Goal: Information Seeking & Learning: Check status

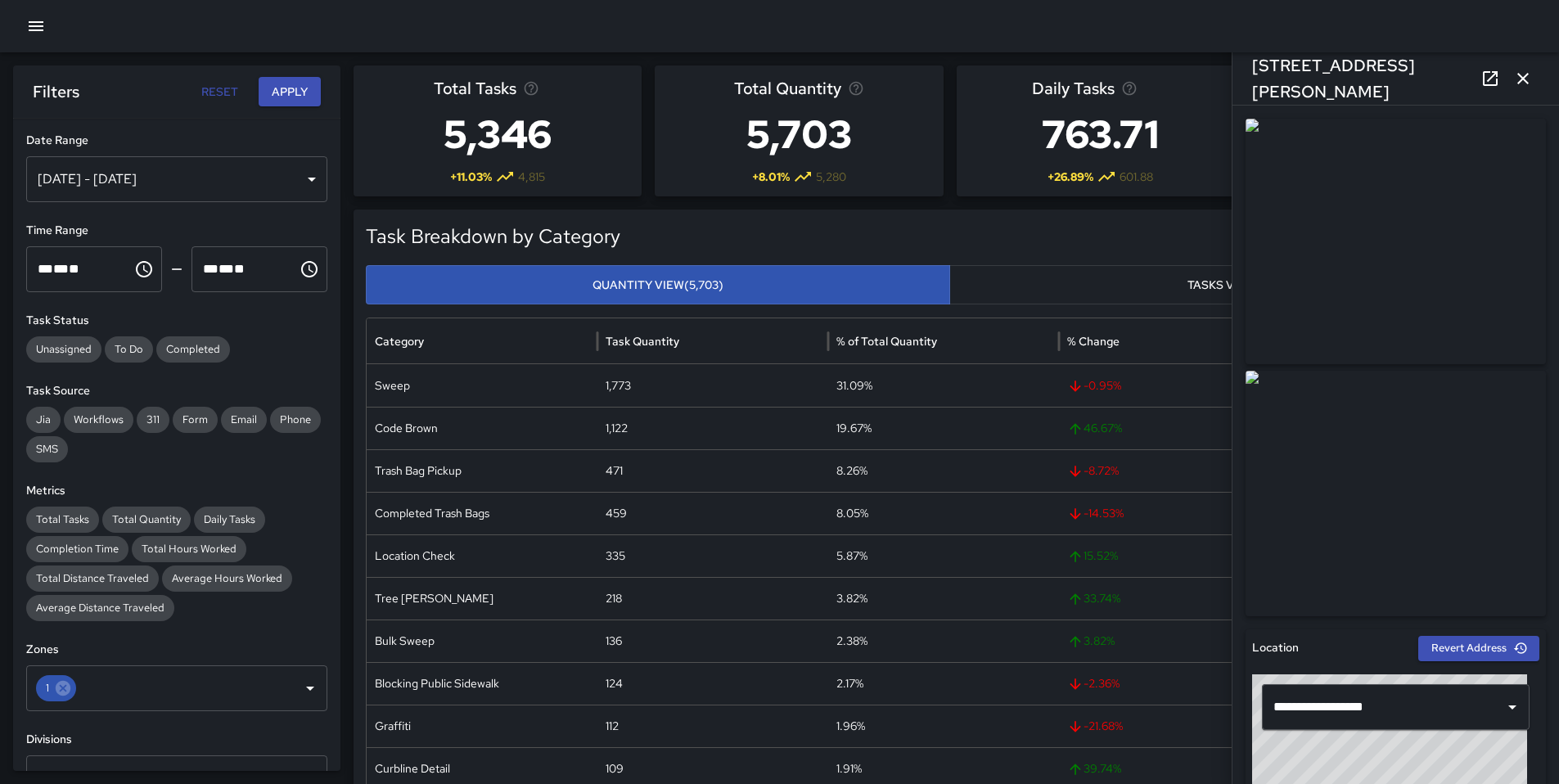
click at [1520, 81] on icon "button" at bounding box center [1523, 78] width 11 height 11
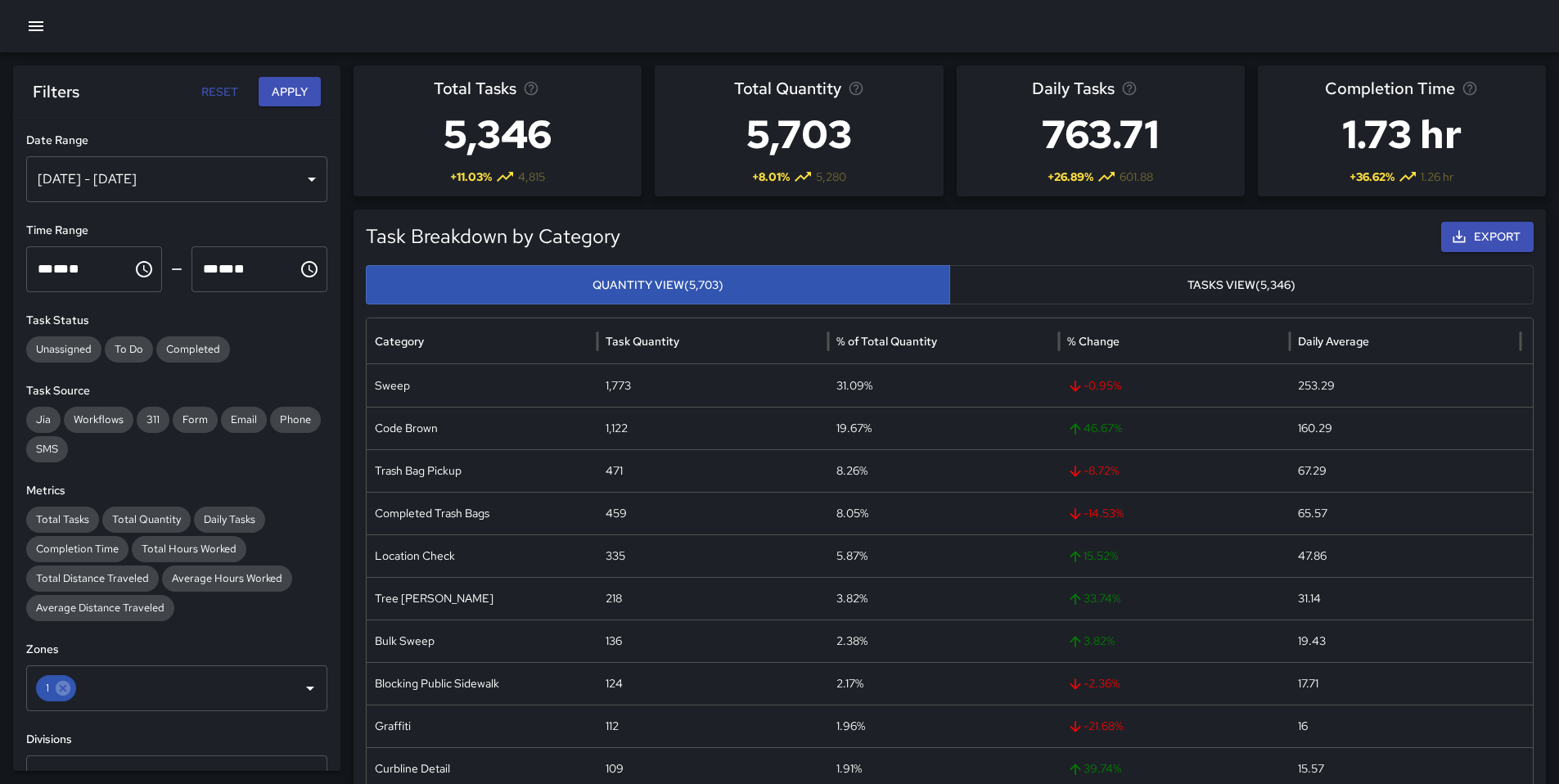
click at [29, 24] on icon "button" at bounding box center [36, 26] width 20 height 20
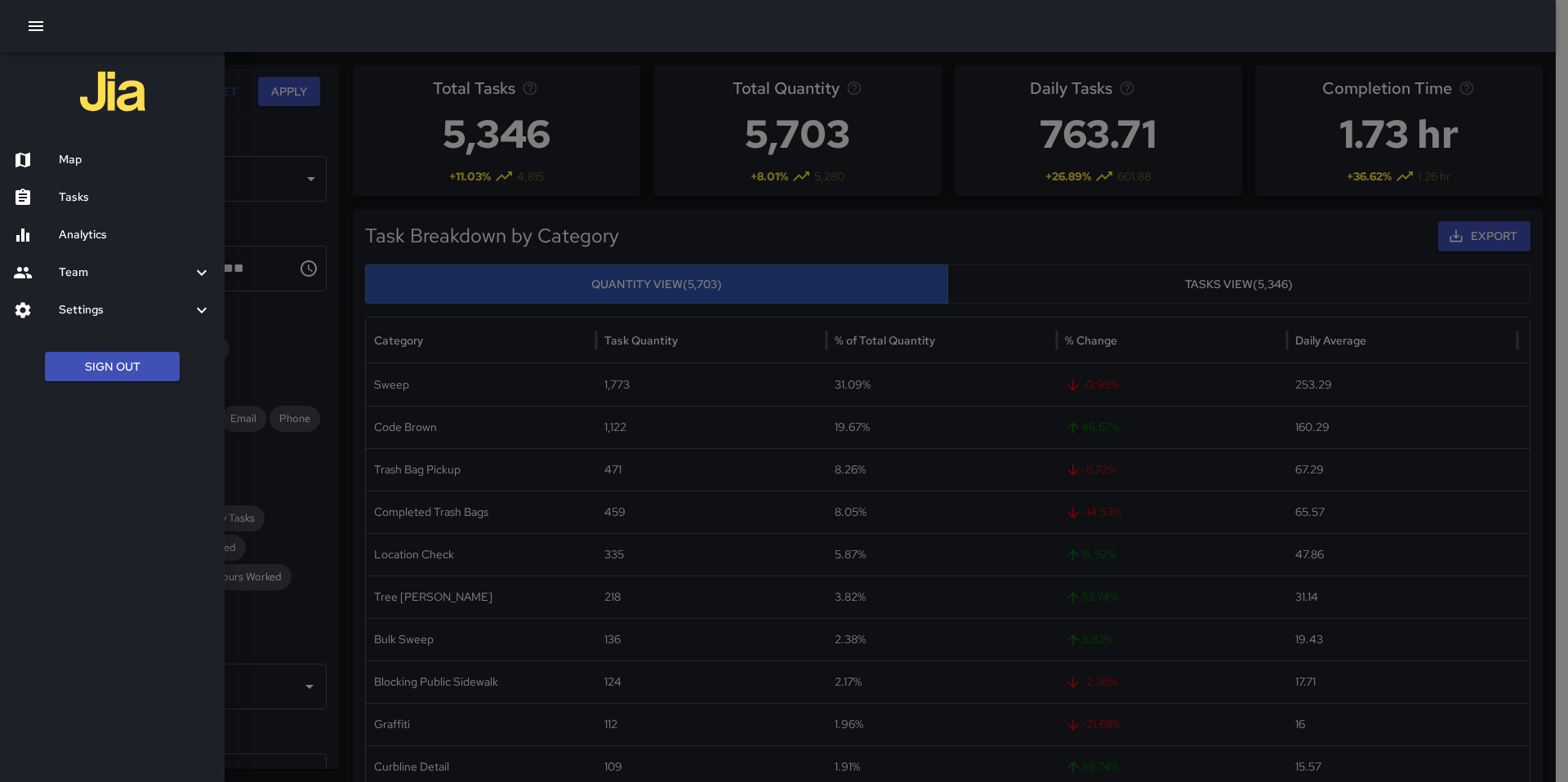
click at [82, 169] on div "Map" at bounding box center [112, 160] width 224 height 38
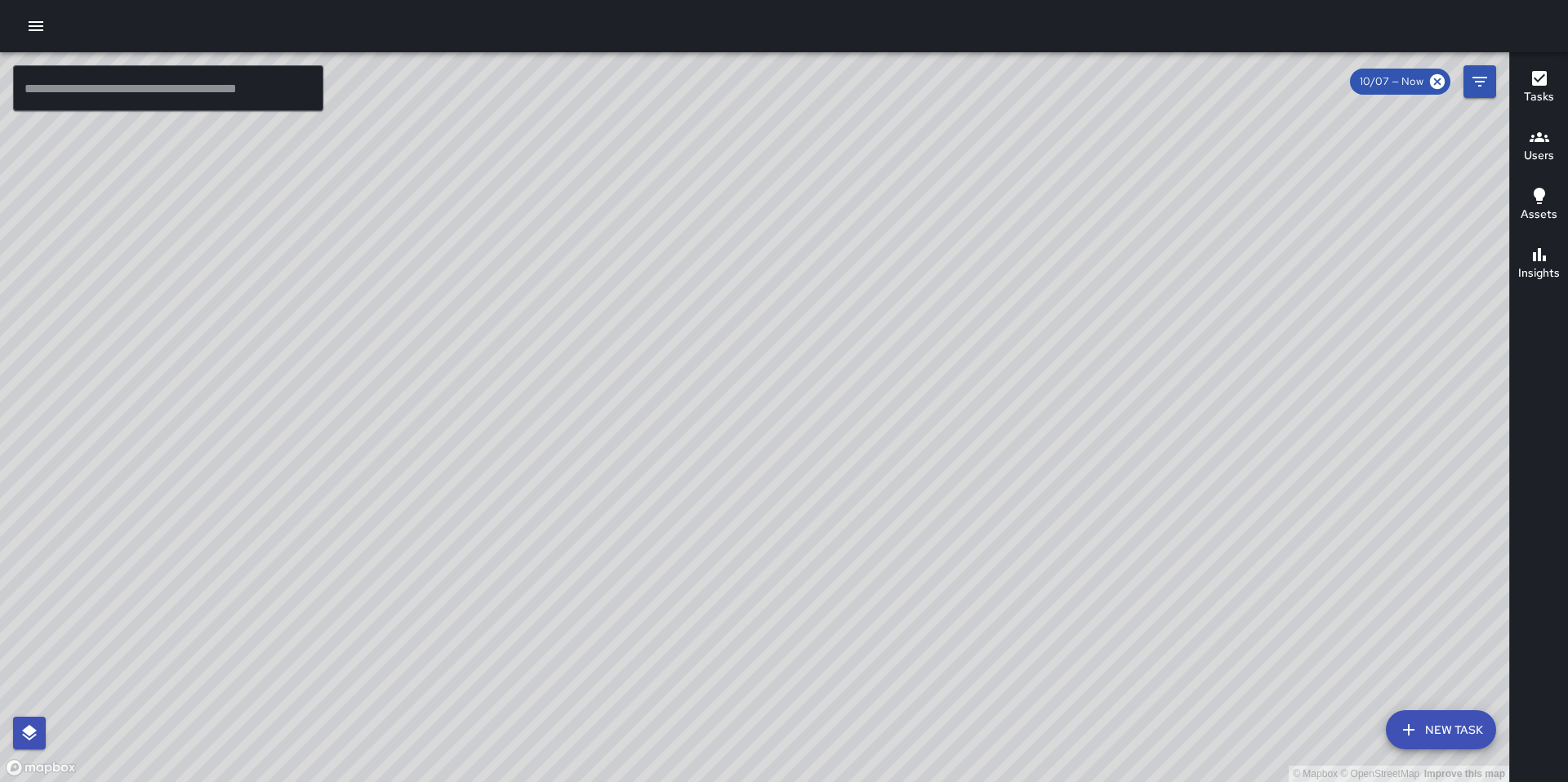
click at [29, 30] on icon "button" at bounding box center [35, 26] width 15 height 9
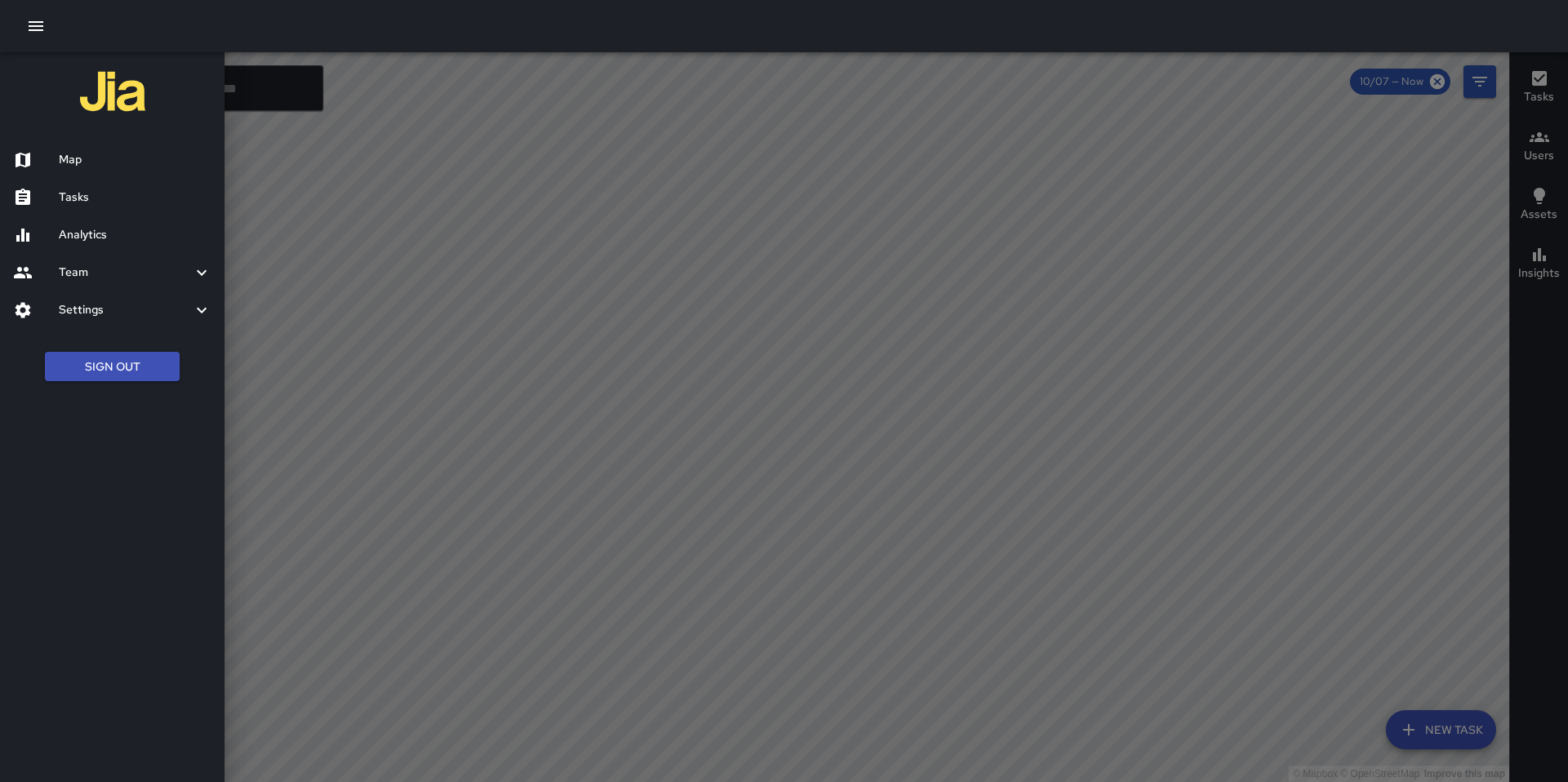
click at [82, 203] on h6 "Tasks" at bounding box center [135, 197] width 152 height 18
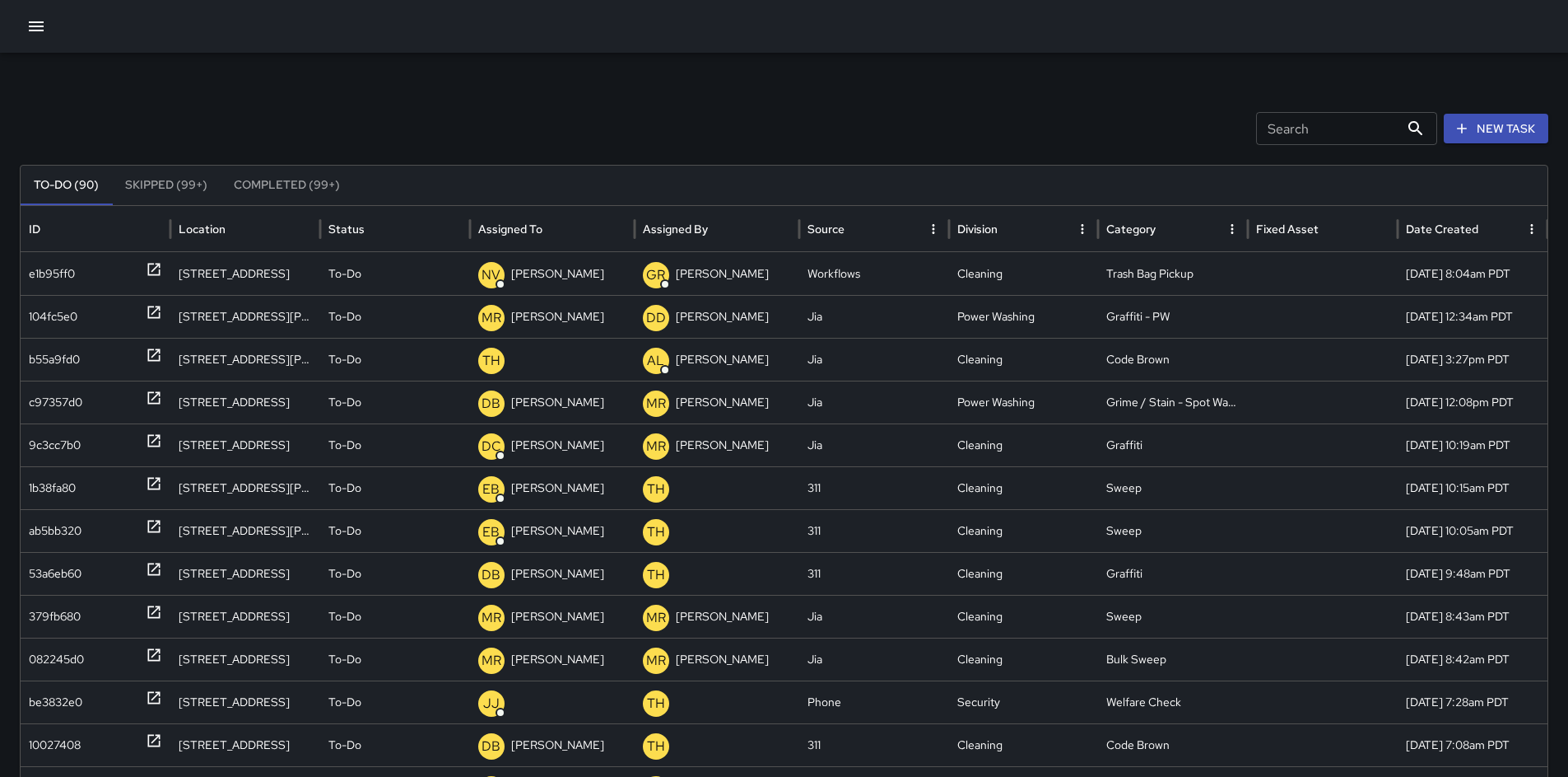
click at [1498, 142] on button "New Task" at bounding box center [1496, 129] width 104 height 30
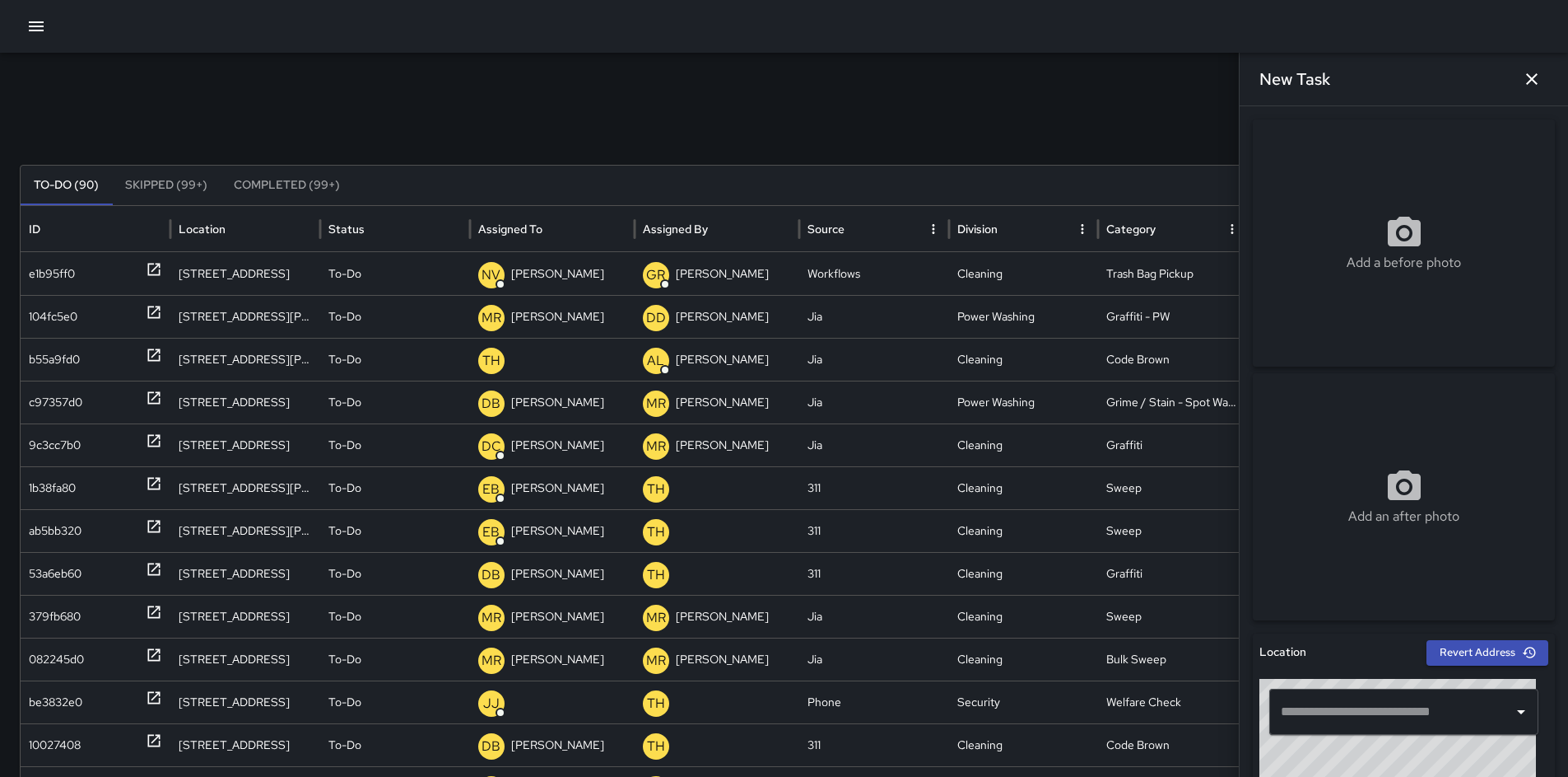
click at [1348, 710] on input "text" at bounding box center [1392, 711] width 230 height 31
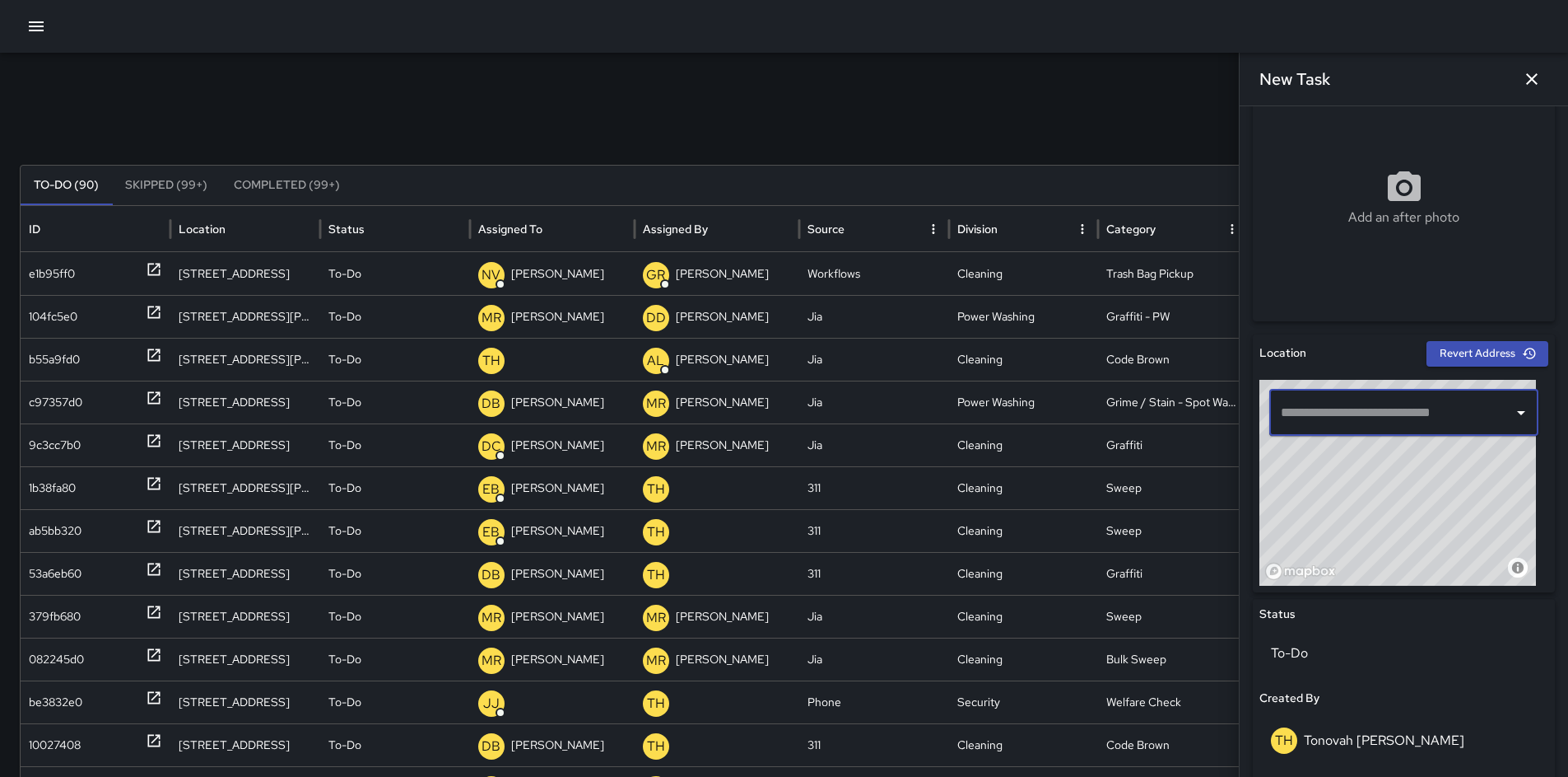
scroll to position [60, 0]
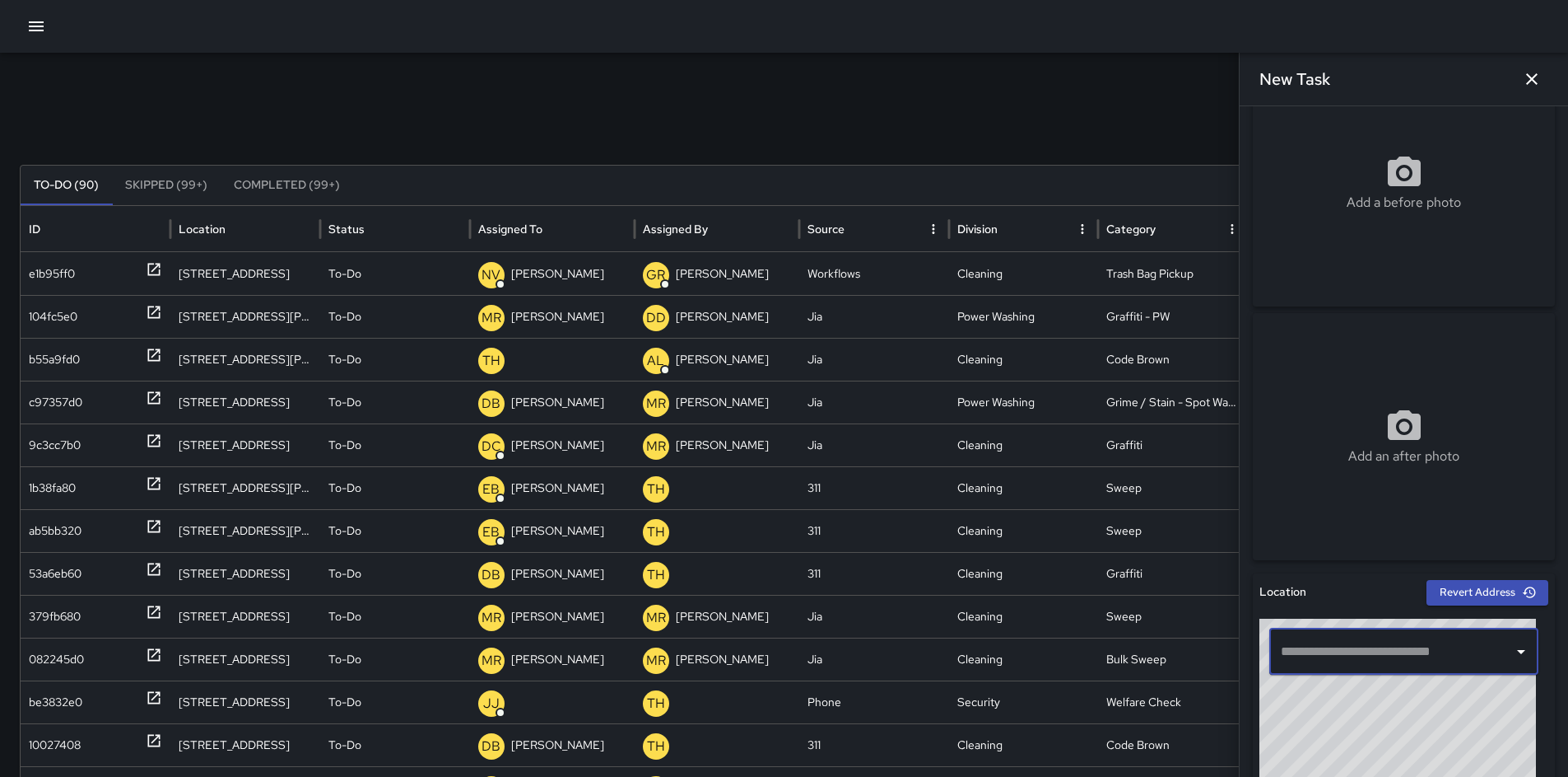
click at [1351, 208] on p "Add a before photo" at bounding box center [1404, 202] width 115 height 20
click at [53, 354] on div "b55a9fd0" at bounding box center [54, 359] width 51 height 42
click at [1537, 83] on icon "button" at bounding box center [1532, 79] width 20 height 20
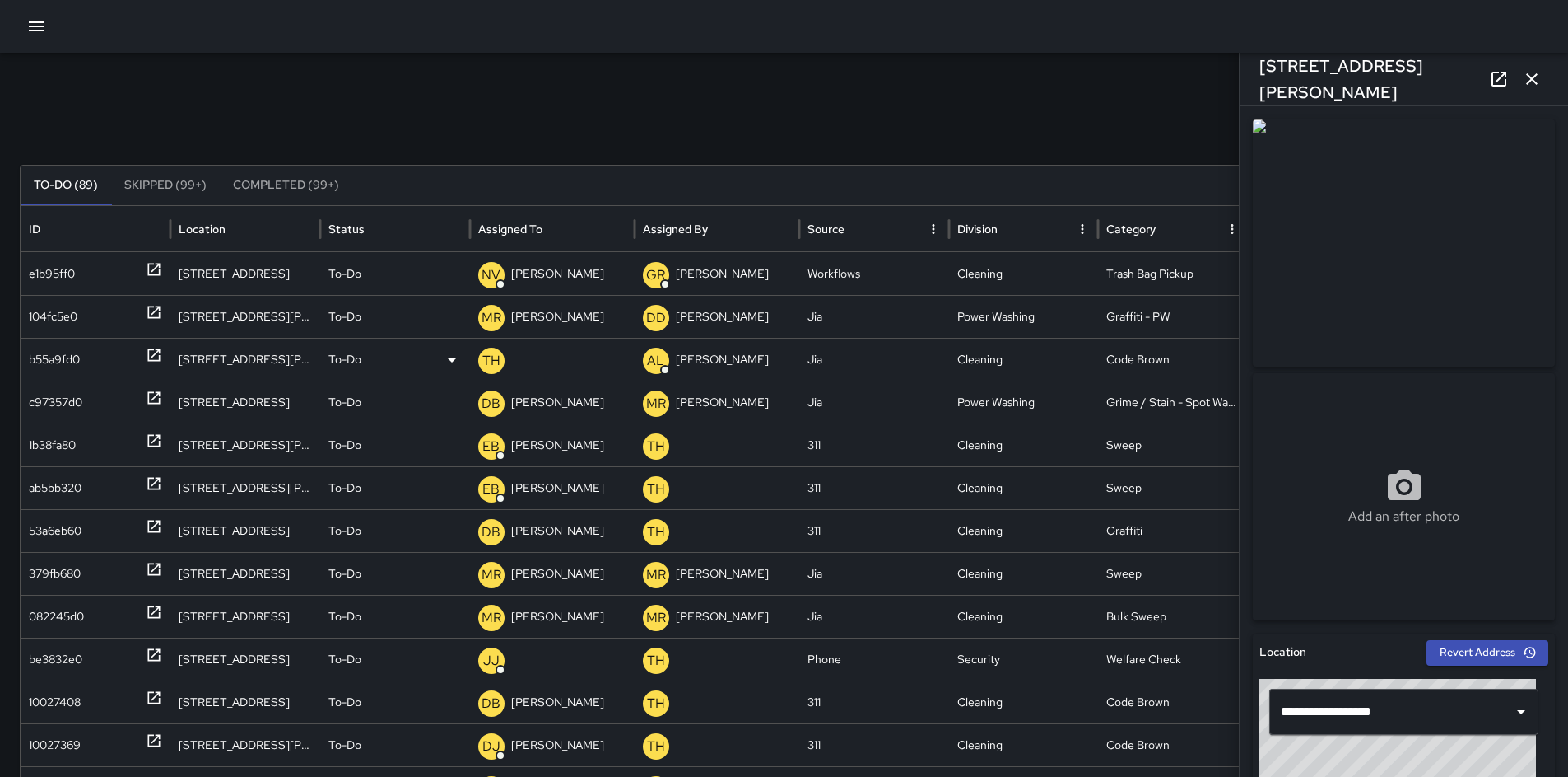
click at [65, 367] on div "b55a9fd0" at bounding box center [54, 359] width 51 height 42
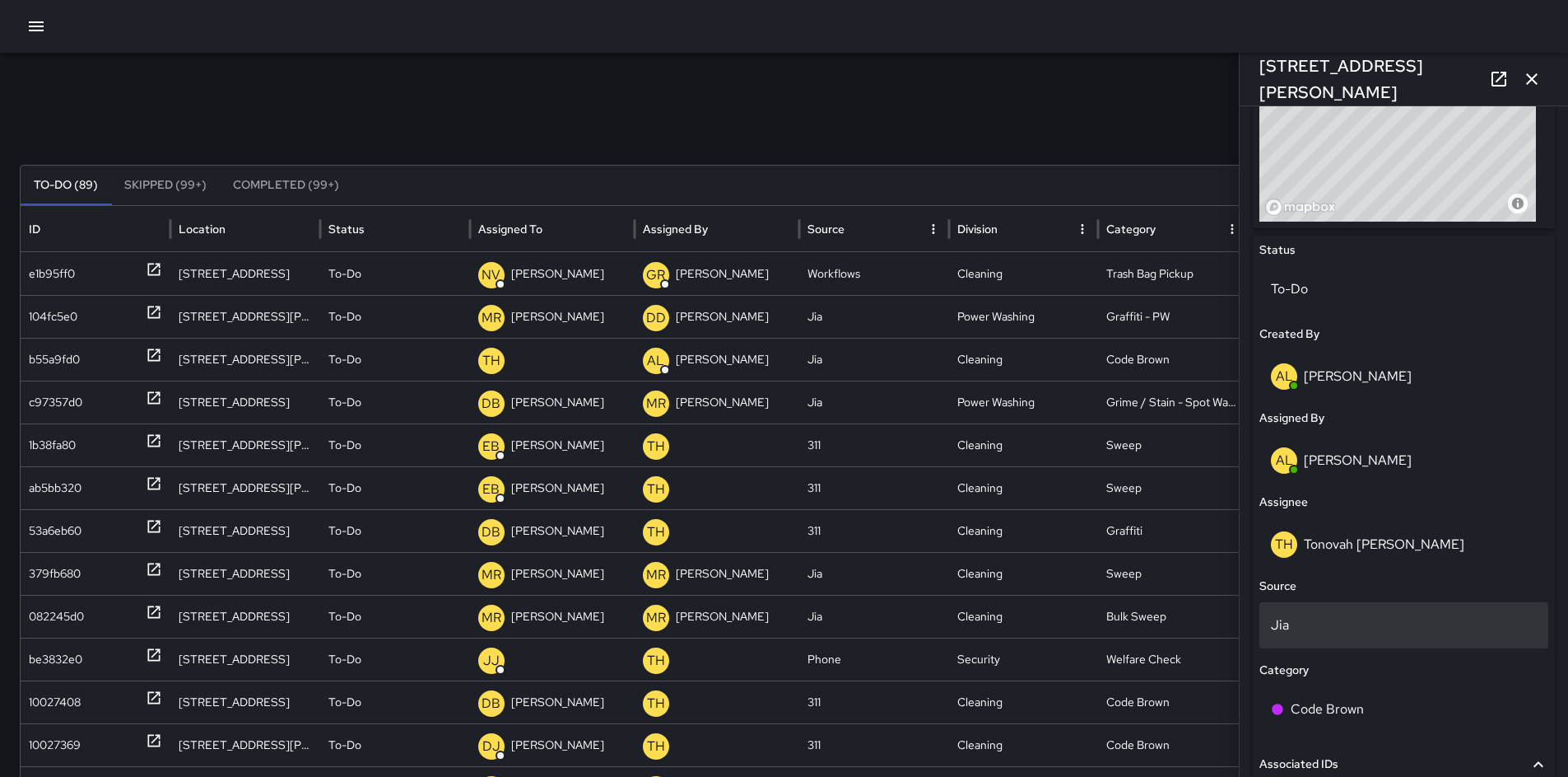
scroll to position [673, 0]
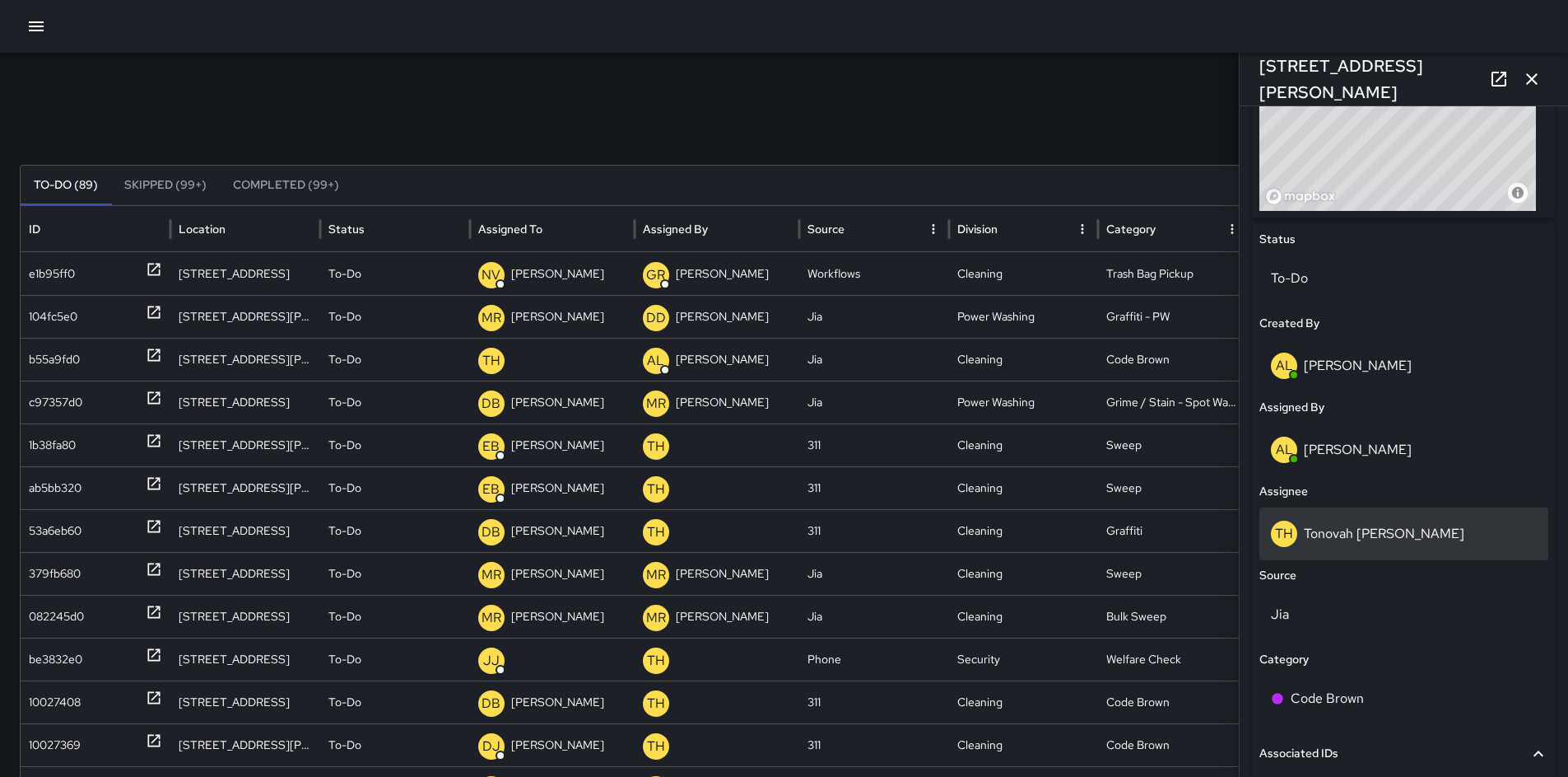
click at [1354, 534] on p "Tonovah Hillman" at bounding box center [1384, 534] width 161 height 17
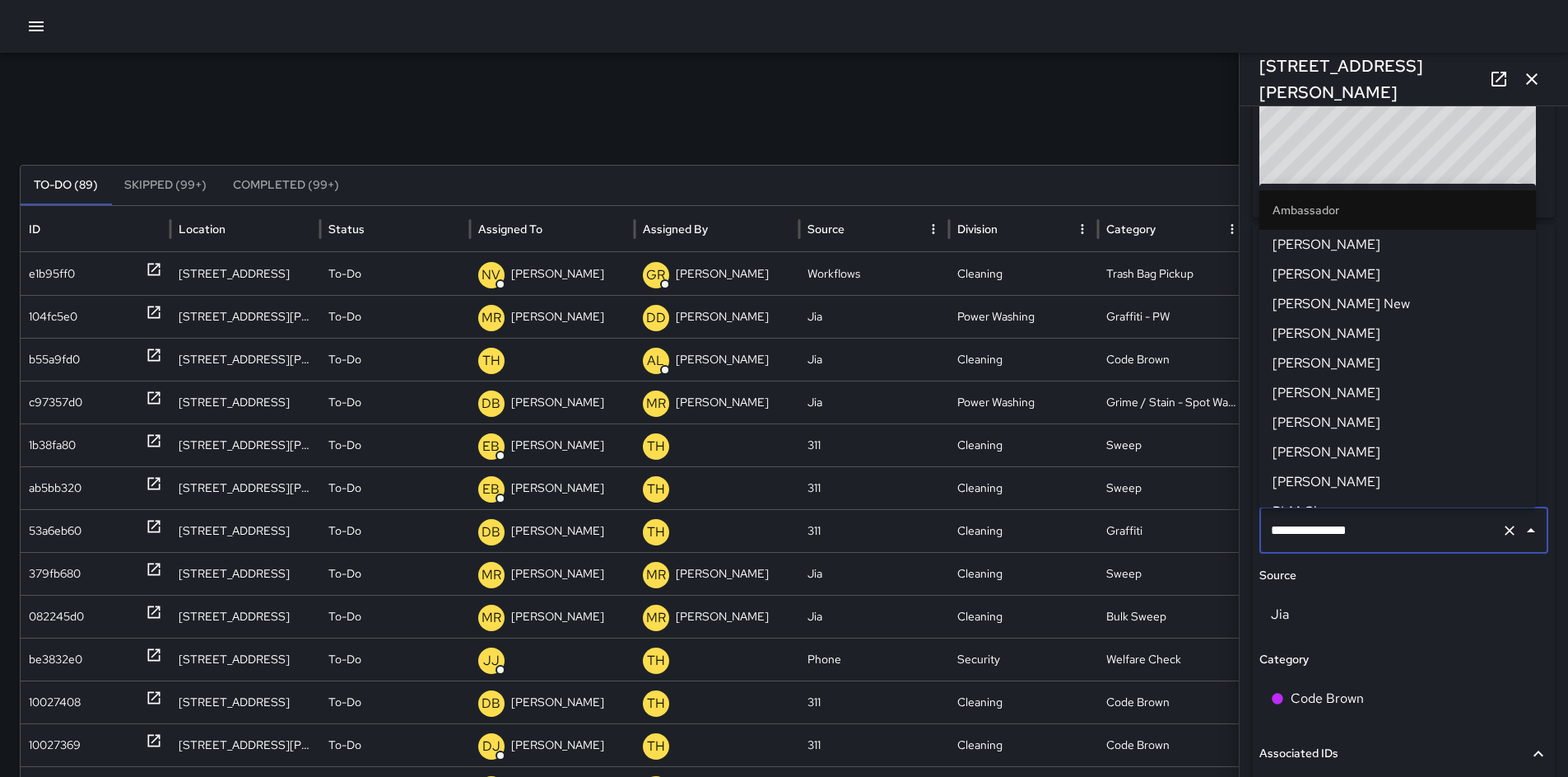
scroll to position [1002, 0]
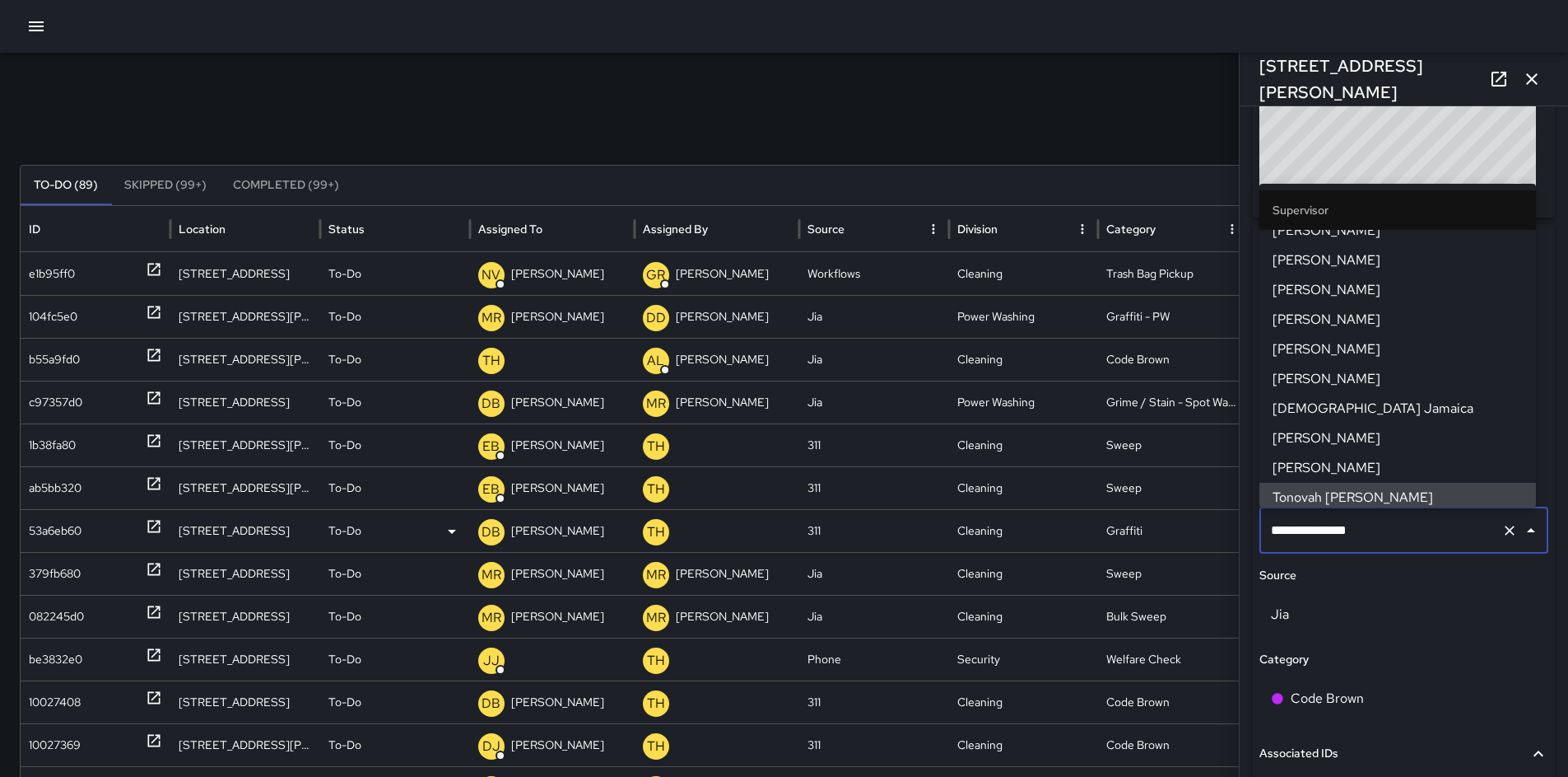
drag, startPoint x: 1376, startPoint y: 526, endPoint x: 1224, endPoint y: 527, distance: 152.0
click at [1224, 527] on div "Search Search New Task To-Do (89) Skipped (99+) Completed (99+) ID Location Sta…" at bounding box center [784, 520] width 1568 height 935
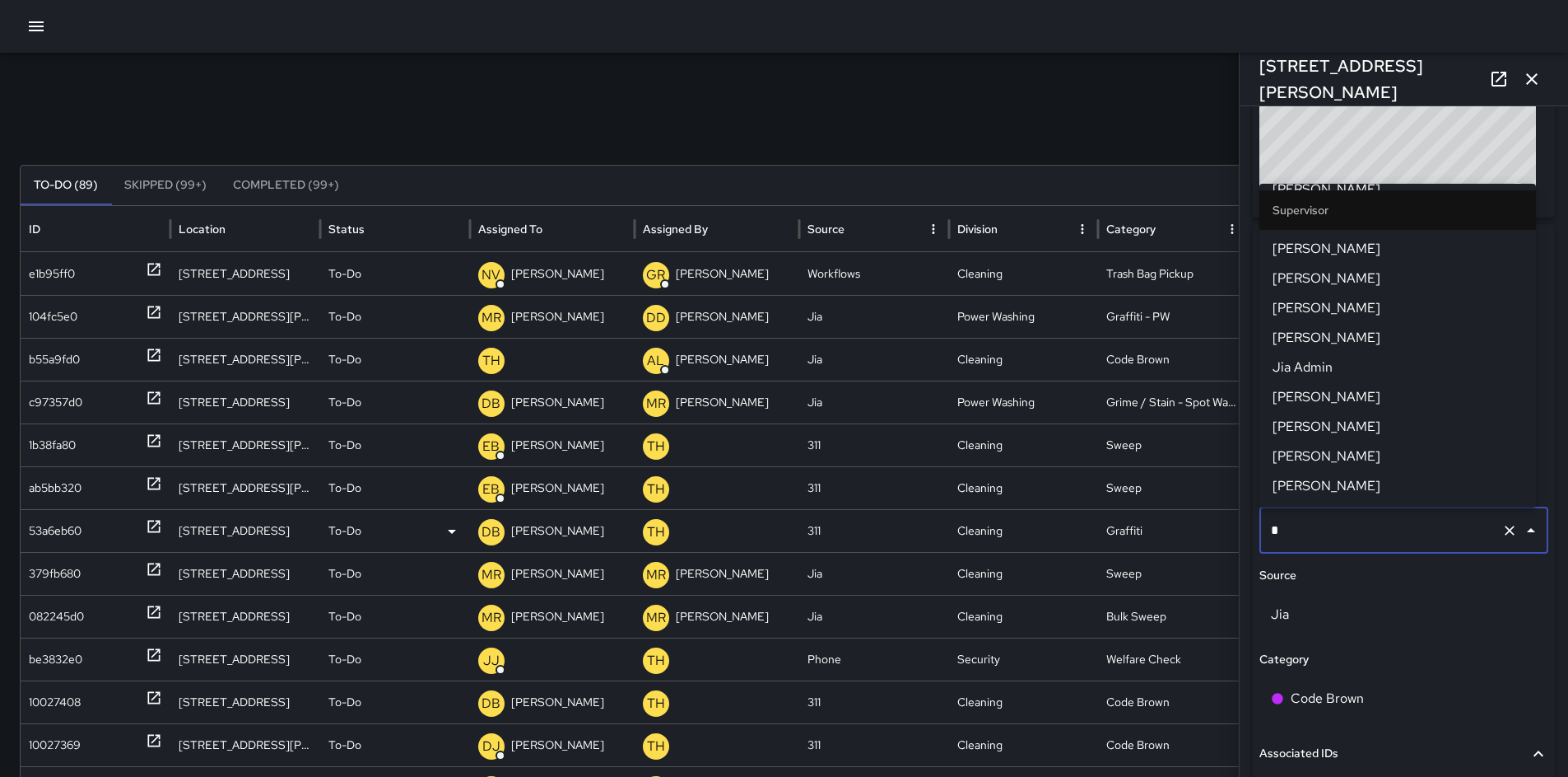
scroll to position [0, 0]
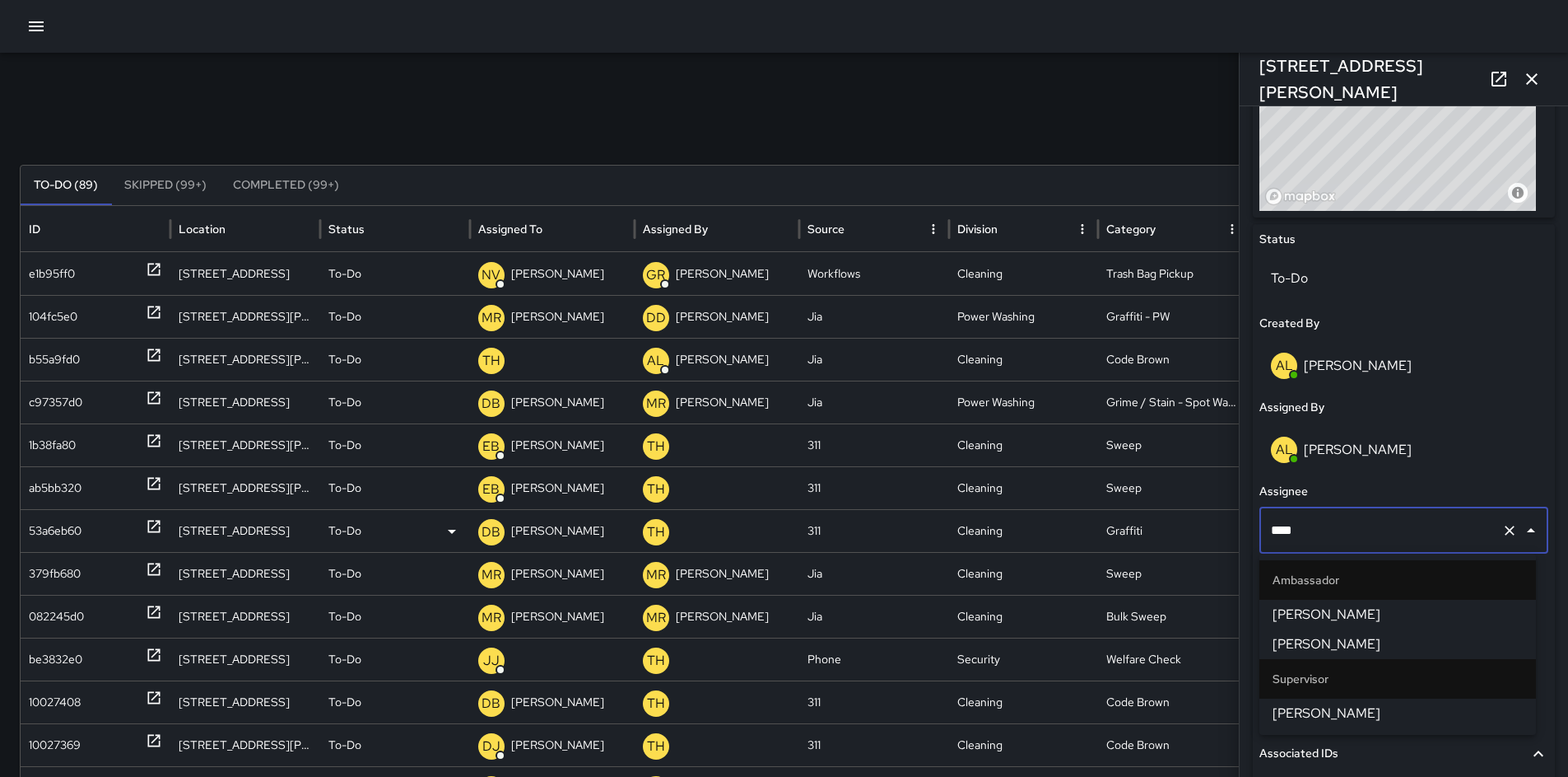
type input "*****"
click at [1352, 633] on ul "Ambassador Davis Jones" at bounding box center [1398, 594] width 277 height 82
click at [1333, 616] on span "[PERSON_NAME]" at bounding box center [1398, 614] width 250 height 20
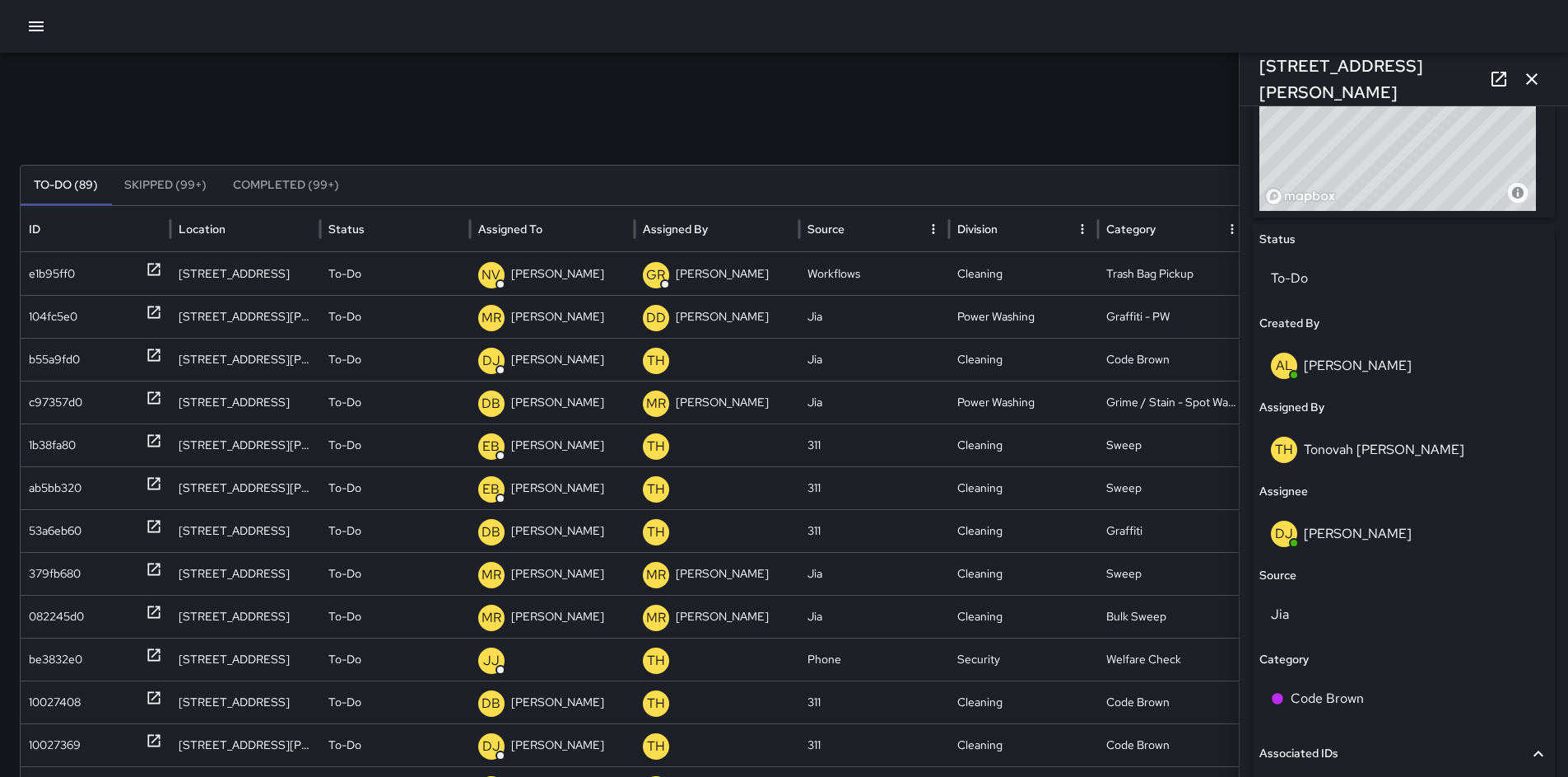
click at [1045, 96] on div "Search Search New Task To-Do (89) Skipped (99+) Completed (99+) ID Location Sta…" at bounding box center [784, 520] width 1568 height 935
click at [1534, 80] on icon "button" at bounding box center [1532, 79] width 11 height 11
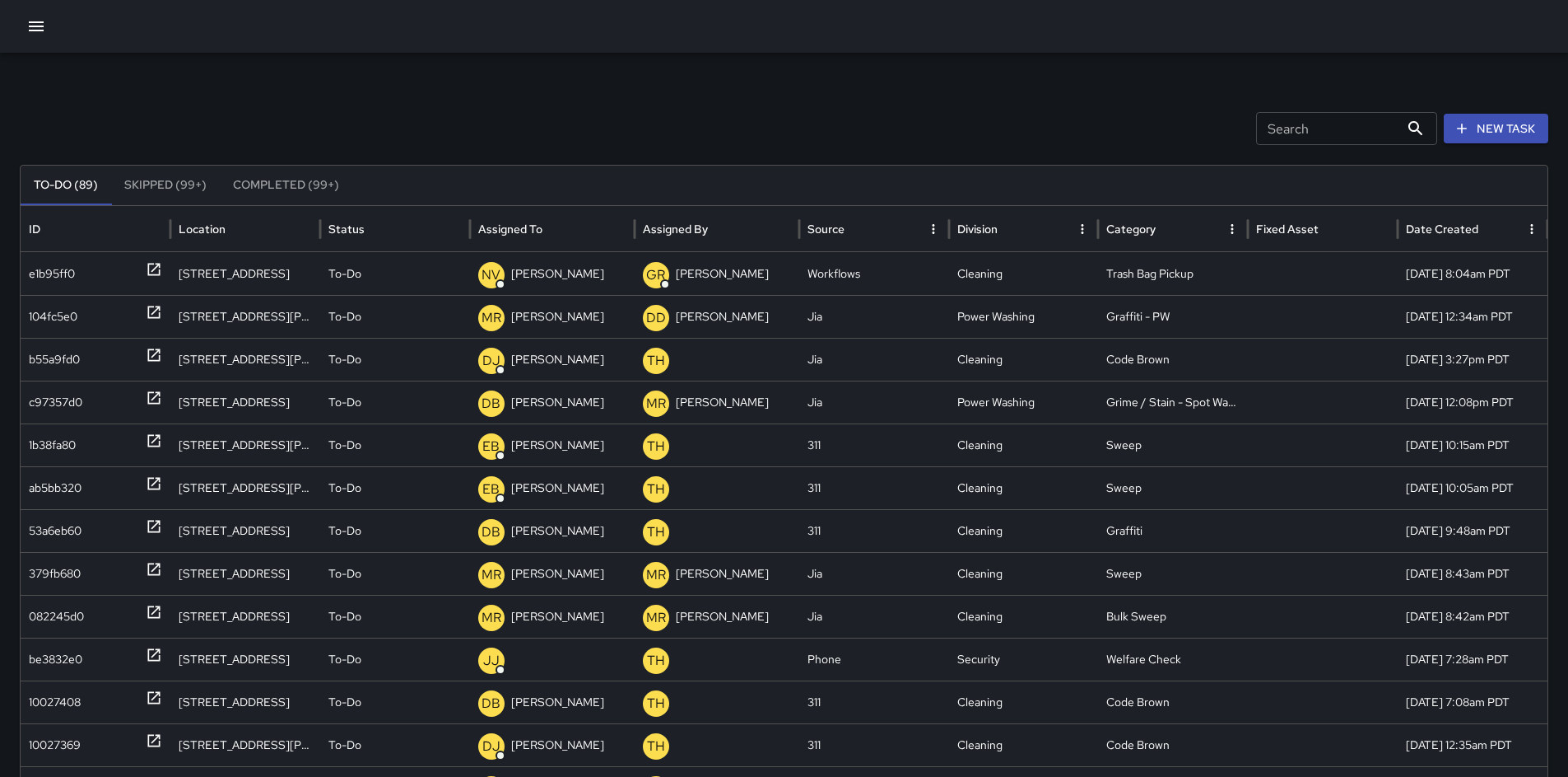
click at [894, 117] on div "Search Search New Task" at bounding box center [784, 129] width 1529 height 33
click at [619, 85] on div "Search Search New Task To-Do (89) Skipped (99+) Completed (99+) ID Location Sta…" at bounding box center [784, 520] width 1568 height 935
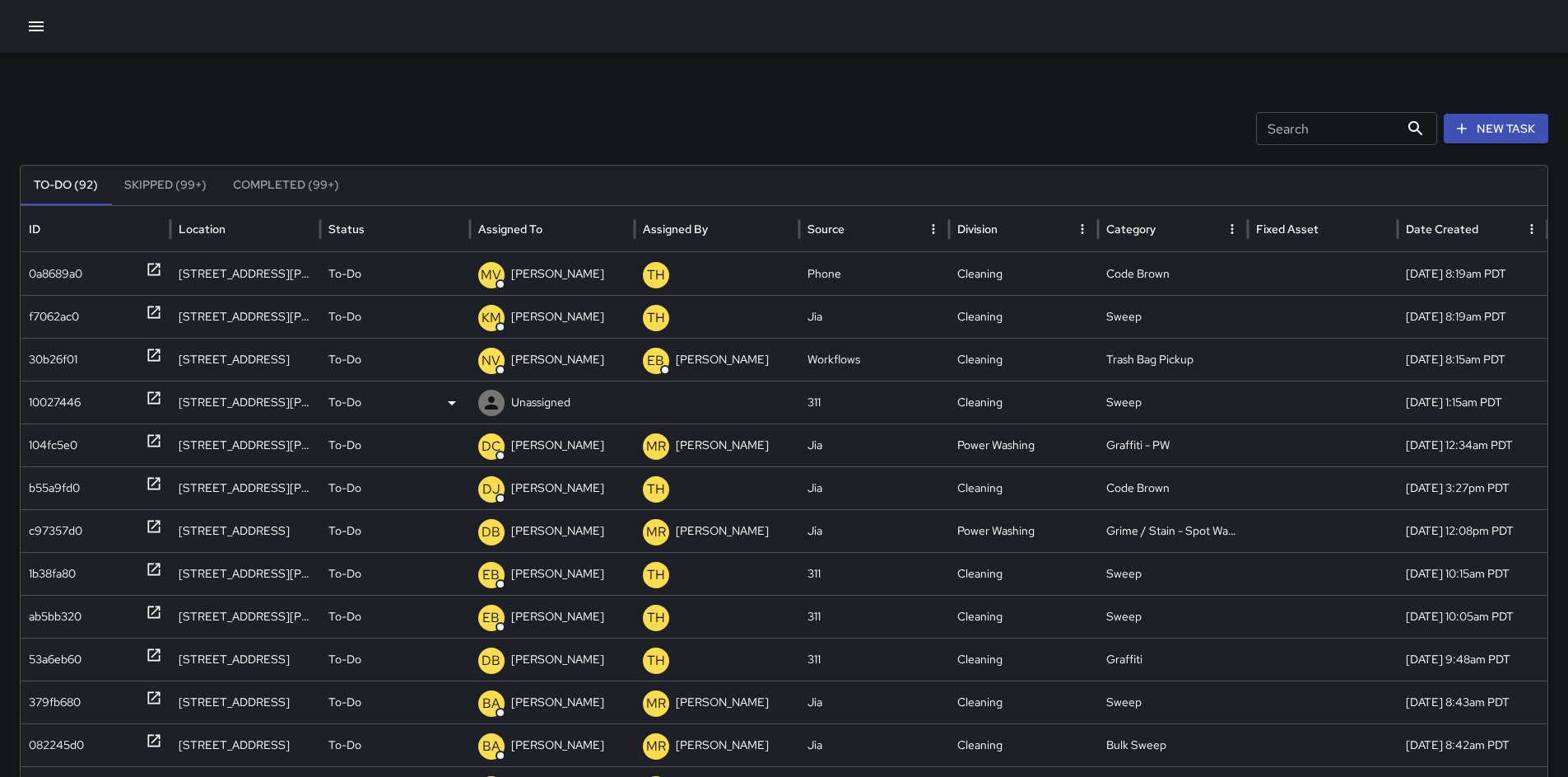
click at [70, 403] on div "10027446" at bounding box center [54, 402] width 52 height 42
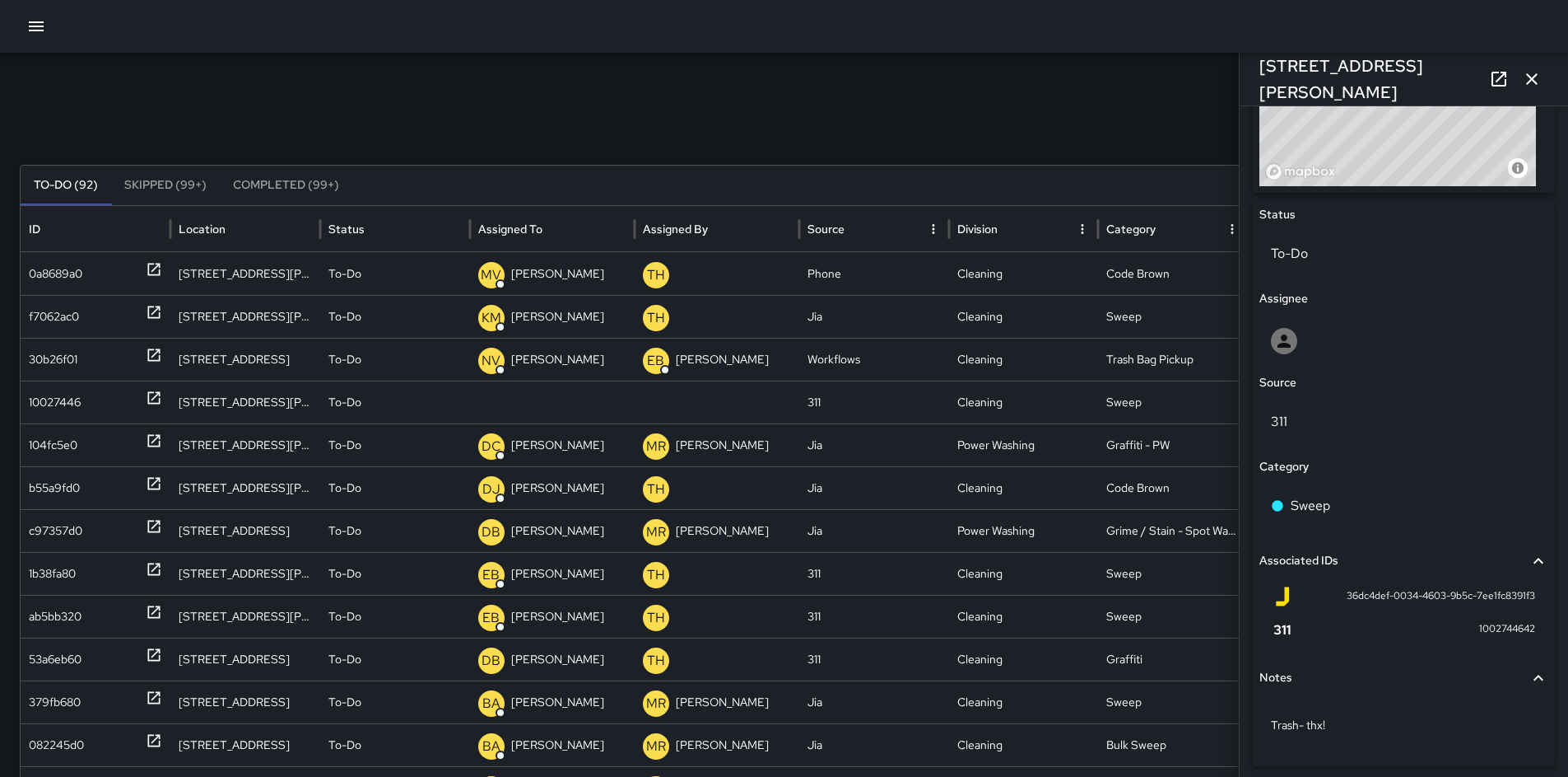
scroll to position [737, 0]
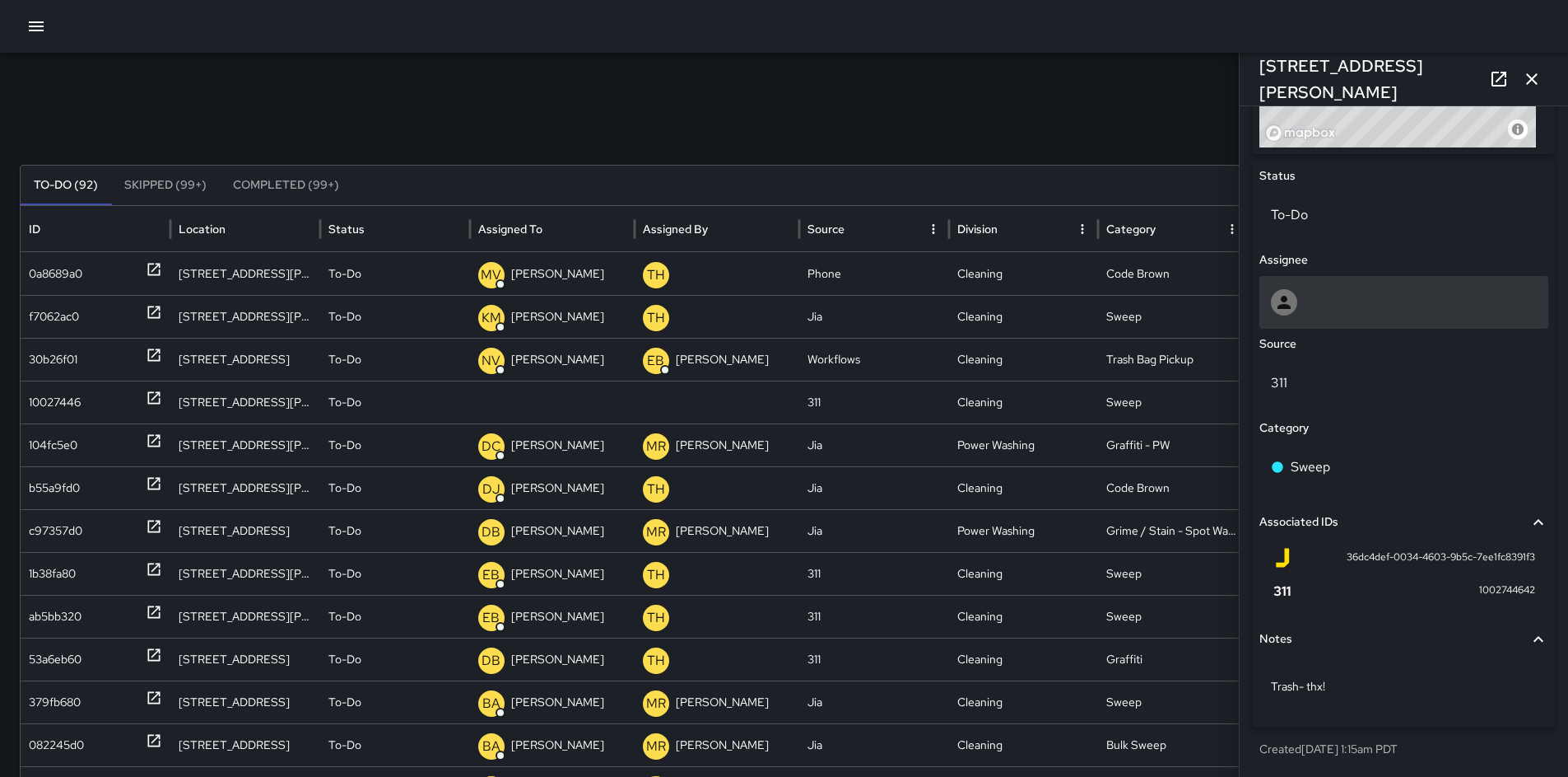
click at [1316, 313] on div at bounding box center [1404, 302] width 266 height 27
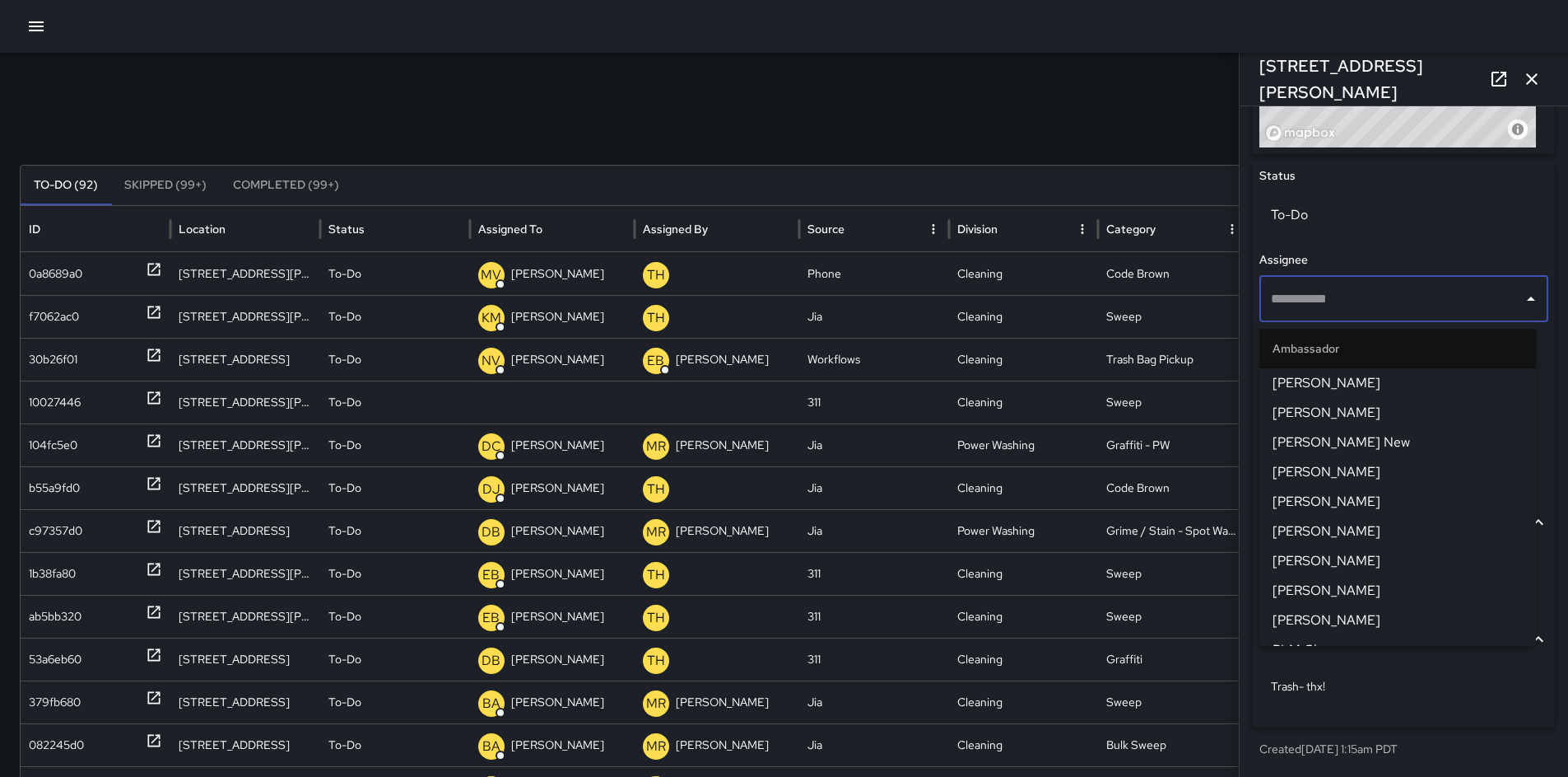
drag, startPoint x: 726, startPoint y: 71, endPoint x: 740, endPoint y: 84, distance: 19.1
click at [726, 72] on div "Search Search New Task To-Do (92) Skipped (99+) Completed (99+) ID Location Sta…" at bounding box center [784, 520] width 1568 height 935
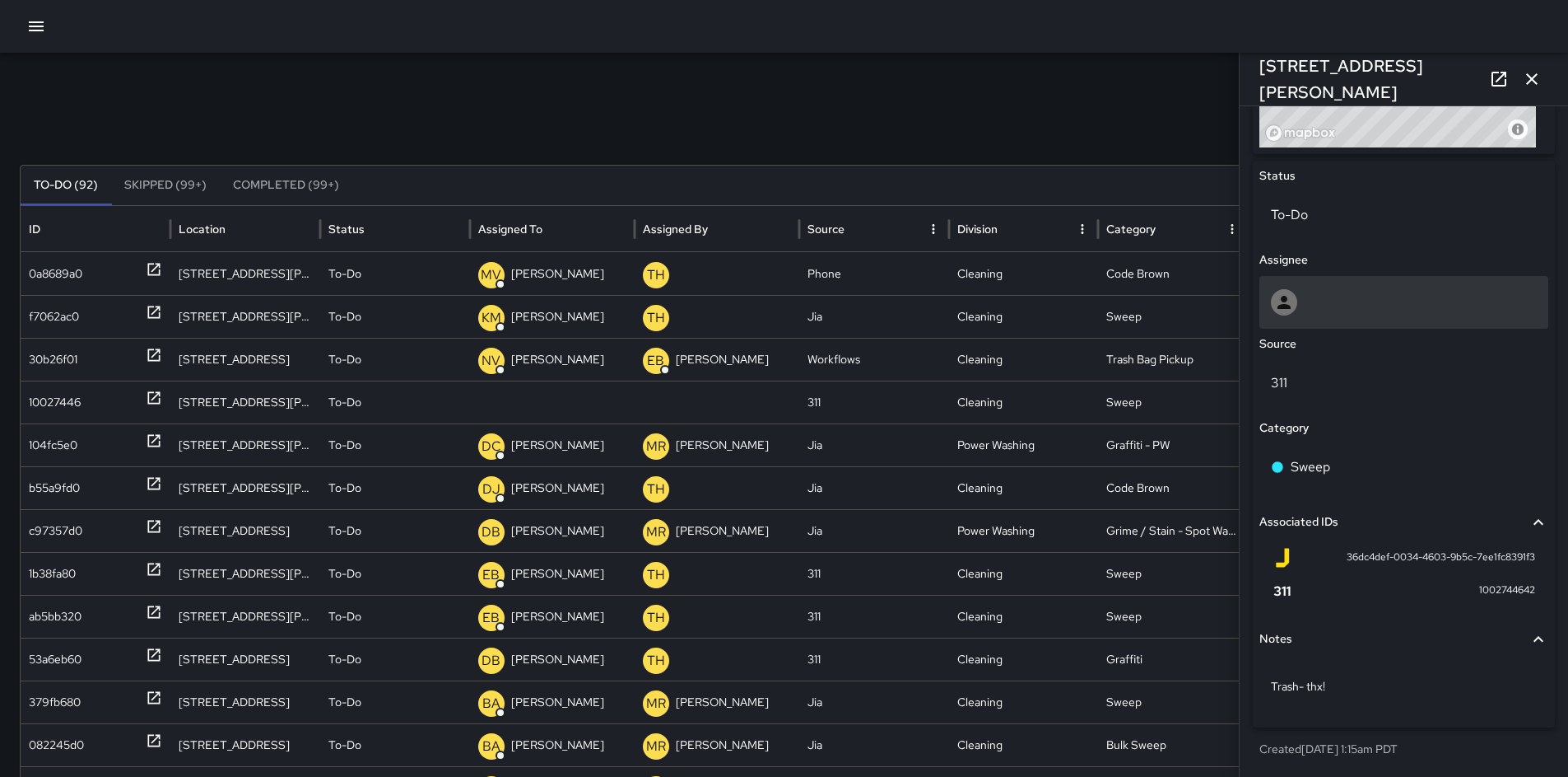
click at [1298, 292] on div at bounding box center [1404, 302] width 266 height 27
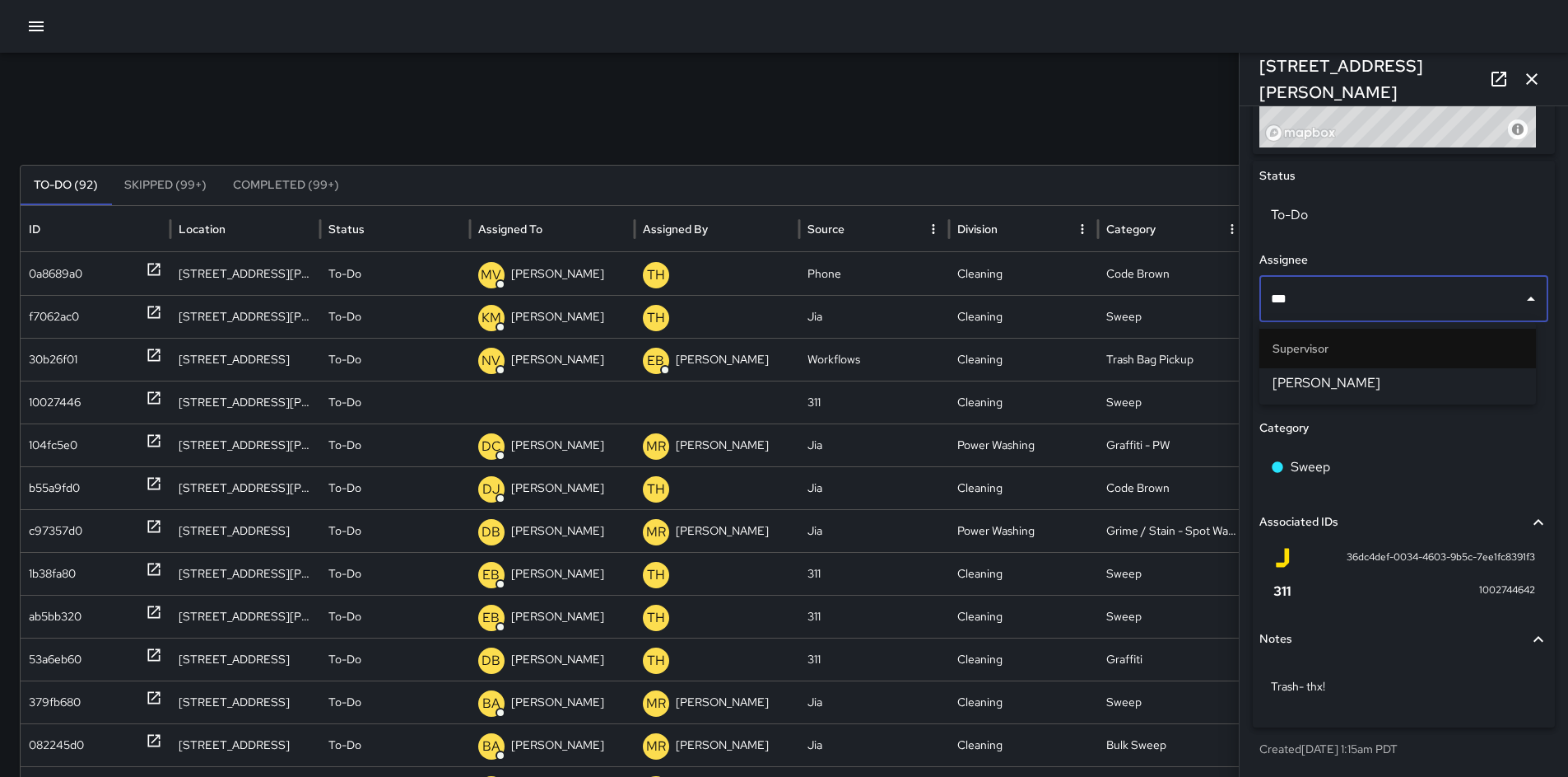
type input "****"
click at [1380, 380] on span "Bryan Alexander" at bounding box center [1398, 382] width 250 height 20
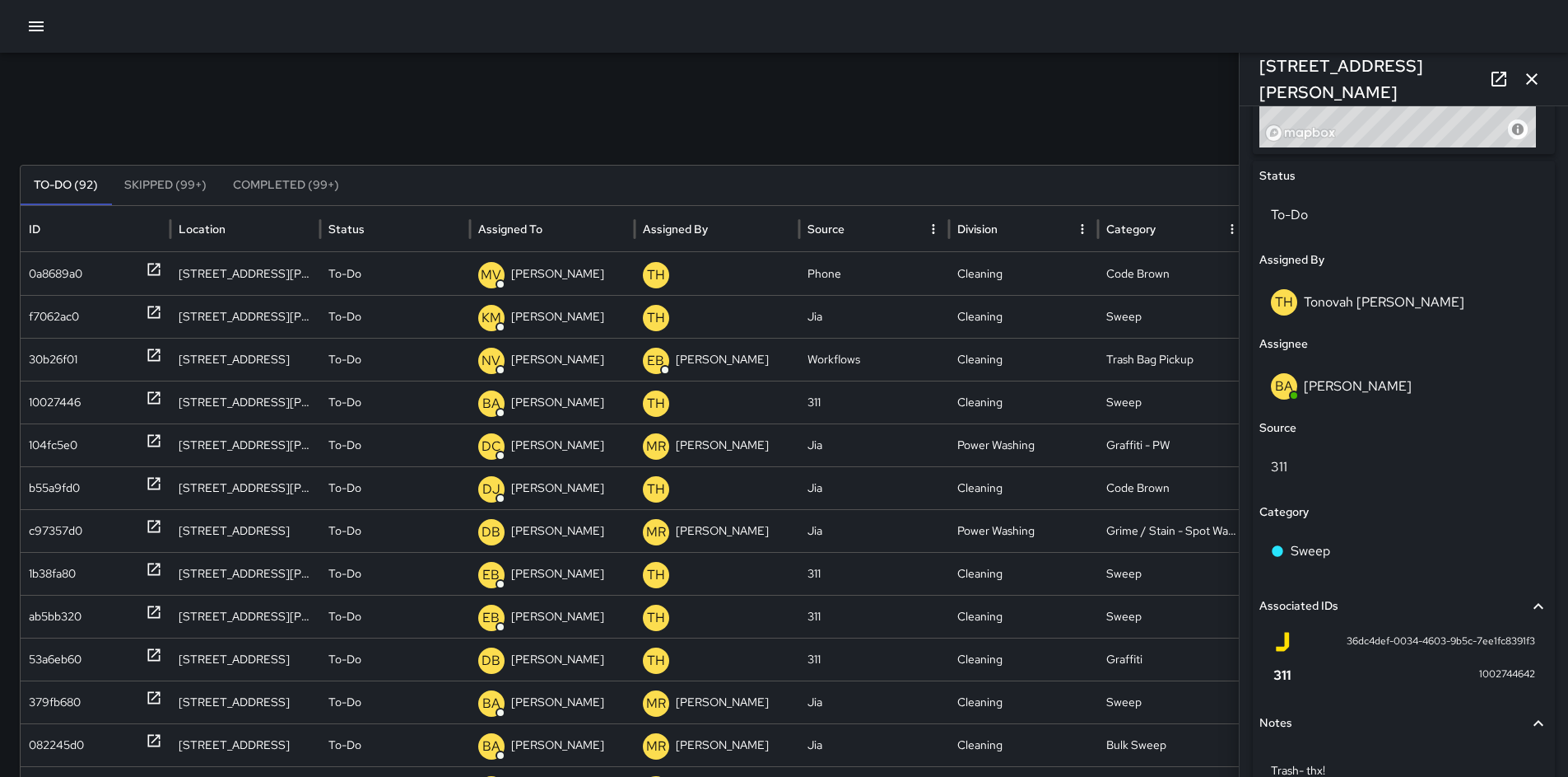
click at [1534, 79] on icon "button" at bounding box center [1532, 79] width 20 height 20
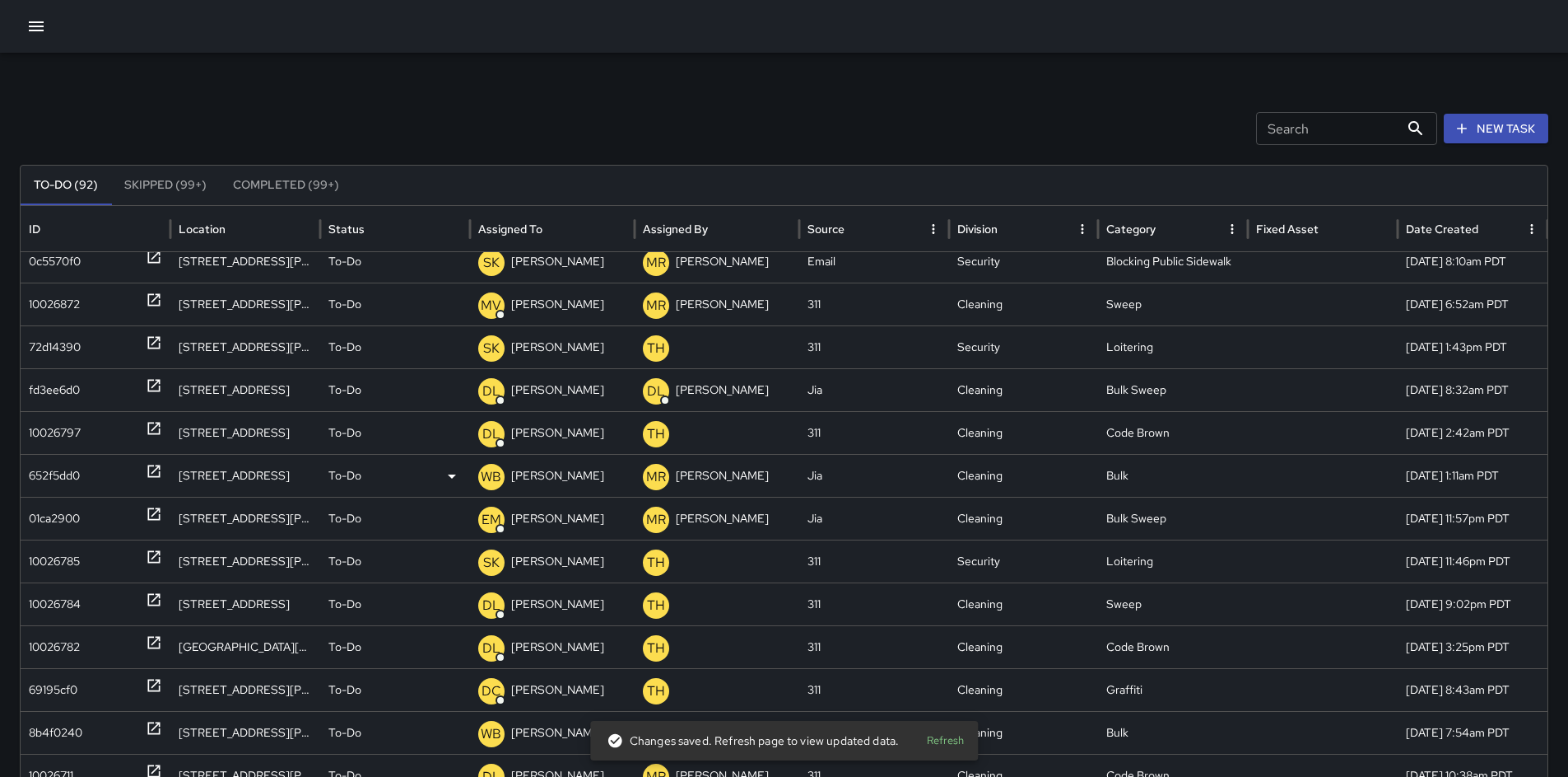
scroll to position [1594, 0]
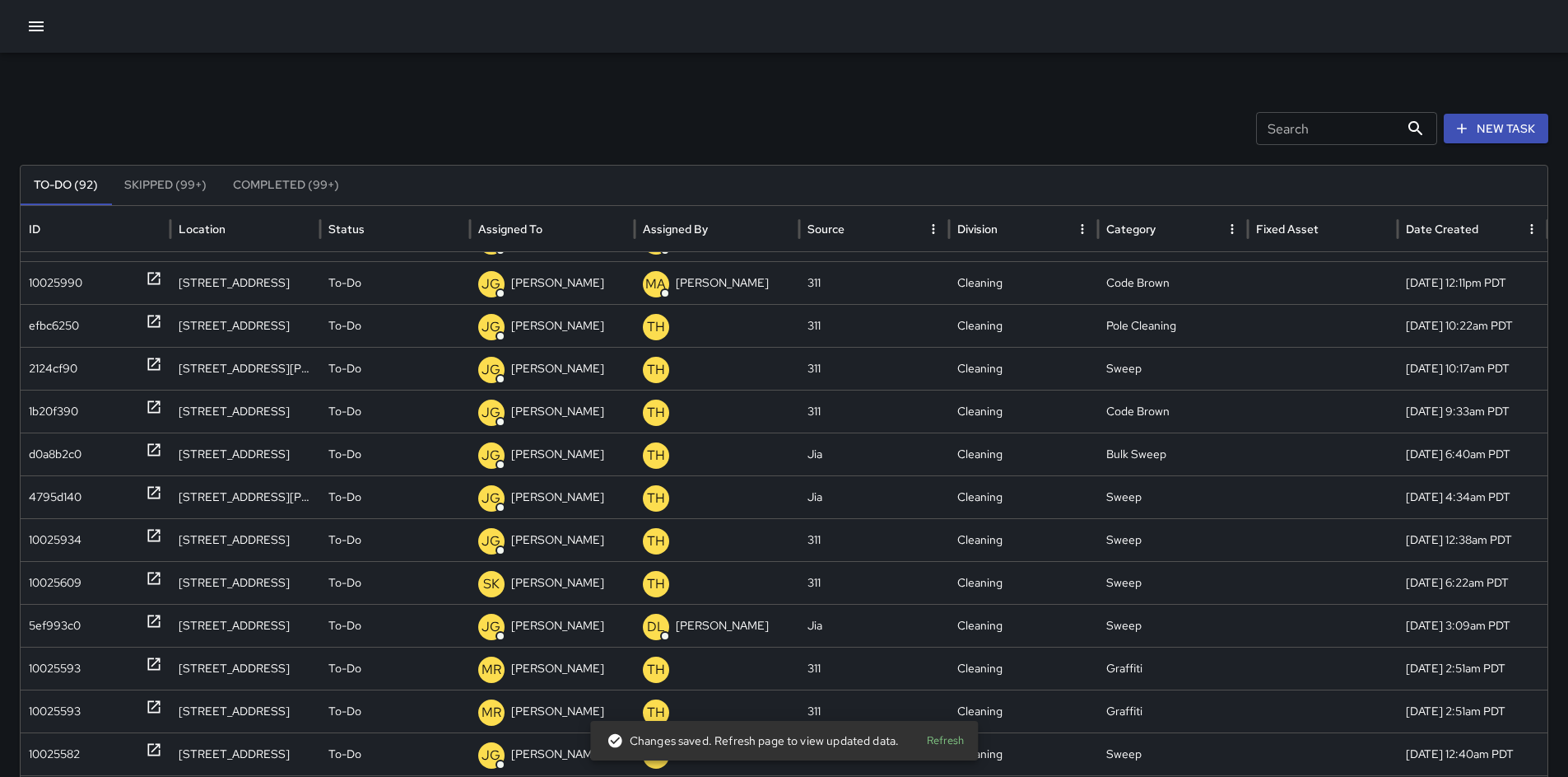
click at [1280, 143] on input "Search" at bounding box center [1328, 129] width 143 height 33
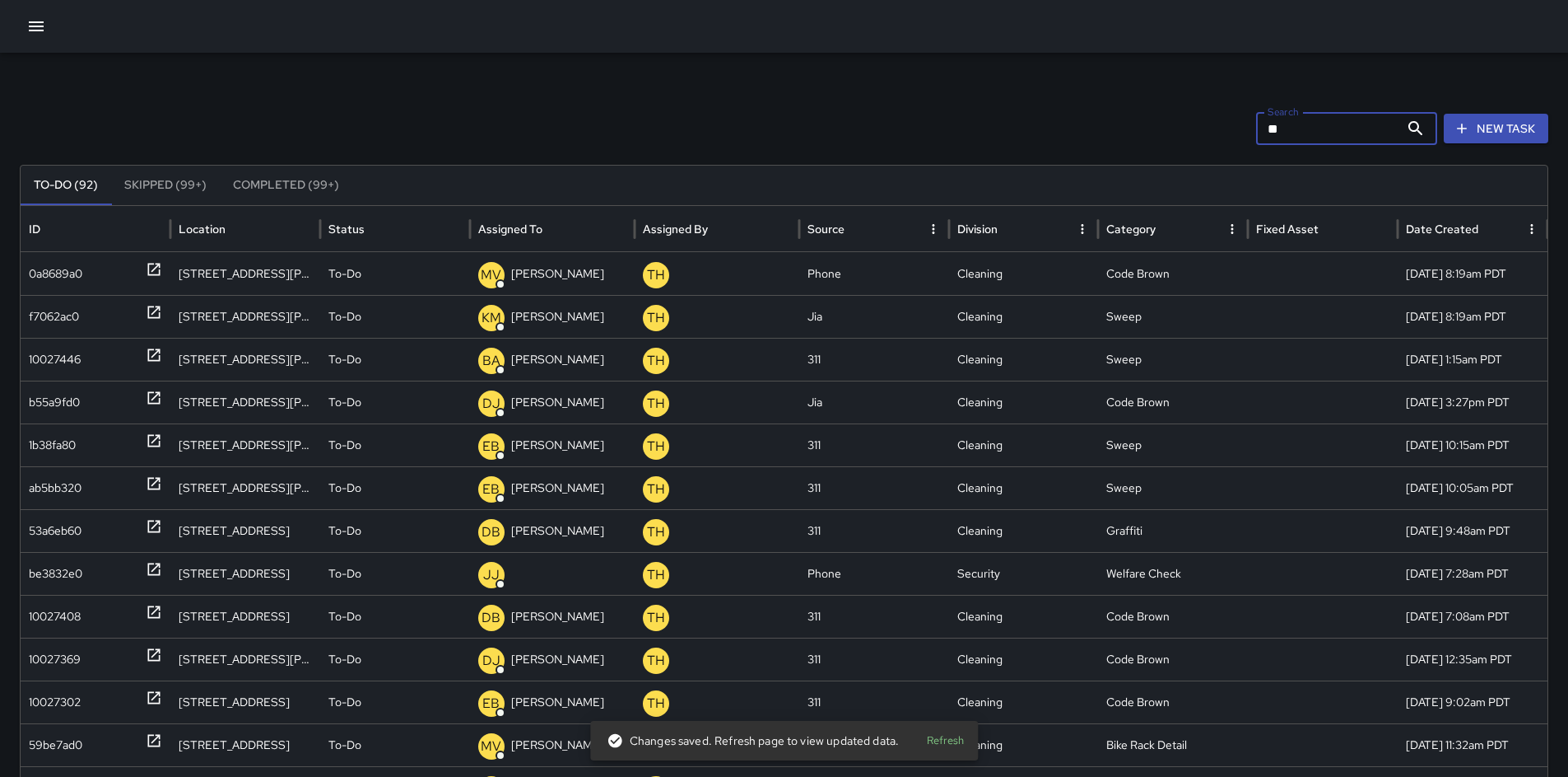
type input "*"
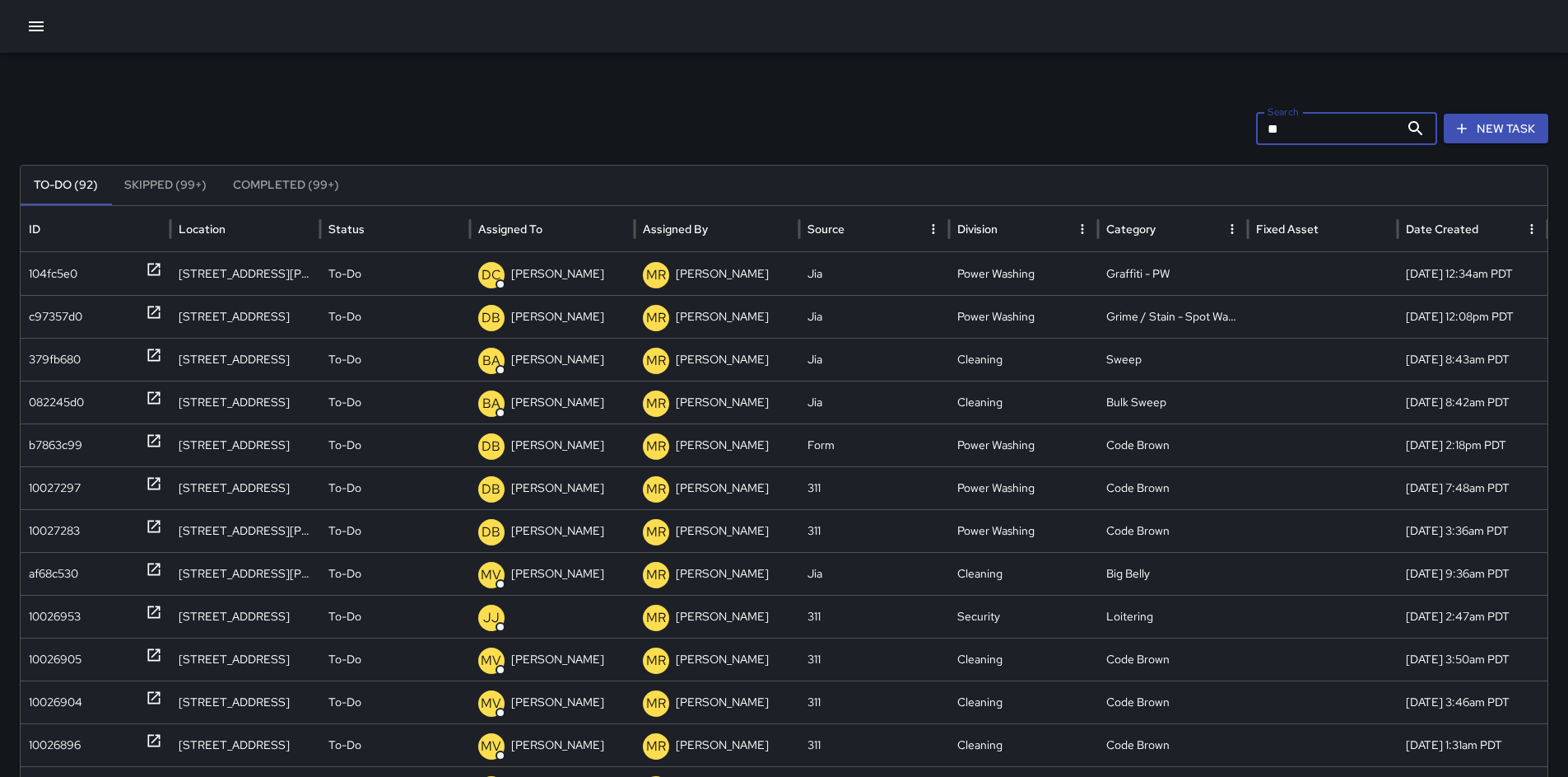
type input "*"
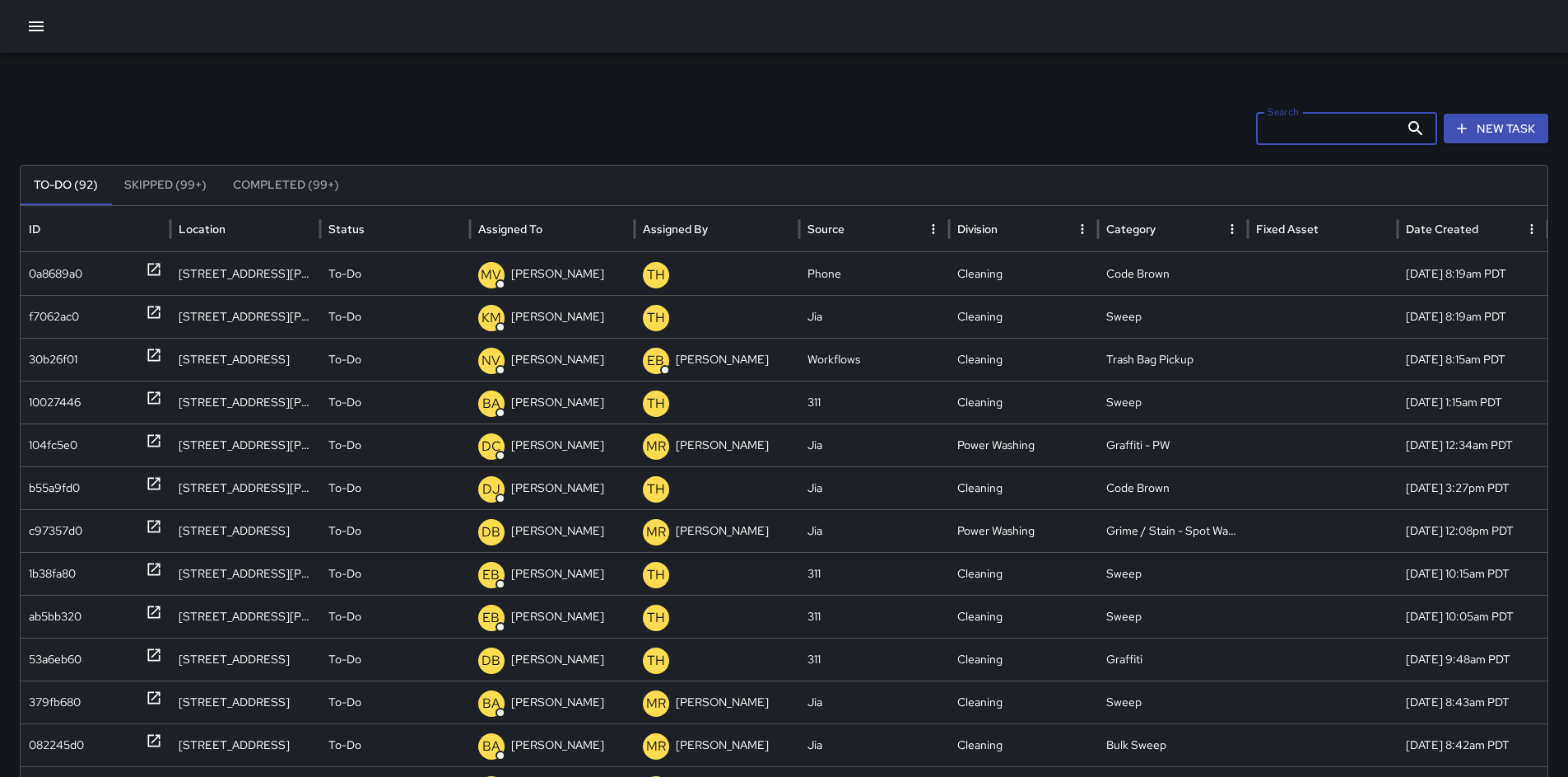
click at [35, 29] on icon "button" at bounding box center [35, 26] width 15 height 9
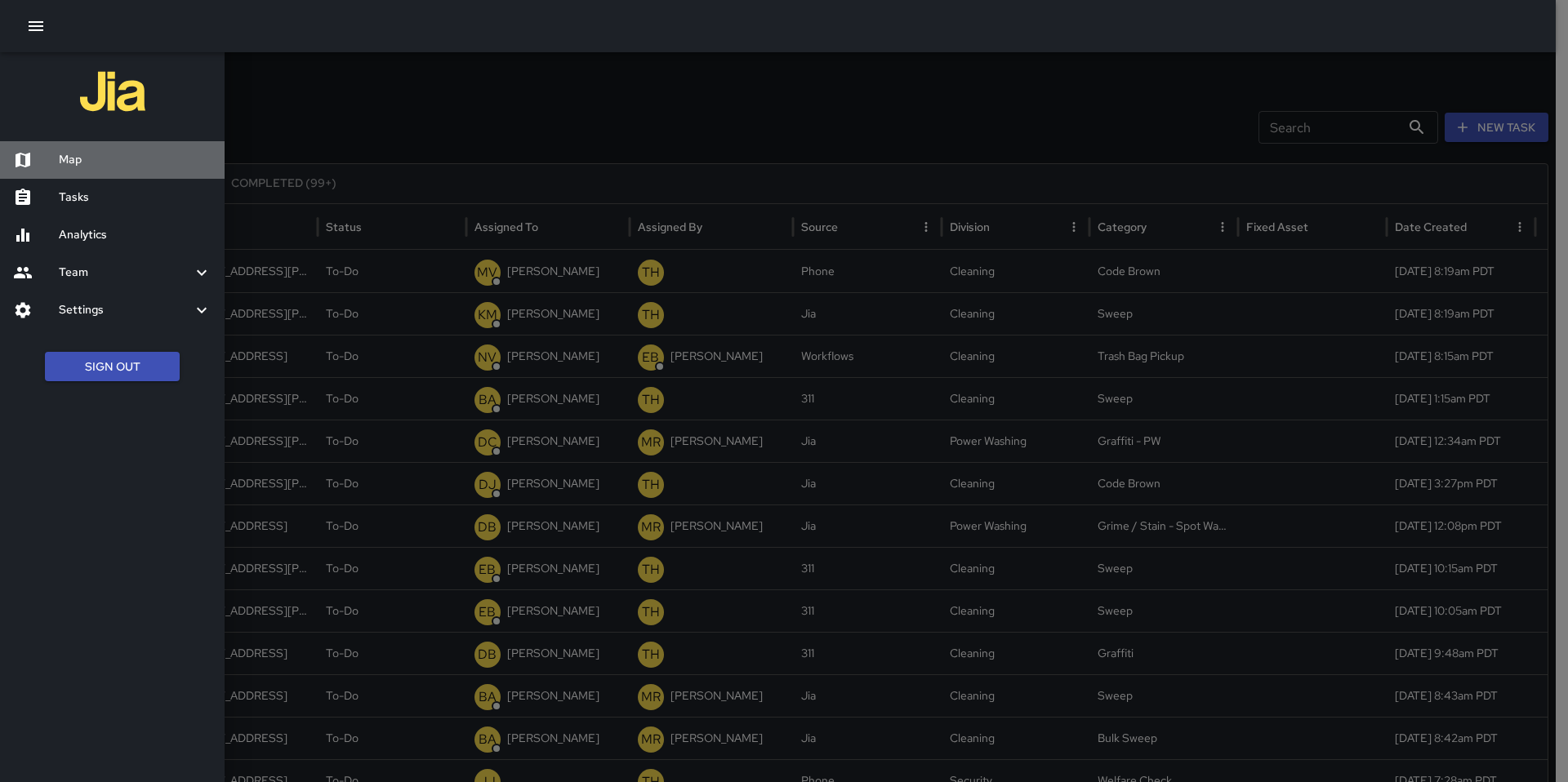
click at [98, 167] on h6 "Map" at bounding box center [135, 159] width 152 height 18
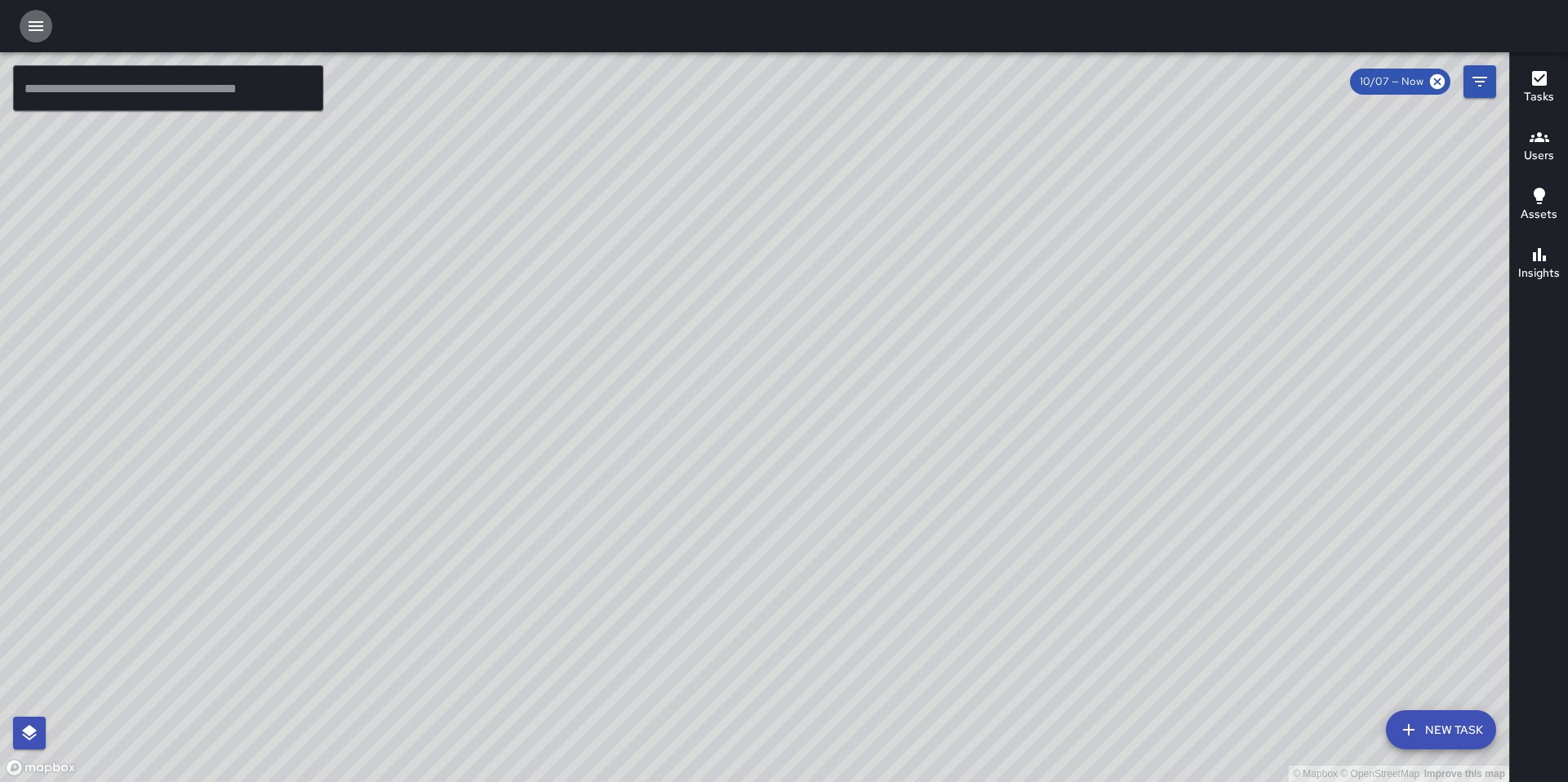
click at [42, 33] on icon "button" at bounding box center [36, 26] width 20 height 20
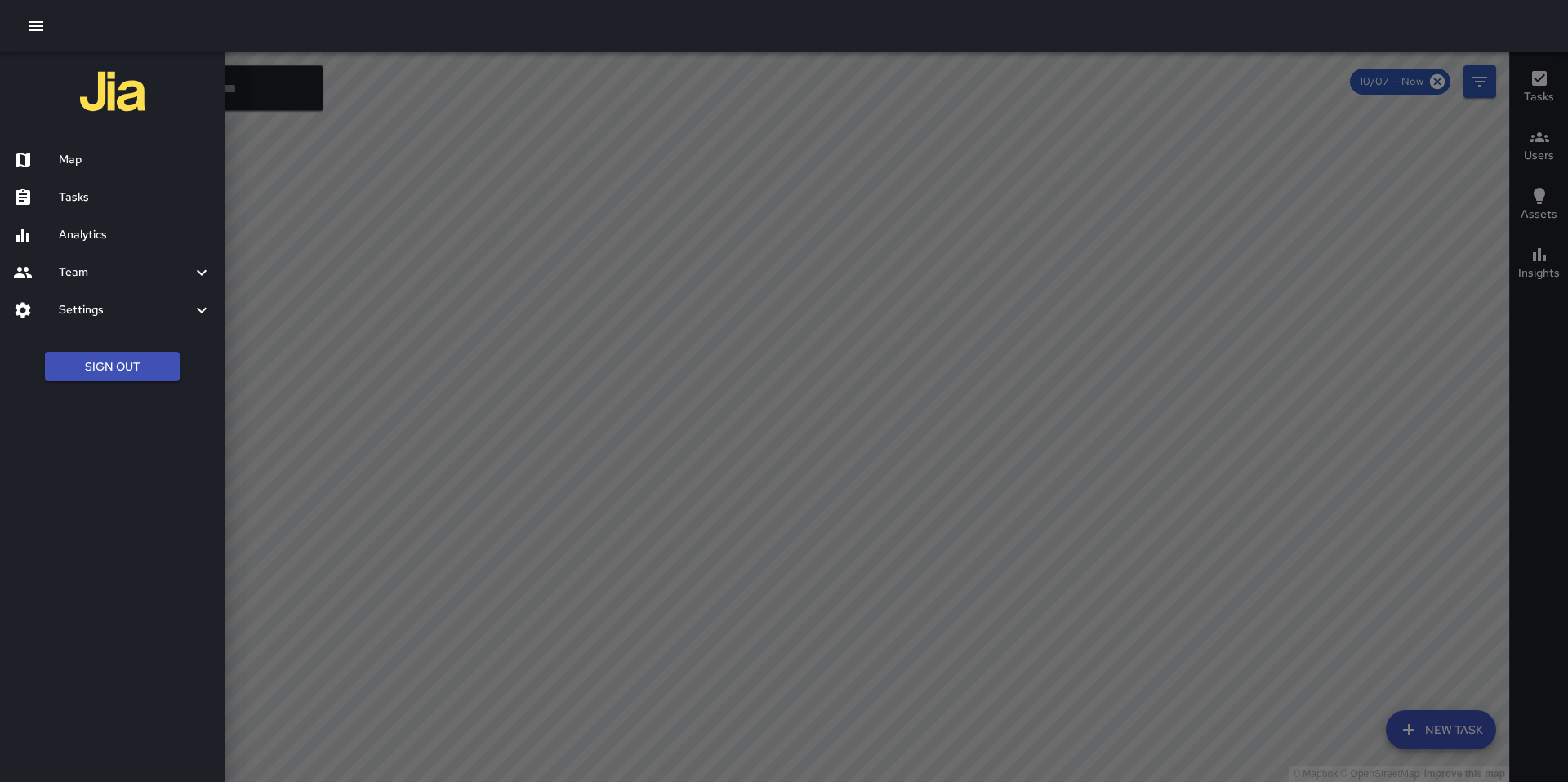
click at [85, 230] on h6 "Analytics" at bounding box center [135, 234] width 152 height 18
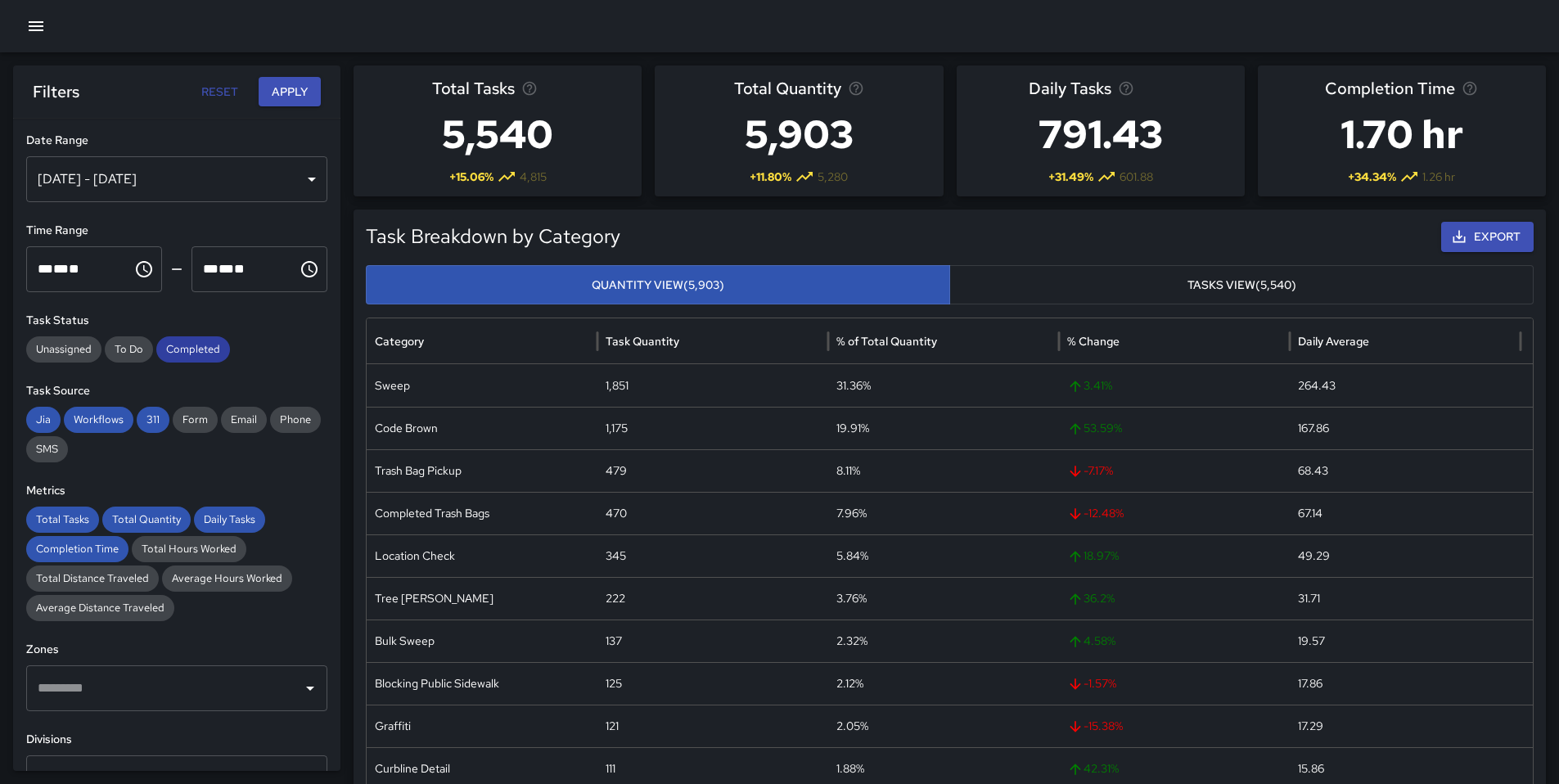
click at [207, 353] on span "Completed" at bounding box center [193, 349] width 74 height 16
click at [118, 425] on span "Workflows" at bounding box center [98, 419] width 69 height 16
click at [47, 420] on span "Jia" at bounding box center [44, 419] width 34 height 16
click at [152, 422] on span "311" at bounding box center [153, 419] width 33 height 16
click at [75, 516] on span "Total Tasks" at bounding box center [63, 519] width 73 height 16
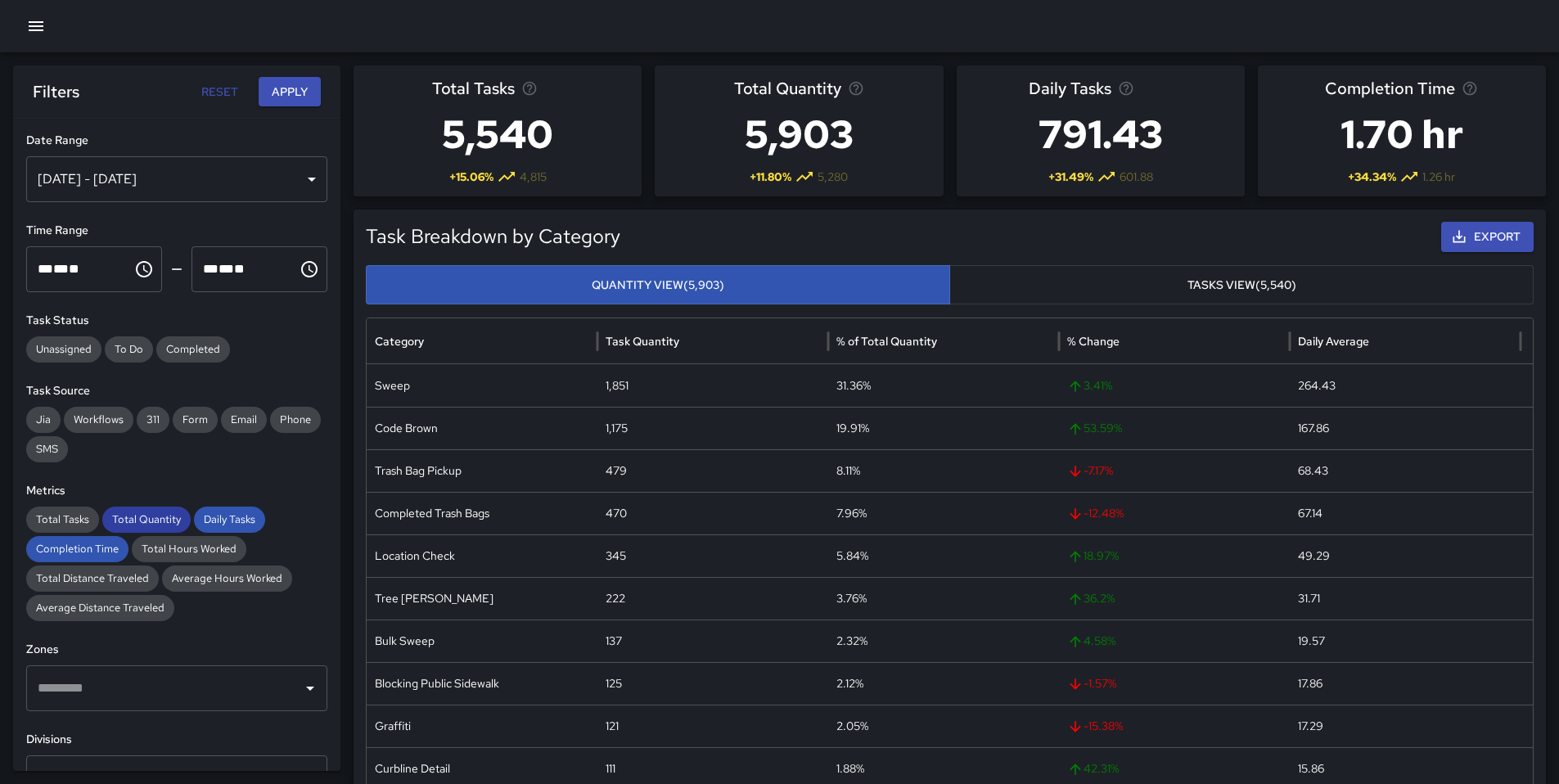
click at [159, 514] on span "Total Quantity" at bounding box center [146, 519] width 88 height 16
drag, startPoint x: 256, startPoint y: 522, endPoint x: 208, endPoint y: 533, distance: 49.2
click at [246, 525] on span "Daily Tasks" at bounding box center [229, 519] width 71 height 16
click at [106, 557] on div "Completion Time" at bounding box center [77, 549] width 102 height 27
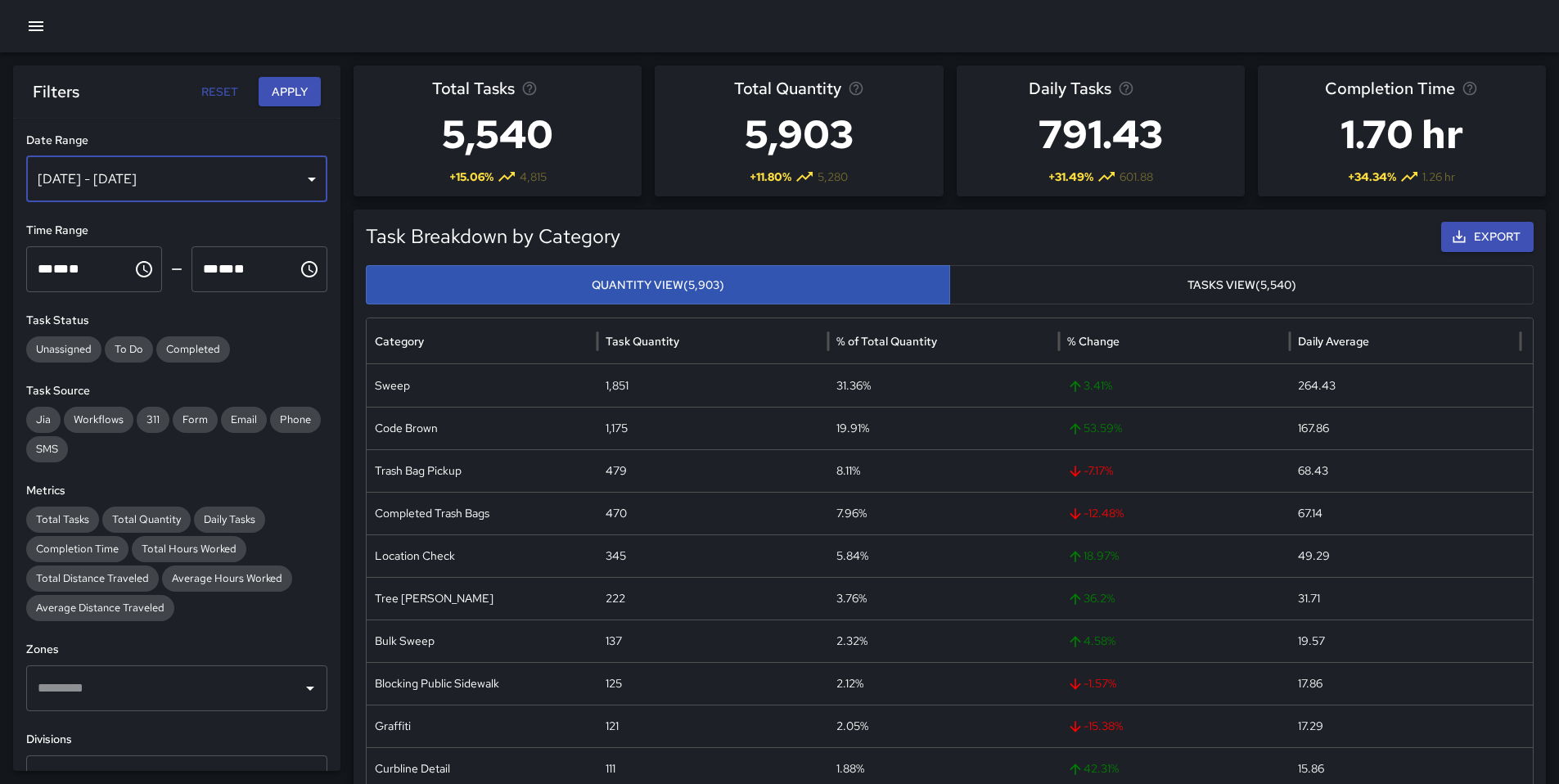
click at [183, 187] on div "[DATE] - [DATE]" at bounding box center [177, 178] width 301 height 45
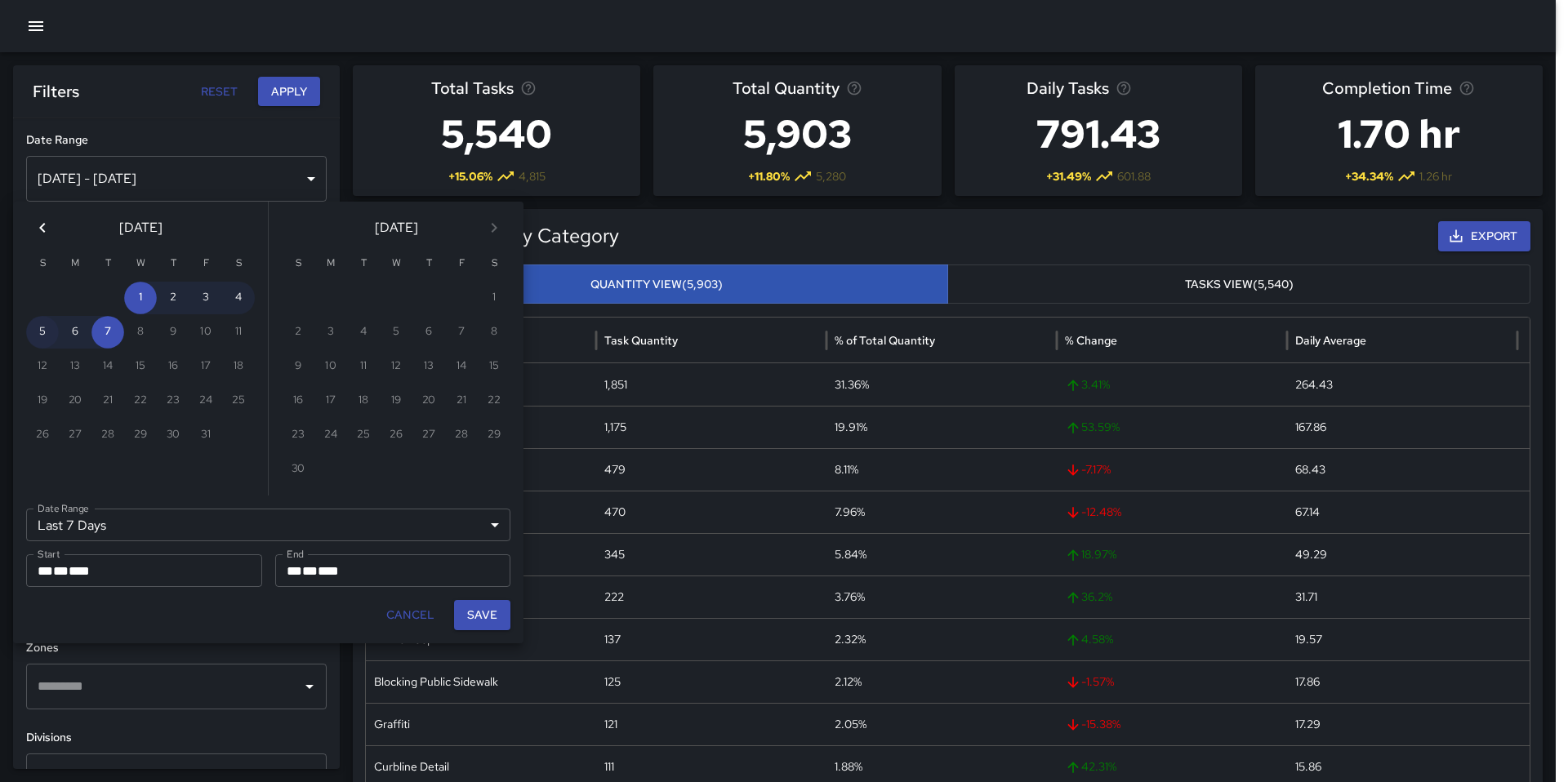
click at [42, 332] on button "5" at bounding box center [43, 332] width 33 height 33
type input "******"
type input "**********"
click at [480, 622] on button "Save" at bounding box center [482, 614] width 56 height 30
type input "**********"
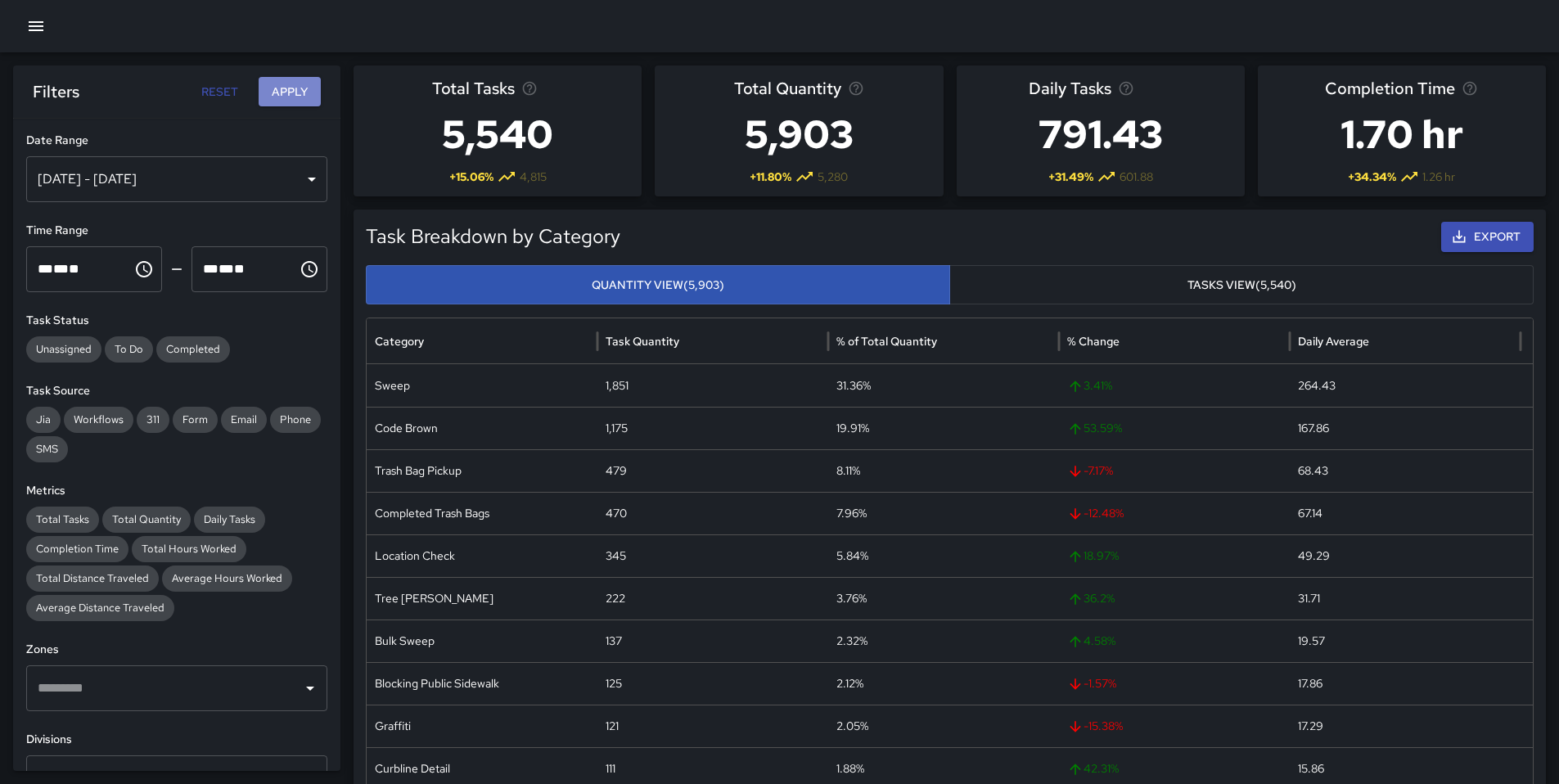
click at [293, 87] on button "Apply" at bounding box center [289, 92] width 63 height 30
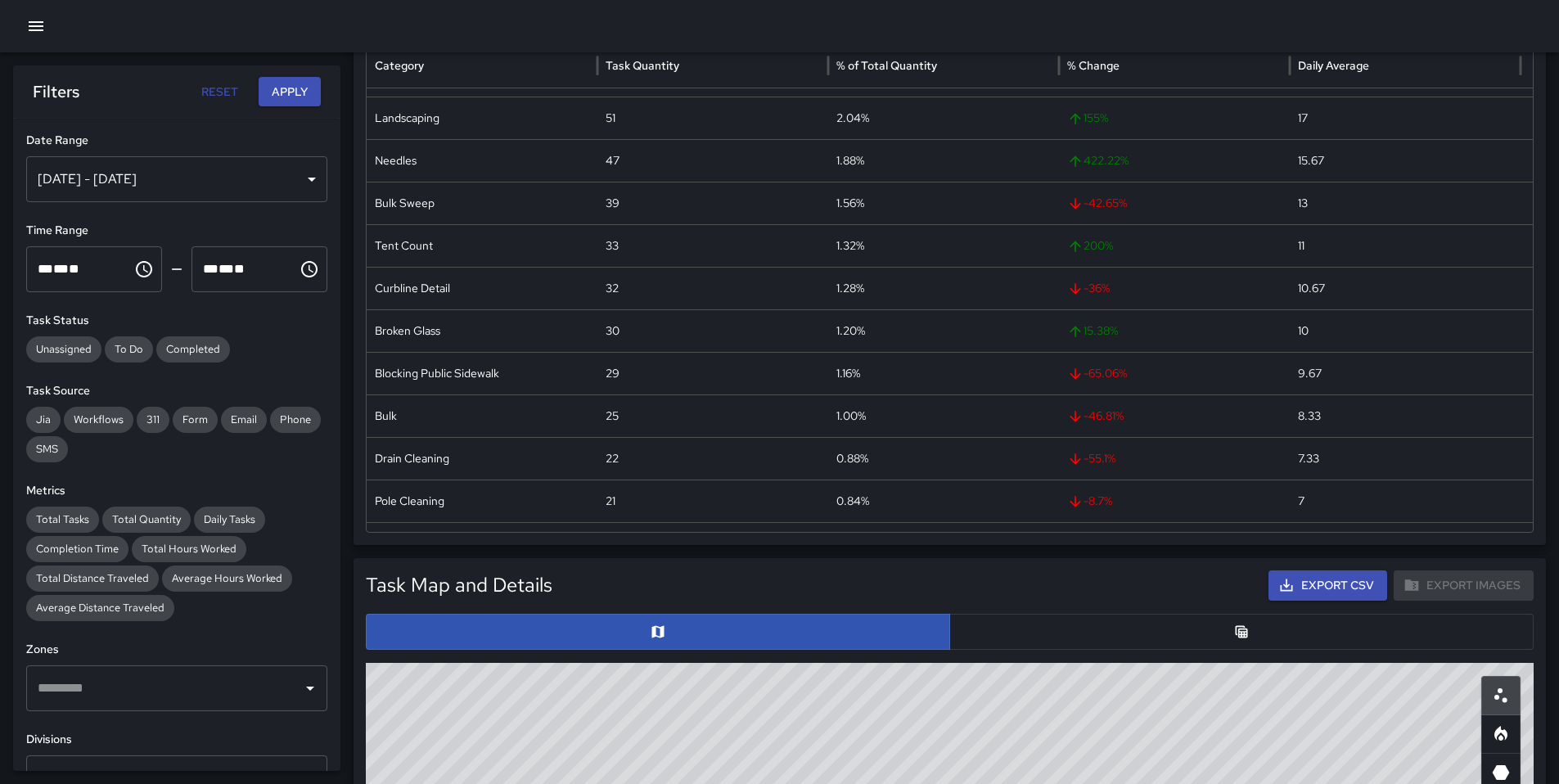
scroll to position [288, 0]
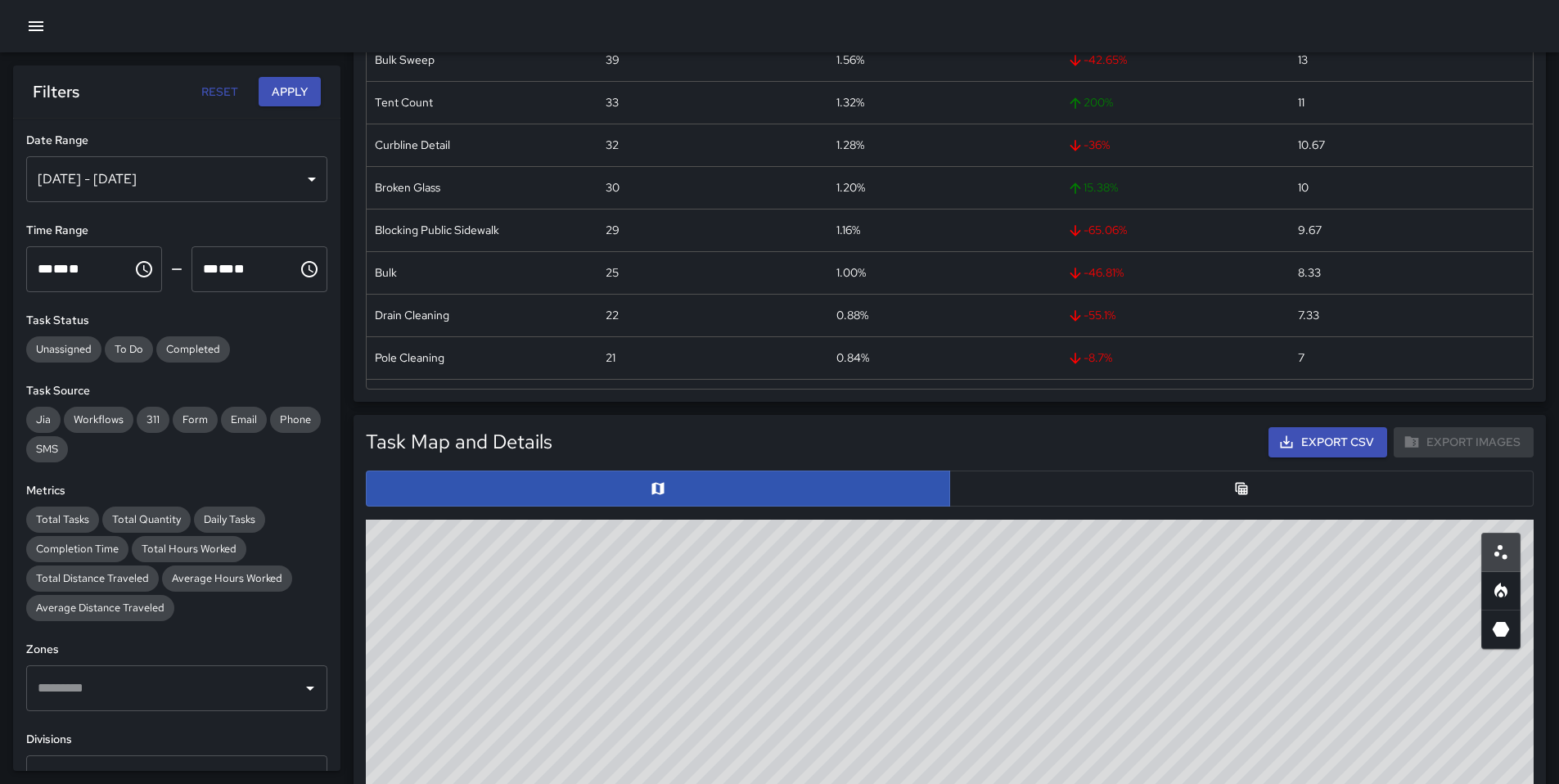
click at [1080, 481] on button "button" at bounding box center [1242, 489] width 584 height 36
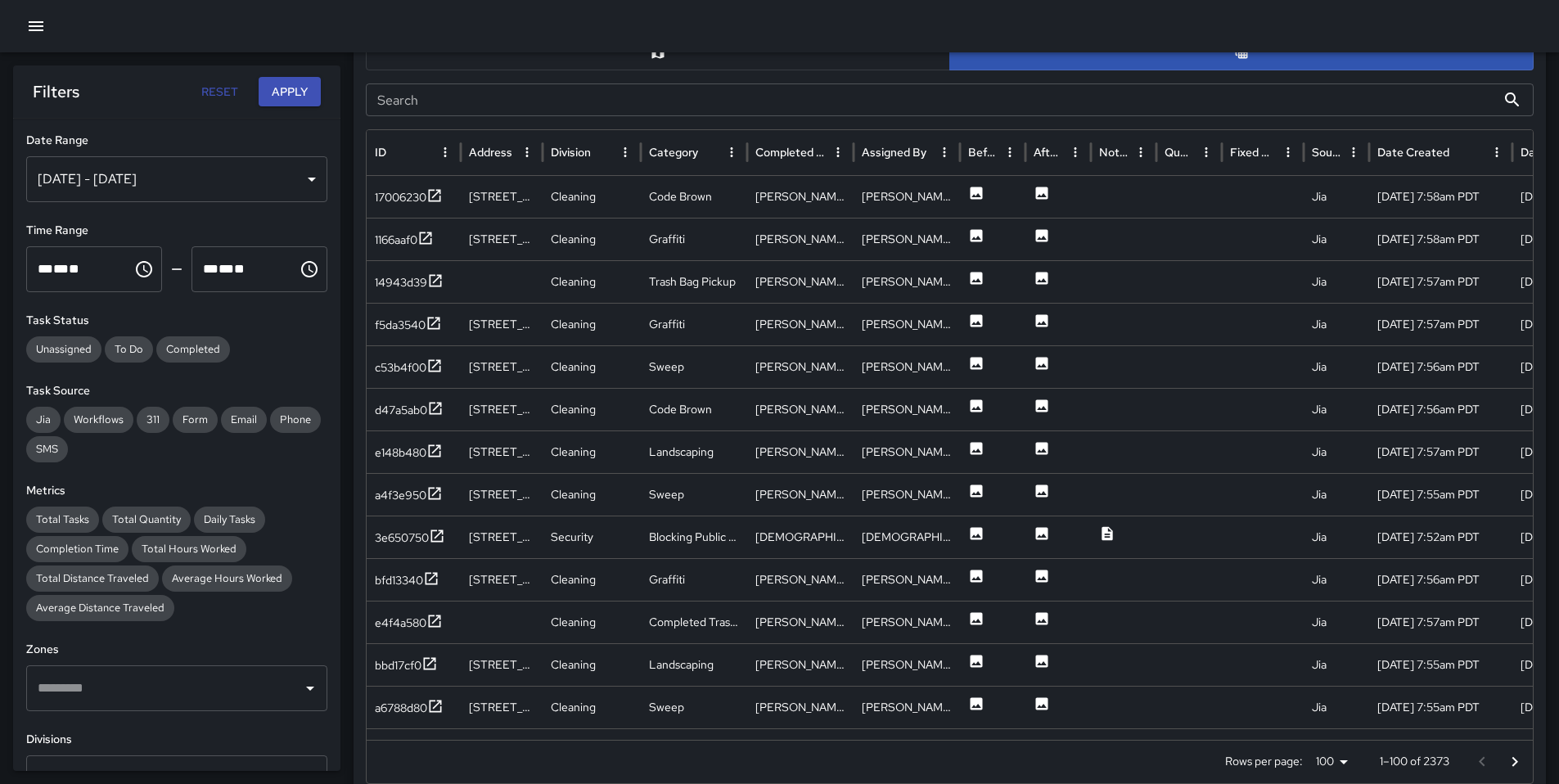
scroll to position [725, 0]
click at [393, 204] on div "17006230" at bounding box center [401, 196] width 51 height 16
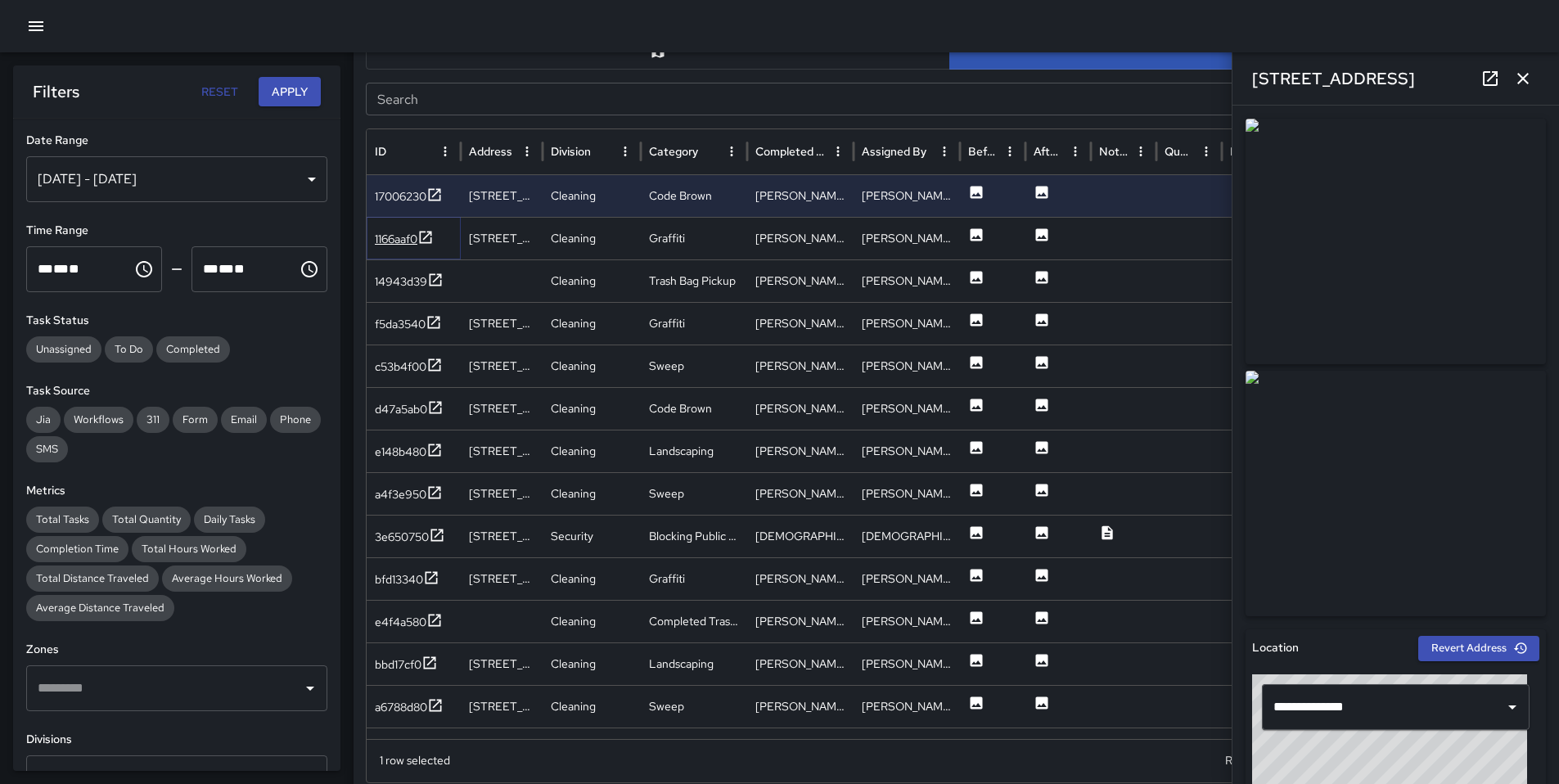
click at [401, 241] on div "1166aaf0" at bounding box center [396, 238] width 43 height 16
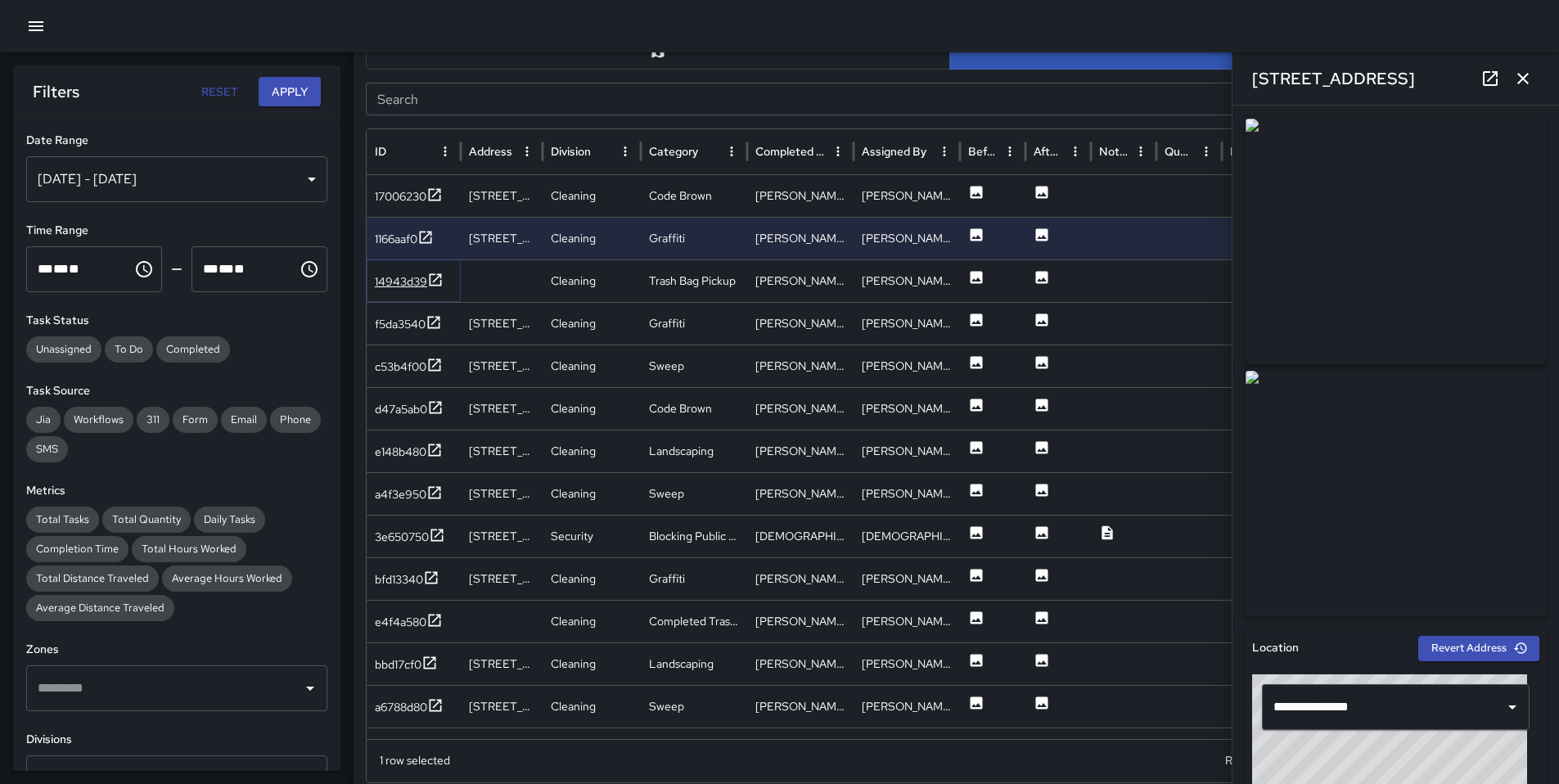
click at [402, 286] on div "14943d39" at bounding box center [401, 281] width 52 height 16
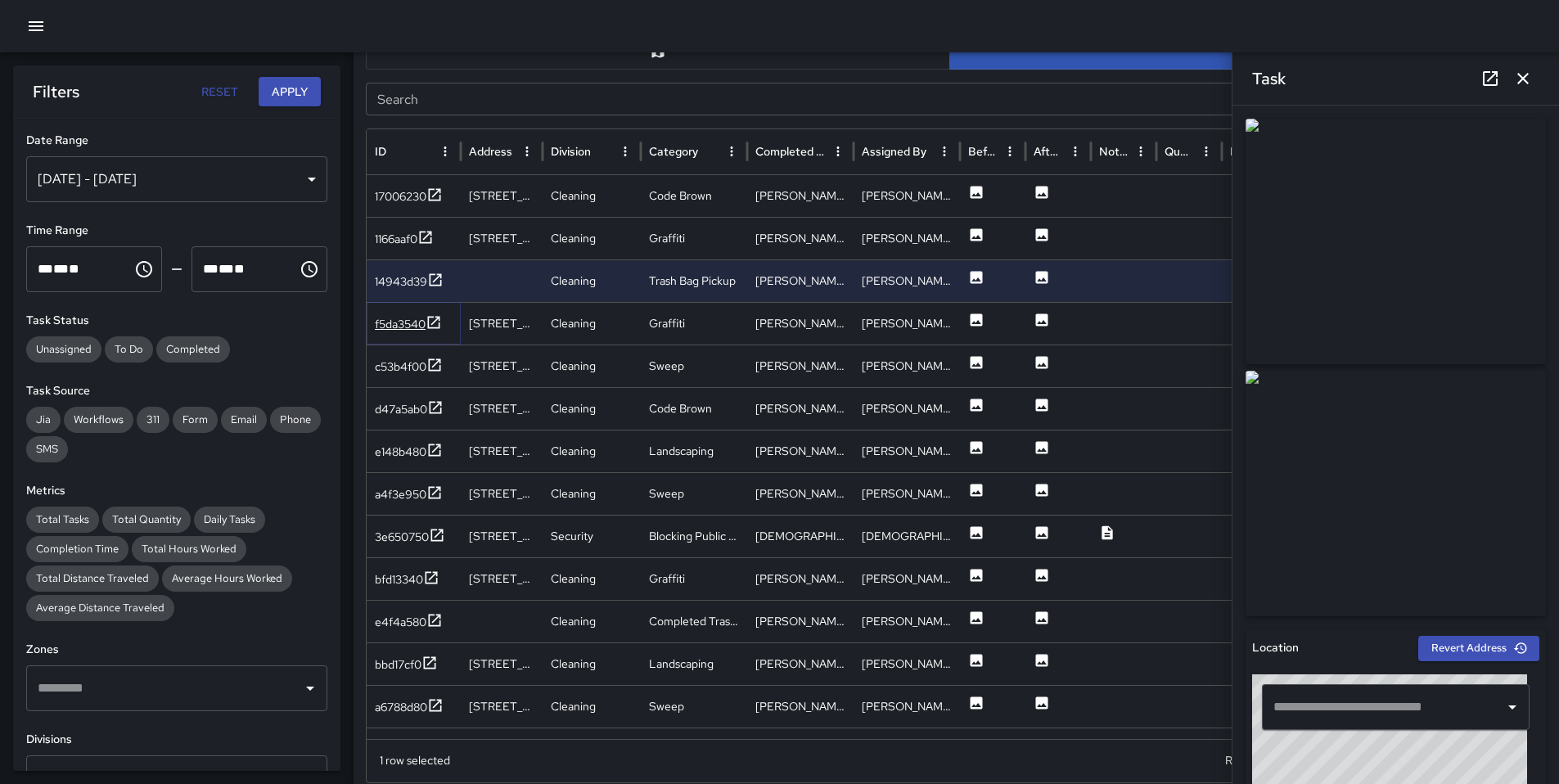
click at [400, 328] on div "f5da3540" at bounding box center [400, 323] width 51 height 16
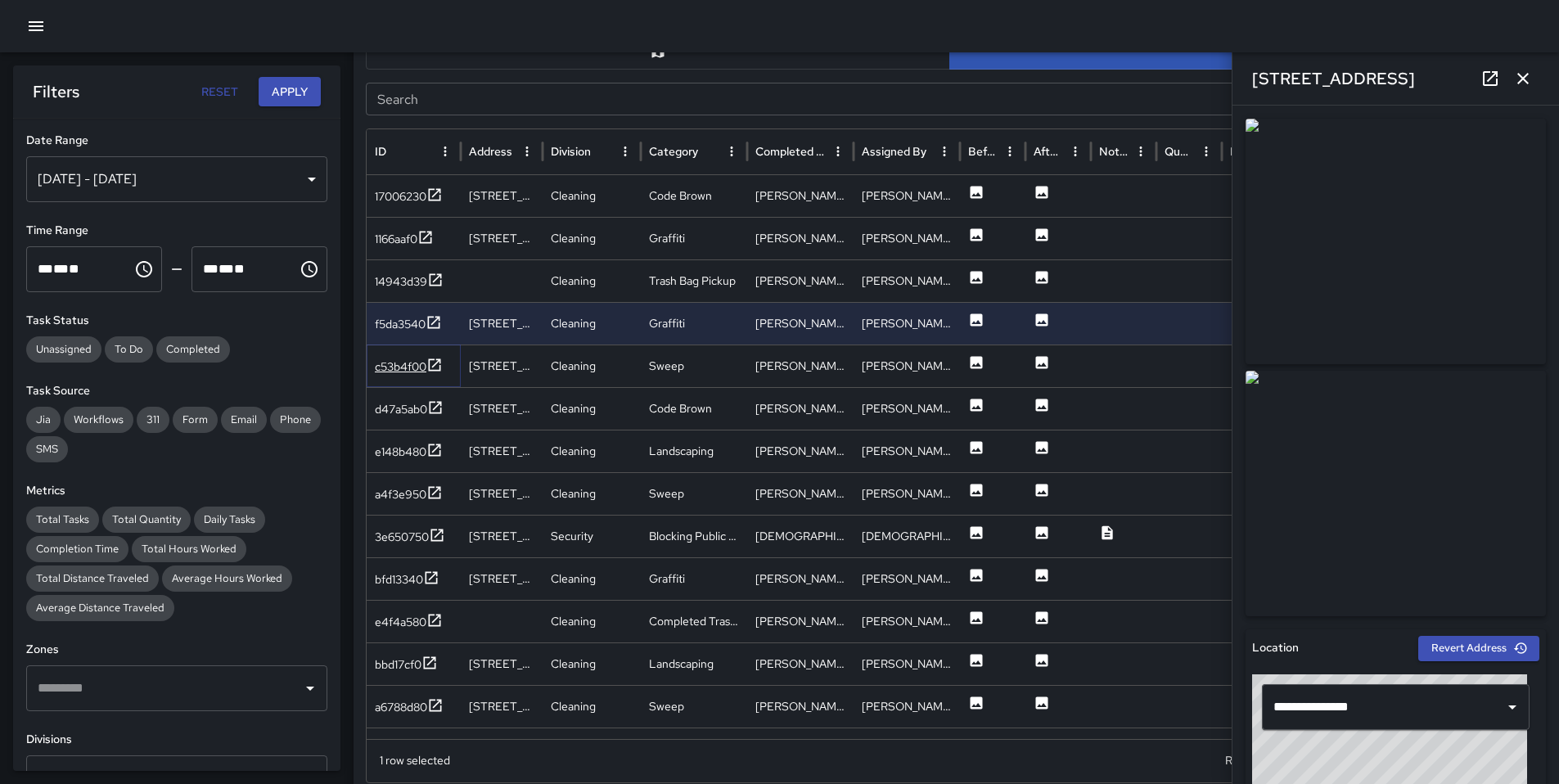
click at [401, 359] on div "c53b4f00" at bounding box center [401, 366] width 51 height 16
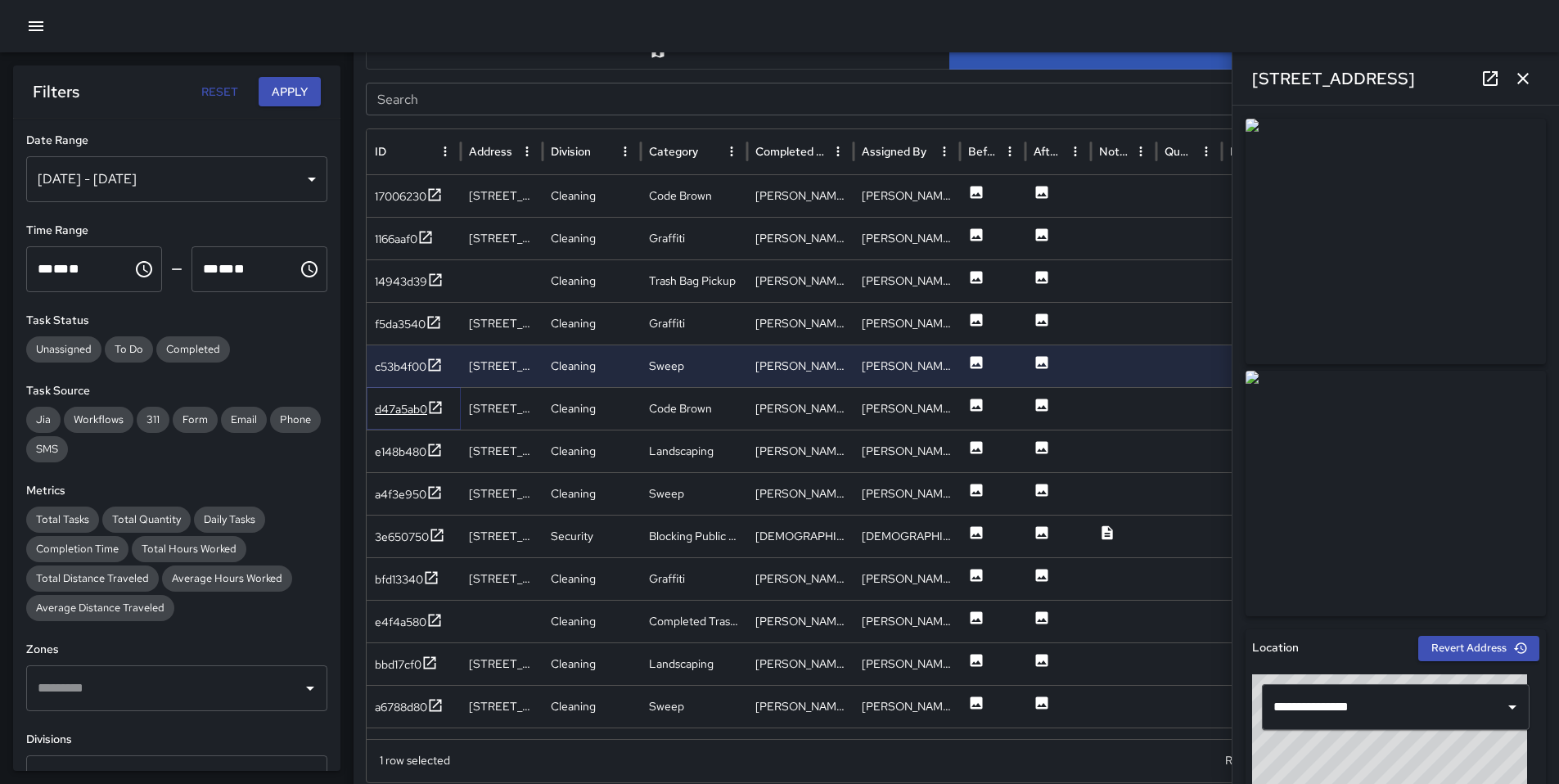
click at [402, 413] on div "d47a5ab0" at bounding box center [401, 408] width 52 height 16
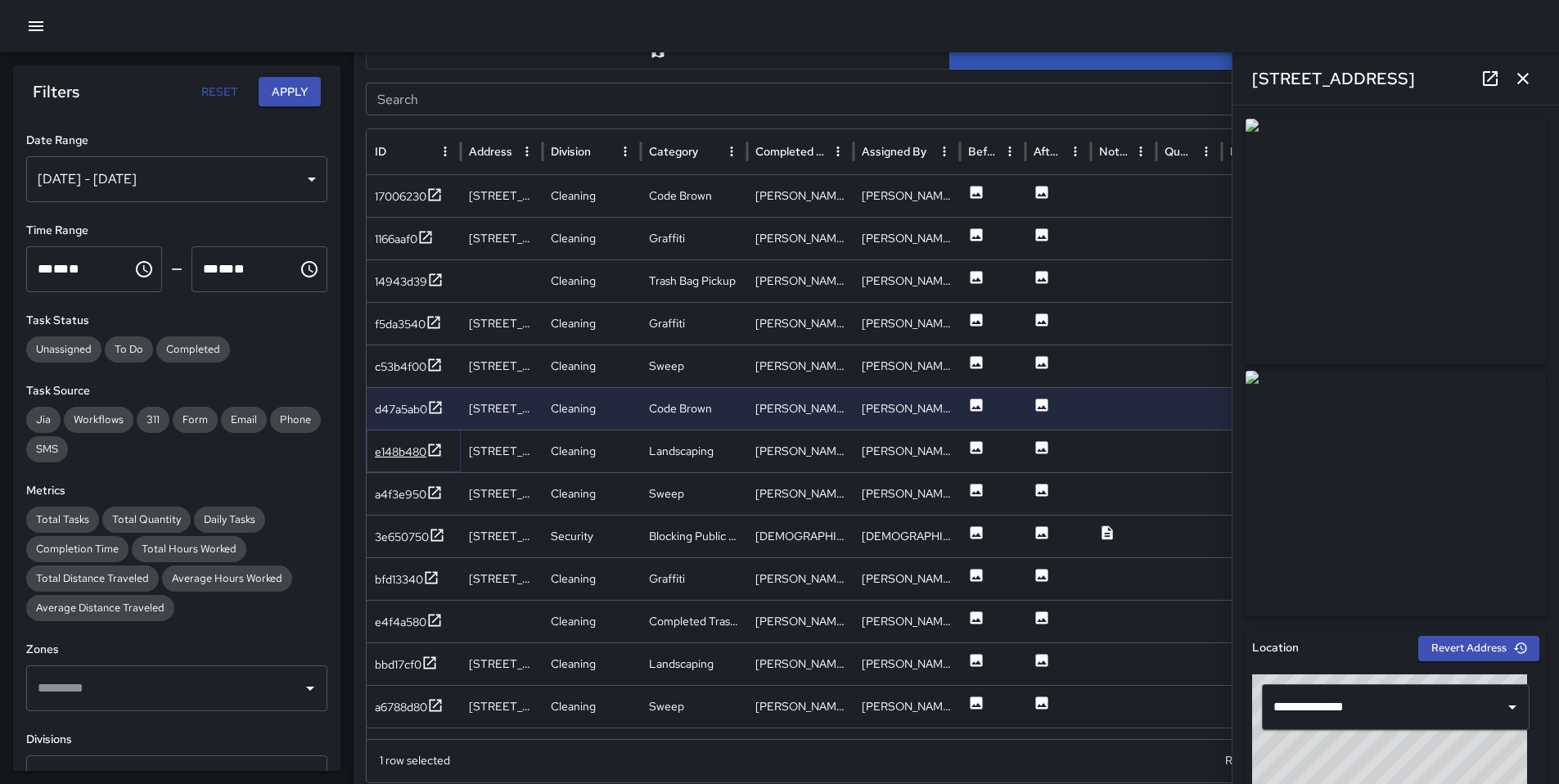
click at [418, 454] on div "e148b480" at bounding box center [401, 451] width 51 height 16
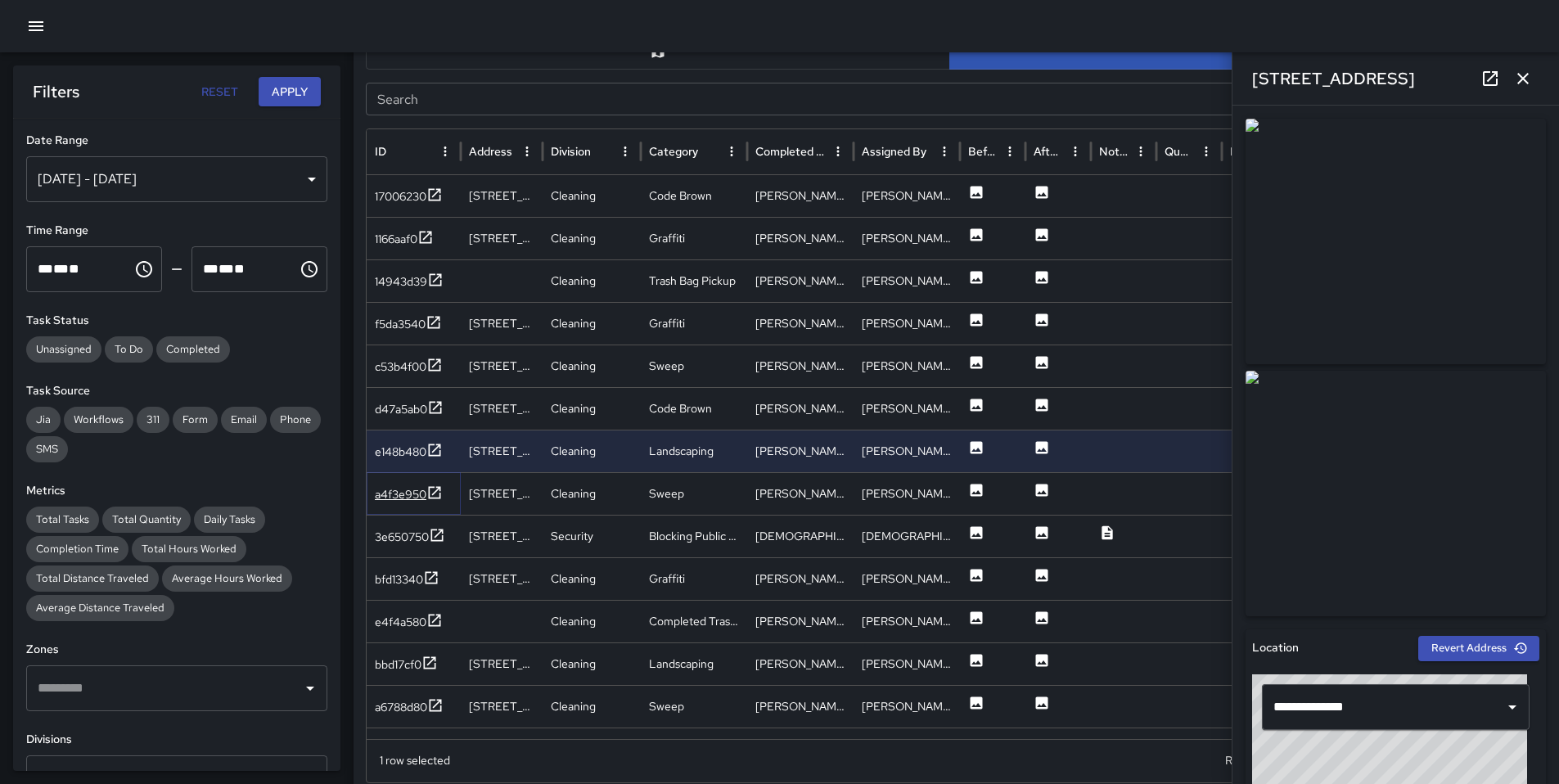
click at [408, 491] on div "a4f3e950" at bounding box center [401, 494] width 51 height 16
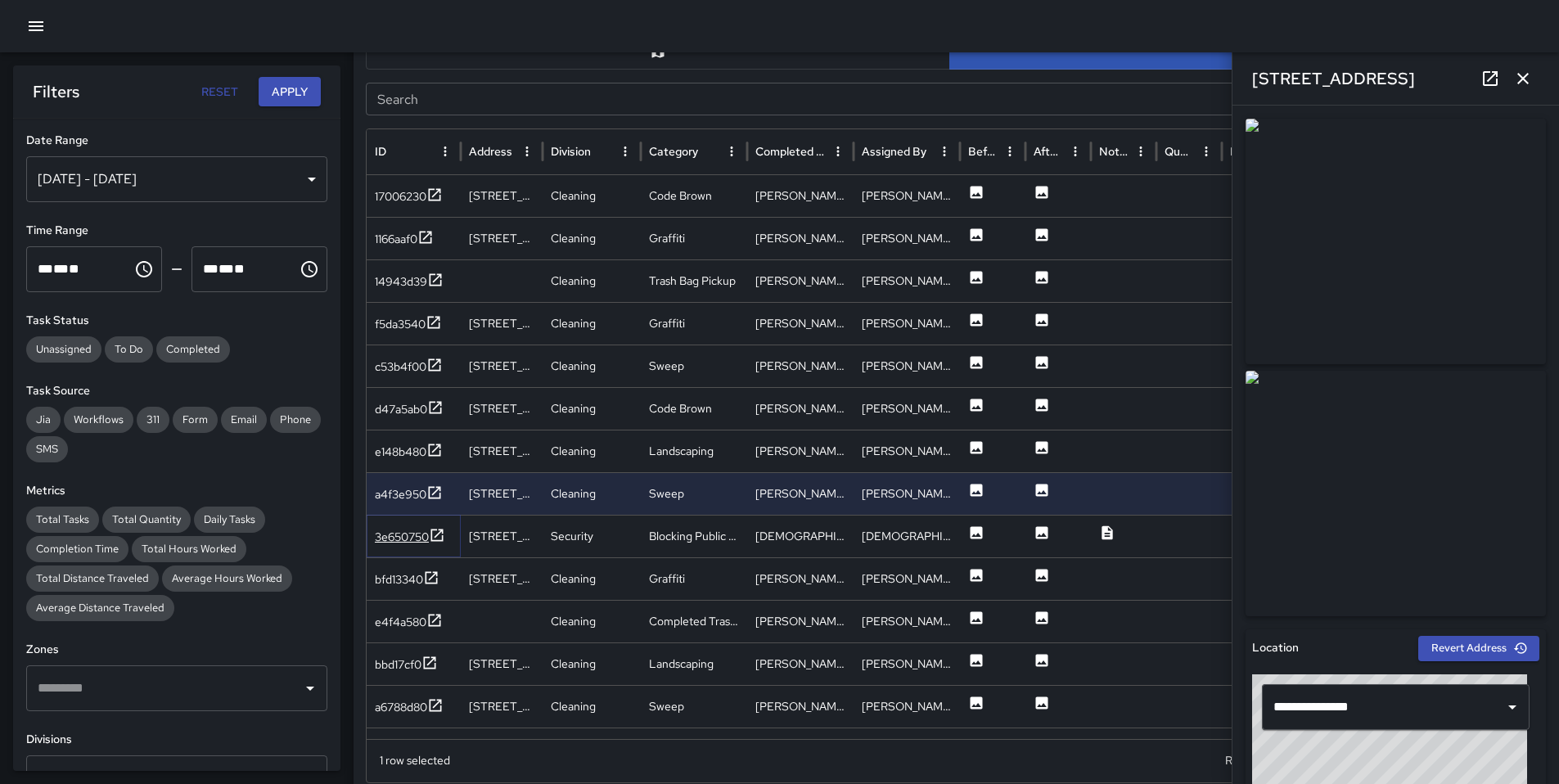
click at [415, 539] on div "3e650750" at bounding box center [402, 536] width 54 height 16
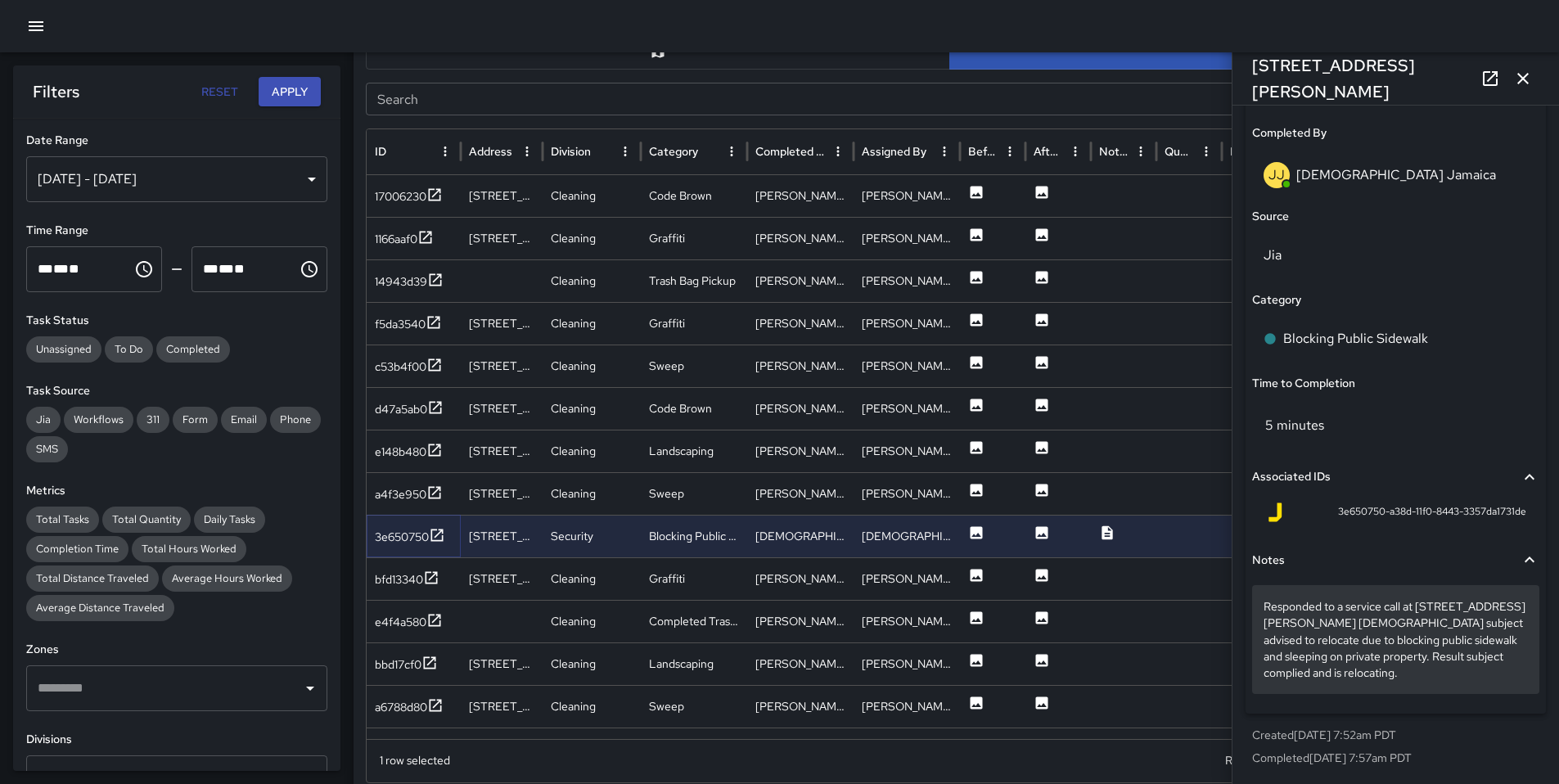
scroll to position [1026, 0]
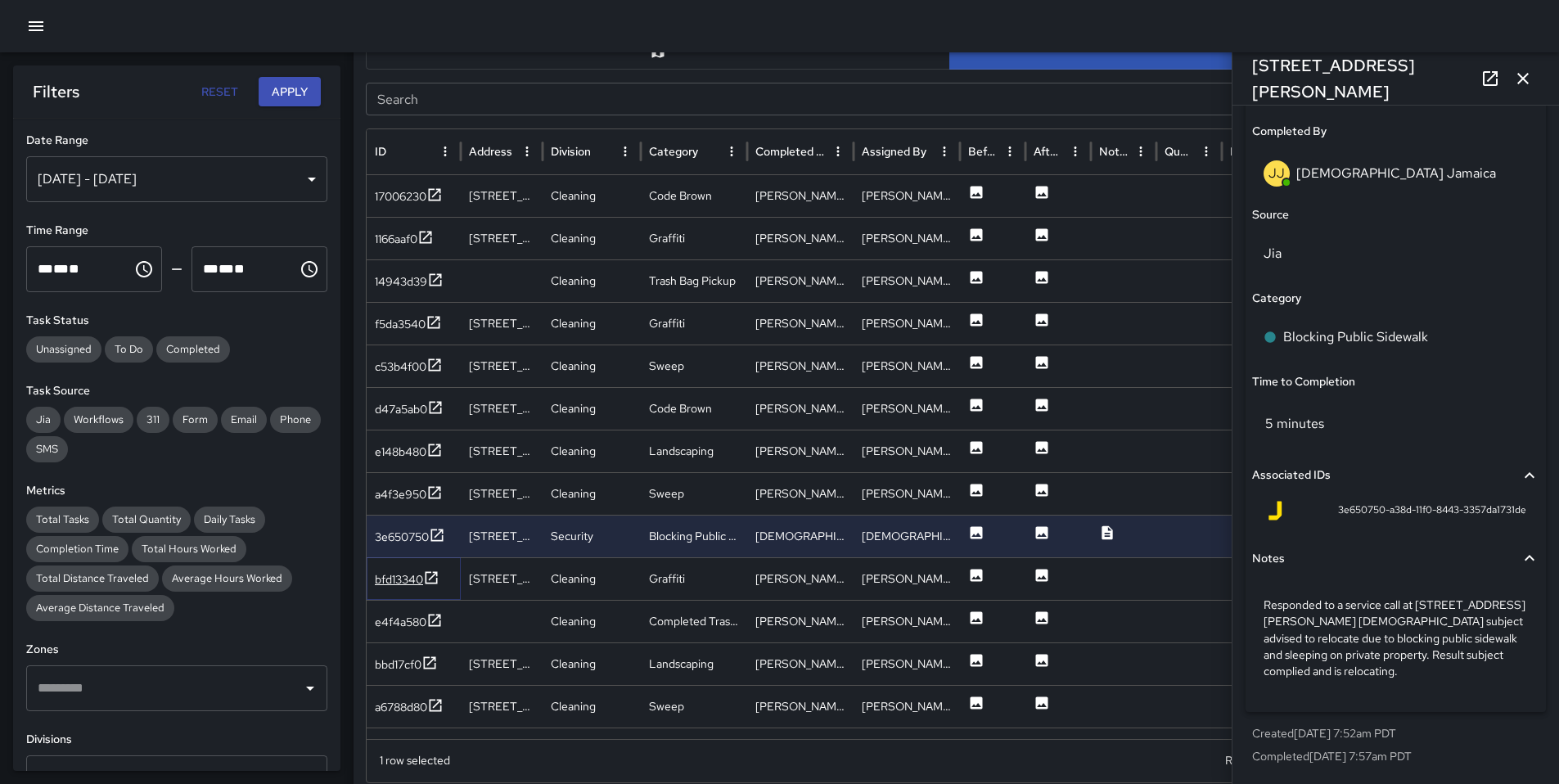
click at [392, 576] on div "bfd13340" at bounding box center [399, 579] width 48 height 16
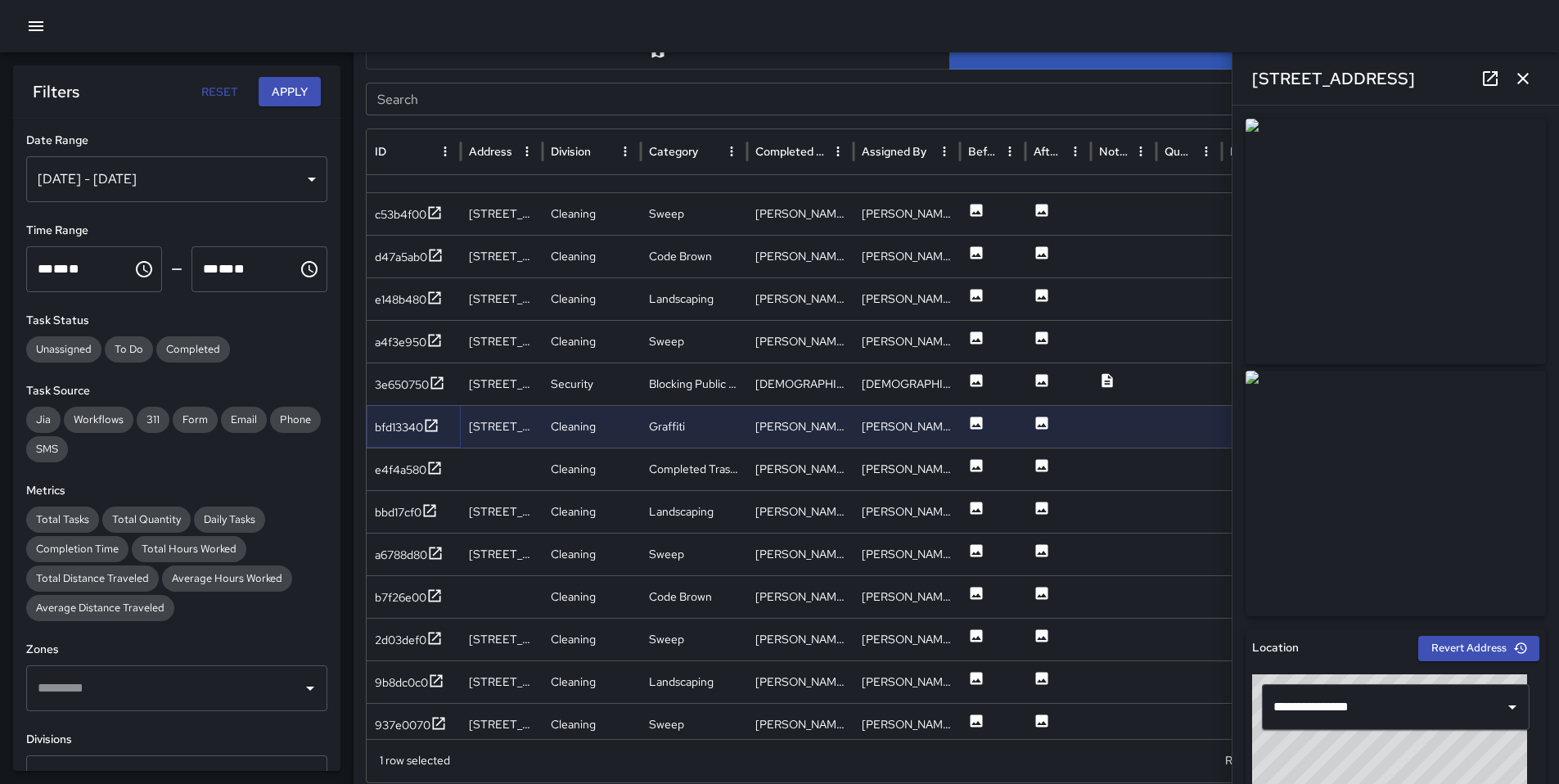
scroll to position [241, 0]
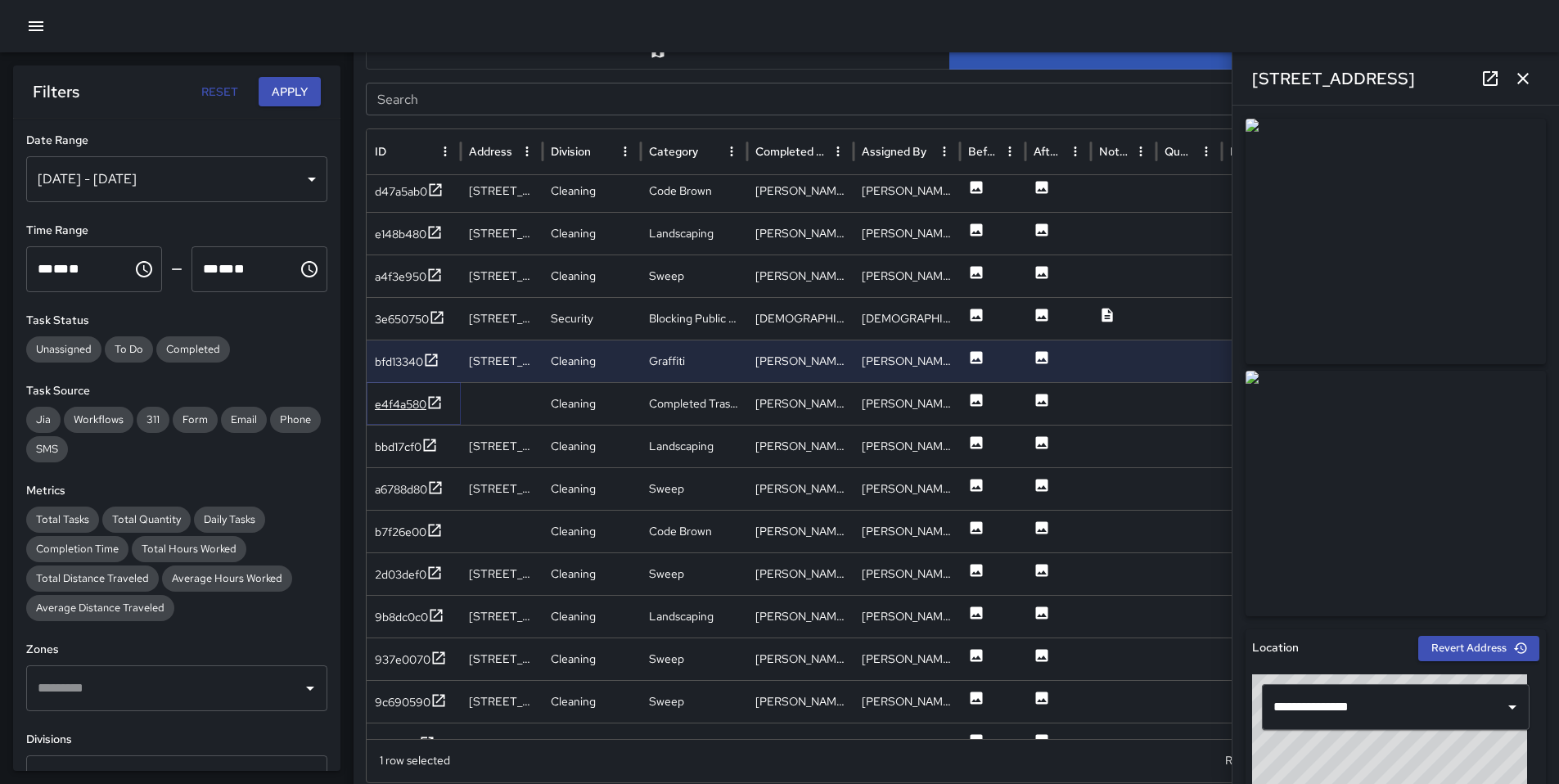
click at [418, 411] on div "e4f4a580" at bounding box center [401, 404] width 51 height 16
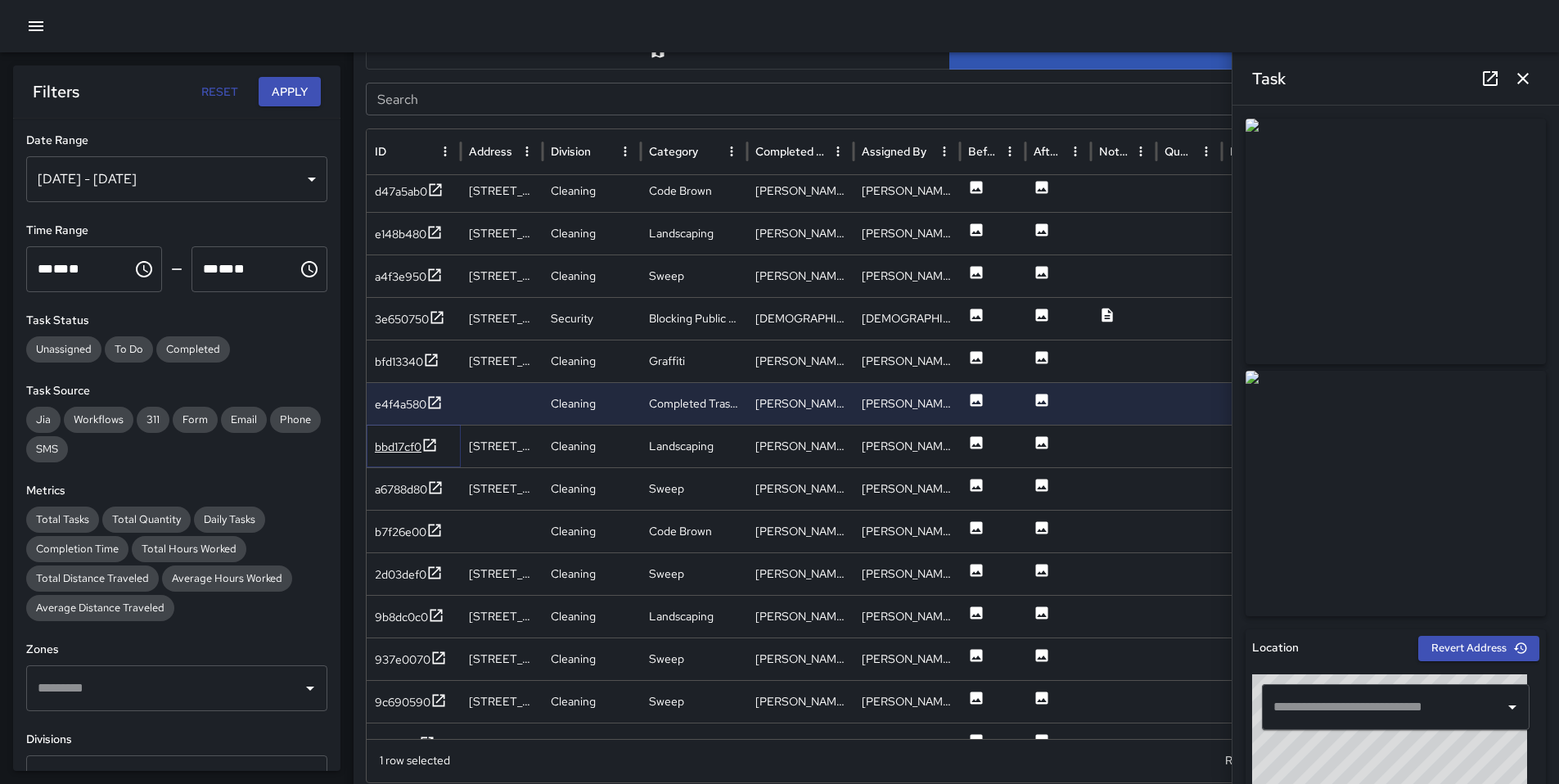
click at [390, 455] on div "bbd17cf0" at bounding box center [406, 447] width 63 height 21
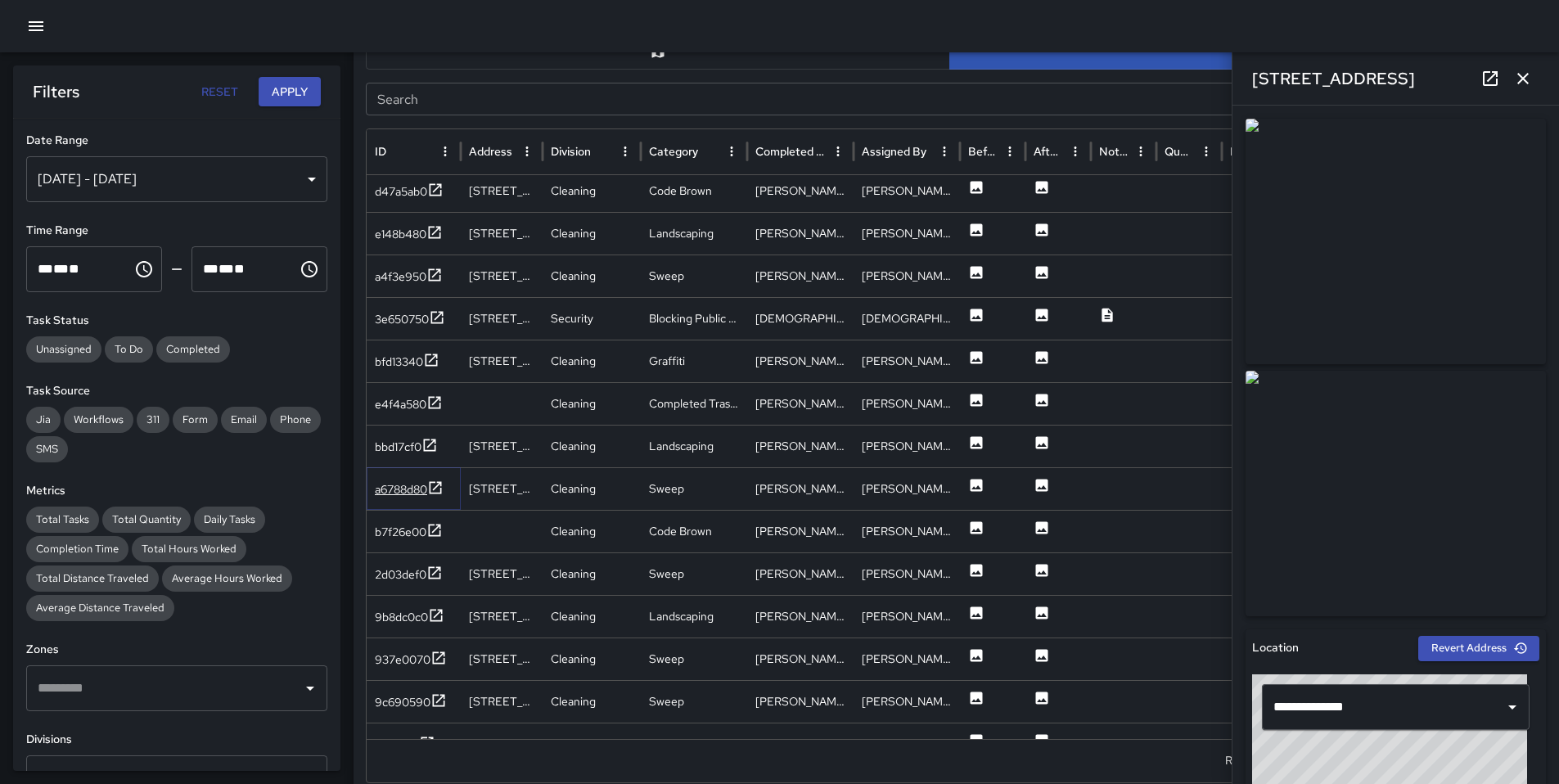
click at [401, 484] on div "a6788d80" at bounding box center [401, 489] width 52 height 16
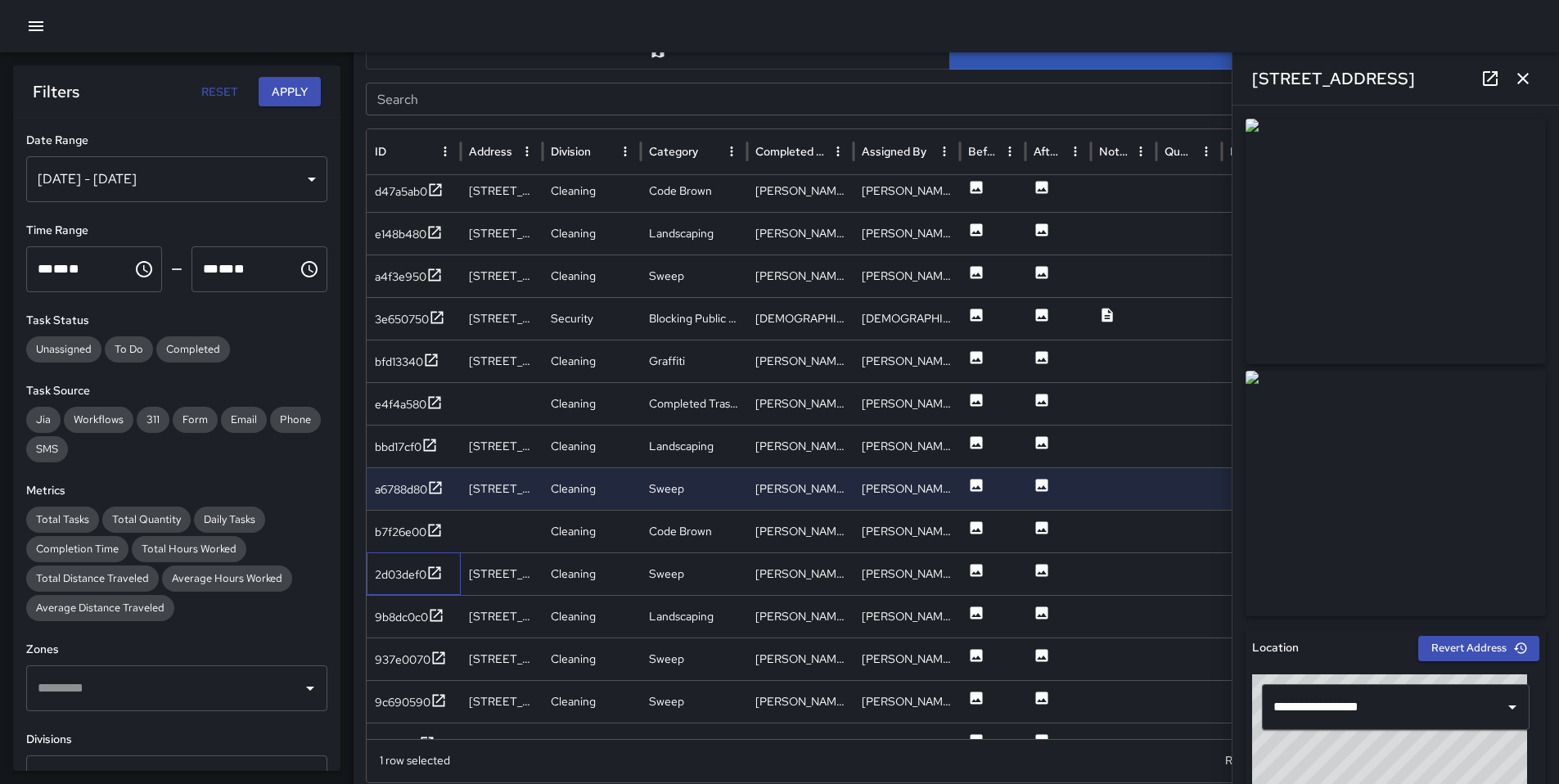
click at [410, 557] on div "2d03def0" at bounding box center [414, 574] width 94 height 43
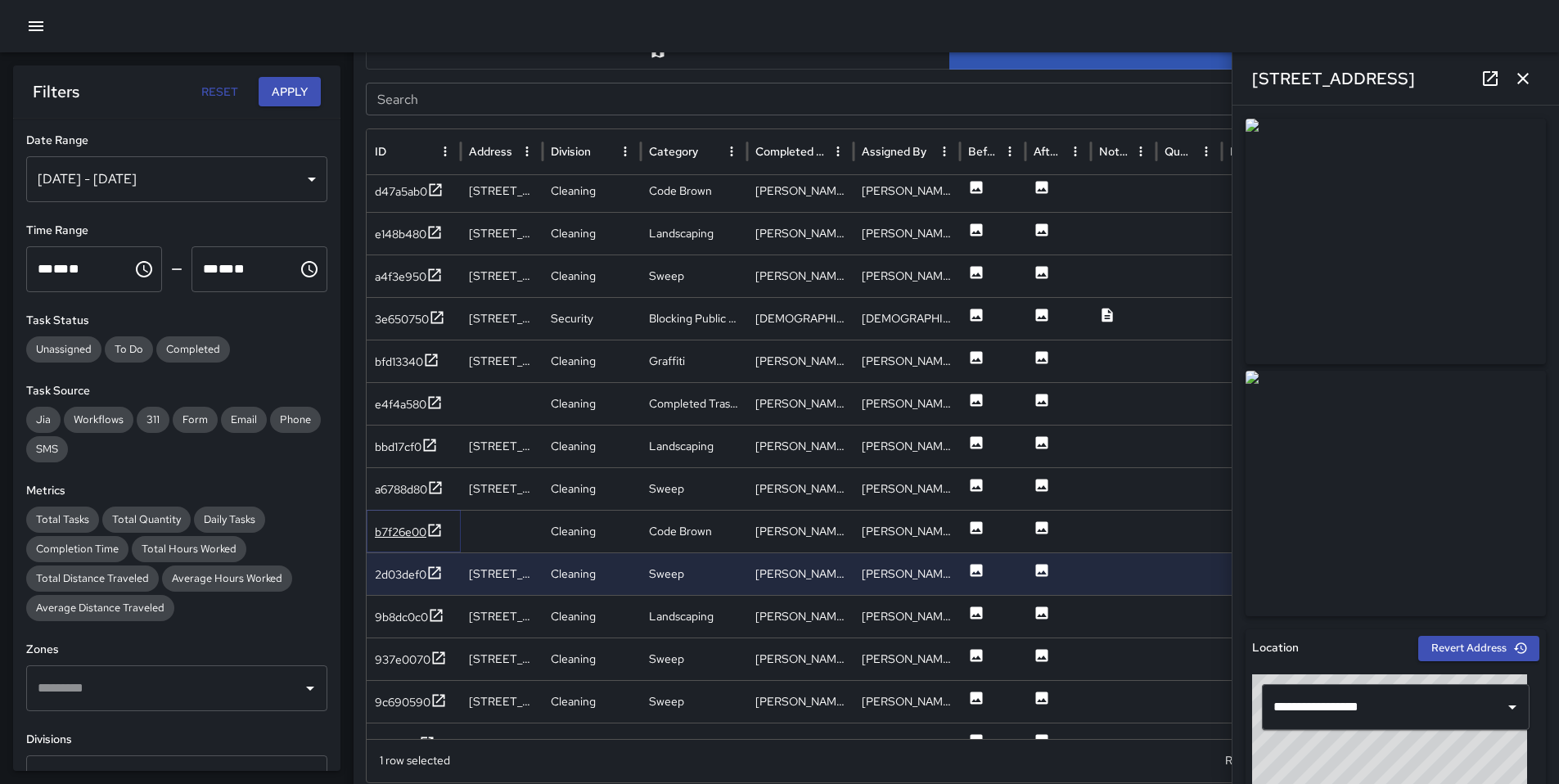
click at [407, 535] on div "b7f26e00" at bounding box center [401, 532] width 51 height 16
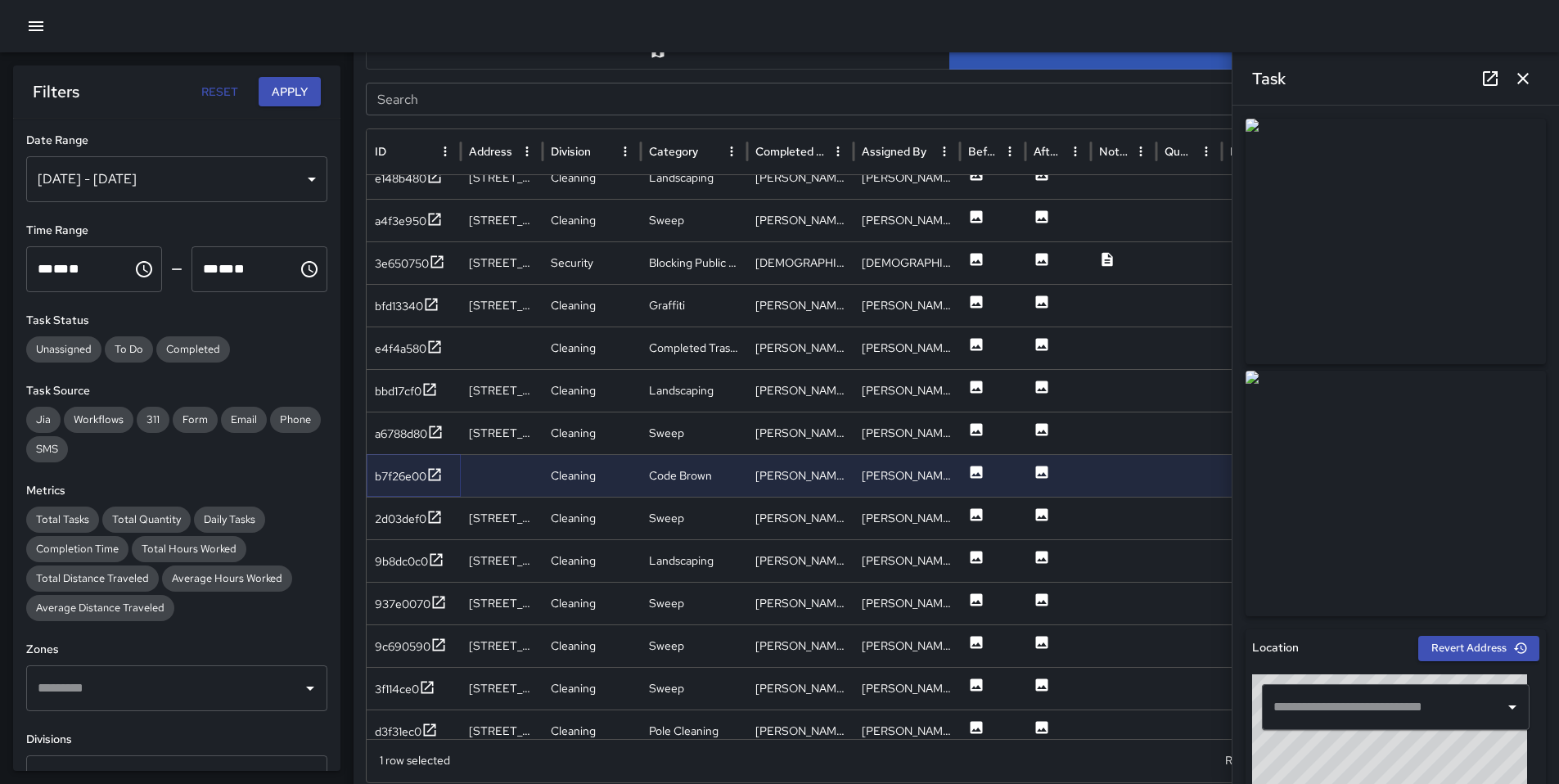
scroll to position [473, 0]
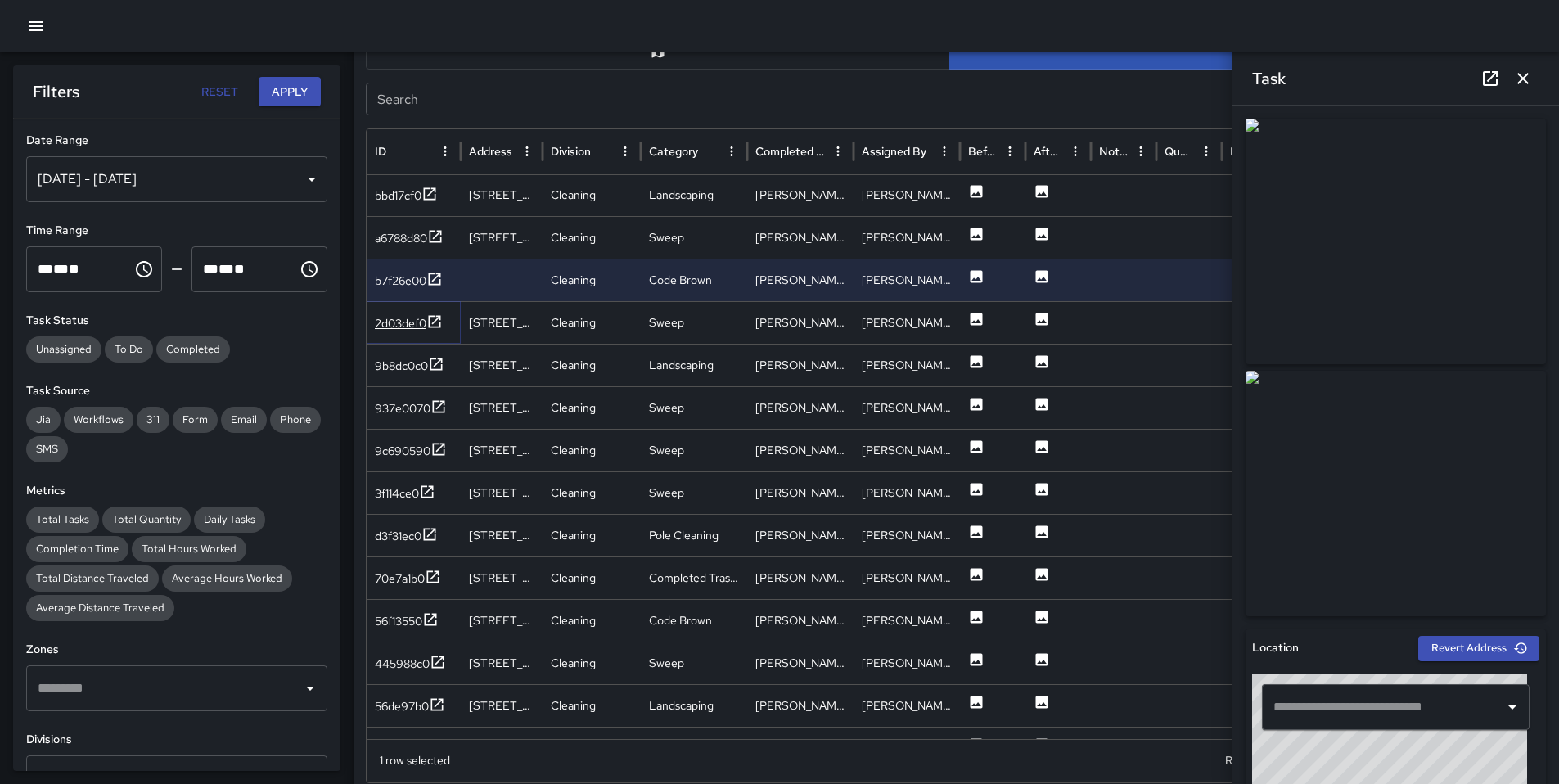
click at [404, 329] on div "2d03def0" at bounding box center [401, 323] width 51 height 16
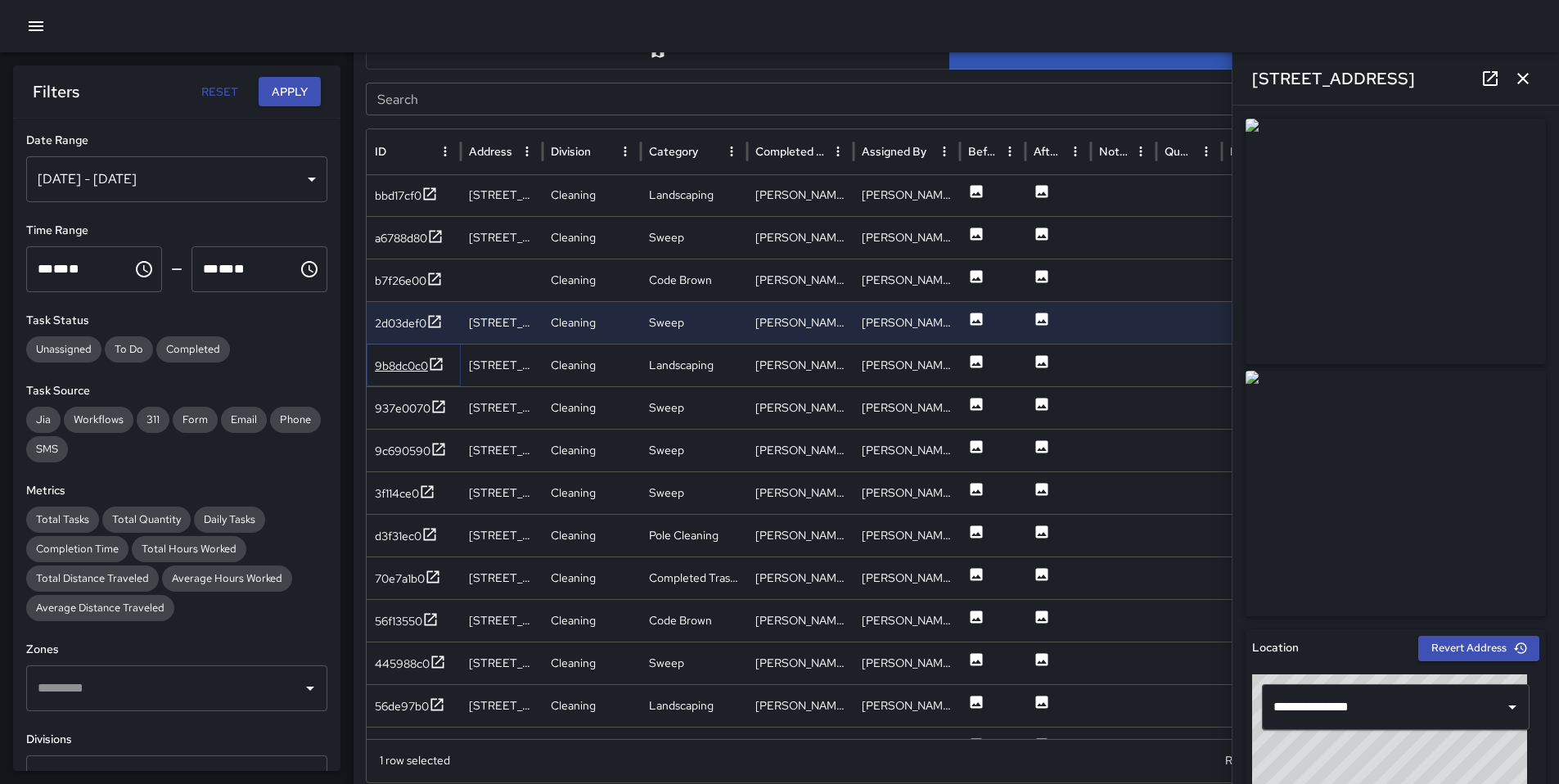
click at [407, 370] on div "9b8dc0c0" at bounding box center [402, 365] width 53 height 16
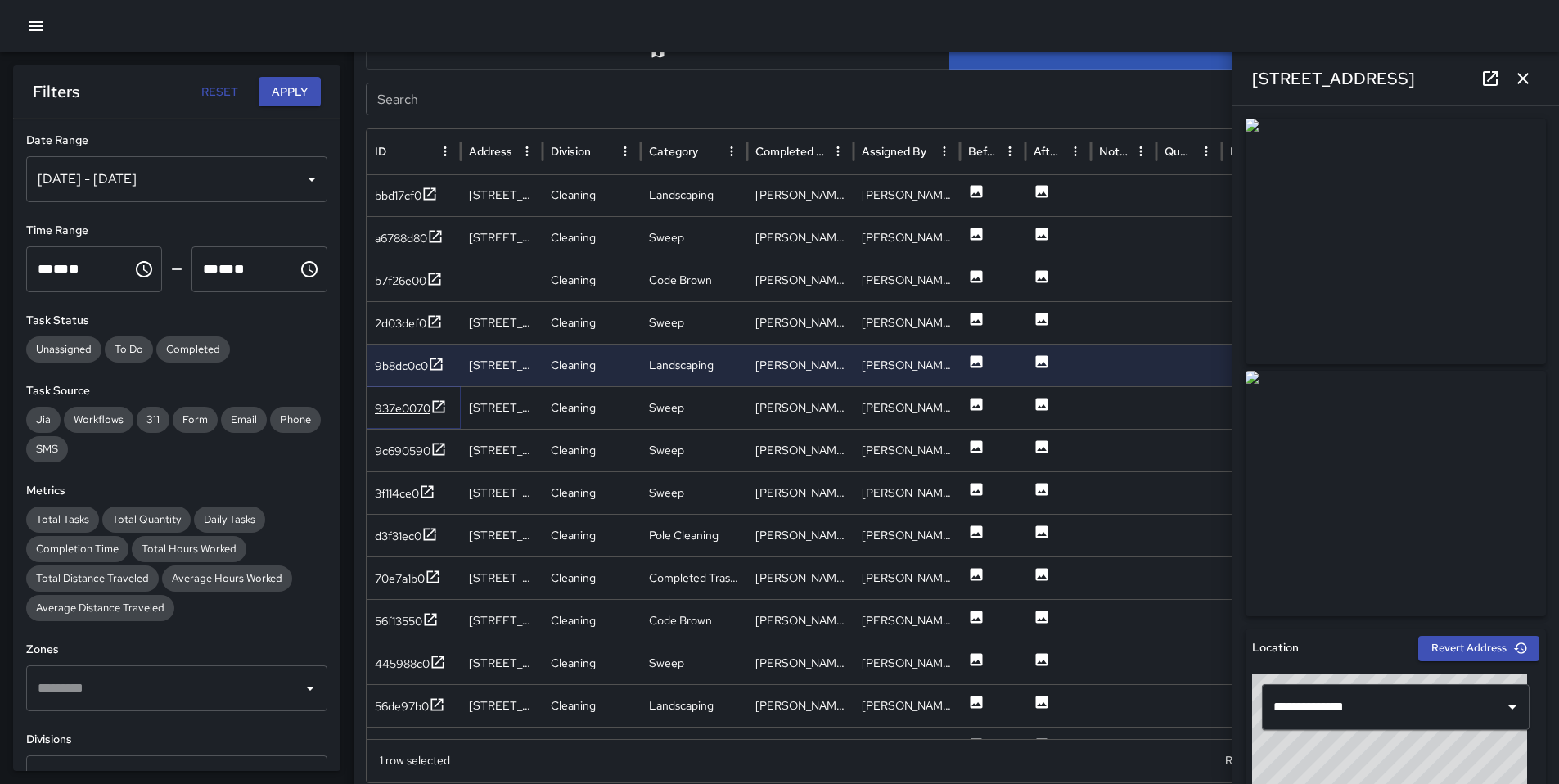
click at [410, 407] on div "937e0070" at bounding box center [402, 408] width 56 height 16
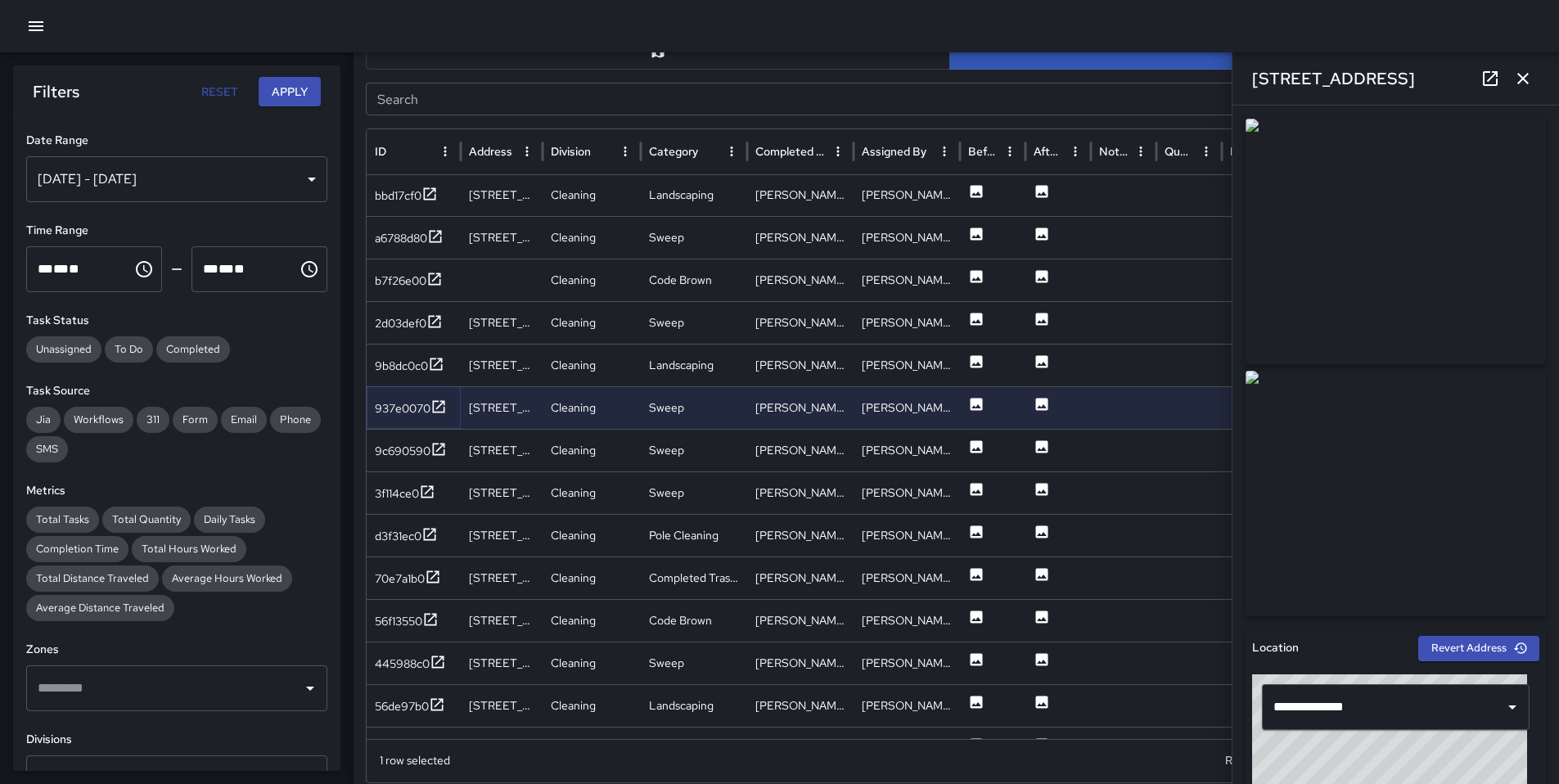
scroll to position [558, 0]
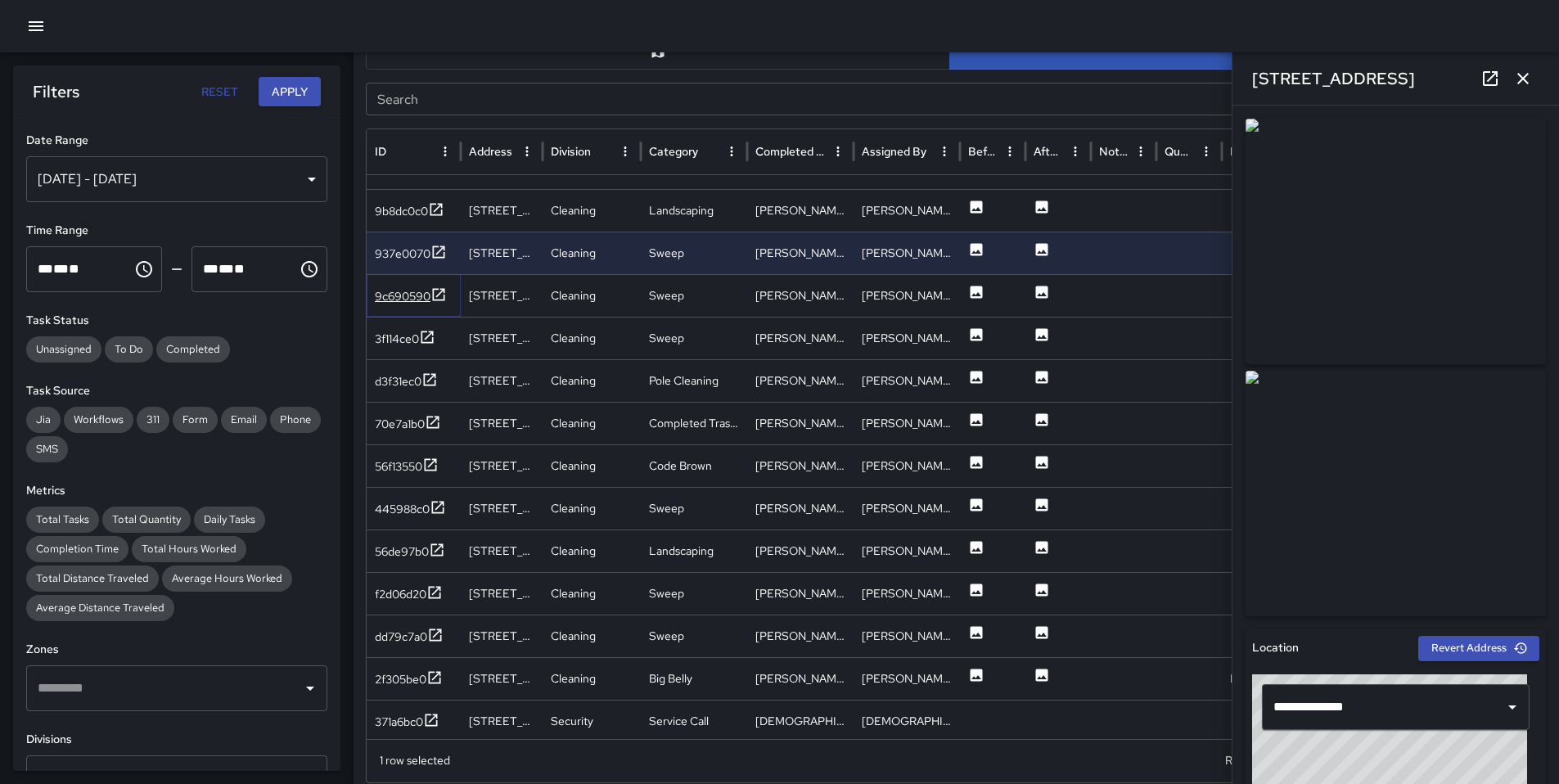
click at [412, 301] on div "9c690590" at bounding box center [402, 296] width 56 height 16
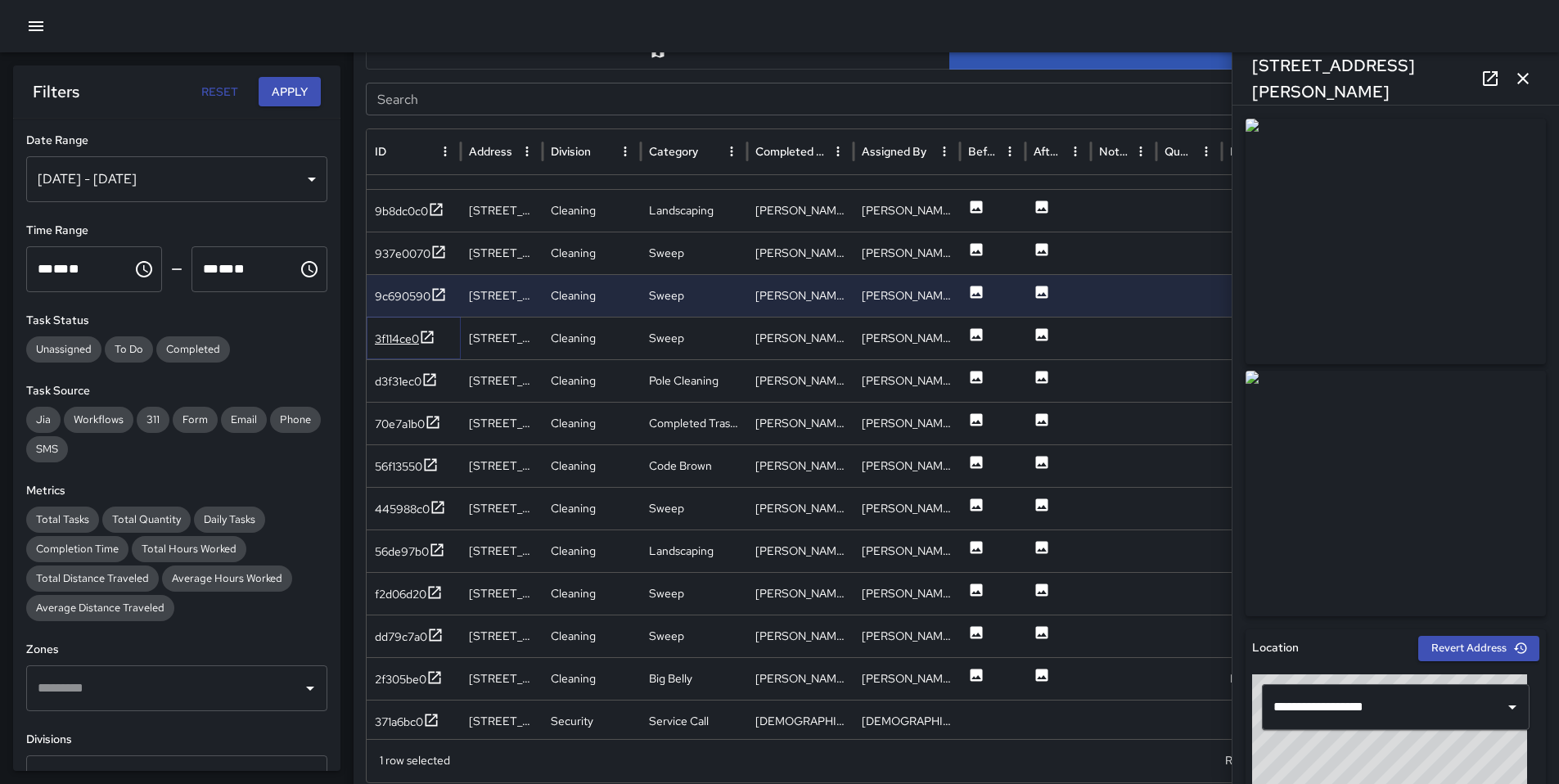
click at [406, 339] on div "3f114ce0" at bounding box center [397, 338] width 45 height 16
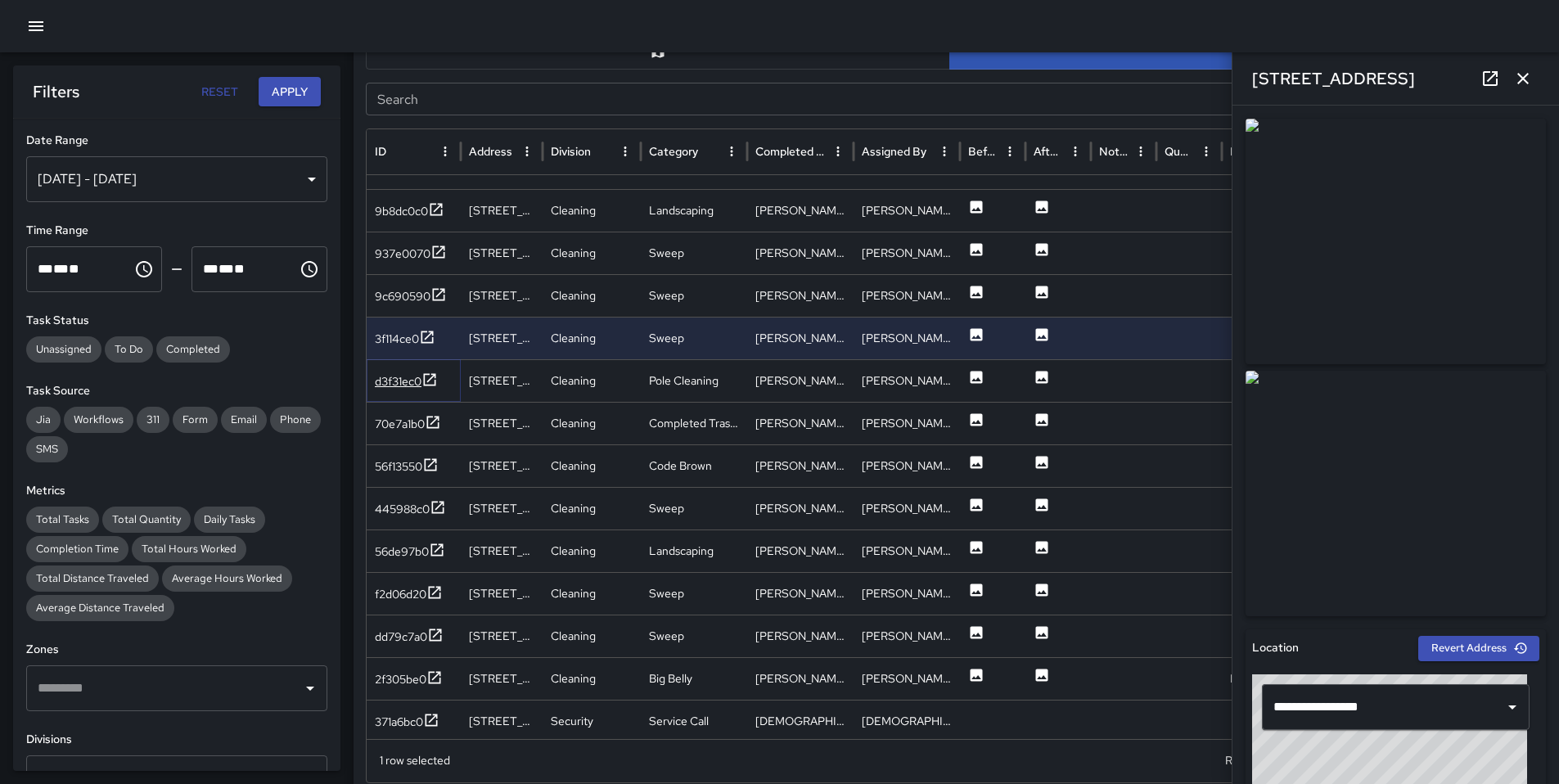
click at [403, 371] on div "d3f31ec0" at bounding box center [406, 382] width 63 height 21
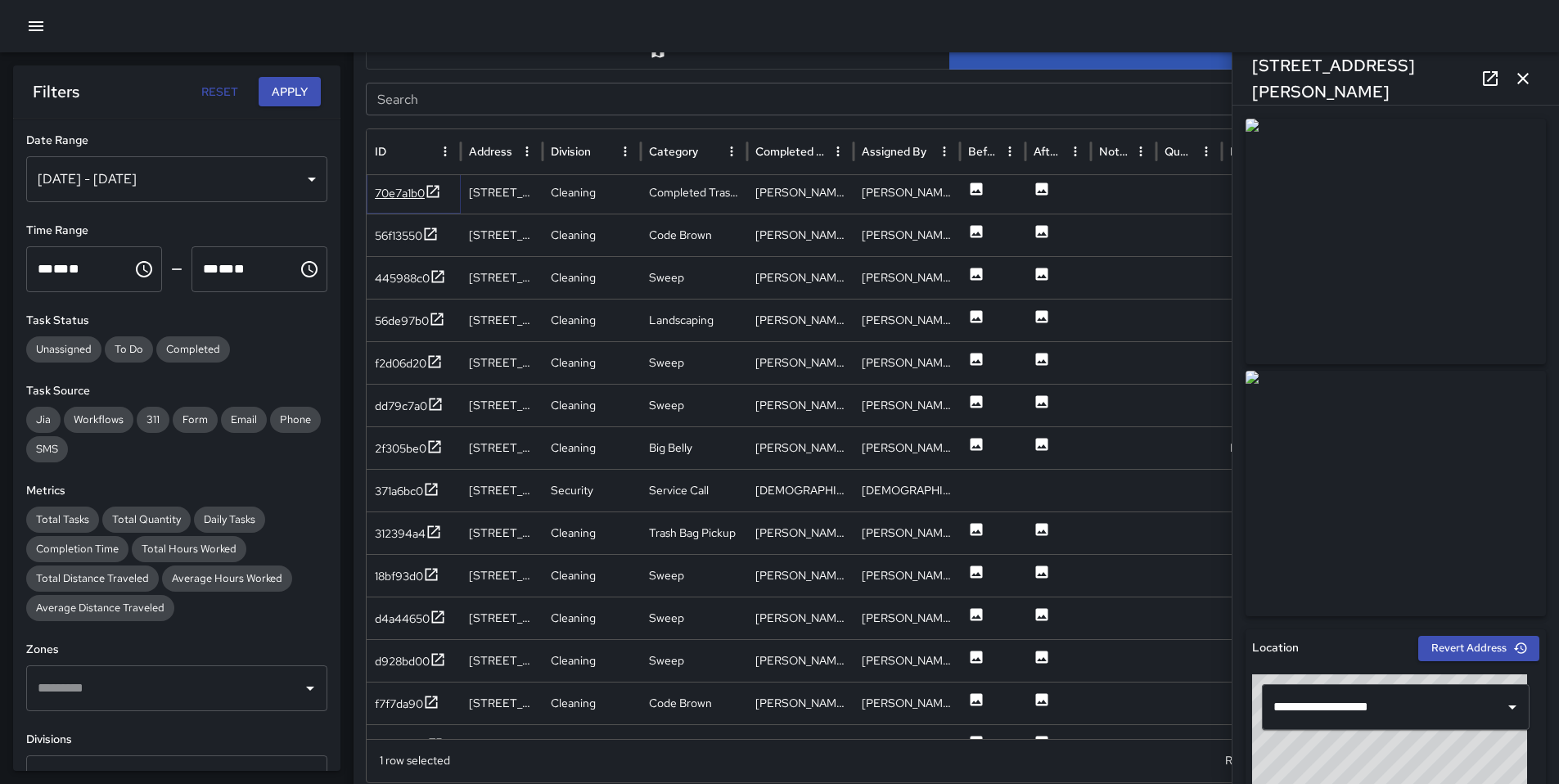
click at [404, 196] on div "70e7a1b0" at bounding box center [400, 193] width 50 height 16
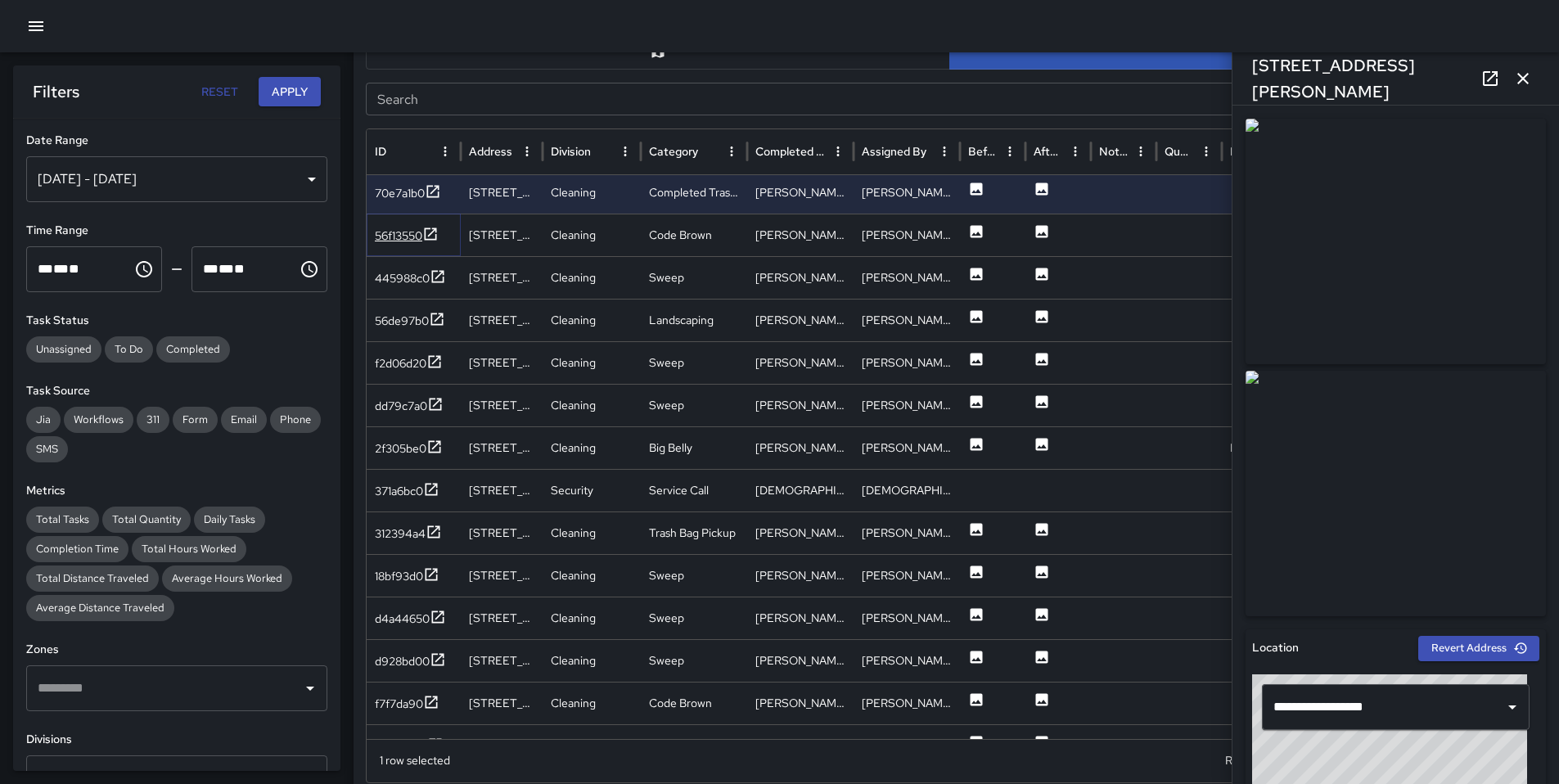
click at [410, 240] on div "56f13550" at bounding box center [398, 235] width 47 height 16
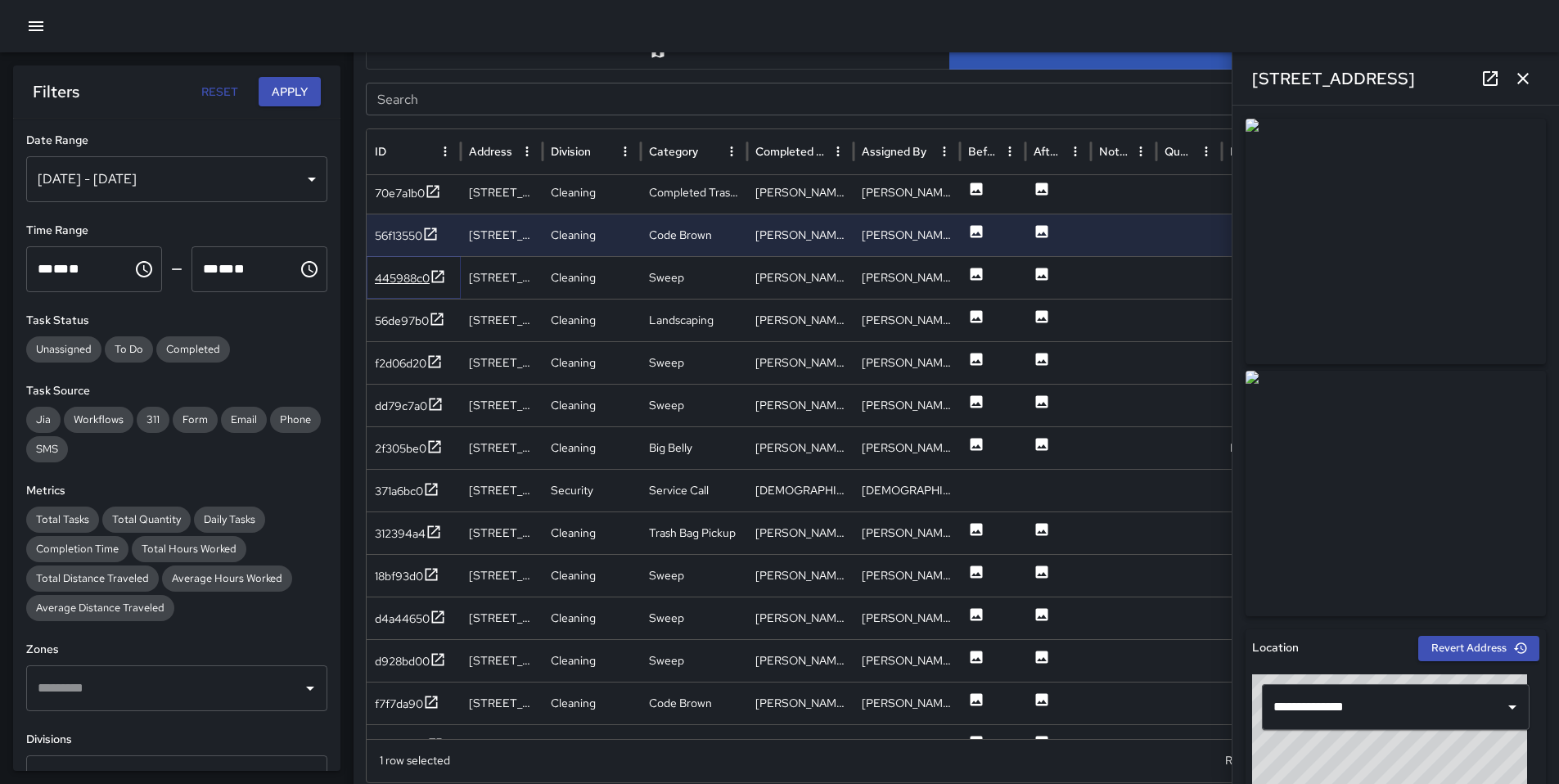
click at [406, 272] on div "445988c0" at bounding box center [402, 278] width 55 height 16
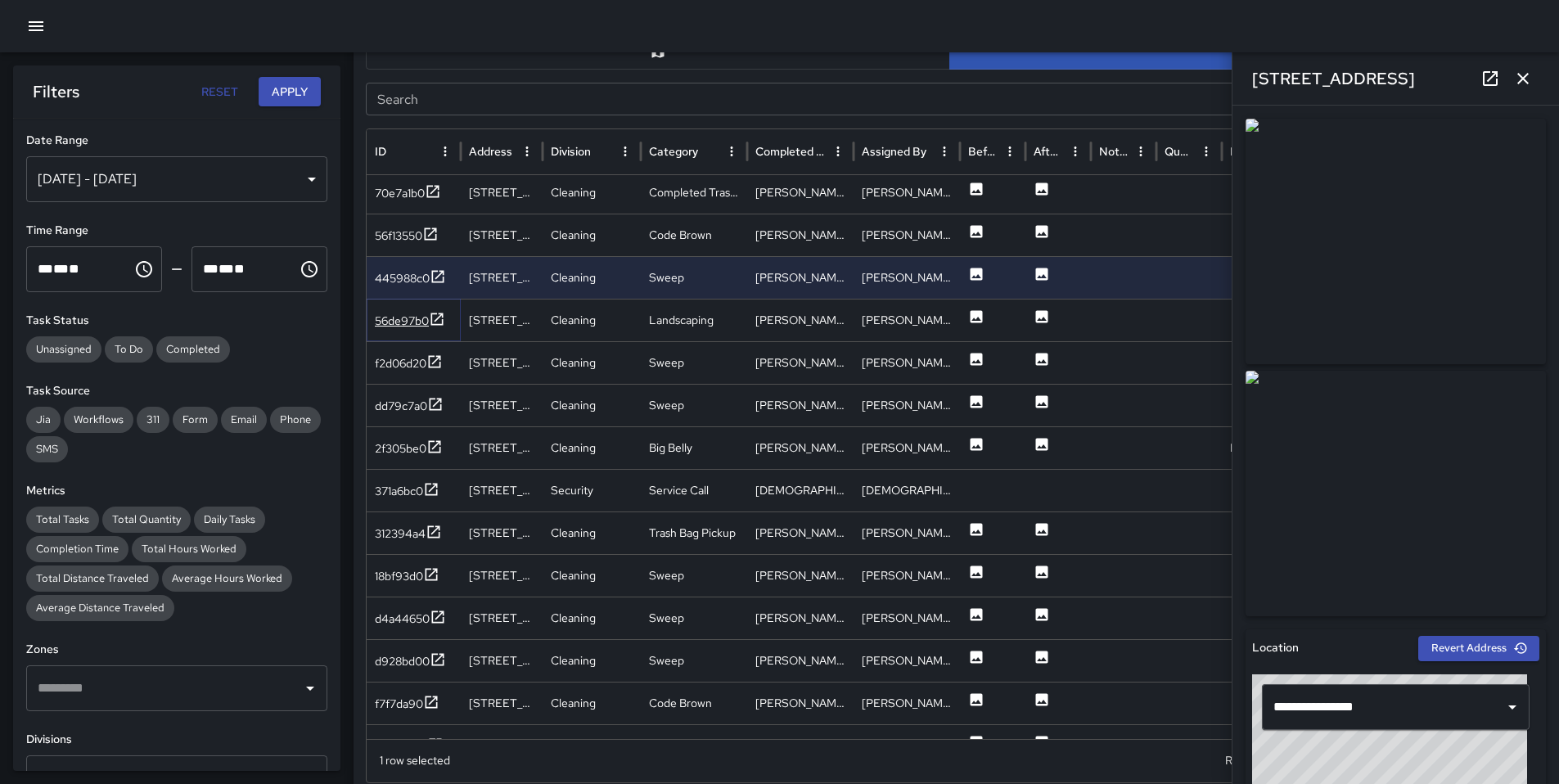
click at [418, 316] on div "56de97b0" at bounding box center [402, 320] width 54 height 16
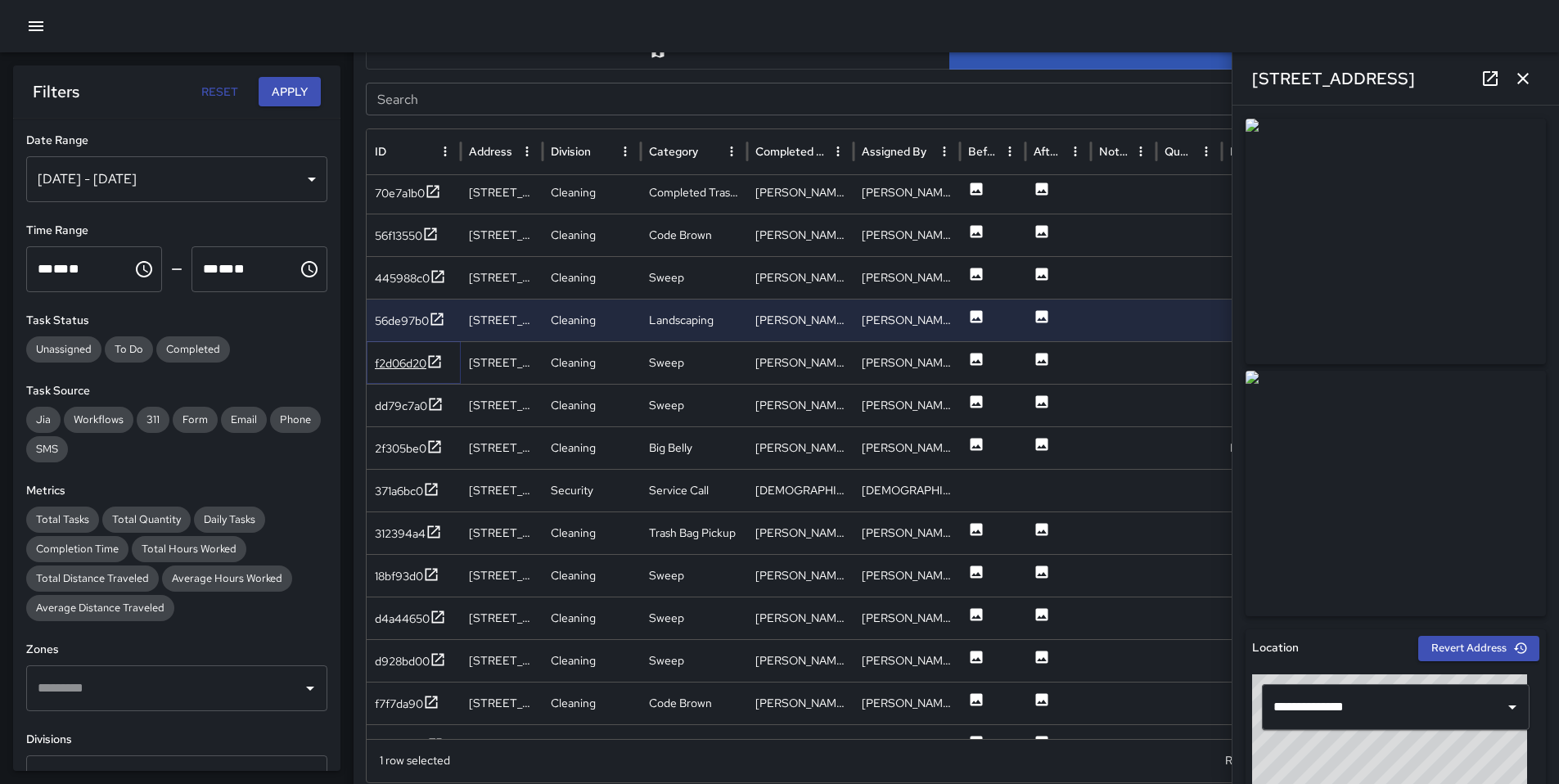
click at [412, 365] on div "f2d06d20" at bounding box center [401, 363] width 51 height 16
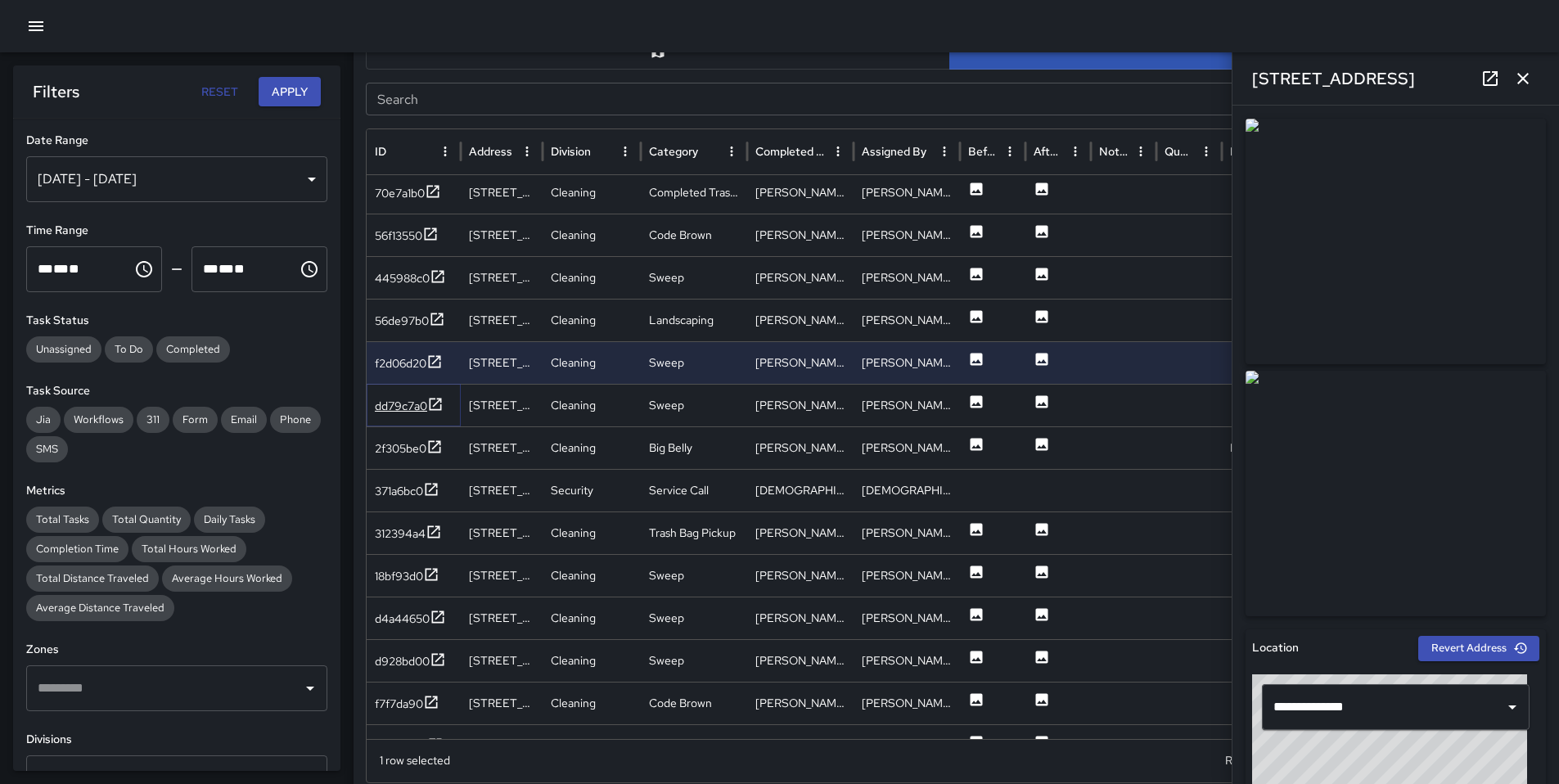
click at [396, 407] on div "dd79c7a0" at bounding box center [401, 406] width 52 height 16
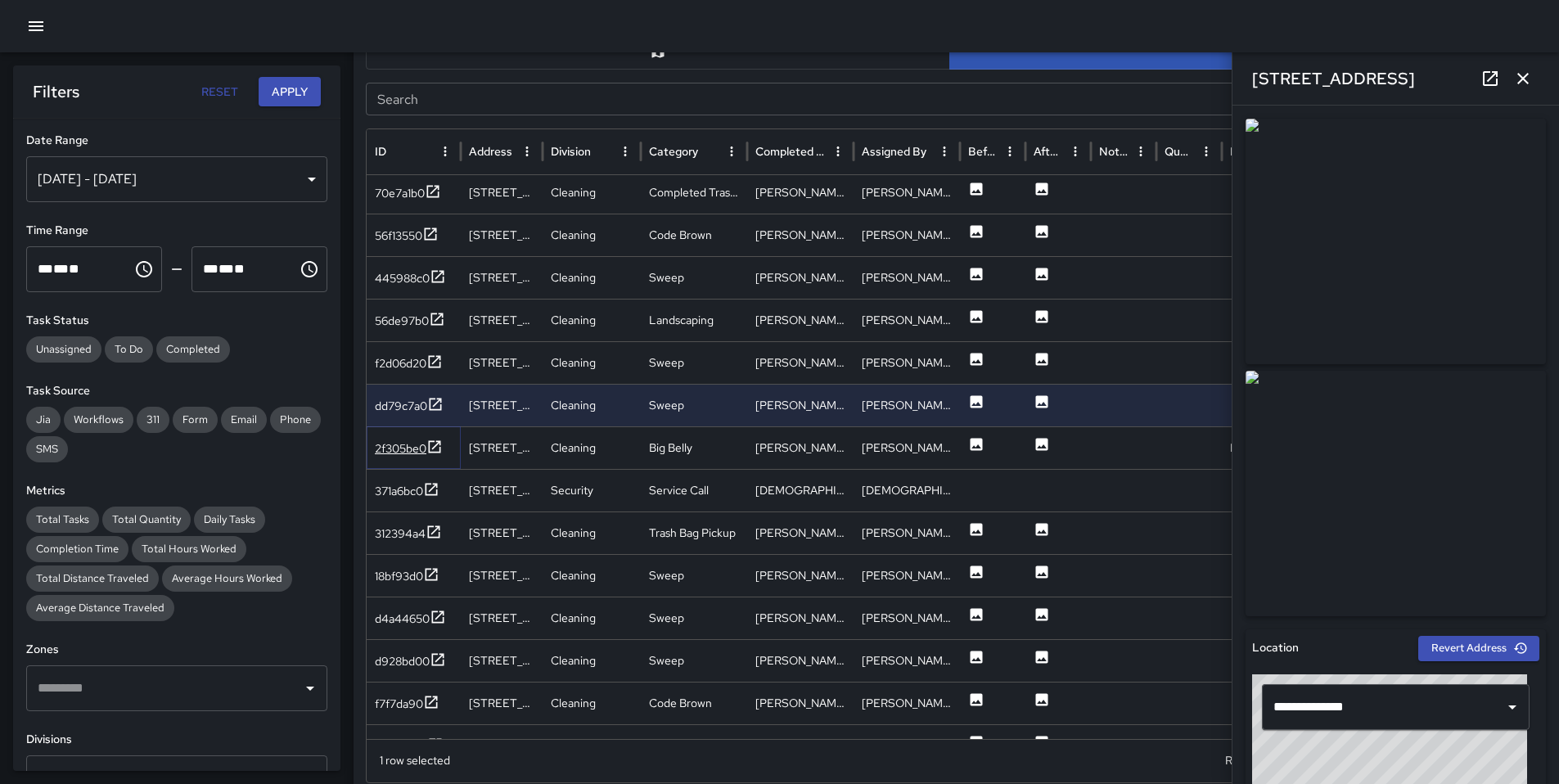
click at [401, 441] on div "2f305be0" at bounding box center [401, 448] width 51 height 16
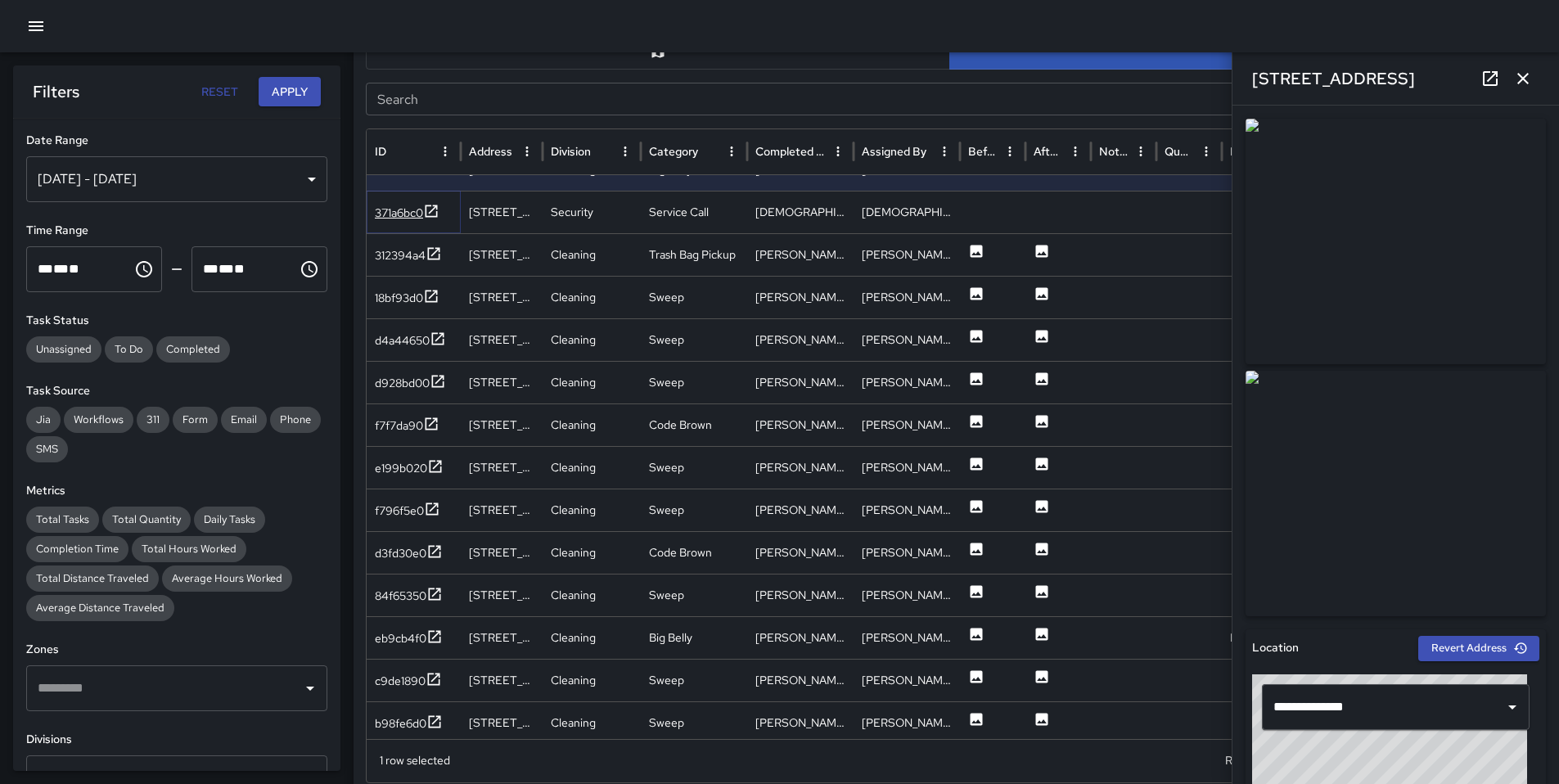
click at [402, 212] on div "371a6bc0" at bounding box center [399, 213] width 48 height 16
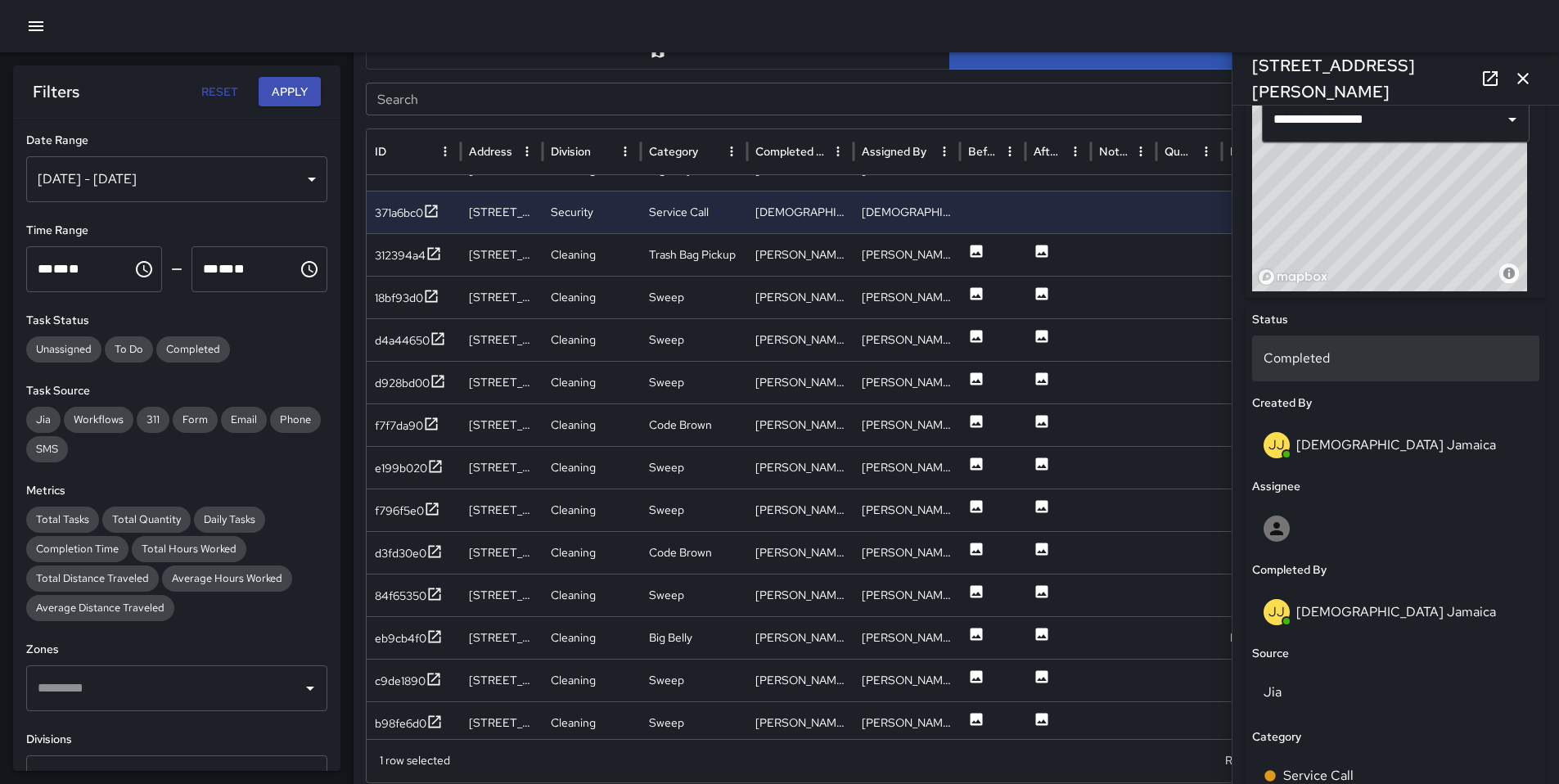
click at [1297, 355] on p "Completed" at bounding box center [1396, 358] width 264 height 20
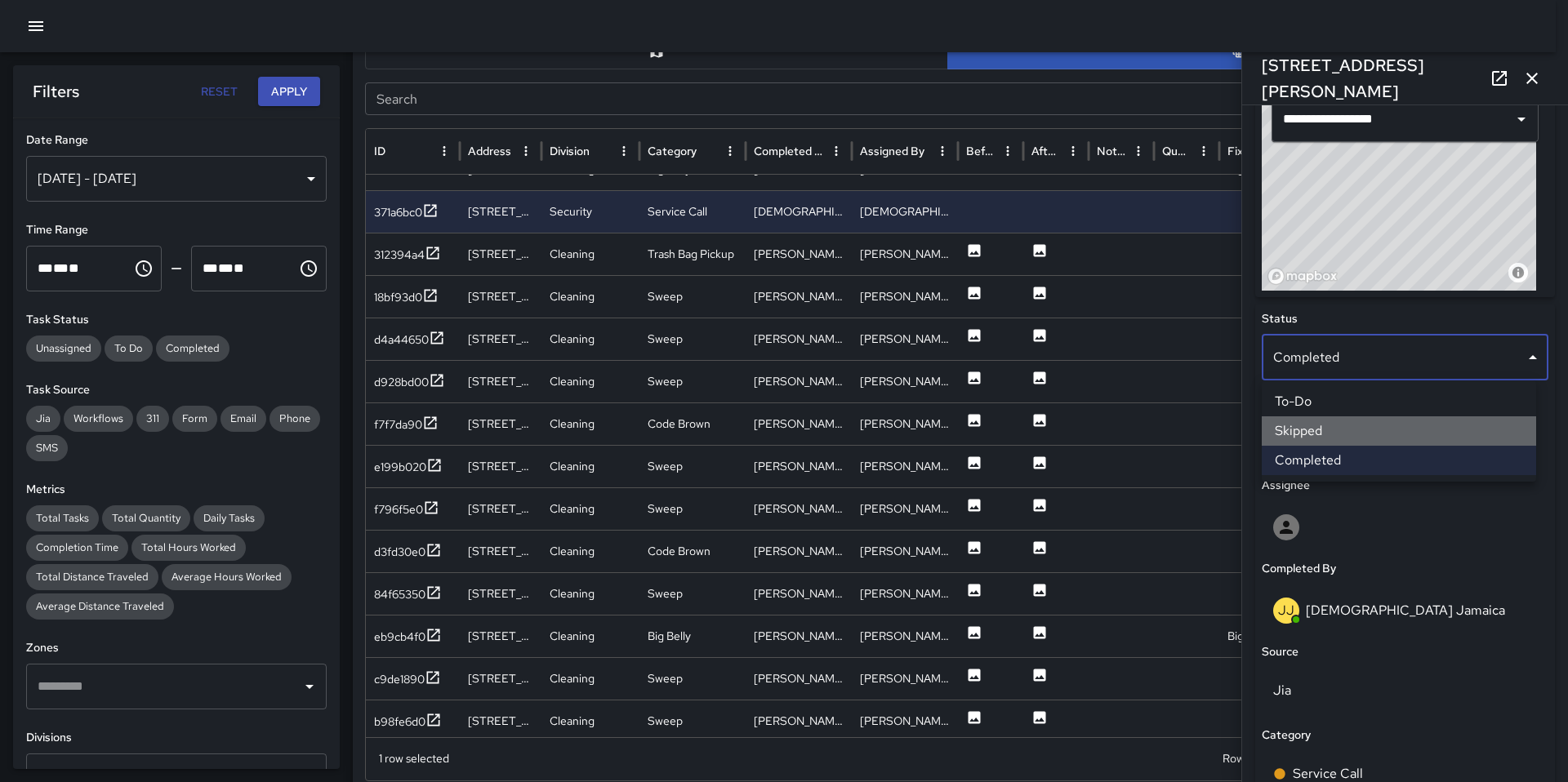
click at [1328, 417] on li "Skipped" at bounding box center [1399, 431] width 275 height 29
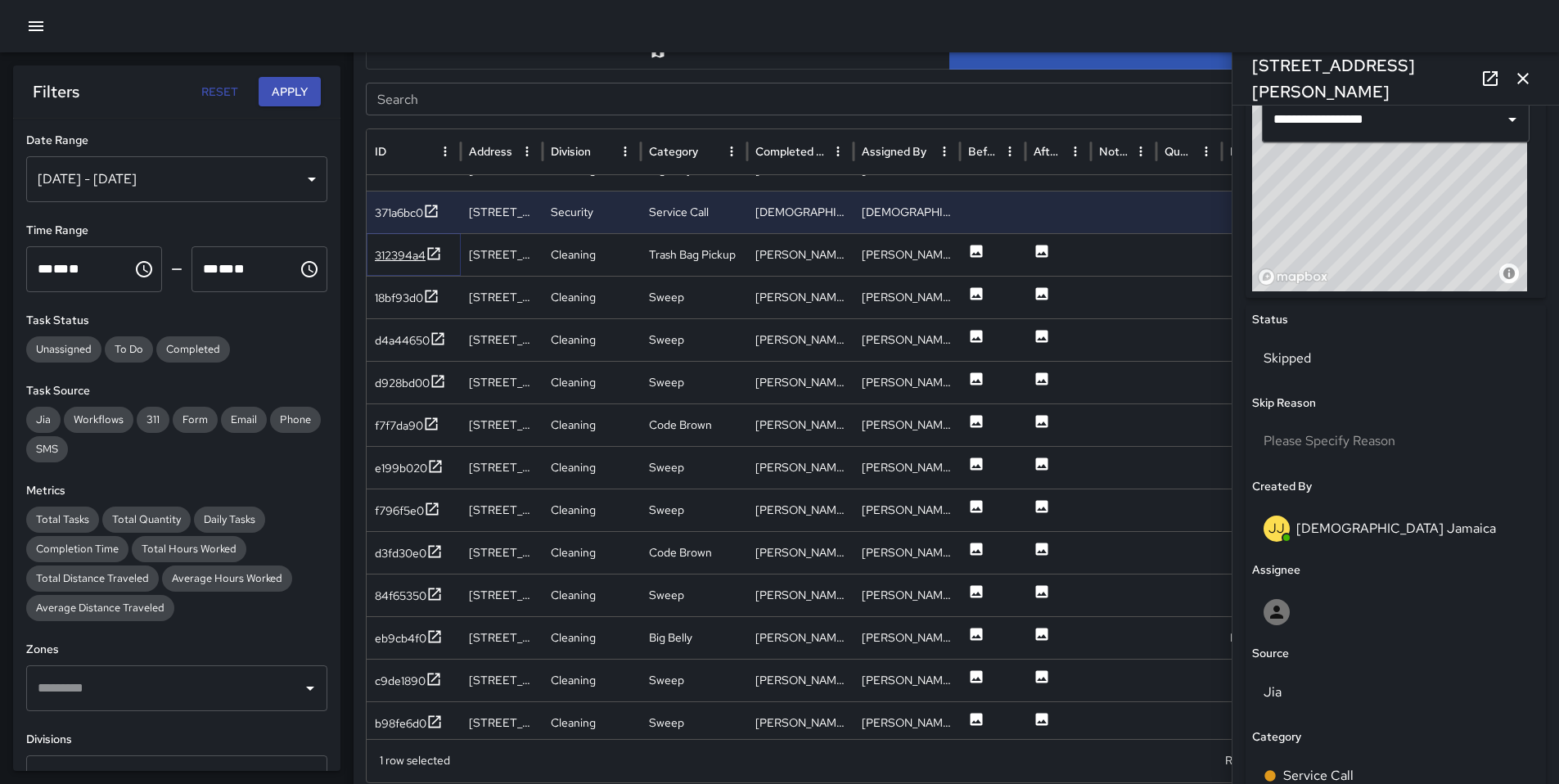
click at [375, 260] on div "312394a4" at bounding box center [400, 255] width 51 height 16
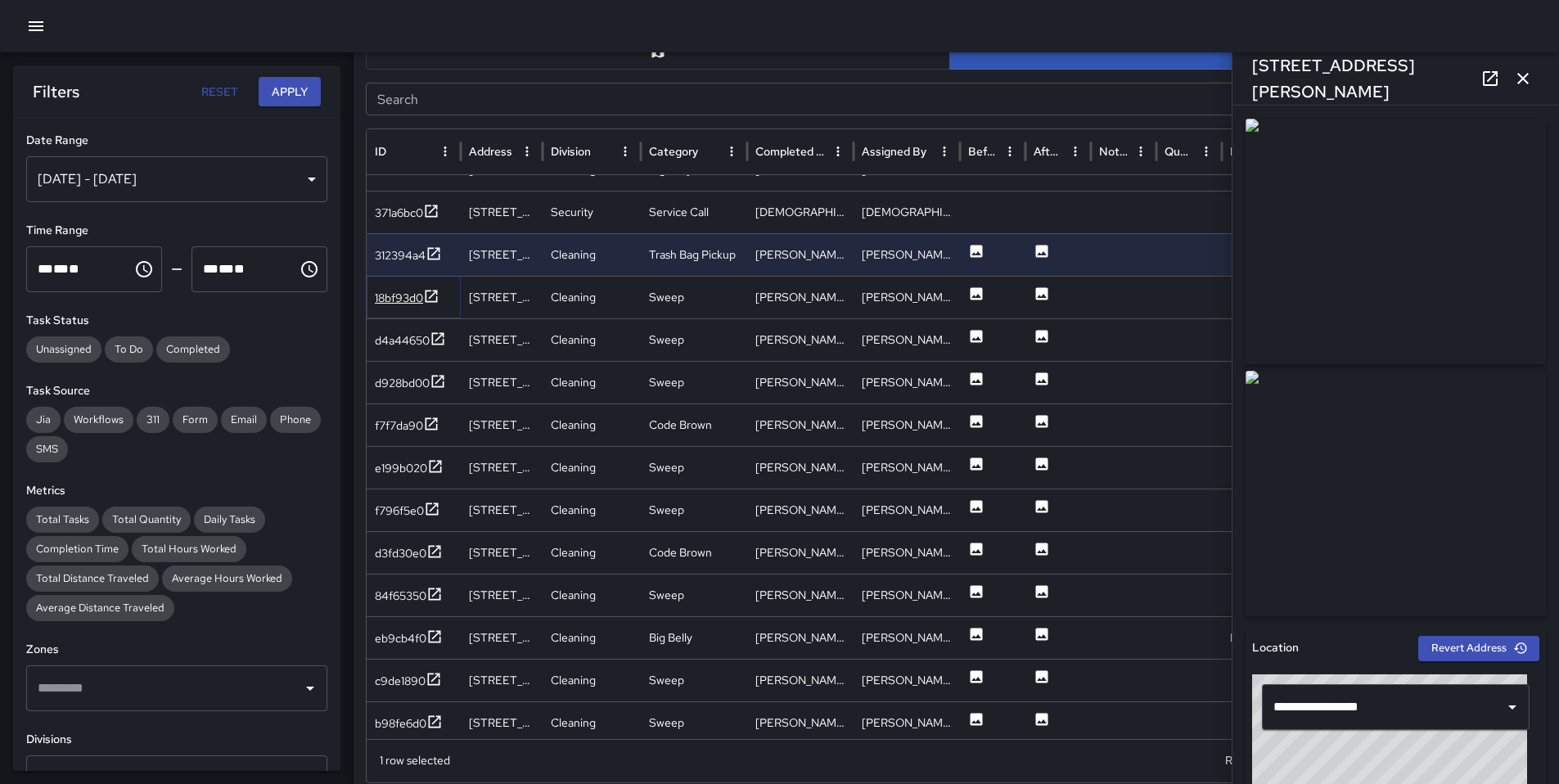
click at [401, 300] on div "18bf93d0" at bounding box center [399, 298] width 48 height 16
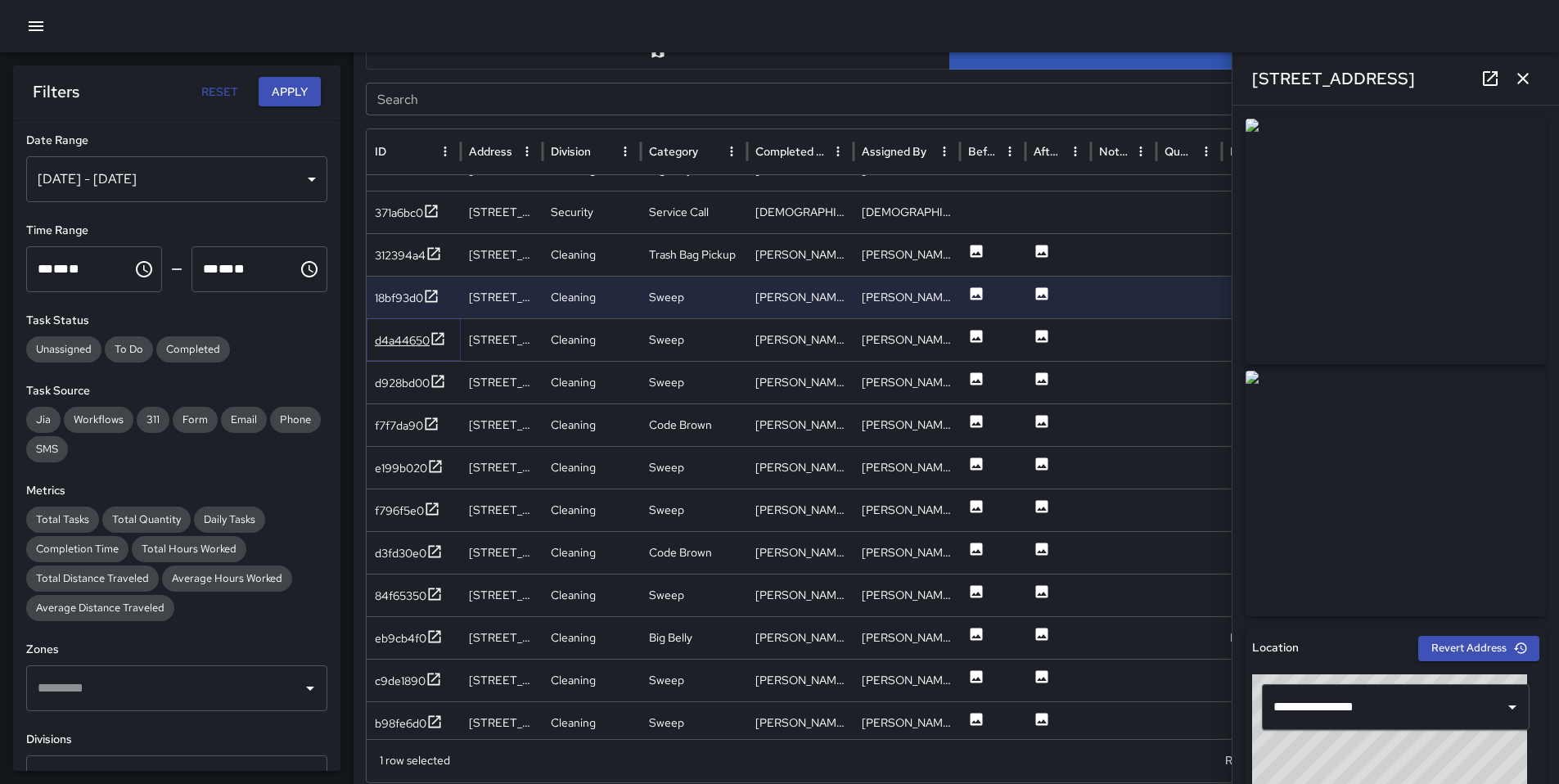
click at [403, 339] on div "d4a44650" at bounding box center [402, 340] width 55 height 16
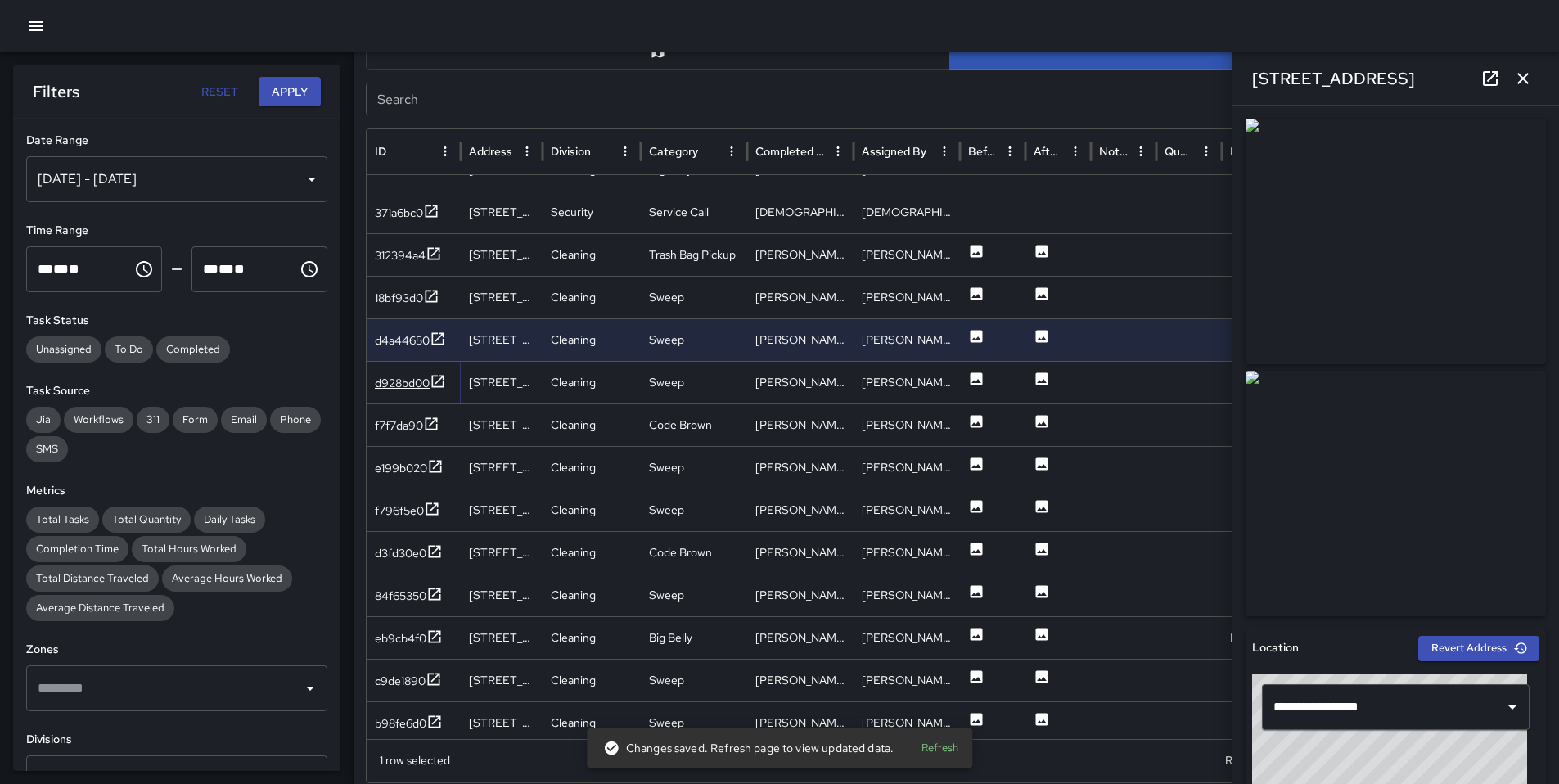
click at [400, 383] on div "d928bd00" at bounding box center [402, 383] width 55 height 16
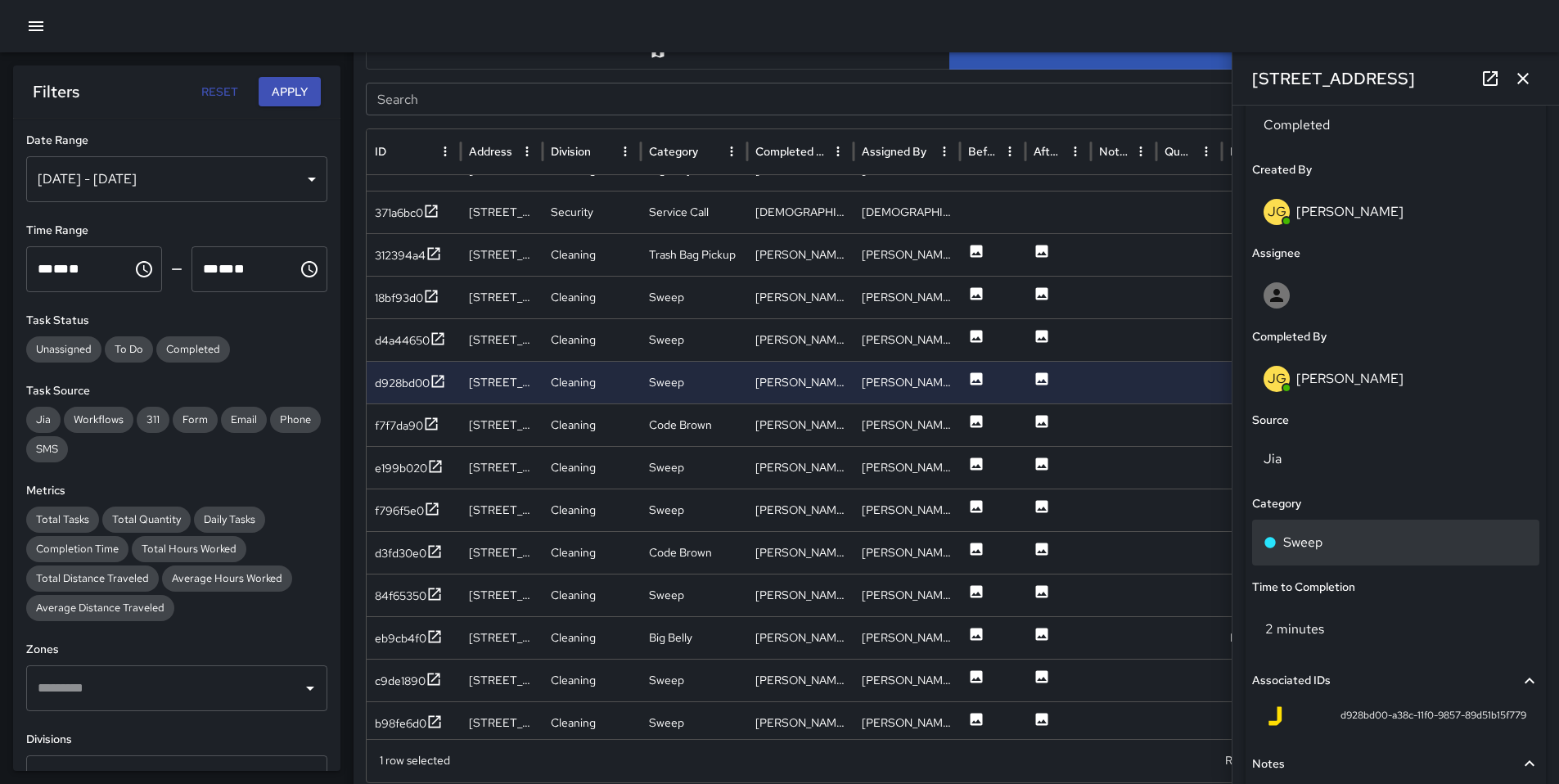
click at [1341, 552] on div "Sweep" at bounding box center [1396, 542] width 264 height 20
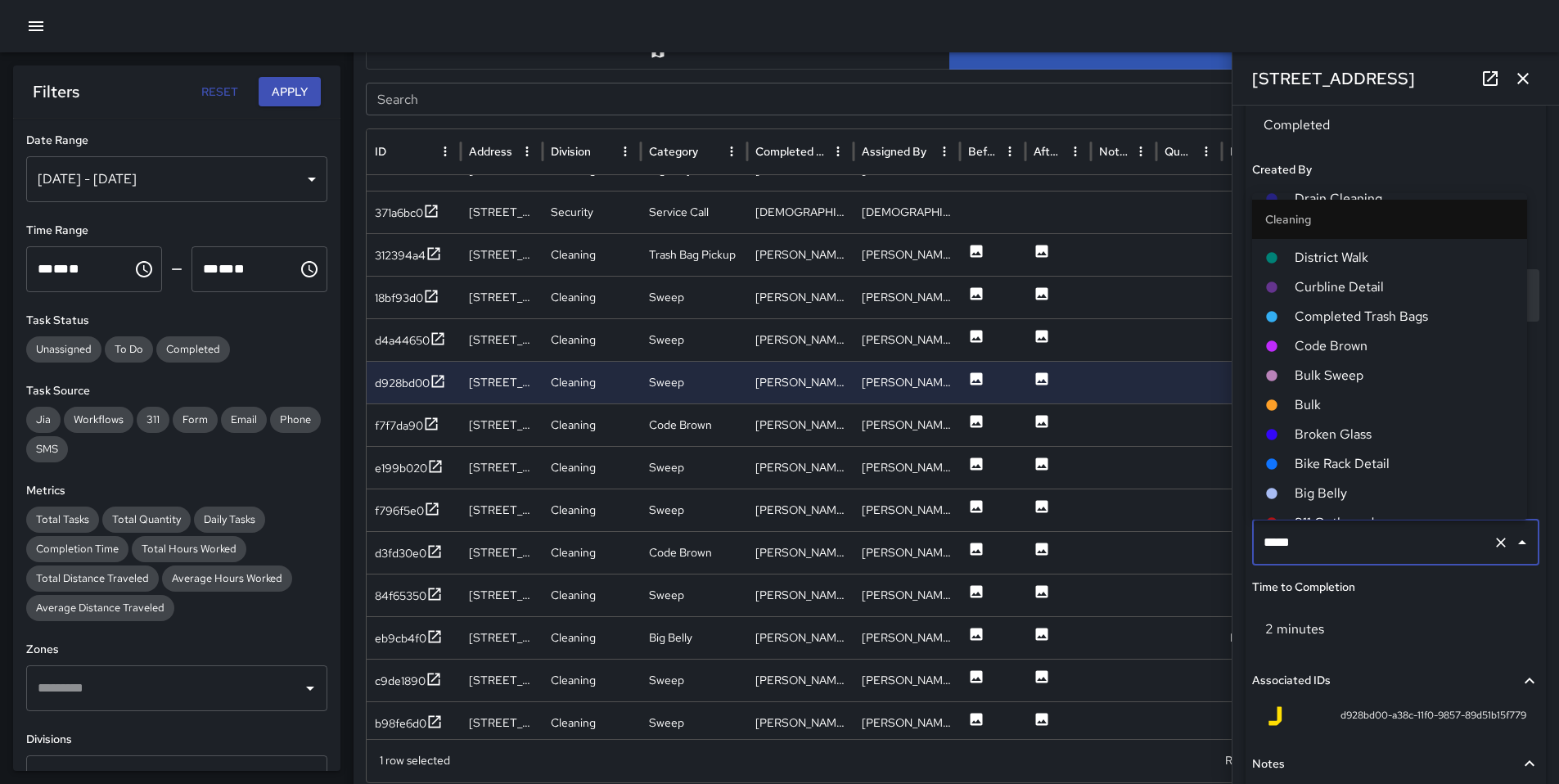
click at [1338, 291] on span "Curbline Detail" at bounding box center [1405, 286] width 220 height 20
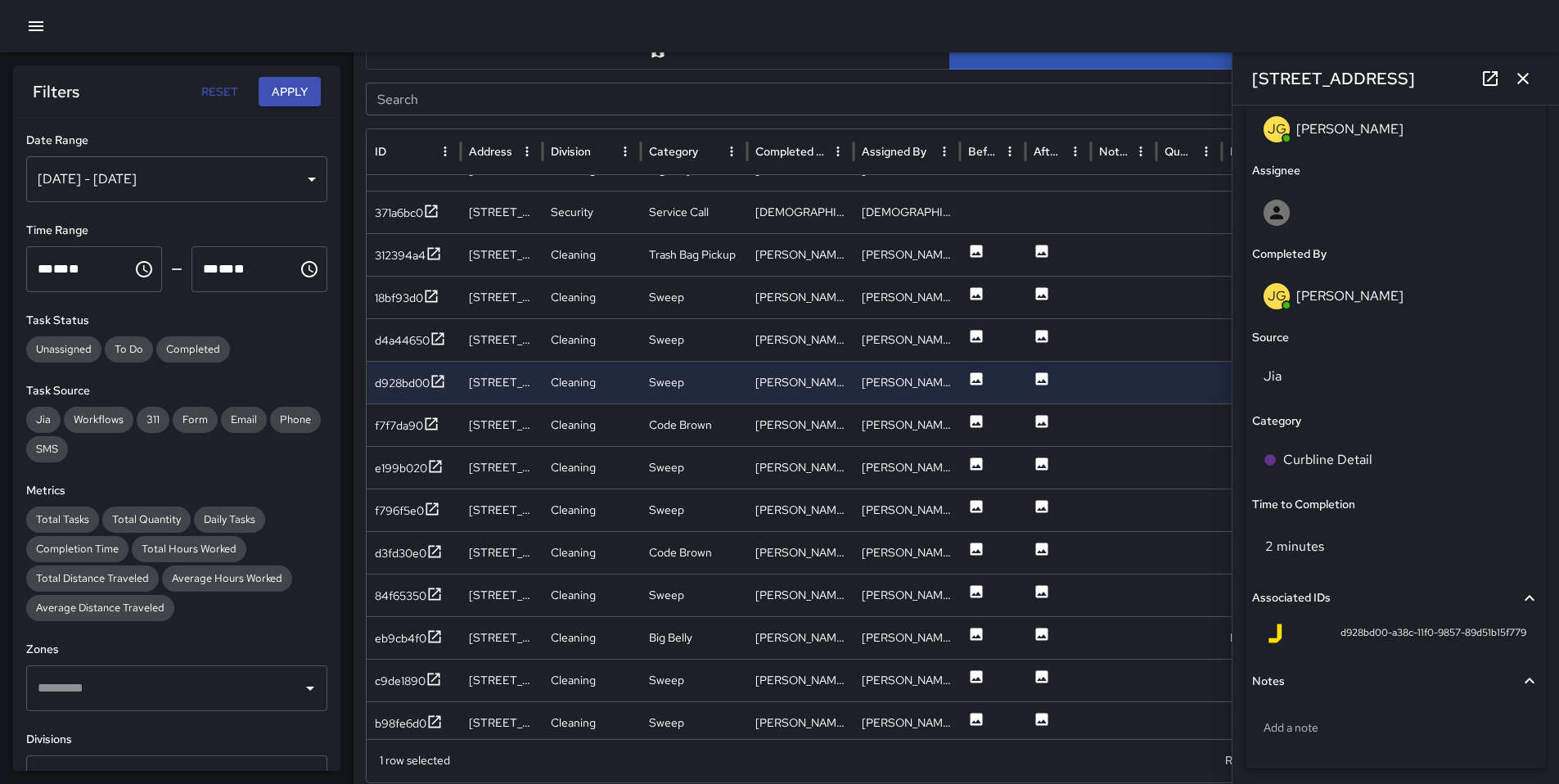
scroll to position [961, 0]
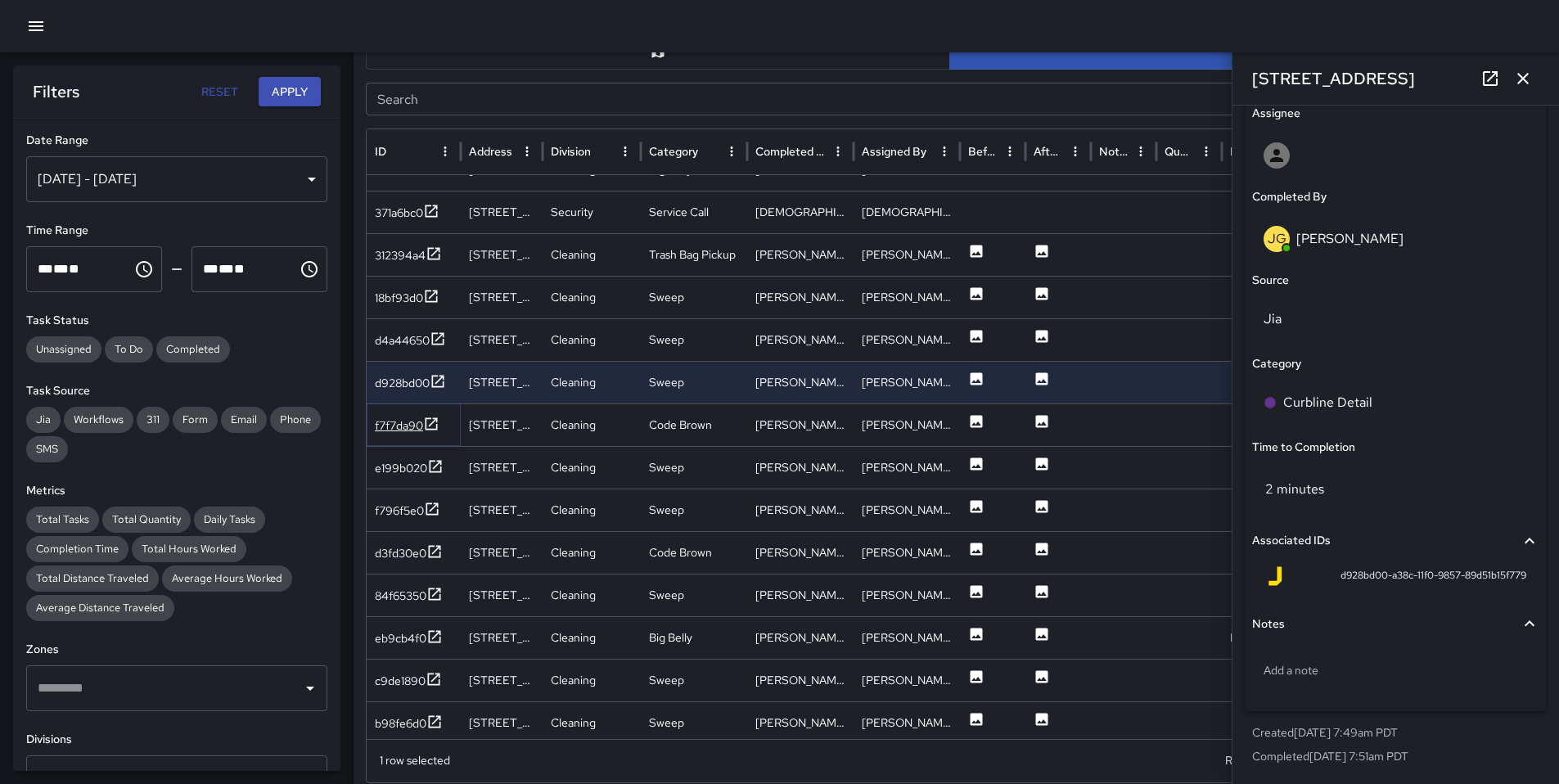
click at [386, 422] on div "f7f7da90" at bounding box center [399, 425] width 48 height 16
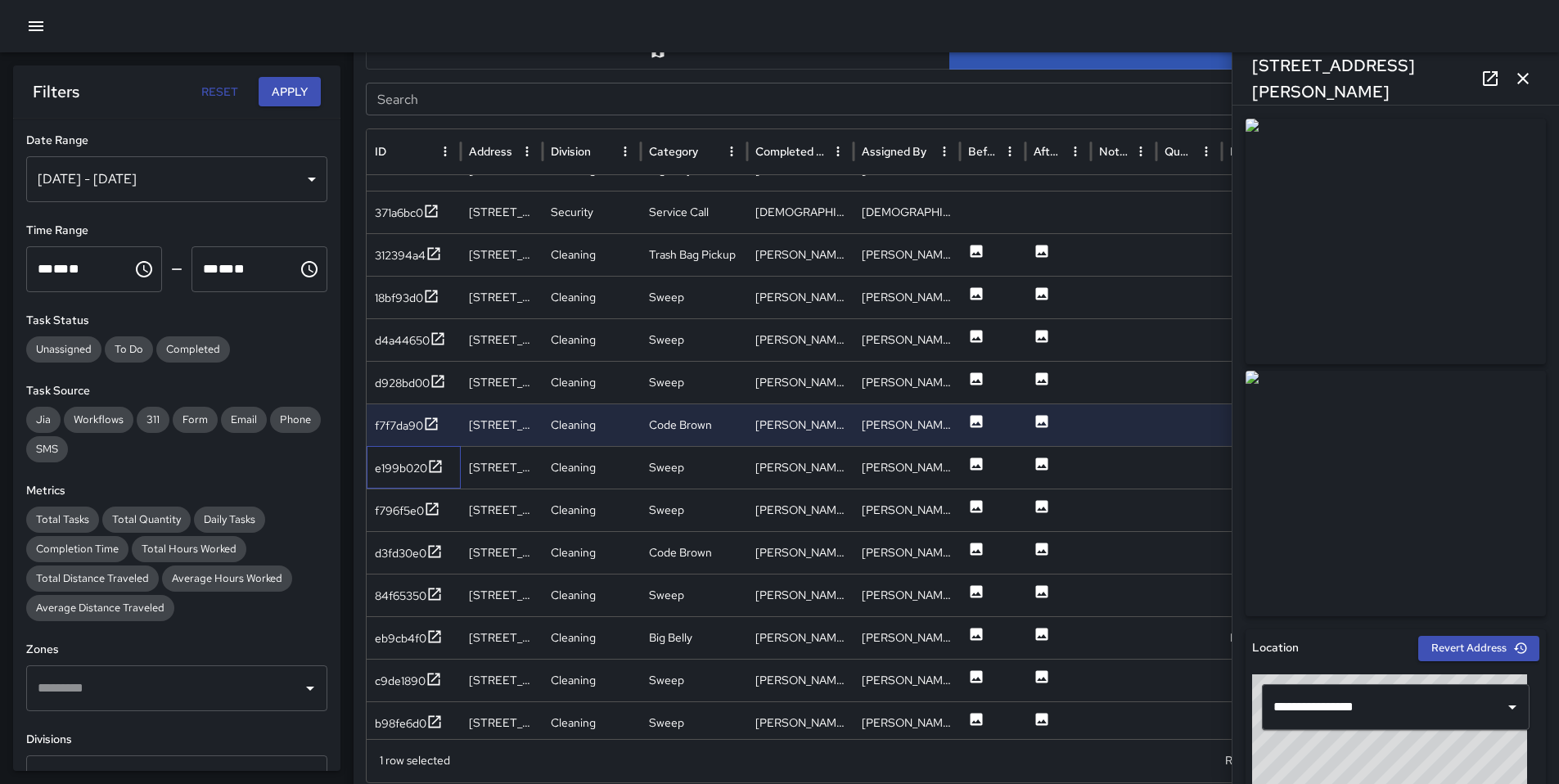
click at [390, 454] on div "e199b020" at bounding box center [414, 467] width 94 height 43
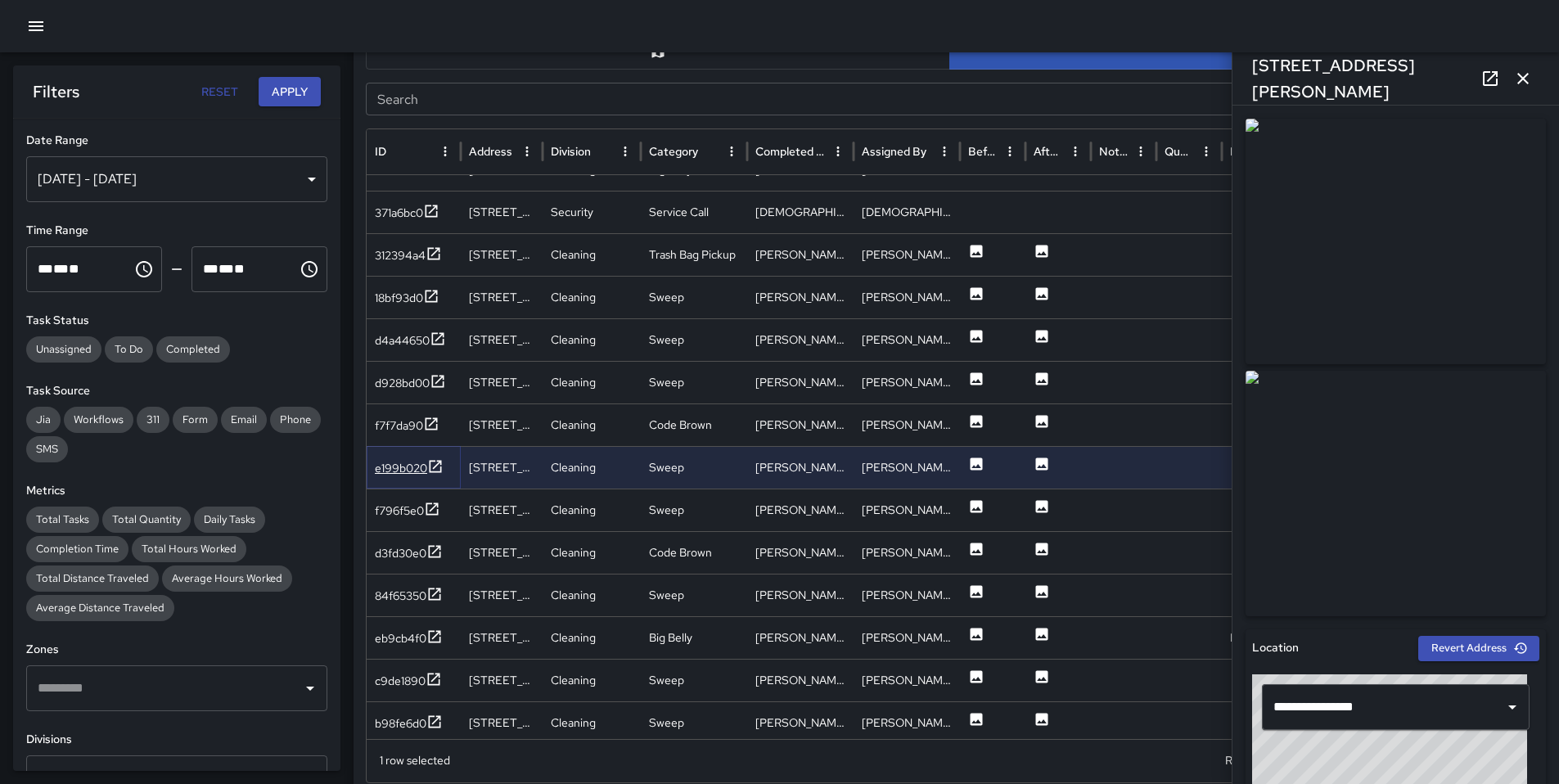
click at [396, 467] on div "e199b020" at bounding box center [401, 467] width 52 height 16
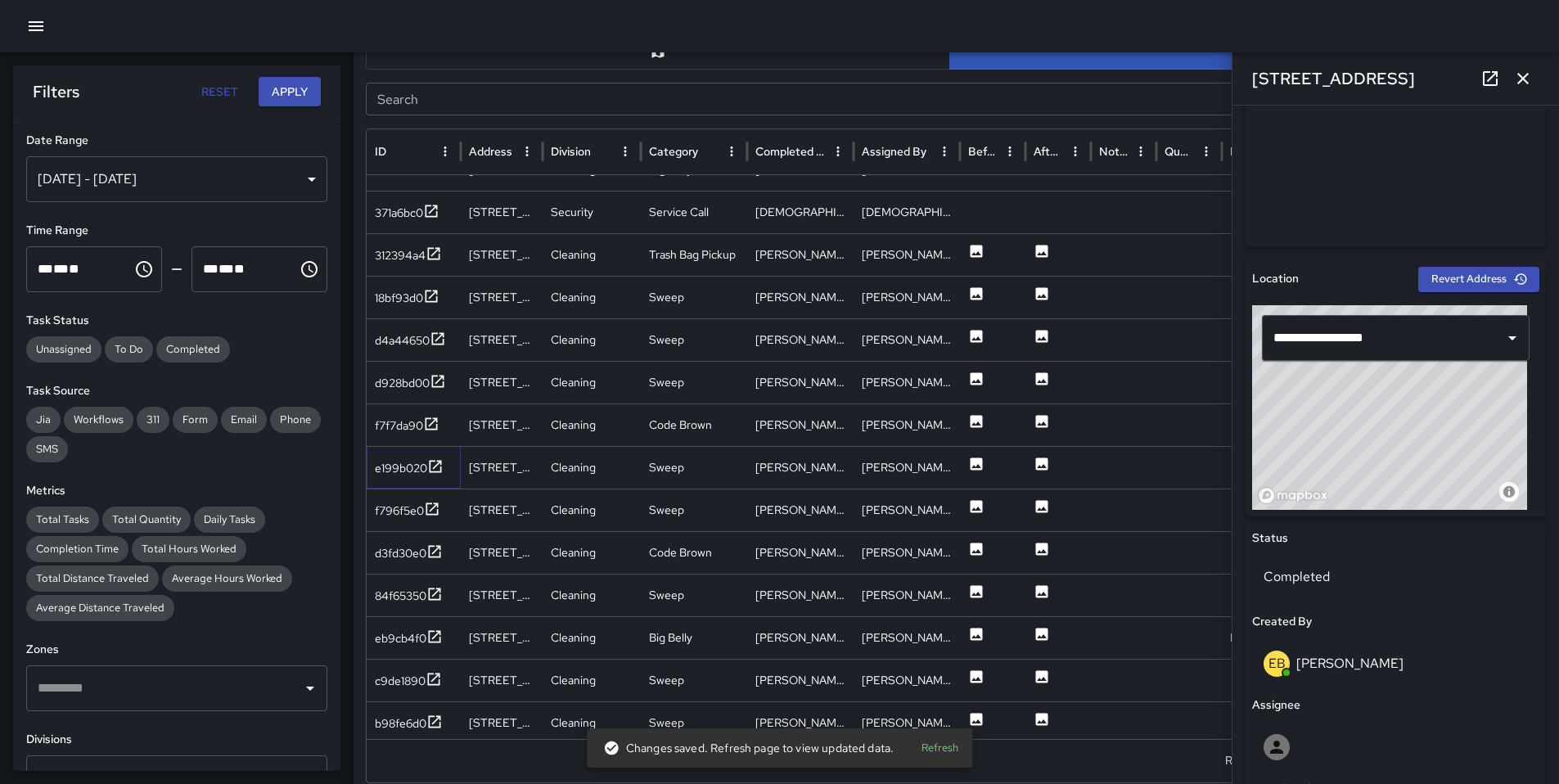
scroll to position [430, 0]
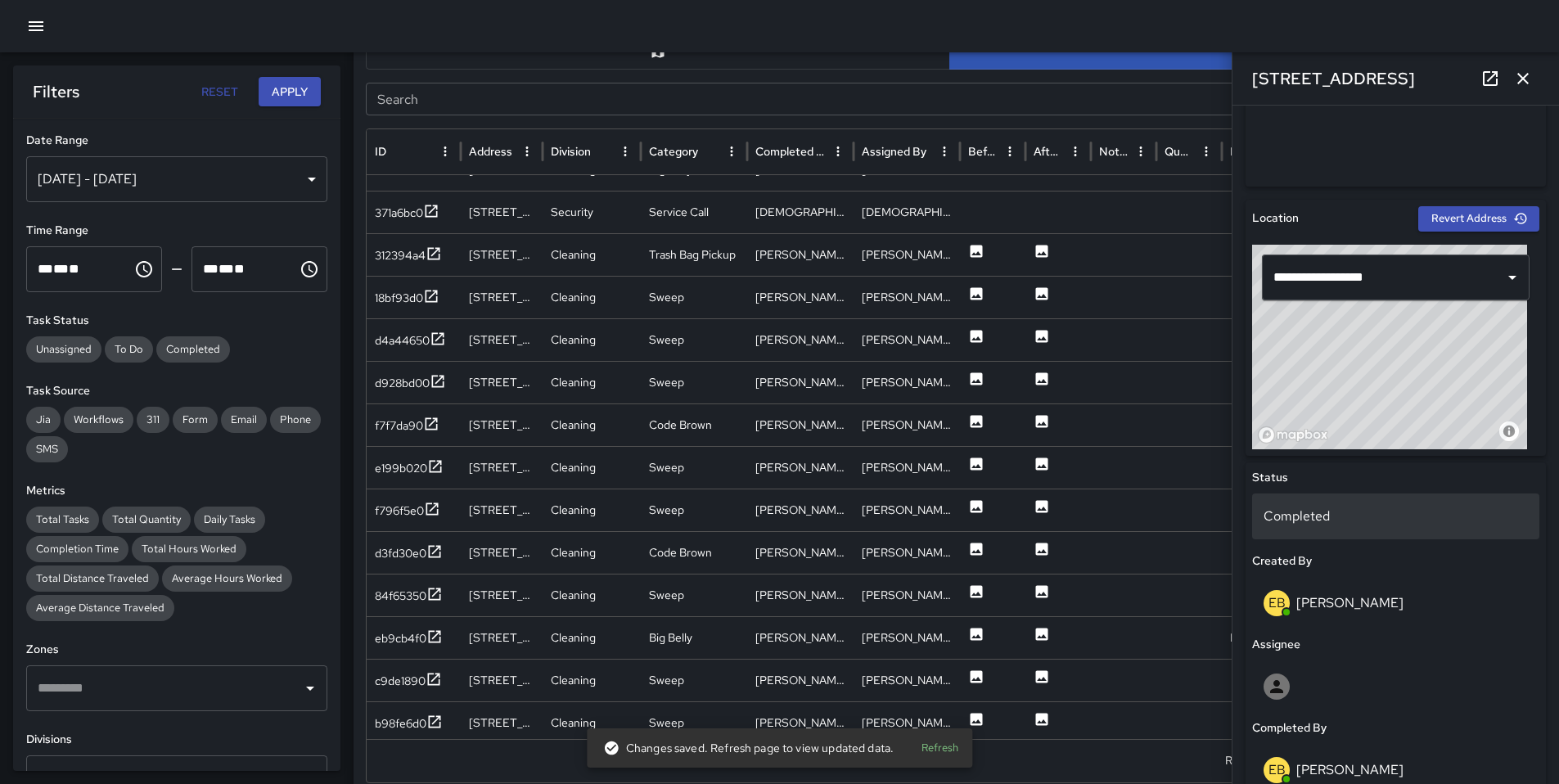
click at [1325, 518] on p "Completed" at bounding box center [1396, 516] width 264 height 20
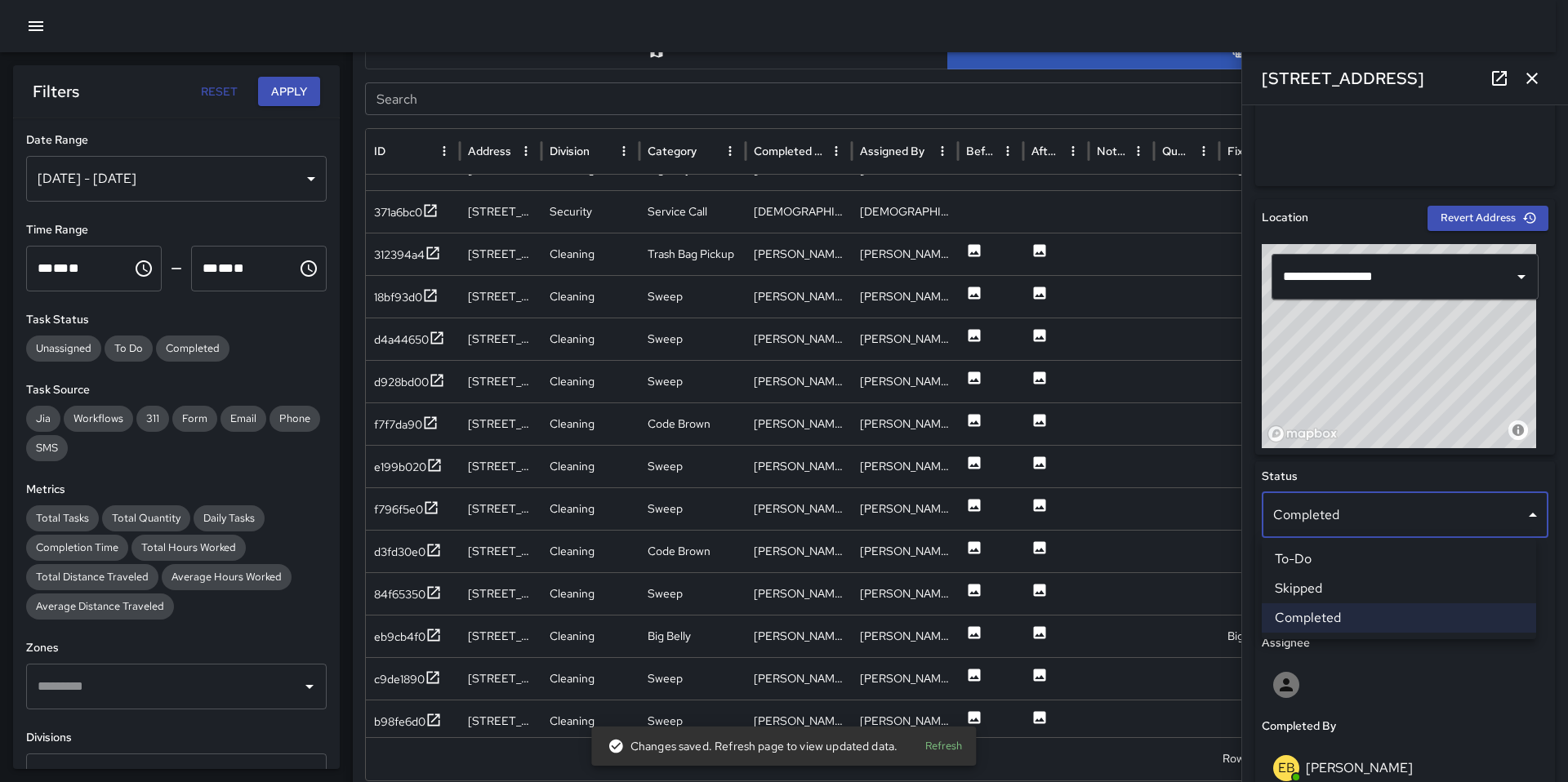
click at [1325, 580] on li "Skipped" at bounding box center [1399, 589] width 275 height 29
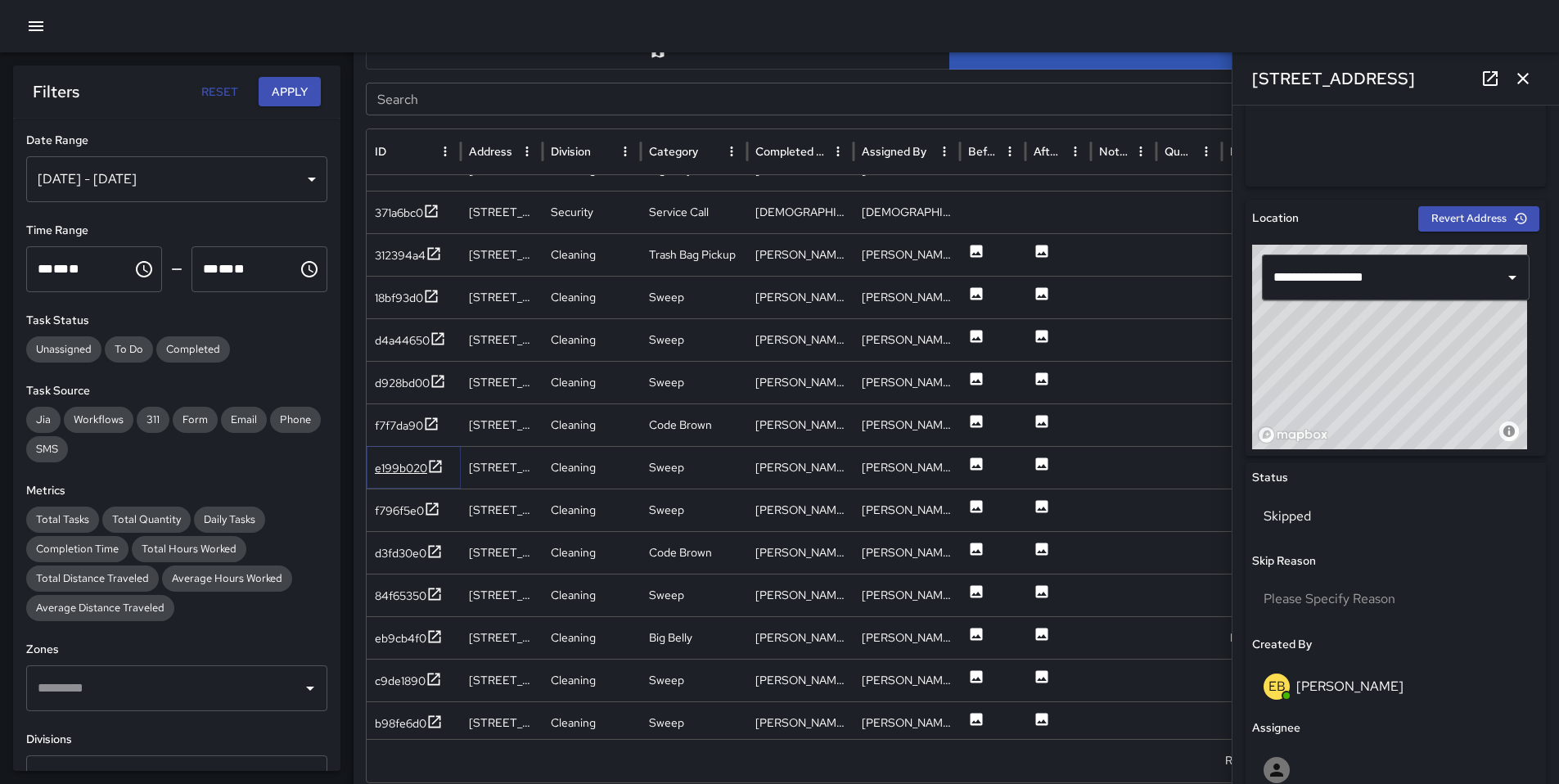
click at [418, 463] on div "e199b020" at bounding box center [401, 467] width 52 height 16
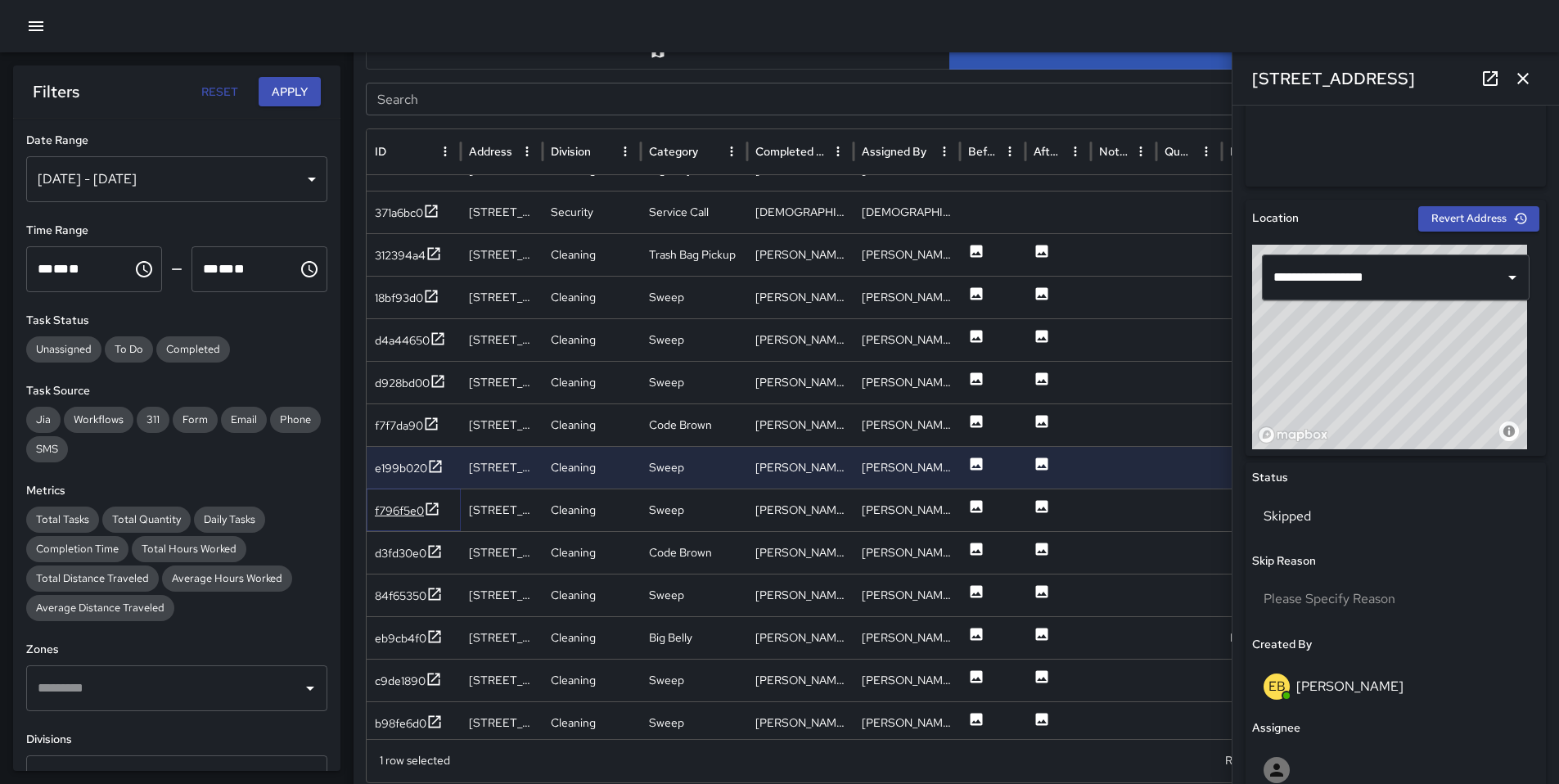
click at [390, 505] on div "f796f5e0" at bounding box center [399, 510] width 49 height 16
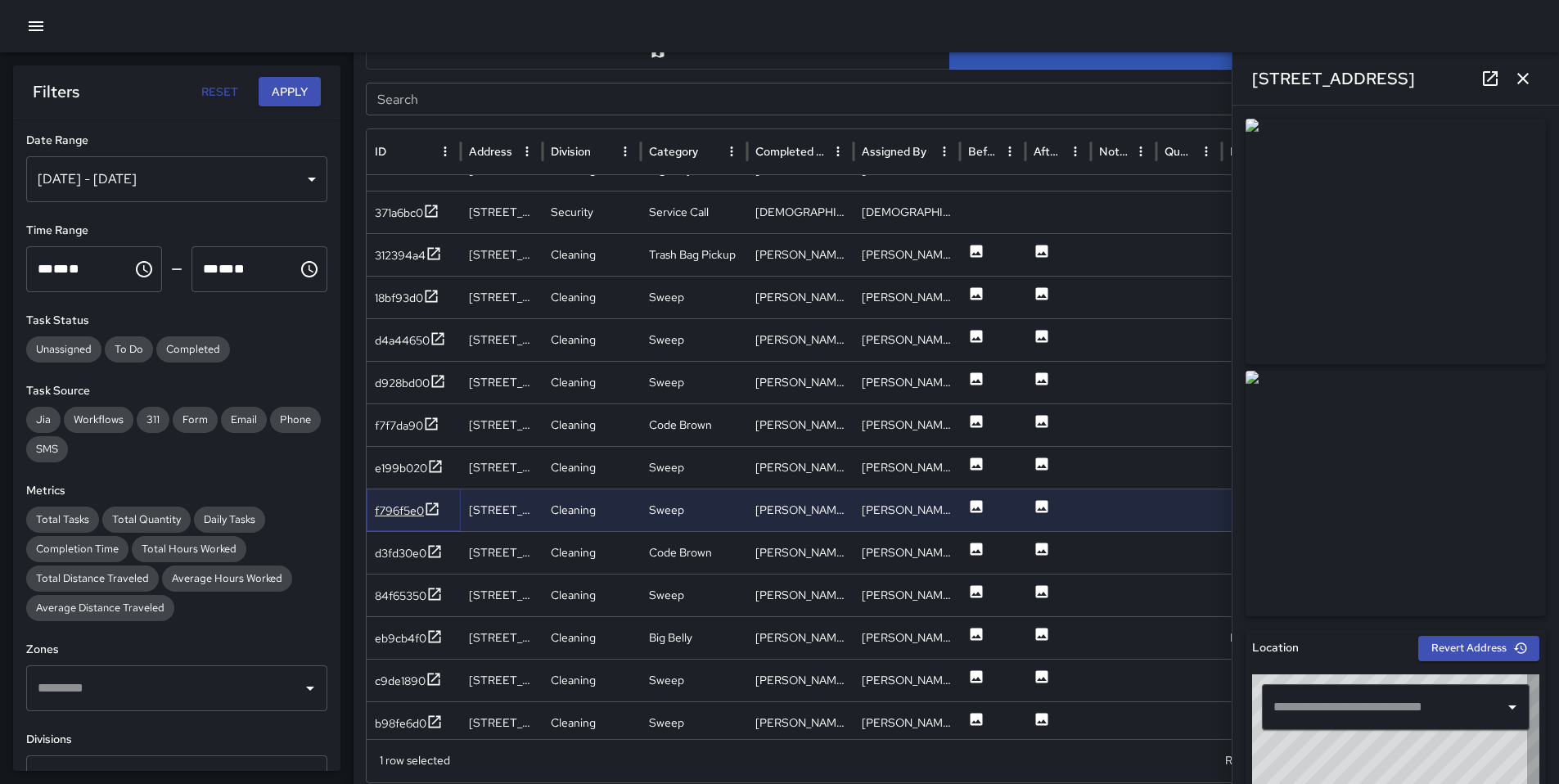
type input "**********"
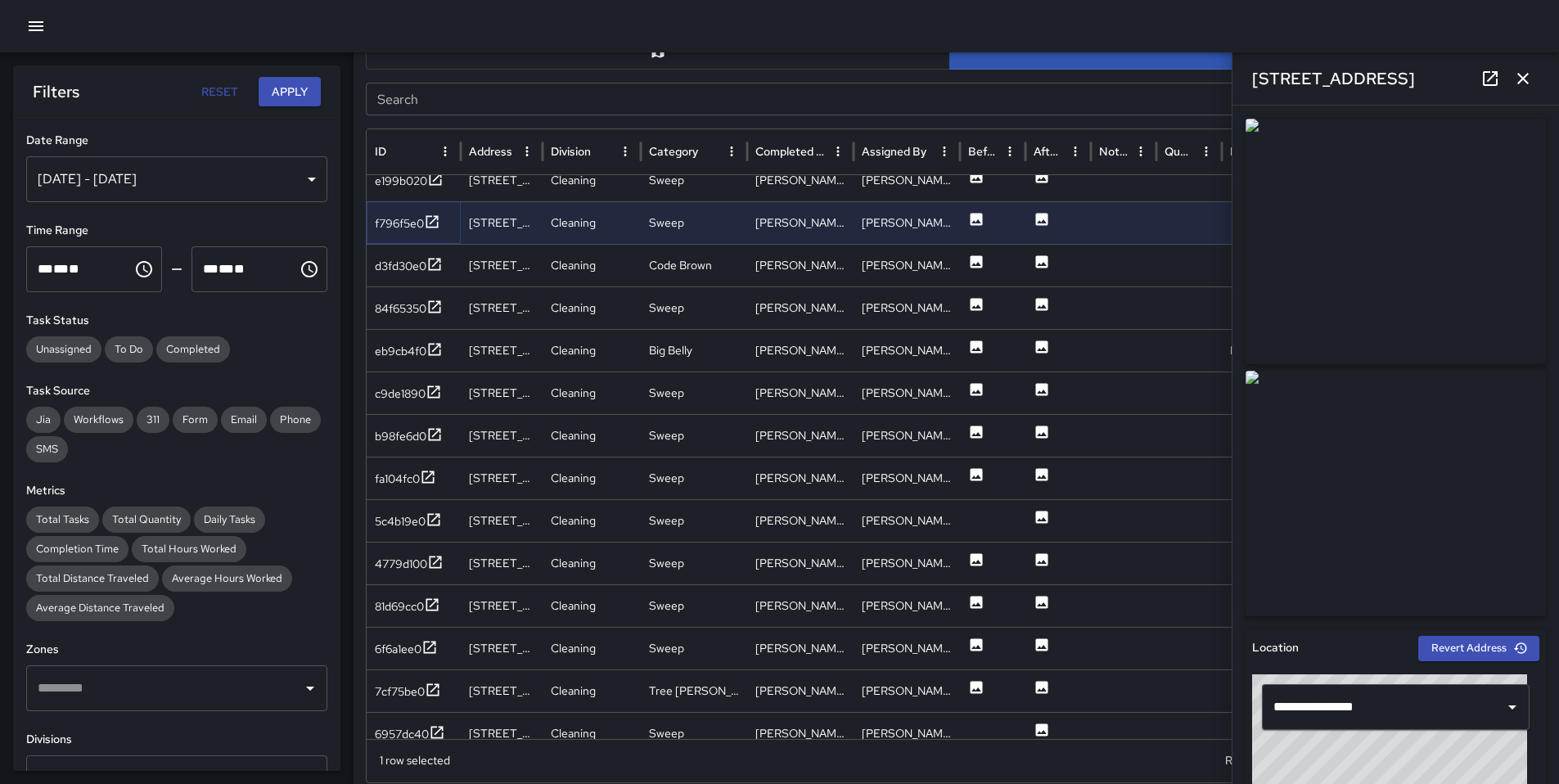
scroll to position [1482, 0]
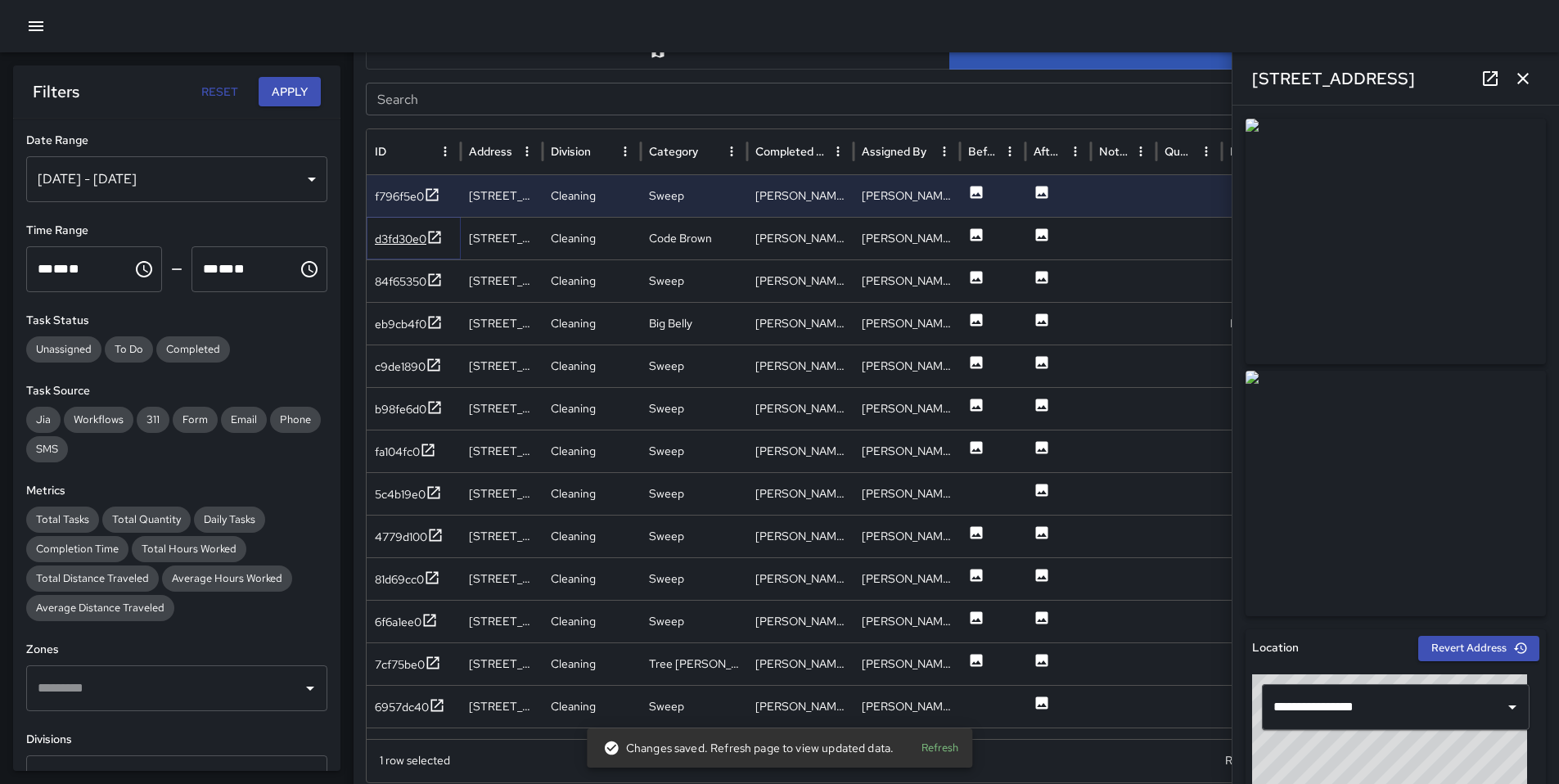
click at [388, 243] on div "d3fd30e0" at bounding box center [401, 238] width 51 height 16
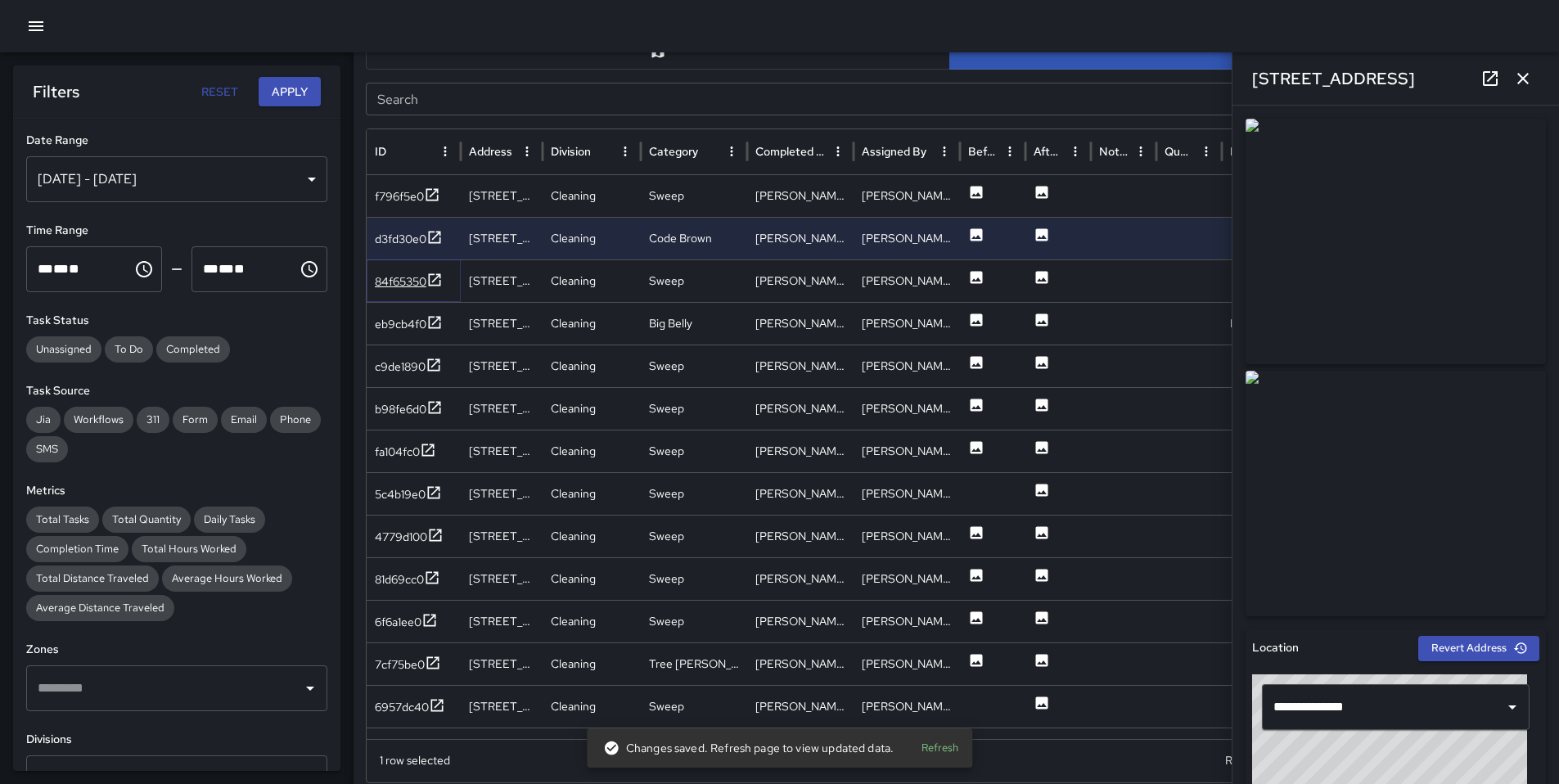
click at [391, 280] on div "84f65350" at bounding box center [401, 281] width 51 height 16
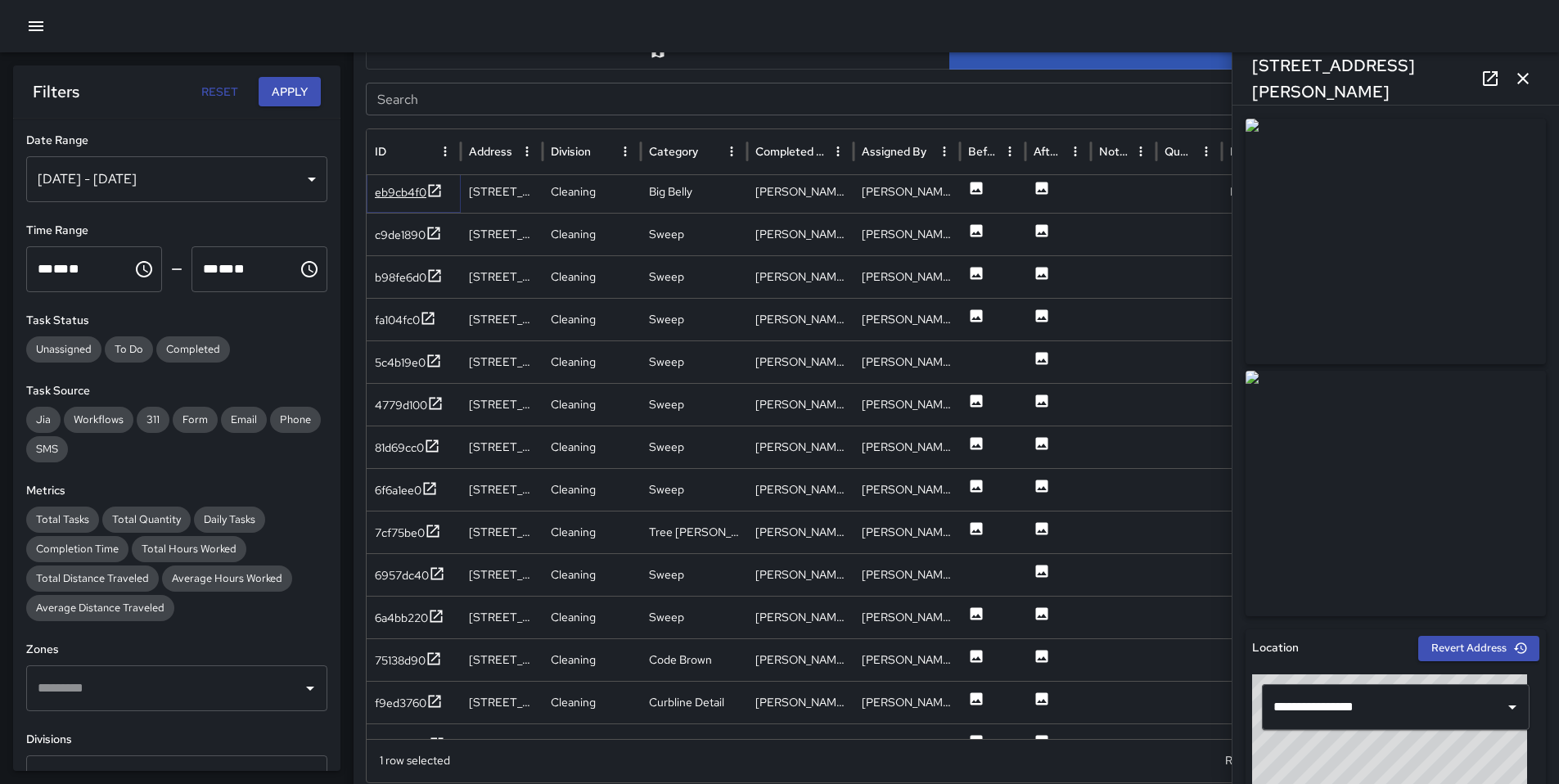
click at [408, 188] on div "eb9cb4f0" at bounding box center [401, 192] width 51 height 16
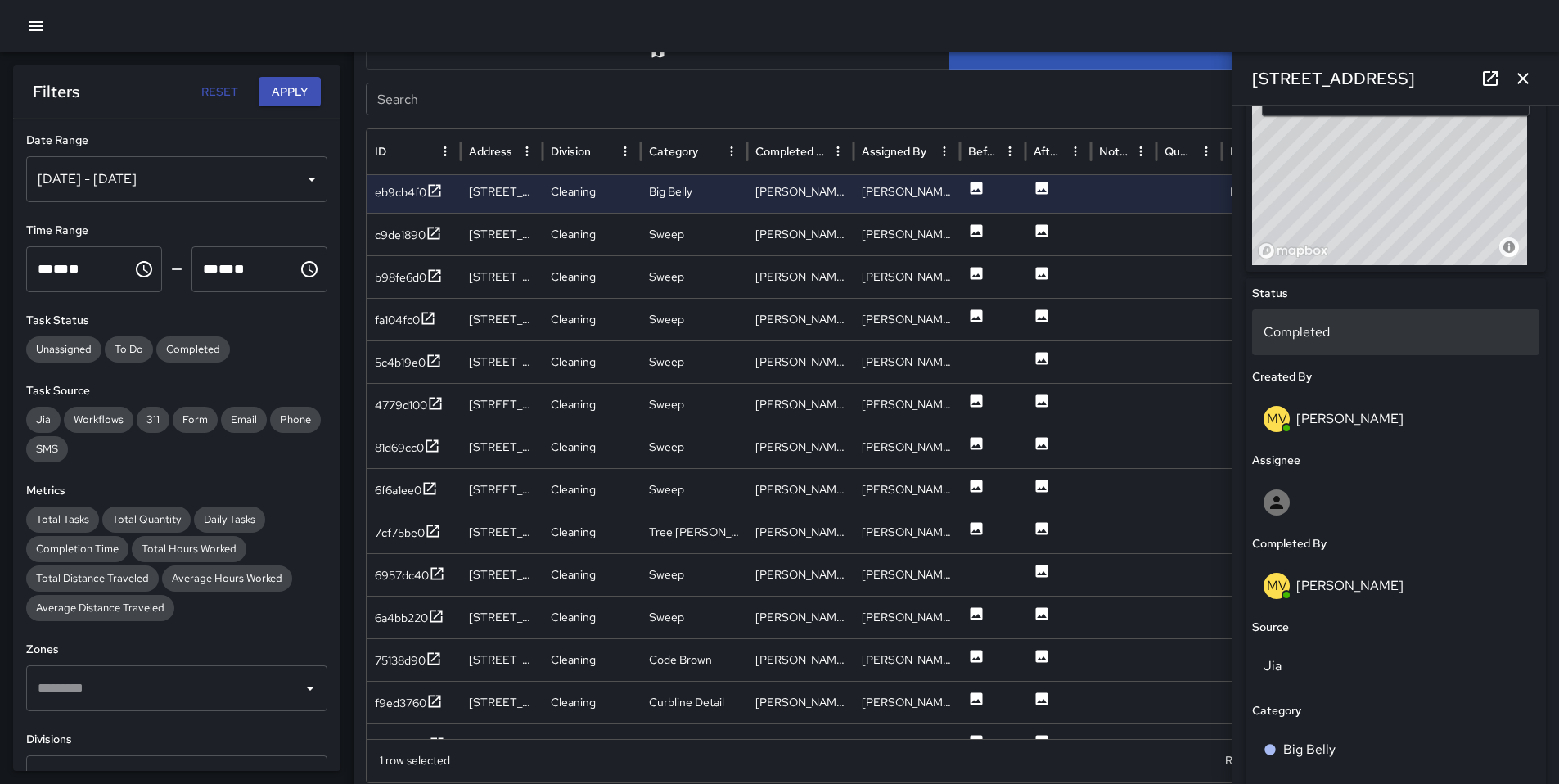
click at [1305, 328] on p "Completed" at bounding box center [1396, 332] width 264 height 20
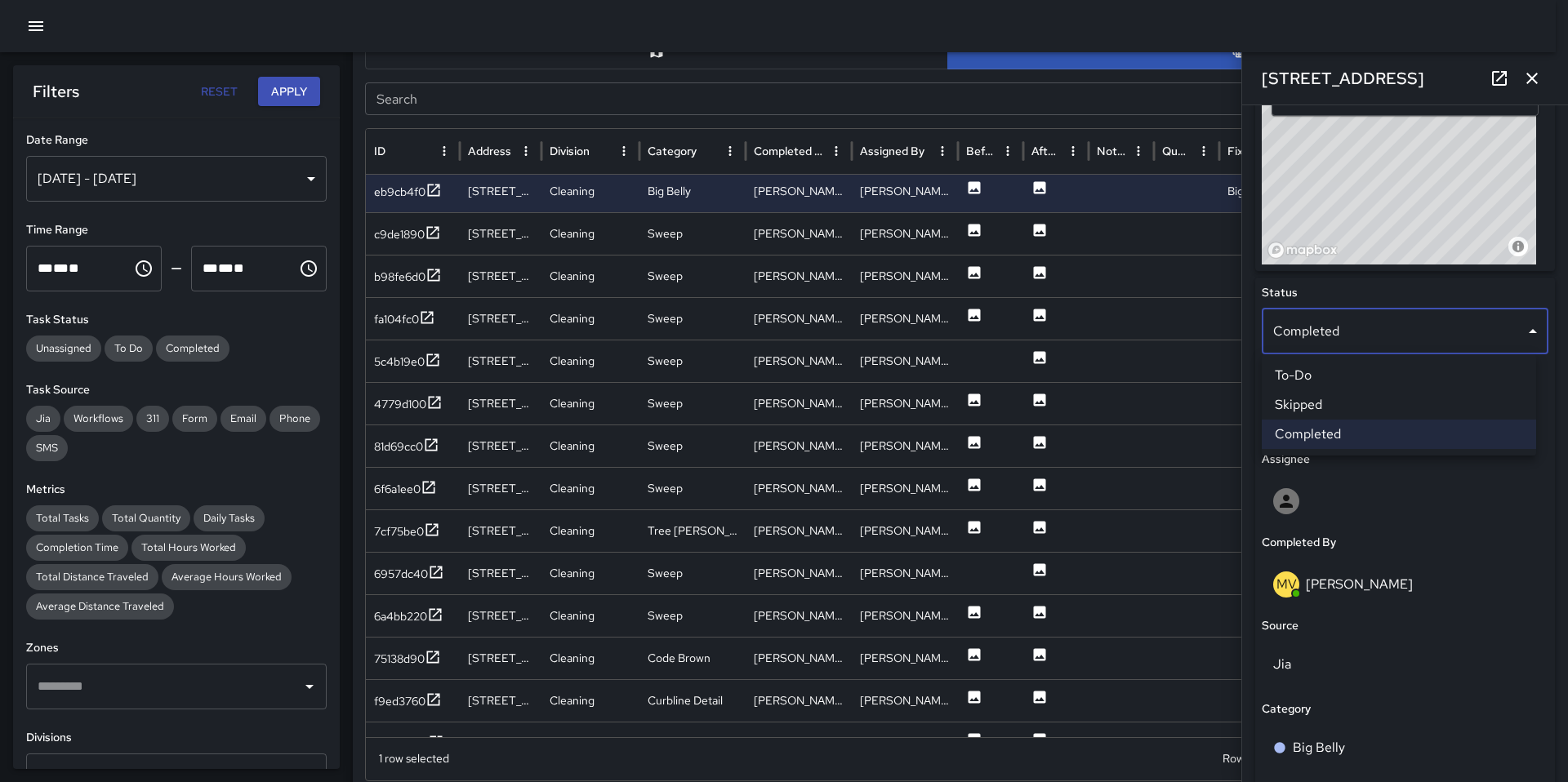
click at [1326, 408] on li "Skipped" at bounding box center [1399, 405] width 275 height 29
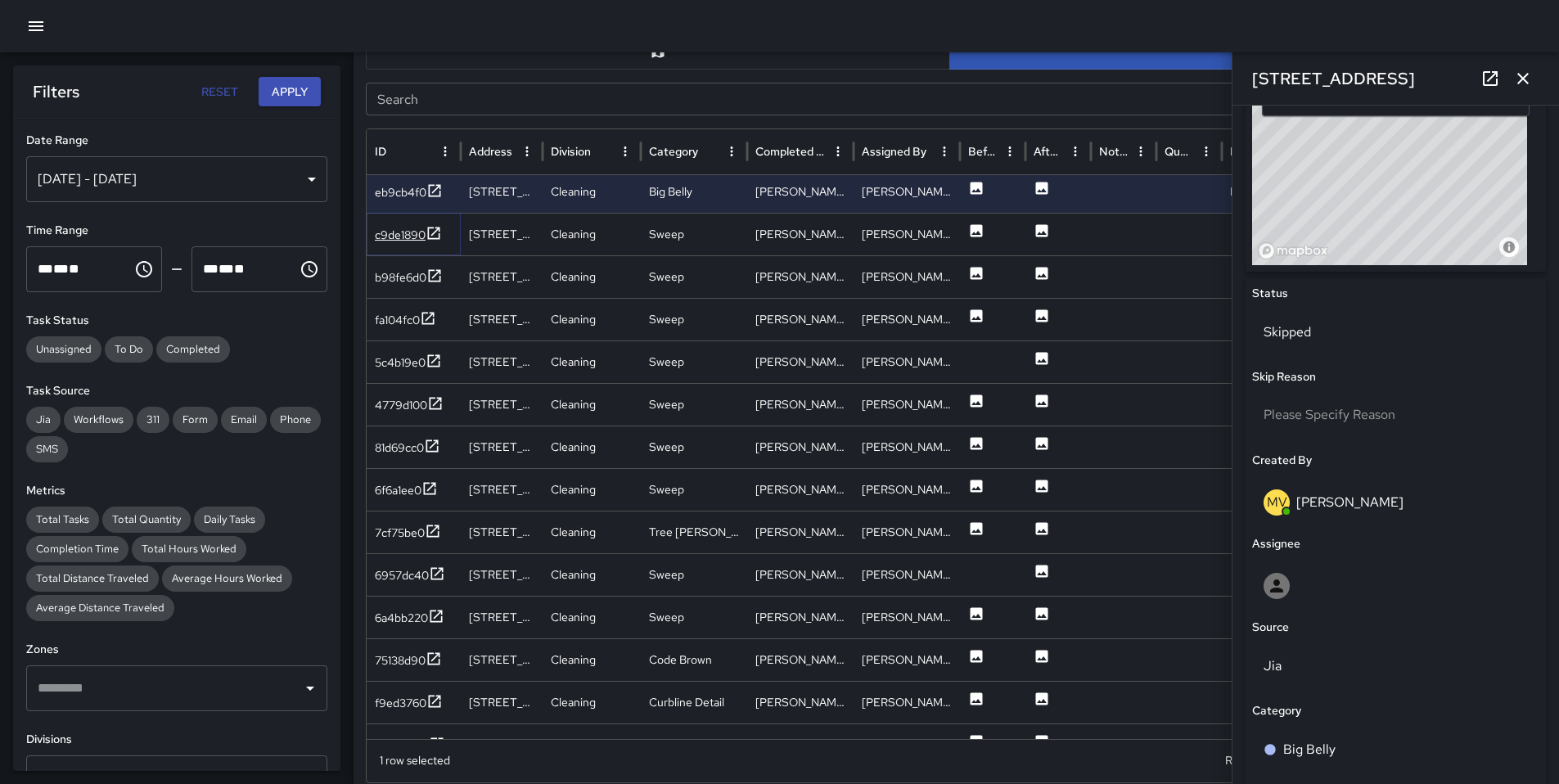
click at [408, 242] on div "c9de1890" at bounding box center [400, 234] width 51 height 16
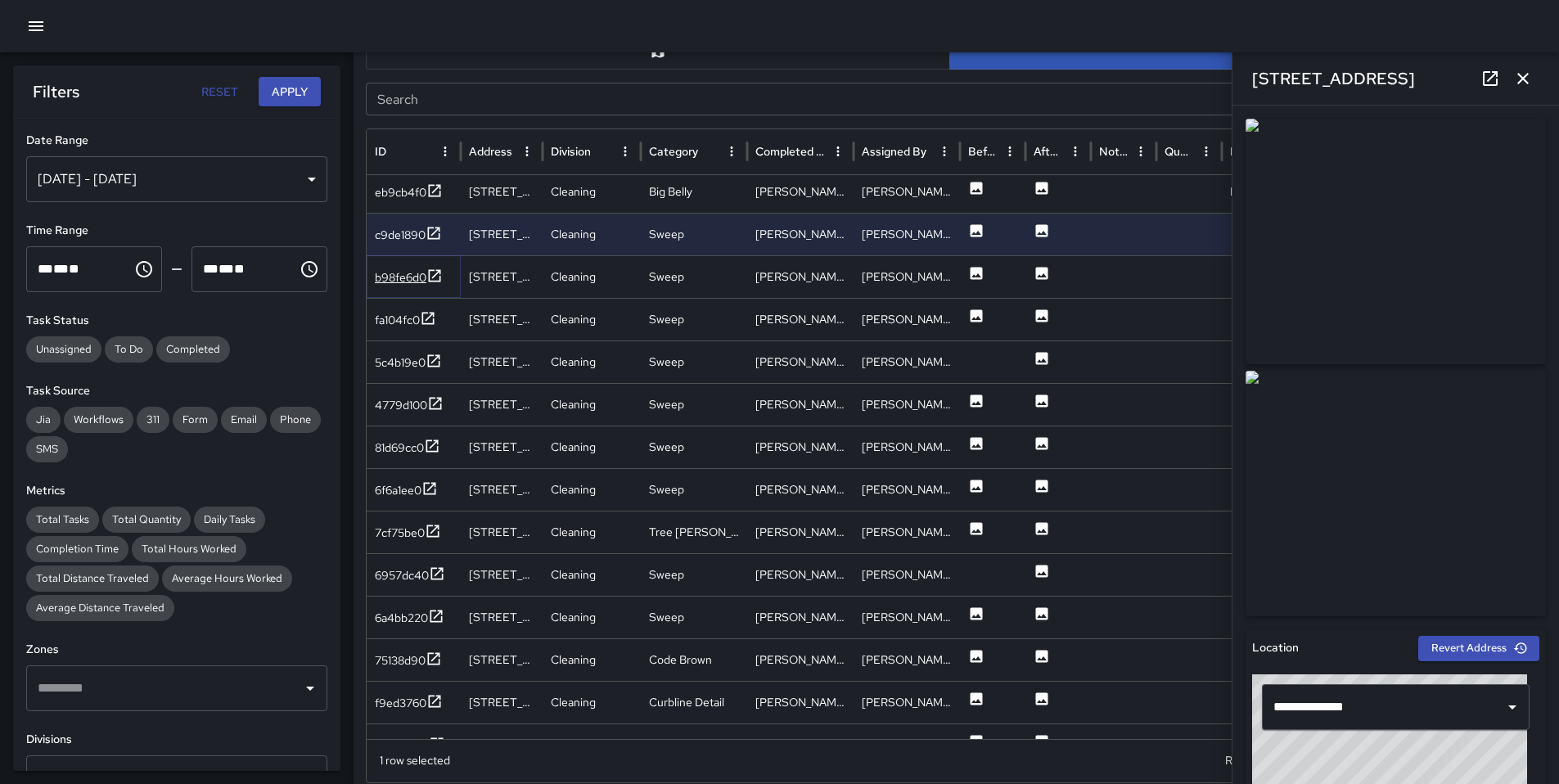
click at [396, 281] on div "b98fe6d0" at bounding box center [401, 277] width 51 height 16
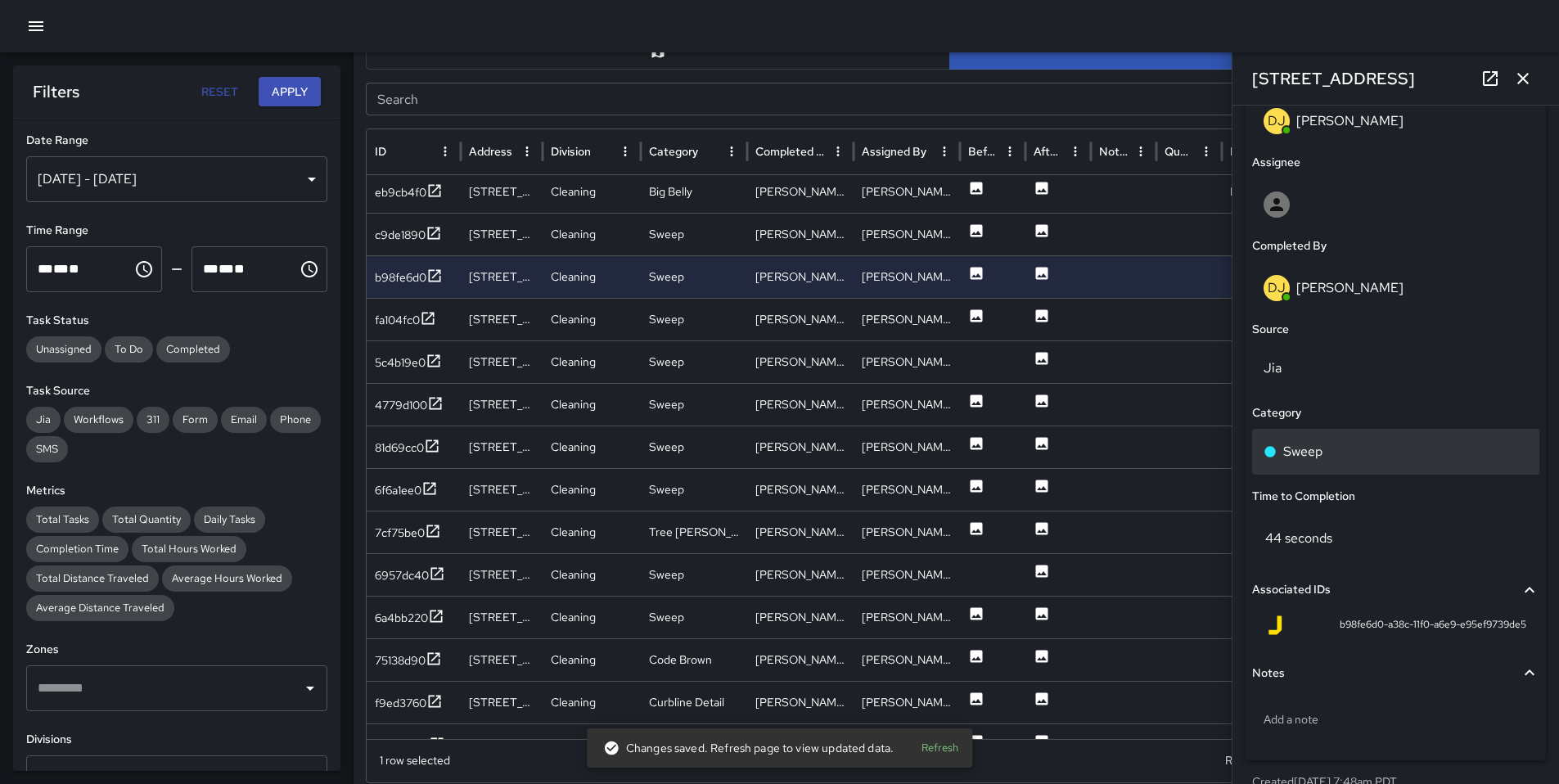
click at [1302, 447] on p "Sweep" at bounding box center [1303, 451] width 39 height 20
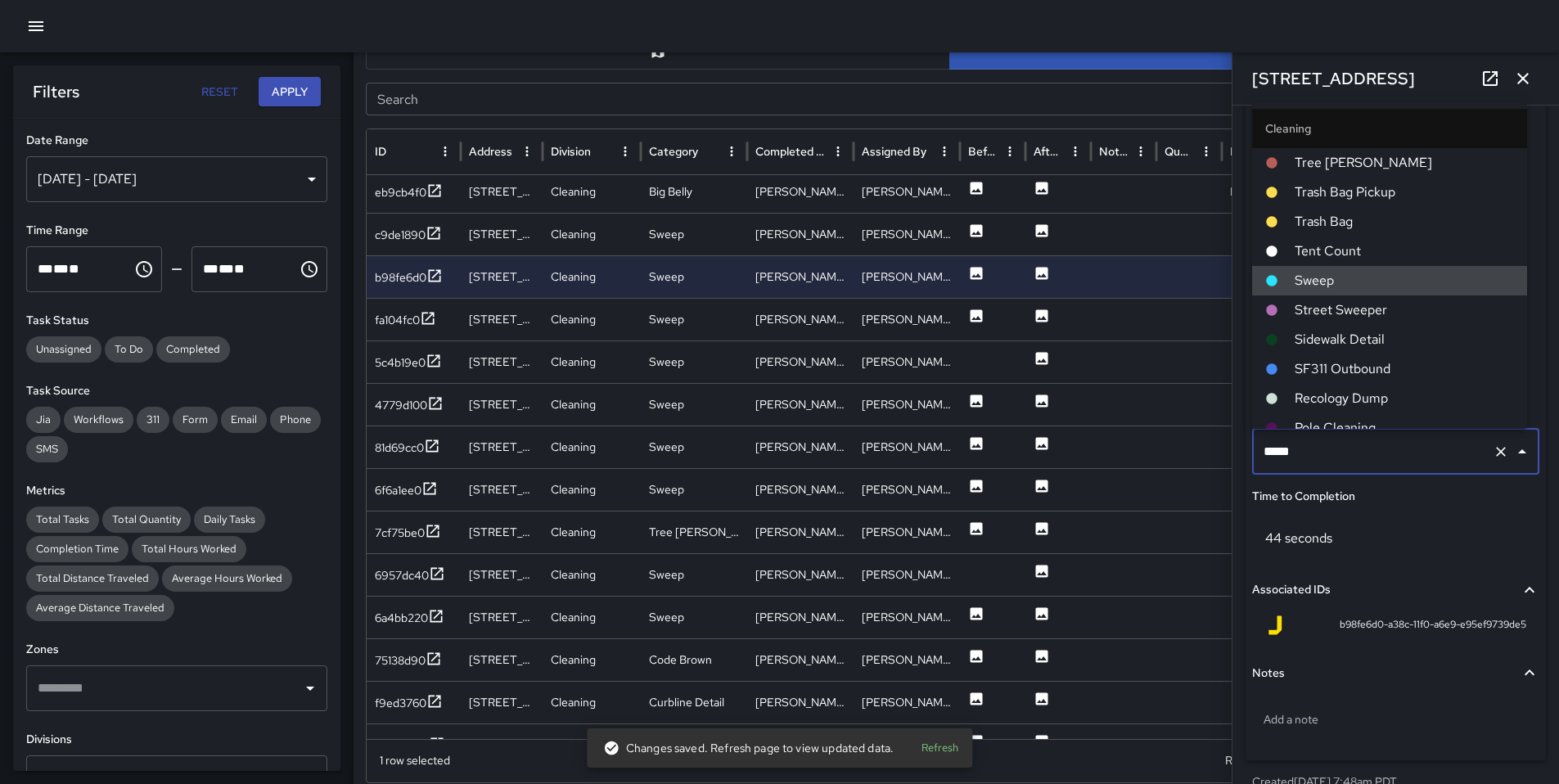
drag, startPoint x: 1328, startPoint y: 459, endPoint x: 1155, endPoint y: 455, distance: 173.0
click at [1172, 455] on div "Task Map and Details Export CSV Export Images Search Search ID Address Division…" at bounding box center [950, 386] width 1193 height 817
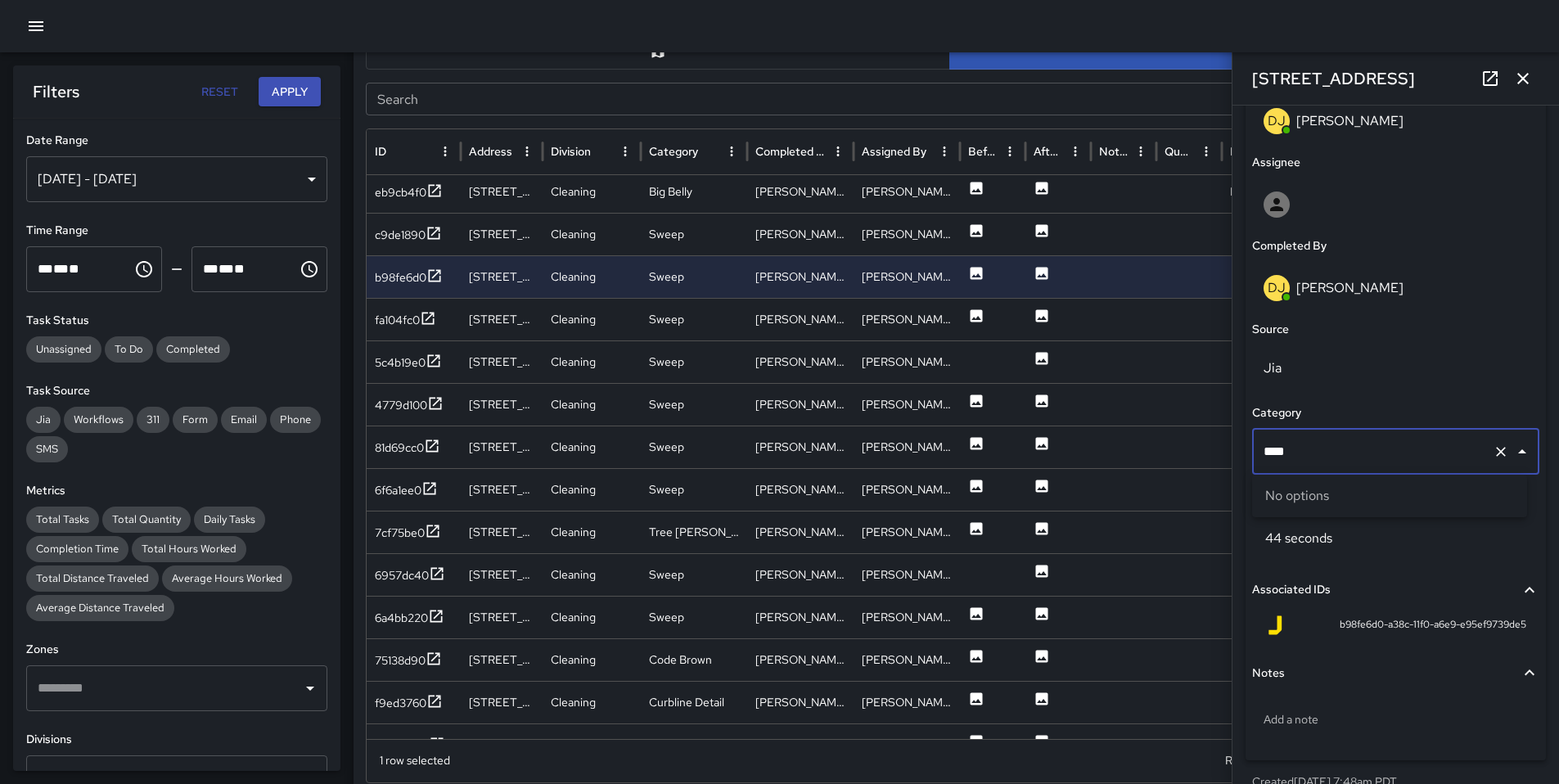
type input "***"
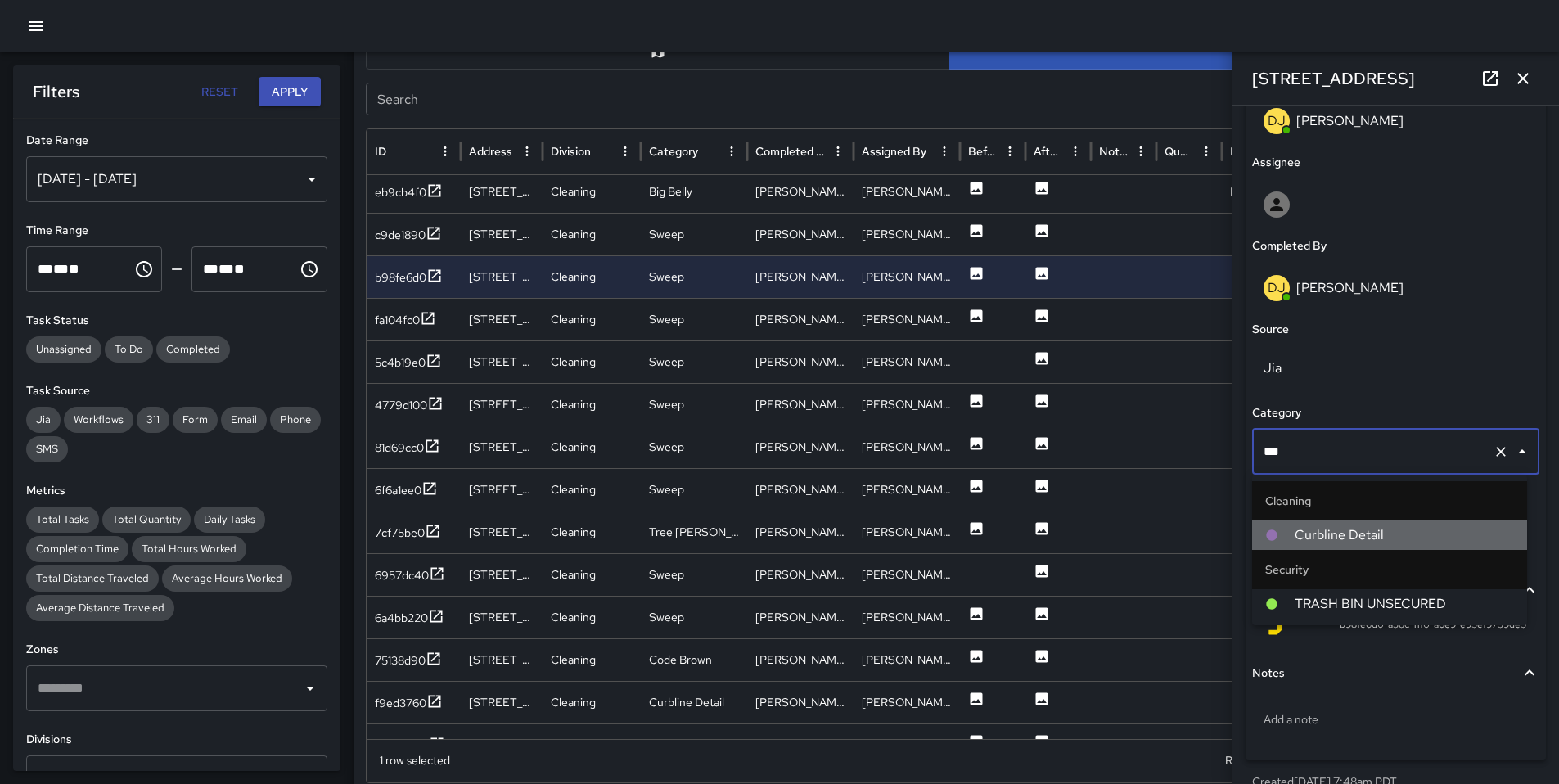
click at [1304, 525] on span "Curbline Detail" at bounding box center [1405, 534] width 220 height 20
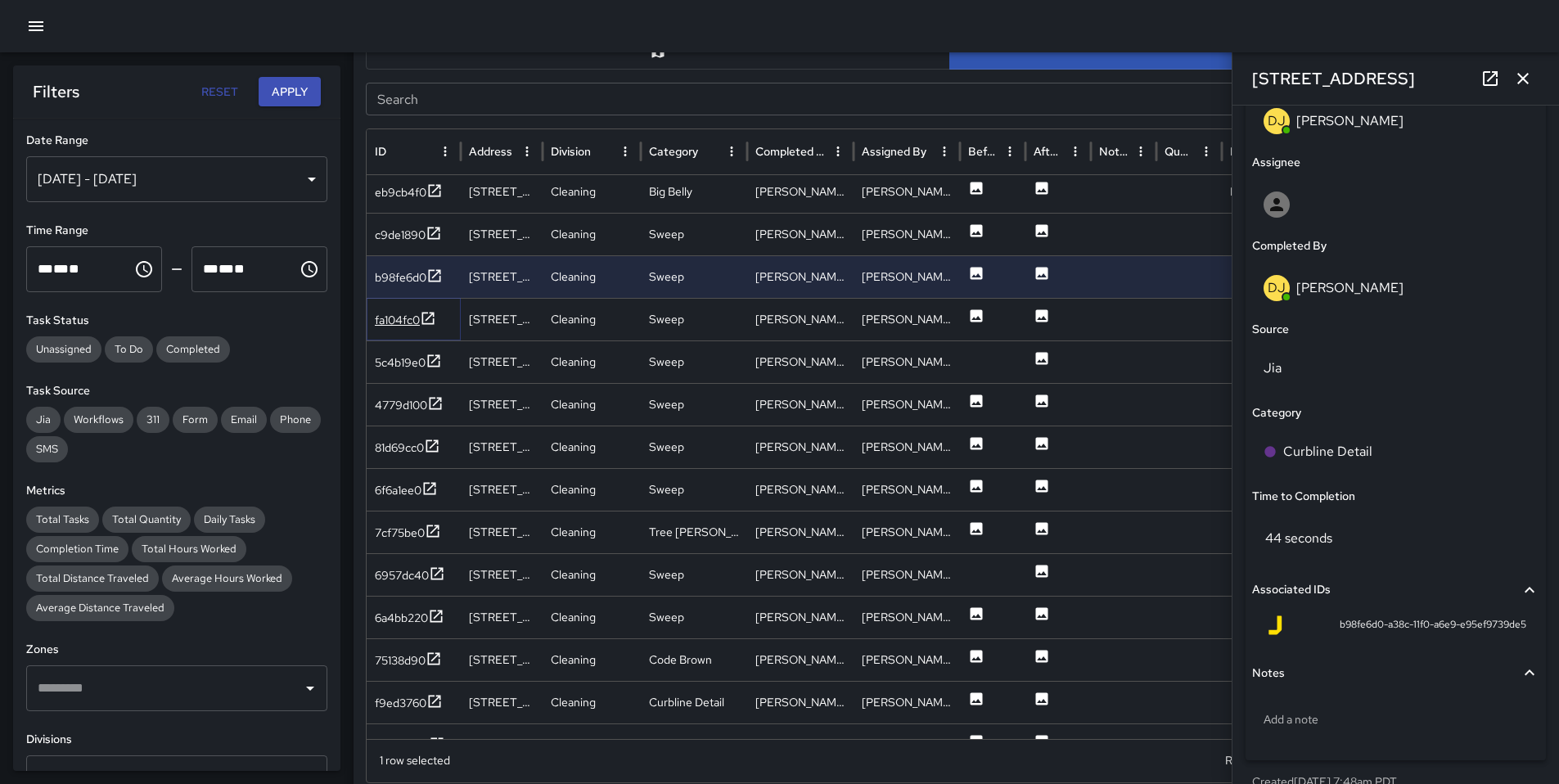
click at [401, 326] on div "fa104fc0" at bounding box center [397, 319] width 45 height 16
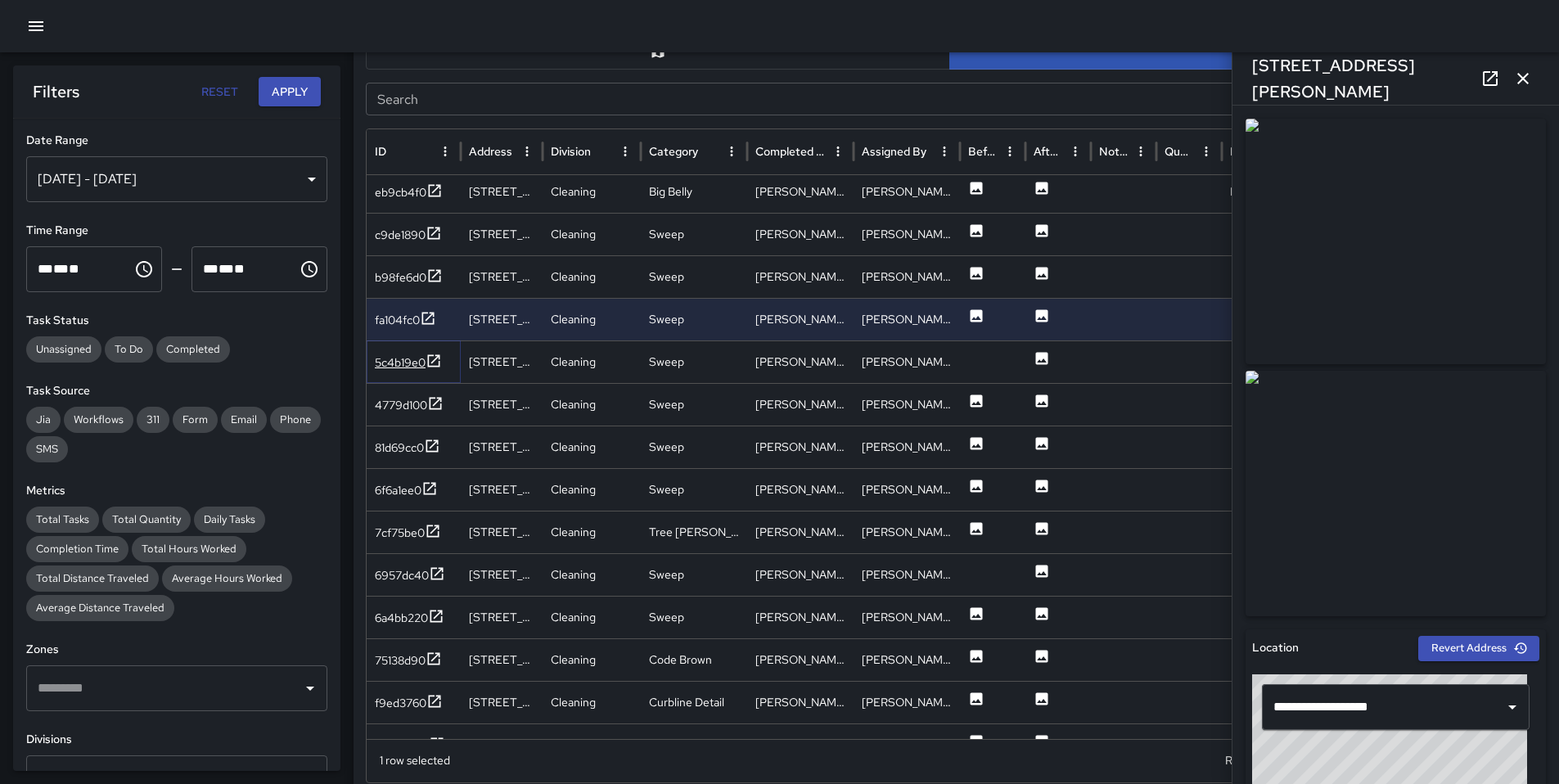
click at [390, 365] on div "5c4b19e0" at bounding box center [400, 362] width 51 height 16
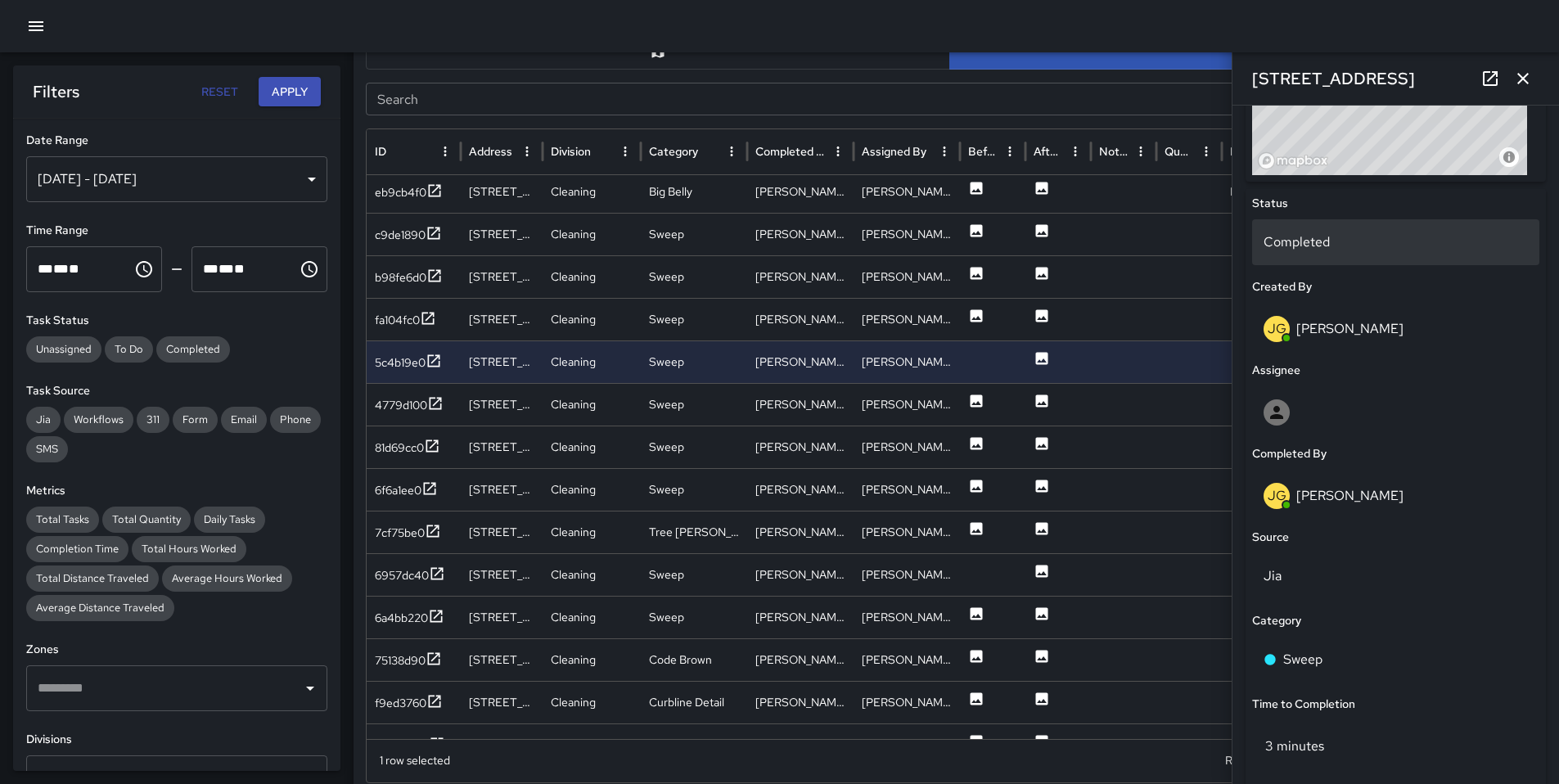
click at [1290, 240] on p "Completed" at bounding box center [1396, 242] width 264 height 20
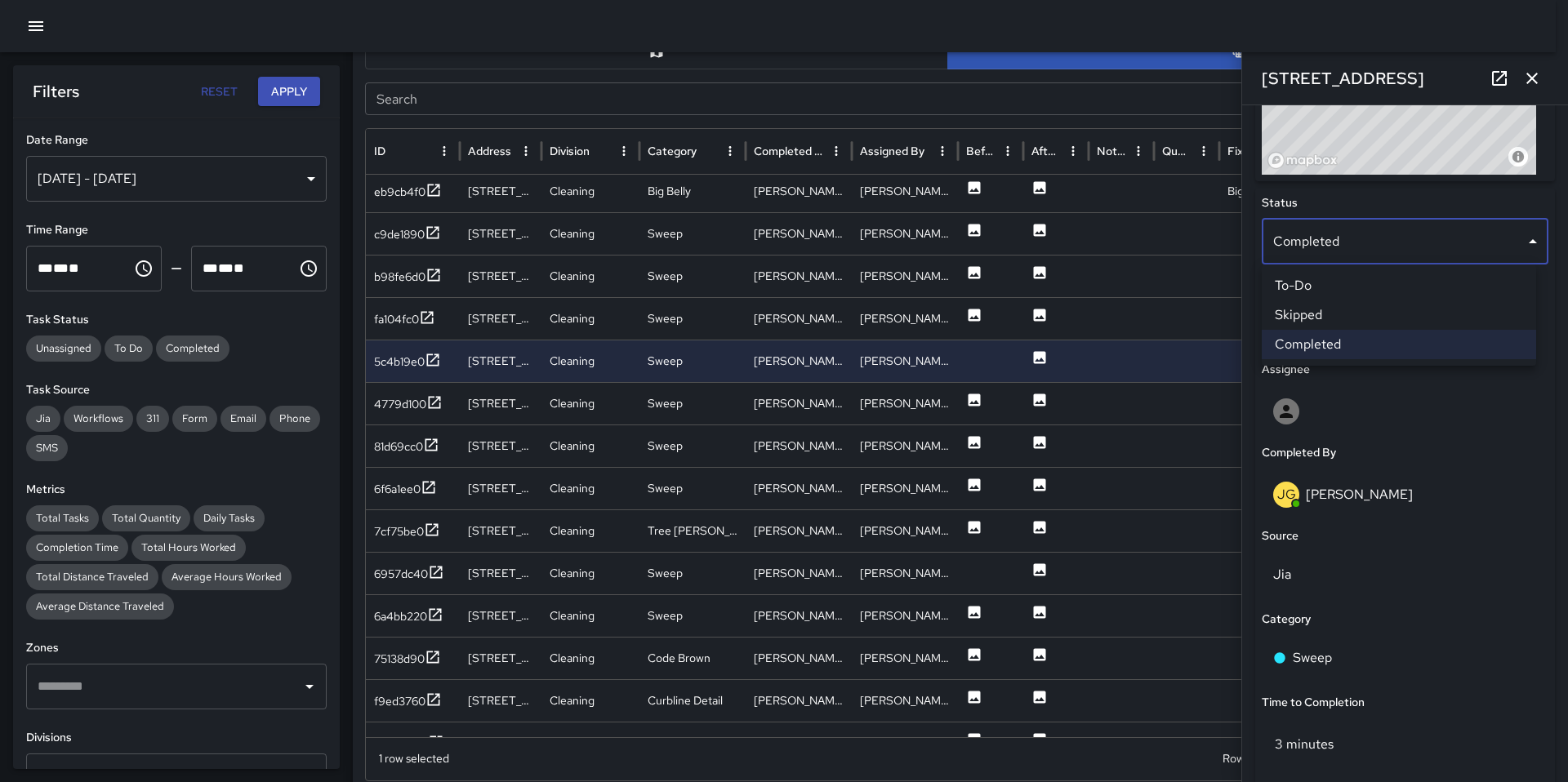
click at [1305, 308] on li "Skipped" at bounding box center [1399, 315] width 275 height 29
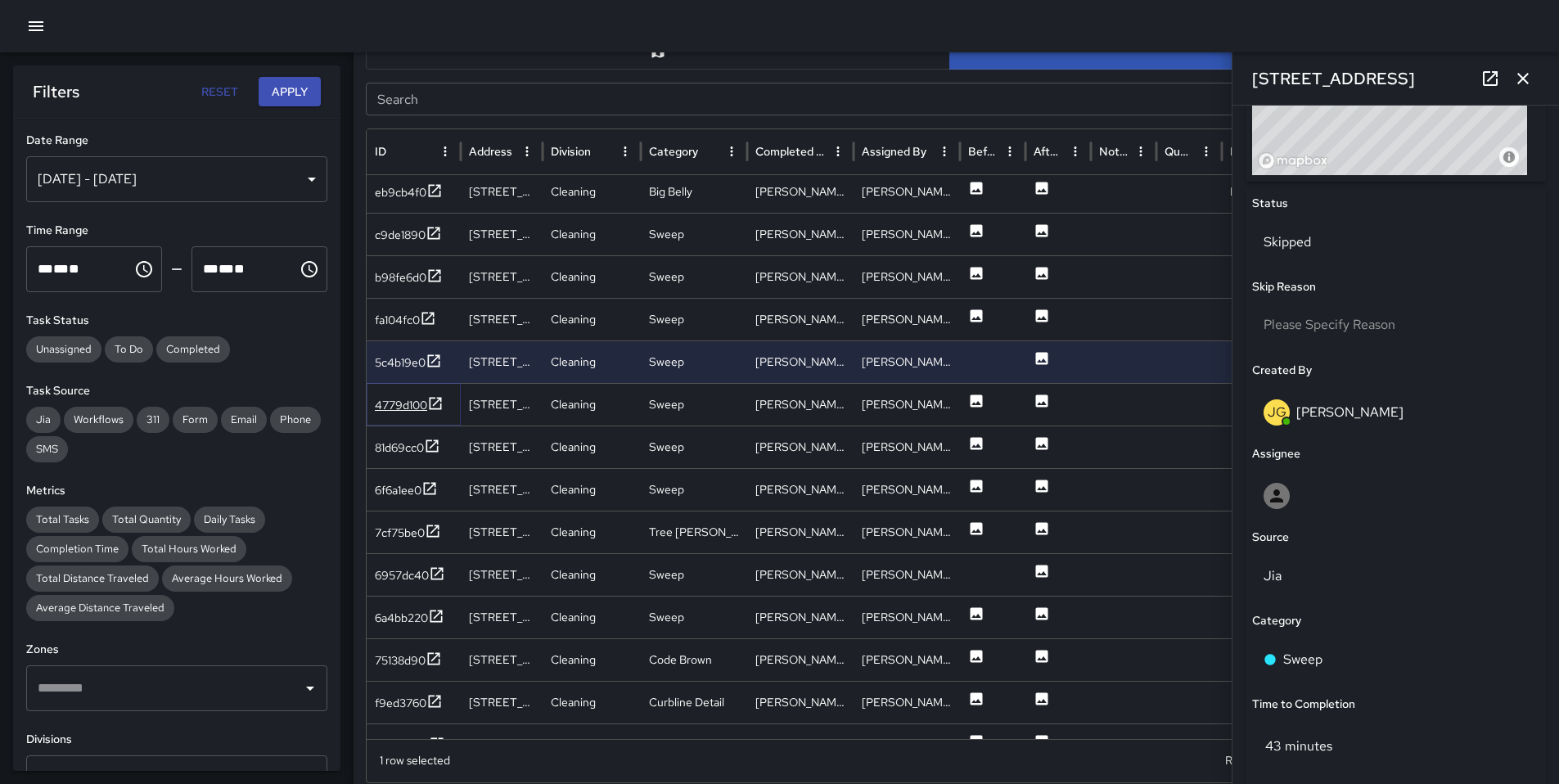
click at [399, 402] on div "4779d100" at bounding box center [401, 405] width 52 height 16
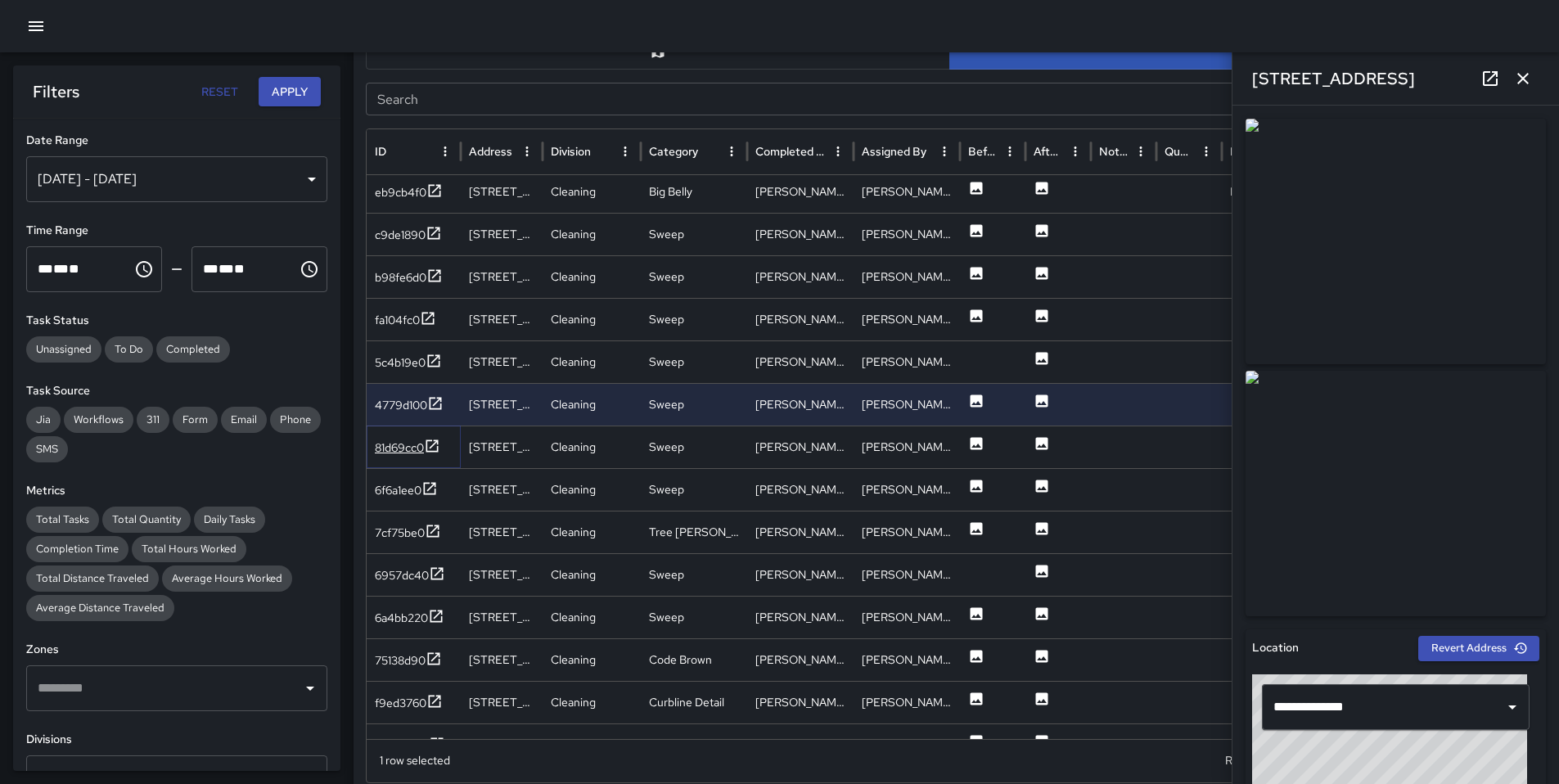
click at [396, 443] on div "81d69cc0" at bounding box center [399, 447] width 49 height 16
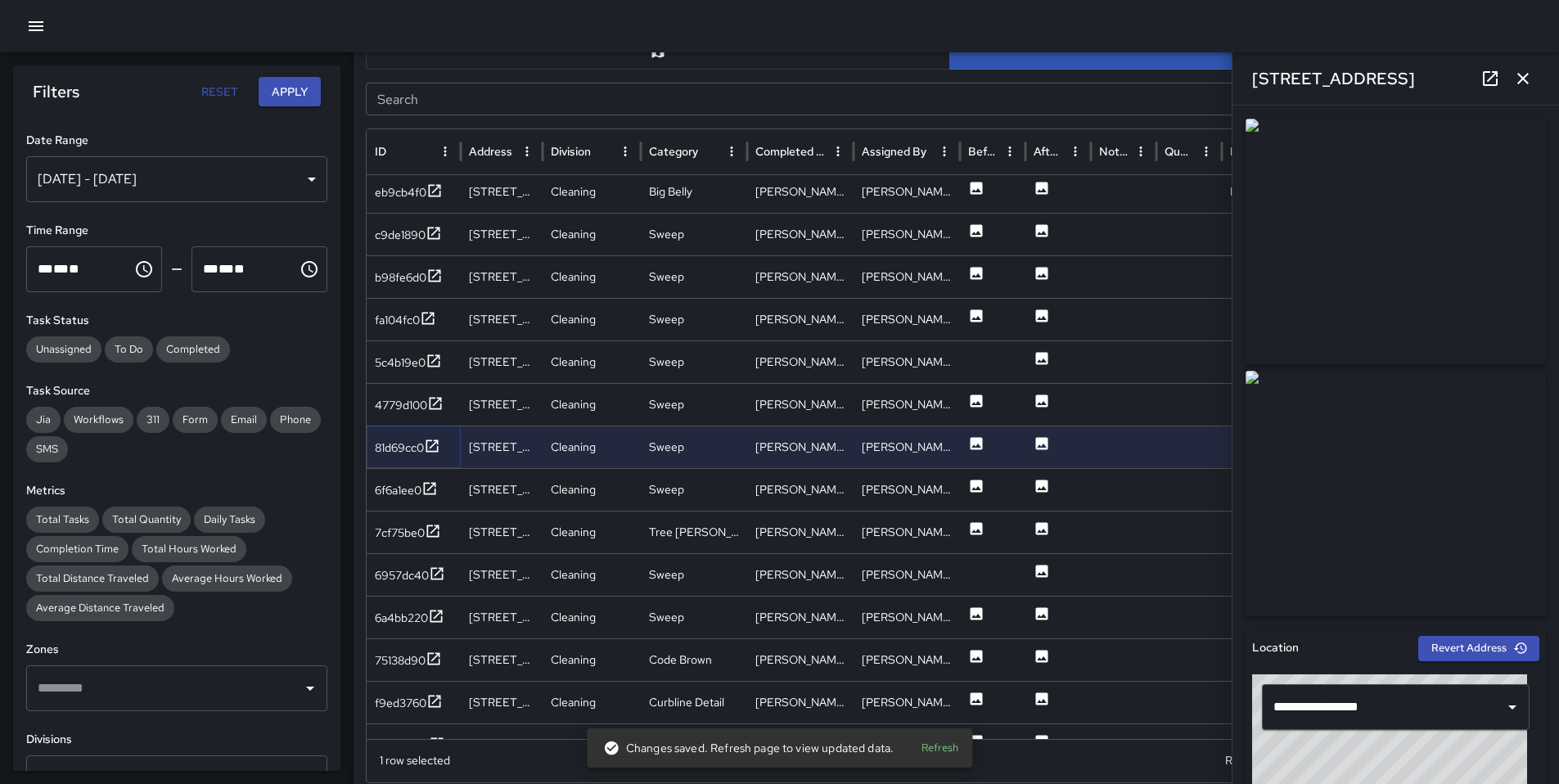
scroll to position [1639, 0]
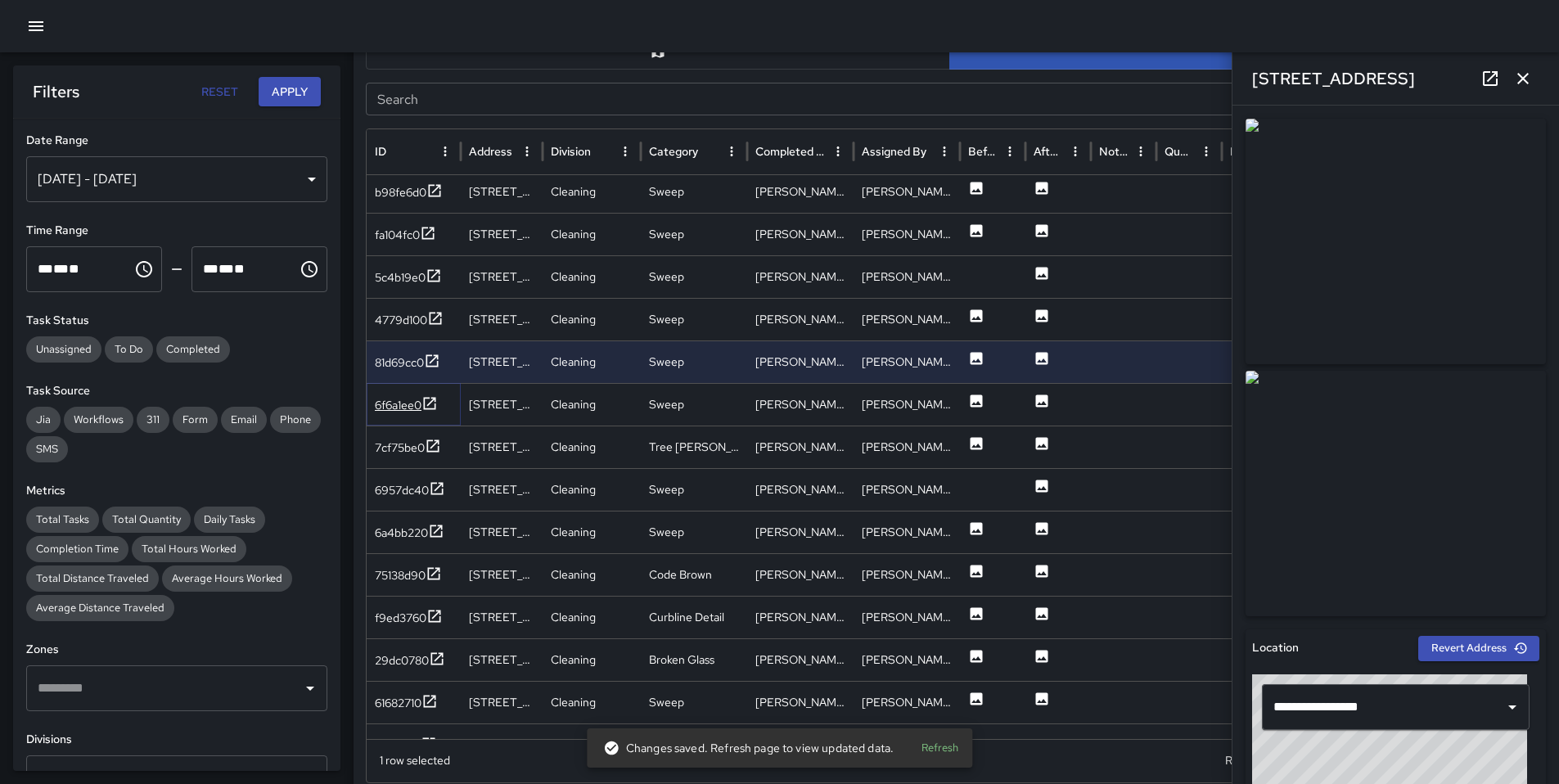
click at [418, 401] on div "6f6a1ee0" at bounding box center [398, 405] width 46 height 16
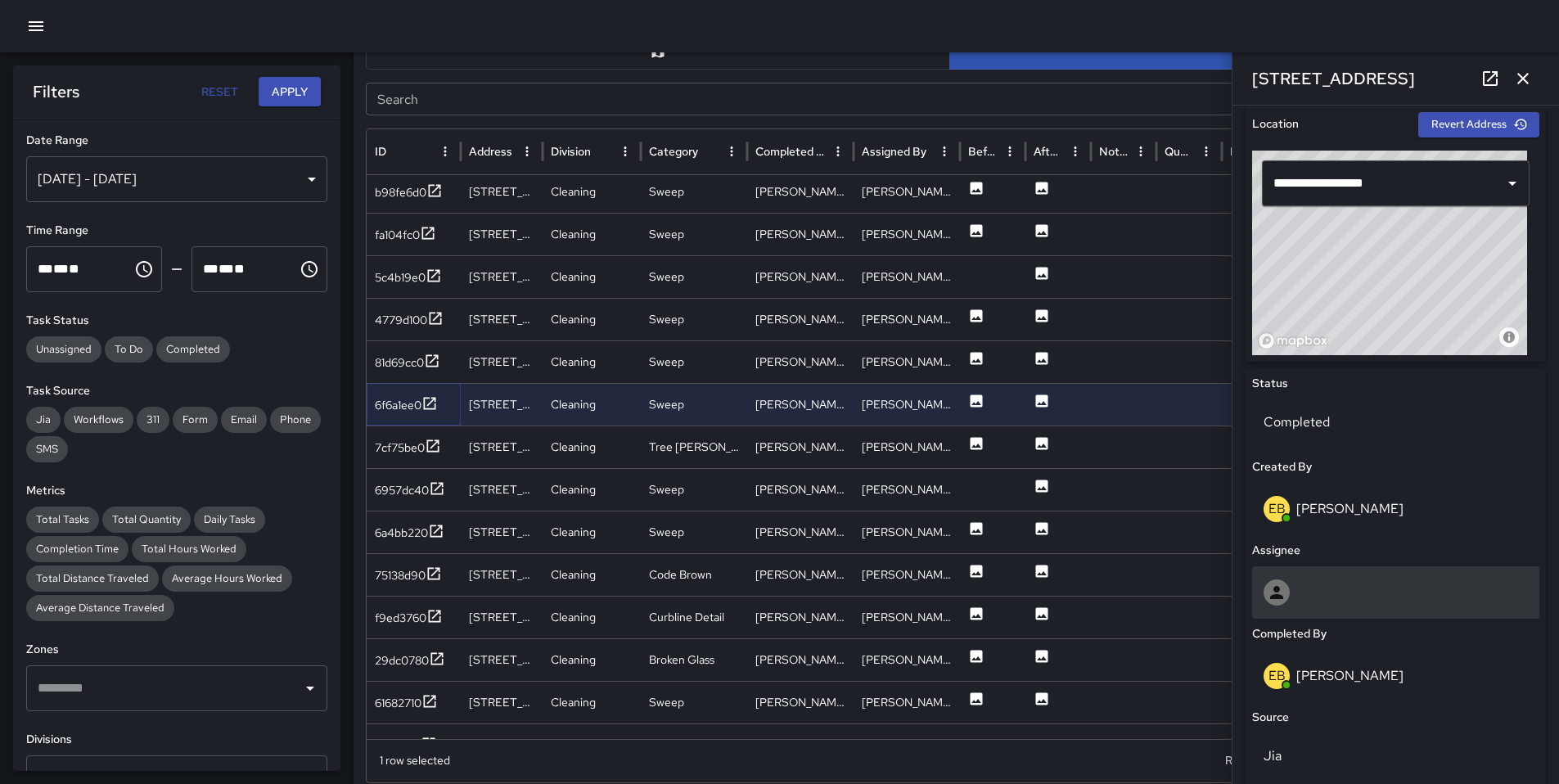
scroll to position [633, 0]
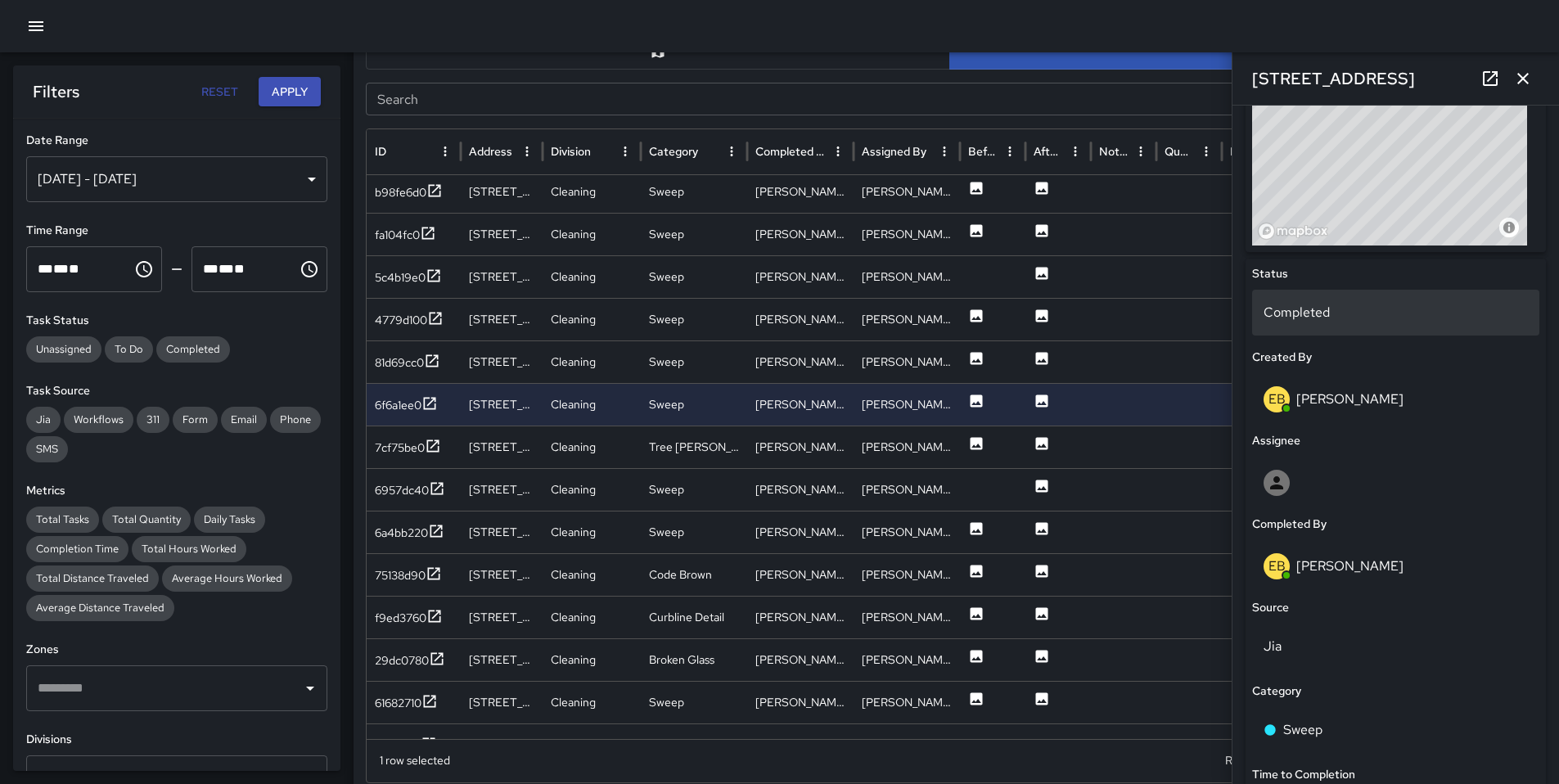
click at [1314, 314] on p "Completed" at bounding box center [1396, 312] width 264 height 20
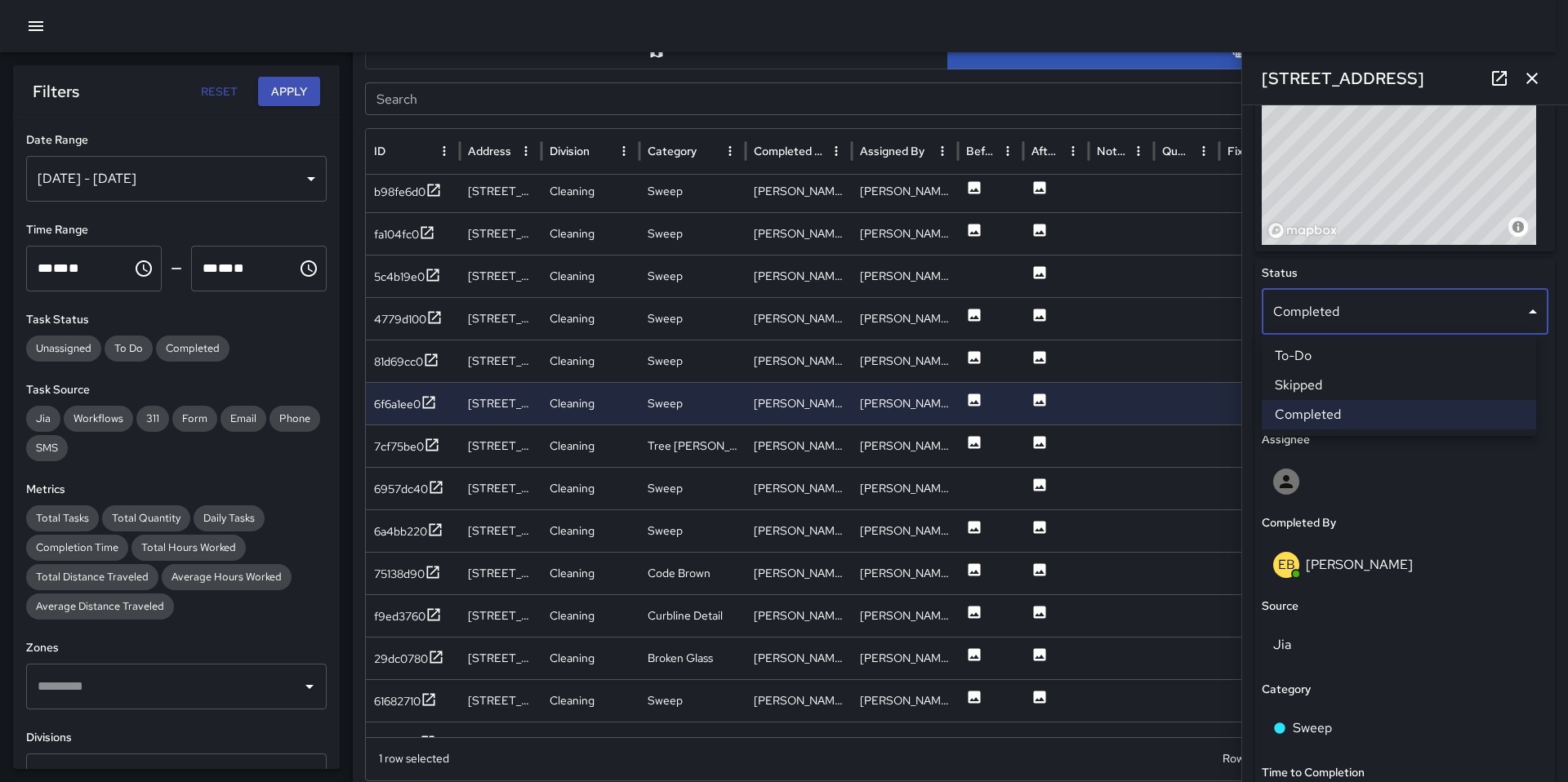
click at [1323, 385] on li "Skipped" at bounding box center [1399, 385] width 275 height 29
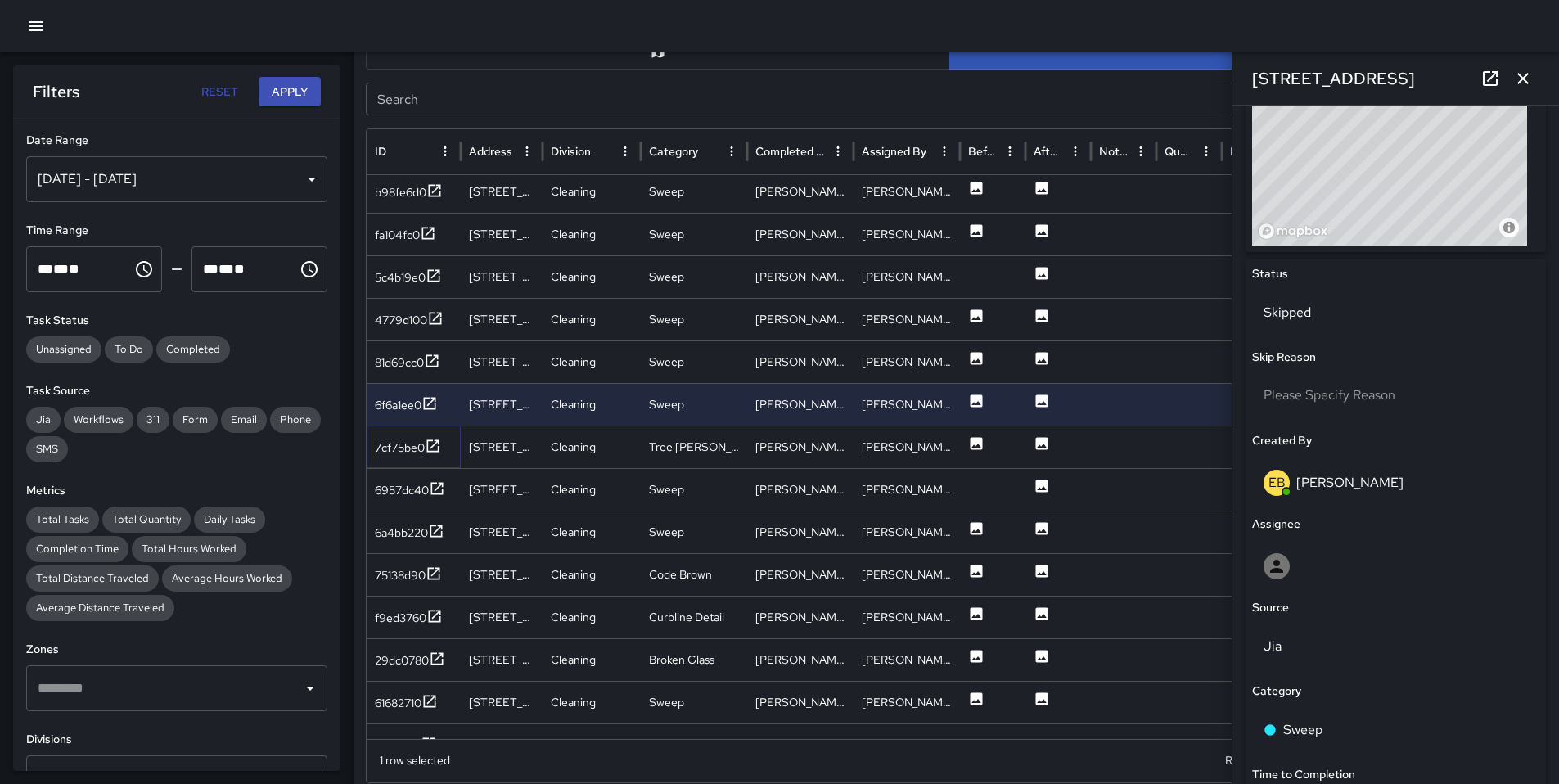
click at [391, 445] on div "7cf75be0" at bounding box center [400, 447] width 50 height 16
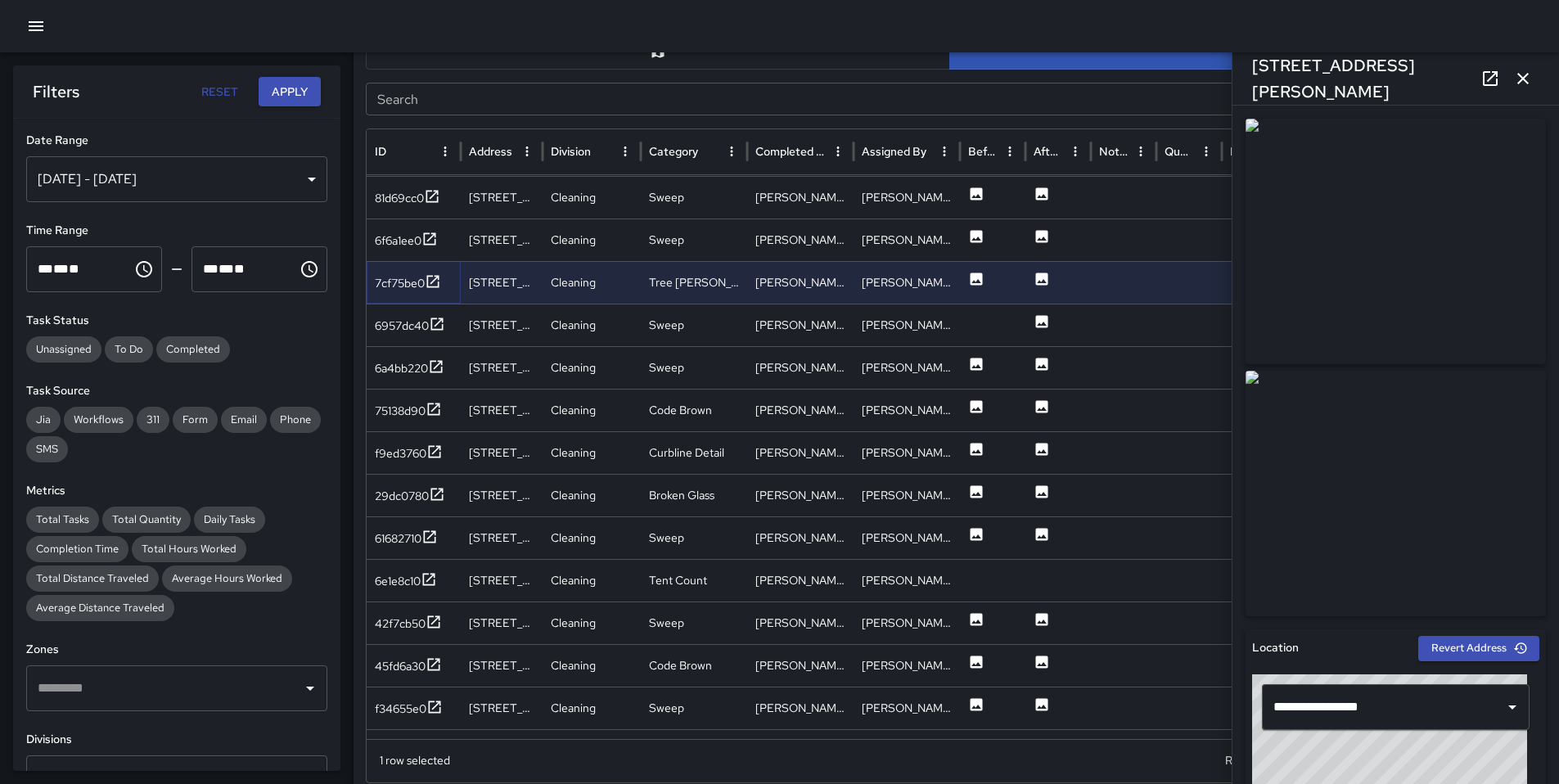
scroll to position [1737, 0]
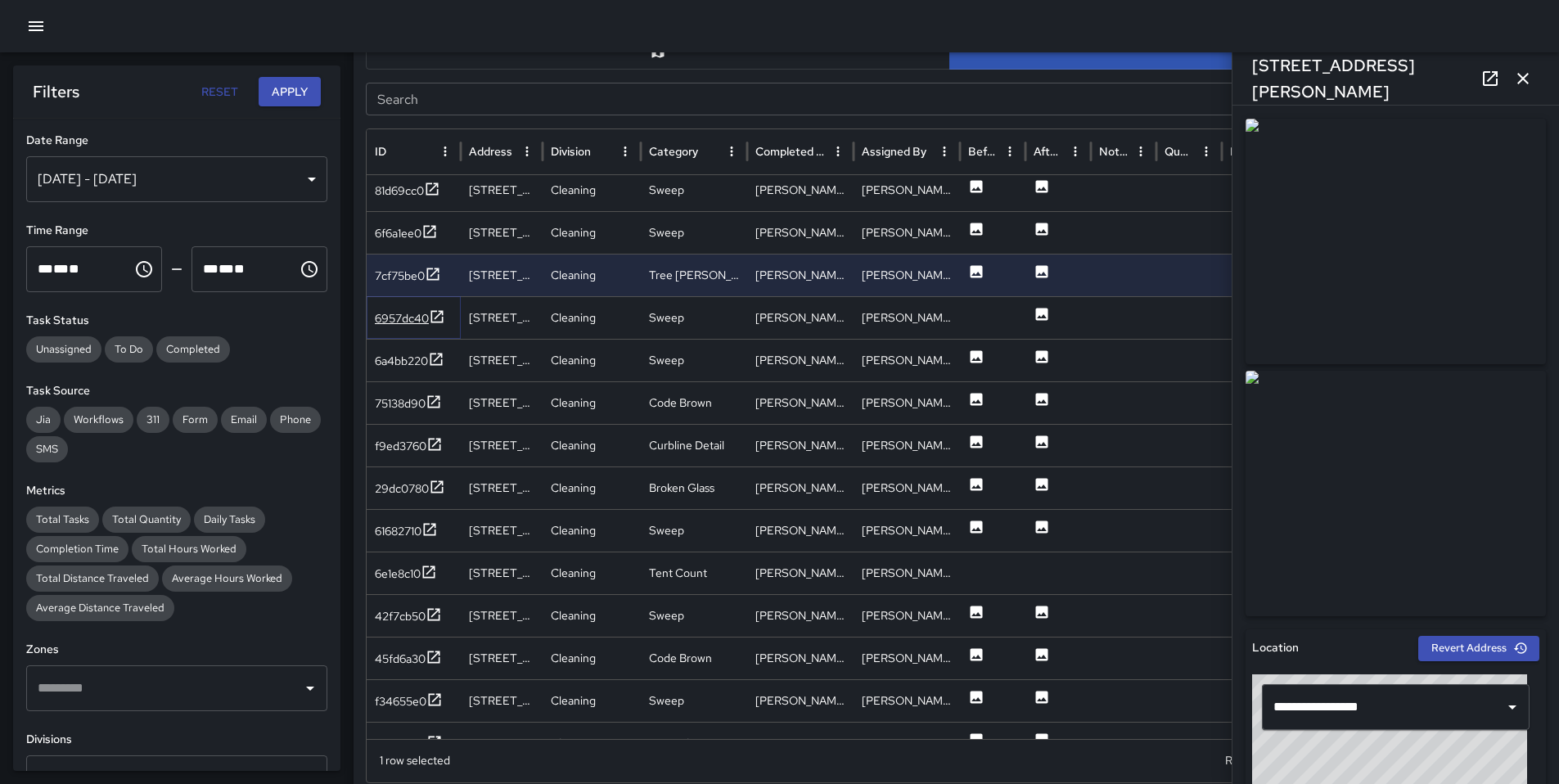
click at [389, 326] on div "6957dc40" at bounding box center [402, 318] width 54 height 16
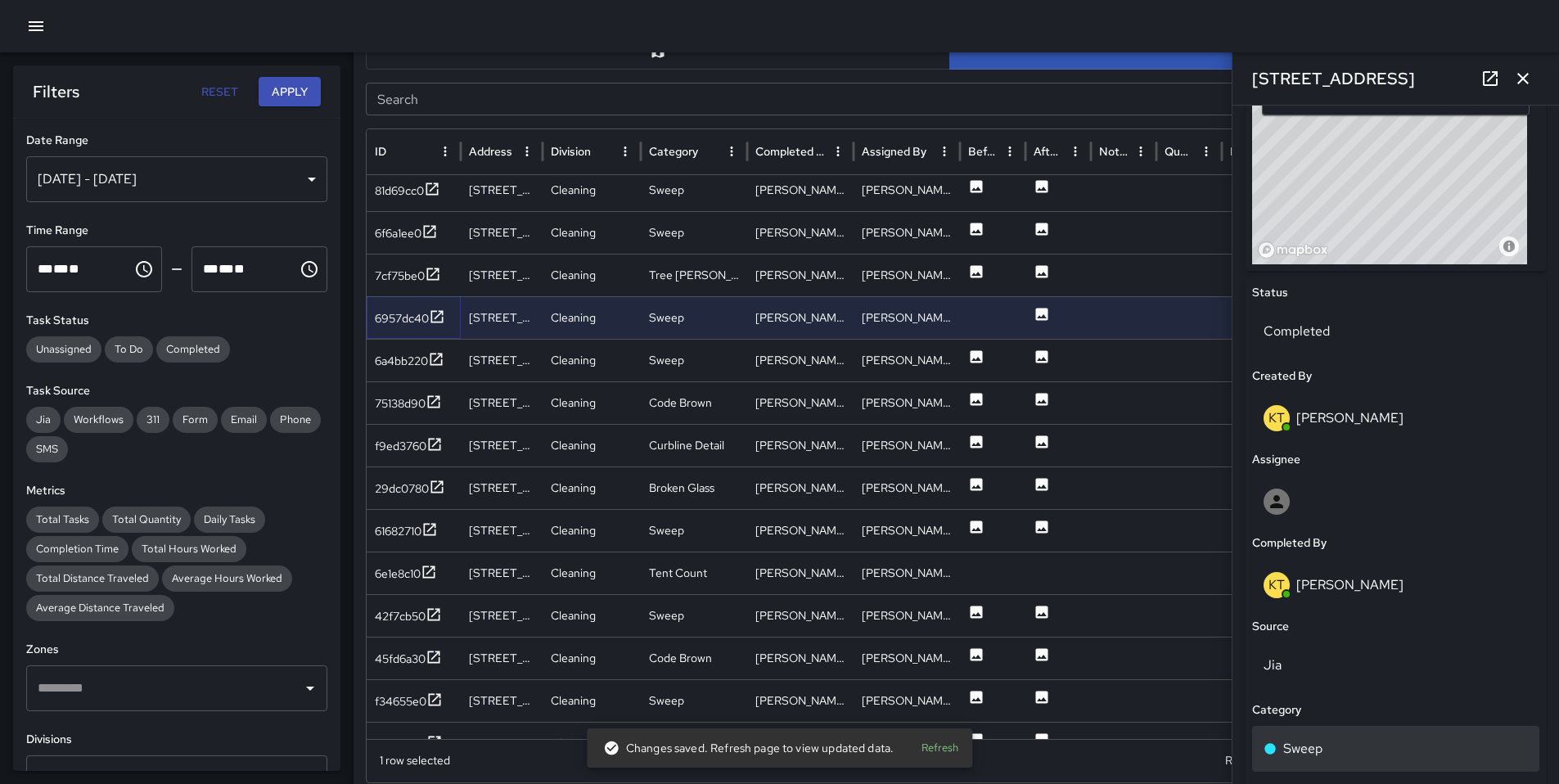
scroll to position [896, 0]
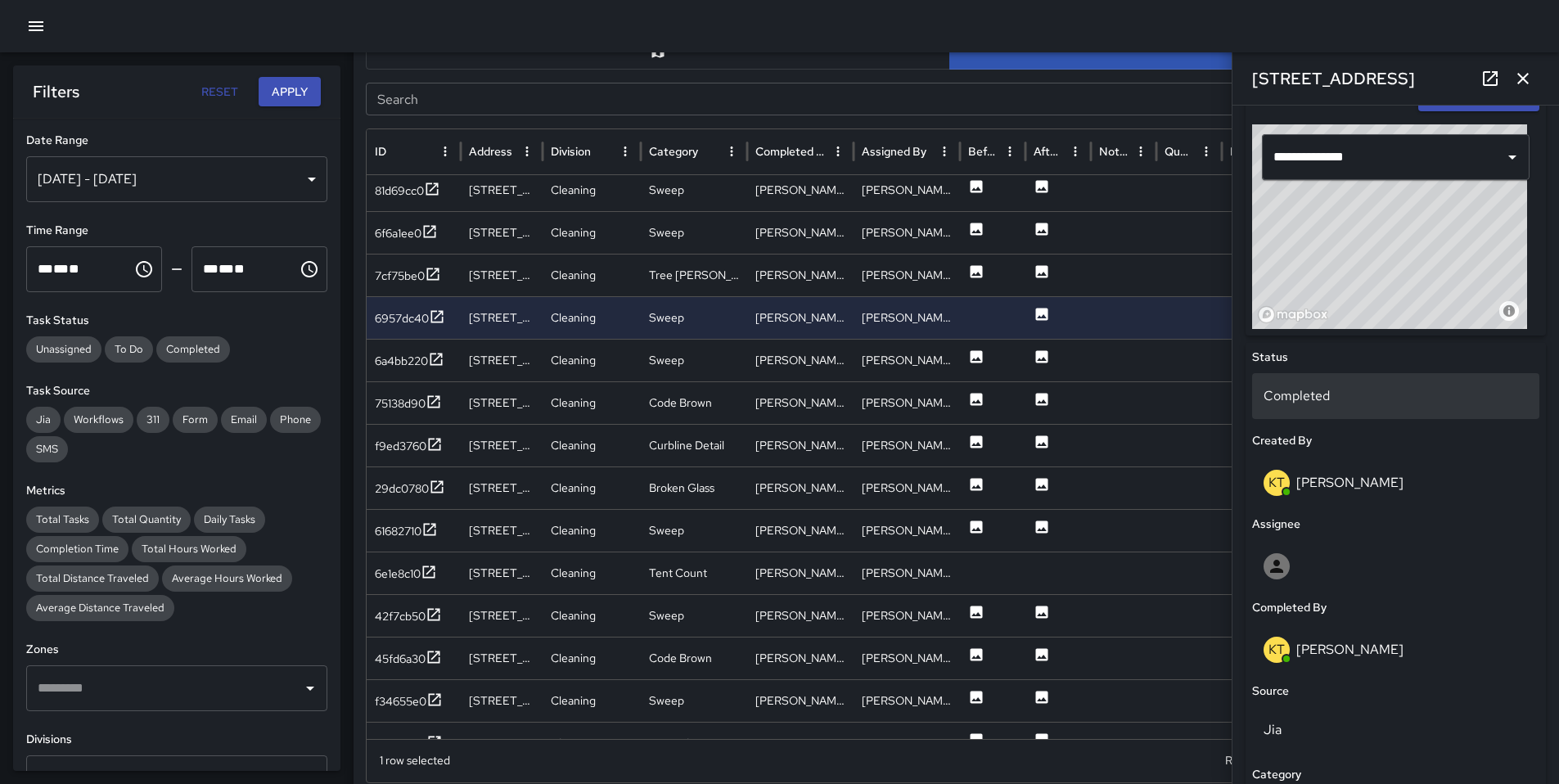
click at [1318, 396] on p "Completed" at bounding box center [1396, 395] width 264 height 20
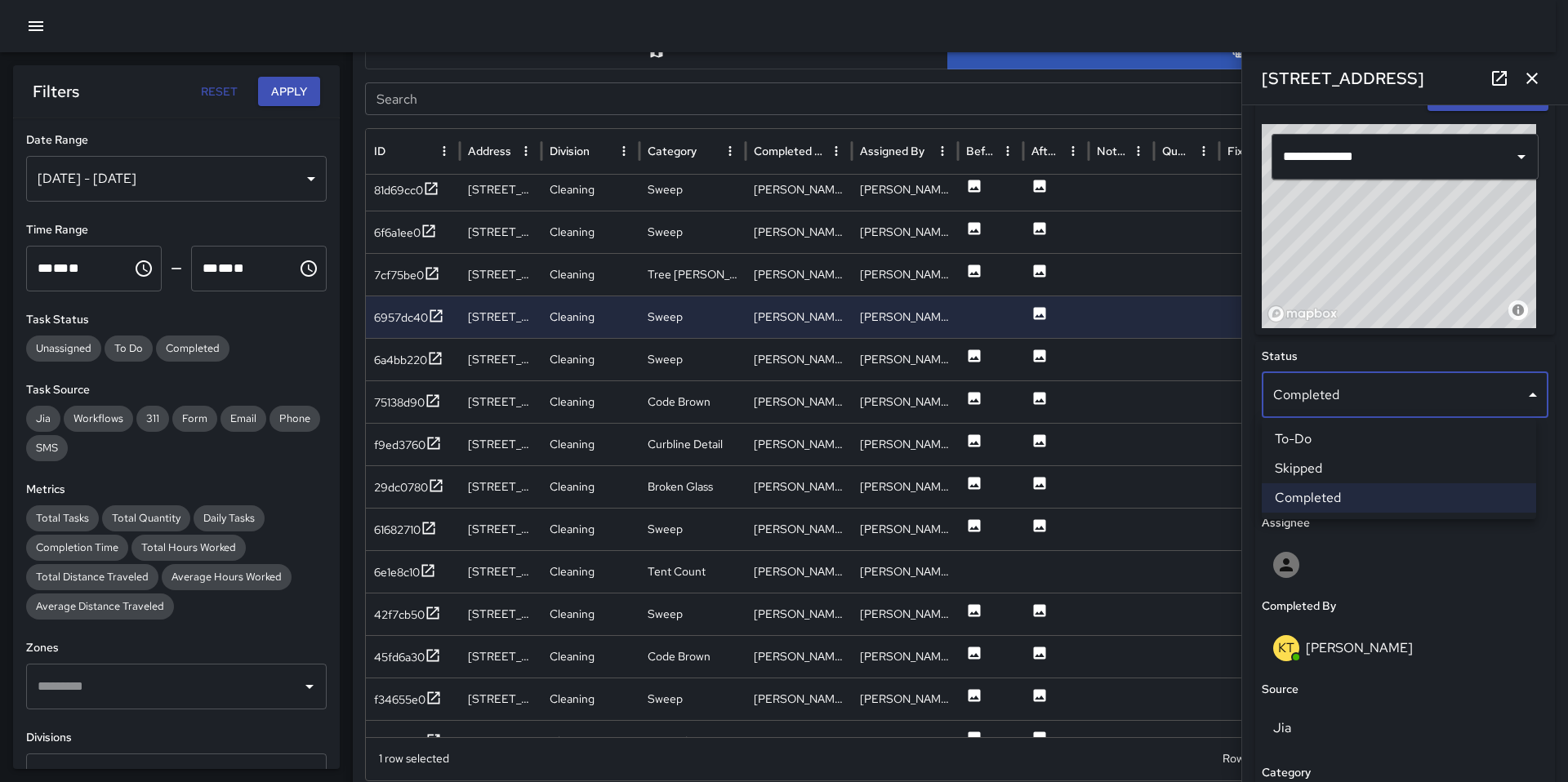
click at [1328, 460] on li "Skipped" at bounding box center [1399, 468] width 275 height 29
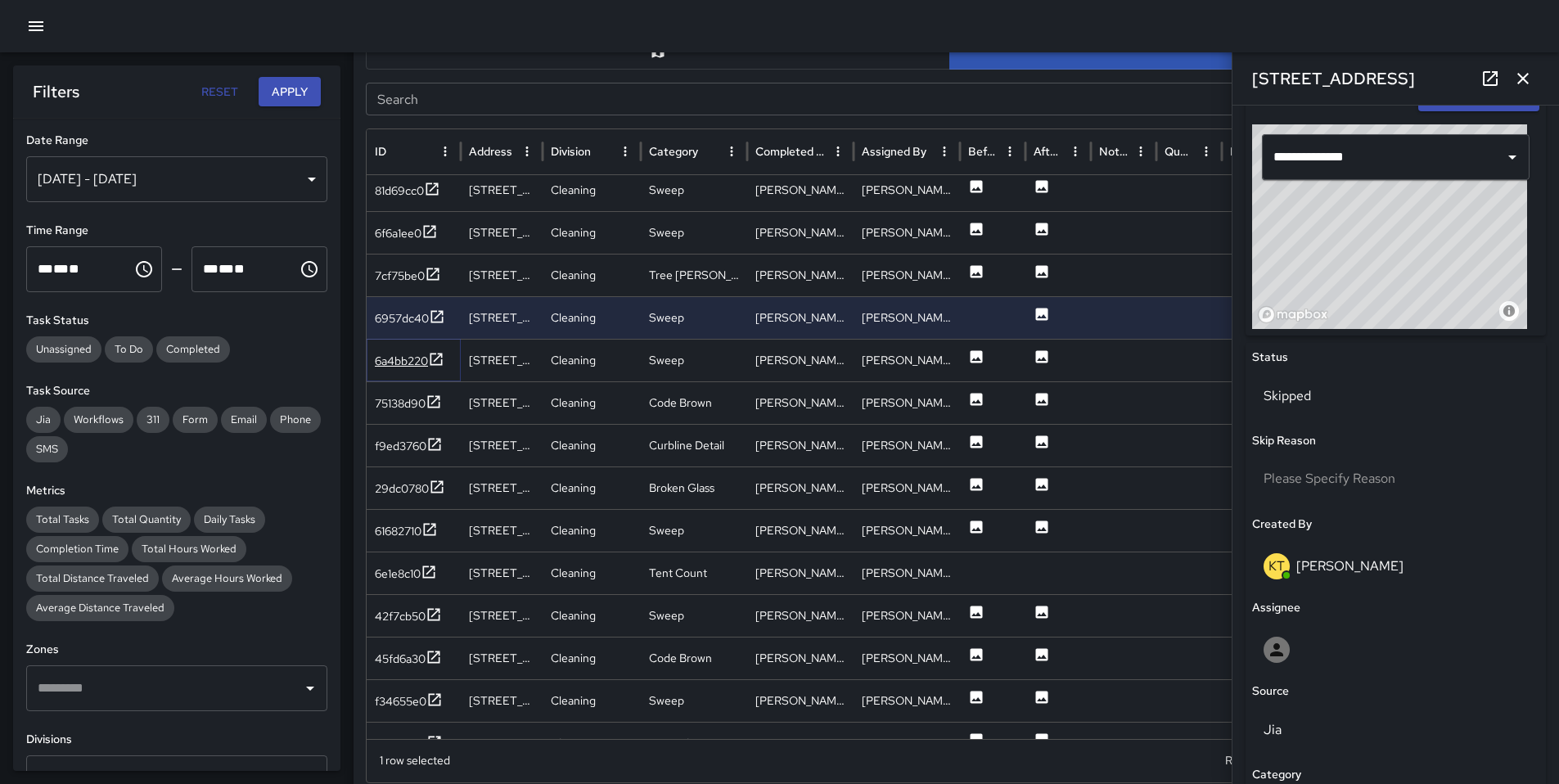
click at [408, 359] on div "6a4bb220" at bounding box center [402, 360] width 53 height 16
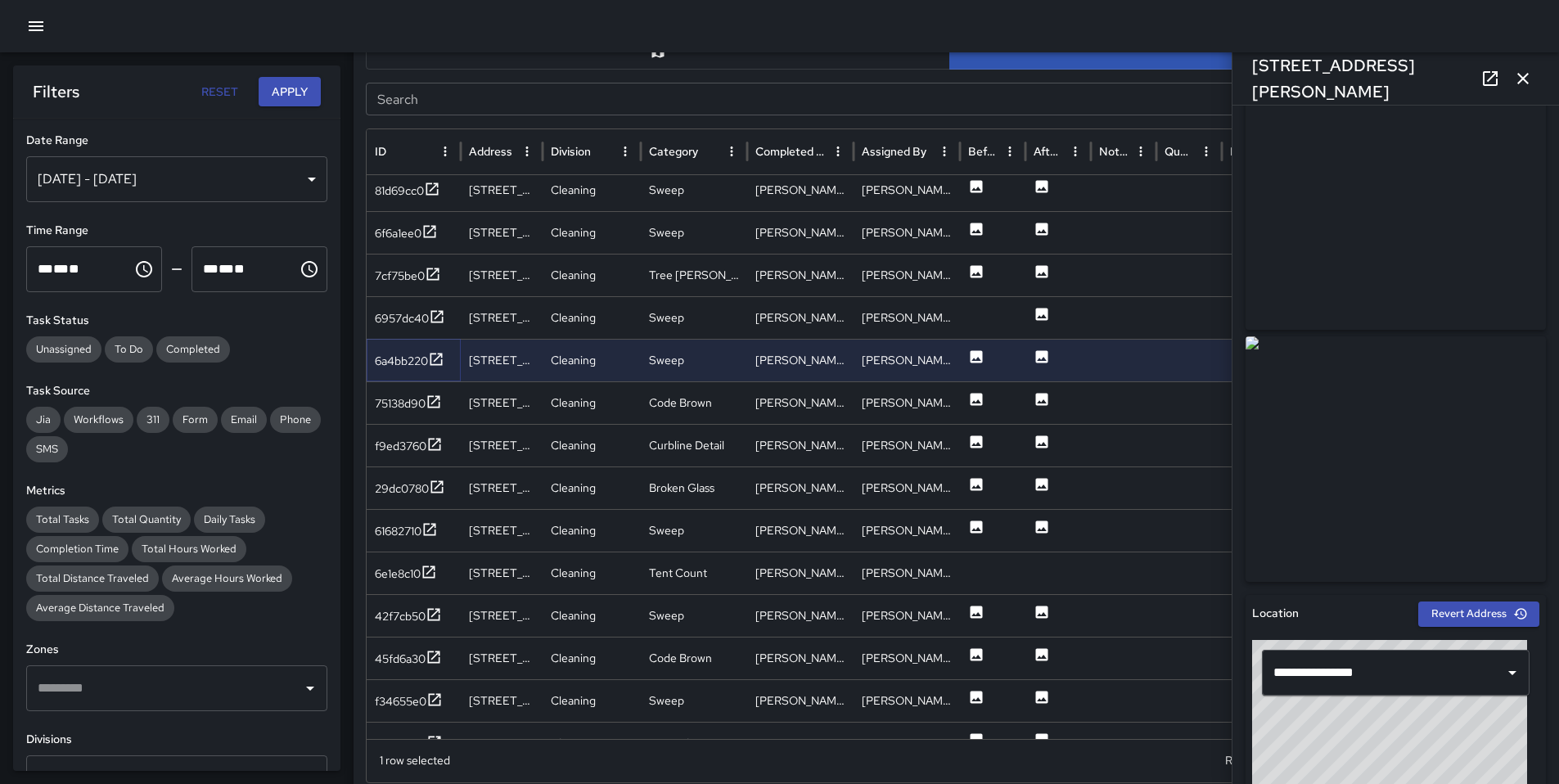
scroll to position [20, 0]
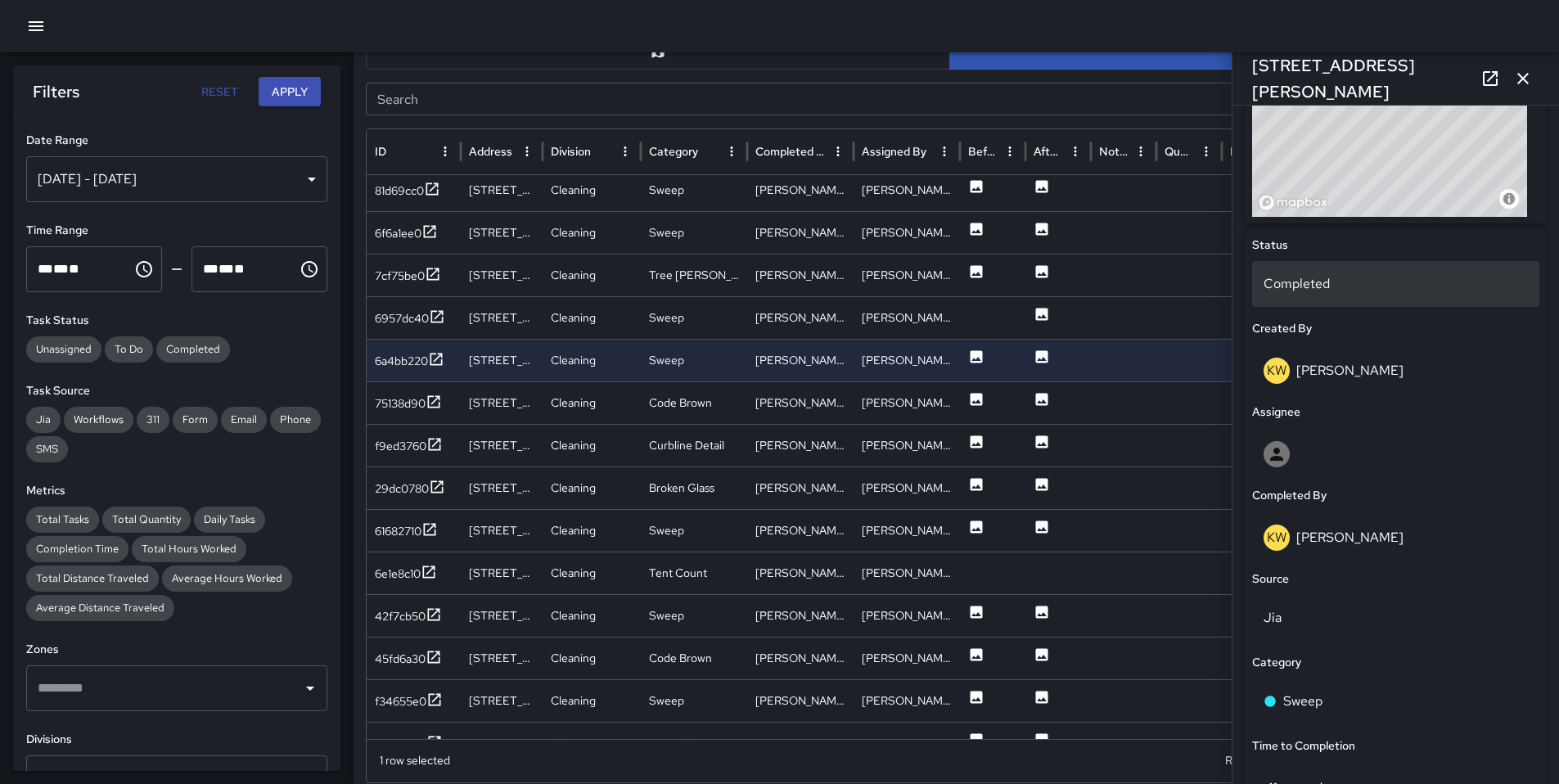
click at [1308, 271] on div "Completed" at bounding box center [1396, 283] width 287 height 45
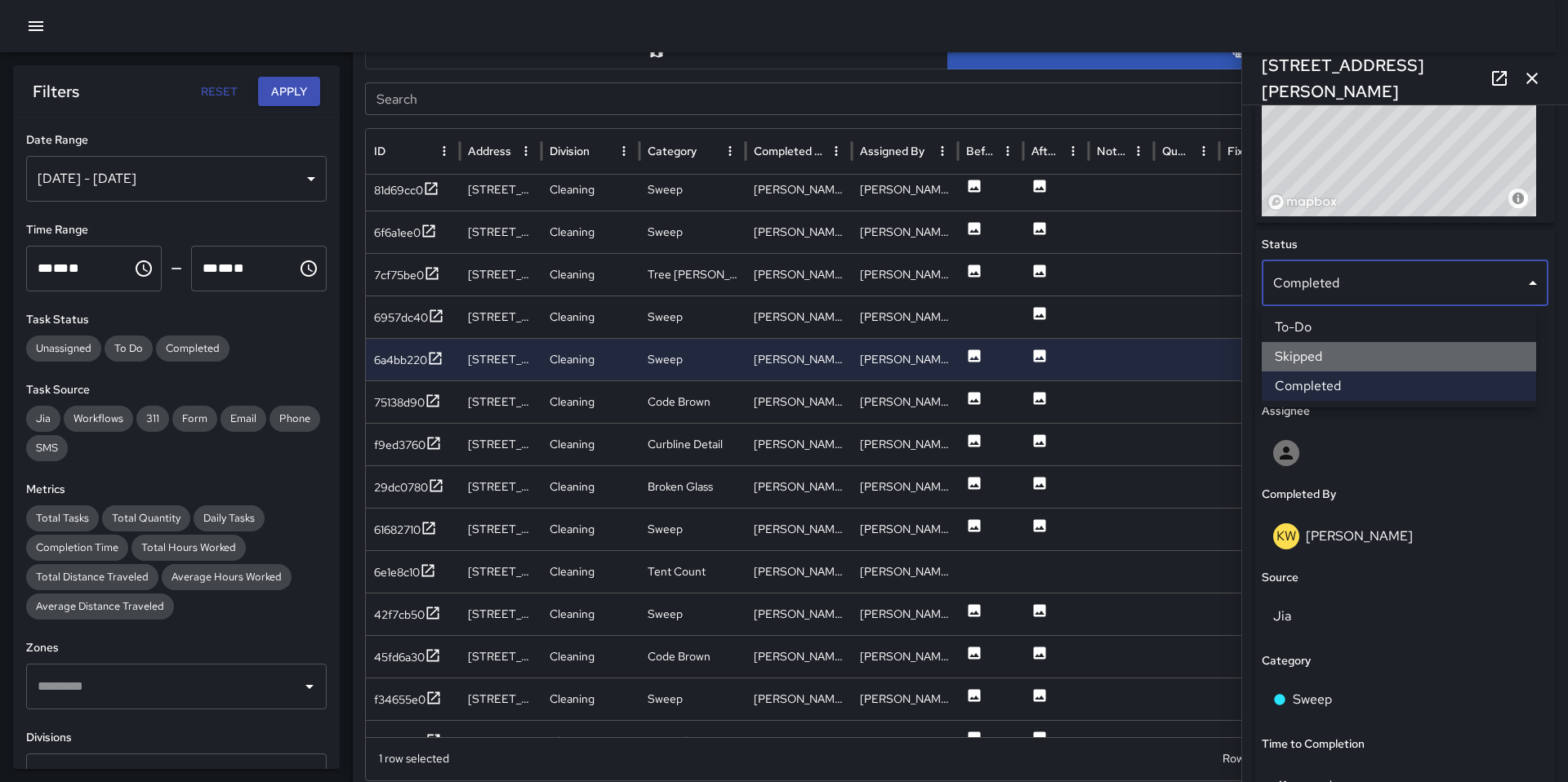
click at [1347, 356] on li "Skipped" at bounding box center [1399, 357] width 275 height 29
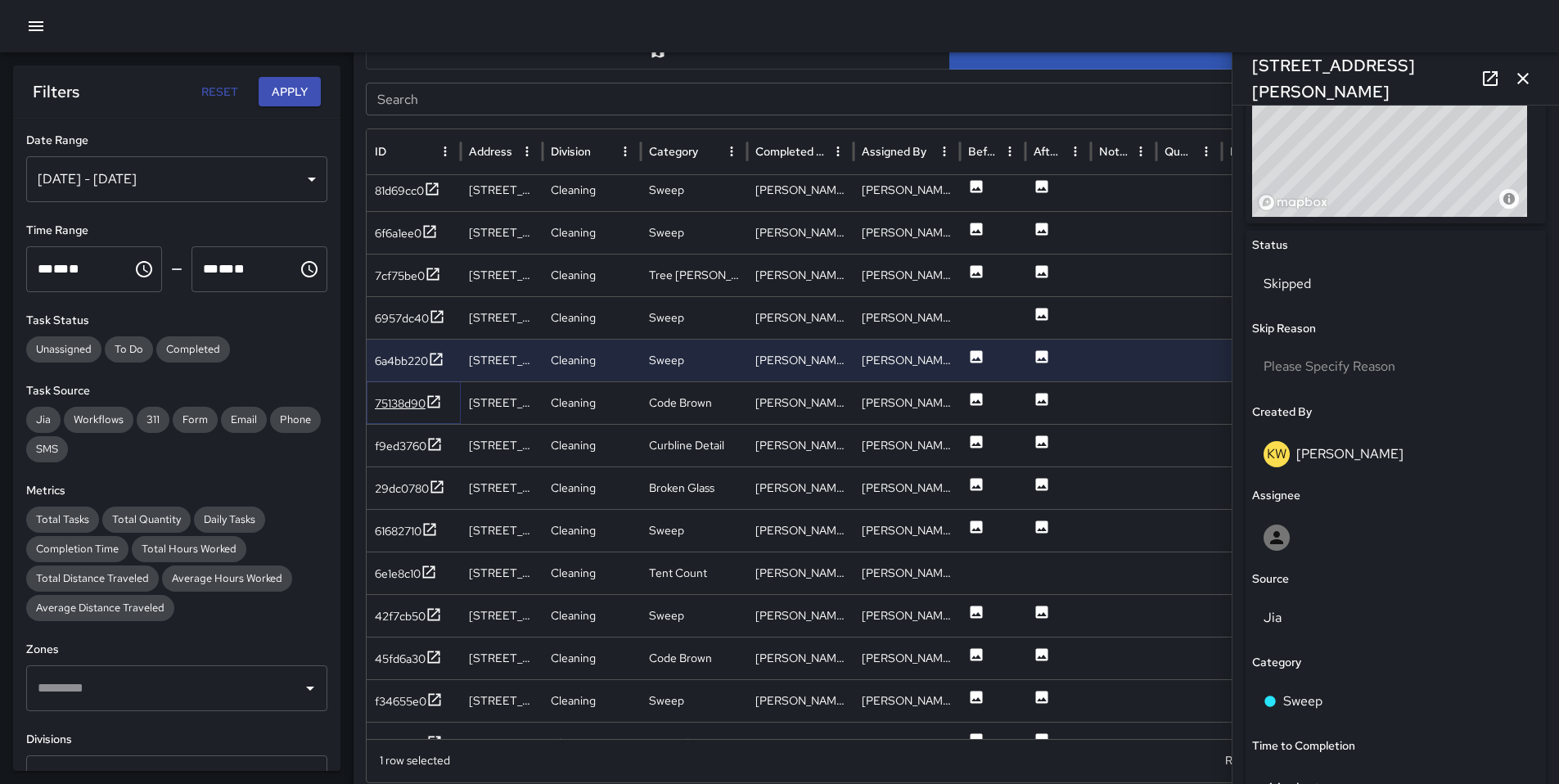
click at [395, 407] on div "75138d90" at bounding box center [400, 403] width 51 height 16
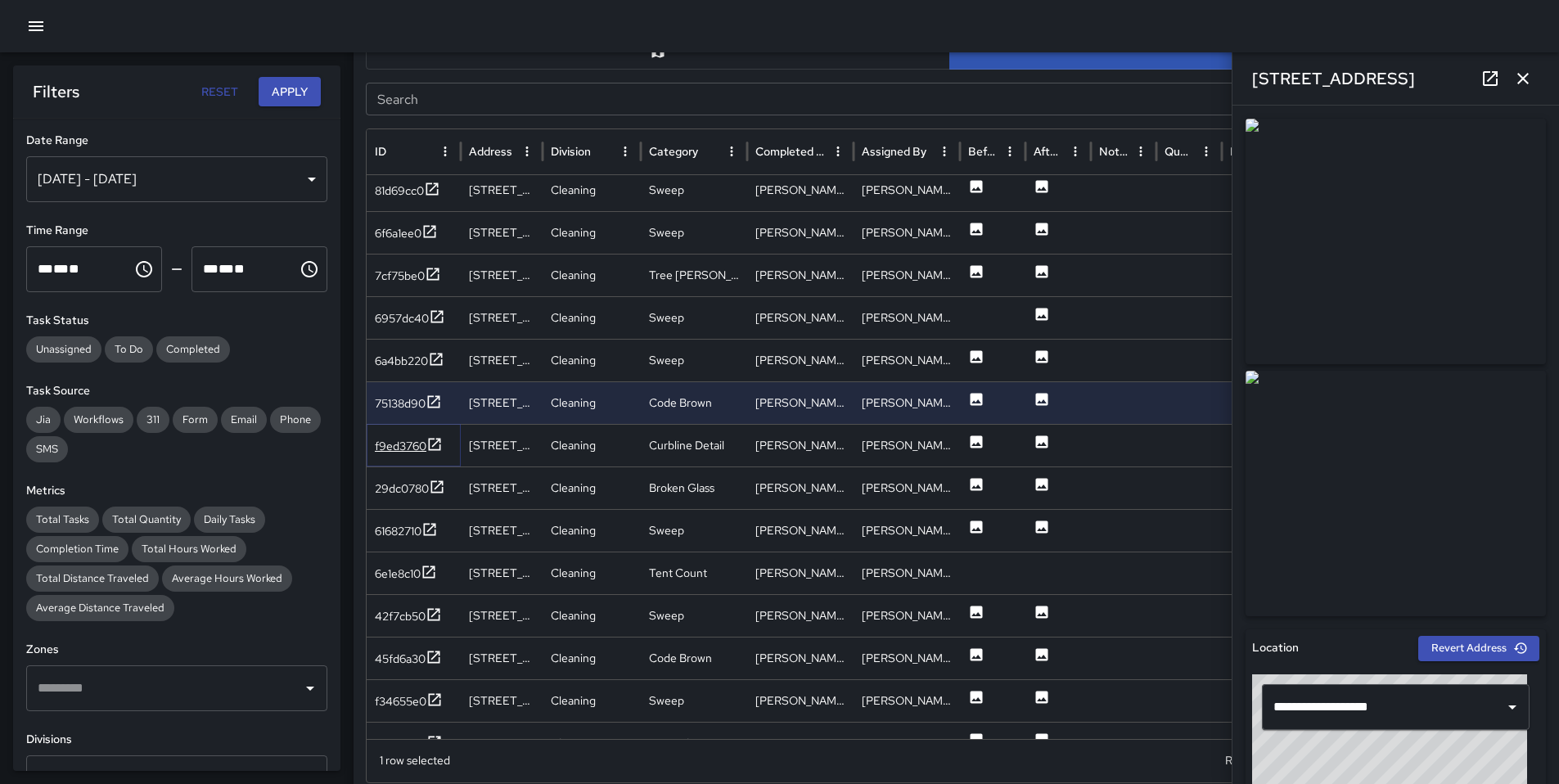
click at [409, 454] on div "f9ed3760" at bounding box center [401, 445] width 51 height 16
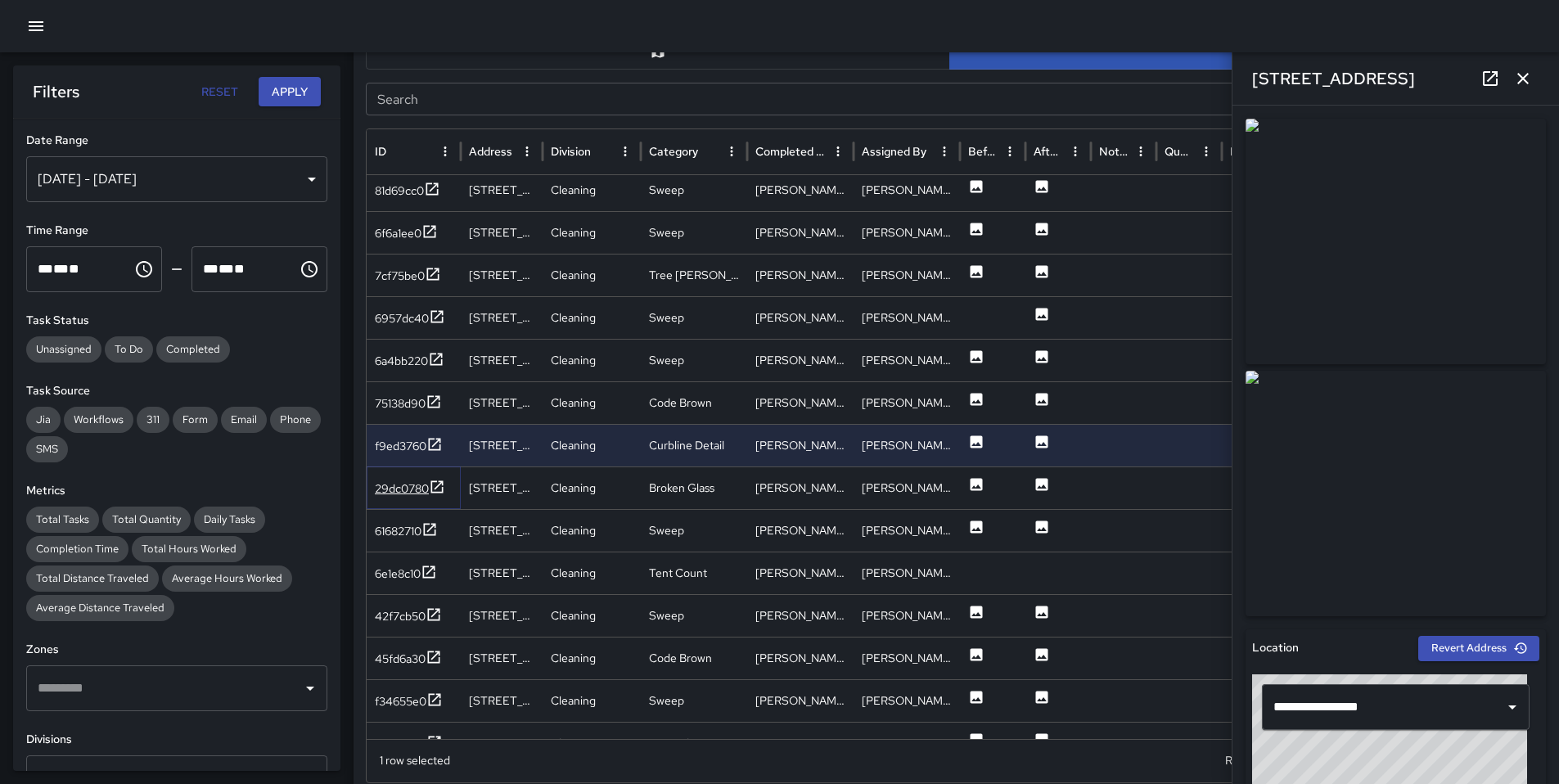
click at [407, 487] on div "29dc0780" at bounding box center [402, 488] width 54 height 16
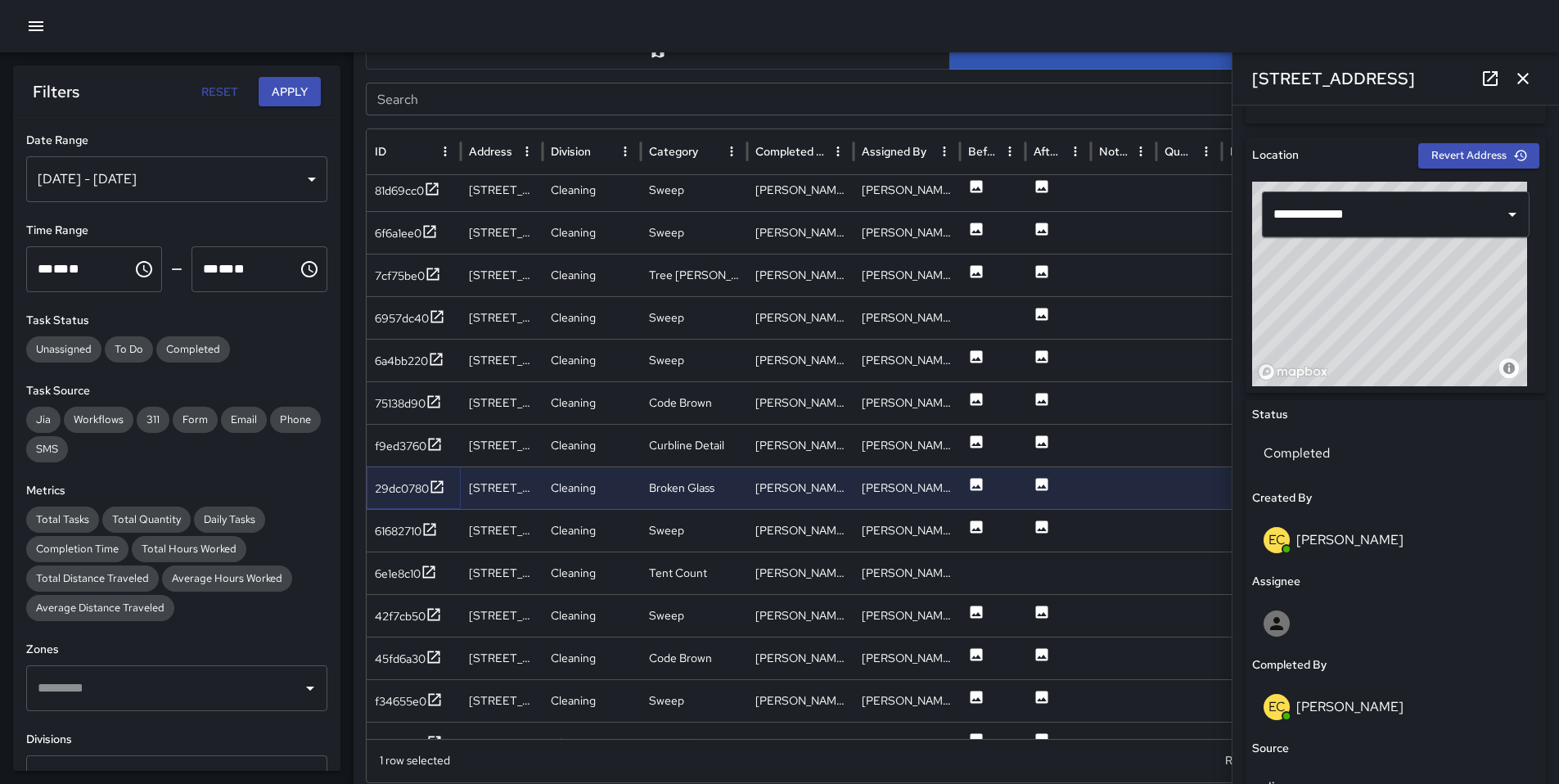
scroll to position [694, 0]
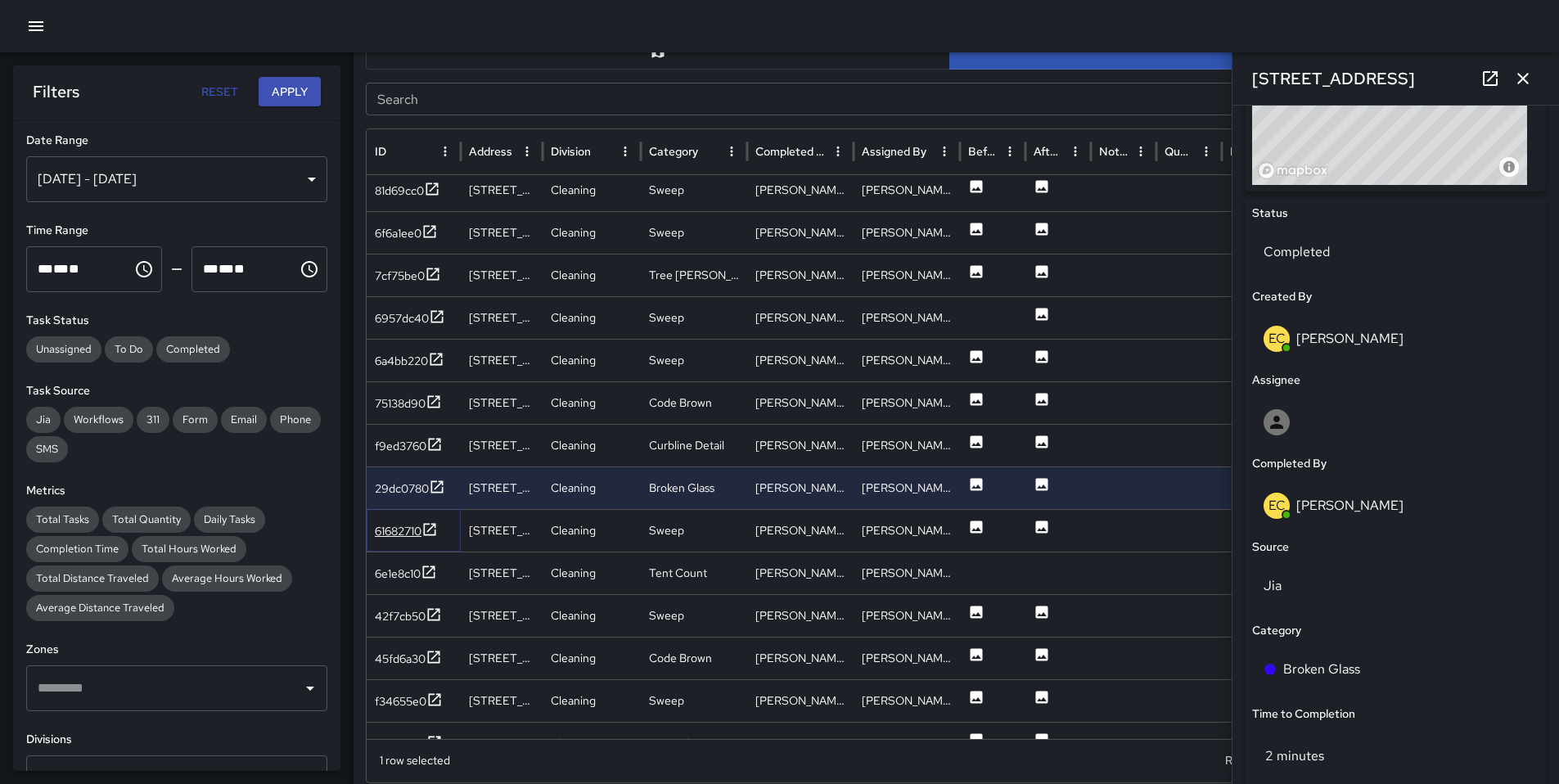
click at [396, 530] on div "61682710" at bounding box center [398, 531] width 46 height 16
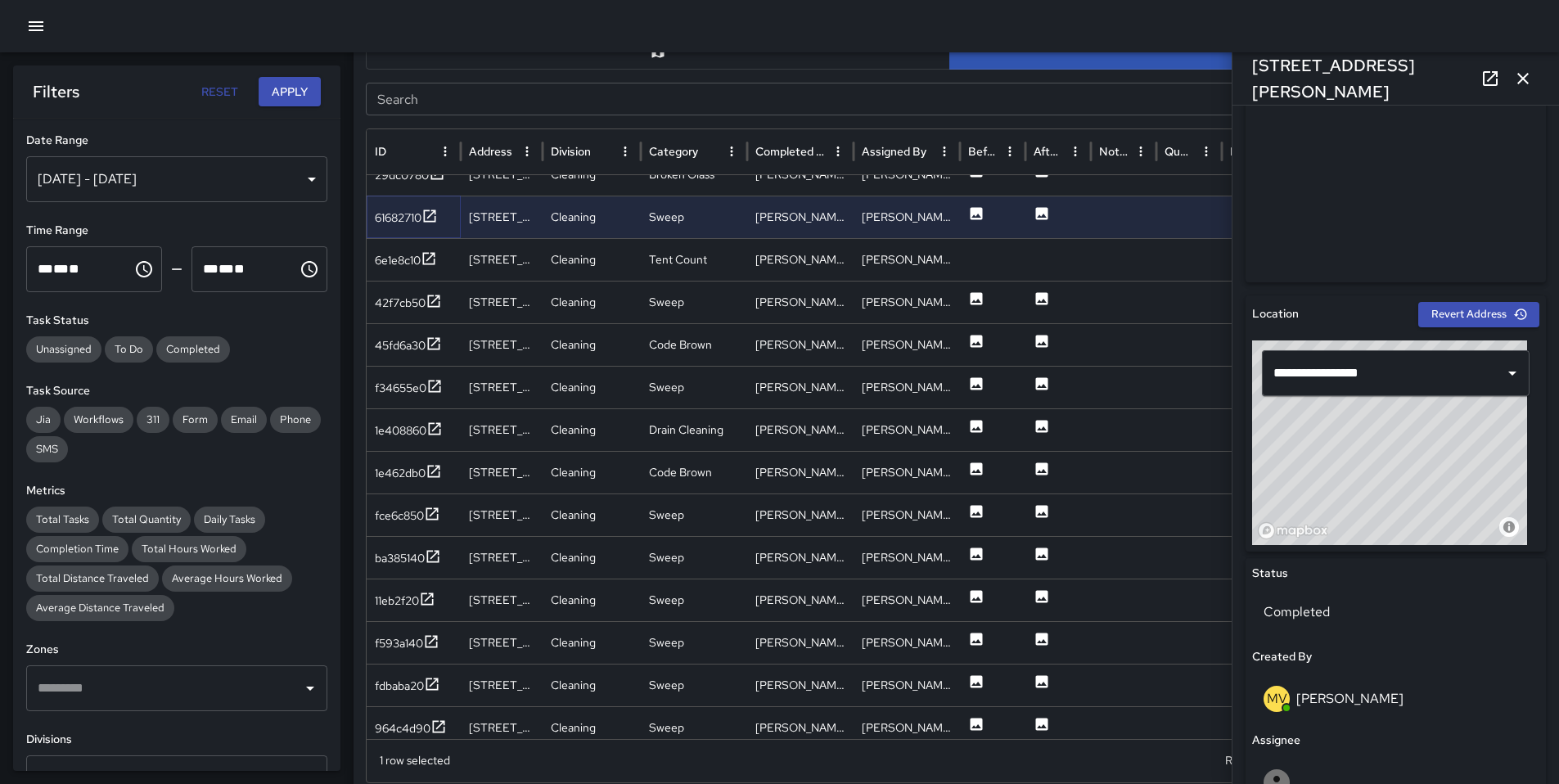
scroll to position [2037, 0]
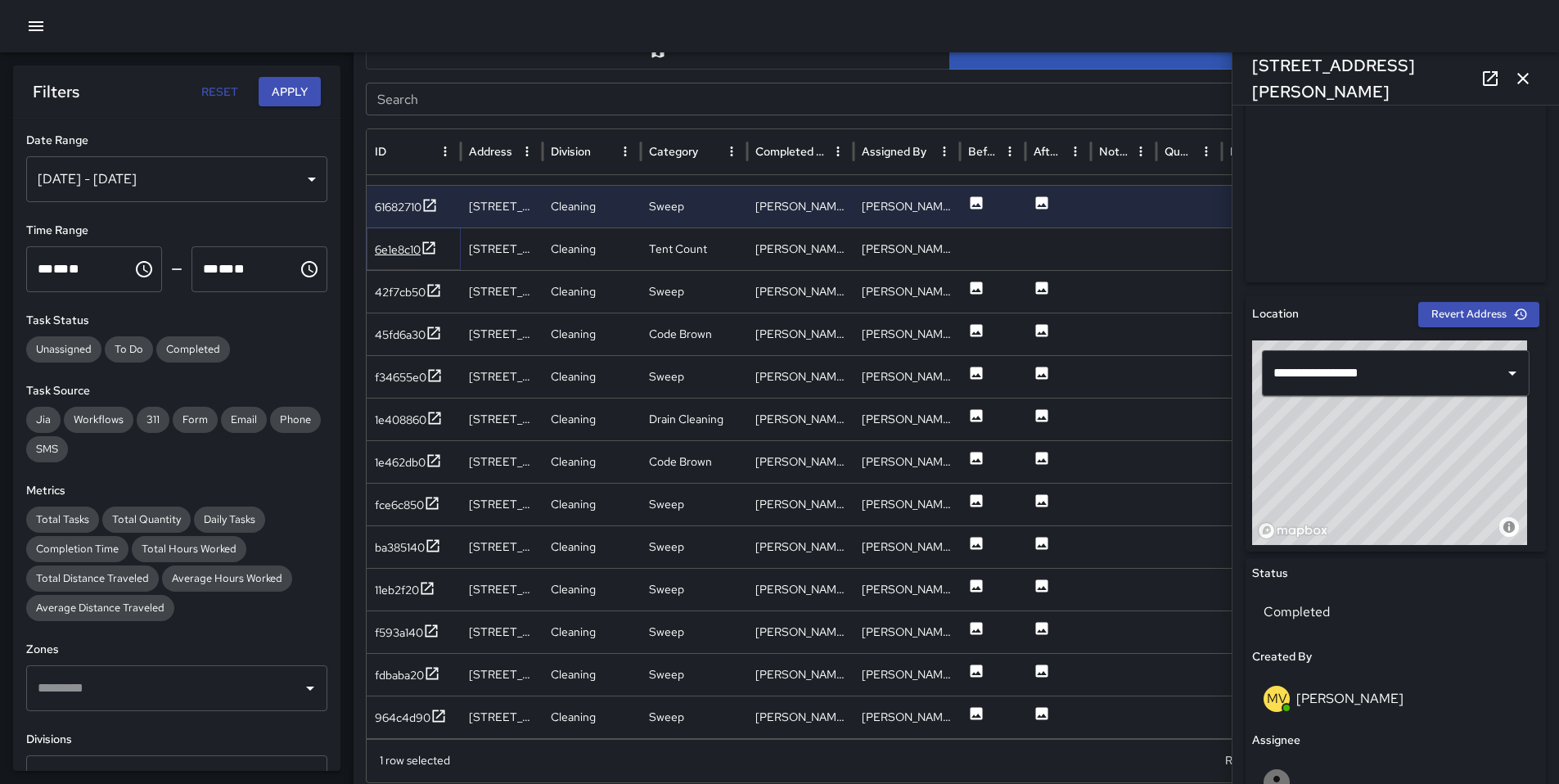
click at [396, 248] on div "6e1e8c10" at bounding box center [397, 249] width 45 height 16
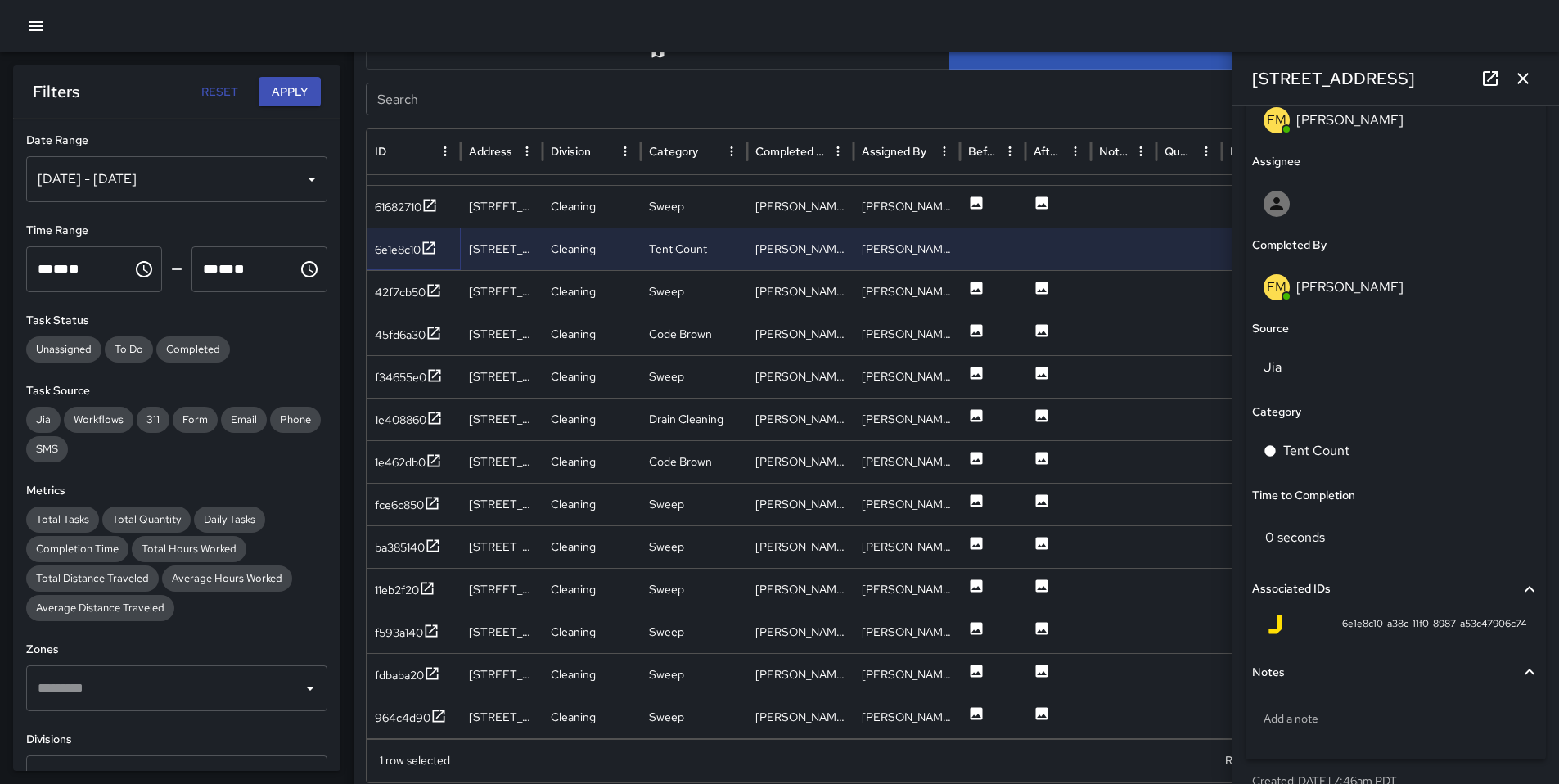
scroll to position [961, 0]
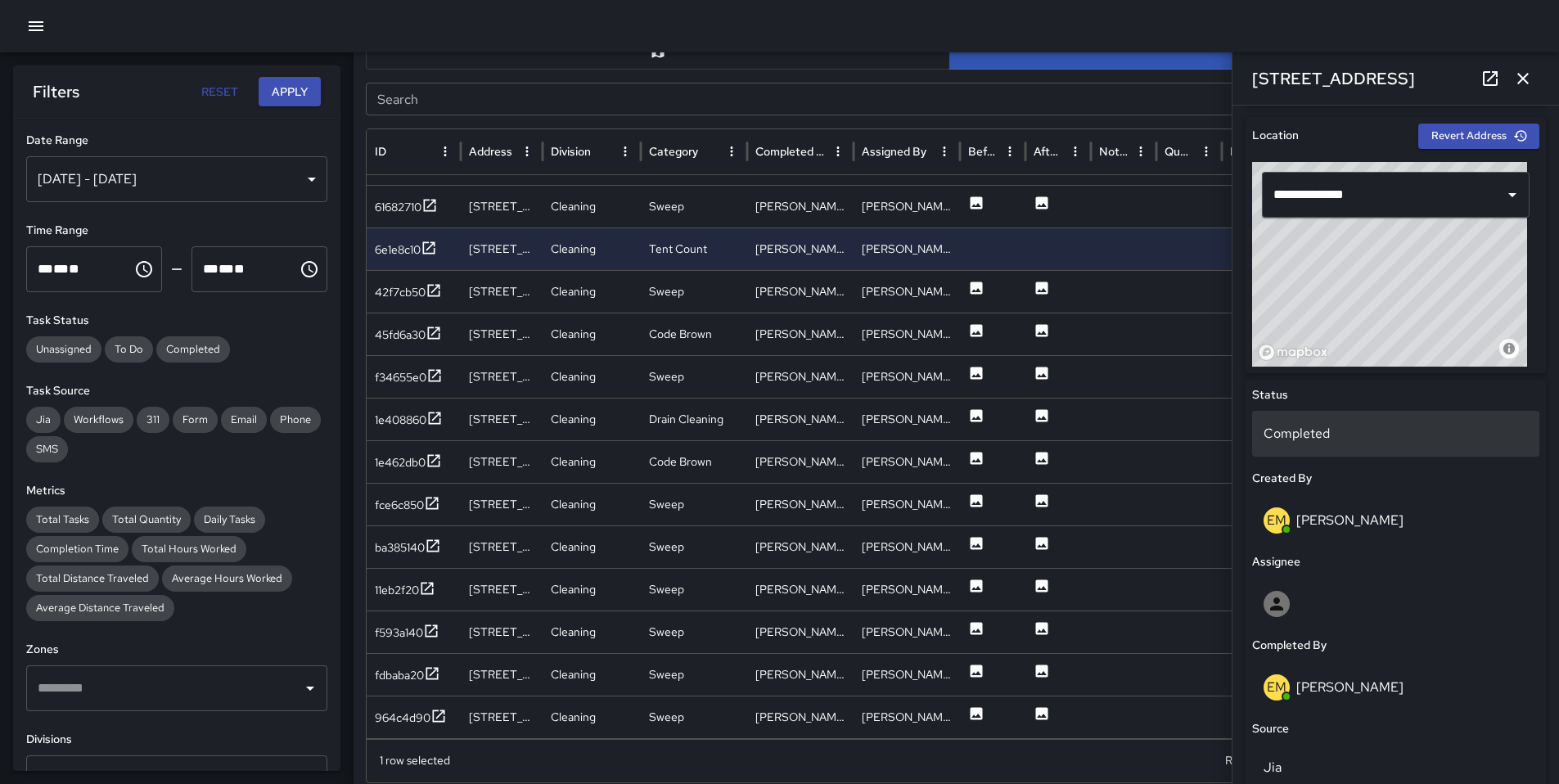
click at [1300, 452] on div "Completed" at bounding box center [1396, 433] width 287 height 45
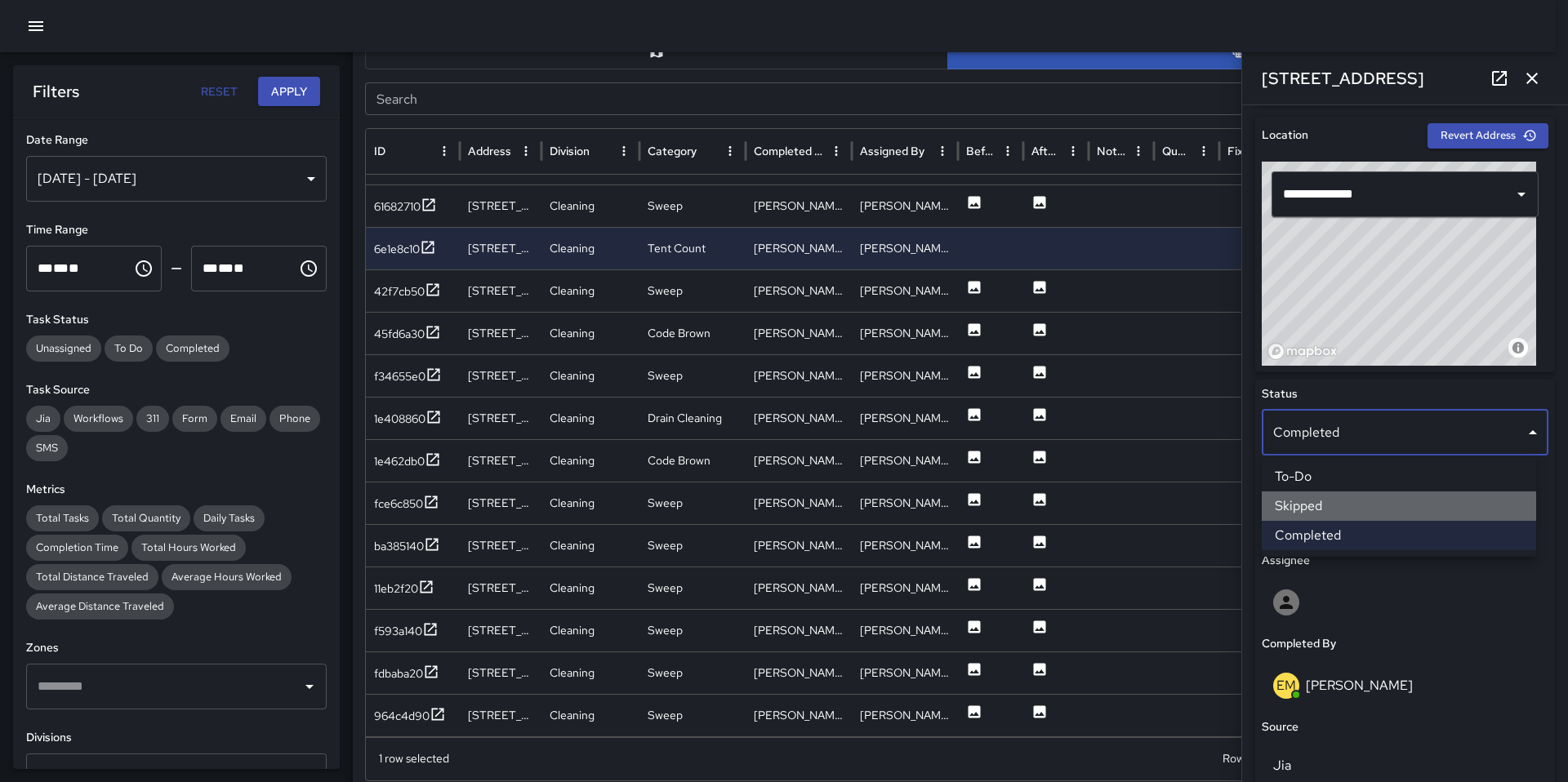
click at [1316, 501] on li "Skipped" at bounding box center [1399, 506] width 275 height 29
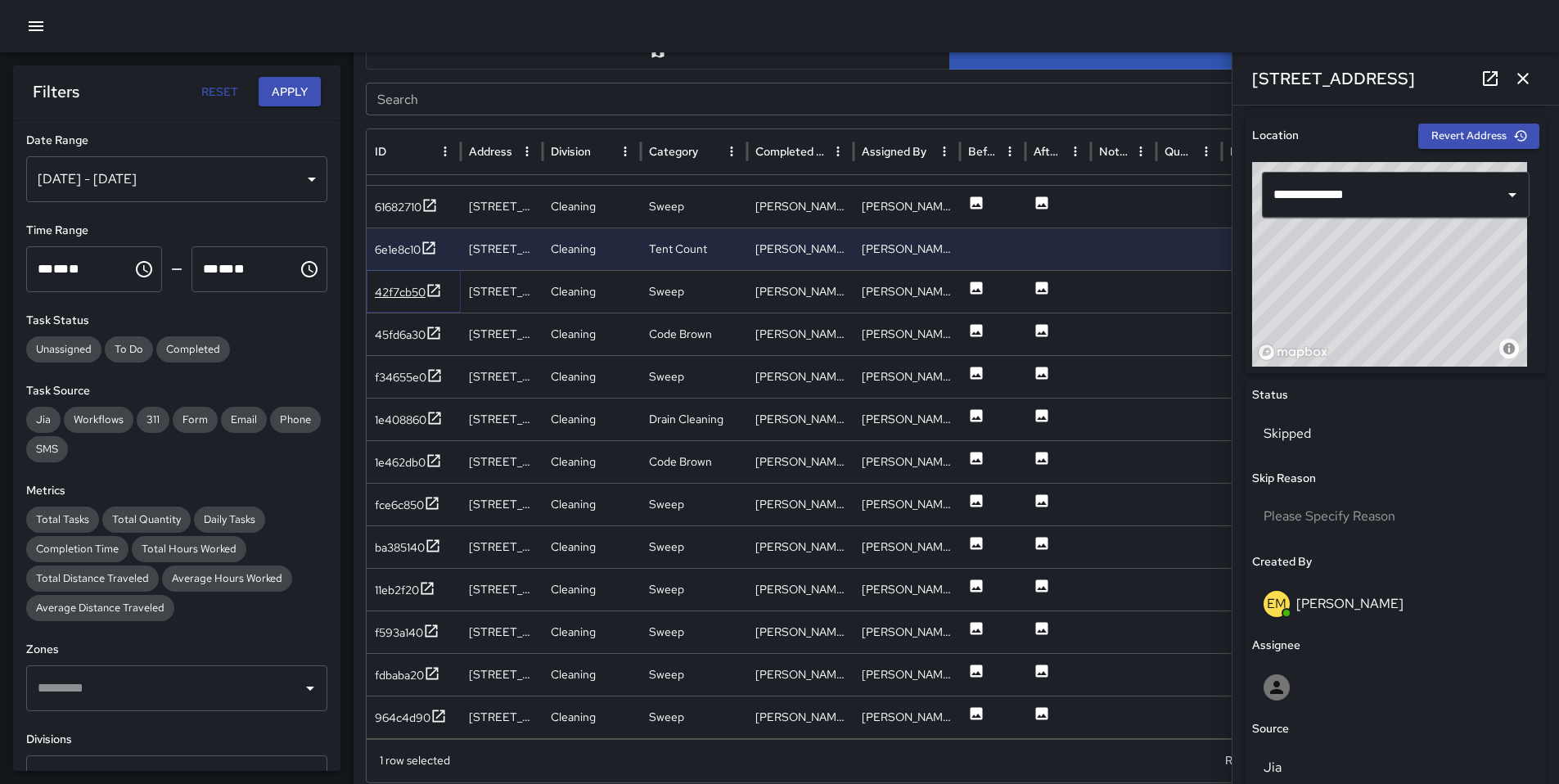
click at [388, 300] on div "42f7cb50" at bounding box center [408, 292] width 67 height 21
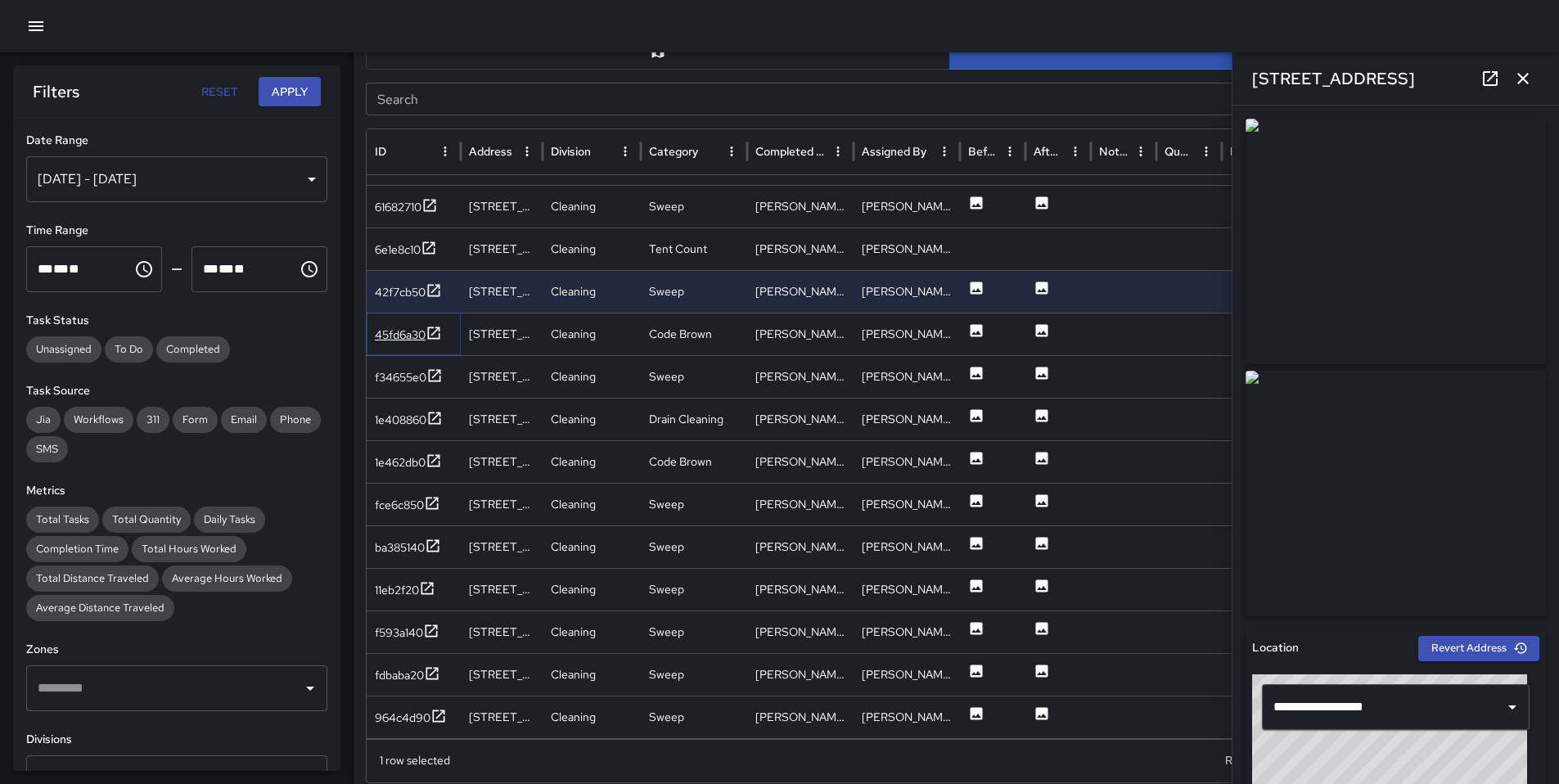
click at [388, 335] on div "45fd6a30" at bounding box center [400, 335] width 51 height 16
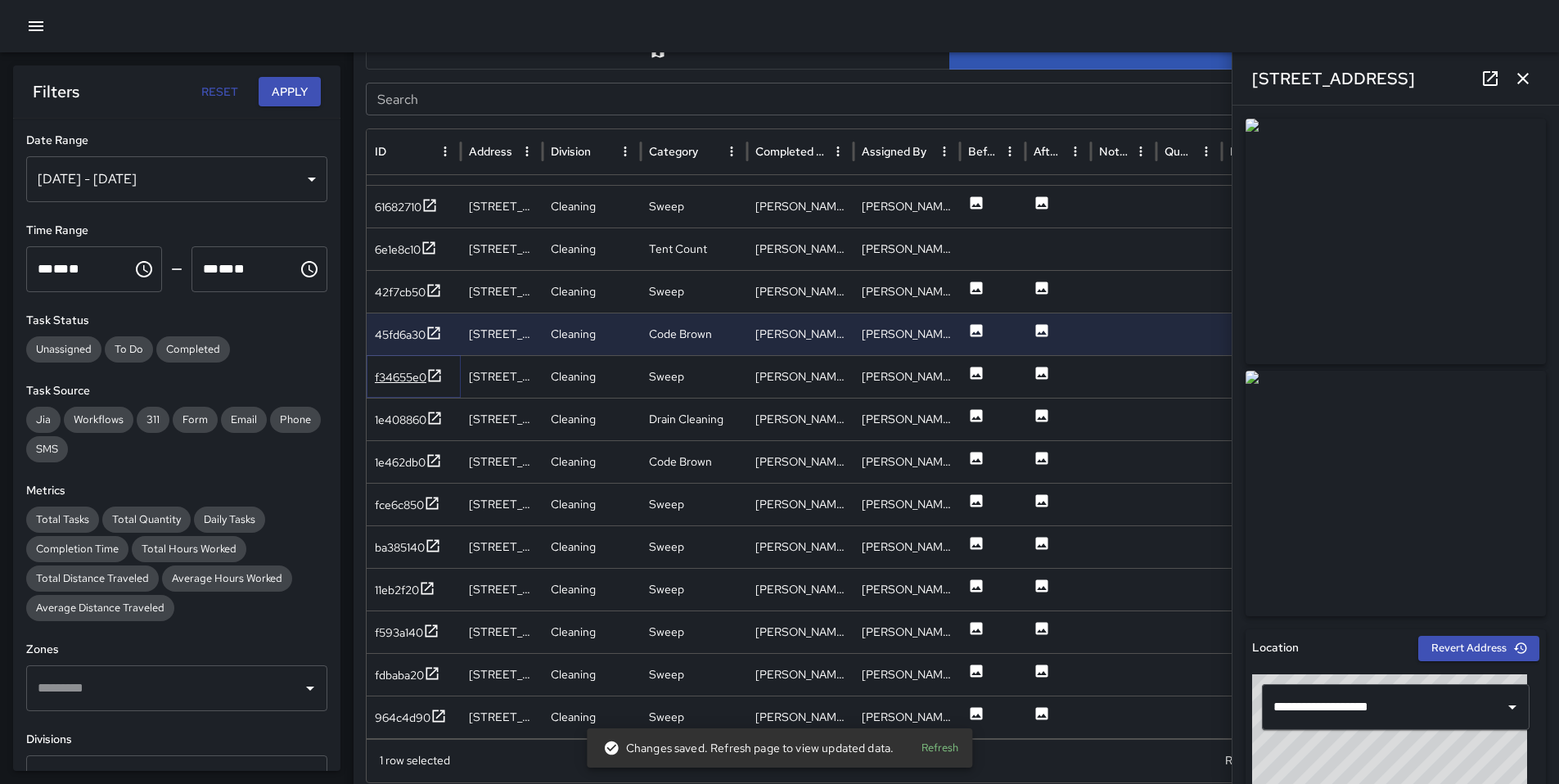
click at [410, 383] on div "f34655e0" at bounding box center [401, 377] width 51 height 16
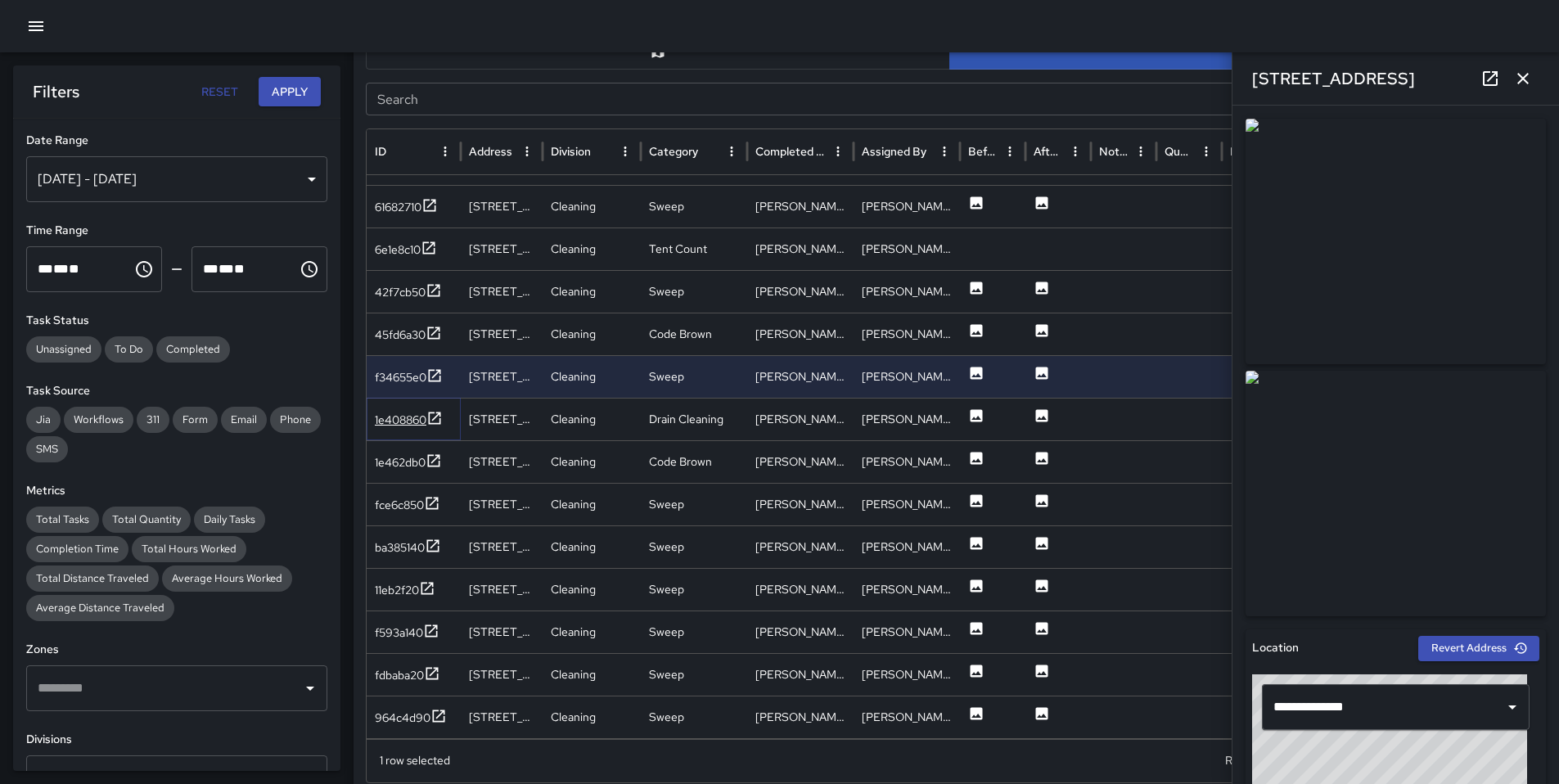
click at [401, 418] on div "1e408860" at bounding box center [401, 419] width 51 height 16
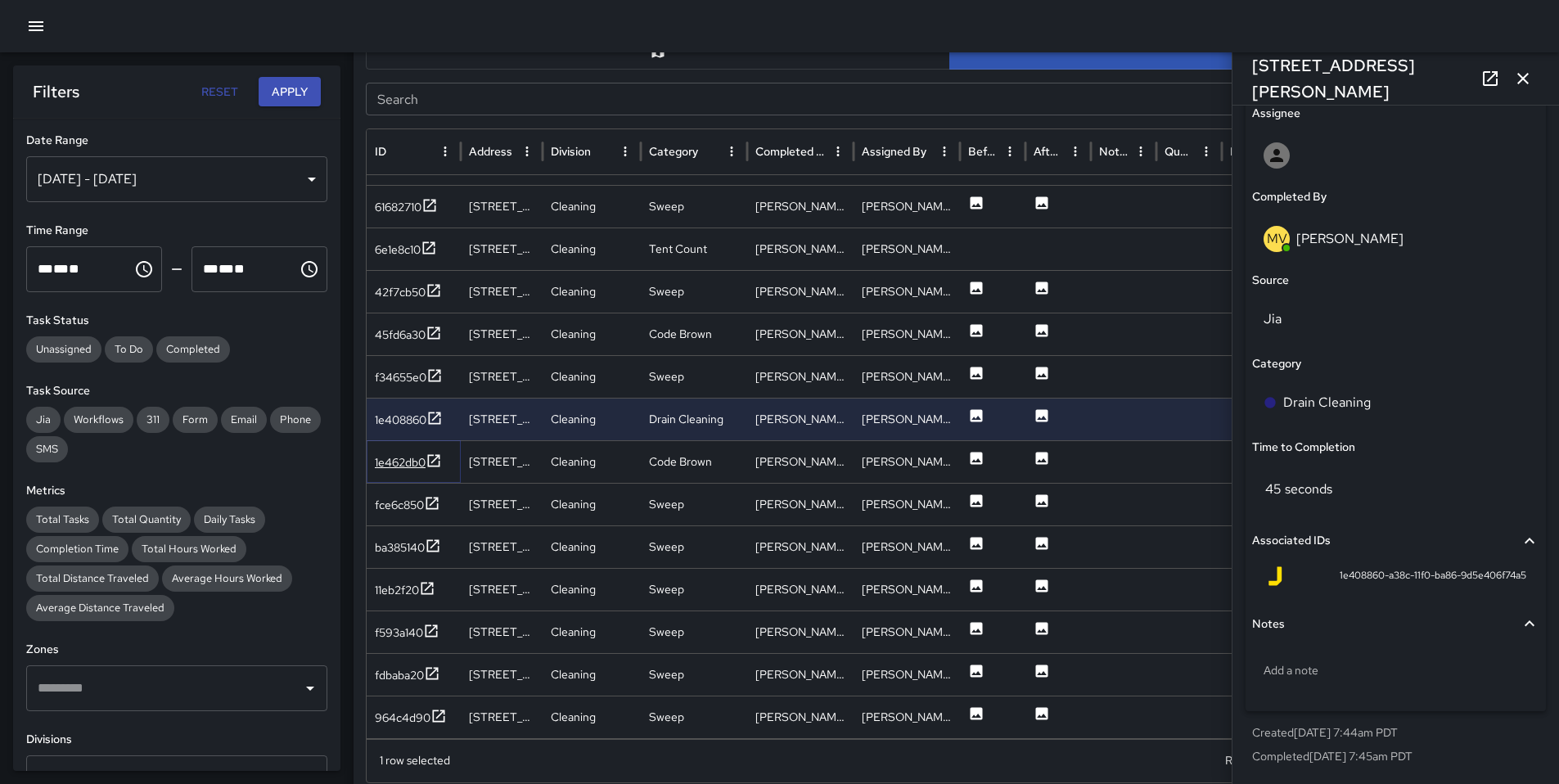
click at [393, 461] on div "1e462db0" at bounding box center [400, 461] width 51 height 16
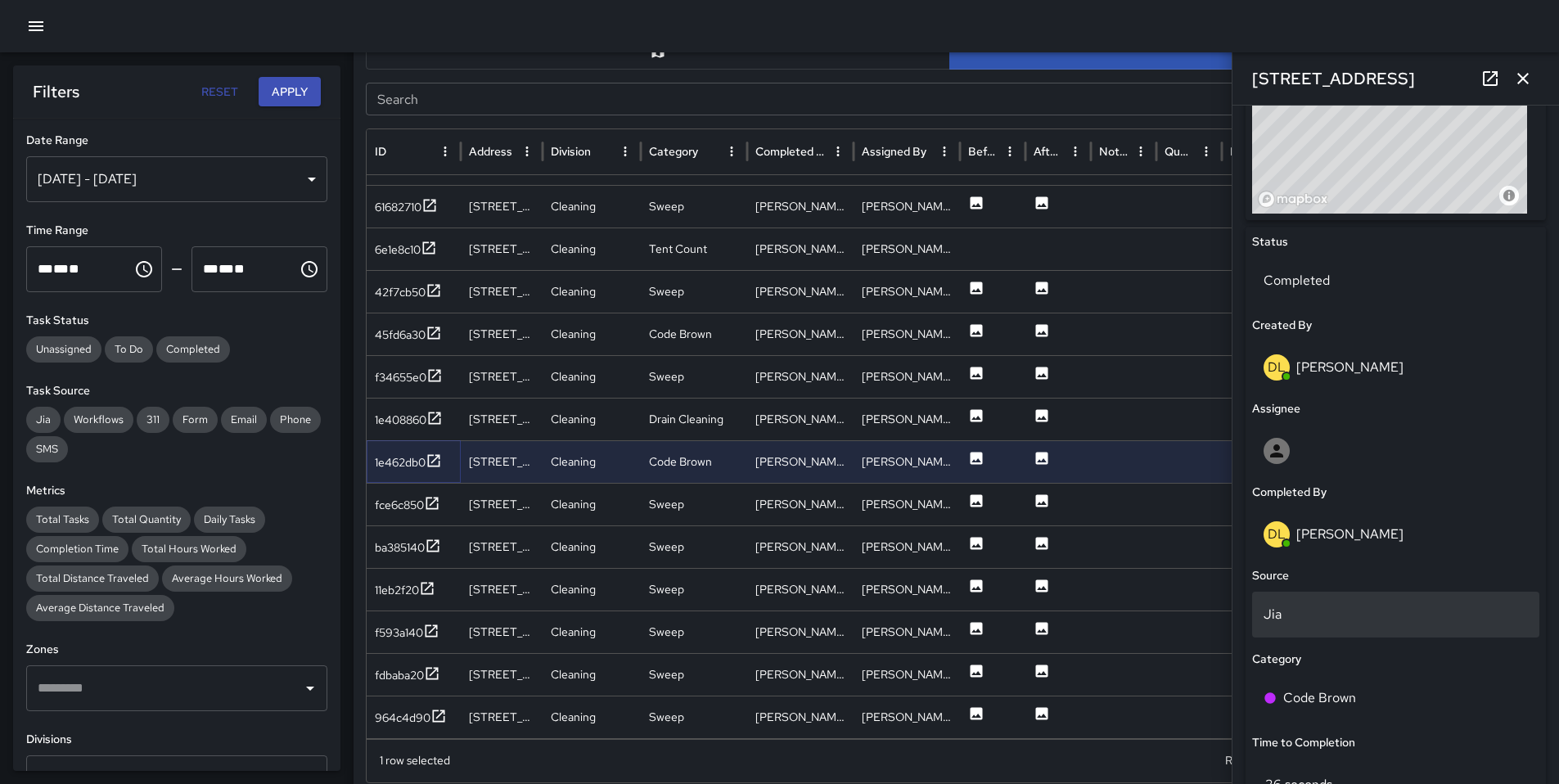
scroll to position [669, 0]
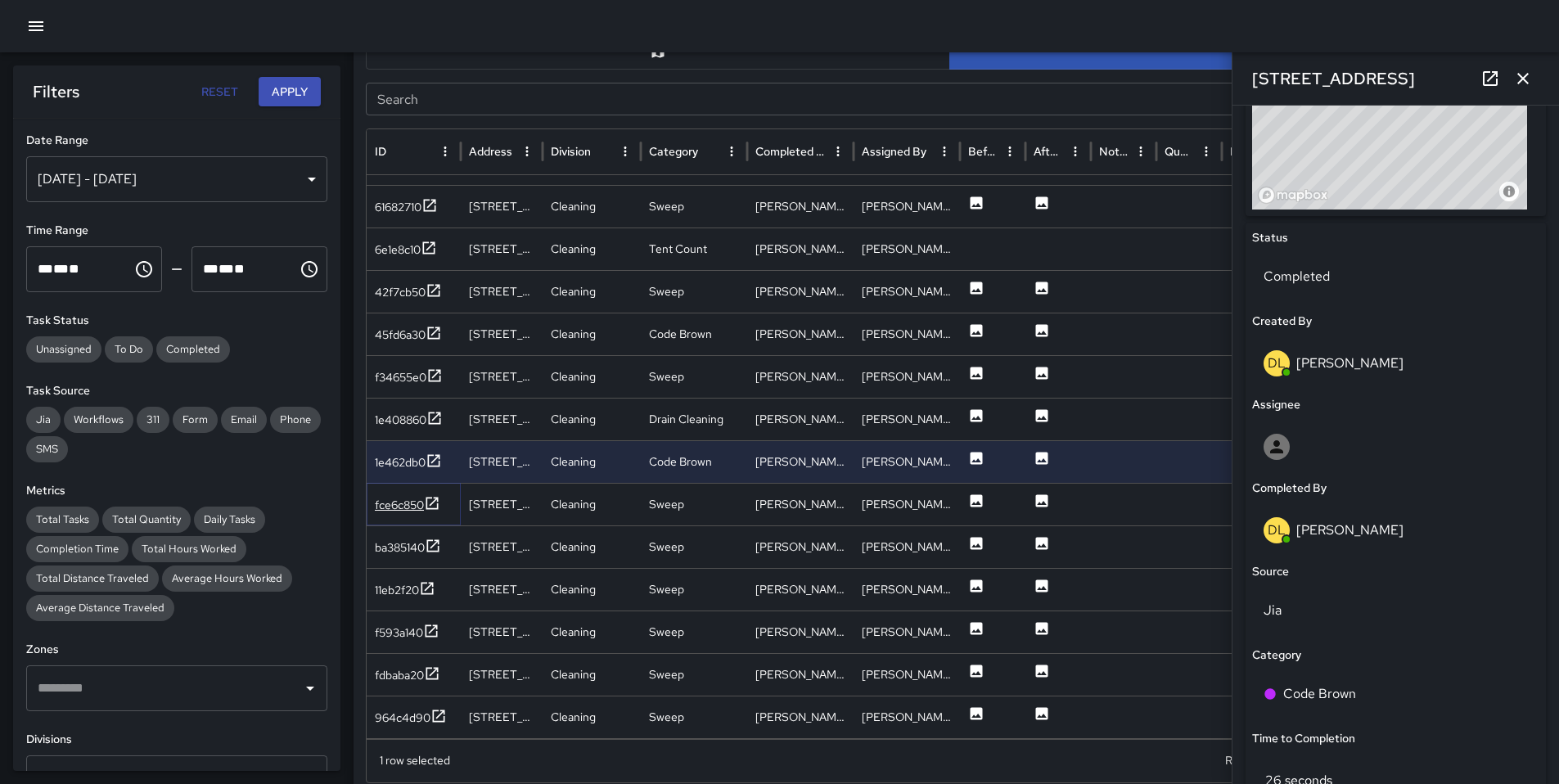
click at [399, 510] on div "fce6c850" at bounding box center [399, 504] width 49 height 16
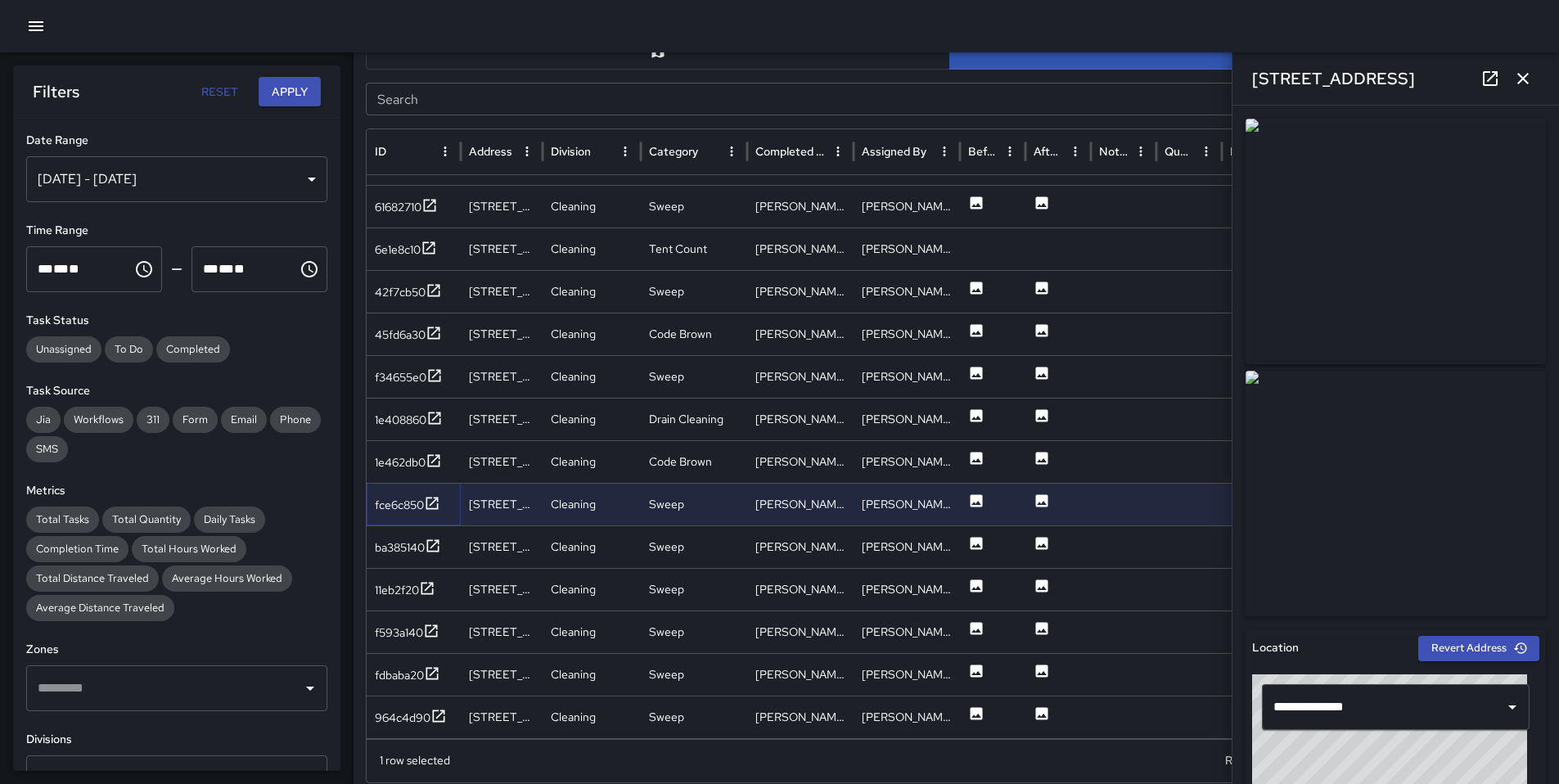
scroll to position [2242, 0]
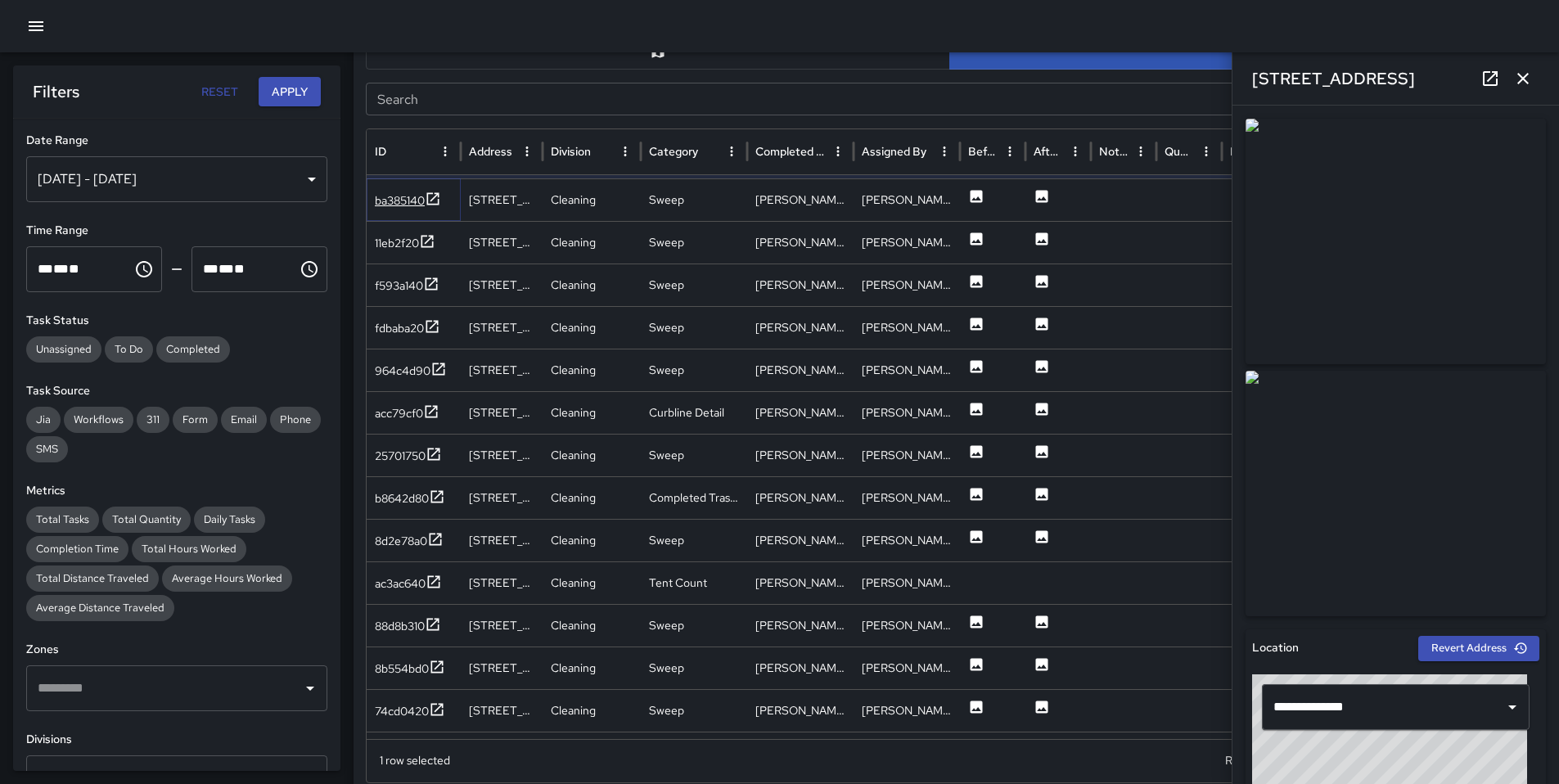
click at [390, 199] on div "ba385140" at bounding box center [400, 200] width 50 height 16
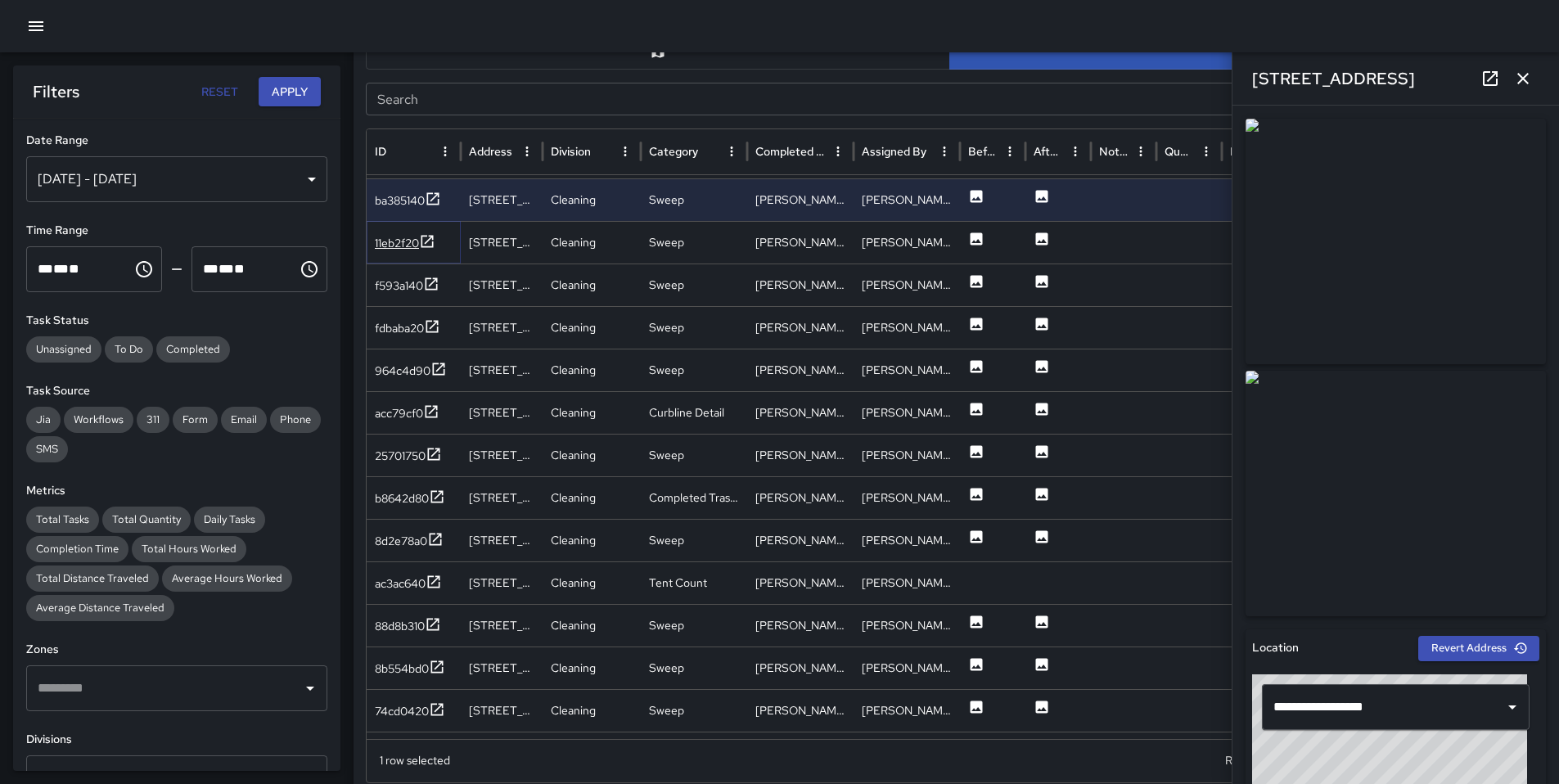
click at [387, 251] on div "11eb2f20" at bounding box center [405, 244] width 61 height 21
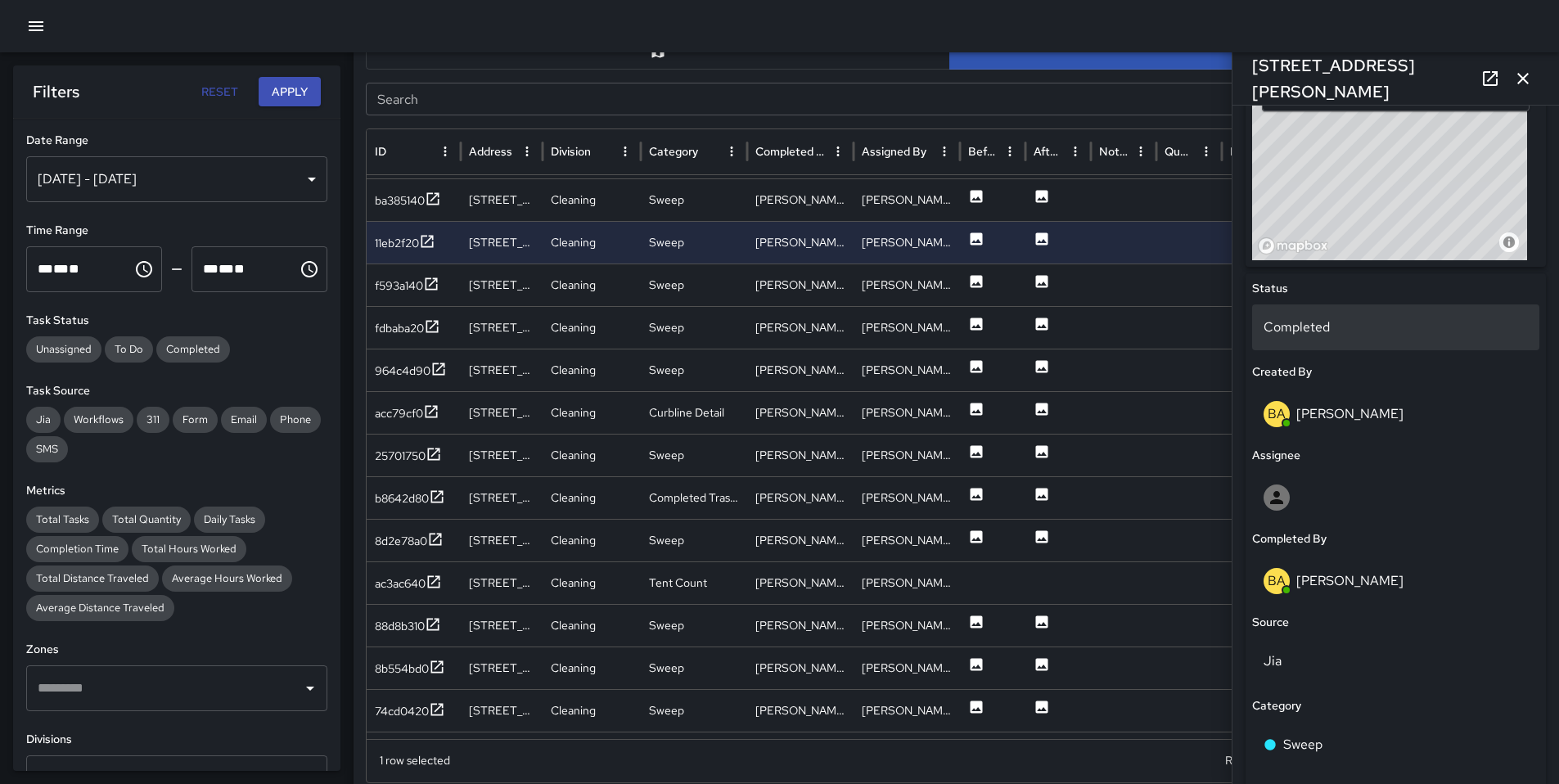
click at [1299, 333] on p "Completed" at bounding box center [1396, 327] width 264 height 20
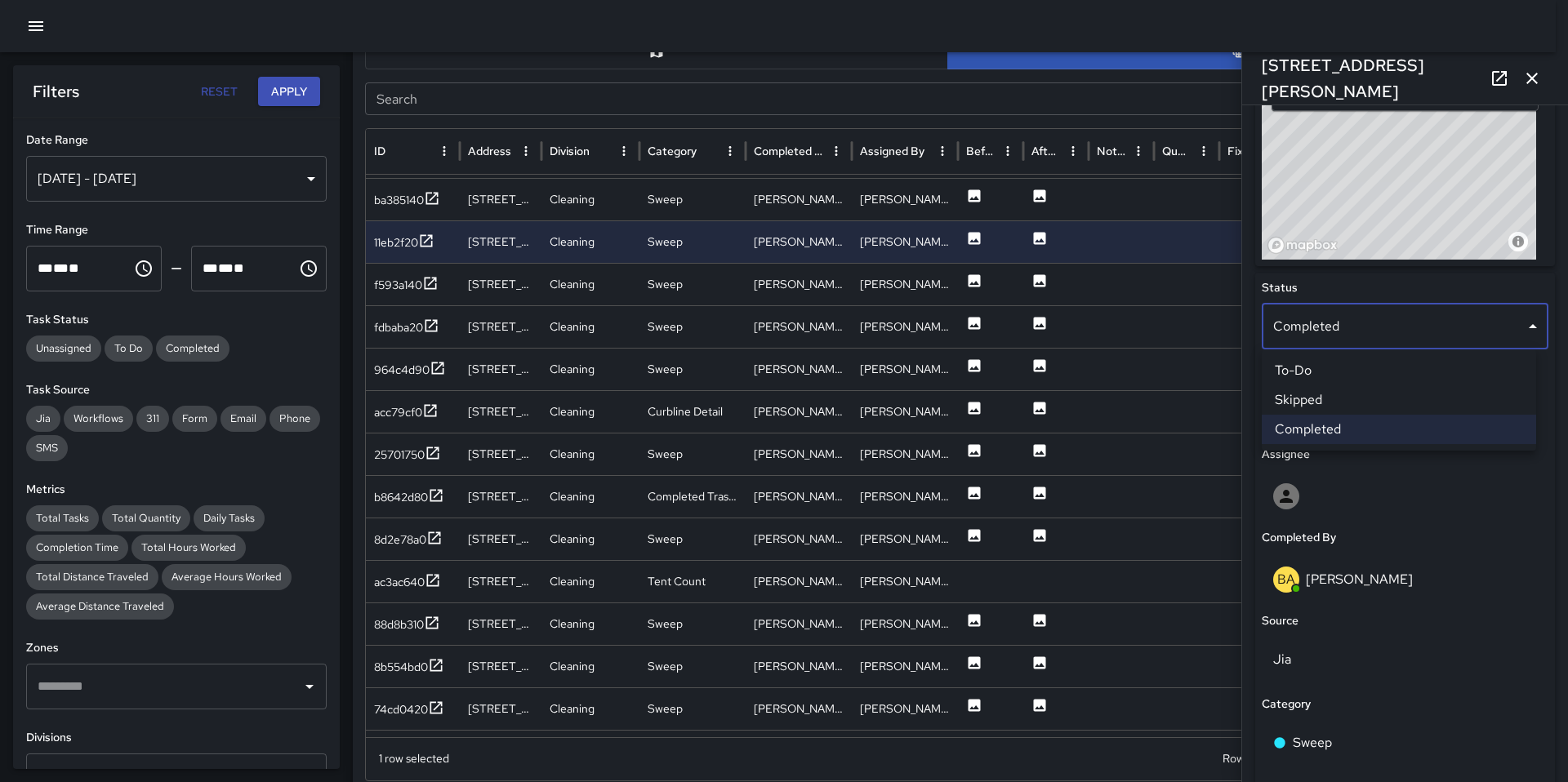
click at [1335, 407] on li "Skipped" at bounding box center [1399, 400] width 275 height 29
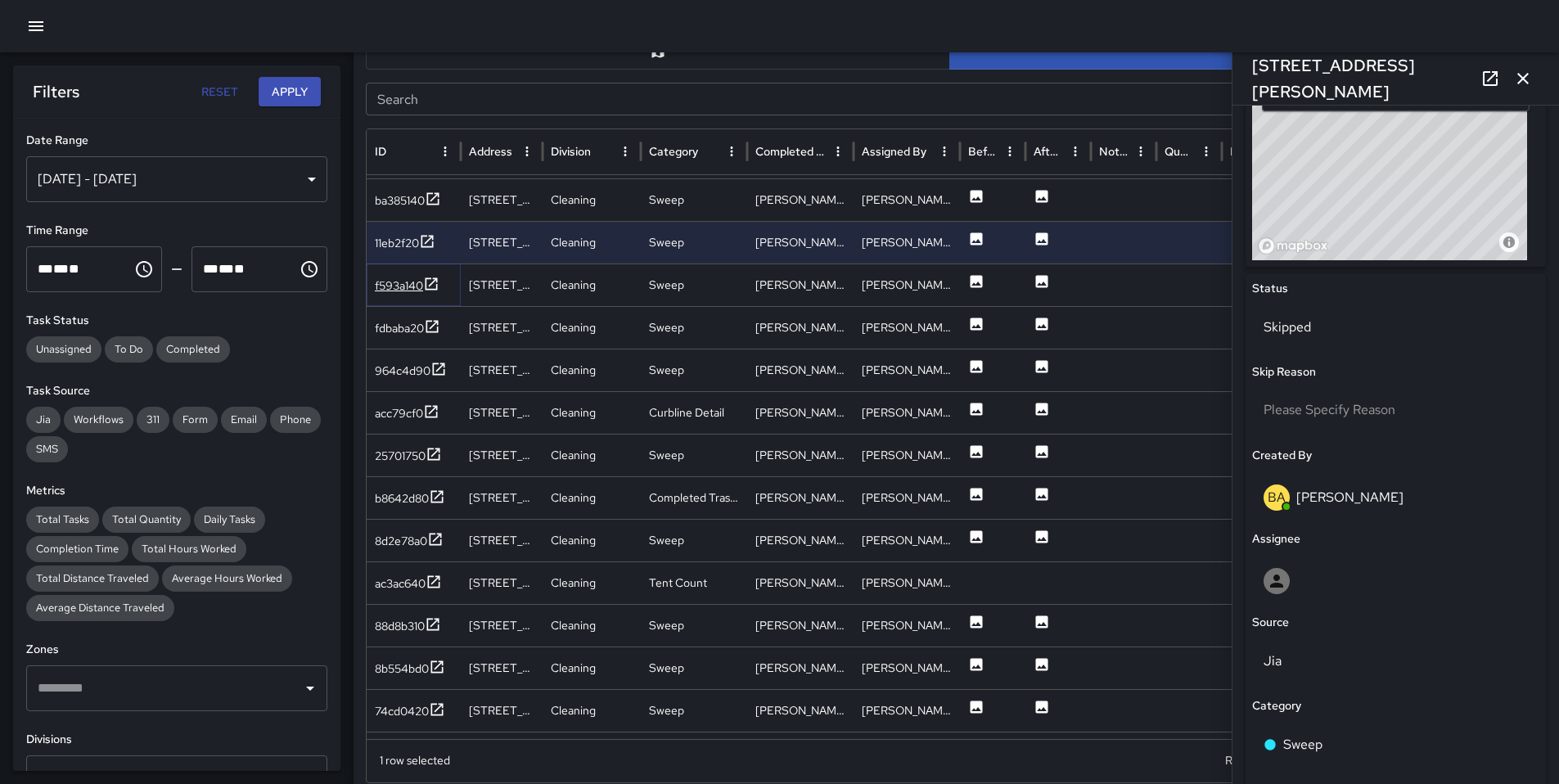
click at [378, 290] on div "f593a140" at bounding box center [399, 285] width 48 height 16
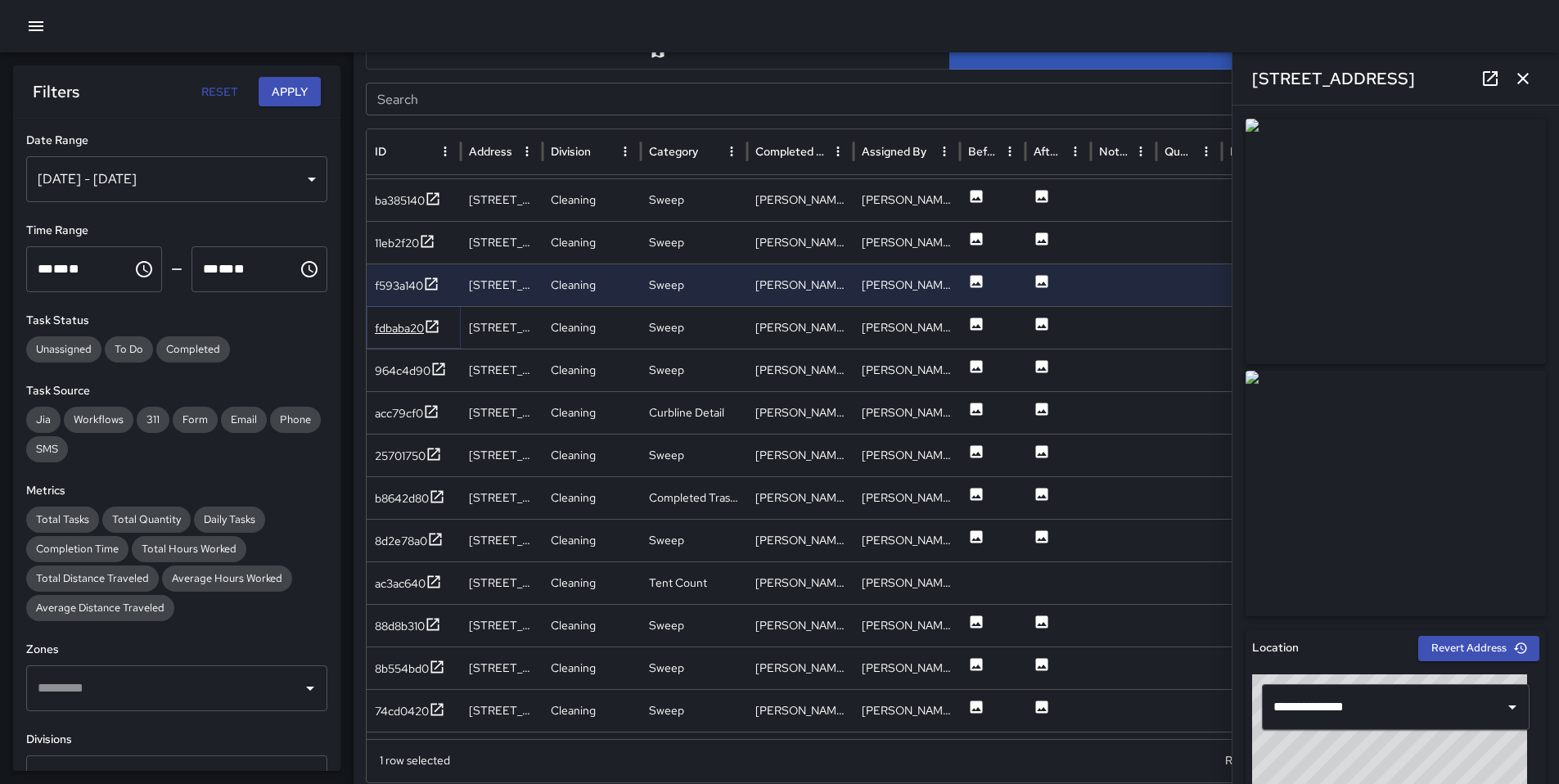
click at [408, 329] on div "fdbaba20" at bounding box center [399, 328] width 49 height 16
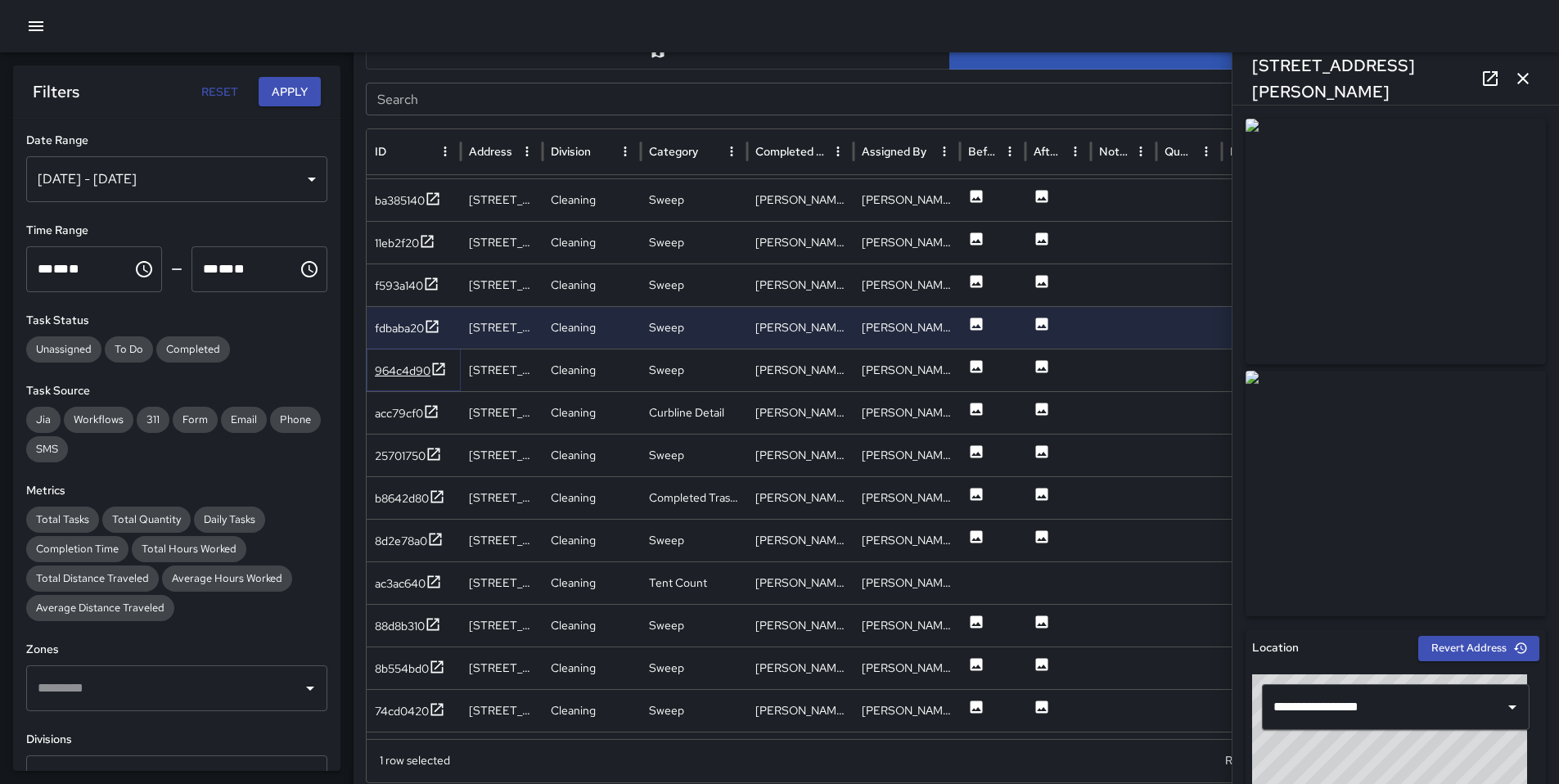
click at [422, 374] on div "964c4d90" at bounding box center [402, 371] width 56 height 16
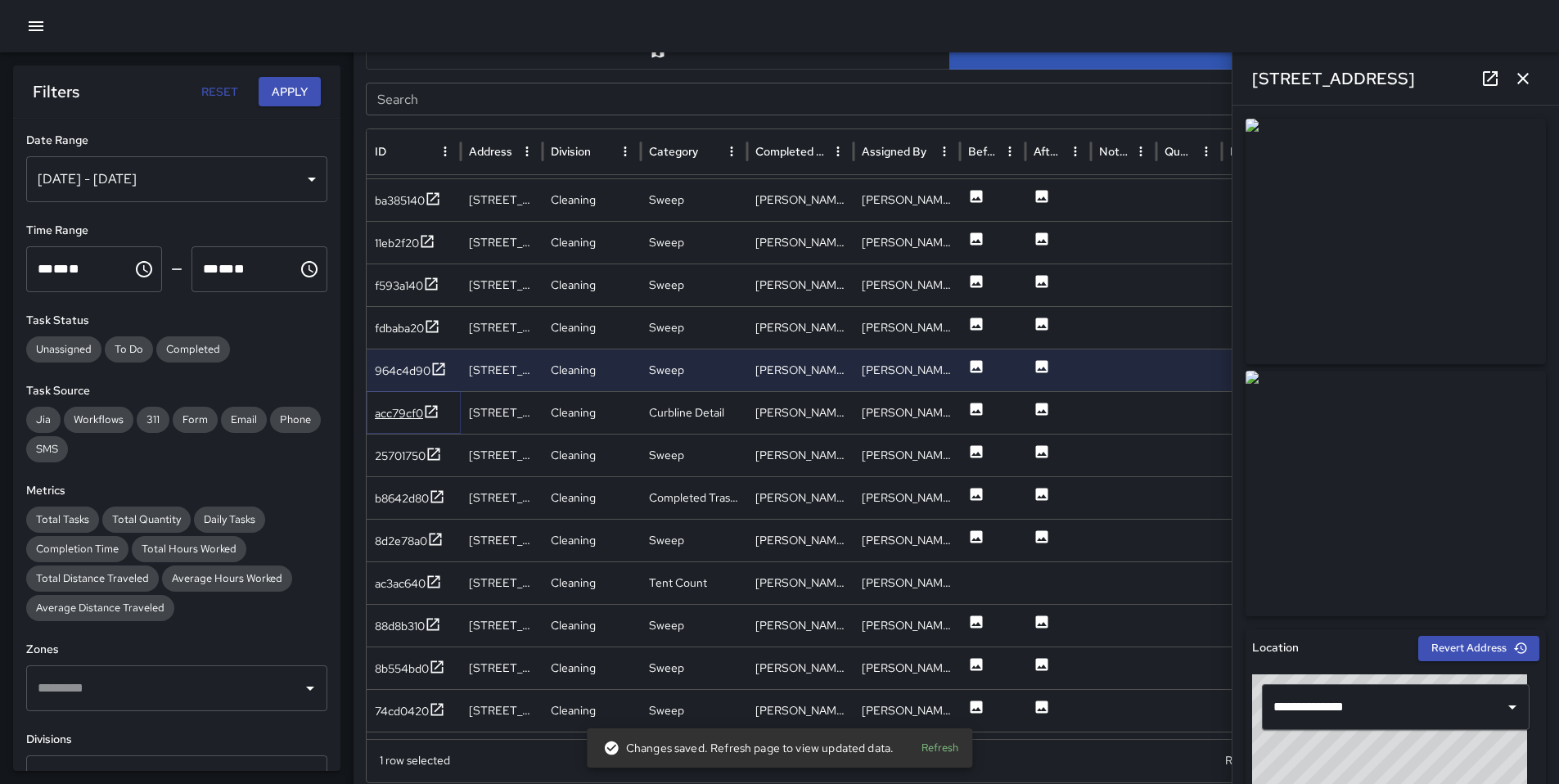
click at [395, 408] on div "acc79cf0" at bounding box center [399, 413] width 48 height 16
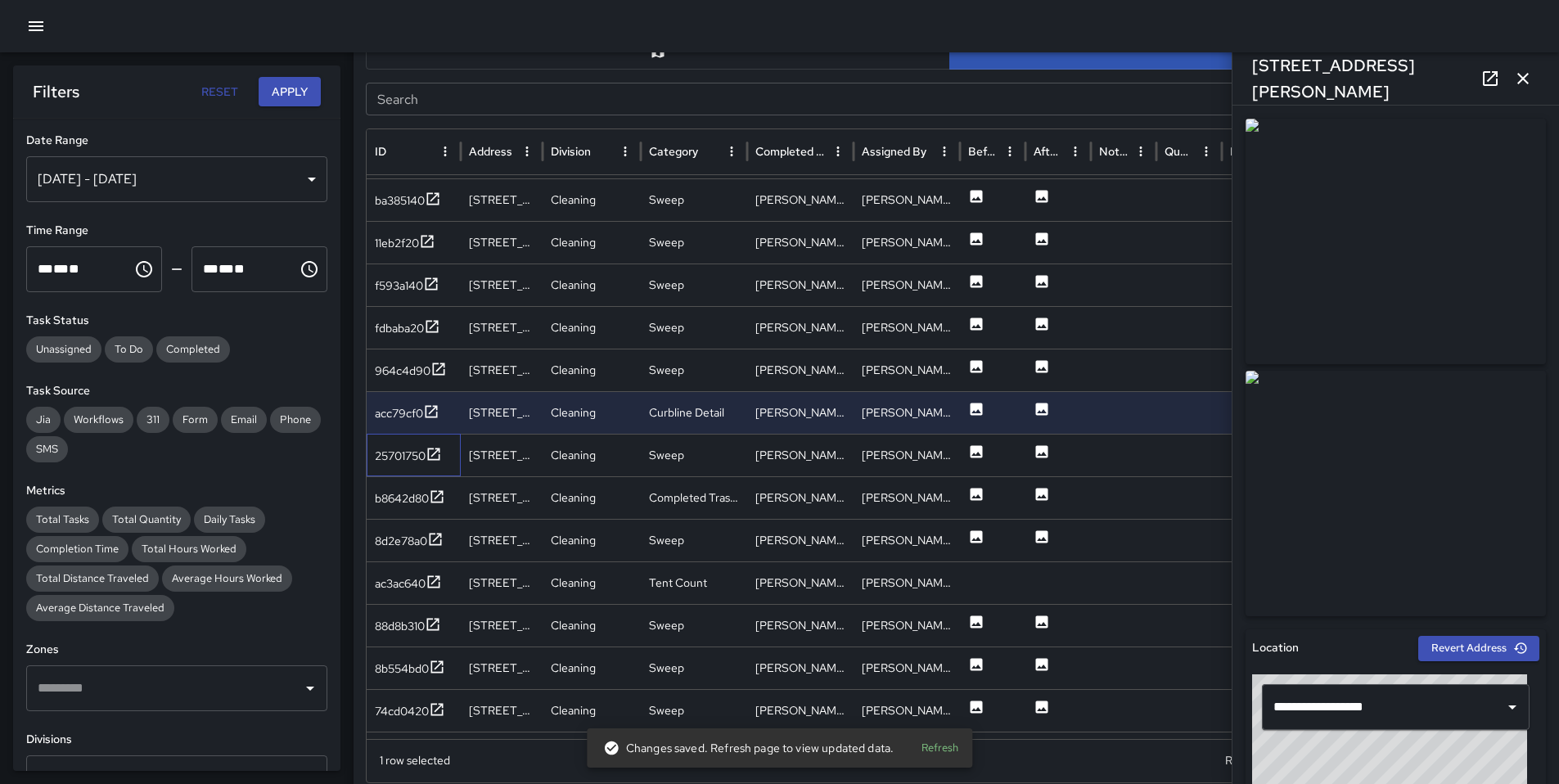
click at [372, 456] on div "25701750" at bounding box center [414, 455] width 94 height 43
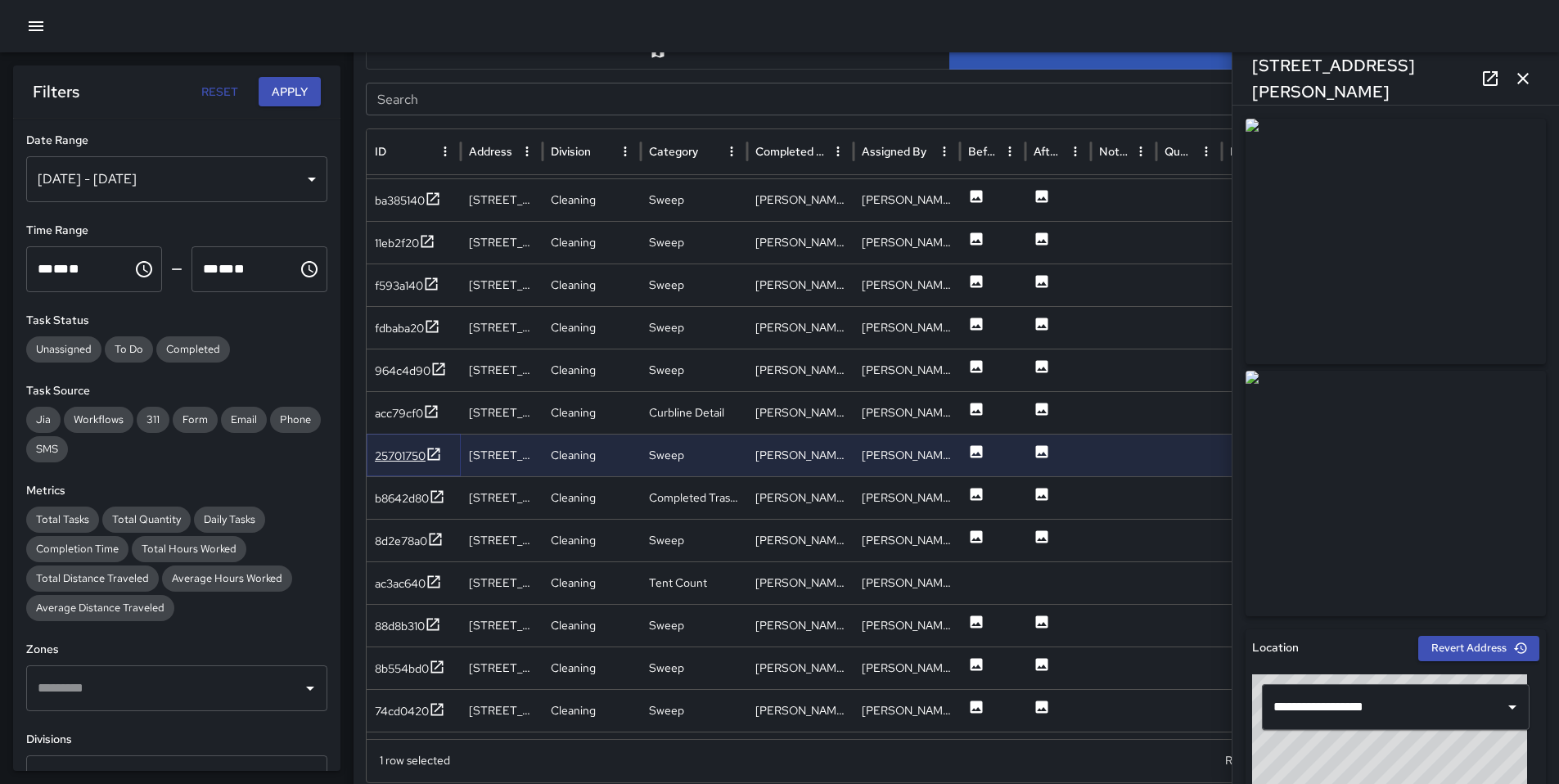
click at [385, 457] on div "25701750" at bounding box center [400, 455] width 51 height 16
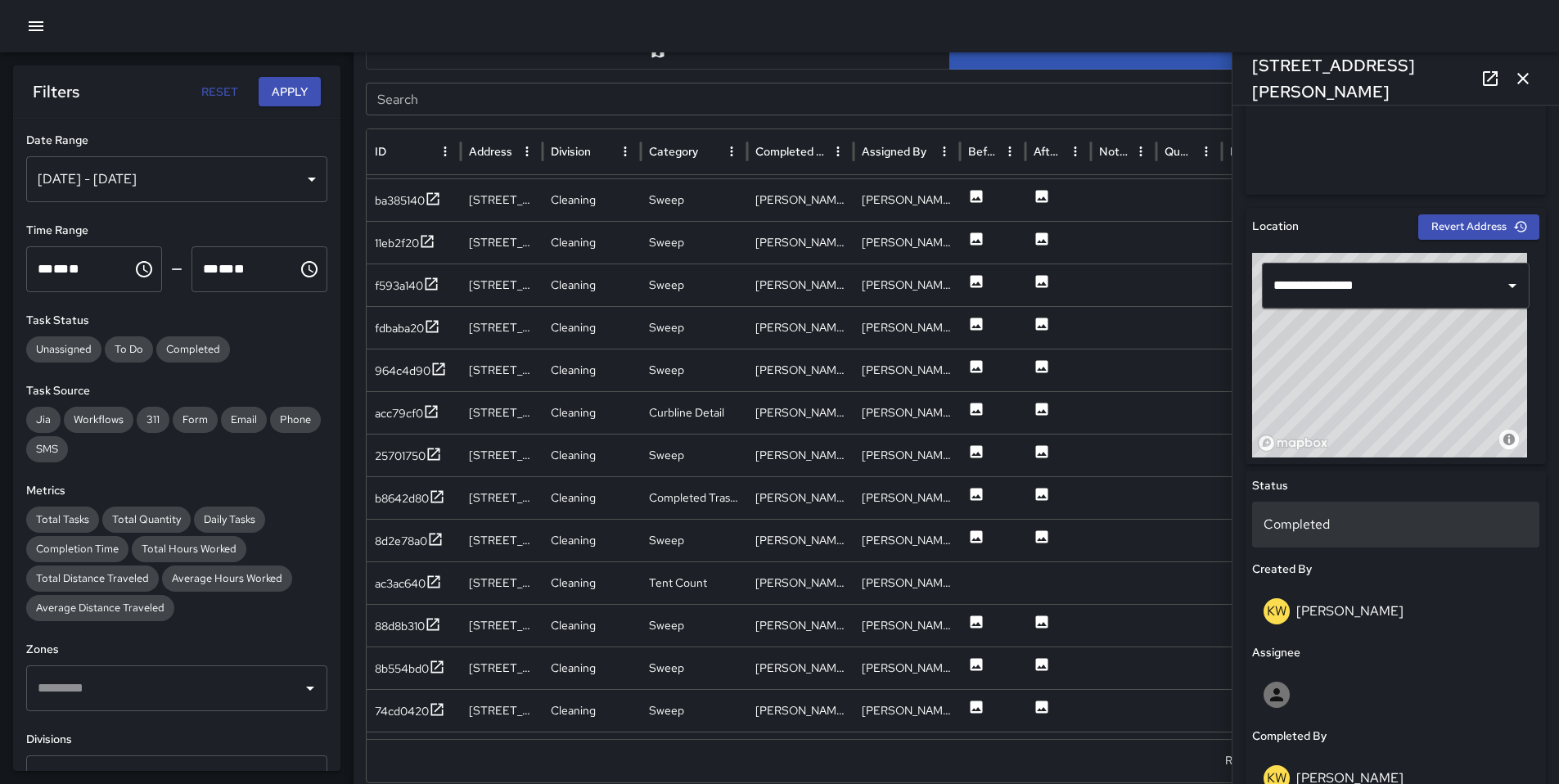
click at [1308, 524] on p "Completed" at bounding box center [1396, 524] width 264 height 20
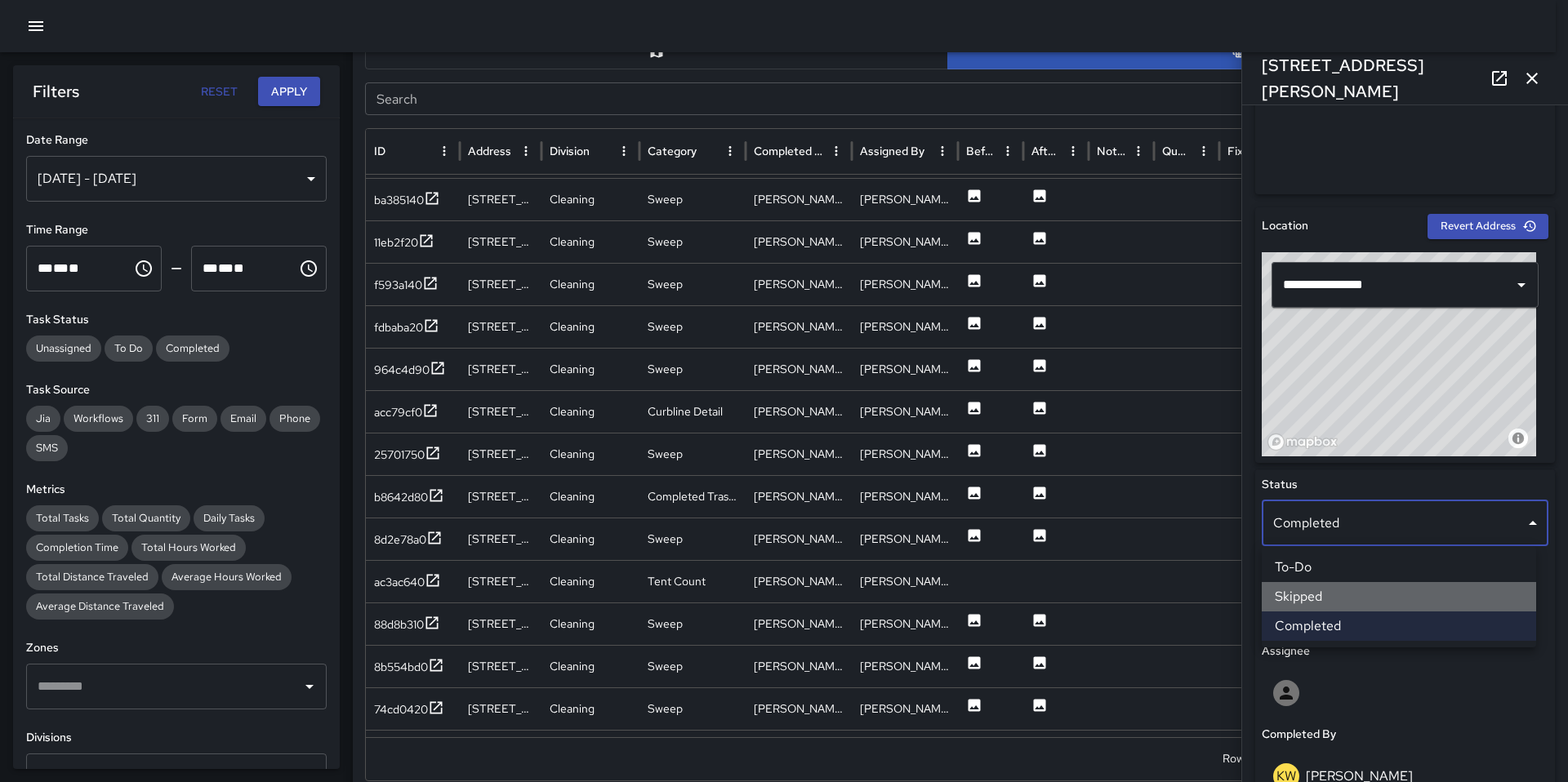
click at [1341, 595] on li "Skipped" at bounding box center [1399, 596] width 275 height 29
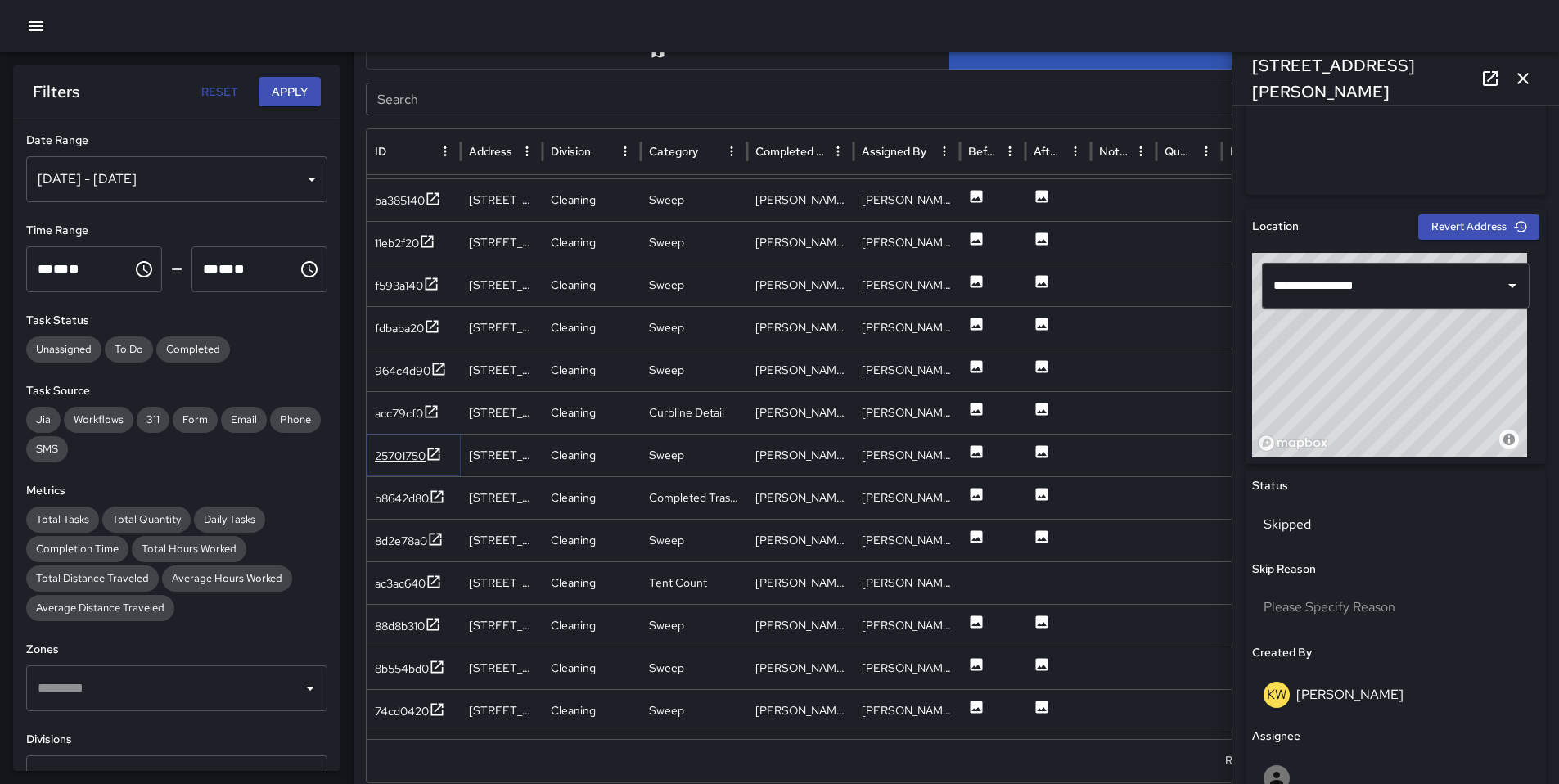
click at [405, 455] on div "25701750" at bounding box center [400, 455] width 51 height 16
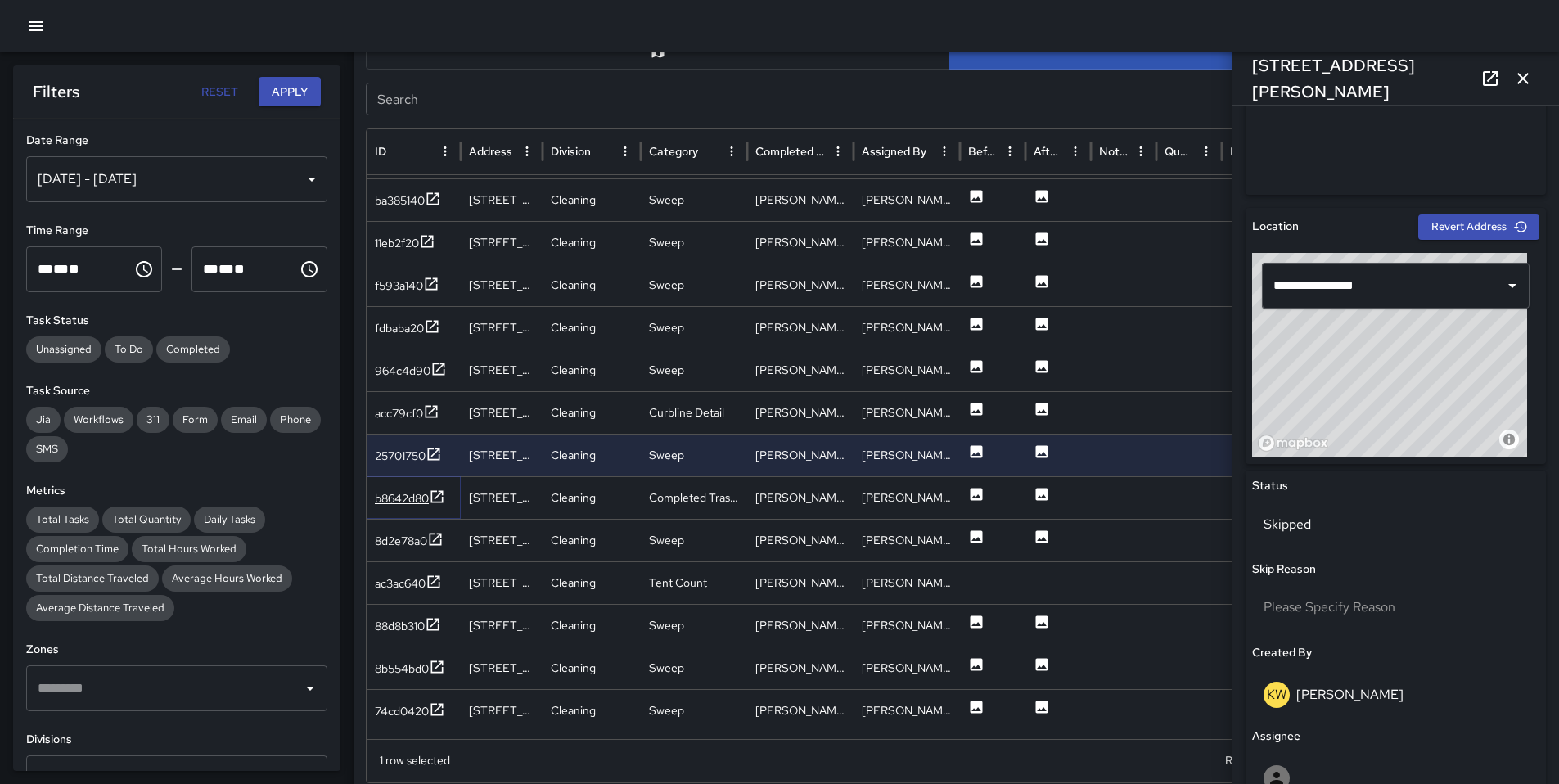
click at [400, 493] on div "b8642d80" at bounding box center [402, 498] width 54 height 16
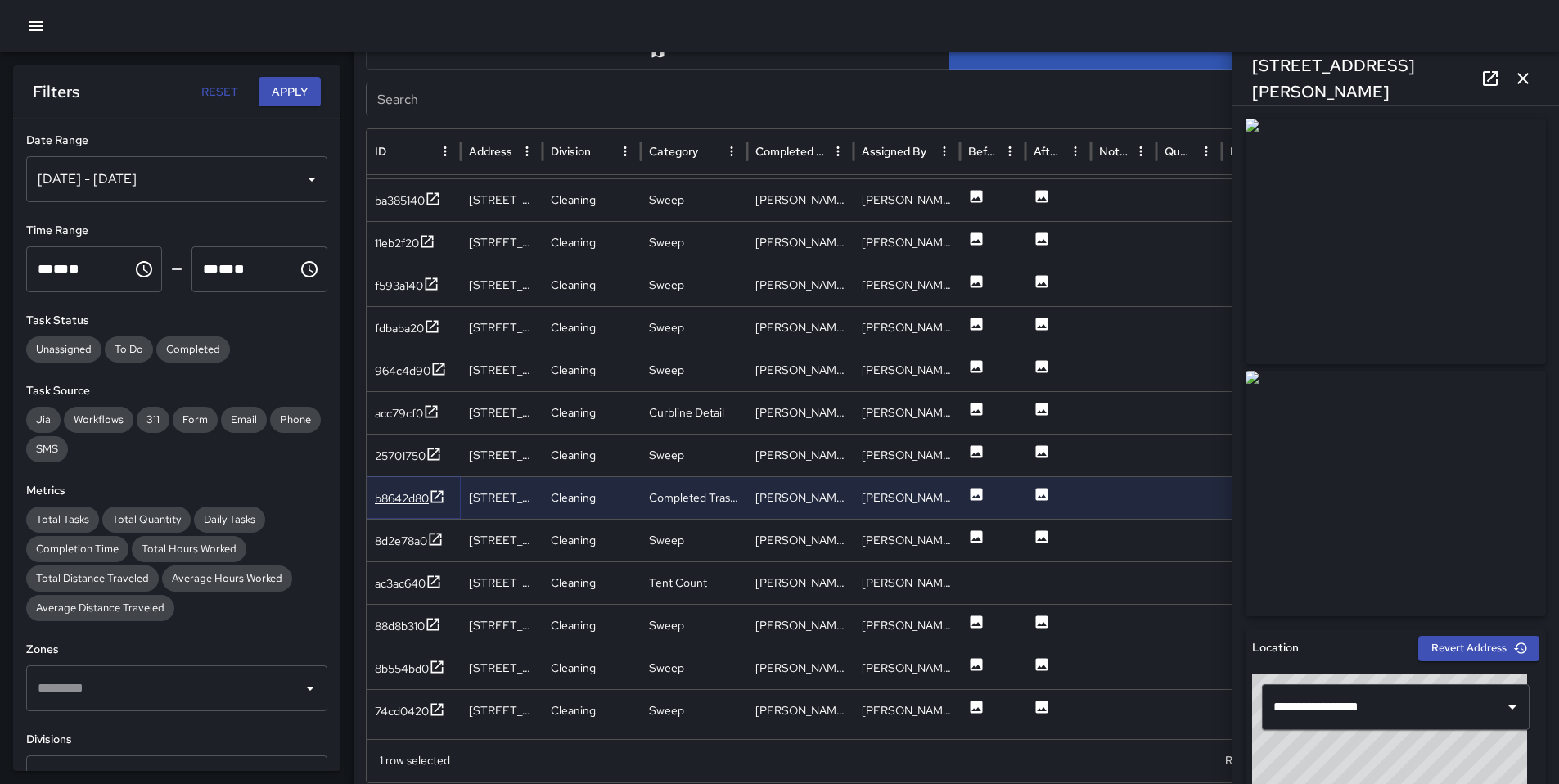
click at [399, 493] on div "b8642d80" at bounding box center [402, 498] width 54 height 16
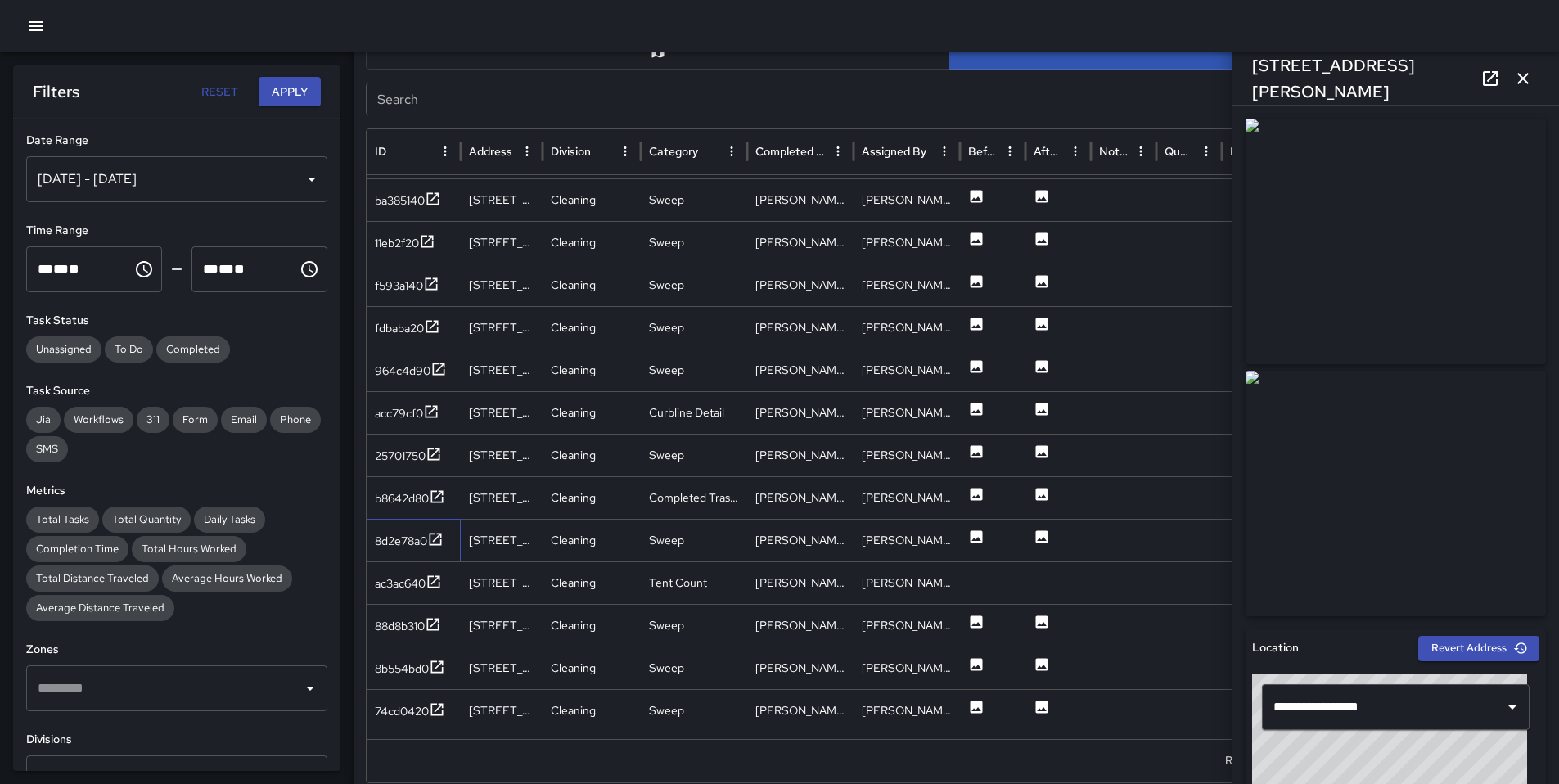
click at [401, 525] on div "8d2e78a0" at bounding box center [414, 540] width 94 height 43
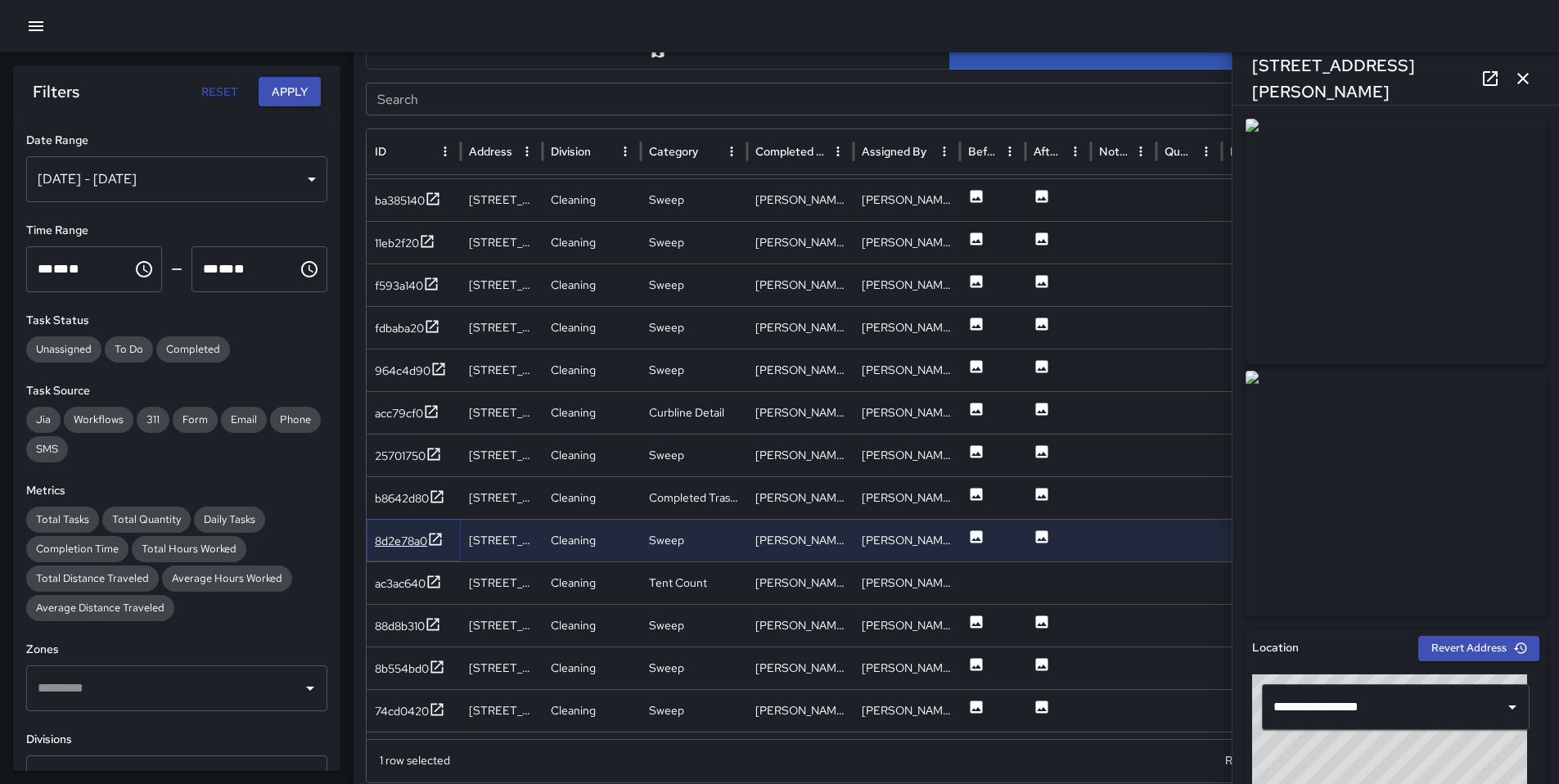
click at [408, 540] on div "8d2e78a0" at bounding box center [401, 540] width 52 height 16
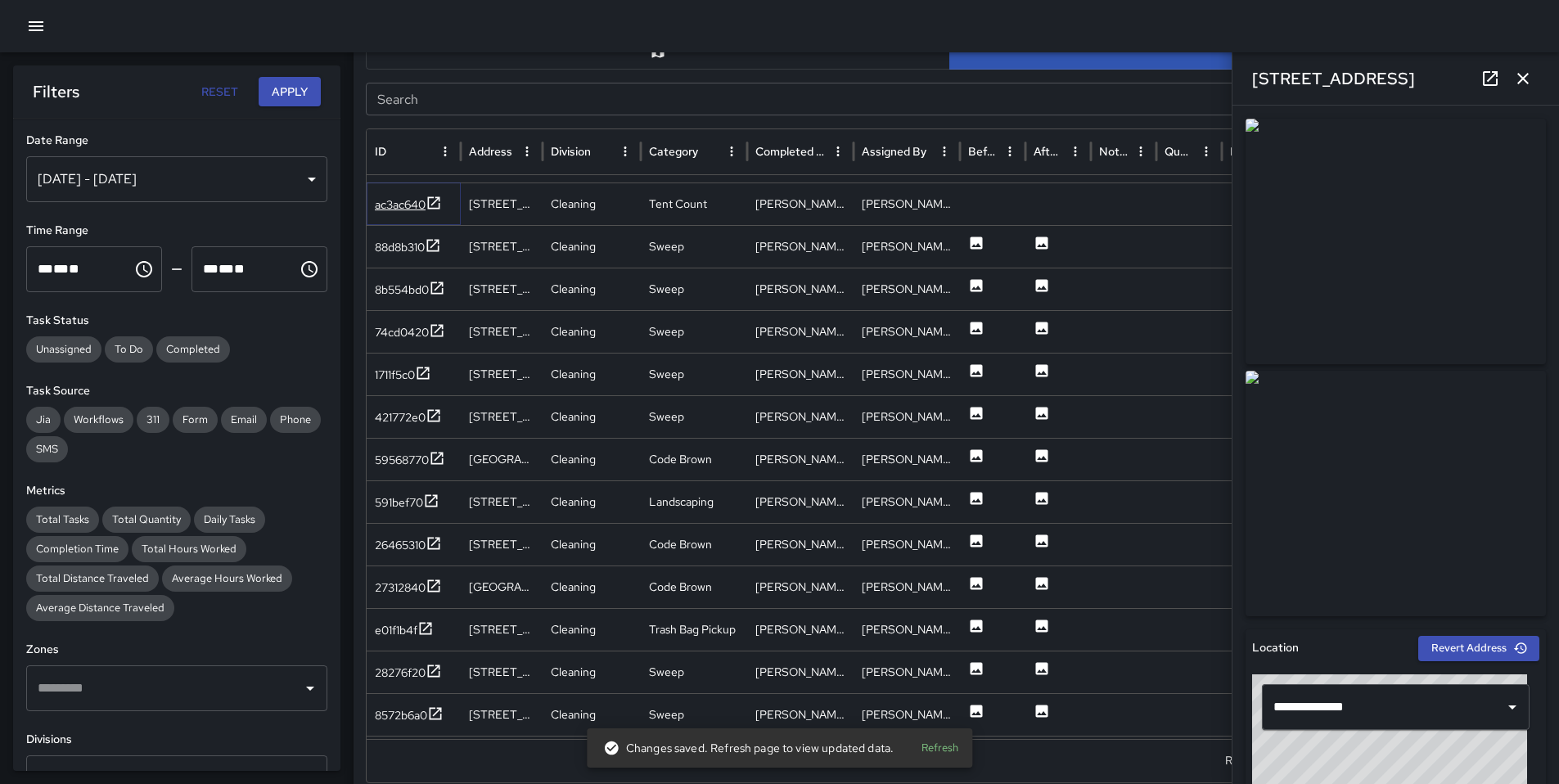
click at [385, 202] on div "ac3ac640" at bounding box center [400, 204] width 51 height 16
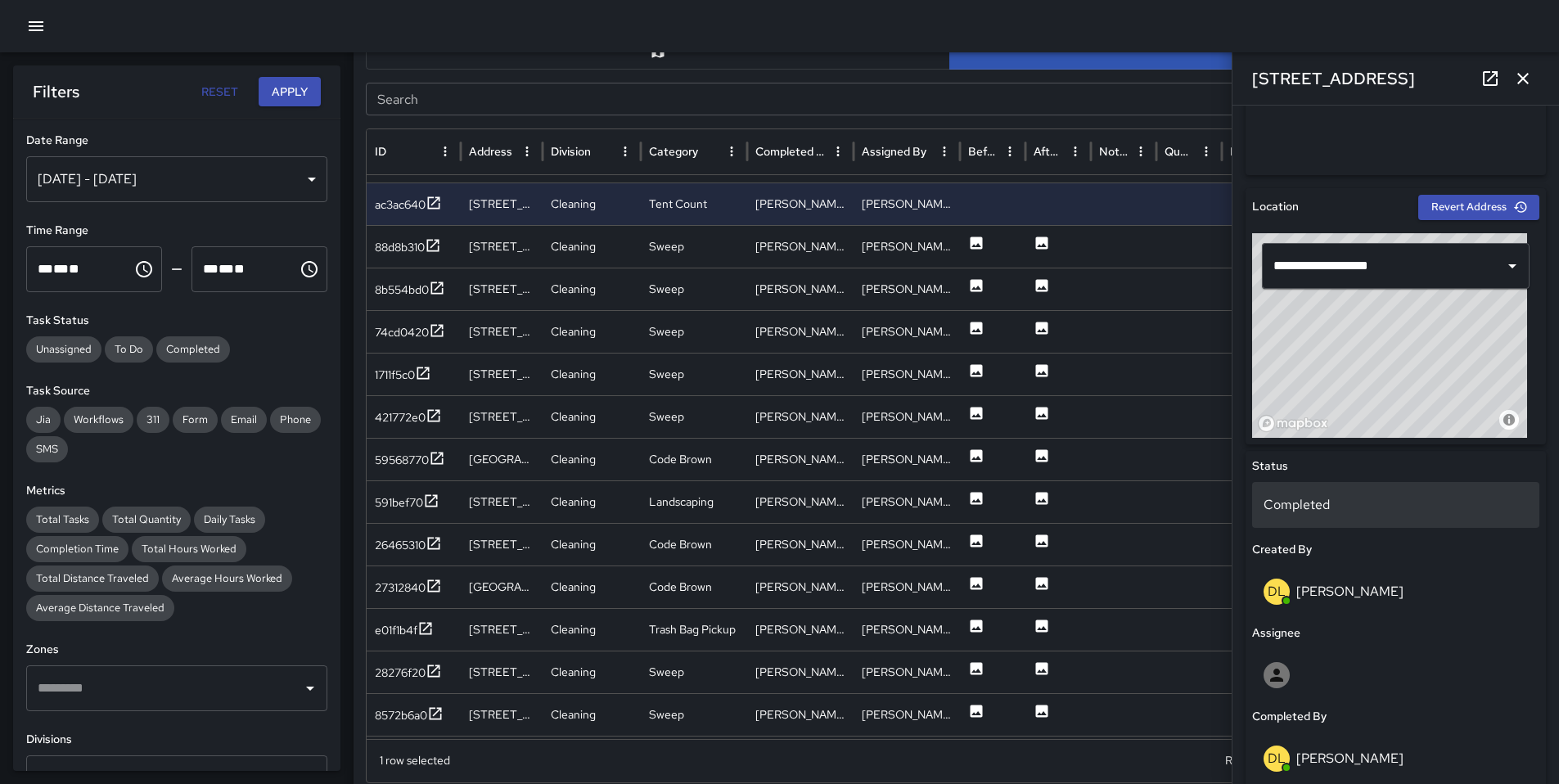
click at [1310, 509] on p "Completed" at bounding box center [1396, 504] width 264 height 20
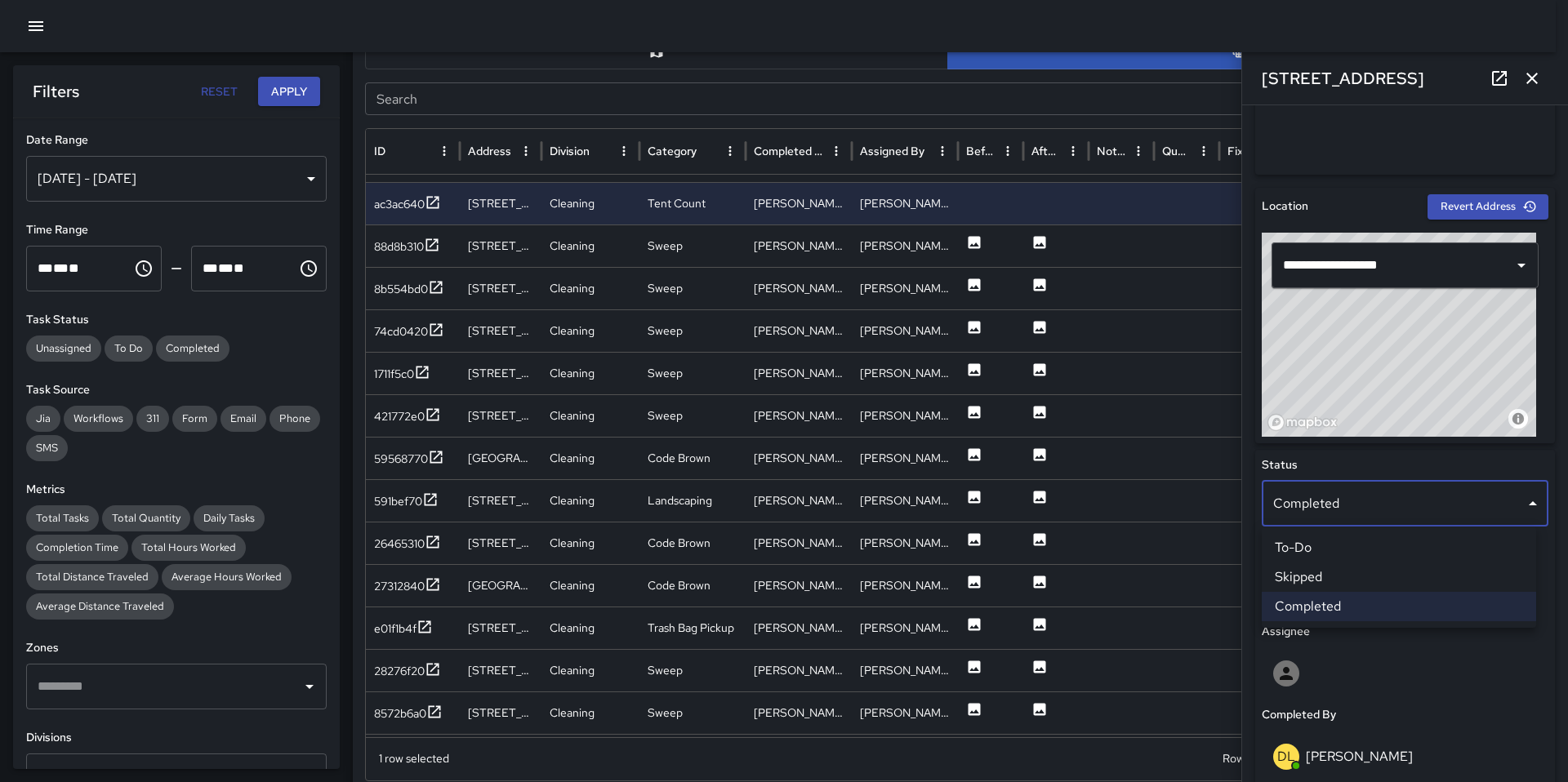
click at [1322, 571] on li "Skipped" at bounding box center [1399, 577] width 275 height 29
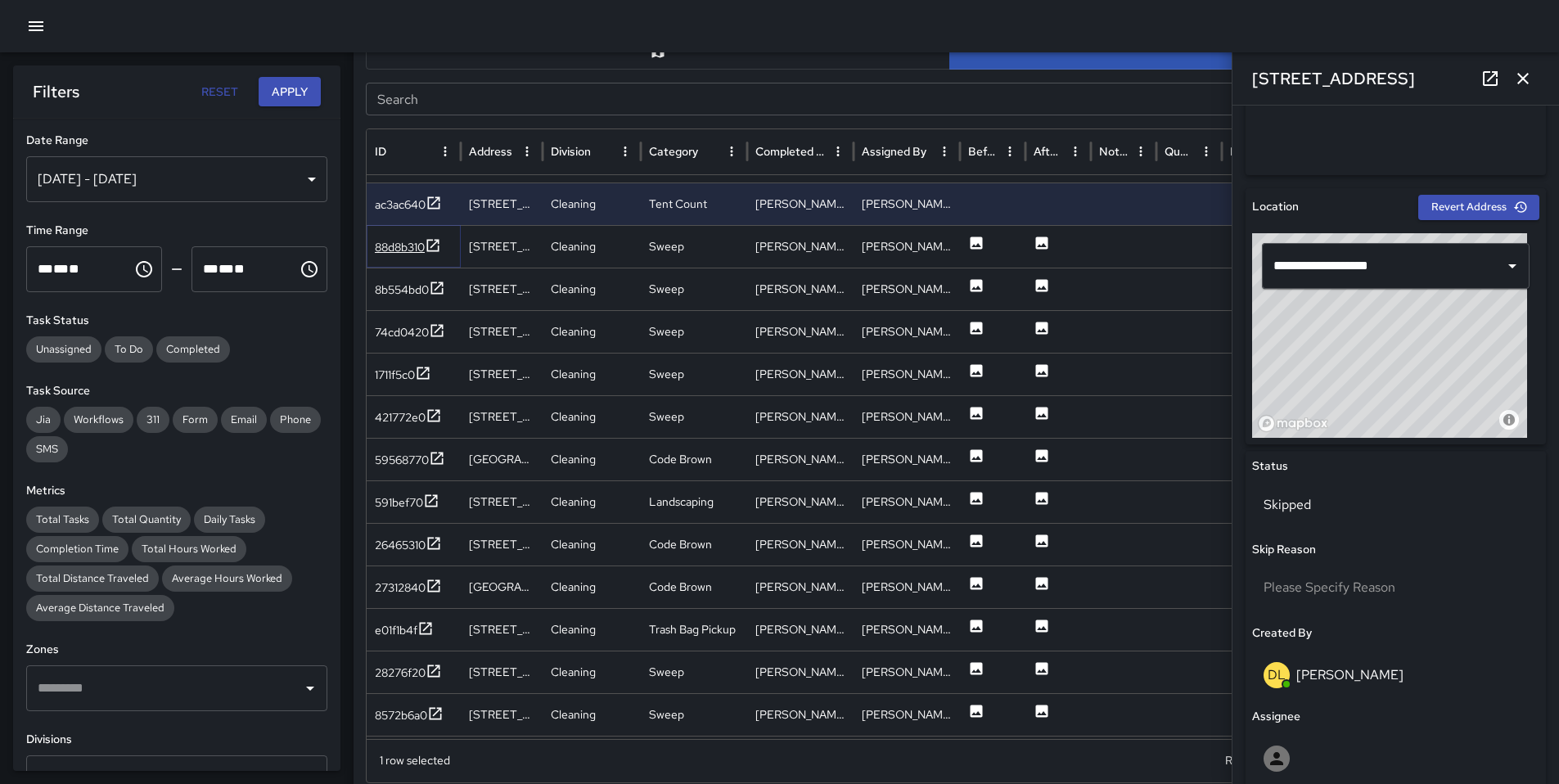
click at [383, 248] on div "88d8b310" at bounding box center [400, 247] width 50 height 16
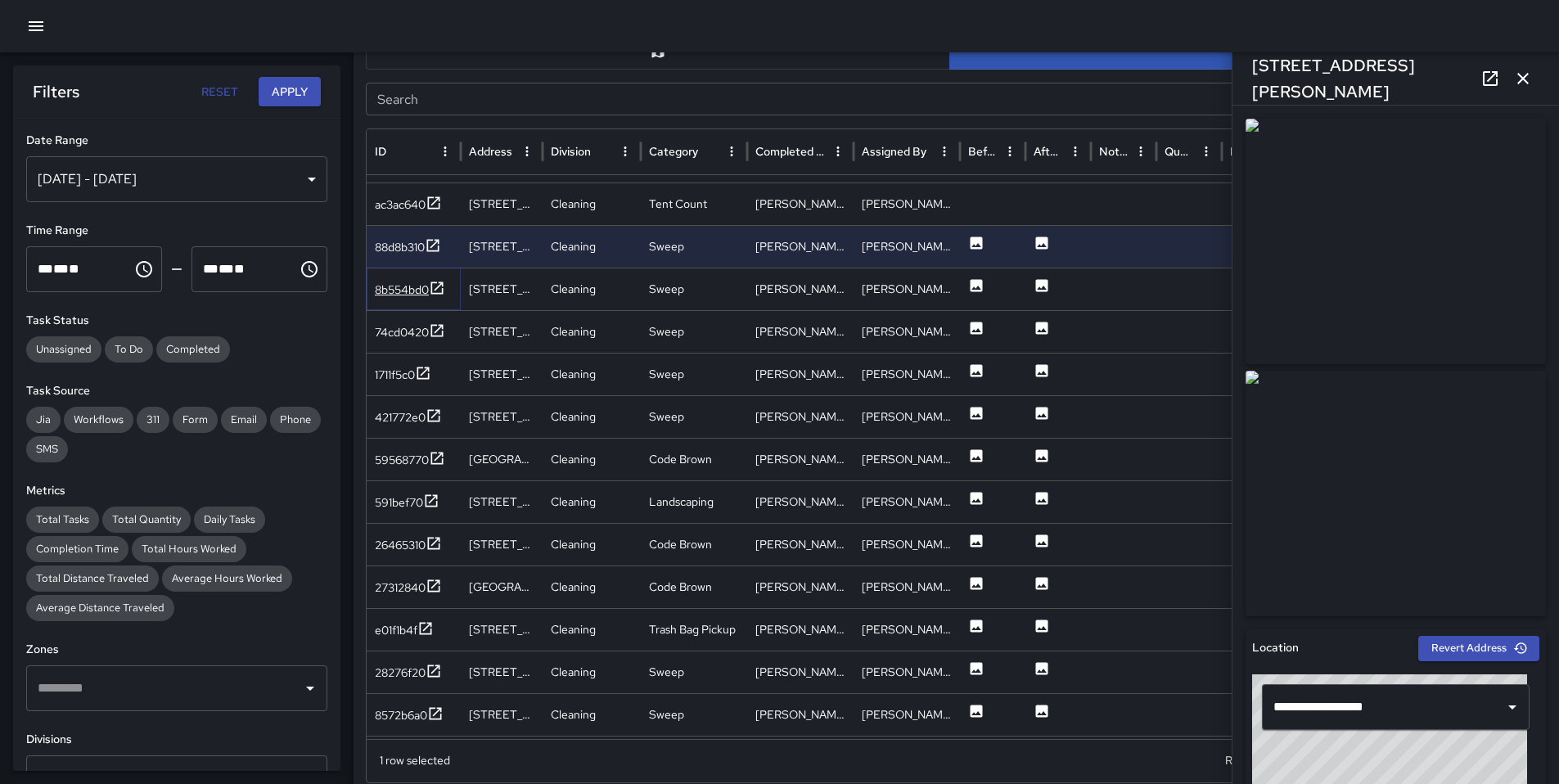
click at [403, 286] on div "8b554bd0" at bounding box center [402, 289] width 54 height 16
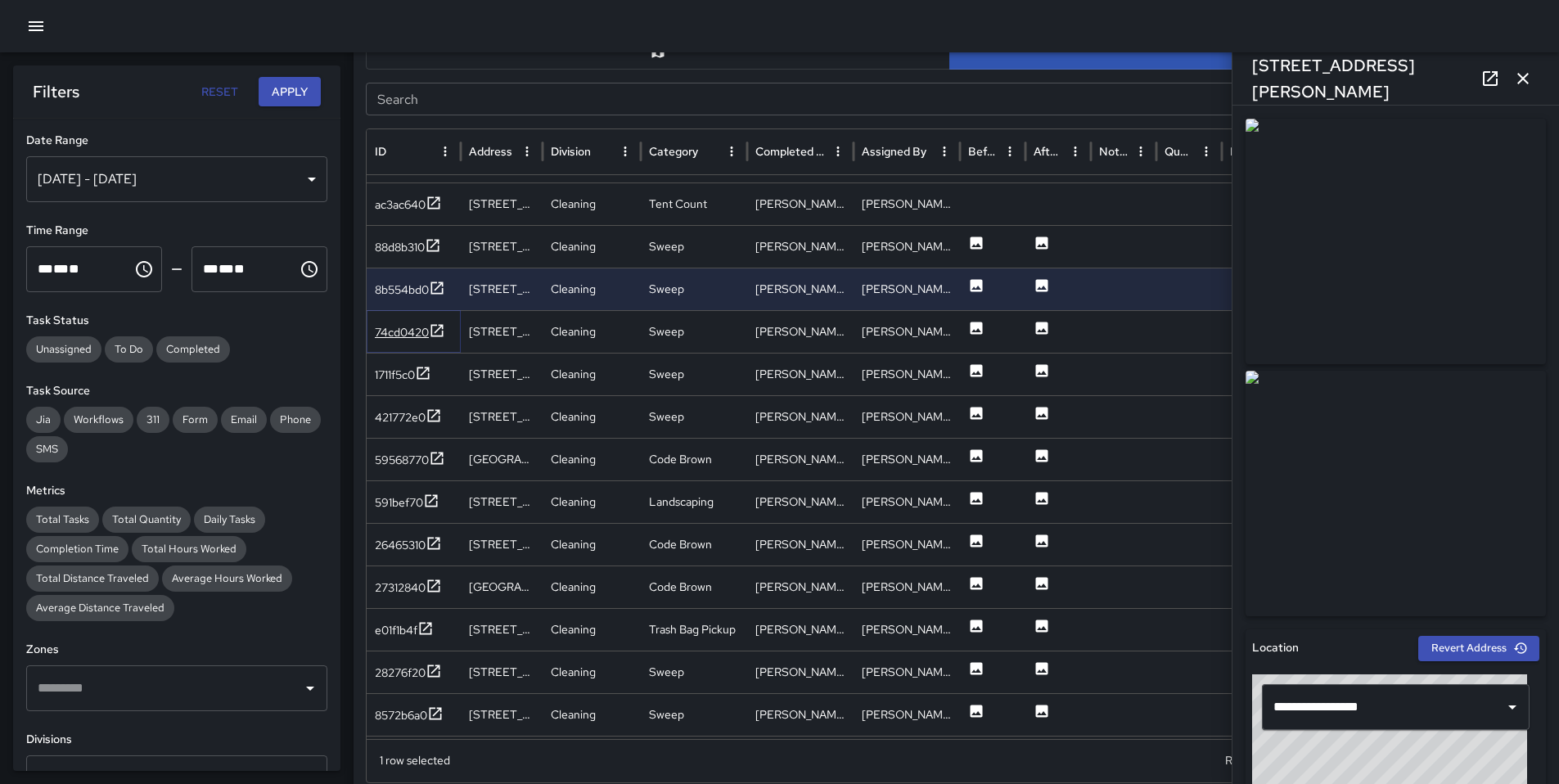
click at [401, 333] on div "74cd0420" at bounding box center [402, 332] width 54 height 16
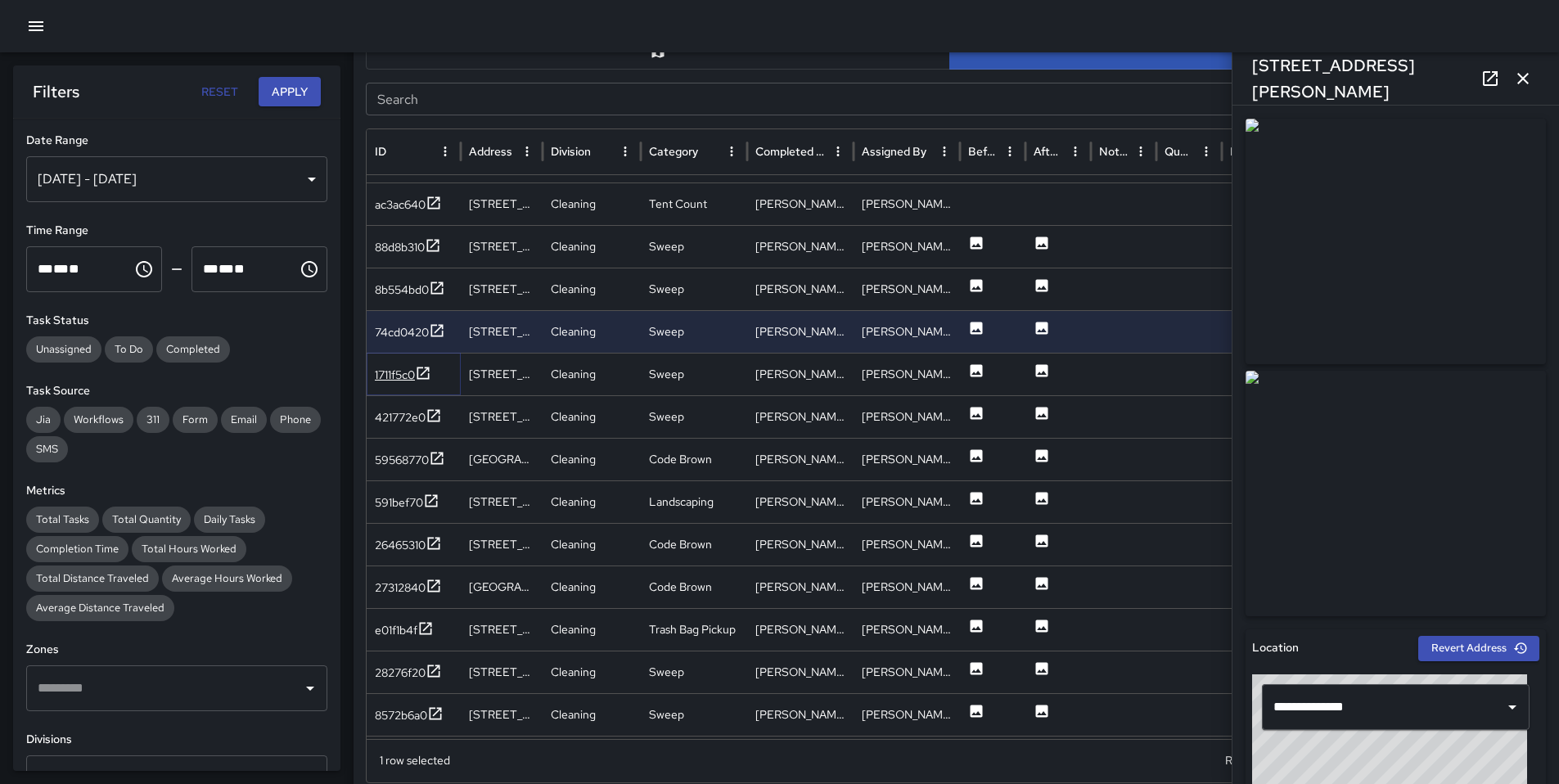
click at [408, 370] on div "1711f5c0" at bounding box center [395, 374] width 40 height 16
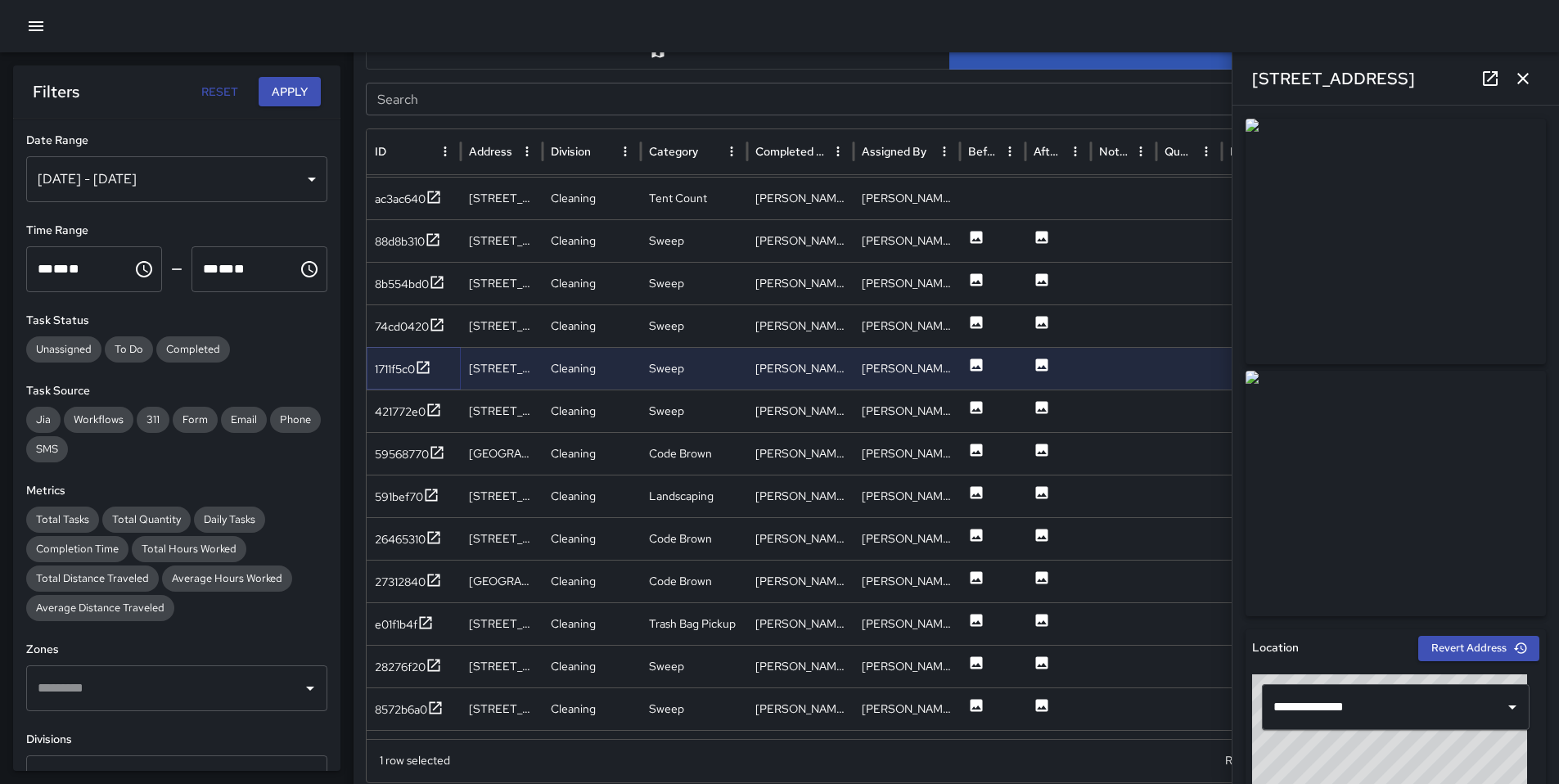
scroll to position [2736, 0]
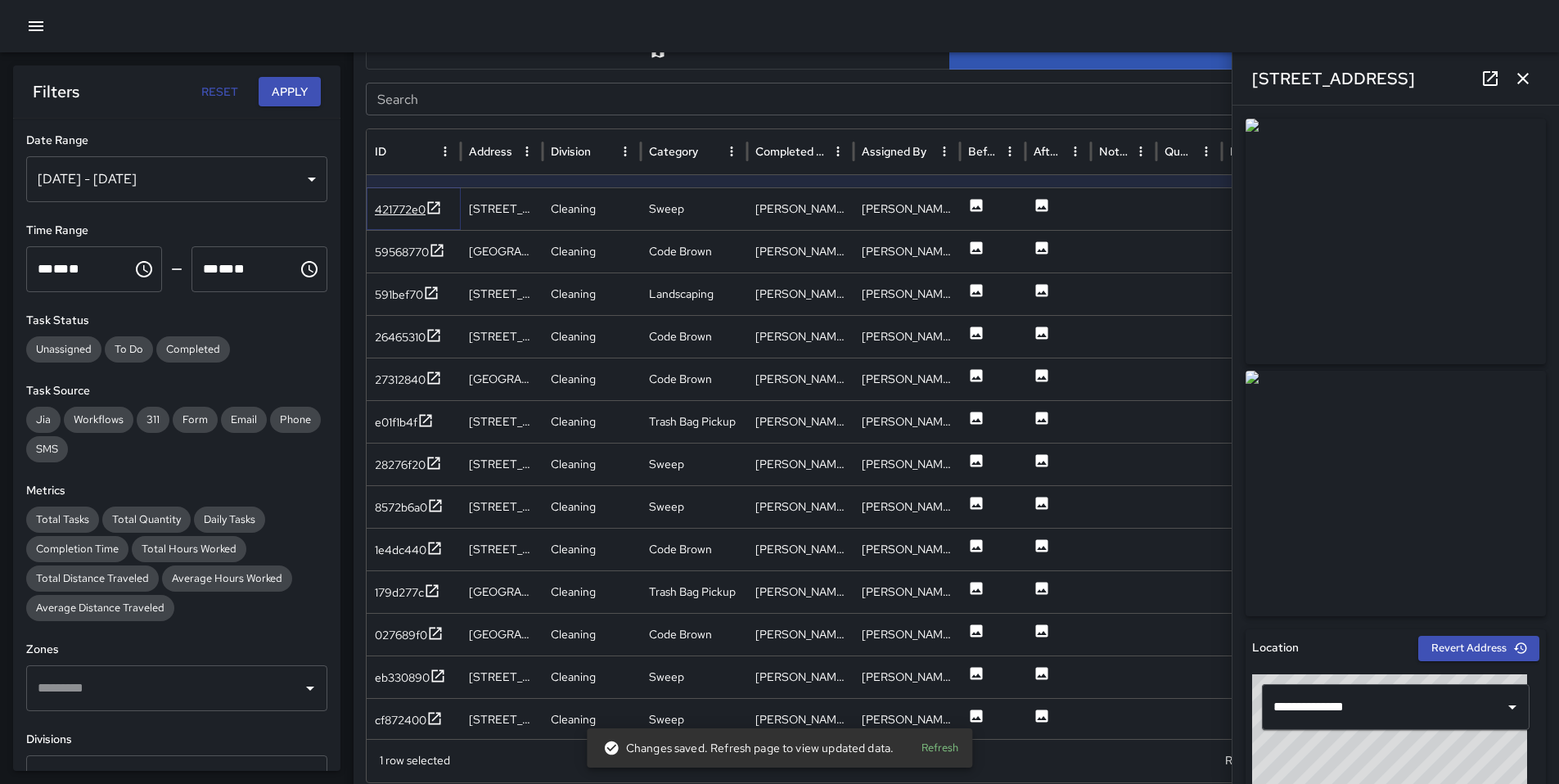
click at [405, 209] on div "421772e0" at bounding box center [400, 209] width 51 height 16
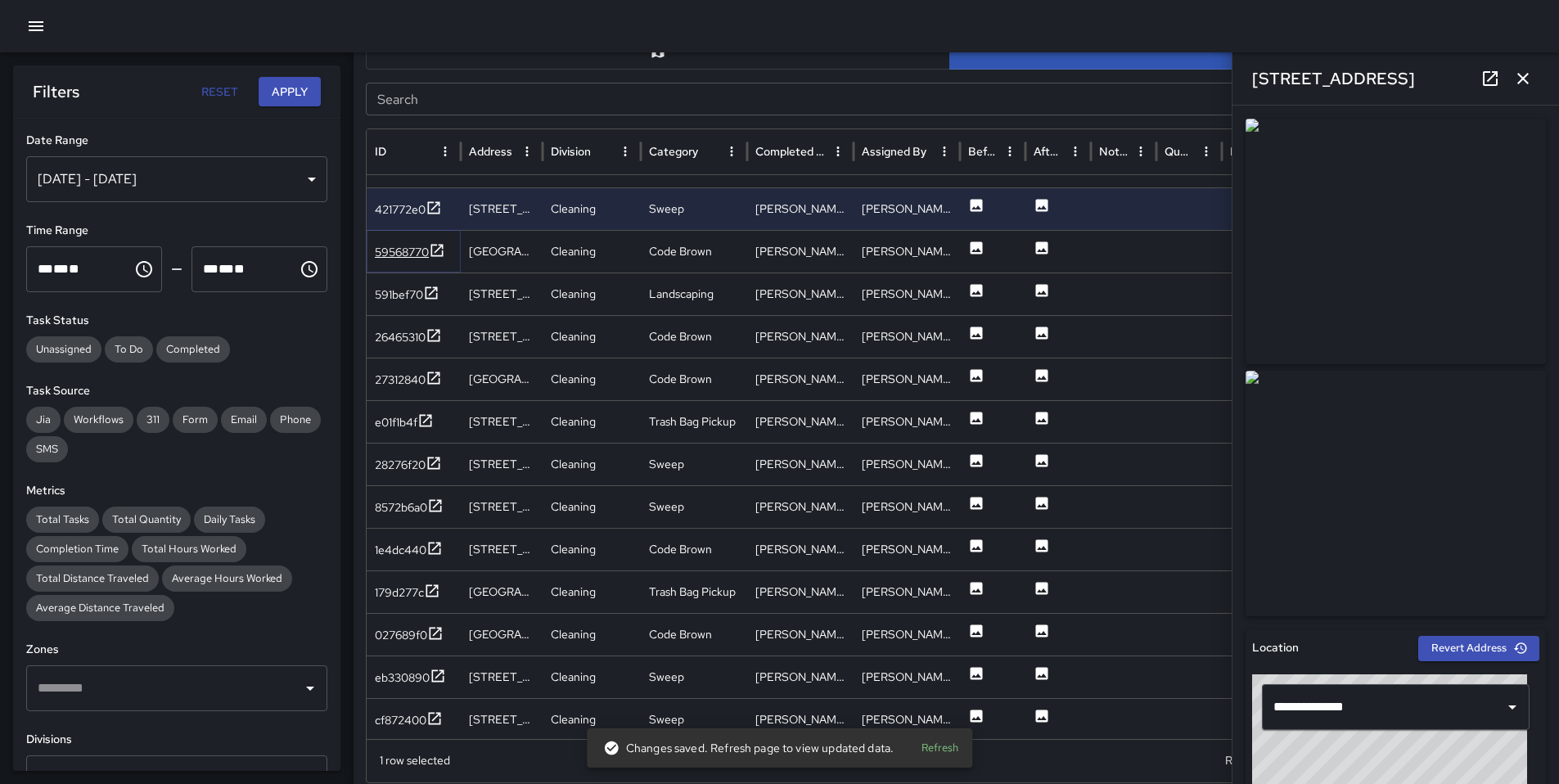
click at [396, 252] on div "59568770" at bounding box center [402, 251] width 54 height 16
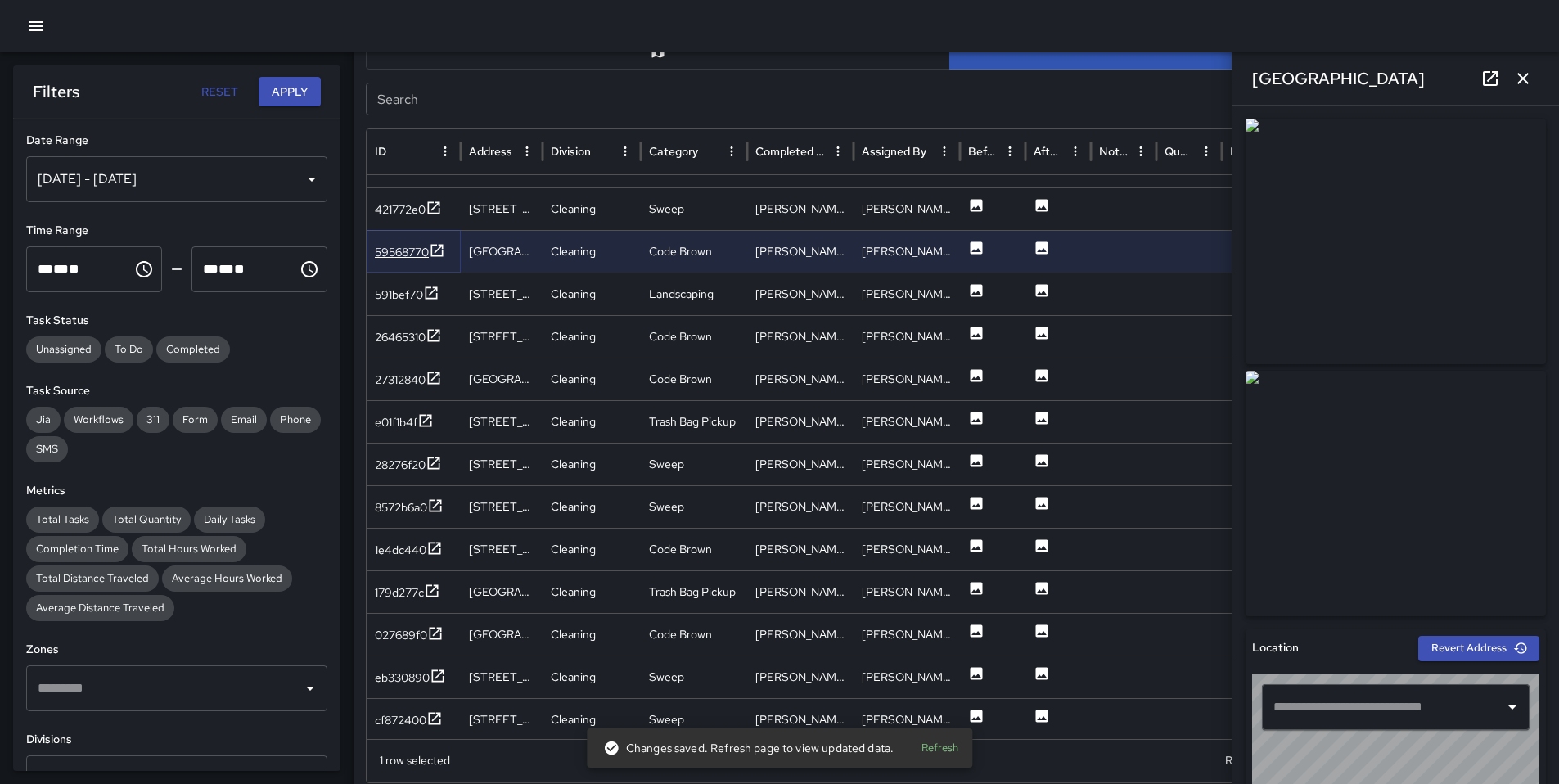
type input "**********"
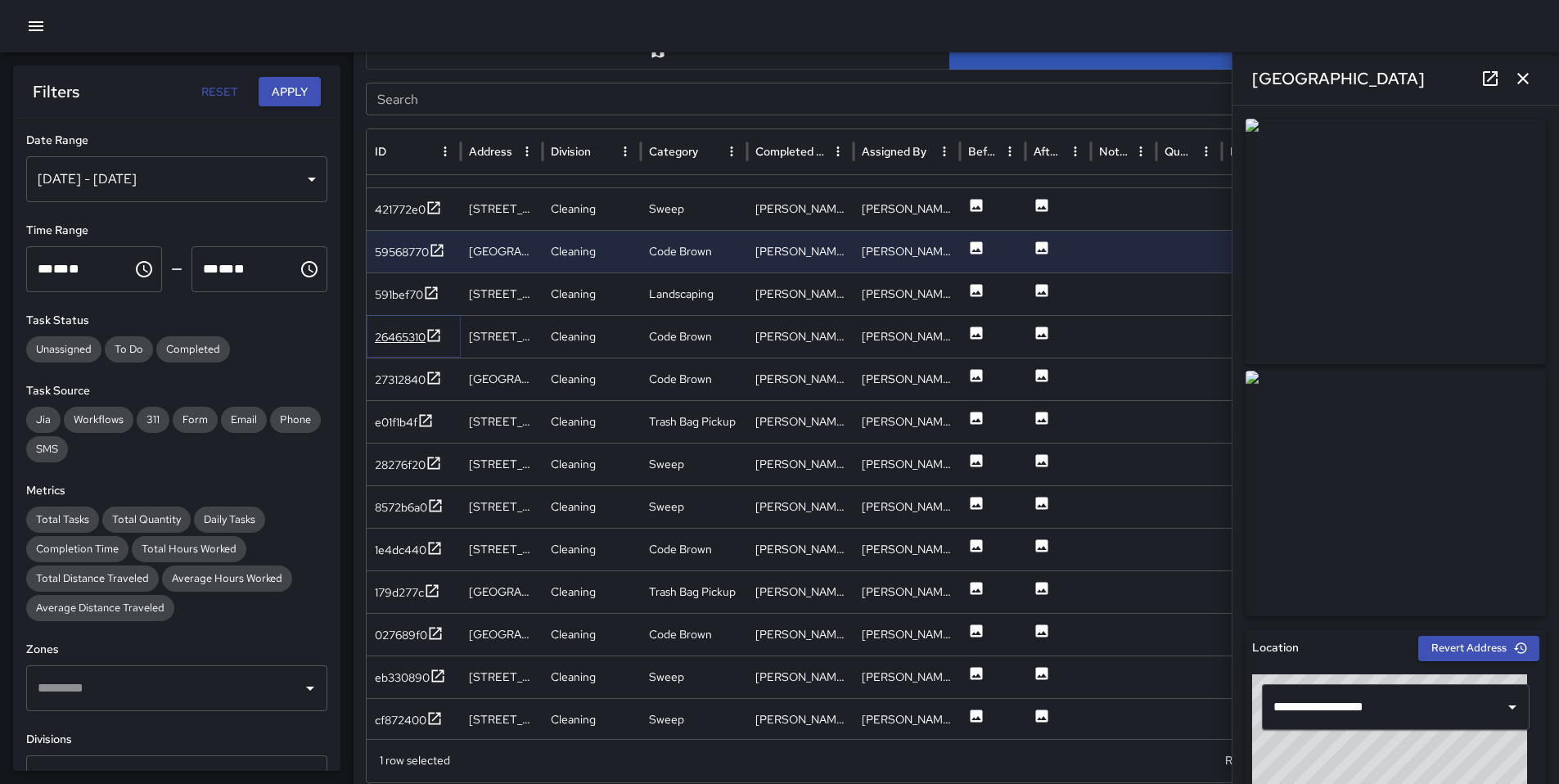
click at [404, 333] on div "26465310" at bounding box center [400, 337] width 51 height 16
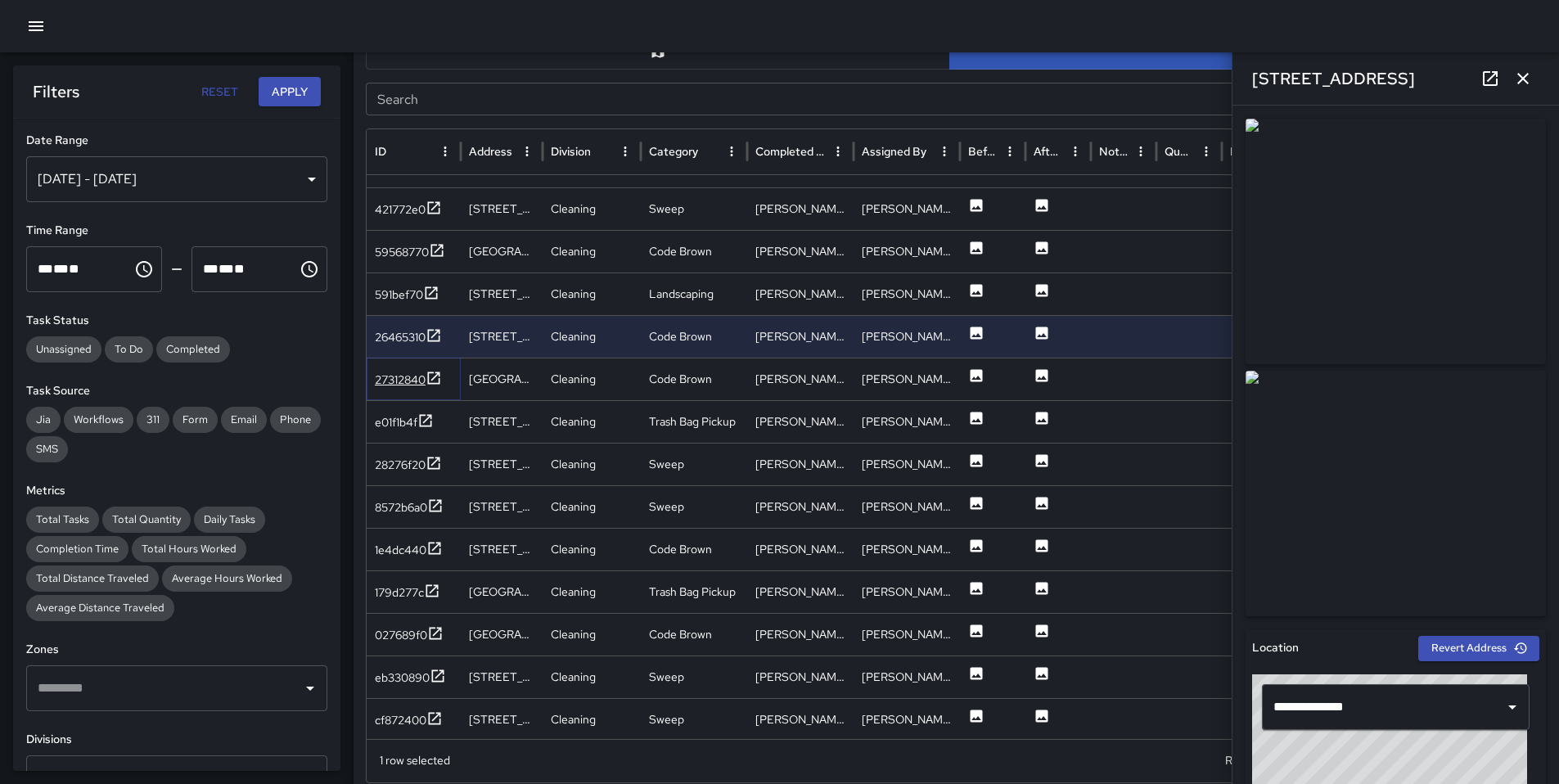
click at [396, 382] on div "27312840" at bounding box center [400, 379] width 51 height 16
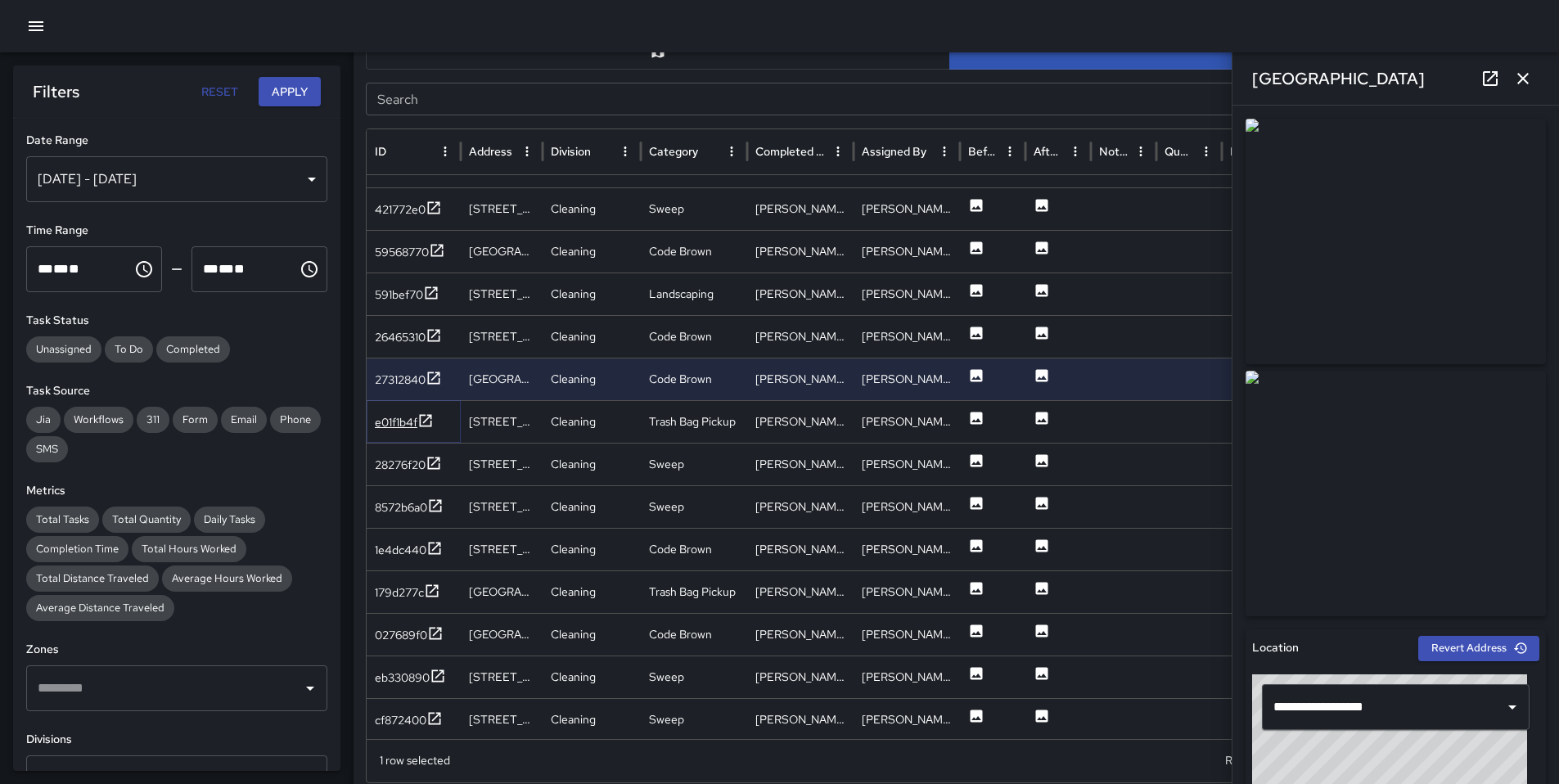
click at [394, 414] on div "e01f1b4f" at bounding box center [396, 422] width 43 height 16
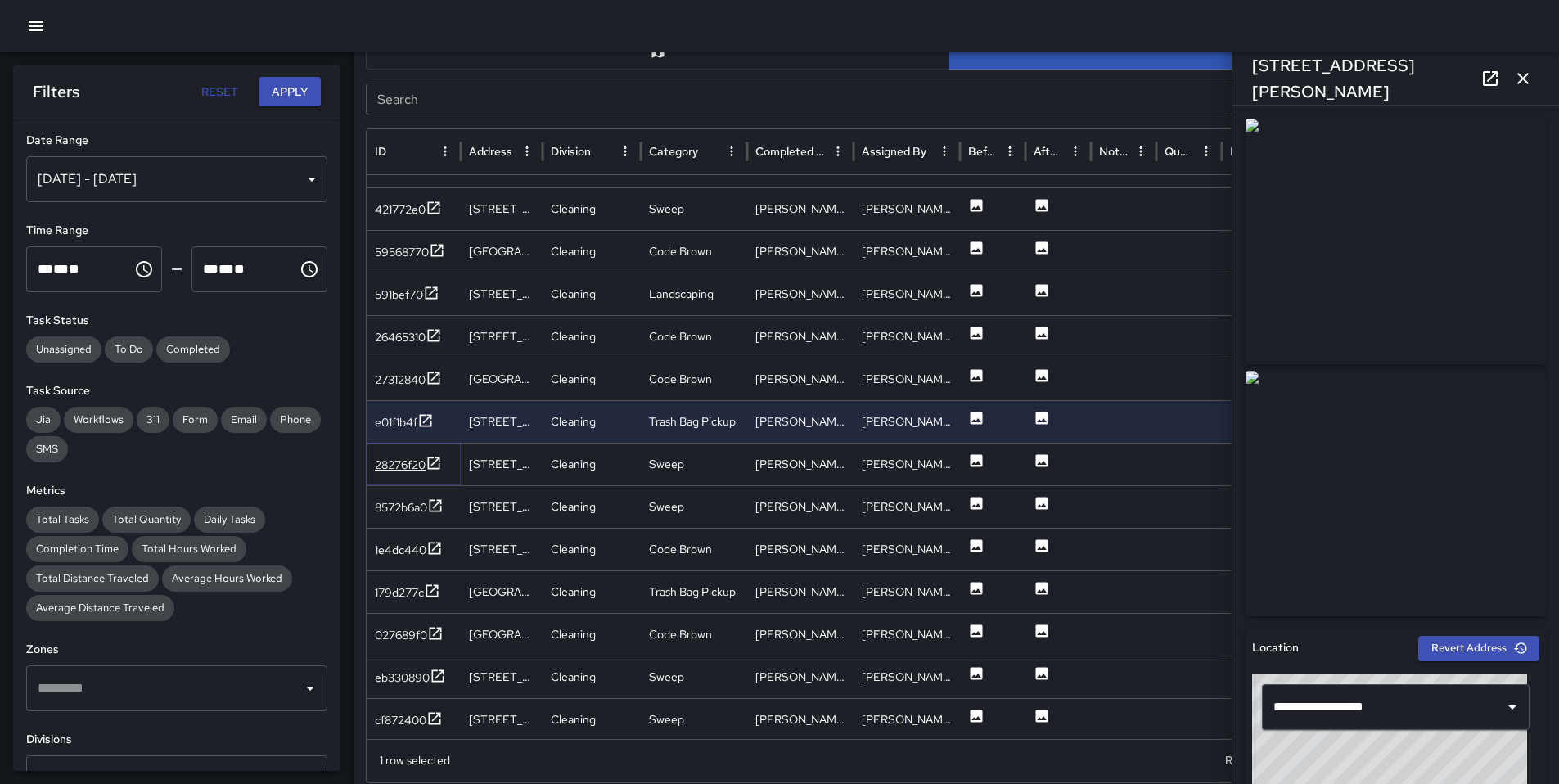
click at [388, 459] on div "28276f20" at bounding box center [400, 464] width 51 height 16
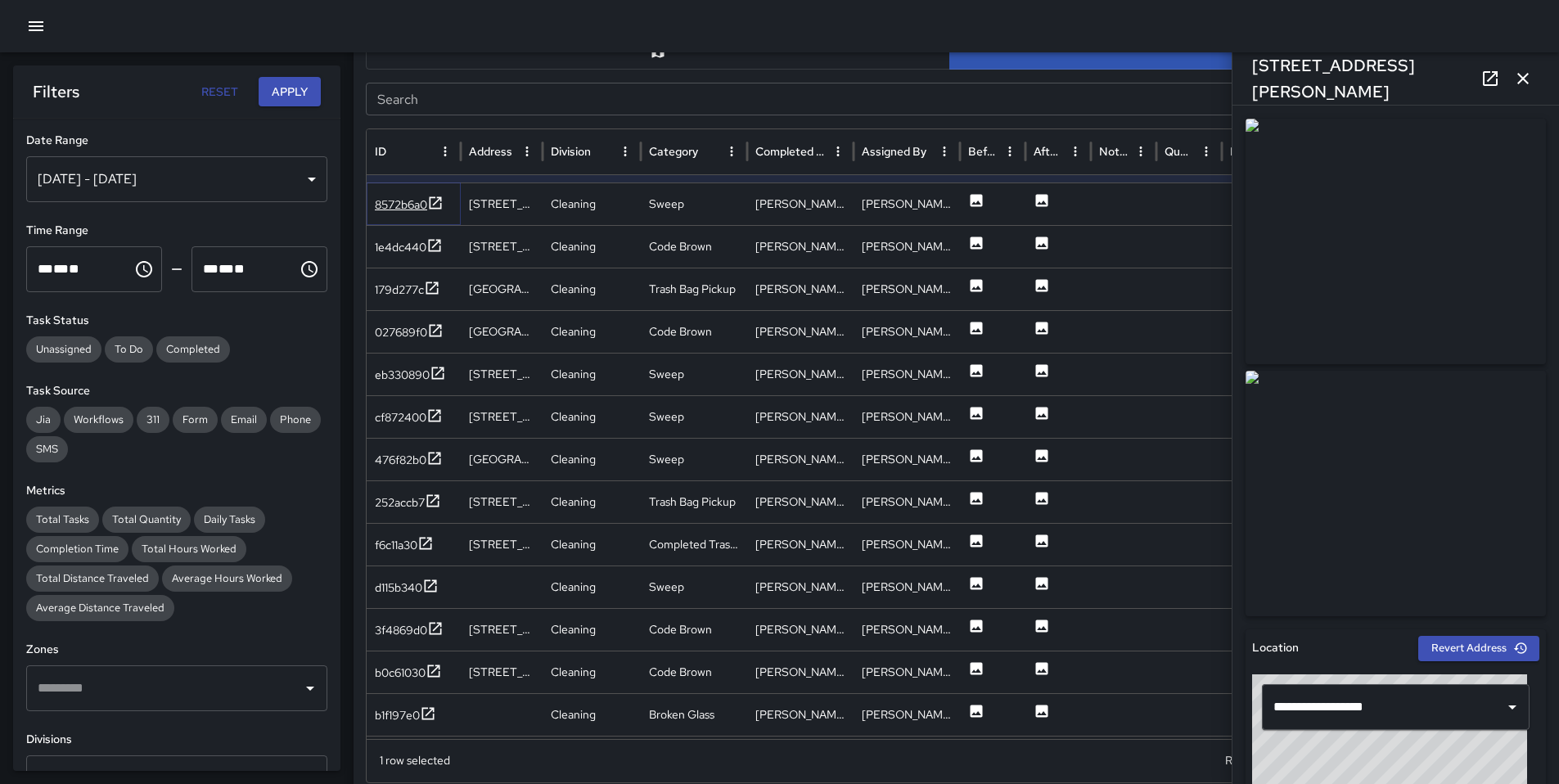
click at [383, 196] on div "8572b6a0" at bounding box center [401, 204] width 52 height 16
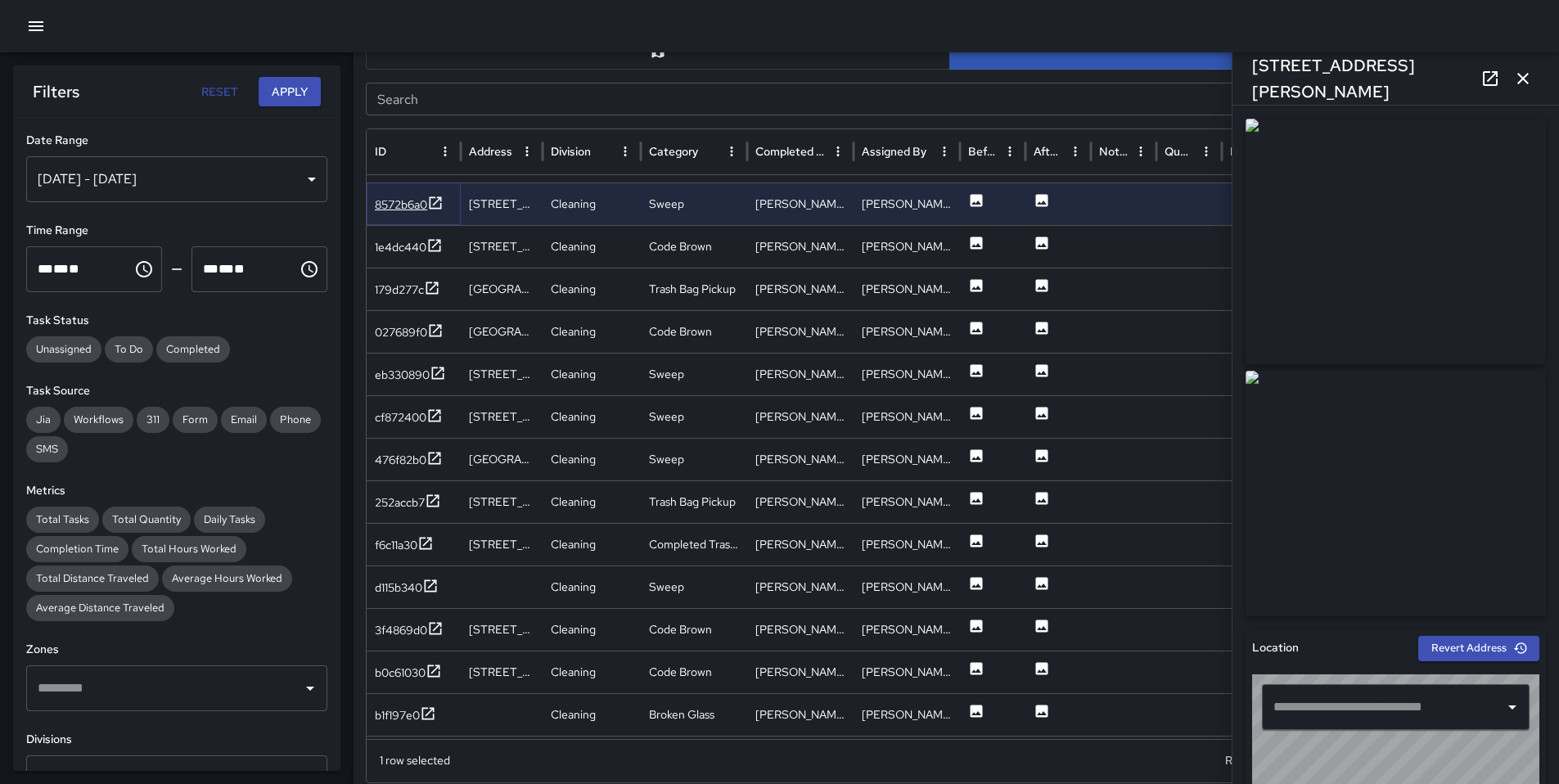
type input "**********"
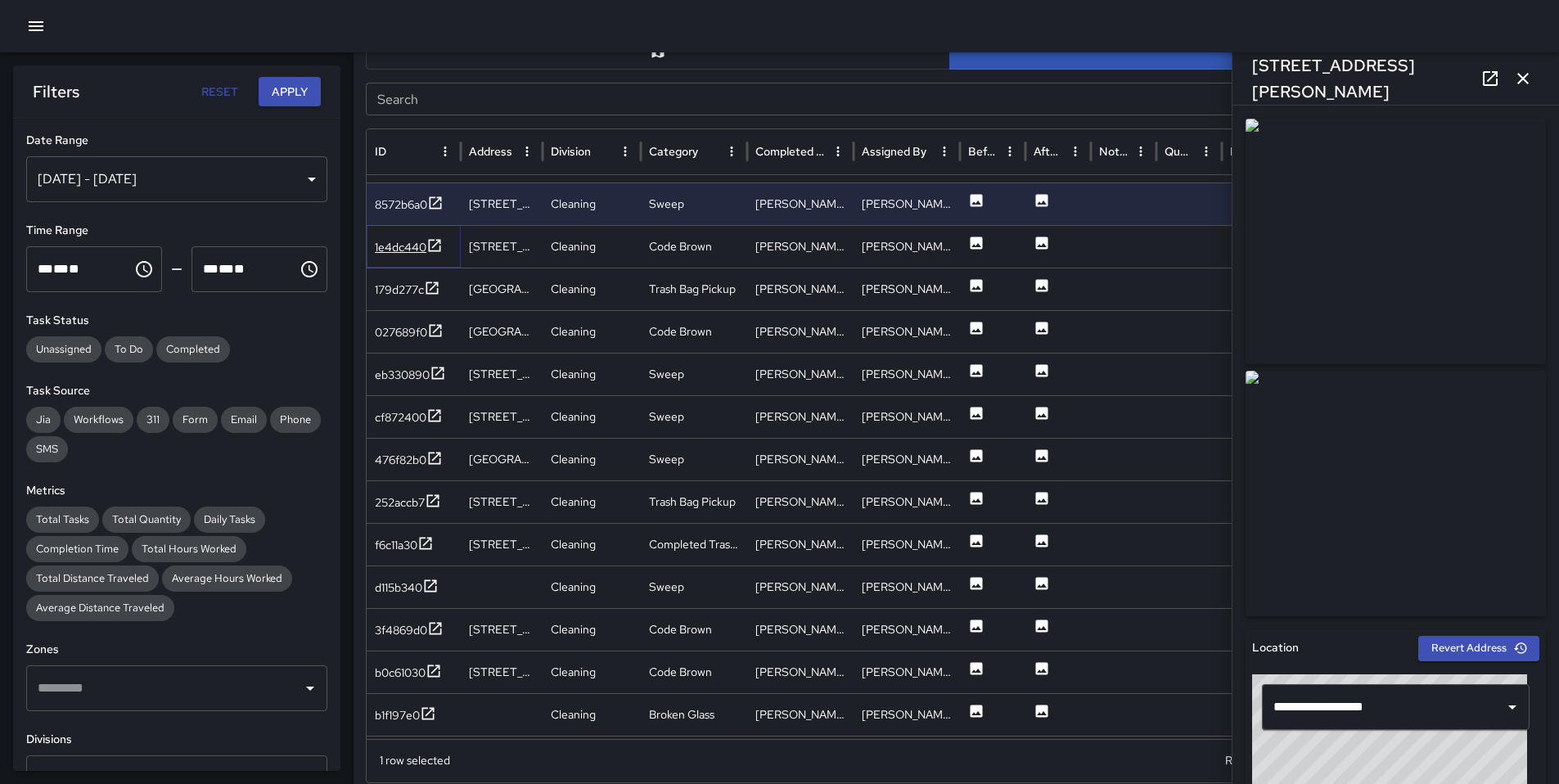
click at [392, 252] on div "1e4dc440" at bounding box center [401, 247] width 51 height 16
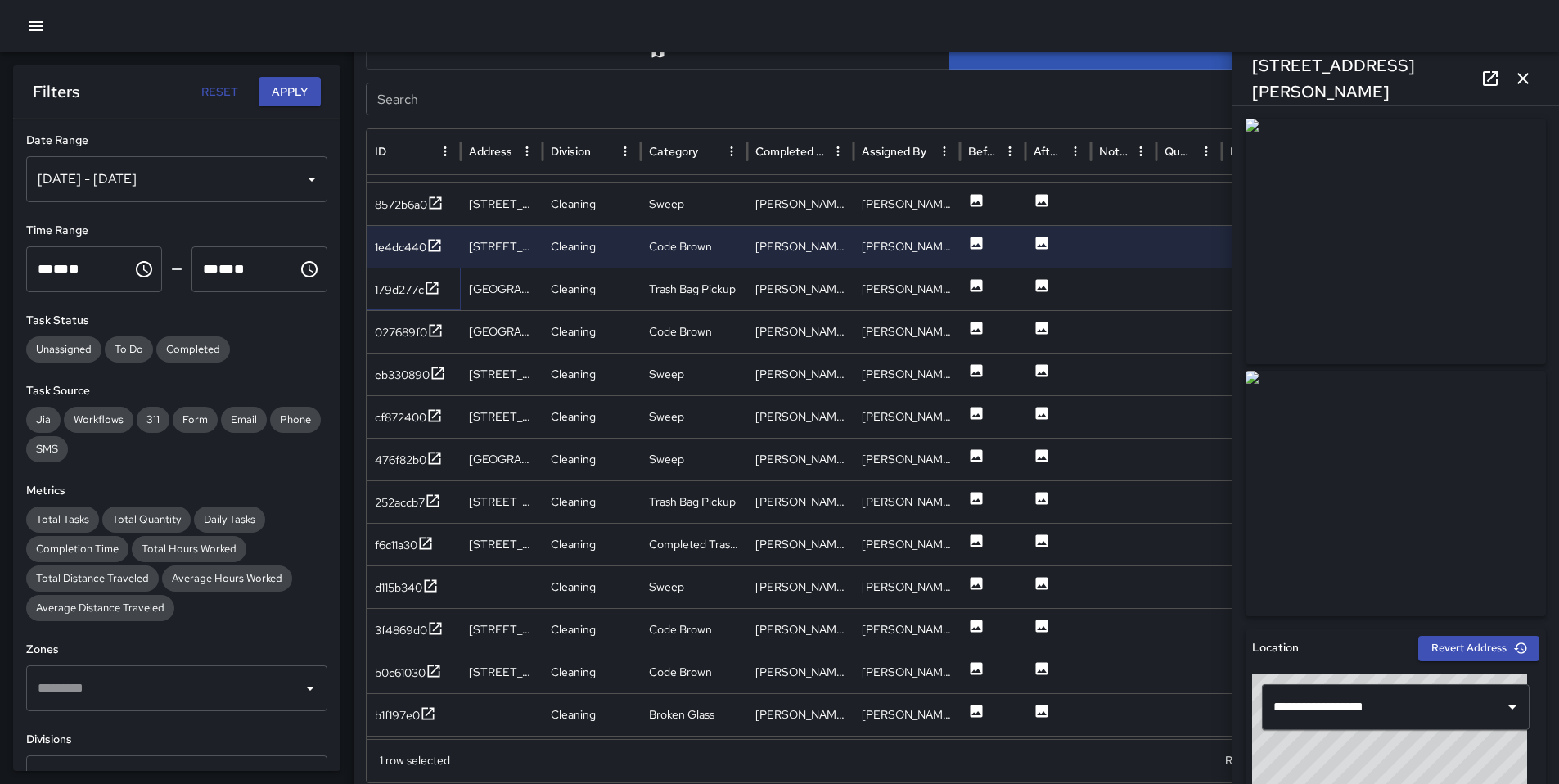
click at [398, 288] on div "179d277c" at bounding box center [399, 289] width 49 height 16
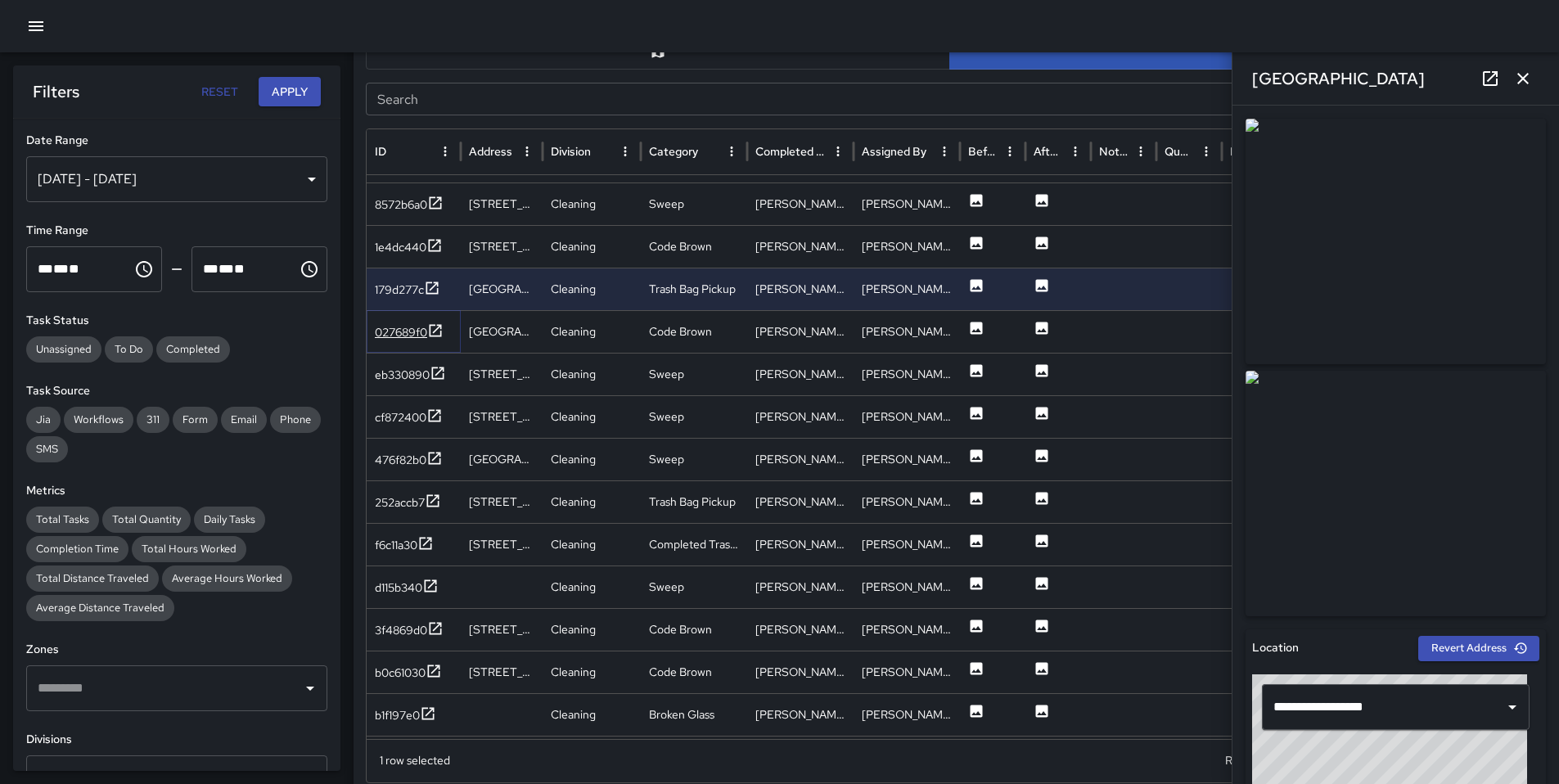
click at [403, 332] on div "027689f0" at bounding box center [401, 332] width 52 height 16
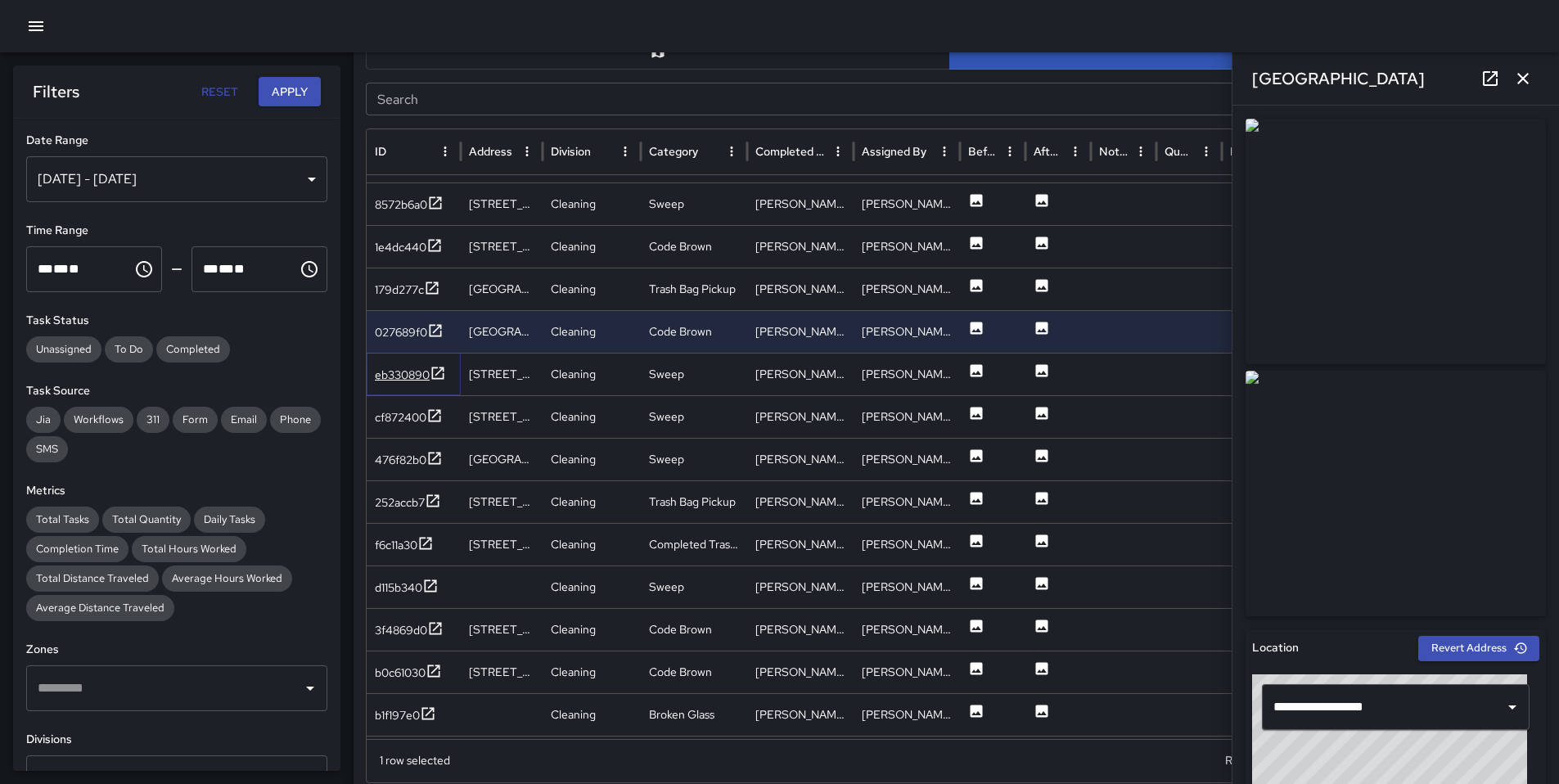
click at [392, 380] on div "eb330890" at bounding box center [402, 374] width 55 height 16
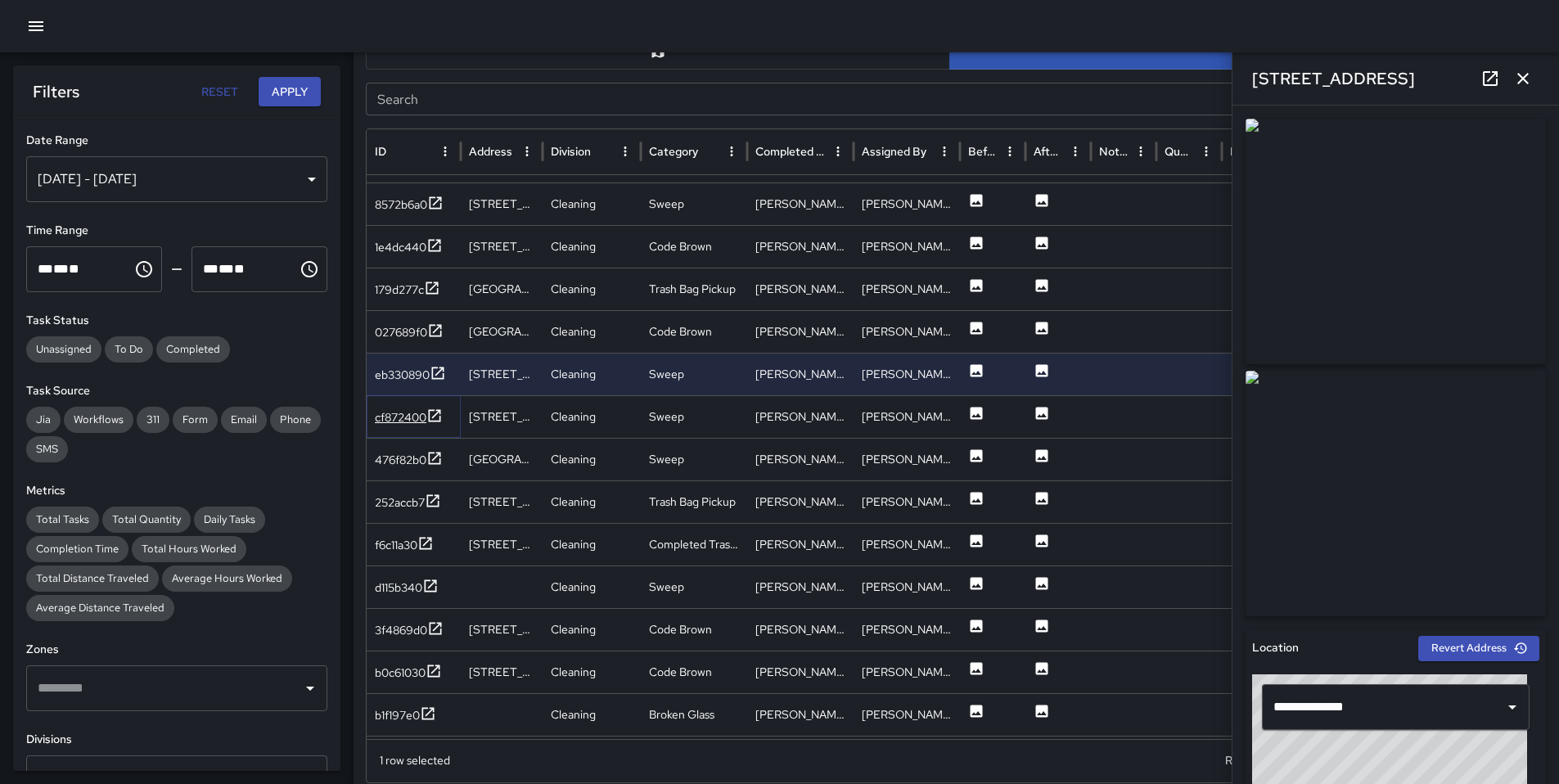
click at [396, 418] on div "cf872400" at bounding box center [401, 417] width 51 height 16
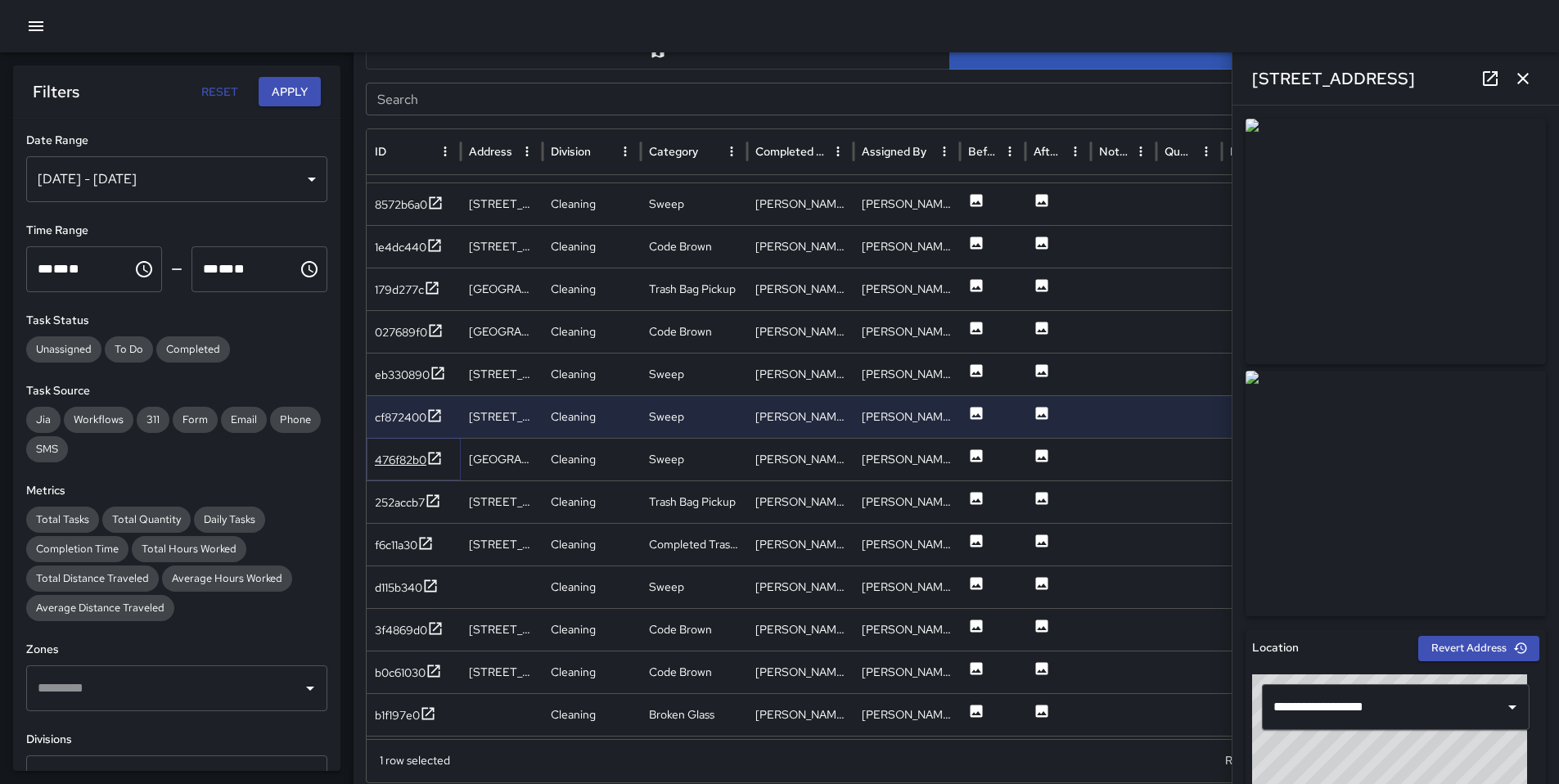
click at [402, 452] on div "476f82b0" at bounding box center [401, 460] width 51 height 16
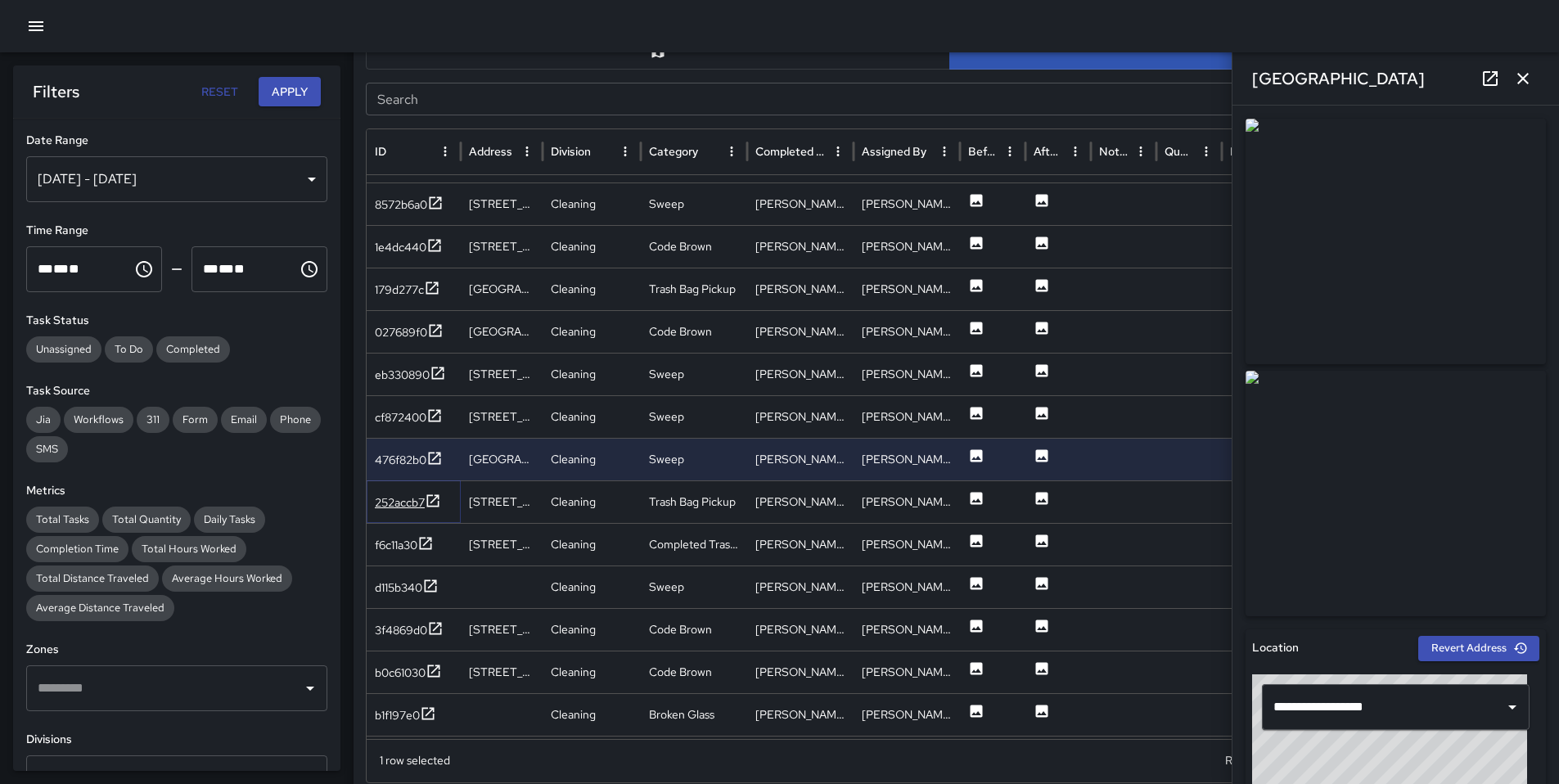
click at [407, 503] on div "252accb7" at bounding box center [400, 502] width 50 height 16
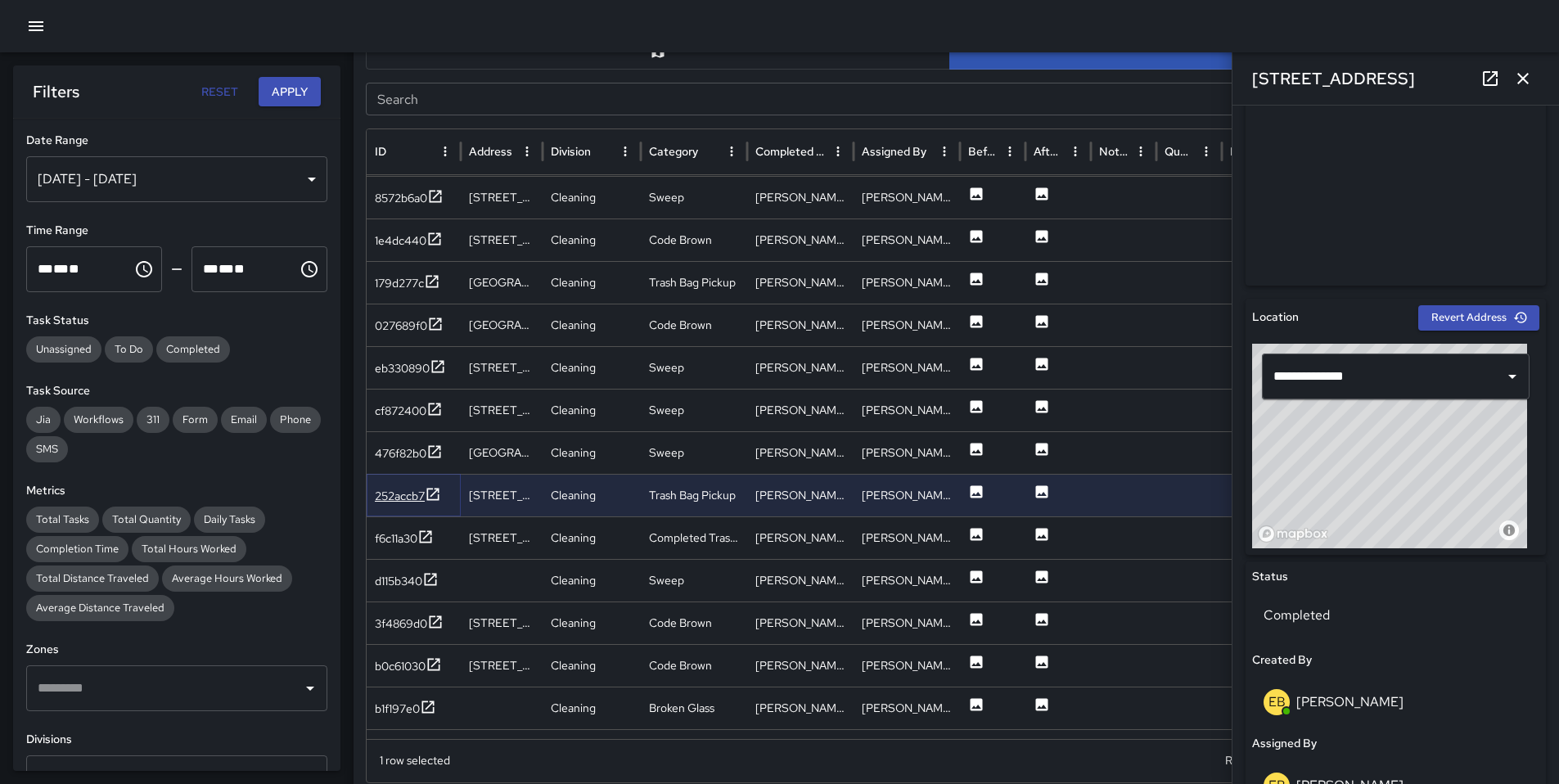
click at [414, 497] on div "252accb7" at bounding box center [400, 496] width 50 height 16
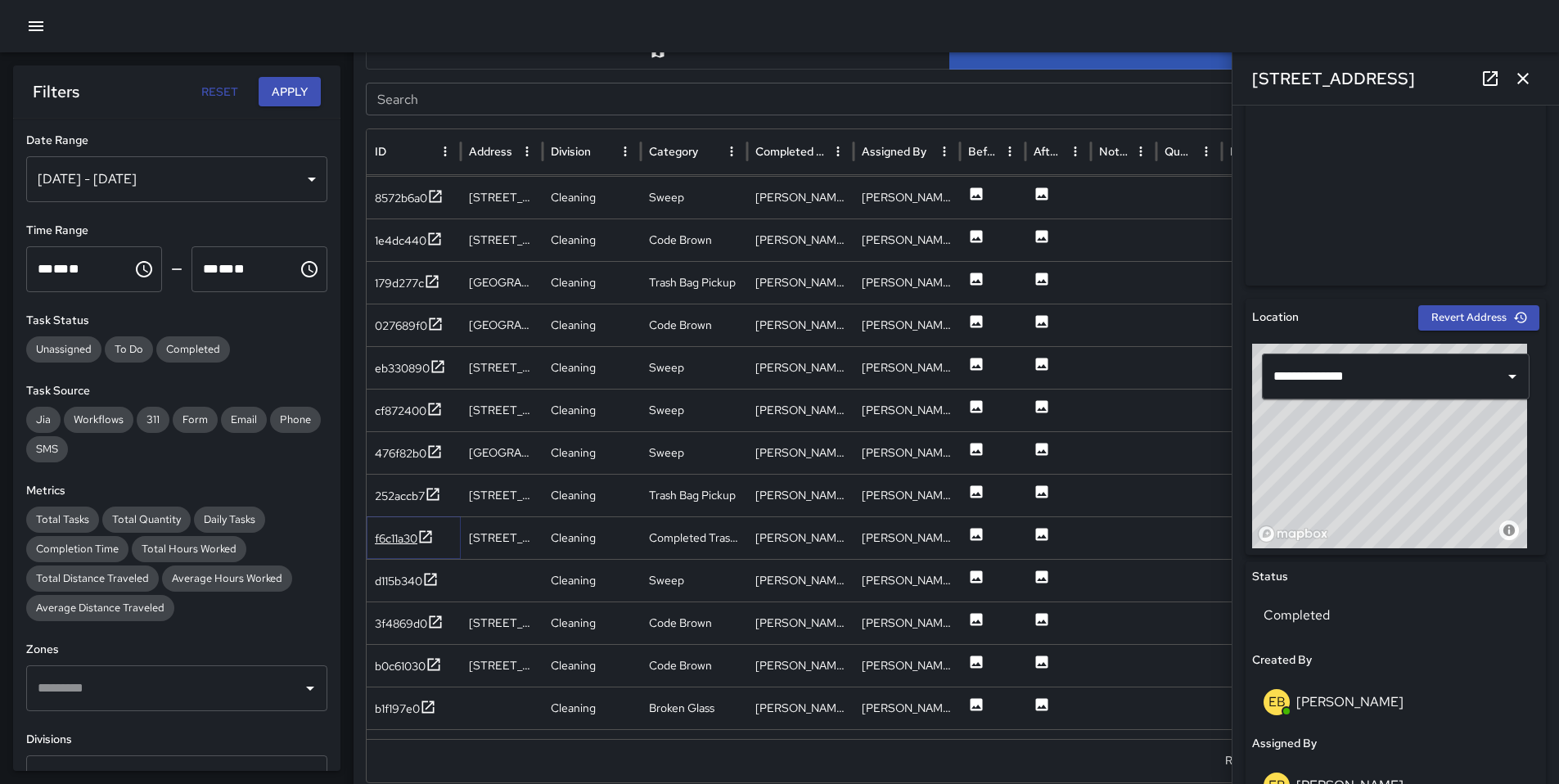
click at [398, 535] on div "f6c11a30" at bounding box center [396, 538] width 43 height 16
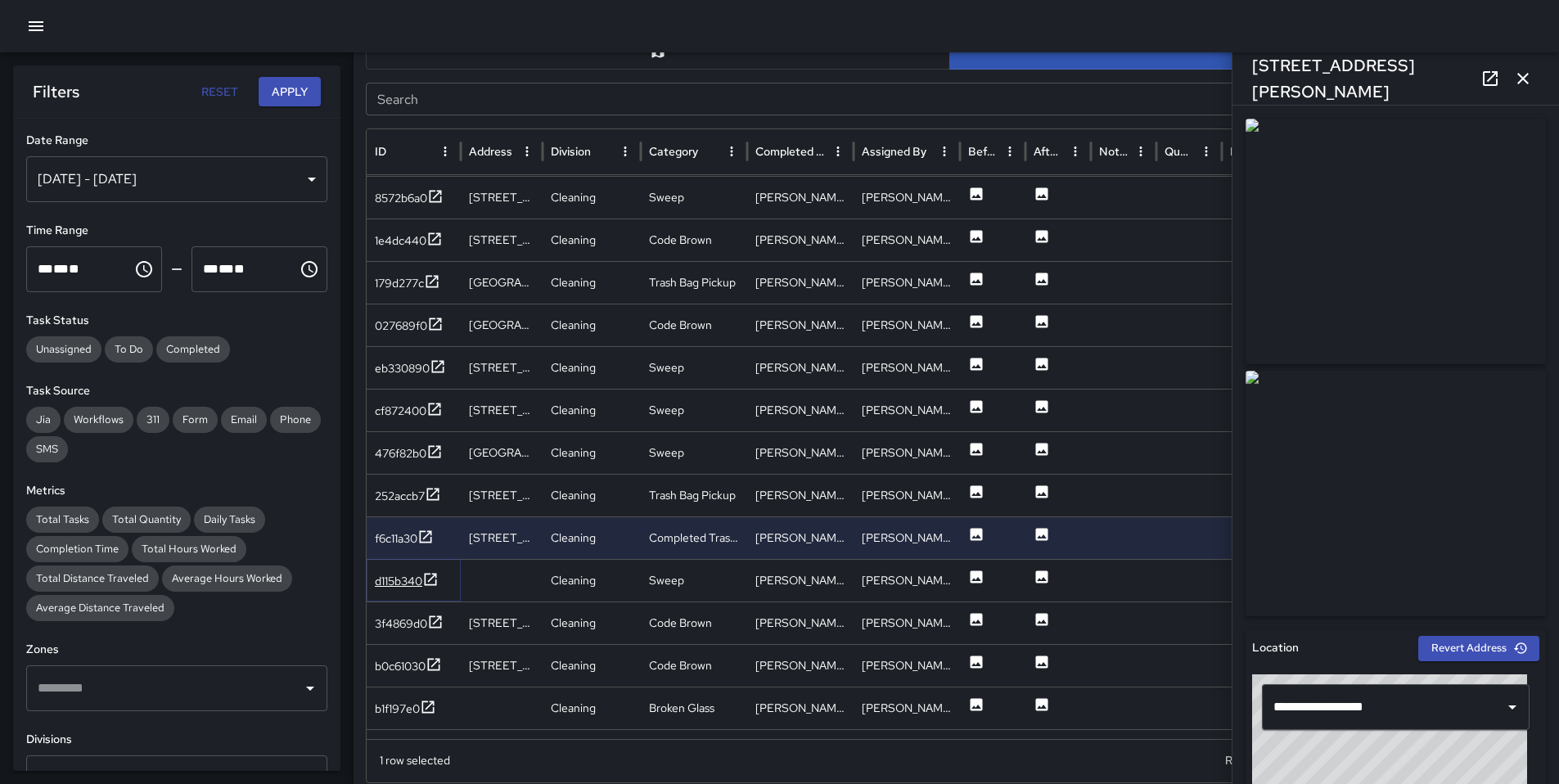
click at [412, 577] on div "d115b340" at bounding box center [398, 581] width 47 height 16
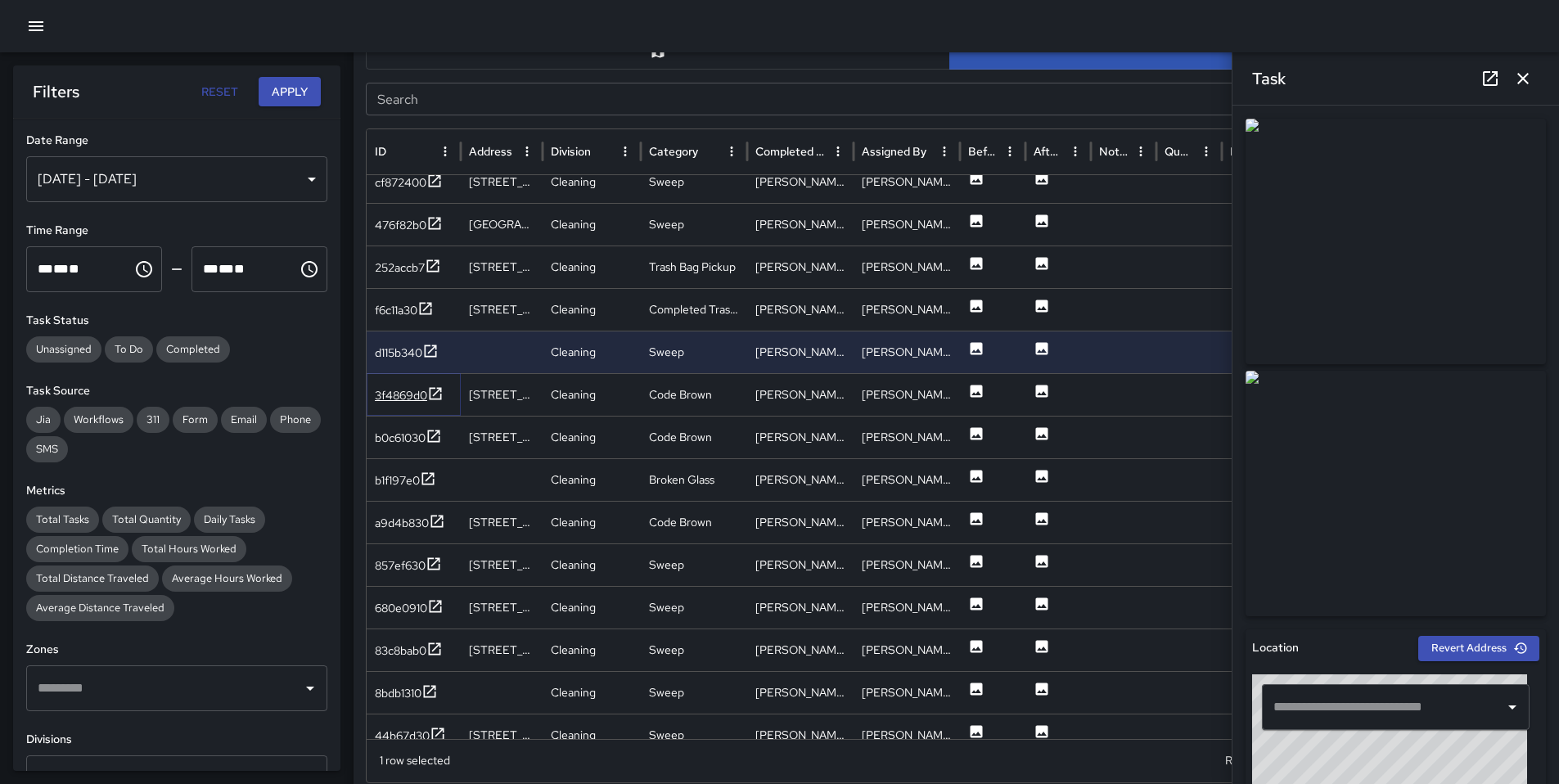
click at [386, 395] on div "3f4869d0" at bounding box center [401, 395] width 52 height 16
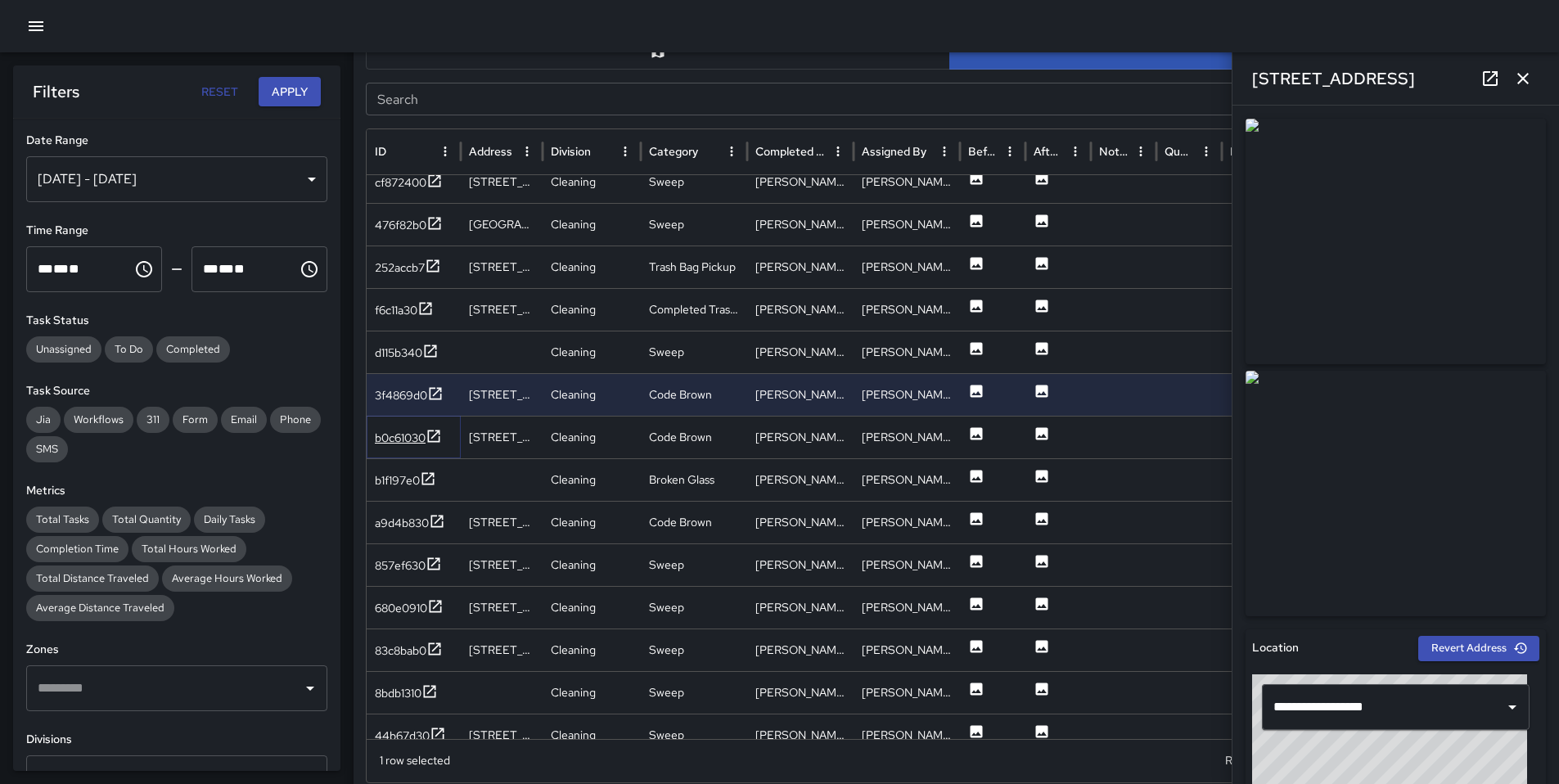
click at [390, 436] on div "b0c61030" at bounding box center [400, 437] width 51 height 16
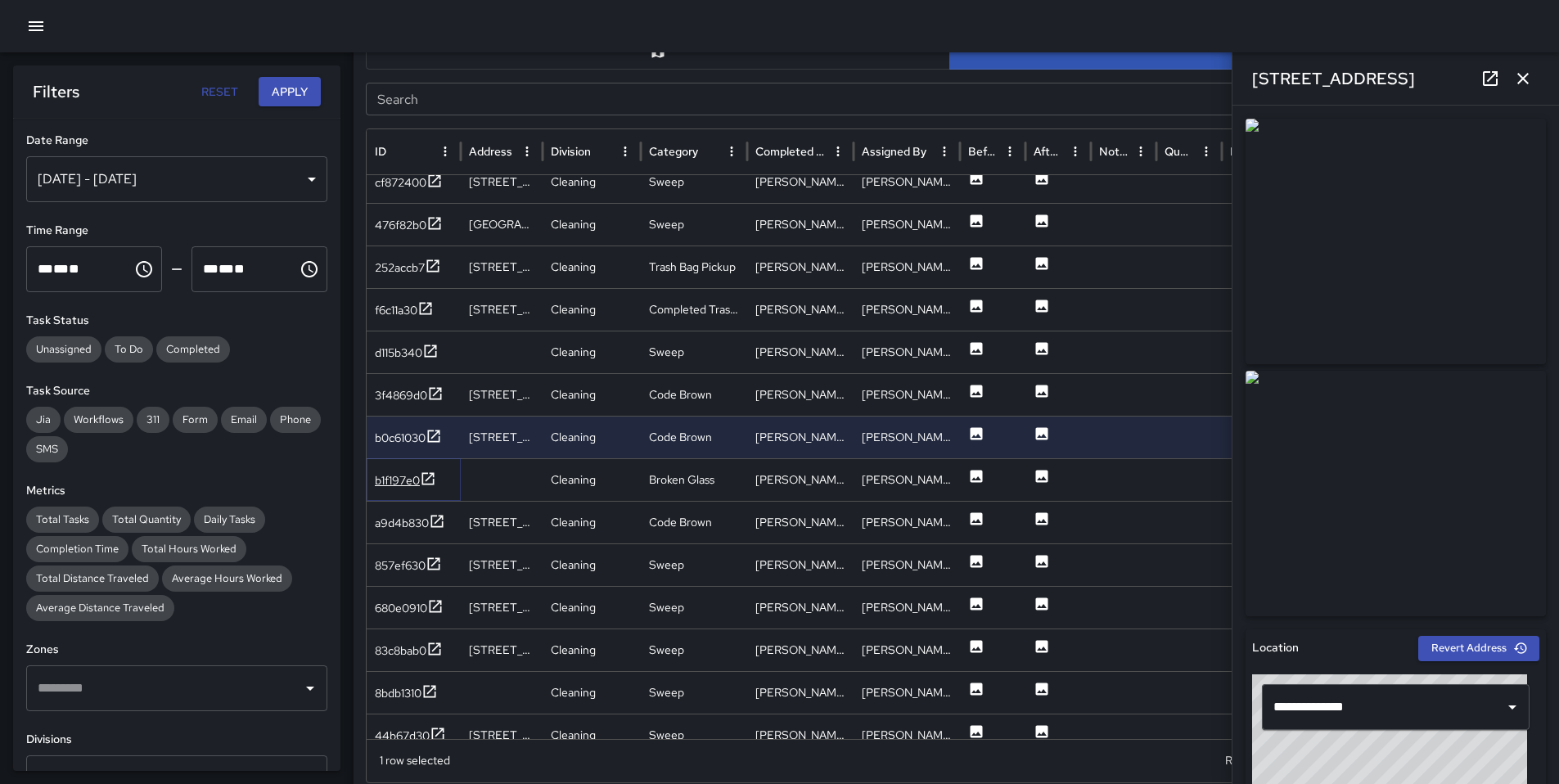
click at [407, 472] on div "b1f197e0" at bounding box center [397, 479] width 45 height 16
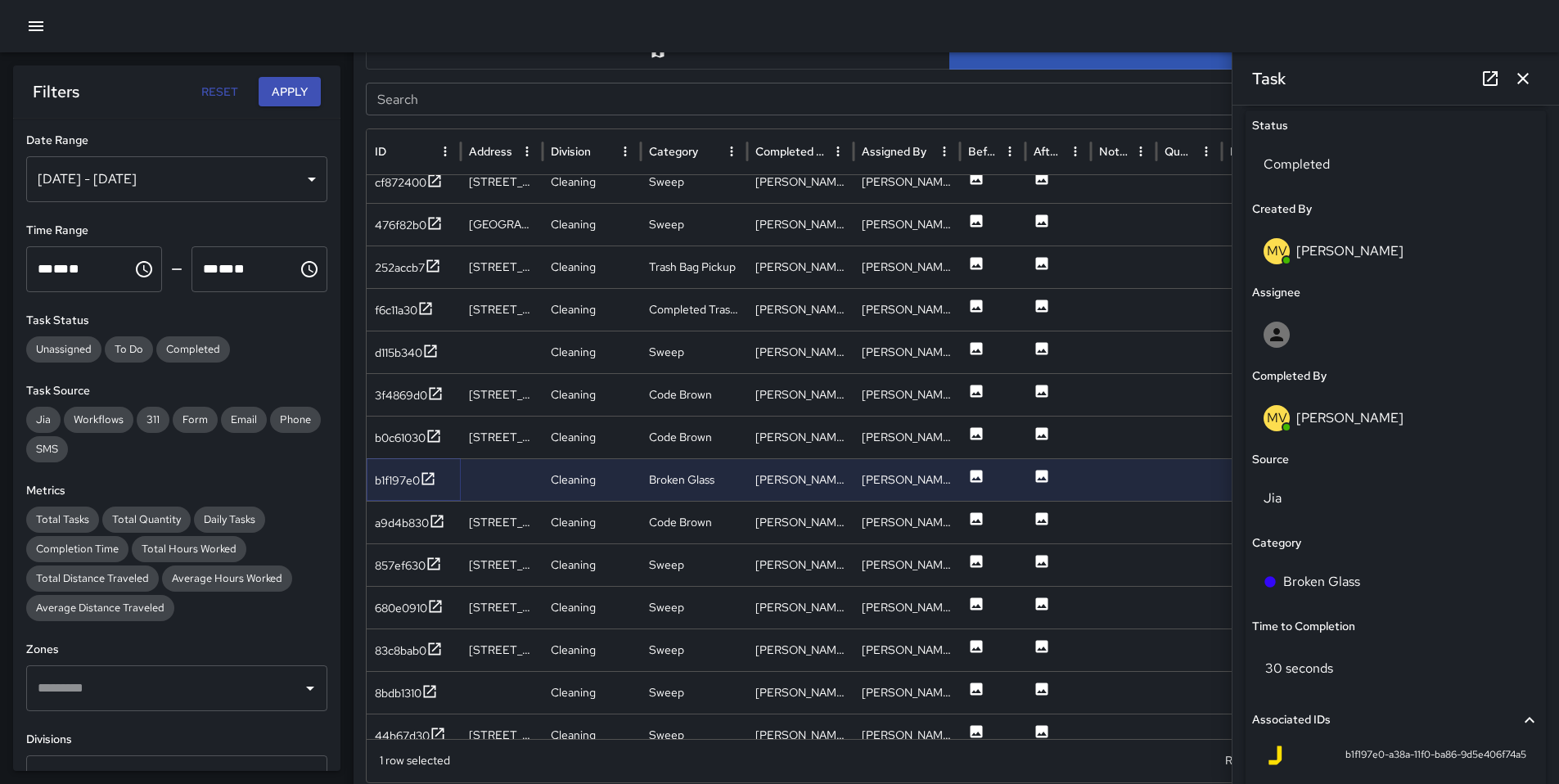
scroll to position [859, 0]
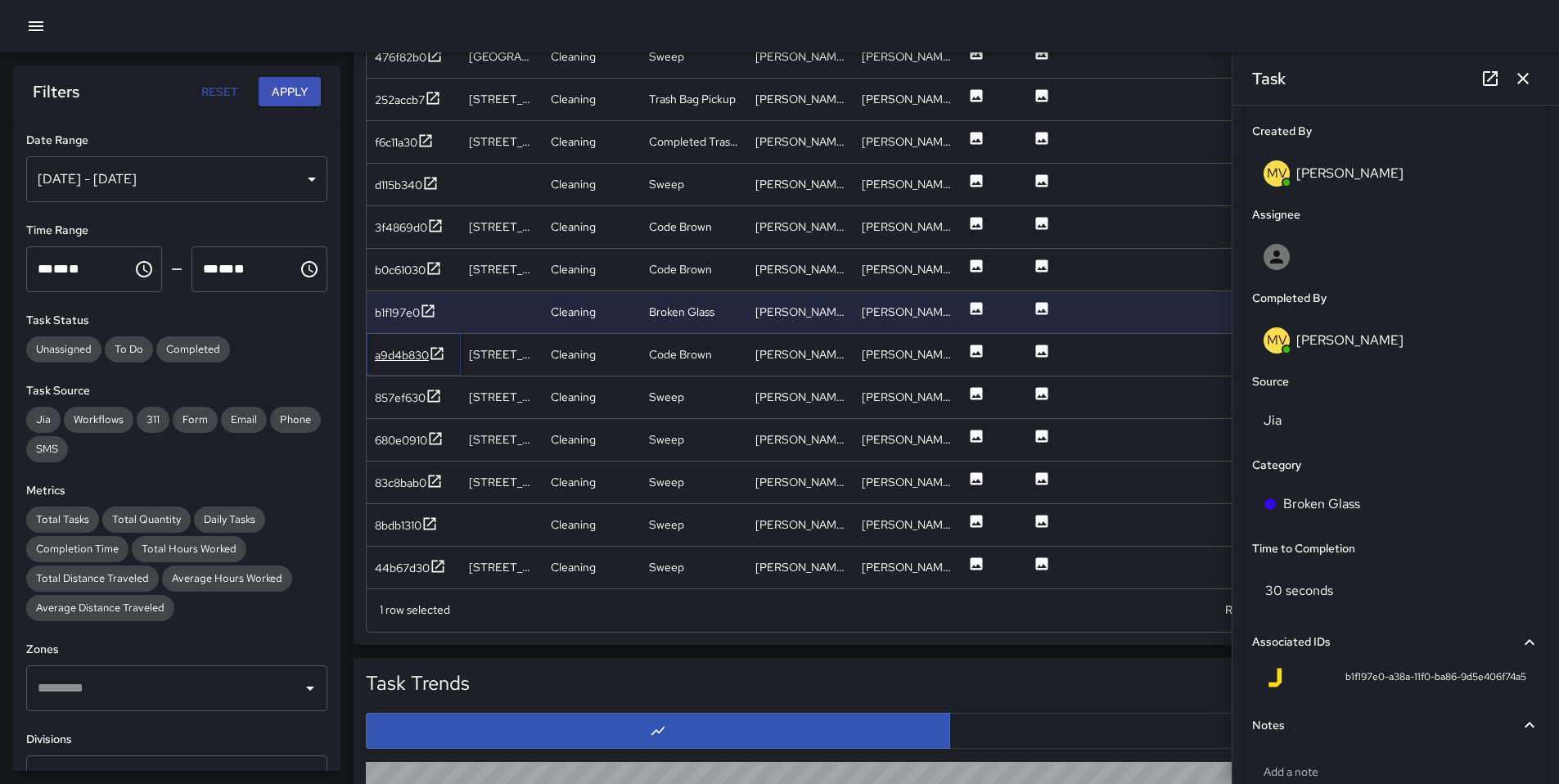
click at [394, 355] on div "a9d4b830" at bounding box center [402, 354] width 54 height 16
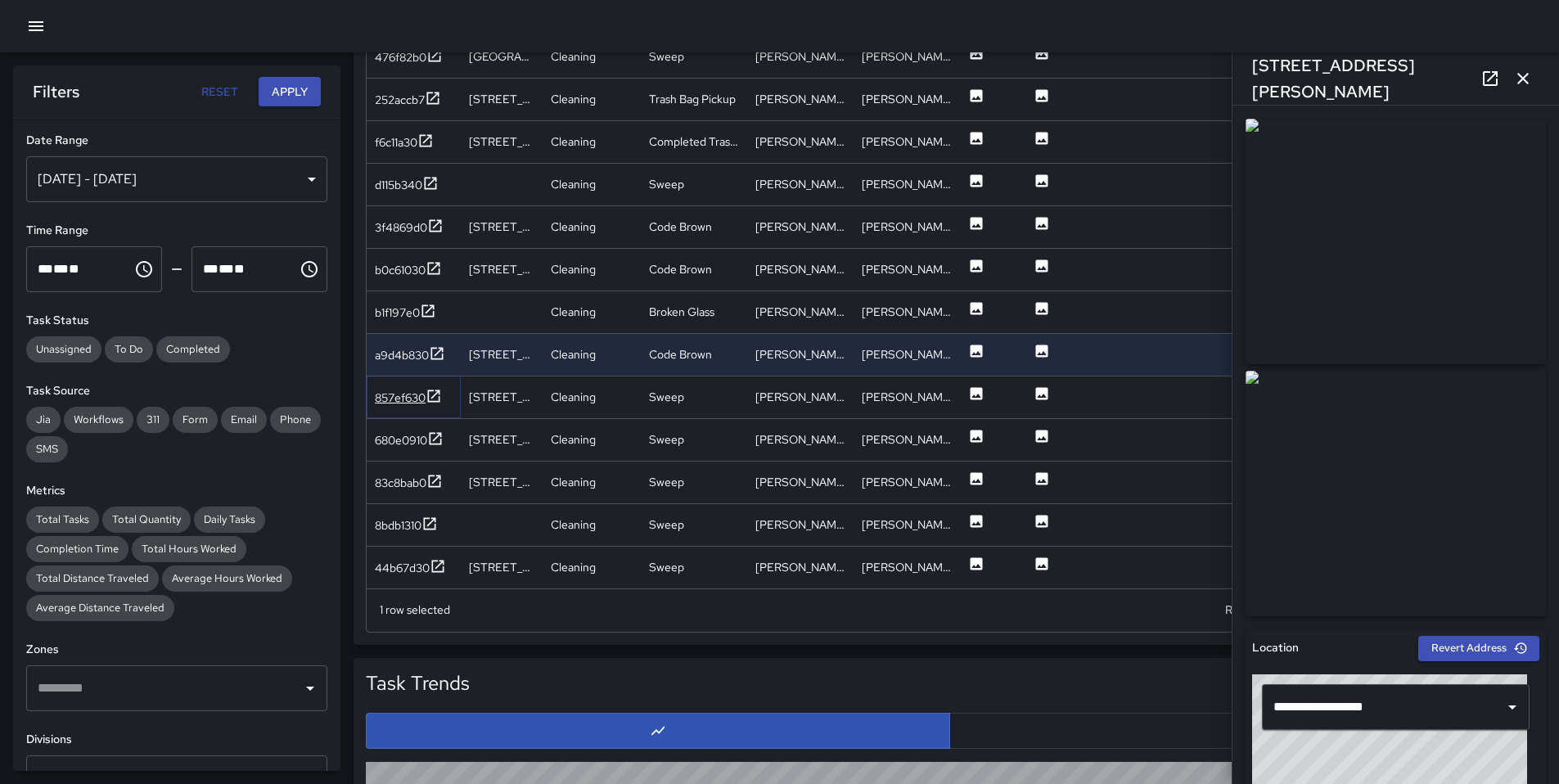
click at [406, 402] on div "857ef630" at bounding box center [400, 397] width 51 height 16
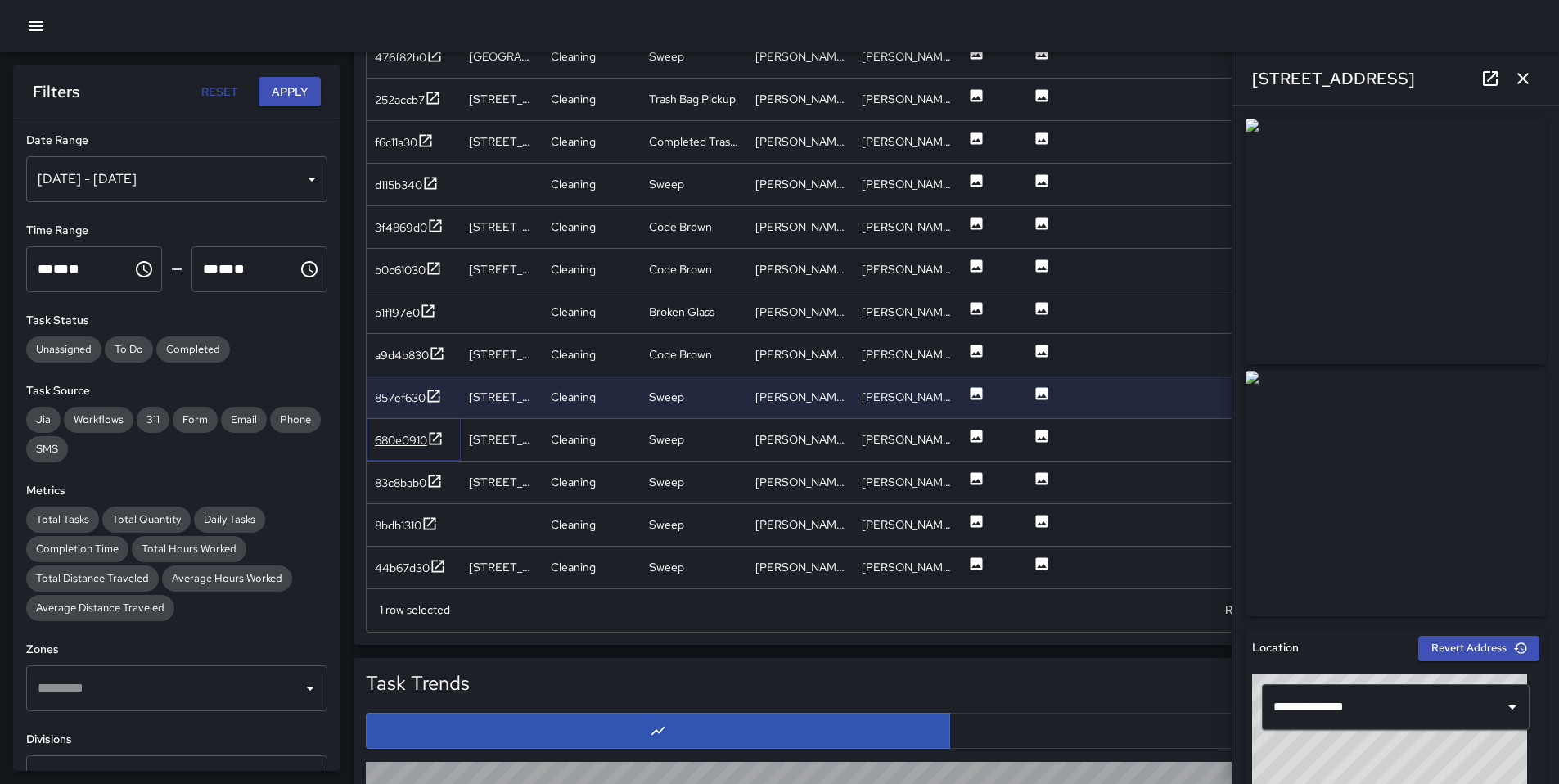
click at [414, 438] on div "680e0910" at bounding box center [401, 440] width 52 height 16
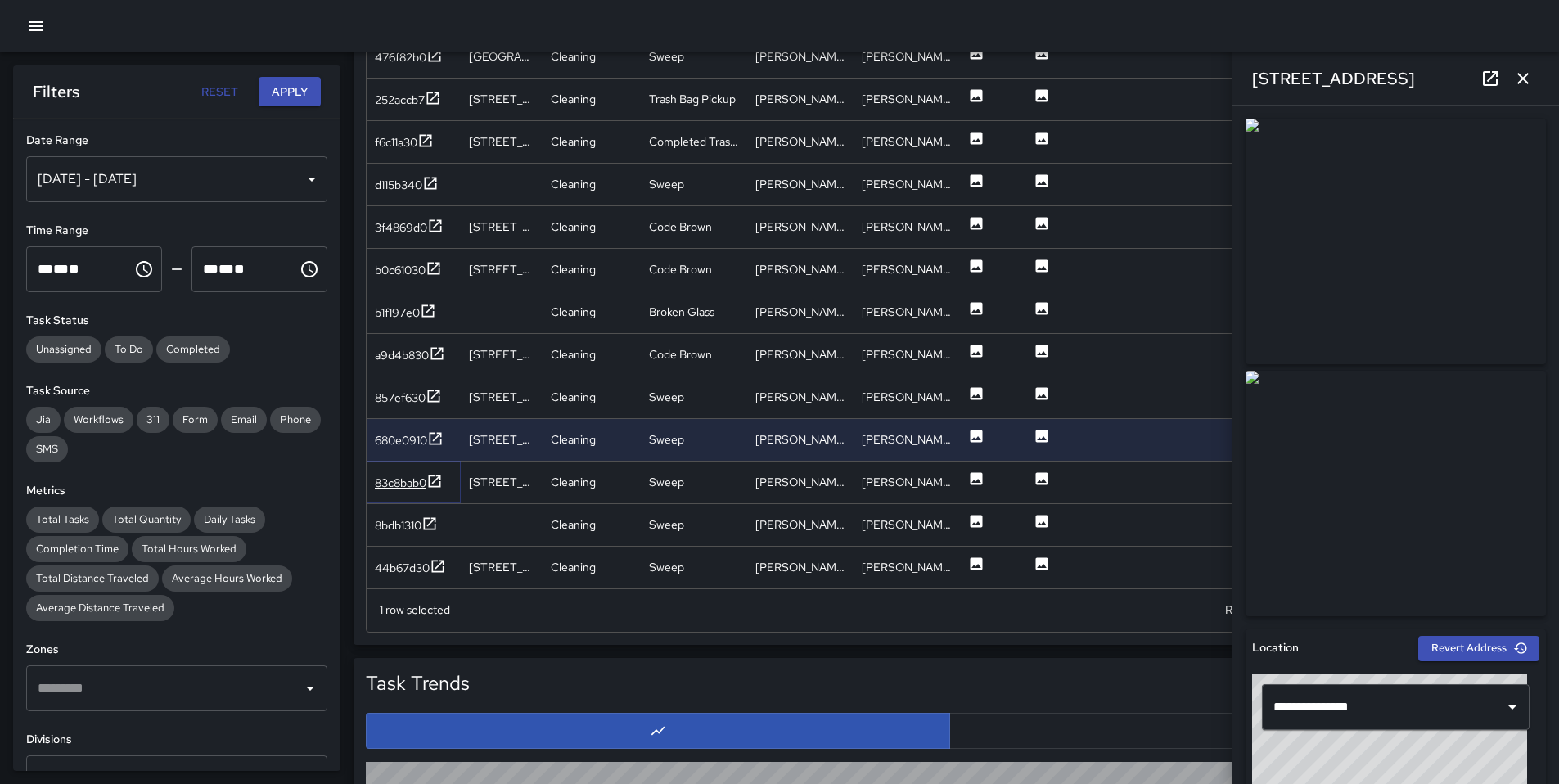
click at [412, 480] on div "83c8bab0" at bounding box center [401, 482] width 51 height 16
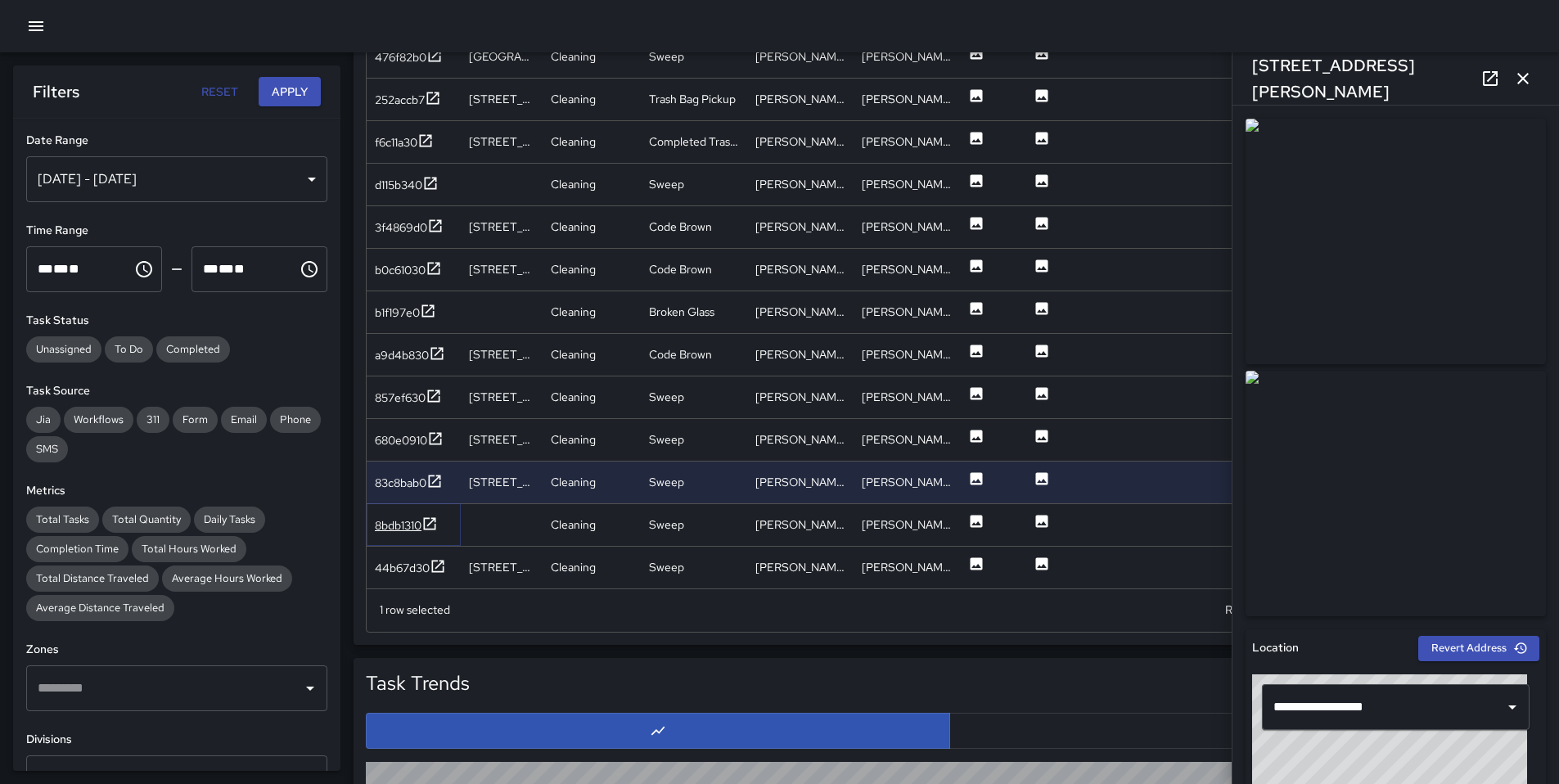
click at [402, 531] on div "8bdb1310" at bounding box center [398, 525] width 46 height 16
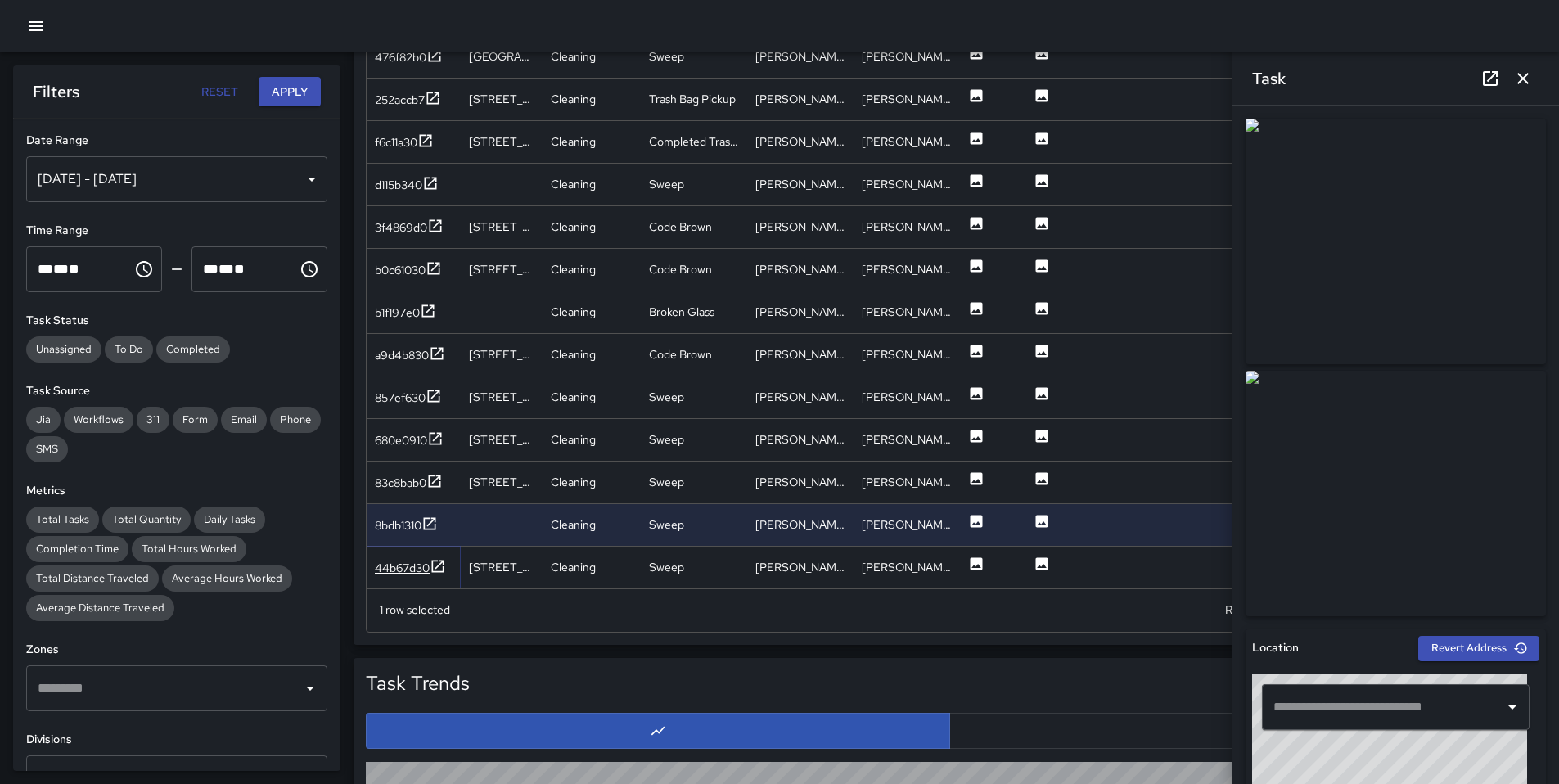
click at [403, 564] on div "44b67d30" at bounding box center [402, 568] width 55 height 16
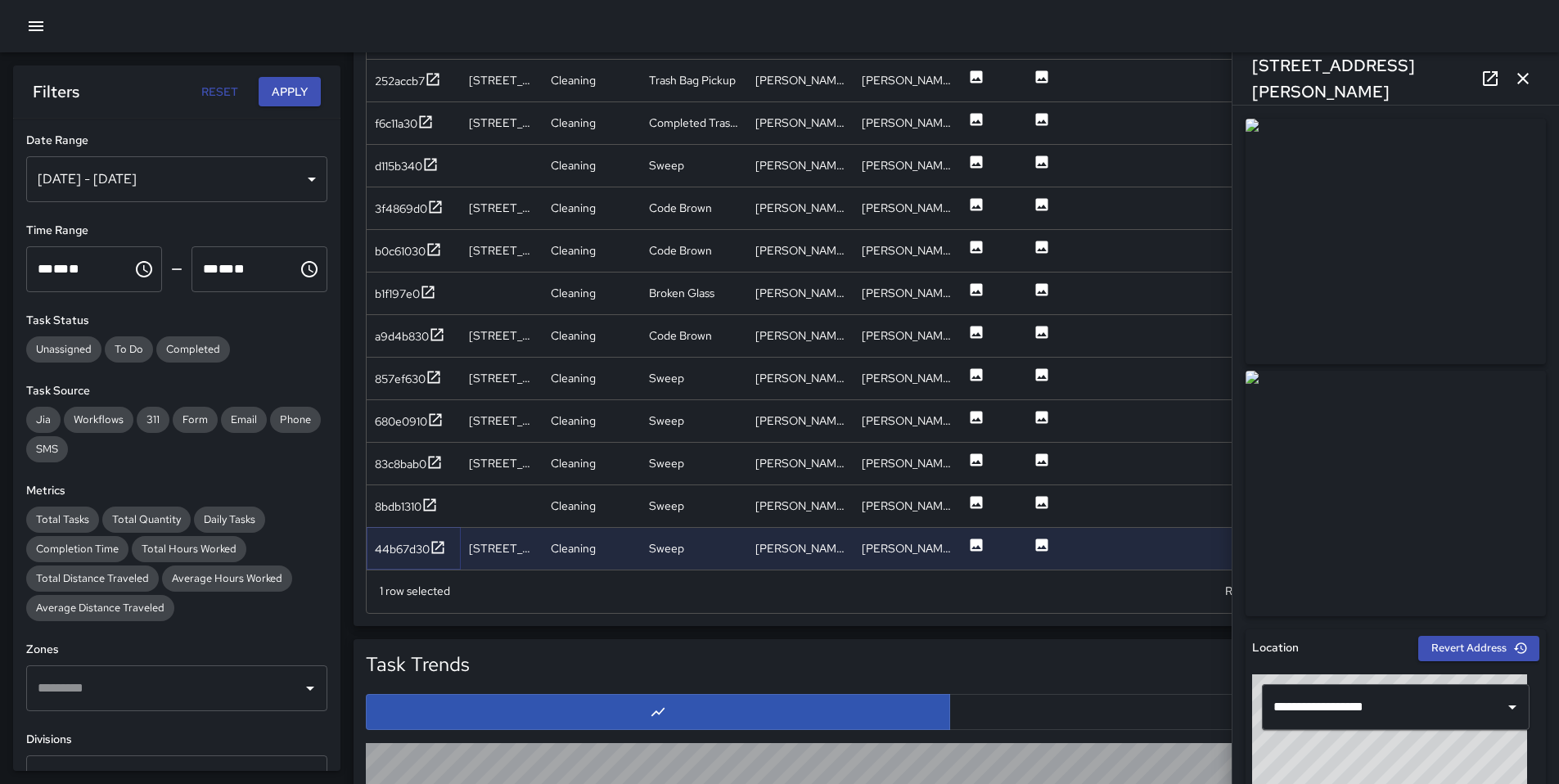
scroll to position [908, 0]
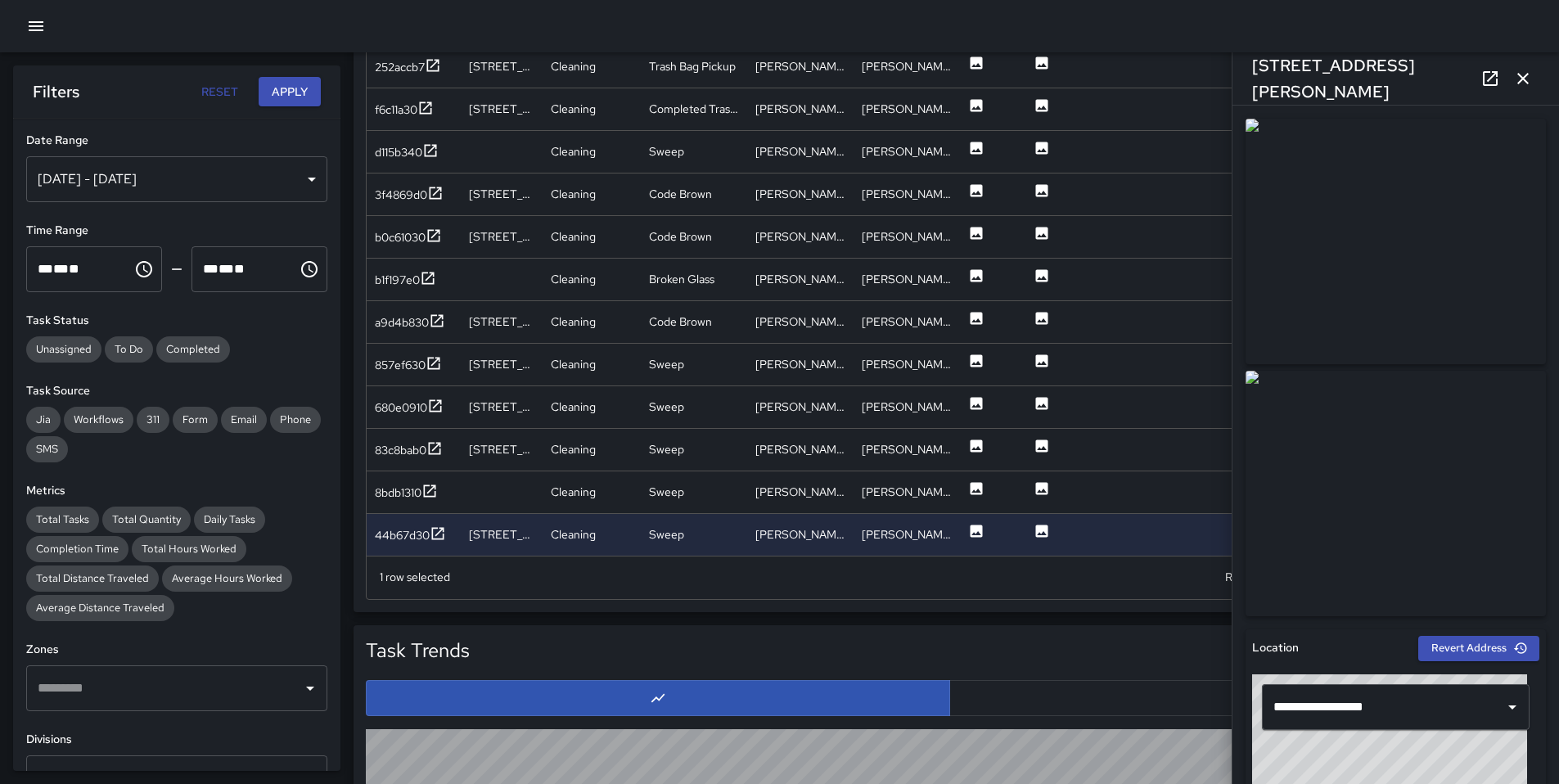
click at [1527, 81] on icon "button" at bounding box center [1523, 78] width 20 height 20
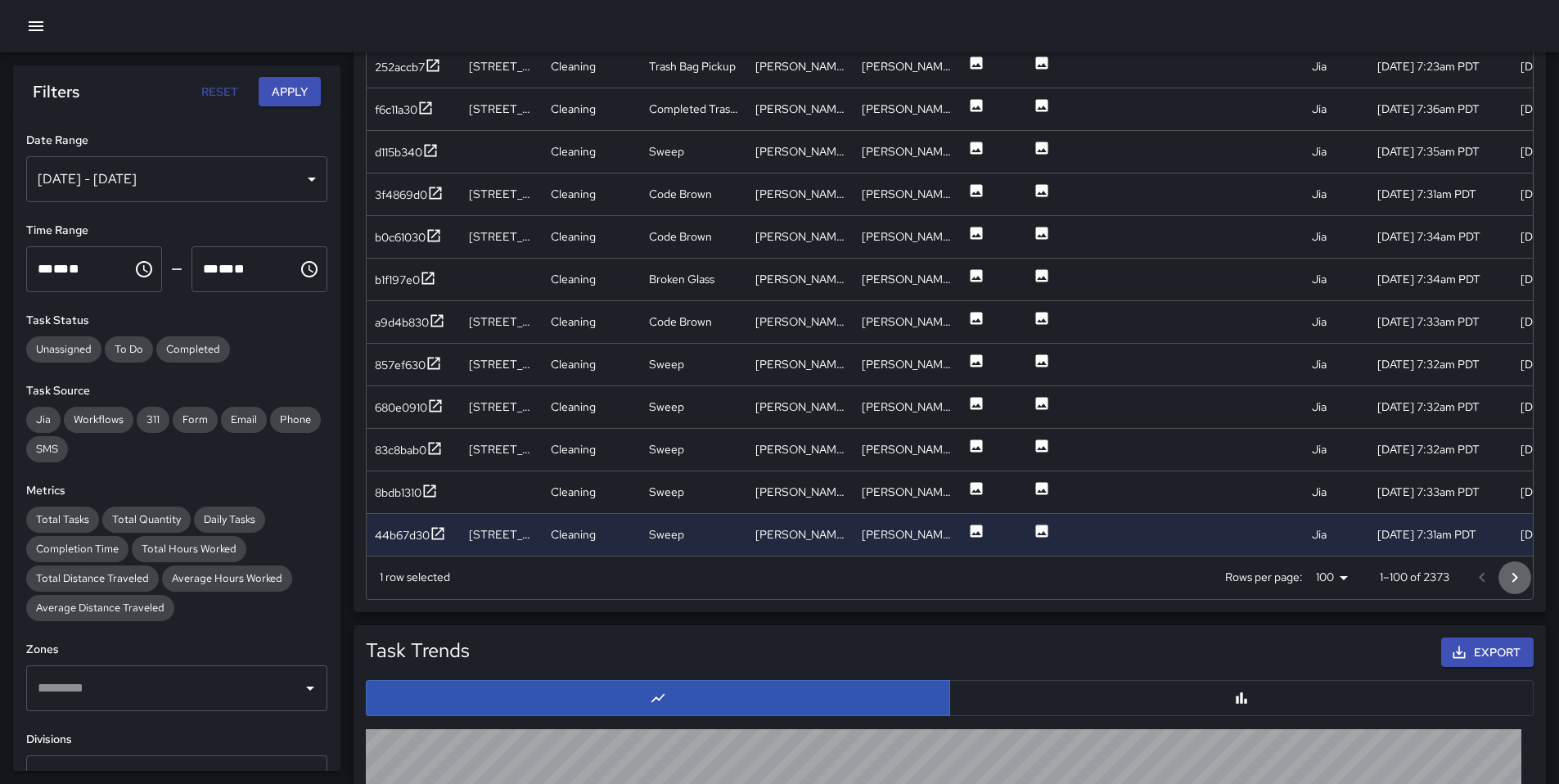
click at [1507, 575] on icon "Go to next page" at bounding box center [1514, 577] width 20 height 20
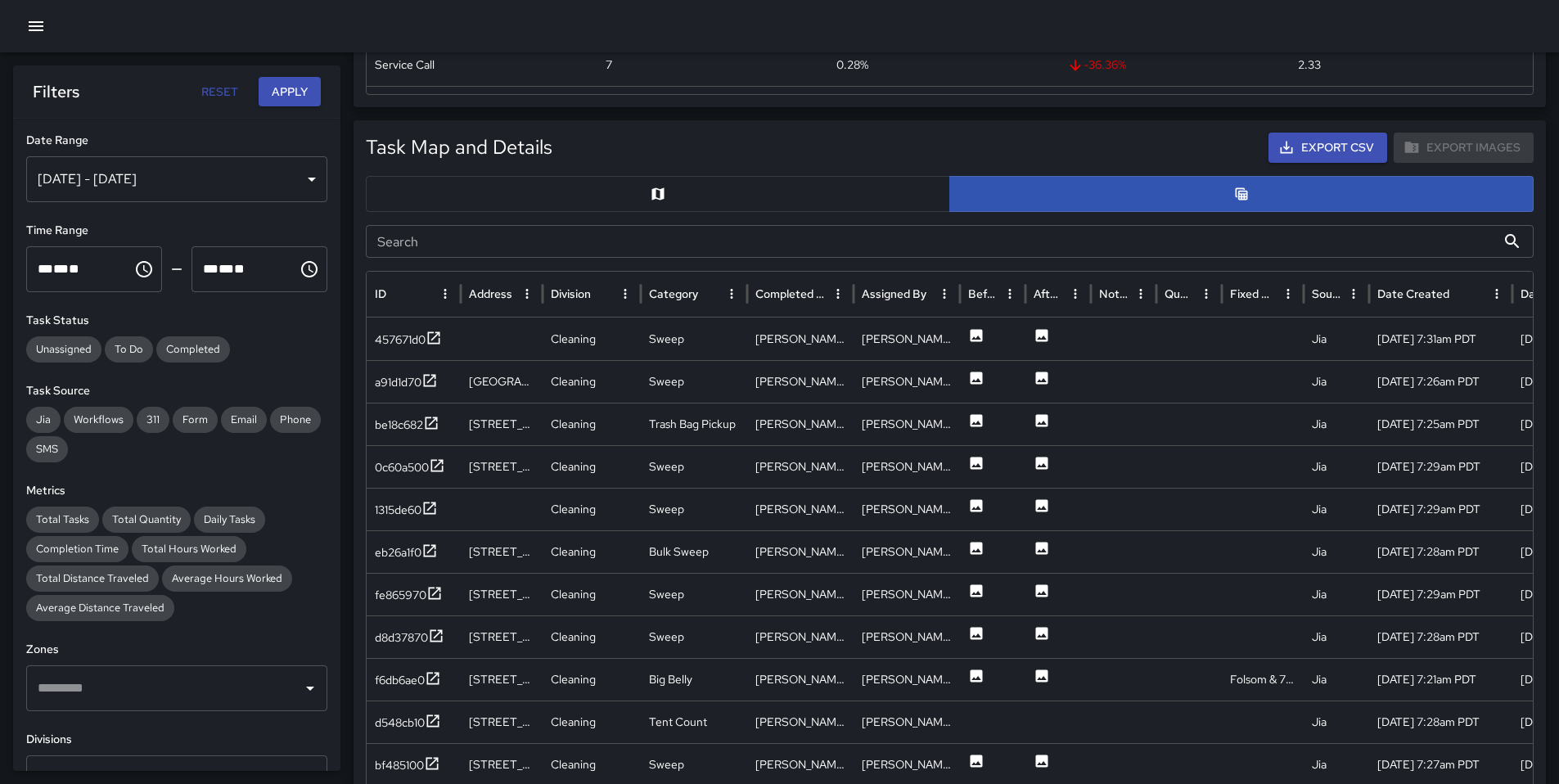
scroll to position [578, 0]
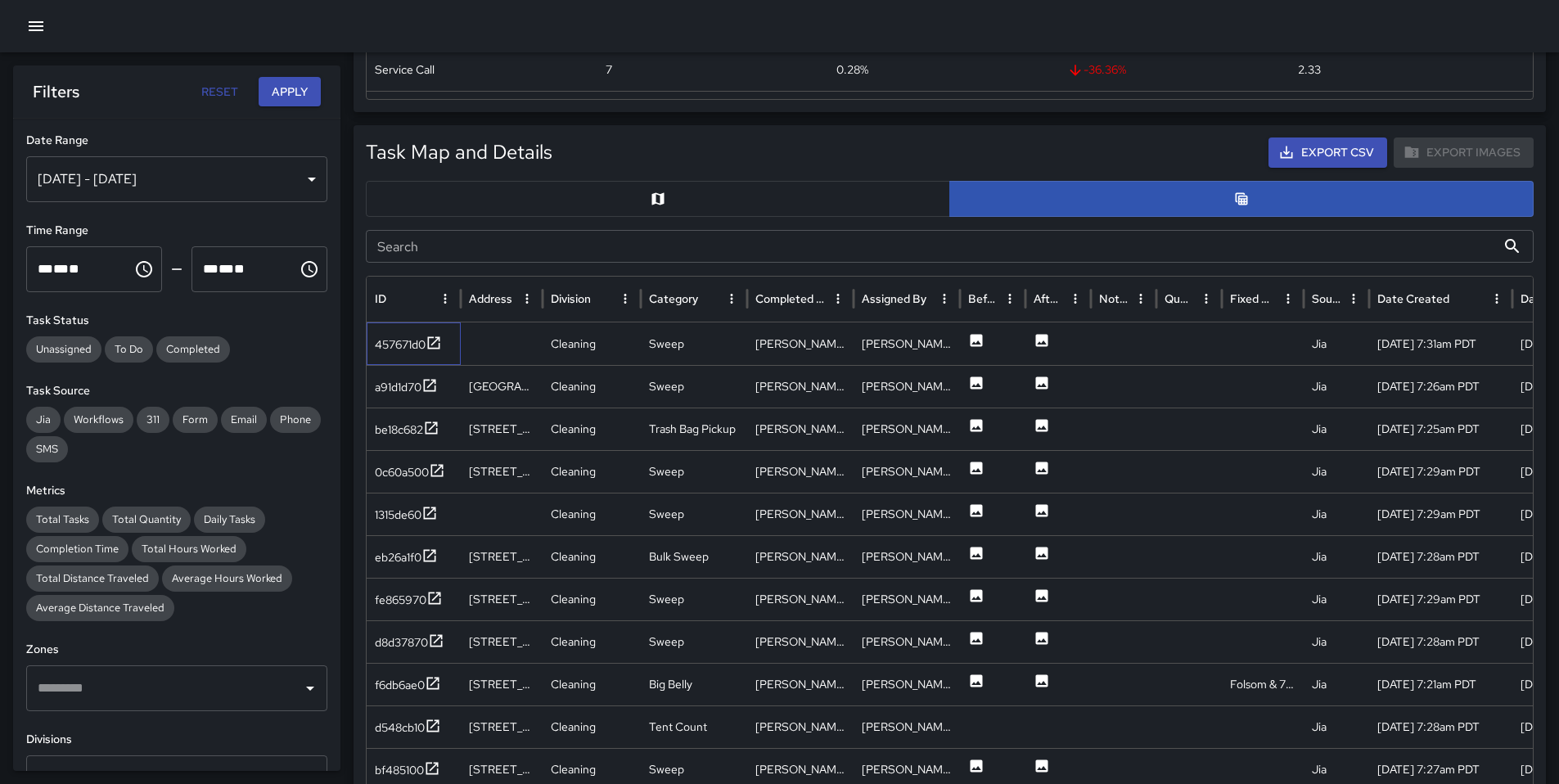
click at [408, 355] on div "457671d0" at bounding box center [414, 344] width 94 height 43
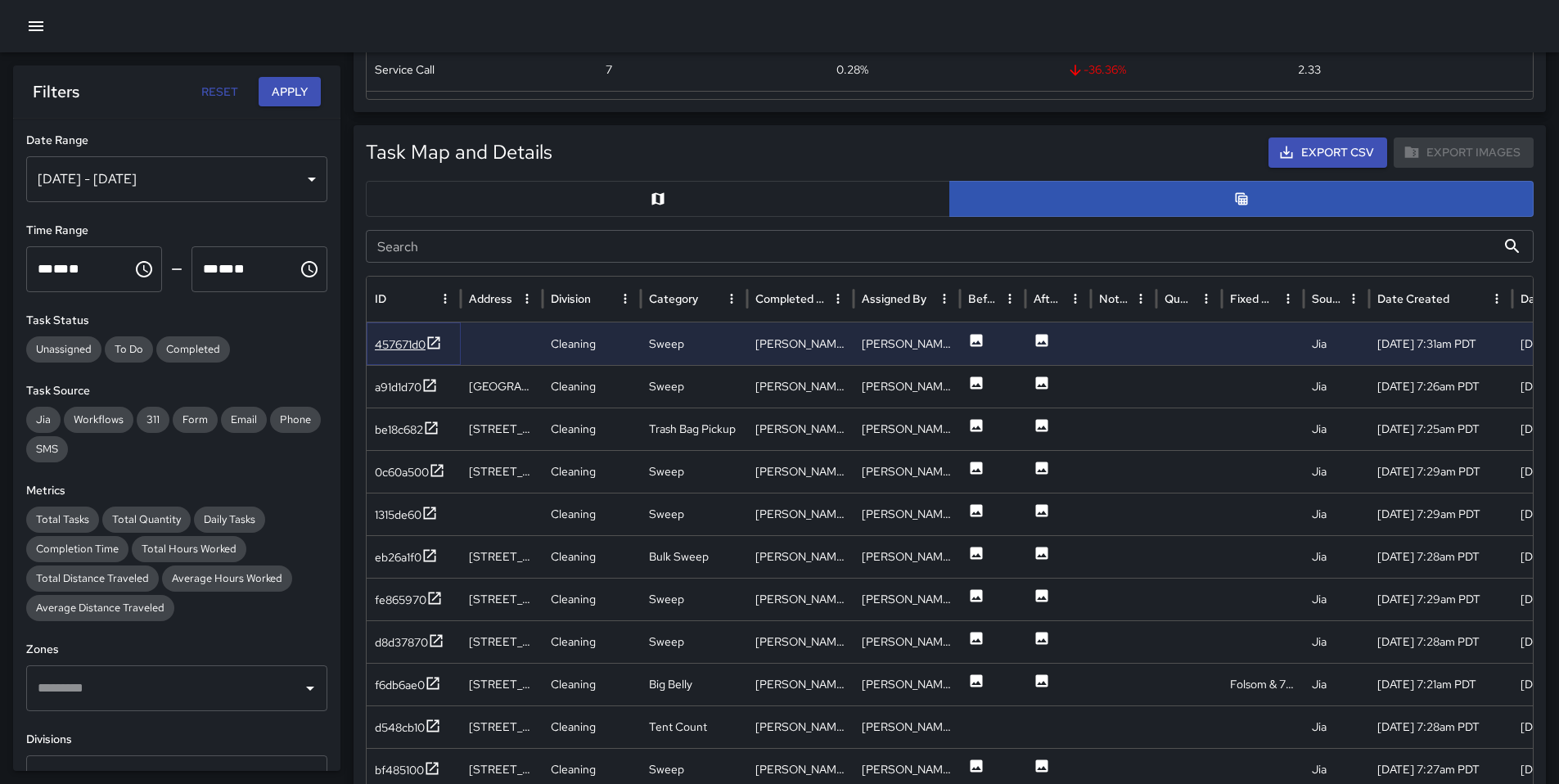
click at [408, 347] on div "457671d0" at bounding box center [400, 344] width 51 height 16
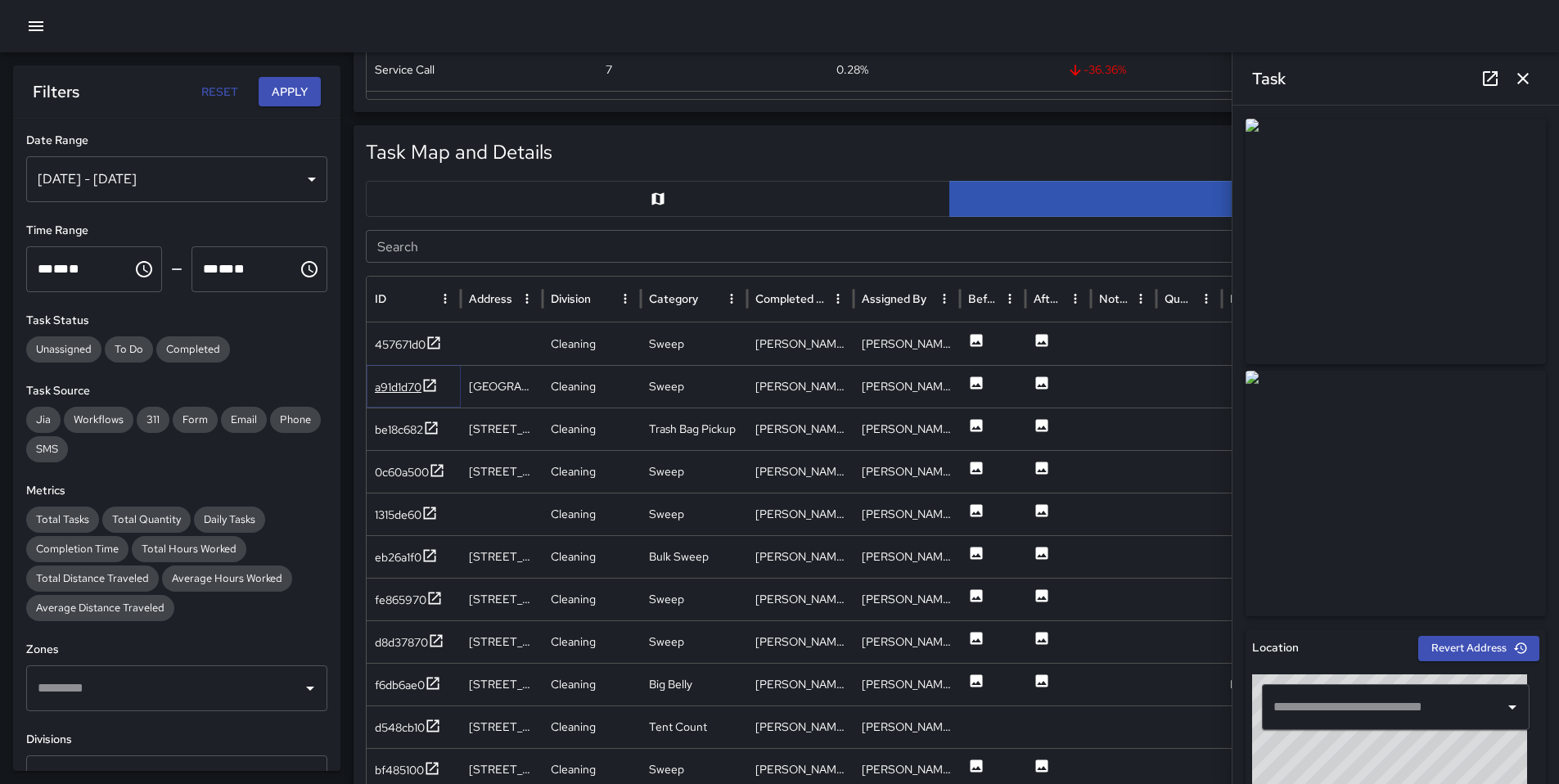
click at [402, 383] on div "a91d1d70" at bounding box center [398, 387] width 46 height 16
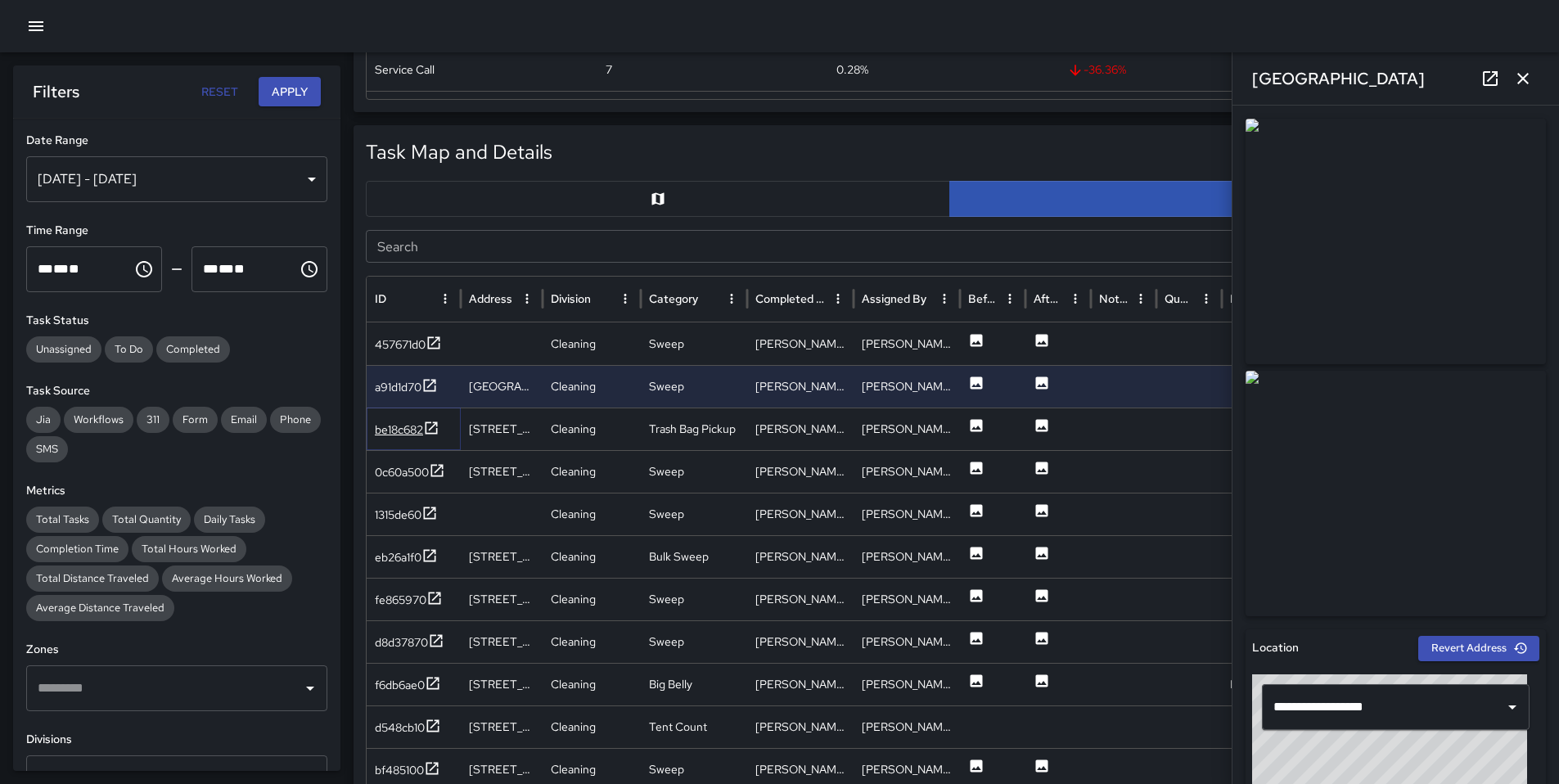
click at [402, 429] on div "be18c682" at bounding box center [399, 429] width 48 height 16
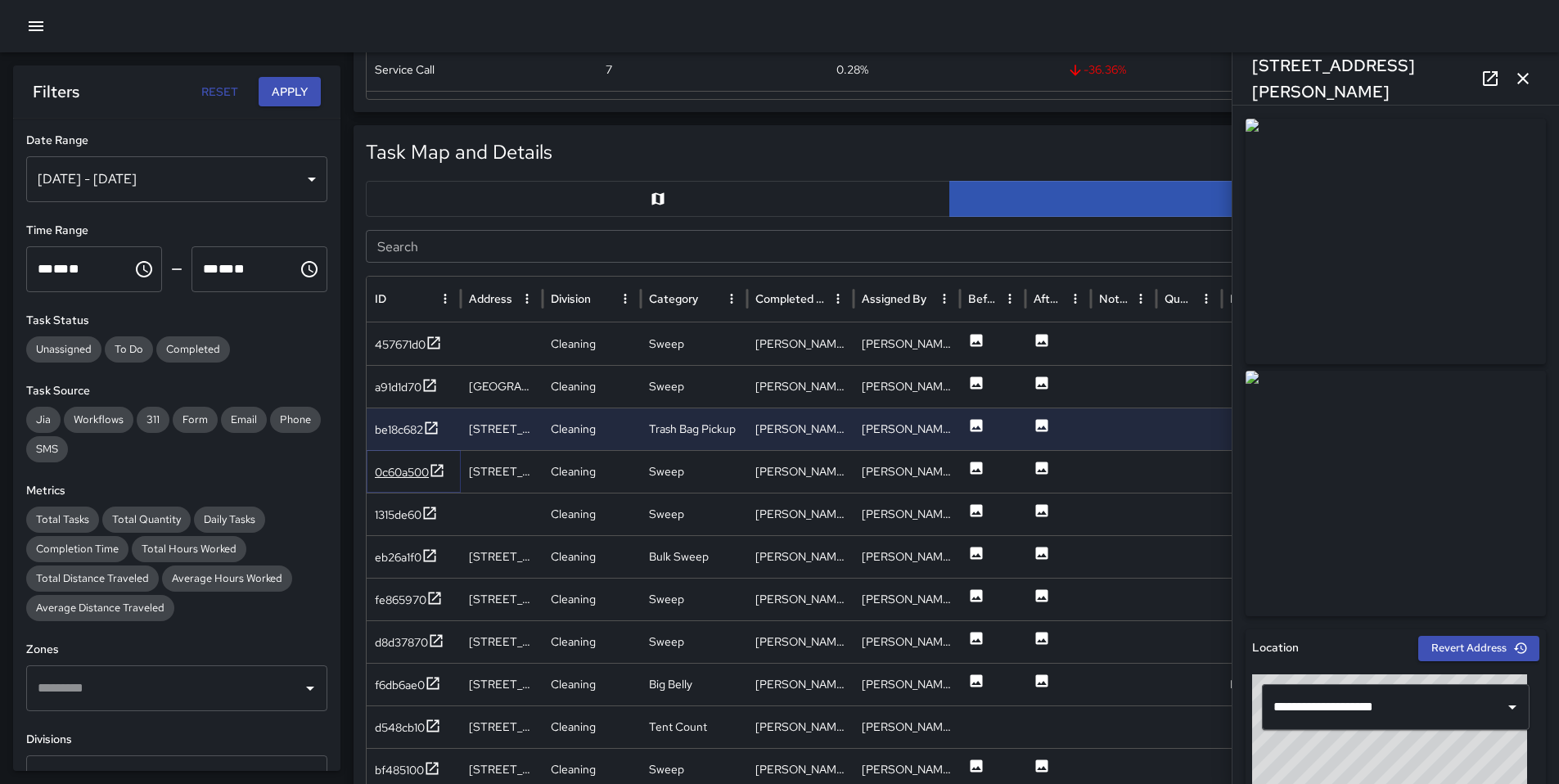
click at [399, 467] on div "0c60a500" at bounding box center [402, 472] width 54 height 16
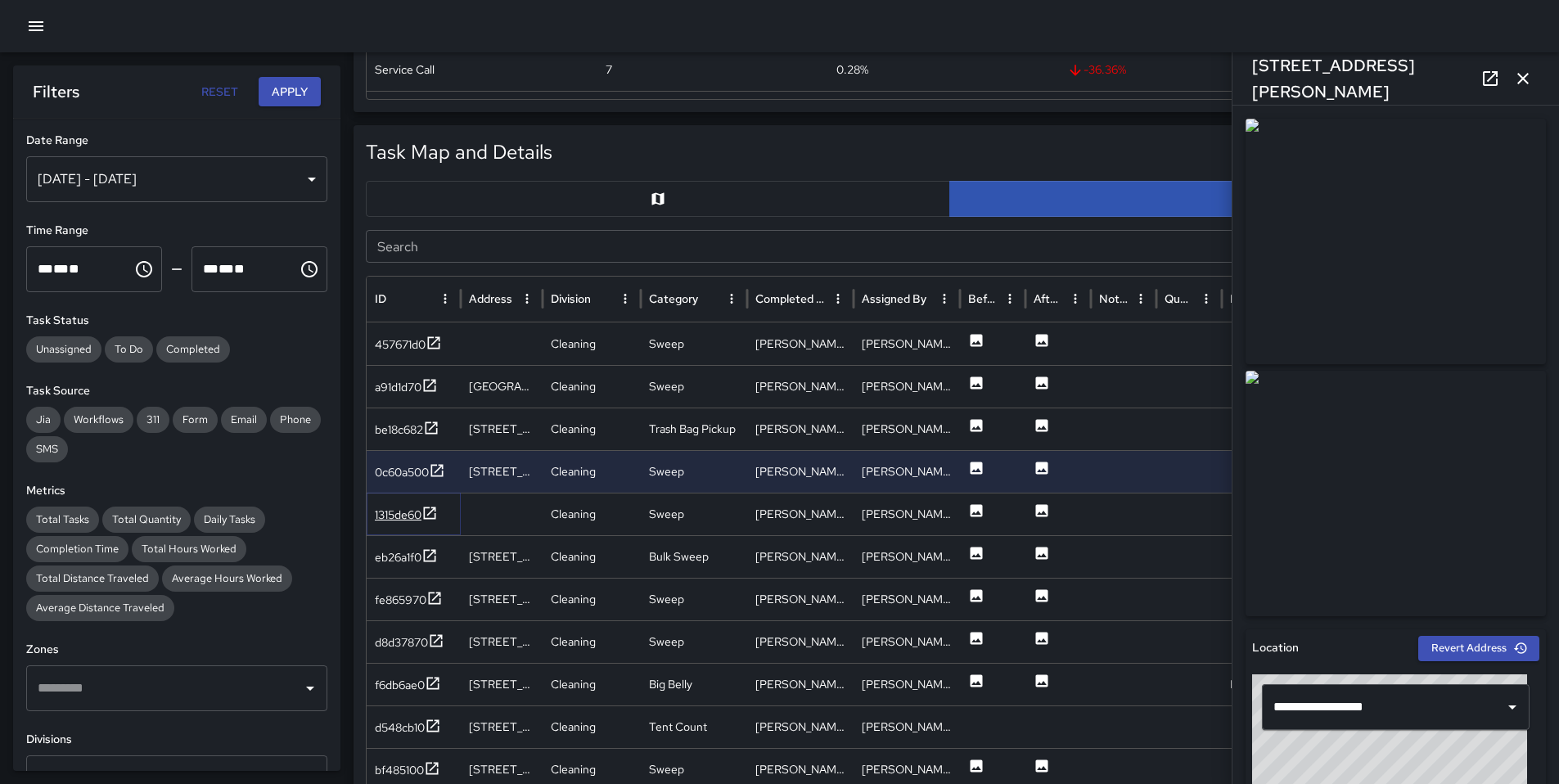
click at [397, 518] on div "1315de60" at bounding box center [398, 515] width 46 height 16
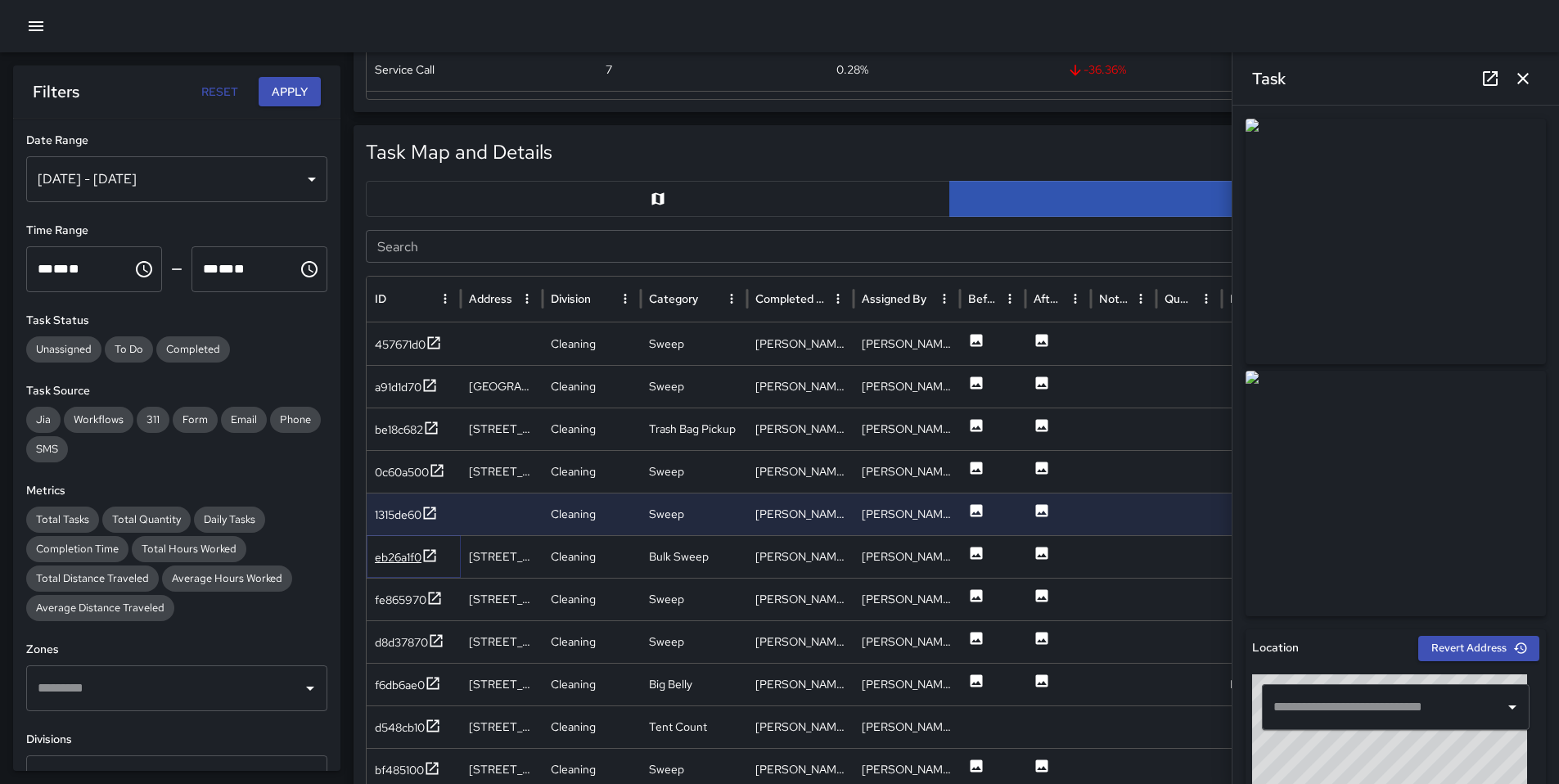
click at [400, 558] on div "eb26a1f0" at bounding box center [398, 557] width 46 height 16
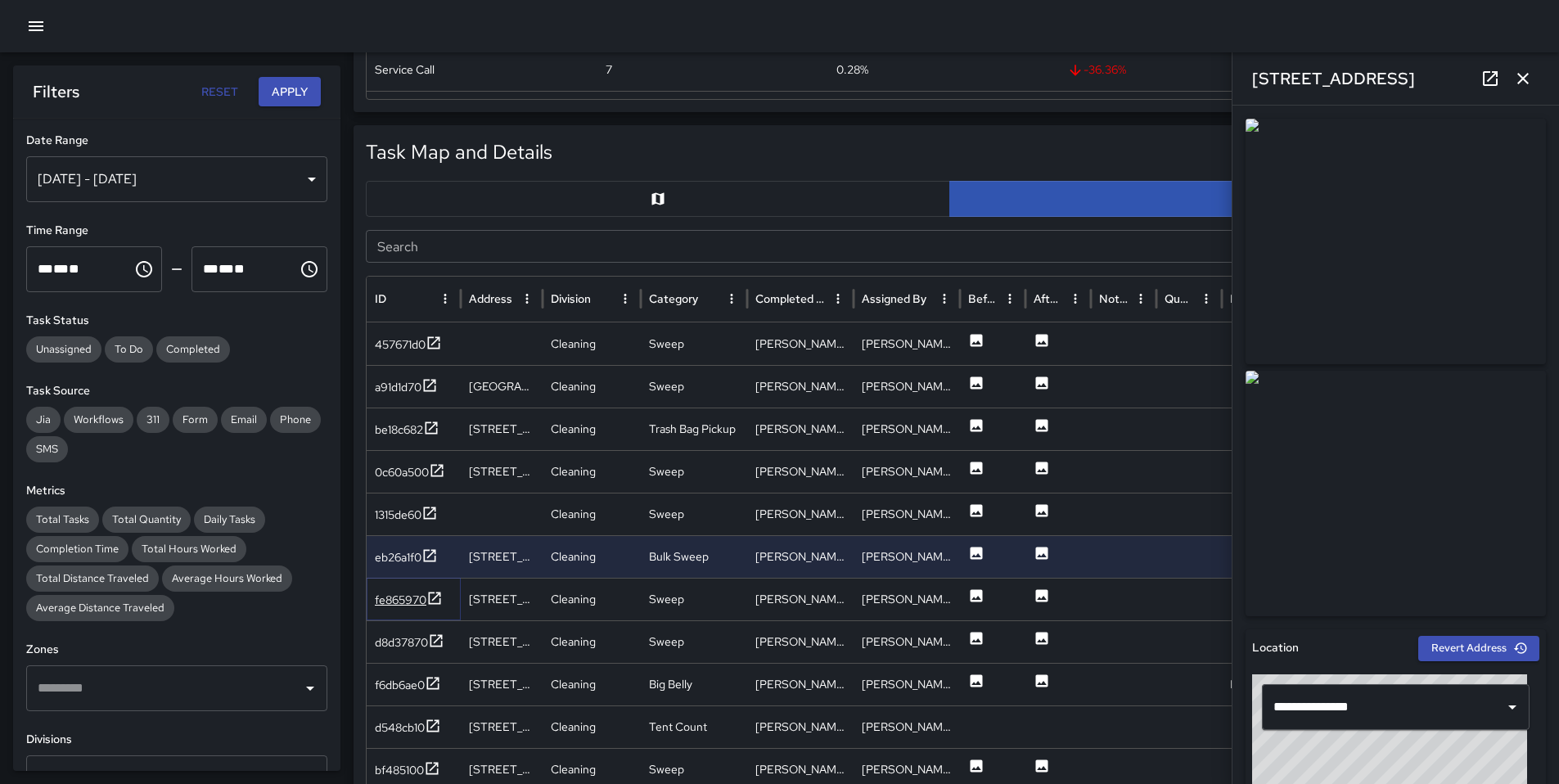
click at [401, 605] on div "fe865970" at bounding box center [401, 600] width 51 height 16
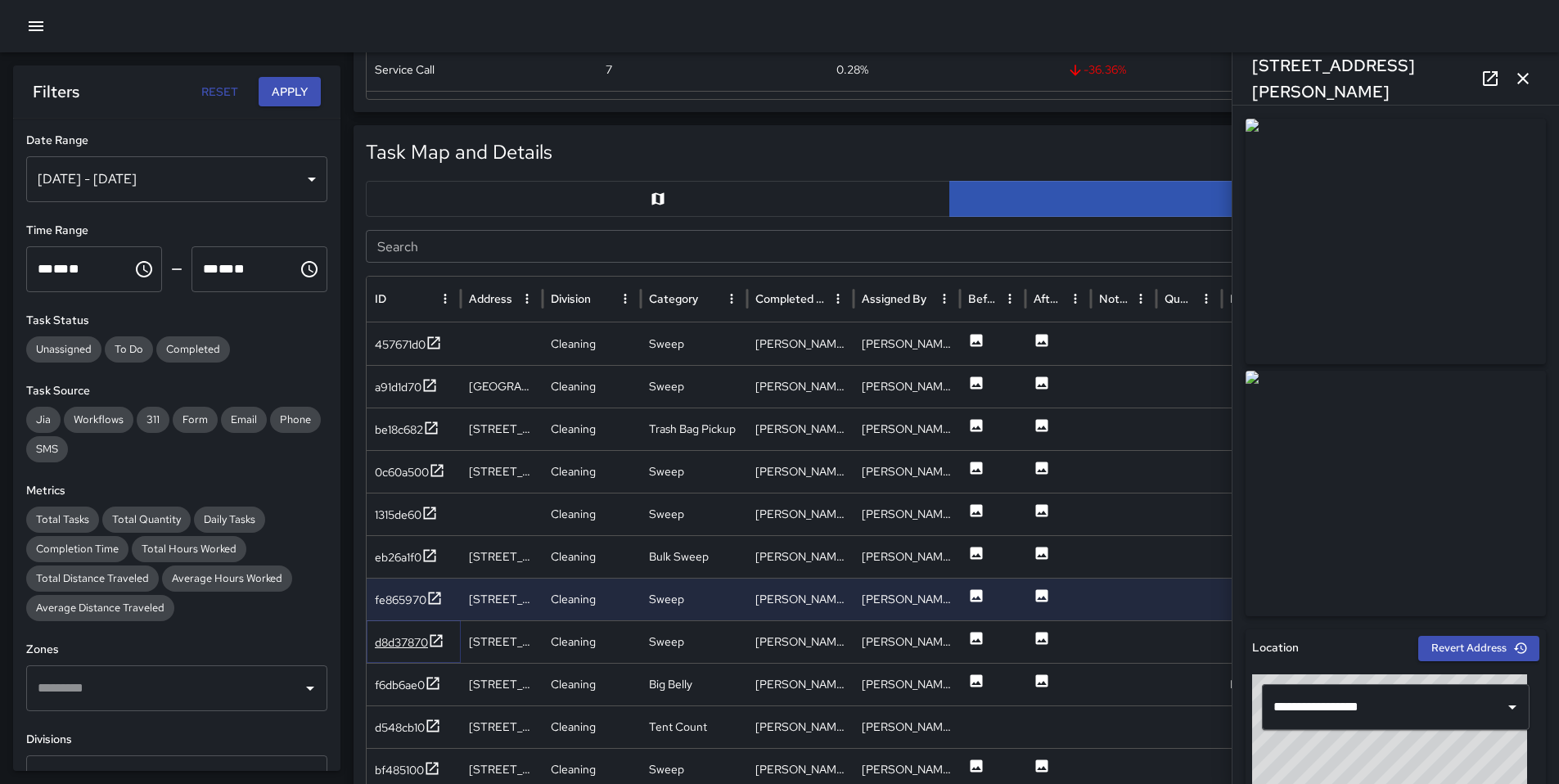
click at [408, 649] on div "d8d37870" at bounding box center [402, 642] width 53 height 16
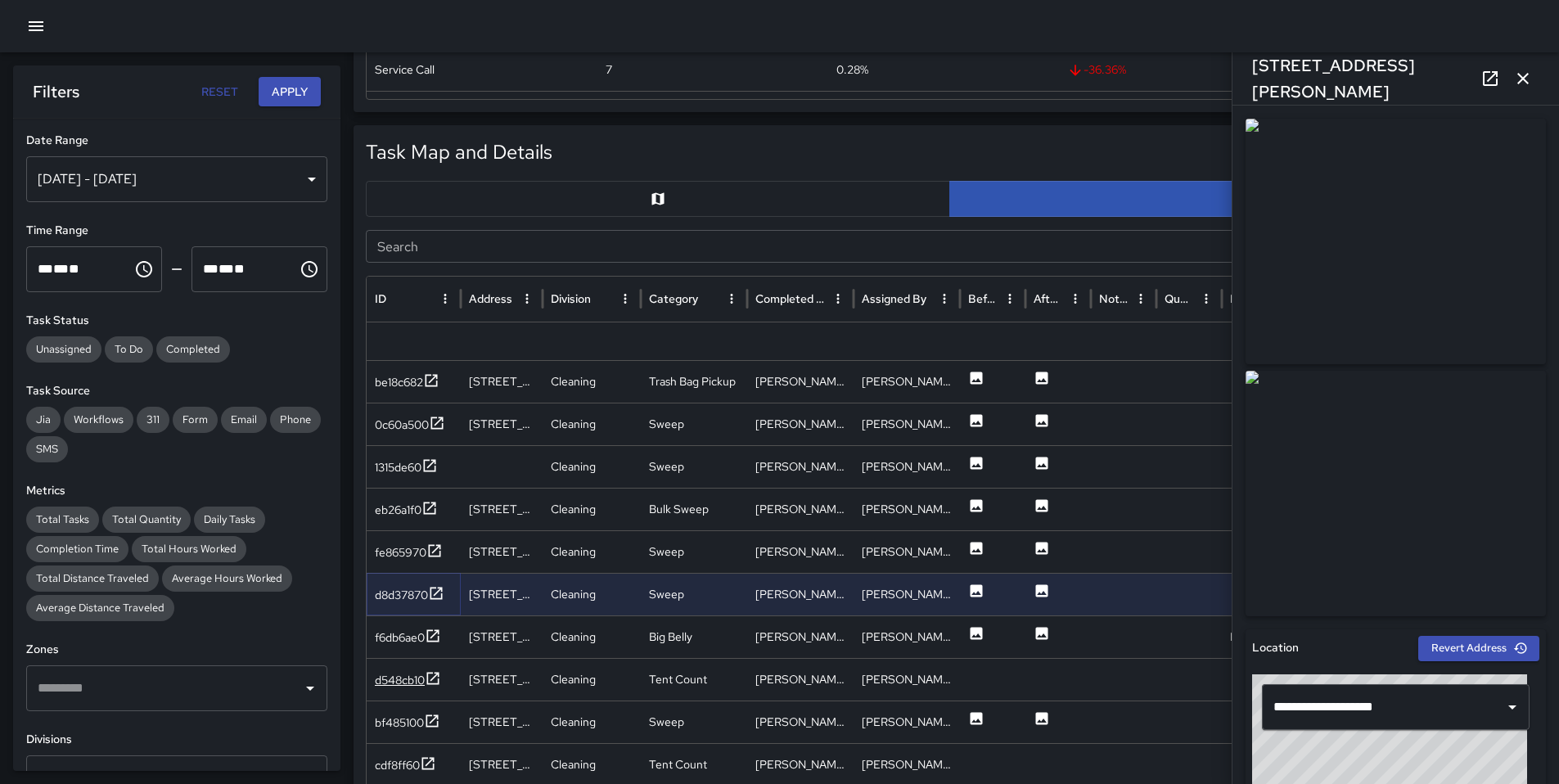
scroll to position [103, 0]
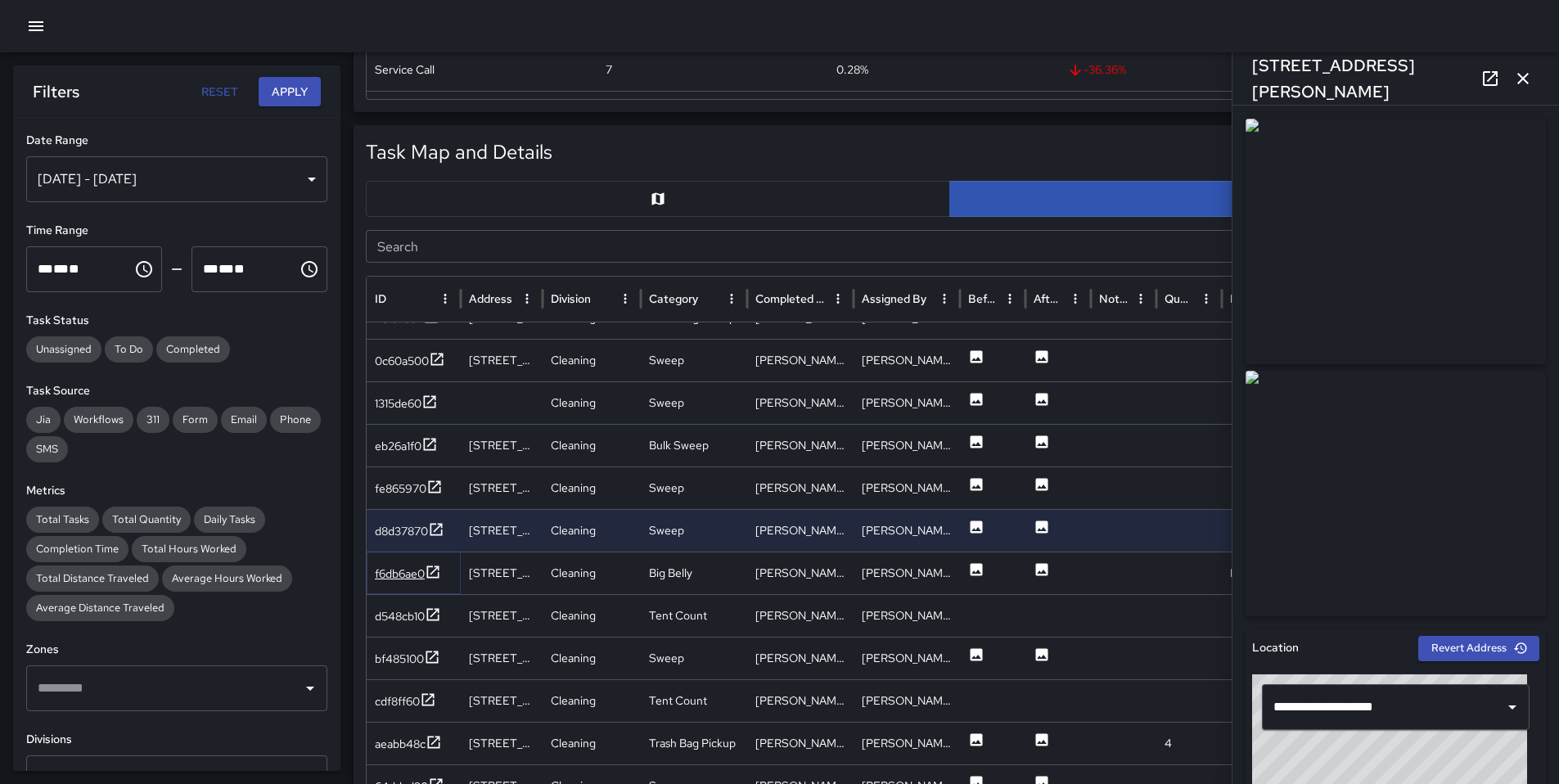
click at [411, 568] on div "f6db6ae0" at bounding box center [400, 573] width 50 height 16
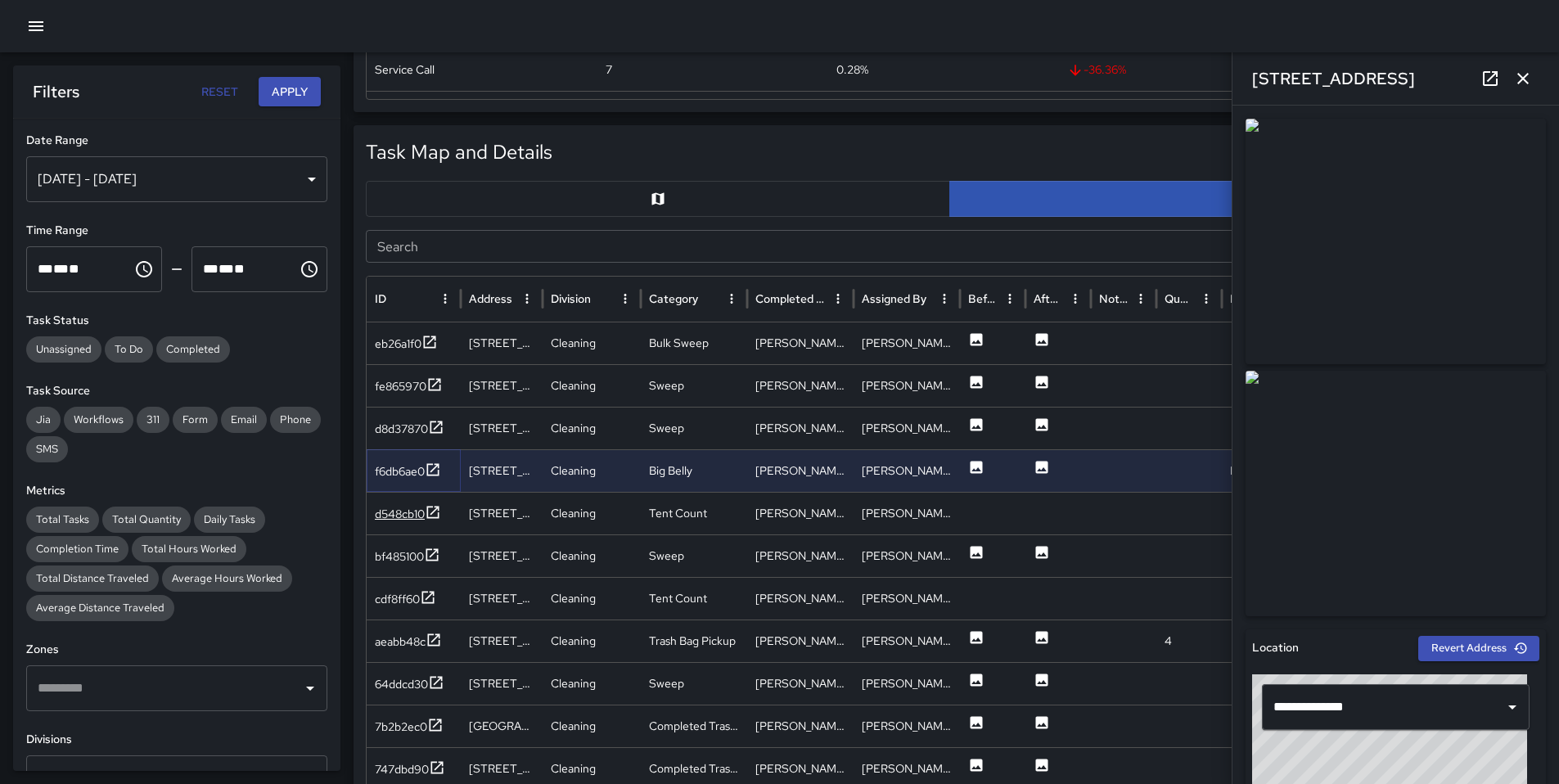
scroll to position [198, 0]
click at [418, 509] on div "d548cb10" at bounding box center [400, 513] width 50 height 16
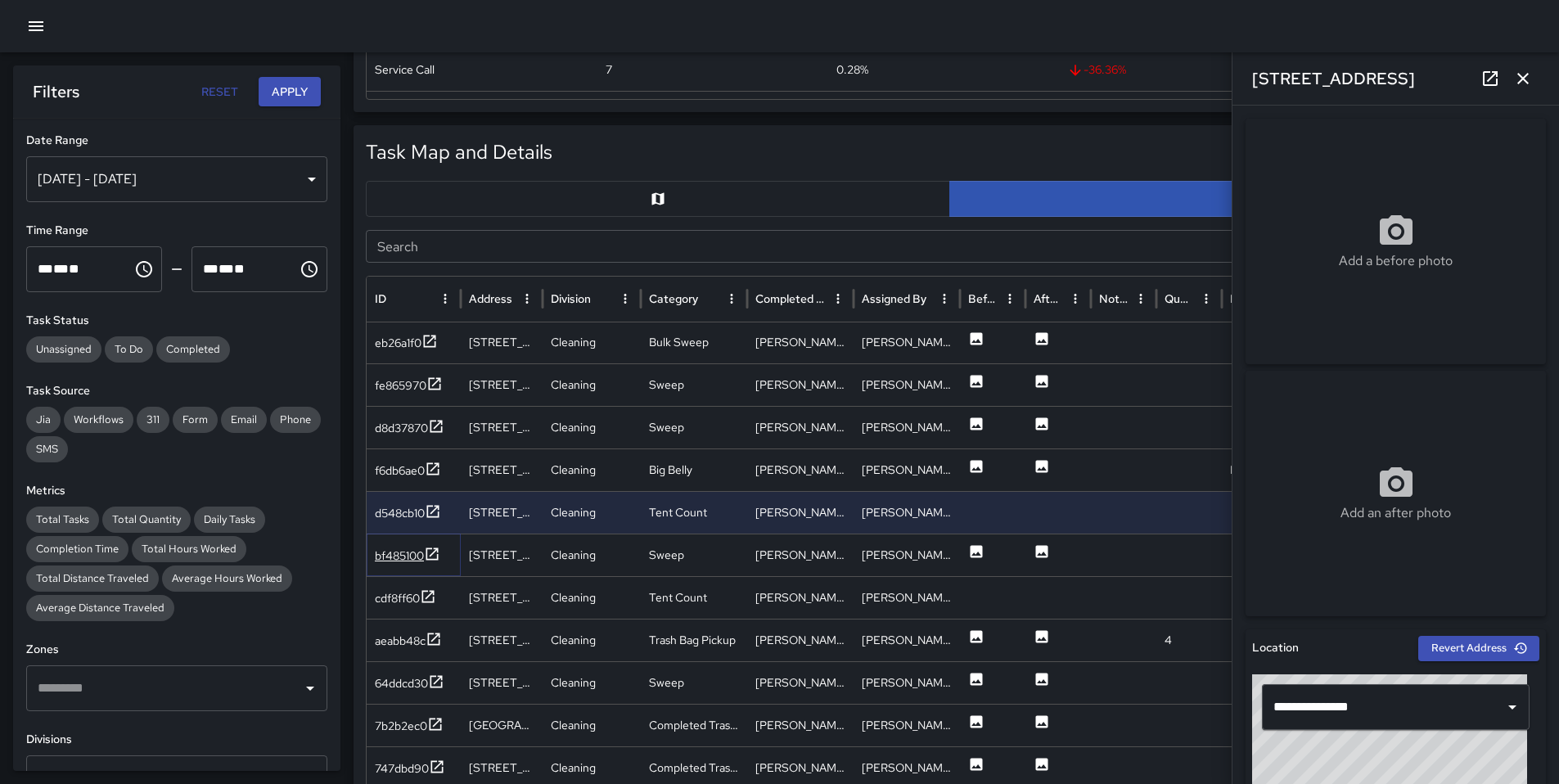
click at [405, 560] on div "bf485100" at bounding box center [399, 555] width 49 height 16
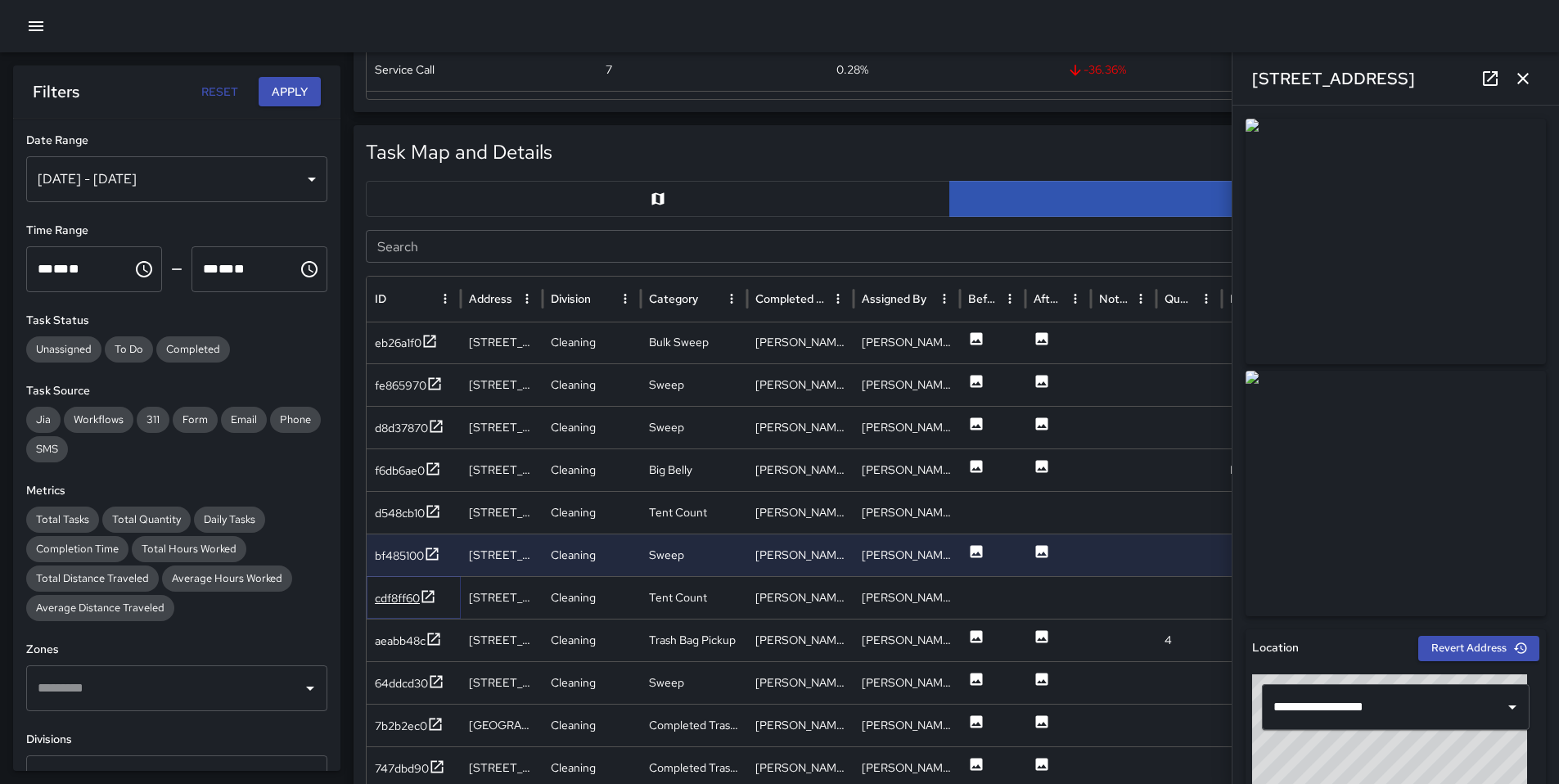
click at [403, 598] on div "cdf8ff60" at bounding box center [397, 598] width 45 height 16
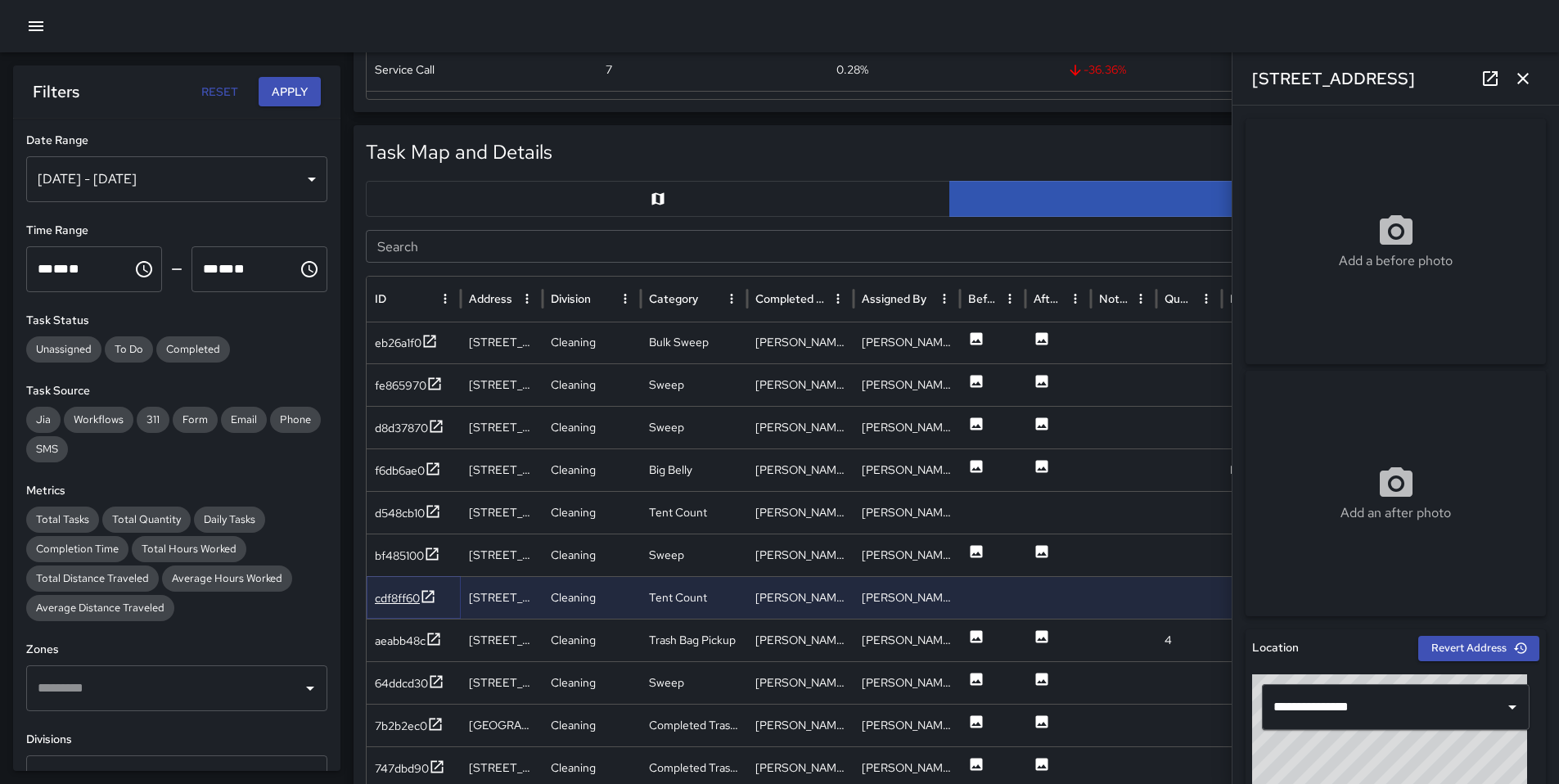
scroll to position [309, 0]
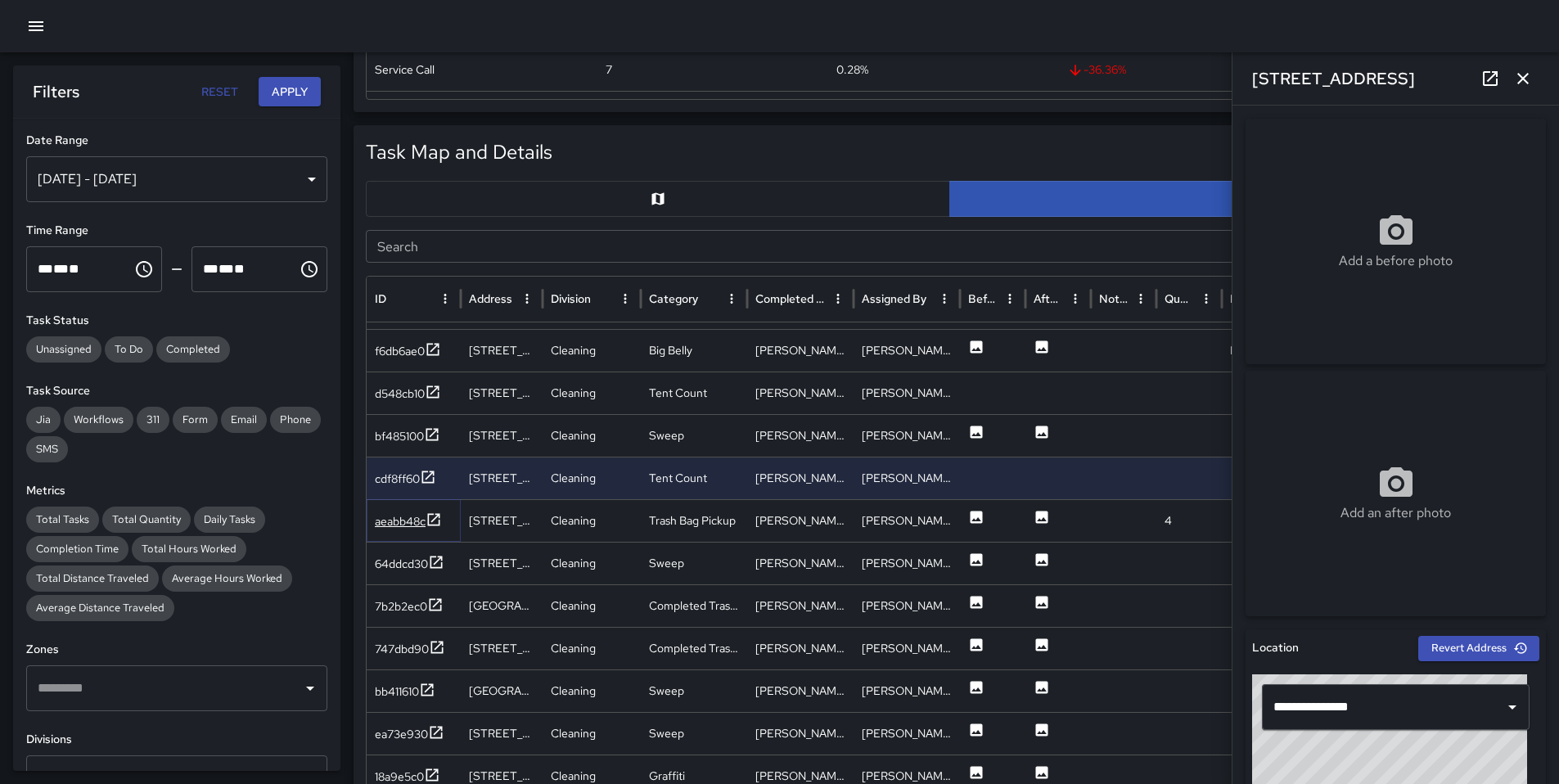
click at [415, 527] on div "aeabb48c" at bounding box center [400, 521] width 51 height 16
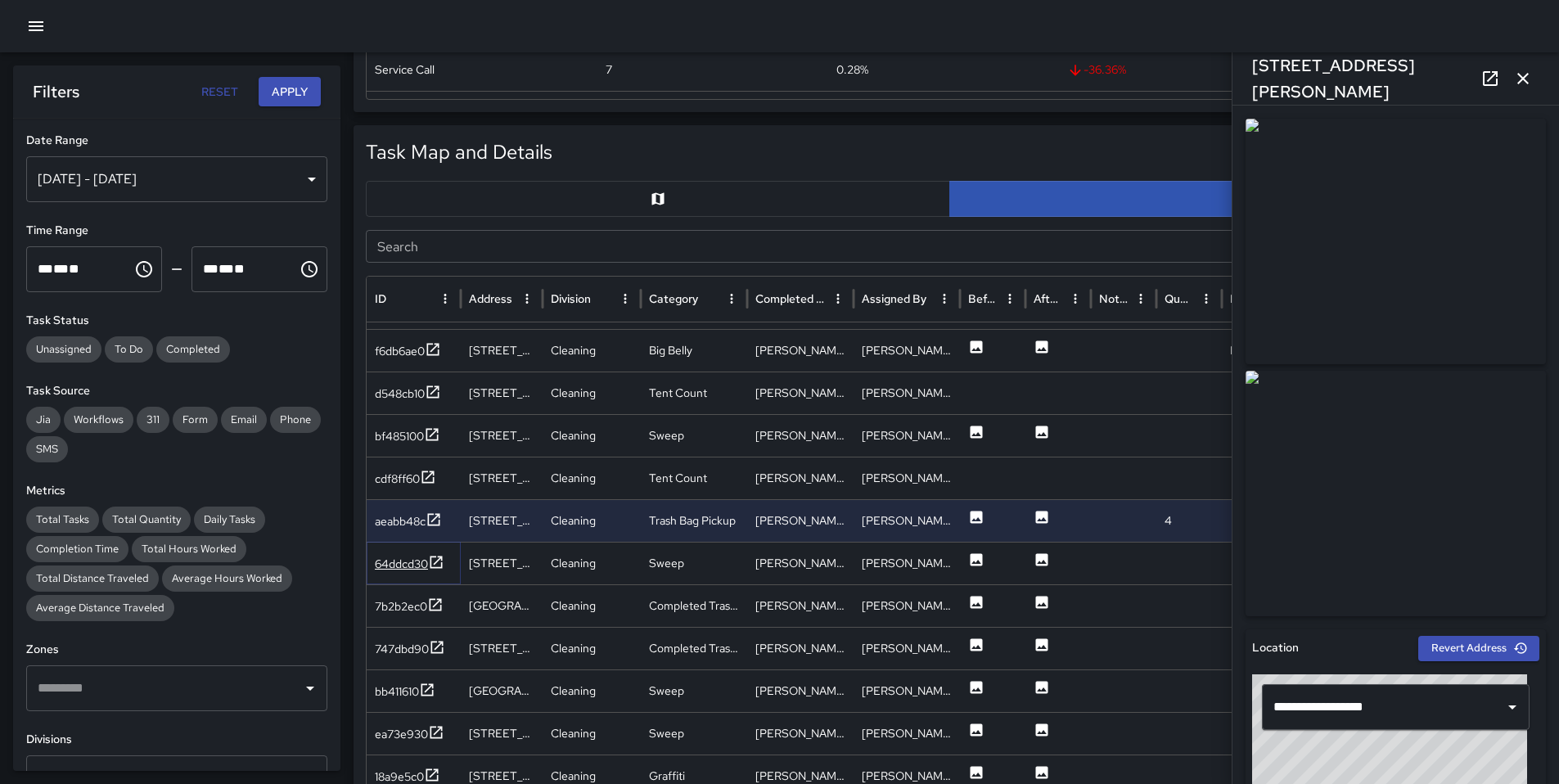
click at [408, 569] on div "64ddcd30" at bounding box center [402, 564] width 53 height 16
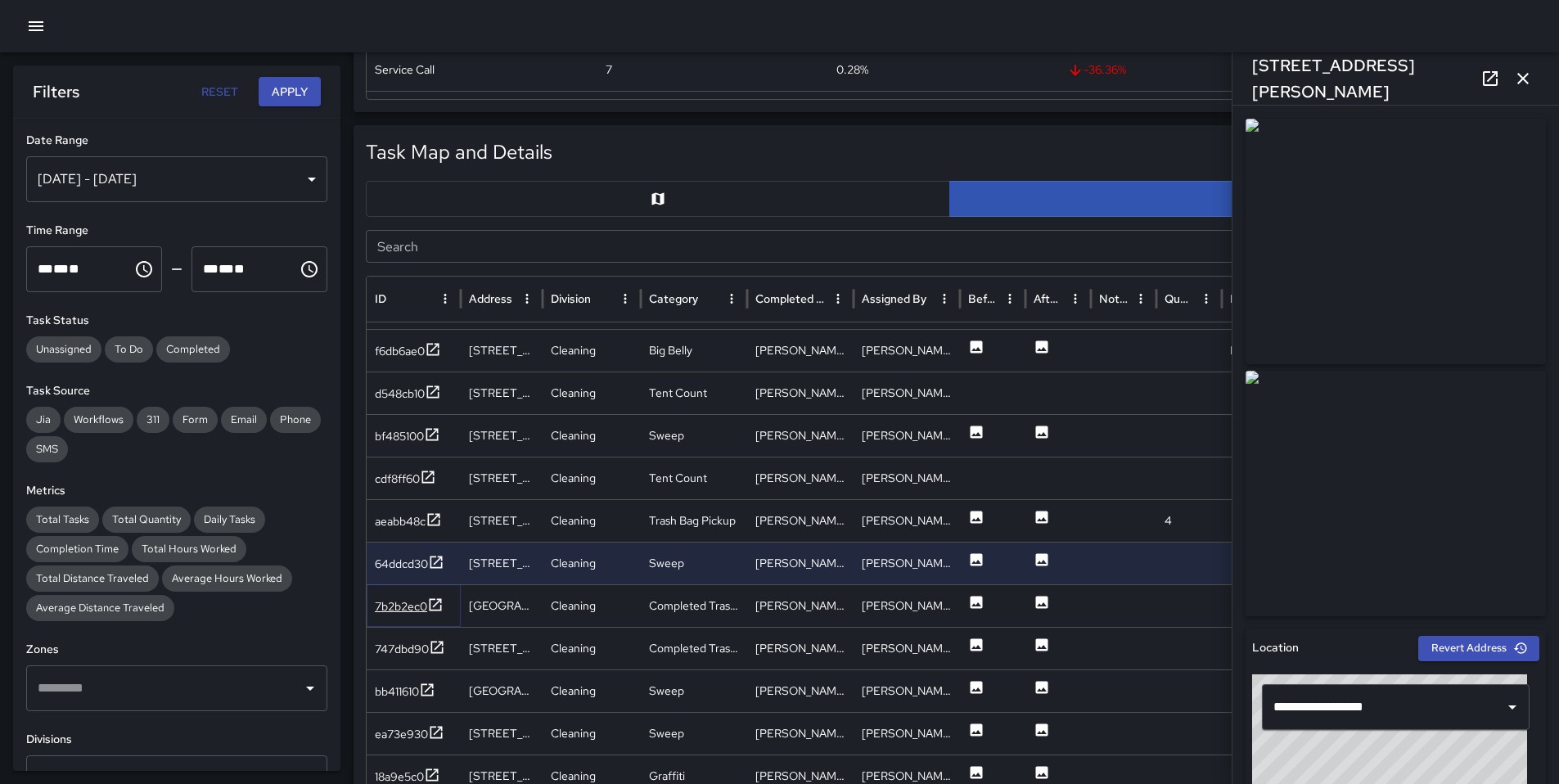
click at [405, 598] on div "7b2b2ec0" at bounding box center [401, 606] width 52 height 16
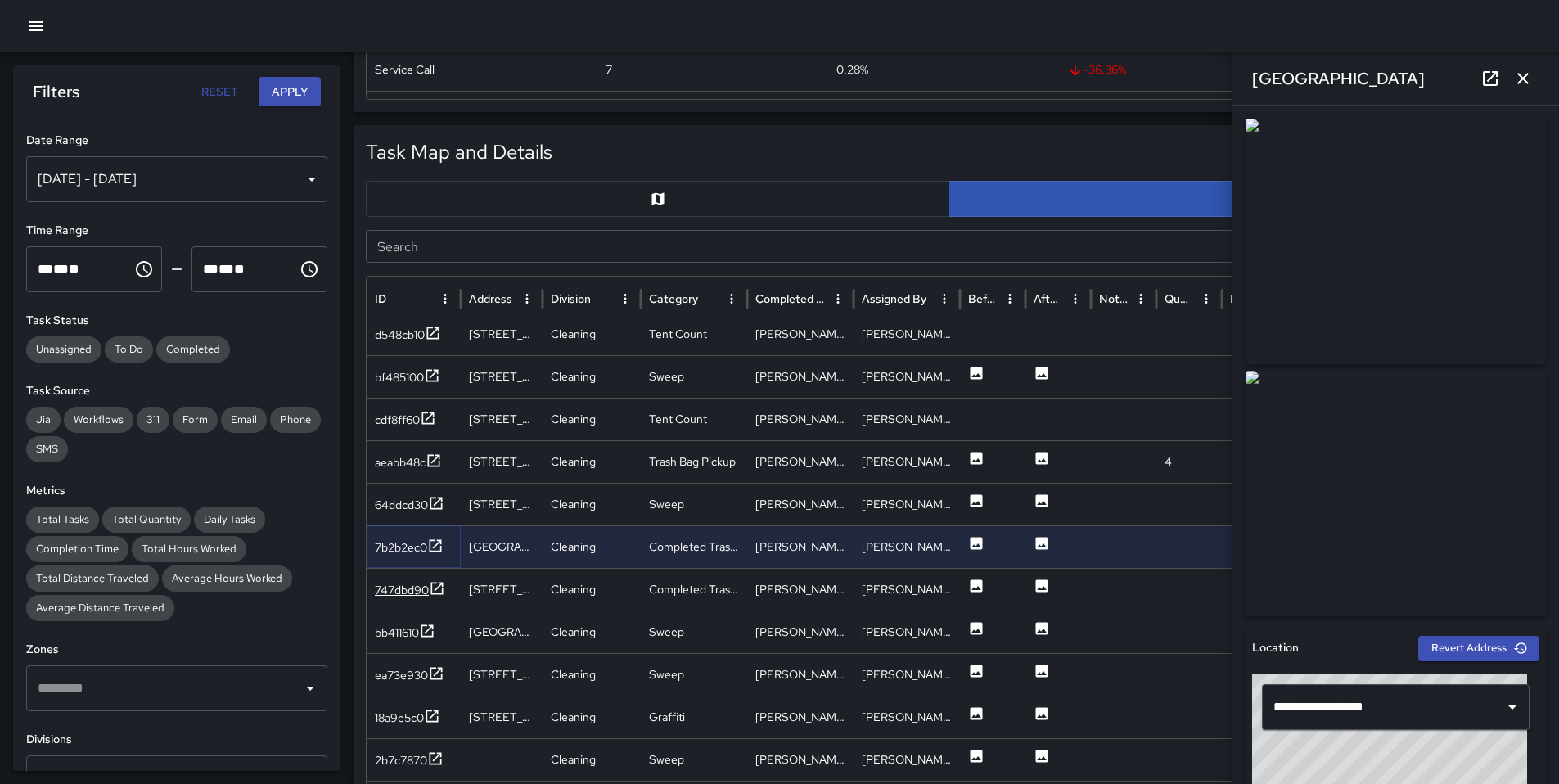
scroll to position [365, 0]
click at [408, 592] on div "747dbd90" at bounding box center [402, 588] width 54 height 16
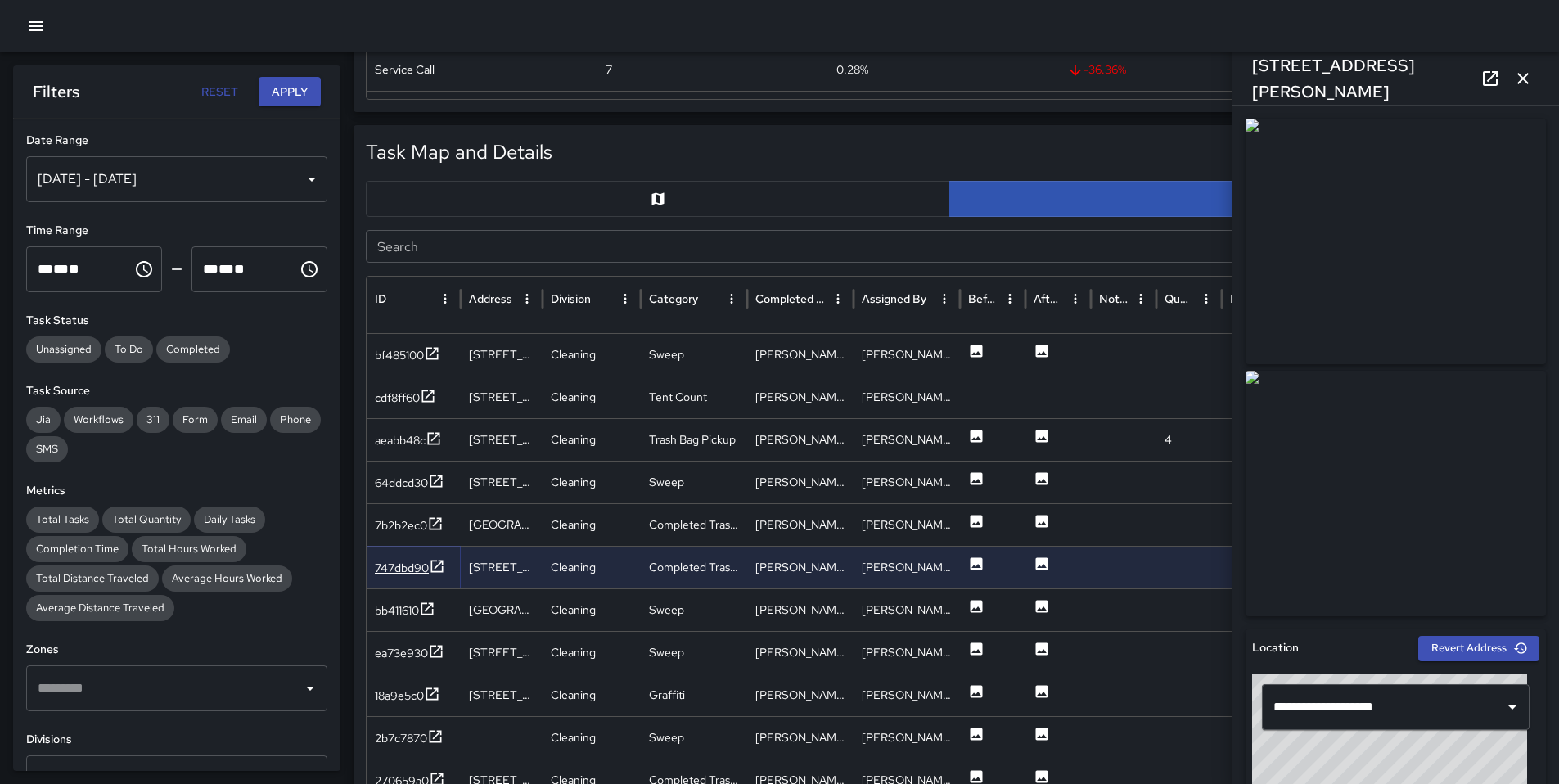
scroll to position [390, 0]
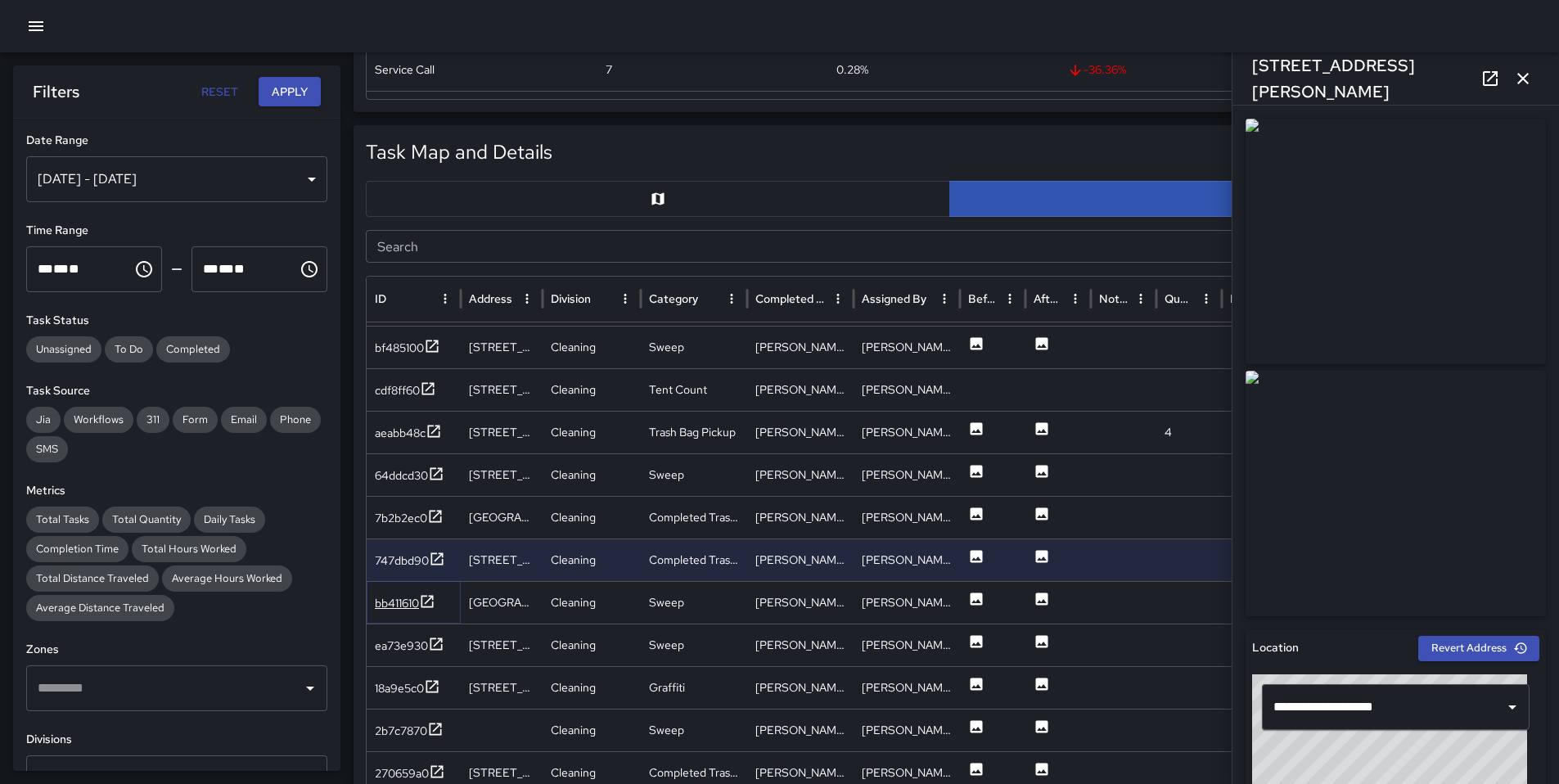
click at [406, 596] on div "bb411610" at bounding box center [397, 603] width 45 height 16
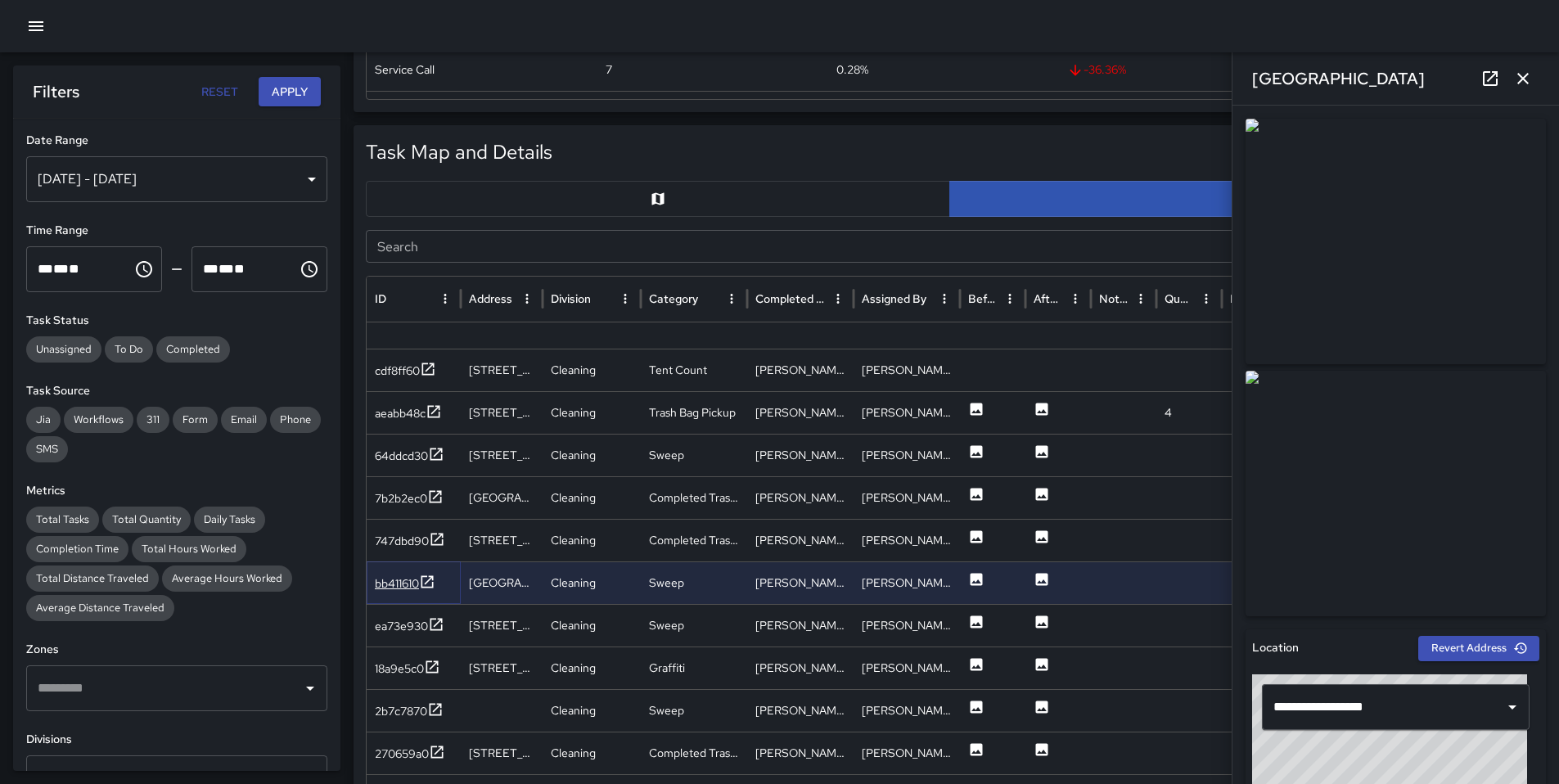
scroll to position [472, 0]
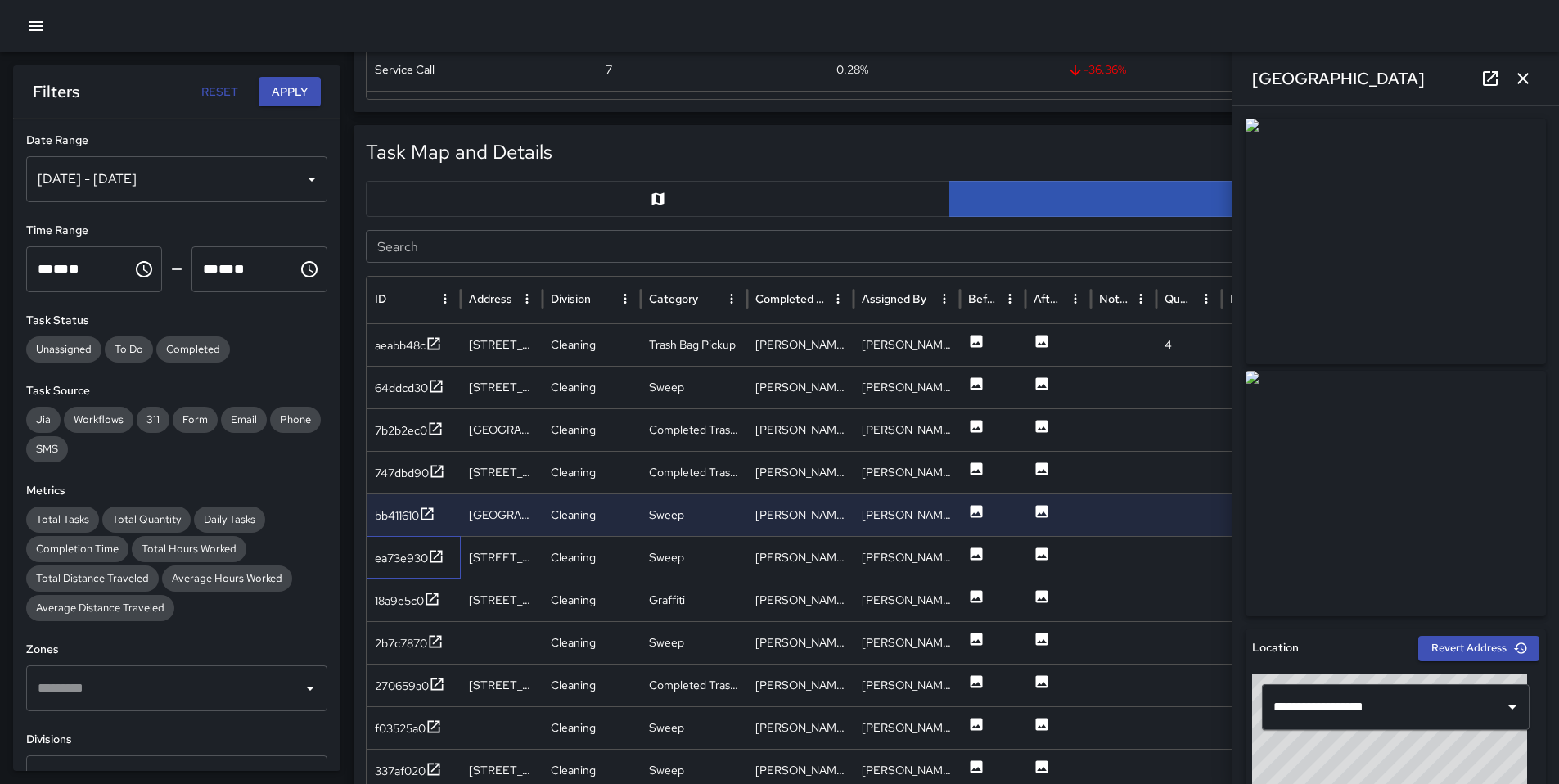
click at [409, 573] on div "ea73e930" at bounding box center [414, 558] width 94 height 43
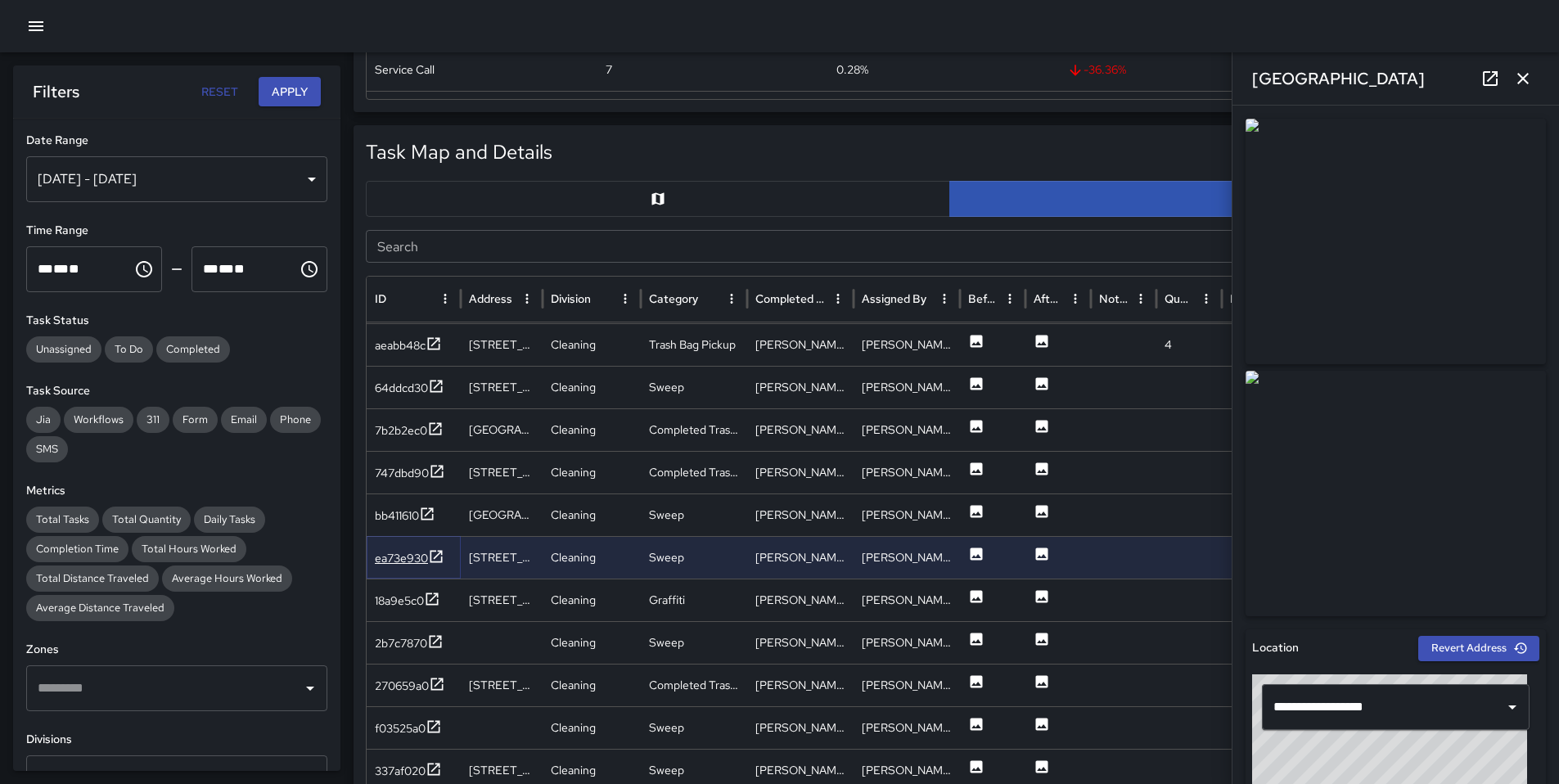
click at [409, 566] on div "ea73e930" at bounding box center [409, 558] width 69 height 21
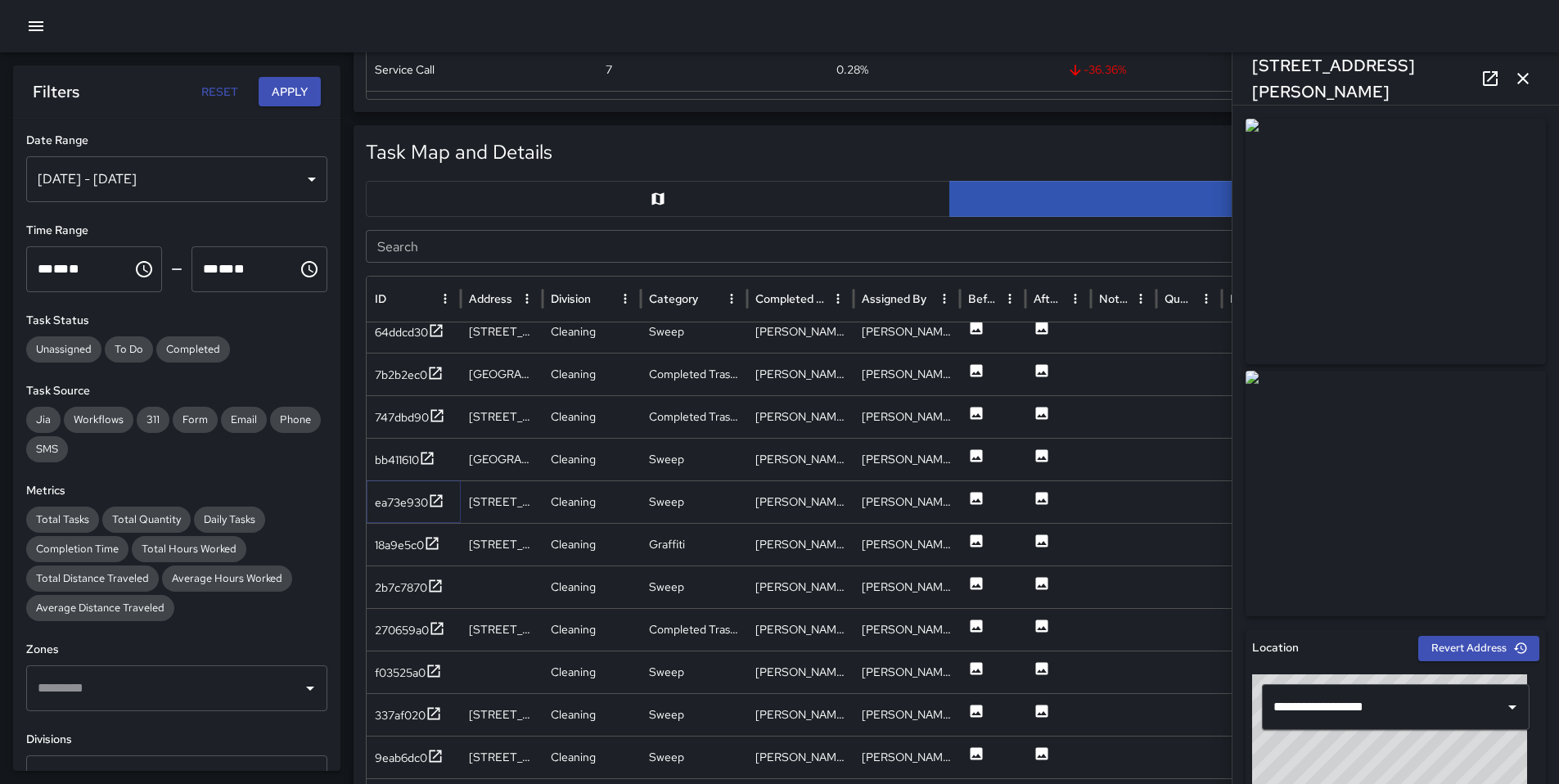
scroll to position [572, 0]
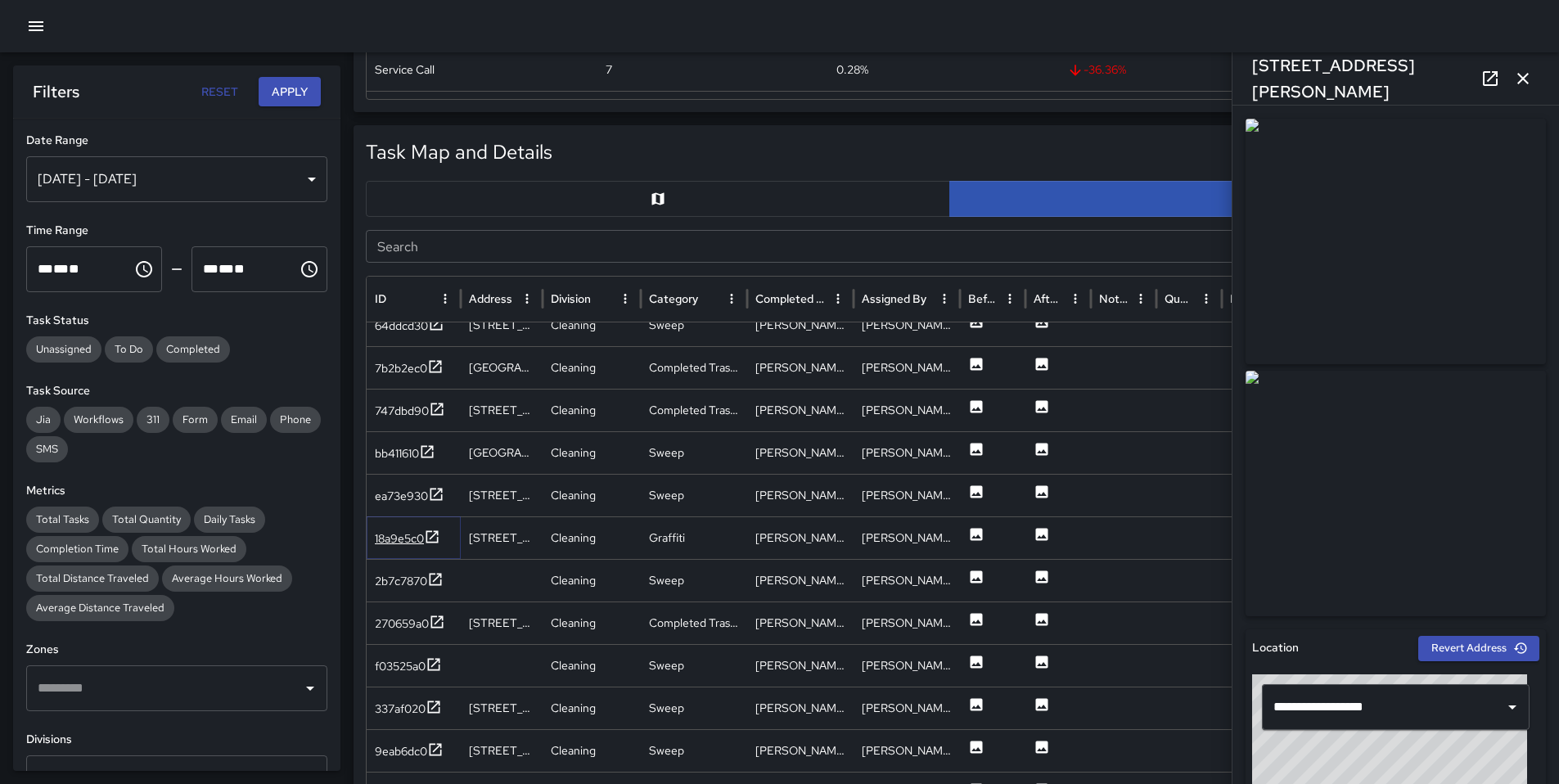
click at [413, 541] on div "18a9e5c0" at bounding box center [399, 538] width 49 height 16
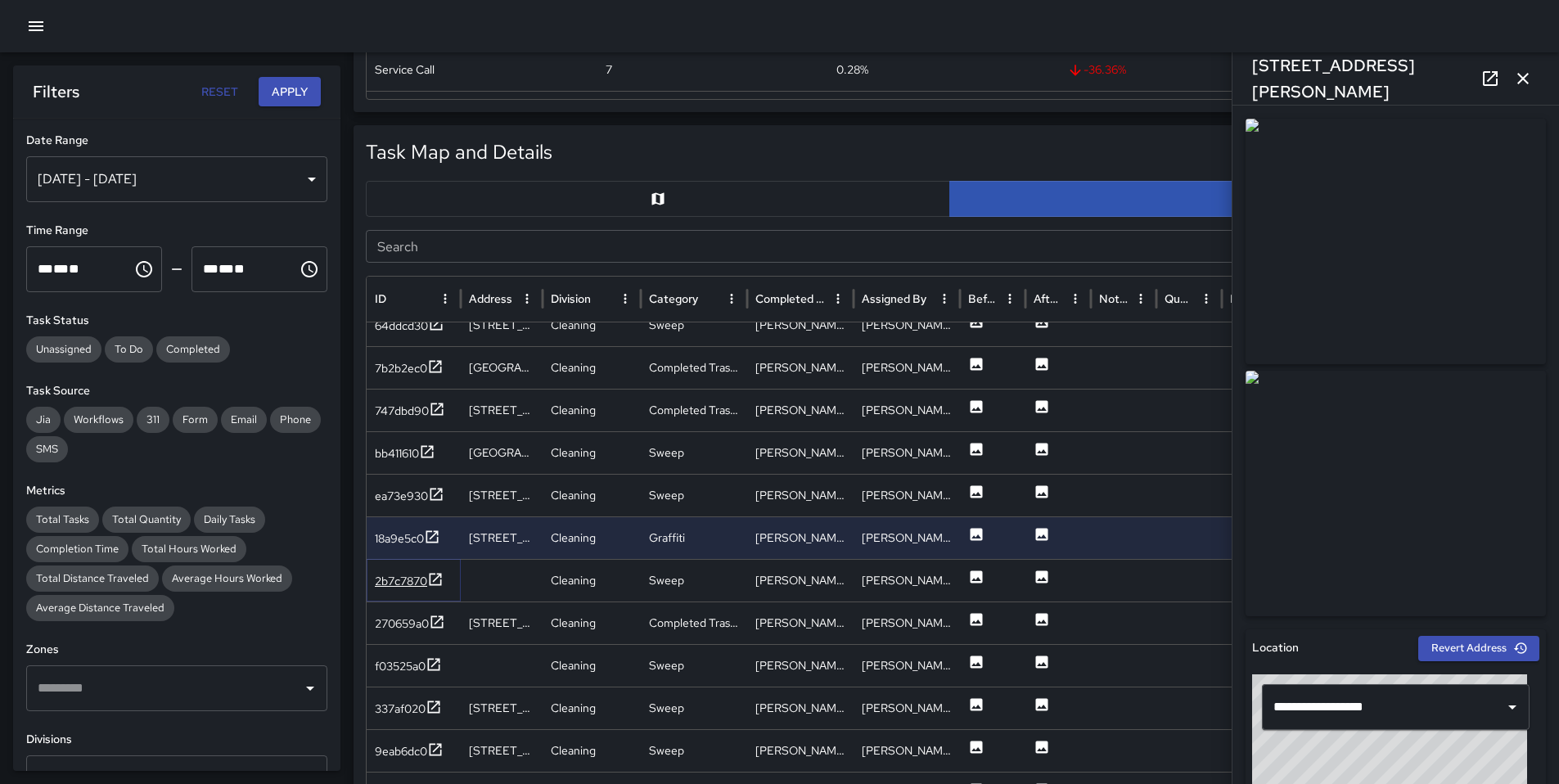
click at [398, 578] on div "2b7c7870" at bounding box center [401, 581] width 52 height 16
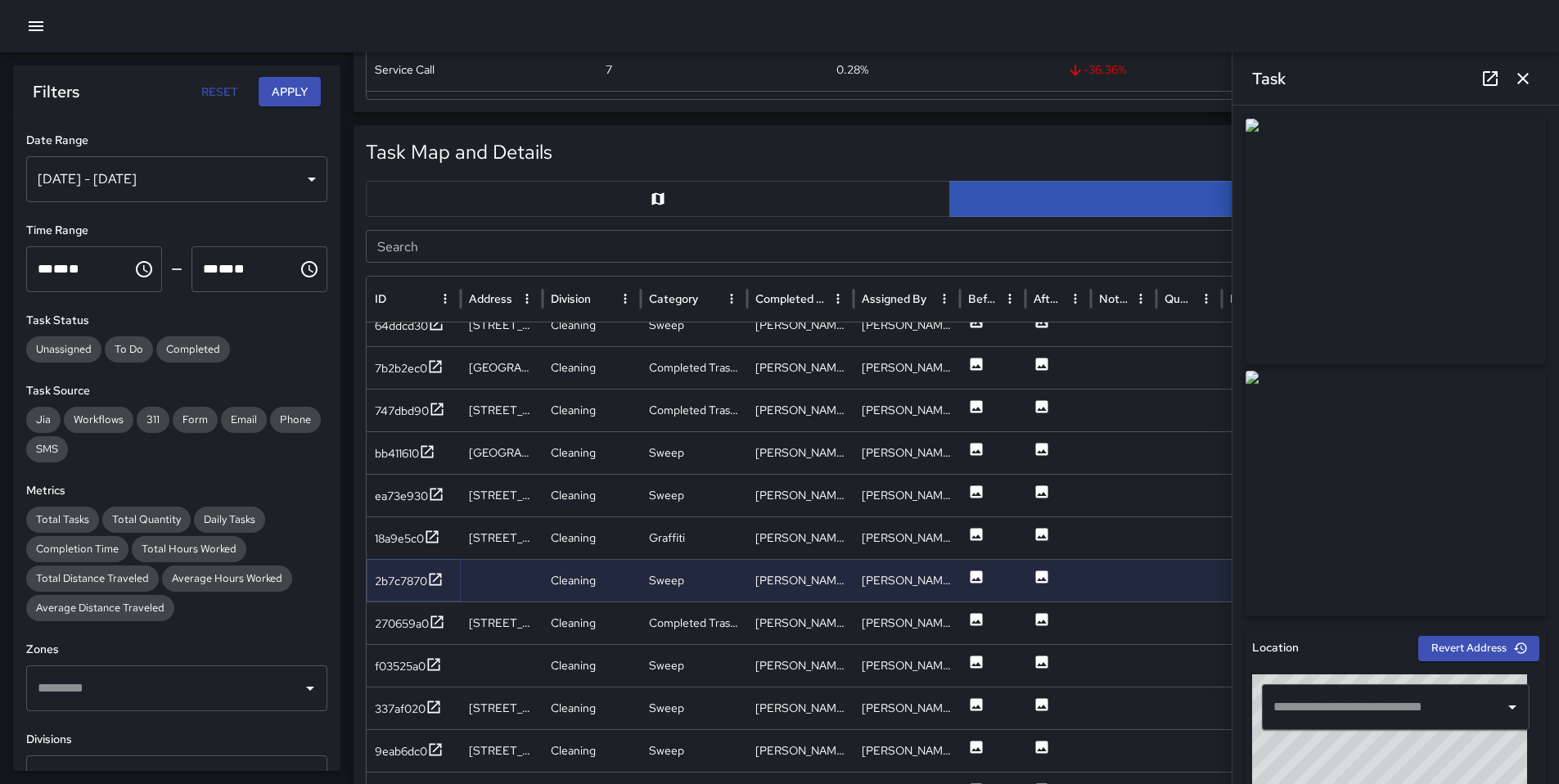
scroll to position [543, 0]
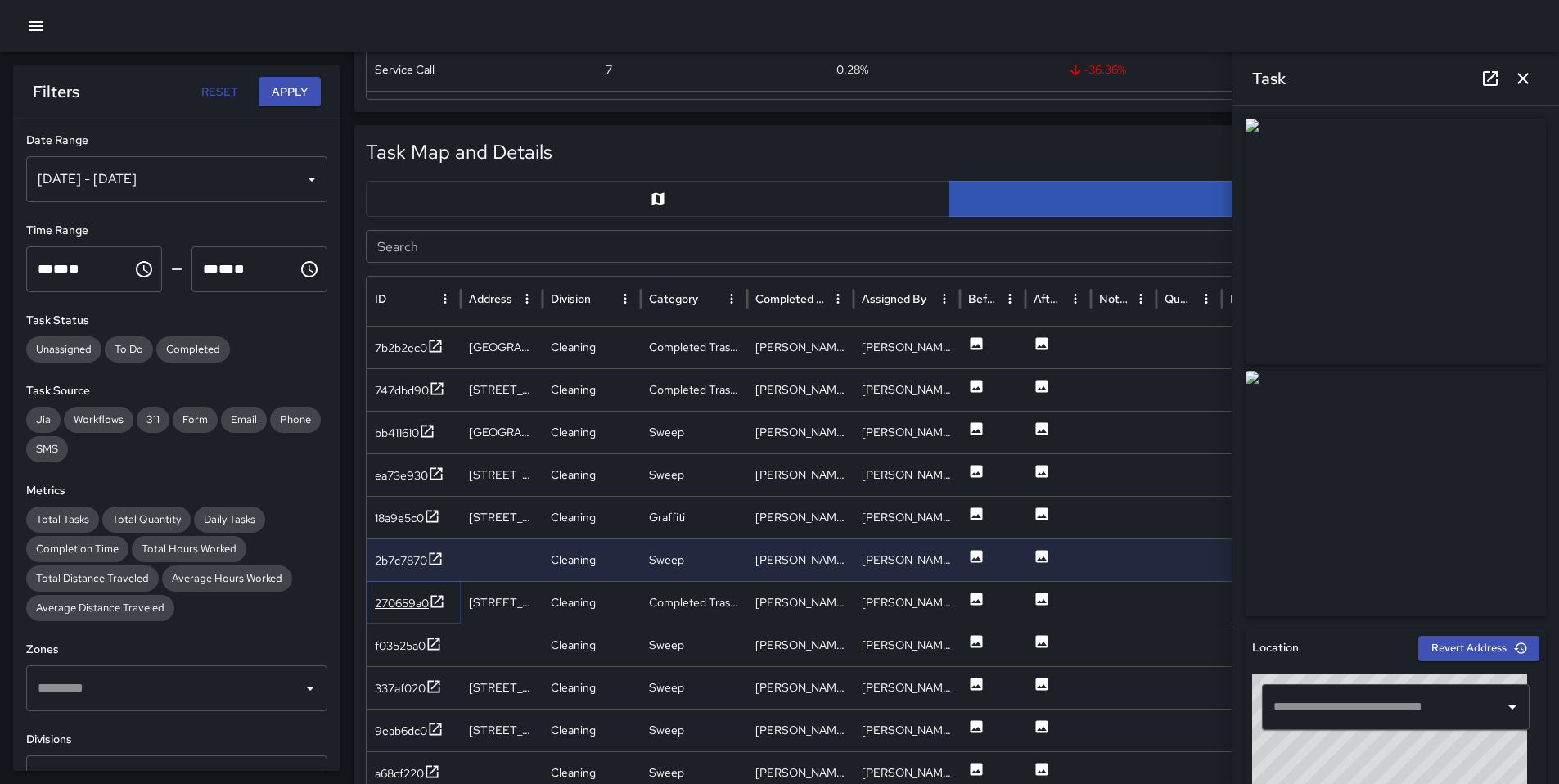
click at [406, 606] on div "270659a0" at bounding box center [402, 603] width 54 height 16
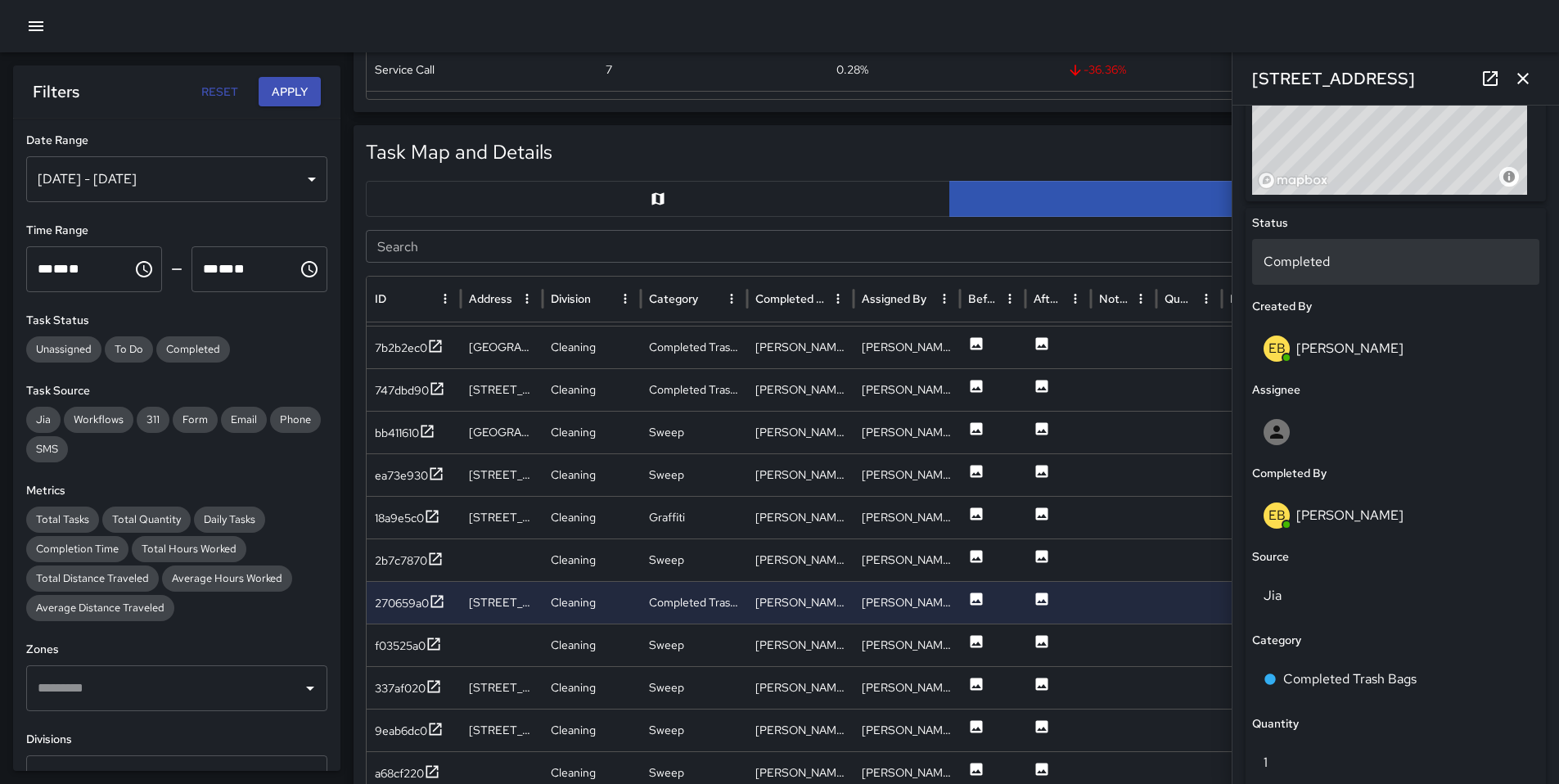
click at [1308, 262] on p "Completed" at bounding box center [1396, 262] width 264 height 20
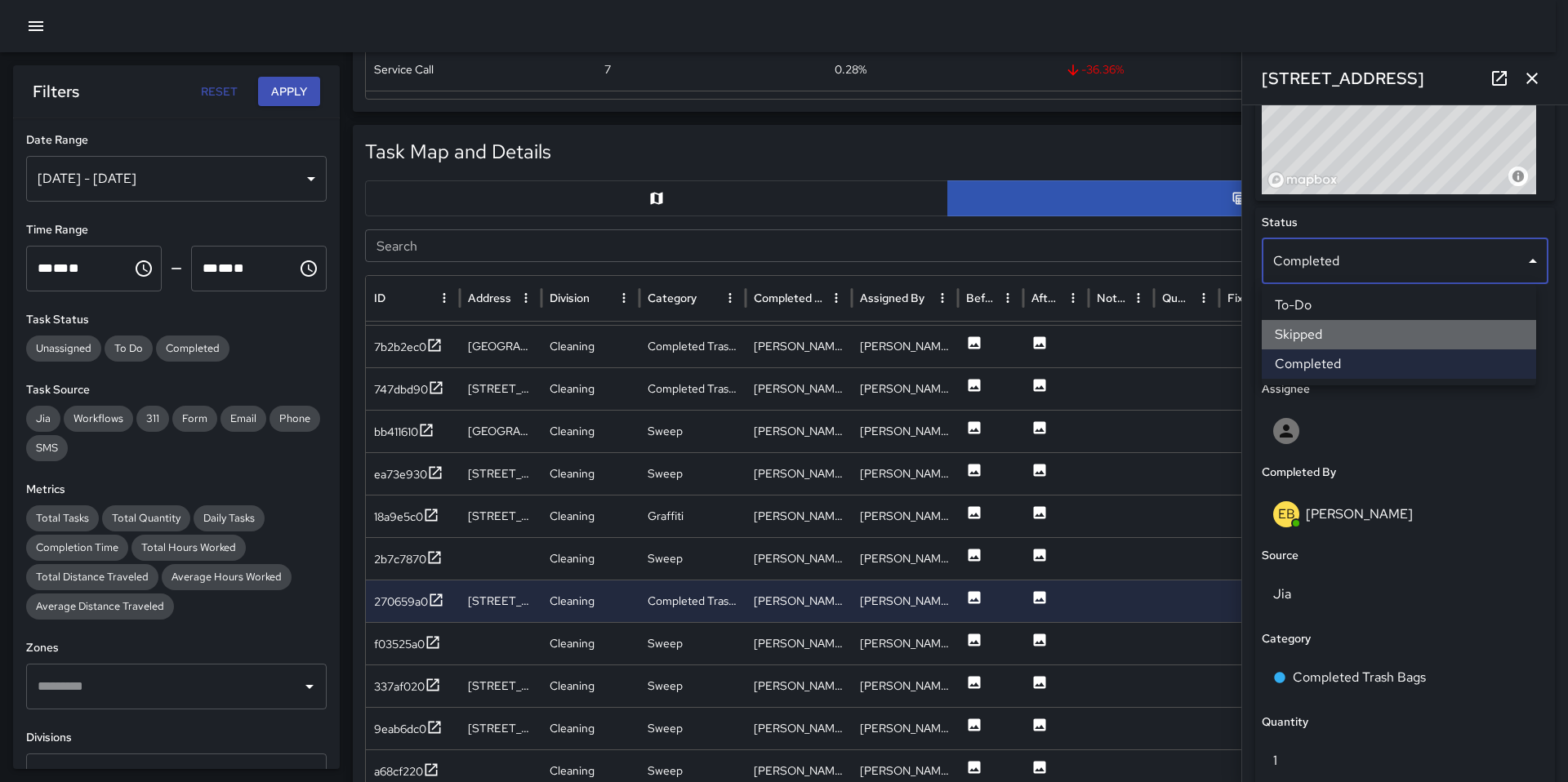
click at [1311, 329] on li "Skipped" at bounding box center [1399, 335] width 275 height 29
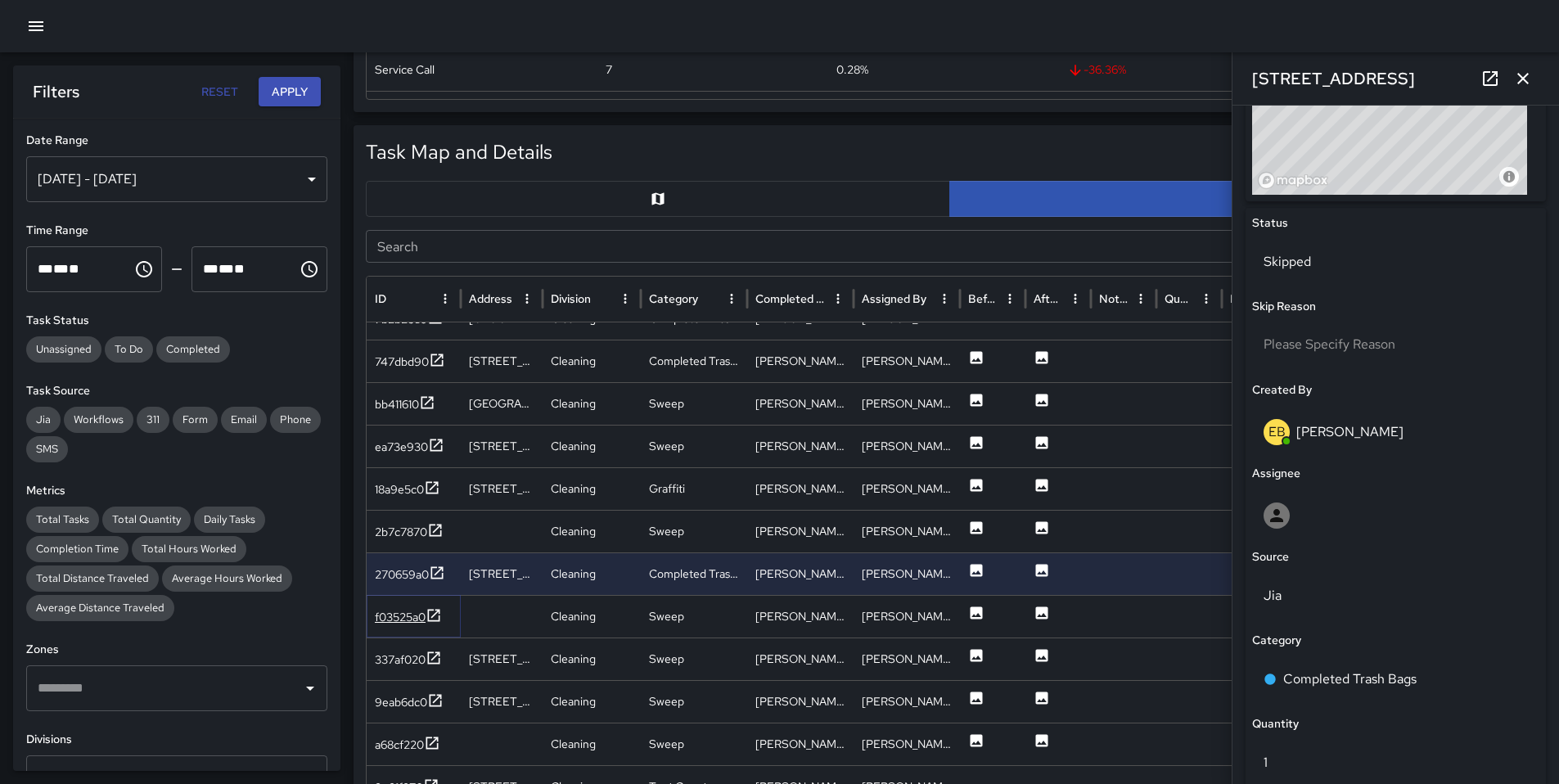
click at [391, 618] on div "f03525a0" at bounding box center [400, 617] width 51 height 16
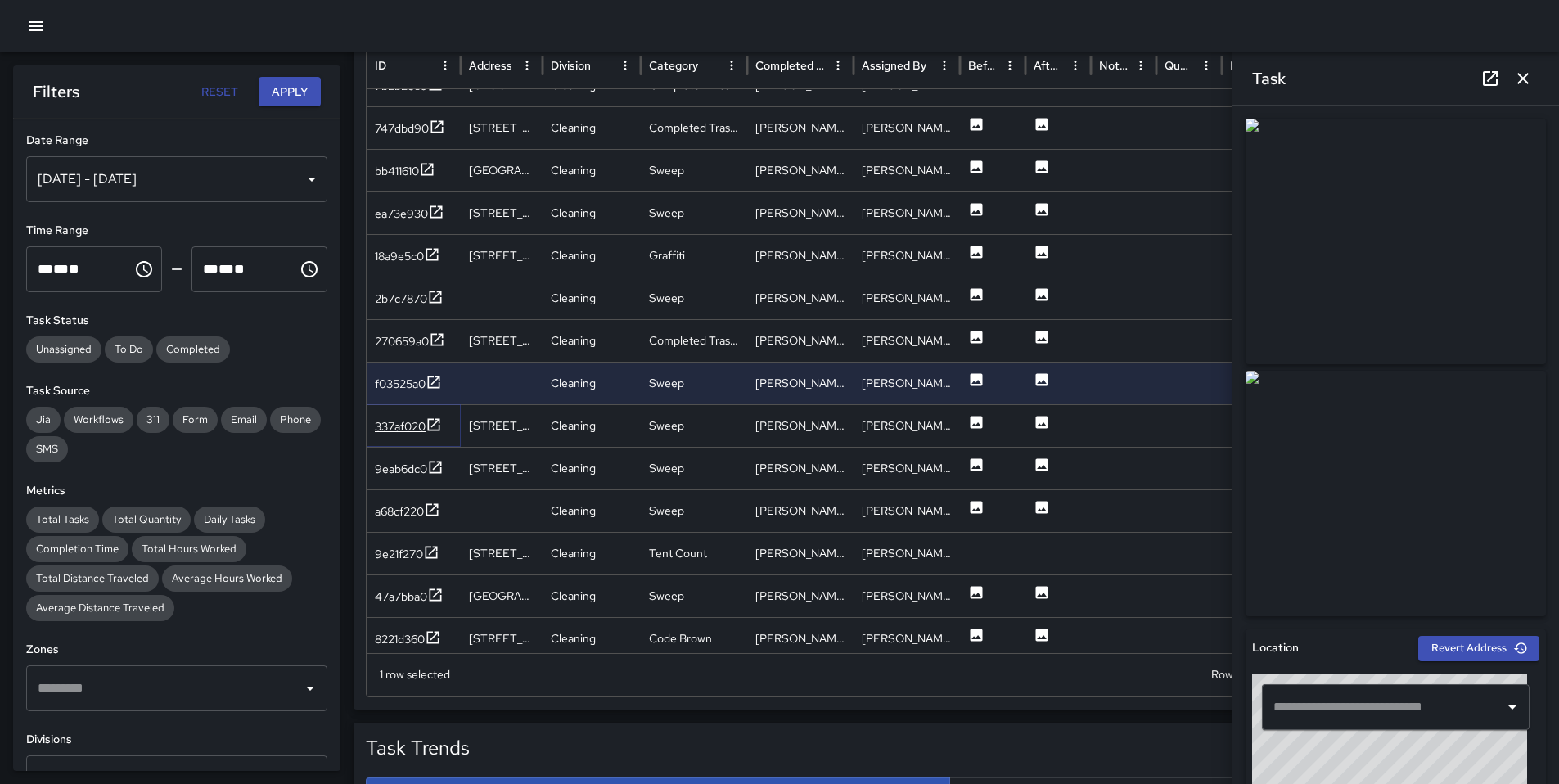
click at [378, 425] on div "337af020" at bounding box center [400, 425] width 51 height 16
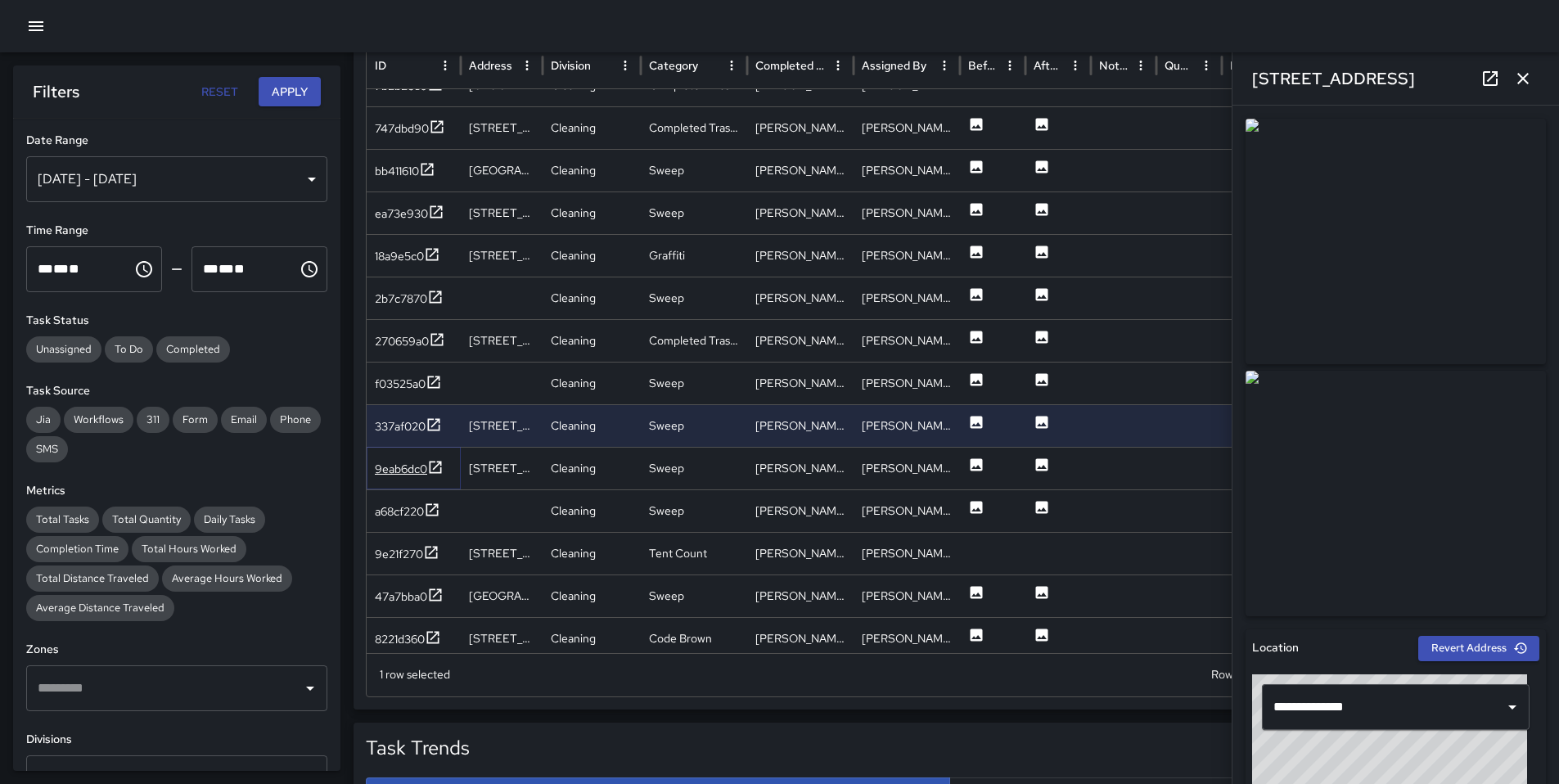
click at [414, 473] on div "9eab6dc0" at bounding box center [401, 468] width 52 height 16
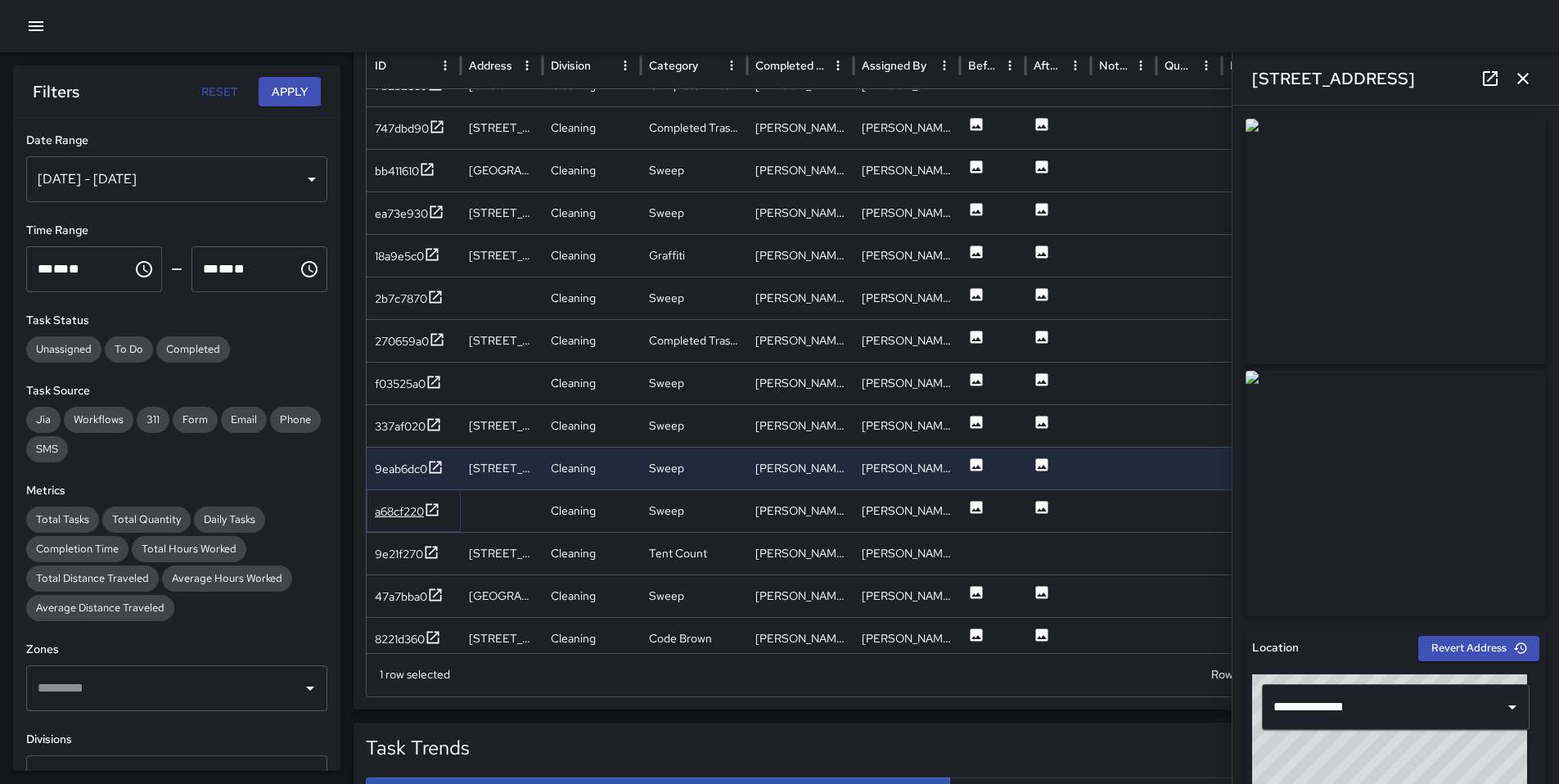
click at [402, 511] on div "a68cf220" at bounding box center [399, 511] width 49 height 16
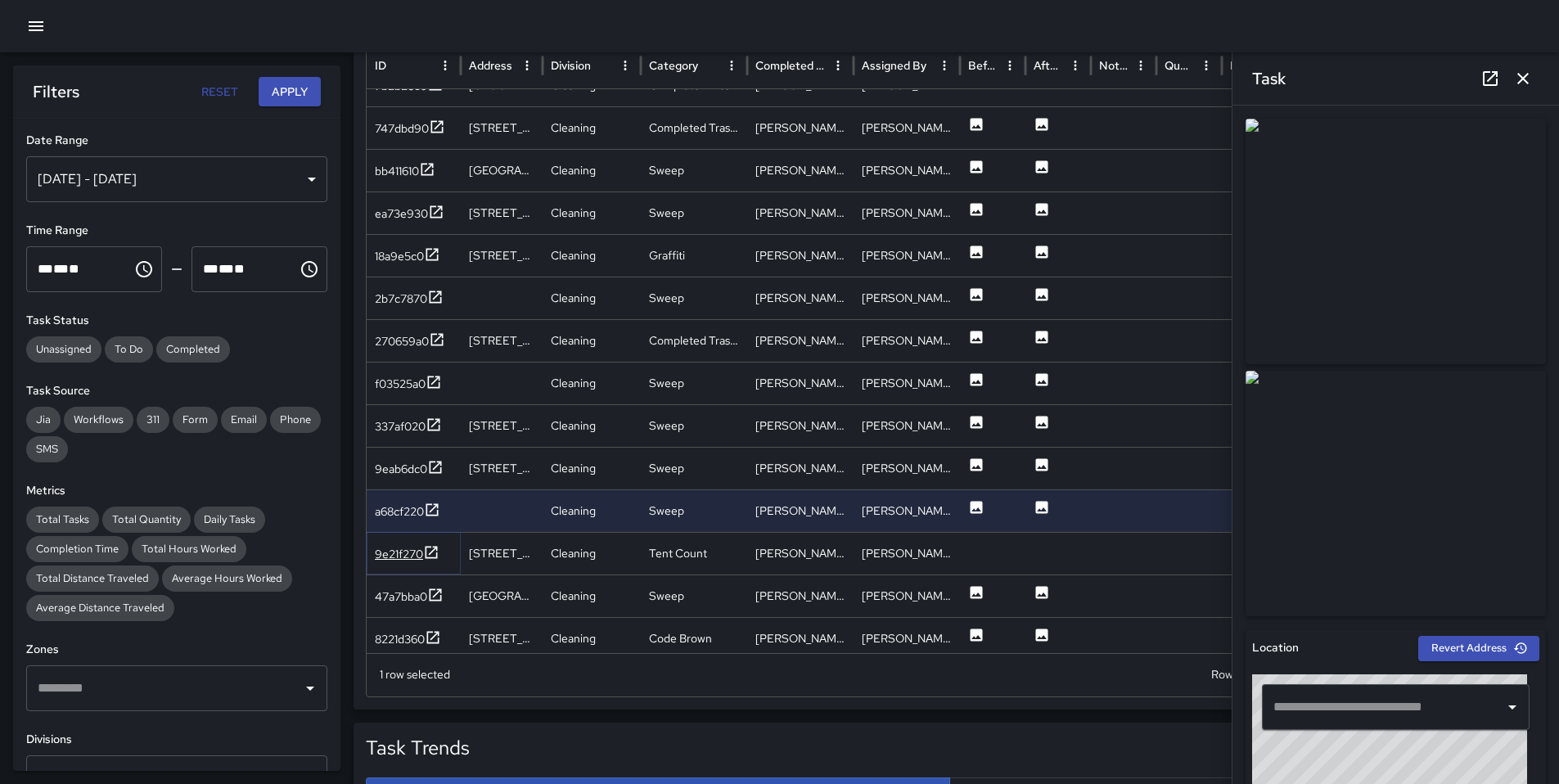
click at [401, 547] on div "9e21f270" at bounding box center [399, 553] width 48 height 16
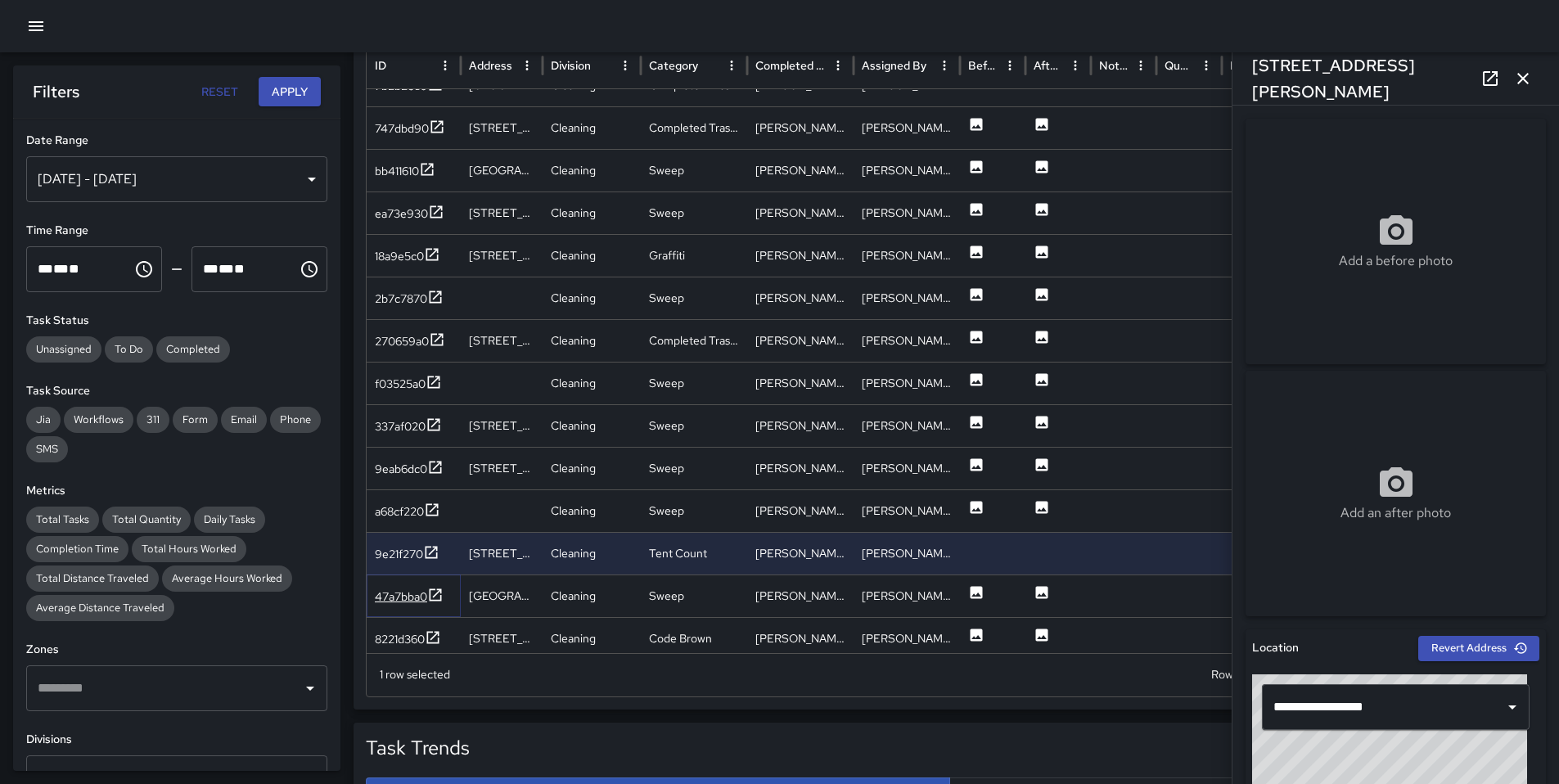
click at [407, 592] on div "47a7bba0" at bounding box center [401, 596] width 52 height 16
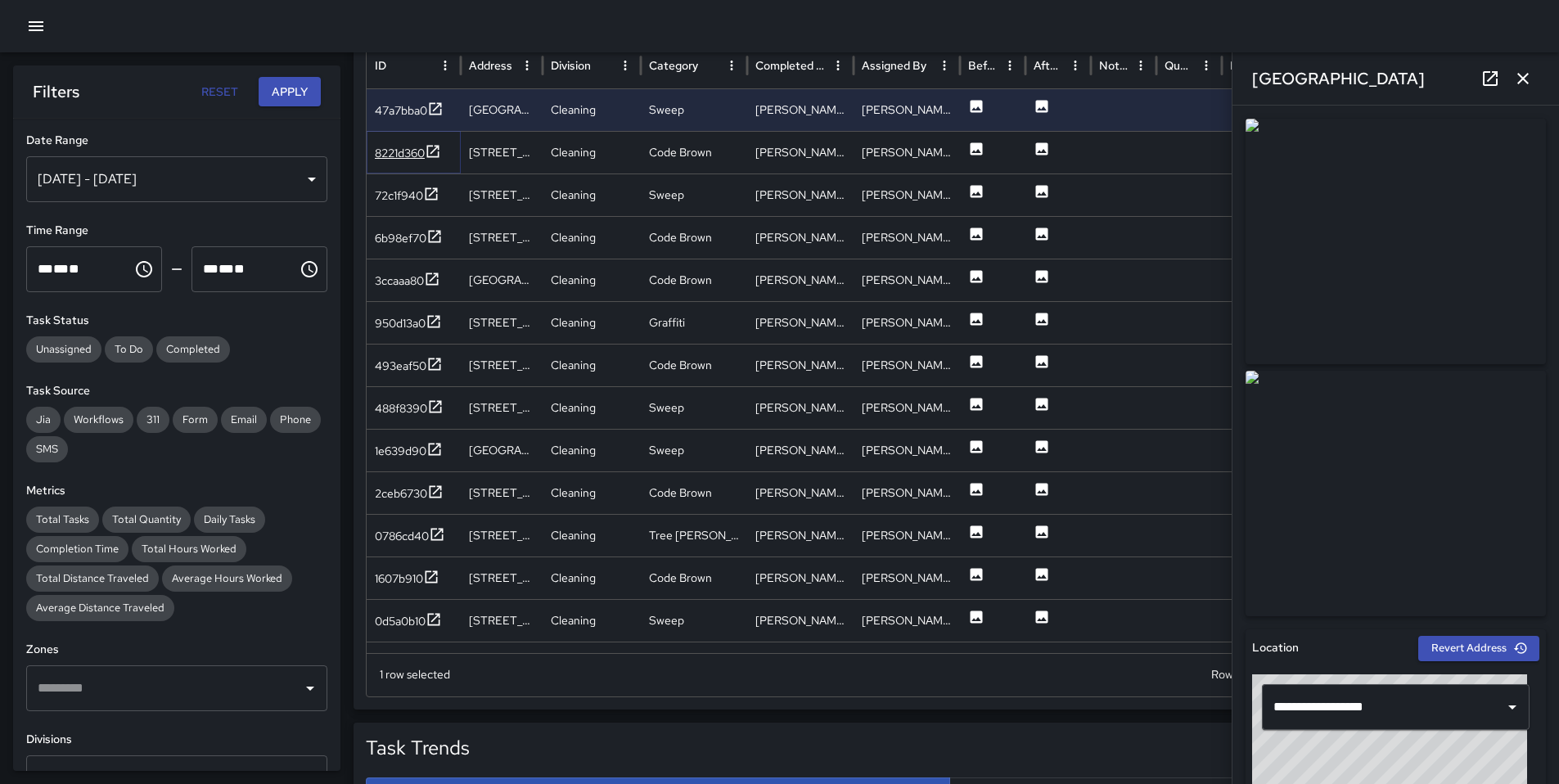
click at [414, 155] on div "8221d360" at bounding box center [400, 153] width 50 height 16
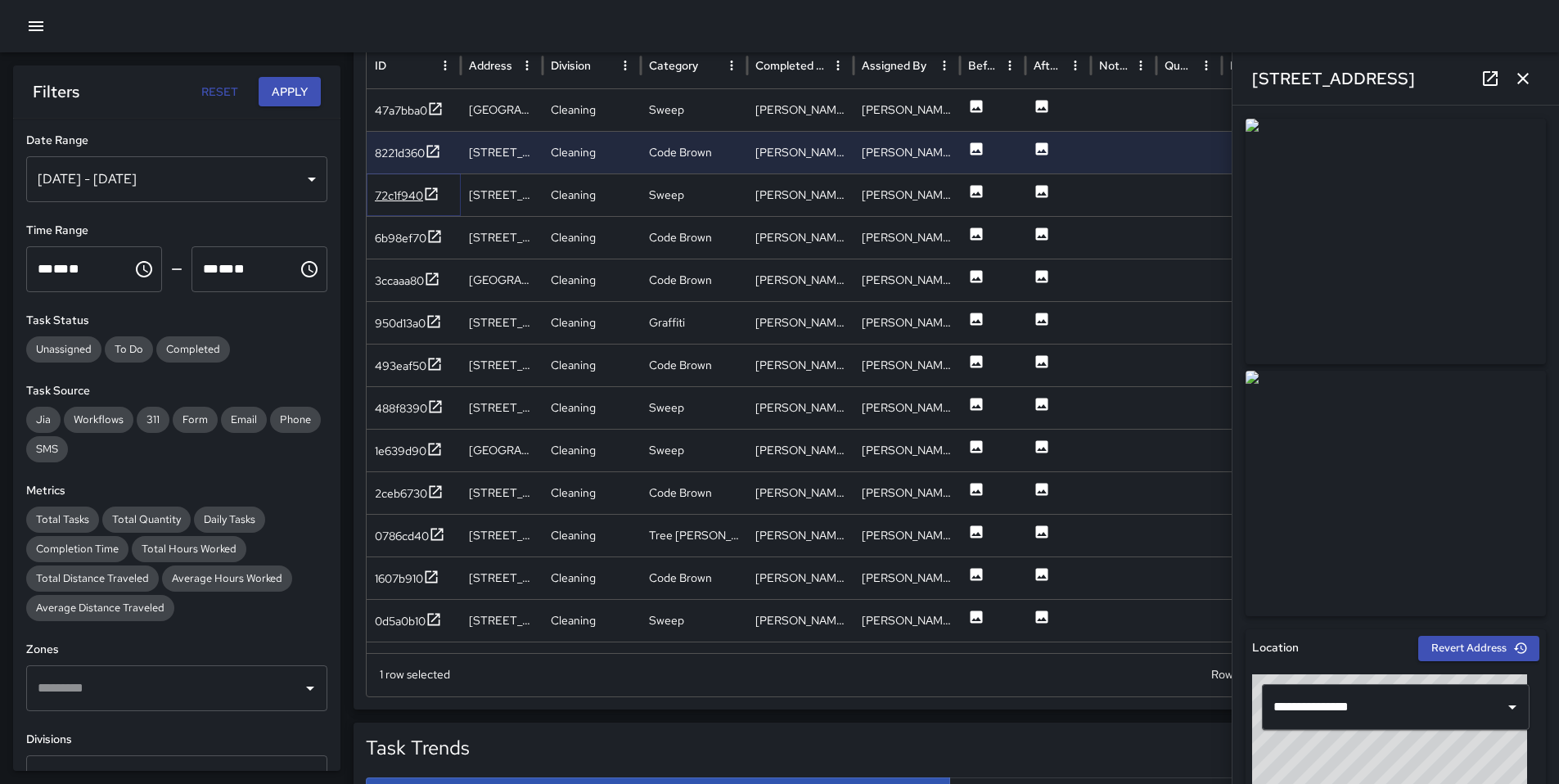
click at [408, 194] on div "72c1f940" at bounding box center [399, 195] width 48 height 16
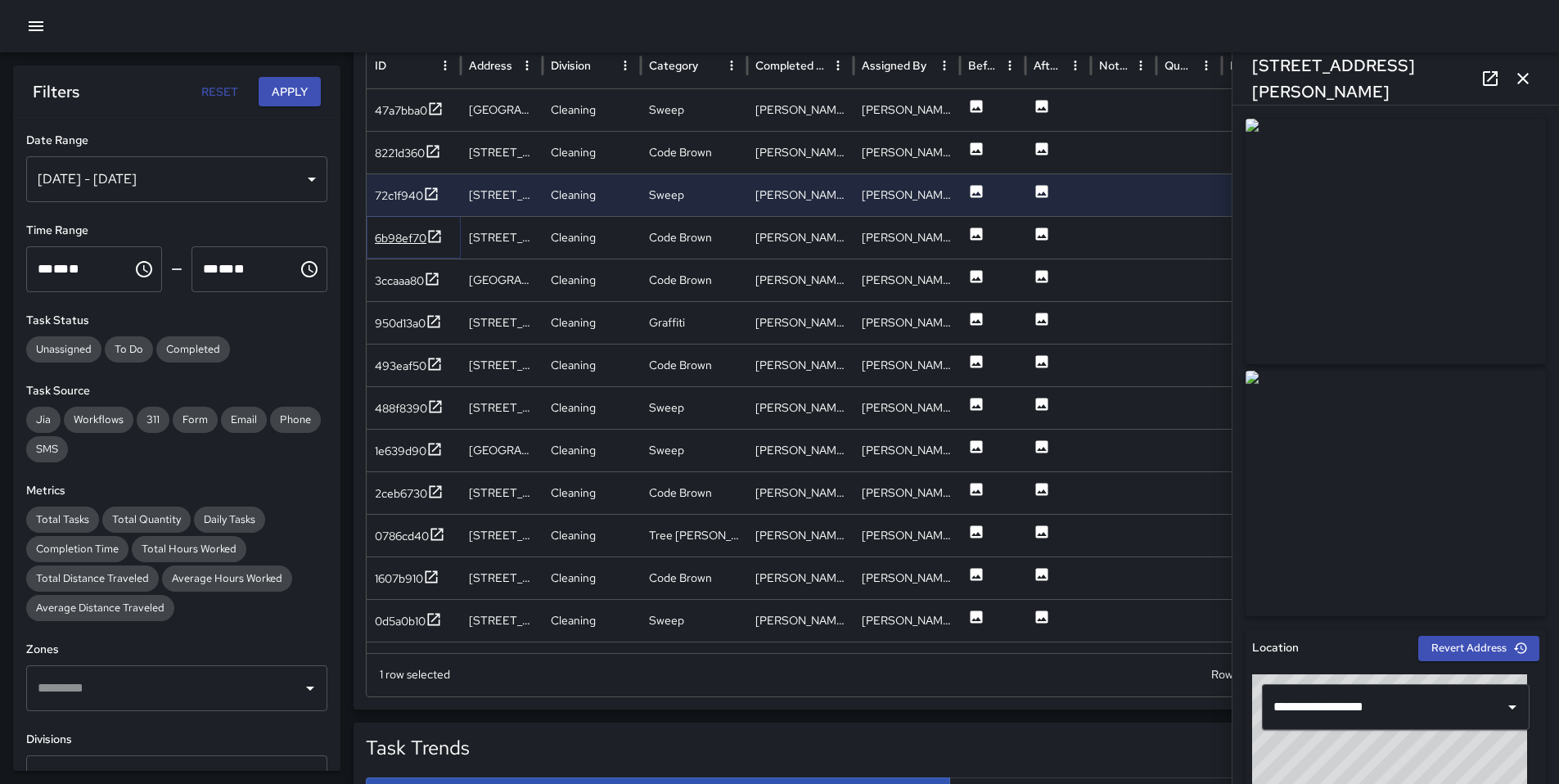
click at [404, 232] on div "6b98ef70" at bounding box center [401, 238] width 51 height 16
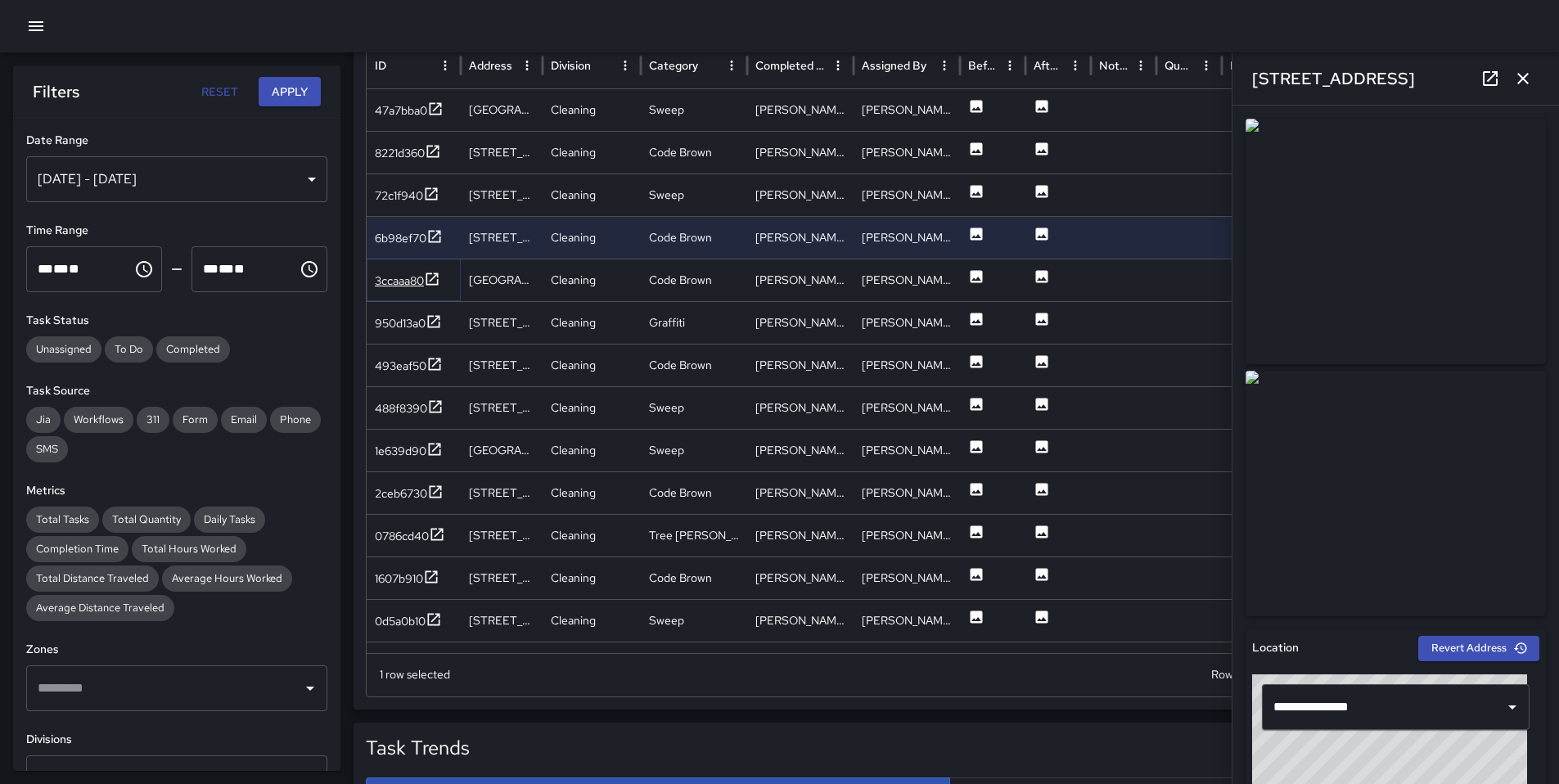
click at [405, 274] on div "3ccaaa80" at bounding box center [399, 280] width 49 height 16
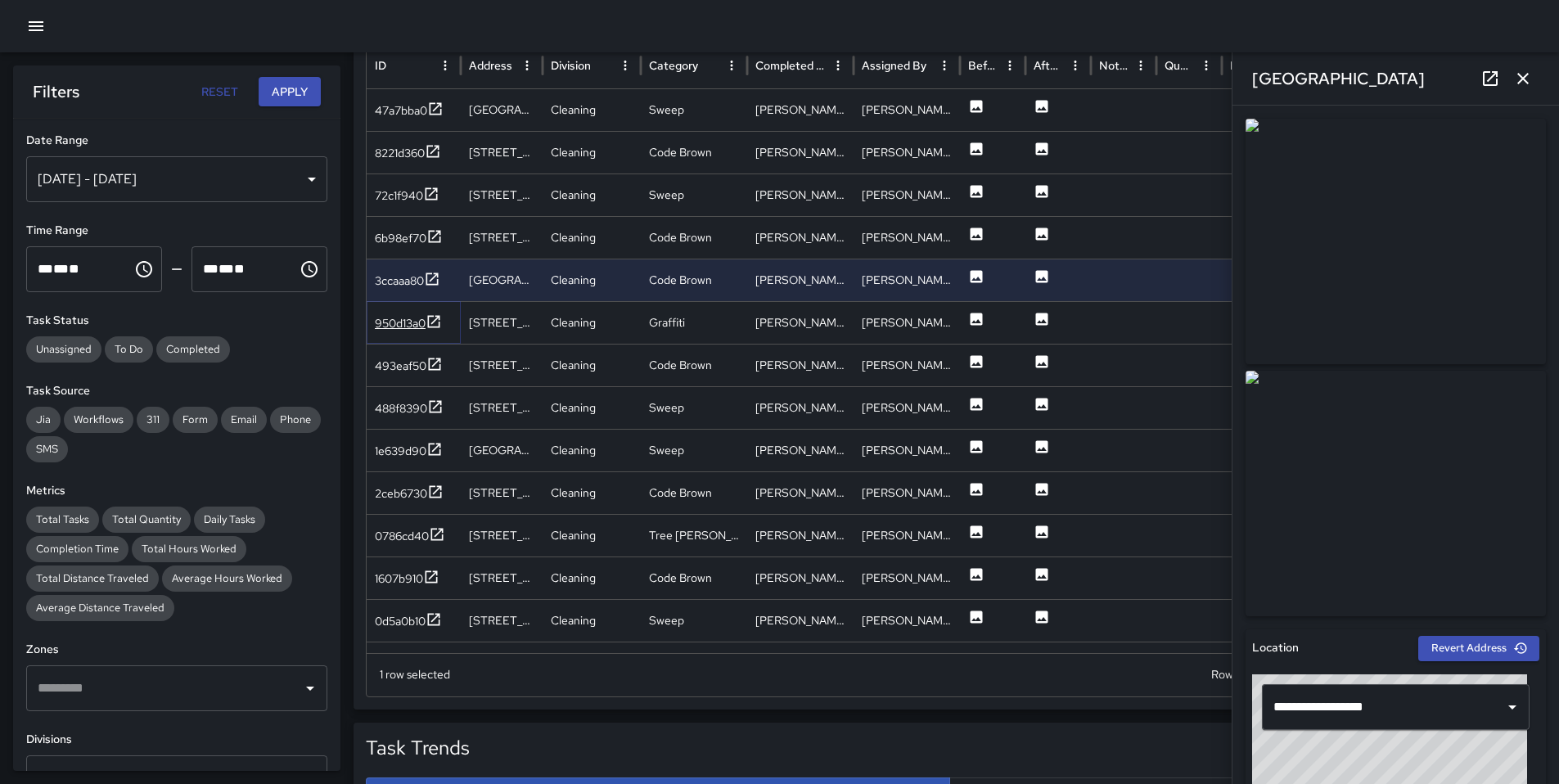
click at [397, 320] on div "950d13a0" at bounding box center [400, 323] width 51 height 16
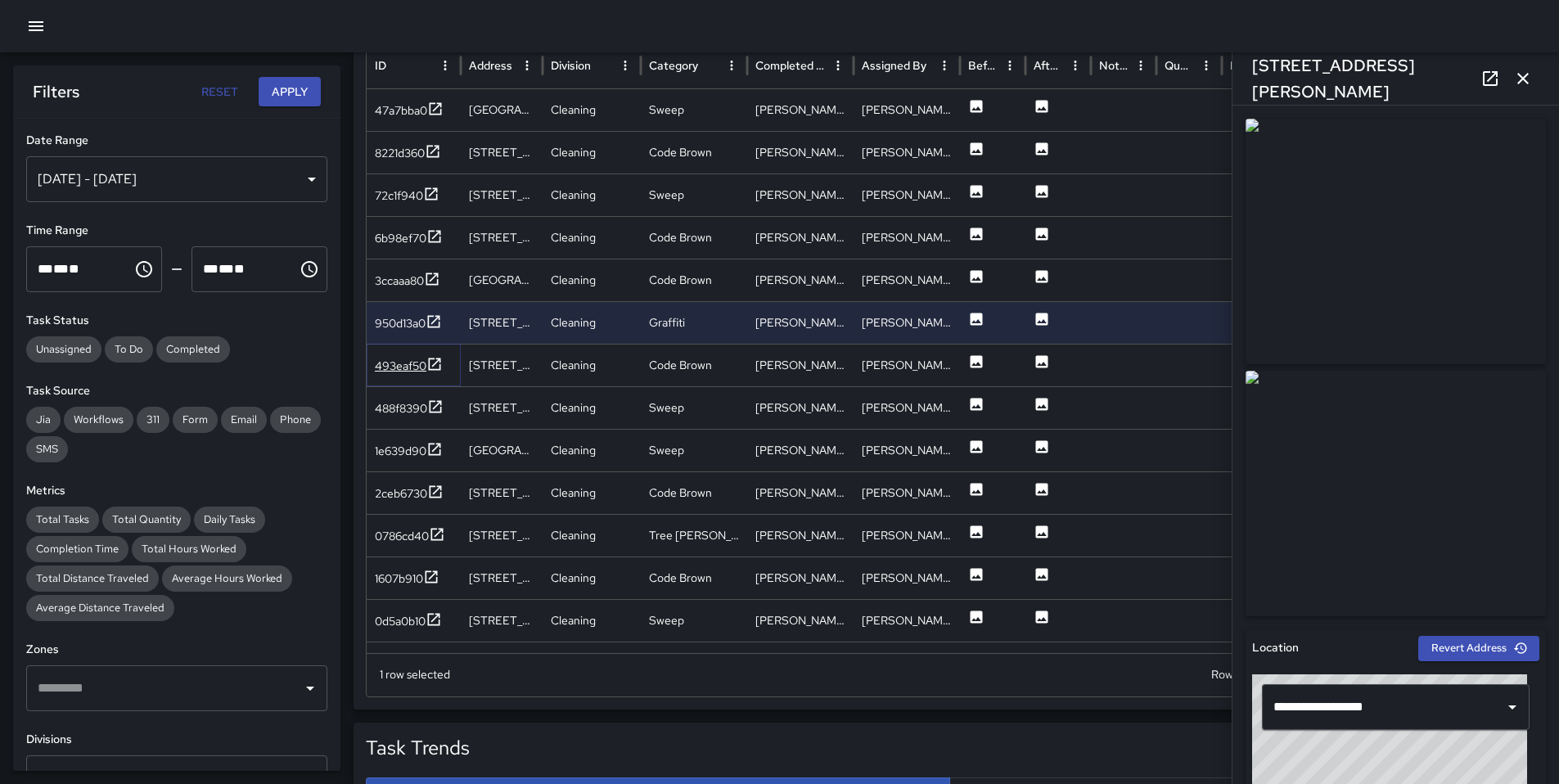
click at [404, 359] on div "493eaf50" at bounding box center [401, 365] width 51 height 16
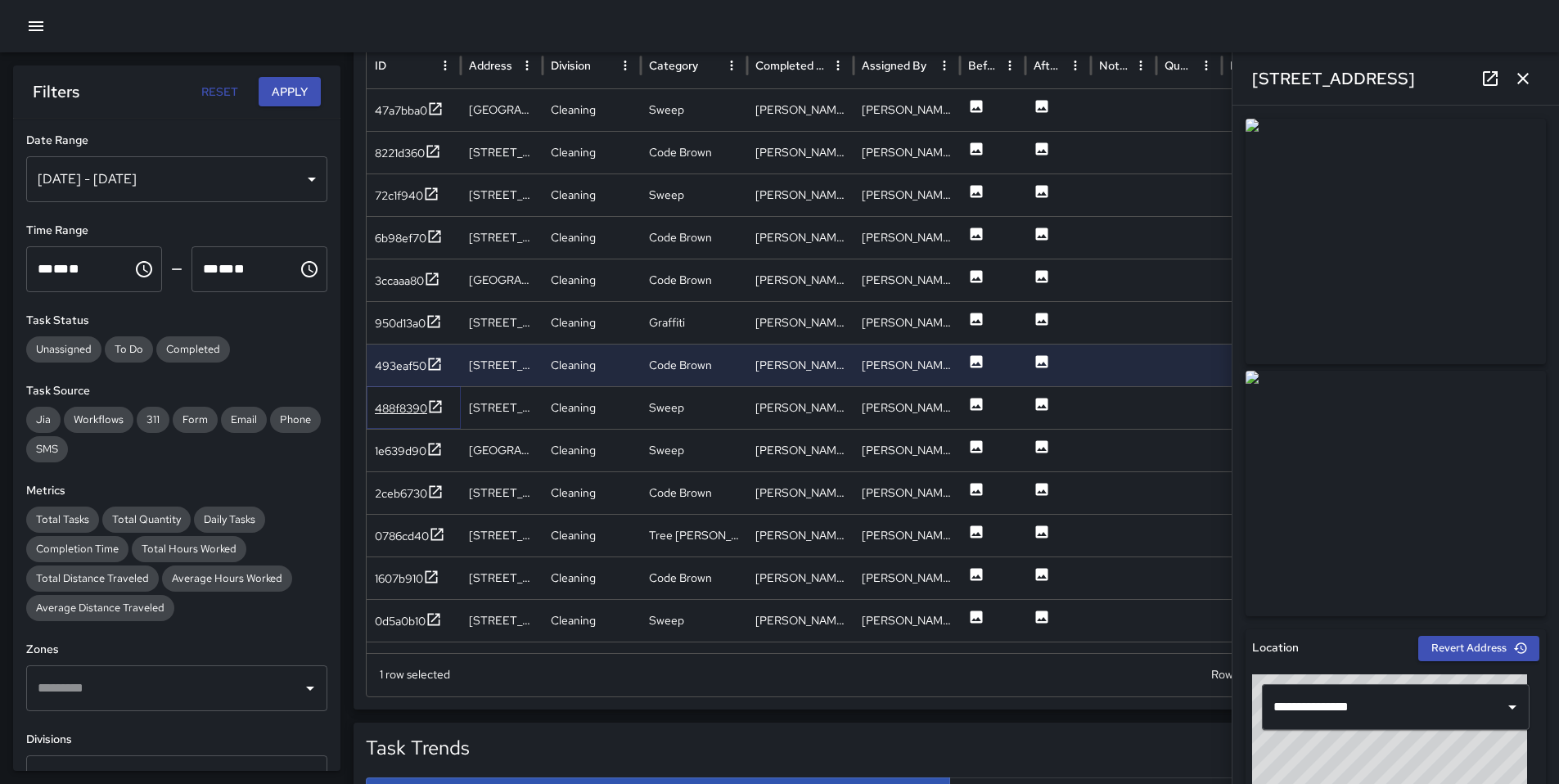
click at [402, 399] on div "488f8390" at bounding box center [409, 409] width 69 height 21
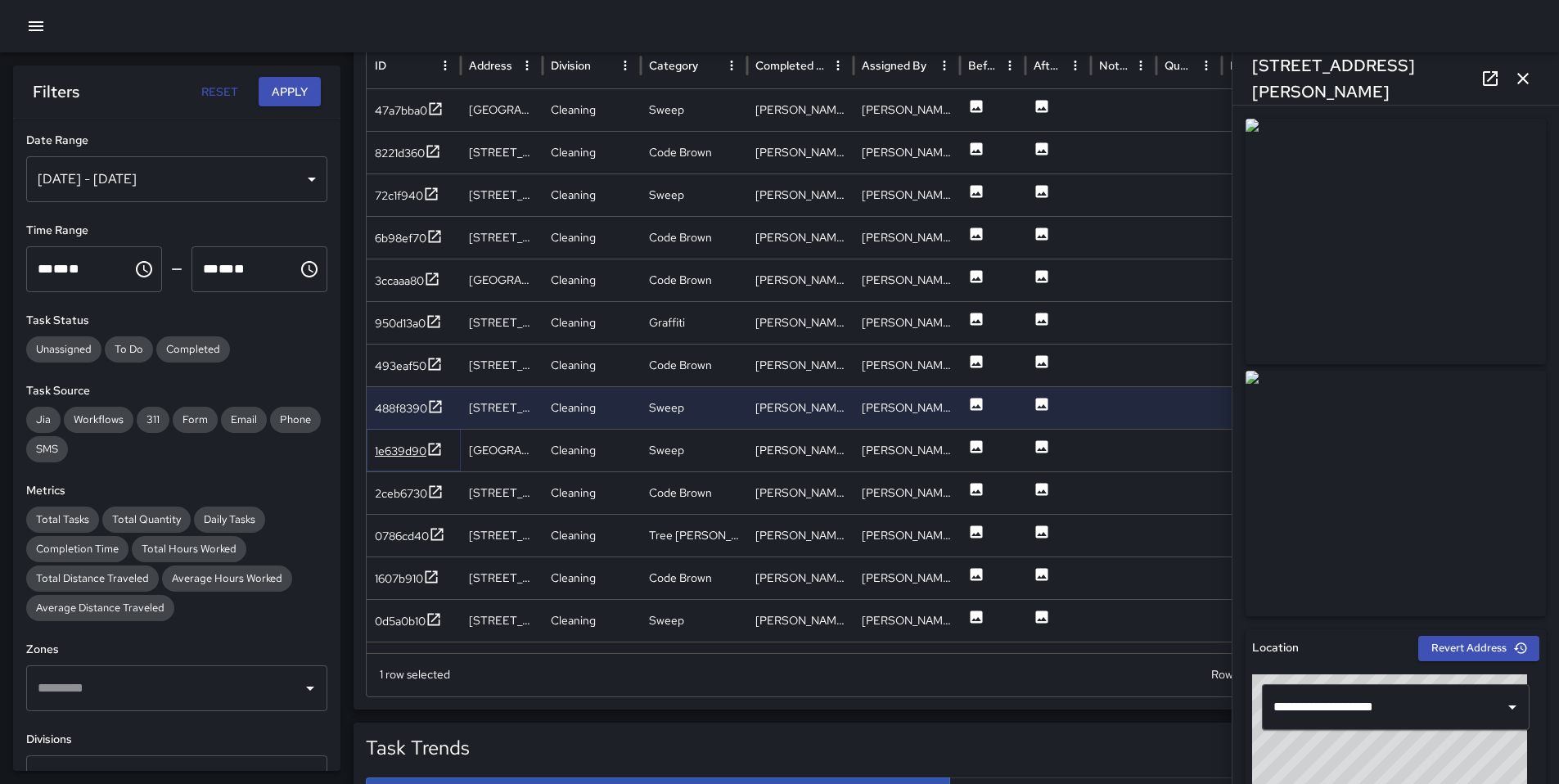
click at [396, 452] on div "1e639d90" at bounding box center [401, 450] width 51 height 16
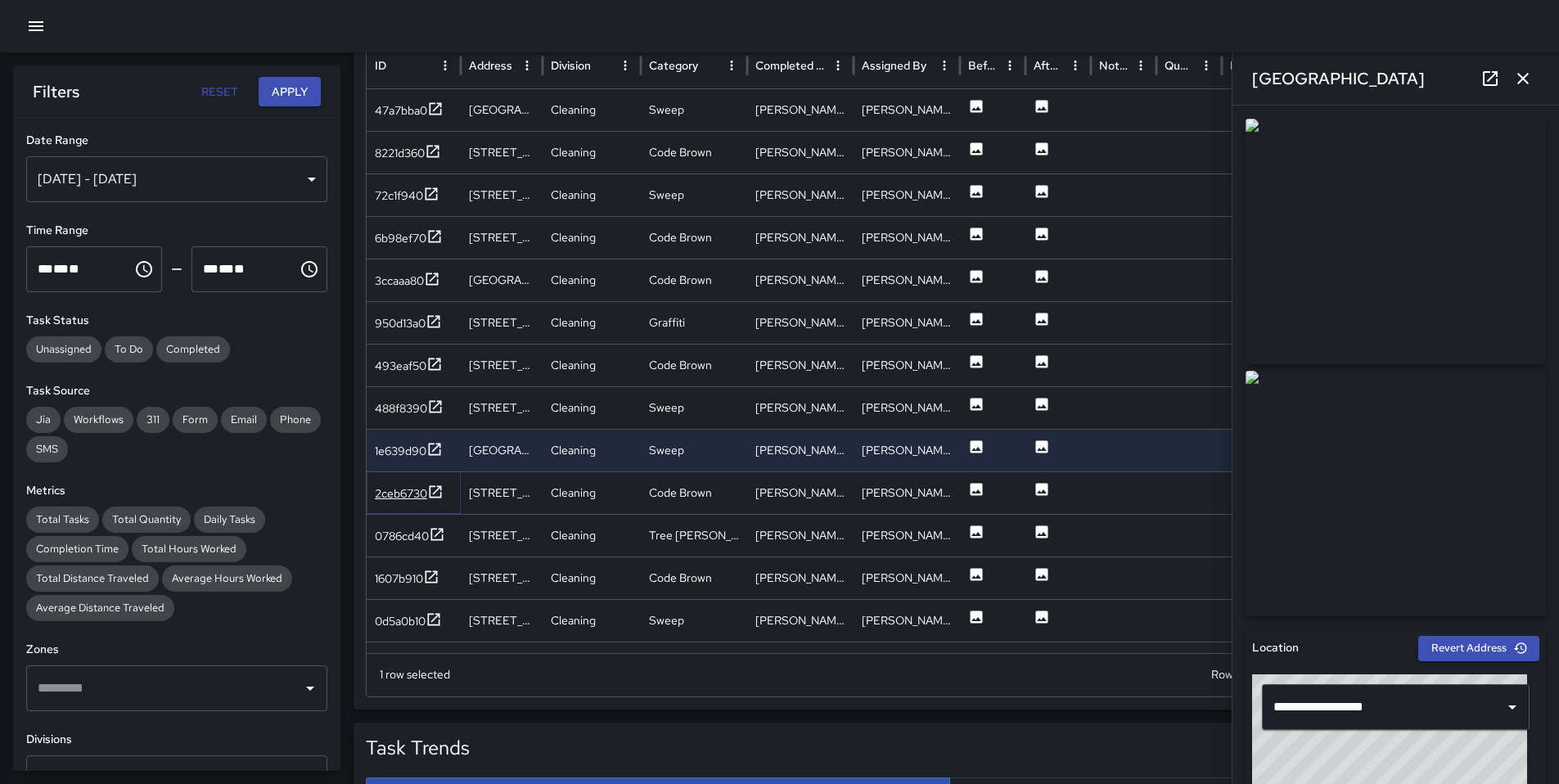
click at [408, 496] on div "2ceb6730" at bounding box center [401, 493] width 52 height 16
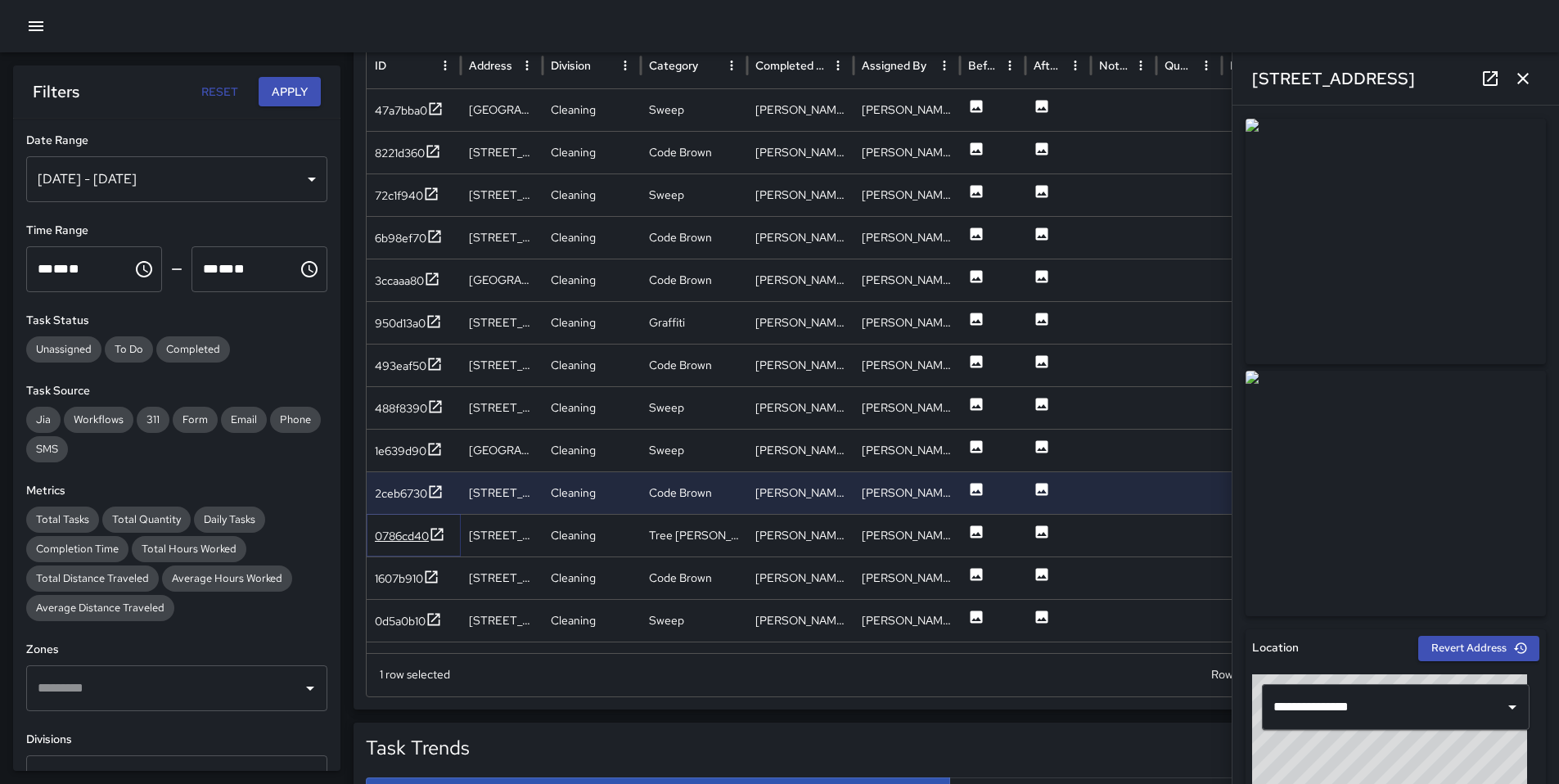
click at [404, 526] on div "0786cd40" at bounding box center [410, 536] width 70 height 21
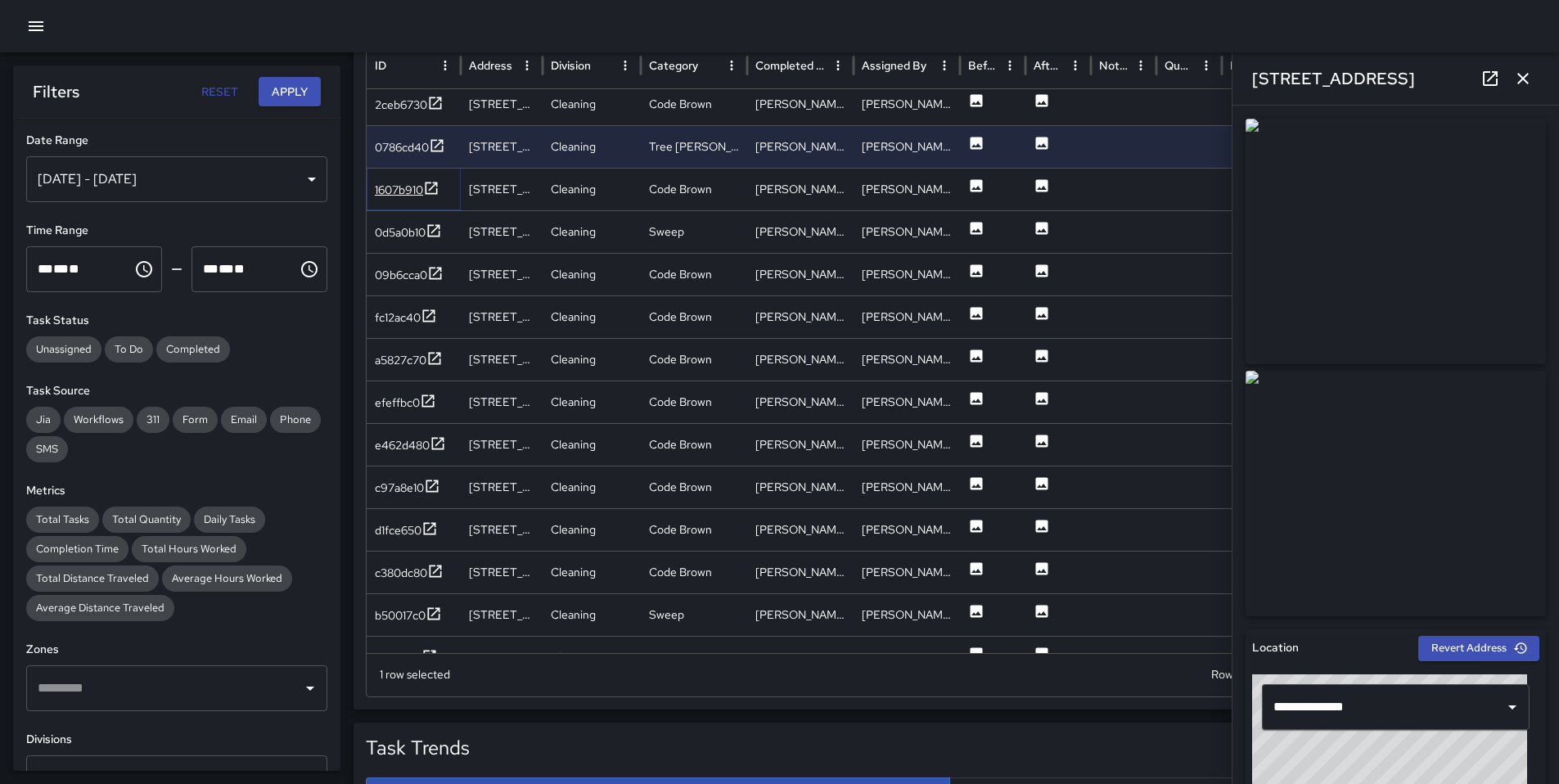
click at [406, 191] on div "1607b910" at bounding box center [399, 190] width 48 height 16
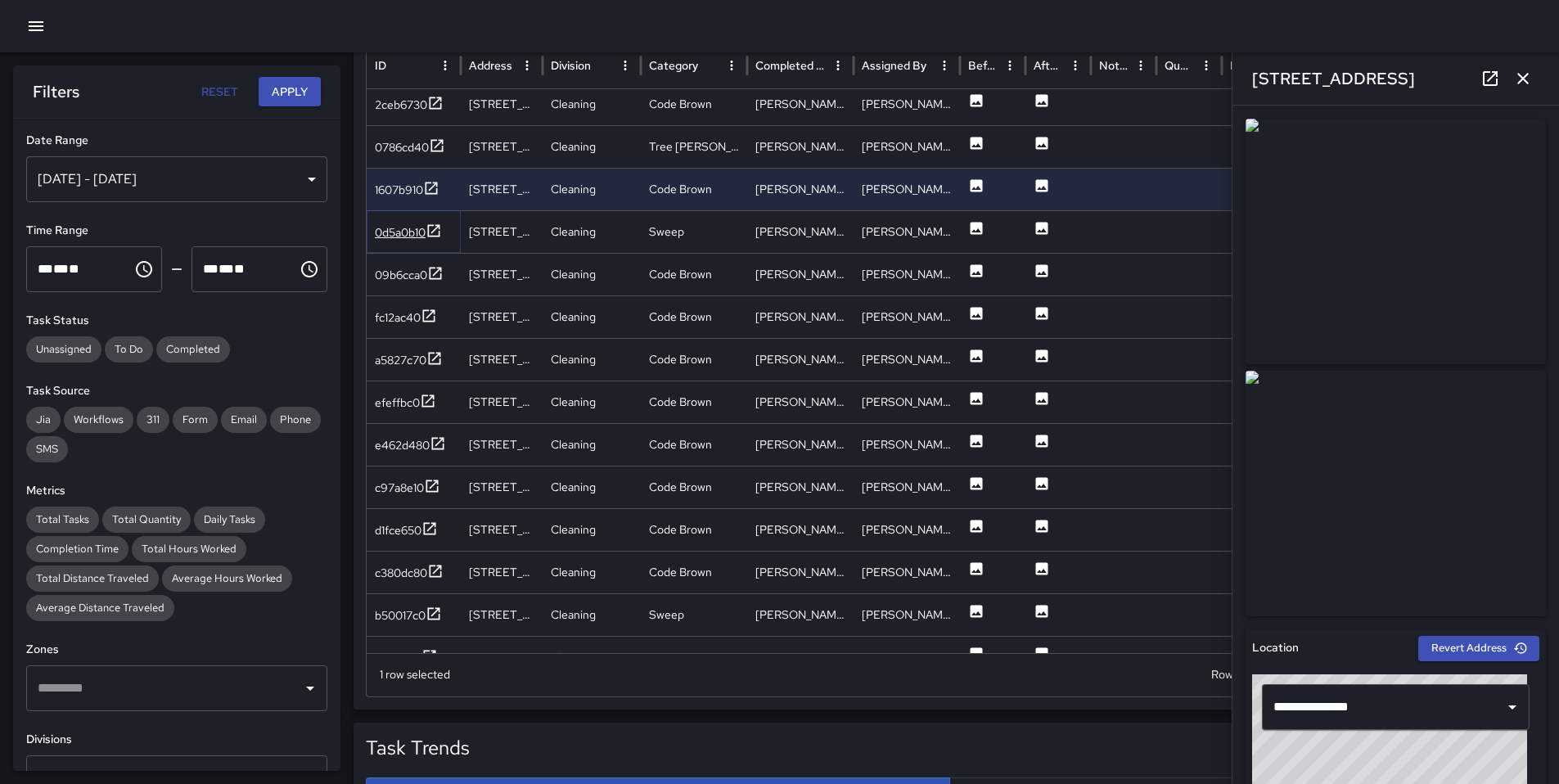
click at [401, 230] on div "0d5a0b10" at bounding box center [400, 232] width 51 height 16
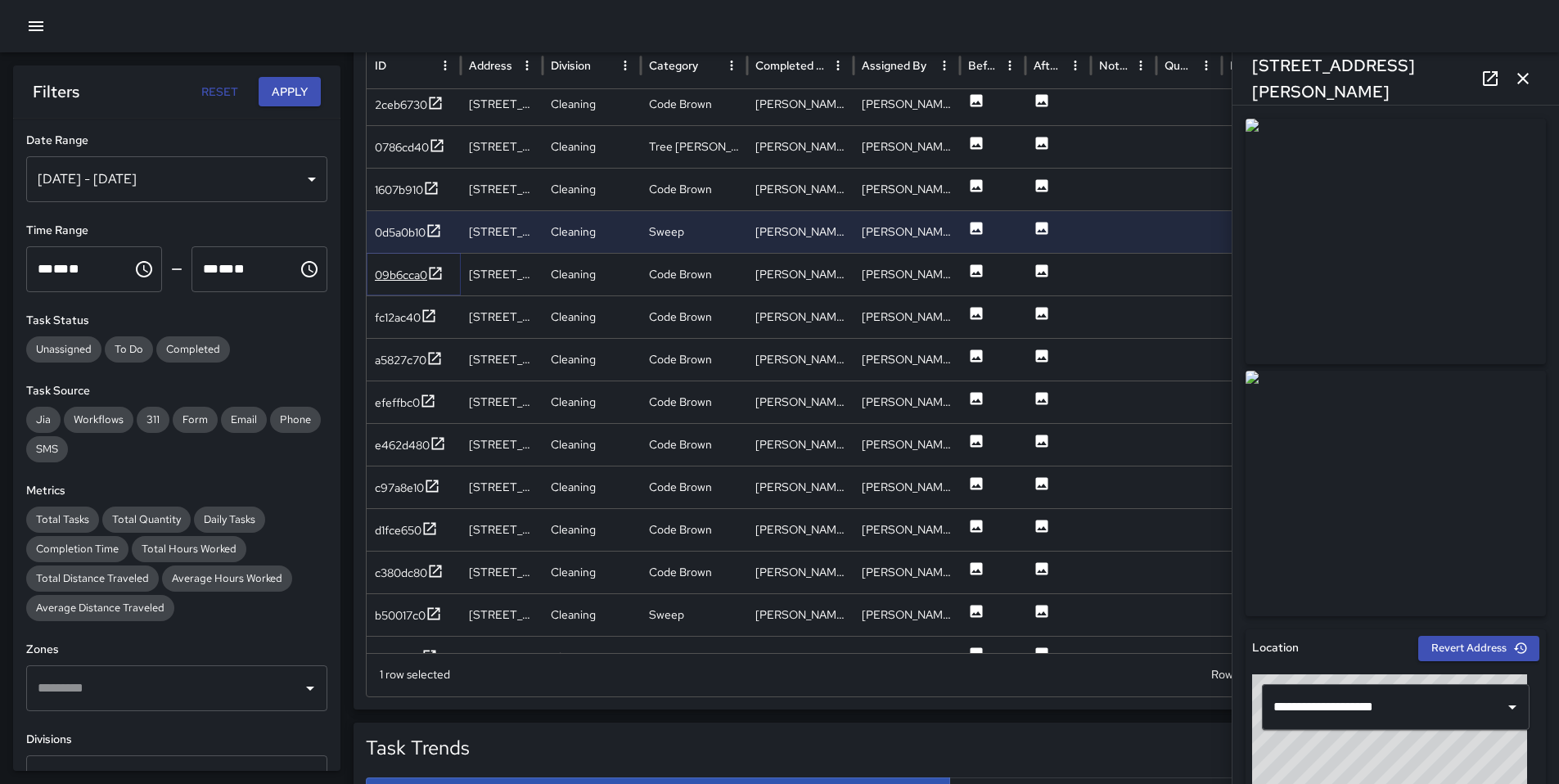
click at [403, 270] on div "09b6cca0" at bounding box center [401, 274] width 52 height 16
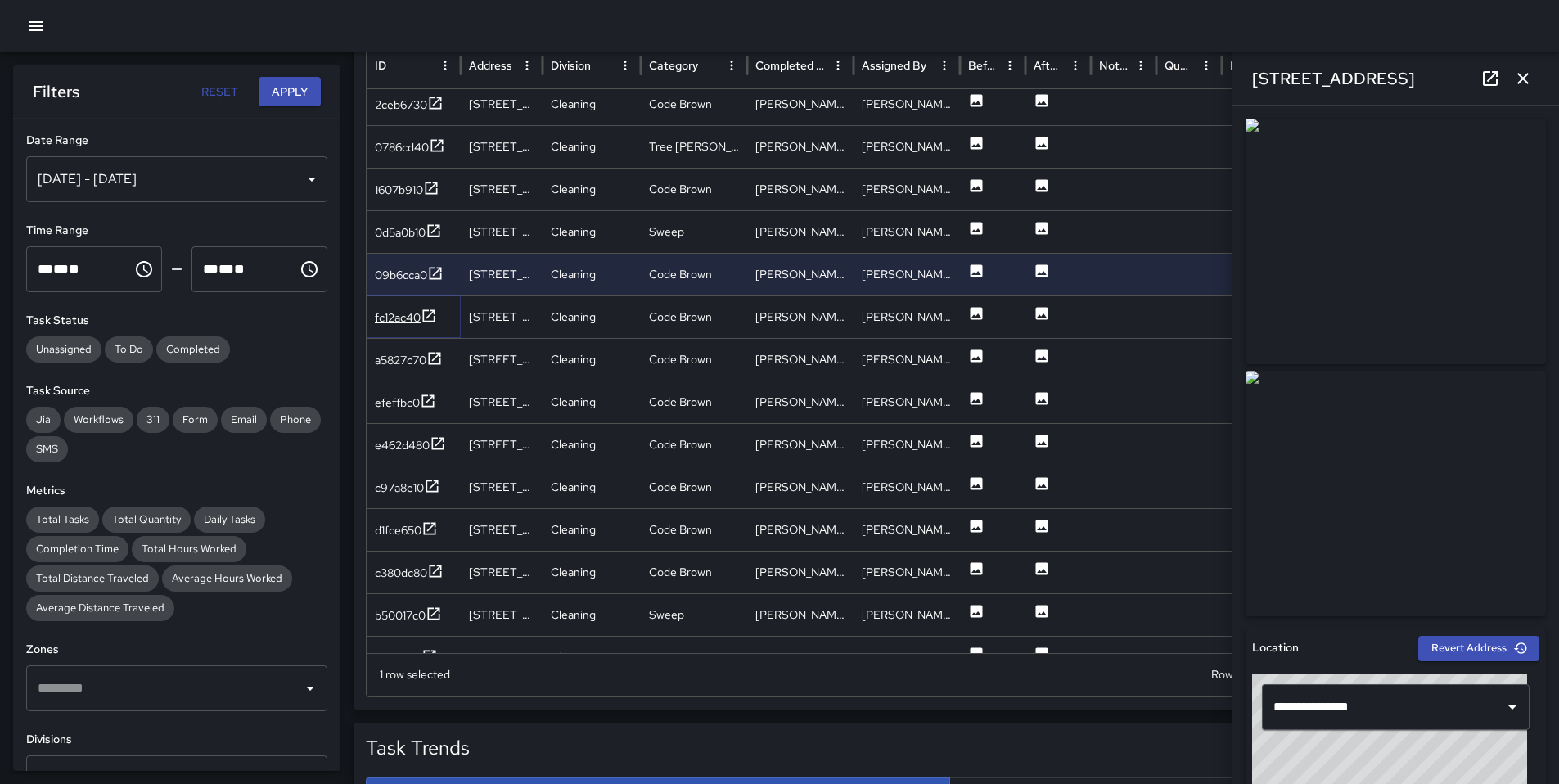
click at [406, 310] on div "fc12ac40" at bounding box center [397, 317] width 45 height 16
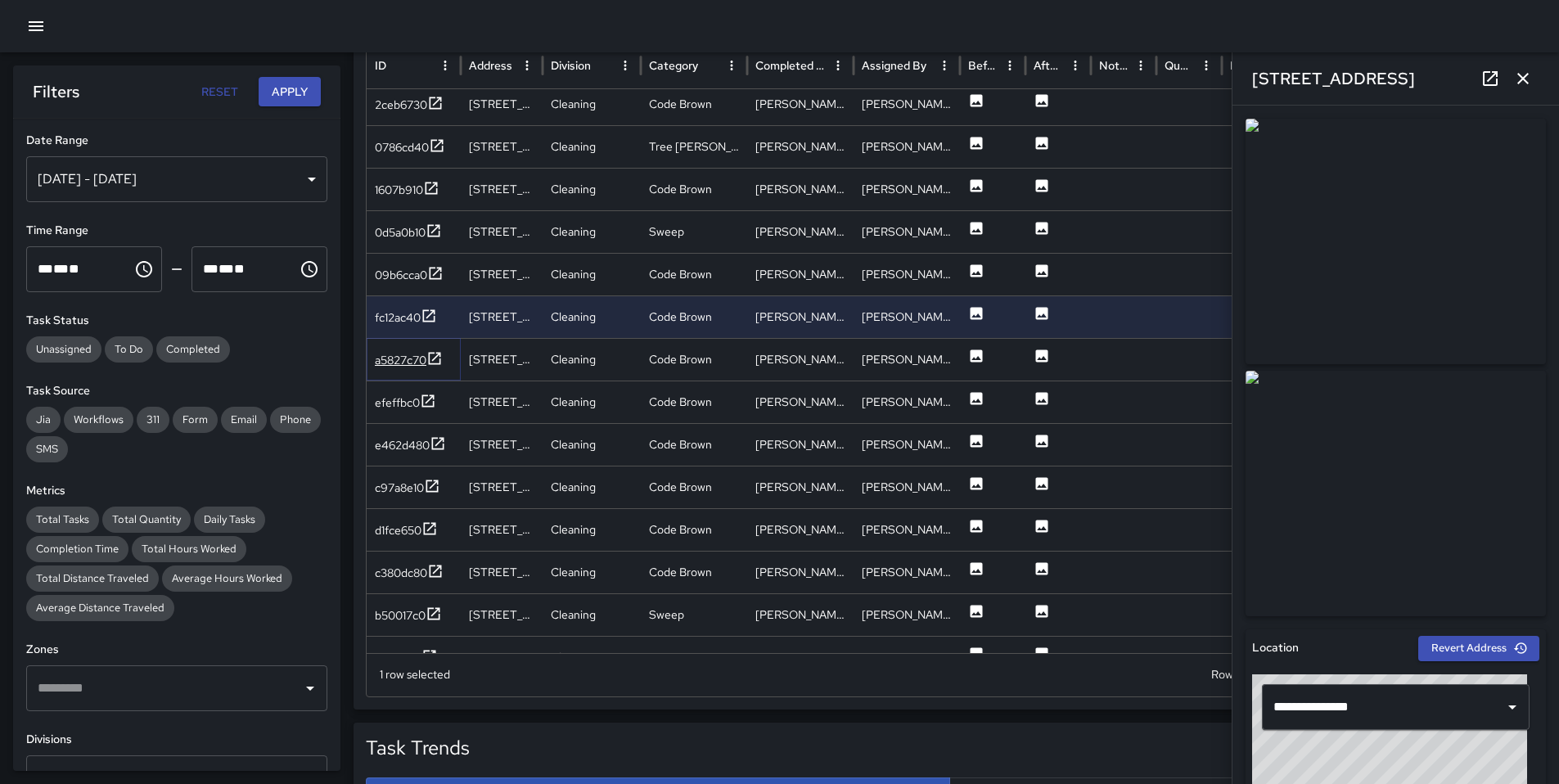
click at [412, 359] on div "a5827c70" at bounding box center [401, 359] width 51 height 16
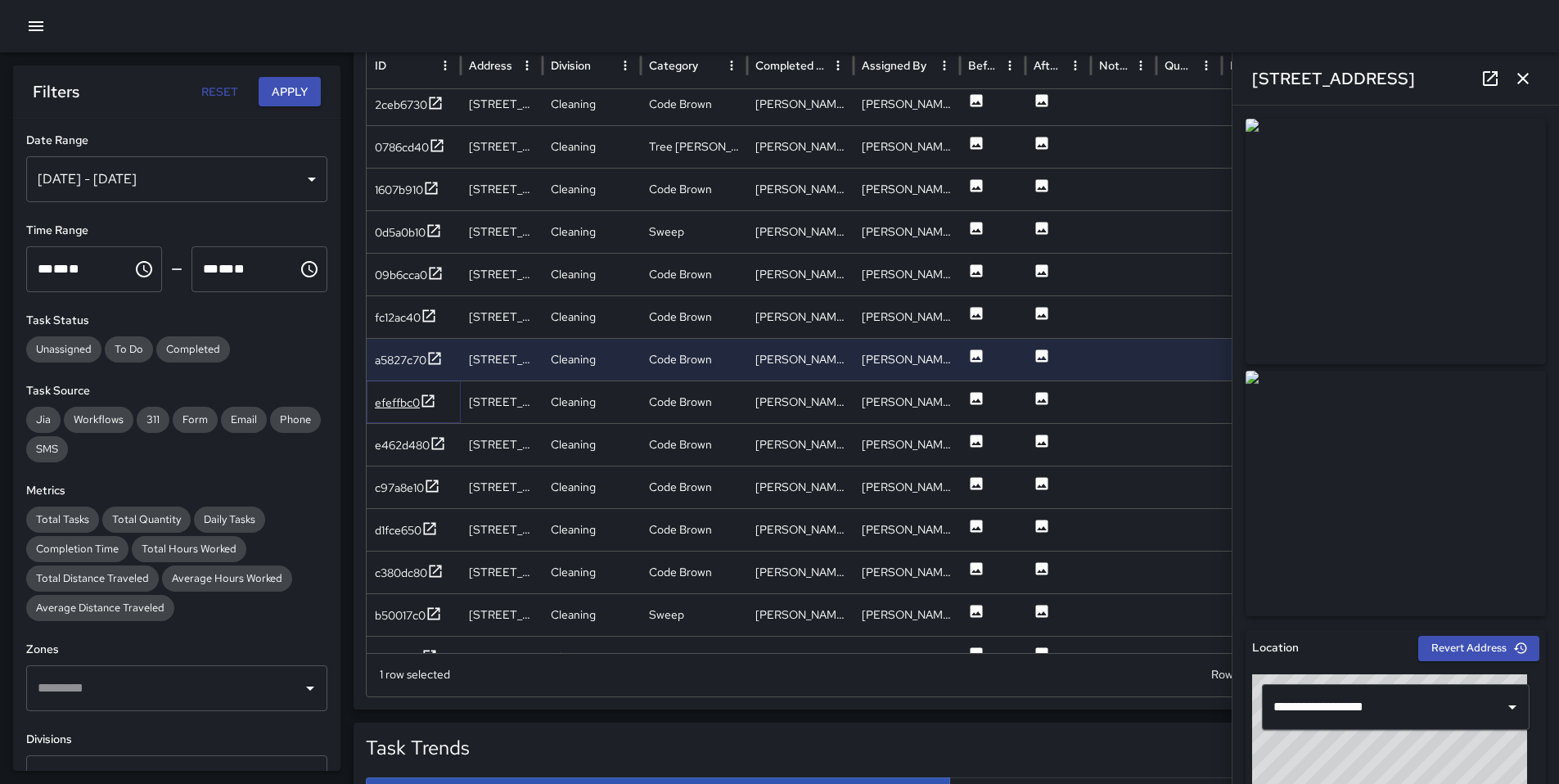
click at [403, 404] on div "efeffbc0" at bounding box center [397, 402] width 45 height 16
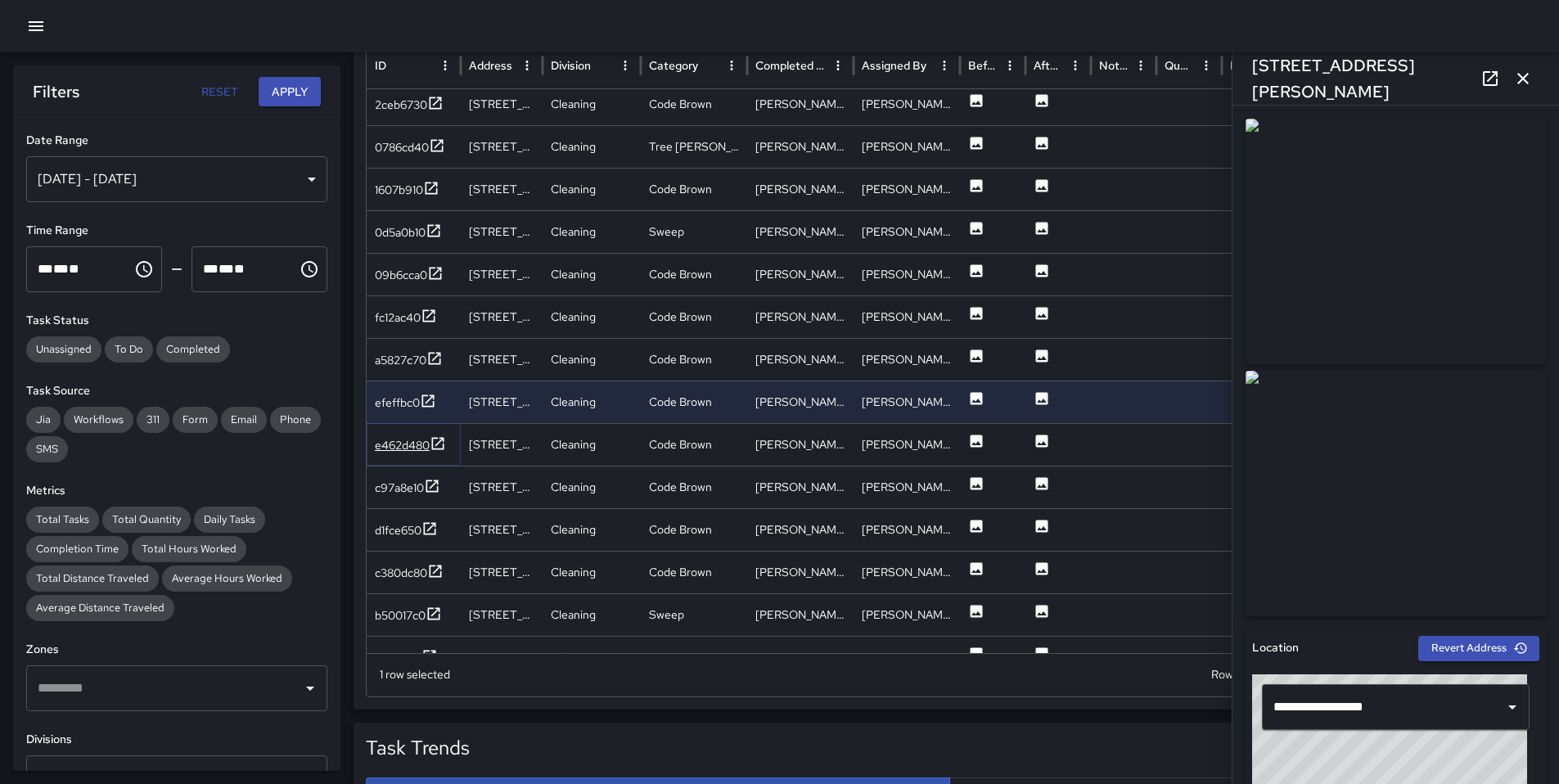
click at [403, 442] on div "e462d480" at bounding box center [402, 444] width 55 height 16
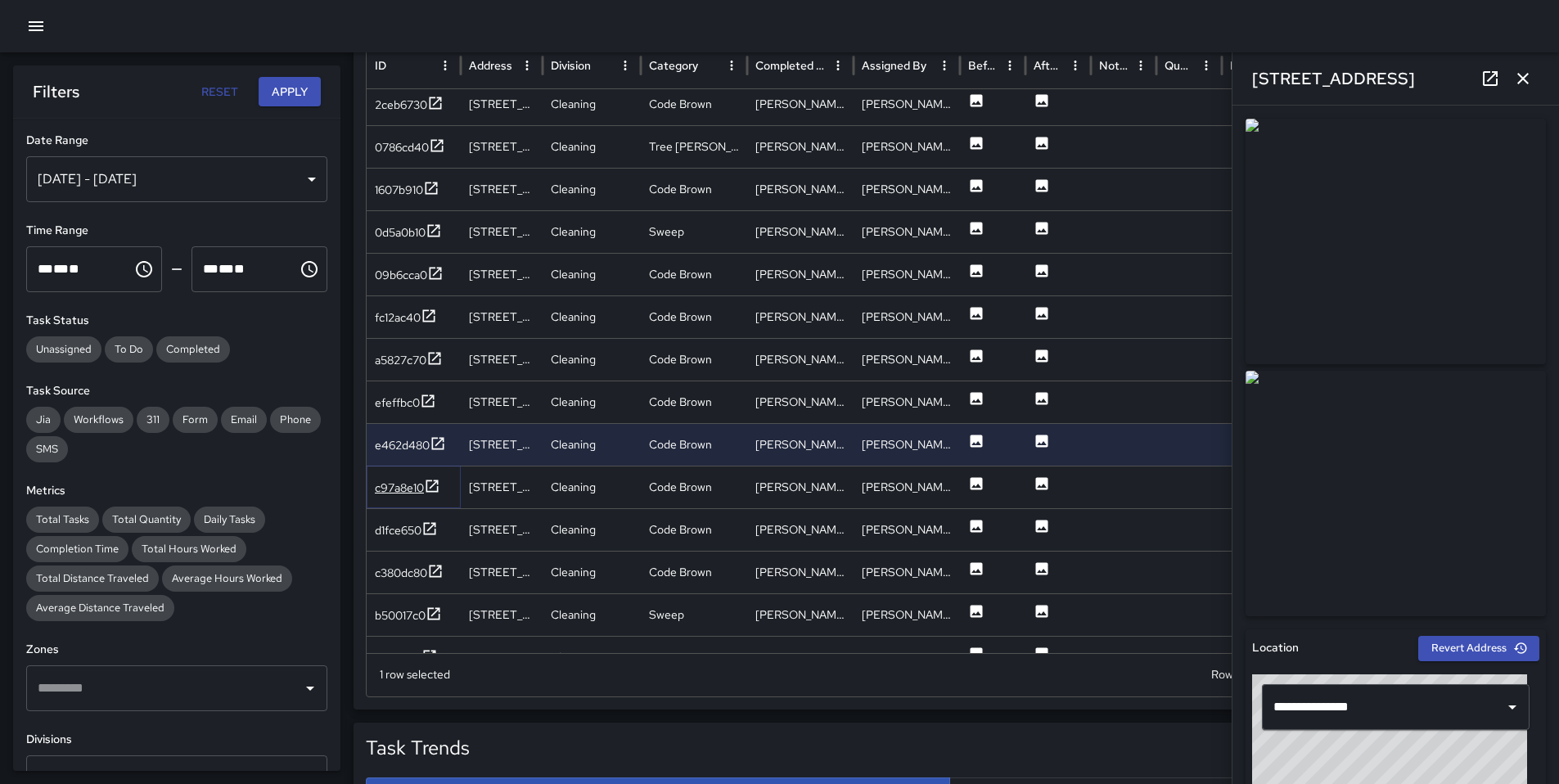
click at [411, 491] on div "c97a8e10" at bounding box center [399, 487] width 49 height 16
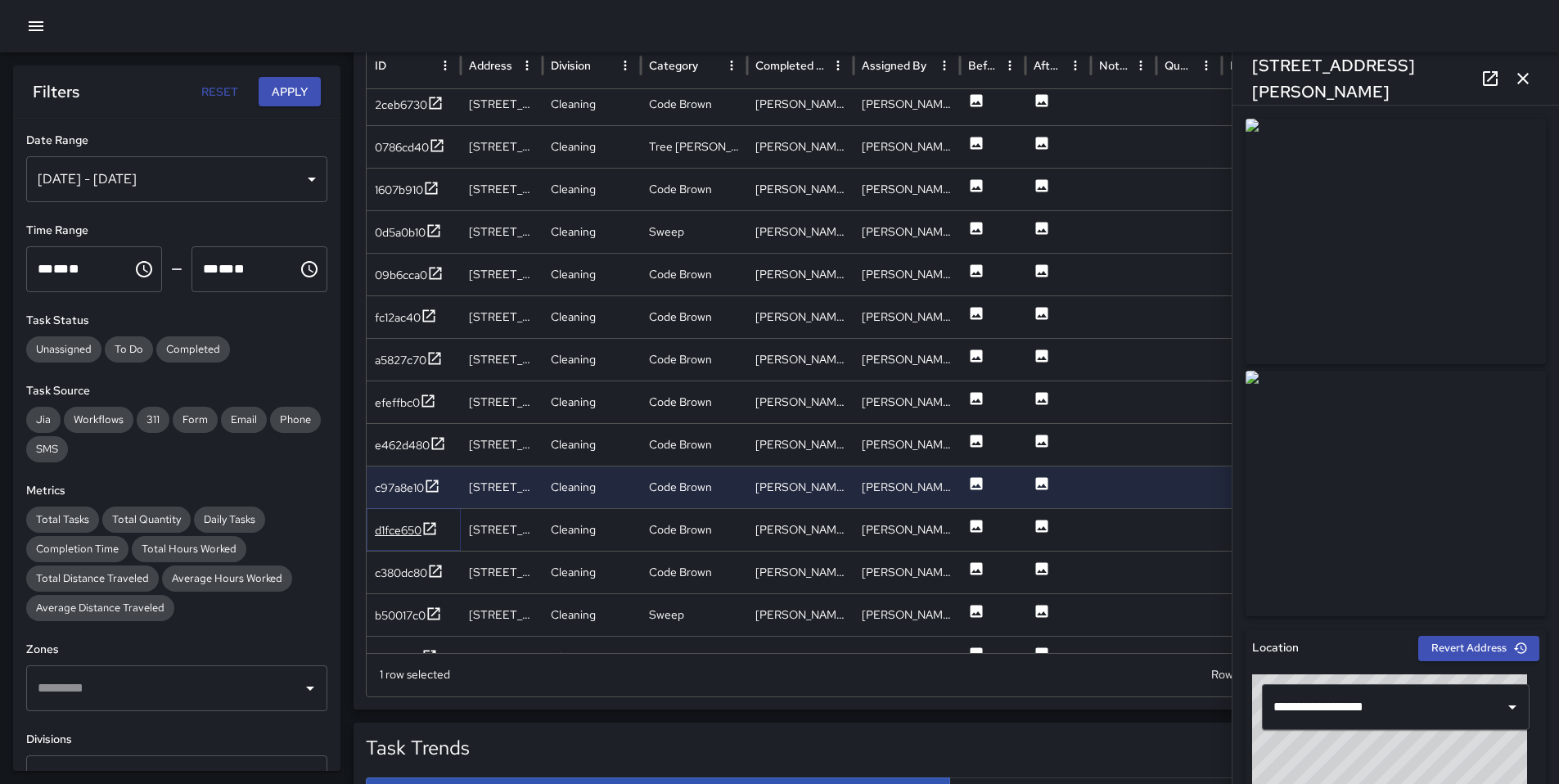
click at [390, 527] on div "d1fce650" at bounding box center [398, 530] width 46 height 16
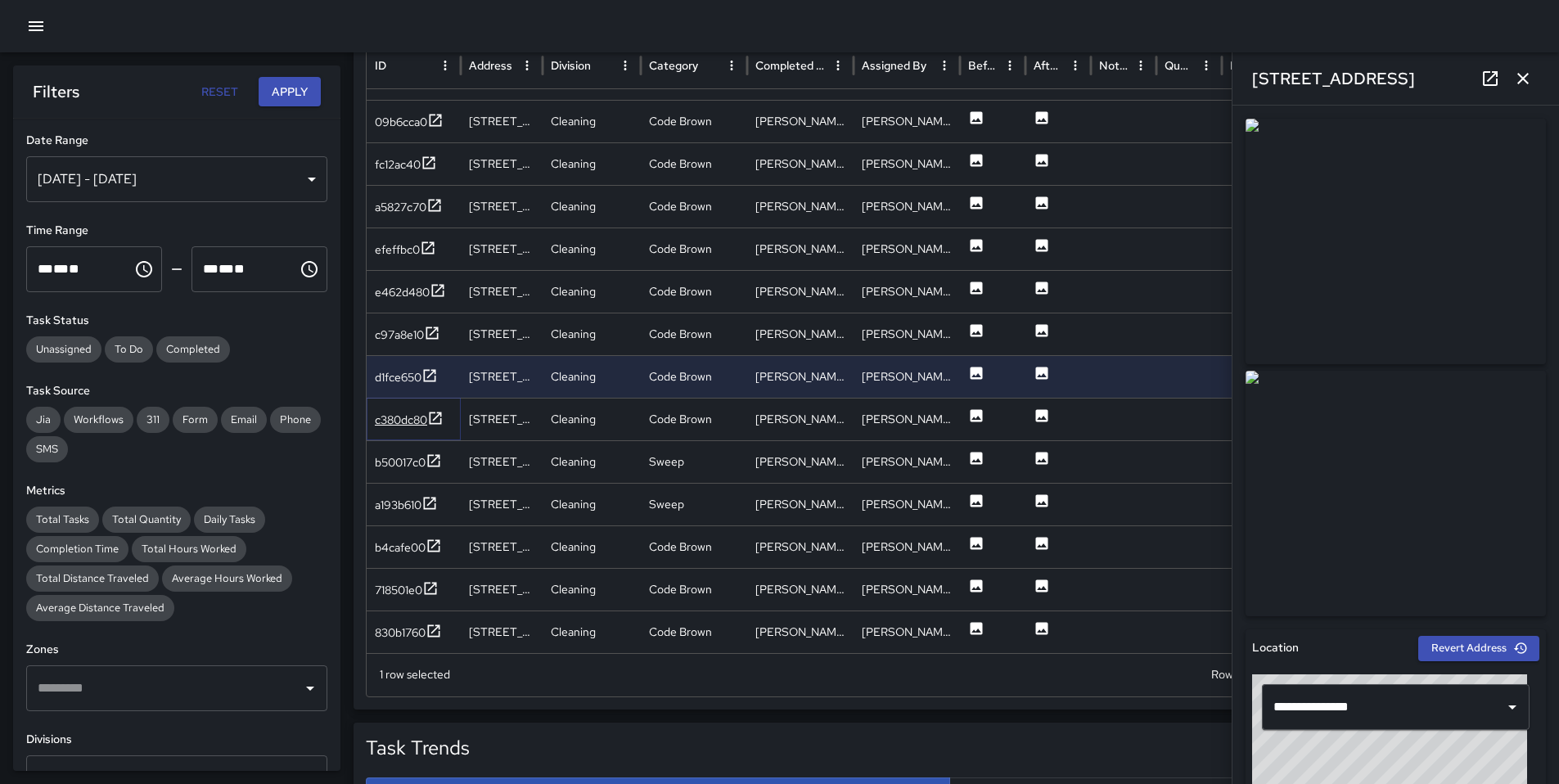
click at [408, 418] on div "c380dc80" at bounding box center [401, 419] width 52 height 16
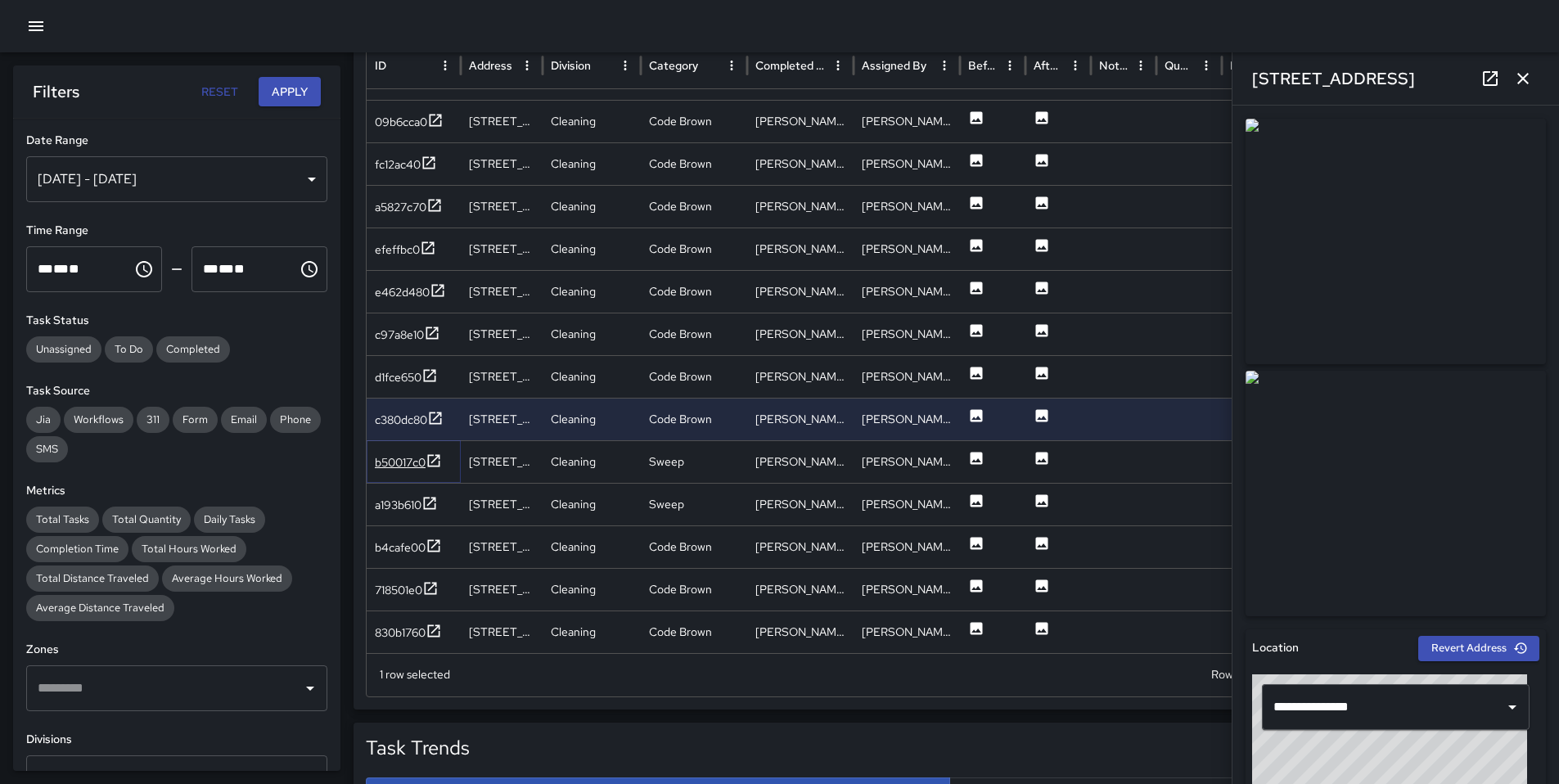
click at [401, 463] on div "b50017c0" at bounding box center [400, 461] width 51 height 16
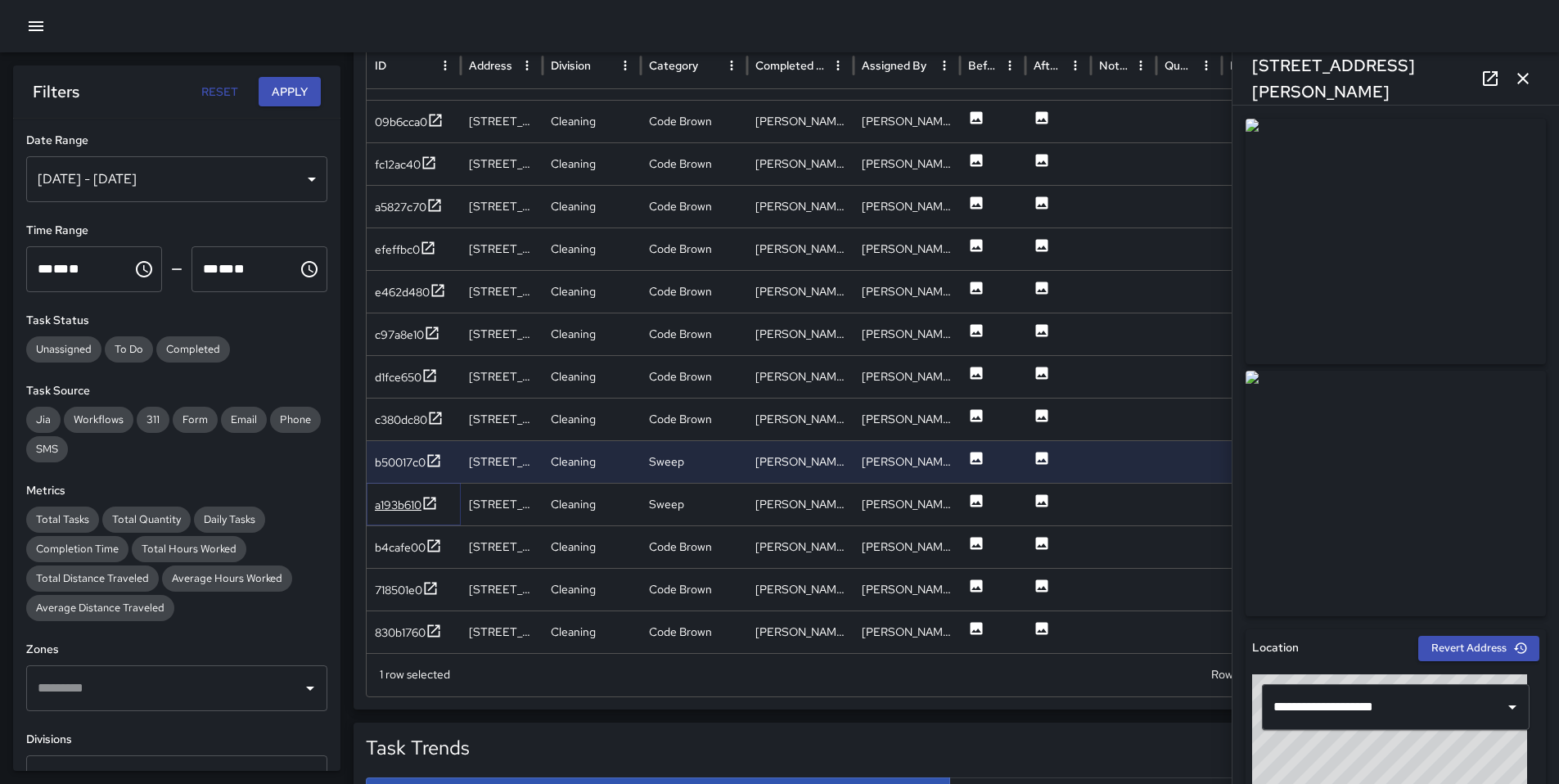
click at [399, 506] on div "a193b610" at bounding box center [398, 504] width 46 height 16
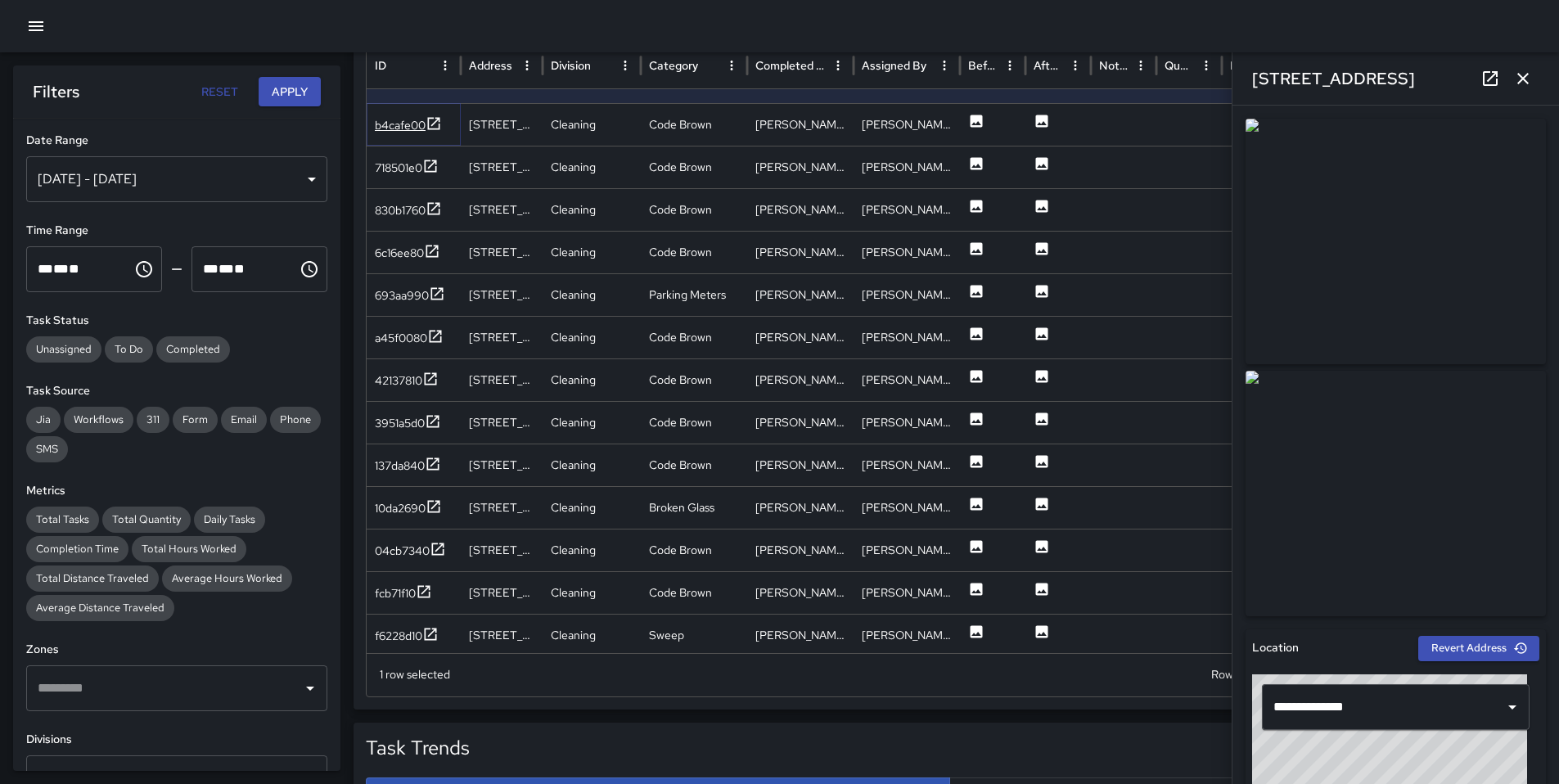
click at [398, 130] on div "b4cafe00" at bounding box center [400, 124] width 51 height 16
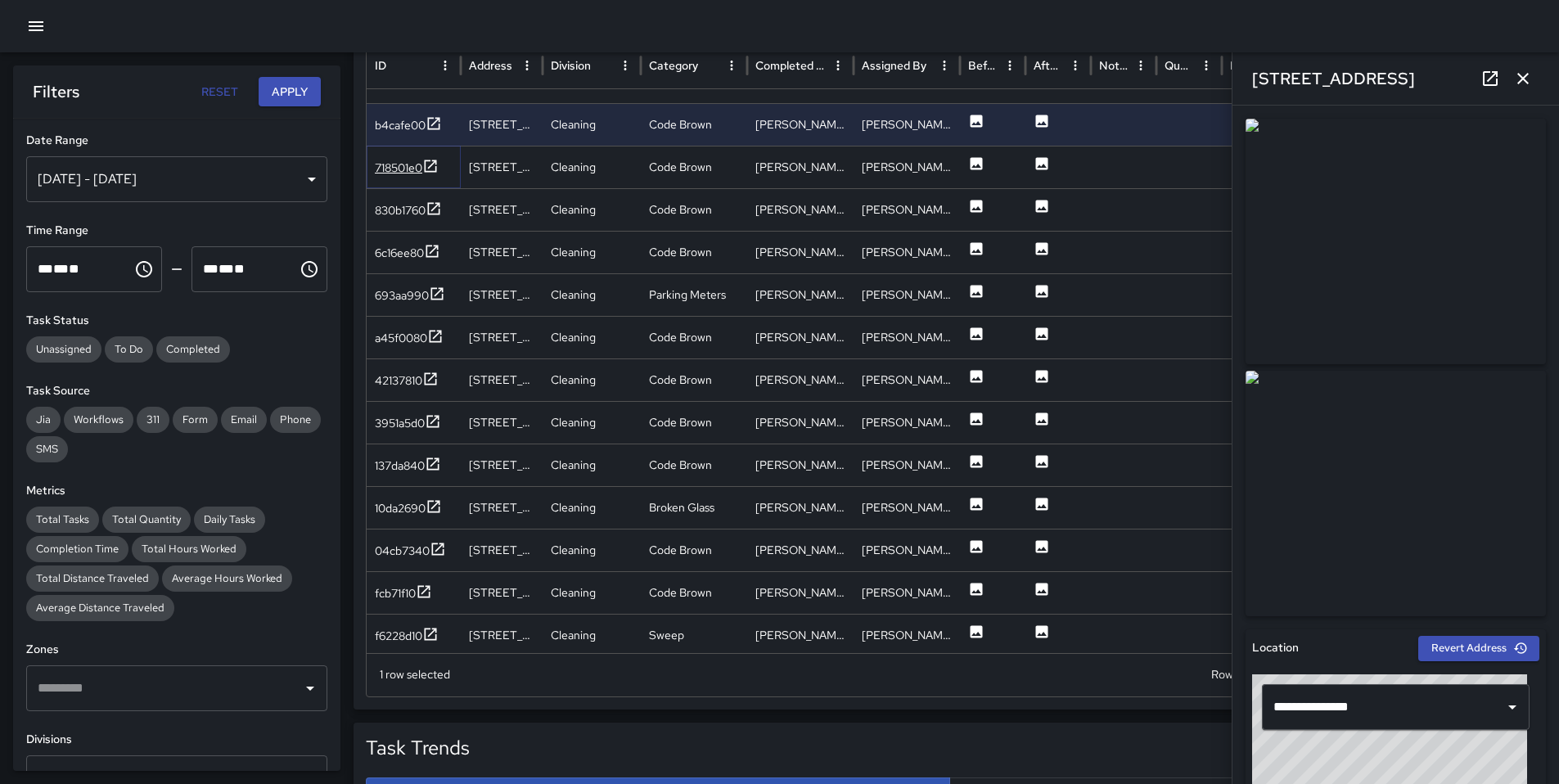
click at [398, 166] on div "718501e0" at bounding box center [398, 167] width 47 height 16
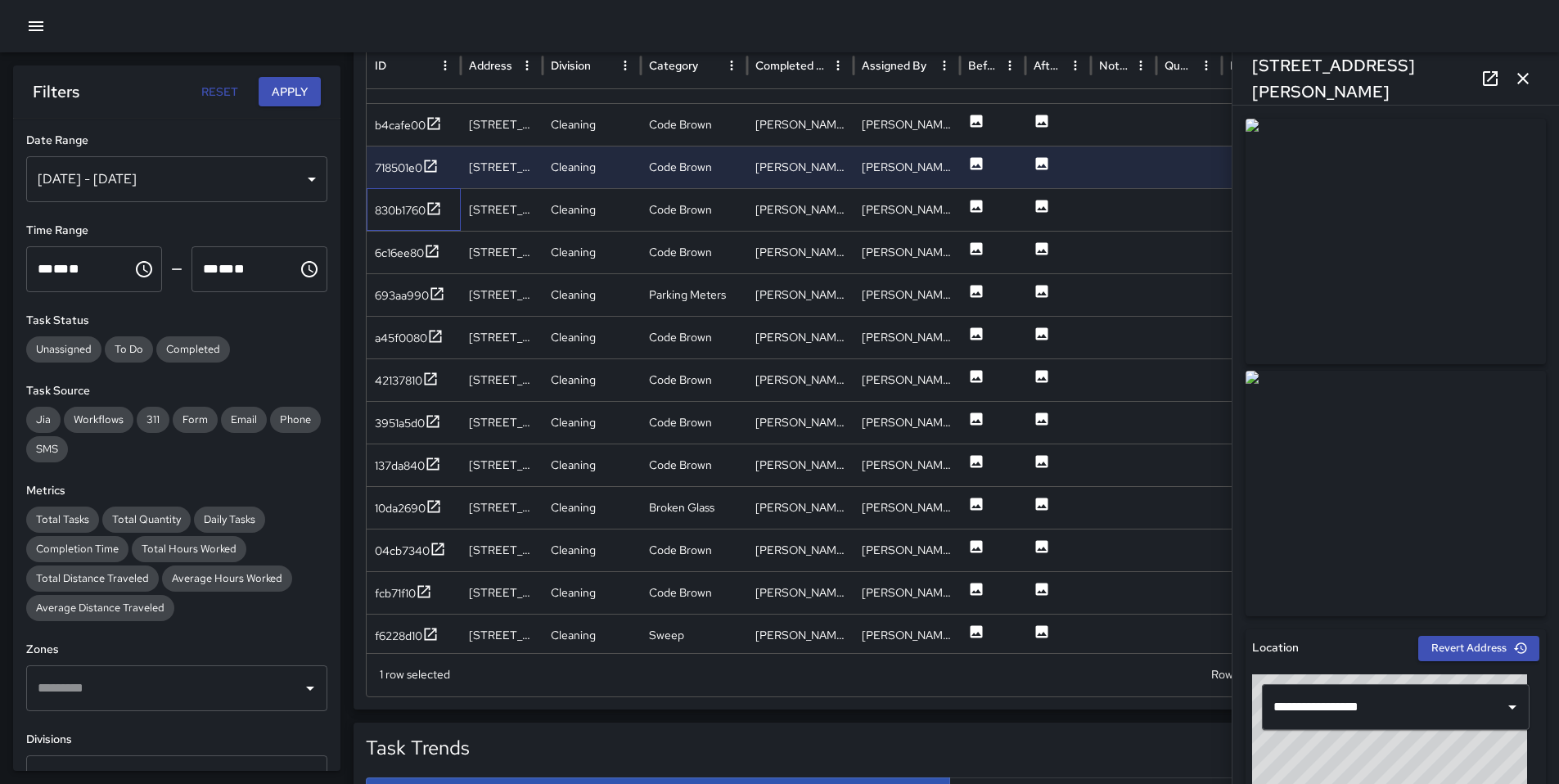
click at [398, 199] on div "830b1760" at bounding box center [414, 209] width 94 height 43
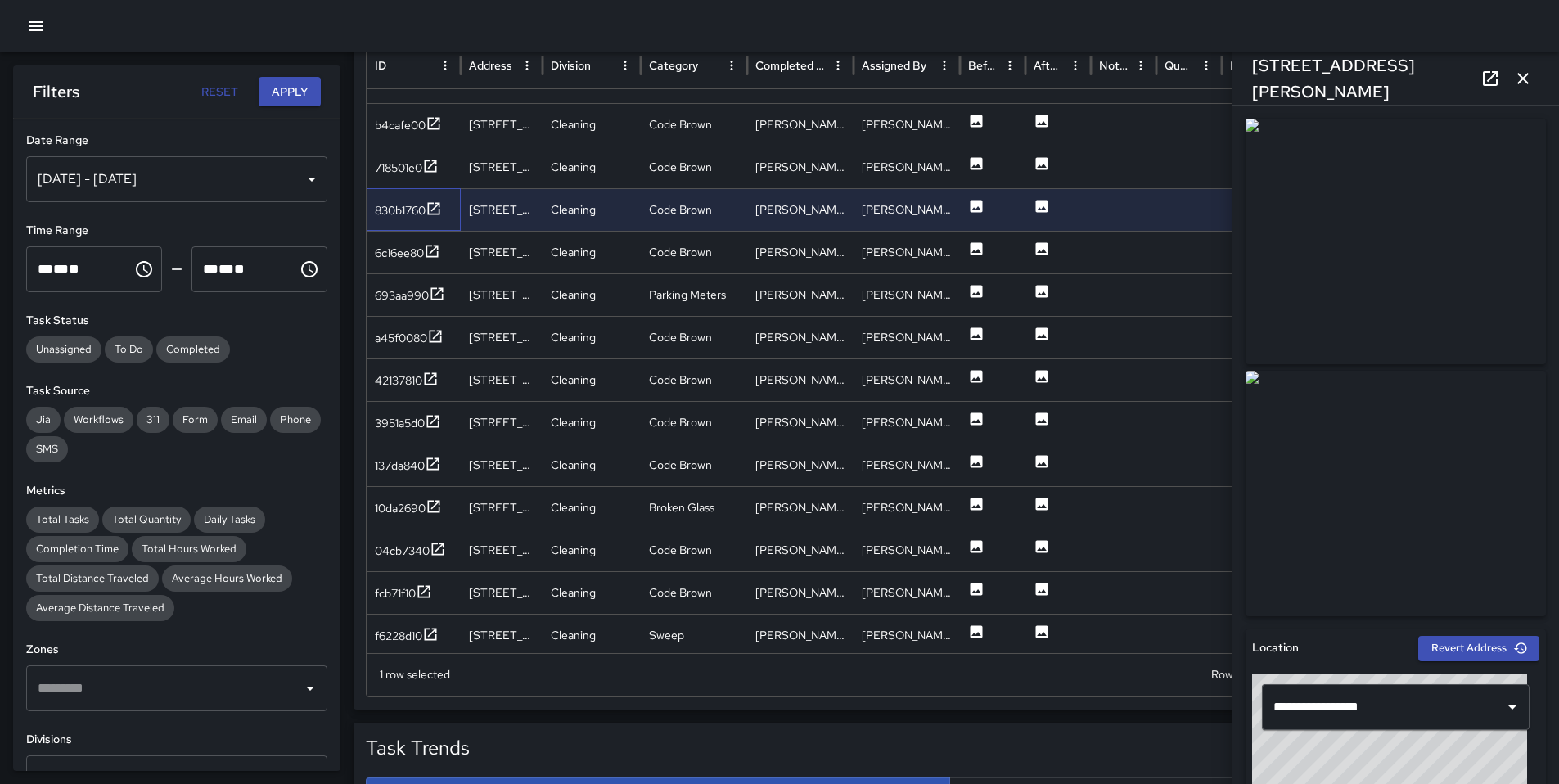
click at [398, 222] on div "830b1760" at bounding box center [414, 209] width 94 height 43
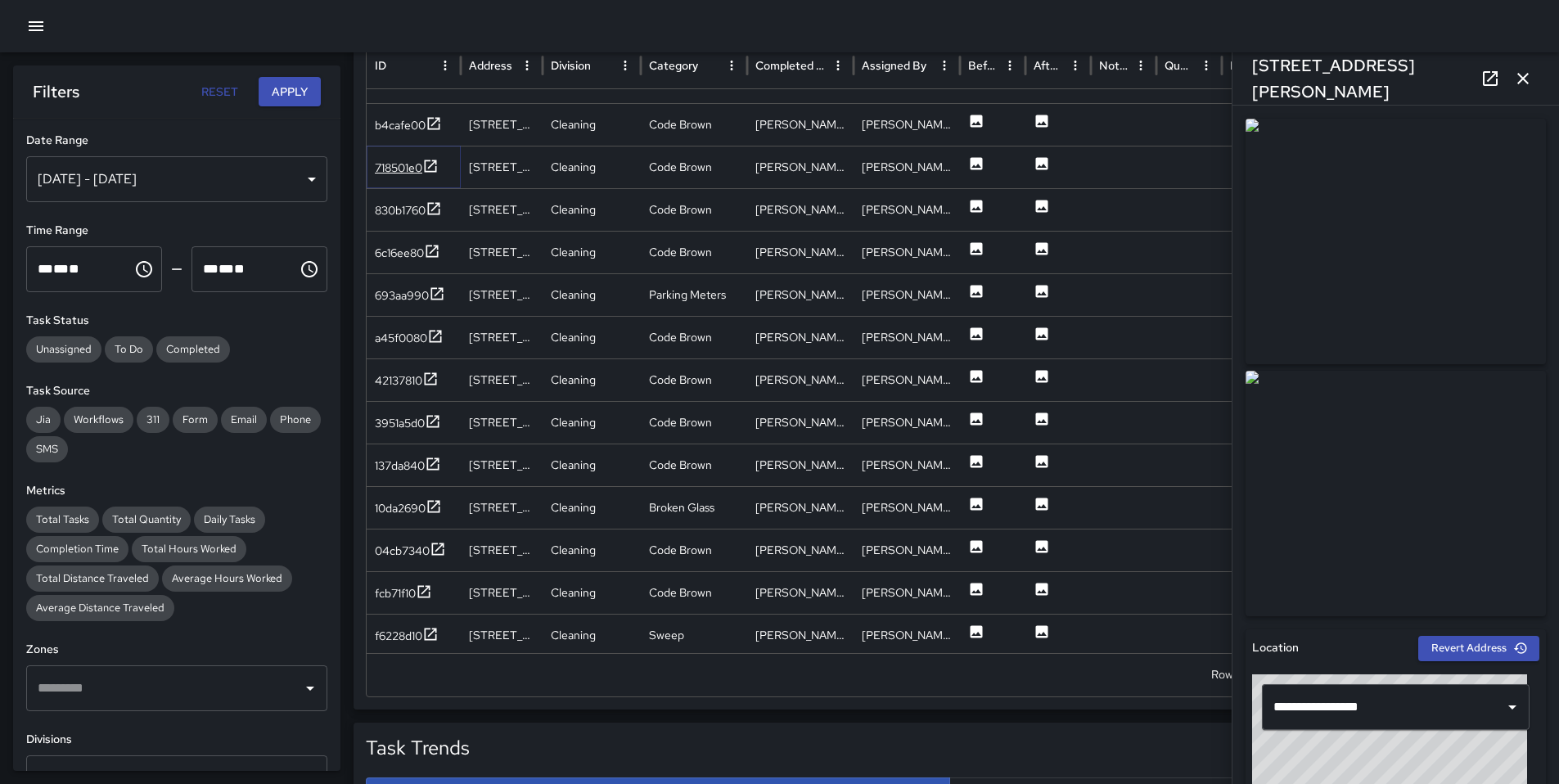
click at [405, 164] on div "718501e0" at bounding box center [398, 167] width 47 height 16
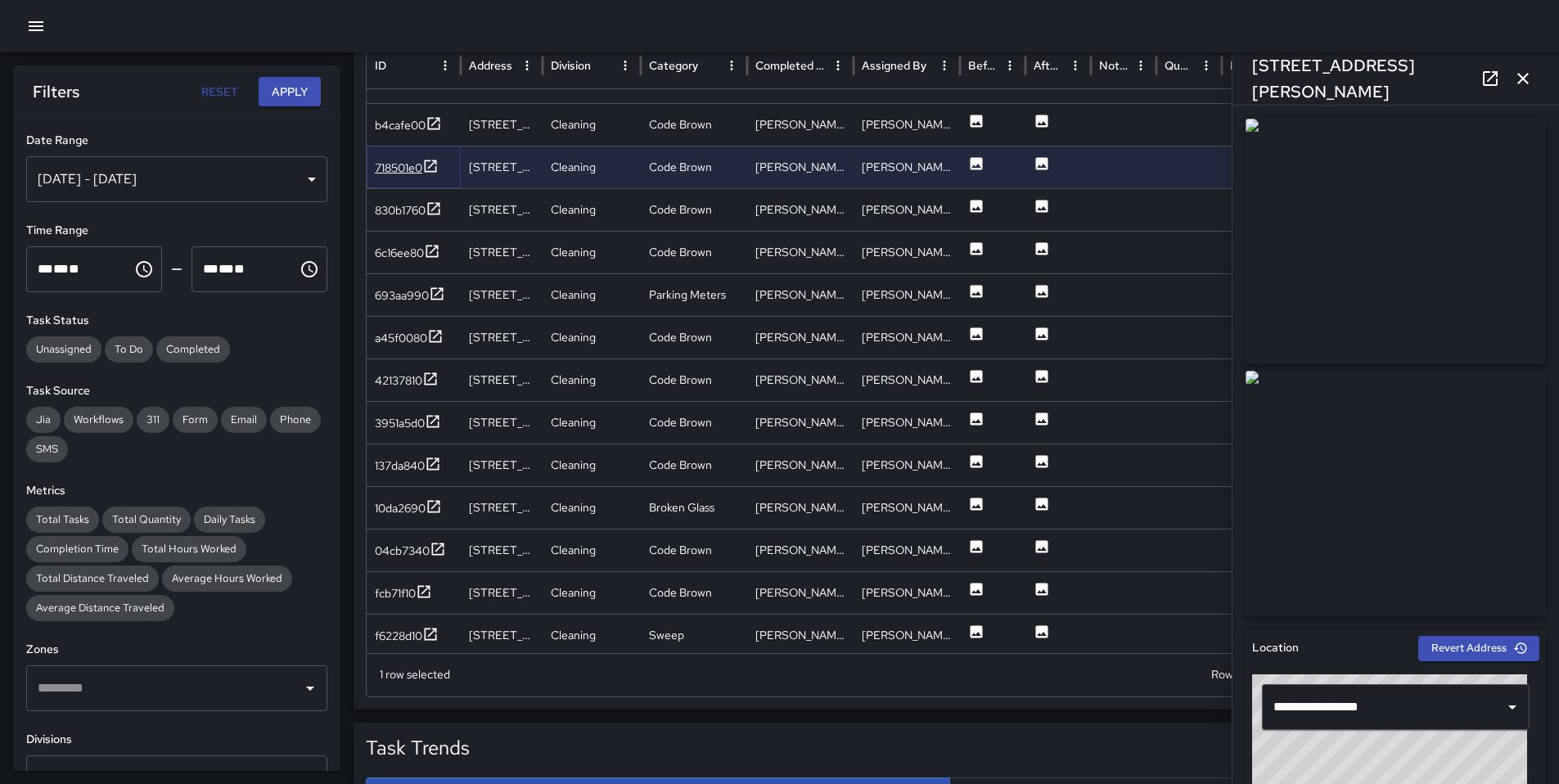
click at [405, 172] on div "718501e0" at bounding box center [398, 167] width 47 height 16
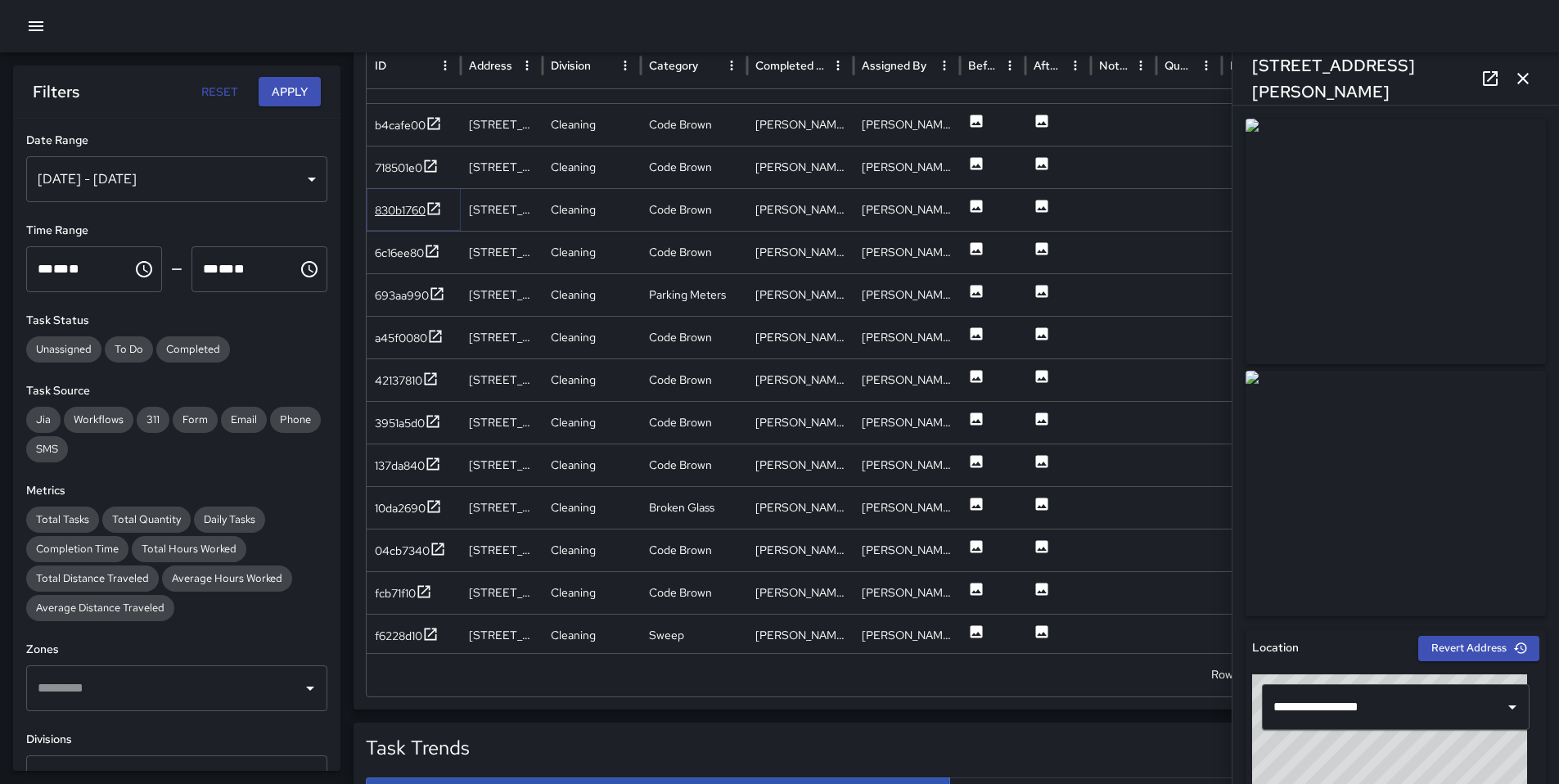
click at [397, 212] on div "830b1760" at bounding box center [400, 210] width 51 height 16
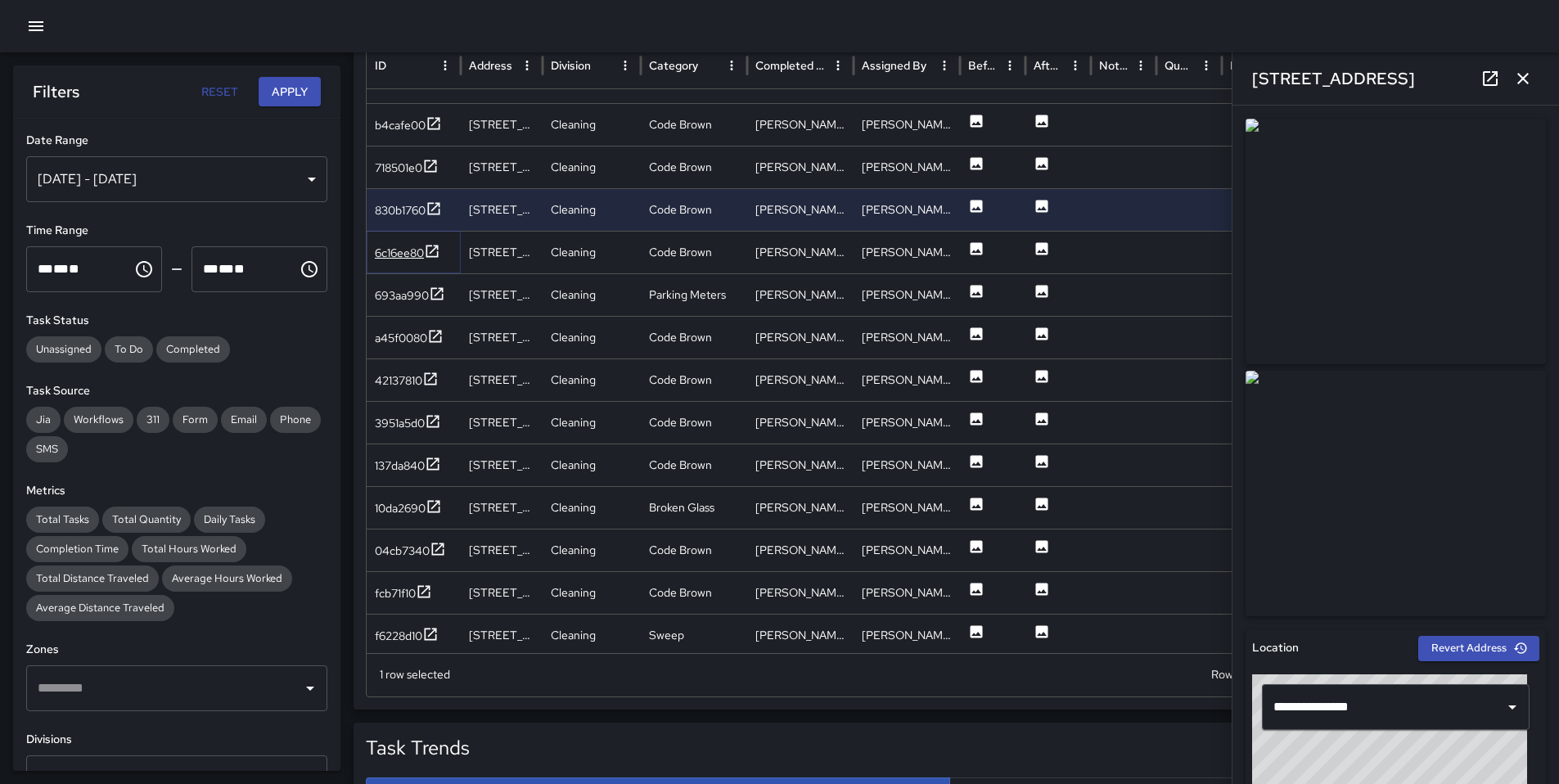
click at [401, 248] on div "6c16ee80" at bounding box center [399, 252] width 49 height 16
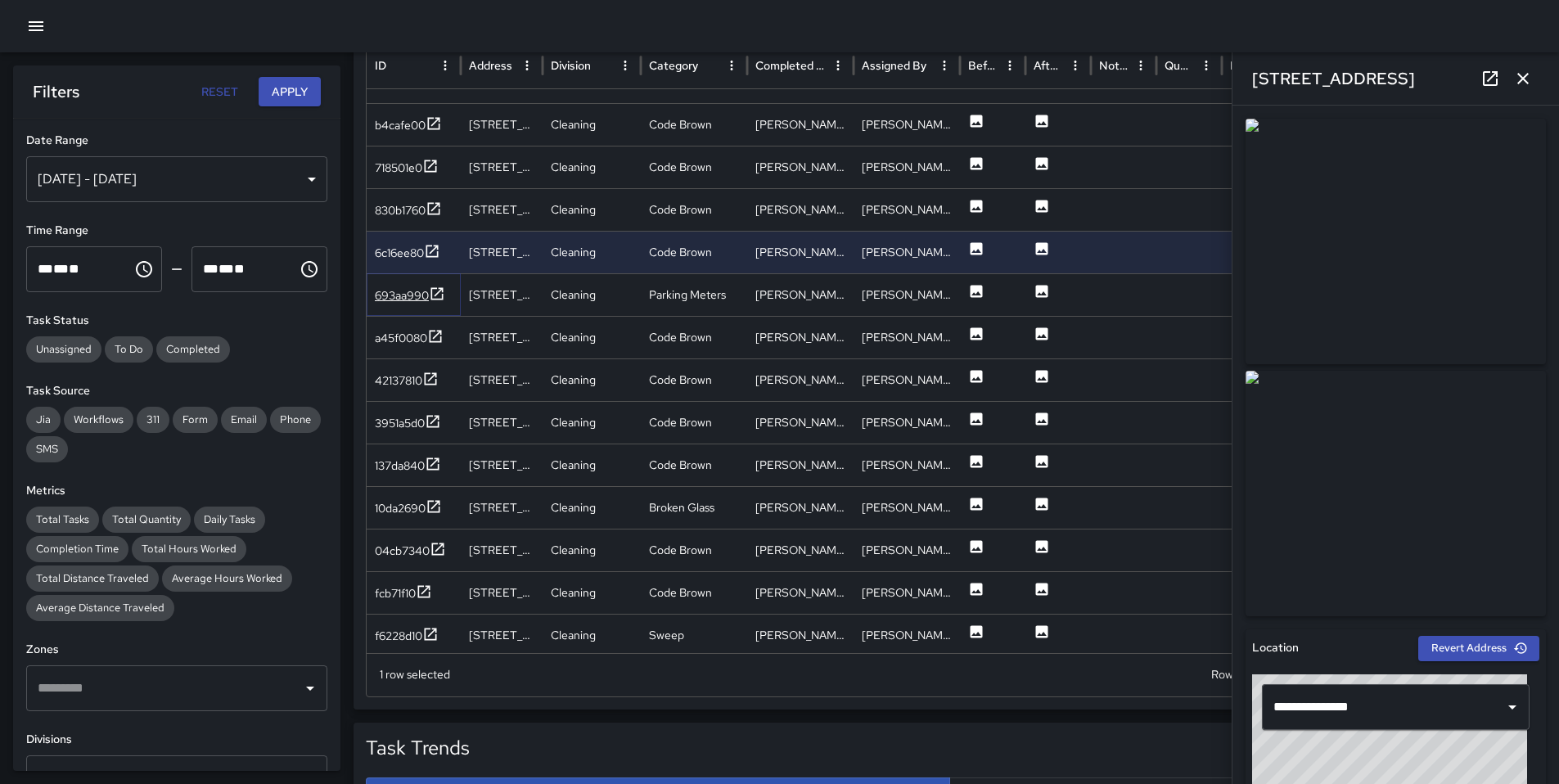
click at [396, 298] on div "693aa990" at bounding box center [402, 295] width 54 height 16
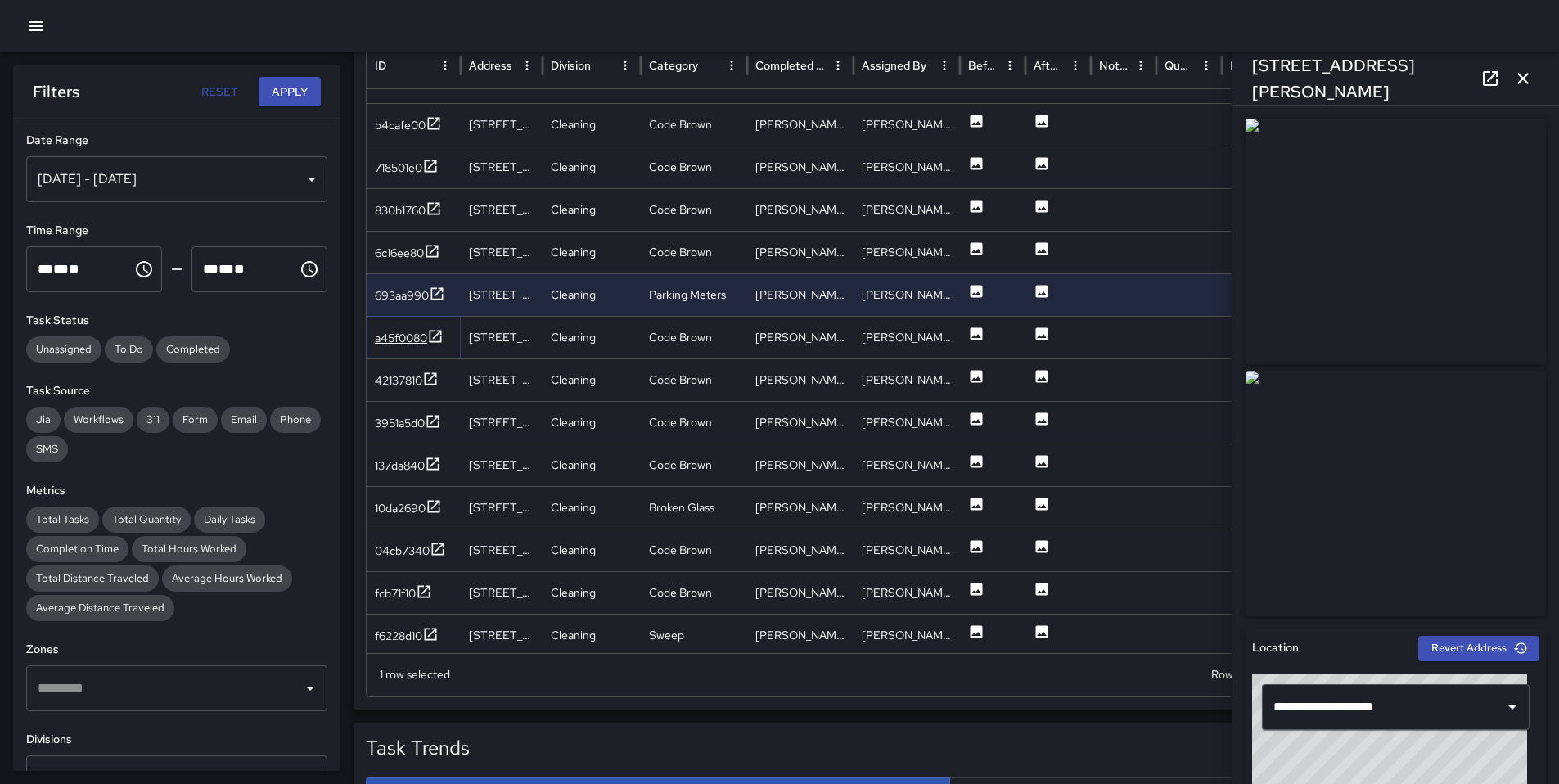
click at [402, 342] on div "a45f0080" at bounding box center [401, 337] width 52 height 16
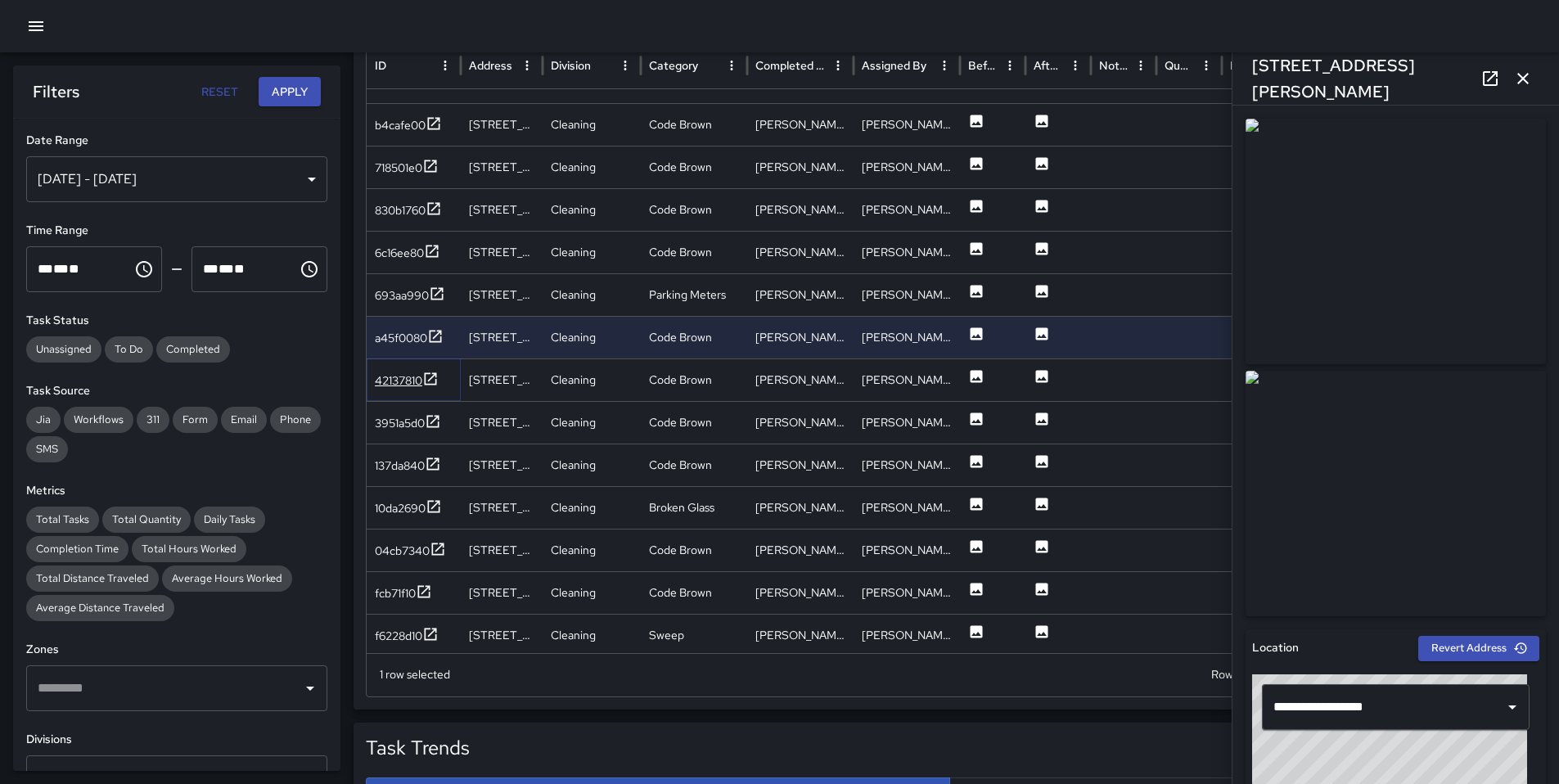
click at [391, 378] on div "42137810" at bounding box center [398, 380] width 47 height 16
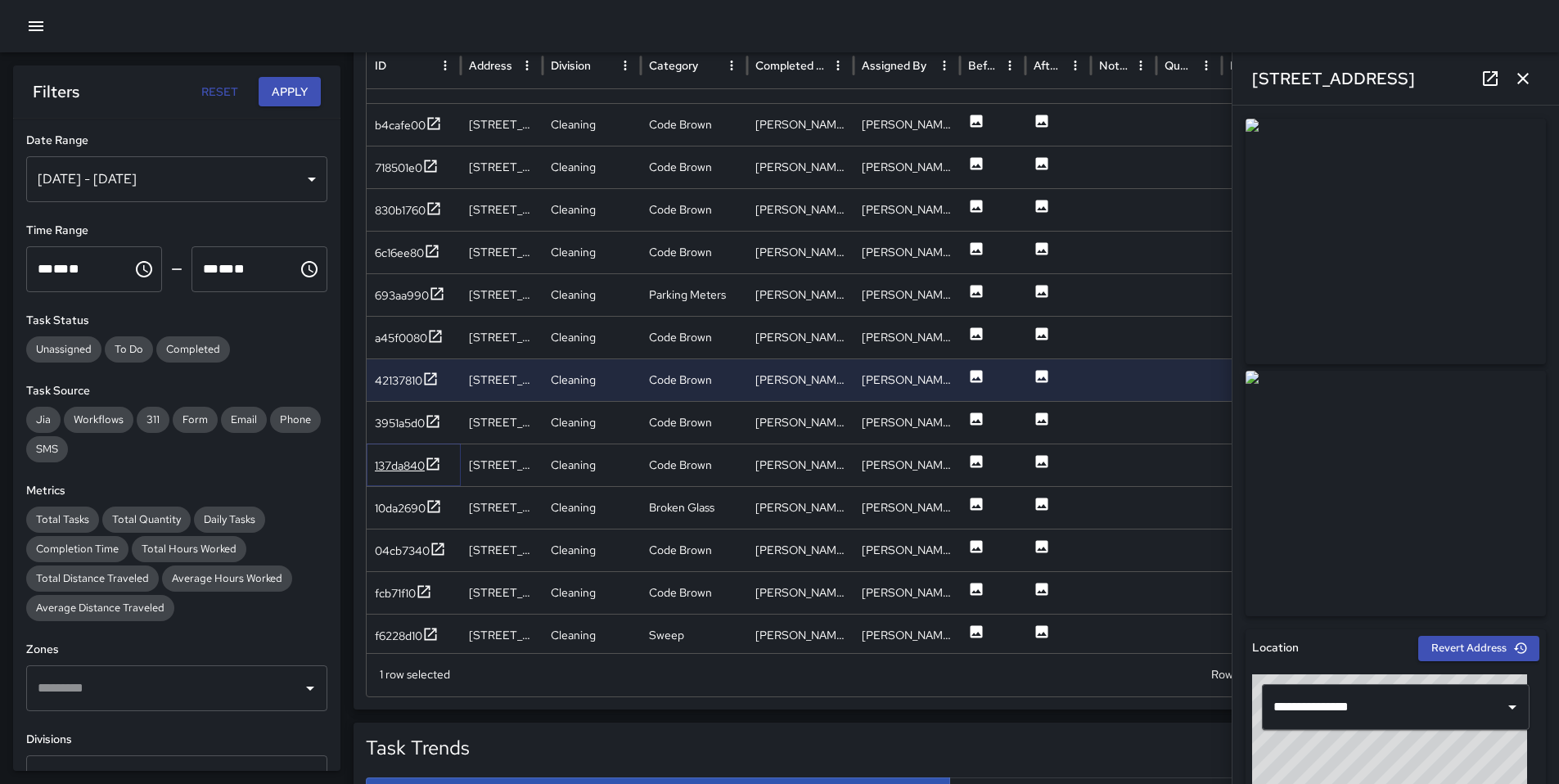
click at [398, 464] on div "137da840" at bounding box center [400, 465] width 50 height 16
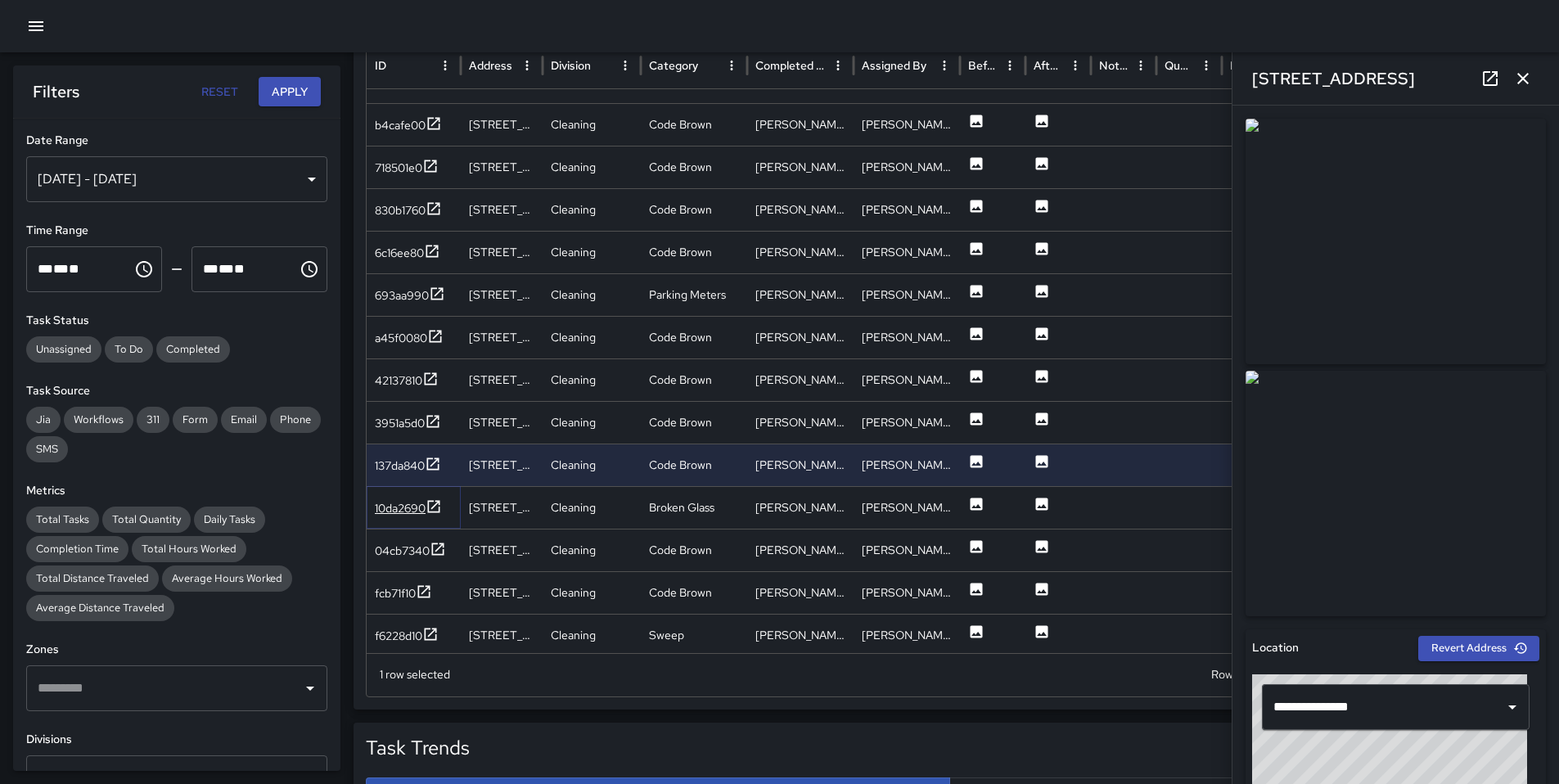
click at [419, 507] on div "10da2690" at bounding box center [400, 508] width 51 height 16
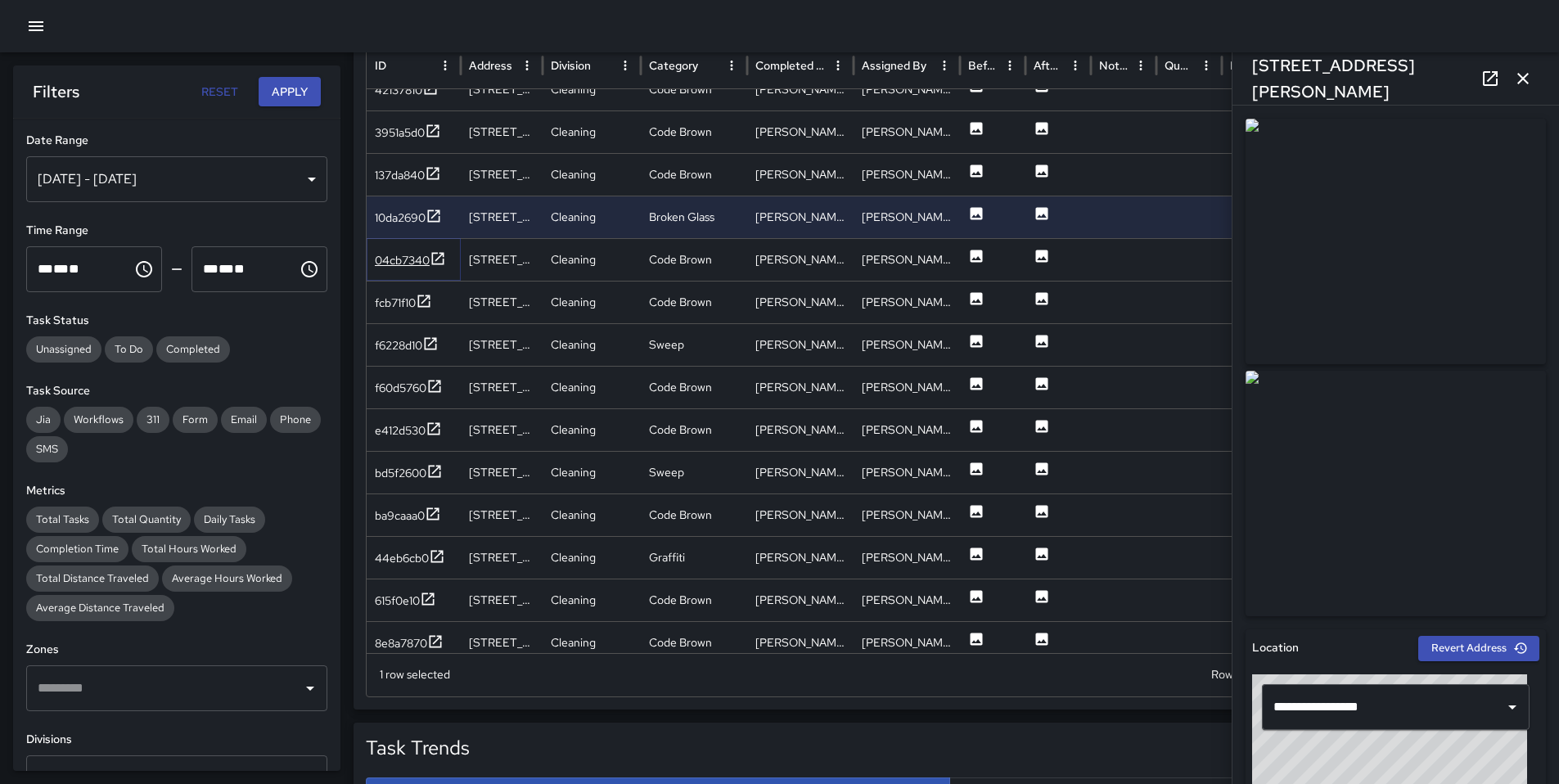
click at [398, 264] on div "04cb7340" at bounding box center [402, 260] width 55 height 16
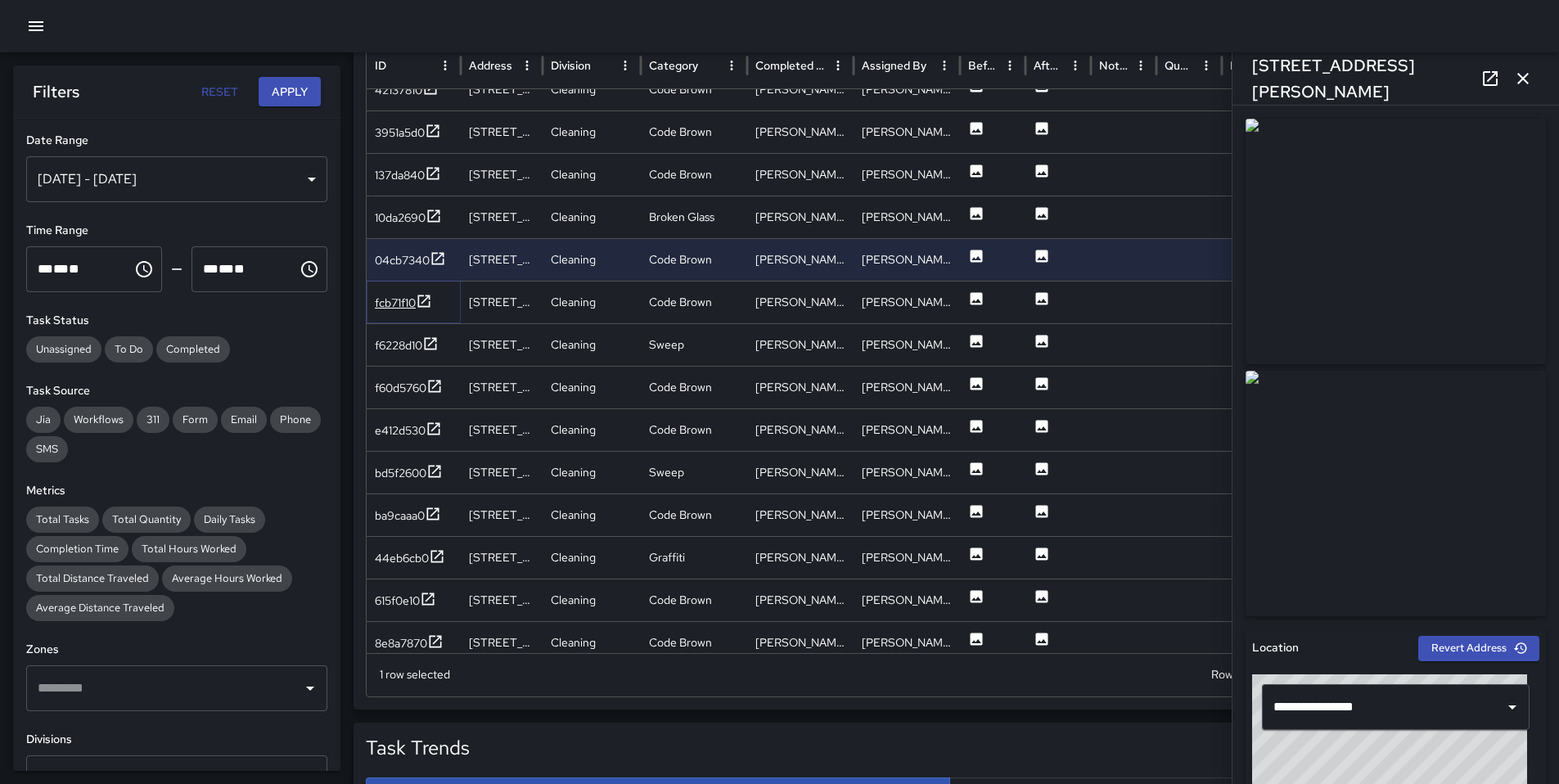
click at [398, 300] on div "fcb71f10" at bounding box center [396, 302] width 41 height 16
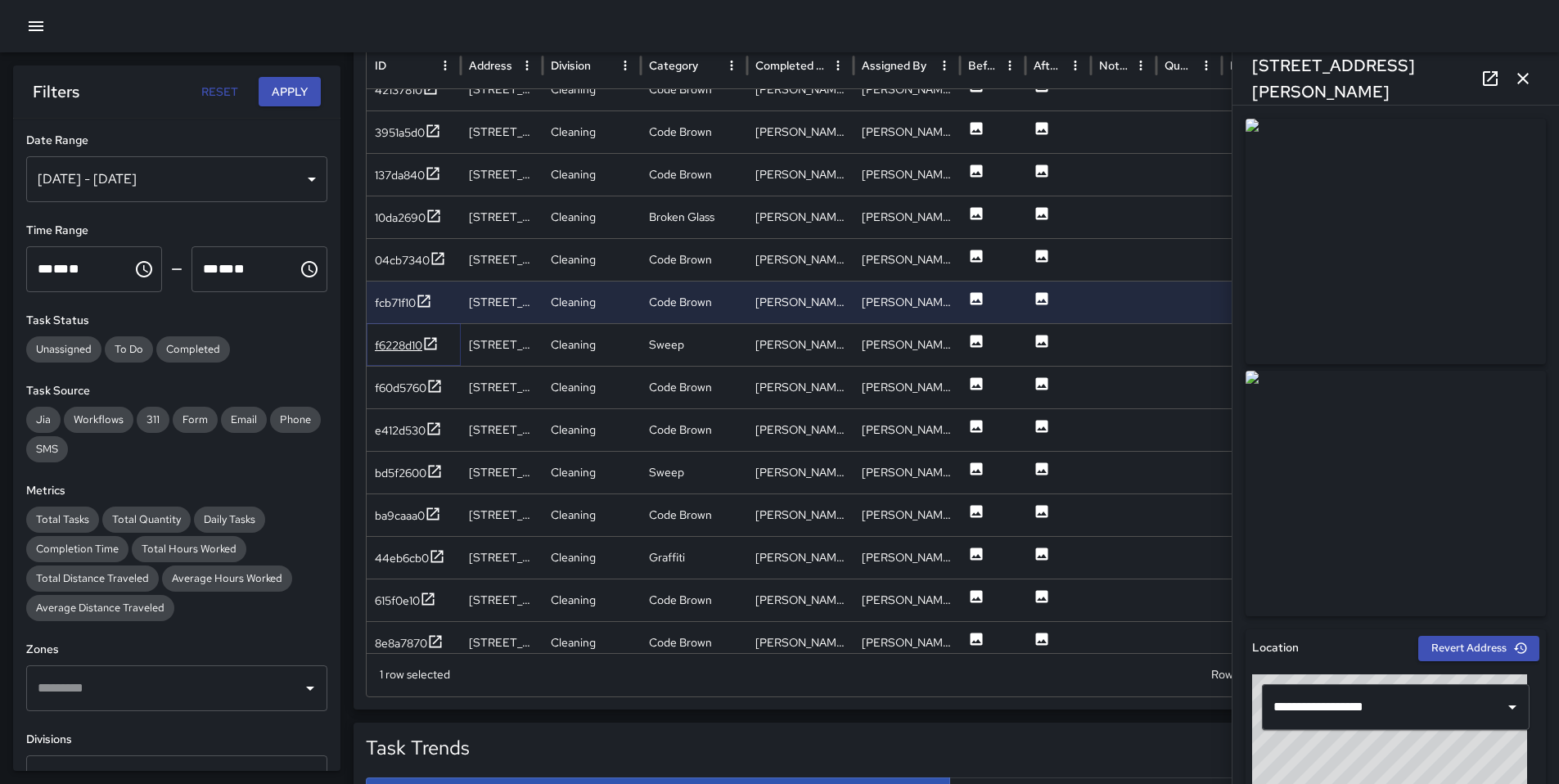
click at [402, 337] on div "f6228d10" at bounding box center [398, 345] width 47 height 16
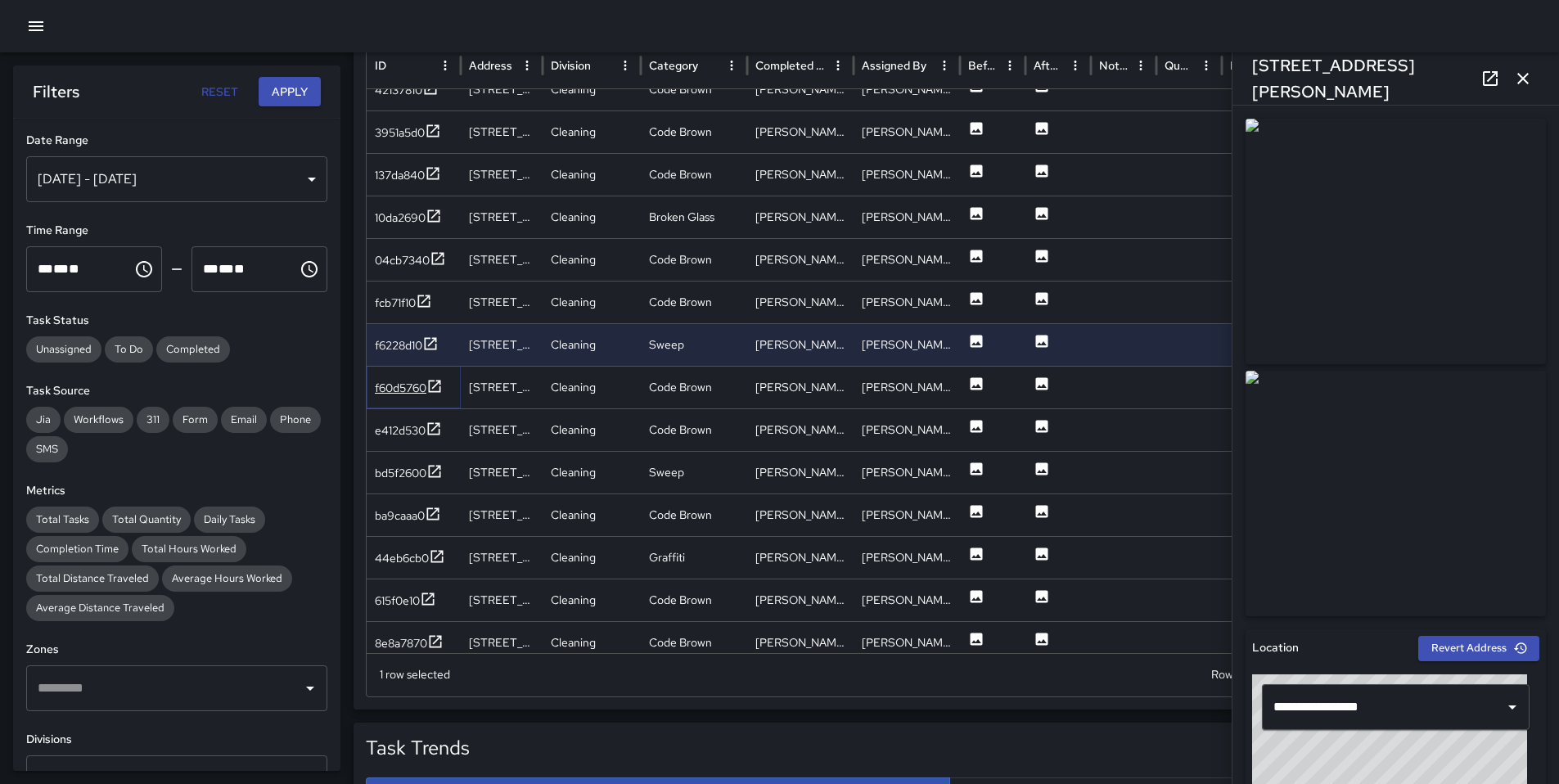
click at [392, 388] on div "f60d5760" at bounding box center [401, 388] width 51 height 16
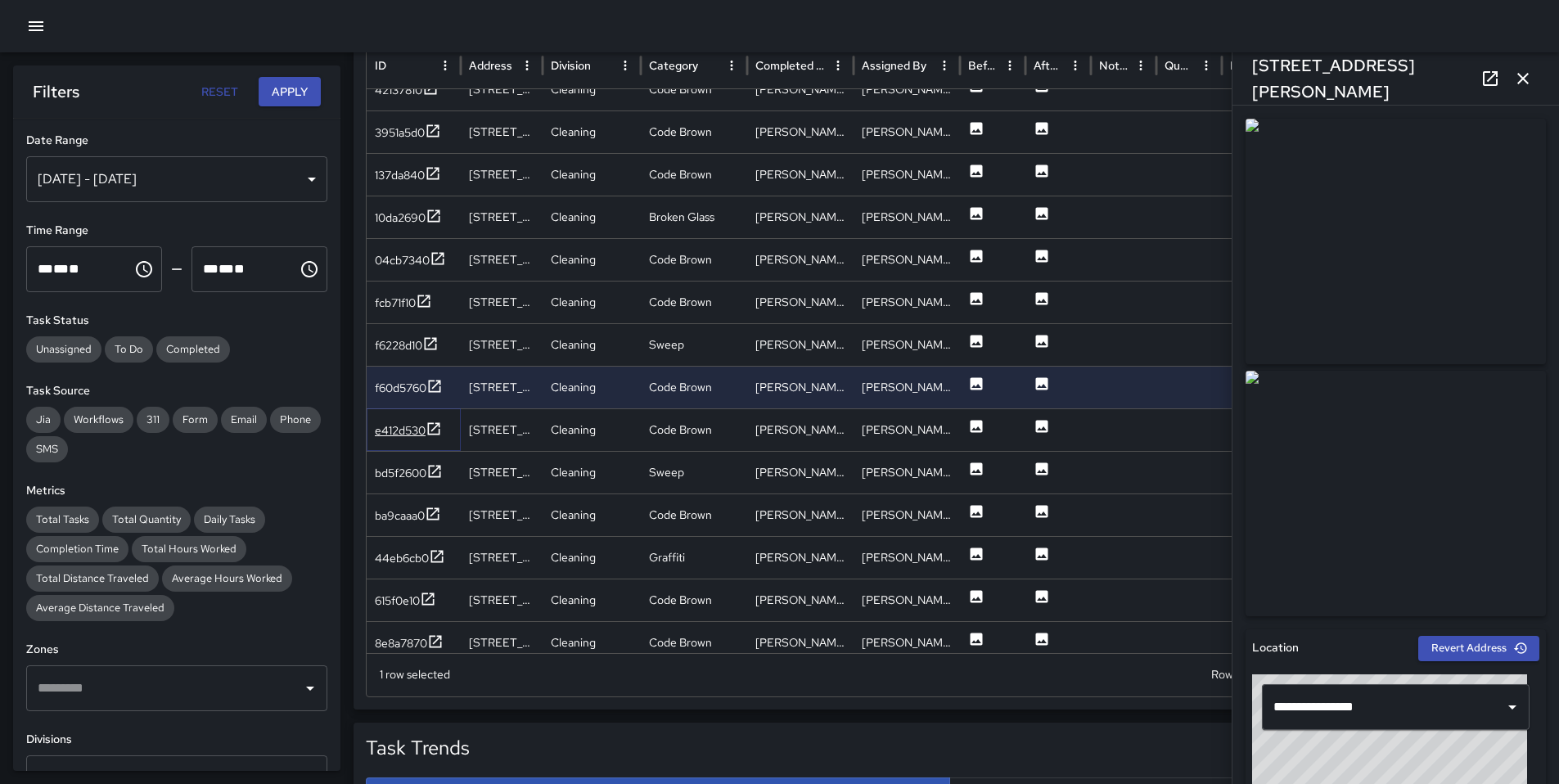
click at [392, 425] on div "e412d530" at bounding box center [400, 430] width 51 height 16
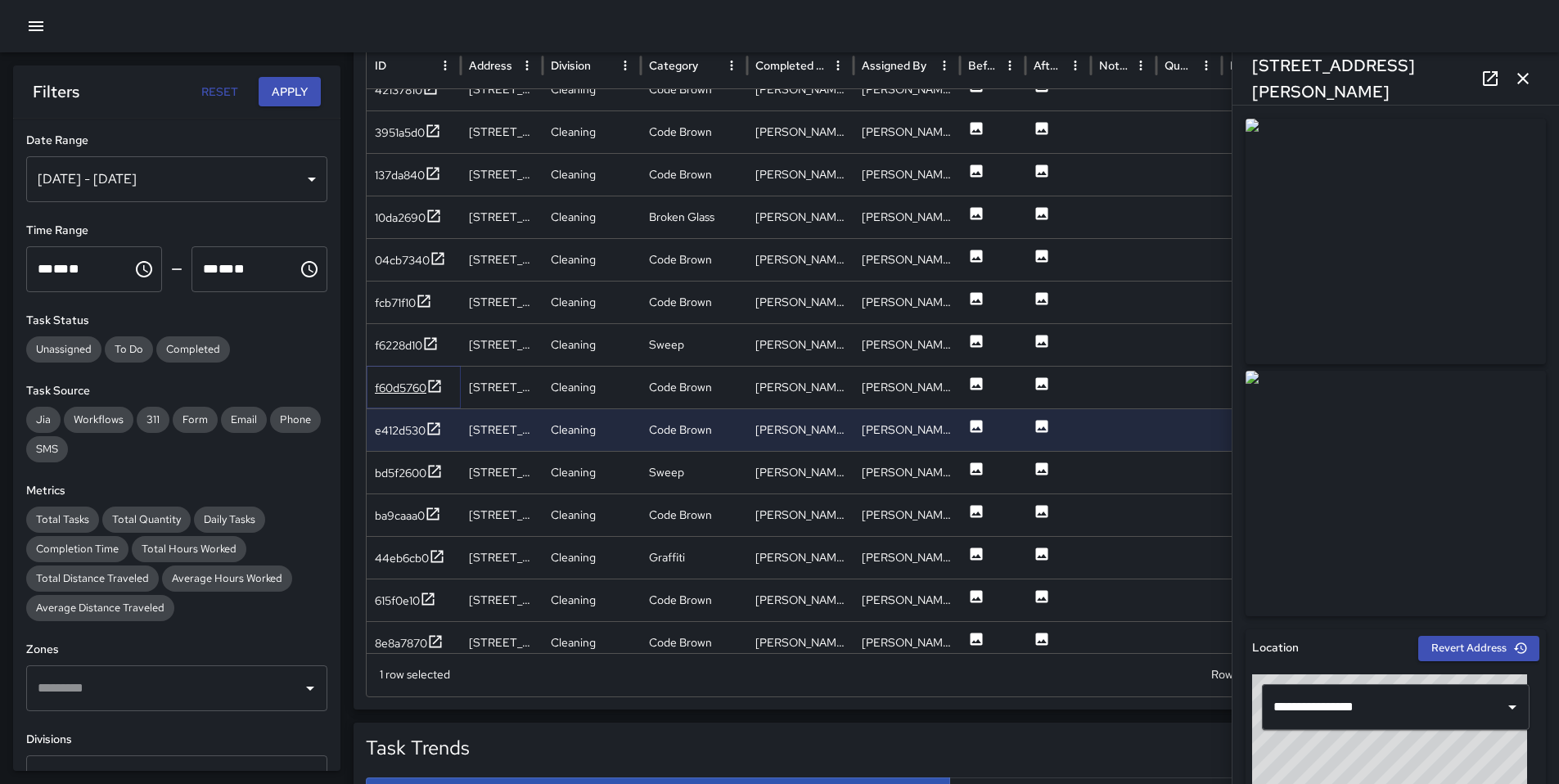
click at [388, 383] on div "f60d5760" at bounding box center [401, 388] width 51 height 16
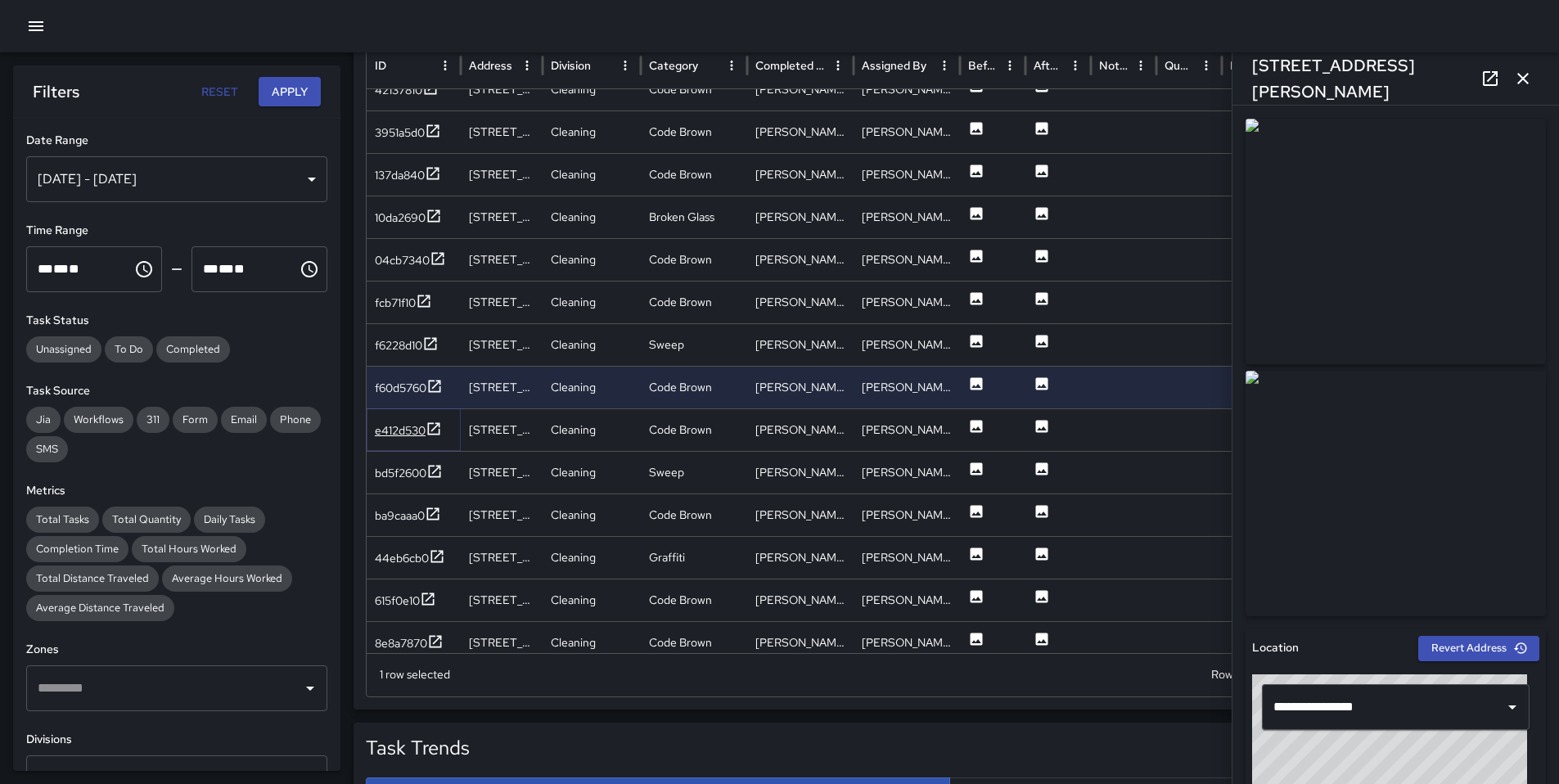
click at [394, 420] on div "e412d530" at bounding box center [408, 431] width 67 height 21
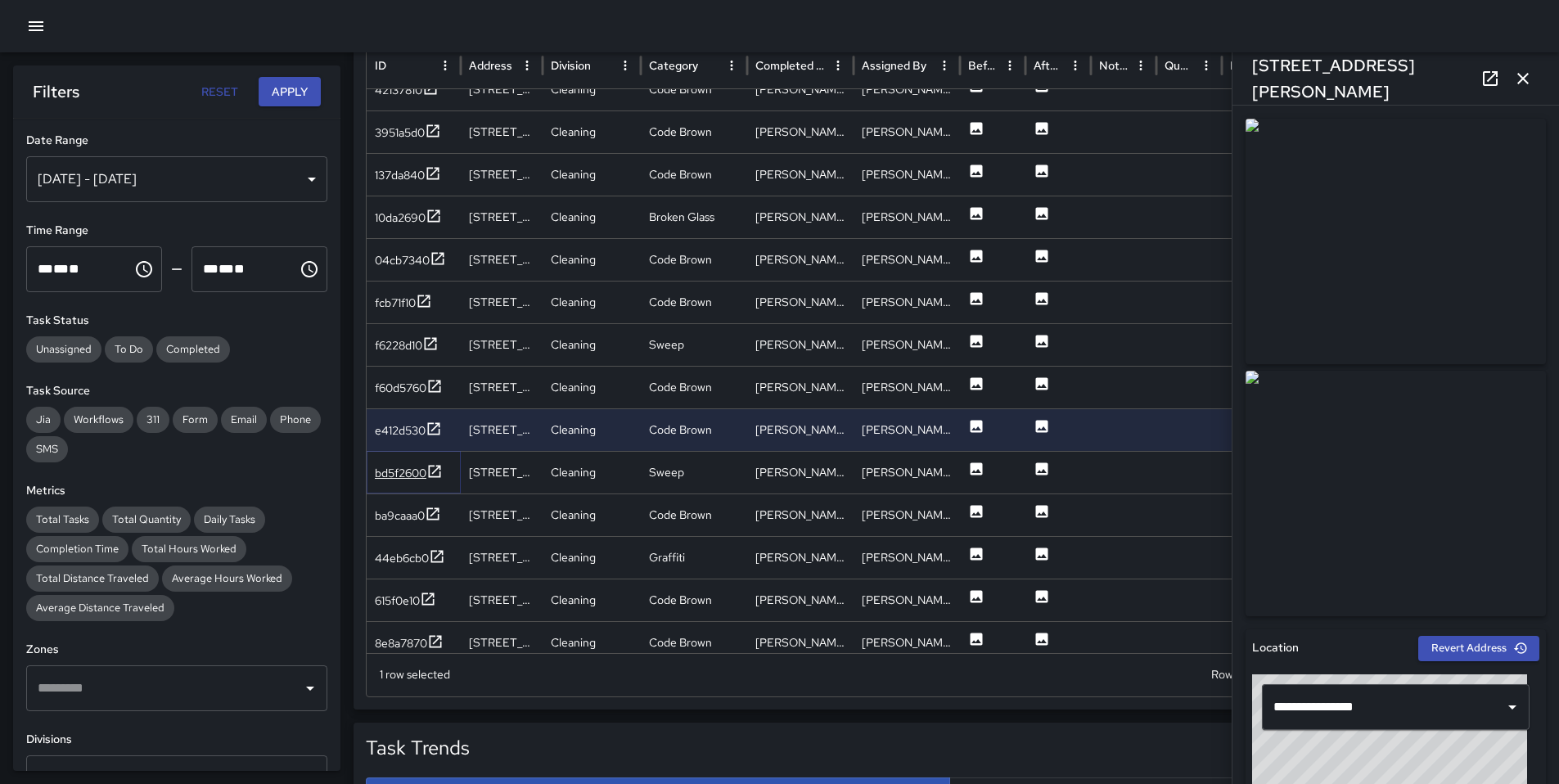
click at [401, 469] on div "bd5f2600" at bounding box center [401, 473] width 51 height 16
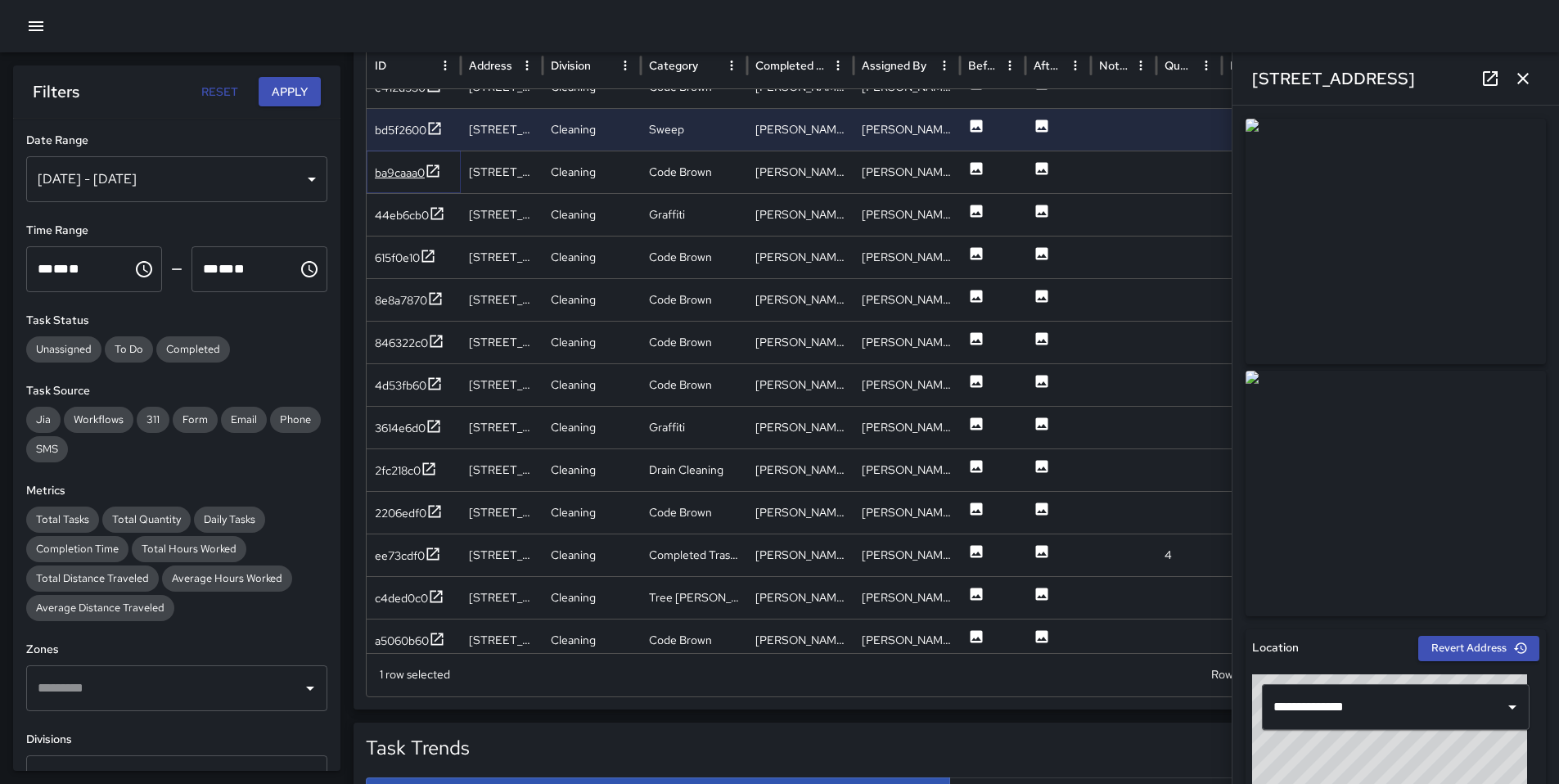
click at [402, 175] on div "ba9caaa0" at bounding box center [400, 172] width 50 height 16
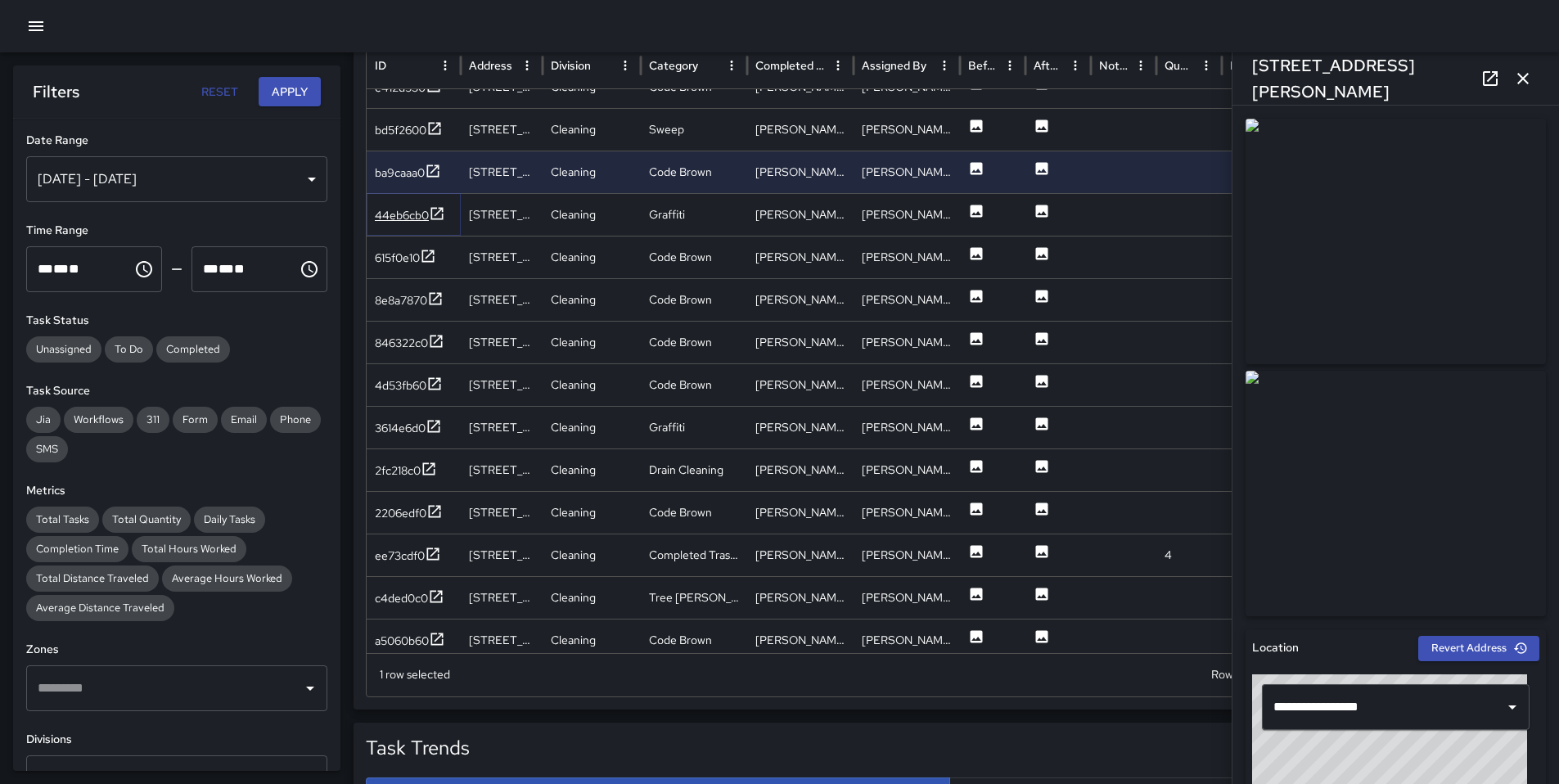
click at [412, 215] on div "44eb6cb0" at bounding box center [402, 214] width 54 height 16
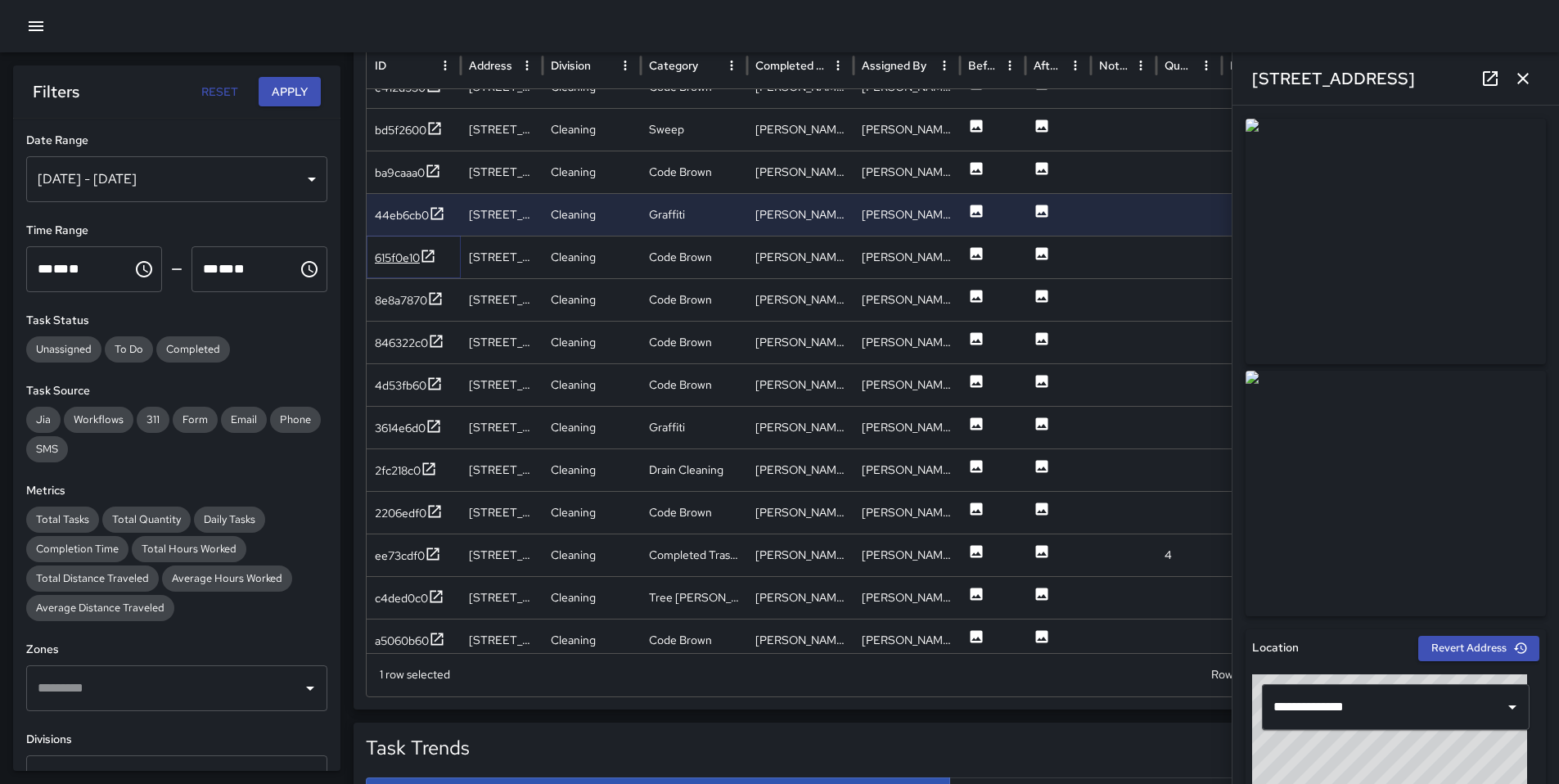
click at [400, 250] on div "615f0e10" at bounding box center [397, 257] width 45 height 16
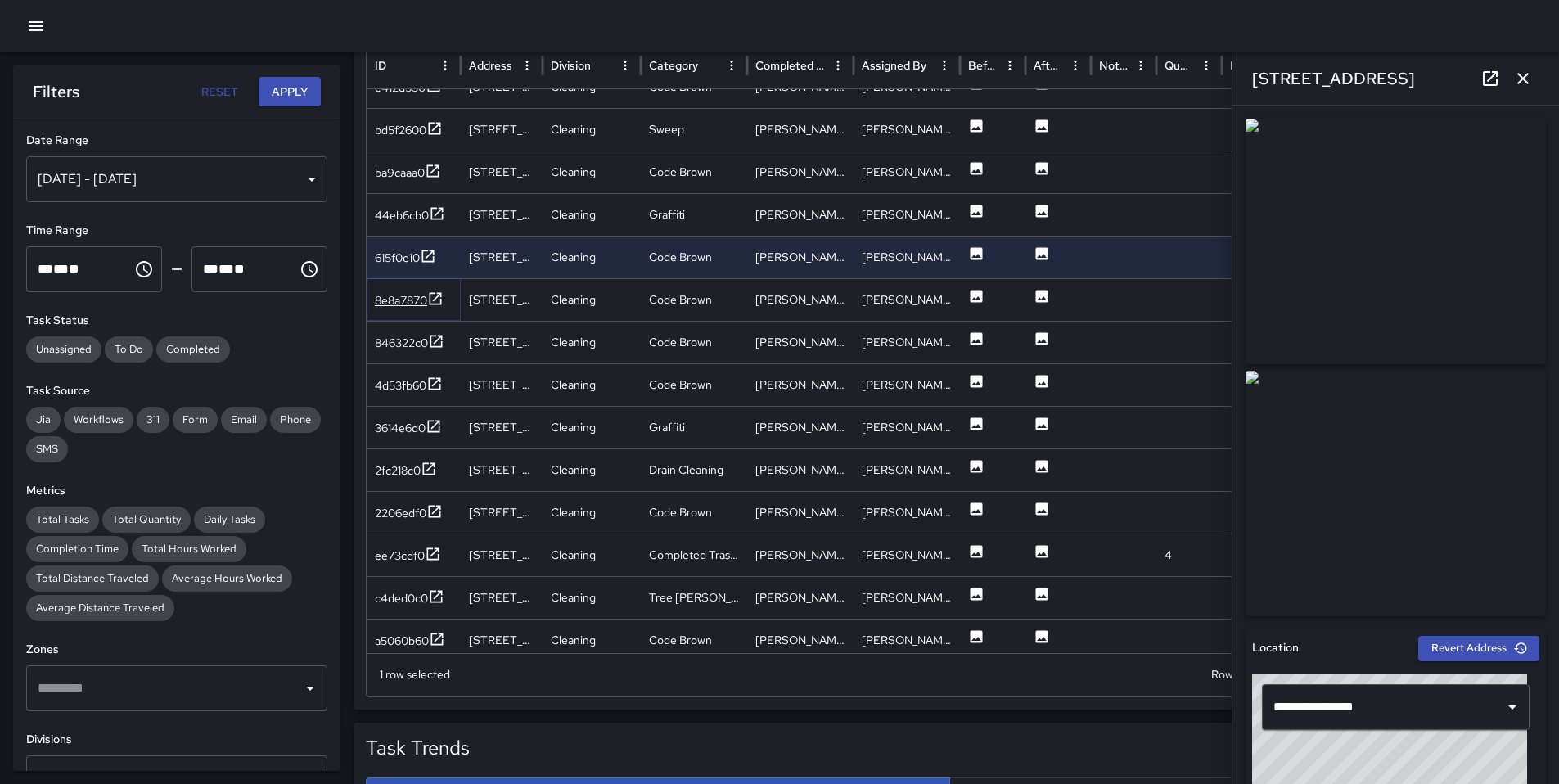
click at [386, 297] on div "8e8a7870" at bounding box center [401, 300] width 52 height 16
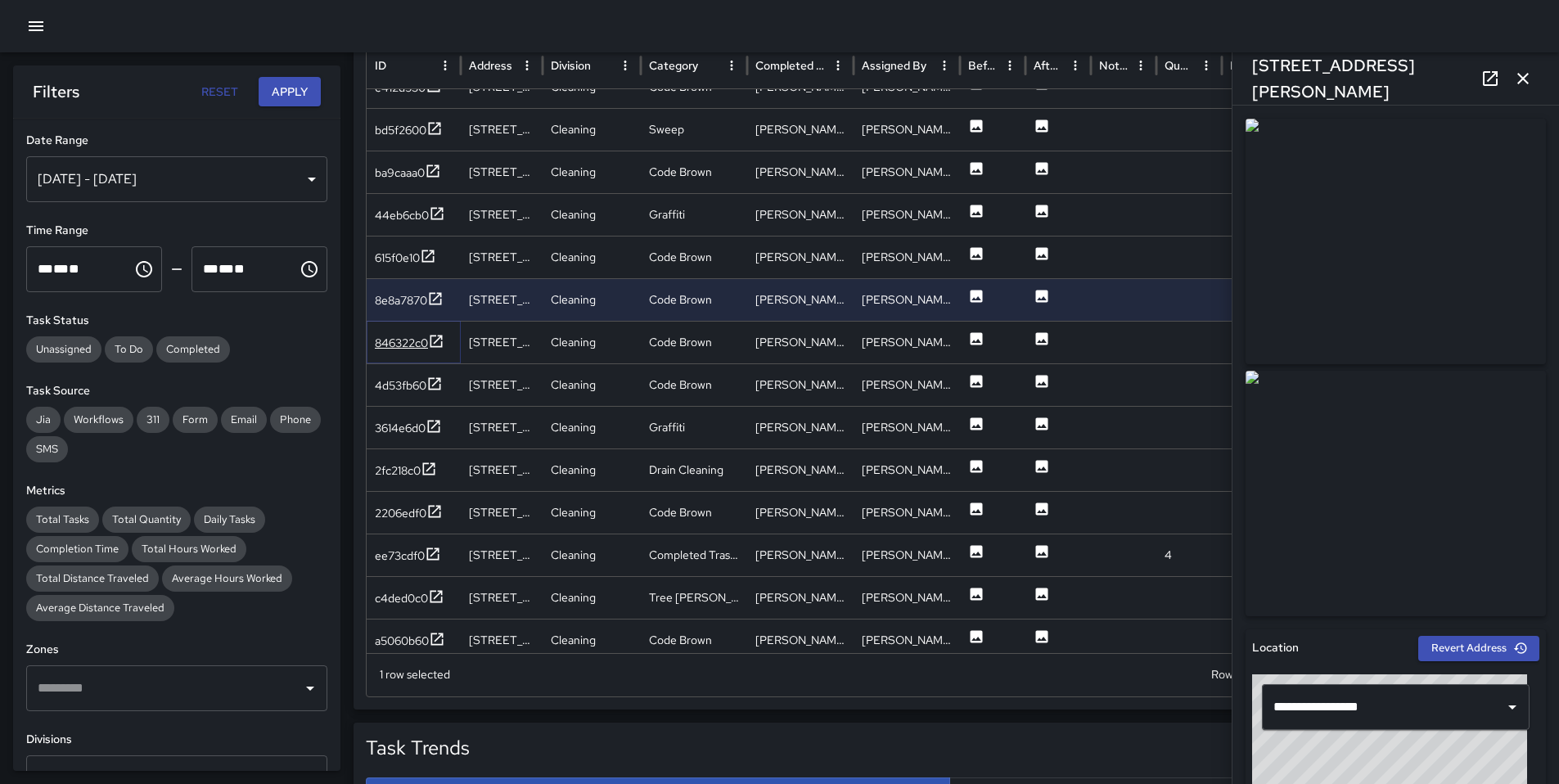
click at [389, 336] on div "846322c0" at bounding box center [402, 342] width 53 height 16
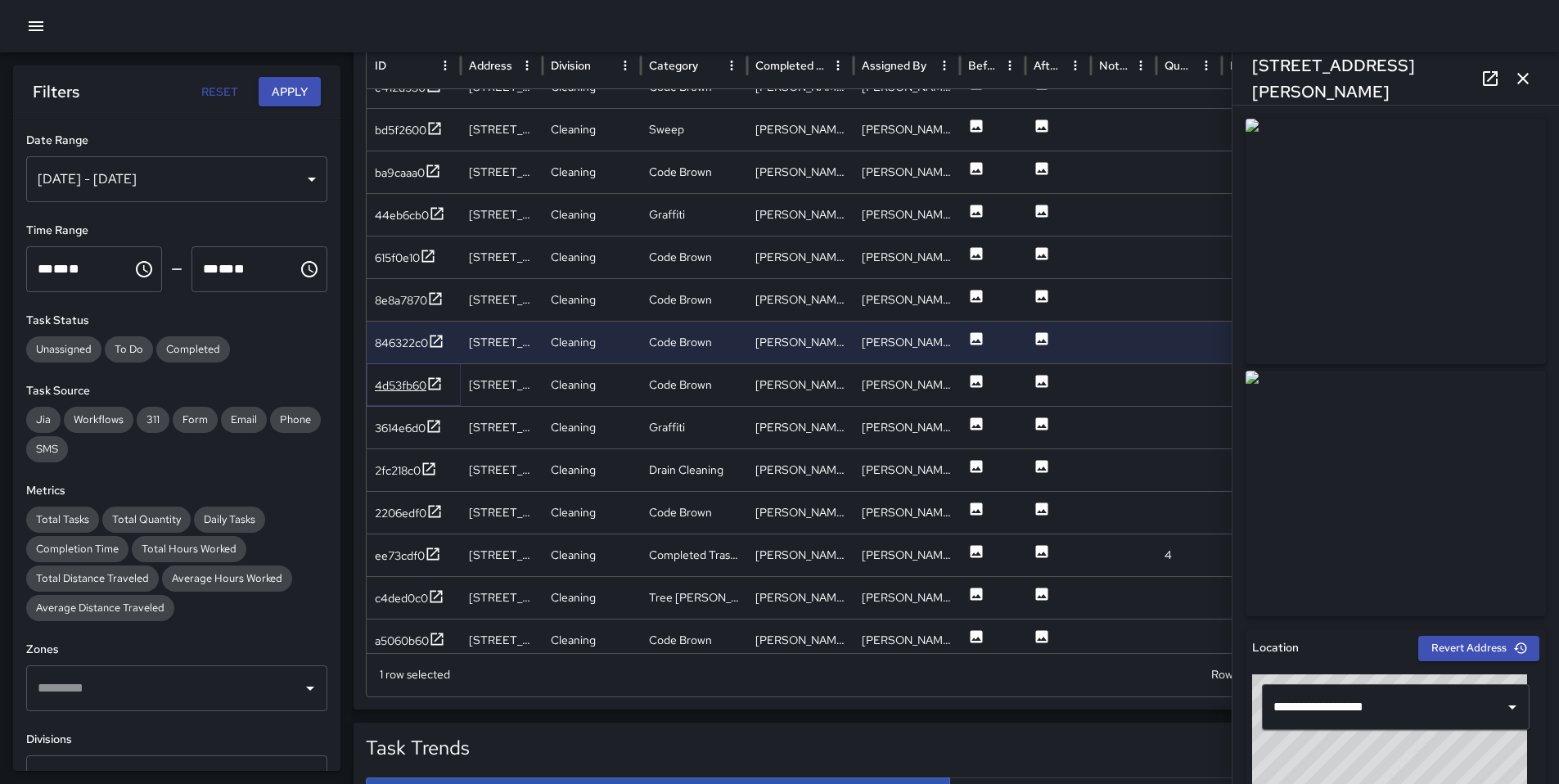
click at [396, 381] on div "4d53fb60" at bounding box center [401, 385] width 51 height 16
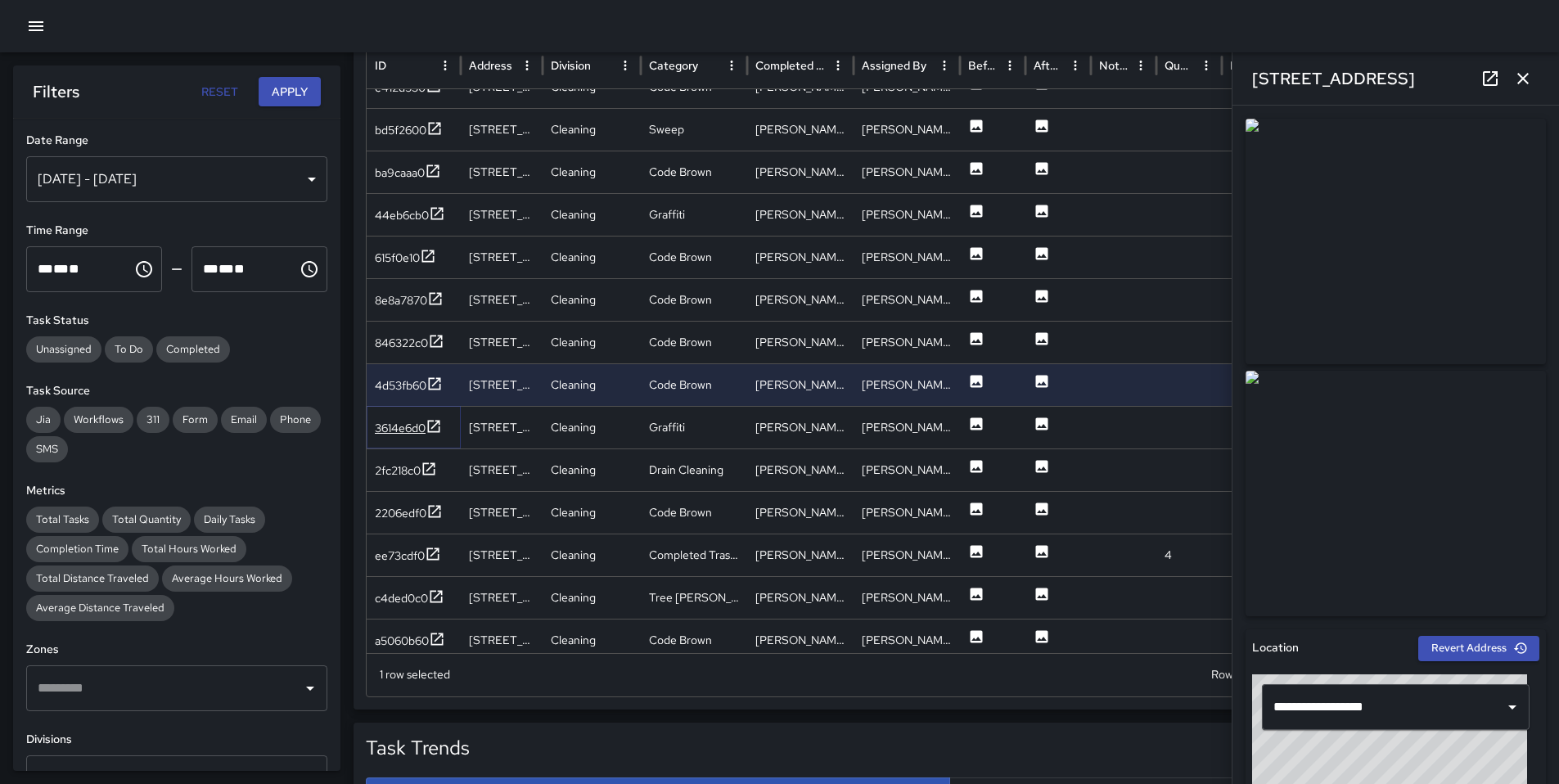
click at [400, 419] on div "3614e6d0" at bounding box center [400, 427] width 51 height 16
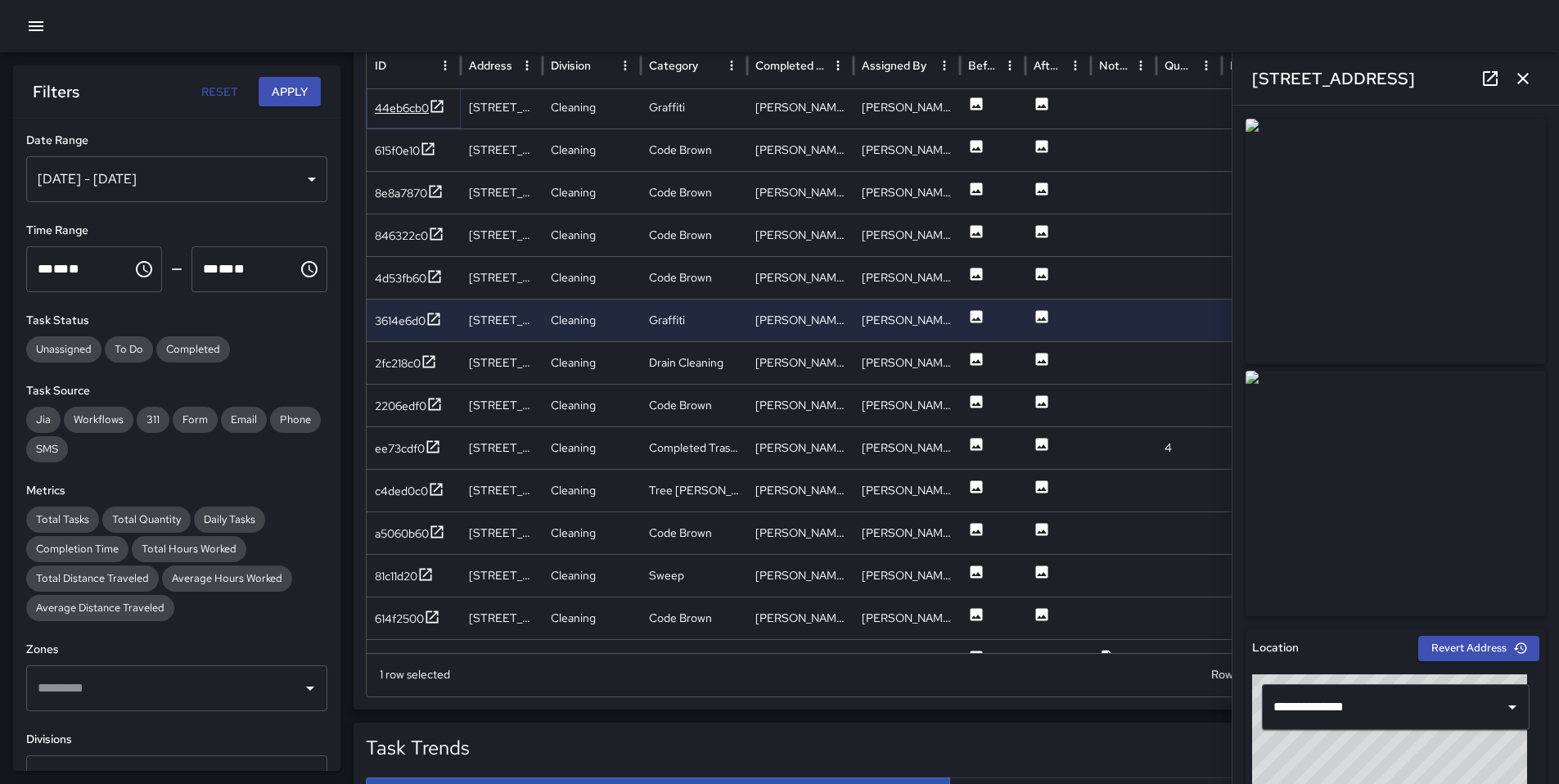
click at [416, 101] on div "44eb6cb0" at bounding box center [402, 107] width 54 height 16
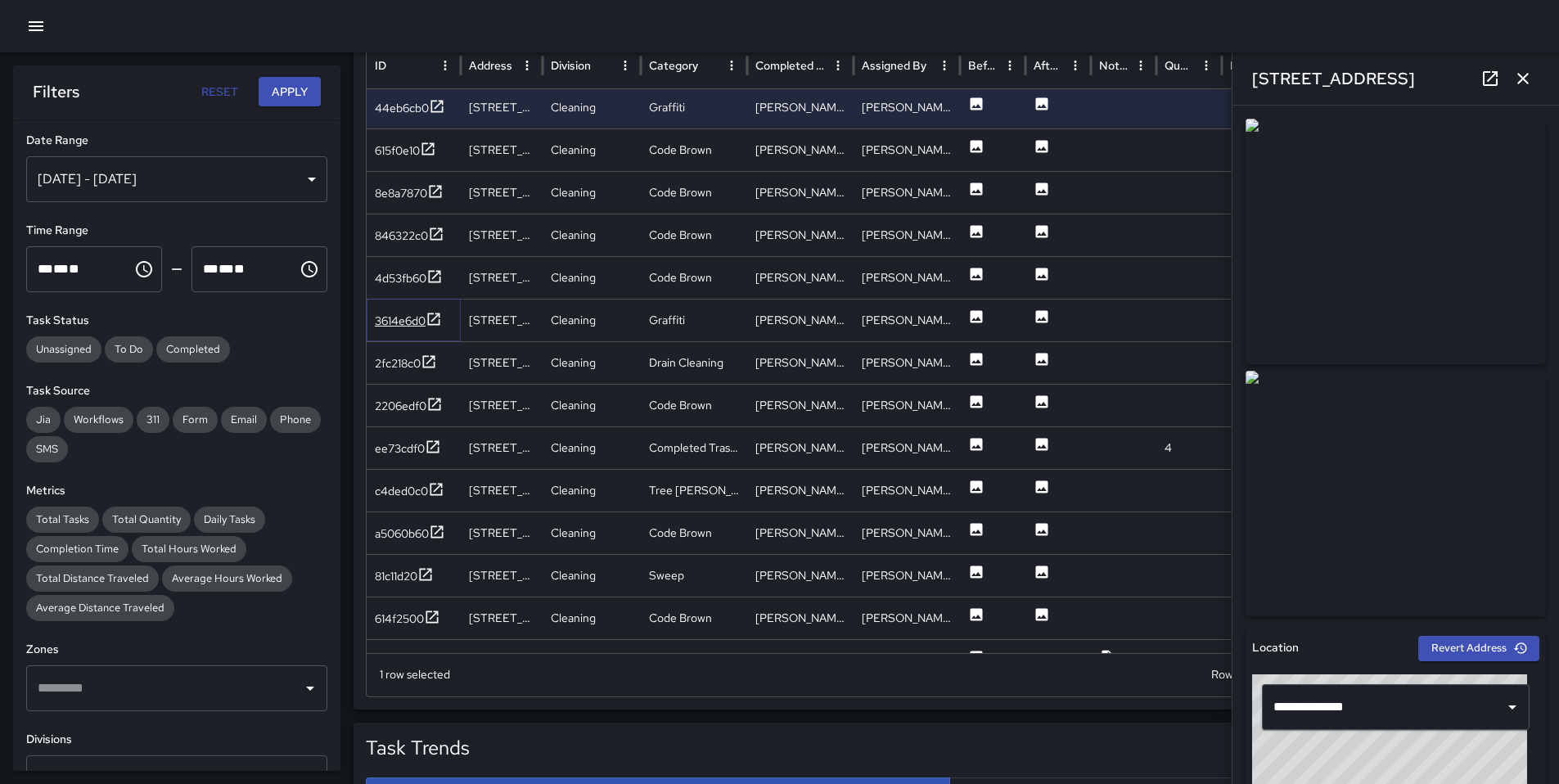
click at [418, 315] on div "3614e6d0" at bounding box center [400, 320] width 51 height 16
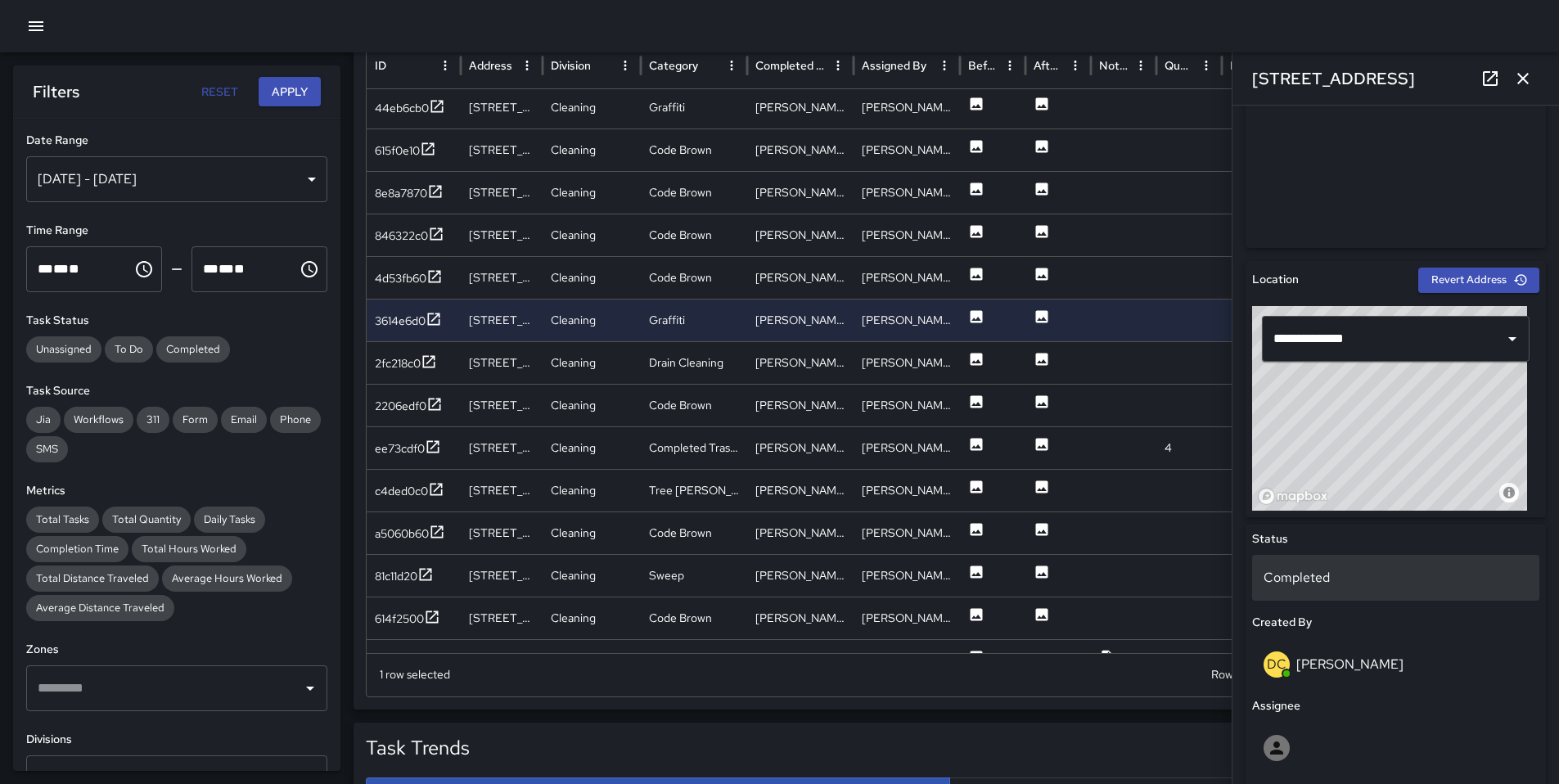
click at [1289, 585] on p "Completed" at bounding box center [1396, 577] width 264 height 20
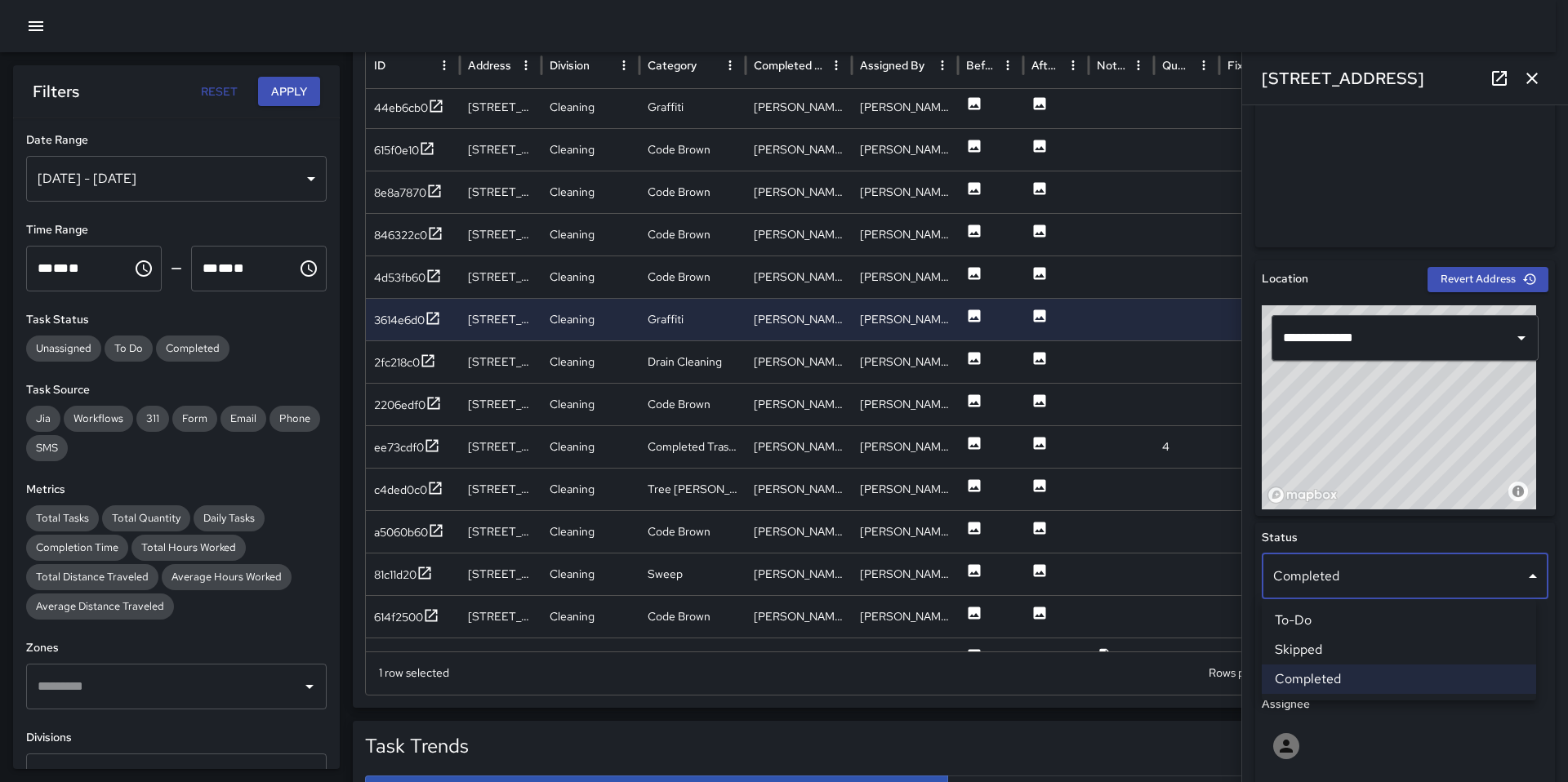
click at [1312, 649] on li "Skipped" at bounding box center [1399, 649] width 275 height 29
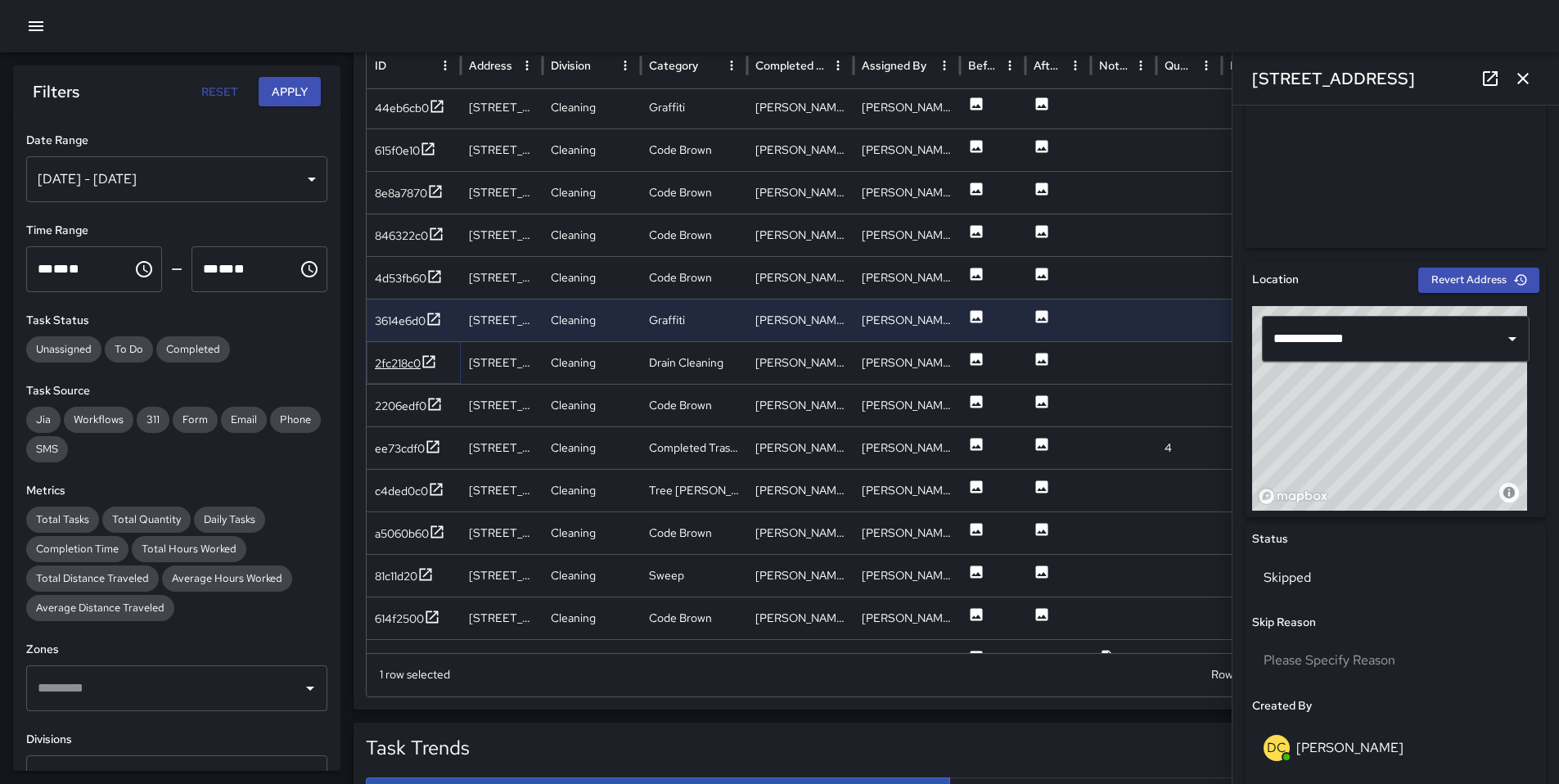
click at [403, 362] on div "2fc218c0" at bounding box center [397, 363] width 45 height 16
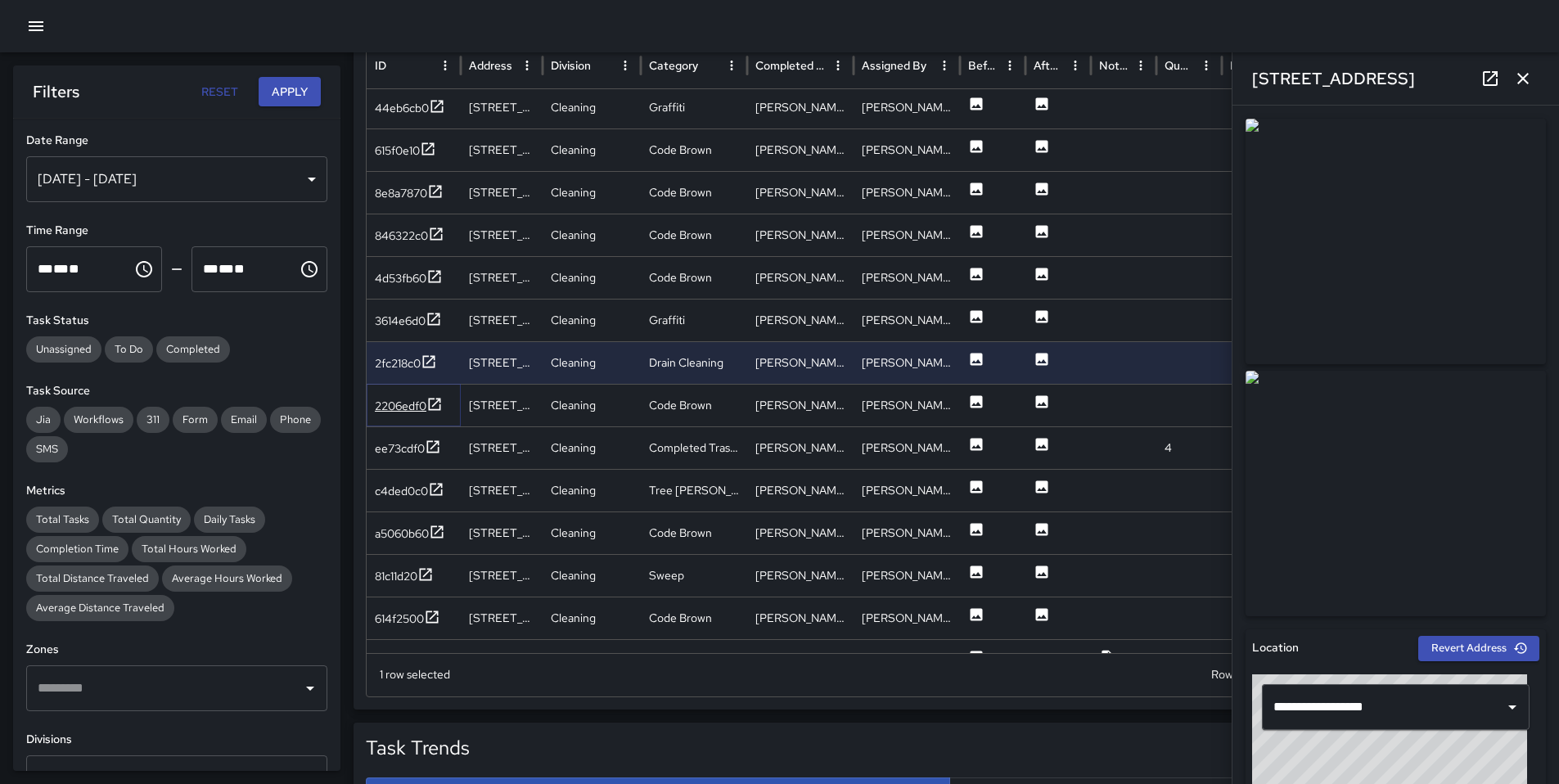
click at [398, 407] on div "2206edf0" at bounding box center [401, 406] width 51 height 16
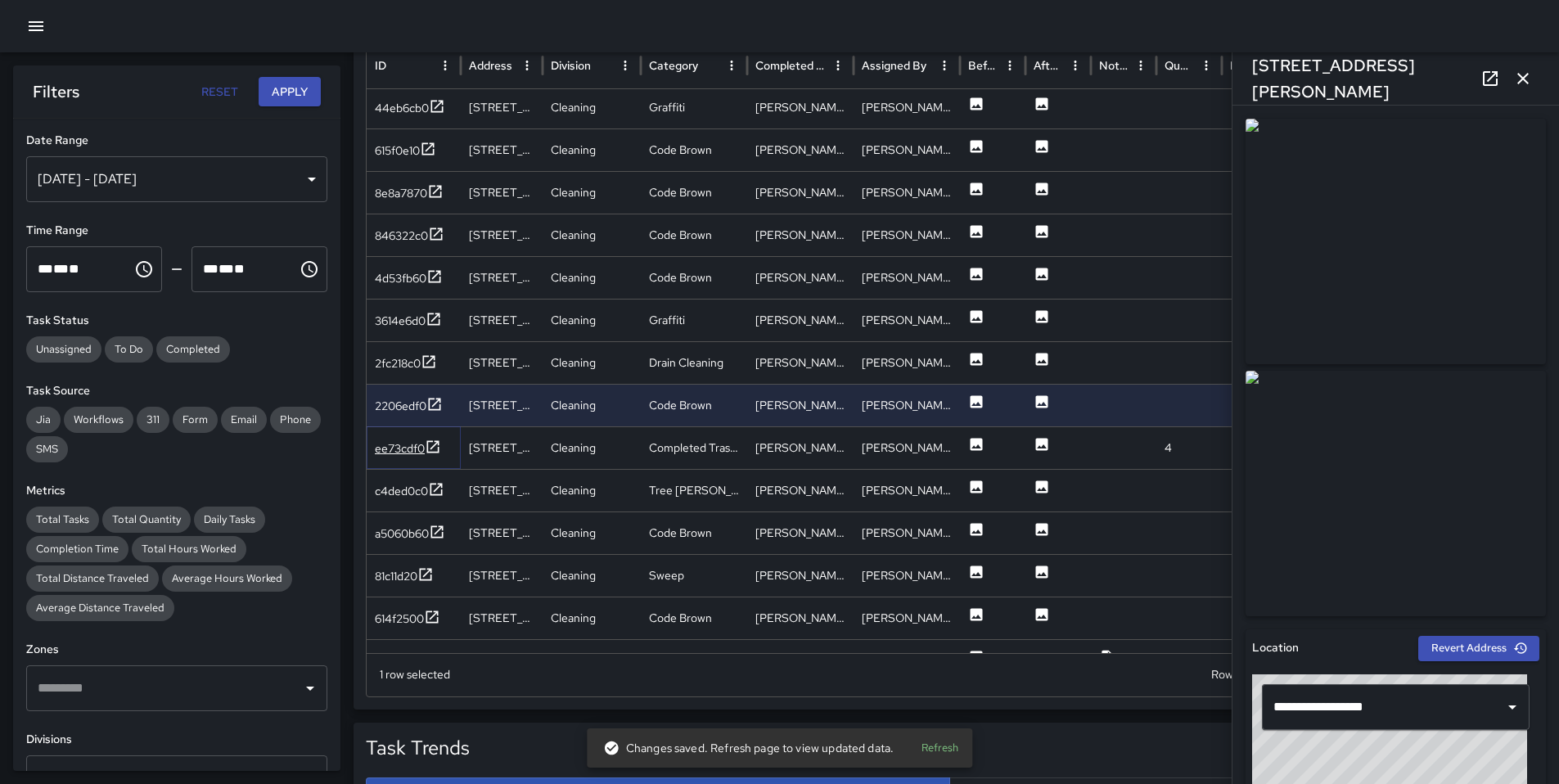
click at [393, 446] on div "ee73cdf0" at bounding box center [400, 448] width 50 height 16
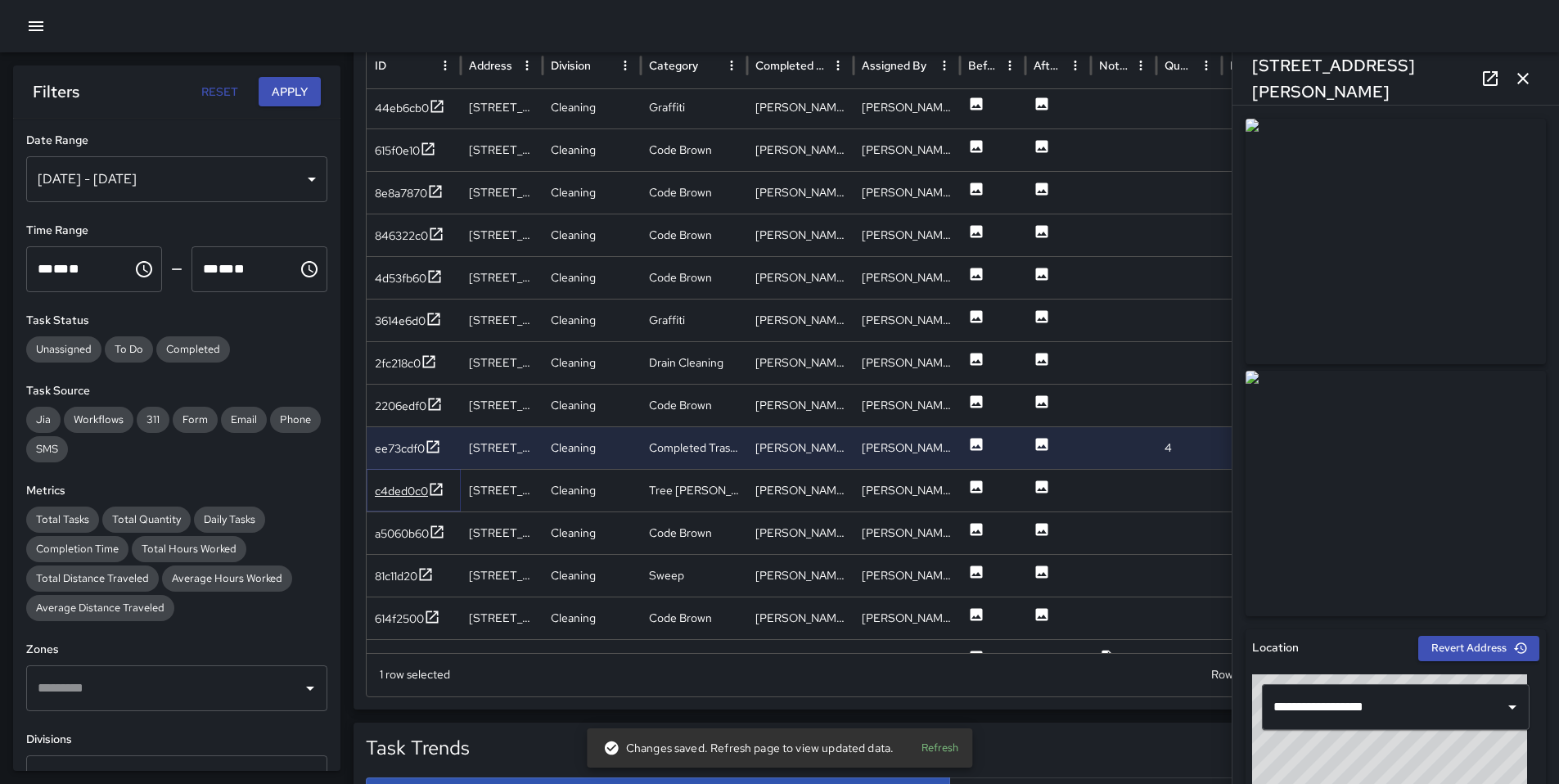
click at [406, 489] on div "c4ded0c0" at bounding box center [402, 491] width 53 height 16
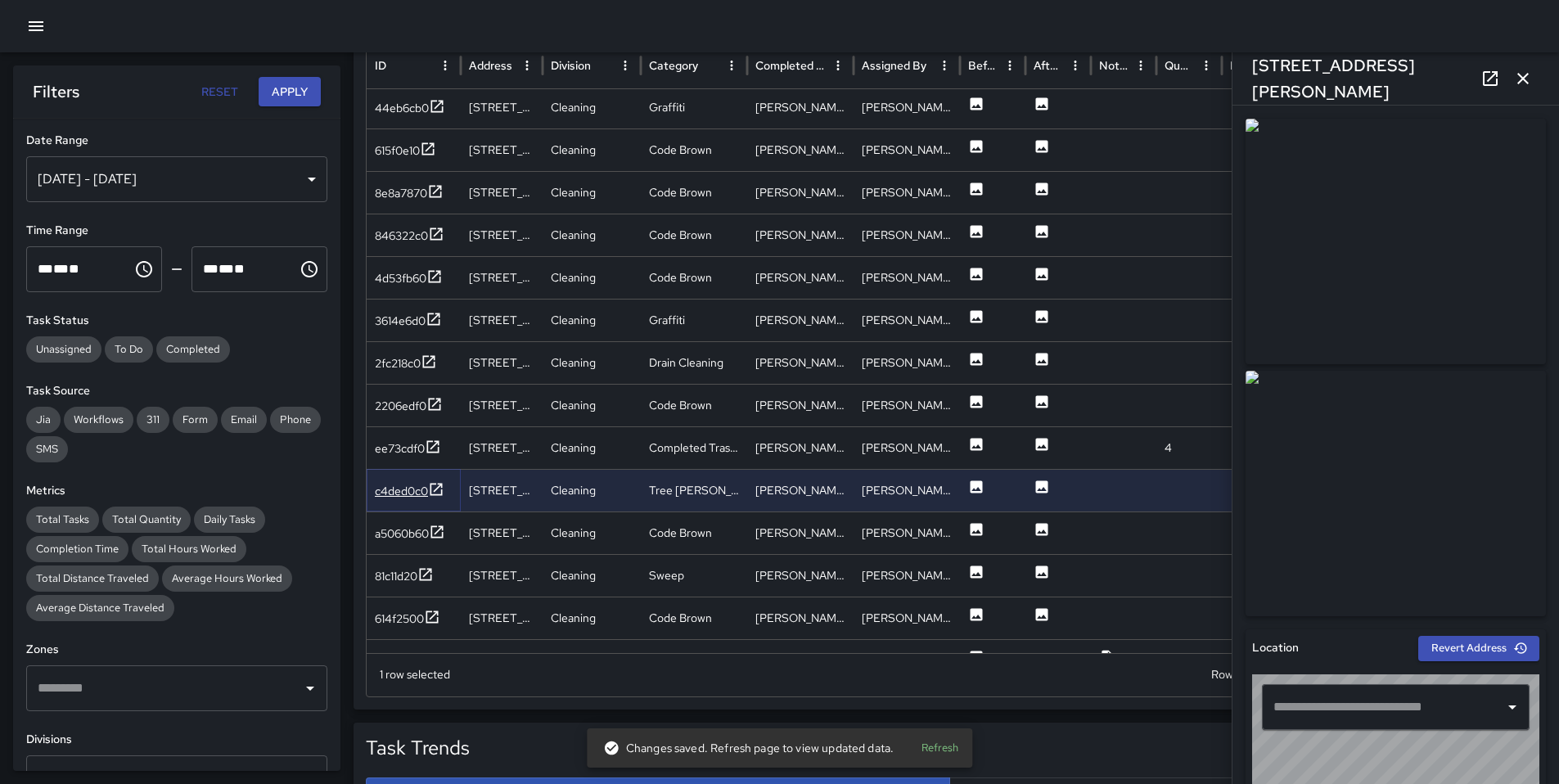
type input "**********"
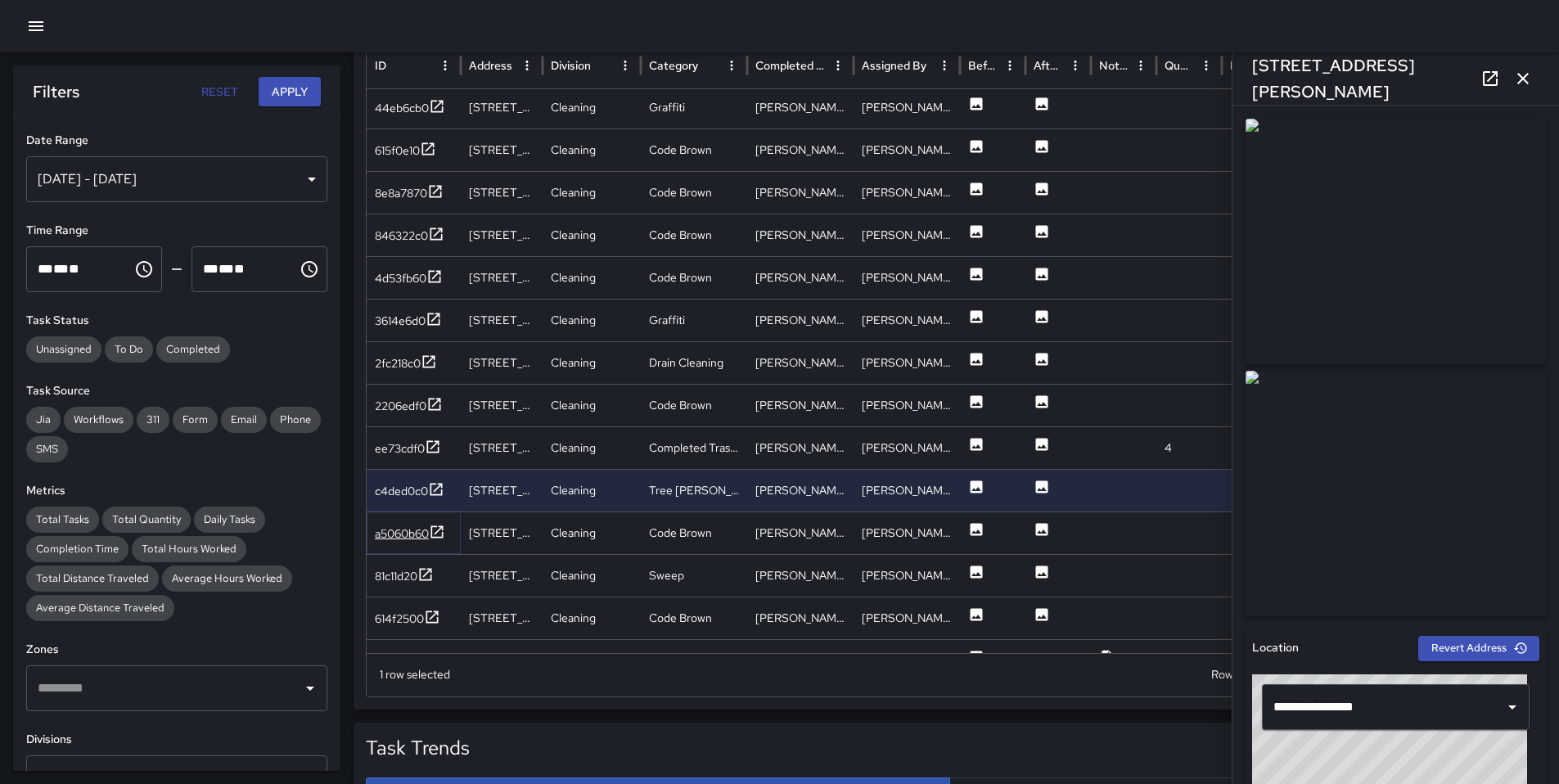
click at [411, 525] on div "a5060b60" at bounding box center [402, 533] width 54 height 16
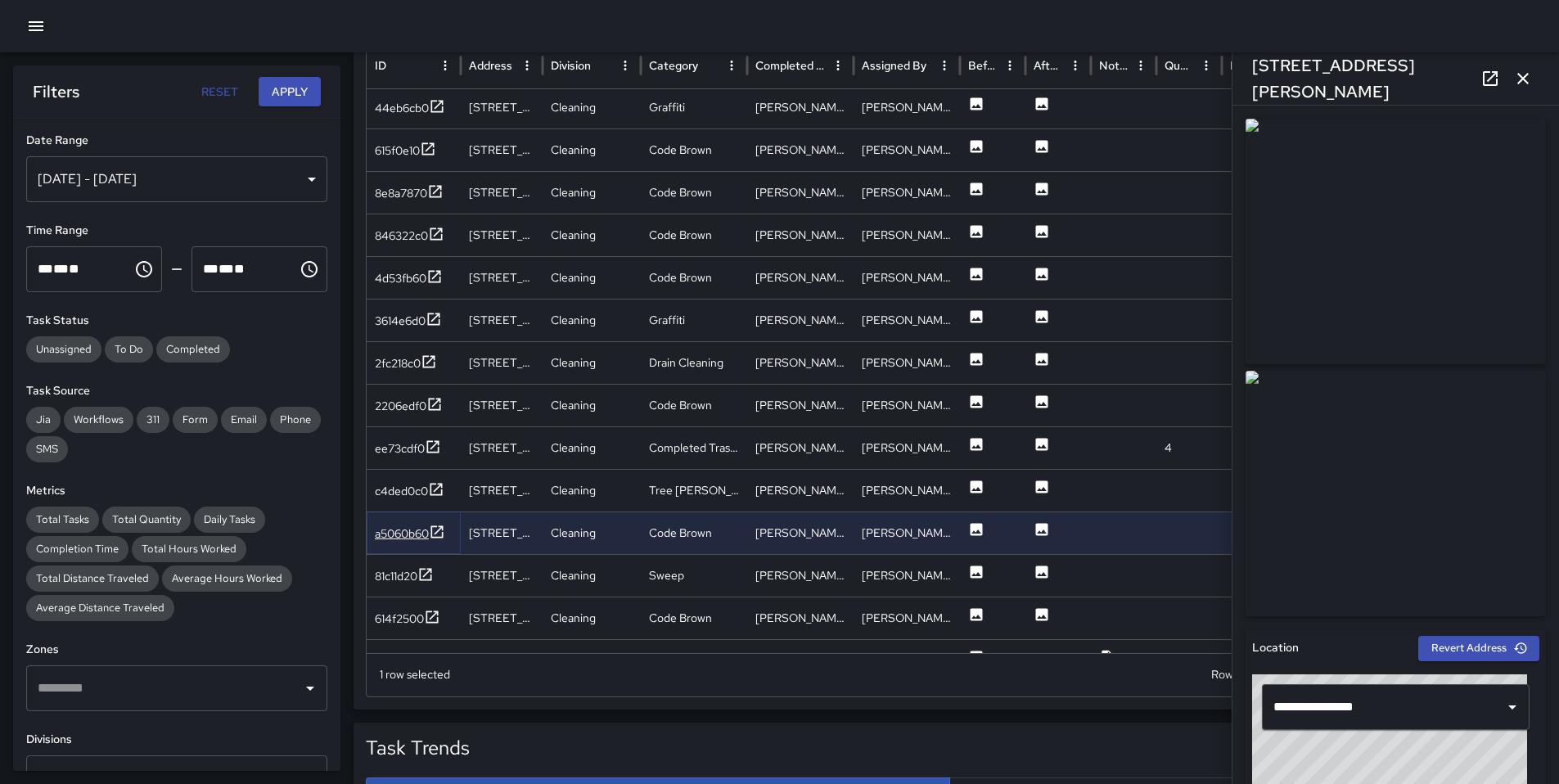
click at [422, 527] on div "a5060b60" at bounding box center [402, 533] width 54 height 16
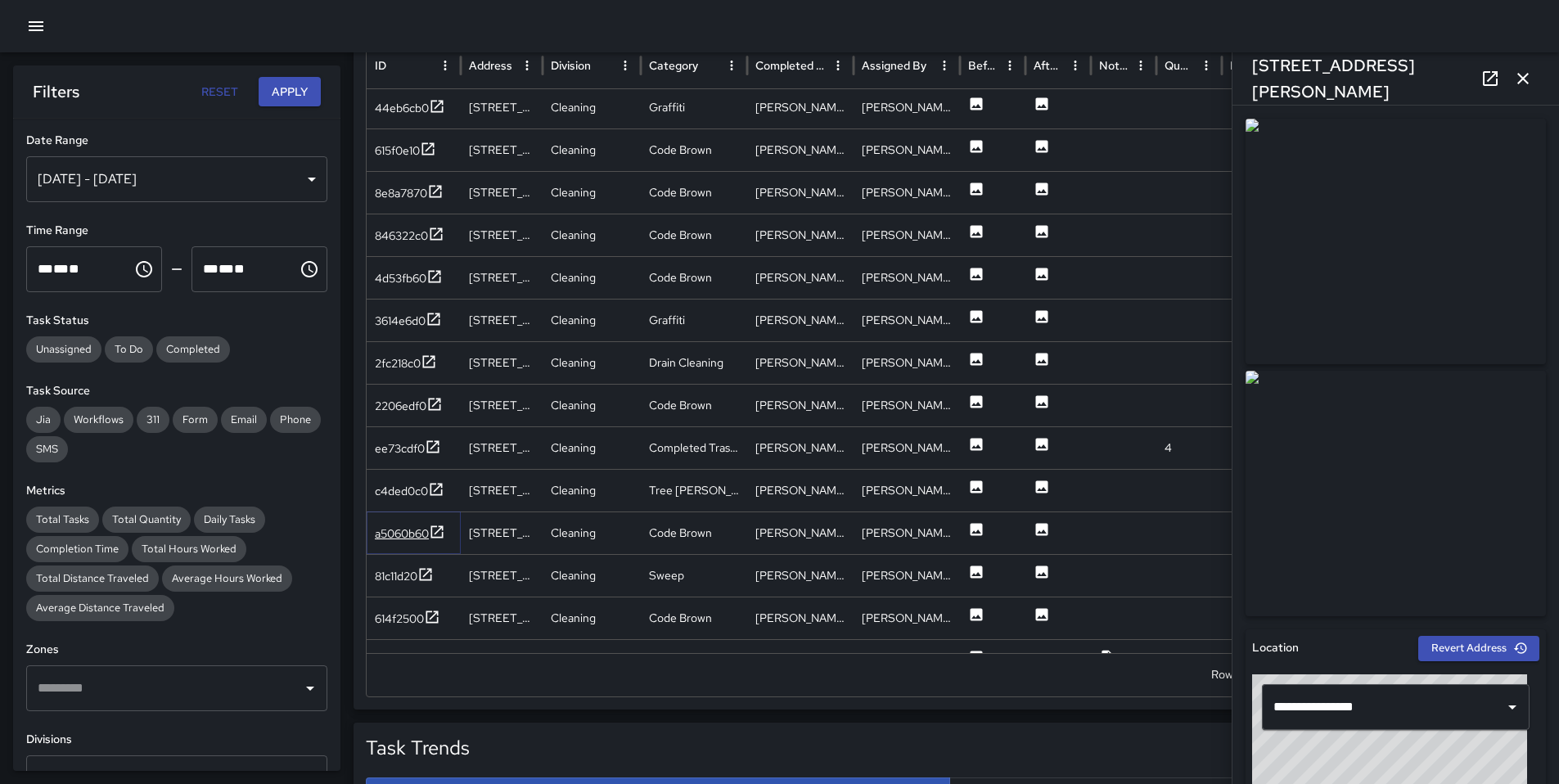
click at [419, 534] on div "a5060b60" at bounding box center [402, 533] width 54 height 16
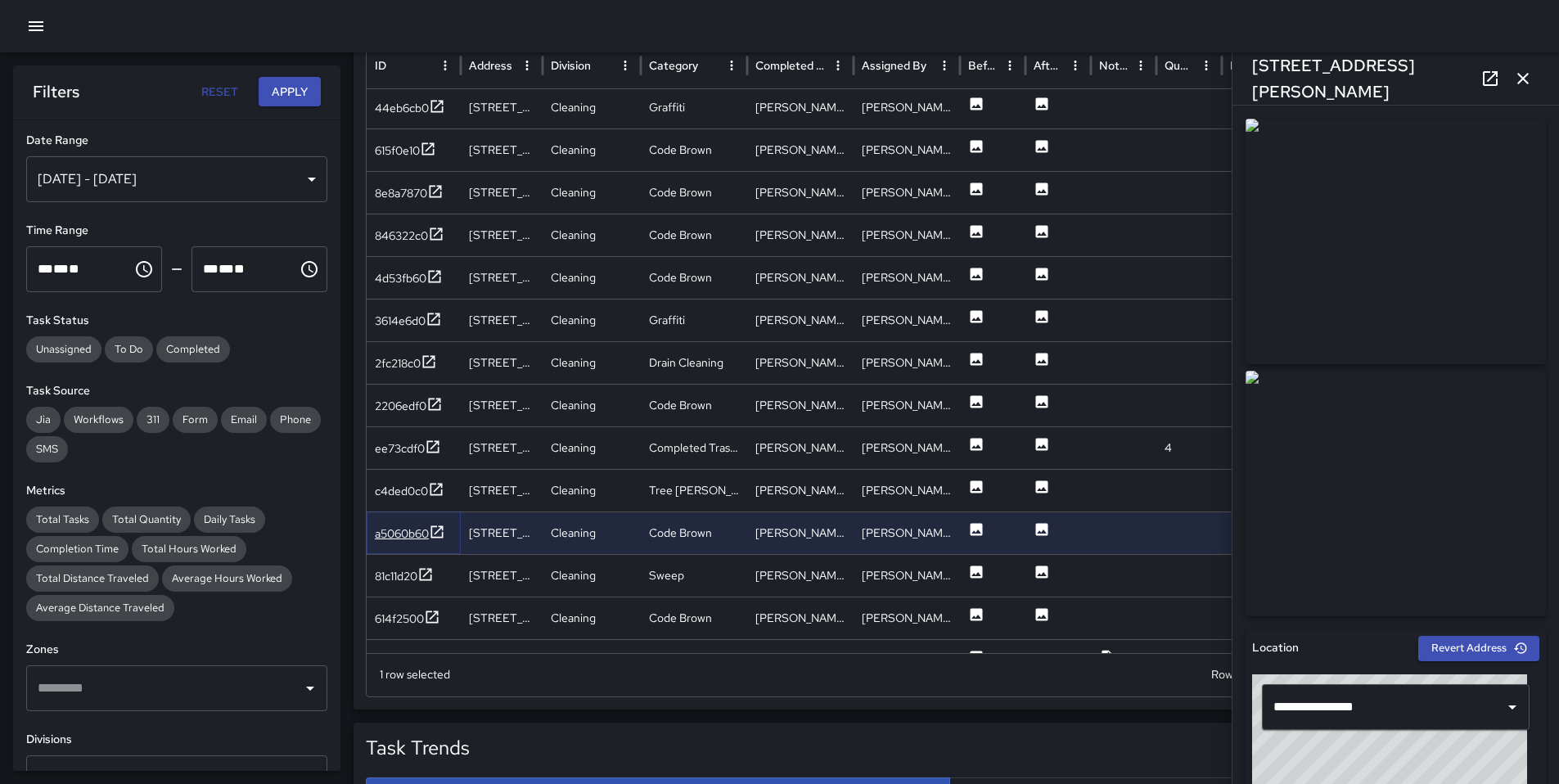
click at [411, 534] on div "a5060b60" at bounding box center [402, 533] width 54 height 16
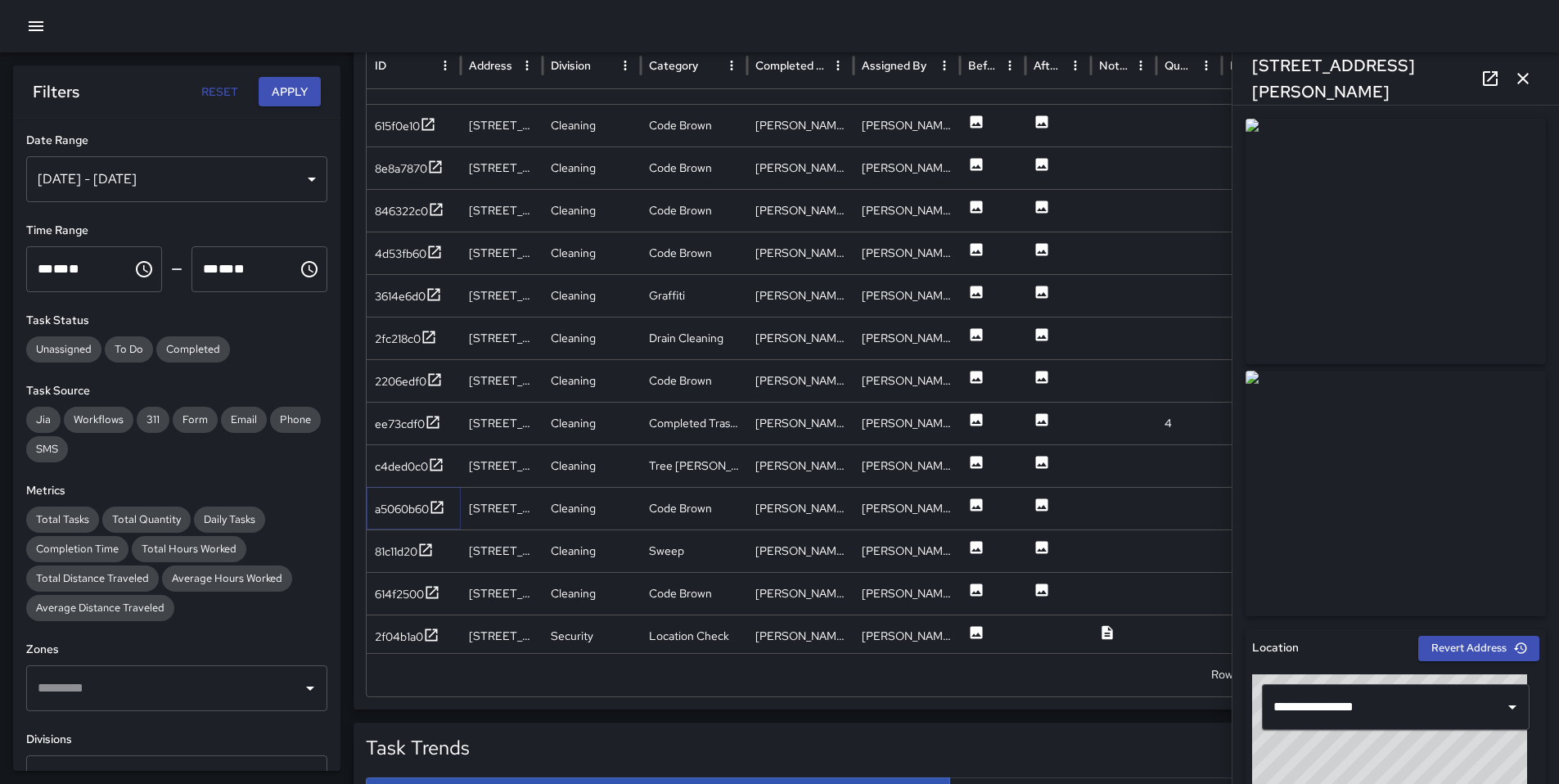
scroll to position [2630, 0]
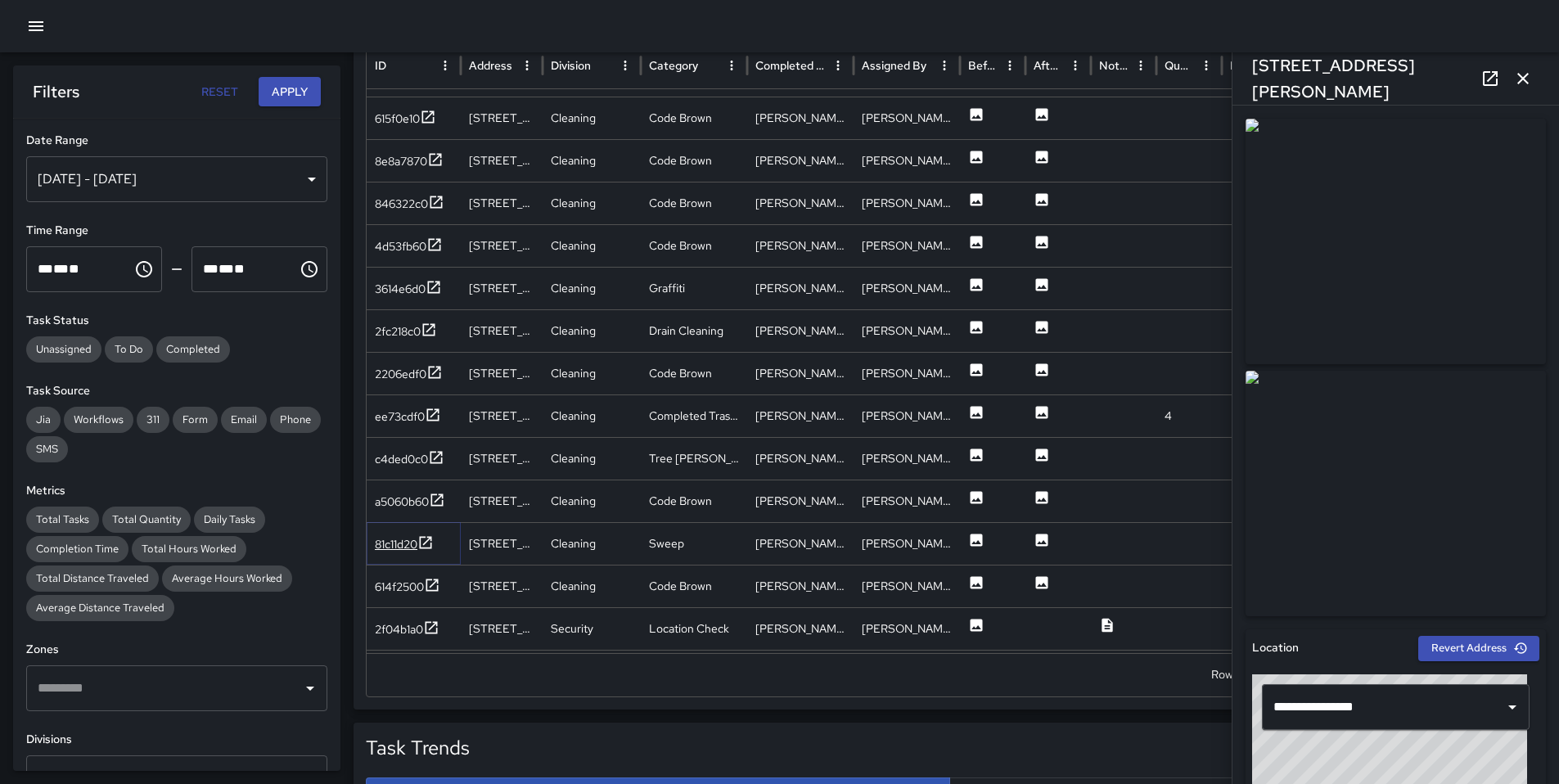
click at [401, 544] on div "81c11d20" at bounding box center [396, 544] width 43 height 16
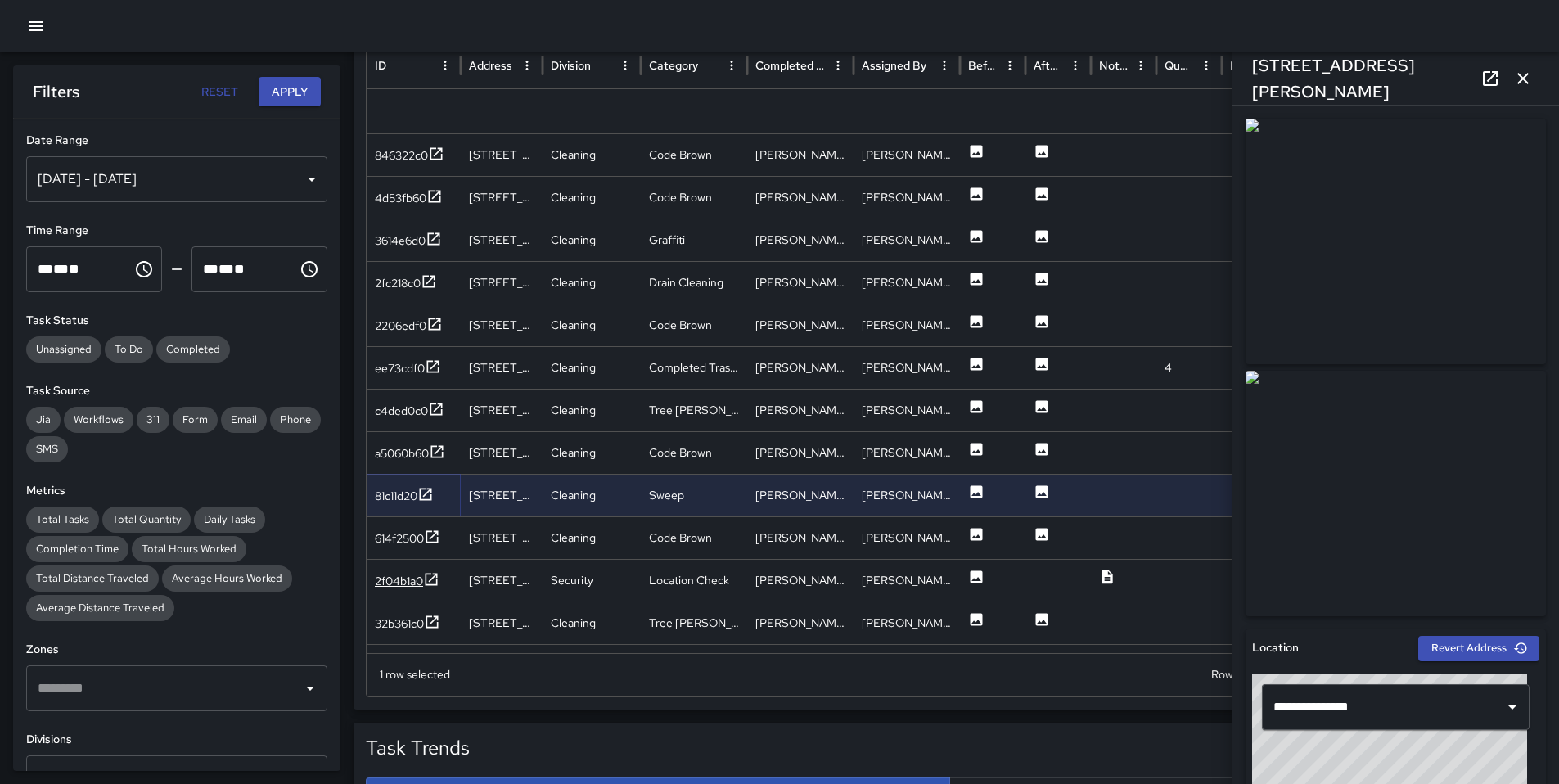
scroll to position [2734, 0]
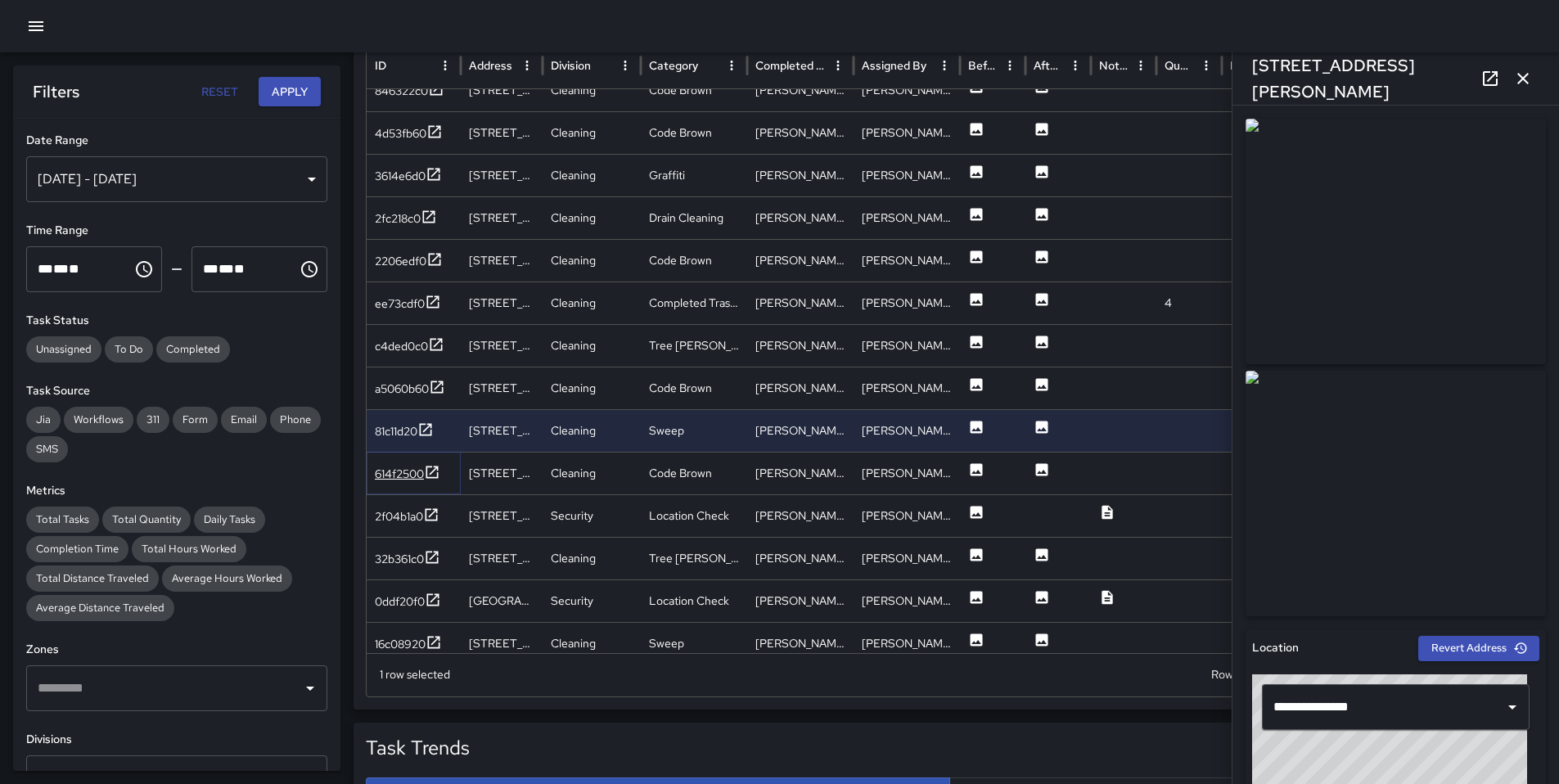
click at [406, 481] on div "614f2500" at bounding box center [399, 473] width 49 height 16
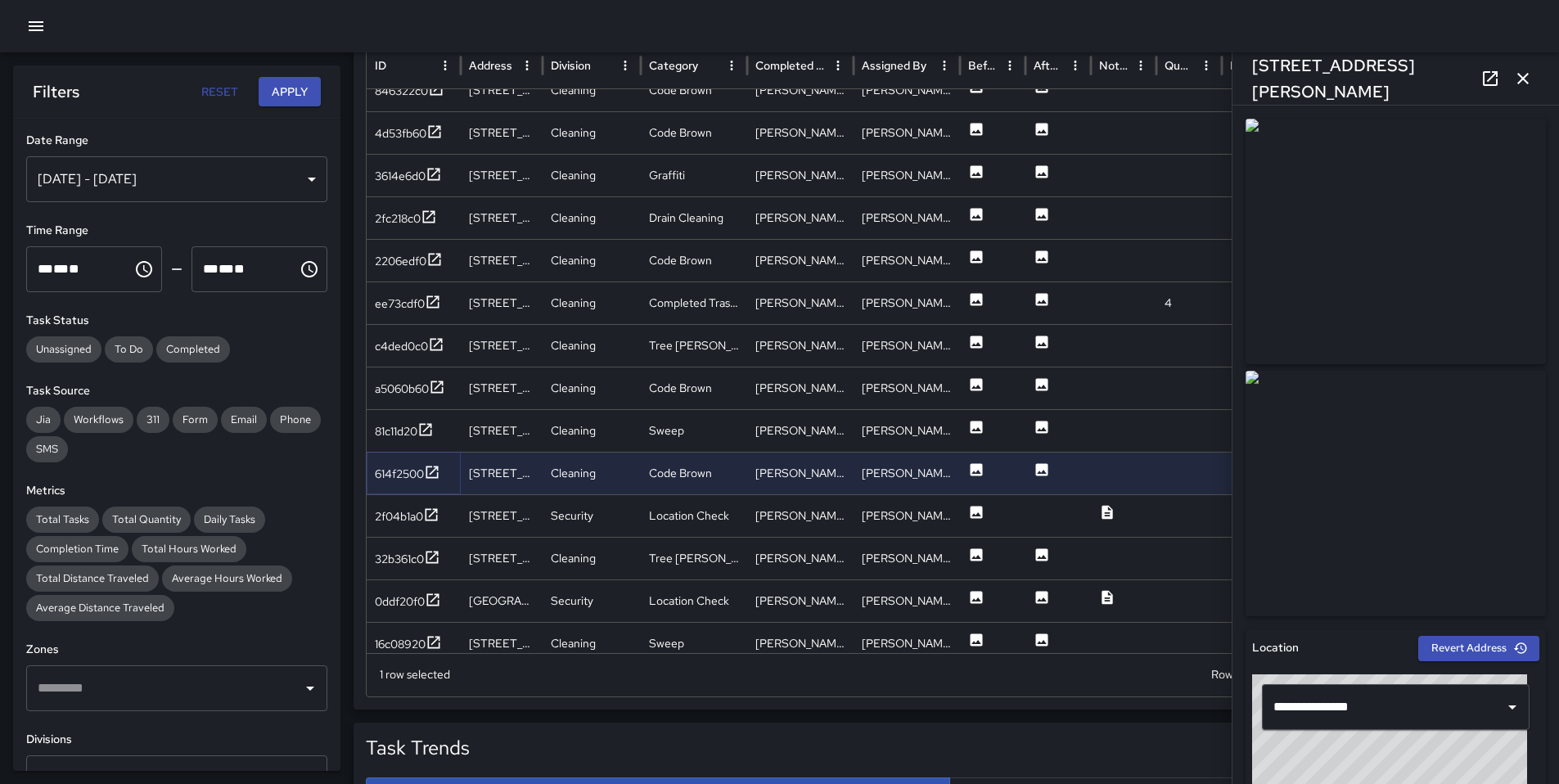
scroll to position [2844, 0]
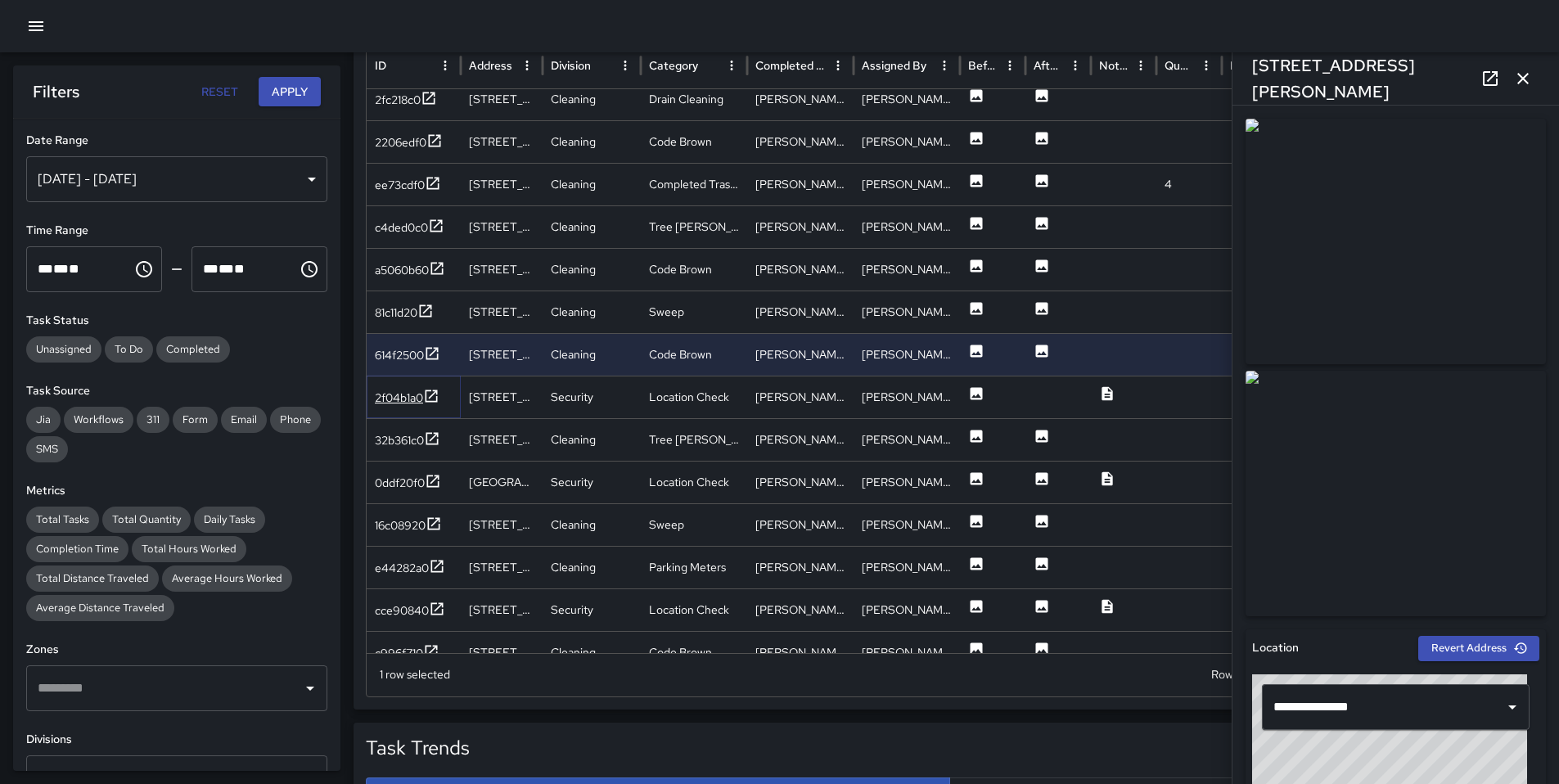
click at [402, 401] on div "2f04b1a0" at bounding box center [399, 397] width 48 height 16
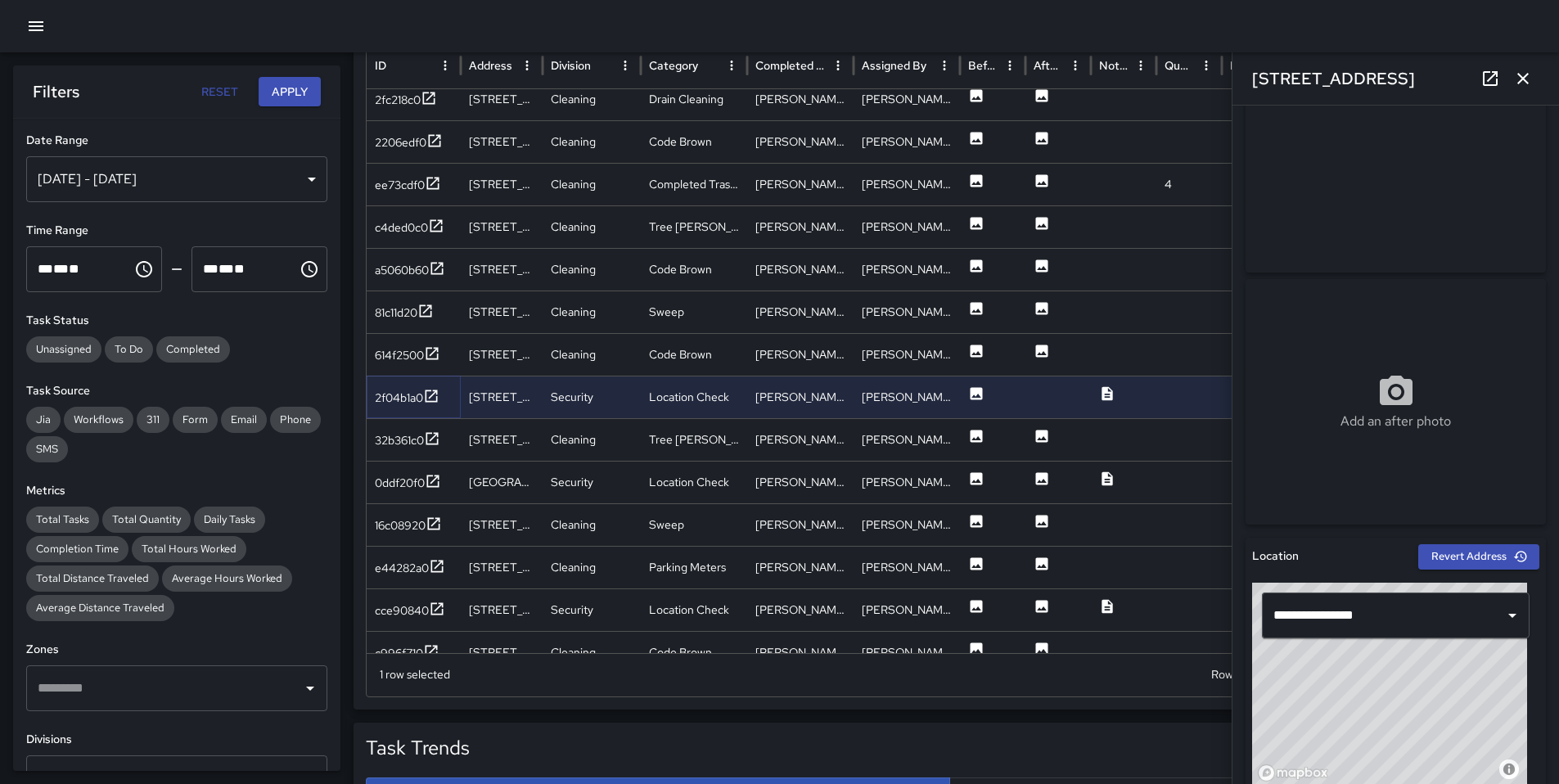
scroll to position [0, 0]
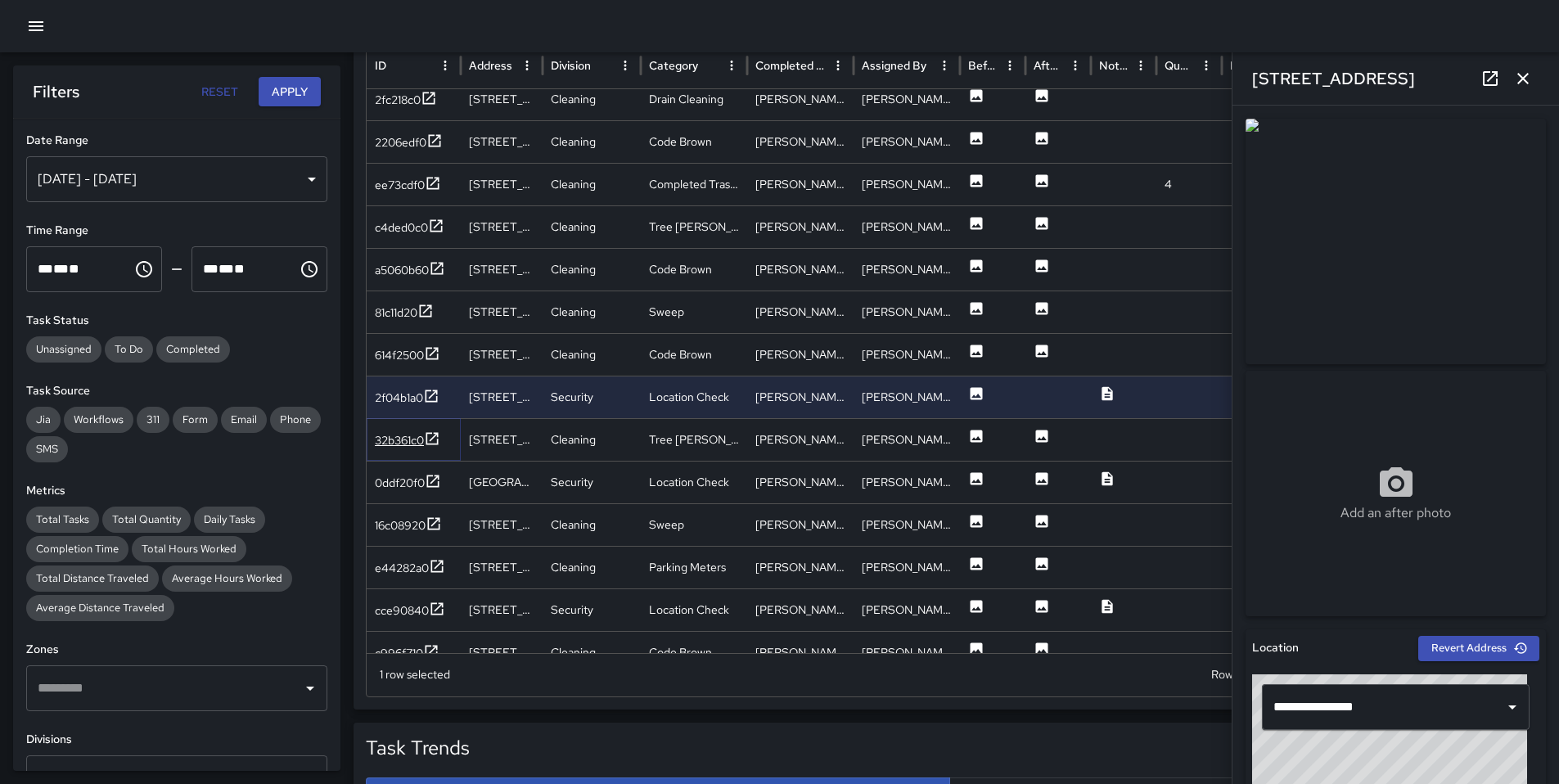
click at [404, 439] on div "32b361c0" at bounding box center [399, 440] width 49 height 16
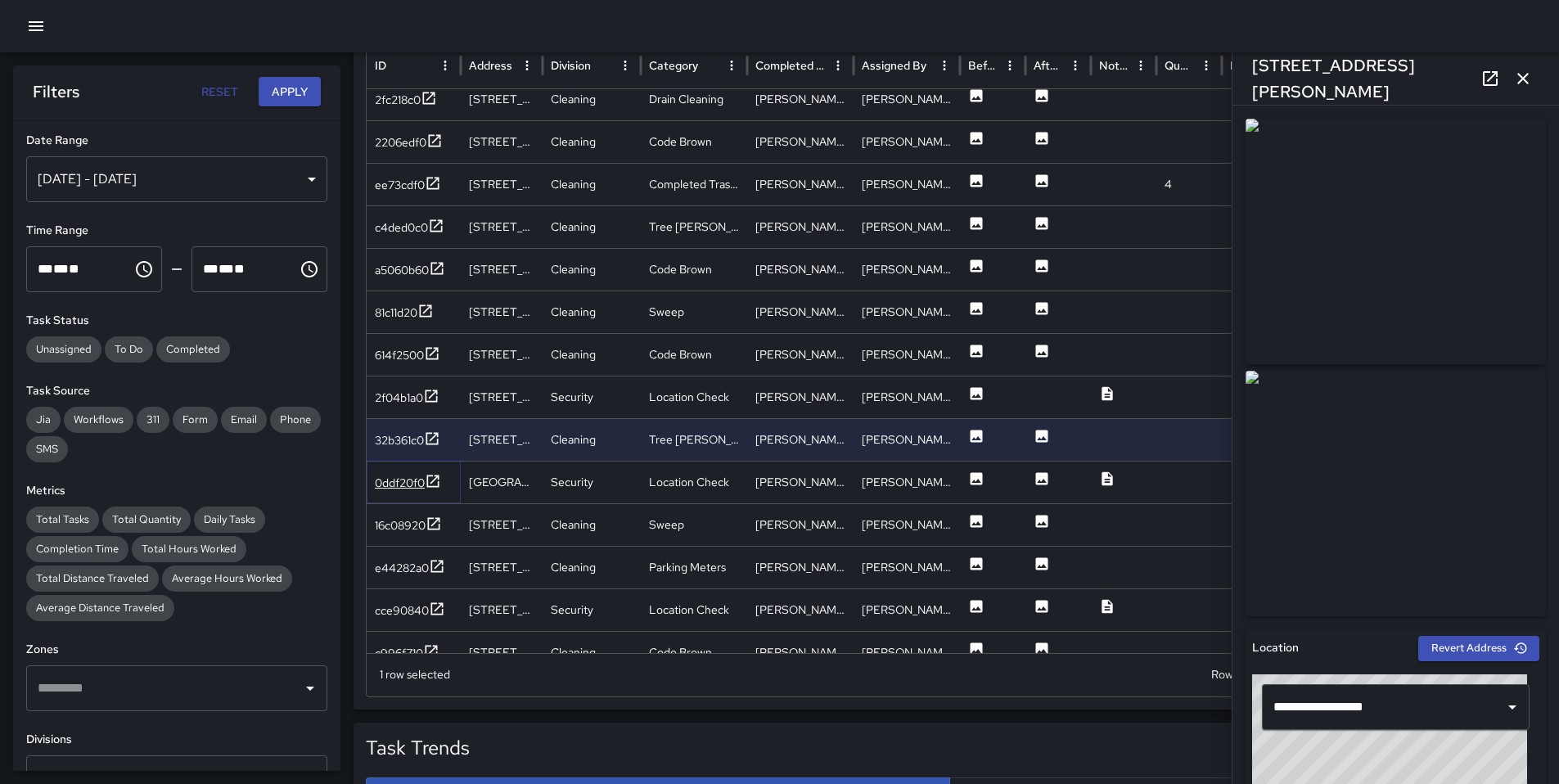
click at [385, 479] on div "0ddf20f0" at bounding box center [400, 482] width 50 height 16
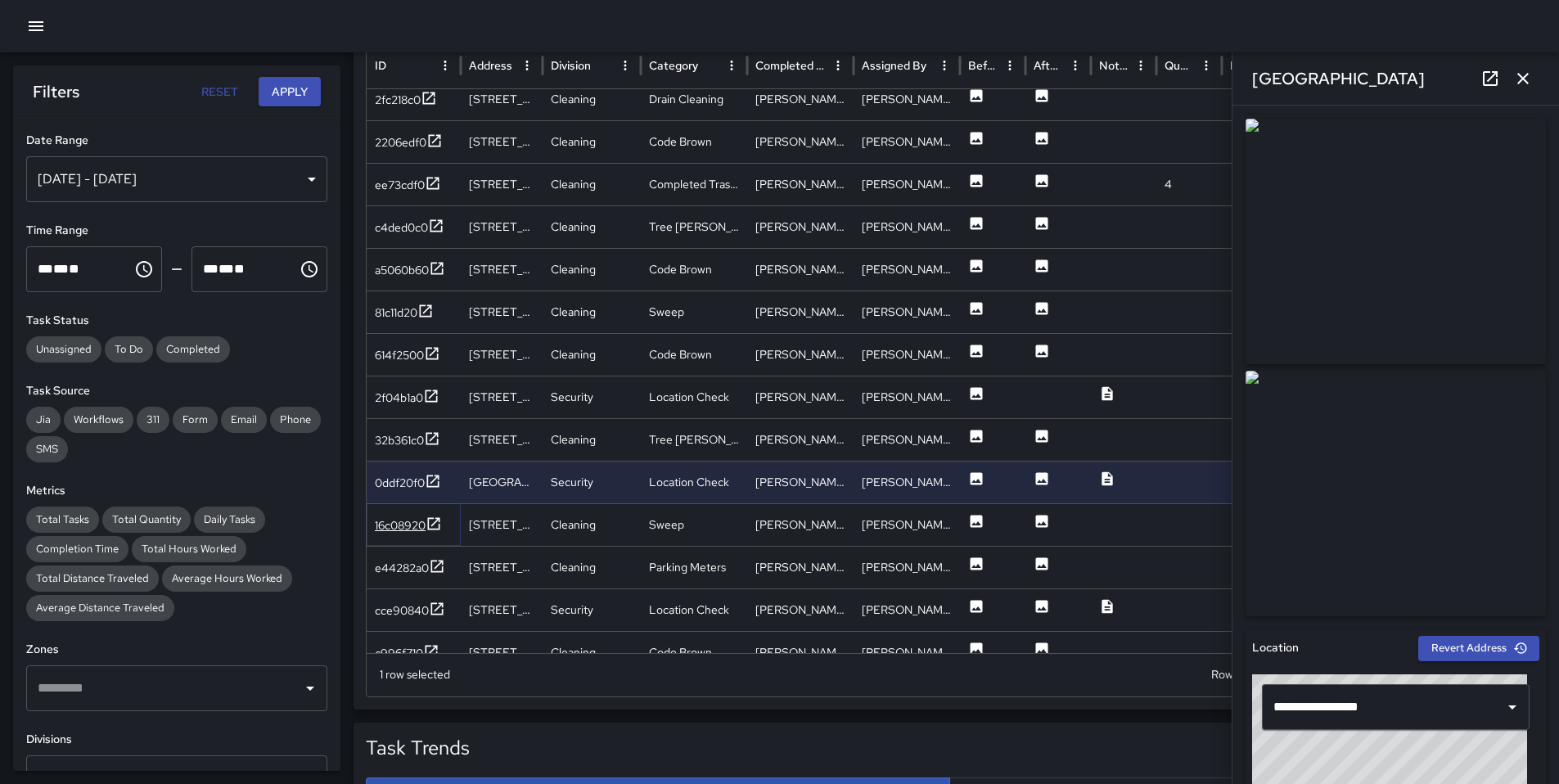
click at [390, 526] on div "16c08920" at bounding box center [400, 525] width 51 height 16
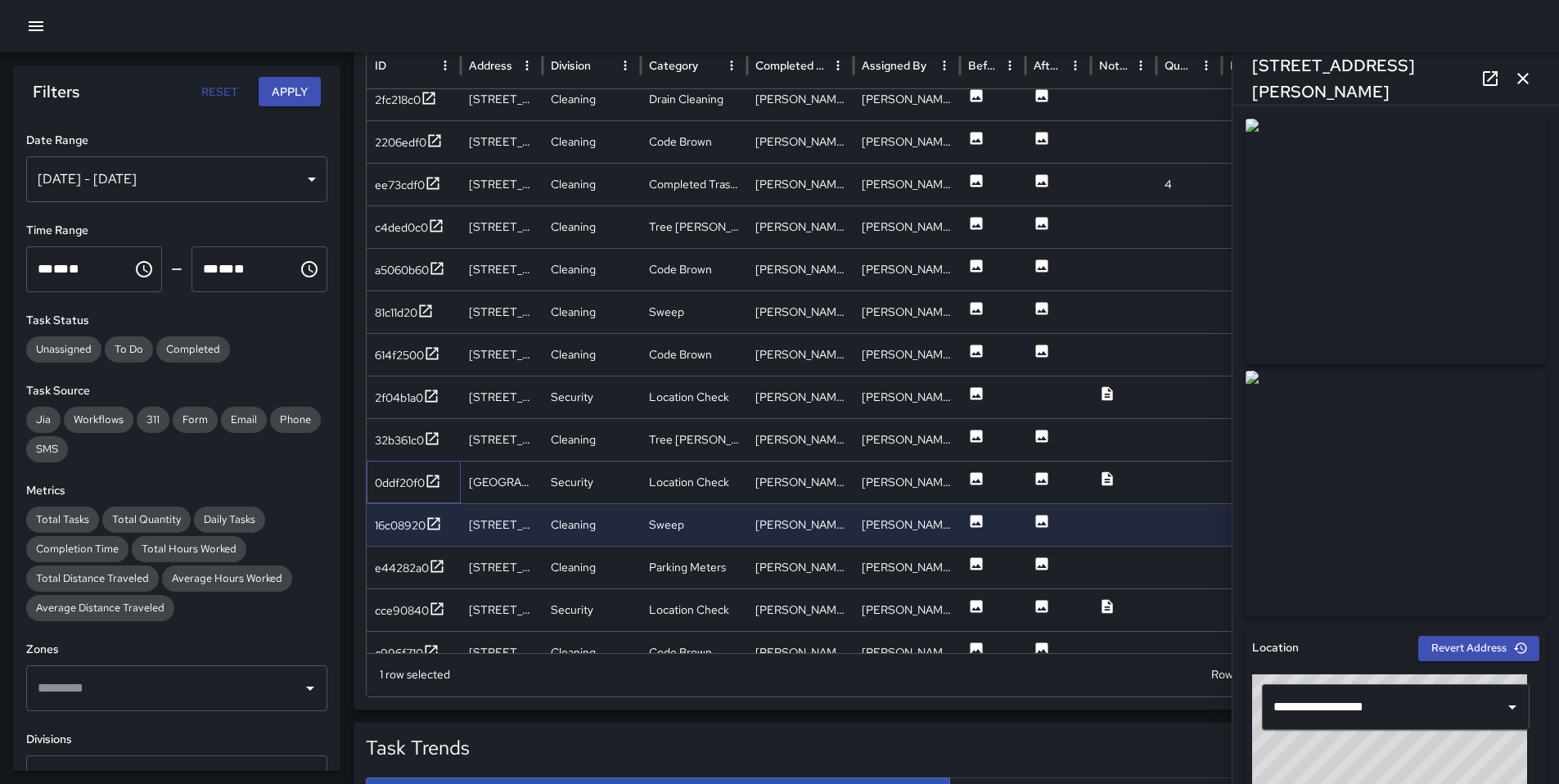
click at [390, 495] on div "0ddf20f0" at bounding box center [414, 482] width 94 height 43
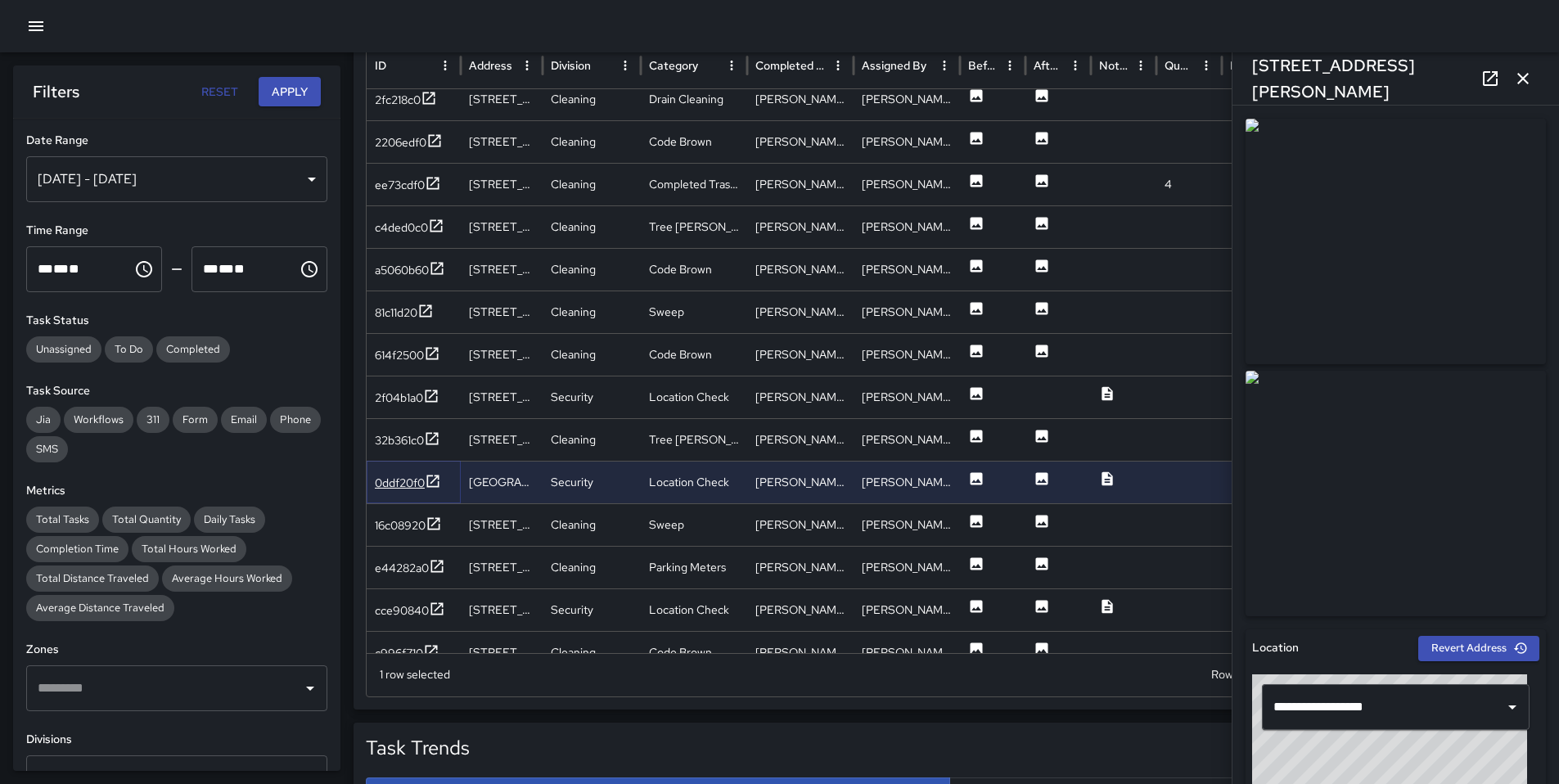
click at [393, 490] on div "0ddf20f0" at bounding box center [400, 482] width 50 height 16
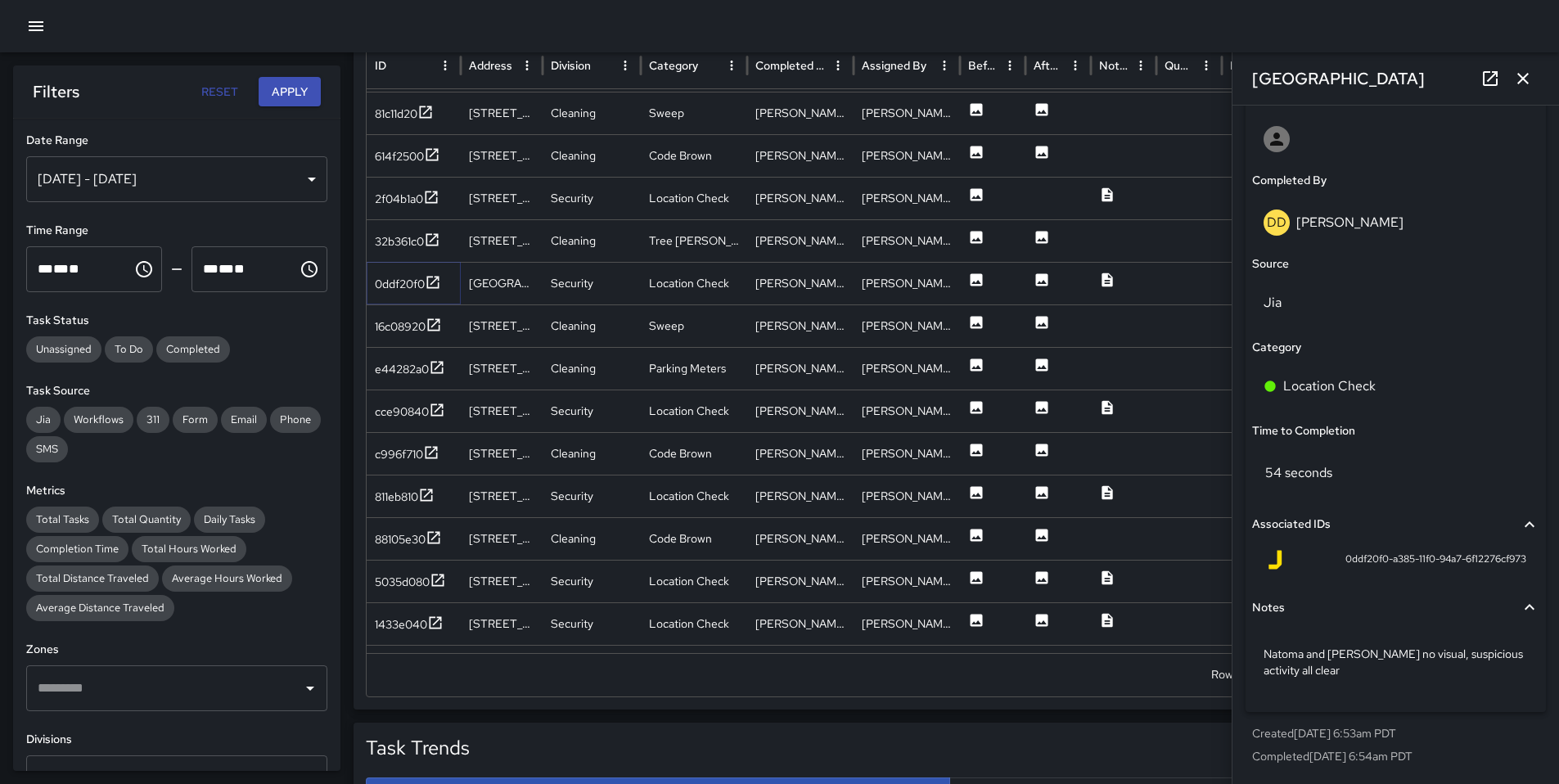
scroll to position [3055, 0]
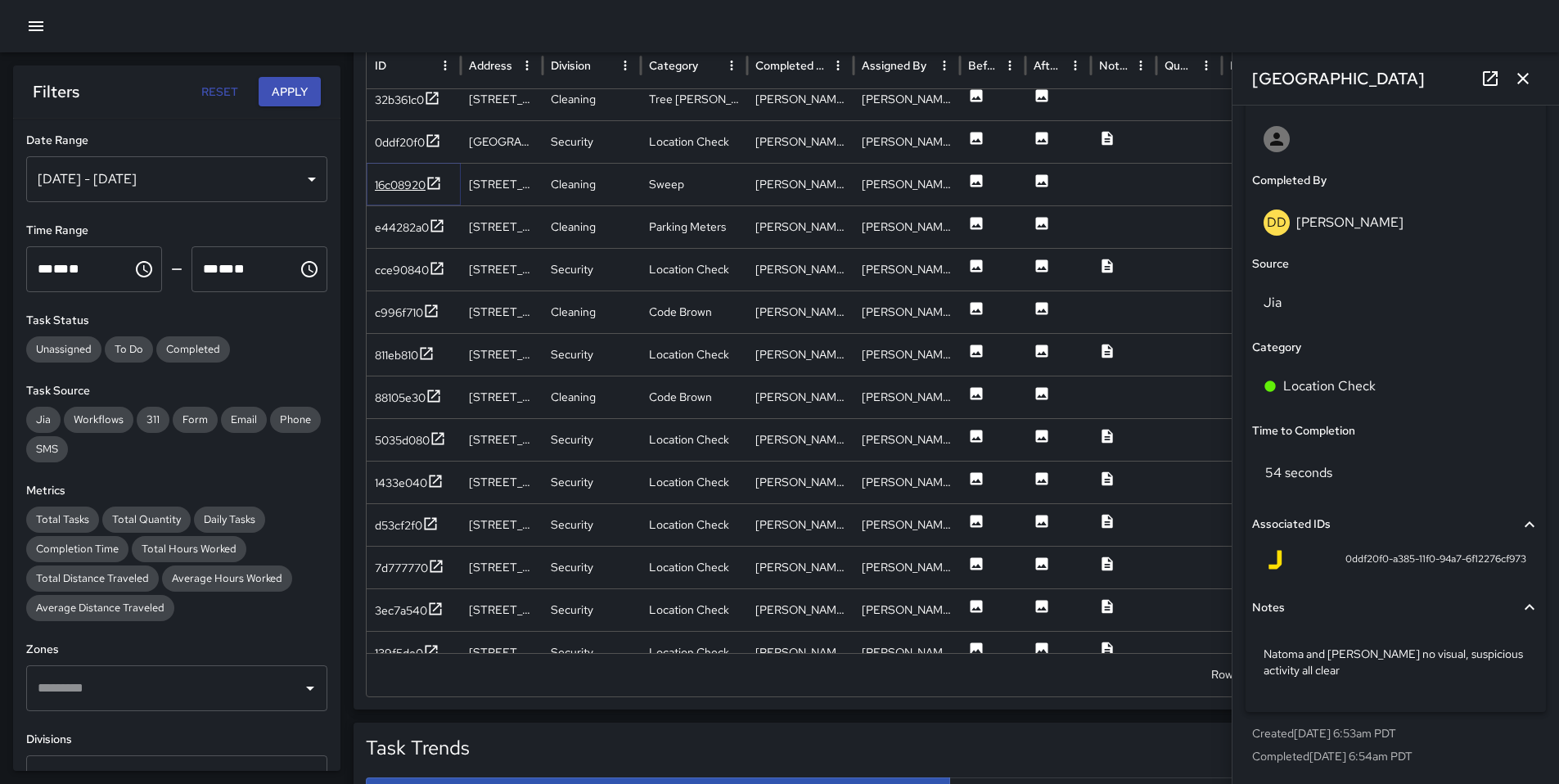
click at [404, 189] on div "16c08920" at bounding box center [400, 184] width 51 height 16
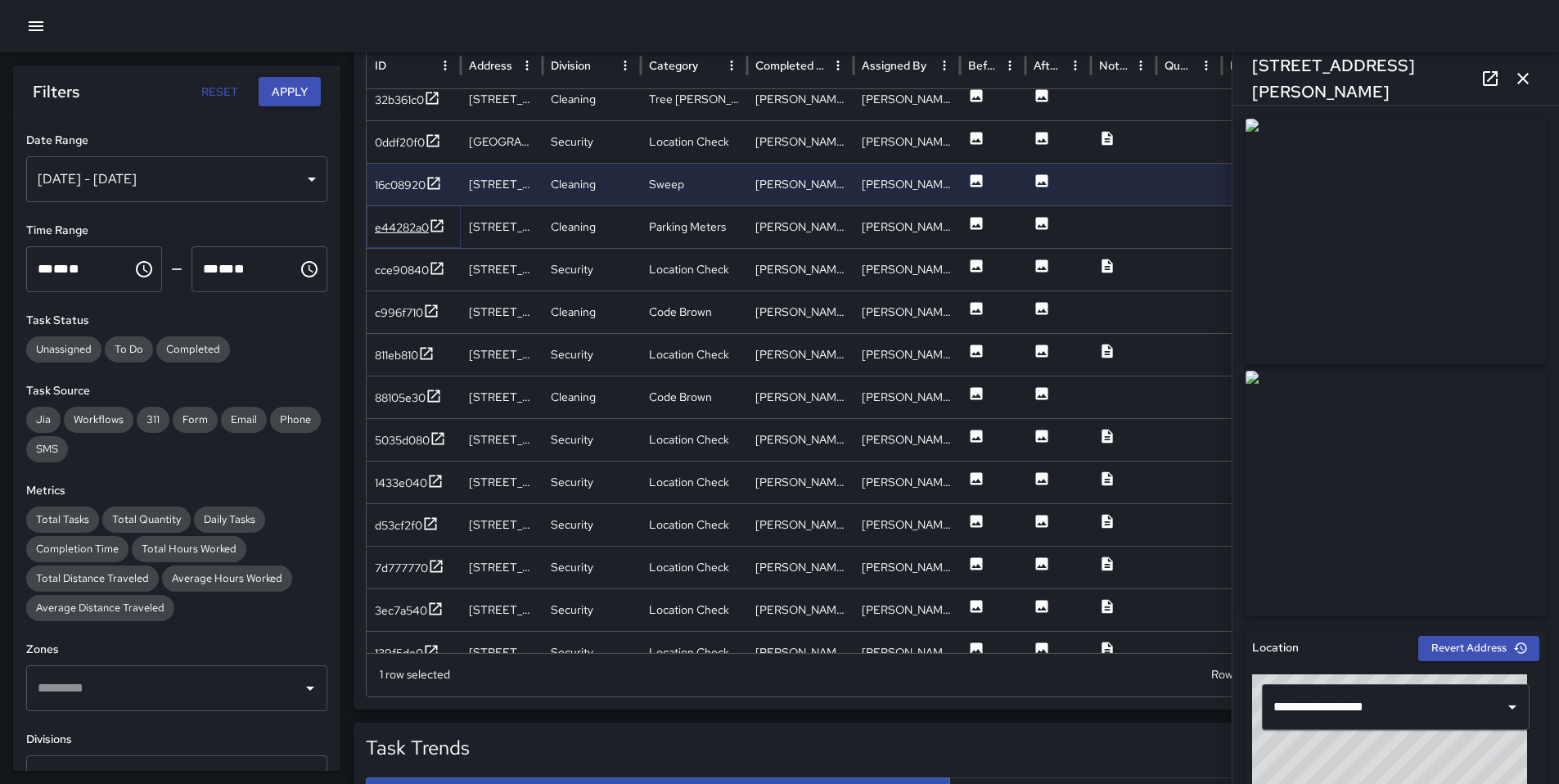
click at [406, 233] on div "e44282a0" at bounding box center [402, 227] width 54 height 16
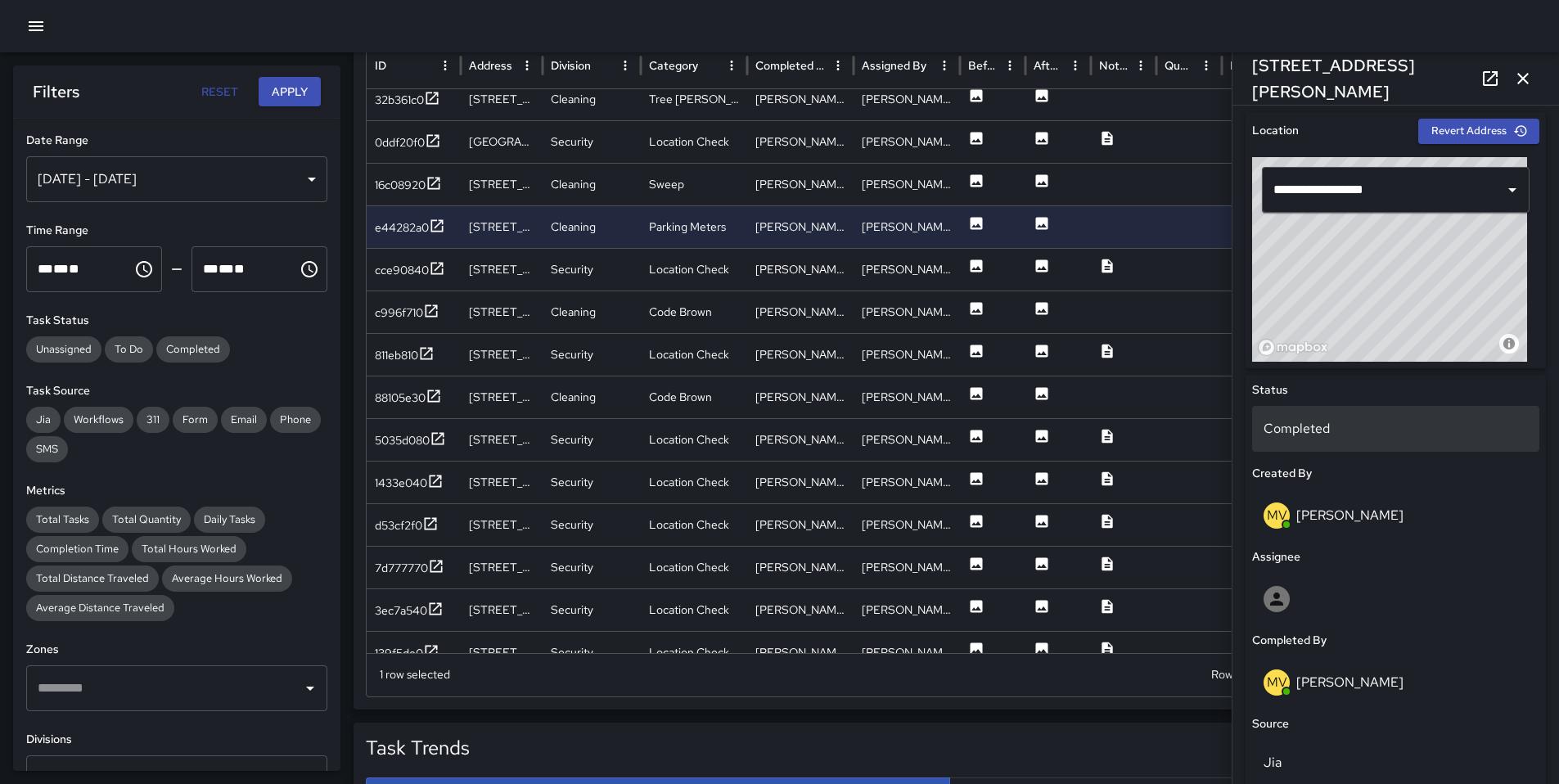
click at [1290, 427] on p "Completed" at bounding box center [1396, 428] width 264 height 20
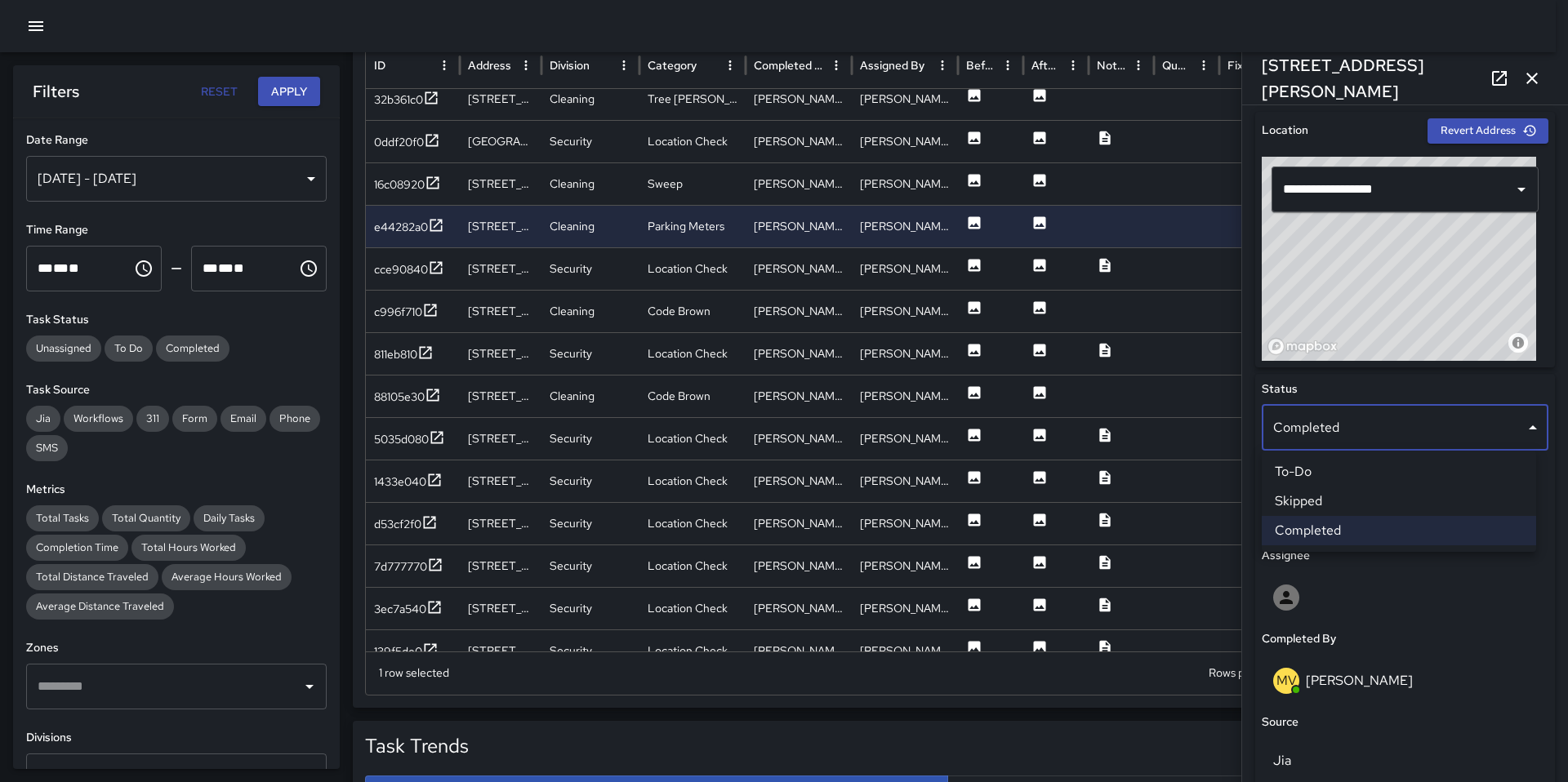
click at [1309, 502] on li "Skipped" at bounding box center [1399, 501] width 275 height 29
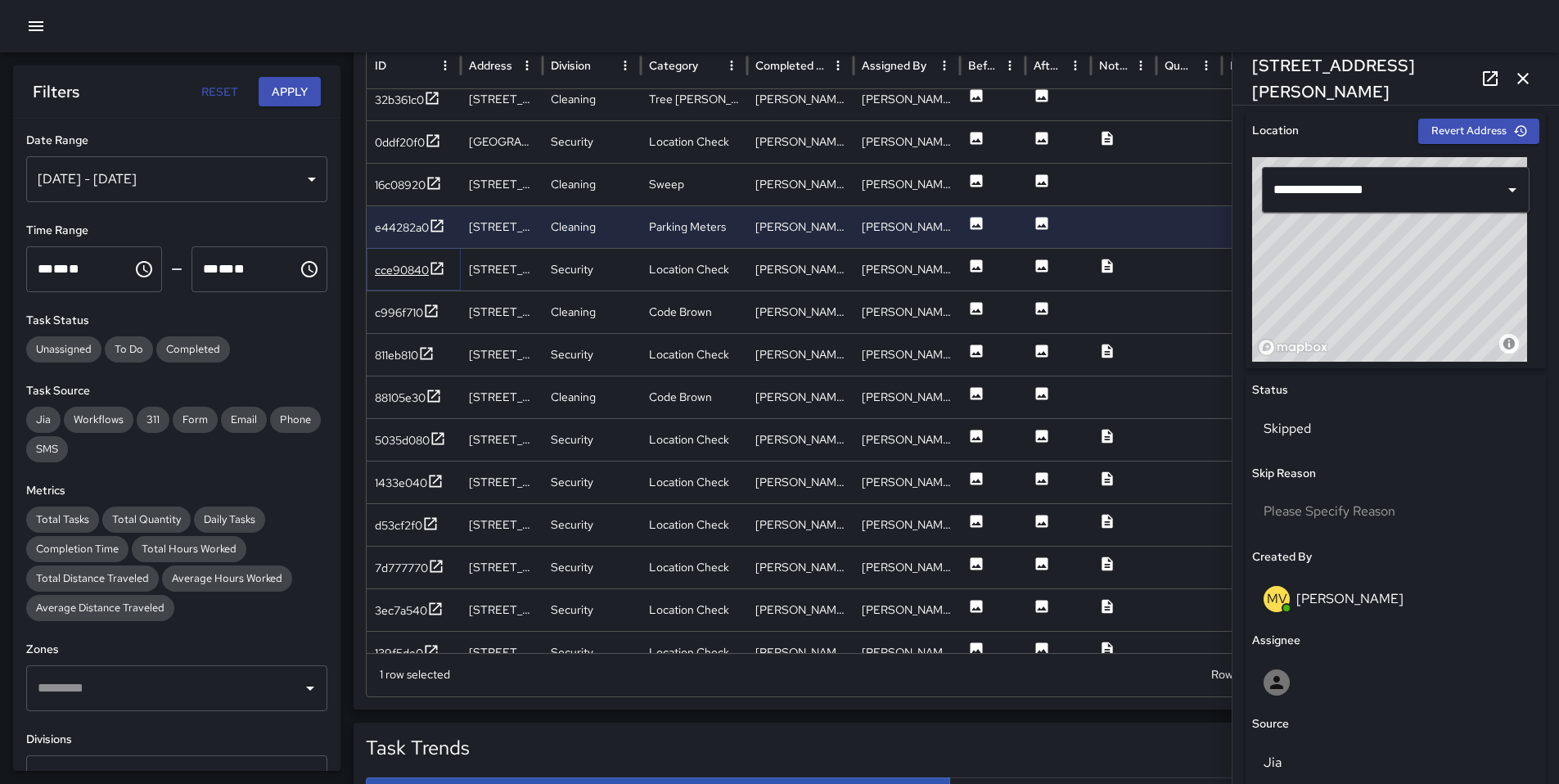
click at [383, 274] on div "cce90840" at bounding box center [402, 269] width 54 height 16
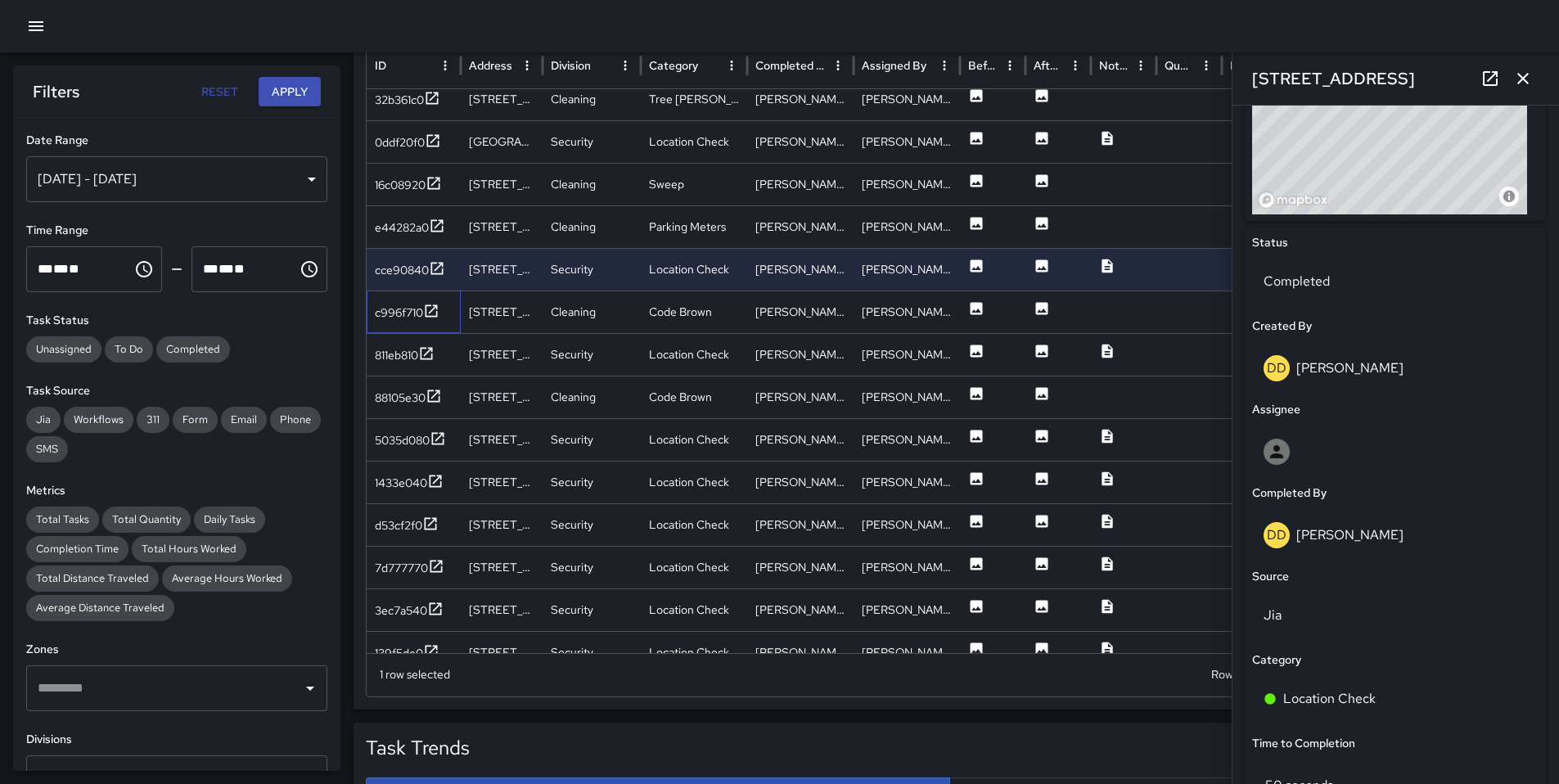
click at [403, 323] on div "c996f710" at bounding box center [414, 312] width 94 height 43
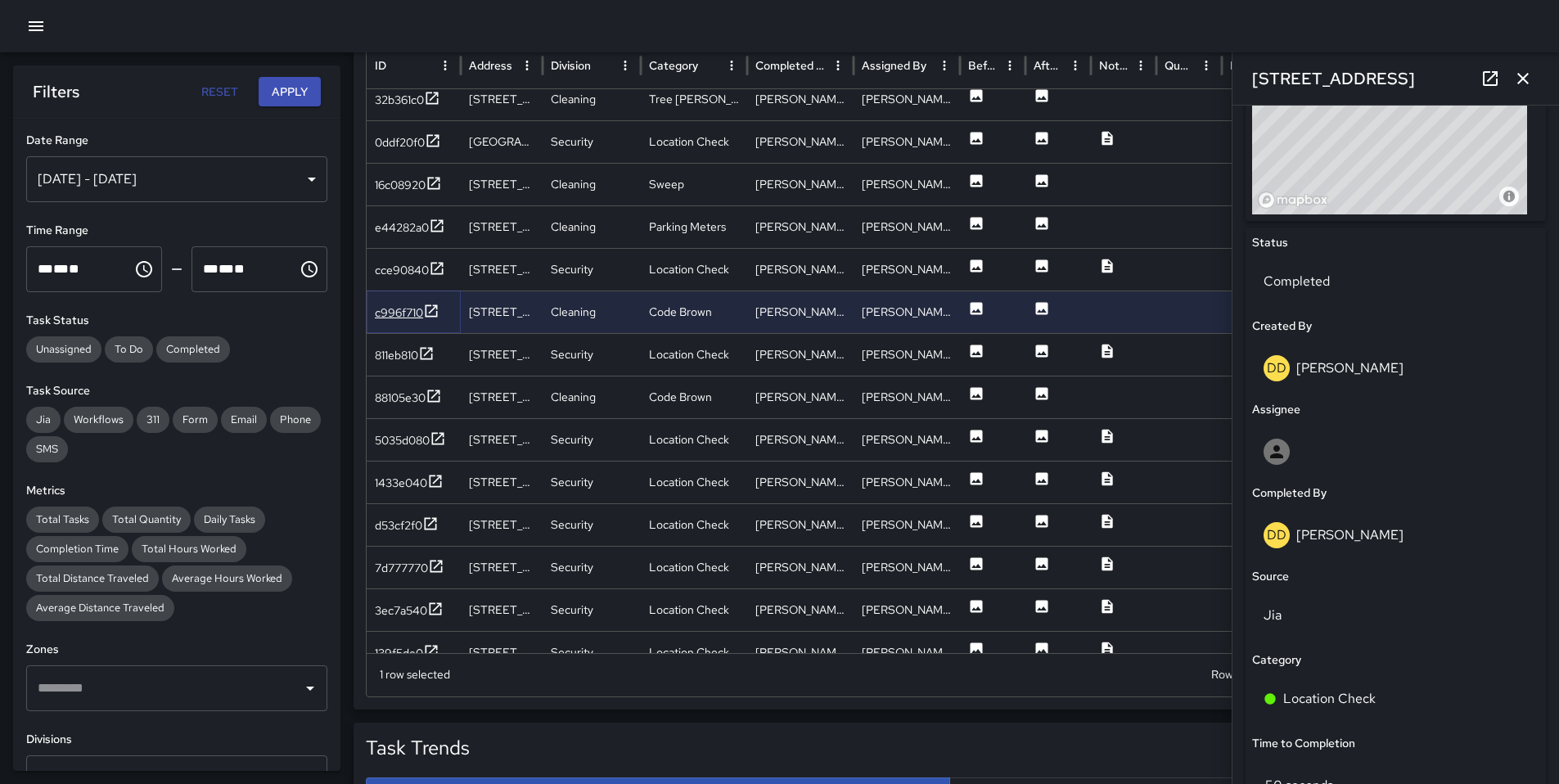
click at [402, 319] on div "c996f710" at bounding box center [399, 312] width 48 height 16
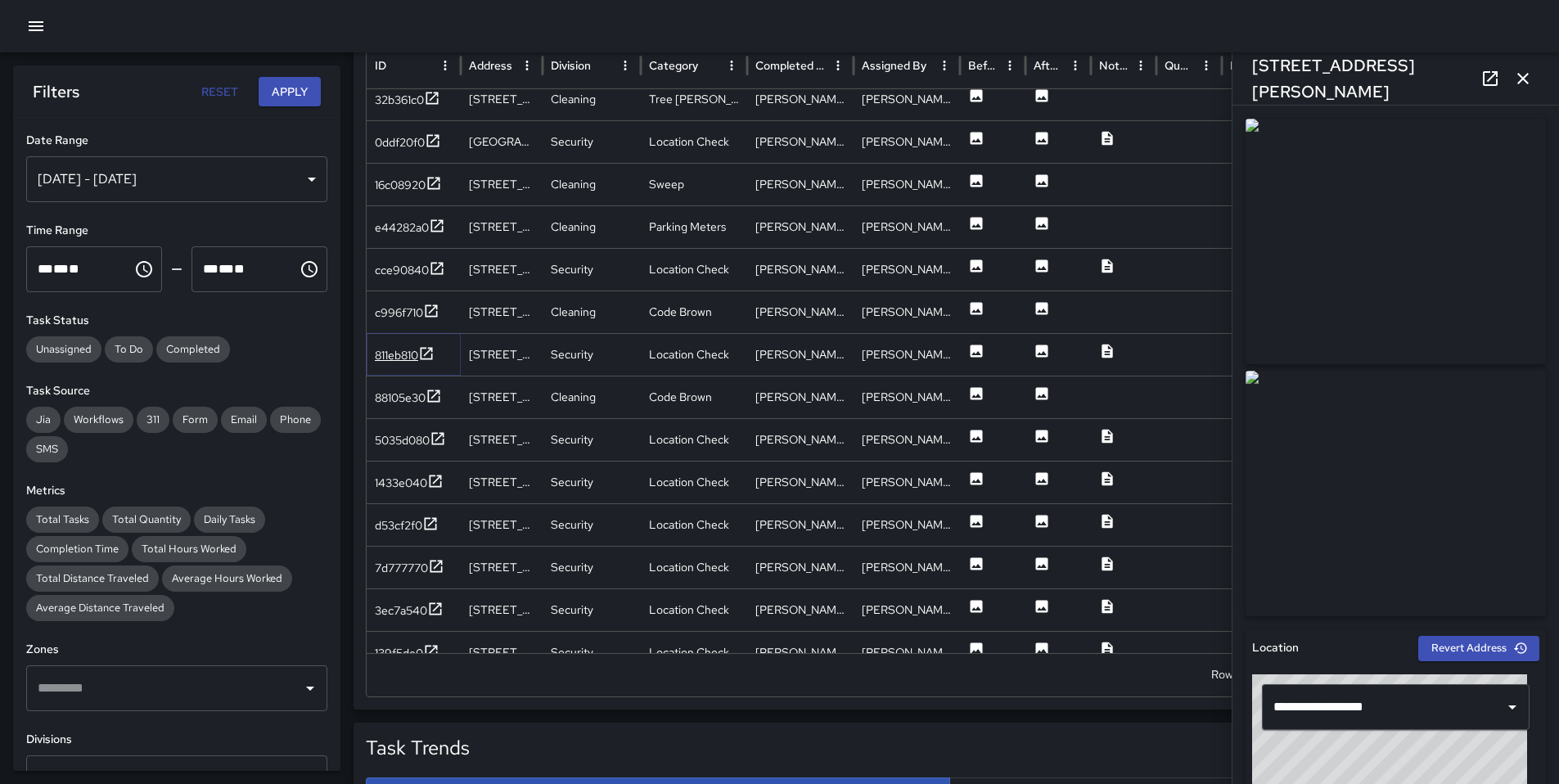
click at [397, 360] on div "811eb810" at bounding box center [396, 354] width 44 height 16
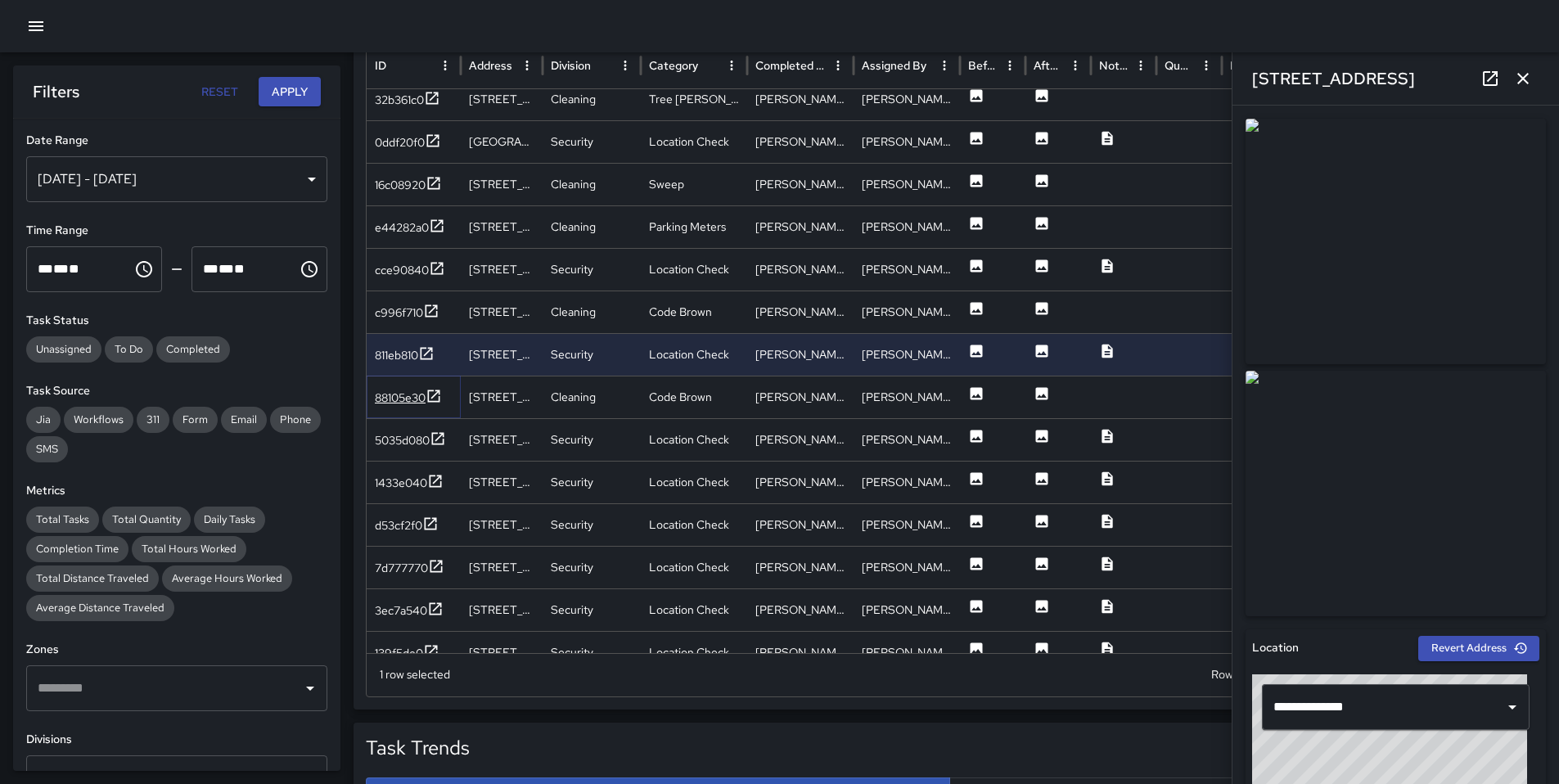
click at [400, 394] on div "88105e30" at bounding box center [400, 397] width 51 height 16
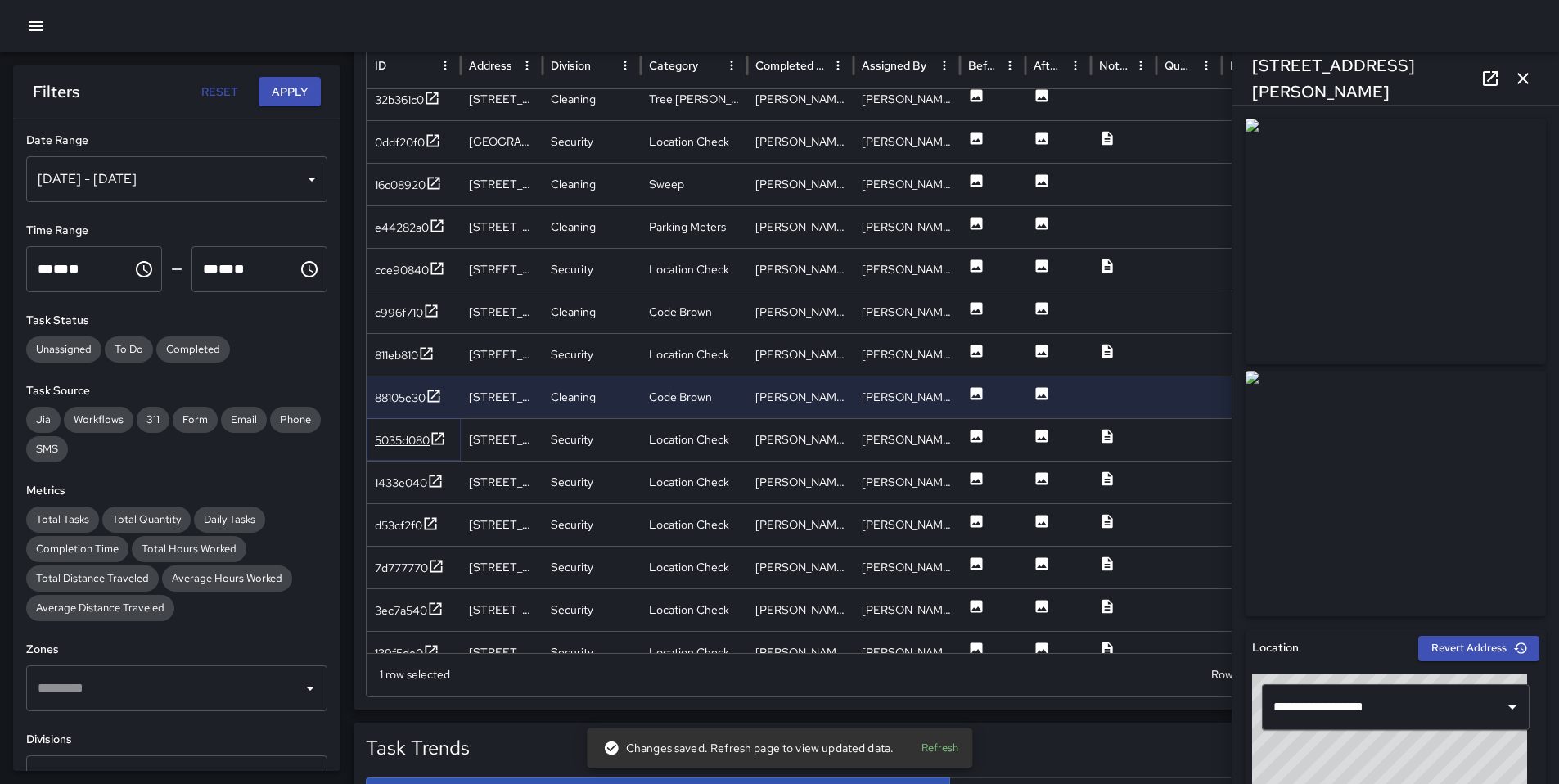
click at [407, 434] on div "5035d080" at bounding box center [402, 440] width 55 height 16
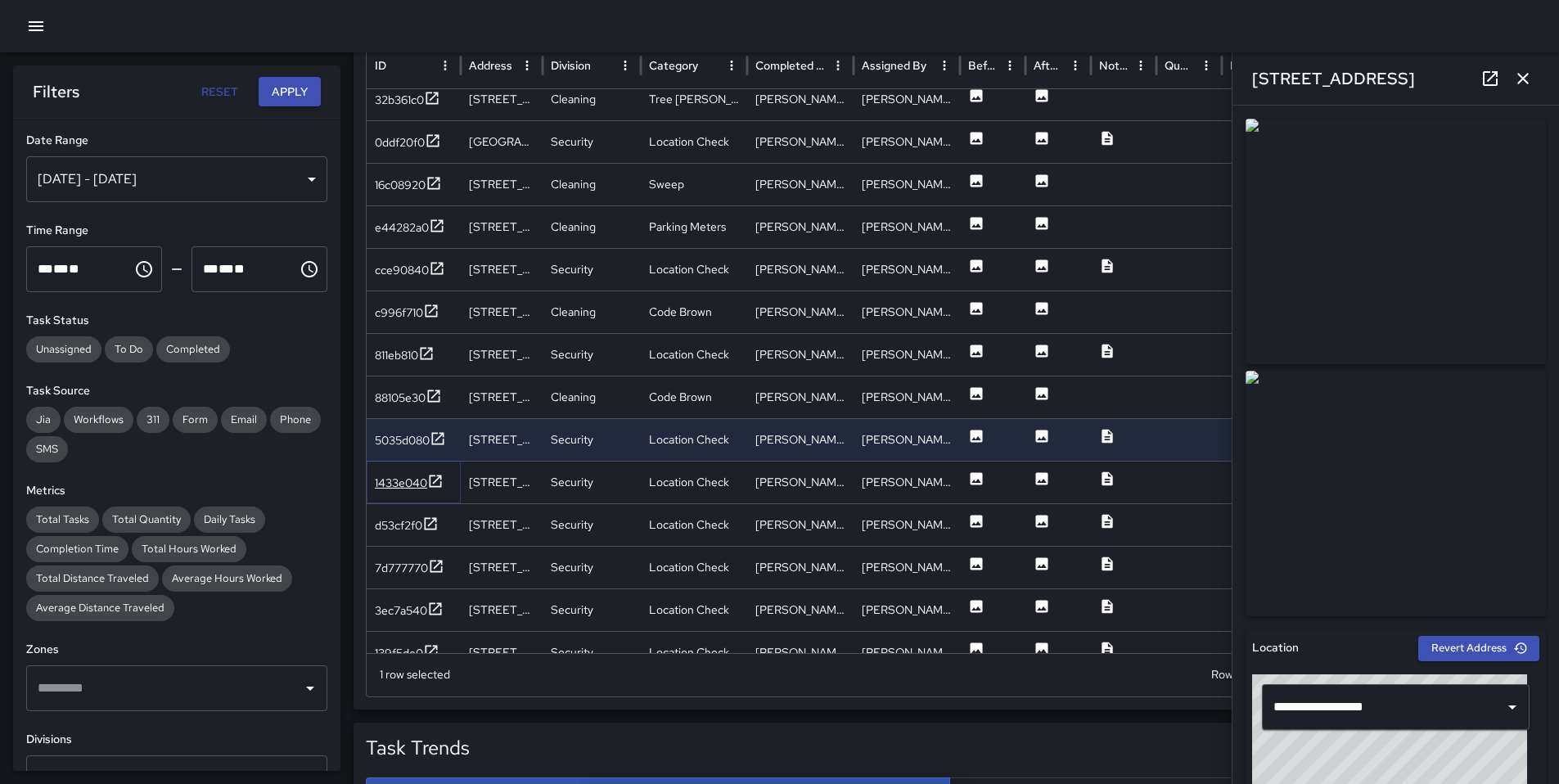
click at [408, 481] on div "1433e040" at bounding box center [401, 482] width 52 height 16
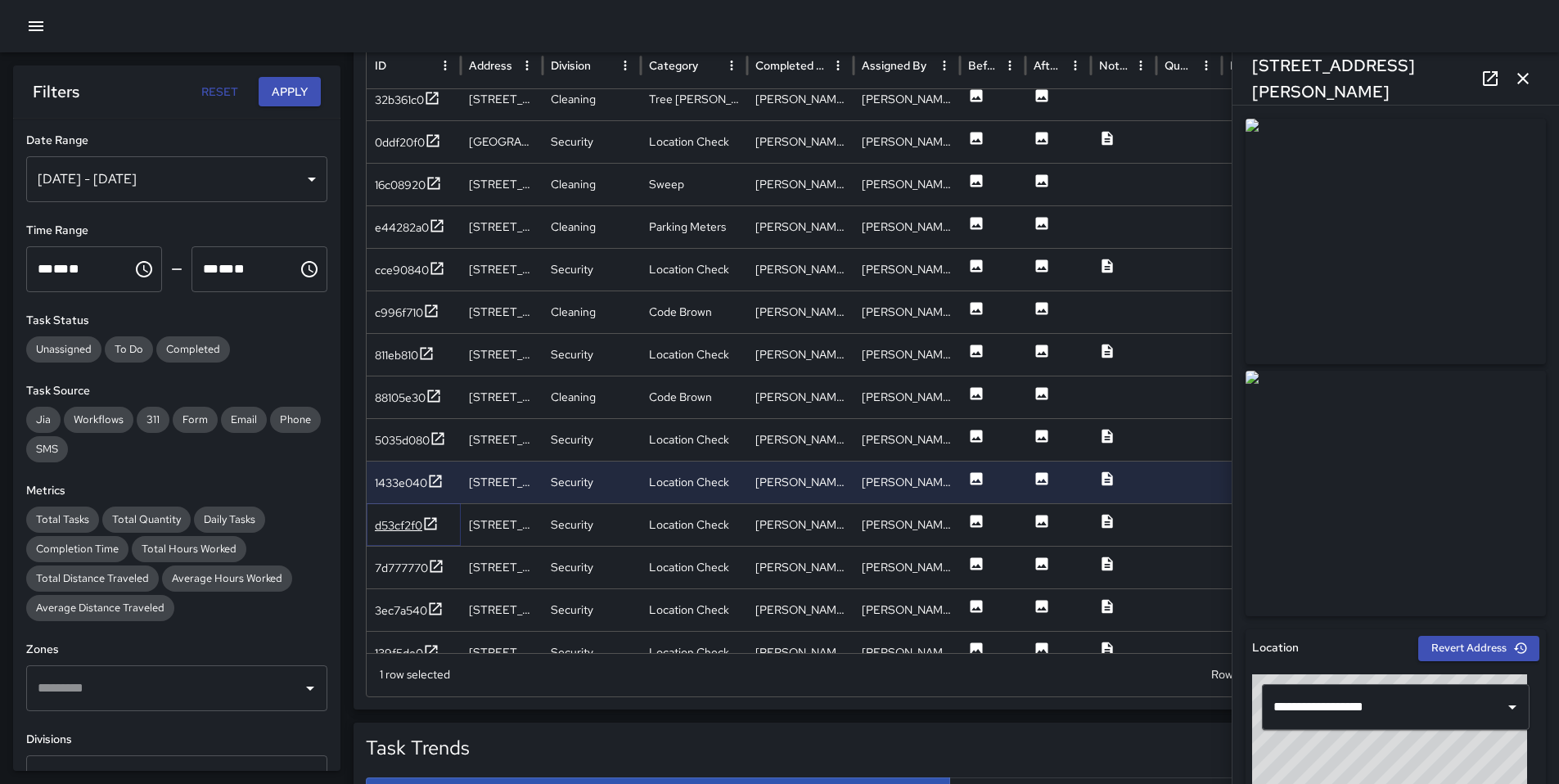
click at [398, 517] on div "d53cf2f0" at bounding box center [398, 525] width 47 height 16
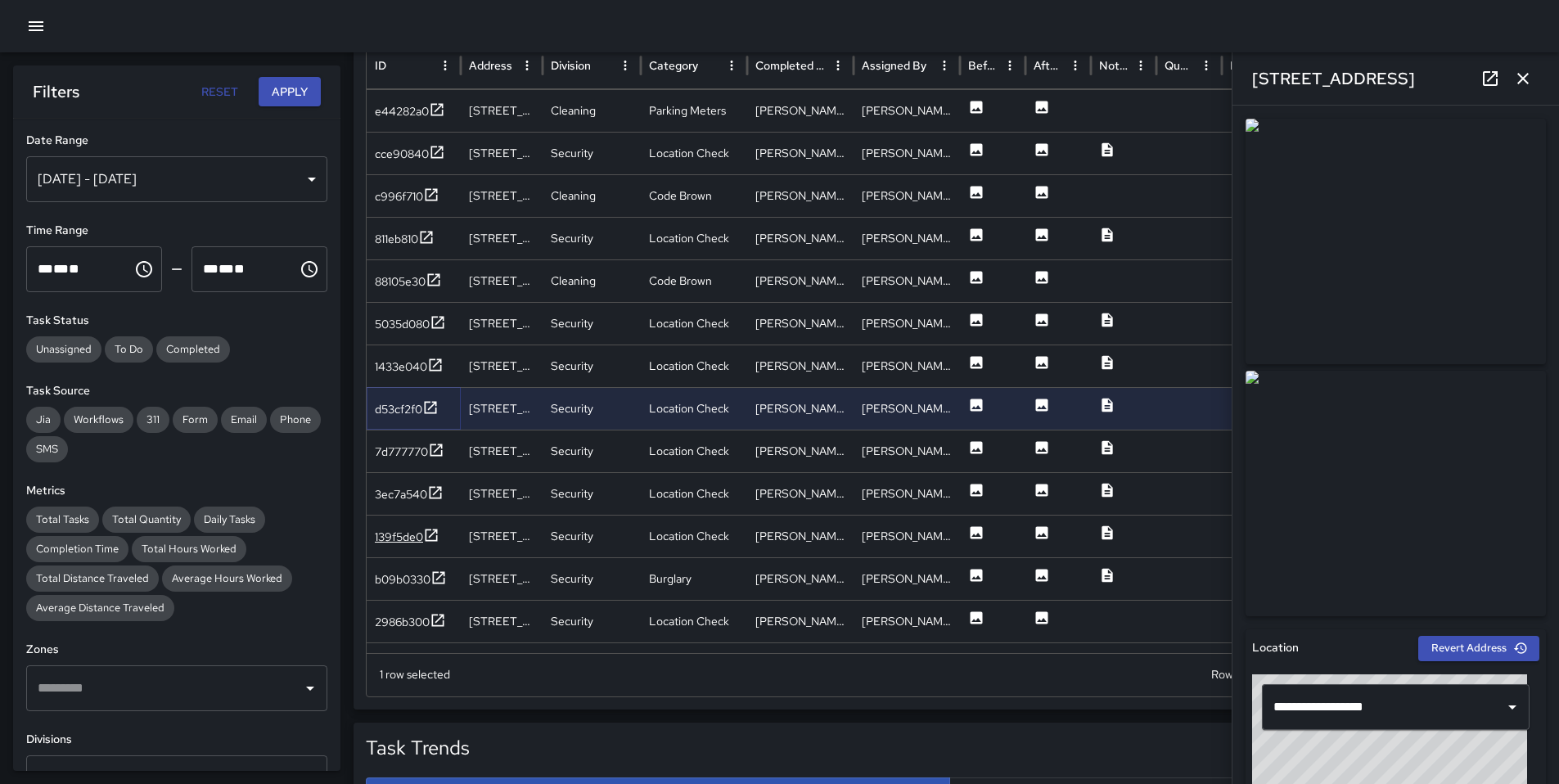
scroll to position [3535, 0]
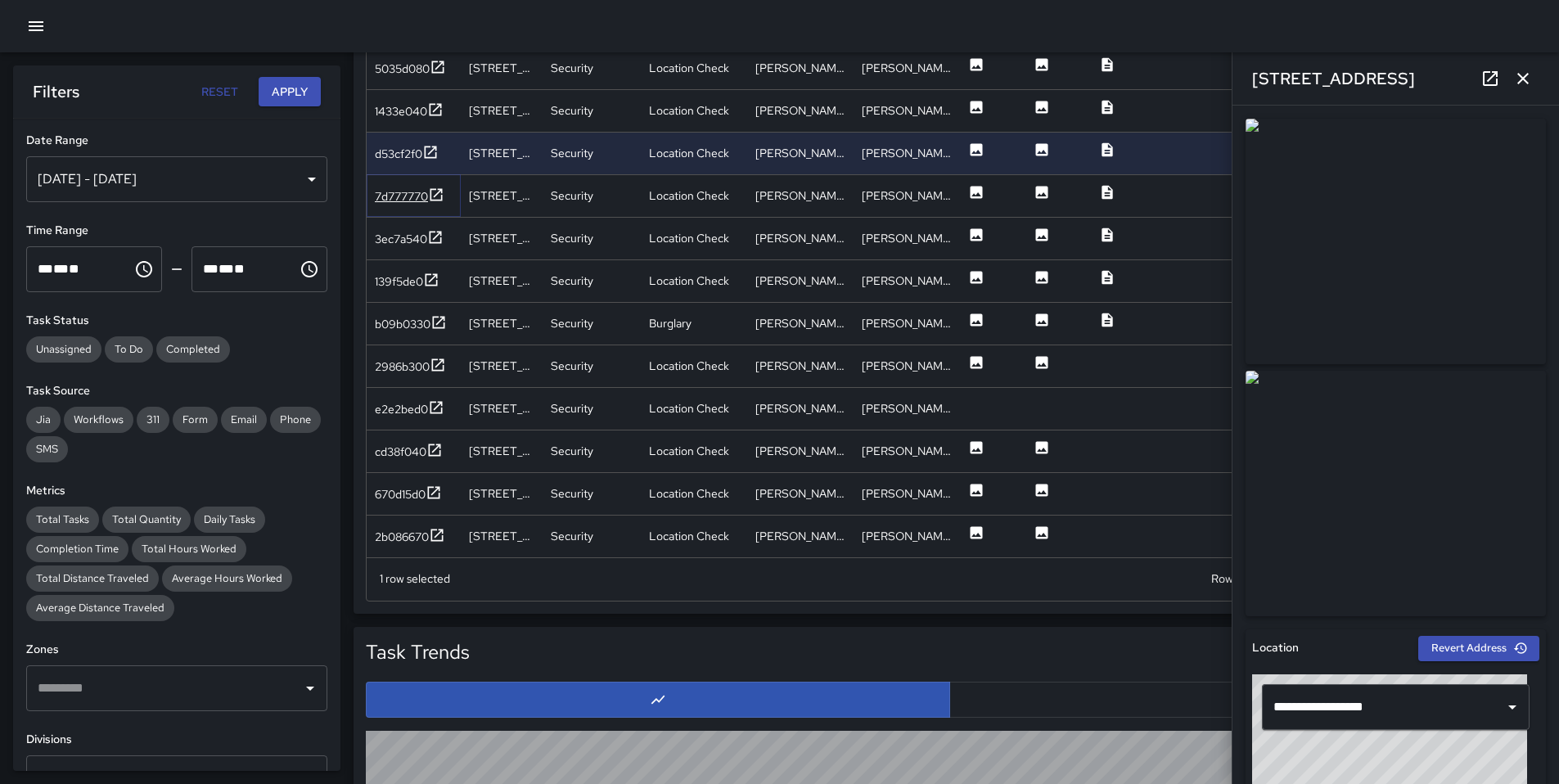
click at [415, 202] on div "7d777770" at bounding box center [402, 196] width 53 height 16
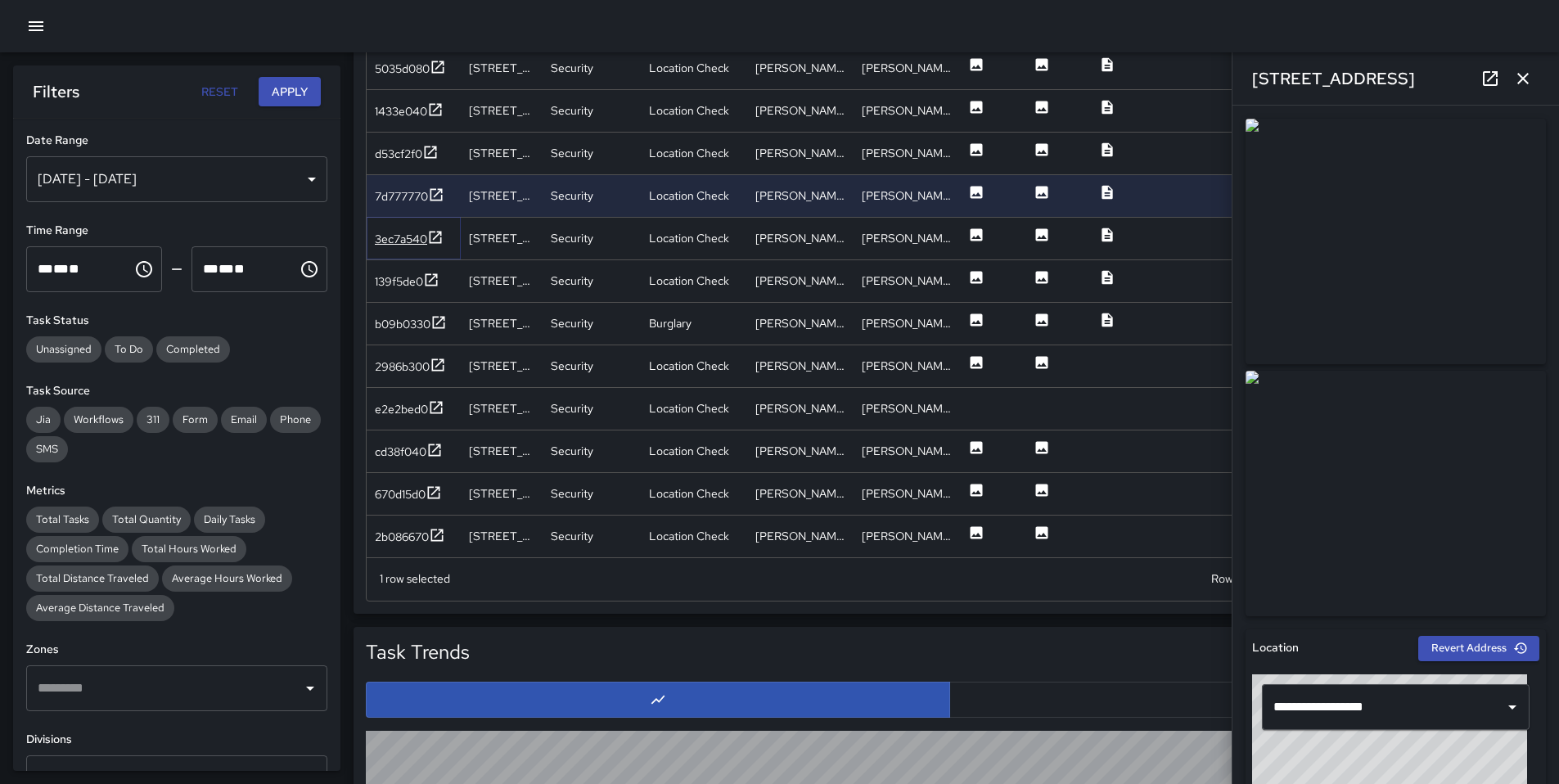
click at [414, 236] on div "3ec7a540" at bounding box center [401, 238] width 52 height 16
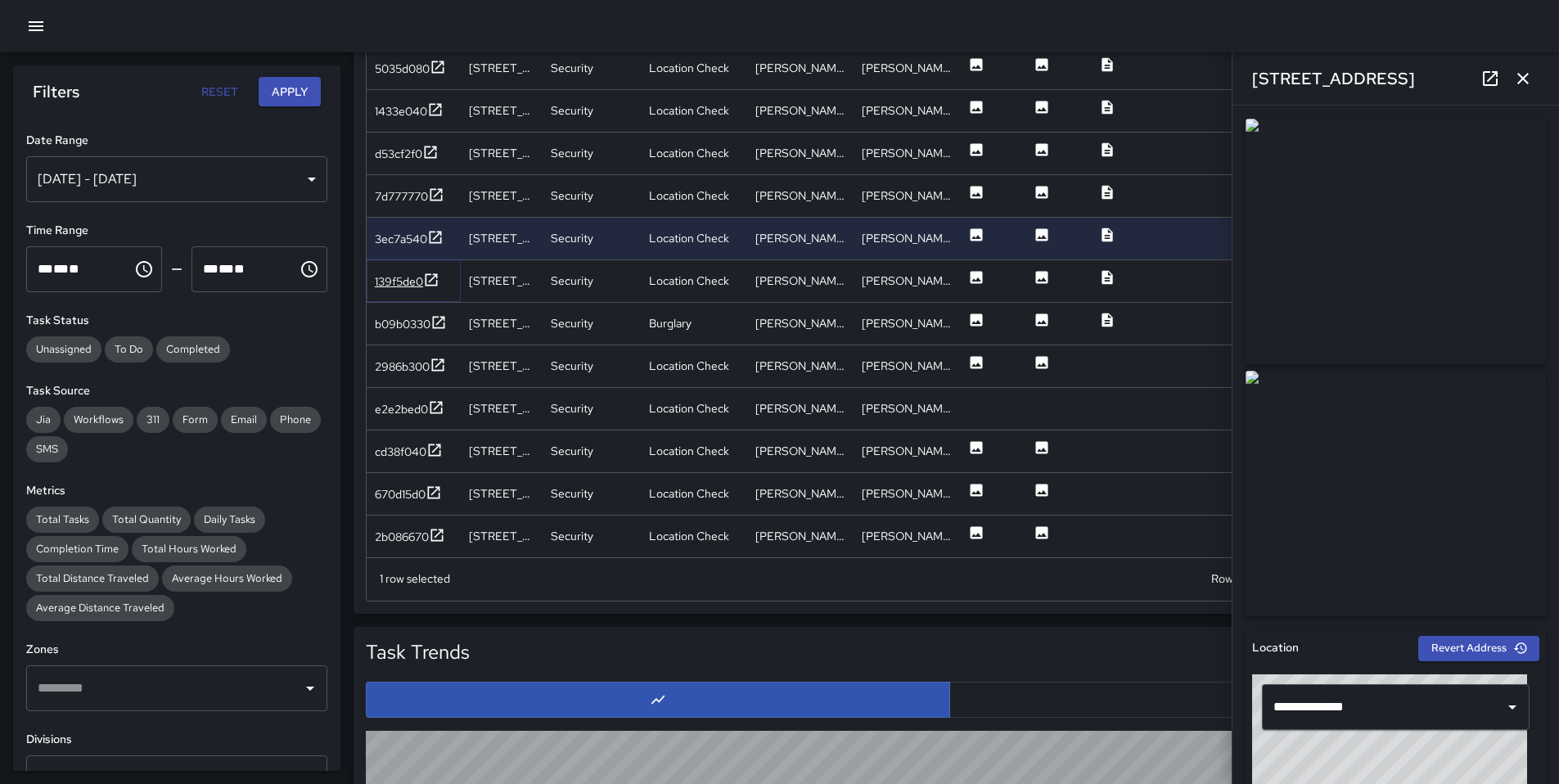
click at [402, 280] on div "139f5de0" at bounding box center [399, 281] width 48 height 16
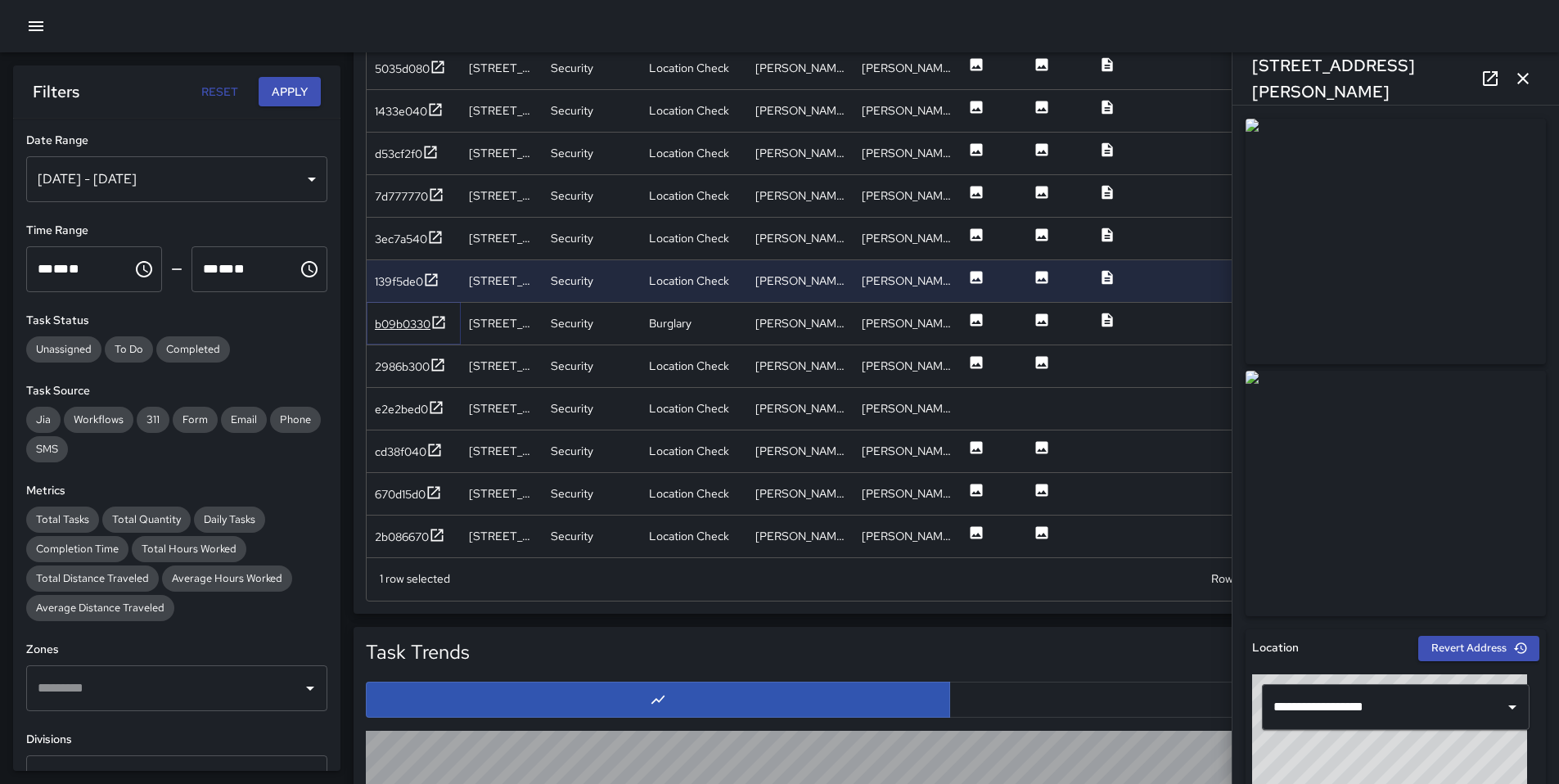
click at [402, 320] on div "b09b0330" at bounding box center [402, 323] width 56 height 16
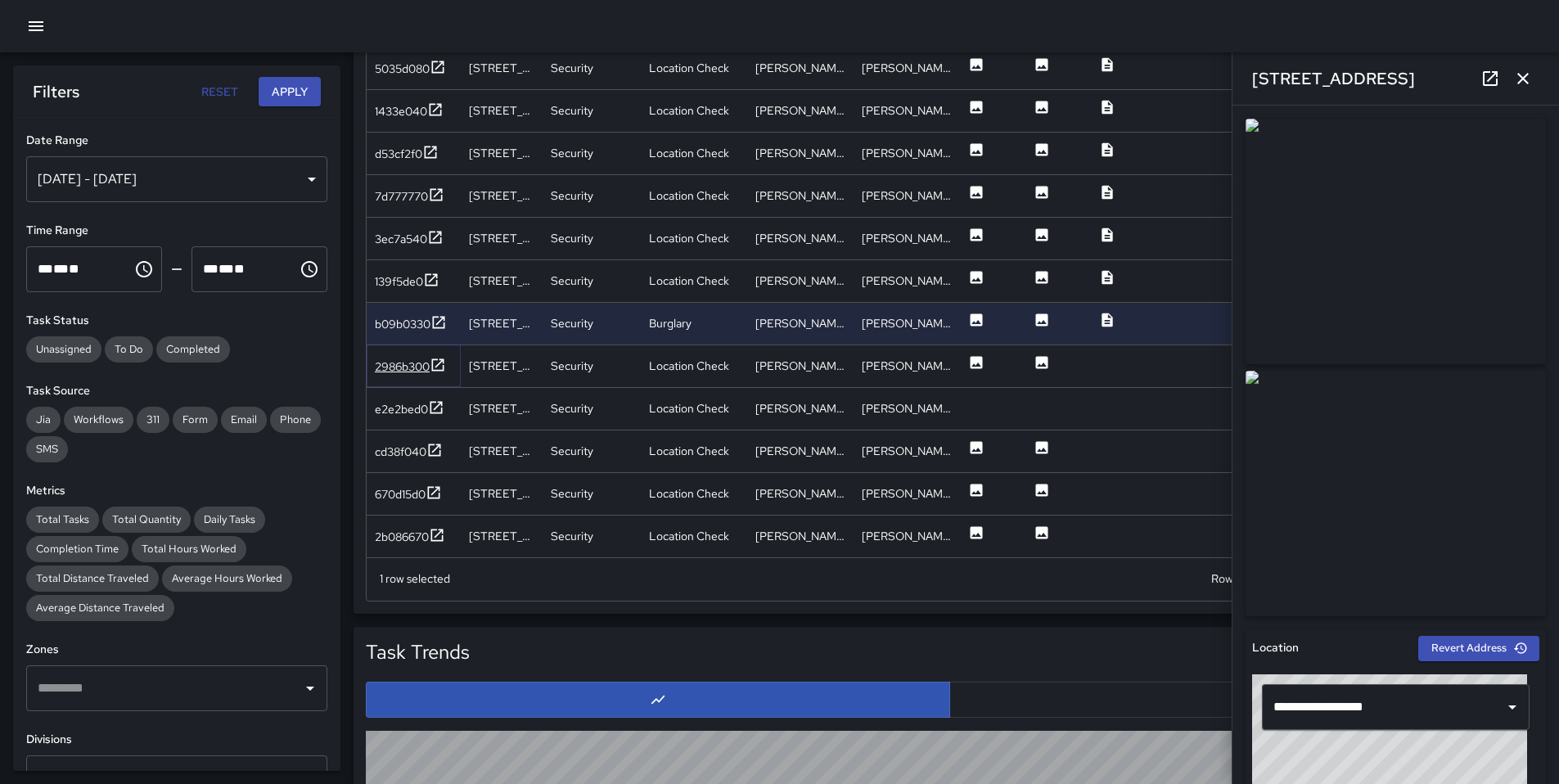
click at [415, 374] on div "2986b300" at bounding box center [402, 366] width 55 height 16
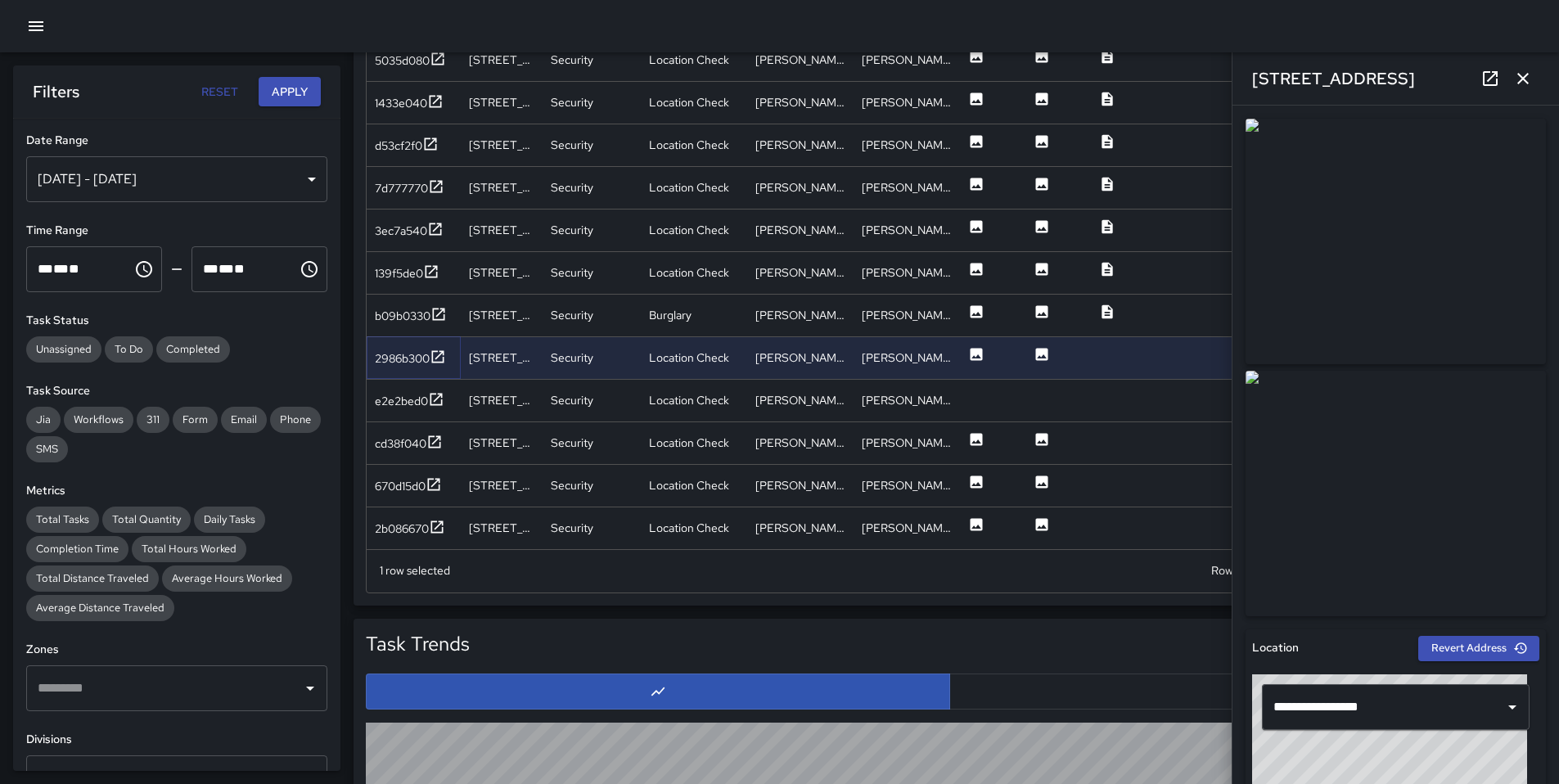
scroll to position [934, 0]
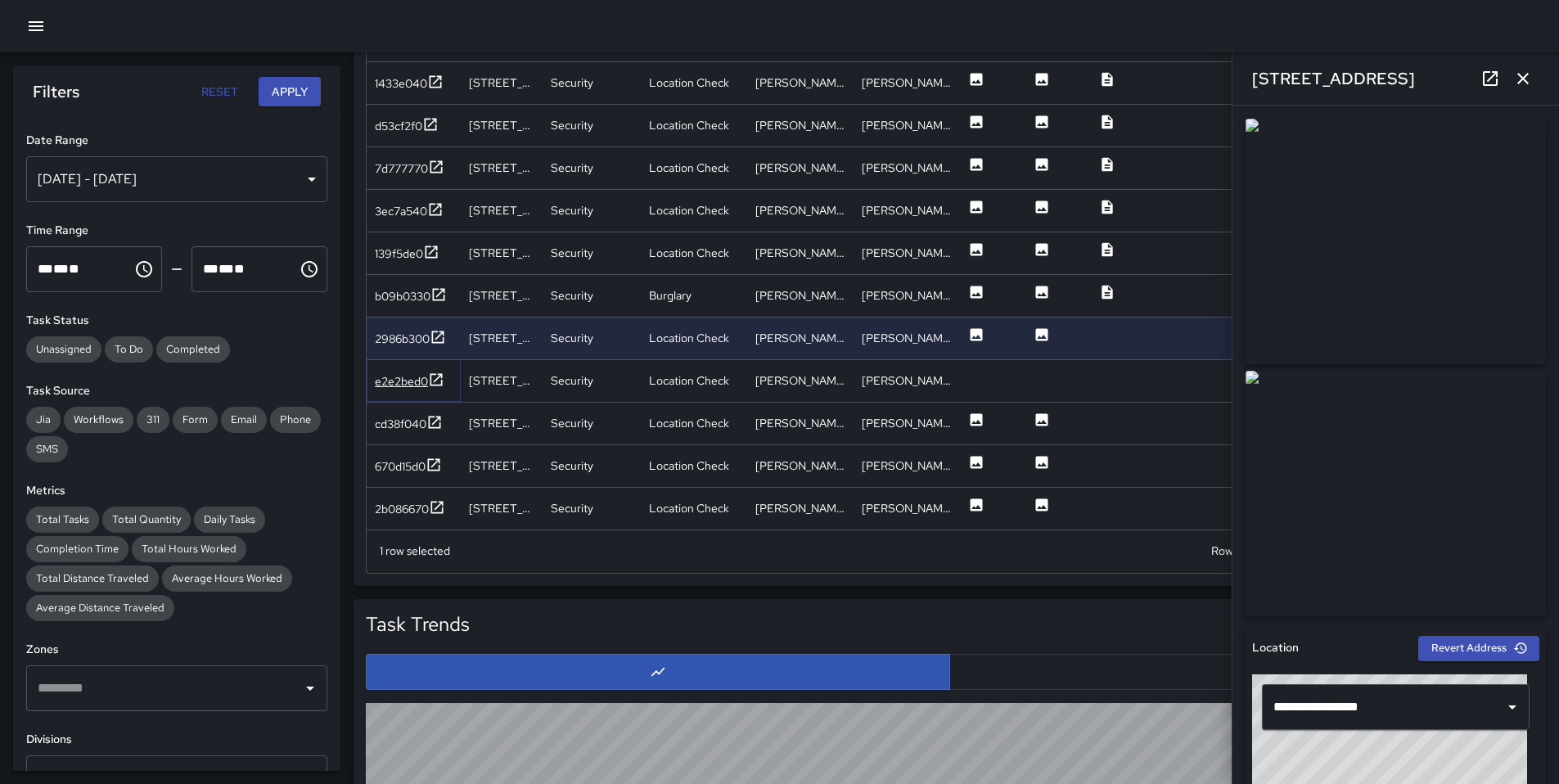
click at [407, 379] on div "e2e2bed0" at bounding box center [402, 381] width 53 height 16
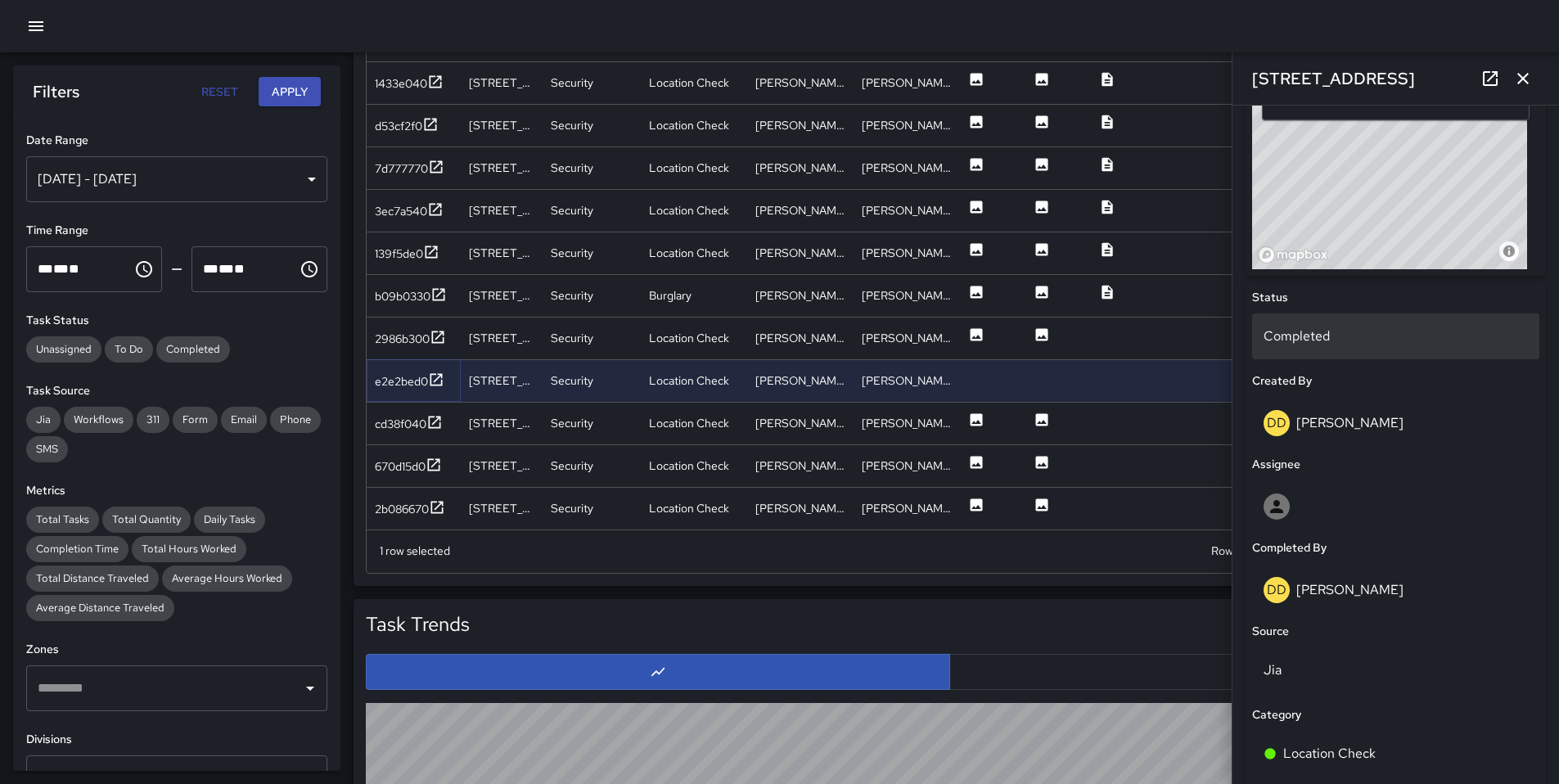
scroll to position [606, 0]
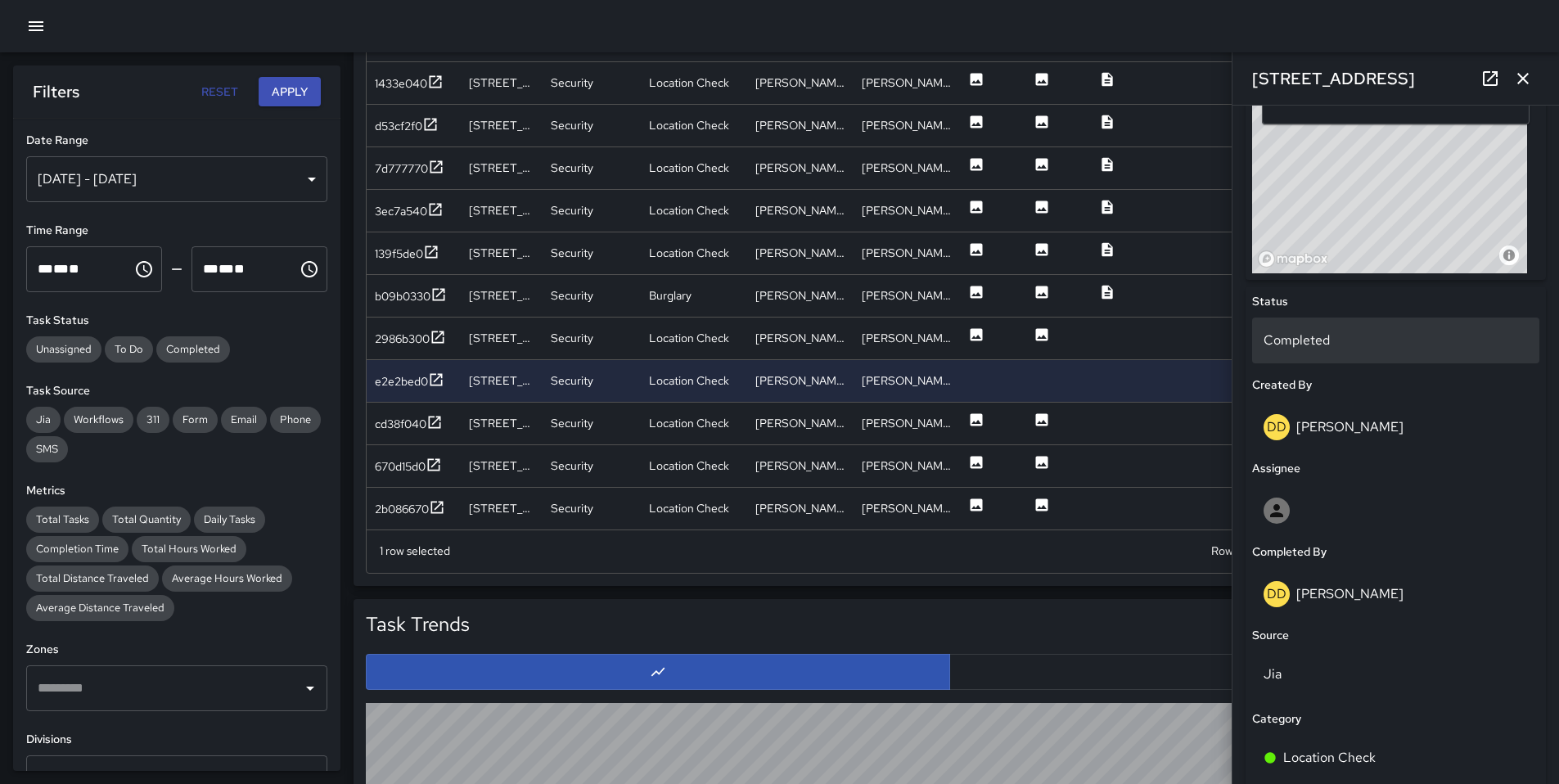
click at [1341, 335] on p "Completed" at bounding box center [1396, 340] width 264 height 20
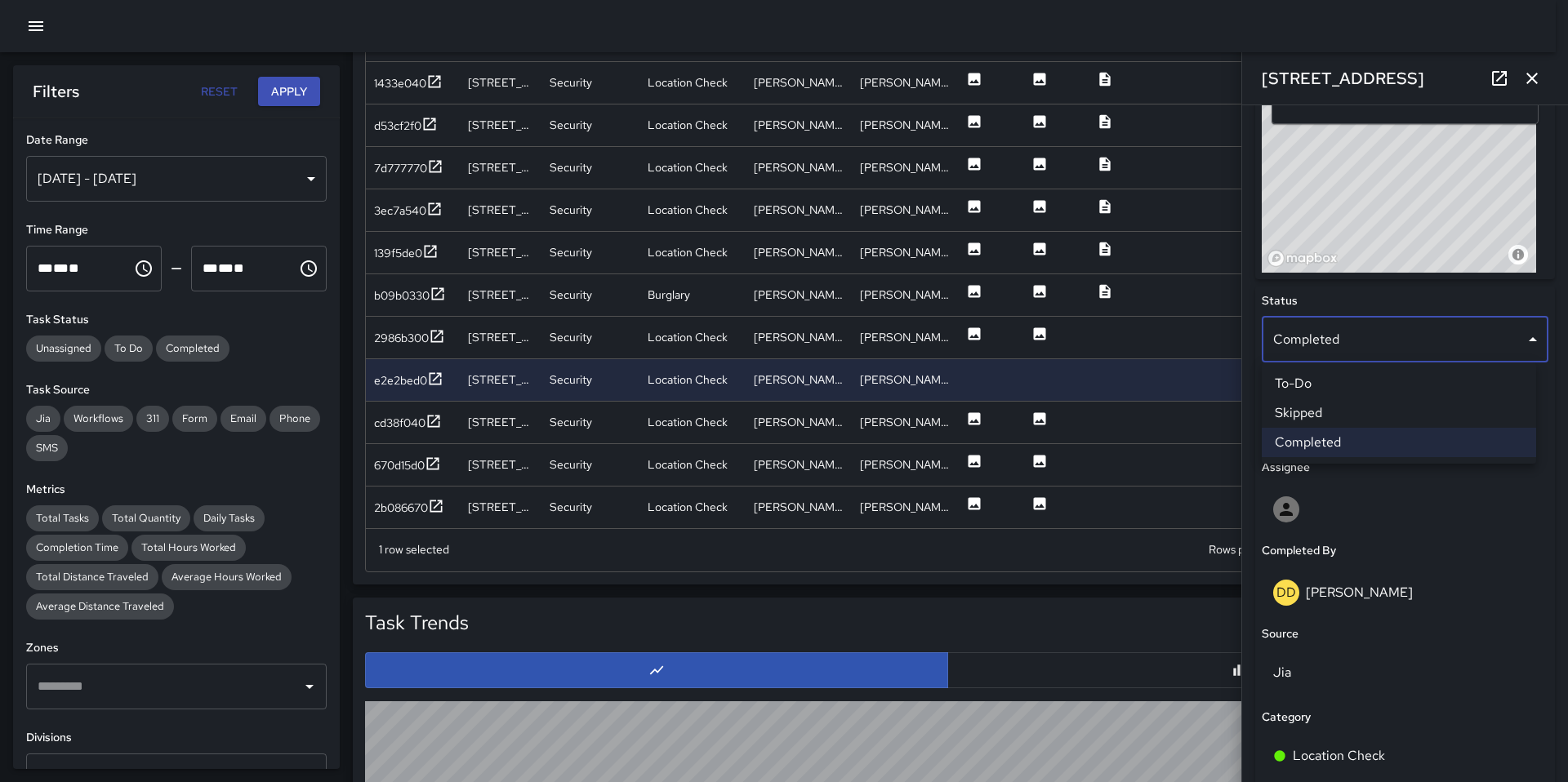
click at [1327, 414] on li "Skipped" at bounding box center [1399, 413] width 275 height 29
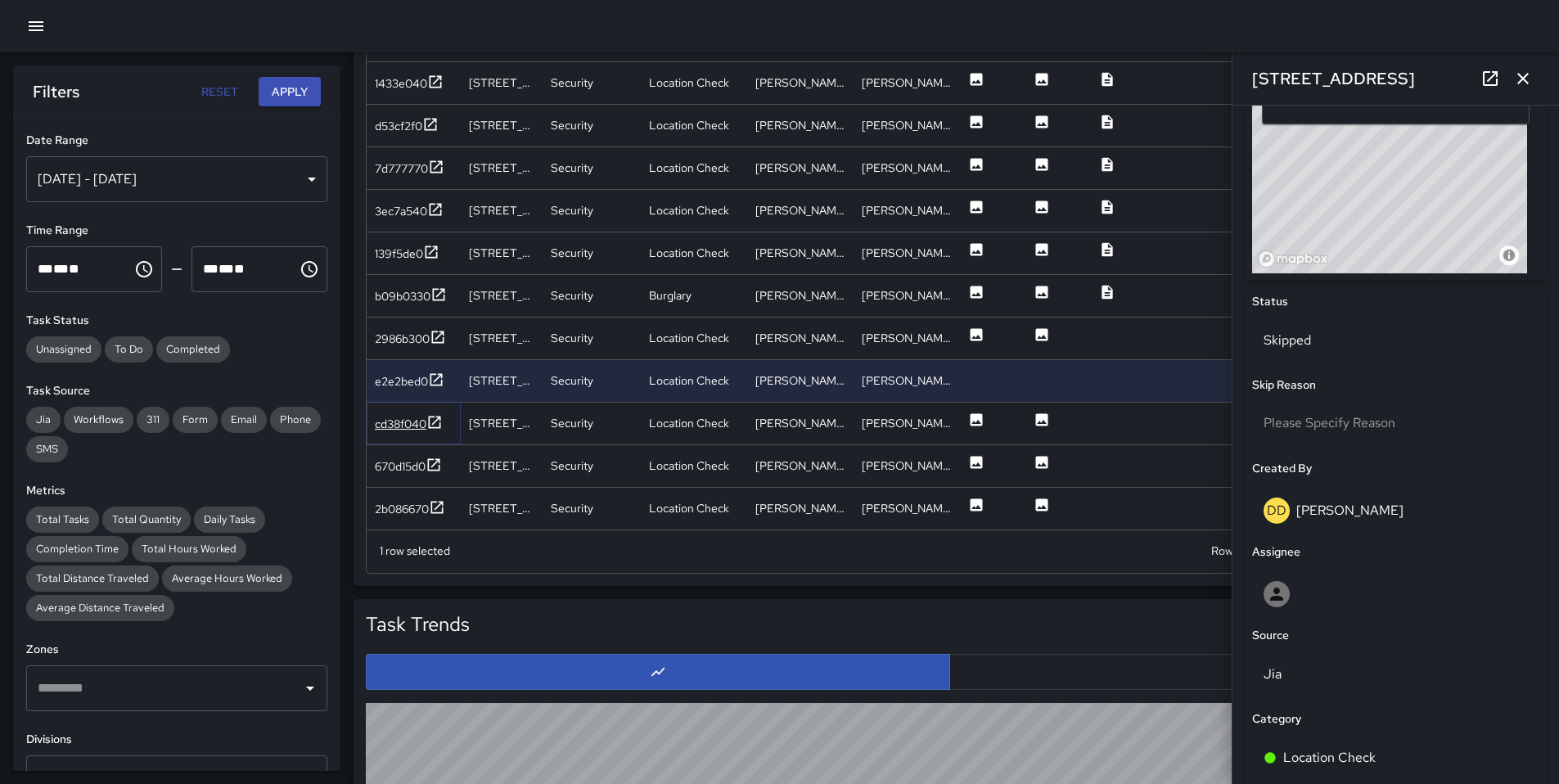
click at [409, 431] on div "cd38f040" at bounding box center [401, 424] width 51 height 16
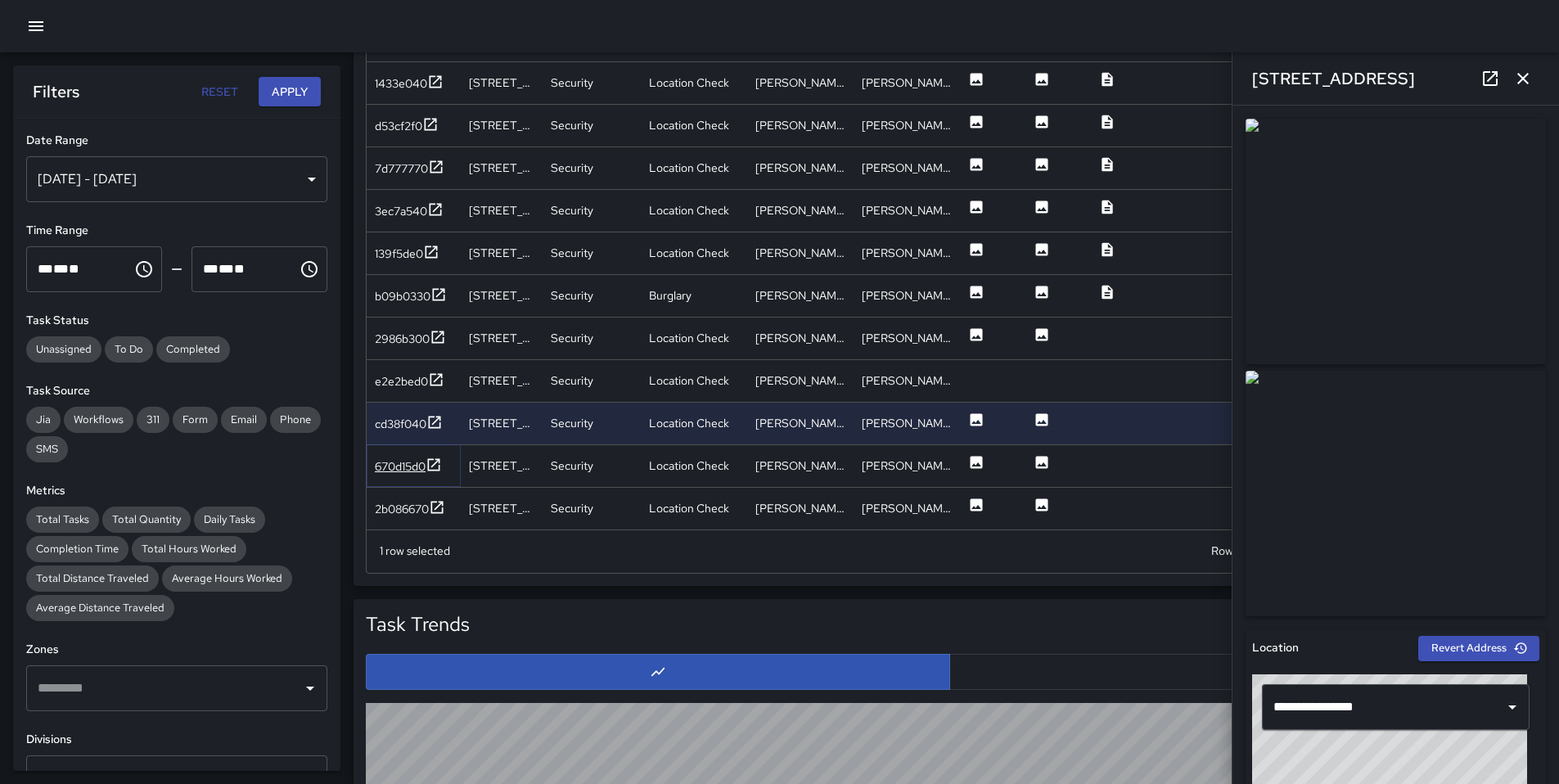
click at [401, 466] on div "670d15d0" at bounding box center [400, 466] width 51 height 16
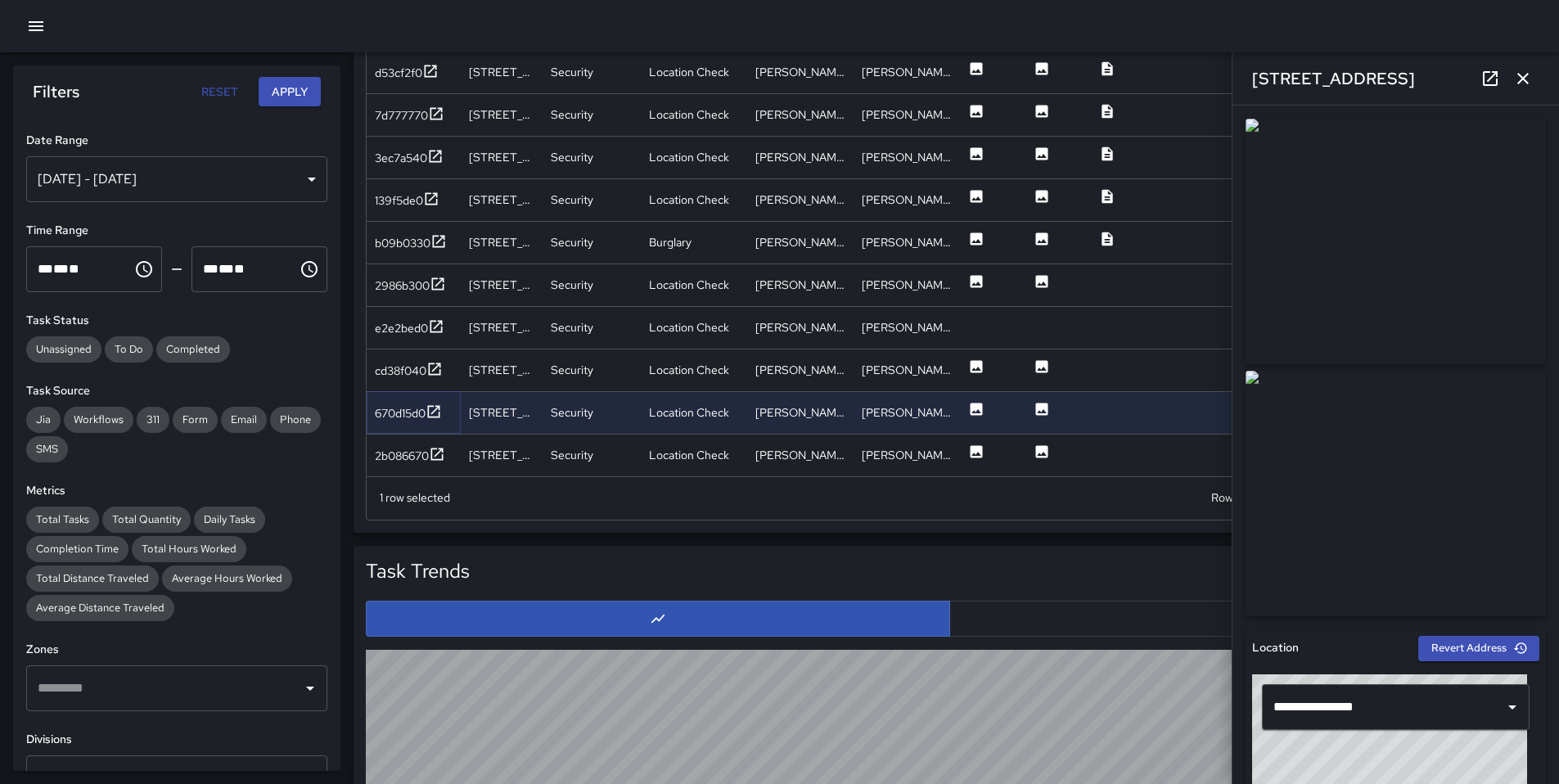
scroll to position [1056, 0]
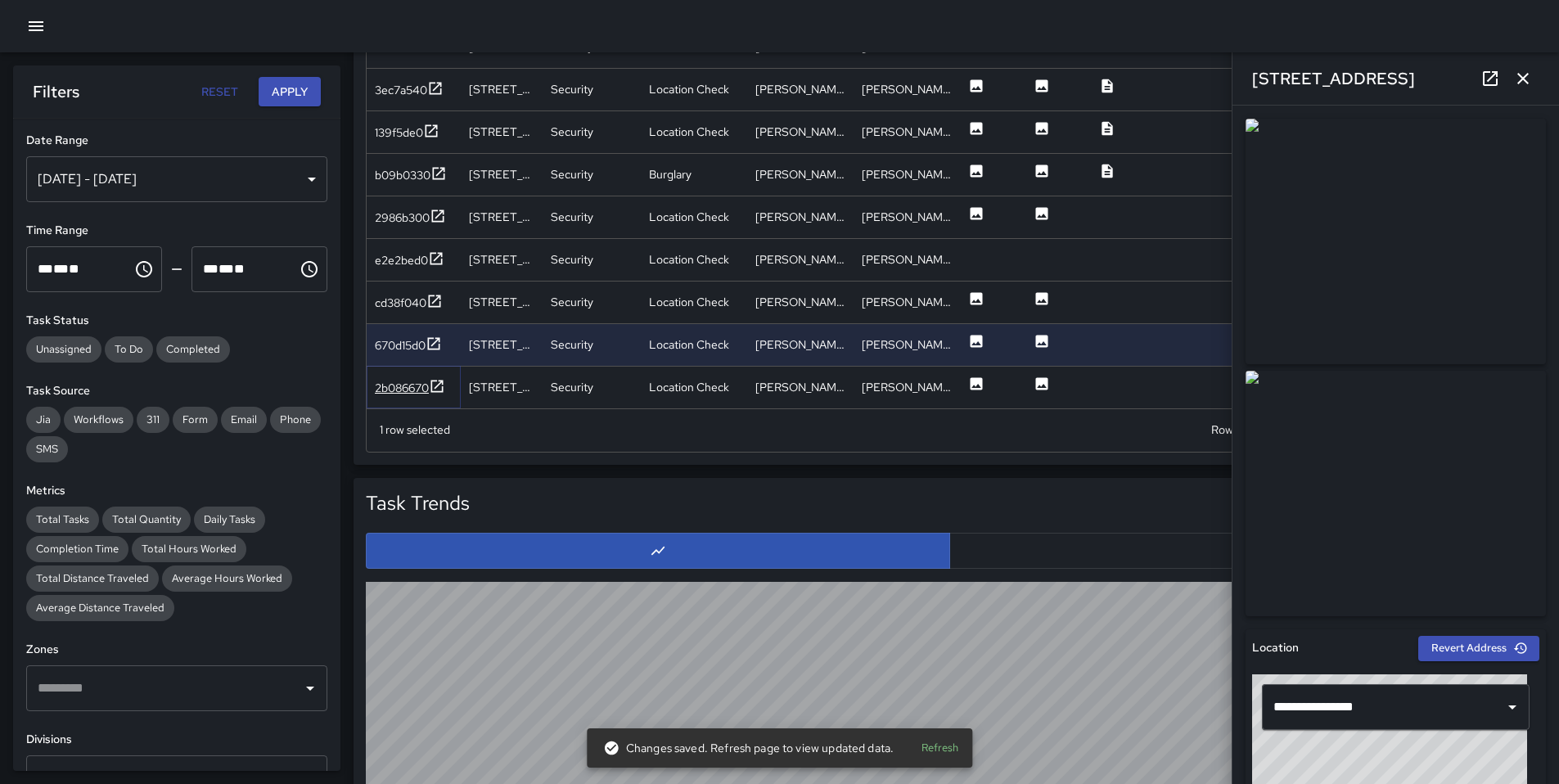
click at [397, 383] on div "2b086670" at bounding box center [402, 388] width 54 height 16
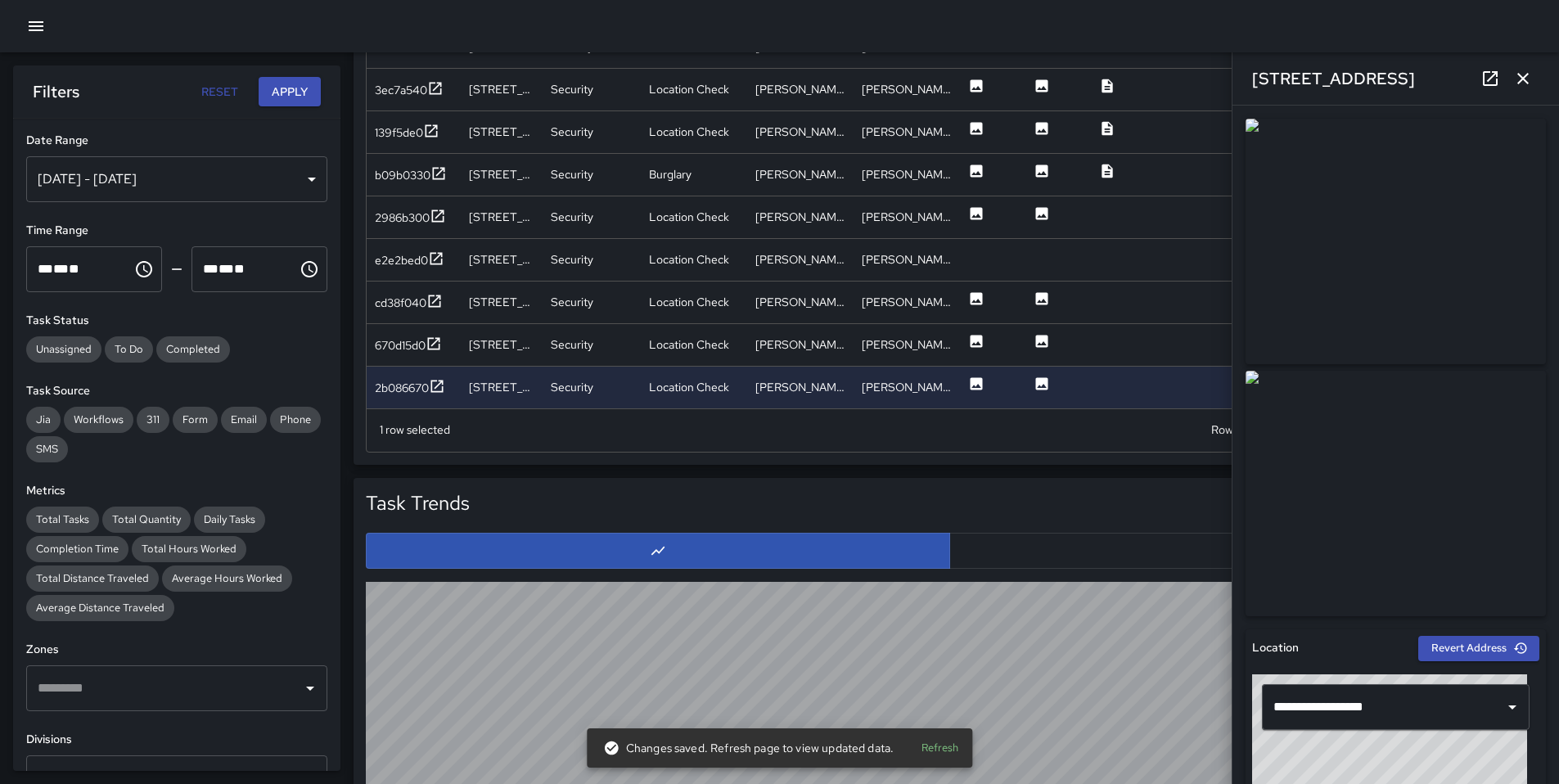
click at [1527, 78] on icon "button" at bounding box center [1523, 78] width 20 height 20
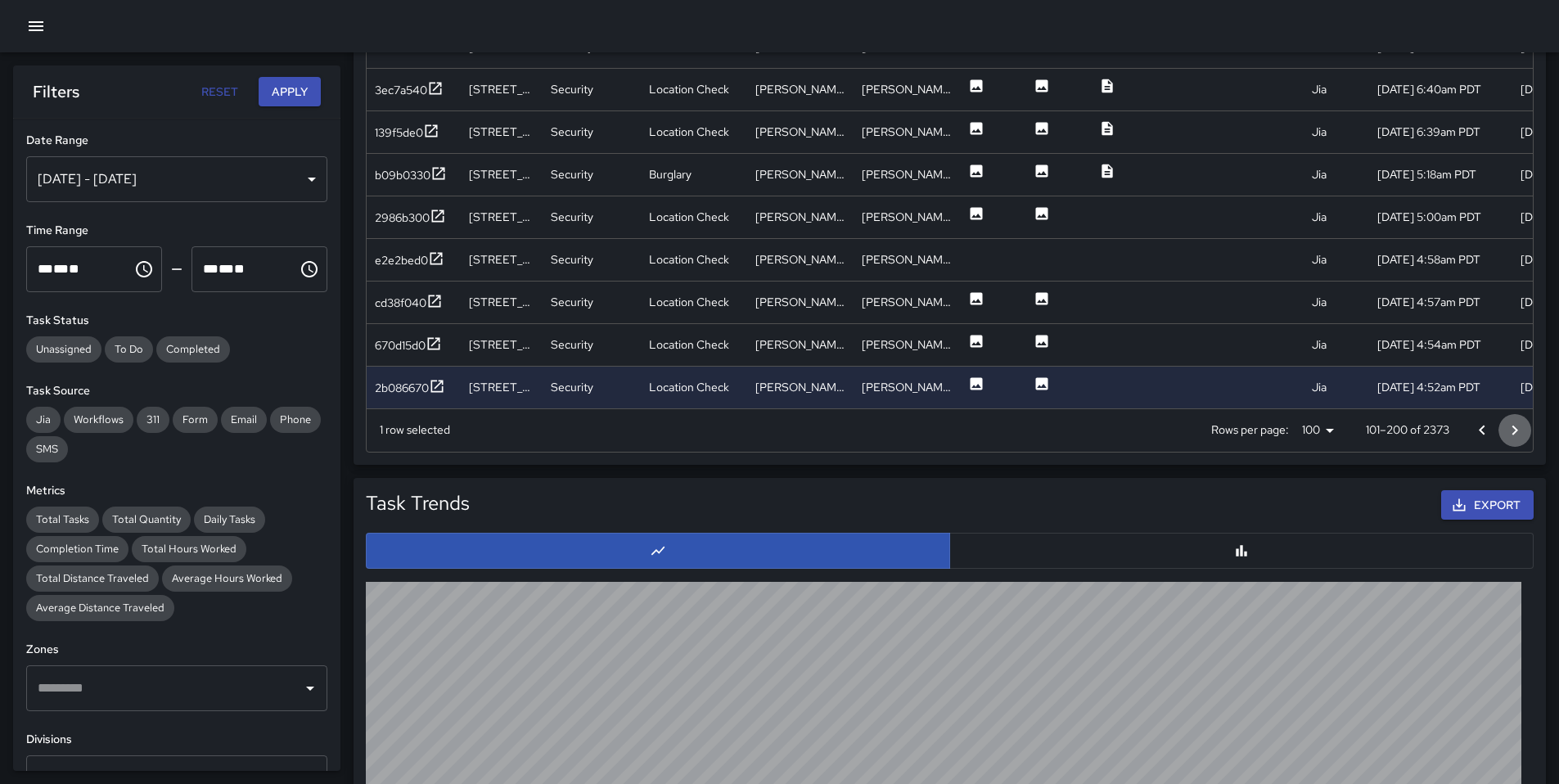
click at [1520, 431] on icon "Go to next page" at bounding box center [1514, 430] width 20 height 20
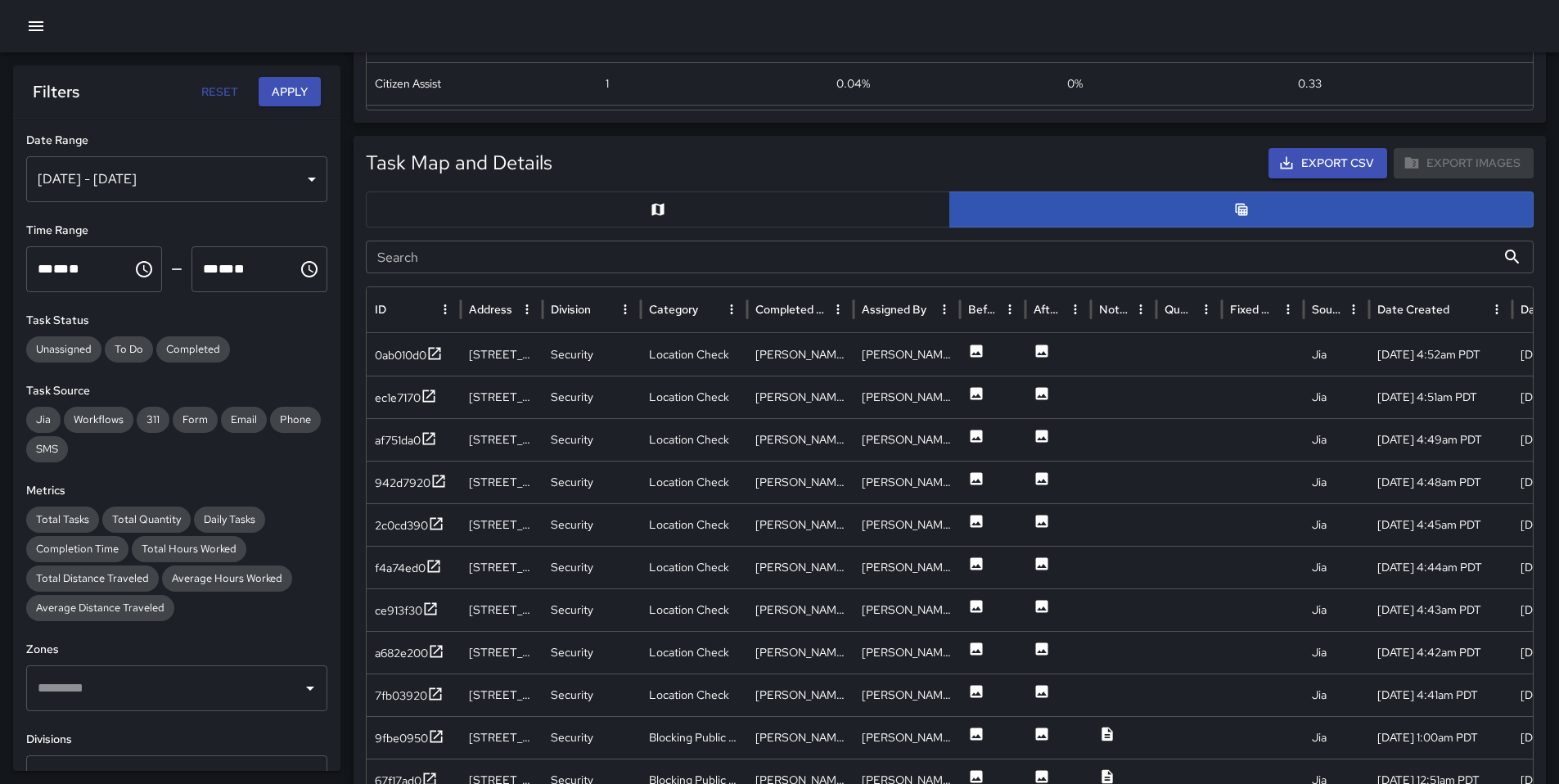
scroll to position [551, 0]
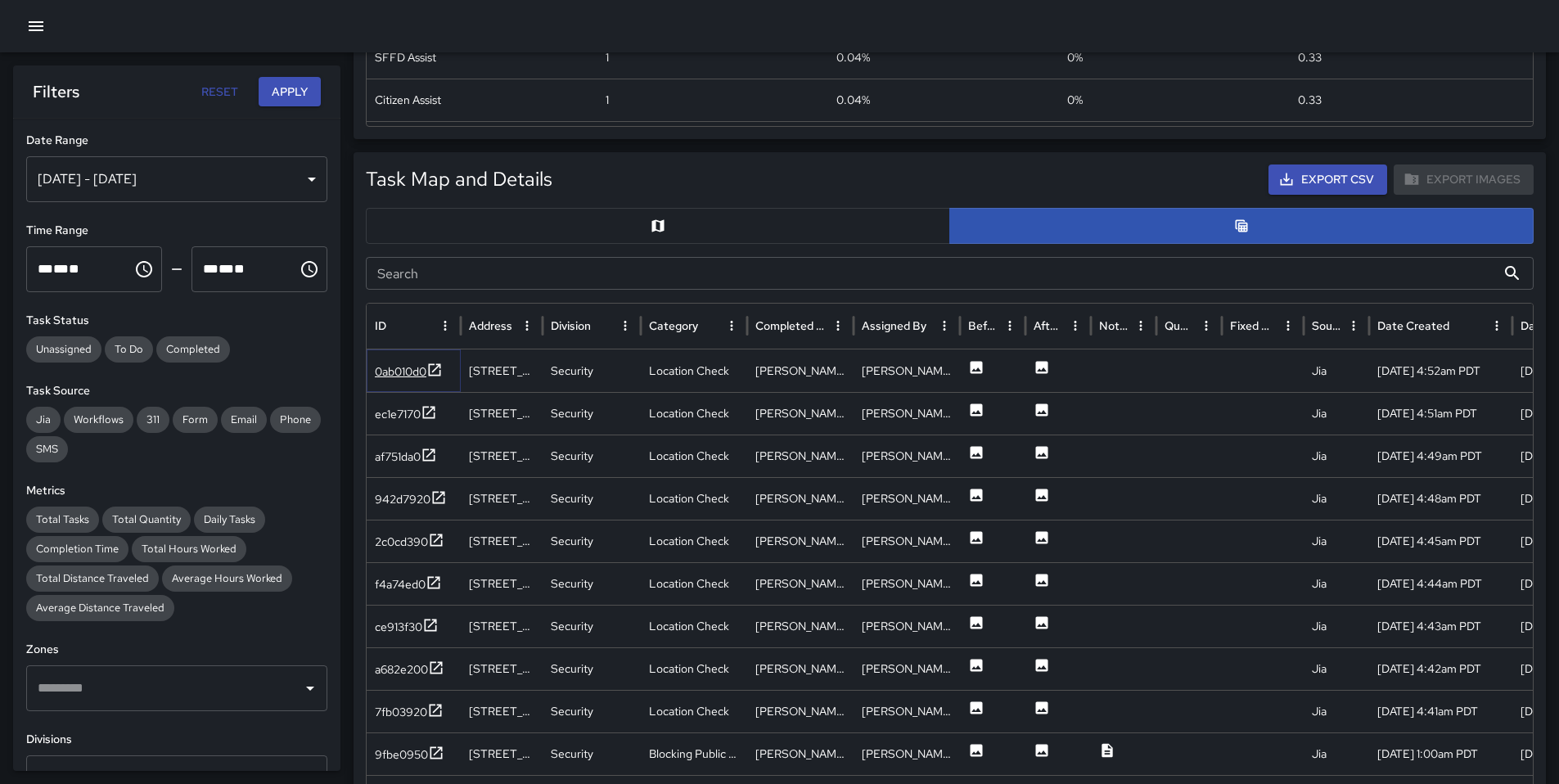
click at [405, 379] on div "0ab010d0" at bounding box center [401, 371] width 51 height 16
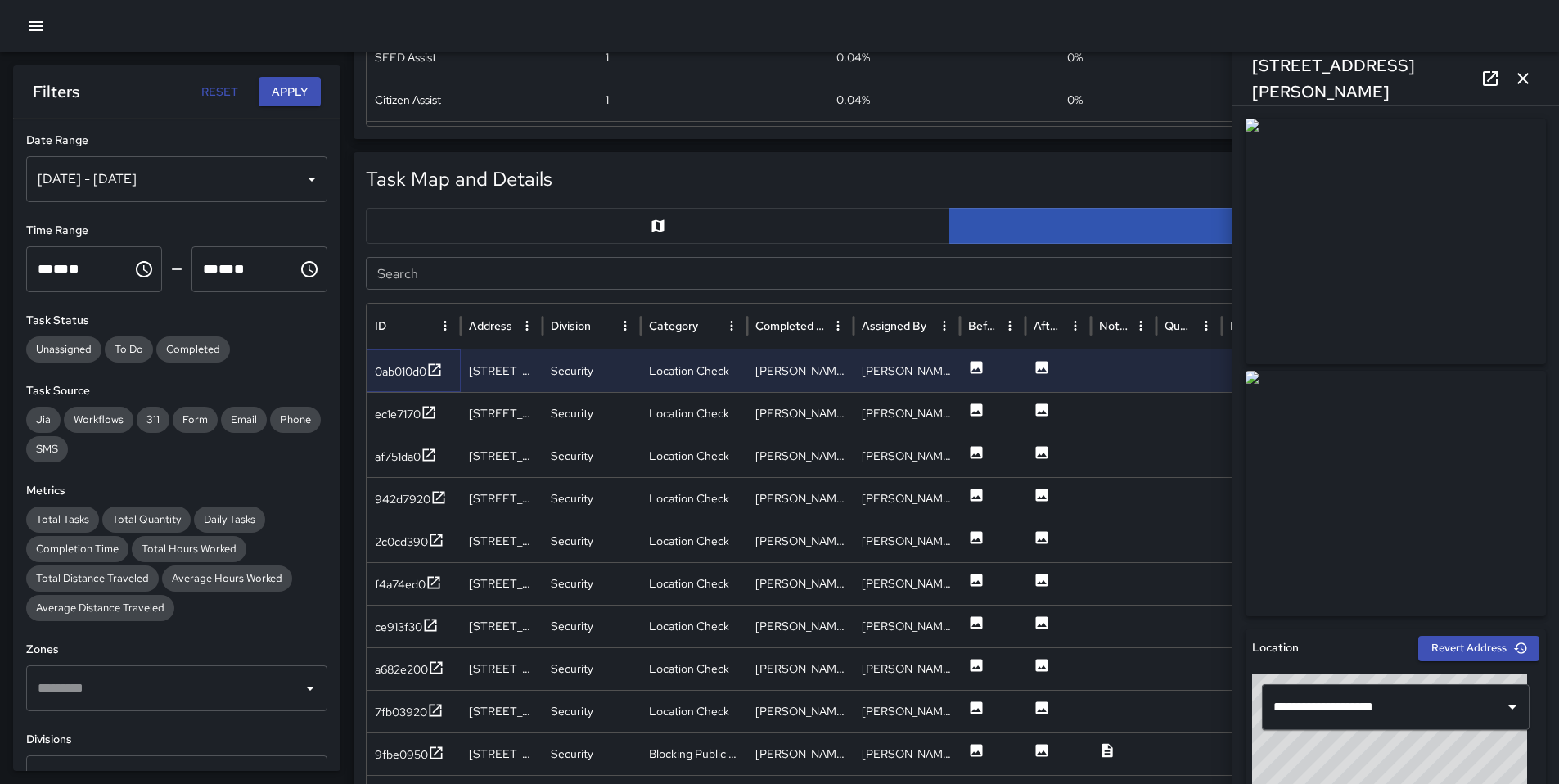
scroll to position [3, 0]
click at [410, 422] on div "ec1e7170" at bounding box center [406, 414] width 63 height 21
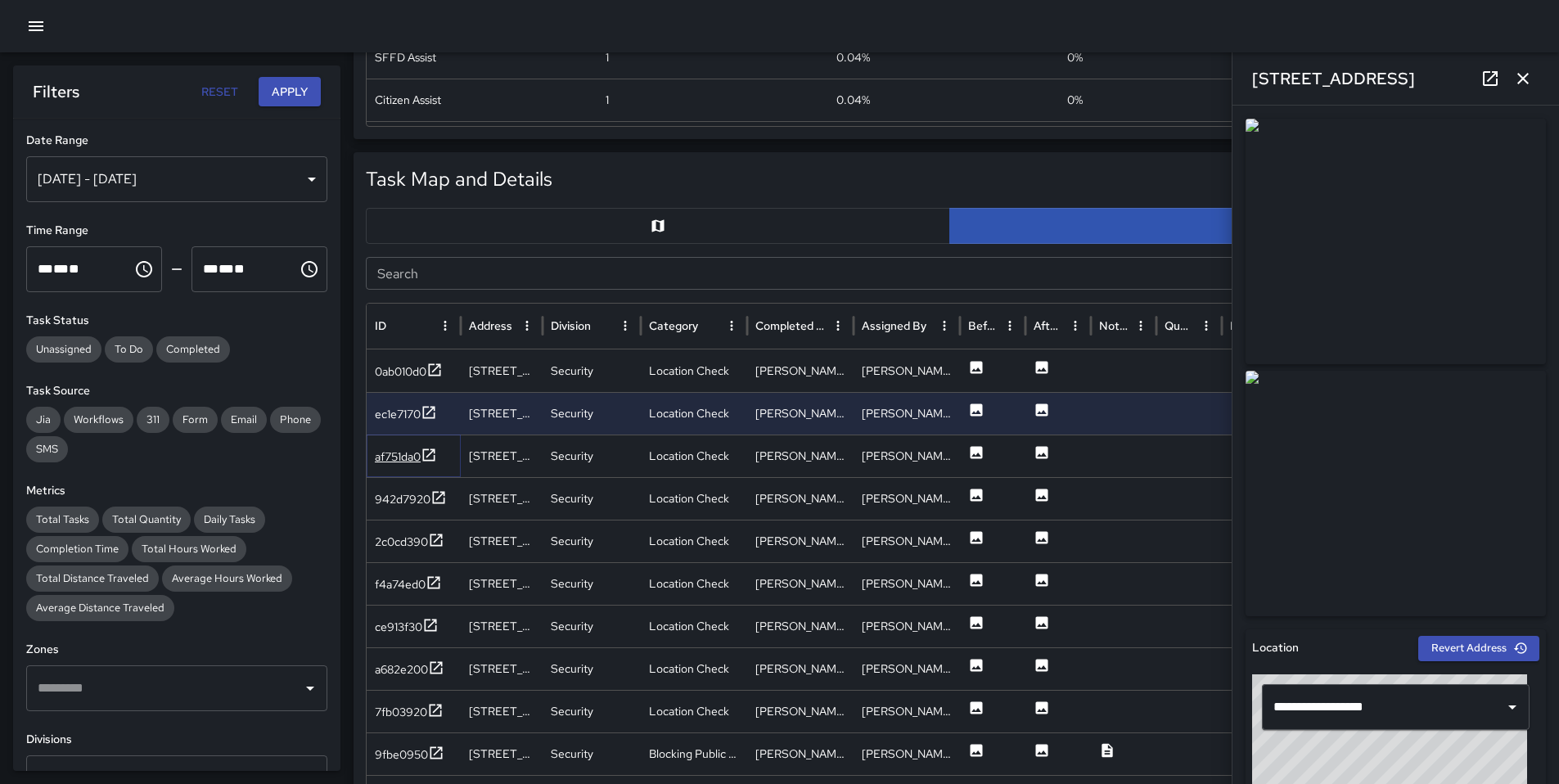
click at [384, 456] on div "af751da0" at bounding box center [397, 456] width 45 height 16
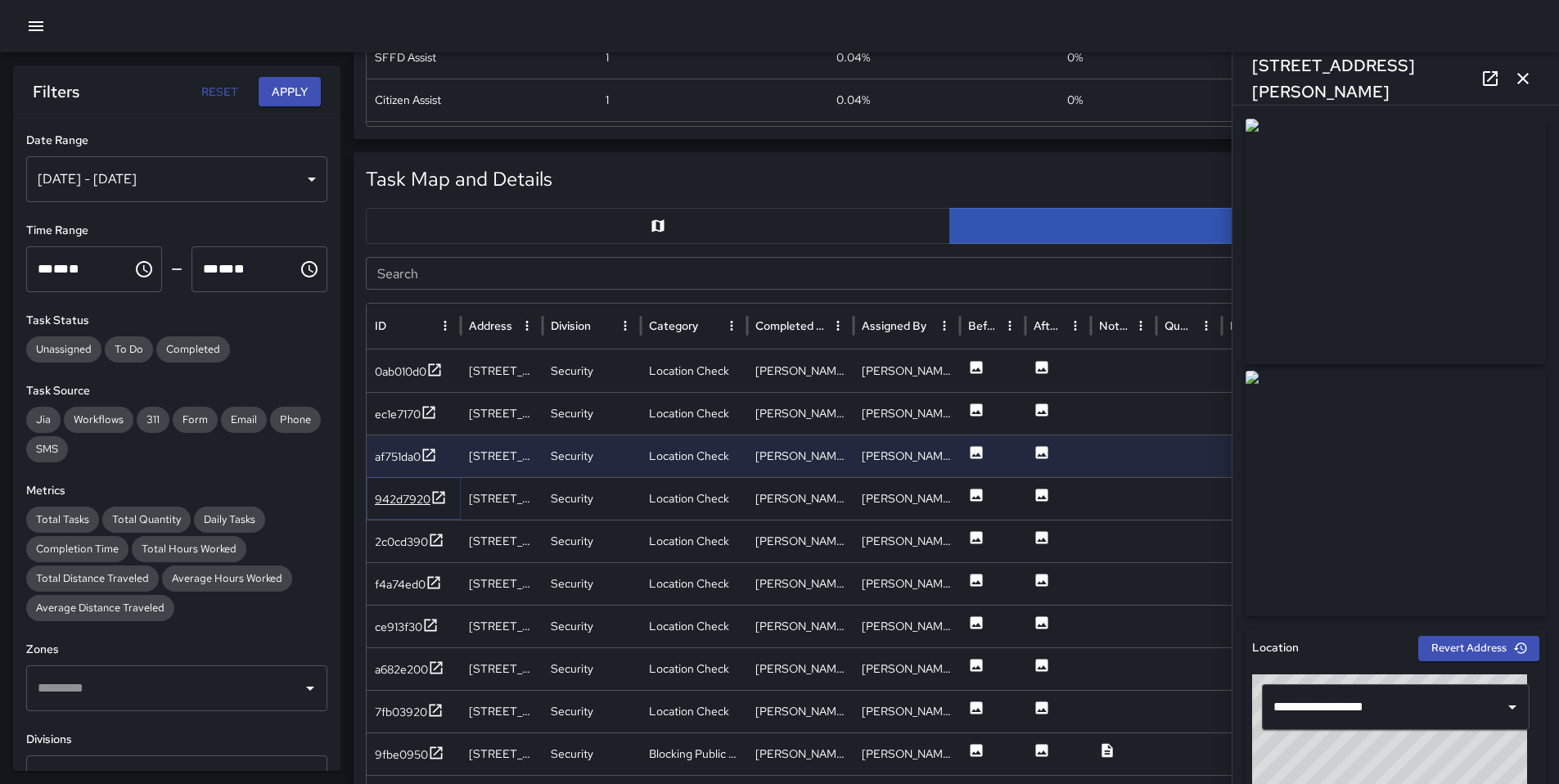
click at [398, 499] on div "942d7920" at bounding box center [402, 498] width 56 height 16
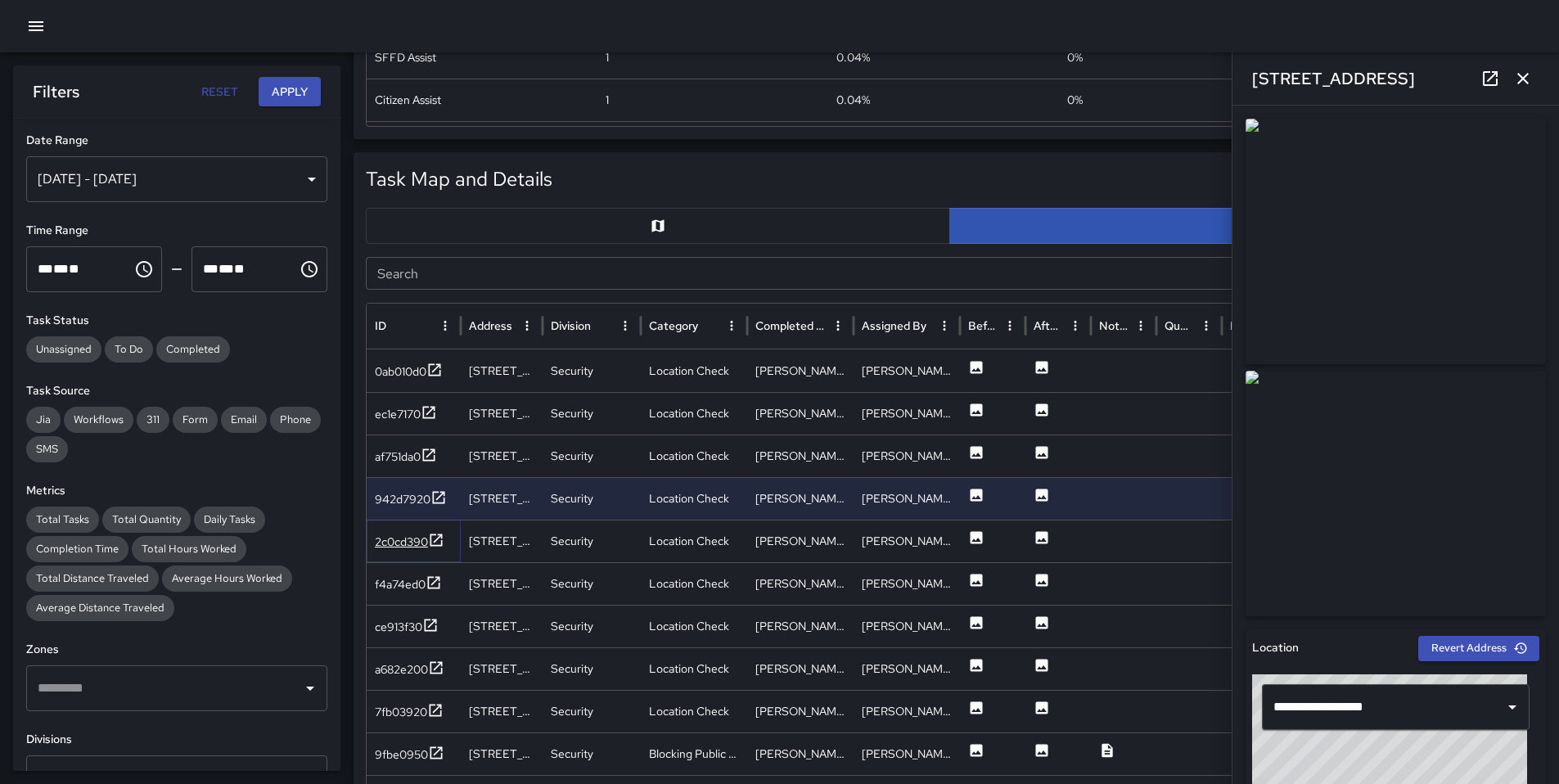
click at [387, 546] on div "2c0cd390" at bounding box center [402, 541] width 53 height 16
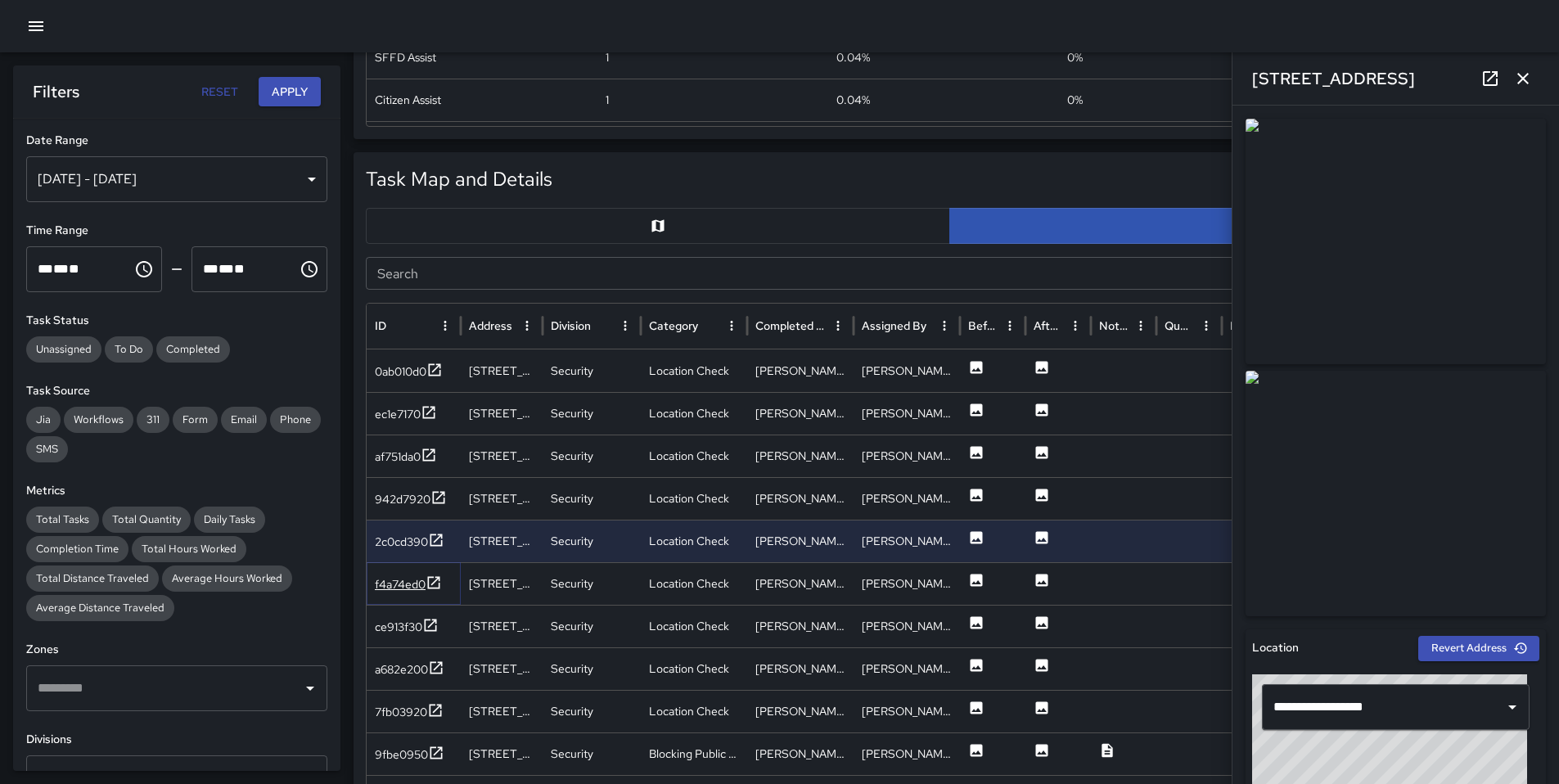
click at [404, 589] on div "f4a74ed0" at bounding box center [400, 584] width 51 height 16
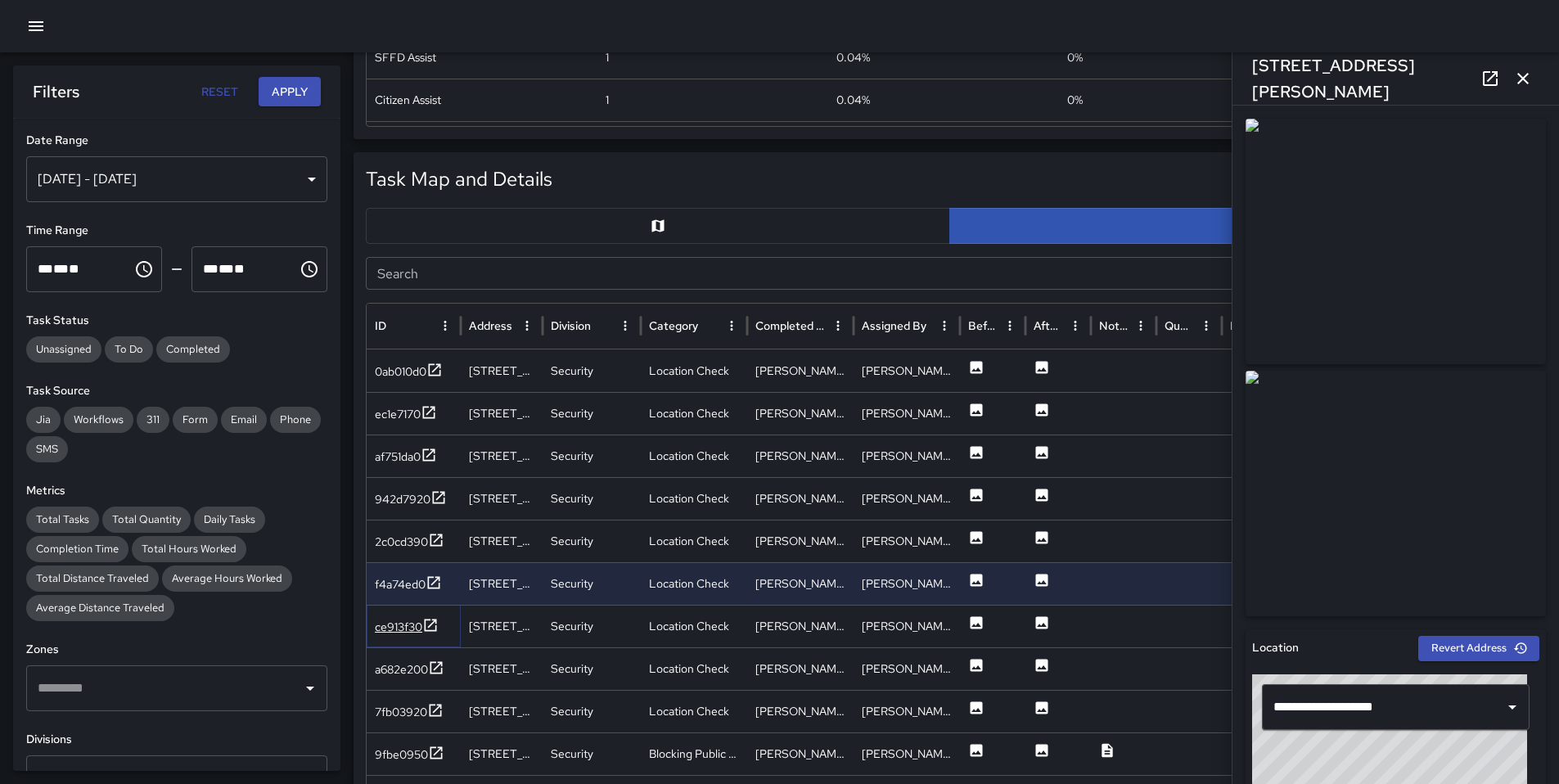
click at [384, 628] on div "ce913f30" at bounding box center [398, 626] width 47 height 16
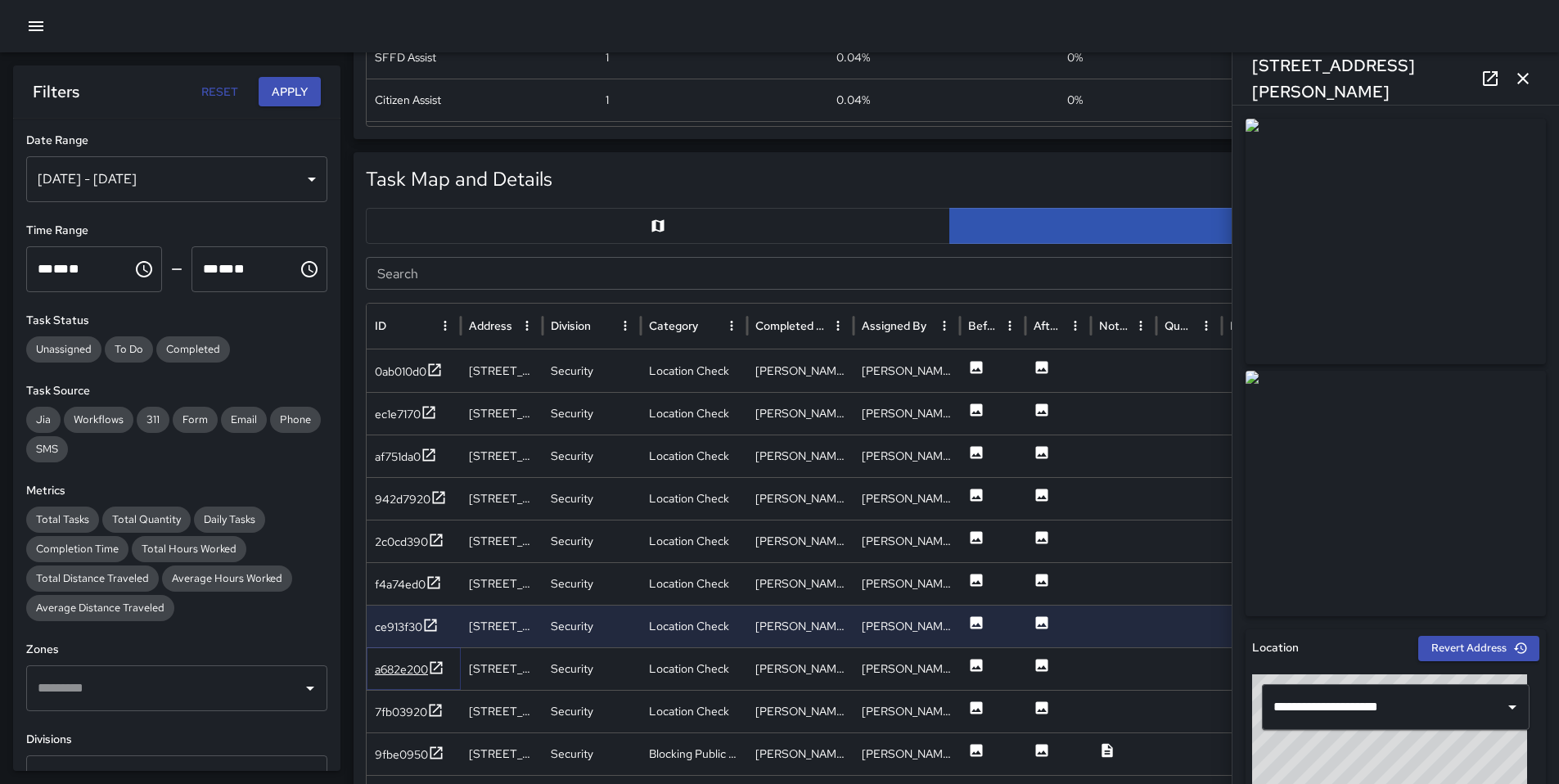
click at [402, 664] on div "a682e200" at bounding box center [402, 669] width 53 height 16
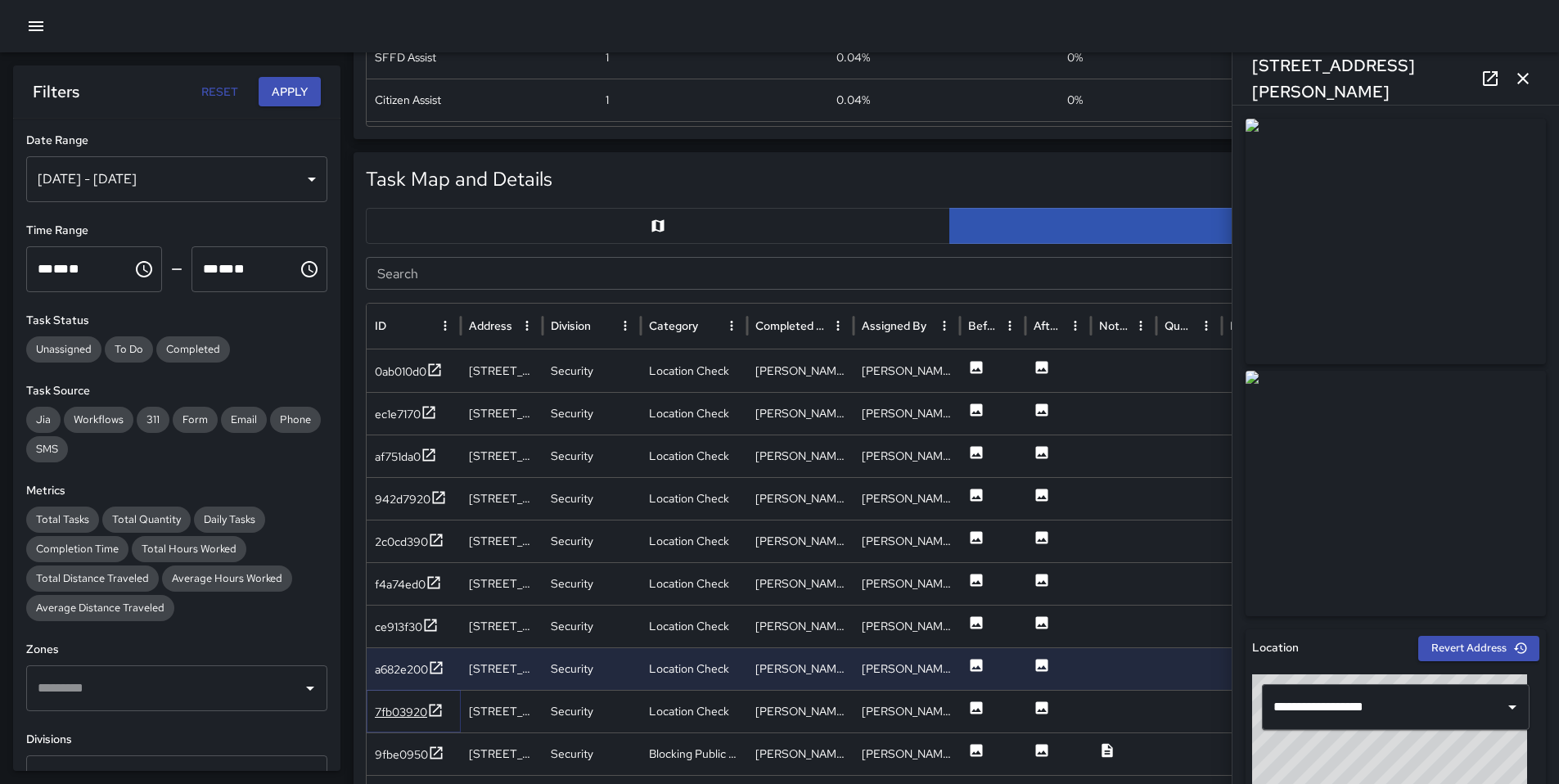
click at [396, 710] on div "7fb03920" at bounding box center [401, 711] width 52 height 16
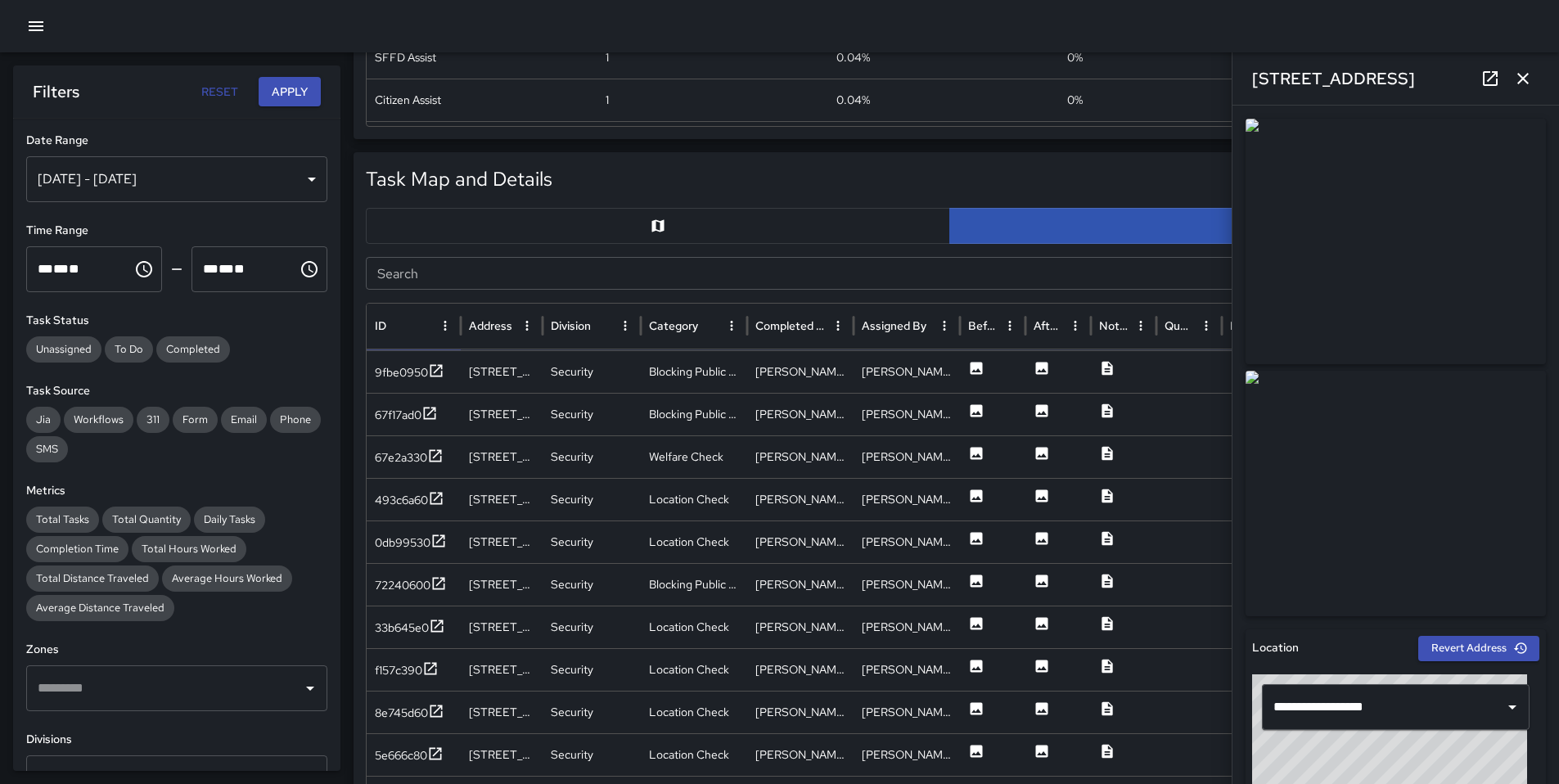
scroll to position [352, 0]
click at [407, 377] on div "9fbe0950" at bounding box center [402, 373] width 53 height 16
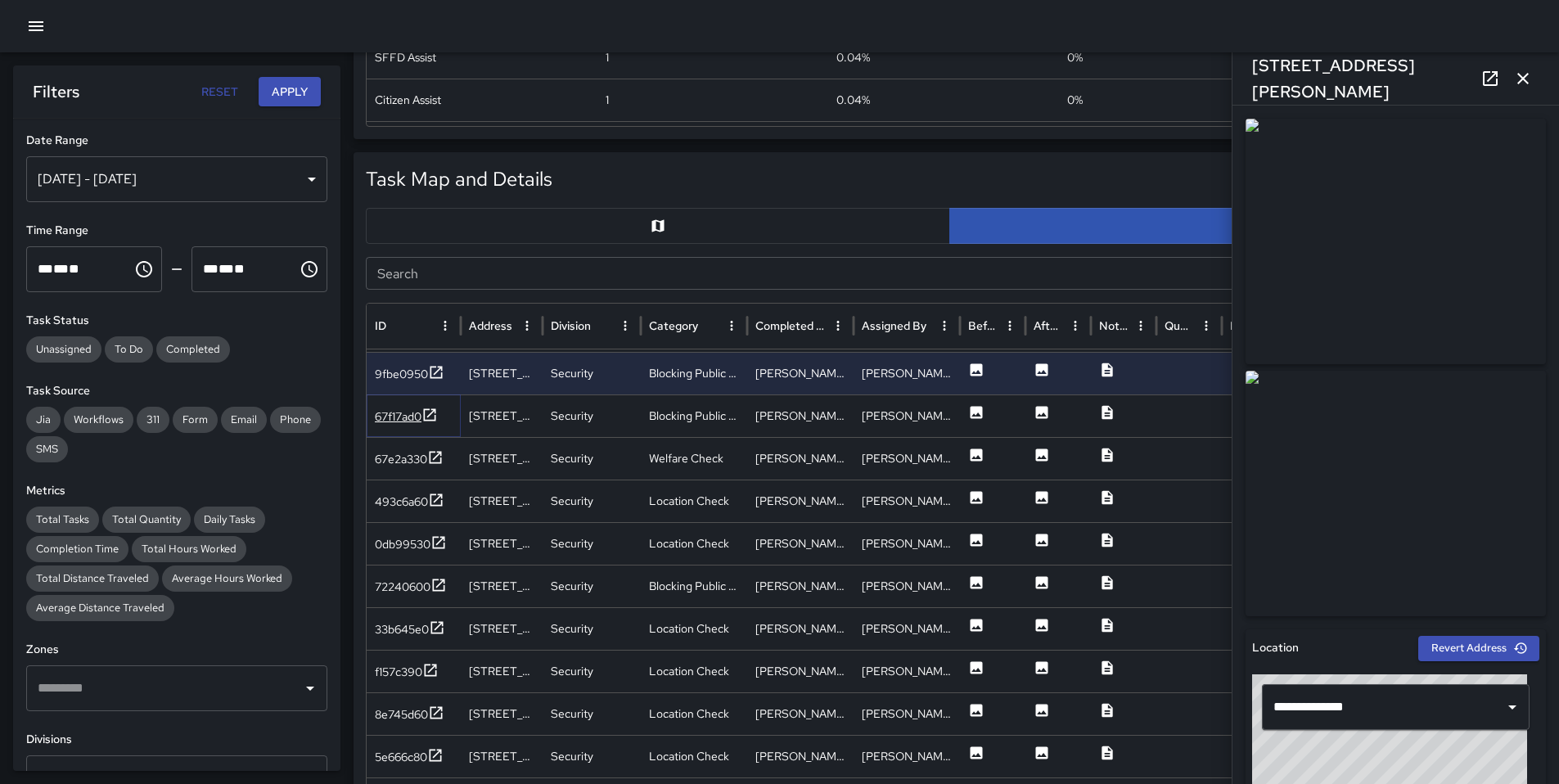
click at [403, 414] on div "67f17ad0" at bounding box center [398, 416] width 46 height 16
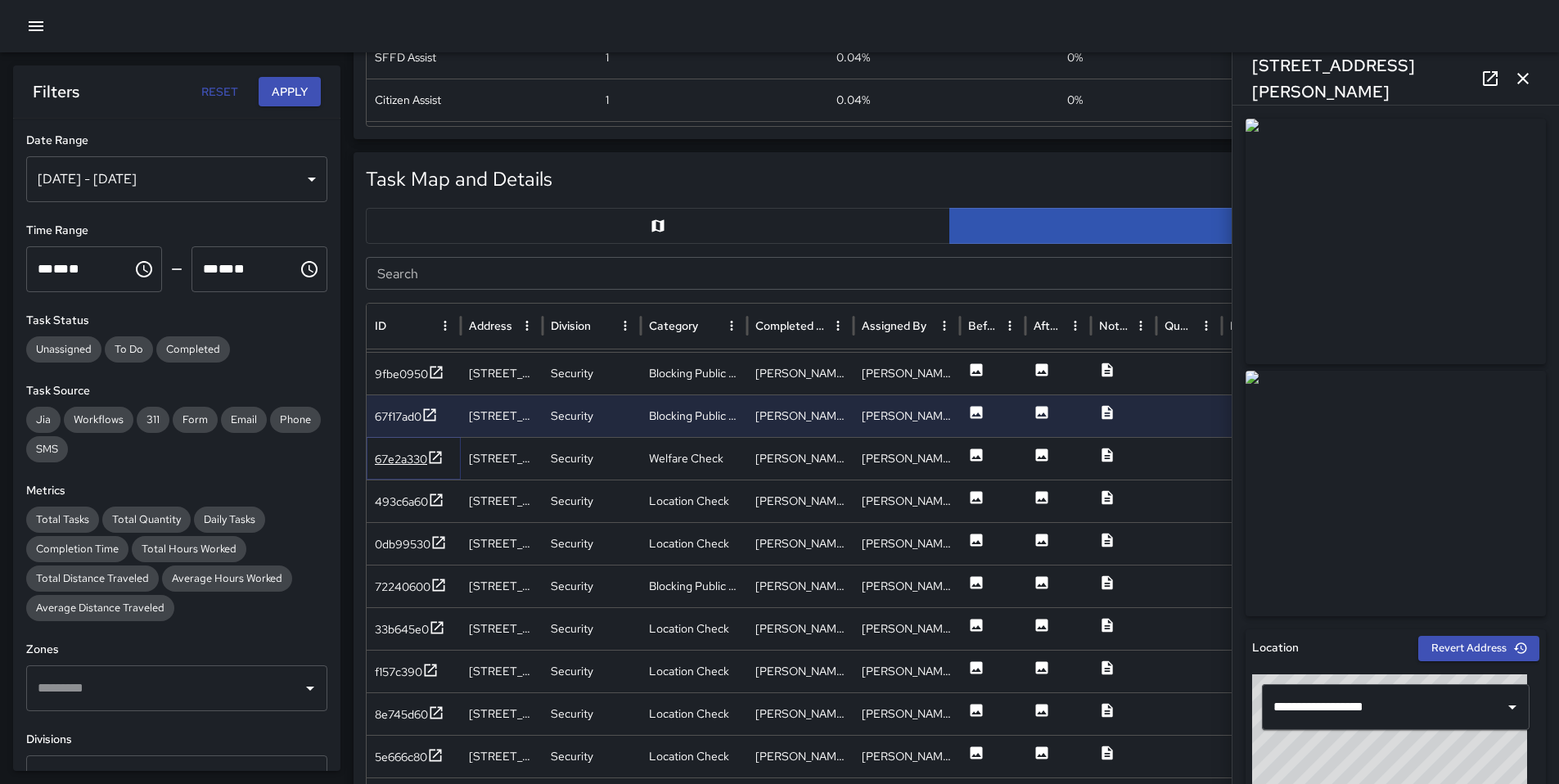
click at [400, 455] on div "67e2a330" at bounding box center [401, 459] width 52 height 16
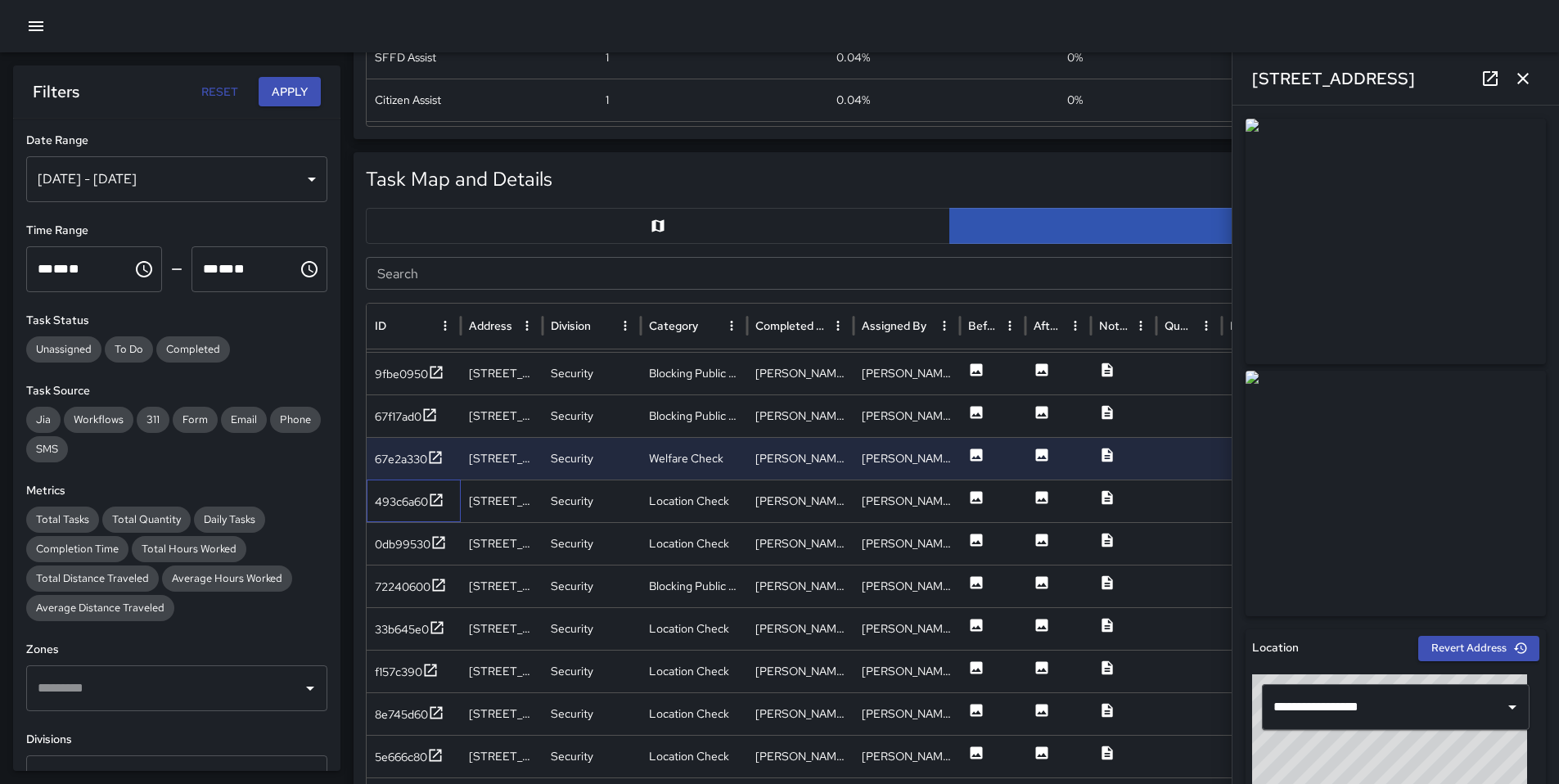
click at [395, 512] on div "493c6a60" at bounding box center [414, 501] width 94 height 43
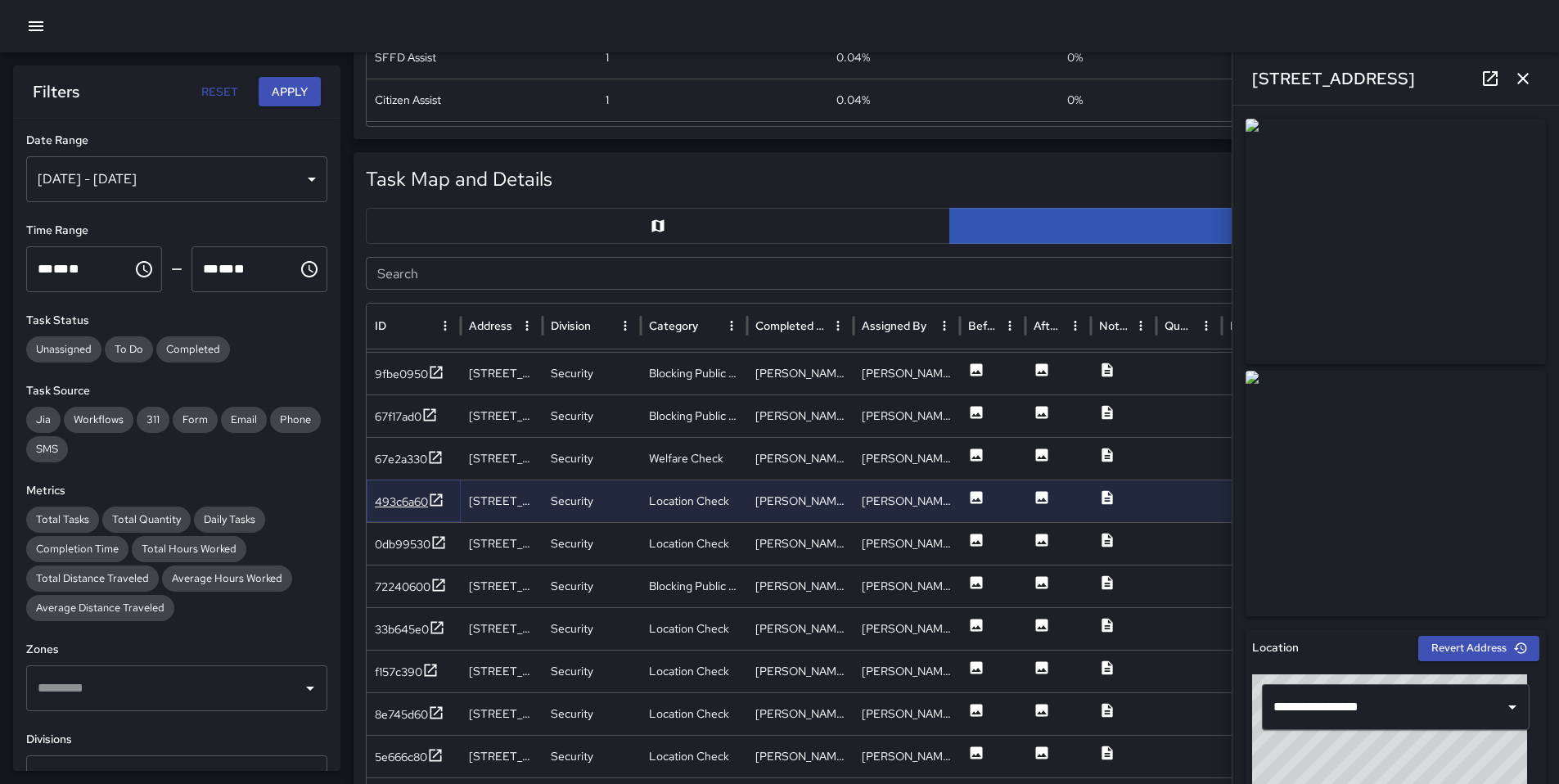
click at [396, 505] on div "493c6a60" at bounding box center [402, 501] width 53 height 16
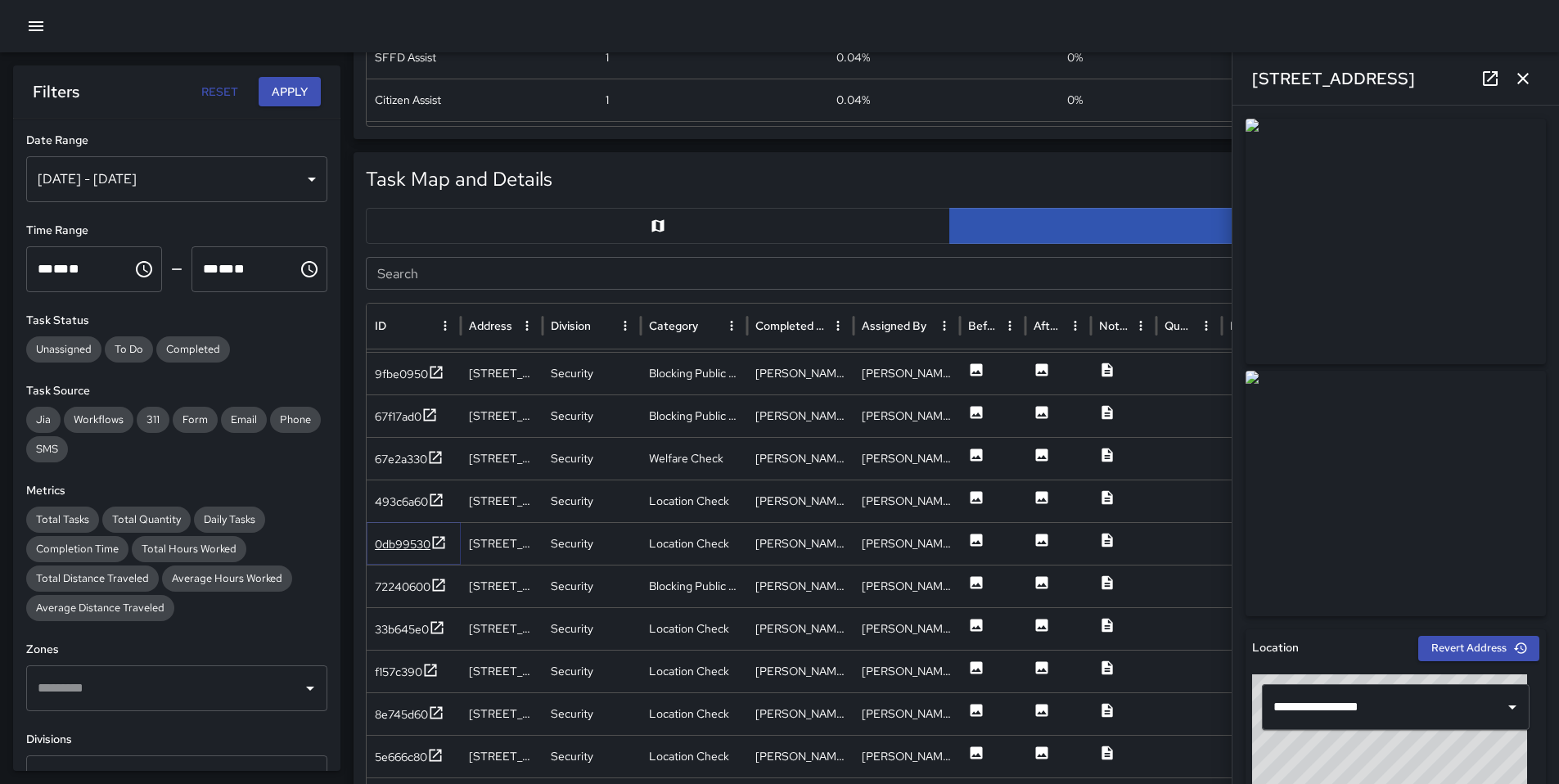
click at [395, 551] on div "0db99530" at bounding box center [402, 544] width 56 height 16
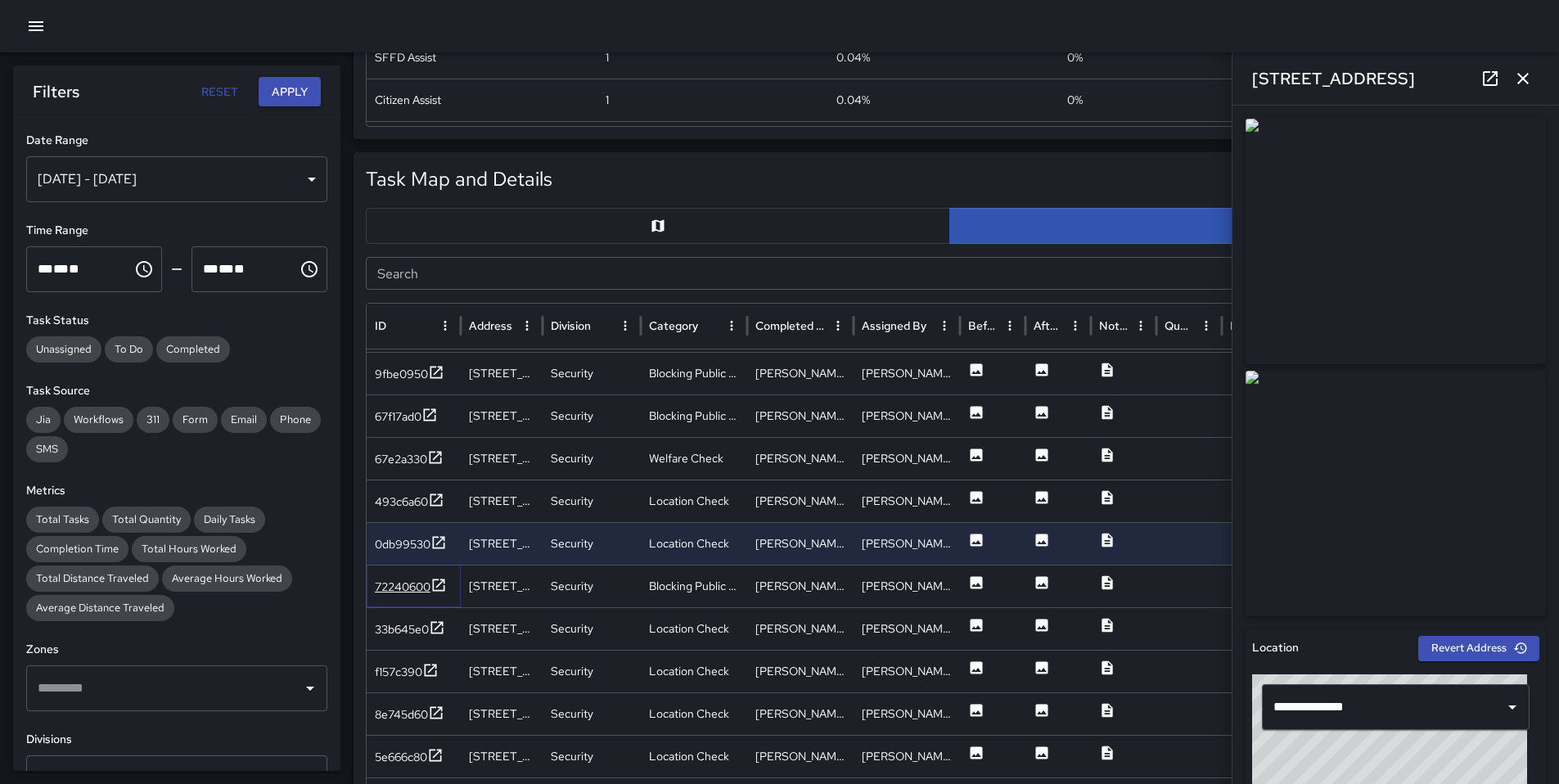
click at [395, 584] on div "72240600" at bounding box center [402, 586] width 56 height 16
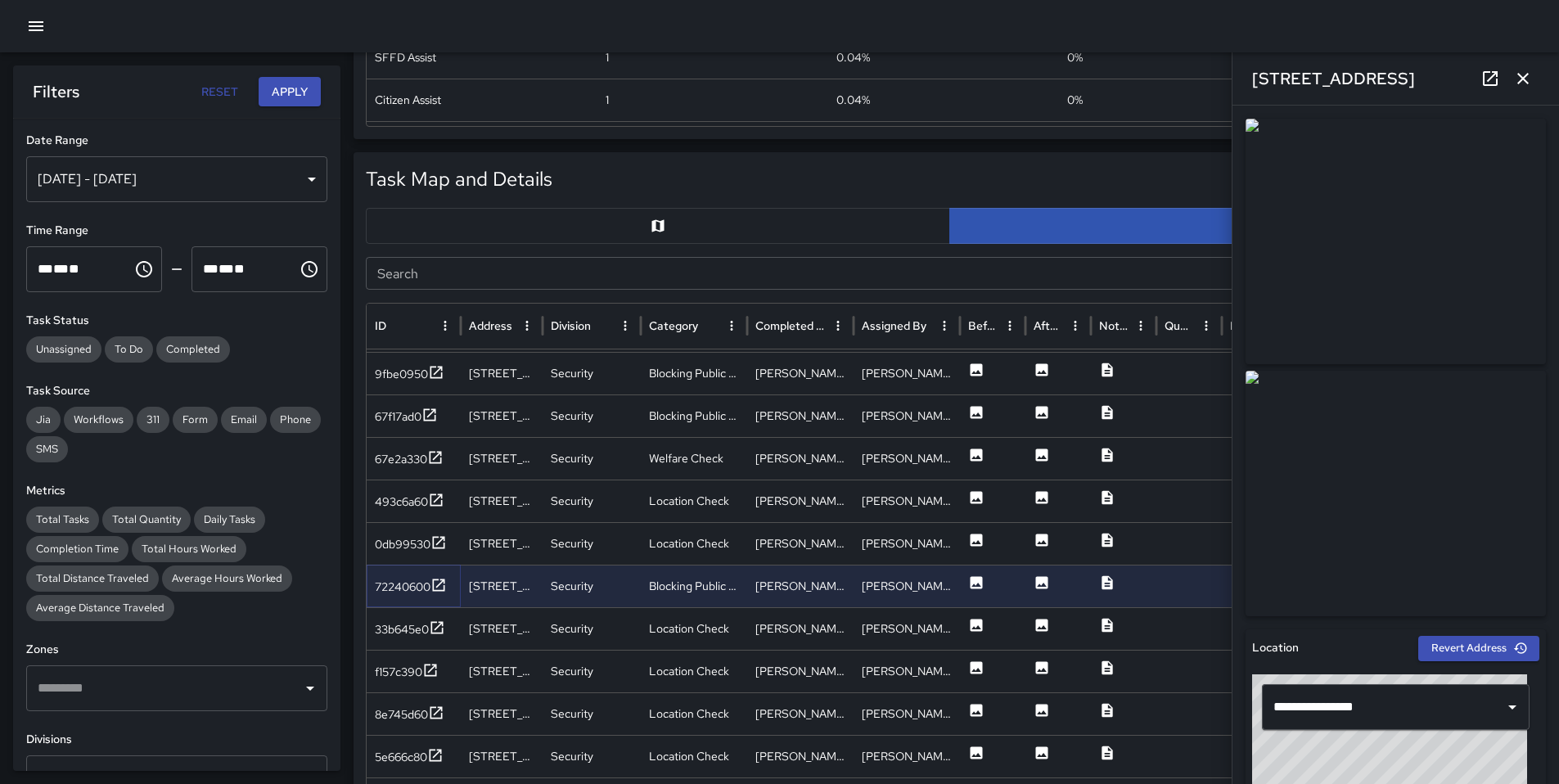
scroll to position [383, 0]
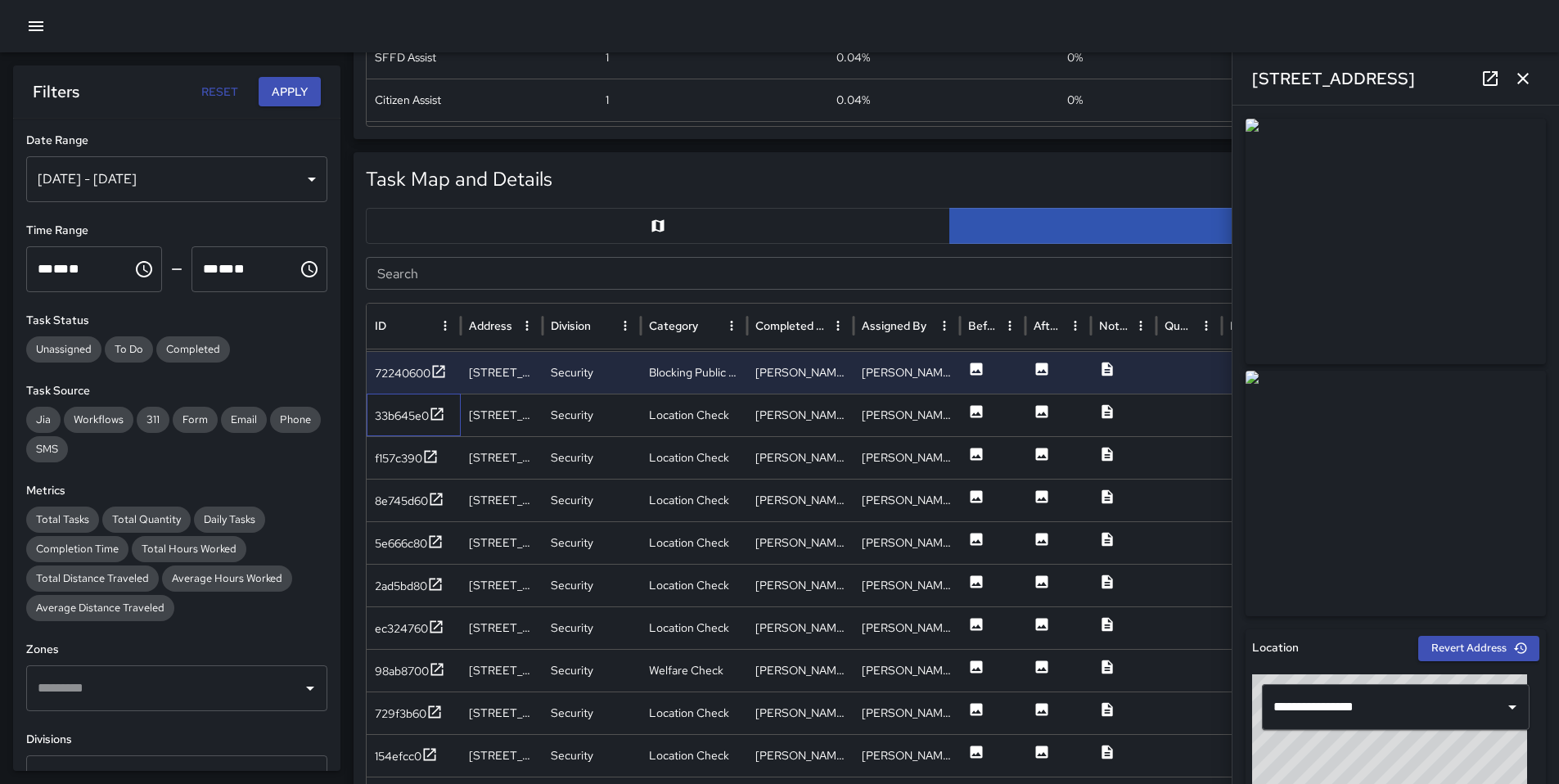
click at [412, 425] on div "33b645e0" at bounding box center [414, 415] width 94 height 43
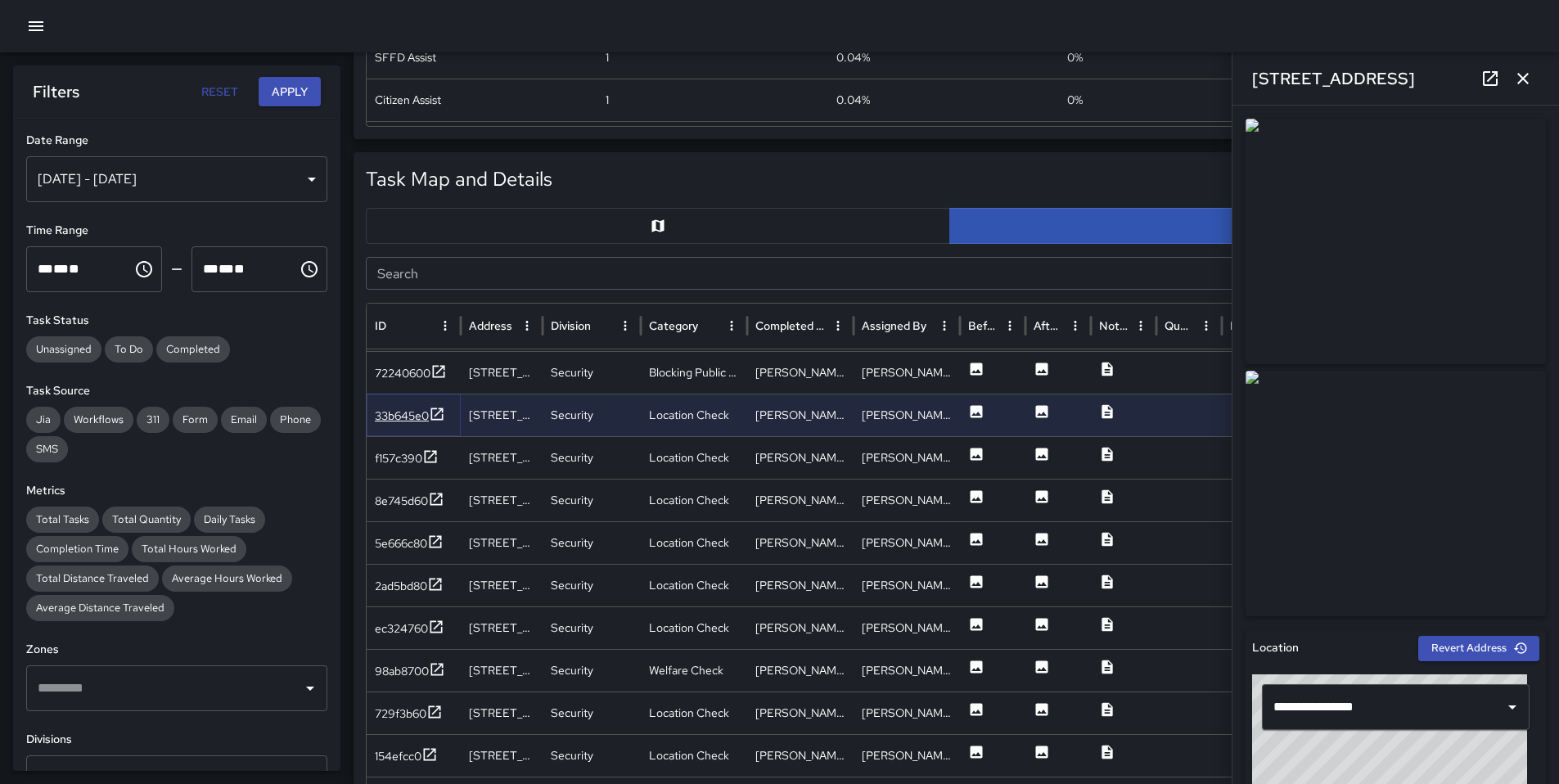
click at [401, 422] on div "33b645e0" at bounding box center [402, 415] width 54 height 16
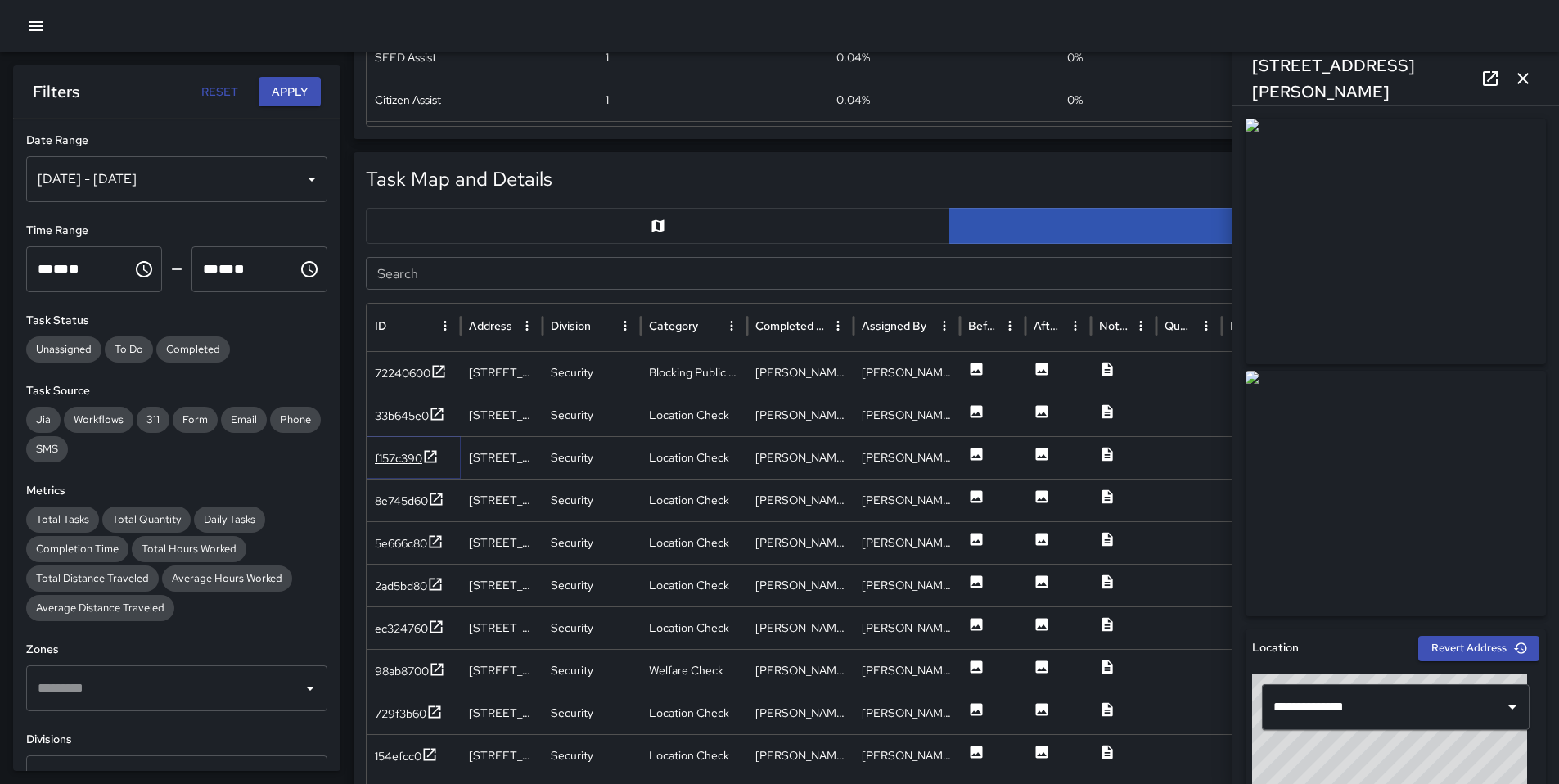
click at [393, 464] on div "f157c390" at bounding box center [398, 458] width 47 height 16
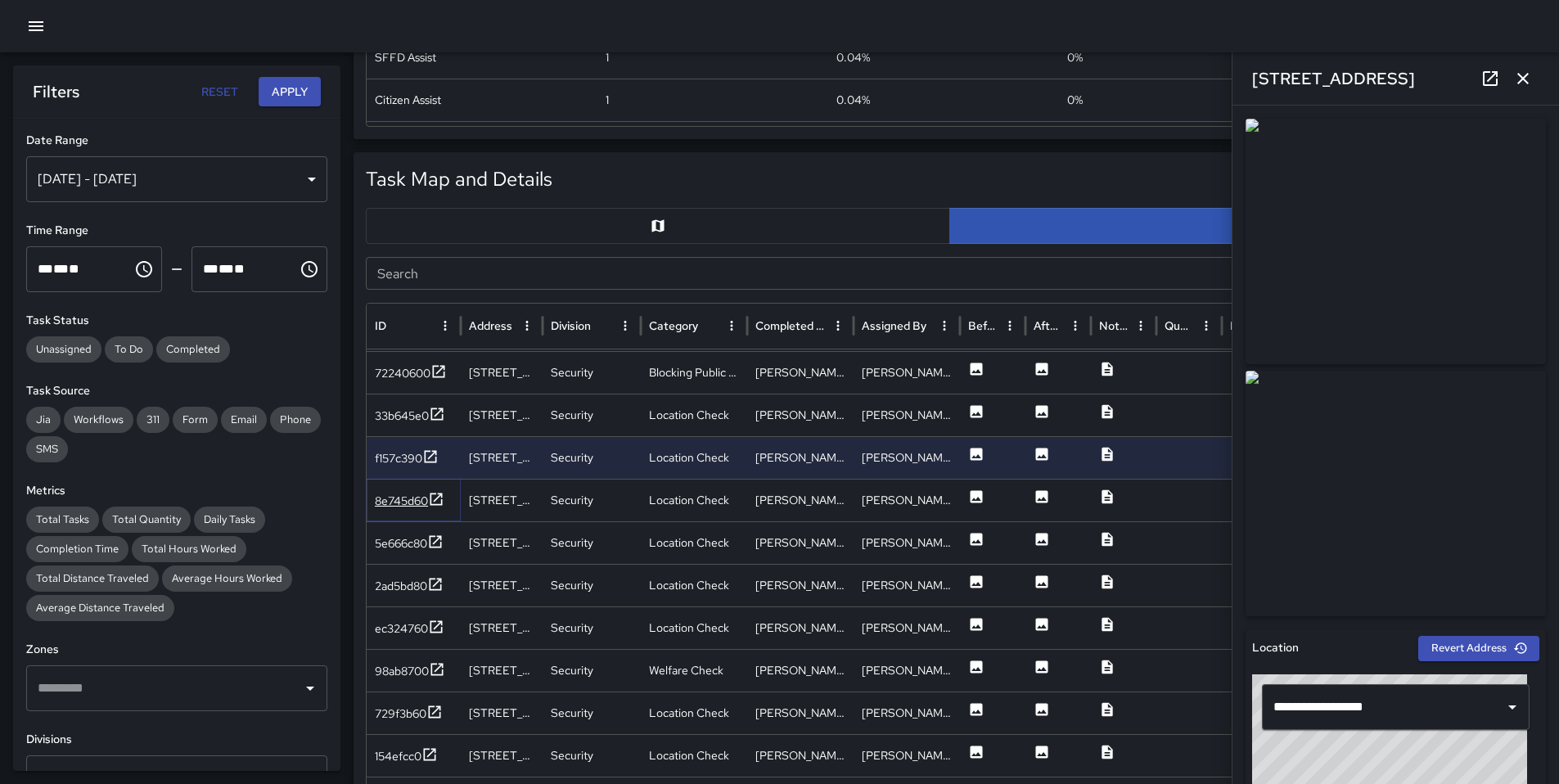
click at [401, 494] on div "8e745d60" at bounding box center [402, 500] width 53 height 16
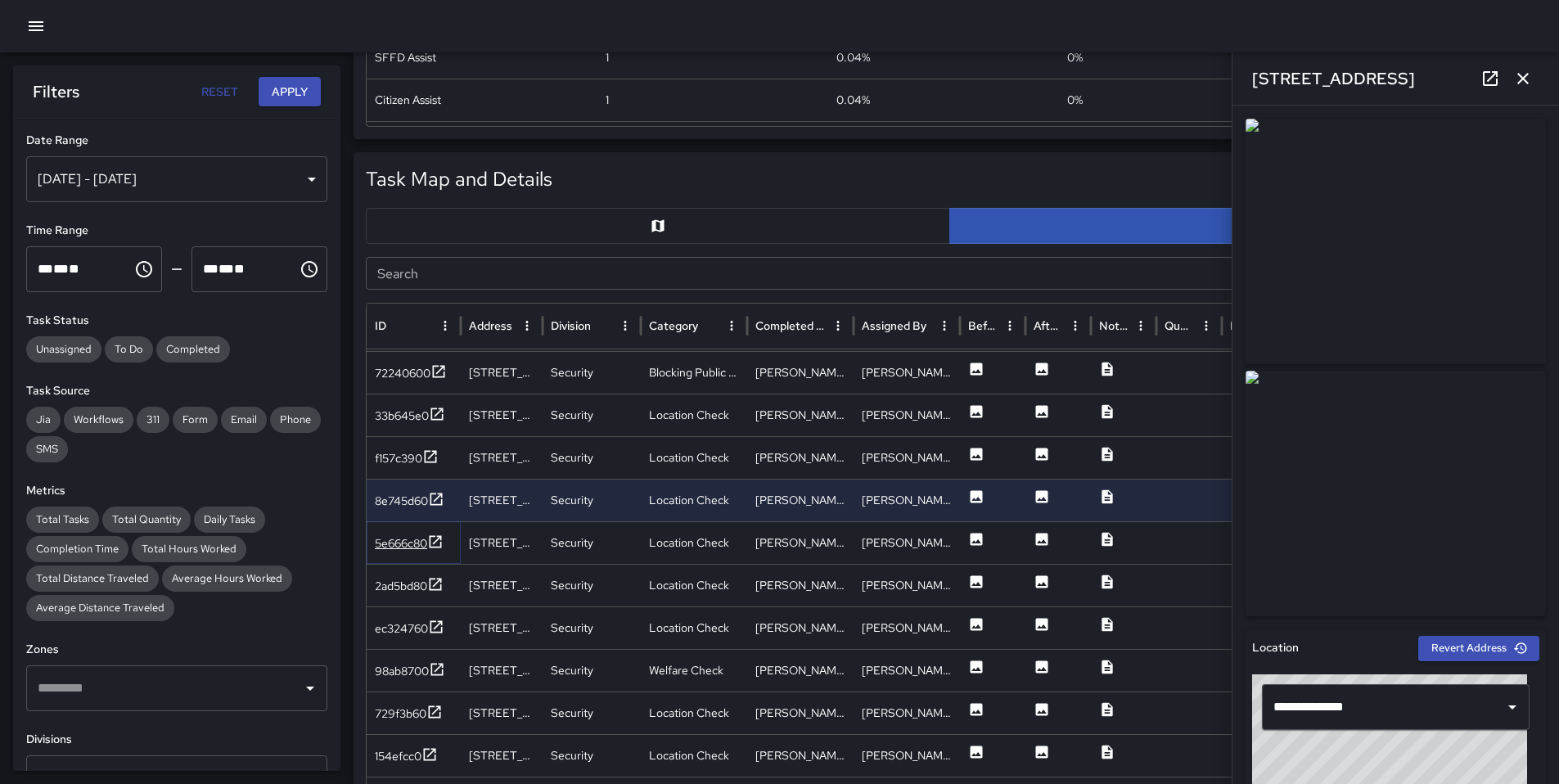
click at [406, 542] on div "5e666c80" at bounding box center [401, 543] width 52 height 16
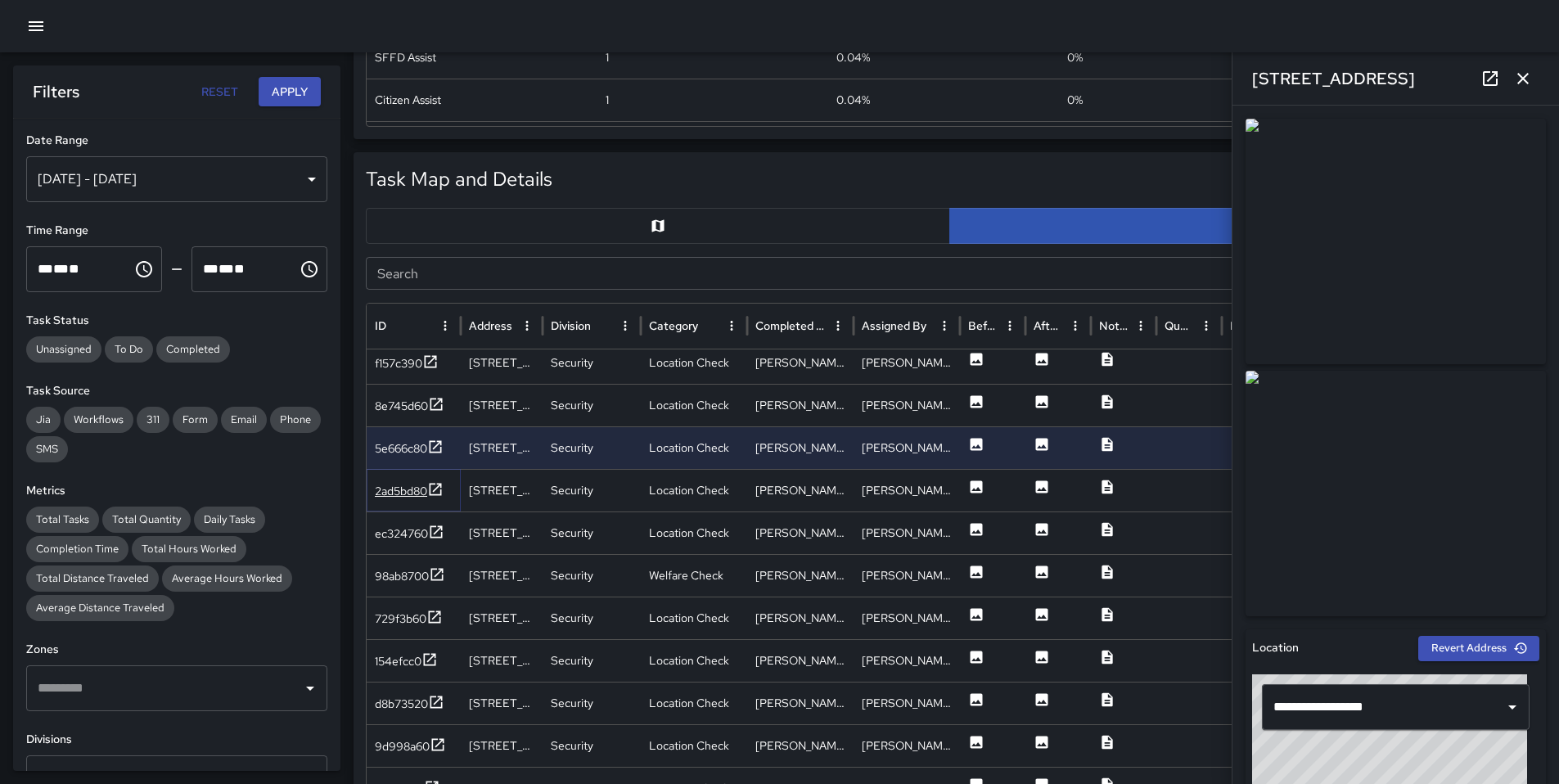
click at [411, 486] on div "2ad5bd80" at bounding box center [401, 491] width 52 height 16
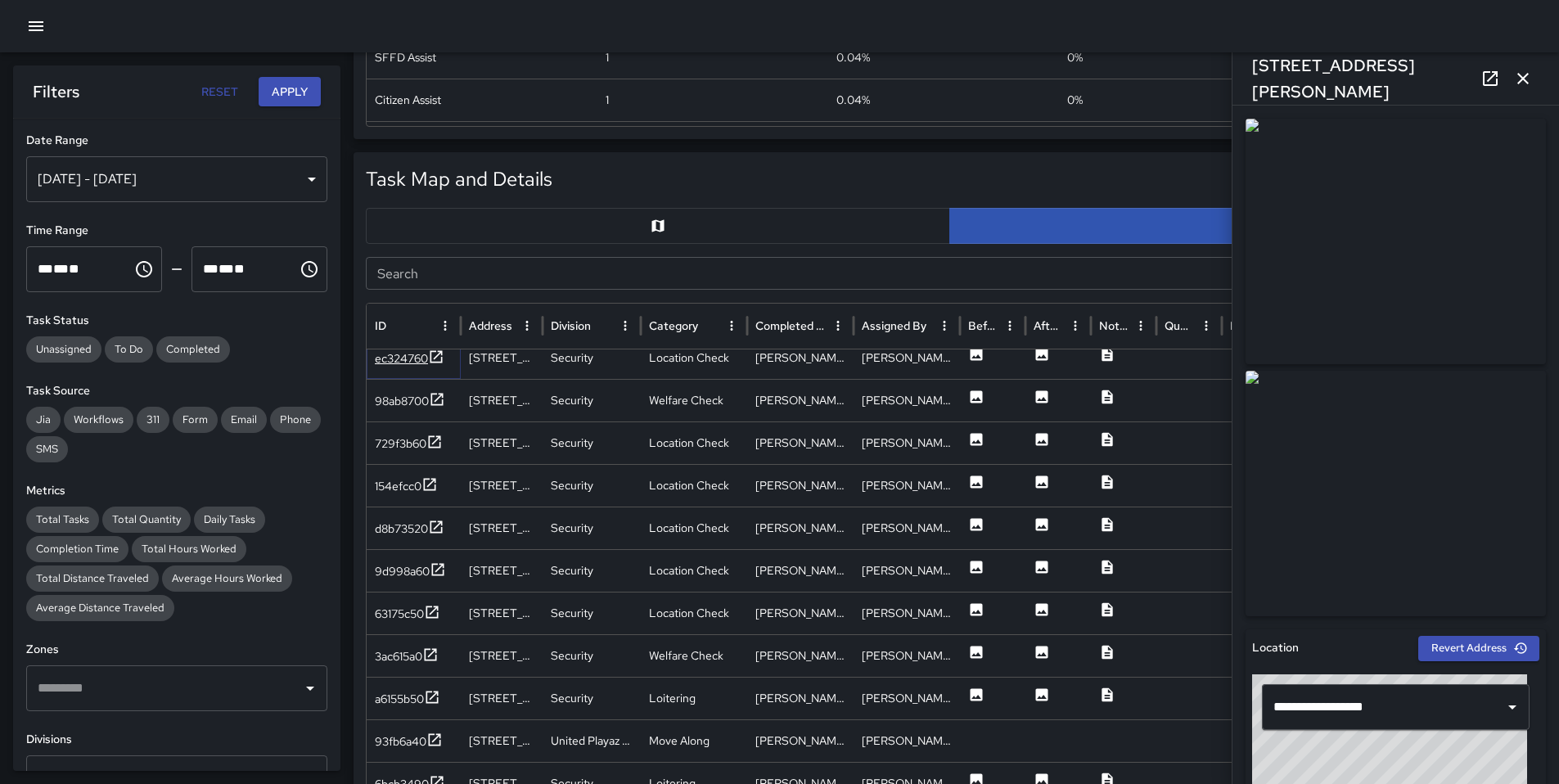
click at [403, 364] on div "ec324760" at bounding box center [402, 358] width 53 height 16
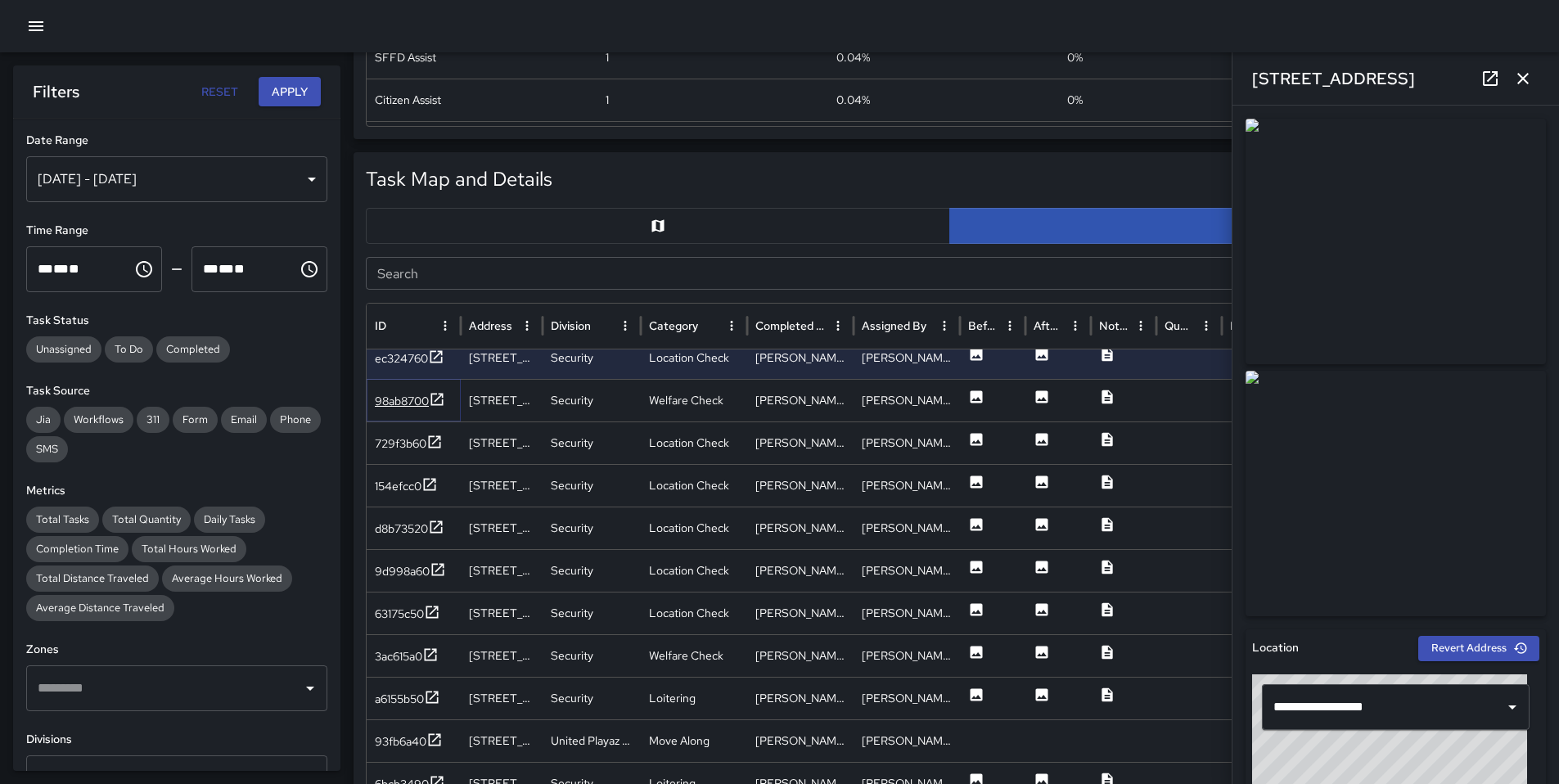
click at [393, 403] on div "98ab8700" at bounding box center [402, 401] width 54 height 16
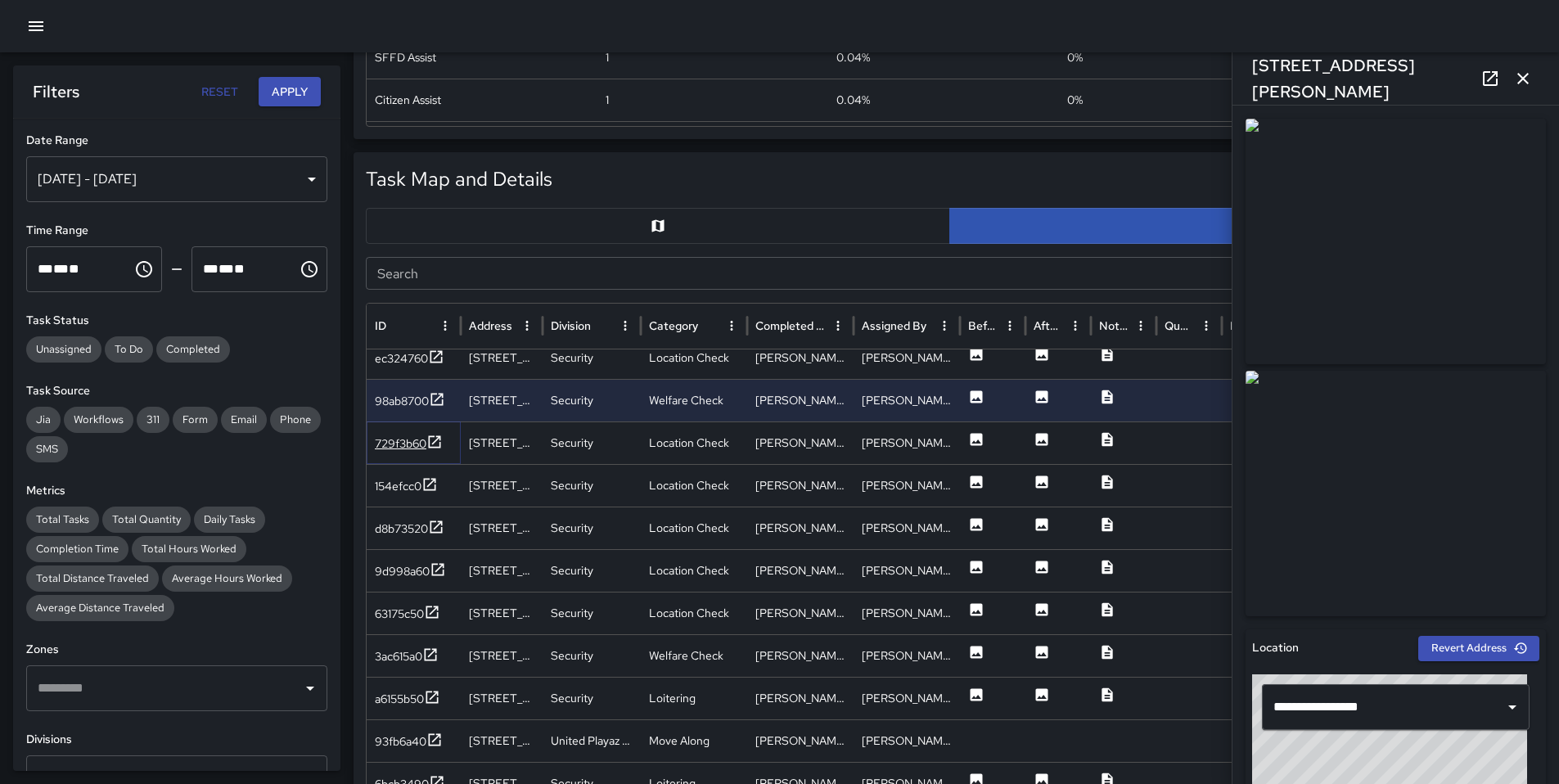
click at [407, 442] on div "729f3b60" at bounding box center [401, 443] width 51 height 16
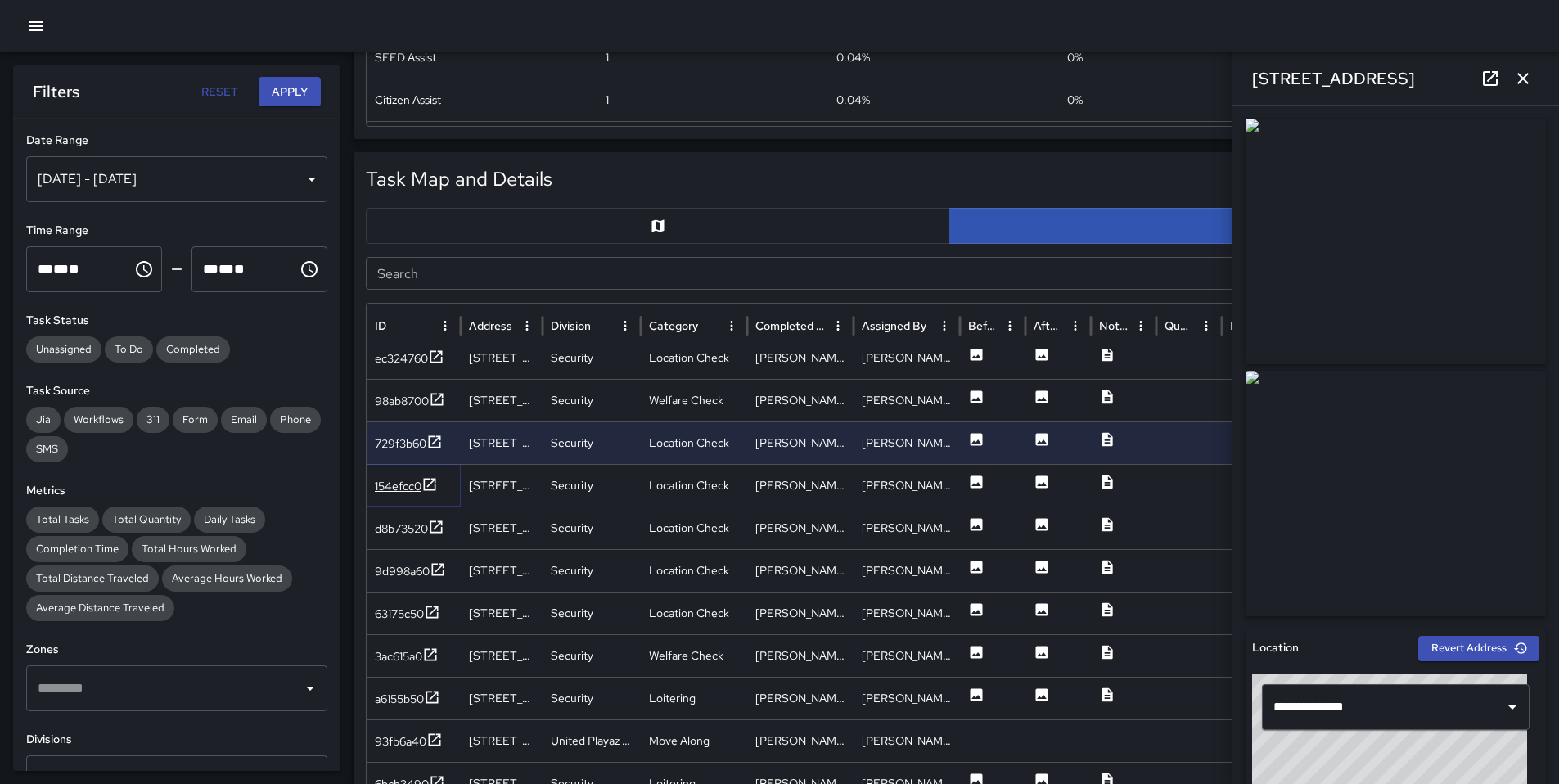
click at [402, 484] on div "154efcc0" at bounding box center [398, 485] width 46 height 16
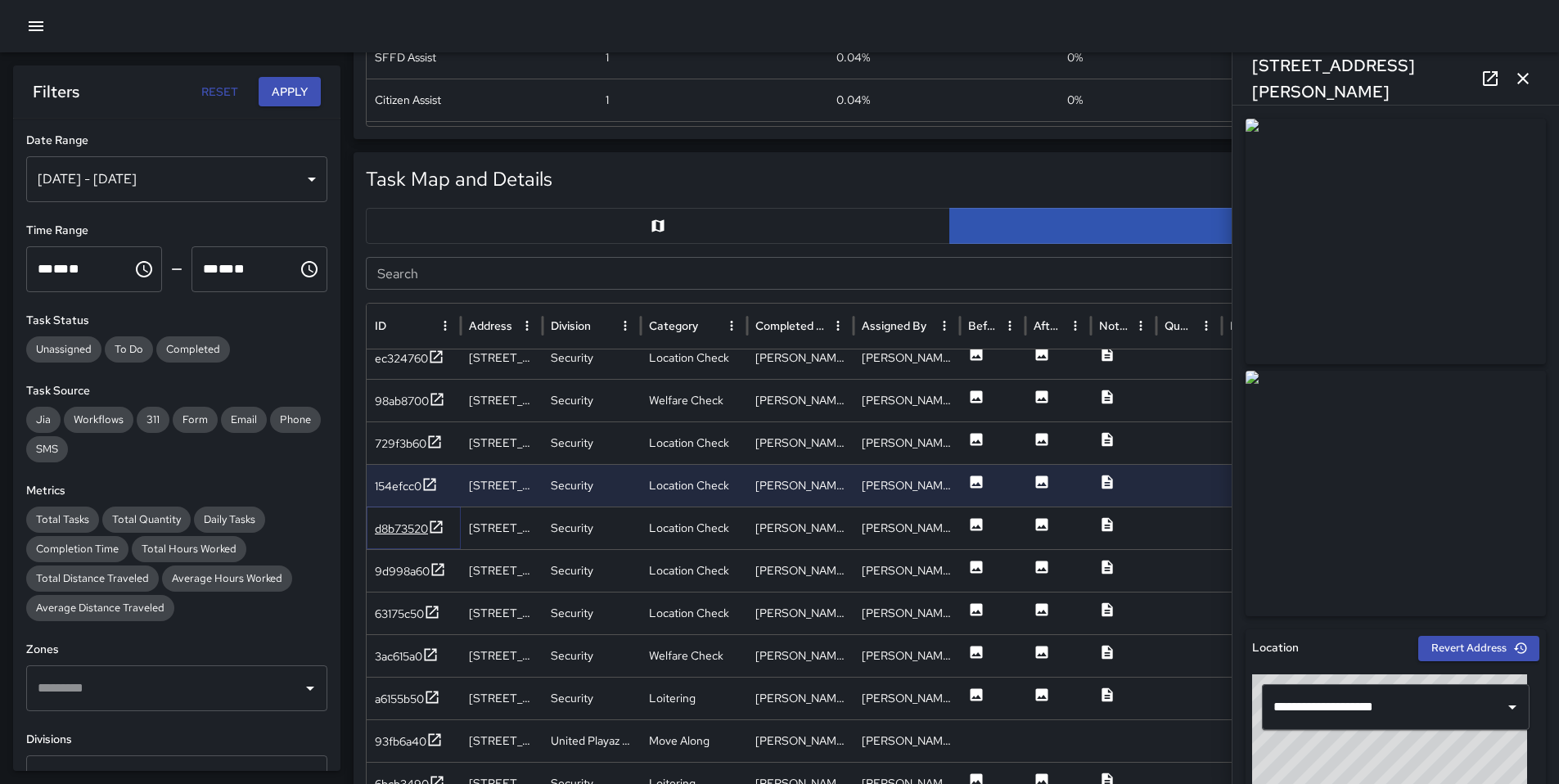
click at [401, 525] on div "d8b73520" at bounding box center [402, 528] width 53 height 16
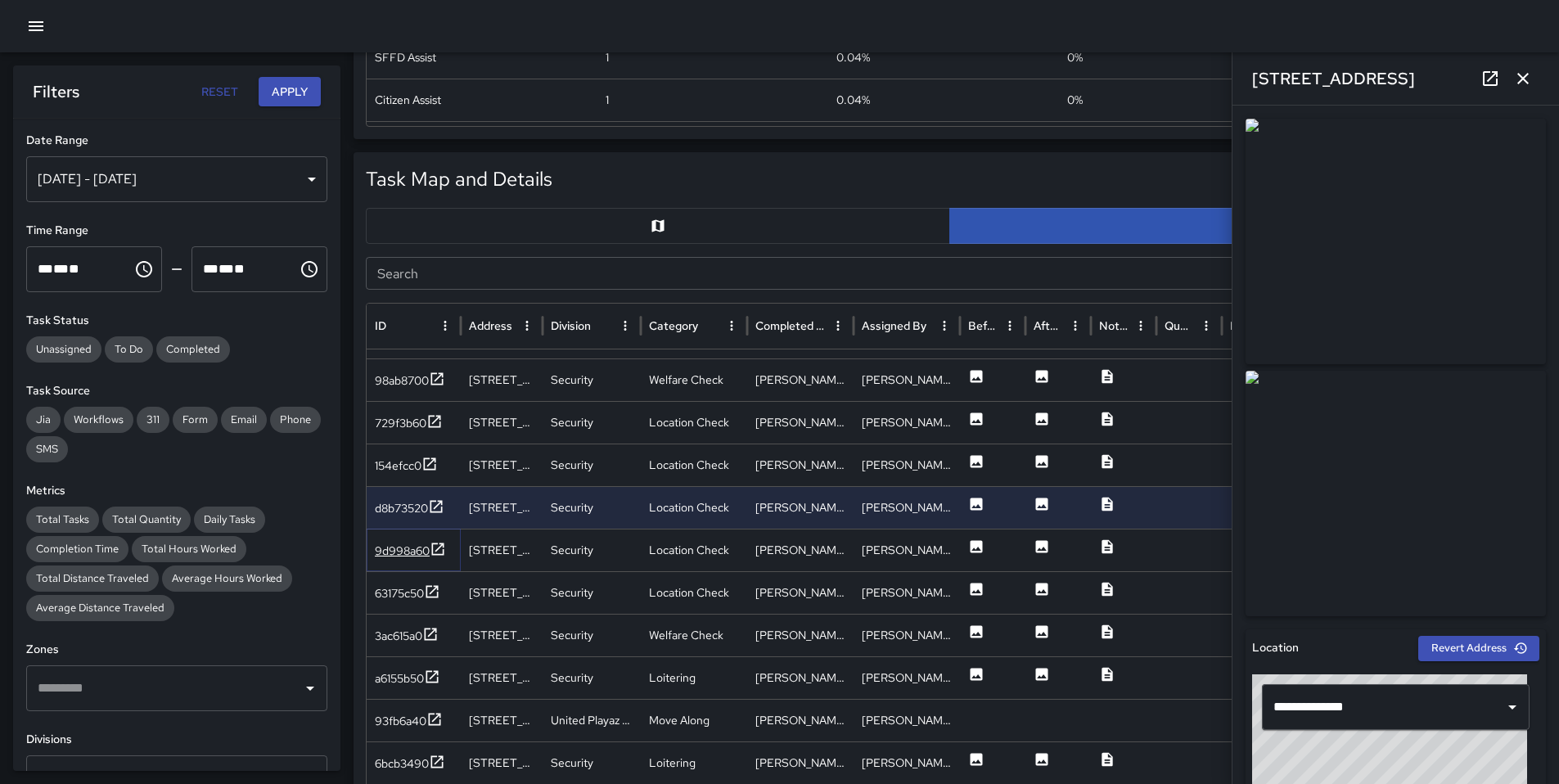
click at [409, 543] on div "9d998a60" at bounding box center [402, 551] width 55 height 16
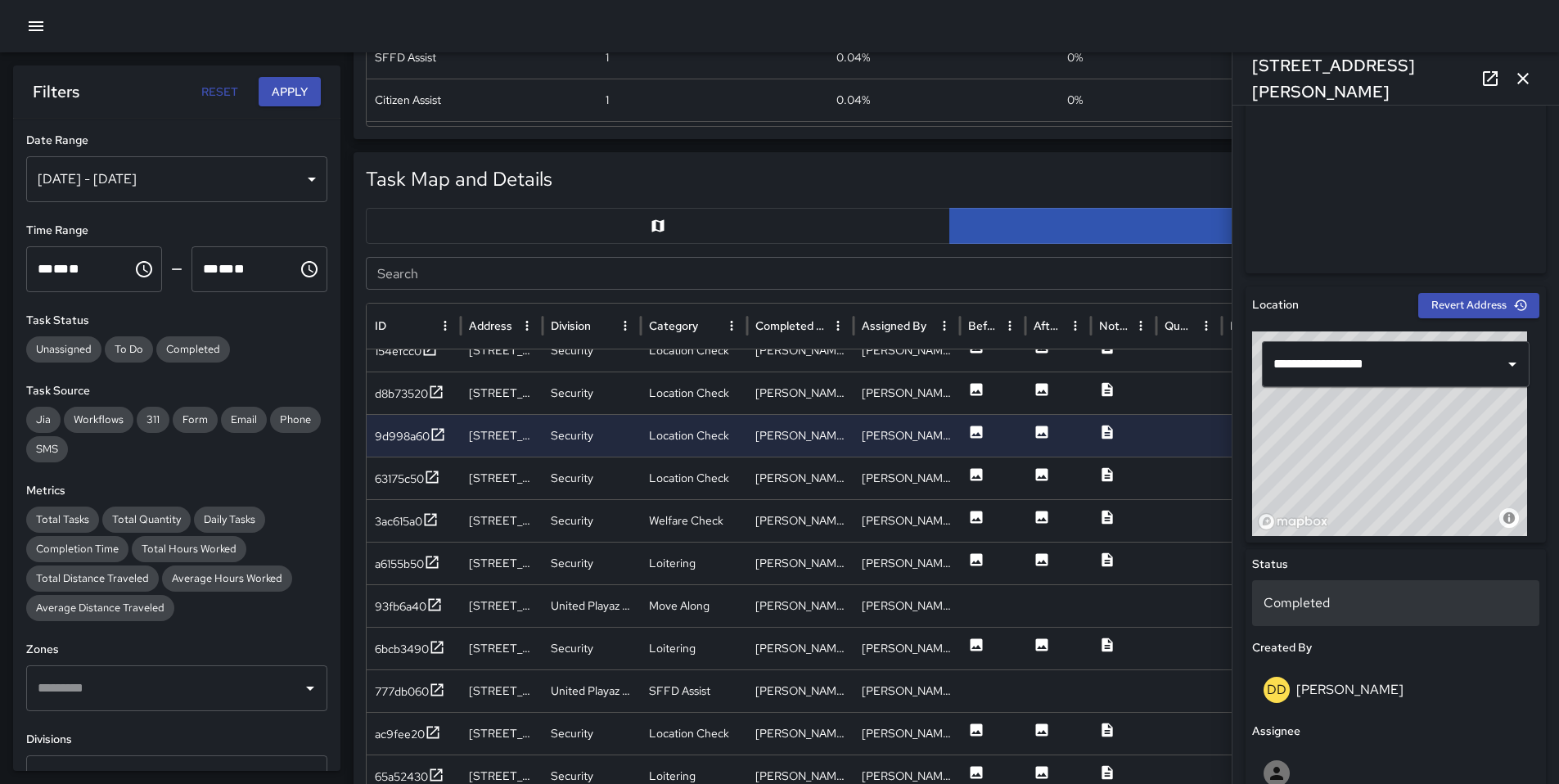
click at [1354, 587] on div "Completed" at bounding box center [1396, 602] width 287 height 45
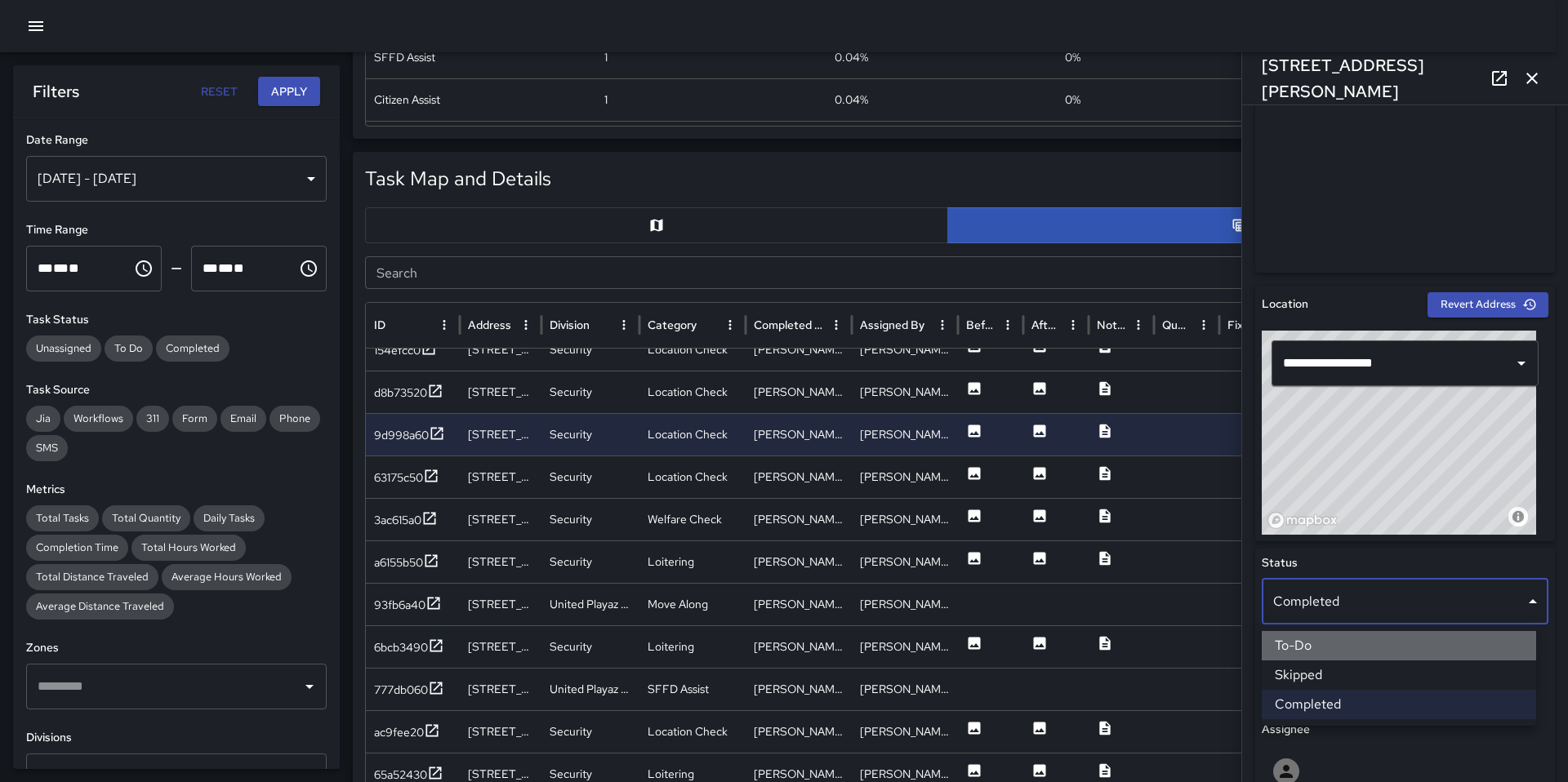
click at [1339, 642] on li "To-Do" at bounding box center [1399, 645] width 275 height 29
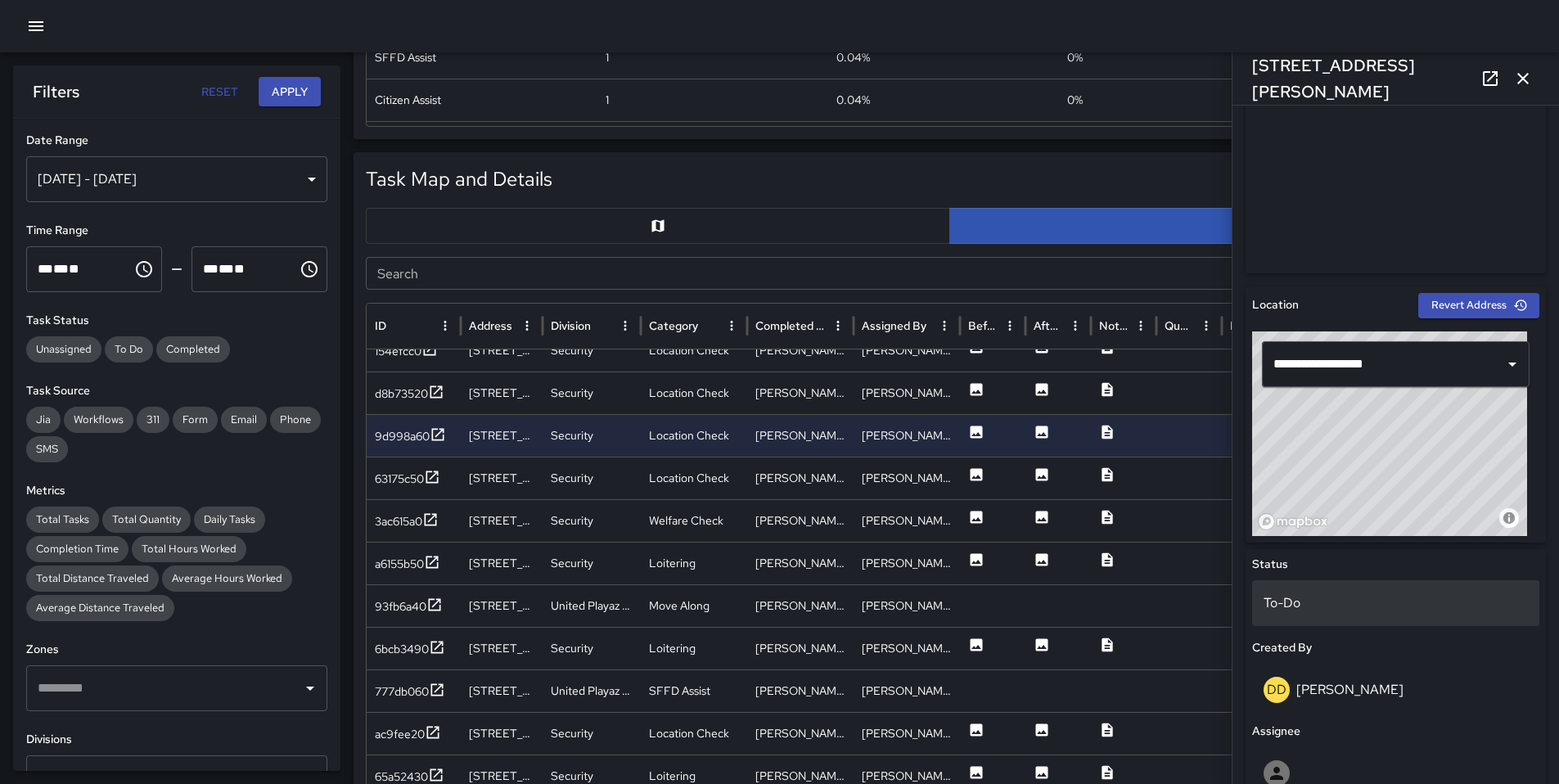
click at [1333, 594] on p "To-Do" at bounding box center [1396, 603] width 264 height 20
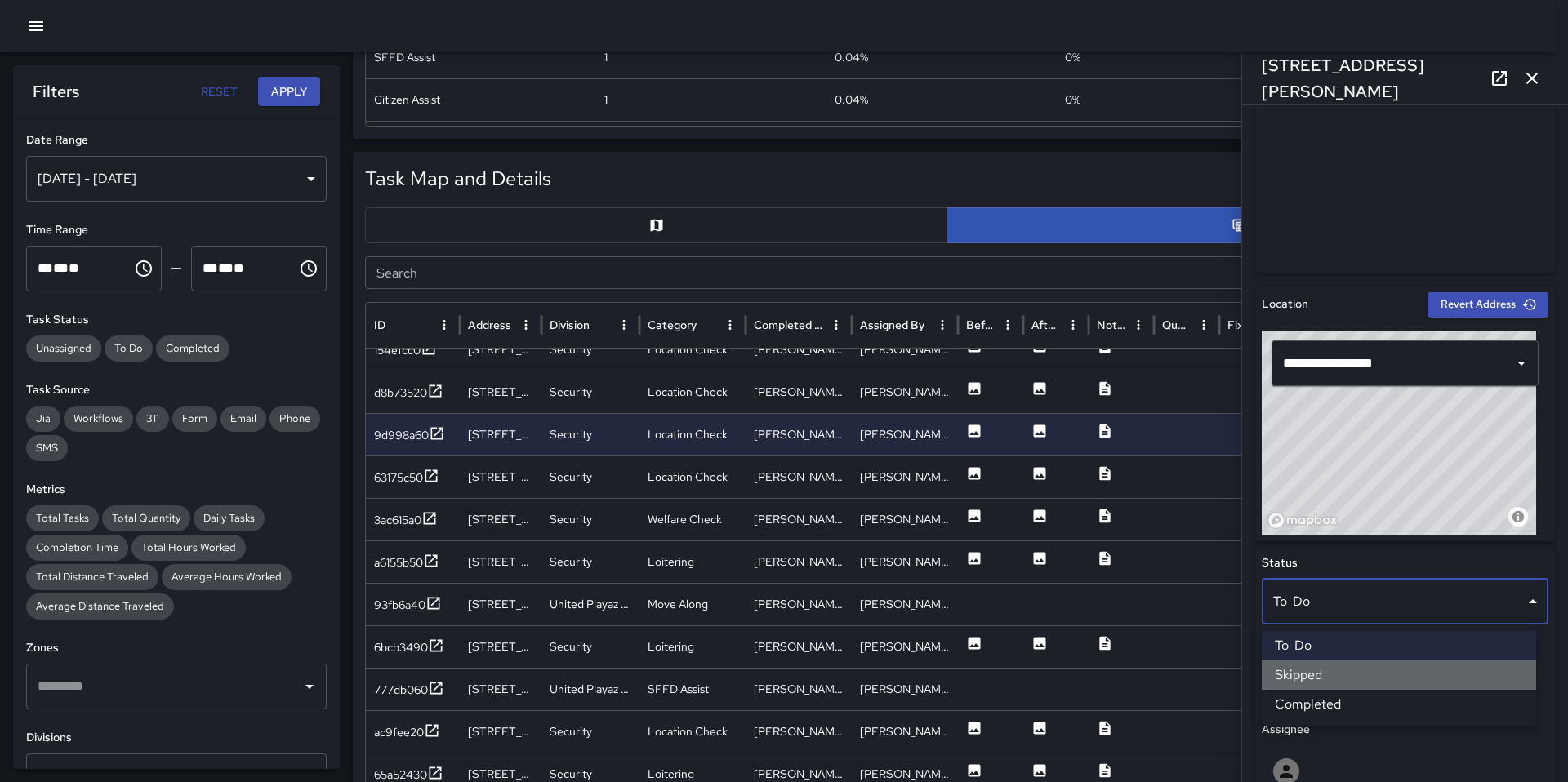
click at [1325, 668] on li "Skipped" at bounding box center [1399, 675] width 275 height 29
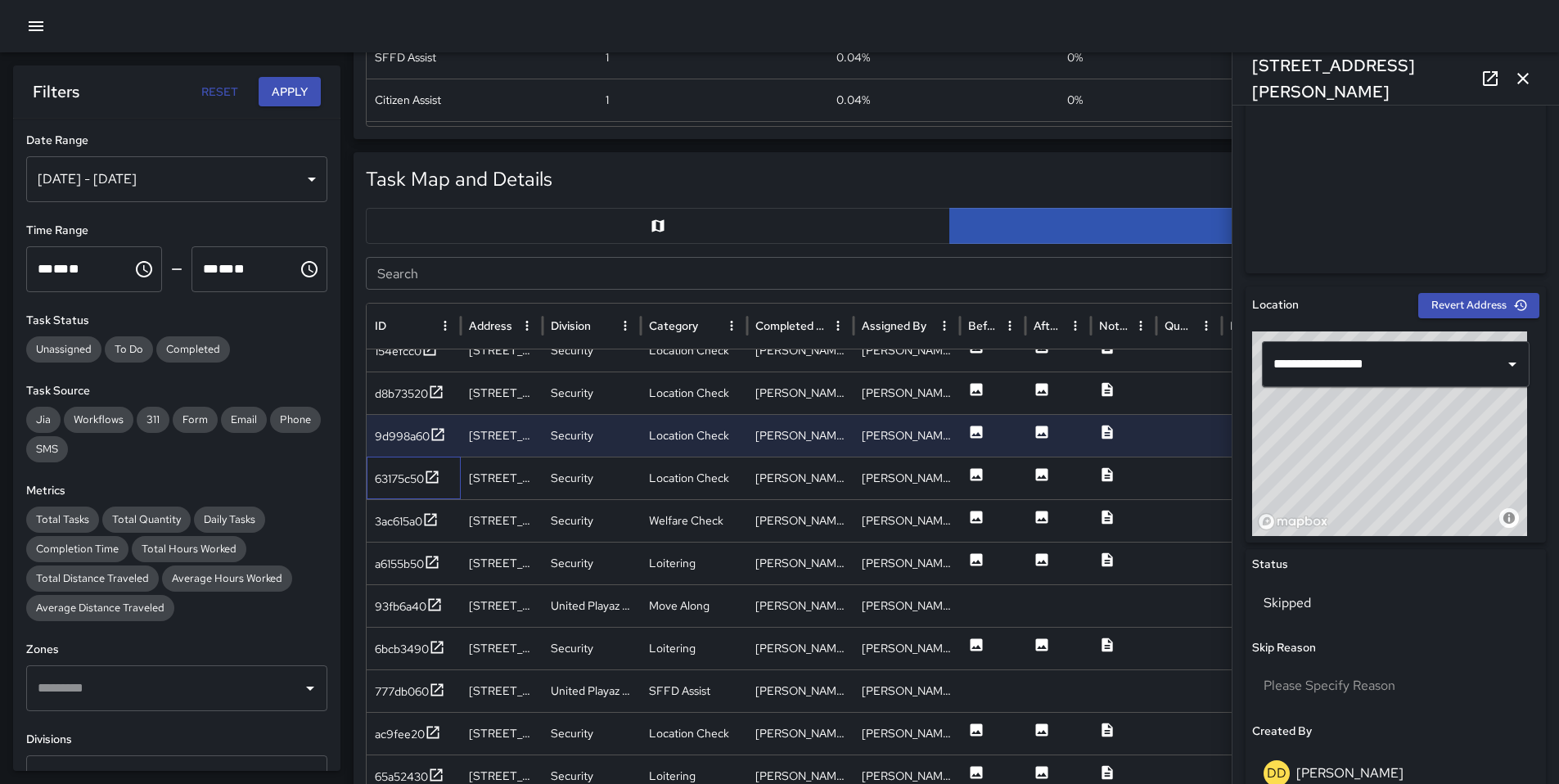
click at [372, 481] on div "63175c50" at bounding box center [414, 478] width 94 height 43
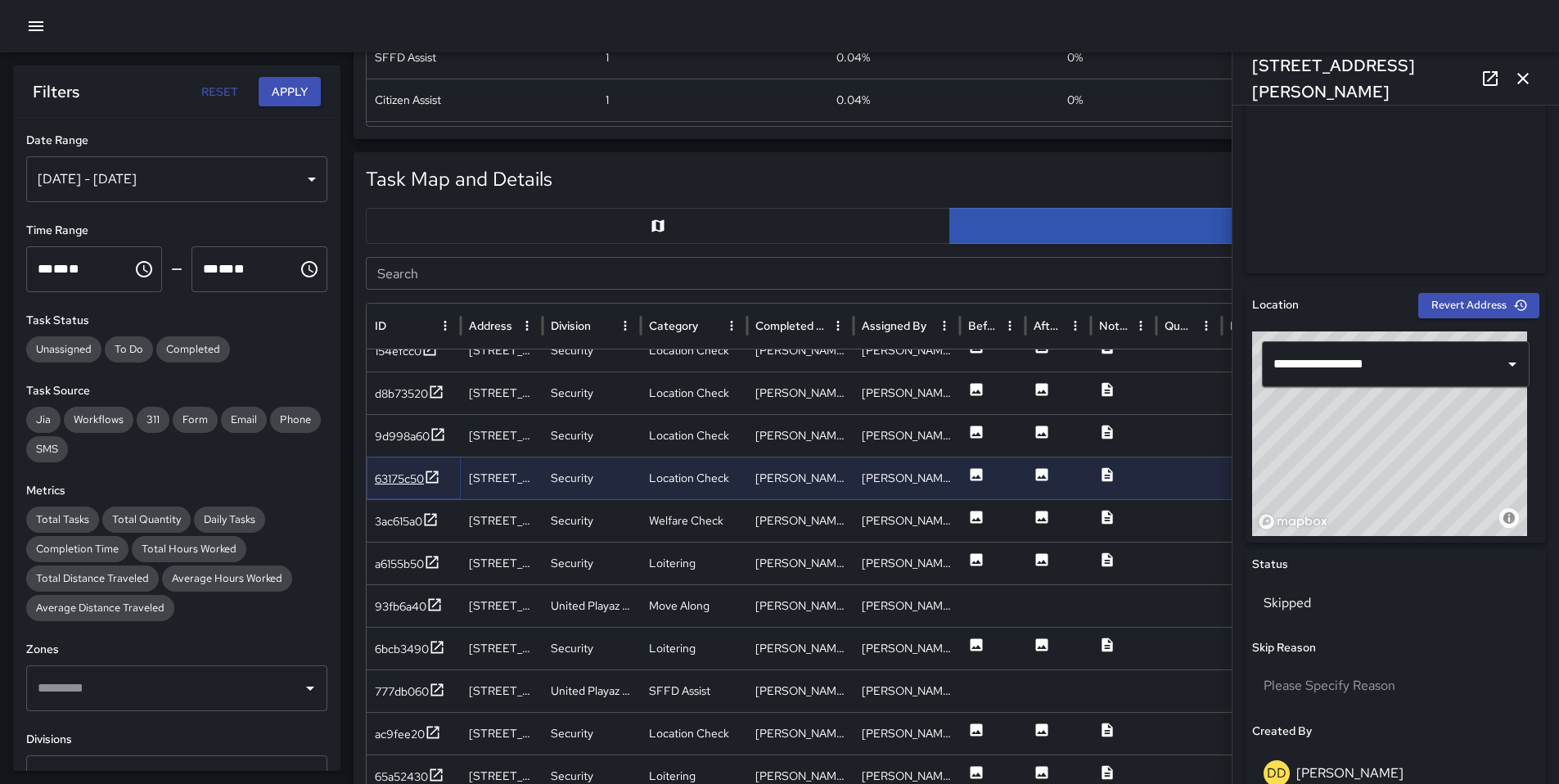
click at [390, 485] on div "63175c50" at bounding box center [399, 479] width 49 height 16
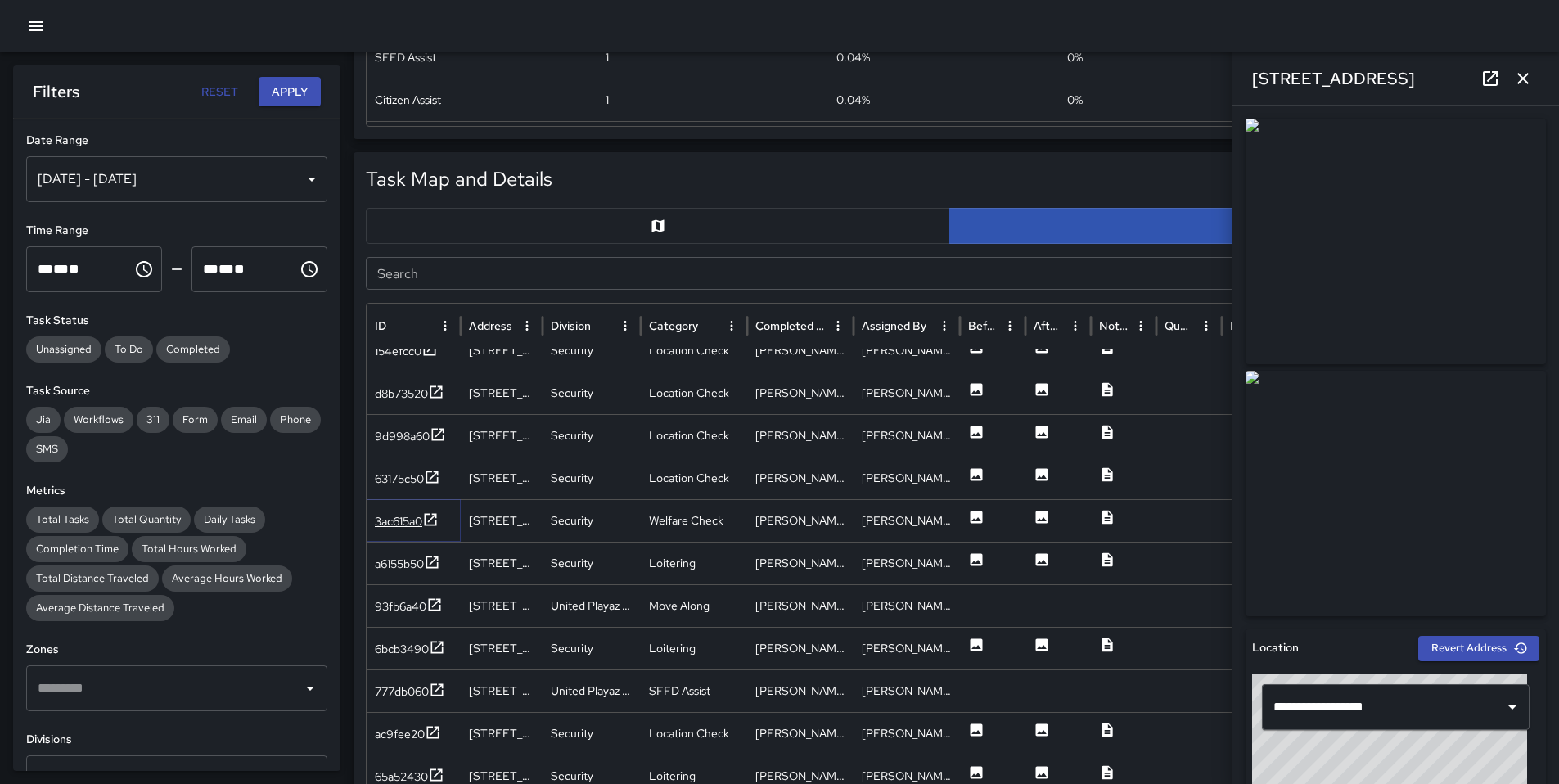
click at [384, 525] on div "3ac615a0" at bounding box center [398, 521] width 47 height 16
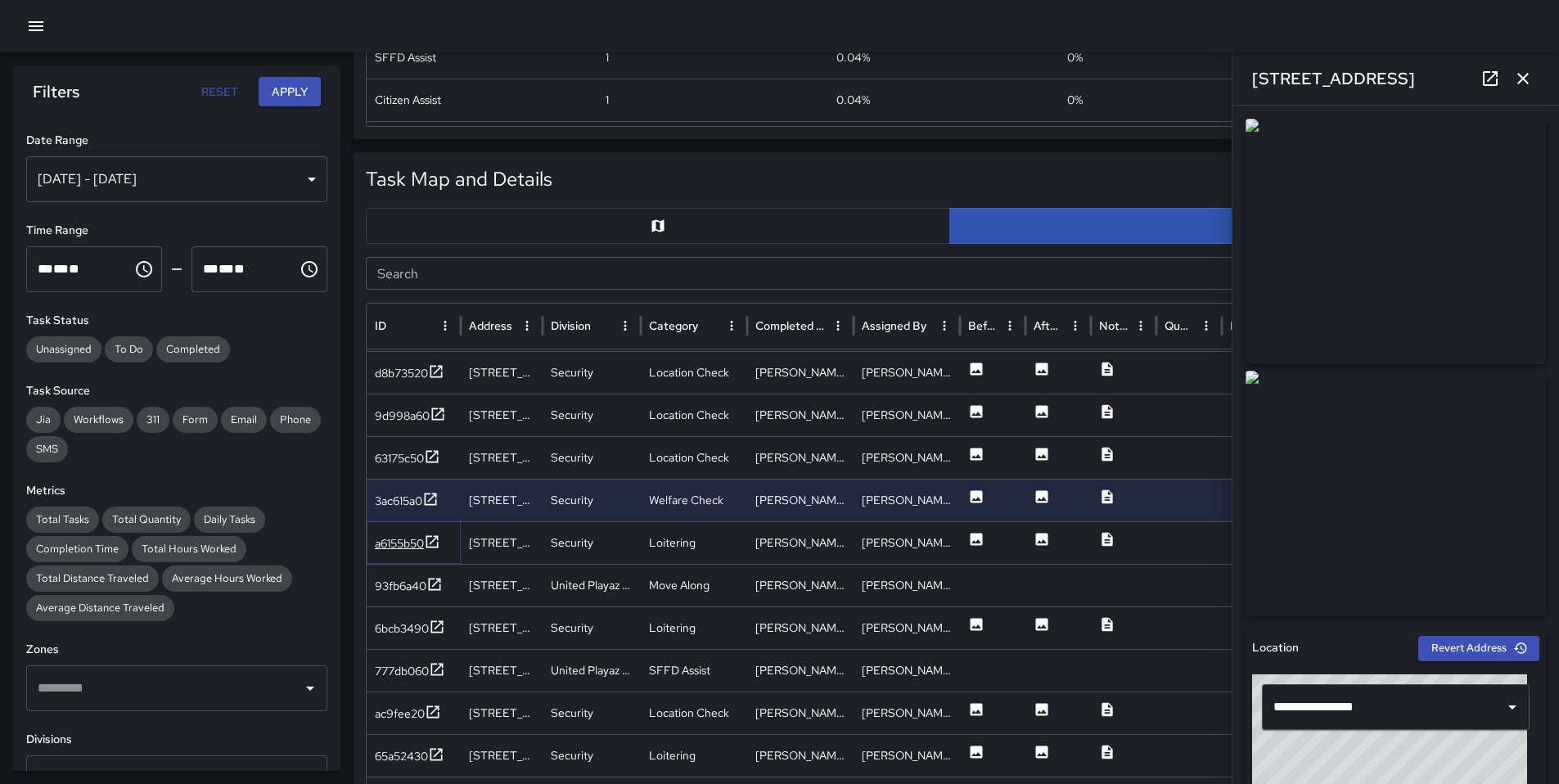
click at [399, 535] on div "a6155b50" at bounding box center [399, 543] width 49 height 16
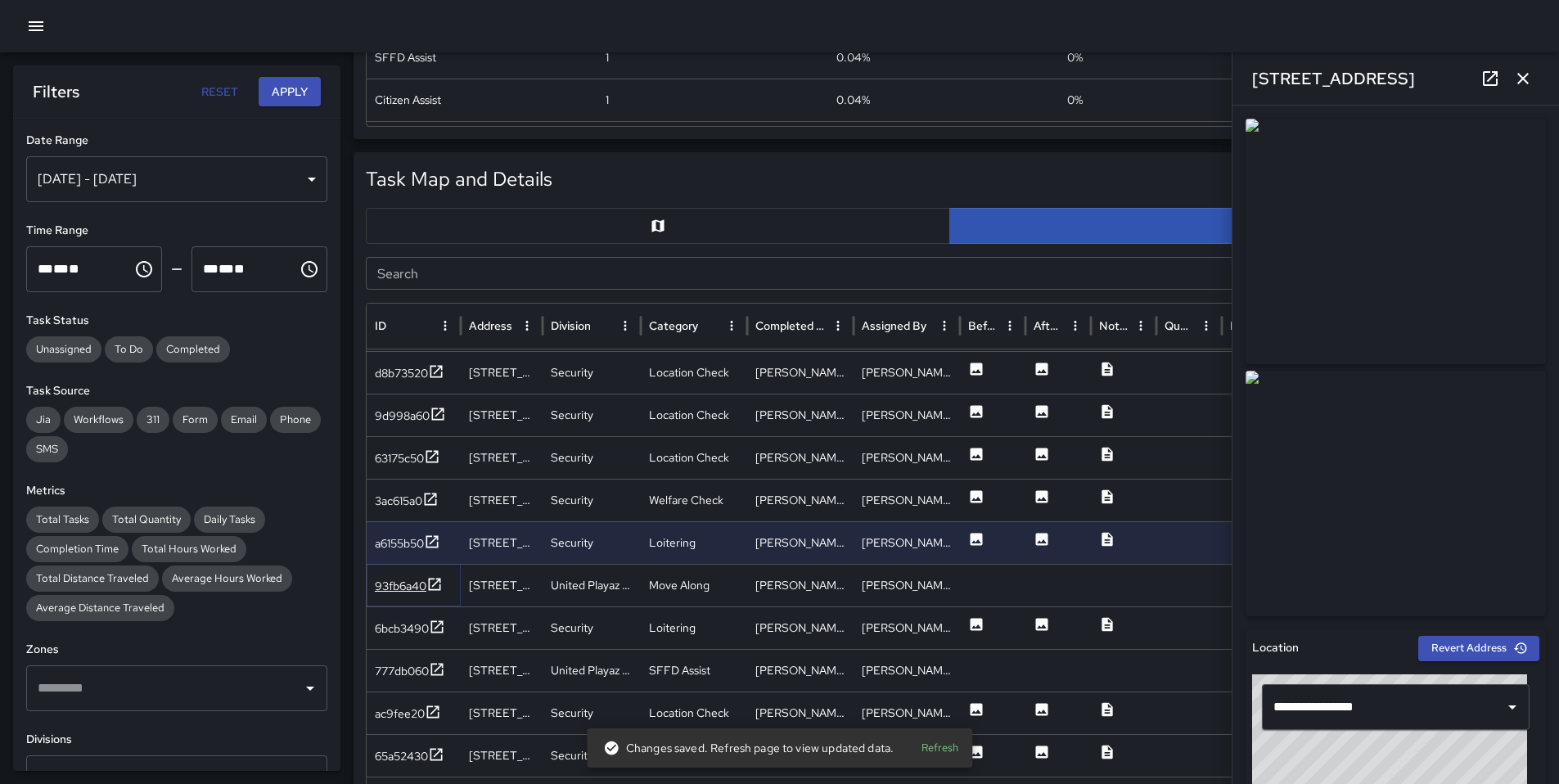
click at [398, 581] on div "93fb6a40" at bounding box center [401, 586] width 51 height 16
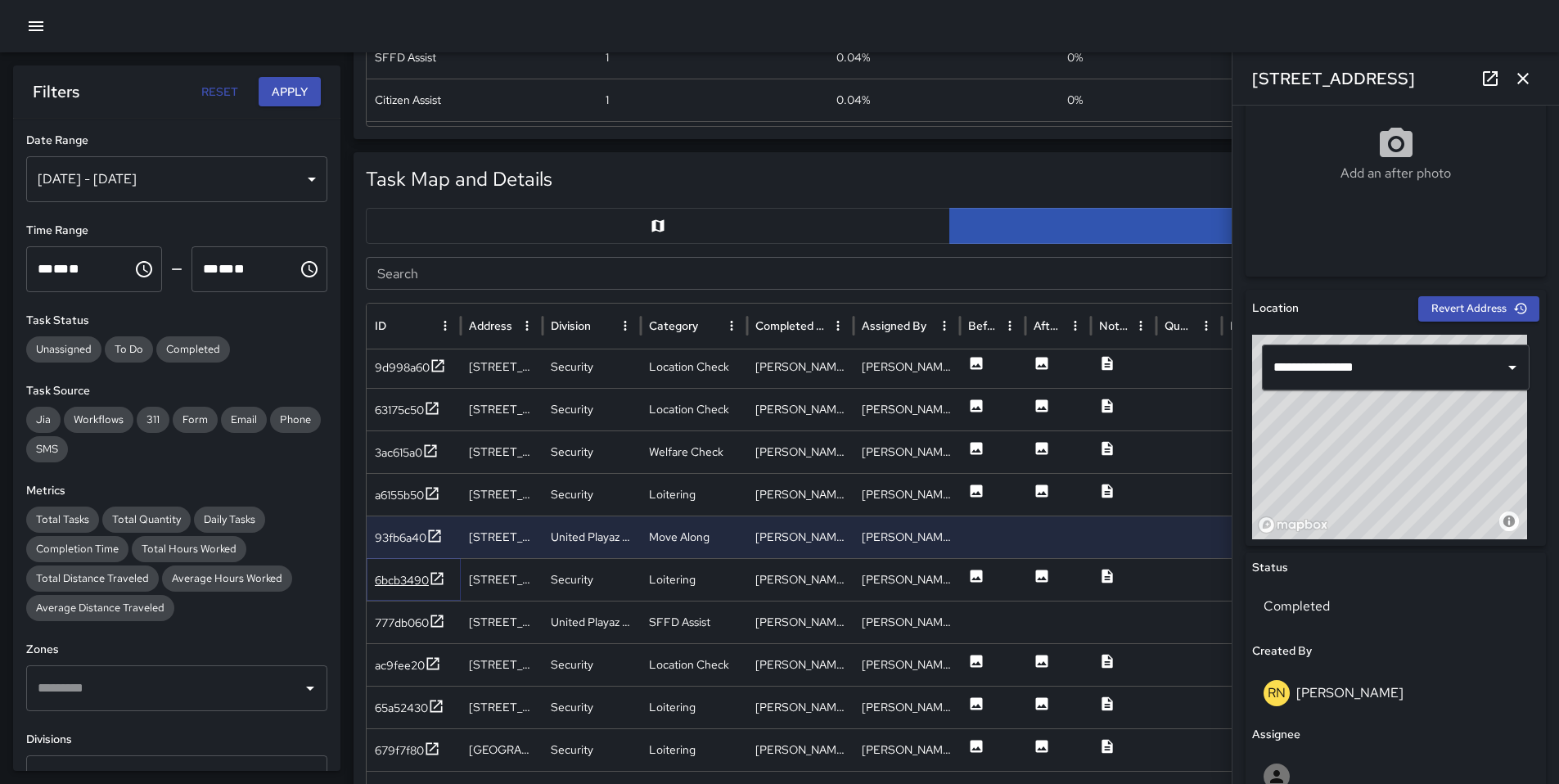
click at [415, 576] on div "6bcb3490" at bounding box center [402, 580] width 54 height 16
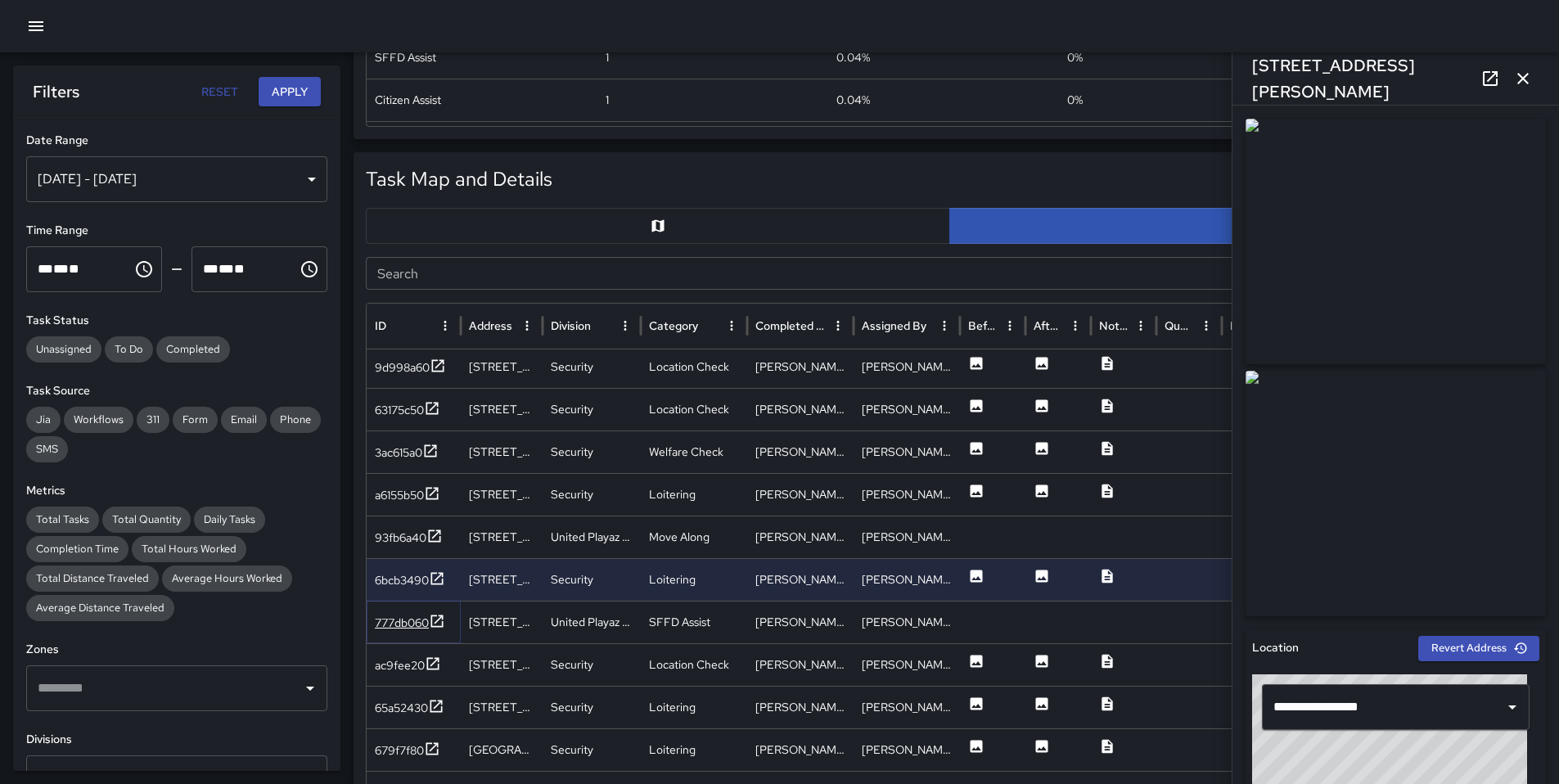
click at [401, 617] on div "777db060" at bounding box center [402, 622] width 54 height 16
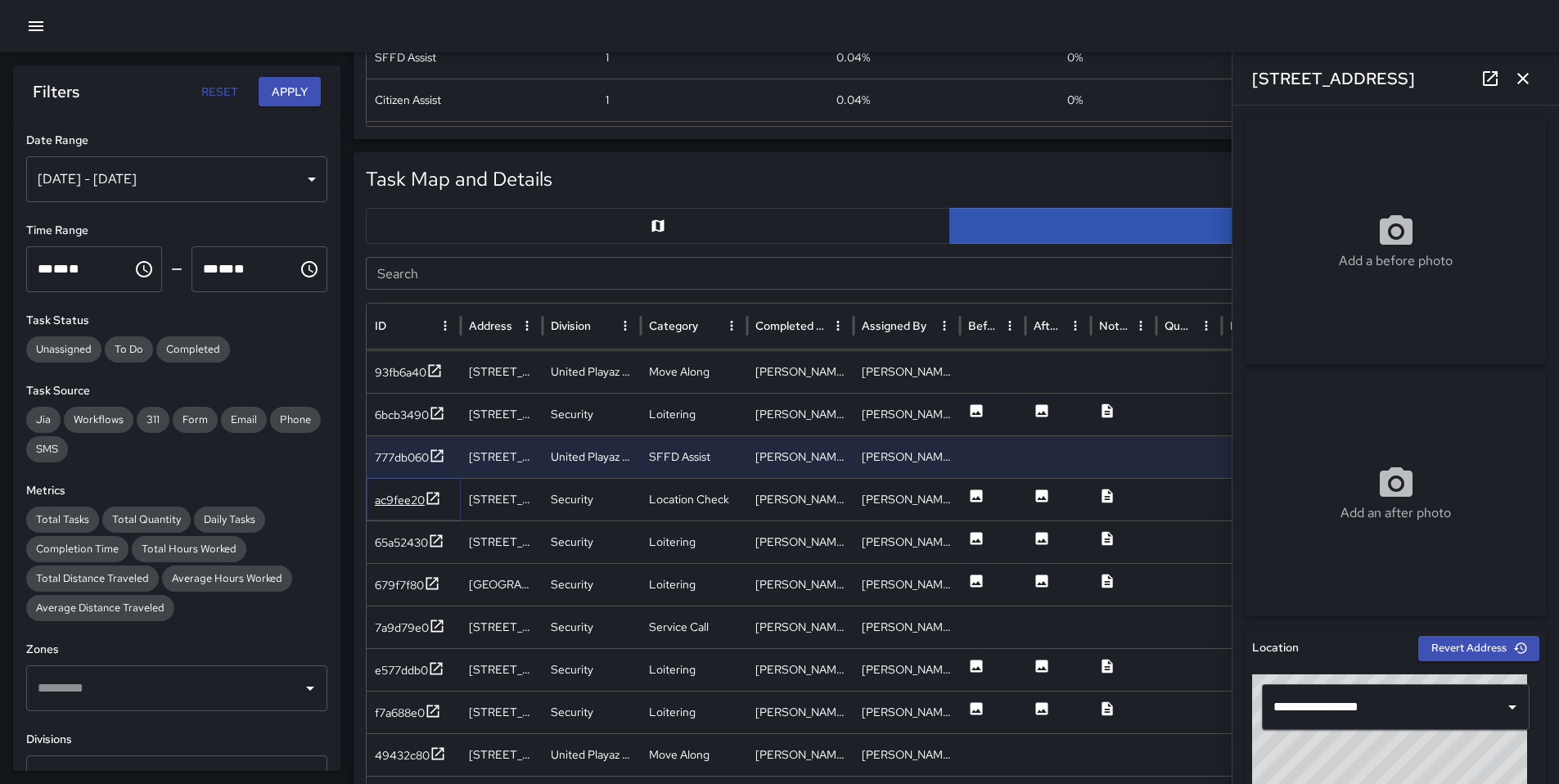
click at [416, 505] on div "ac9fee20" at bounding box center [400, 499] width 50 height 16
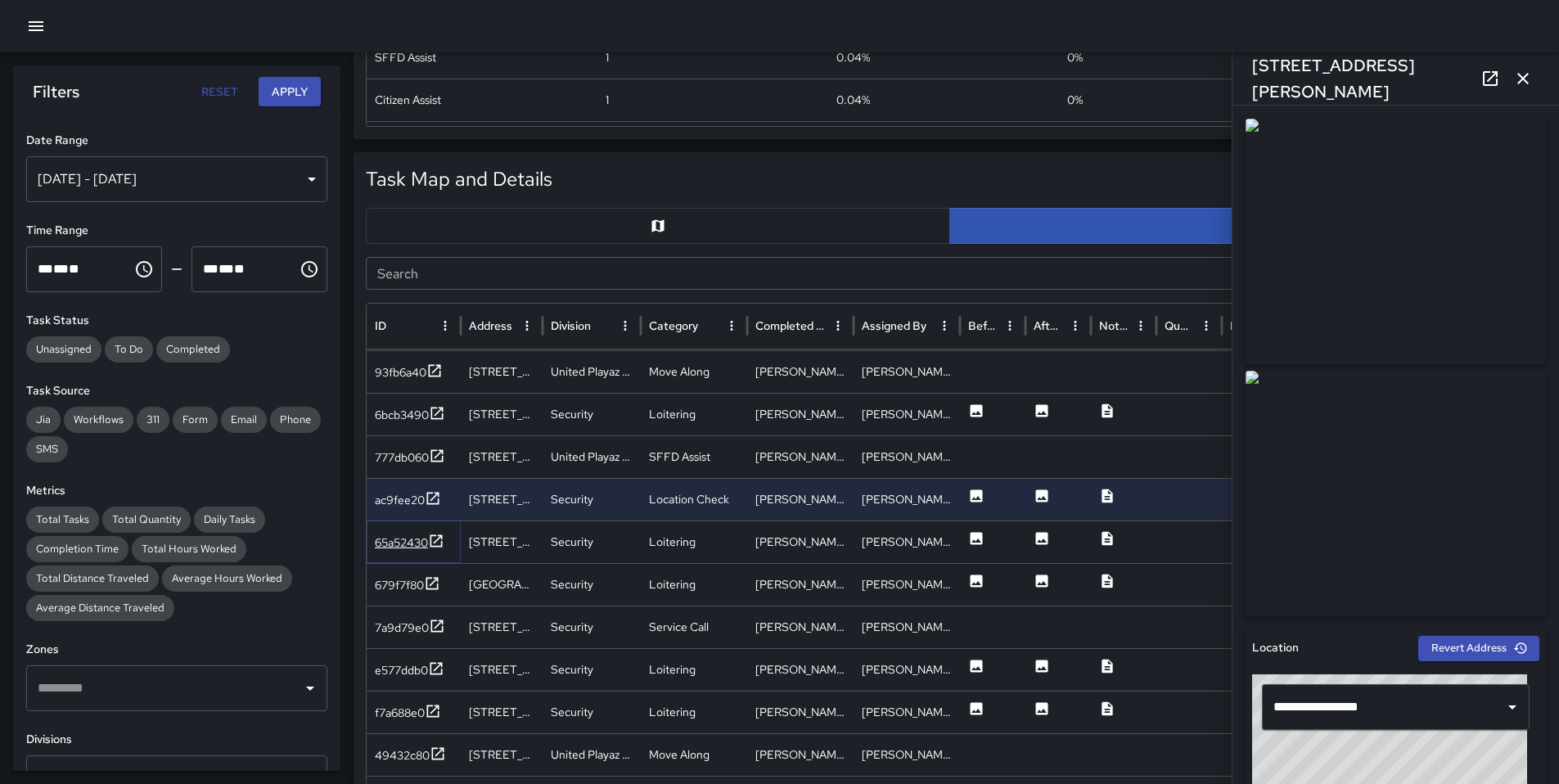
click at [405, 535] on div "65a52430" at bounding box center [402, 542] width 53 height 16
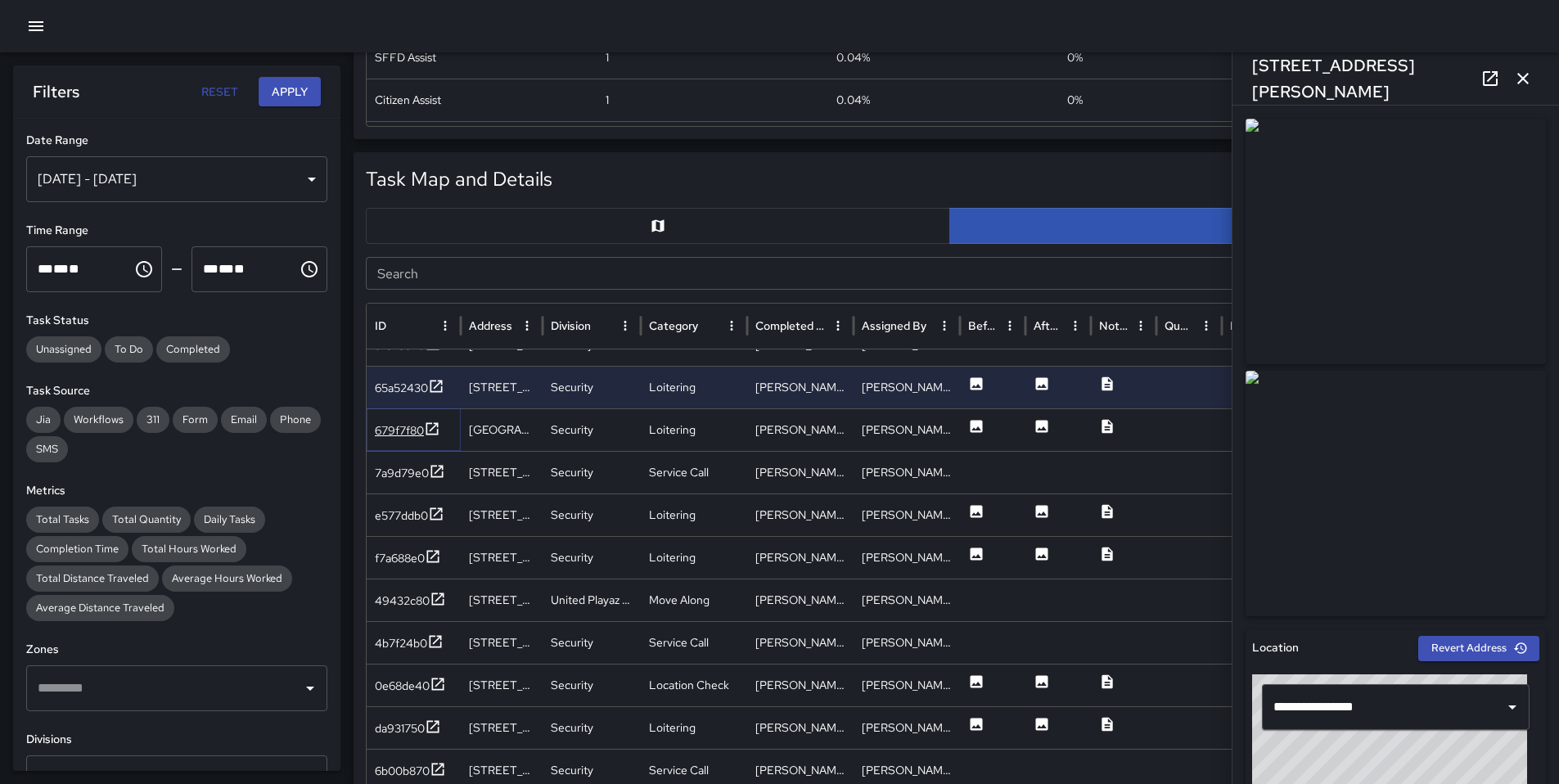
click at [415, 433] on div "679f7f80" at bounding box center [399, 430] width 49 height 16
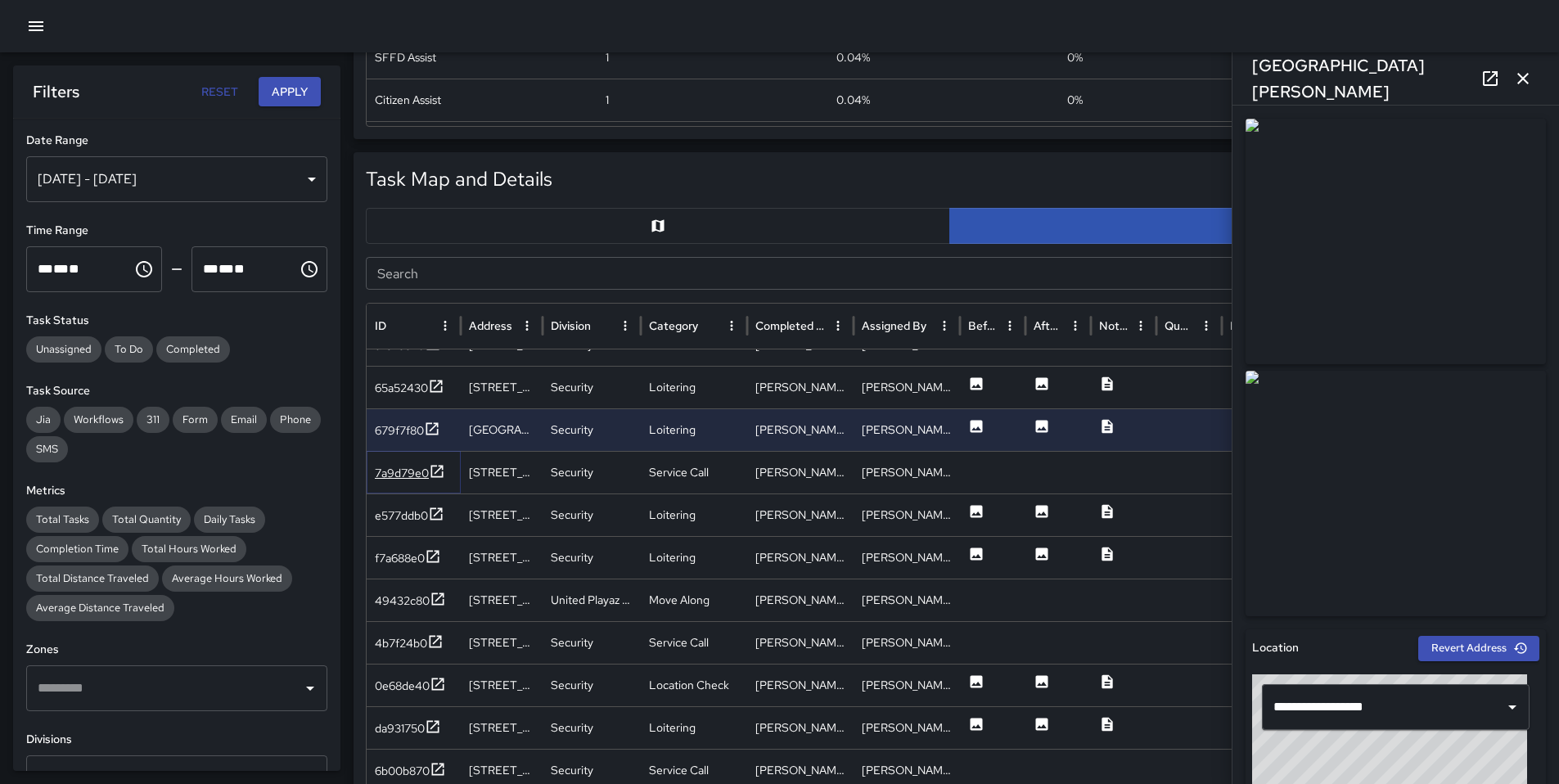
click at [415, 471] on div "7a9d79e0" at bounding box center [402, 473] width 54 height 16
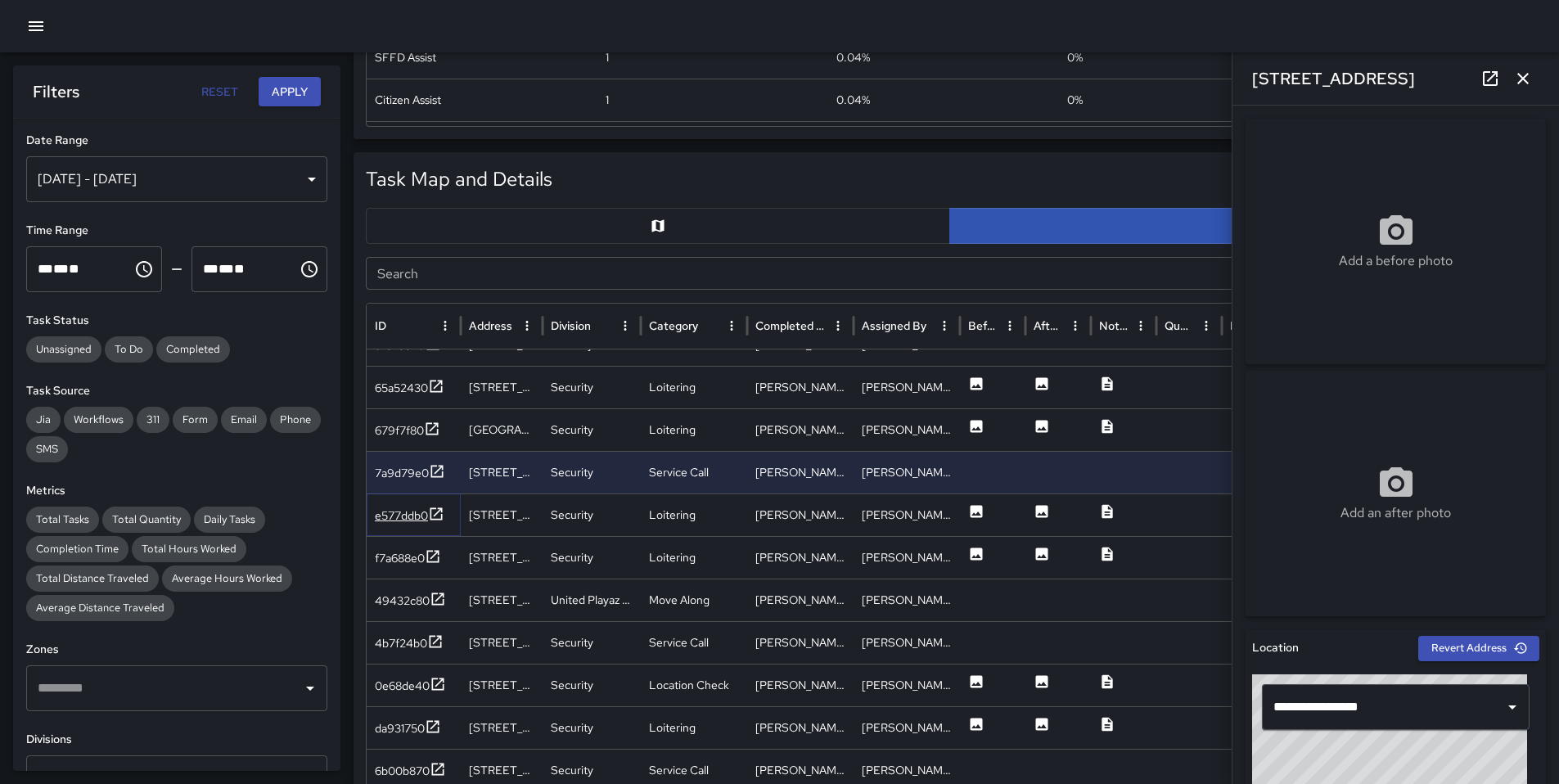
click at [408, 507] on div "e577ddb0" at bounding box center [409, 516] width 69 height 21
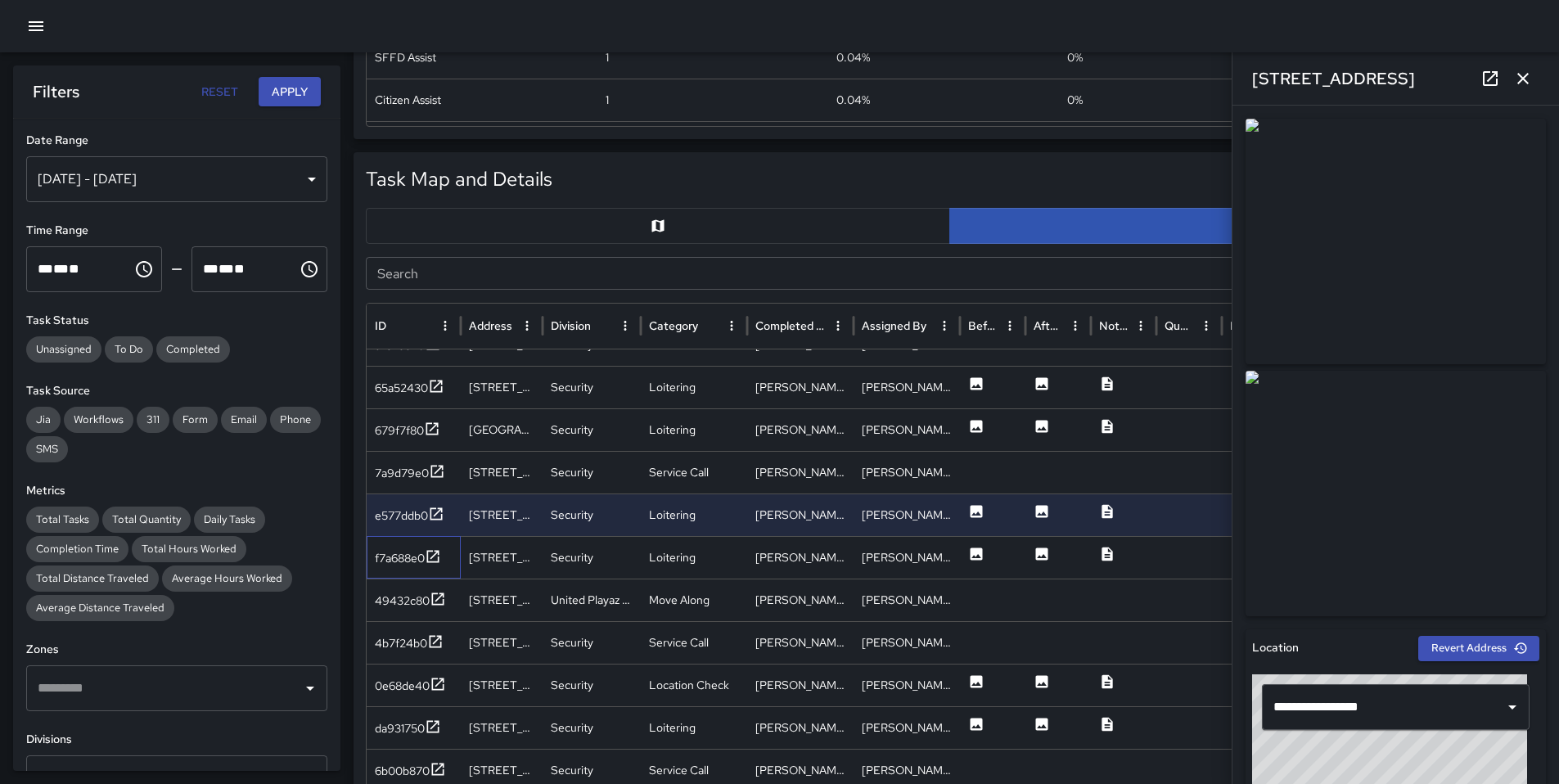
click at [403, 545] on div "f7a688e0" at bounding box center [414, 558] width 94 height 43
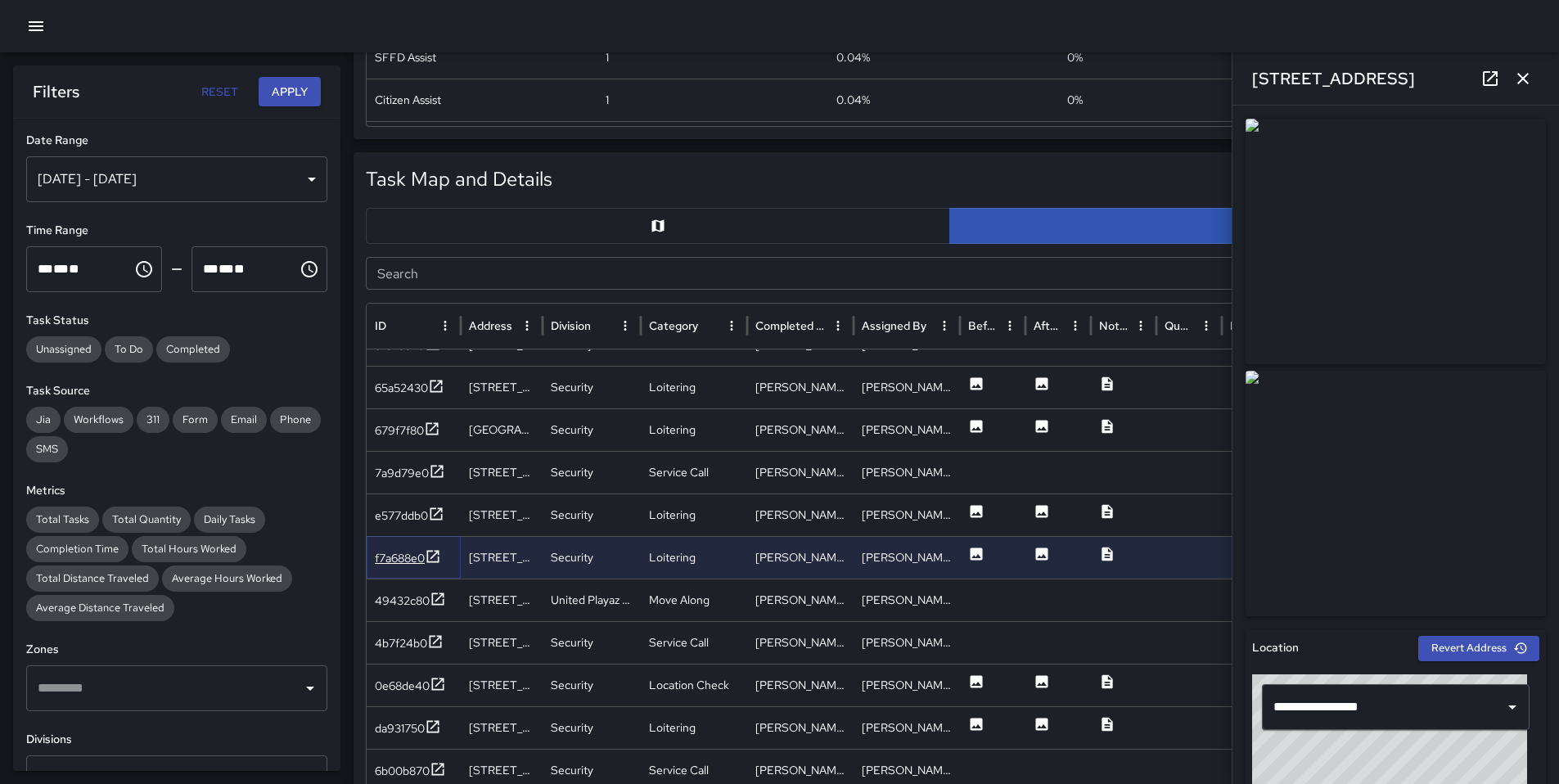
click at [402, 558] on div "f7a688e0" at bounding box center [400, 558] width 50 height 16
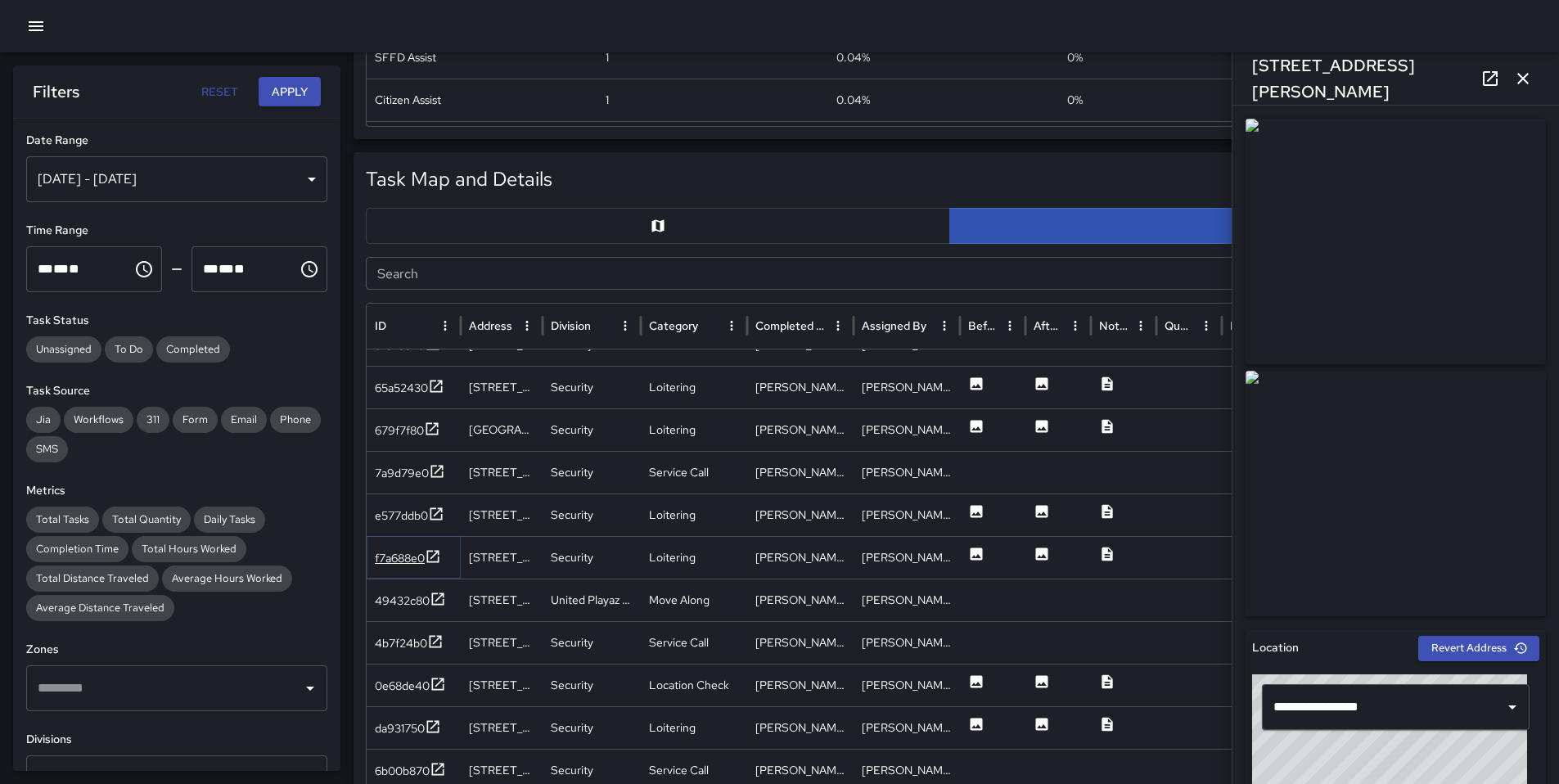
click at [387, 558] on div "f7a688e0" at bounding box center [400, 558] width 50 height 16
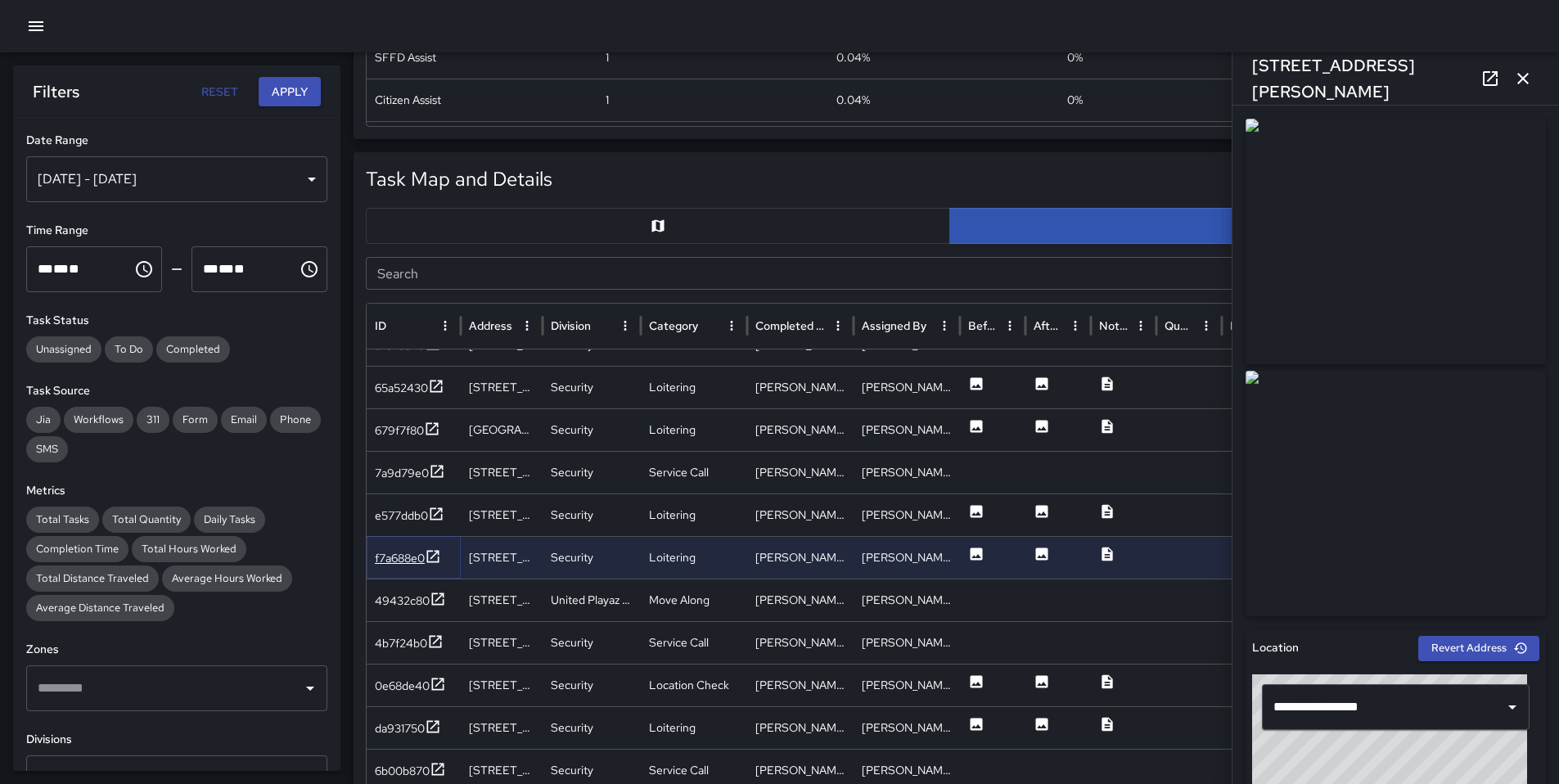
click at [389, 553] on div "f7a688e0" at bounding box center [400, 558] width 50 height 16
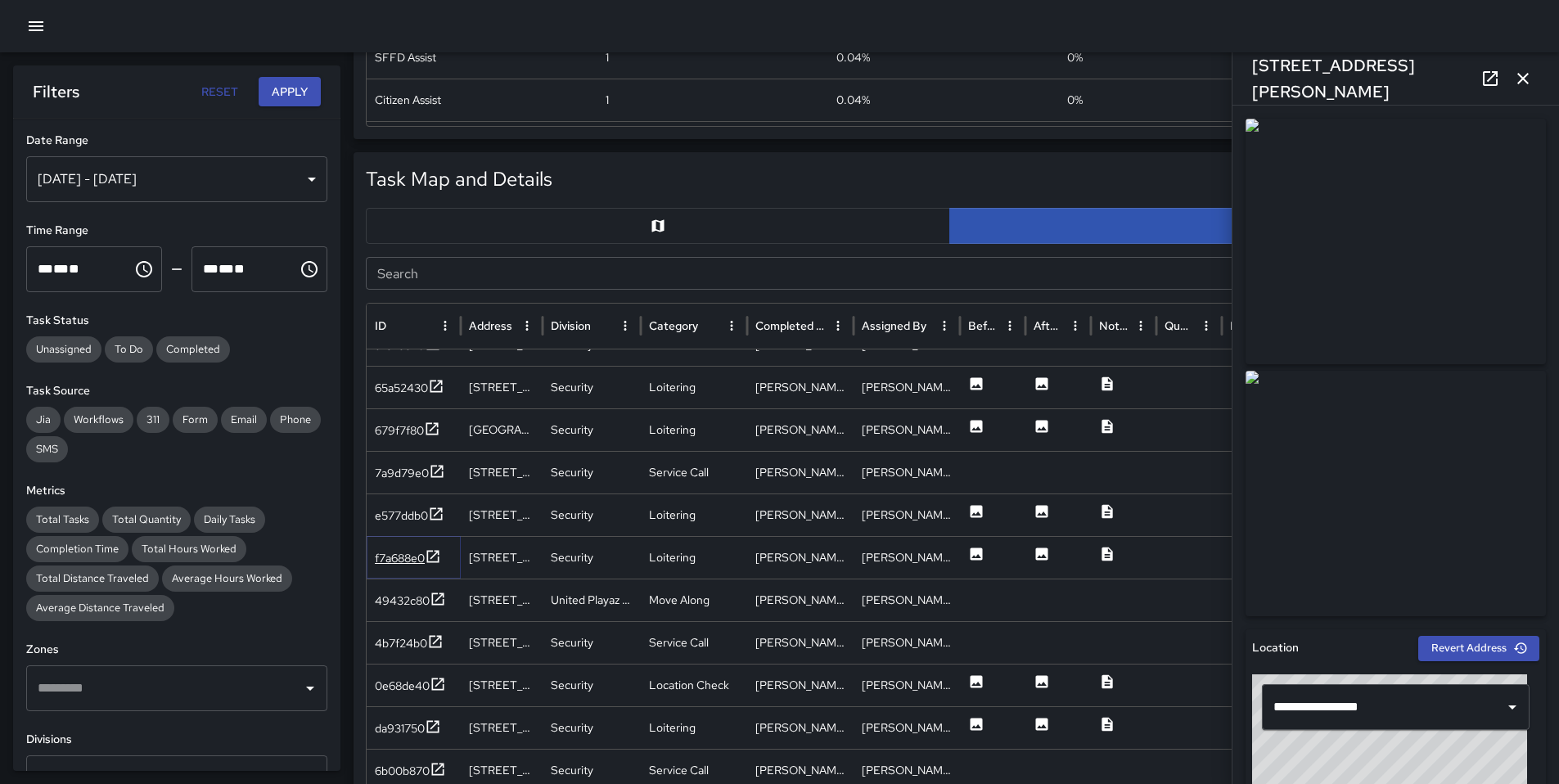
click at [389, 553] on div "f7a688e0" at bounding box center [400, 558] width 50 height 16
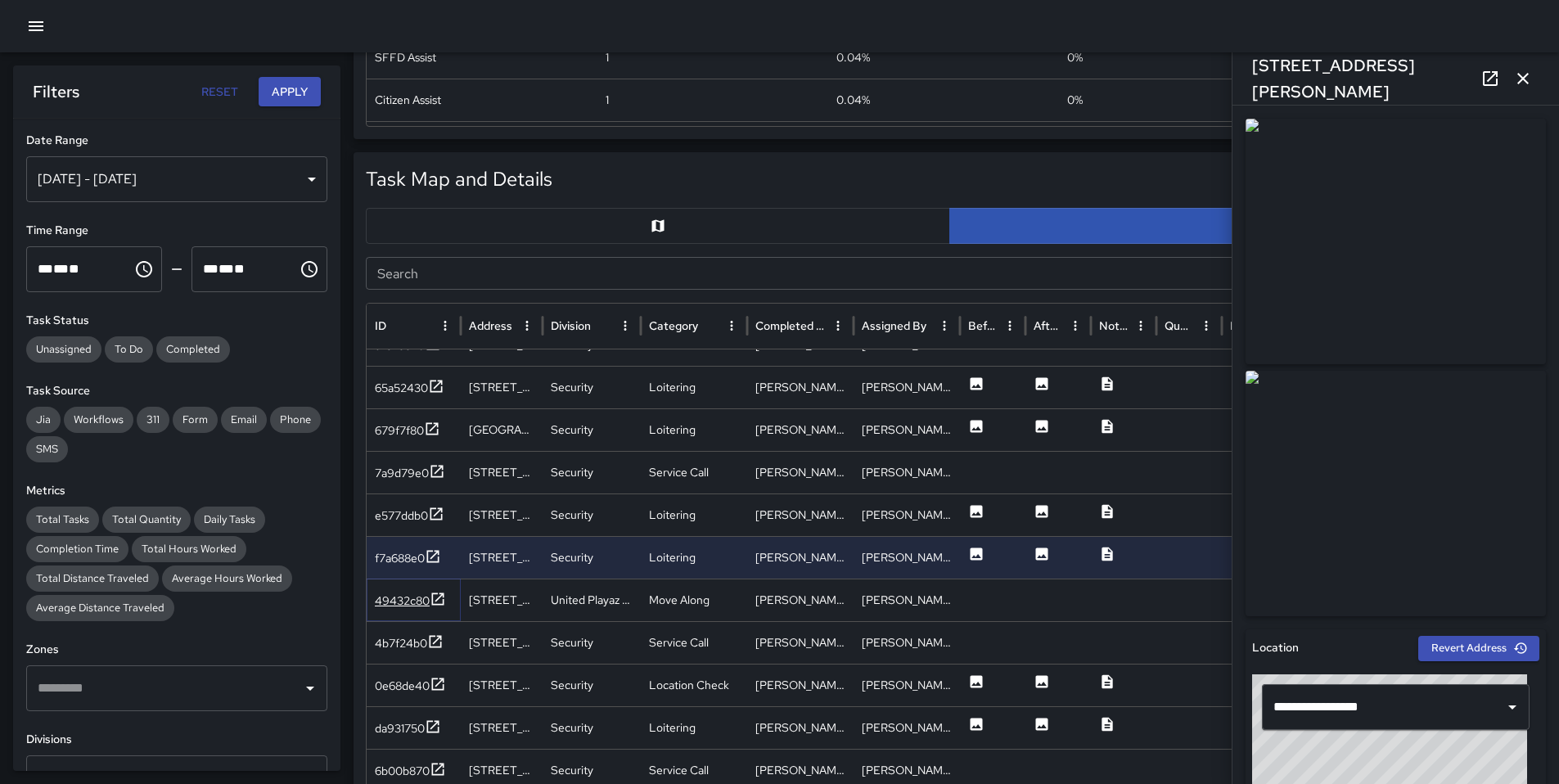
click at [388, 596] on div "49432c80" at bounding box center [402, 600] width 55 height 16
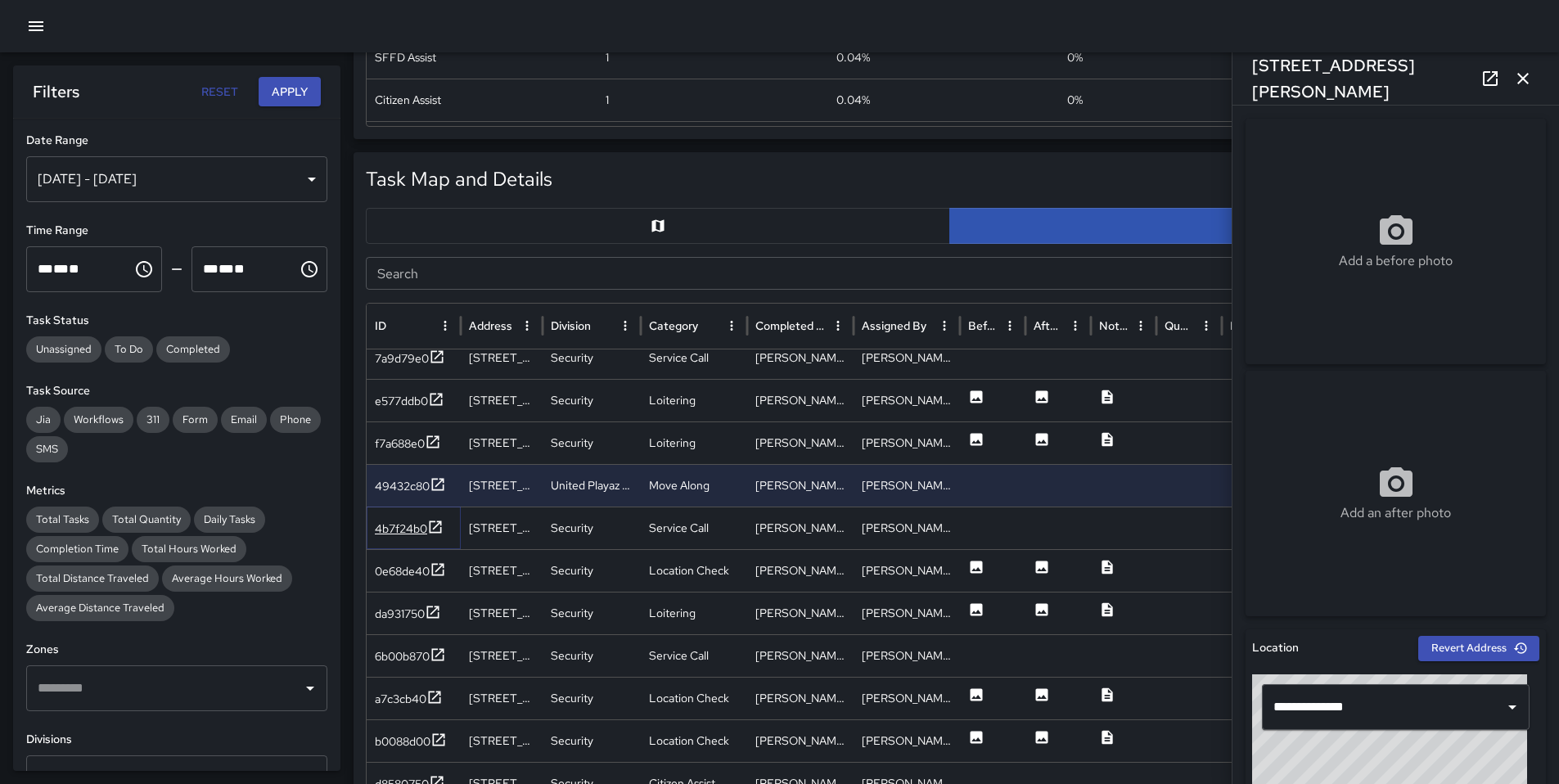
click at [401, 537] on div "4b7f24b0" at bounding box center [409, 529] width 69 height 21
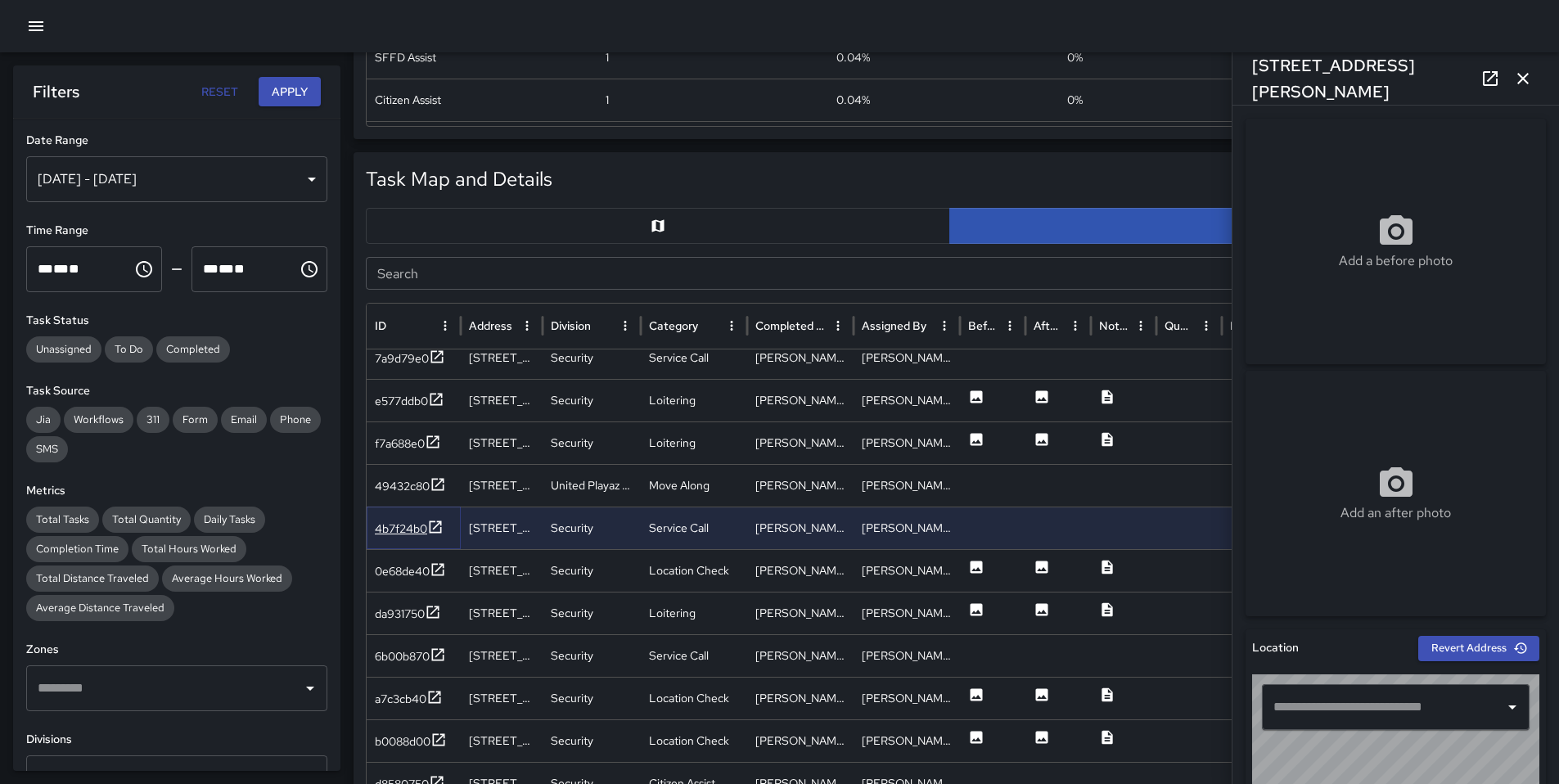
type input "**********"
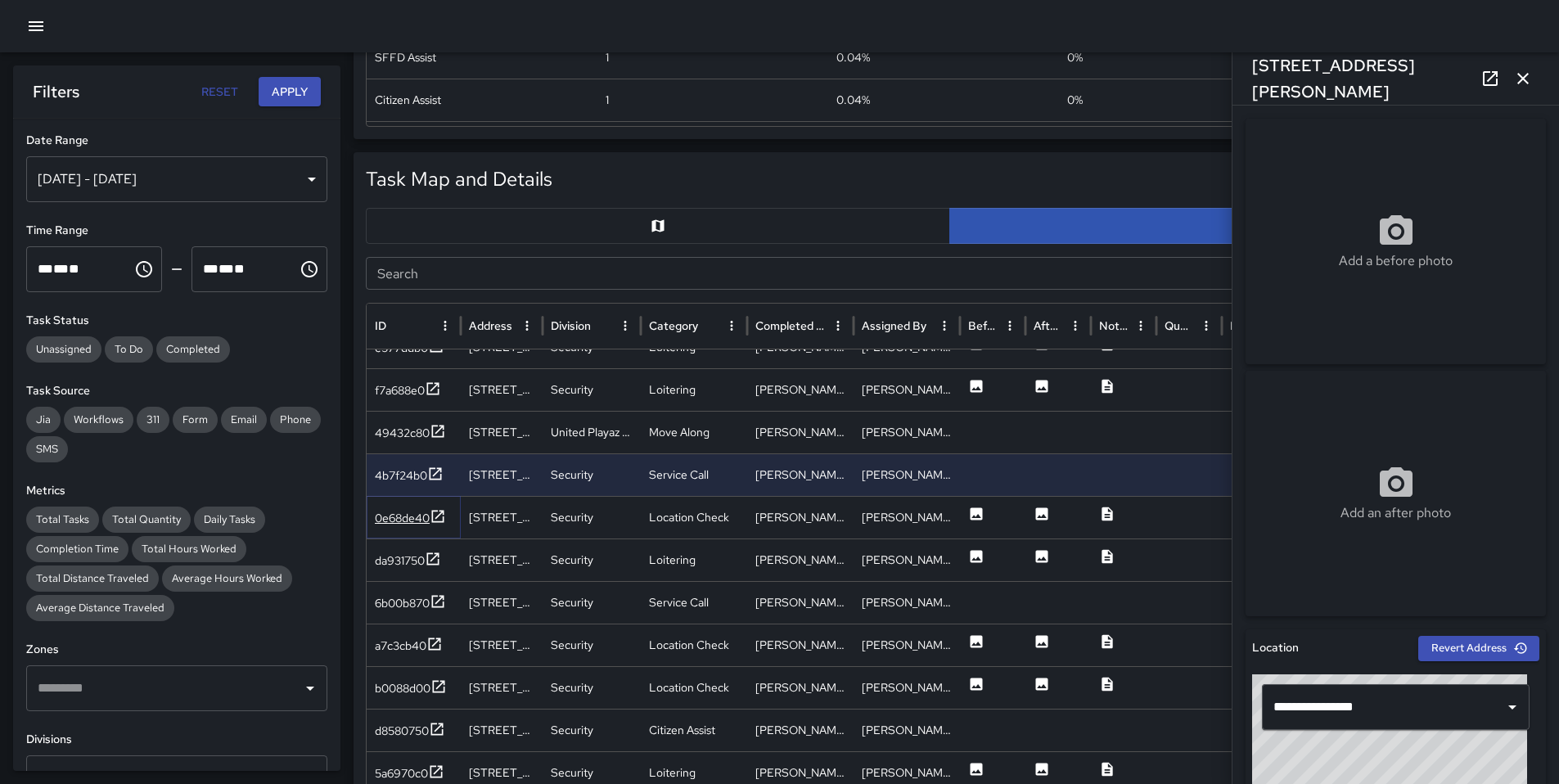
click at [394, 525] on div "0e68de40" at bounding box center [402, 517] width 55 height 16
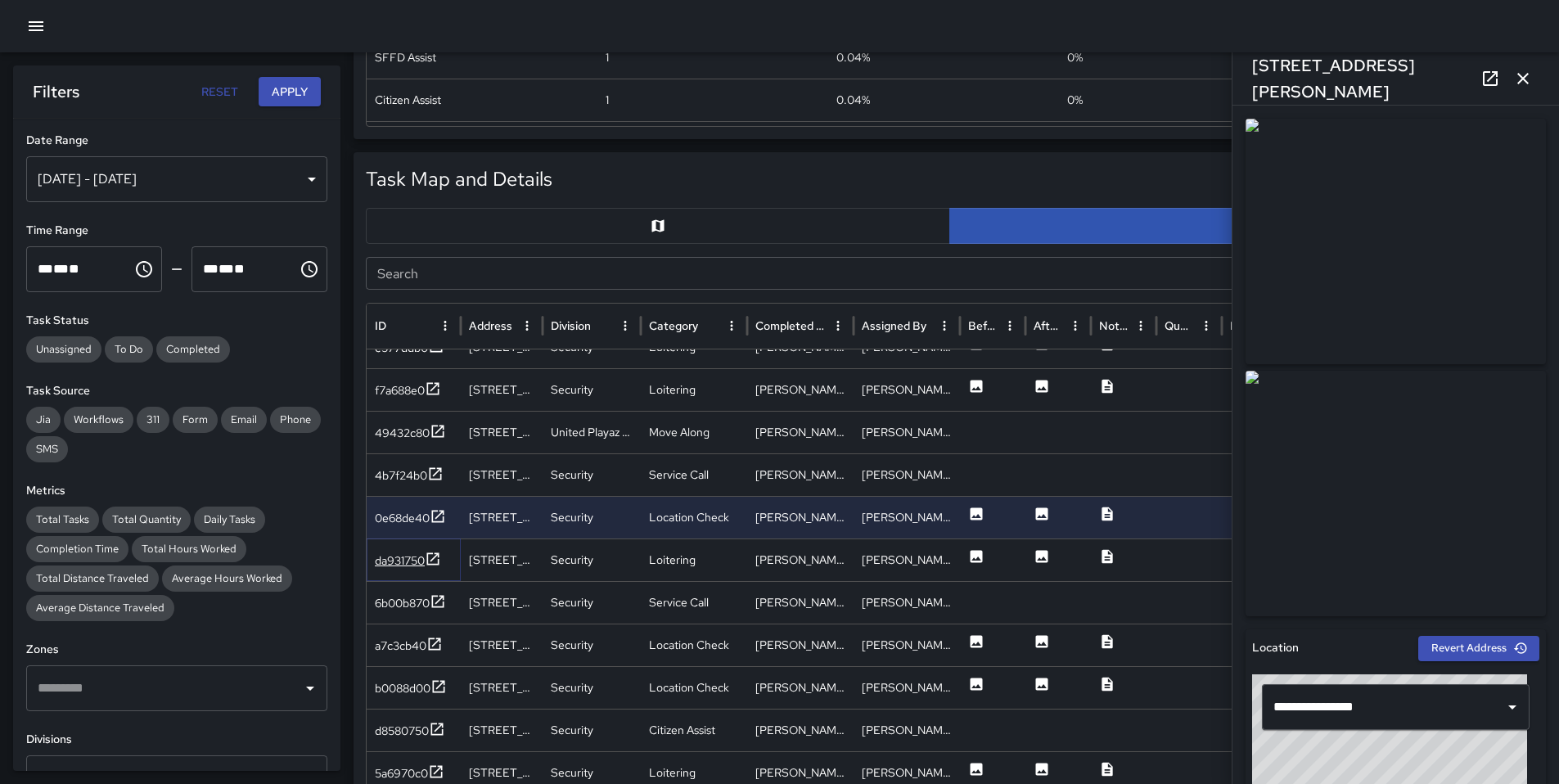
click at [395, 564] on div "da931750" at bounding box center [400, 560] width 50 height 16
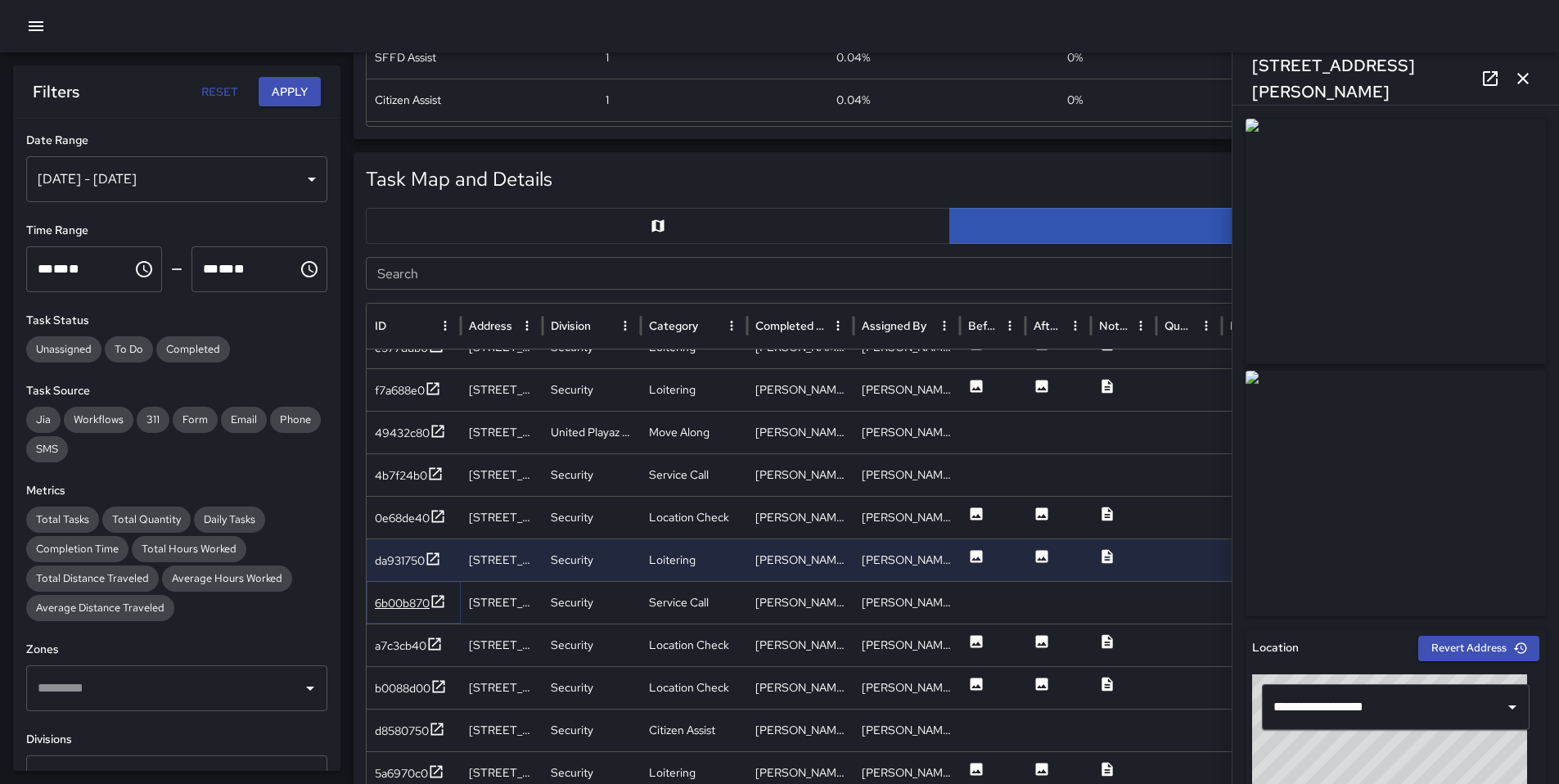
click at [396, 606] on div "6b00b870" at bounding box center [402, 603] width 55 height 16
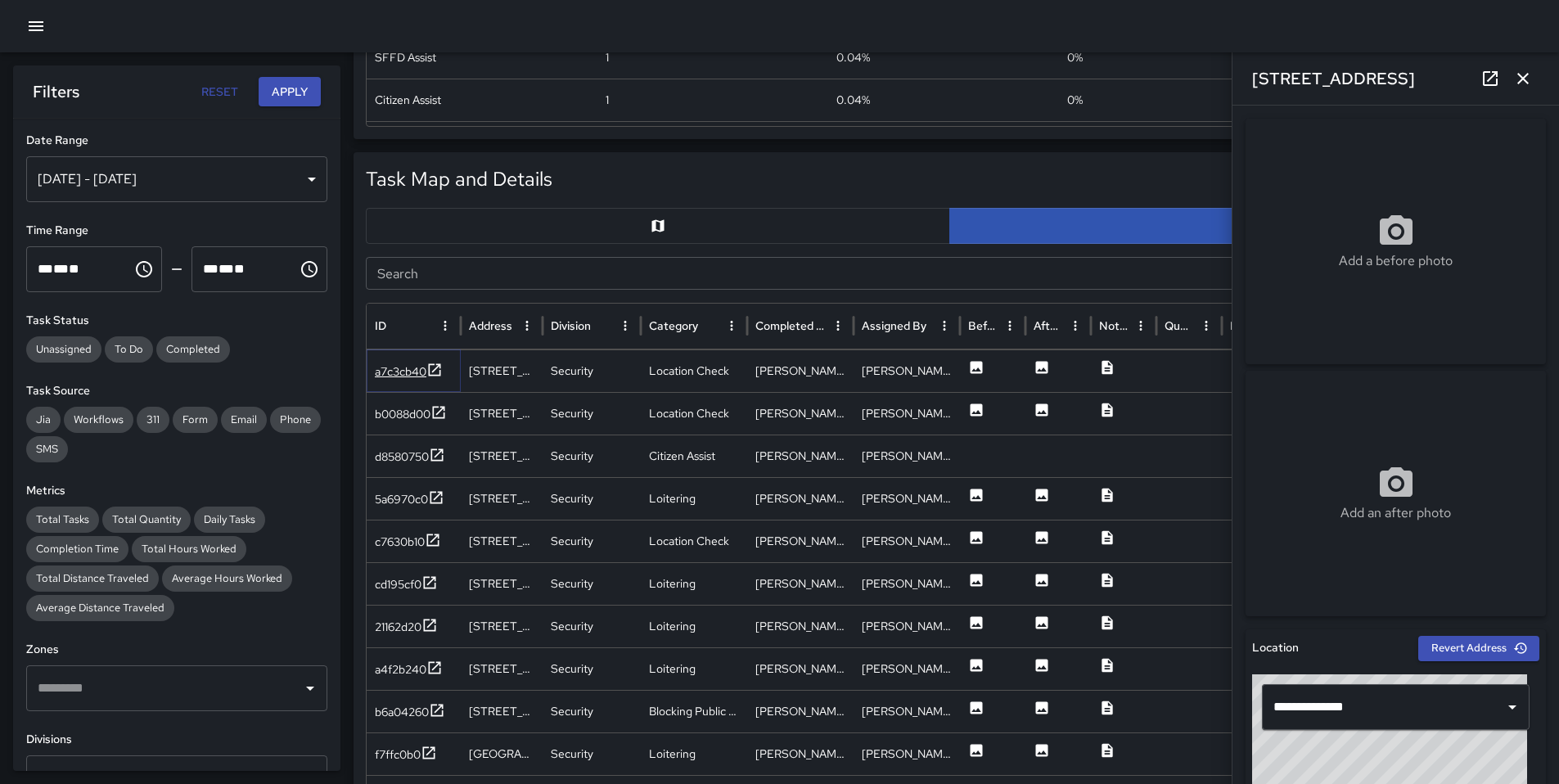
click at [394, 381] on div "a7c3cb40" at bounding box center [408, 372] width 68 height 21
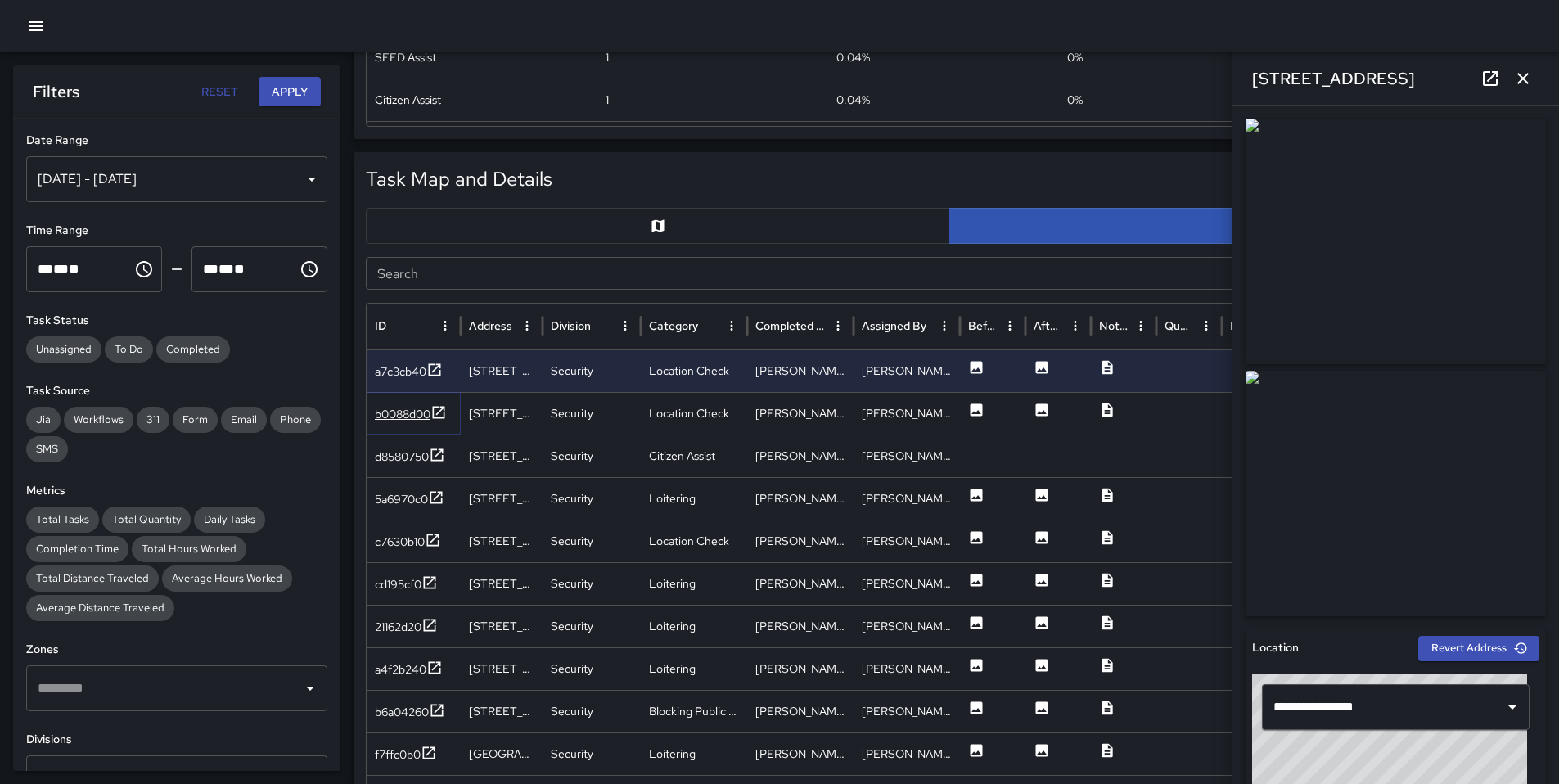
click at [394, 416] on div "b0088d00" at bounding box center [402, 413] width 56 height 16
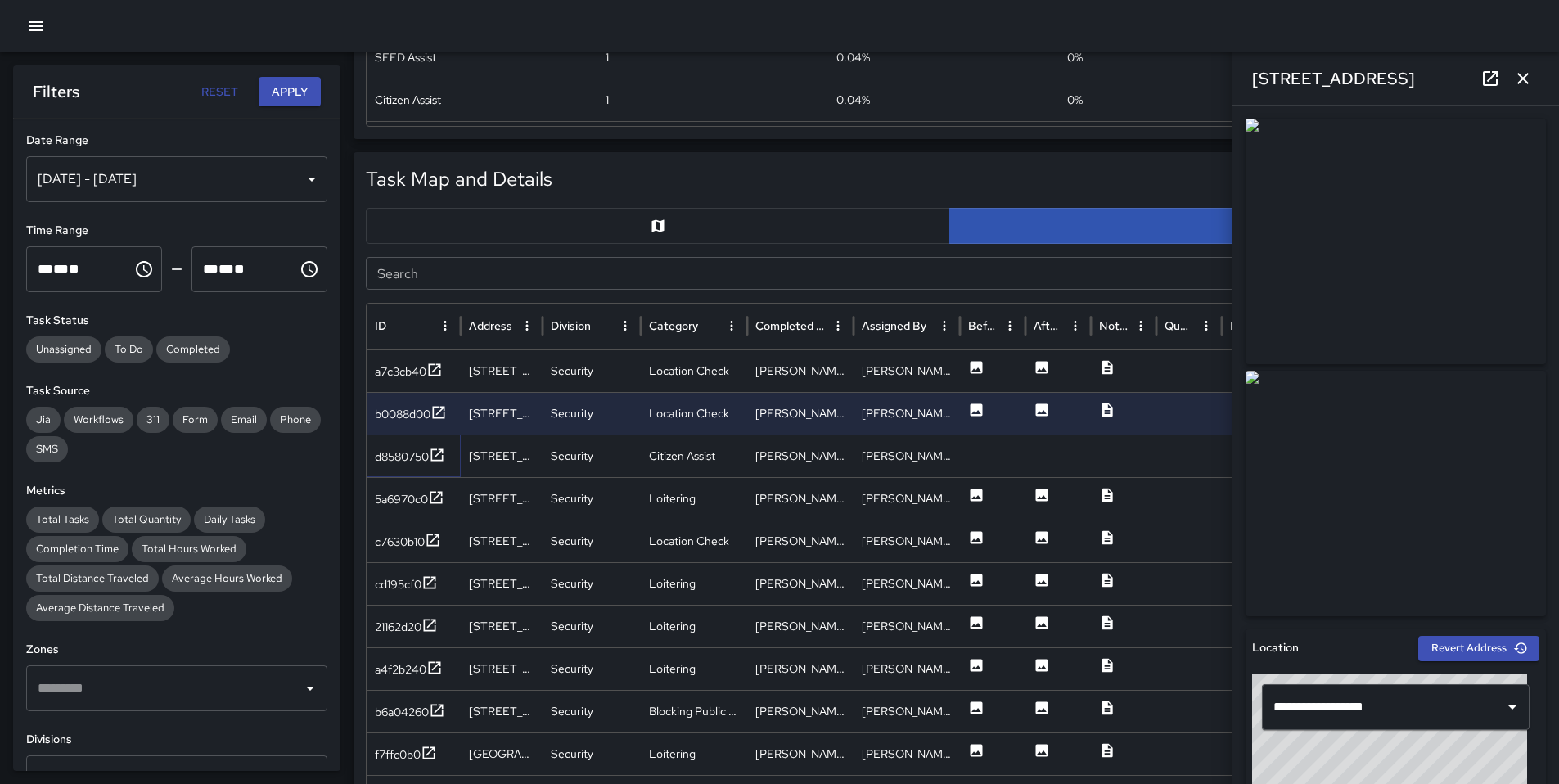
click at [395, 450] on div "d8580750" at bounding box center [402, 456] width 54 height 16
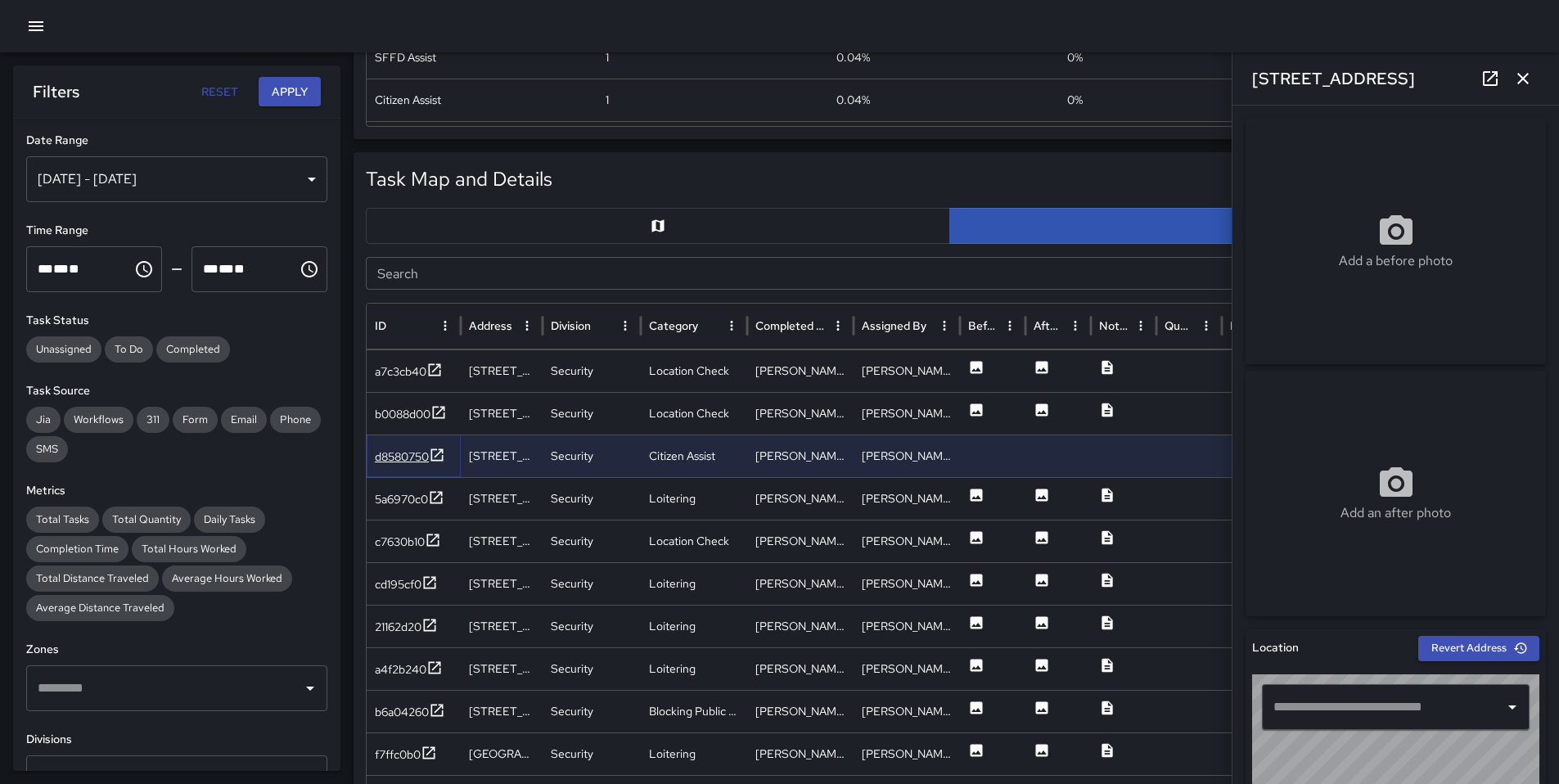
type input "**********"
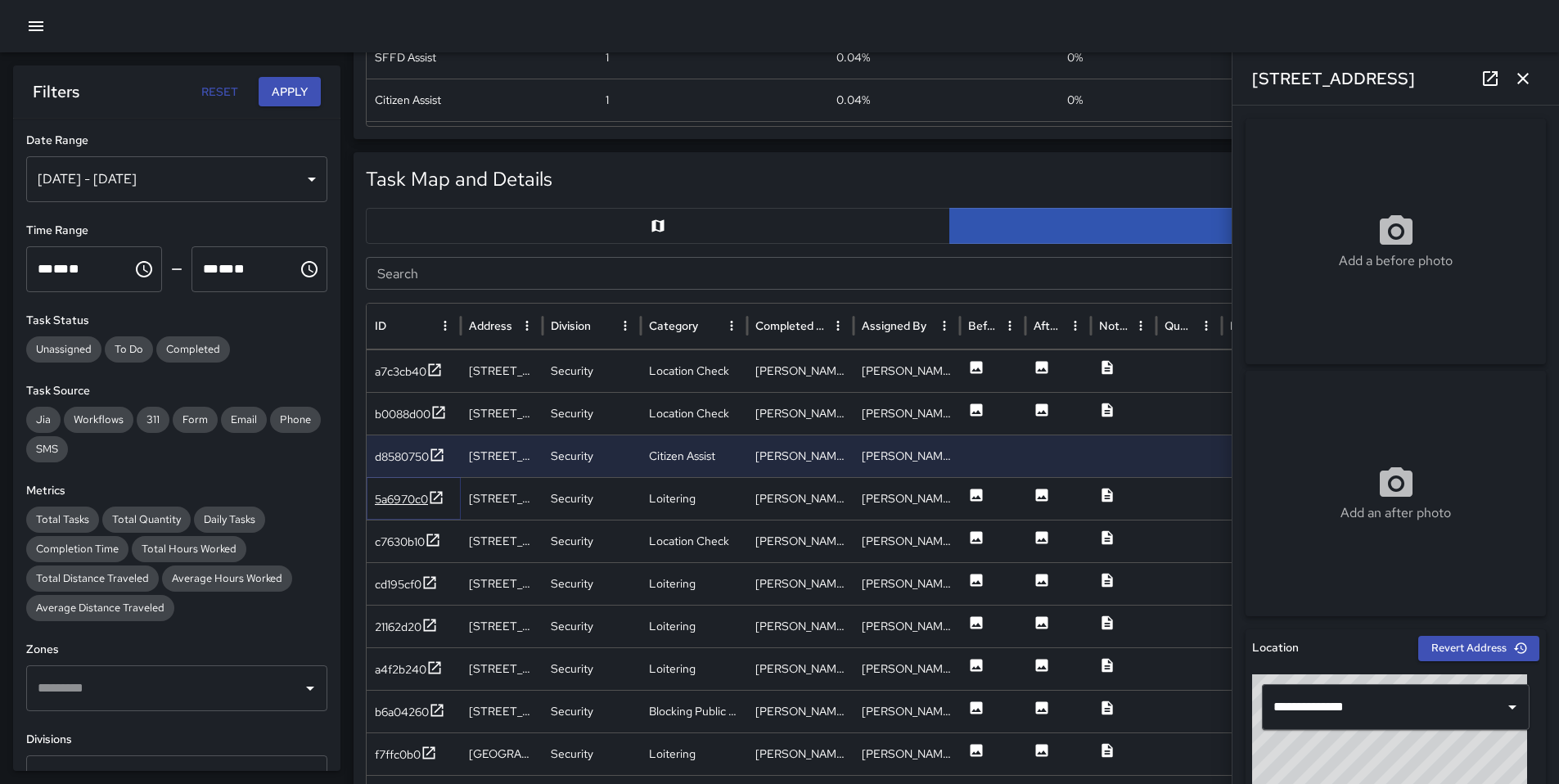
click at [400, 496] on div "5a6970c0" at bounding box center [402, 498] width 53 height 16
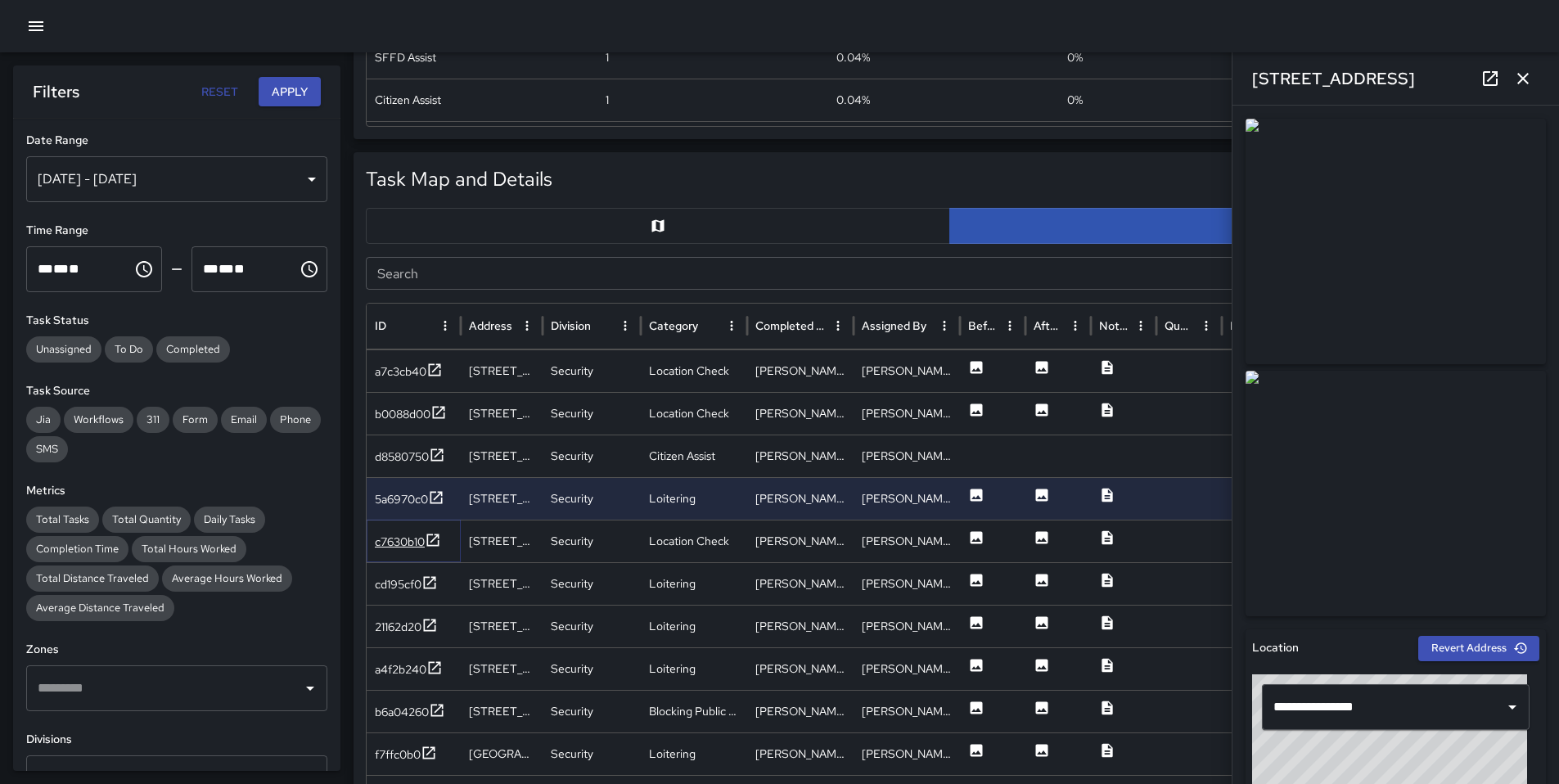
click at [393, 549] on div "c7630b10" at bounding box center [400, 541] width 50 height 16
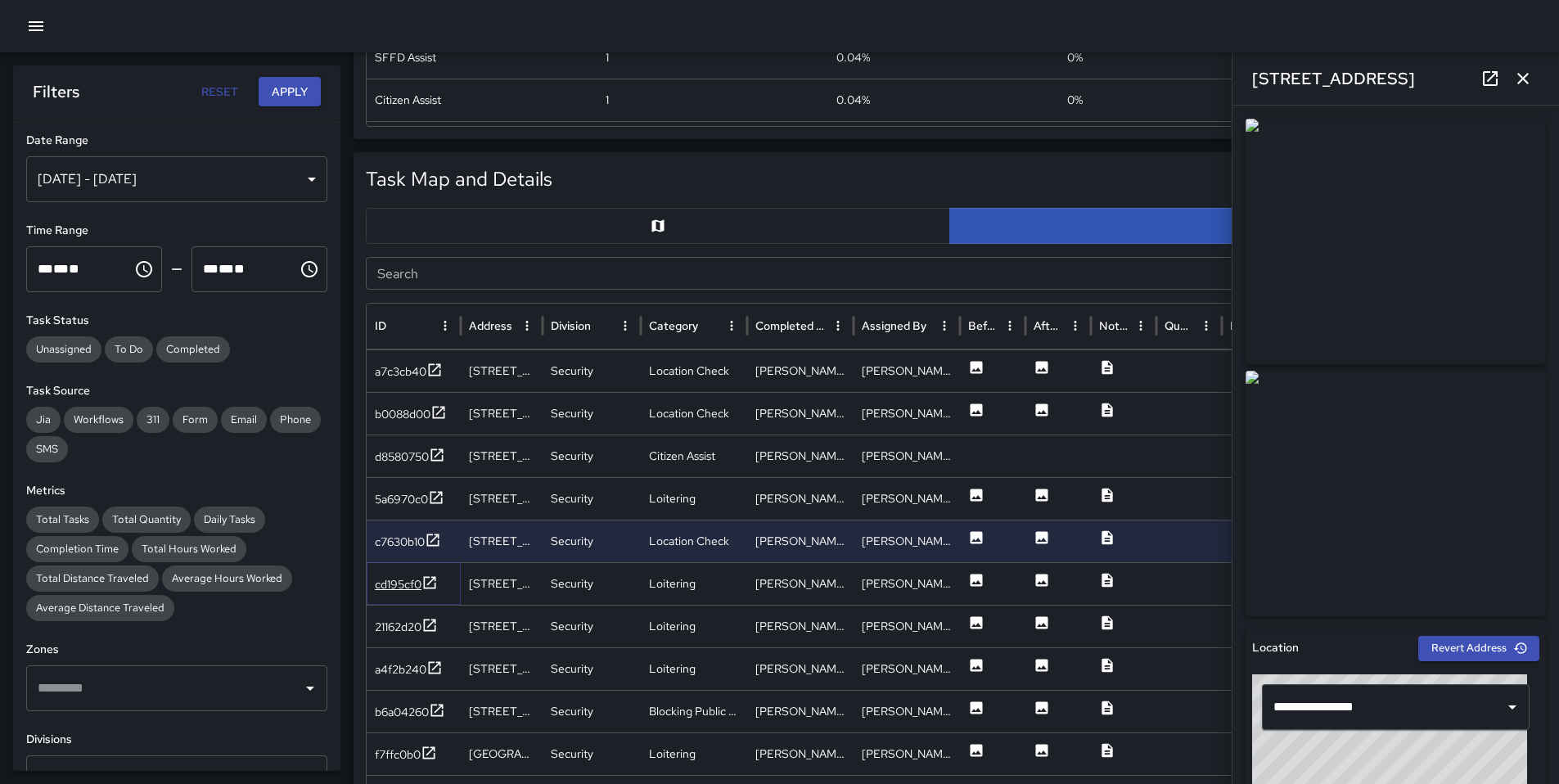
click at [396, 578] on div "cd195cf0" at bounding box center [398, 584] width 46 height 16
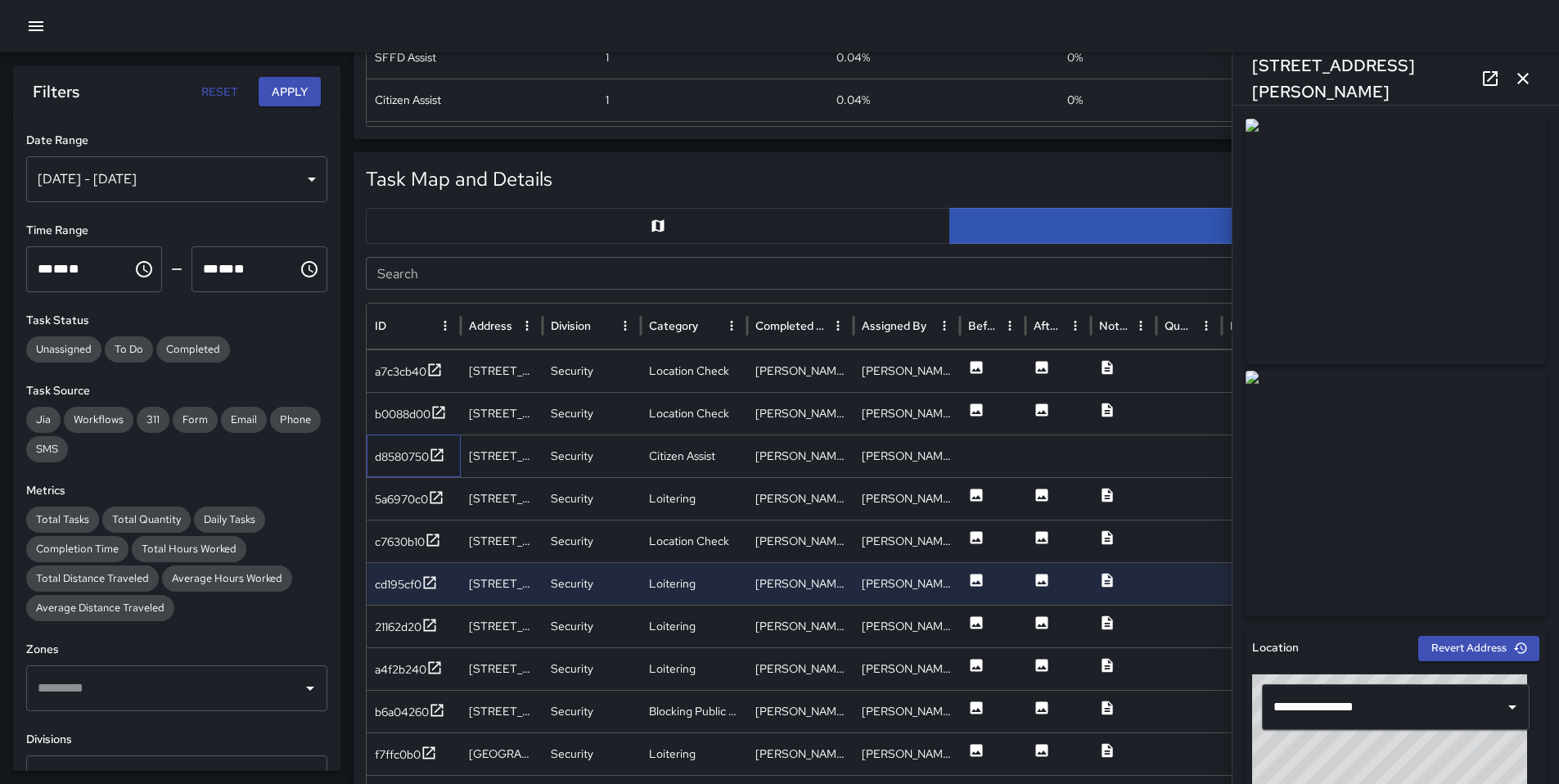
click at [402, 441] on div "d8580750" at bounding box center [414, 456] width 94 height 43
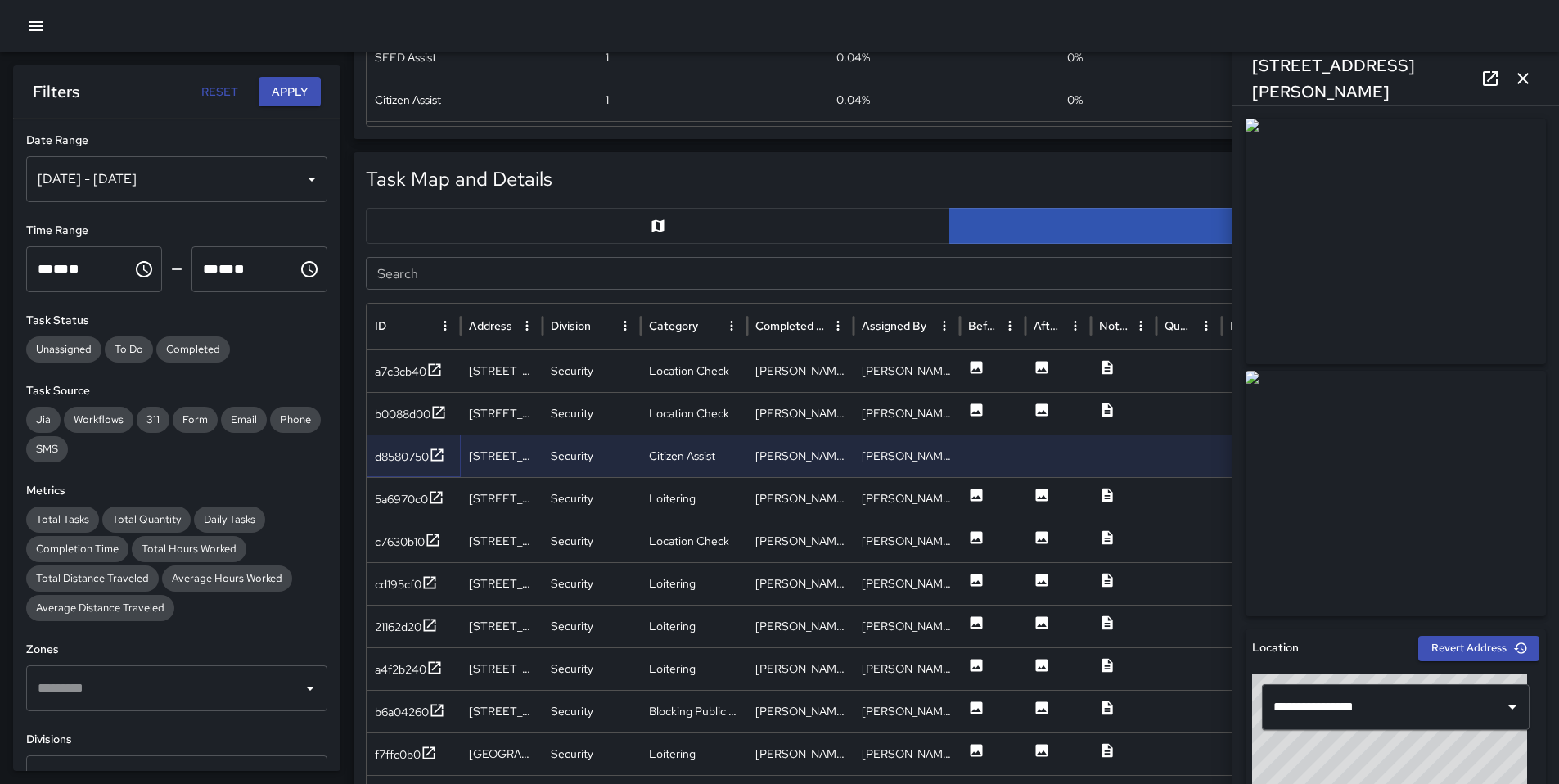
click at [401, 455] on div "d8580750" at bounding box center [402, 456] width 54 height 16
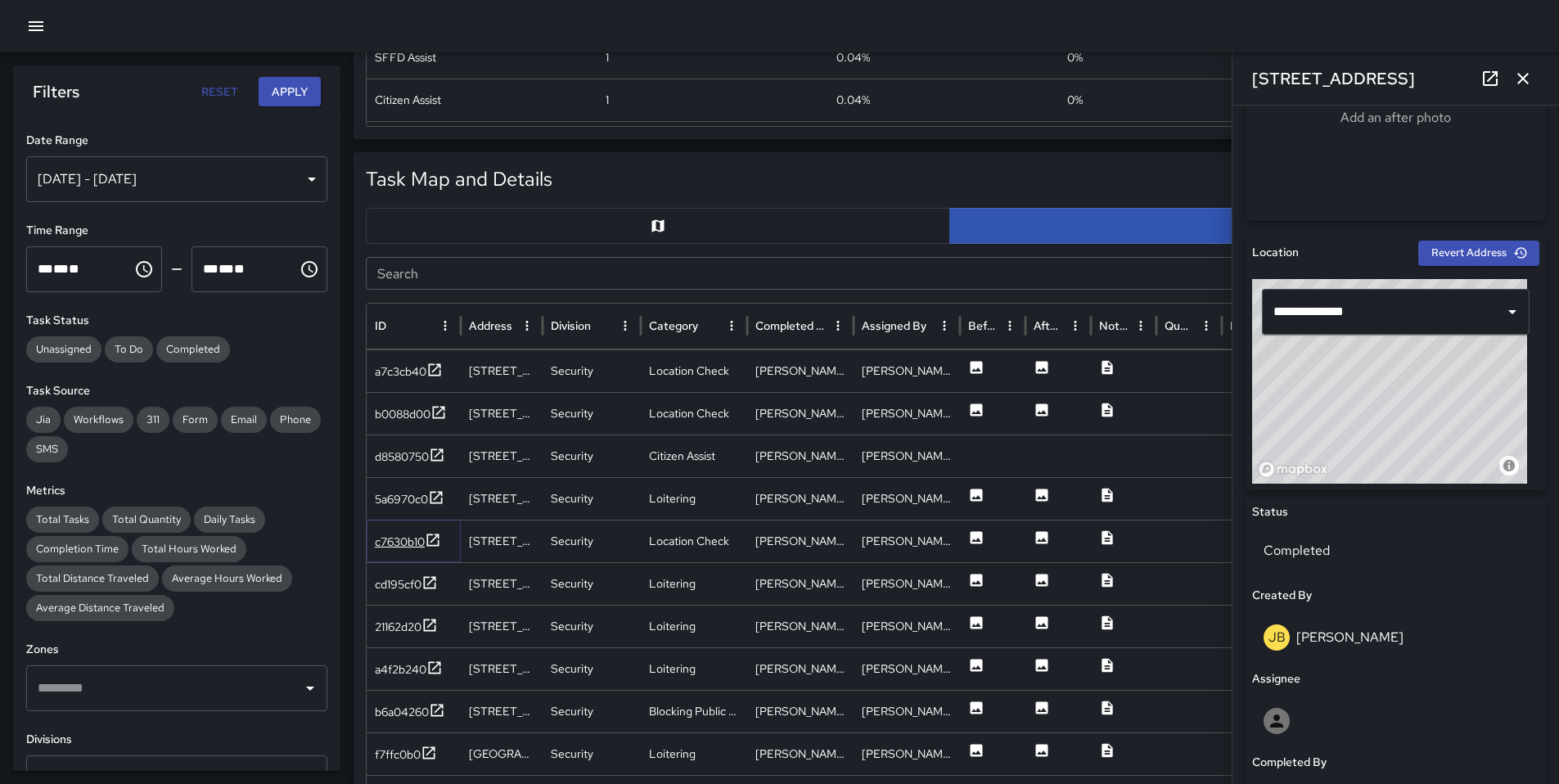
click at [390, 545] on div "c7630b10" at bounding box center [400, 541] width 50 height 16
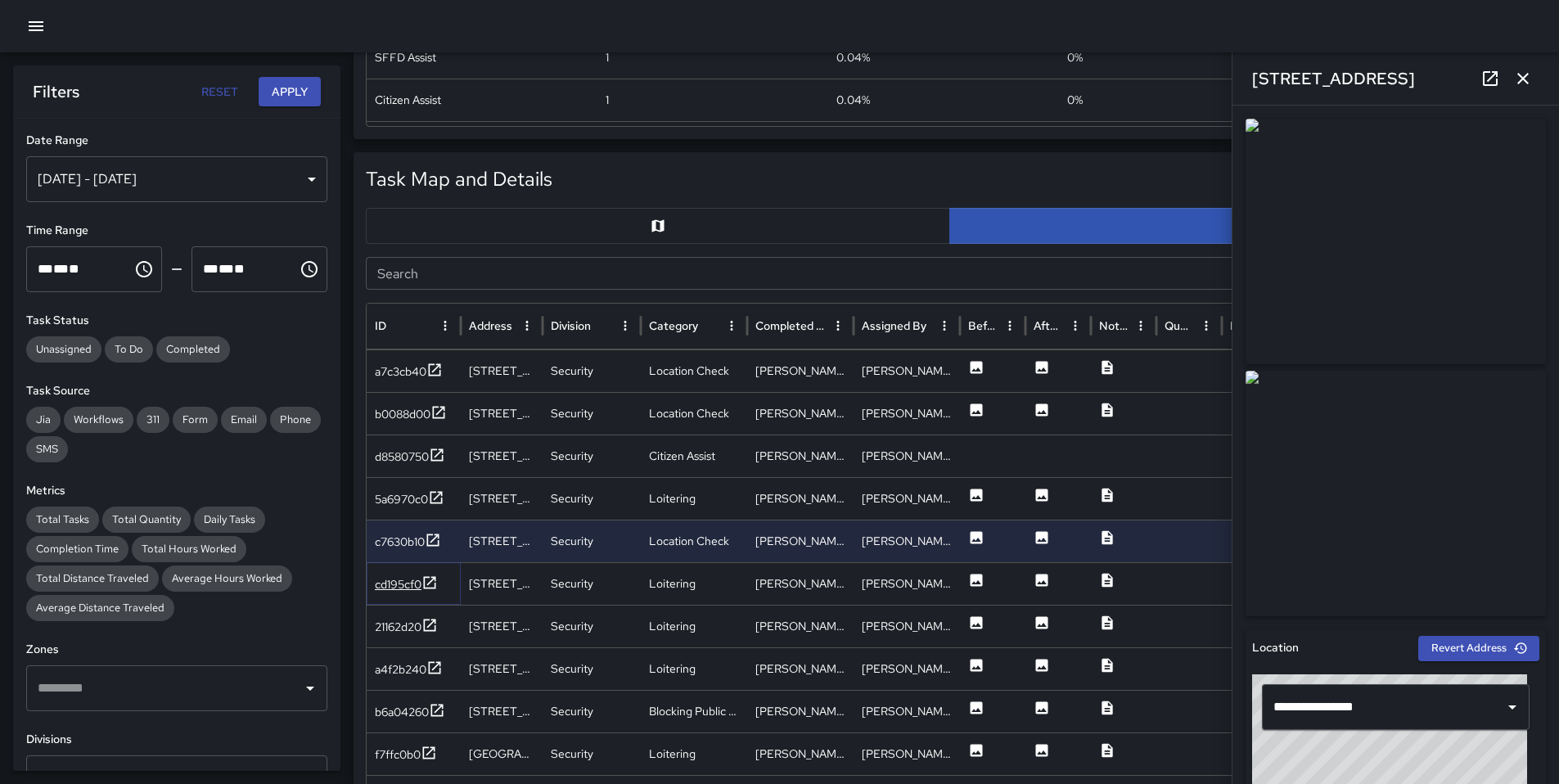
click at [405, 582] on div "cd195cf0" at bounding box center [398, 584] width 46 height 16
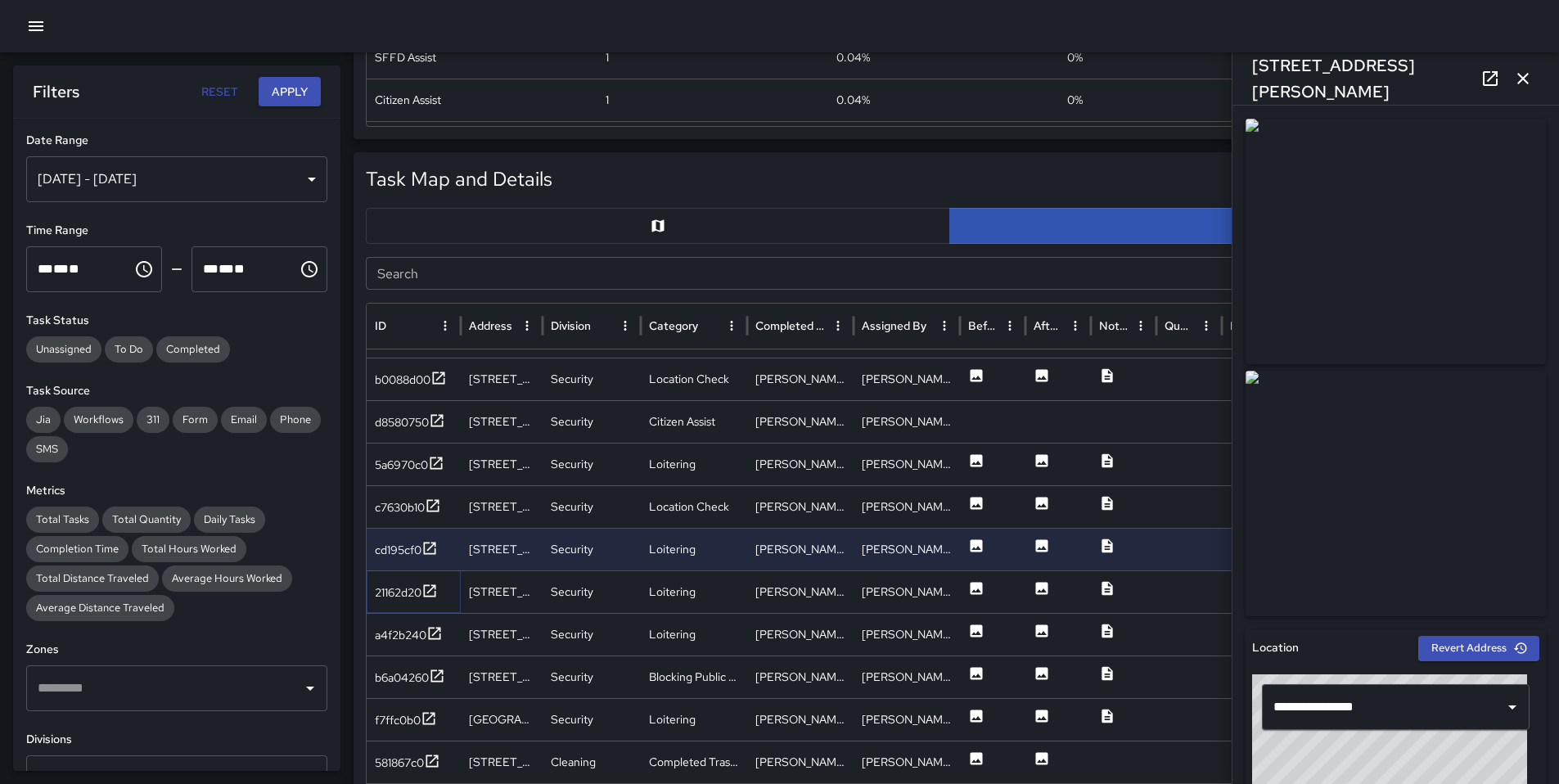
click at [409, 585] on div "21162d20" at bounding box center [398, 592] width 46 height 16
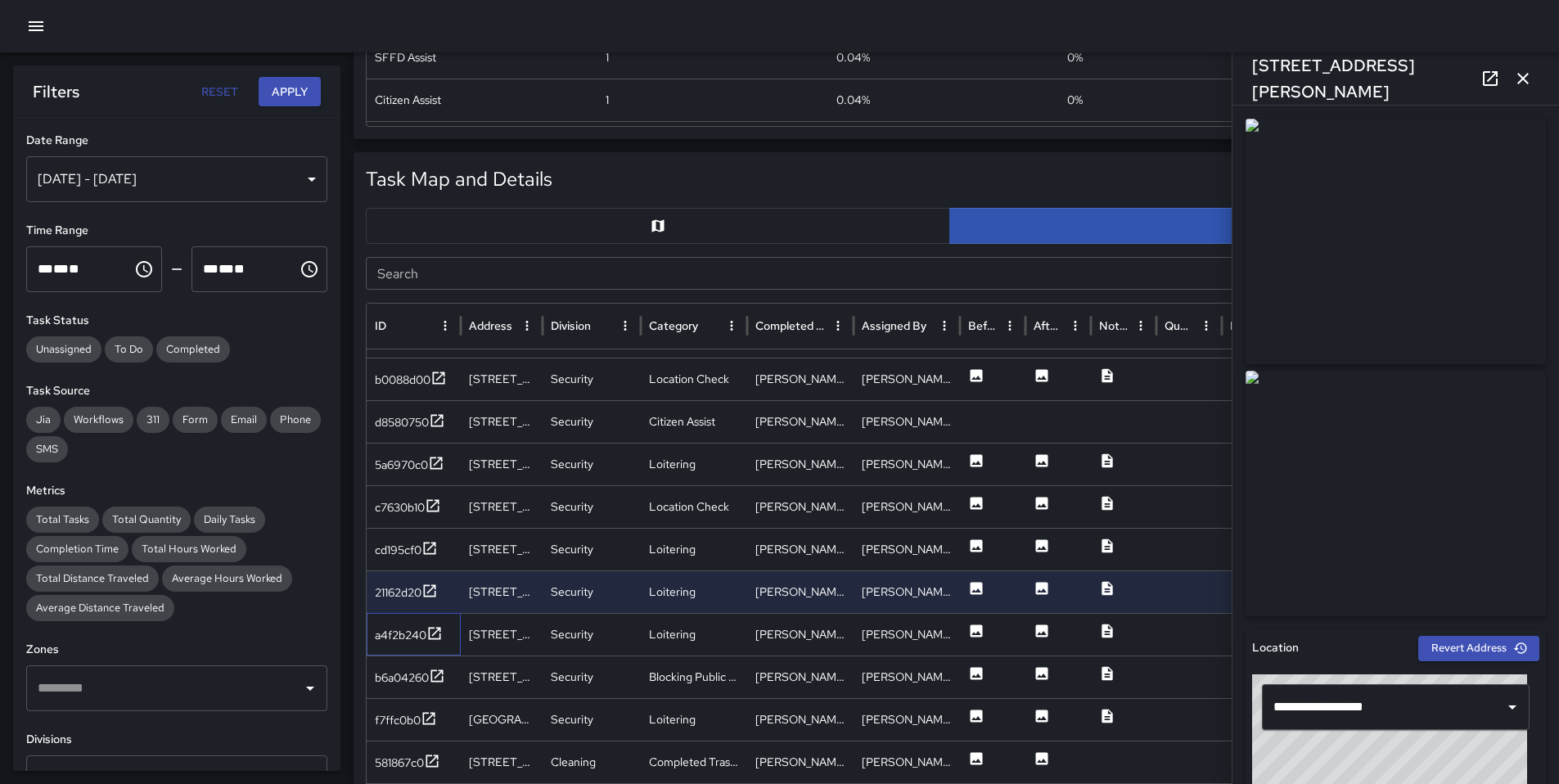
click at [401, 621] on div "a4f2b240" at bounding box center [414, 635] width 94 height 43
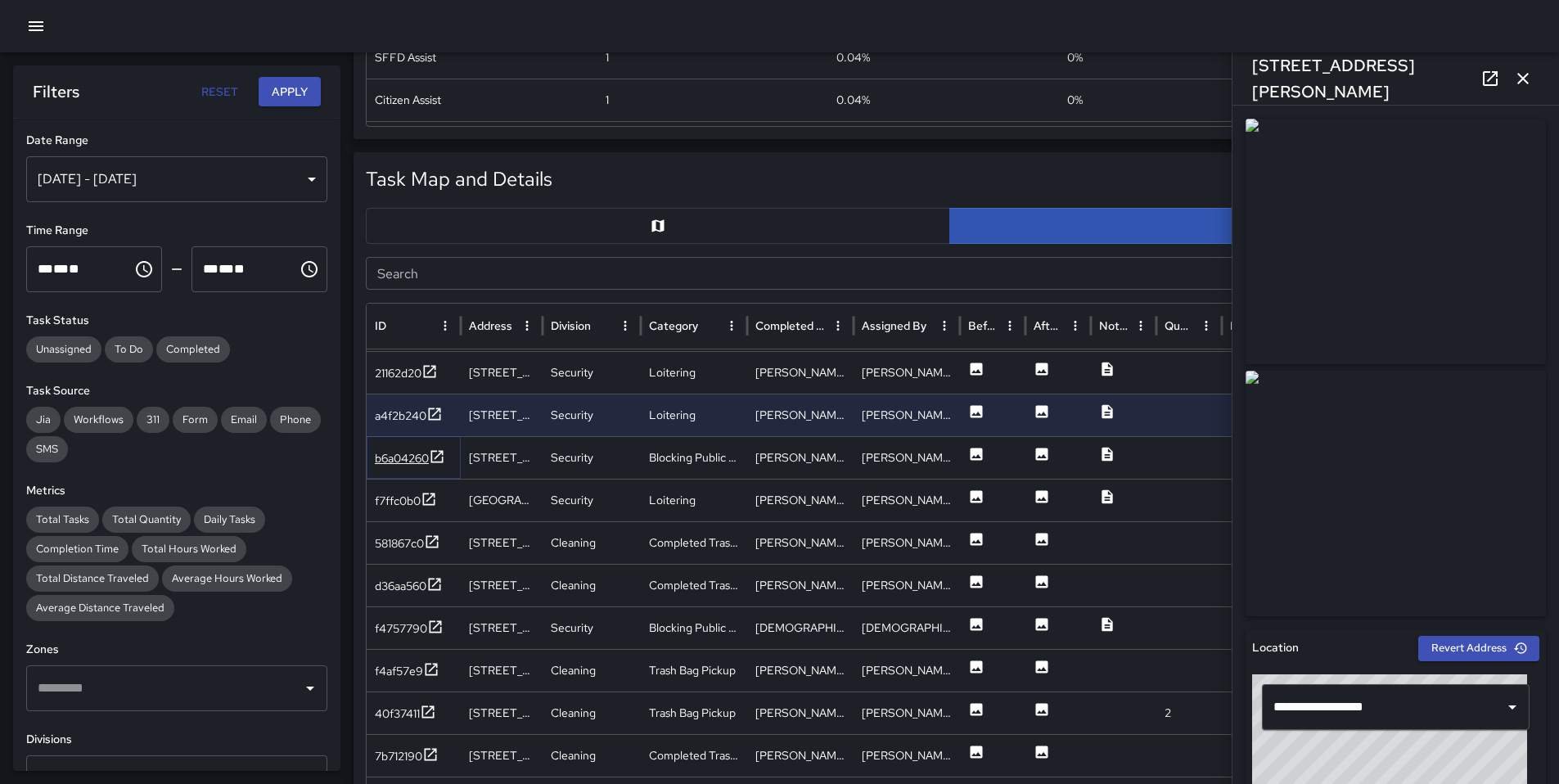
click at [407, 457] on div "b6a04260" at bounding box center [402, 458] width 54 height 16
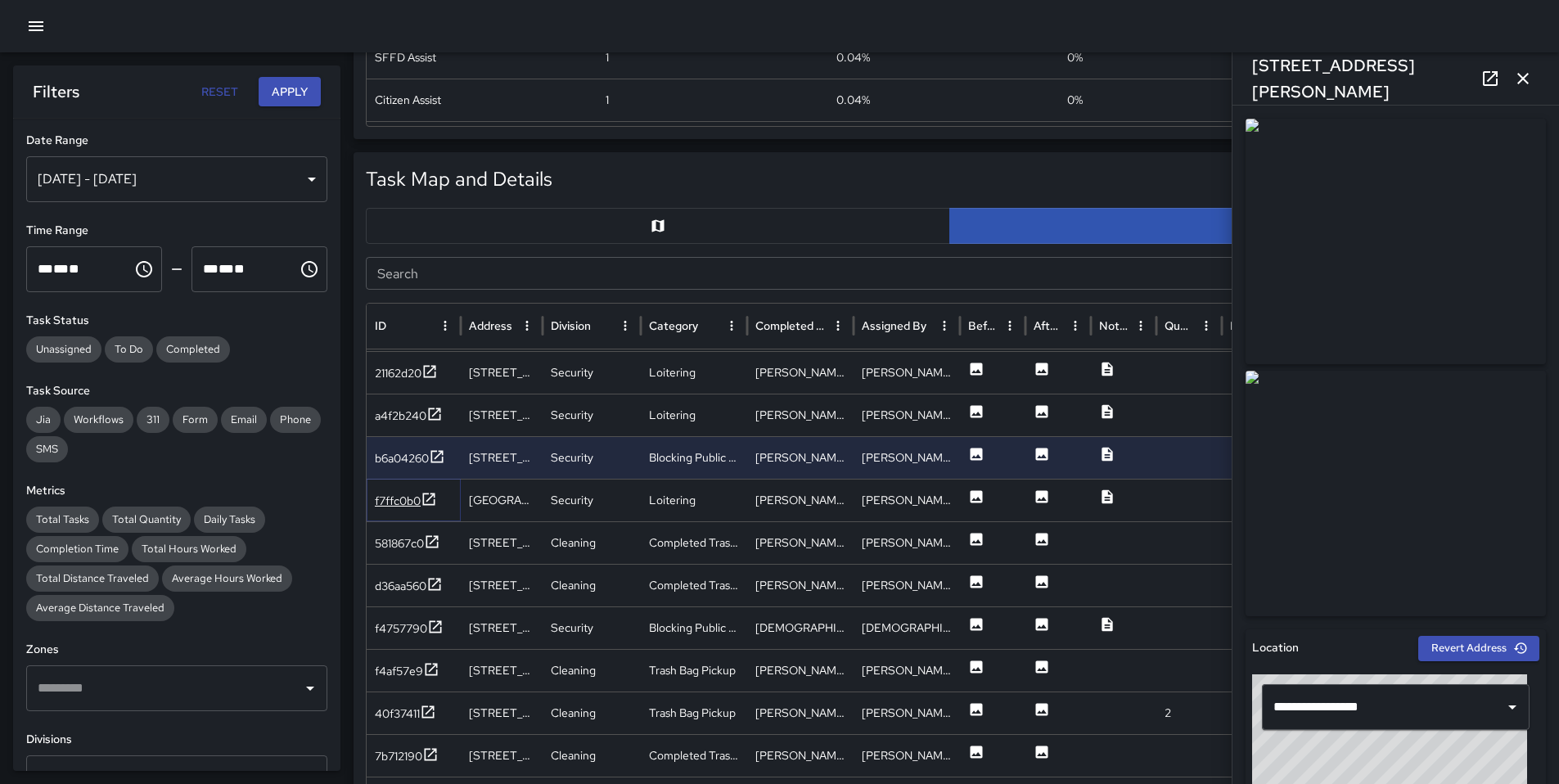
click at [391, 499] on div "f7ffc0b0" at bounding box center [397, 500] width 45 height 16
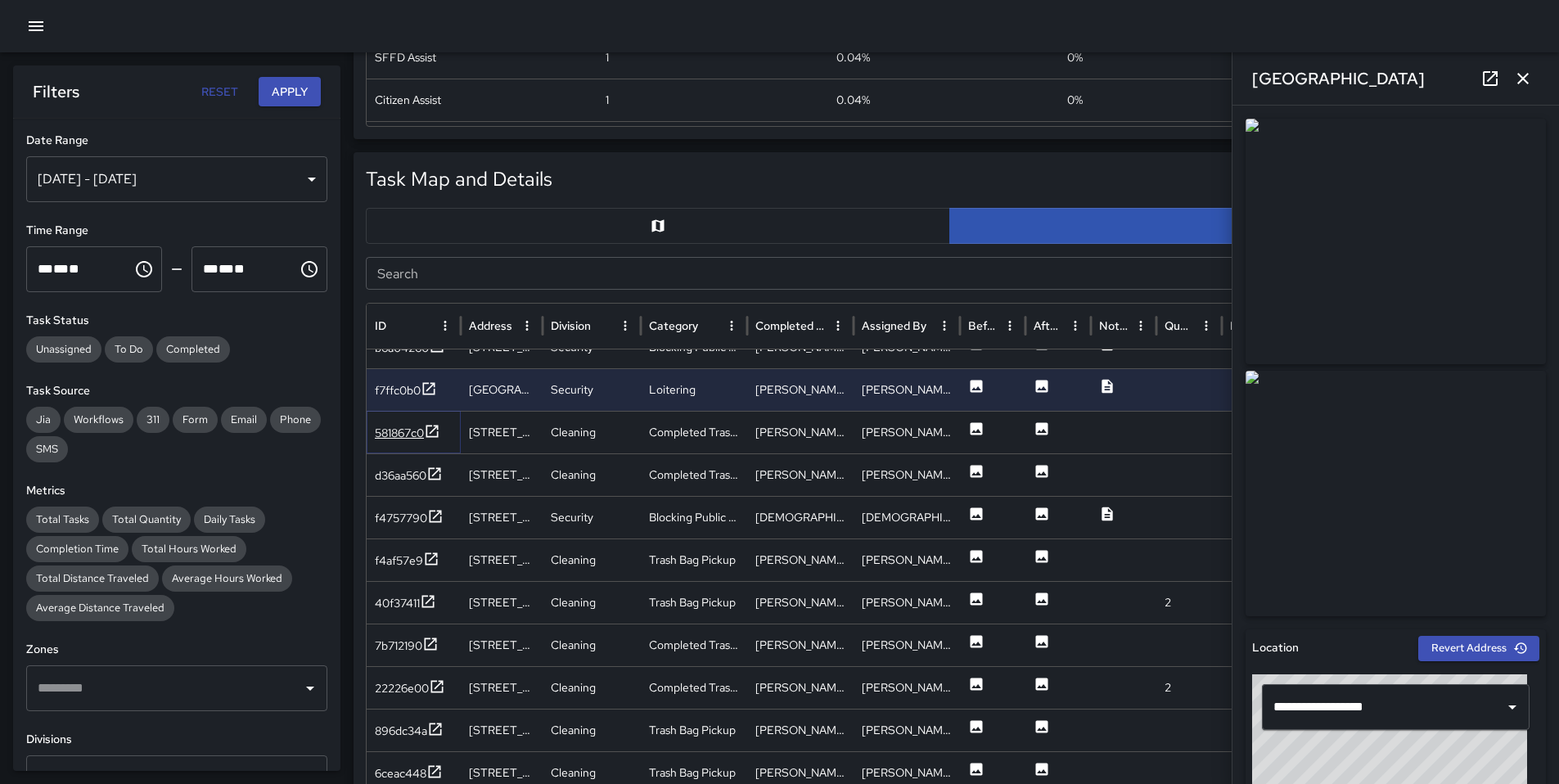
click at [416, 440] on div "581867c0" at bounding box center [399, 432] width 49 height 16
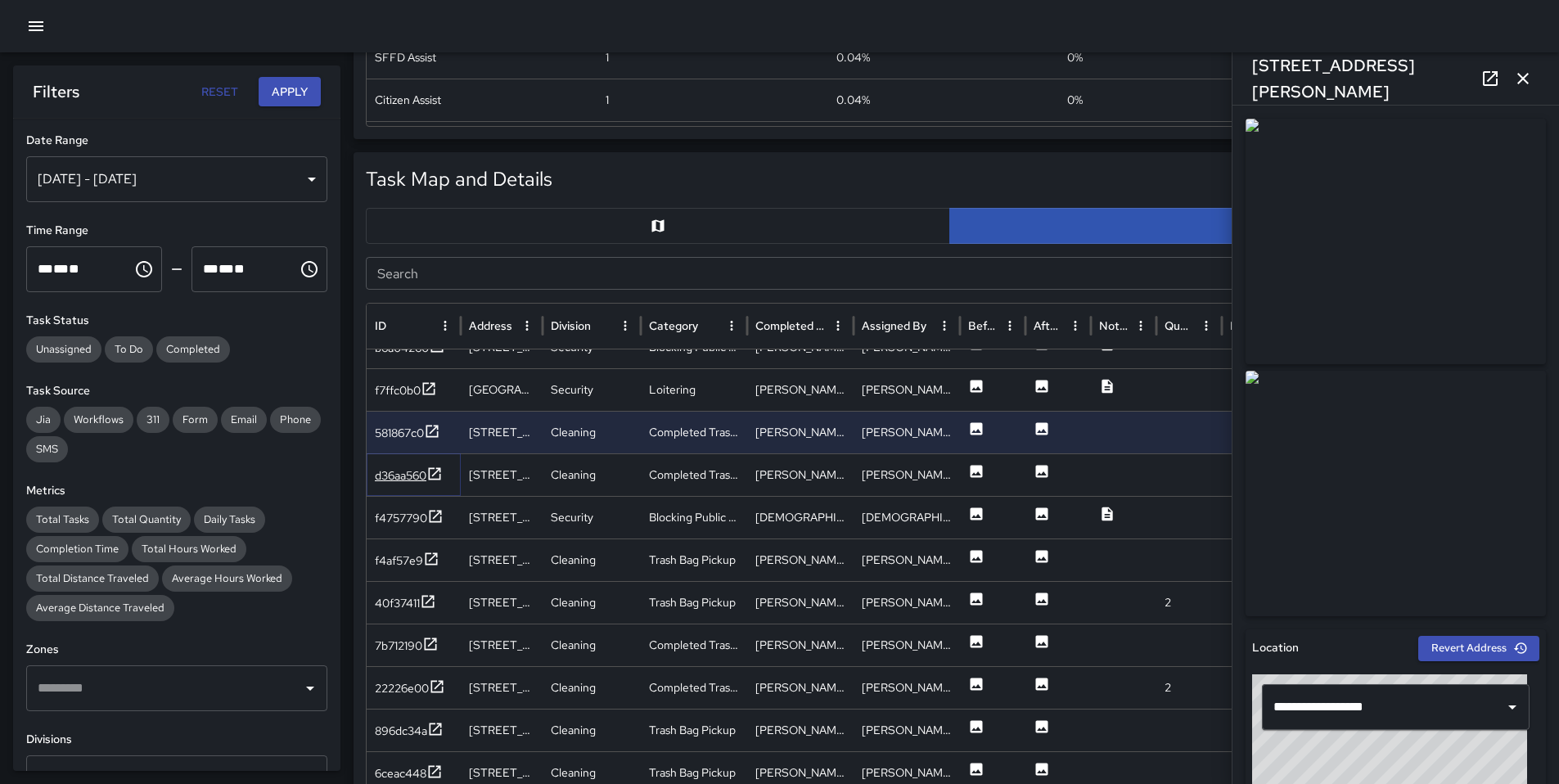
click at [414, 479] on div "d36aa560" at bounding box center [401, 475] width 51 height 16
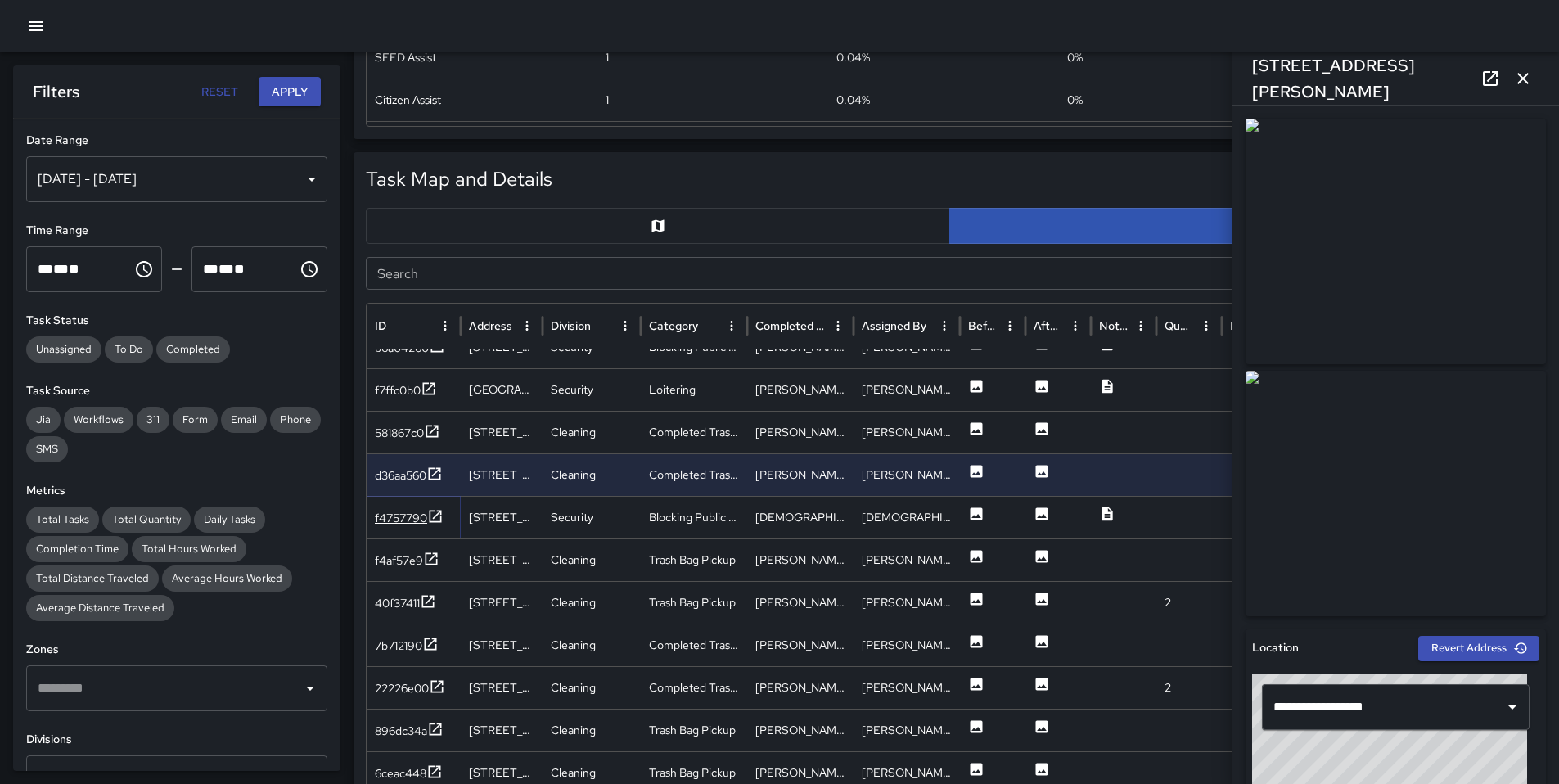
click at [398, 512] on div "f4757790" at bounding box center [401, 517] width 52 height 16
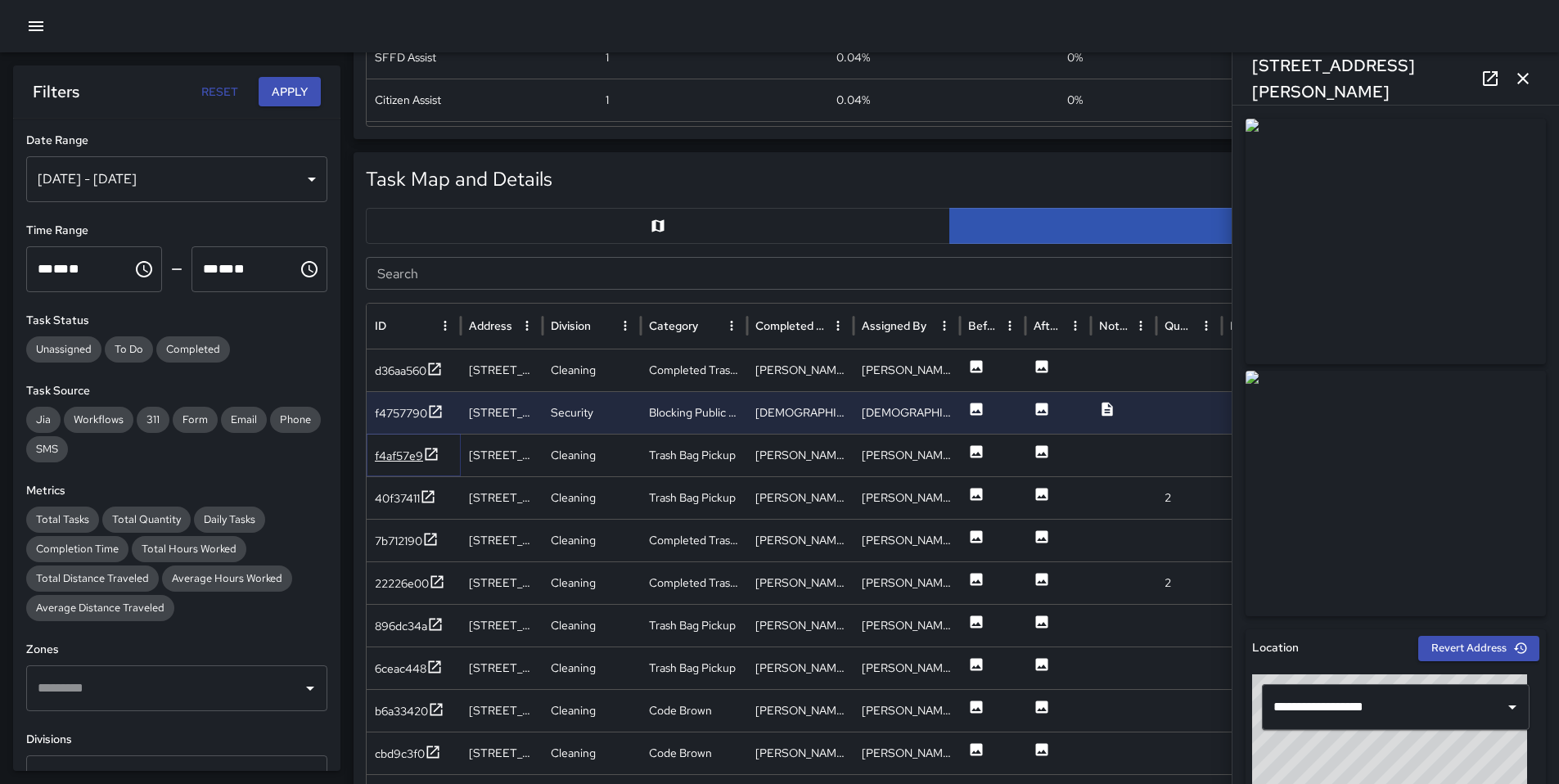
click at [382, 449] on div "f4af57e9" at bounding box center [399, 455] width 48 height 16
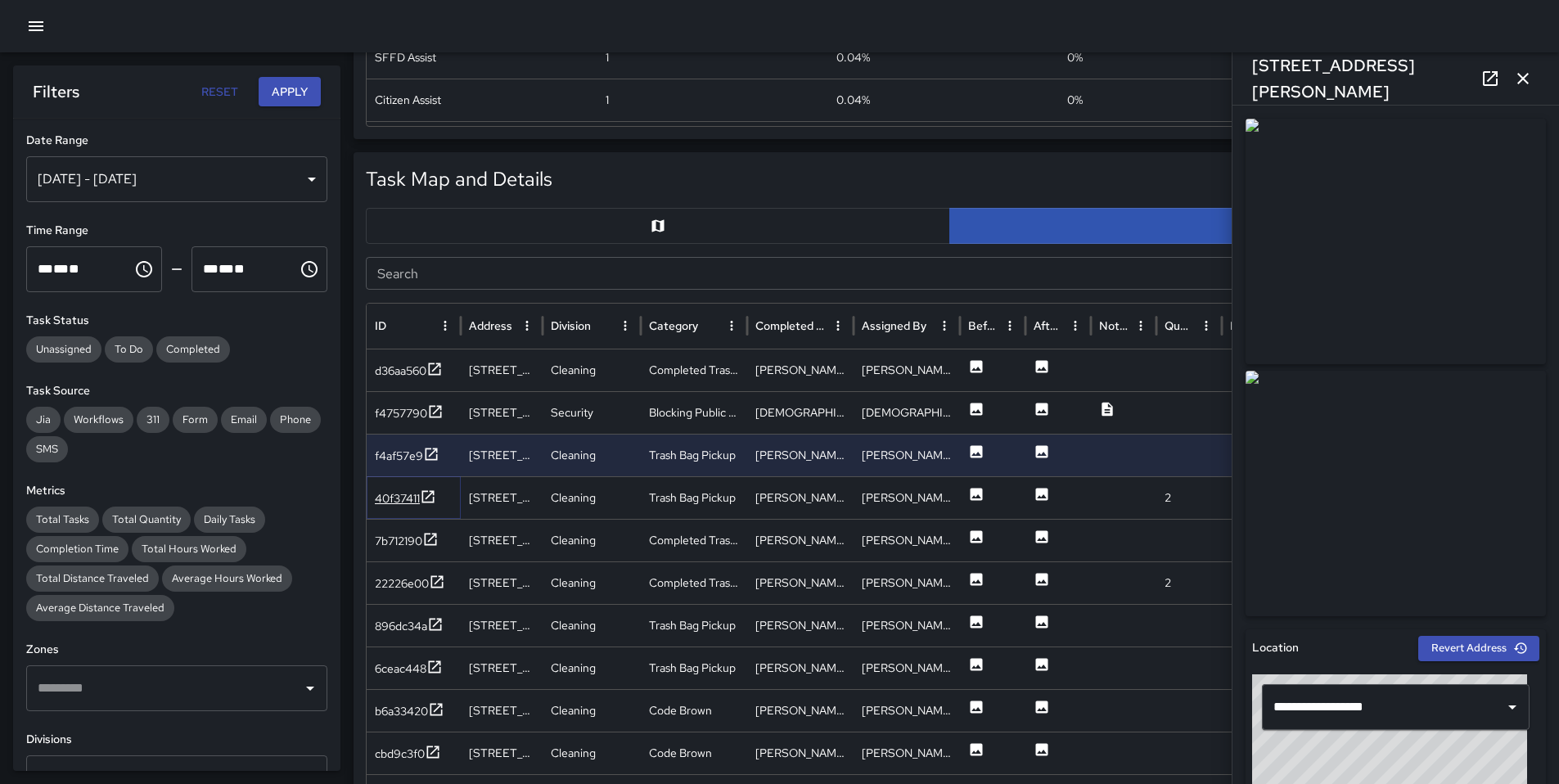
click at [384, 496] on div "40f37411" at bounding box center [397, 498] width 45 height 16
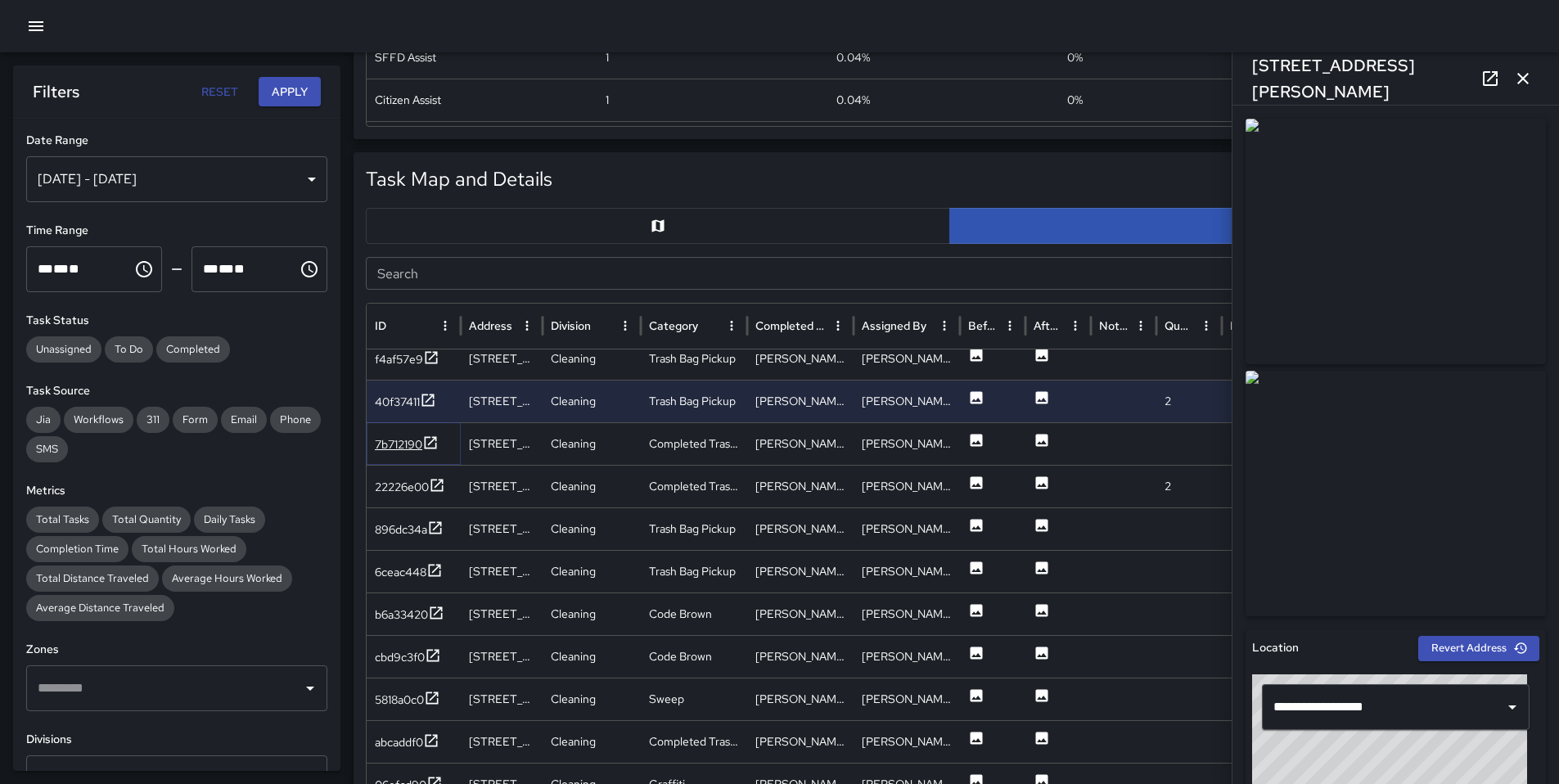
click at [416, 448] on div "7b712190" at bounding box center [398, 443] width 47 height 16
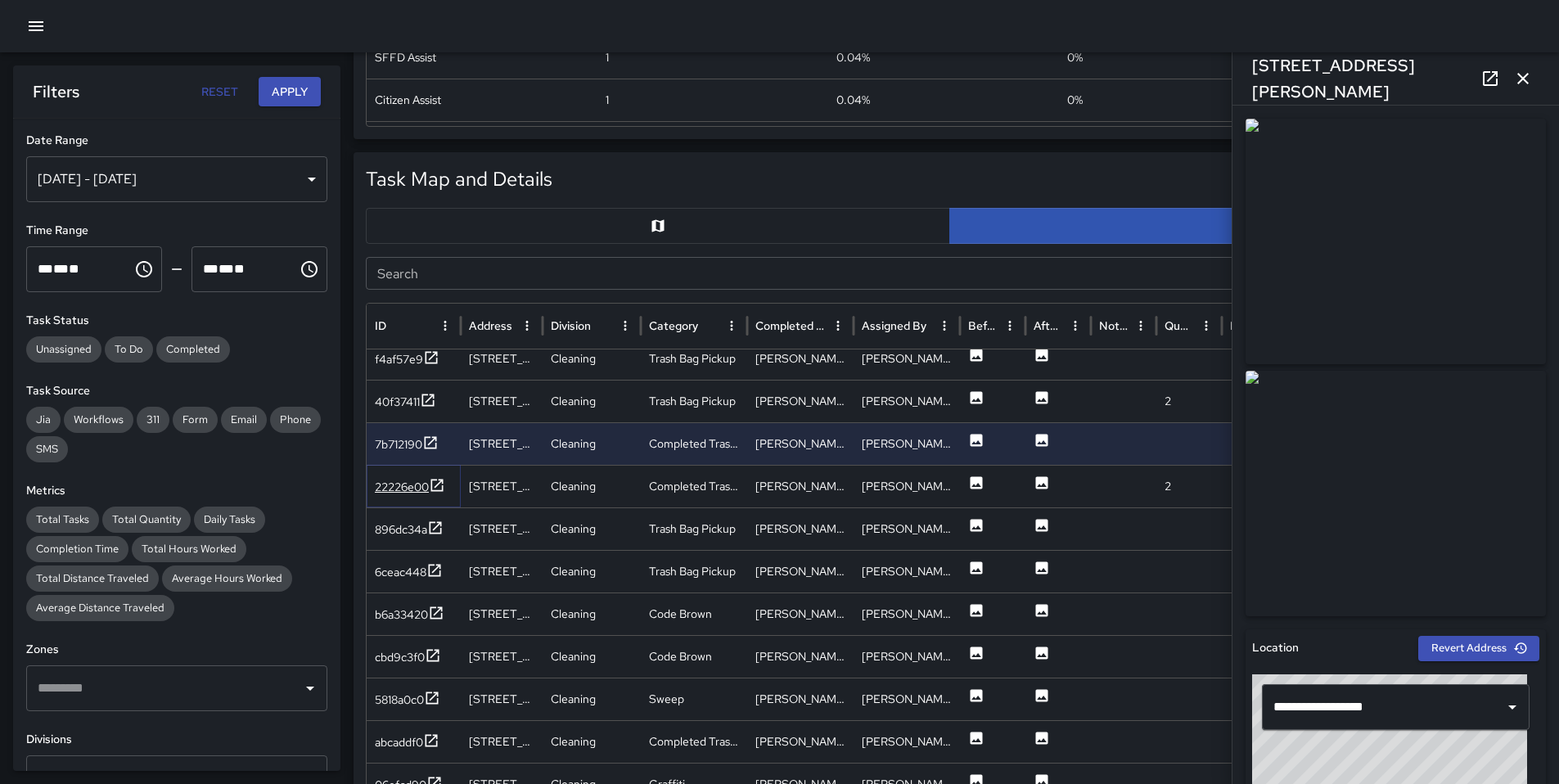
click at [396, 488] on div "22226e00" at bounding box center [402, 486] width 54 height 16
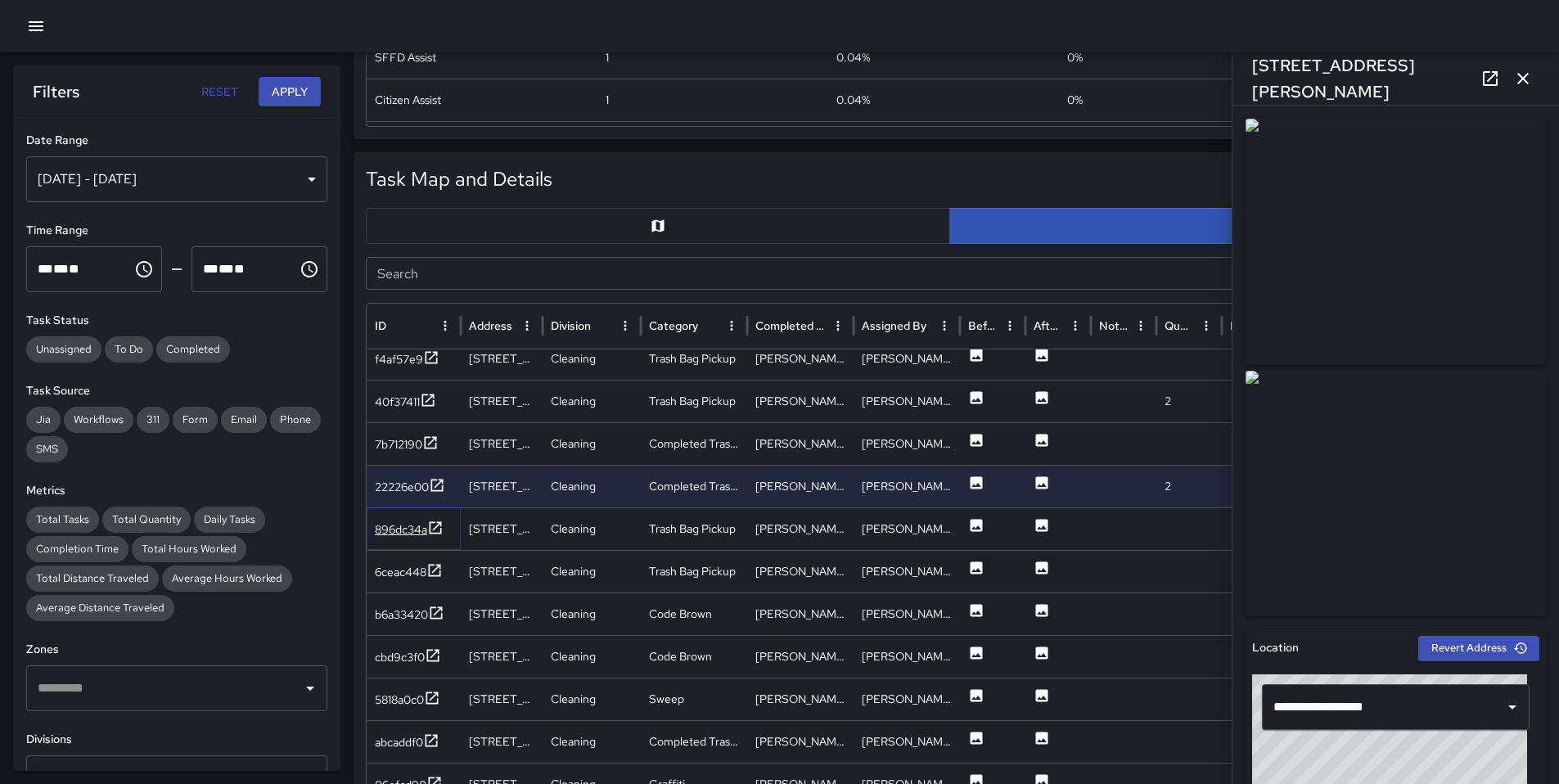
click at [404, 536] on div "896dc34a" at bounding box center [401, 529] width 52 height 16
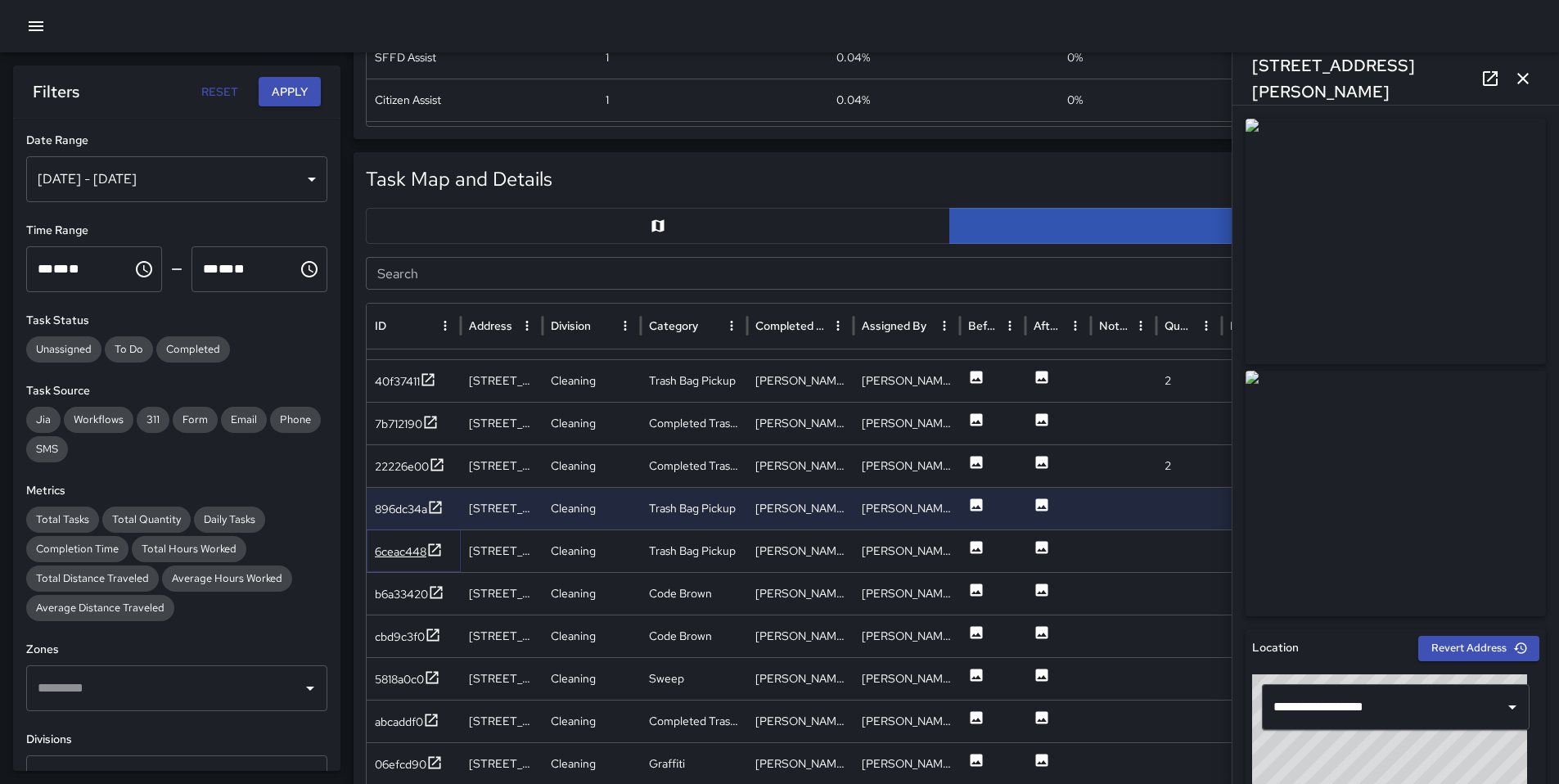
click at [407, 545] on div "6ceac448" at bounding box center [401, 551] width 51 height 16
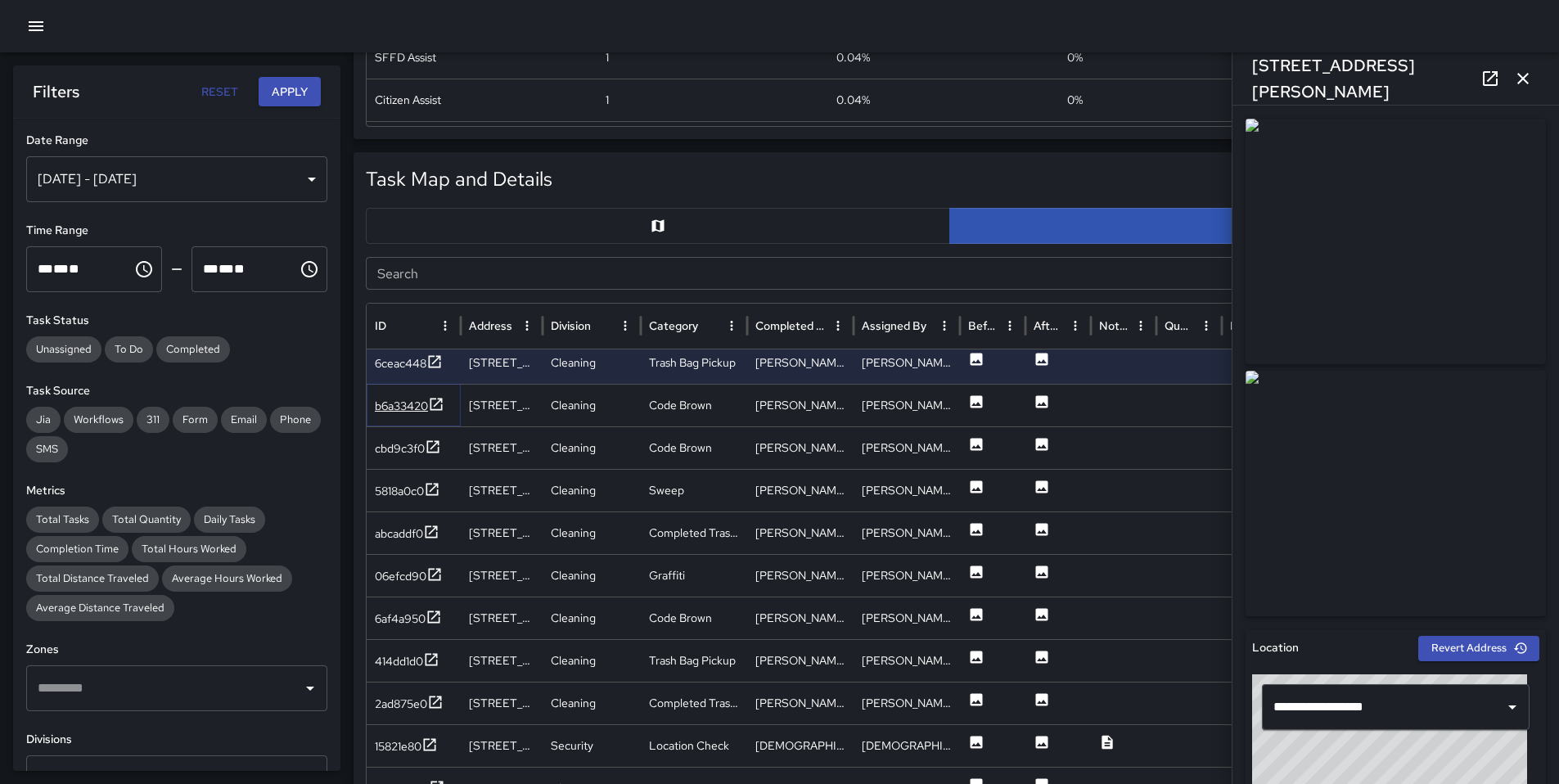
click at [404, 410] on div "b6a33420" at bounding box center [402, 406] width 53 height 16
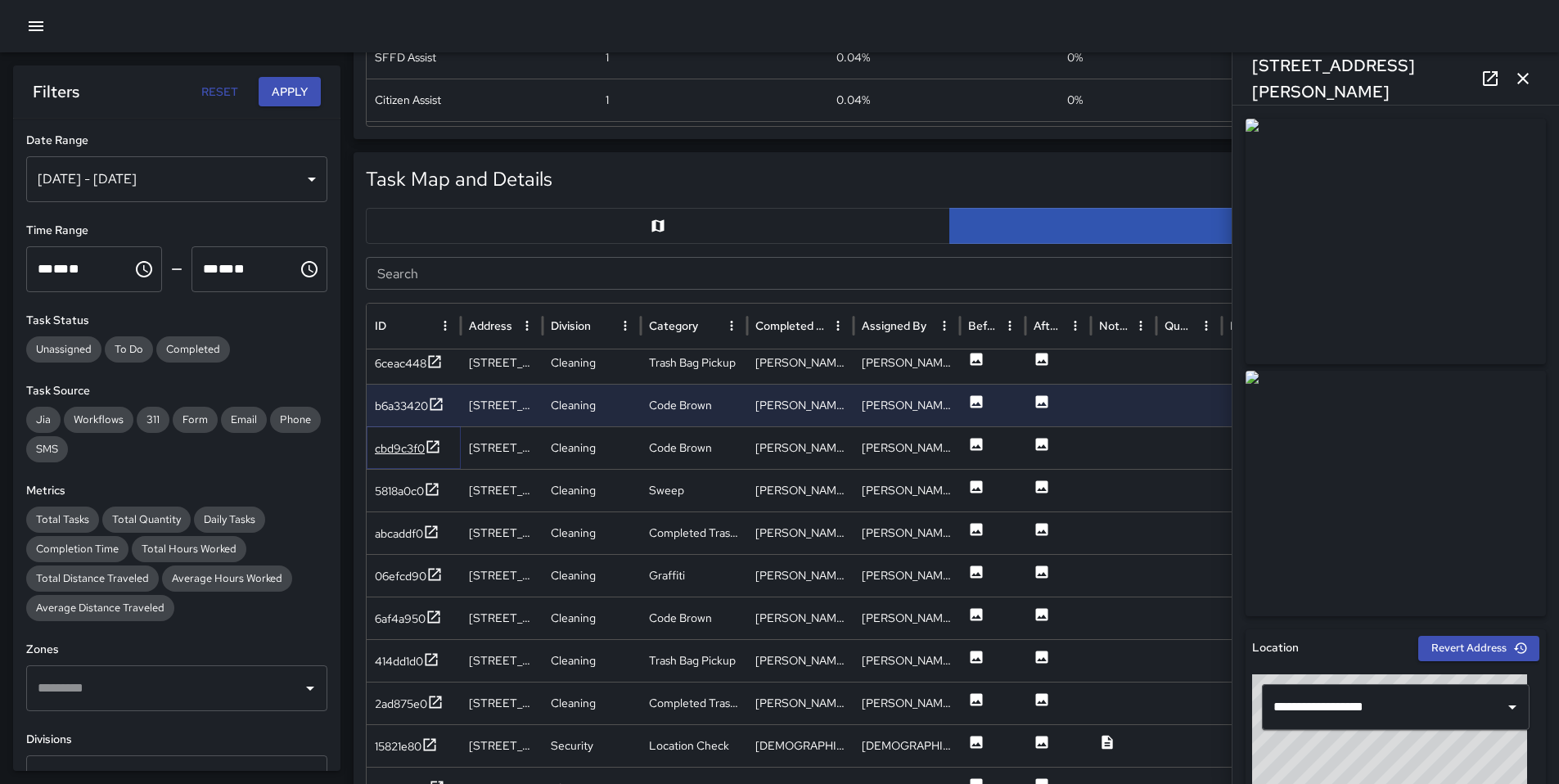
click at [396, 452] on div "cbd9c3f0" at bounding box center [400, 448] width 50 height 16
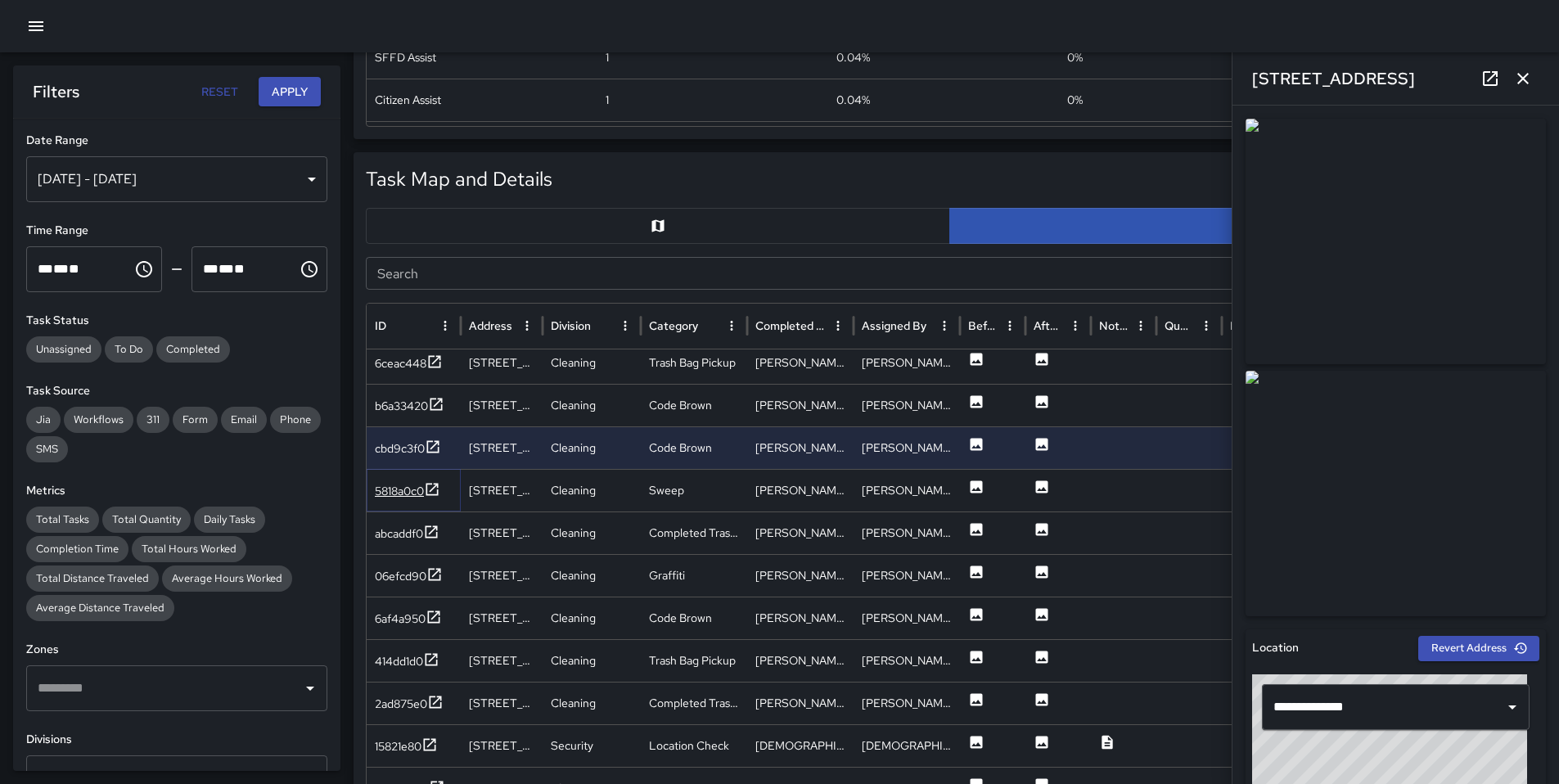
click at [401, 484] on div "5818a0c0" at bounding box center [399, 491] width 49 height 16
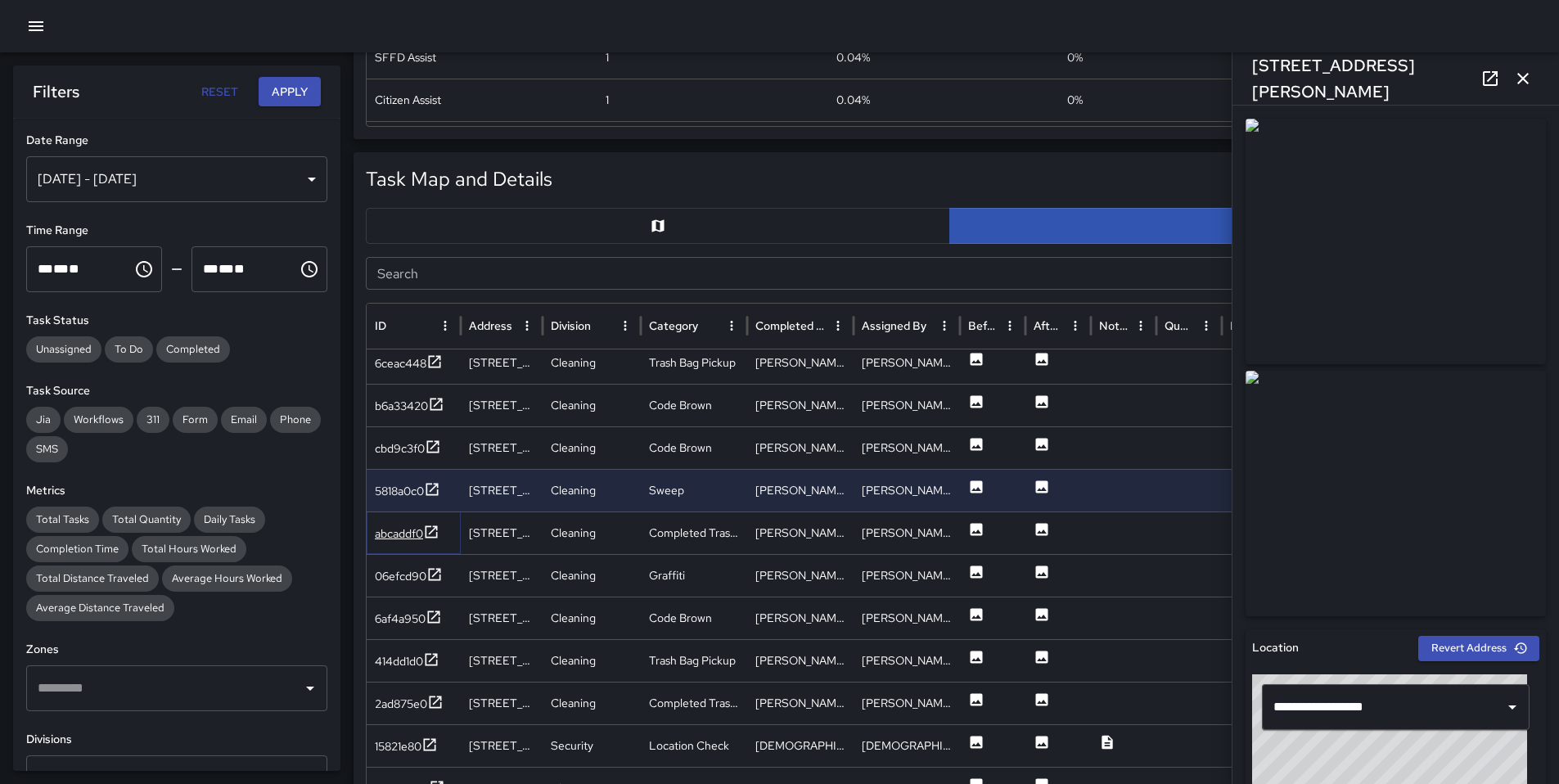
click at [389, 533] on div "abcaddf0" at bounding box center [399, 533] width 48 height 16
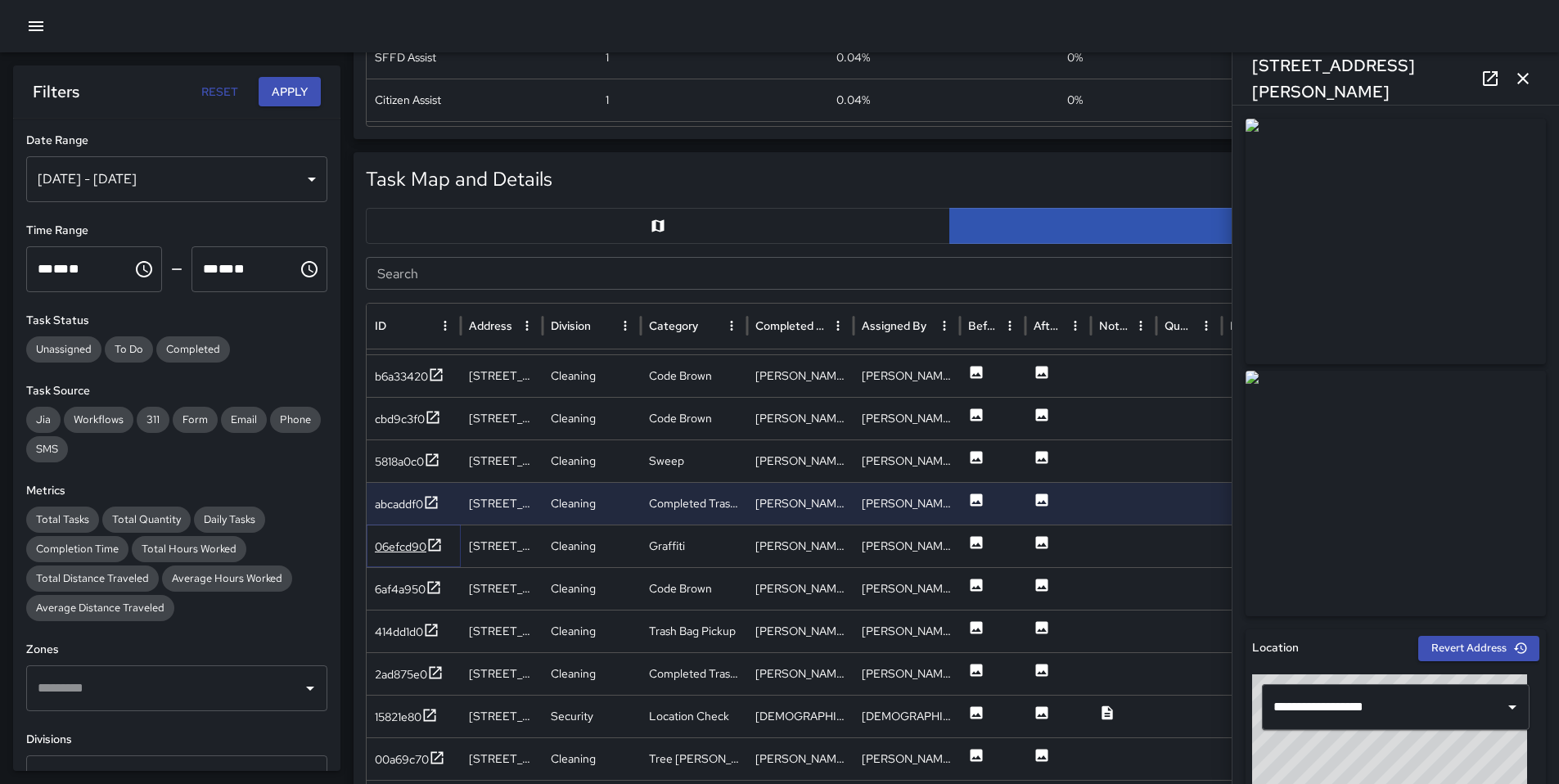
click at [408, 552] on div "06efcd90" at bounding box center [401, 546] width 51 height 16
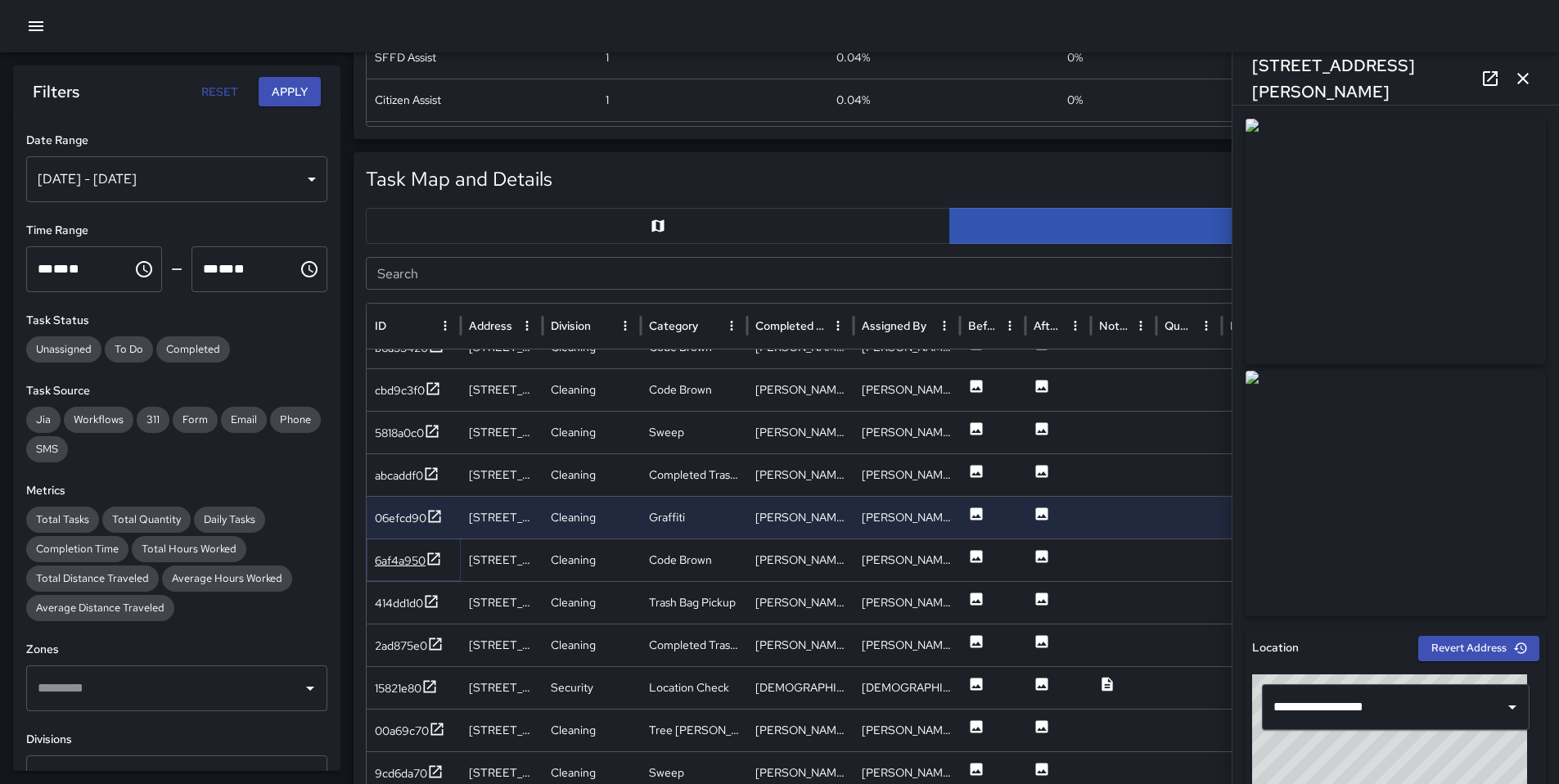
click at [408, 553] on div "6af4a950" at bounding box center [400, 560] width 51 height 16
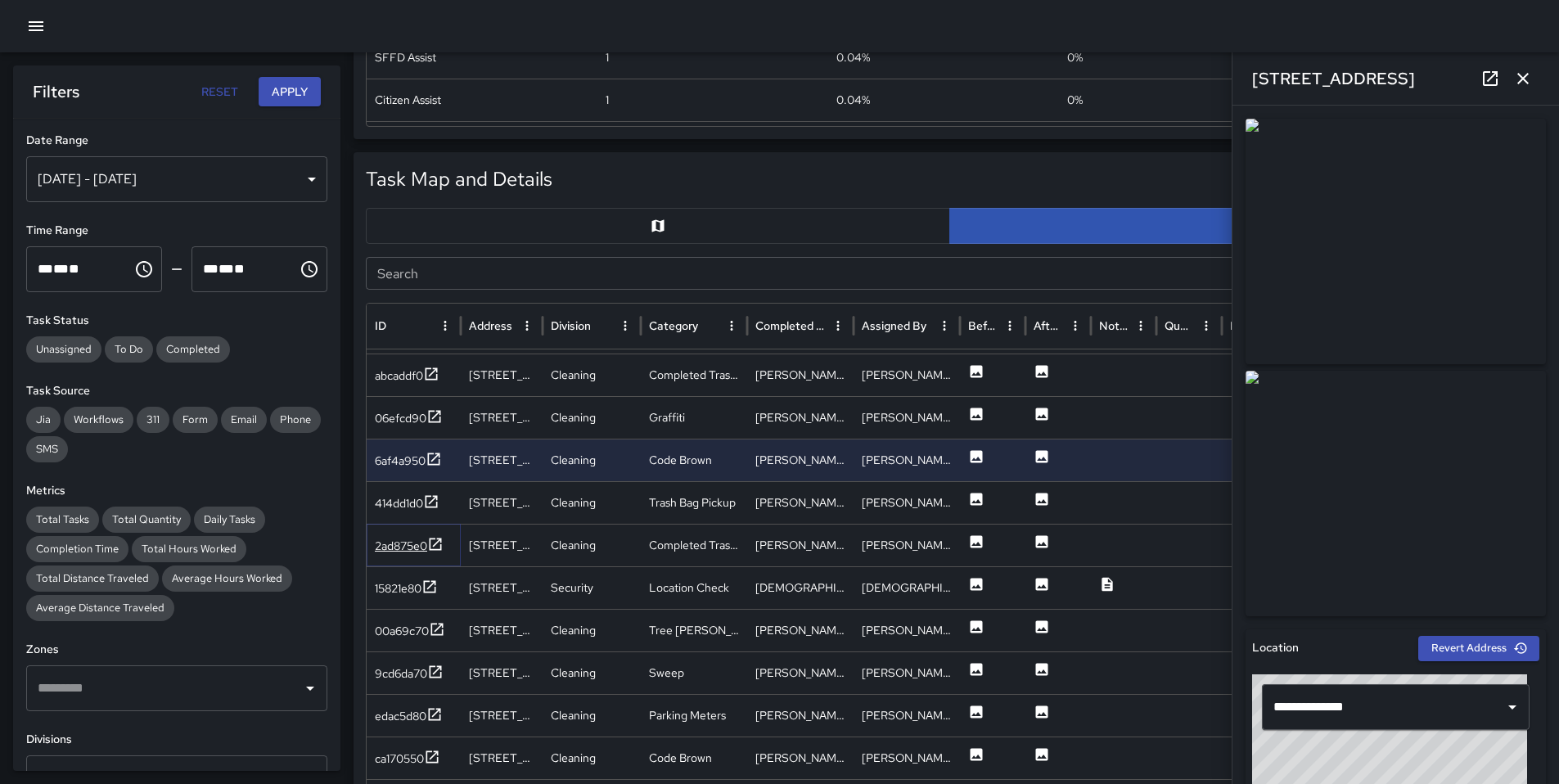
click at [410, 554] on div "2ad875e0" at bounding box center [409, 546] width 69 height 21
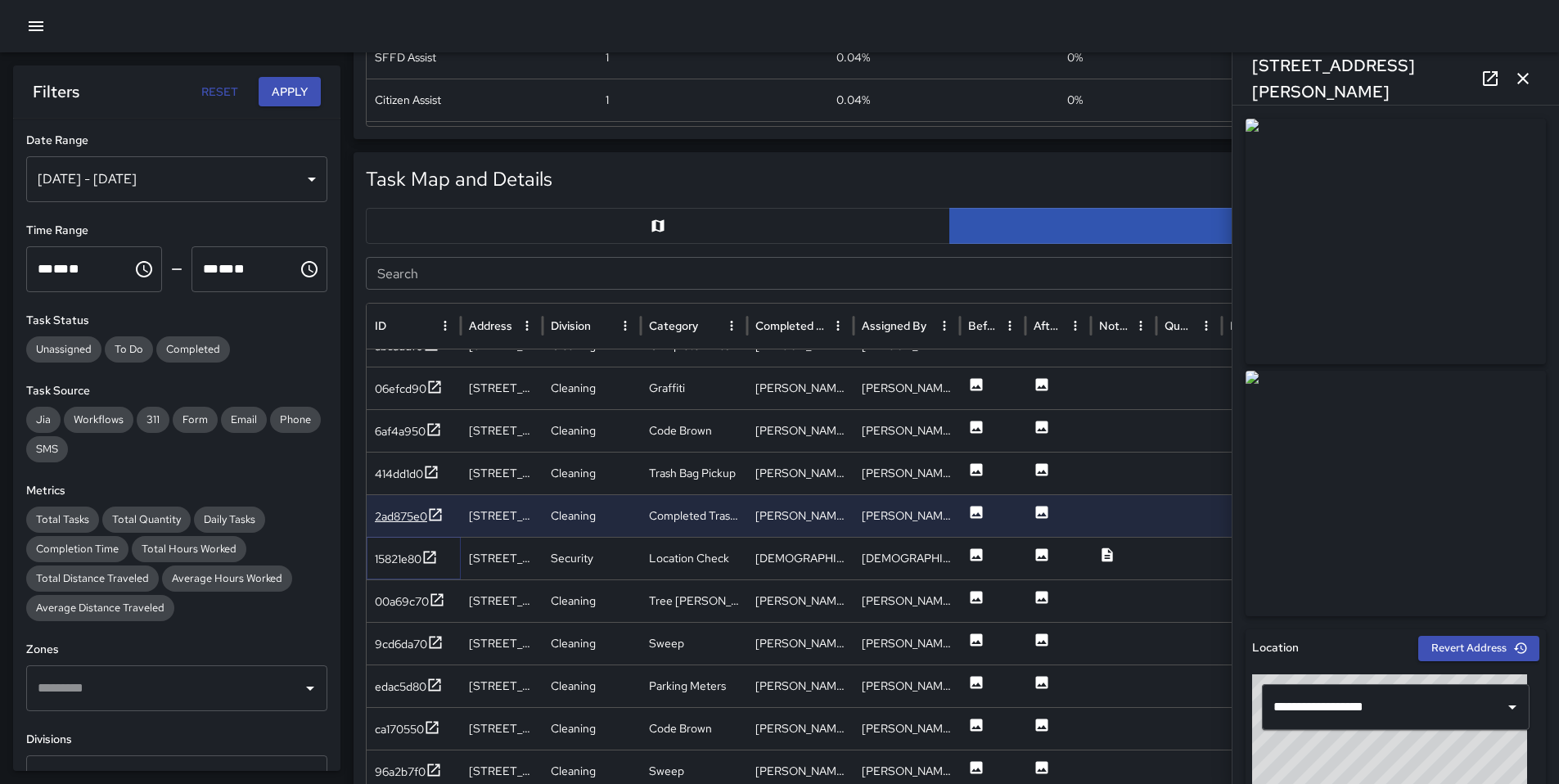
click at [410, 554] on div "15821e80" at bounding box center [398, 558] width 46 height 16
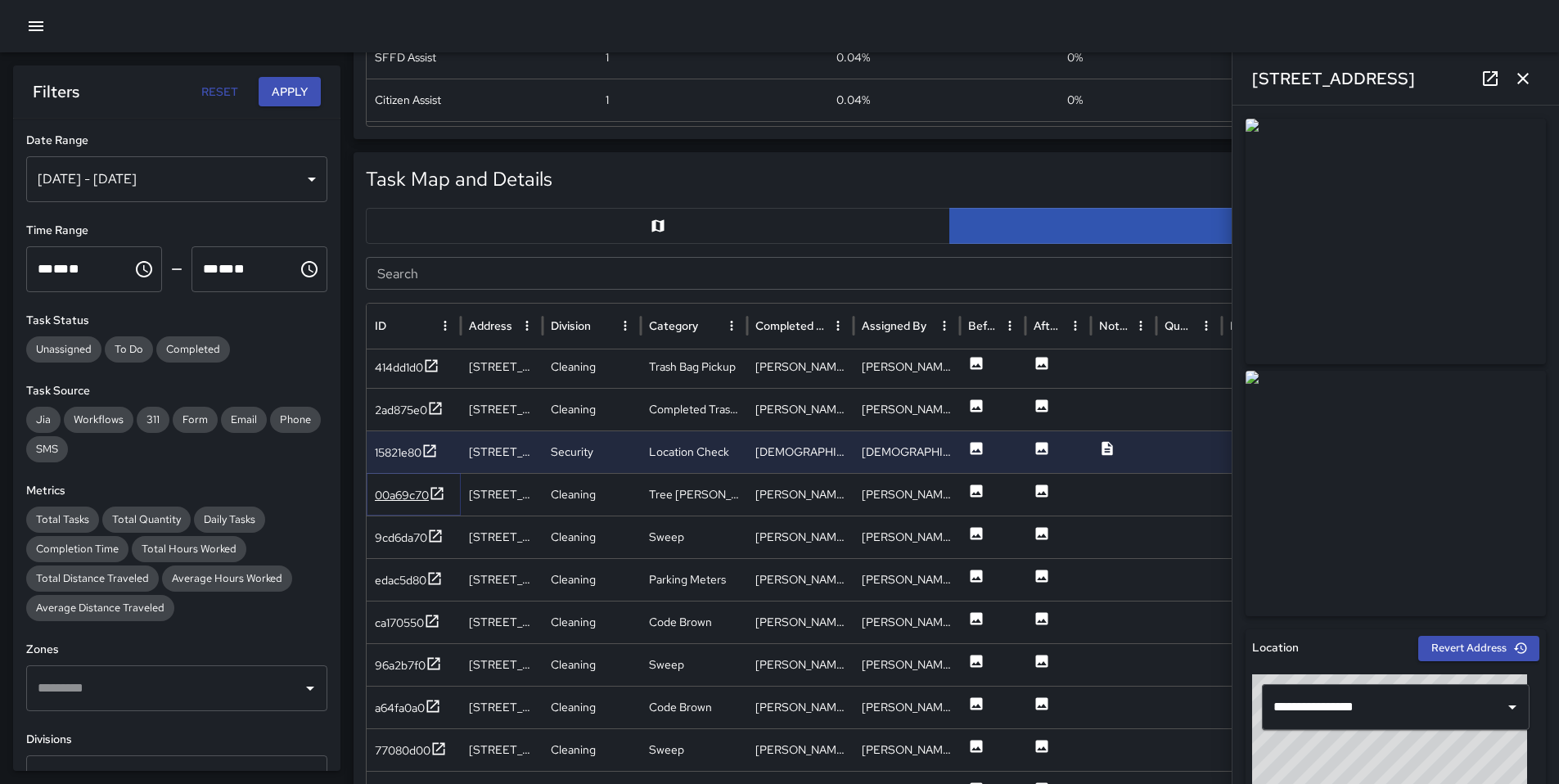
click at [405, 502] on div "00a69c70" at bounding box center [402, 495] width 54 height 16
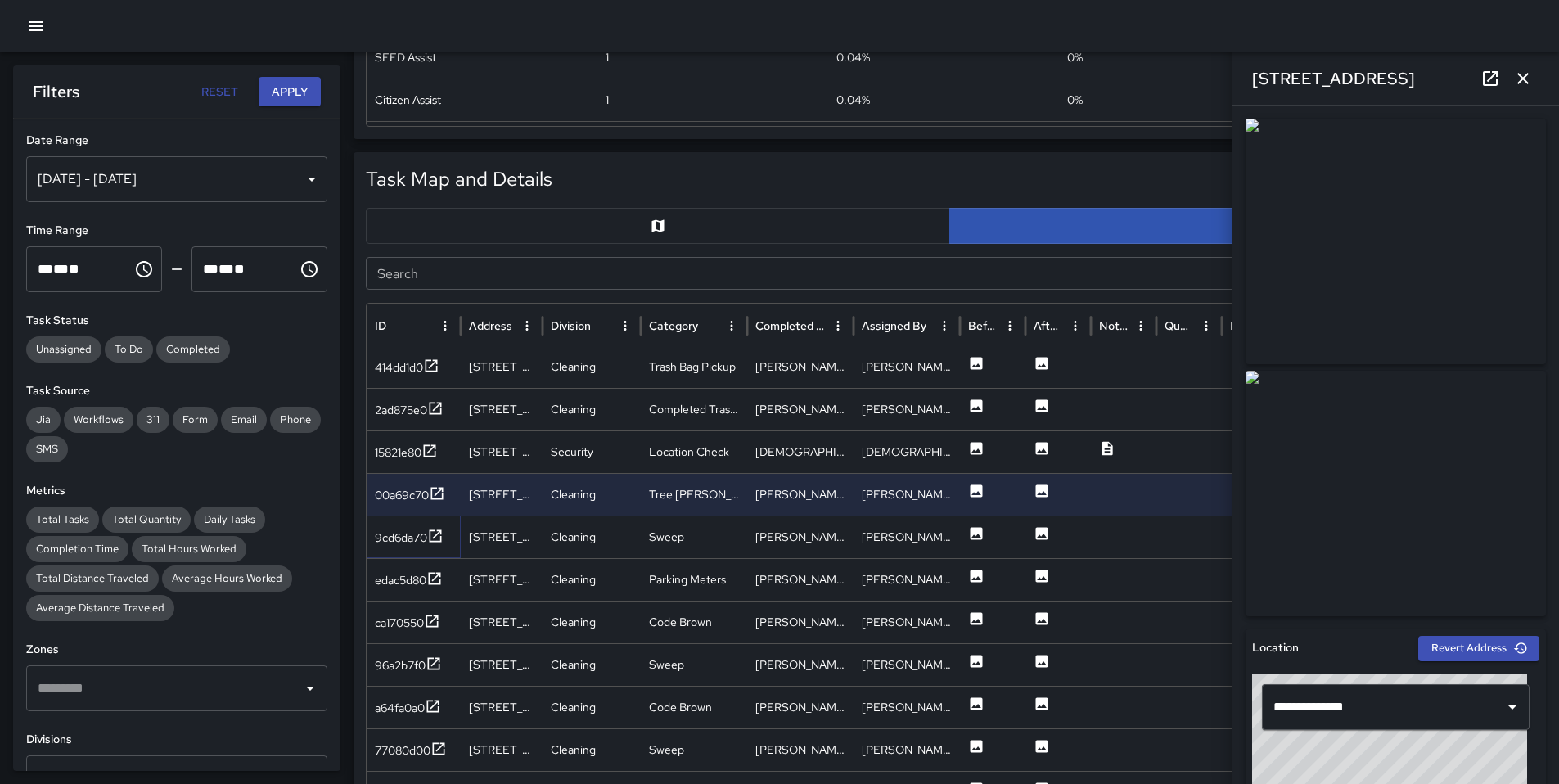
click at [409, 529] on div "9cd6da70" at bounding box center [401, 537] width 52 height 16
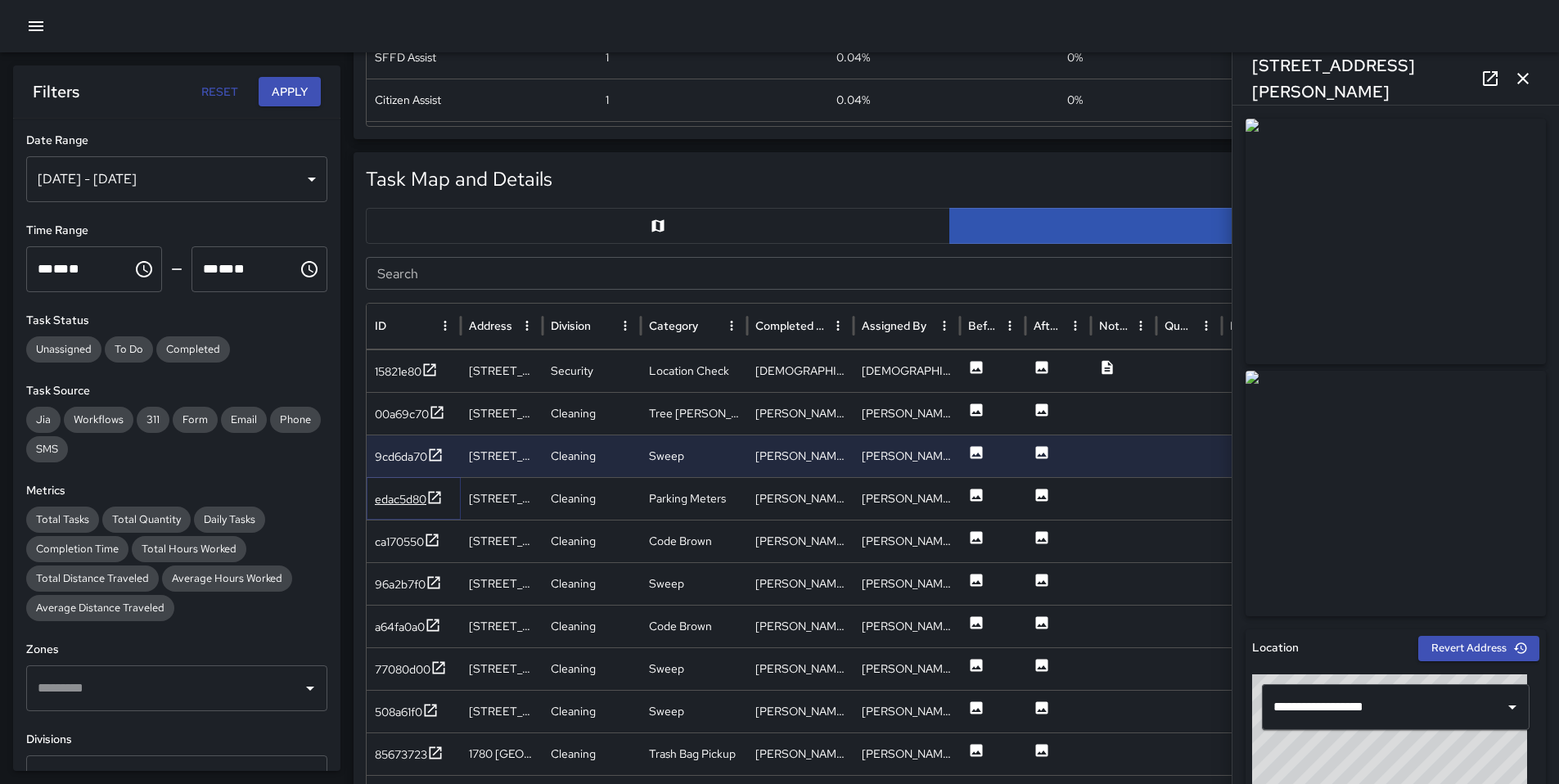
click at [412, 504] on div "edac5d80" at bounding box center [401, 498] width 51 height 16
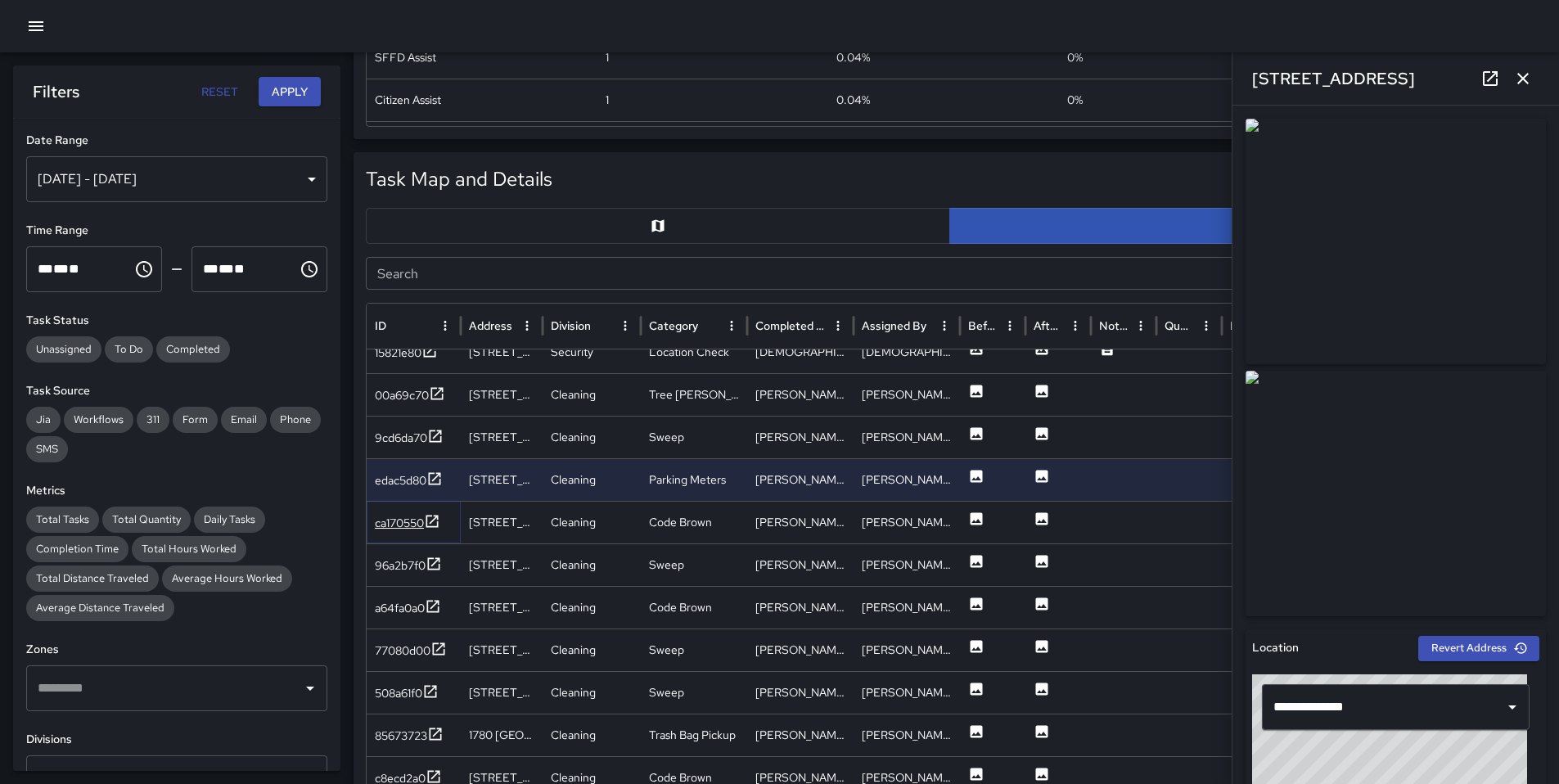
click at [406, 520] on div "ca170550" at bounding box center [399, 522] width 49 height 16
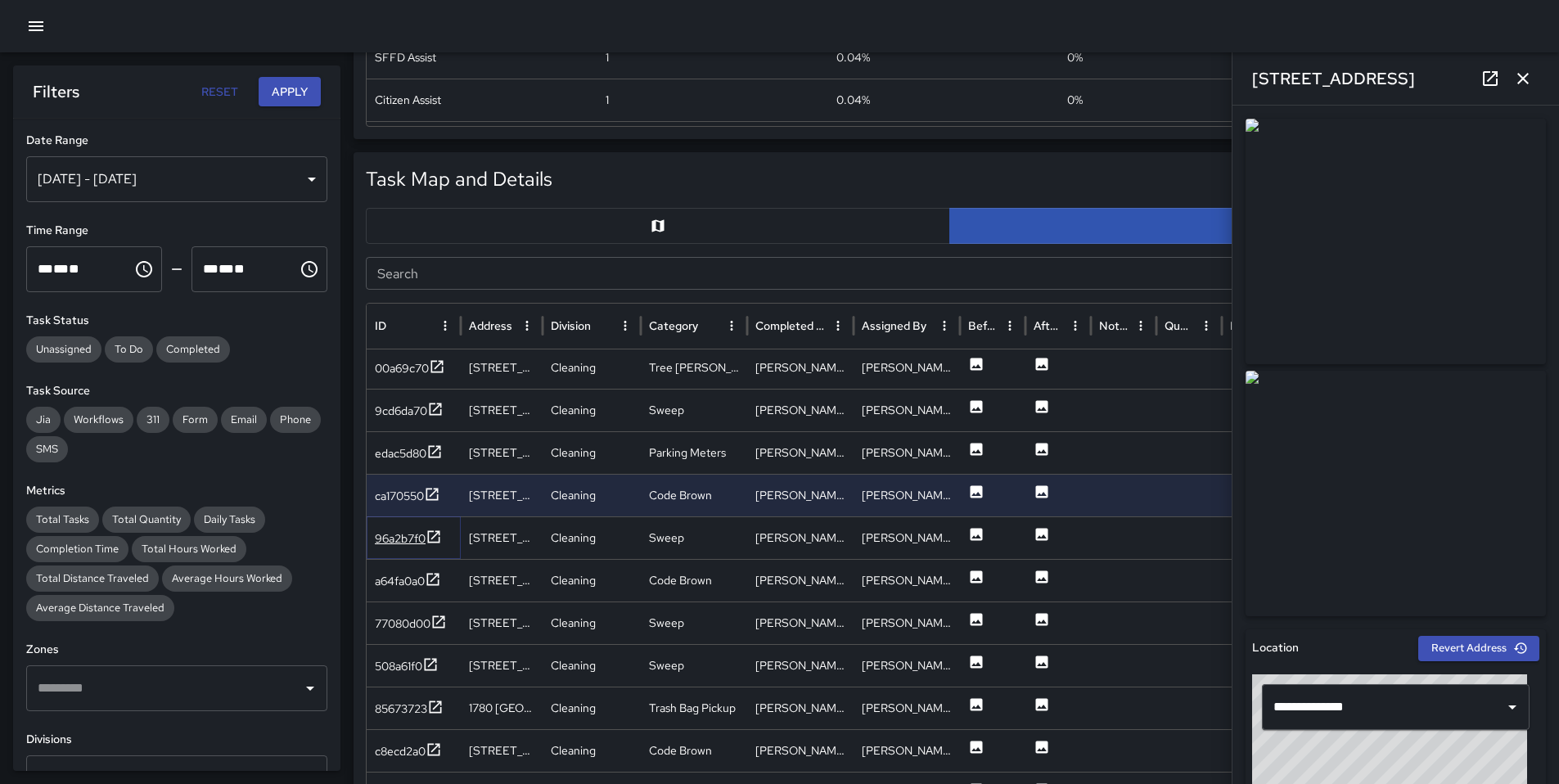
click at [403, 532] on div "96a2b7f0" at bounding box center [400, 538] width 51 height 16
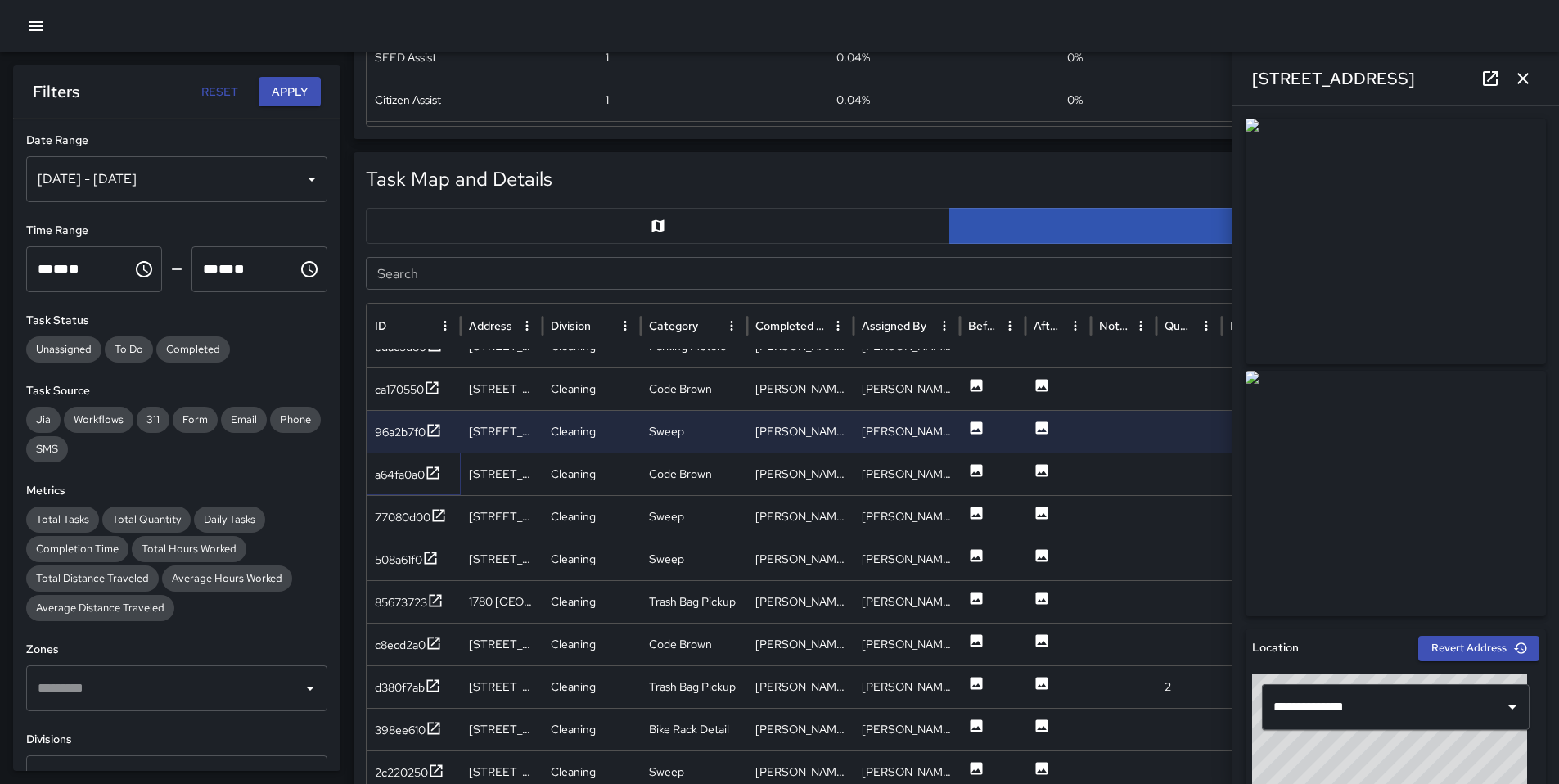
click at [401, 479] on div "a64fa0a0" at bounding box center [400, 474] width 50 height 16
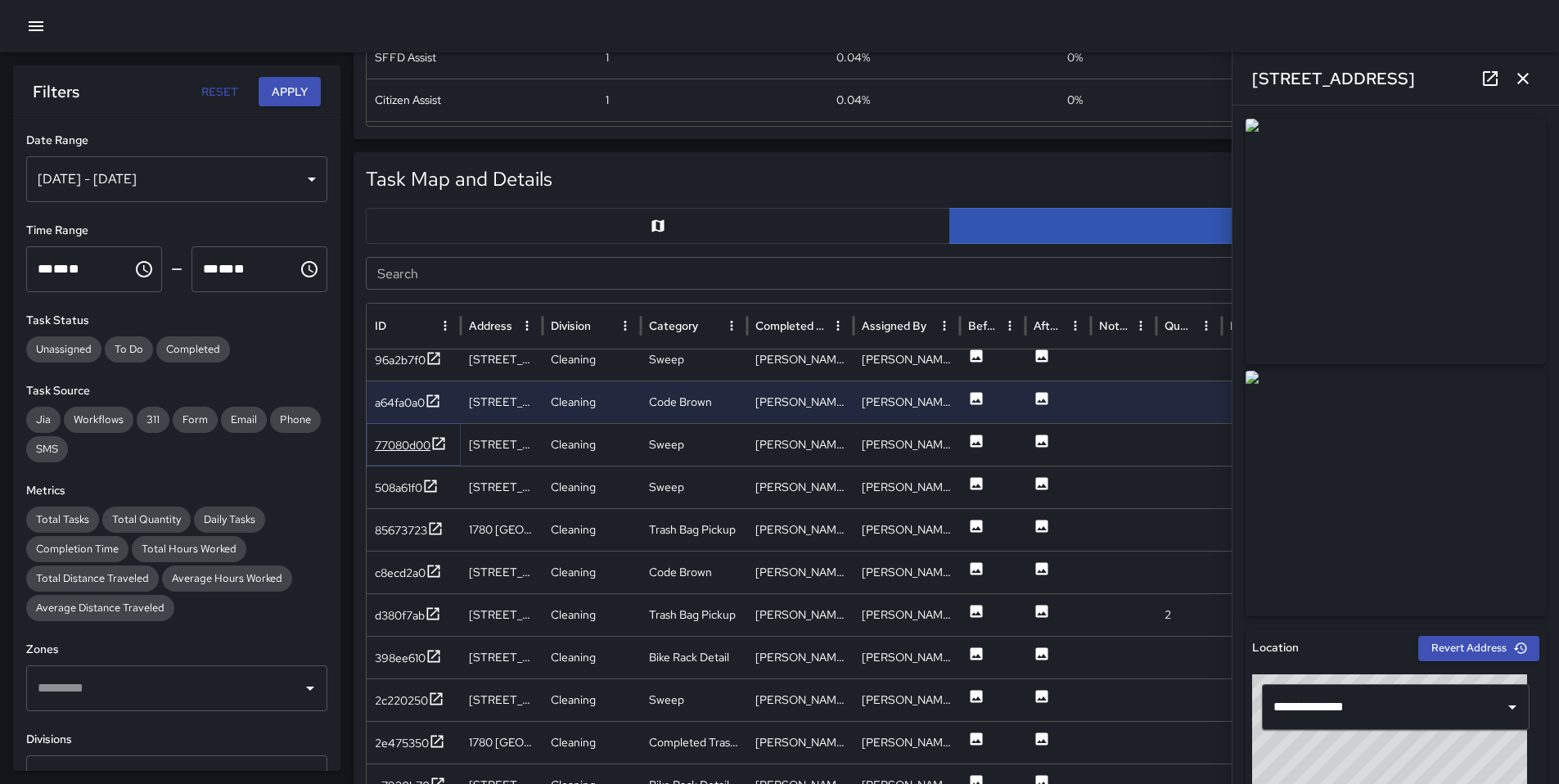
click at [401, 450] on div "77080d00" at bounding box center [402, 444] width 56 height 16
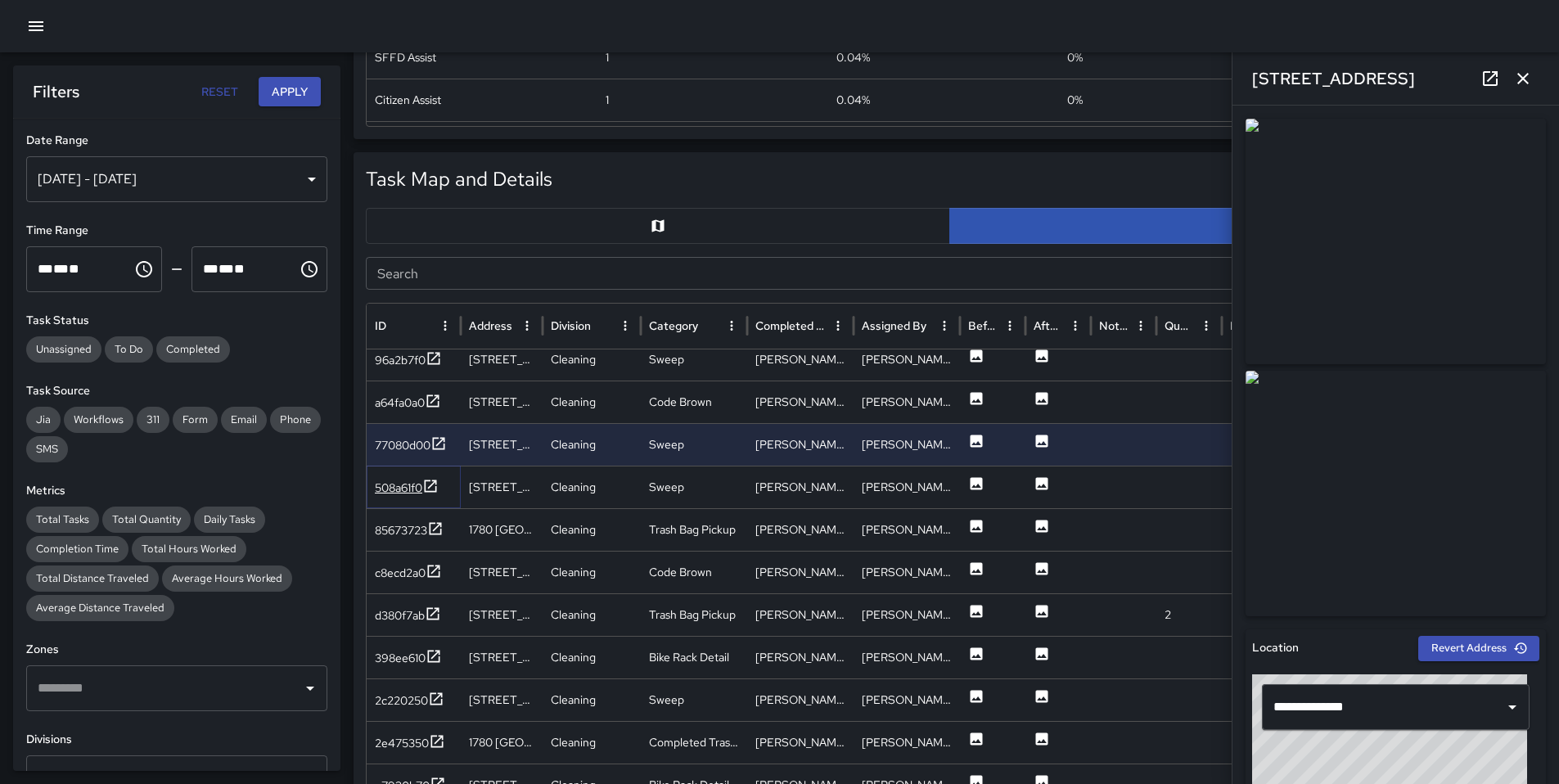
click at [402, 483] on div "508a61f0" at bounding box center [398, 487] width 47 height 16
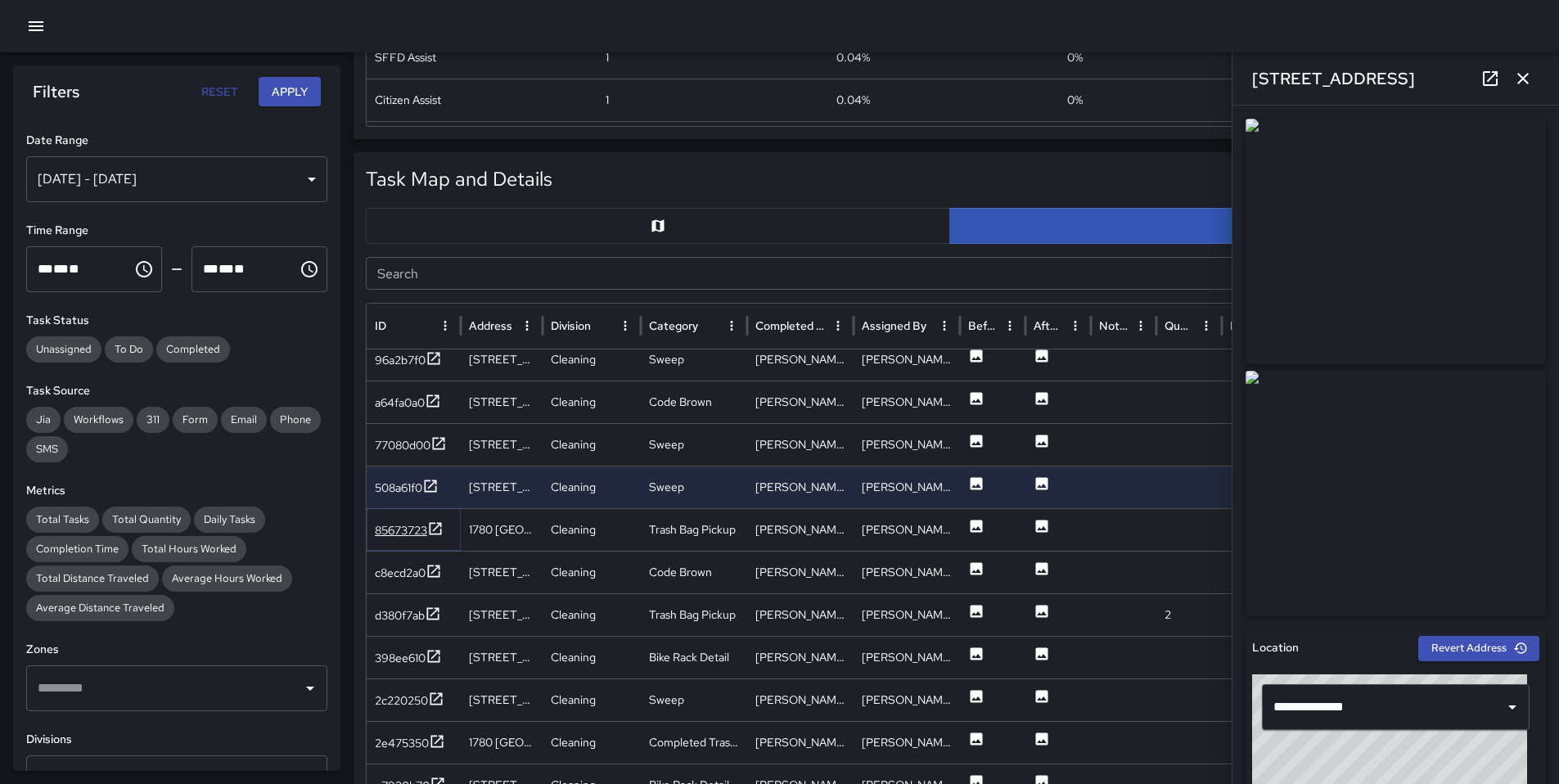
click at [401, 527] on div "85673723" at bounding box center [401, 530] width 52 height 16
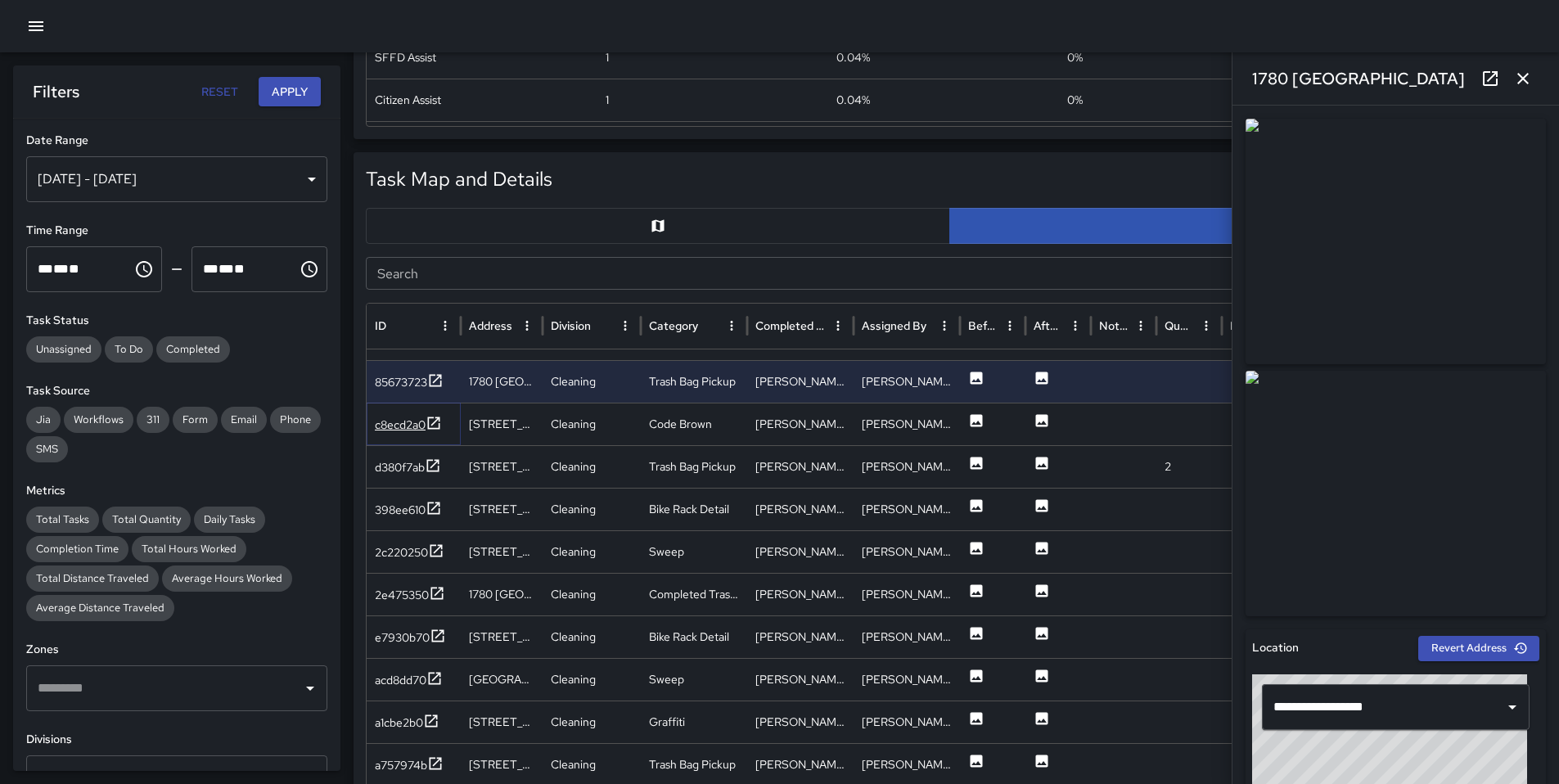
click at [413, 417] on div "c8ecd2a0" at bounding box center [400, 425] width 51 height 16
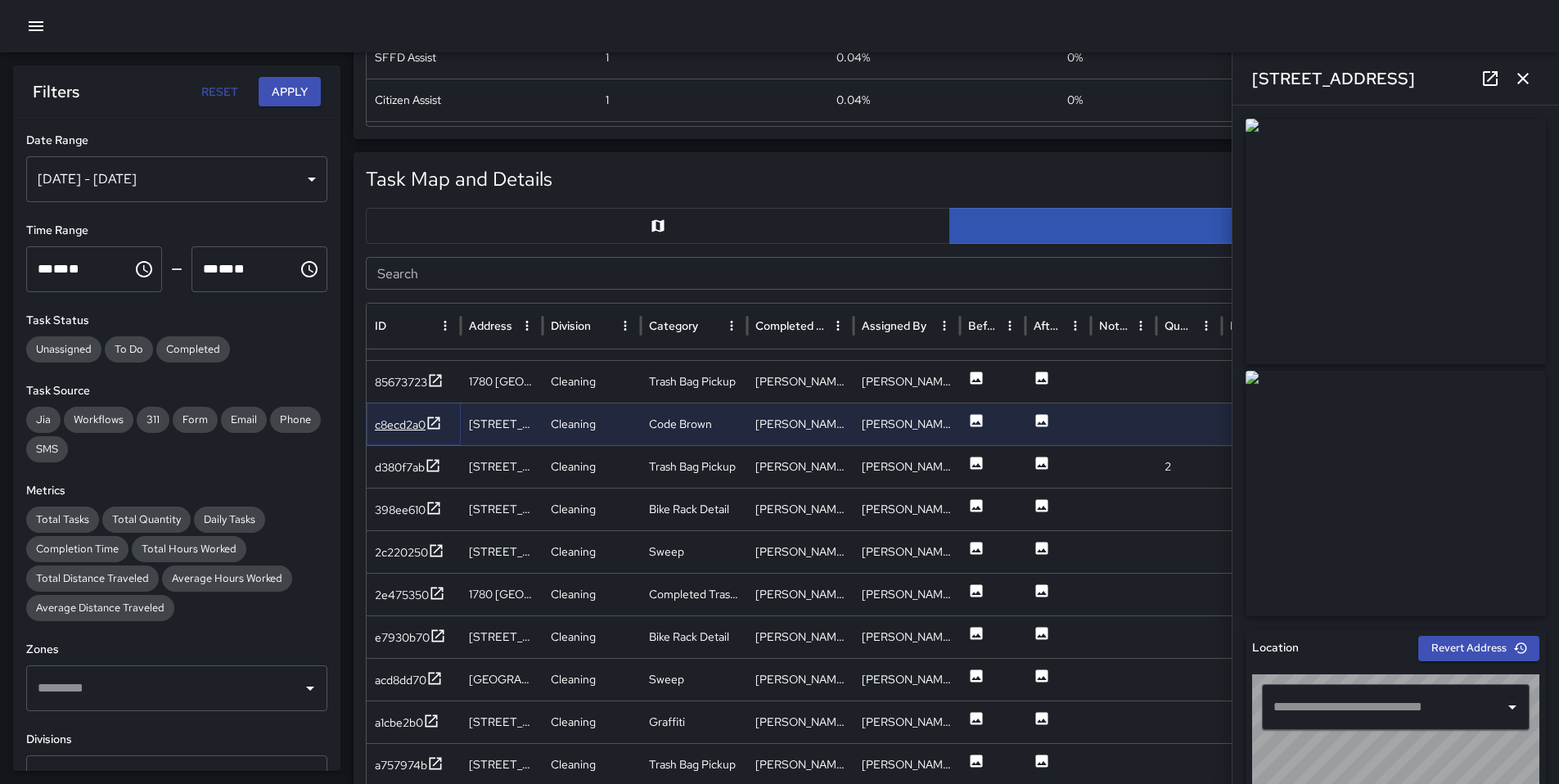
type input "**********"
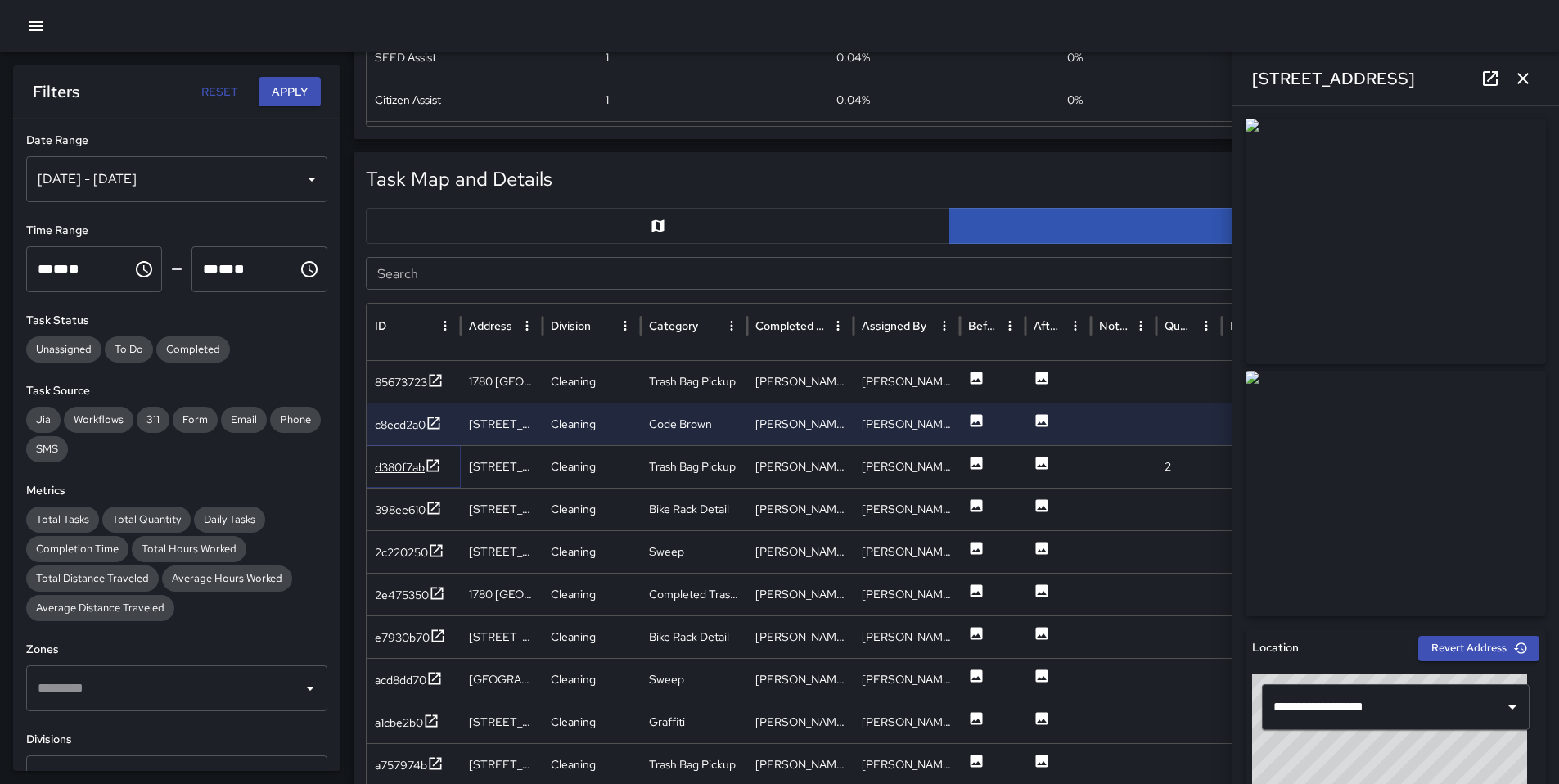
click at [411, 458] on div "d380f7ab" at bounding box center [408, 467] width 66 height 21
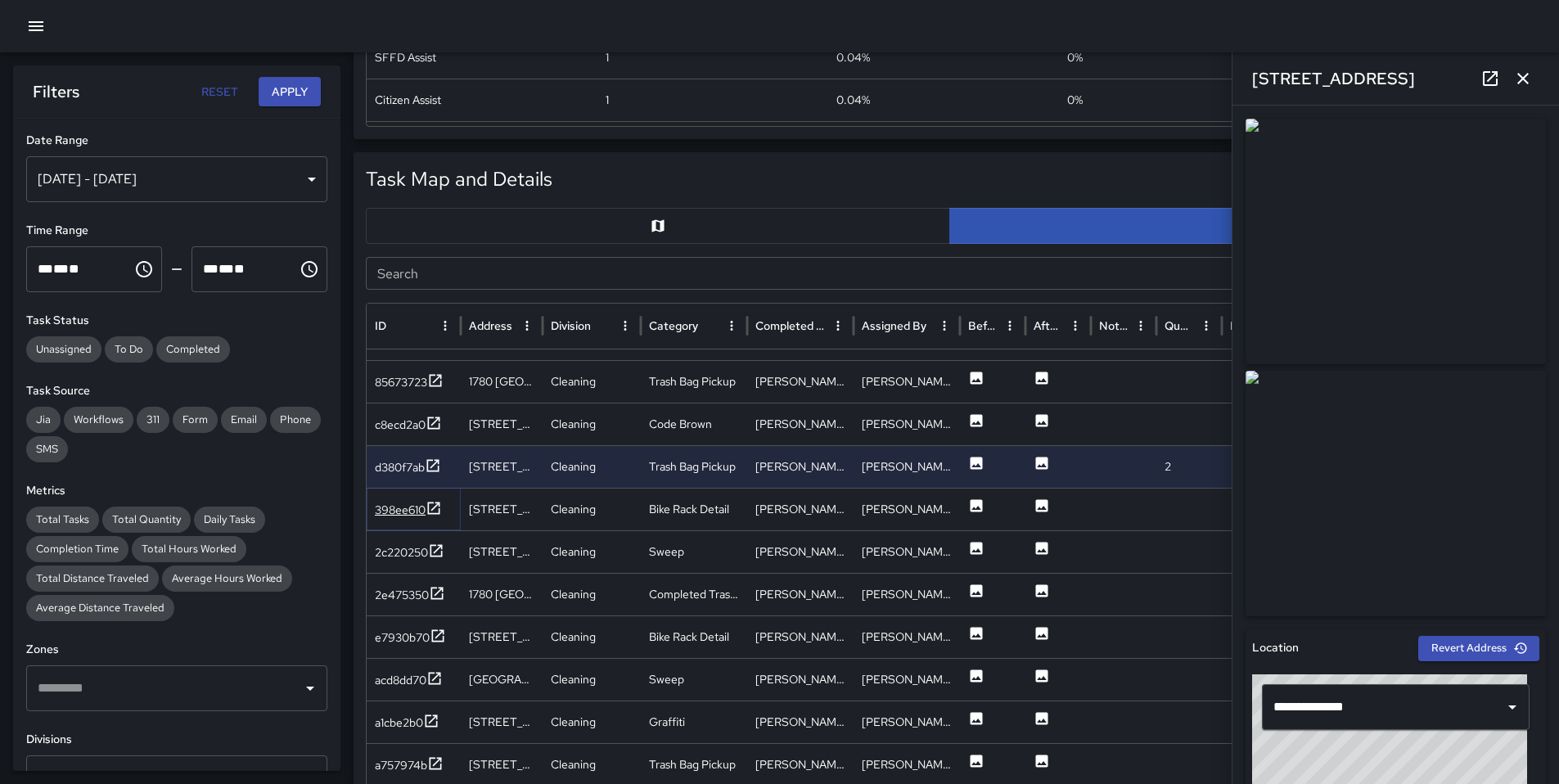
click at [398, 505] on div "398ee610" at bounding box center [400, 510] width 51 height 16
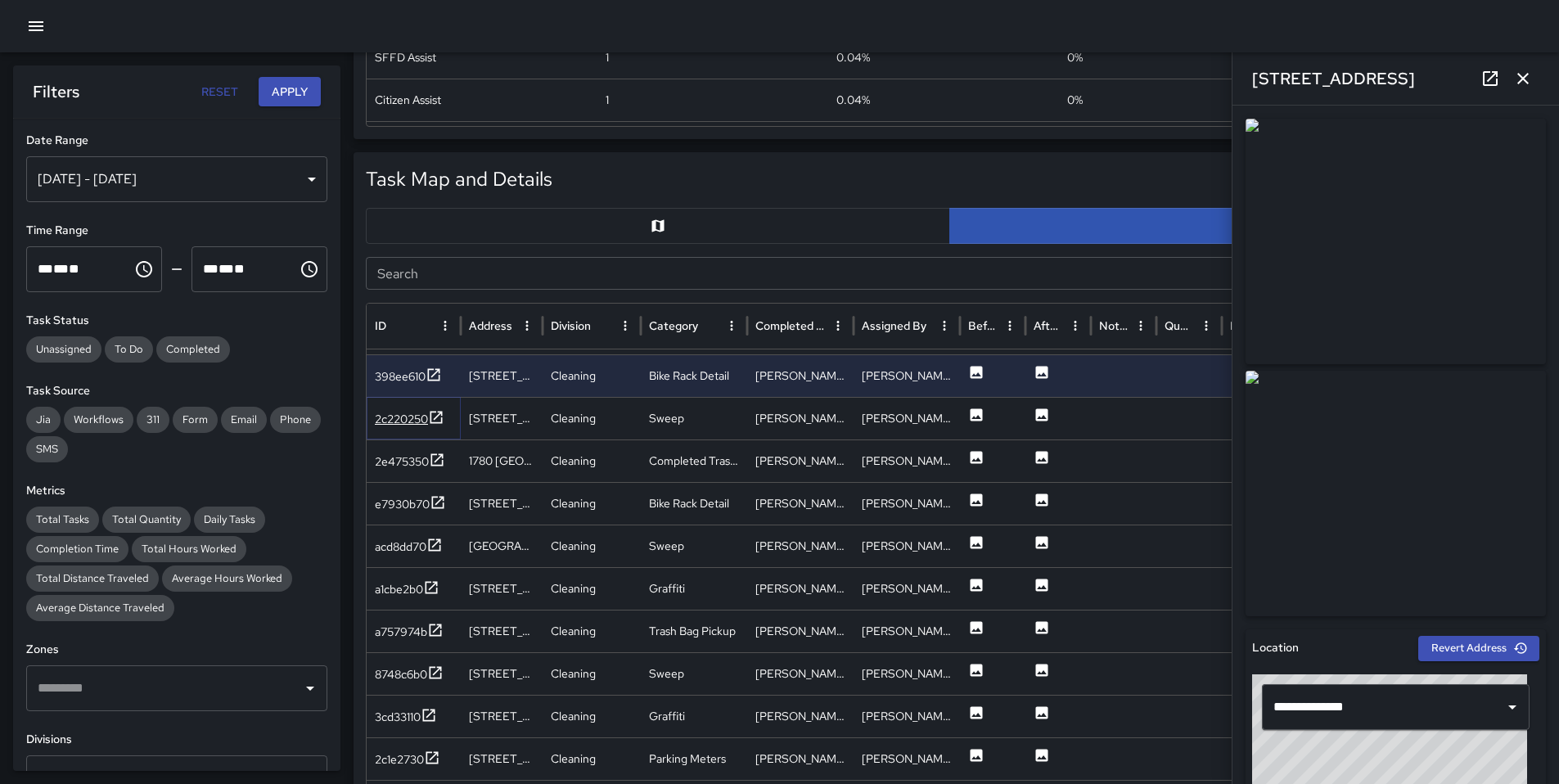
click at [386, 411] on div "2c220250" at bounding box center [402, 419] width 53 height 16
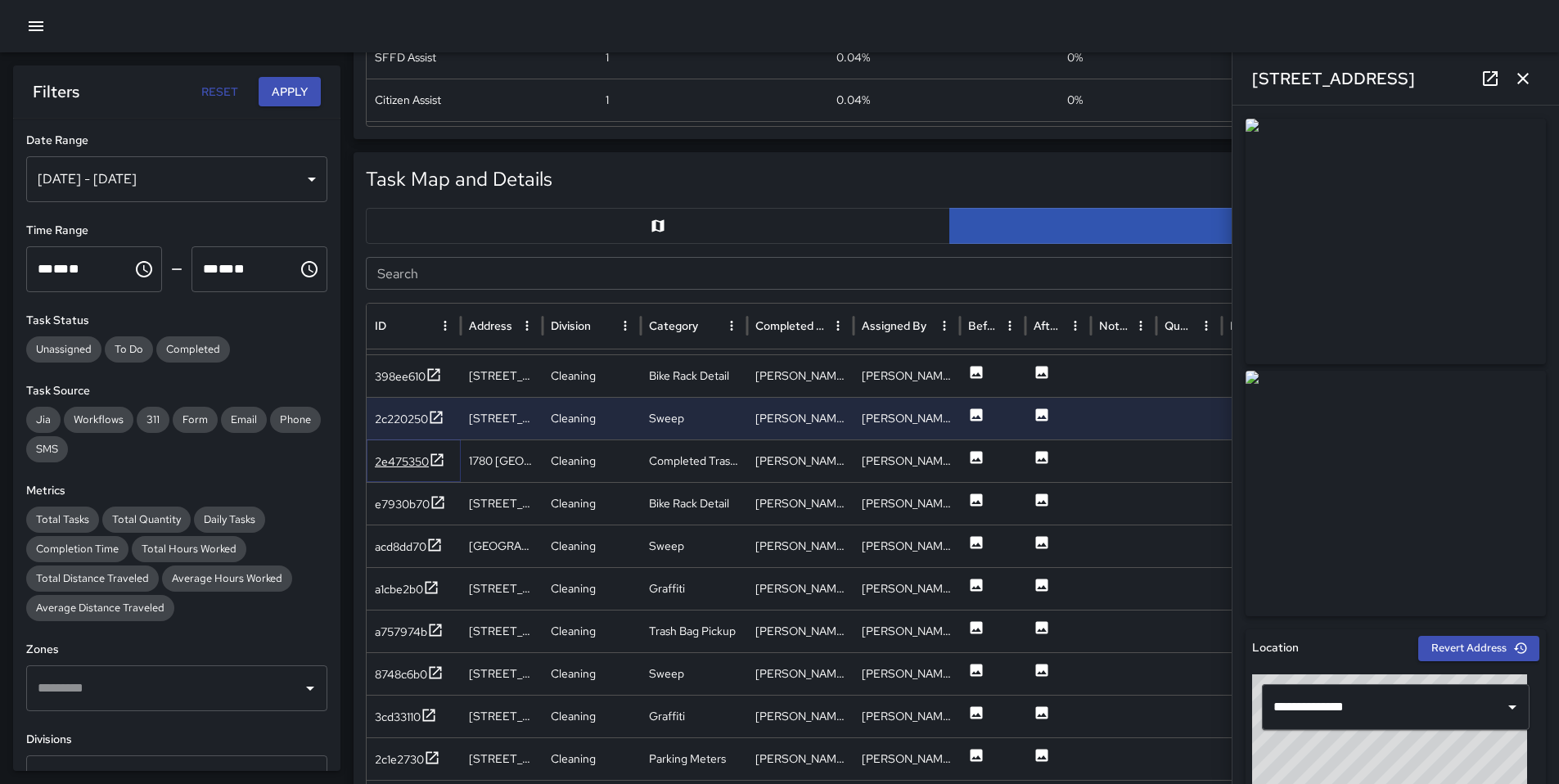
click at [390, 454] on div "2e475350" at bounding box center [402, 461] width 54 height 16
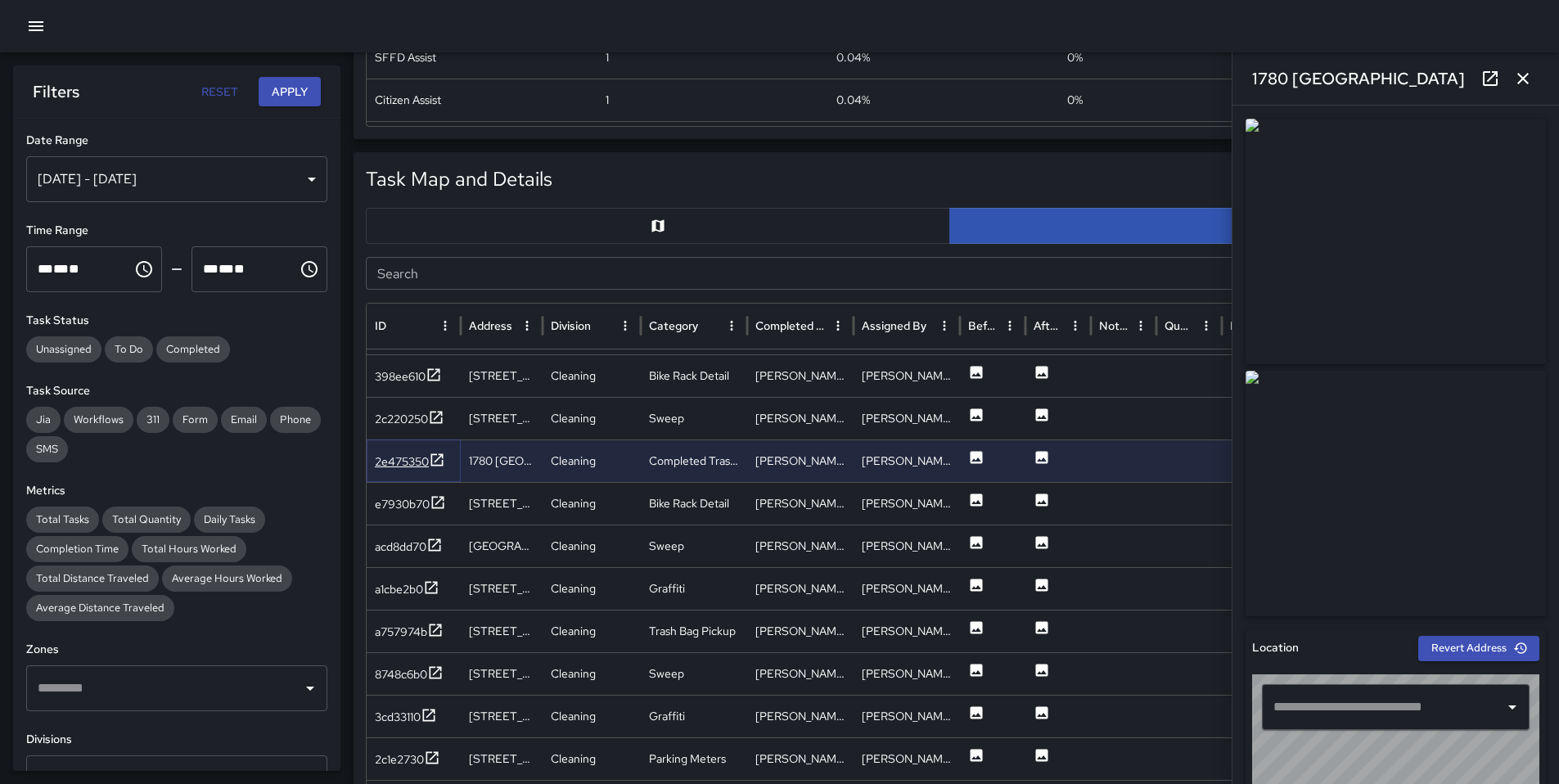
type input "**********"
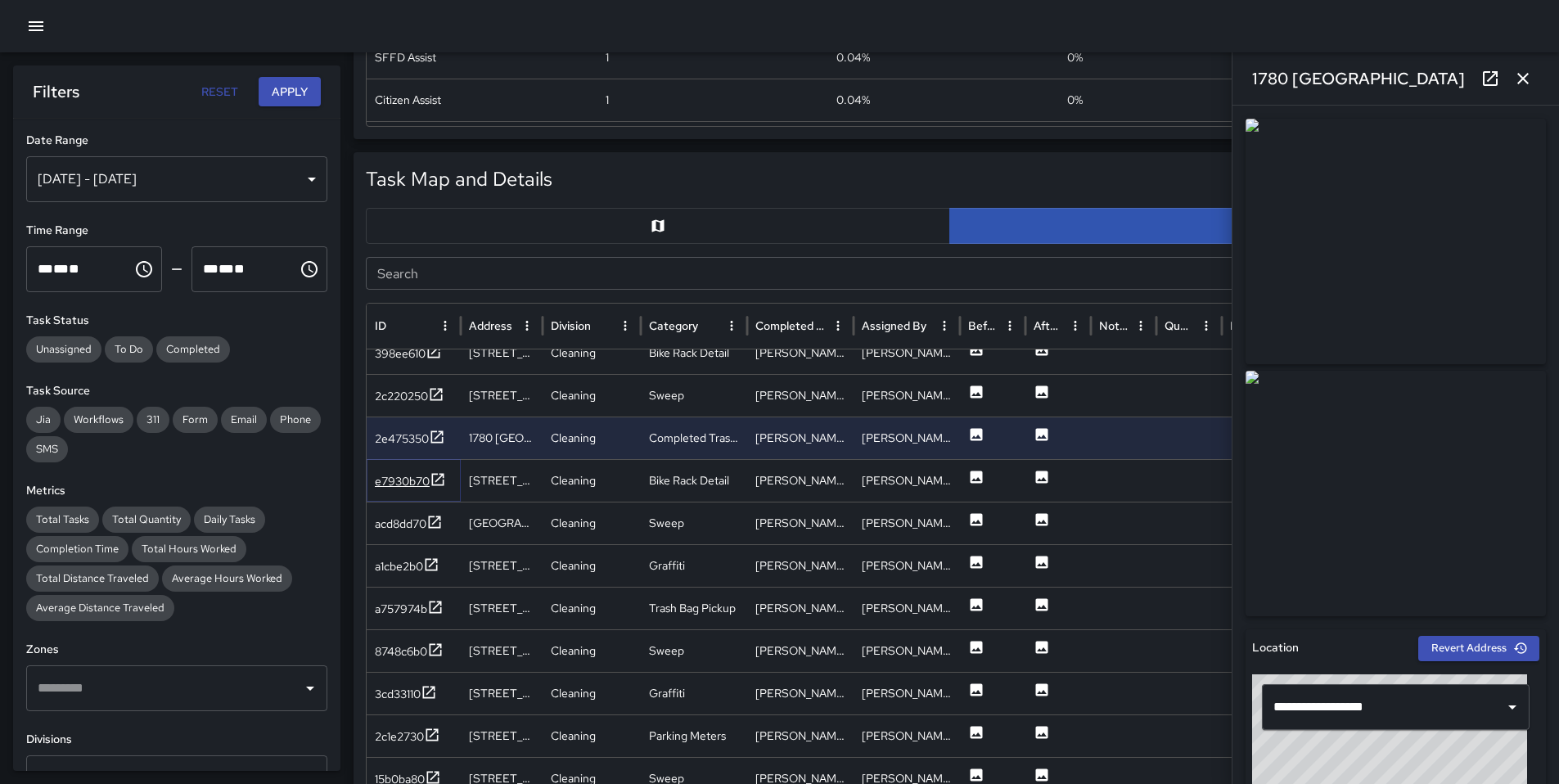
click at [391, 481] on div "e7930b70" at bounding box center [402, 480] width 55 height 16
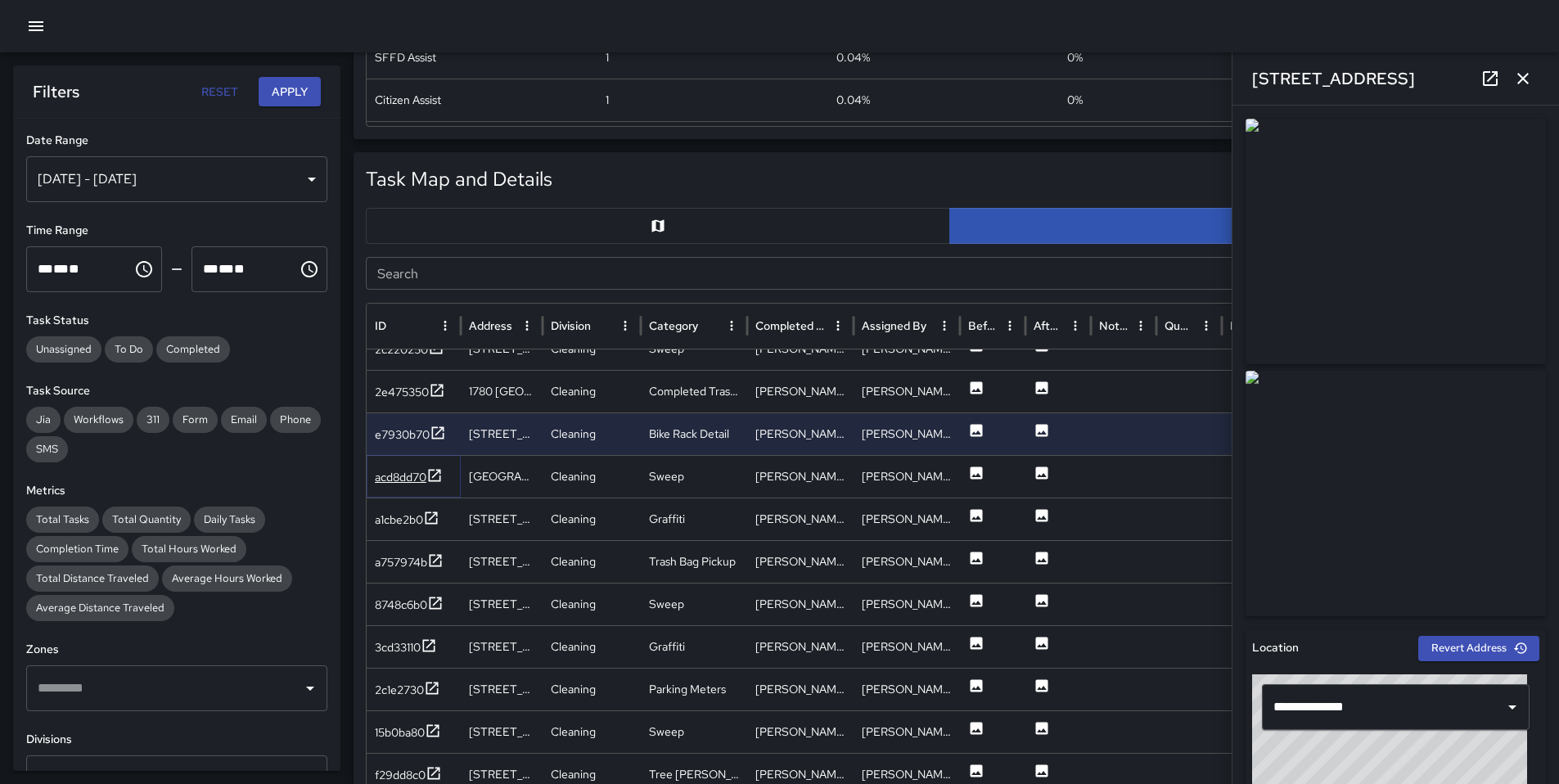
click at [394, 478] on div "acd8dd70" at bounding box center [401, 477] width 51 height 16
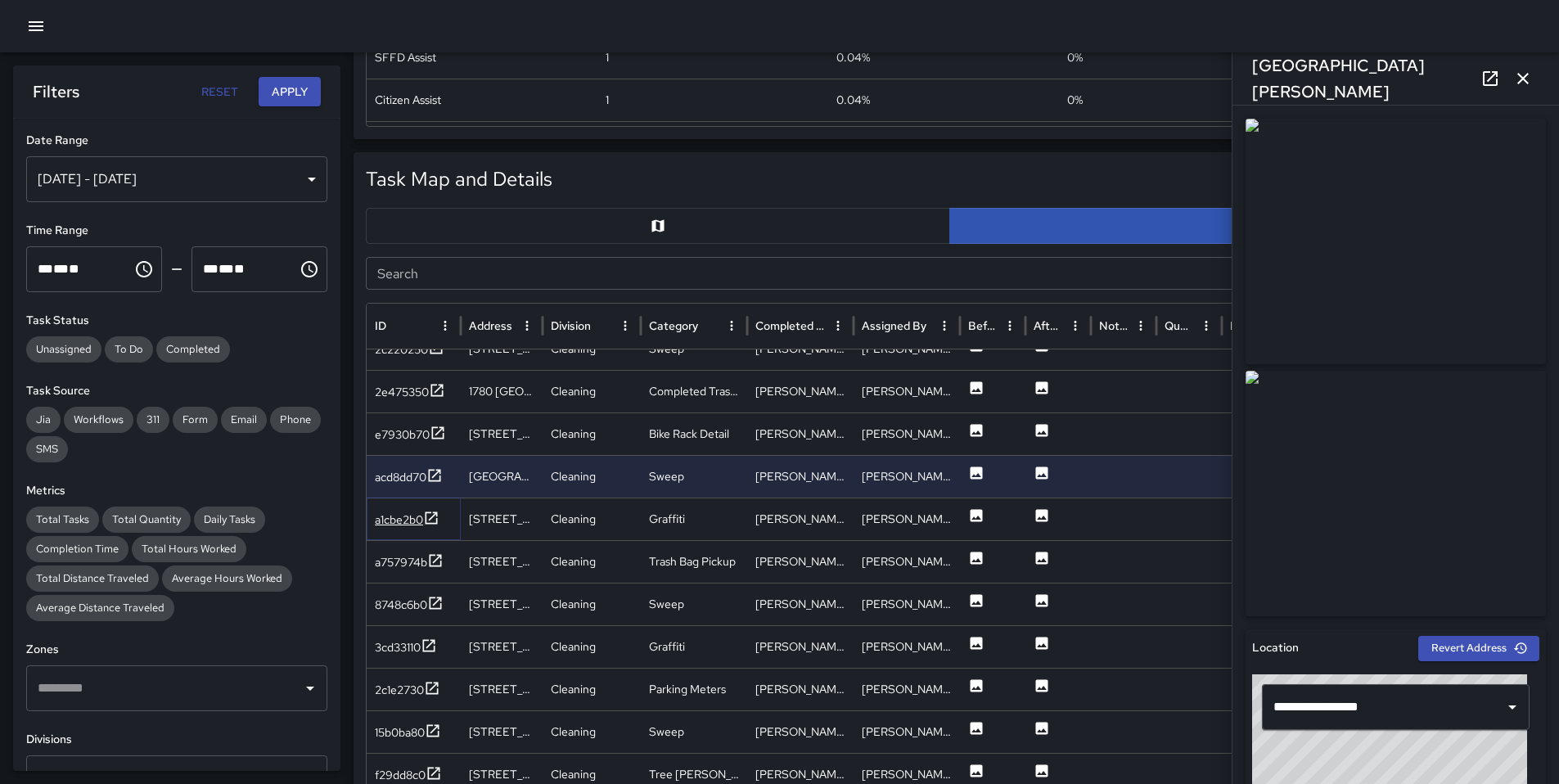
click at [405, 516] on div "a1cbe2b0" at bounding box center [399, 519] width 48 height 16
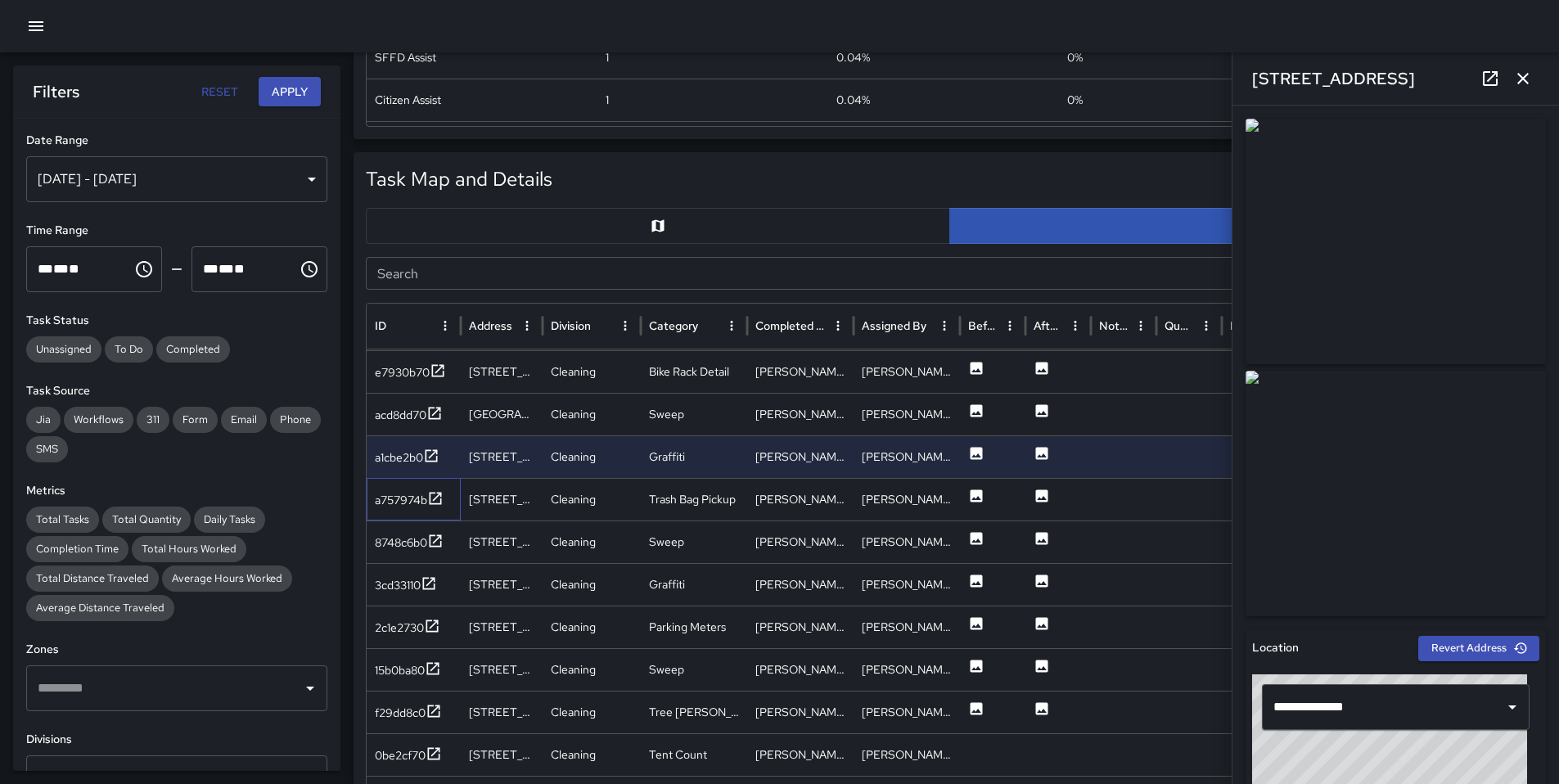
click at [407, 510] on div "a757974b" at bounding box center [414, 499] width 94 height 43
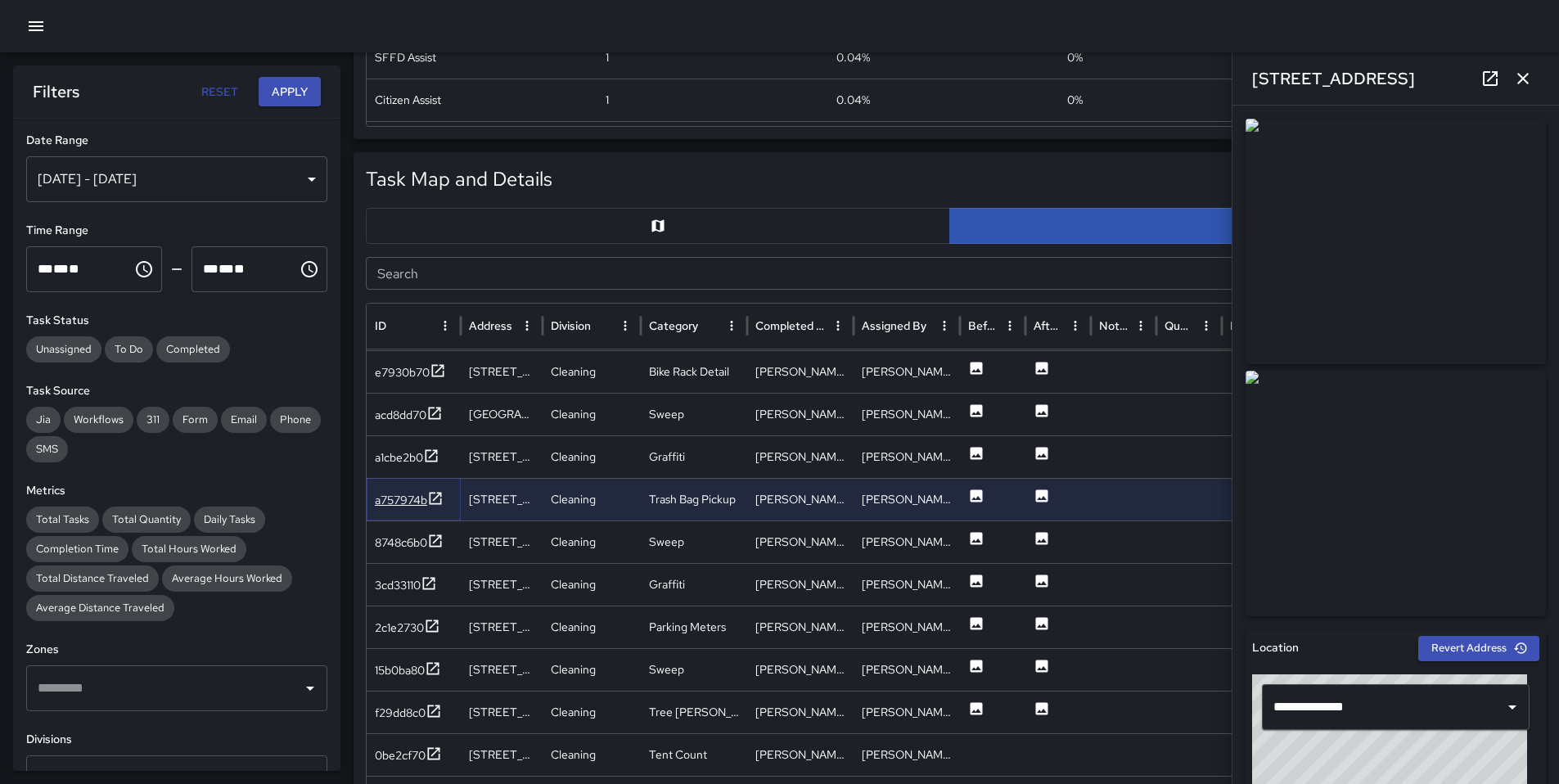
click at [407, 503] on div "a757974b" at bounding box center [401, 499] width 52 height 16
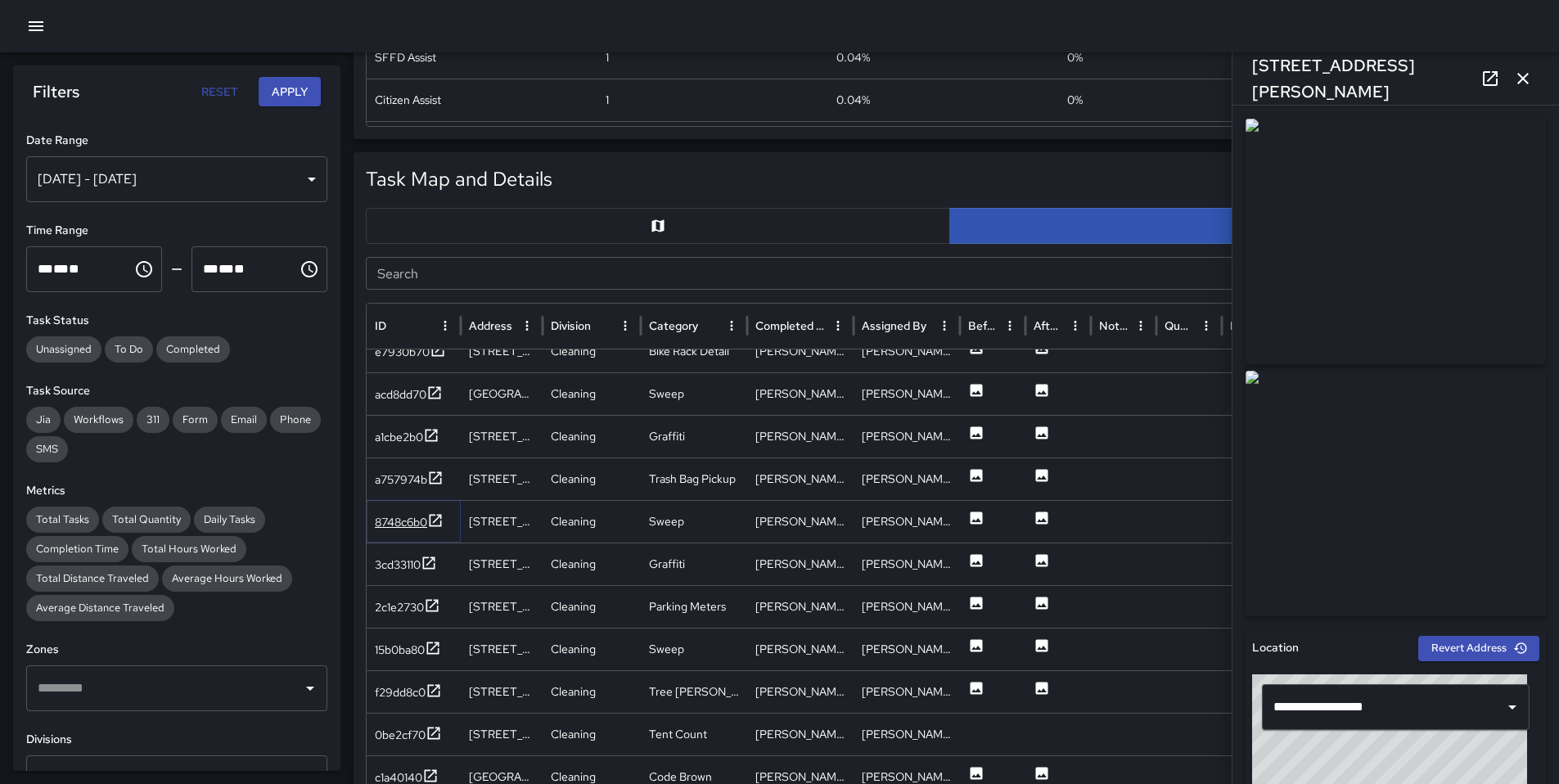
click at [406, 520] on div "8748c6b0" at bounding box center [401, 522] width 52 height 16
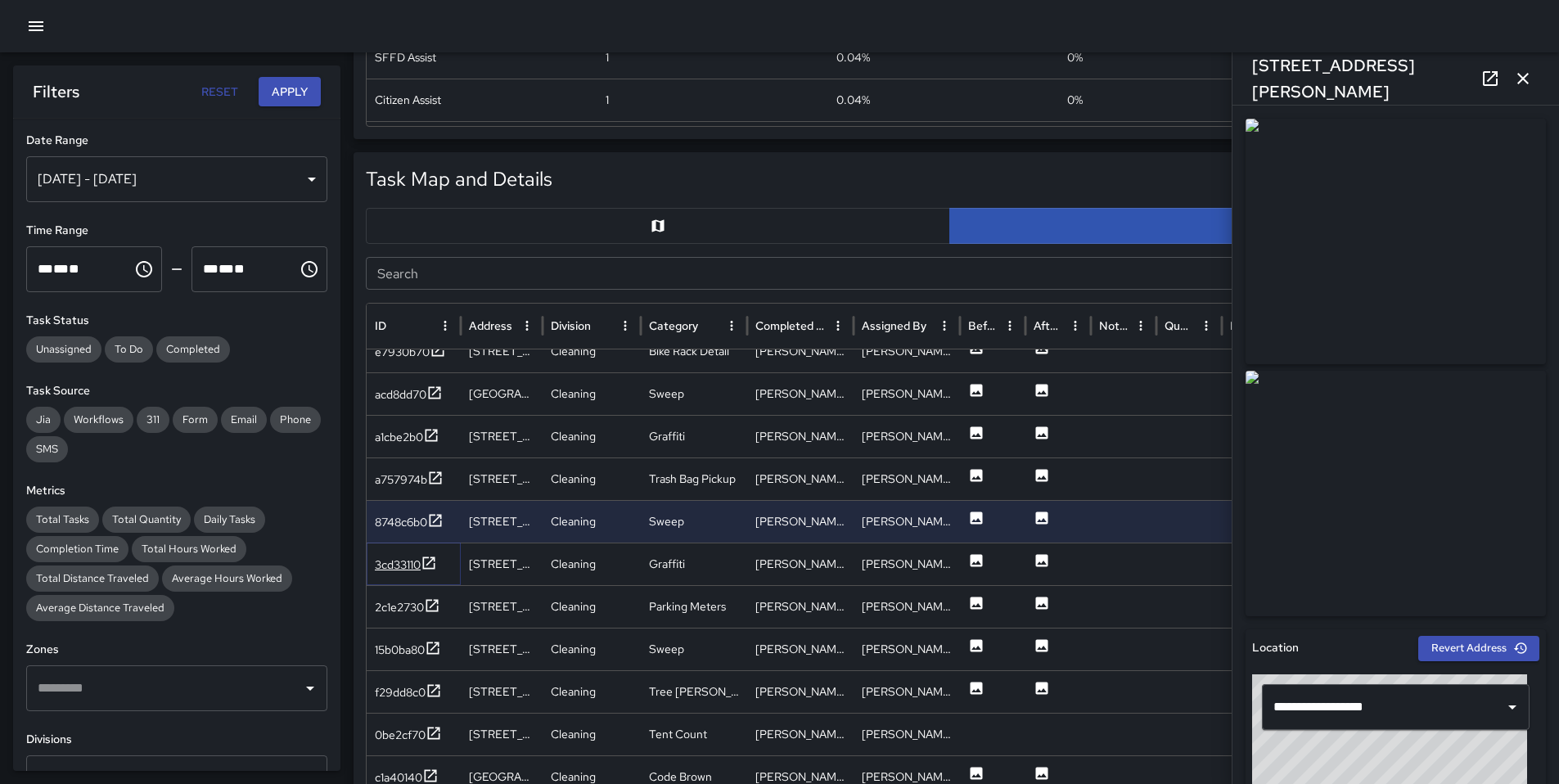
click at [430, 560] on icon at bounding box center [428, 563] width 16 height 16
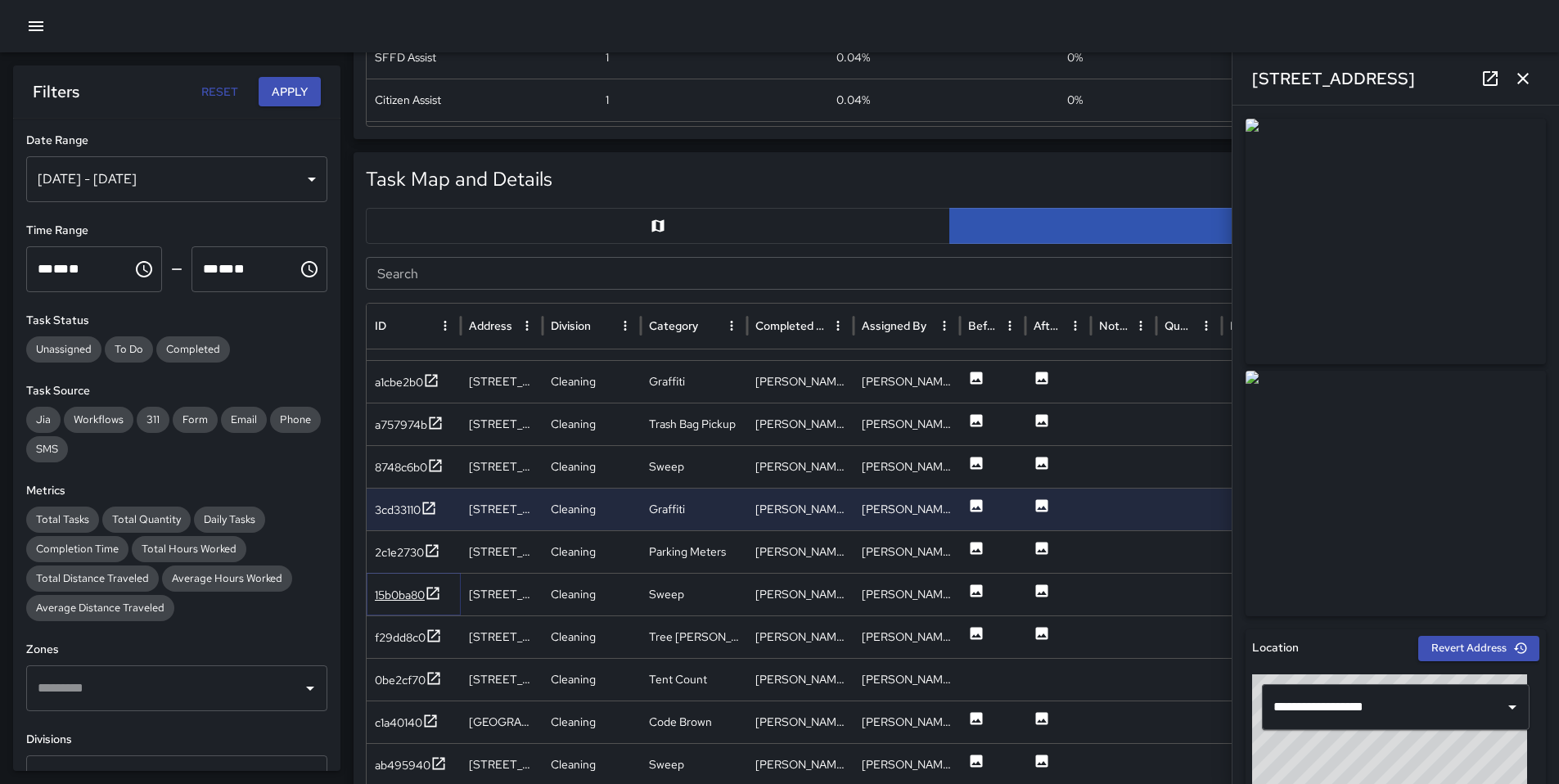
click at [402, 585] on div "15b0ba80" at bounding box center [408, 595] width 66 height 21
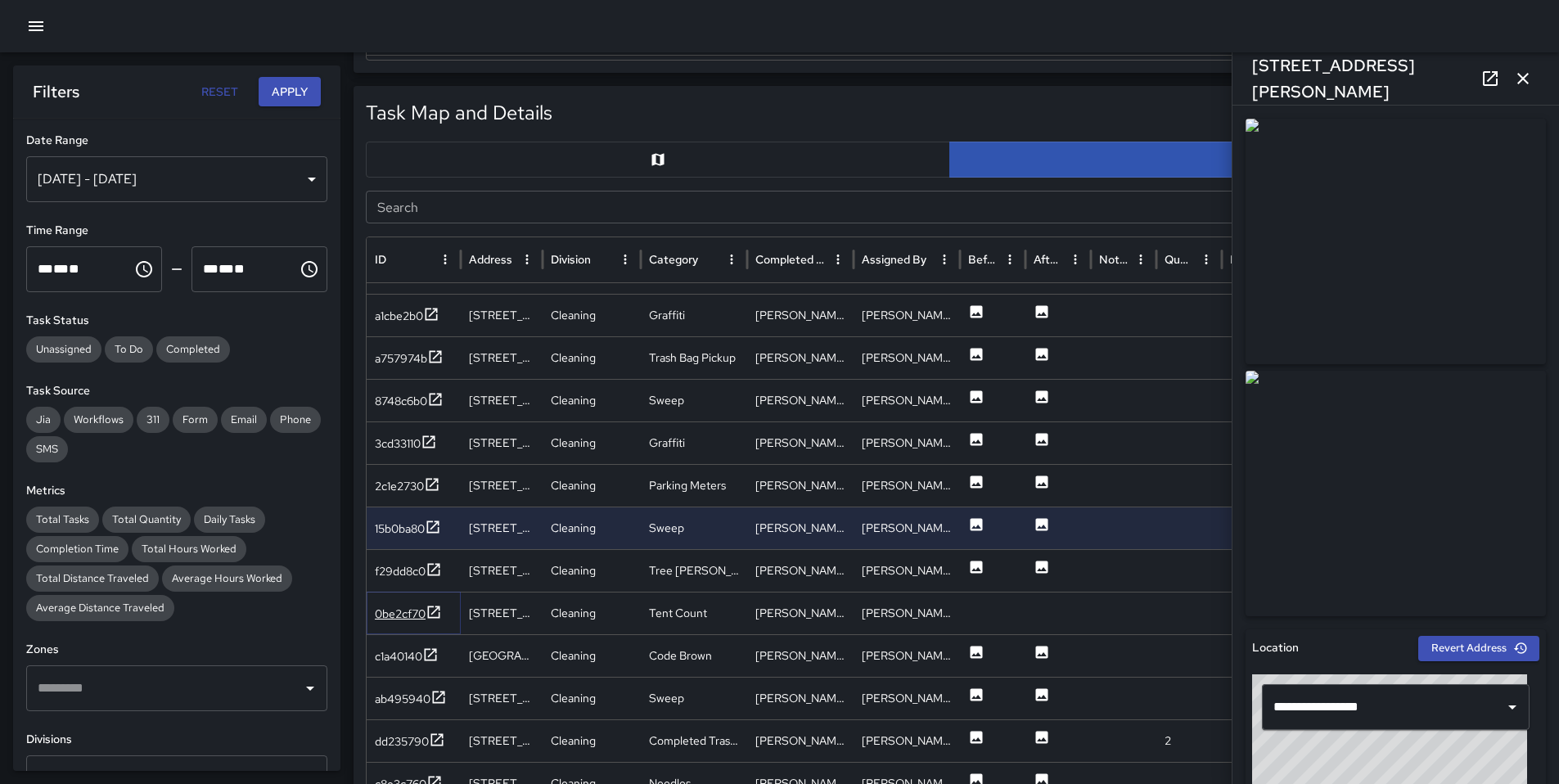
click at [402, 612] on div "0be2cf70" at bounding box center [400, 613] width 51 height 16
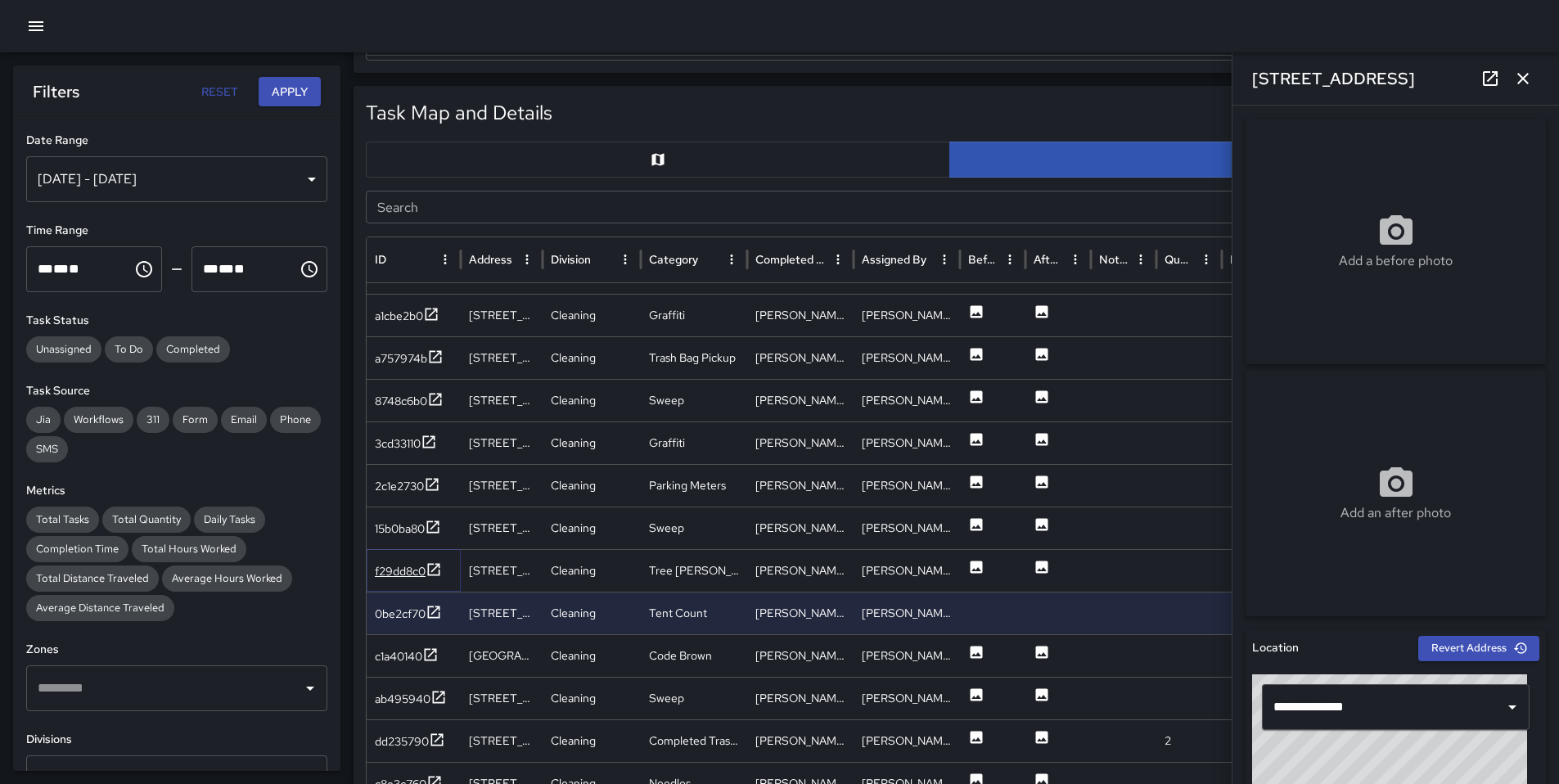
click at [416, 577] on div "f29dd8c0" at bounding box center [400, 570] width 51 height 16
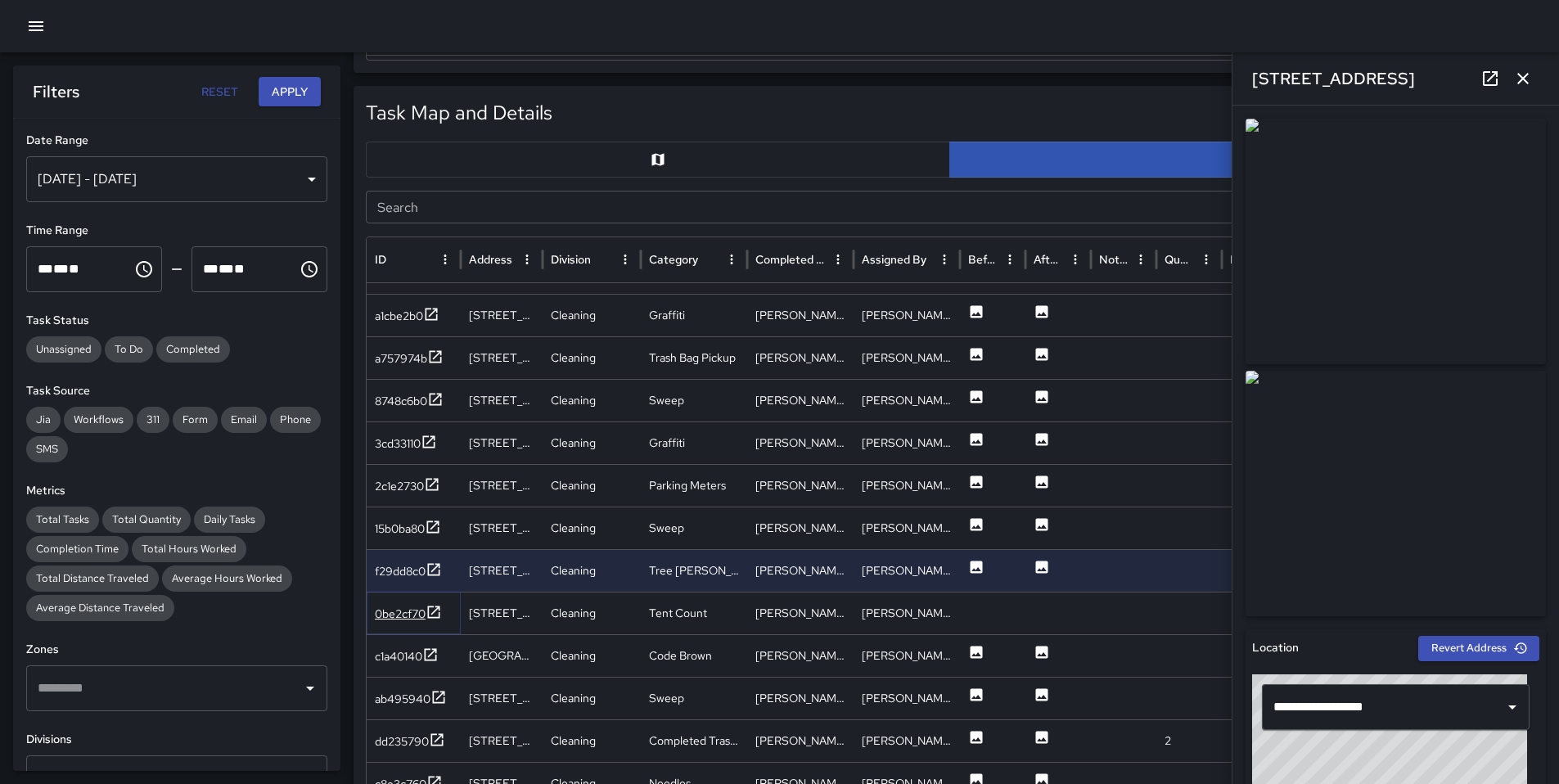
click at [404, 612] on div "0be2cf70" at bounding box center [400, 613] width 51 height 16
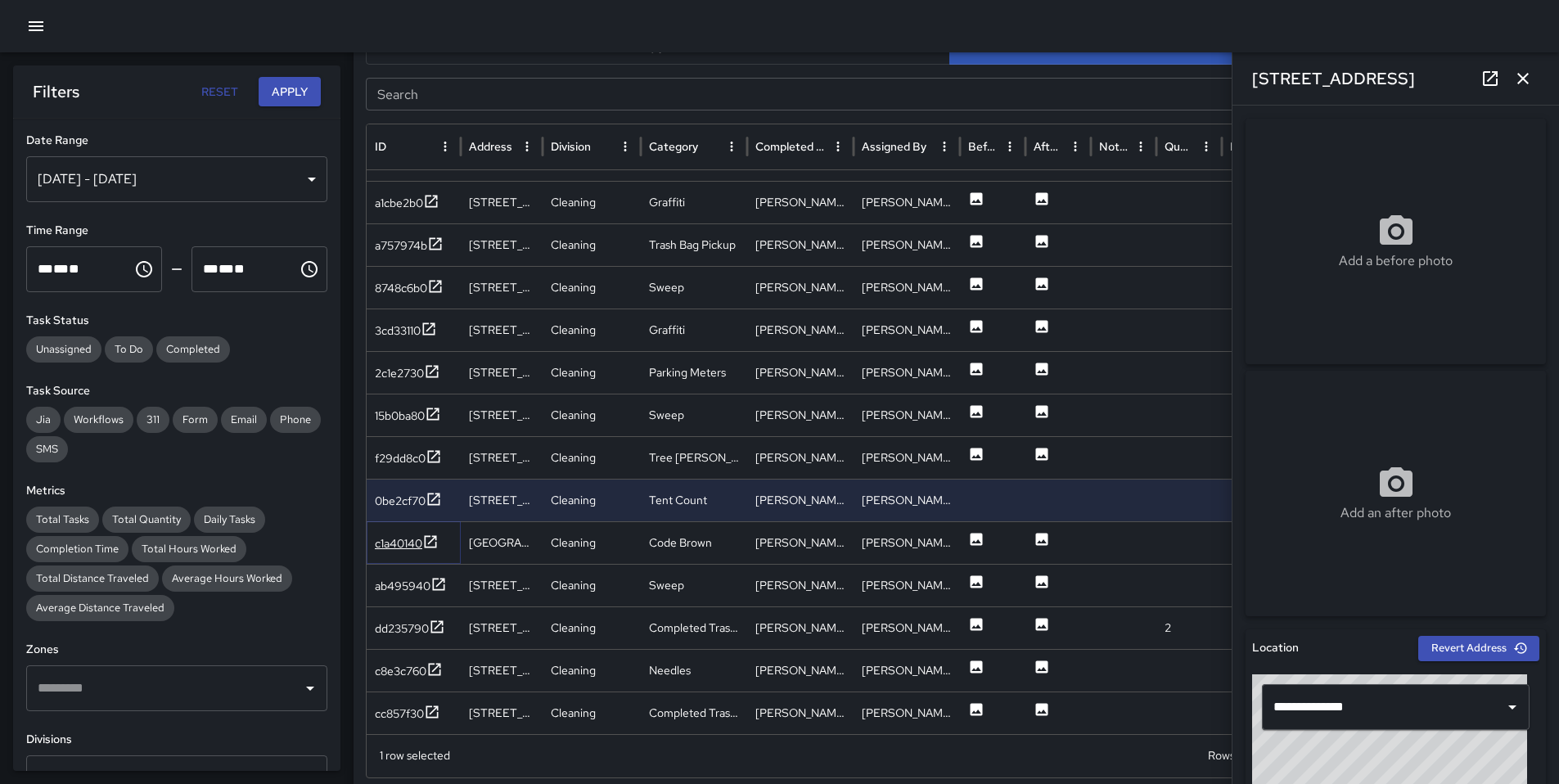
click at [396, 548] on div "c1a40140" at bounding box center [398, 543] width 47 height 16
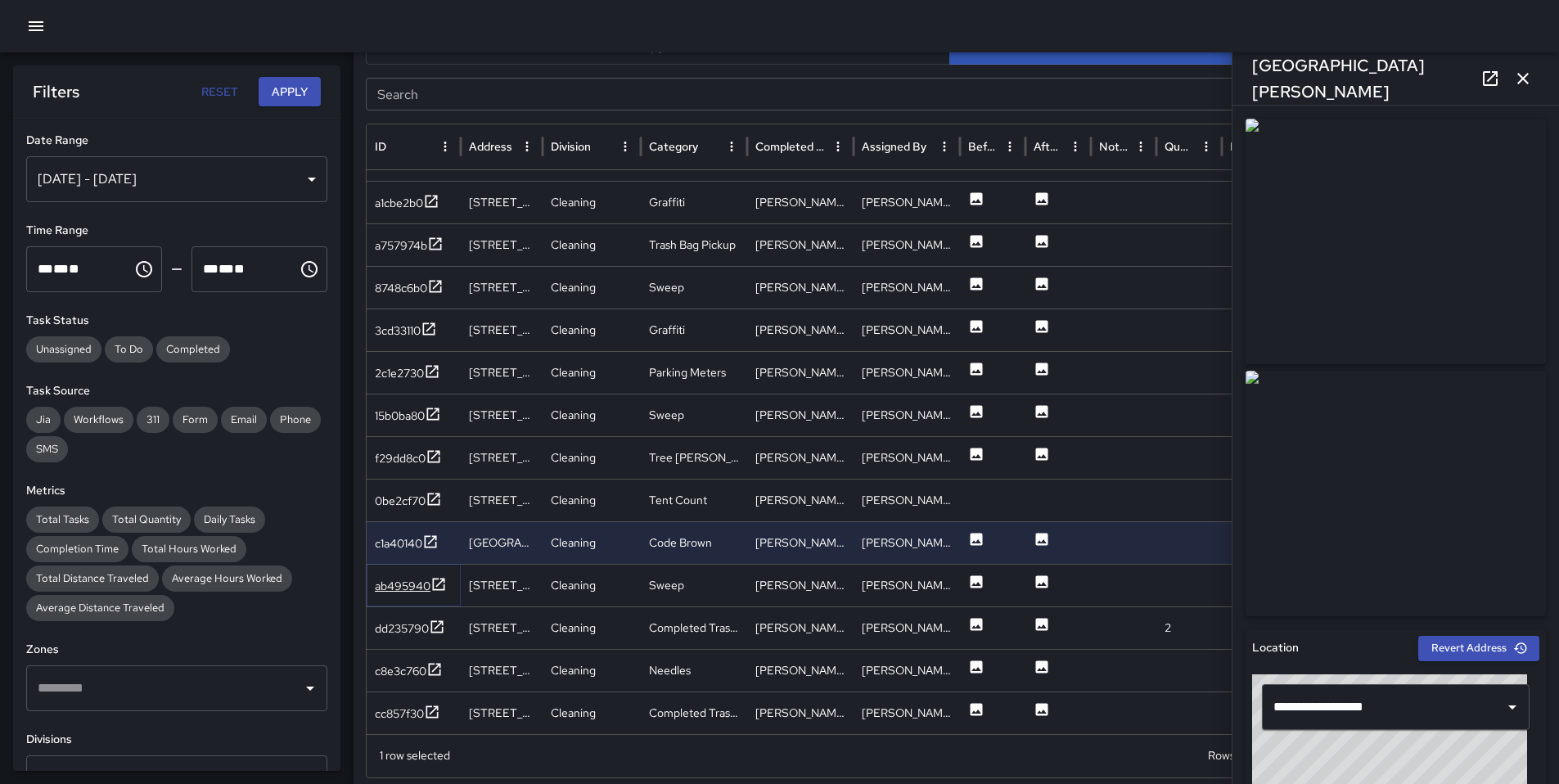
click at [396, 588] on div "ab495940" at bounding box center [402, 586] width 56 height 16
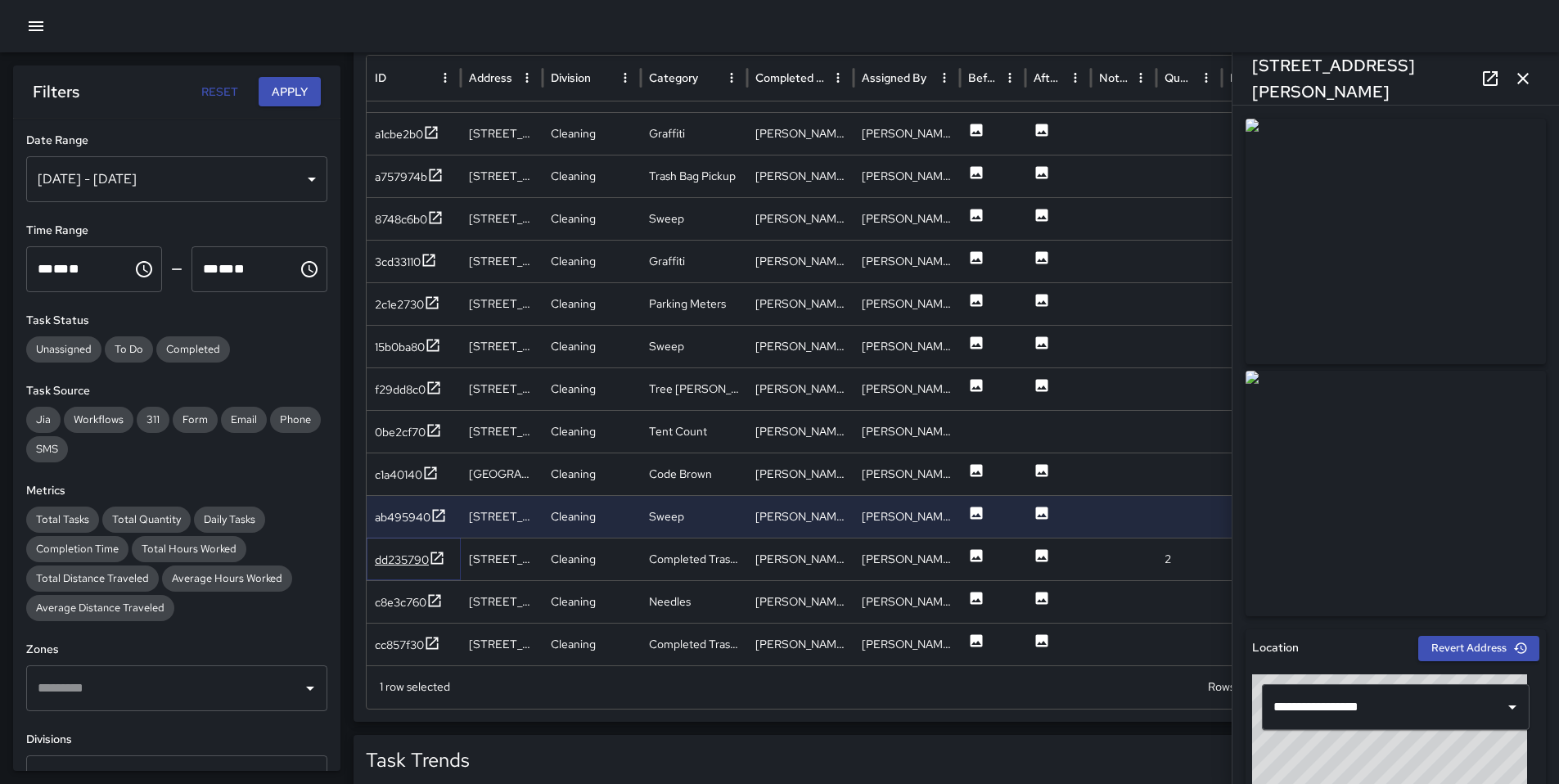
click at [402, 560] on div "dd235790" at bounding box center [402, 559] width 54 height 16
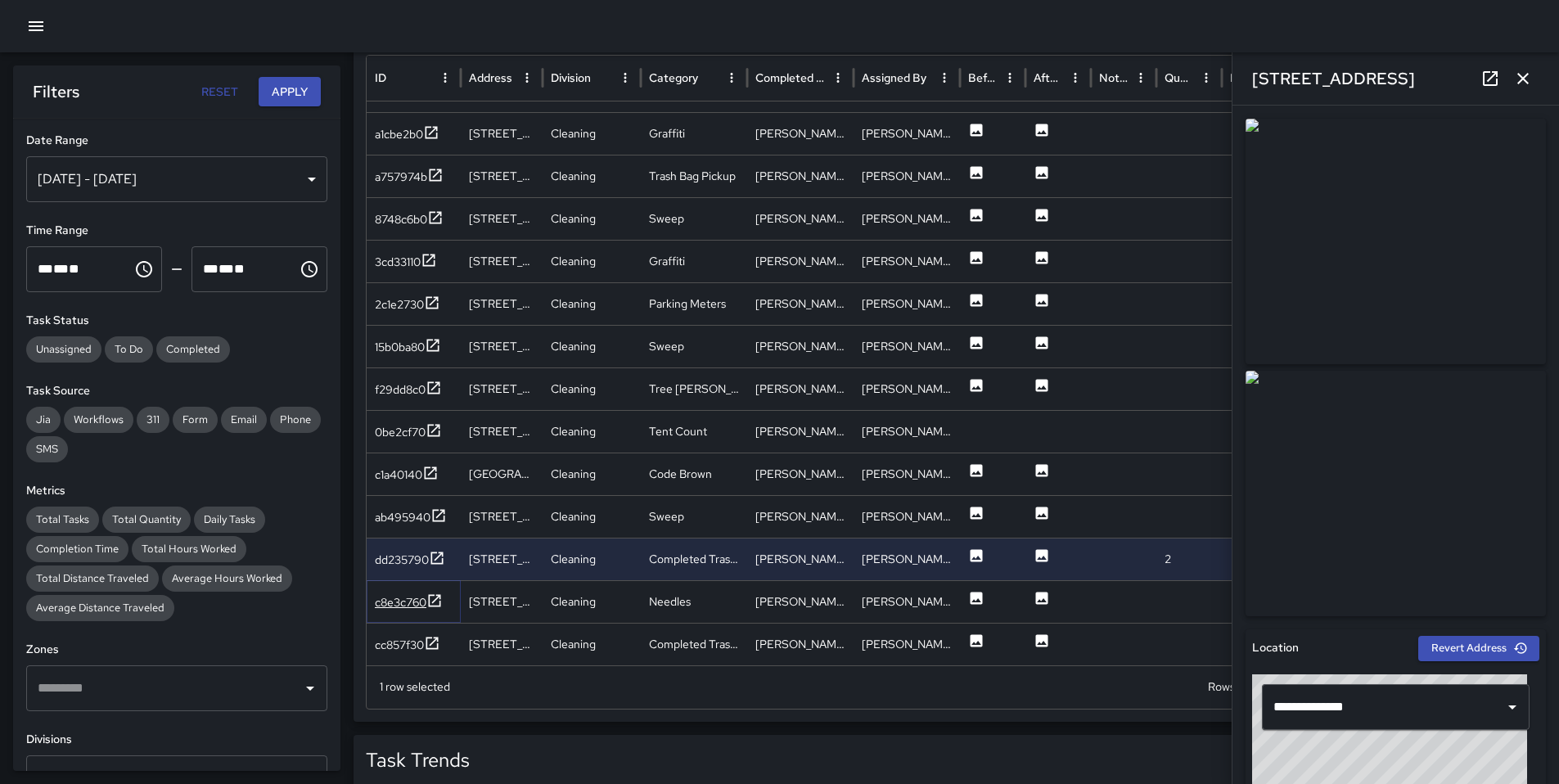
click at [400, 596] on div "c8e3c760" at bounding box center [401, 602] width 51 height 16
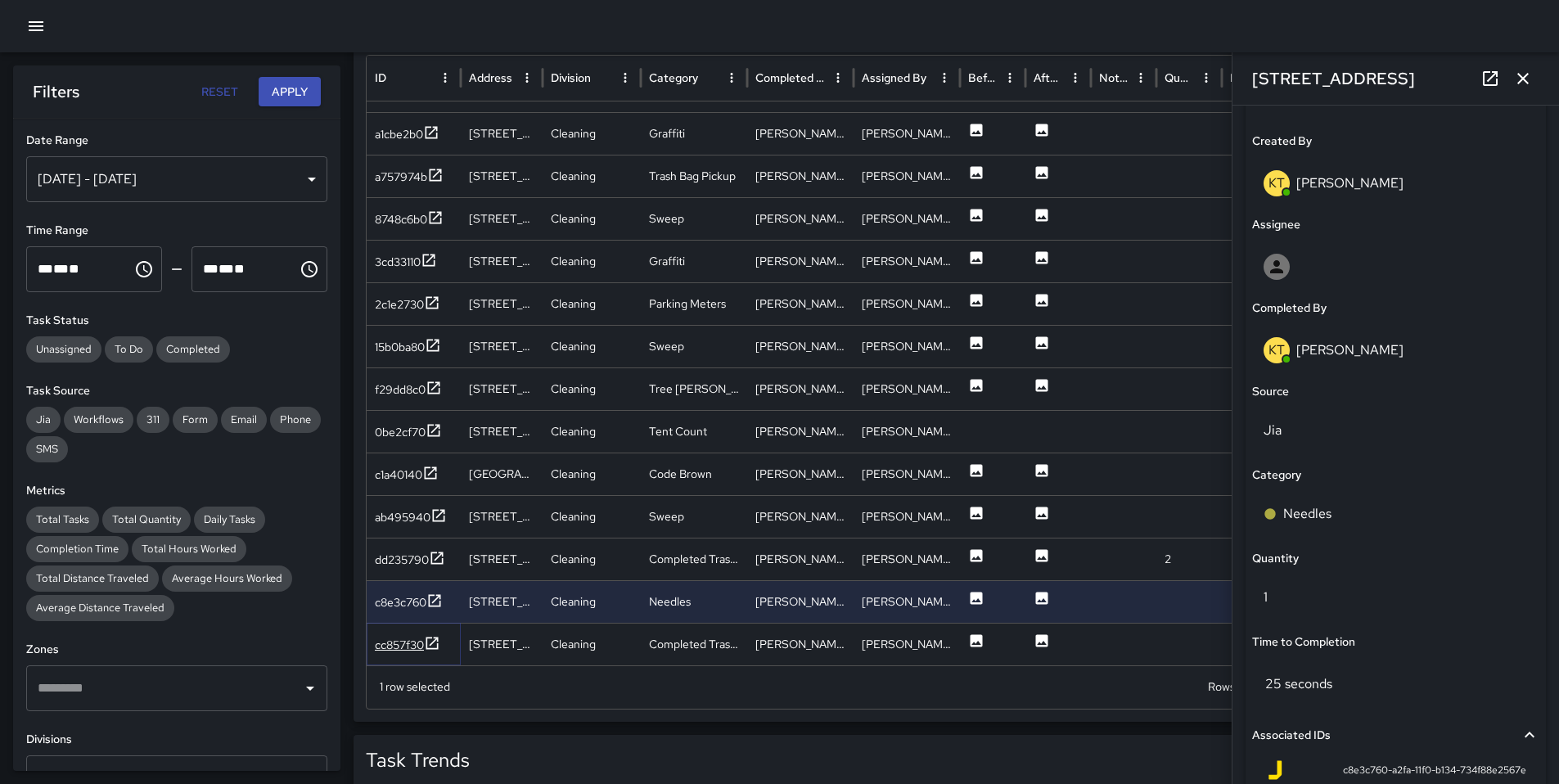
click at [401, 645] on div "cc857f30" at bounding box center [399, 644] width 49 height 16
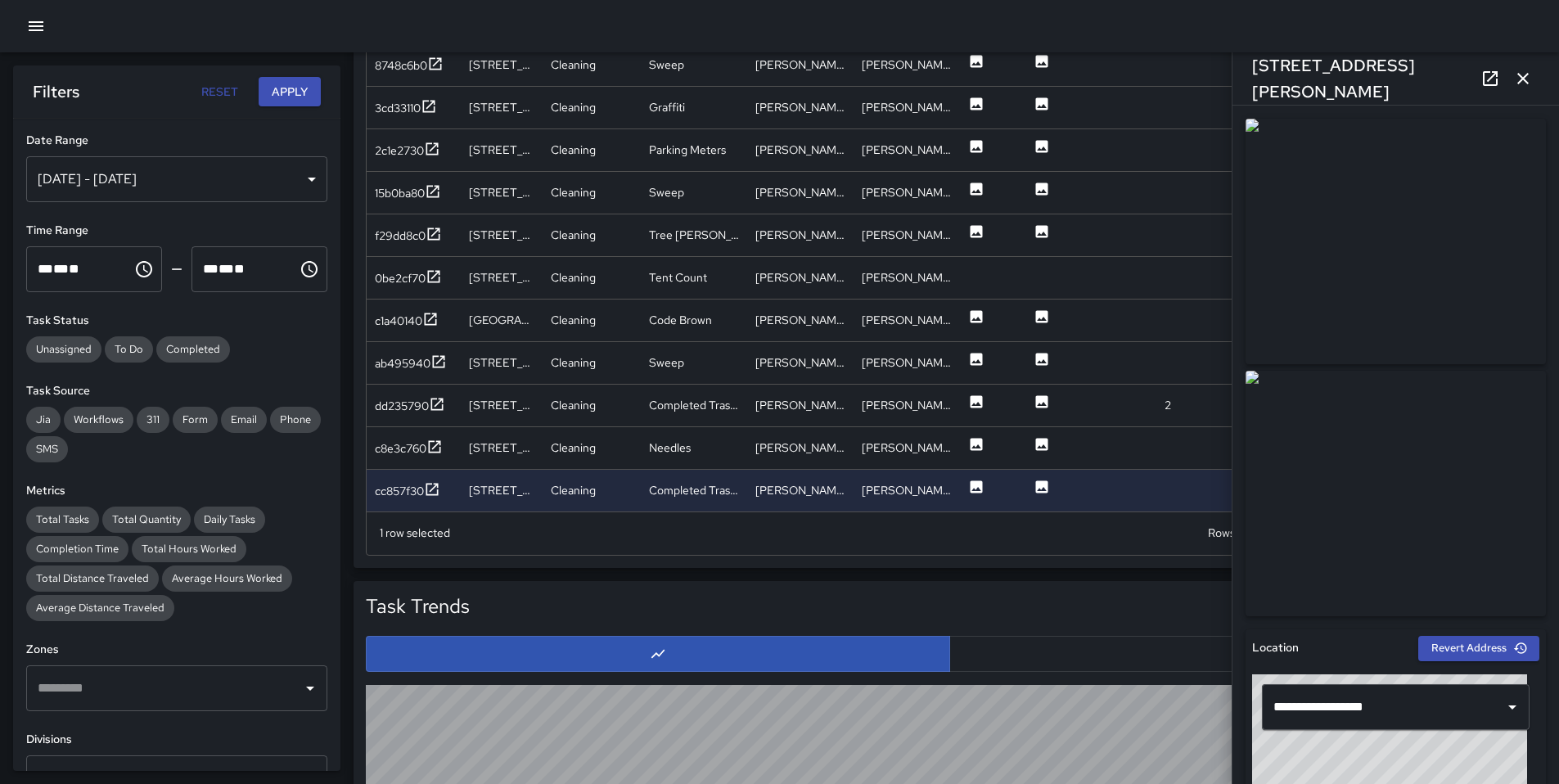
click at [1530, 80] on icon "button" at bounding box center [1523, 78] width 20 height 20
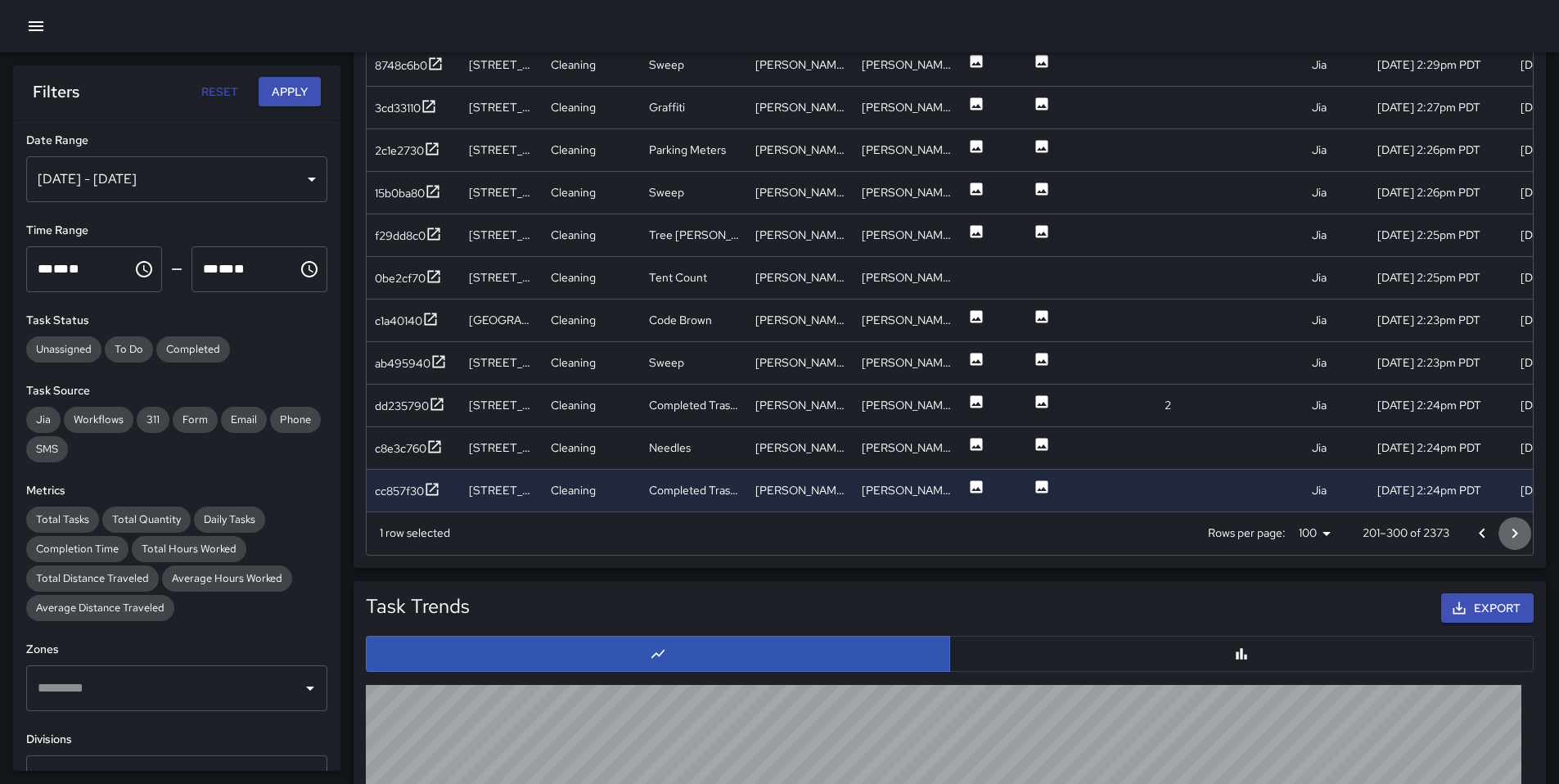
click at [1515, 535] on icon "Go to next page" at bounding box center [1514, 534] width 20 height 20
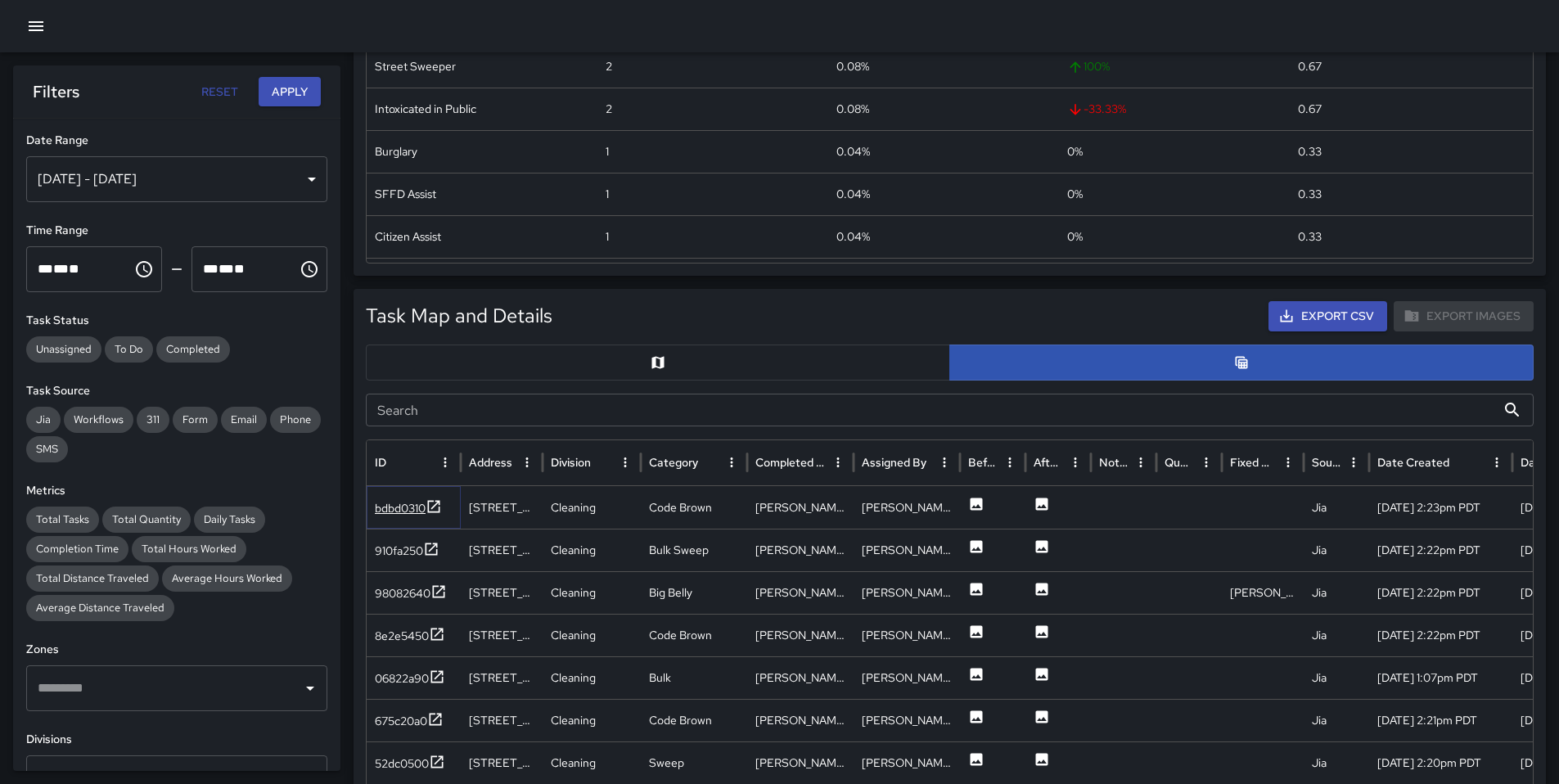
click at [411, 505] on div "bdbd0310" at bounding box center [400, 508] width 51 height 16
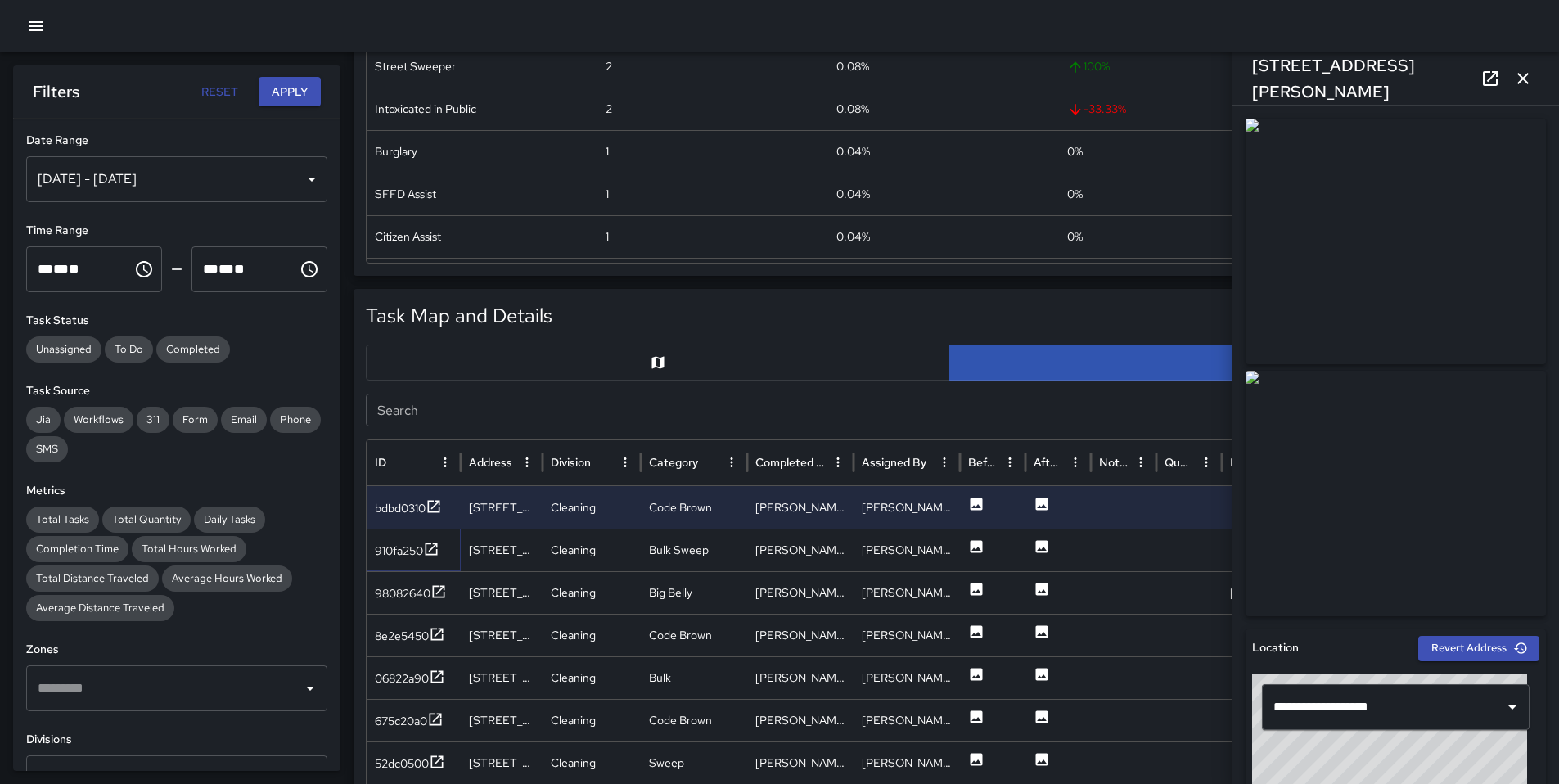
click at [403, 541] on div "910fa250" at bounding box center [407, 552] width 64 height 21
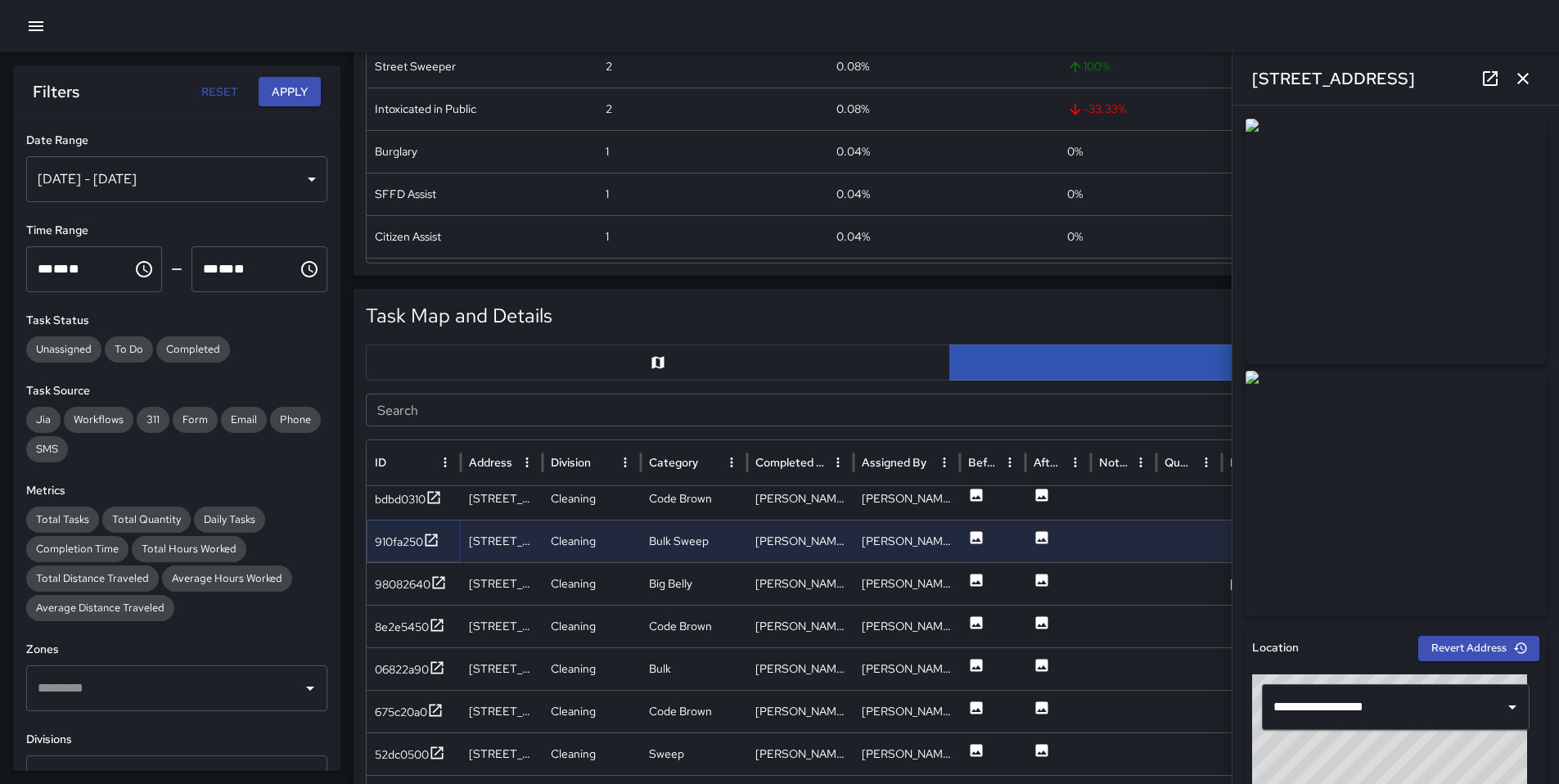
scroll to position [15, 0]
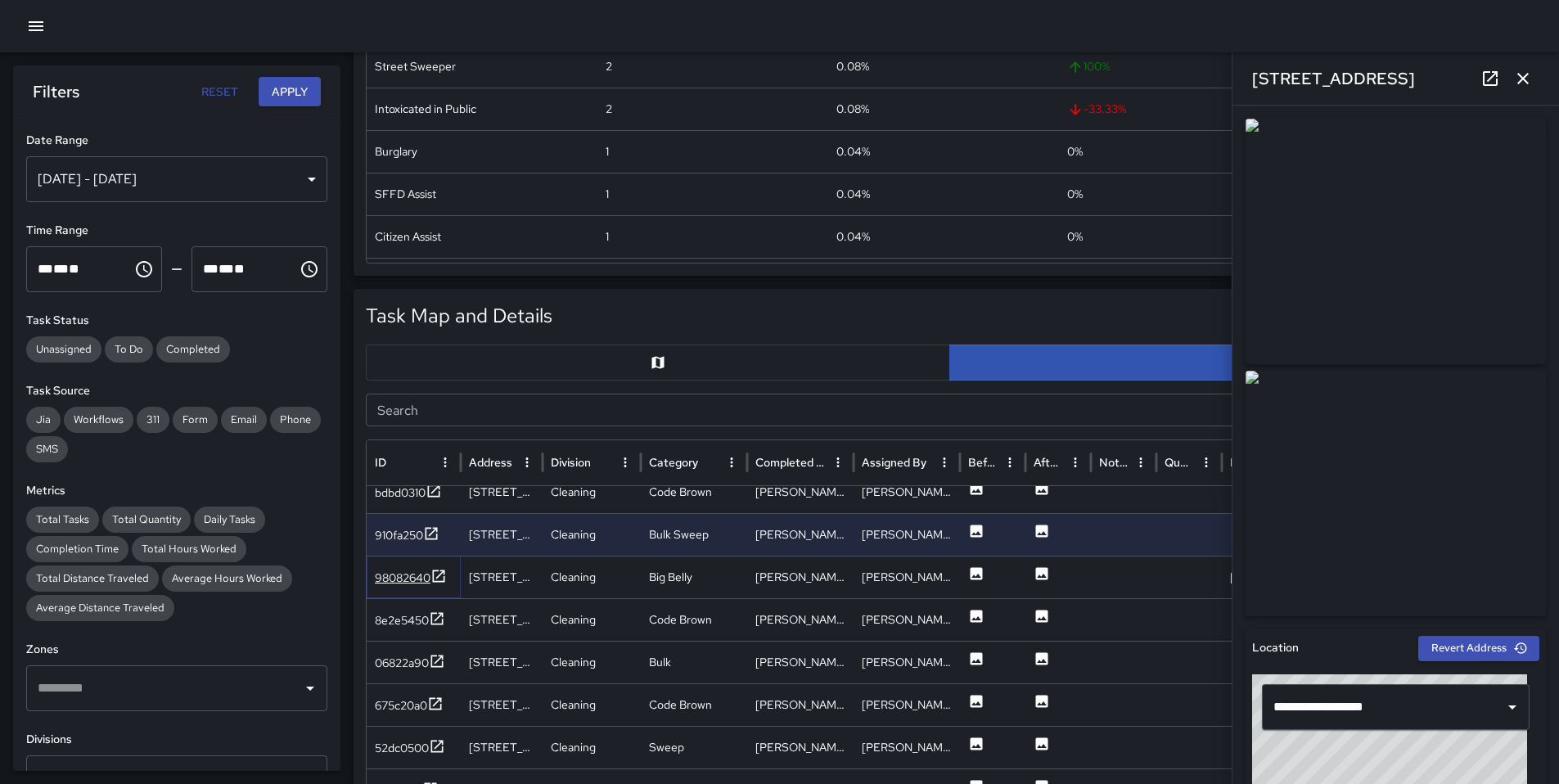
click at [413, 583] on div "98082640" at bounding box center [402, 577] width 56 height 16
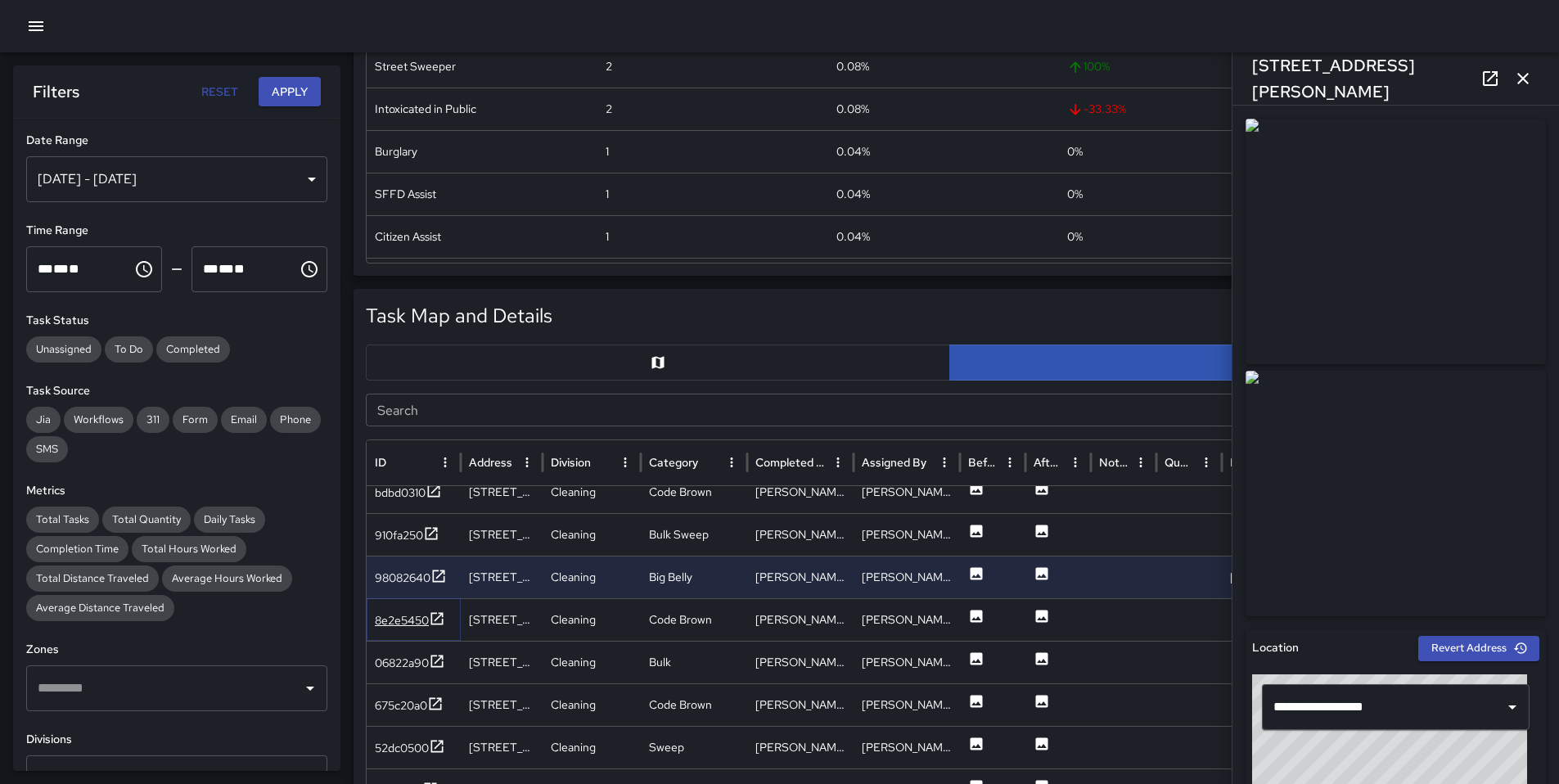
click at [389, 618] on div "8e2e5450" at bounding box center [402, 620] width 54 height 16
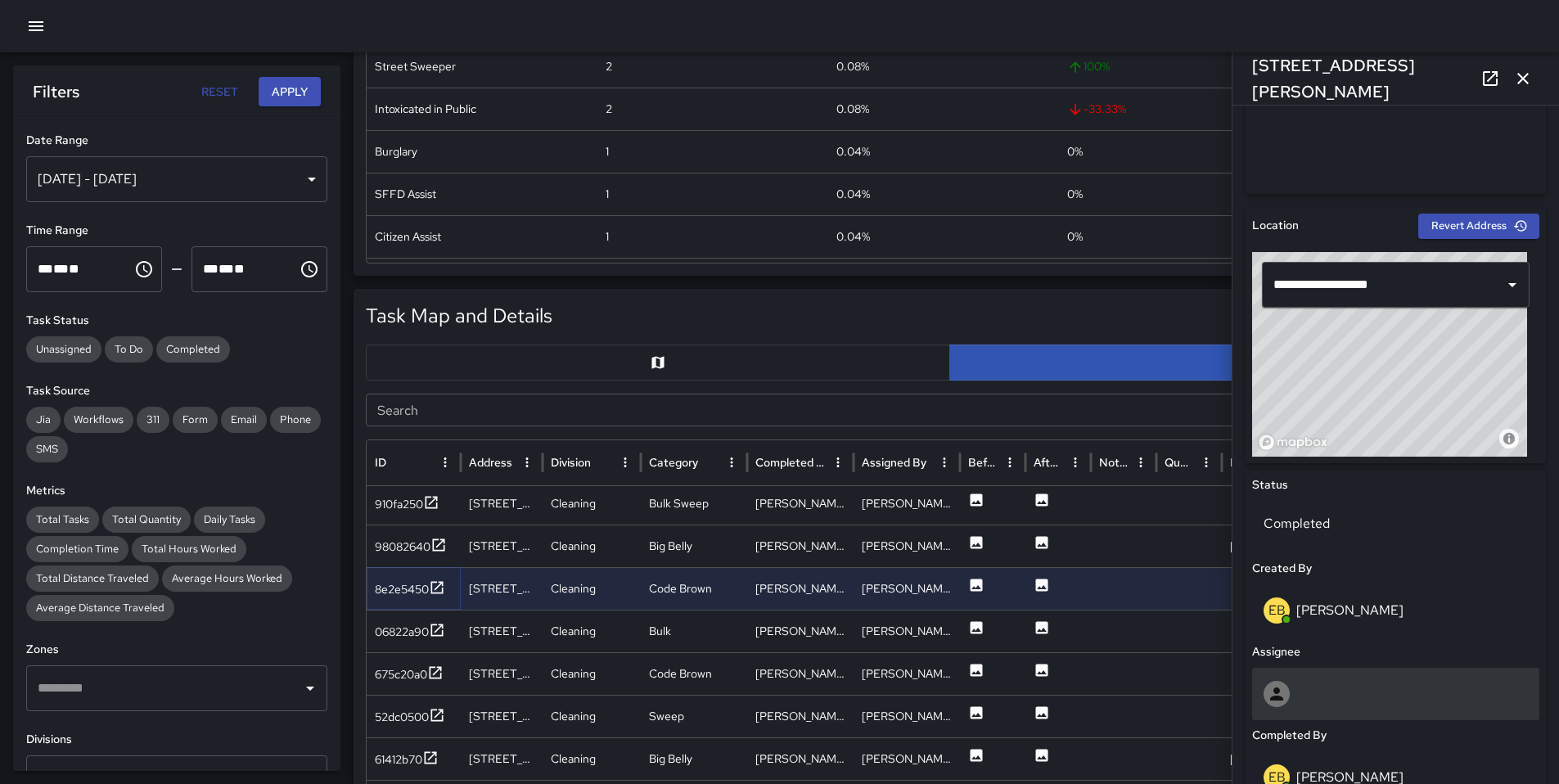
scroll to position [465, 0]
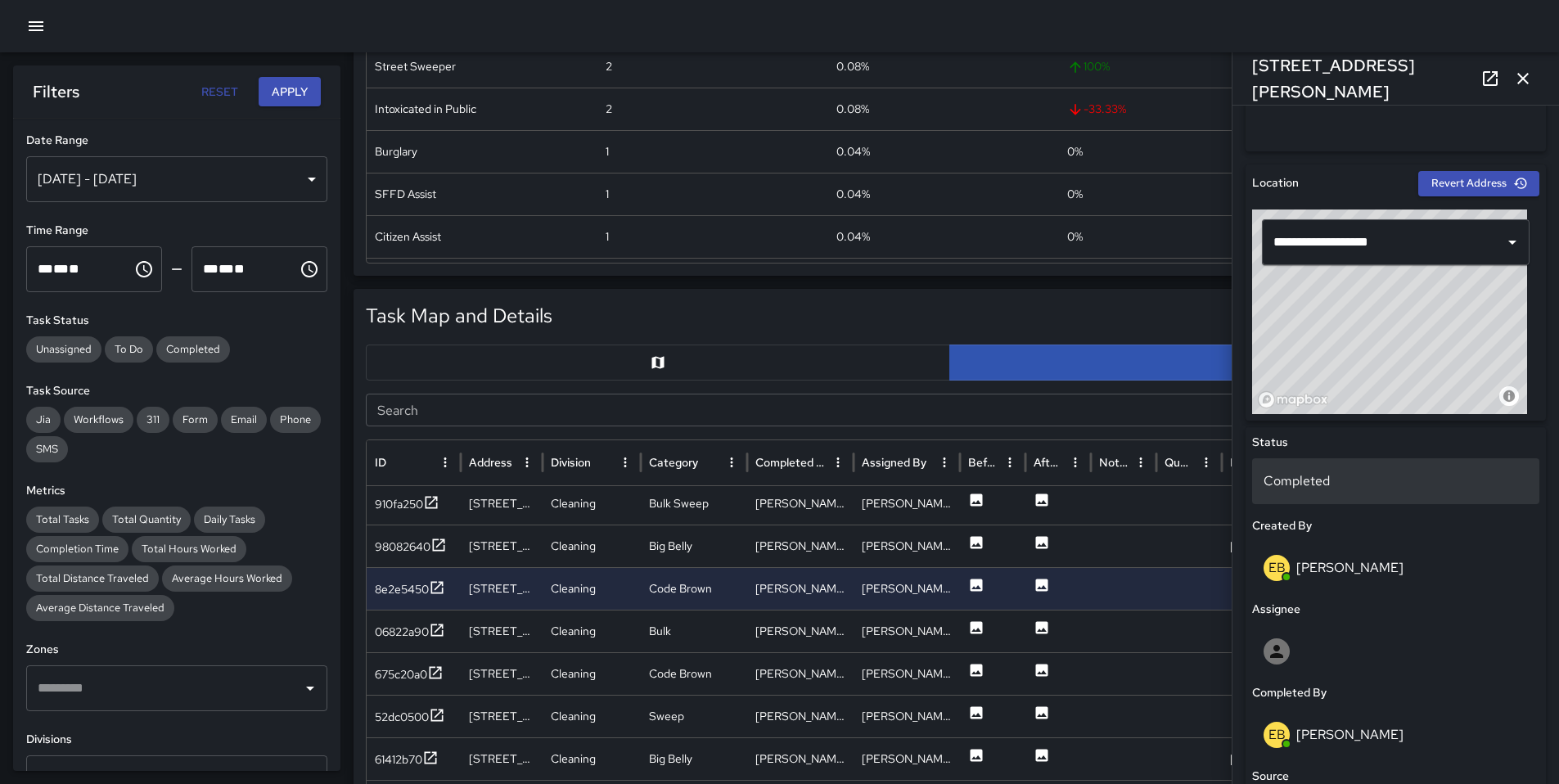
click at [1337, 497] on div "Completed" at bounding box center [1396, 480] width 287 height 45
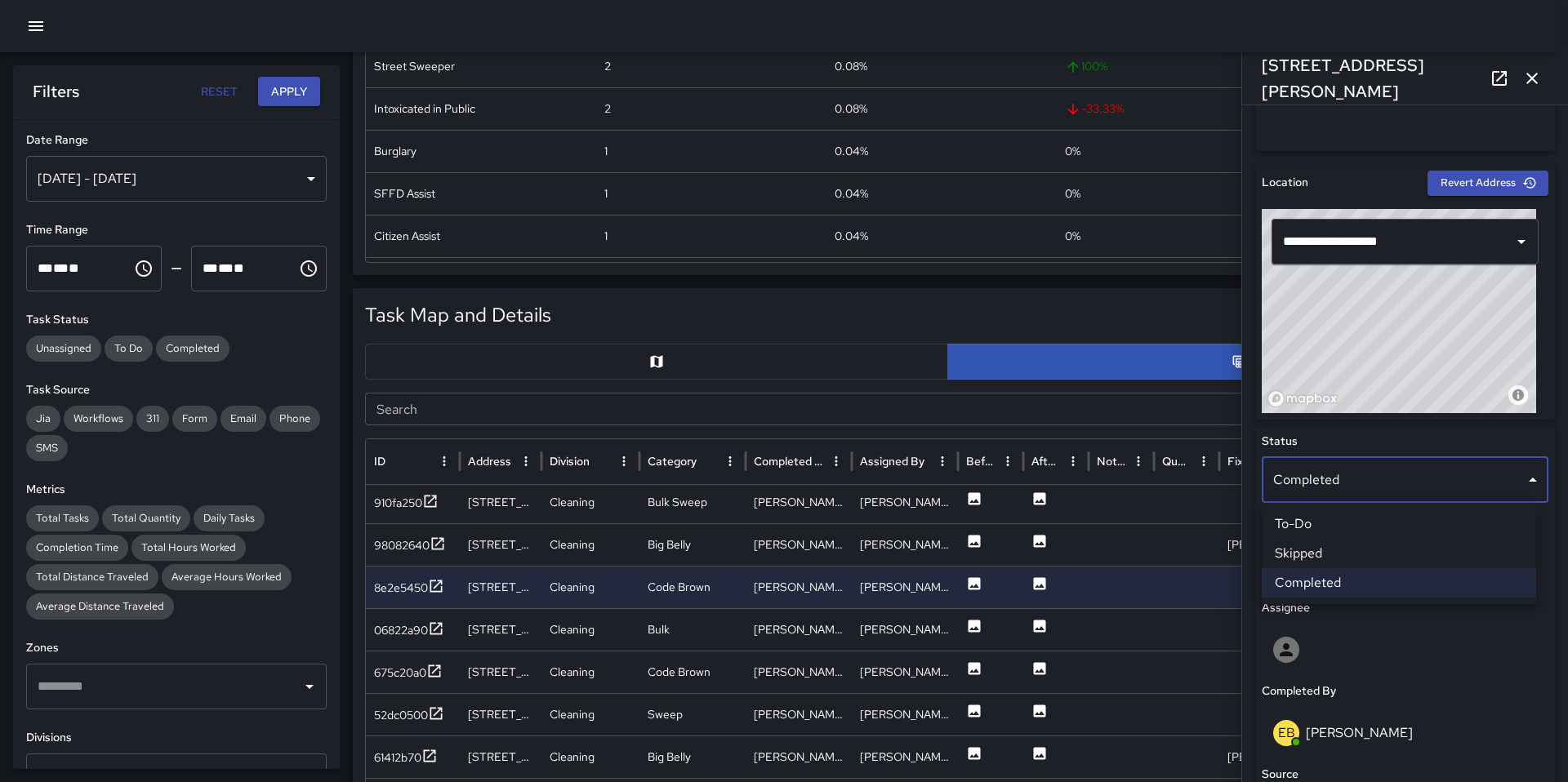
click at [1333, 550] on li "Skipped" at bounding box center [1399, 554] width 275 height 29
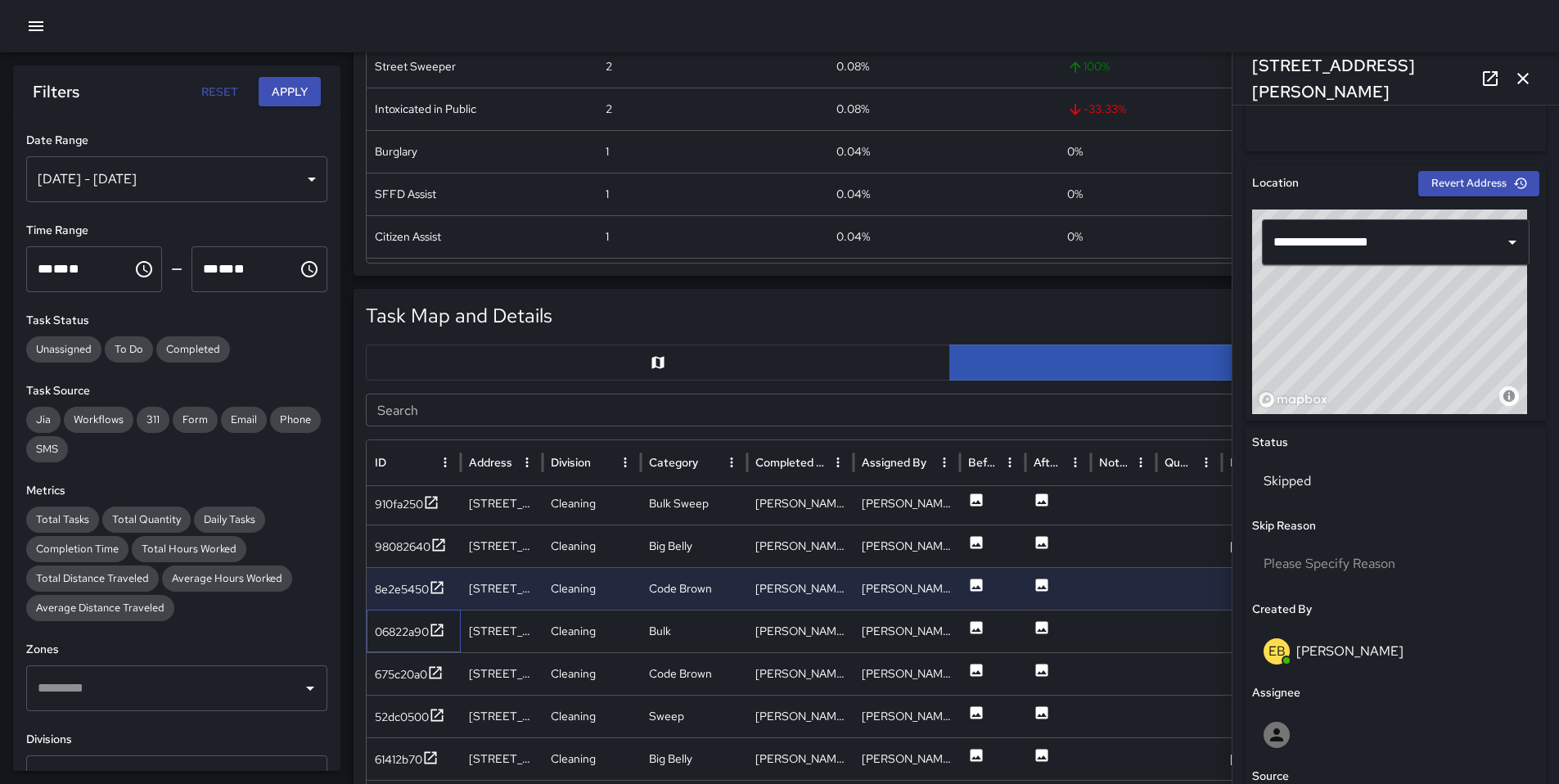
click at [396, 613] on div "06822a90" at bounding box center [414, 631] width 94 height 43
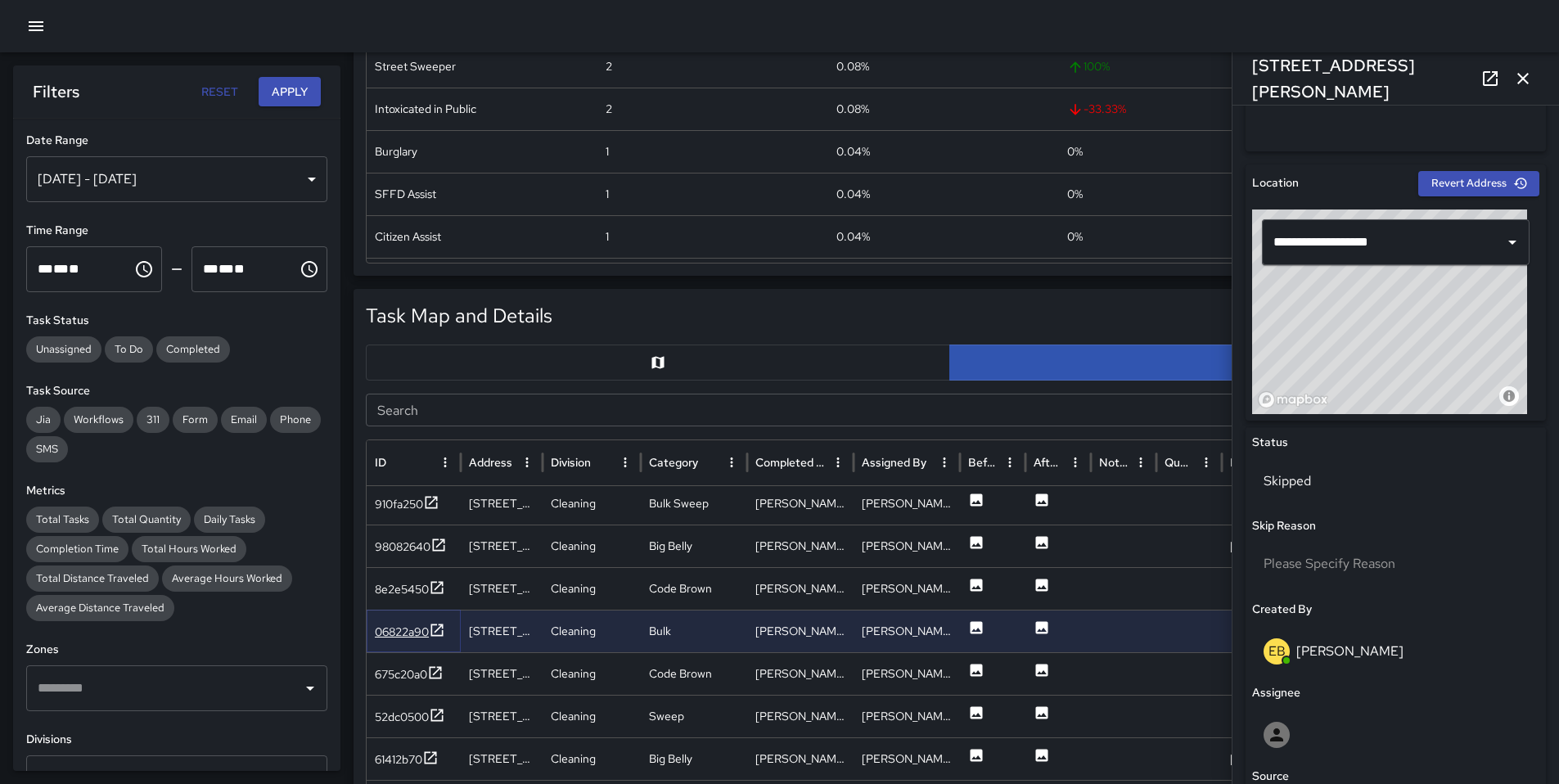
click at [412, 625] on div "06822a90" at bounding box center [402, 631] width 54 height 16
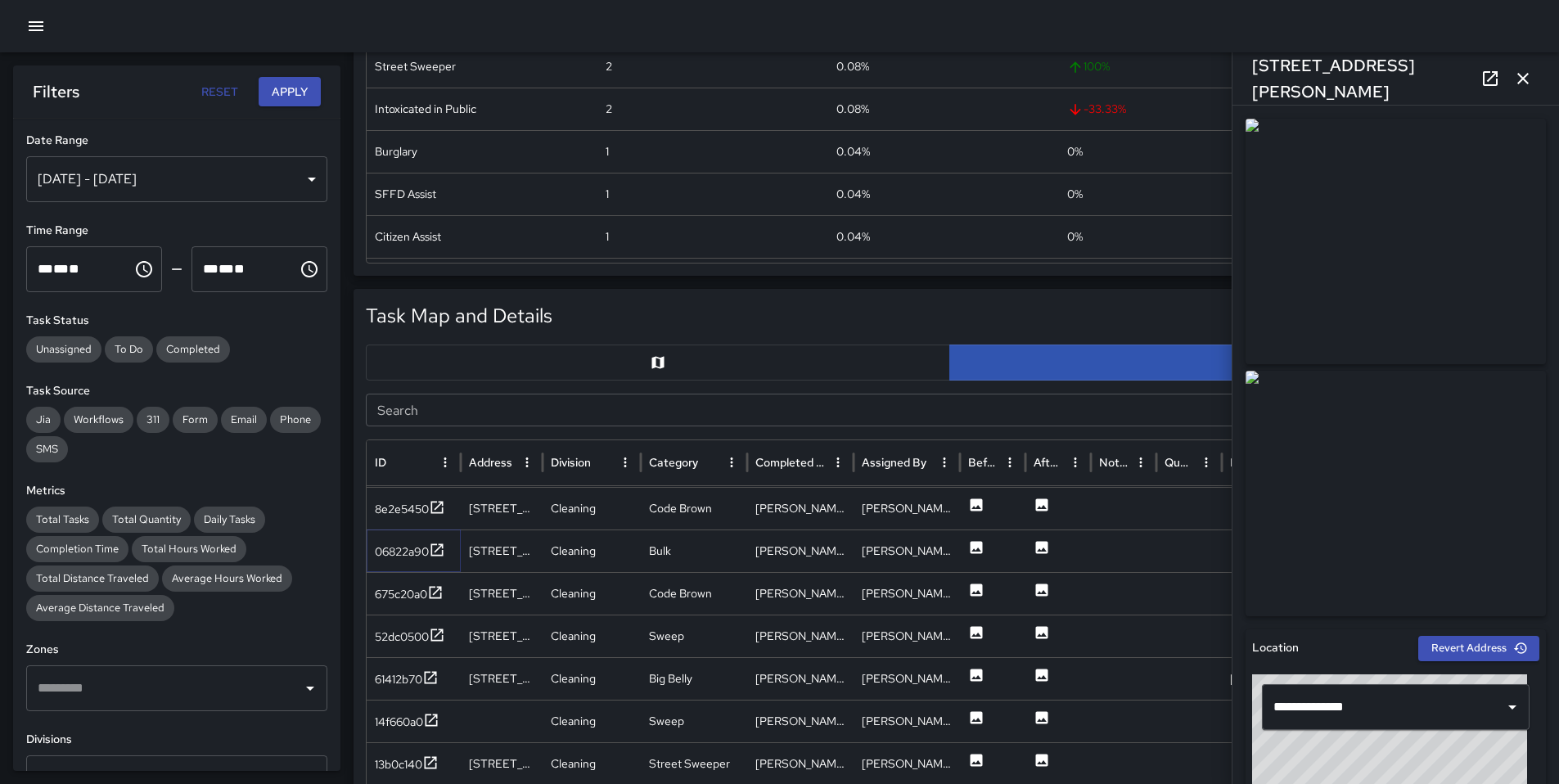
scroll to position [118, 0]
click at [412, 594] on div "675c20a0" at bounding box center [401, 593] width 52 height 16
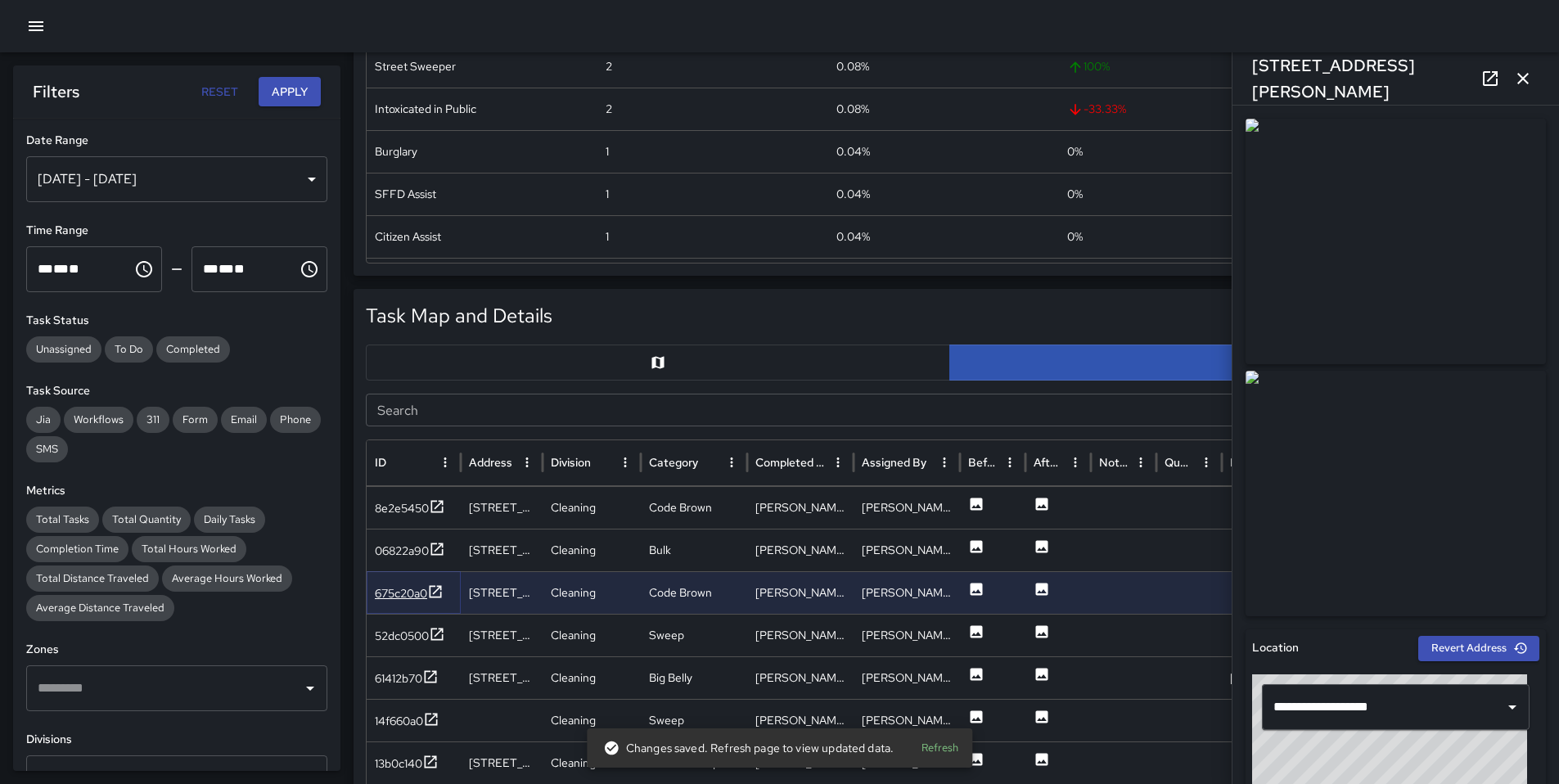
click at [395, 598] on div "675c20a0" at bounding box center [401, 593] width 52 height 16
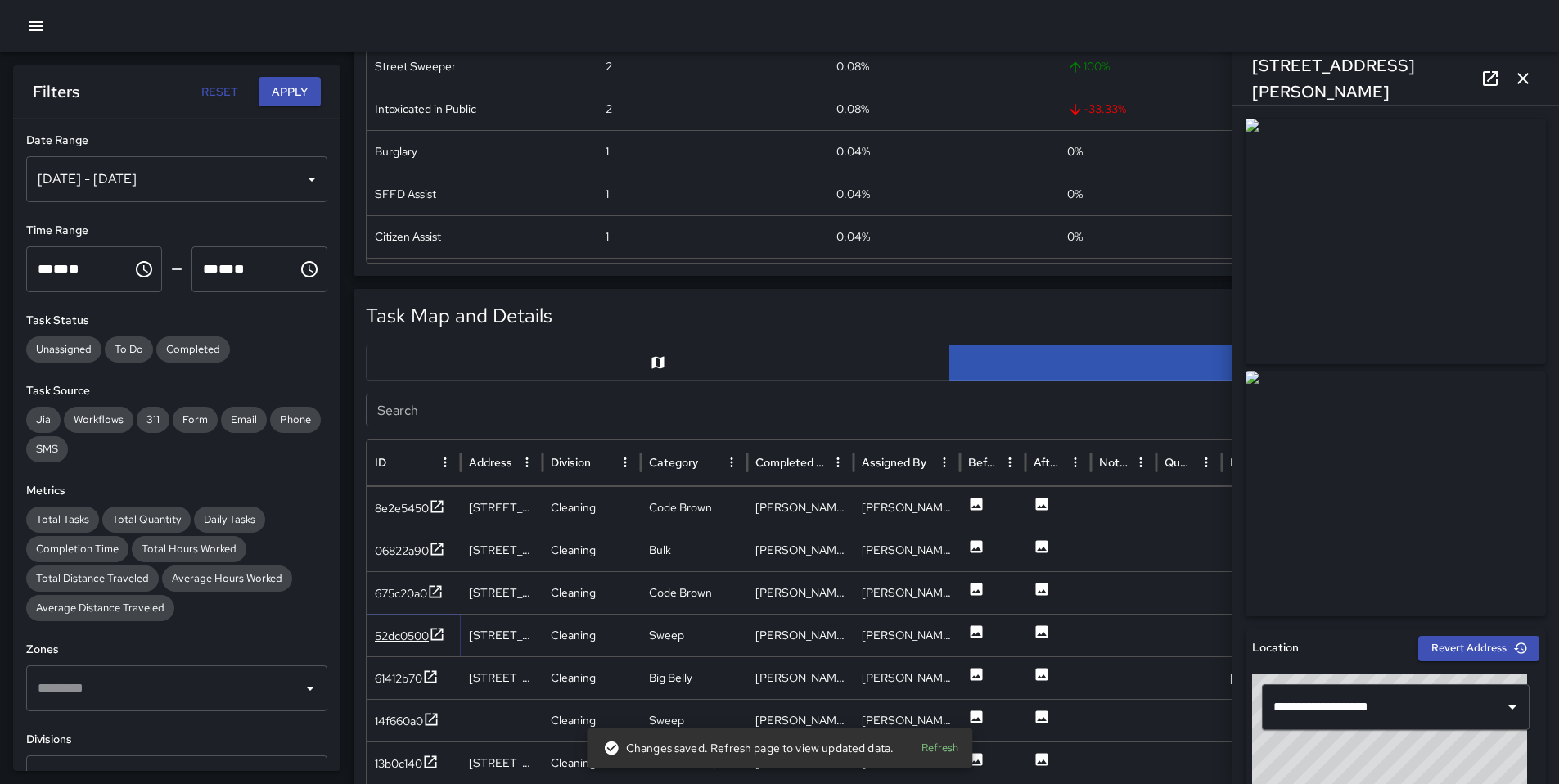
click at [390, 632] on div "52dc0500" at bounding box center [402, 636] width 54 height 16
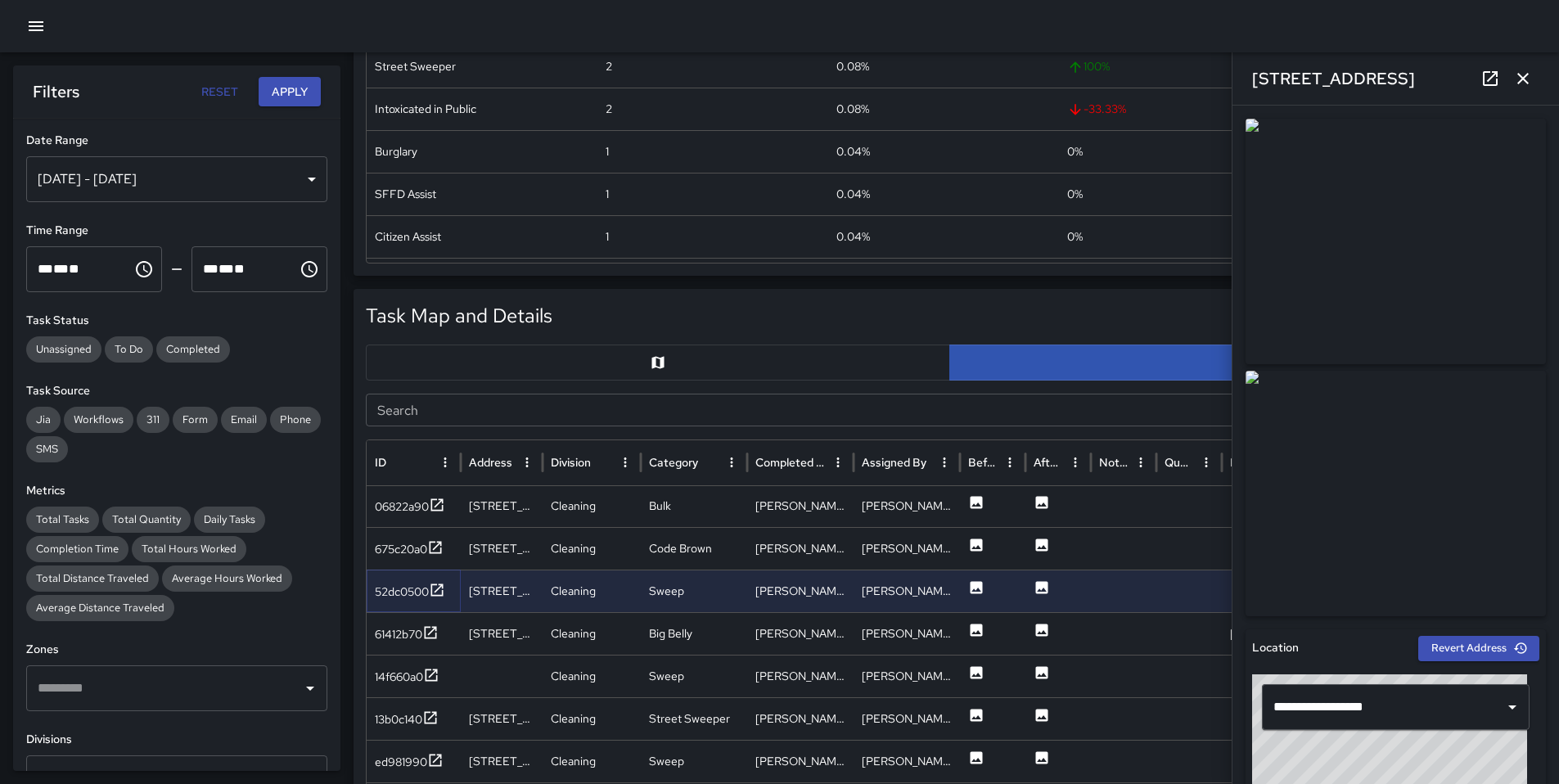
scroll to position [212, 0]
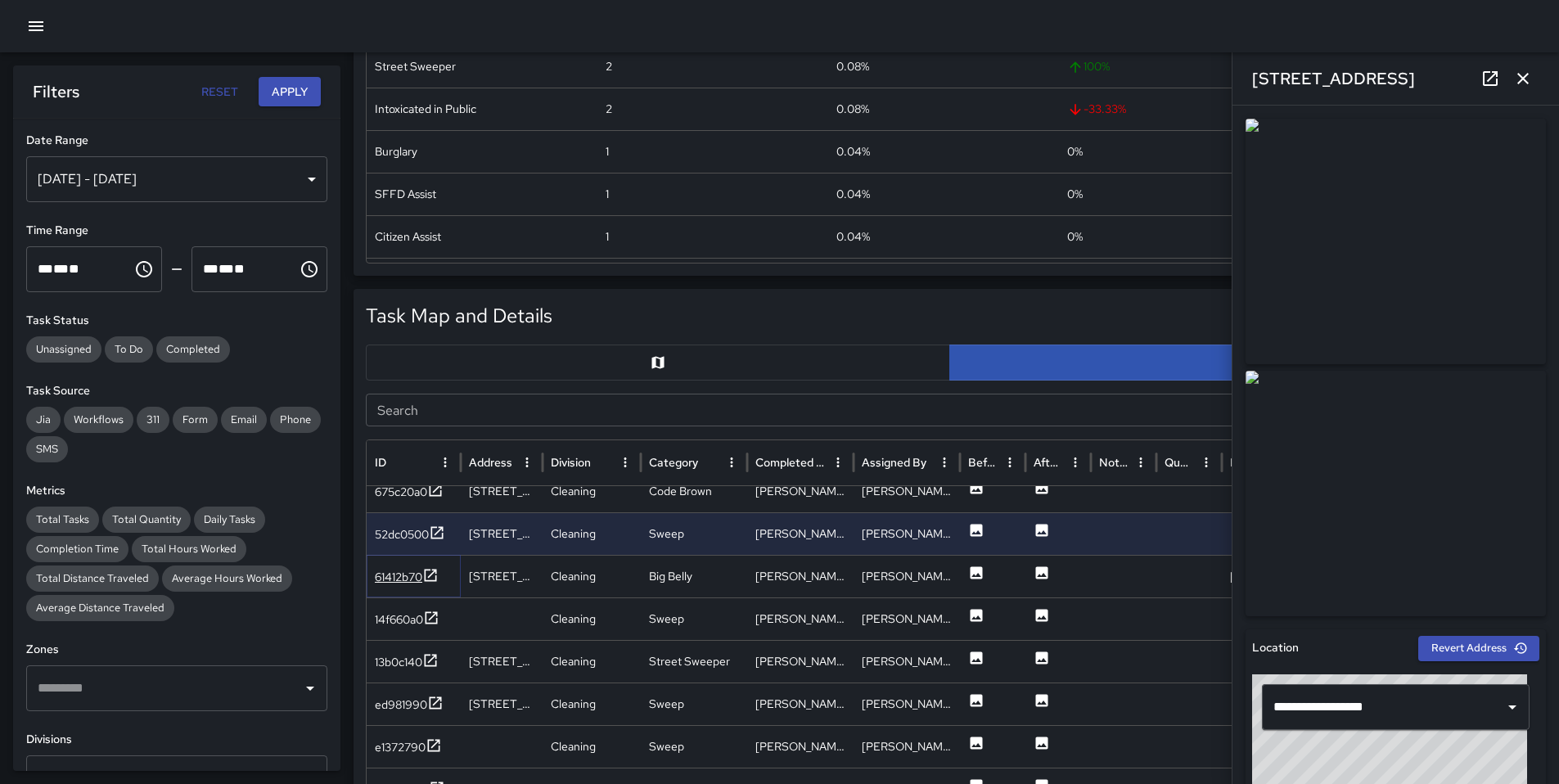
click at [403, 579] on div "61412b70" at bounding box center [398, 576] width 47 height 16
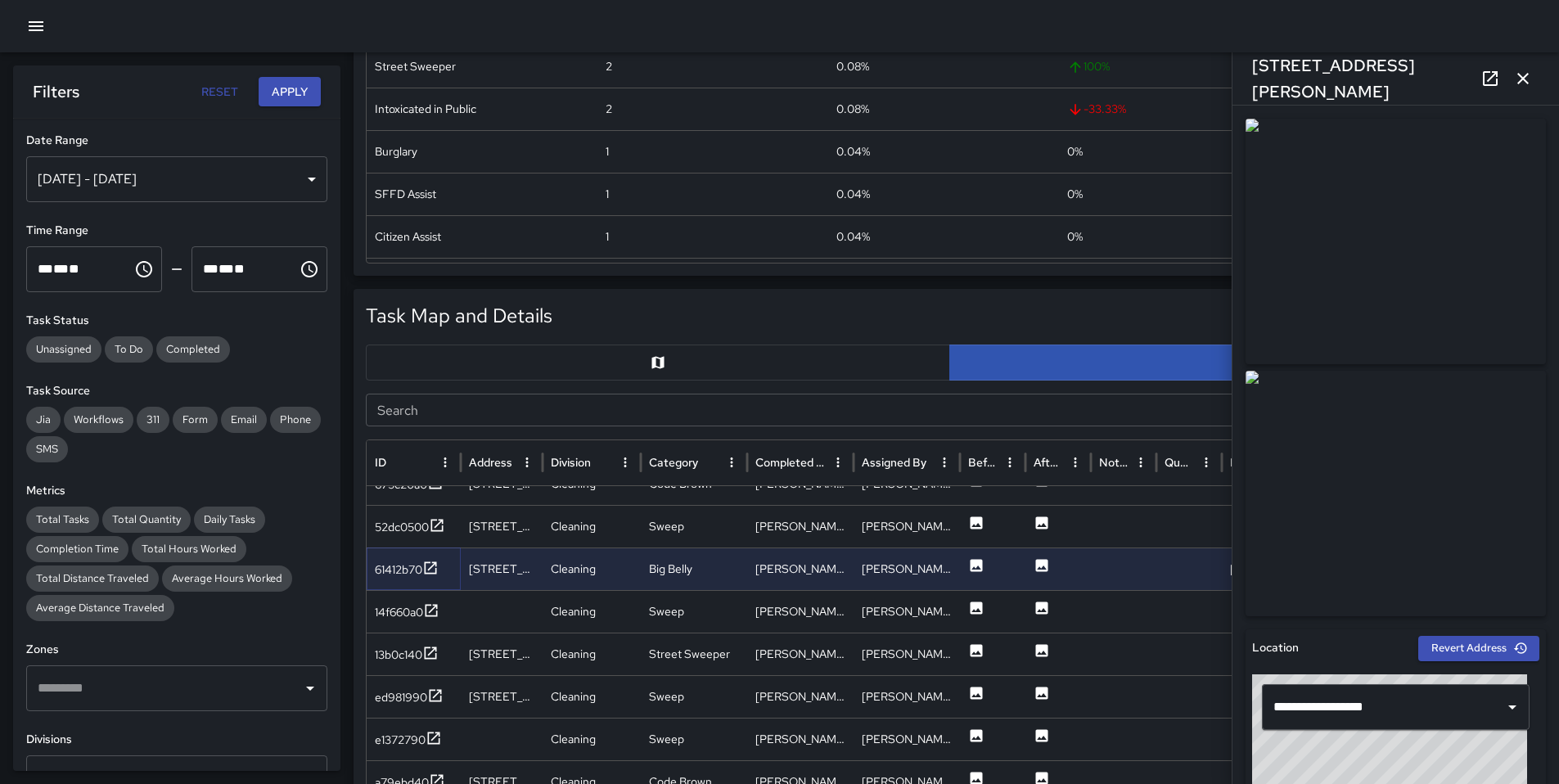
scroll to position [229, 0]
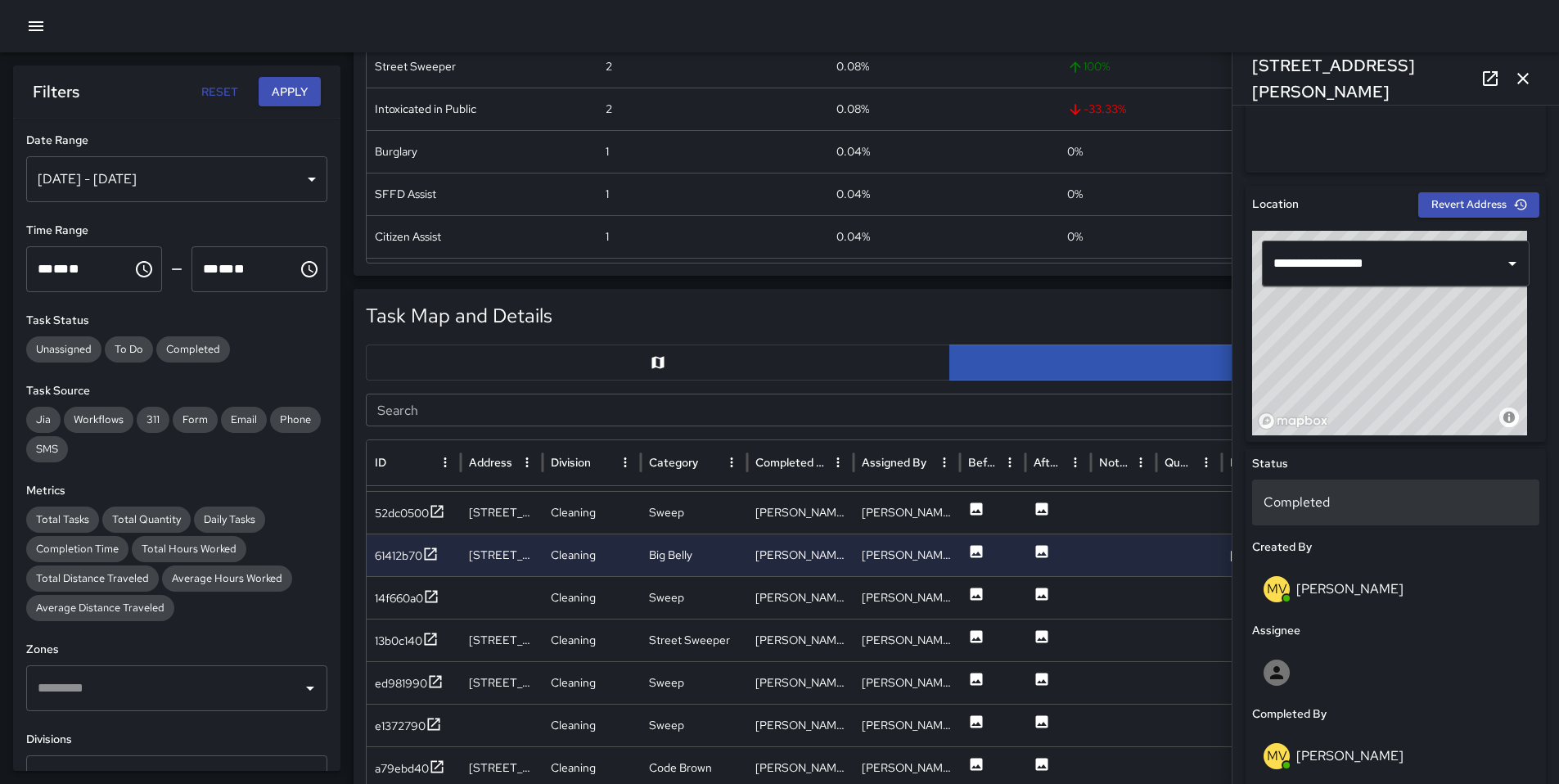
click at [1327, 511] on div "Completed" at bounding box center [1396, 502] width 287 height 45
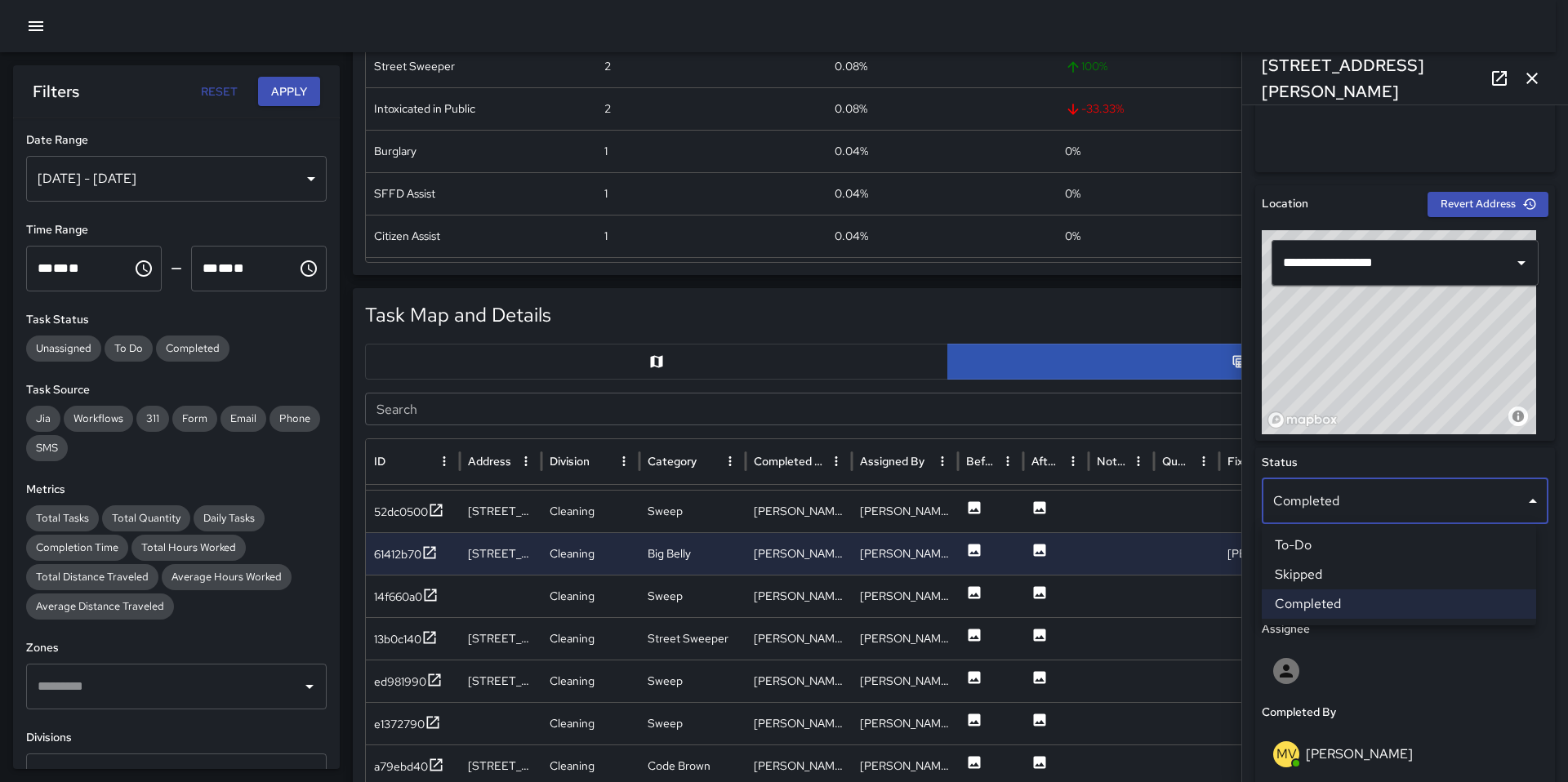
click at [1327, 567] on li "Skipped" at bounding box center [1399, 574] width 275 height 29
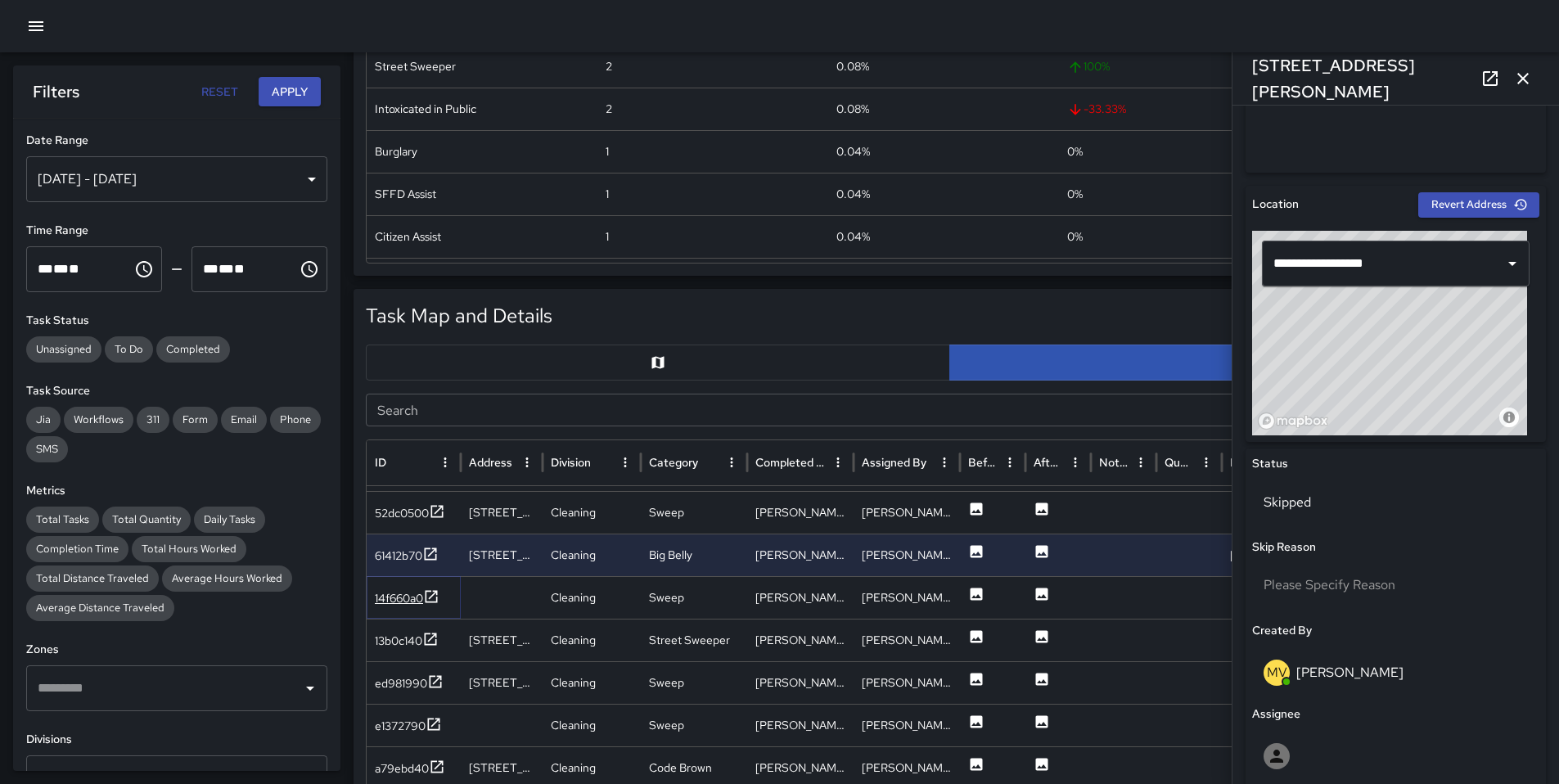
click at [387, 597] on div "14f660a0" at bounding box center [399, 598] width 48 height 16
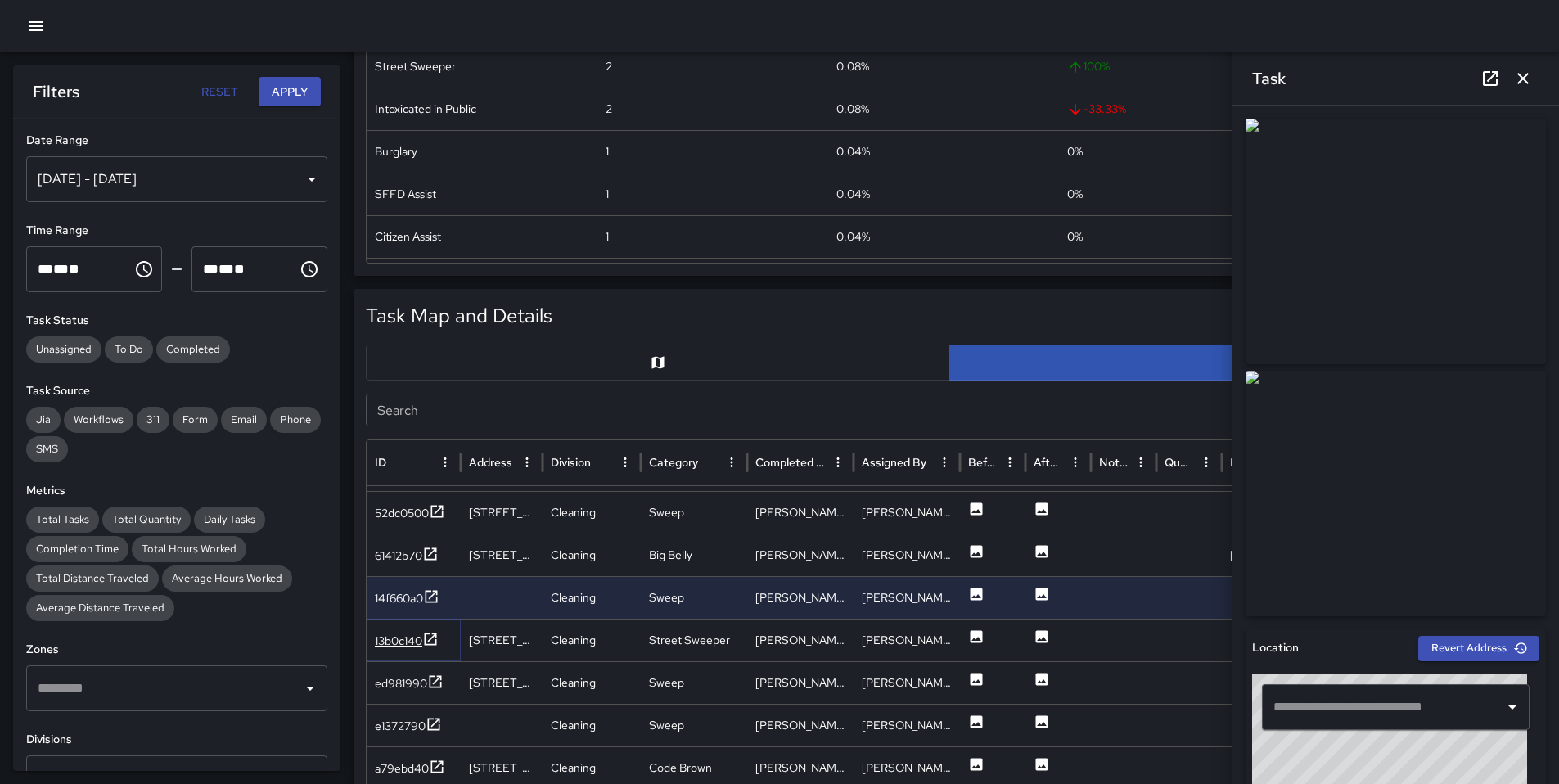
click at [413, 632] on div "13b0c140" at bounding box center [398, 640] width 47 height 16
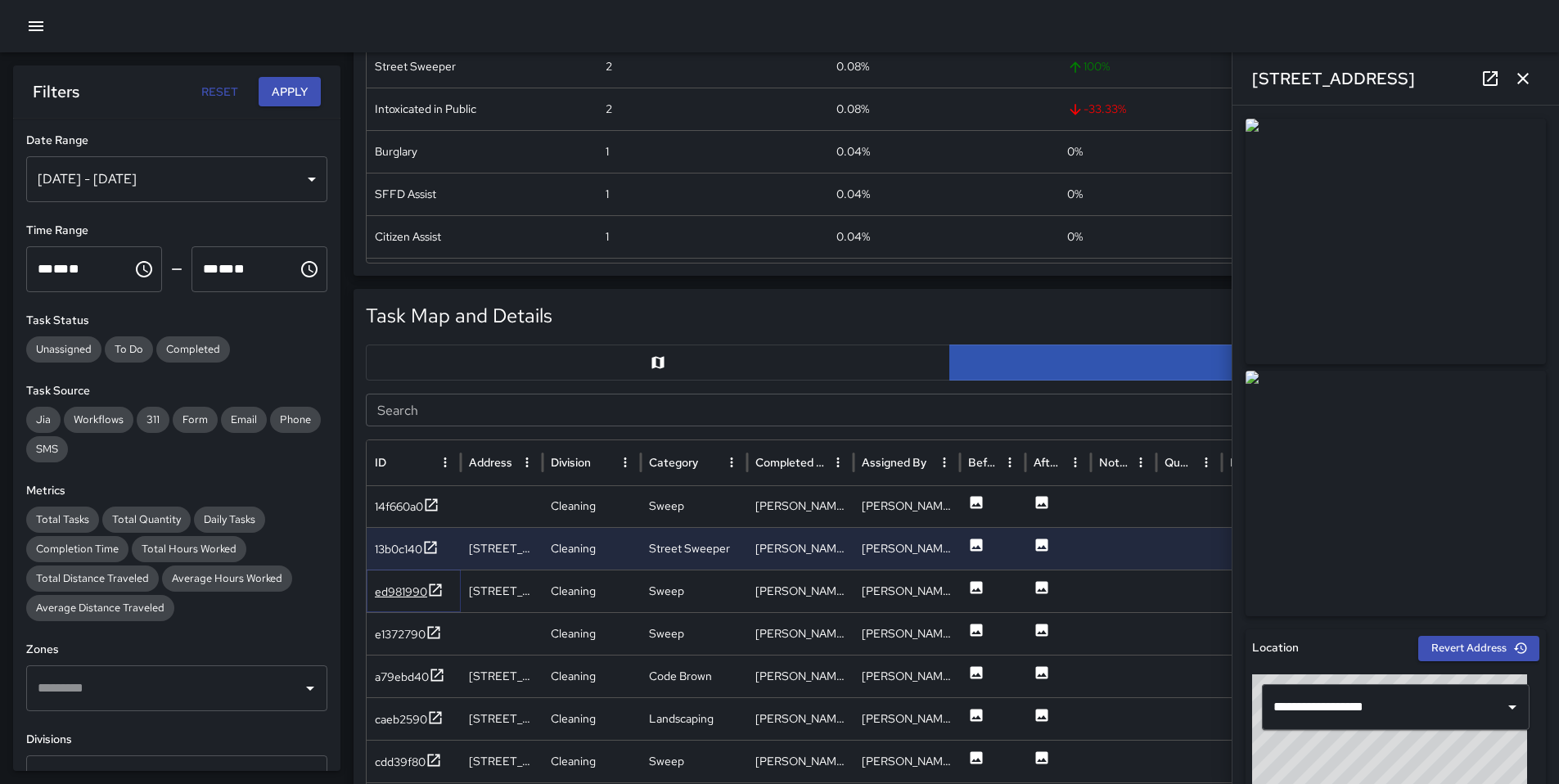
click at [405, 594] on div "ed981990" at bounding box center [401, 591] width 52 height 16
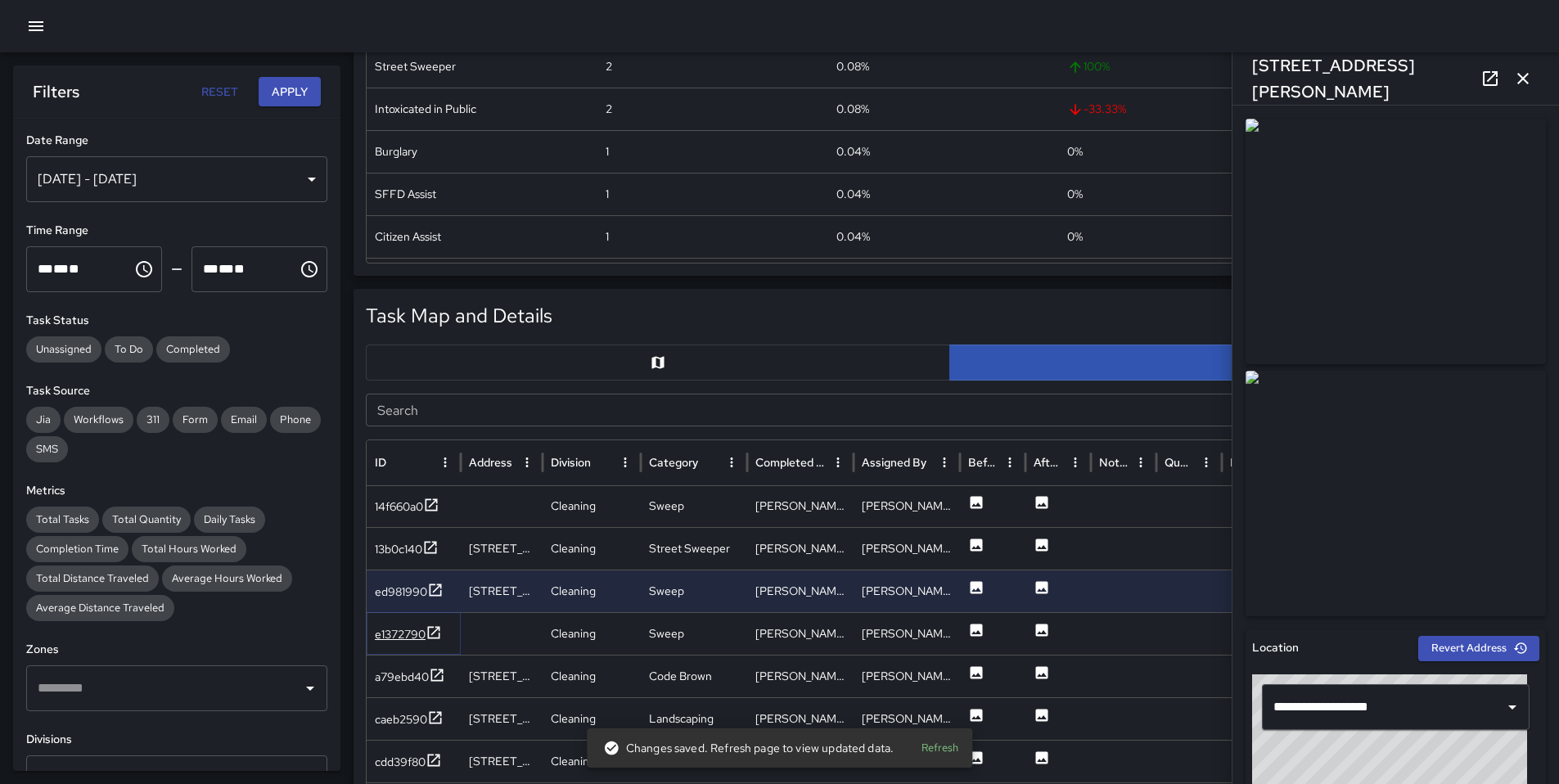
click at [386, 628] on div "e1372790" at bounding box center [400, 634] width 51 height 16
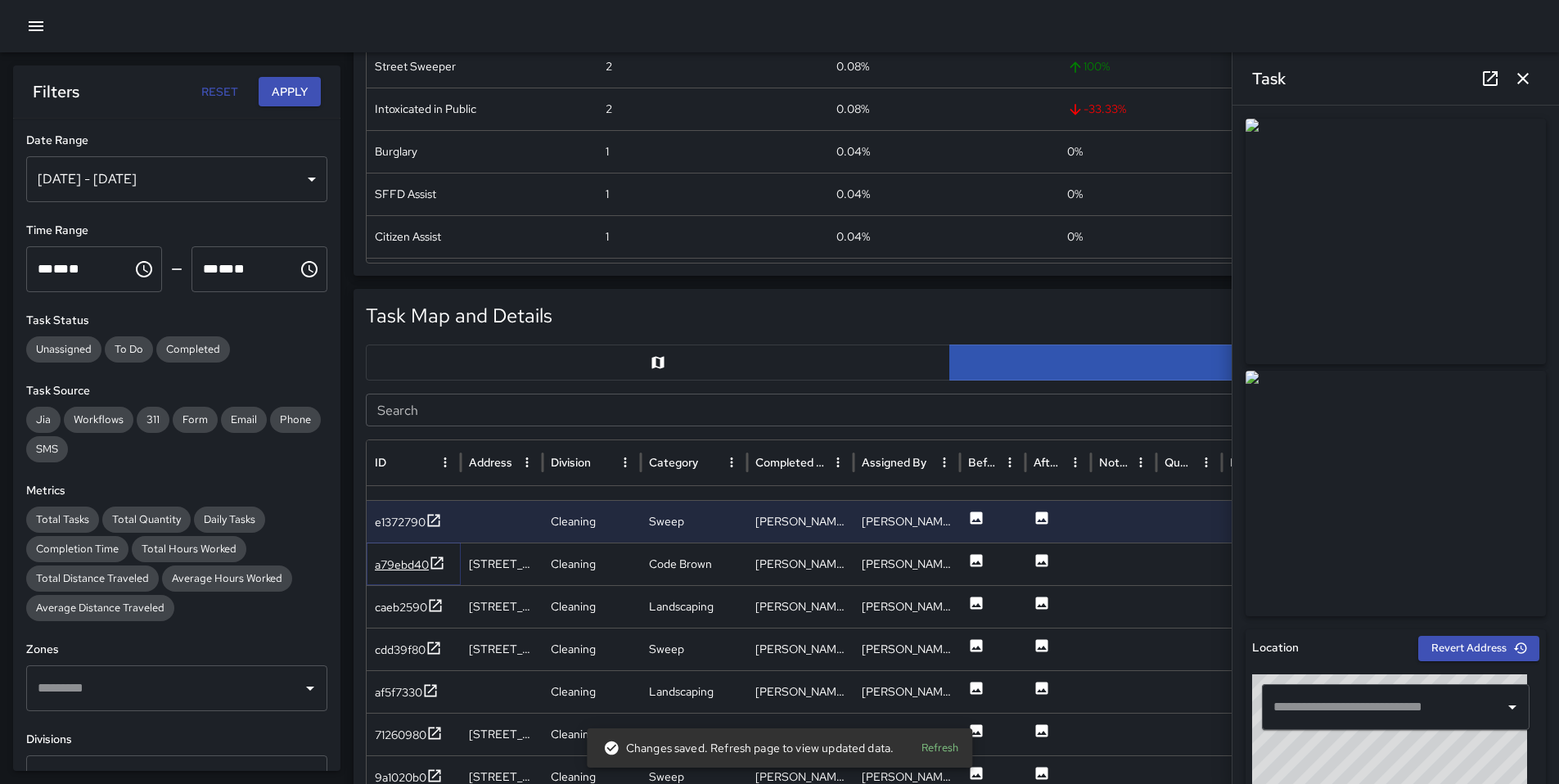
click at [400, 567] on div "a79ebd40" at bounding box center [402, 564] width 54 height 16
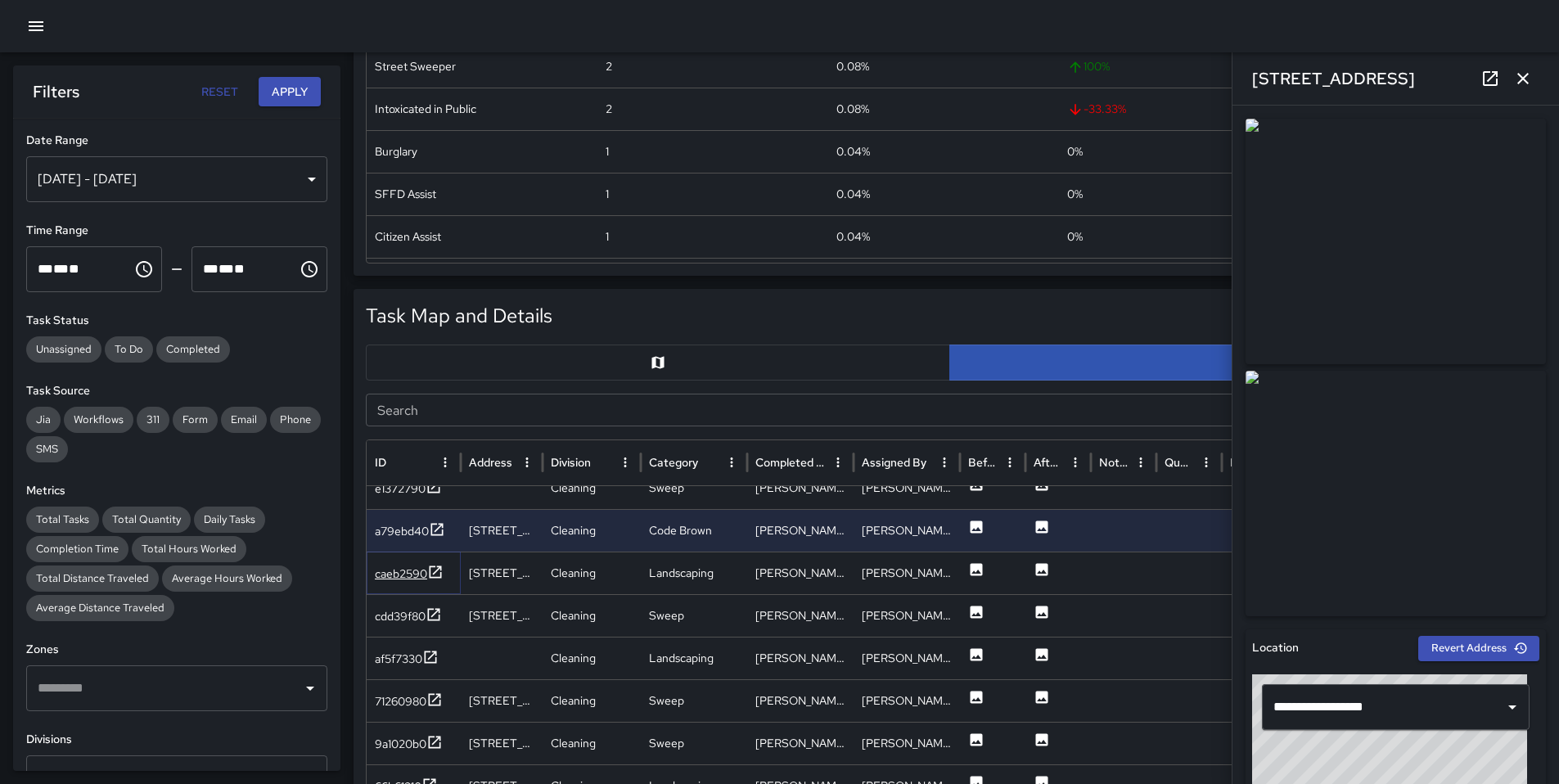
click at [400, 567] on div "caeb2590" at bounding box center [401, 573] width 52 height 16
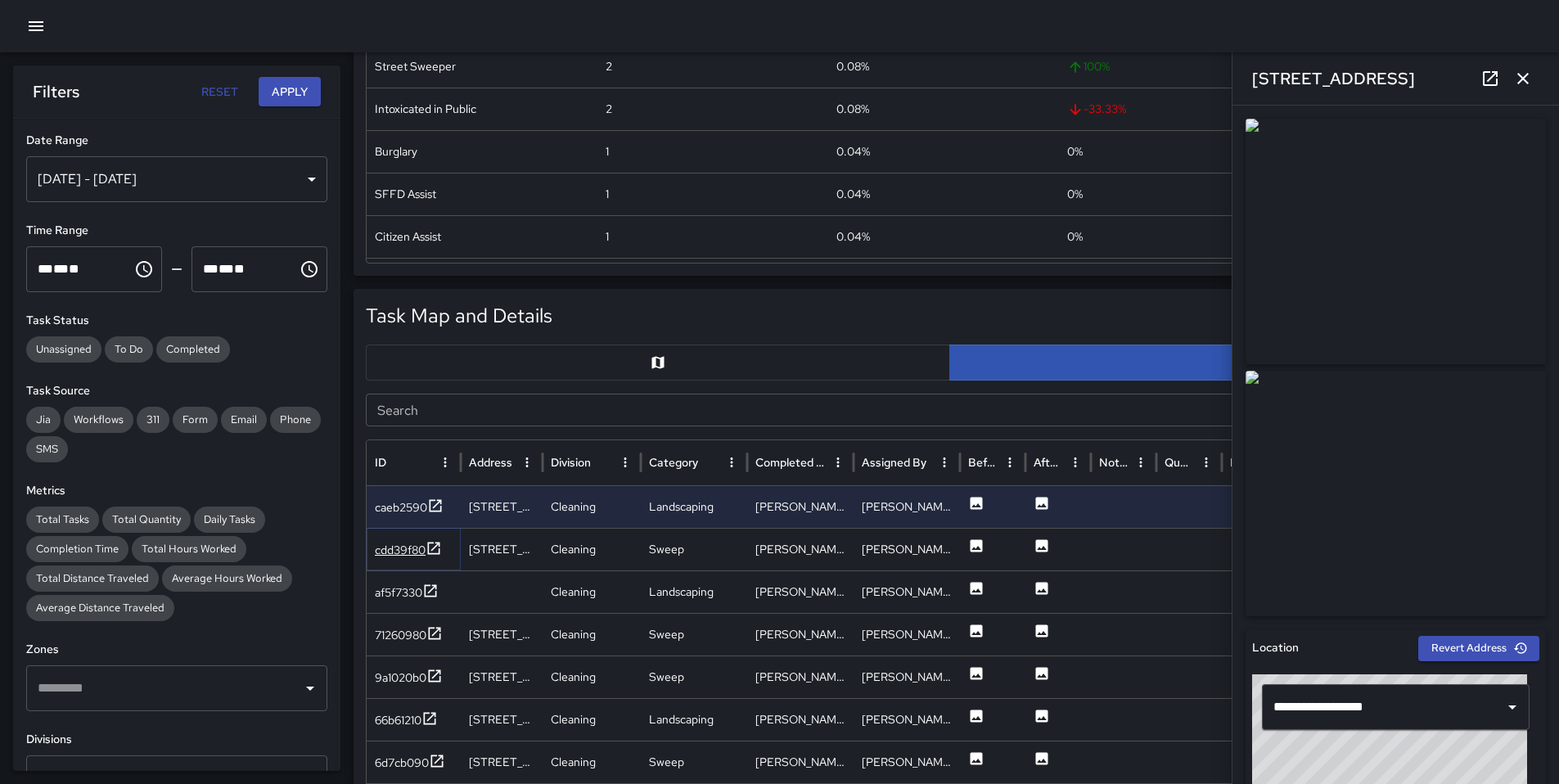
click at [399, 552] on div "cdd39f80" at bounding box center [400, 550] width 51 height 16
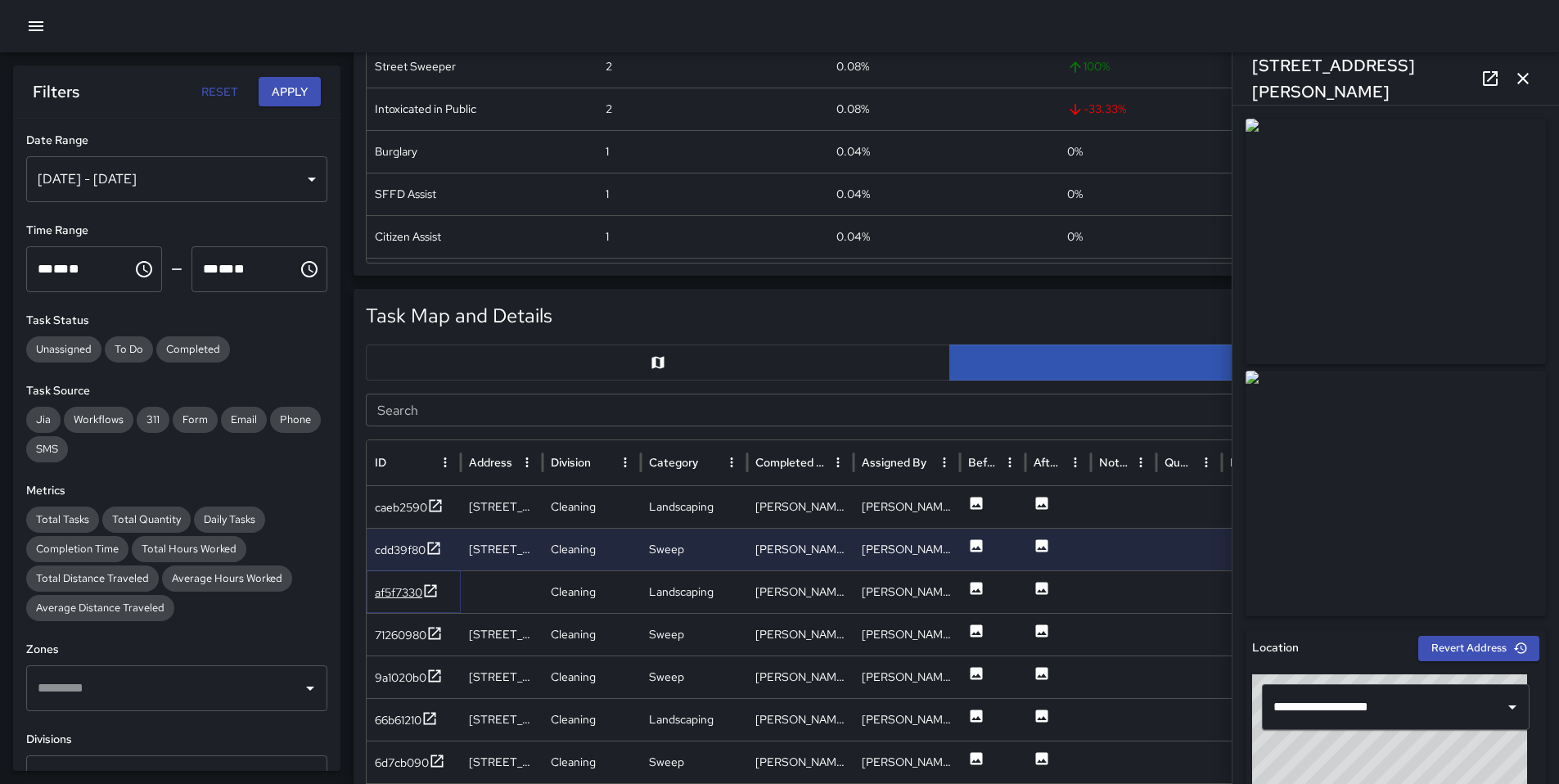
click at [403, 594] on div "af5f7330" at bounding box center [398, 592] width 47 height 16
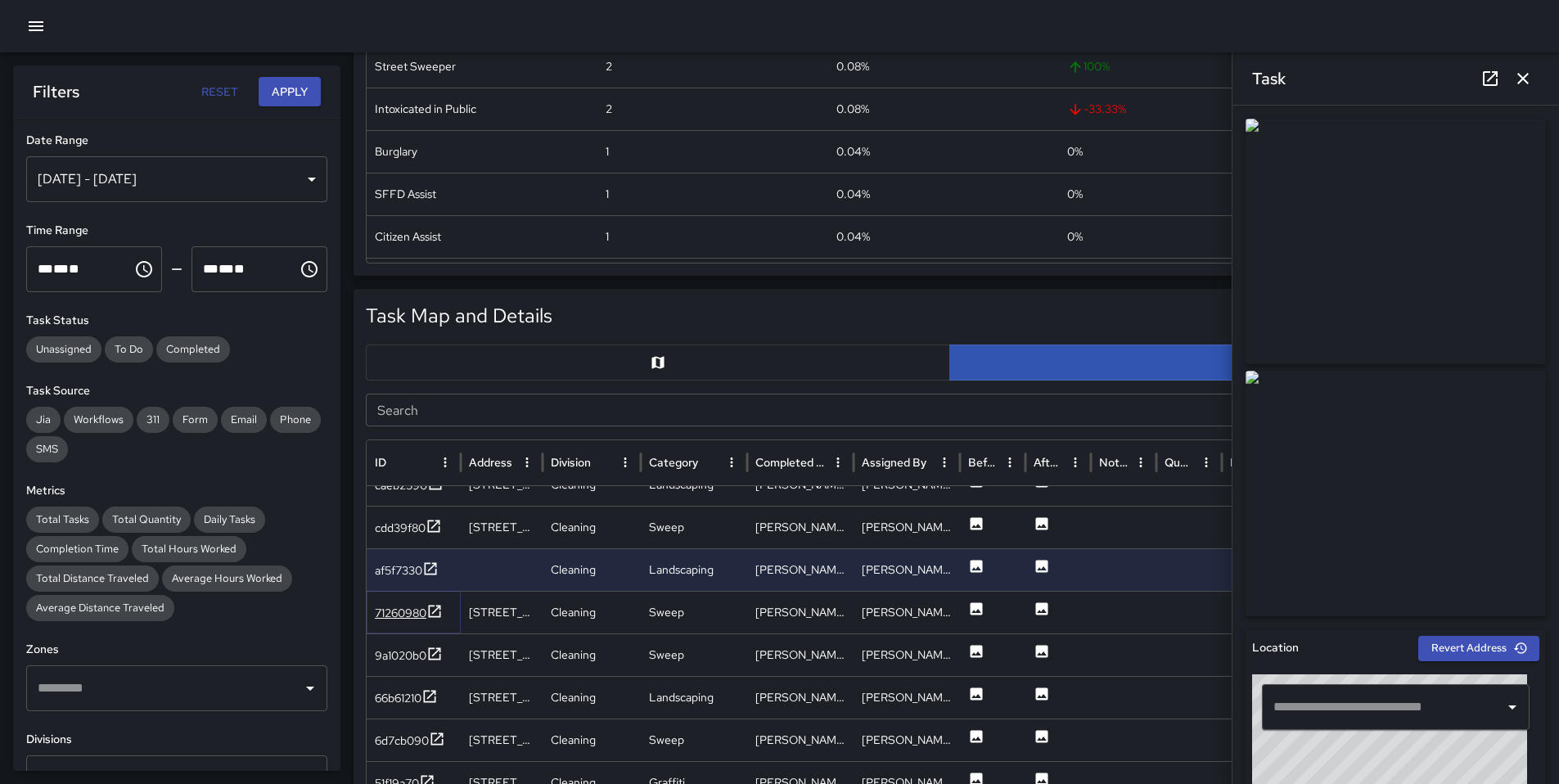
click at [418, 618] on div "71260980" at bounding box center [401, 612] width 51 height 16
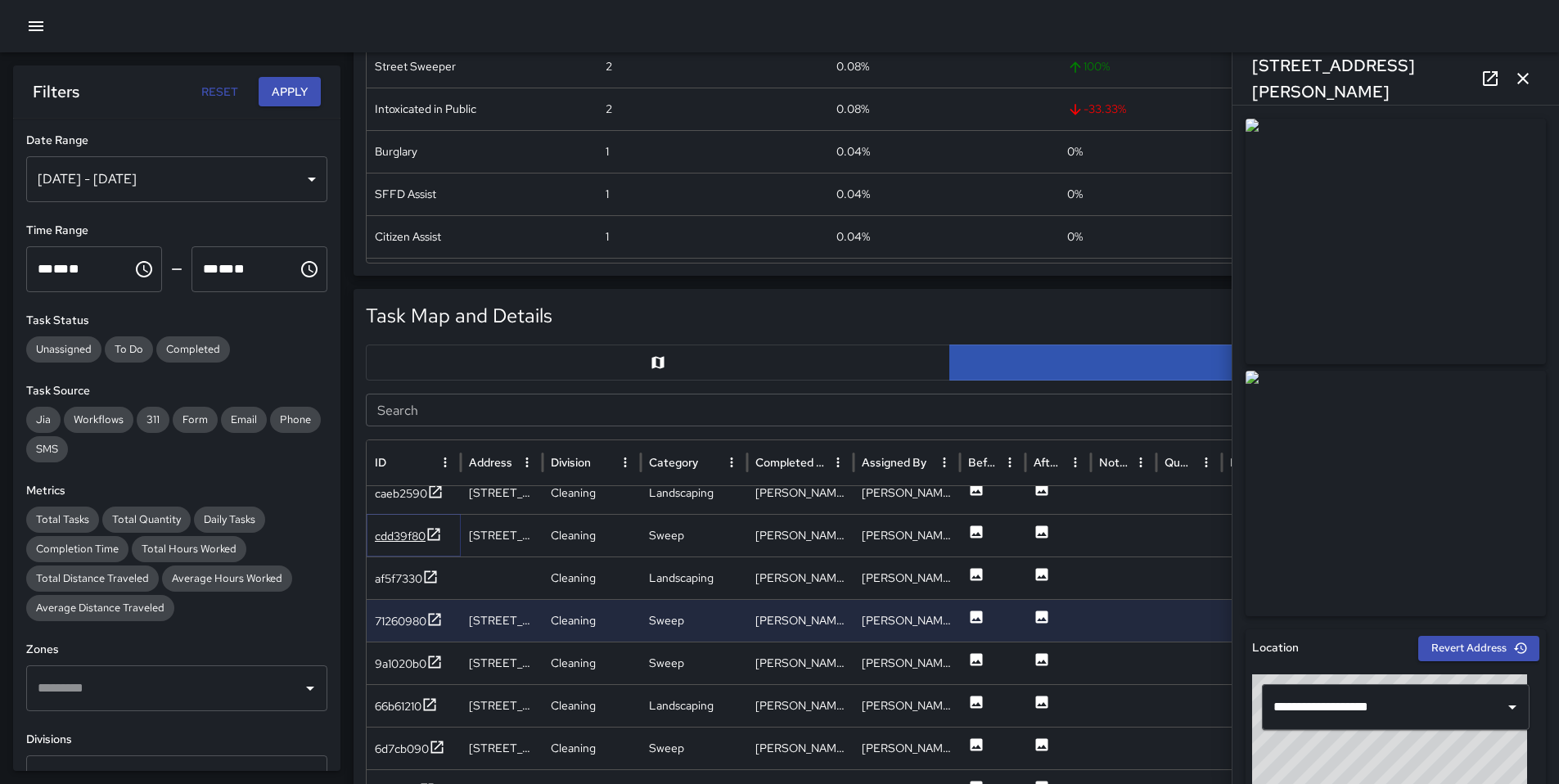
click at [397, 531] on div "cdd39f80" at bounding box center [400, 535] width 51 height 16
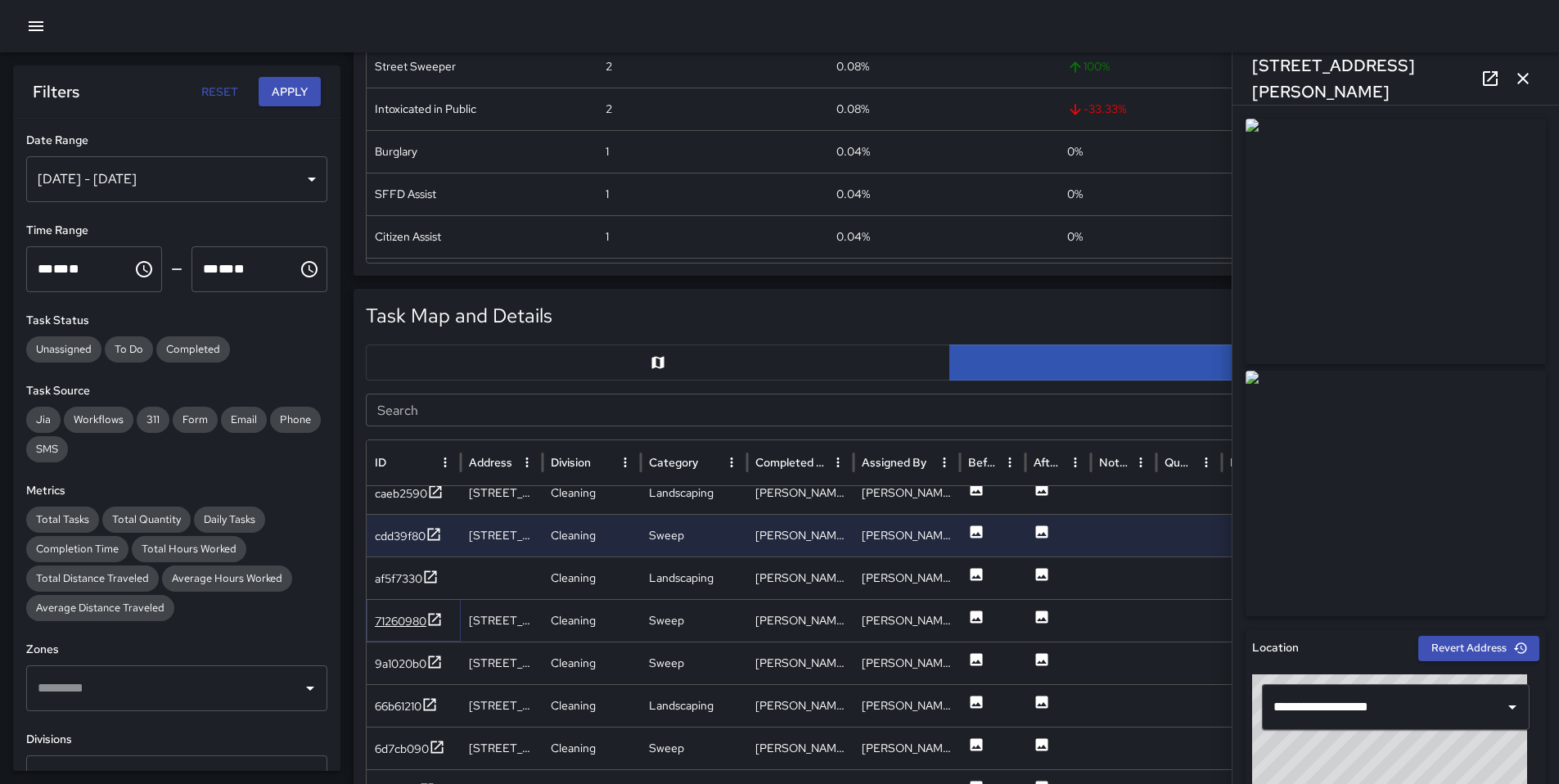
click at [416, 626] on div "71260980" at bounding box center [401, 621] width 51 height 16
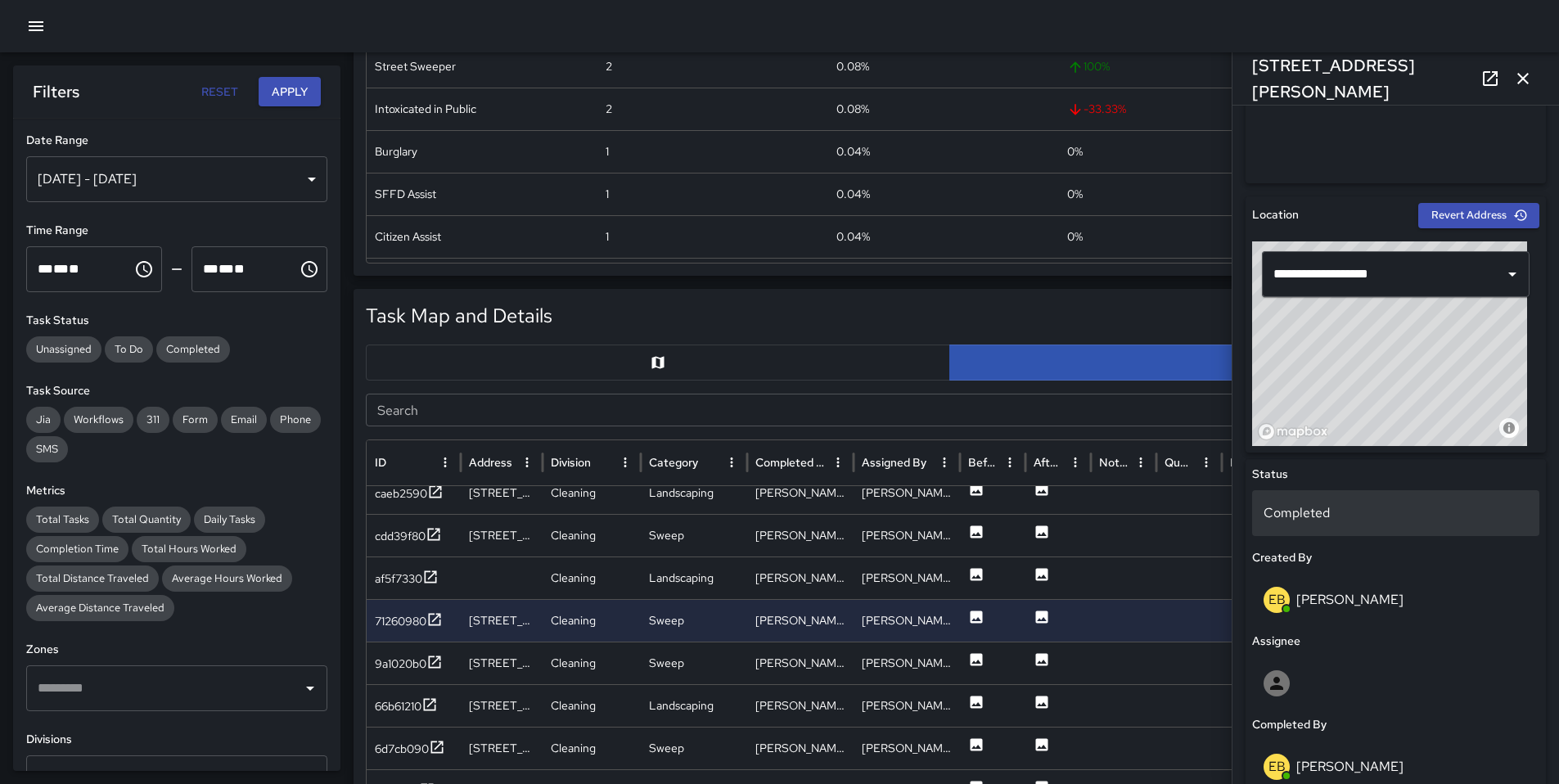
click at [1309, 507] on p "Completed" at bounding box center [1396, 513] width 264 height 20
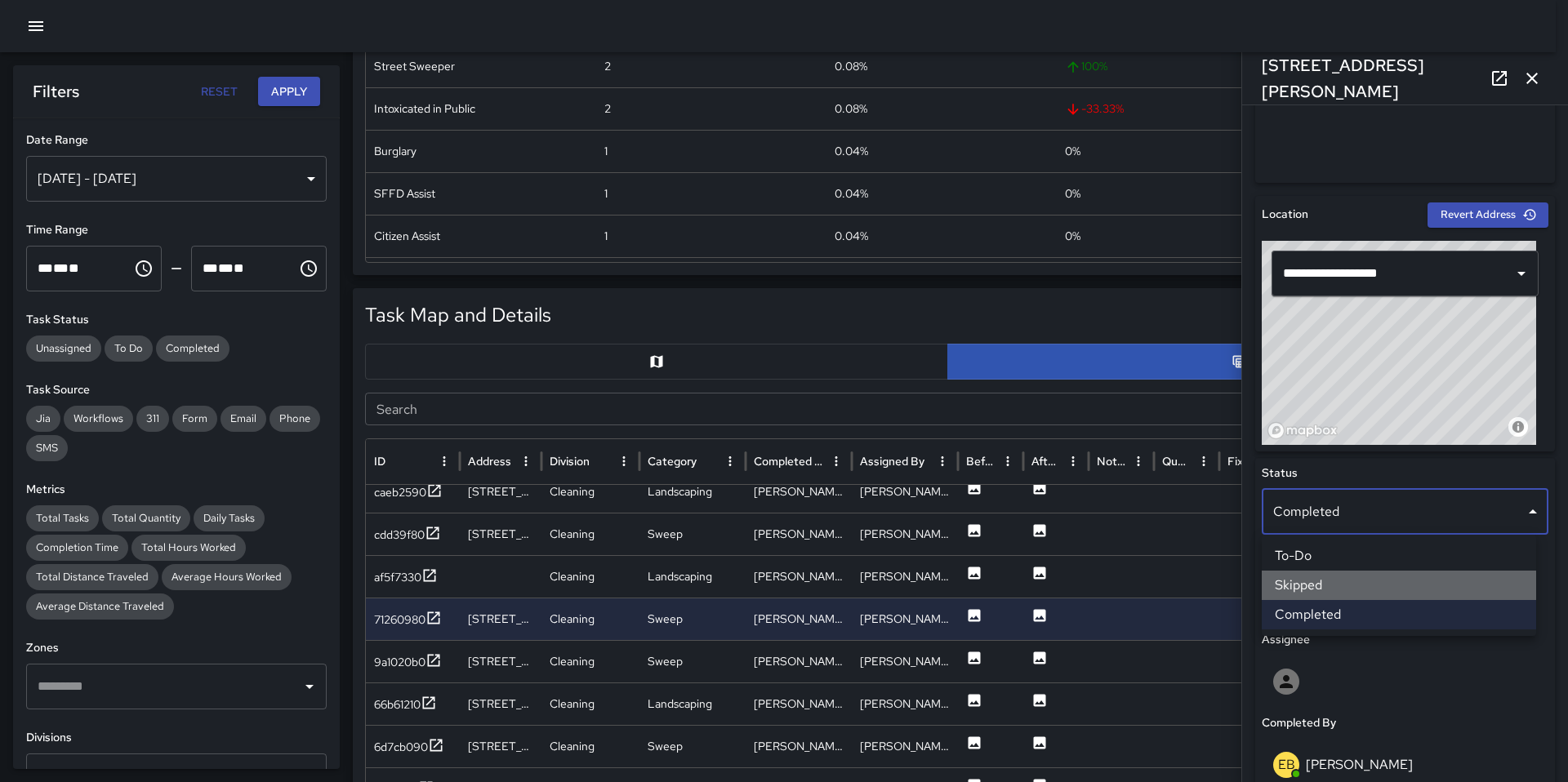
click at [1316, 578] on li "Skipped" at bounding box center [1399, 585] width 275 height 29
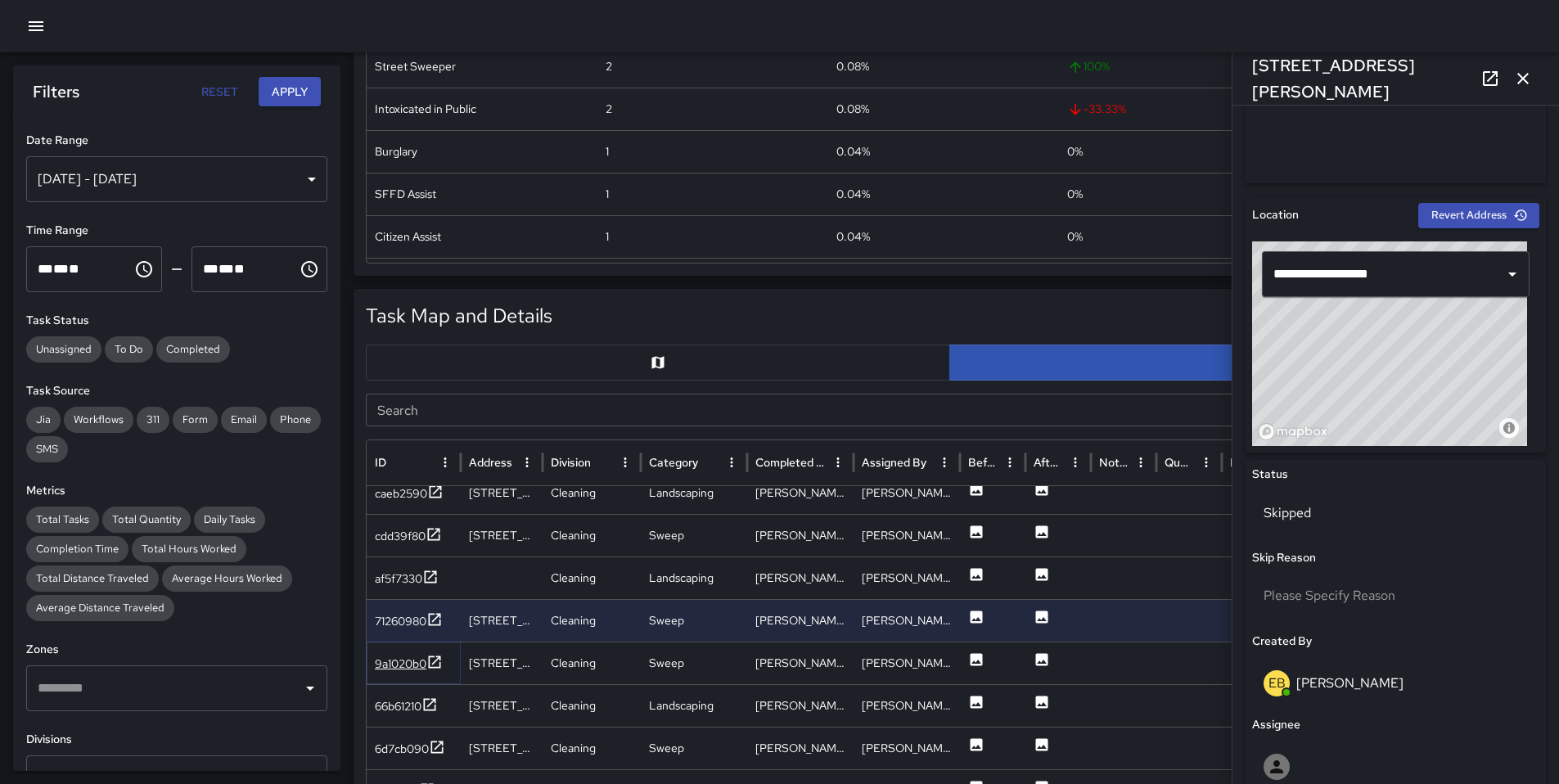
click at [405, 667] on div "9a1020b0" at bounding box center [401, 663] width 51 height 16
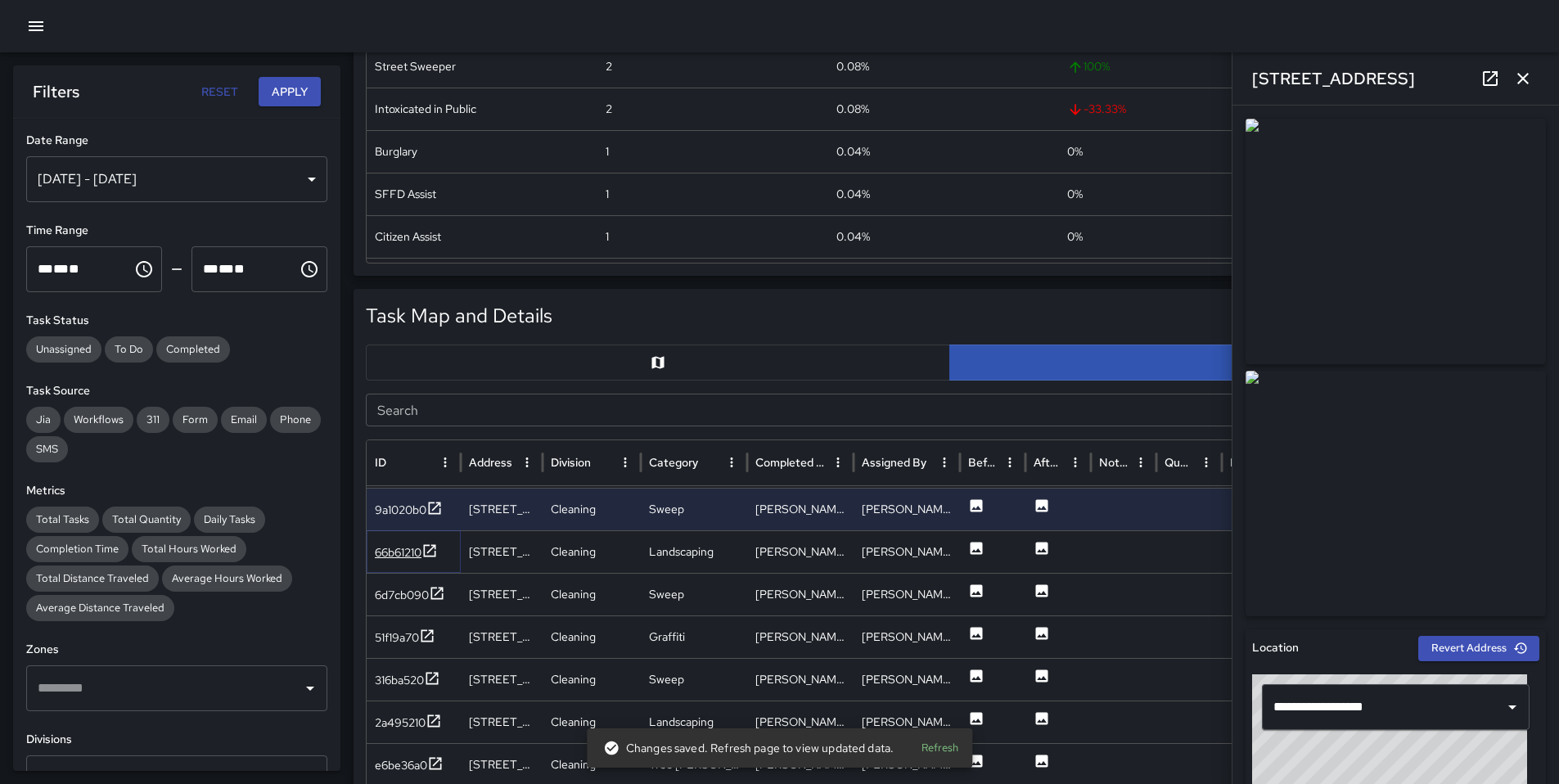
click at [386, 555] on div "66b61210" at bounding box center [398, 552] width 46 height 16
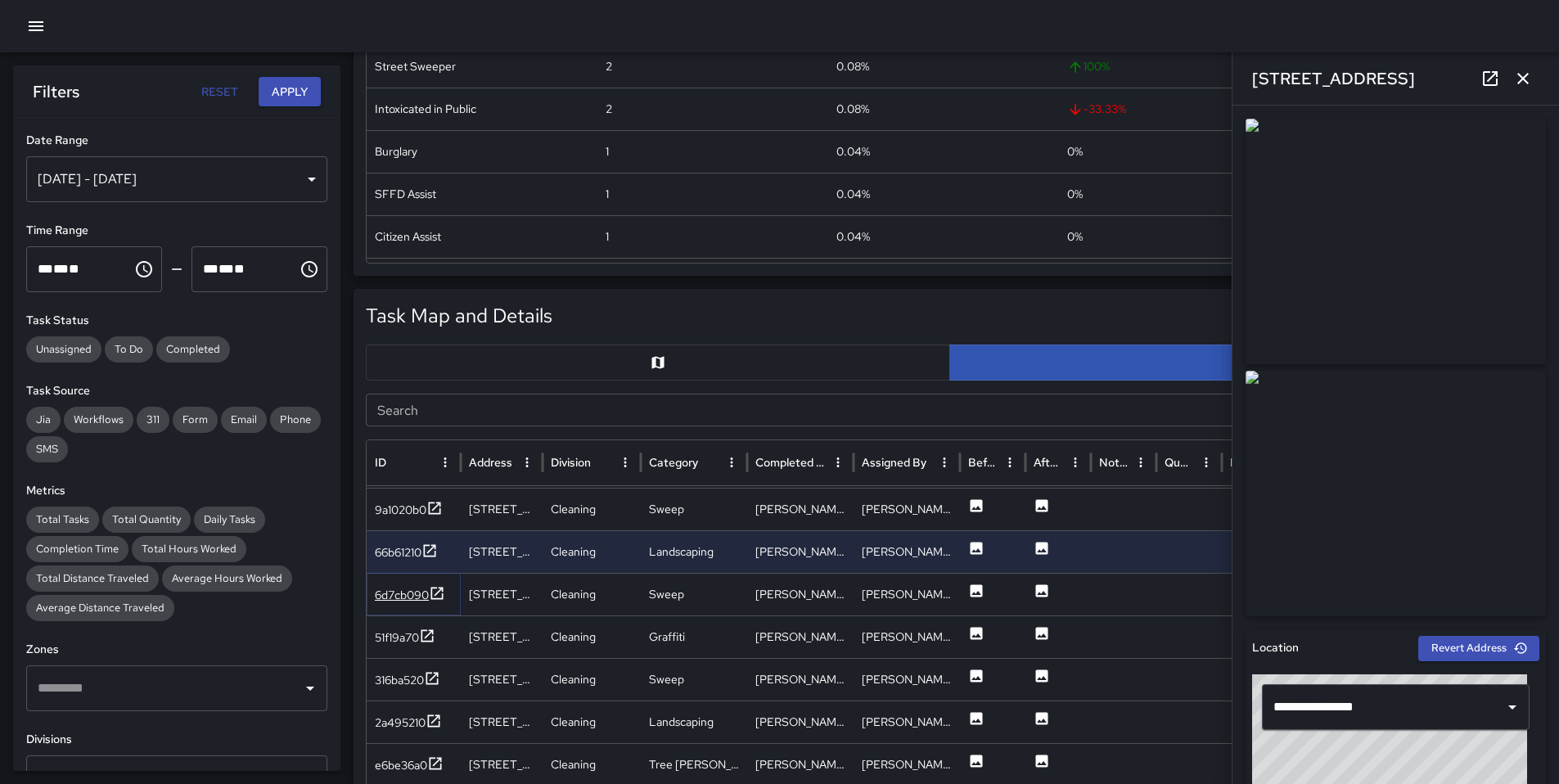
click at [390, 599] on div "6d7cb090" at bounding box center [402, 594] width 54 height 16
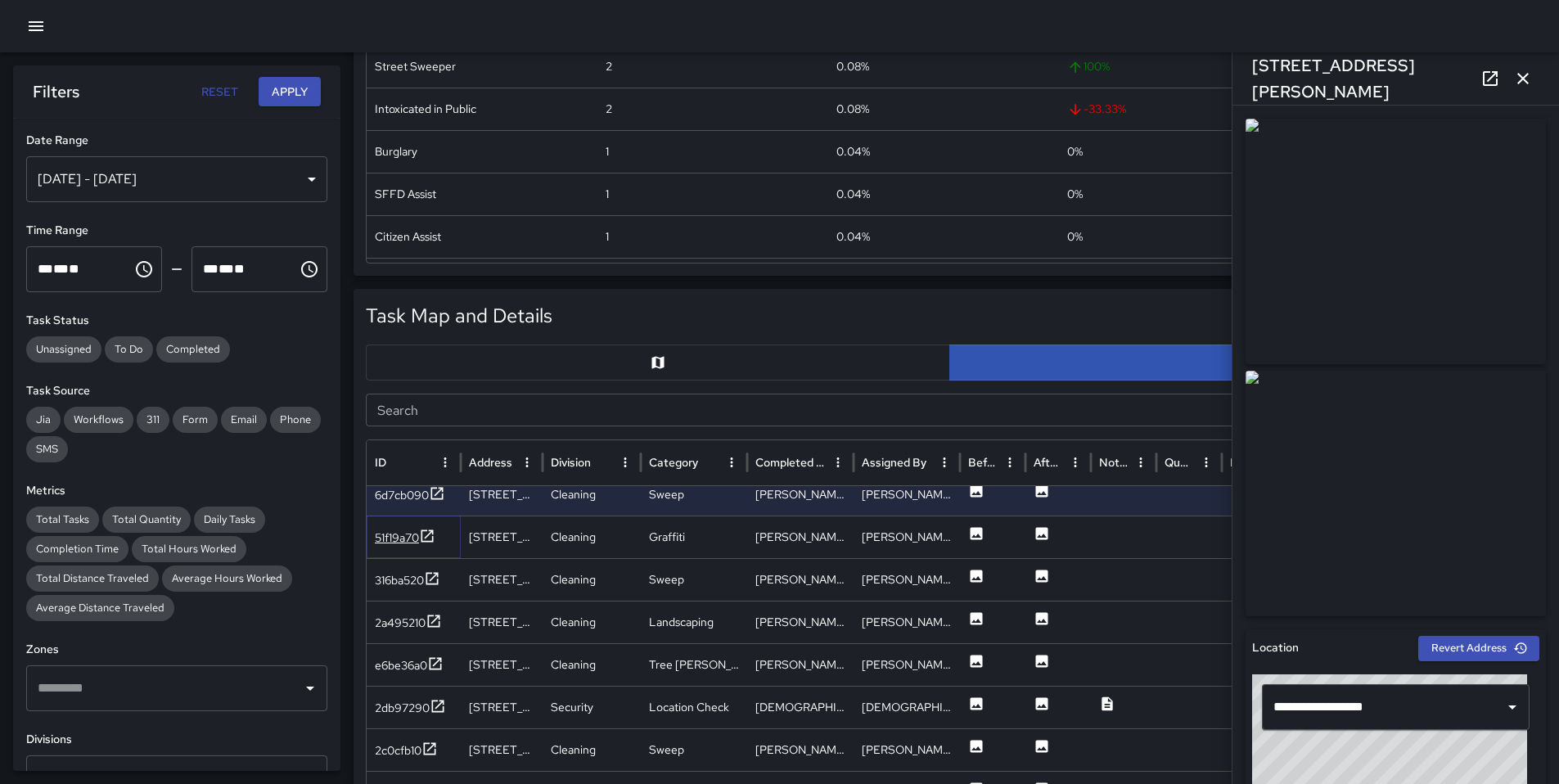
click at [406, 543] on div "51f19a70" at bounding box center [397, 537] width 45 height 16
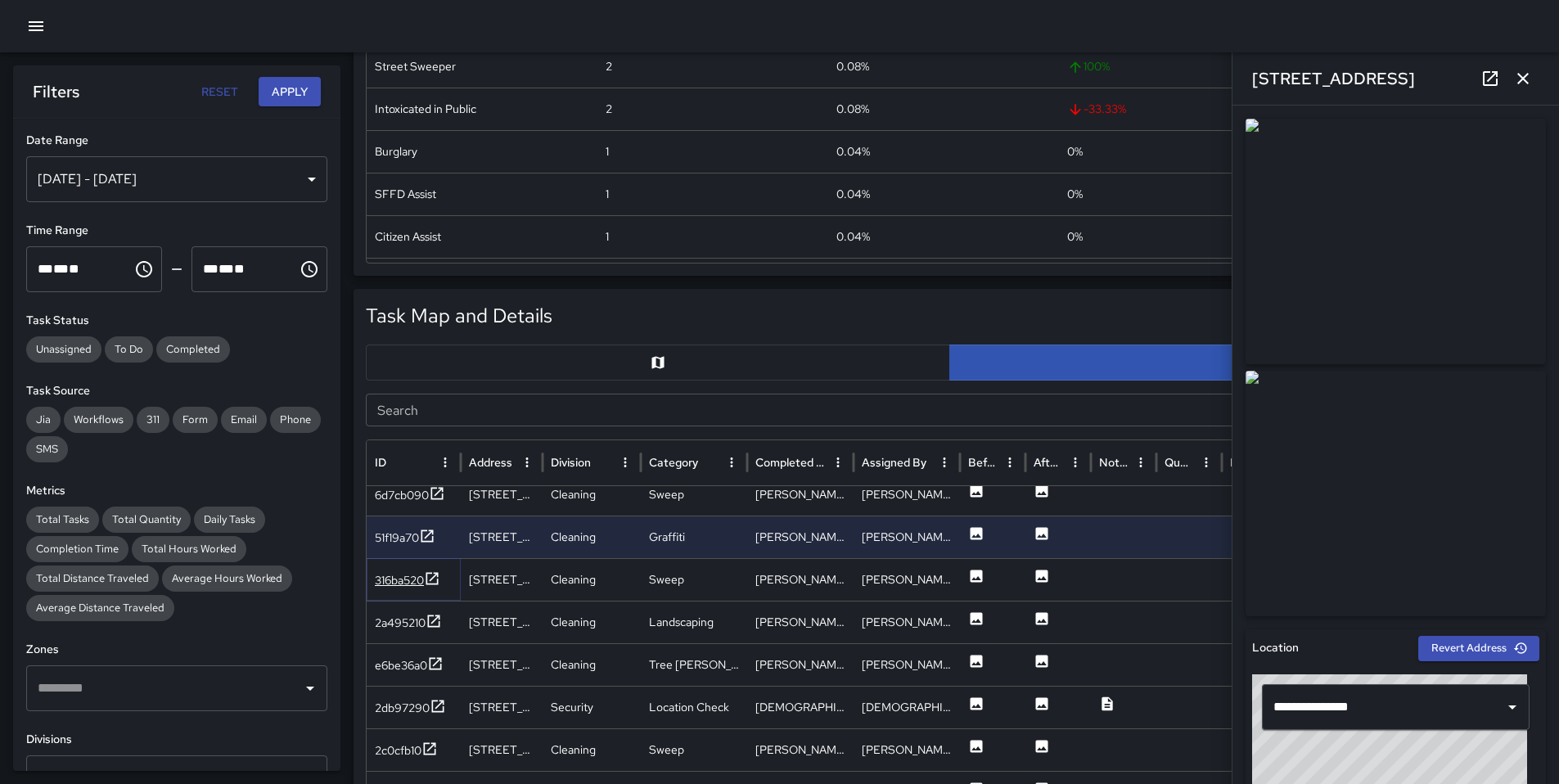
click at [384, 584] on div "316ba520" at bounding box center [399, 580] width 49 height 16
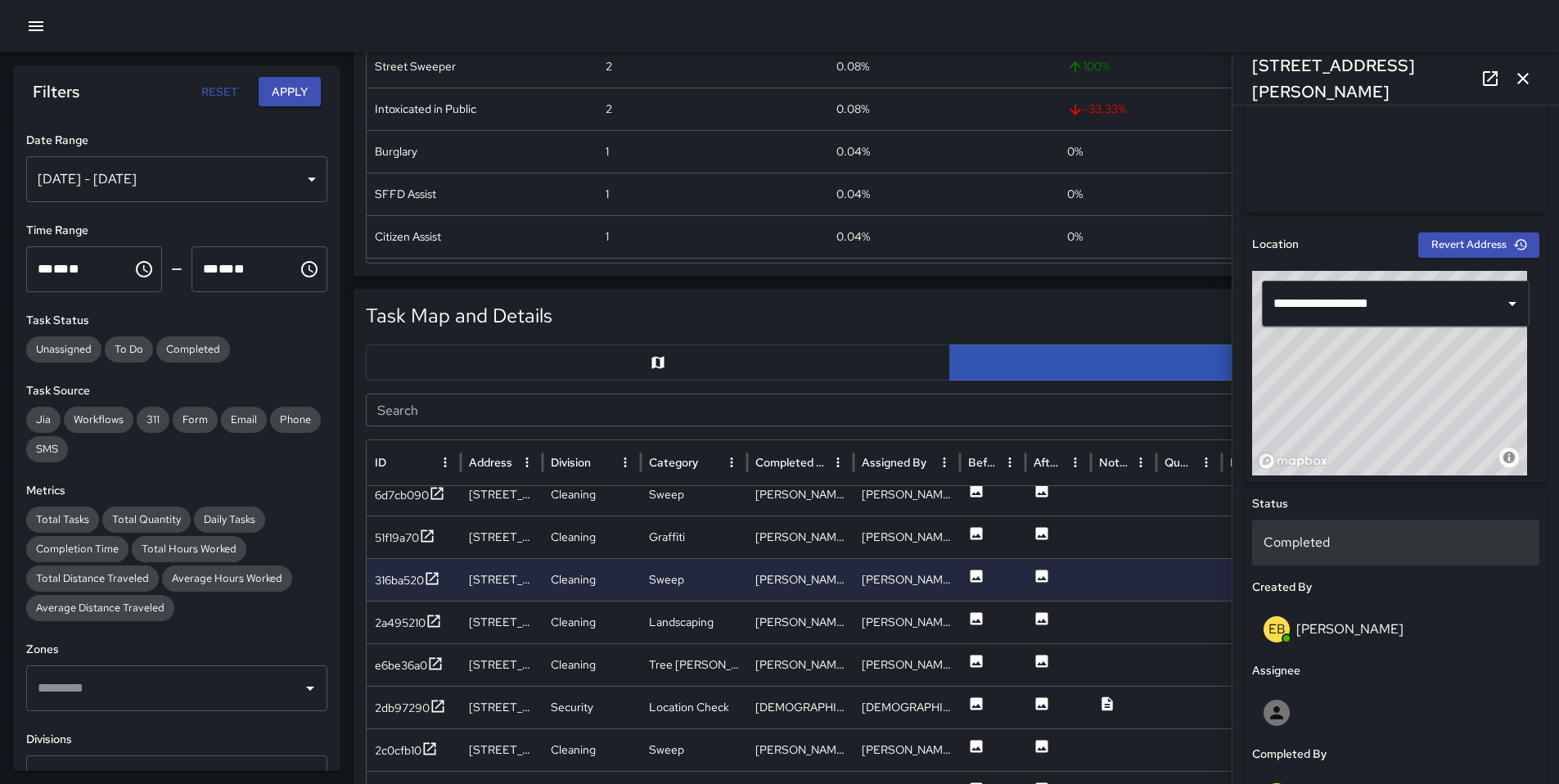
click at [1315, 546] on p "Completed" at bounding box center [1396, 542] width 264 height 20
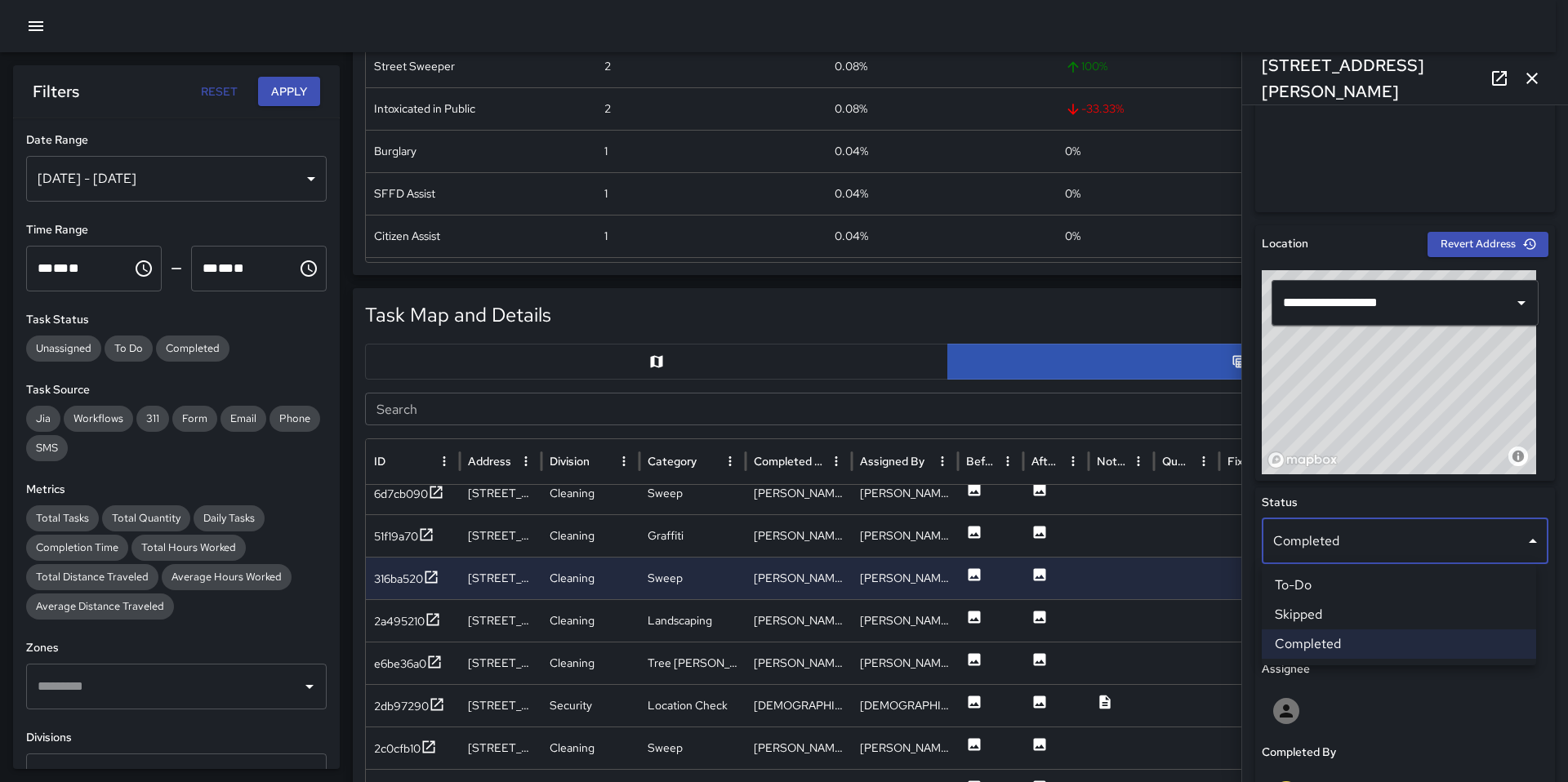
click at [1316, 612] on li "Skipped" at bounding box center [1399, 614] width 275 height 29
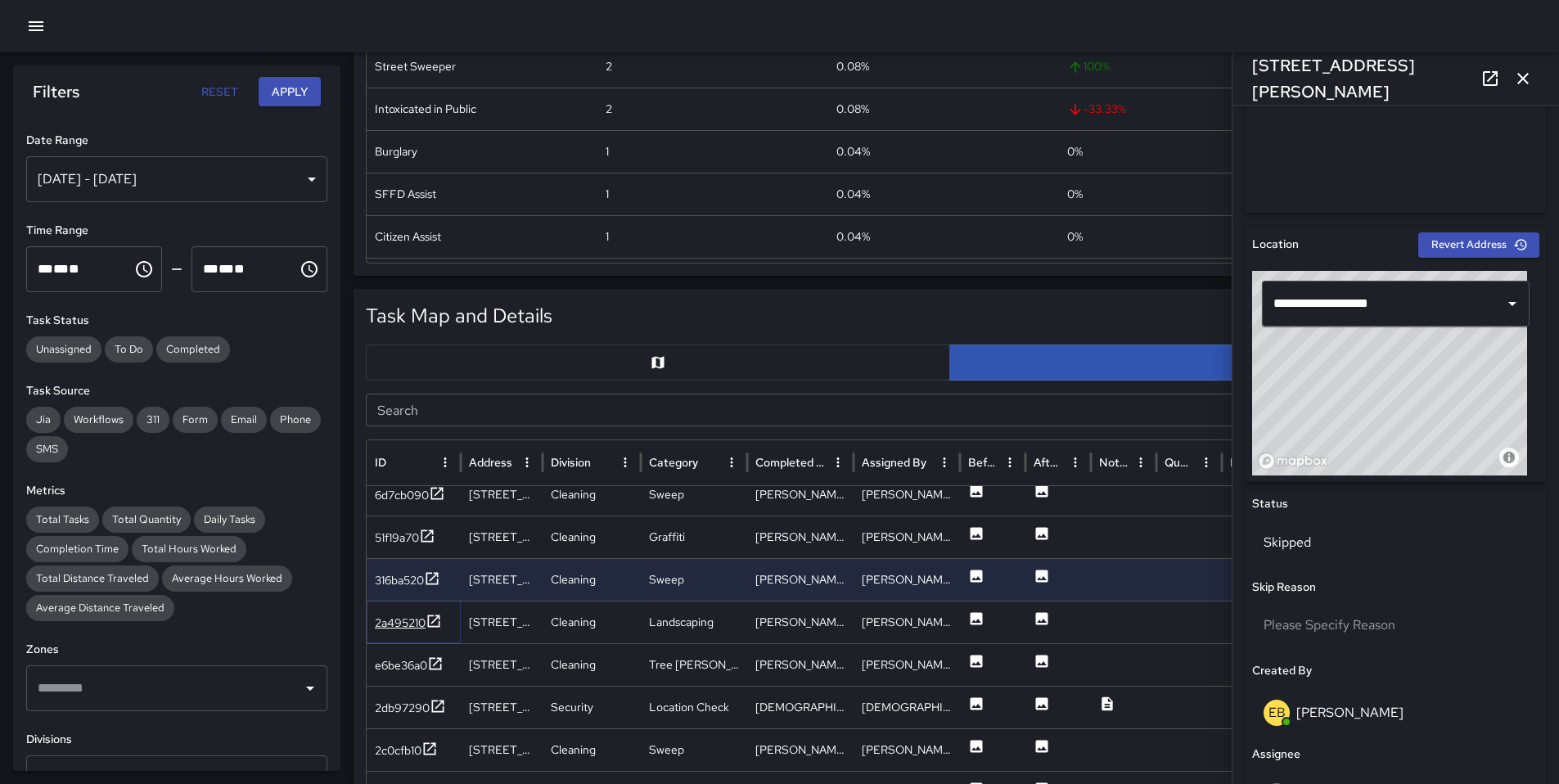
click at [397, 623] on div "2a495210" at bounding box center [400, 622] width 51 height 16
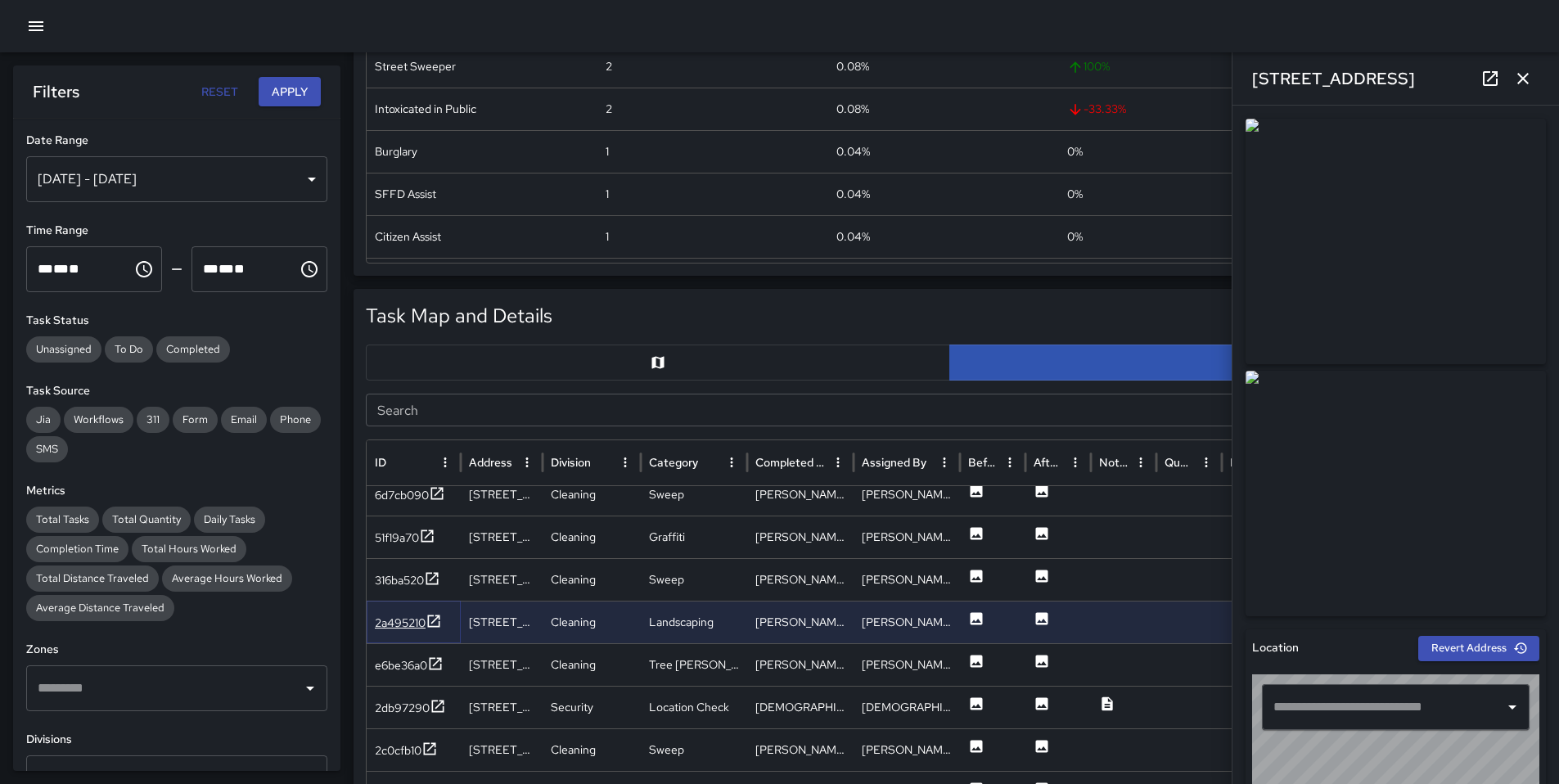
type input "**********"
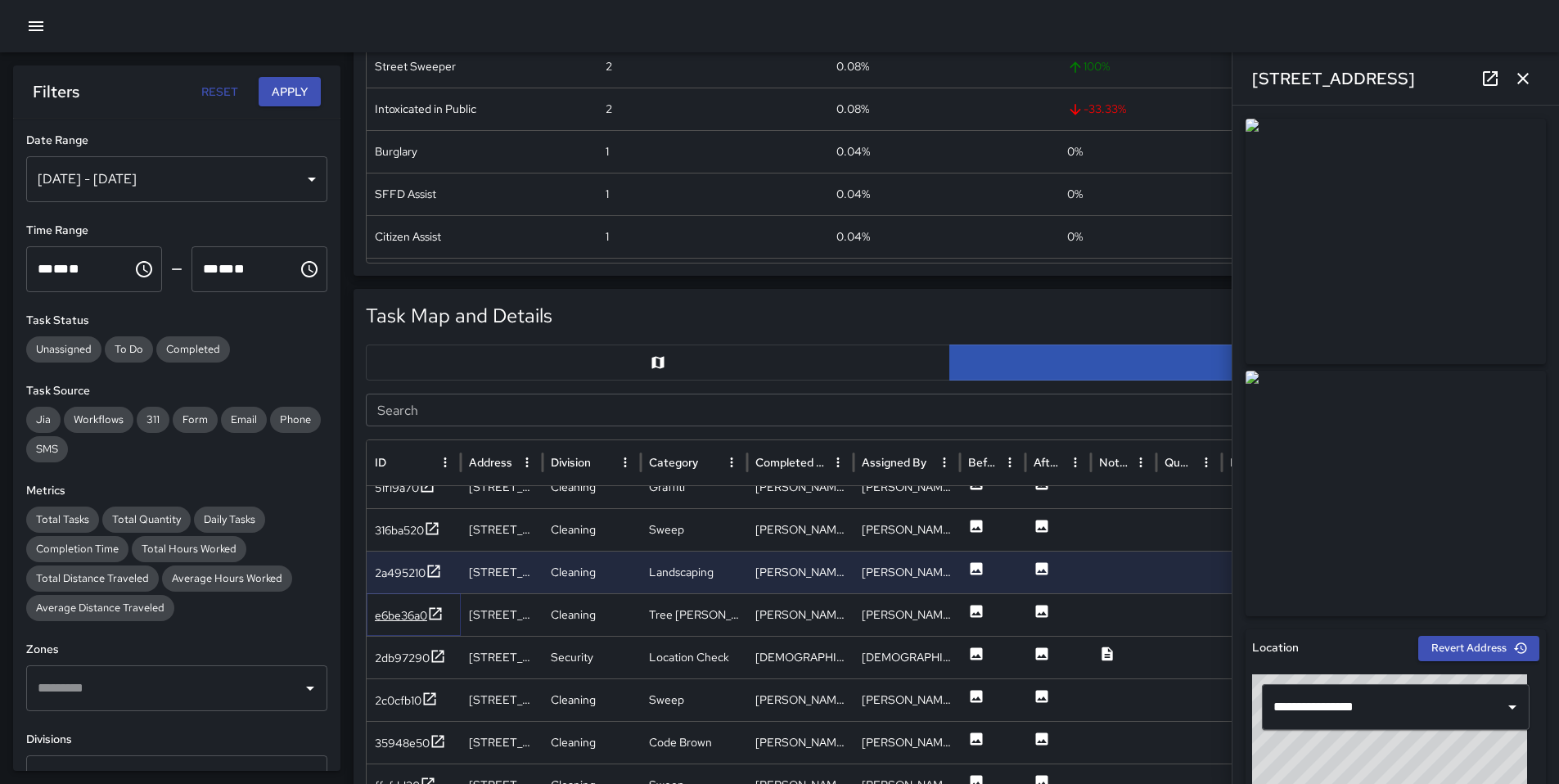
click at [393, 620] on div "e6be36a0" at bounding box center [401, 615] width 52 height 16
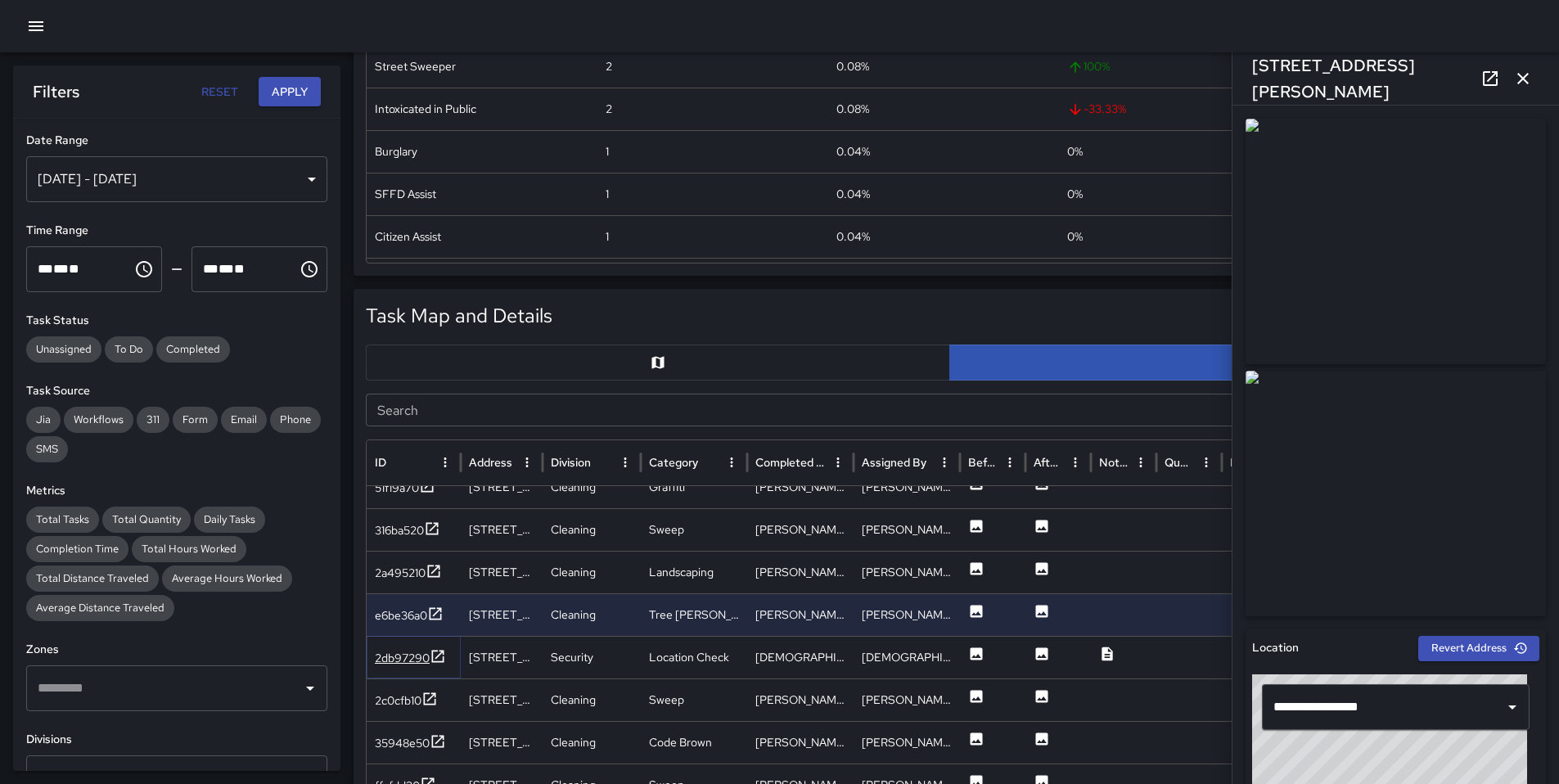
click at [414, 650] on div "2db97290" at bounding box center [402, 657] width 55 height 16
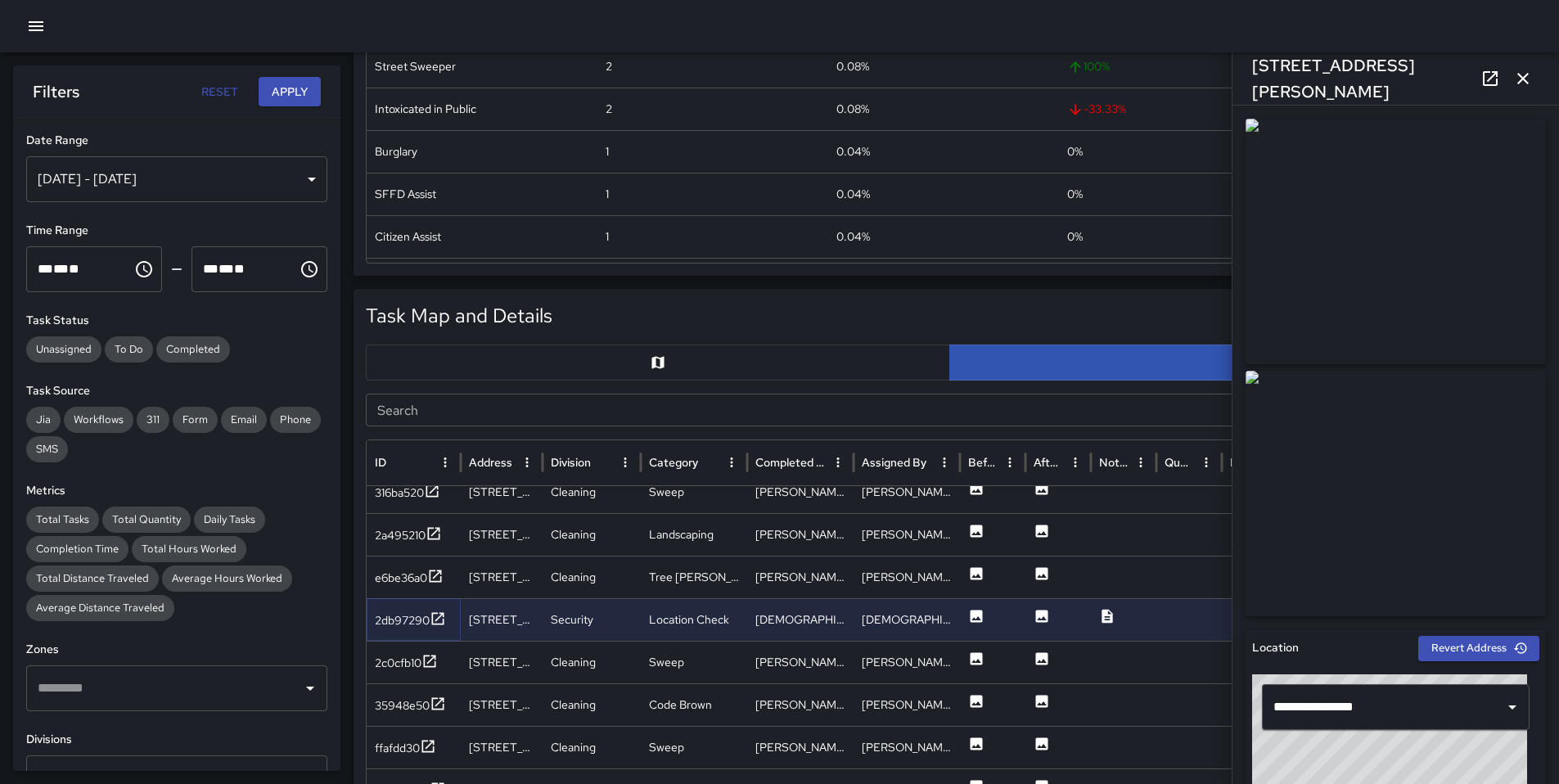
scroll to position [851, 0]
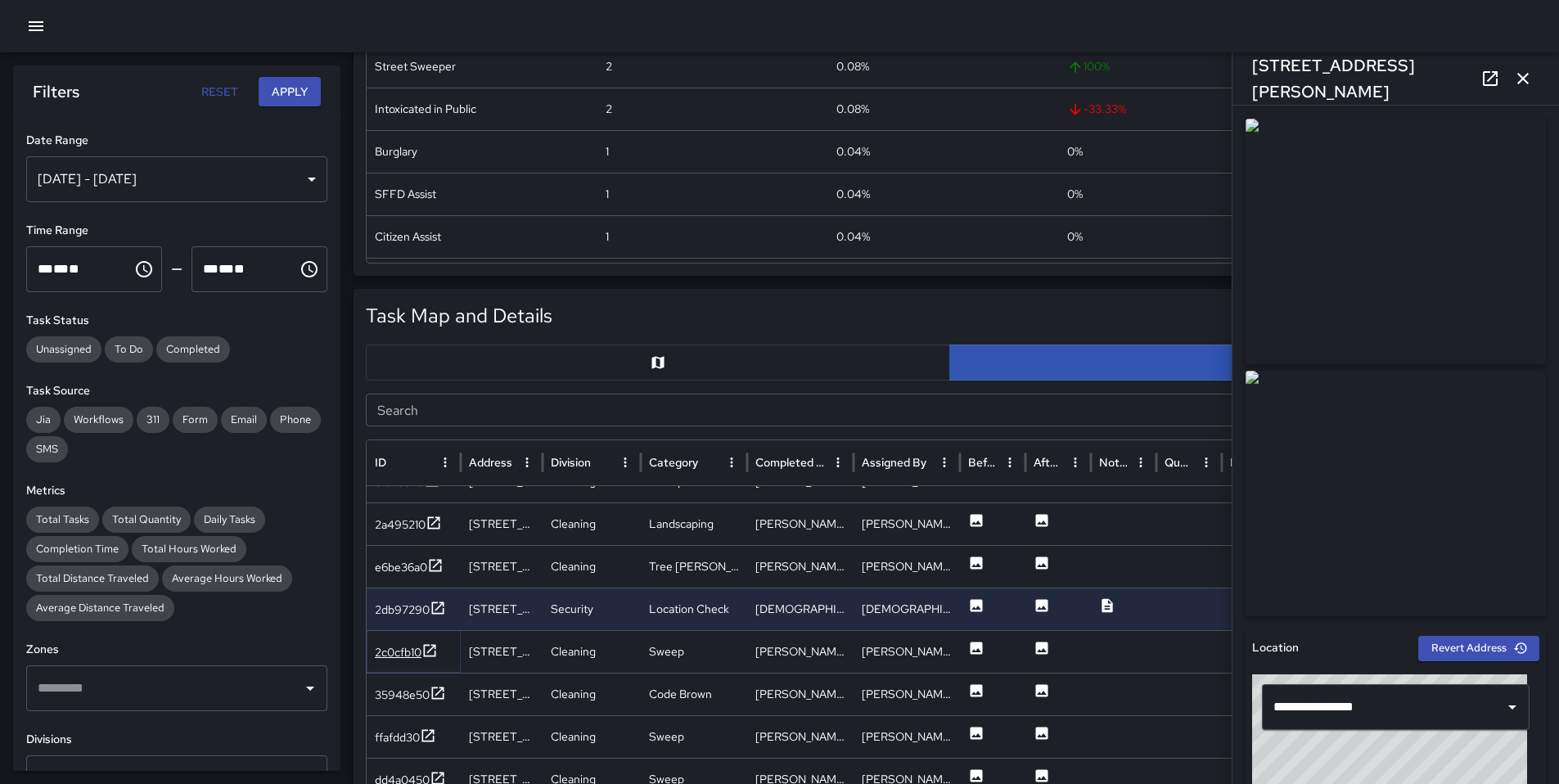
click at [391, 649] on div "2c0cfb10" at bounding box center [398, 652] width 46 height 16
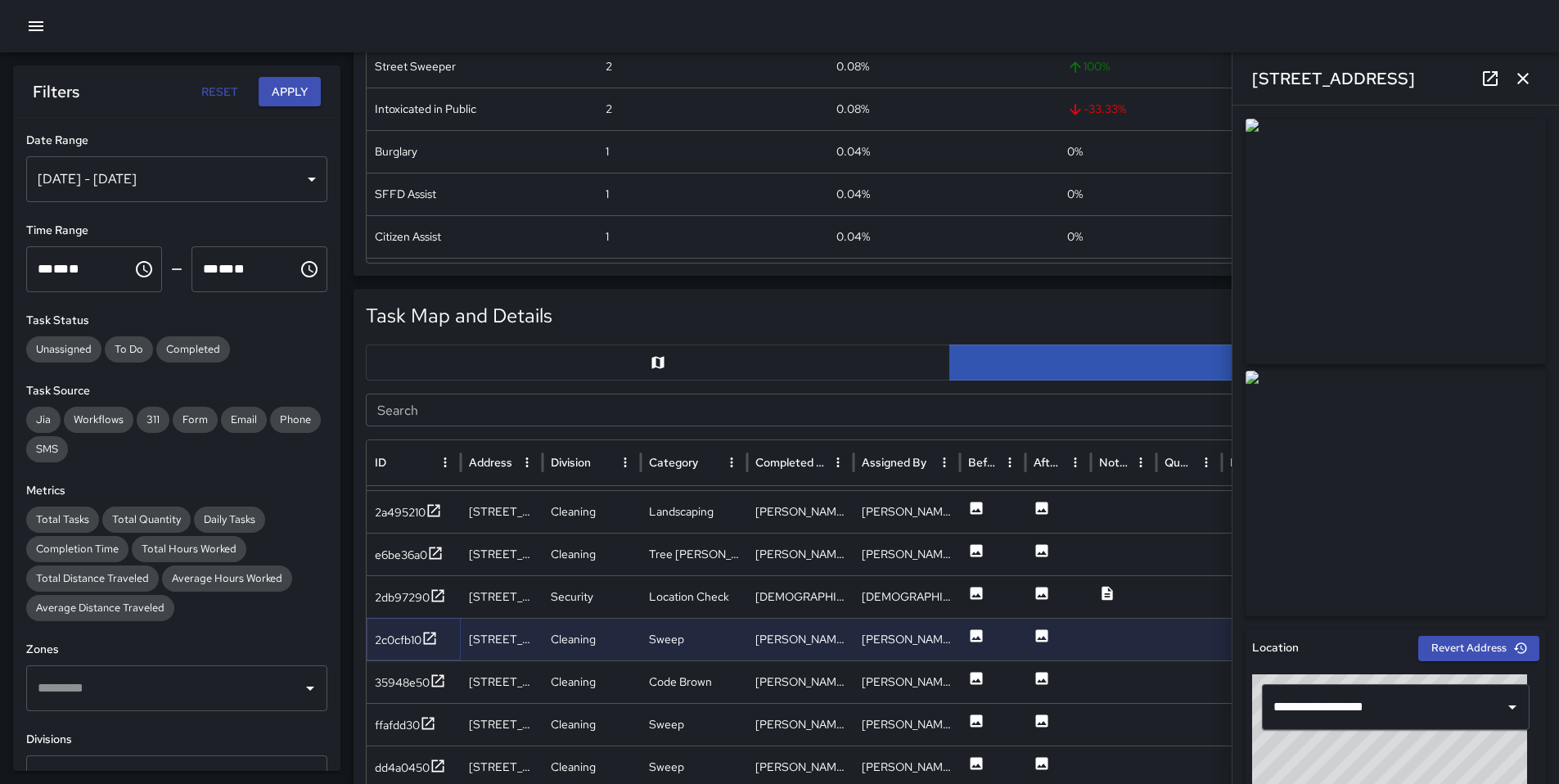
scroll to position [871, 0]
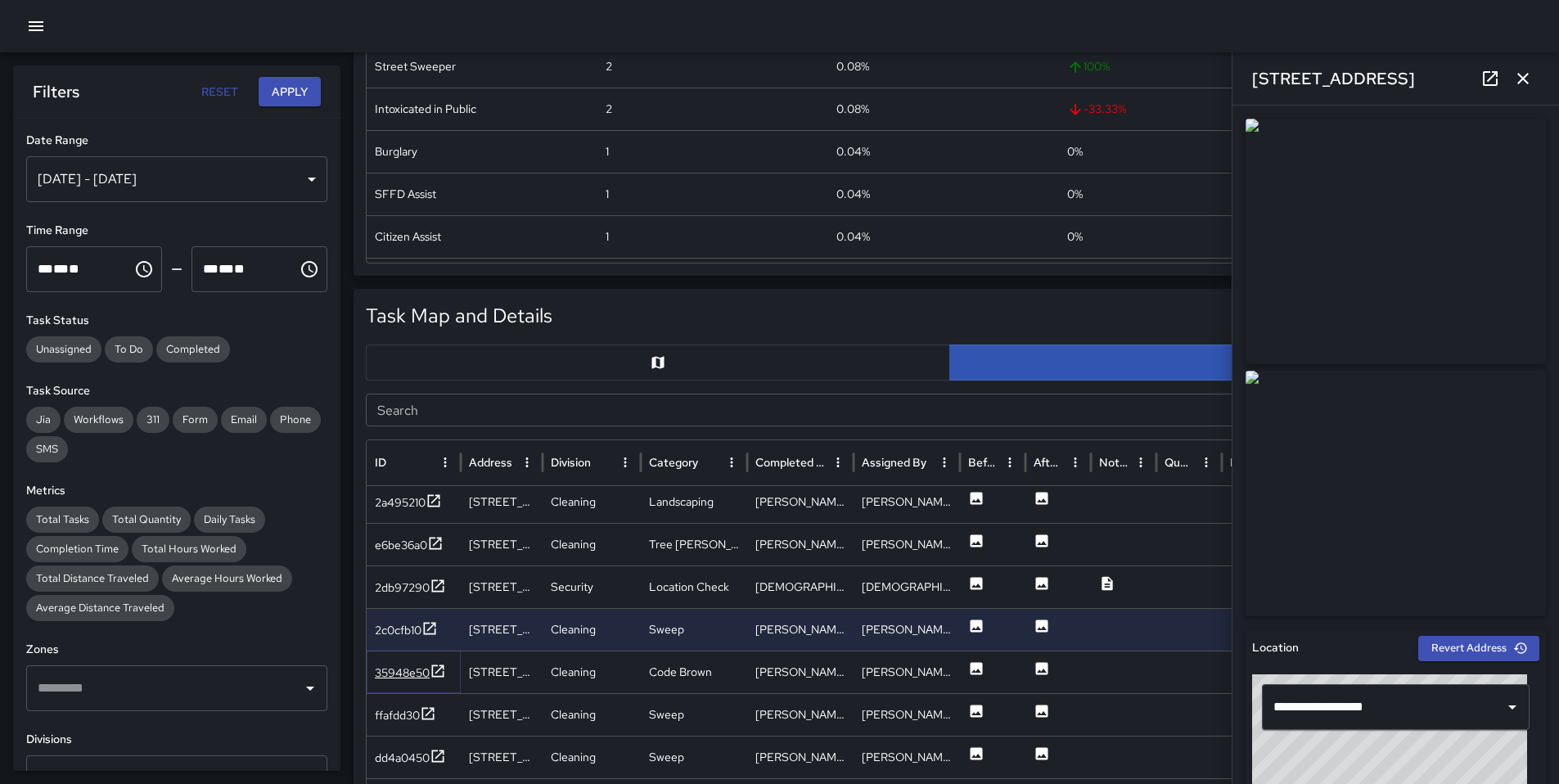
click at [408, 666] on div "35948e50" at bounding box center [402, 672] width 55 height 16
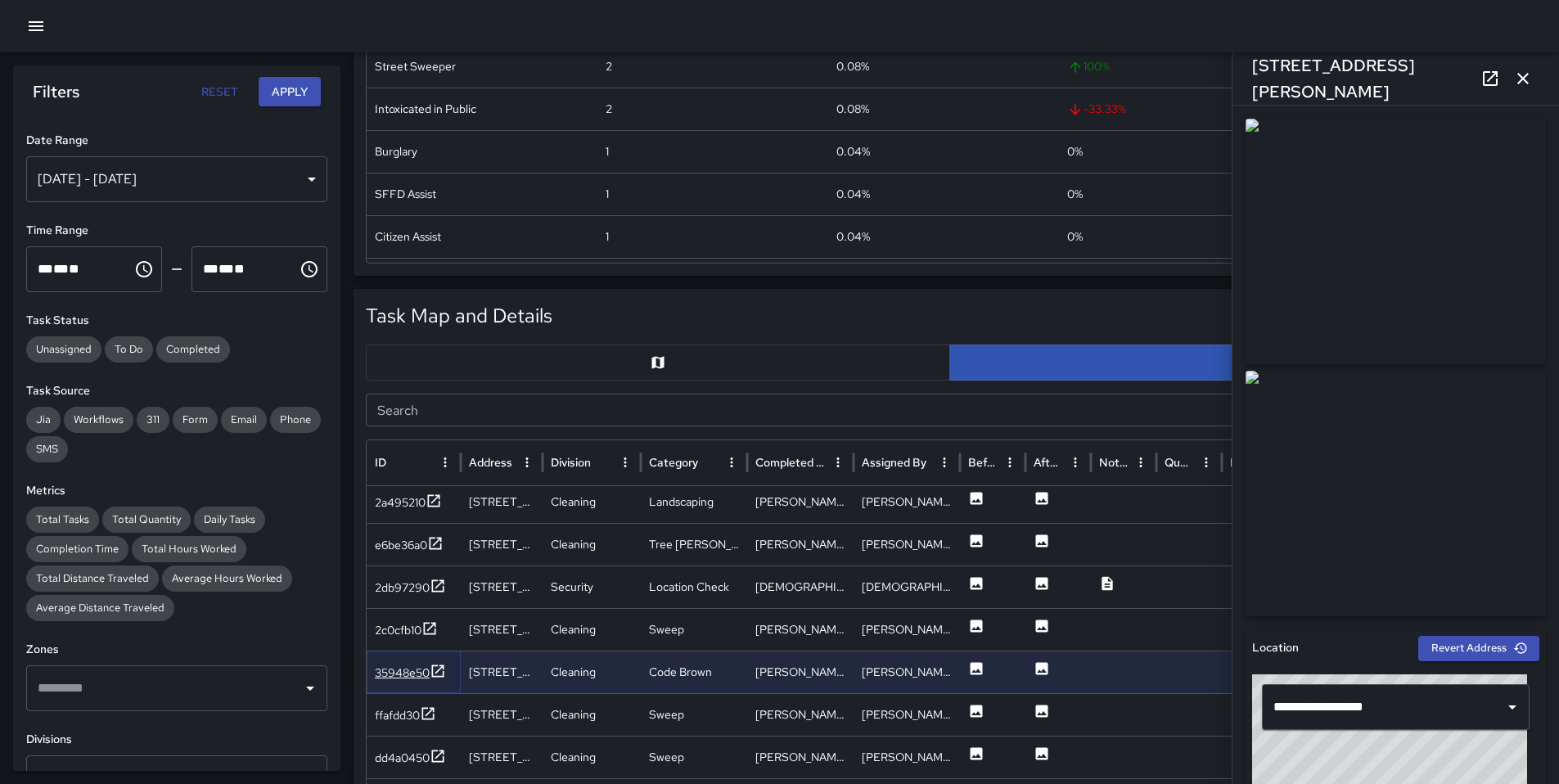
scroll to position [946, 0]
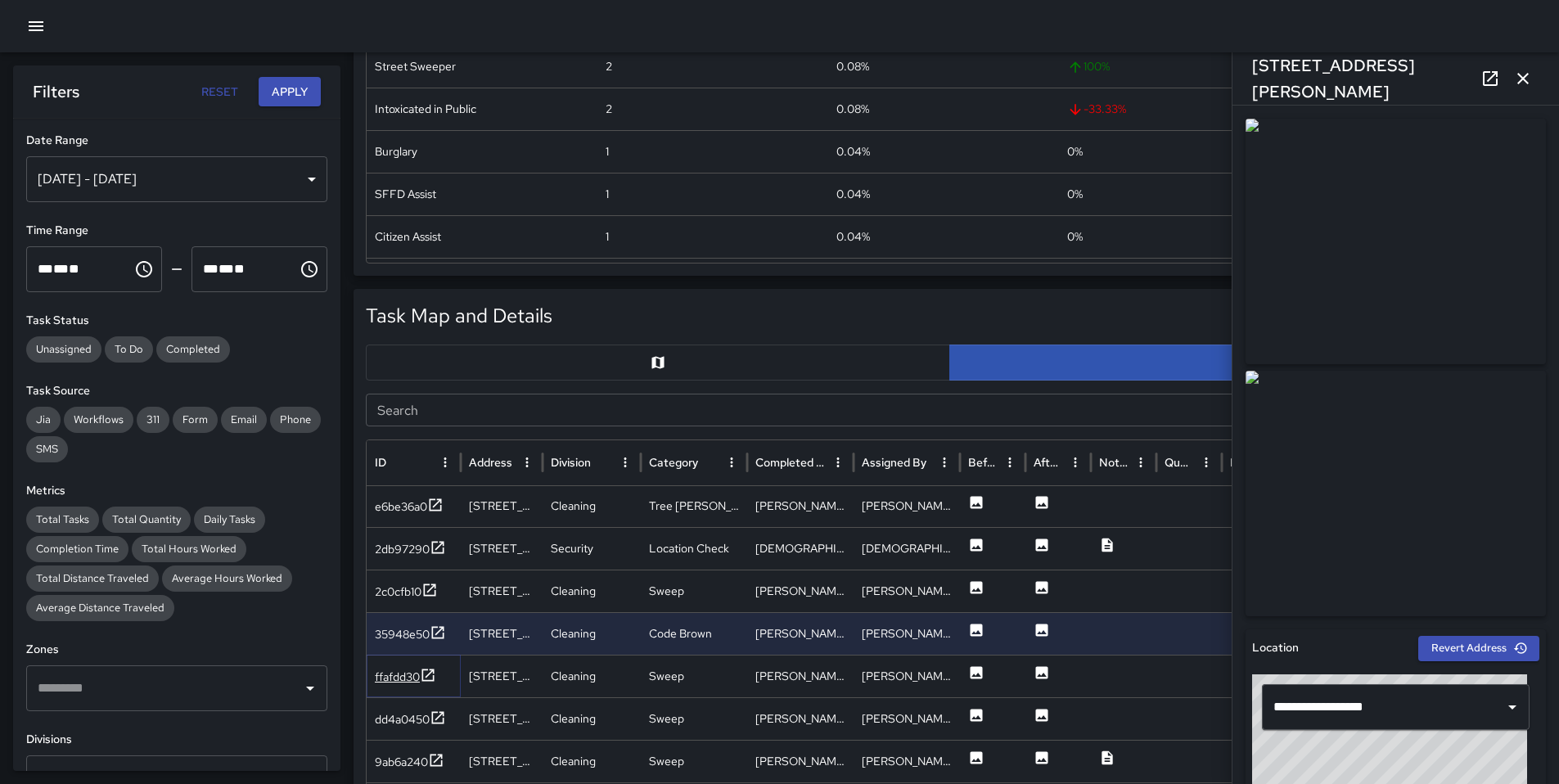
click at [406, 672] on div "ffafdd30" at bounding box center [397, 676] width 45 height 16
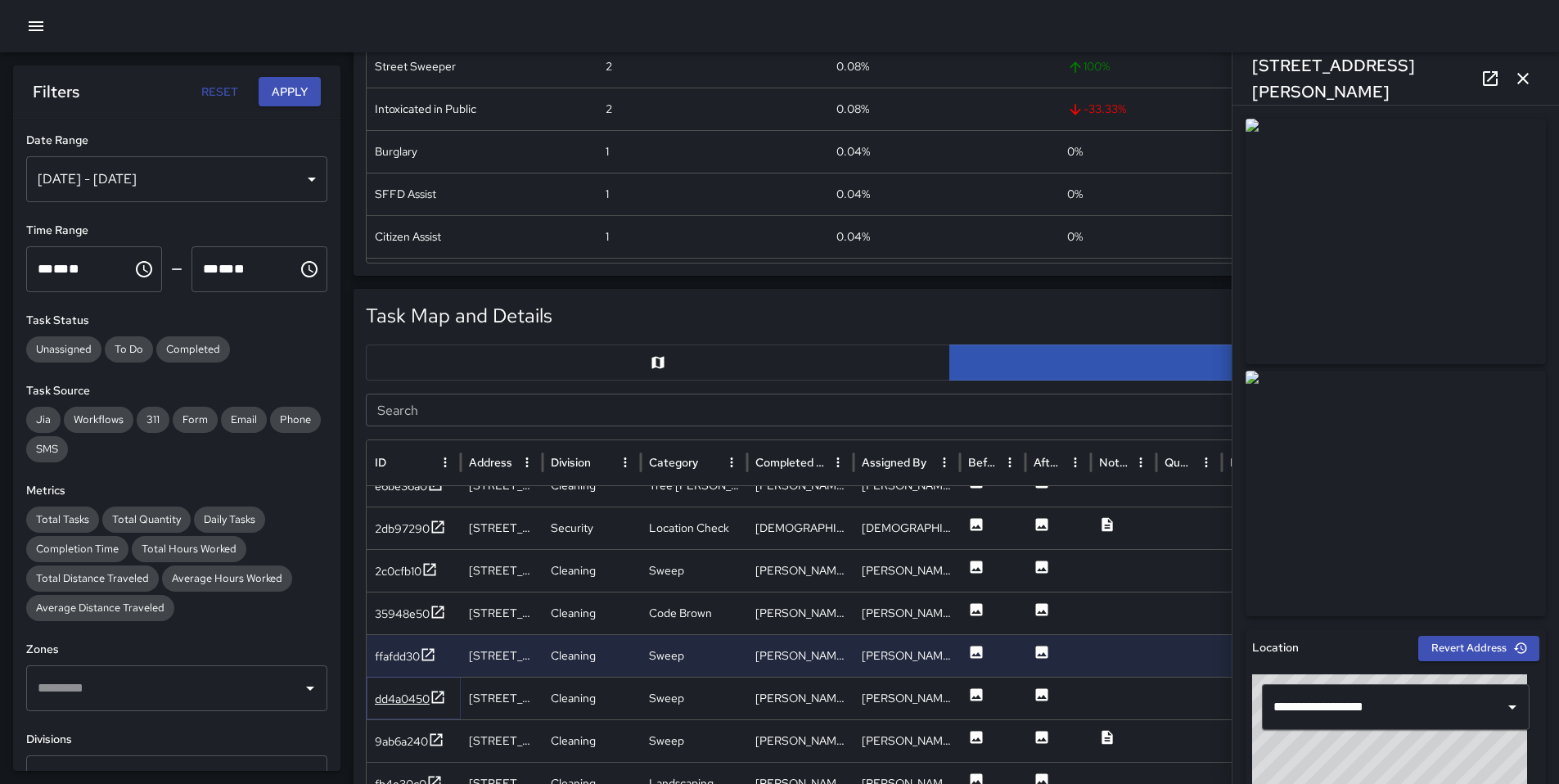
click at [413, 694] on div "dd4a0450" at bounding box center [402, 698] width 55 height 16
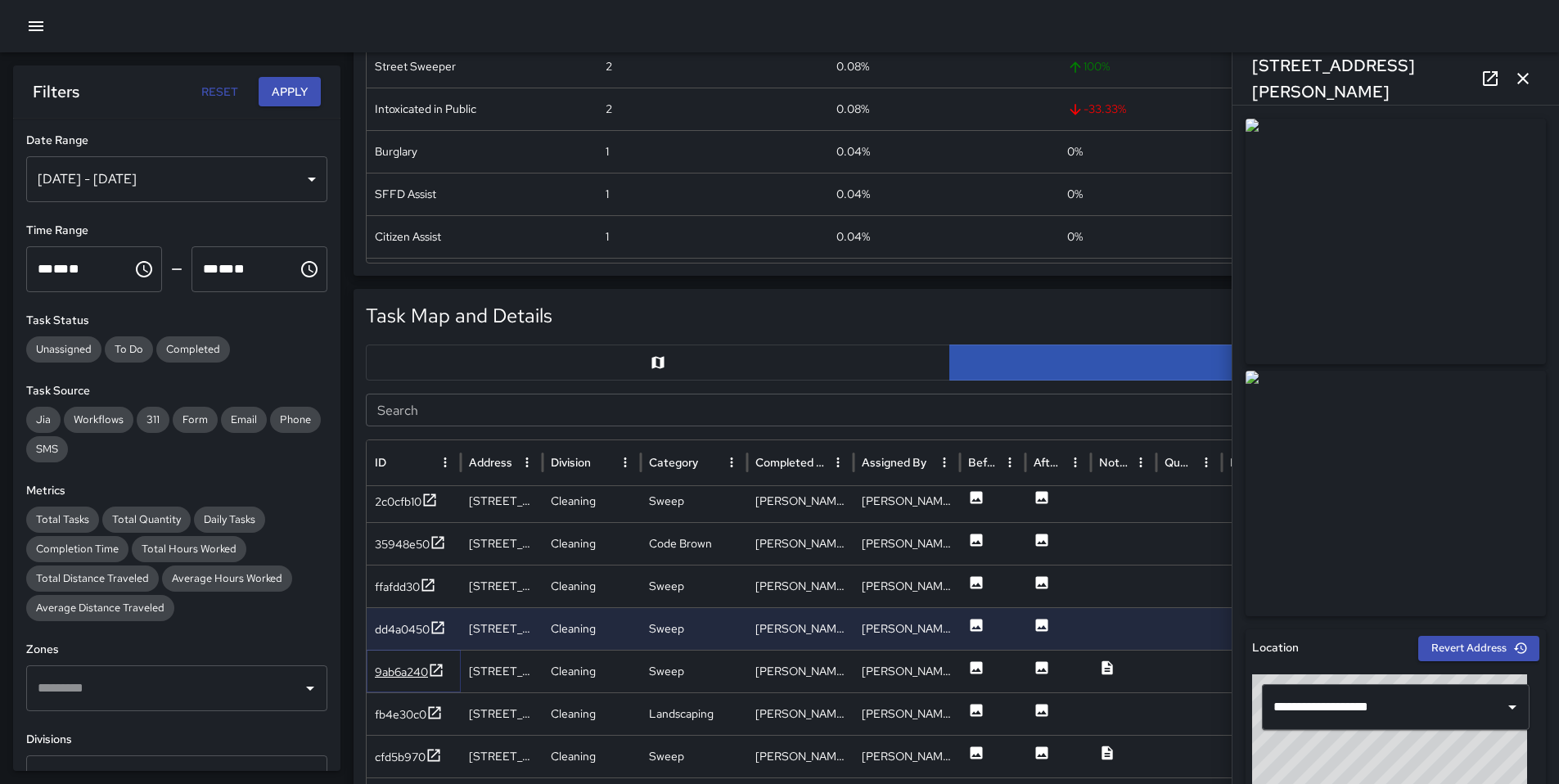
click at [401, 671] on div "9ab6a240" at bounding box center [402, 672] width 53 height 16
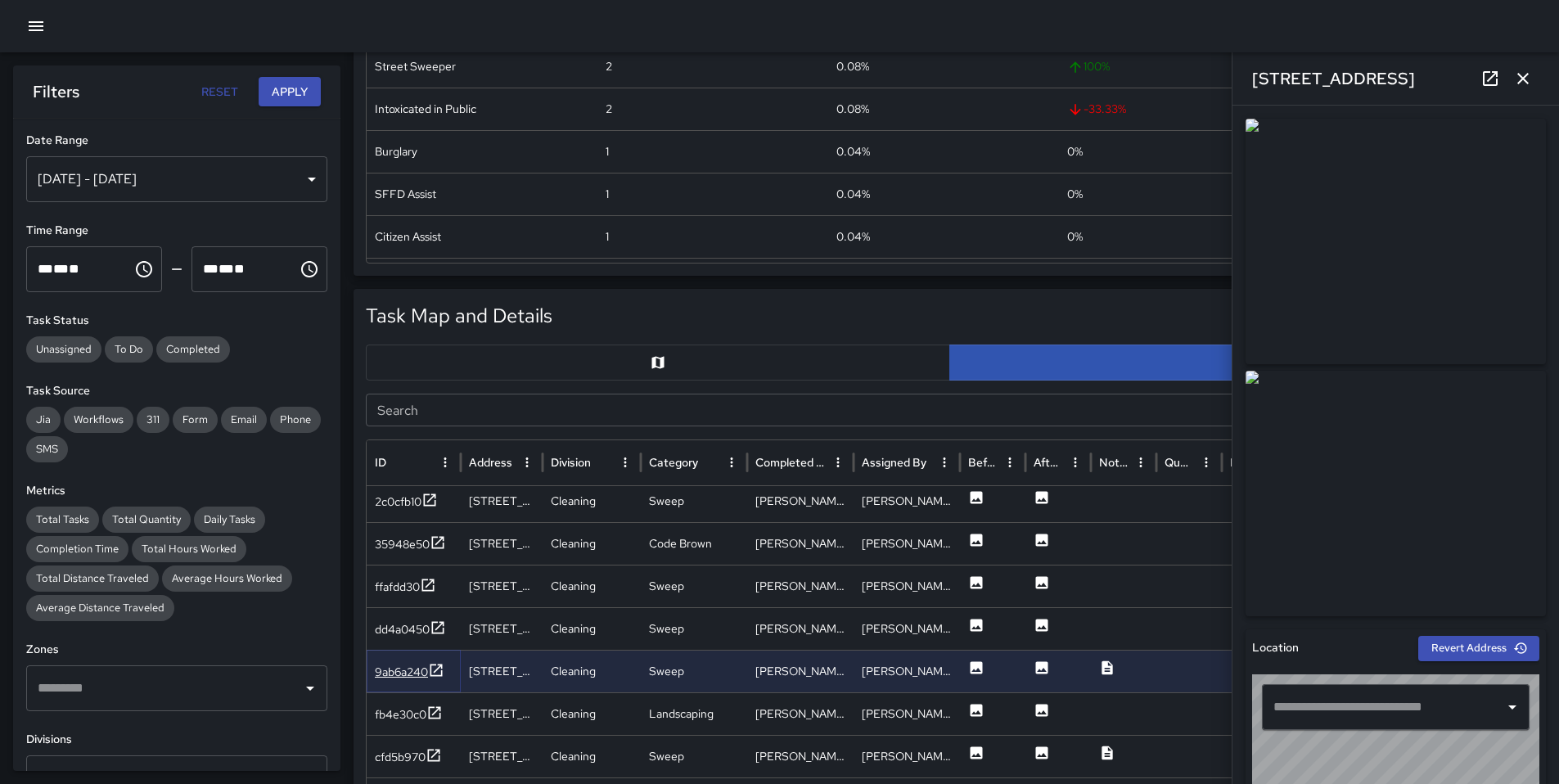
type input "**********"
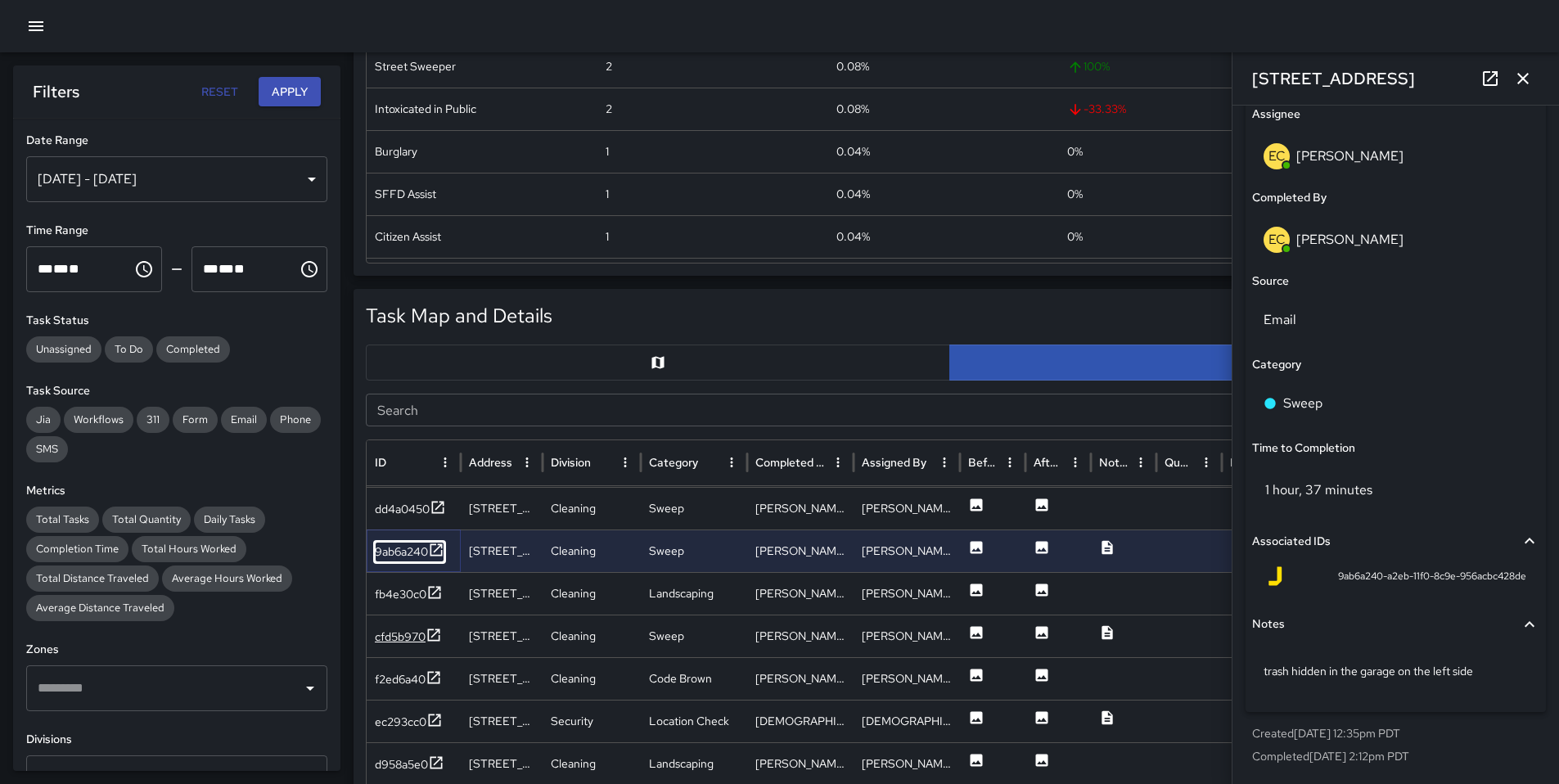
scroll to position [1201, 0]
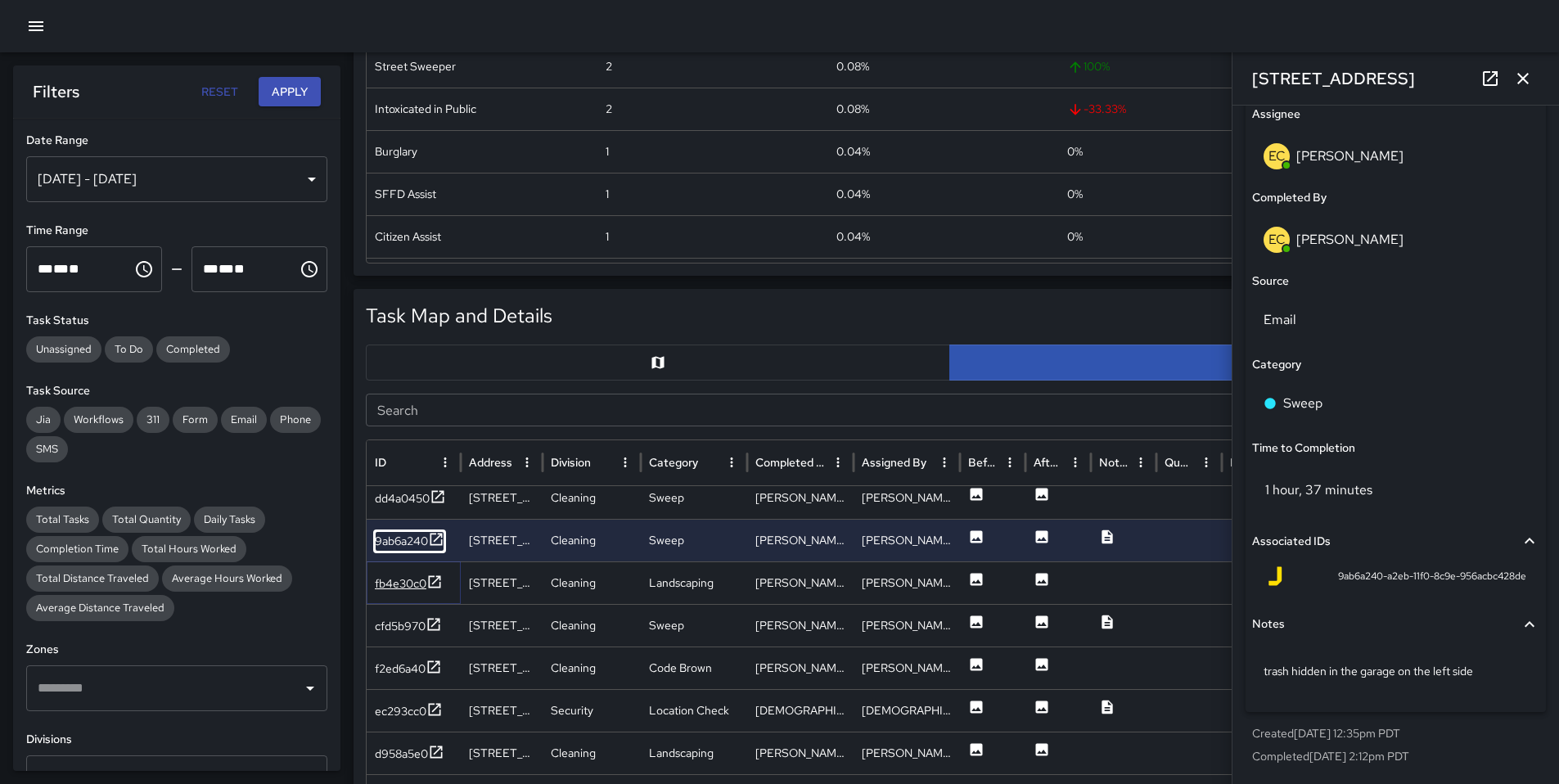
click at [414, 578] on div "fb4e30c0" at bounding box center [401, 583] width 51 height 16
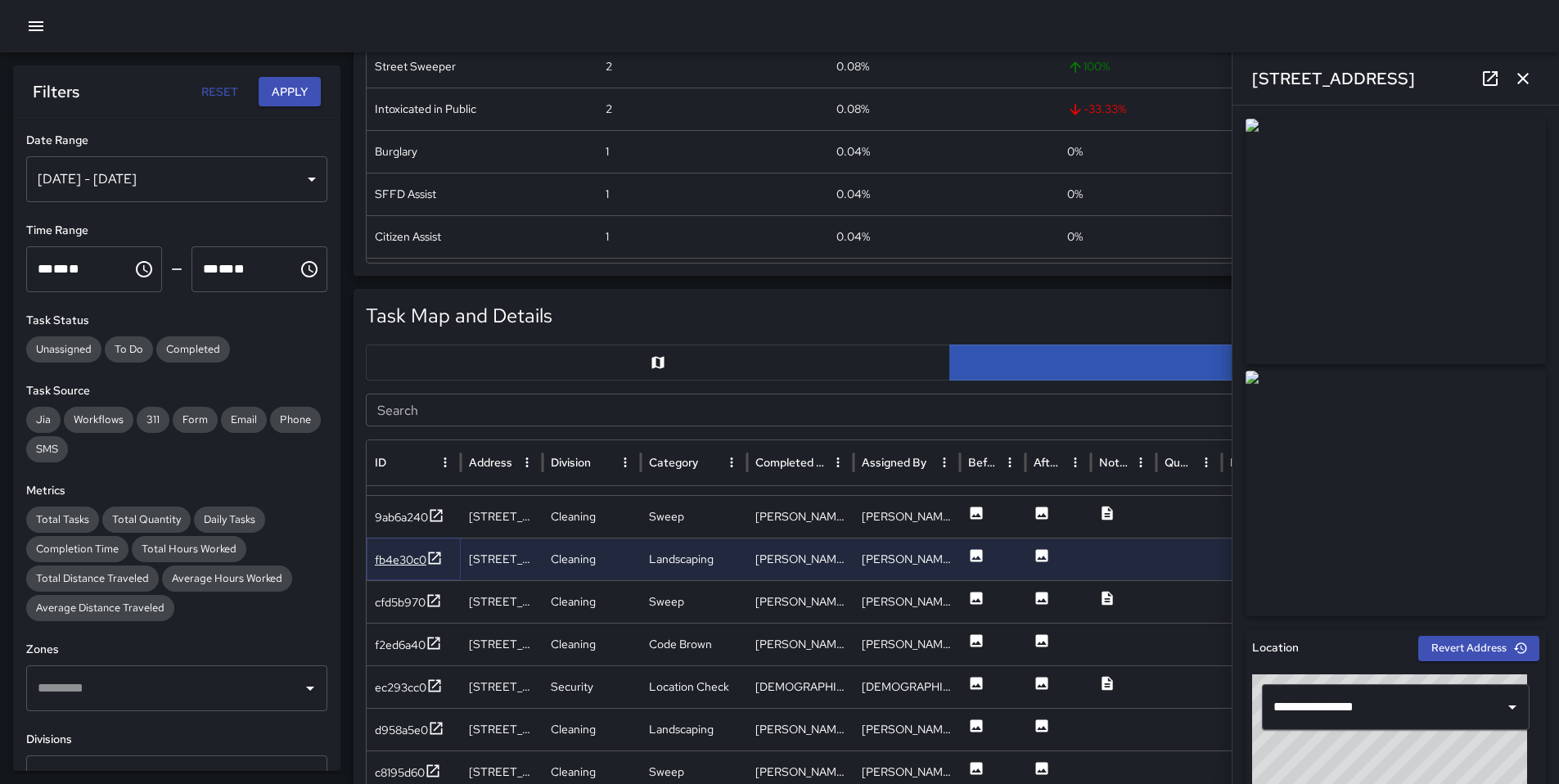
scroll to position [1131, 0]
click at [407, 563] on div "fb4e30c0" at bounding box center [401, 562] width 51 height 16
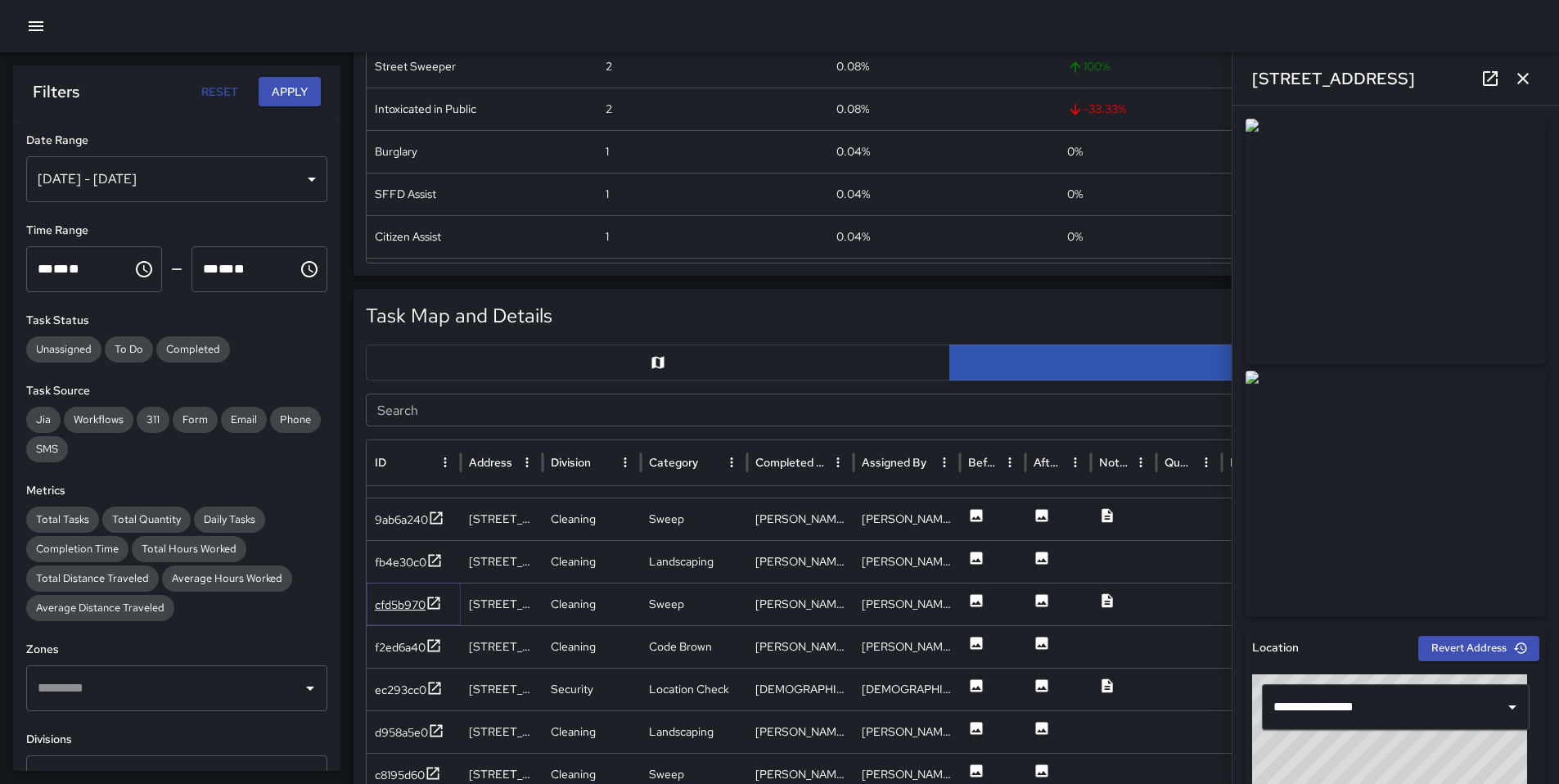
click at [400, 601] on div "cfd5b970" at bounding box center [400, 604] width 51 height 16
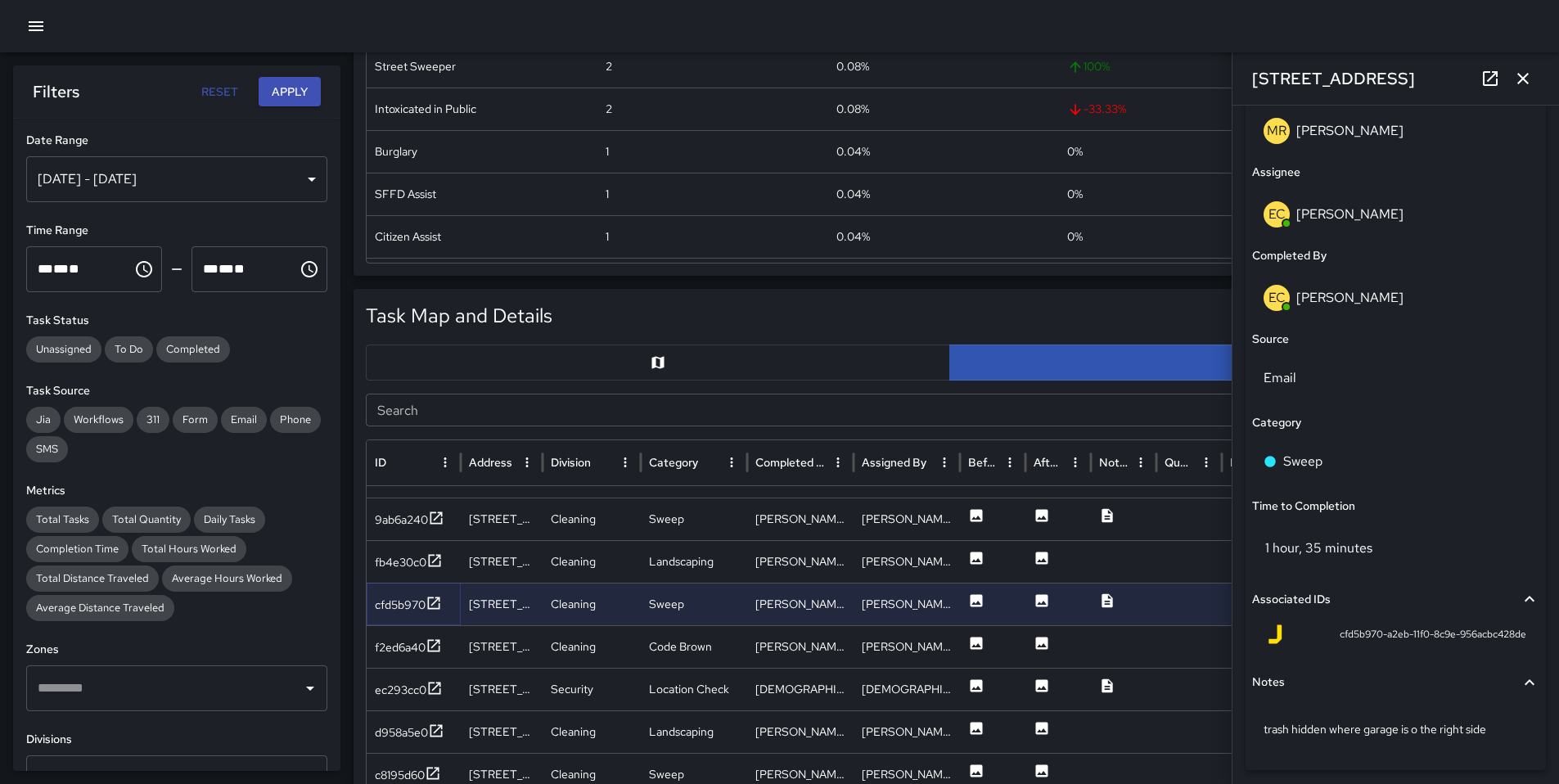
scroll to position [987, 0]
click at [418, 648] on div "f2ed6a40" at bounding box center [400, 647] width 51 height 16
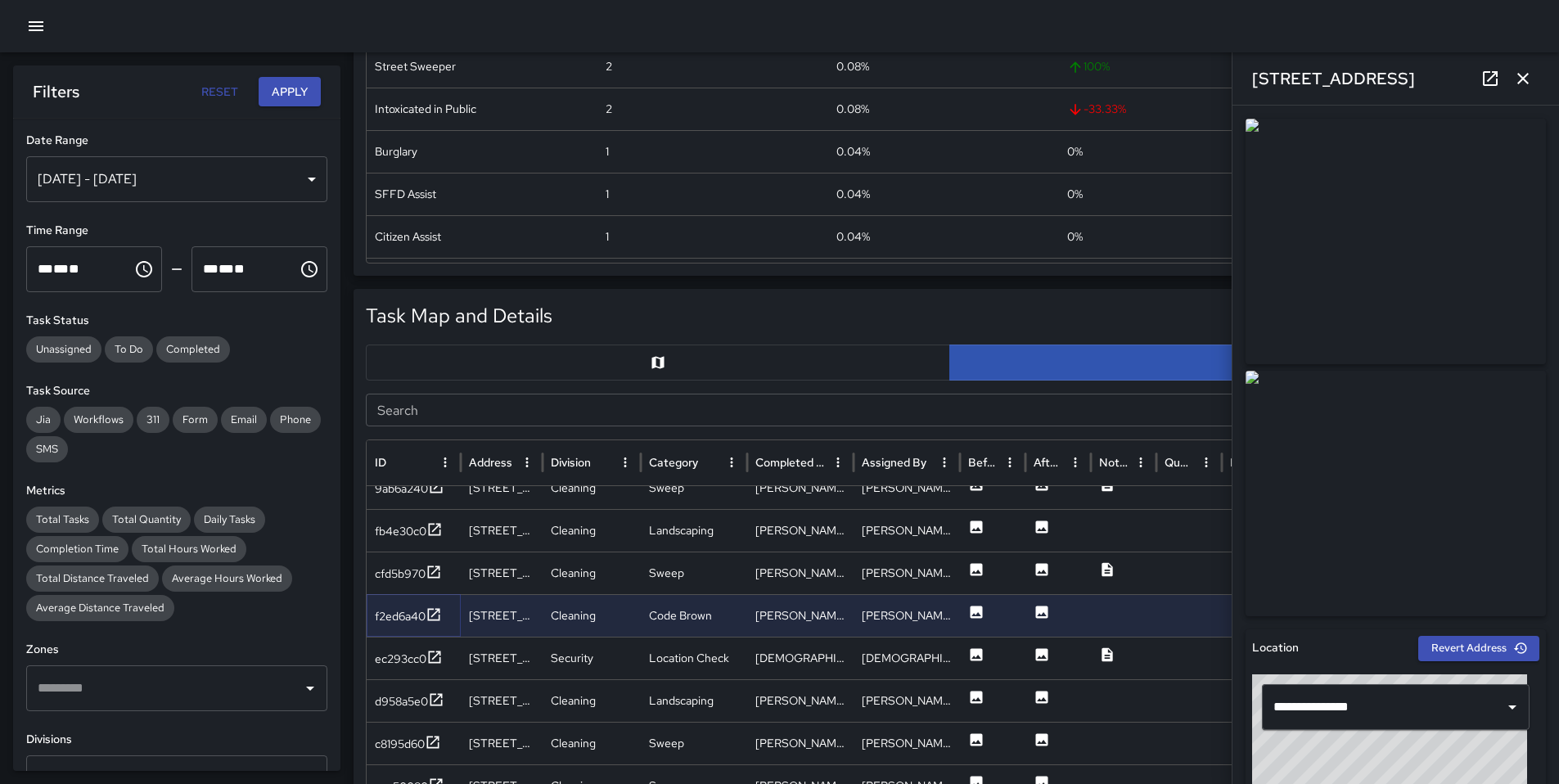
scroll to position [1254, 0]
click at [394, 658] on div "ec293cc0" at bounding box center [401, 657] width 51 height 16
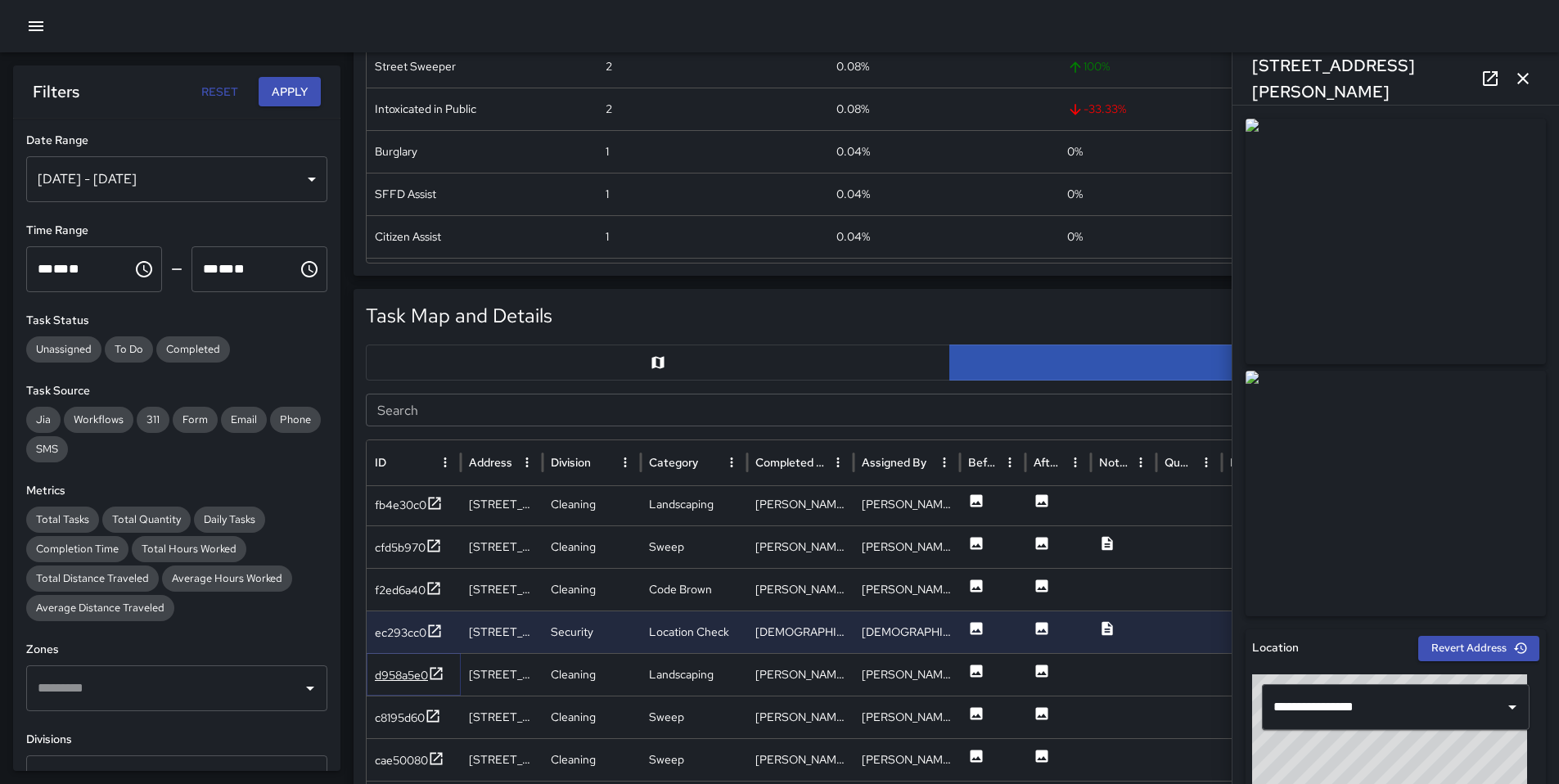
click at [402, 678] on div "d958a5e0" at bounding box center [402, 675] width 53 height 16
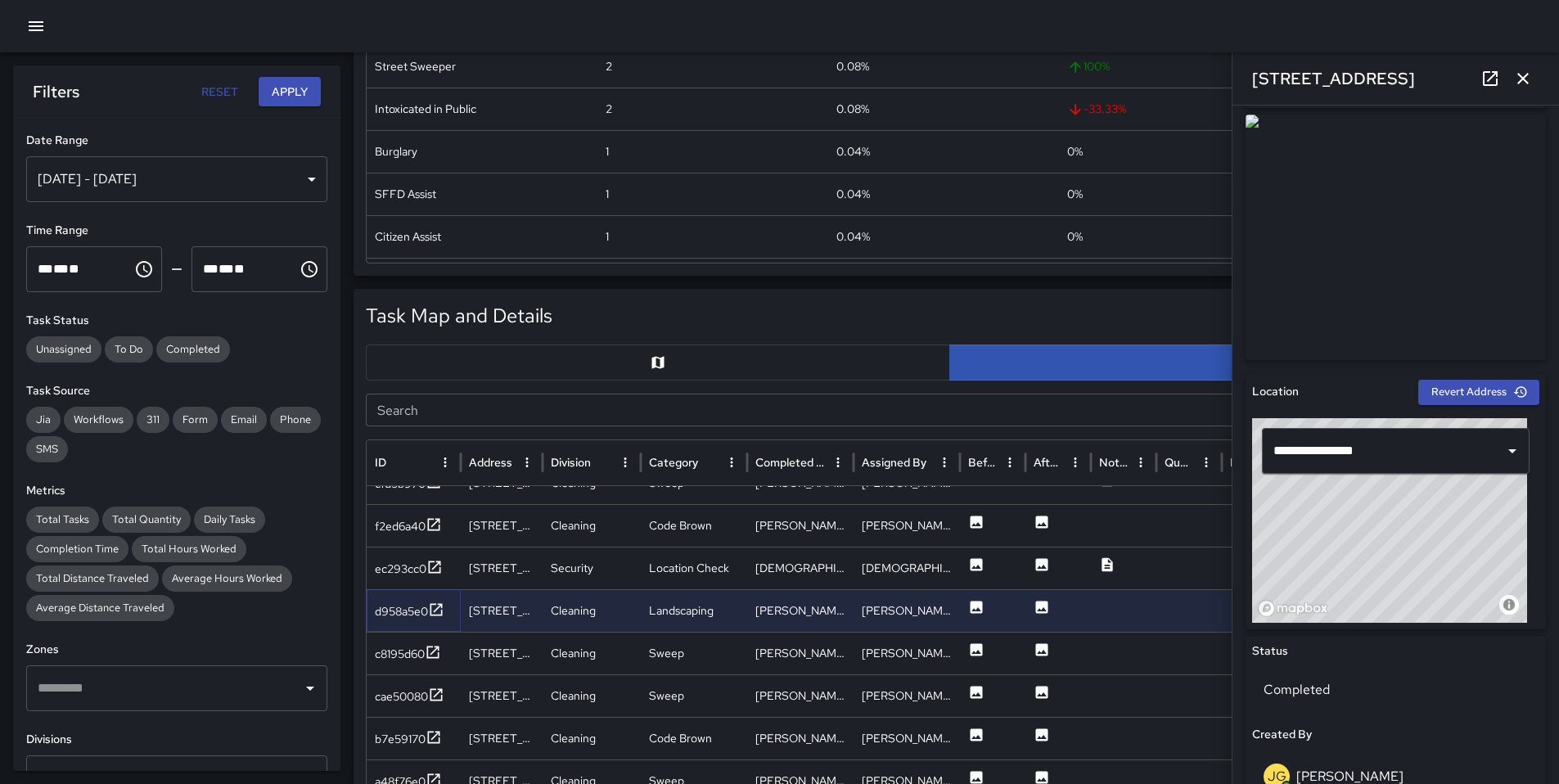
scroll to position [1243, 0]
click at [410, 652] on div "c8195d60" at bounding box center [400, 654] width 50 height 16
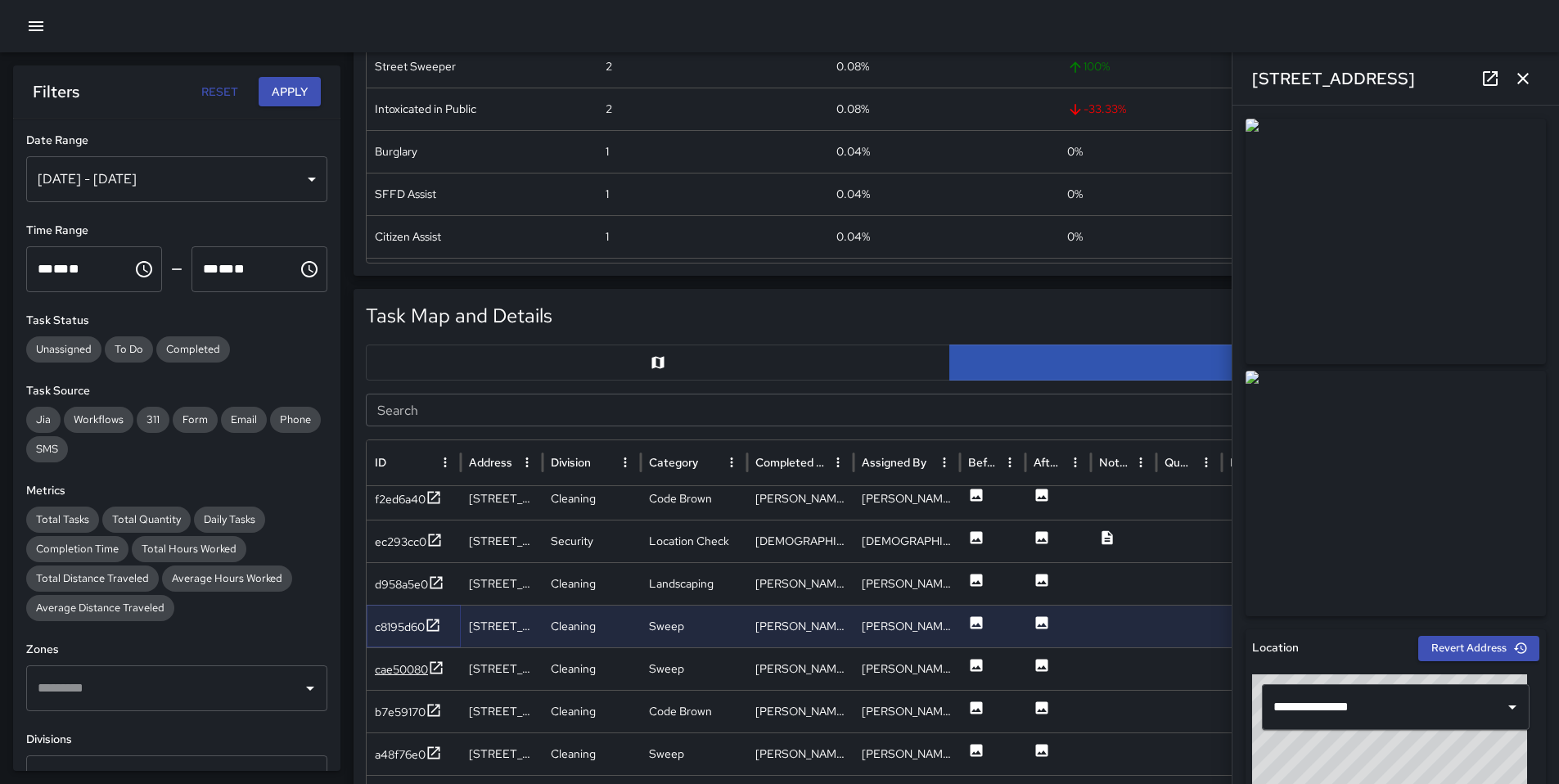
scroll to position [1270, 0]
click at [406, 667] on div "cae50080" at bounding box center [402, 666] width 53 height 16
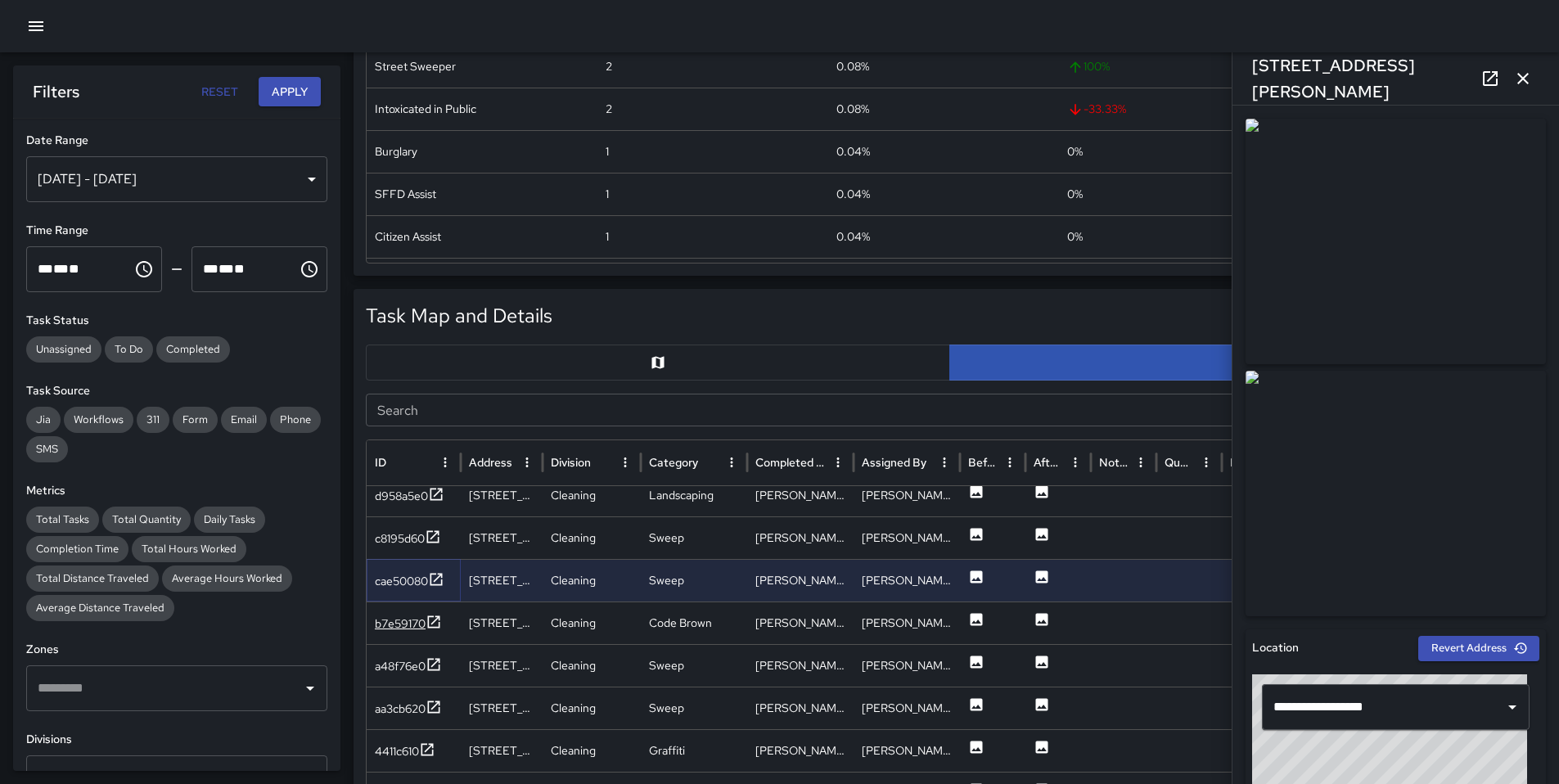
scroll to position [1364, 0]
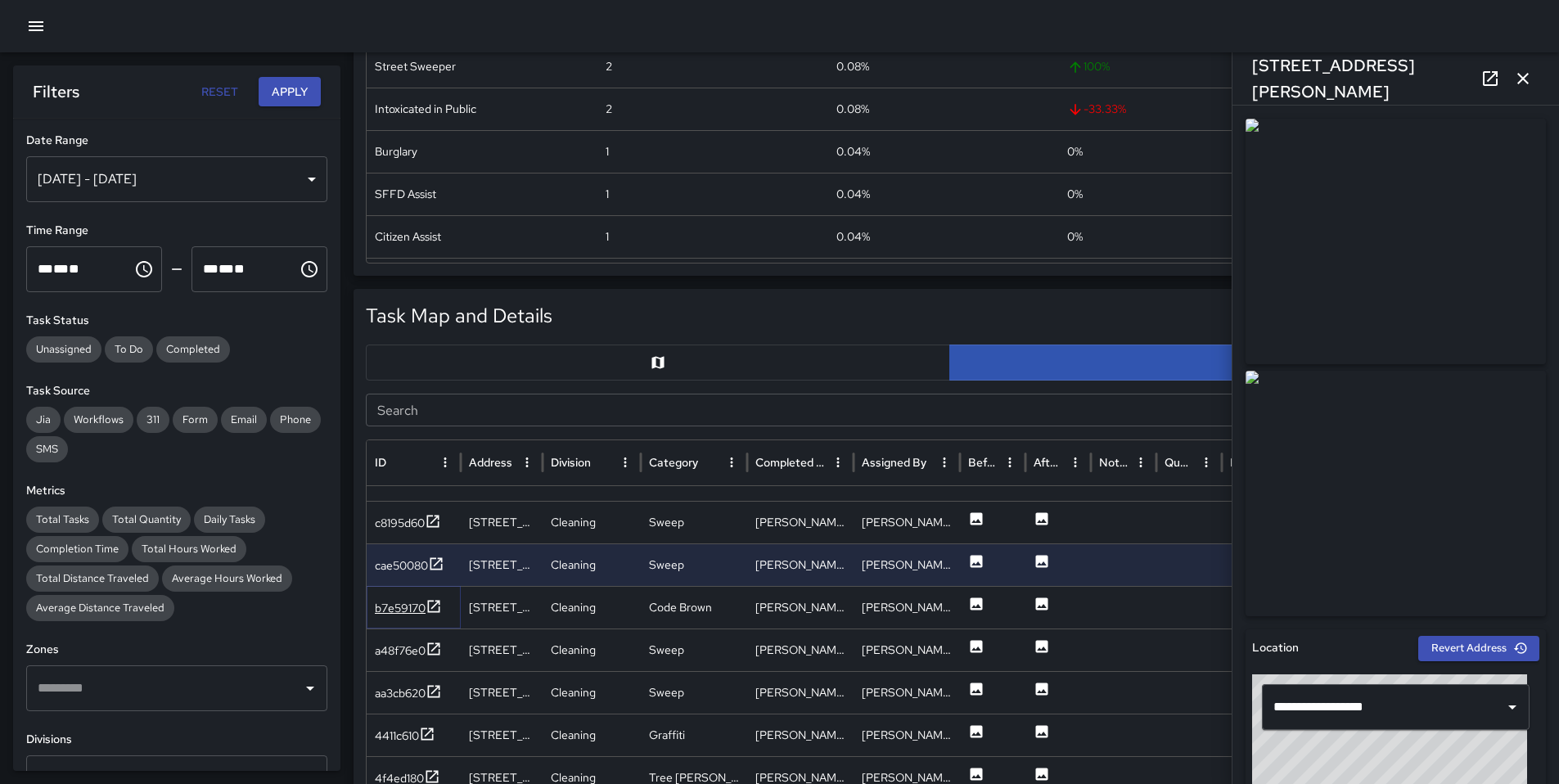
click at [396, 617] on div "b7e59170" at bounding box center [408, 608] width 67 height 21
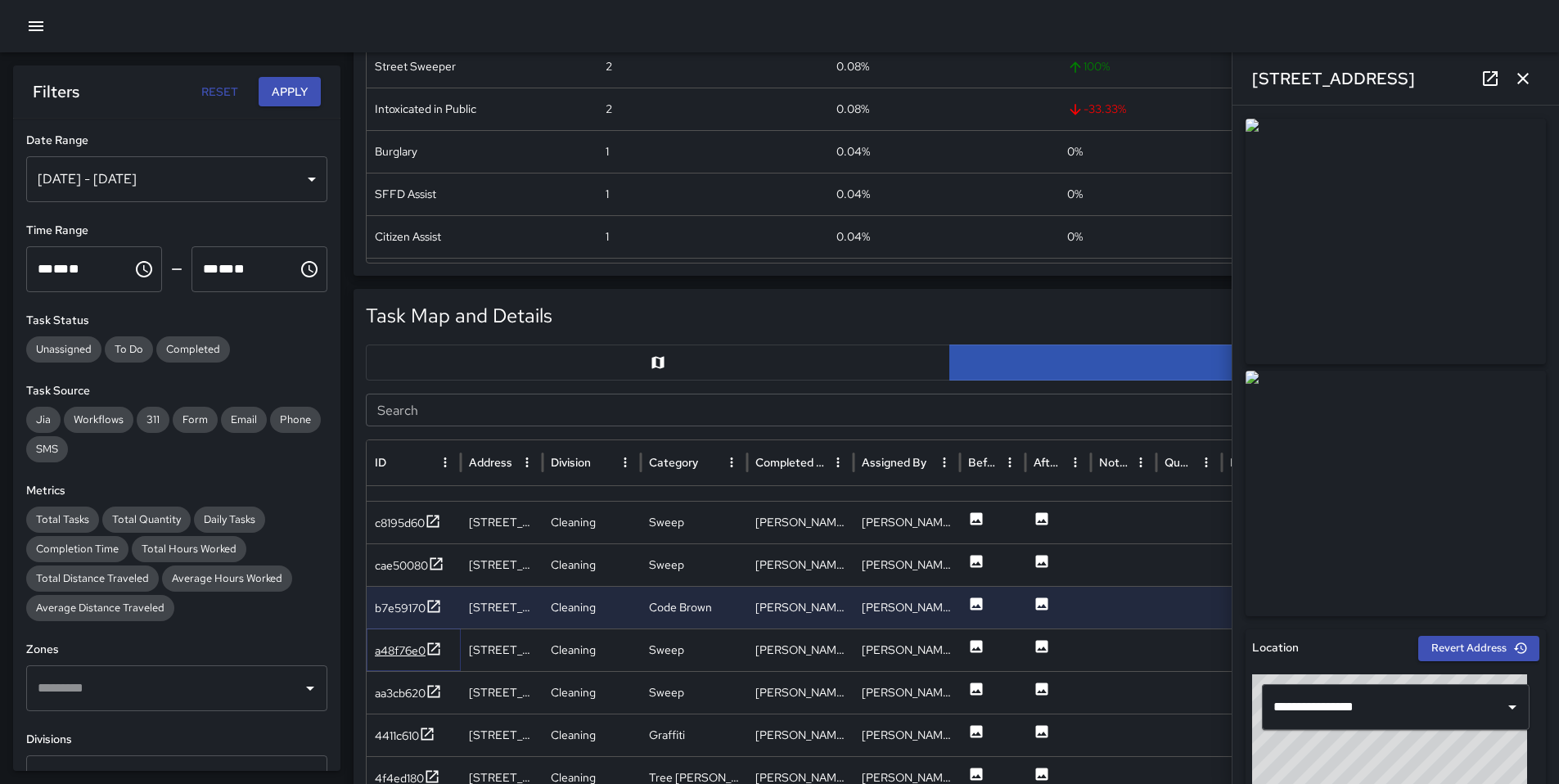
click at [407, 649] on div "a48f76e0" at bounding box center [400, 650] width 51 height 16
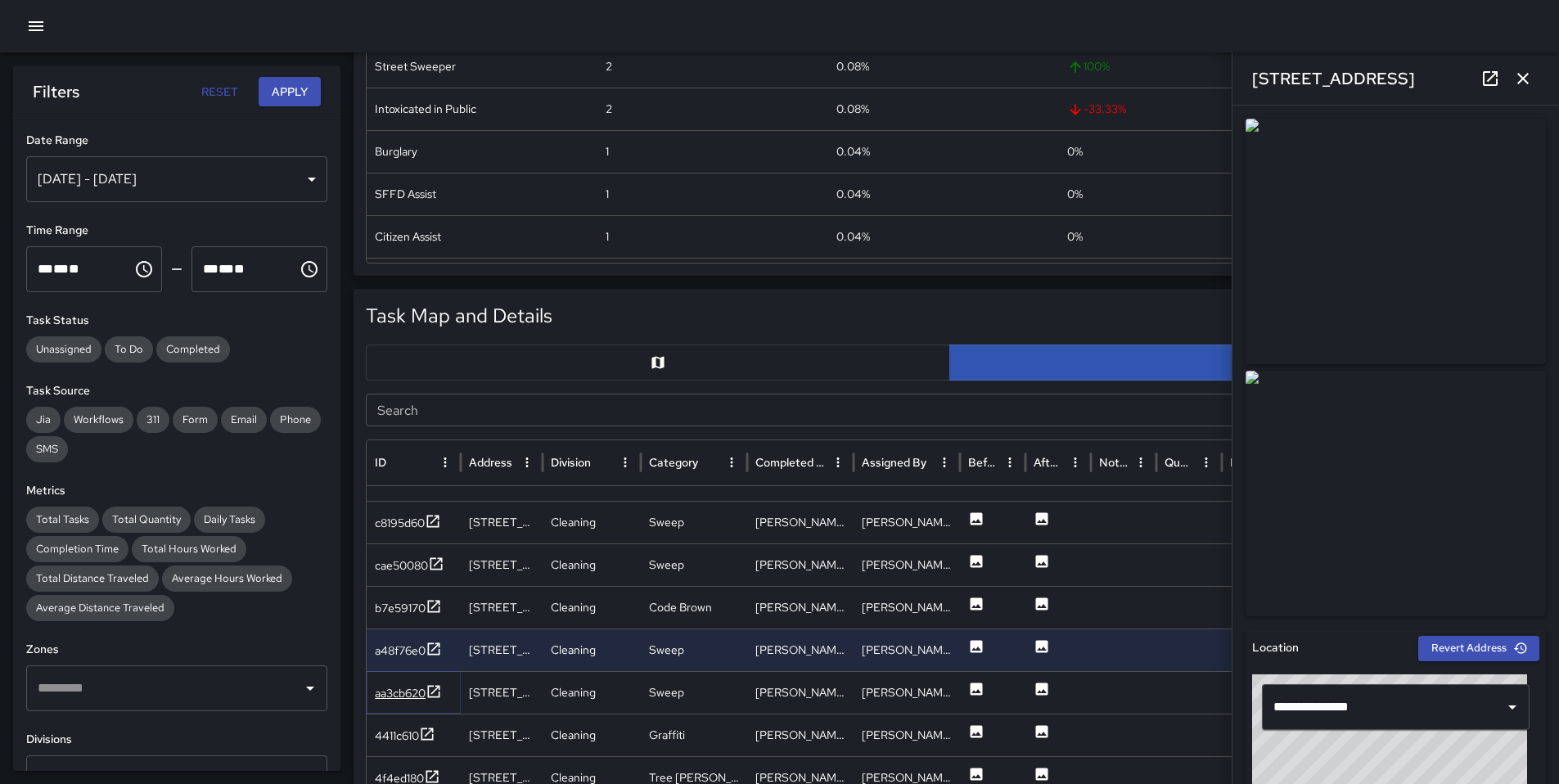
click at [418, 695] on div "aa3cb620" at bounding box center [400, 693] width 51 height 16
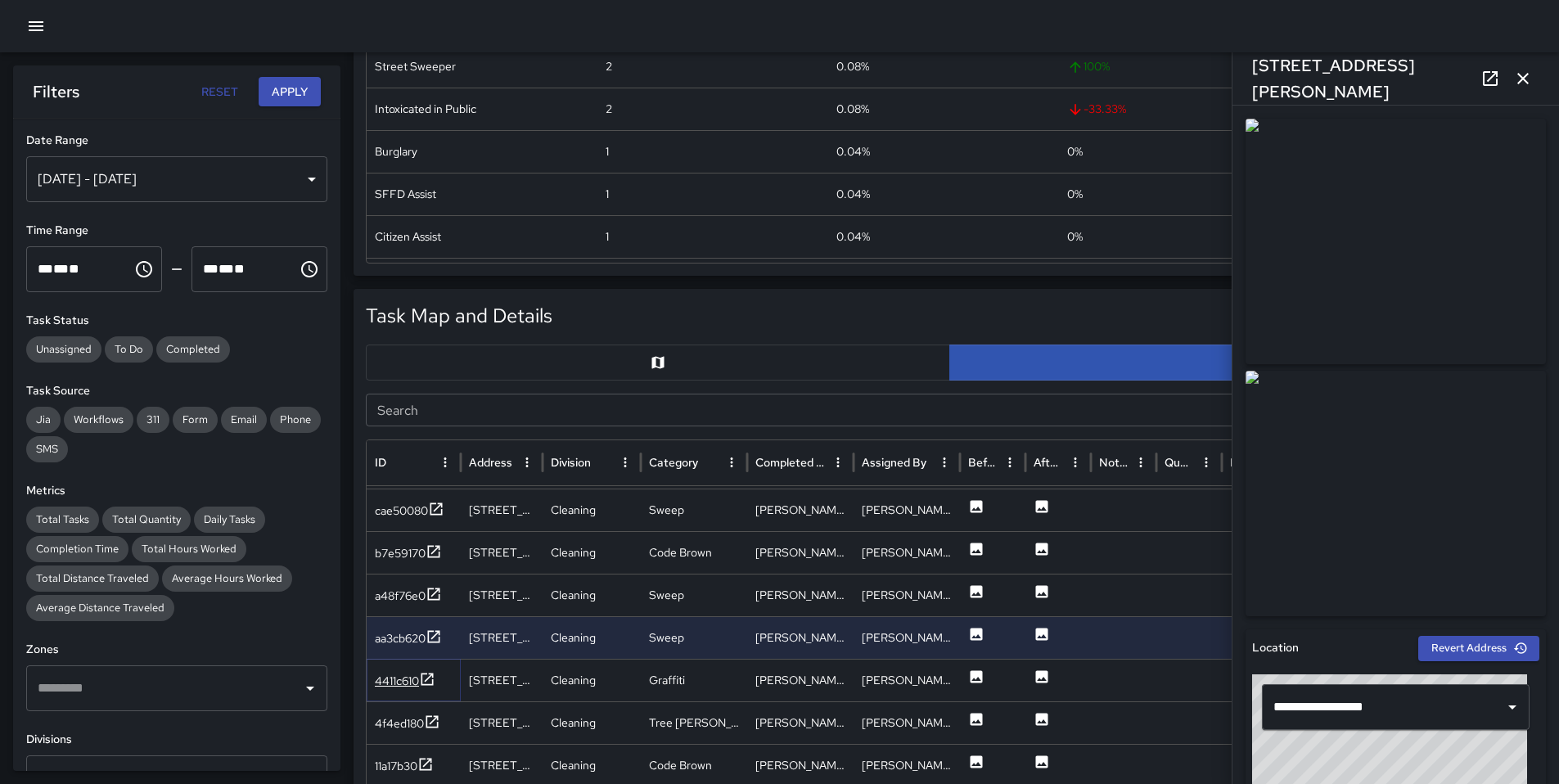
click at [403, 681] on div "4411c610" at bounding box center [397, 680] width 45 height 16
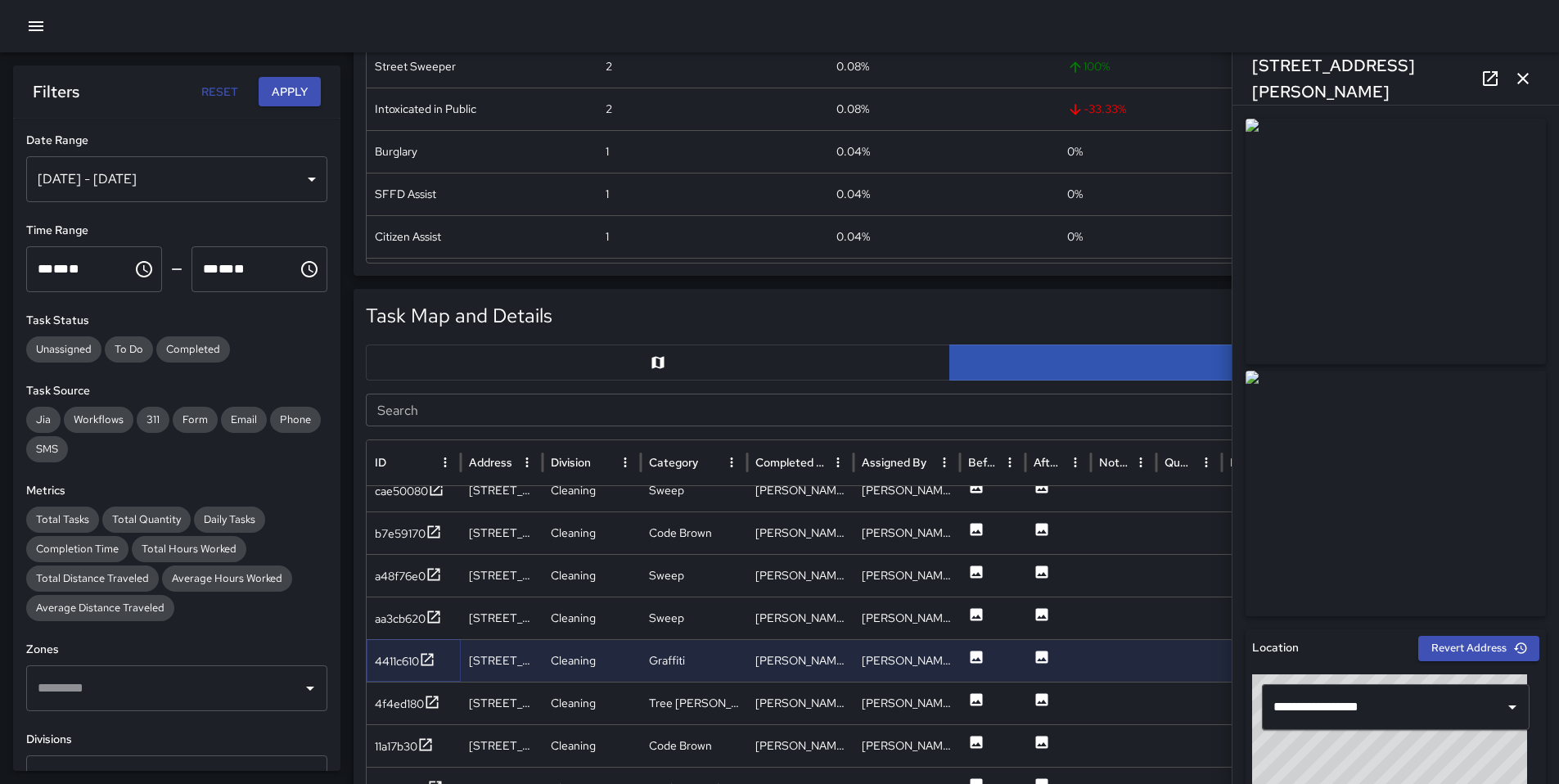
scroll to position [1434, 0]
click at [408, 703] on div "4f4ed180" at bounding box center [399, 701] width 49 height 16
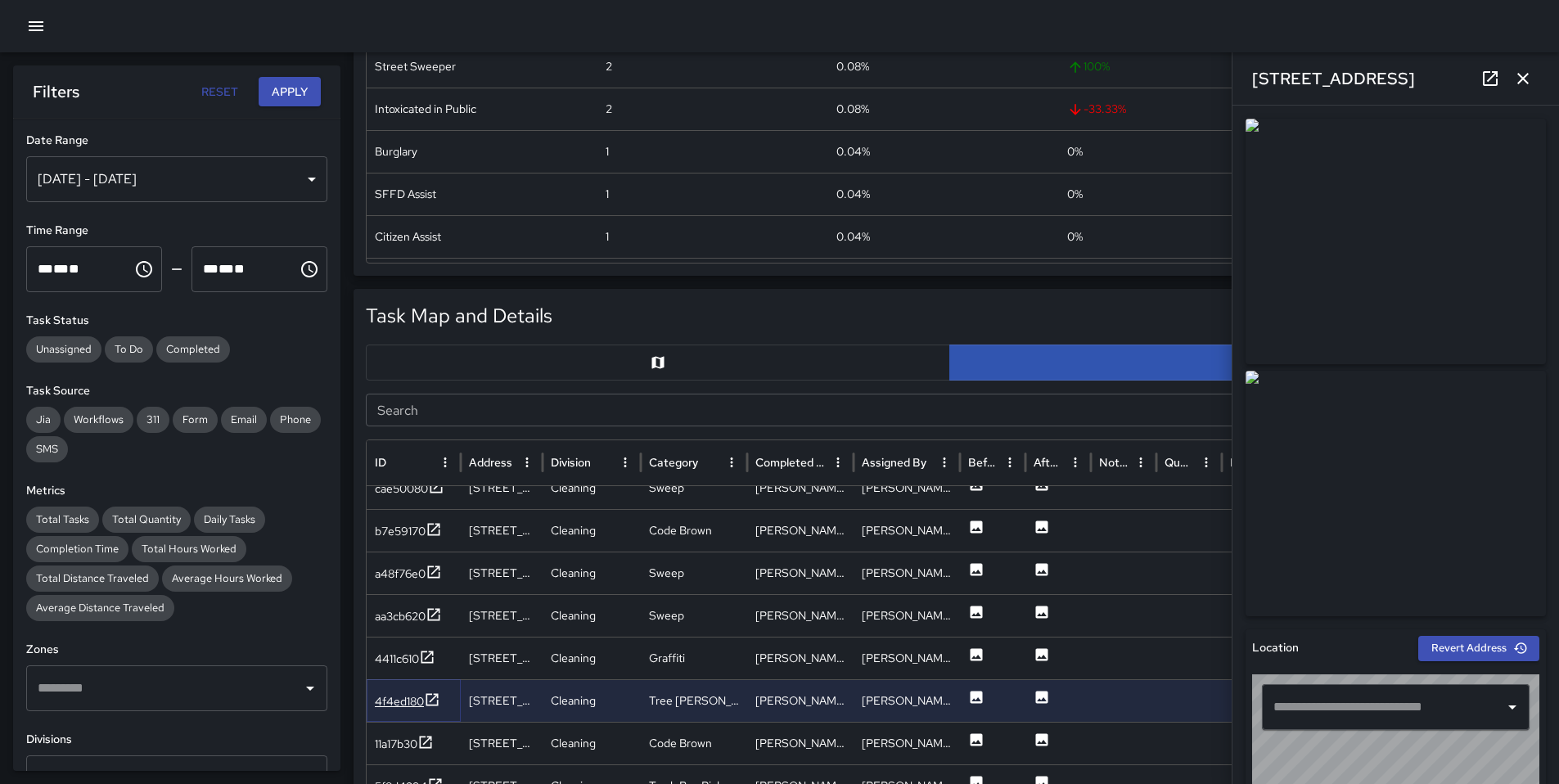
type input "**********"
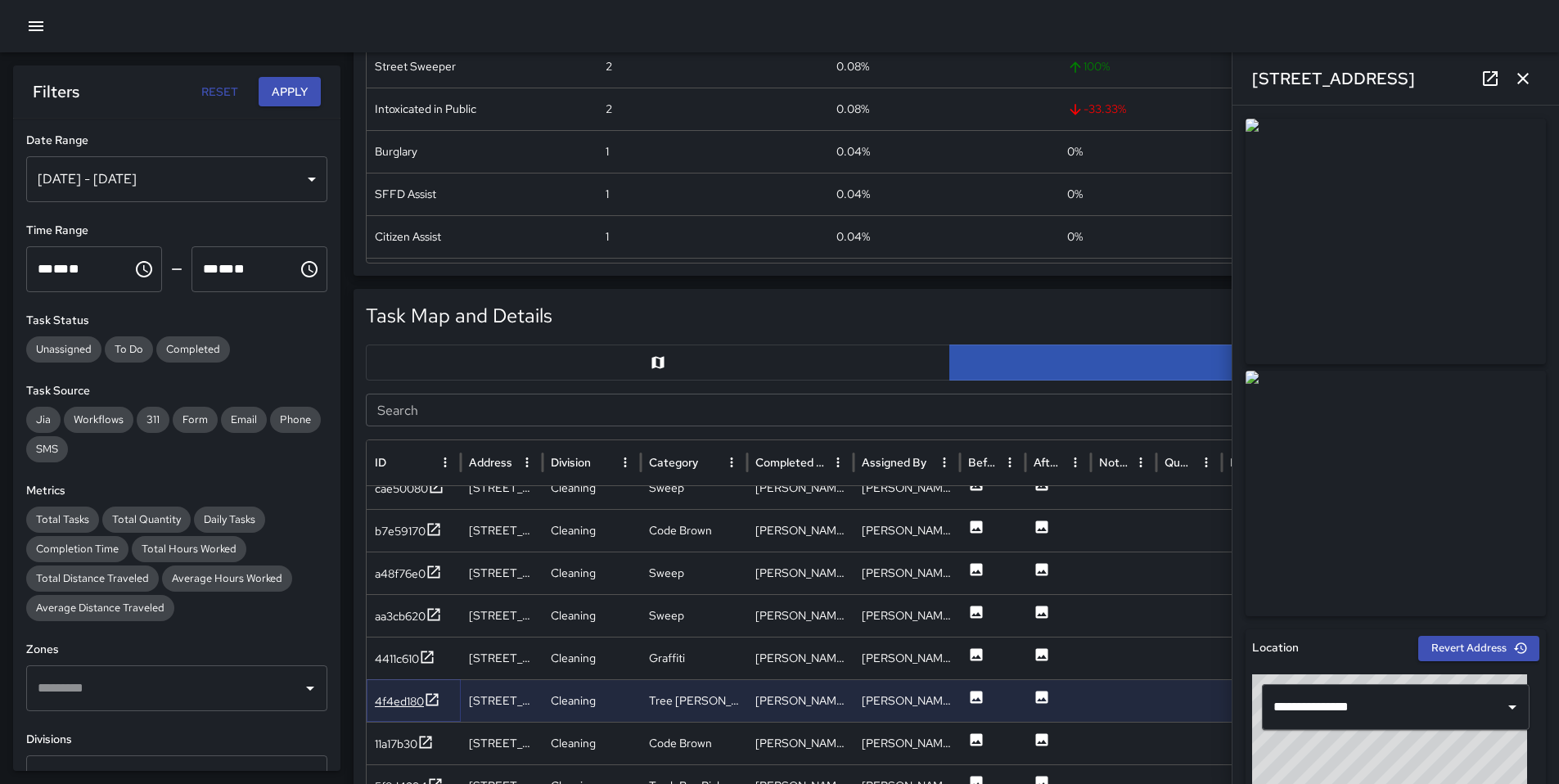
click at [414, 701] on div "4f4ed180" at bounding box center [399, 701] width 49 height 16
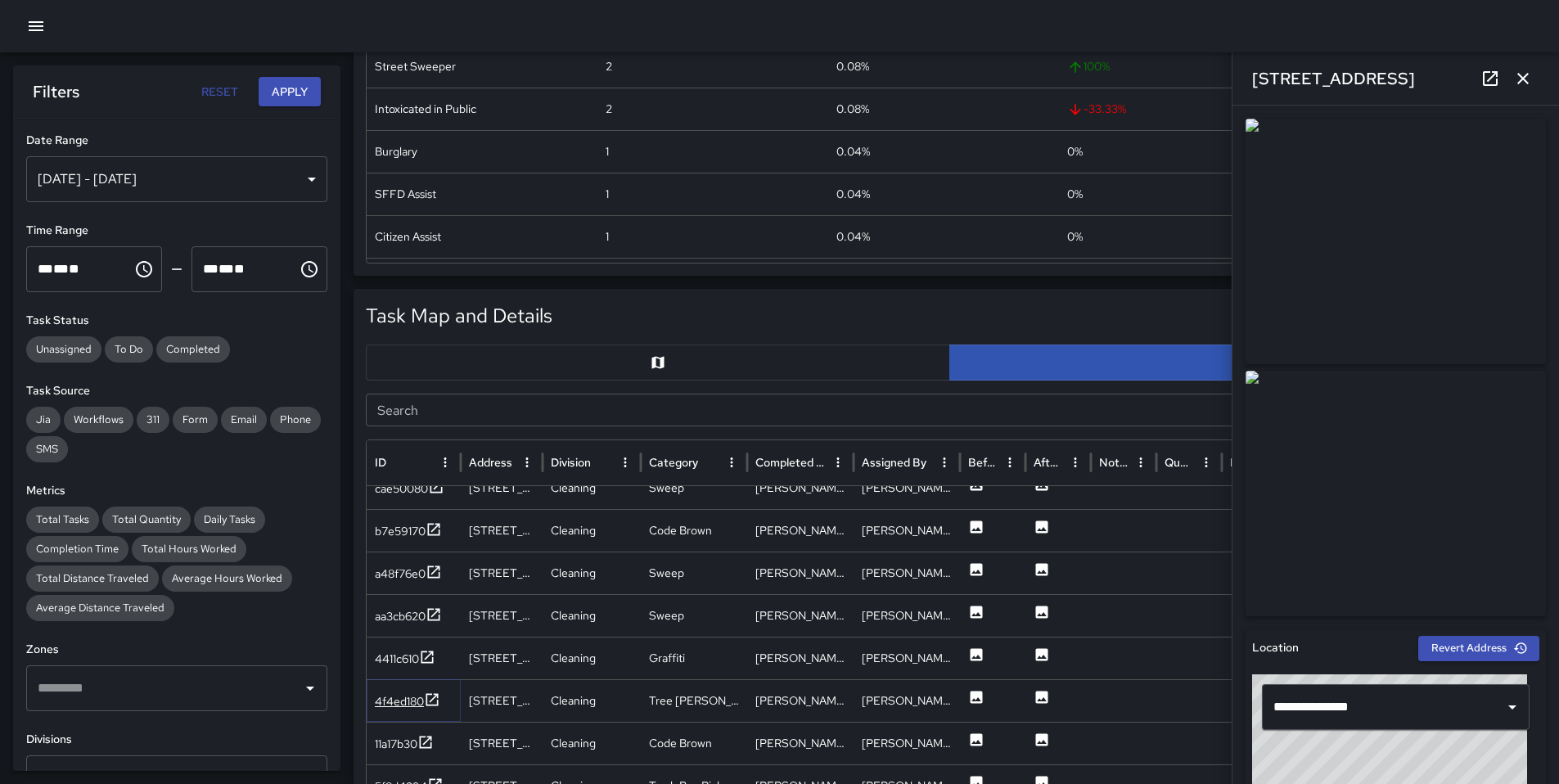
click at [393, 699] on div "4f4ed180" at bounding box center [399, 701] width 49 height 16
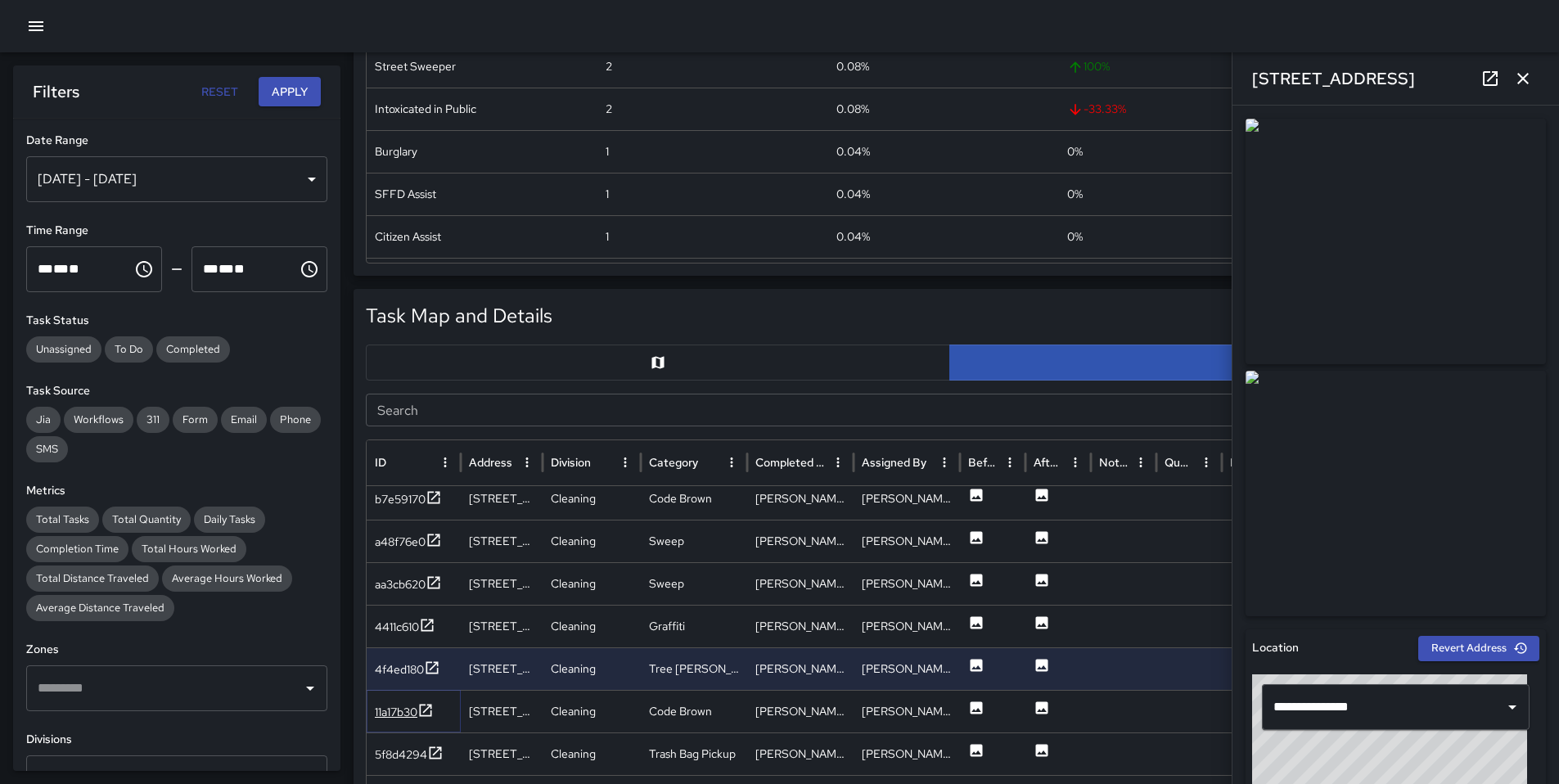
click at [402, 706] on div "11a17b30" at bounding box center [396, 711] width 43 height 16
click at [411, 709] on div "5f8d4294" at bounding box center [401, 710] width 52 height 16
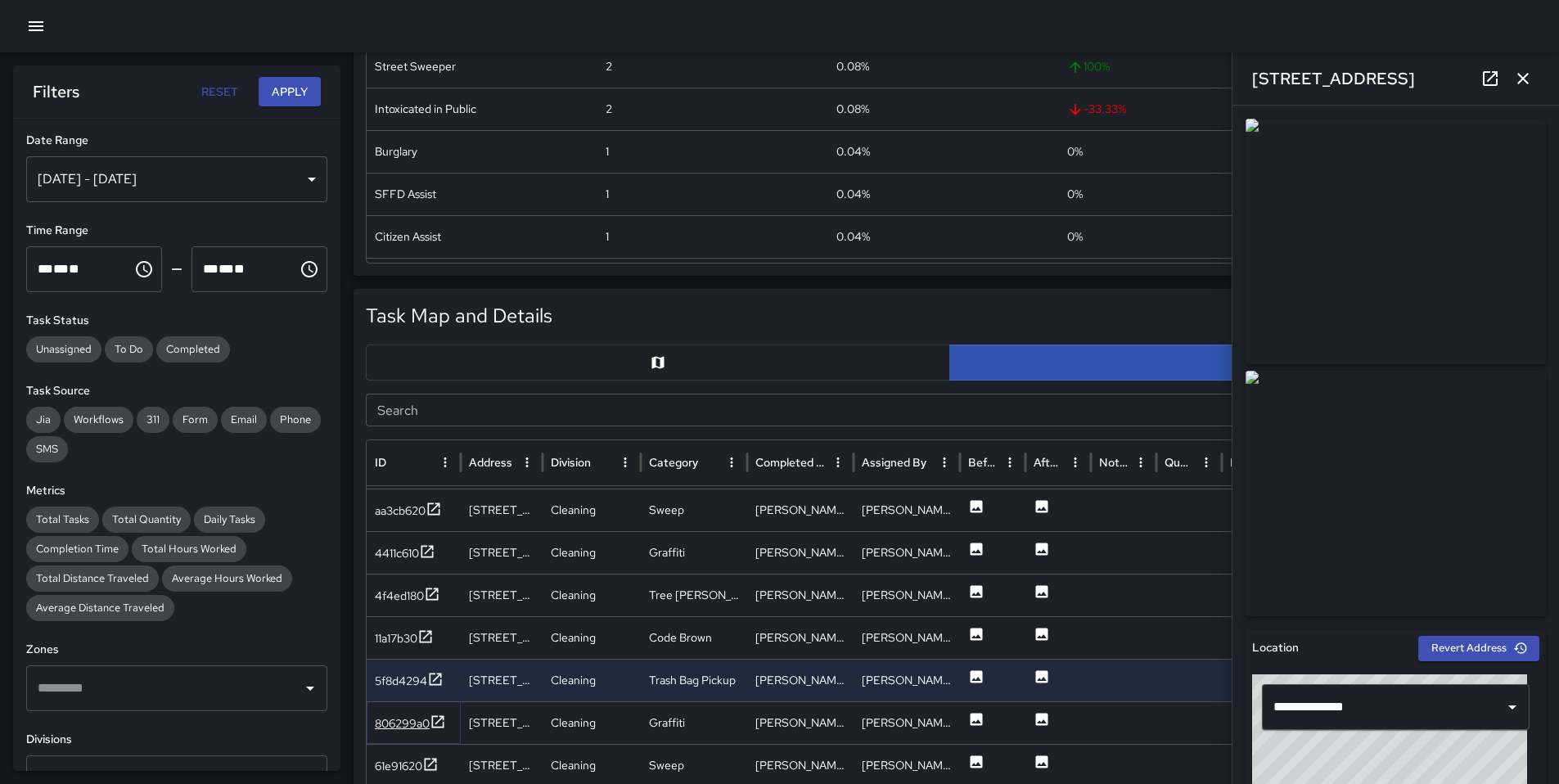
click at [400, 720] on div "806299a0" at bounding box center [402, 723] width 55 height 16
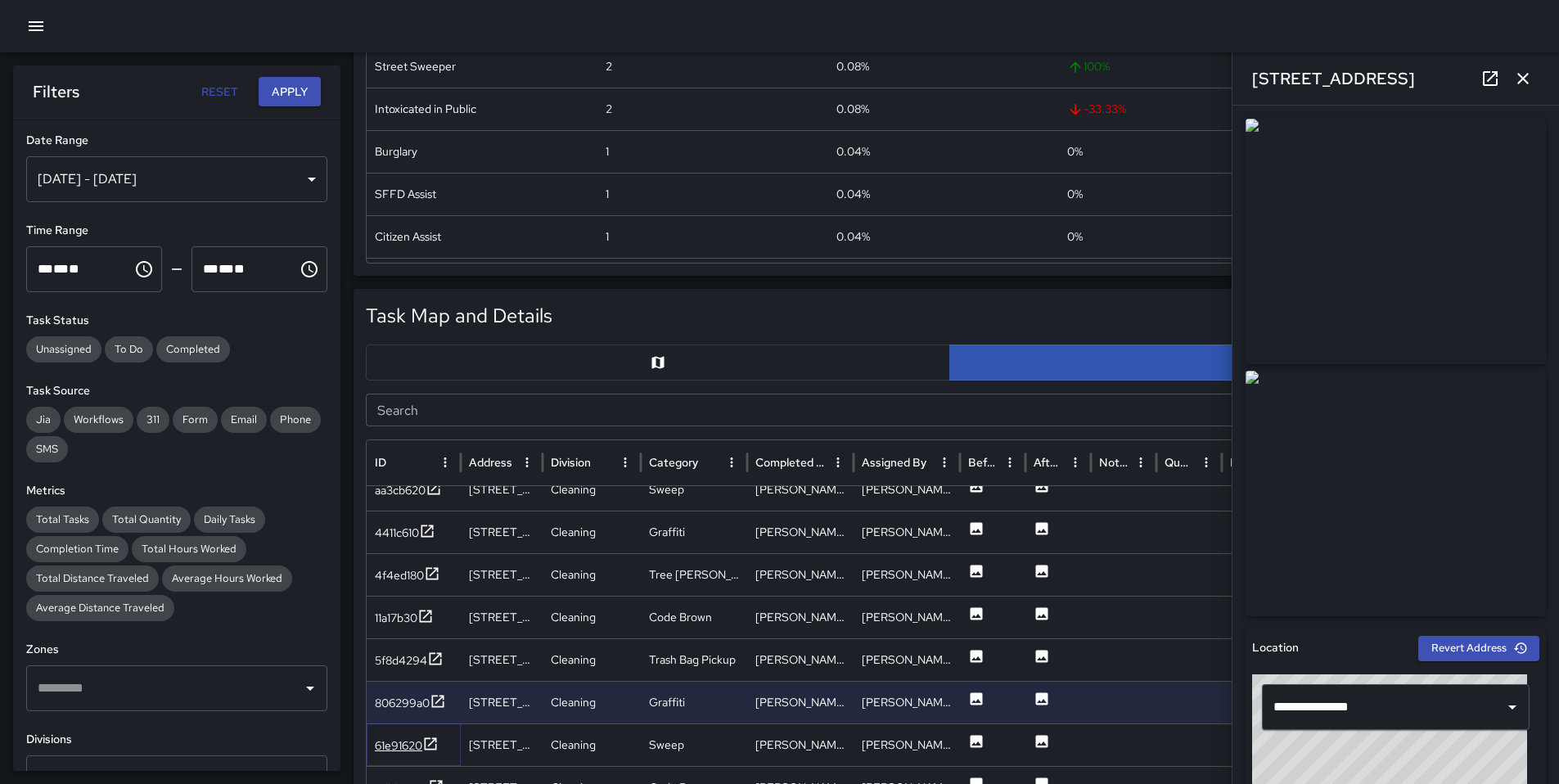
click at [399, 736] on div "61e91620" at bounding box center [407, 746] width 63 height 21
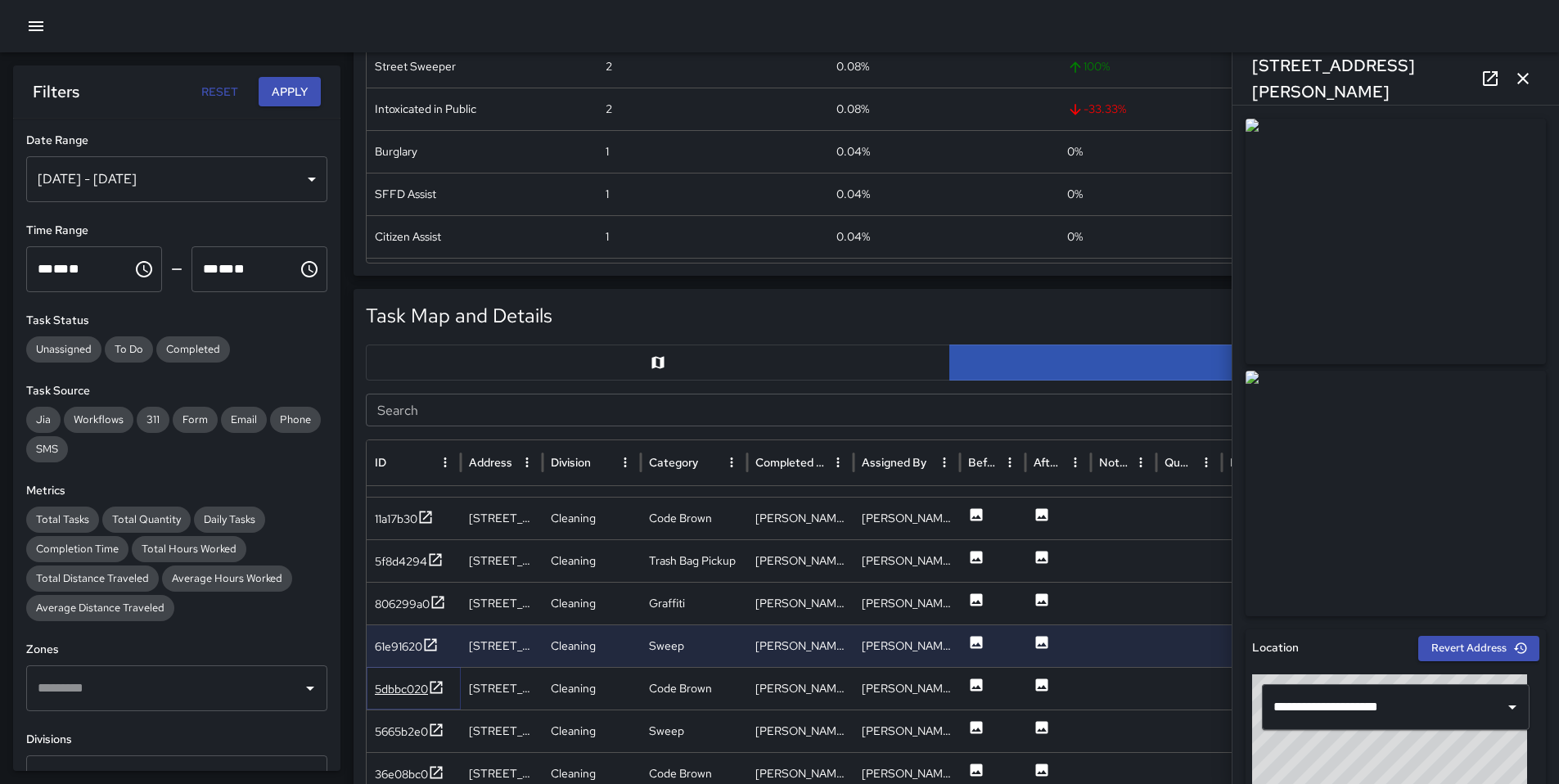
click at [404, 688] on div "5dbbc020" at bounding box center [402, 689] width 53 height 16
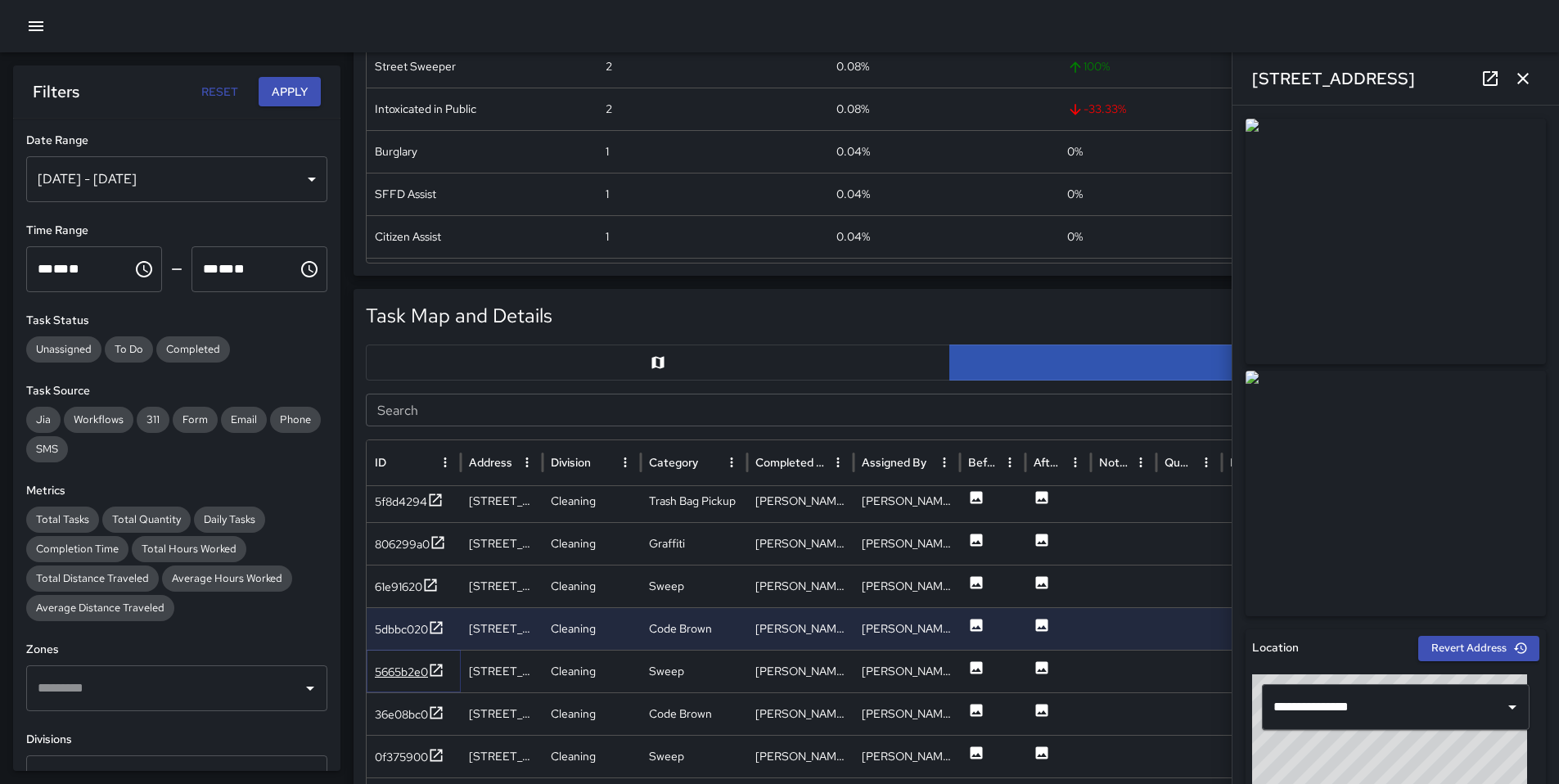
click at [402, 678] on div "5665b2e0" at bounding box center [402, 672] width 53 height 16
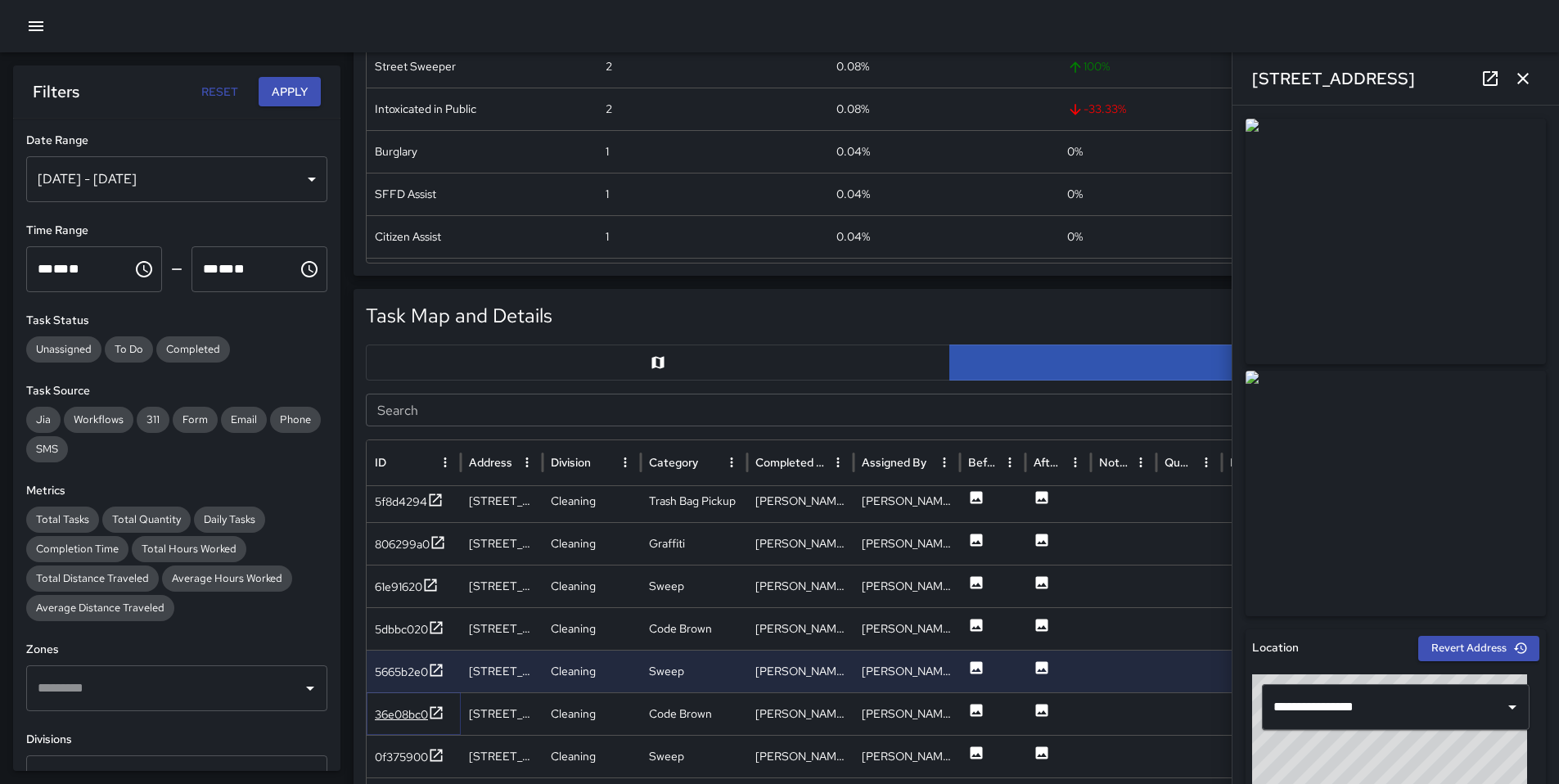
click at [397, 721] on div "36e08bc0" at bounding box center [402, 714] width 53 height 16
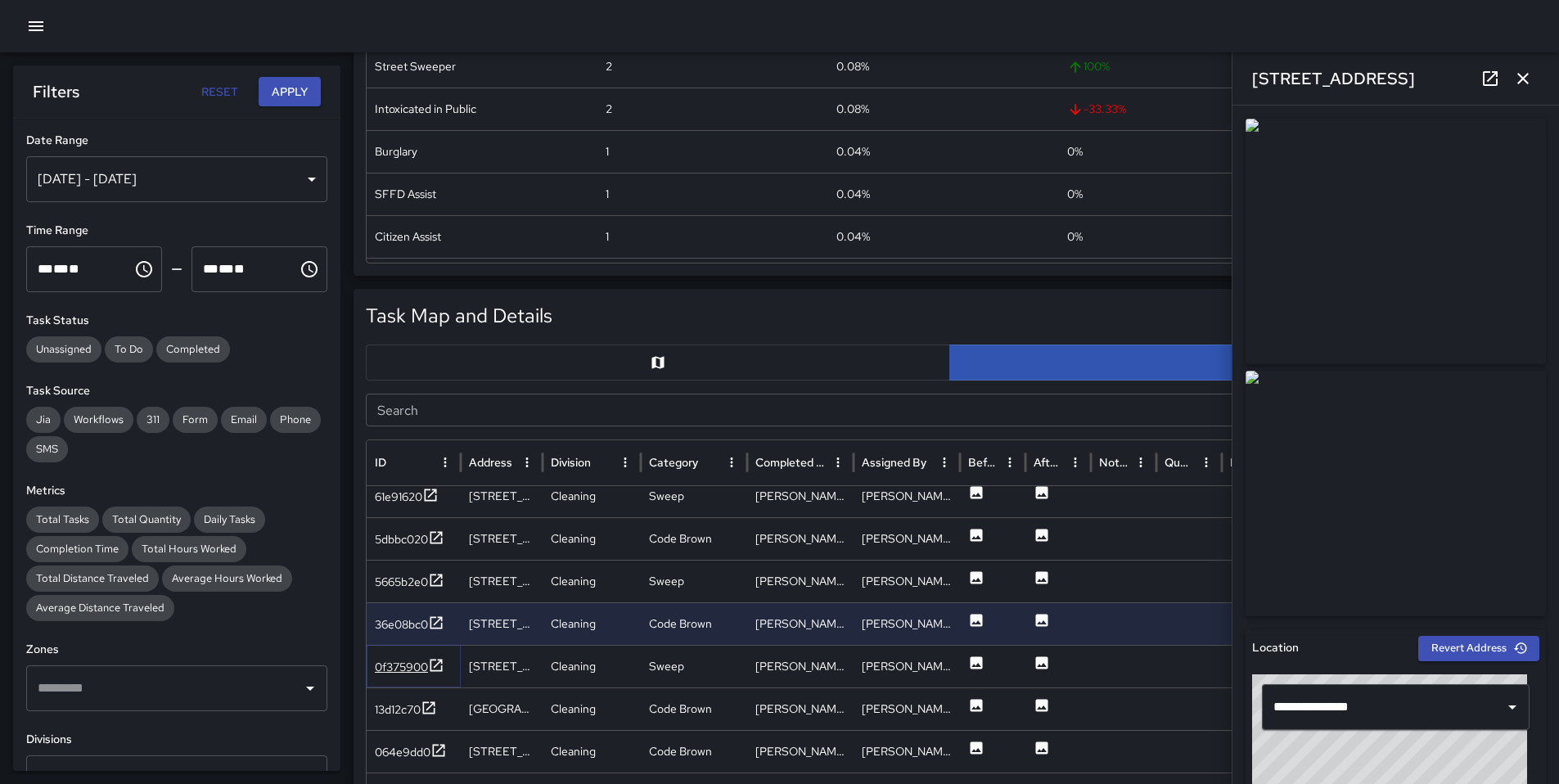
click at [397, 673] on div "0f375900" at bounding box center [402, 666] width 53 height 16
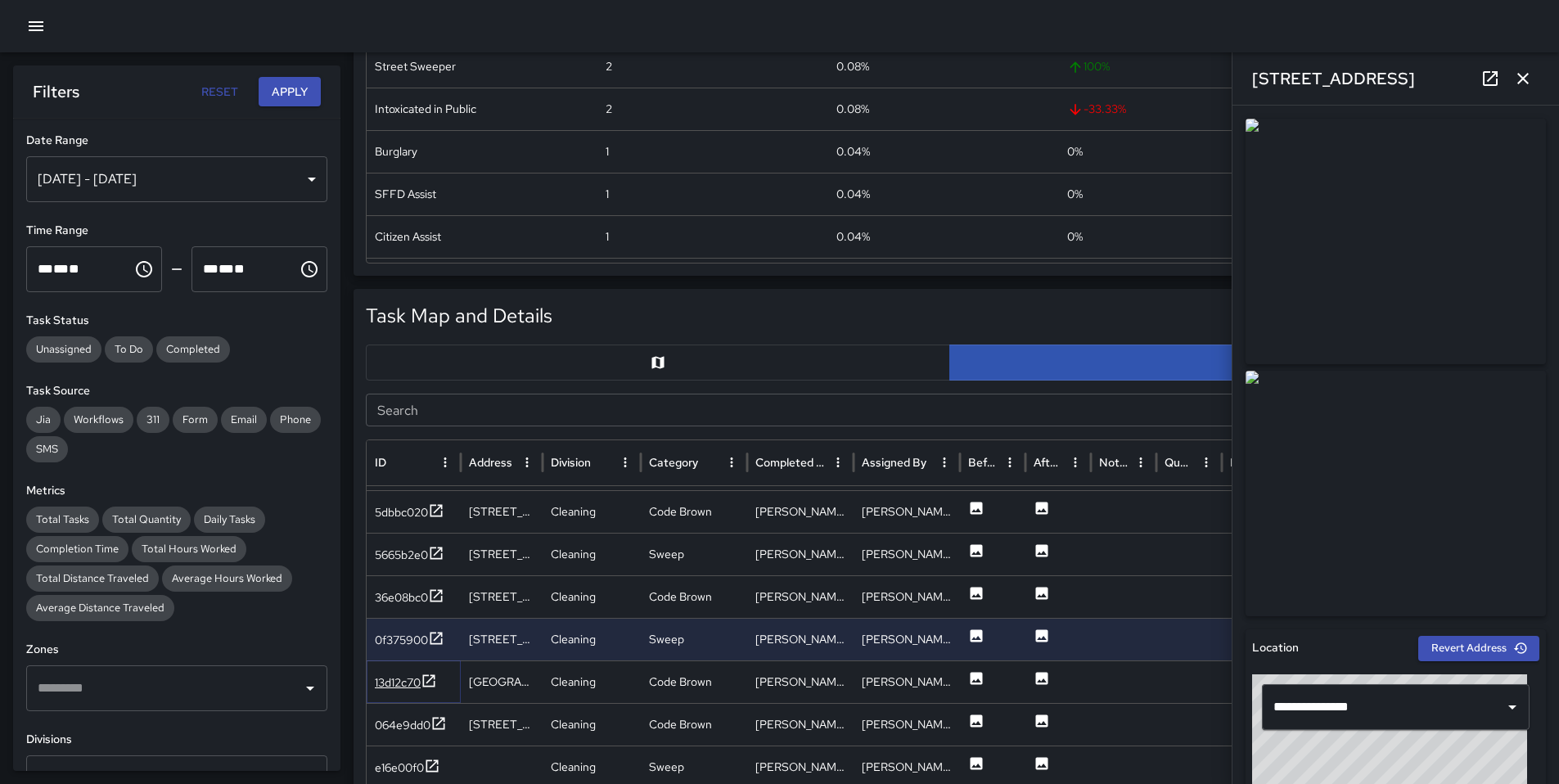
click at [402, 681] on div "13d12c70" at bounding box center [397, 682] width 45 height 16
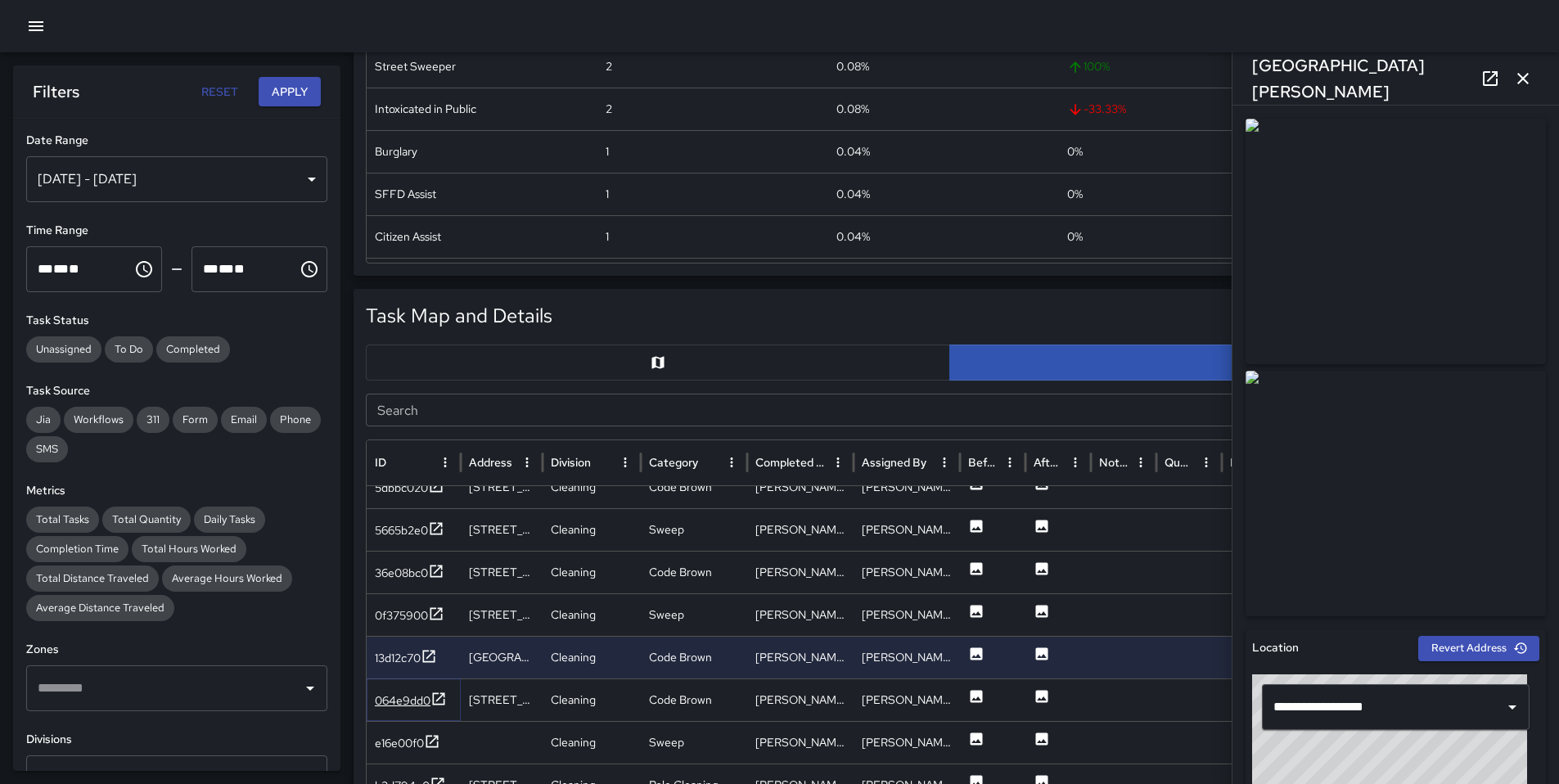
click at [405, 694] on div "064e9dd0" at bounding box center [402, 700] width 56 height 16
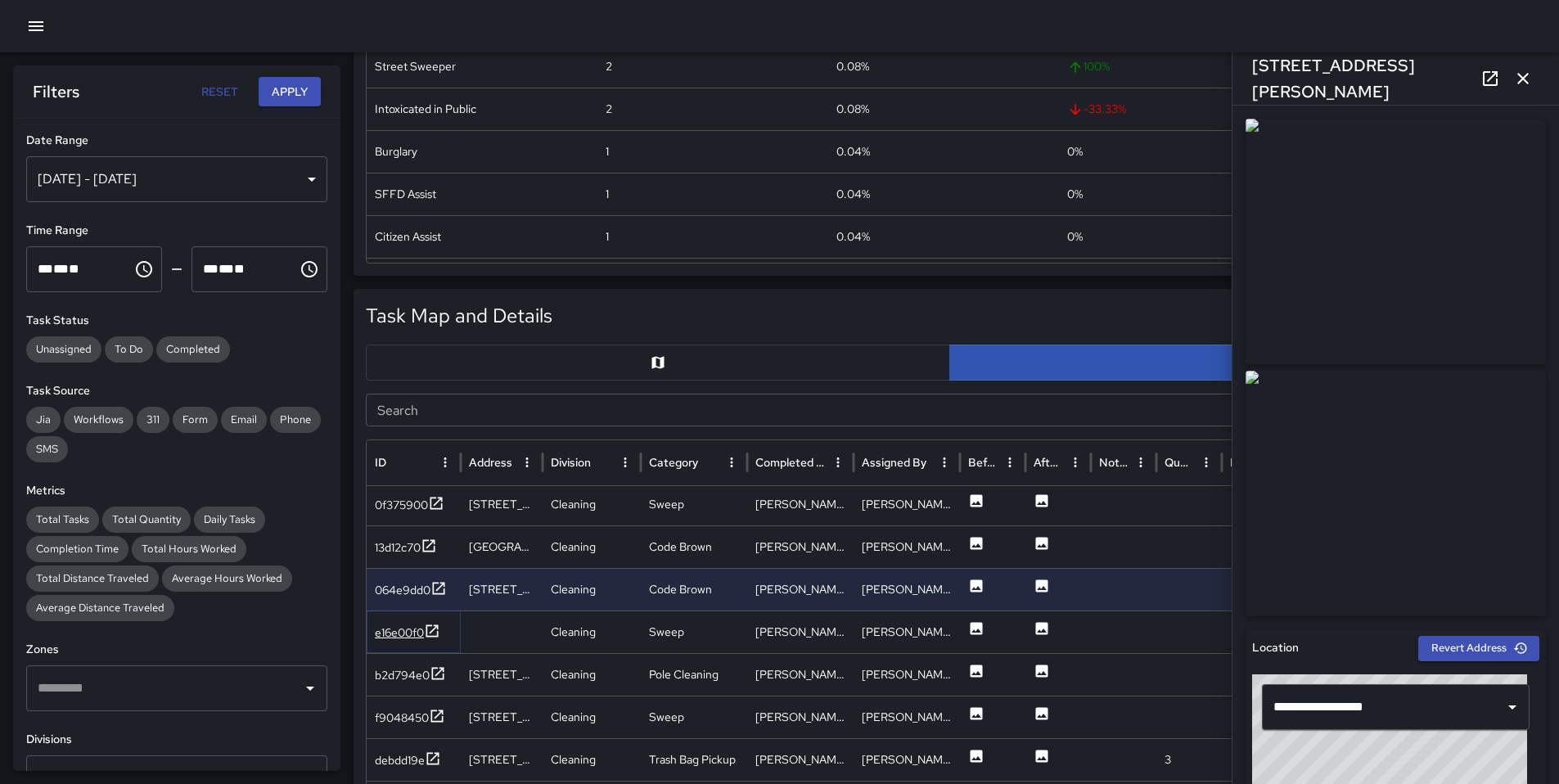
click at [397, 640] on div "e16e00f0" at bounding box center [399, 632] width 49 height 16
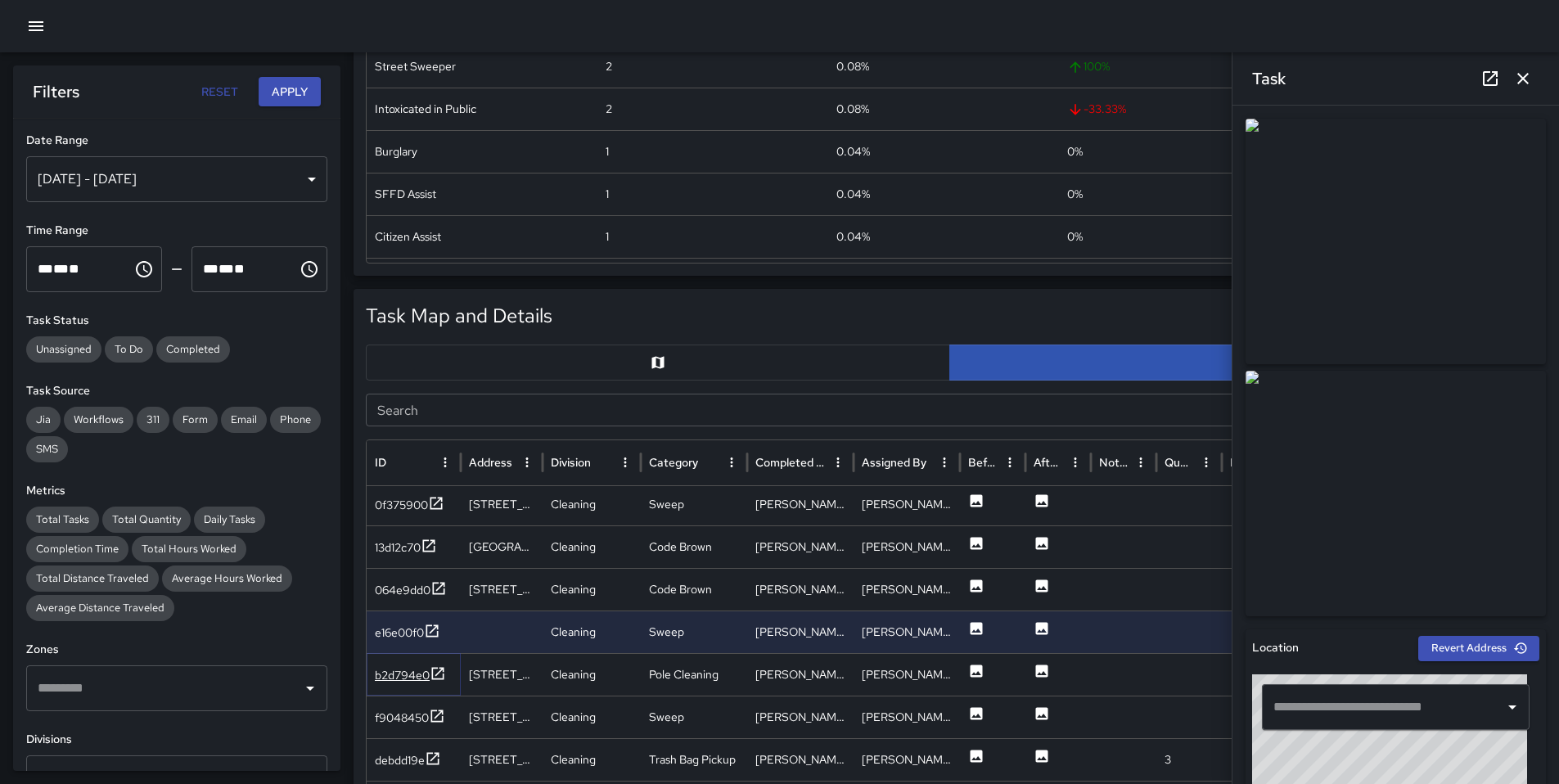
click at [391, 679] on div "b2d794e0" at bounding box center [402, 675] width 55 height 16
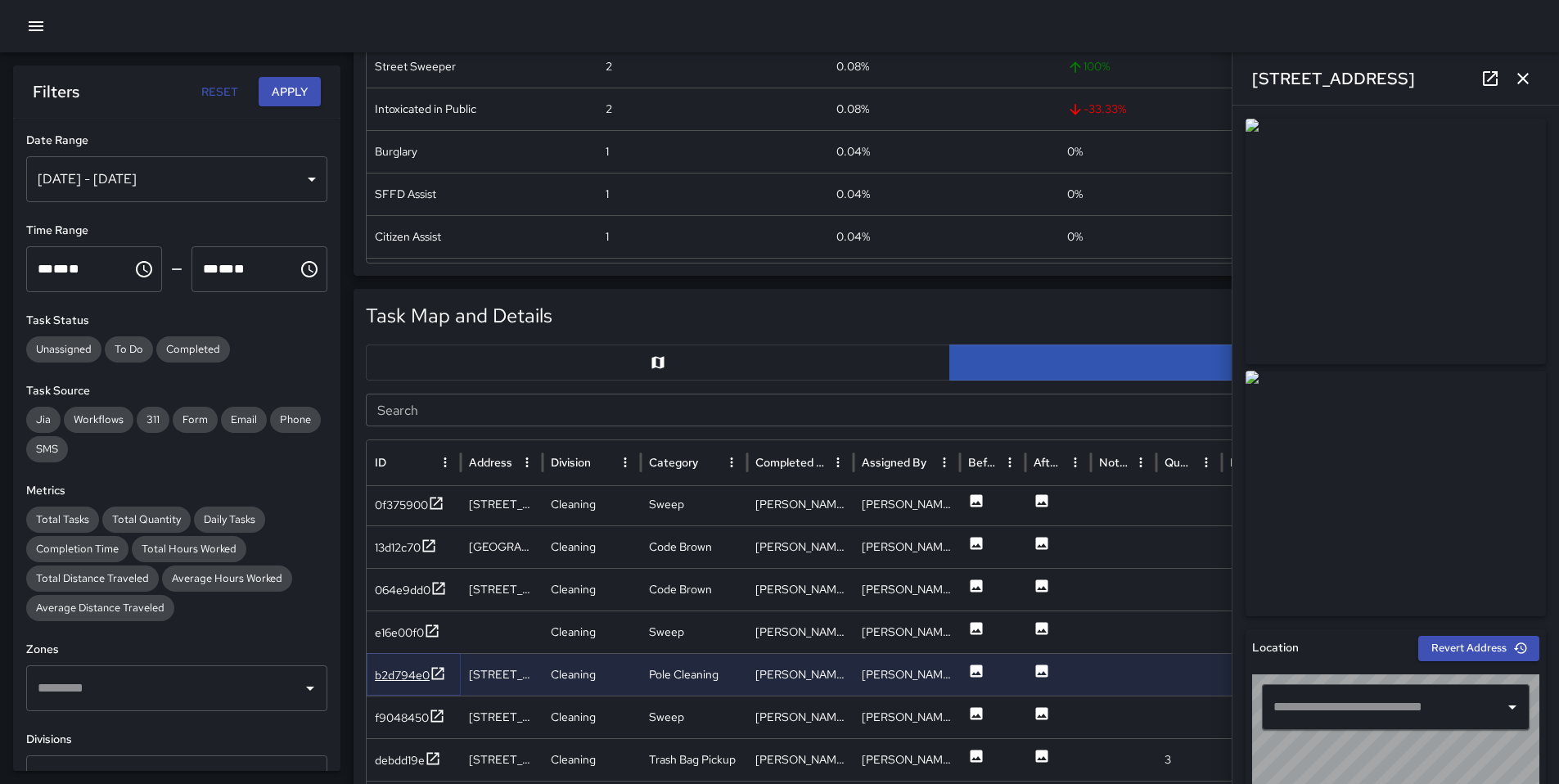
type input "**********"
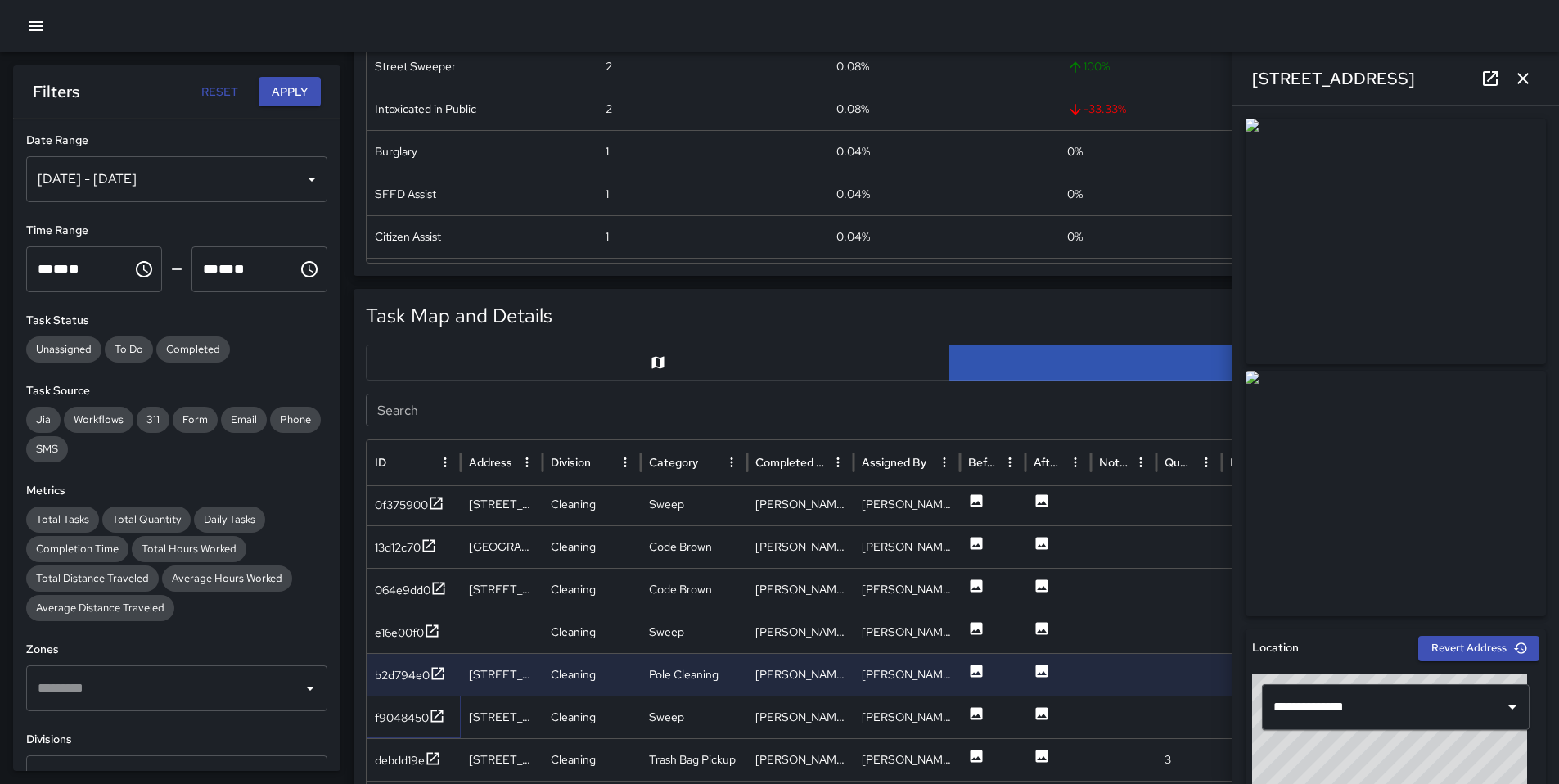
click at [396, 712] on div "f9048450" at bounding box center [402, 717] width 54 height 16
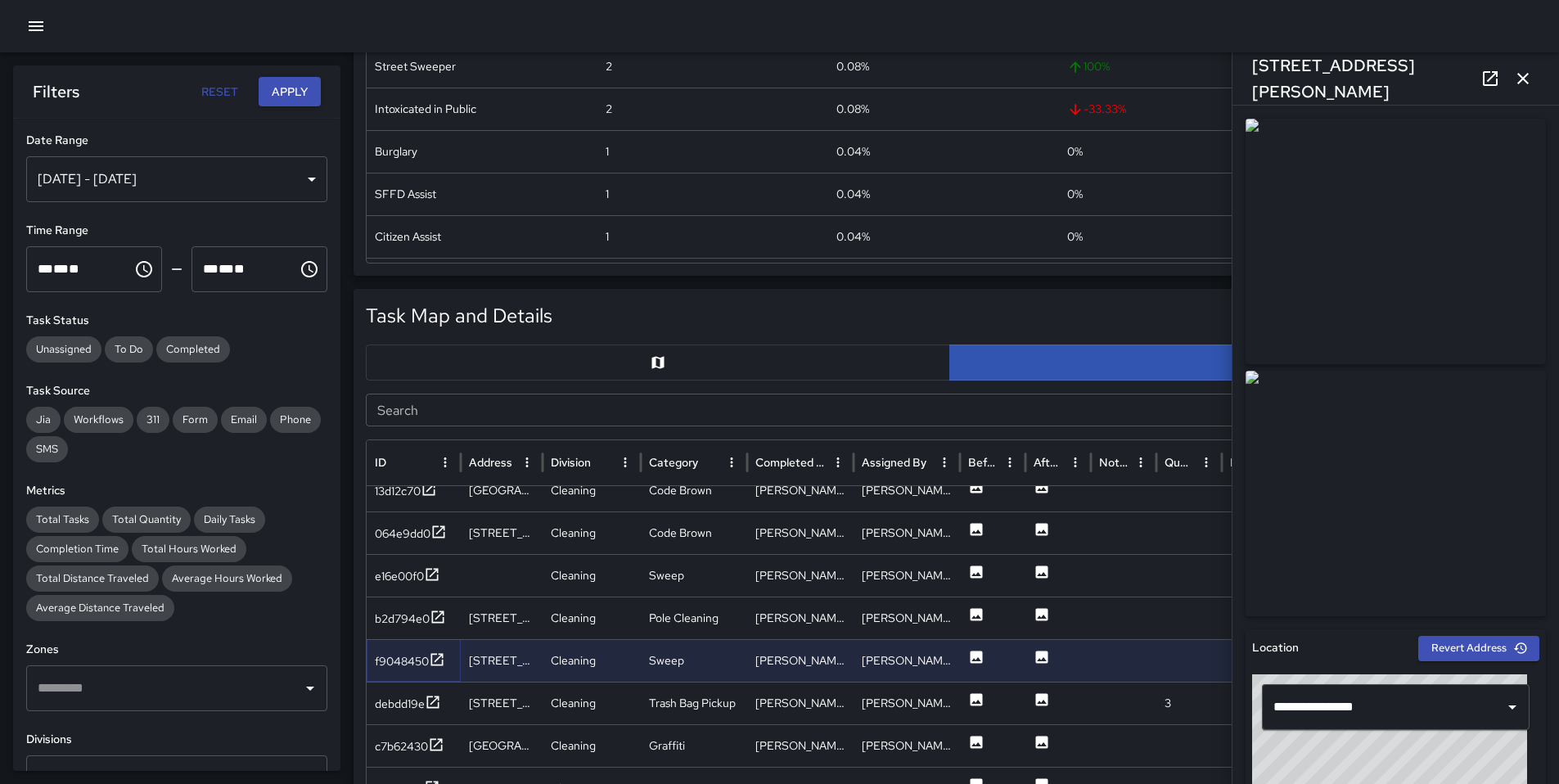
scroll to position [1985, 0]
click at [1518, 83] on icon "button" at bounding box center [1523, 78] width 20 height 20
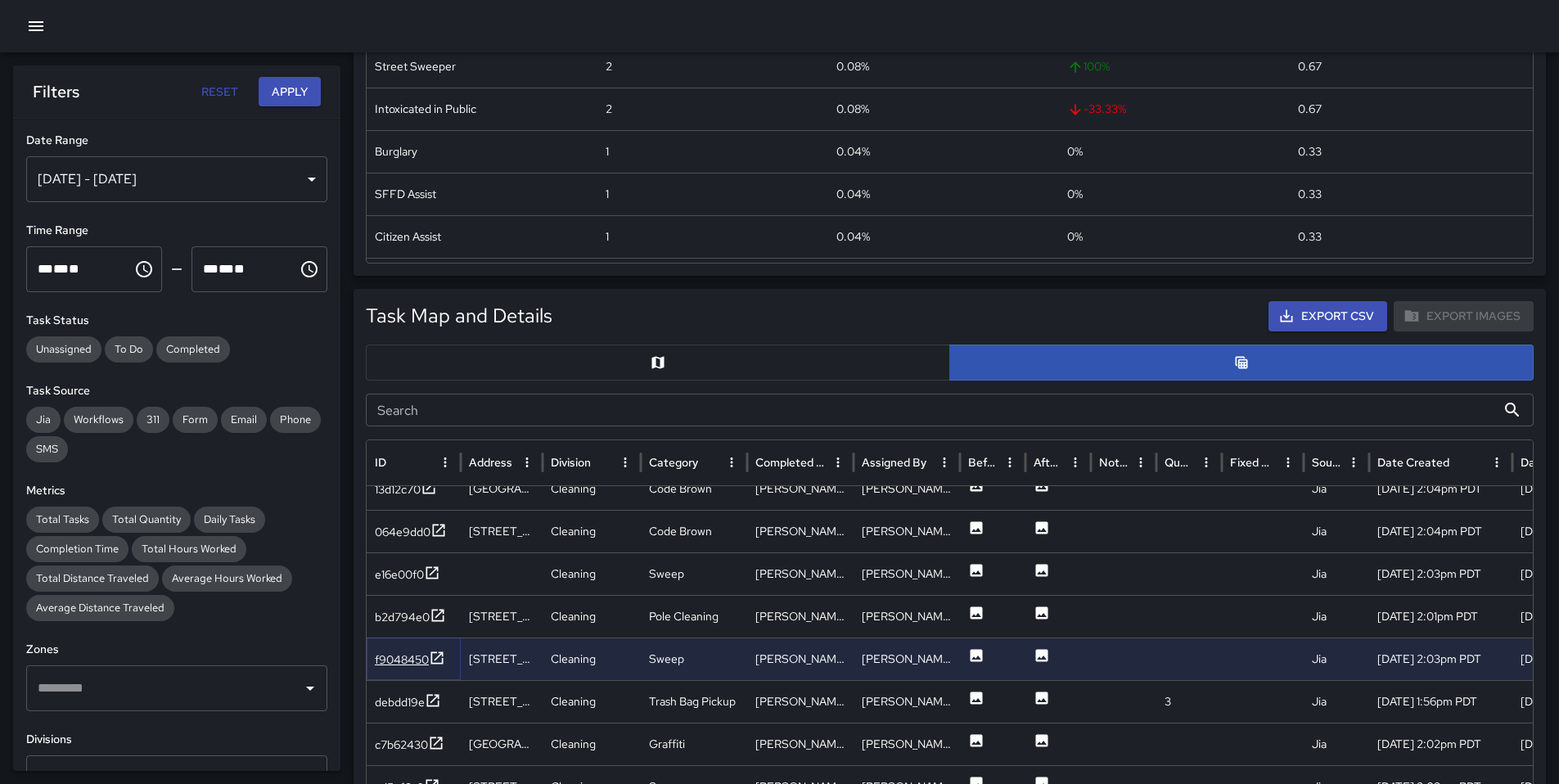
click at [411, 661] on div "f9048450" at bounding box center [402, 659] width 54 height 16
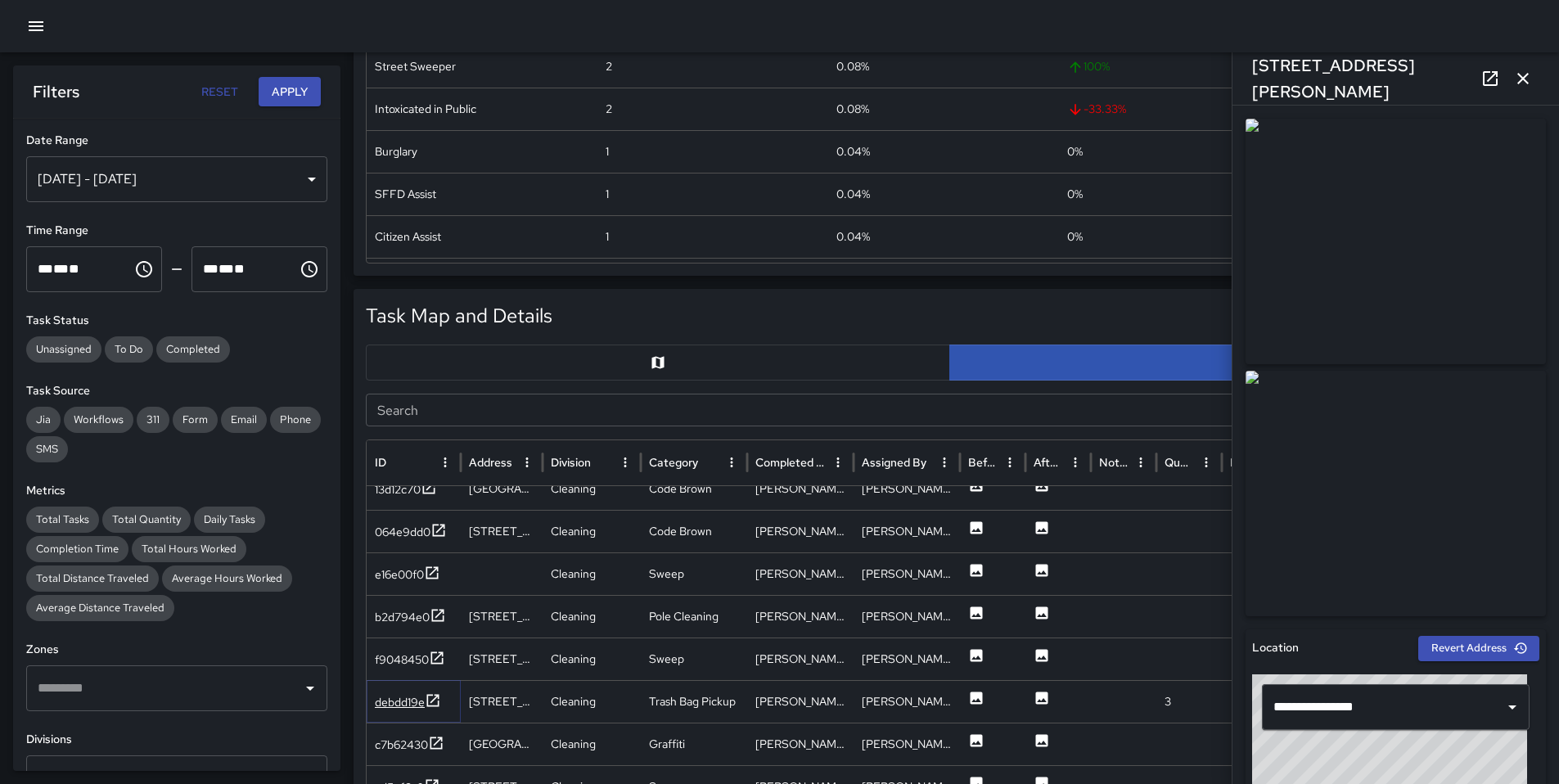
click at [402, 699] on div "debdd19e" at bounding box center [400, 702] width 50 height 16
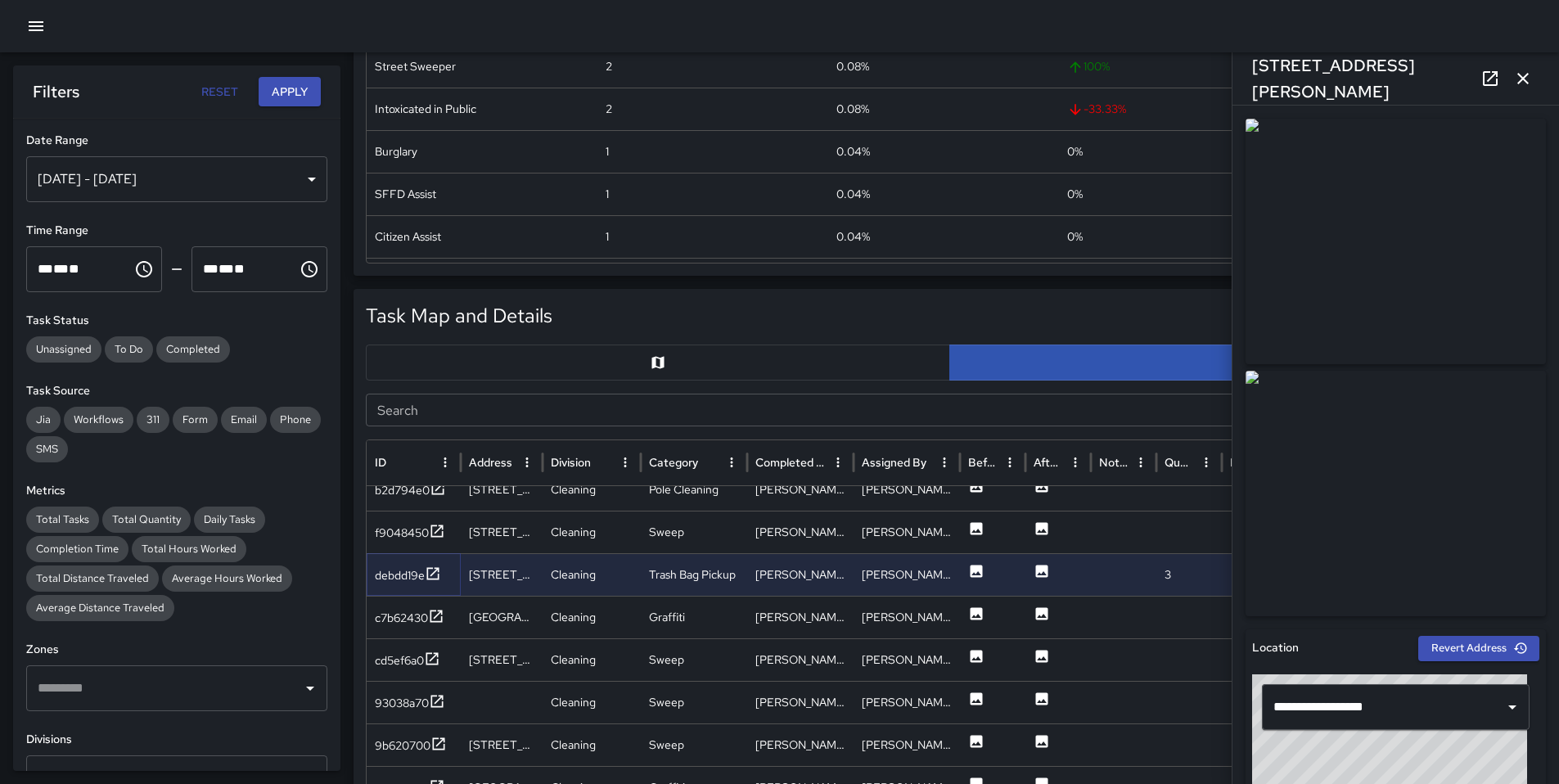
scroll to position [2279, 0]
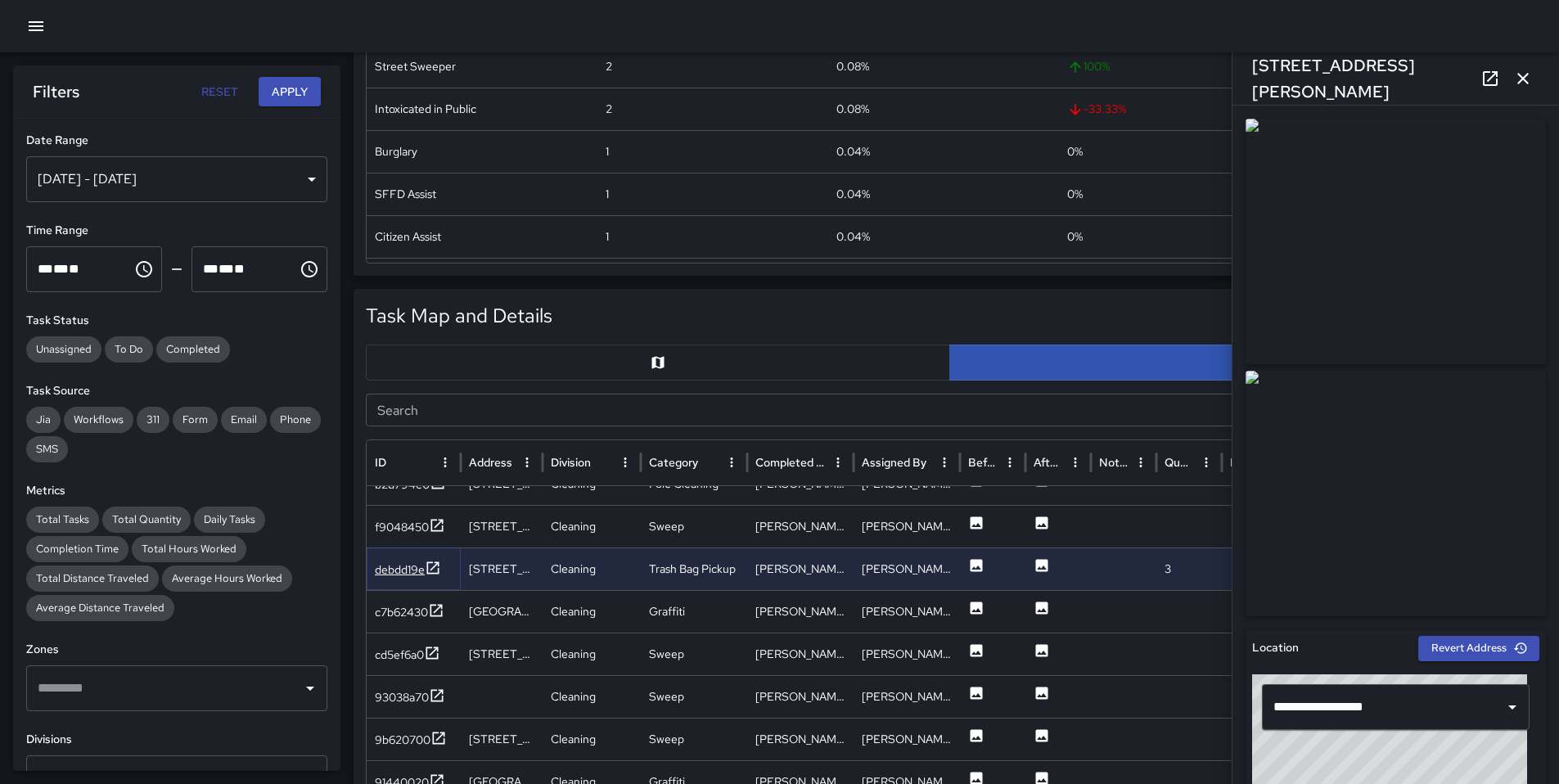
click at [396, 570] on div "debdd19e" at bounding box center [400, 569] width 50 height 16
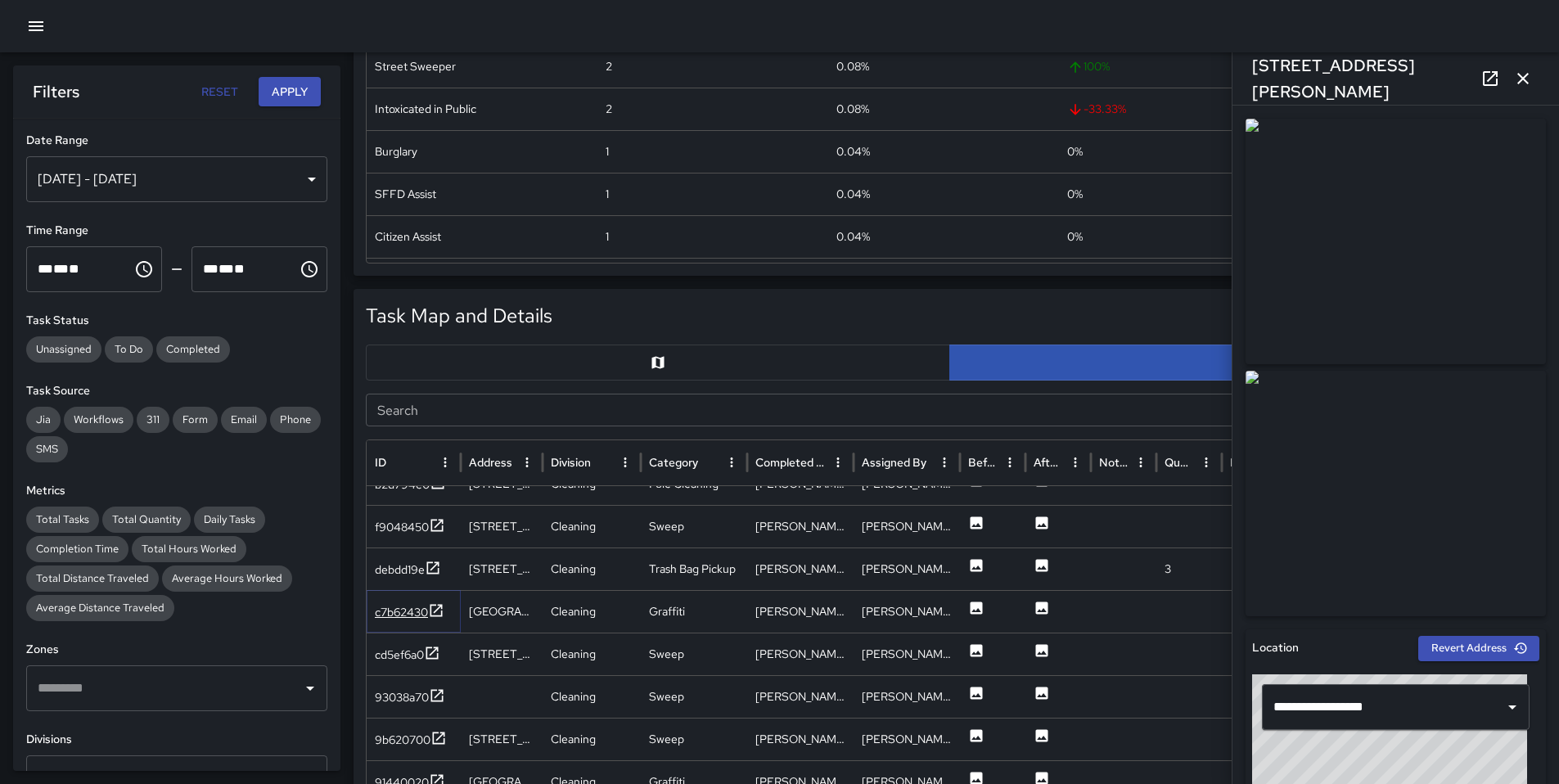
click at [404, 613] on div "c7b62430" at bounding box center [402, 612] width 53 height 16
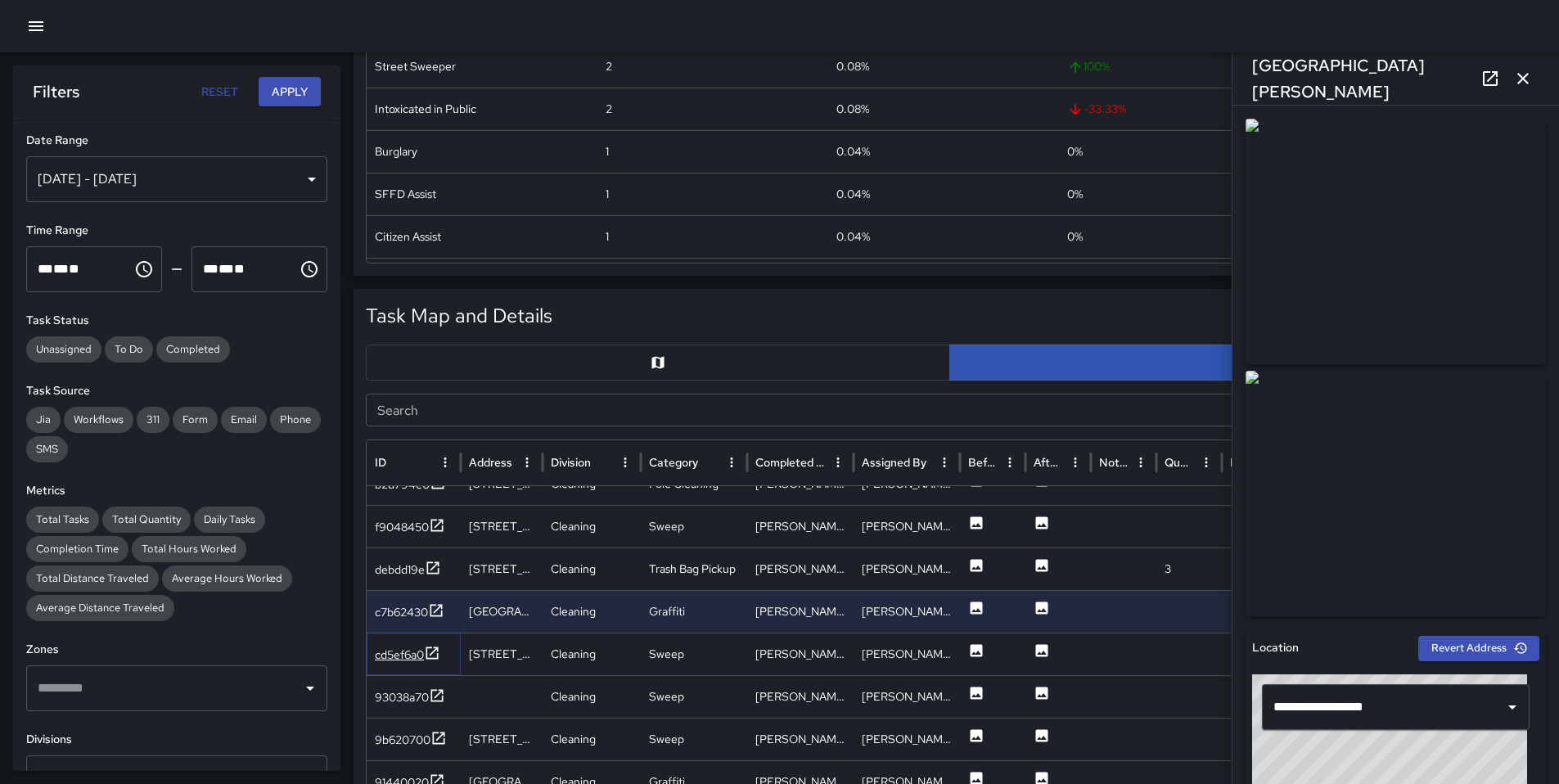
click at [400, 652] on div "cd5ef6a0" at bounding box center [399, 654] width 49 height 16
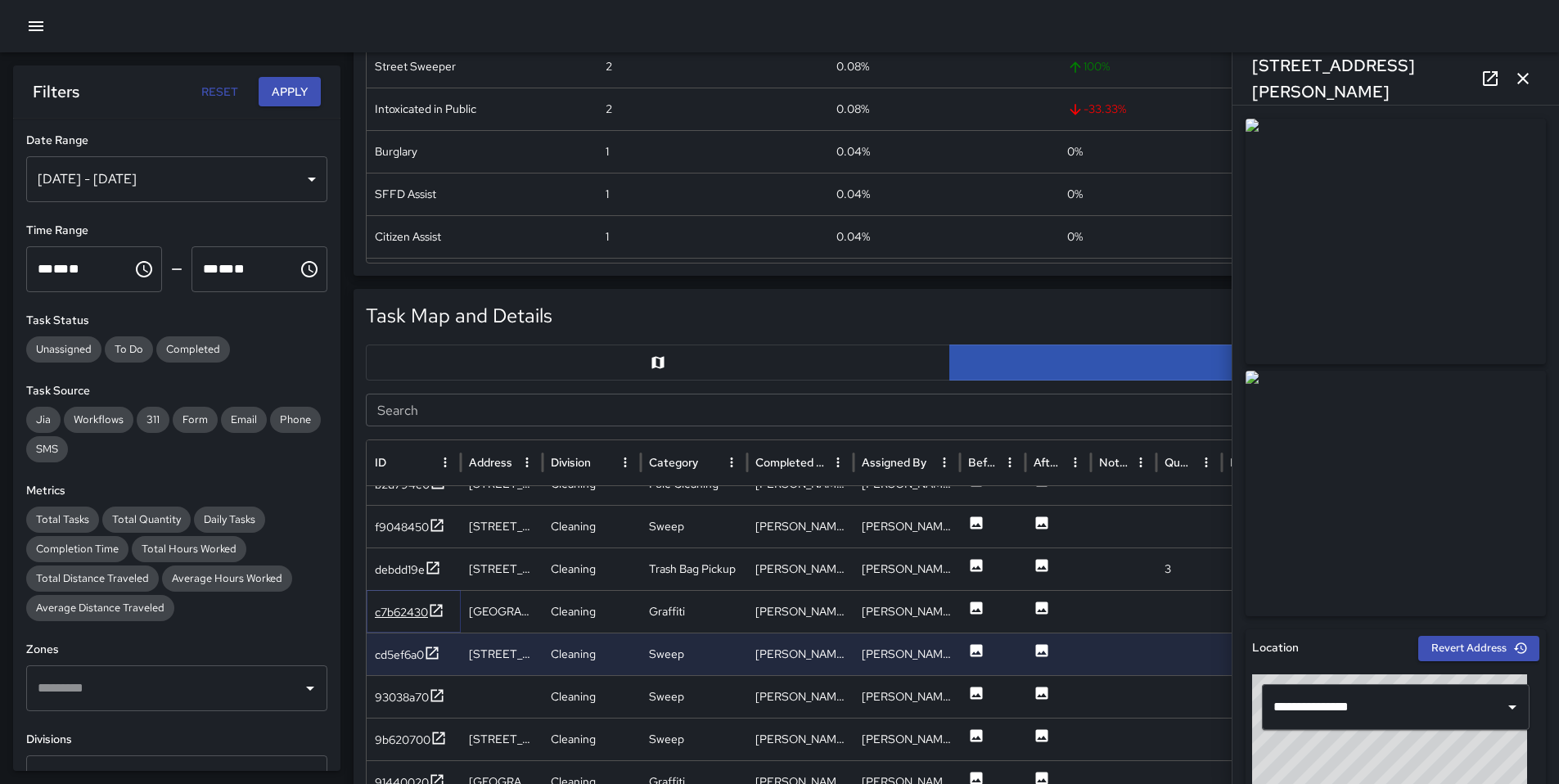
click at [395, 620] on div "c7b62430" at bounding box center [409, 612] width 69 height 21
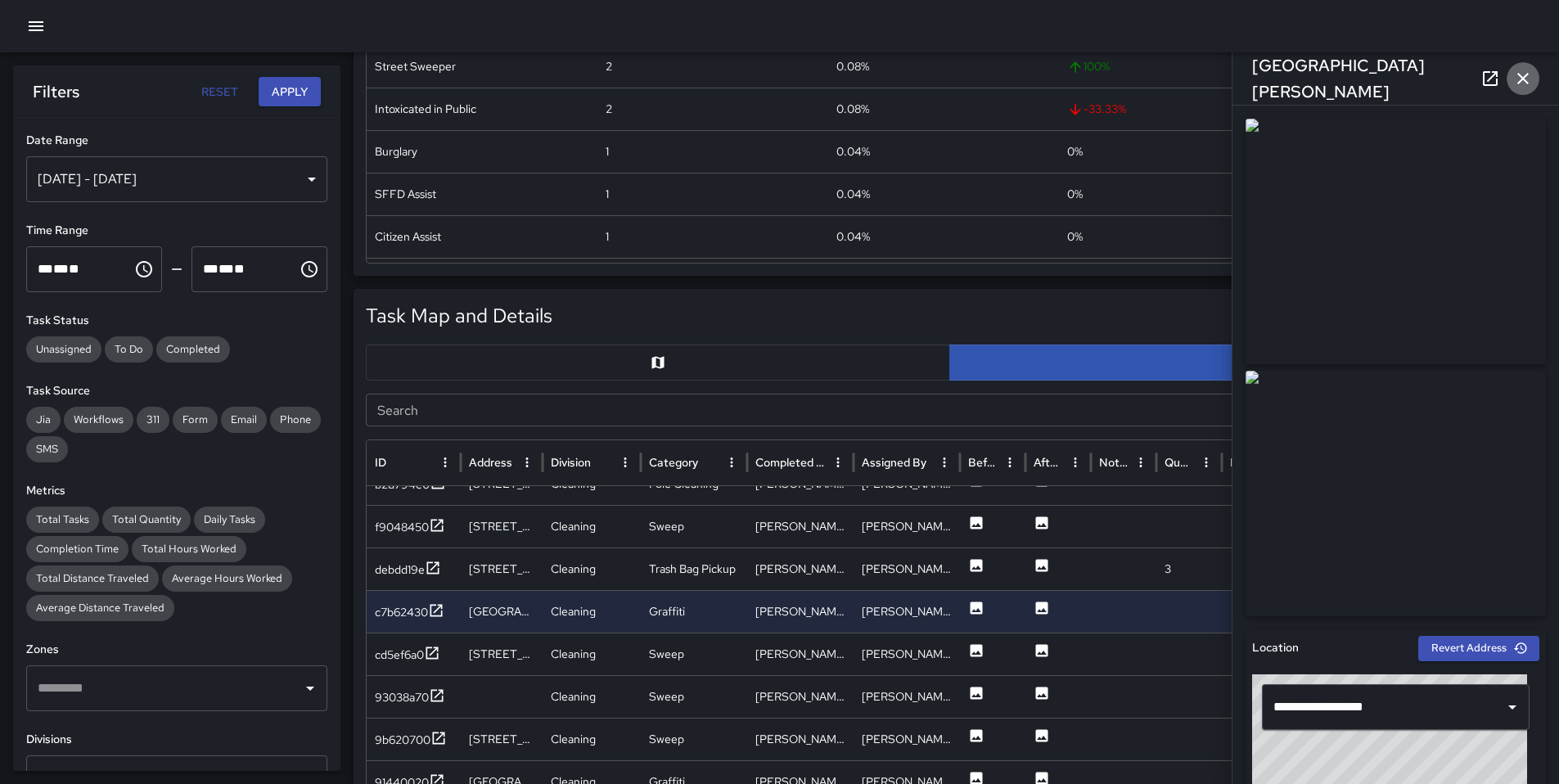
click at [1531, 85] on icon "button" at bounding box center [1523, 78] width 20 height 20
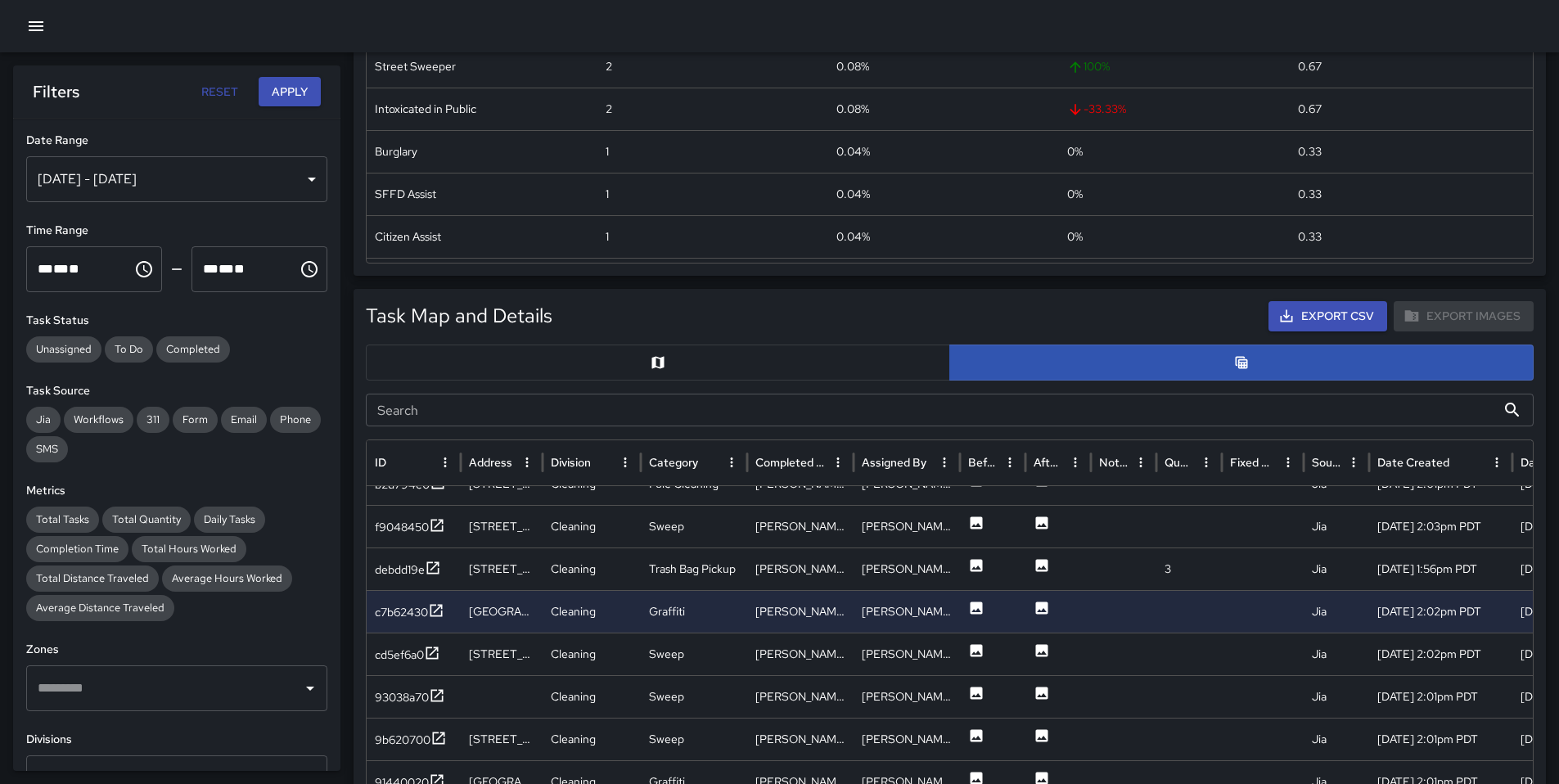
click at [213, 186] on div "Oct 05, 2025 - Oct 07, 2025" at bounding box center [177, 178] width 301 height 45
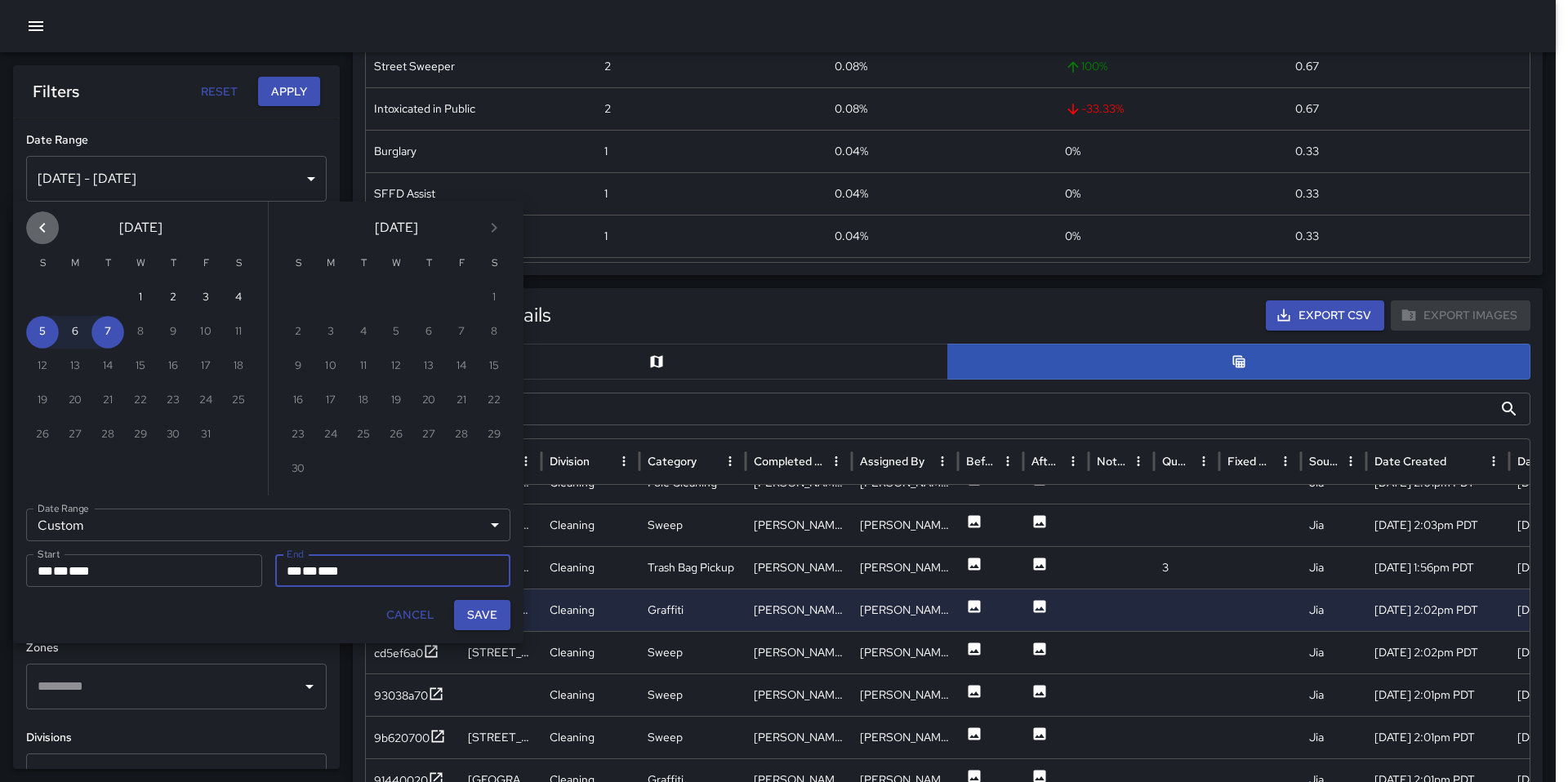
click at [44, 235] on icon "Previous month" at bounding box center [42, 228] width 20 height 20
click at [42, 430] on button "28" at bounding box center [43, 435] width 33 height 33
type input "**********"
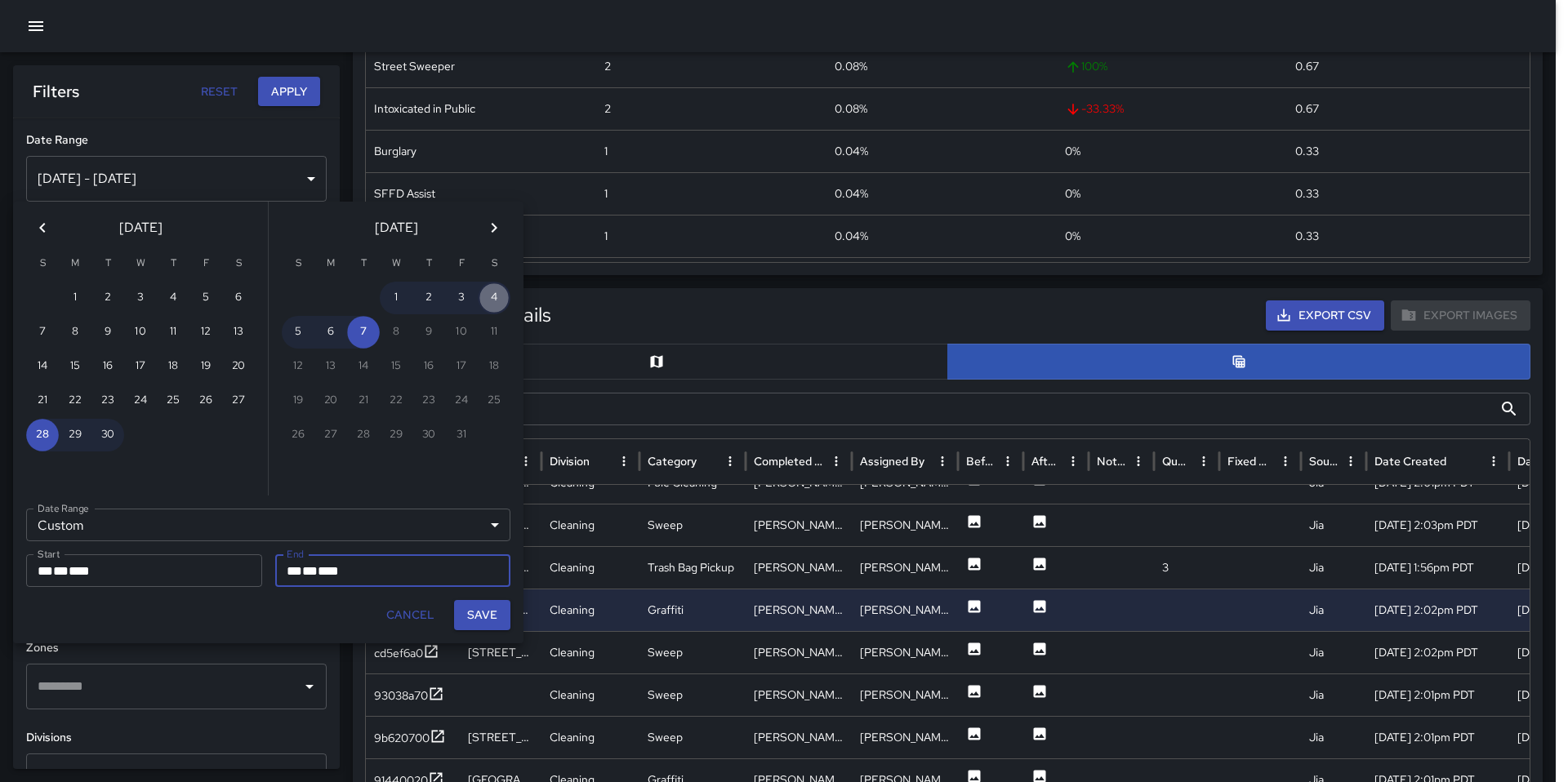
click at [502, 297] on button "4" at bounding box center [494, 298] width 33 height 33
type input "**********"
click at [485, 607] on button "Save" at bounding box center [482, 614] width 56 height 30
type input "**********"
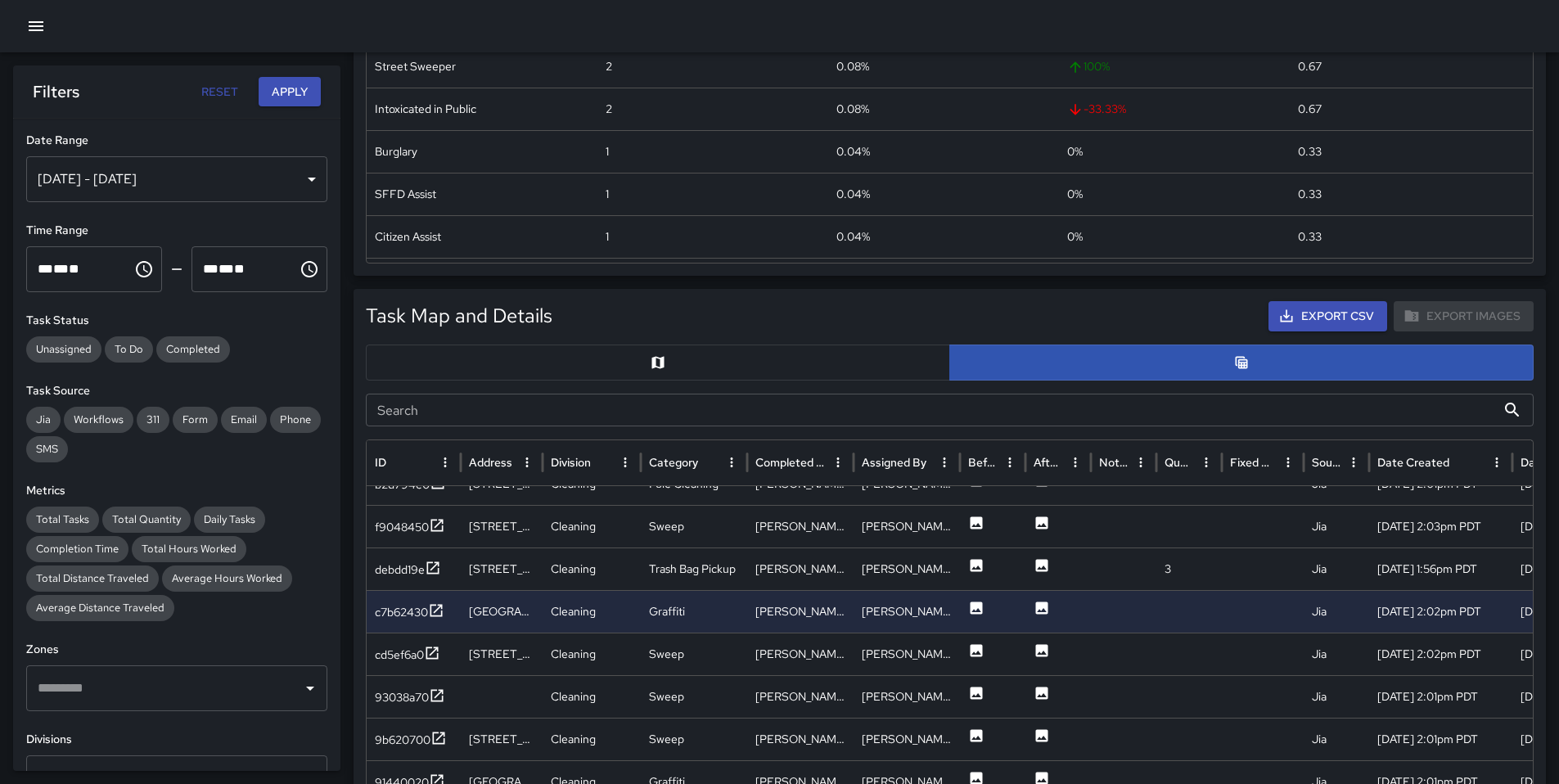
click at [277, 101] on button "Apply" at bounding box center [289, 92] width 63 height 30
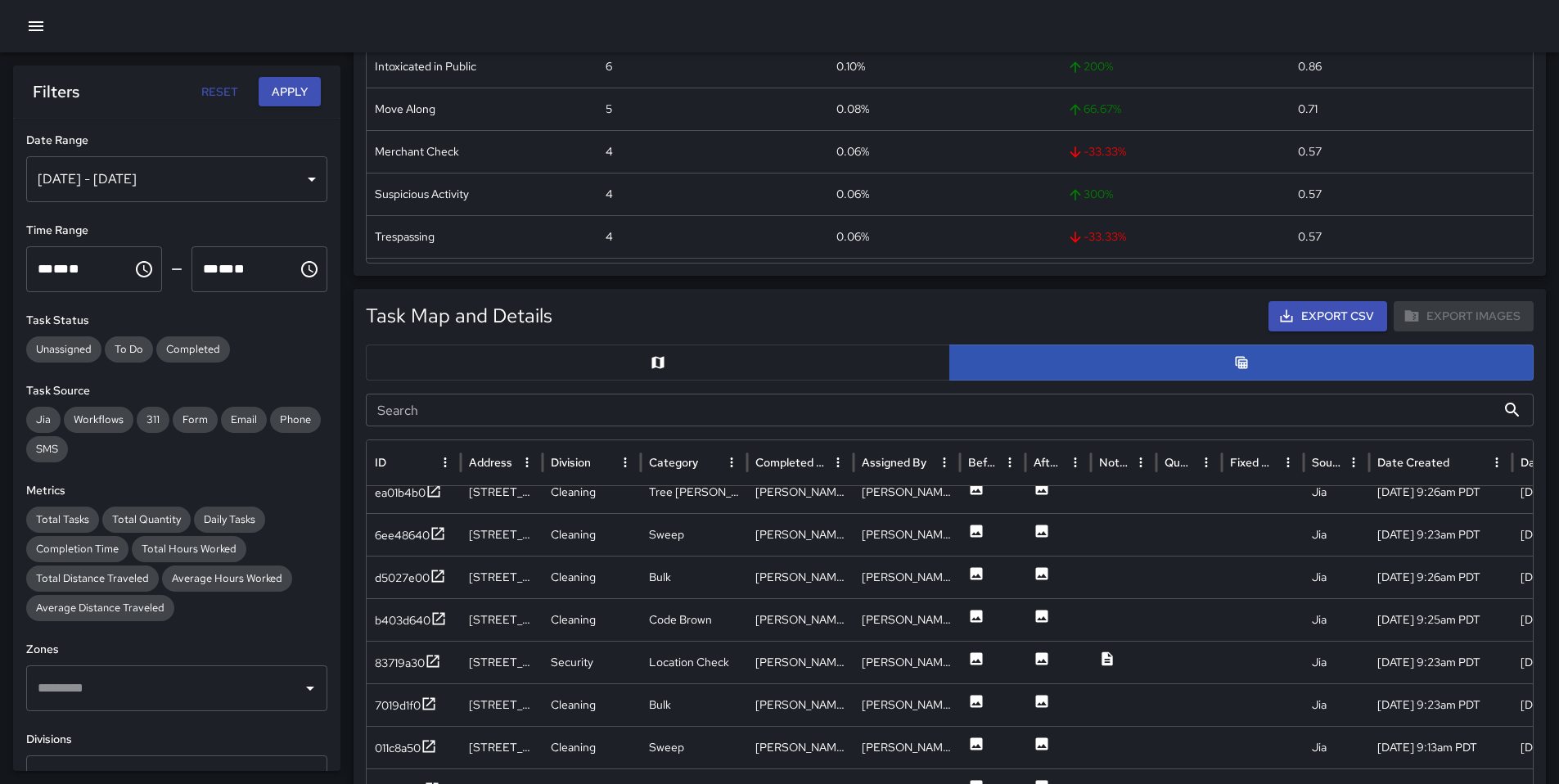
scroll to position [914, 0]
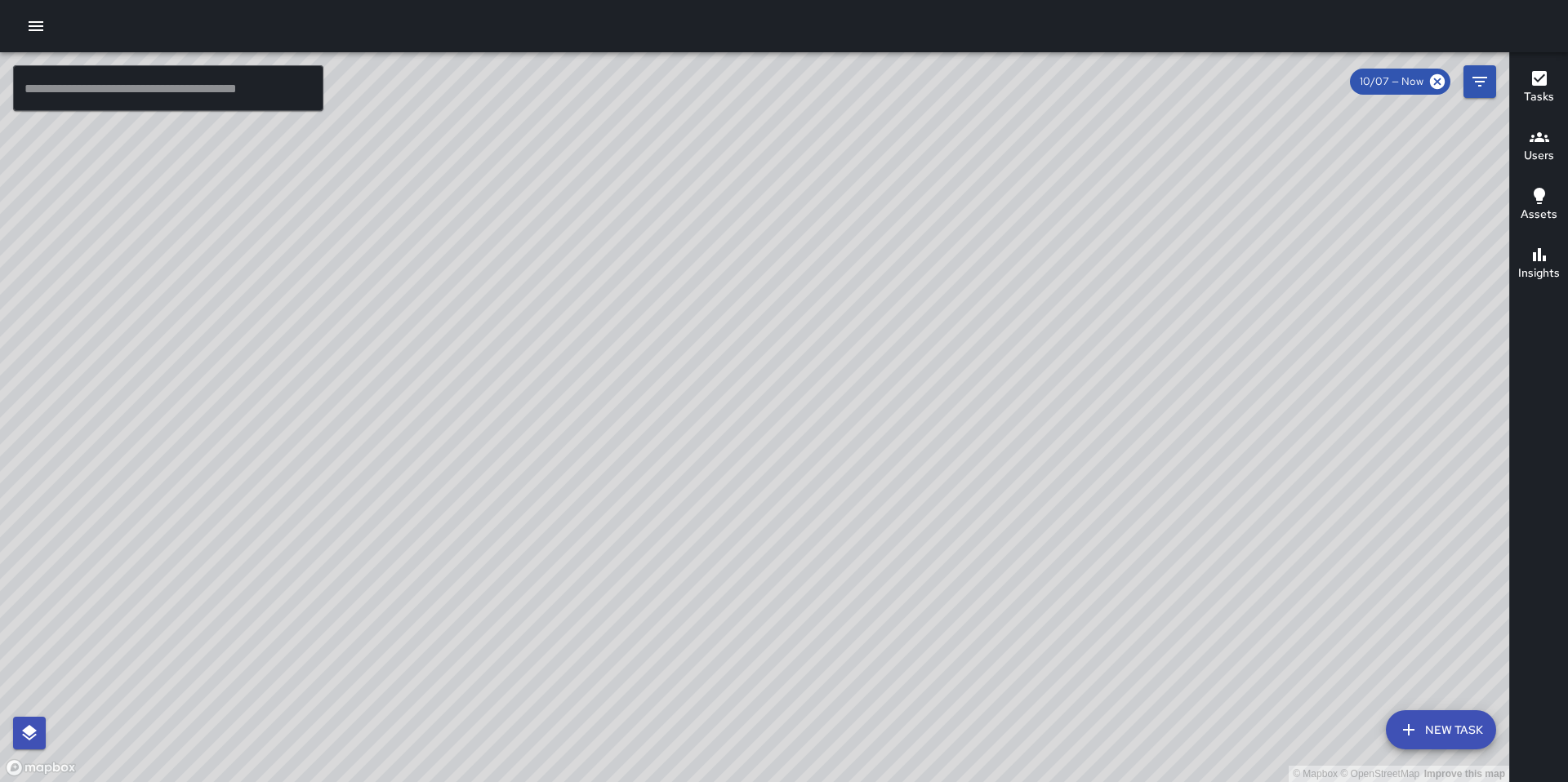
click at [36, 29] on icon "button" at bounding box center [35, 26] width 15 height 9
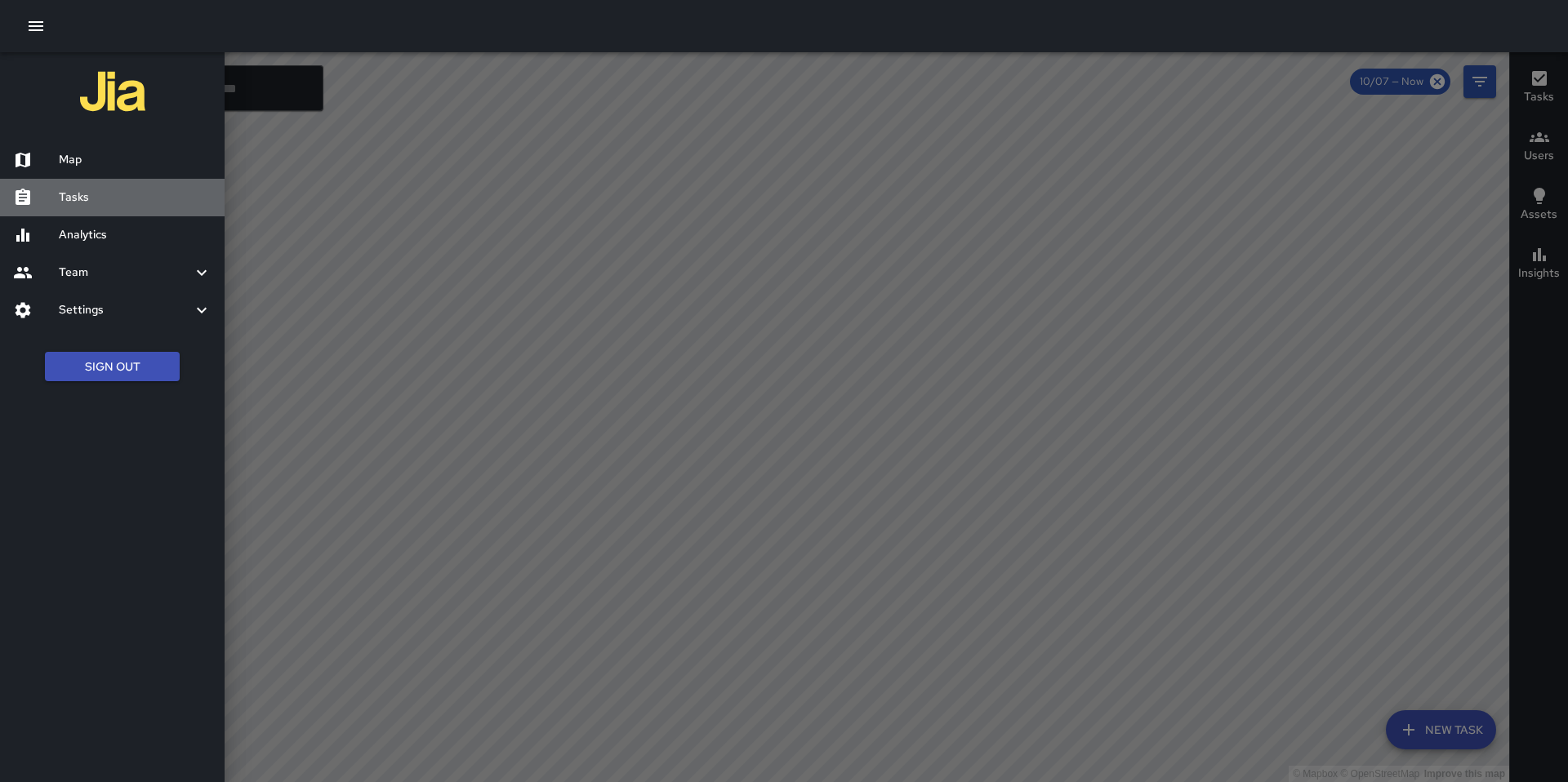
click at [91, 192] on h6 "Tasks" at bounding box center [135, 197] width 152 height 18
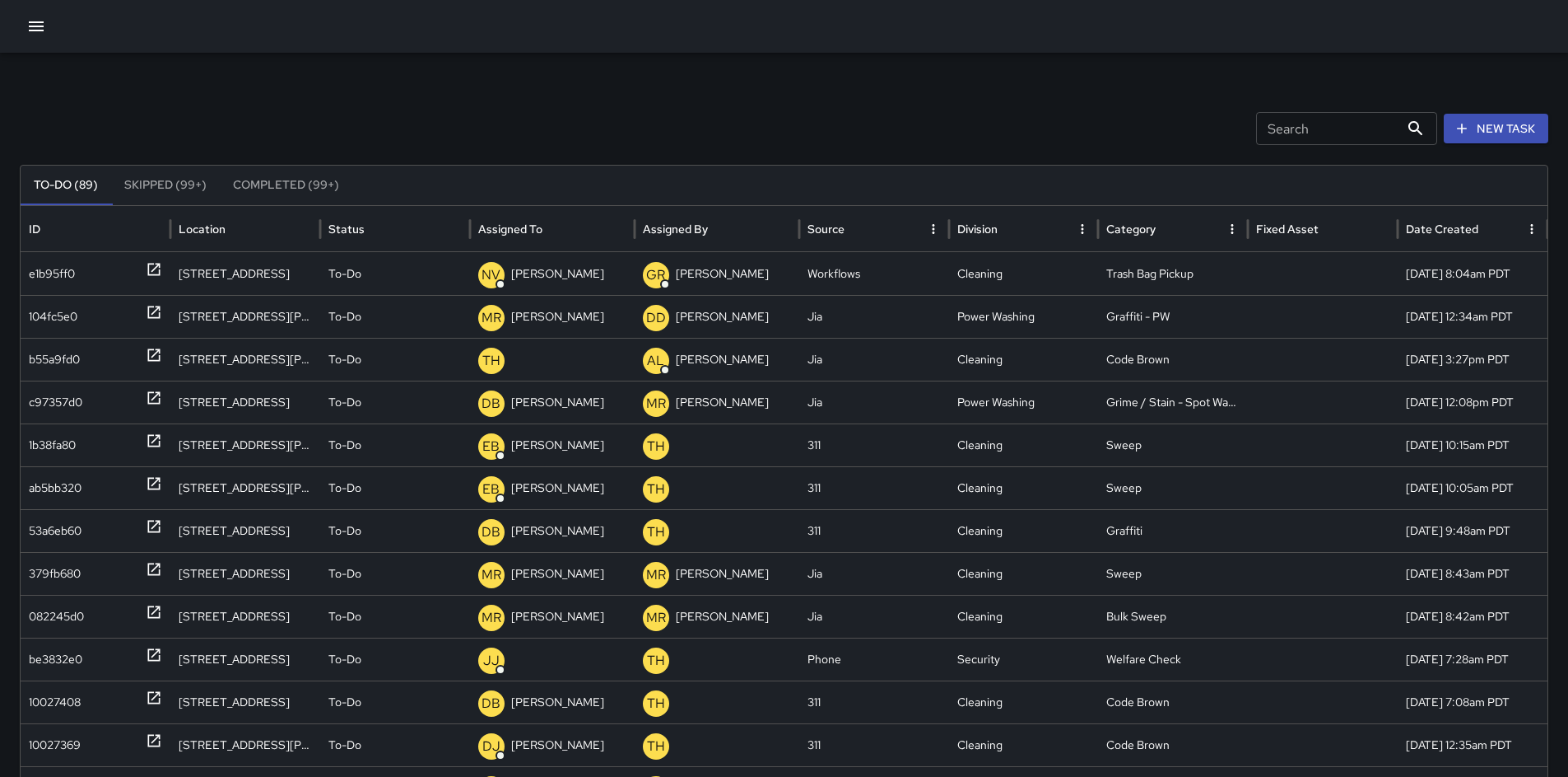
click at [839, 101] on div "Search Search New Task To-Do (89) Skipped (99+) Completed (99+) ID Location Sta…" at bounding box center [784, 520] width 1568 height 935
click at [1333, 136] on input "Search" at bounding box center [1328, 129] width 143 height 33
click at [1497, 89] on div "Search Search New Task To-Do (89) Skipped (99+) Completed (99+) ID Location Sta…" at bounding box center [784, 520] width 1568 height 935
click at [1491, 117] on button "New Task" at bounding box center [1496, 129] width 104 height 30
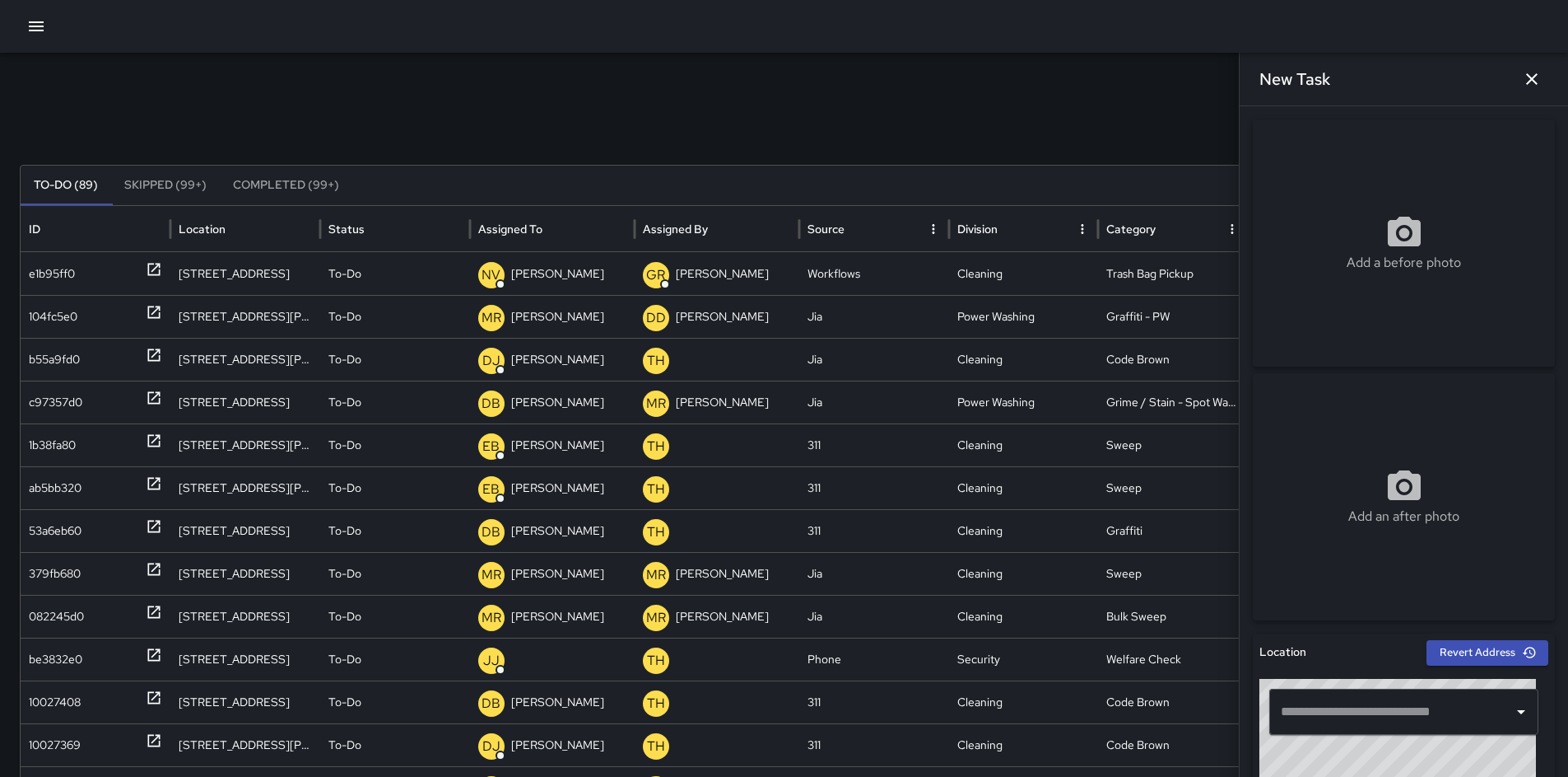
click at [1329, 723] on input "text" at bounding box center [1392, 711] width 230 height 31
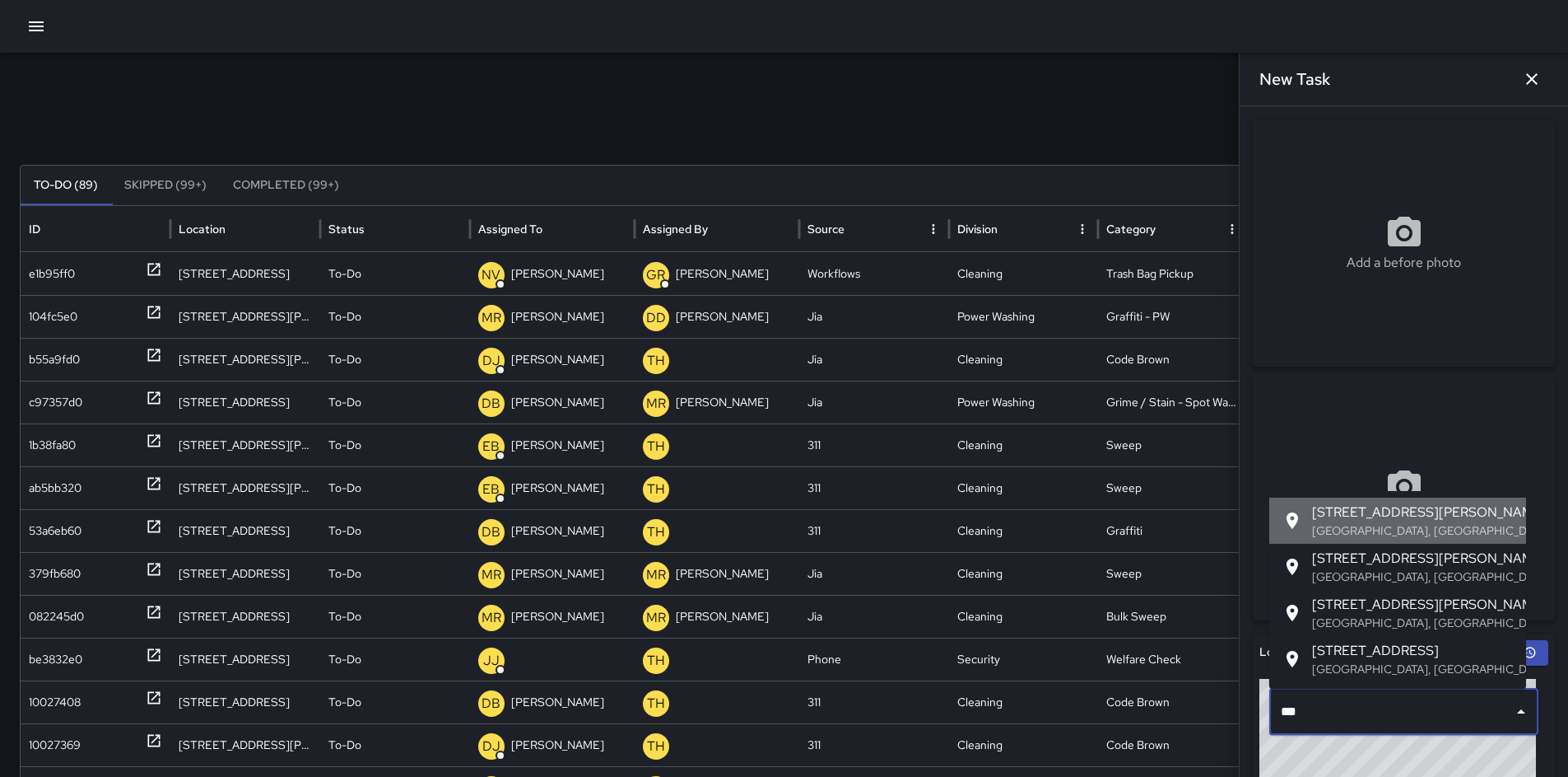
click at [1380, 527] on p "San Francisco, CA, USA" at bounding box center [1413, 530] width 201 height 16
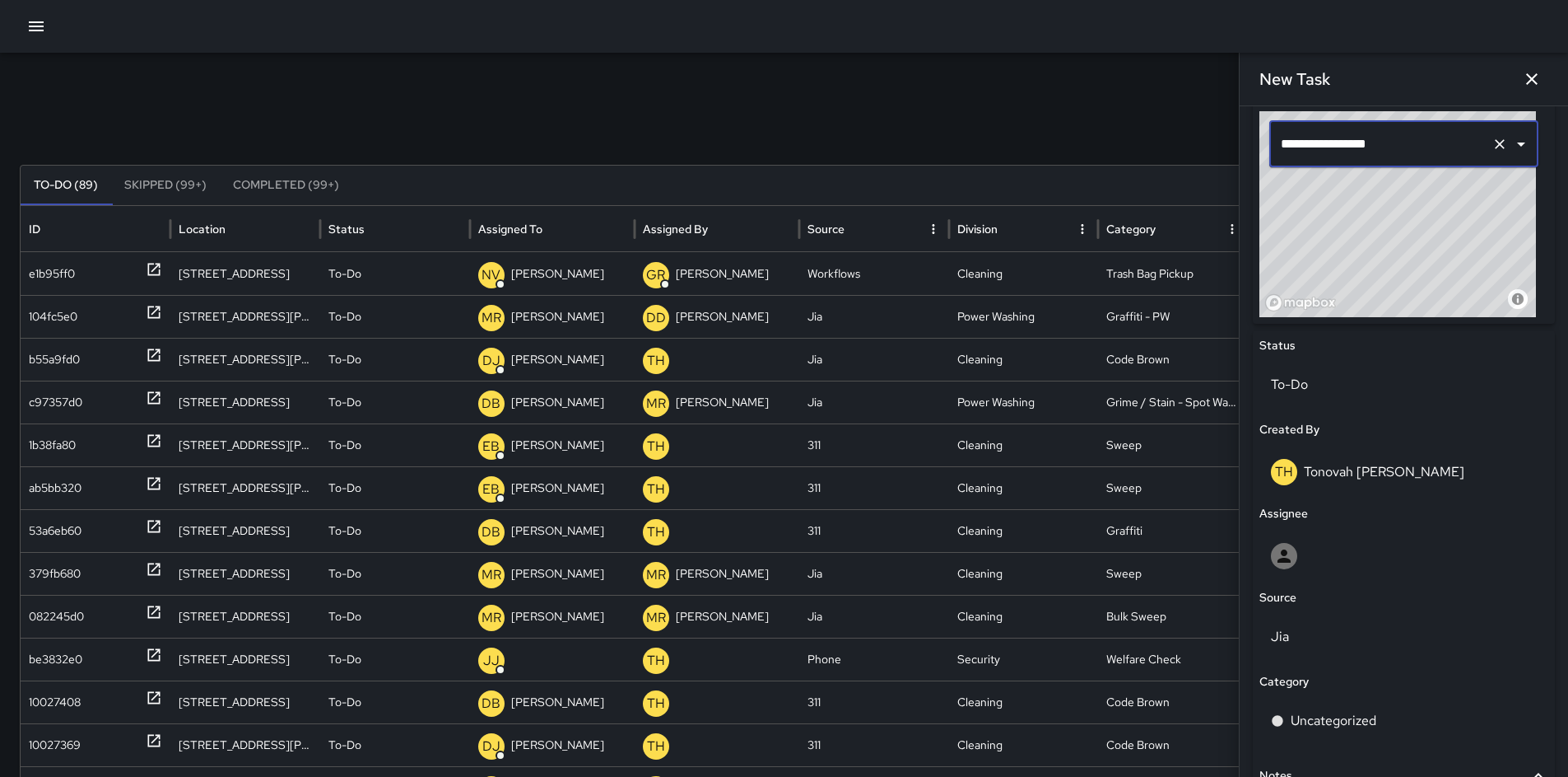
scroll to position [730, 0]
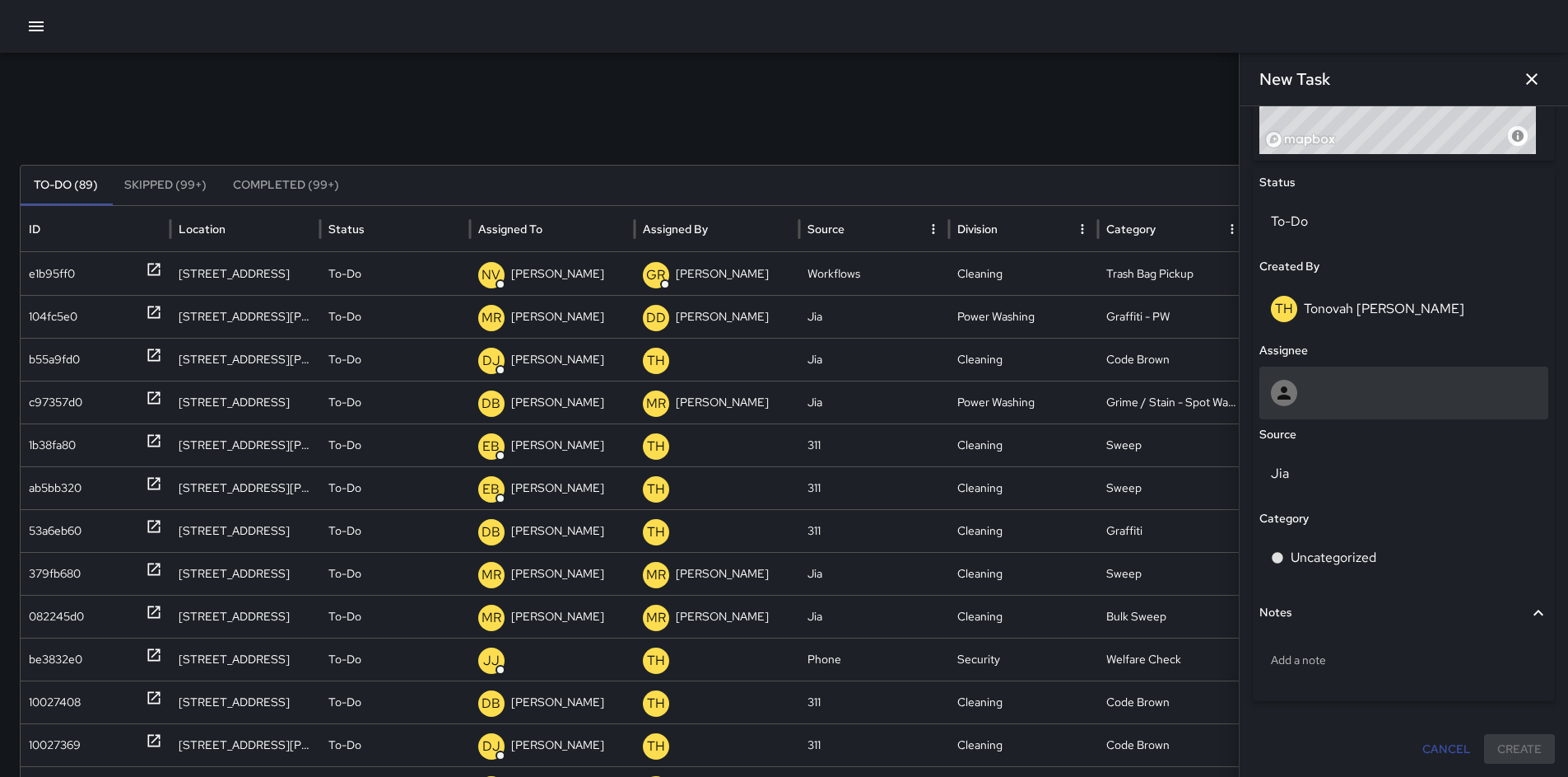
type input "**********"
click at [1351, 398] on div at bounding box center [1404, 393] width 266 height 27
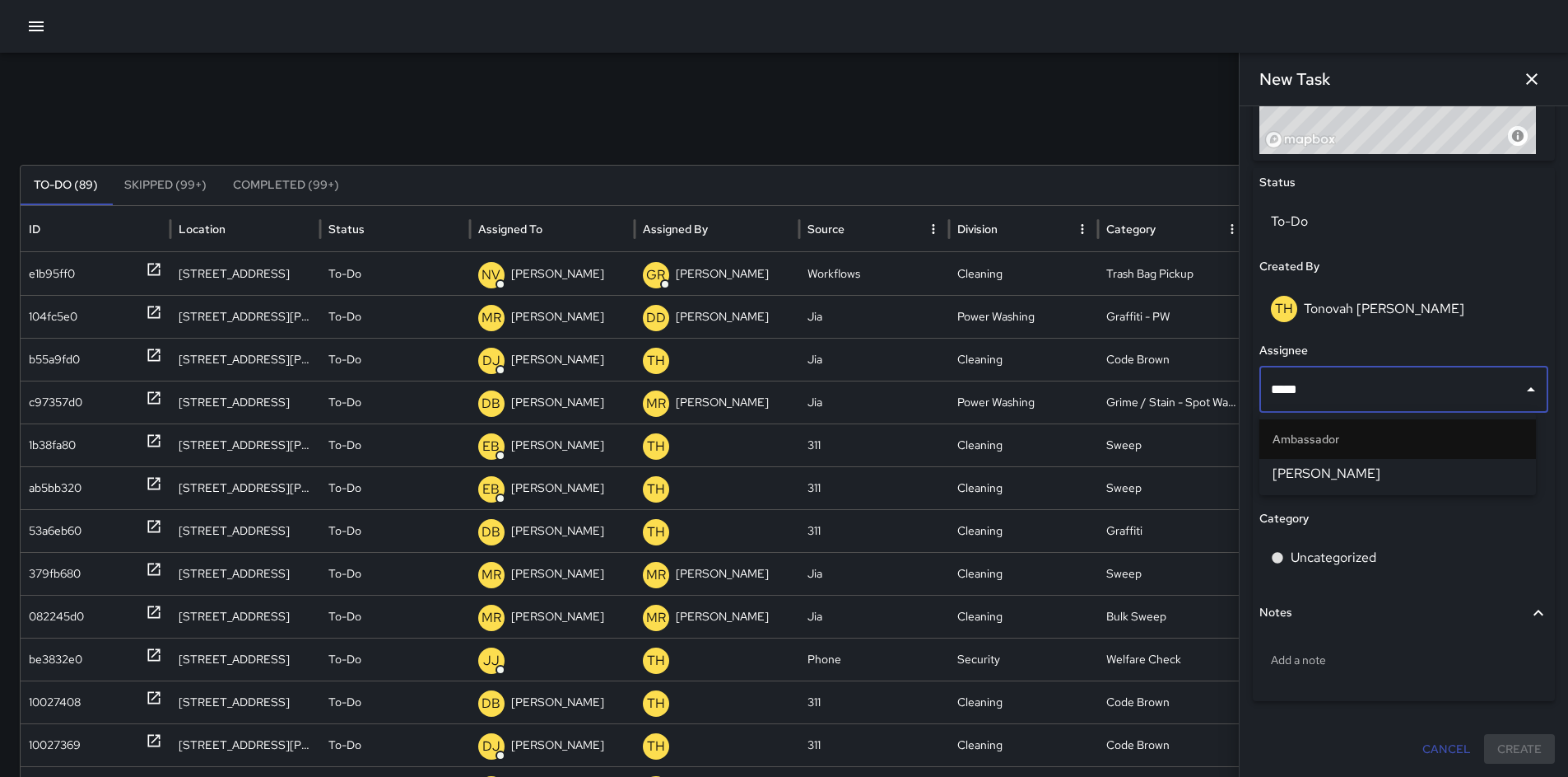
type input "******"
click at [1359, 471] on span "Maclis Velasquez" at bounding box center [1398, 473] width 250 height 20
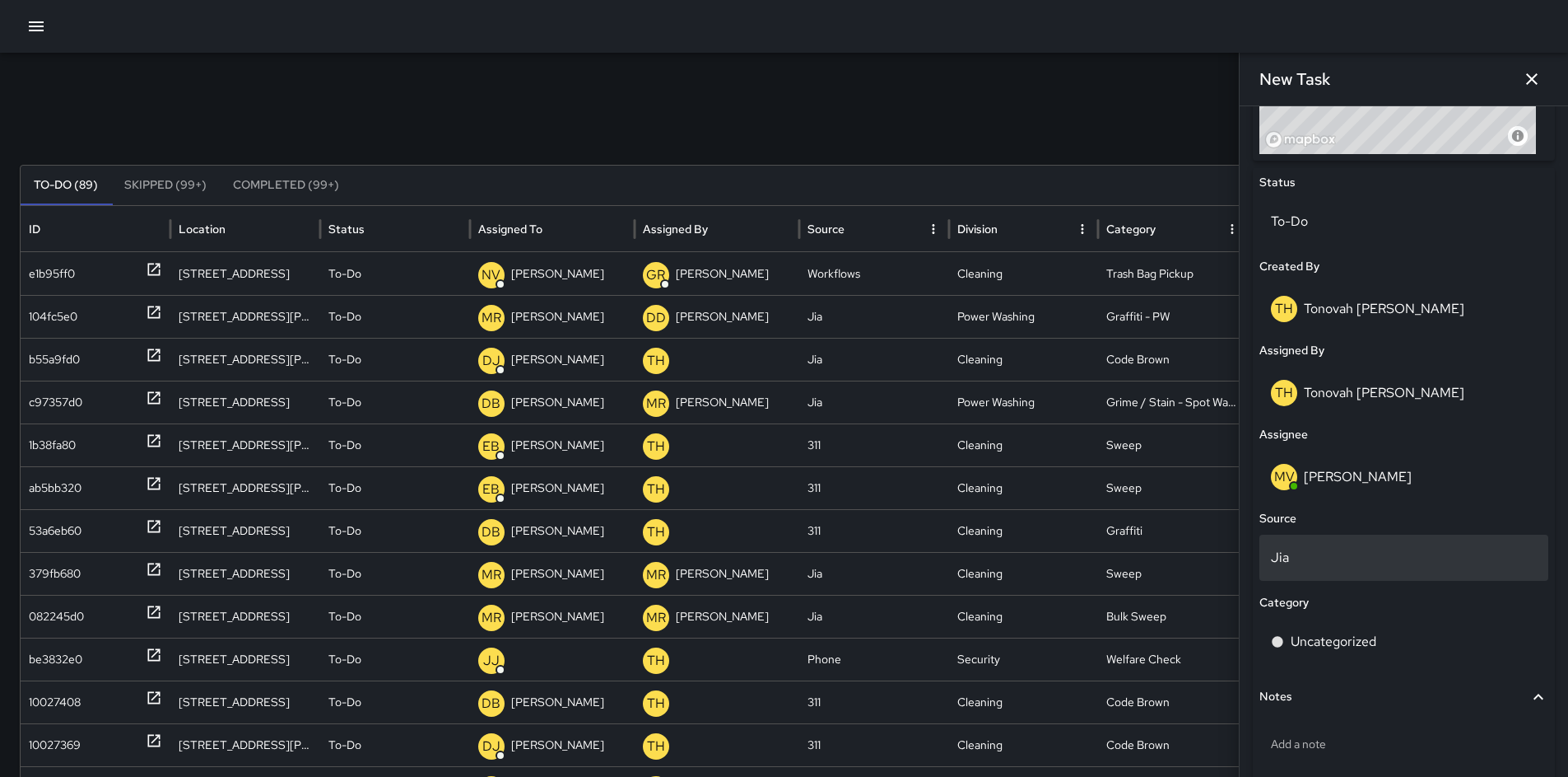
click at [1334, 558] on p "Jia" at bounding box center [1404, 557] width 266 height 20
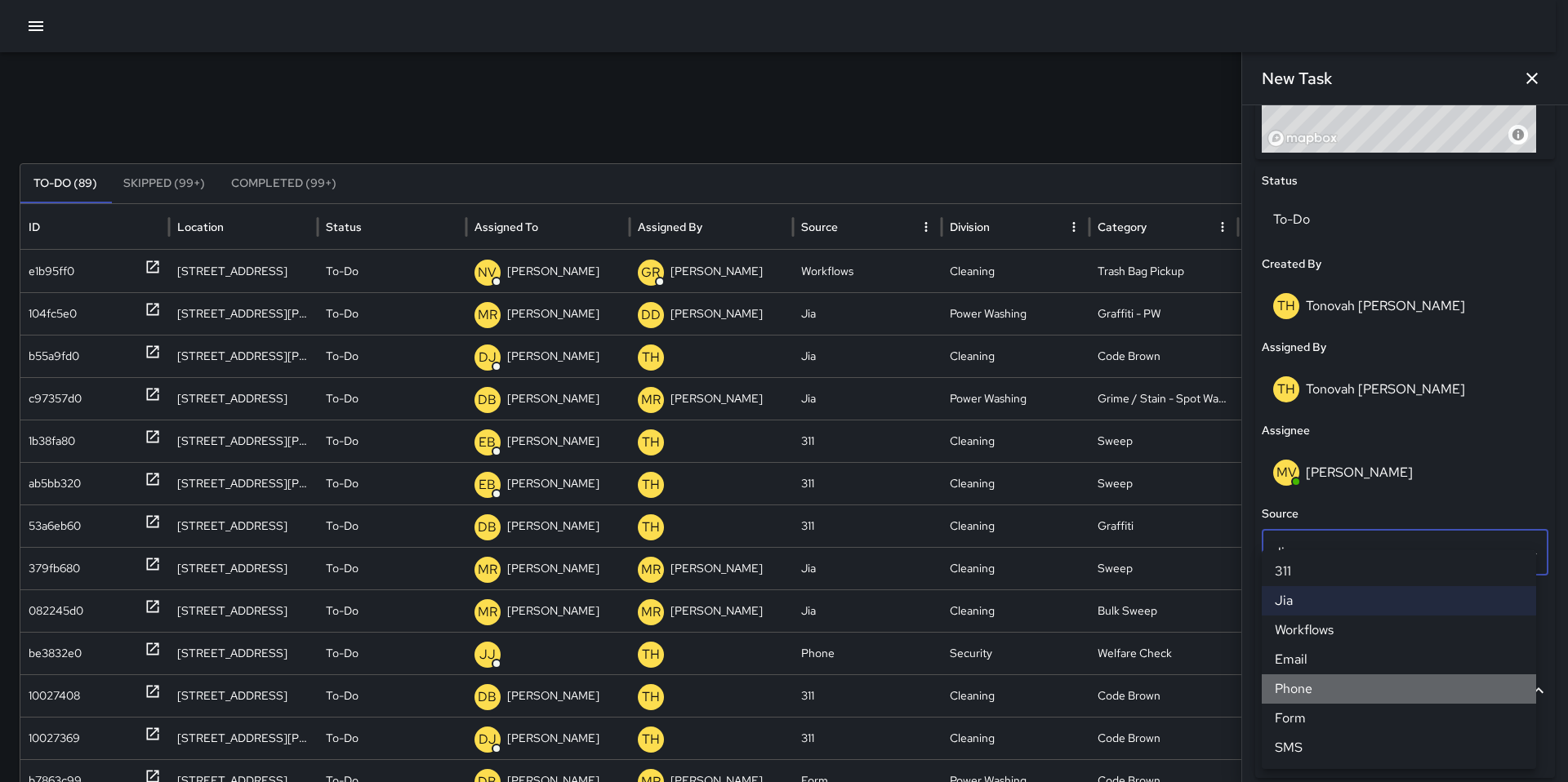
click at [1322, 681] on li "Phone" at bounding box center [1399, 689] width 275 height 29
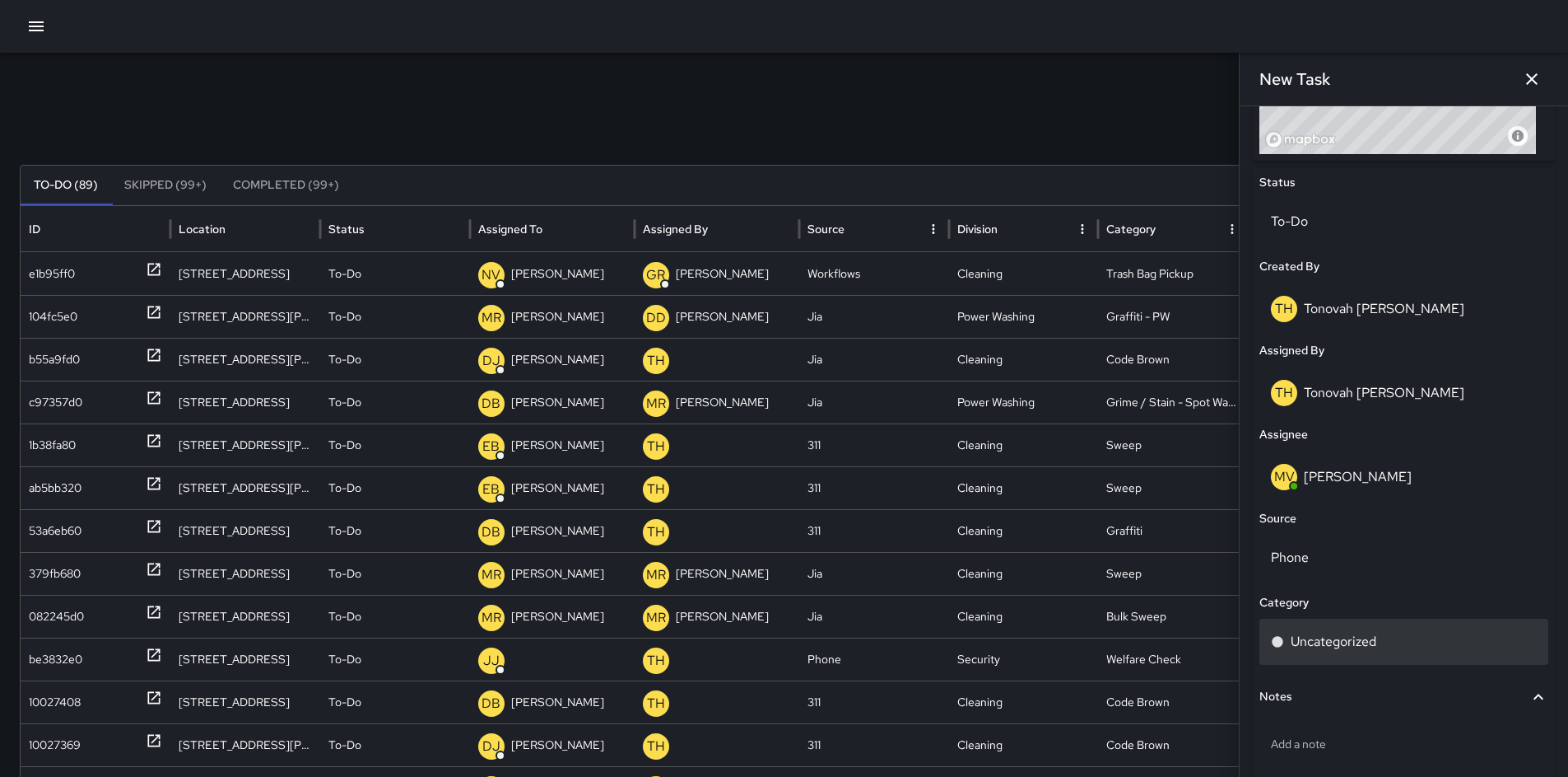
click at [1337, 641] on p "Uncategorized" at bounding box center [1333, 641] width 85 height 20
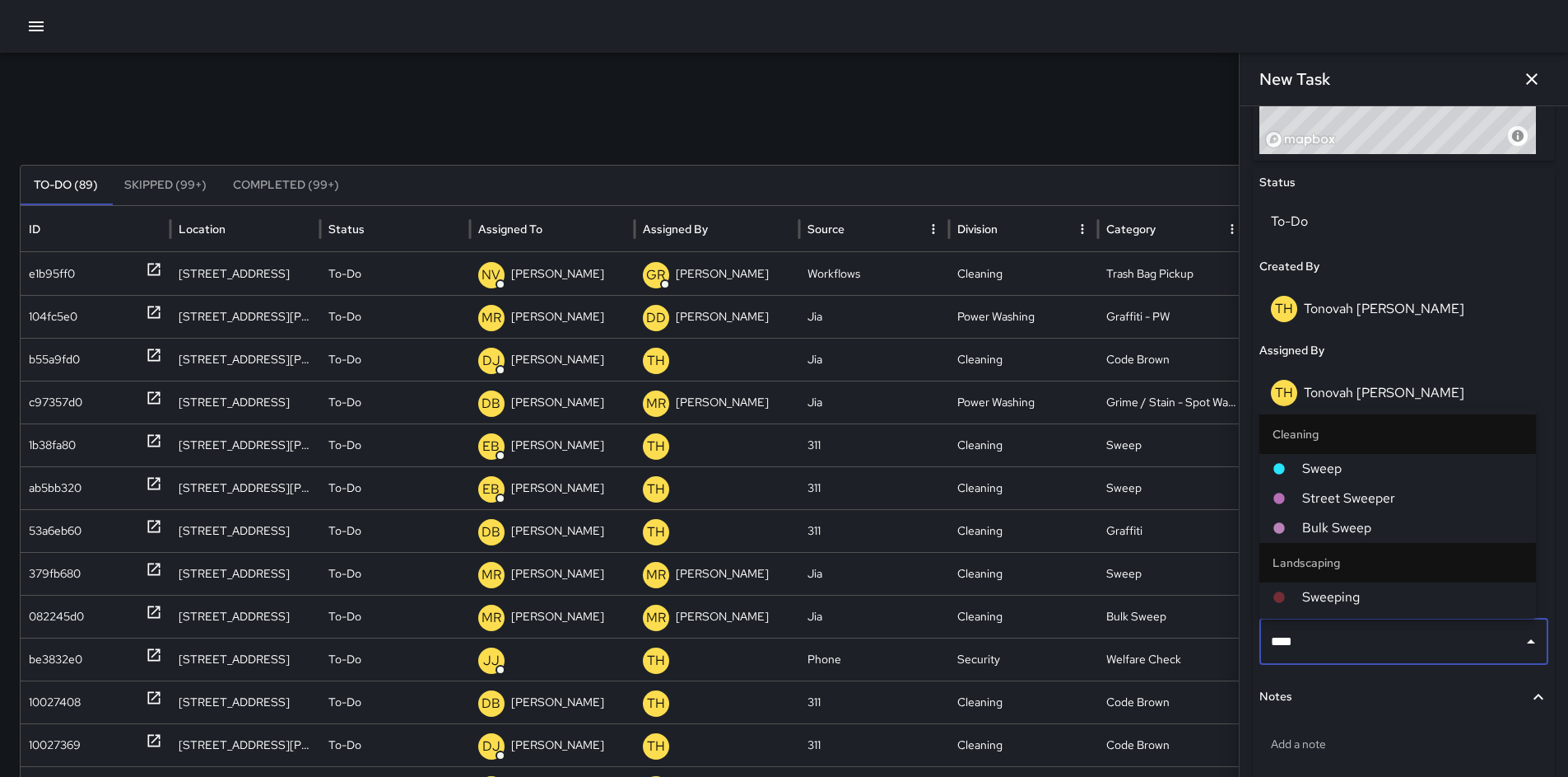
type input "*****"
click at [1312, 468] on span "Sweep" at bounding box center [1413, 468] width 221 height 20
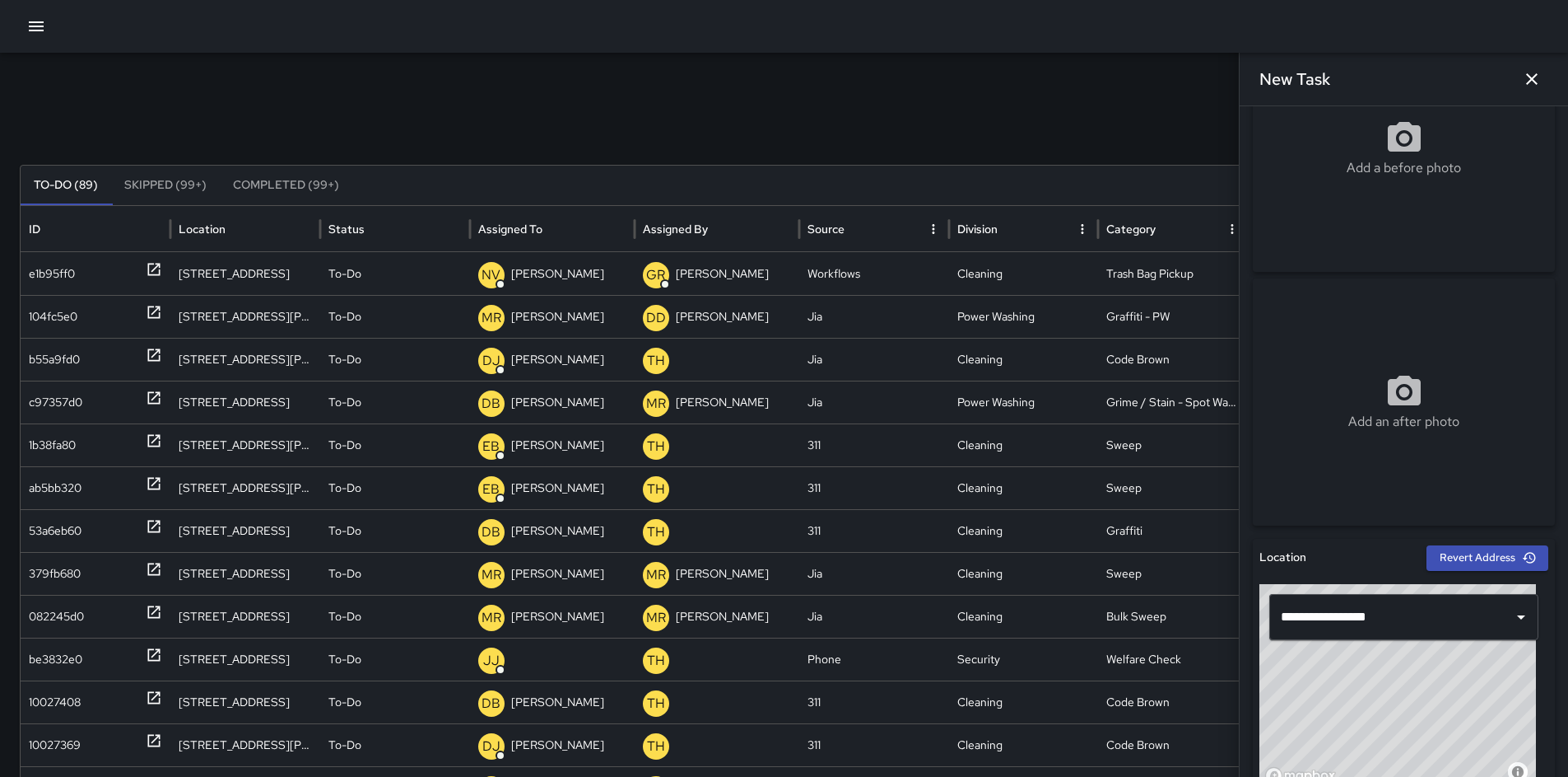
scroll to position [0, 0]
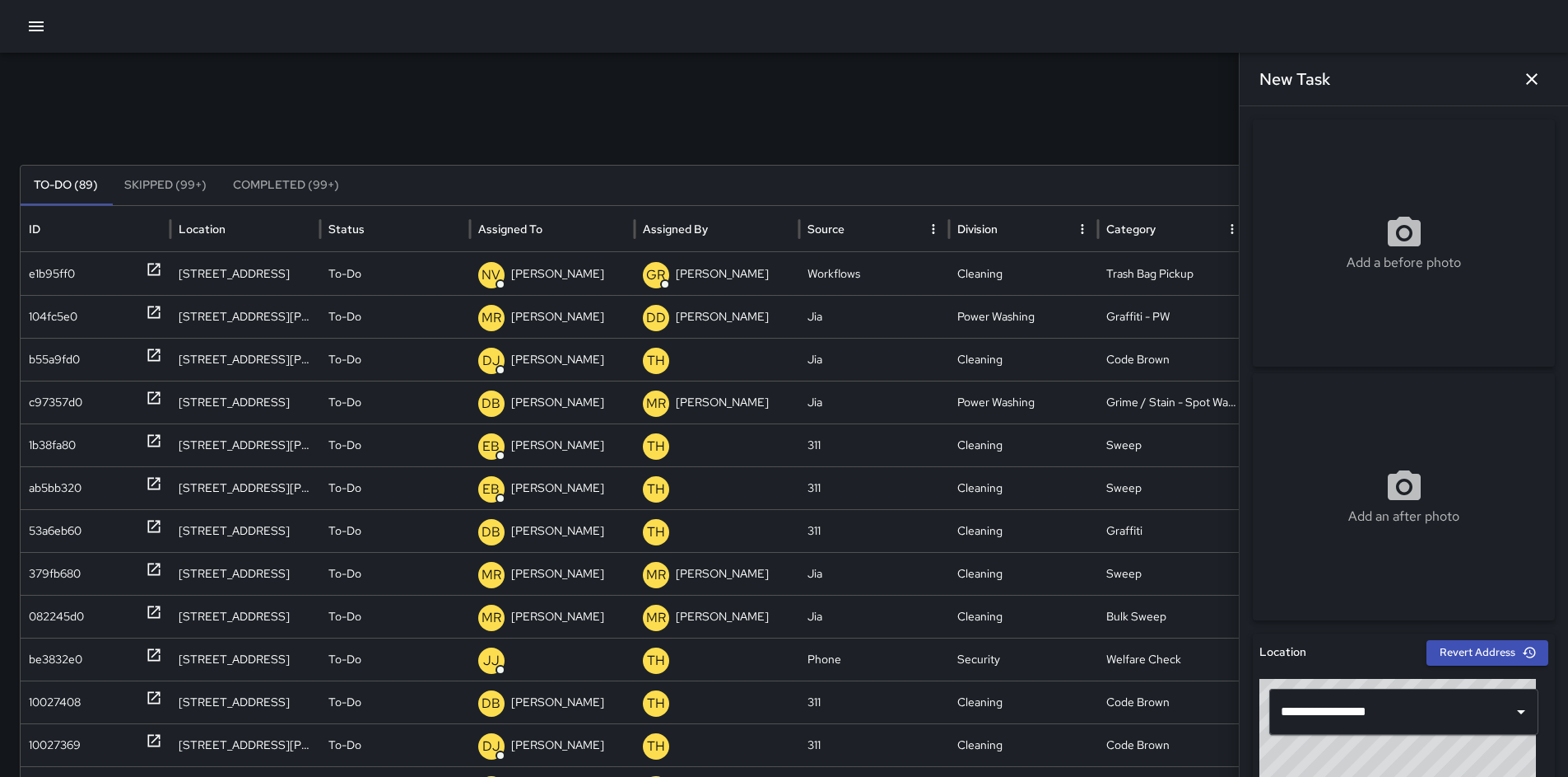
click at [1357, 195] on div "Add a before photo" at bounding box center [1404, 243] width 302 height 247
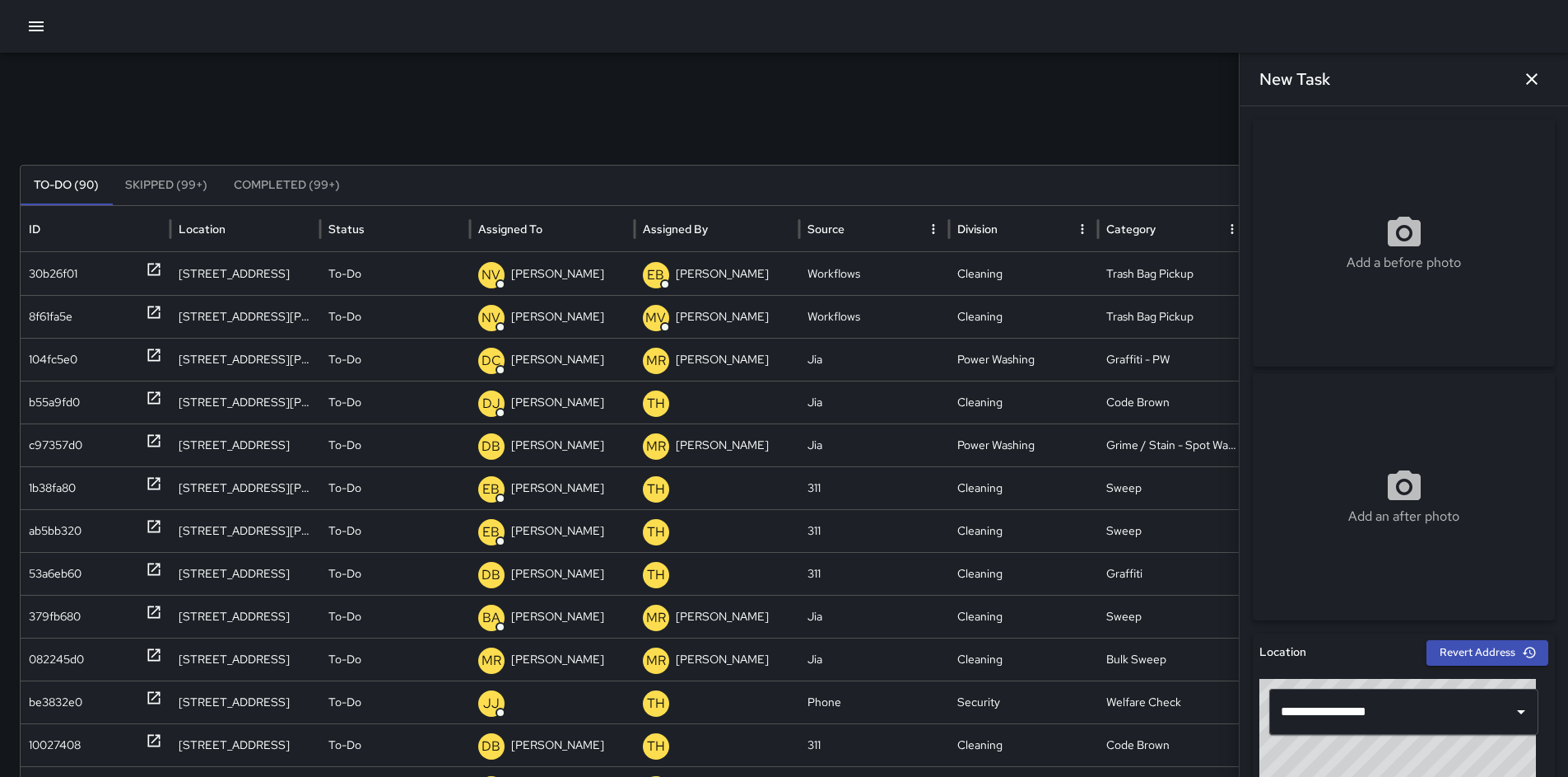
type input "**********"
click at [1263, 131] on img at bounding box center [1404, 243] width 302 height 247
click at [1253, 135] on img at bounding box center [1404, 243] width 302 height 247
click at [1256, 129] on img at bounding box center [1404, 243] width 302 height 247
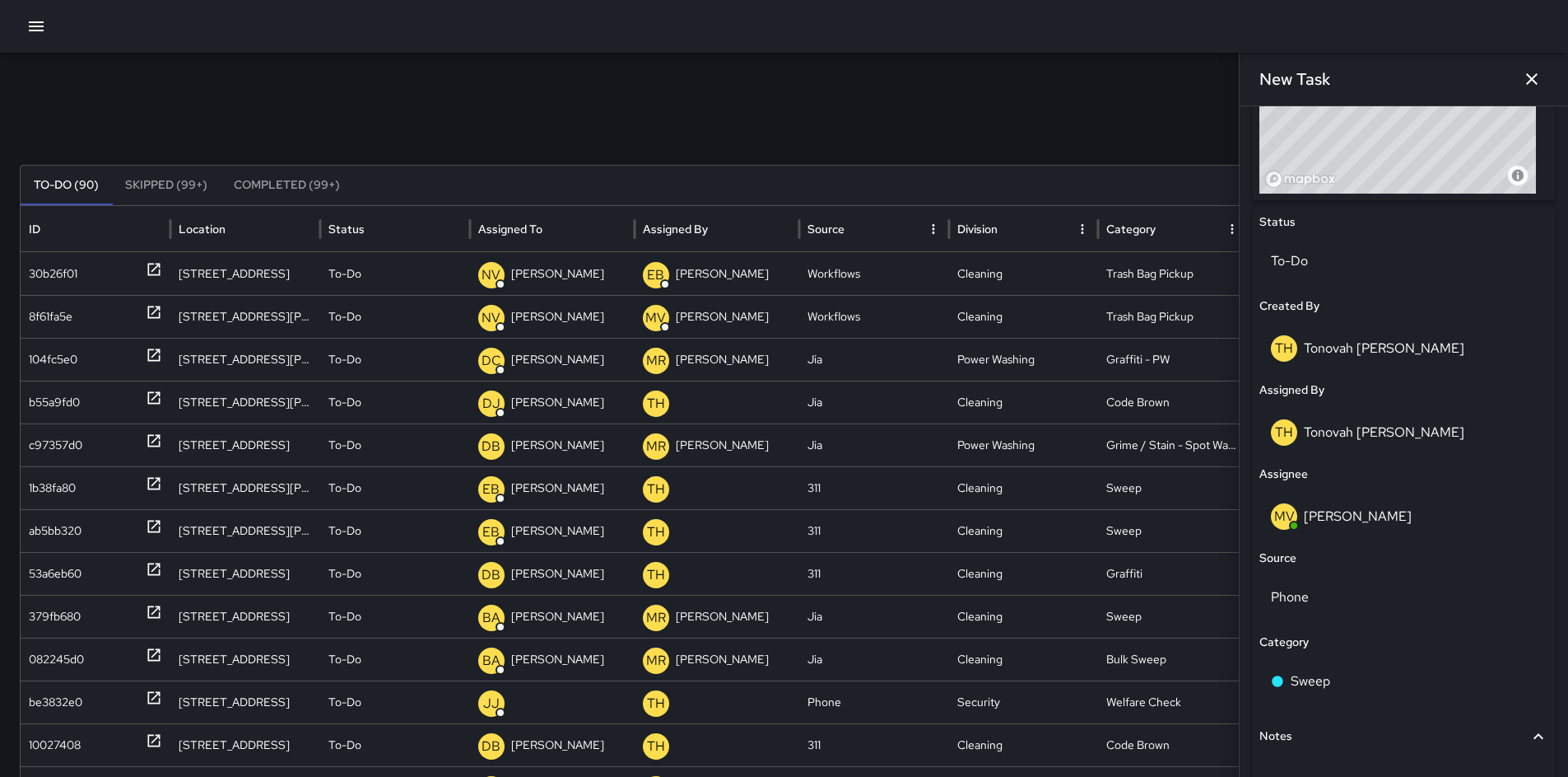
scroll to position [815, 0]
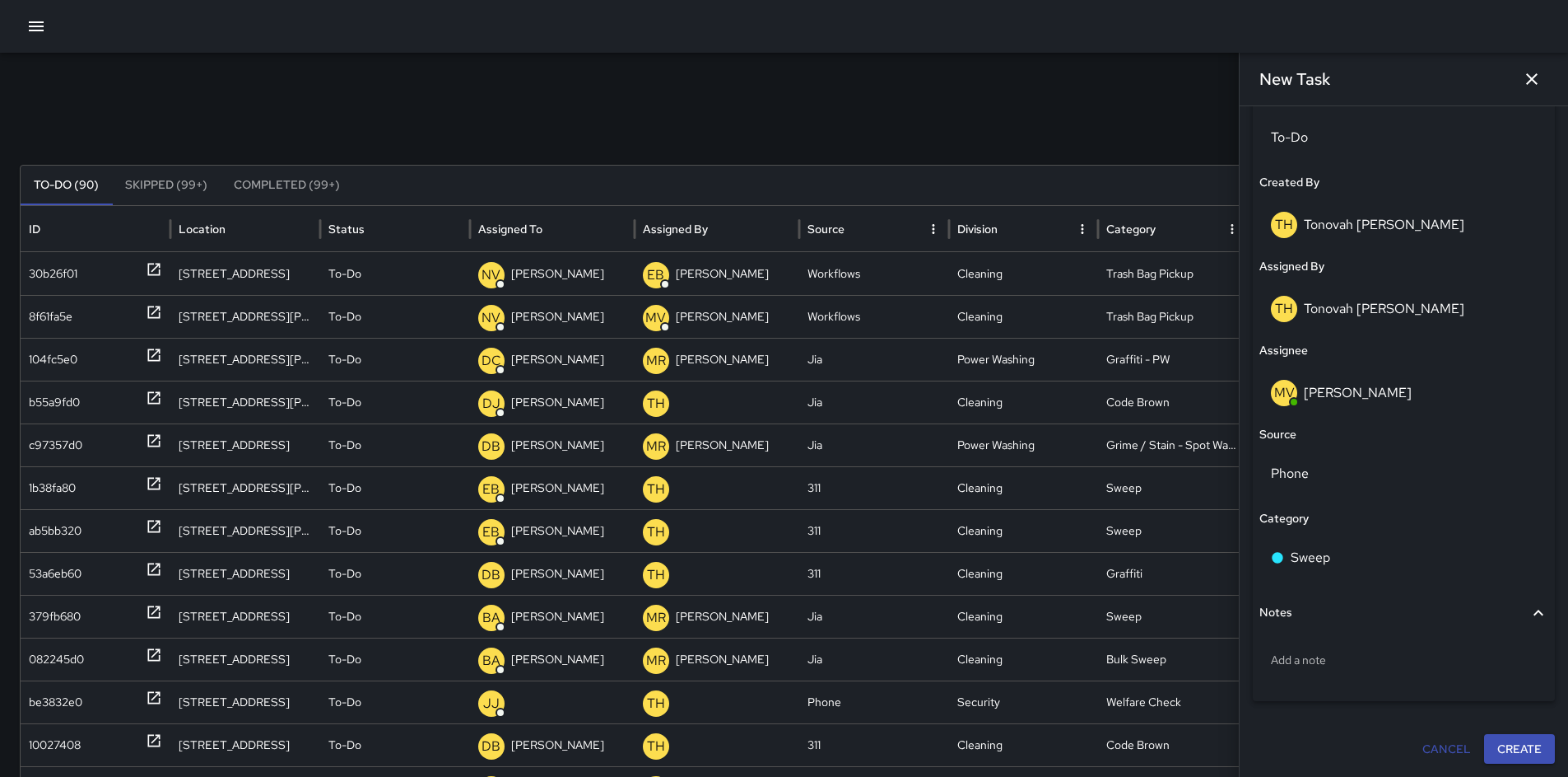
click at [1439, 741] on button "Cancel" at bounding box center [1447, 749] width 62 height 30
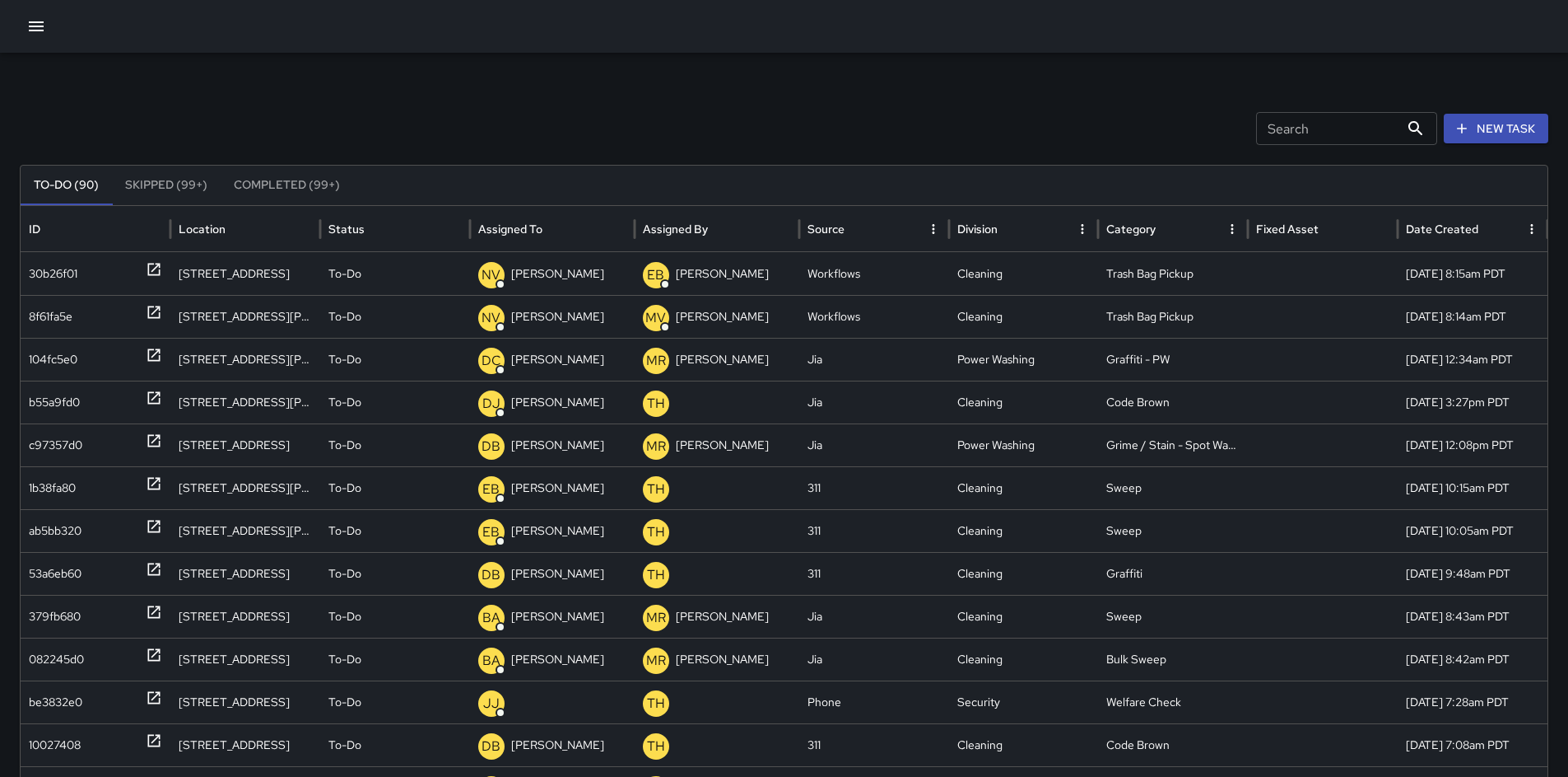
click at [1471, 136] on button "New Task" at bounding box center [1496, 129] width 104 height 30
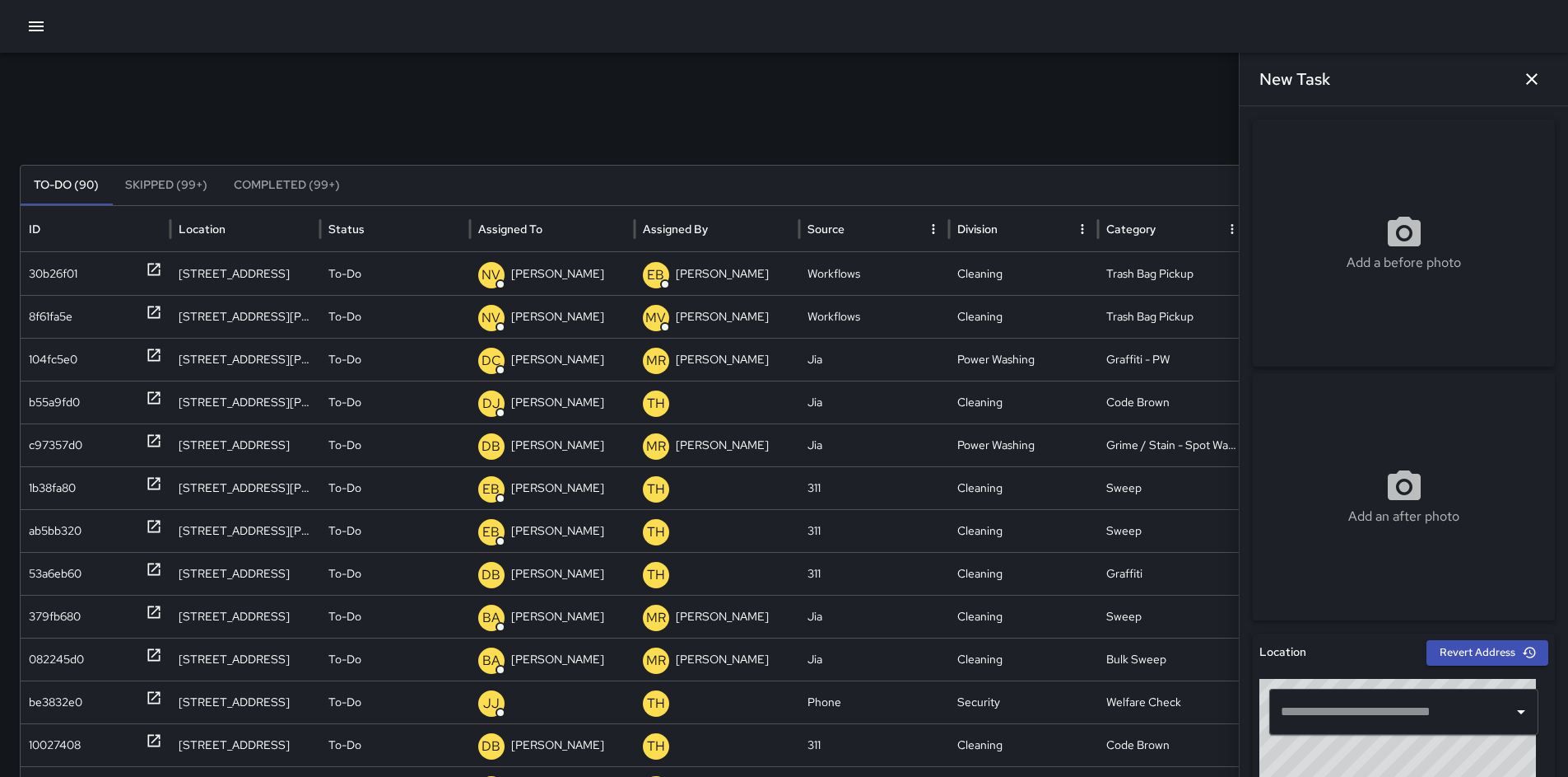
click at [1313, 232] on div "Add a before photo" at bounding box center [1404, 243] width 302 height 60
click at [1398, 220] on icon at bounding box center [1404, 231] width 33 height 29
type input "**********"
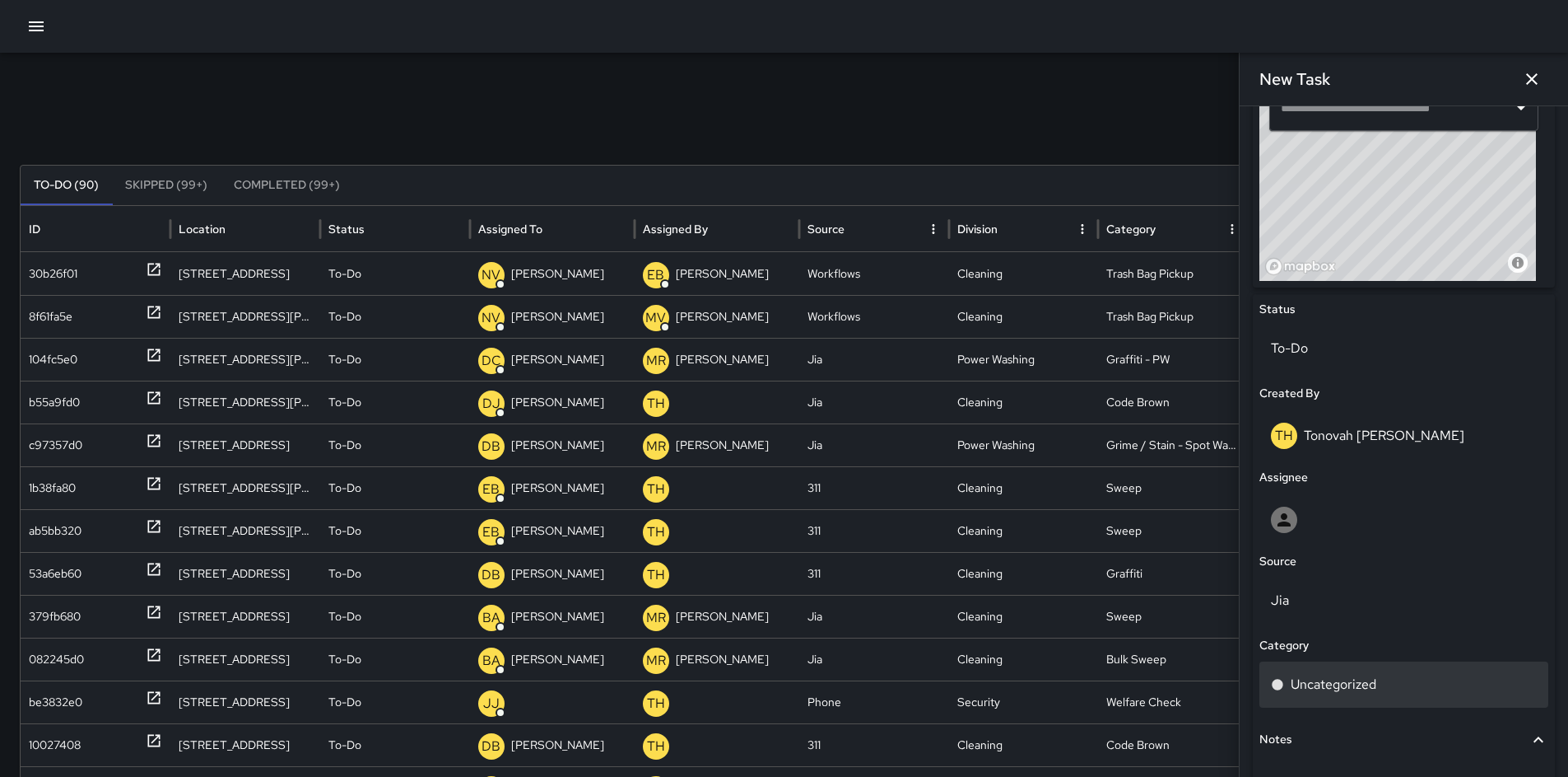
scroll to position [730, 0]
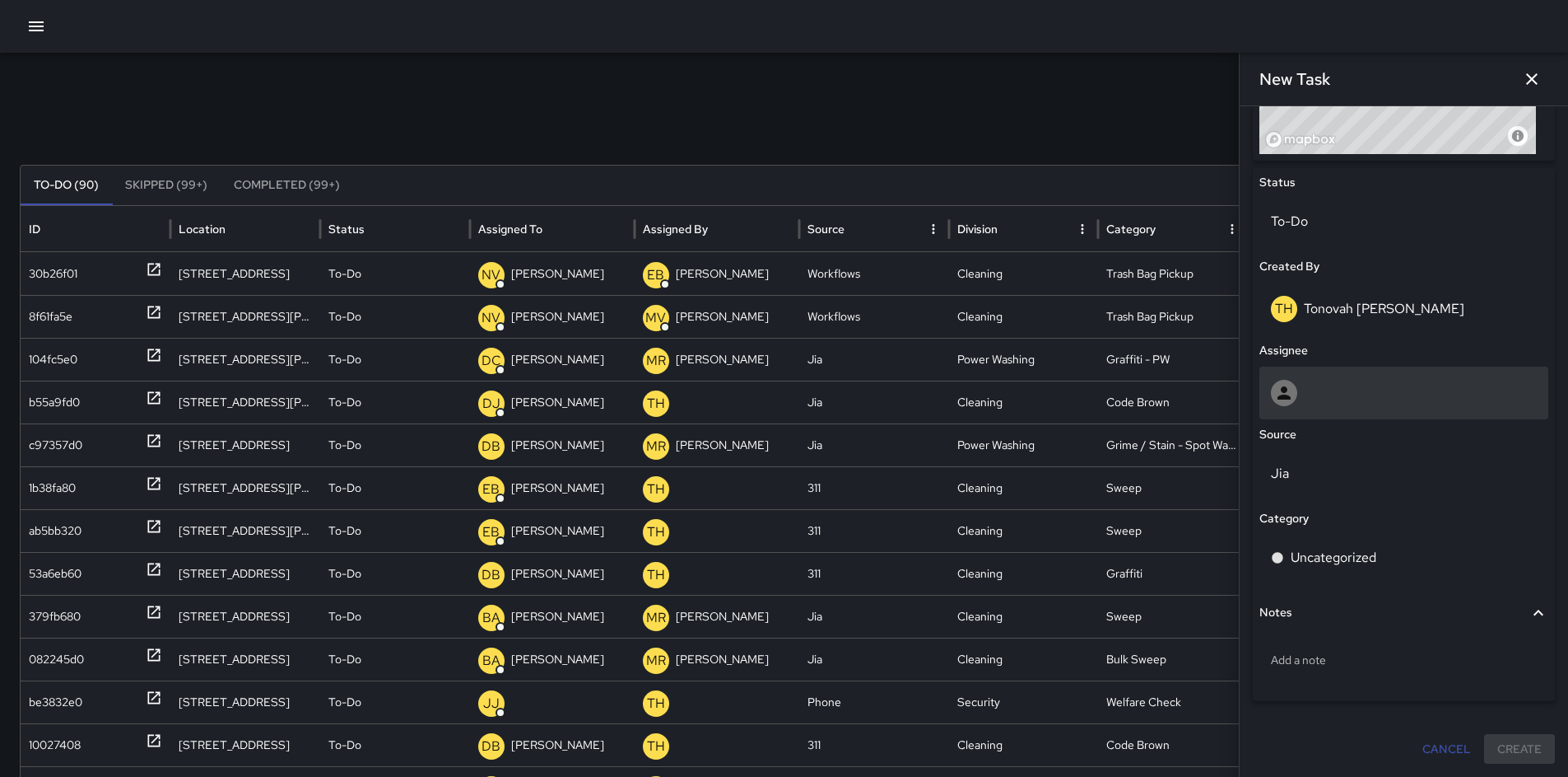
click at [1326, 406] on div at bounding box center [1404, 393] width 289 height 53
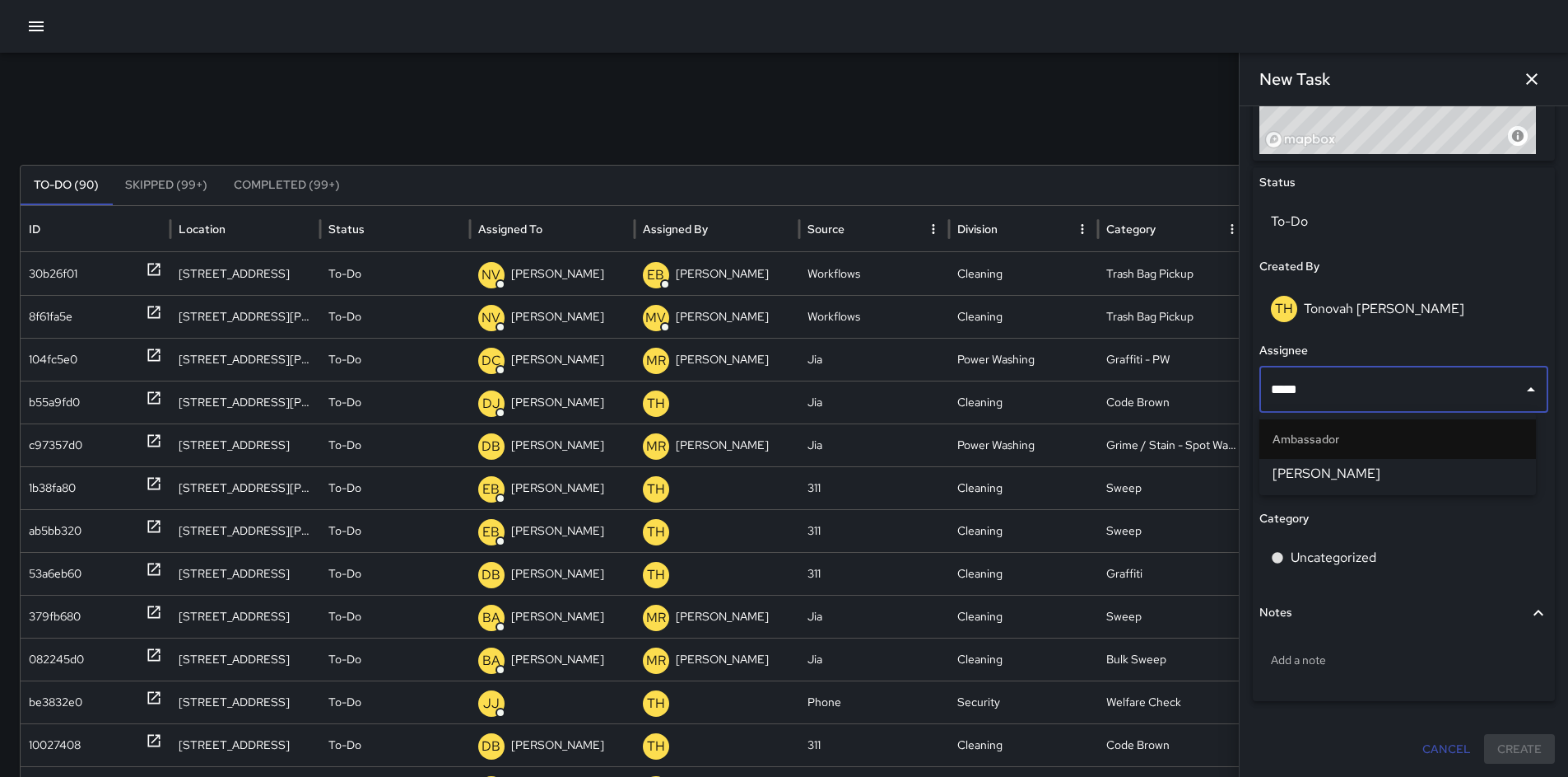
type input "******"
click at [1352, 475] on span "[PERSON_NAME]" at bounding box center [1398, 473] width 250 height 20
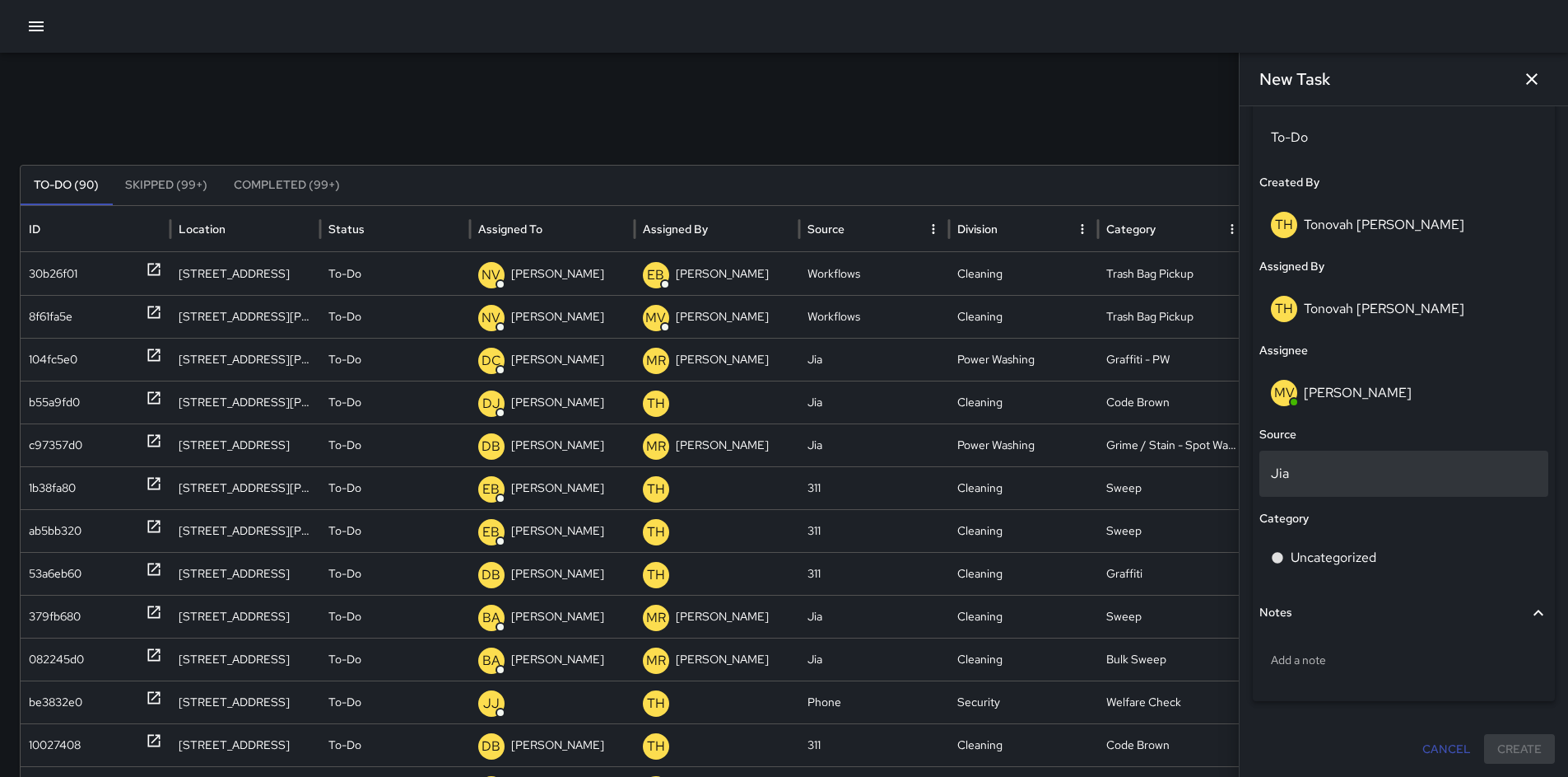
click at [1294, 483] on p "Jia" at bounding box center [1404, 473] width 266 height 20
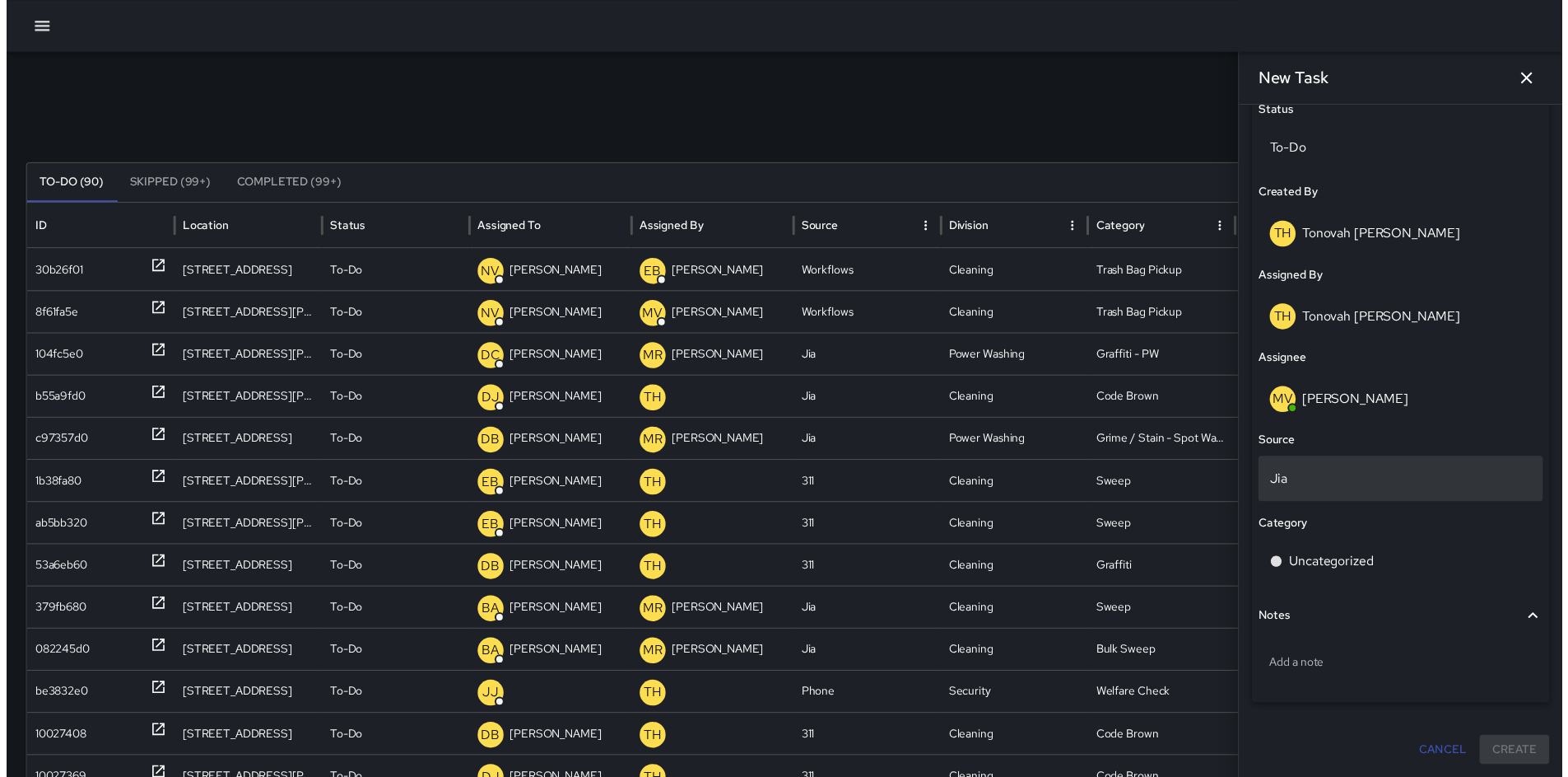
scroll to position [802, 0]
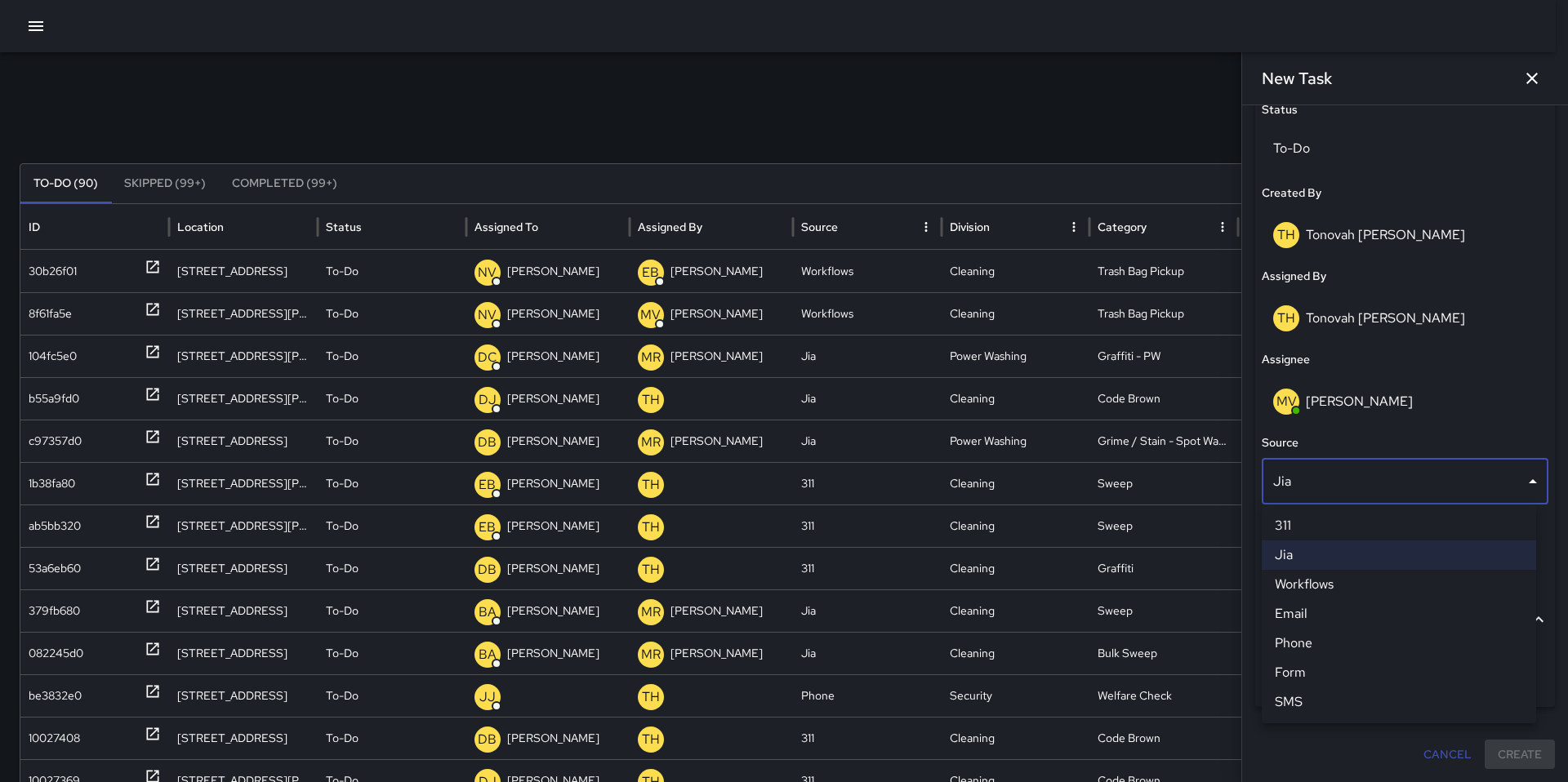
click at [1334, 561] on li "Jia" at bounding box center [1399, 555] width 275 height 29
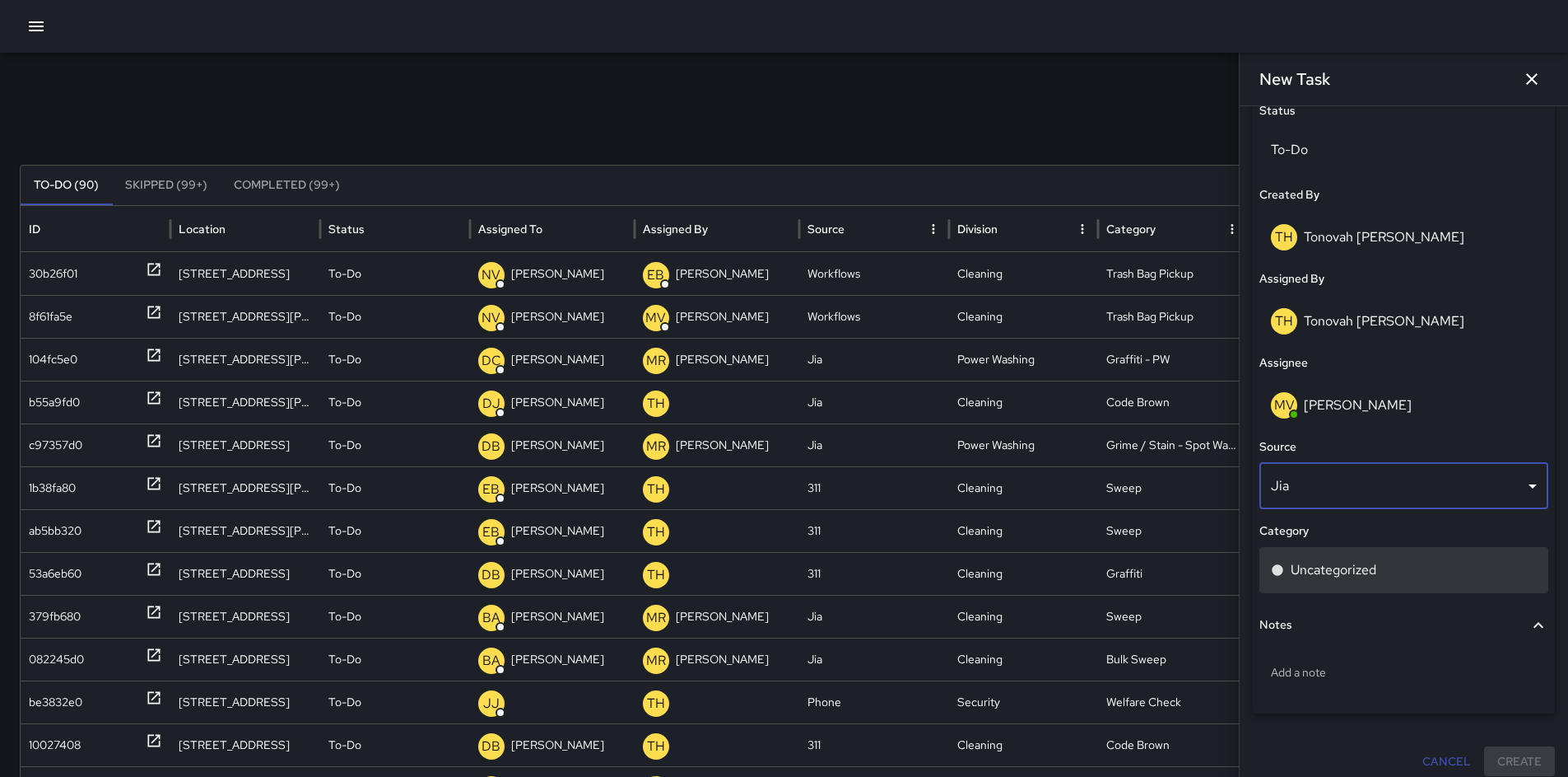
click at [1383, 571] on div "Uncategorized" at bounding box center [1404, 570] width 266 height 20
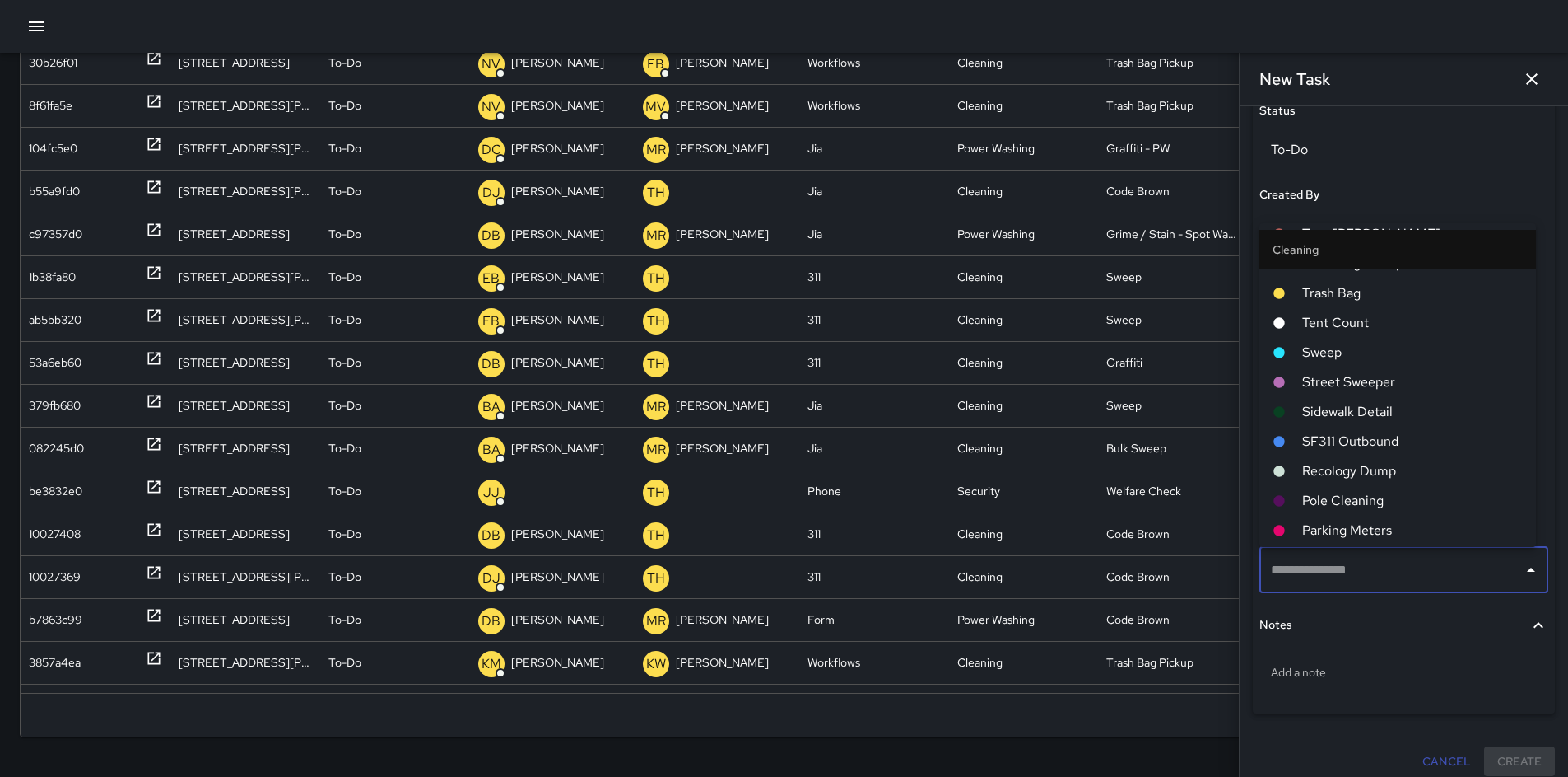
scroll to position [41, 0]
click at [1356, 475] on span "Recology Dump" at bounding box center [1413, 481] width 221 height 20
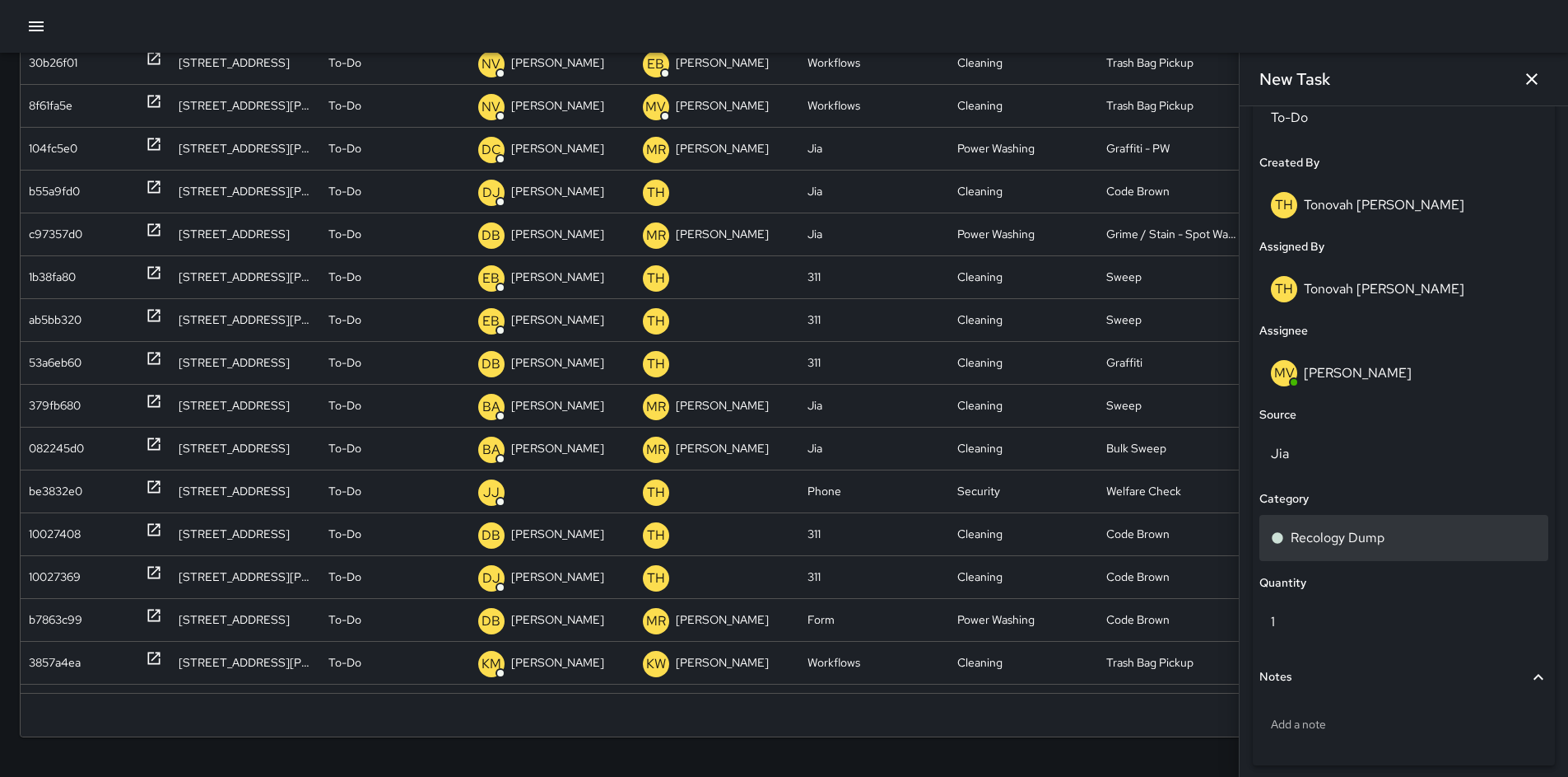
scroll to position [899, 0]
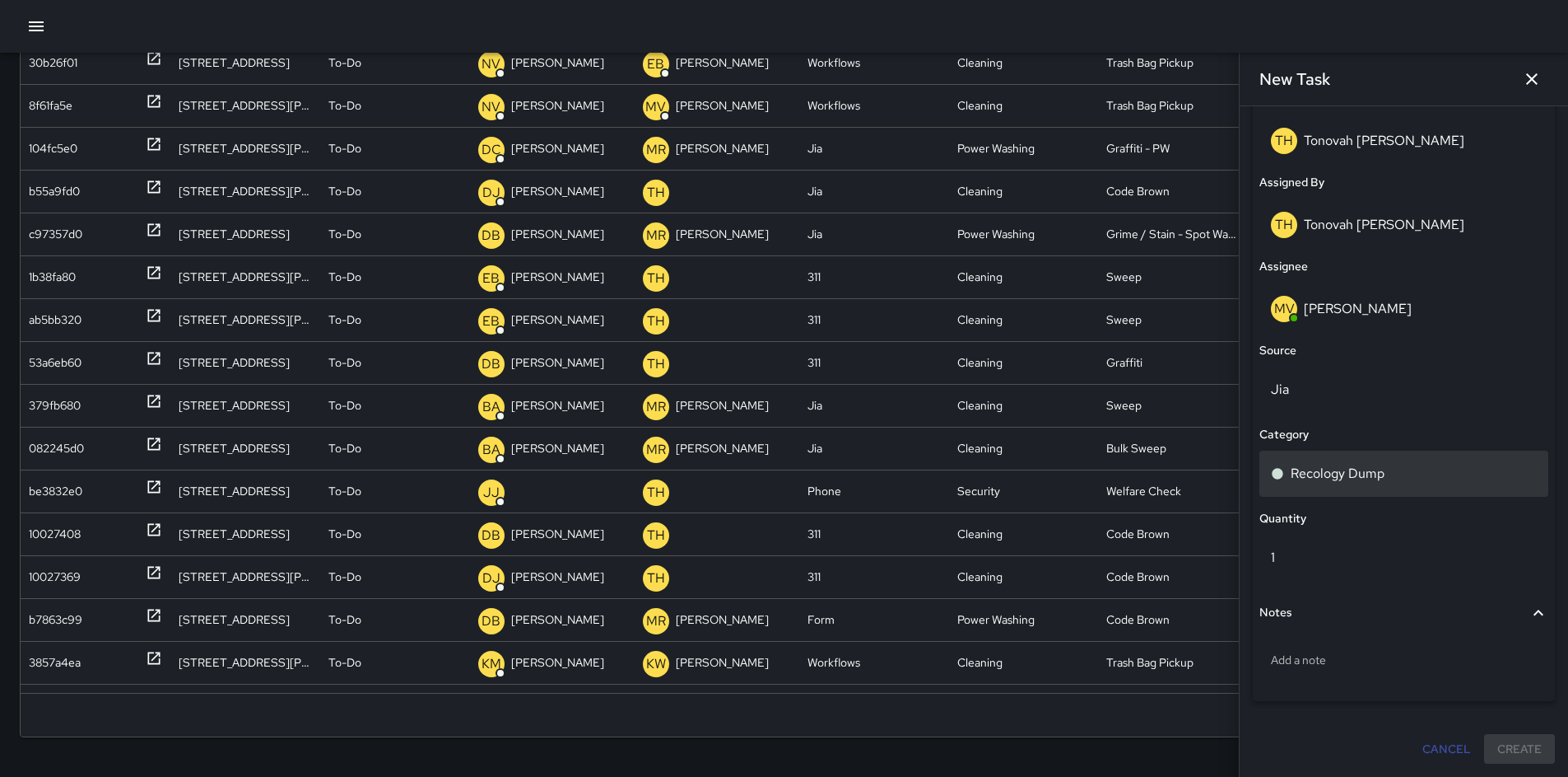
click at [1310, 477] on p "Recology Dump" at bounding box center [1338, 473] width 94 height 20
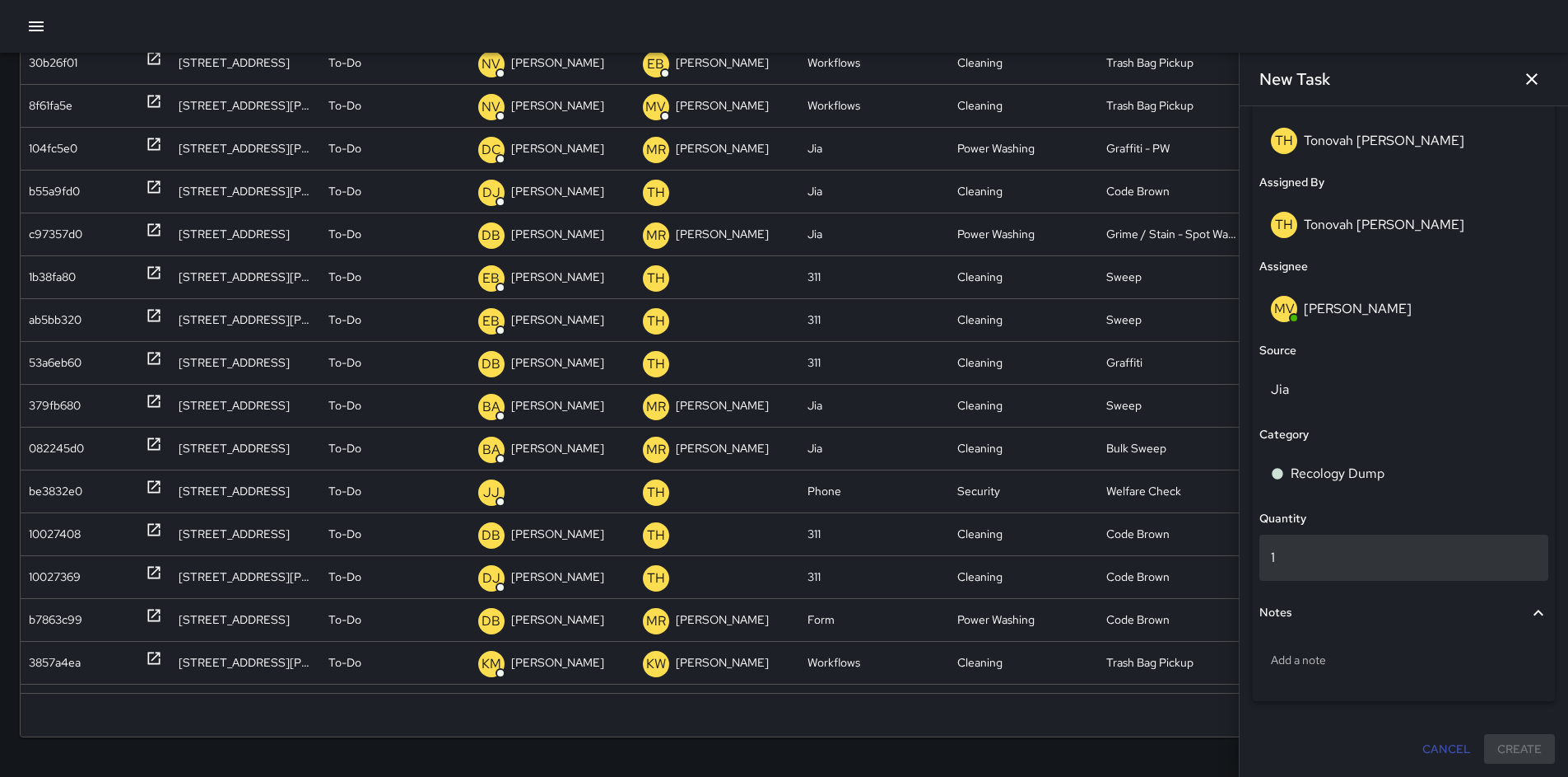
click at [1396, 576] on div "1" at bounding box center [1404, 557] width 289 height 46
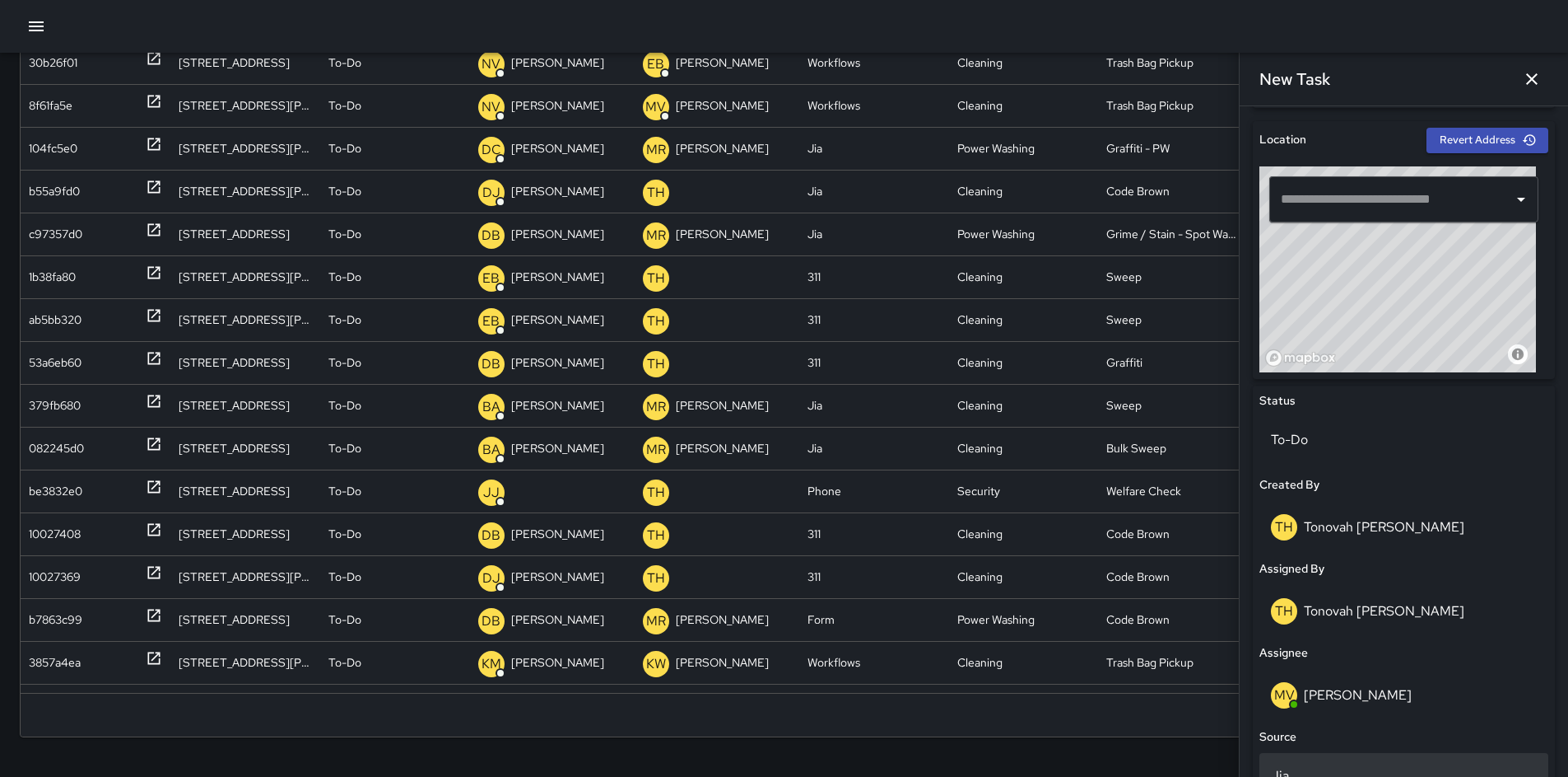
scroll to position [687, 0]
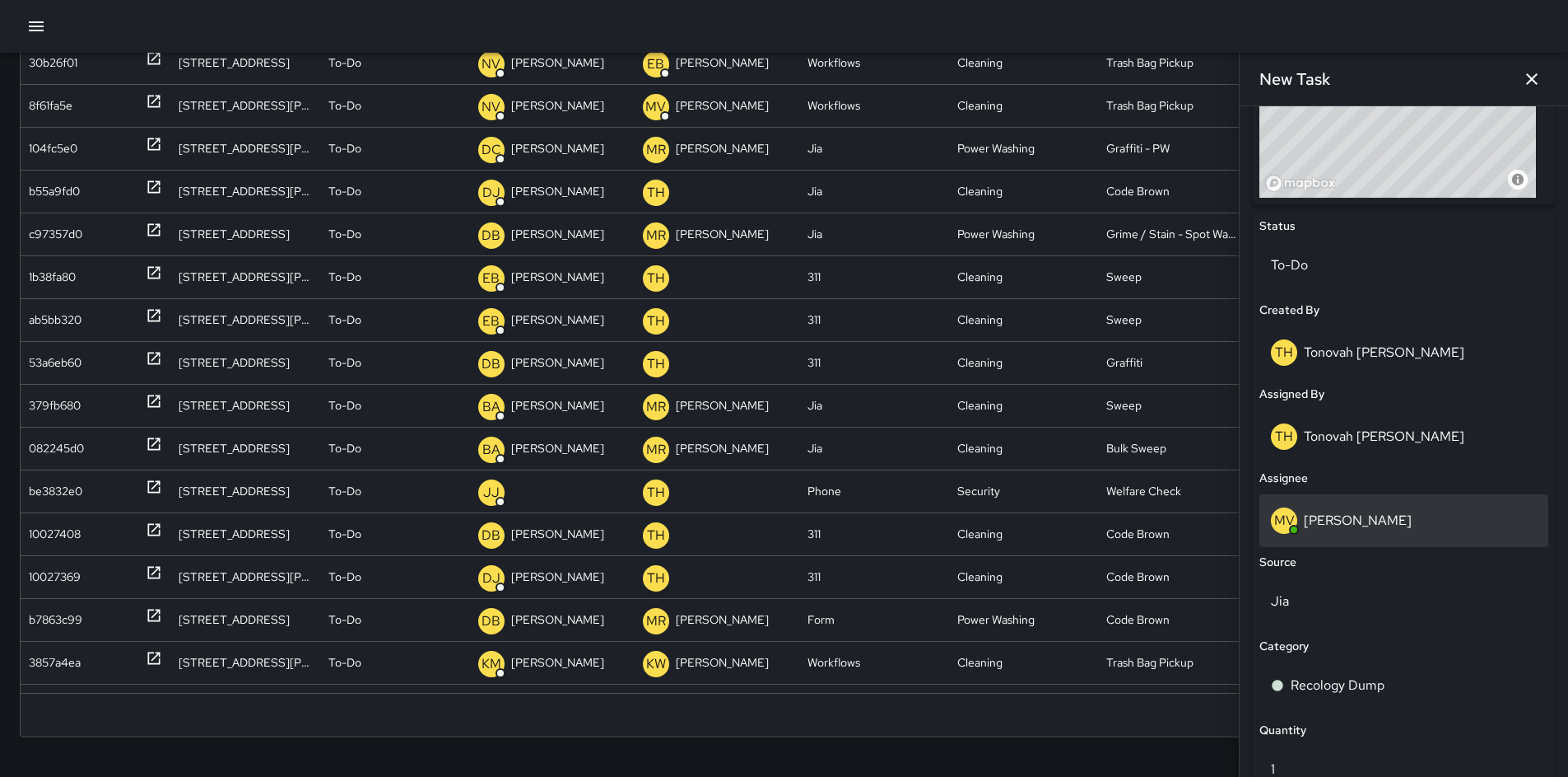
click at [1351, 517] on p "[PERSON_NAME]" at bounding box center [1357, 520] width 108 height 17
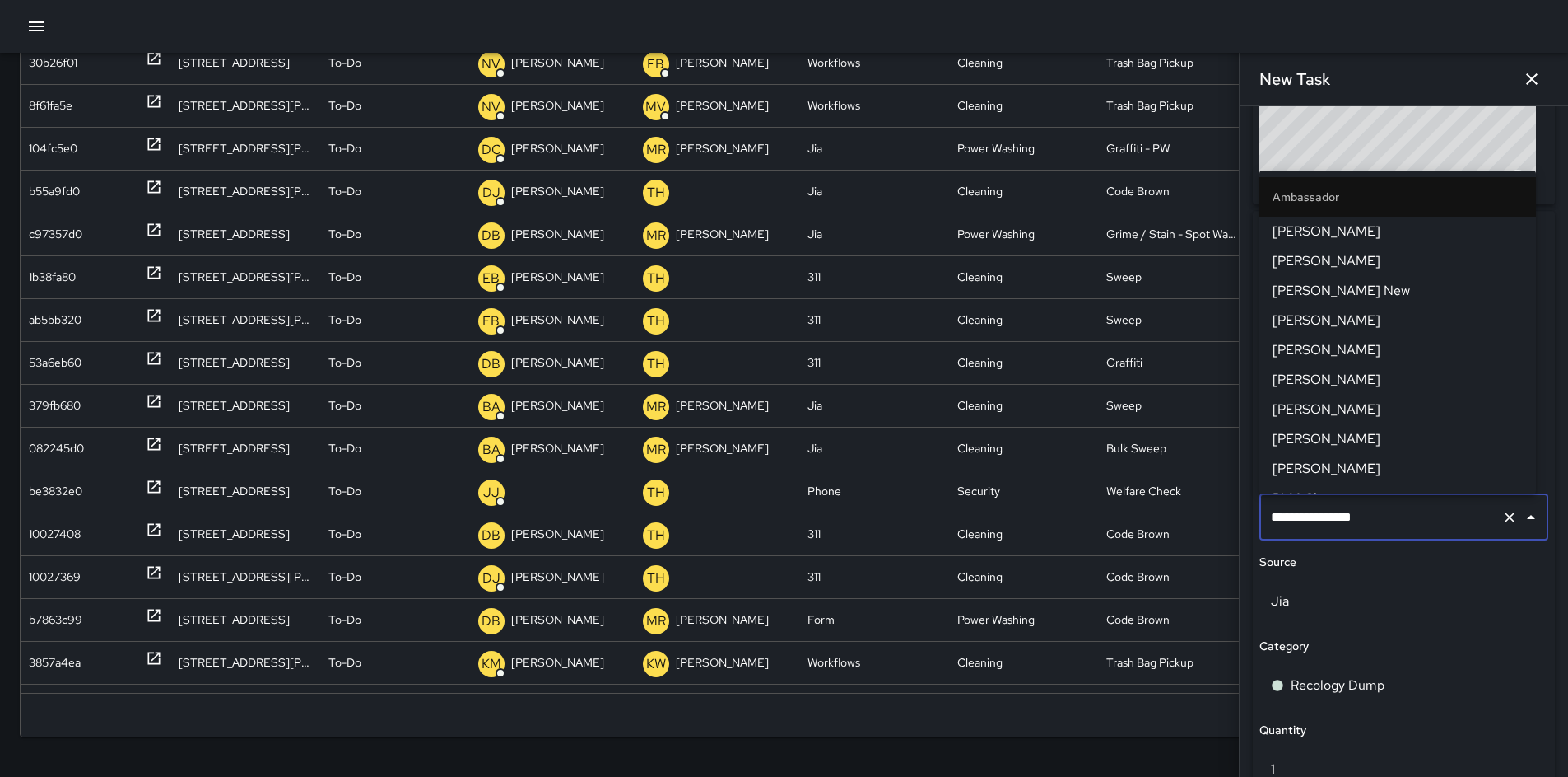
scroll to position [607, 0]
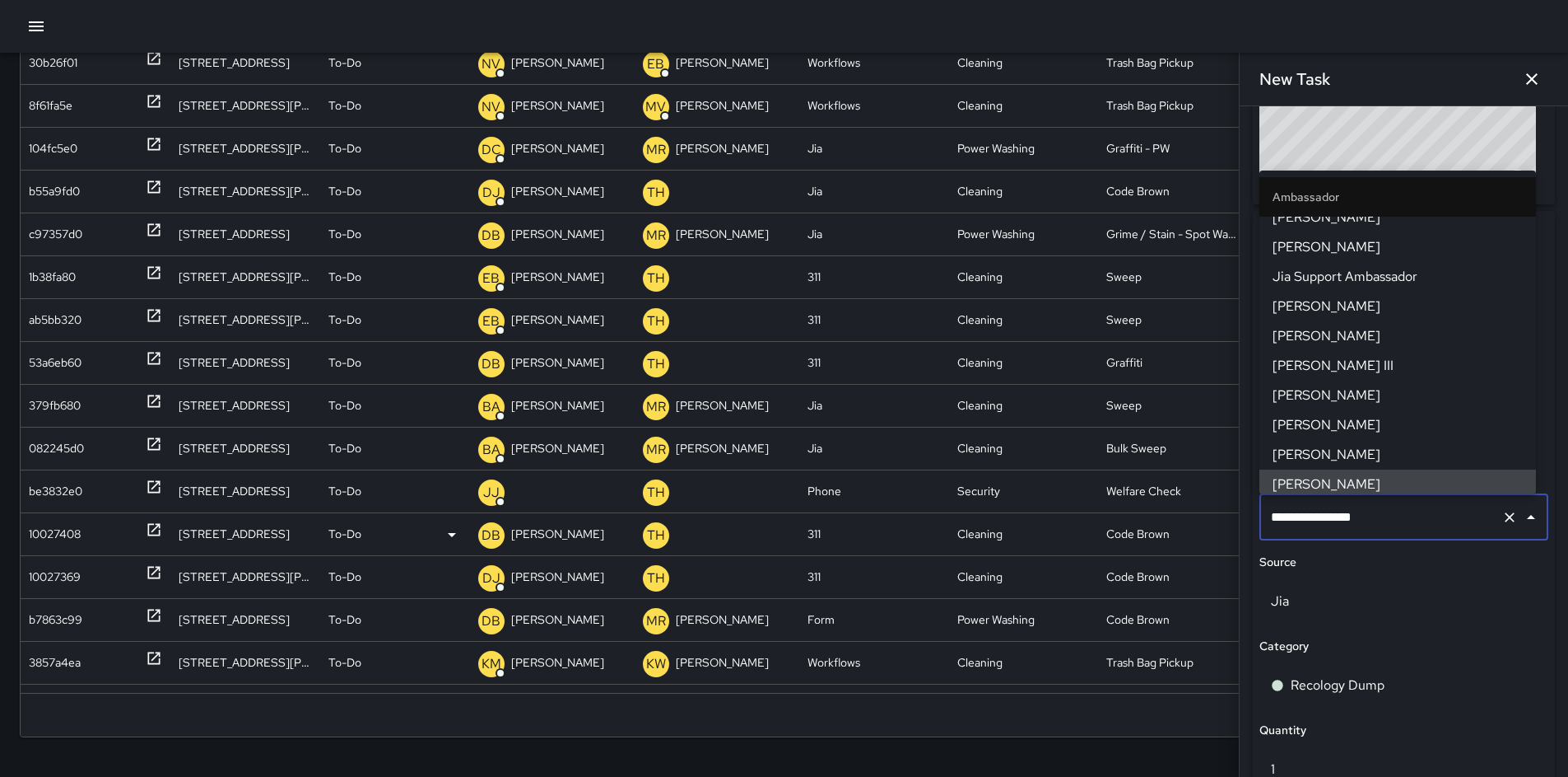
drag, startPoint x: 1405, startPoint y: 523, endPoint x: 1237, endPoint y: 526, distance: 168.0
click at [1250, 526] on div "**********" at bounding box center [1404, 441] width 329 height 671
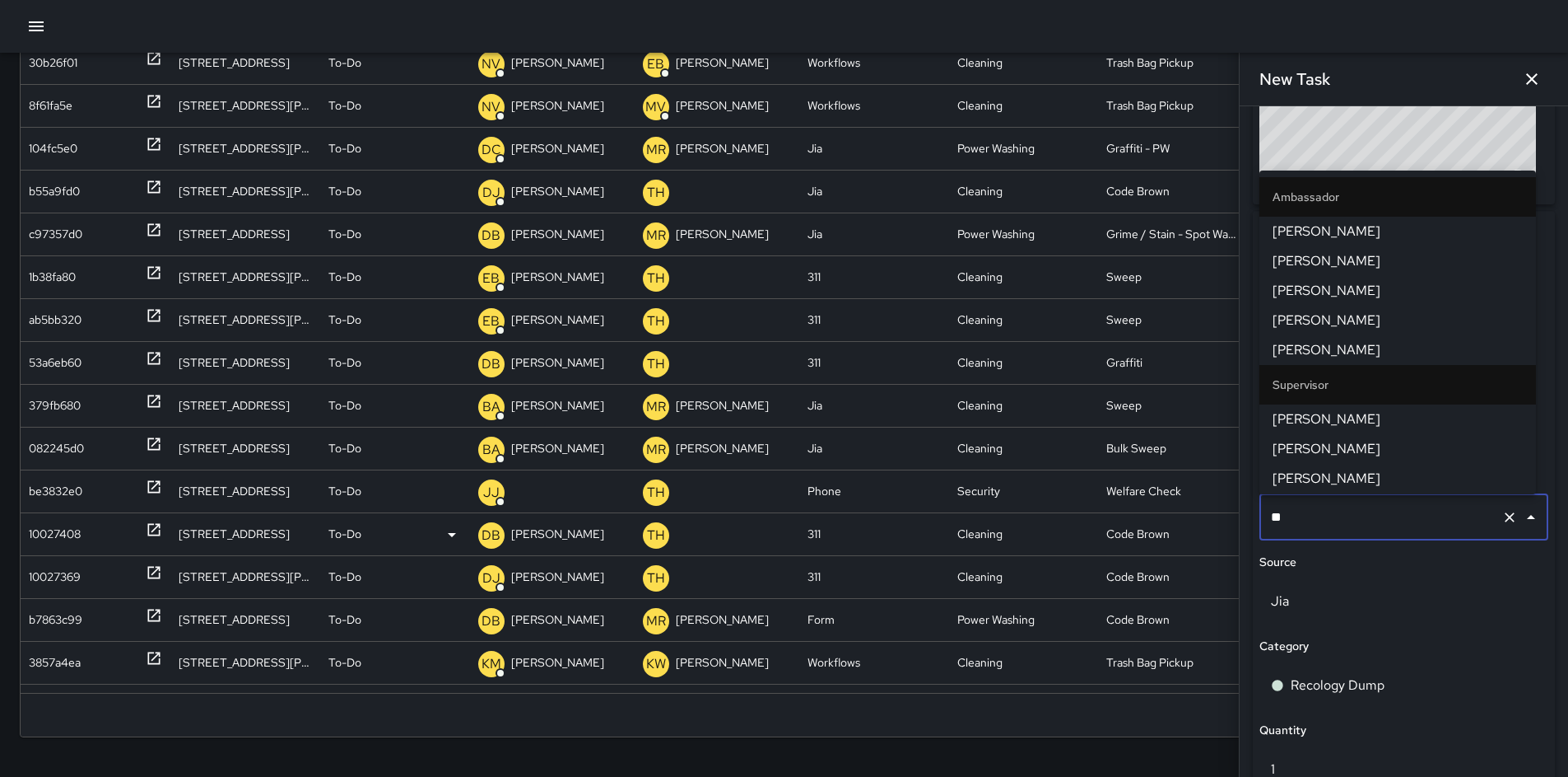
type input "***"
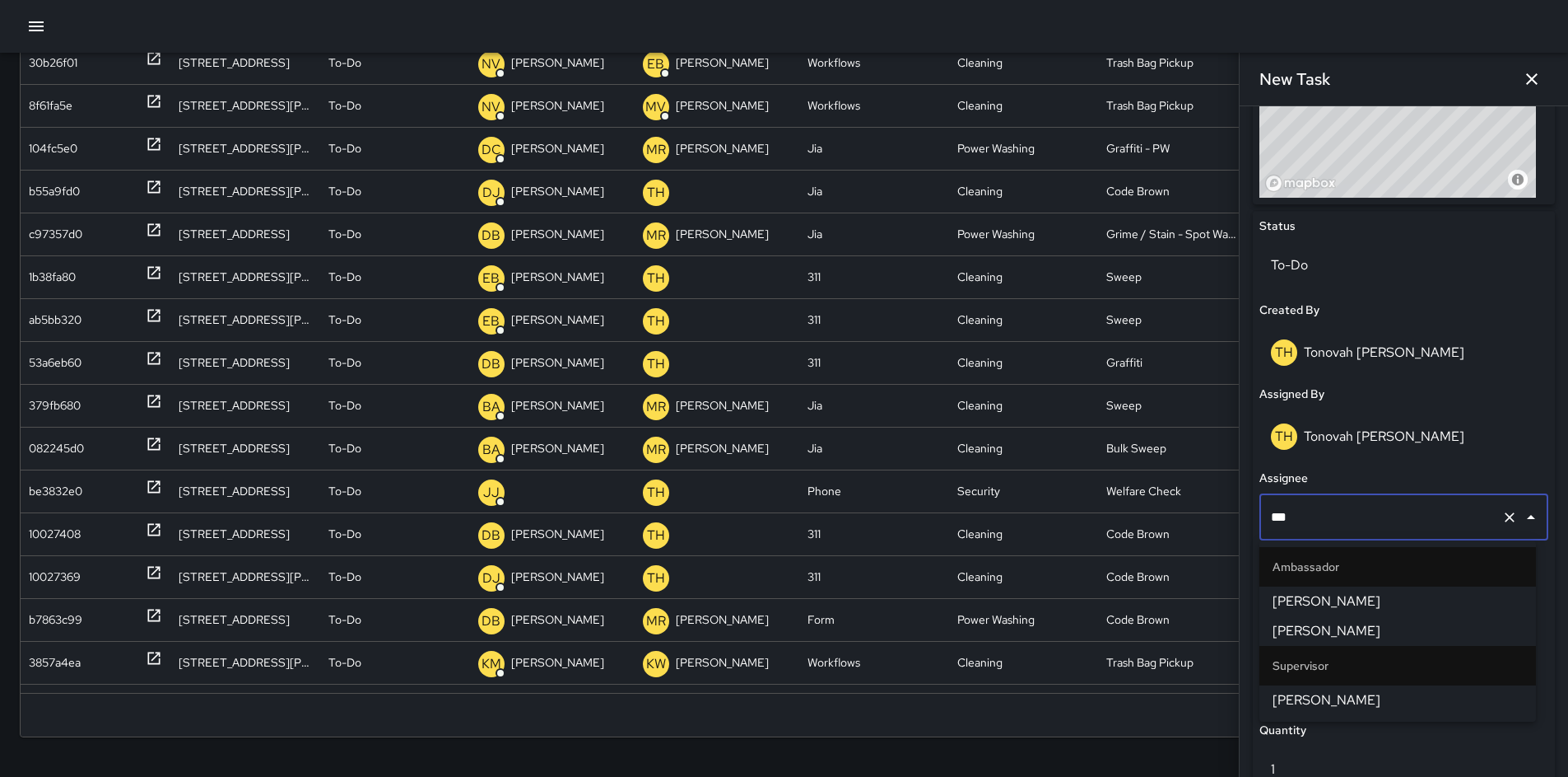
click at [1326, 703] on span "Ken McCarter" at bounding box center [1398, 699] width 250 height 20
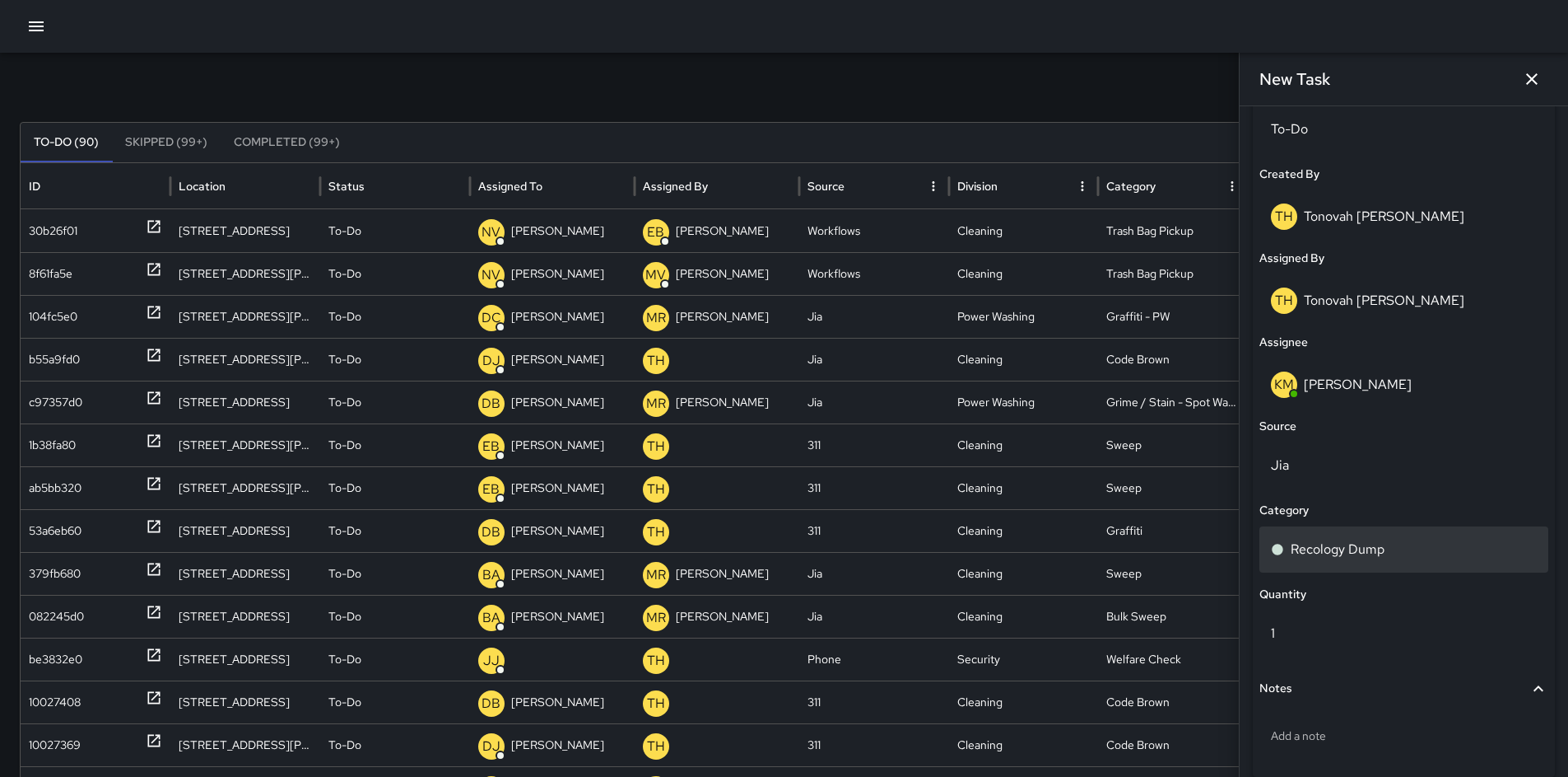
scroll to position [828, 0]
click at [1323, 558] on div "Recology Dump" at bounding box center [1404, 544] width 289 height 46
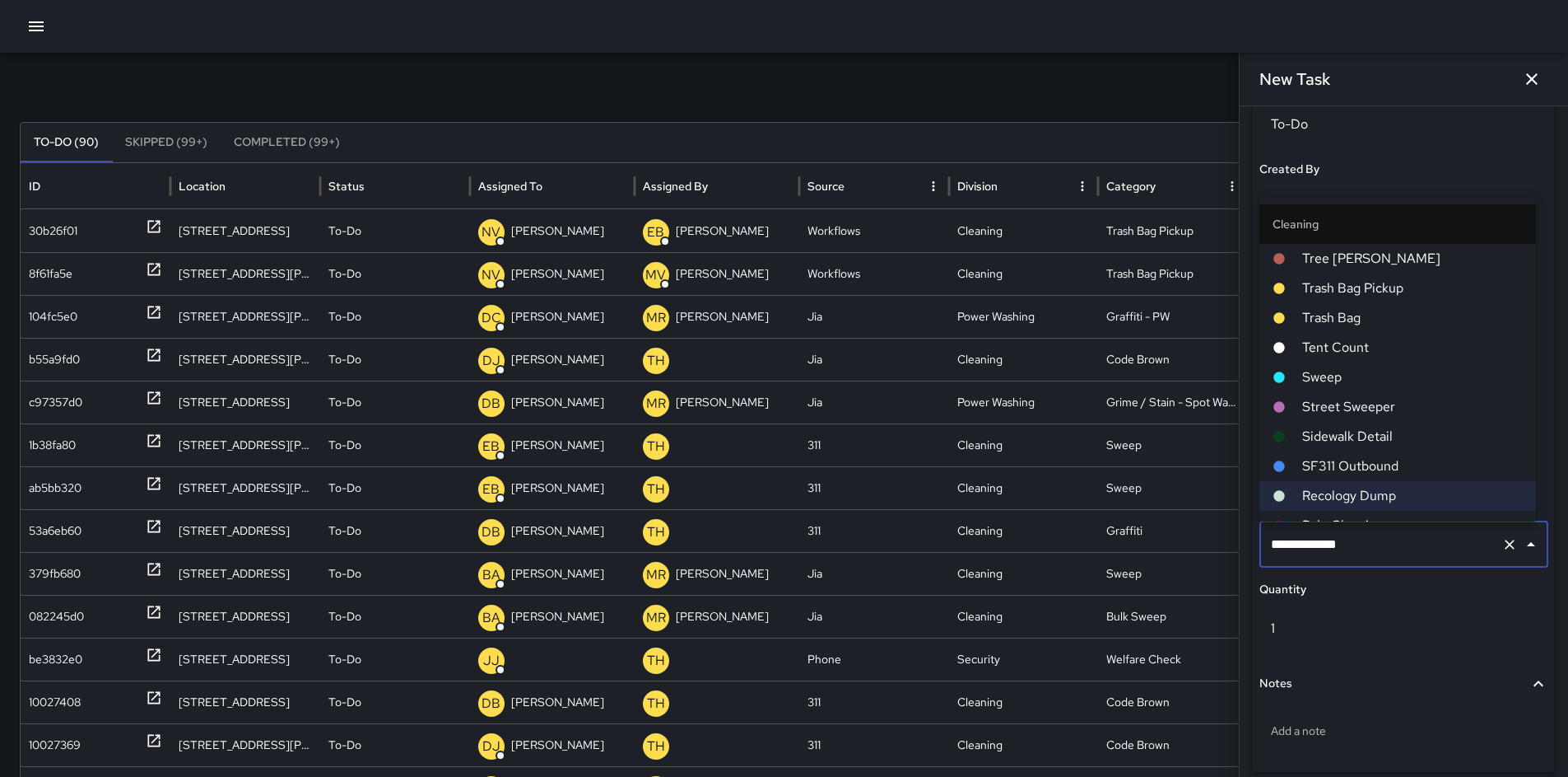
click at [1333, 383] on li "Sweep" at bounding box center [1398, 377] width 277 height 29
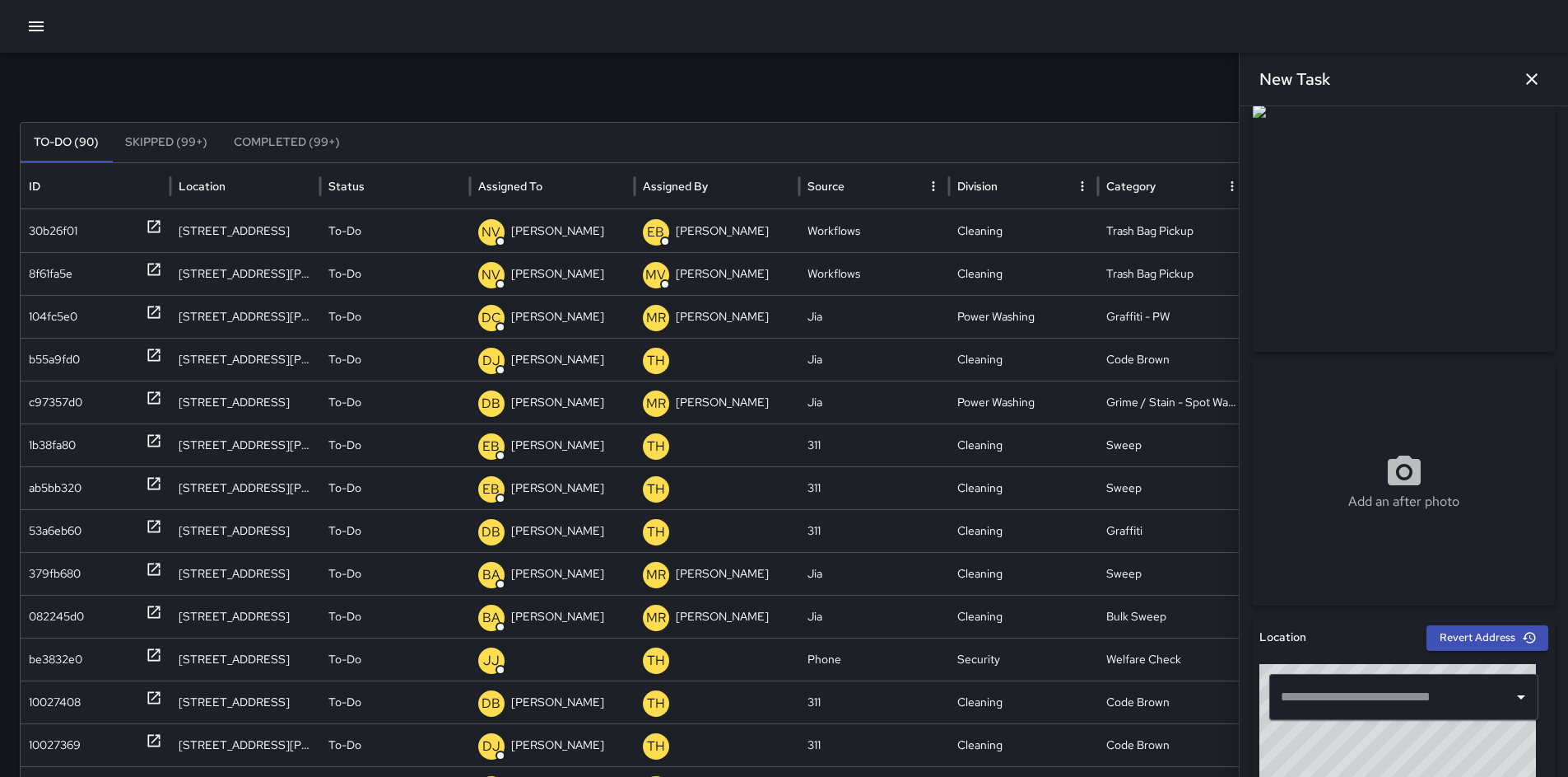
scroll to position [31, 0]
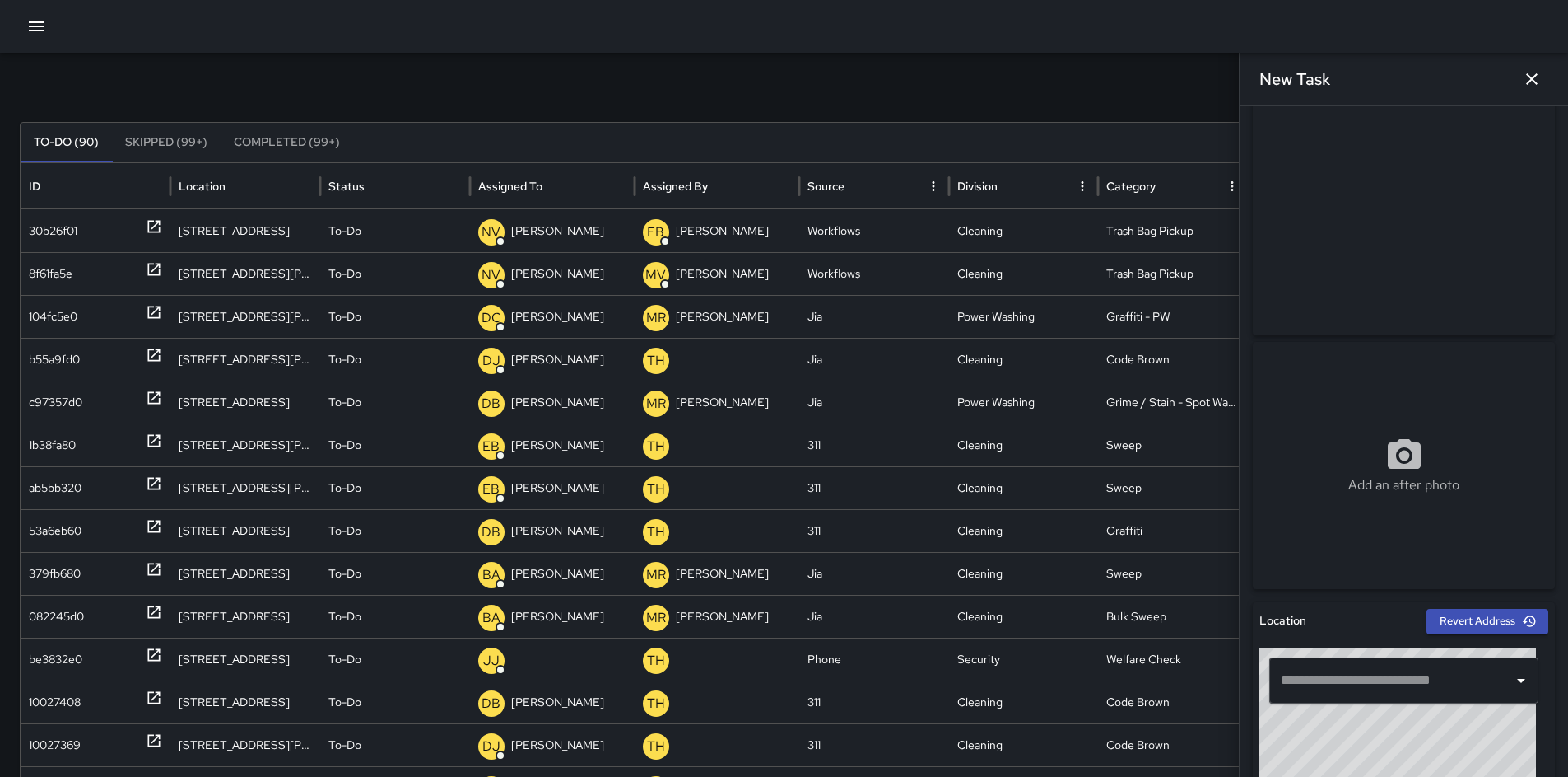
click at [1354, 672] on input "text" at bounding box center [1392, 680] width 230 height 31
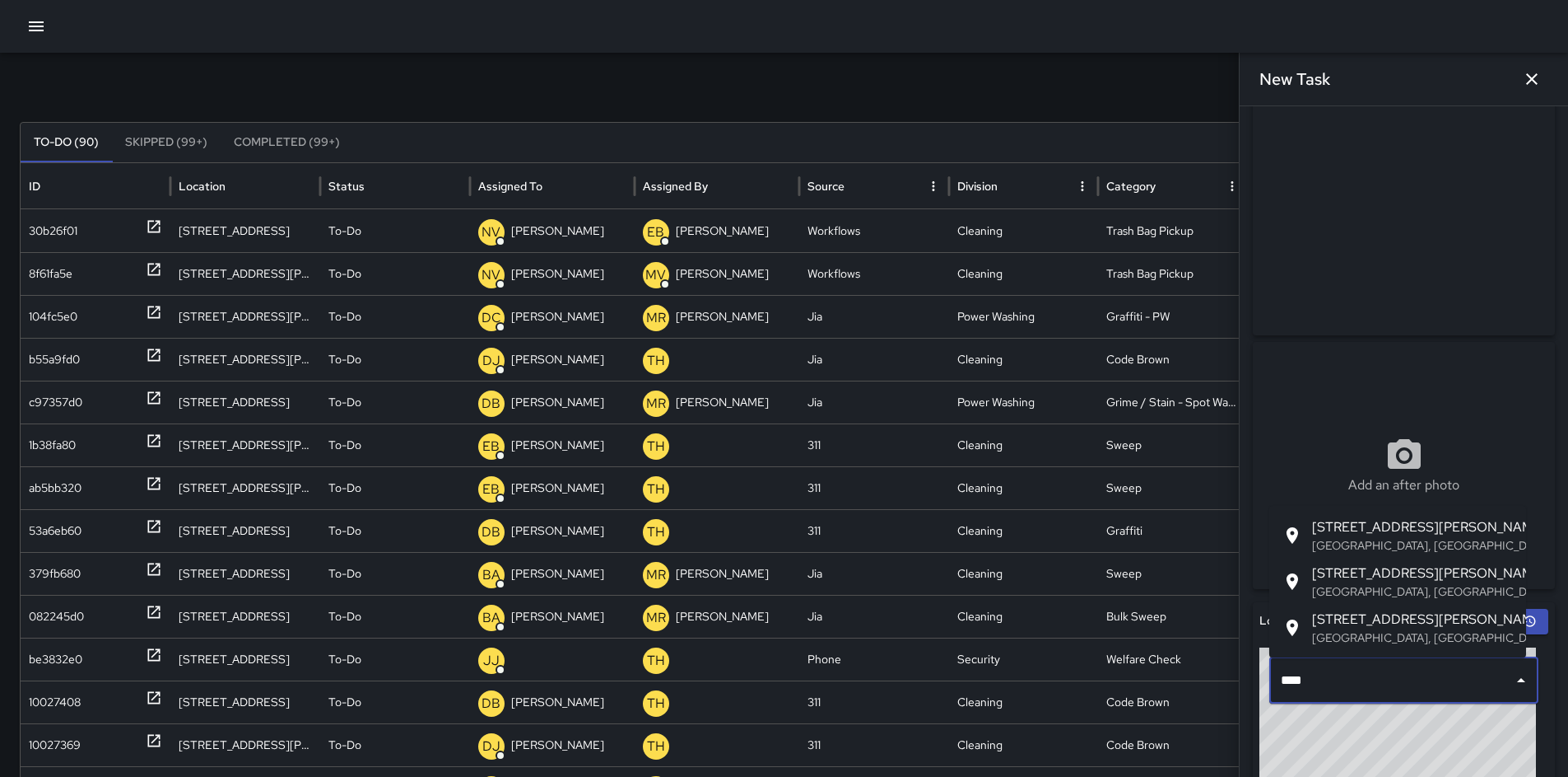
click at [1379, 533] on span "801 Bryant Street" at bounding box center [1413, 527] width 201 height 20
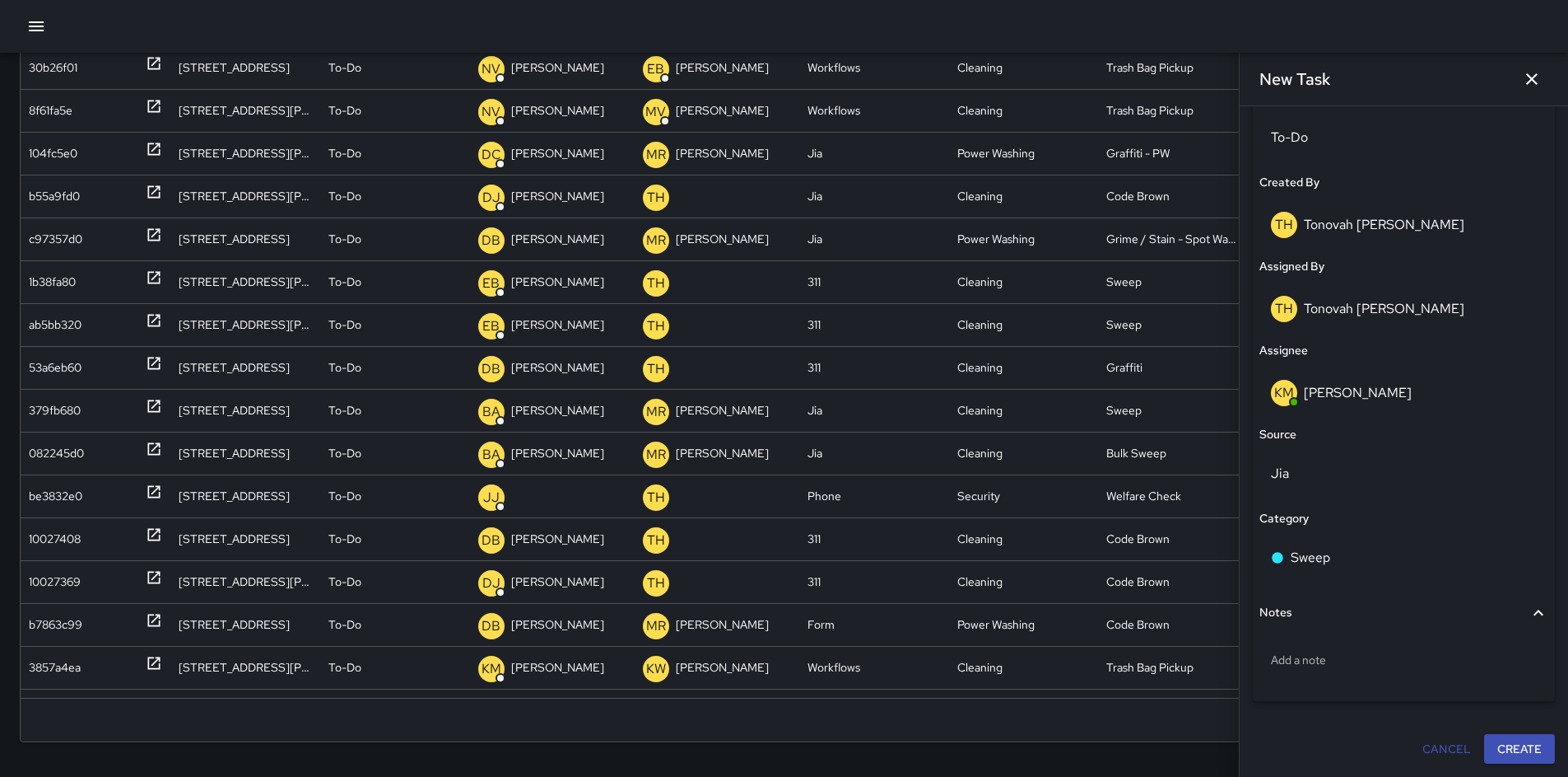
scroll to position [211, 0]
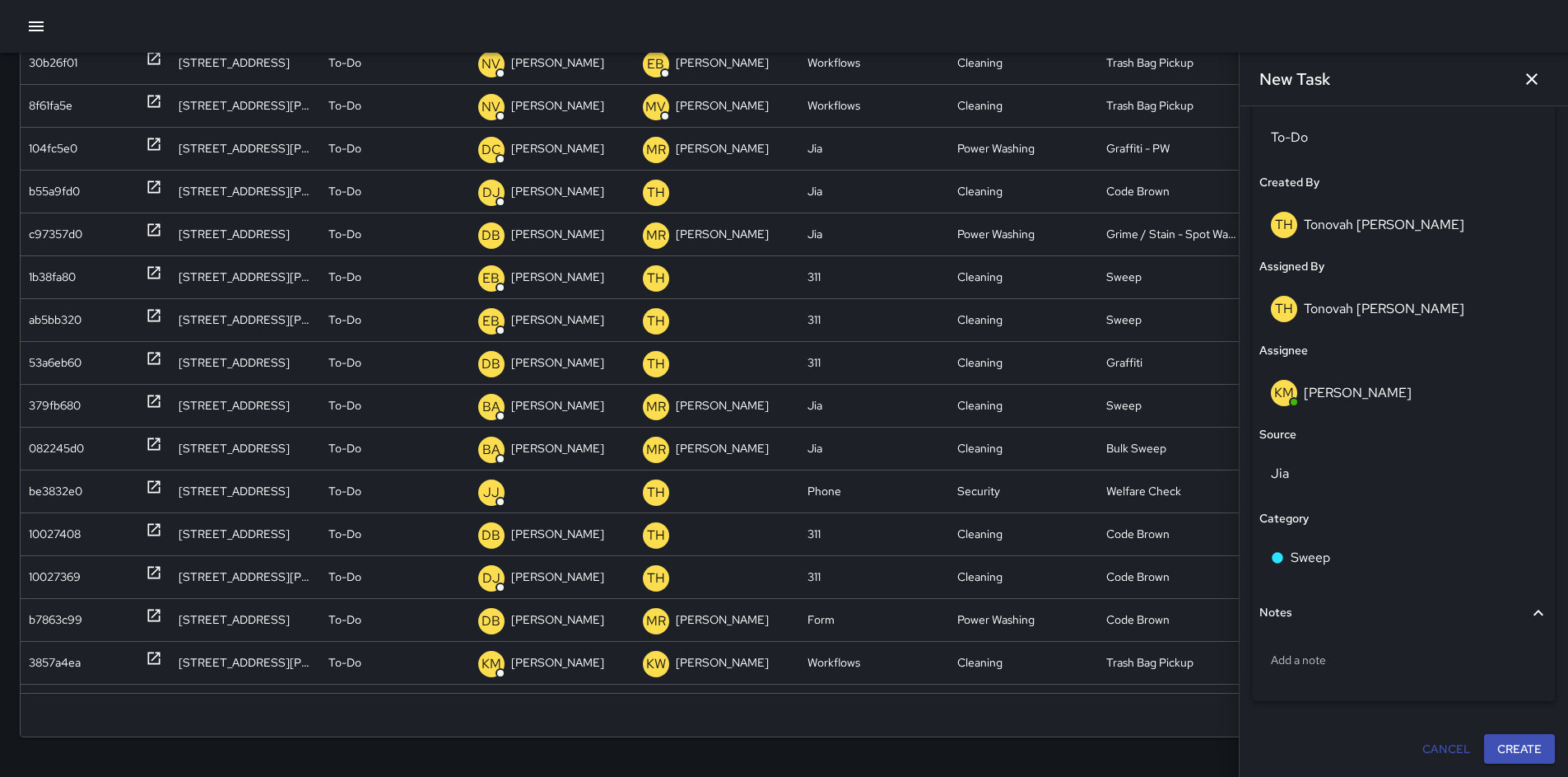
type input "**********"
click at [1529, 741] on button "Create" at bounding box center [1520, 749] width 71 height 30
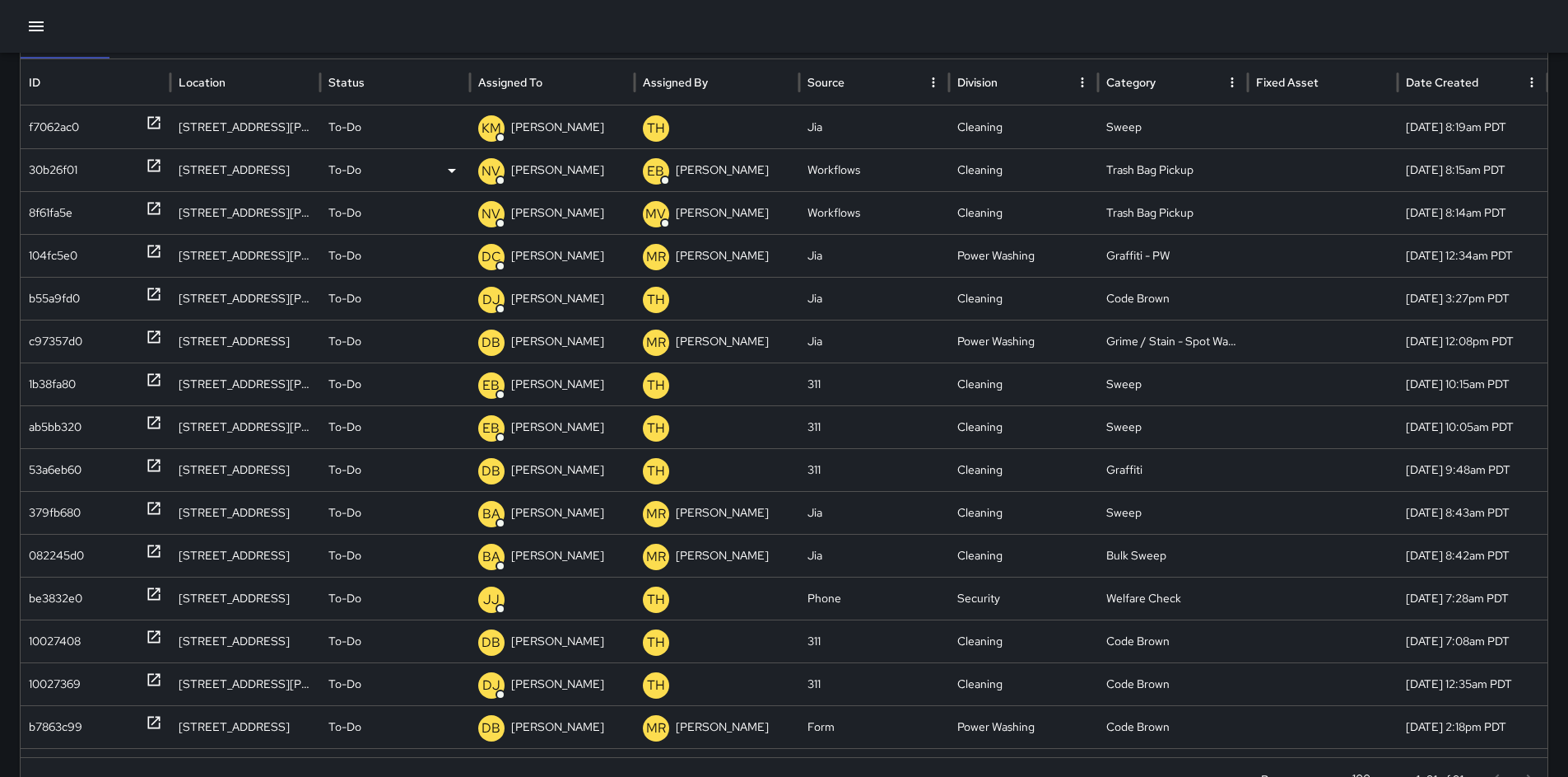
scroll to position [0, 0]
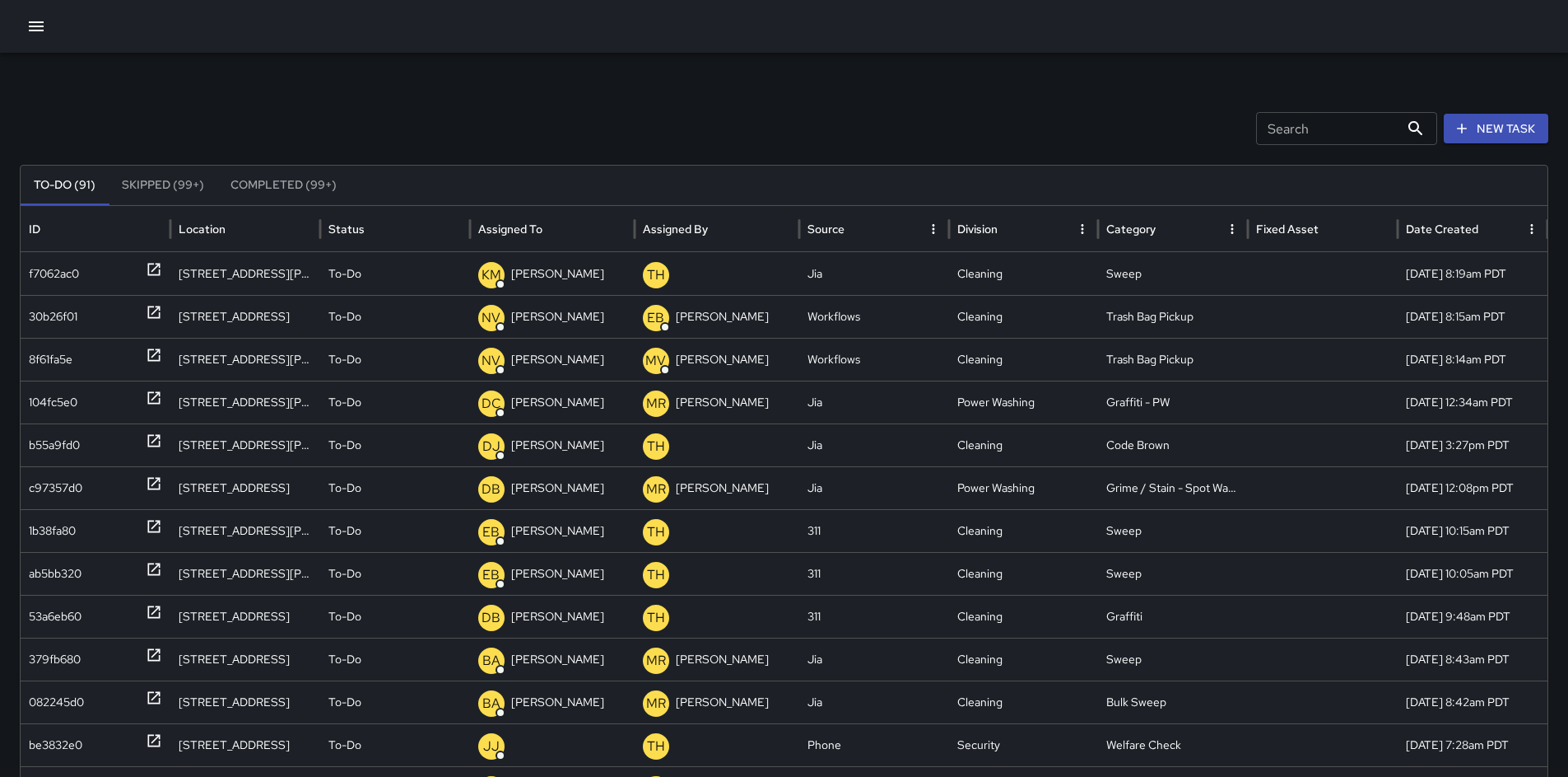
click at [1495, 123] on button "New Task" at bounding box center [1496, 129] width 104 height 30
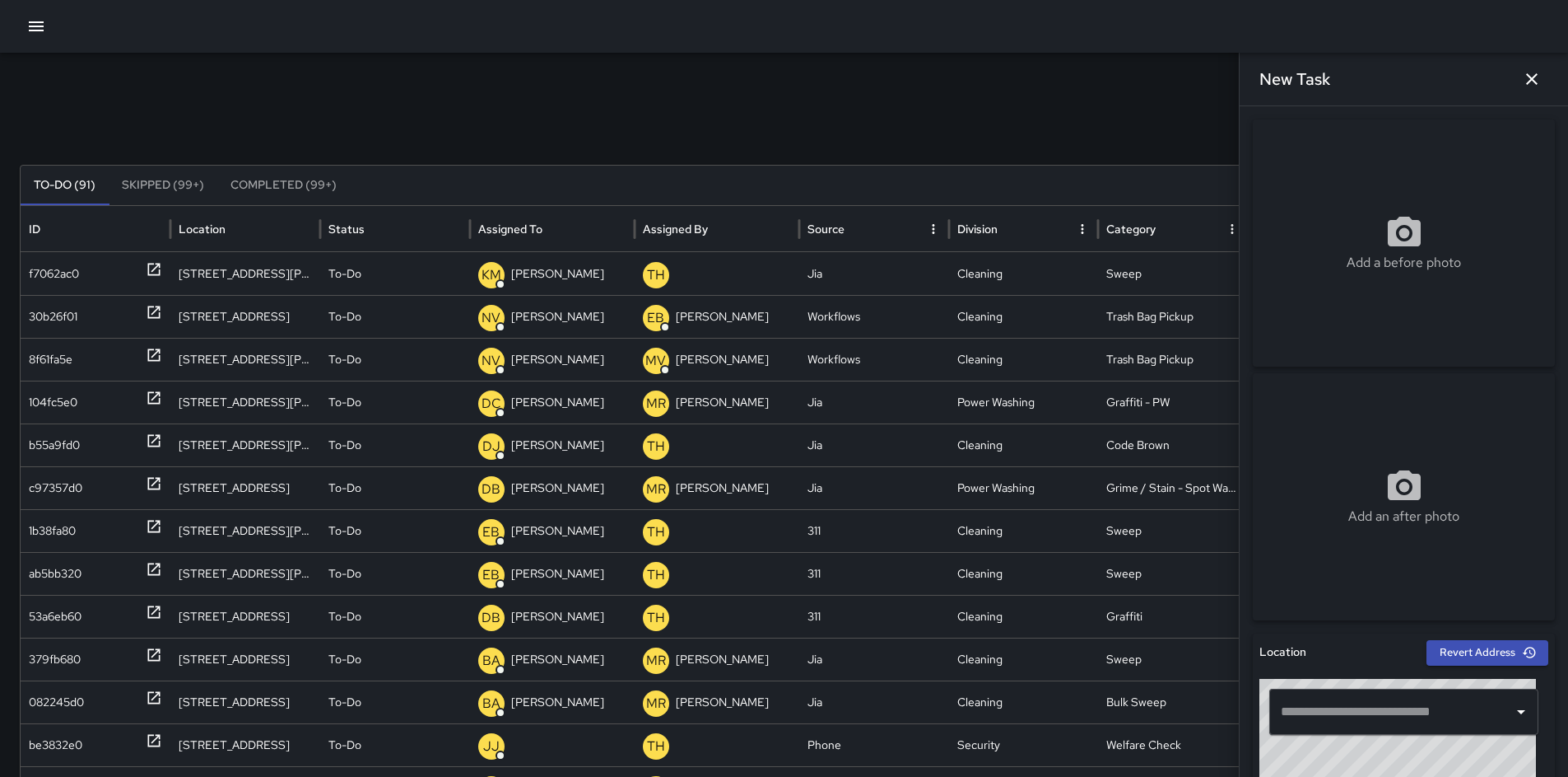
click at [1339, 297] on div "Add a before photo" at bounding box center [1404, 243] width 302 height 247
type input "**********"
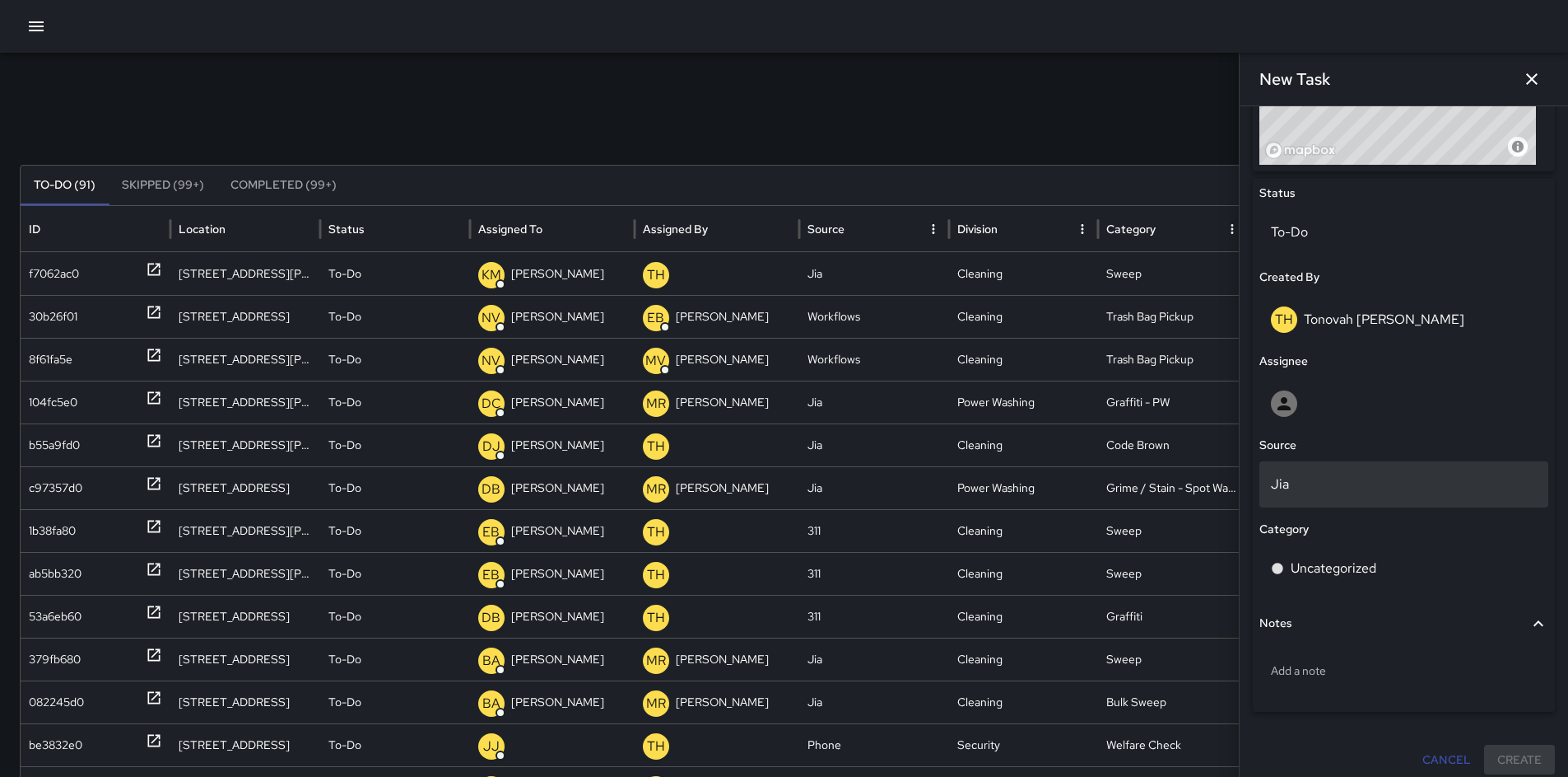
click at [1319, 485] on p "Jia" at bounding box center [1404, 484] width 266 height 20
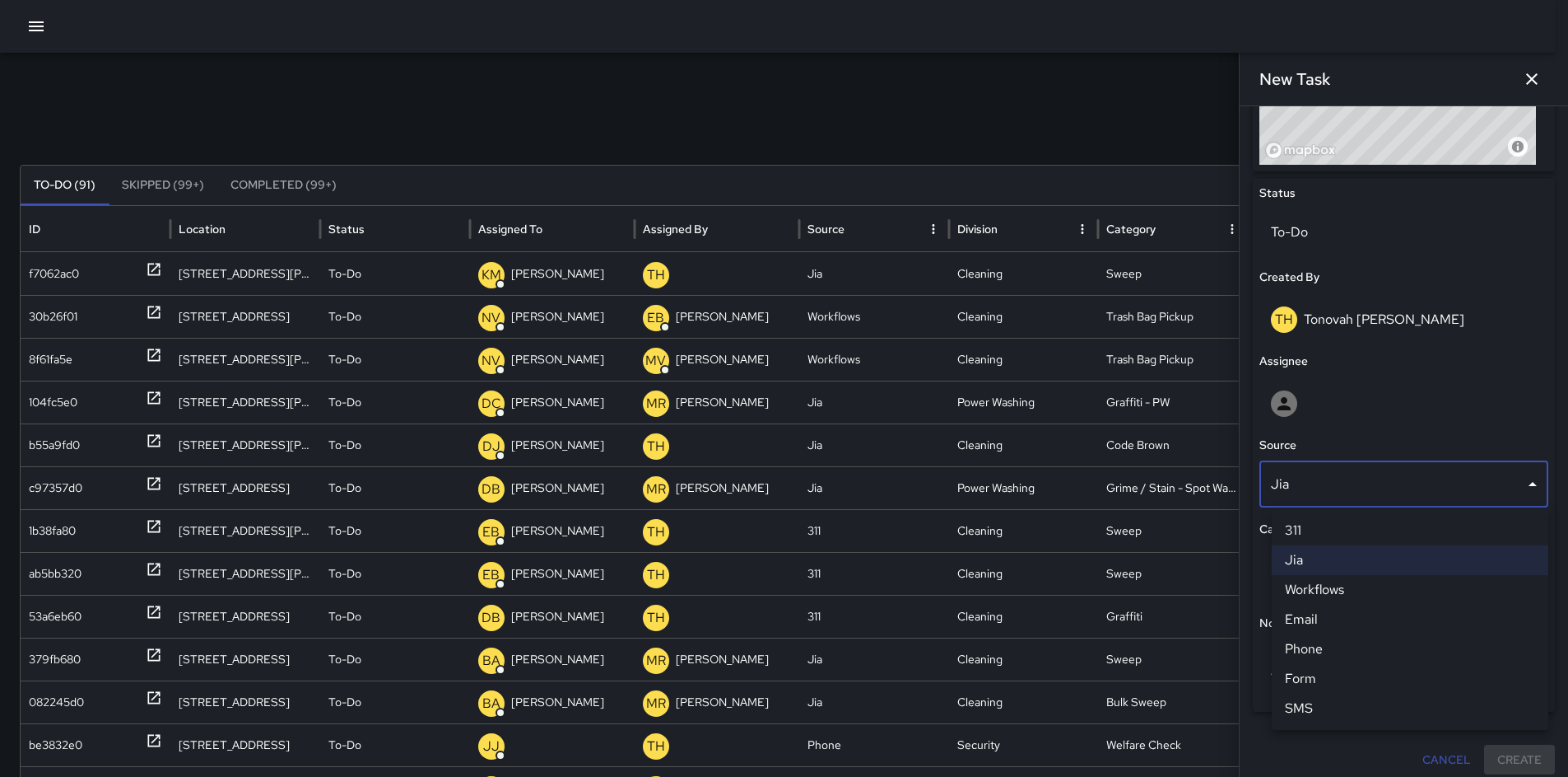
scroll to position [718, 0]
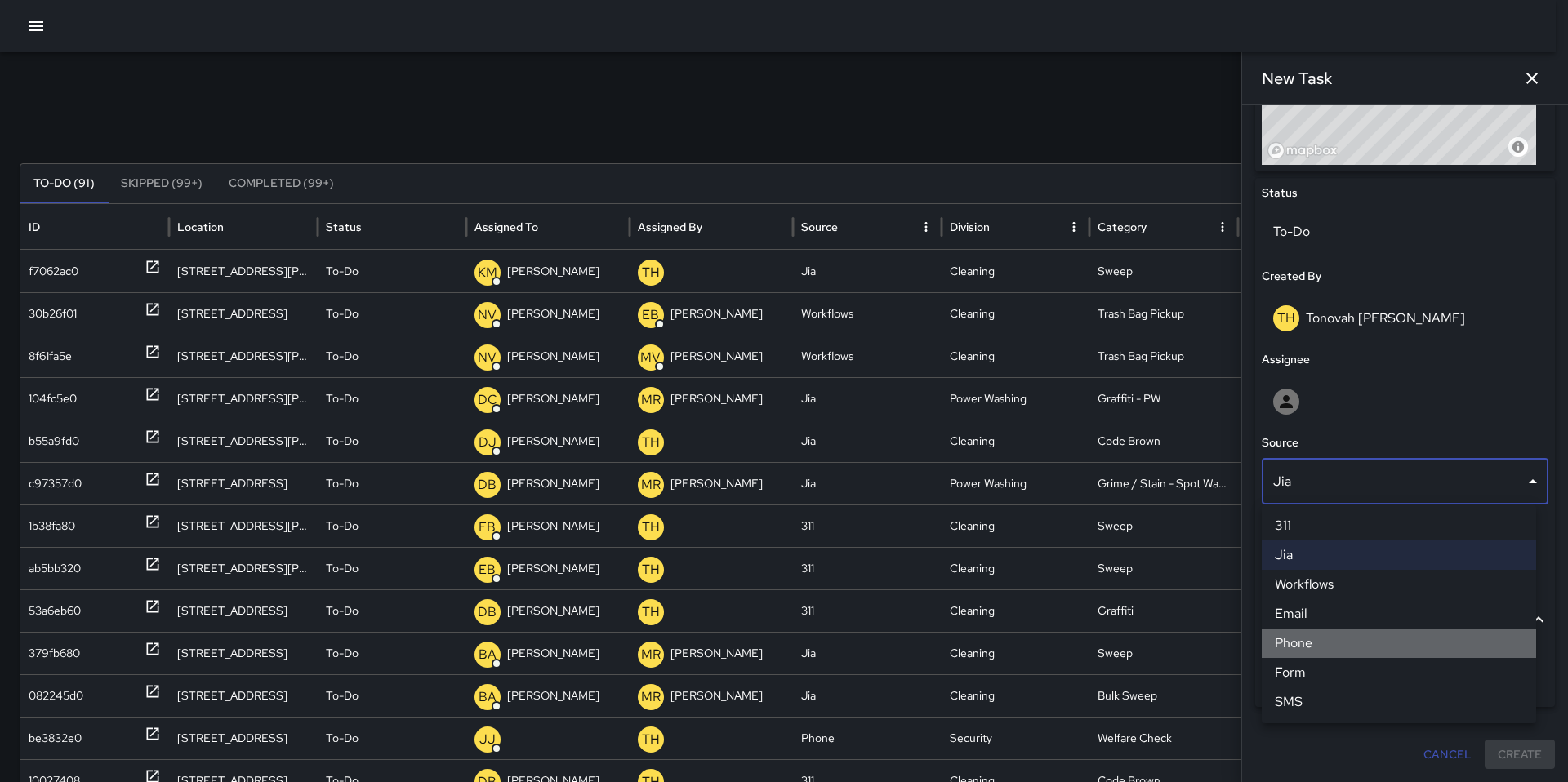
drag, startPoint x: 1315, startPoint y: 636, endPoint x: 1313, endPoint y: 625, distance: 11.2
click at [1315, 636] on li "Phone" at bounding box center [1399, 643] width 275 height 29
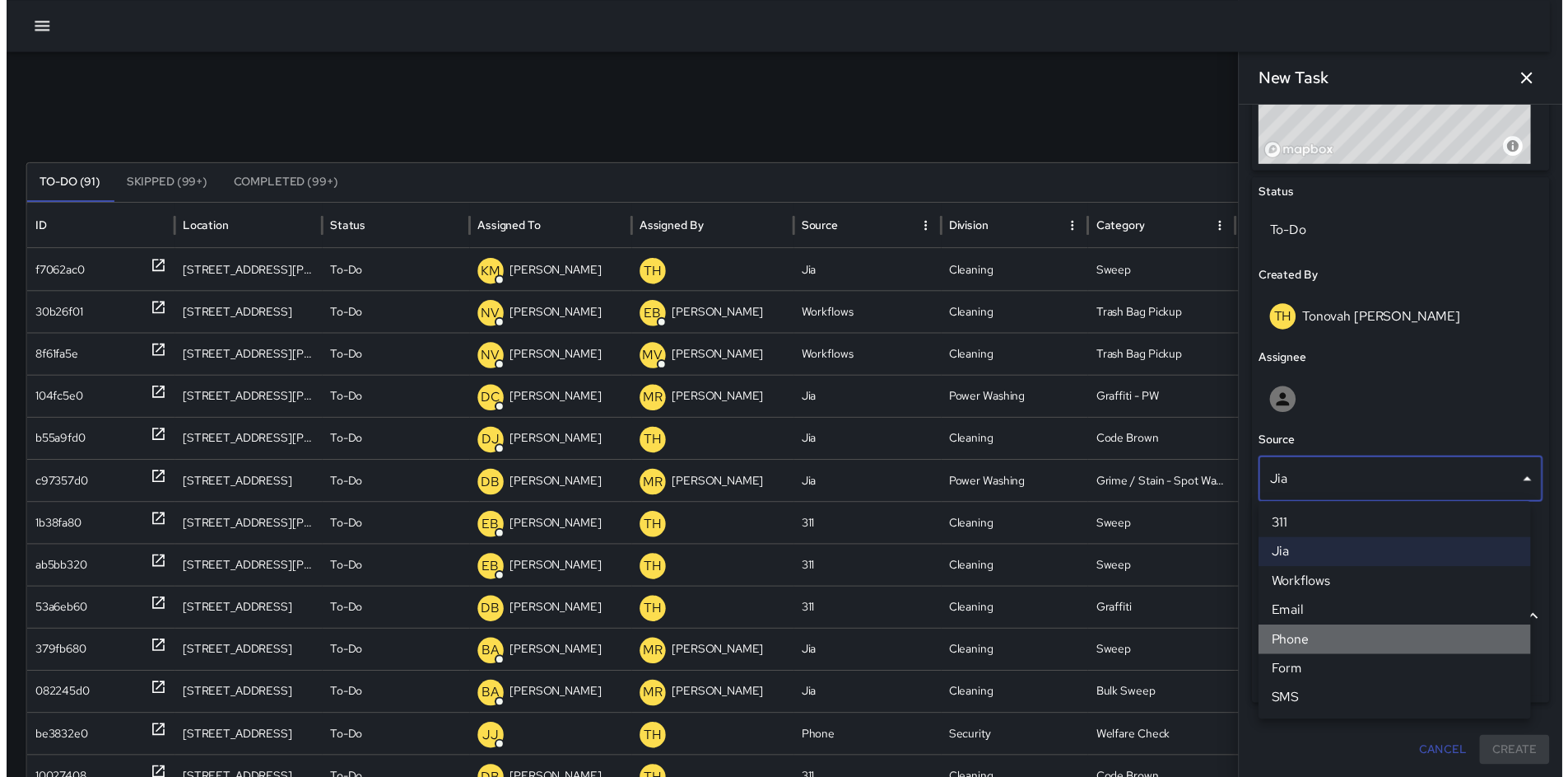
scroll to position [720, 0]
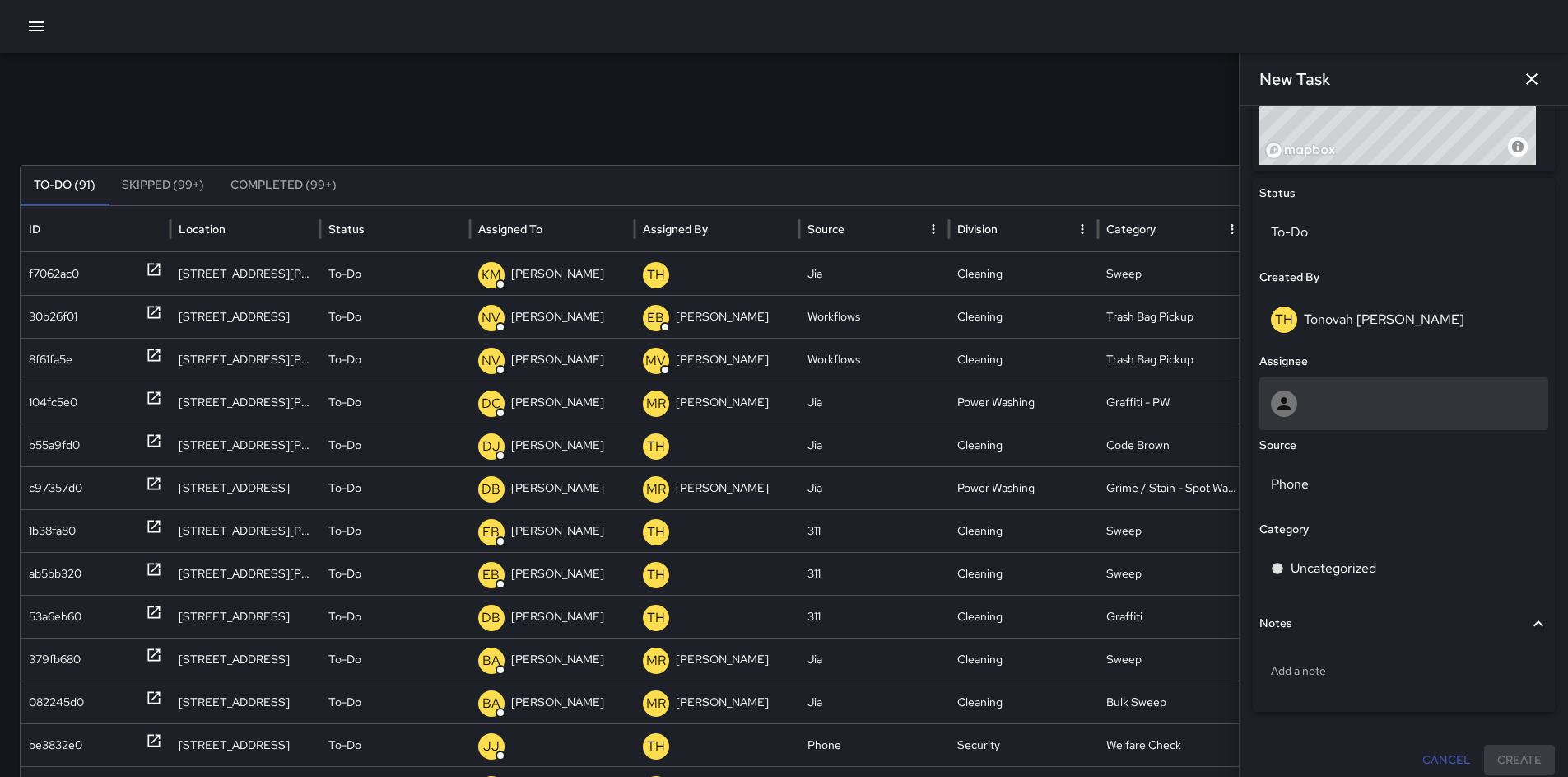
click at [1310, 404] on div at bounding box center [1404, 403] width 266 height 27
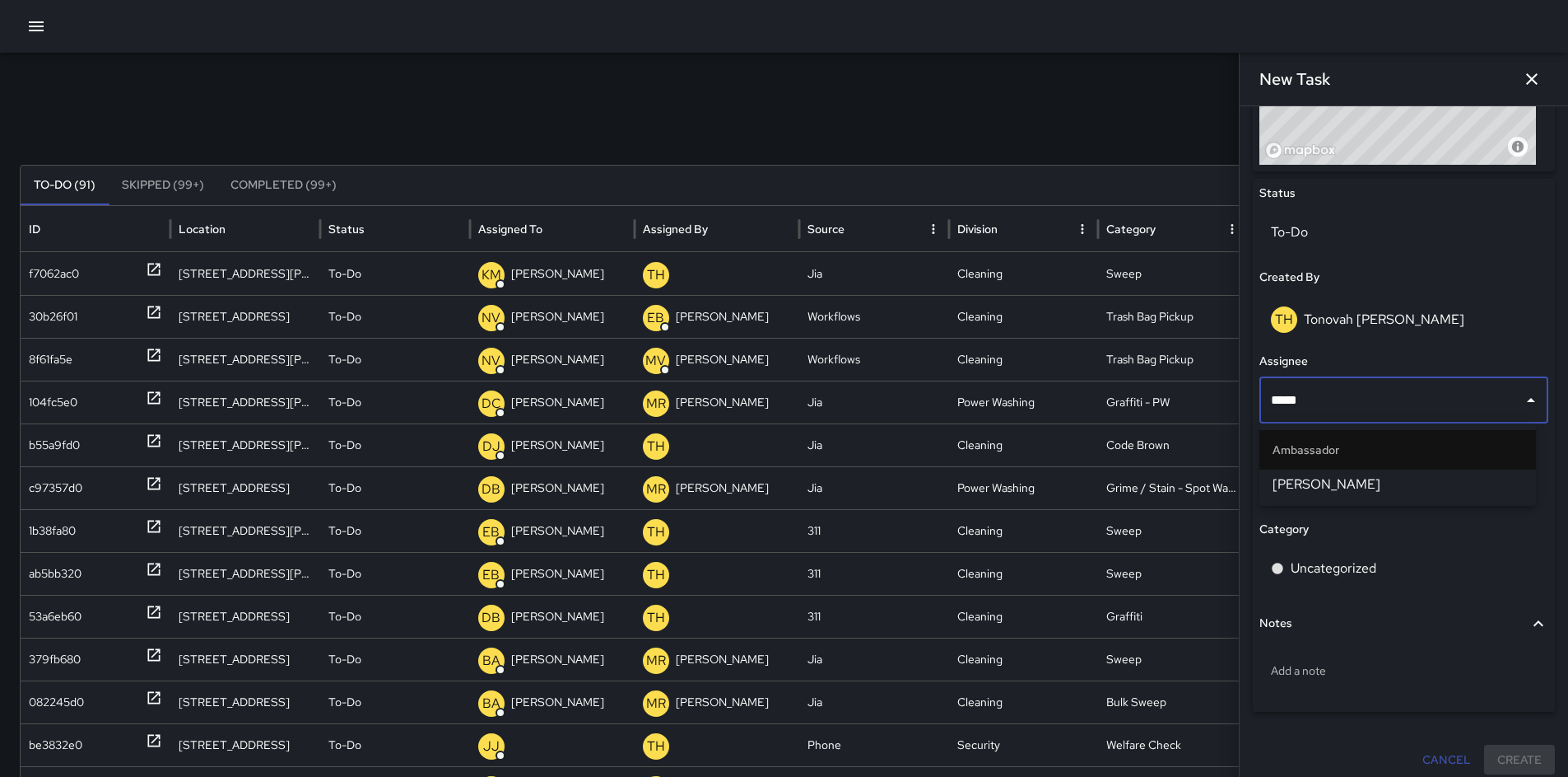
type input "******"
click at [1294, 483] on span "[PERSON_NAME]" at bounding box center [1398, 484] width 250 height 20
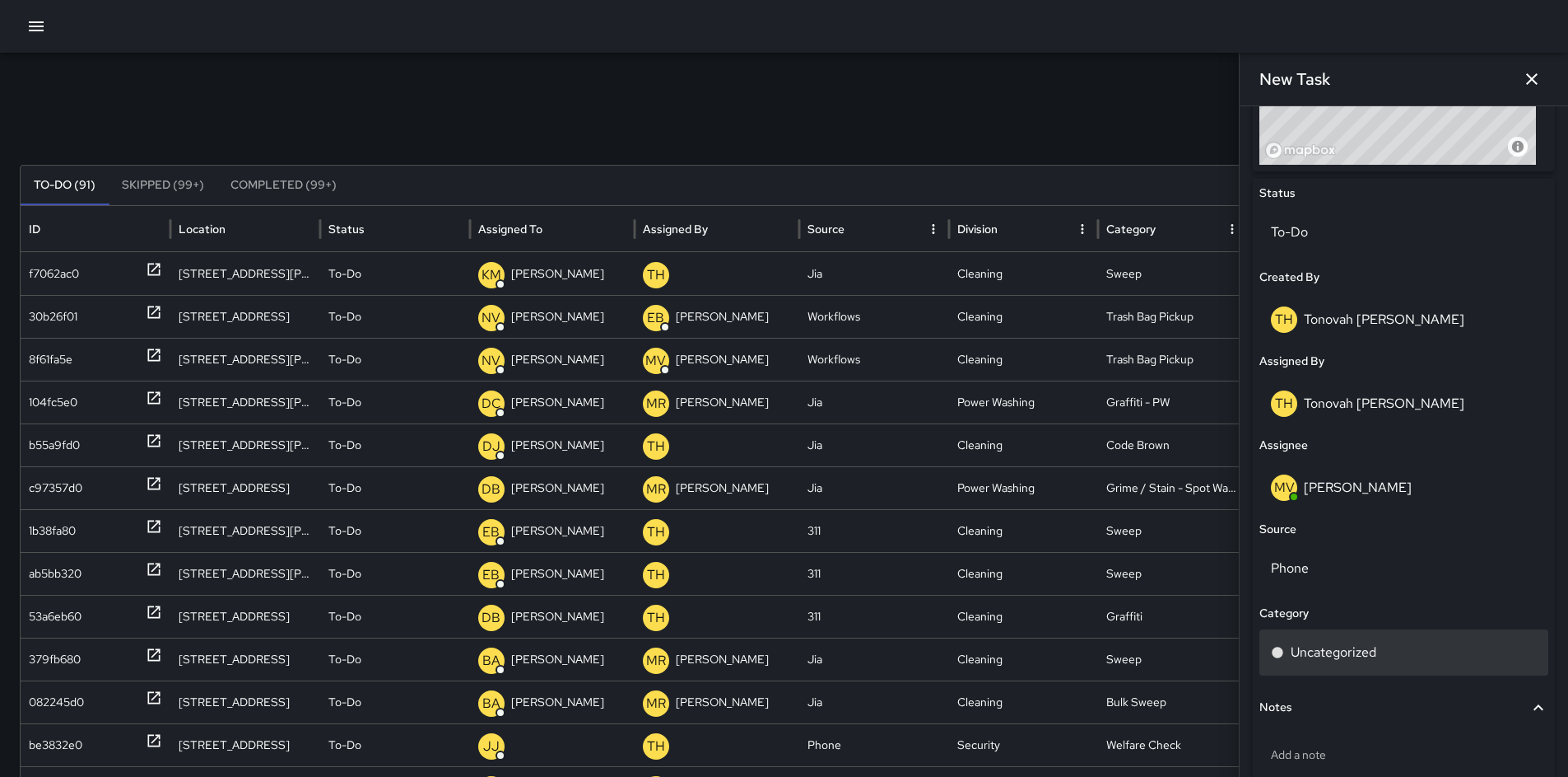
click at [1324, 648] on p "Uncategorized" at bounding box center [1333, 652] width 85 height 20
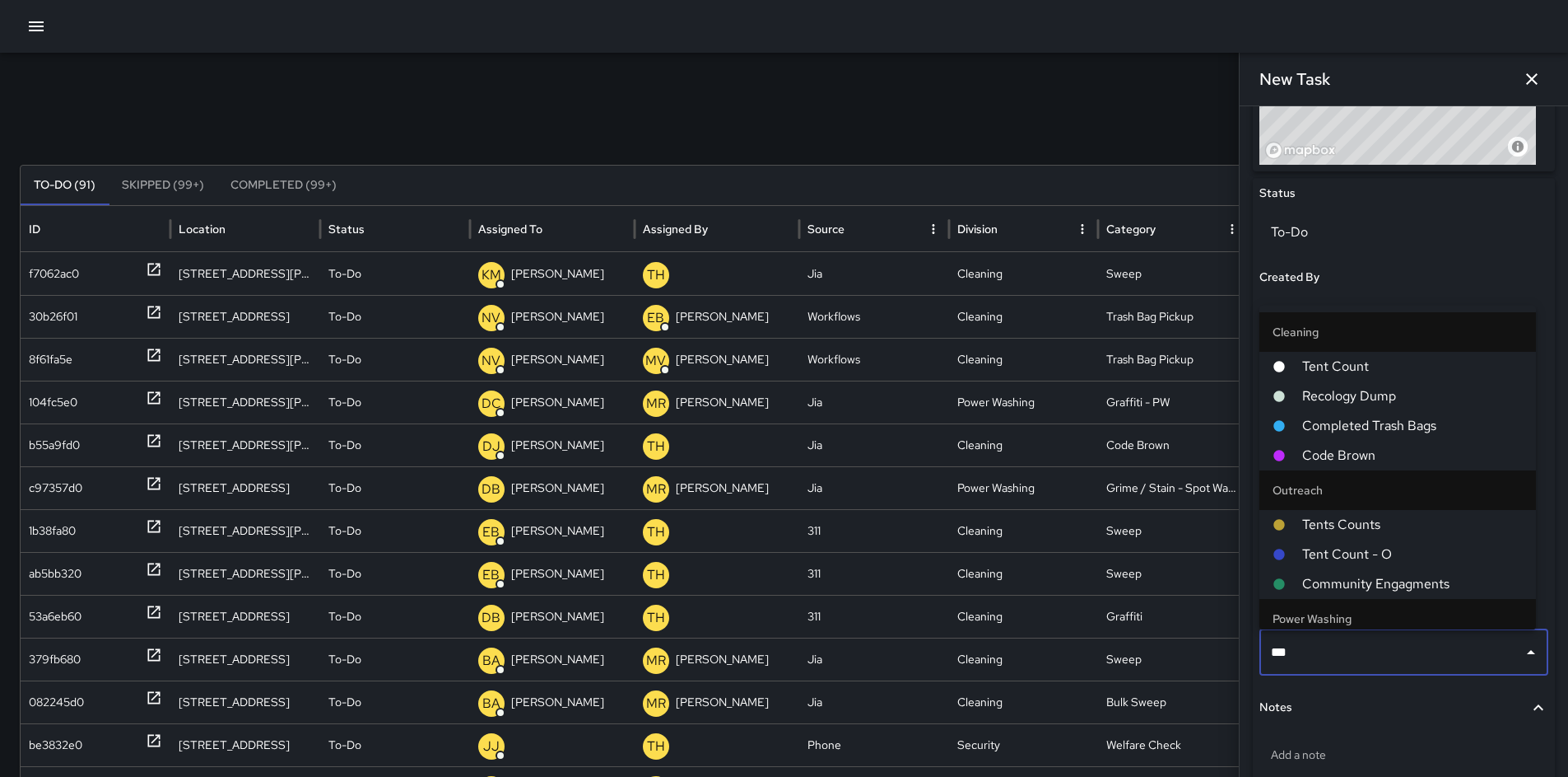
type input "****"
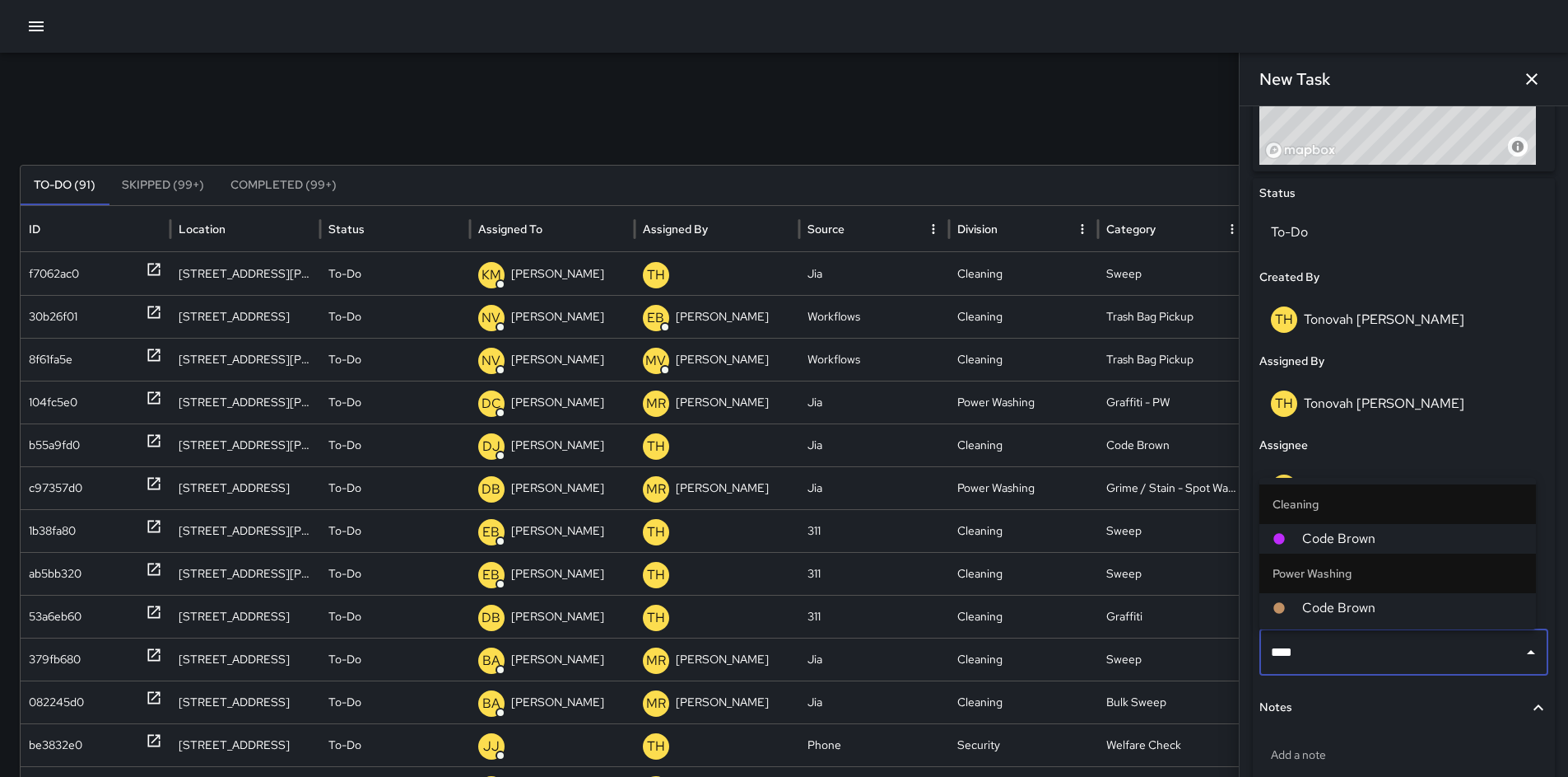
click at [1294, 546] on li "Code Brown" at bounding box center [1398, 539] width 277 height 29
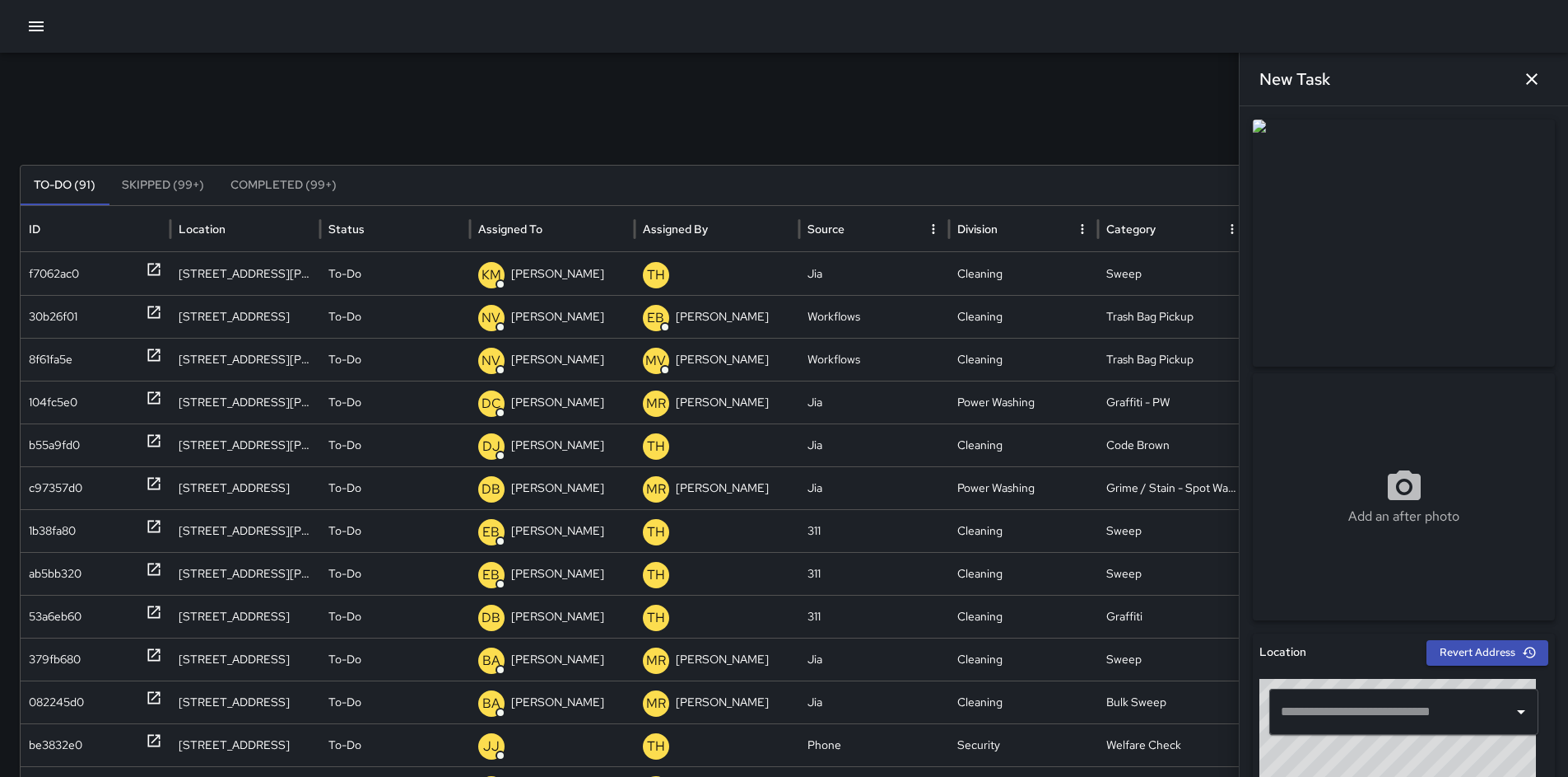
scroll to position [576, 0]
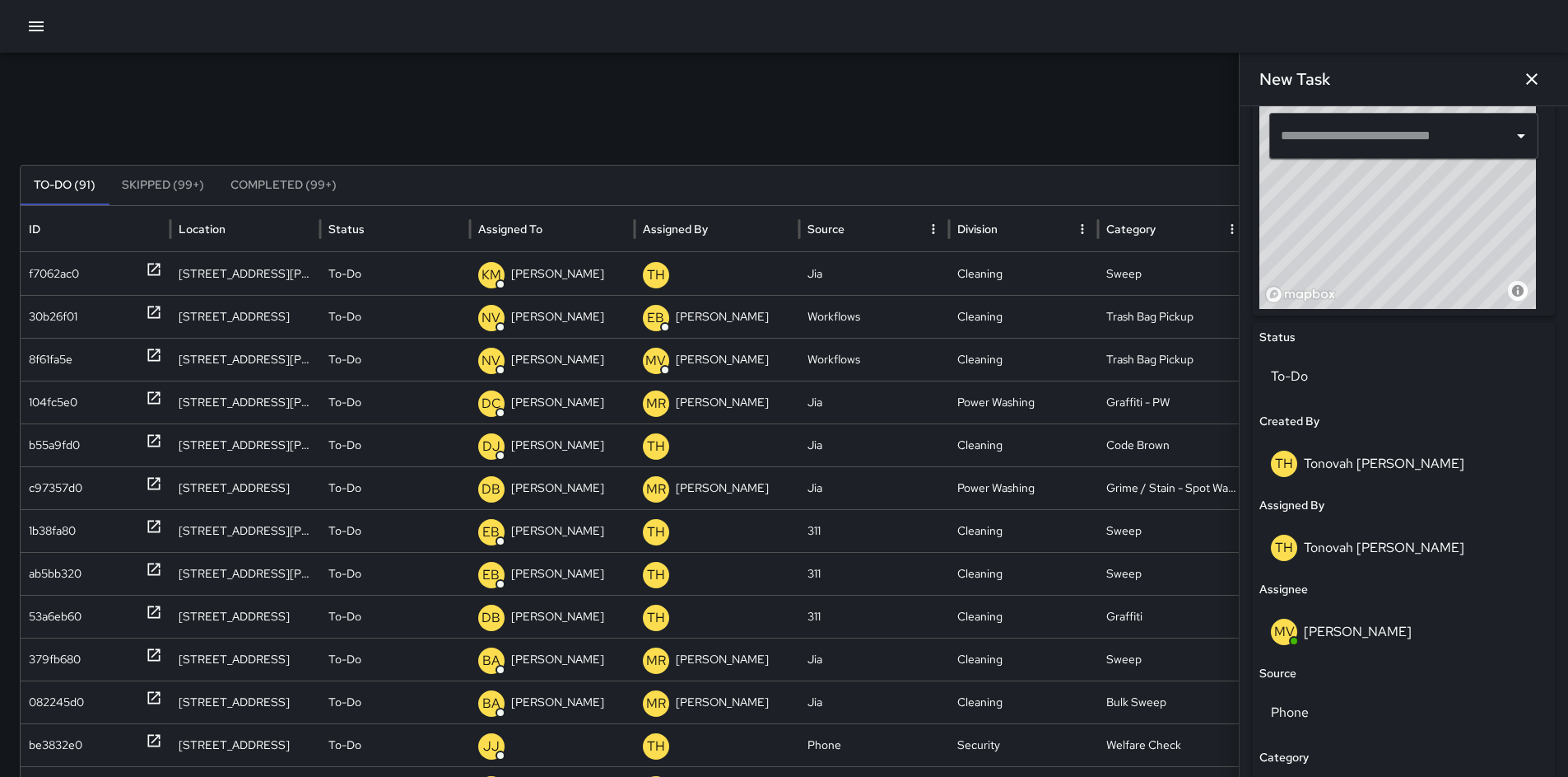
click at [1355, 132] on input "text" at bounding box center [1392, 136] width 230 height 31
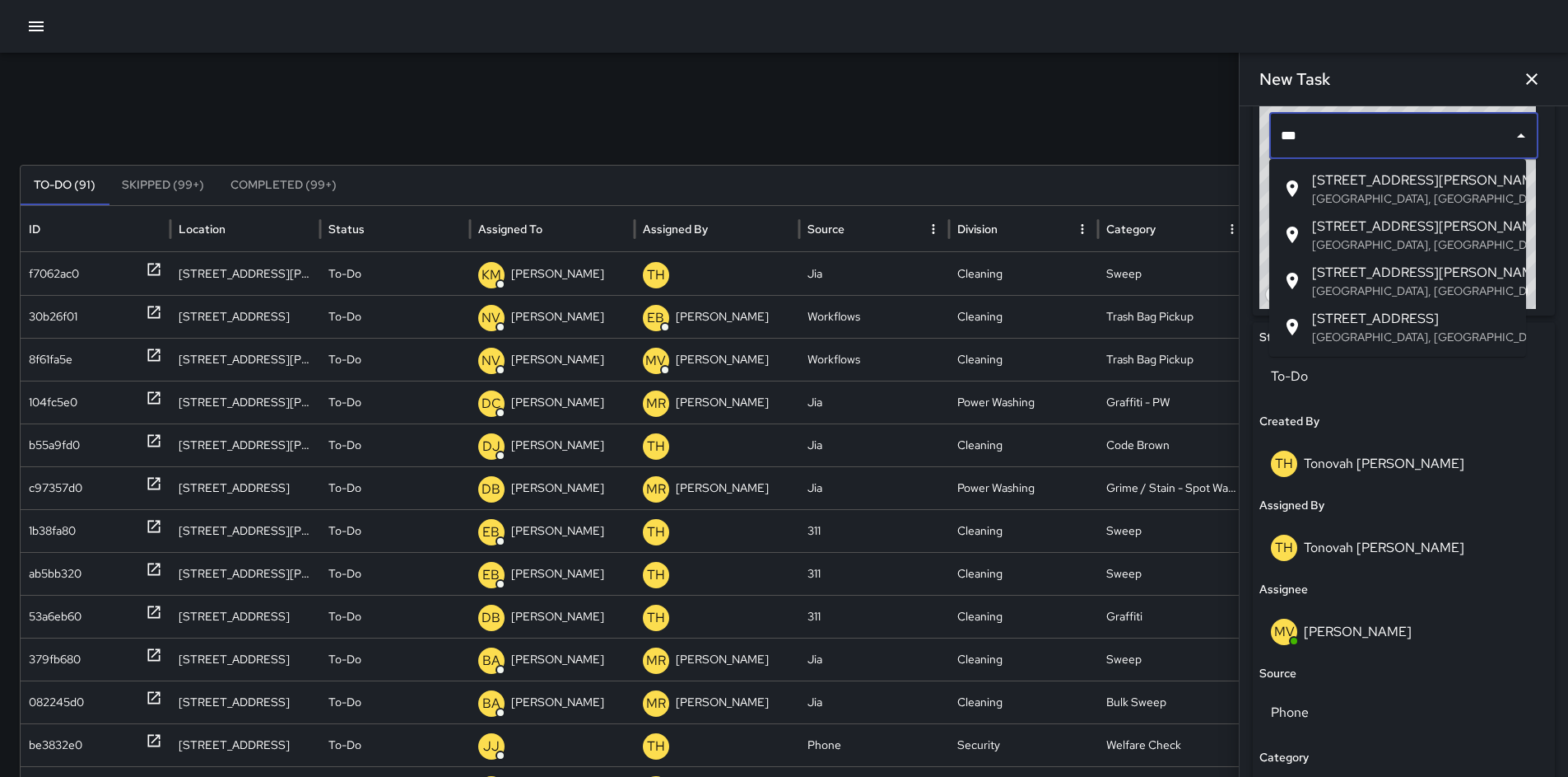
click at [1385, 195] on p "San Francisco, CA, USA" at bounding box center [1413, 198] width 201 height 16
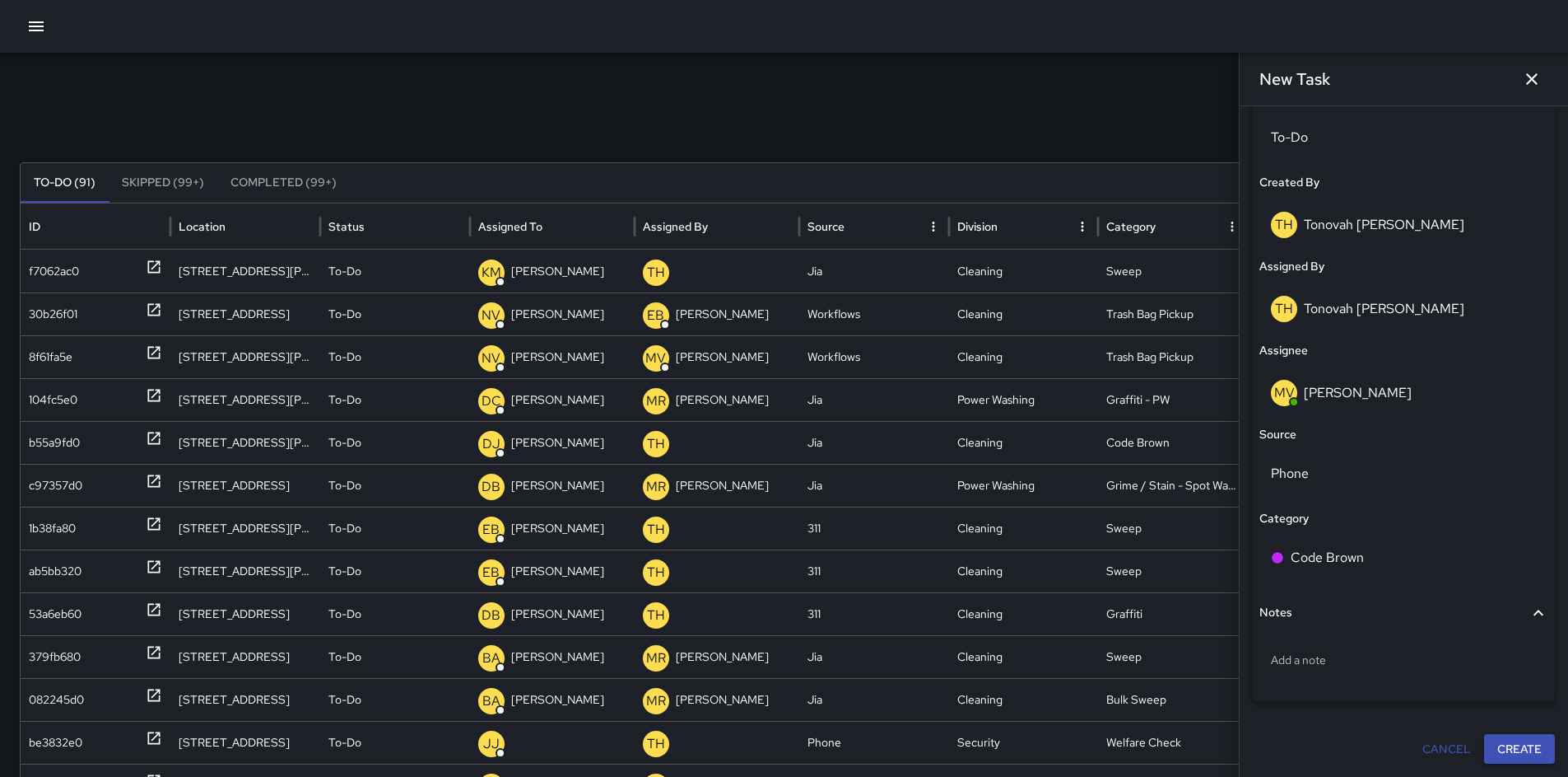
scroll to position [3, 0]
type input "**********"
click at [1513, 743] on button "Create" at bounding box center [1520, 749] width 71 height 30
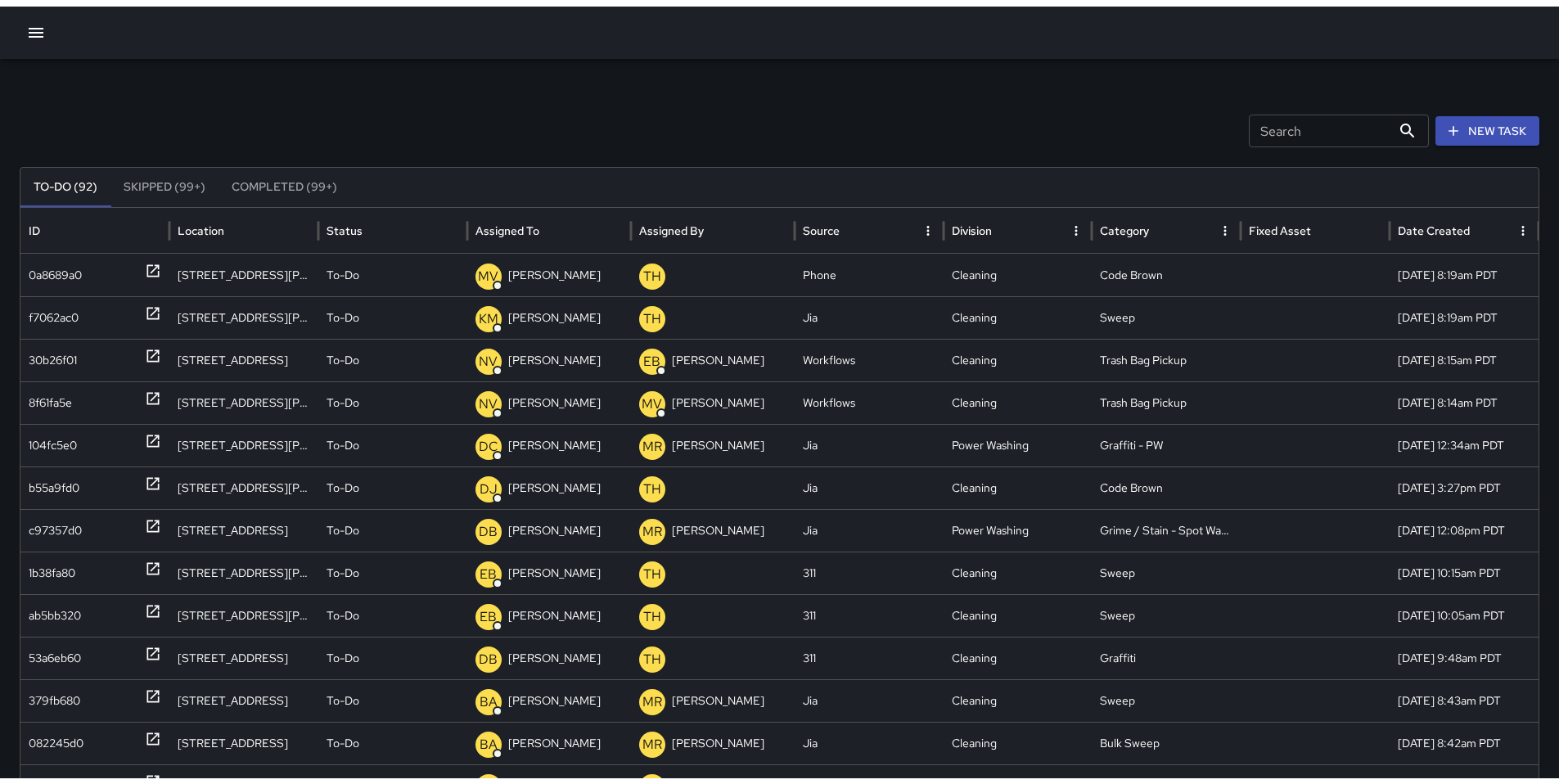
scroll to position [0, 0]
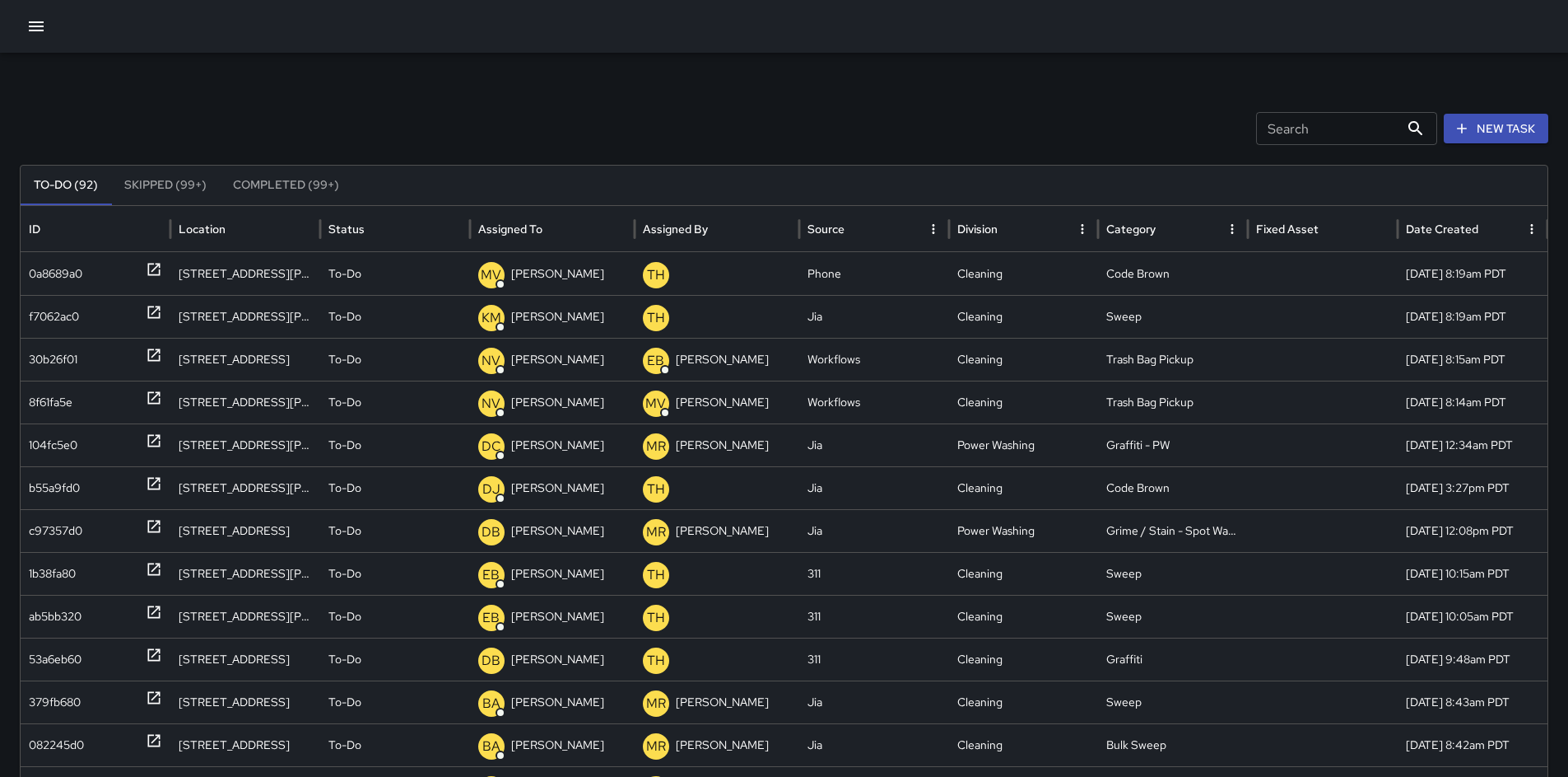
click at [45, 33] on icon "button" at bounding box center [36, 26] width 20 height 20
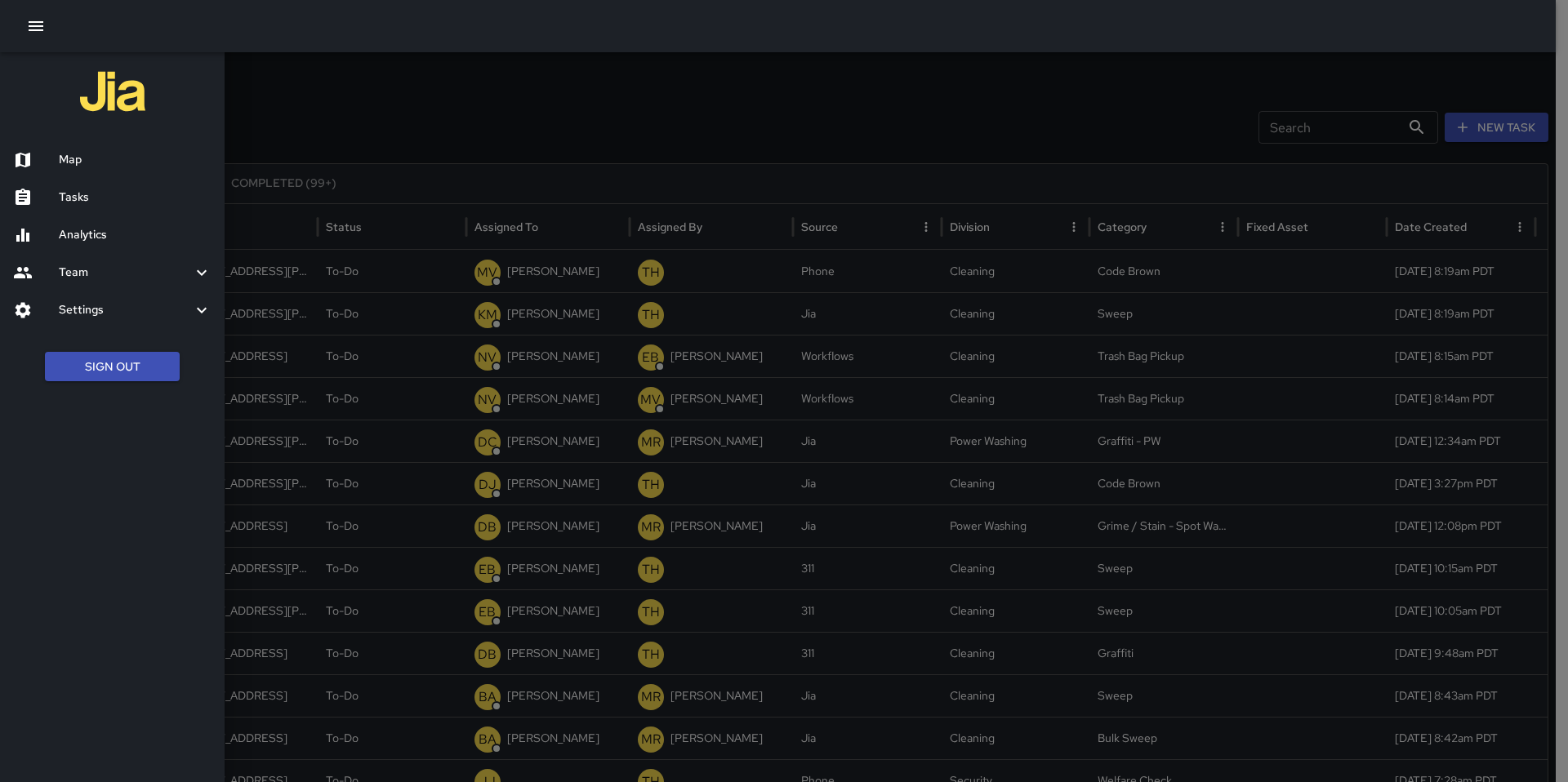
click at [85, 151] on h6 "Map" at bounding box center [135, 159] width 152 height 18
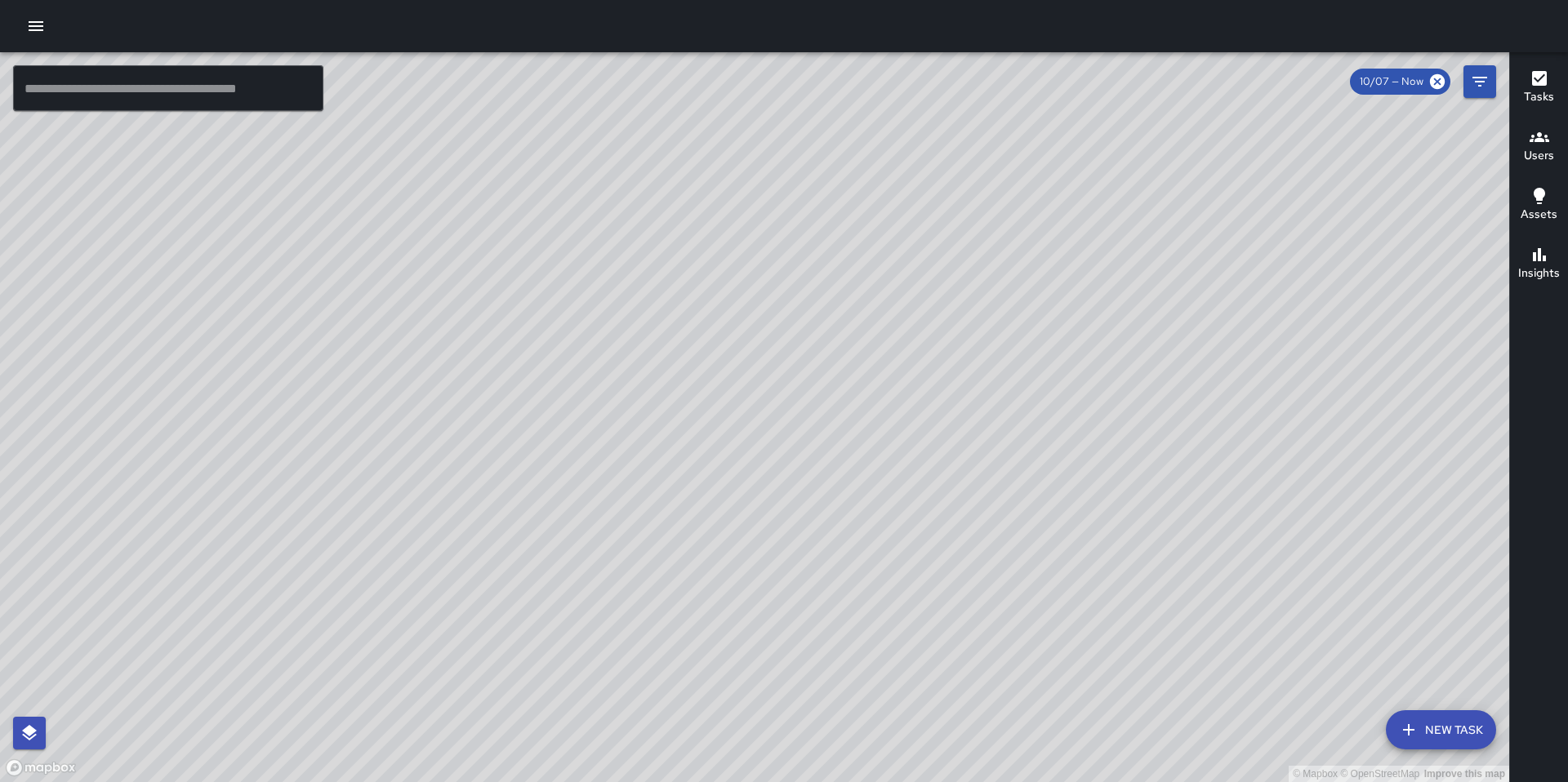
click at [28, 26] on icon "button" at bounding box center [35, 26] width 15 height 9
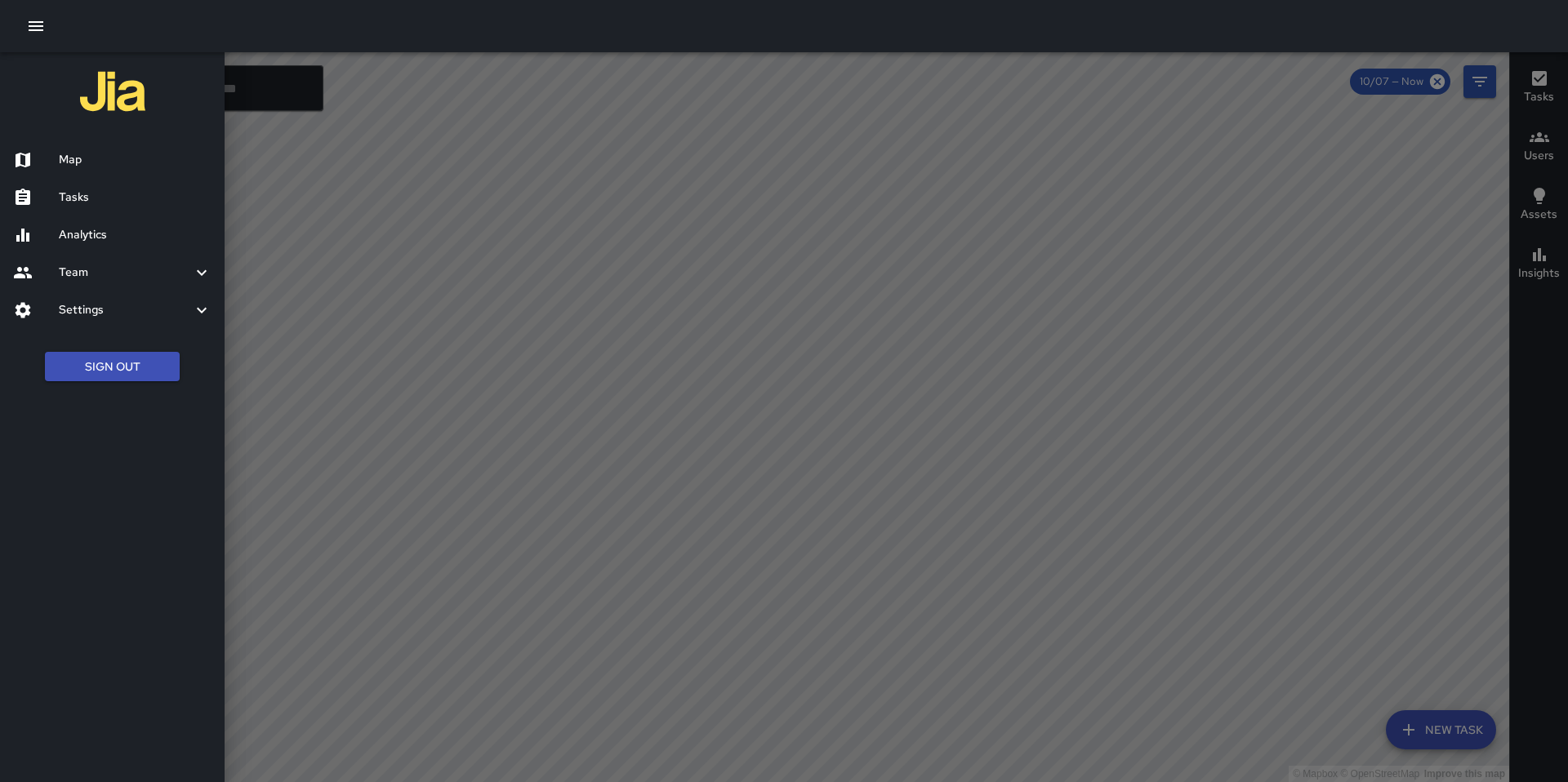
click at [92, 224] on div "Analytics" at bounding box center [112, 235] width 224 height 38
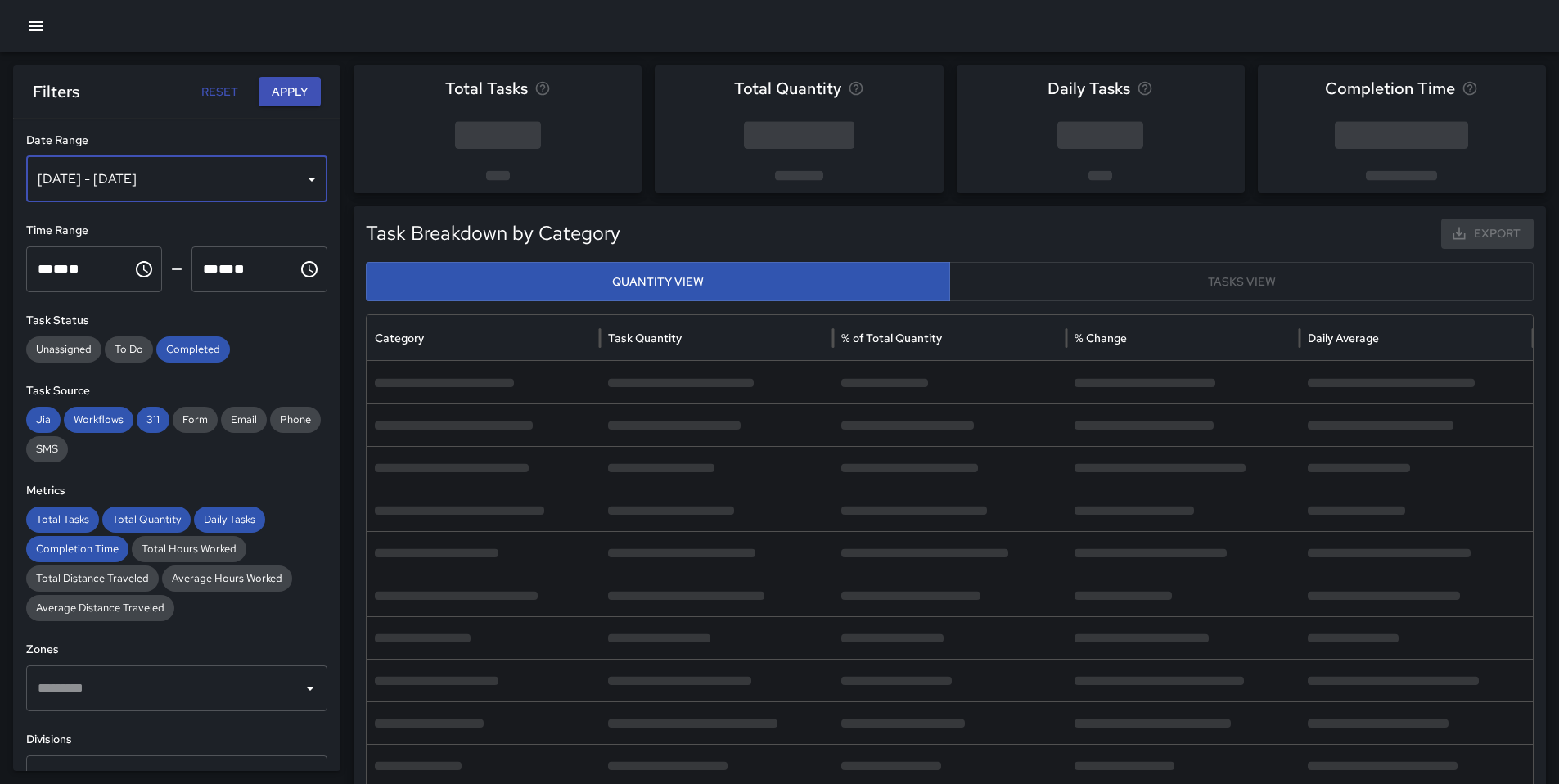
click at [198, 187] on div "[DATE] - [DATE]" at bounding box center [177, 178] width 301 height 45
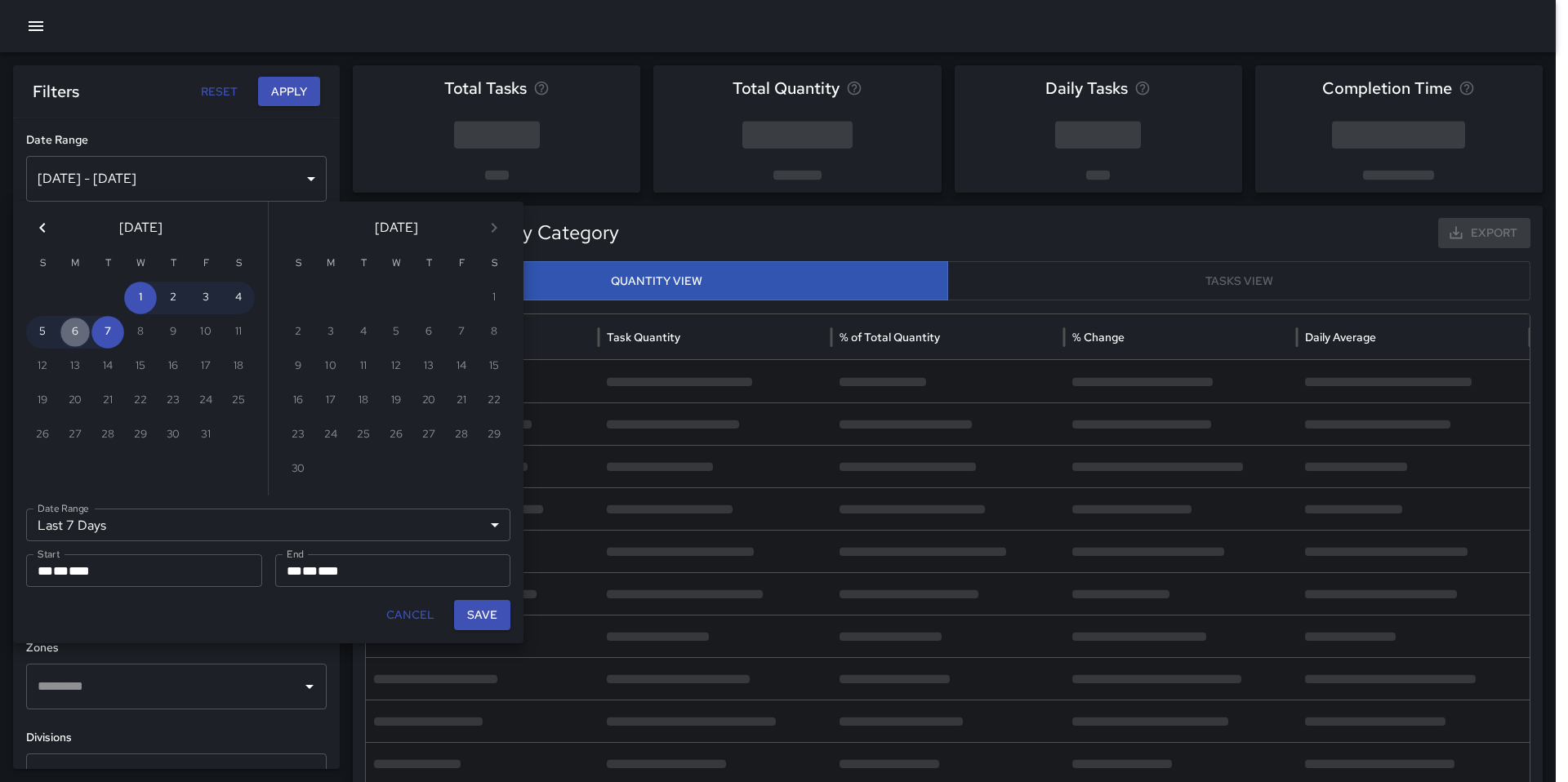
click at [75, 329] on button "6" at bounding box center [75, 332] width 33 height 33
type input "******"
type input "**********"
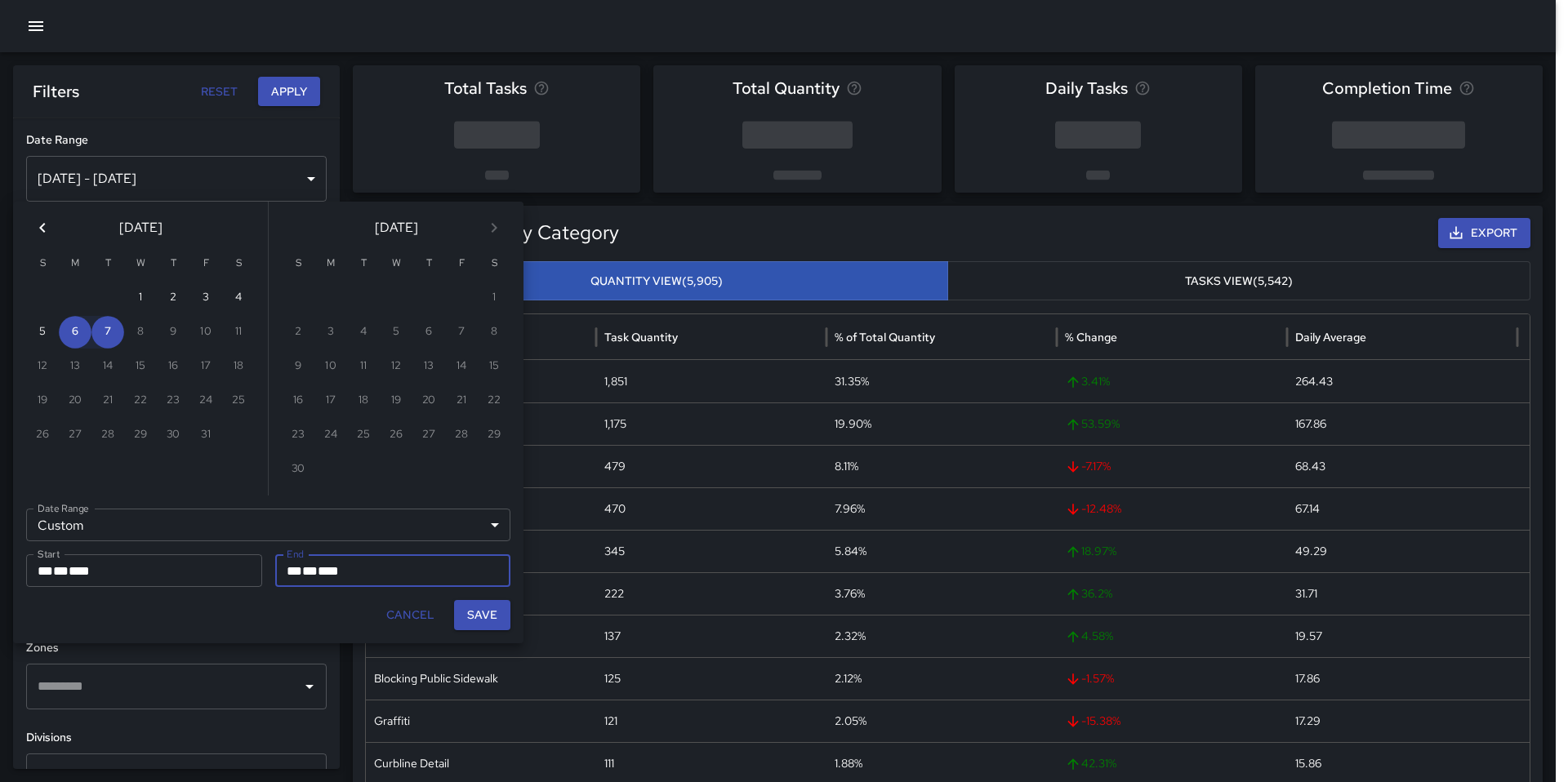
click at [482, 619] on button "Save" at bounding box center [482, 614] width 56 height 30
type input "**********"
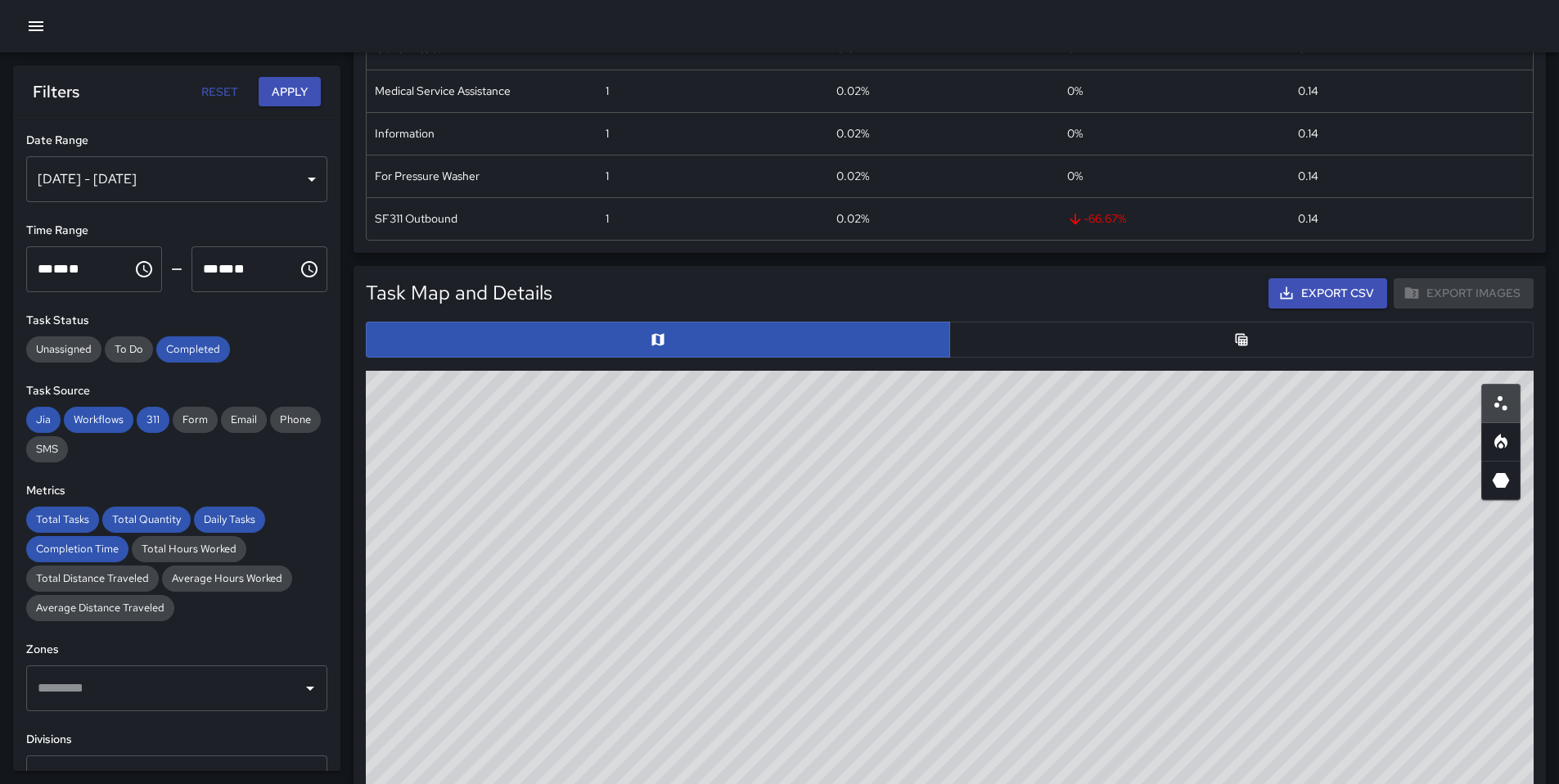
scroll to position [790, 0]
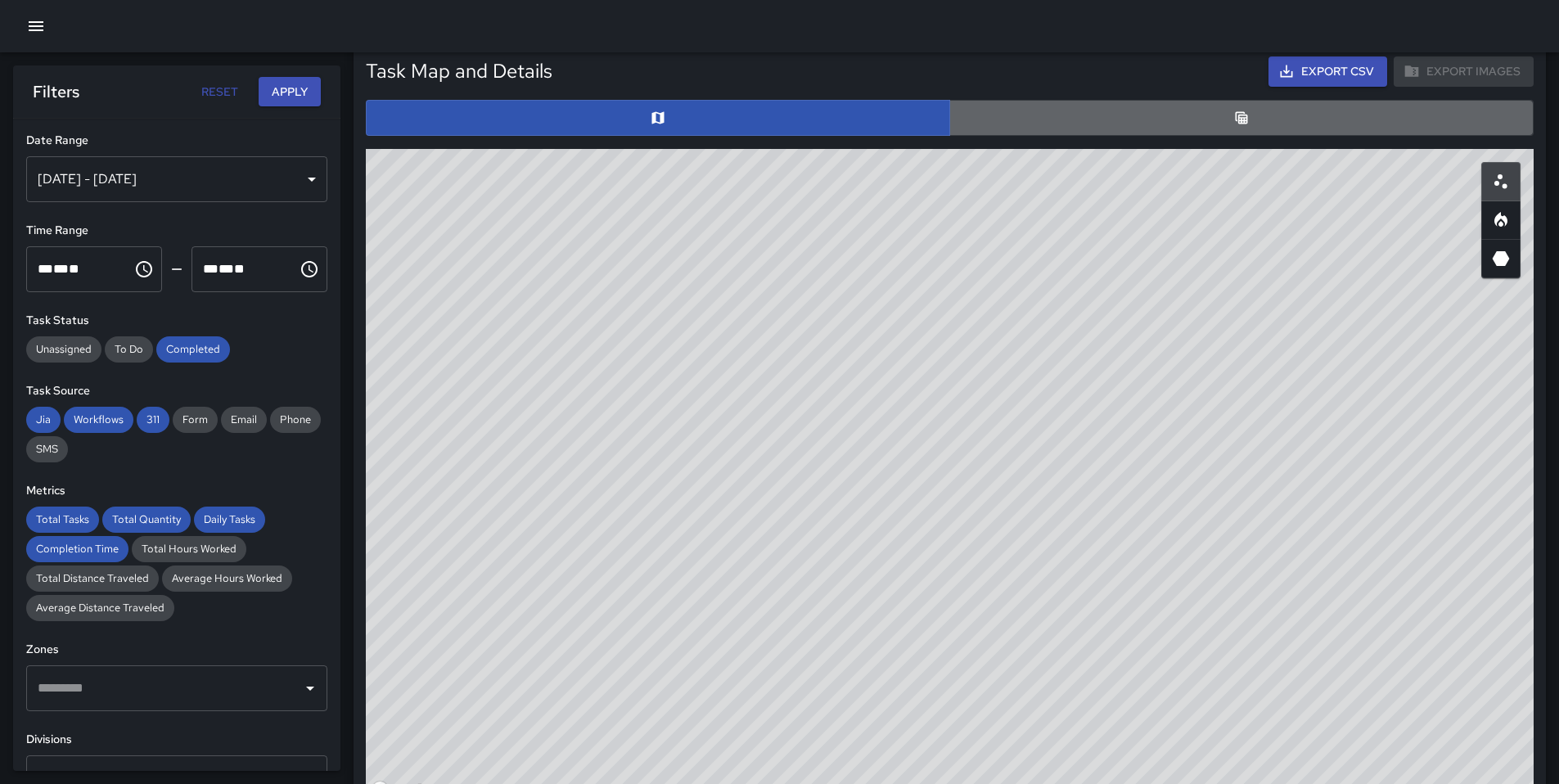
click at [1166, 119] on button "button" at bounding box center [1242, 118] width 584 height 36
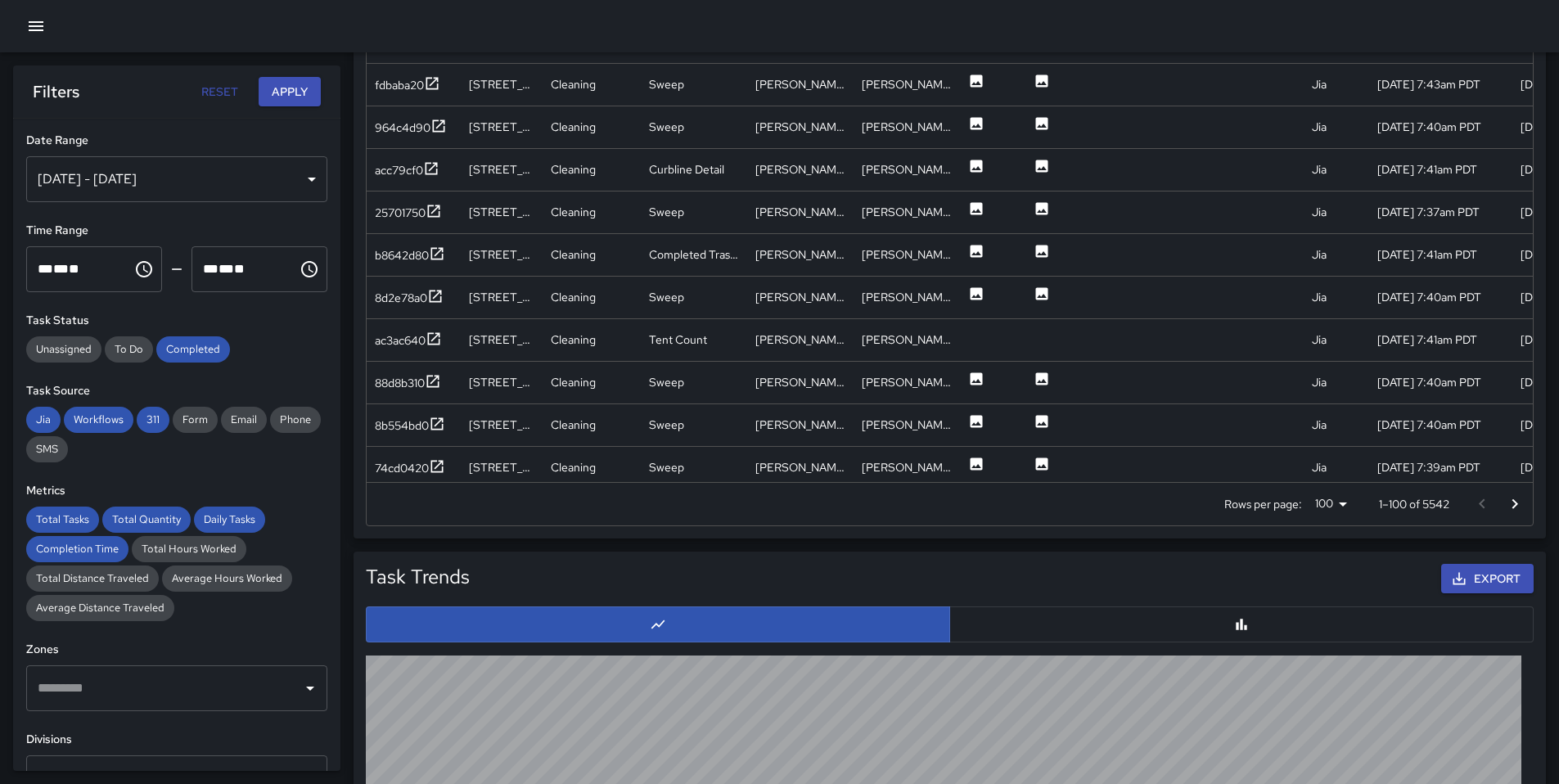
scroll to position [0, 0]
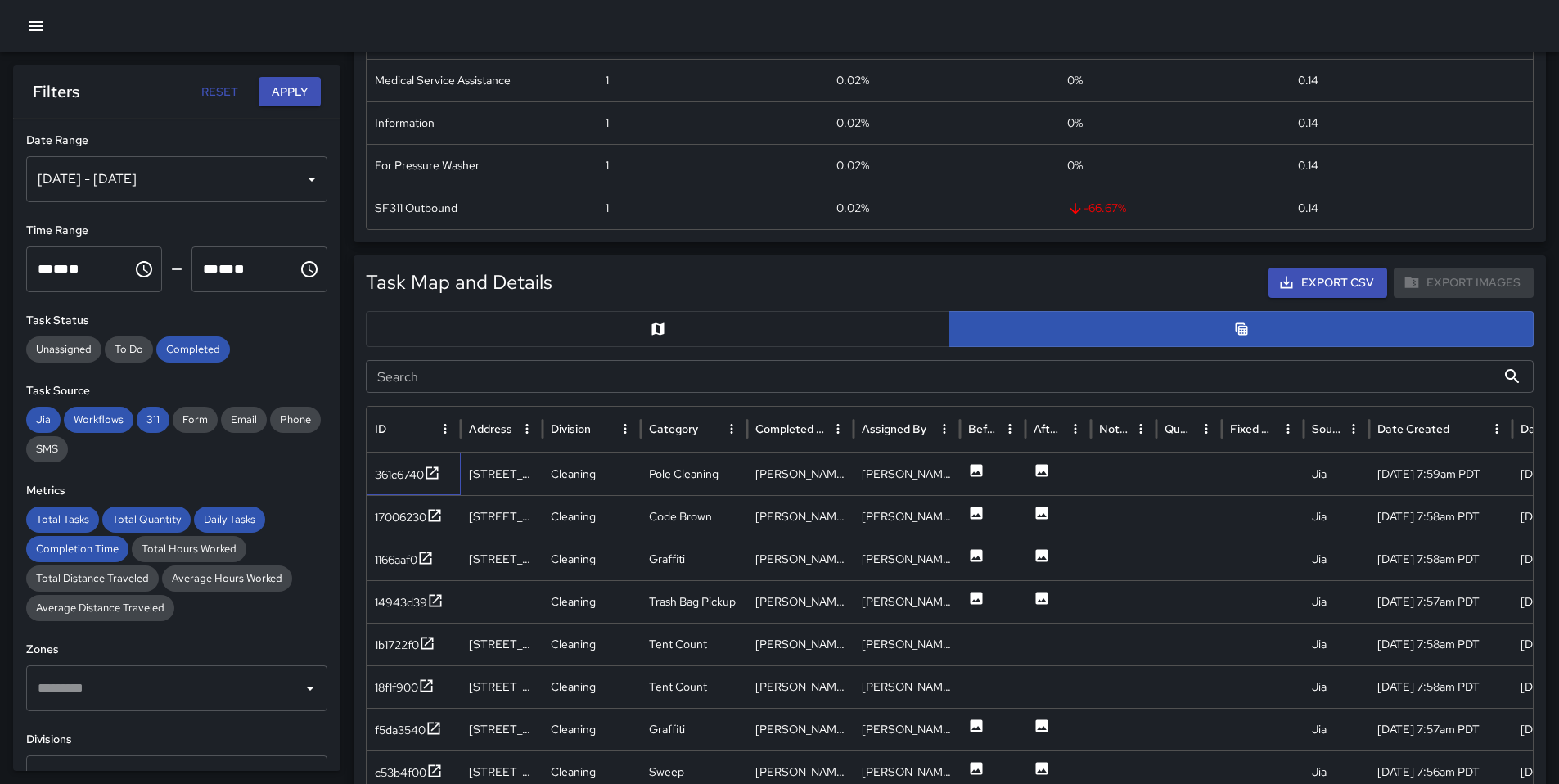
click at [380, 487] on div "361c6740" at bounding box center [414, 474] width 94 height 43
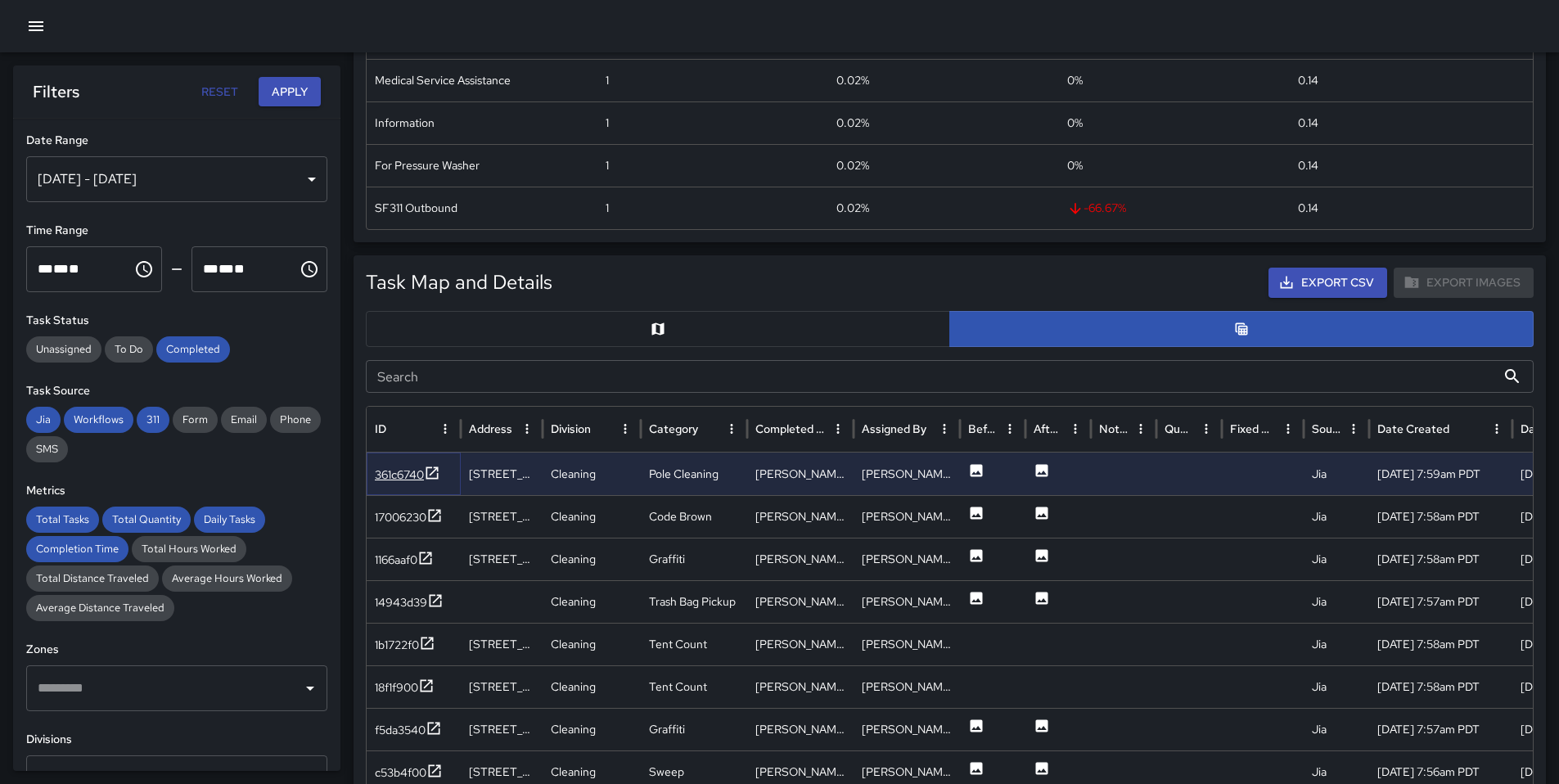
click at [390, 480] on div "361c6740" at bounding box center [399, 474] width 49 height 16
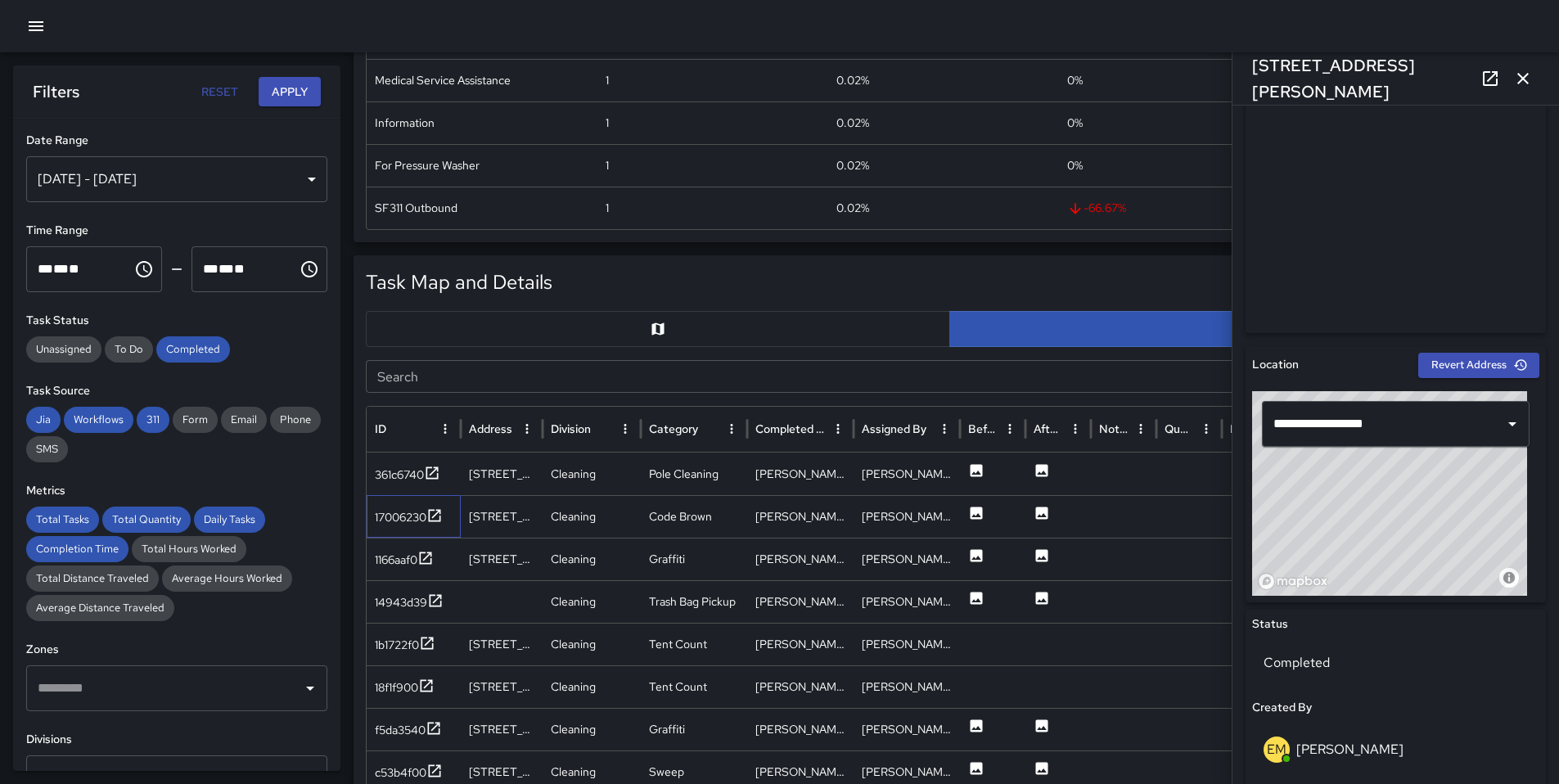
click at [387, 506] on div "17006230" at bounding box center [414, 516] width 94 height 43
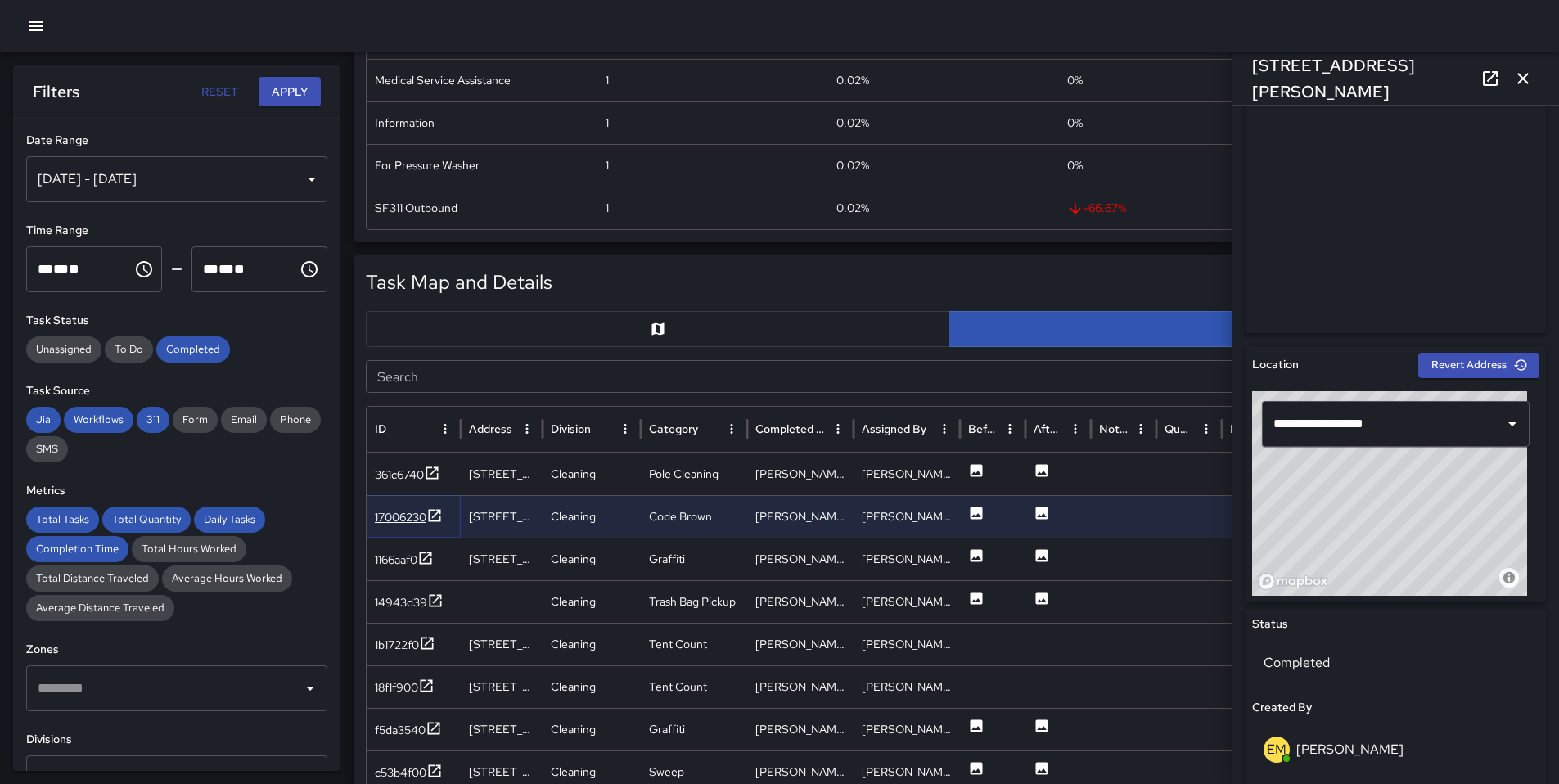
click at [388, 512] on div "17006230" at bounding box center [401, 516] width 51 height 16
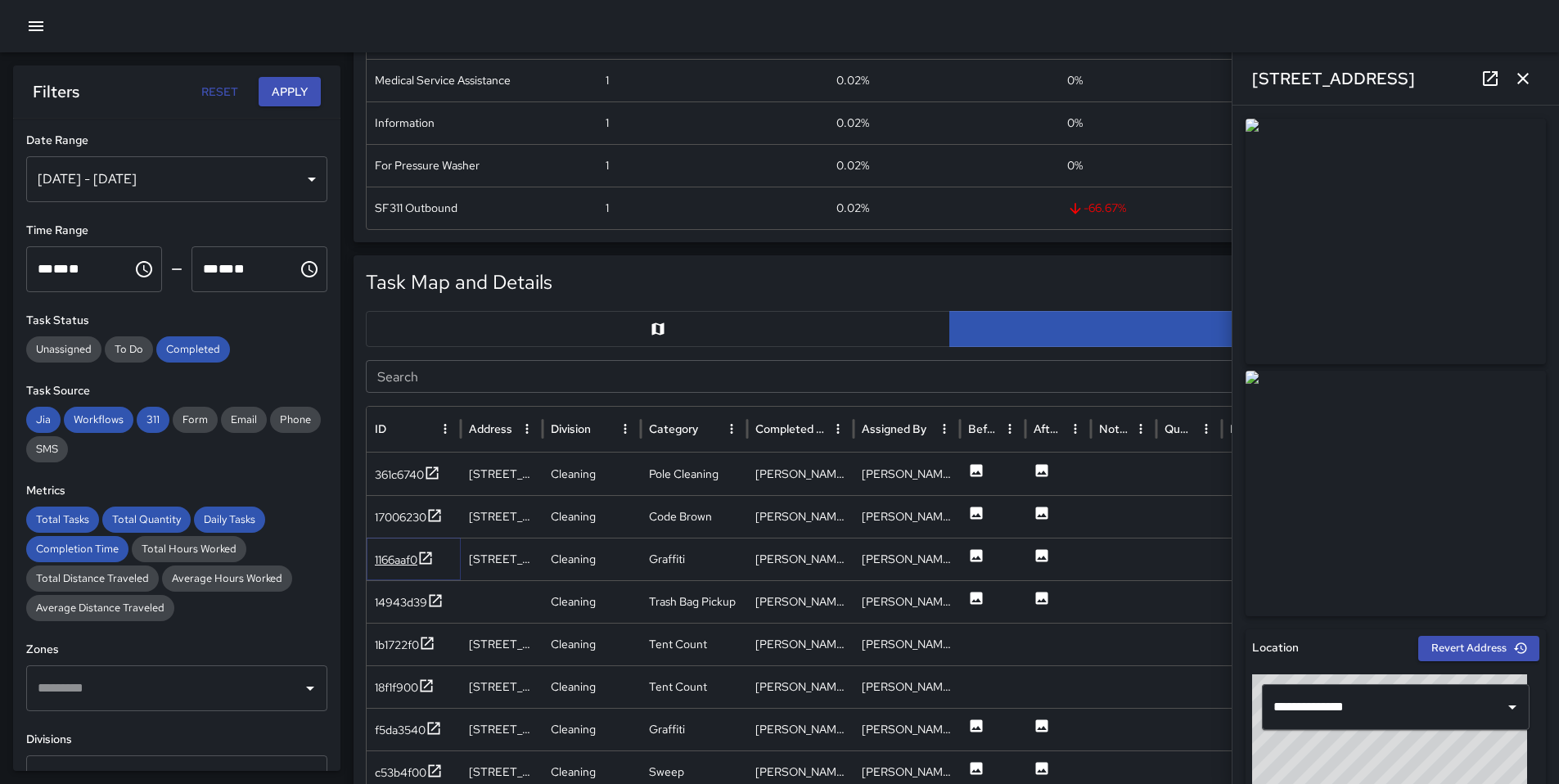
click at [386, 561] on div "1166aaf0" at bounding box center [396, 559] width 43 height 16
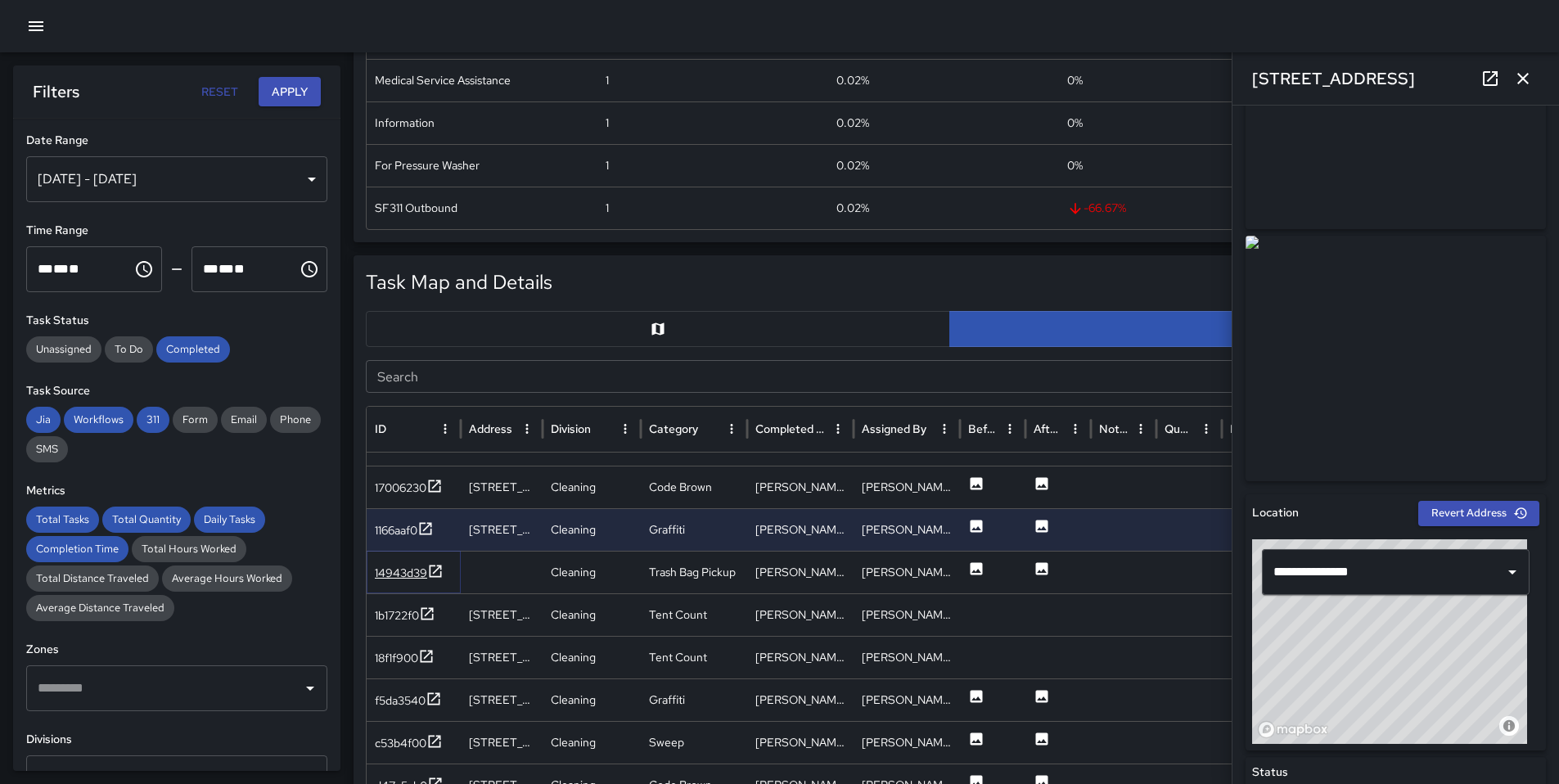
click at [402, 567] on div "14943d39" at bounding box center [401, 572] width 52 height 16
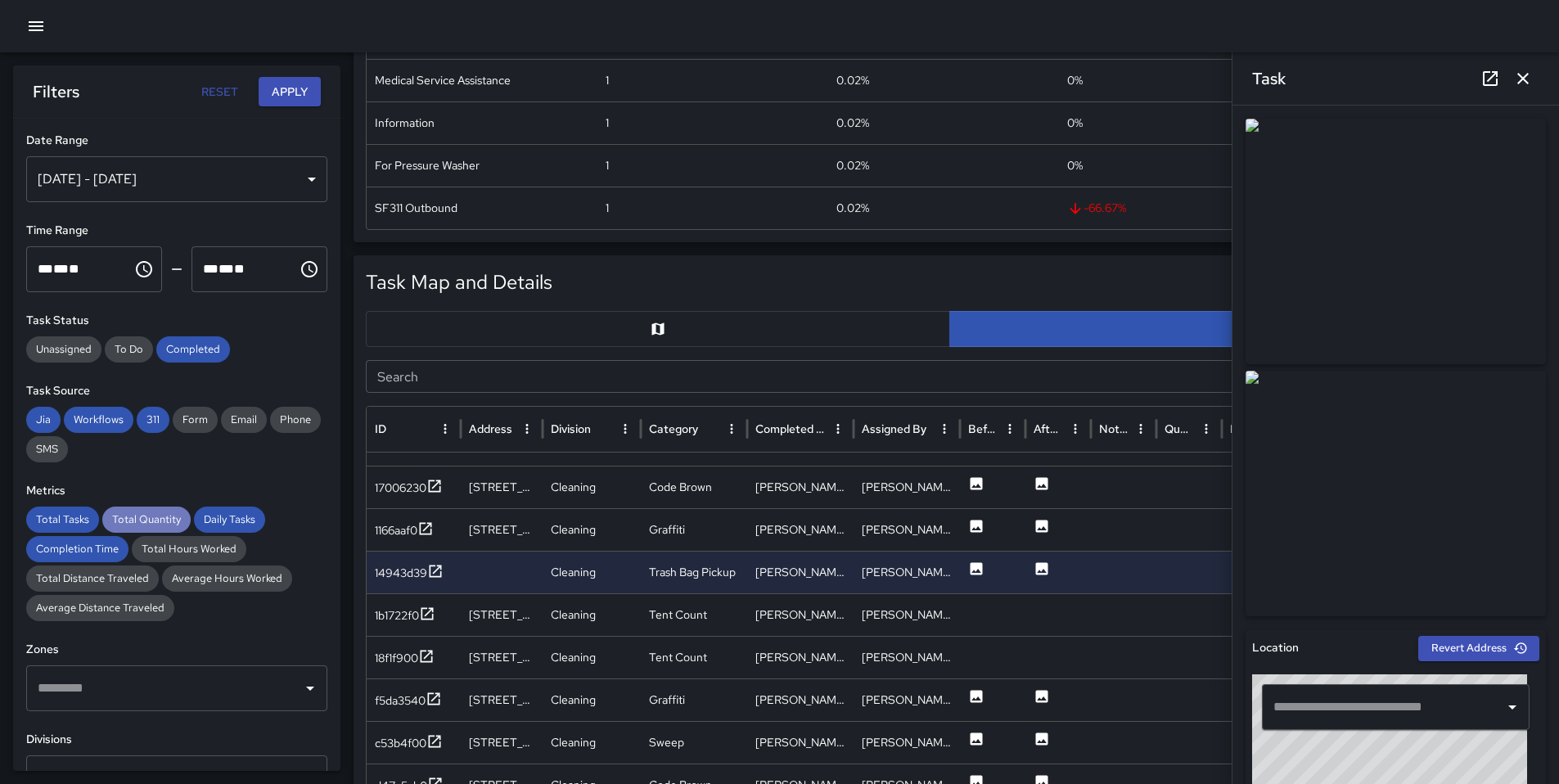
drag, startPoint x: 167, startPoint y: 513, endPoint x: 183, endPoint y: 517, distance: 16.5
click at [167, 514] on span "Total Quantity" at bounding box center [146, 519] width 88 height 16
drag, startPoint x: 196, startPoint y: 518, endPoint x: 187, endPoint y: 522, distance: 9.8
click at [195, 518] on span "Daily Tasks" at bounding box center [229, 519] width 71 height 16
click at [71, 512] on span "Total Tasks" at bounding box center [63, 519] width 73 height 16
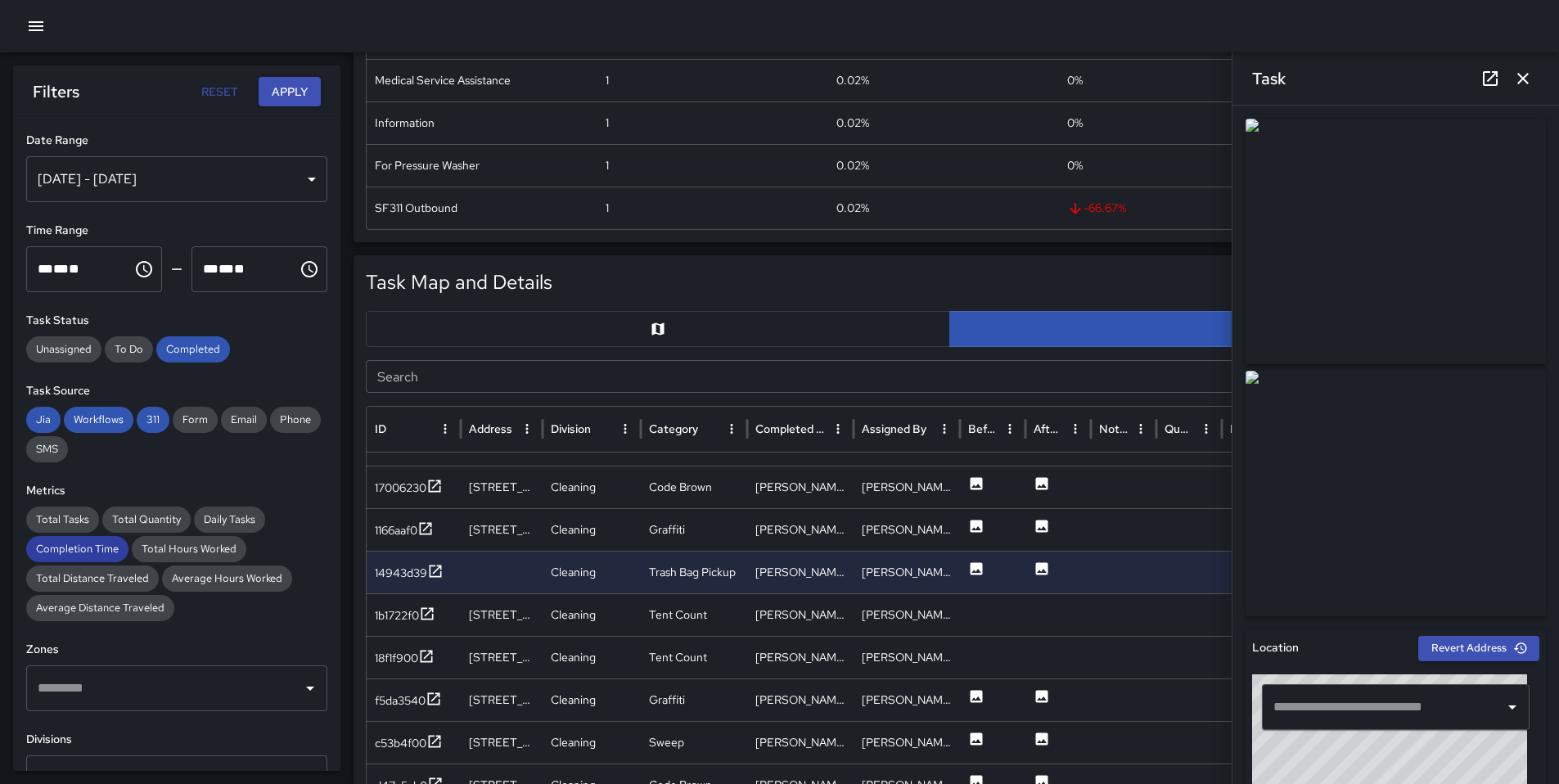
click at [81, 541] on span "Completion Time" at bounding box center [77, 549] width 102 height 16
click at [98, 421] on span "Workflows" at bounding box center [98, 419] width 69 height 16
click at [38, 420] on span "Jia" at bounding box center [44, 419] width 34 height 16
click at [151, 419] on span "311" at bounding box center [153, 419] width 33 height 16
click at [185, 354] on span "Completed" at bounding box center [193, 349] width 74 height 16
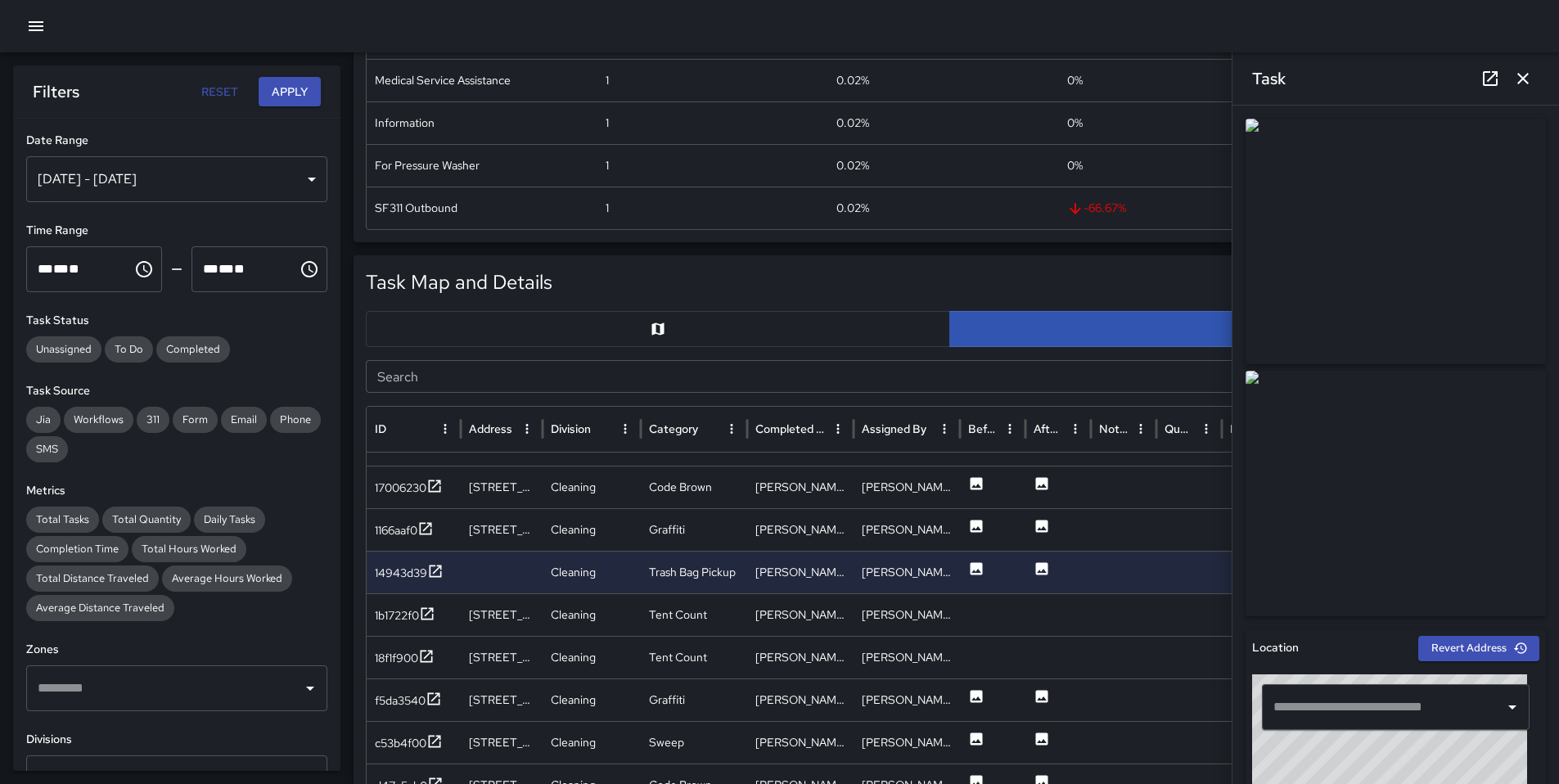
click at [273, 87] on button "Apply" at bounding box center [289, 92] width 63 height 30
click at [394, 619] on div "1b1722f0" at bounding box center [397, 615] width 45 height 16
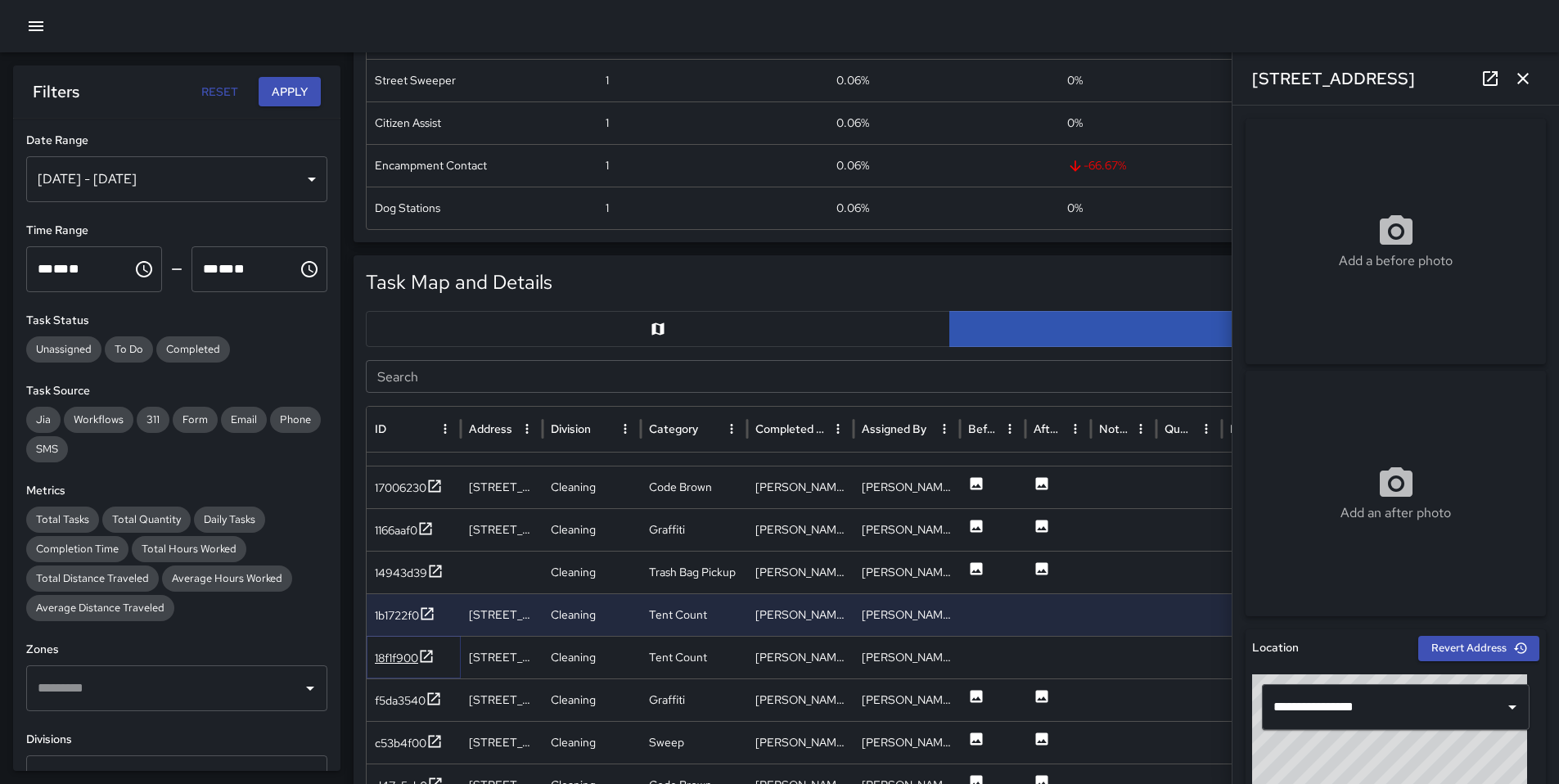
click at [384, 660] on div "18f1f900" at bounding box center [396, 657] width 44 height 16
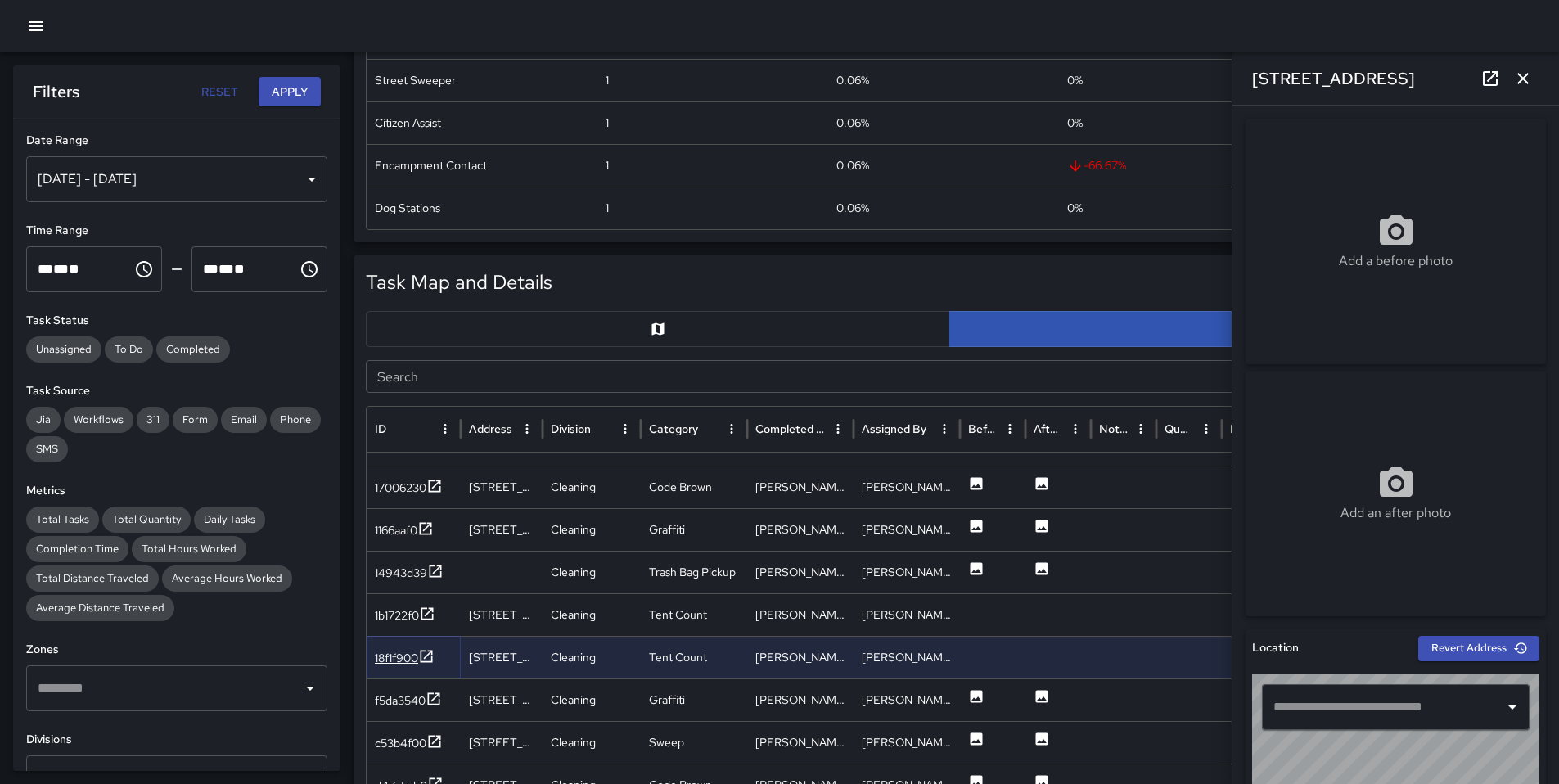
type input "**********"
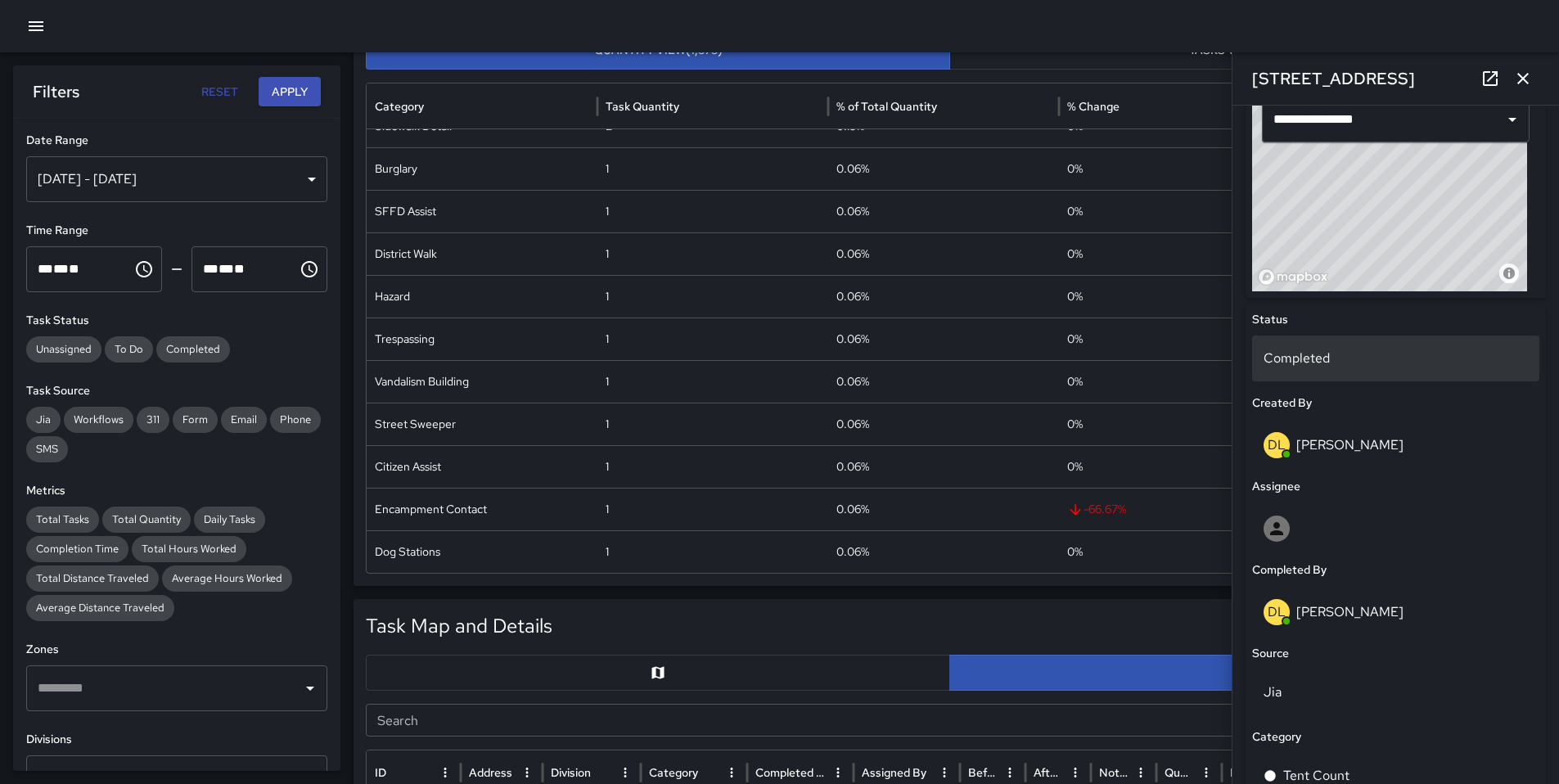
click at [1298, 359] on p "Completed" at bounding box center [1396, 358] width 264 height 20
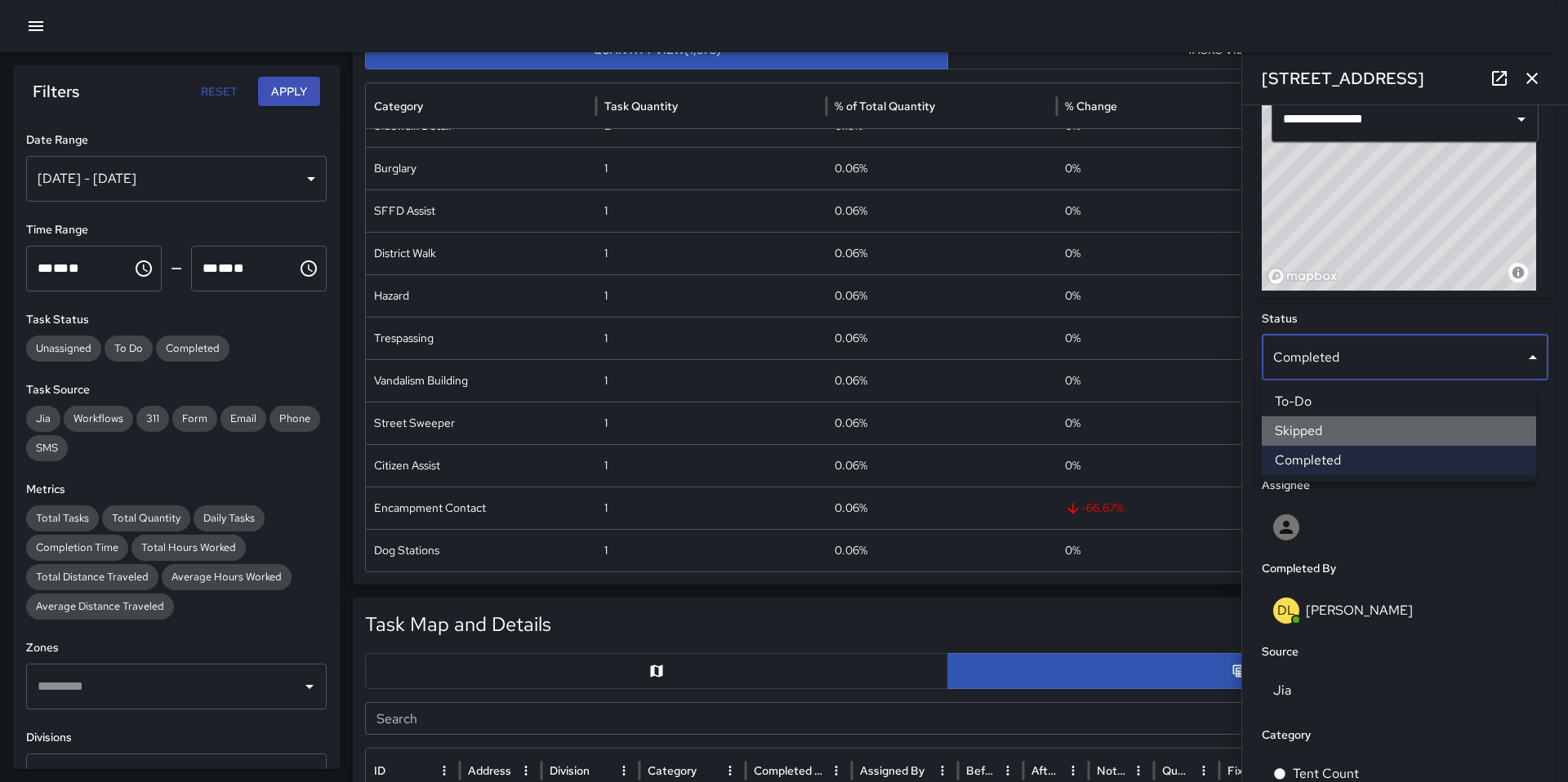
click at [1310, 435] on li "Skipped" at bounding box center [1399, 431] width 275 height 29
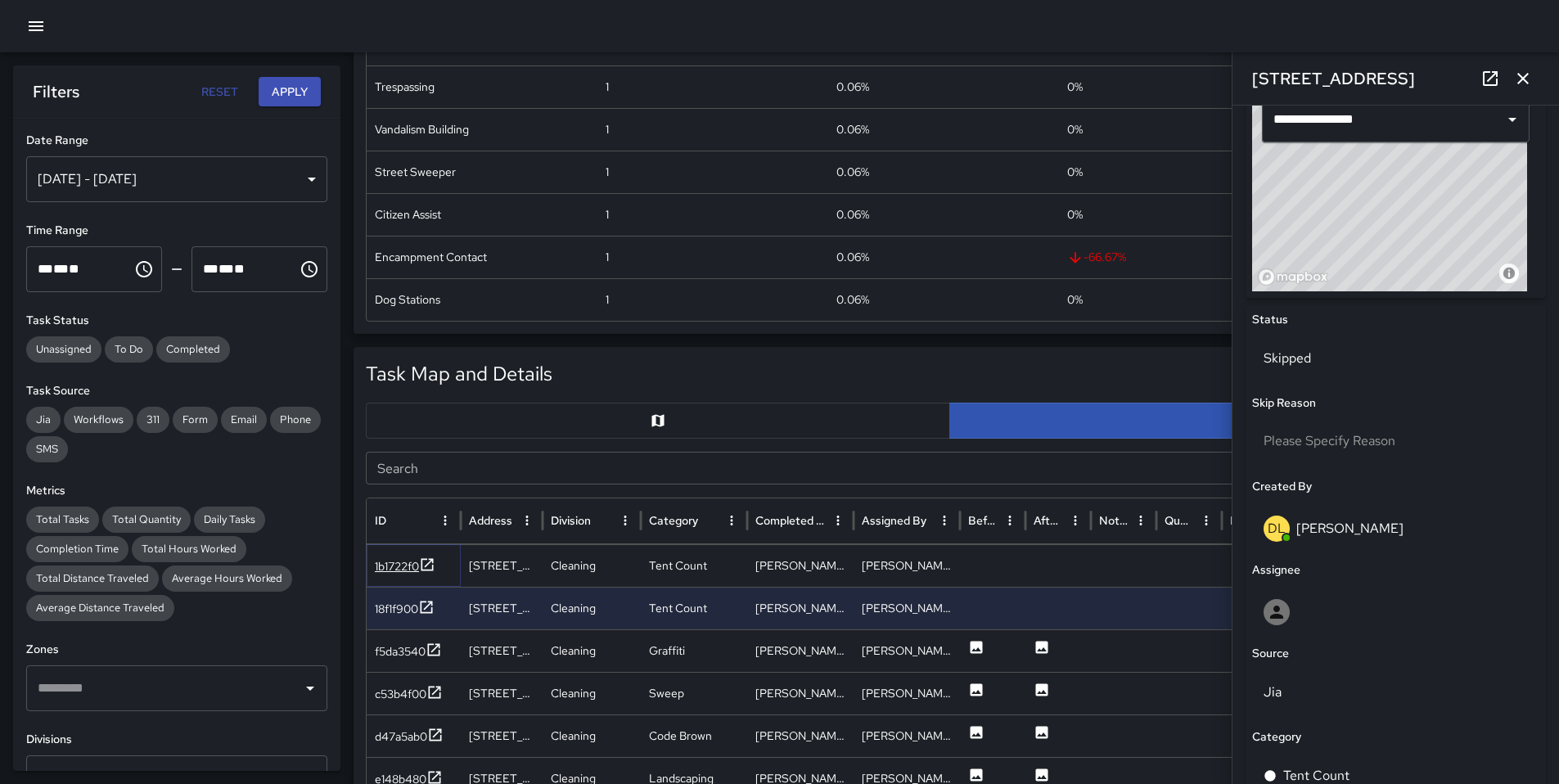
click at [390, 564] on div "1b1722f0" at bounding box center [397, 566] width 45 height 16
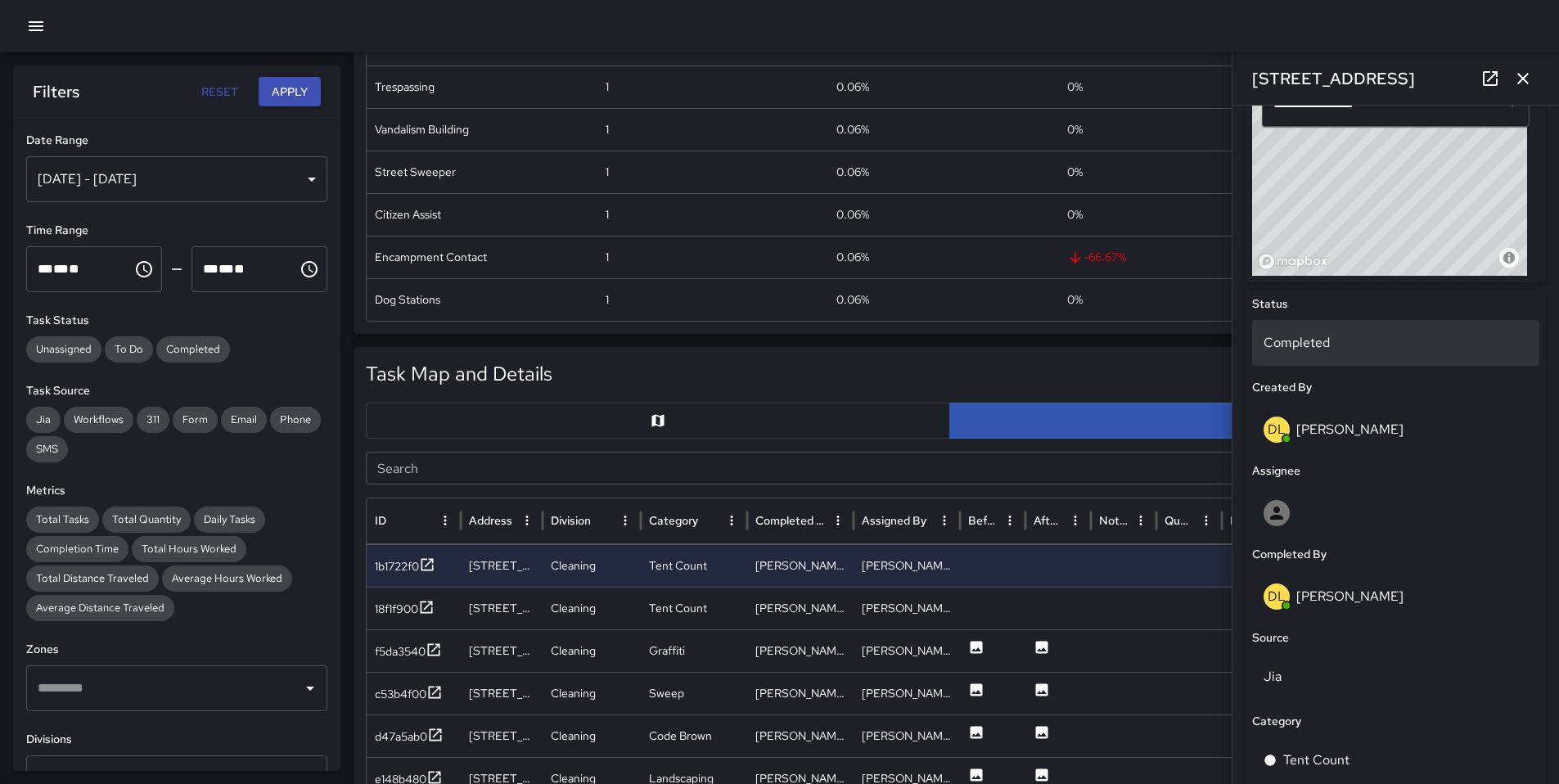
click at [1338, 354] on div "Completed" at bounding box center [1396, 342] width 287 height 45
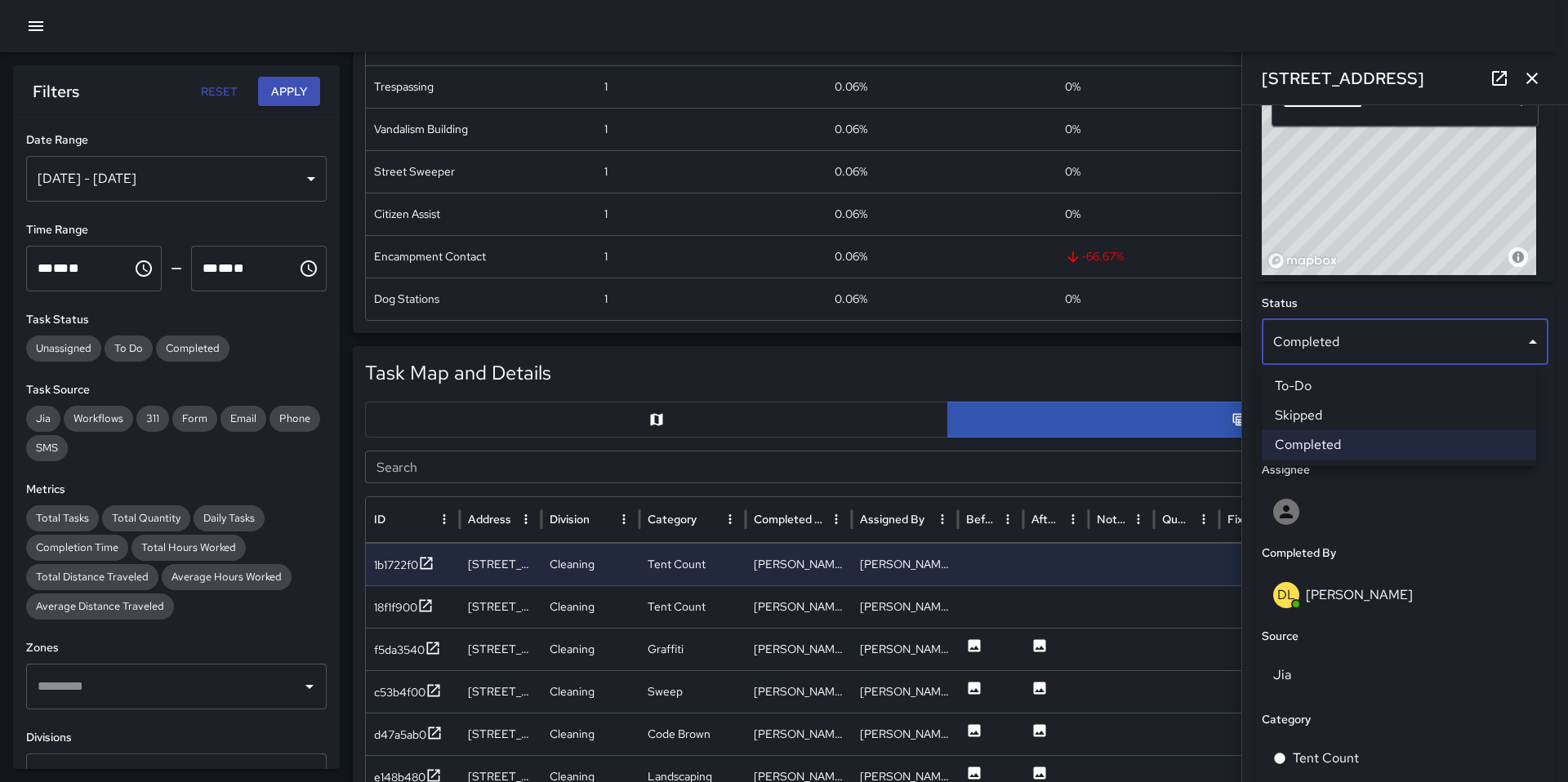
click at [1341, 419] on li "Skipped" at bounding box center [1399, 415] width 275 height 29
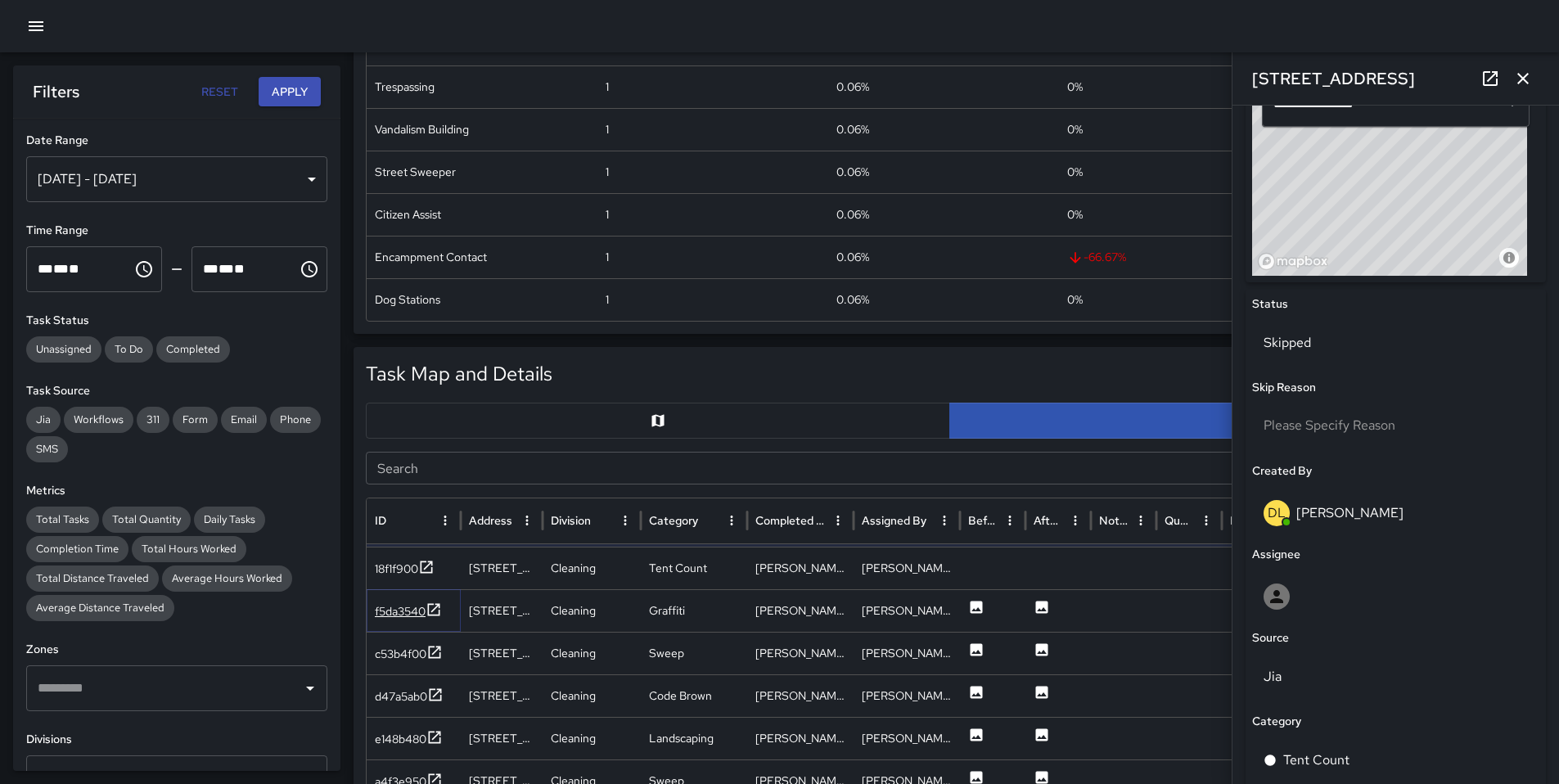
click at [403, 611] on div "f5da3540" at bounding box center [400, 611] width 51 height 16
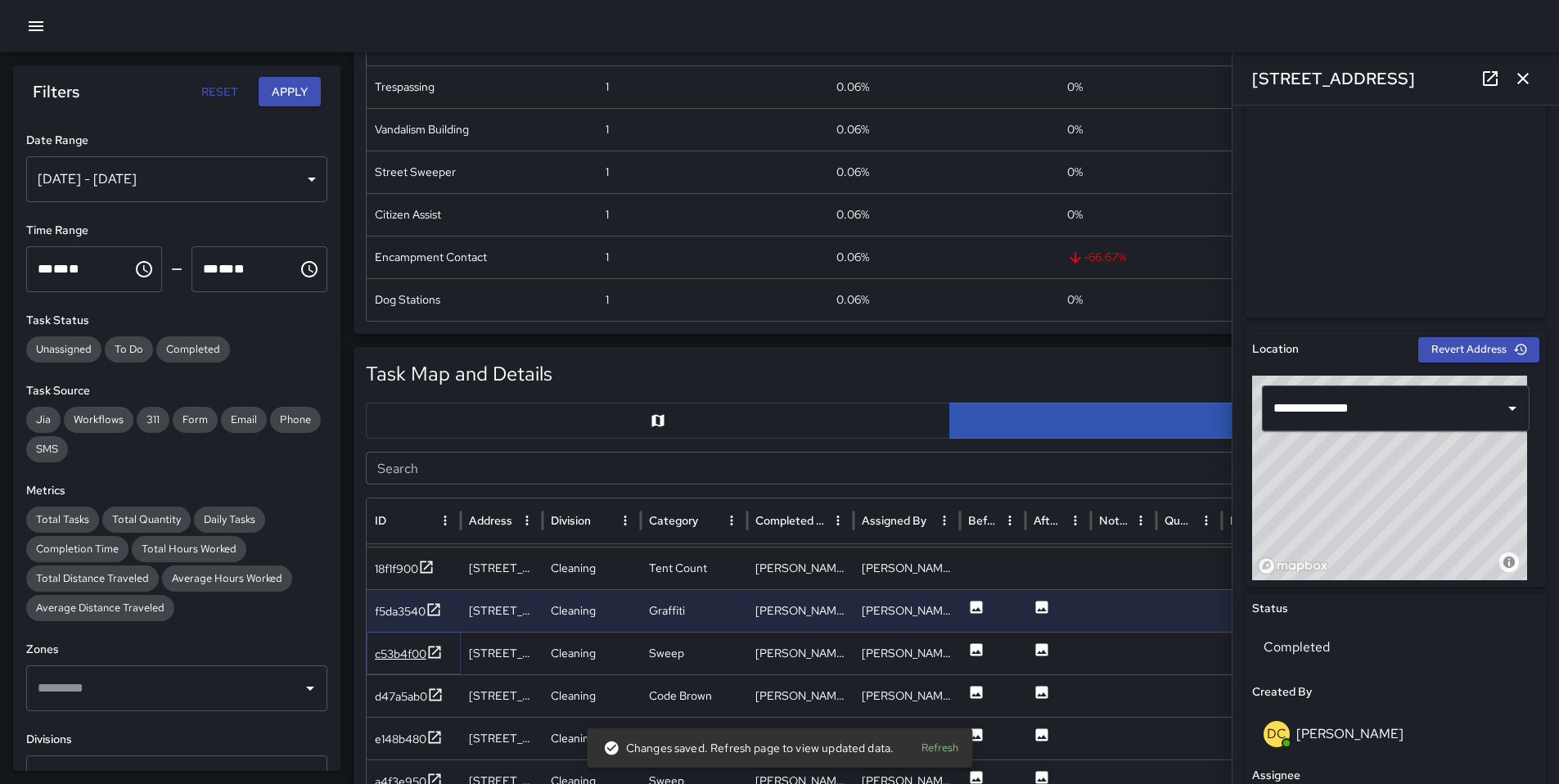
click at [391, 648] on div "c53b4f00" at bounding box center [401, 654] width 51 height 16
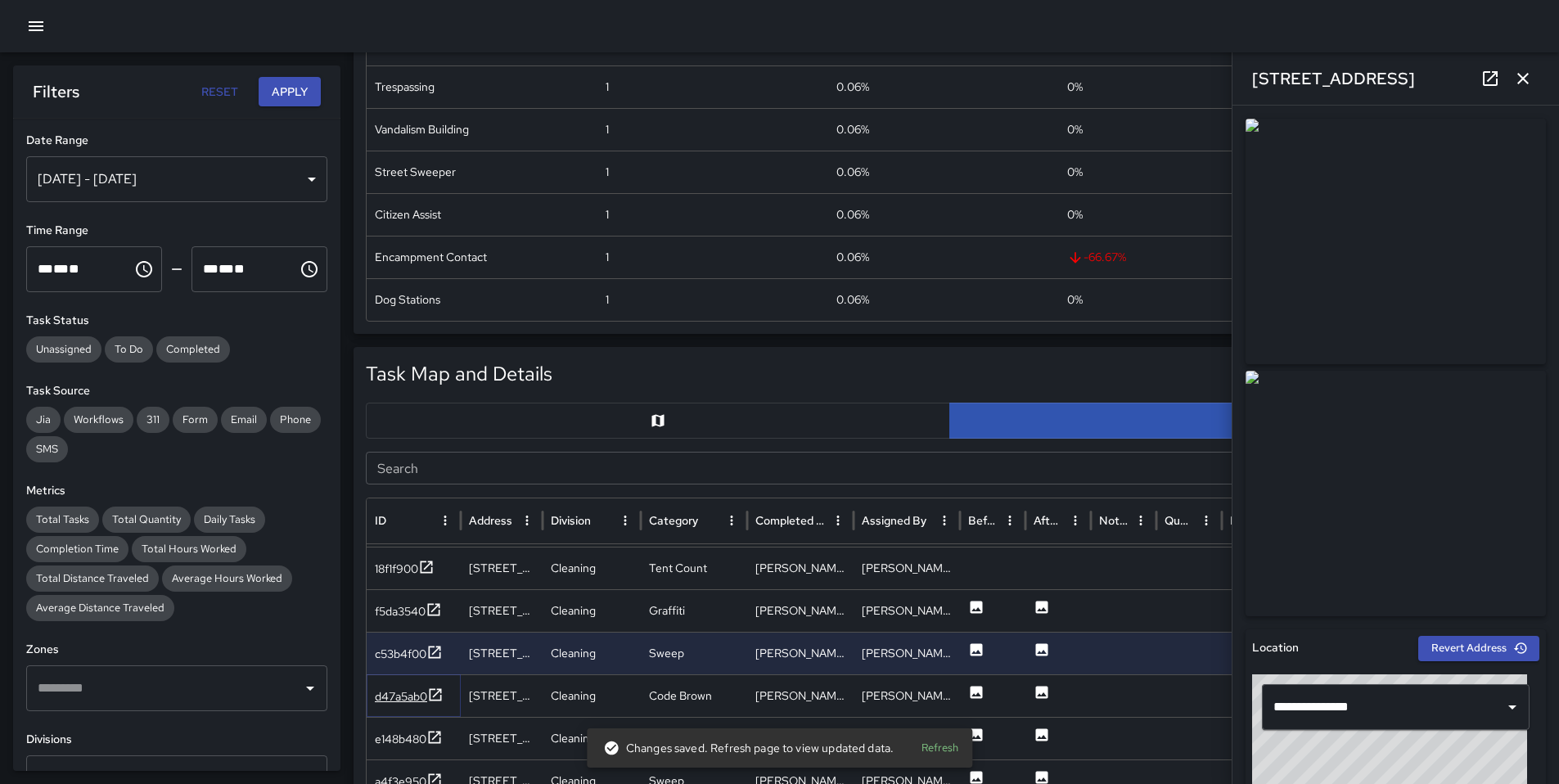
click at [402, 698] on div "d47a5ab0" at bounding box center [401, 696] width 52 height 16
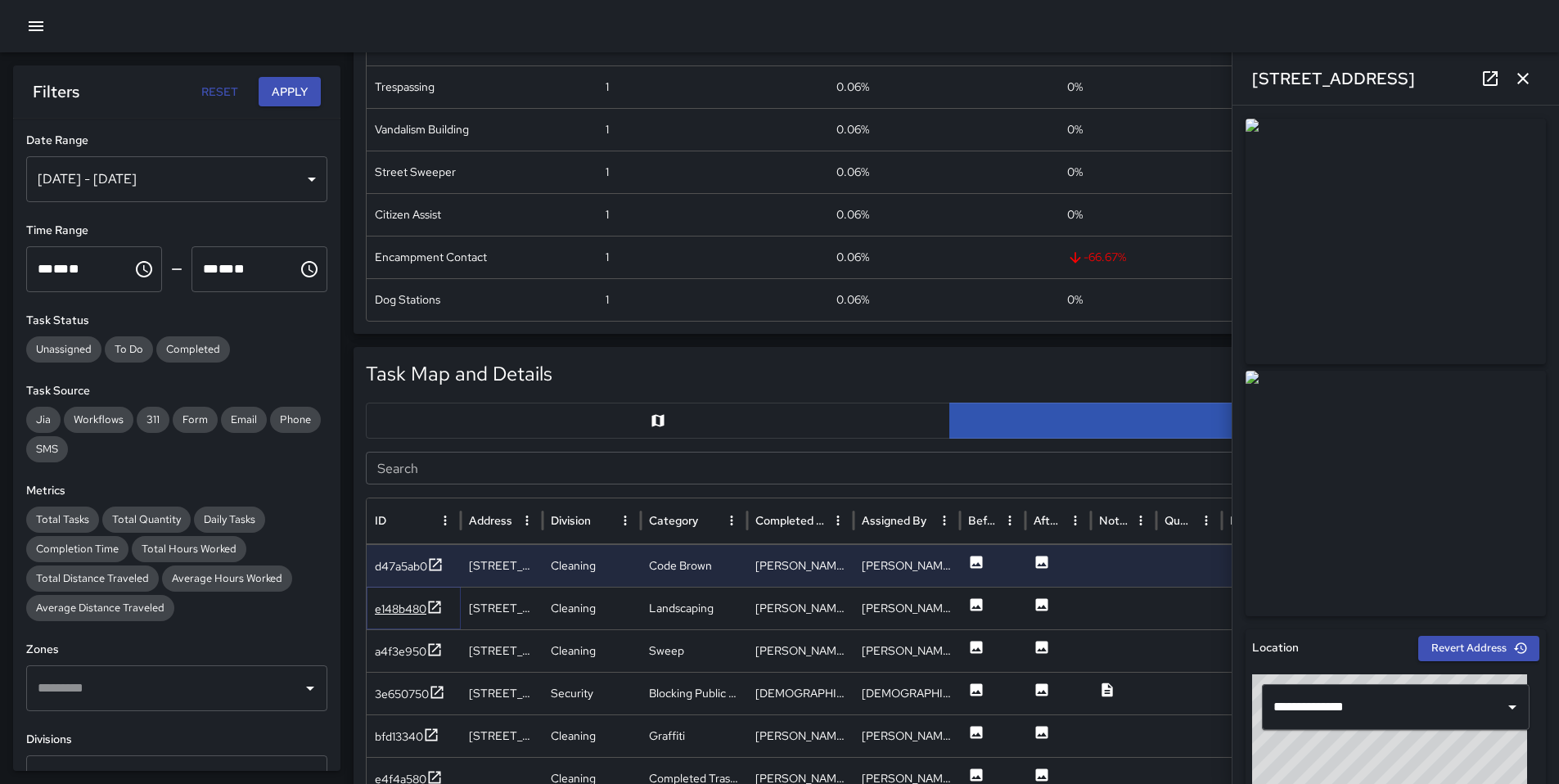
click at [396, 612] on div "e148b480" at bounding box center [401, 608] width 51 height 16
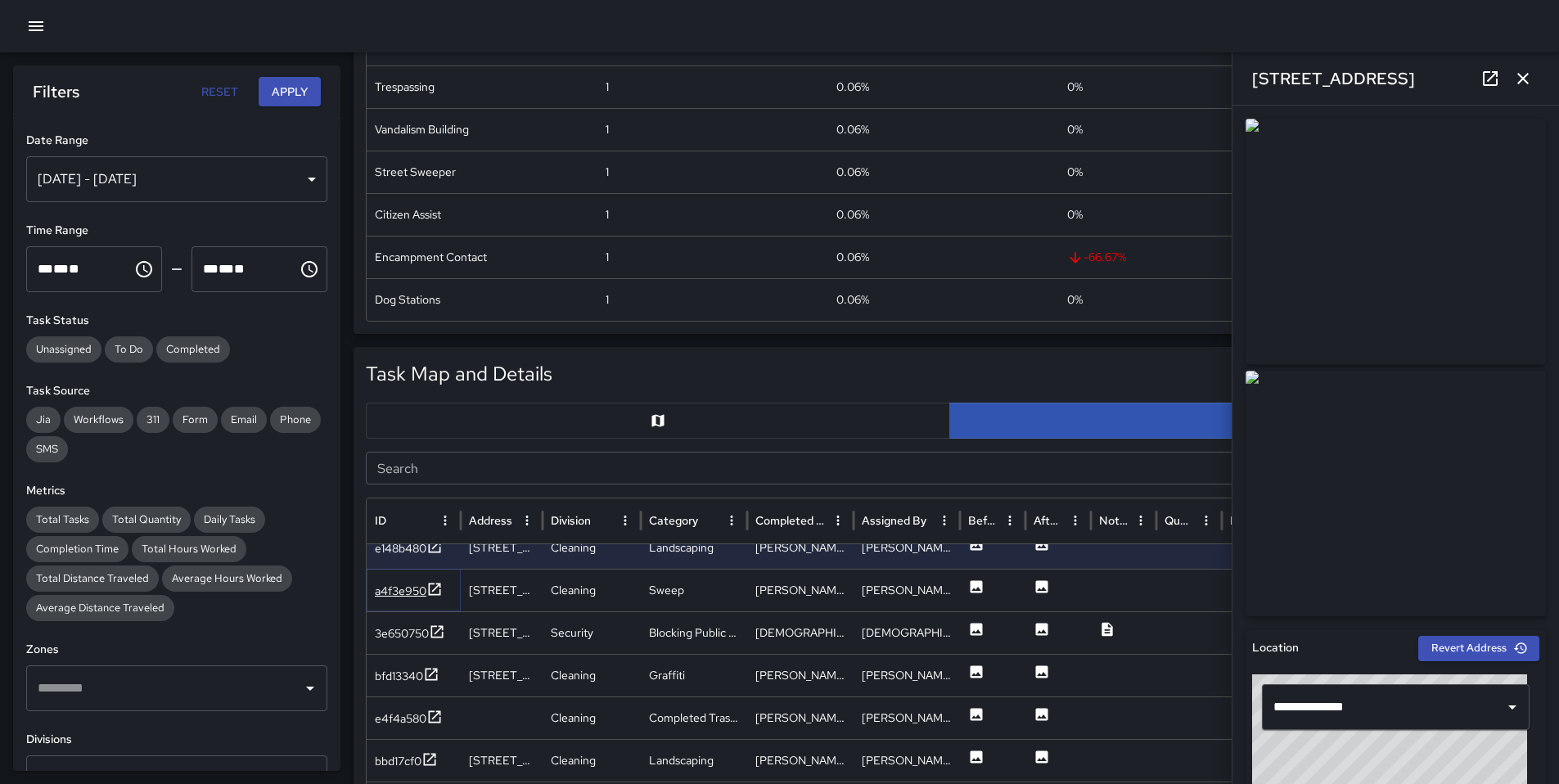
click at [401, 588] on div "a4f3e950" at bounding box center [401, 590] width 51 height 16
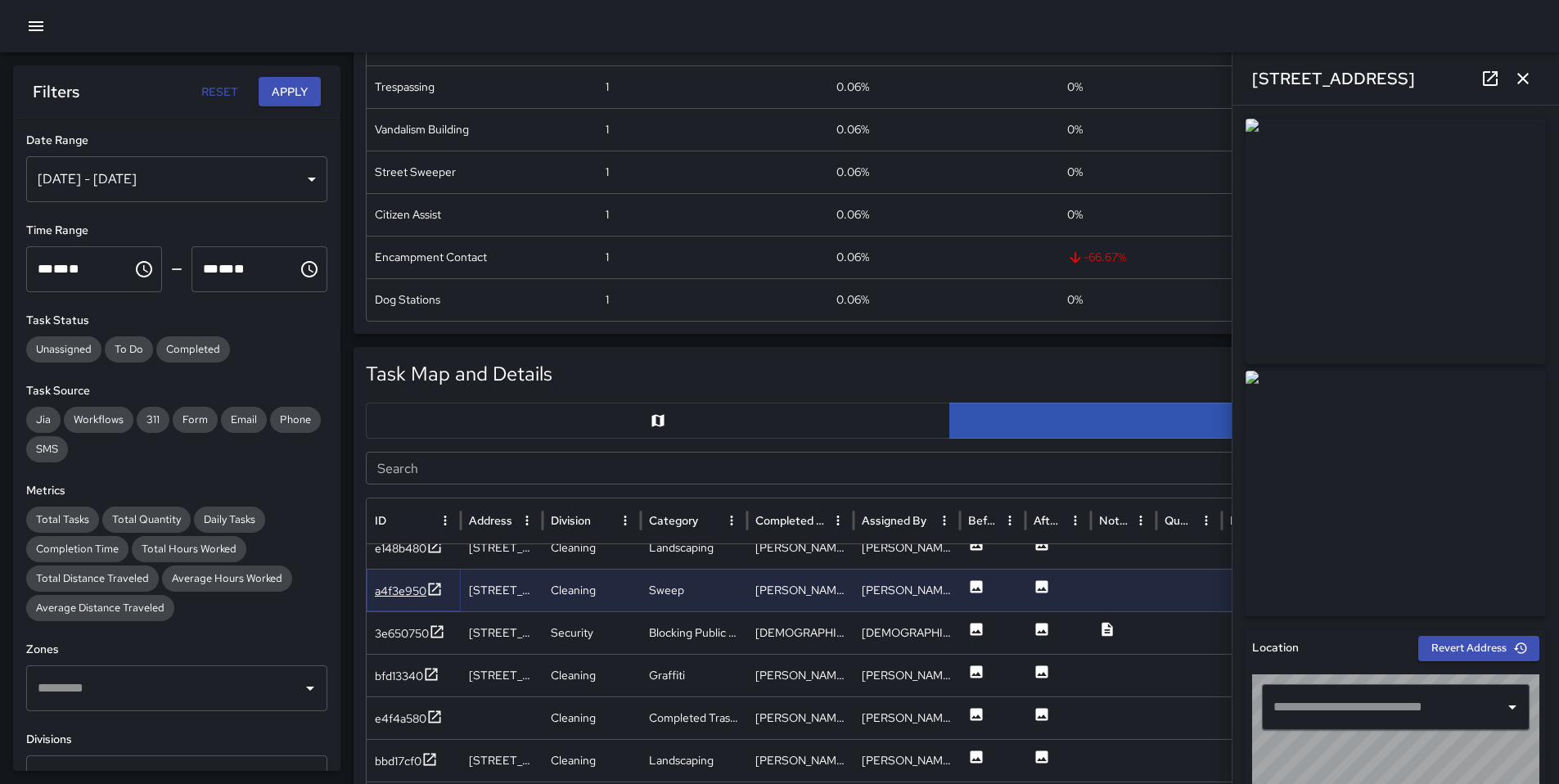
type input "**********"
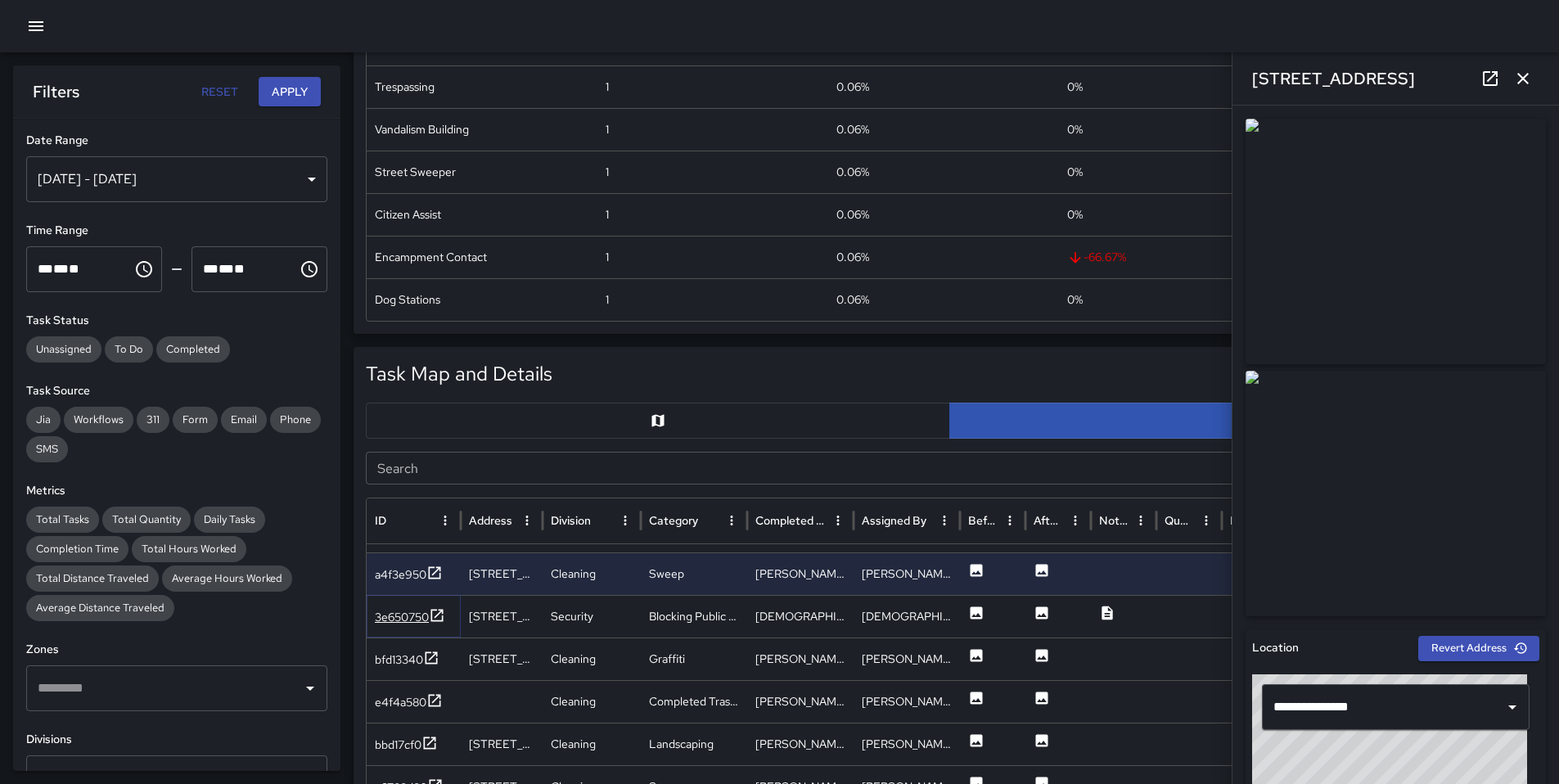
click at [398, 617] on div "3e650750" at bounding box center [402, 617] width 54 height 16
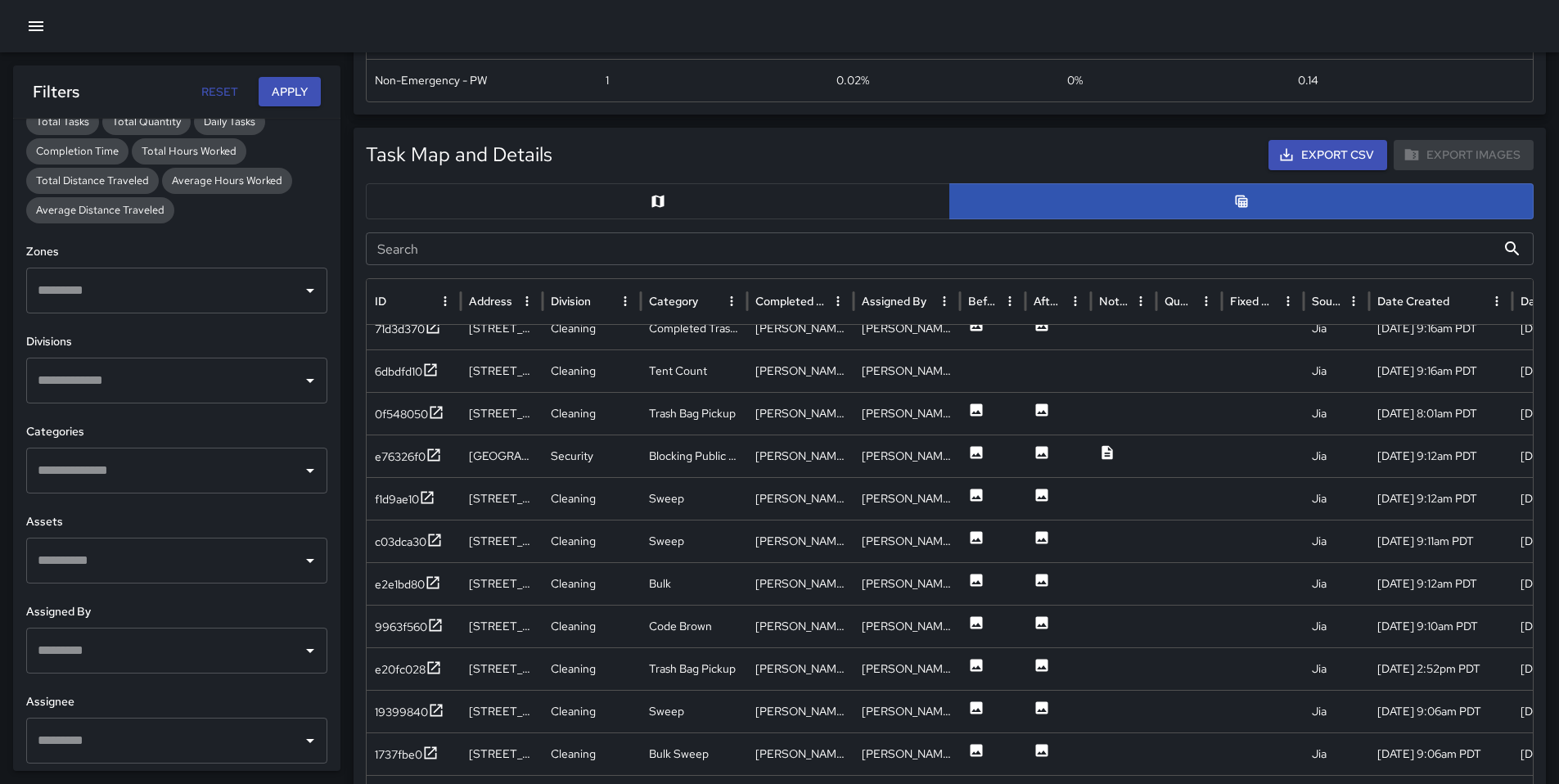
scroll to position [403, 0]
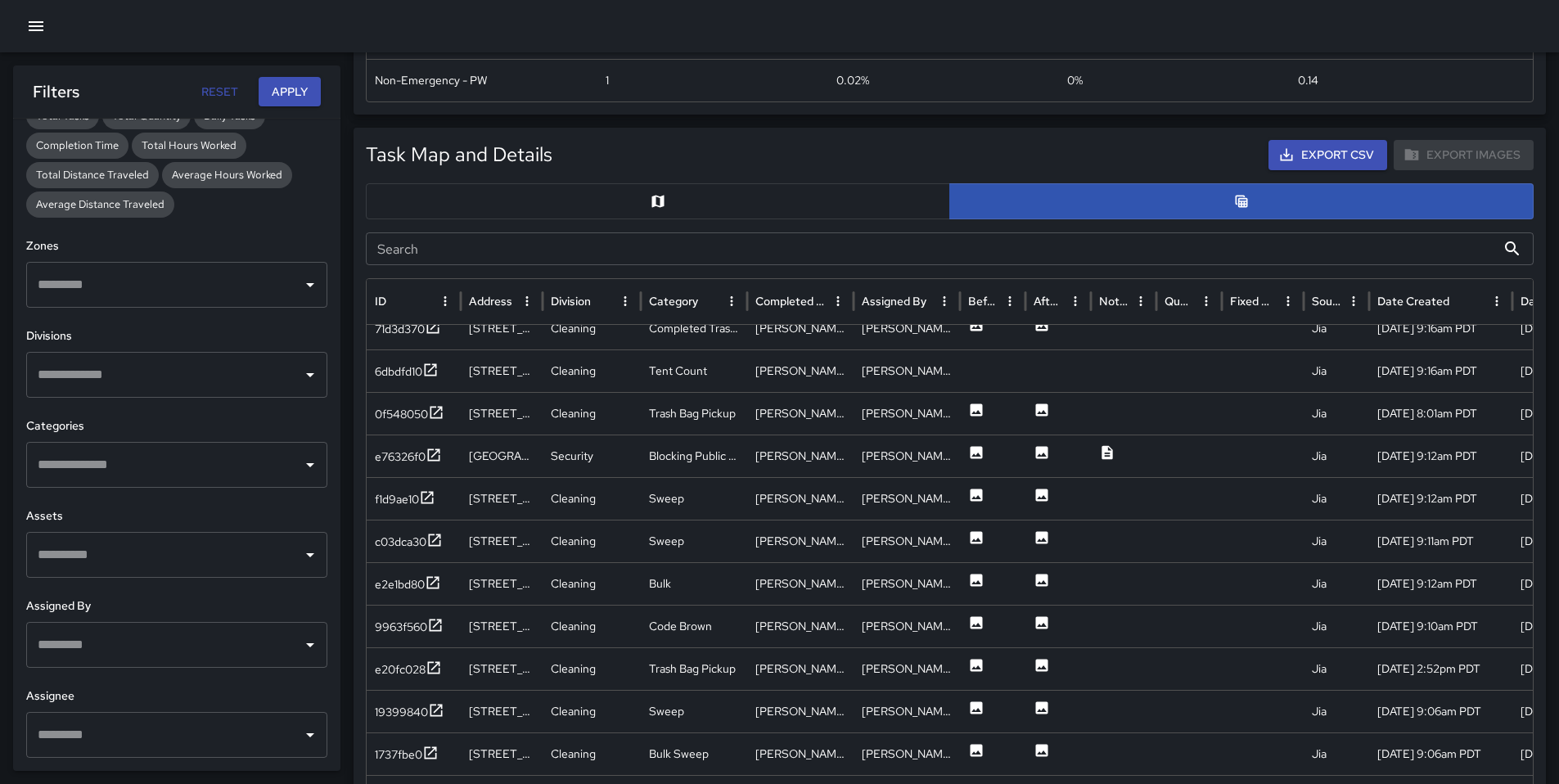
click at [142, 479] on input "text" at bounding box center [164, 465] width 262 height 31
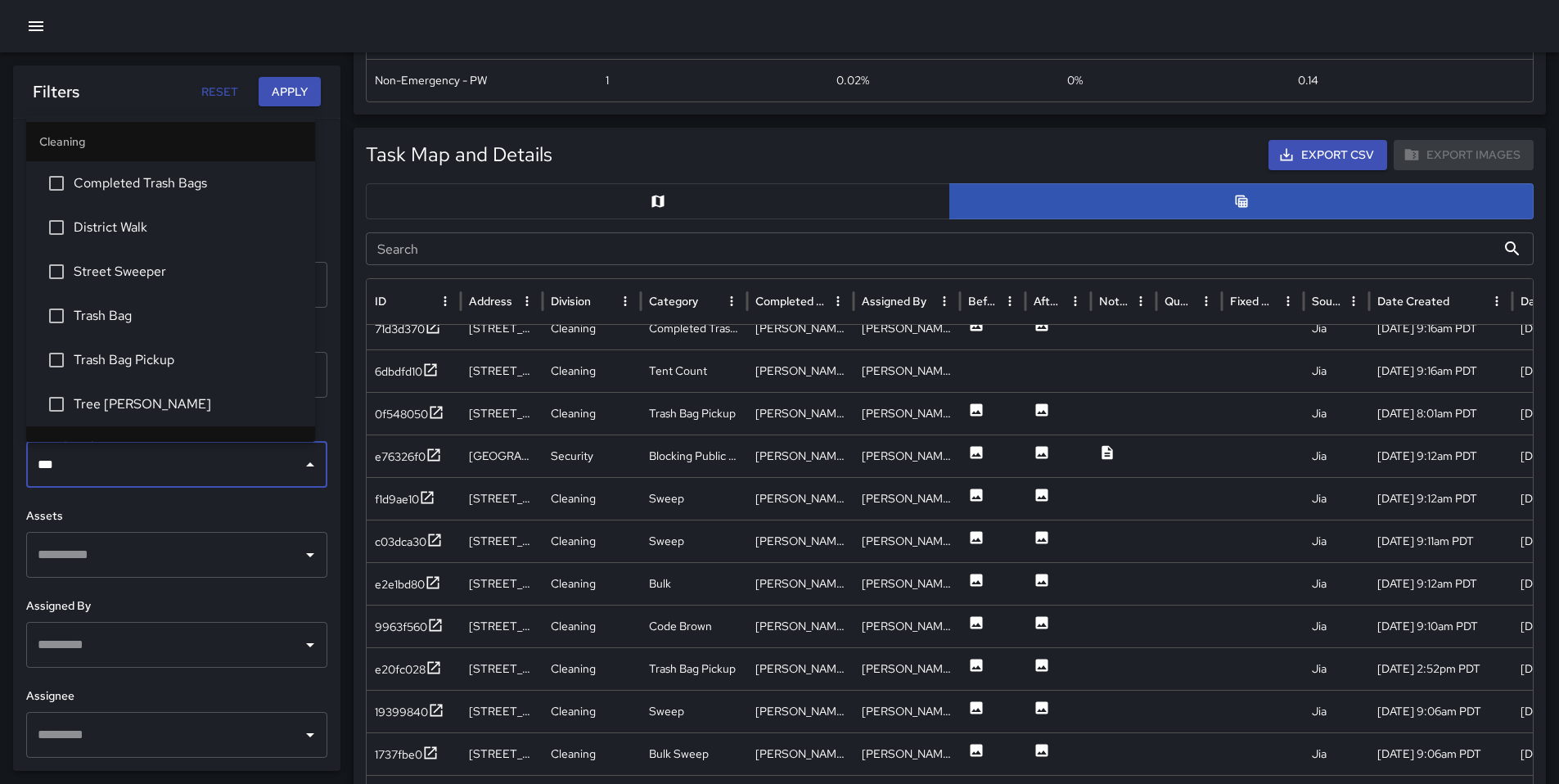
type input "****"
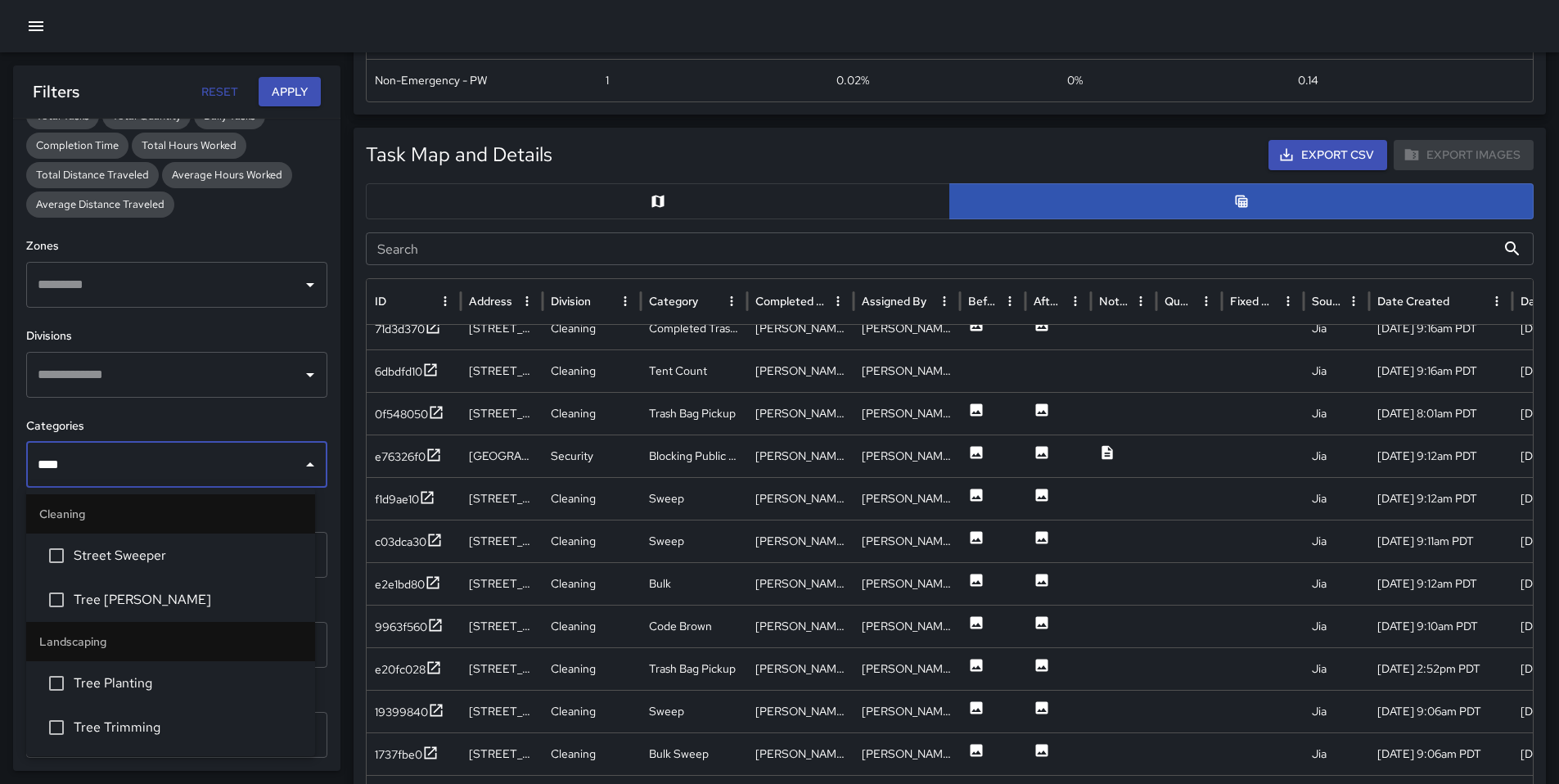
click at [102, 592] on span "Tree [PERSON_NAME]" at bounding box center [188, 600] width 228 height 20
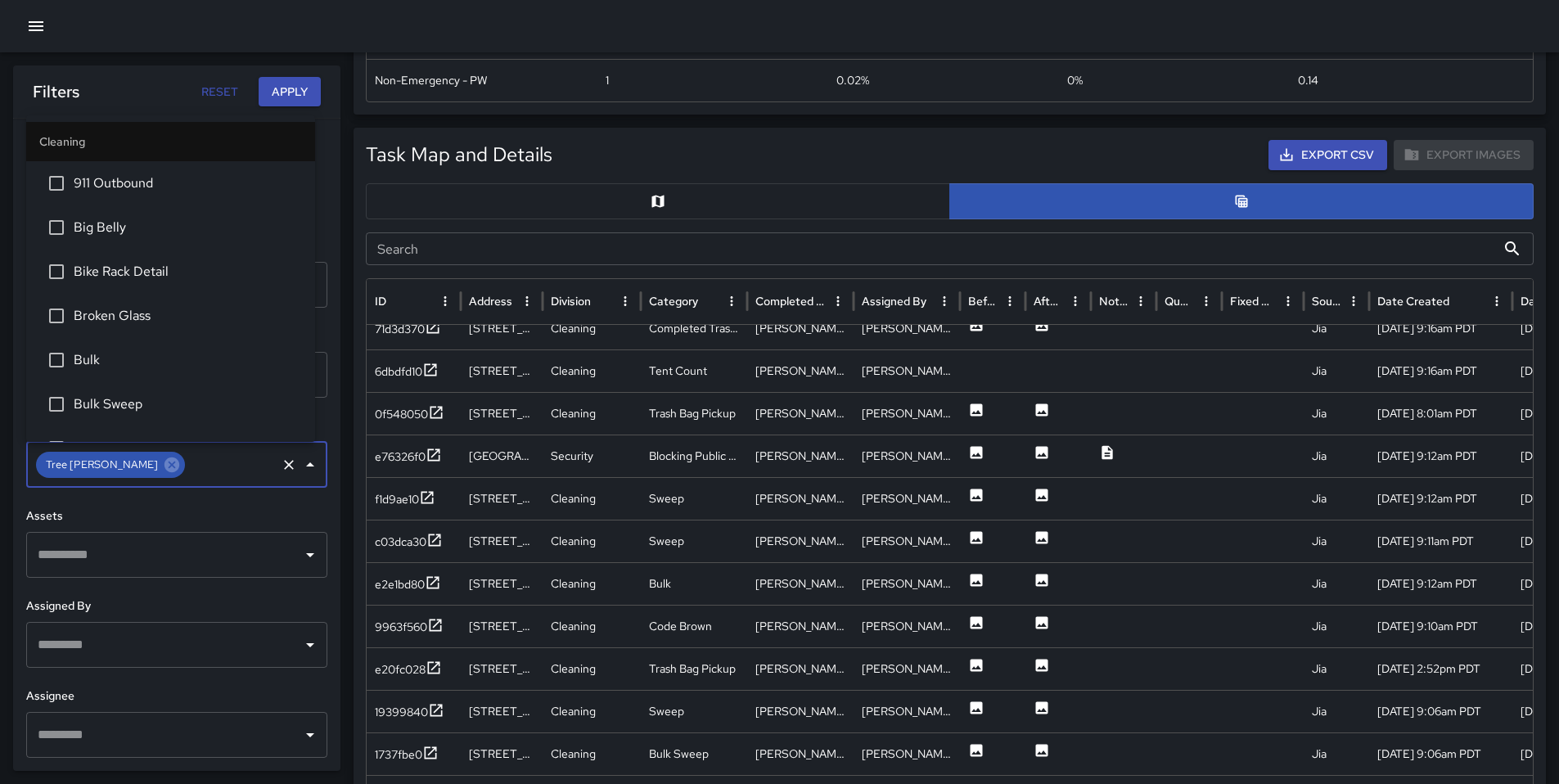
scroll to position [1178, 0]
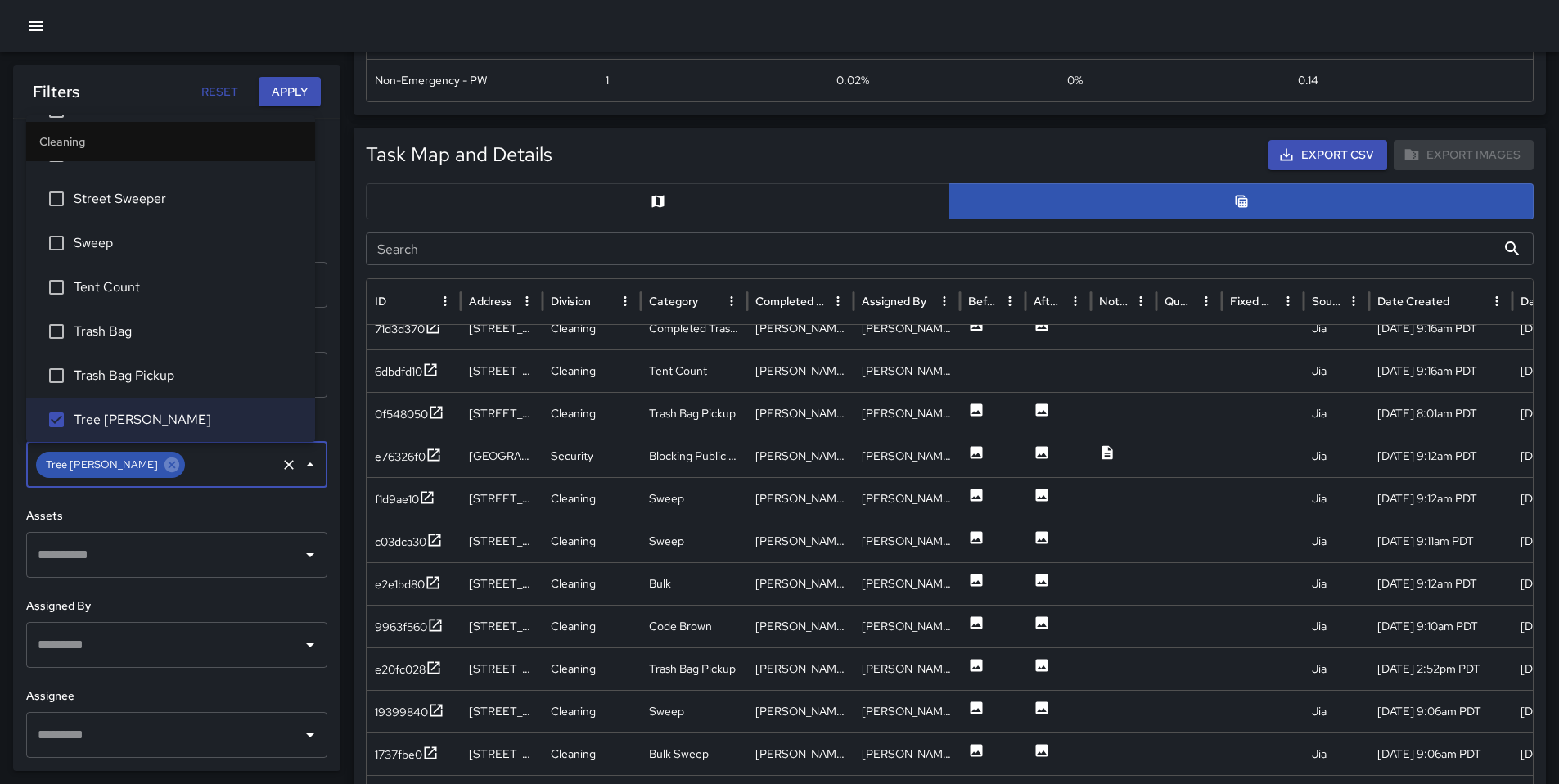
click at [308, 85] on button "Apply" at bounding box center [289, 92] width 63 height 30
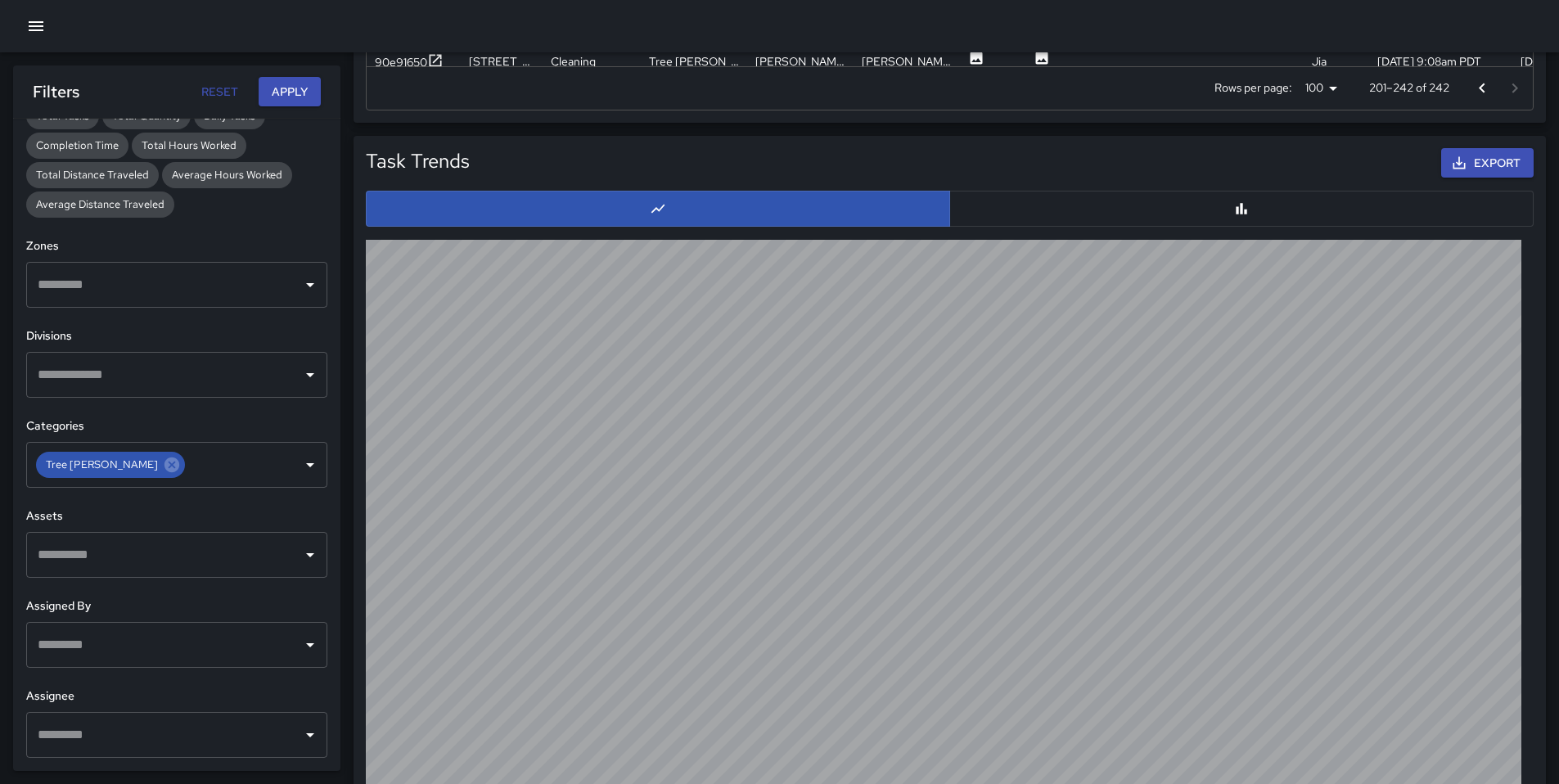
scroll to position [1058, 0]
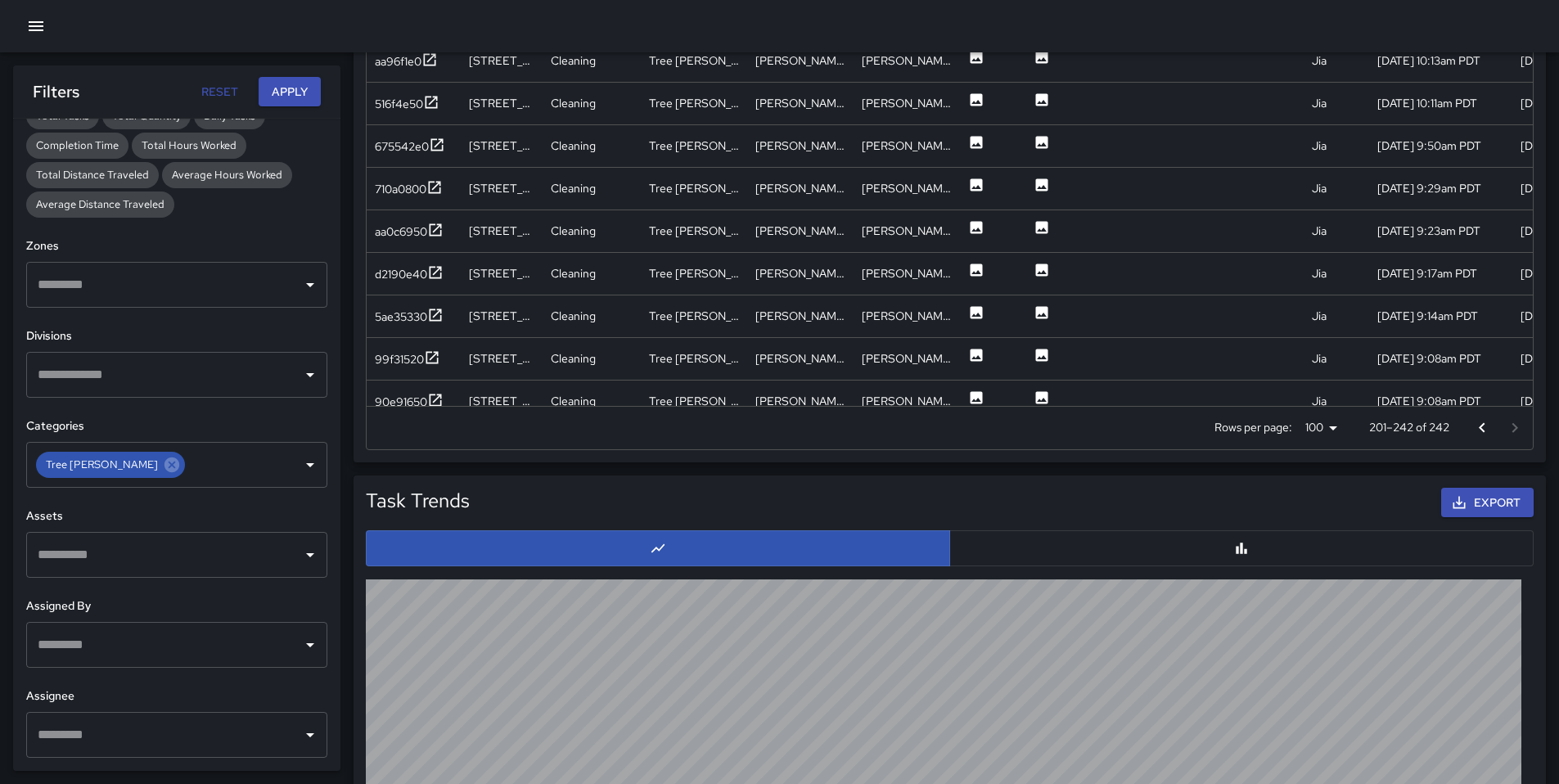
click at [1489, 435] on icon "Go to previous page" at bounding box center [1482, 427] width 20 height 20
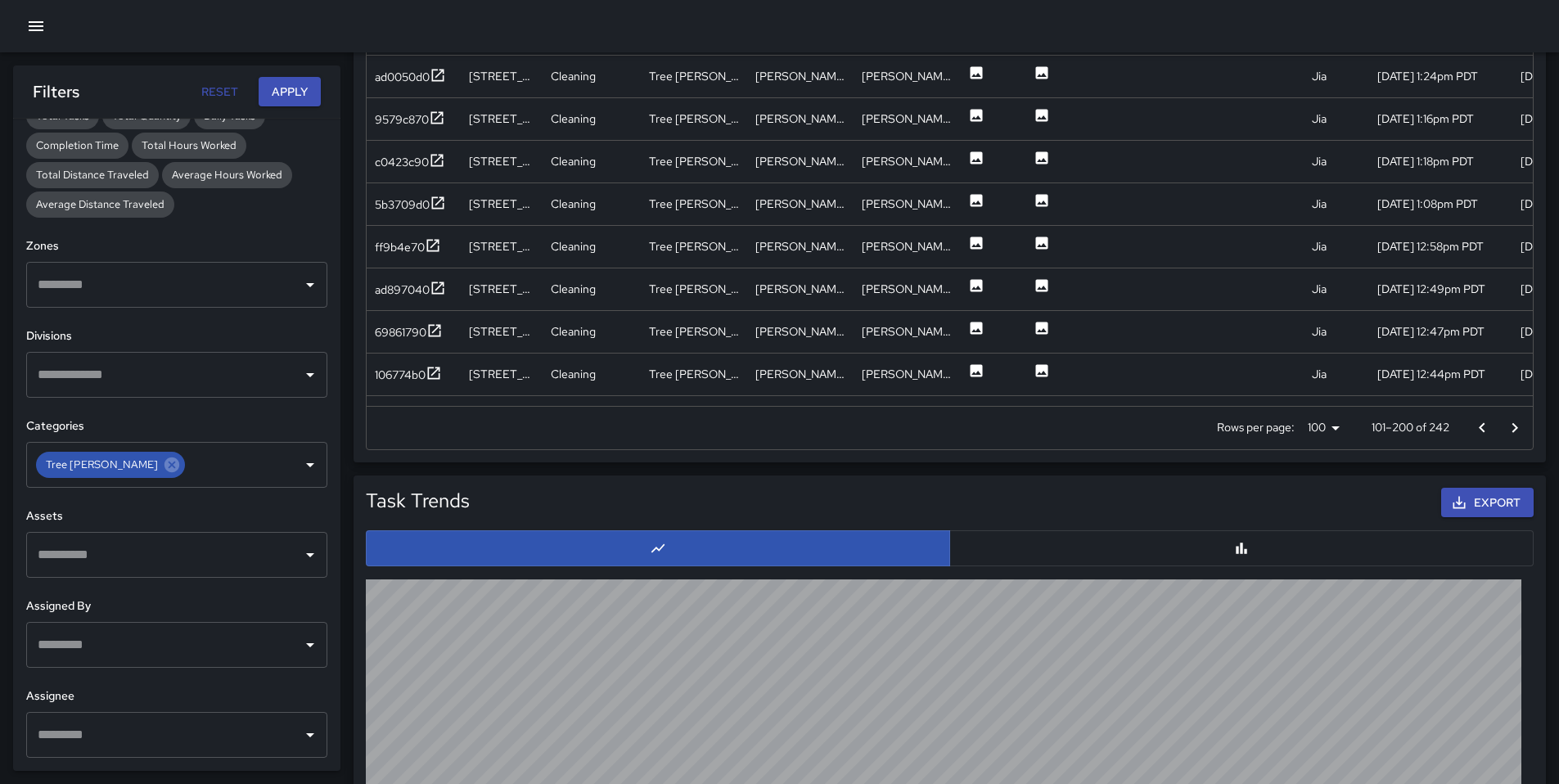
click at [1489, 435] on icon "Go to previous page" at bounding box center [1482, 427] width 20 height 20
click at [1489, 435] on div at bounding box center [1499, 428] width 65 height 33
click at [1513, 431] on icon "Go to next page" at bounding box center [1514, 427] width 20 height 20
click at [1477, 432] on icon "Go to previous page" at bounding box center [1482, 427] width 20 height 20
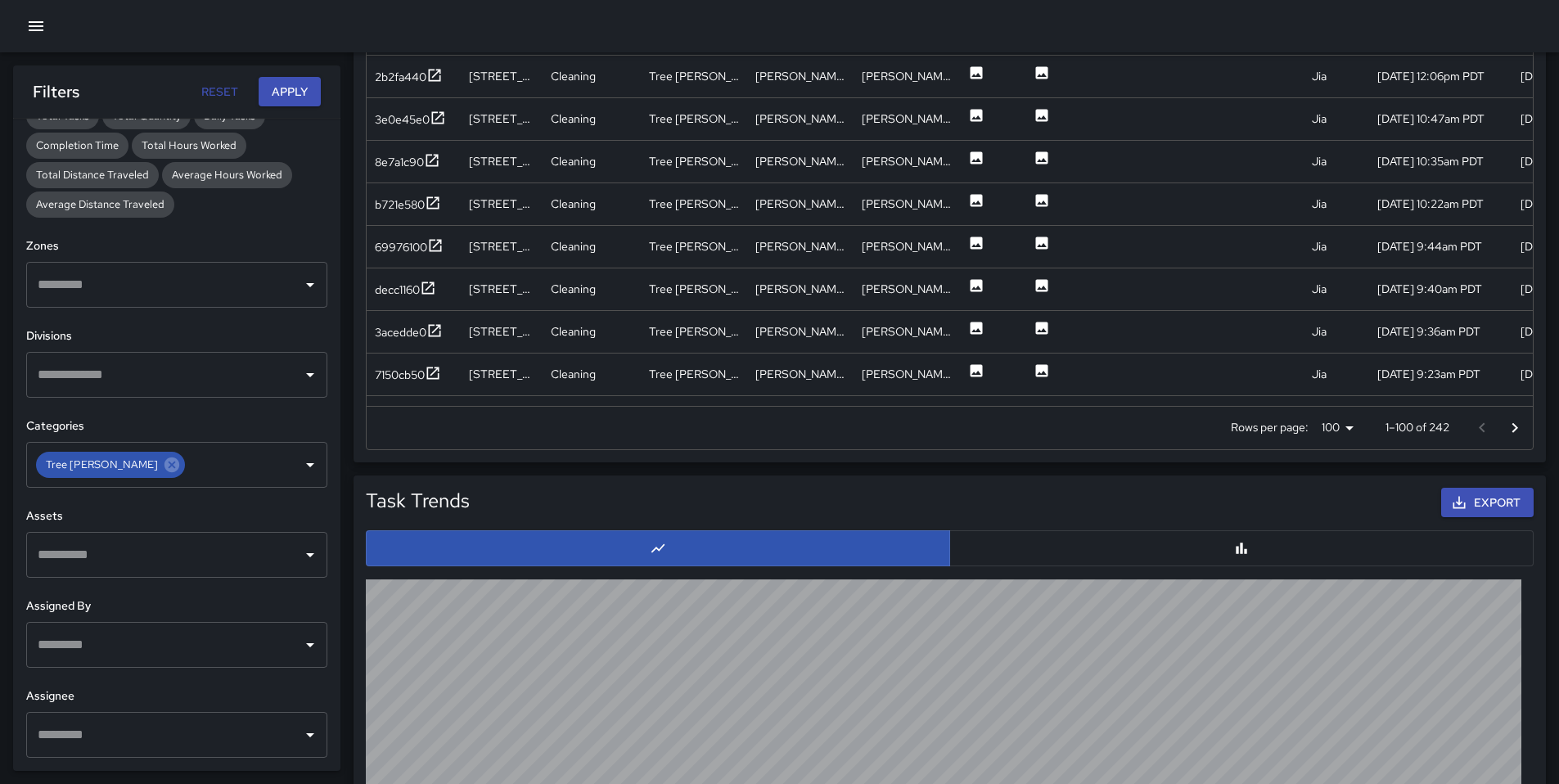
click at [1477, 432] on div at bounding box center [1499, 428] width 65 height 33
click at [1520, 432] on icon "Go to next page" at bounding box center [1514, 427] width 20 height 20
click at [1491, 430] on icon "Go to previous page" at bounding box center [1482, 427] width 20 height 20
click at [1507, 430] on icon "Go to next page" at bounding box center [1514, 427] width 20 height 20
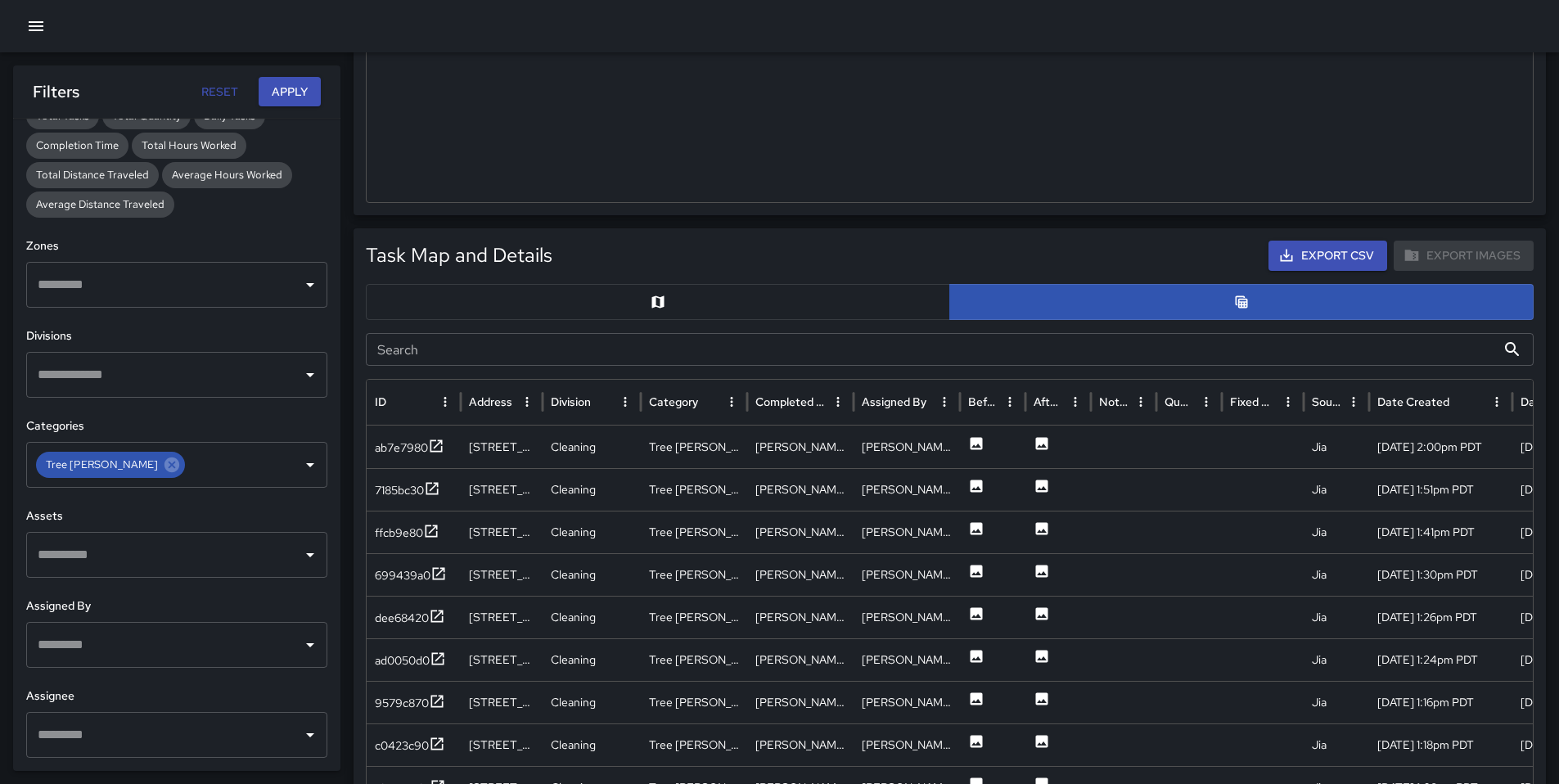
scroll to position [784, 0]
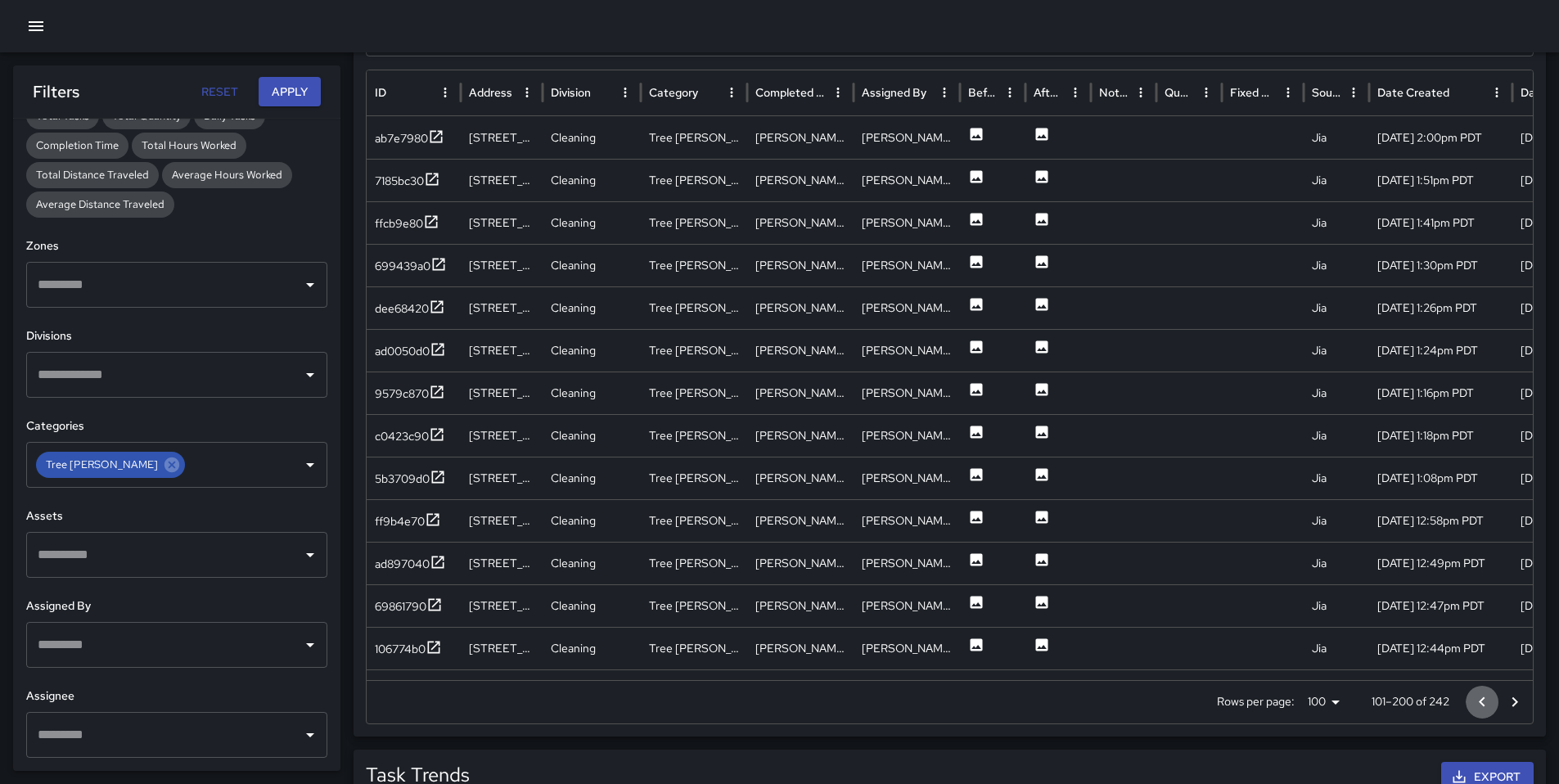
click at [1477, 706] on icon "Go to previous page" at bounding box center [1482, 702] width 20 height 20
click at [1477, 706] on div at bounding box center [1499, 702] width 65 height 33
click at [1478, 706] on div at bounding box center [1499, 702] width 65 height 33
click at [1527, 699] on button "Go to next page" at bounding box center [1515, 702] width 33 height 33
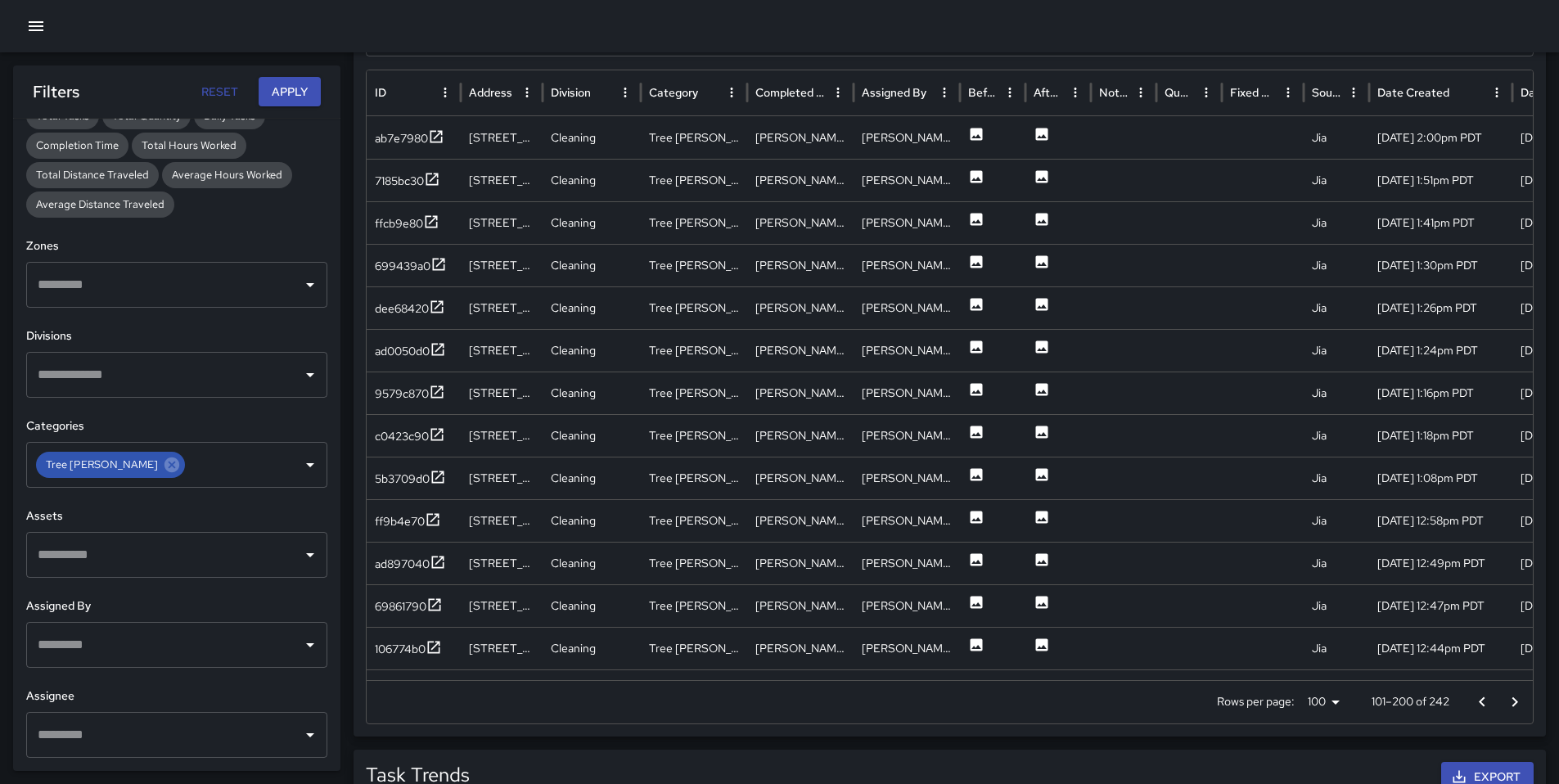
click at [1487, 703] on icon "Go to previous page" at bounding box center [1482, 702] width 20 height 20
click at [1514, 703] on icon "Go to next page" at bounding box center [1514, 702] width 20 height 20
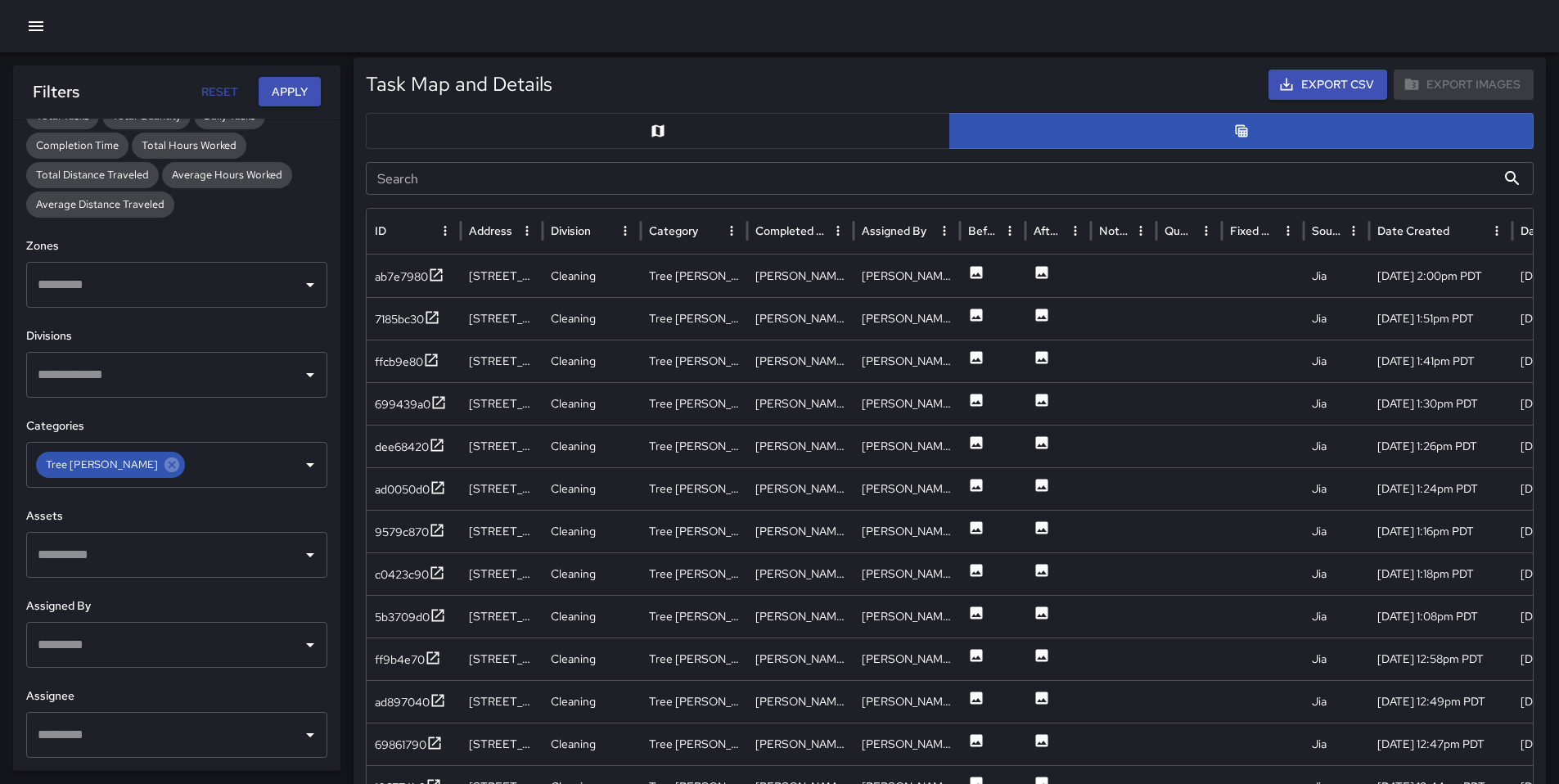
scroll to position [460, 0]
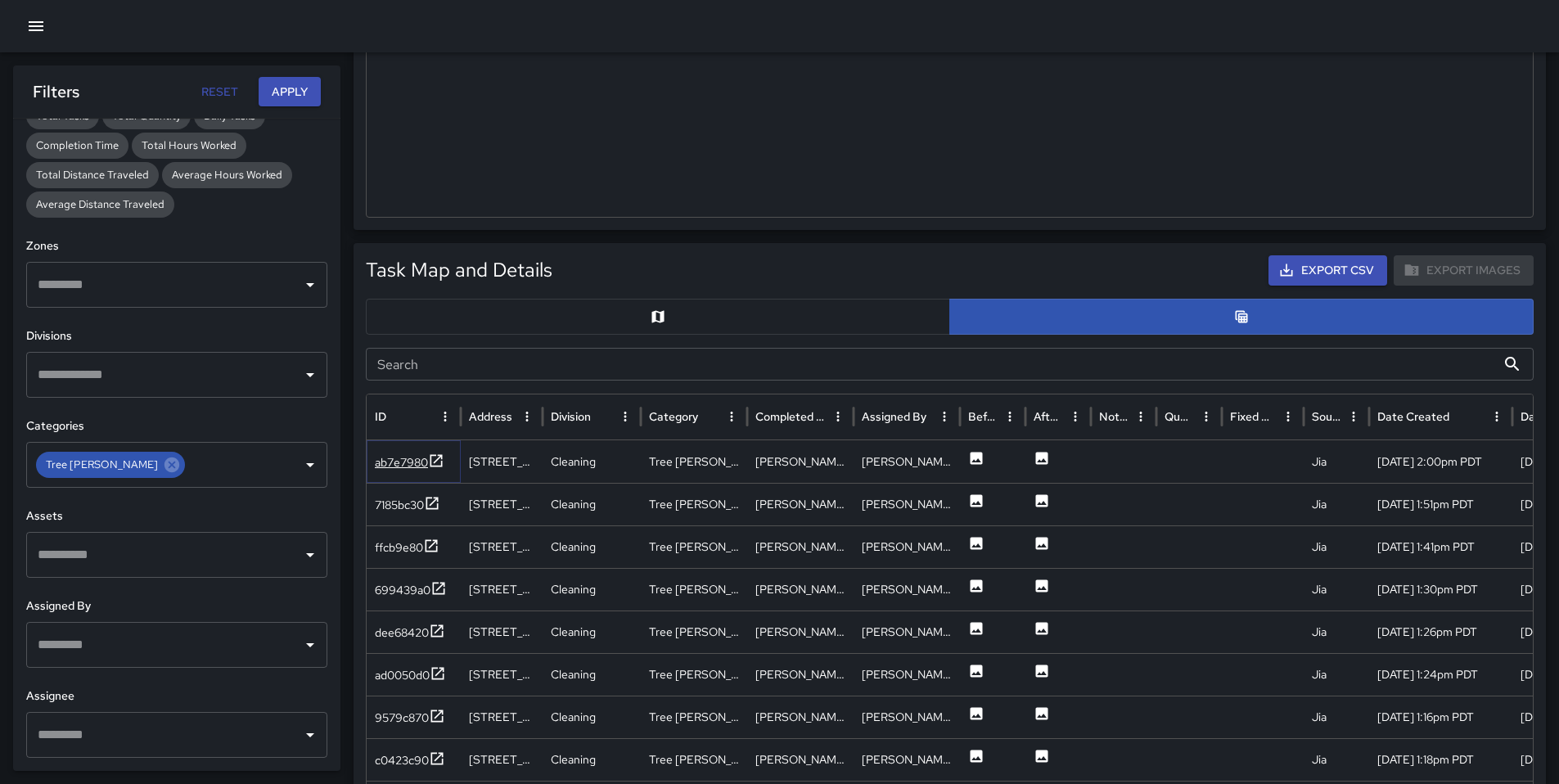
click at [408, 464] on div "ab7e7980" at bounding box center [402, 461] width 53 height 16
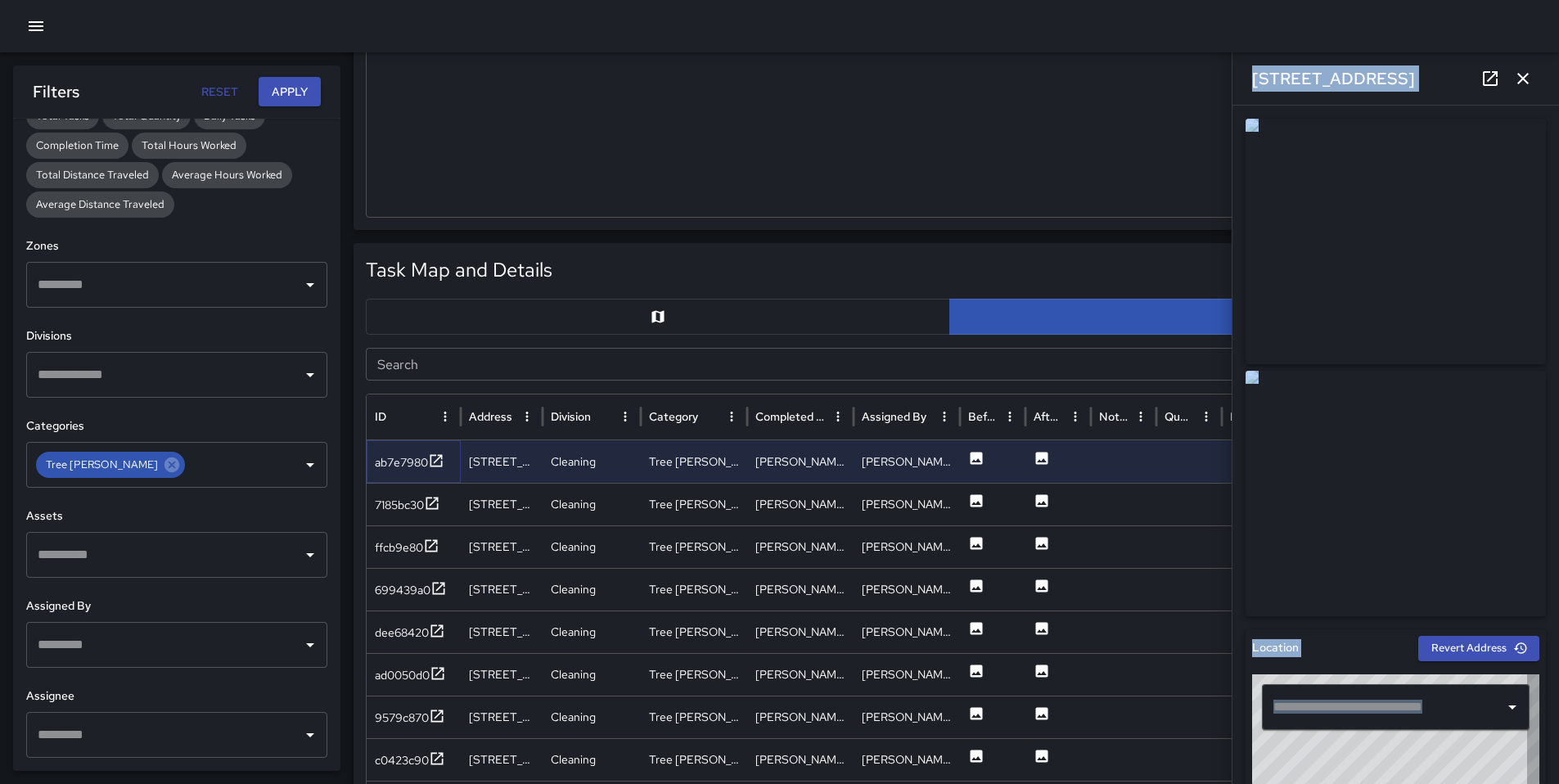
type input "**********"
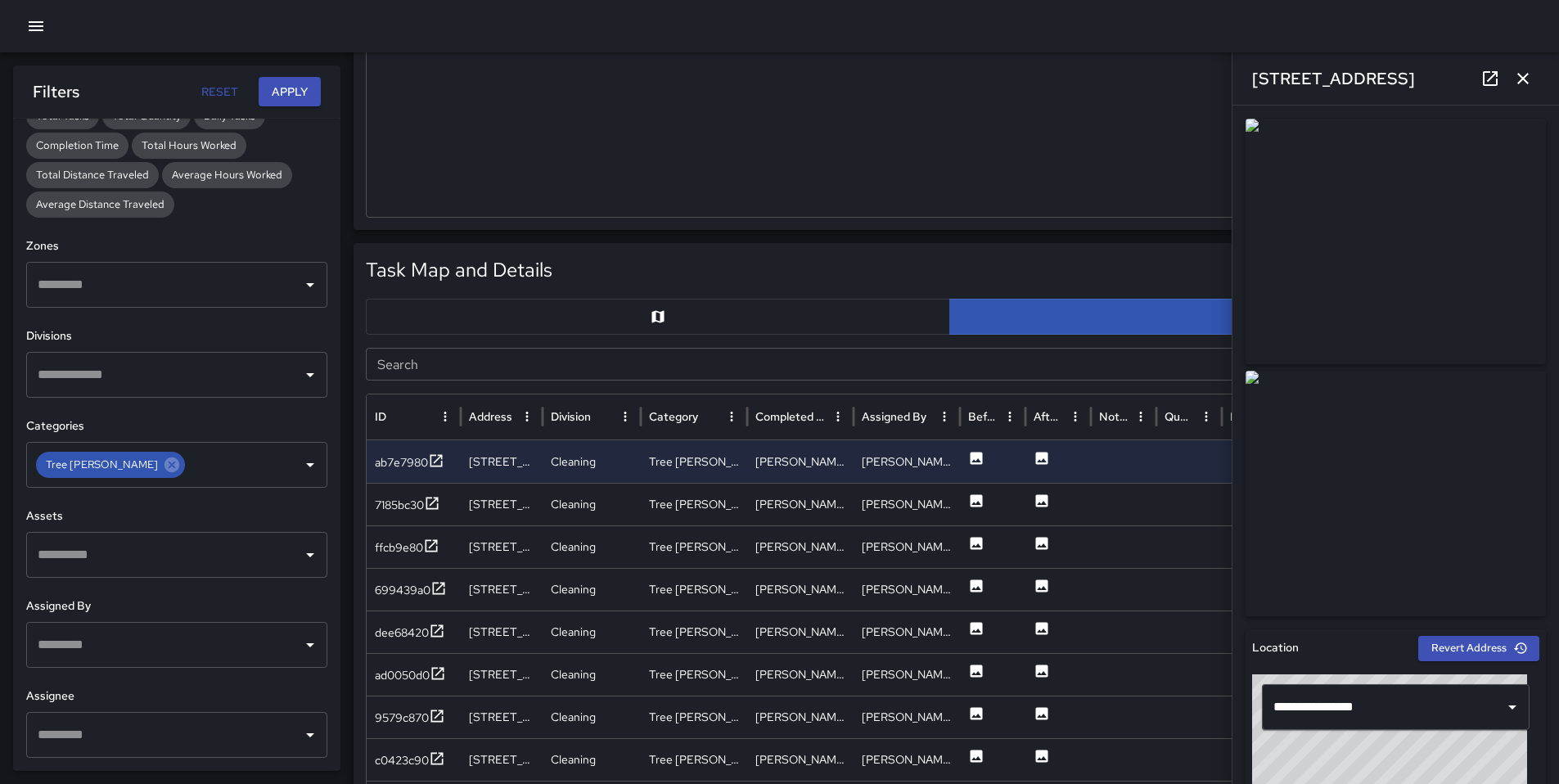
click at [969, 98] on div at bounding box center [949, 15] width 1166 height 401
click at [419, 509] on div "7185bc30" at bounding box center [399, 504] width 49 height 16
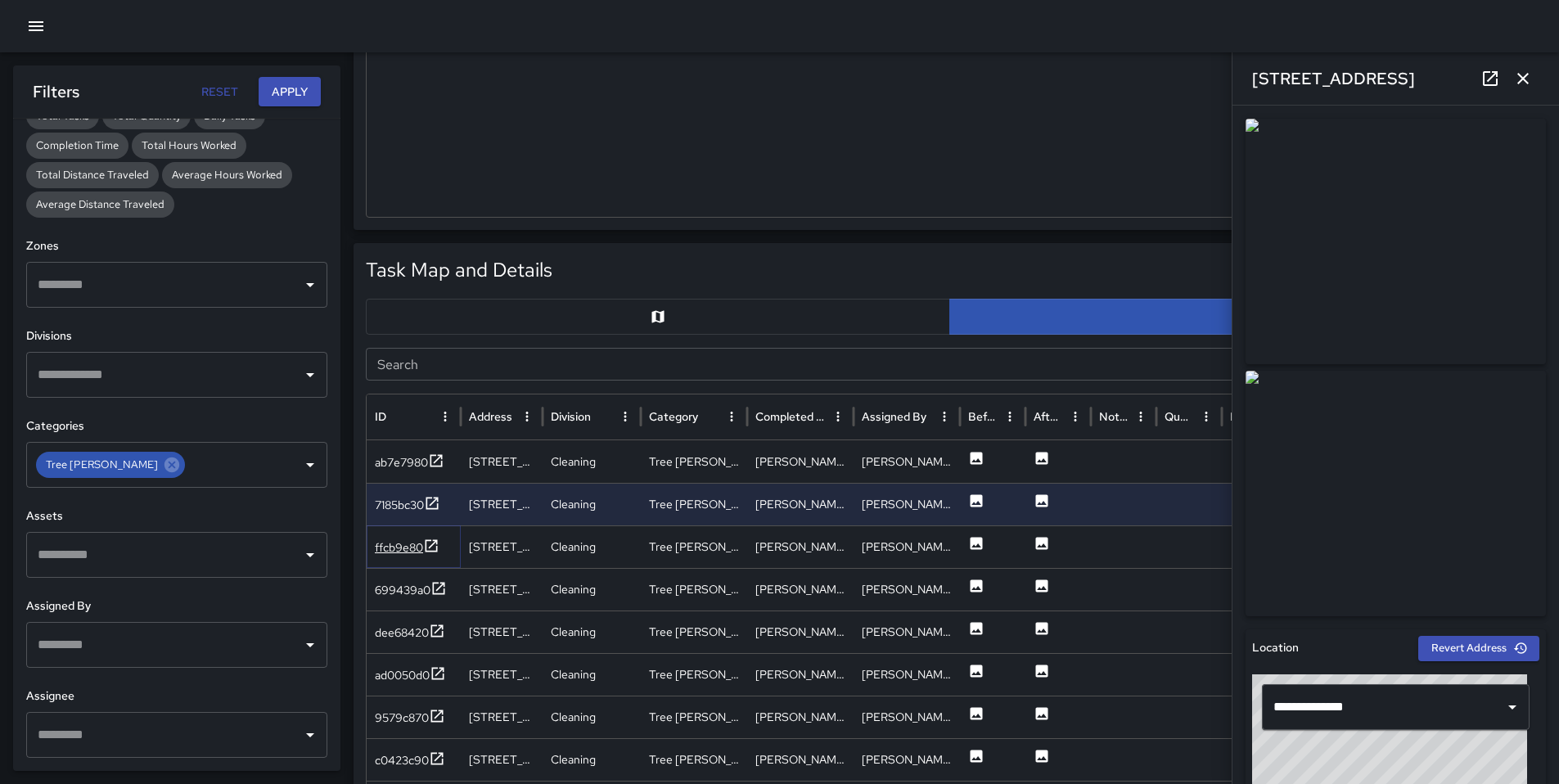
click at [383, 552] on div "ffcb9e80" at bounding box center [399, 547] width 48 height 16
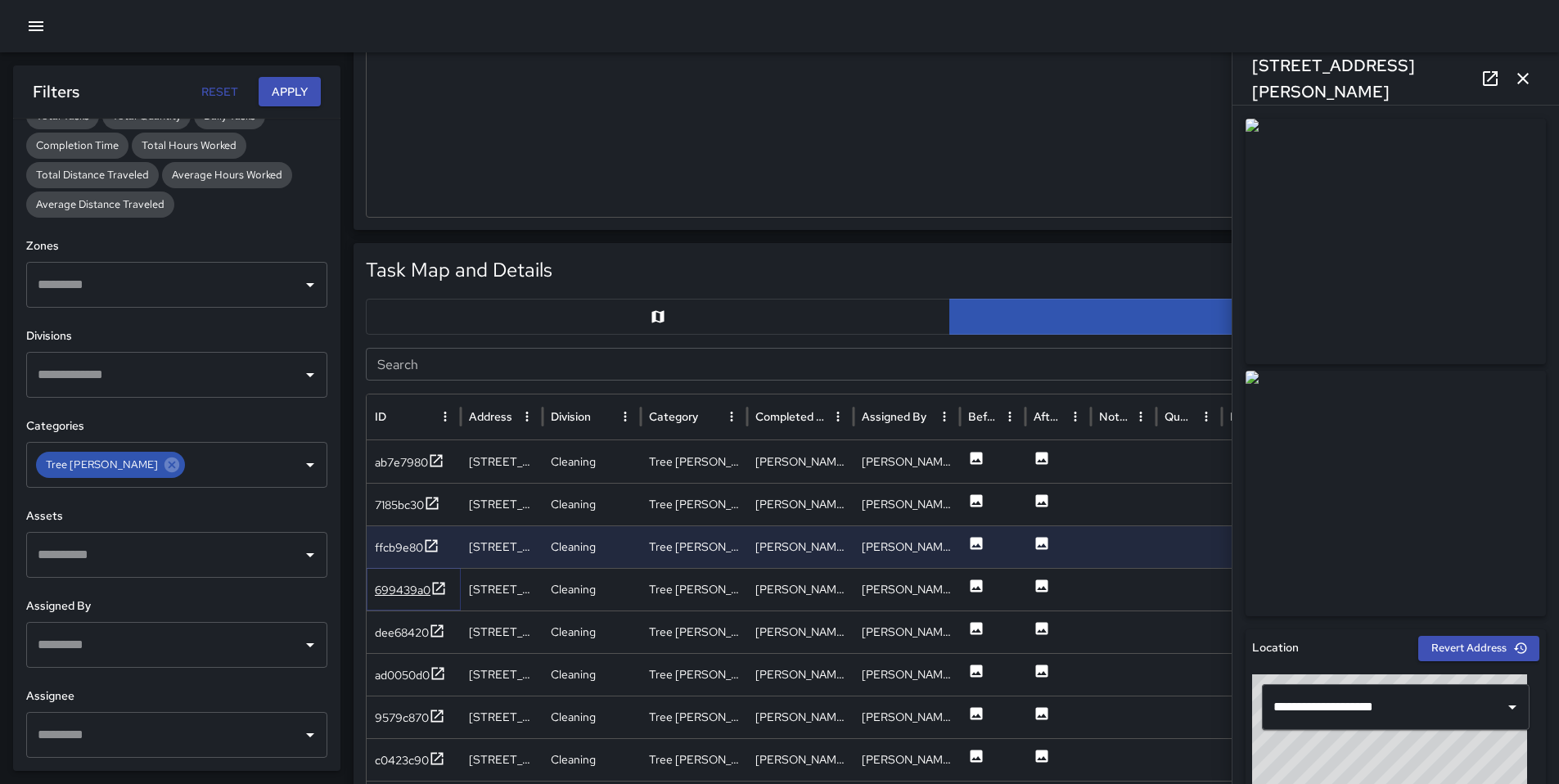
click at [409, 591] on div "699439a0" at bounding box center [402, 589] width 56 height 16
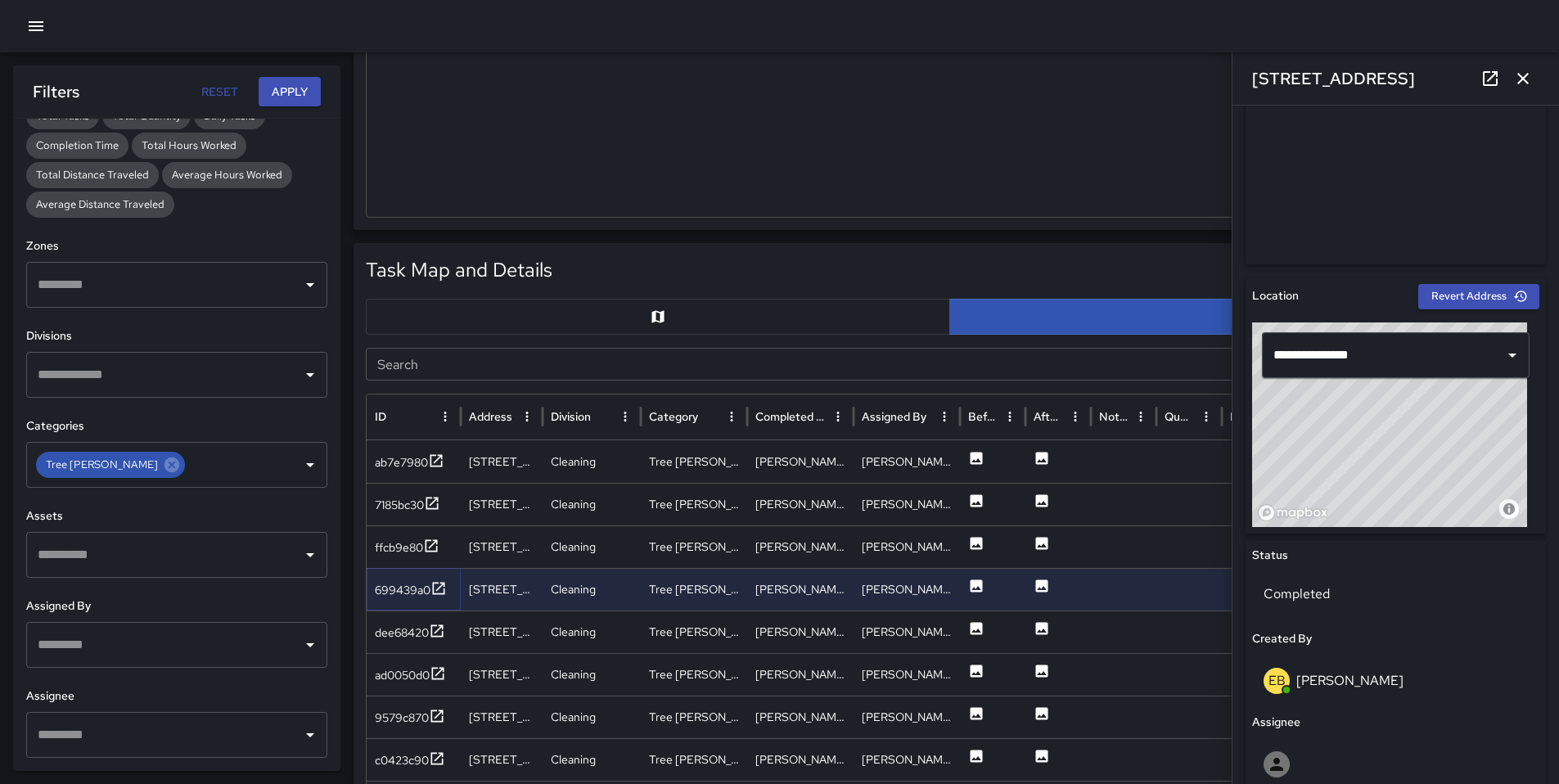
scroll to position [666, 0]
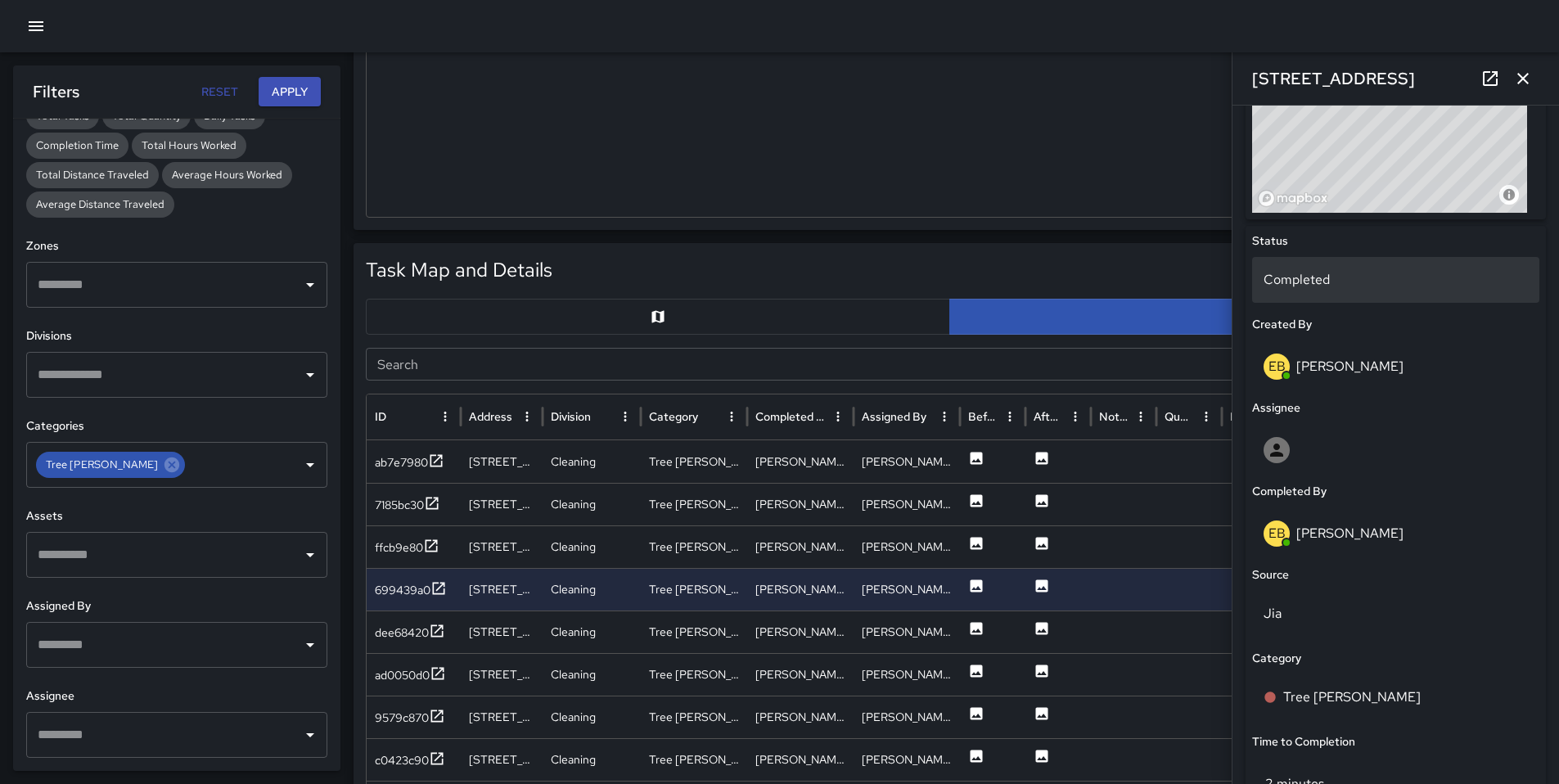
click at [1293, 278] on p "Completed" at bounding box center [1396, 280] width 264 height 20
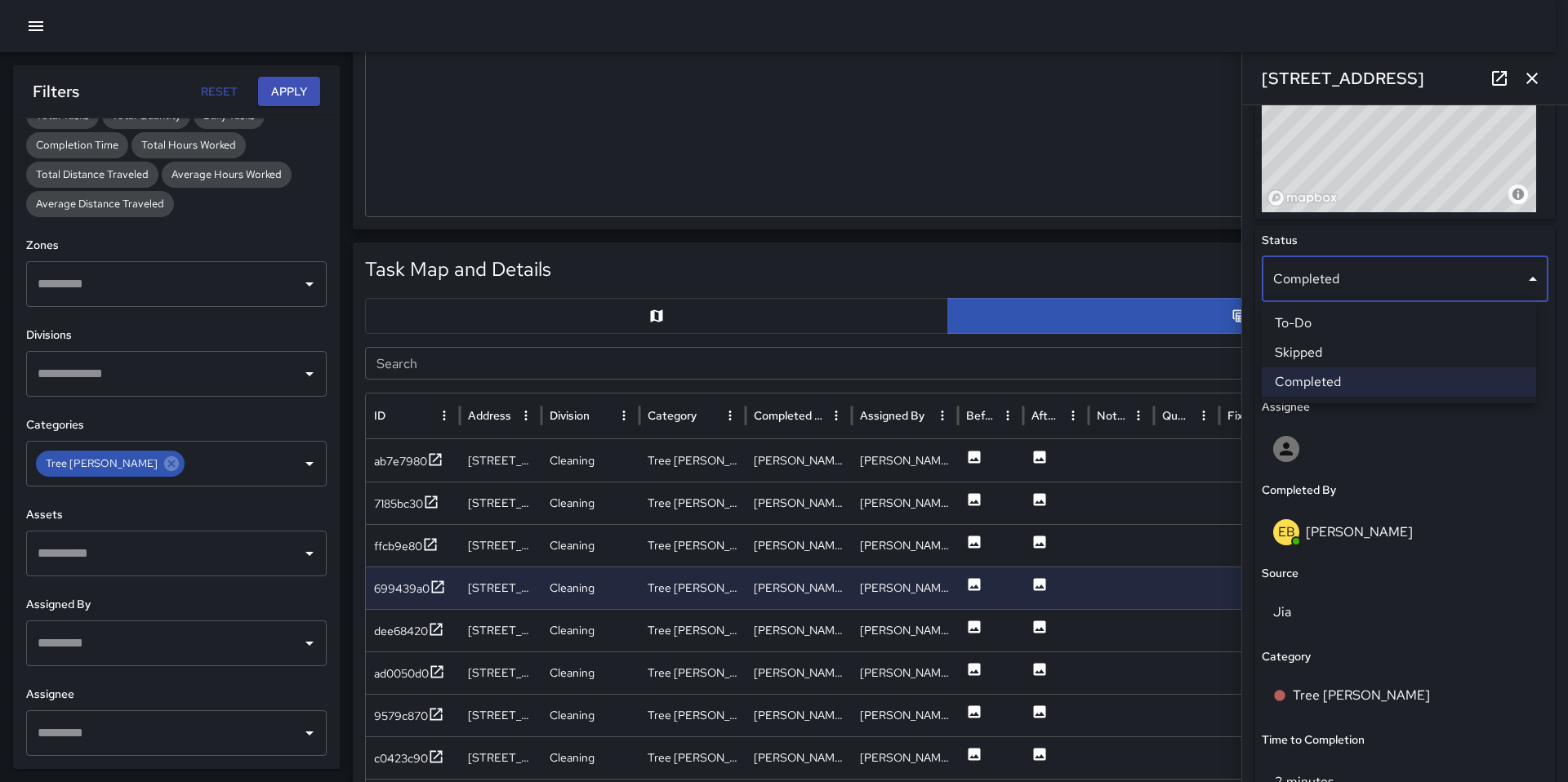
click at [1317, 352] on li "Skipped" at bounding box center [1399, 352] width 275 height 29
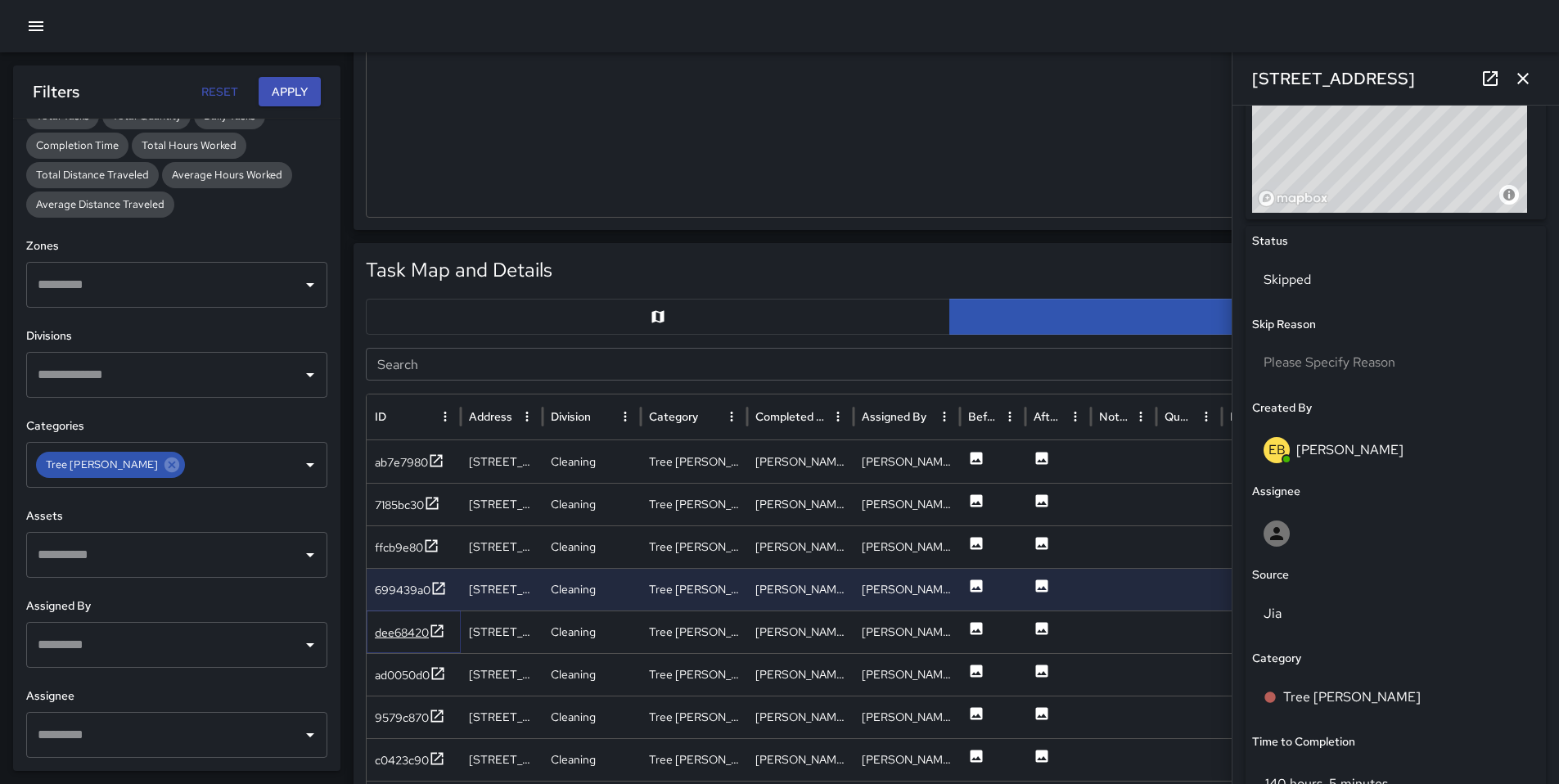
click at [405, 634] on div "dee68420" at bounding box center [402, 632] width 54 height 16
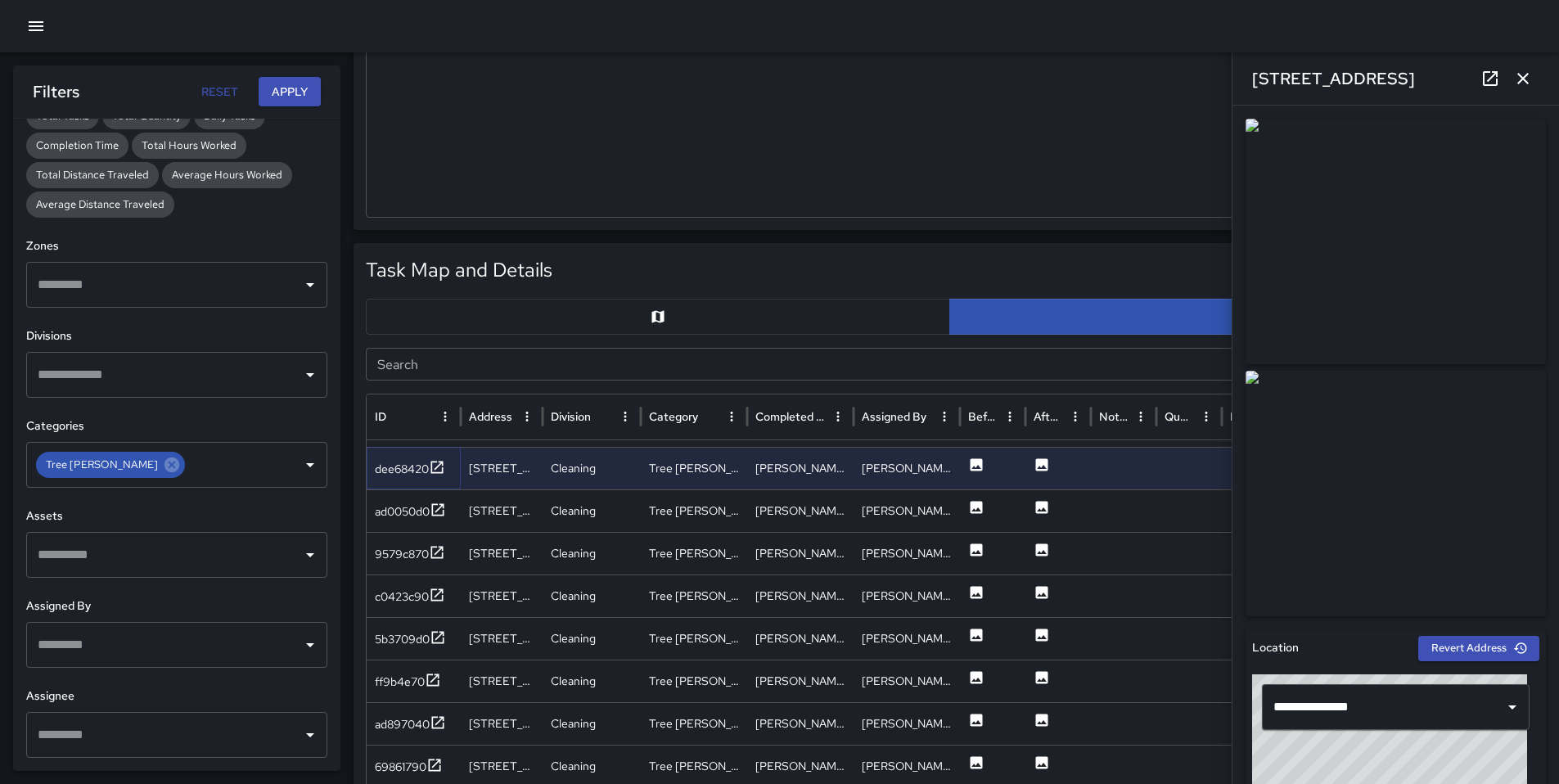
scroll to position [171, 0]
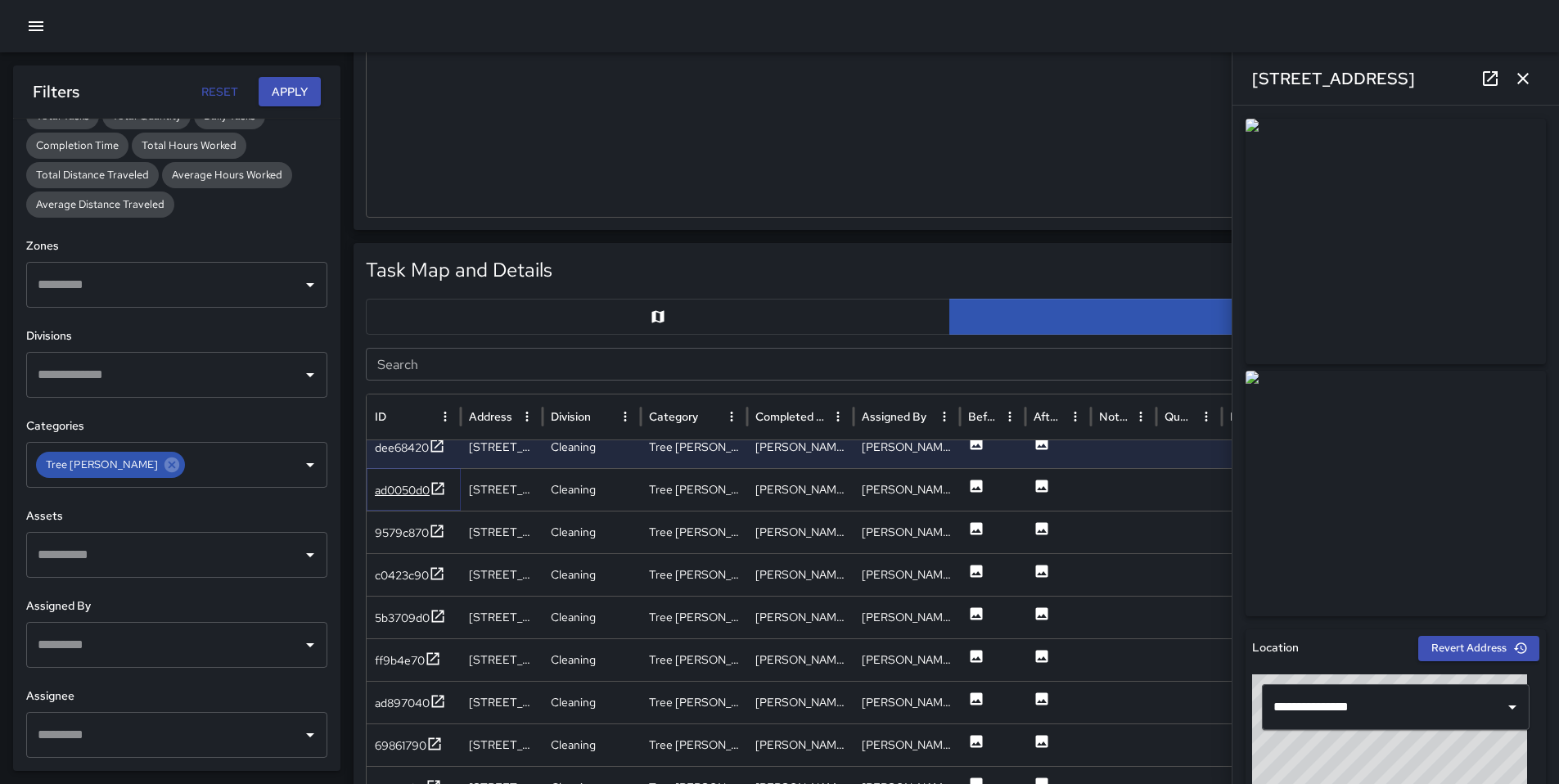
click at [385, 498] on div "ad0050d0" at bounding box center [410, 491] width 71 height 21
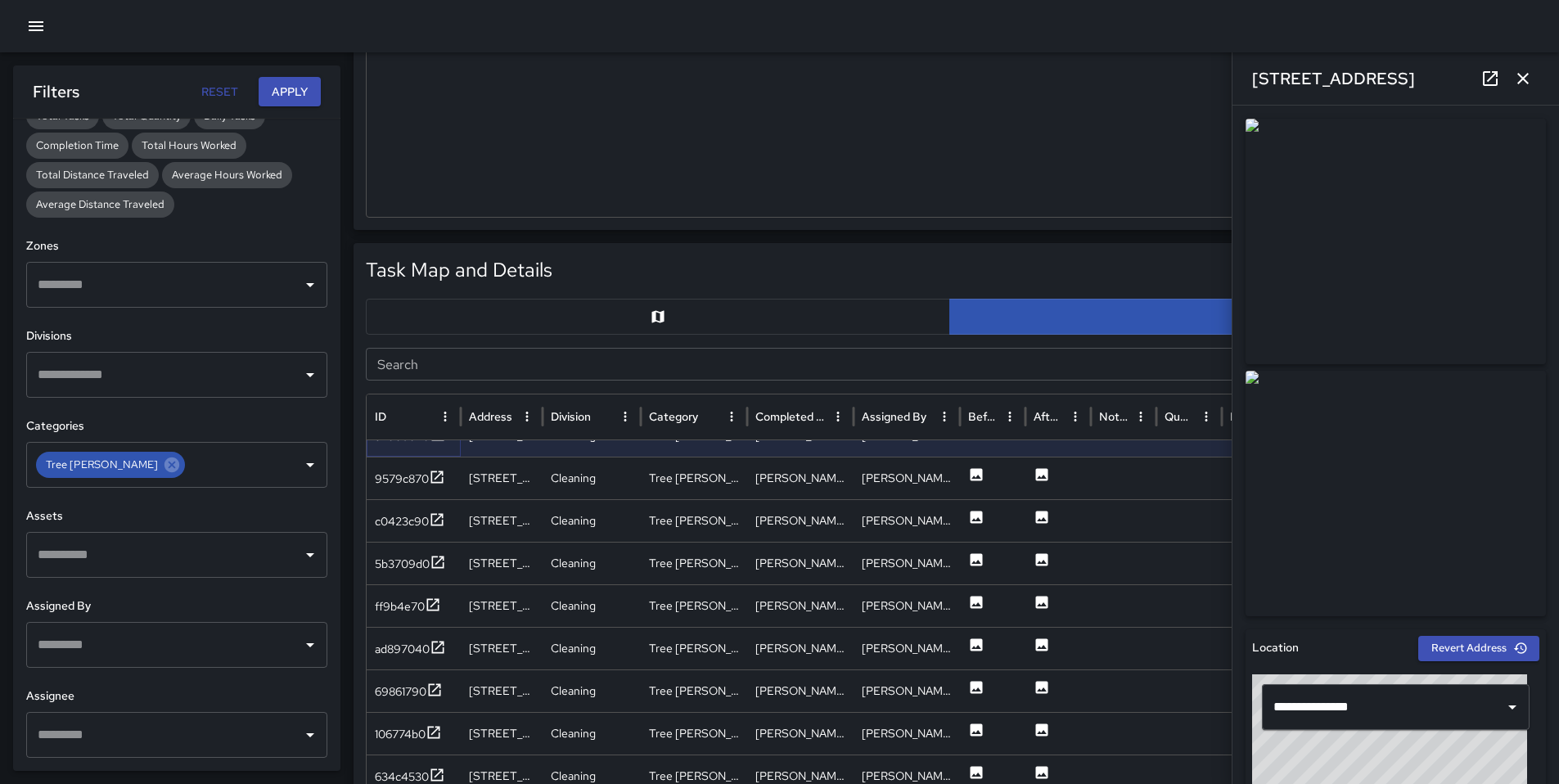
scroll to position [244, 0]
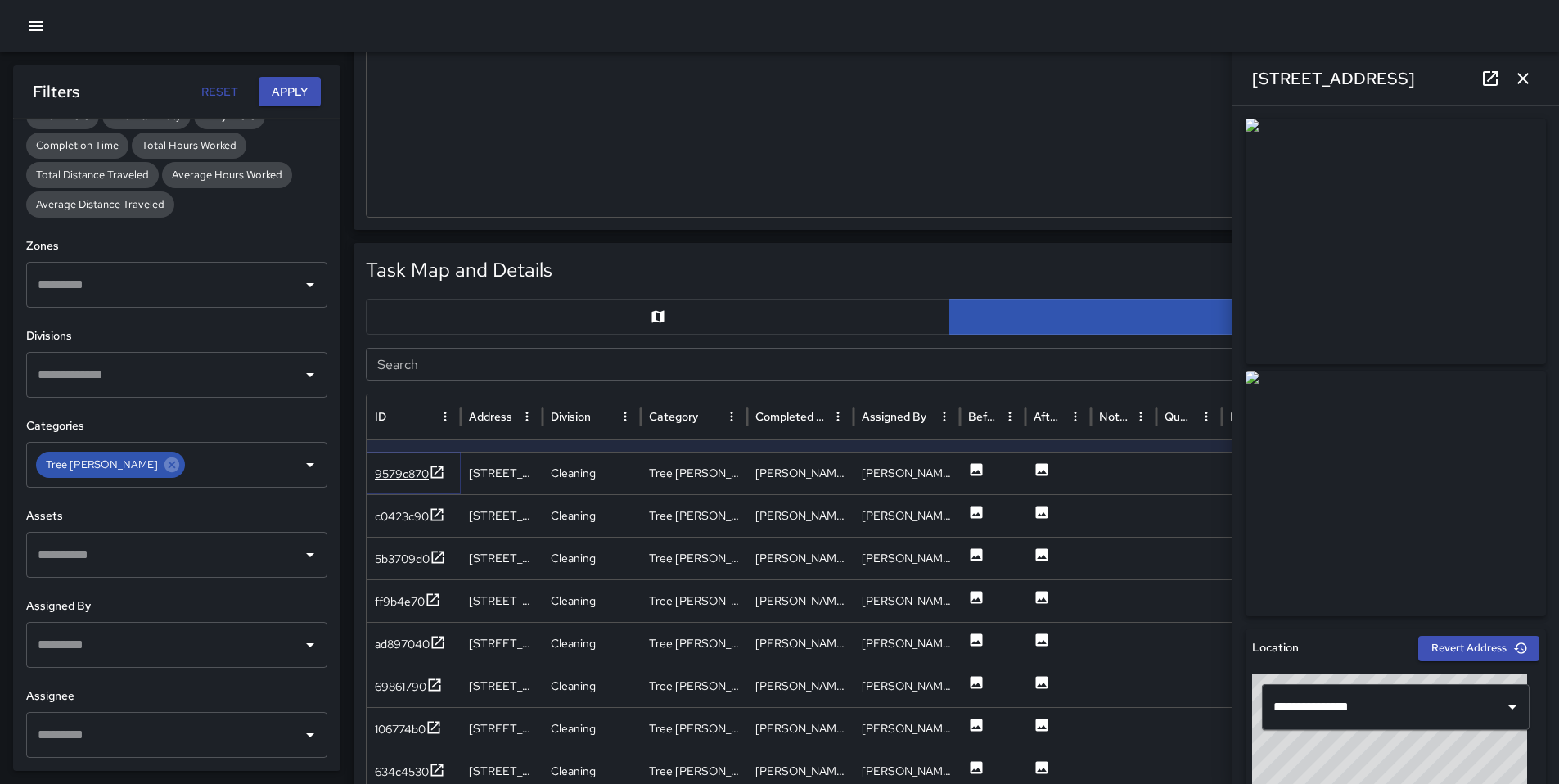
click at [420, 483] on div "9579c870" at bounding box center [410, 474] width 70 height 21
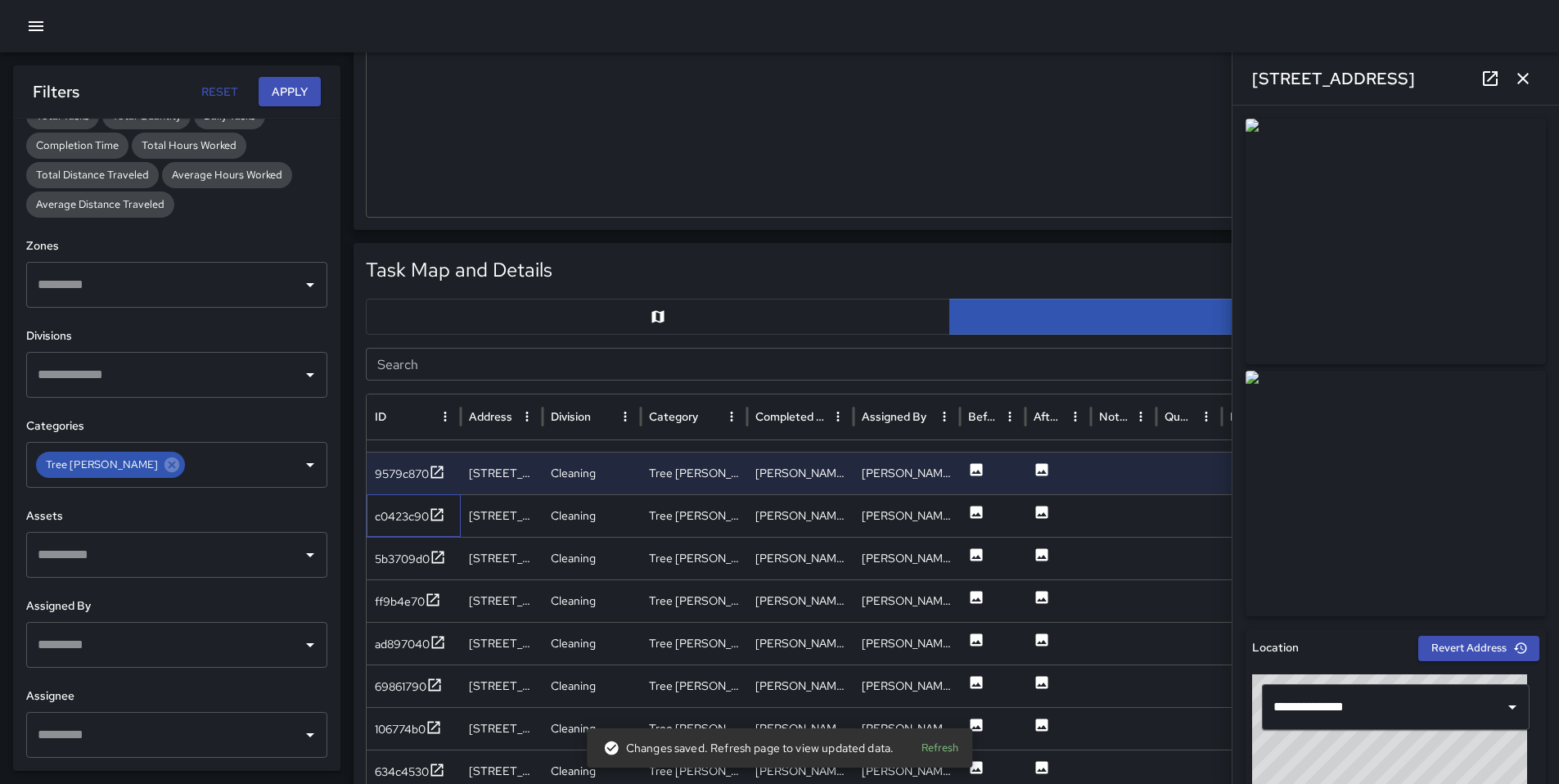
click at [387, 527] on div "c0423c90" at bounding box center [414, 516] width 94 height 43
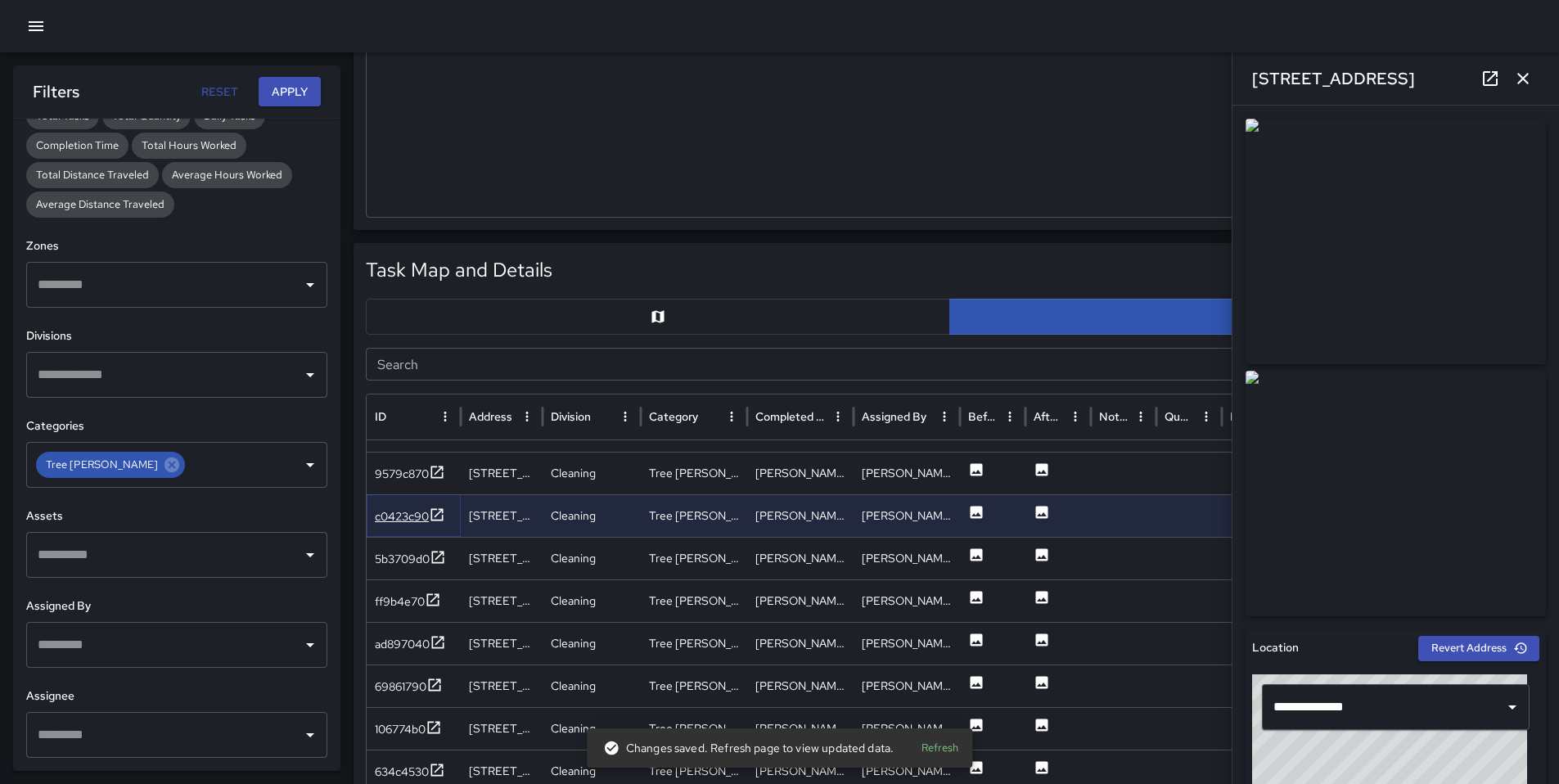
click at [381, 516] on div "c0423c90" at bounding box center [402, 516] width 54 height 16
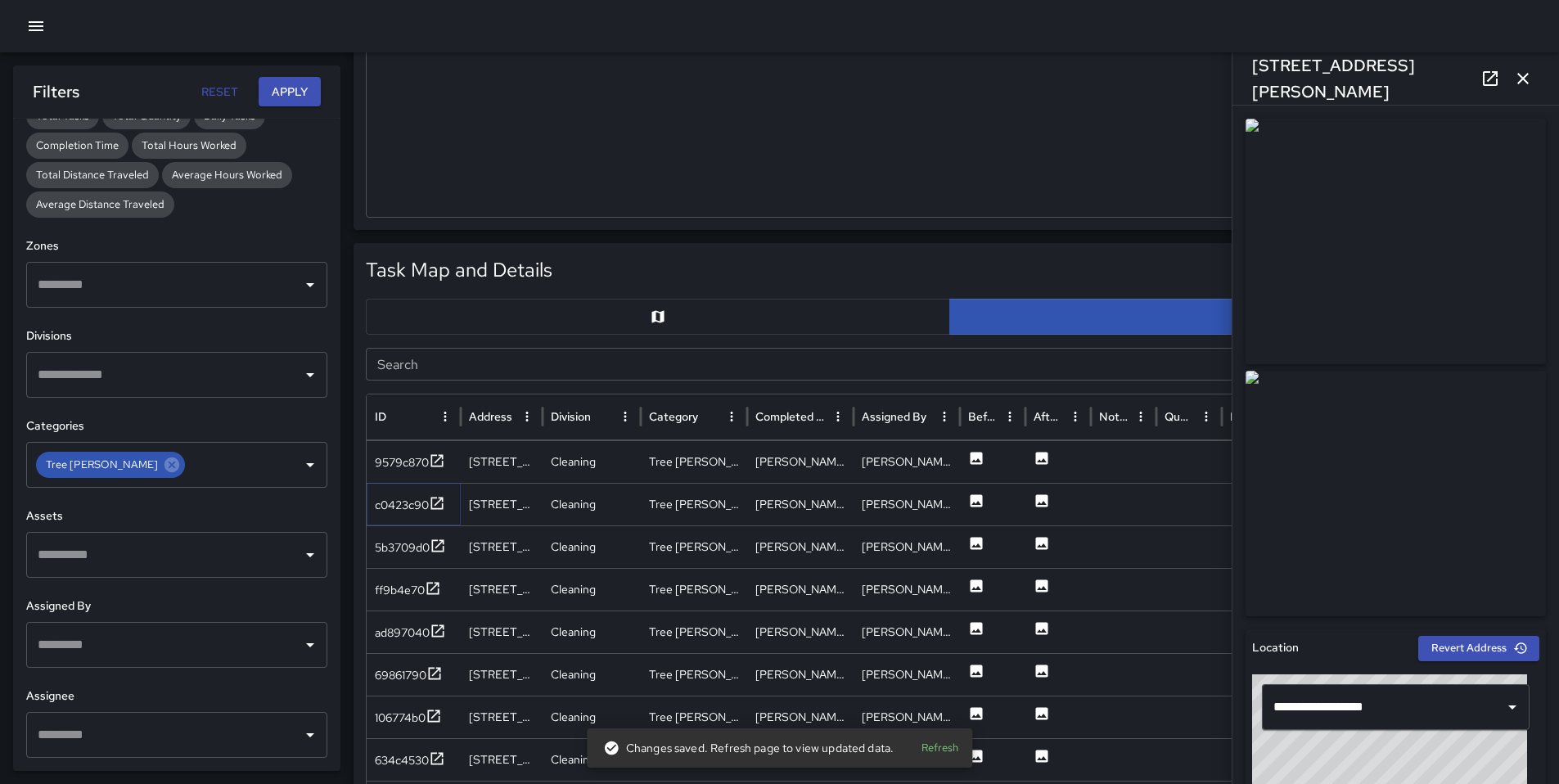
scroll to position [0, 0]
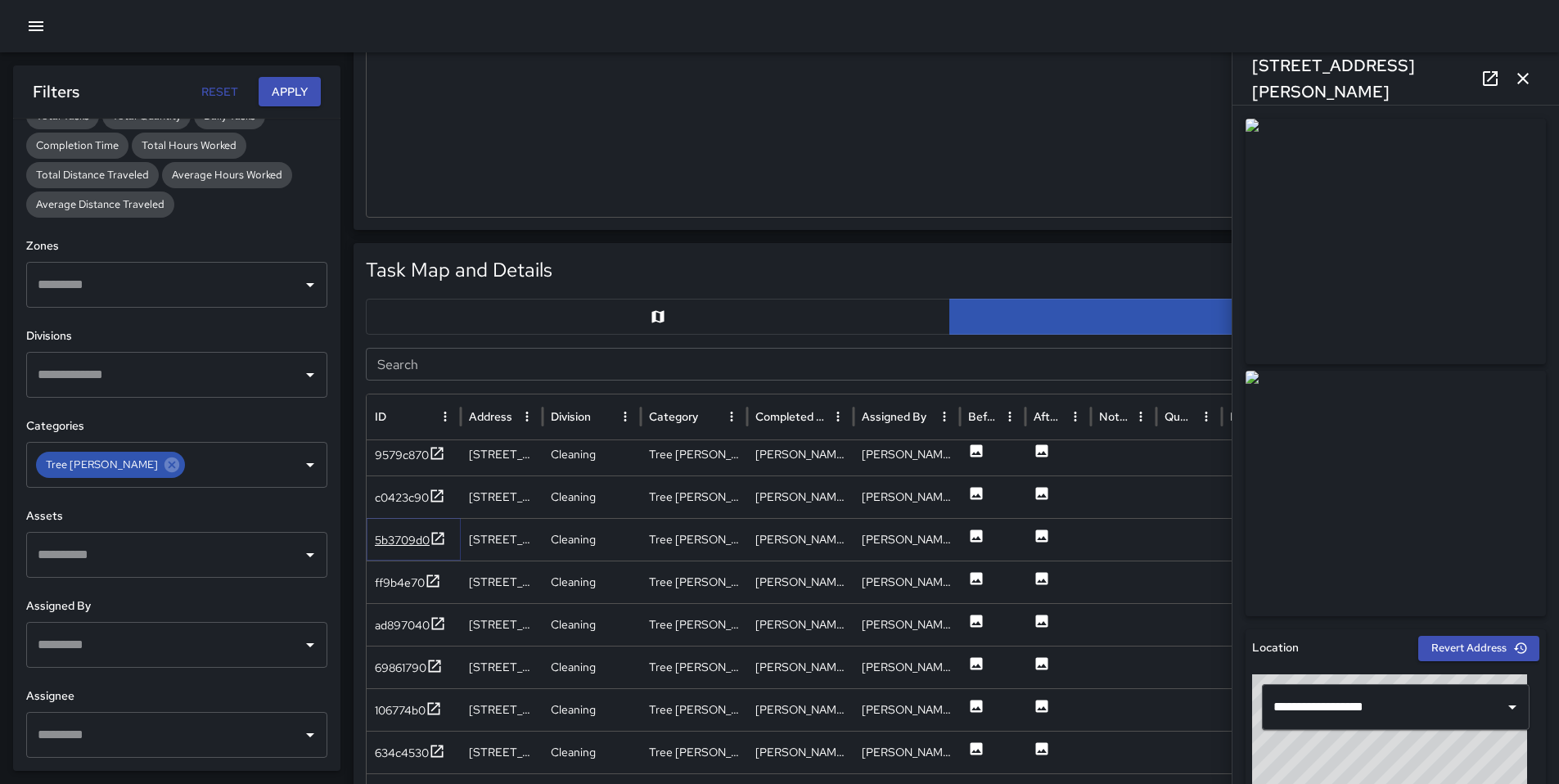
click at [404, 539] on div "5b3709d0" at bounding box center [402, 540] width 55 height 16
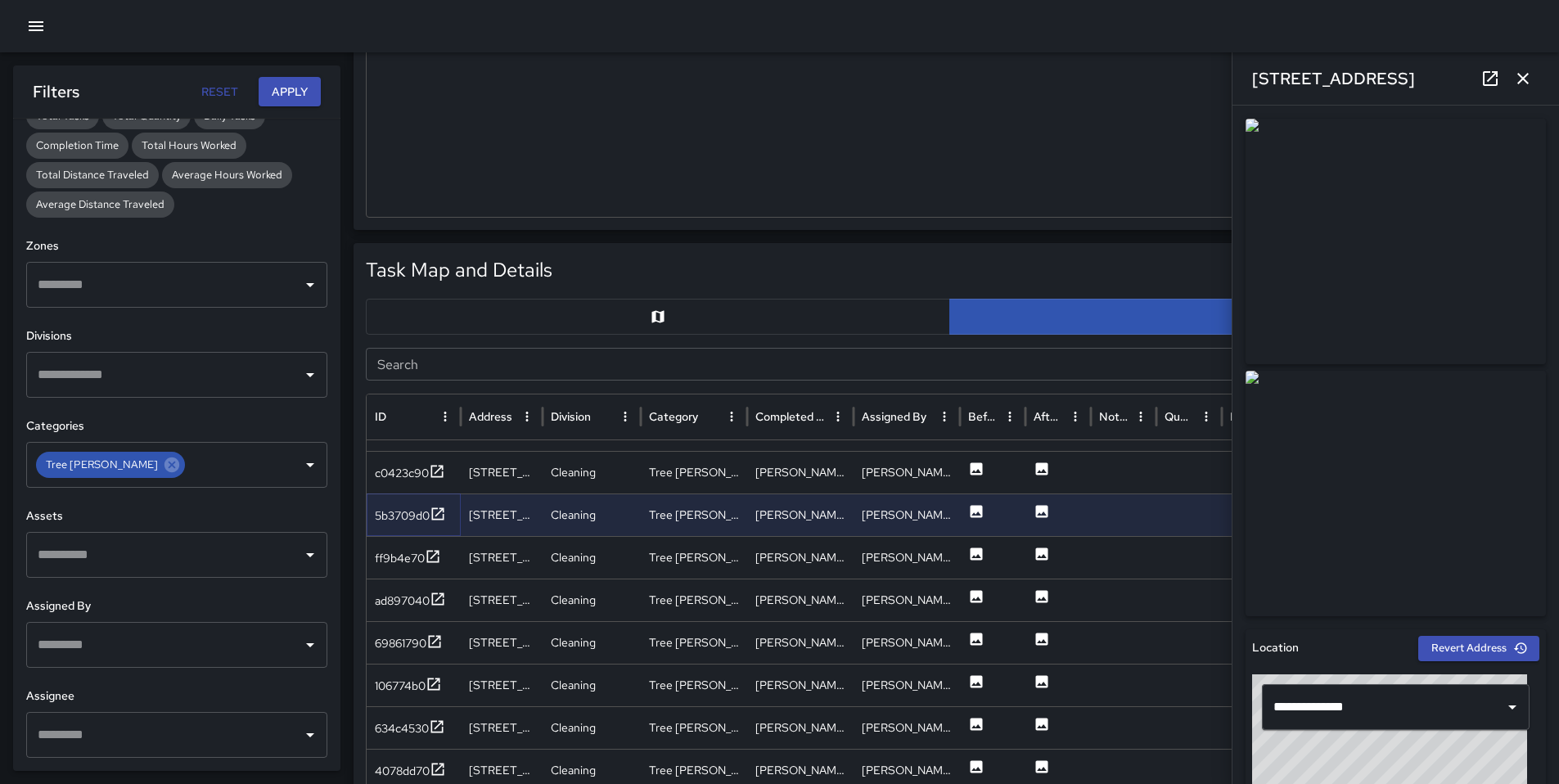
scroll to position [266, 0]
click at [404, 561] on div "ff9b4e70" at bounding box center [400, 558] width 50 height 16
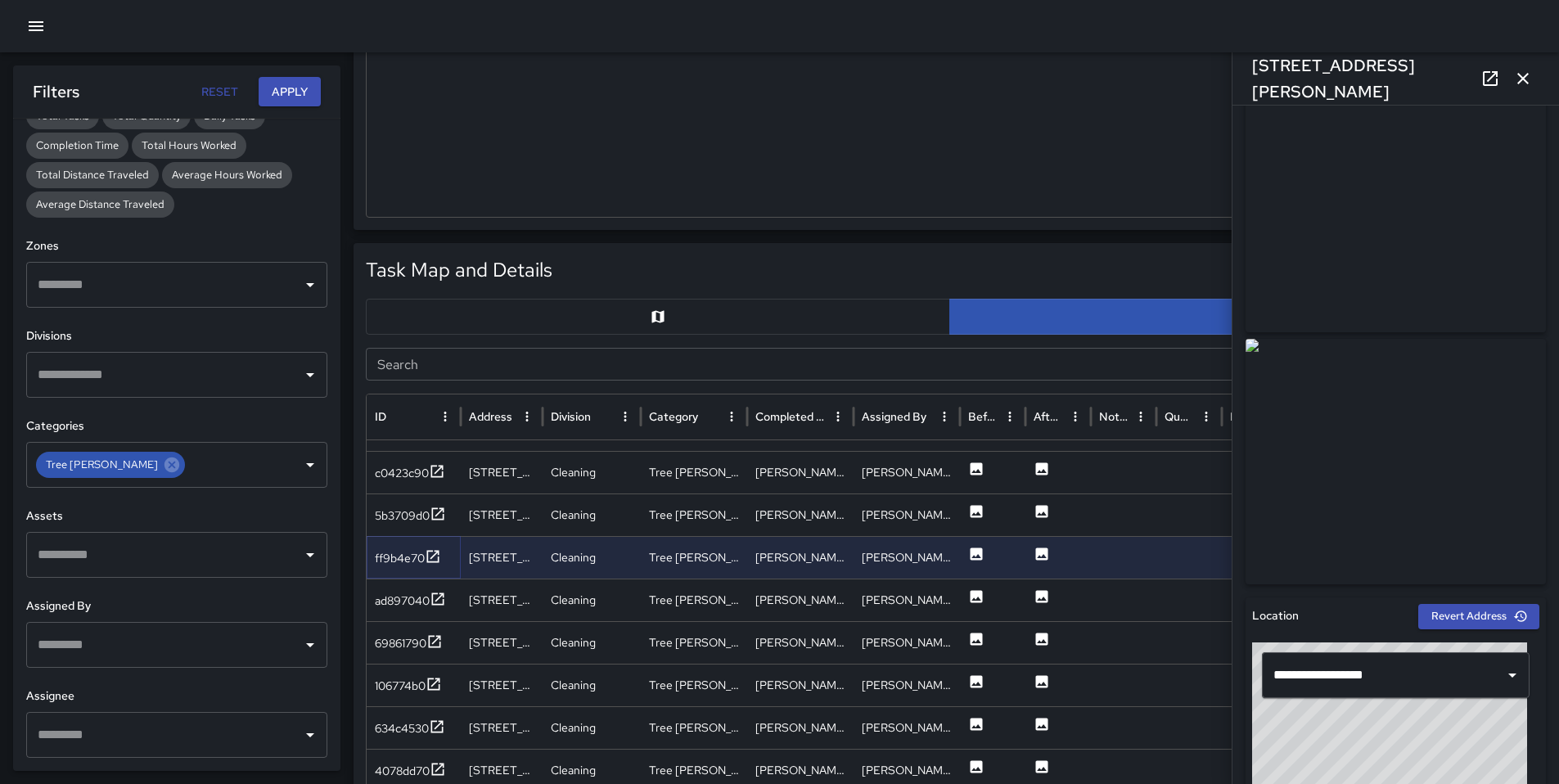
scroll to position [0, 0]
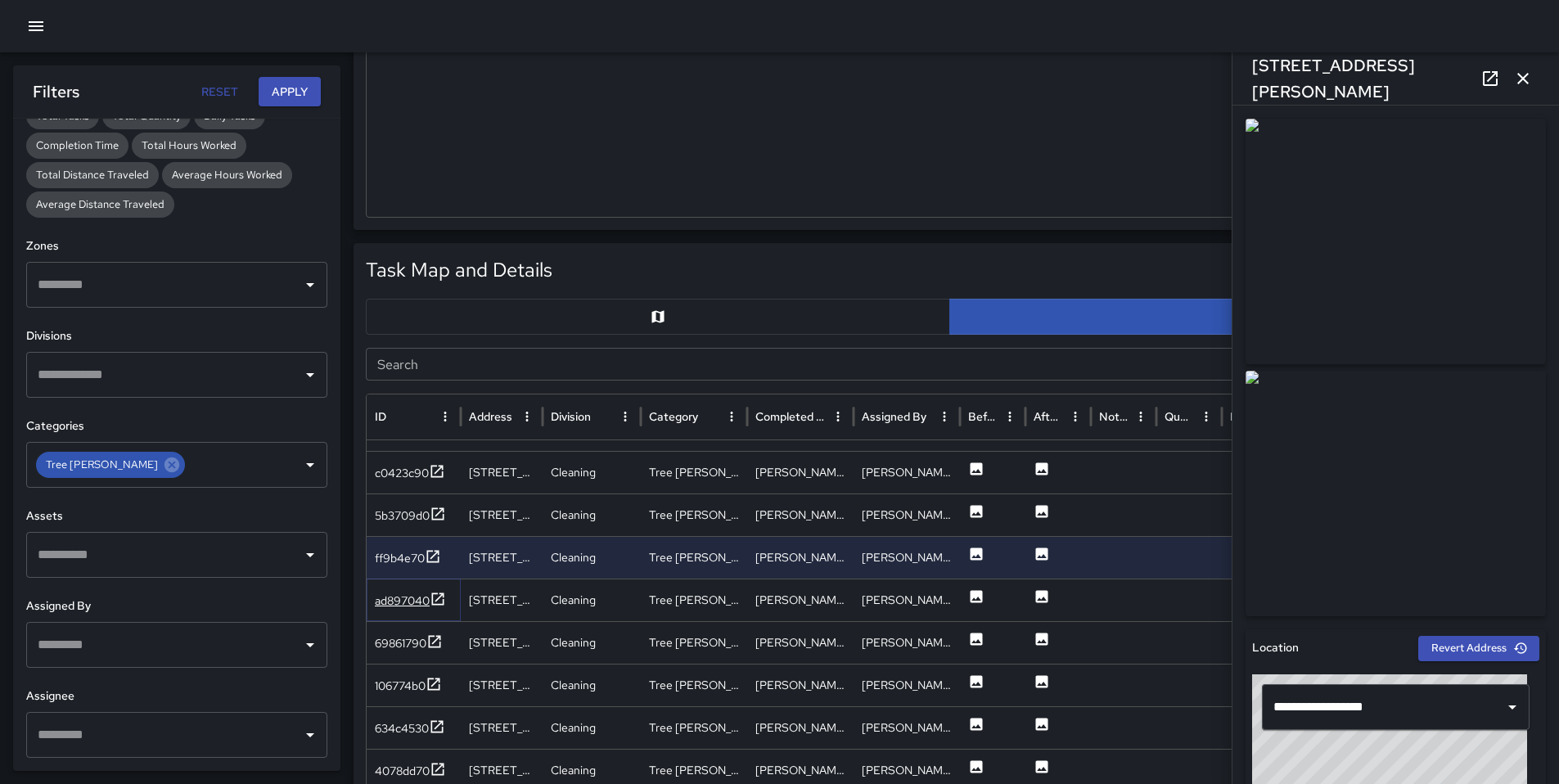
click at [391, 605] on div "ad897040" at bounding box center [402, 600] width 55 height 16
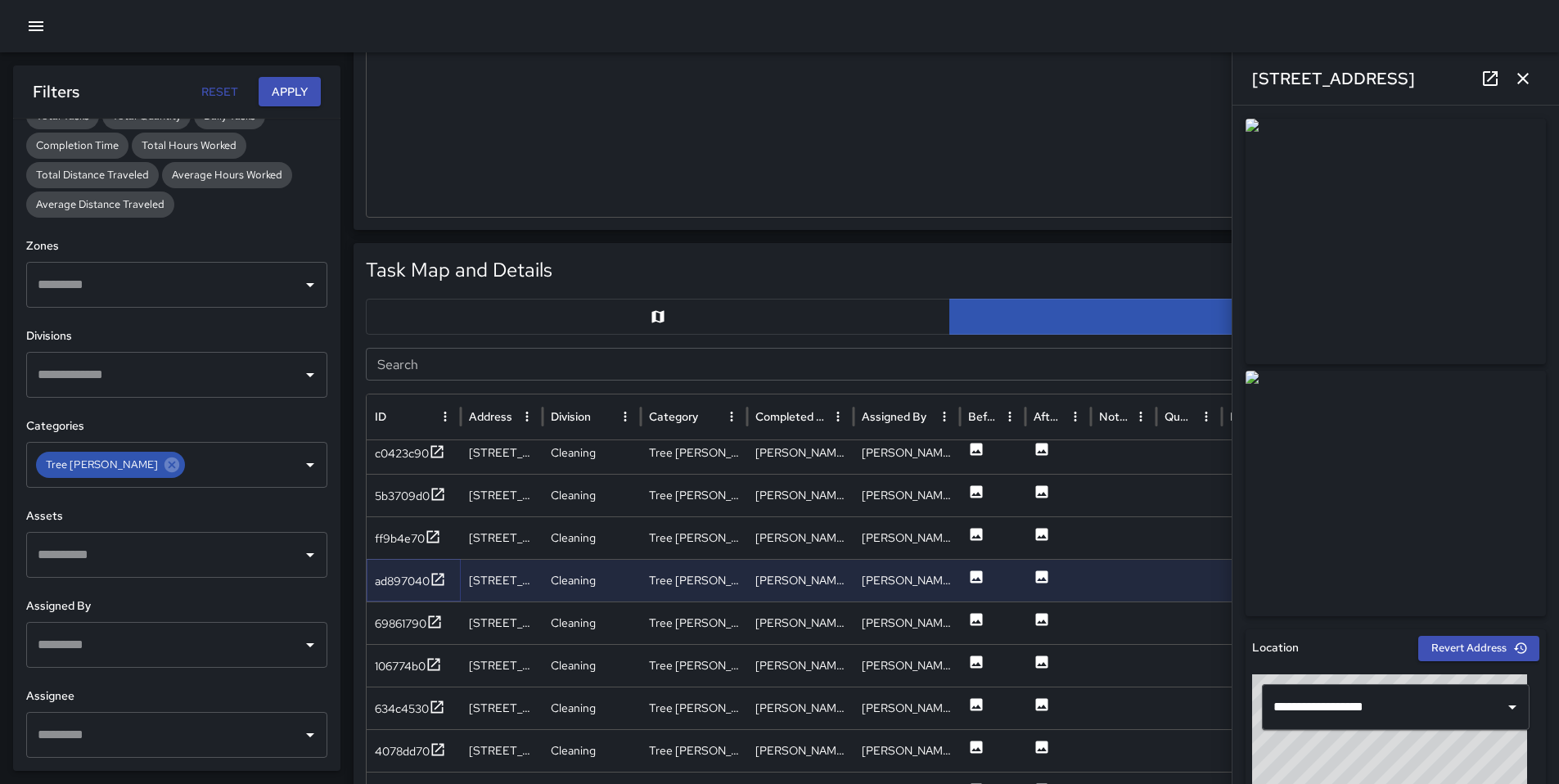
scroll to position [358, 0]
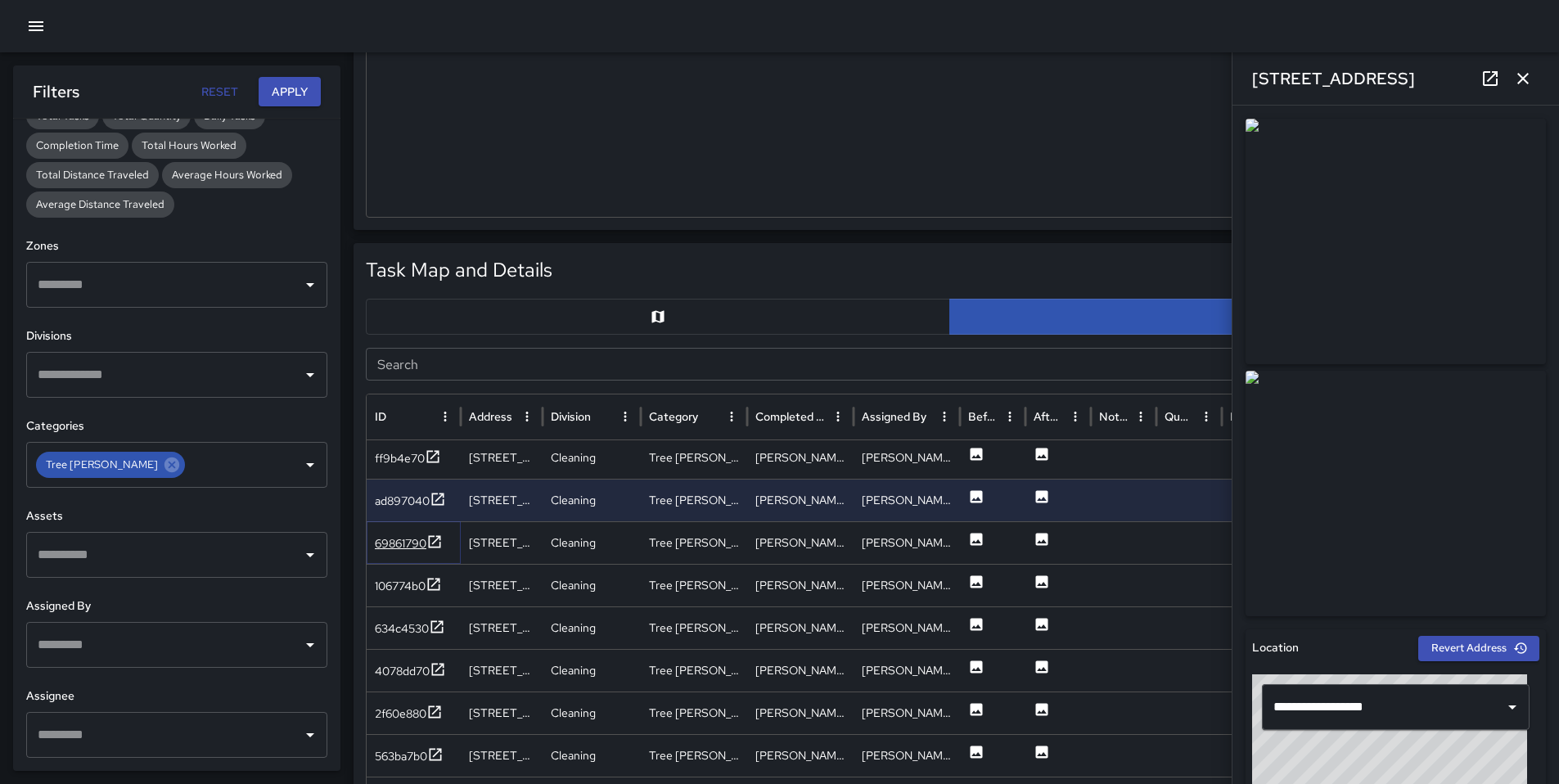
click at [401, 539] on div "69861790" at bounding box center [401, 543] width 51 height 16
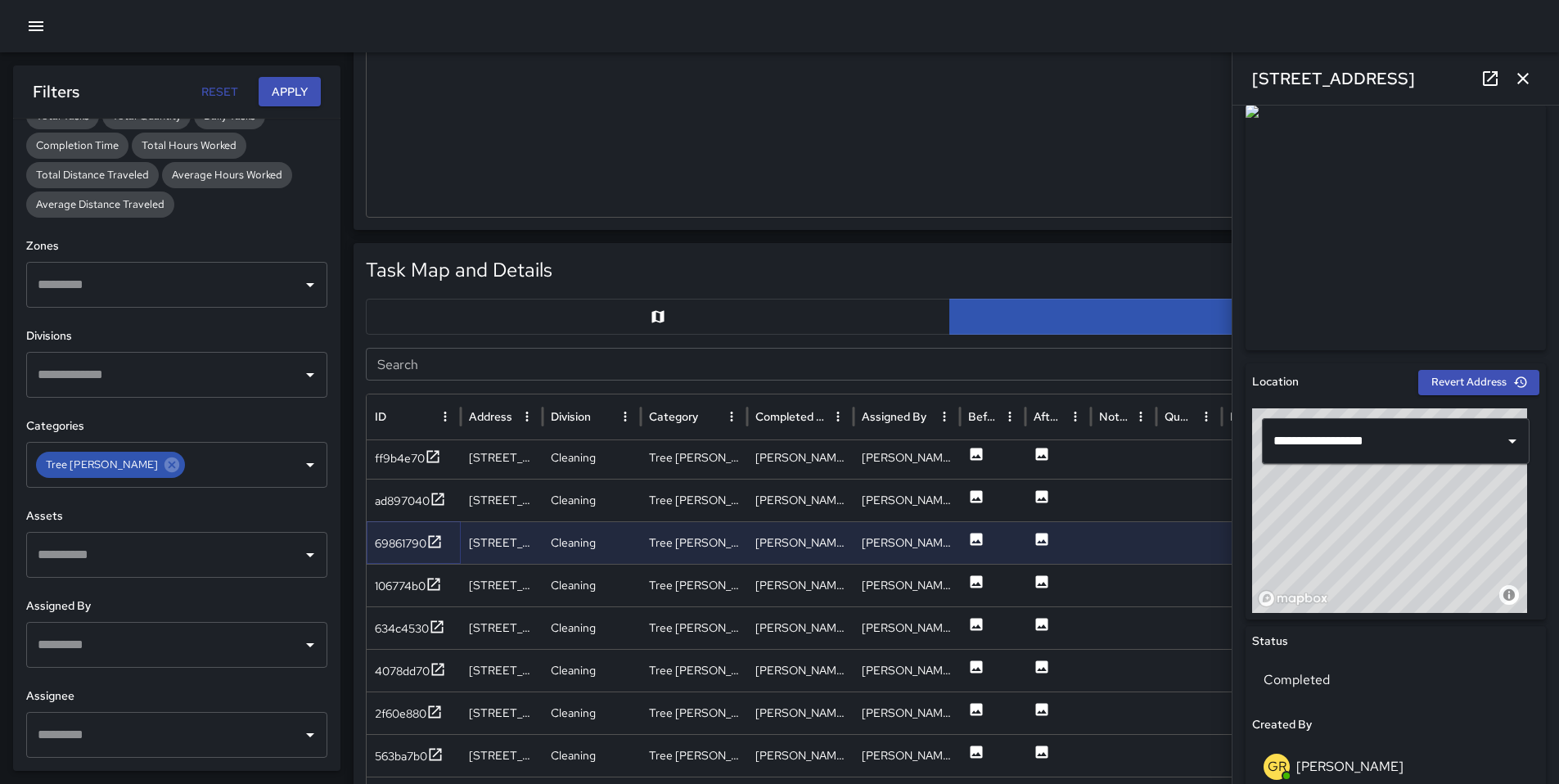
scroll to position [449, 0]
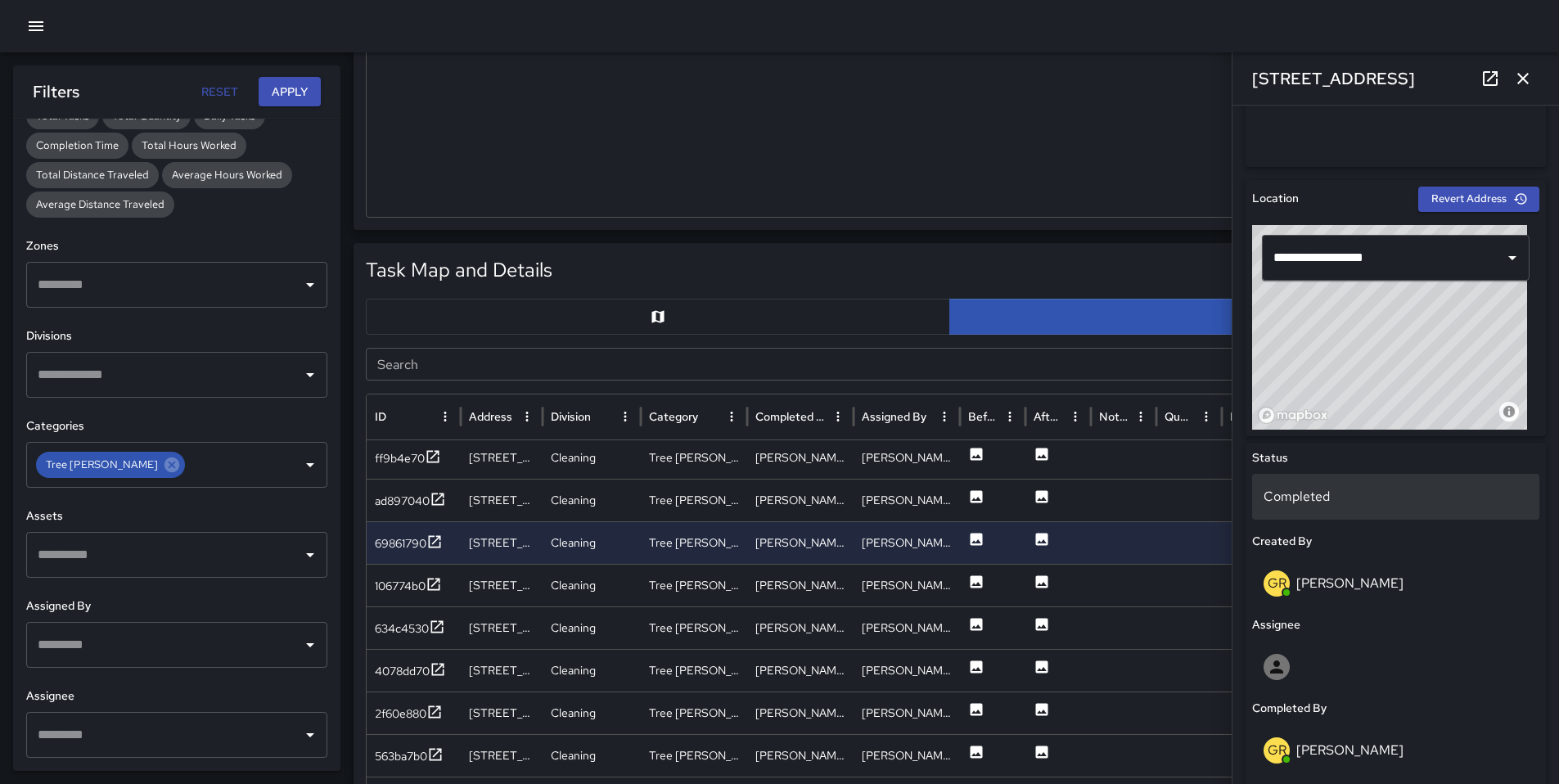
click at [1313, 505] on p "Completed" at bounding box center [1396, 497] width 264 height 20
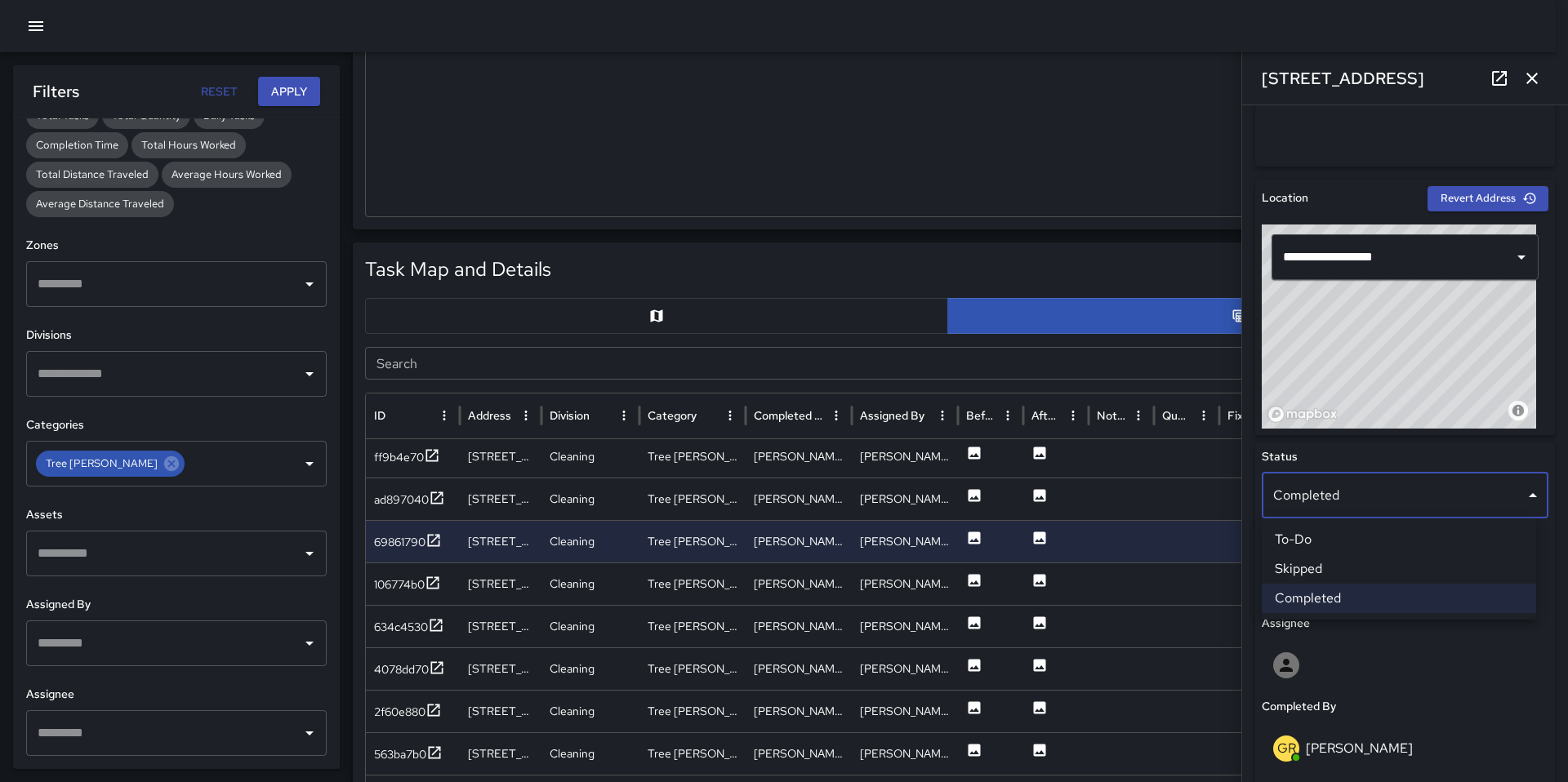
click at [1313, 560] on li "Skipped" at bounding box center [1399, 569] width 275 height 29
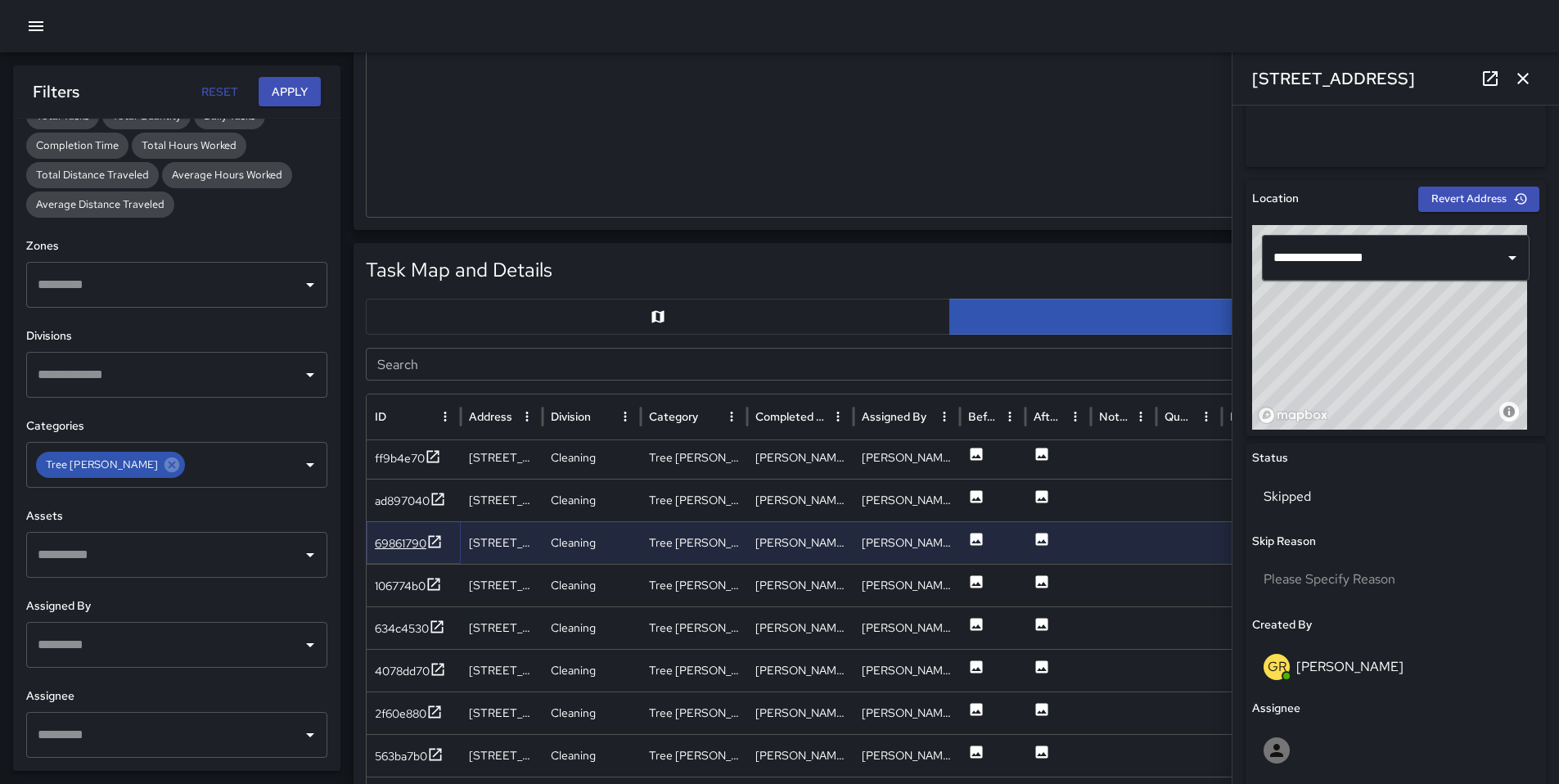
click at [401, 543] on div "69861790" at bounding box center [401, 543] width 51 height 16
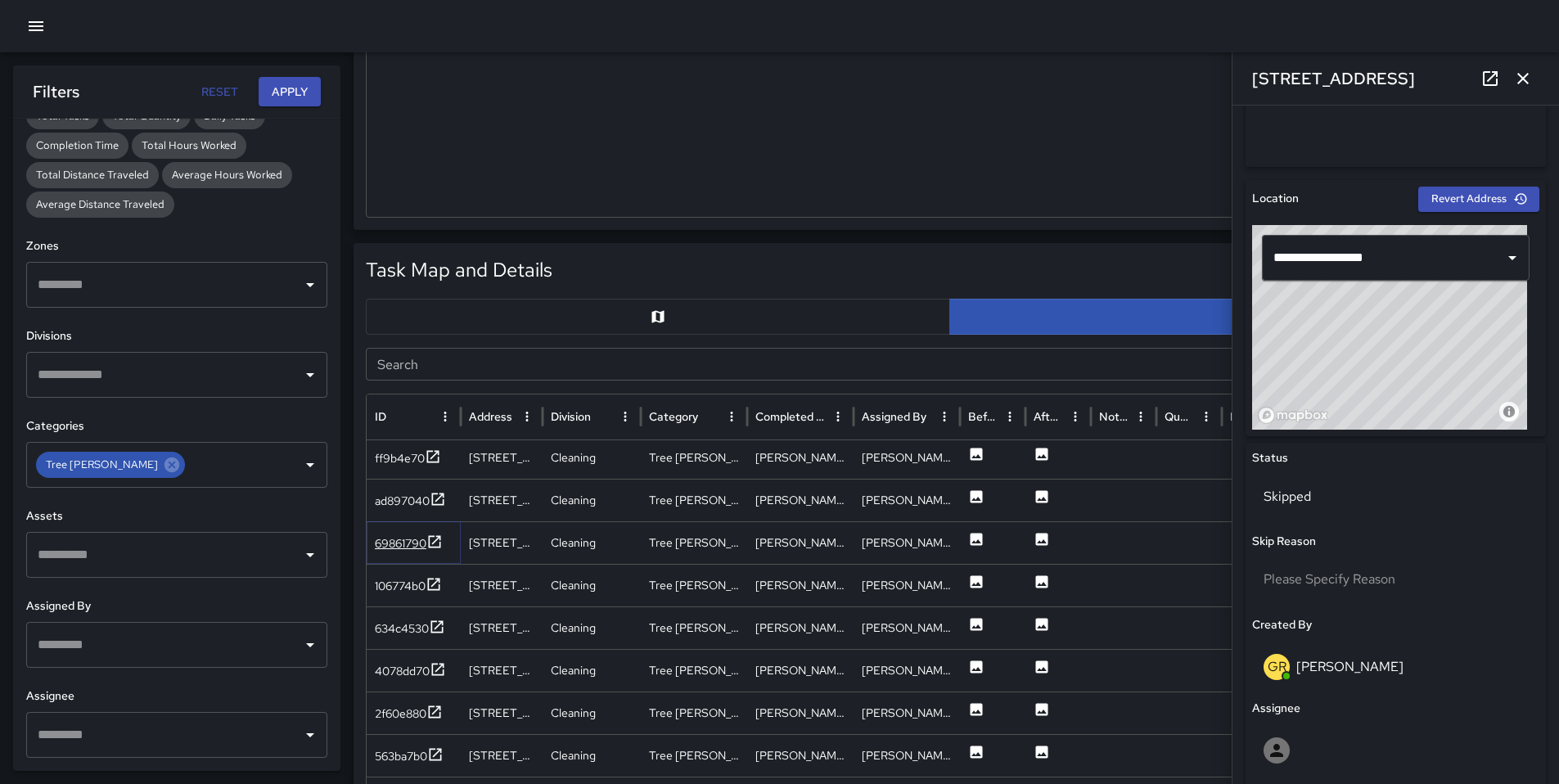
click at [401, 543] on div "69861790" at bounding box center [401, 543] width 51 height 16
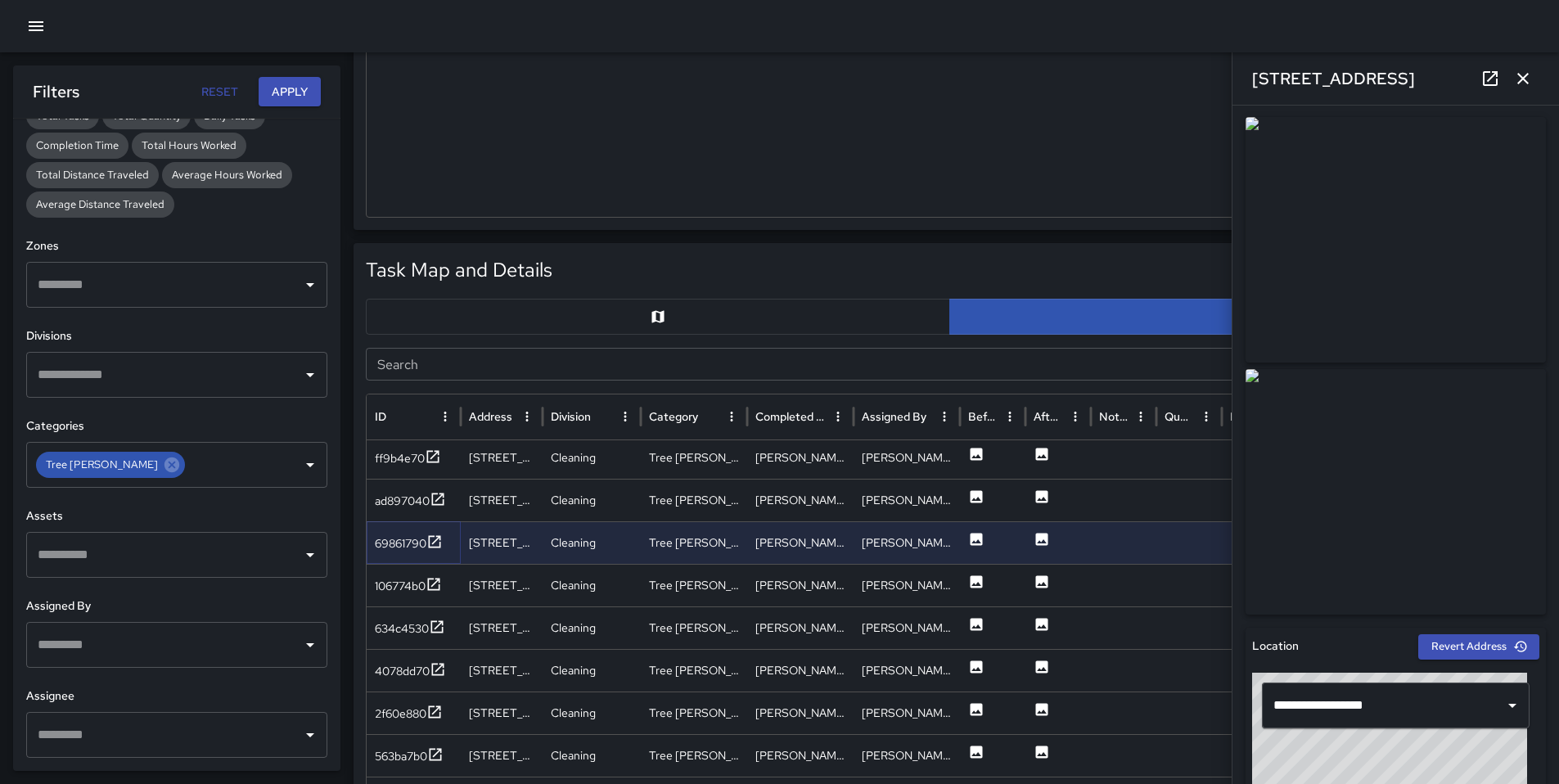
scroll to position [0, 0]
click at [414, 500] on div "ad897040" at bounding box center [402, 500] width 55 height 16
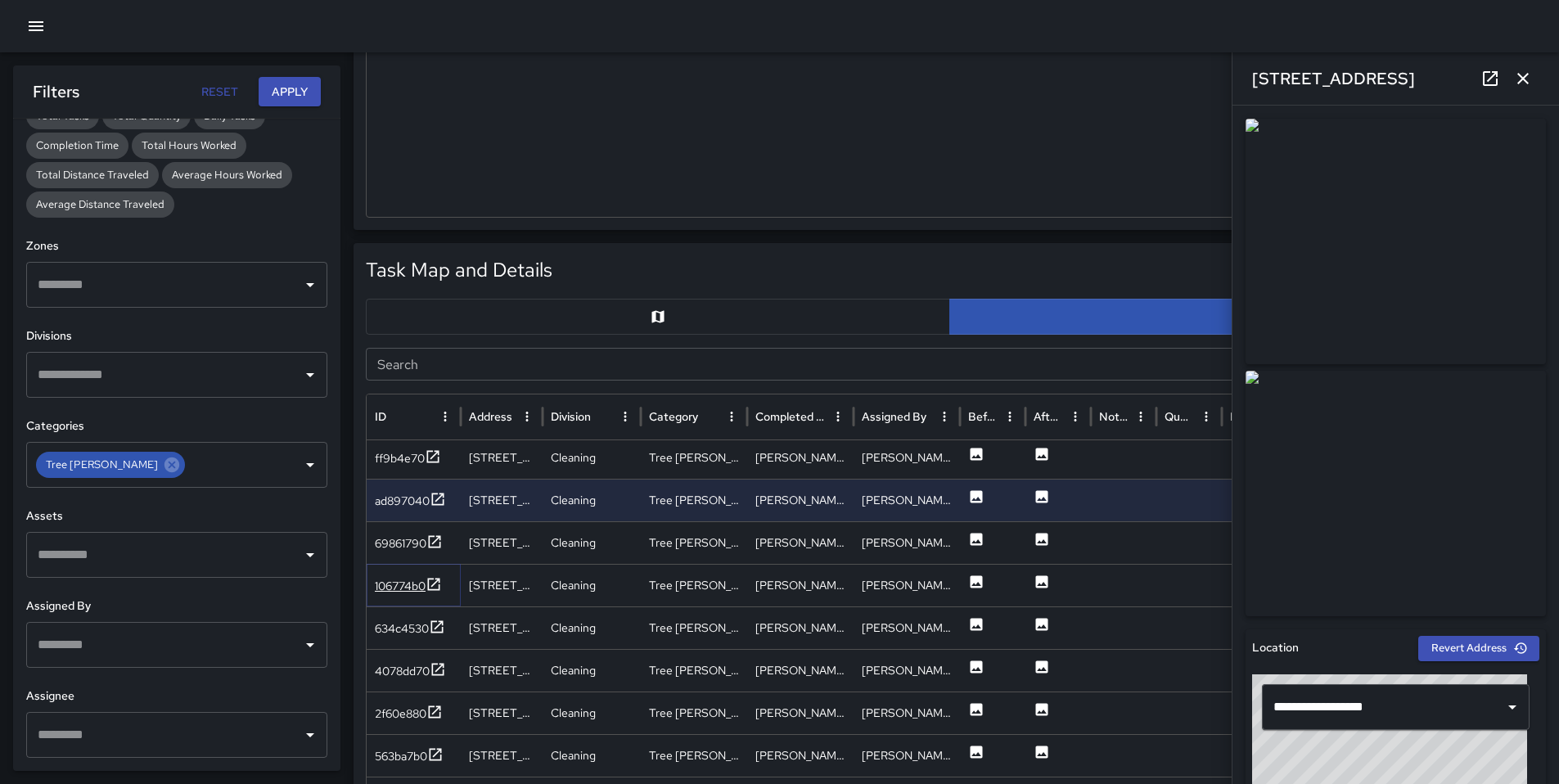
click at [403, 581] on div "106774b0" at bounding box center [400, 586] width 51 height 16
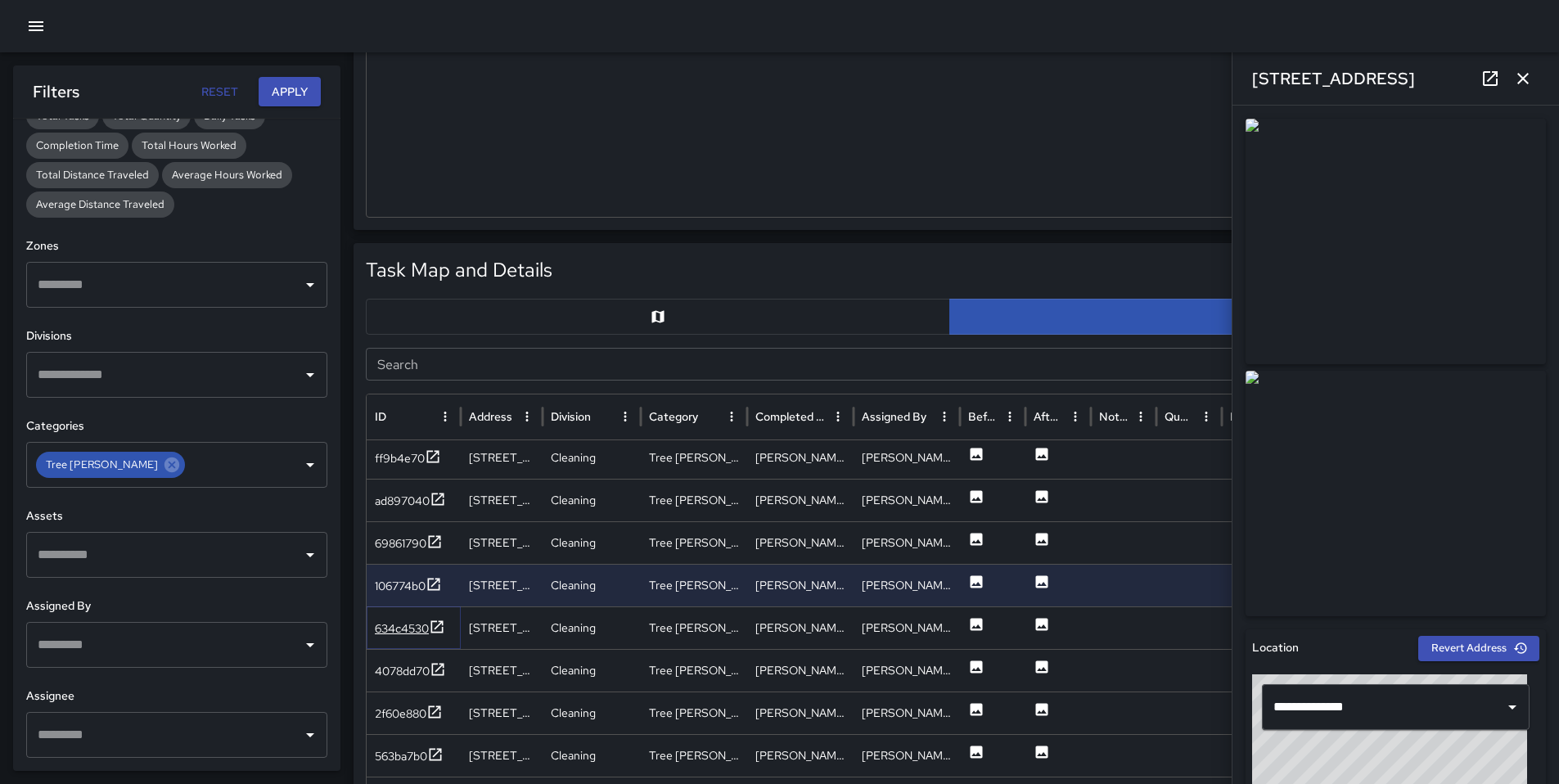
click at [412, 626] on div "634c4530" at bounding box center [402, 628] width 54 height 16
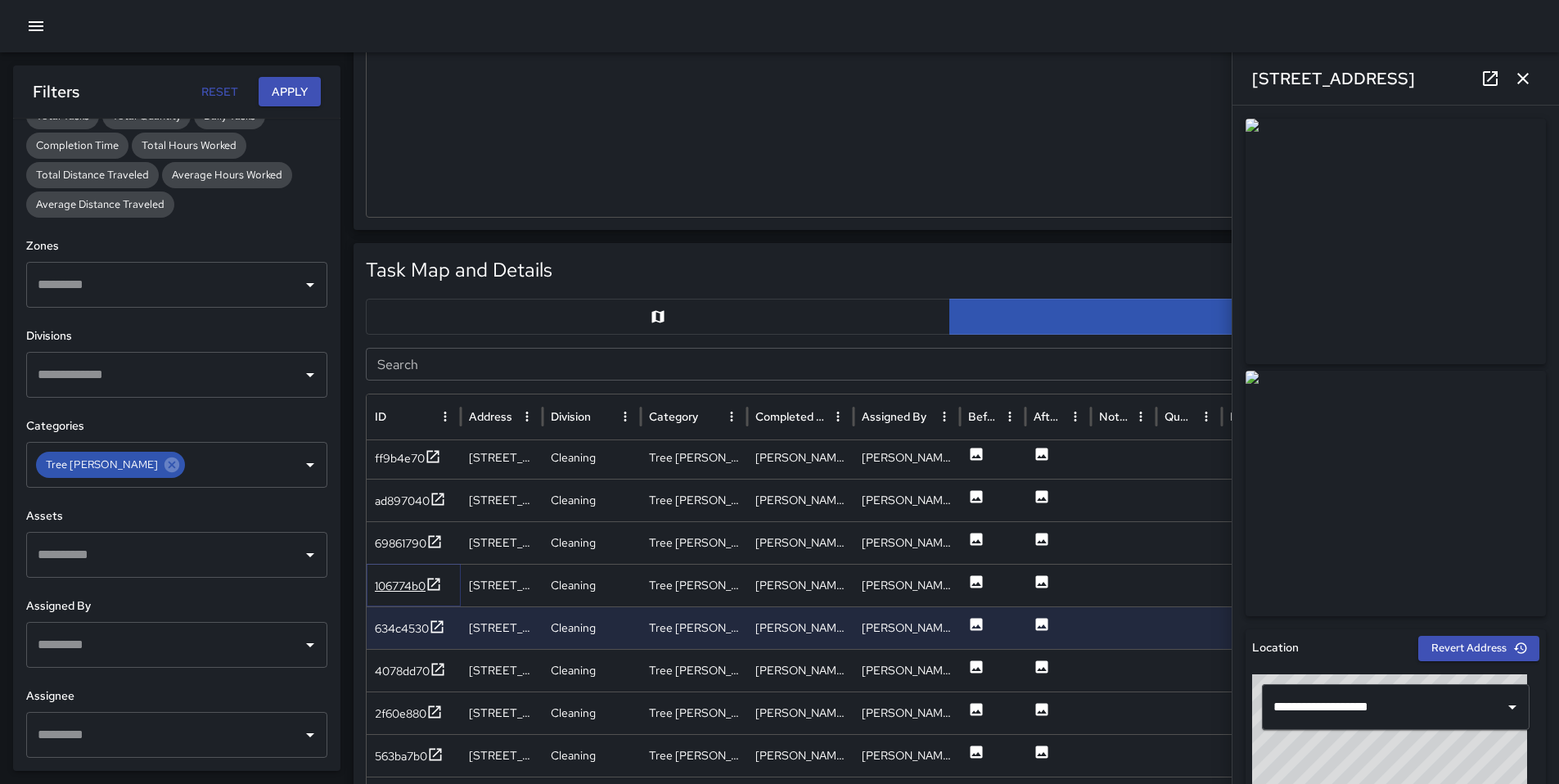
click at [408, 590] on div "106774b0" at bounding box center [400, 586] width 51 height 16
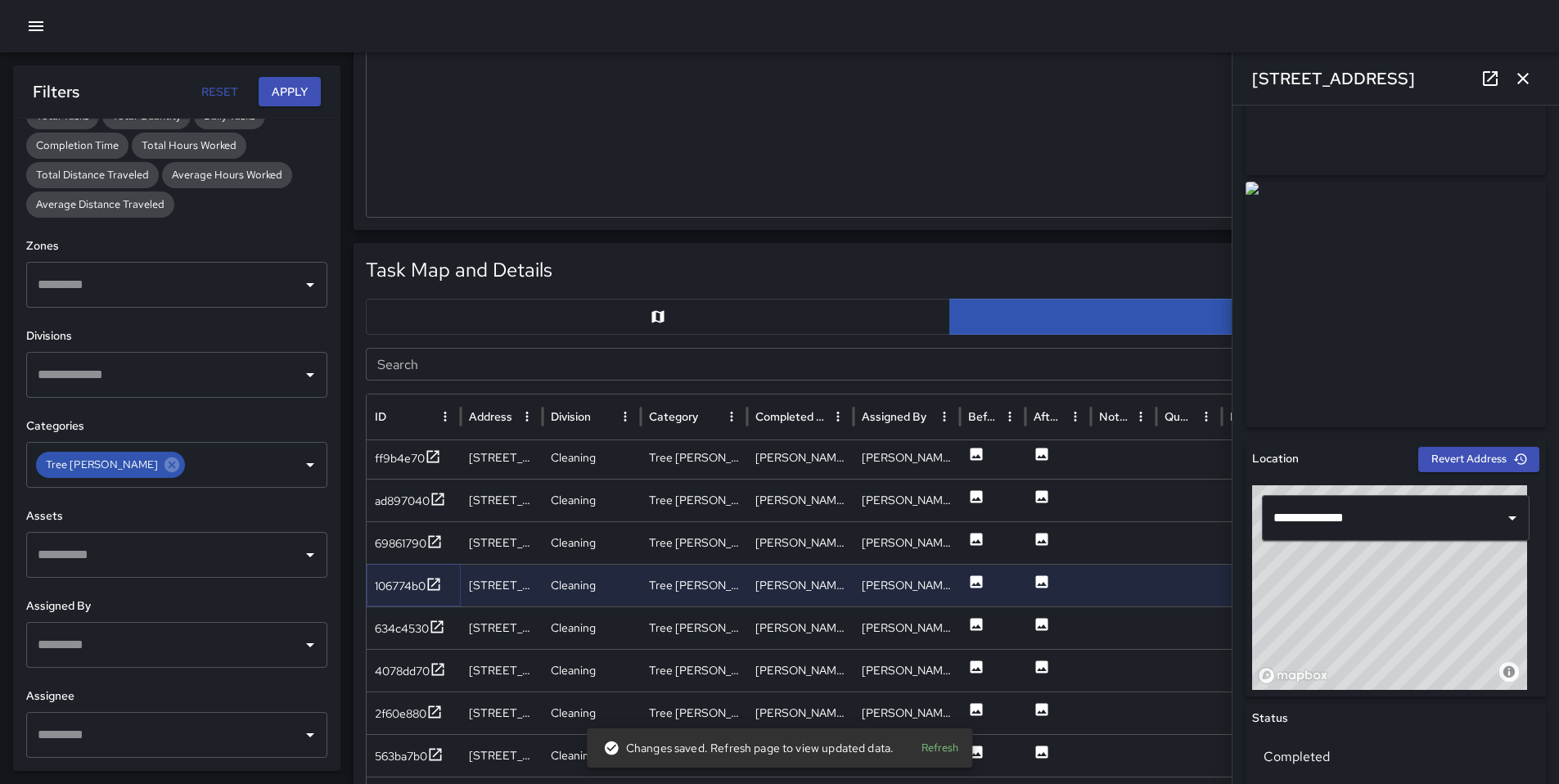
scroll to position [348, 0]
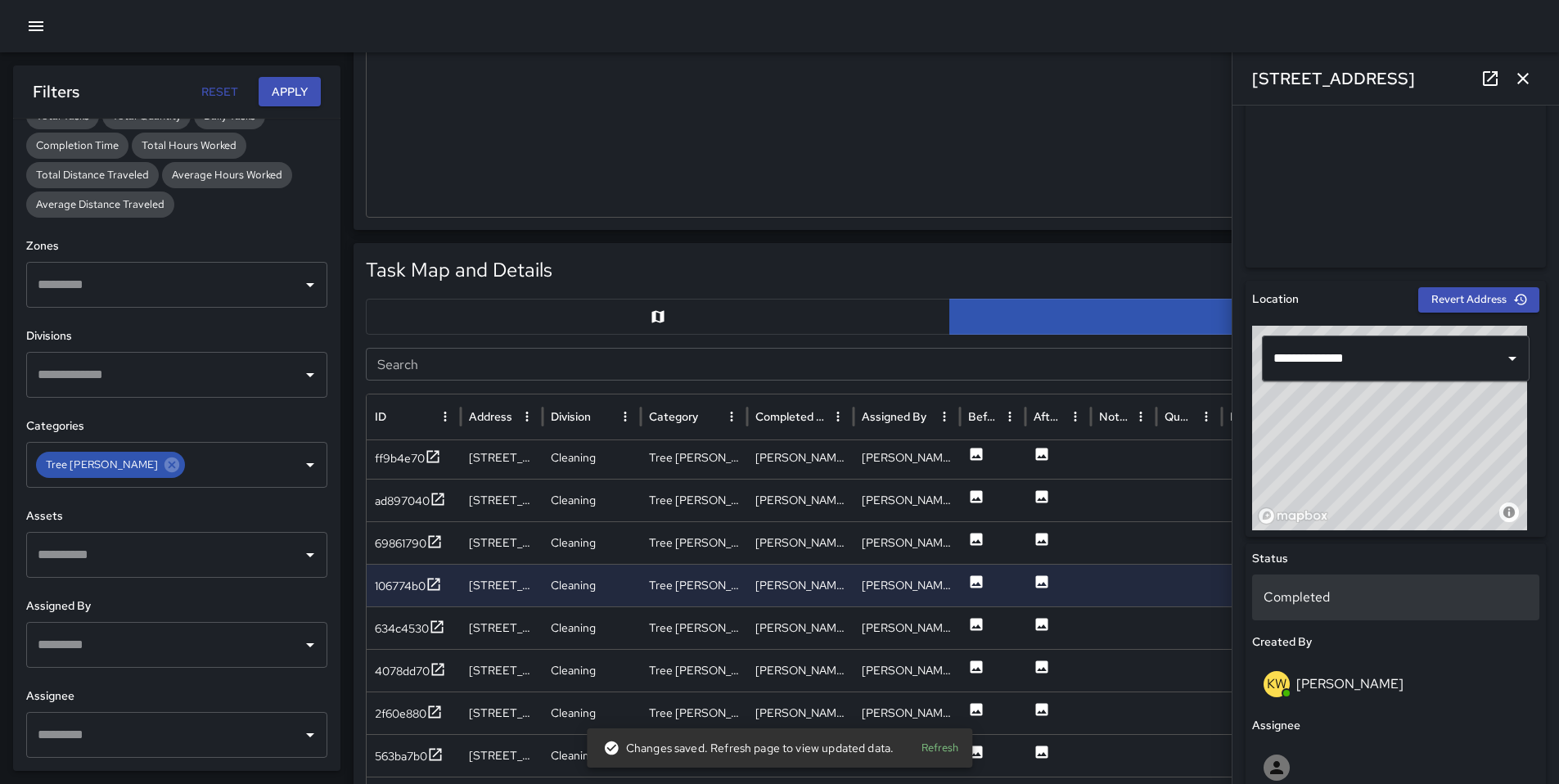
click at [1311, 598] on p "Completed" at bounding box center [1396, 597] width 264 height 20
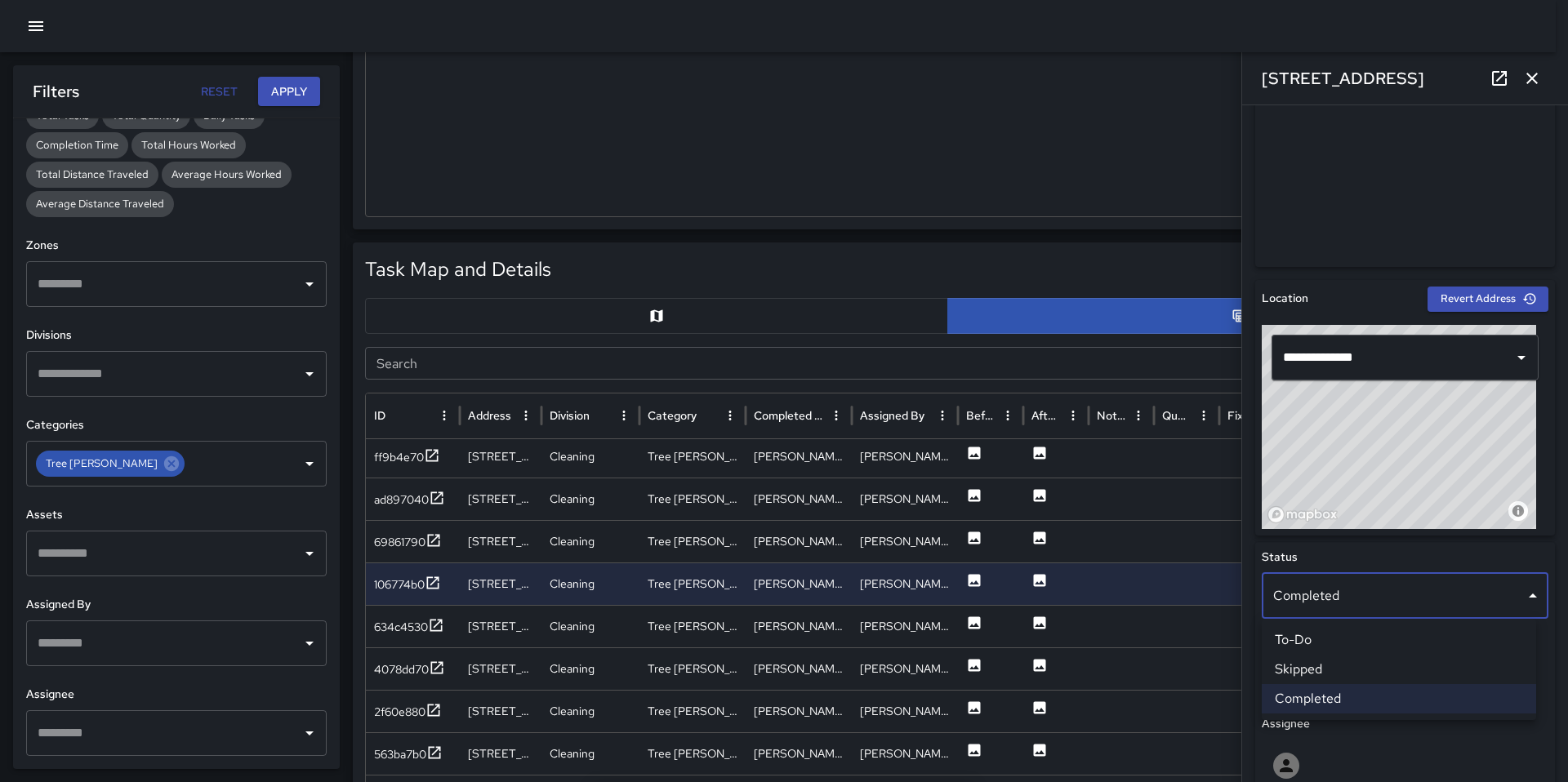
click at [1329, 666] on li "Skipped" at bounding box center [1399, 669] width 275 height 29
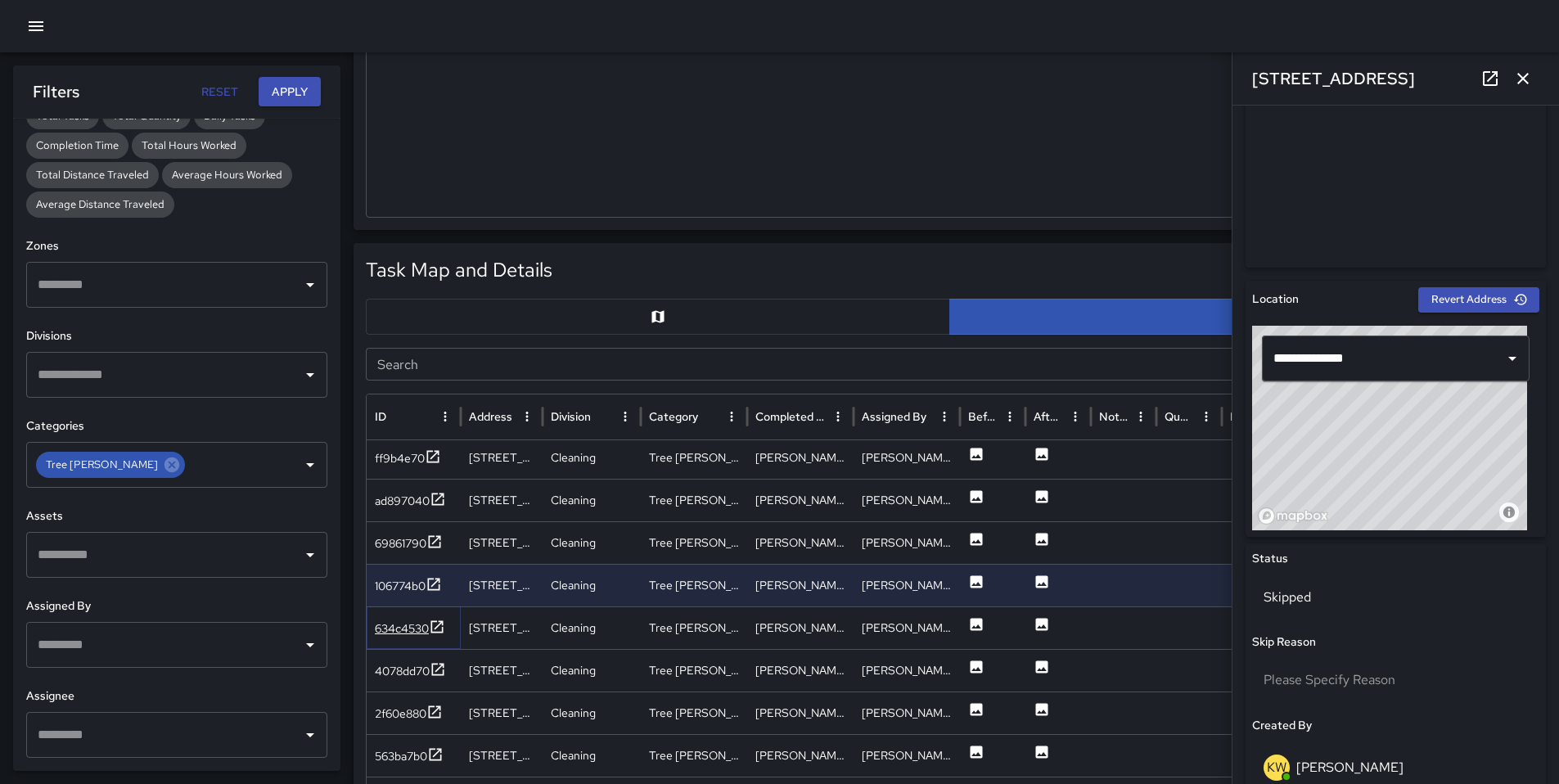
click at [414, 627] on div "634c4530" at bounding box center [402, 628] width 54 height 16
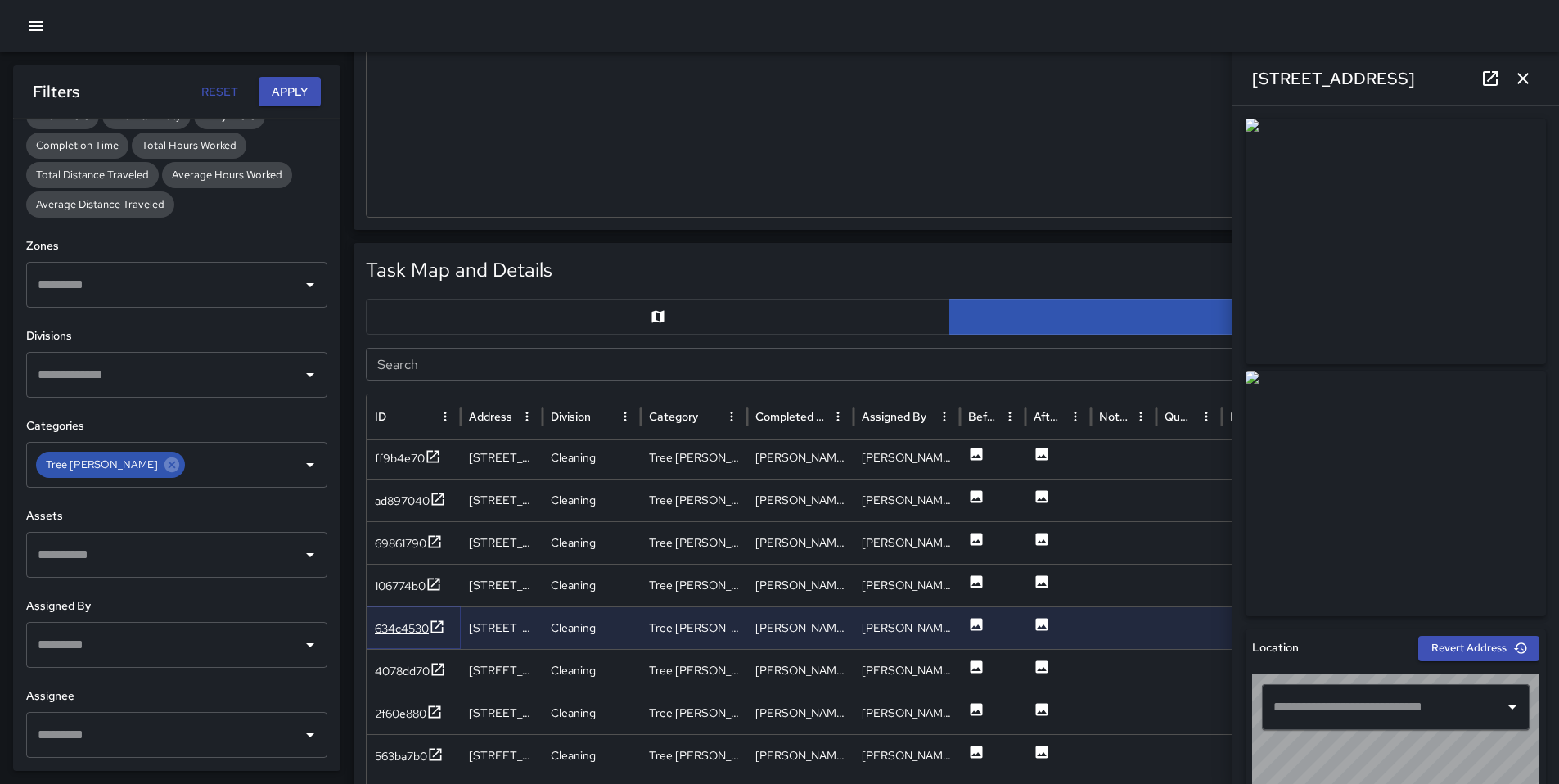
type input "**********"
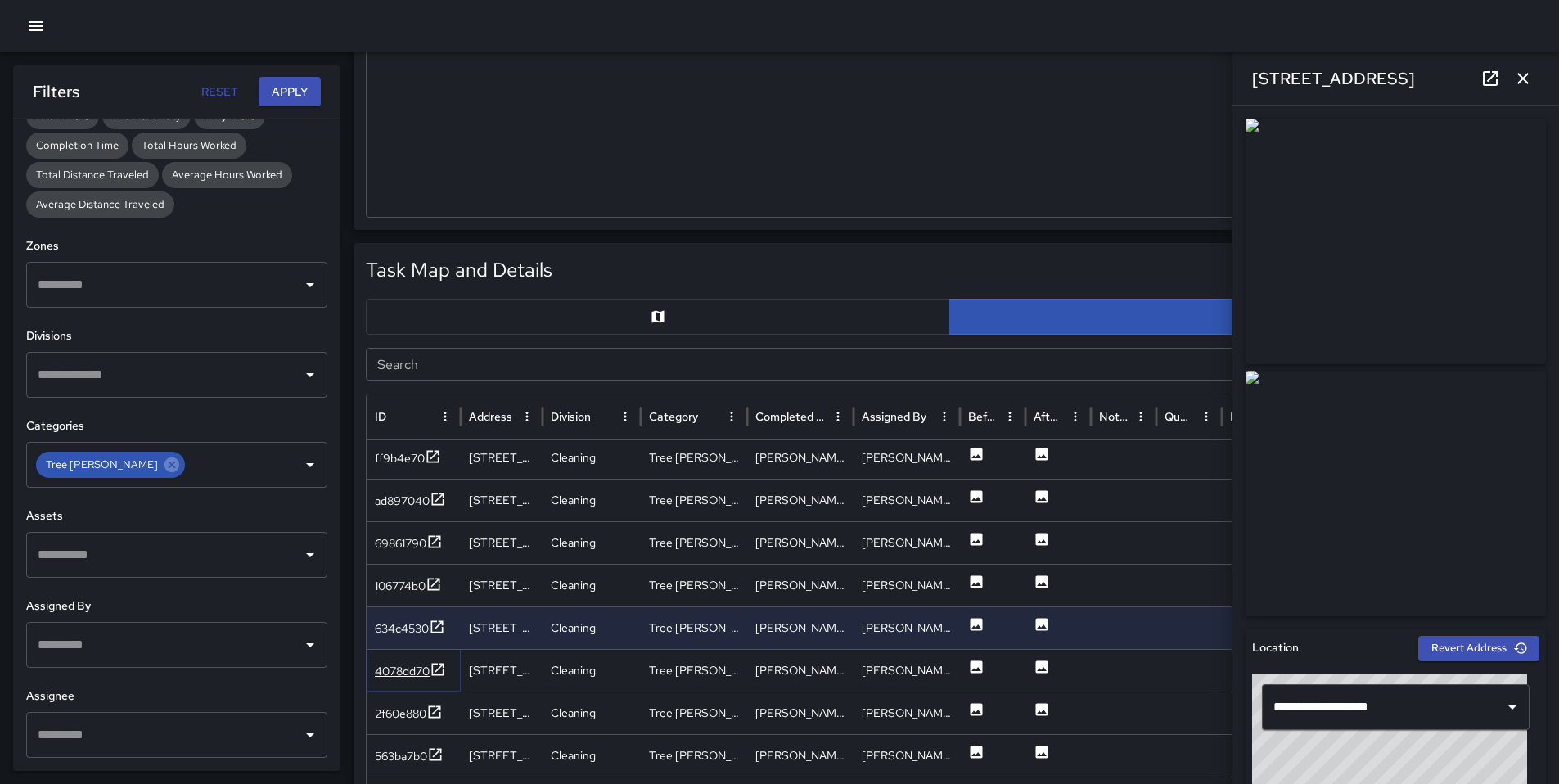
click at [411, 675] on div "4078dd70" at bounding box center [402, 671] width 55 height 16
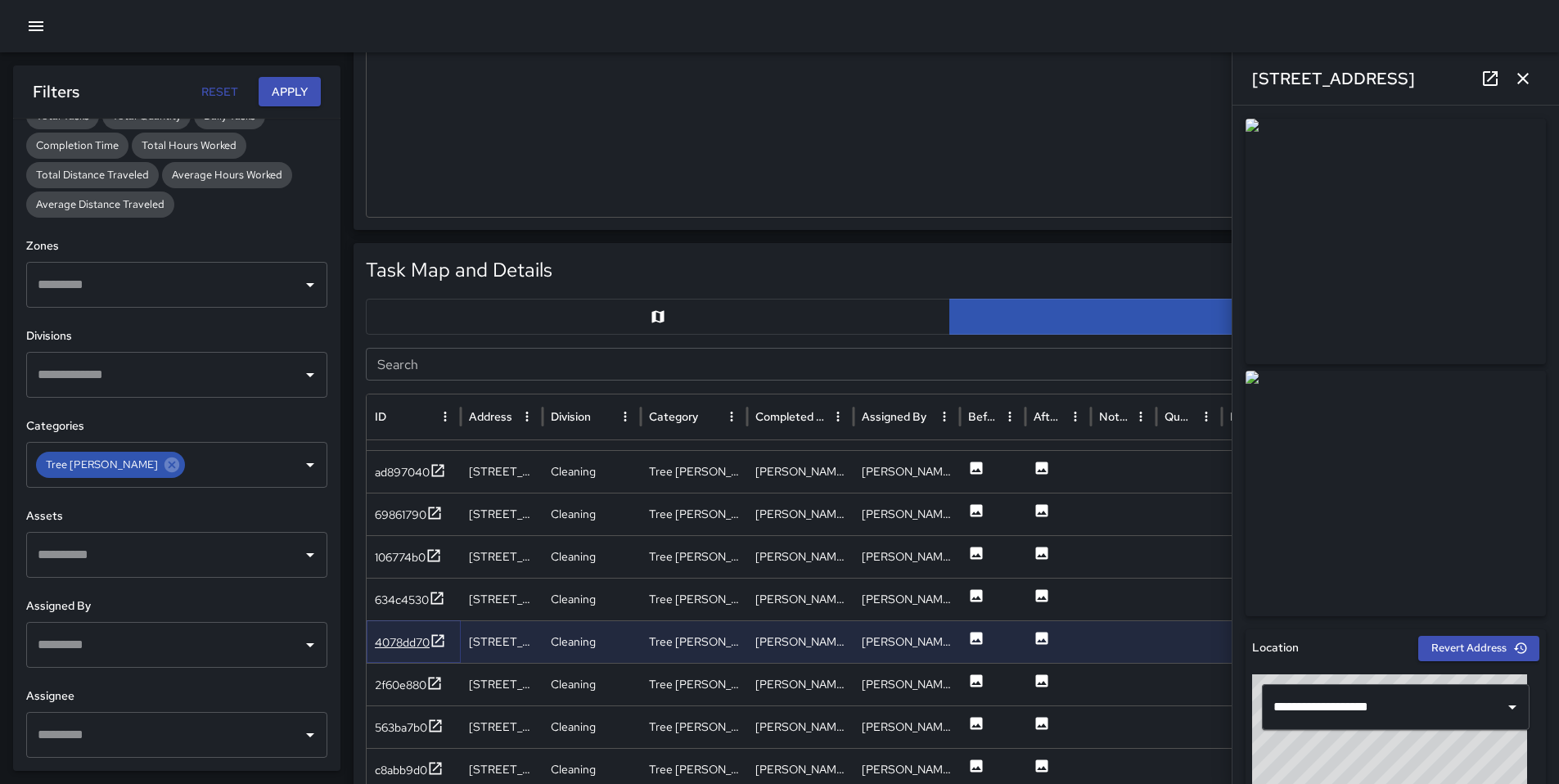
scroll to position [384, 0]
click at [402, 634] on div "4078dd70" at bounding box center [402, 642] width 55 height 16
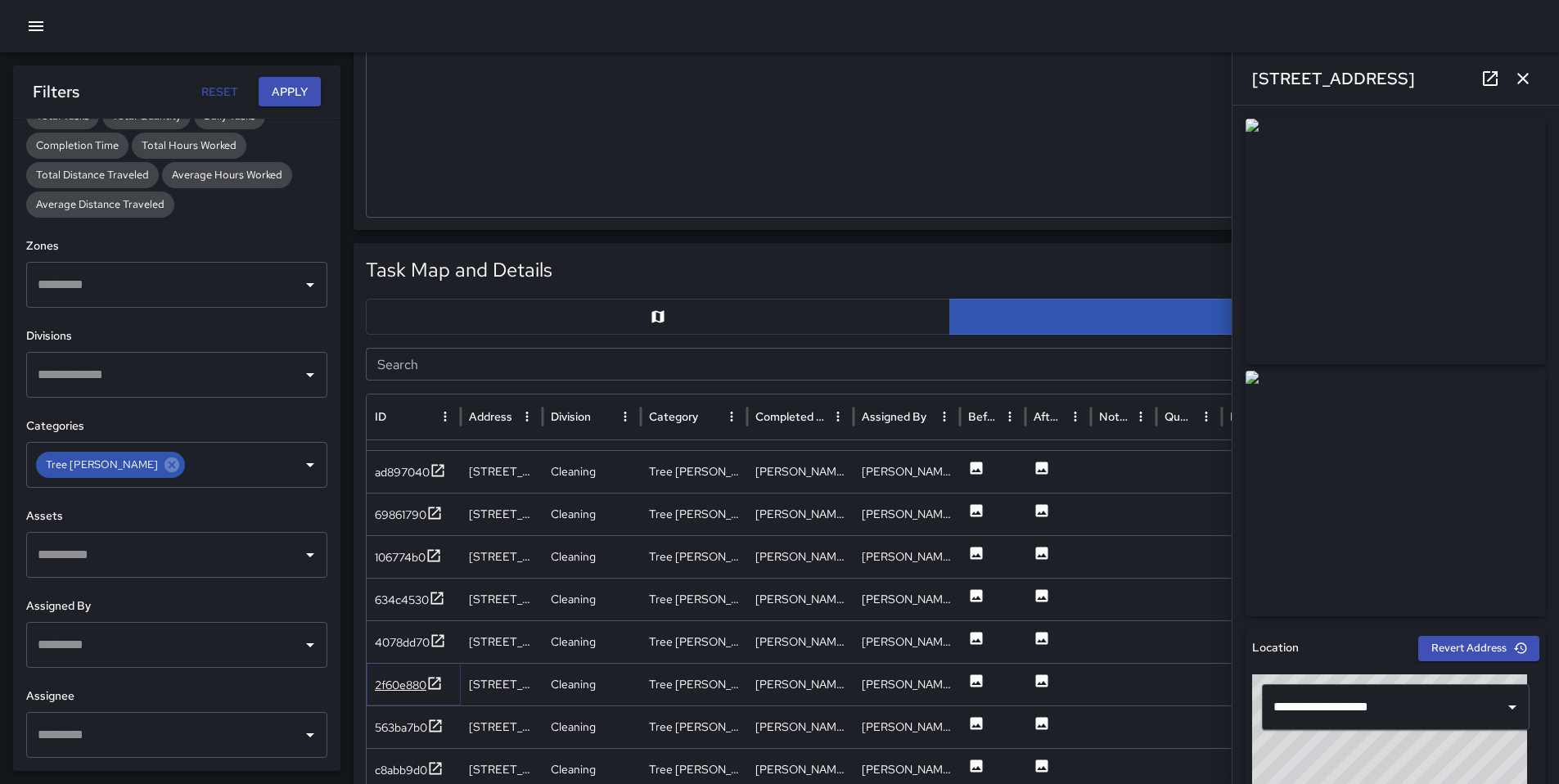
click at [413, 677] on div "2f60e880" at bounding box center [401, 684] width 51 height 16
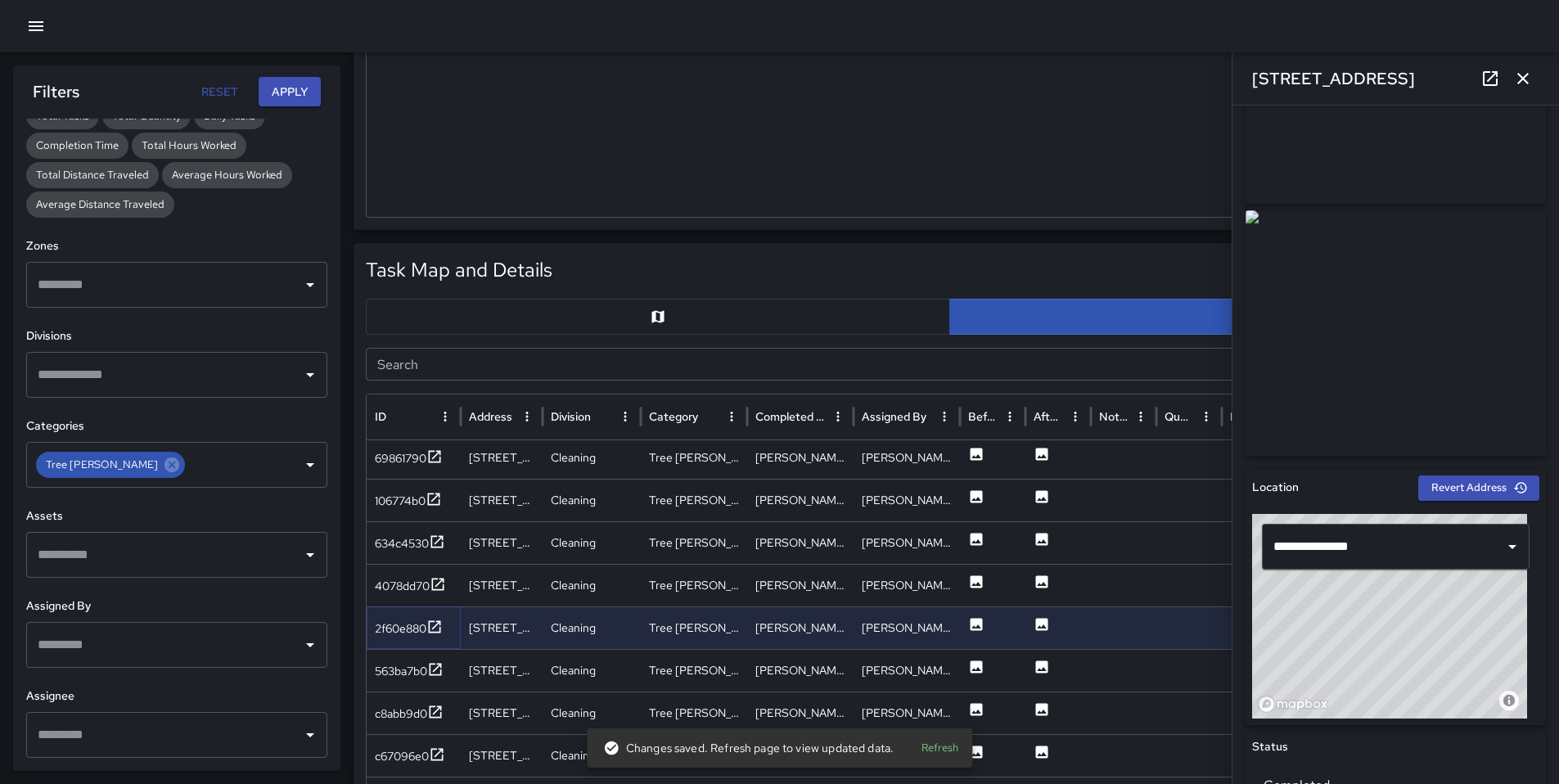
scroll to position [528, 0]
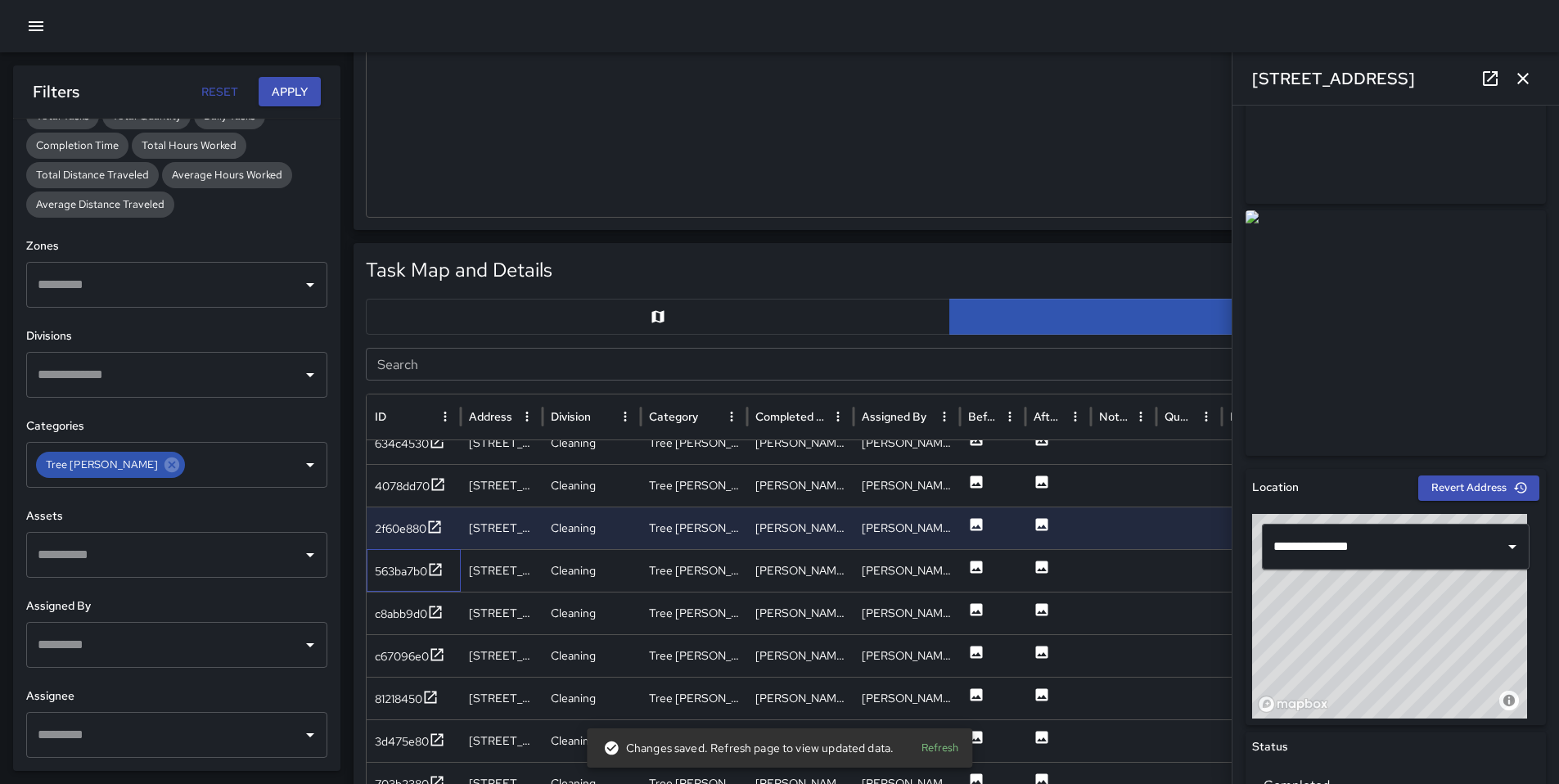
click at [372, 573] on div "563ba7b0" at bounding box center [414, 570] width 94 height 43
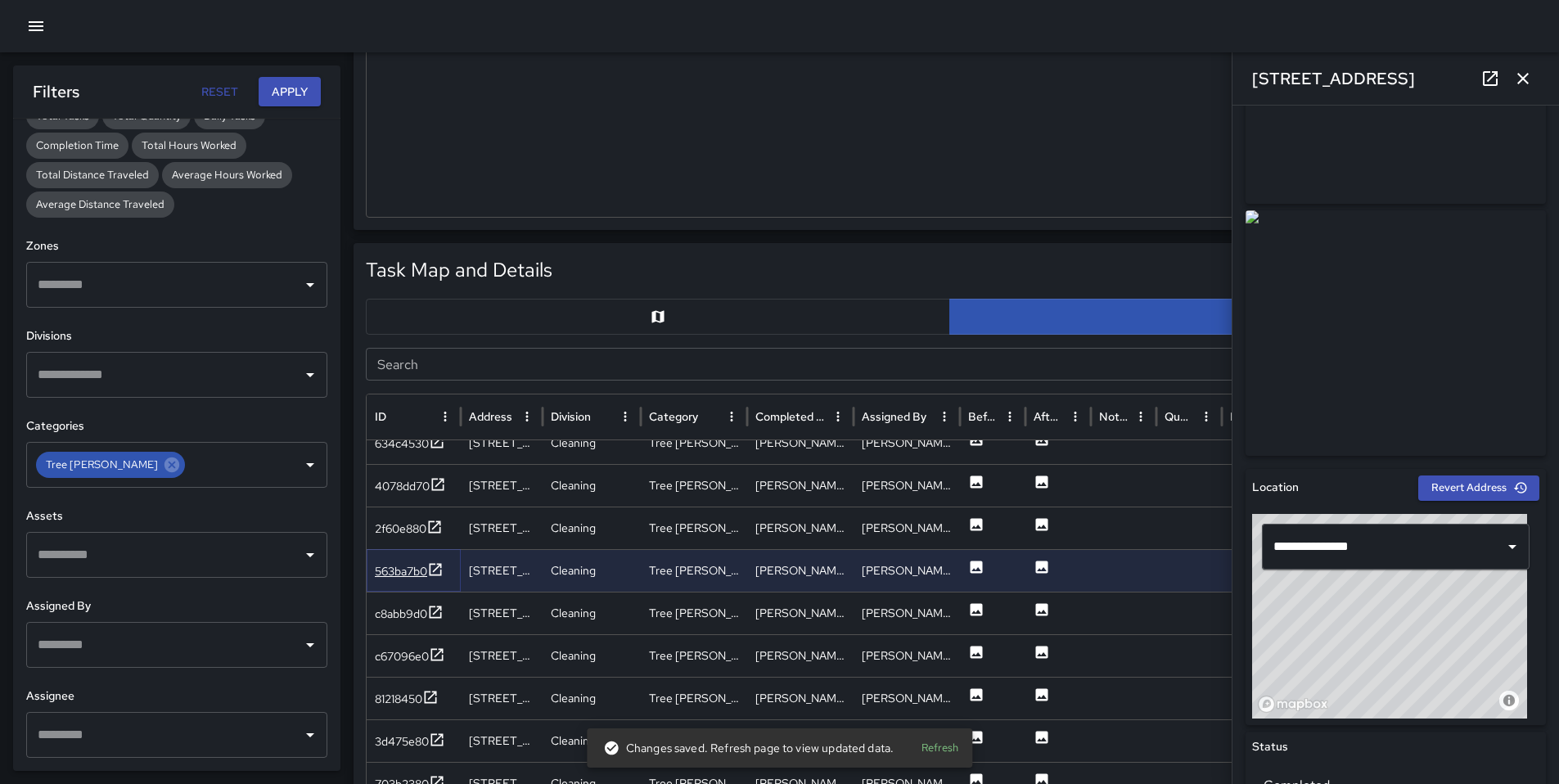
click at [382, 574] on div "563ba7b0" at bounding box center [401, 570] width 52 height 16
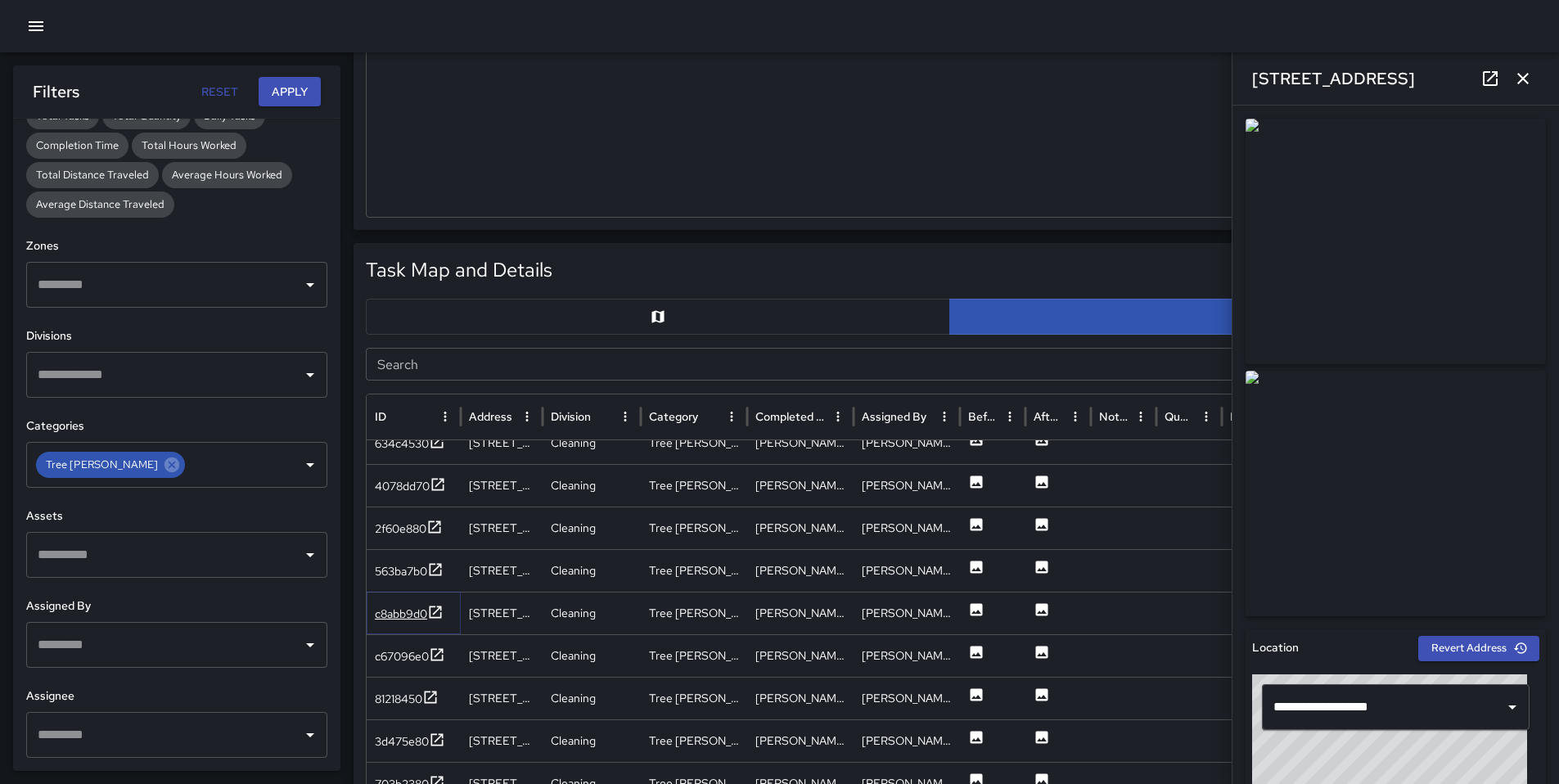
click at [389, 614] on div "c8abb9d0" at bounding box center [401, 613] width 52 height 16
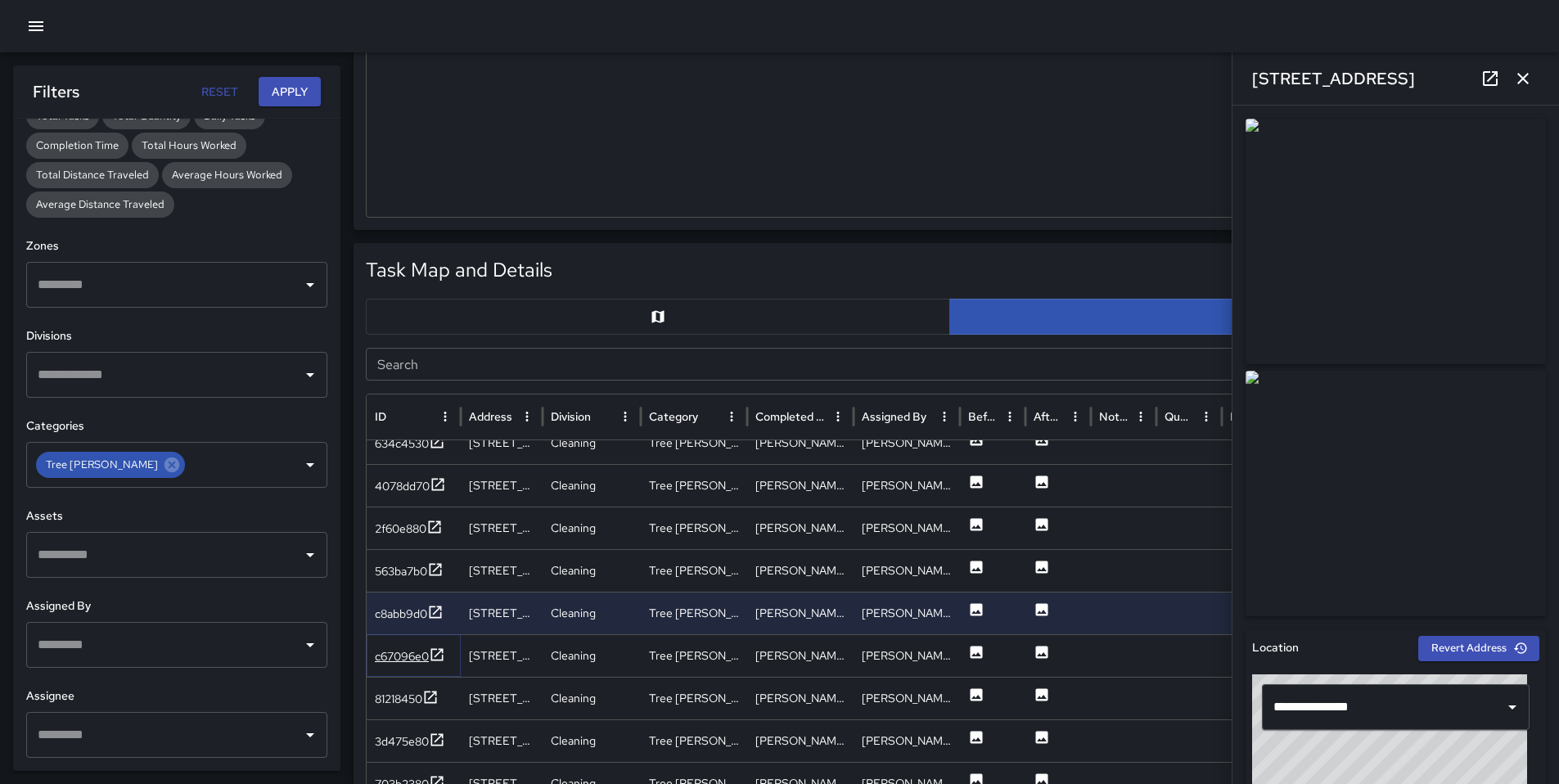
click at [399, 660] on div "c67096e0" at bounding box center [402, 656] width 54 height 16
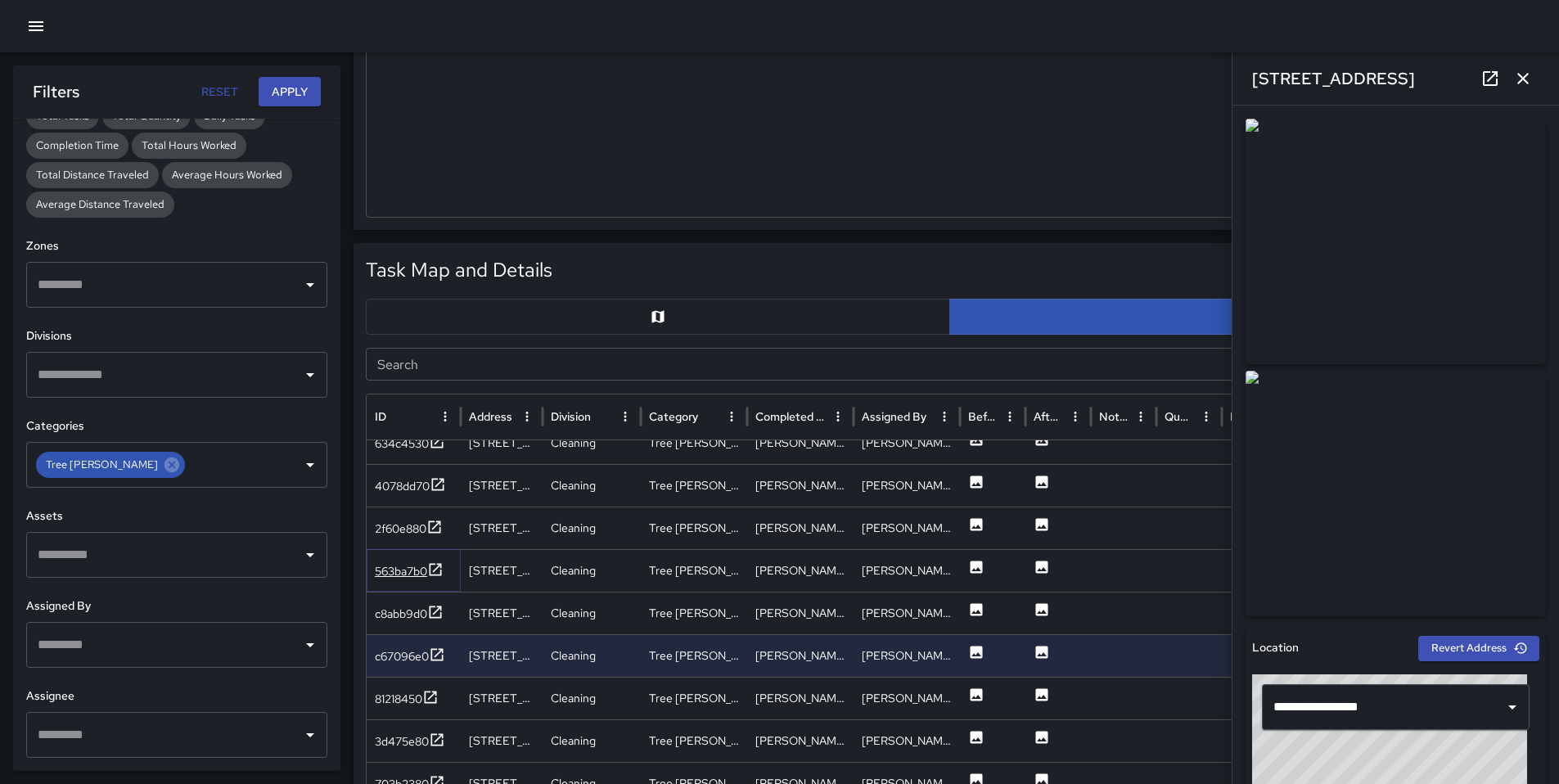
click at [392, 576] on div "563ba7b0" at bounding box center [401, 570] width 52 height 16
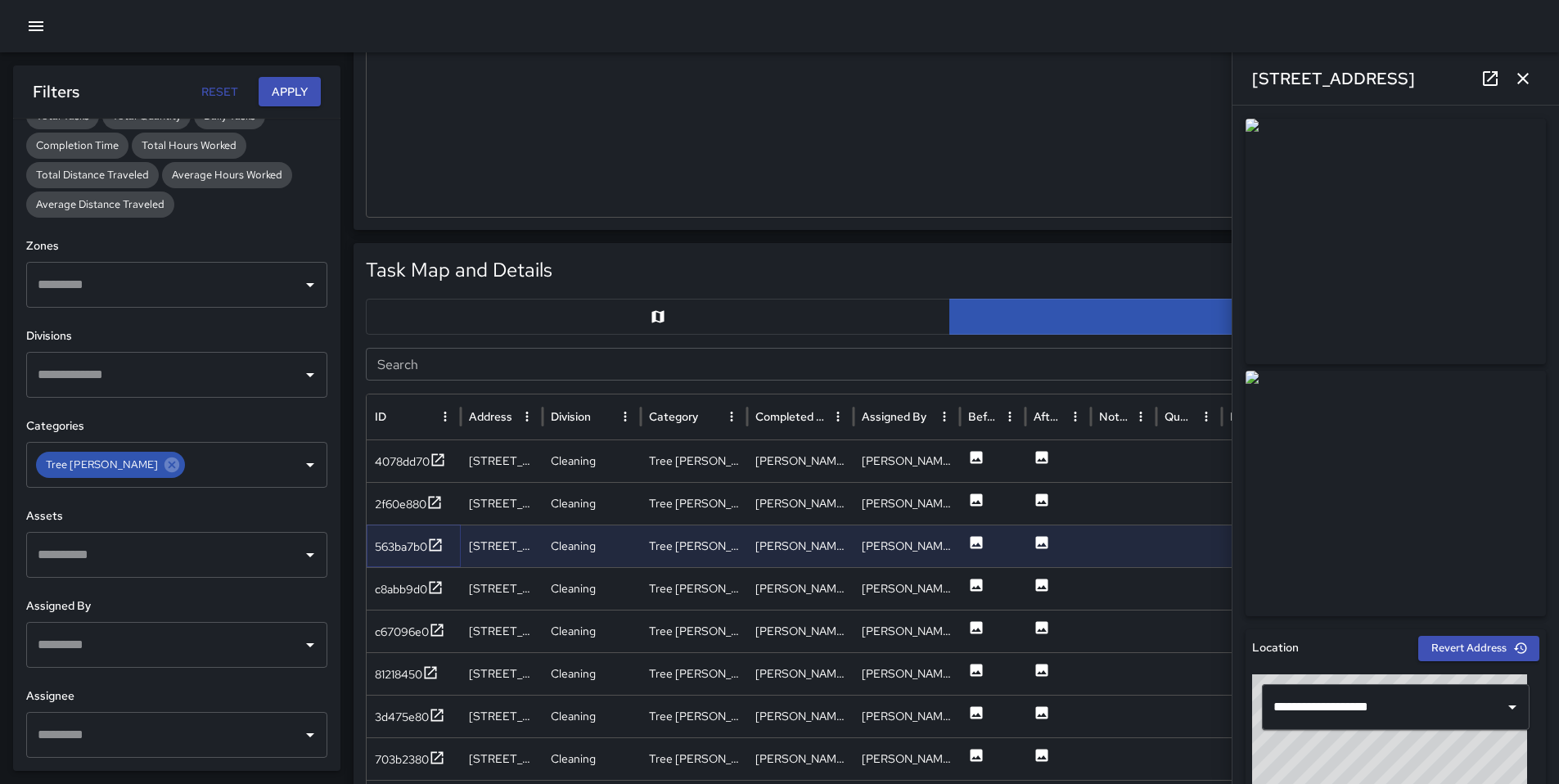
scroll to position [599, 0]
click at [401, 630] on div "c67096e0" at bounding box center [402, 629] width 54 height 16
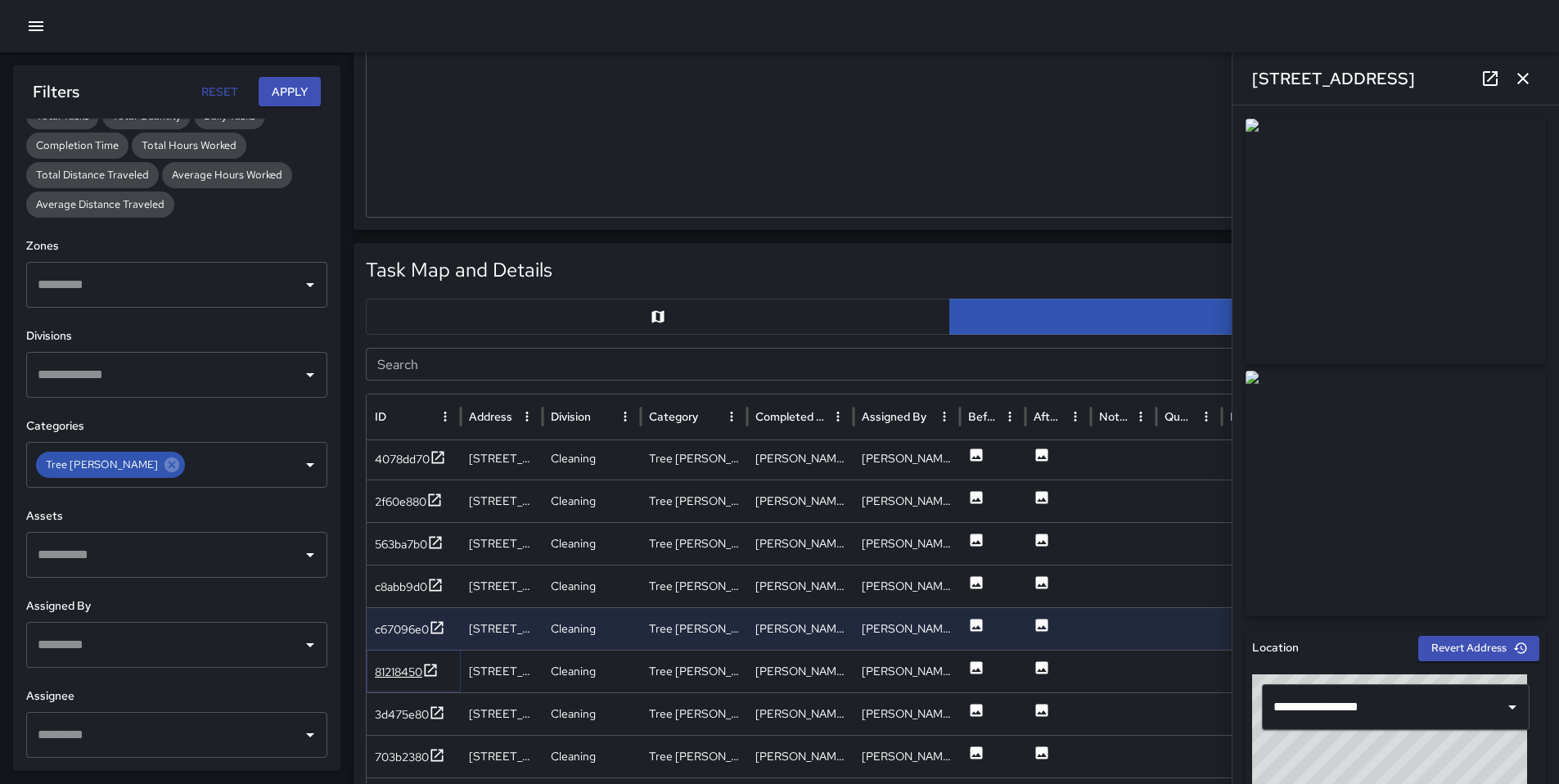
click at [401, 669] on div "81218450" at bounding box center [398, 672] width 47 height 16
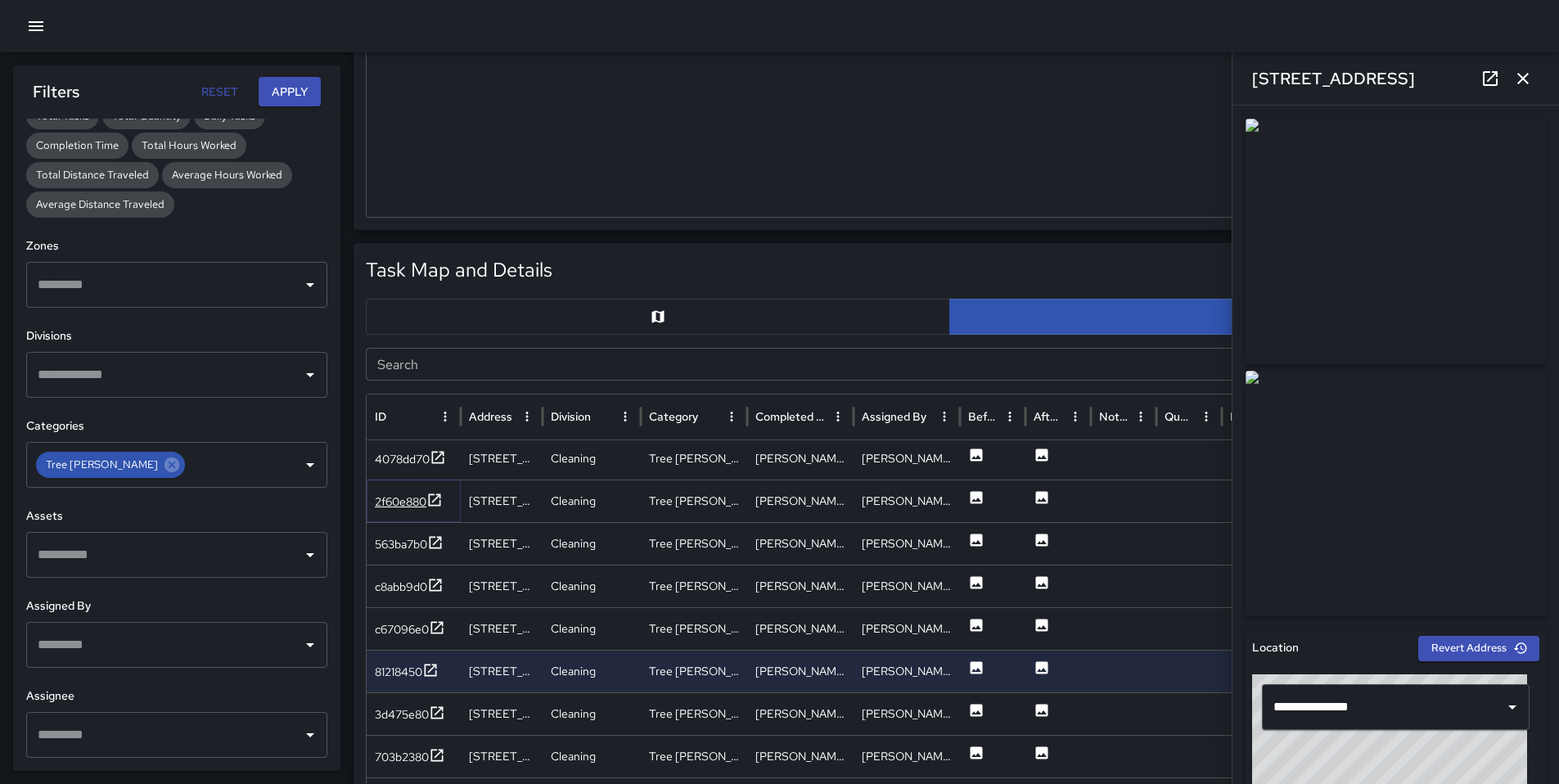
click at [400, 507] on div "2f60e880" at bounding box center [401, 501] width 51 height 16
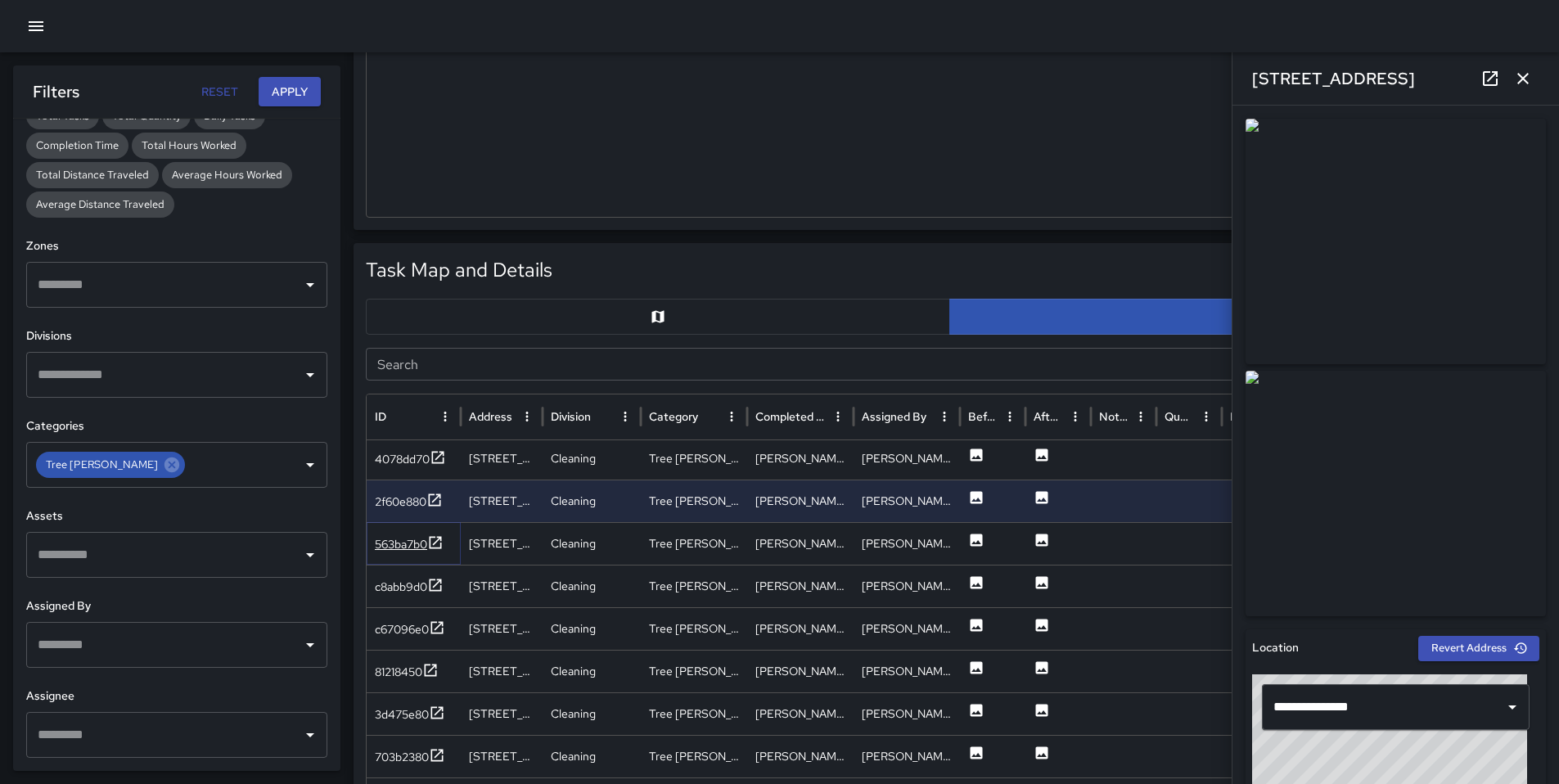
click at [412, 545] on div "563ba7b0" at bounding box center [401, 544] width 52 height 16
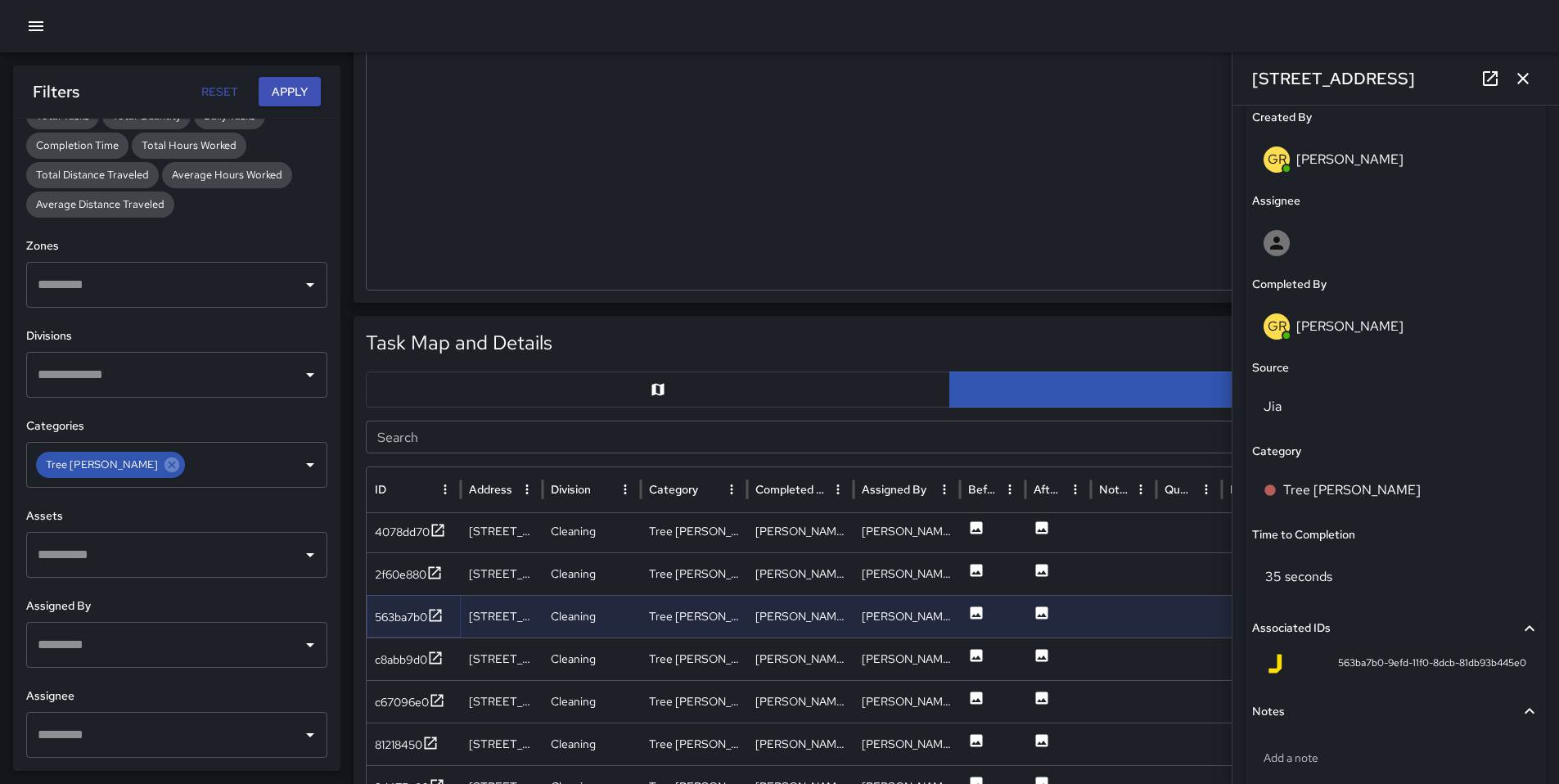
scroll to position [874, 0]
click at [396, 654] on div "c8abb9d0" at bounding box center [401, 659] width 52 height 16
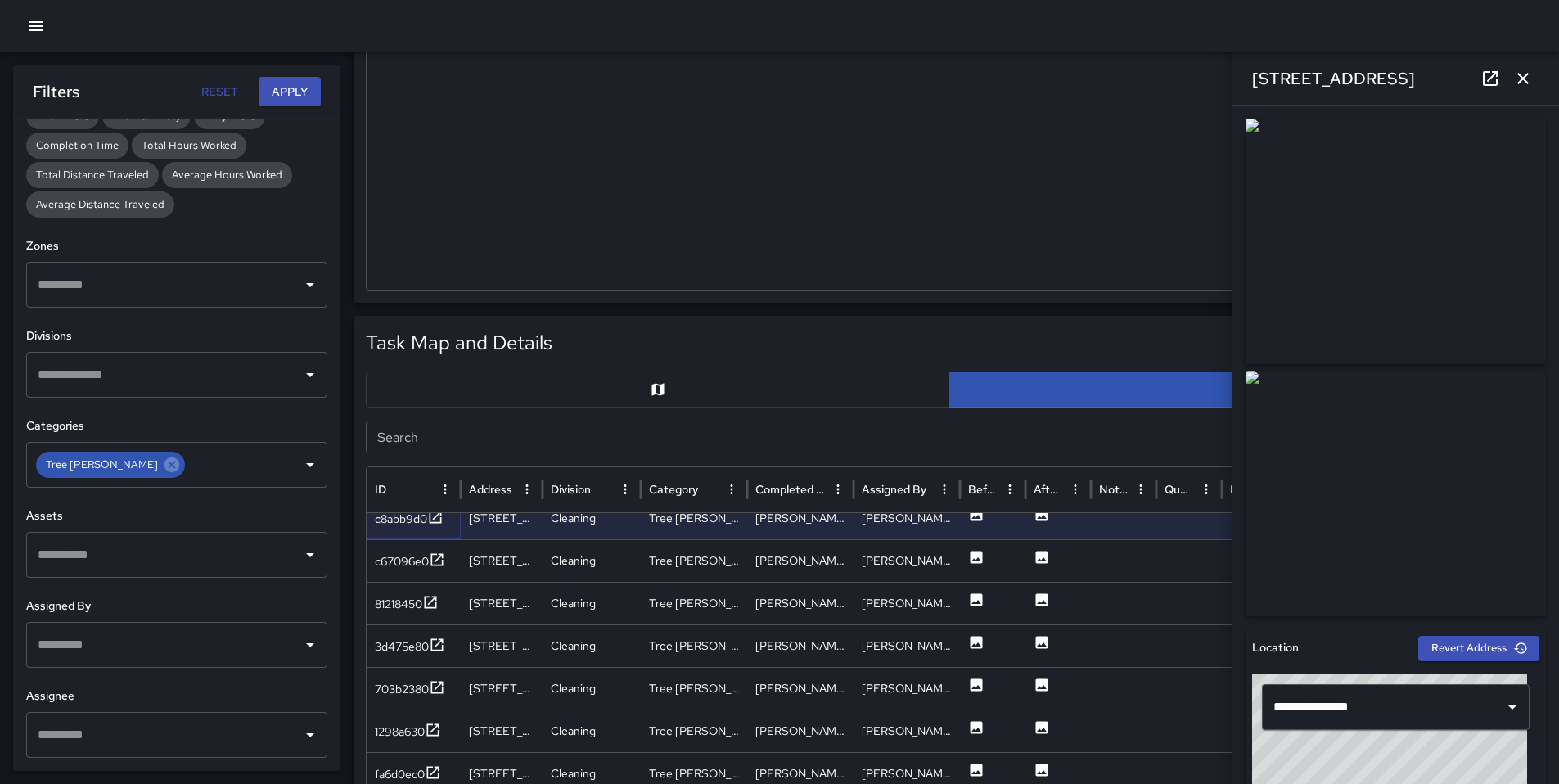
scroll to position [745, 0]
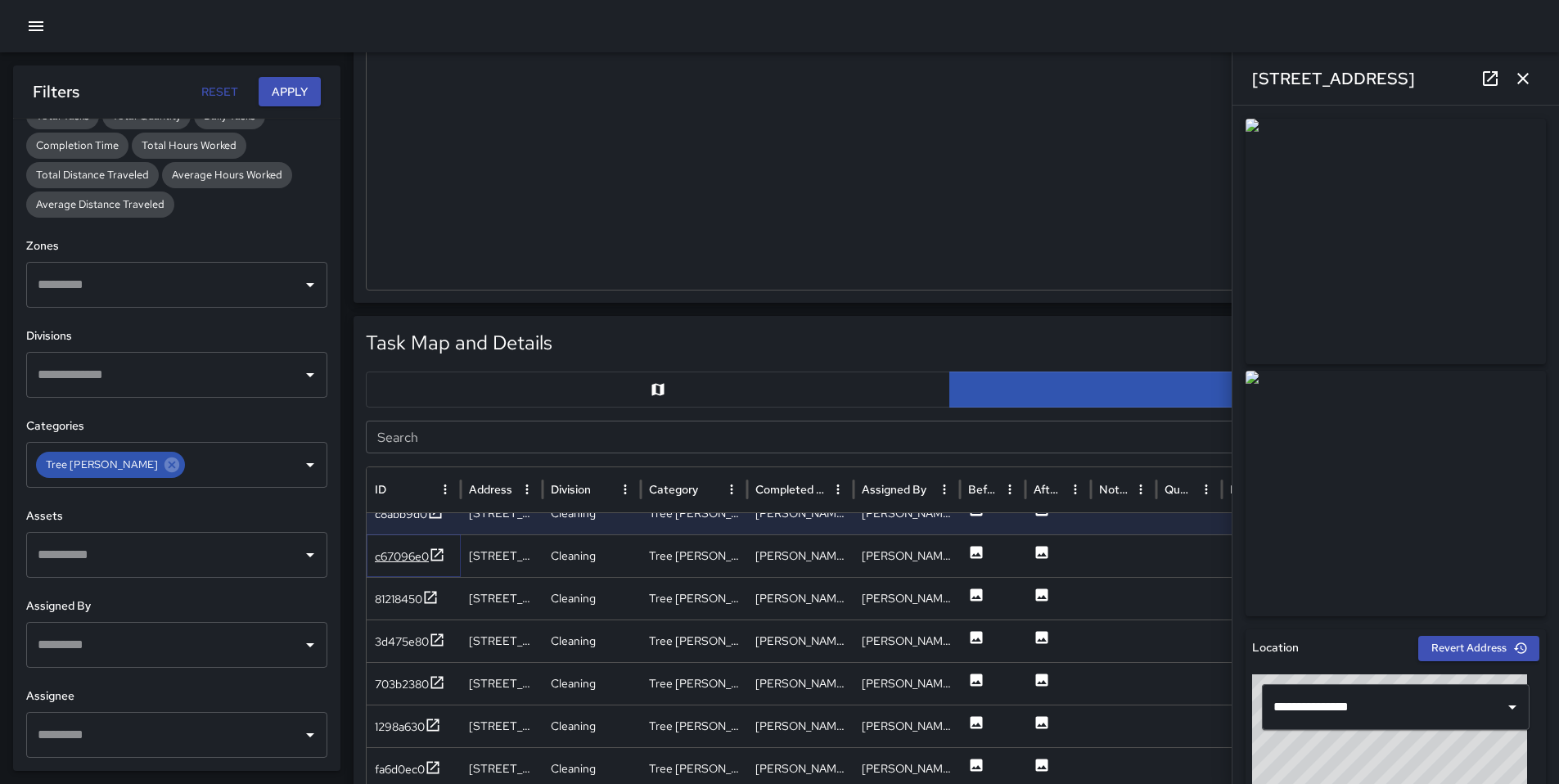
click at [420, 553] on div "c67096e0" at bounding box center [402, 556] width 54 height 16
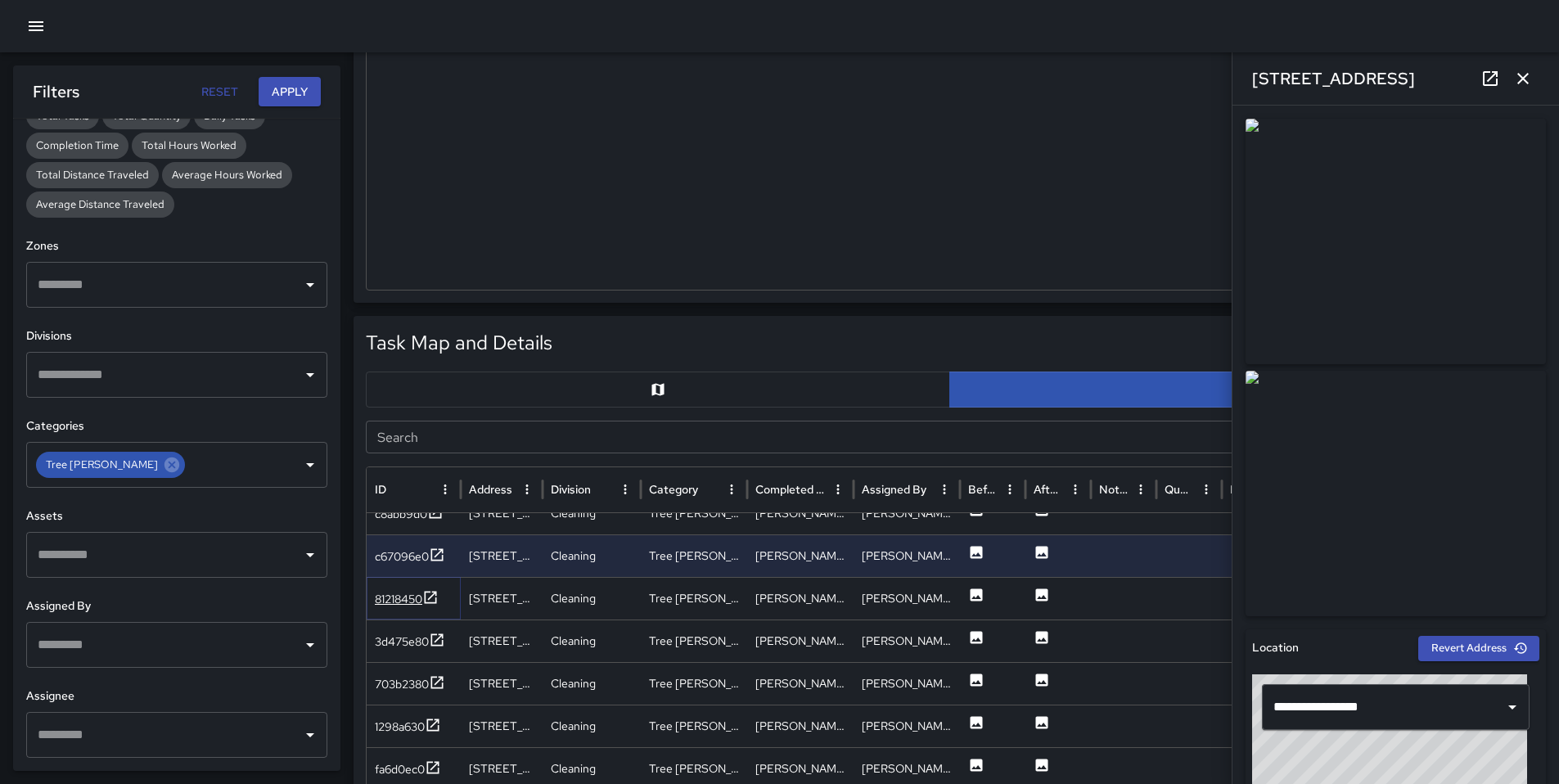
click at [405, 596] on div "81218450" at bounding box center [398, 599] width 47 height 16
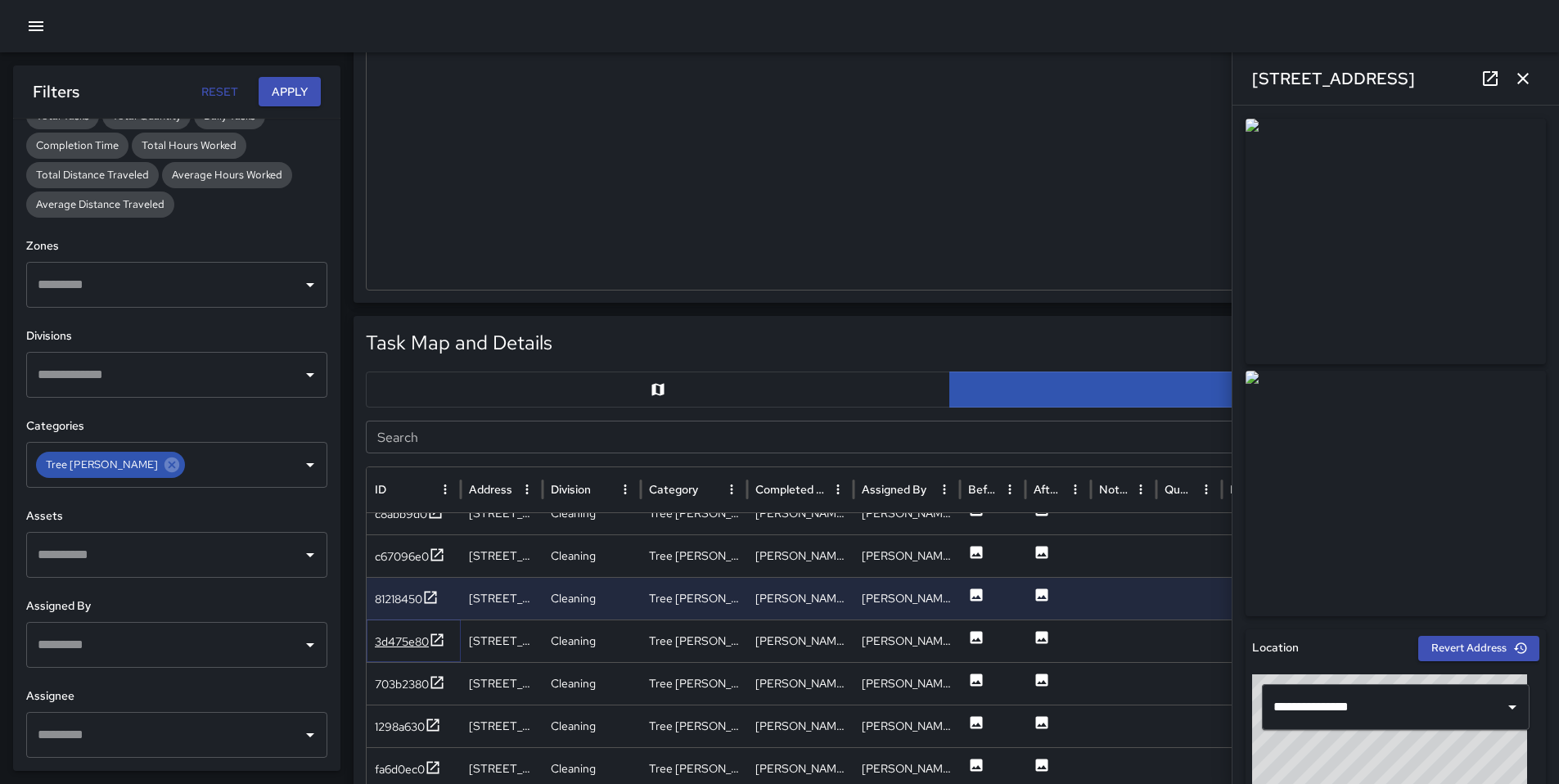
click at [402, 642] on div "3d475e80" at bounding box center [402, 641] width 54 height 16
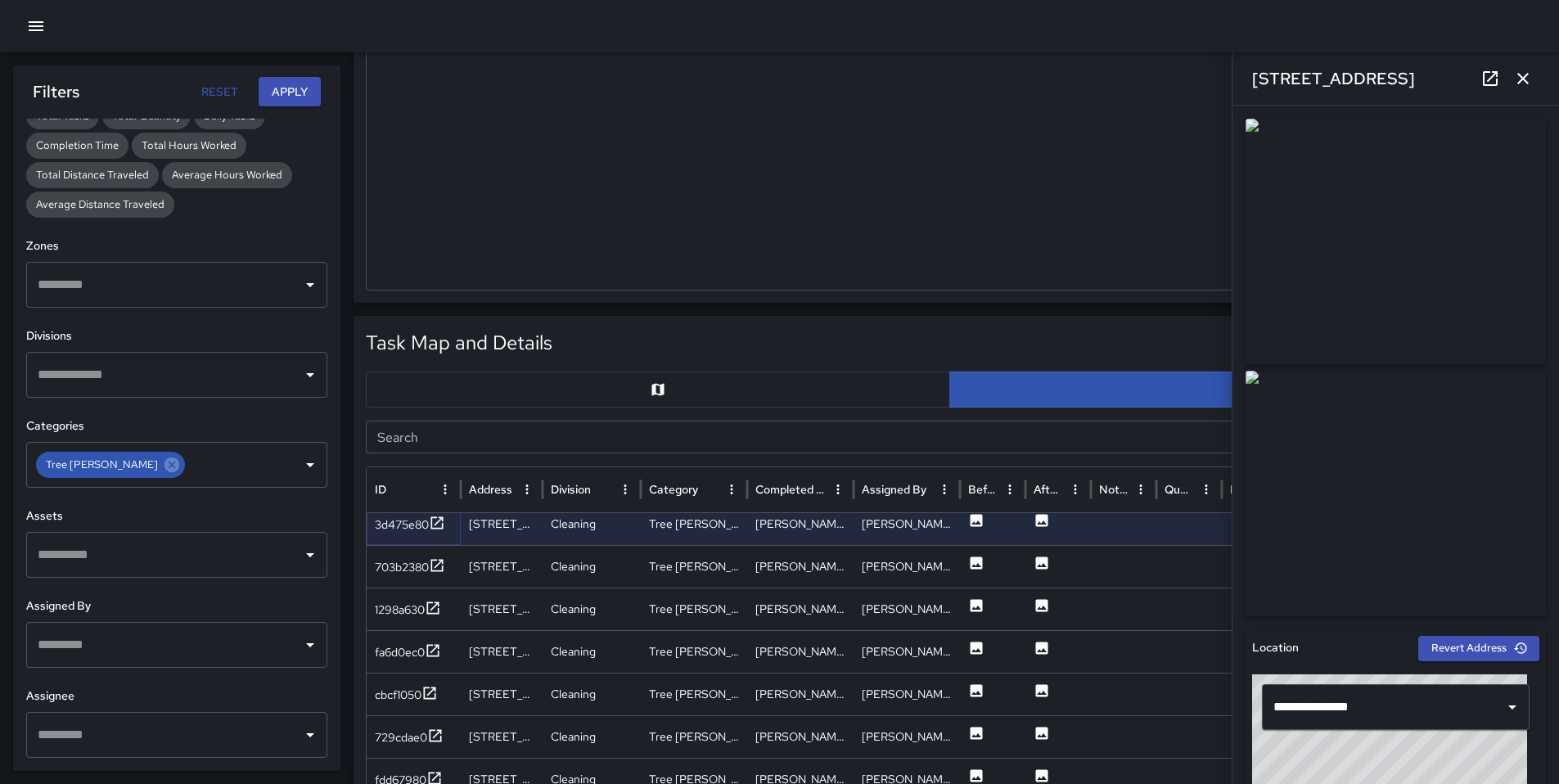
scroll to position [797, 0]
click at [389, 566] on div "703b2380" at bounding box center [402, 567] width 54 height 16
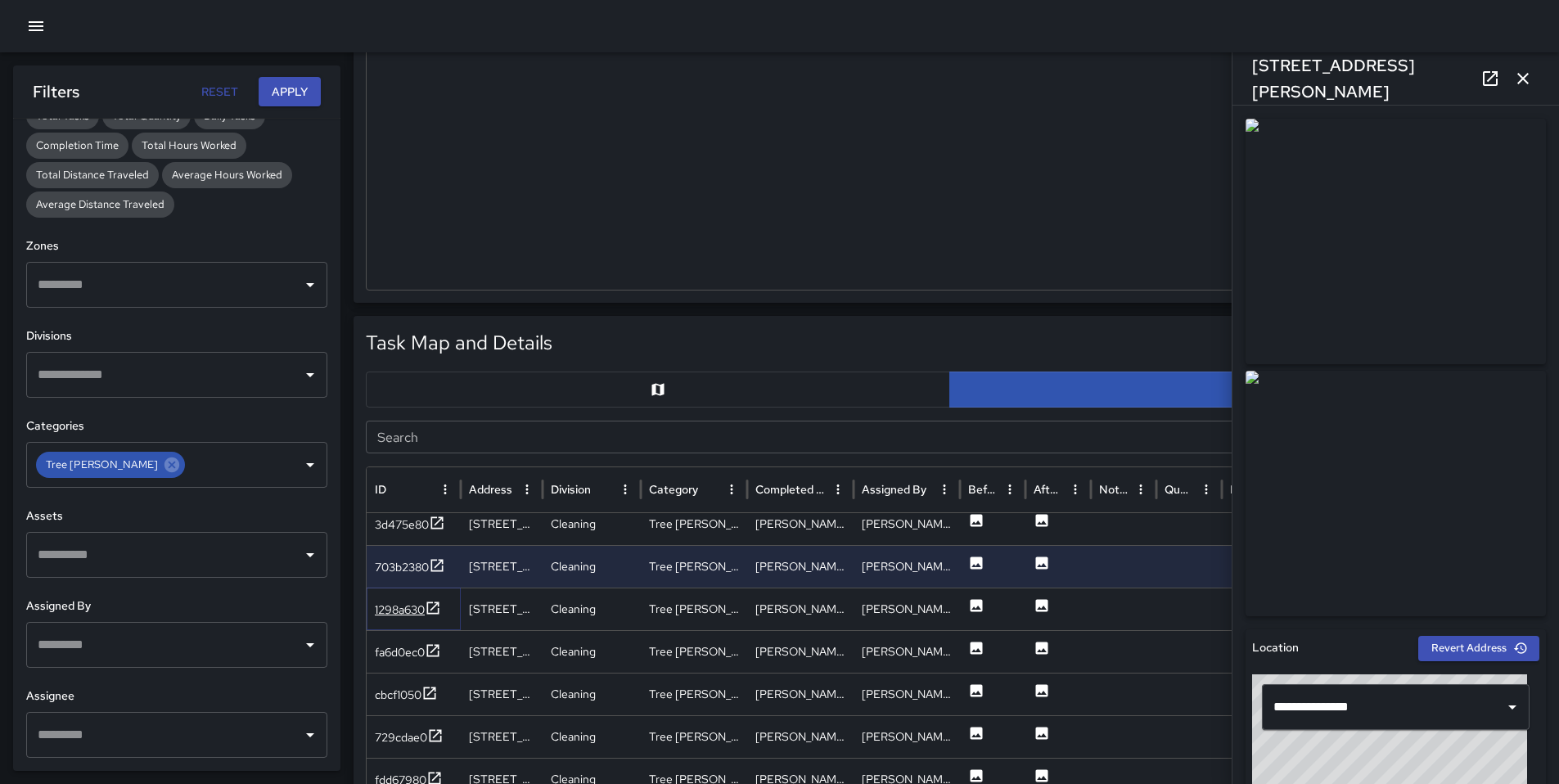
click at [396, 606] on div "1298a630" at bounding box center [400, 609] width 50 height 16
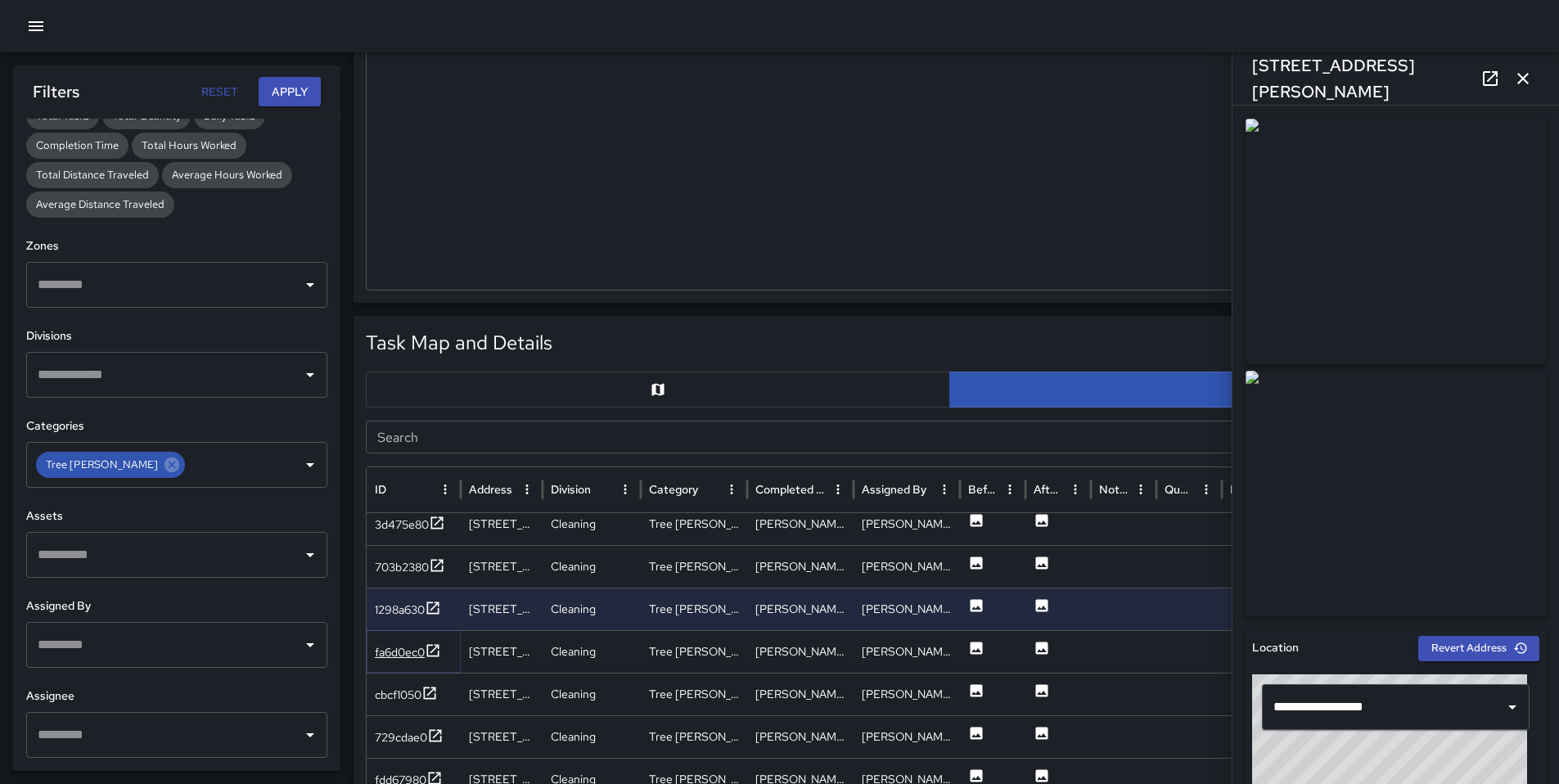
click at [401, 644] on div "fa6d0ec0" at bounding box center [400, 652] width 50 height 16
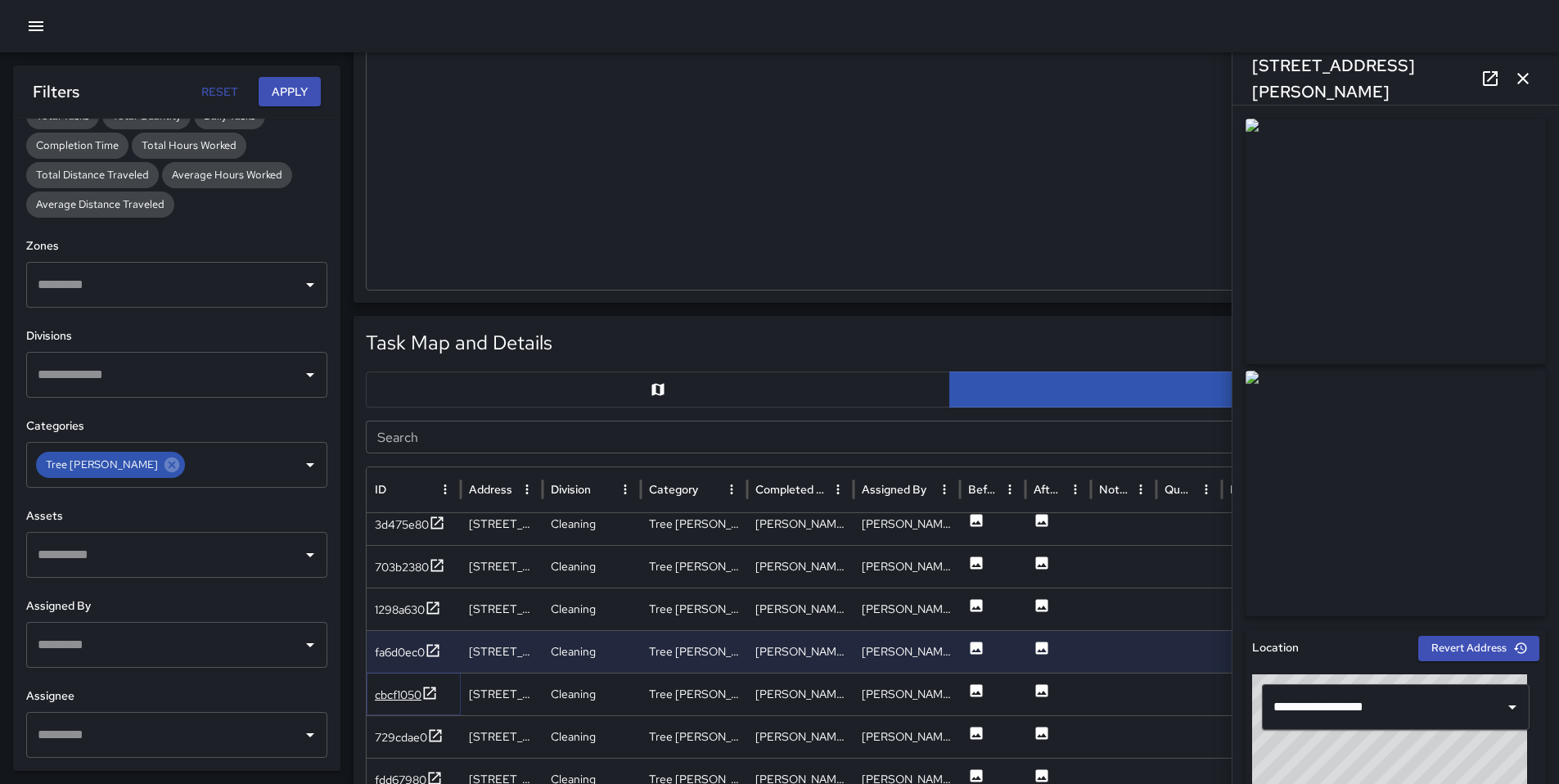
click at [394, 697] on div "cbcf1050" at bounding box center [398, 694] width 46 height 16
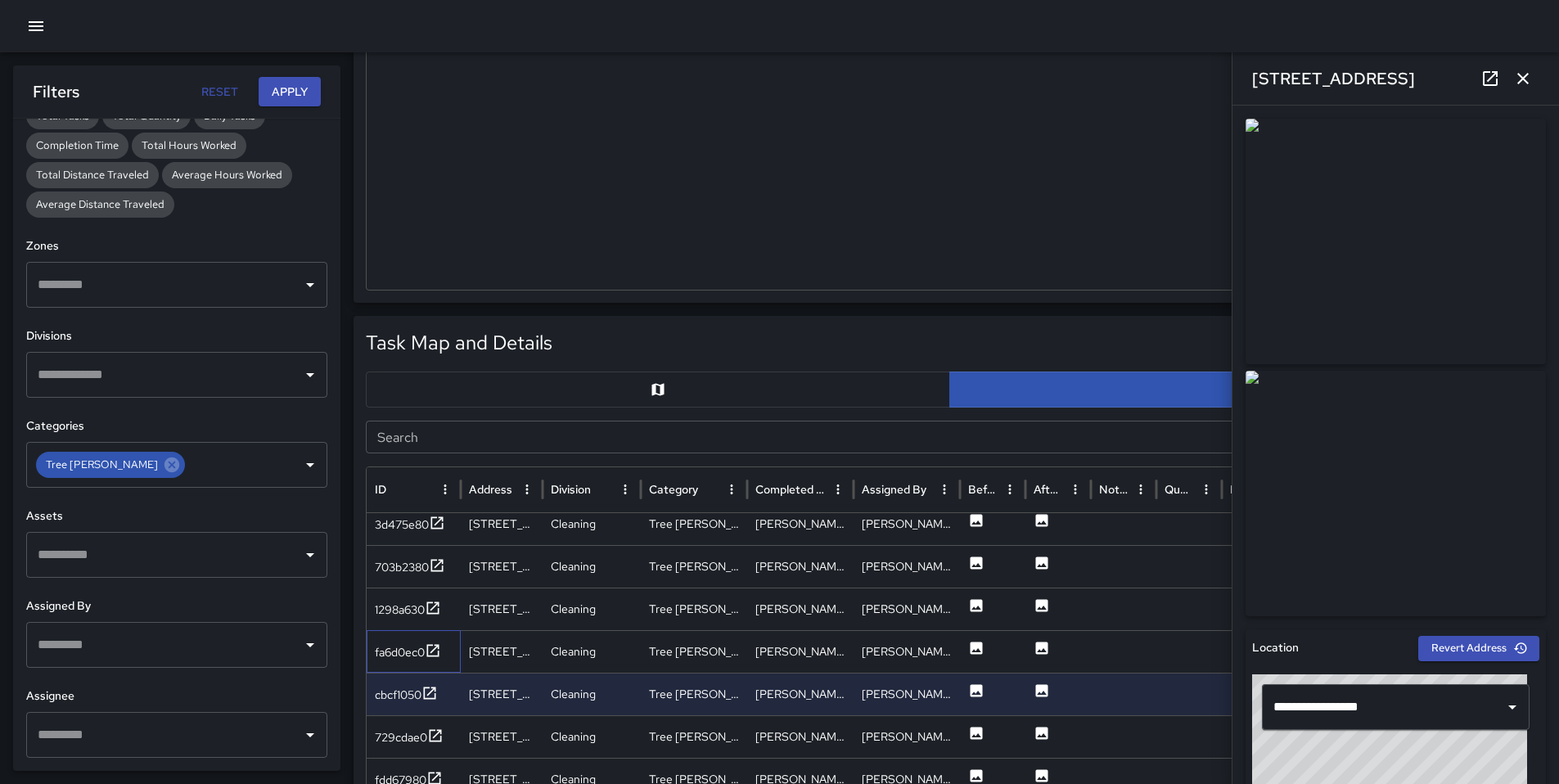
click at [394, 665] on div "fa6d0ec0" at bounding box center [414, 652] width 94 height 43
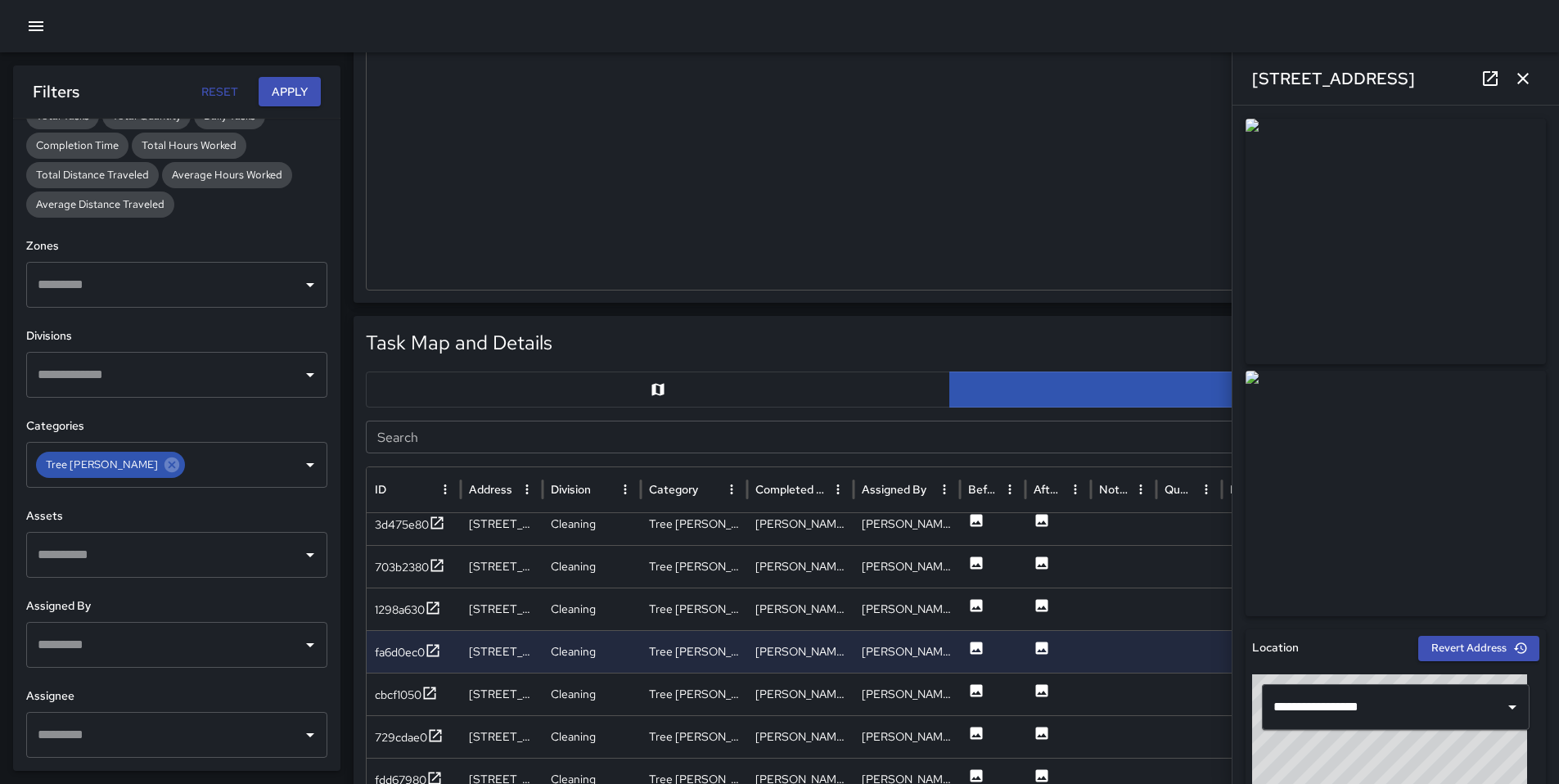
click at [1494, 77] on icon at bounding box center [1490, 78] width 20 height 20
click at [828, 118] on div at bounding box center [949, 88] width 1166 height 401
click at [1474, 39] on div at bounding box center [779, 26] width 1559 height 52
drag, startPoint x: 890, startPoint y: 226, endPoint x: 951, endPoint y: 210, distance: 63.1
click at [891, 226] on div at bounding box center [949, 88] width 1166 height 401
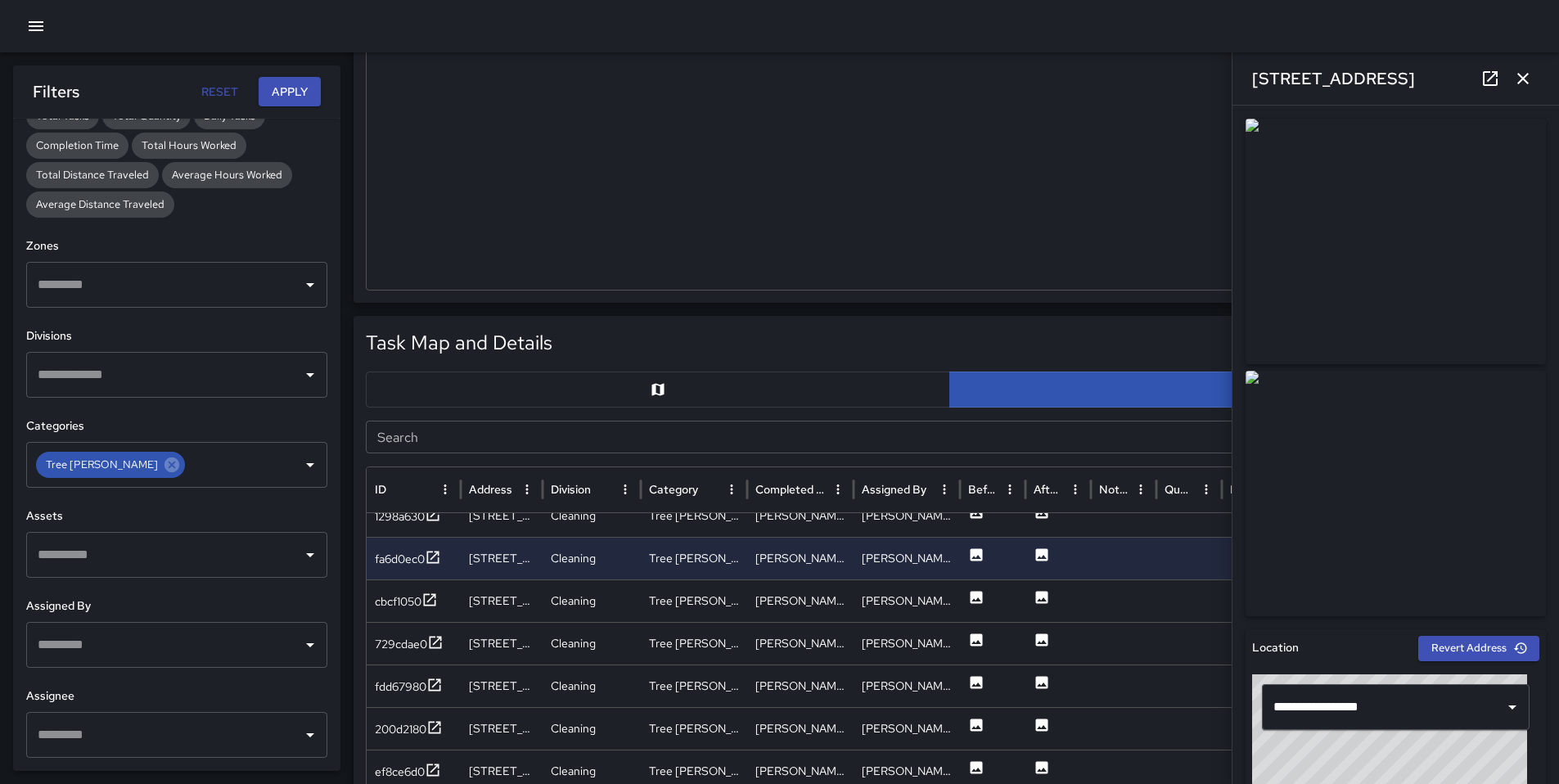
scroll to position [962, 0]
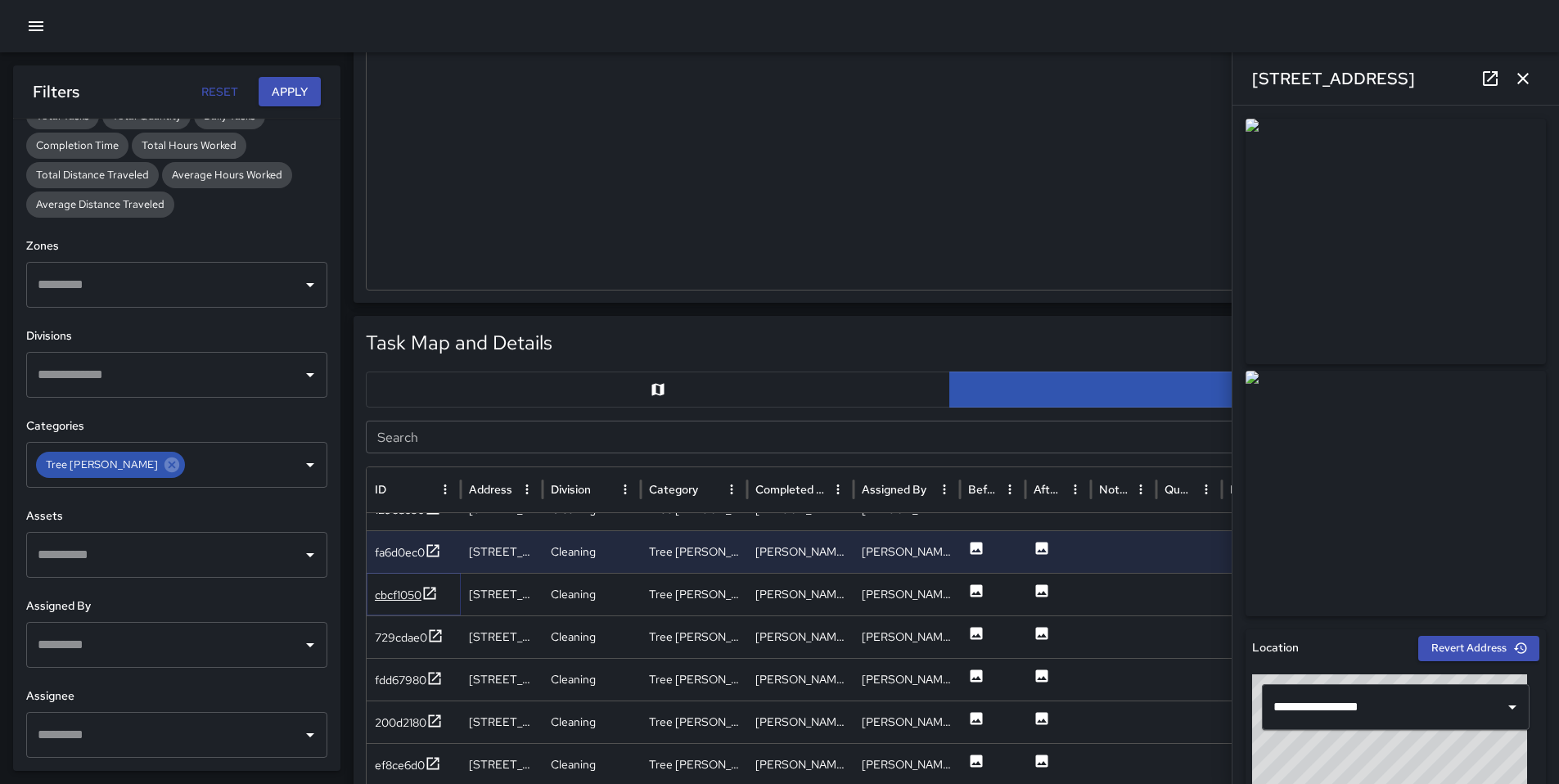
click at [417, 594] on div "cbcf1050" at bounding box center [398, 594] width 46 height 16
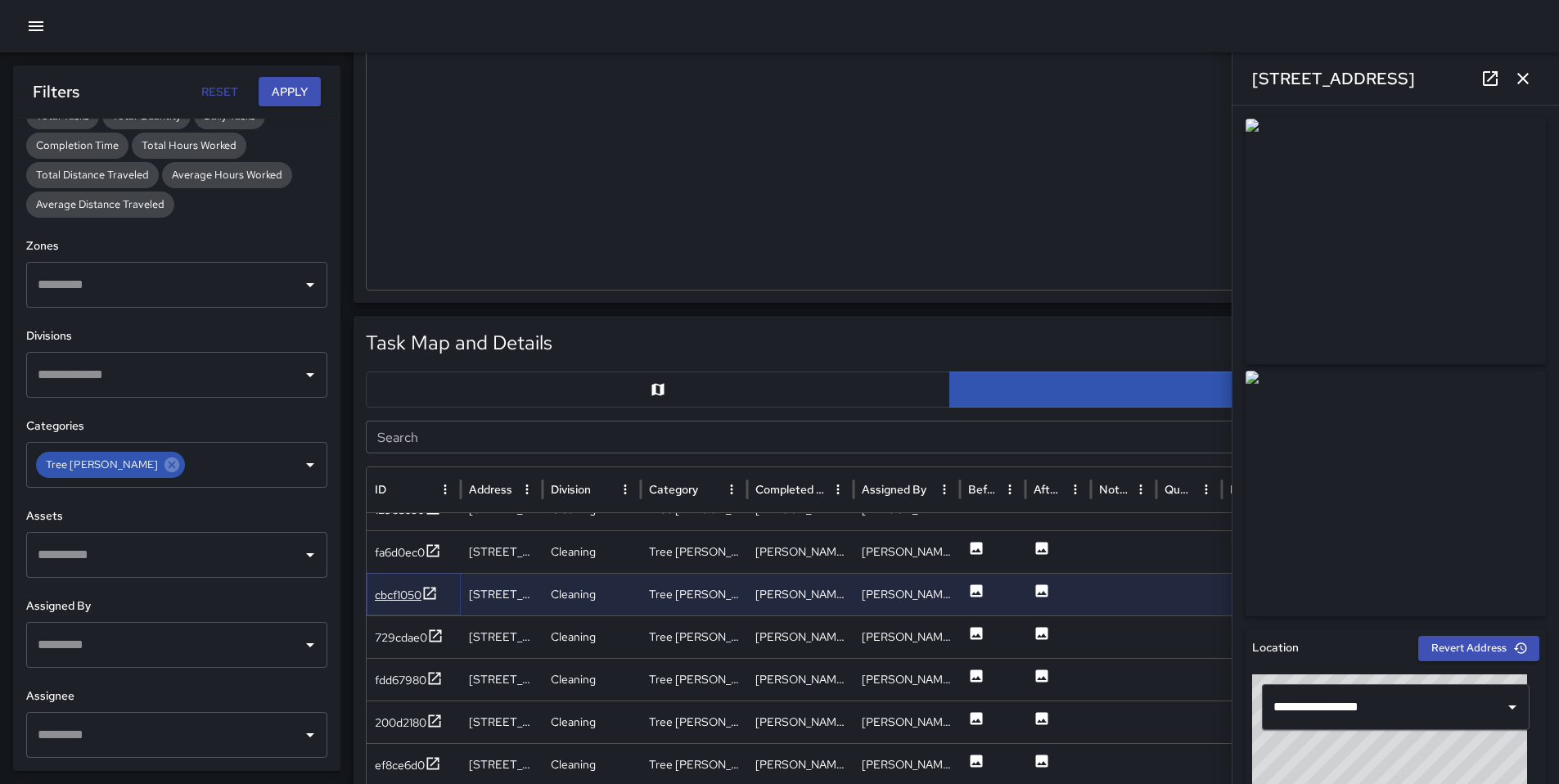
click at [417, 594] on div "cbcf1050" at bounding box center [398, 594] width 46 height 16
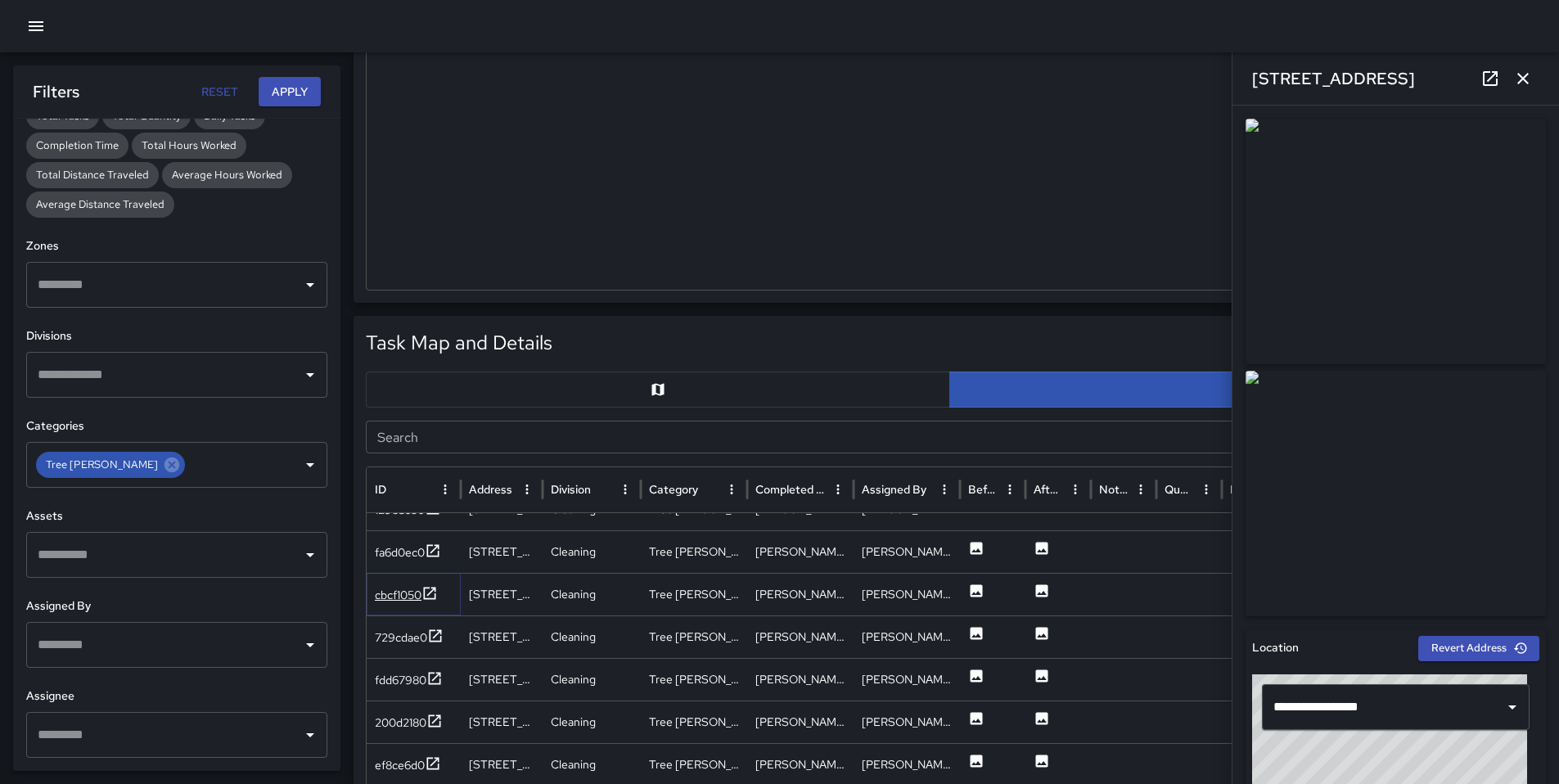
click at [408, 593] on div "cbcf1050" at bounding box center [398, 594] width 46 height 16
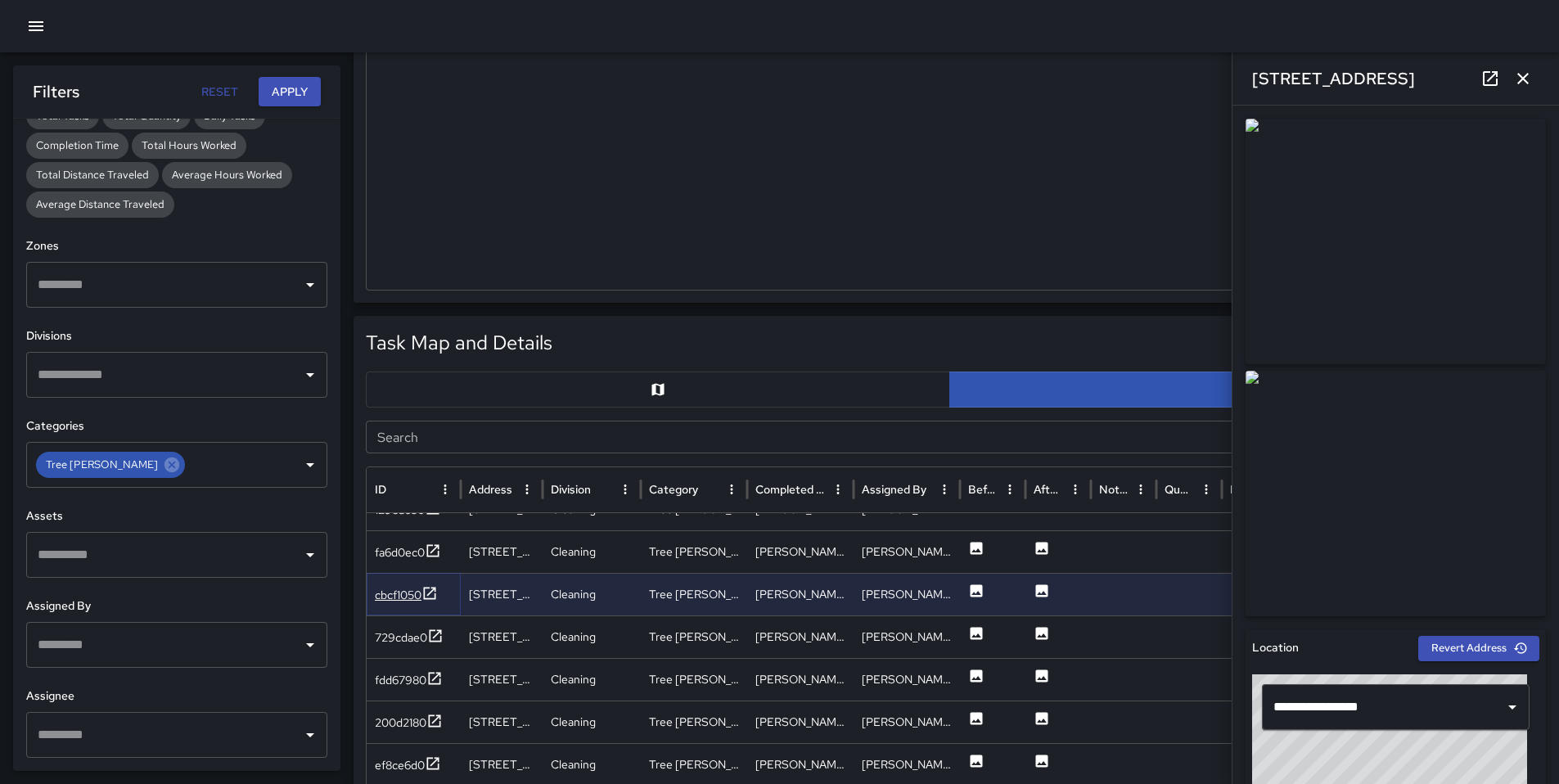
click at [408, 593] on div "cbcf1050" at bounding box center [398, 594] width 46 height 16
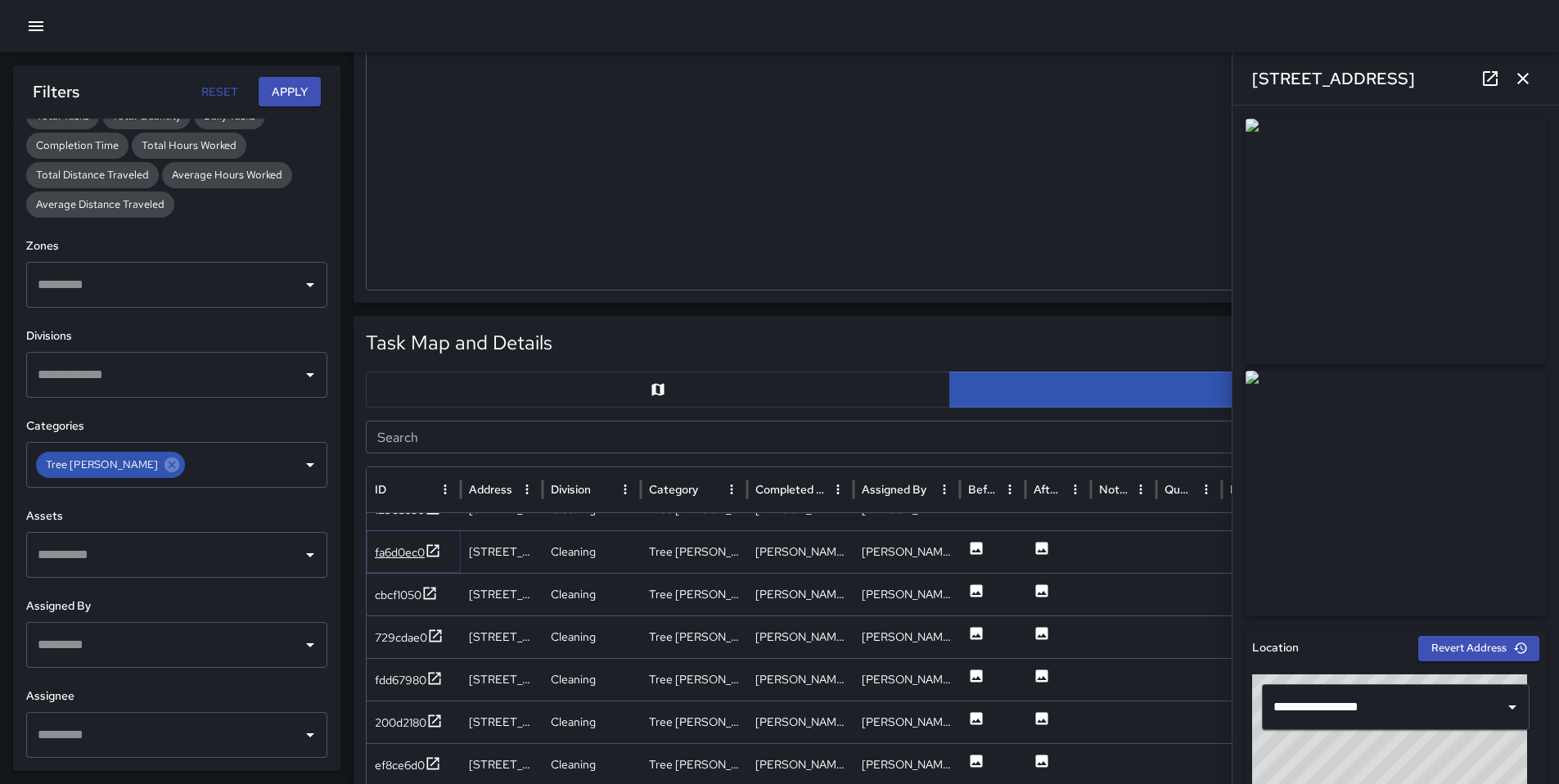
click at [401, 560] on div "fa6d0ec0" at bounding box center [400, 552] width 50 height 16
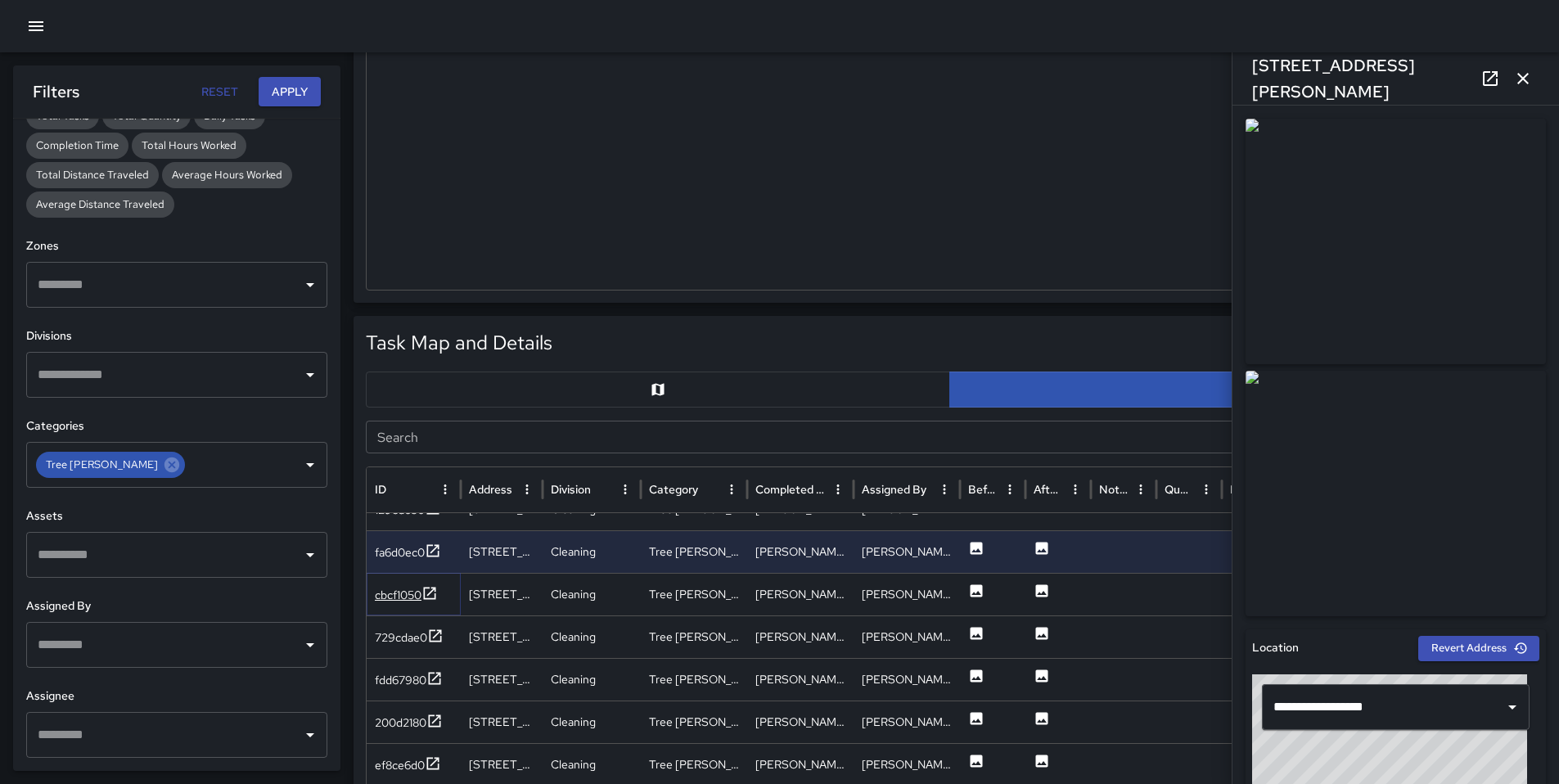
click at [406, 600] on div "cbcf1050" at bounding box center [398, 594] width 46 height 16
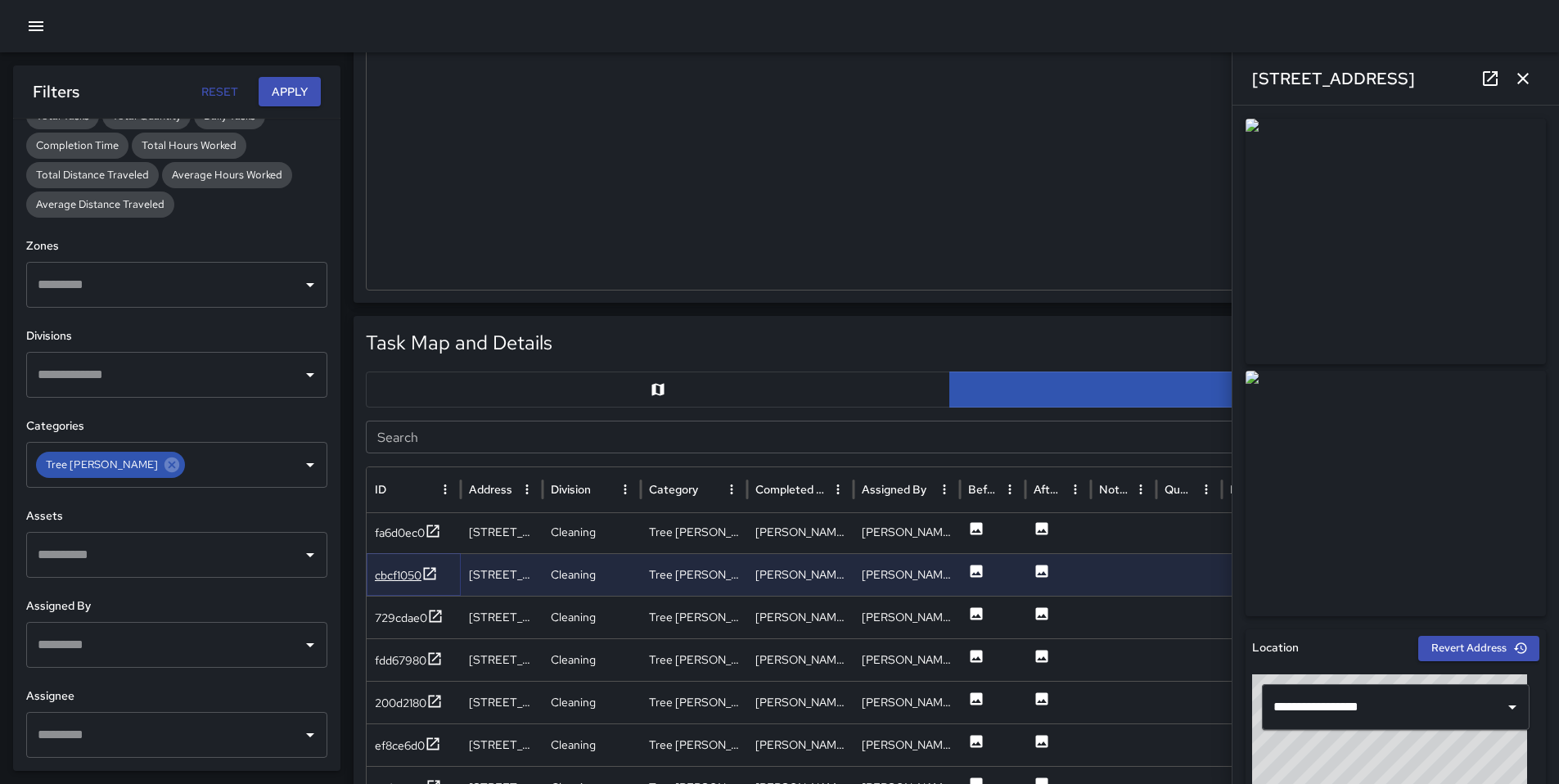
scroll to position [984, 0]
click at [408, 618] on div "729cdae0" at bounding box center [401, 615] width 52 height 16
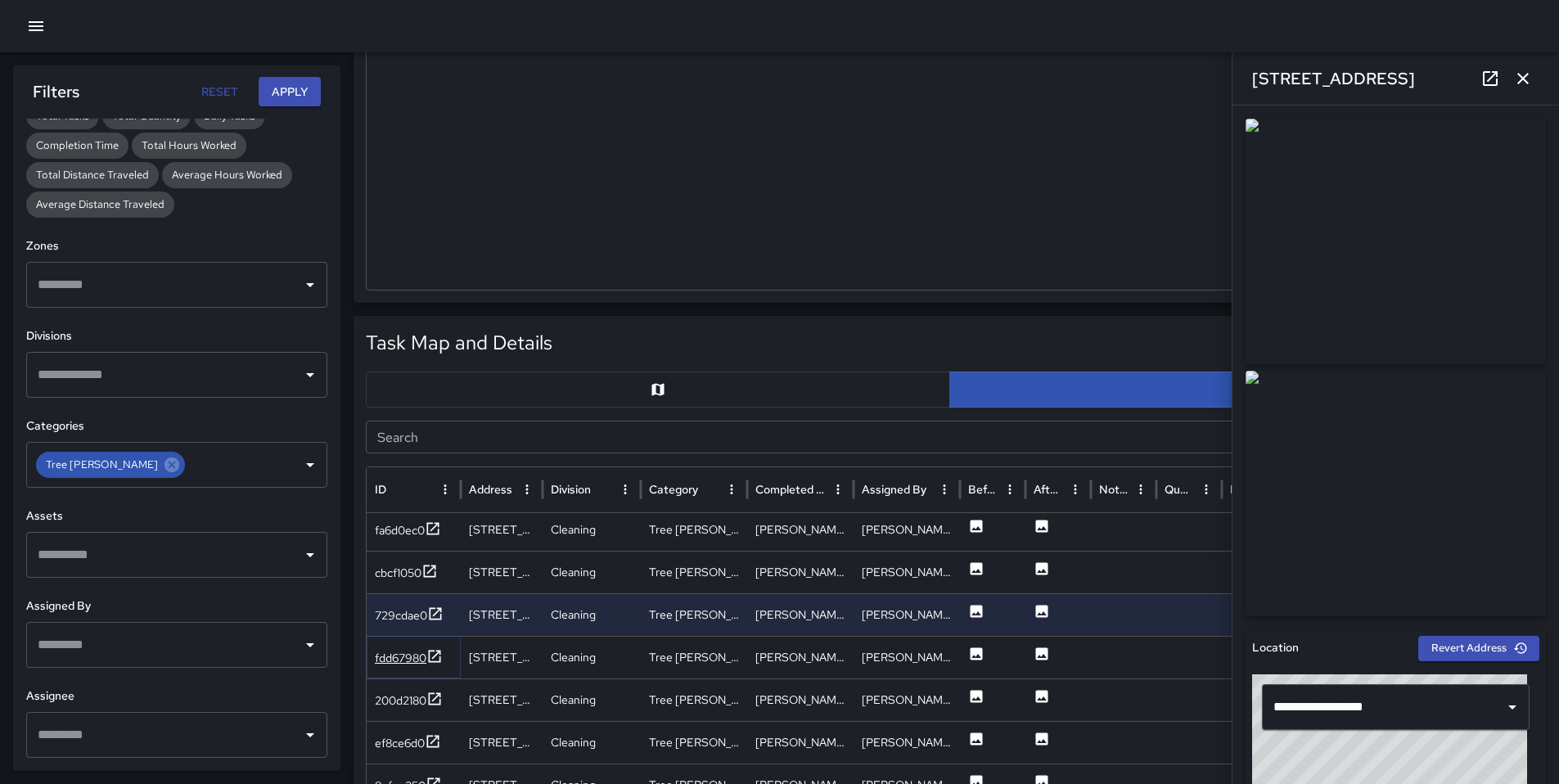
click at [401, 654] on div "fdd67980" at bounding box center [401, 657] width 51 height 16
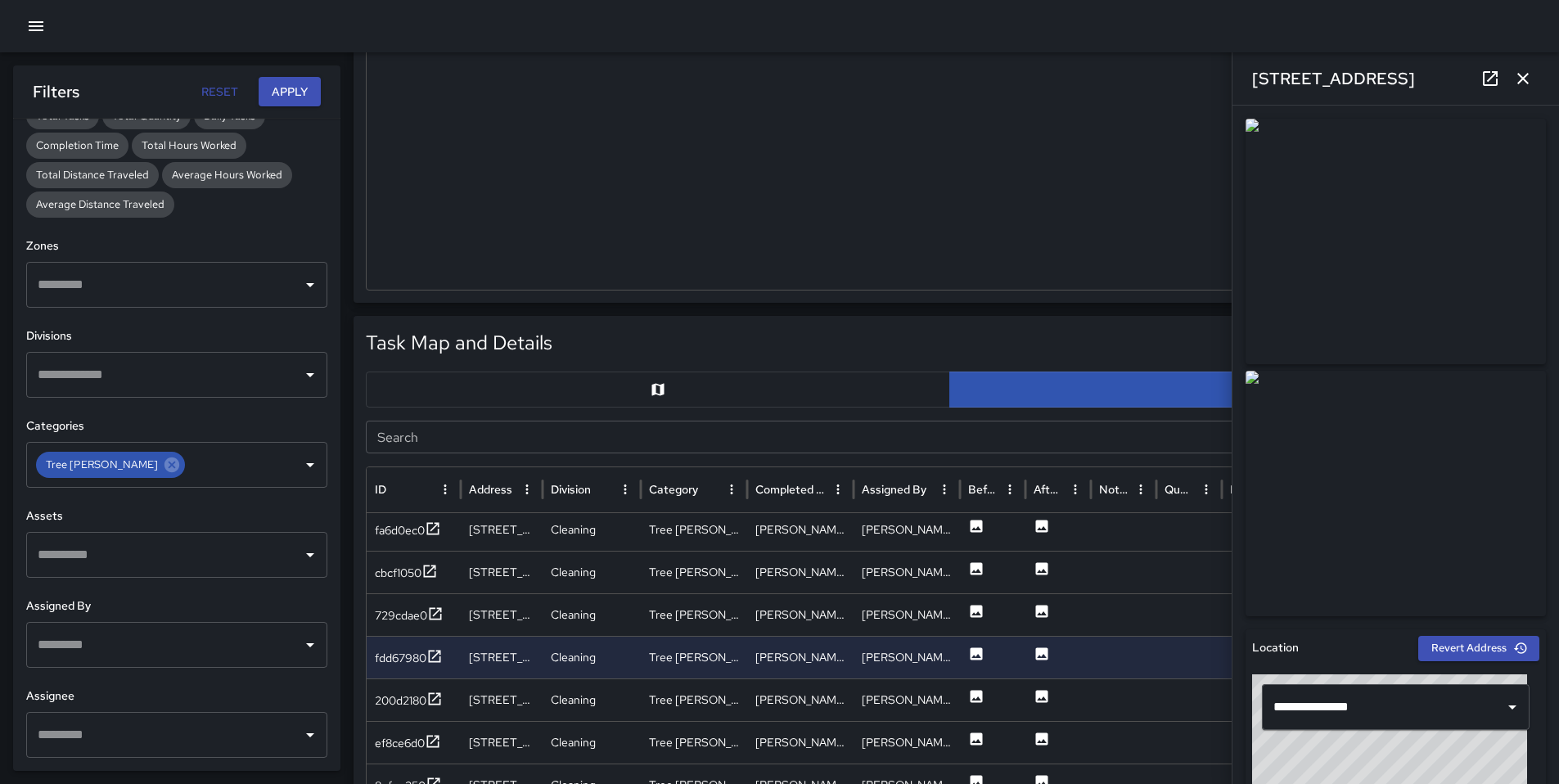
click at [925, 149] on div at bounding box center [949, 88] width 1166 height 401
click at [396, 699] on div "200d2180" at bounding box center [401, 700] width 51 height 16
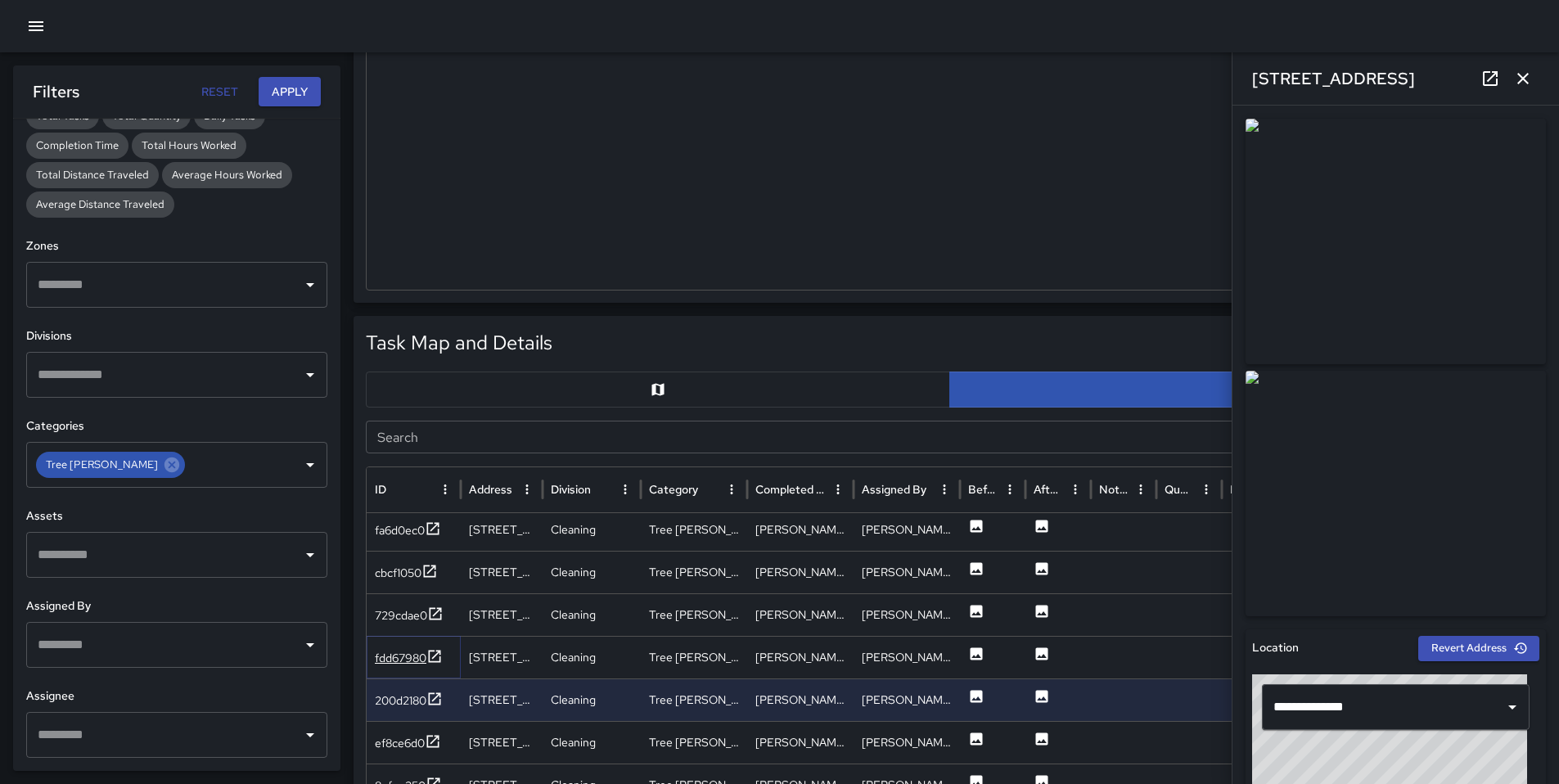
click at [395, 654] on div "fdd67980" at bounding box center [401, 657] width 51 height 16
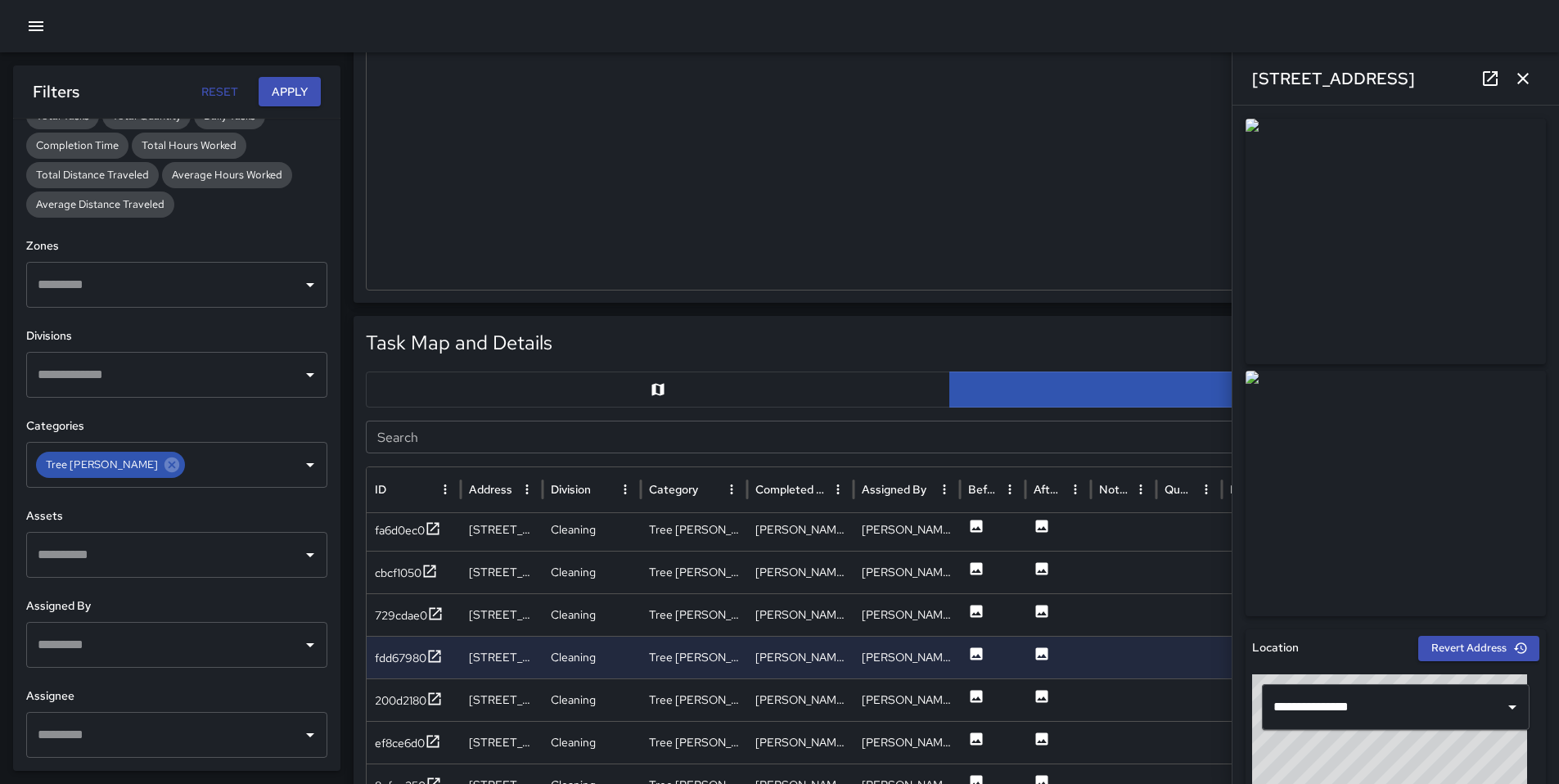
click at [1074, 150] on div at bounding box center [949, 88] width 1166 height 401
click at [1462, 32] on div at bounding box center [779, 26] width 1559 height 52
click at [1012, 127] on div at bounding box center [949, 88] width 1166 height 401
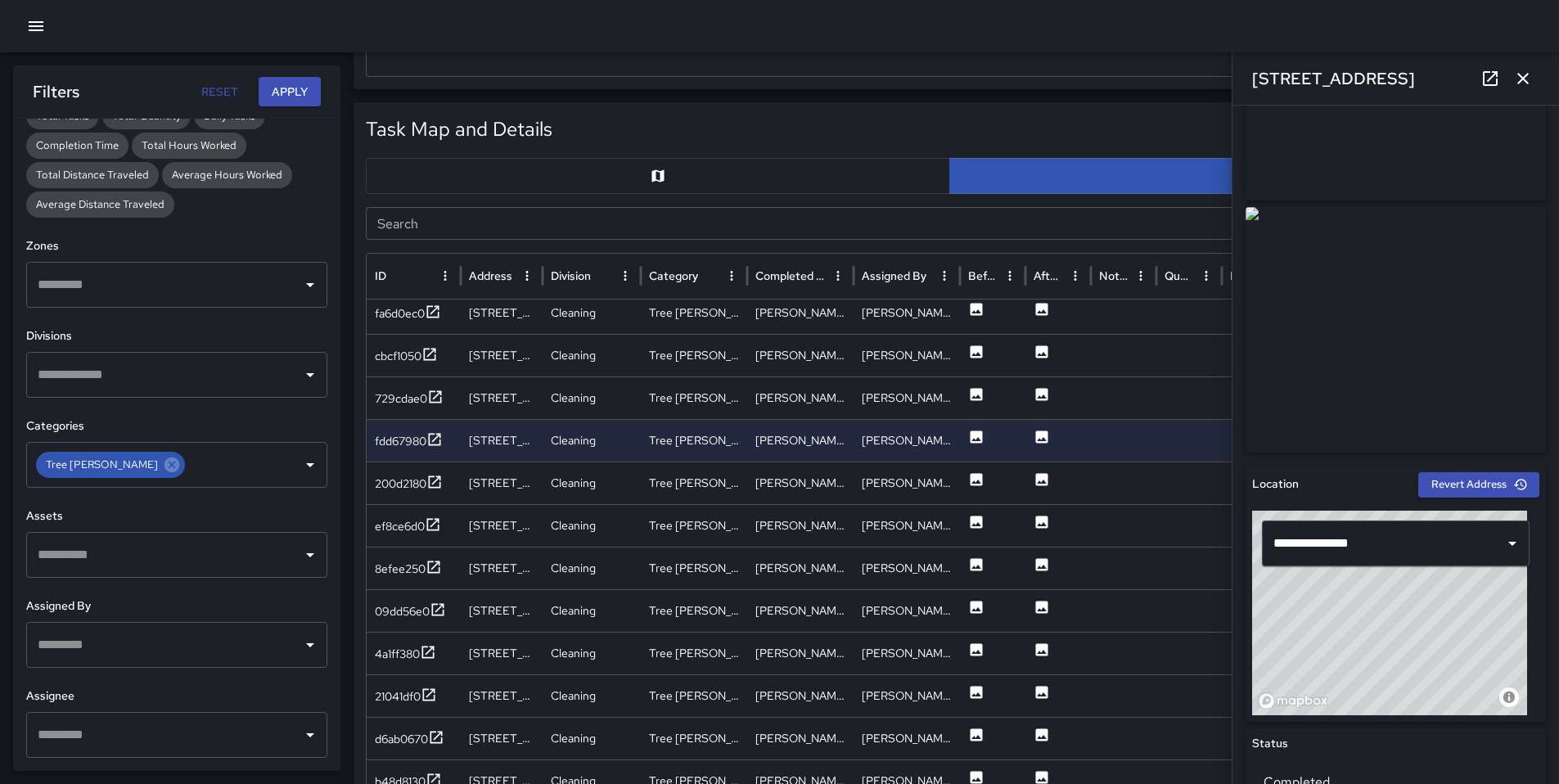
scroll to position [601, 0]
click at [392, 477] on div "200d2180" at bounding box center [401, 482] width 51 height 16
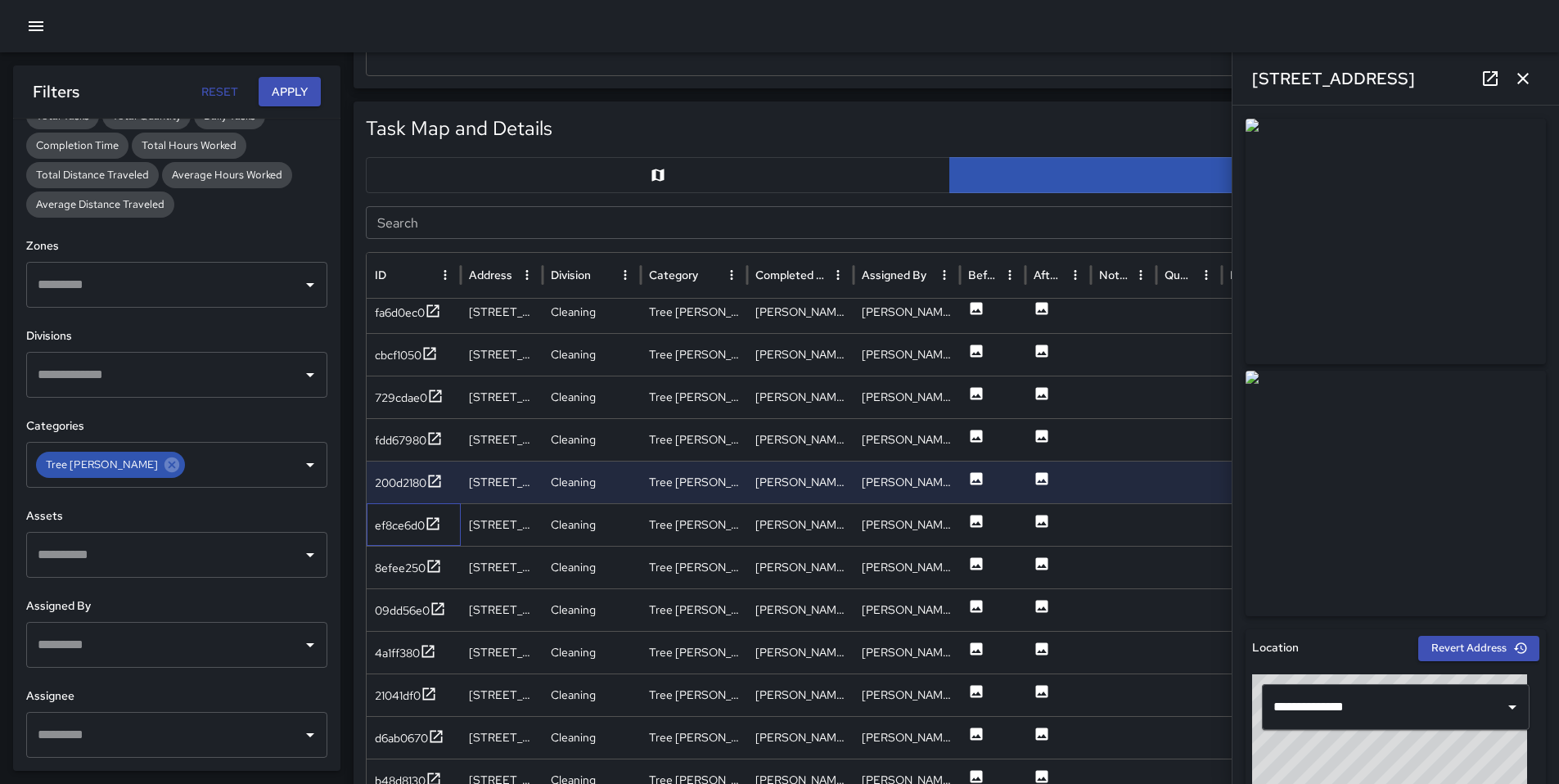
click at [396, 511] on div "ef8ce6d0" at bounding box center [414, 525] width 94 height 43
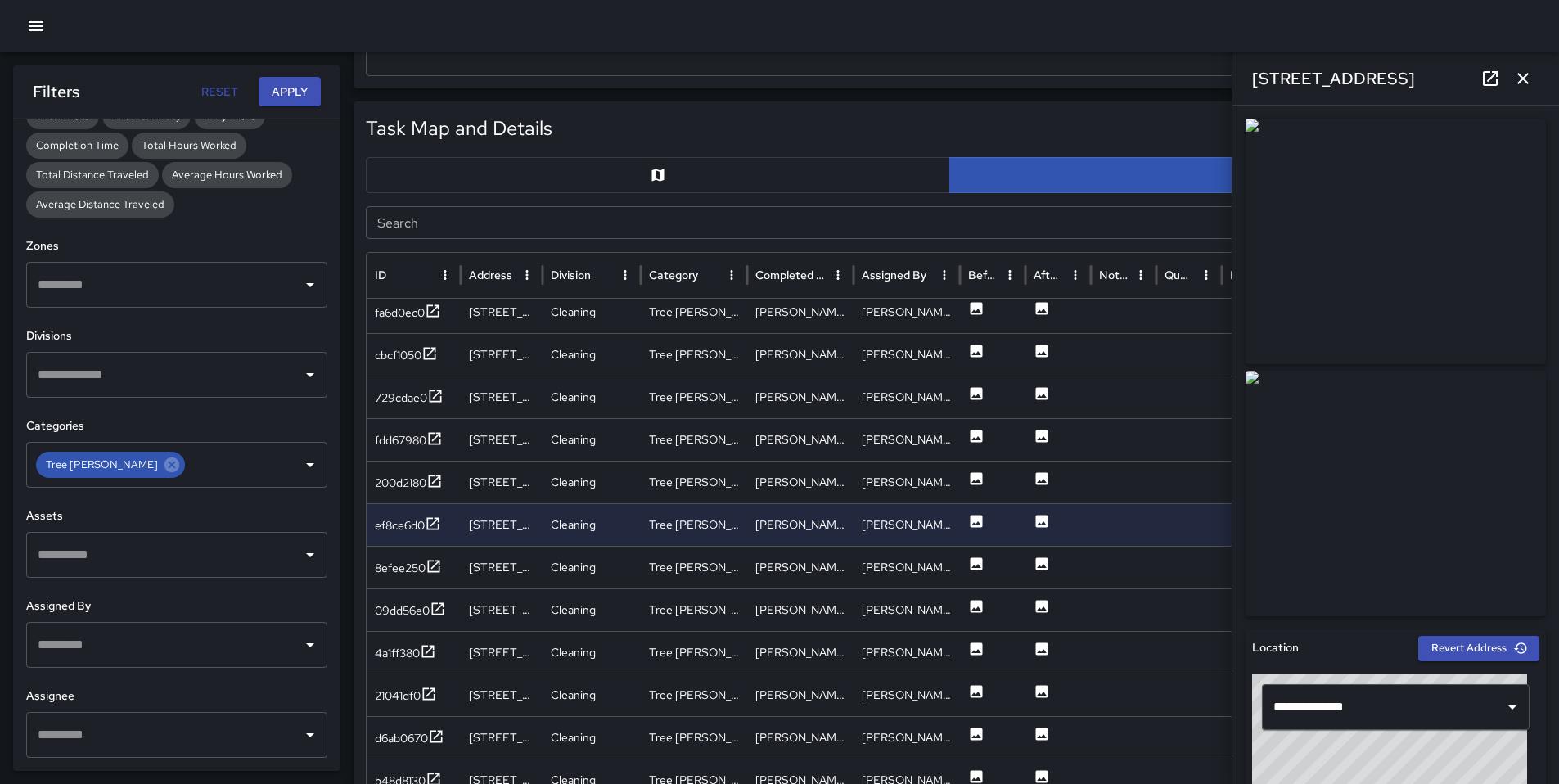
click at [1046, 39] on div at bounding box center [779, 26] width 1559 height 52
click at [1090, 104] on div "Task Map and Details Export CSV Export Images Search Search ID Address Division…" at bounding box center [950, 510] width 1193 height 817
click at [1458, 96] on div "275 8th Street" at bounding box center [1396, 78] width 327 height 52
click at [989, 42] on div at bounding box center [779, 26] width 1559 height 52
drag, startPoint x: 1452, startPoint y: 20, endPoint x: 1487, endPoint y: 19, distance: 35.0
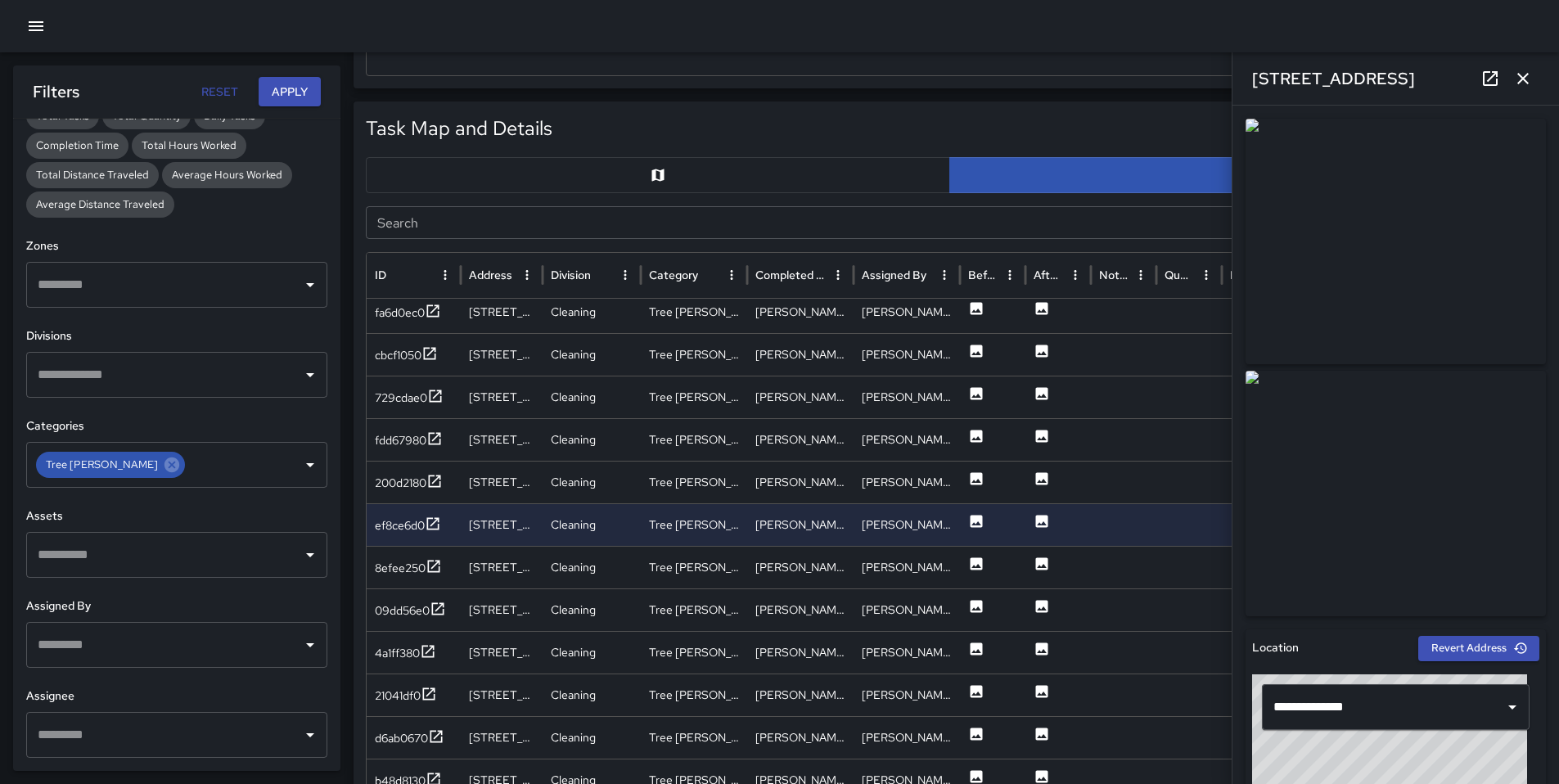
click at [1452, 20] on div at bounding box center [779, 26] width 1559 height 52
click at [1487, 19] on div at bounding box center [779, 26] width 1559 height 52
click at [1479, 9] on div at bounding box center [779, 26] width 1559 height 52
click at [396, 565] on div "8efee250" at bounding box center [400, 568] width 51 height 16
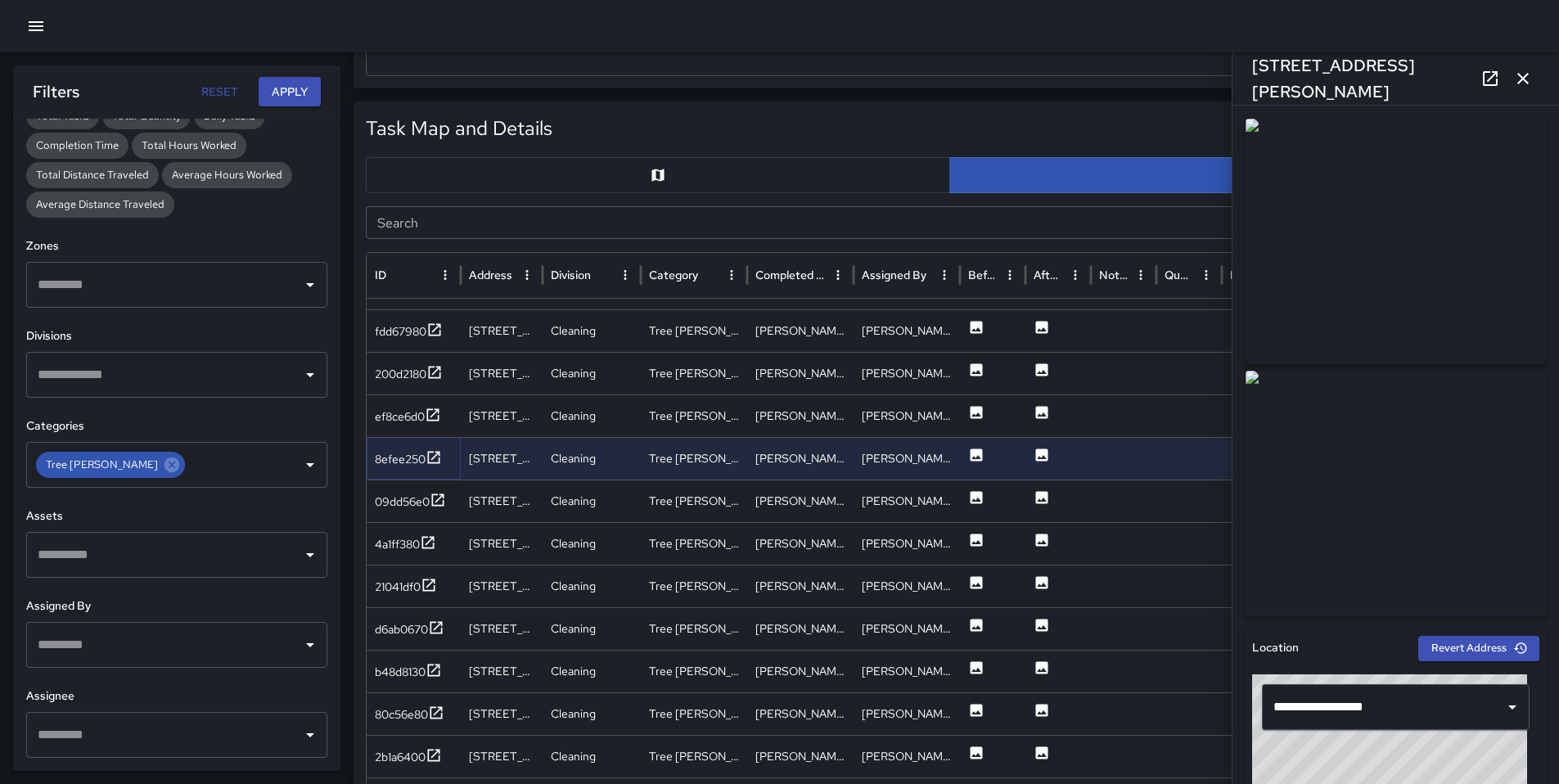
scroll to position [1097, 0]
click at [393, 507] on div "09dd56e0" at bounding box center [402, 499] width 55 height 16
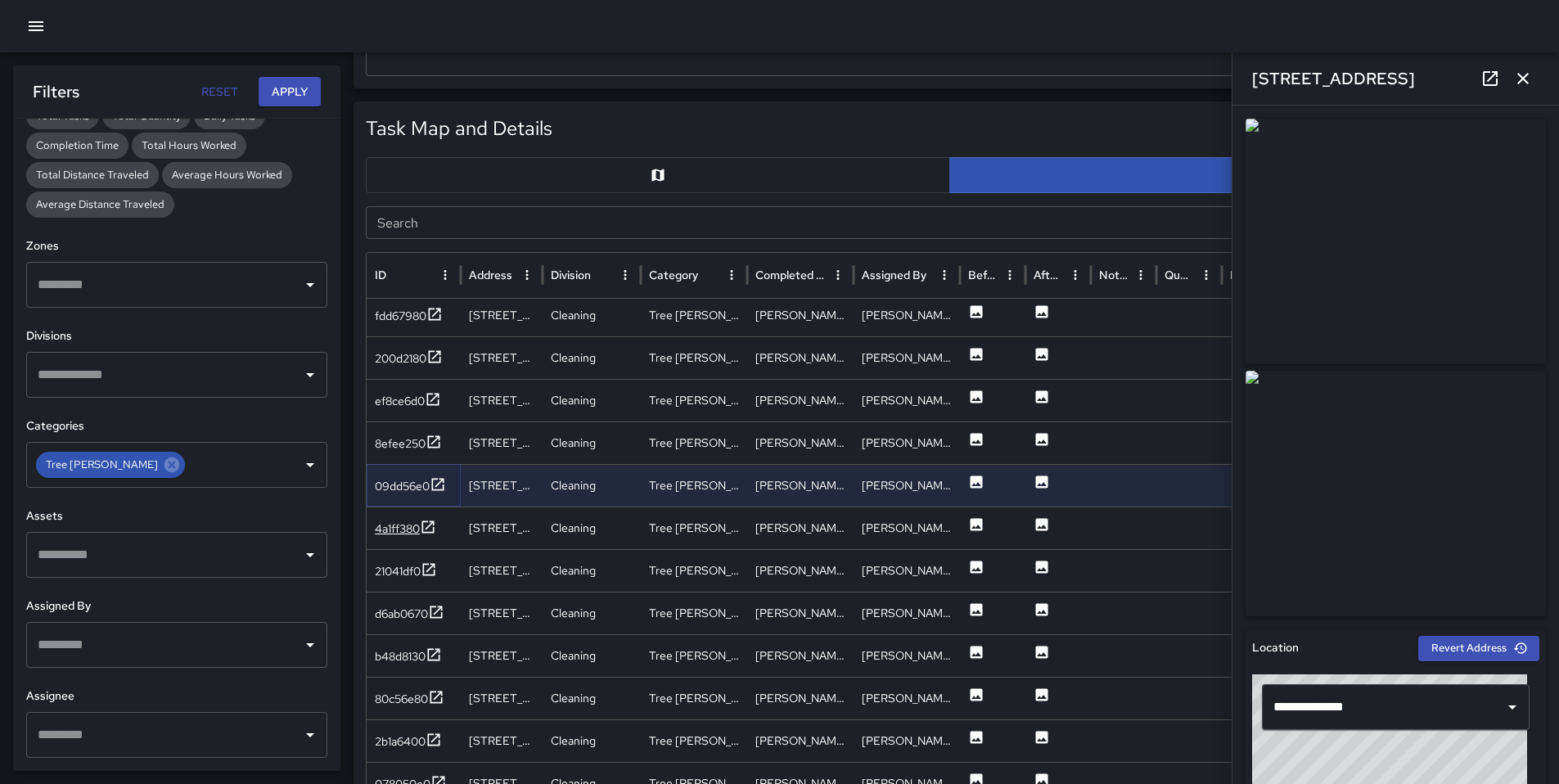
scroll to position [1030, 0]
click at [403, 525] on div "4a1ff380" at bounding box center [397, 526] width 45 height 16
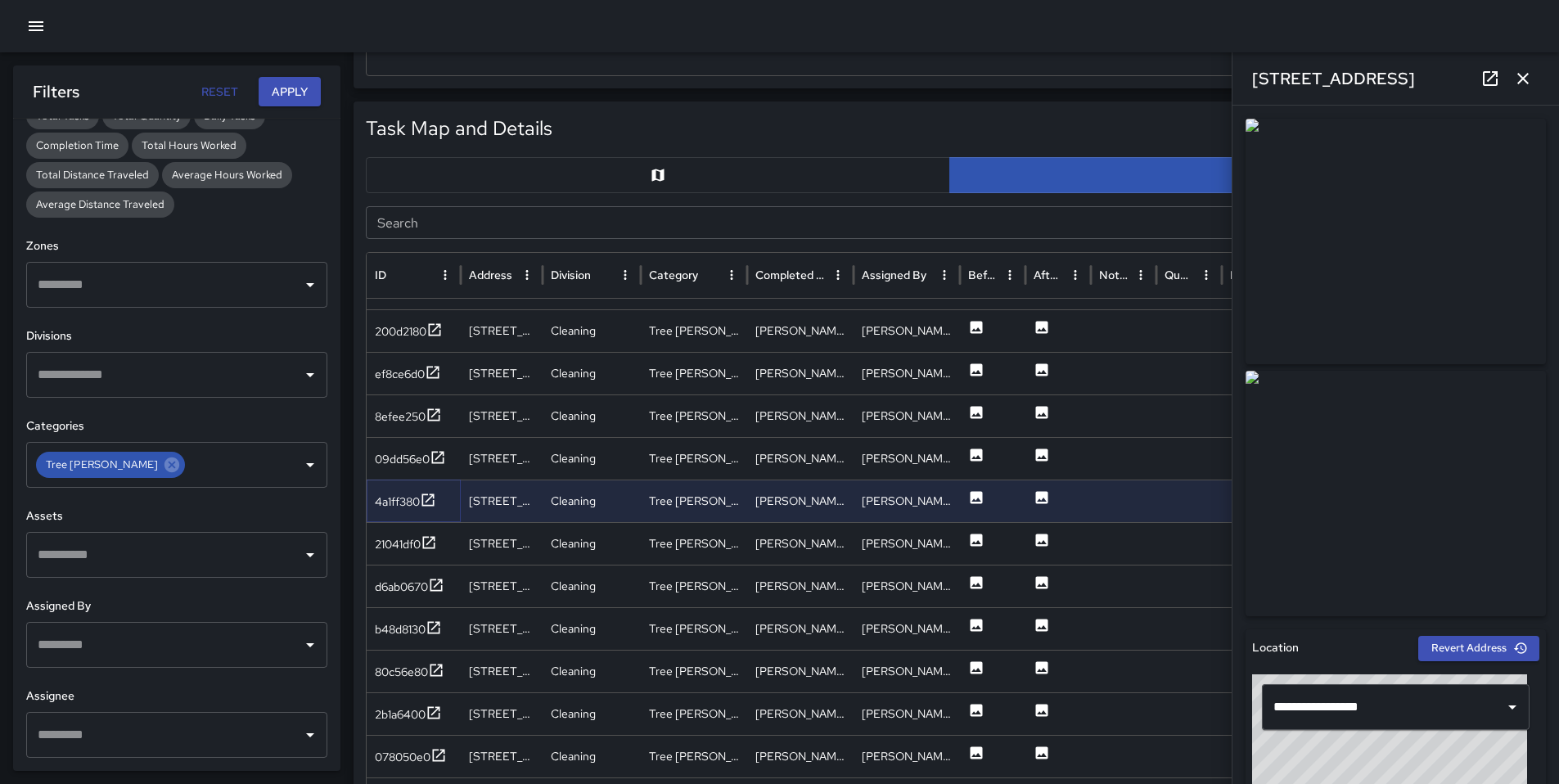
scroll to position [338, 0]
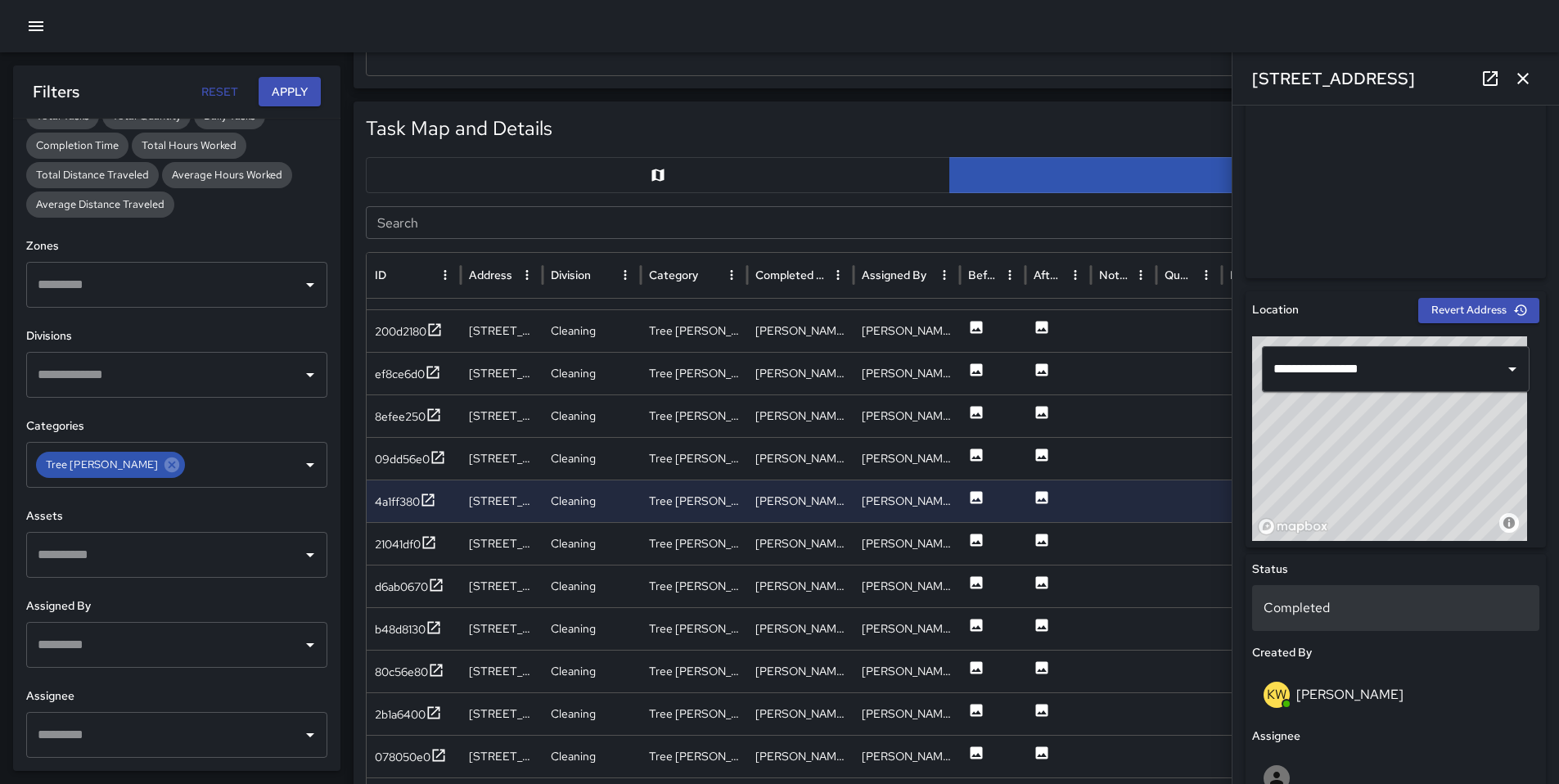
click at [1306, 594] on div "Completed" at bounding box center [1396, 607] width 287 height 45
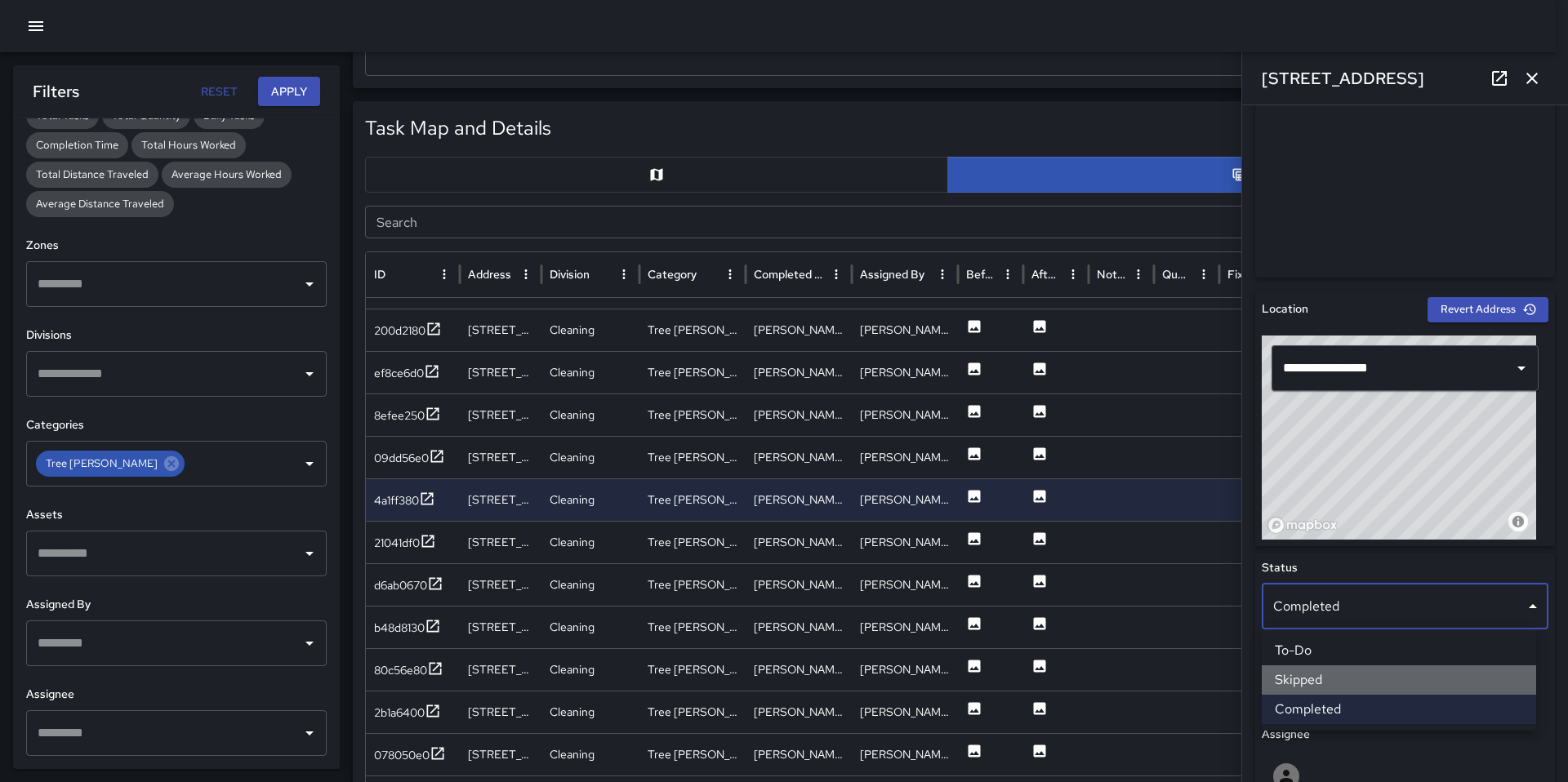
click at [1323, 678] on li "Skipped" at bounding box center [1399, 680] width 275 height 29
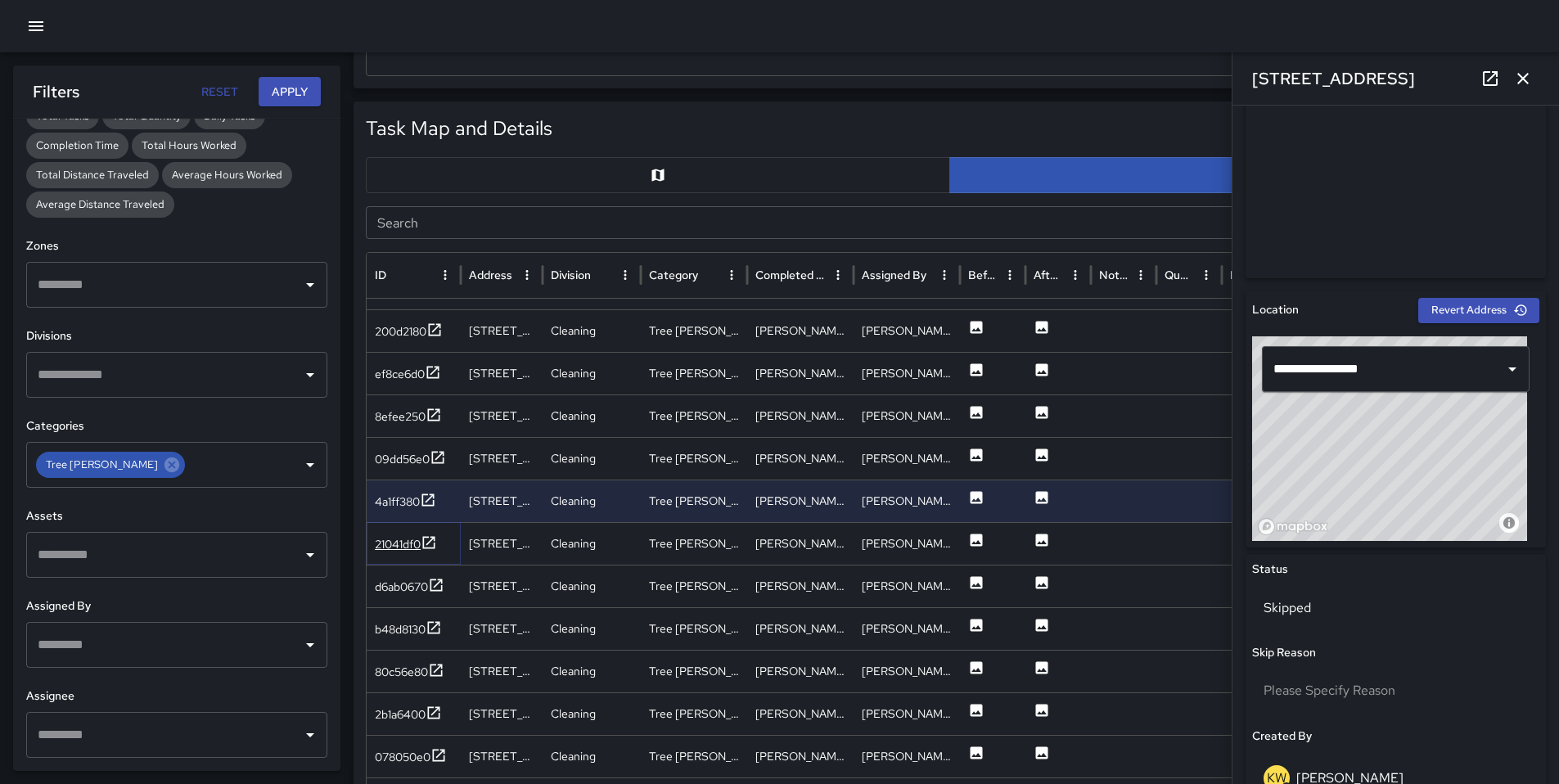
click at [397, 546] on div "21041df0" at bounding box center [397, 544] width 45 height 16
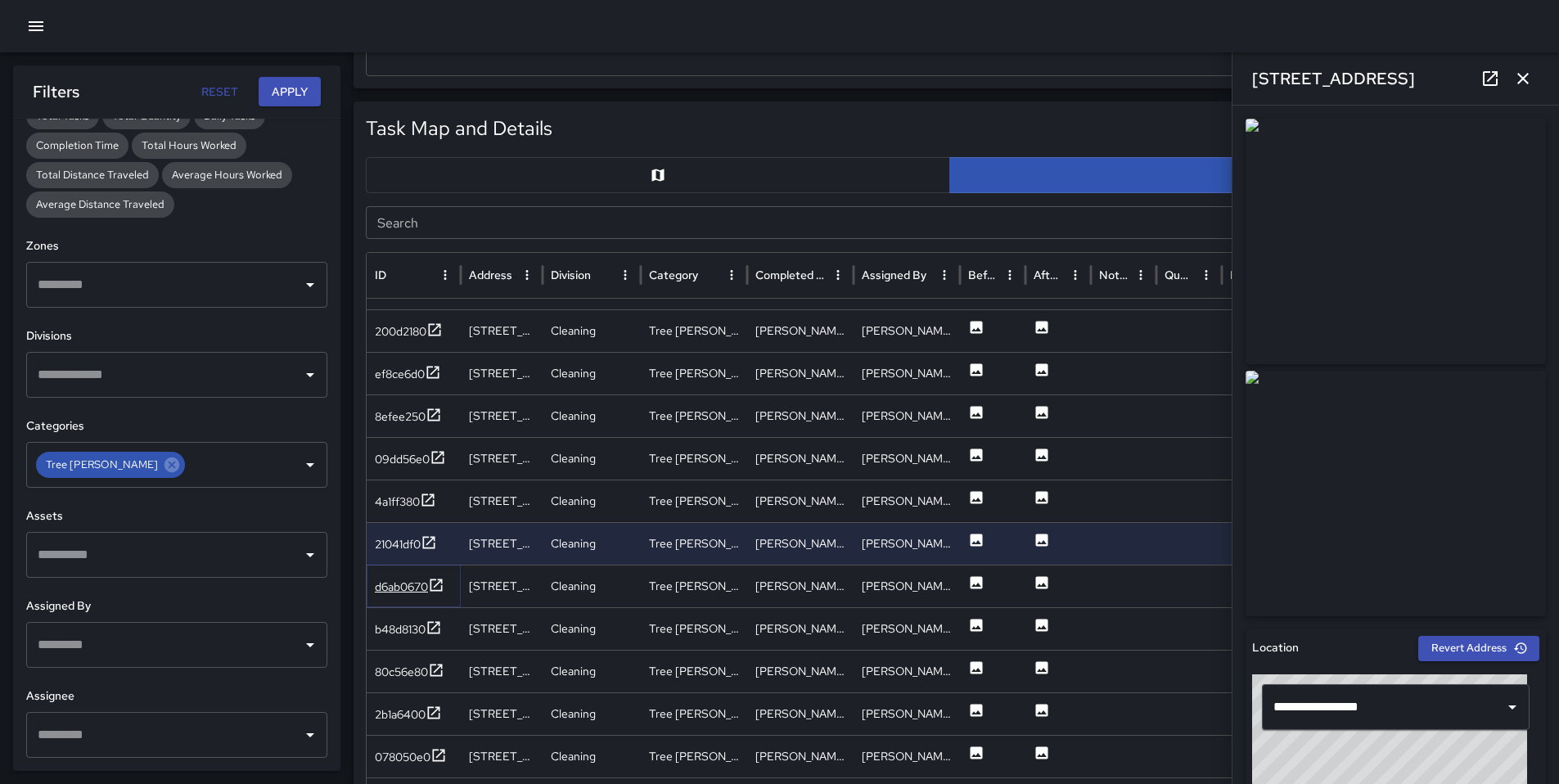
click at [387, 578] on div "d6ab0670" at bounding box center [402, 586] width 53 height 16
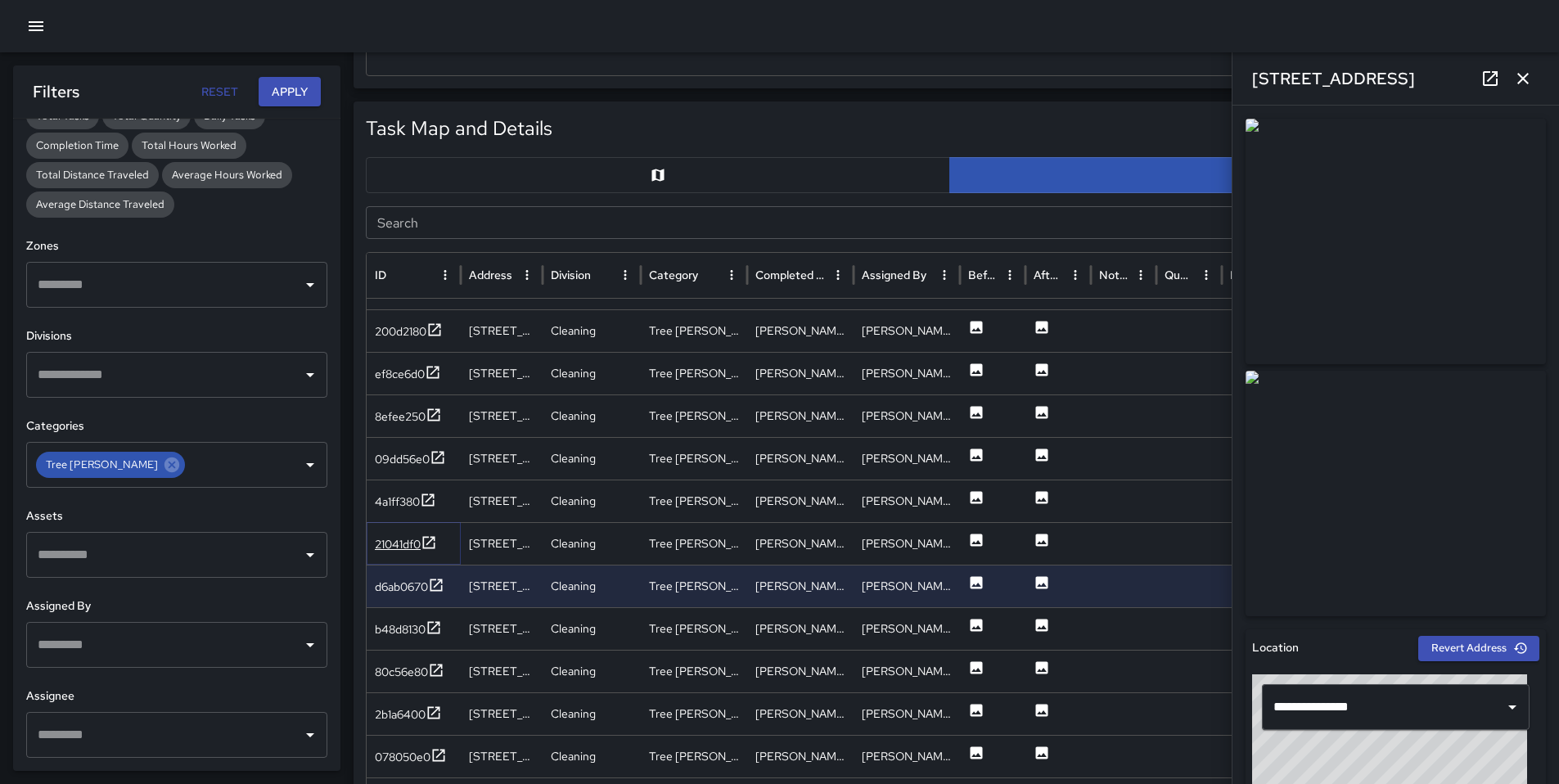
click at [386, 541] on div "21041df0" at bounding box center [397, 544] width 45 height 16
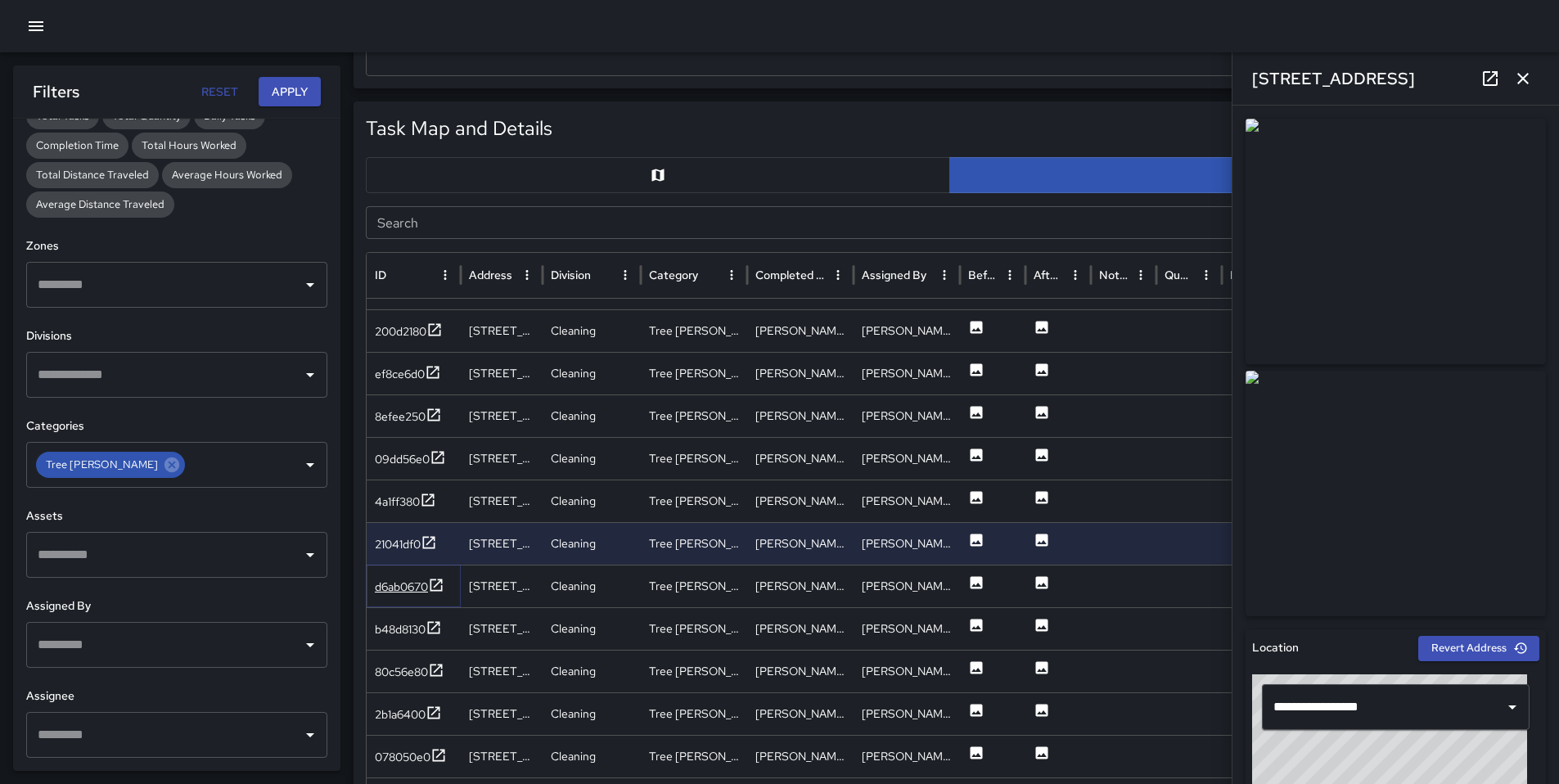
click at [399, 581] on div "d6ab0670" at bounding box center [402, 586] width 53 height 16
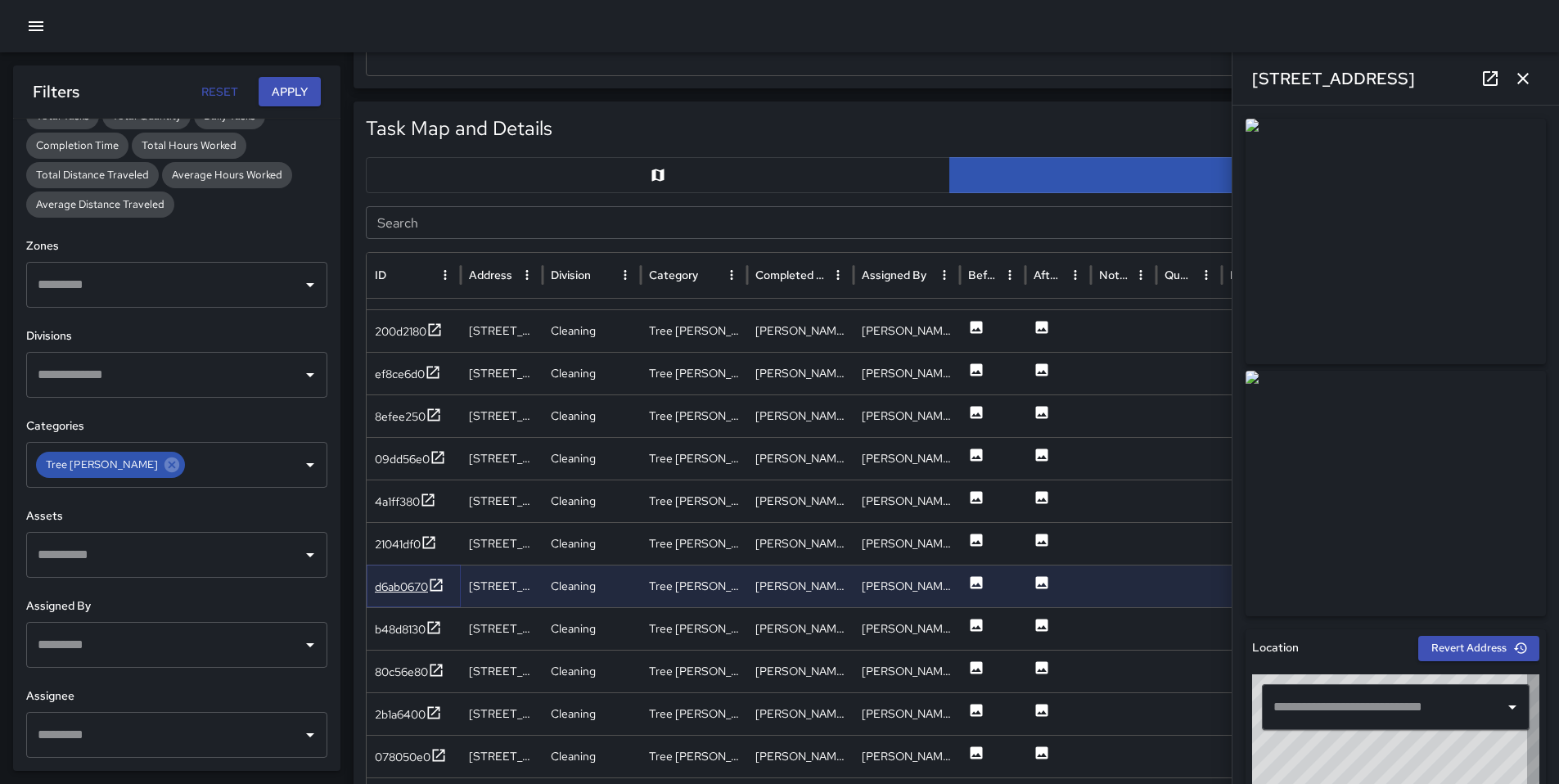
type input "**********"
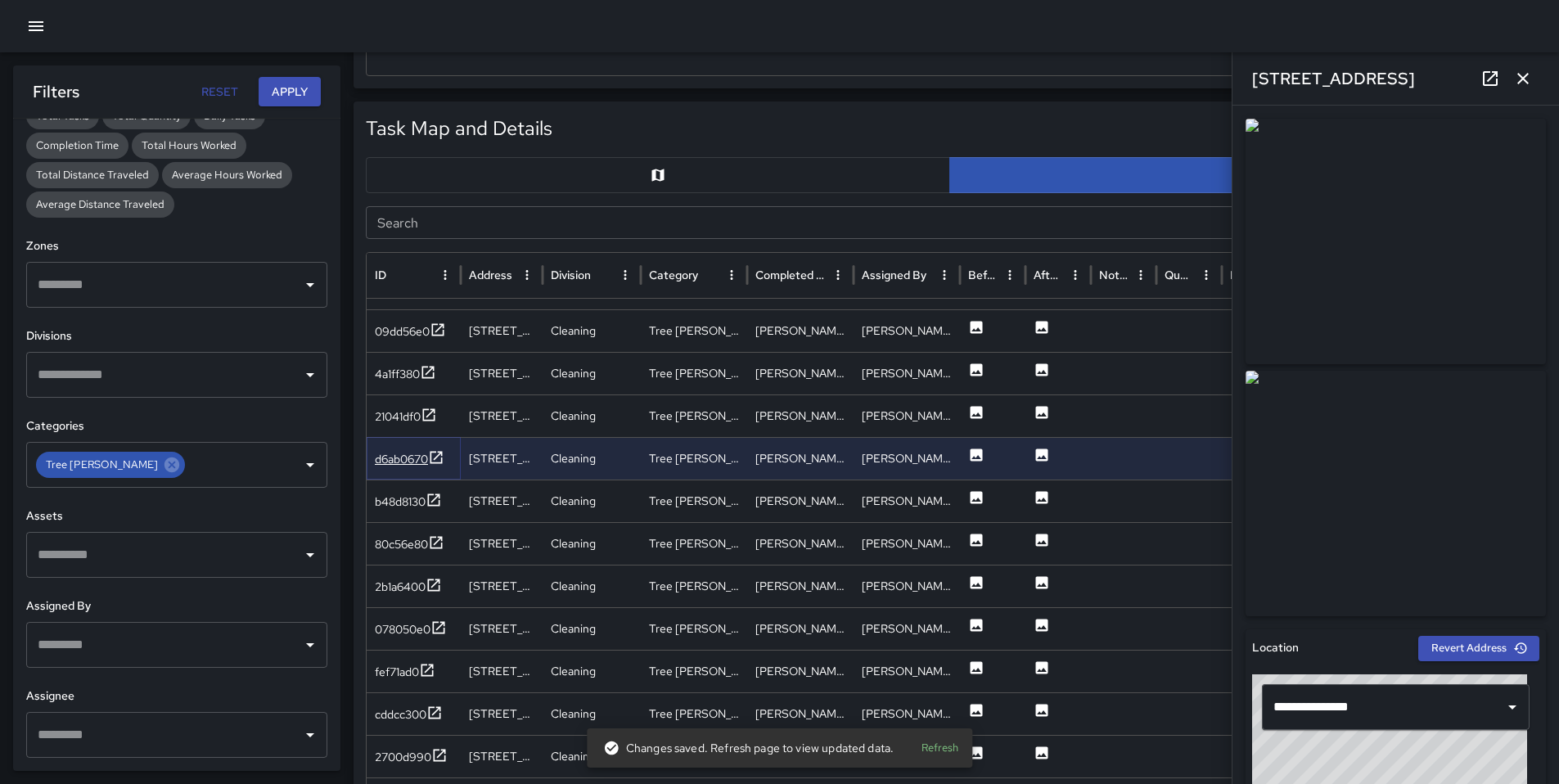
scroll to position [1280, 0]
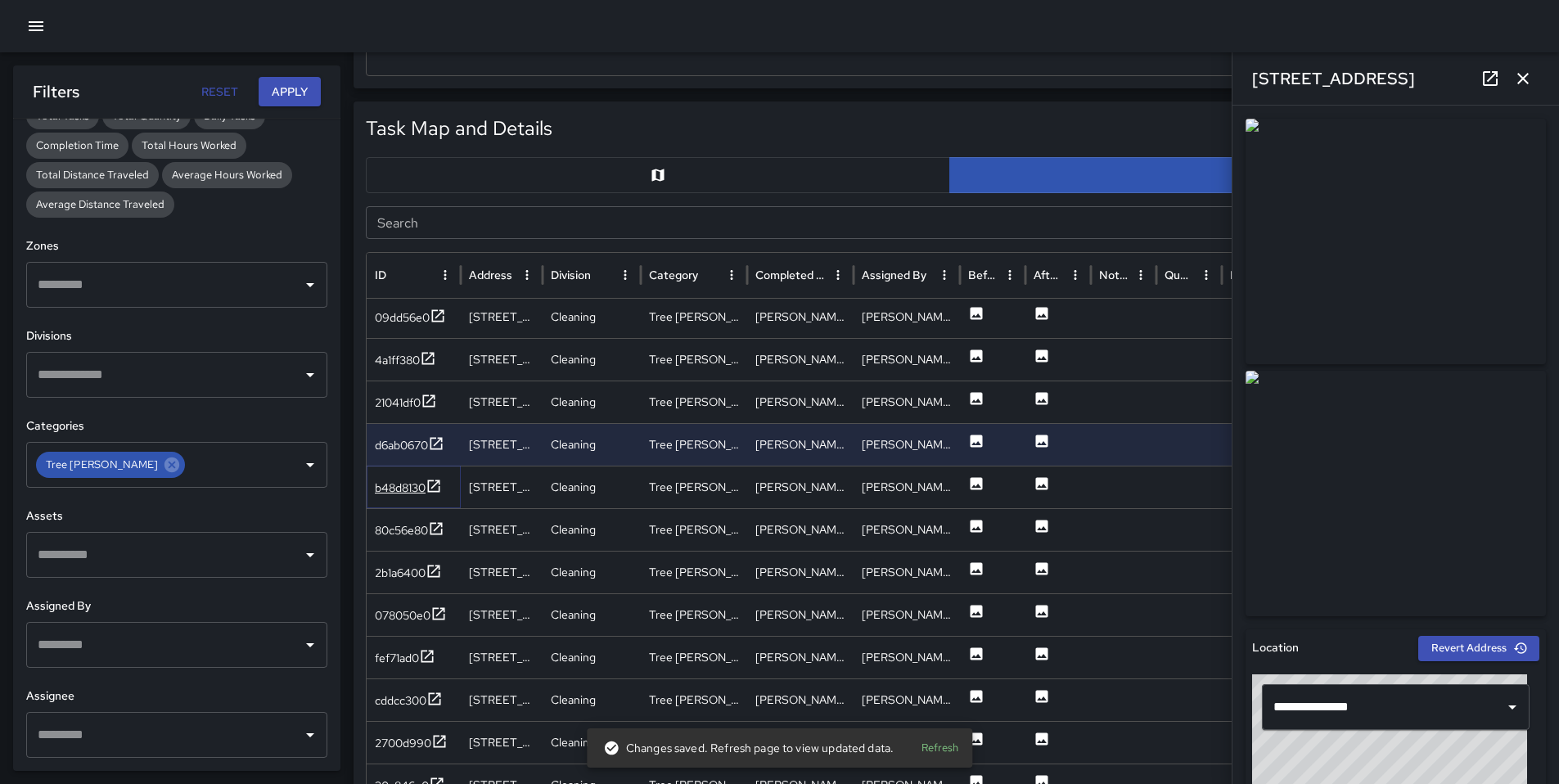
click at [396, 478] on div "b48d8130" at bounding box center [408, 488] width 67 height 21
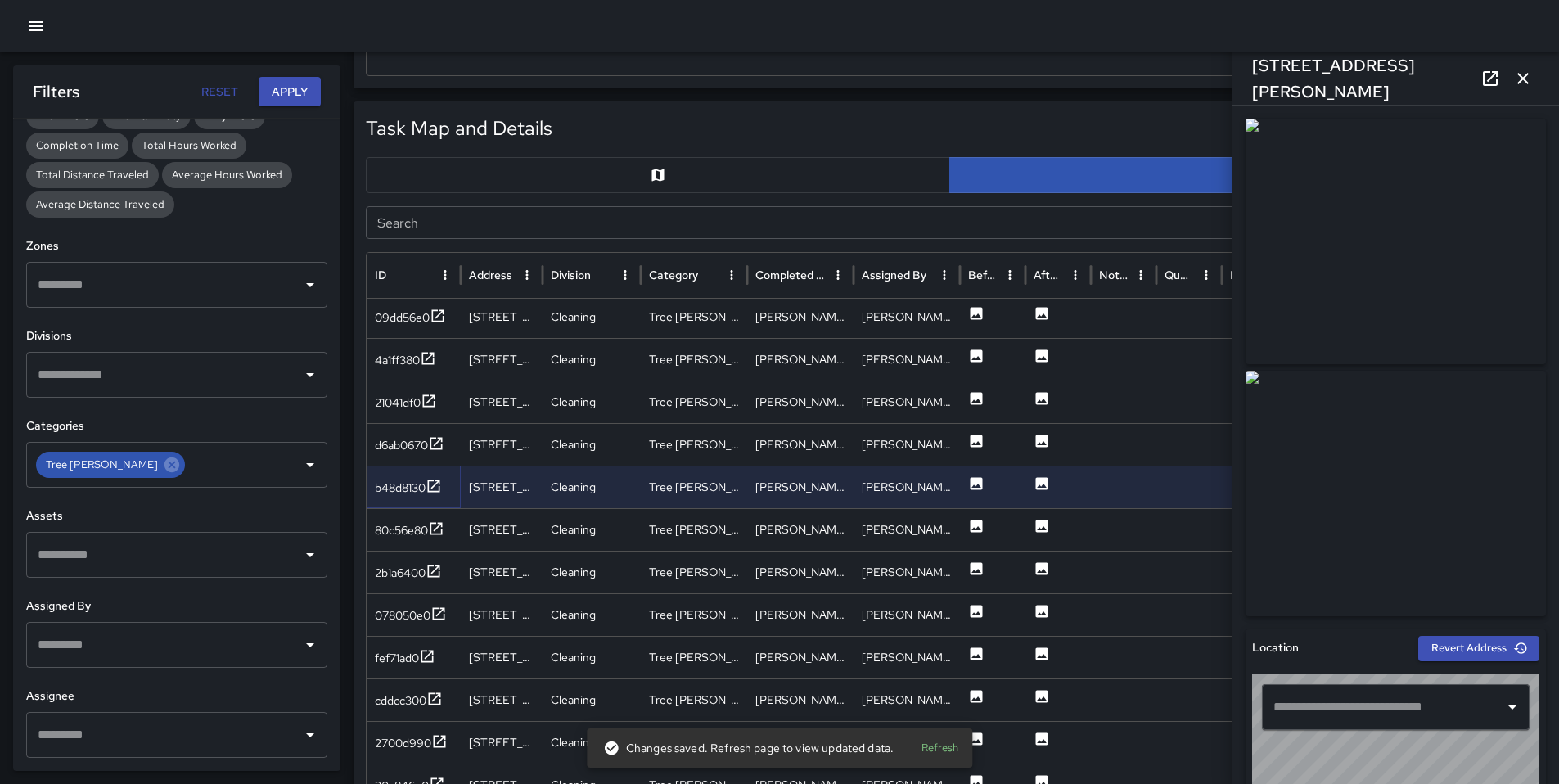
type input "**********"
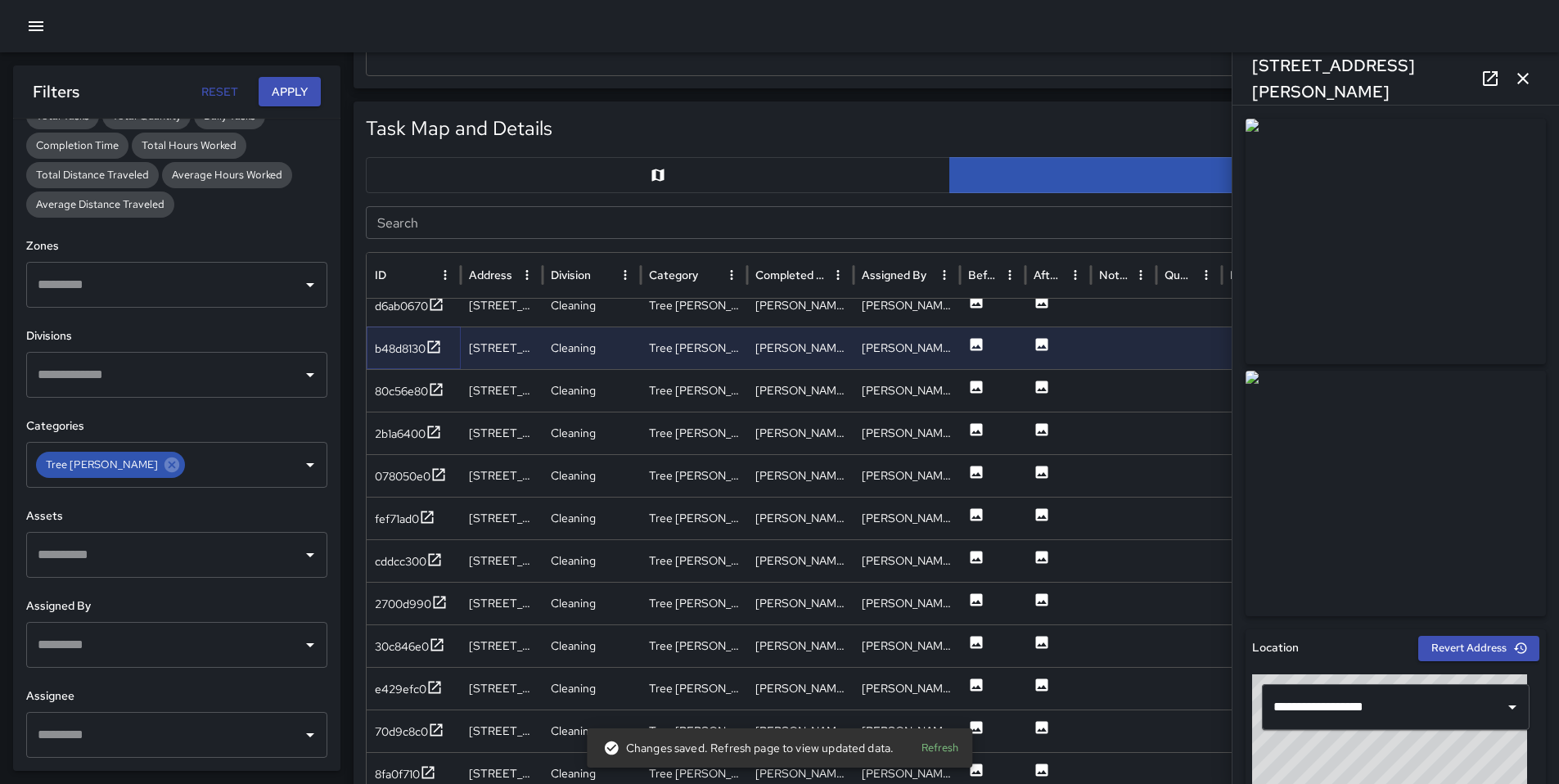
scroll to position [1312, 0]
click at [396, 401] on div "80c56e80" at bounding box center [409, 392] width 69 height 21
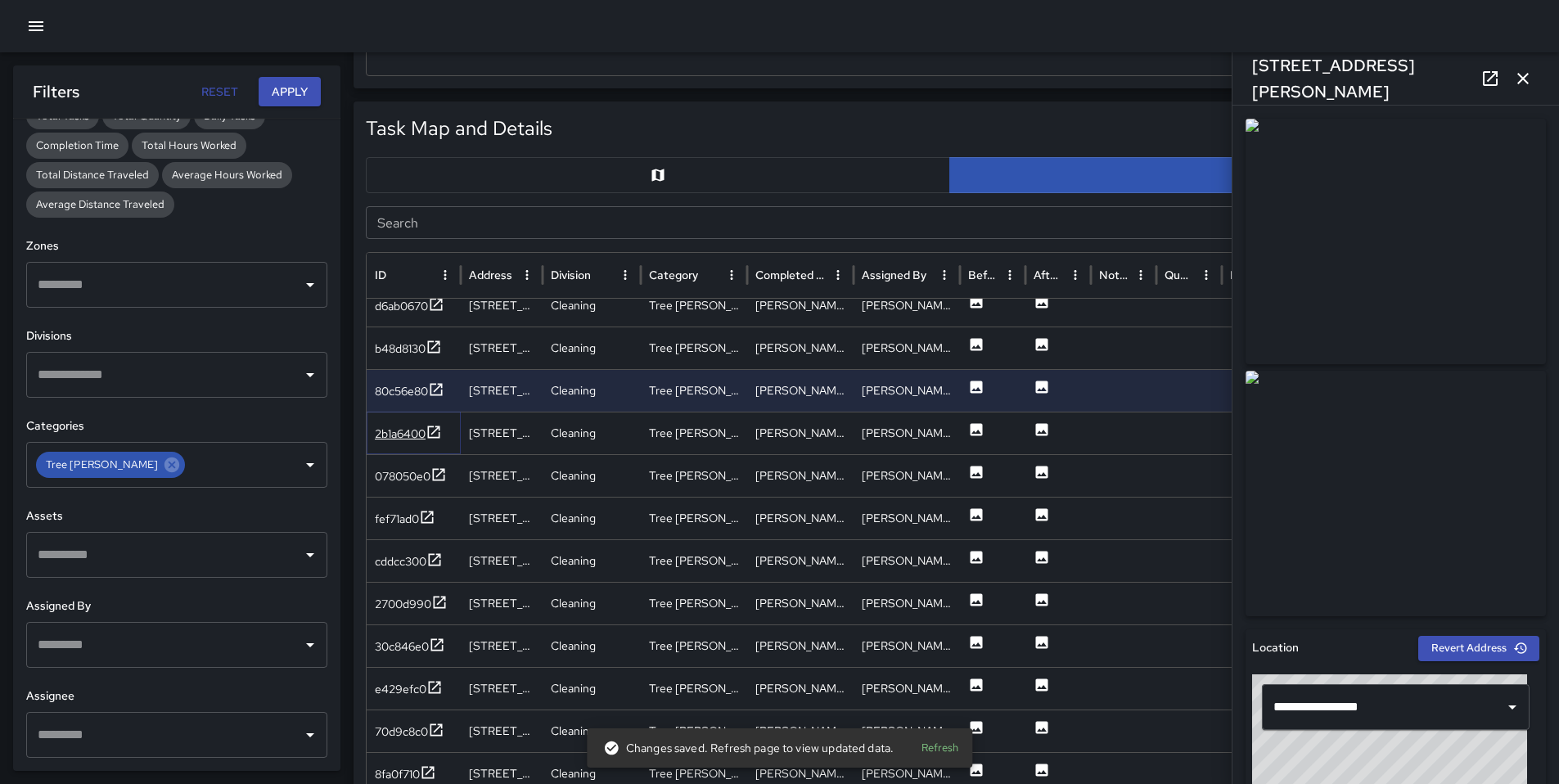
click at [405, 440] on div "2b1a6400" at bounding box center [400, 433] width 51 height 16
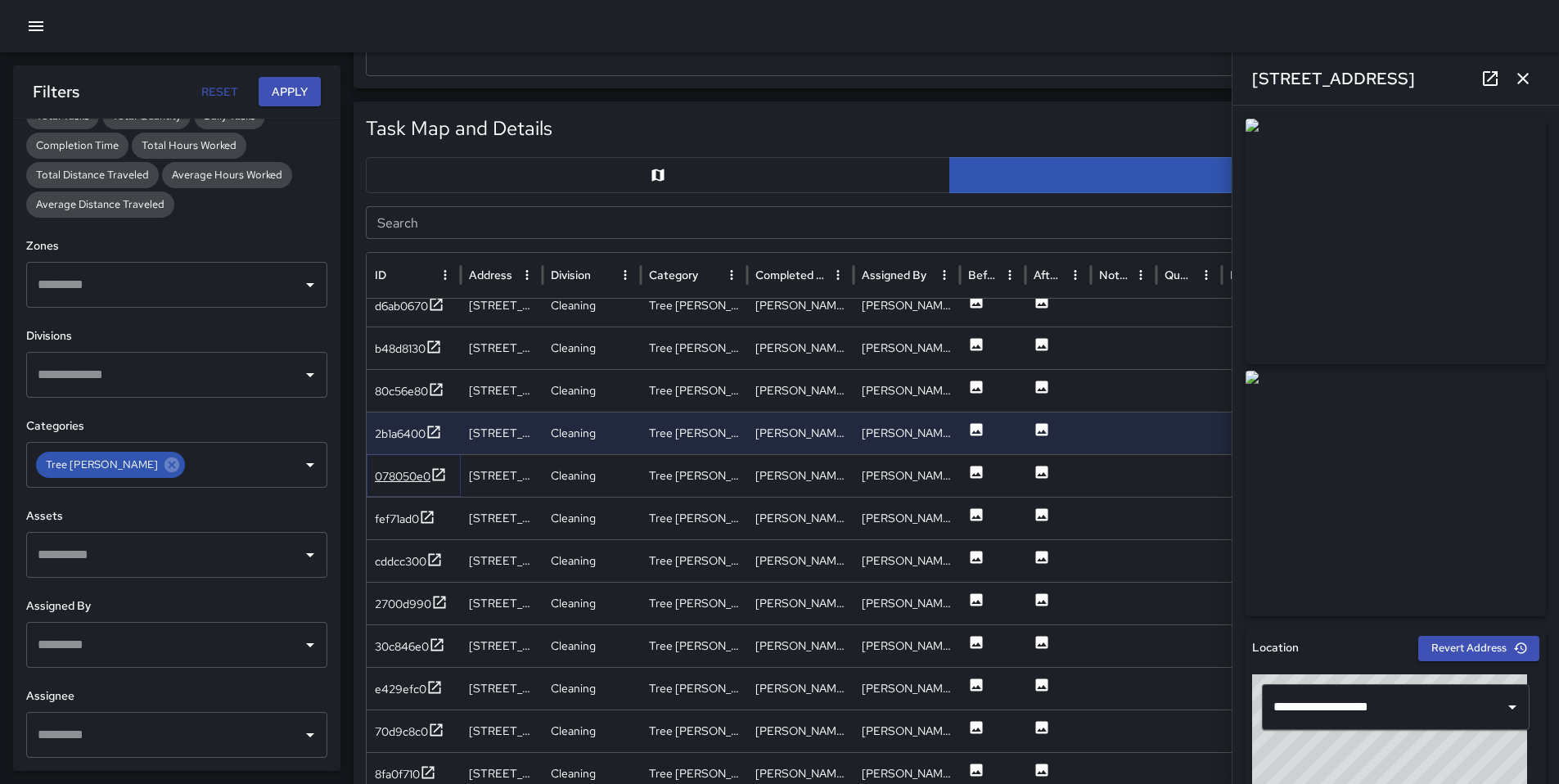
click at [411, 480] on div "078050e0" at bounding box center [402, 476] width 56 height 16
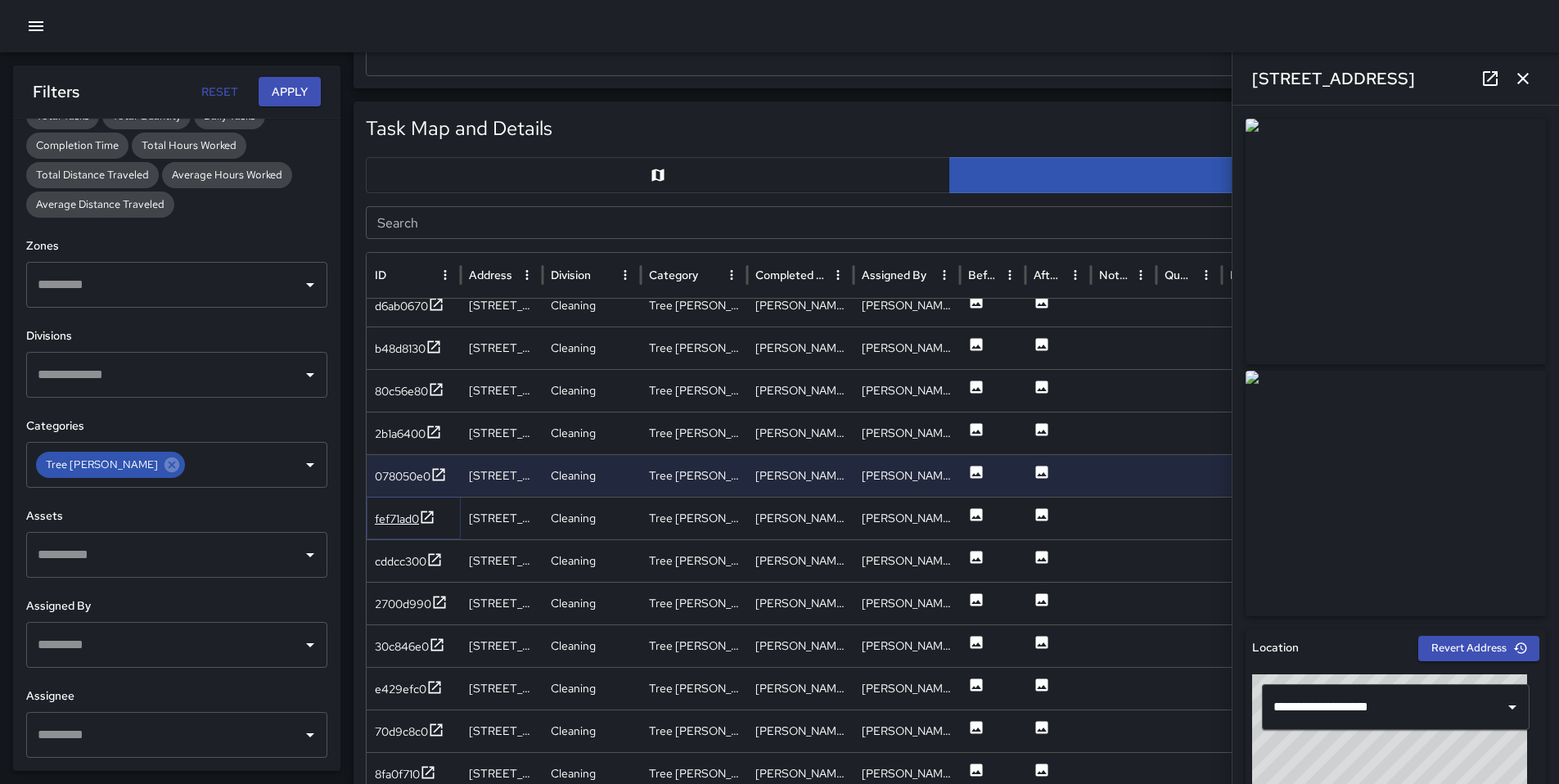
click at [394, 522] on div "fef71ad0" at bounding box center [397, 518] width 45 height 16
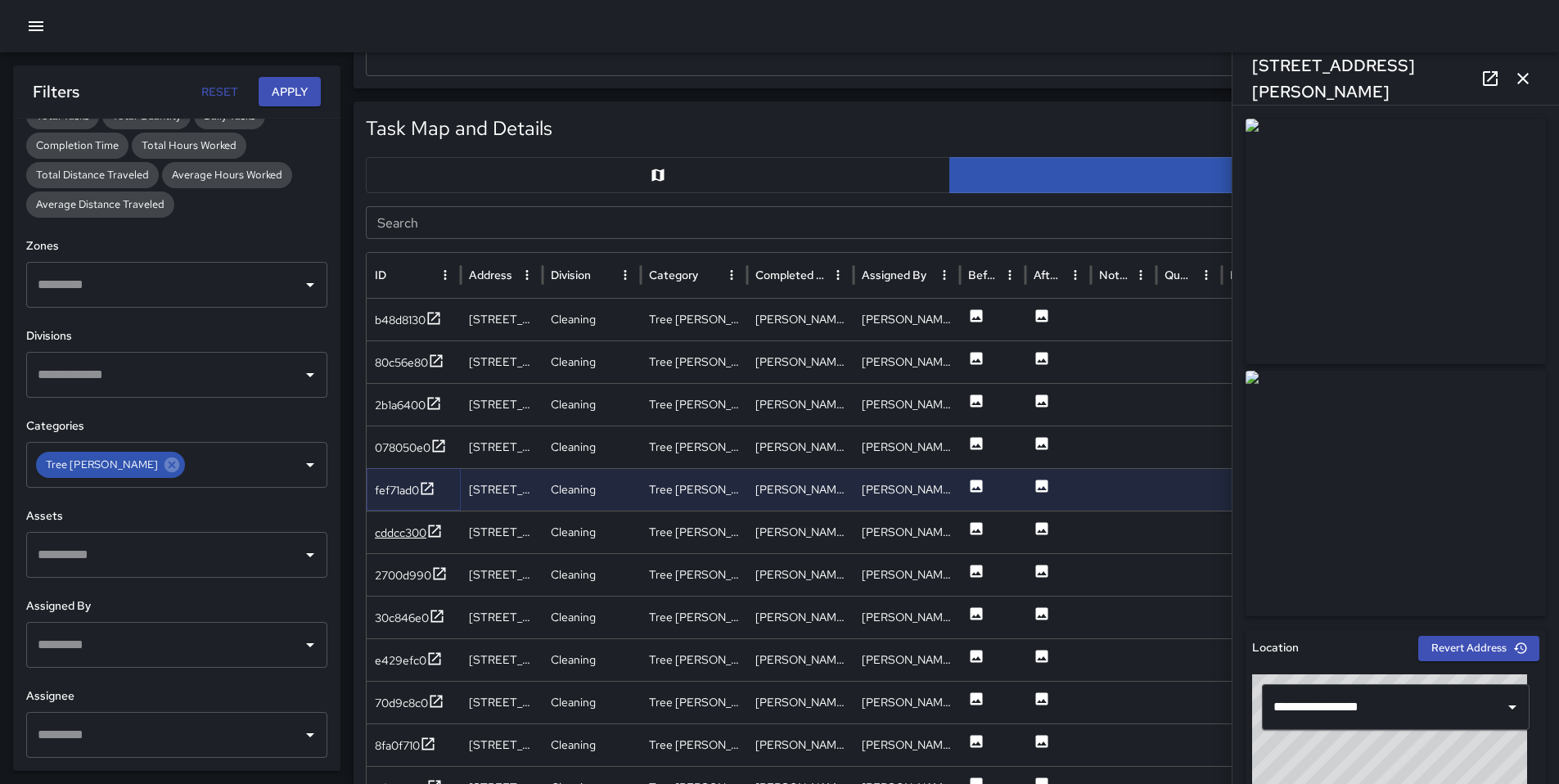
scroll to position [1476, 0]
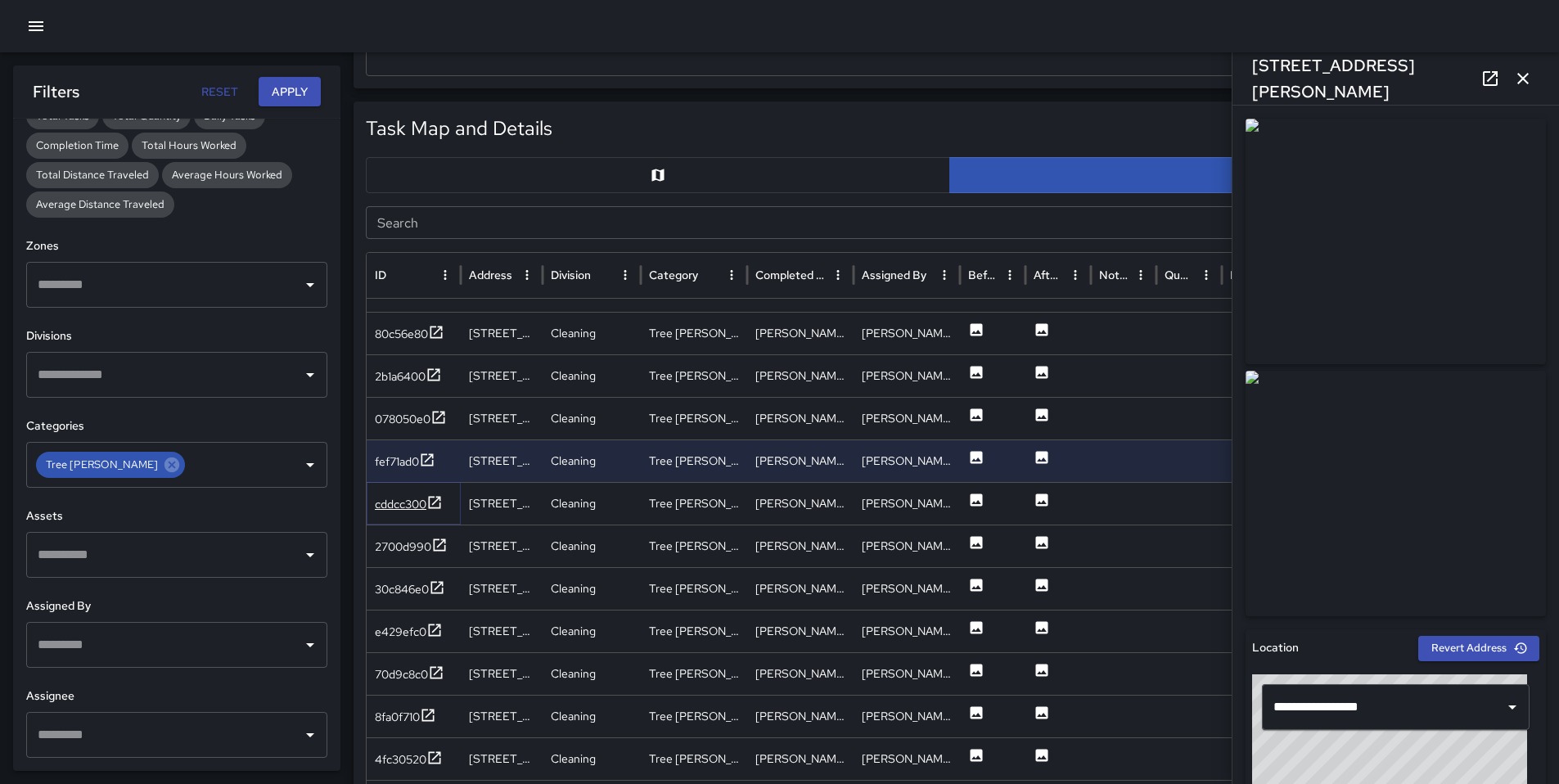
click at [407, 502] on div "cddcc300" at bounding box center [401, 504] width 51 height 16
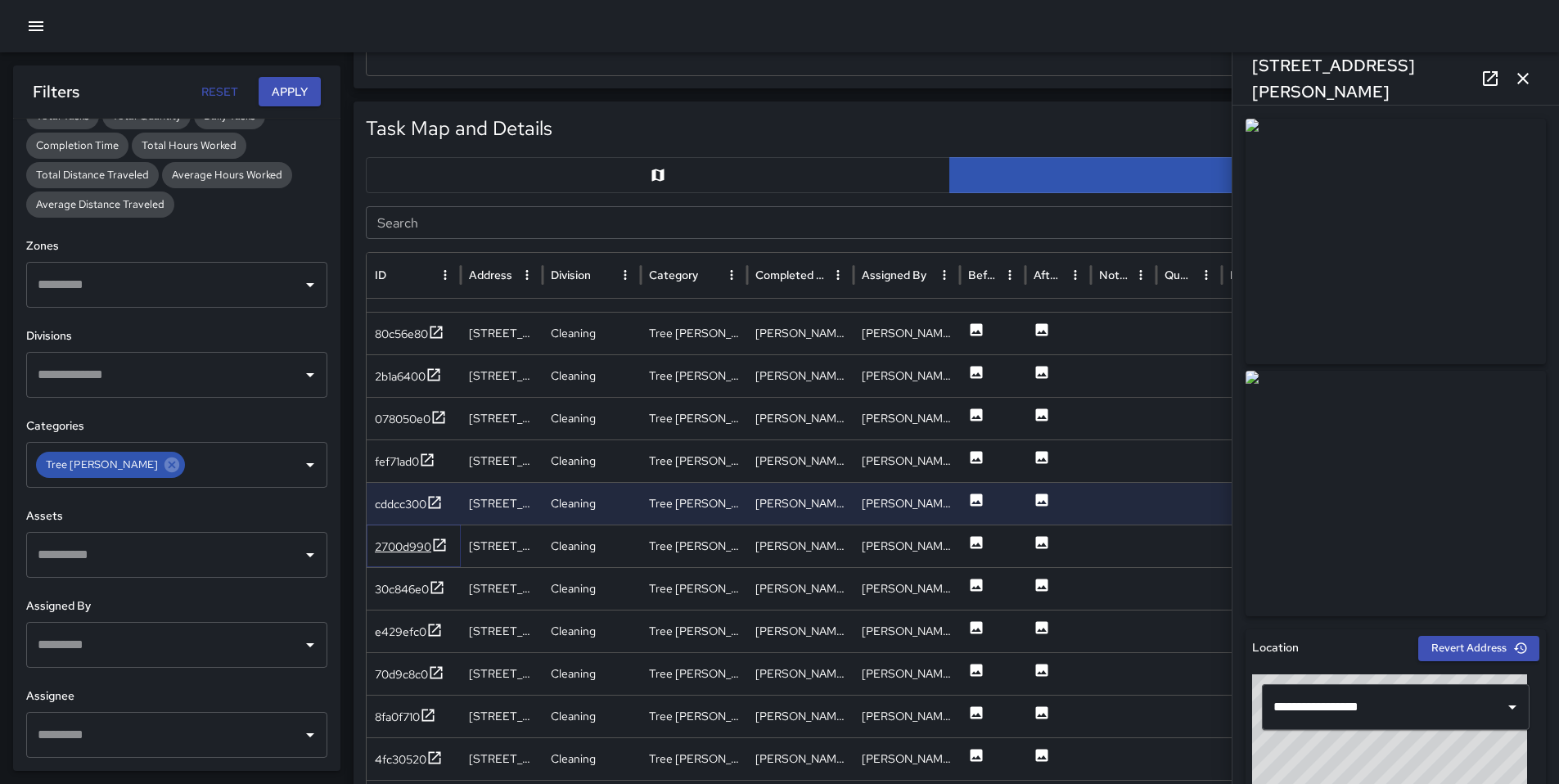
click at [401, 549] on div "2700d990" at bounding box center [403, 546] width 57 height 16
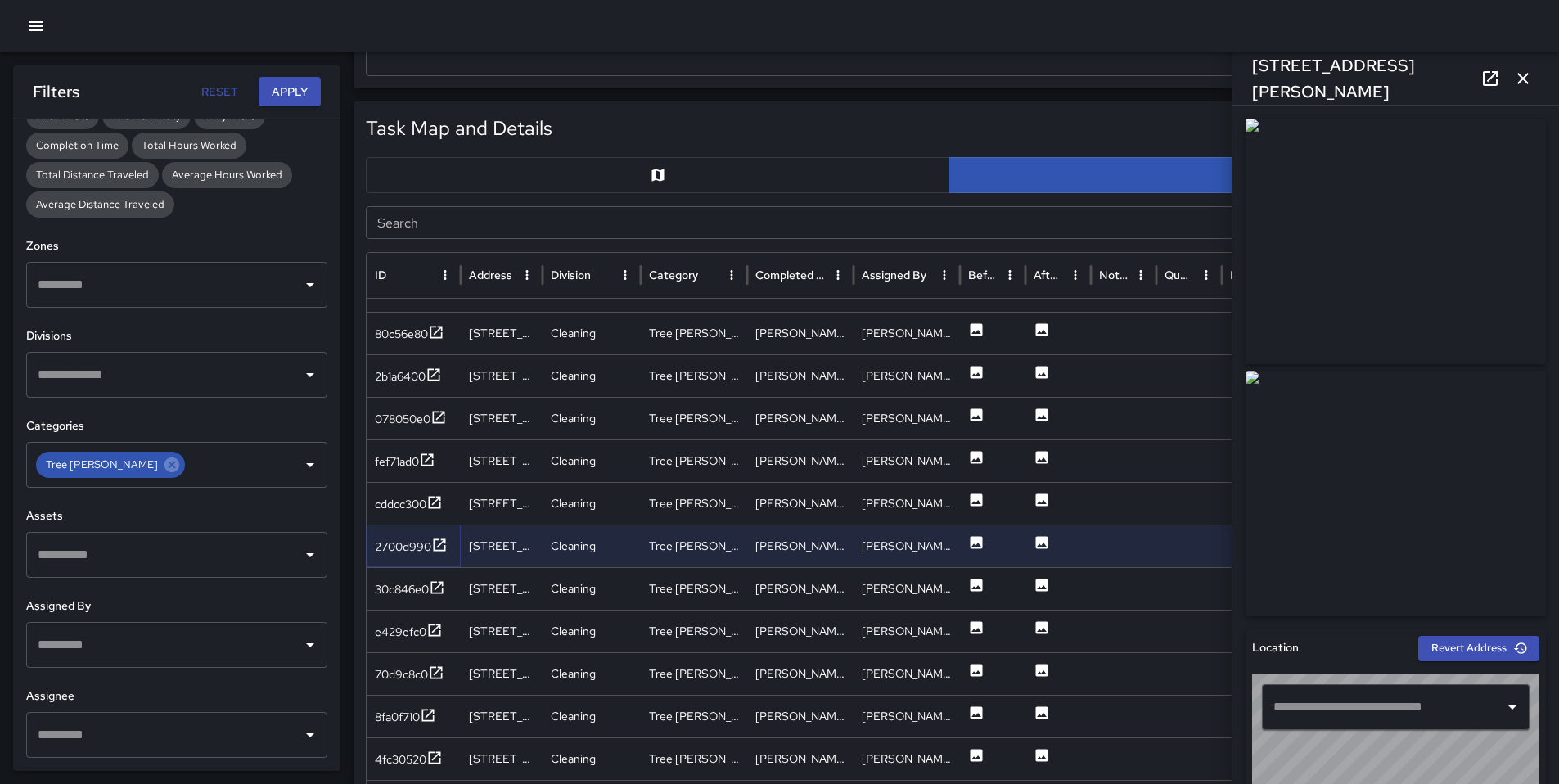
type input "**********"
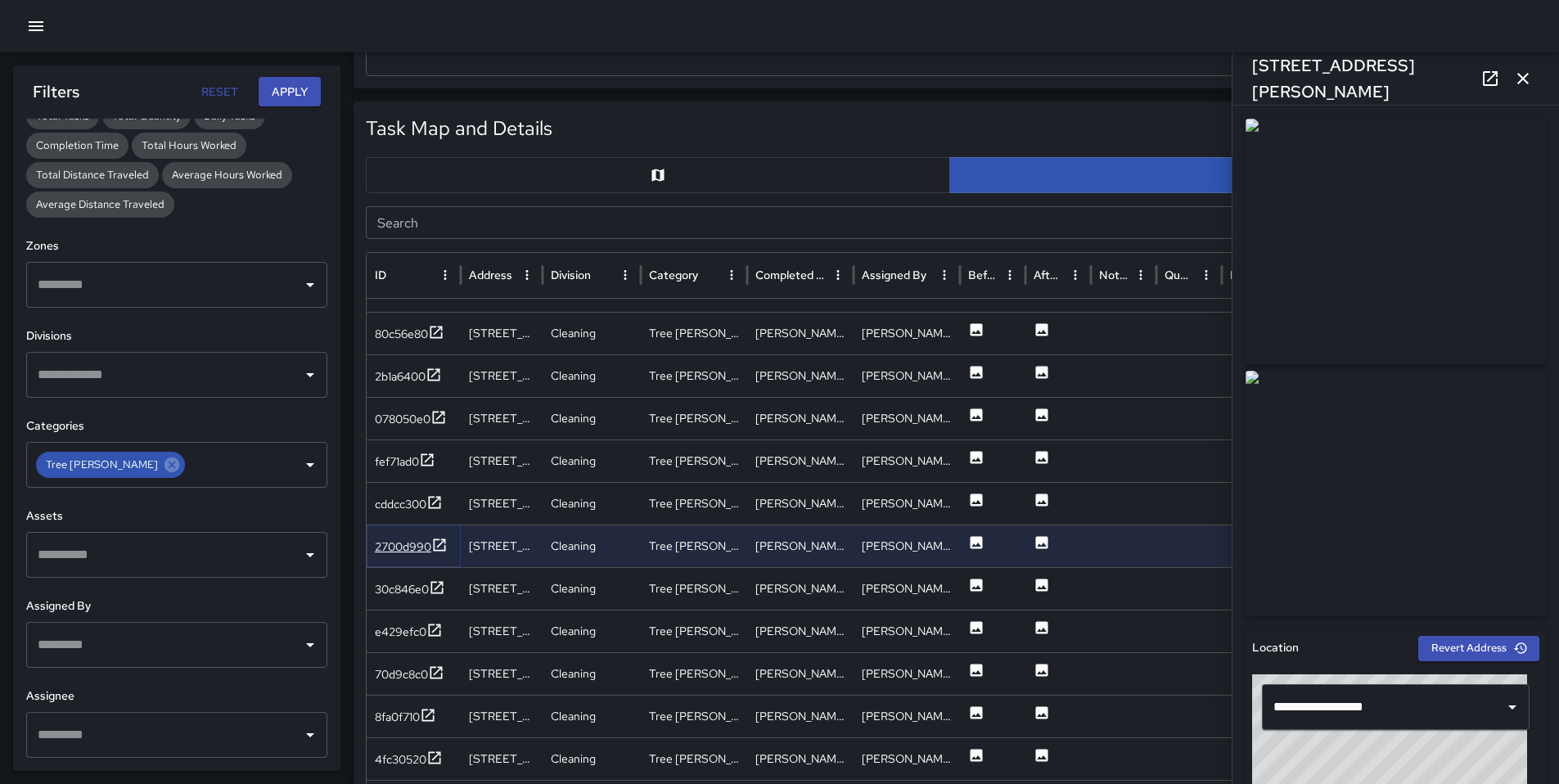
click at [401, 552] on div "2700d990" at bounding box center [403, 546] width 57 height 16
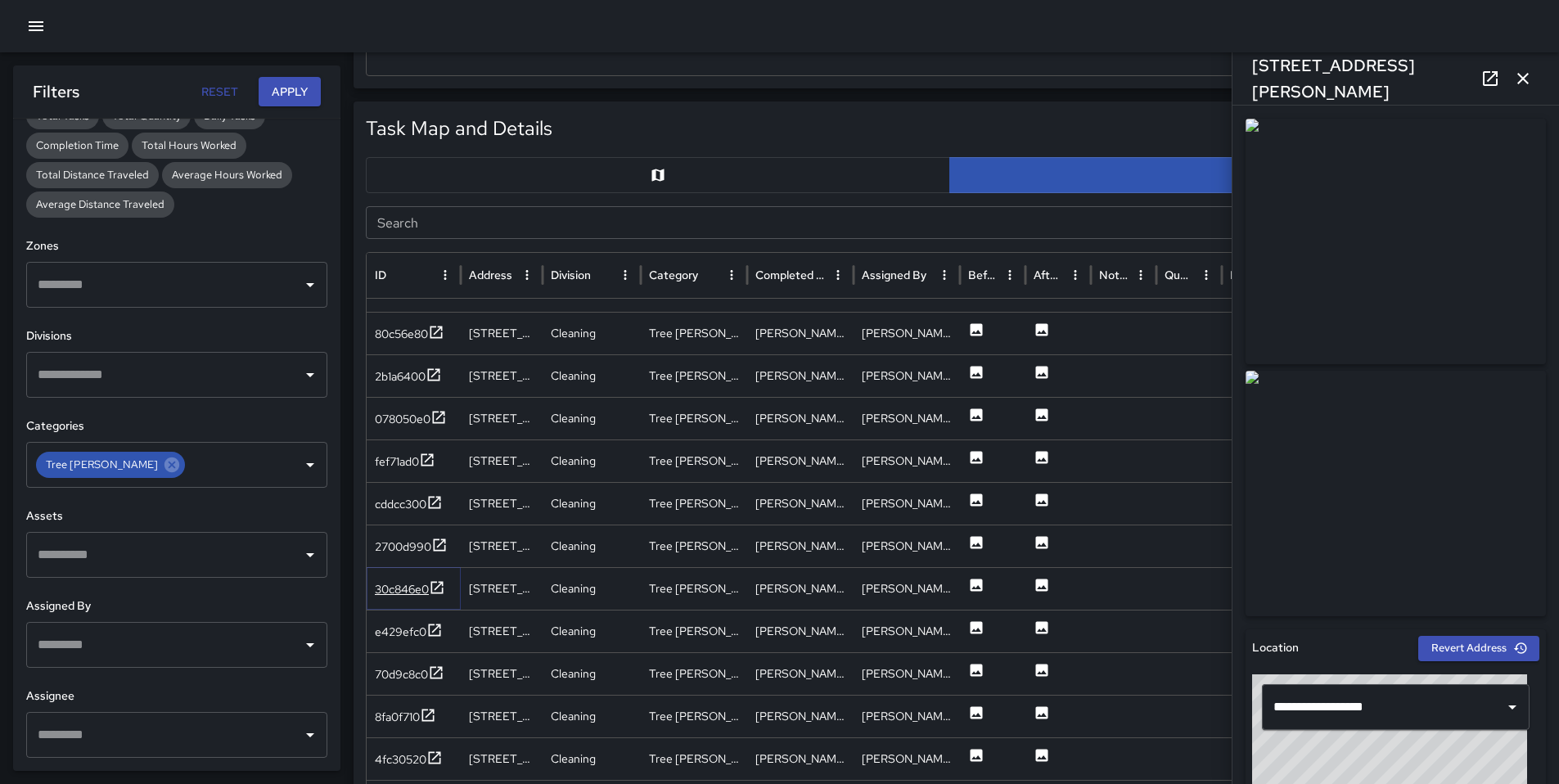
click at [403, 586] on div "30c846e0" at bounding box center [402, 588] width 54 height 16
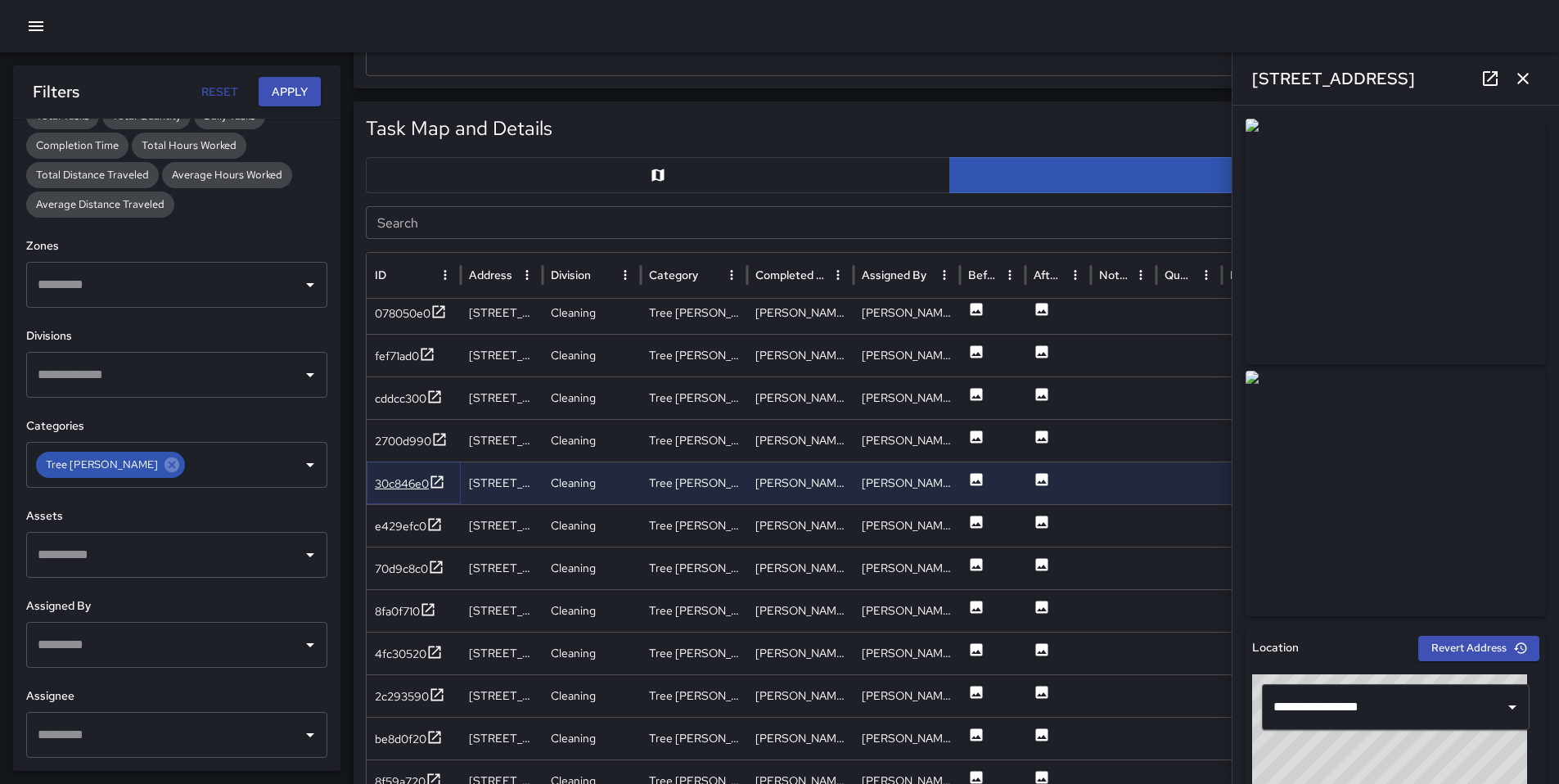
scroll to position [1465, 0]
click at [401, 440] on div "2700d990" at bounding box center [403, 439] width 57 height 16
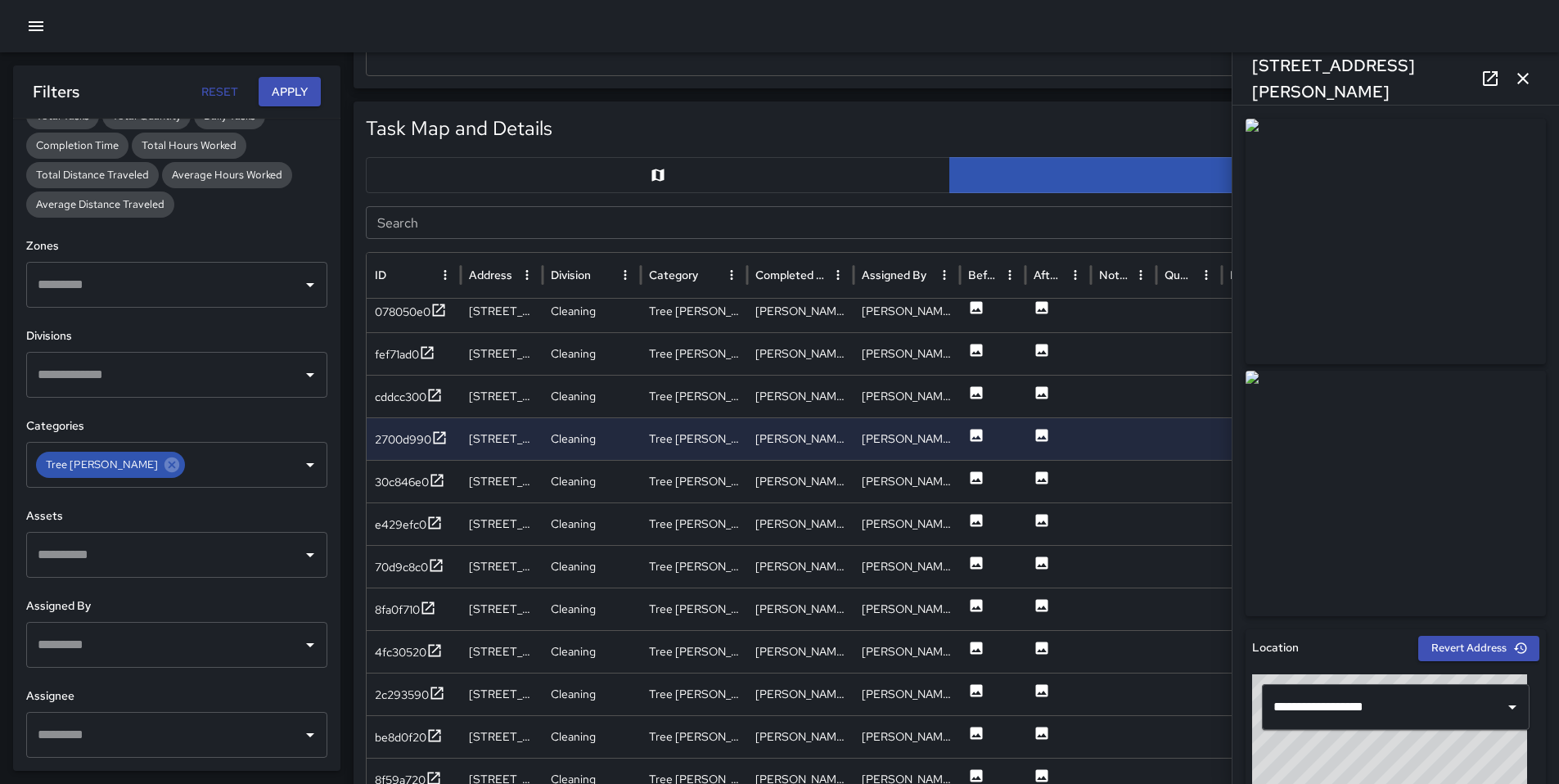
click at [1490, 80] on icon at bounding box center [1490, 78] width 20 height 20
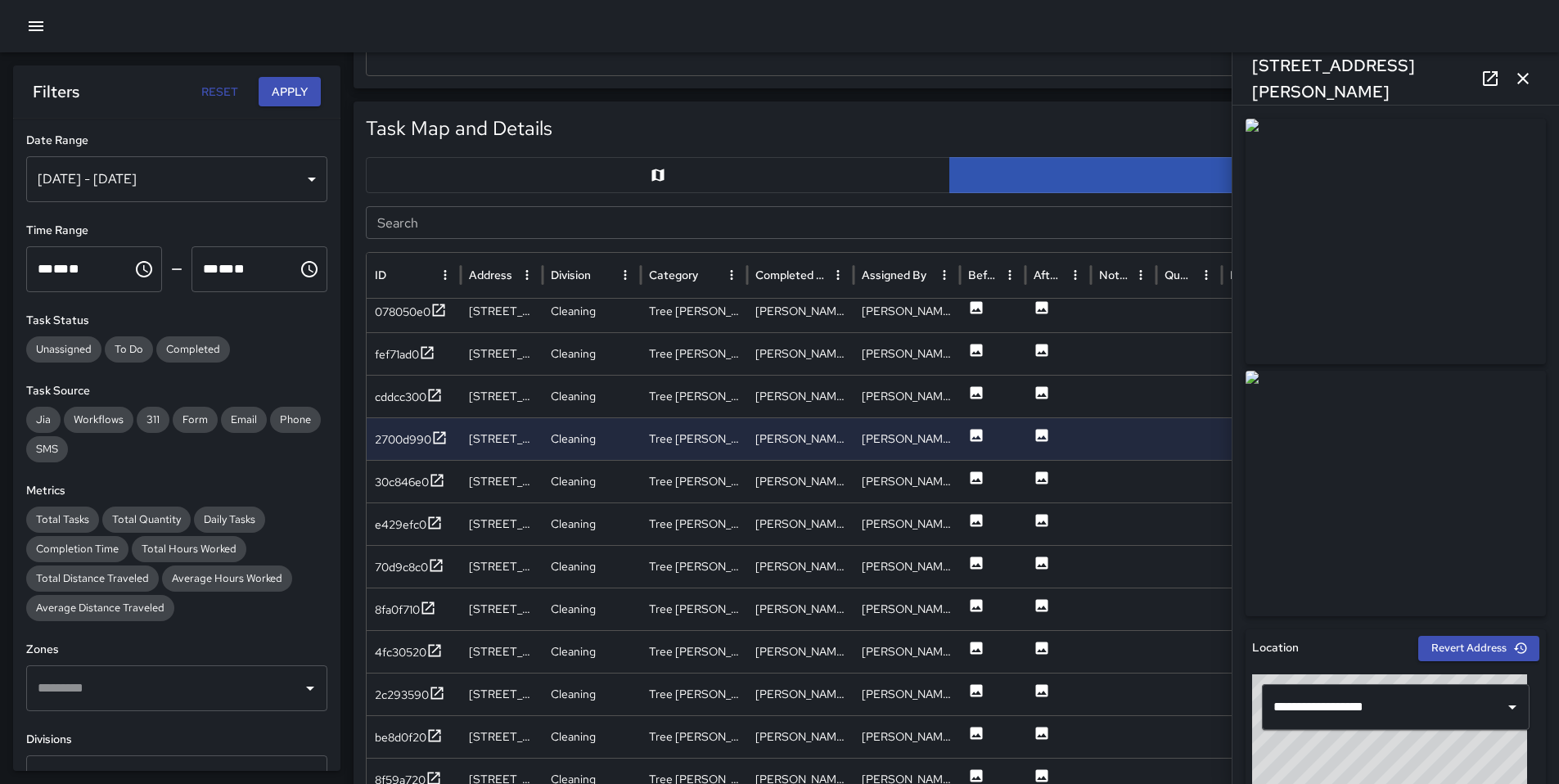
click at [1518, 84] on icon "button" at bounding box center [1523, 78] width 20 height 20
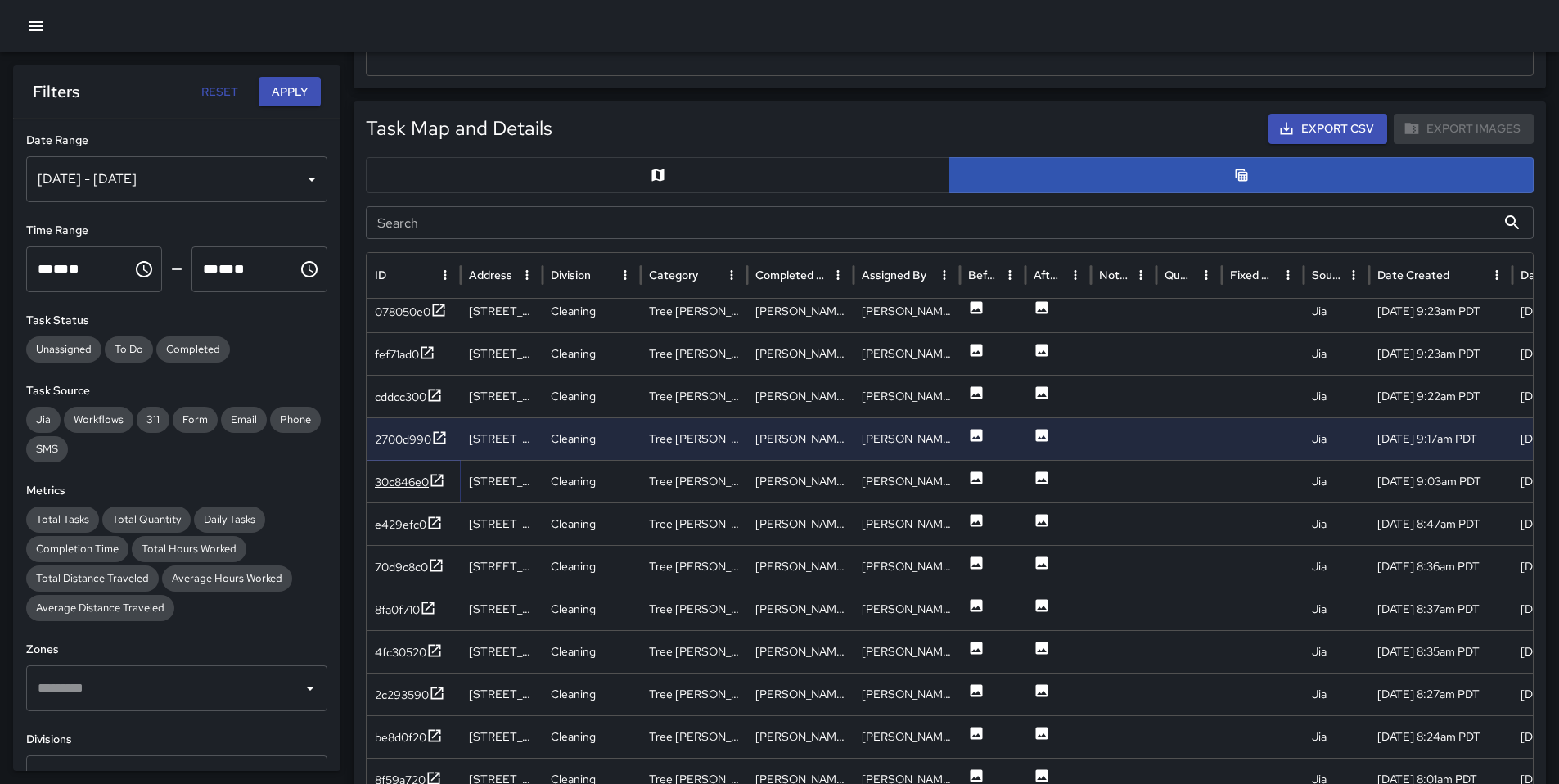
click at [420, 486] on div "30c846e0" at bounding box center [402, 481] width 54 height 16
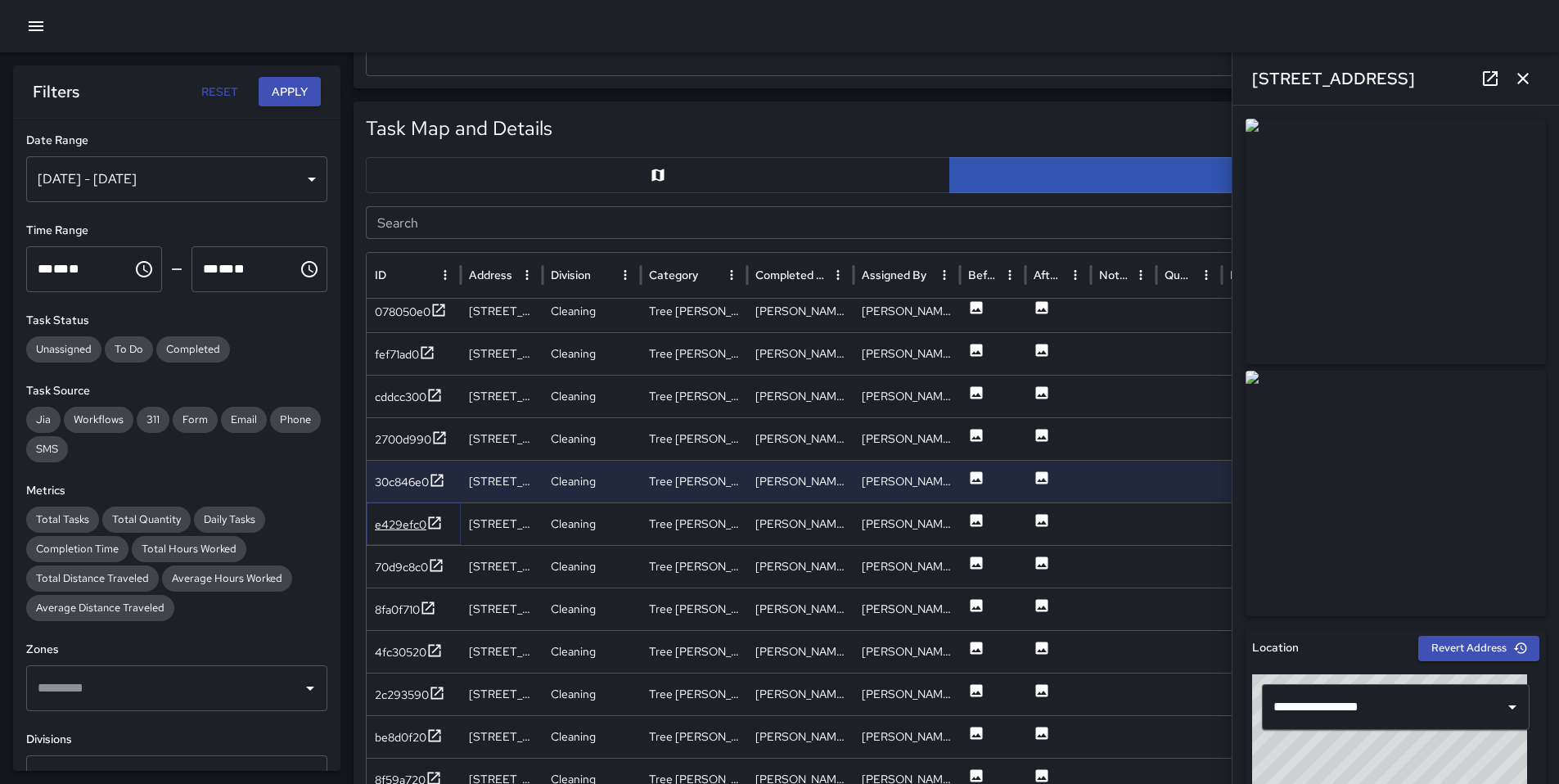
click at [410, 526] on div "e429efc0" at bounding box center [401, 524] width 51 height 16
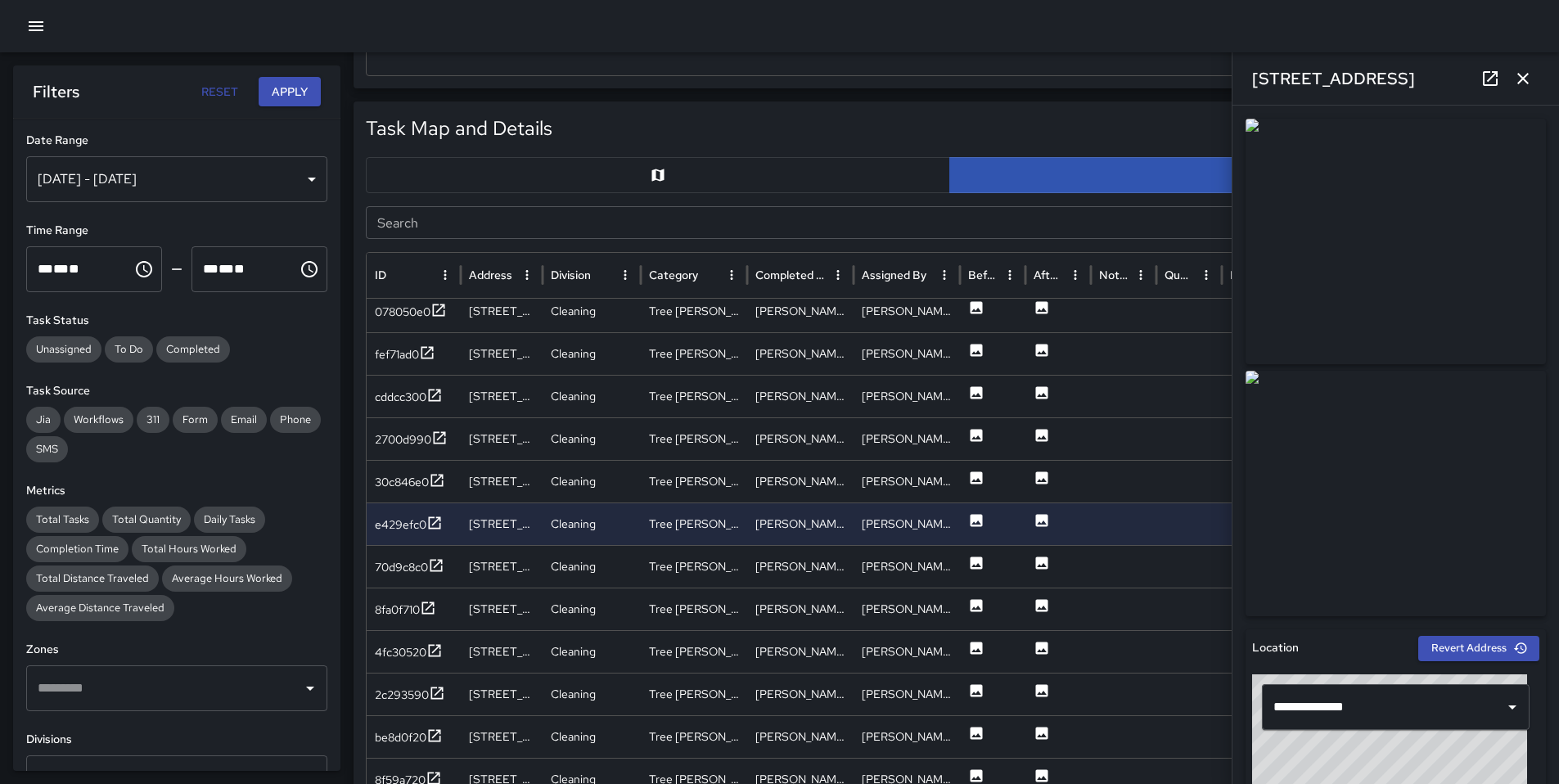
click at [1495, 76] on icon at bounding box center [1490, 78] width 20 height 20
click at [401, 561] on div "70d9c8c0" at bounding box center [402, 567] width 53 height 16
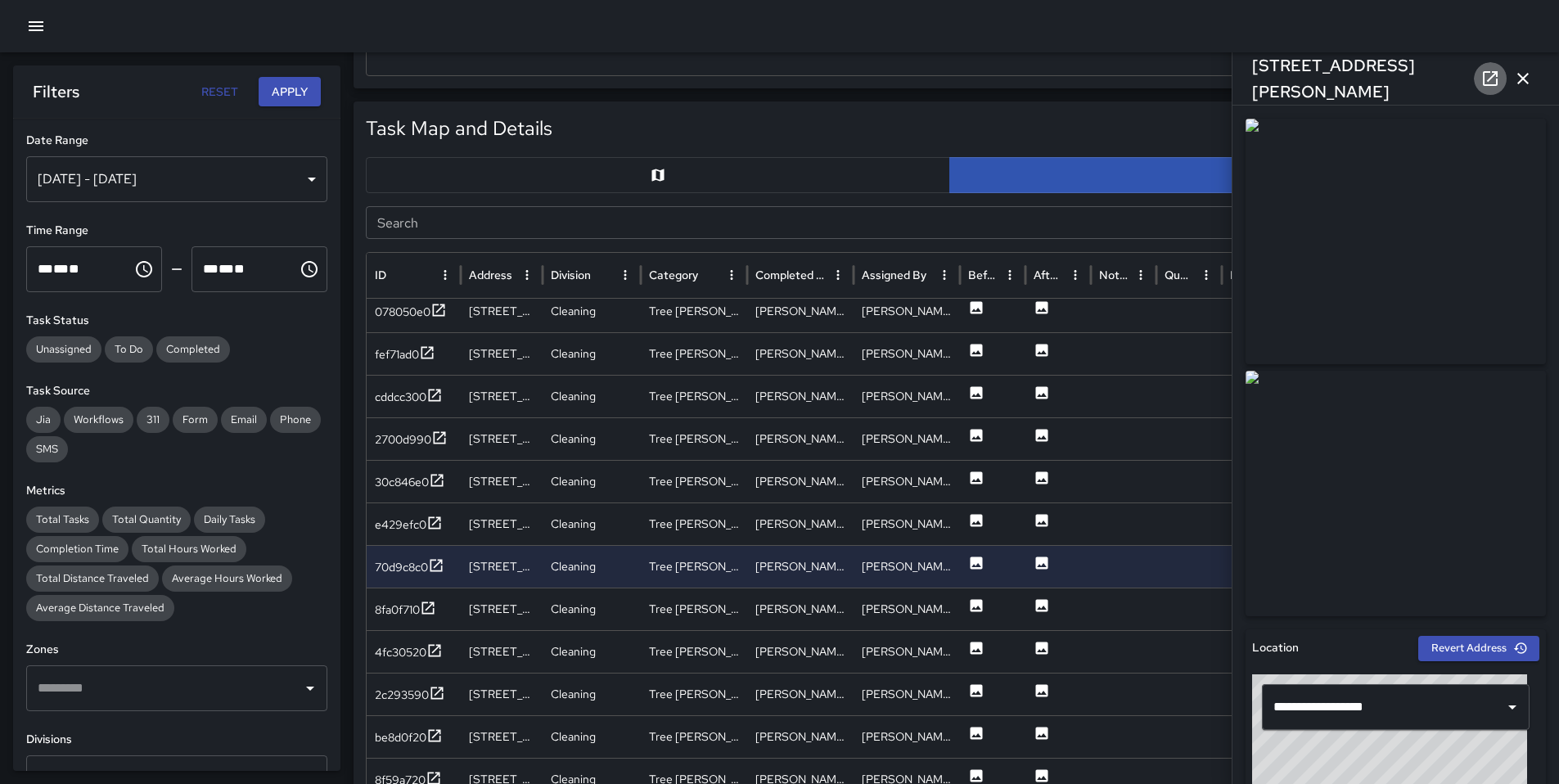
click at [1495, 77] on icon at bounding box center [1490, 78] width 20 height 20
click at [412, 608] on div "8fa0f710" at bounding box center [397, 609] width 45 height 16
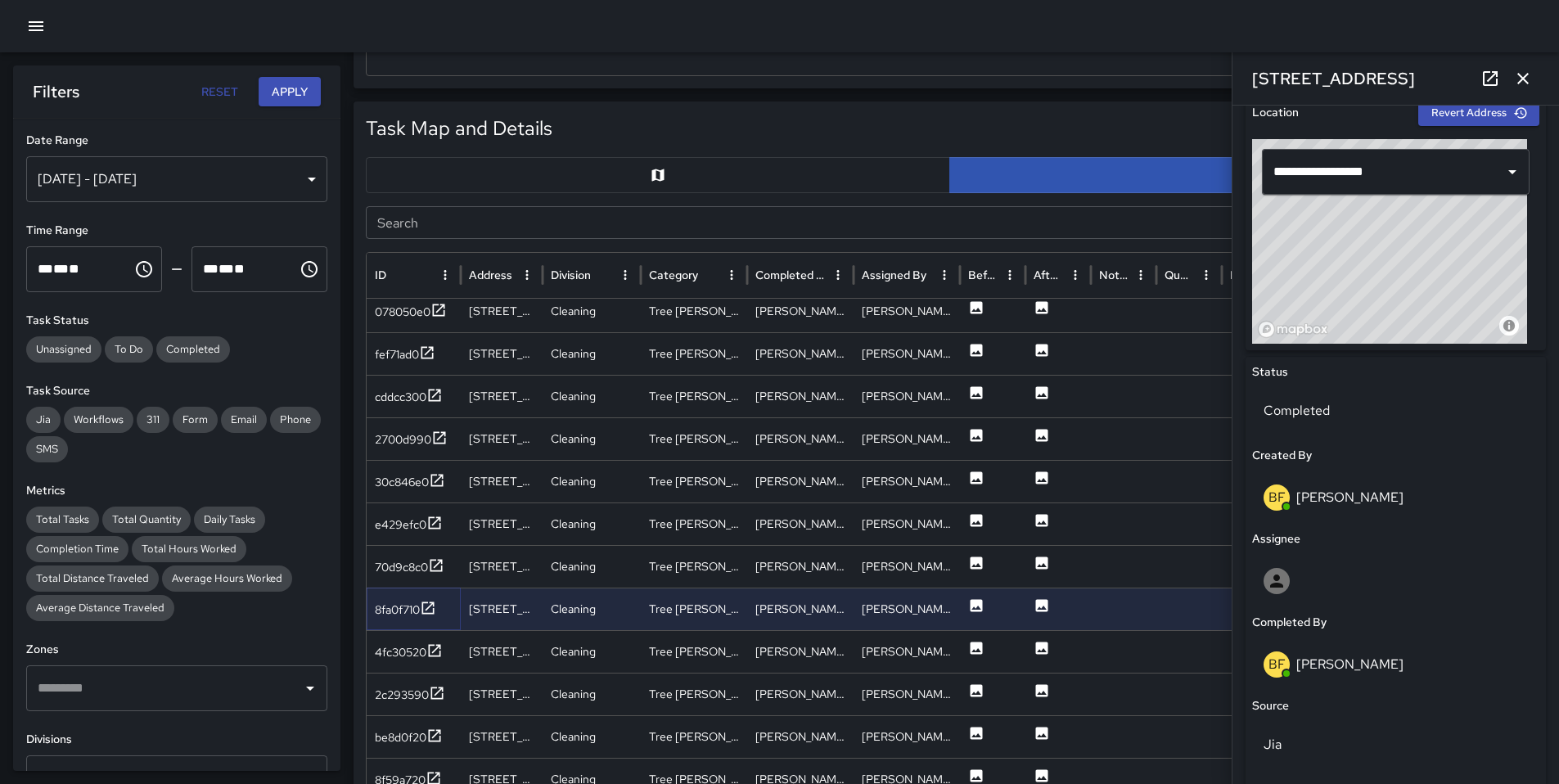
scroll to position [528, 0]
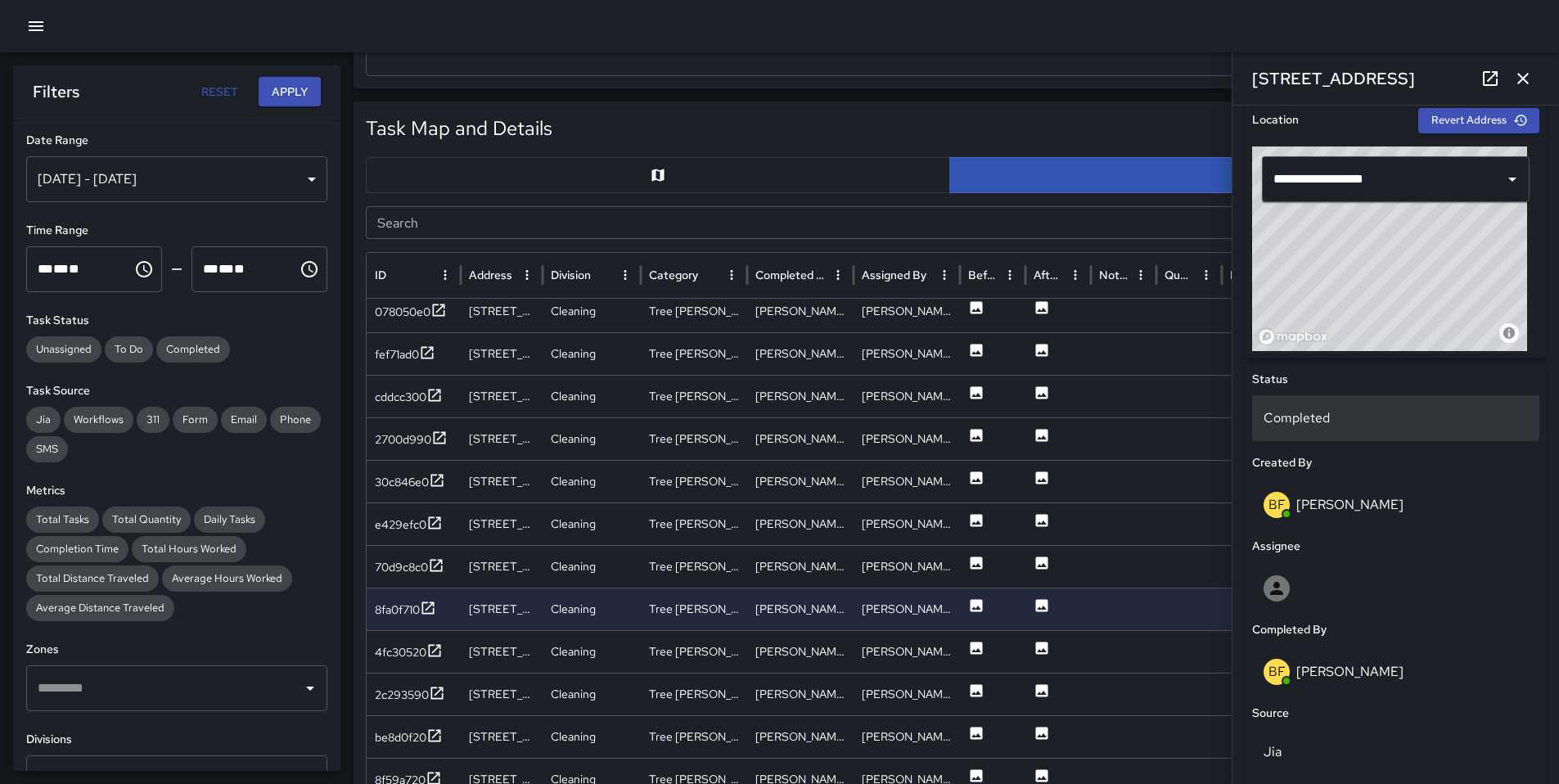
click at [1332, 425] on p "Completed" at bounding box center [1396, 418] width 264 height 20
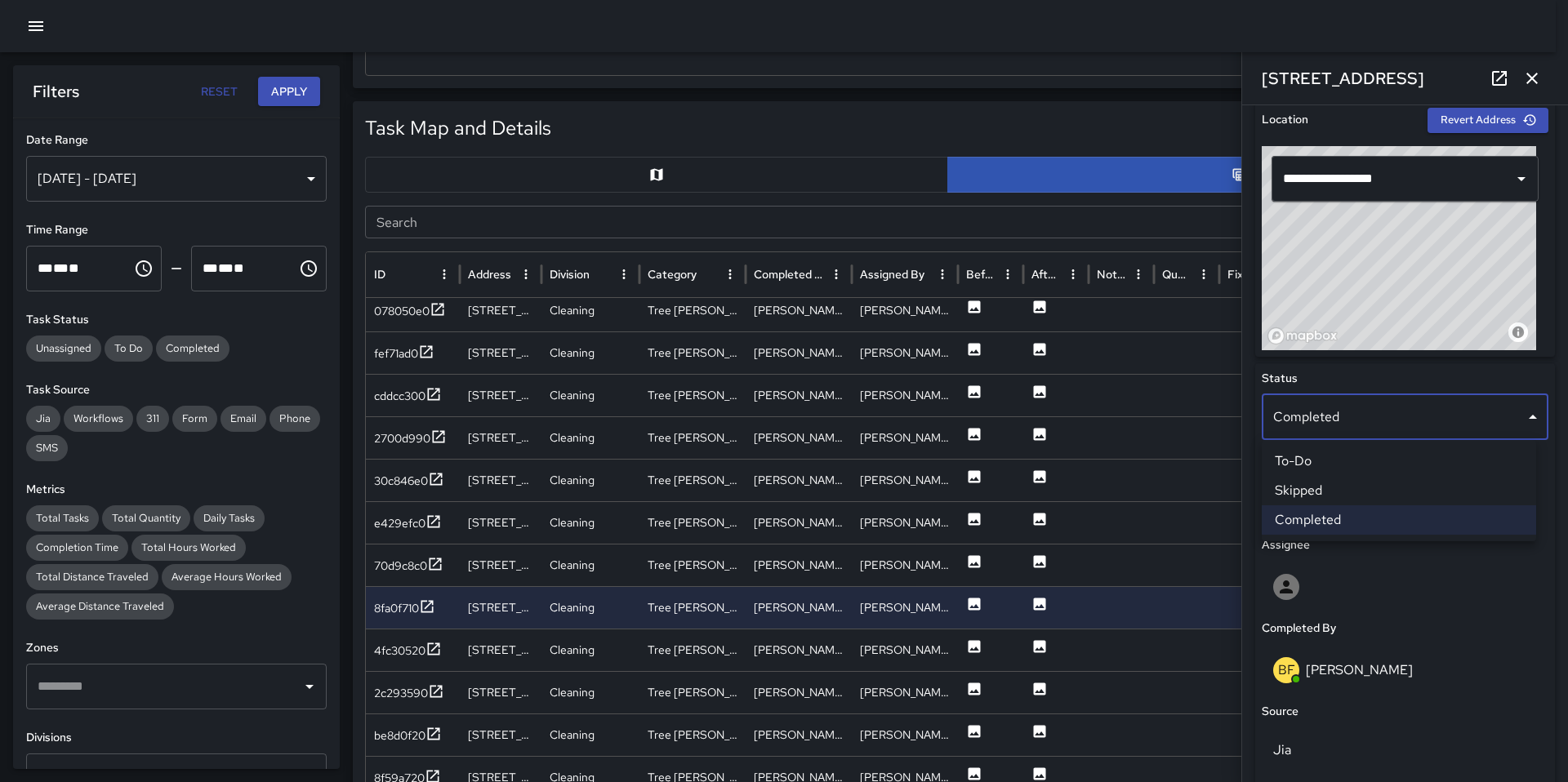
click at [1363, 495] on li "Skipped" at bounding box center [1399, 490] width 275 height 29
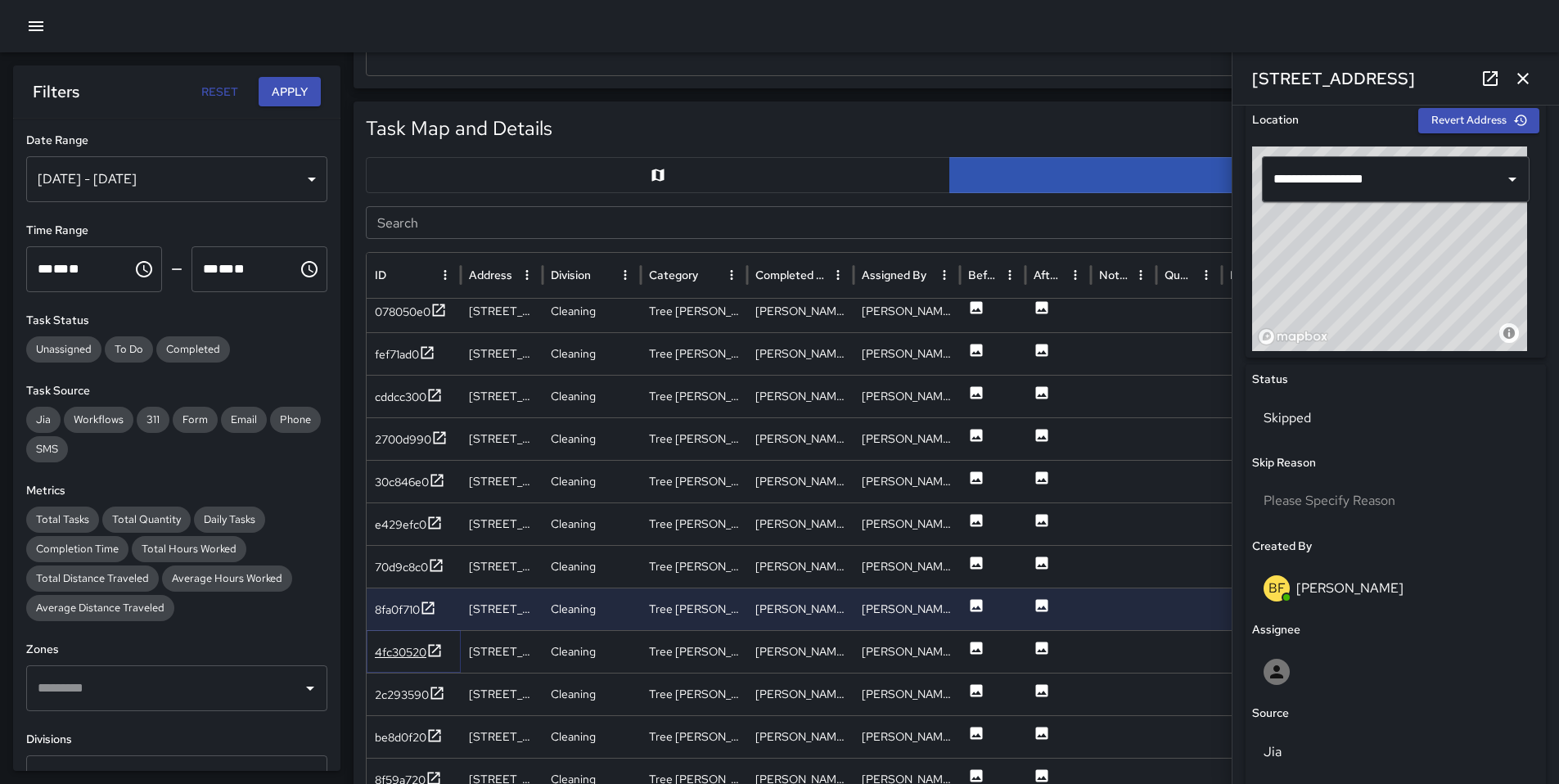
click at [394, 652] on div "4fc30520" at bounding box center [401, 652] width 51 height 16
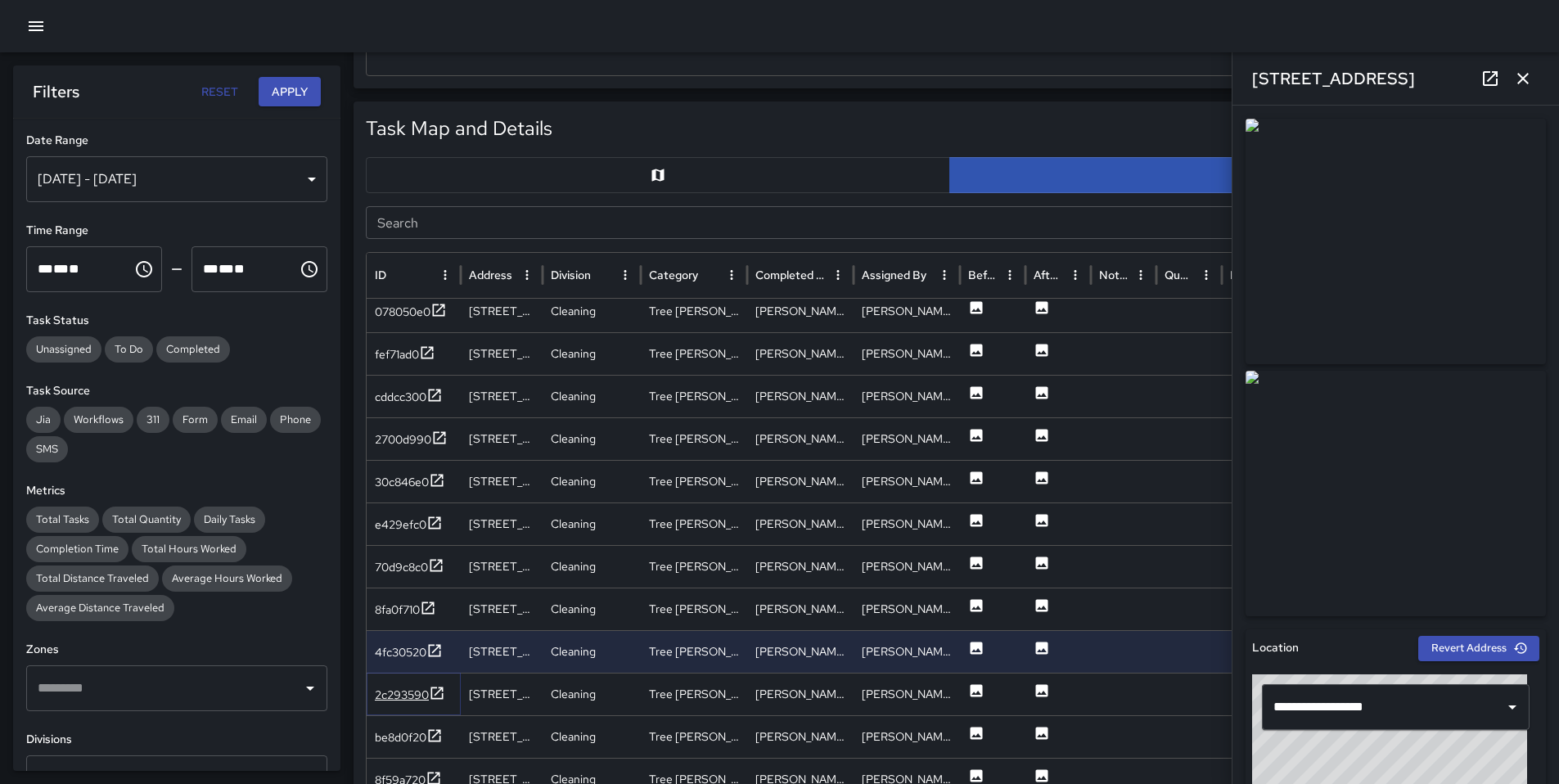
click at [386, 700] on div "2c293590" at bounding box center [402, 694] width 54 height 16
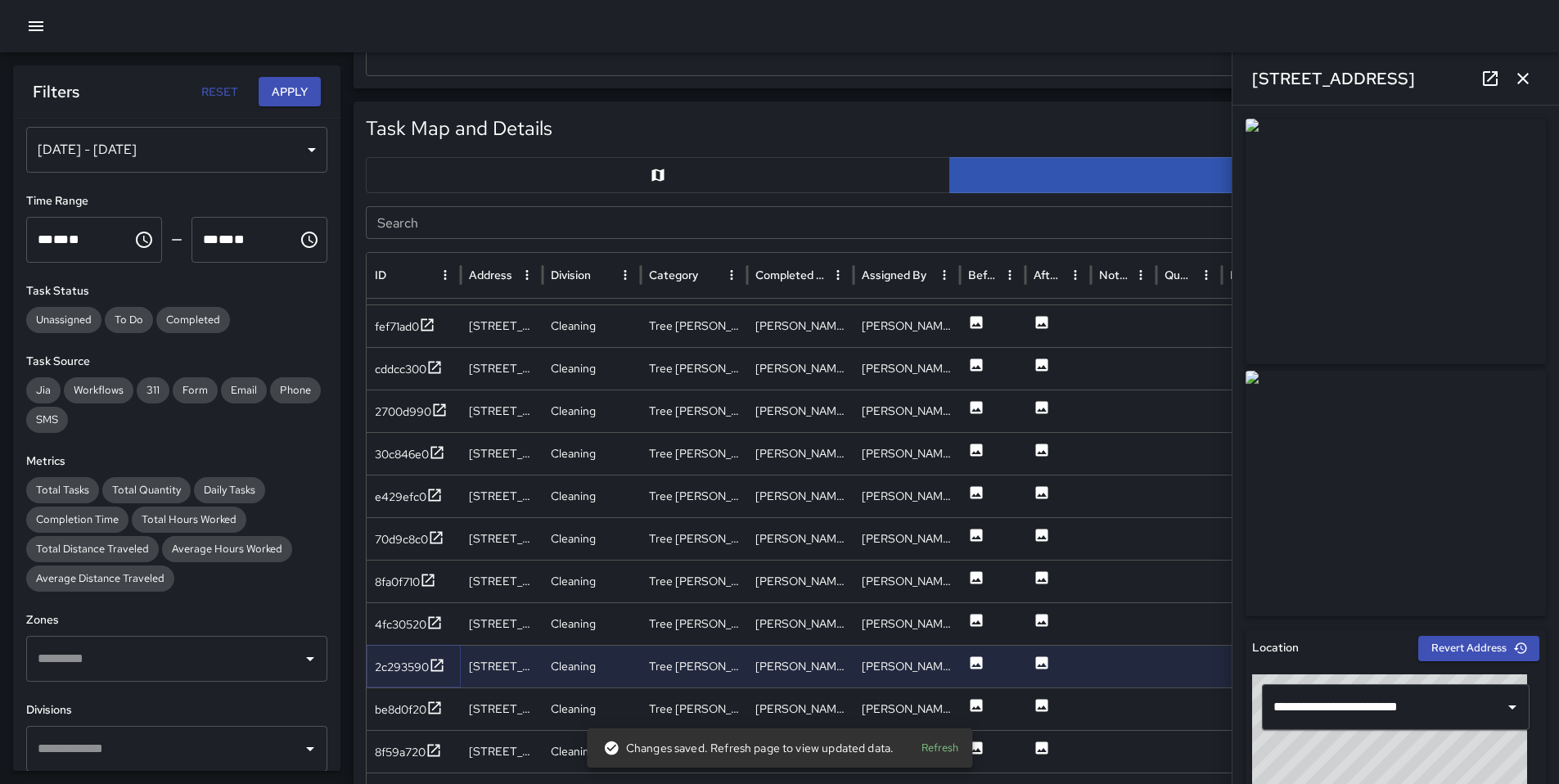
scroll to position [1737, 0]
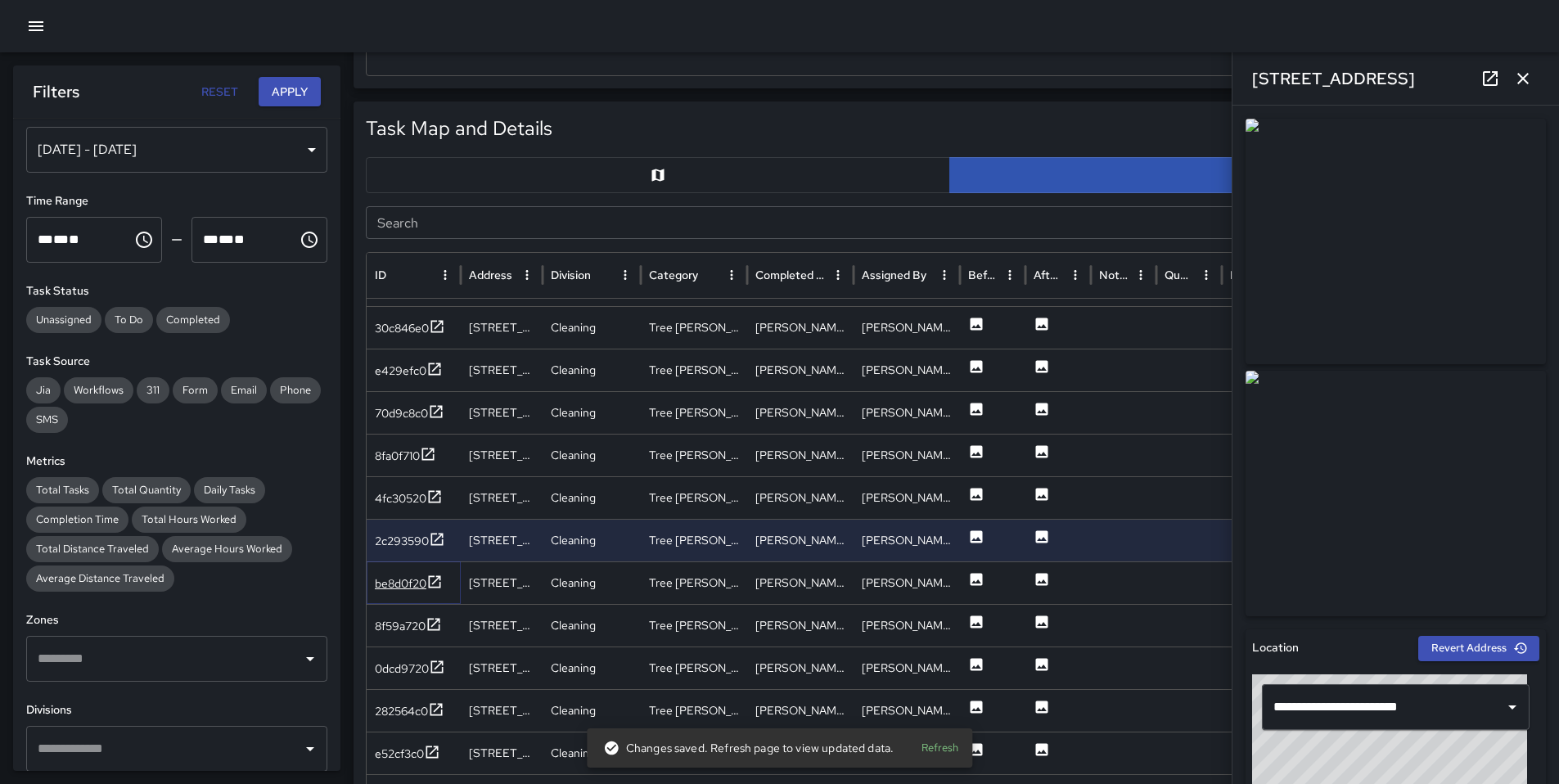
click at [421, 583] on div "be8d0f20" at bounding box center [401, 583] width 51 height 16
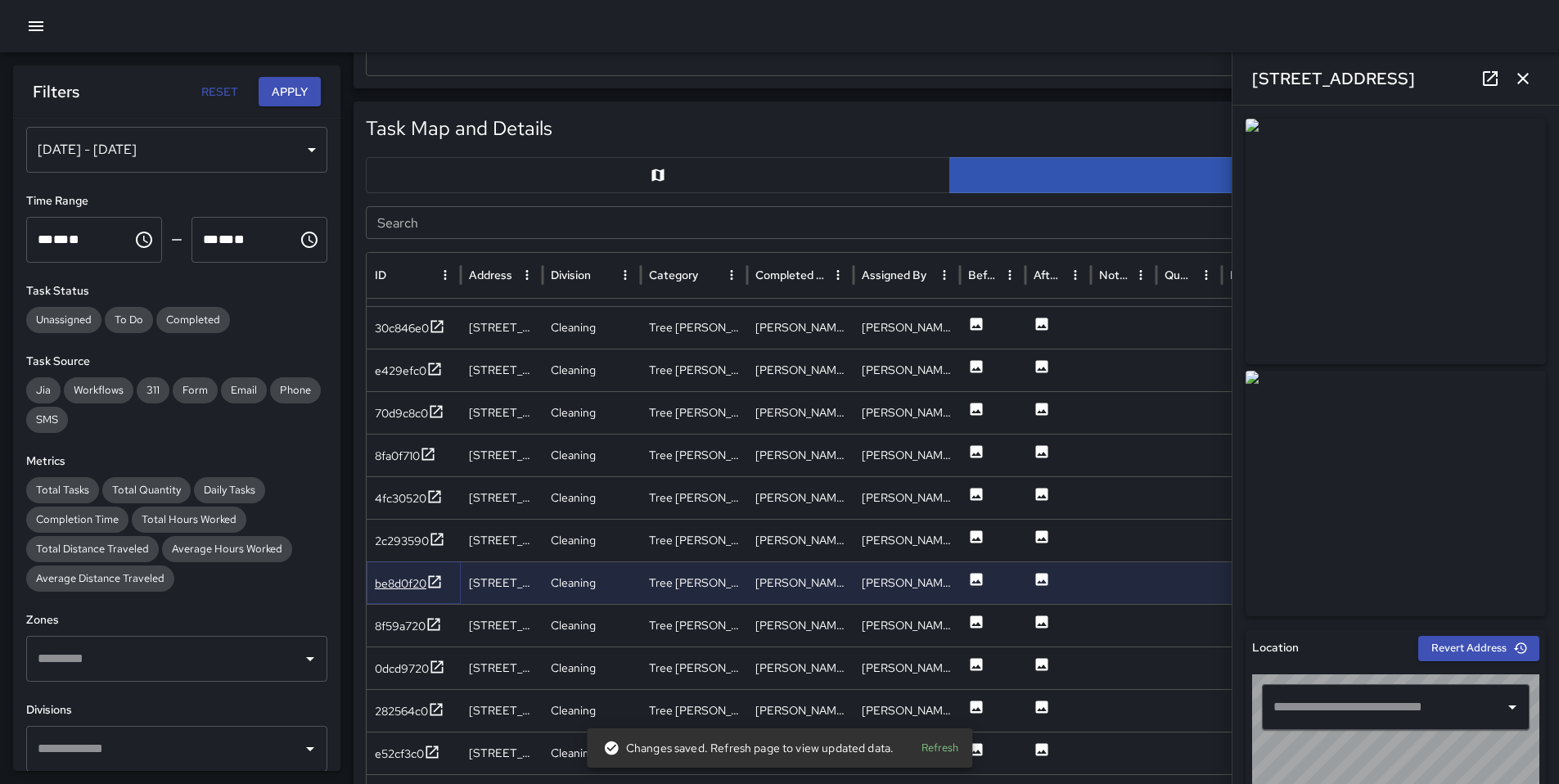
type input "**********"
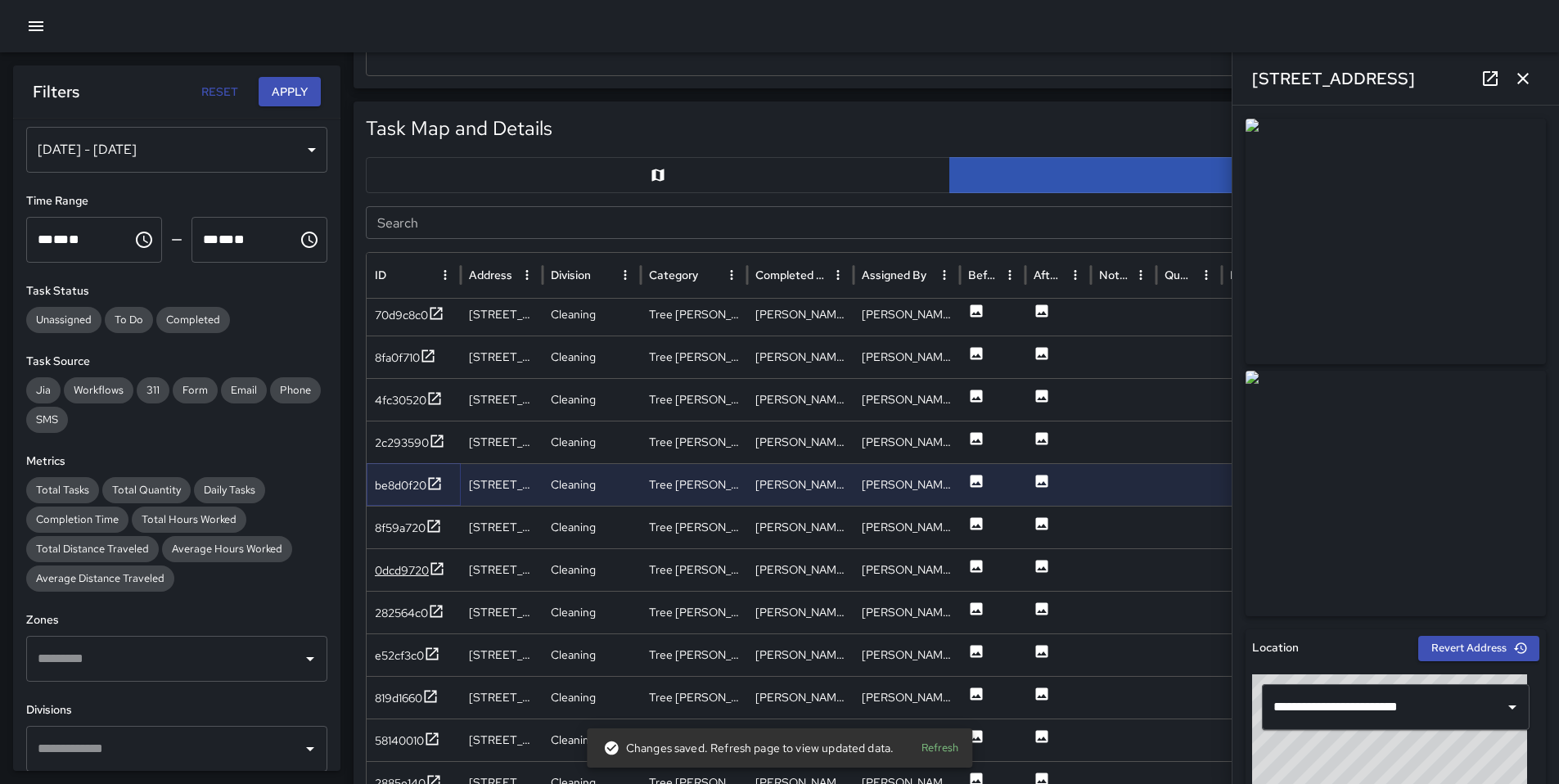
scroll to position [1717, 0]
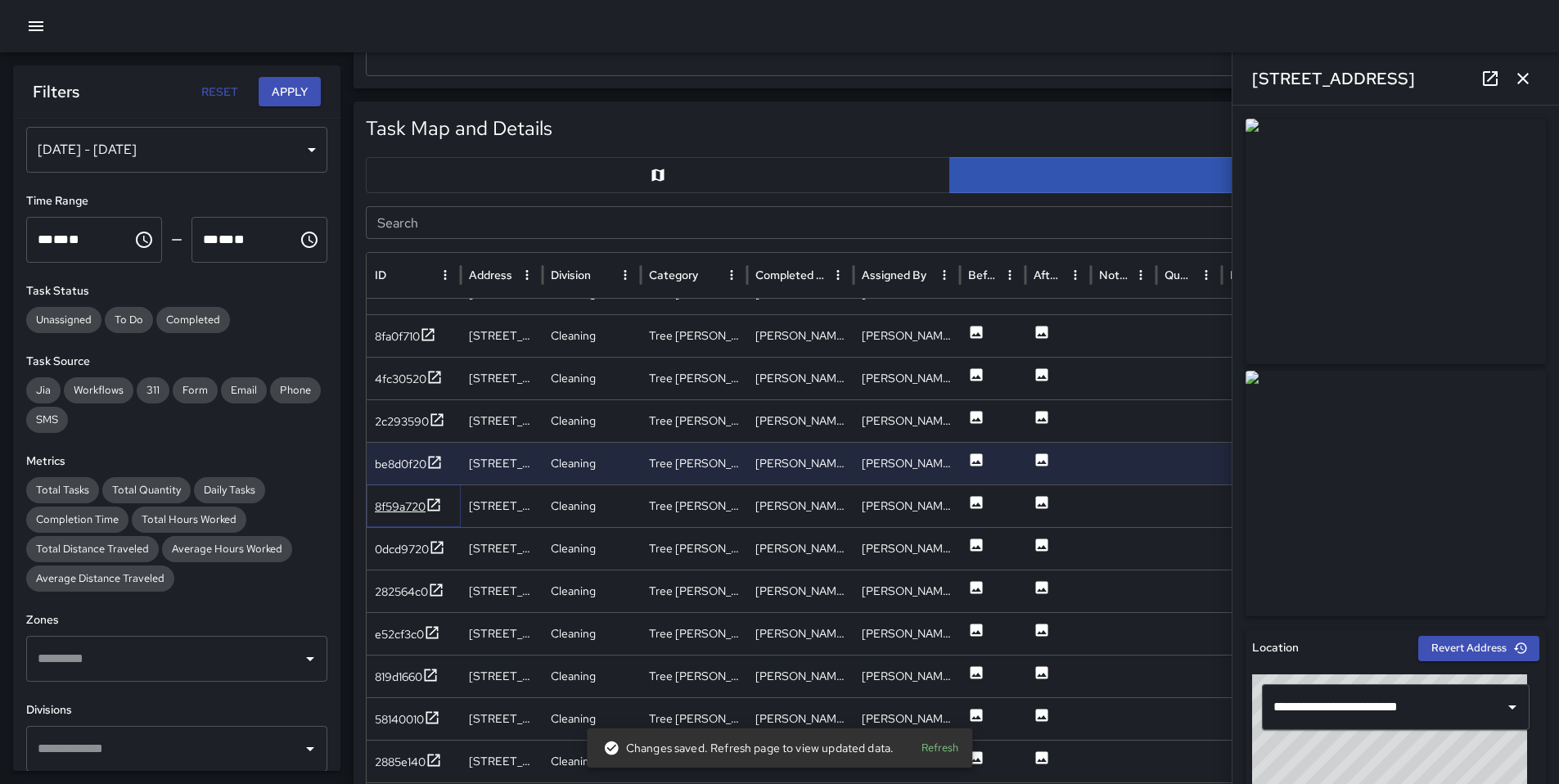
click at [405, 510] on div "8f59a720" at bounding box center [400, 506] width 51 height 16
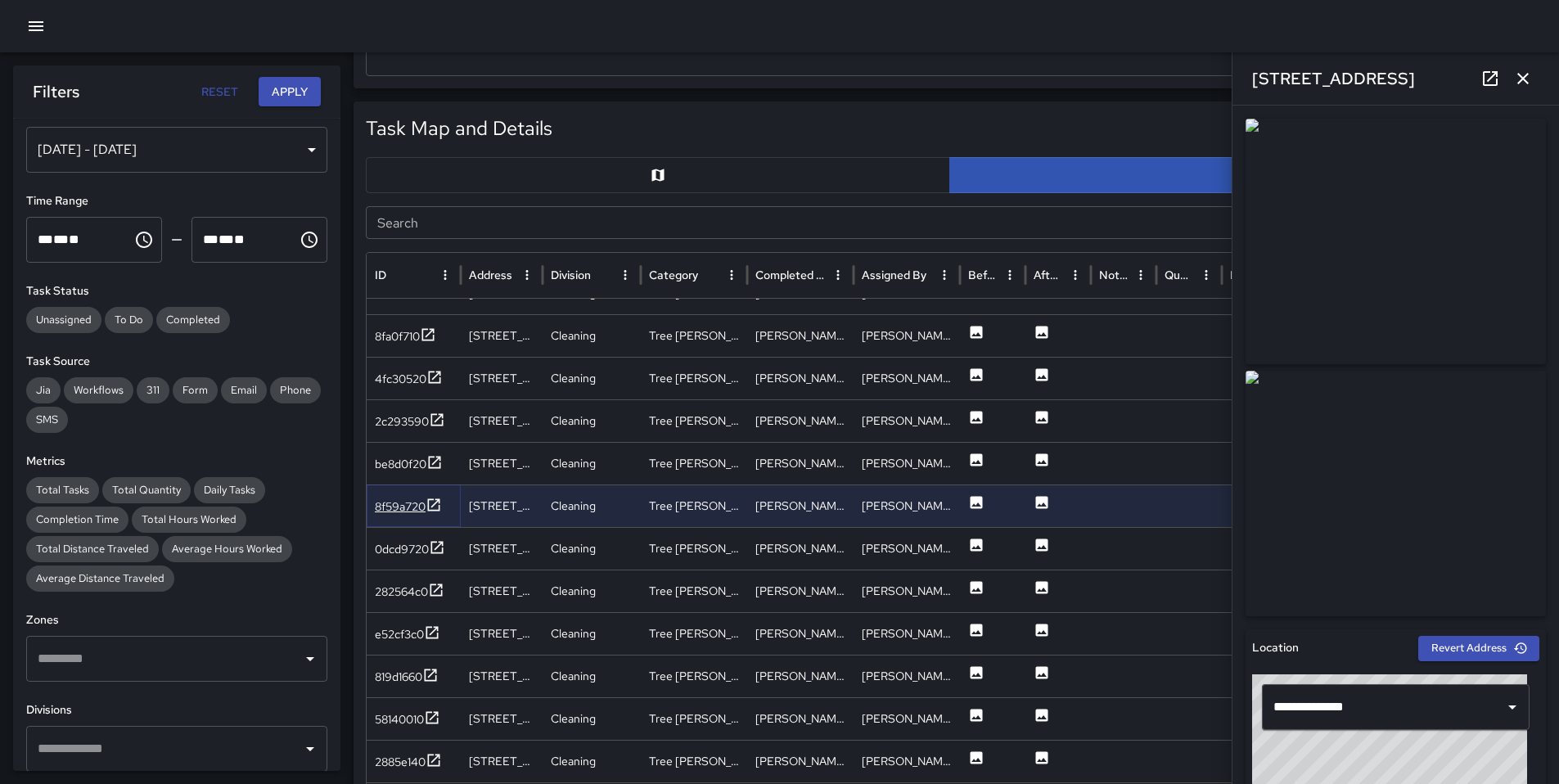
click at [392, 506] on div "8f59a720" at bounding box center [400, 506] width 51 height 16
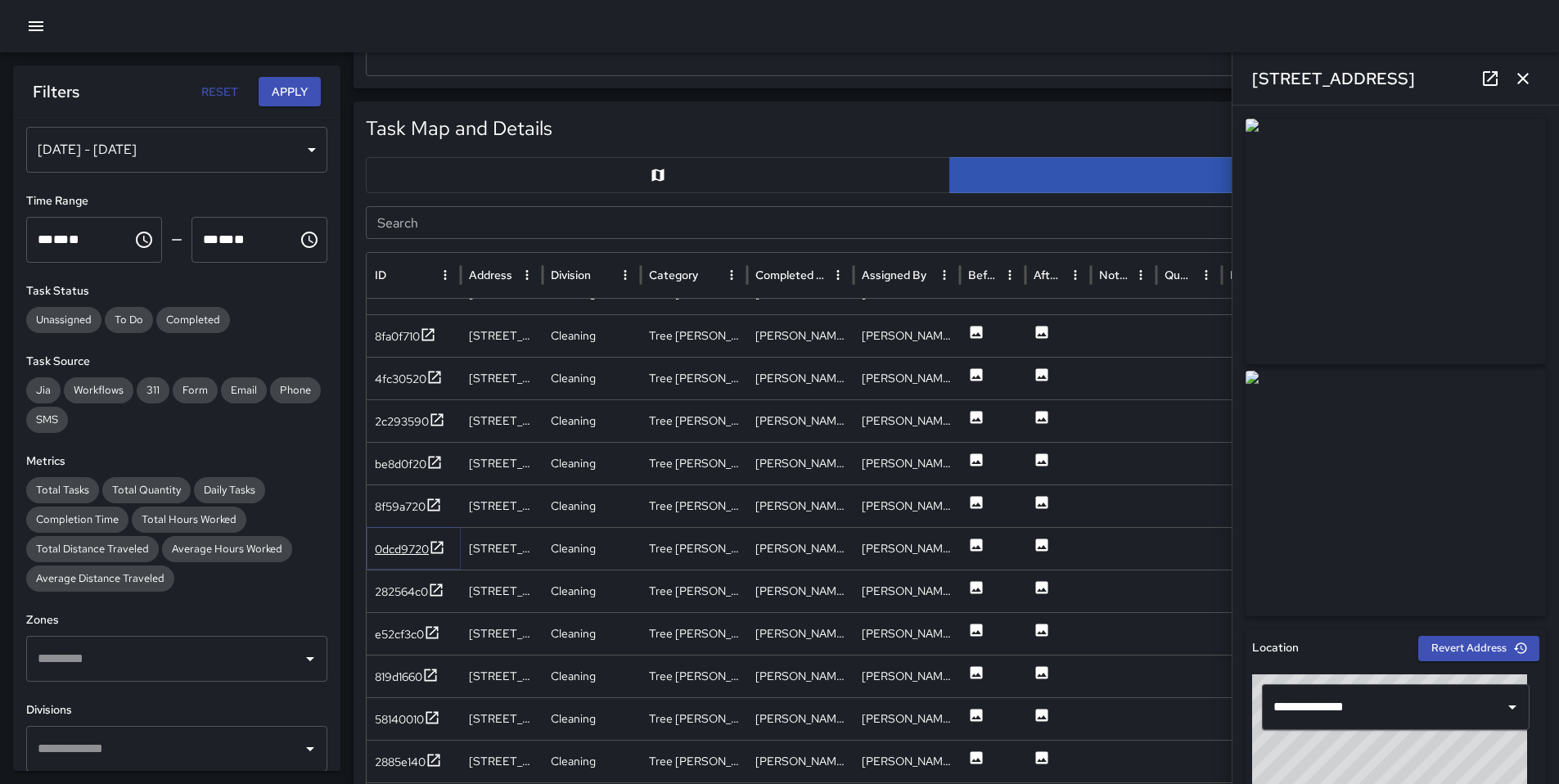
click at [400, 544] on div "0dcd9720" at bounding box center [402, 549] width 54 height 16
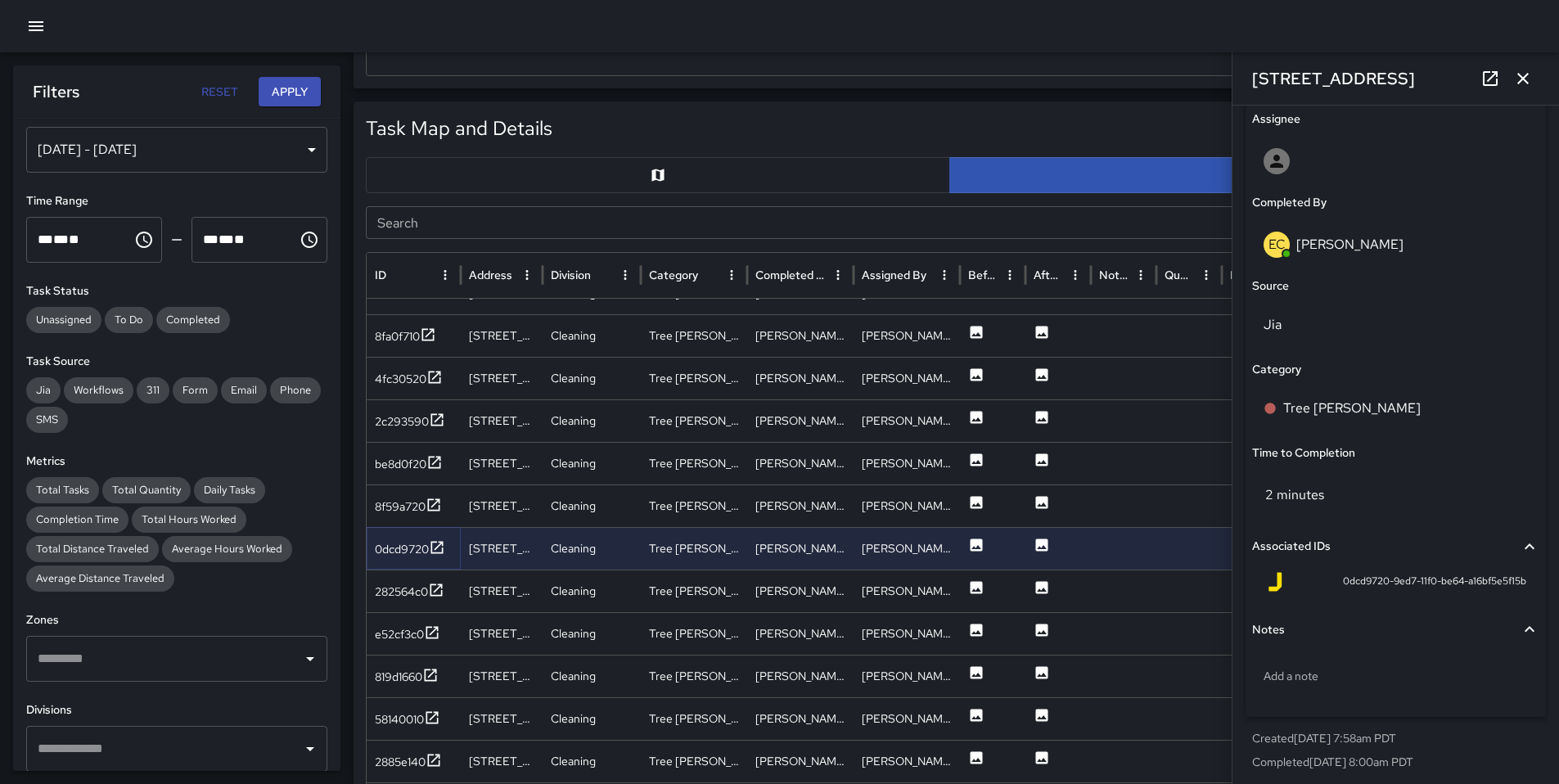
scroll to position [961, 0]
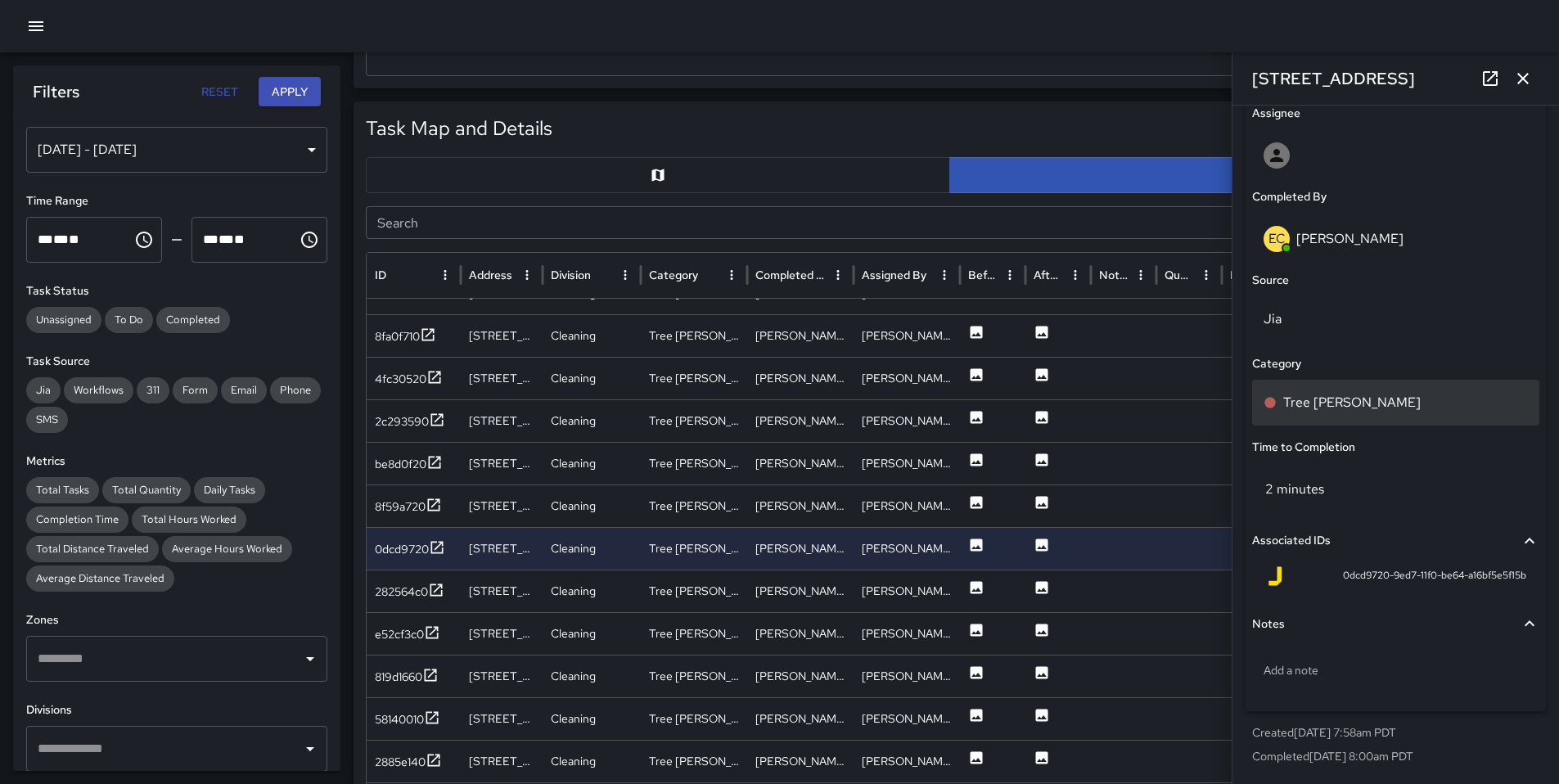
click at [1297, 413] on div "Tree [PERSON_NAME]" at bounding box center [1396, 402] width 287 height 45
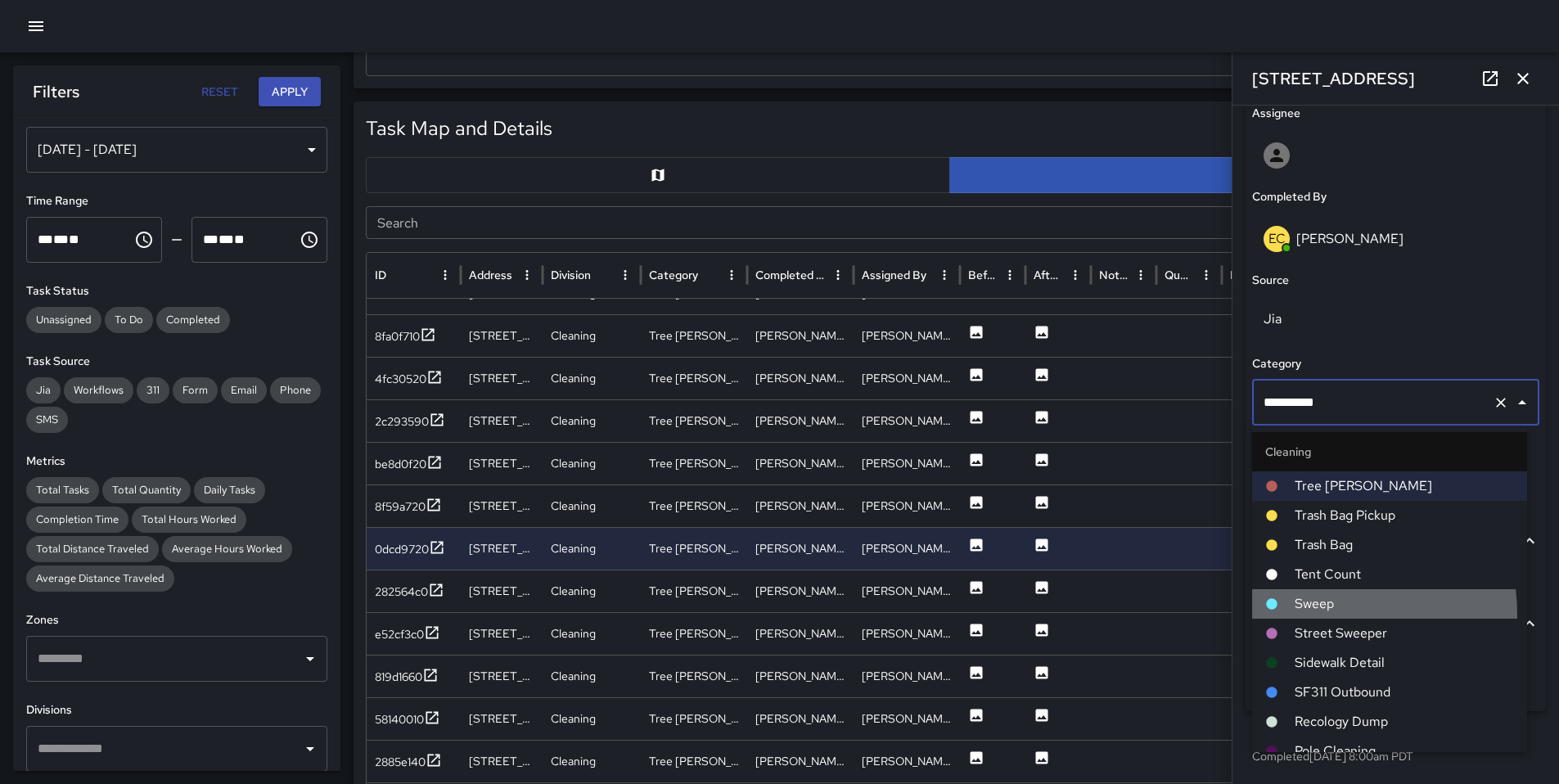
click at [1320, 614] on li "Sweep" at bounding box center [1390, 604] width 275 height 29
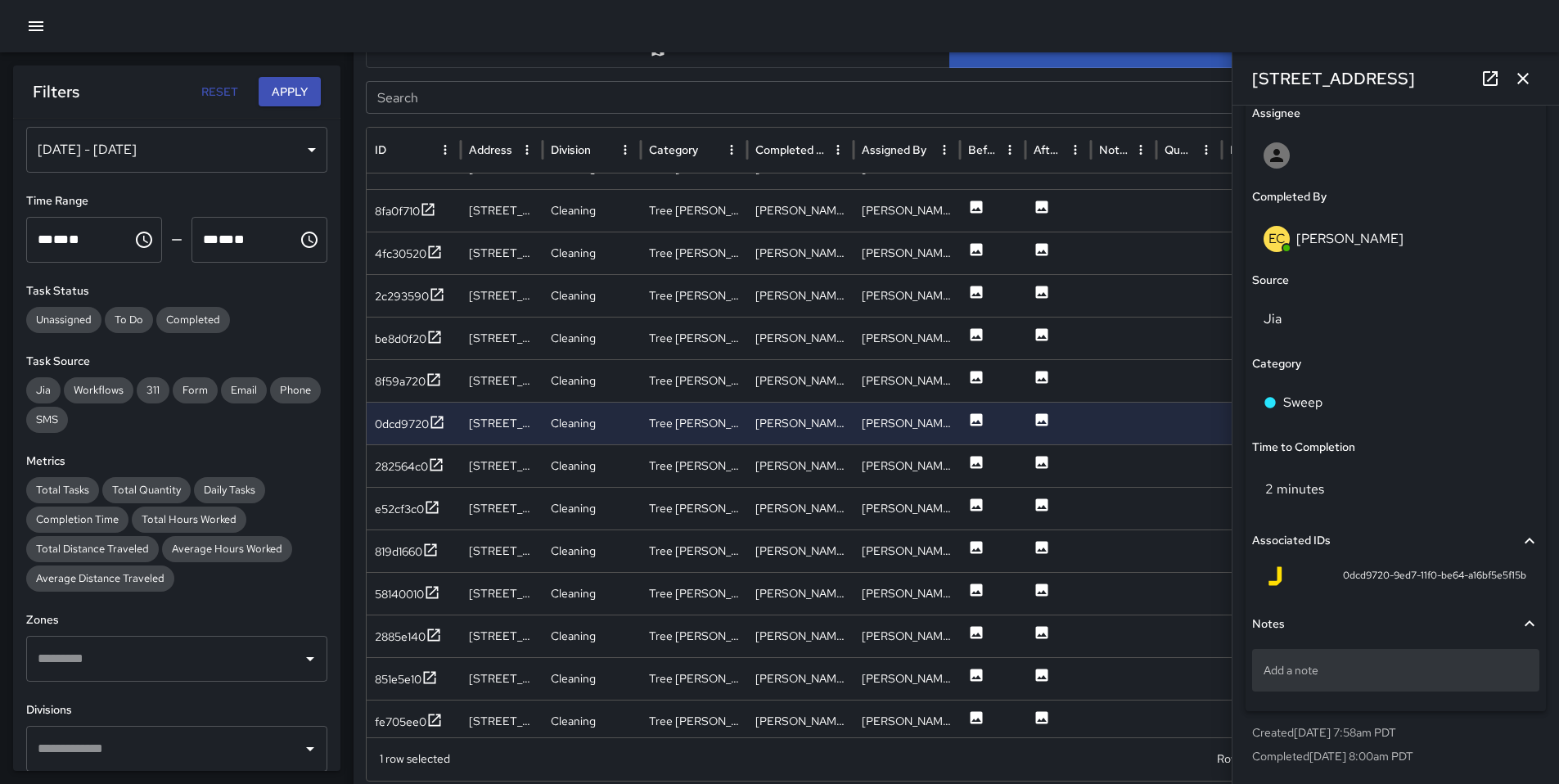
scroll to position [939, 0]
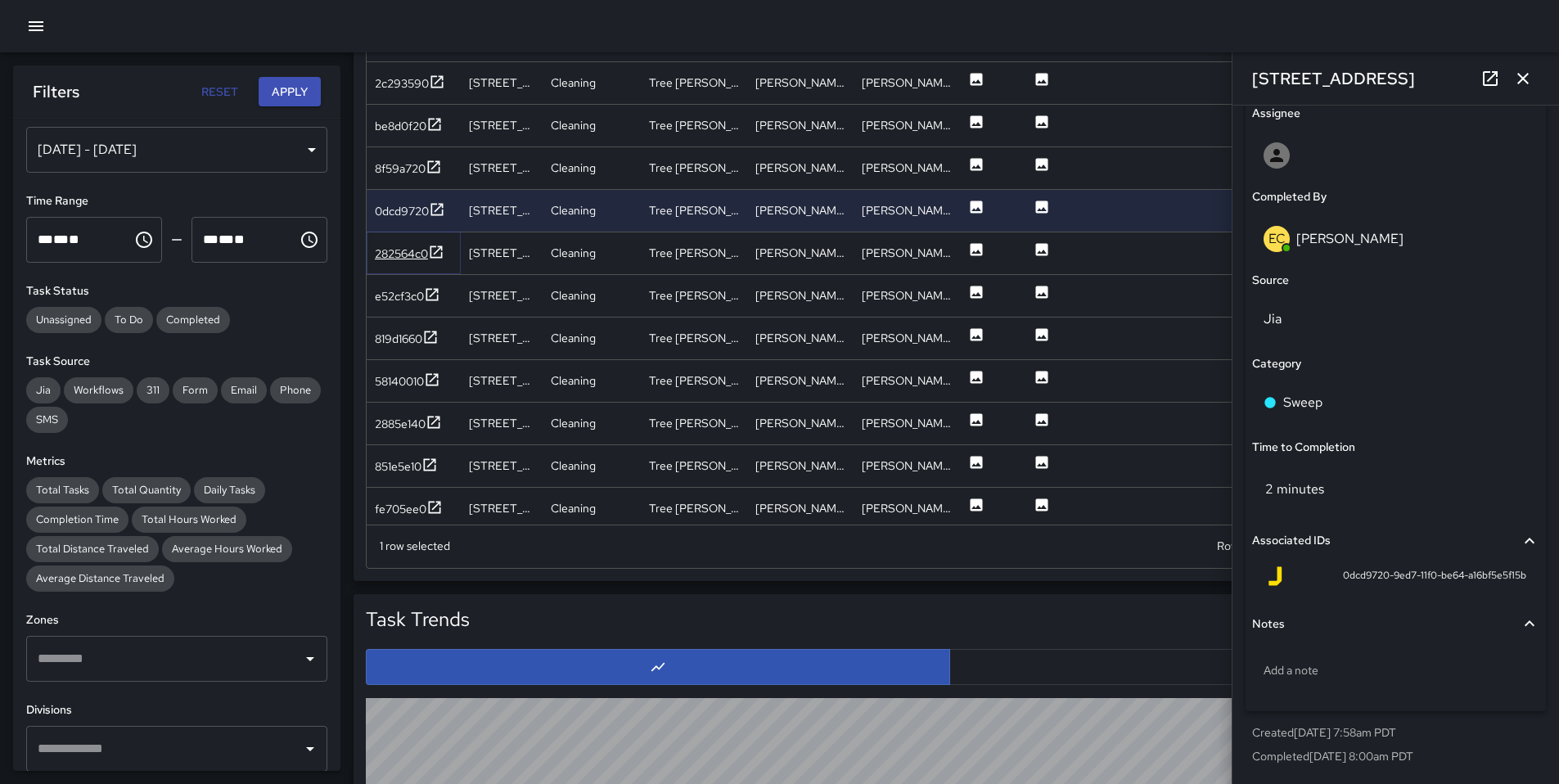
click at [408, 255] on div "282564c0" at bounding box center [402, 253] width 53 height 16
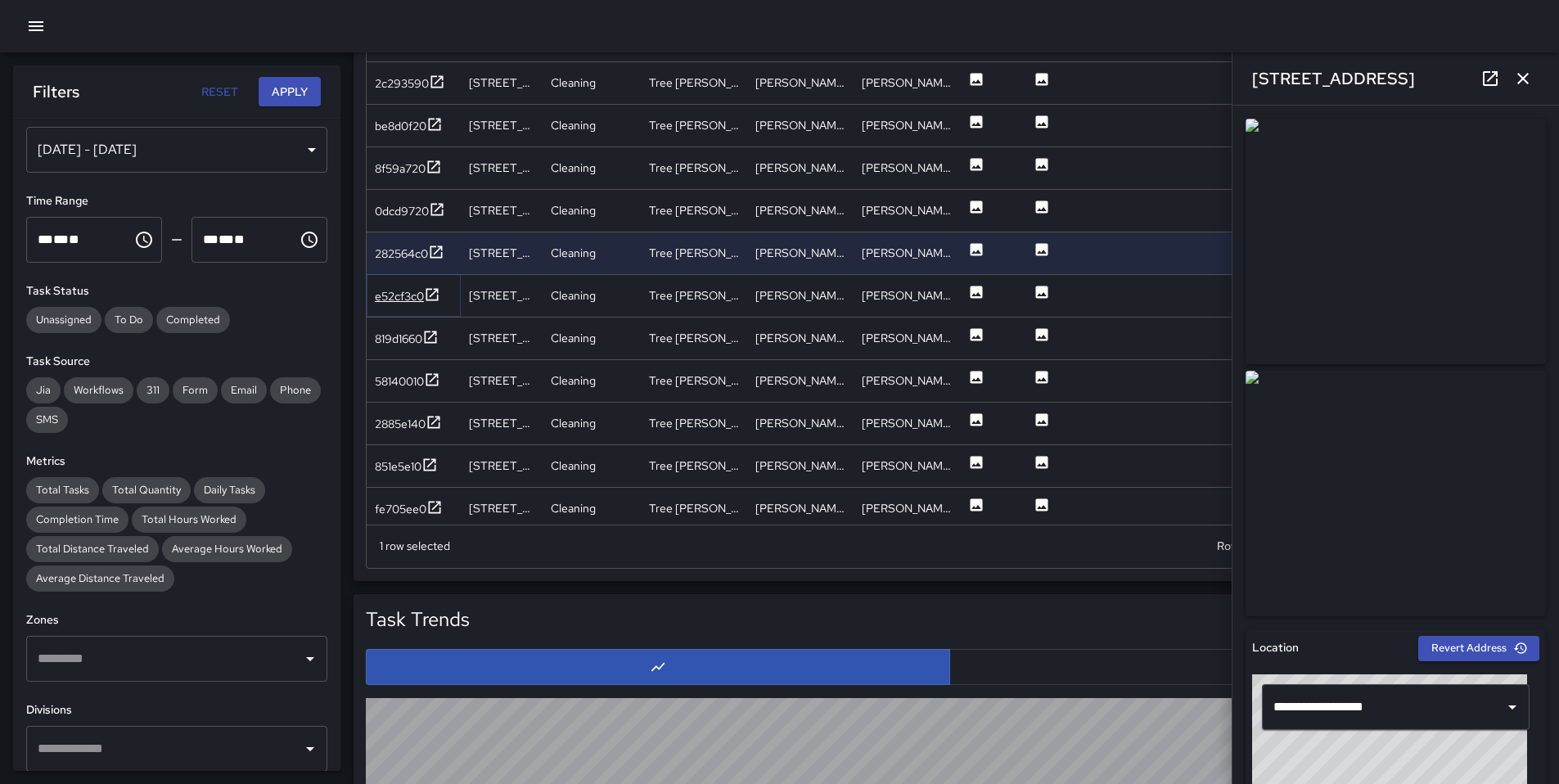
click at [405, 291] on div "e52cf3c0" at bounding box center [399, 296] width 49 height 16
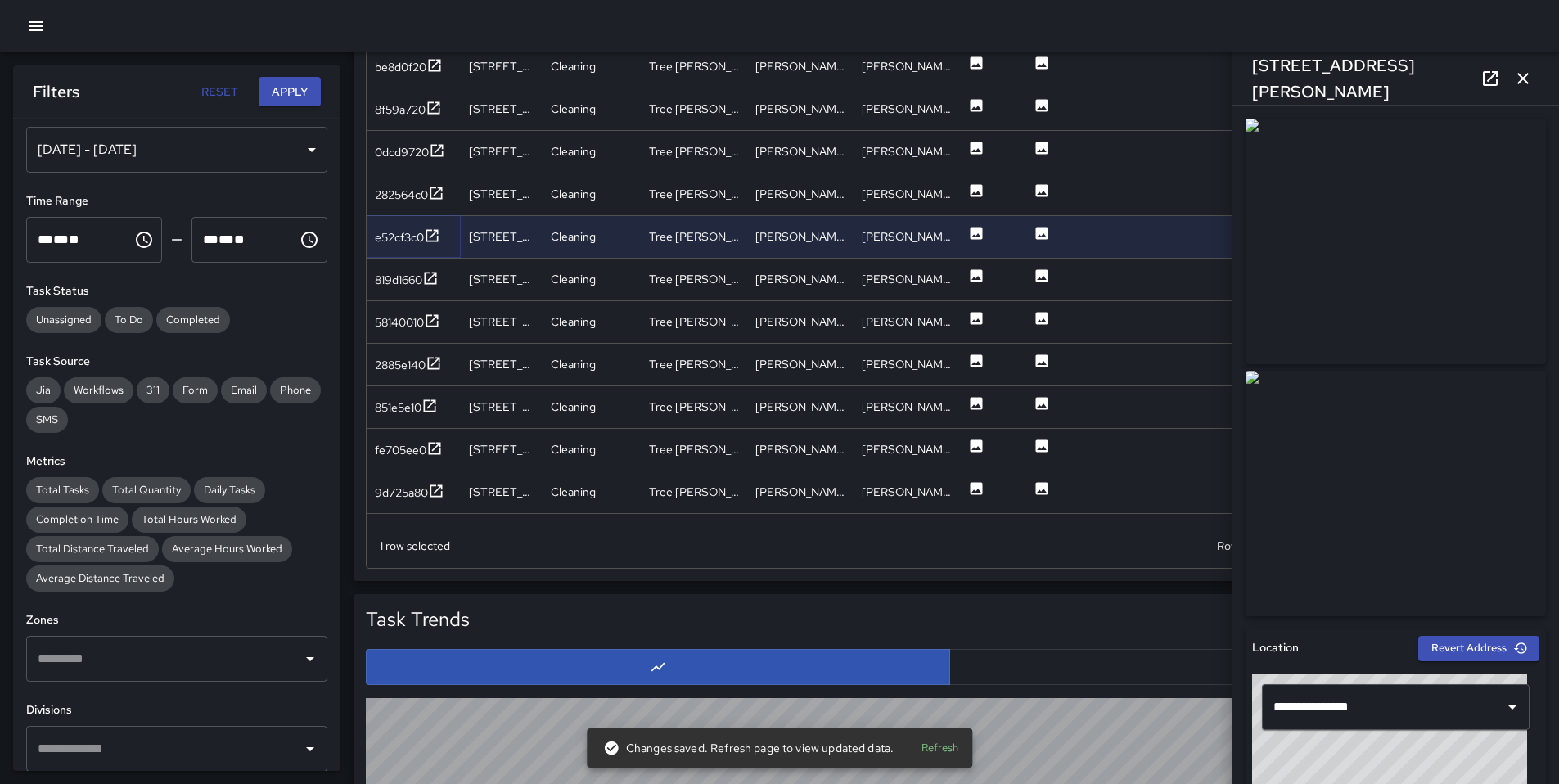
scroll to position [1800, 0]
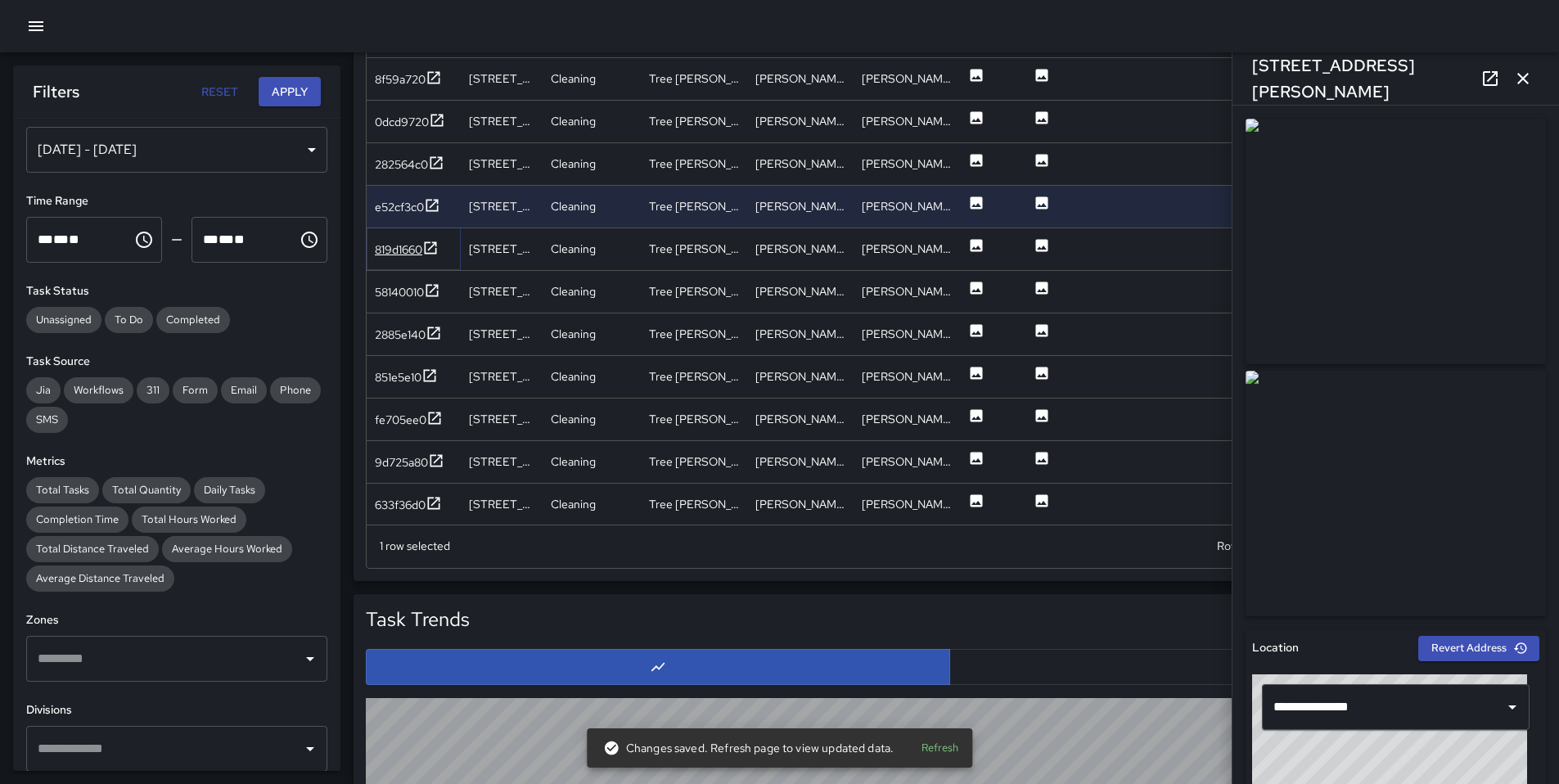
click at [386, 246] on div "819d1660" at bounding box center [398, 249] width 47 height 16
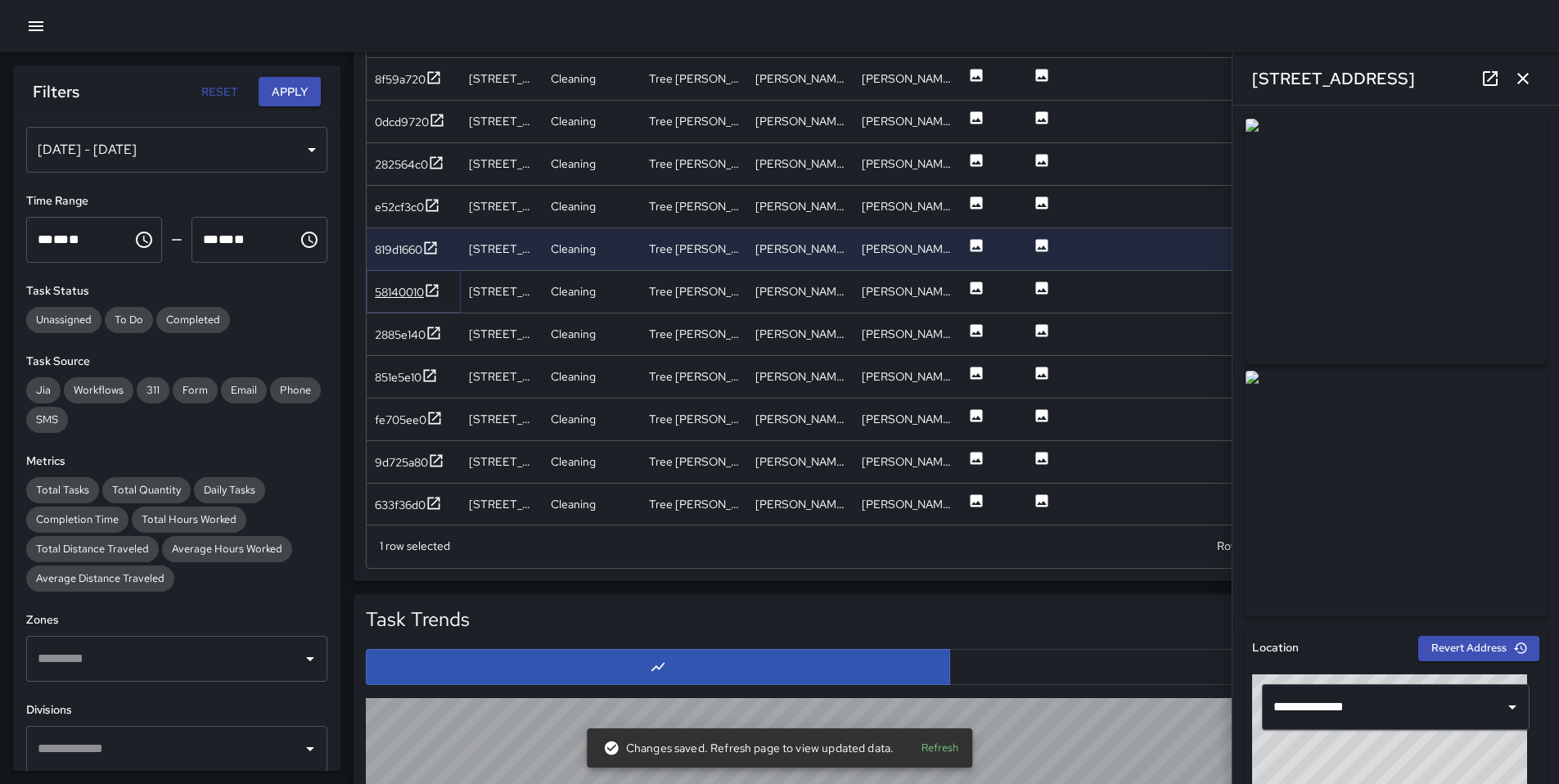
click at [400, 287] on div "58140010" at bounding box center [399, 292] width 49 height 16
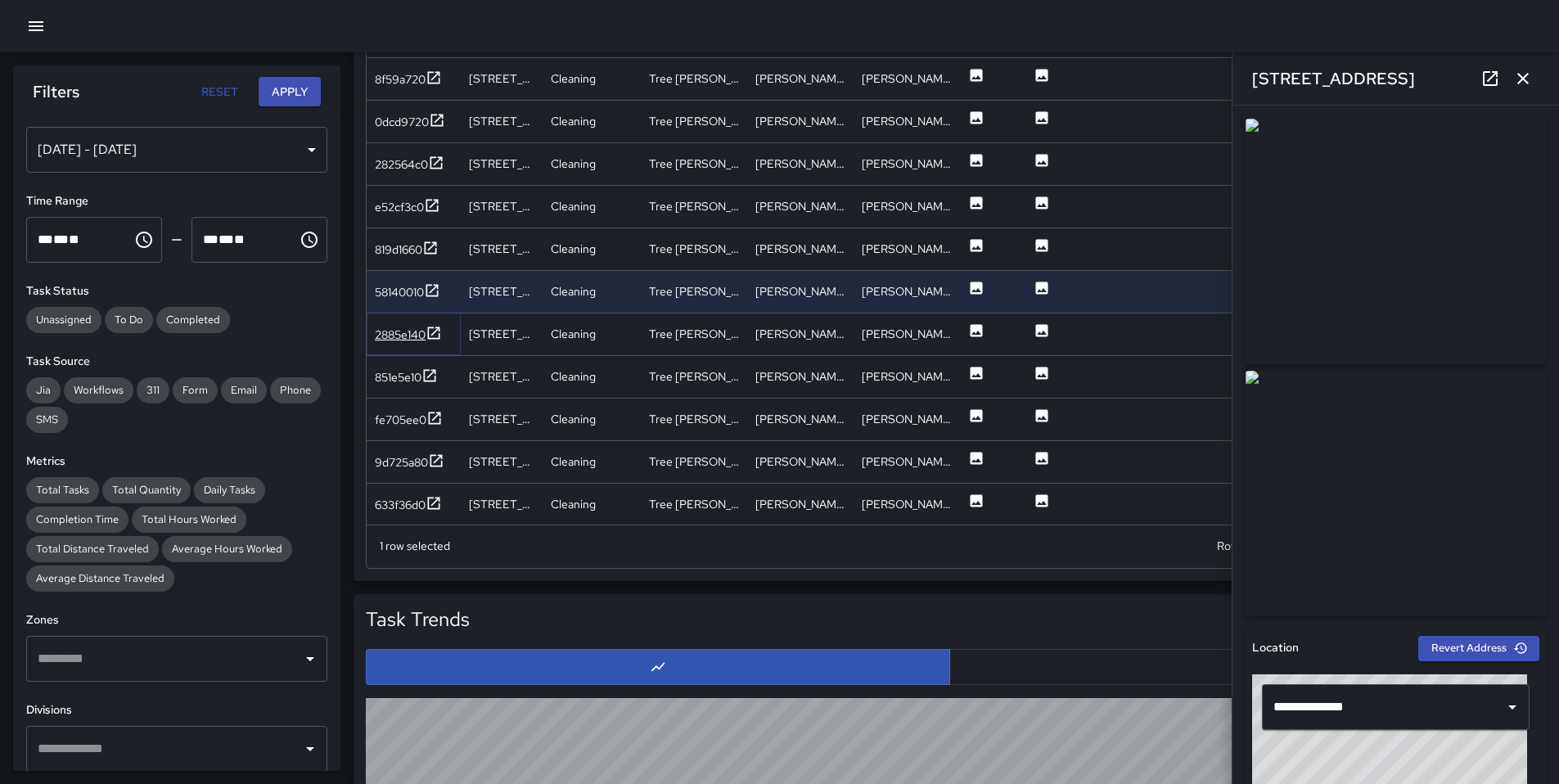
click at [401, 339] on div "2885e140" at bounding box center [400, 335] width 51 height 16
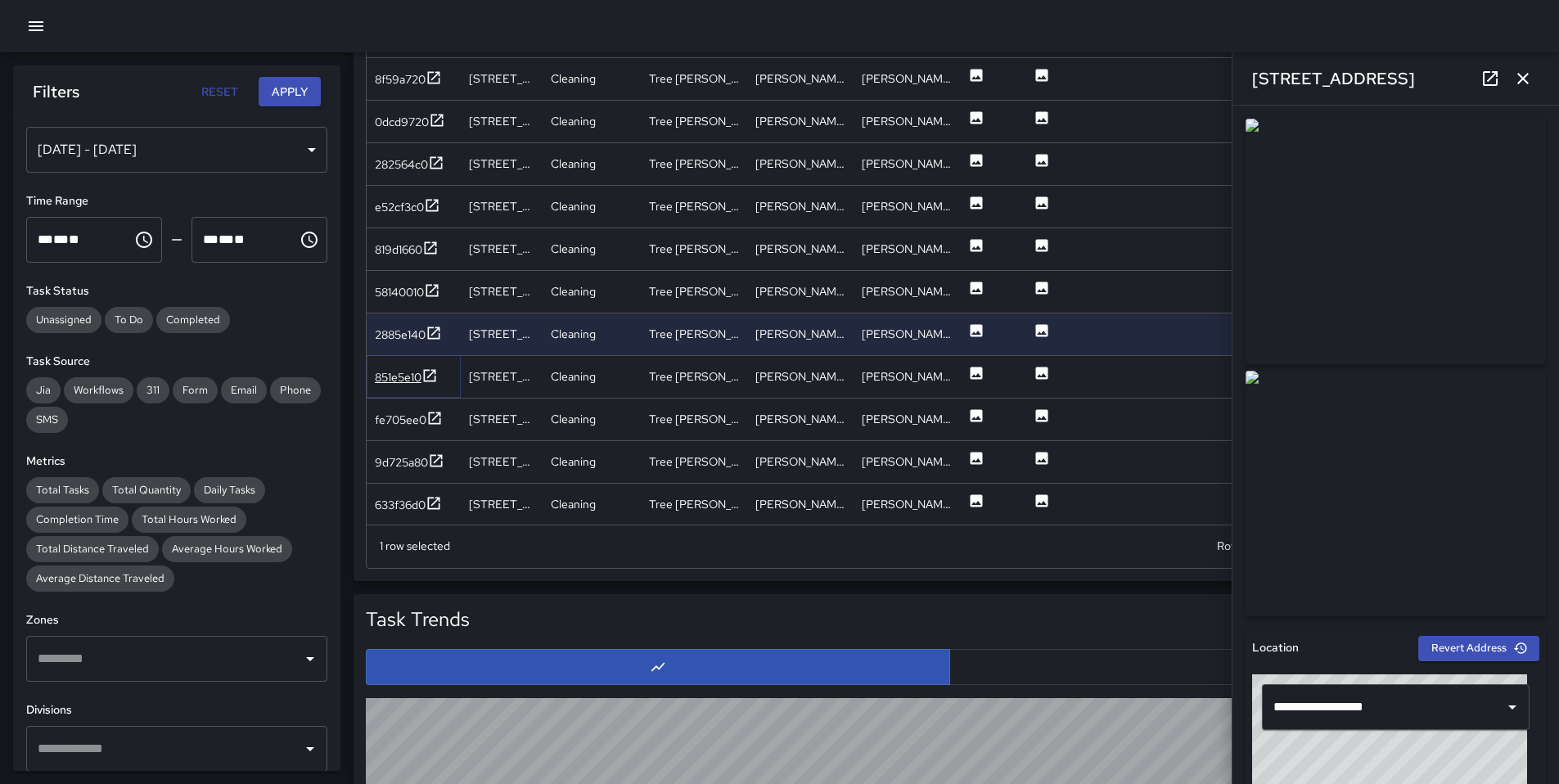
click at [406, 385] on div "851e5e10" at bounding box center [406, 377] width 63 height 21
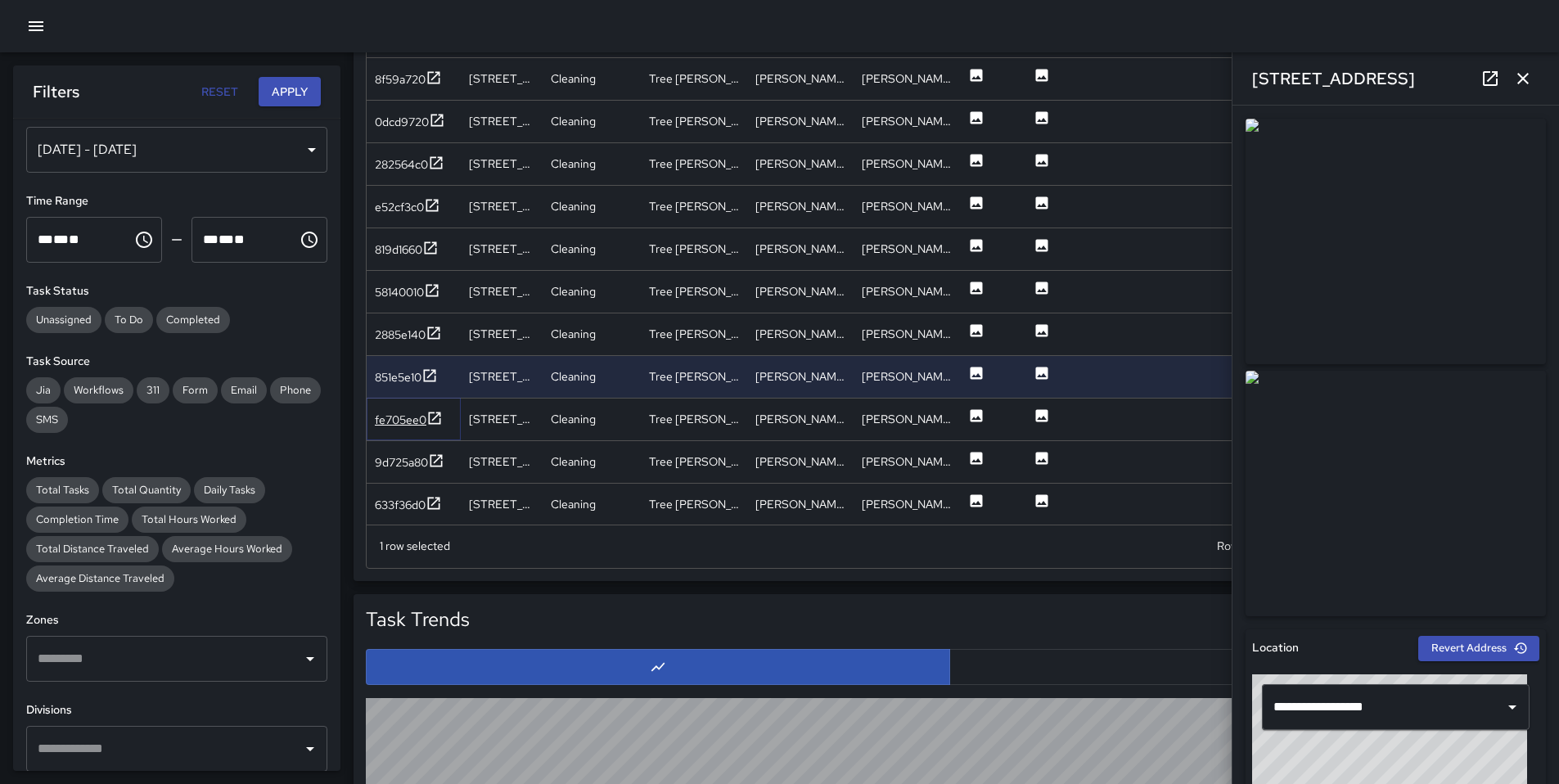
click at [391, 423] on div "fe705ee0" at bounding box center [401, 419] width 51 height 16
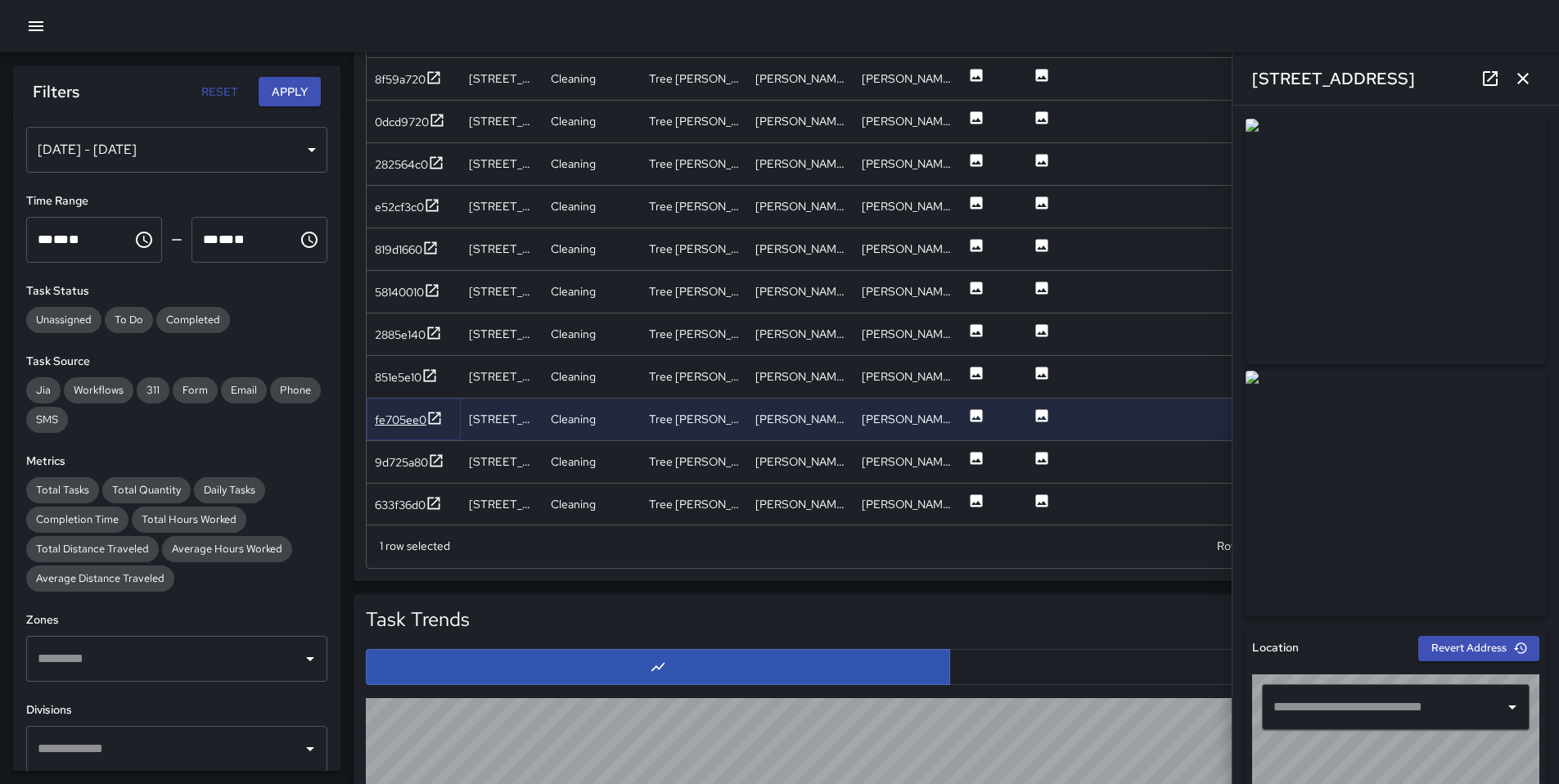
type input "**********"
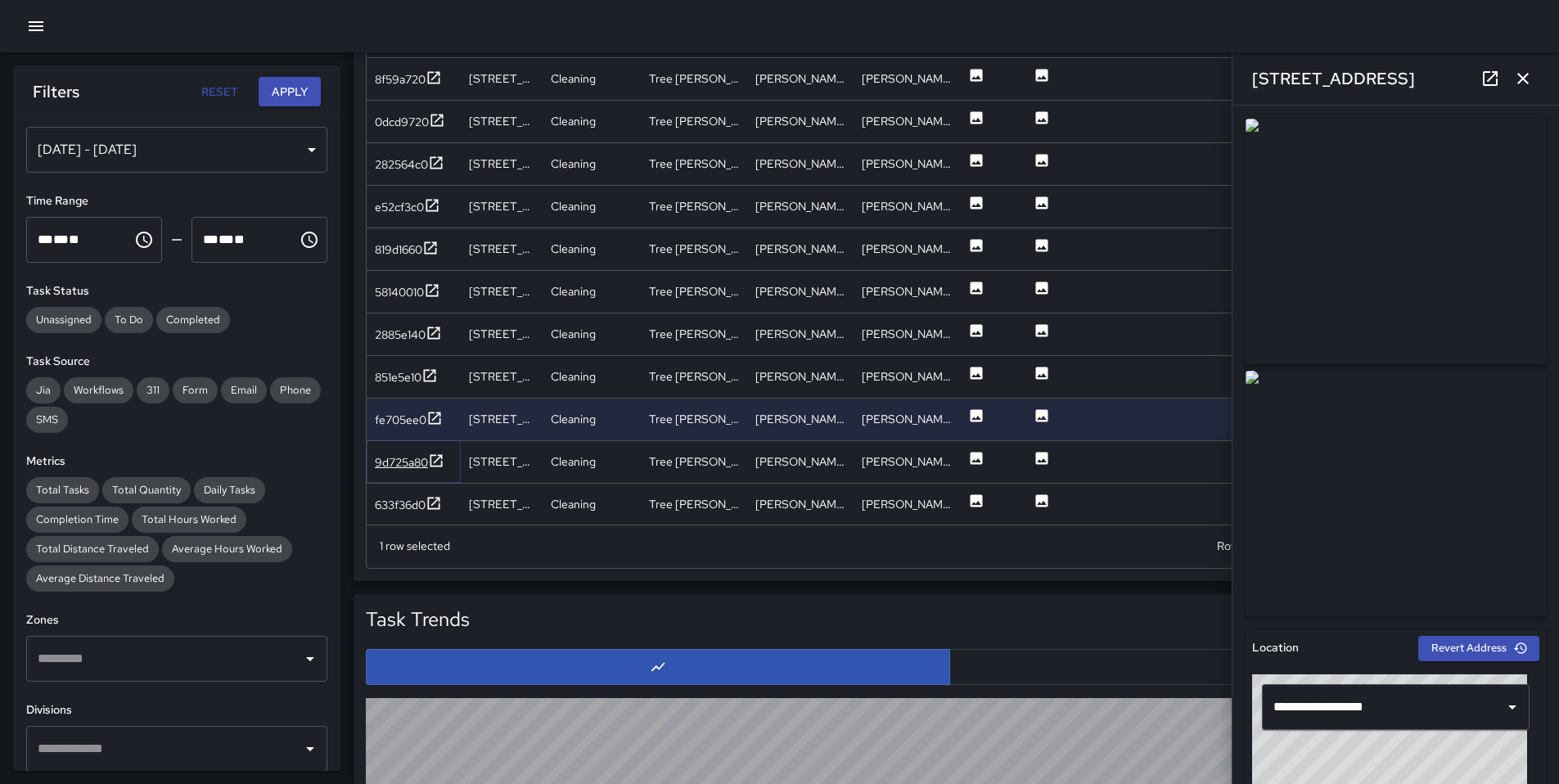
click at [401, 454] on div "9d725a80" at bounding box center [402, 461] width 53 height 16
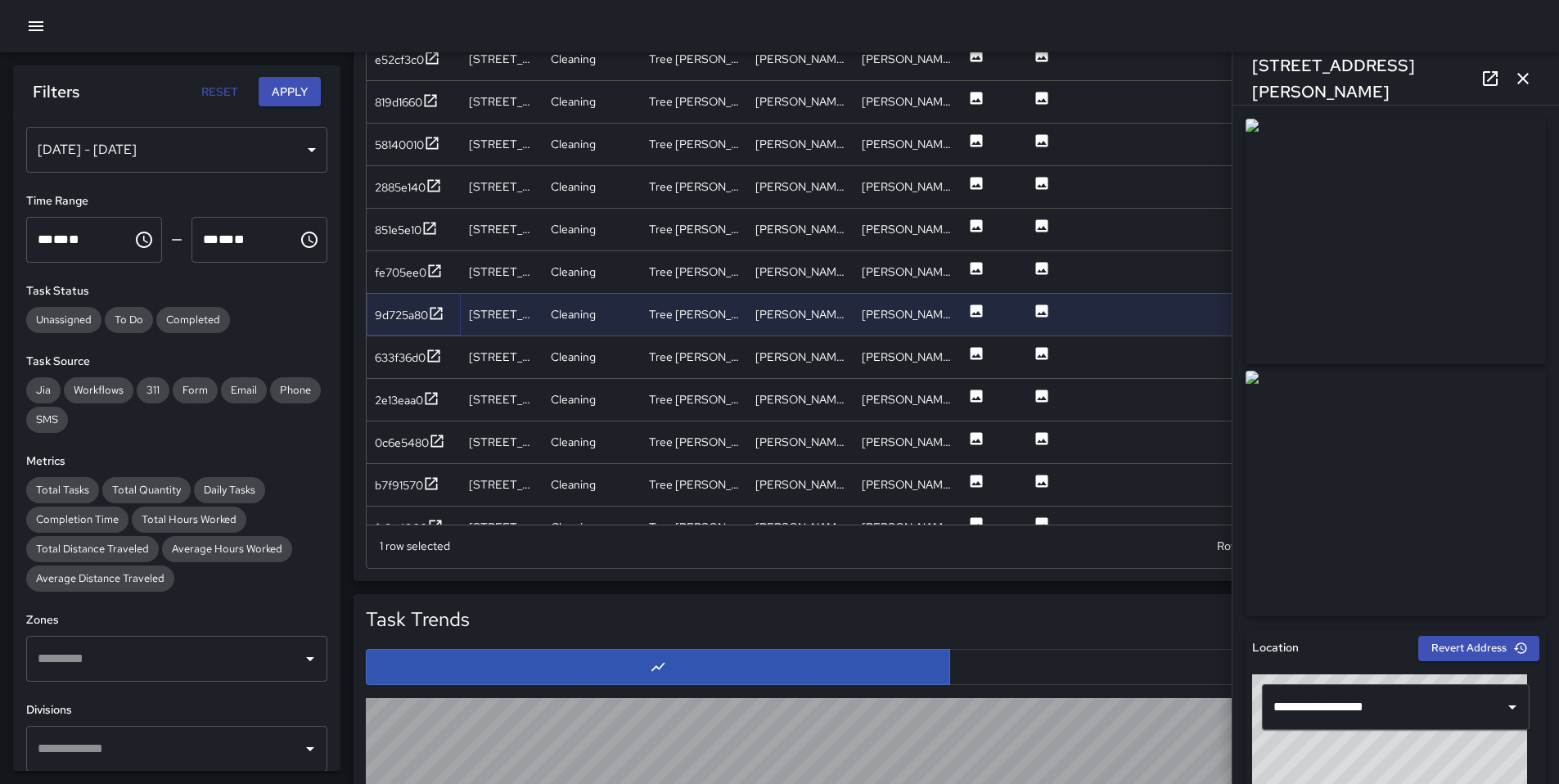
scroll to position [1939, 0]
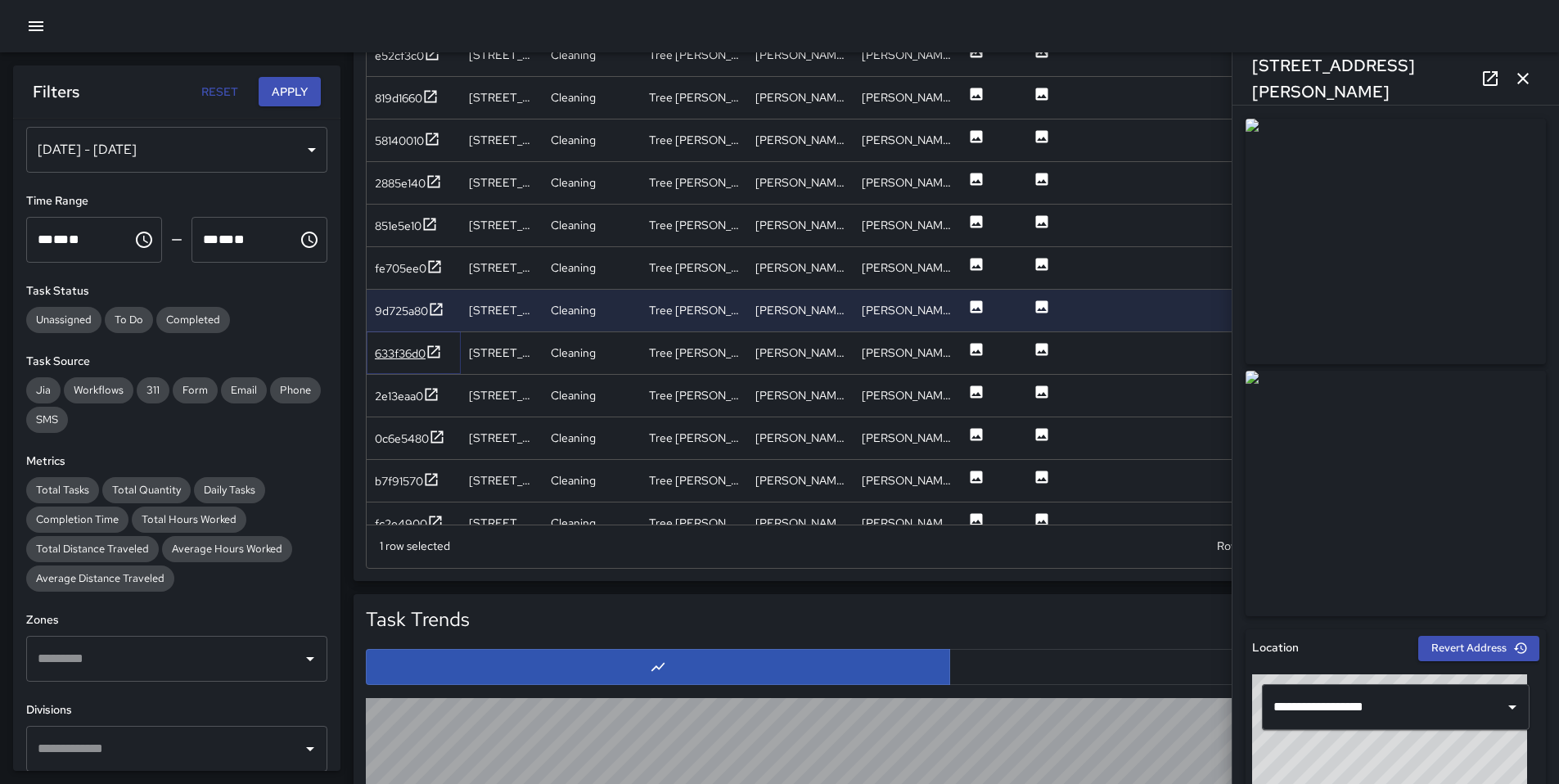
click at [412, 351] on div "633f36d0" at bounding box center [400, 353] width 51 height 16
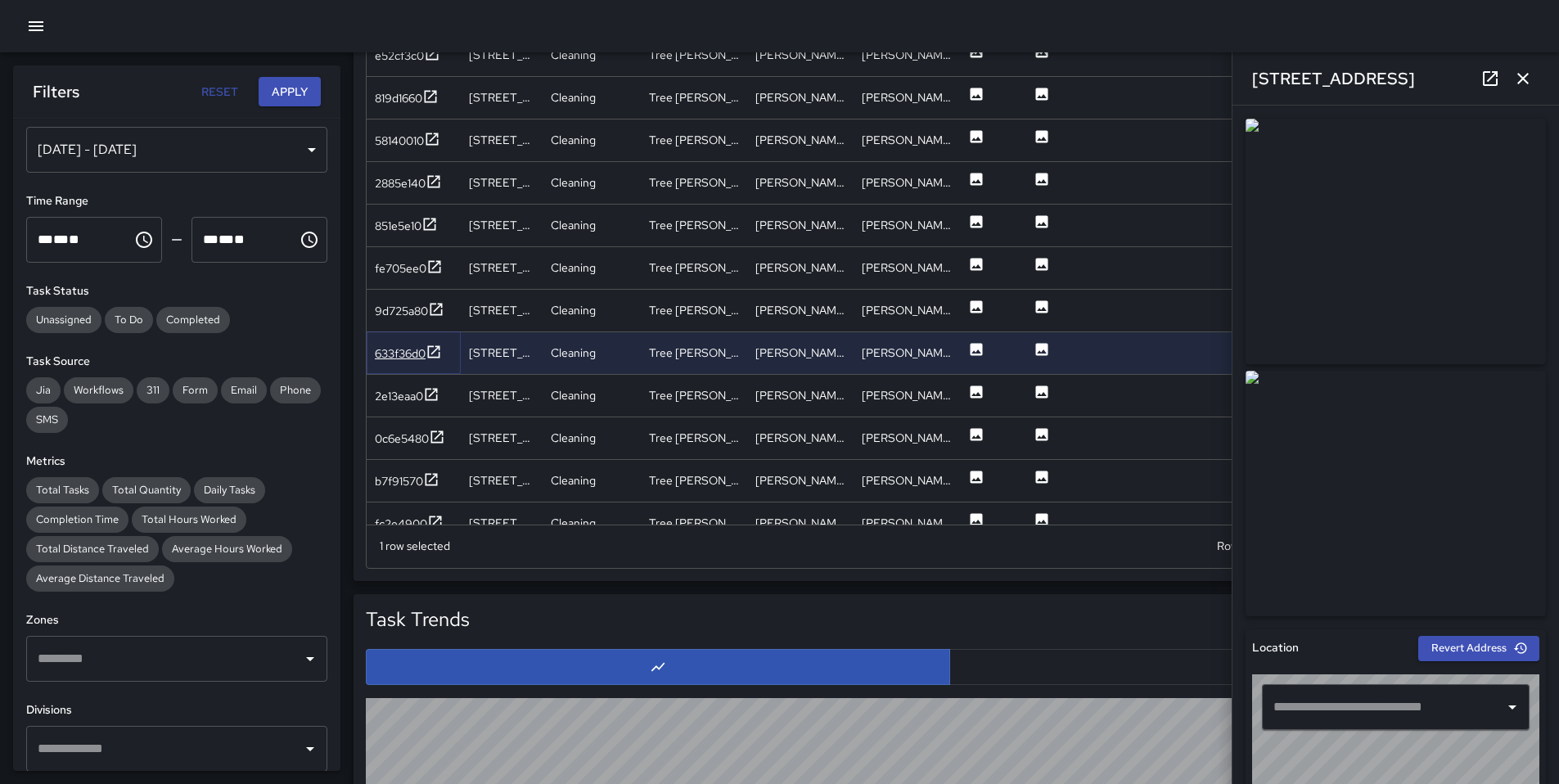
type input "**********"
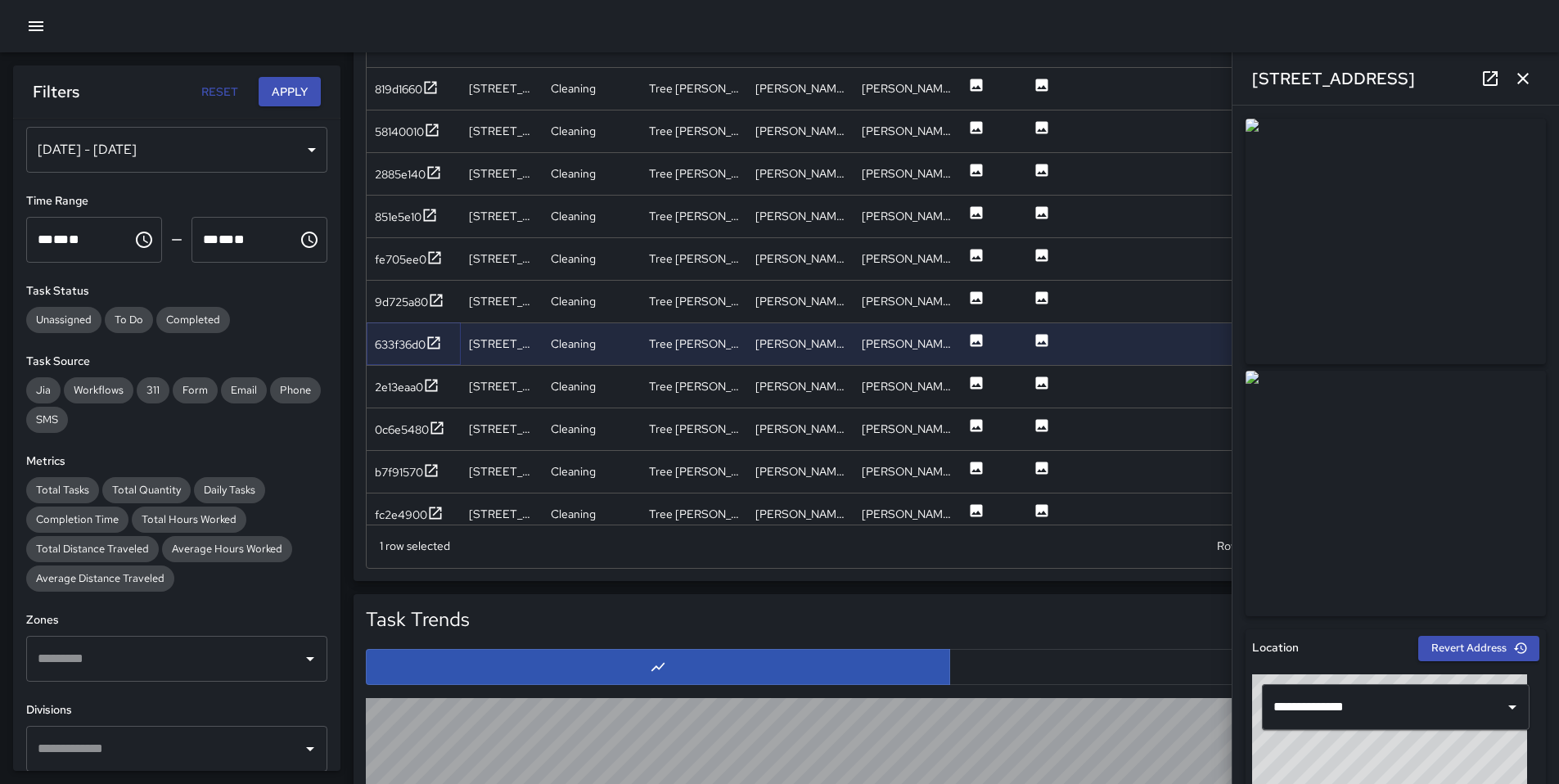
scroll to position [2132, 0]
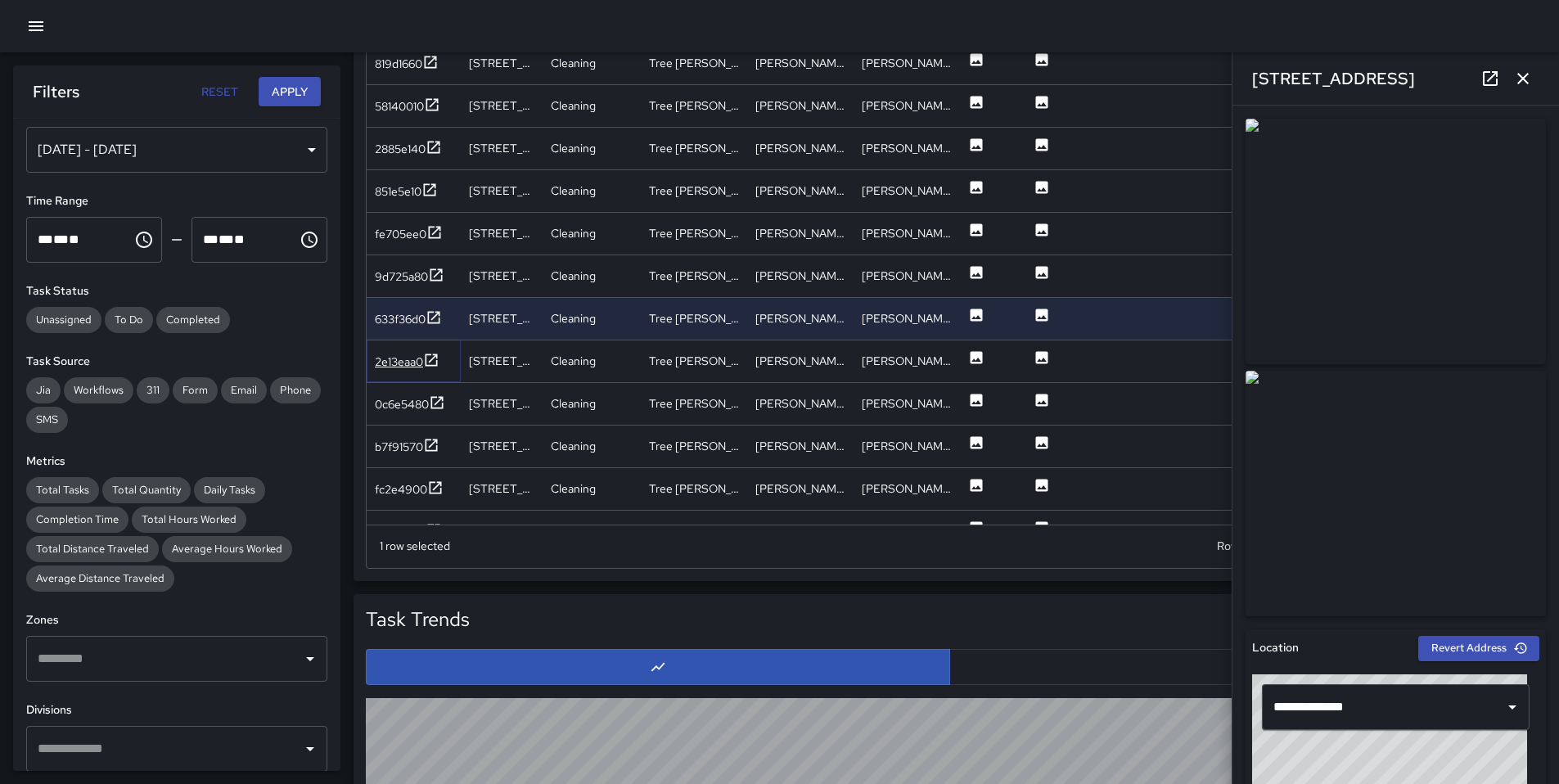
click at [400, 359] on div "2e13eaa0" at bounding box center [399, 361] width 48 height 16
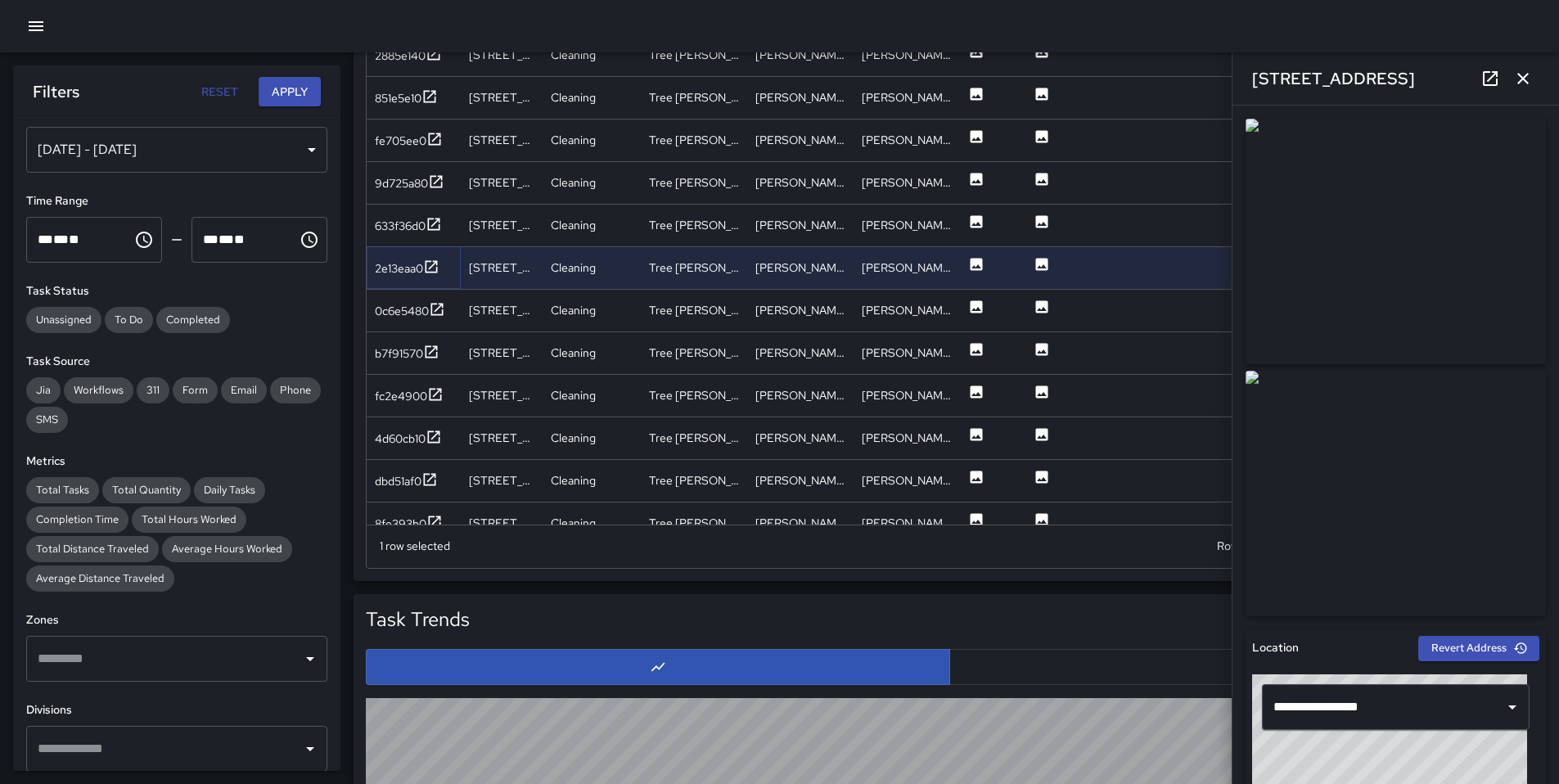
scroll to position [2058, 0]
click at [414, 318] on div "0c6e5480" at bounding box center [402, 311] width 54 height 16
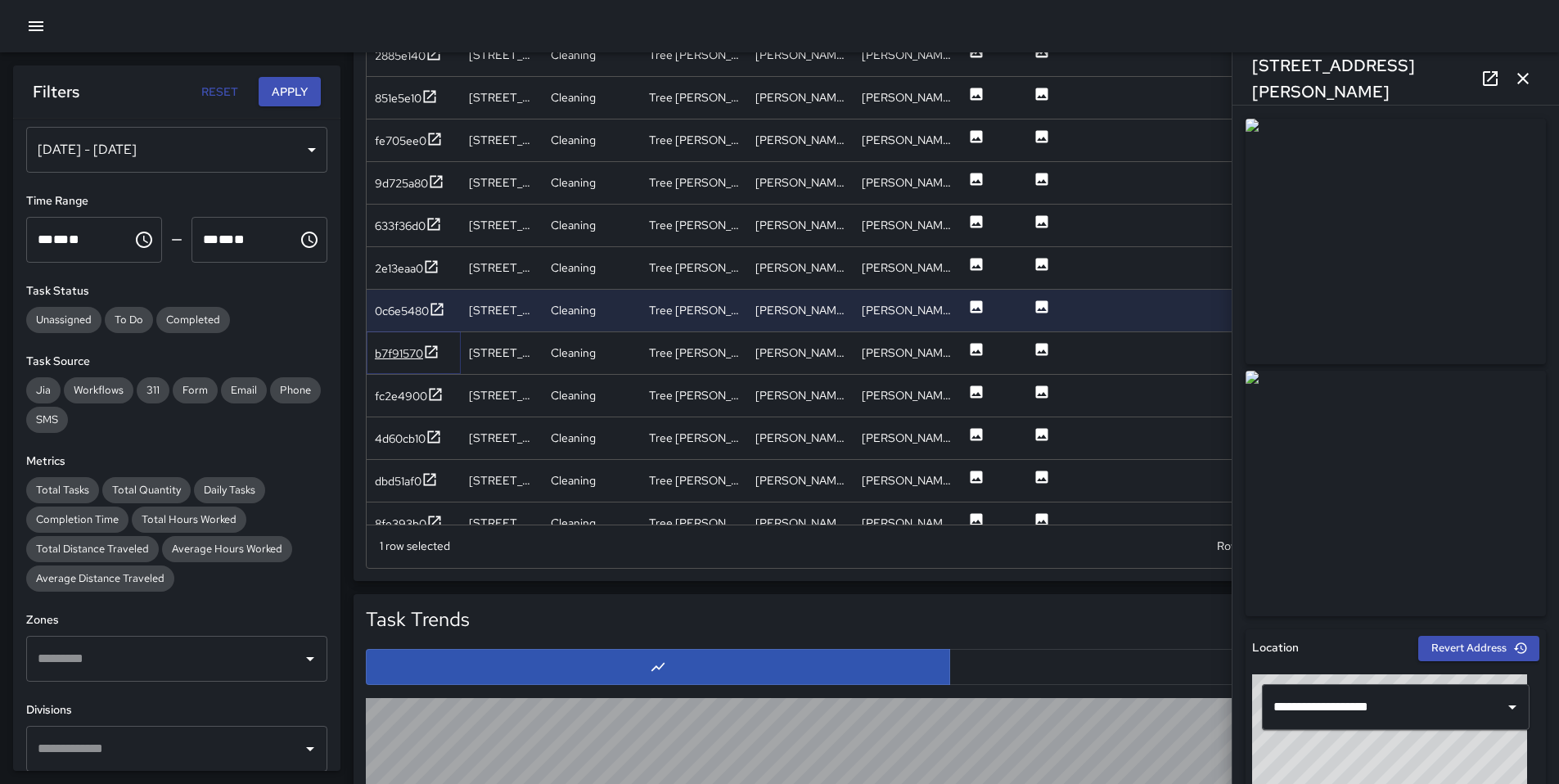
click at [410, 353] on div "b7f91570" at bounding box center [399, 353] width 48 height 16
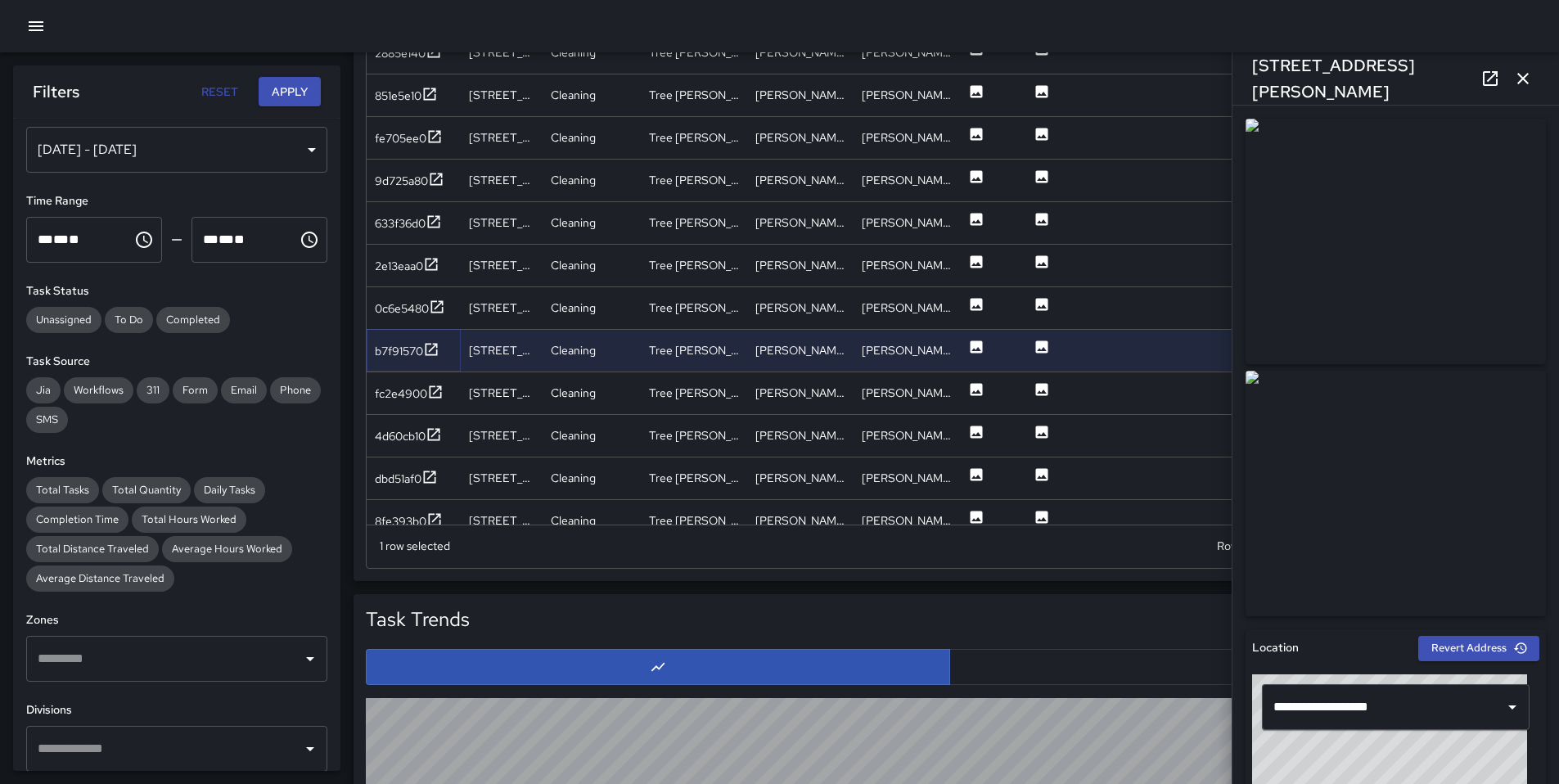
scroll to position [2067, 0]
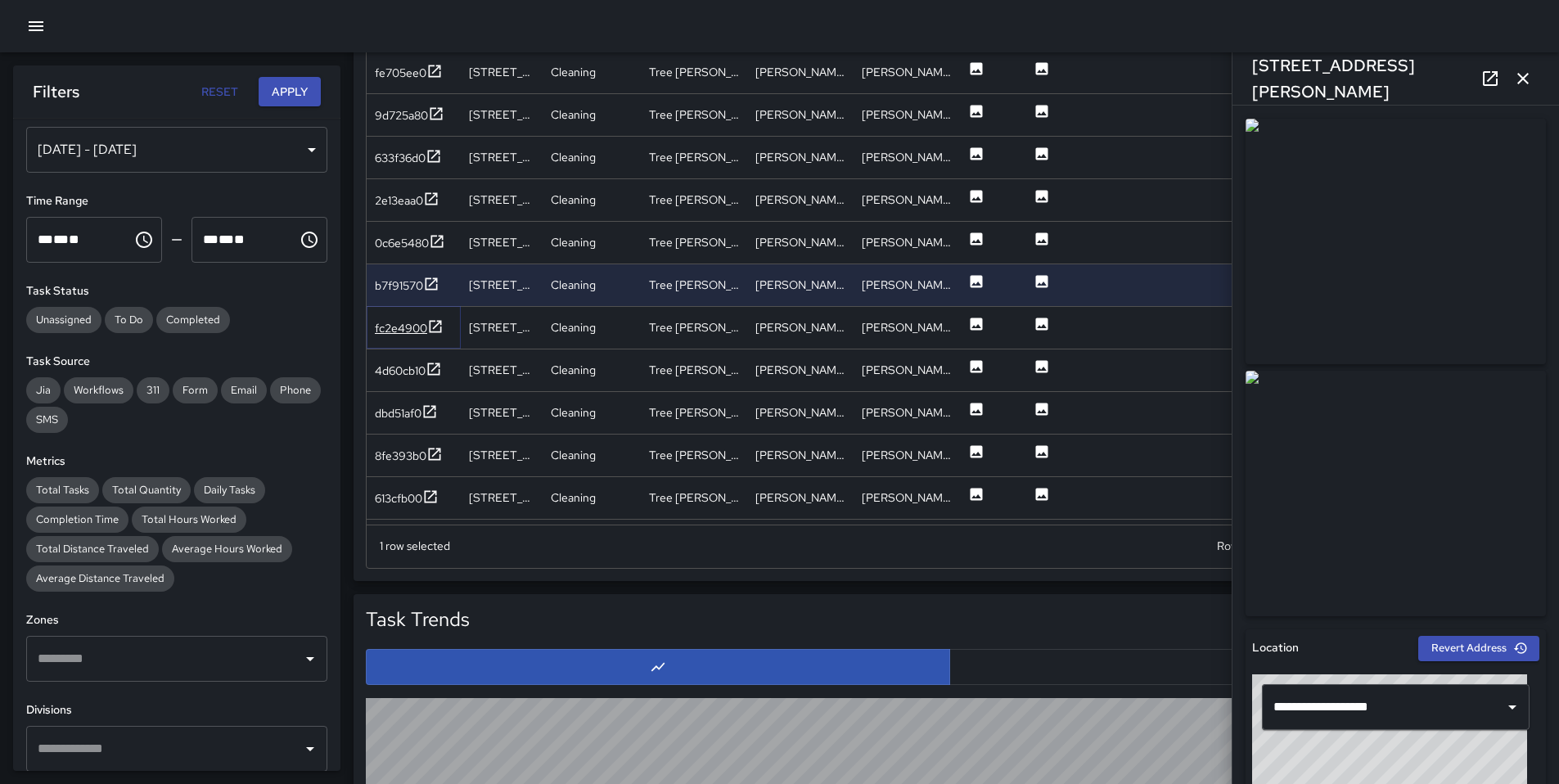
click at [409, 329] on div "fc2e4900" at bounding box center [401, 328] width 52 height 16
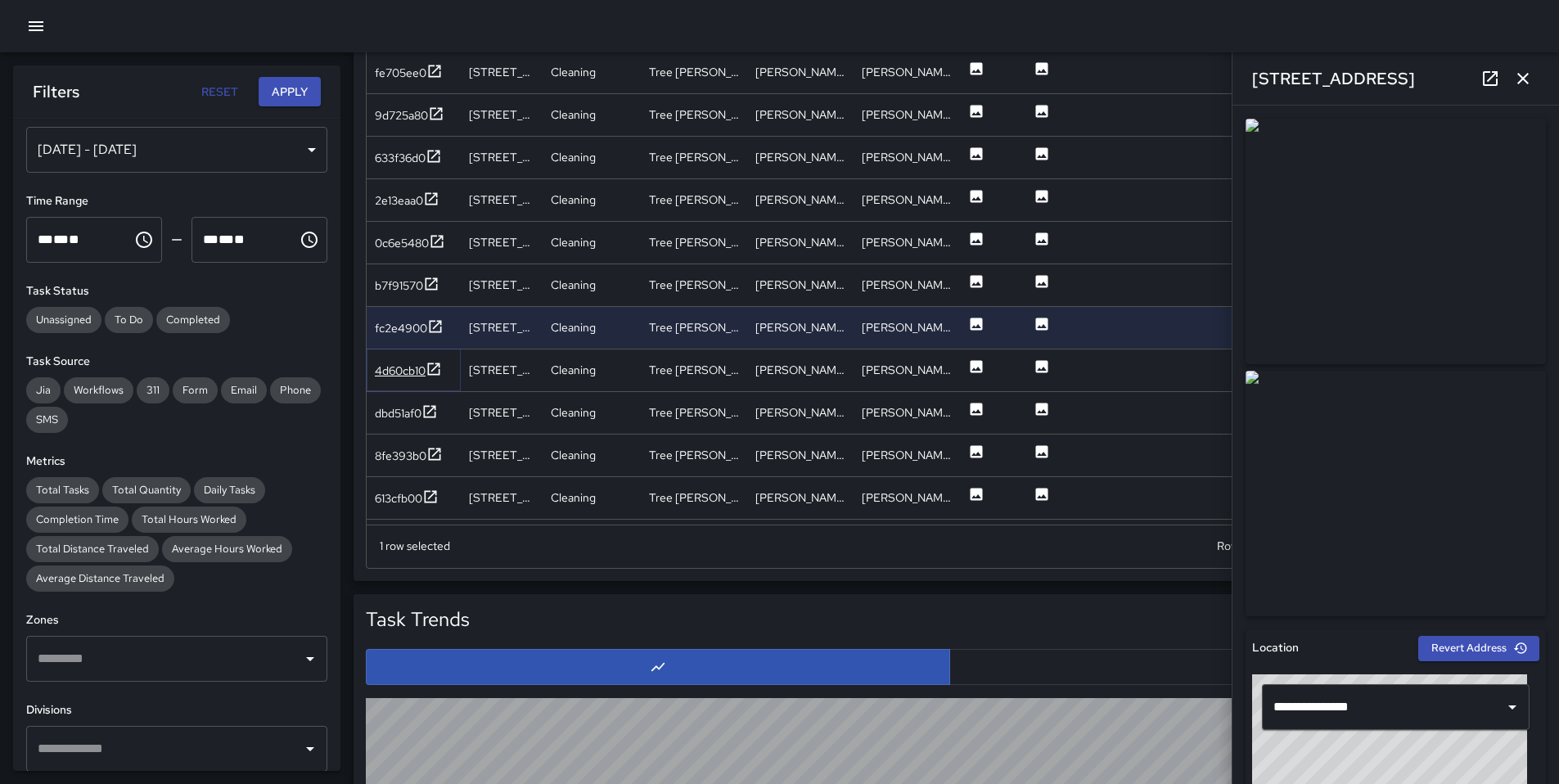
click at [410, 368] on div "4d60cb10" at bounding box center [400, 371] width 51 height 16
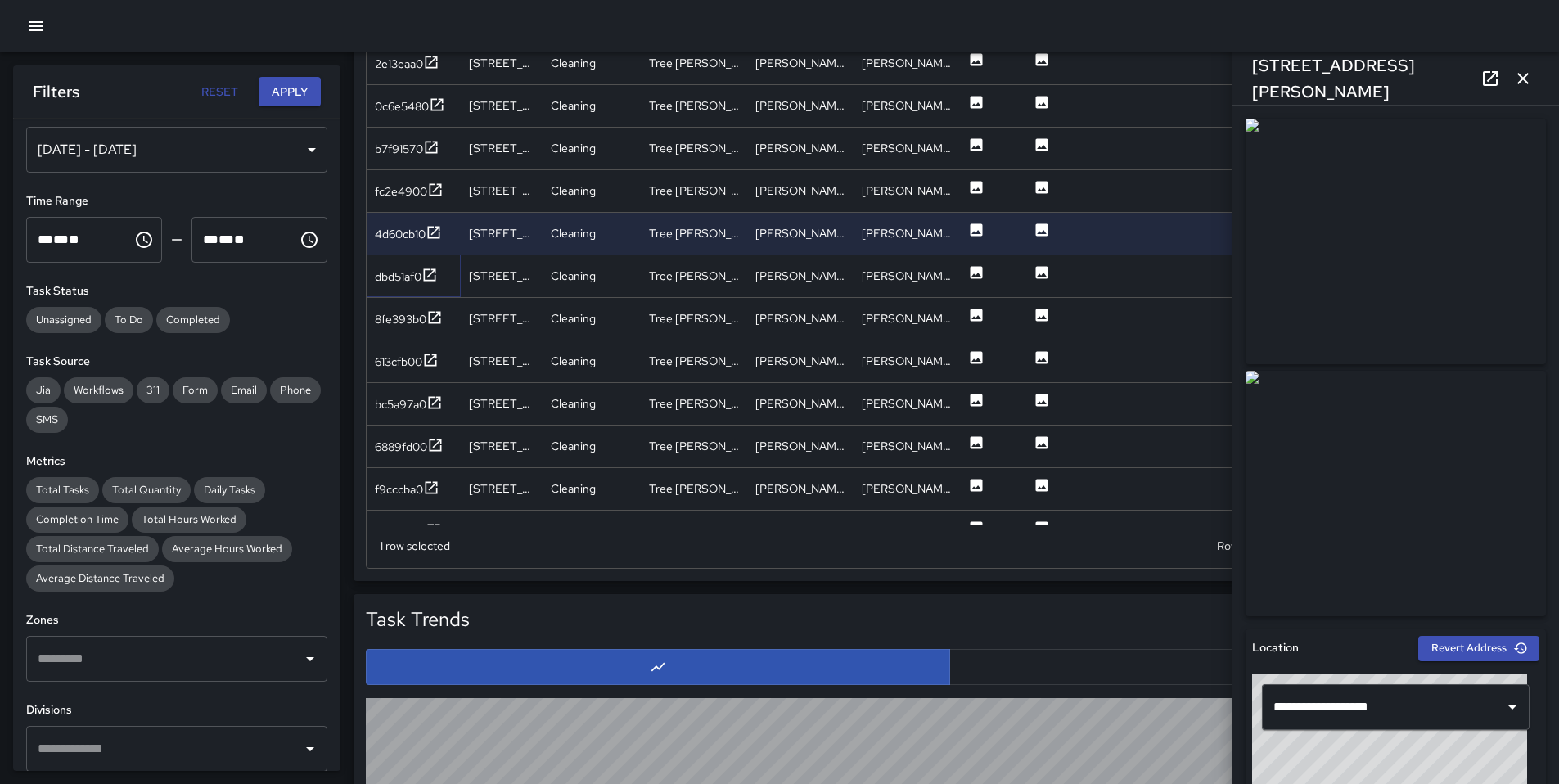
click at [404, 282] on div "dbd51af0" at bounding box center [398, 276] width 46 height 16
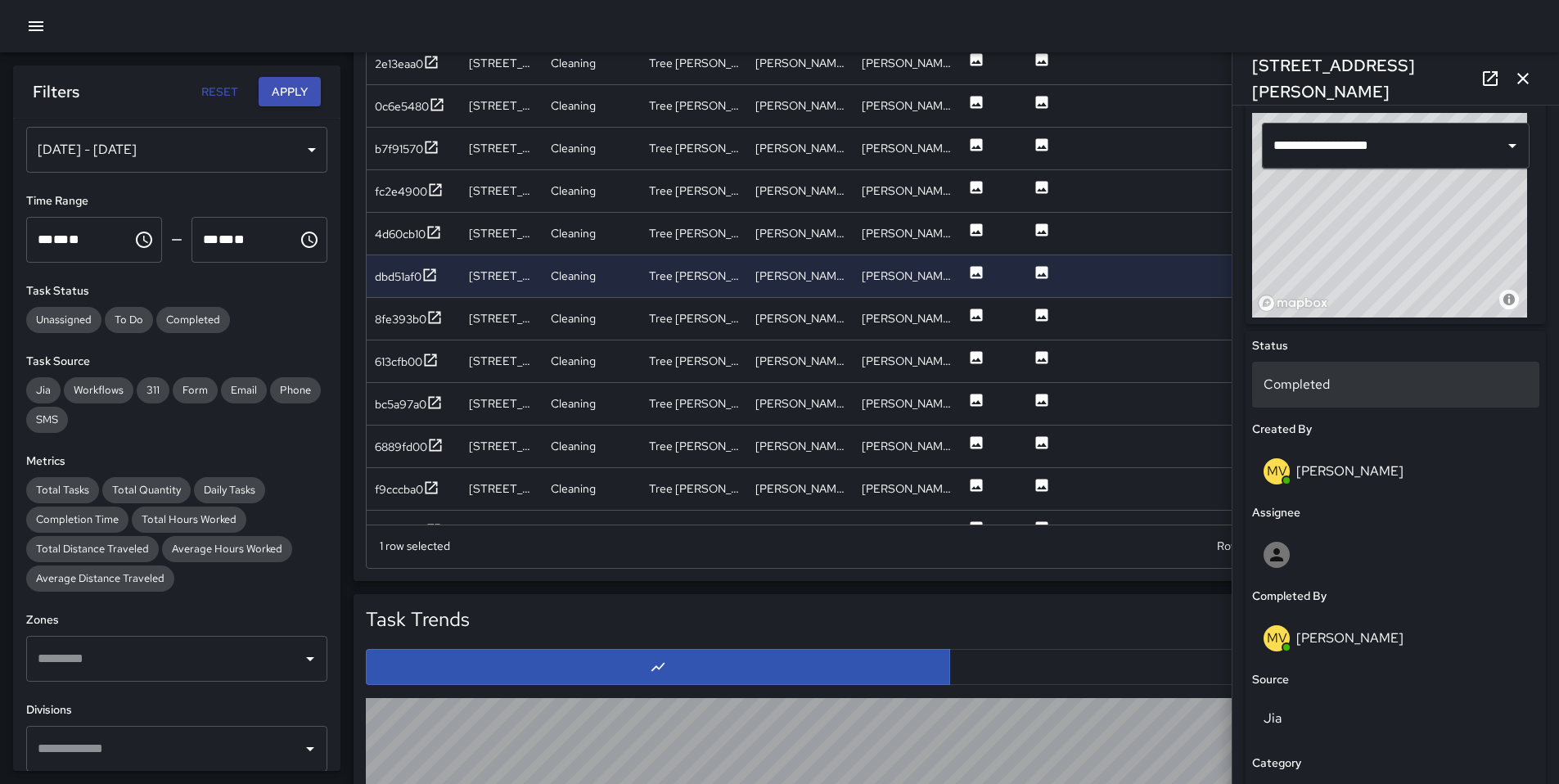
click at [1328, 388] on p "Completed" at bounding box center [1396, 384] width 264 height 20
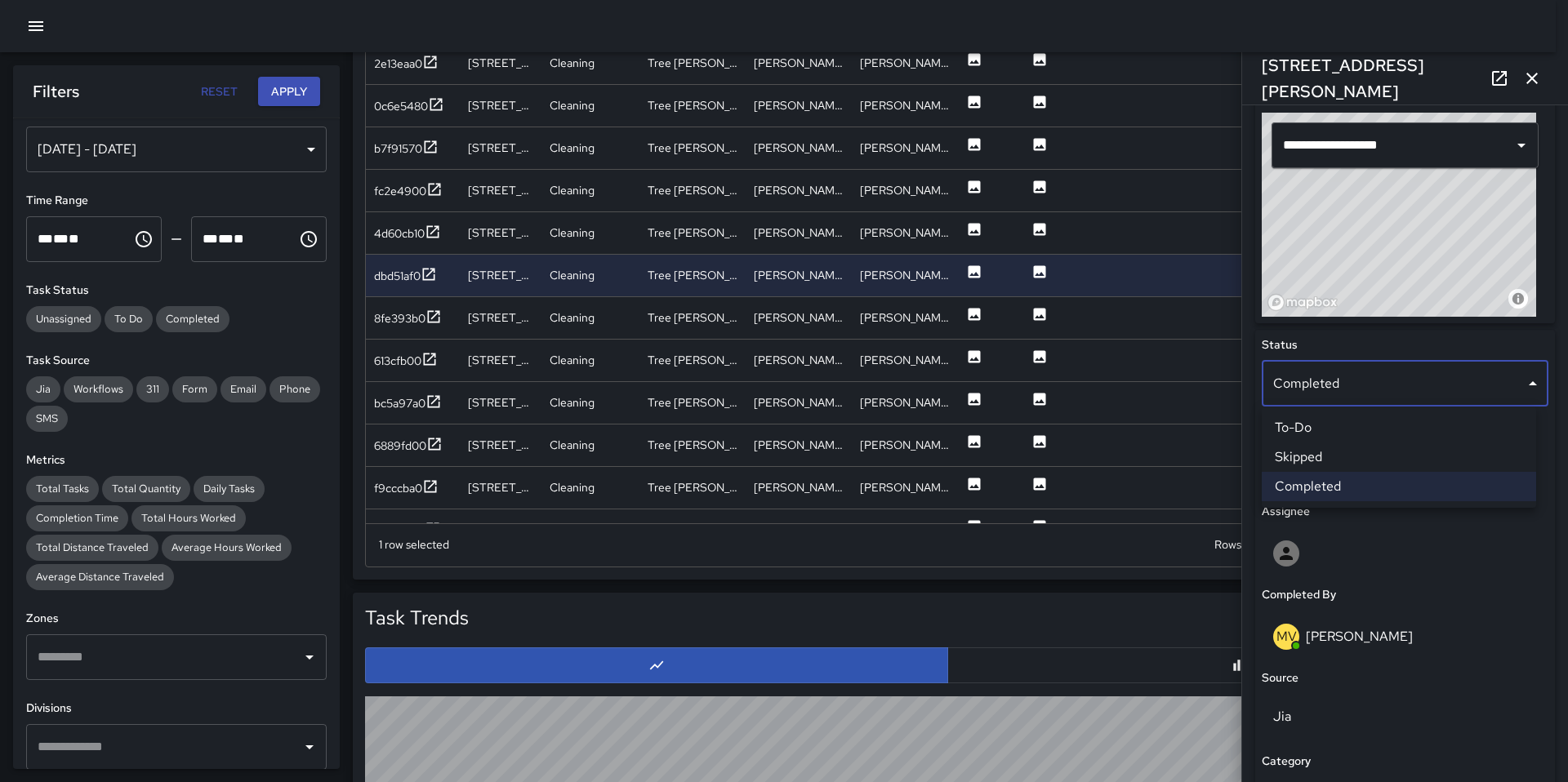
click at [1327, 453] on li "Skipped" at bounding box center [1399, 457] width 275 height 29
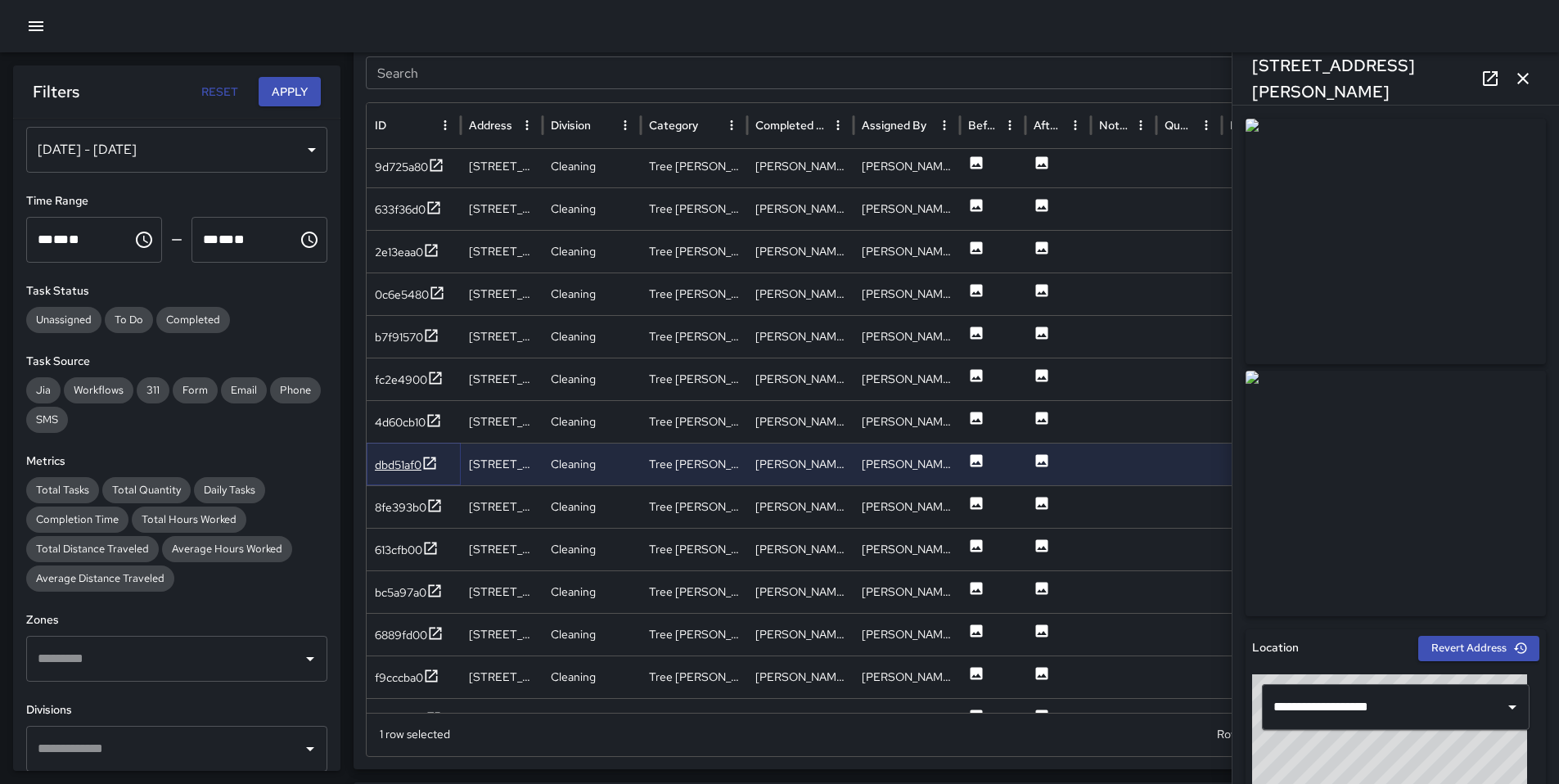
click at [399, 466] on div "dbd51af0" at bounding box center [398, 464] width 46 height 16
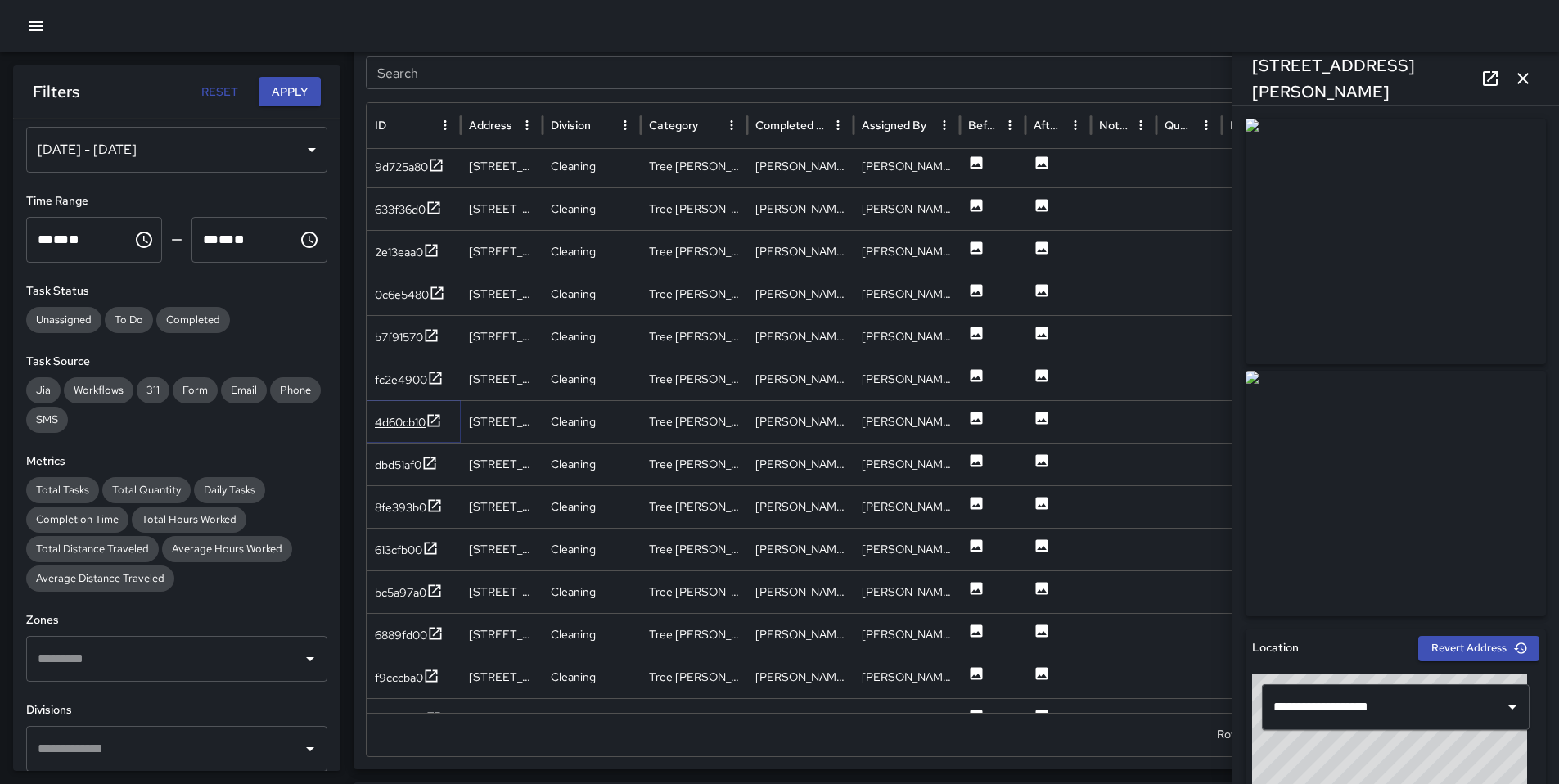
click at [413, 423] on div "4d60cb10" at bounding box center [400, 422] width 51 height 16
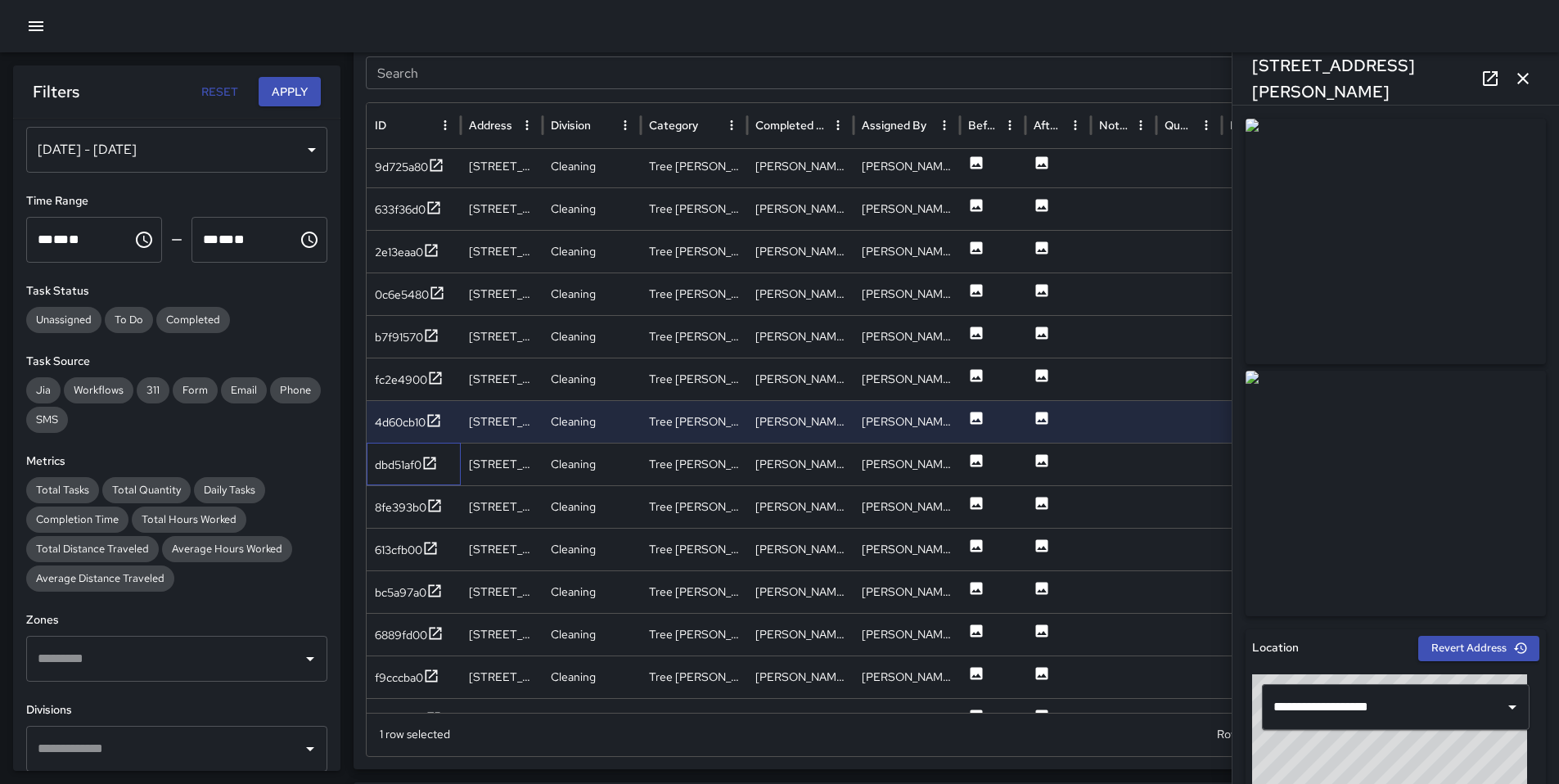
click at [413, 446] on div "dbd51af0" at bounding box center [414, 464] width 94 height 43
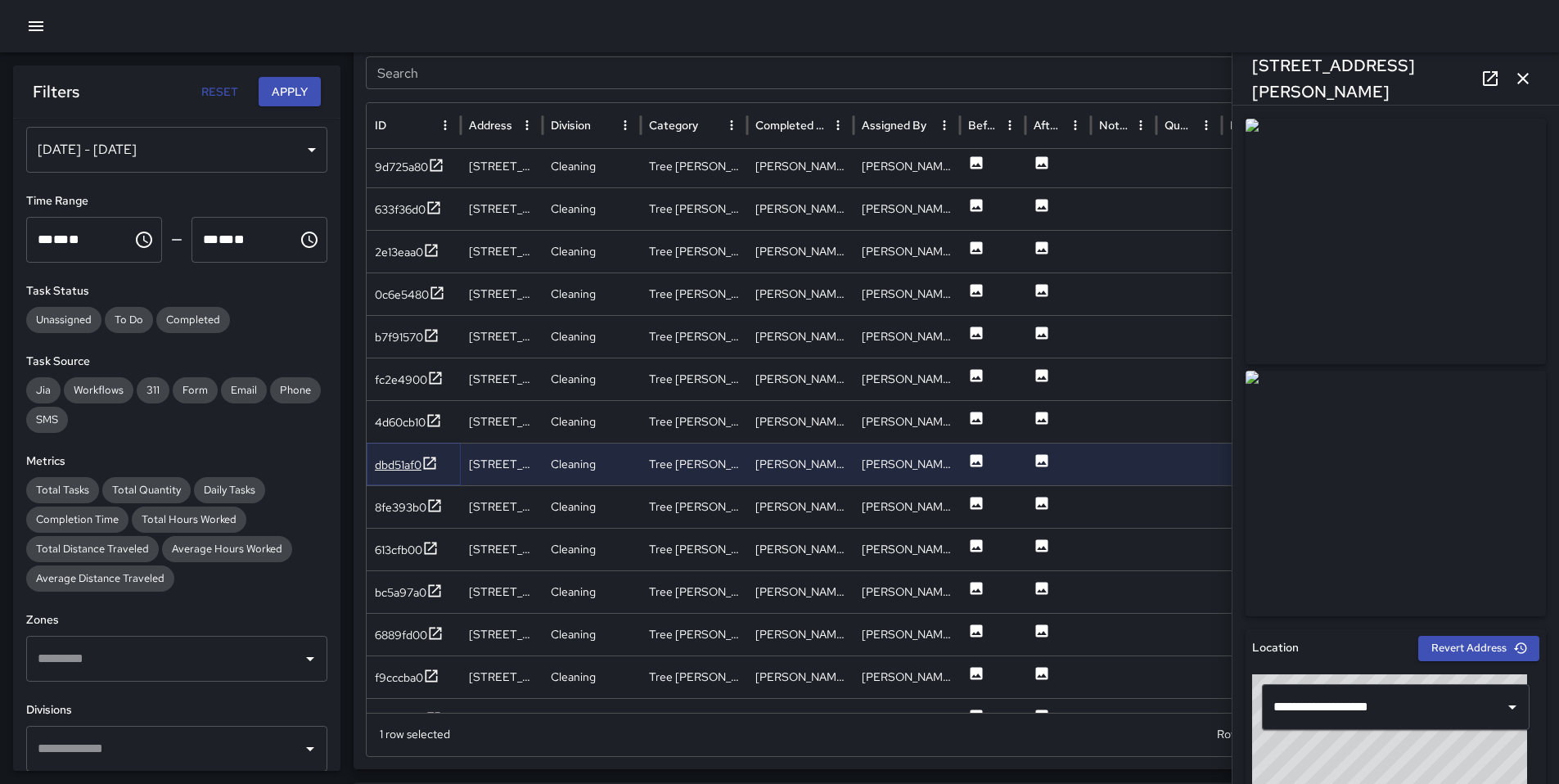
click at [406, 463] on div "dbd51af0" at bounding box center [398, 464] width 46 height 16
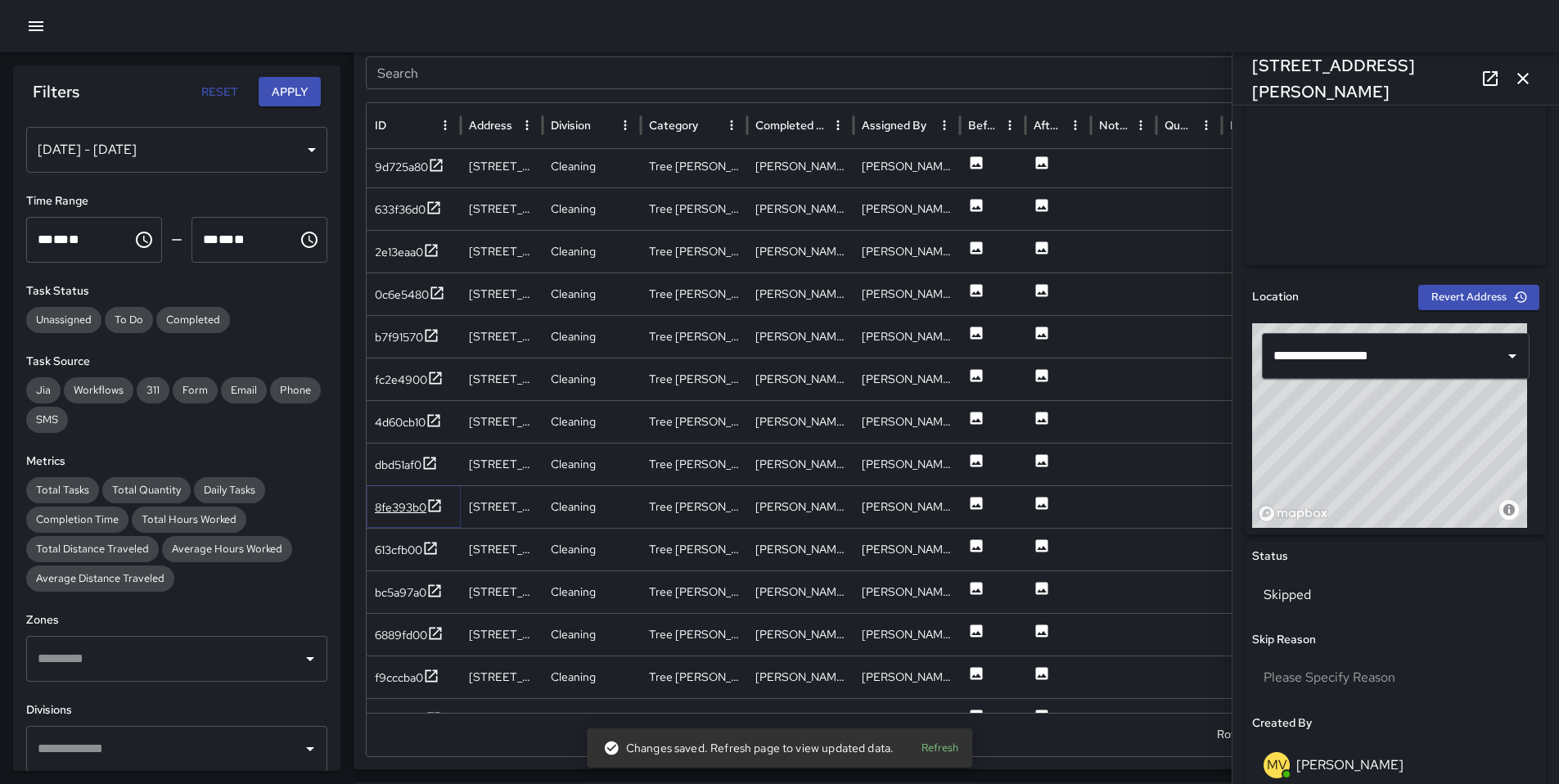
click at [401, 508] on div "8fe393b0" at bounding box center [401, 507] width 51 height 16
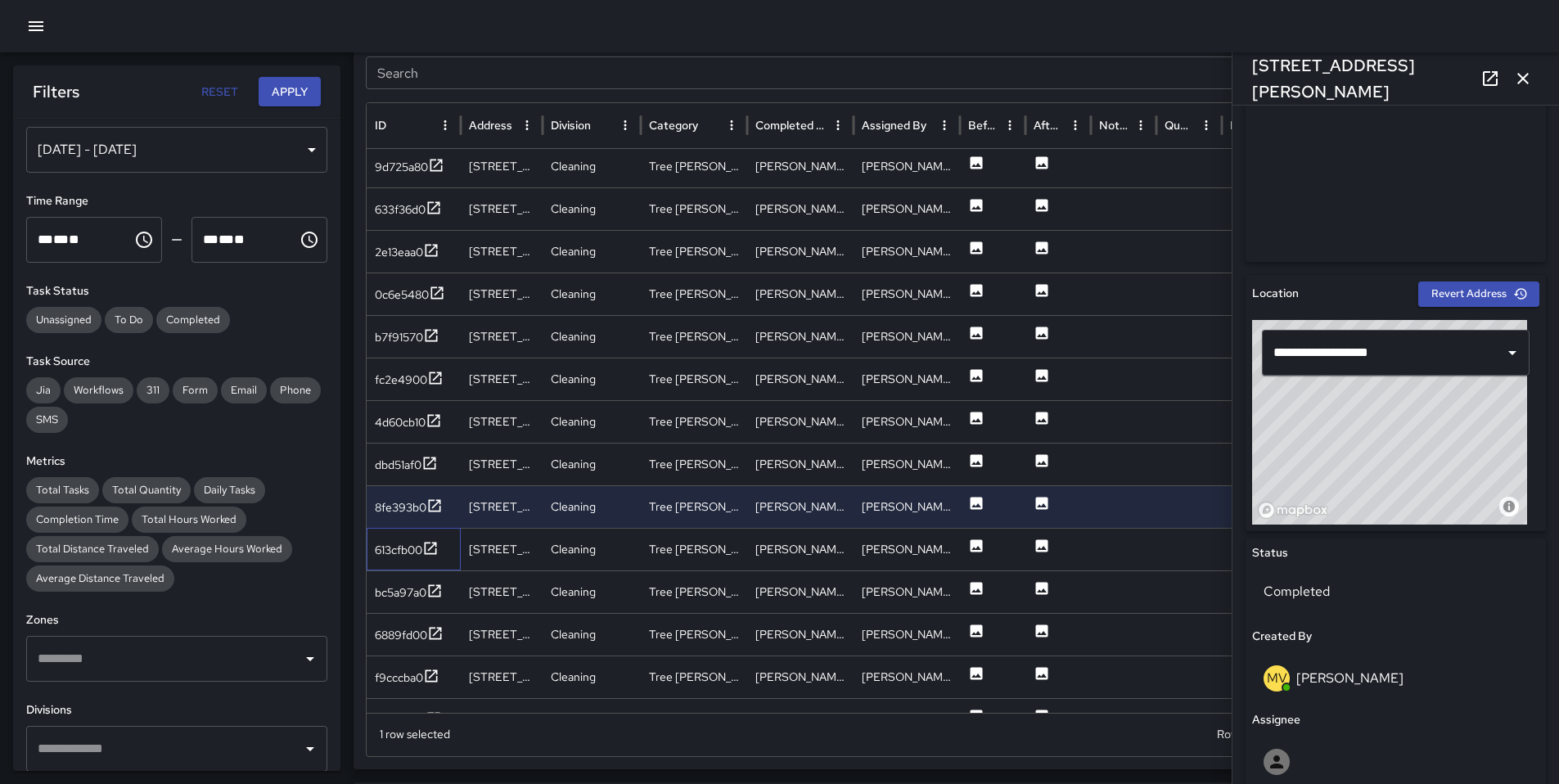
click at [416, 560] on div "613cfb00" at bounding box center [414, 549] width 94 height 43
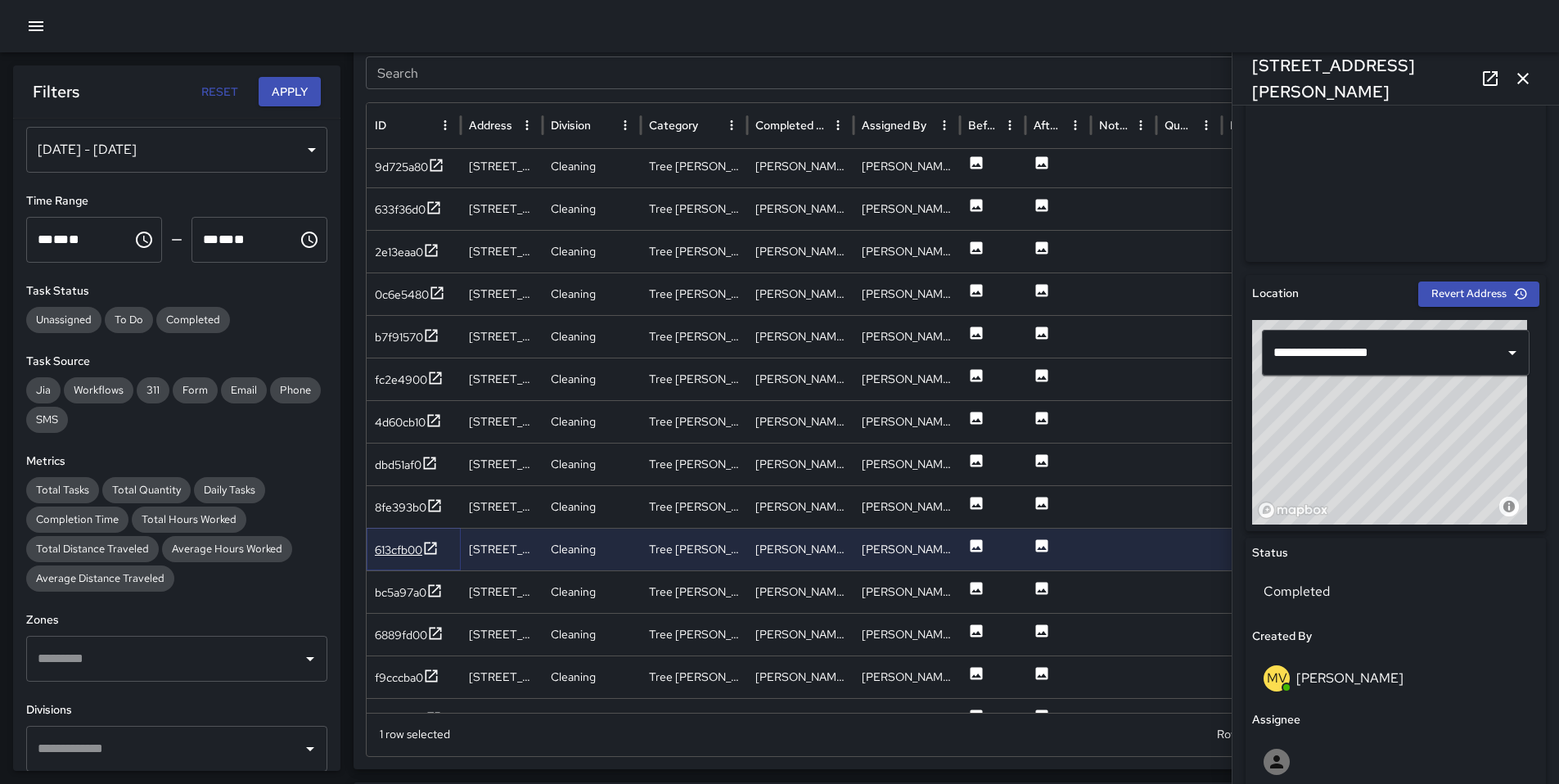
click at [397, 546] on div "613cfb00" at bounding box center [398, 550] width 47 height 16
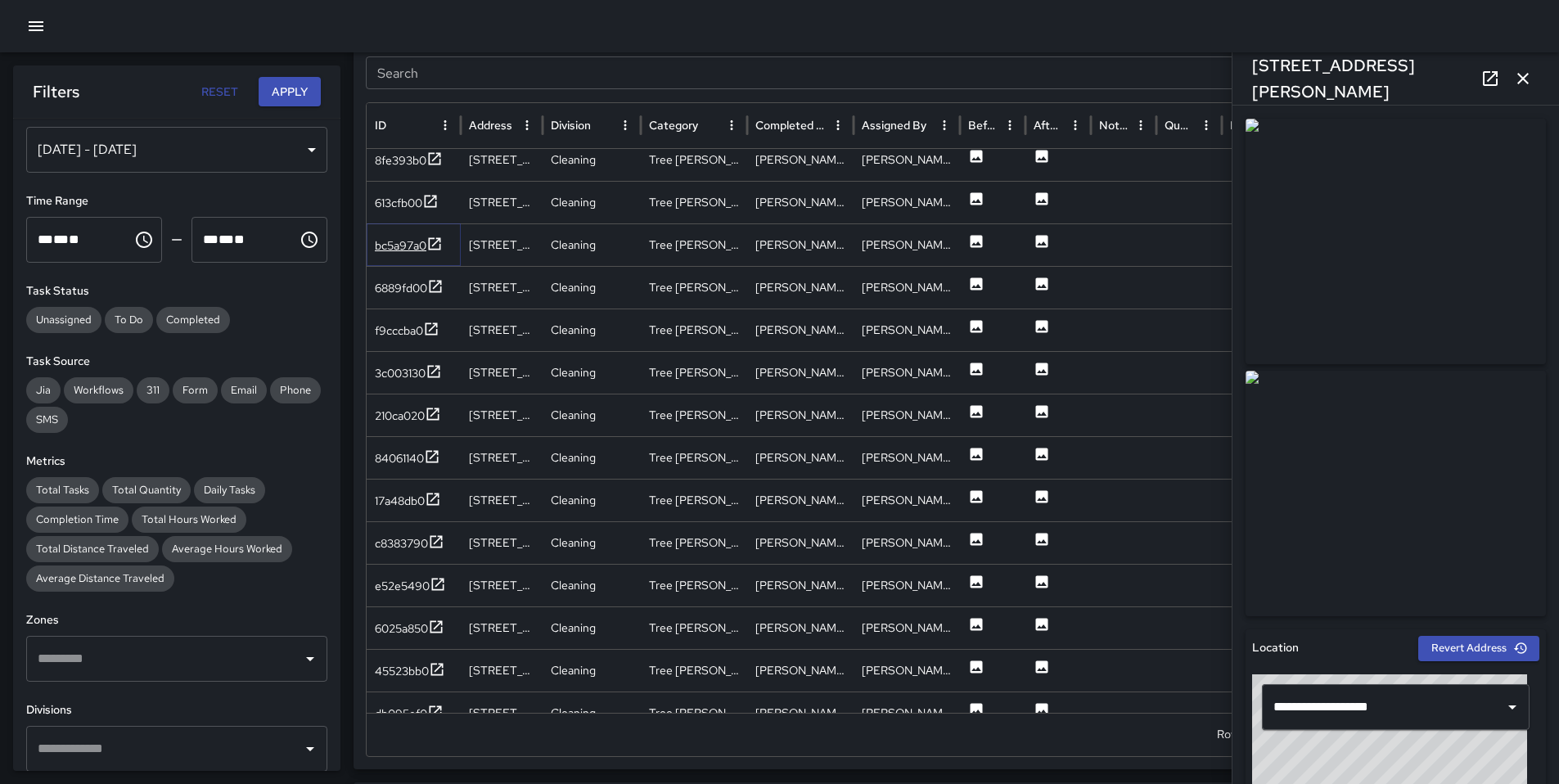
click at [383, 248] on div "bc5a97a0" at bounding box center [401, 245] width 51 height 16
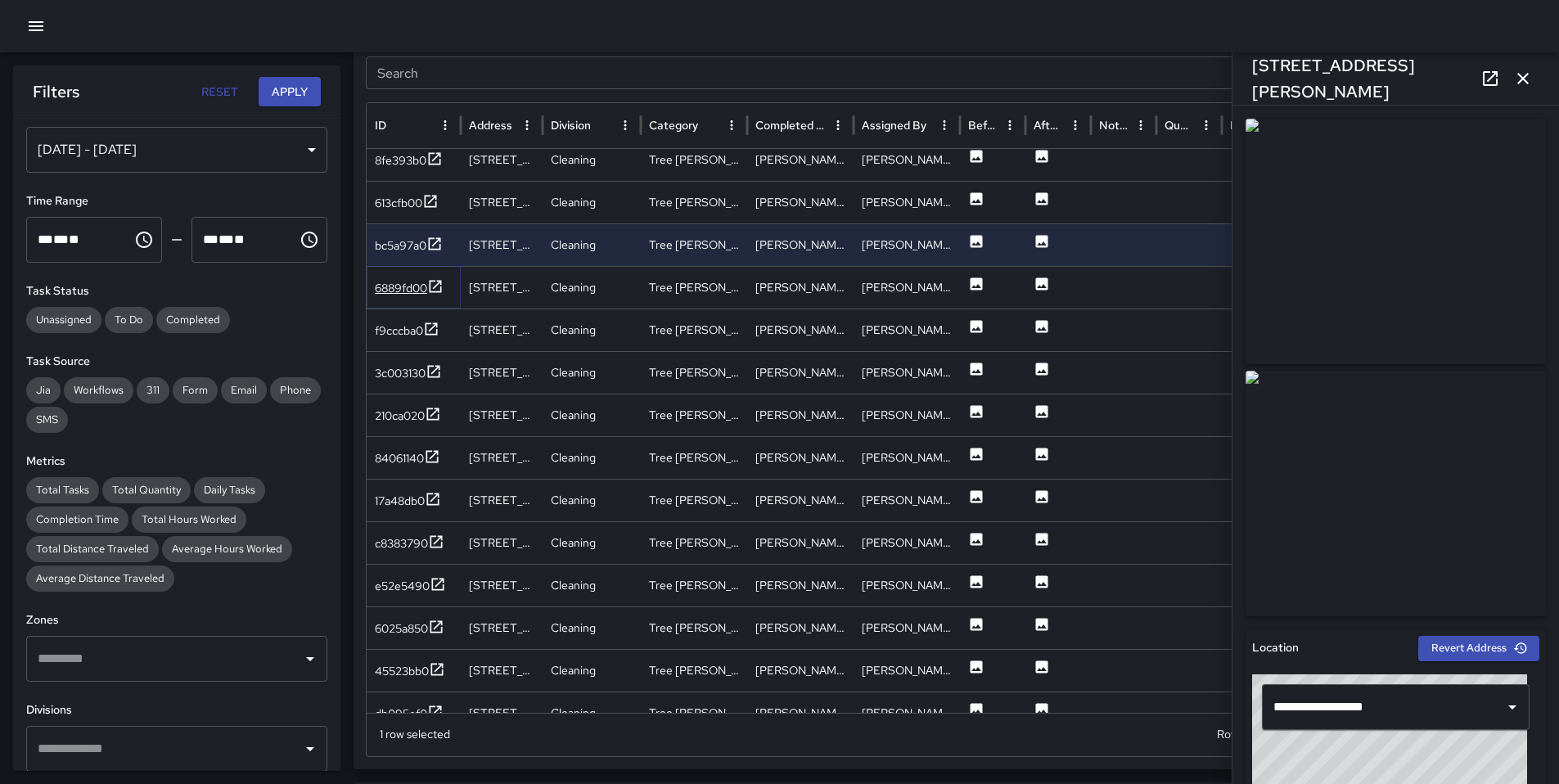
click at [394, 295] on div "6889fd00" at bounding box center [401, 287] width 52 height 16
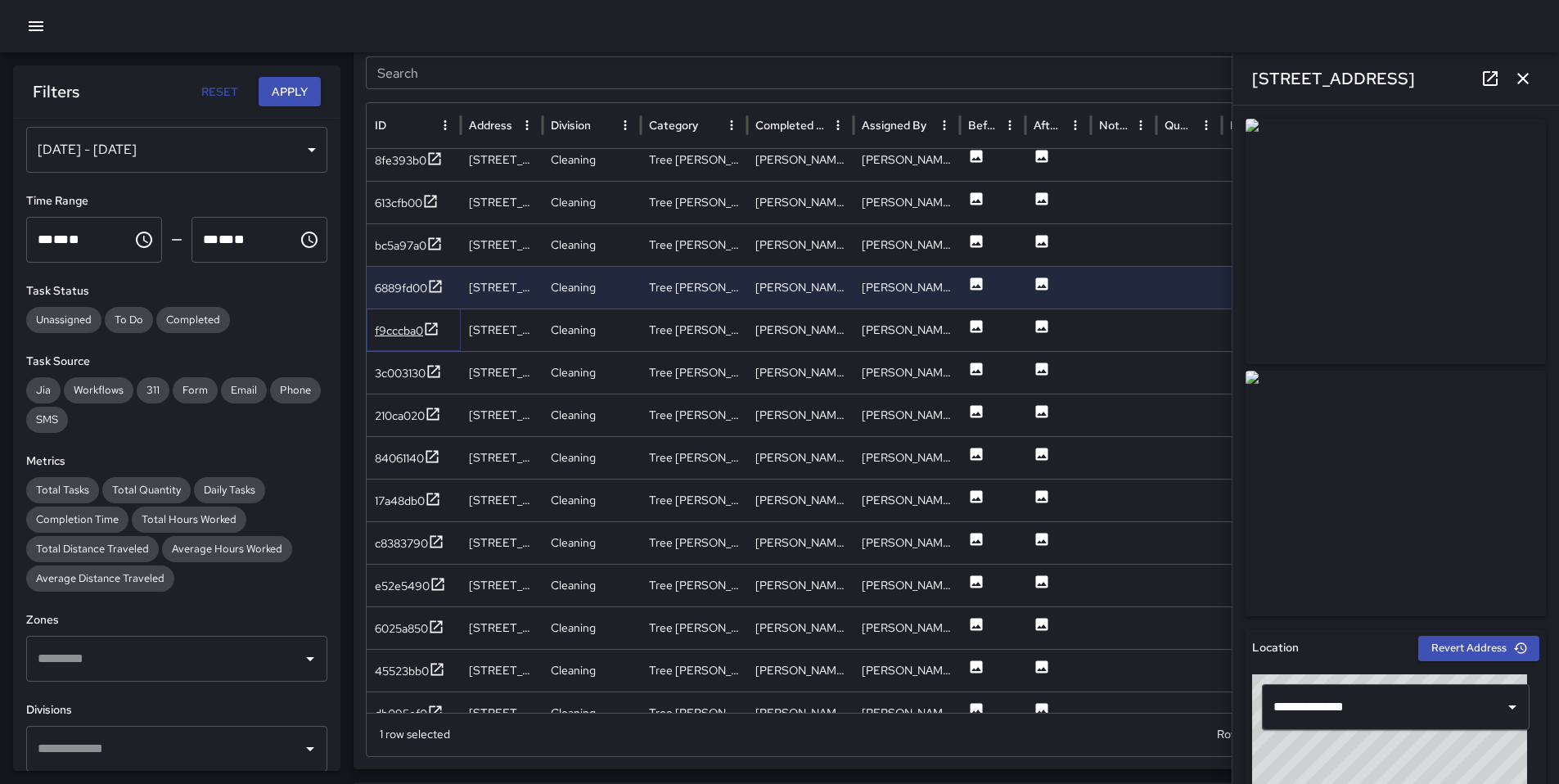
click at [394, 340] on div "f9cccba0" at bounding box center [407, 331] width 64 height 21
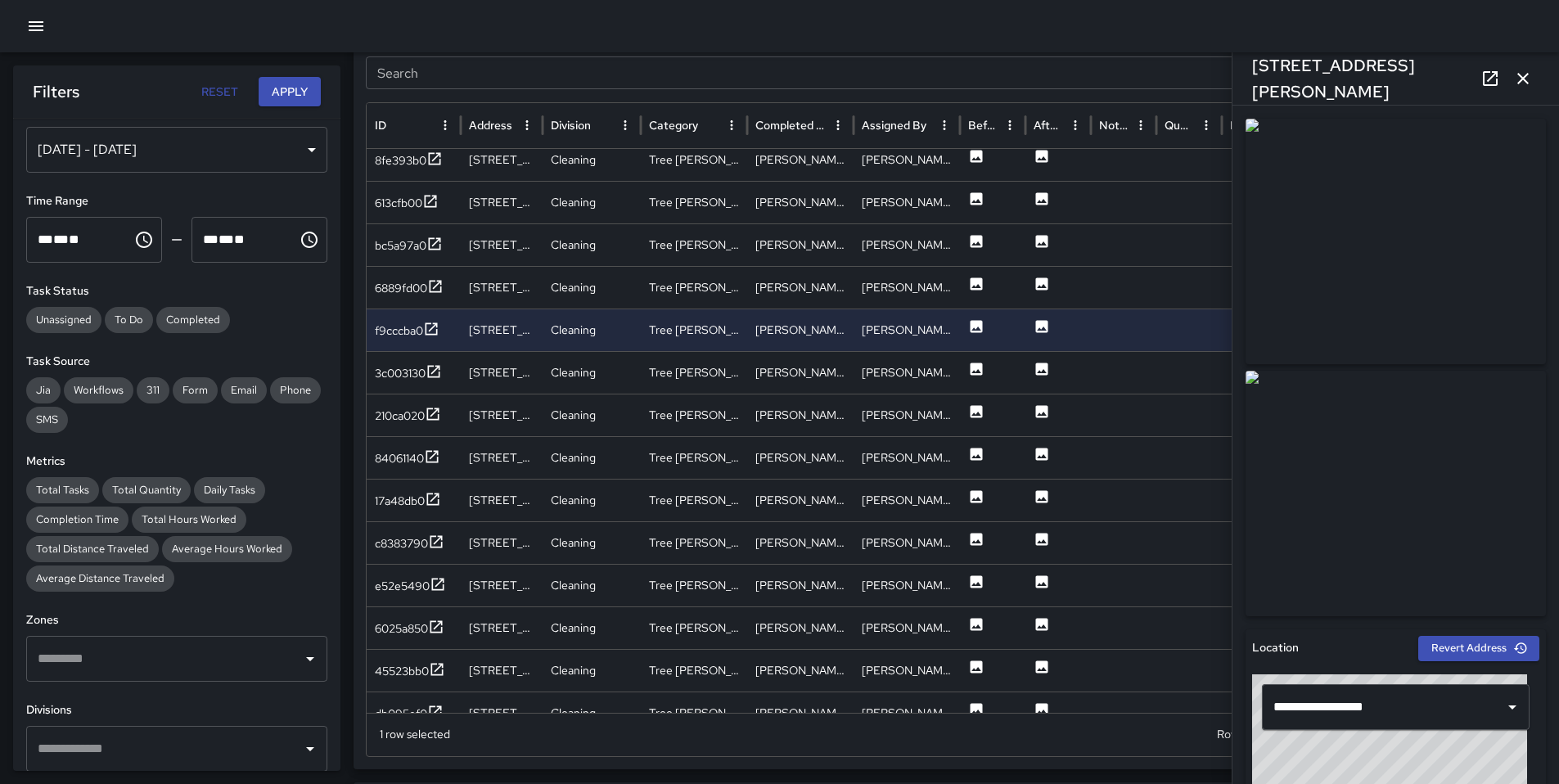
click at [1491, 81] on icon at bounding box center [1490, 78] width 20 height 20
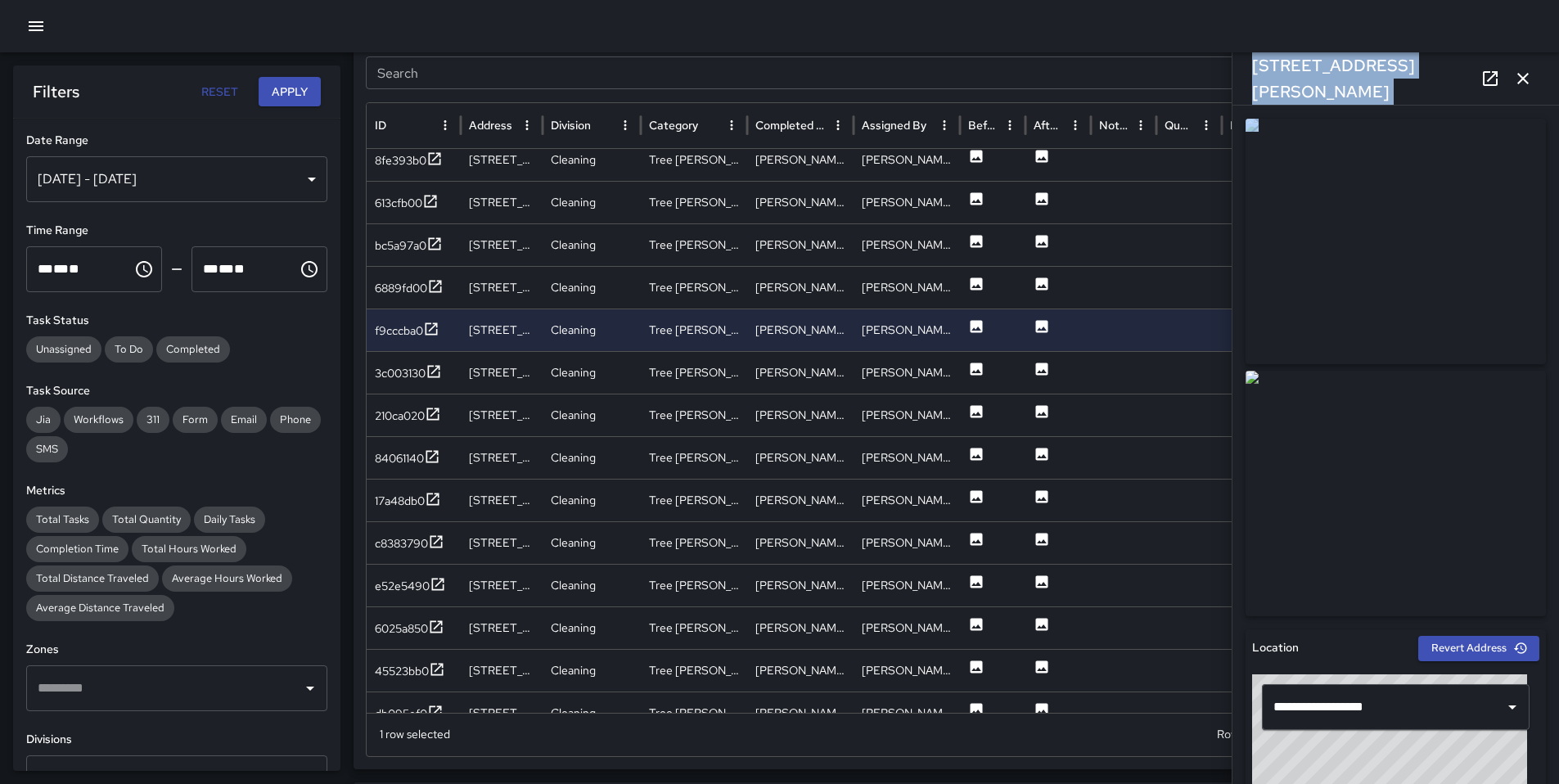
drag, startPoint x: 1254, startPoint y: 75, endPoint x: 1488, endPoint y: 576, distance: 553.0
click at [1527, 610] on div "**********" at bounding box center [1396, 392] width 328 height 784
click at [1215, 9] on div at bounding box center [779, 26] width 1559 height 52
click at [1526, 75] on icon "button" at bounding box center [1523, 78] width 11 height 11
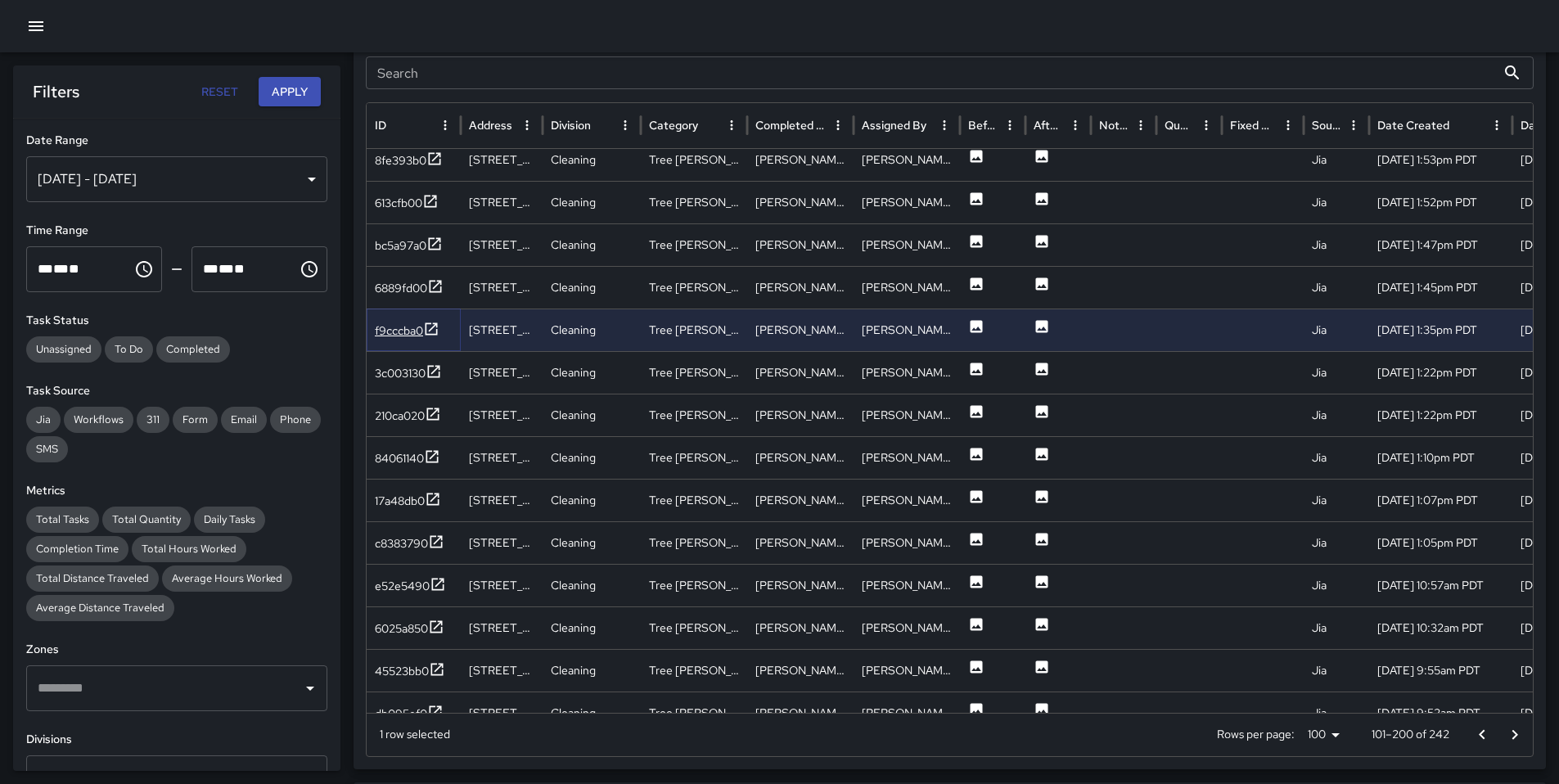
click at [396, 332] on div "f9cccba0" at bounding box center [399, 330] width 48 height 16
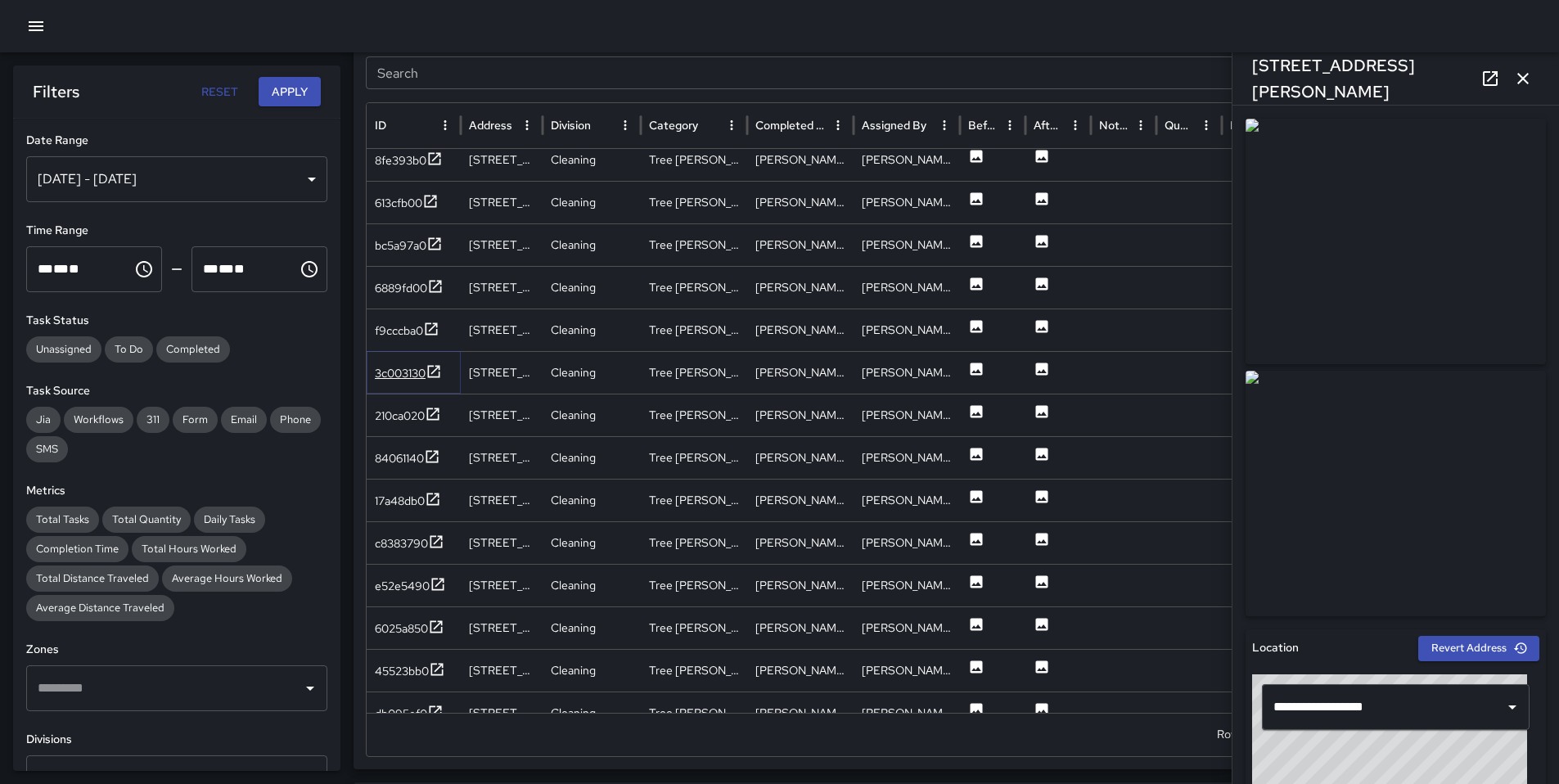
click at [402, 373] on div "3c003130" at bounding box center [400, 372] width 51 height 16
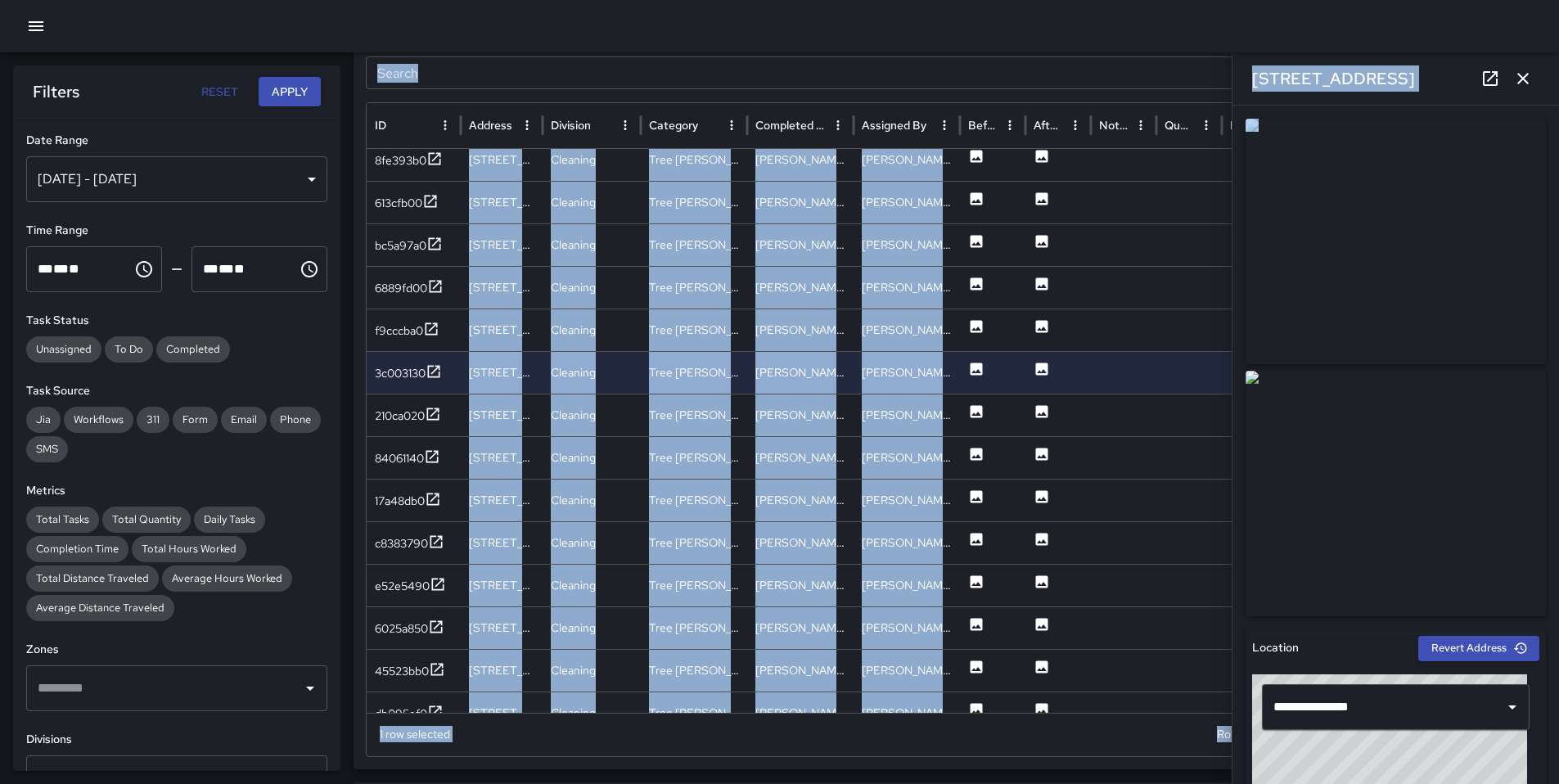
drag, startPoint x: 1262, startPoint y: 51, endPoint x: 1423, endPoint y: 485, distance: 462.9
click at [1423, 485] on div "Task Breakdown by Category Export Quantity View (242) Tasks View (242) Category…" at bounding box center [779, 369] width 1559 height 2240
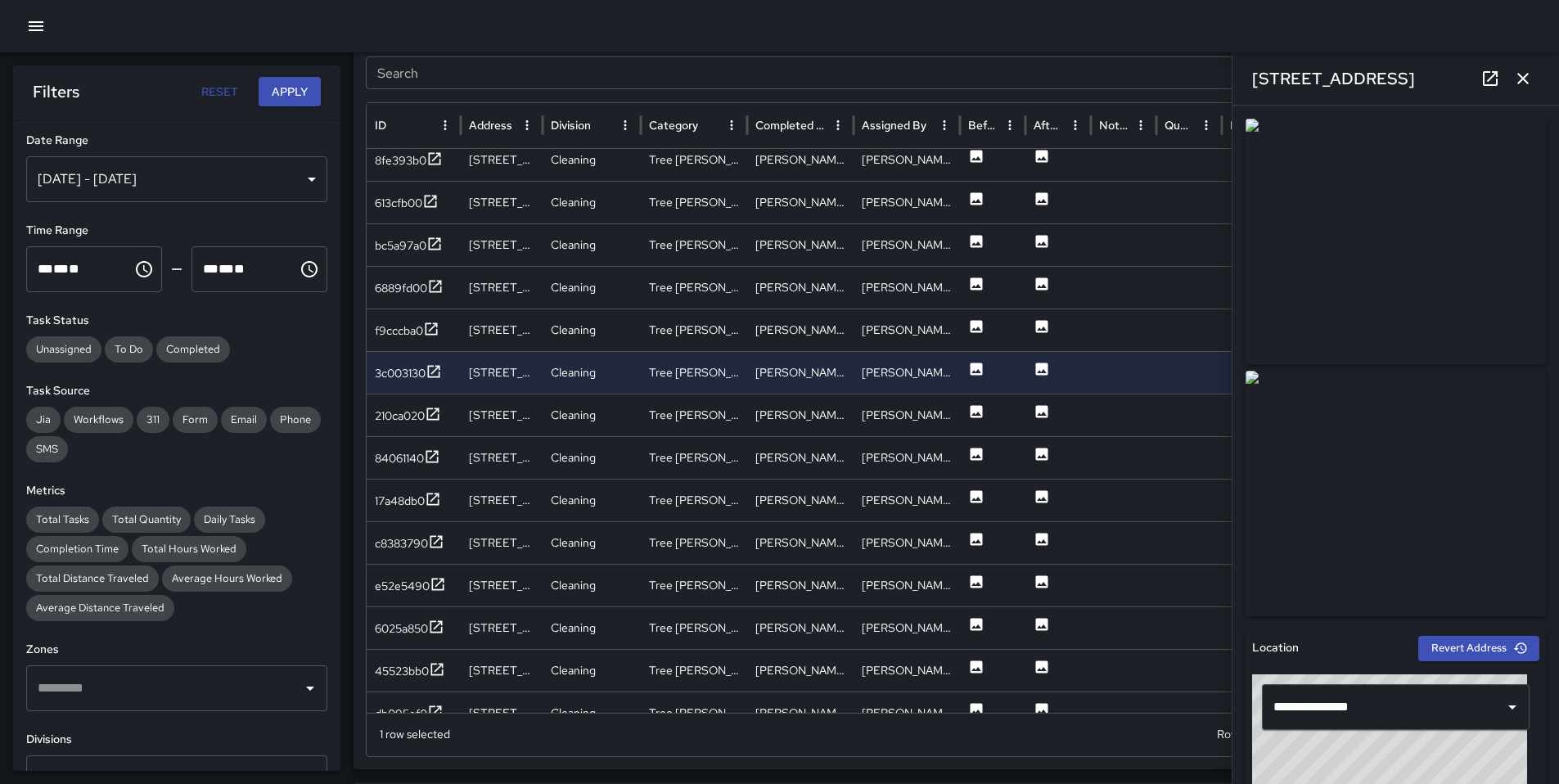
click at [1314, 39] on div at bounding box center [779, 26] width 1559 height 52
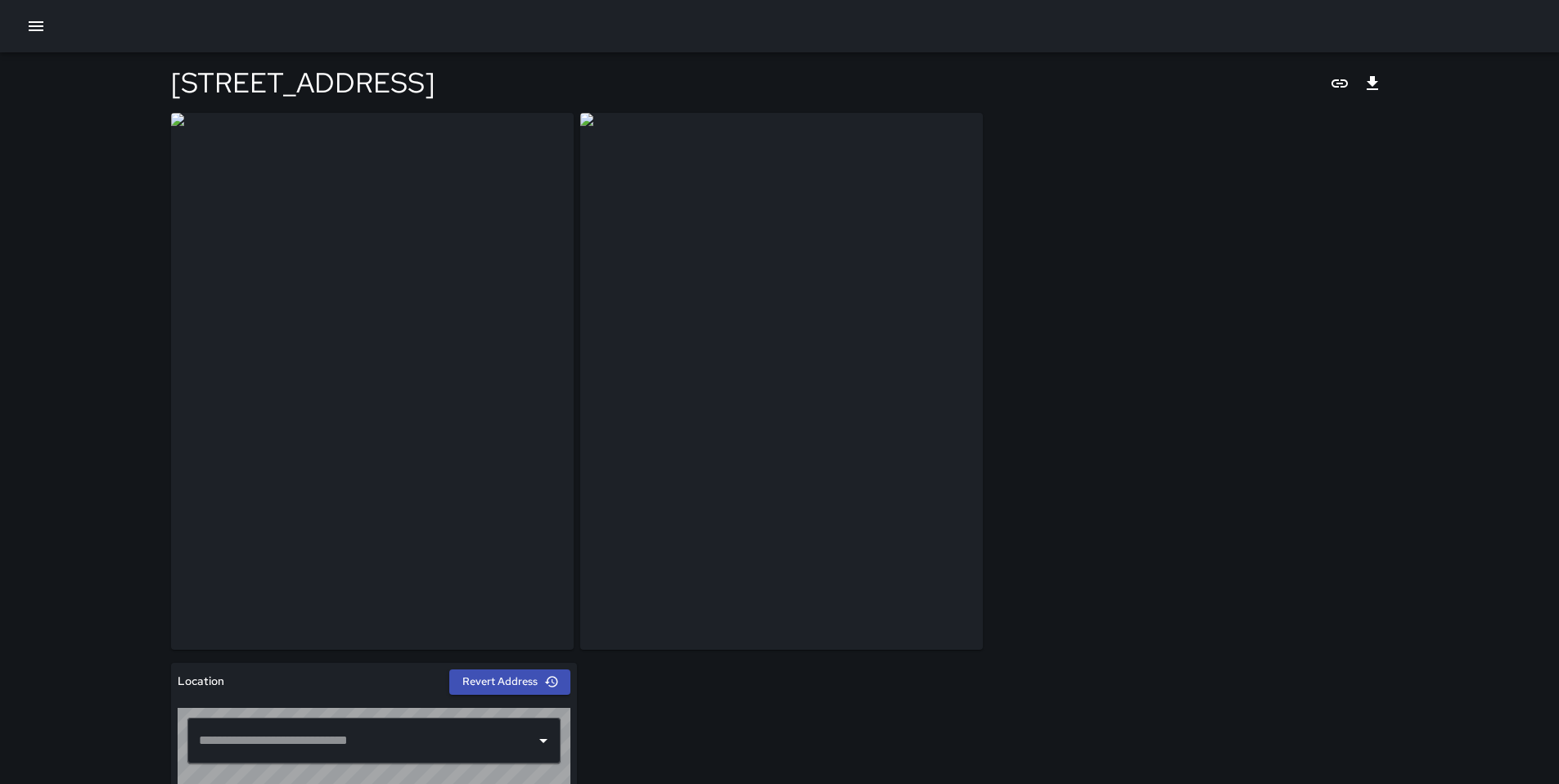
type input "**********"
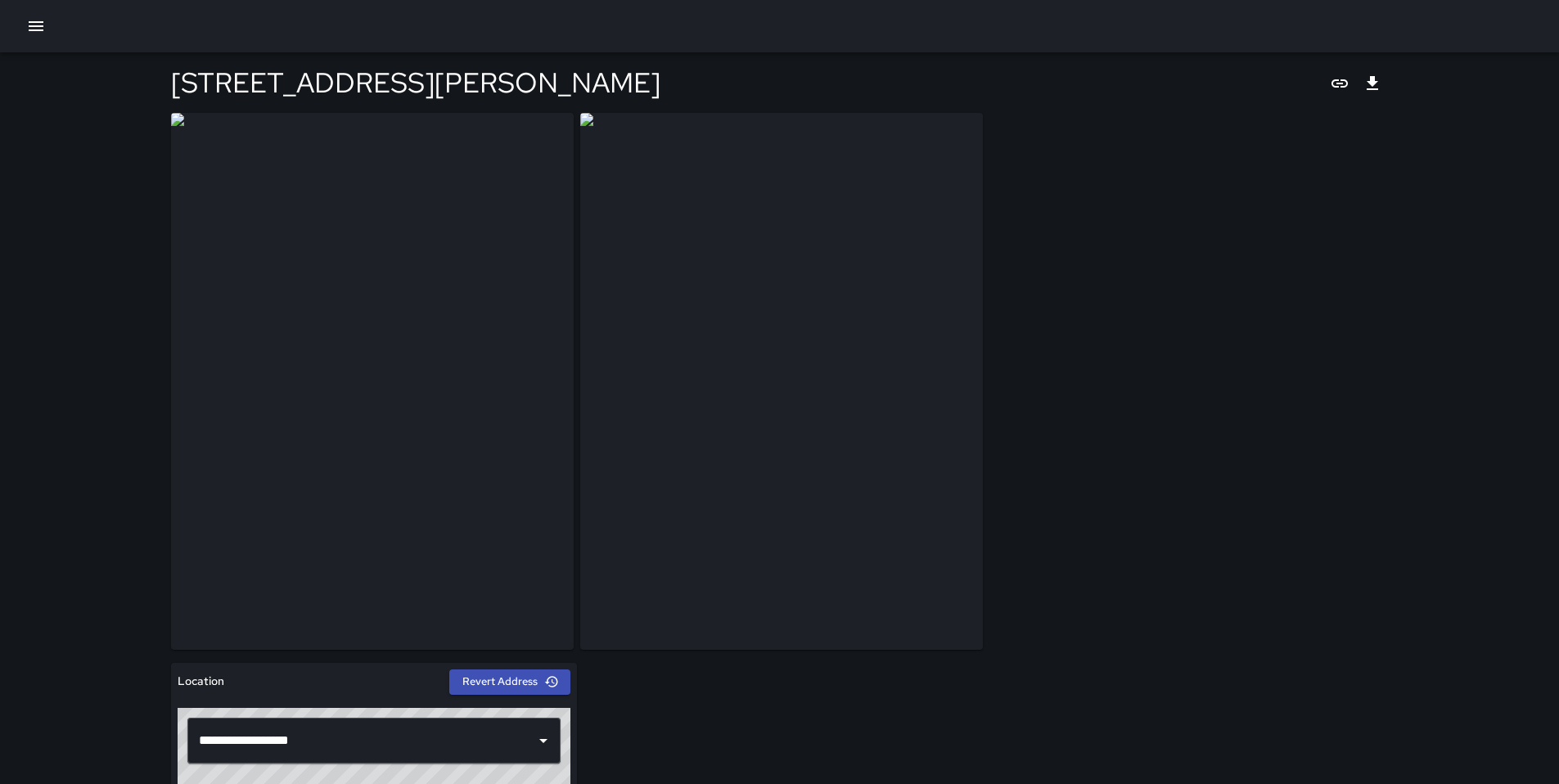
click at [28, 33] on icon "button" at bounding box center [36, 26] width 20 height 20
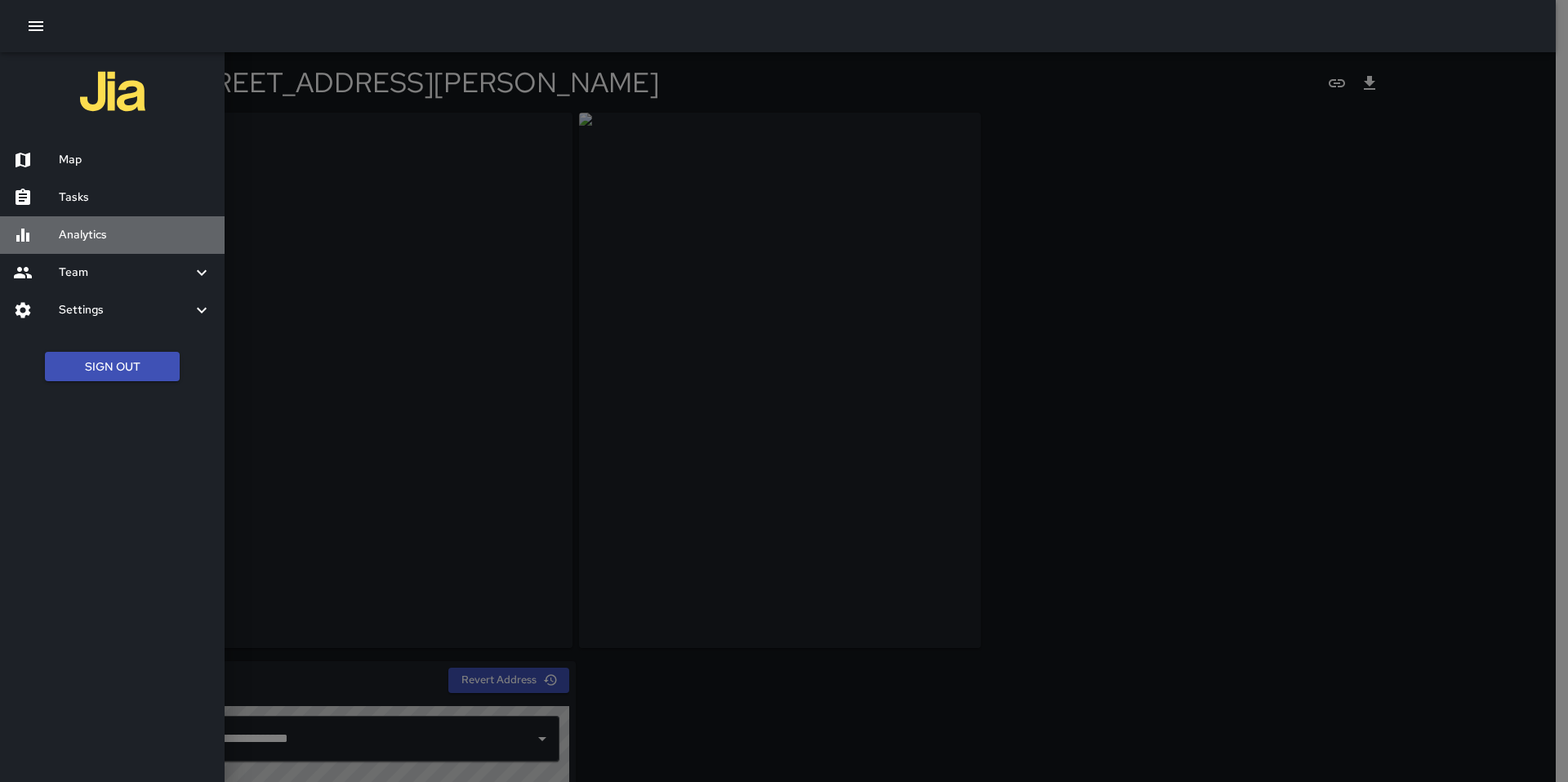
click at [77, 229] on h6 "Analytics" at bounding box center [135, 234] width 152 height 18
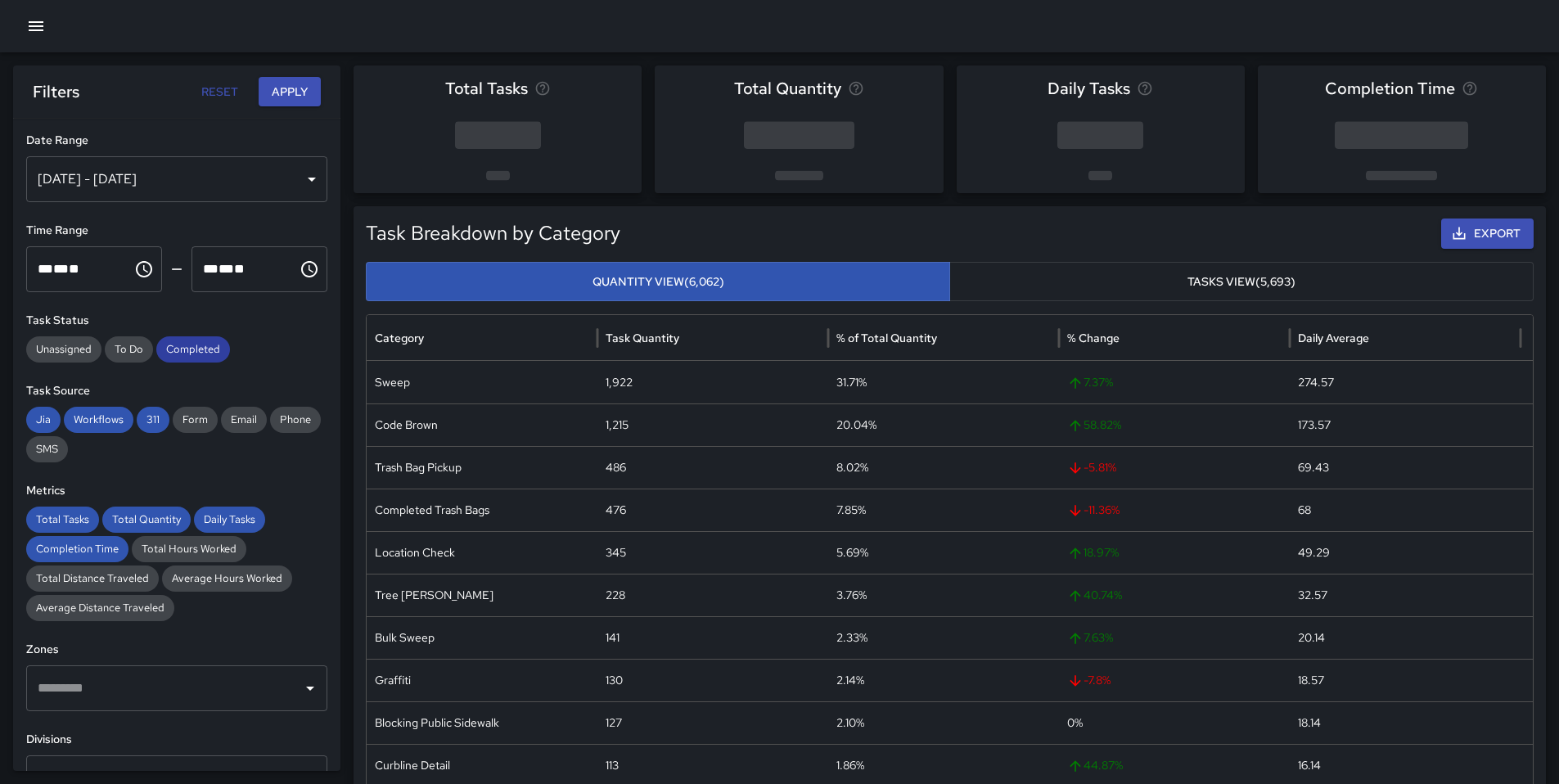
click at [190, 350] on span "Completed" at bounding box center [193, 349] width 74 height 16
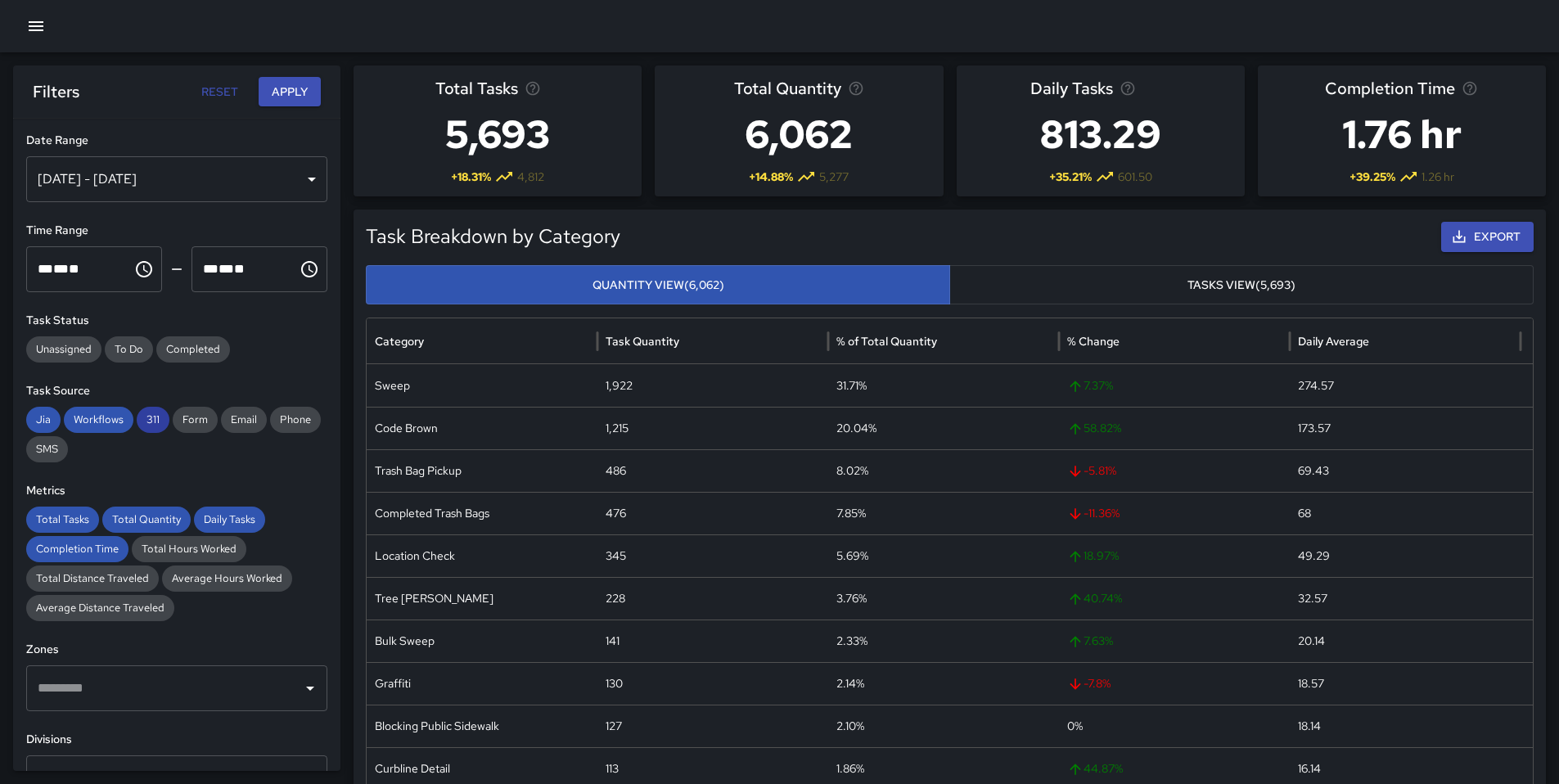
click at [144, 415] on span "311" at bounding box center [153, 419] width 33 height 16
drag, startPoint x: 119, startPoint y: 418, endPoint x: 98, endPoint y: 421, distance: 21.2
click at [118, 418] on span "Workflows" at bounding box center [98, 419] width 69 height 16
click at [45, 419] on span "Jia" at bounding box center [44, 419] width 34 height 16
click at [49, 520] on span "Total Tasks" at bounding box center [63, 519] width 73 height 16
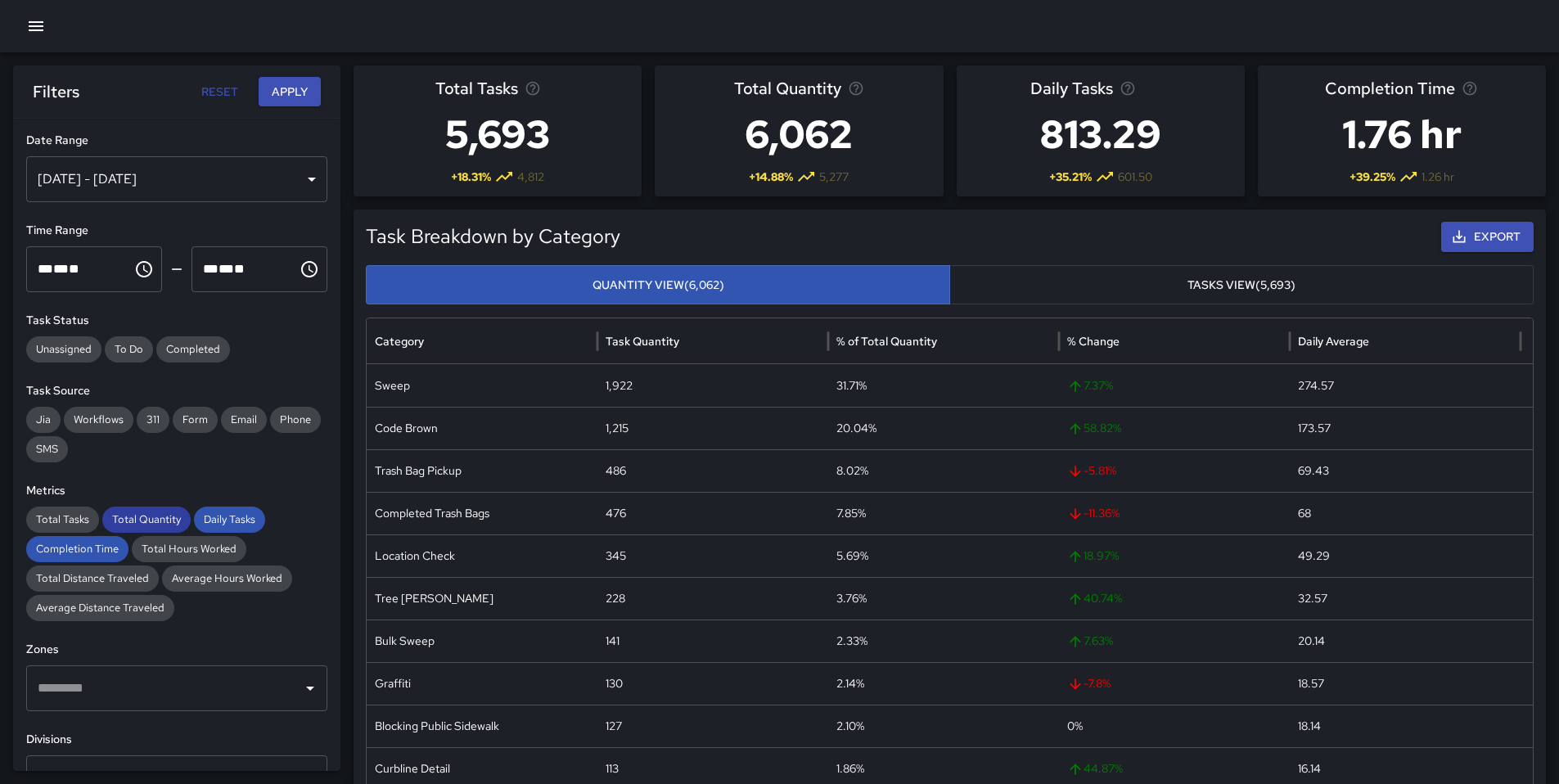
click at [141, 515] on span "Total Quantity" at bounding box center [146, 519] width 88 height 16
click at [233, 515] on div "Daily Tasks" at bounding box center [229, 520] width 71 height 27
click at [94, 543] on span "Completion Time" at bounding box center [77, 549] width 102 height 16
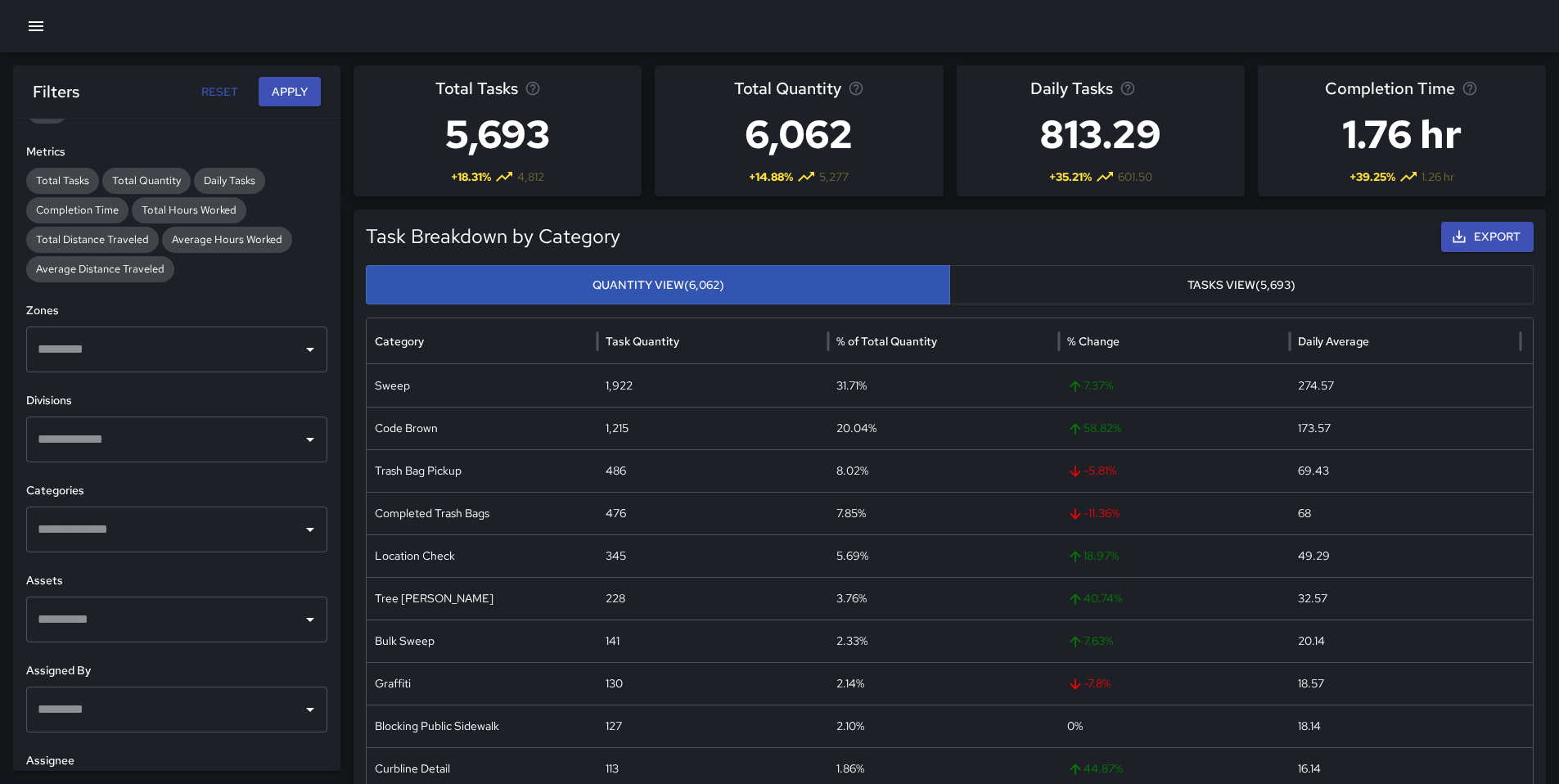
scroll to position [342, 0]
click at [107, 501] on div "Categories ​" at bounding box center [177, 514] width 301 height 70
click at [102, 534] on input "text" at bounding box center [164, 526] width 262 height 31
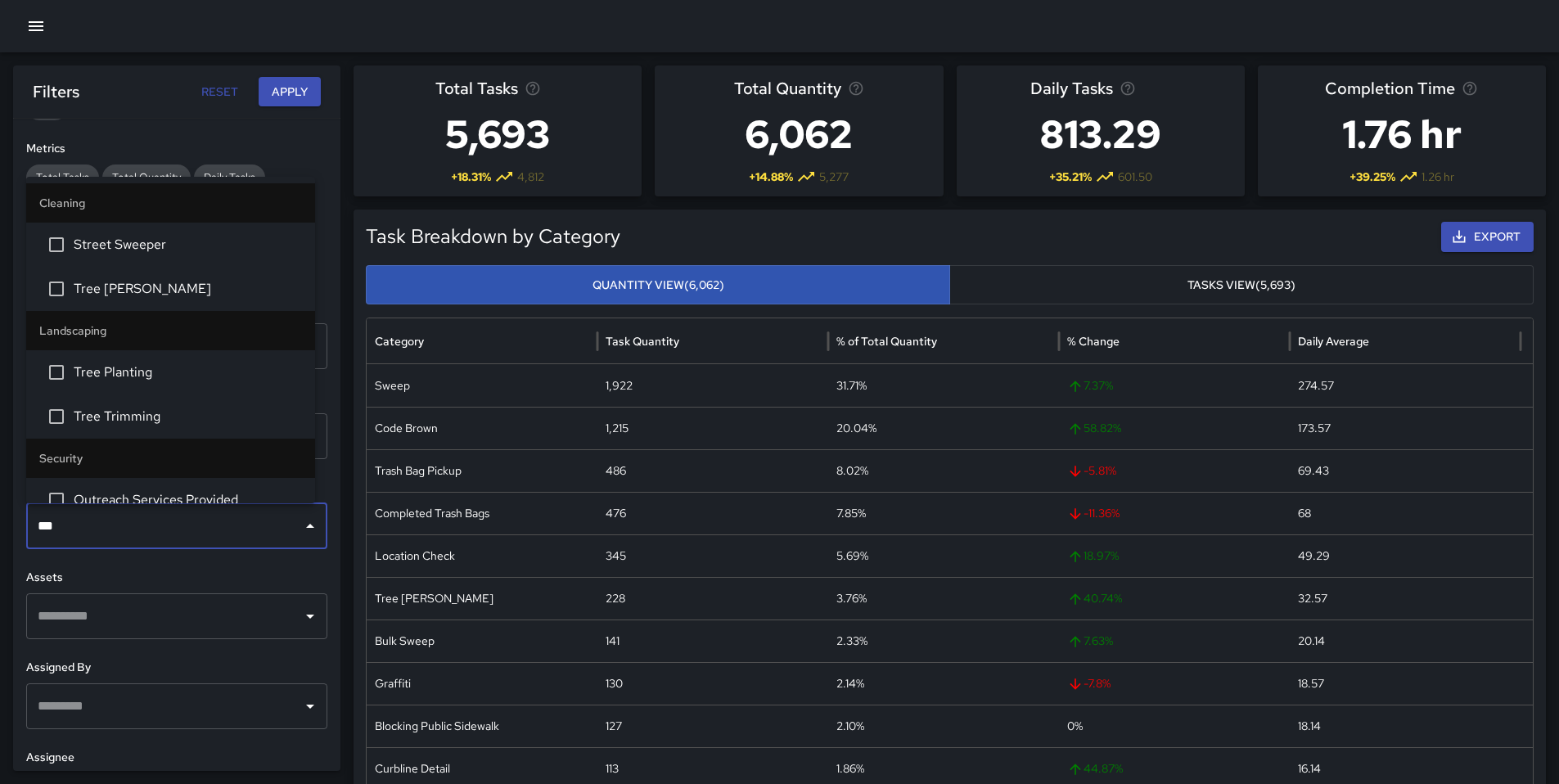
type input "****"
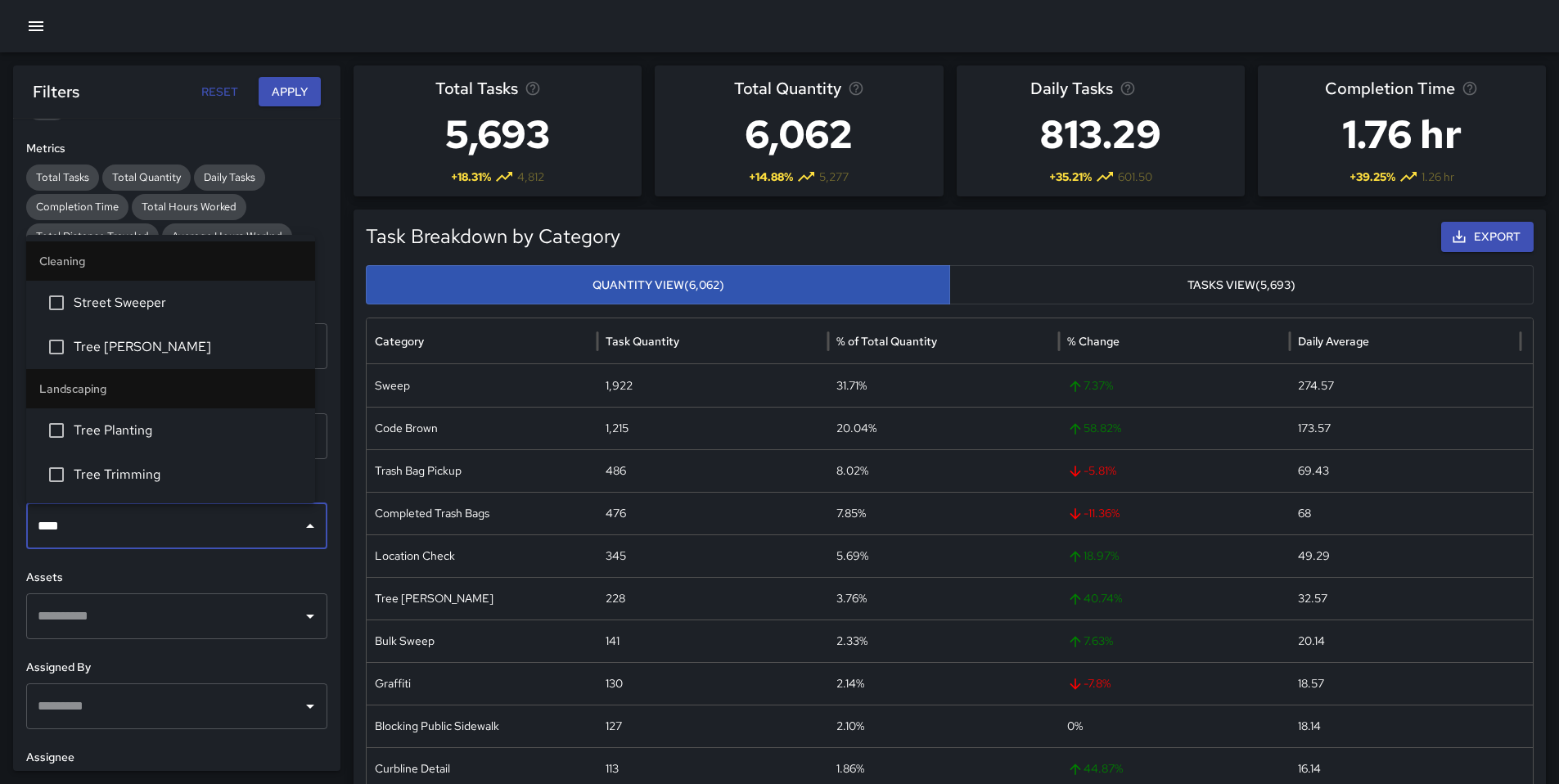
click at [77, 341] on span "Tree [PERSON_NAME]" at bounding box center [188, 347] width 228 height 20
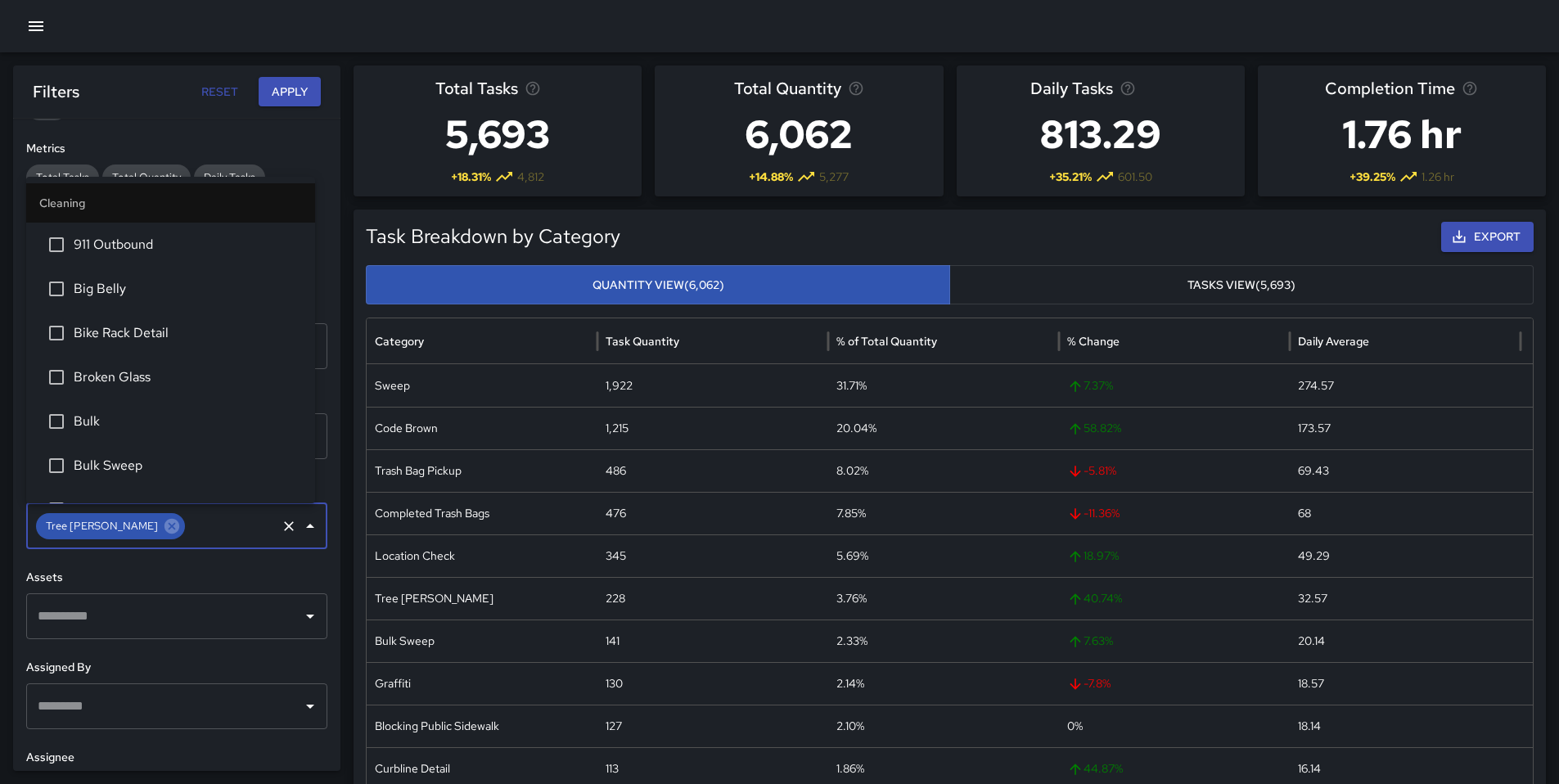
scroll to position [1178, 0]
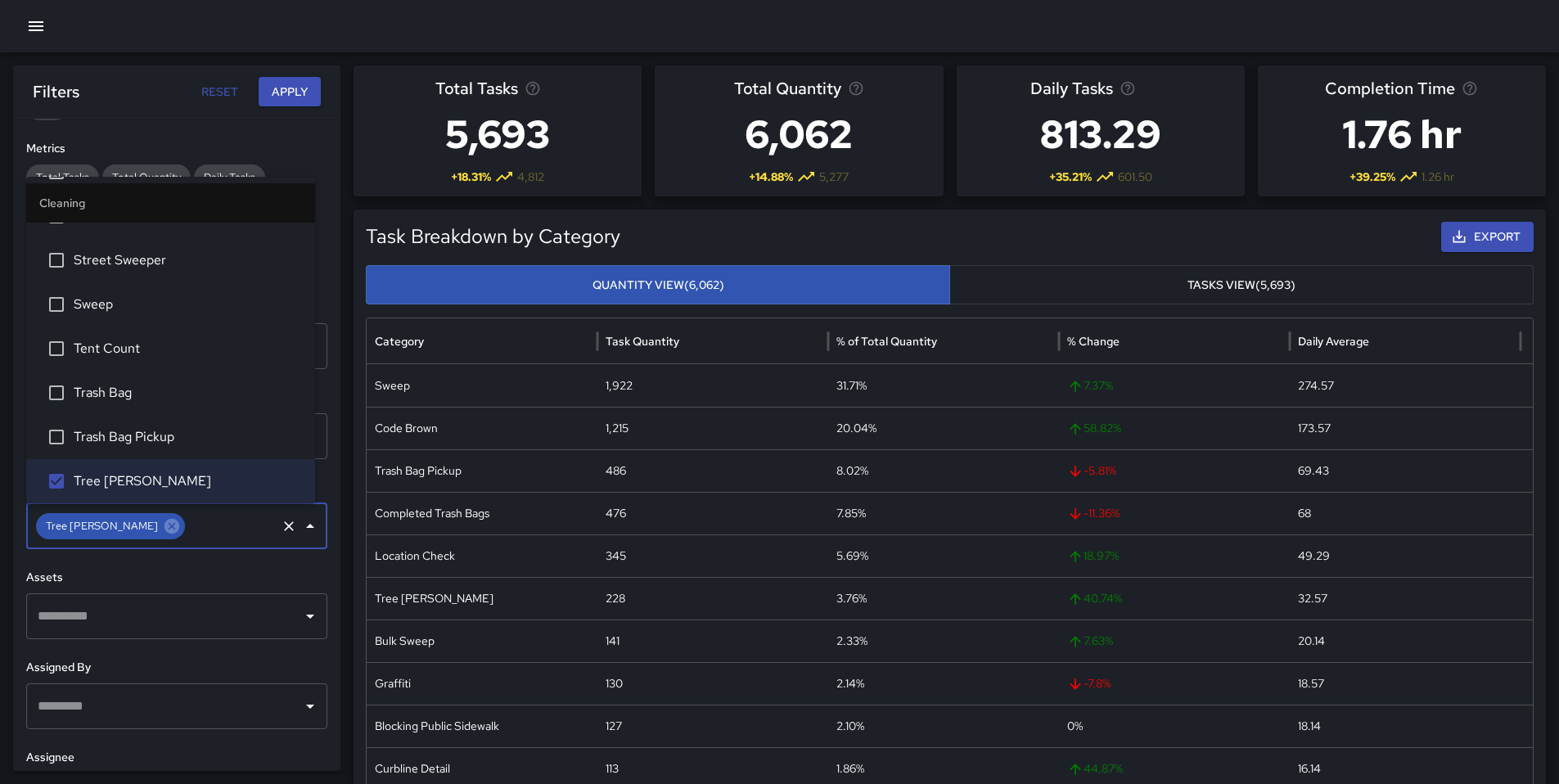
click at [276, 93] on button "Apply" at bounding box center [289, 92] width 63 height 30
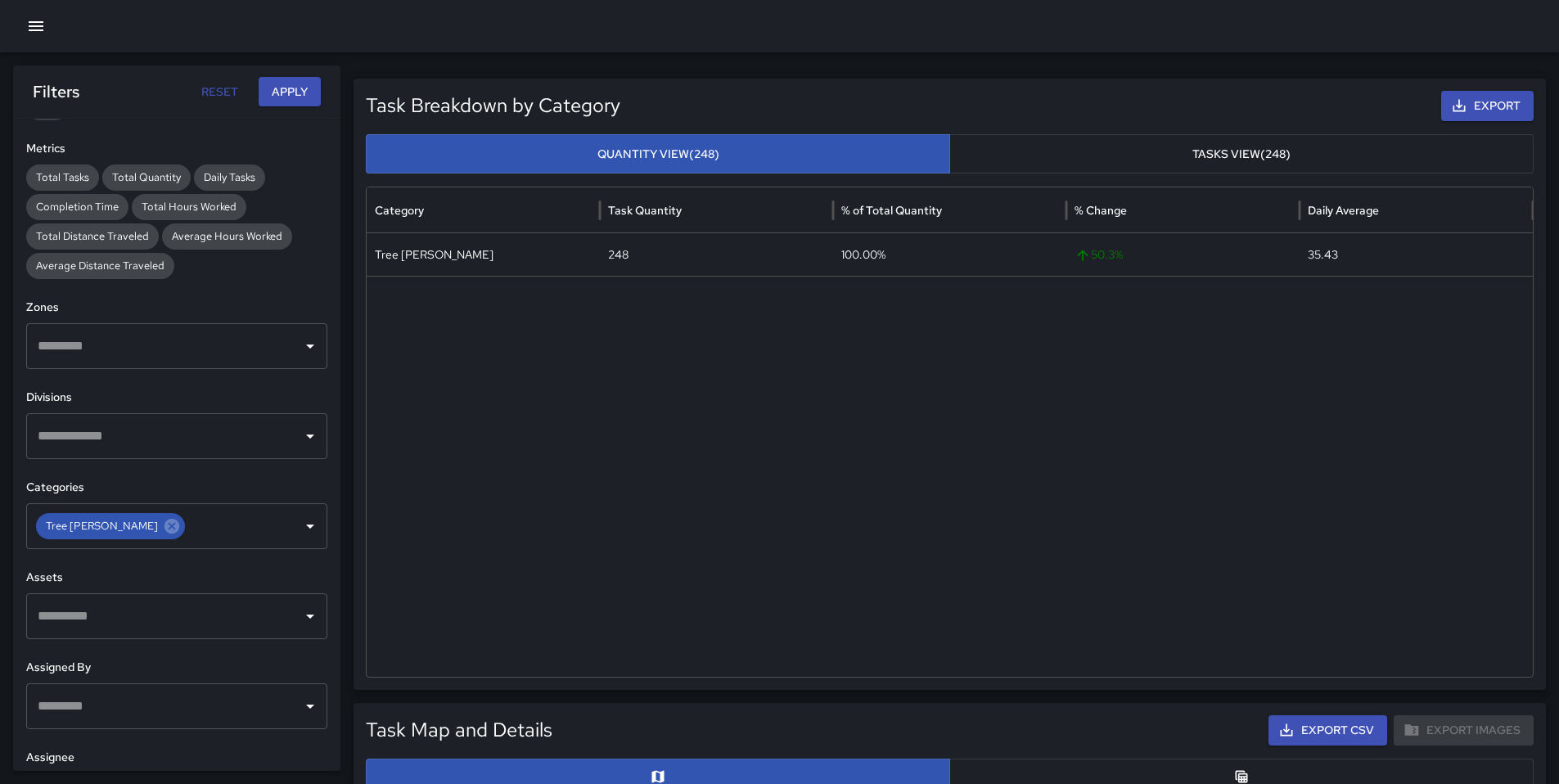
scroll to position [351, 0]
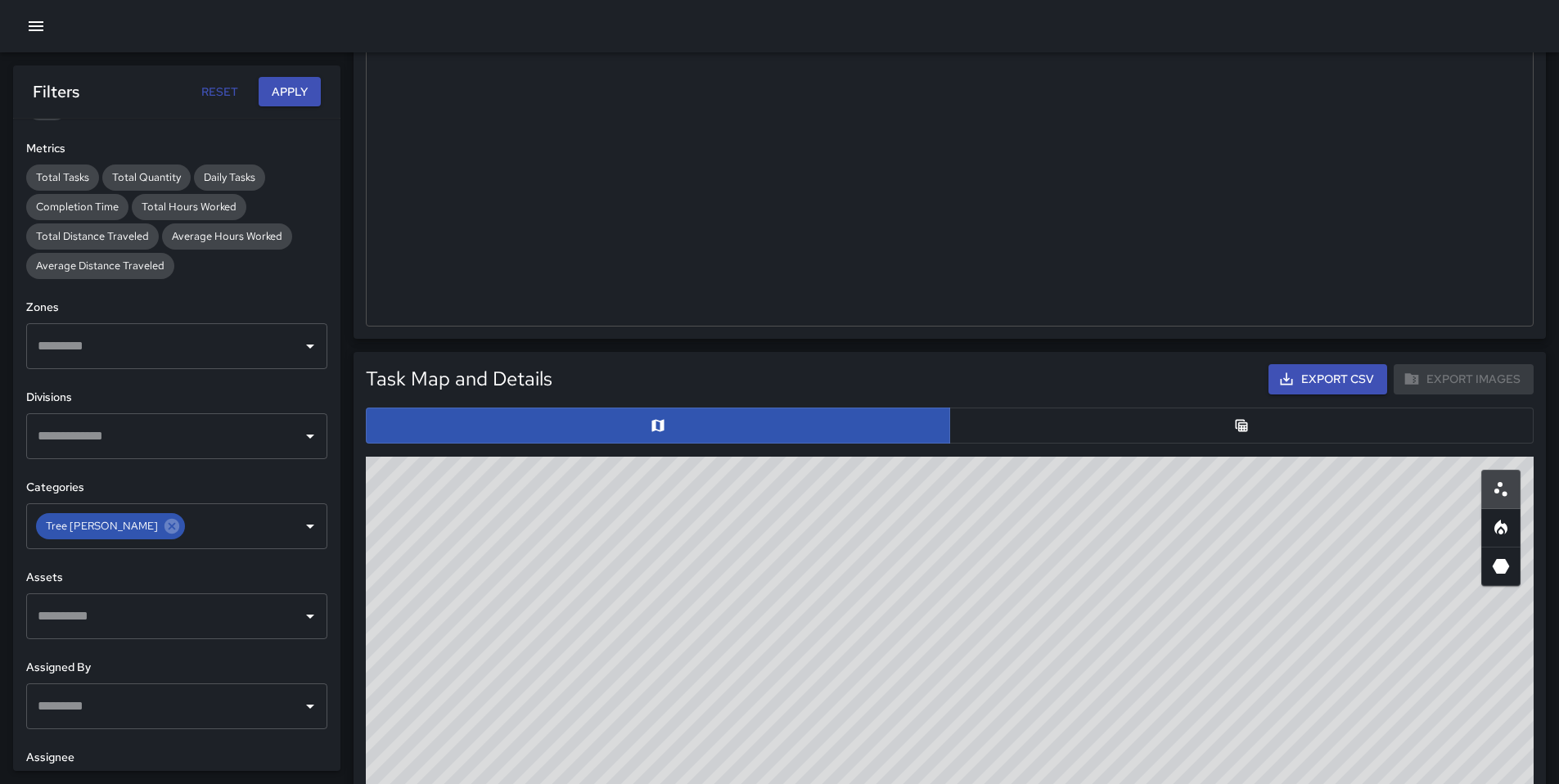
click at [1152, 431] on button "button" at bounding box center [1242, 425] width 584 height 36
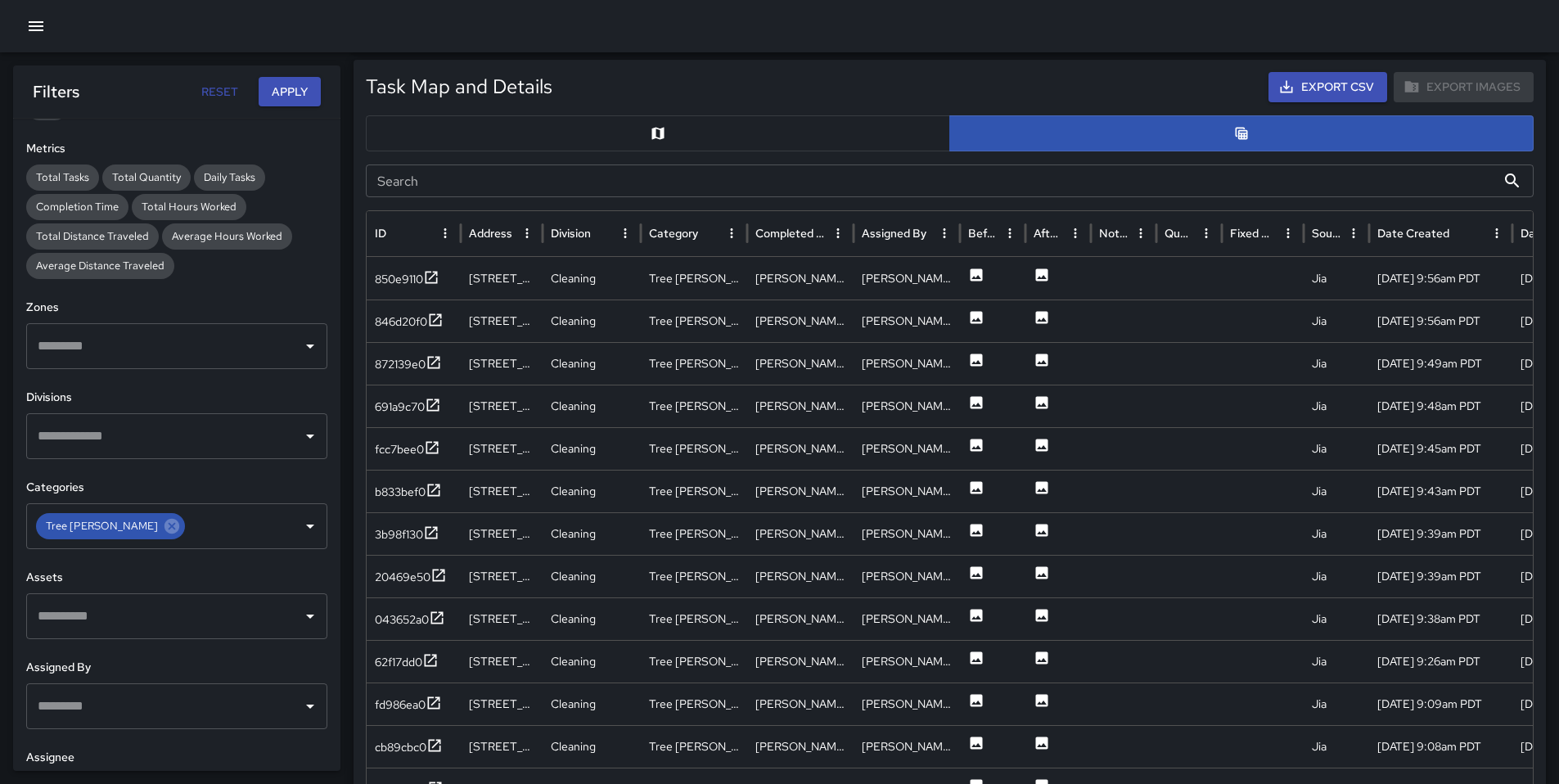
scroll to position [919, 0]
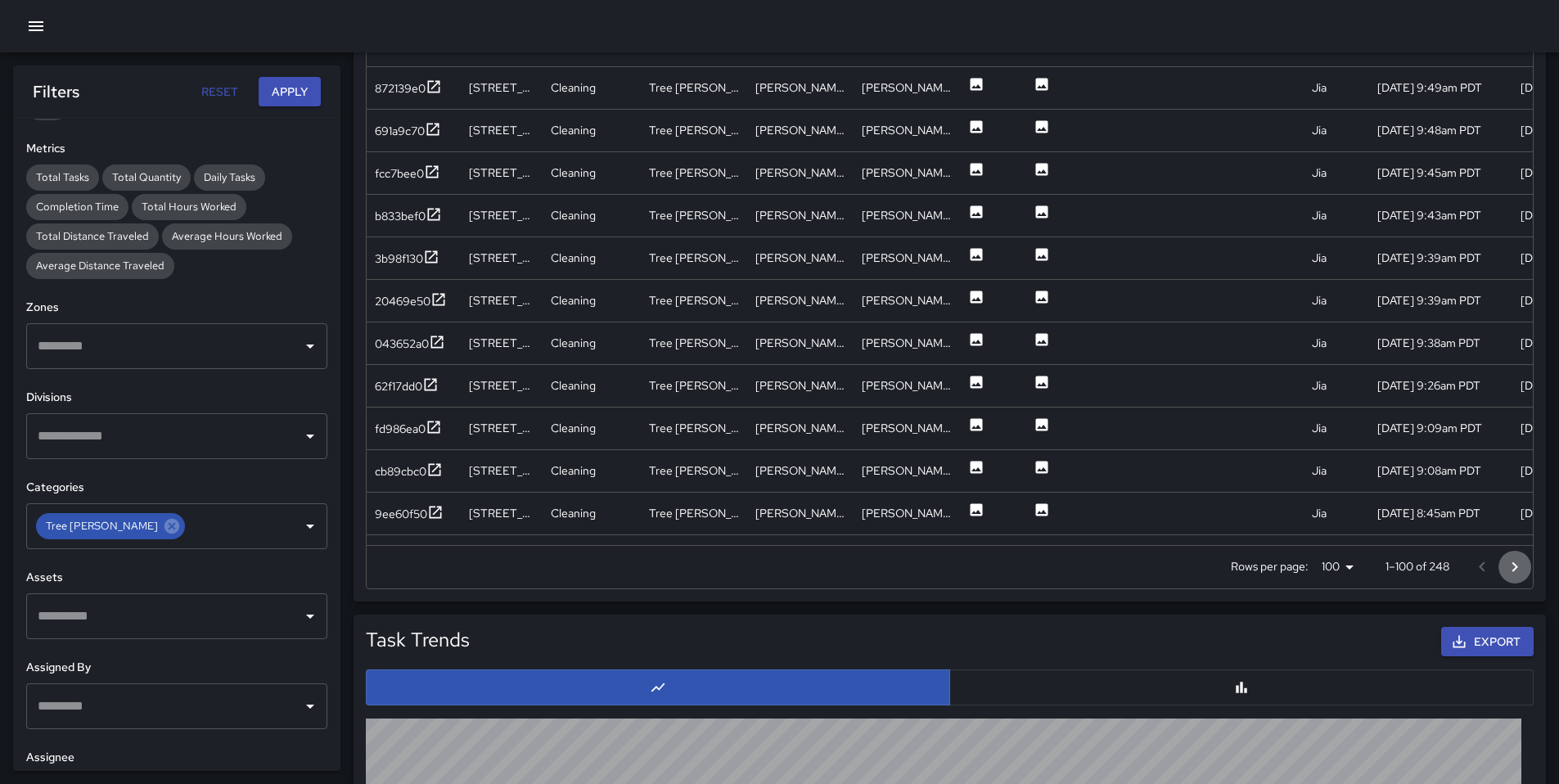
click at [1513, 567] on icon "Go to next page" at bounding box center [1514, 567] width 20 height 20
click at [1518, 569] on div at bounding box center [1499, 567] width 65 height 33
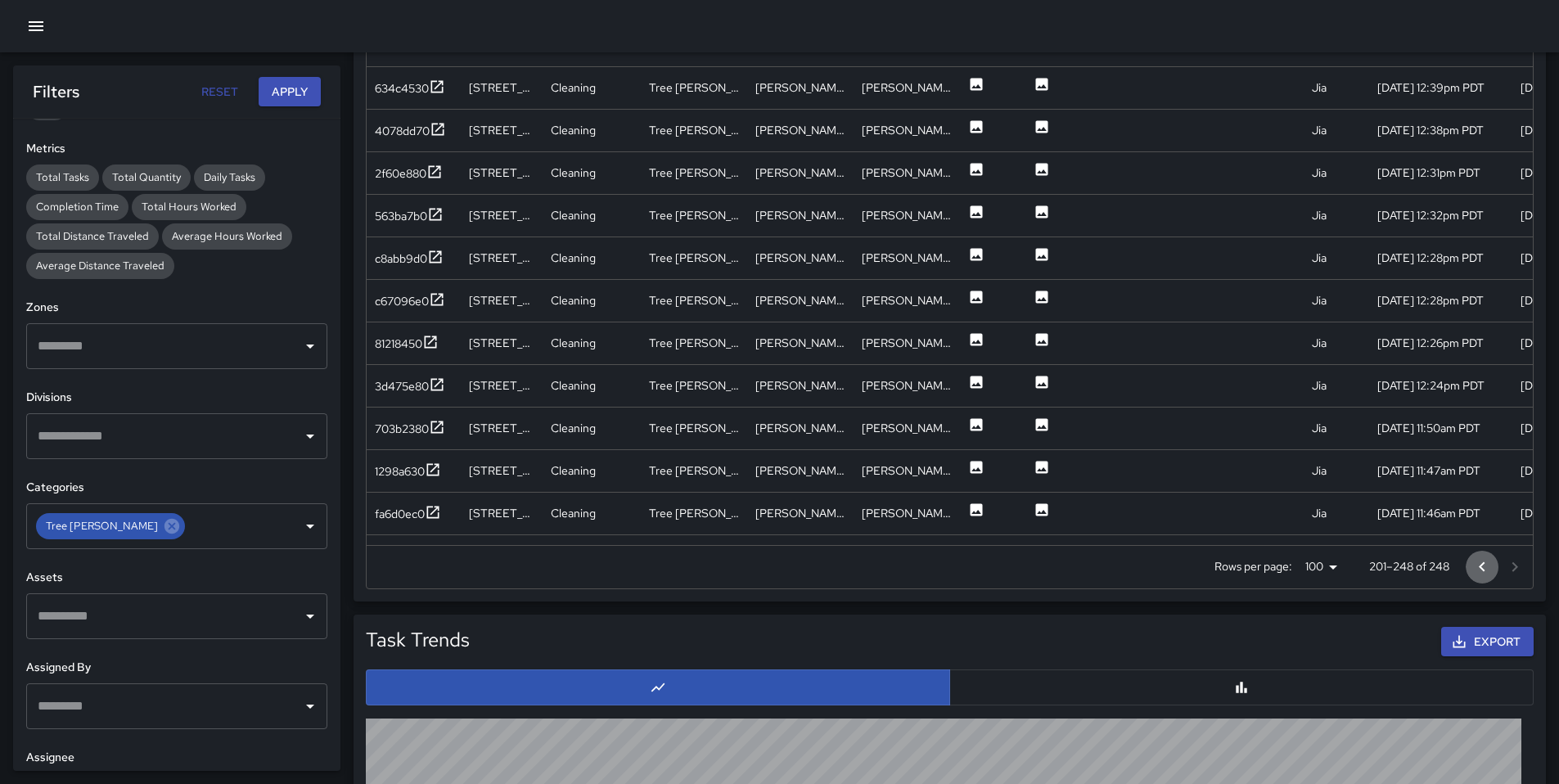
click at [1475, 566] on icon "Go to previous page" at bounding box center [1482, 567] width 20 height 20
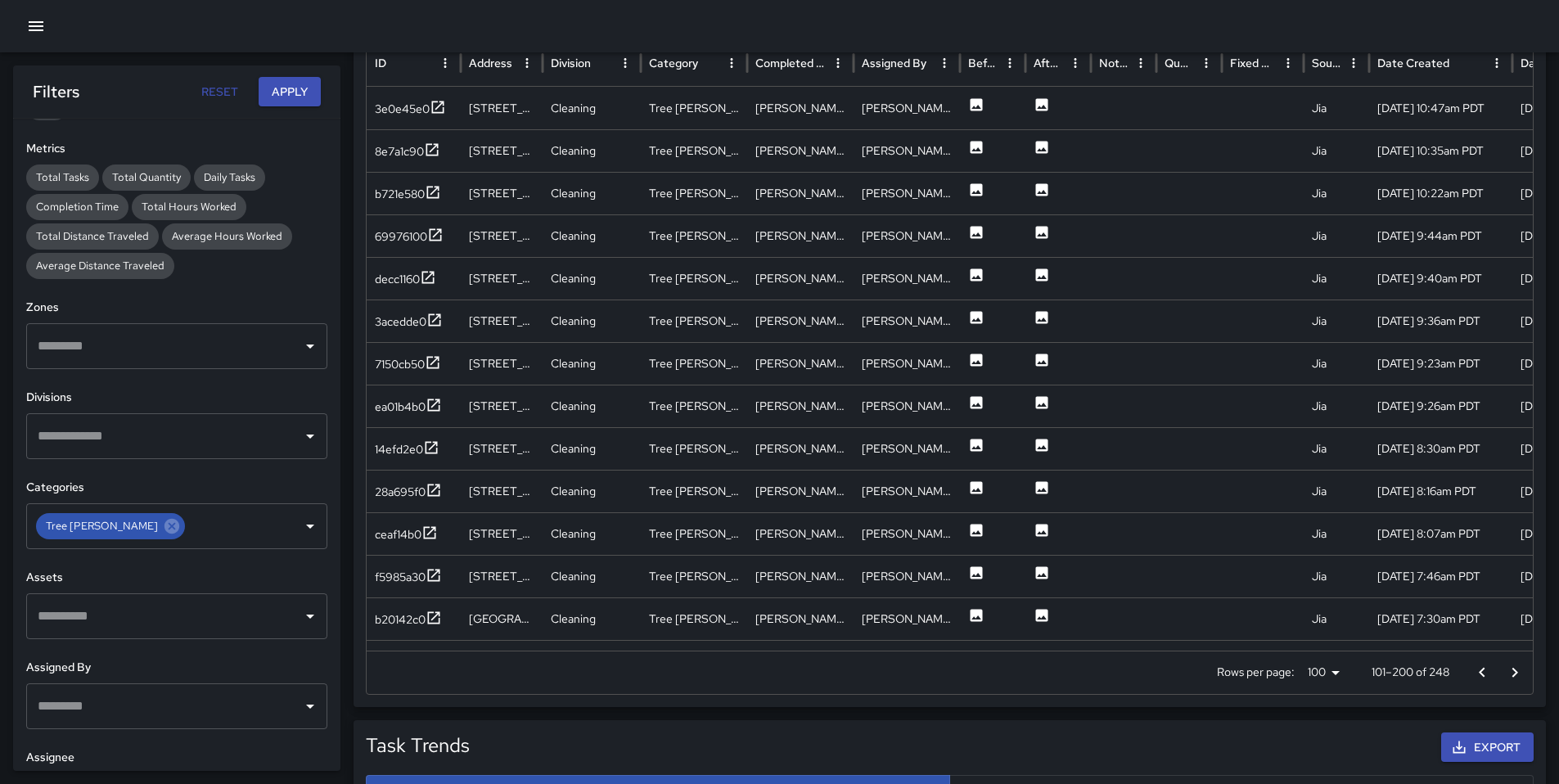
scroll to position [864, 0]
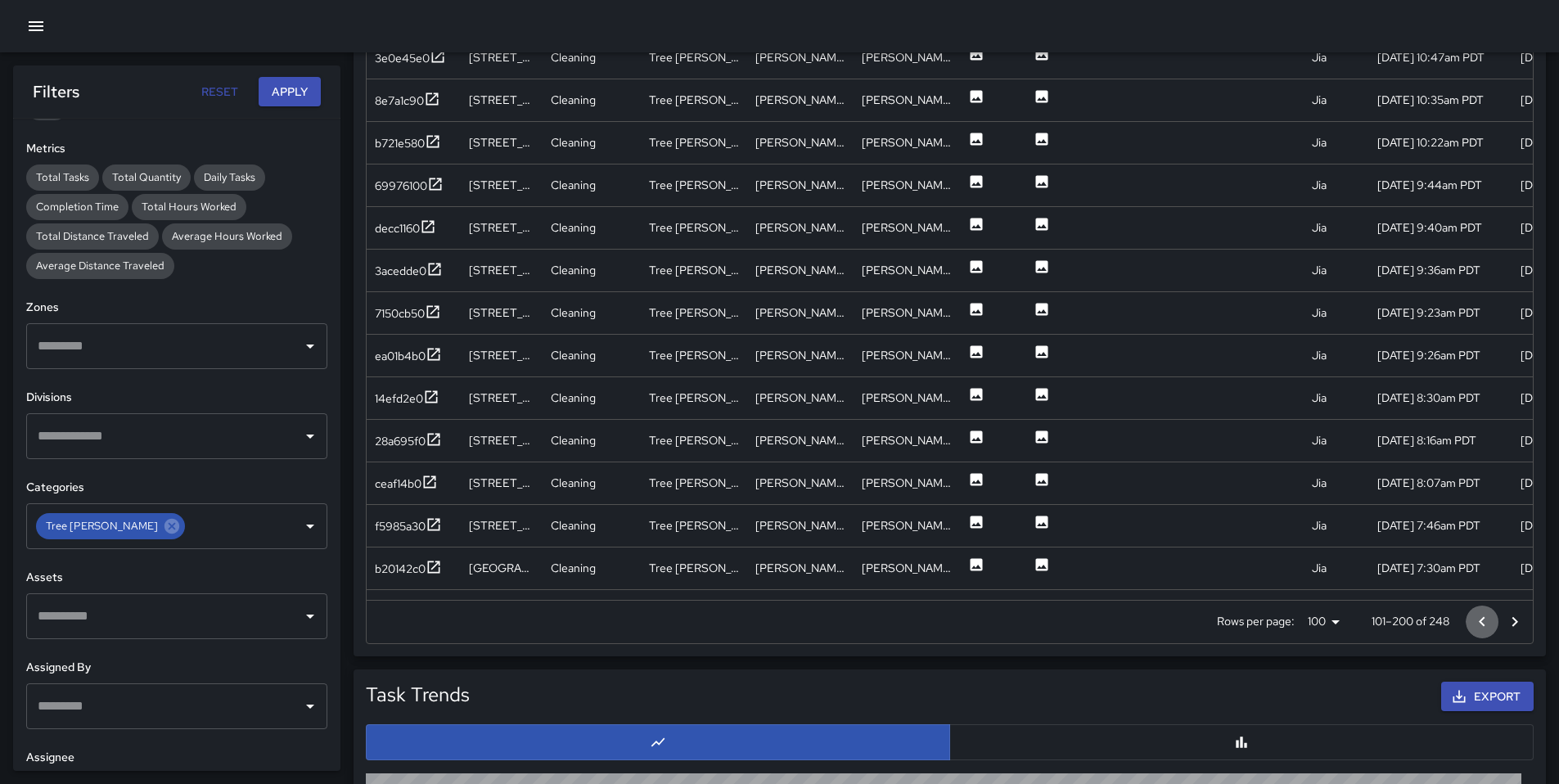
click at [1484, 620] on icon "Go to previous page" at bounding box center [1482, 622] width 20 height 20
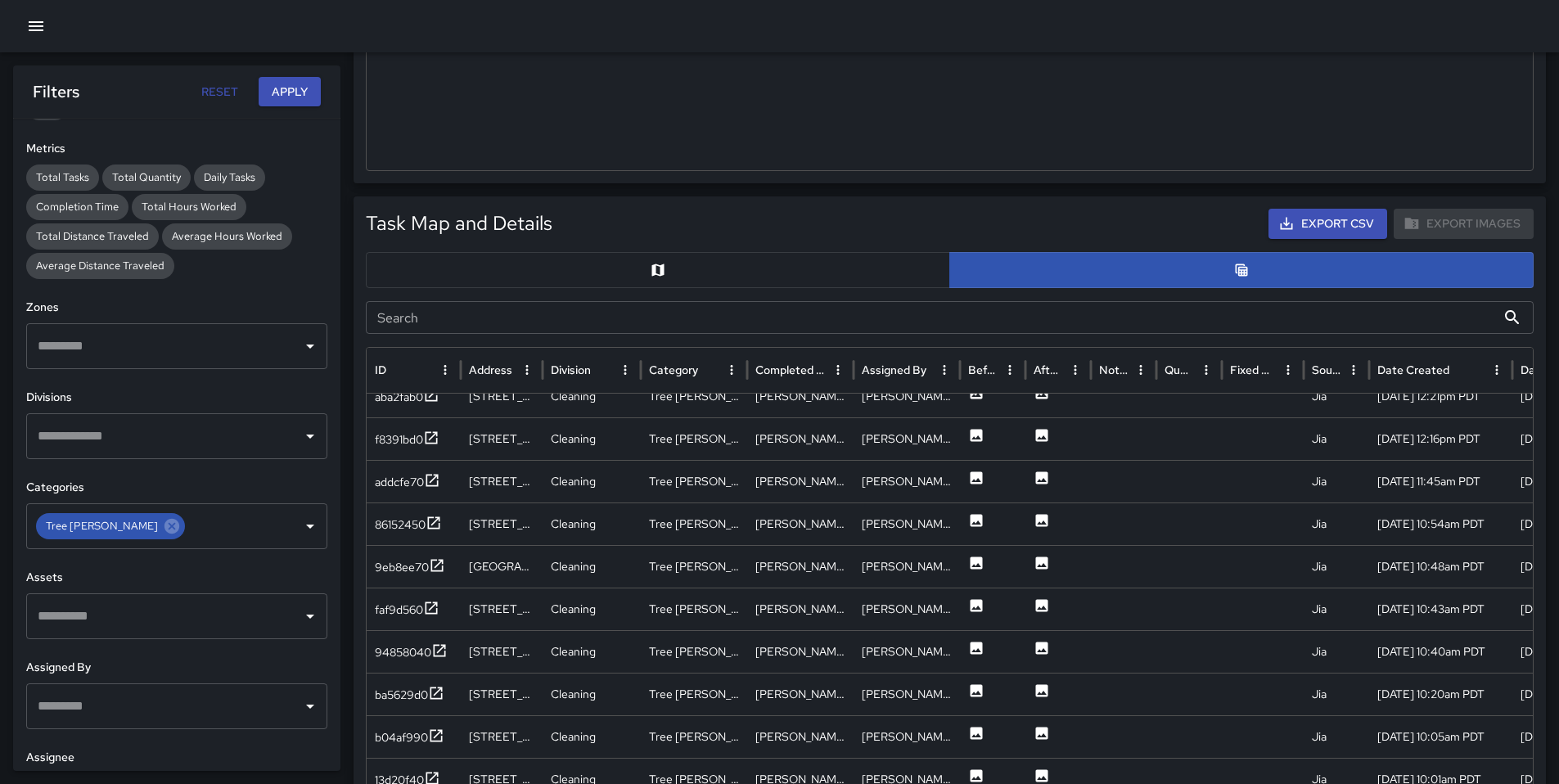
scroll to position [2100, 0]
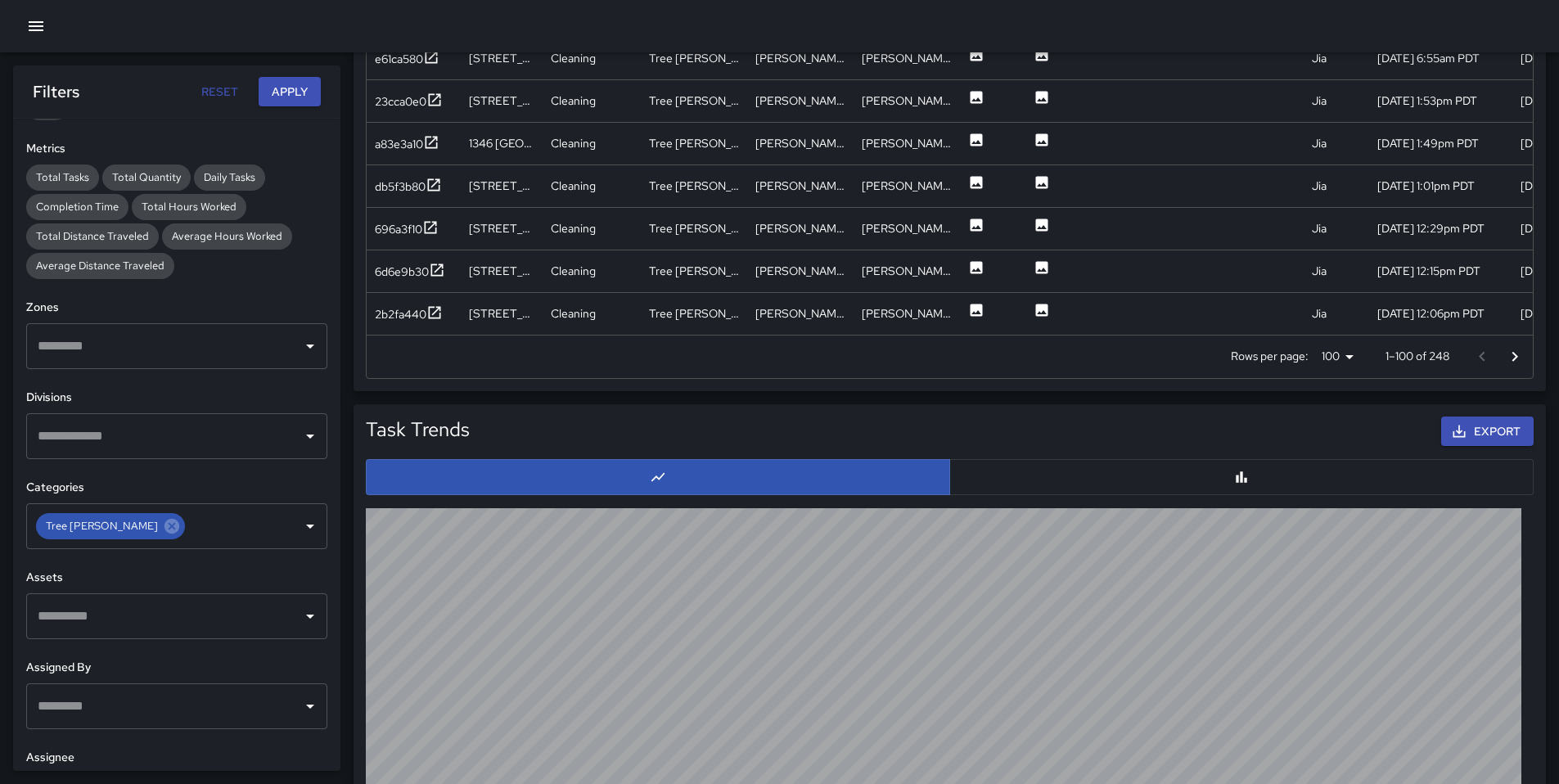
click at [1518, 362] on icon "Go to next page" at bounding box center [1514, 356] width 20 height 20
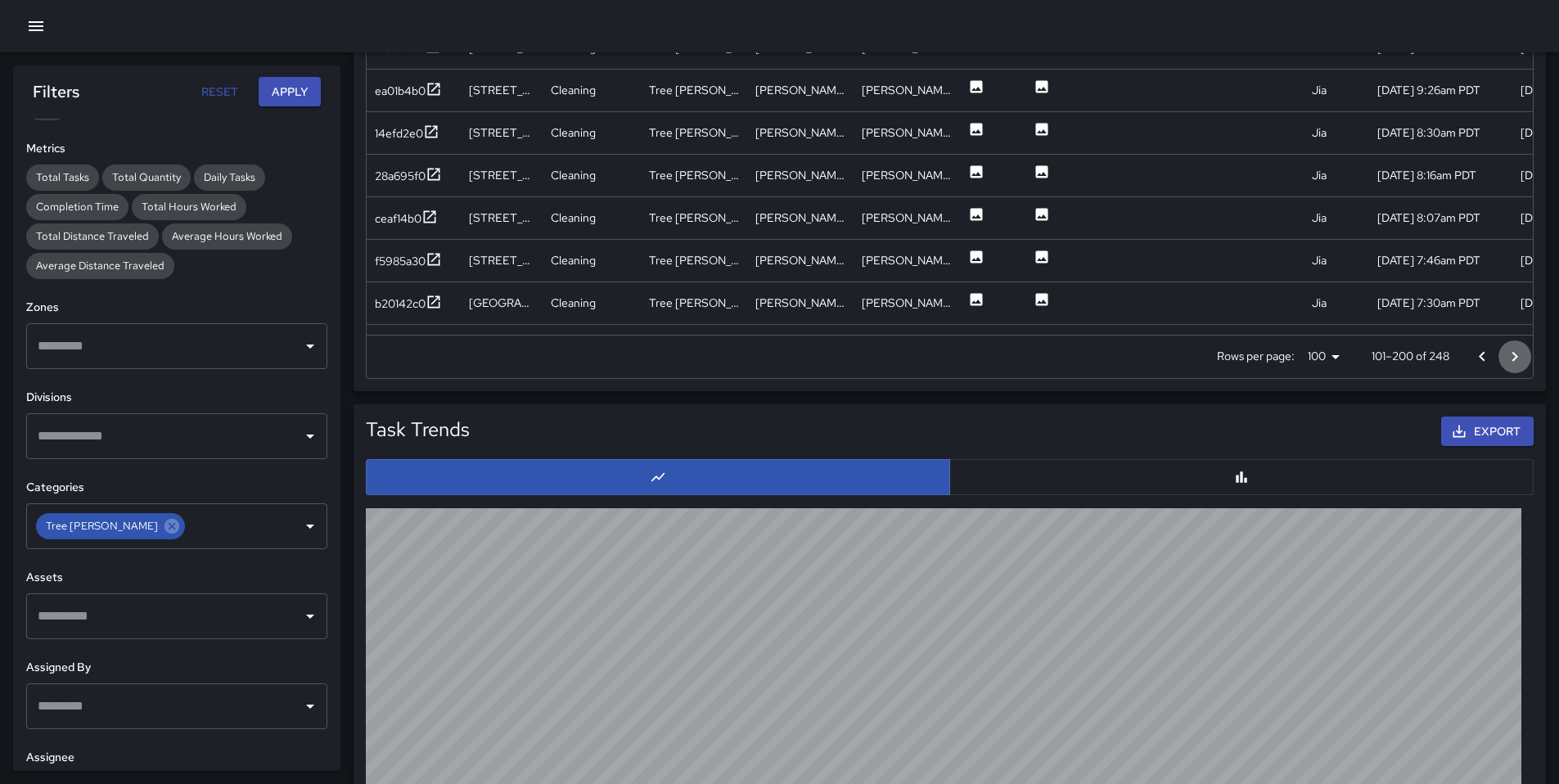
click at [1518, 362] on icon "Go to next page" at bounding box center [1514, 356] width 20 height 20
click at [1518, 362] on div at bounding box center [1499, 357] width 65 height 33
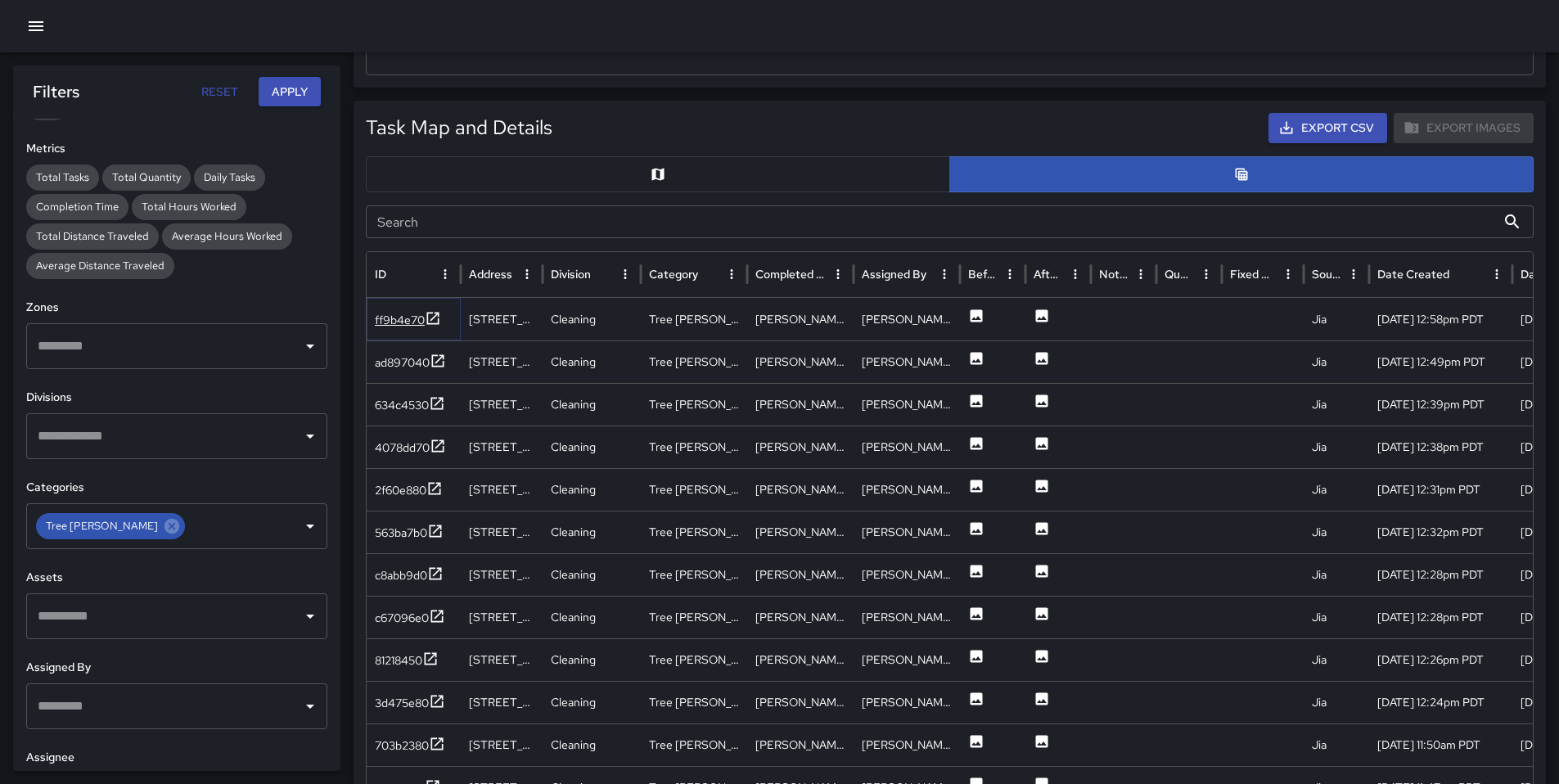
click at [398, 325] on div "ff9b4e70" at bounding box center [400, 319] width 50 height 16
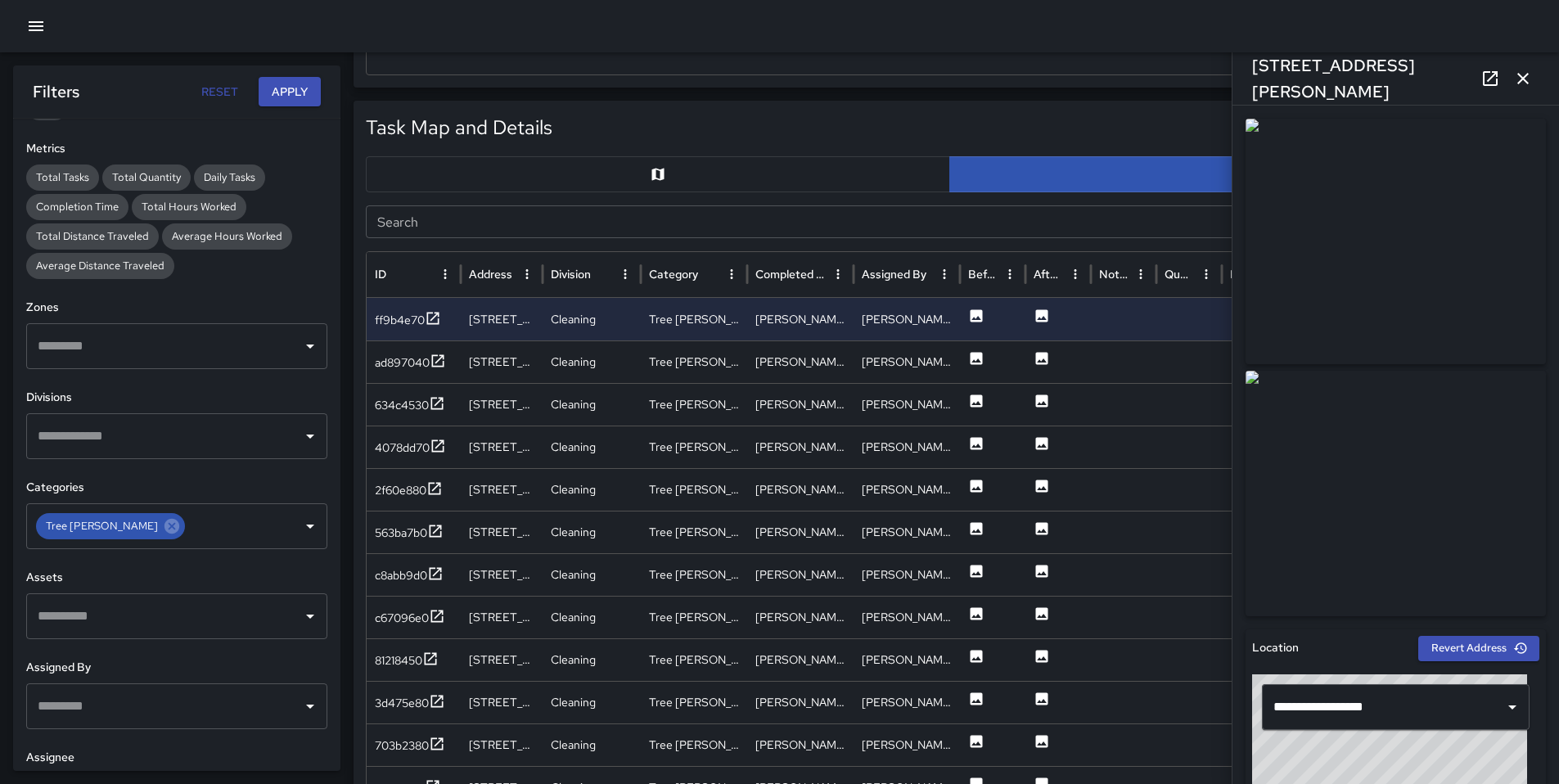
click at [843, 135] on div "Task Map and Details Export CSV Export Images" at bounding box center [949, 128] width 1168 height 30
click at [399, 368] on div "ad897040" at bounding box center [402, 362] width 55 height 16
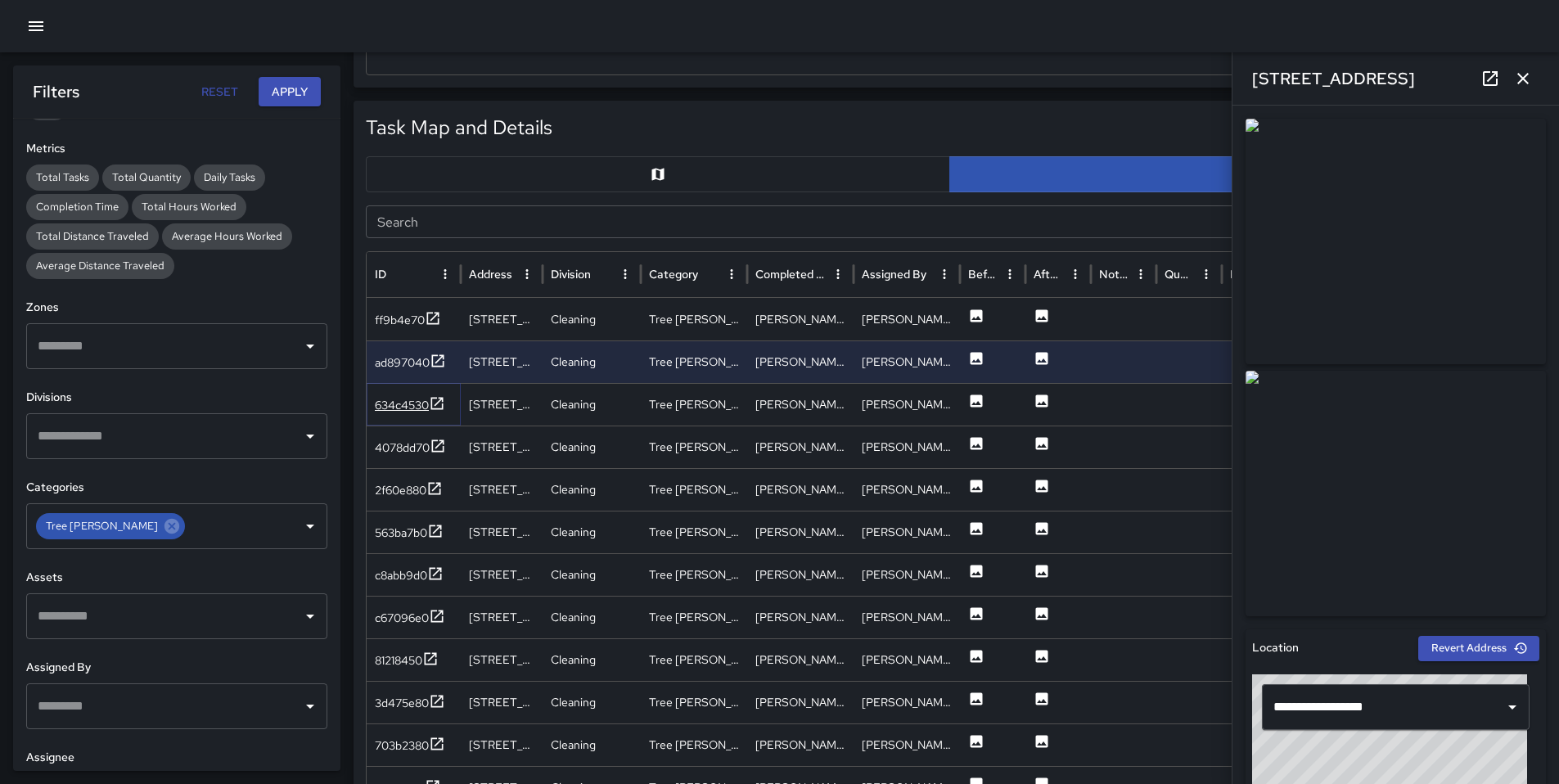
click at [405, 401] on div "634c4530" at bounding box center [402, 405] width 54 height 16
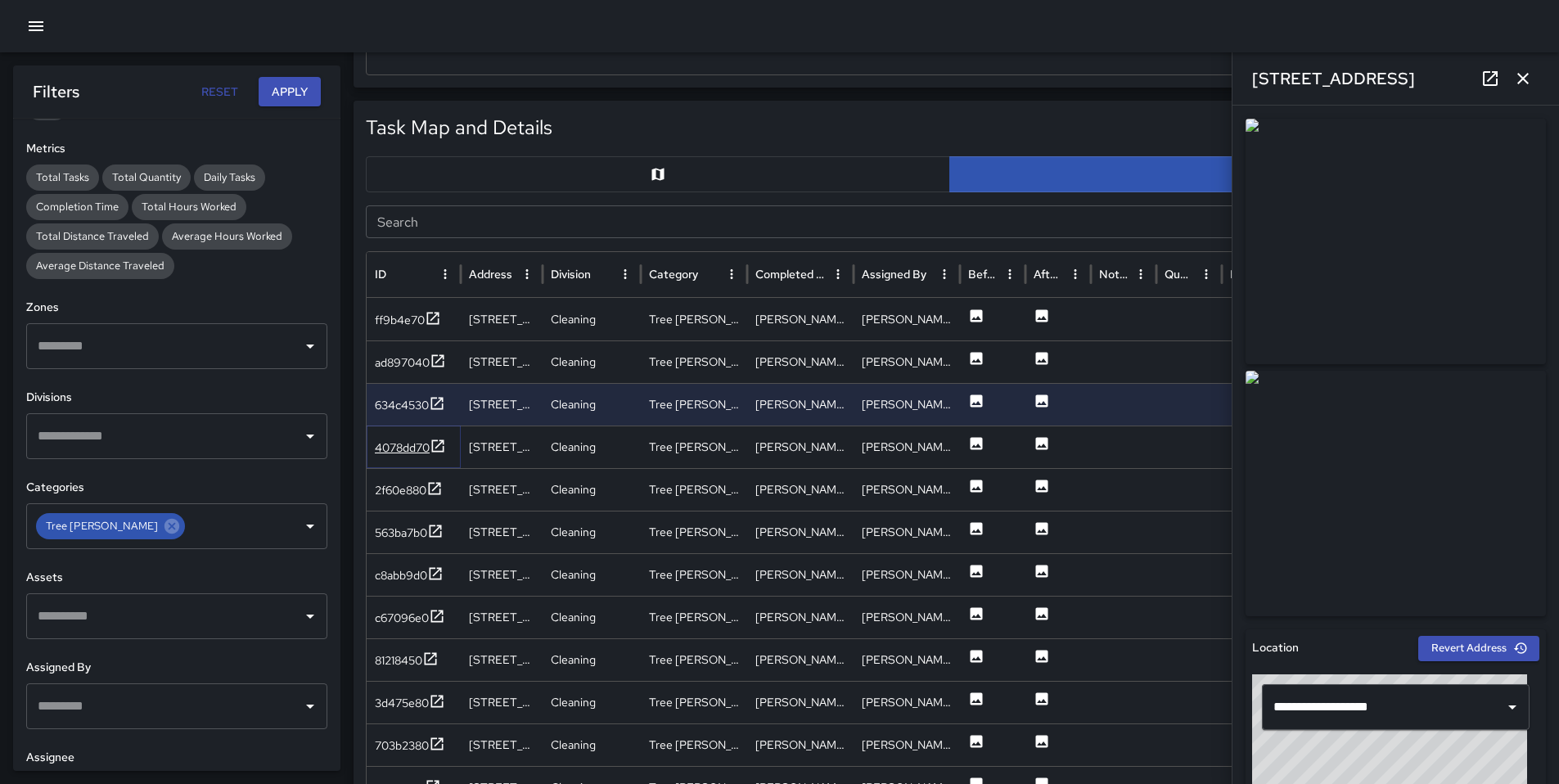
click at [409, 446] on div "4078dd70" at bounding box center [402, 447] width 55 height 16
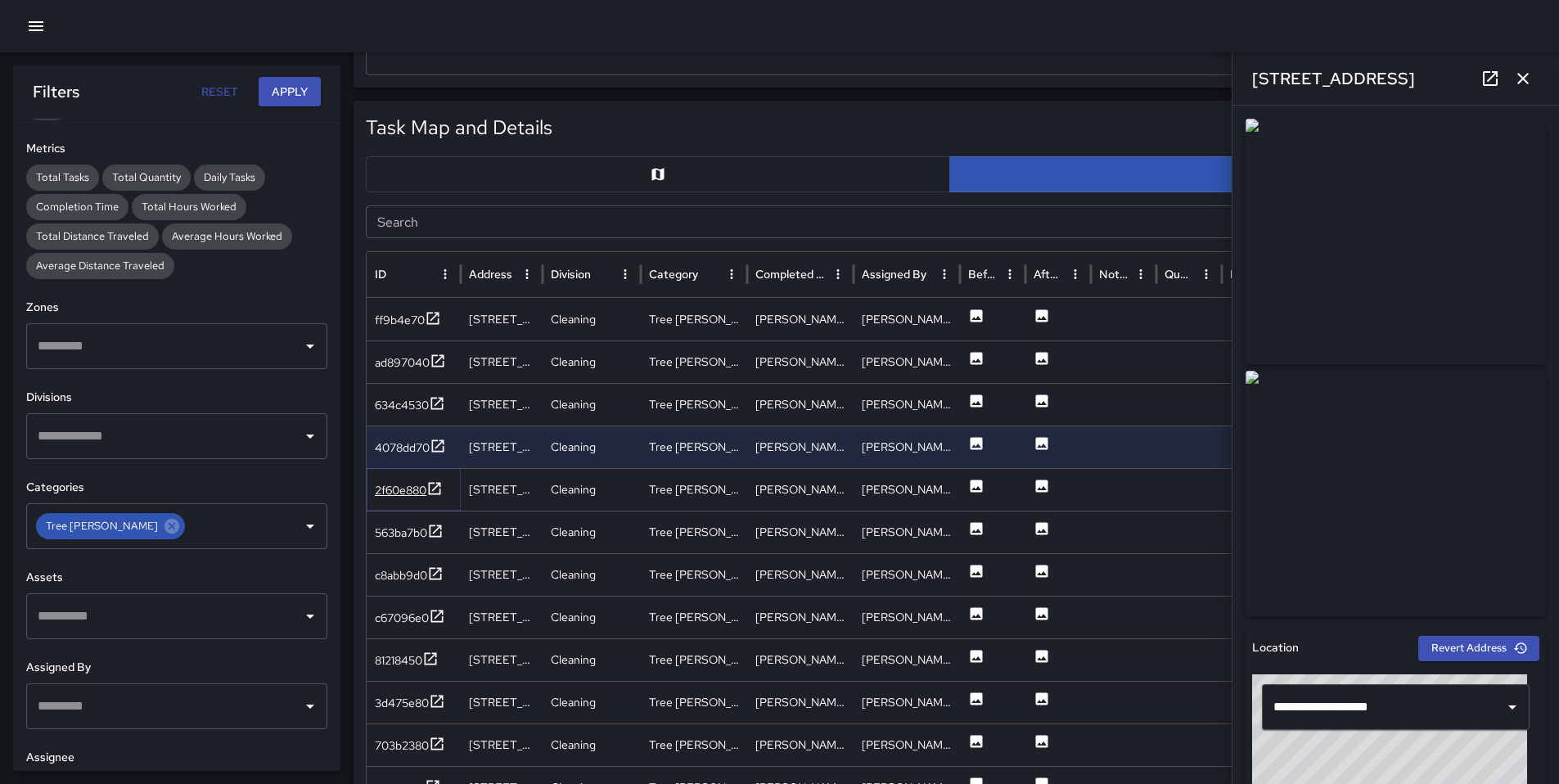
click at [415, 485] on div "2f60e880" at bounding box center [401, 490] width 51 height 16
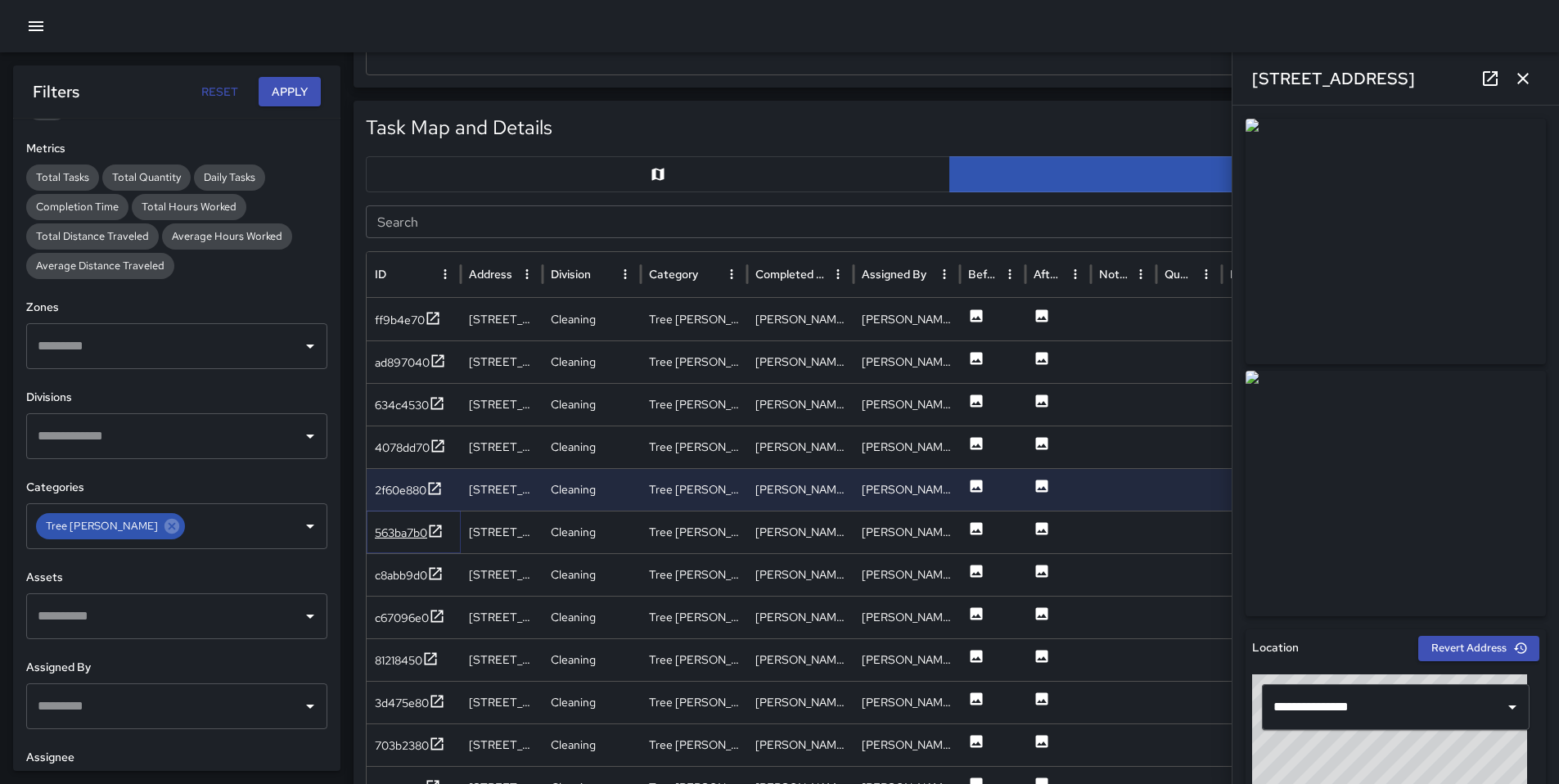
click at [418, 531] on div "563ba7b0" at bounding box center [401, 533] width 52 height 16
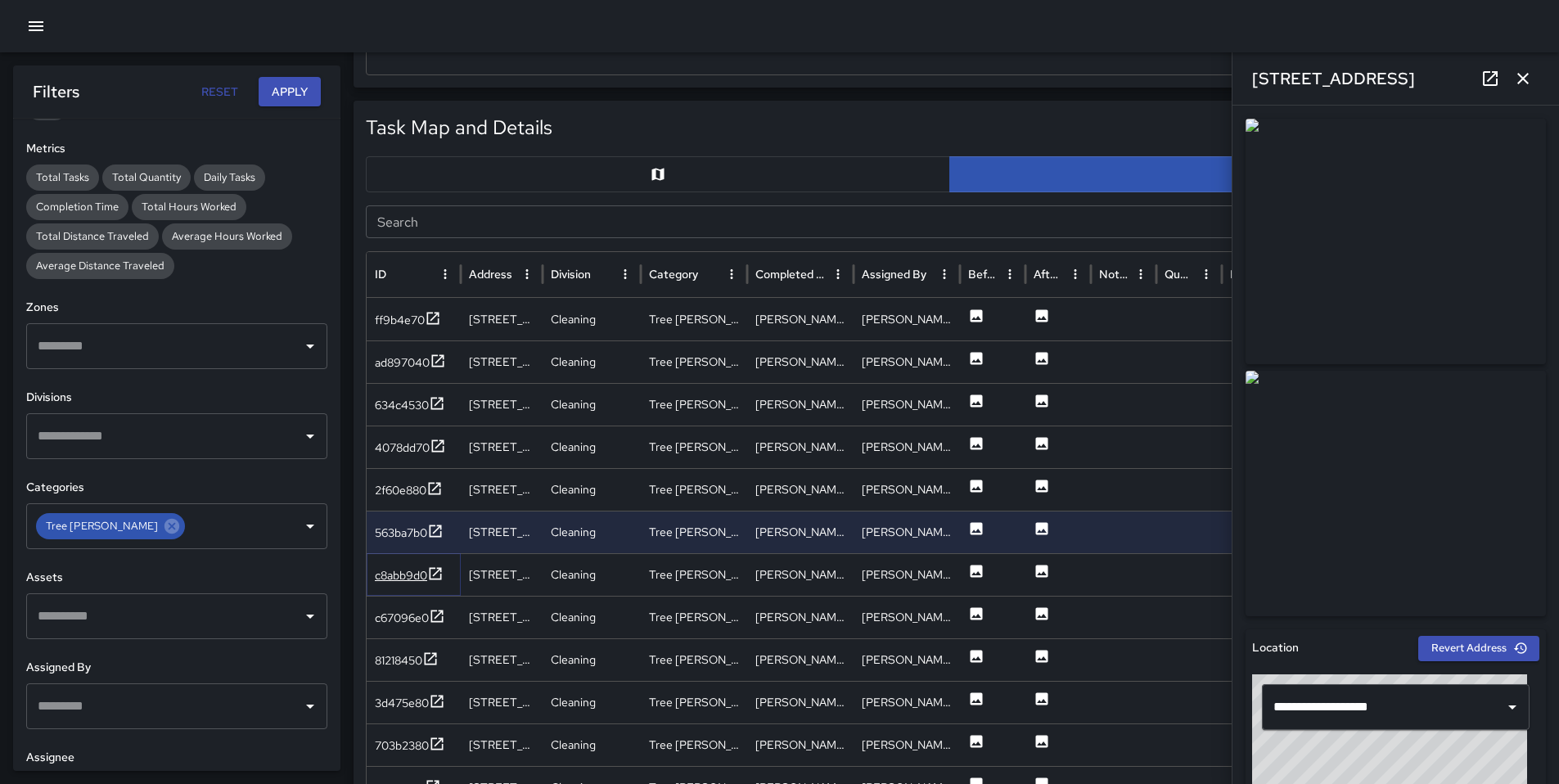
click at [409, 578] on div "c8abb9d0" at bounding box center [401, 575] width 52 height 16
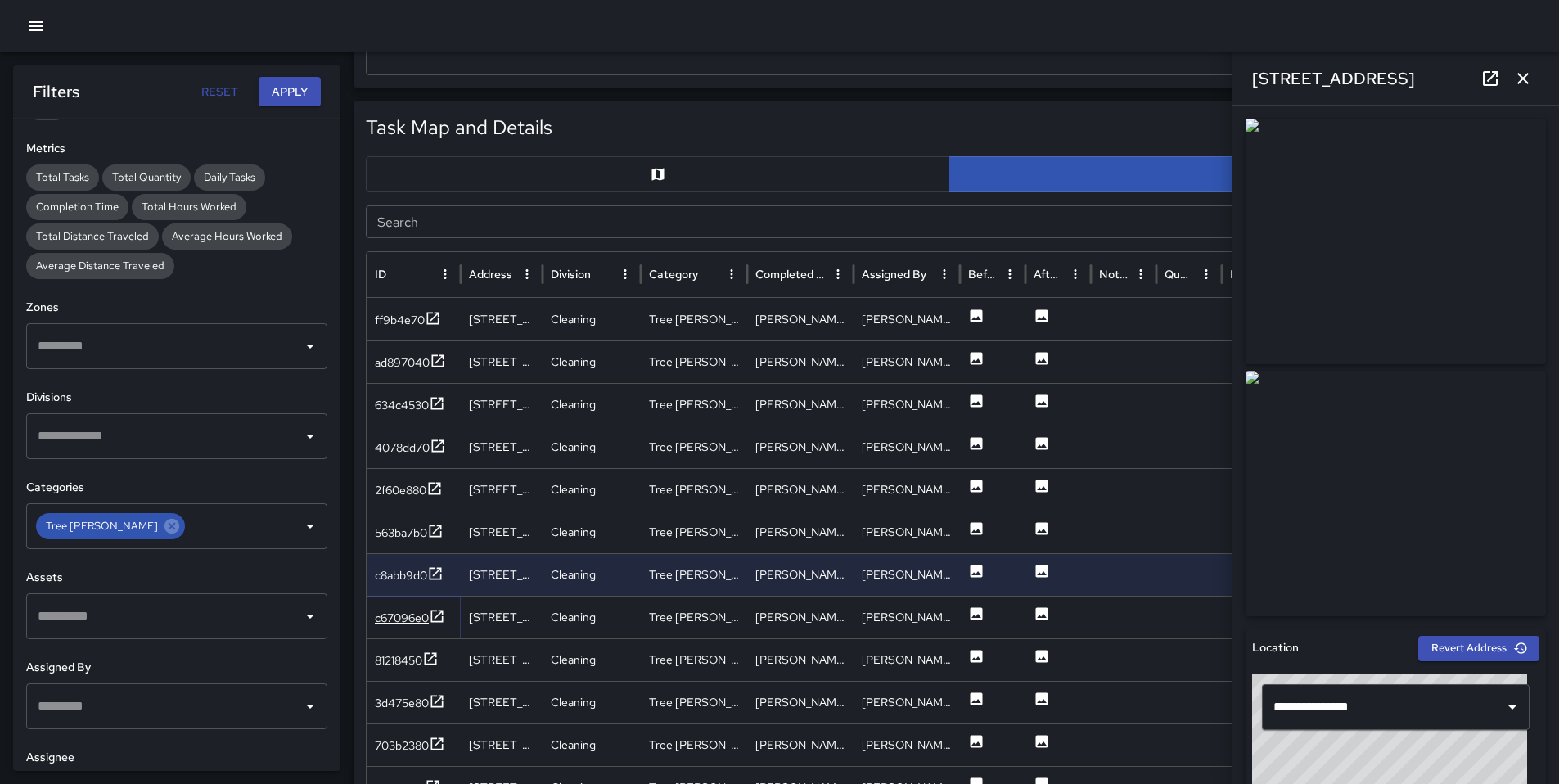
click at [406, 614] on div "c67096e0" at bounding box center [402, 618] width 54 height 16
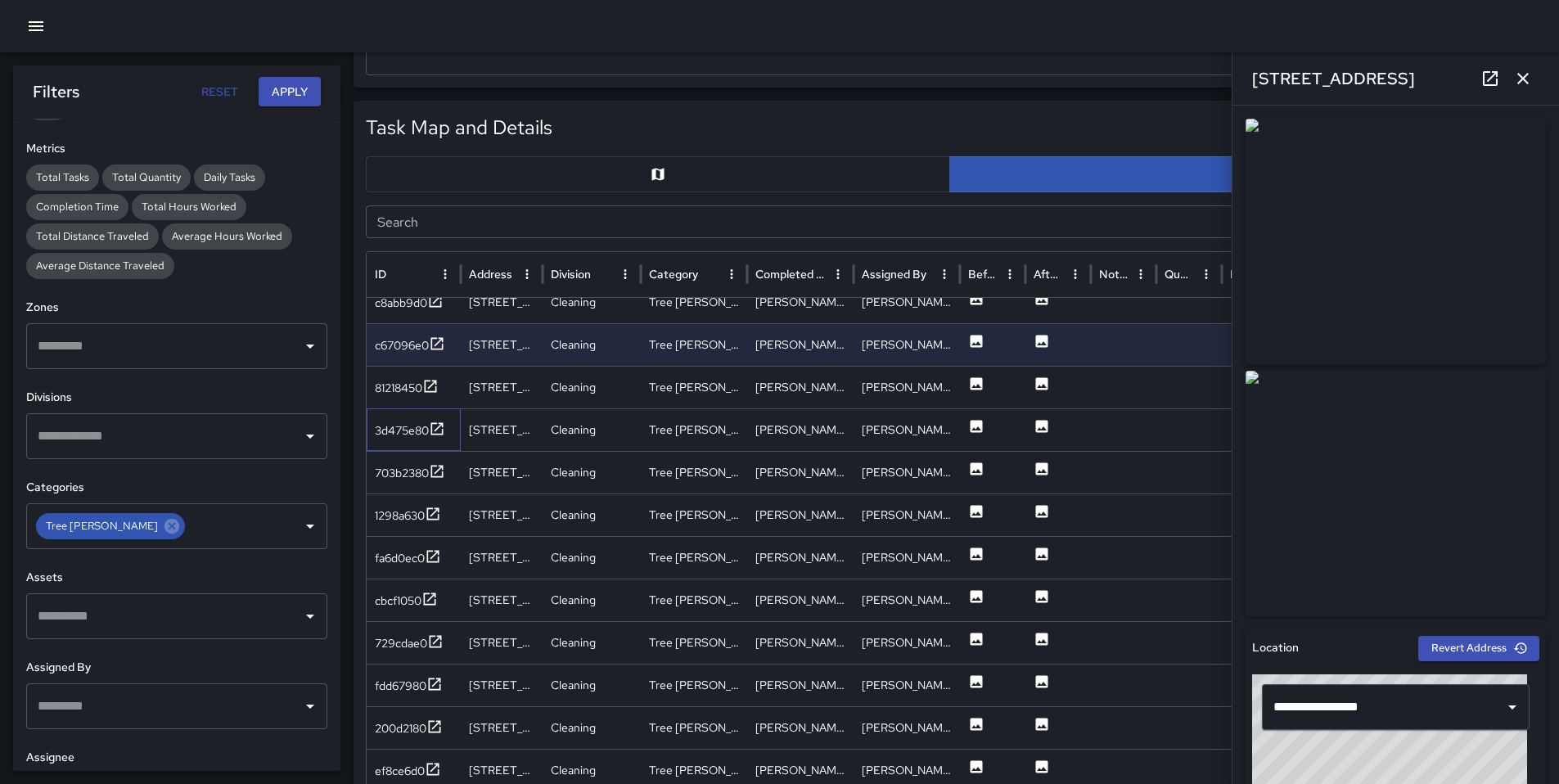
click at [408, 444] on div "3d475e80" at bounding box center [414, 430] width 94 height 43
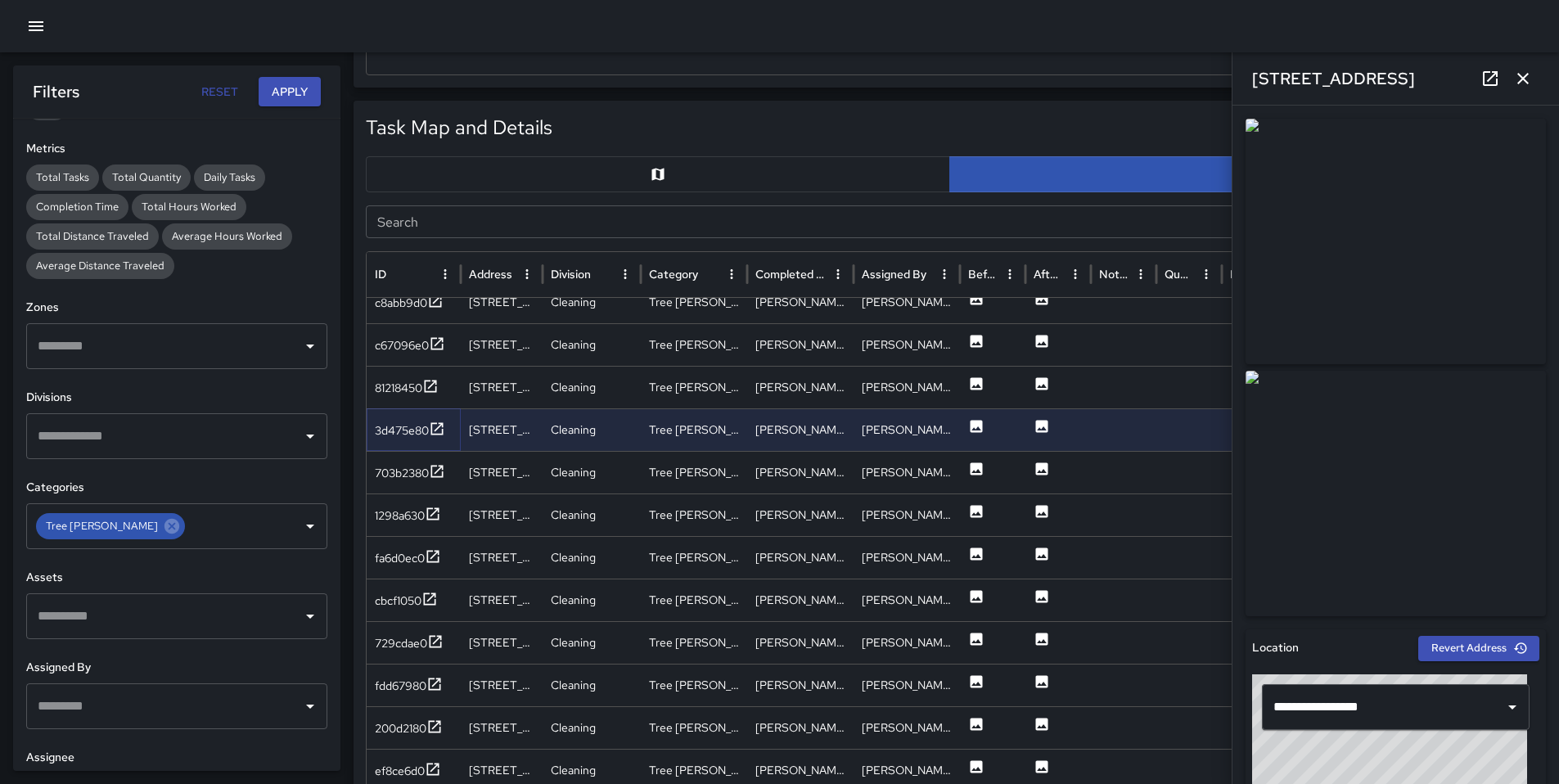
drag, startPoint x: 404, startPoint y: 420, endPoint x: 405, endPoint y: 442, distance: 22.0
click at [404, 420] on div "3d475e80" at bounding box center [410, 431] width 70 height 21
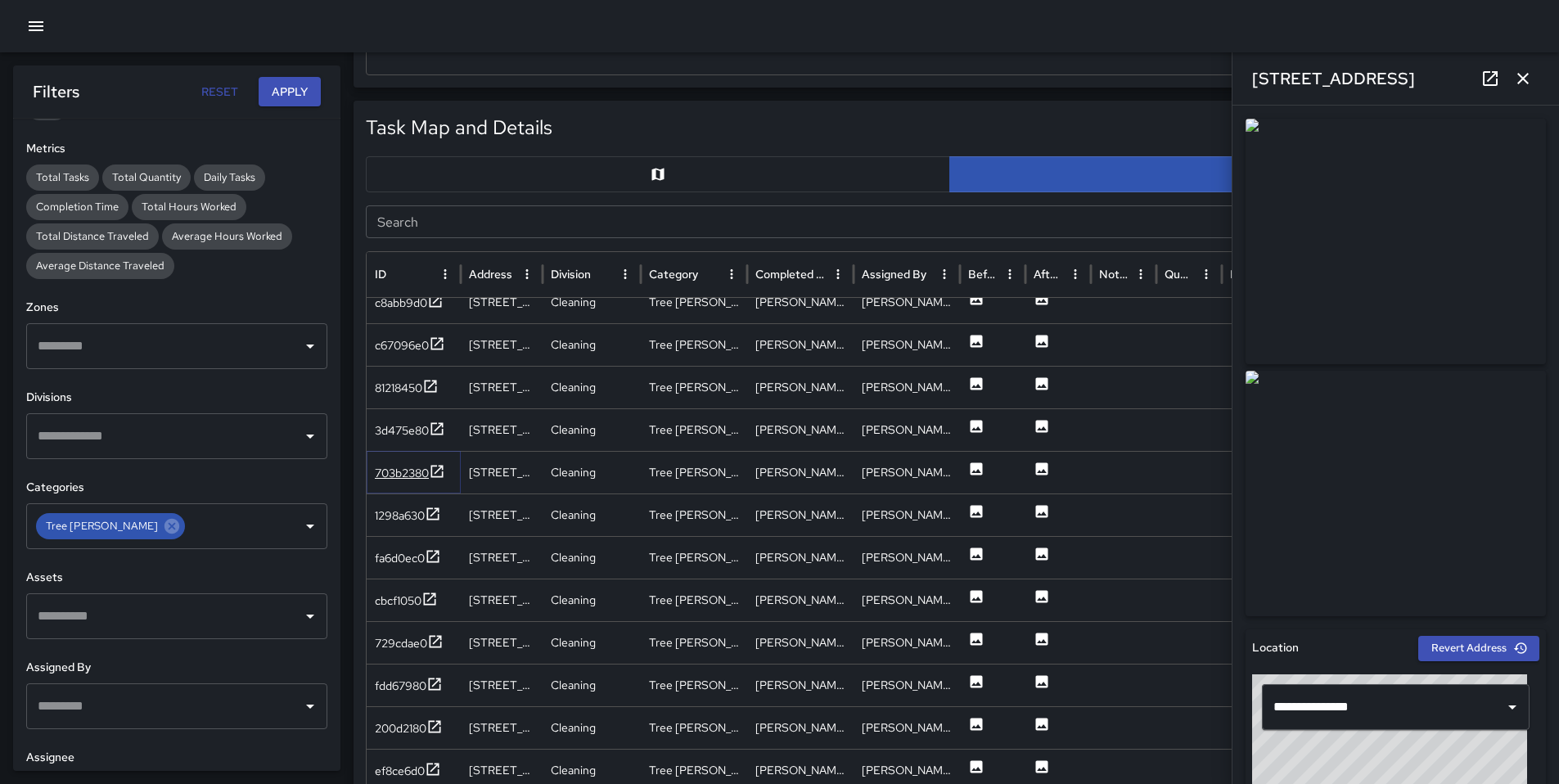
click at [404, 467] on div "703b2380" at bounding box center [402, 473] width 54 height 16
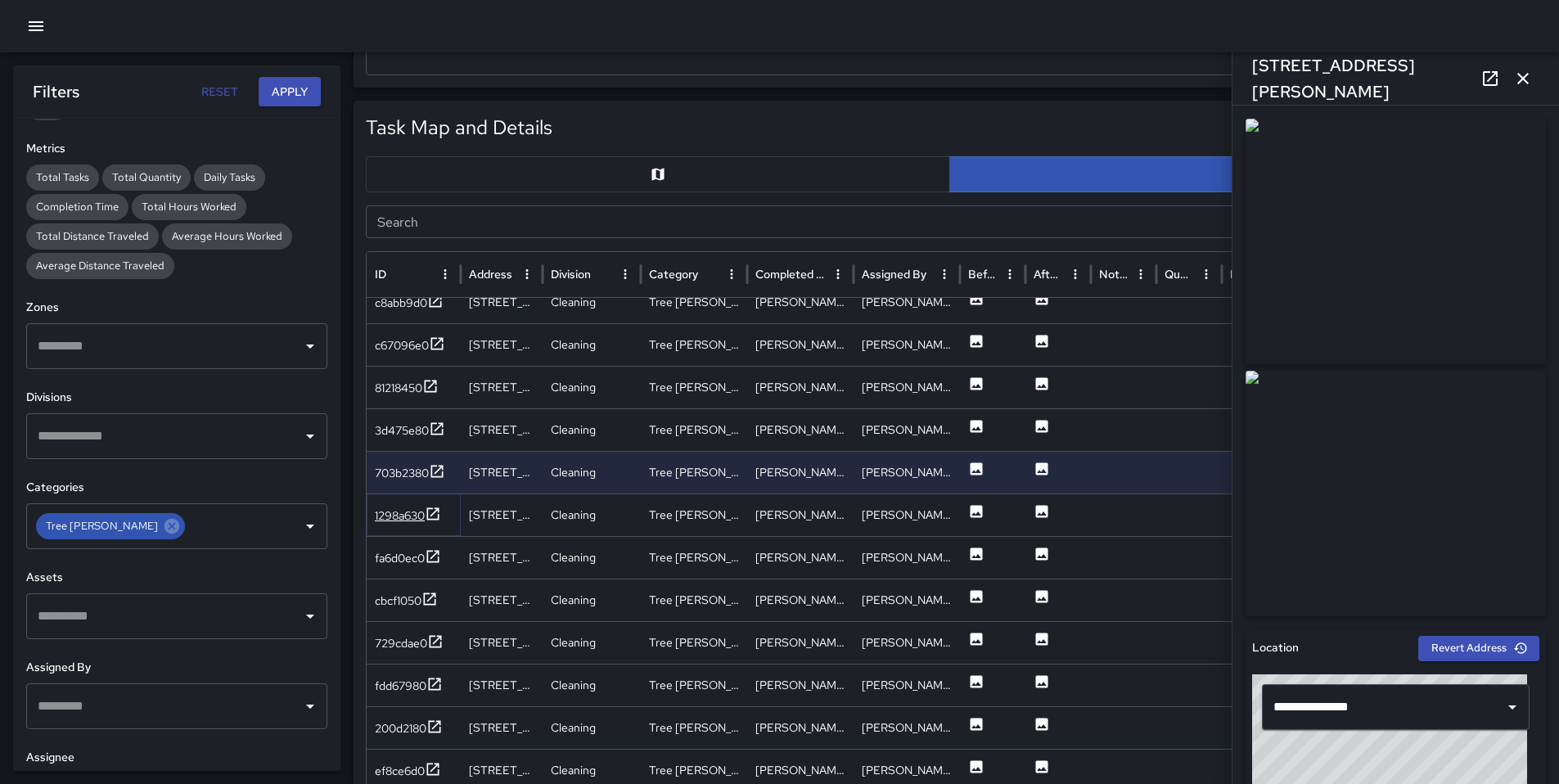
click at [400, 521] on div "1298a630" at bounding box center [400, 515] width 50 height 16
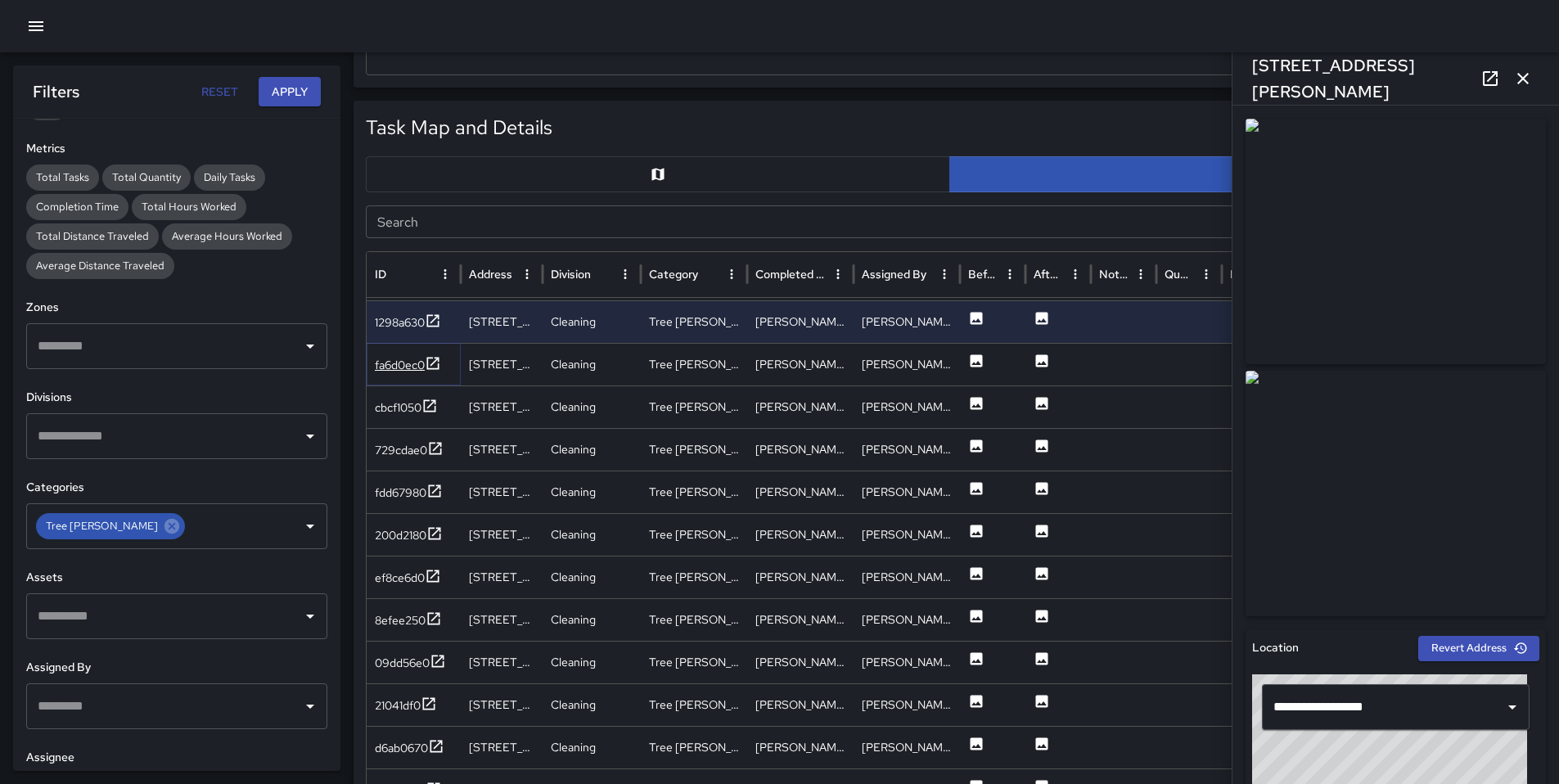
click at [401, 361] on div "fa6d0ec0" at bounding box center [400, 365] width 50 height 16
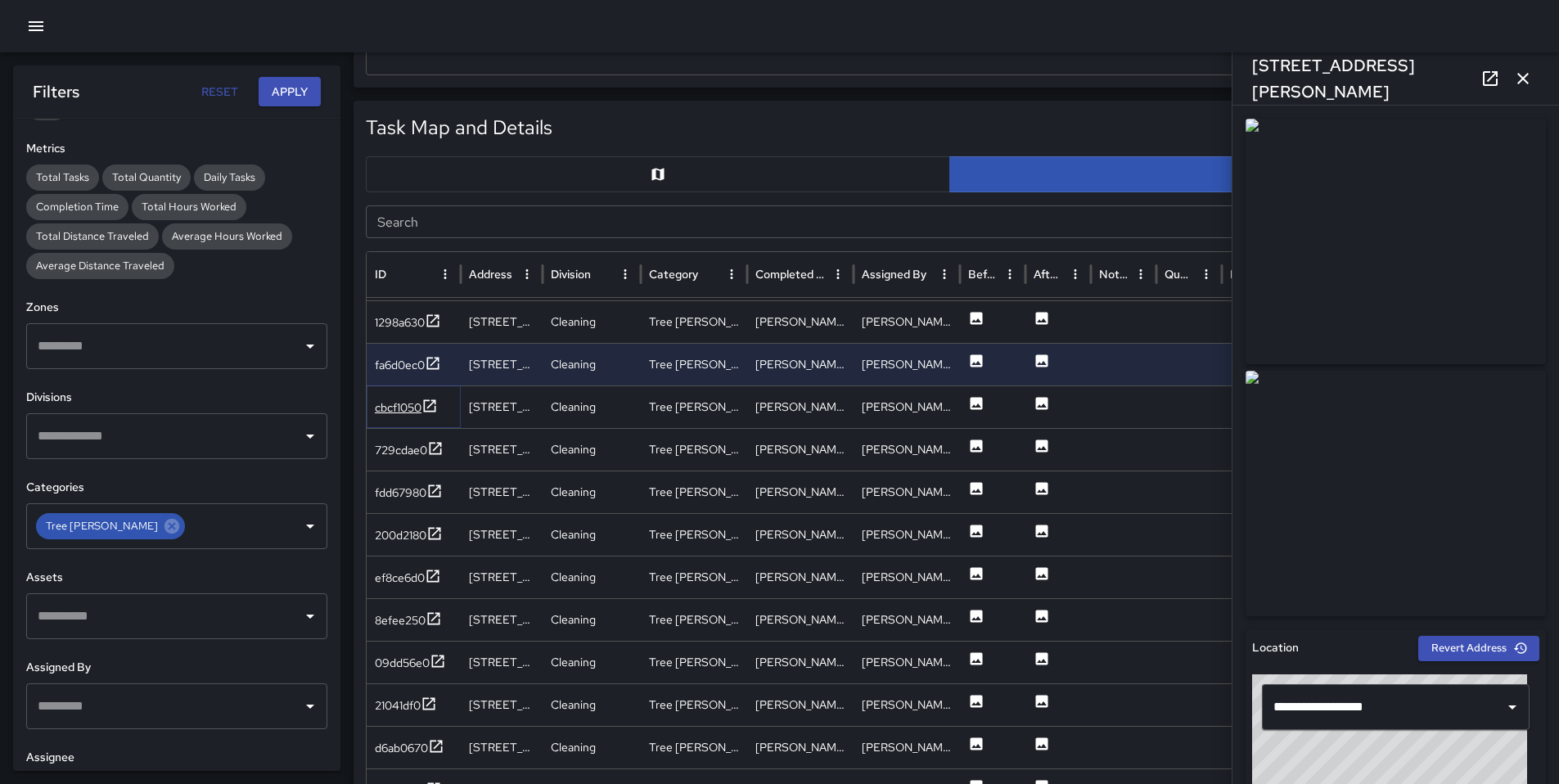
click at [402, 414] on div "cbcf1050" at bounding box center [398, 407] width 46 height 16
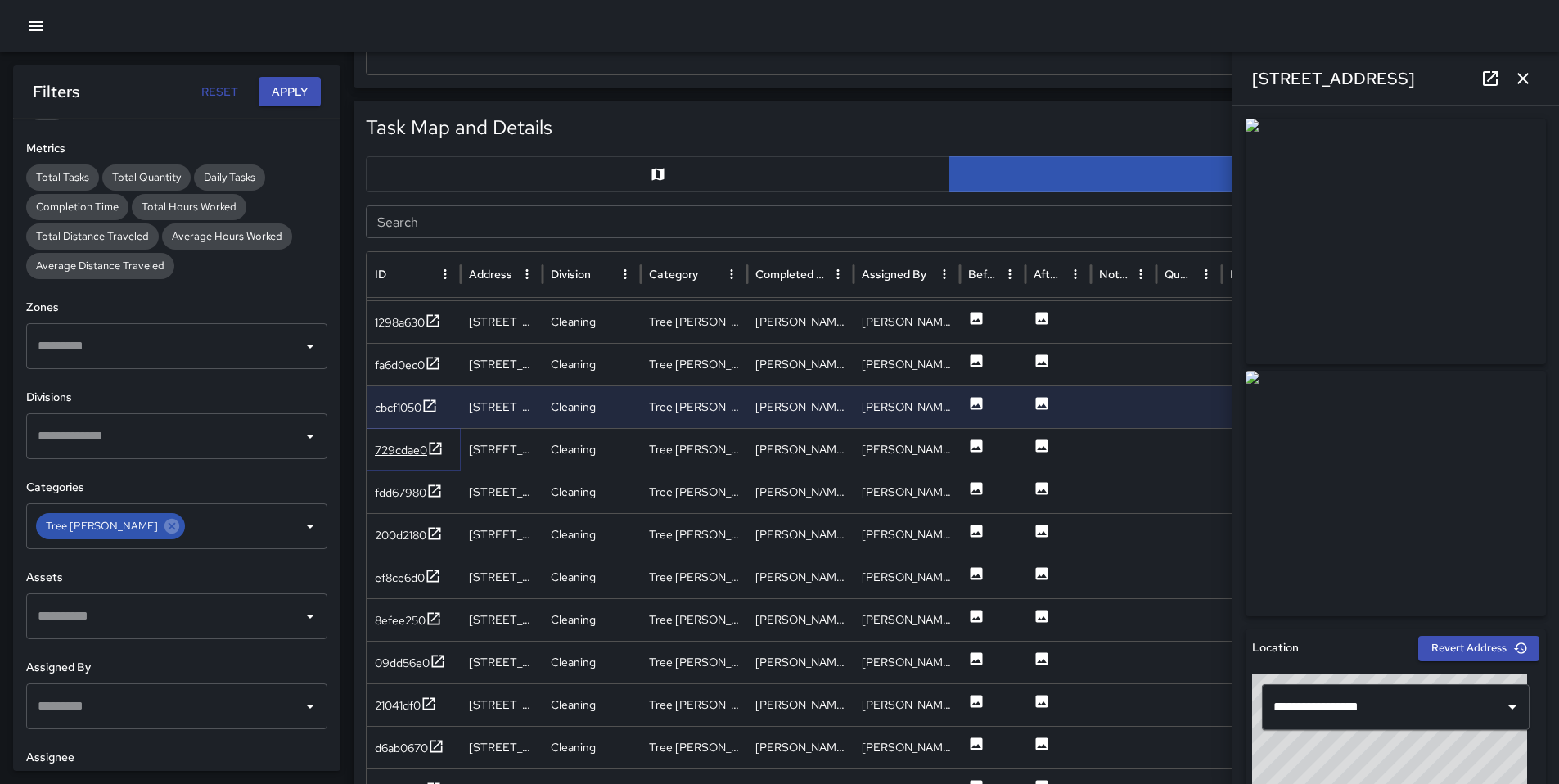
click at [401, 454] on div "729cdae0" at bounding box center [401, 449] width 52 height 16
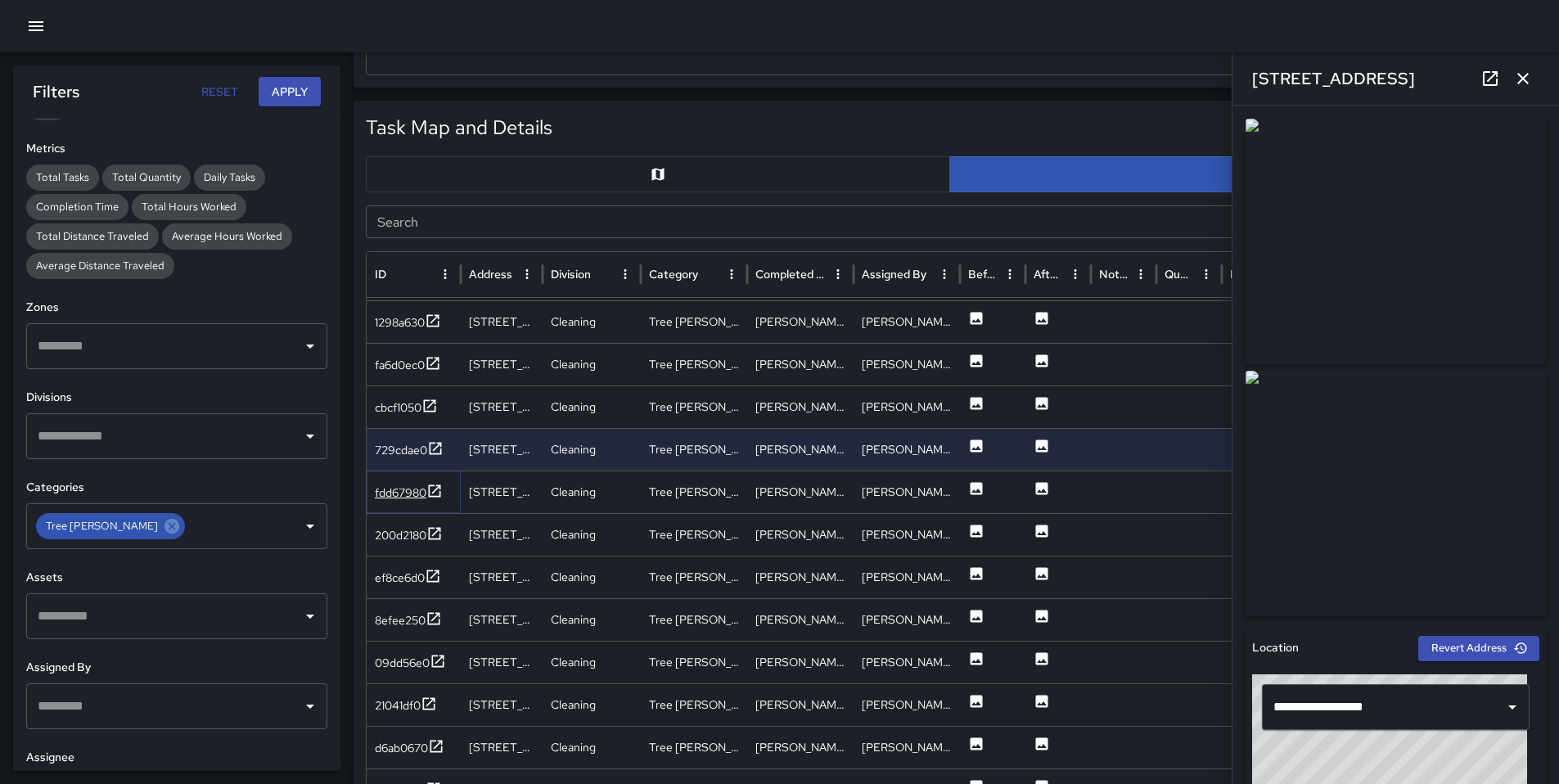
click at [400, 491] on div "fdd67980" at bounding box center [401, 492] width 51 height 16
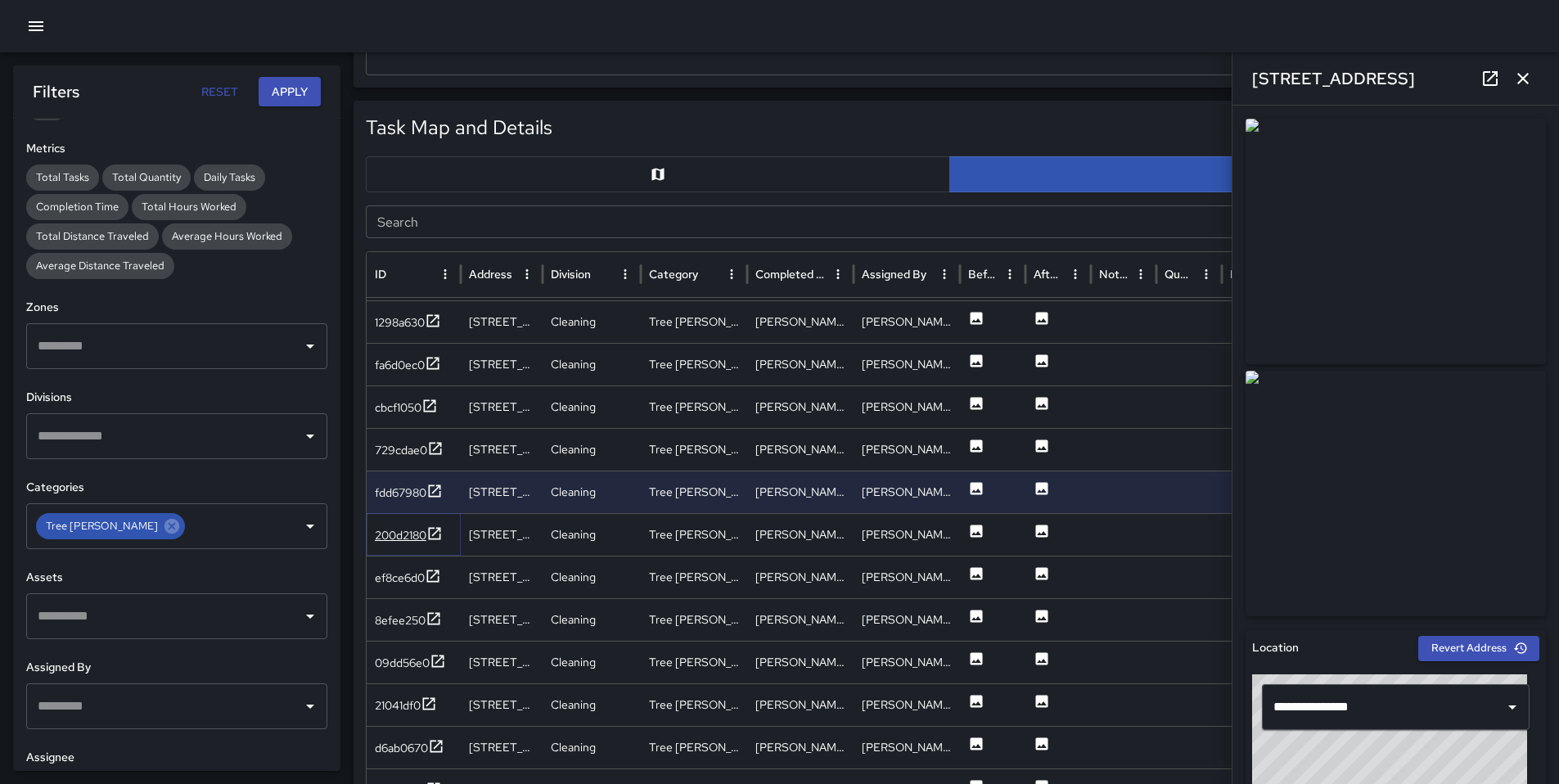
click at [408, 539] on div "200d2180" at bounding box center [401, 534] width 51 height 16
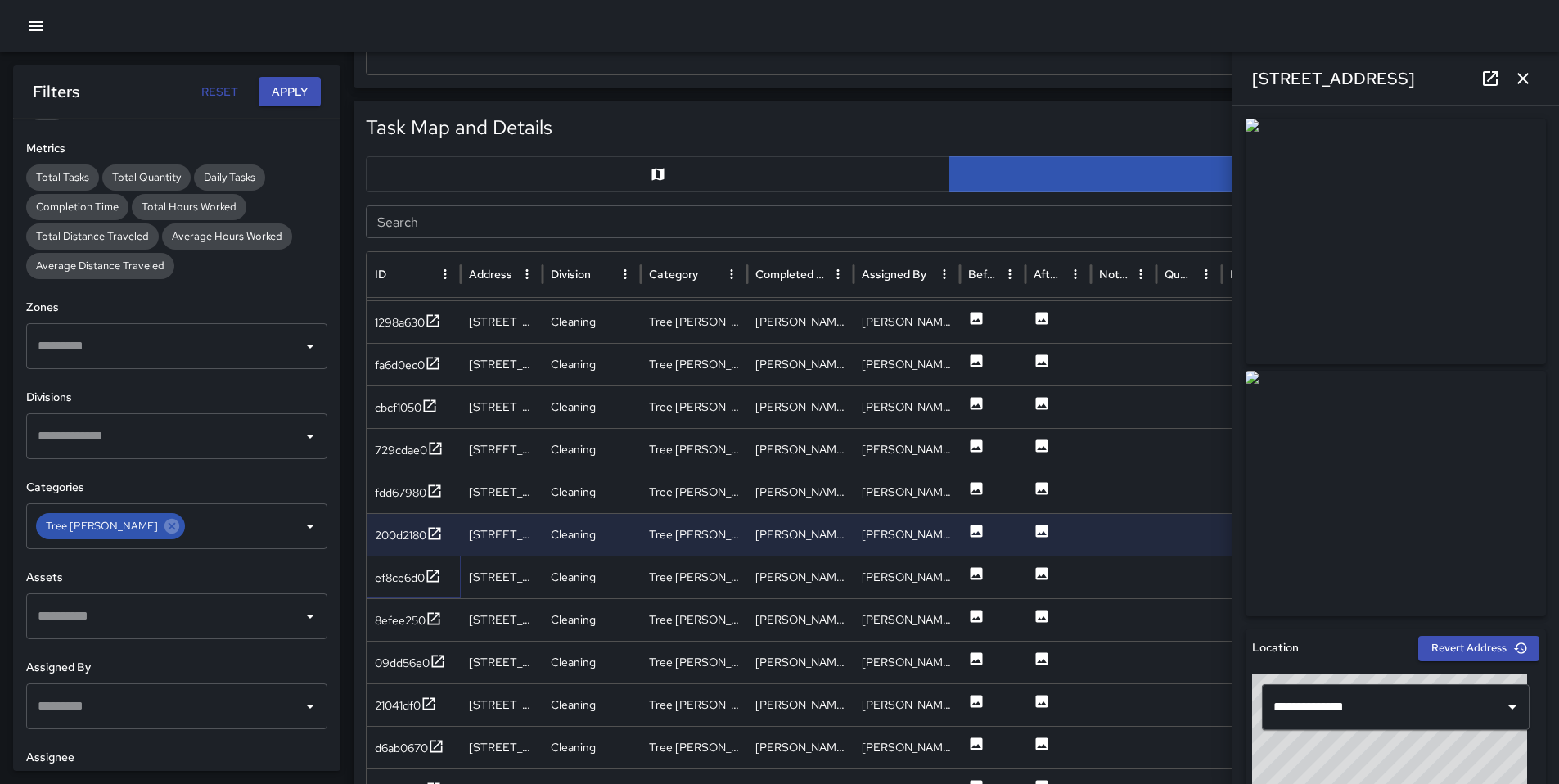
click at [414, 576] on div "ef8ce6d0" at bounding box center [400, 577] width 50 height 16
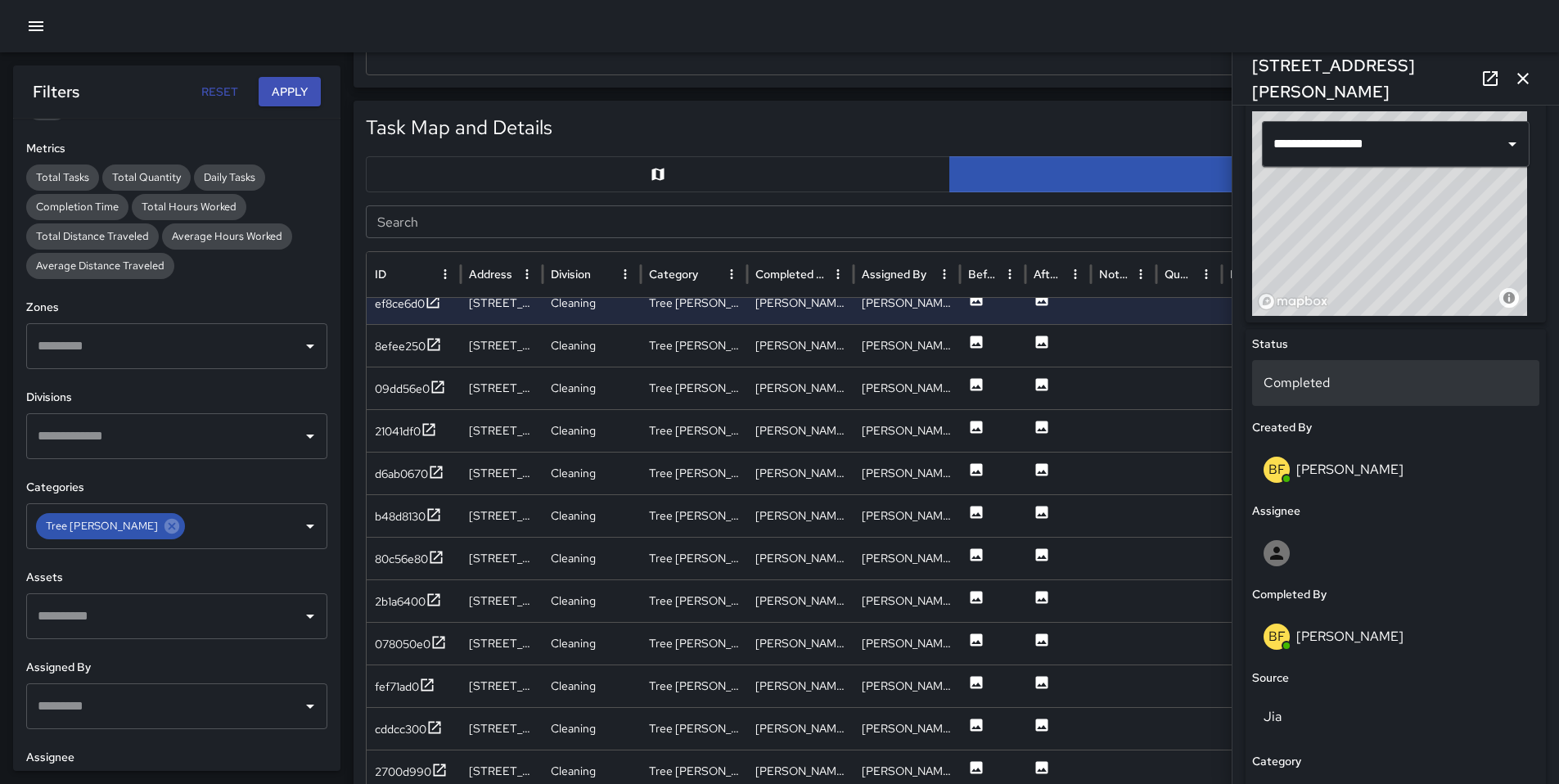
click at [1324, 388] on p "Completed" at bounding box center [1396, 383] width 264 height 20
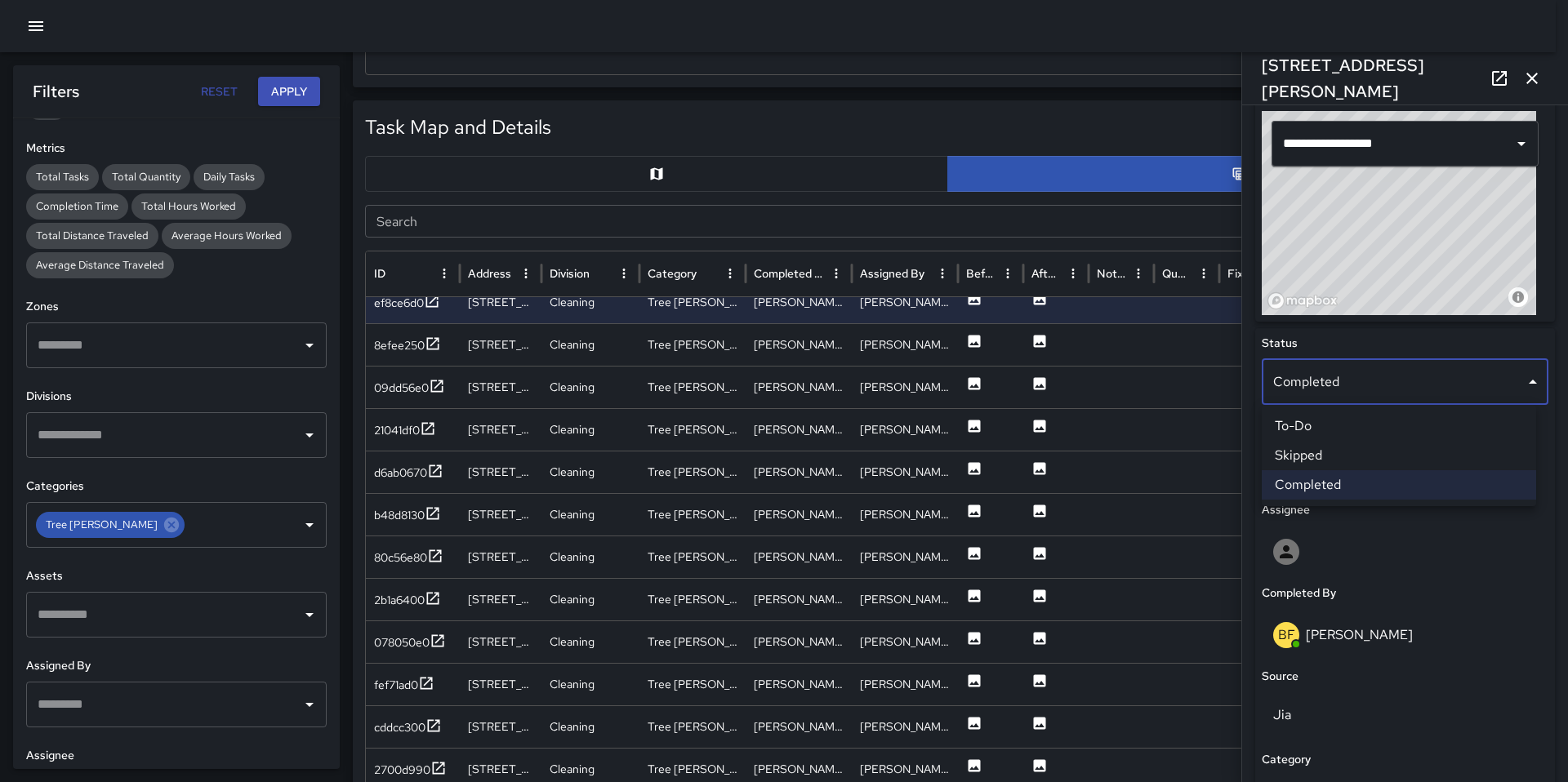
click at [1327, 458] on li "Skipped" at bounding box center [1399, 455] width 275 height 29
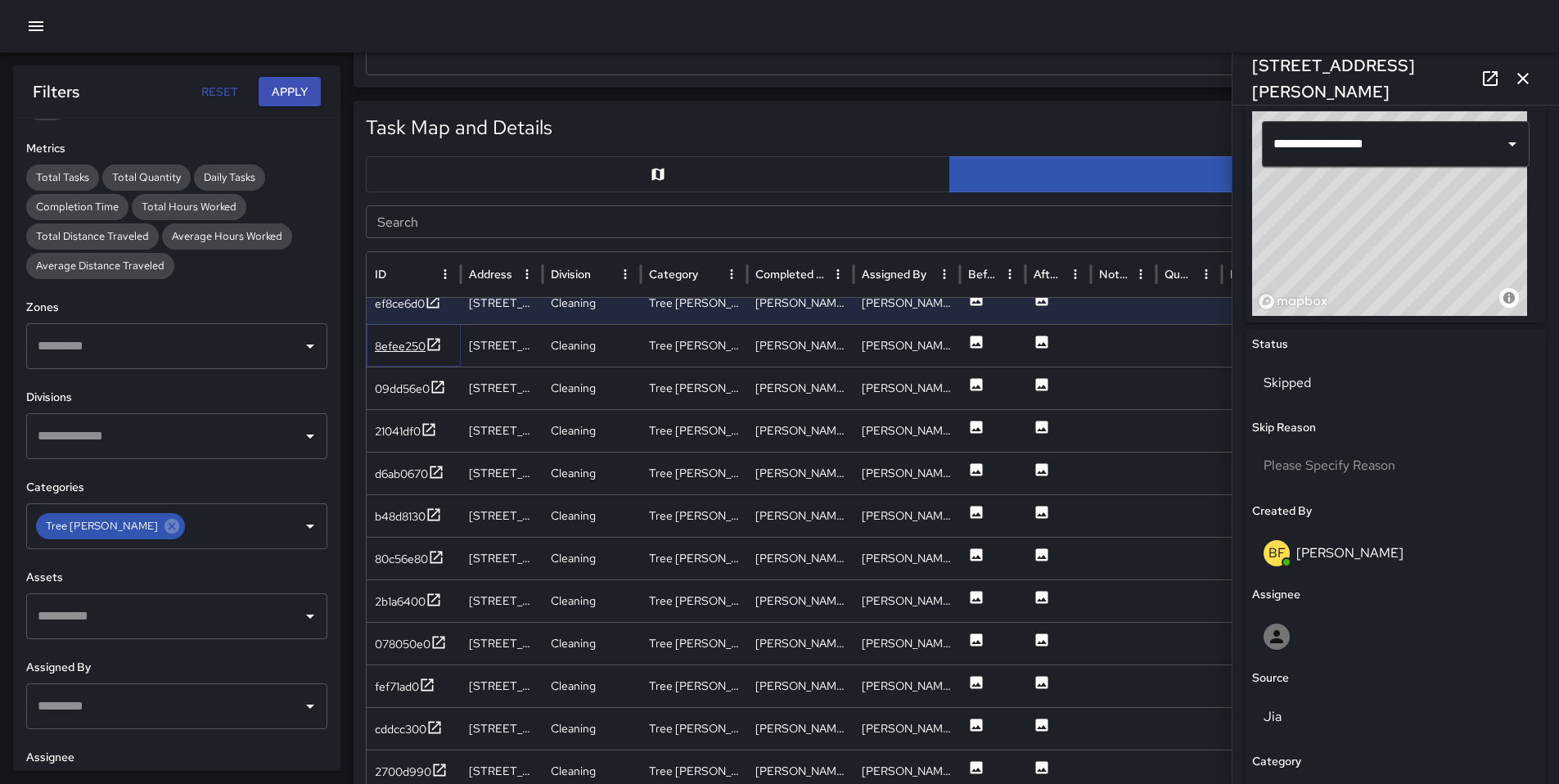
click at [390, 348] on div "8efee250" at bounding box center [400, 346] width 51 height 16
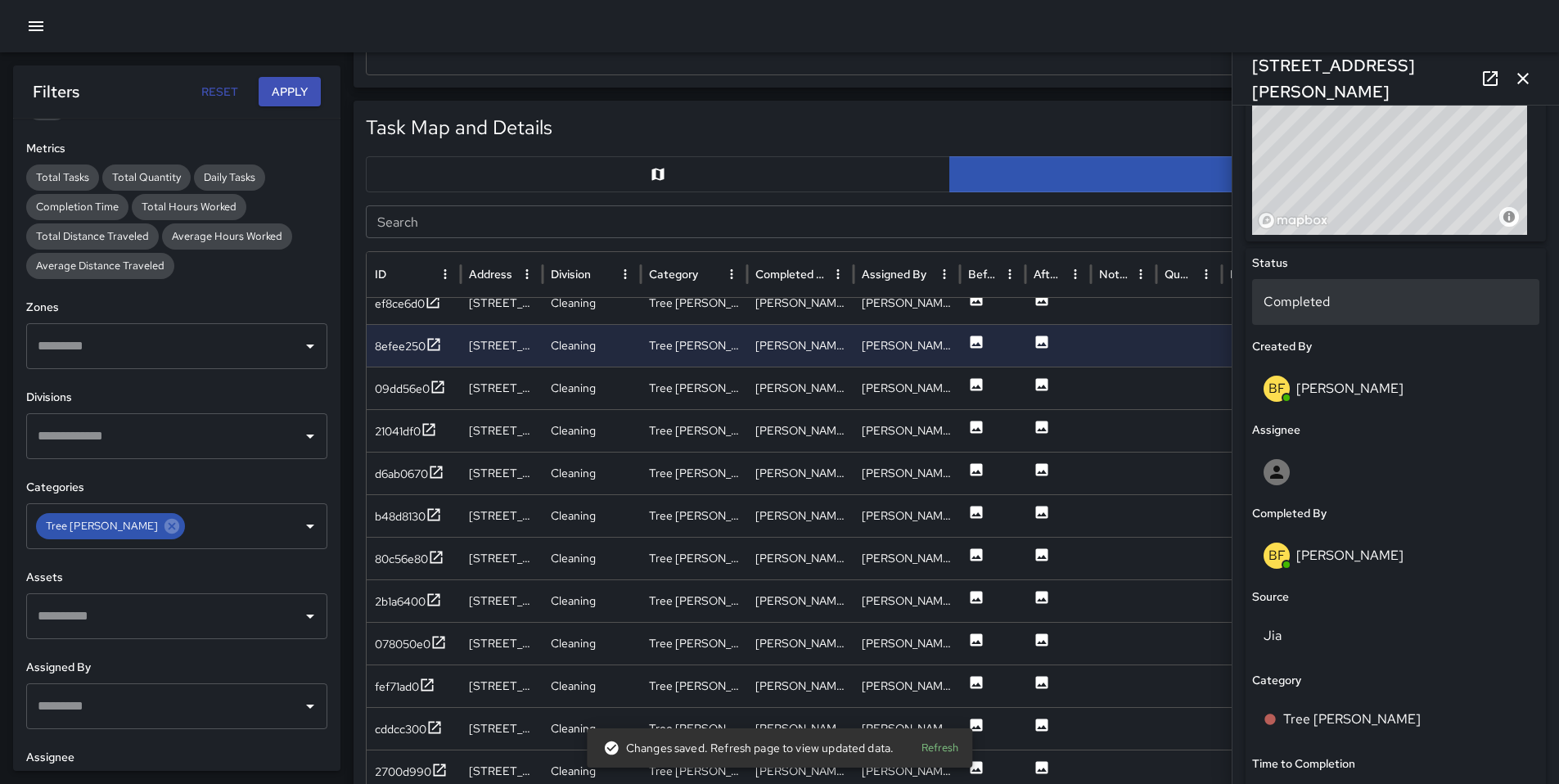
click at [1300, 306] on p "Completed" at bounding box center [1396, 302] width 264 height 20
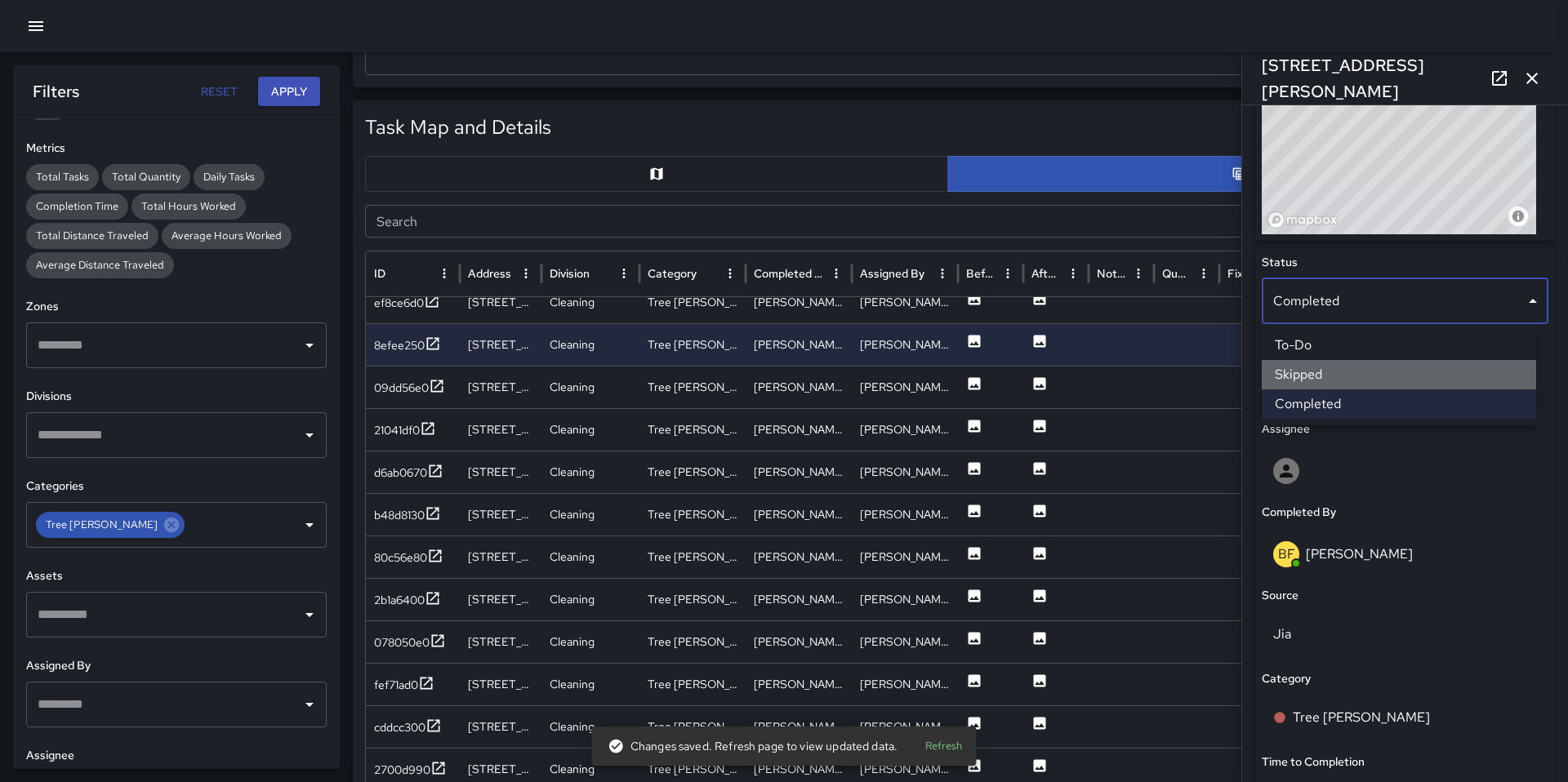
click at [1307, 367] on li "Skipped" at bounding box center [1399, 375] width 275 height 29
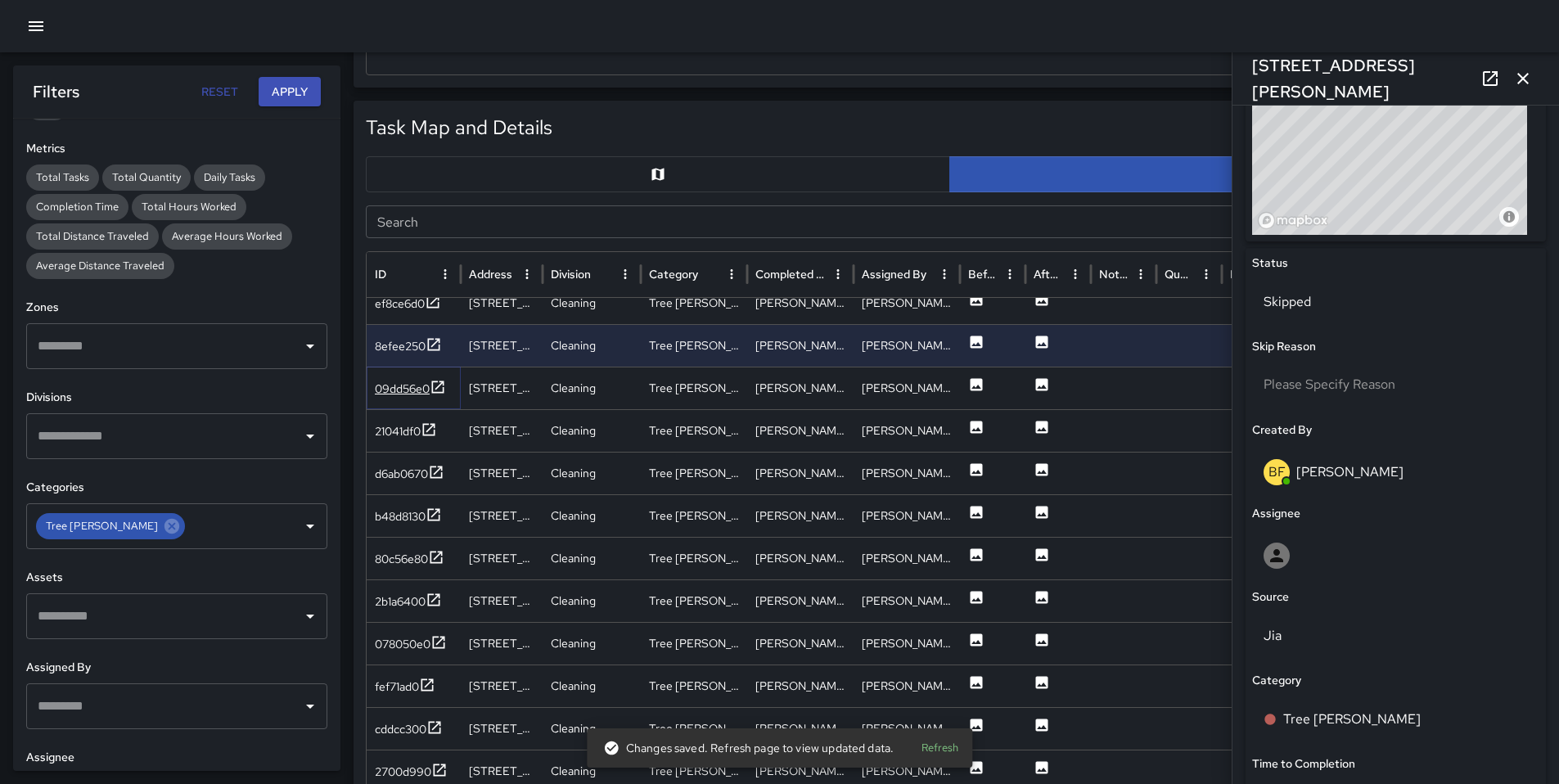
click at [396, 389] on div "09dd56e0" at bounding box center [402, 389] width 55 height 16
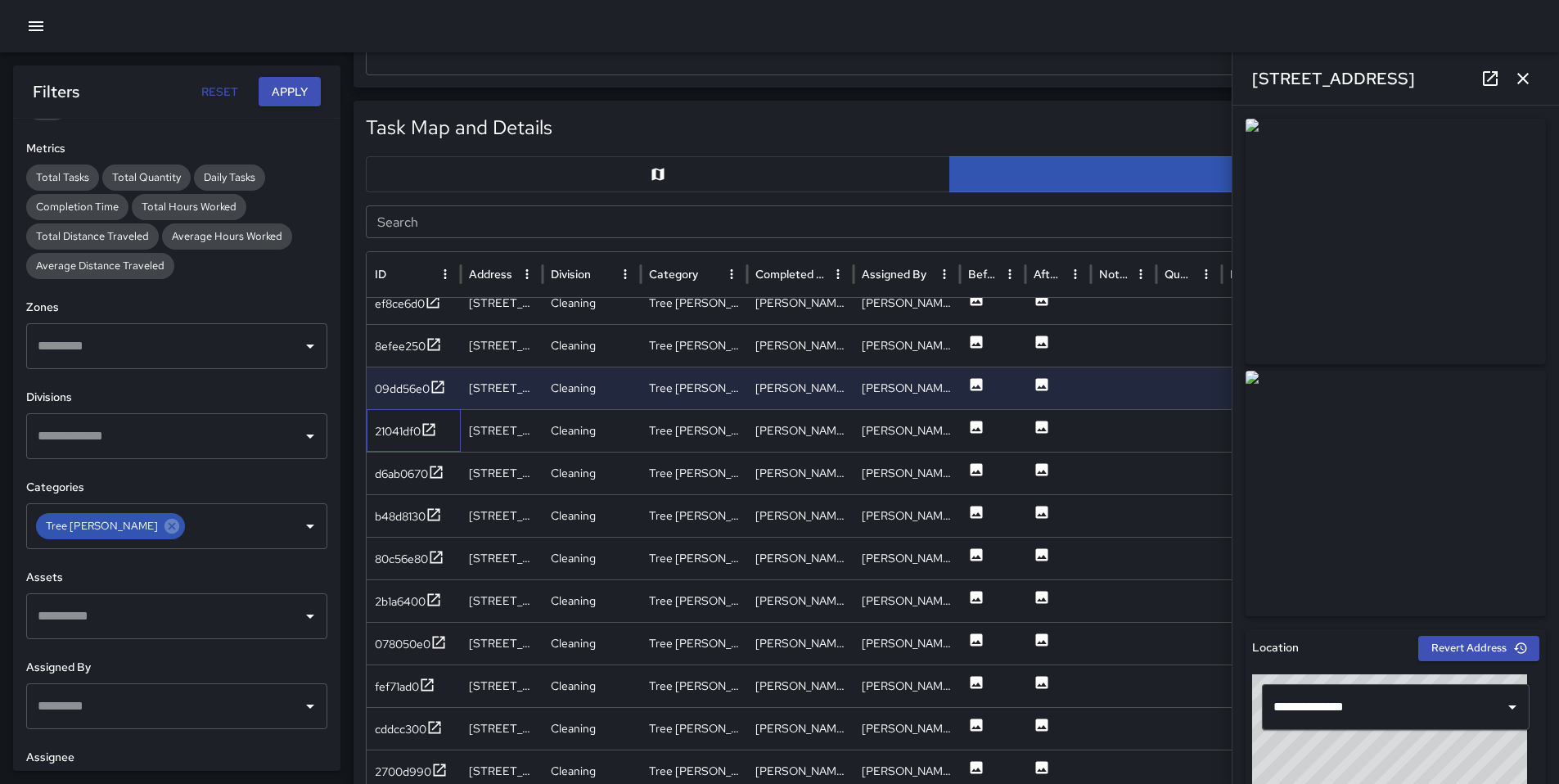
click at [397, 441] on div "21041df0" at bounding box center [414, 431] width 94 height 43
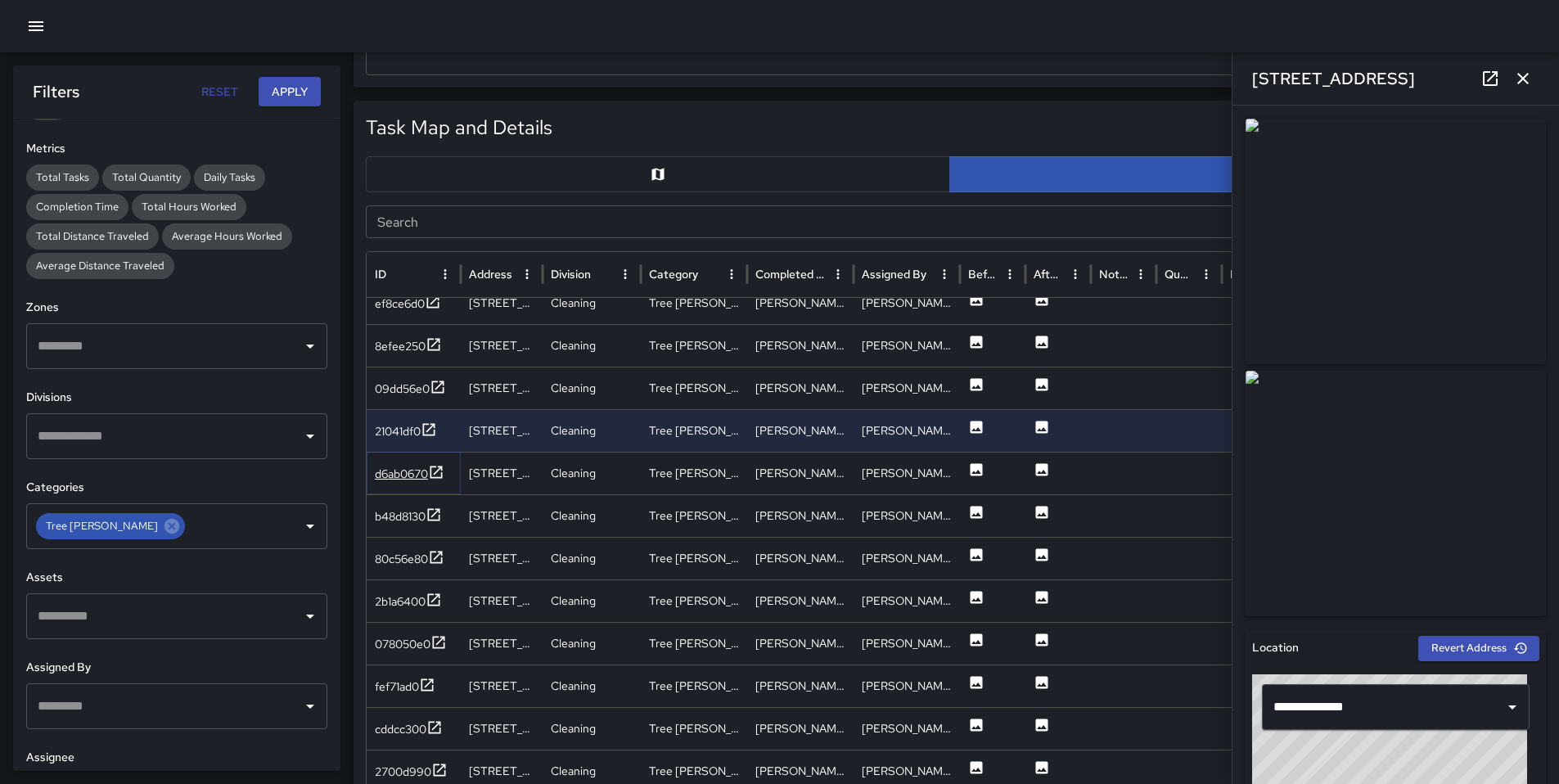
click at [400, 472] on div "d6ab0670" at bounding box center [402, 473] width 53 height 16
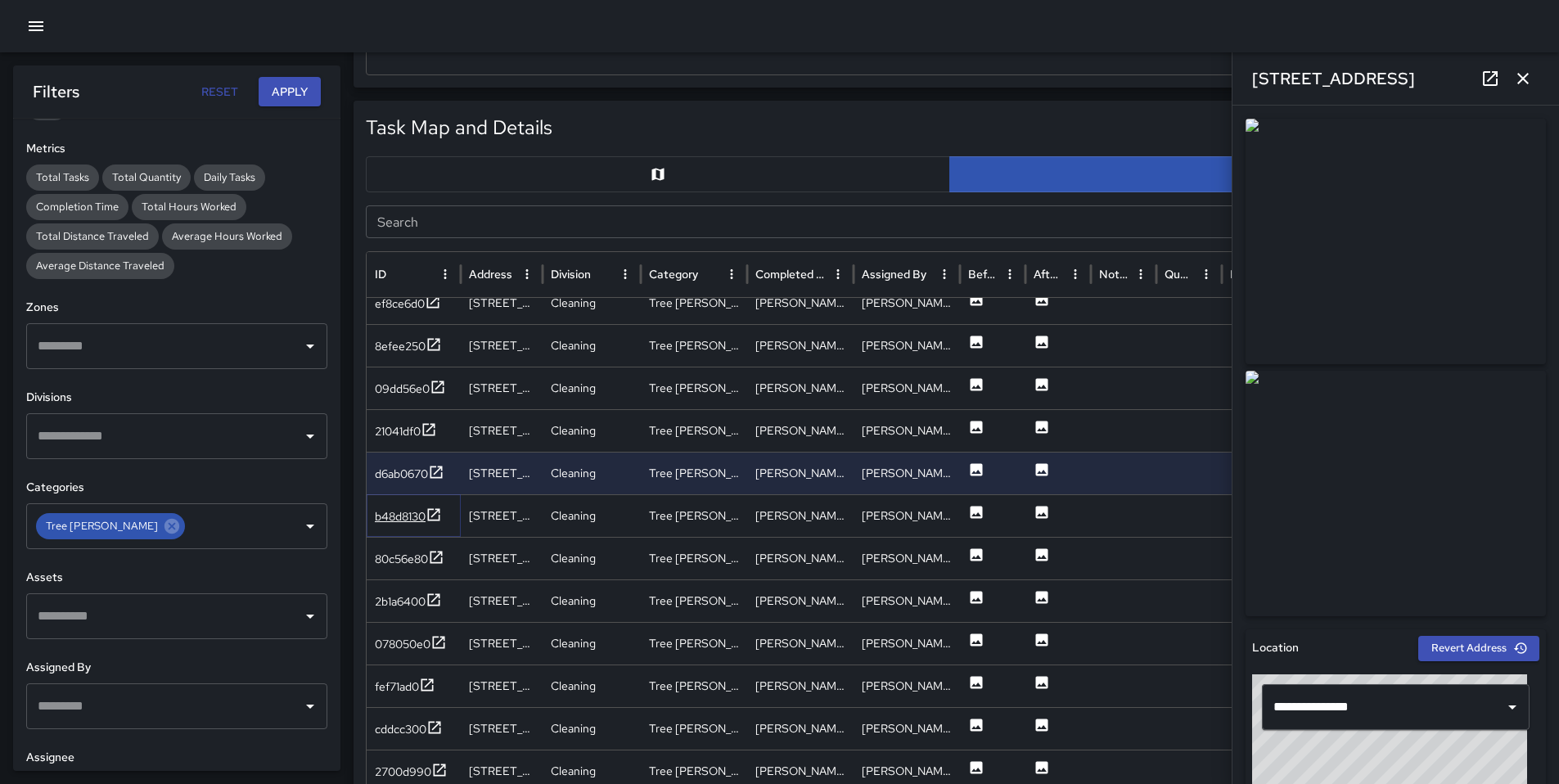
click at [399, 516] on div "b48d8130" at bounding box center [400, 516] width 51 height 16
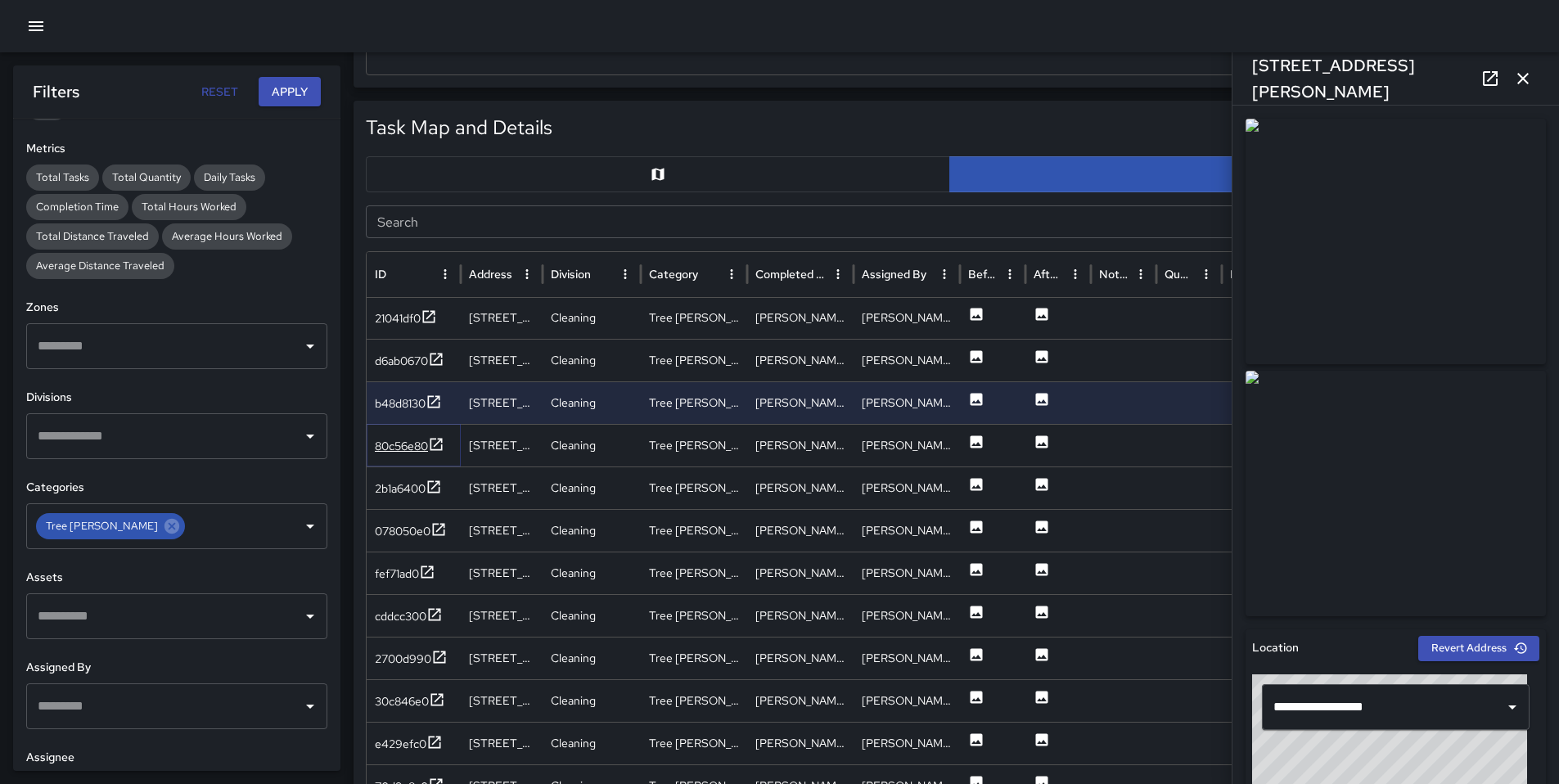
click at [401, 444] on div "80c56e80" at bounding box center [402, 445] width 53 height 16
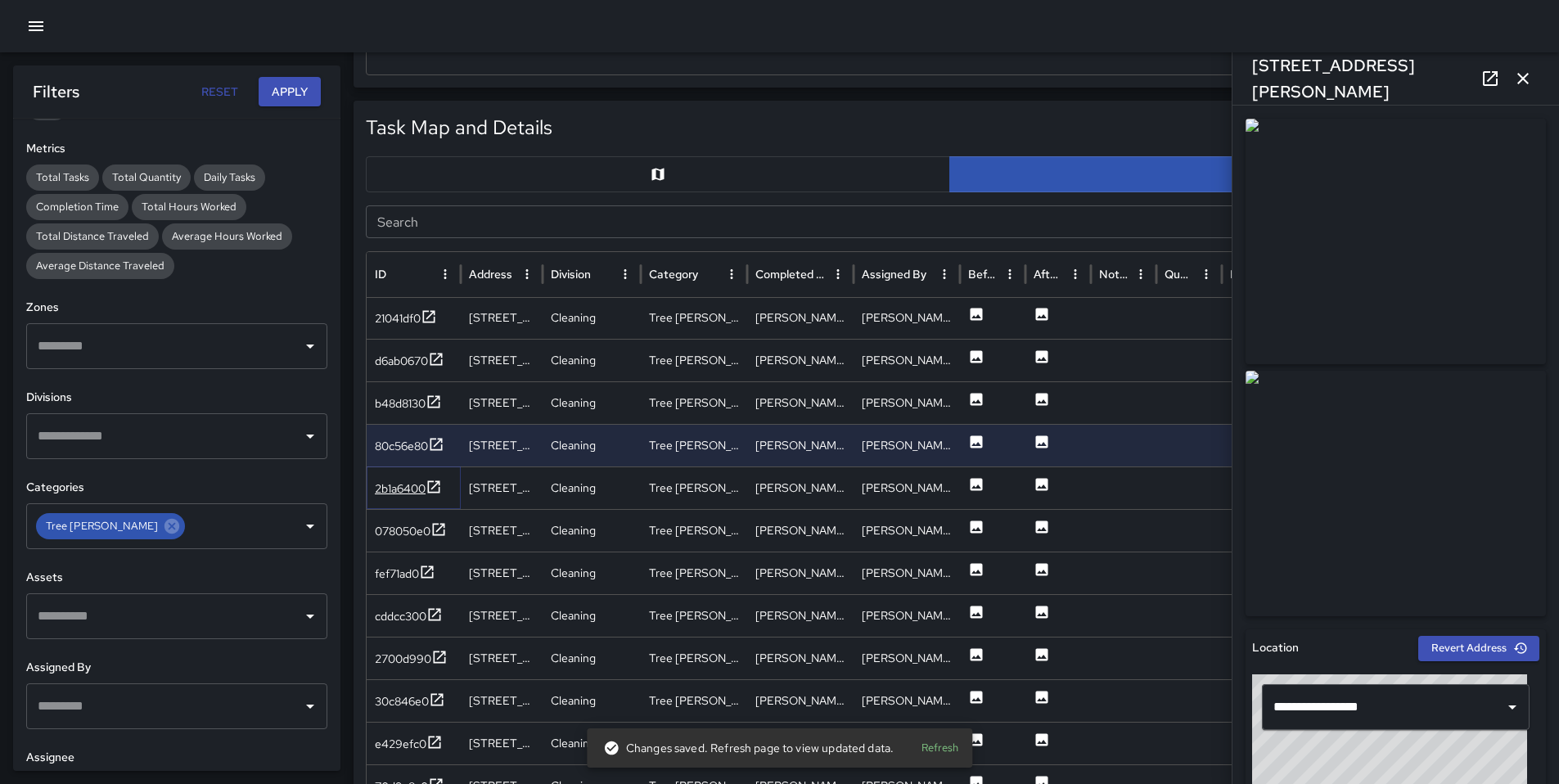
click at [408, 489] on div "2b1a6400" at bounding box center [400, 488] width 51 height 16
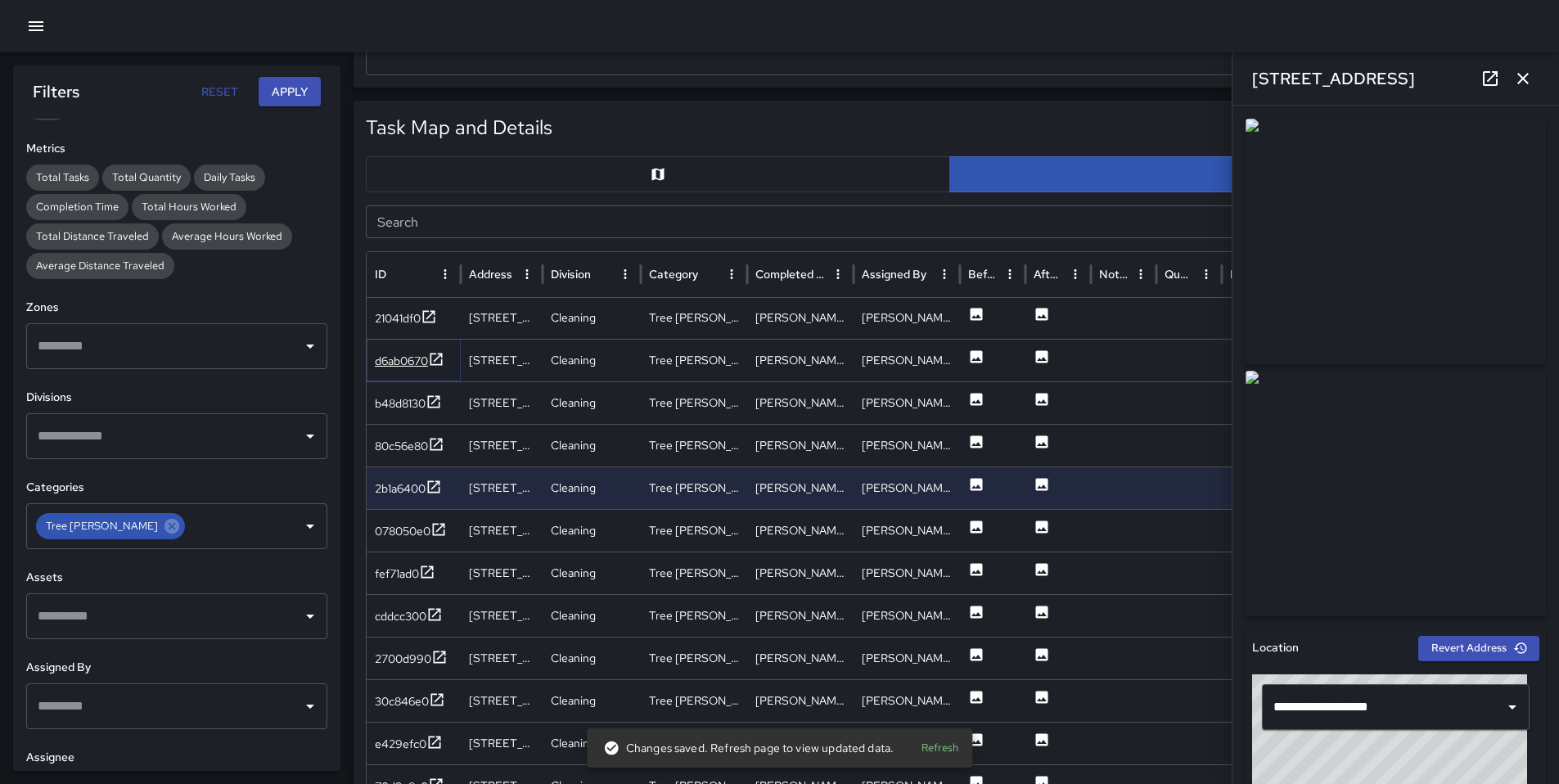
click at [402, 364] on div "d6ab0670" at bounding box center [402, 360] width 53 height 16
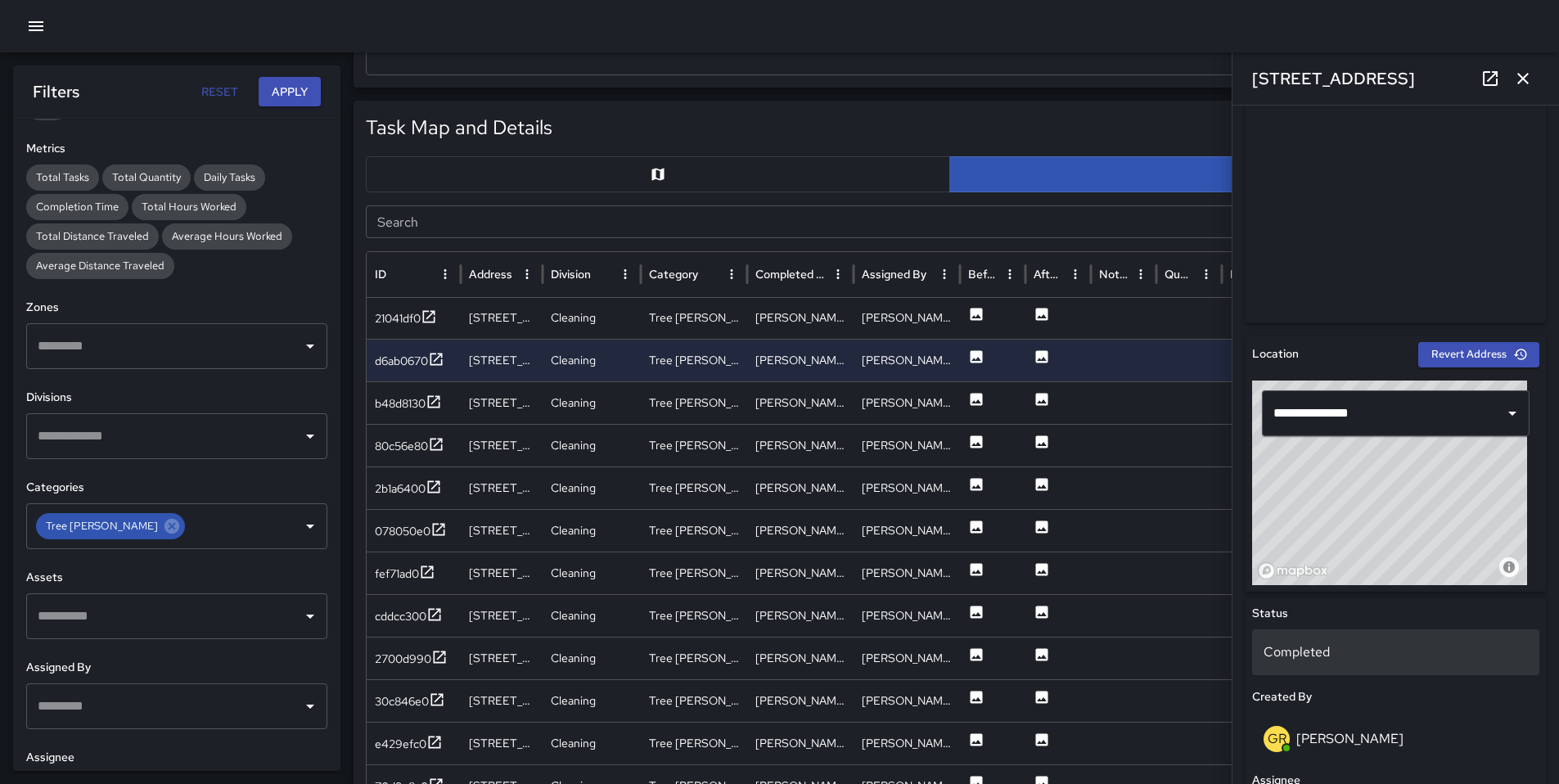
click at [1320, 651] on p "Completed" at bounding box center [1396, 652] width 264 height 20
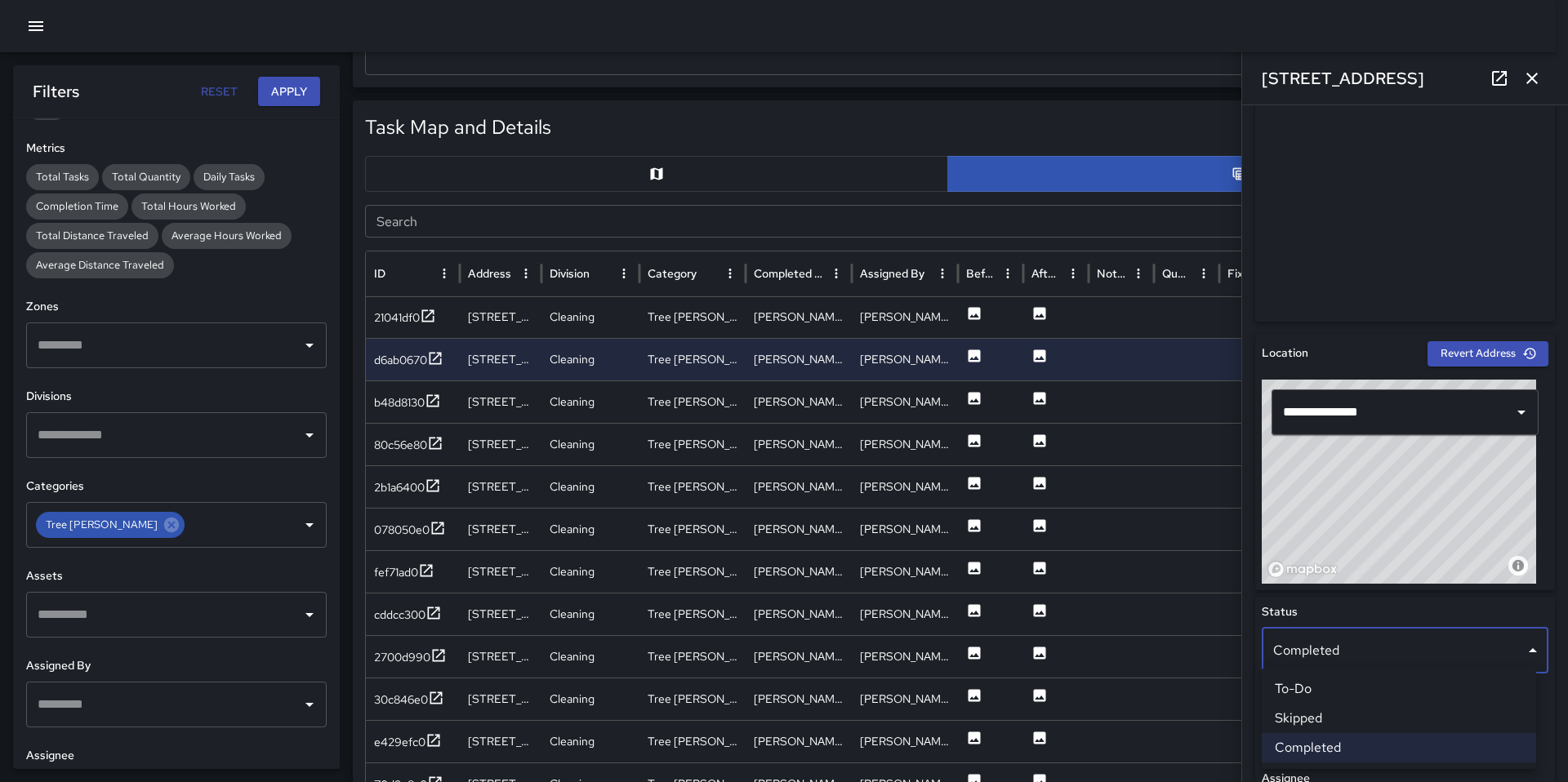
click at [1313, 717] on li "Skipped" at bounding box center [1399, 718] width 275 height 29
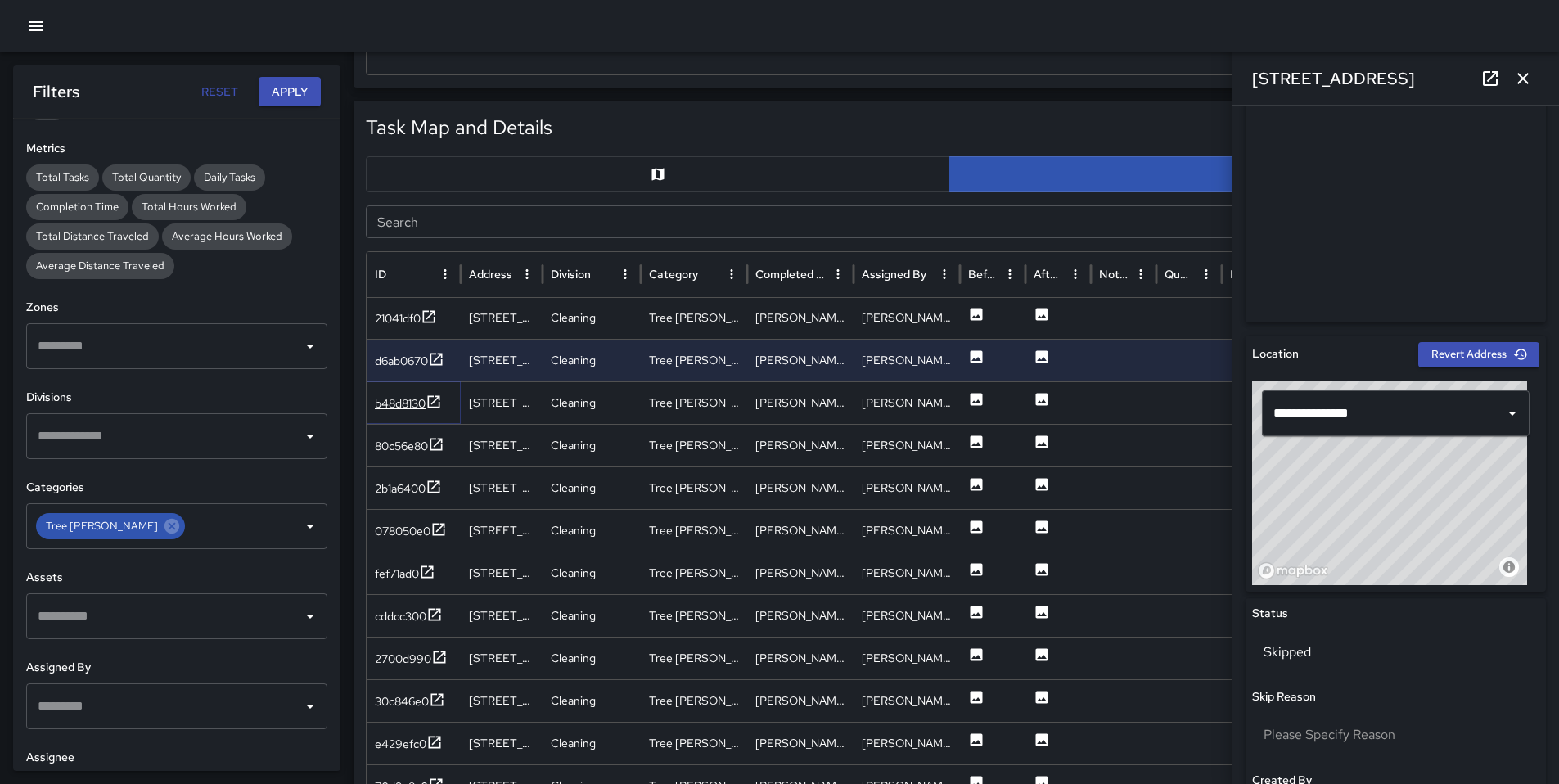
click at [401, 401] on div "b48d8130" at bounding box center [400, 403] width 51 height 16
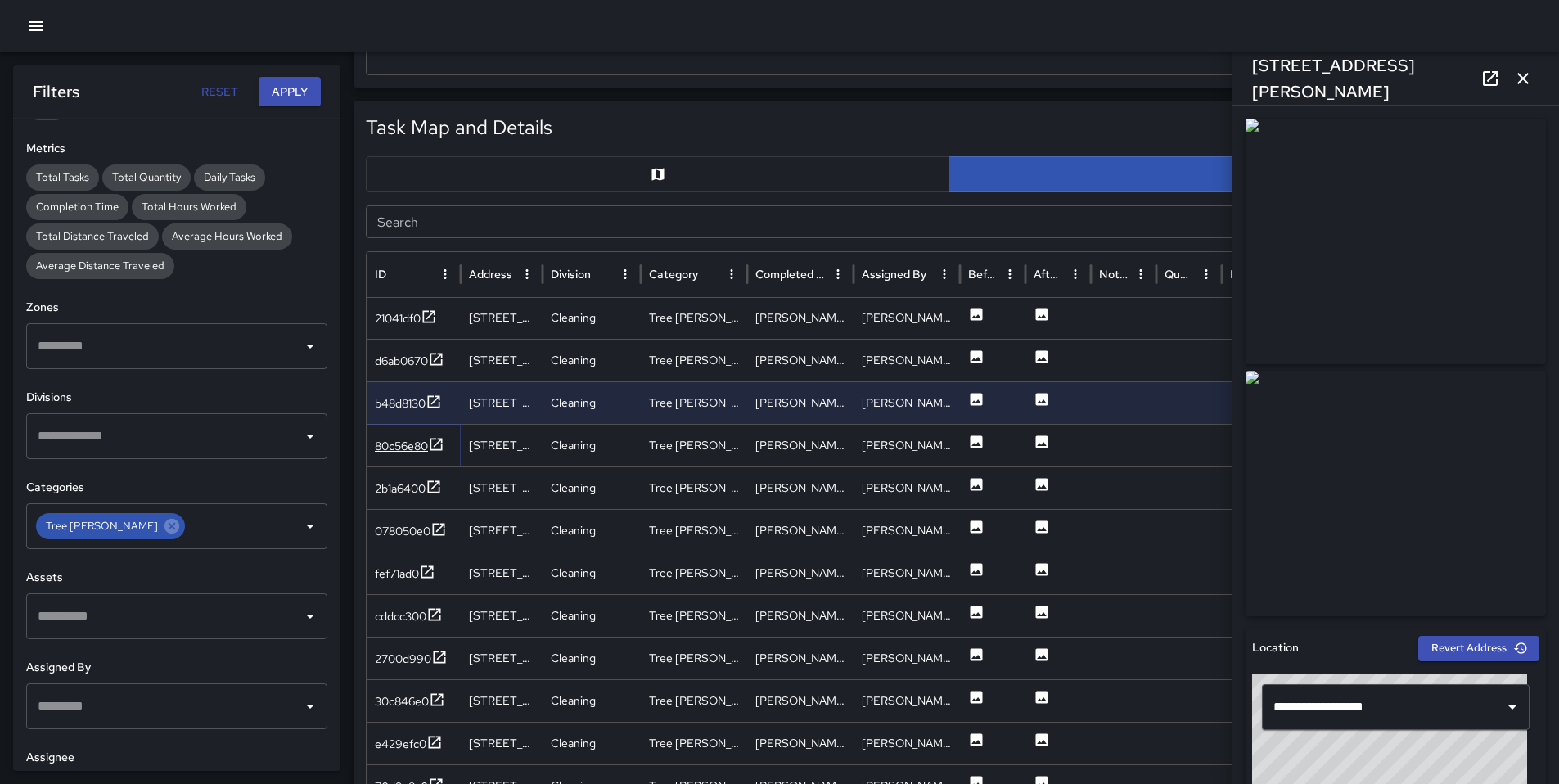
click at [405, 454] on div "80c56e80" at bounding box center [402, 445] width 53 height 16
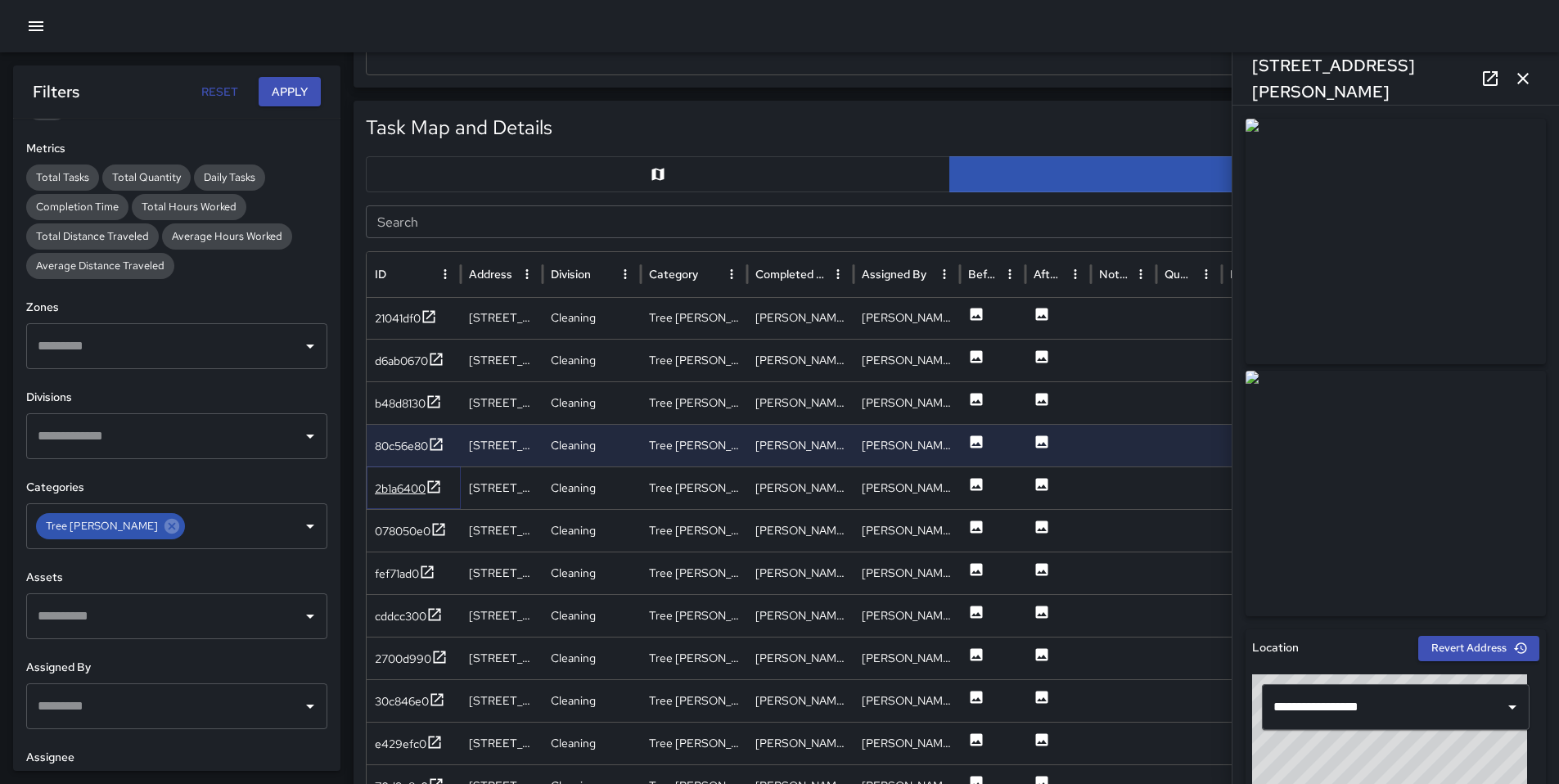
click at [404, 496] on div "2b1a6400" at bounding box center [400, 488] width 51 height 16
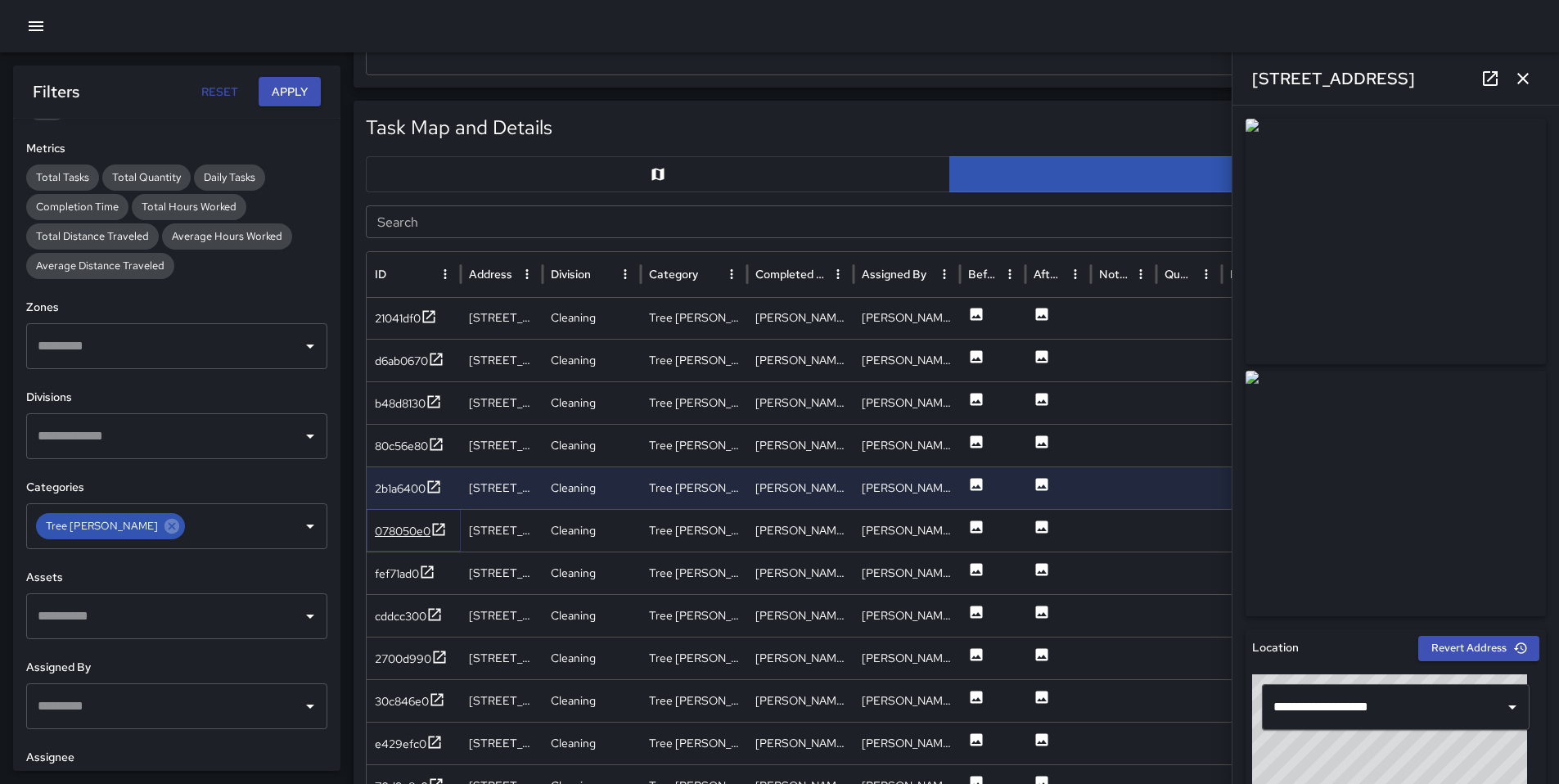
click at [401, 526] on div "078050e0" at bounding box center [402, 531] width 56 height 16
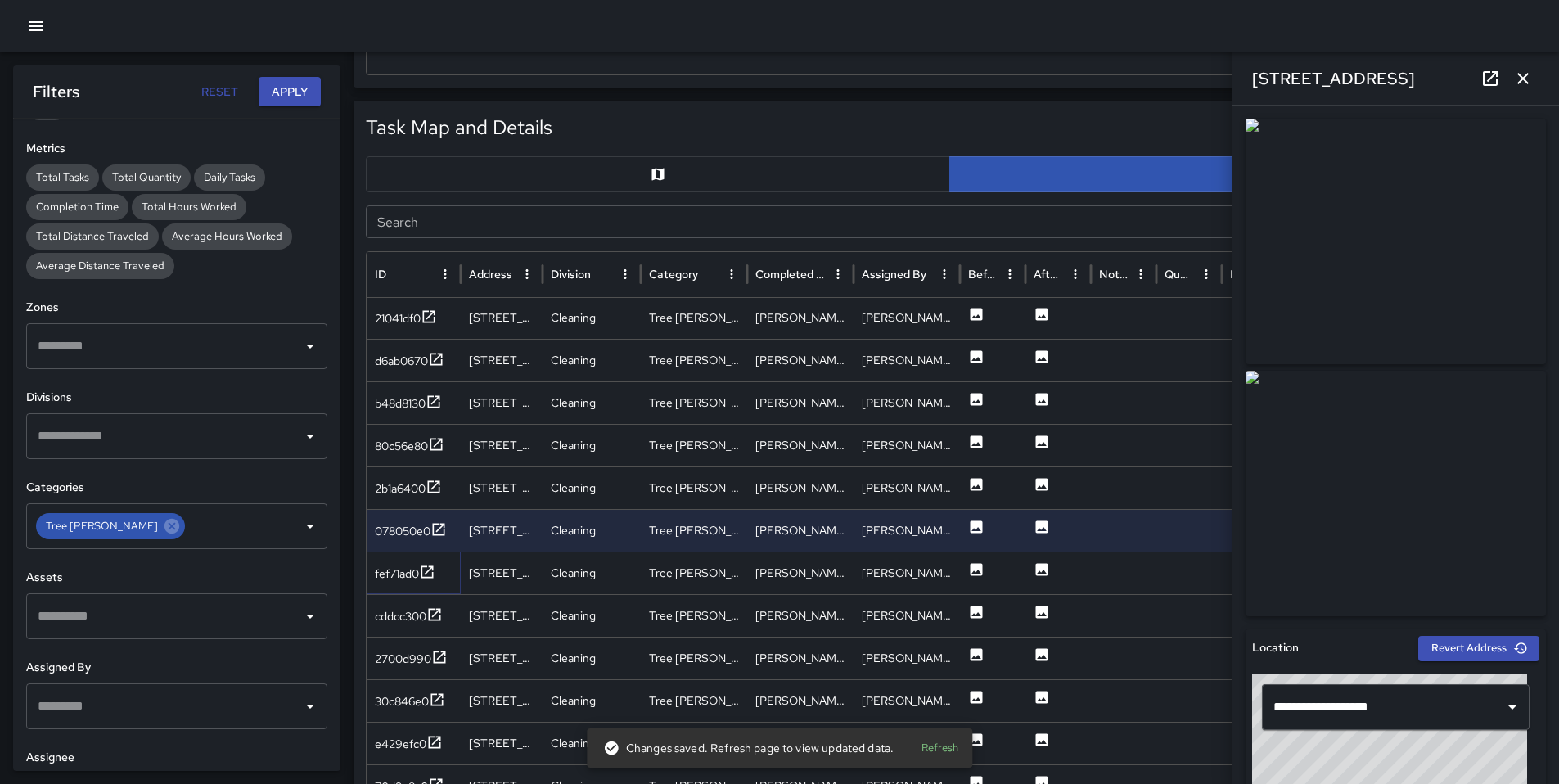
click at [396, 570] on div "fef71ad0" at bounding box center [397, 573] width 45 height 16
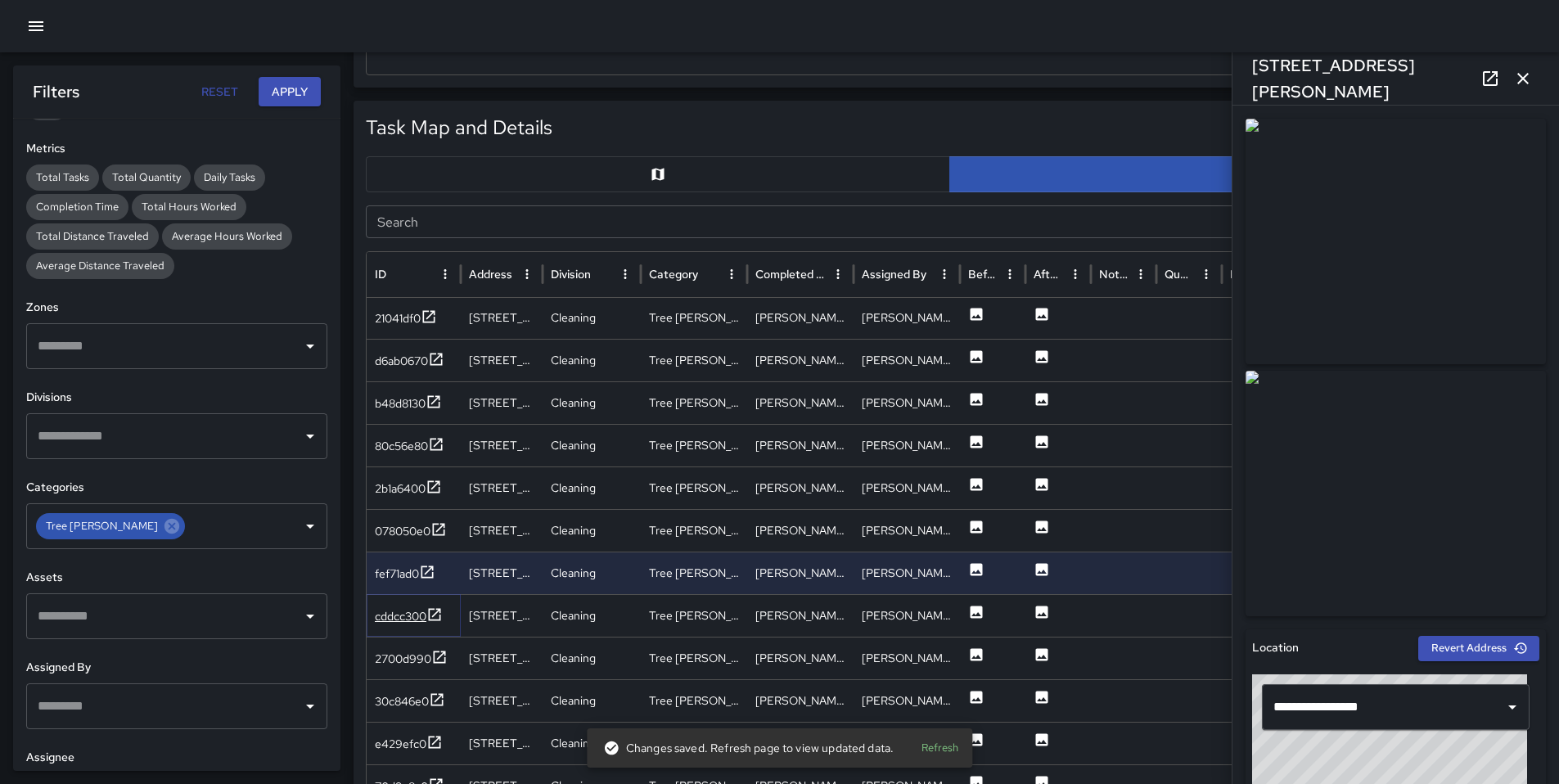
click at [402, 608] on div "cddcc300" at bounding box center [401, 616] width 51 height 16
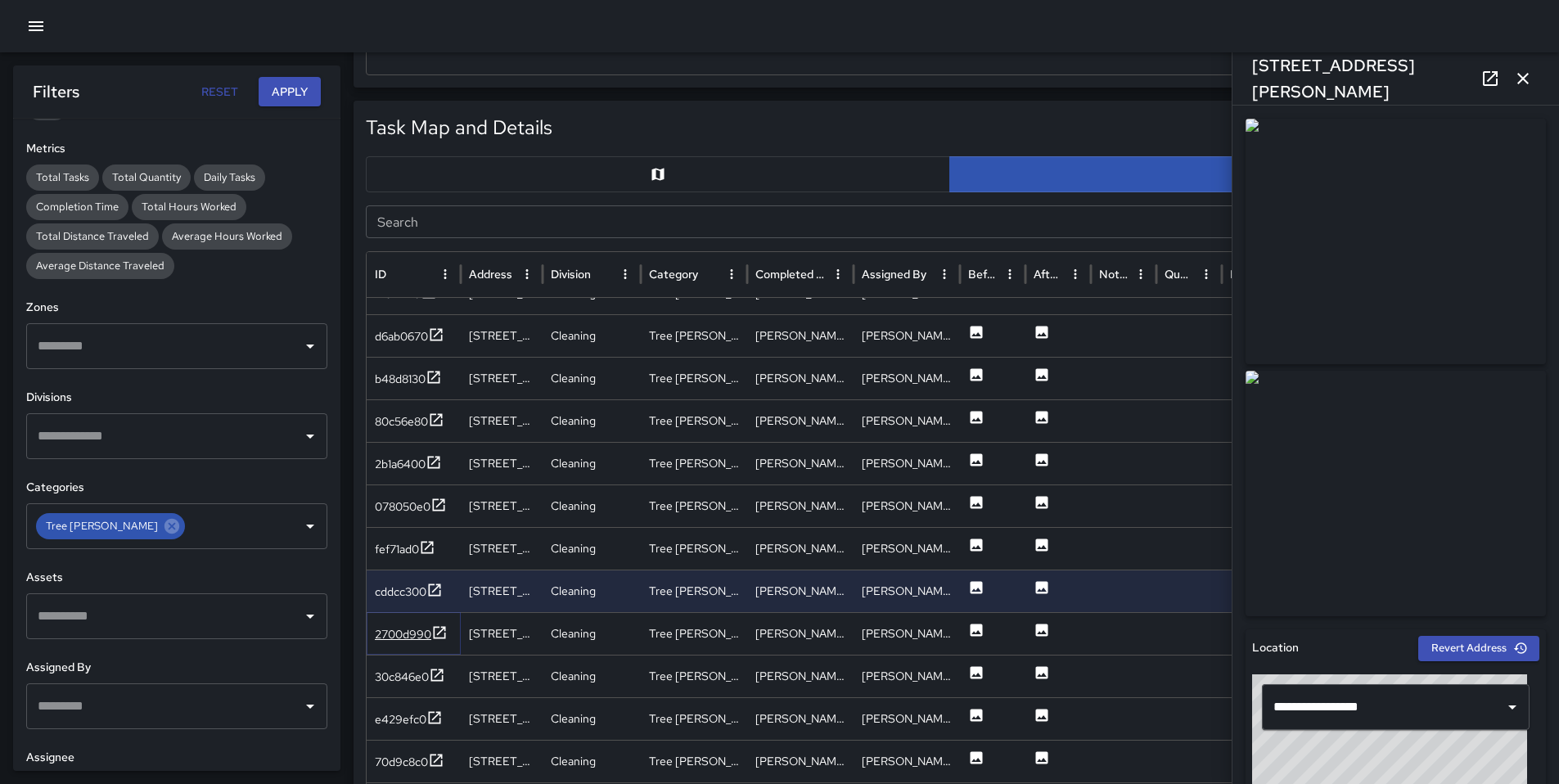
click at [407, 624] on div "2700d990" at bounding box center [411, 635] width 73 height 21
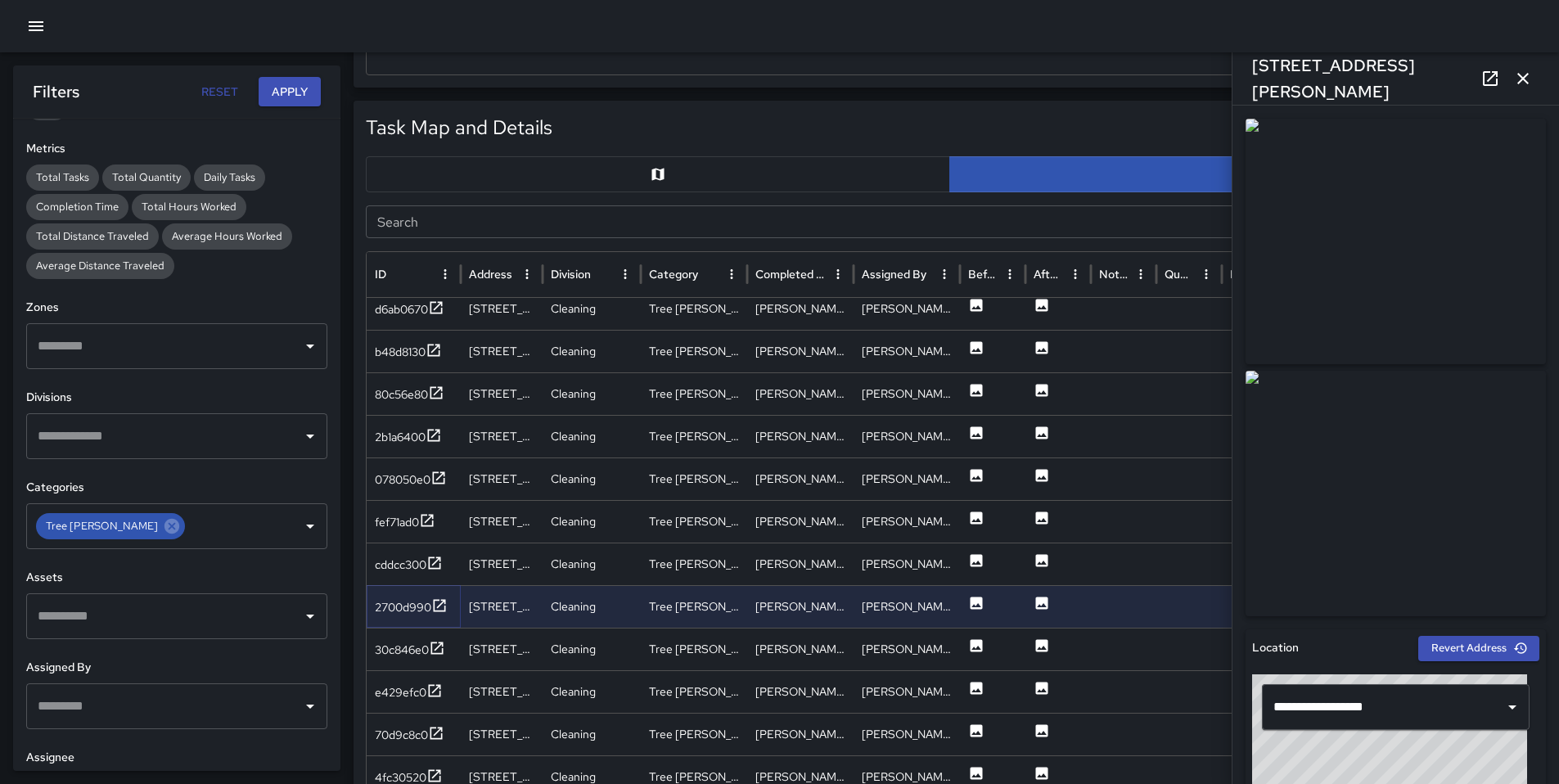
scroll to position [929, 0]
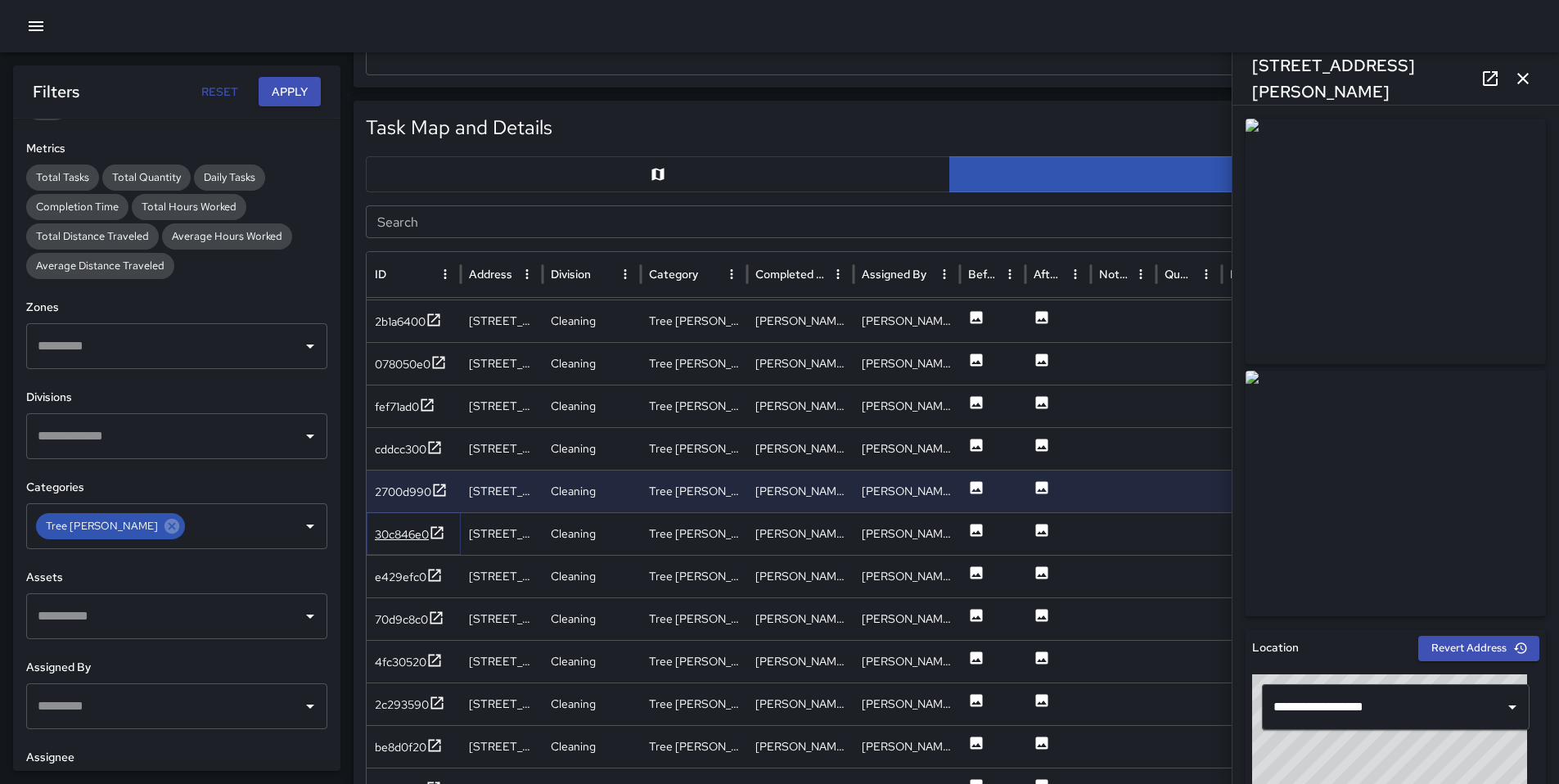
click at [395, 531] on div "30c846e0" at bounding box center [402, 534] width 54 height 16
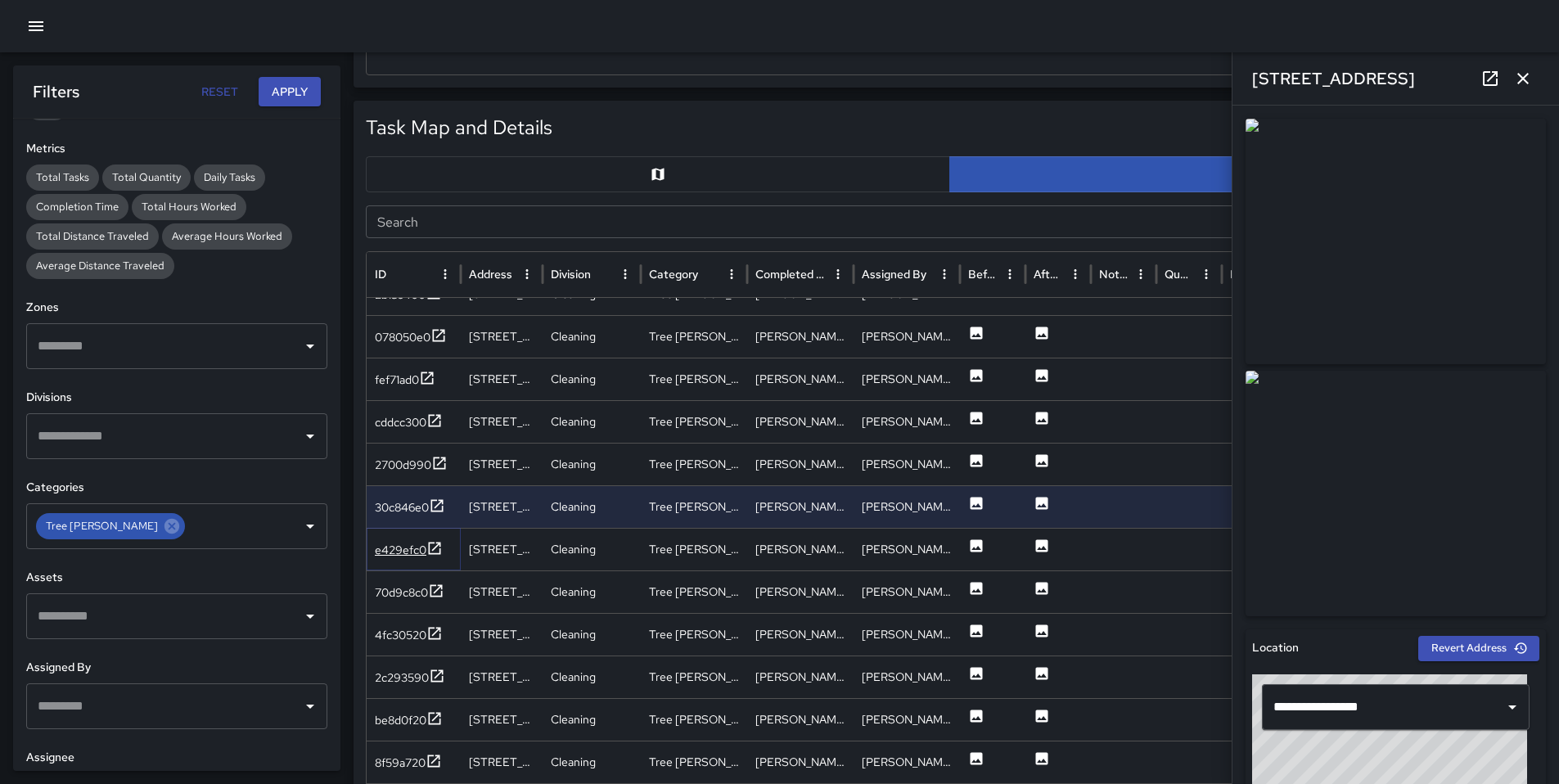
click at [400, 553] on div "e429efc0" at bounding box center [401, 550] width 51 height 16
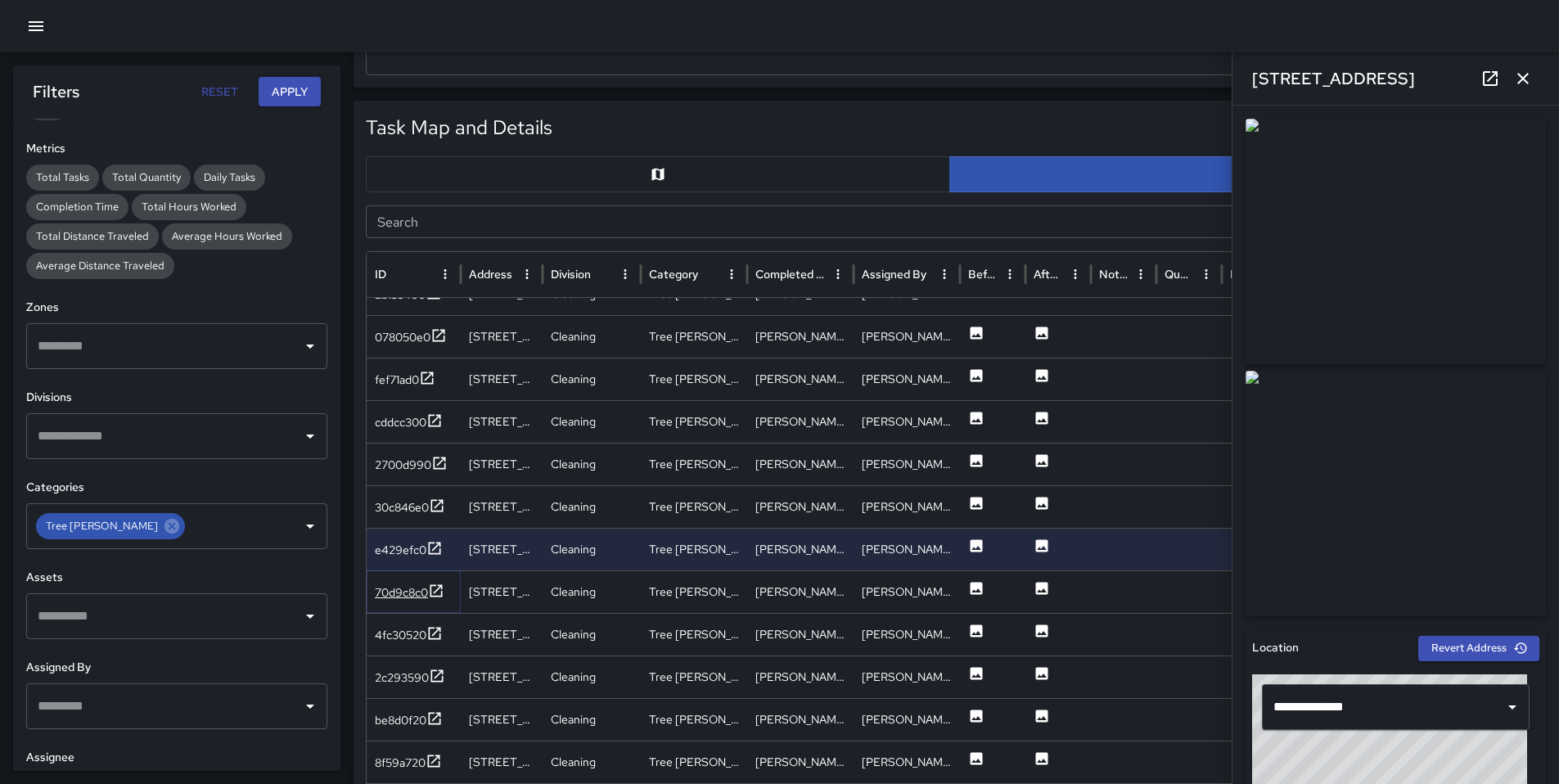
click at [399, 592] on div "70d9c8c0" at bounding box center [402, 592] width 53 height 16
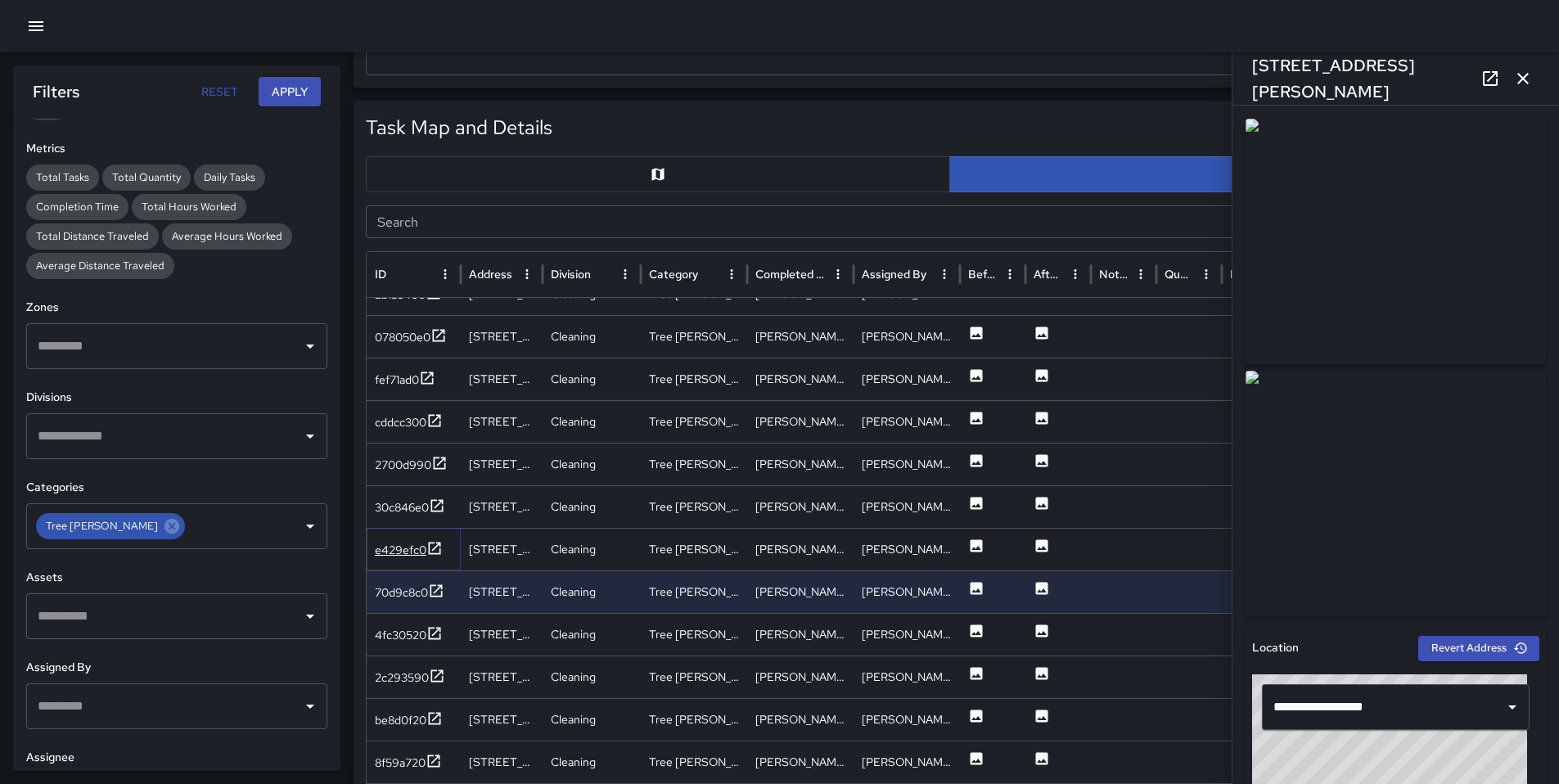
click at [396, 553] on div "e429efc0" at bounding box center [401, 550] width 51 height 16
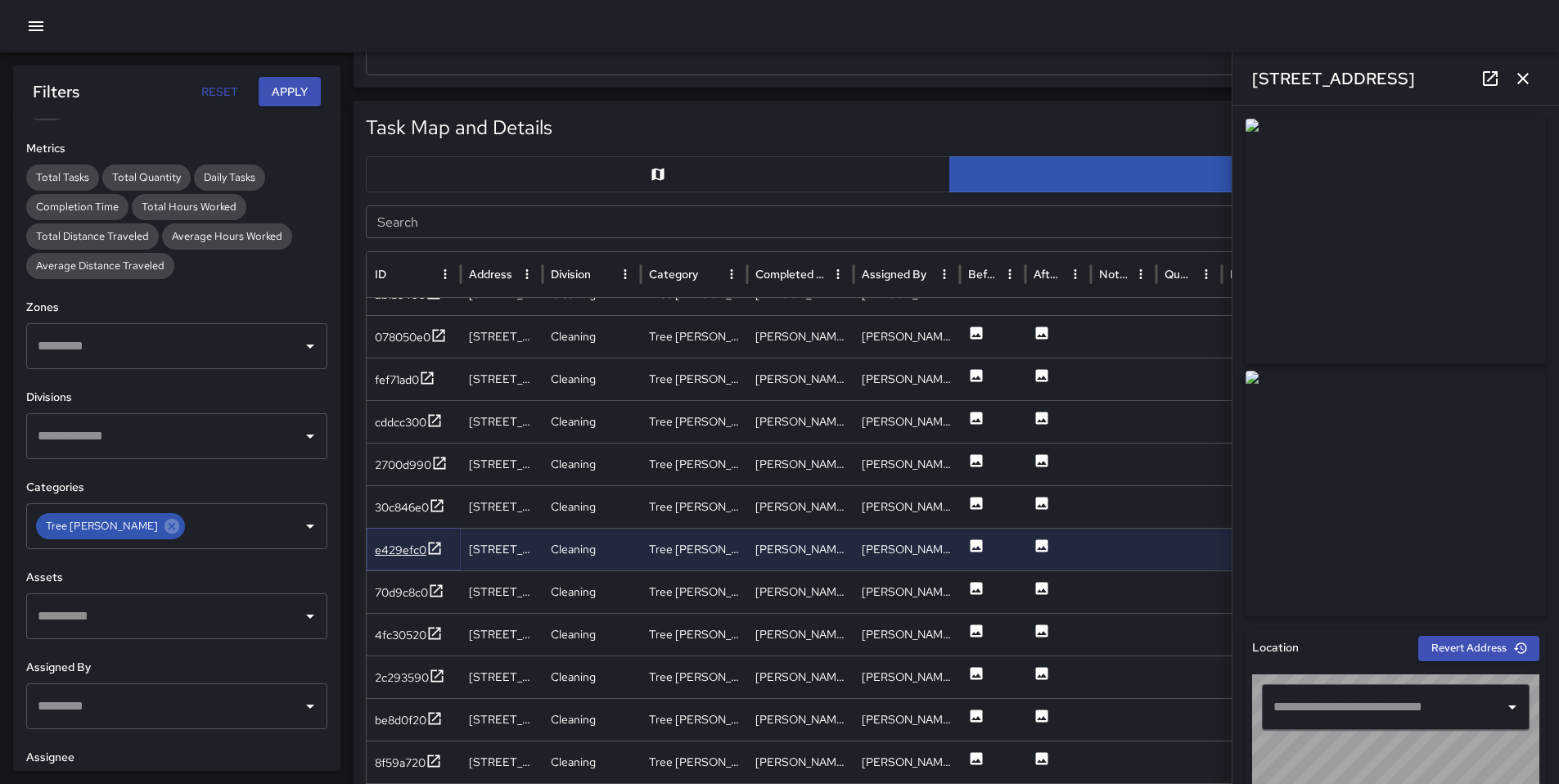
type input "**********"
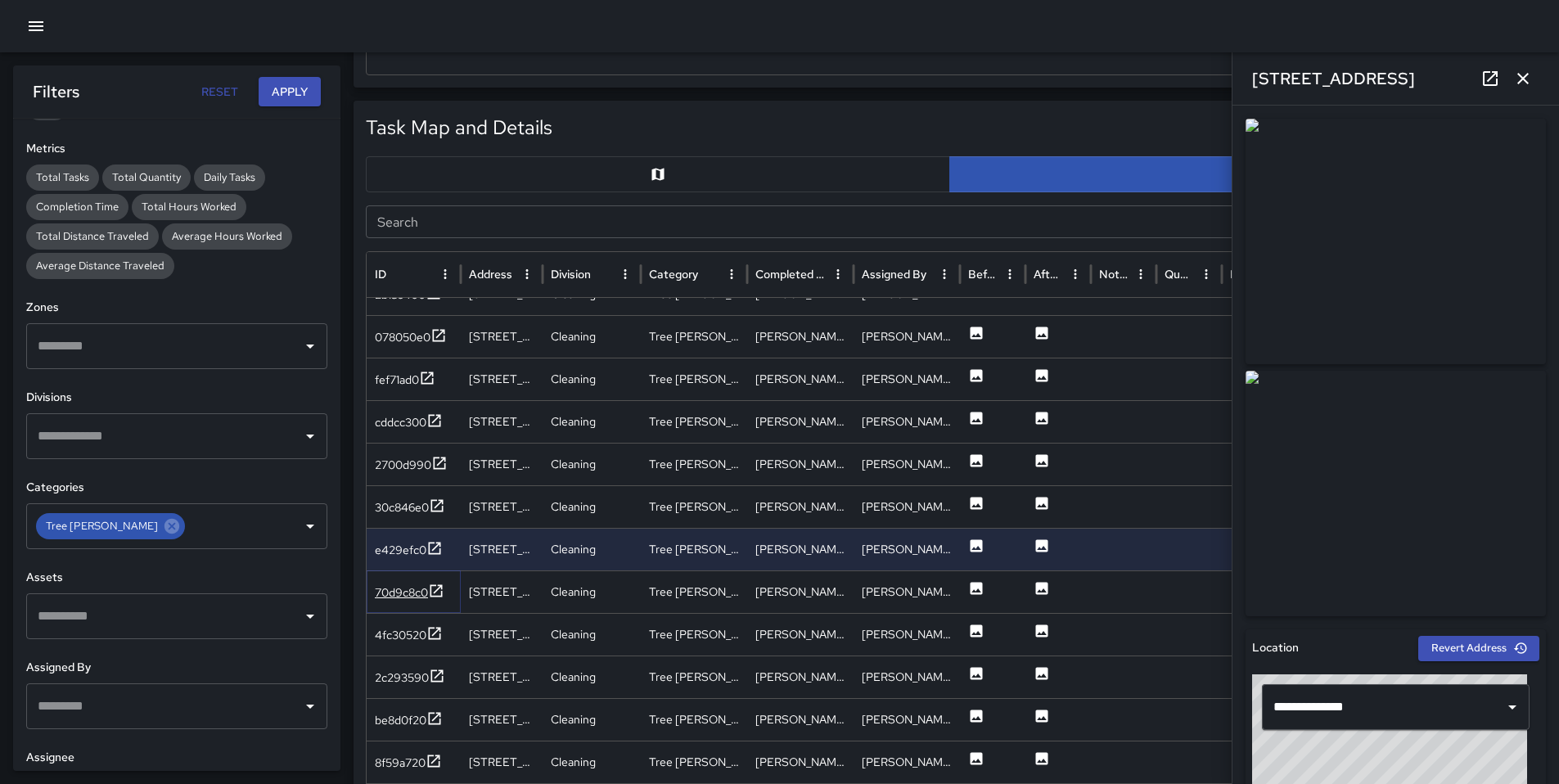
click at [395, 591] on div "70d9c8c0" at bounding box center [402, 592] width 53 height 16
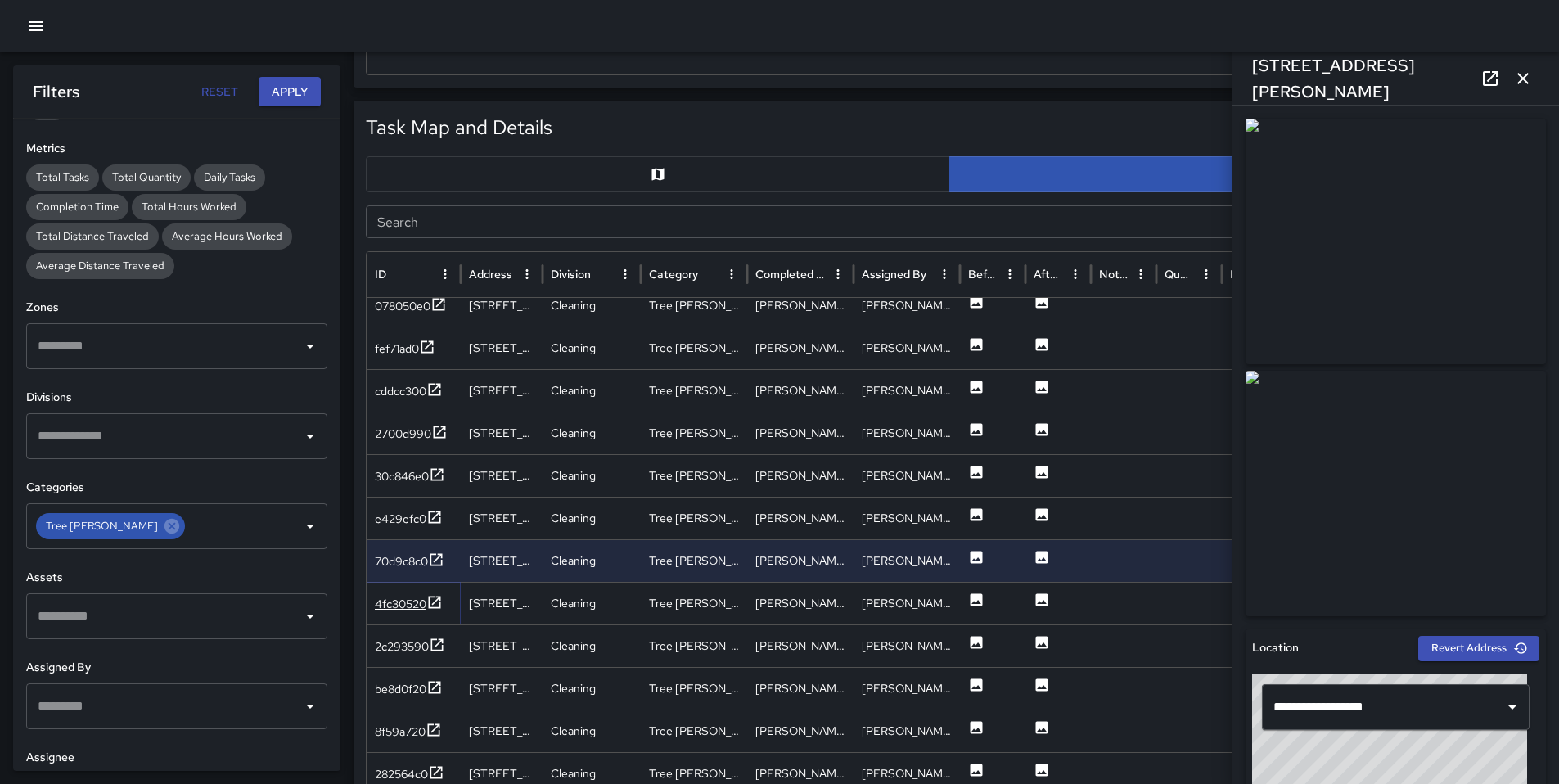
click at [378, 611] on div "4fc30520" at bounding box center [401, 604] width 51 height 16
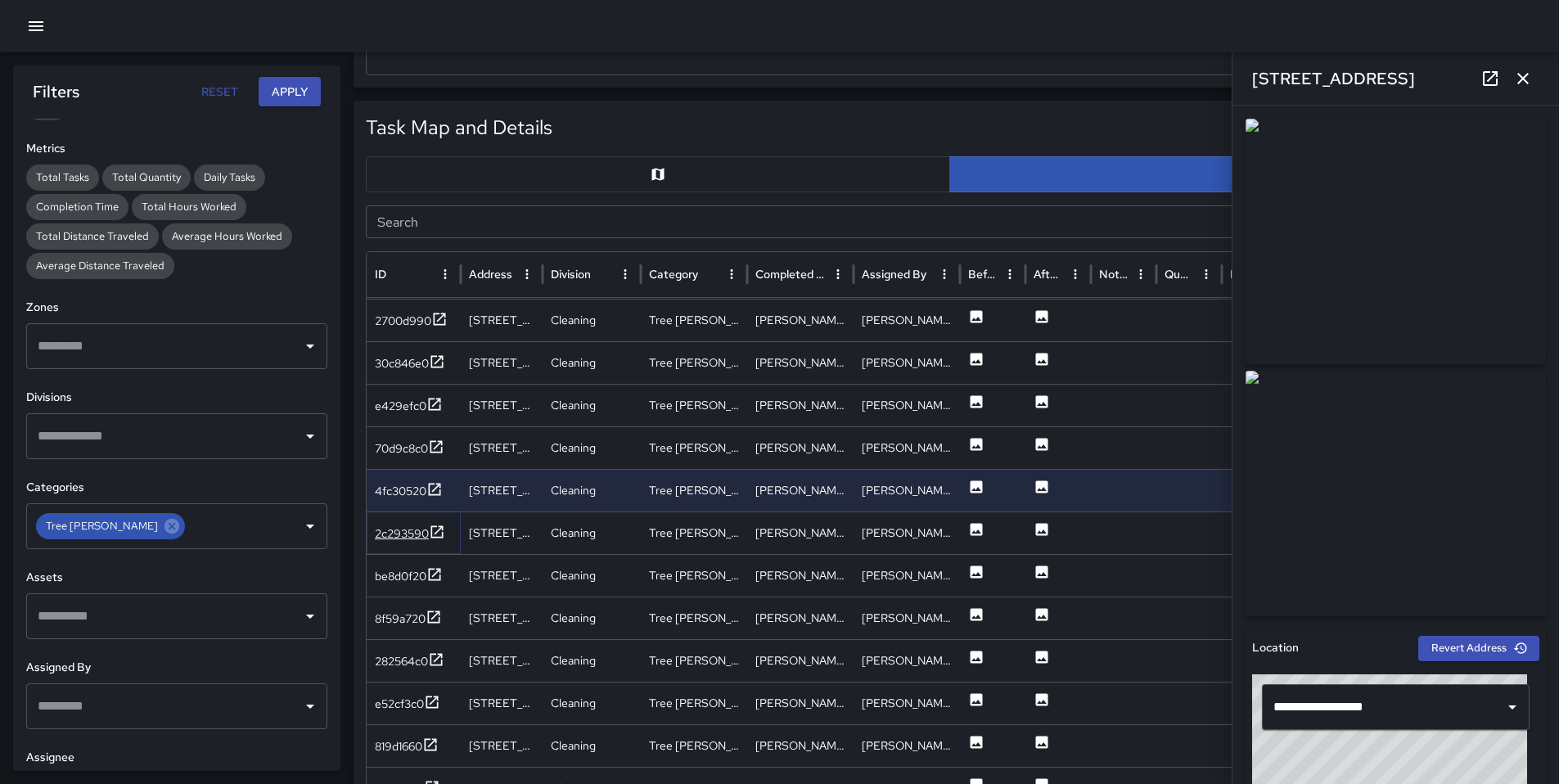
click at [416, 529] on div "2c293590" at bounding box center [402, 533] width 54 height 16
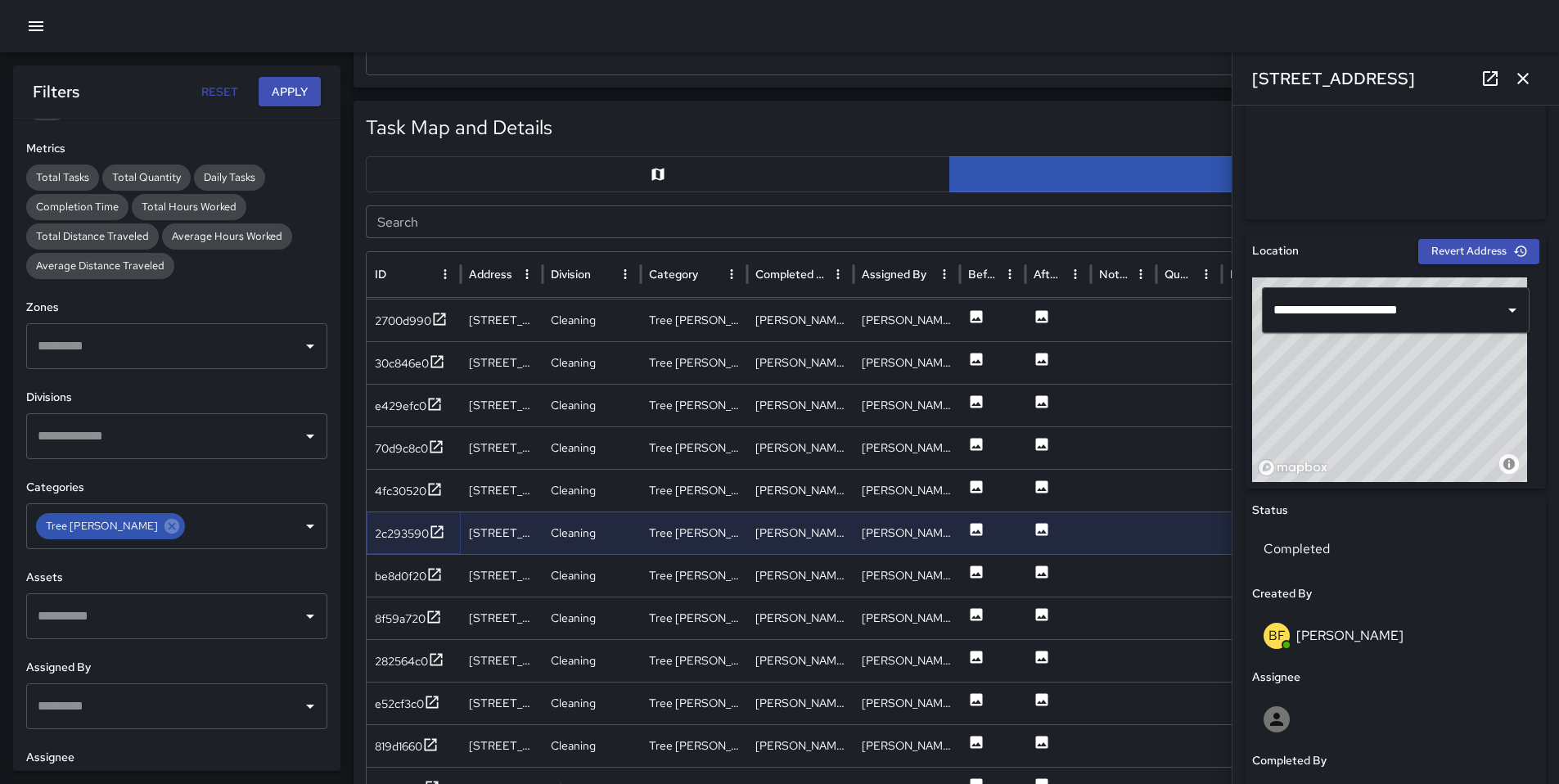
scroll to position [572, 0]
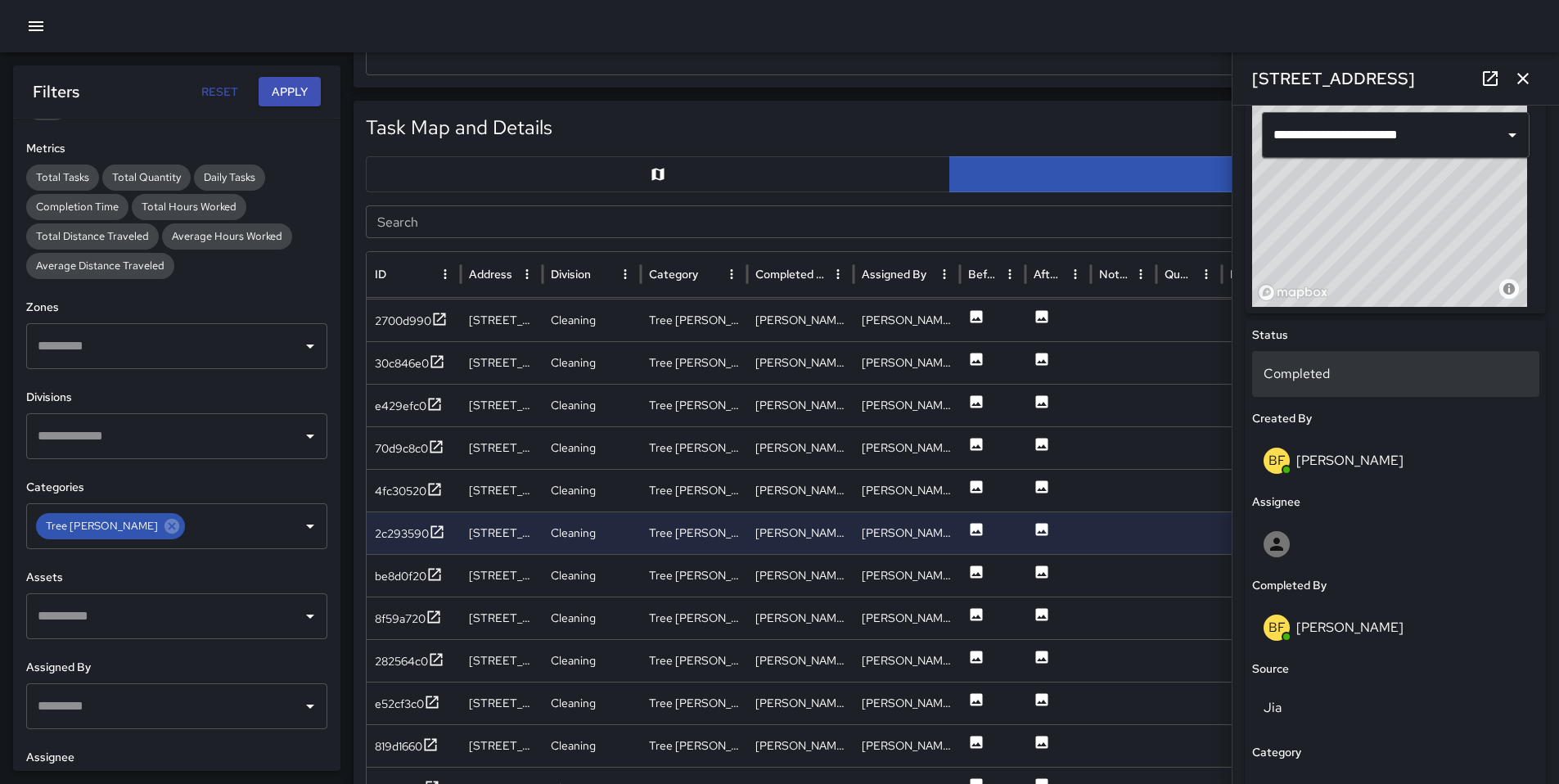
click at [1338, 374] on p "Completed" at bounding box center [1396, 374] width 264 height 20
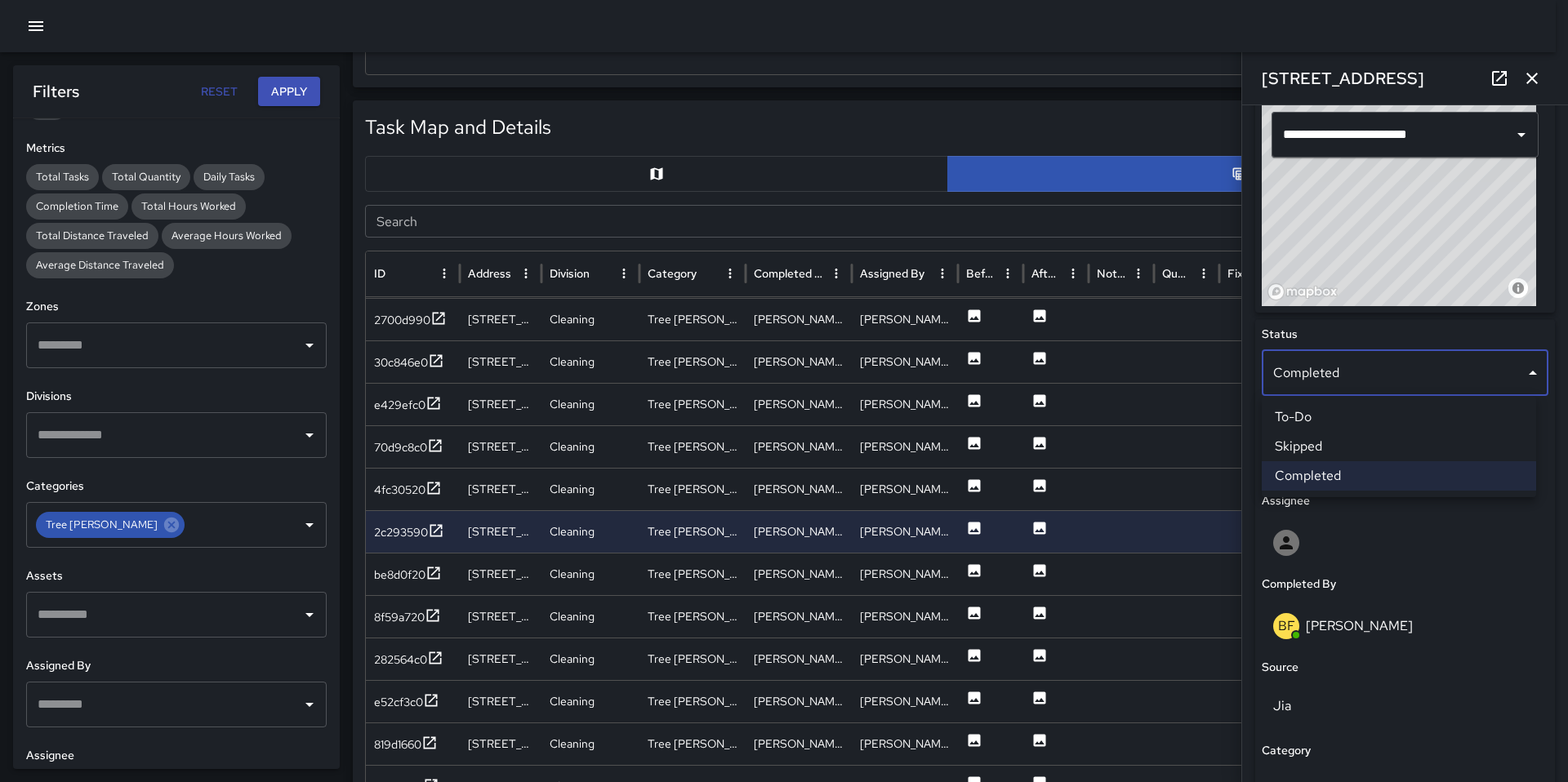
click at [1329, 455] on li "Skipped" at bounding box center [1399, 447] width 275 height 29
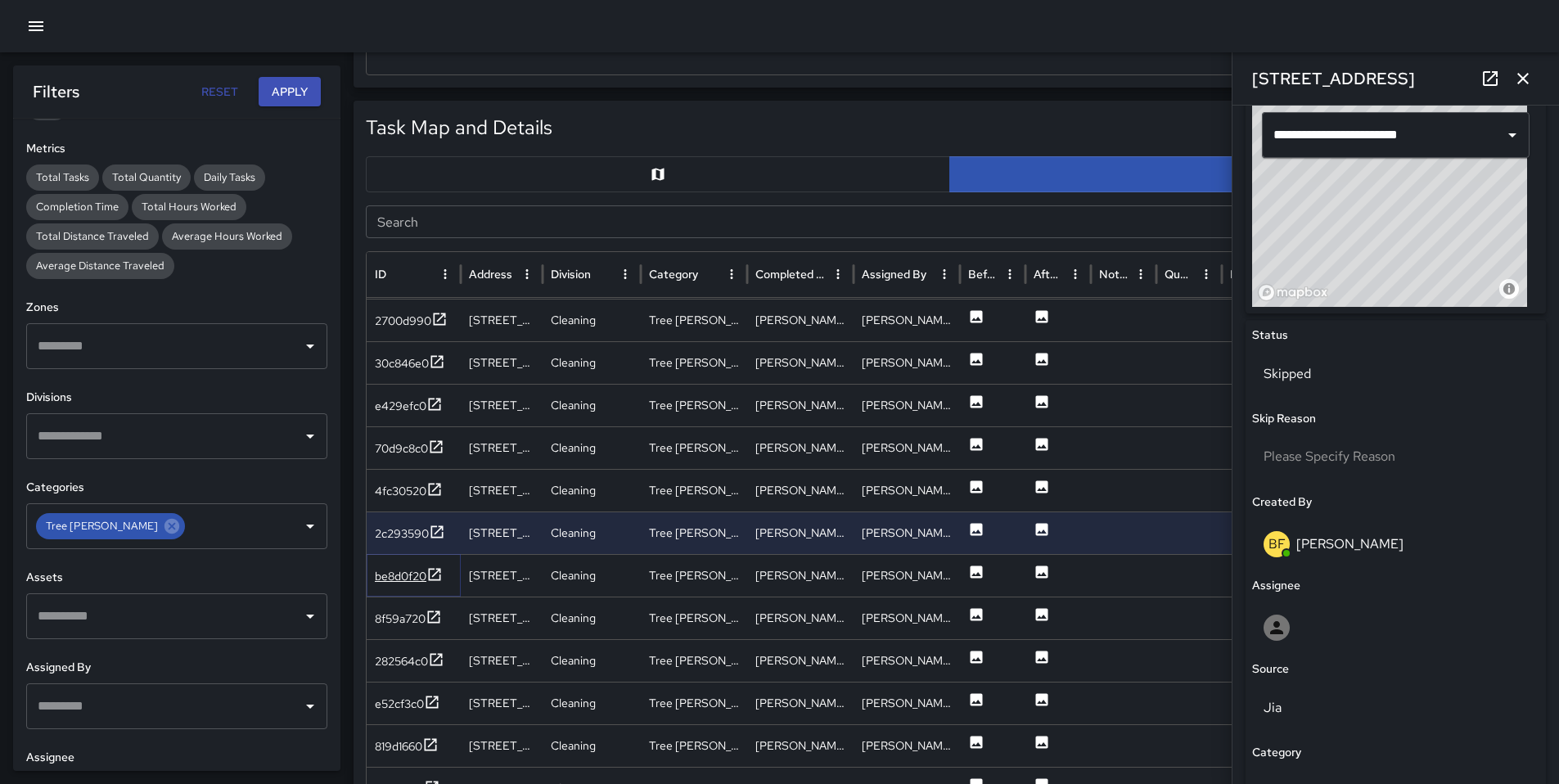
click at [418, 580] on div "be8d0f20" at bounding box center [401, 576] width 51 height 16
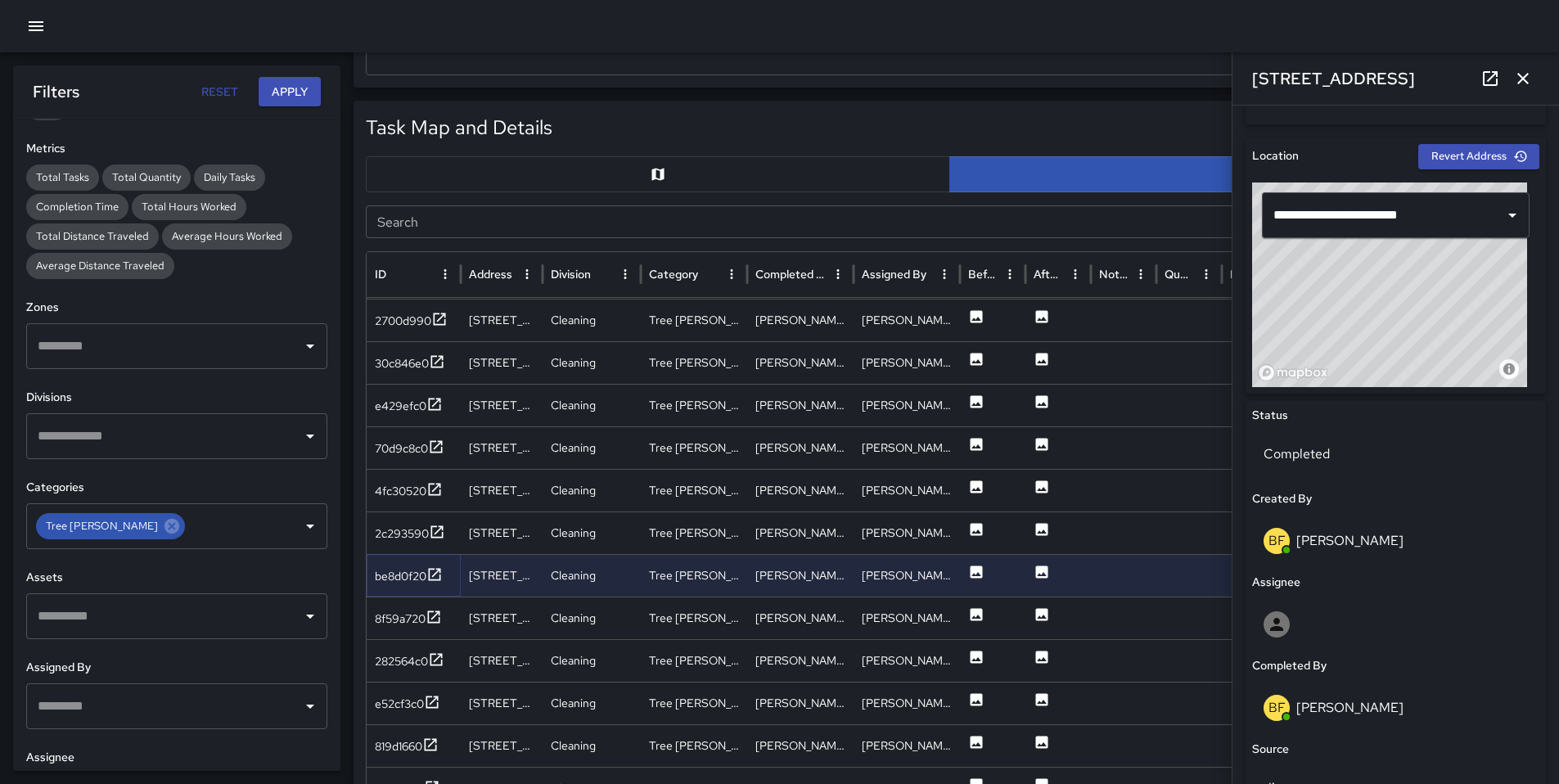
scroll to position [501, 0]
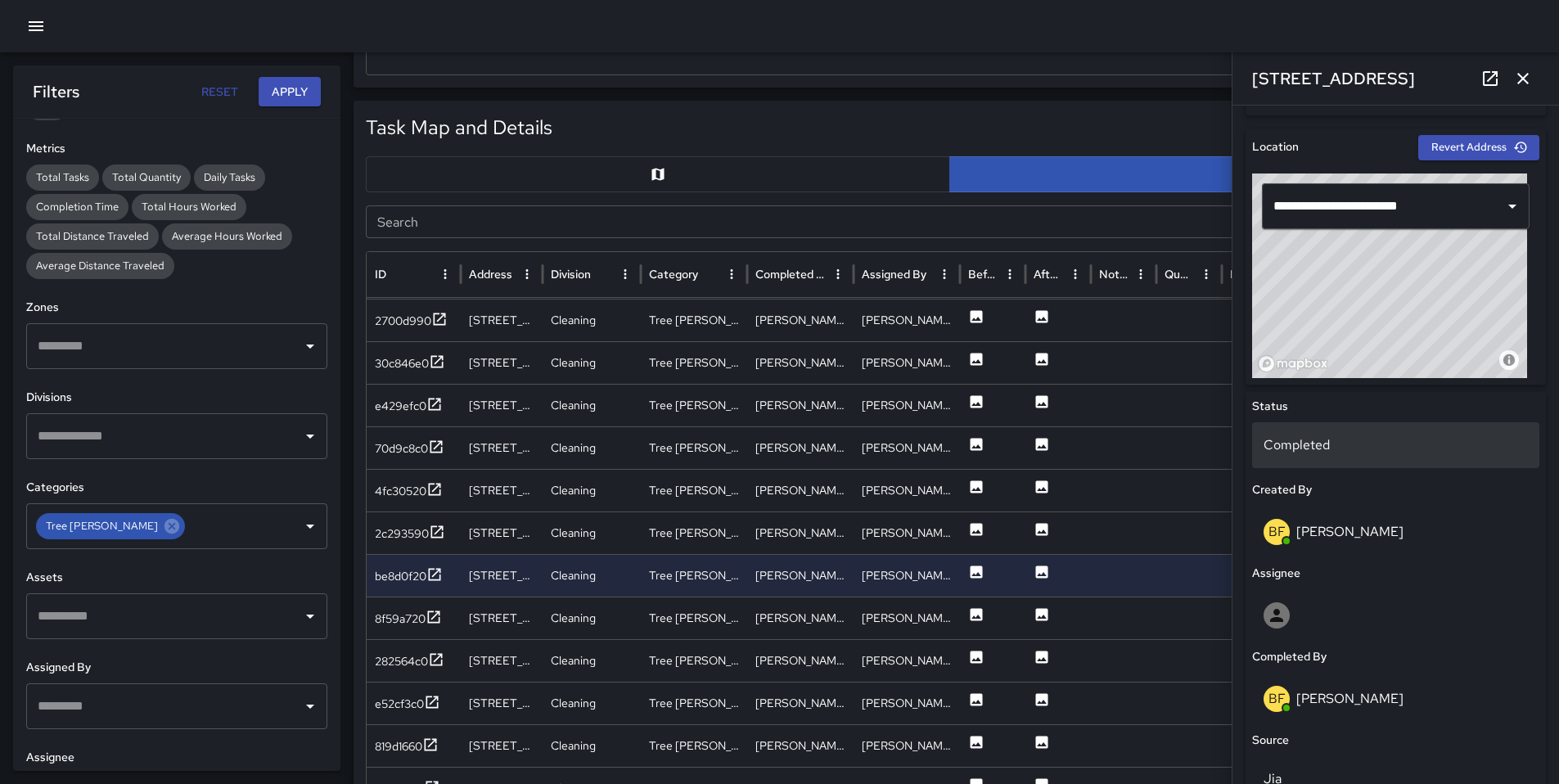
click at [1308, 449] on p "Completed" at bounding box center [1396, 445] width 264 height 20
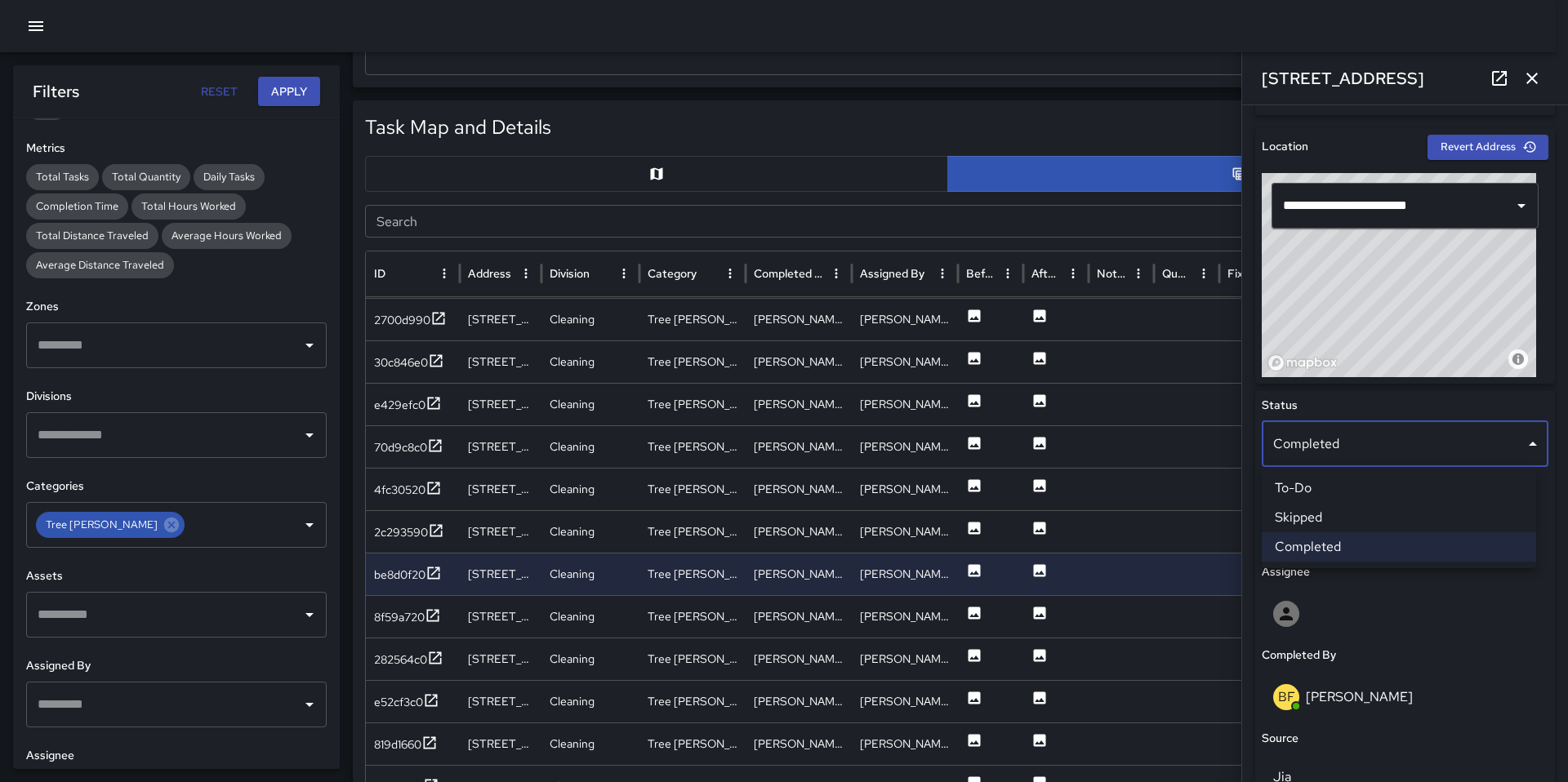
click at [1304, 518] on li "Skipped" at bounding box center [1399, 518] width 275 height 29
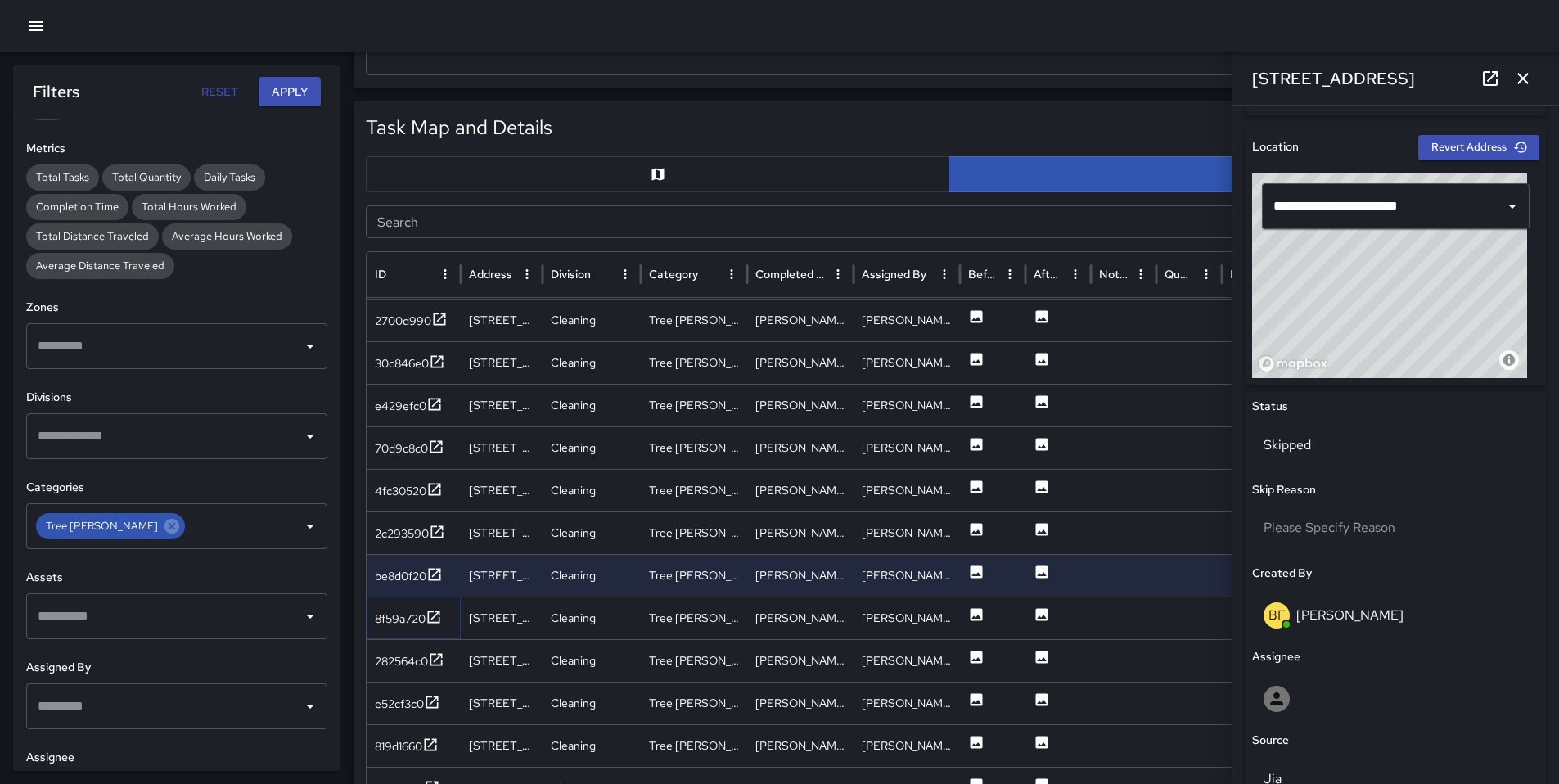
click at [417, 619] on div "8f59a720" at bounding box center [400, 618] width 51 height 16
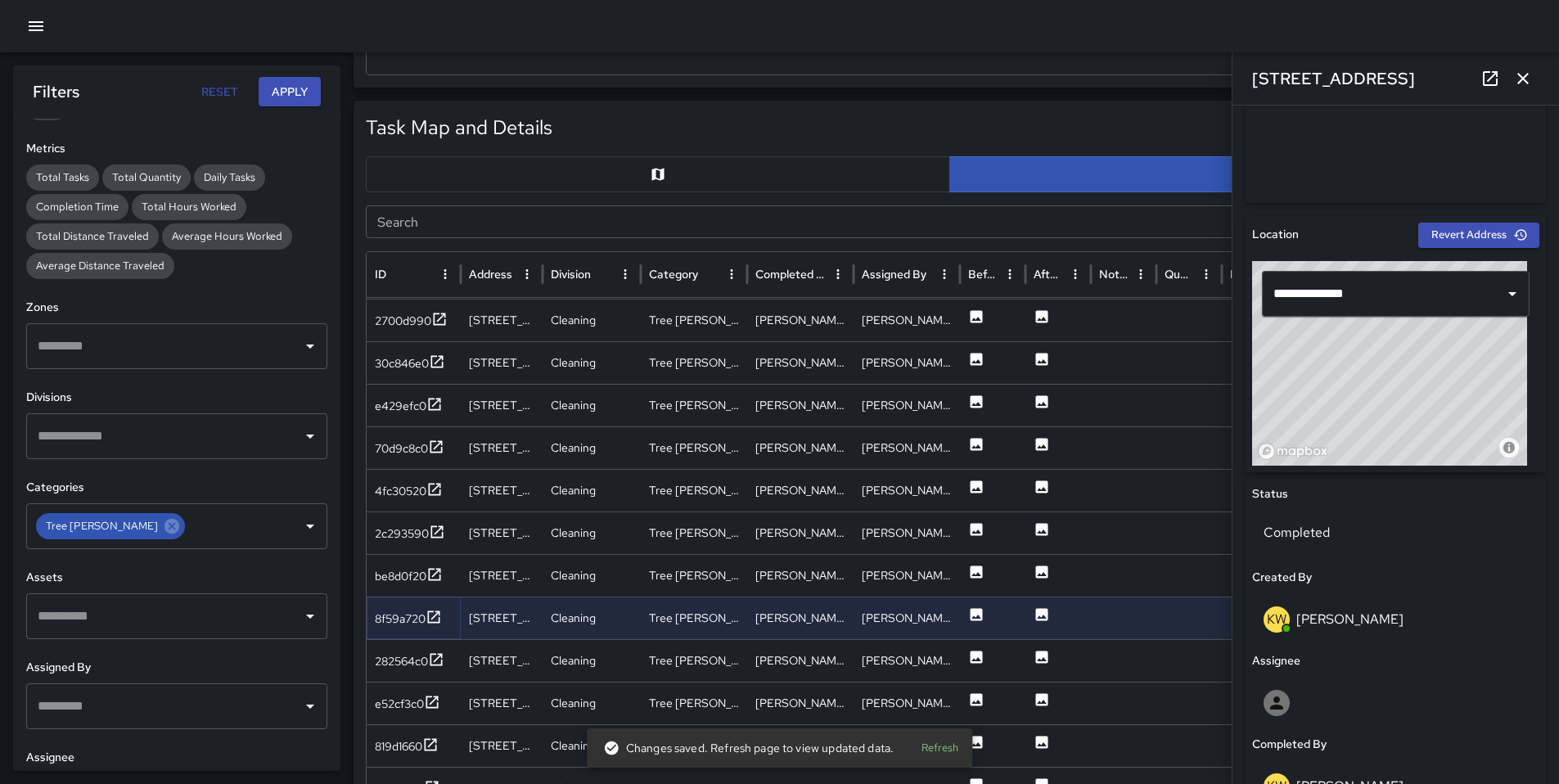
scroll to position [441, 0]
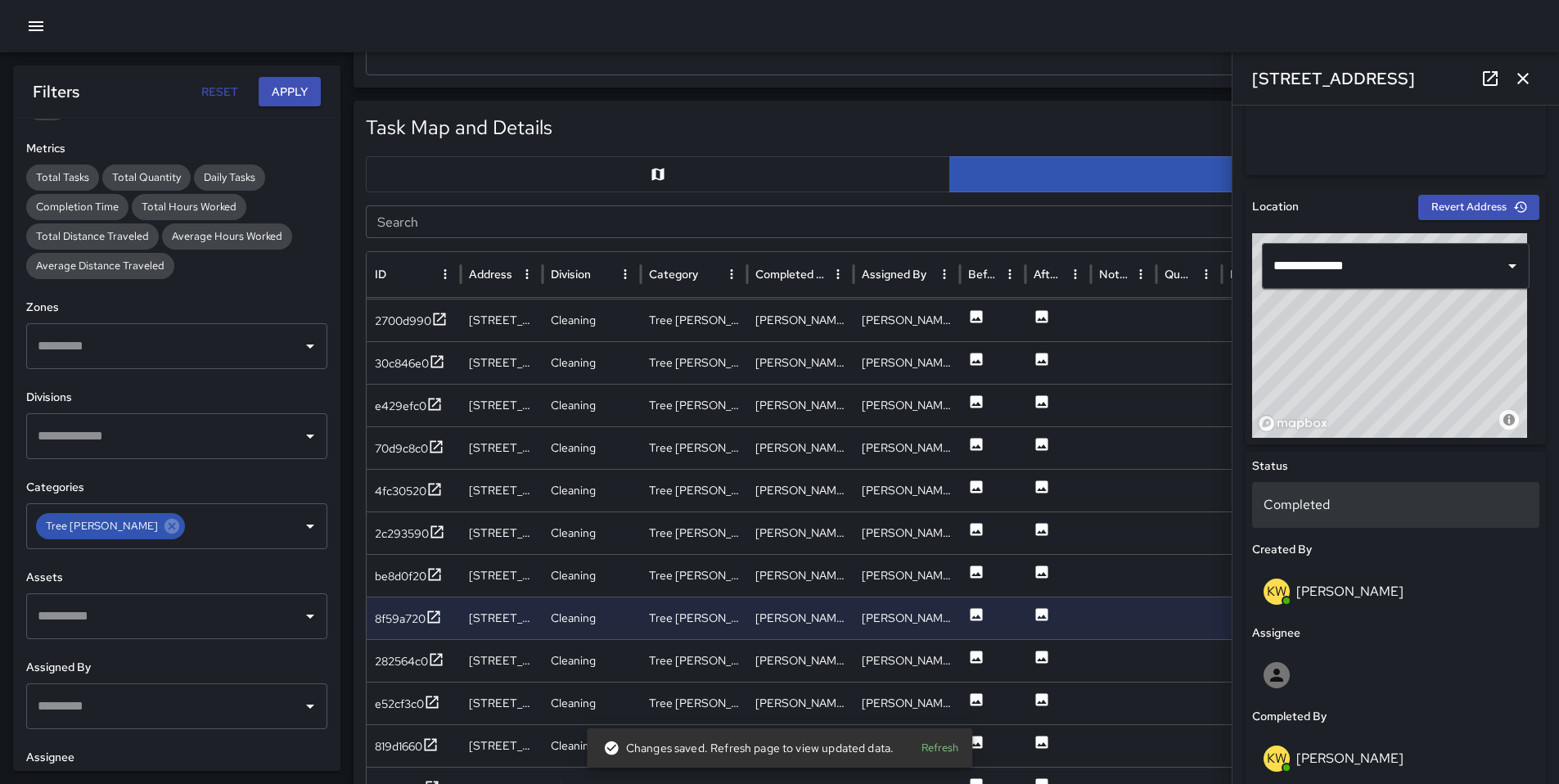
click at [1326, 518] on div "Completed" at bounding box center [1396, 504] width 287 height 45
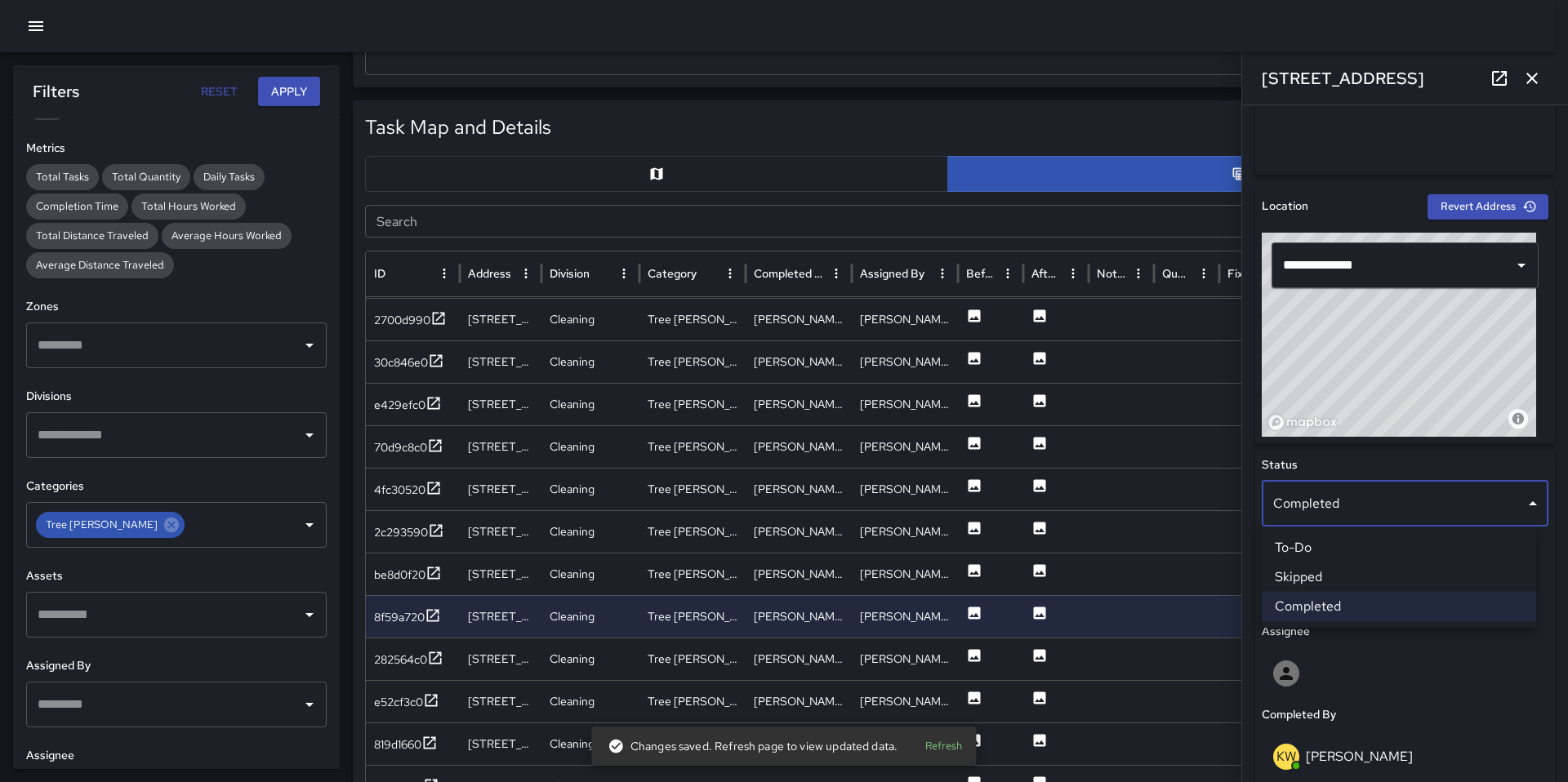
click at [1320, 578] on li "Skipped" at bounding box center [1399, 577] width 275 height 29
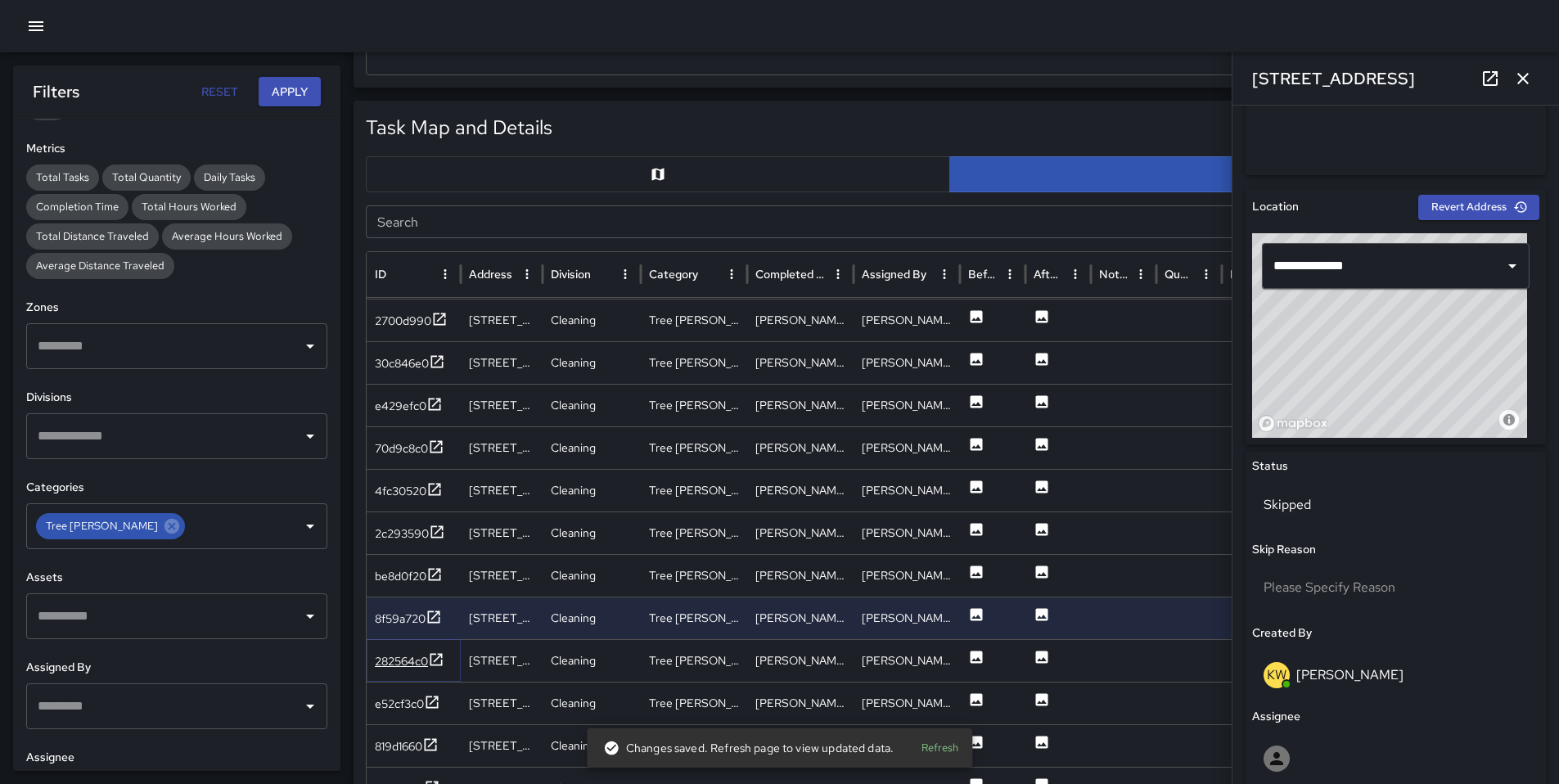
click at [390, 657] on div "282564c0" at bounding box center [402, 660] width 53 height 16
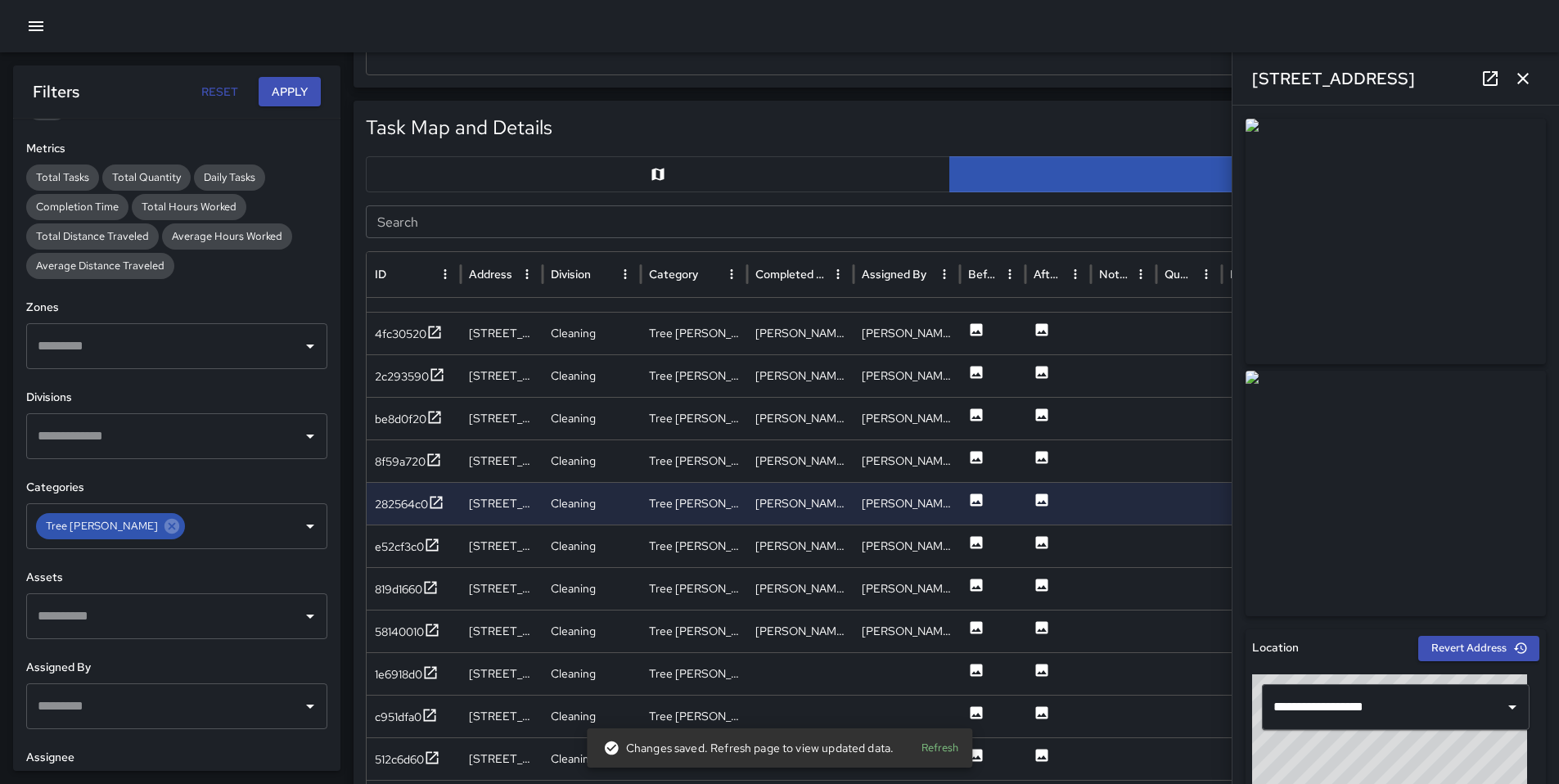
click at [1491, 82] on icon at bounding box center [1490, 78] width 20 height 20
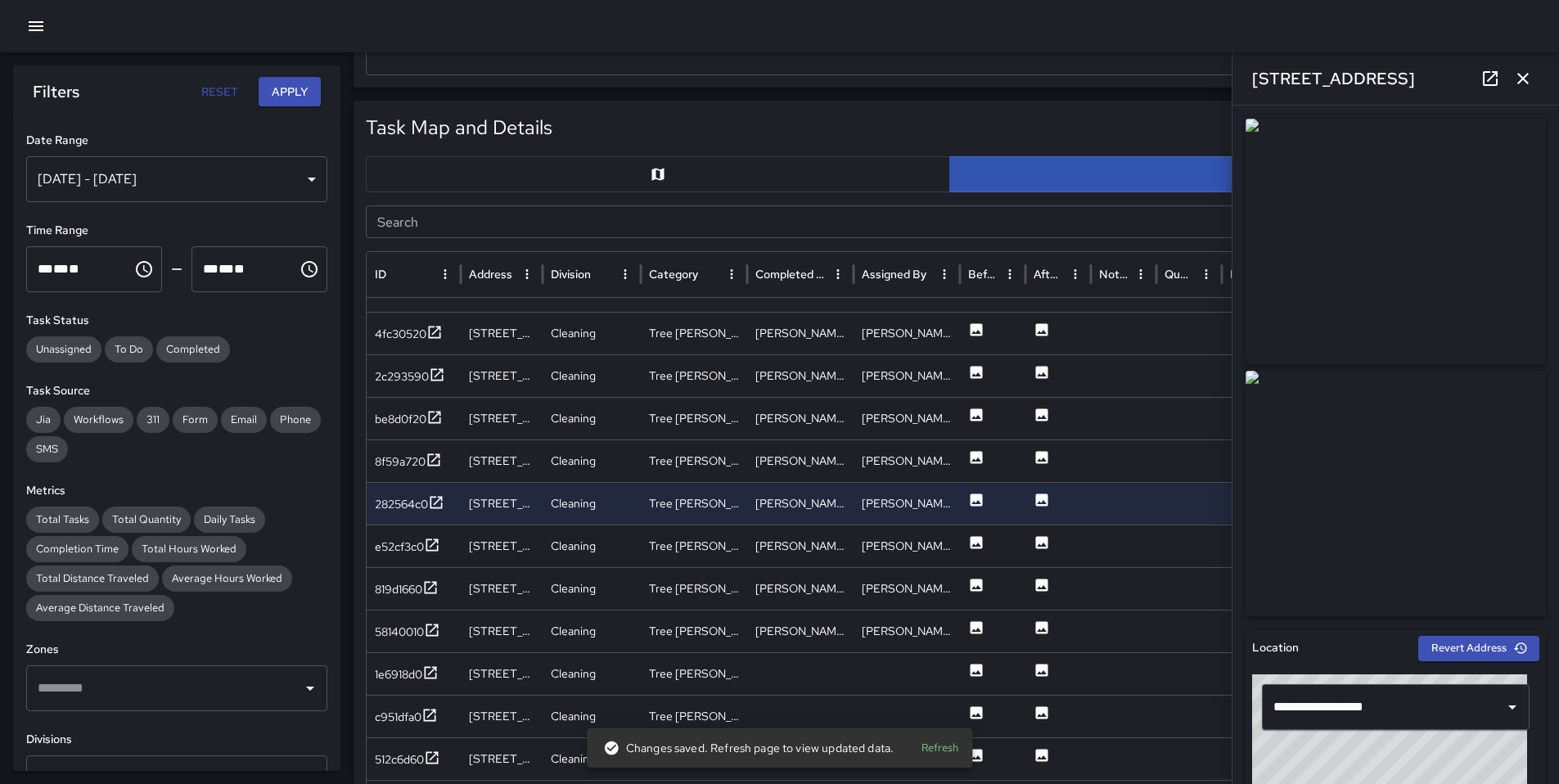
click at [1522, 80] on icon "button" at bounding box center [1523, 78] width 20 height 20
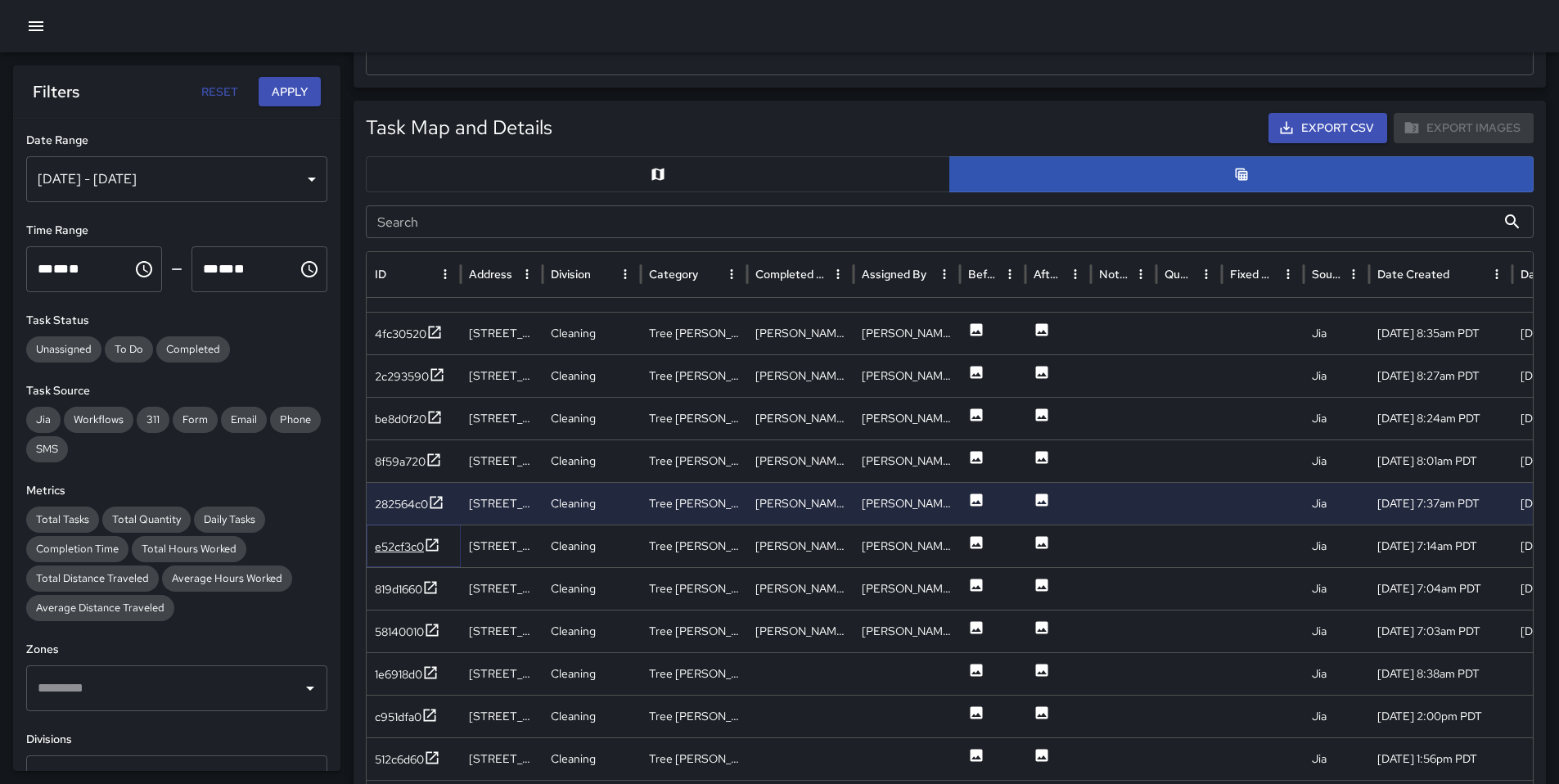
click at [380, 546] on div "e52cf3c0" at bounding box center [399, 546] width 49 height 16
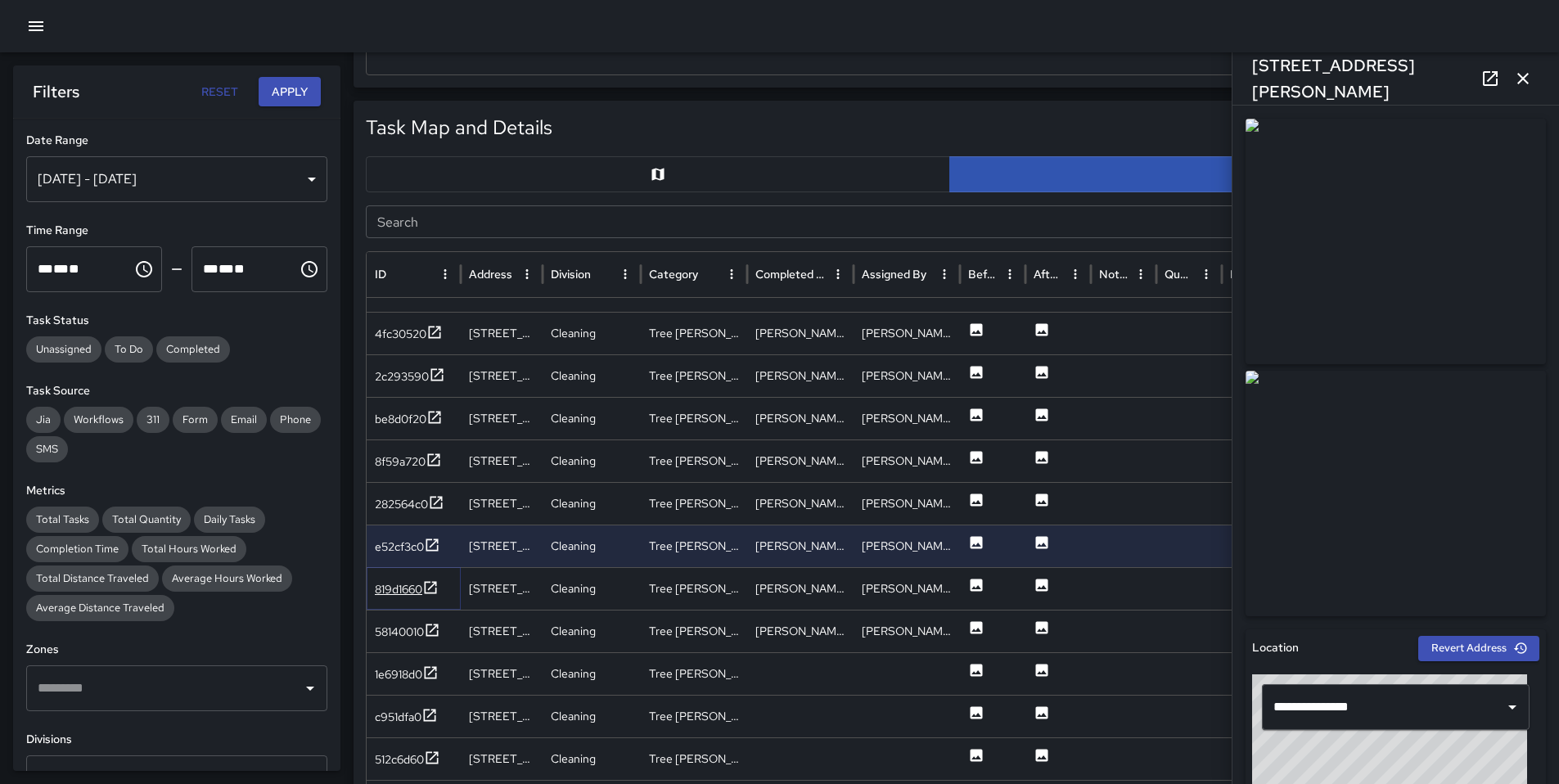
click at [397, 594] on div "819d1660" at bounding box center [398, 588] width 47 height 16
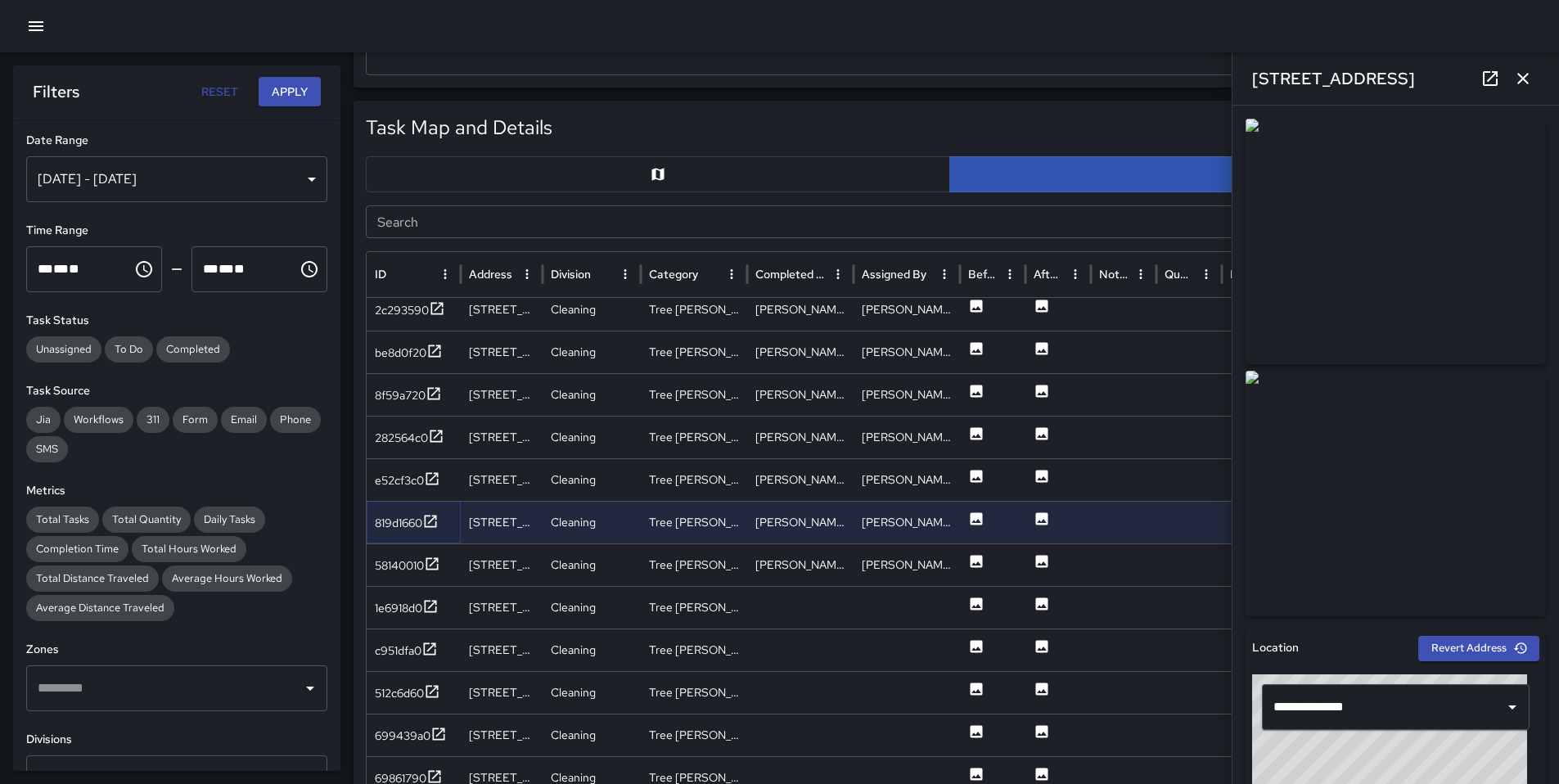
scroll to position [1336, 0]
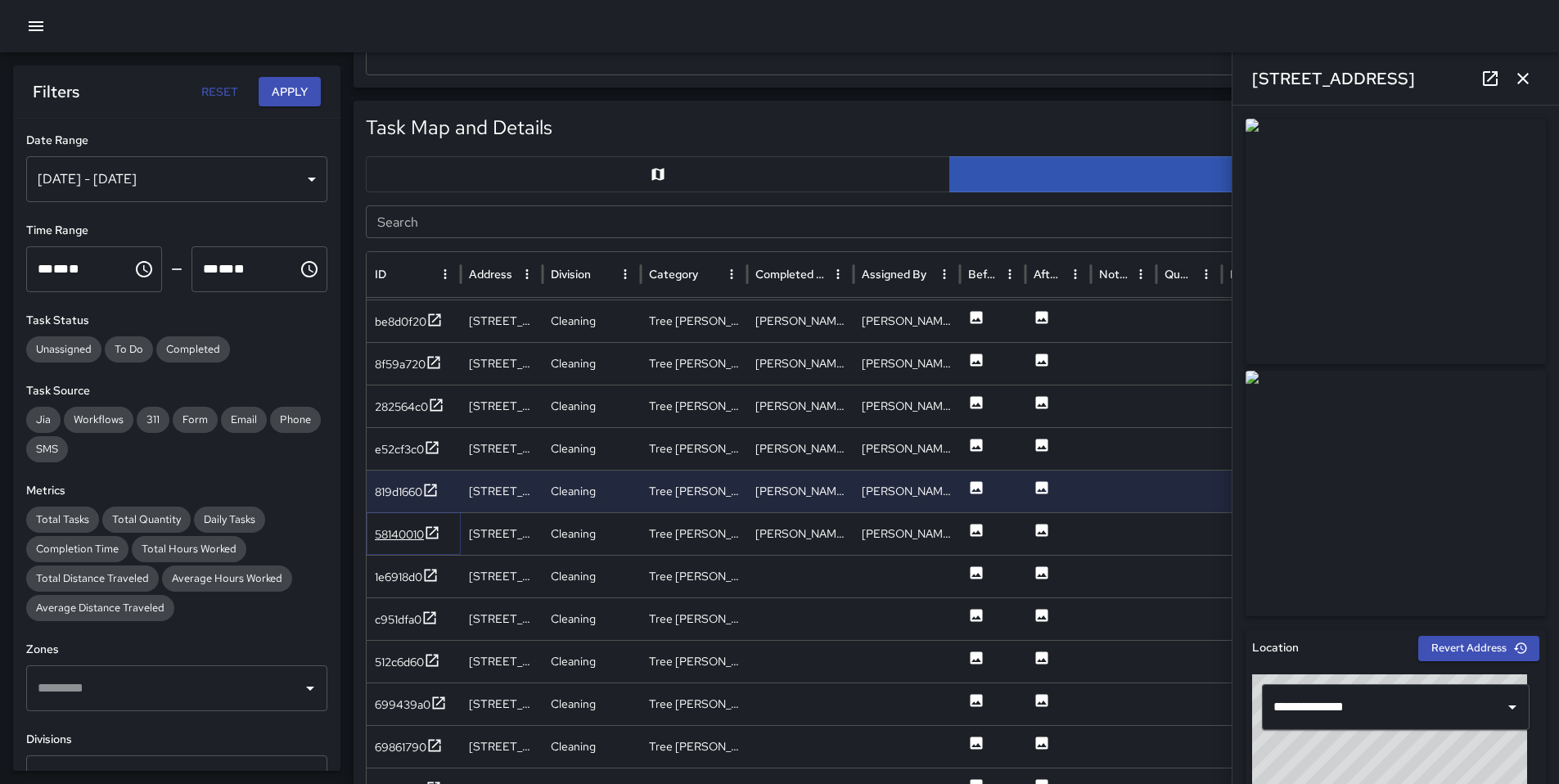
click at [413, 537] on div "58140010" at bounding box center [399, 534] width 49 height 16
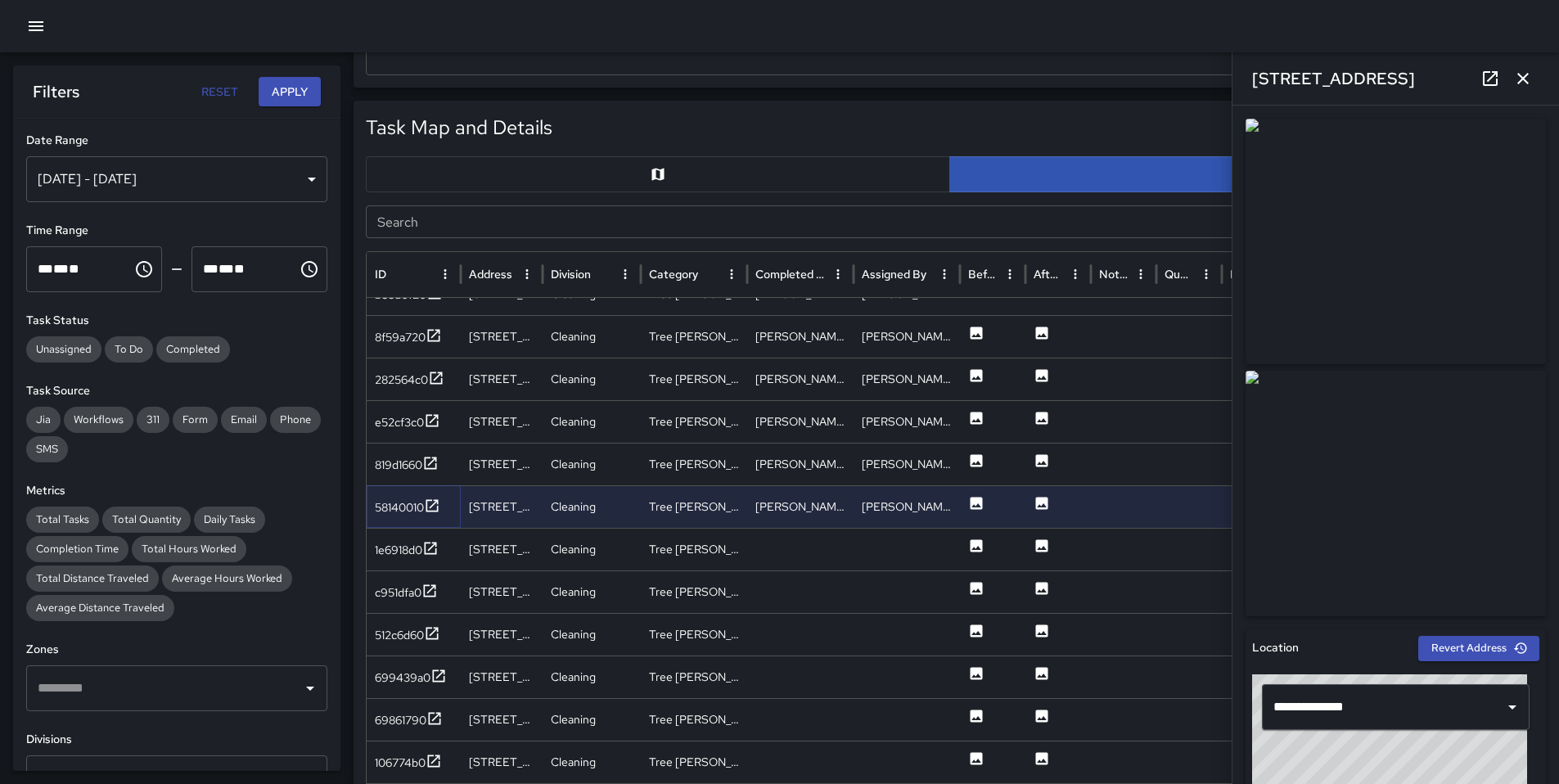
scroll to position [1367, 0]
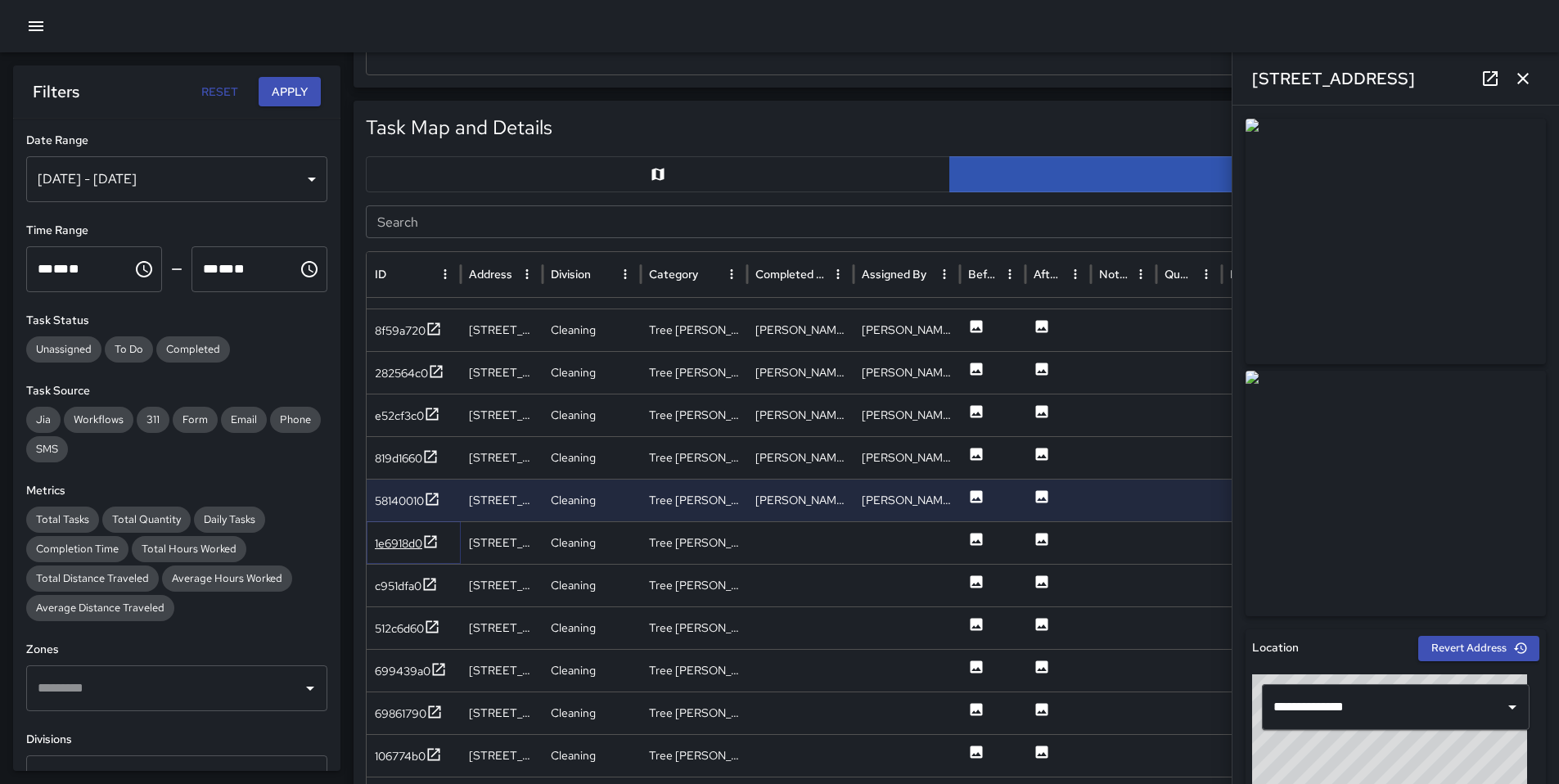
click at [406, 545] on div "1e6918d0" at bounding box center [398, 543] width 47 height 16
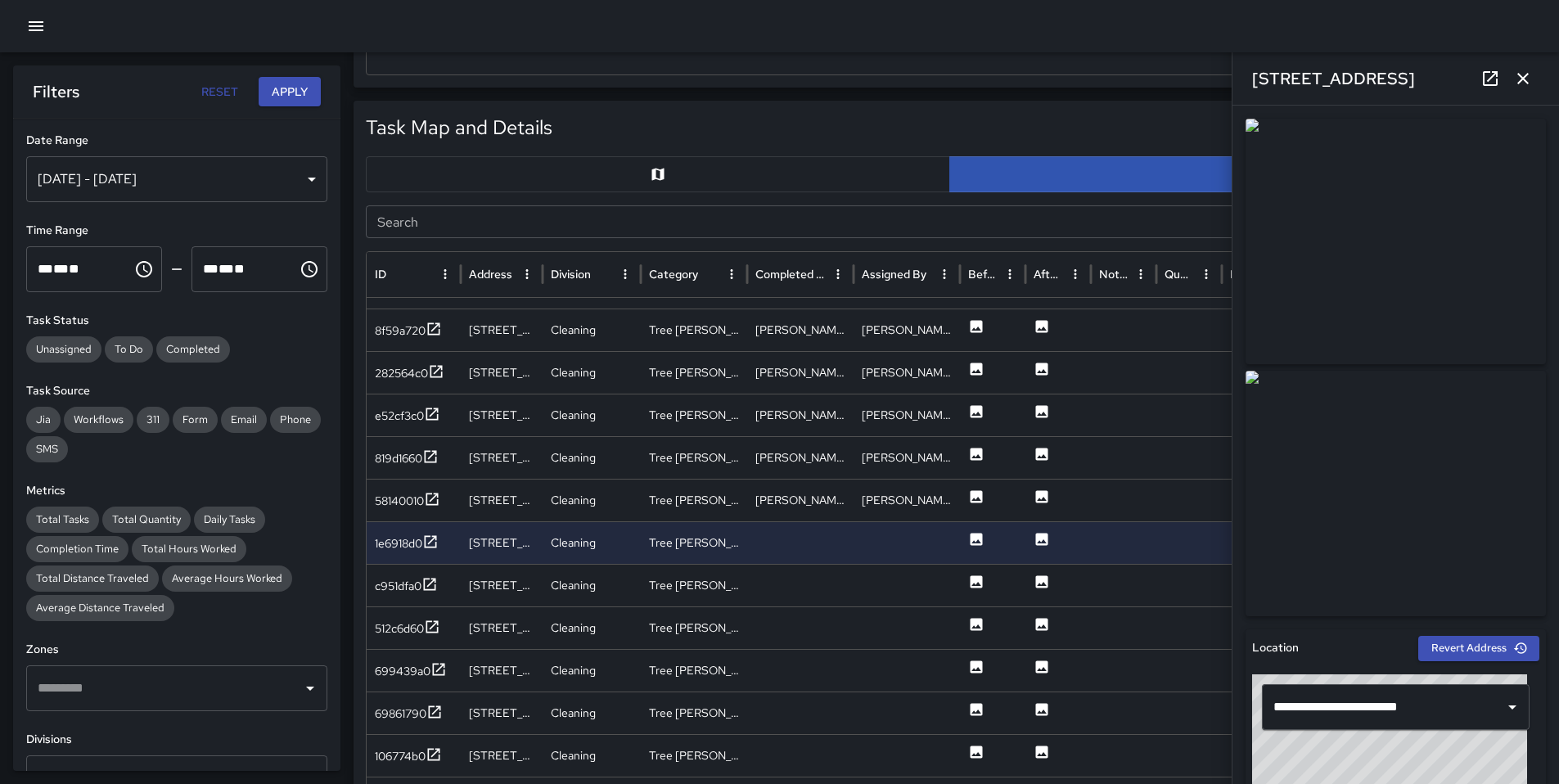
click at [1494, 80] on icon at bounding box center [1490, 78] width 20 height 20
click at [412, 547] on div "1e6918d0" at bounding box center [398, 543] width 47 height 16
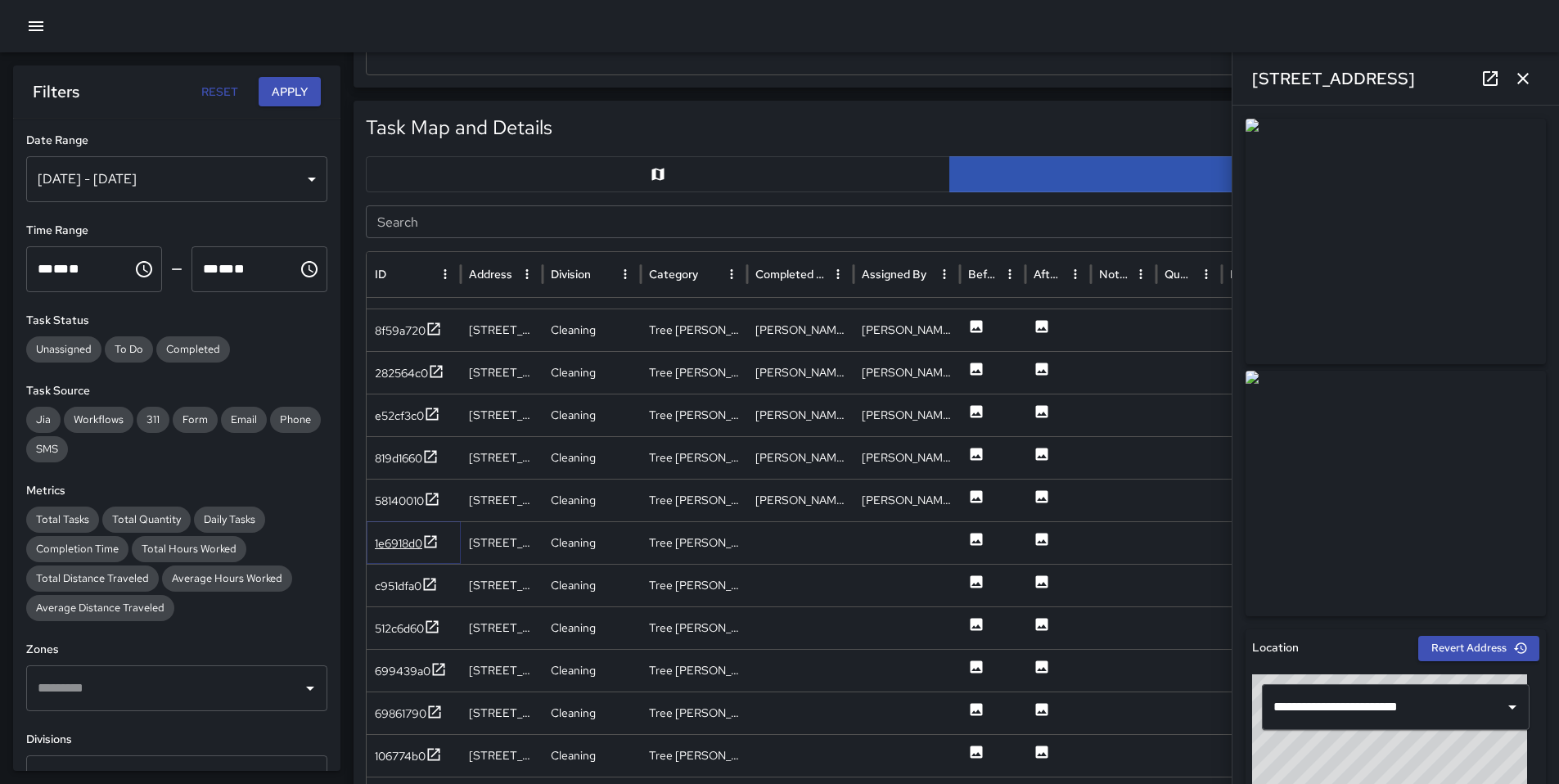
click at [408, 543] on div "1e6918d0" at bounding box center [398, 543] width 47 height 16
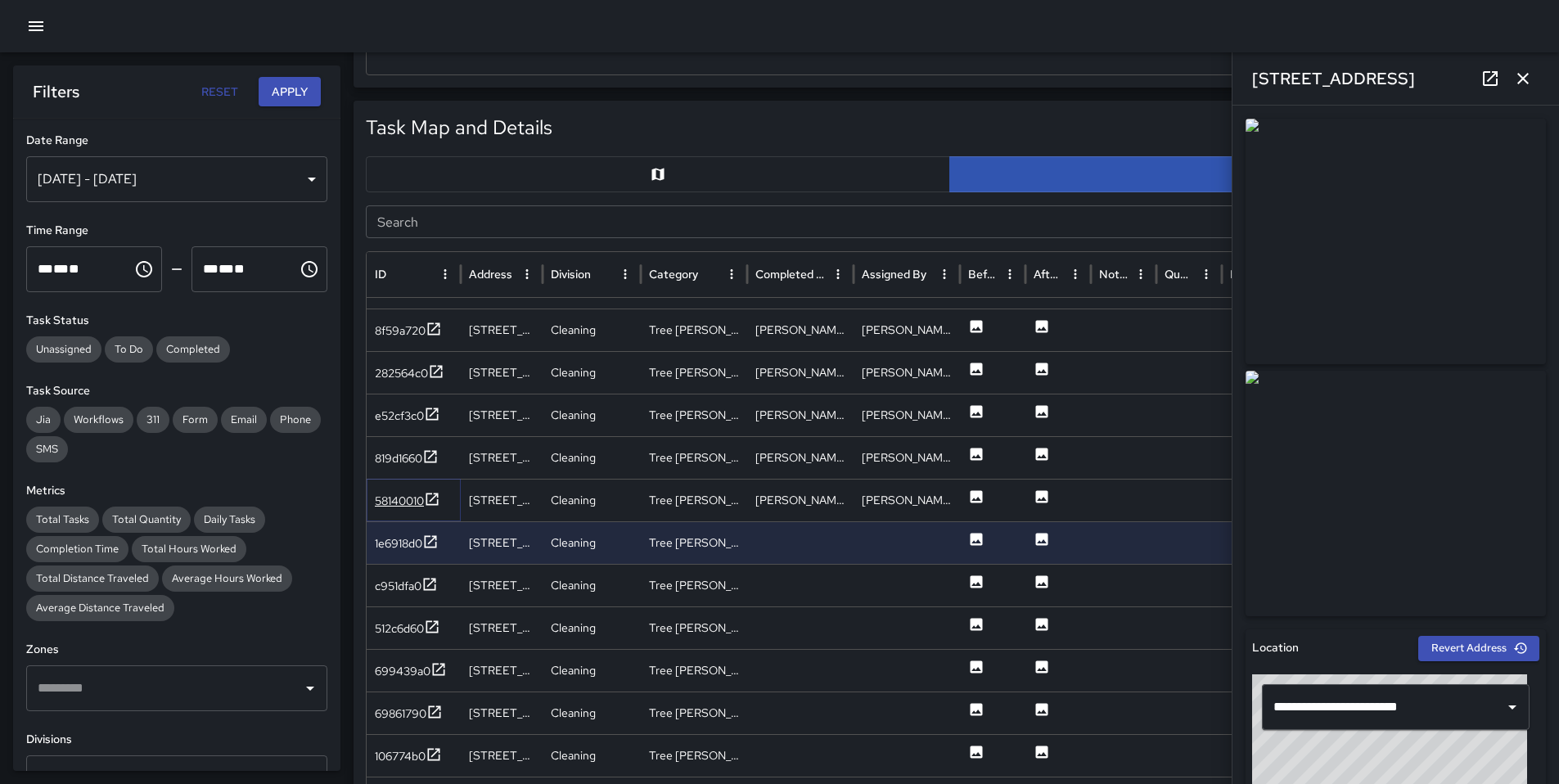
click at [402, 510] on div "58140010" at bounding box center [408, 501] width 65 height 21
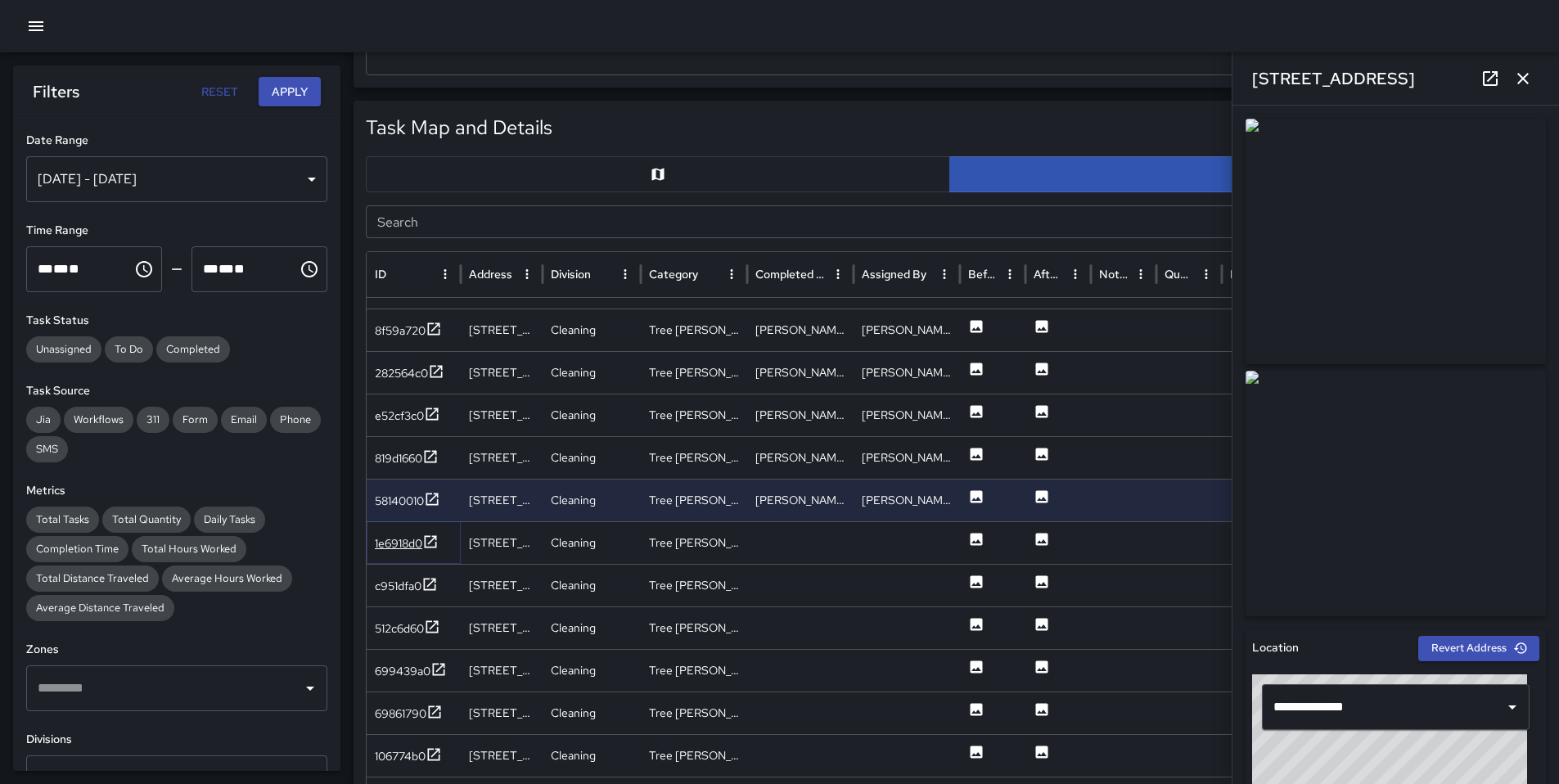
click at [405, 540] on div "1e6918d0" at bounding box center [398, 543] width 47 height 16
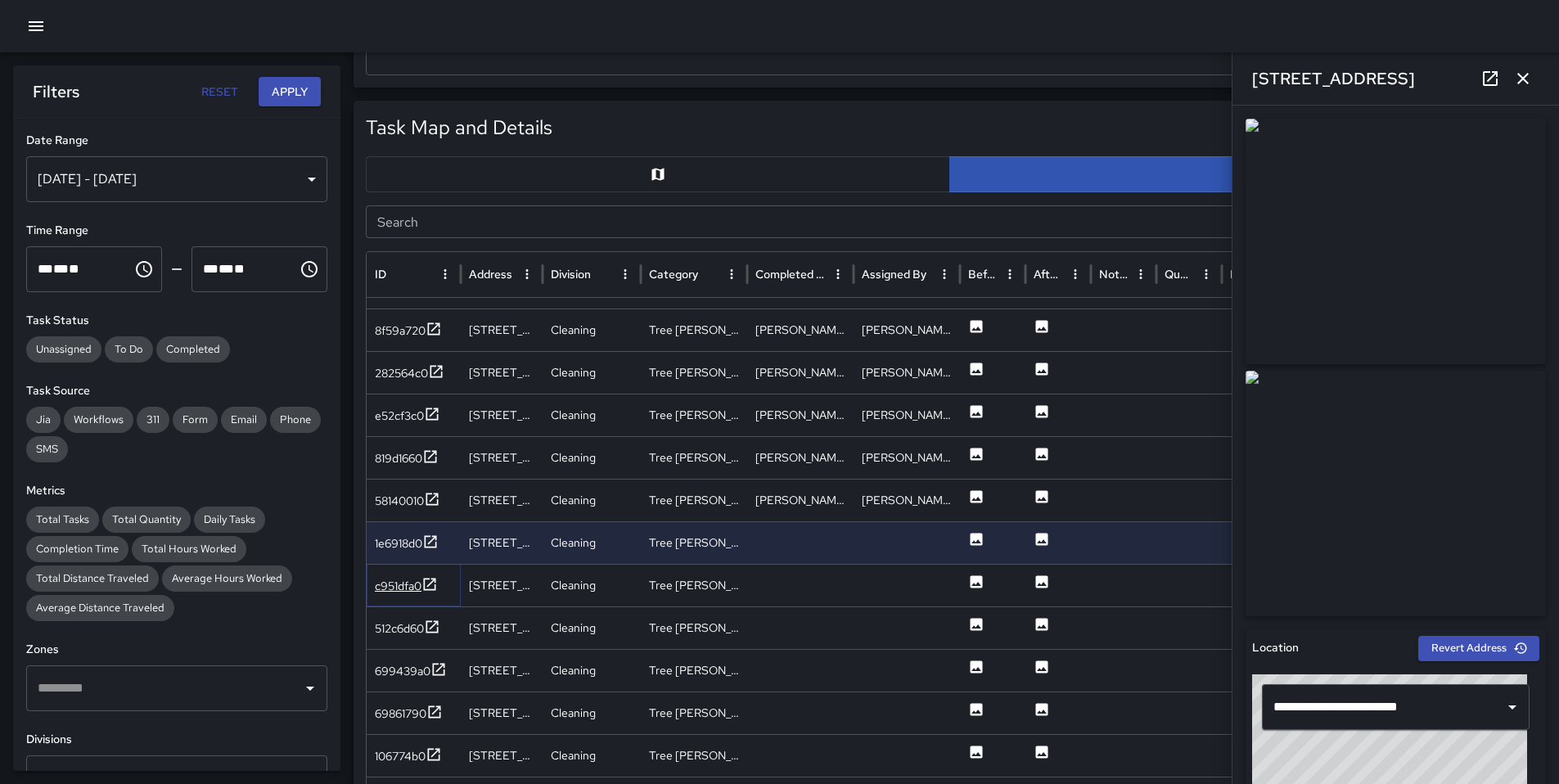
click at [390, 593] on div "c951dfa0" at bounding box center [398, 586] width 46 height 16
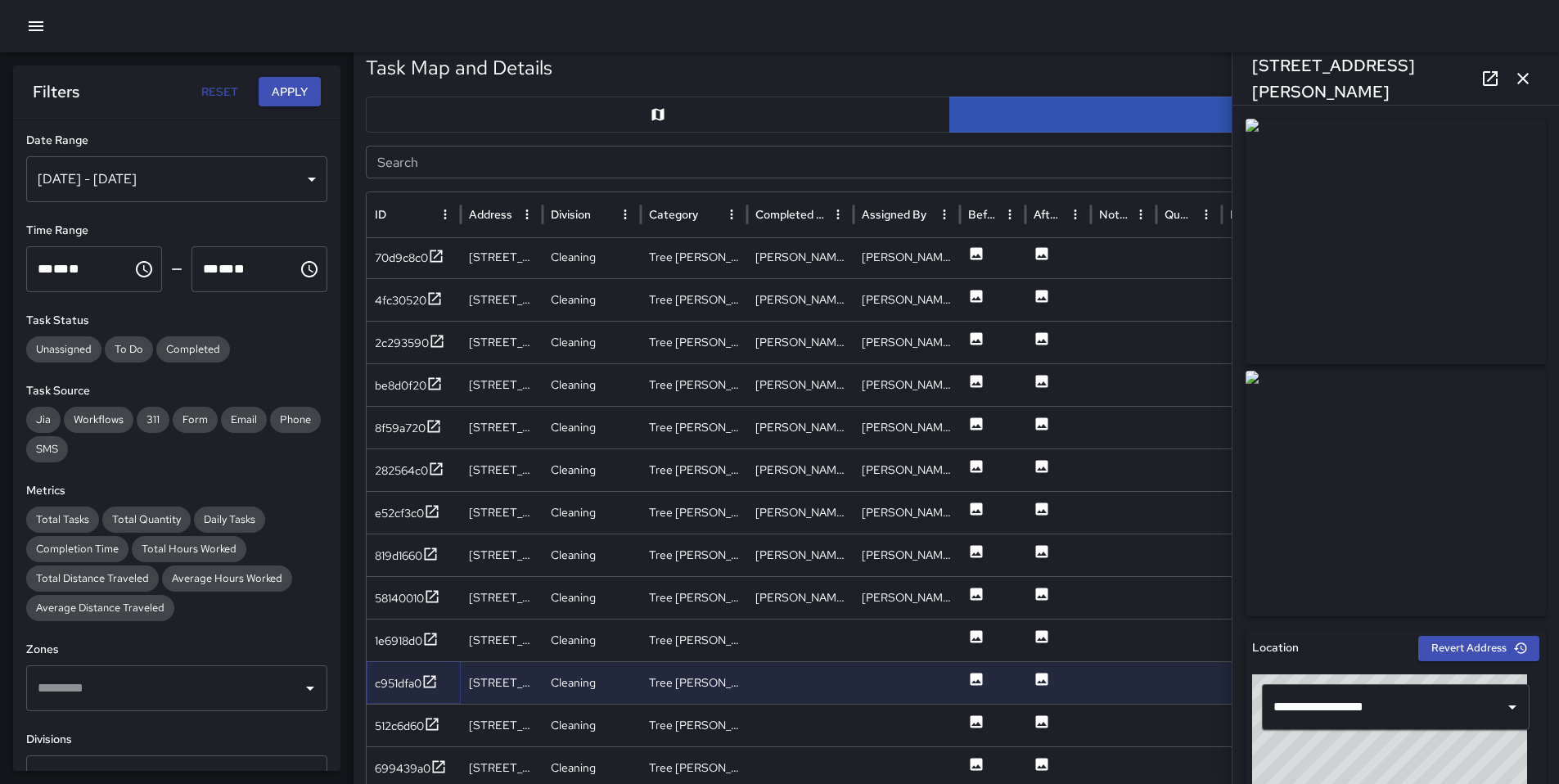
scroll to position [898, 0]
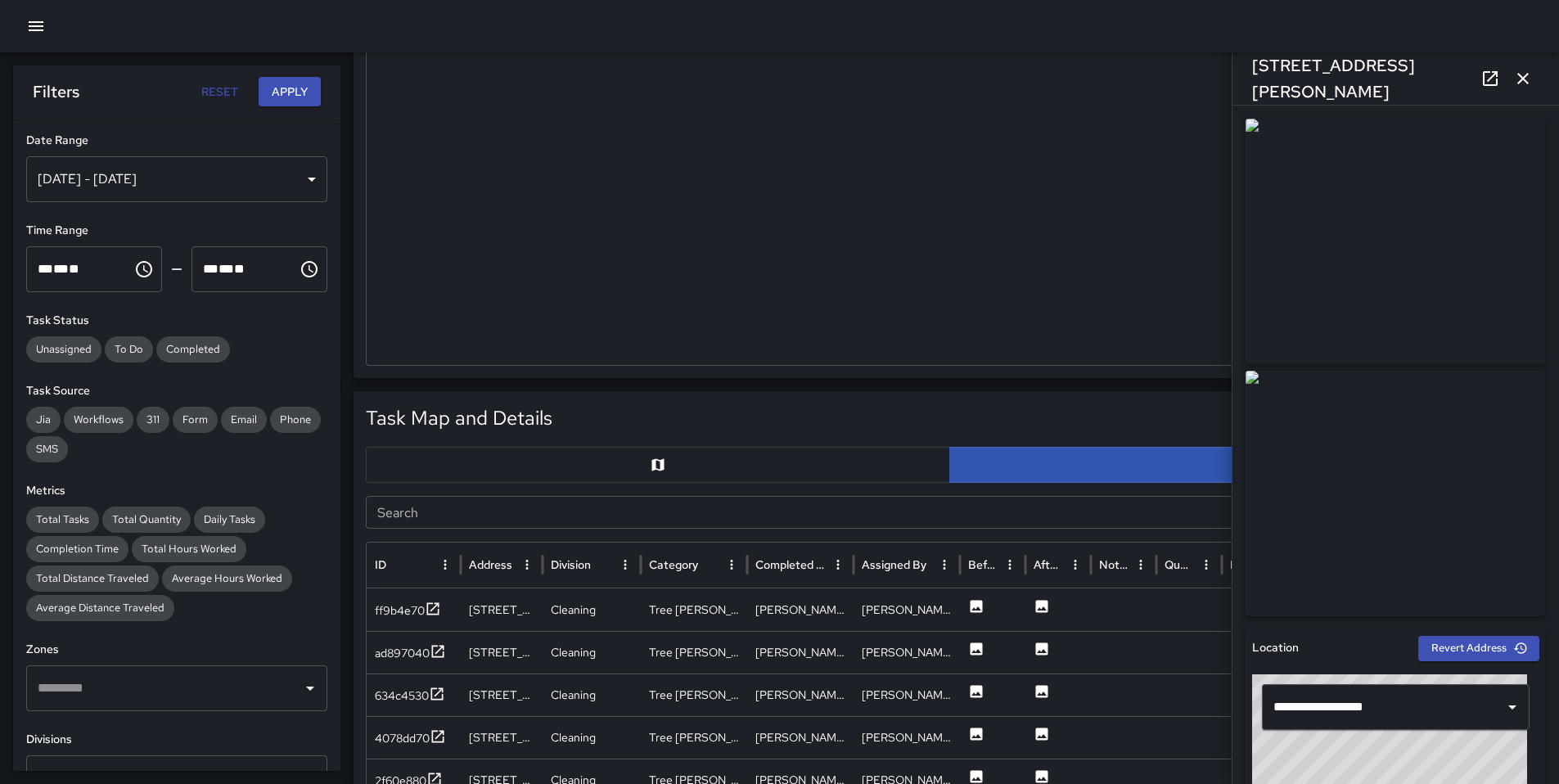
click at [1520, 83] on icon "button" at bounding box center [1523, 78] width 20 height 20
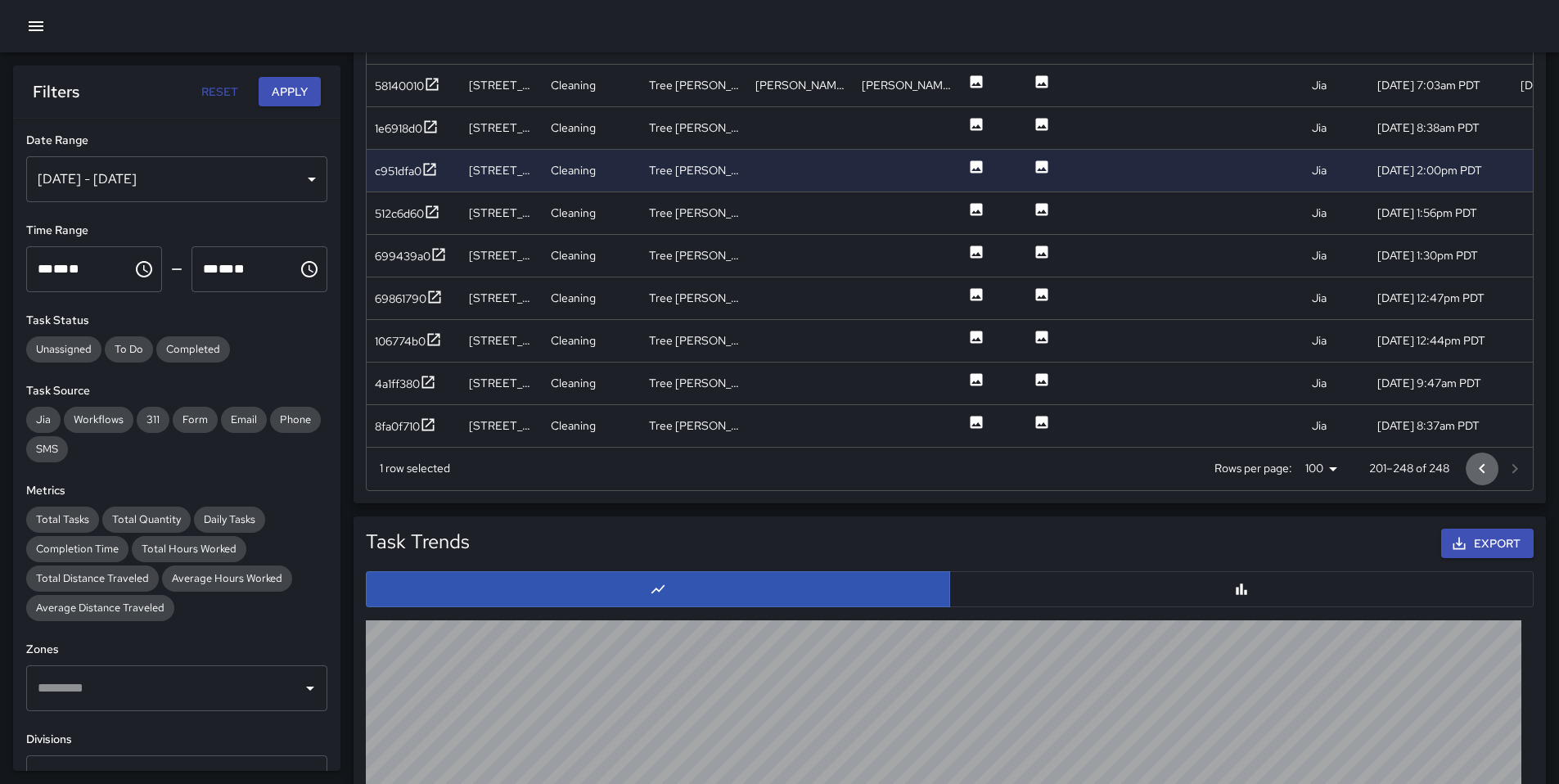
click at [1480, 467] on icon "Go to previous page" at bounding box center [1482, 467] width 6 height 9
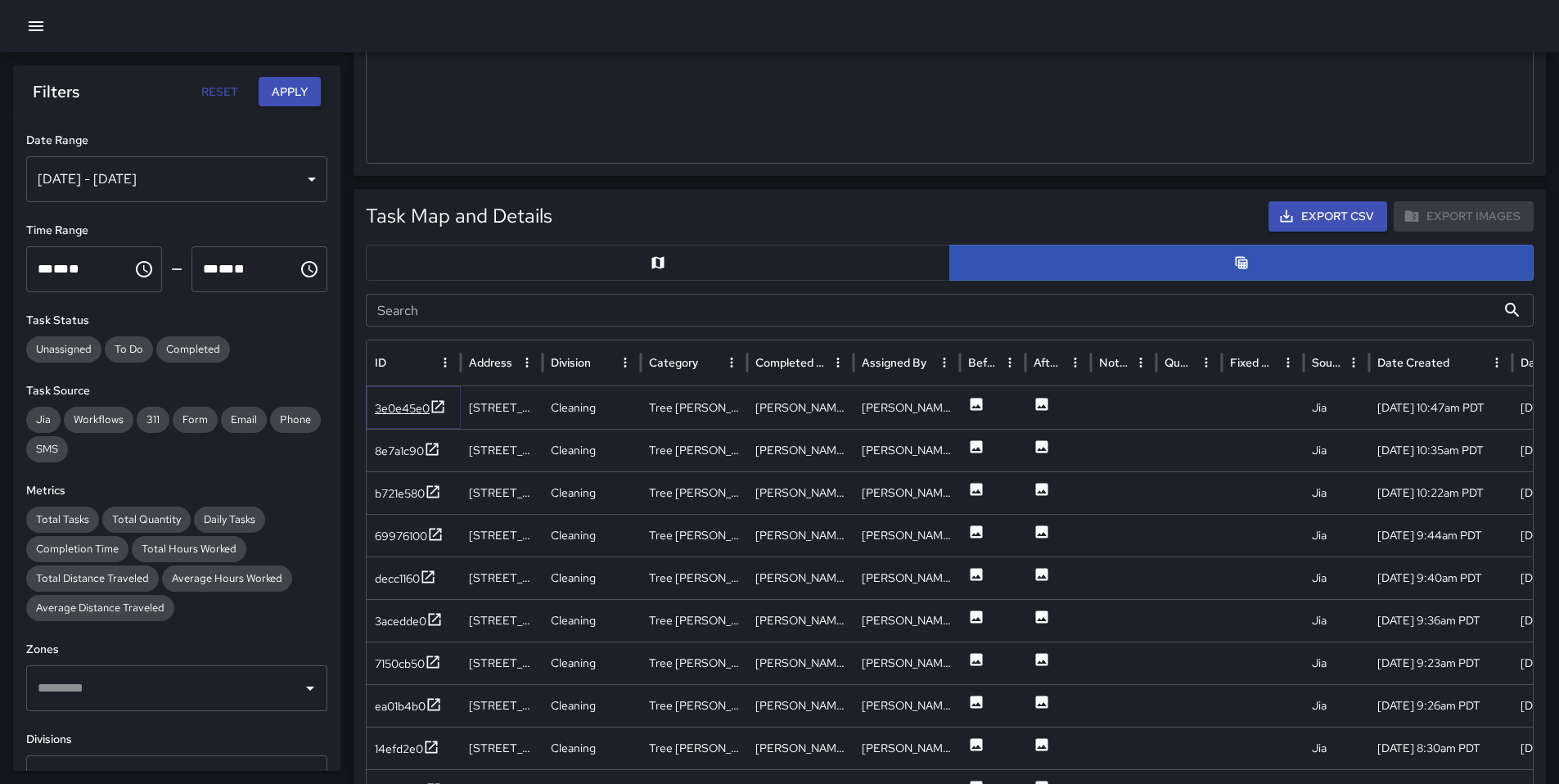
click at [408, 405] on div "3e0e45e0" at bounding box center [402, 408] width 55 height 16
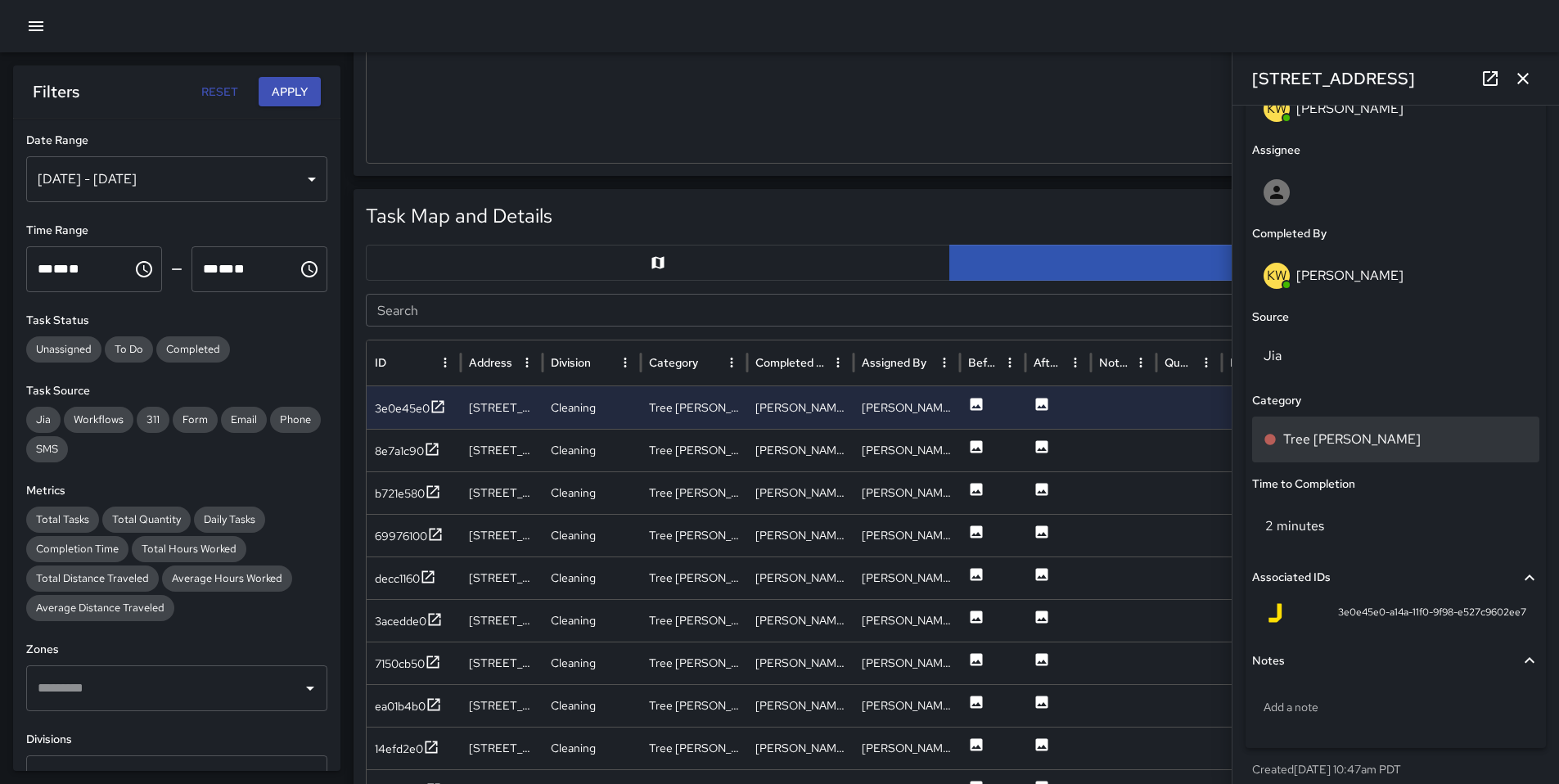
click at [1332, 439] on p "Tree [PERSON_NAME]" at bounding box center [1352, 439] width 137 height 20
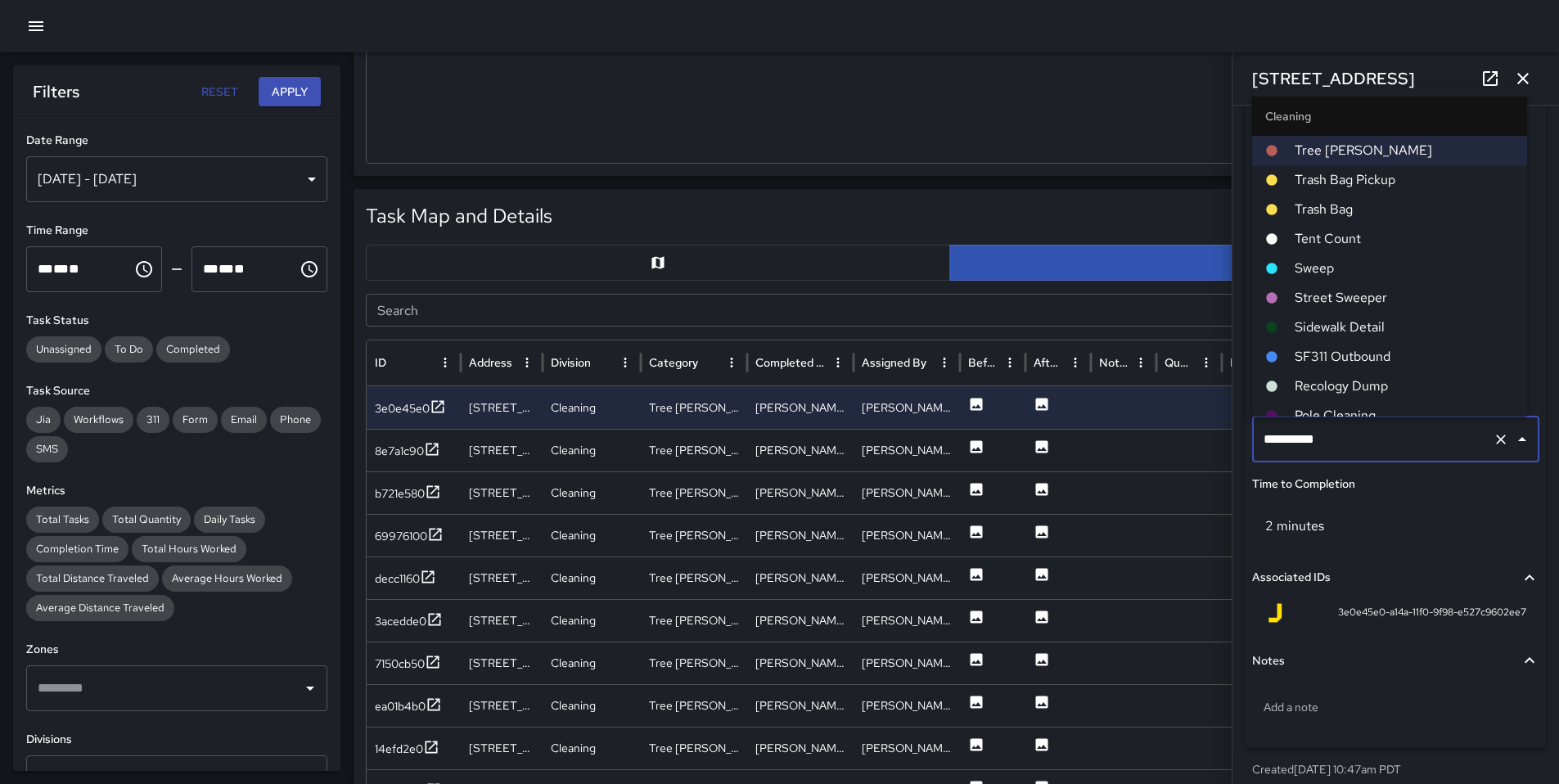
click at [1326, 274] on span "Sweep" at bounding box center [1405, 268] width 220 height 20
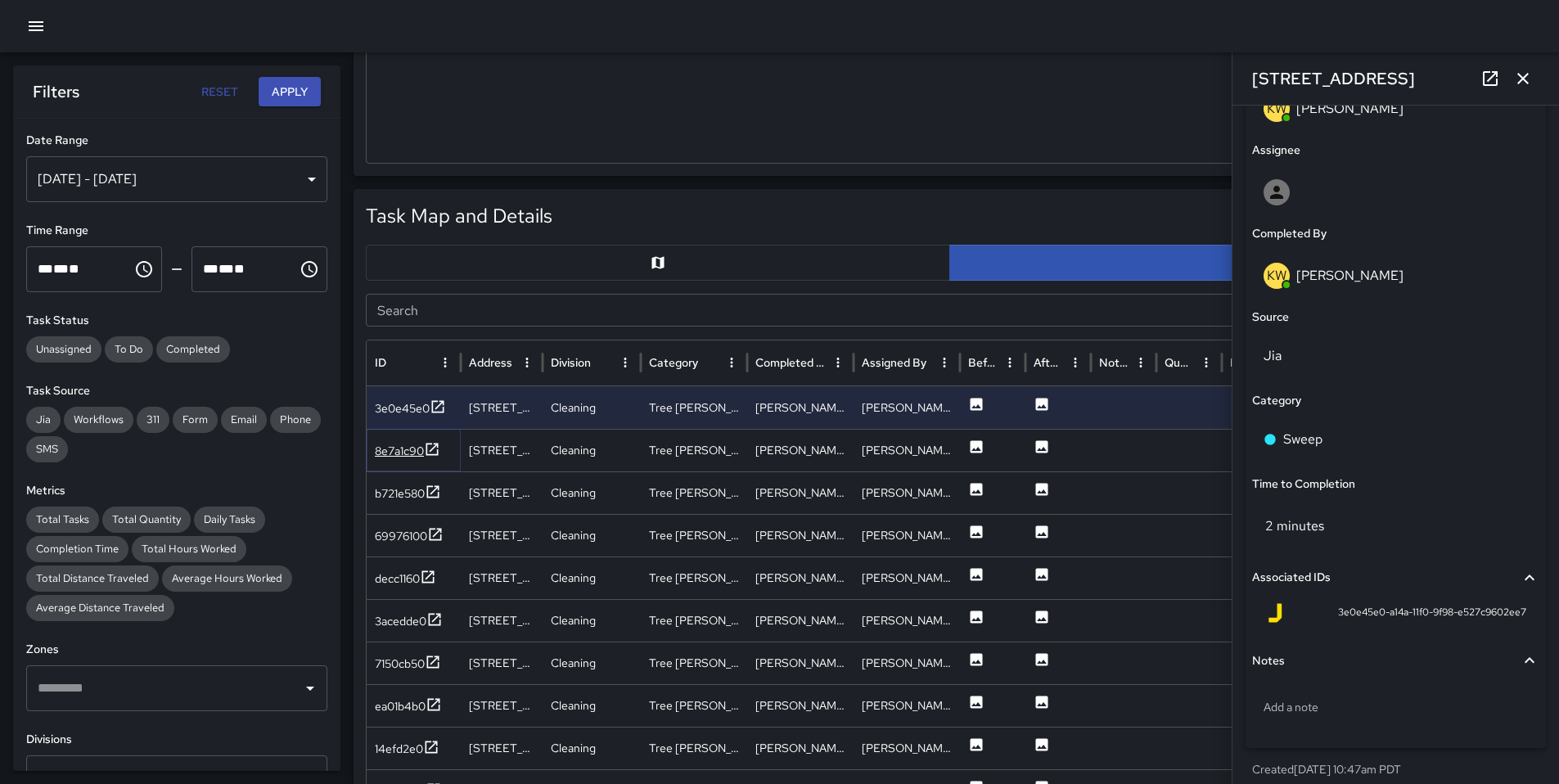
click at [405, 454] on div "8e7a1c90" at bounding box center [399, 450] width 49 height 16
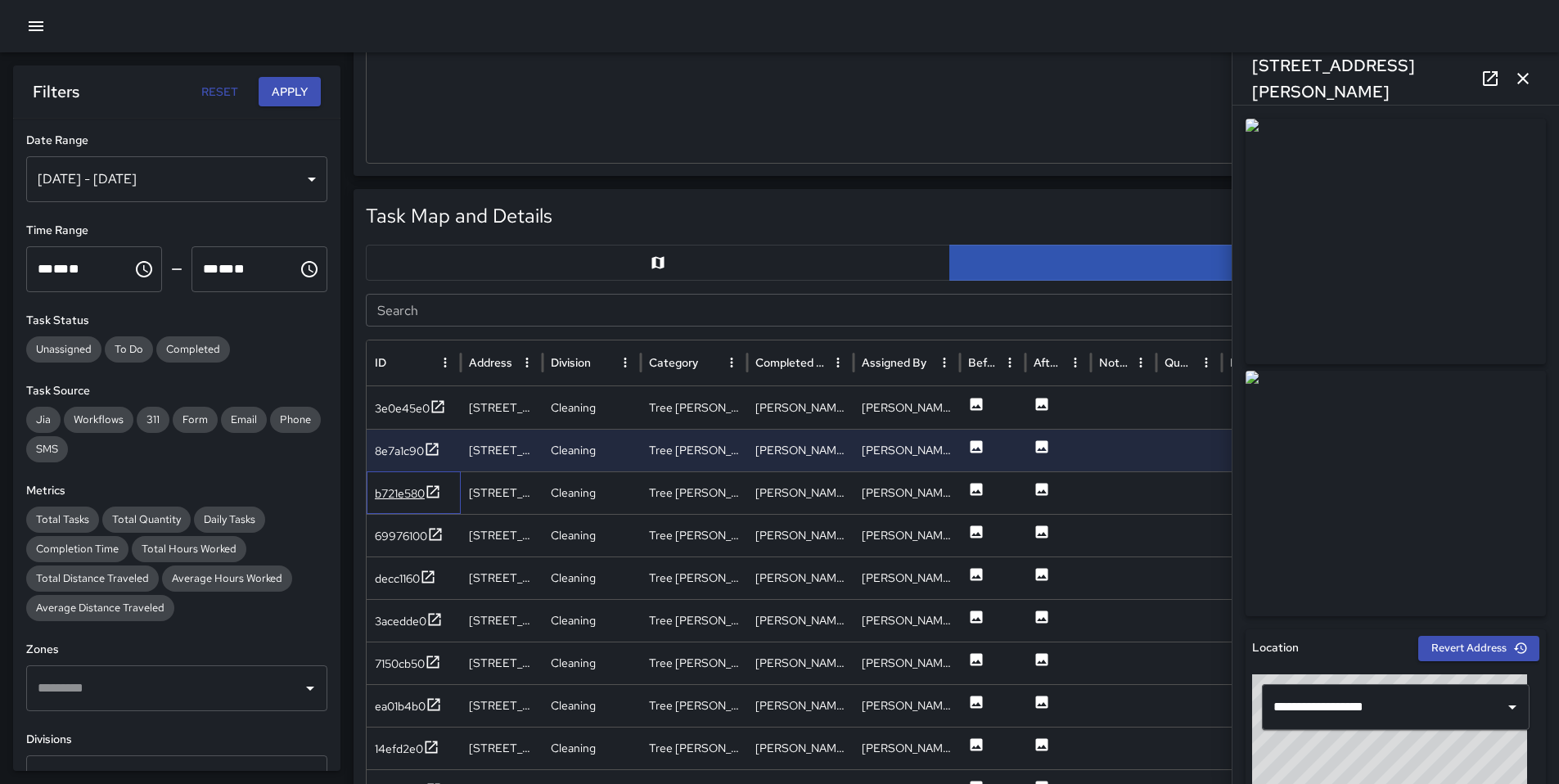
drag, startPoint x: 393, startPoint y: 480, endPoint x: 393, endPoint y: 489, distance: 9.0
click at [393, 485] on div "b721e580" at bounding box center [414, 493] width 94 height 43
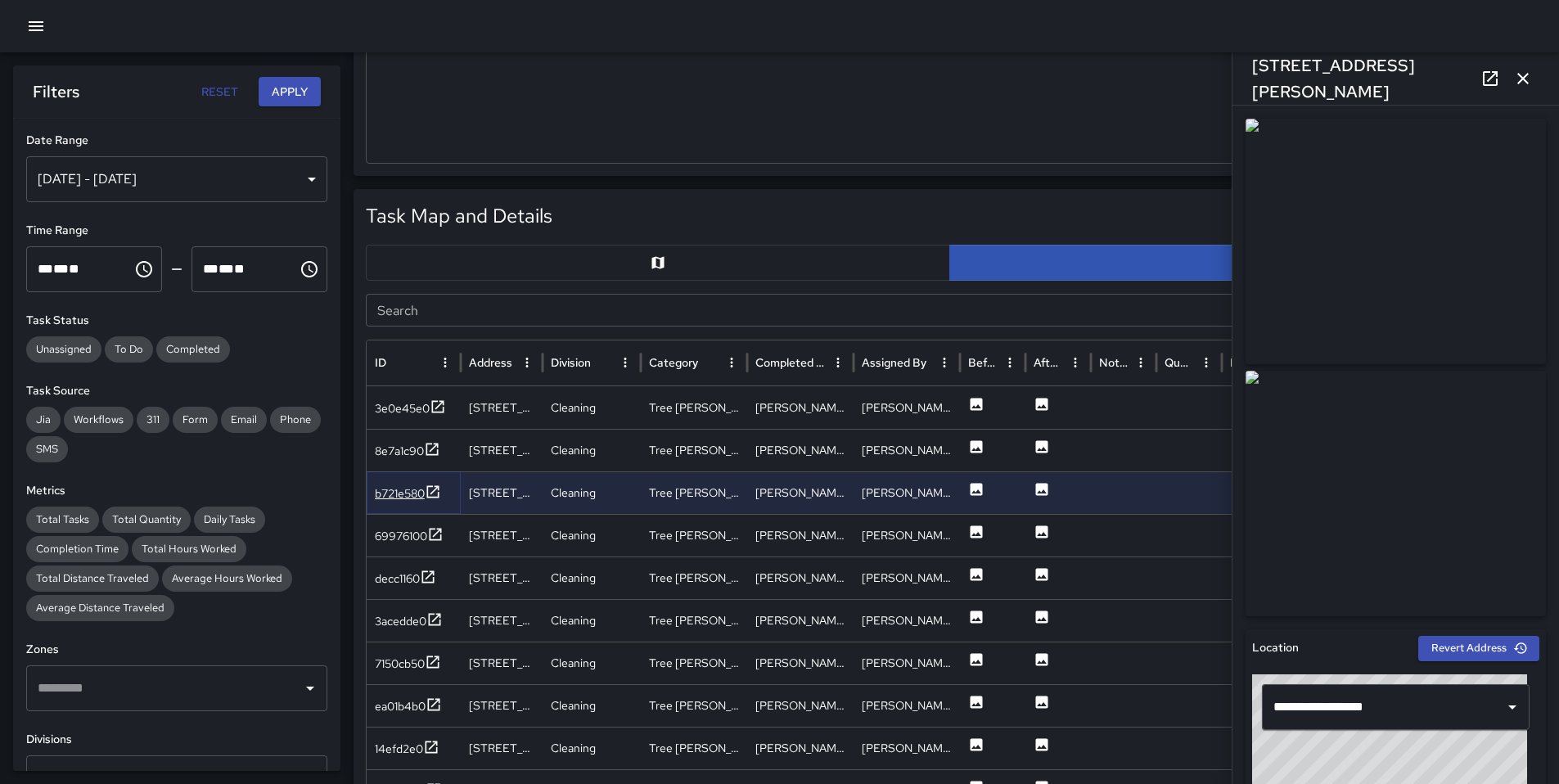
click at [393, 489] on div "b721e580" at bounding box center [400, 493] width 50 height 16
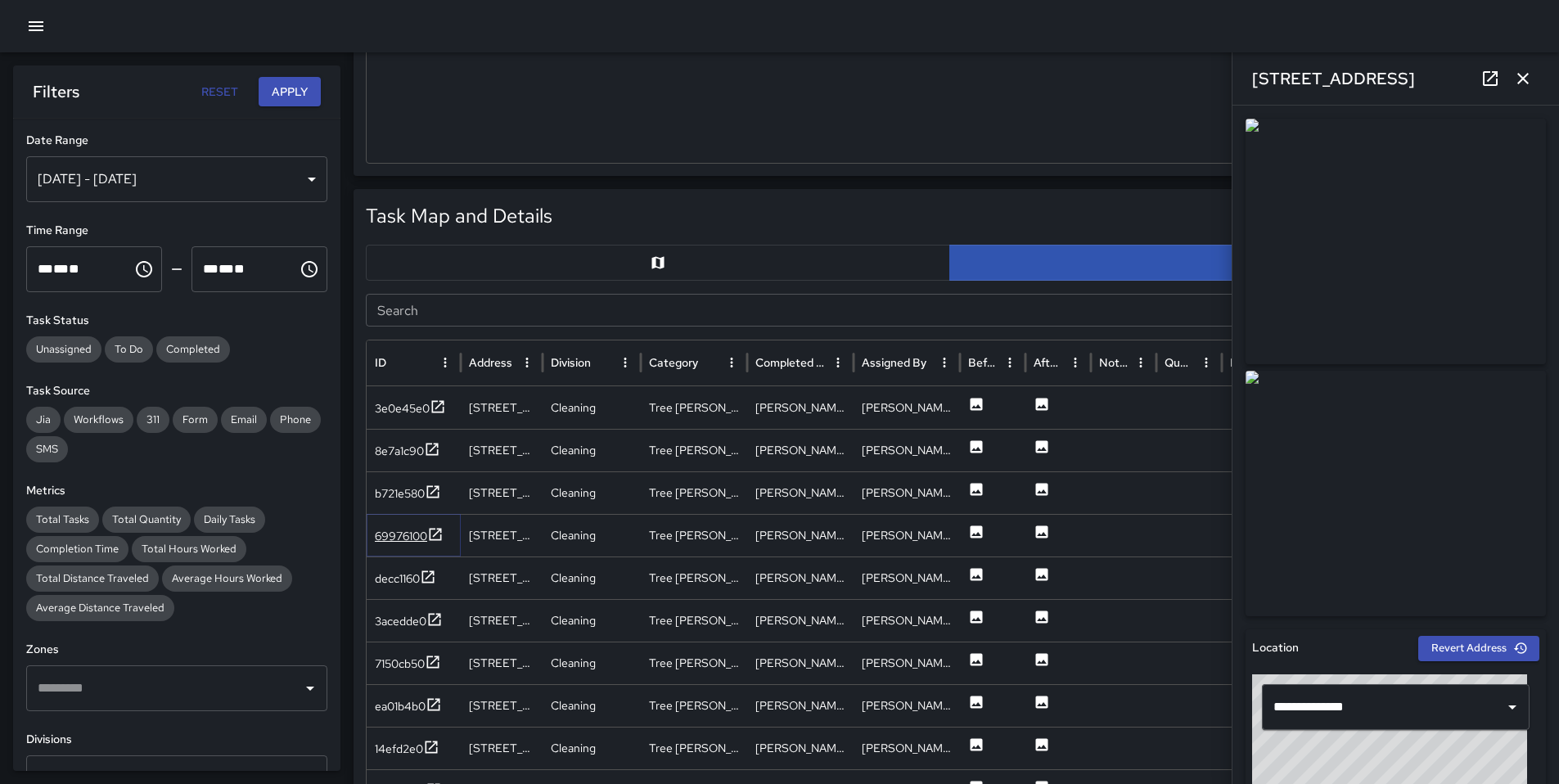
click at [389, 536] on div "69976100" at bounding box center [401, 535] width 52 height 16
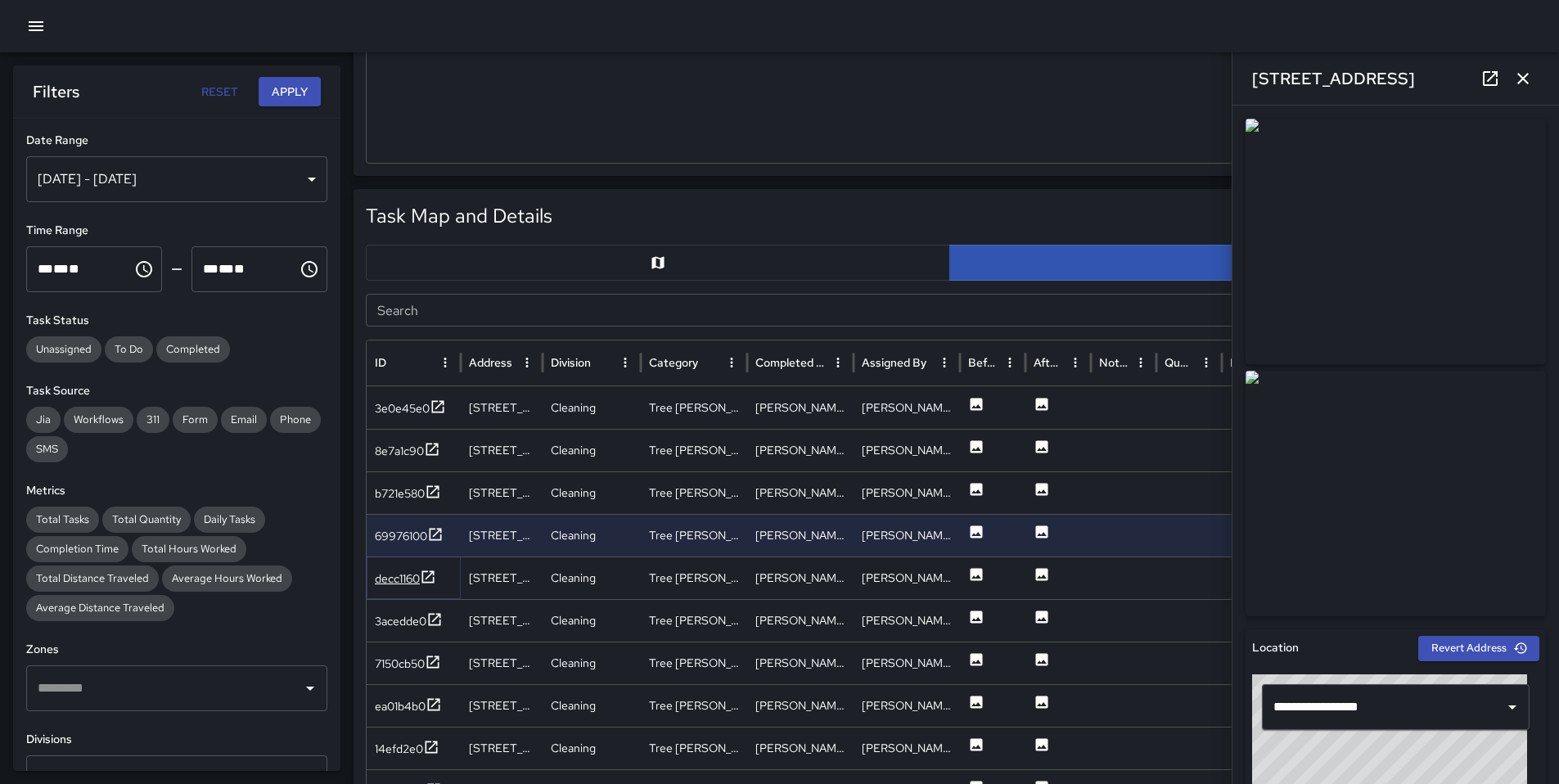
click at [390, 579] on div "decc1160" at bounding box center [397, 578] width 45 height 16
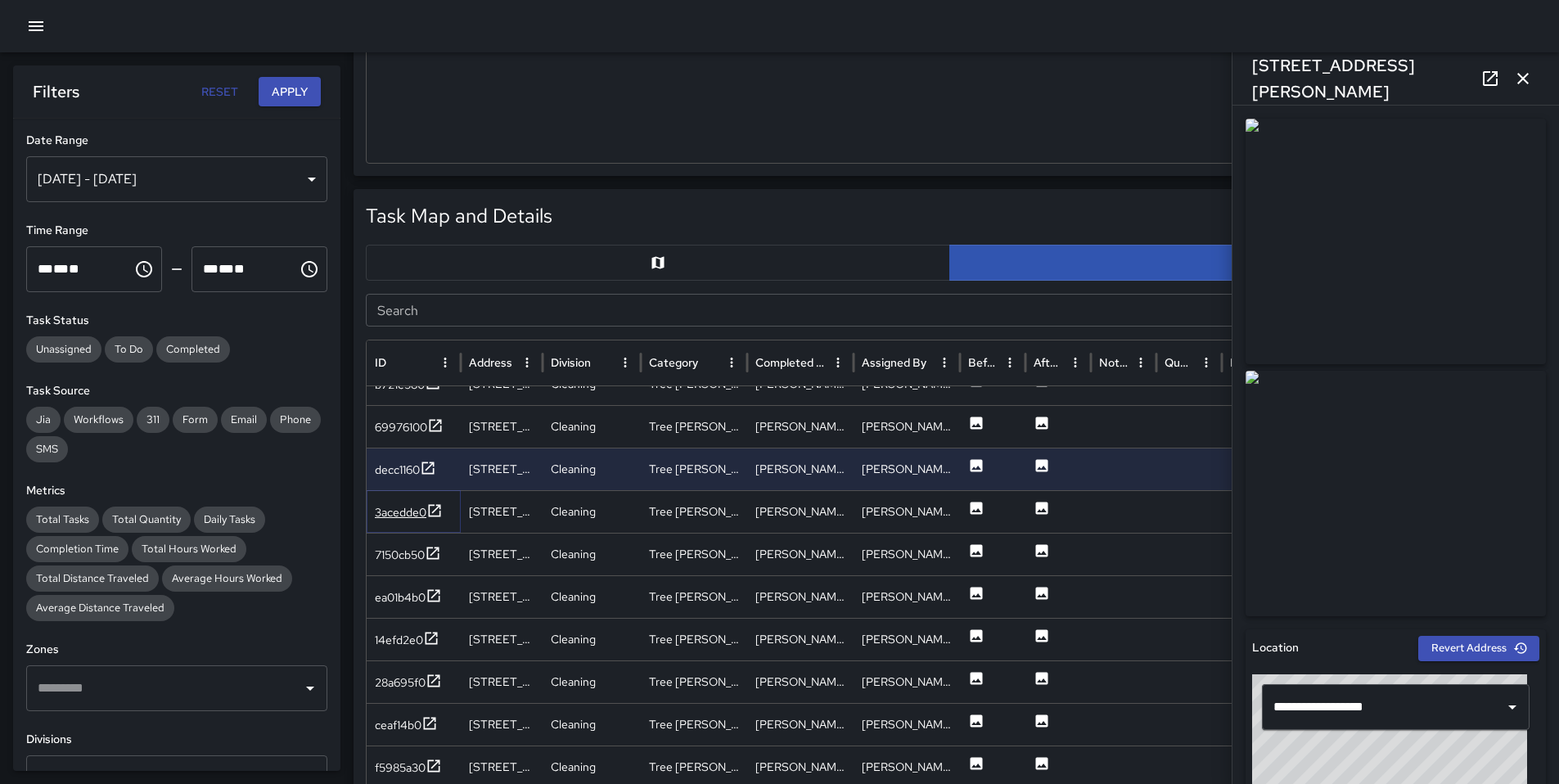
click at [387, 522] on div "3acedde0" at bounding box center [408, 513] width 68 height 21
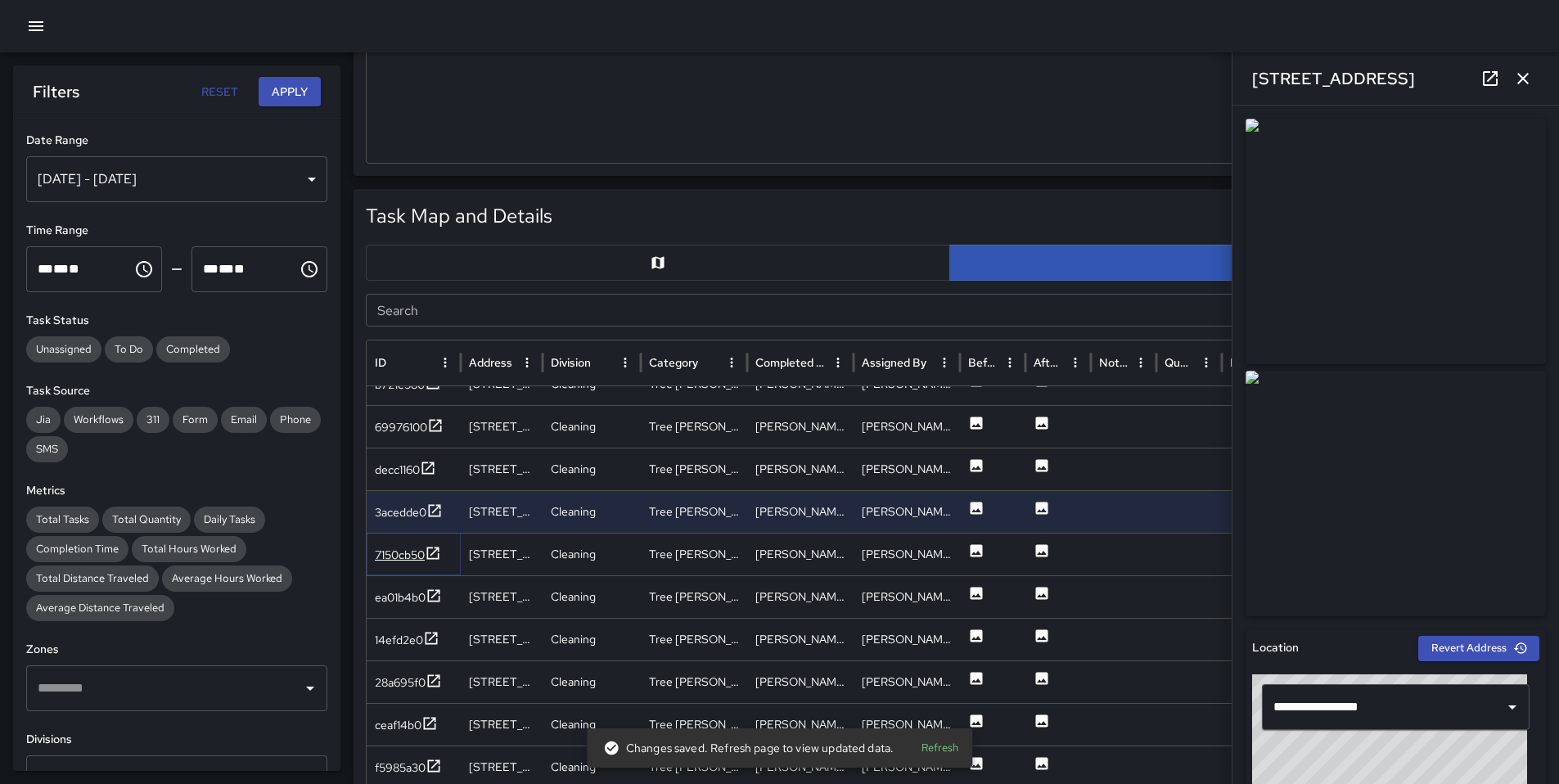
click at [392, 564] on div "7150cb50" at bounding box center [408, 555] width 66 height 21
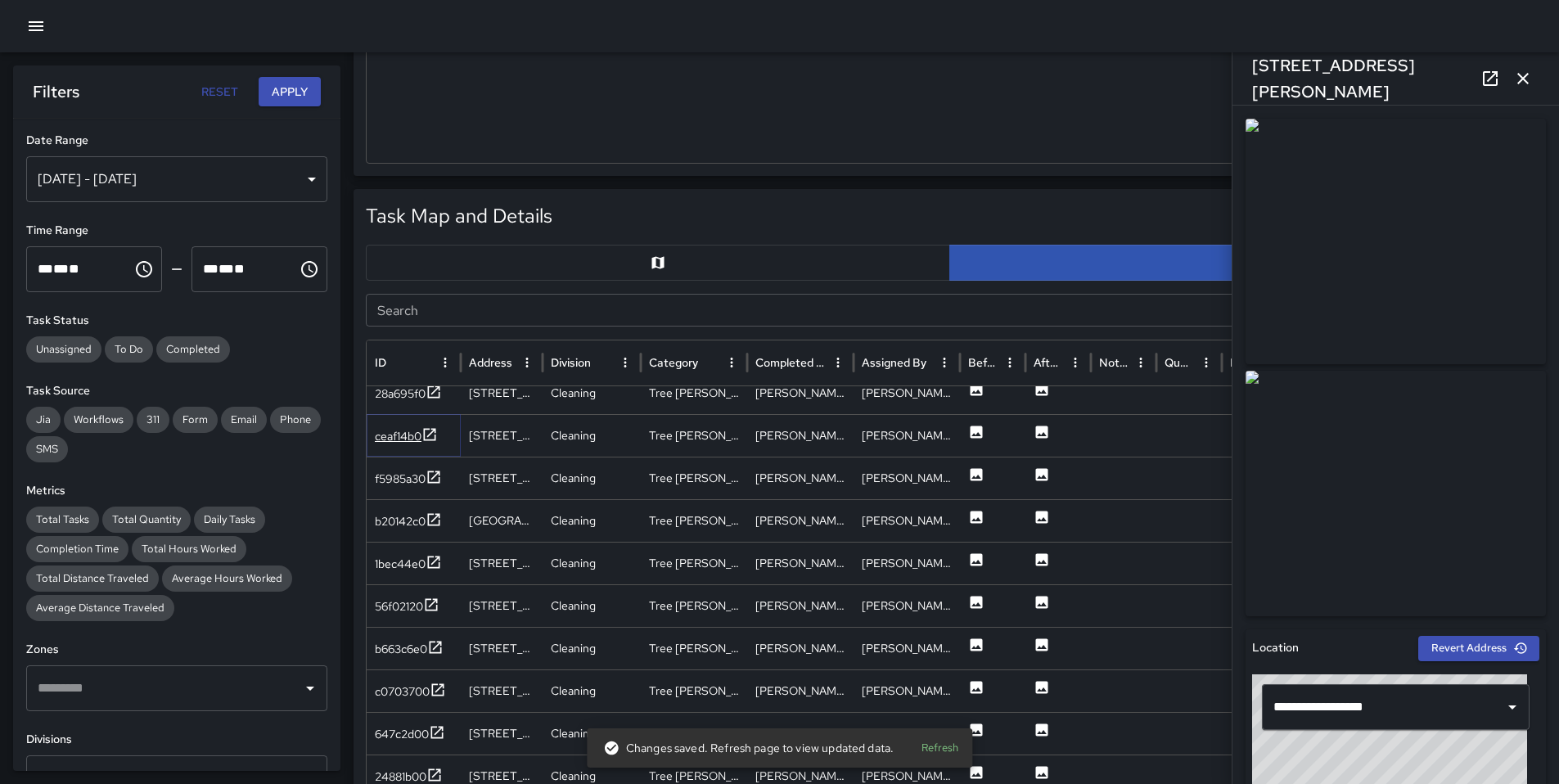
click at [406, 432] on div "ceaf14b0" at bounding box center [398, 436] width 46 height 16
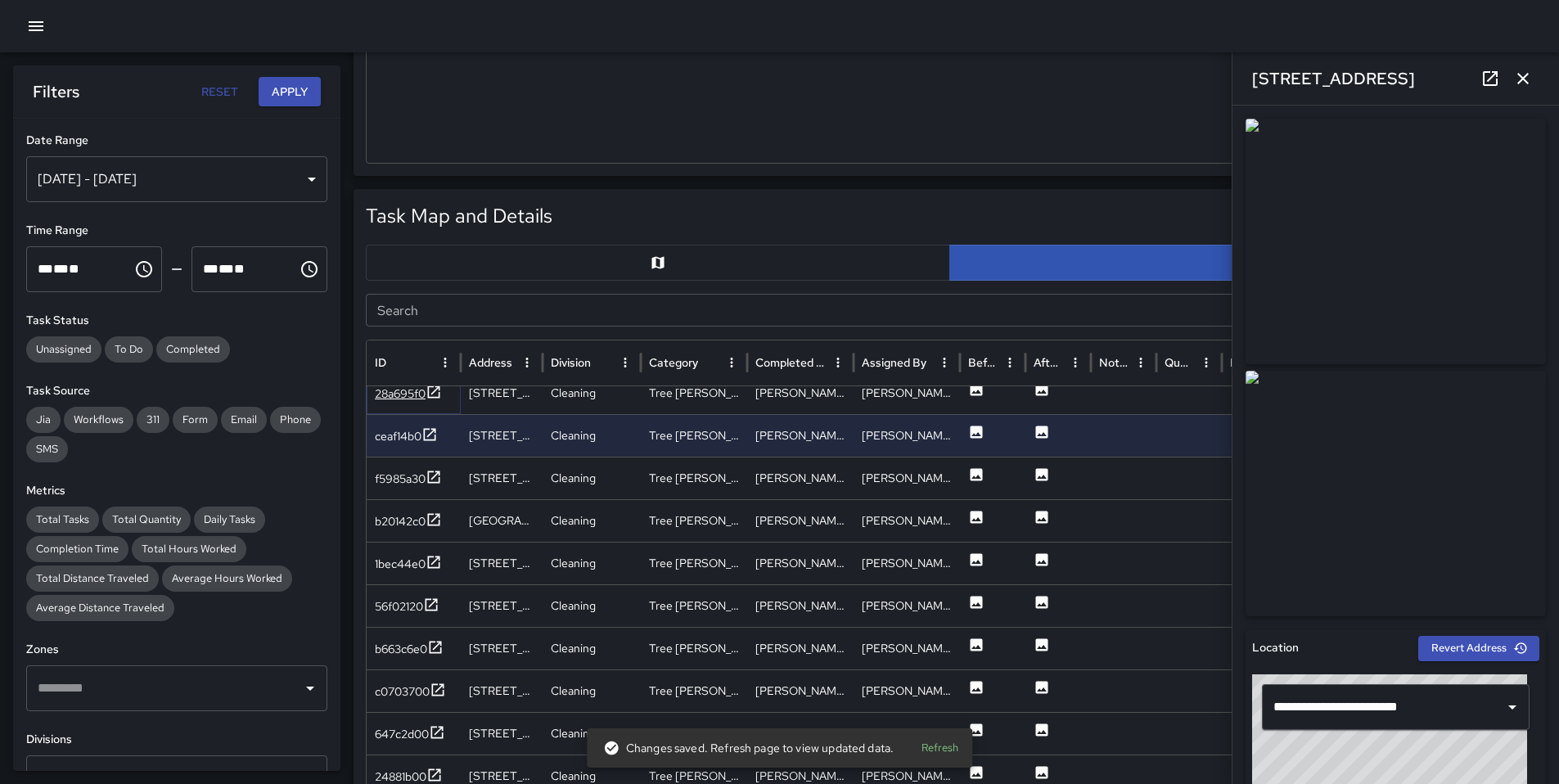
click at [396, 401] on div "28a695f0" at bounding box center [400, 393] width 51 height 16
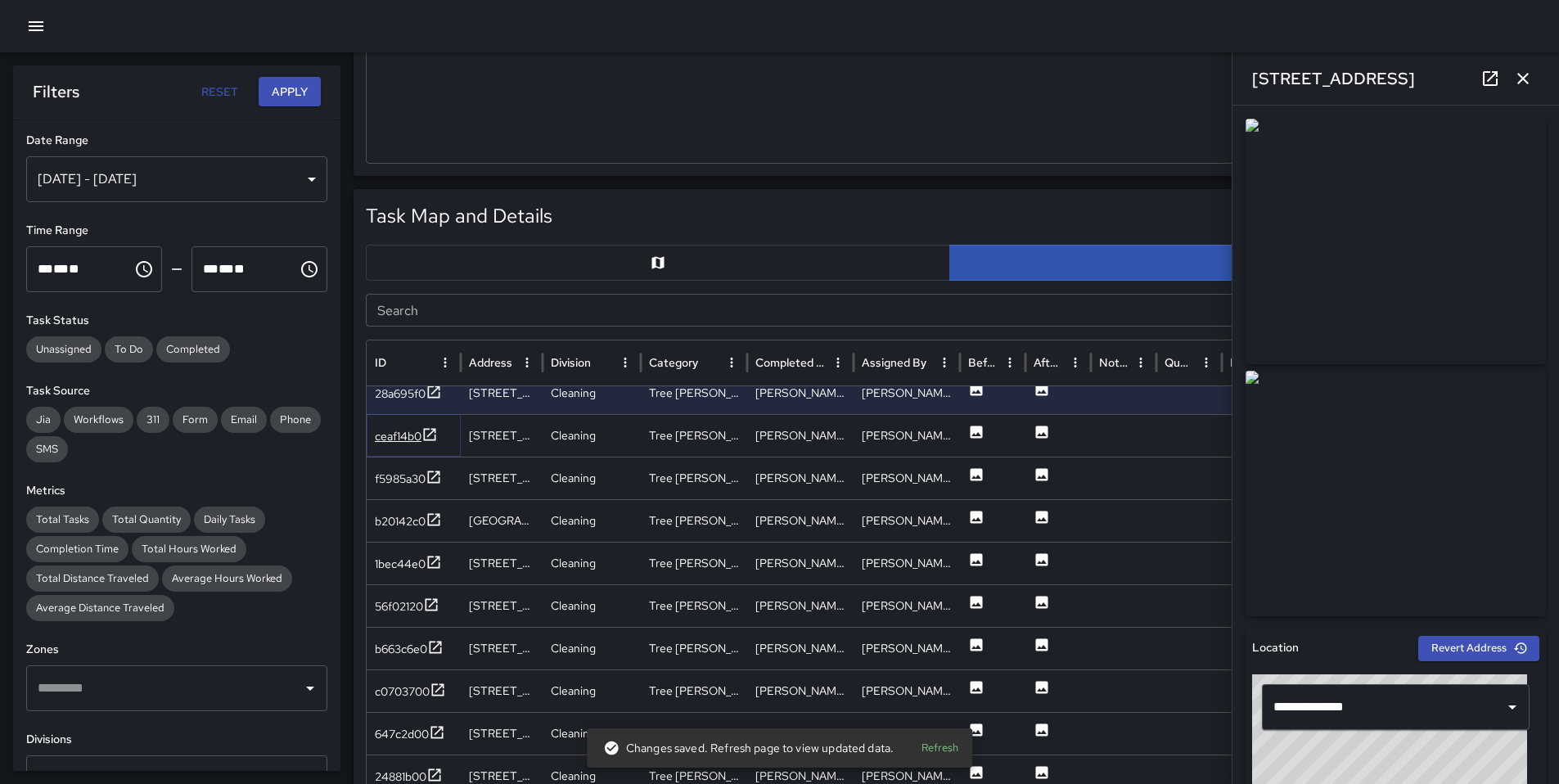
click at [402, 436] on div "ceaf14b0" at bounding box center [398, 436] width 46 height 16
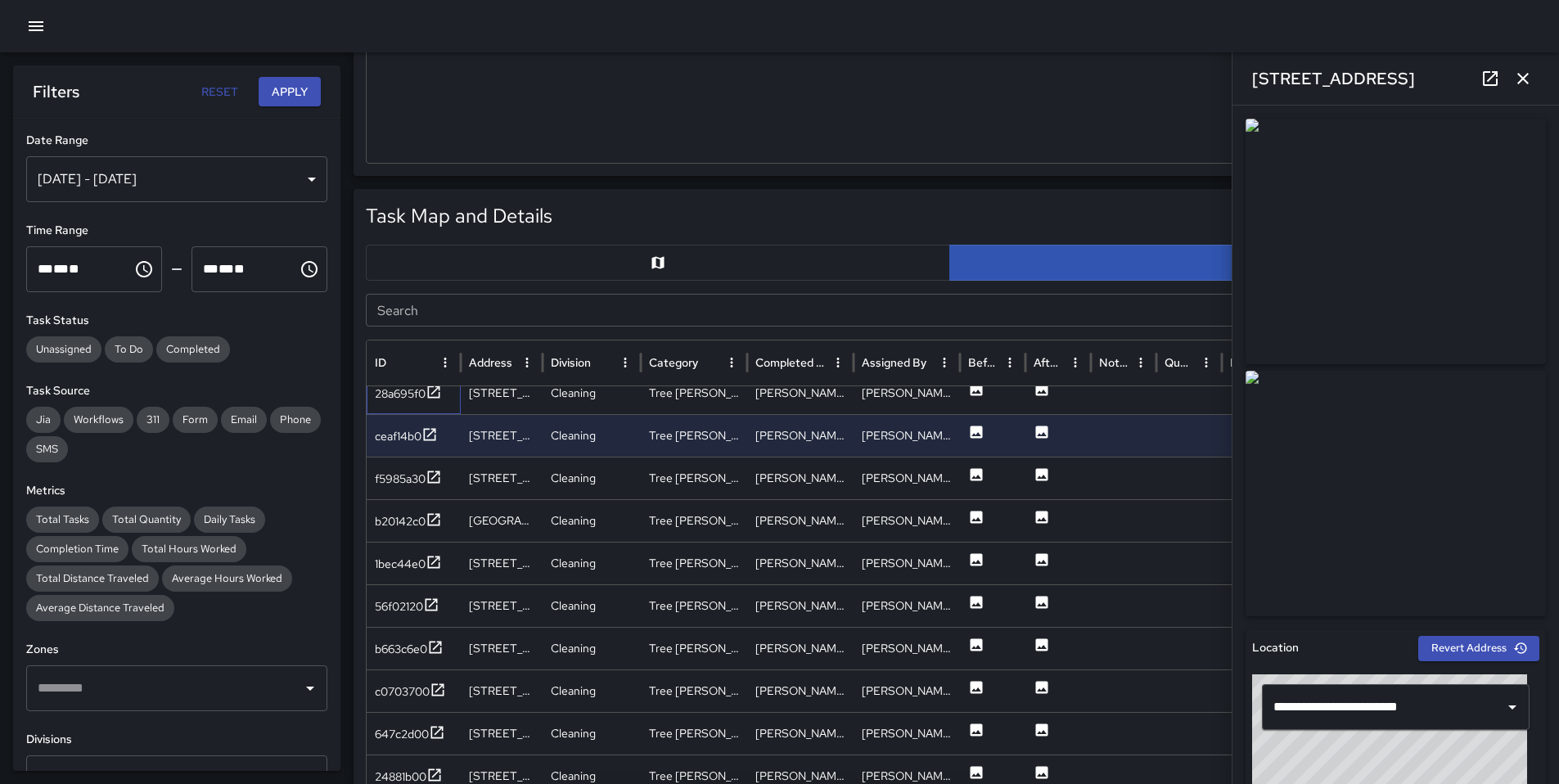
click at [401, 405] on div "28a695f0" at bounding box center [414, 393] width 94 height 43
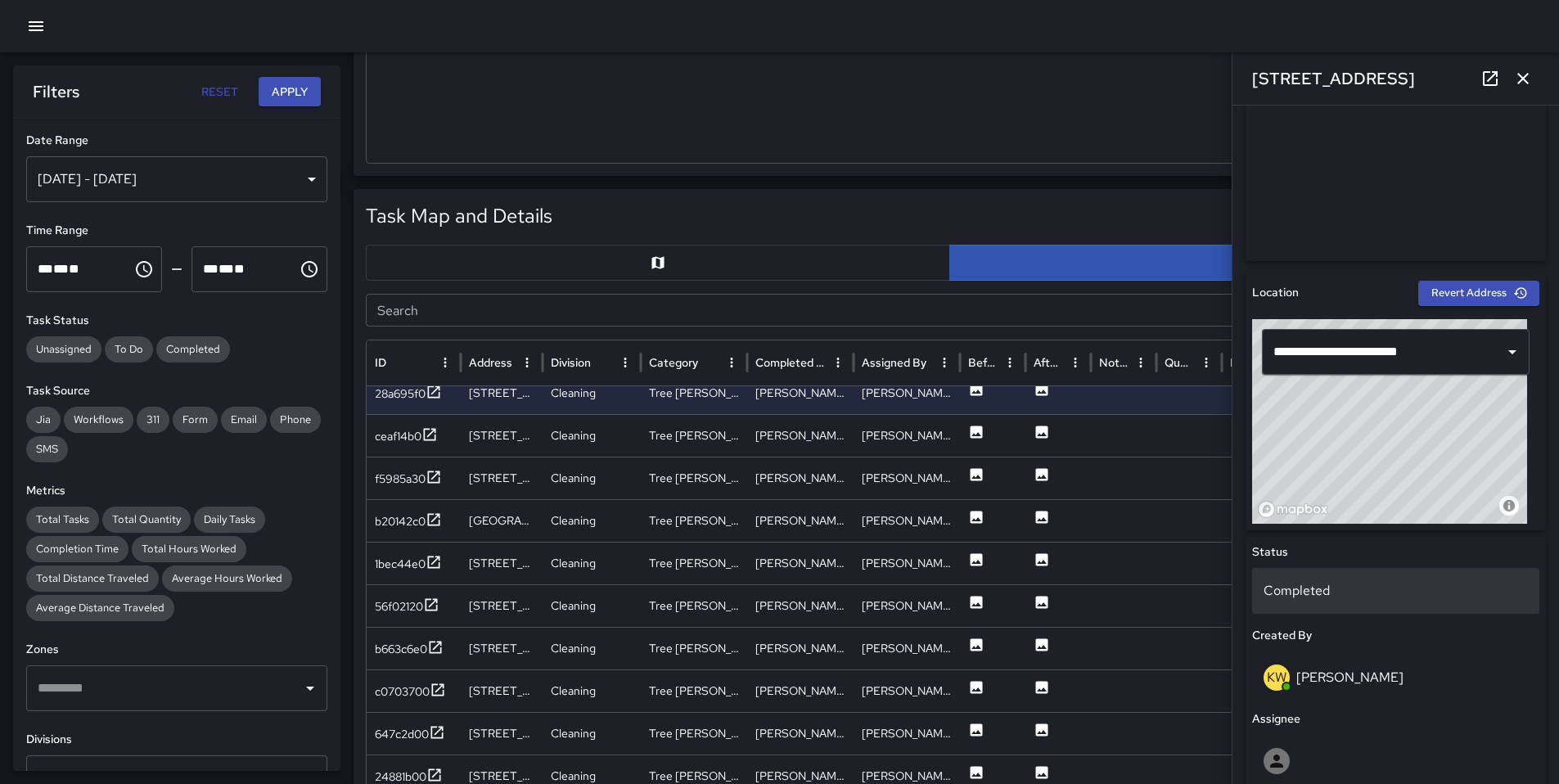
click at [1308, 596] on p "Completed" at bounding box center [1396, 590] width 264 height 20
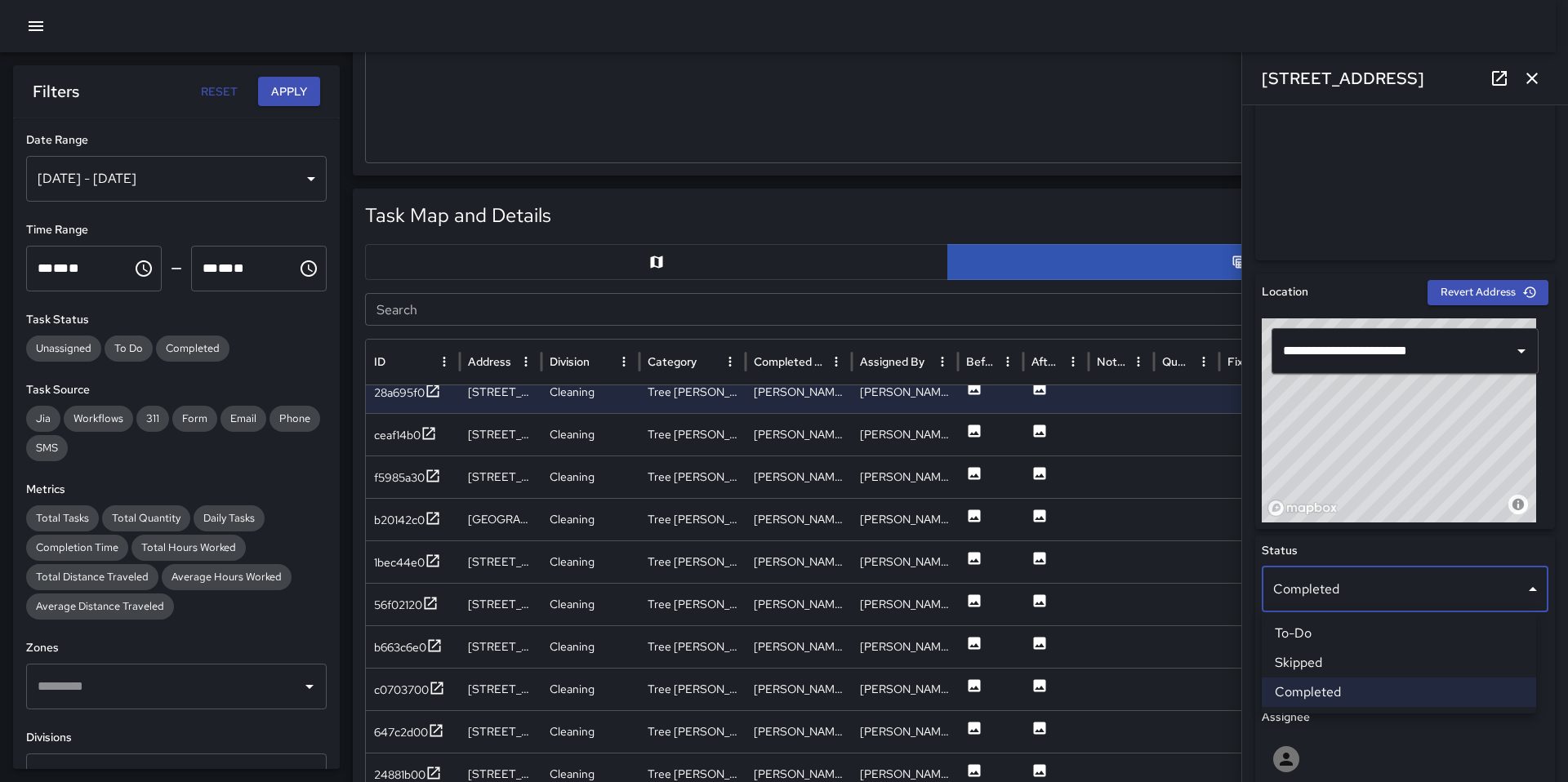
click at [1322, 657] on li "Skipped" at bounding box center [1399, 662] width 275 height 29
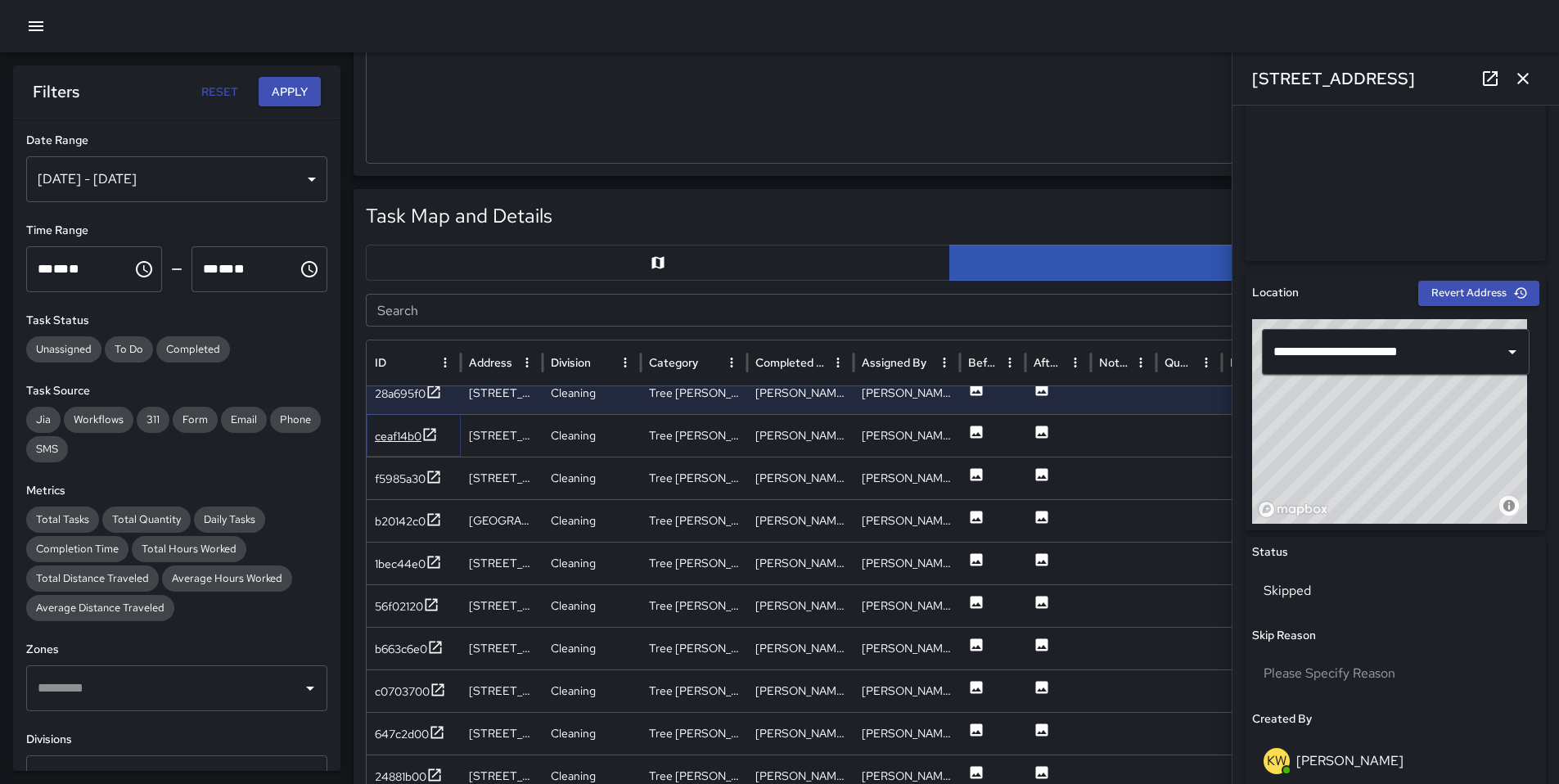
click at [404, 438] on div "ceaf14b0" at bounding box center [398, 436] width 46 height 16
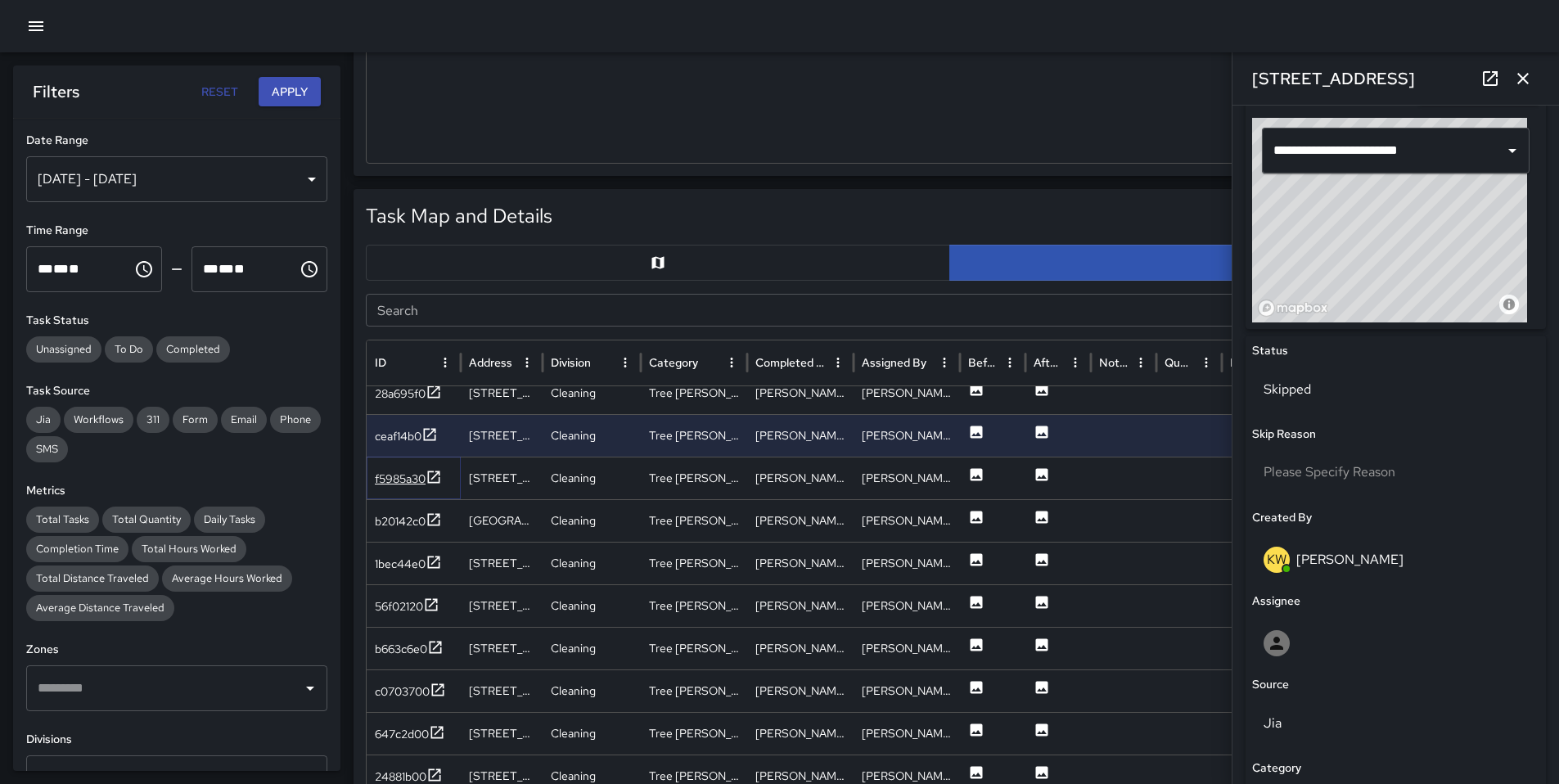
click at [415, 479] on div "f5985a30" at bounding box center [400, 479] width 51 height 16
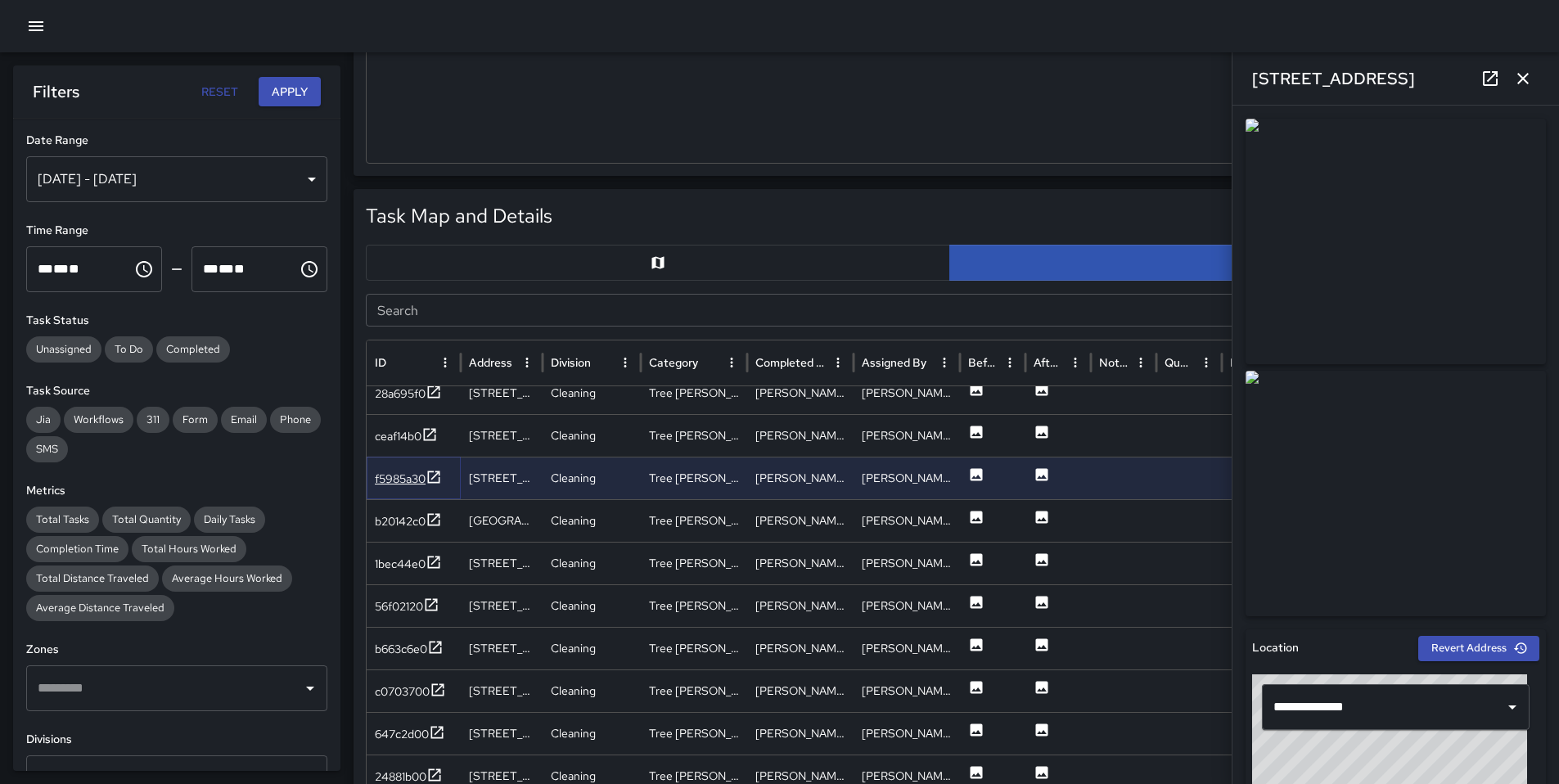
click at [389, 482] on div "f5985a30" at bounding box center [400, 479] width 51 height 16
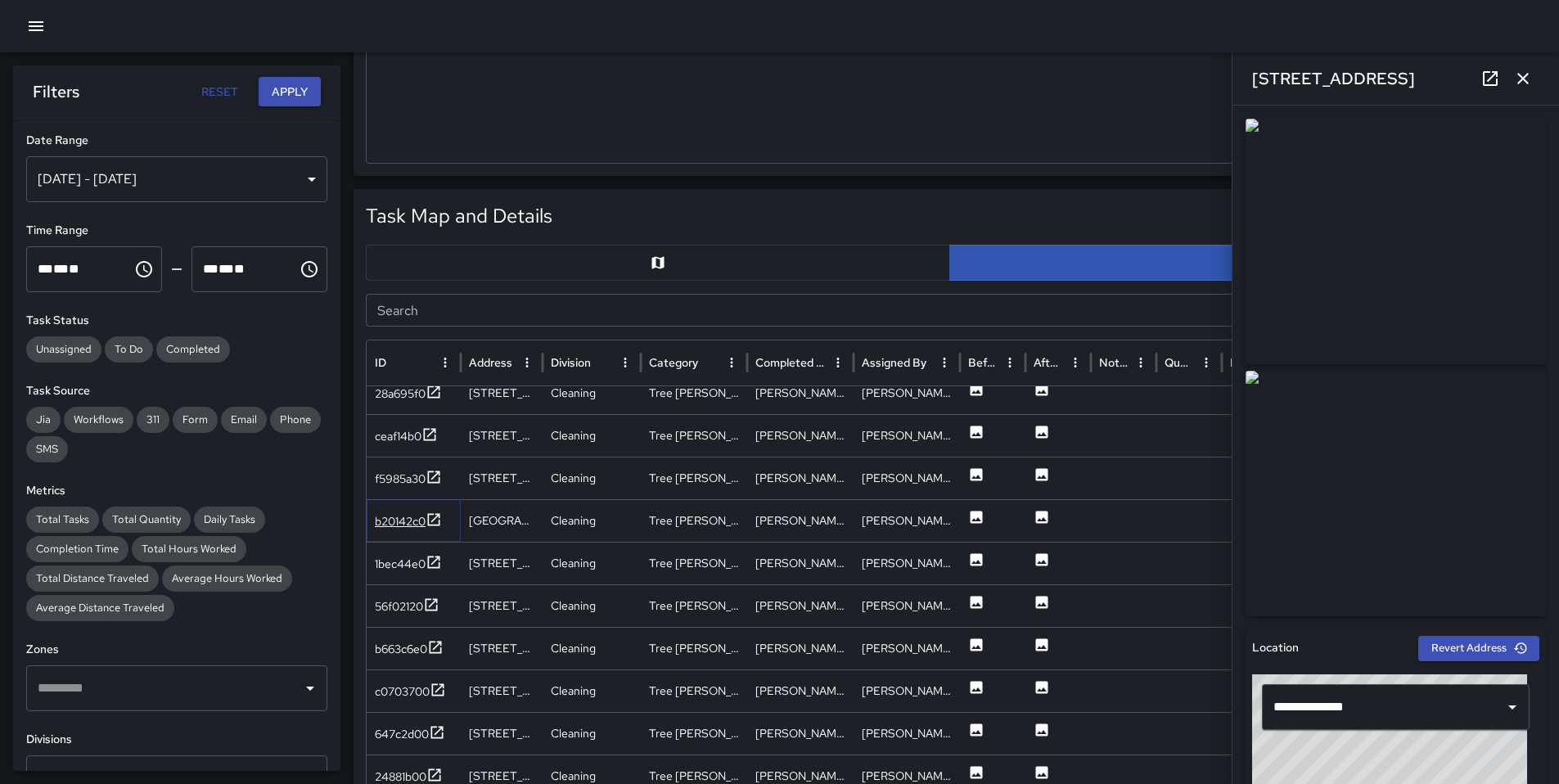
click at [399, 516] on div "b20142c0" at bounding box center [400, 521] width 51 height 16
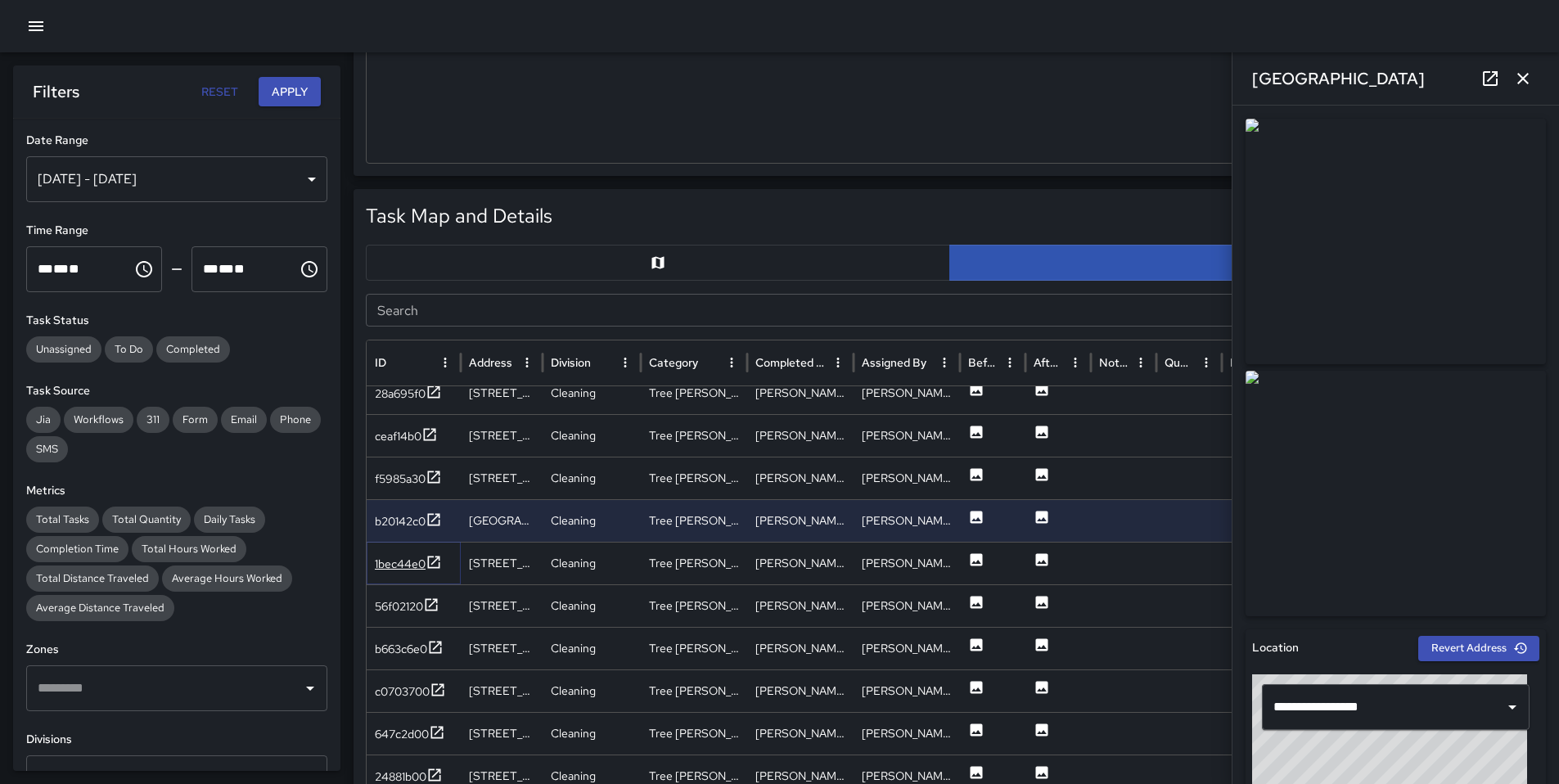
click at [395, 564] on div "1bec44e0" at bounding box center [400, 564] width 51 height 16
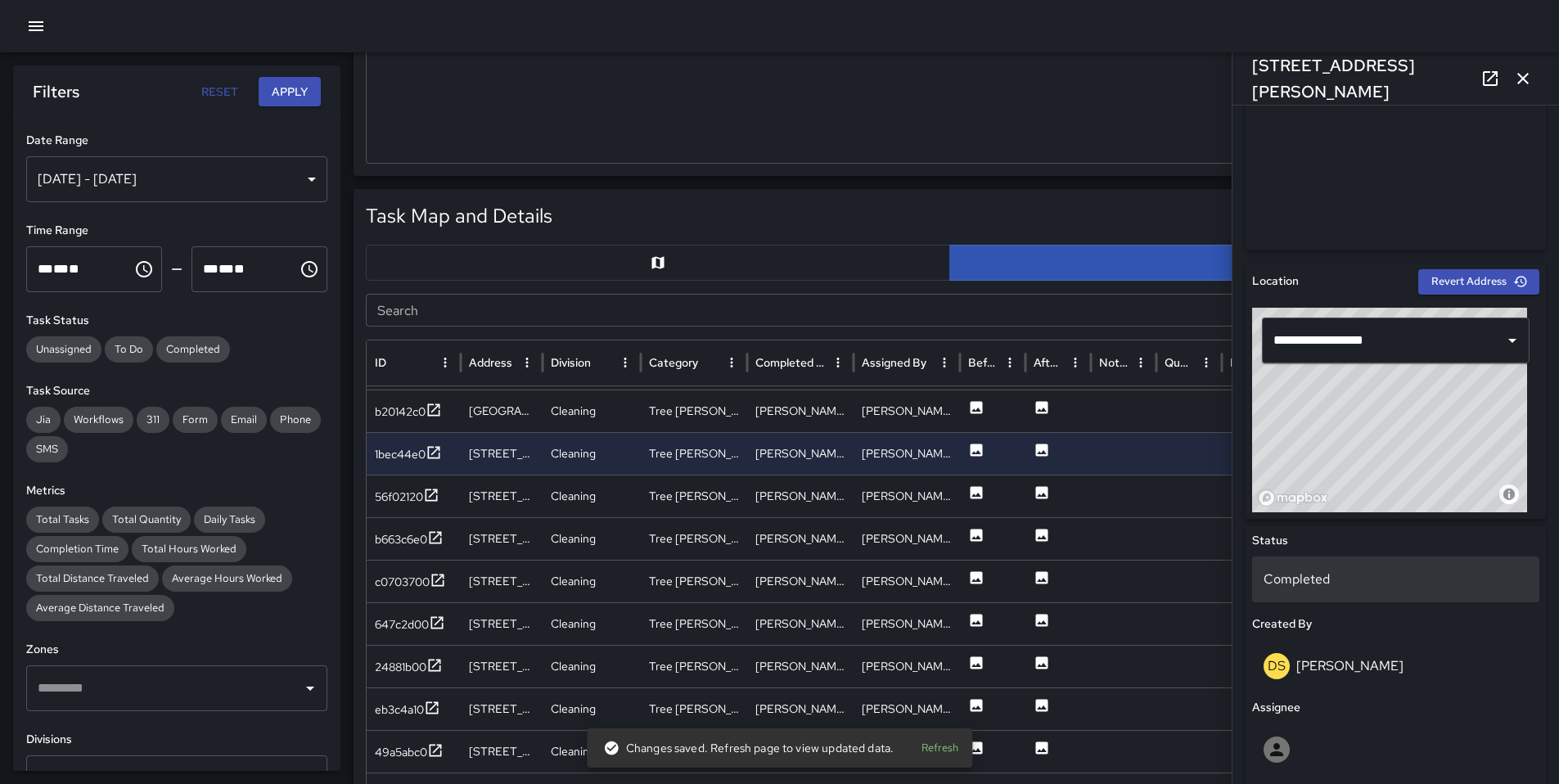
click at [1335, 575] on p "Completed" at bounding box center [1396, 579] width 264 height 20
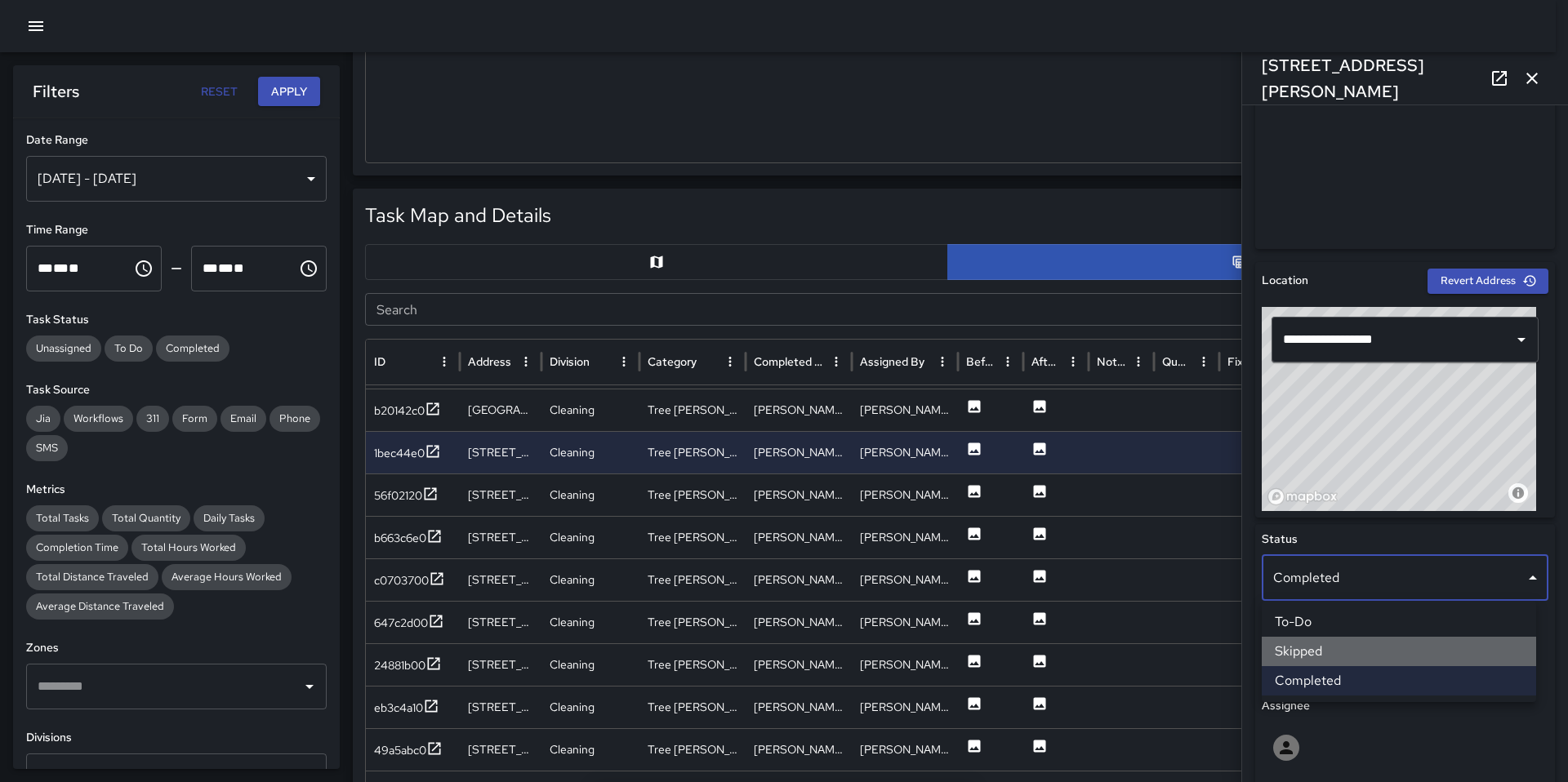
click at [1321, 643] on li "Skipped" at bounding box center [1399, 651] width 275 height 29
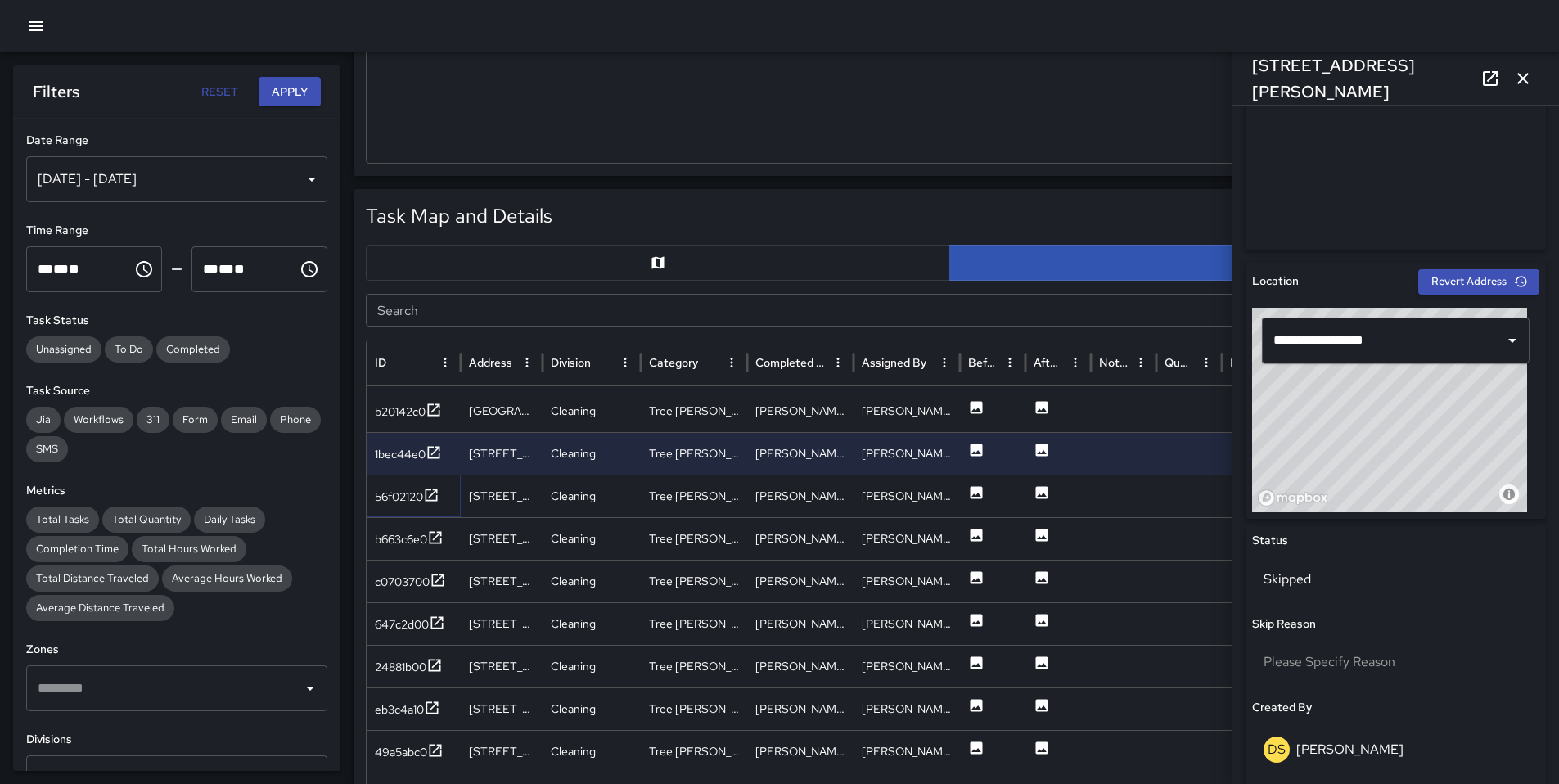
click at [390, 490] on div "56f02120" at bounding box center [399, 497] width 48 height 16
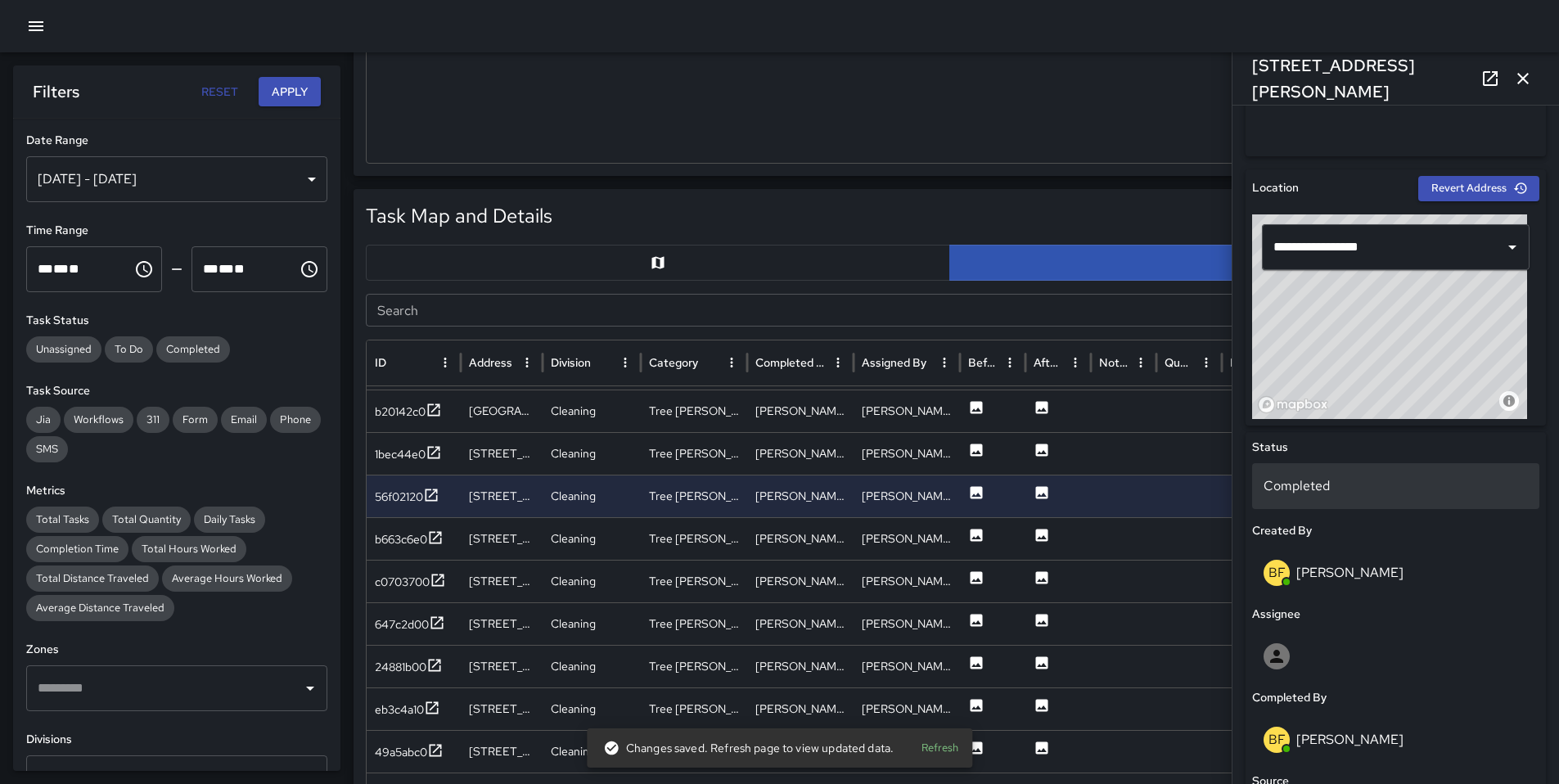
click at [1371, 483] on p "Completed" at bounding box center [1396, 485] width 264 height 20
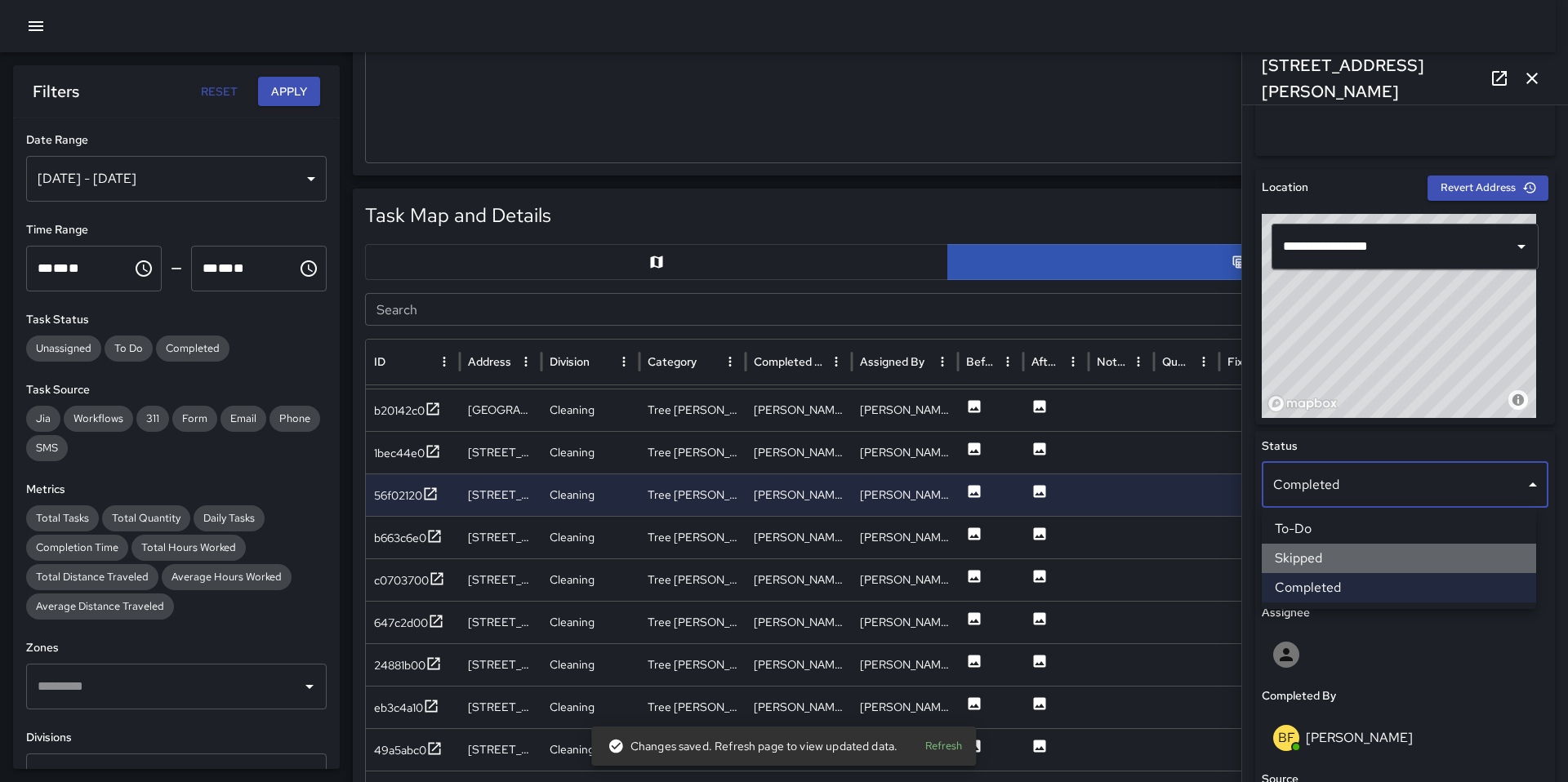
click at [1339, 566] on li "Skipped" at bounding box center [1399, 558] width 275 height 29
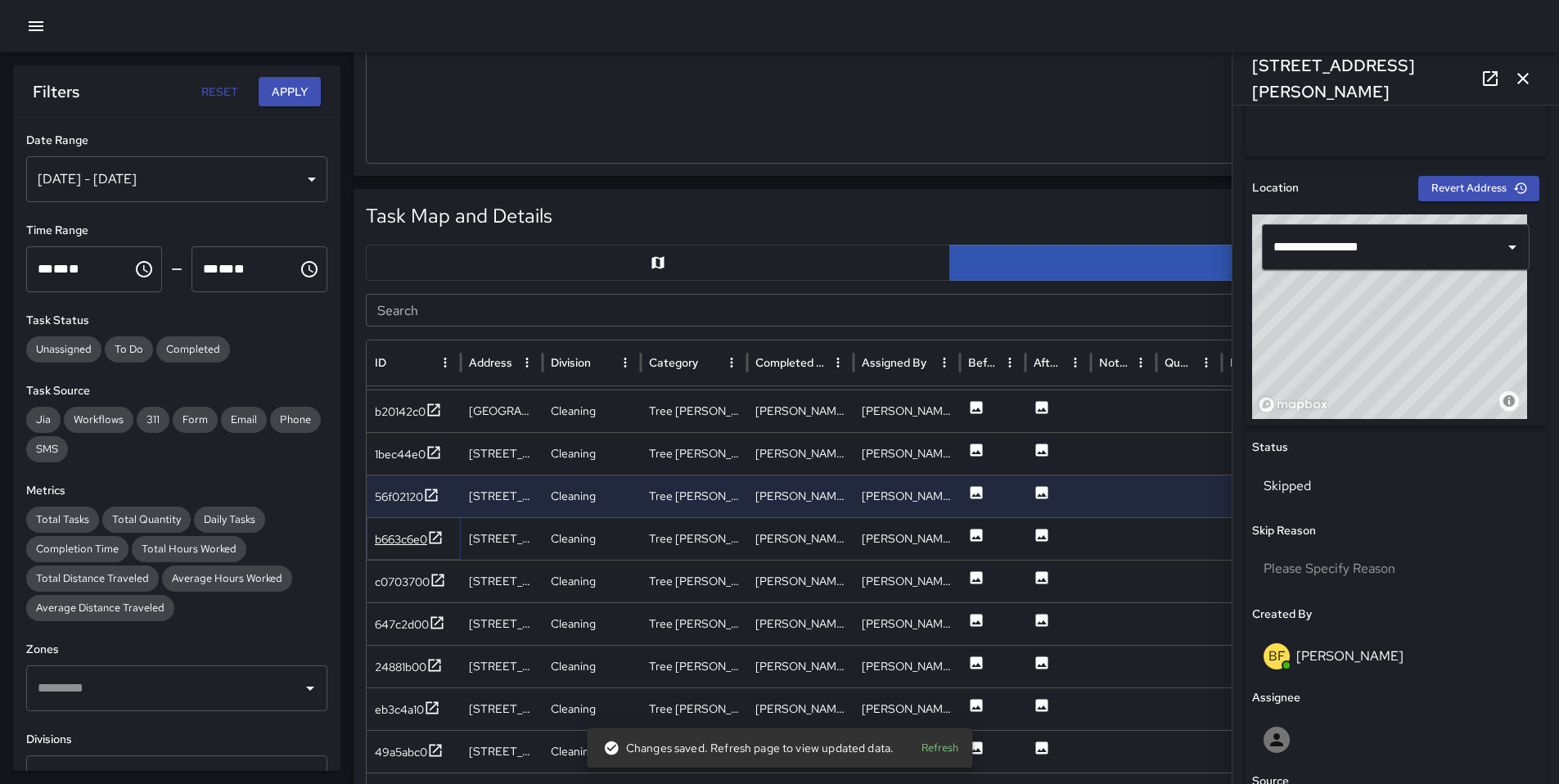
click at [390, 534] on div "b663c6e0" at bounding box center [401, 539] width 52 height 16
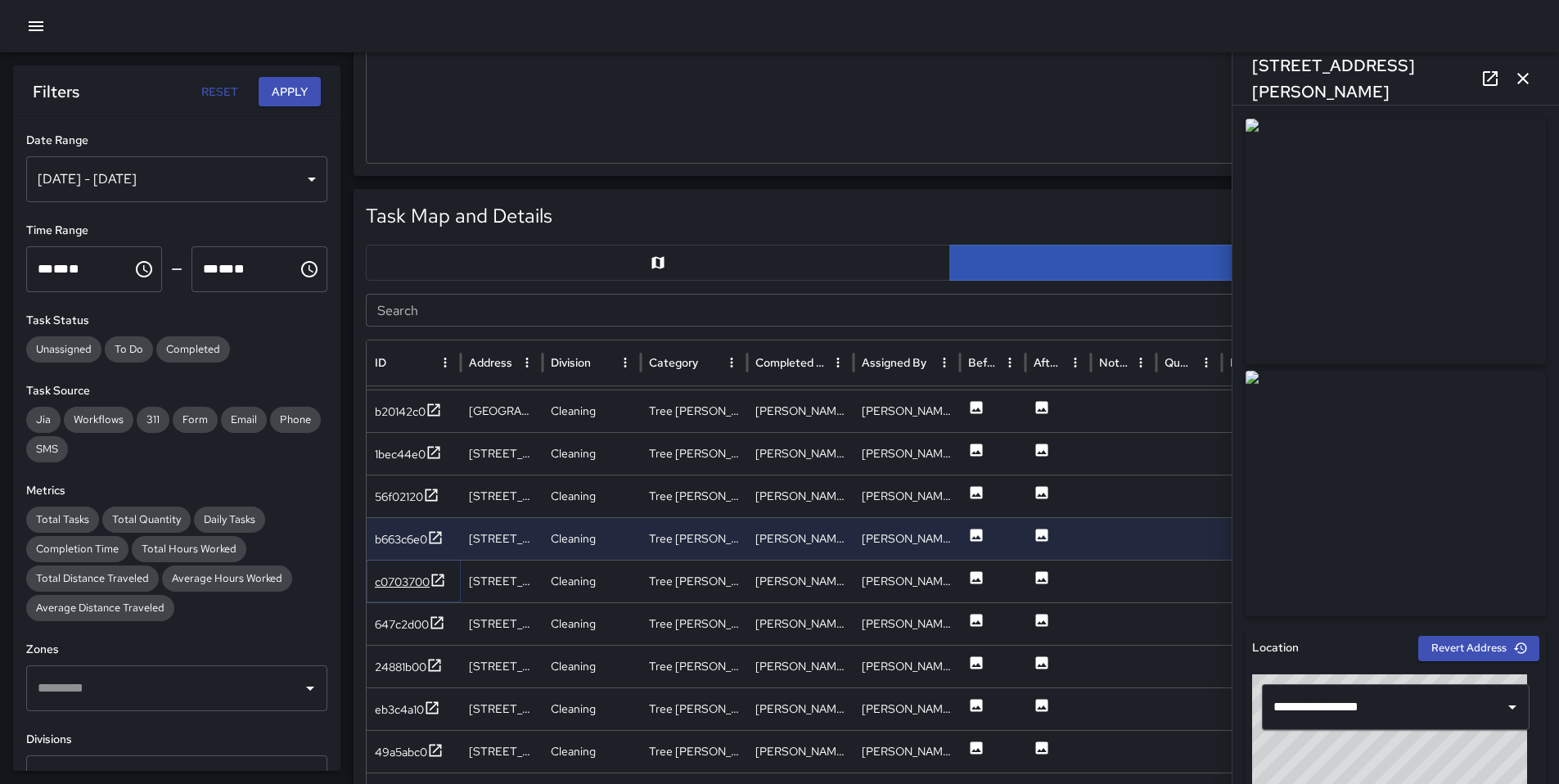
click at [406, 581] on div "c0703700" at bounding box center [402, 582] width 55 height 16
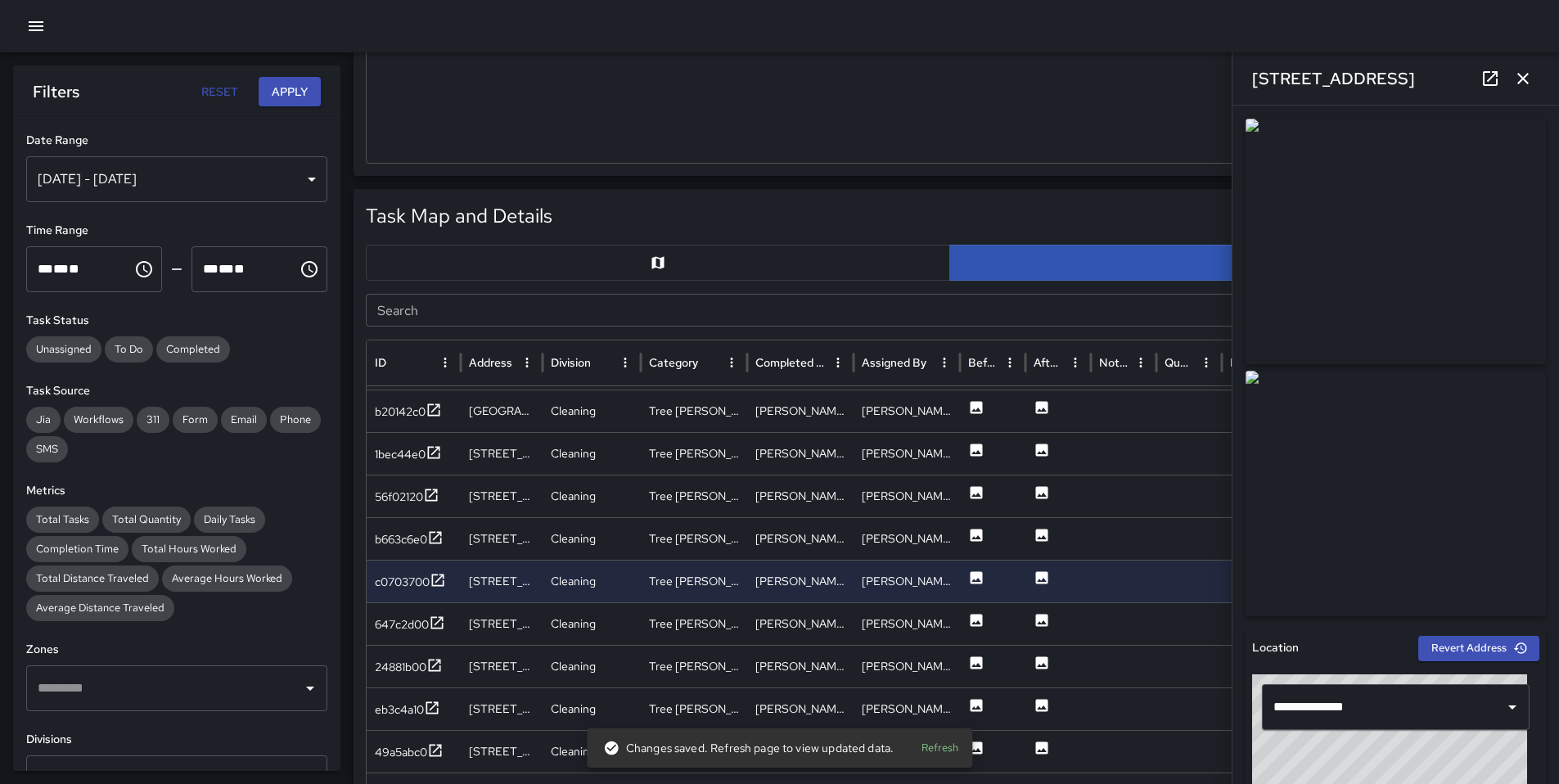
click at [1490, 82] on icon at bounding box center [1490, 78] width 20 height 20
click at [1493, 76] on icon at bounding box center [1490, 78] width 20 height 20
click at [386, 624] on div "647c2d00" at bounding box center [402, 624] width 54 height 16
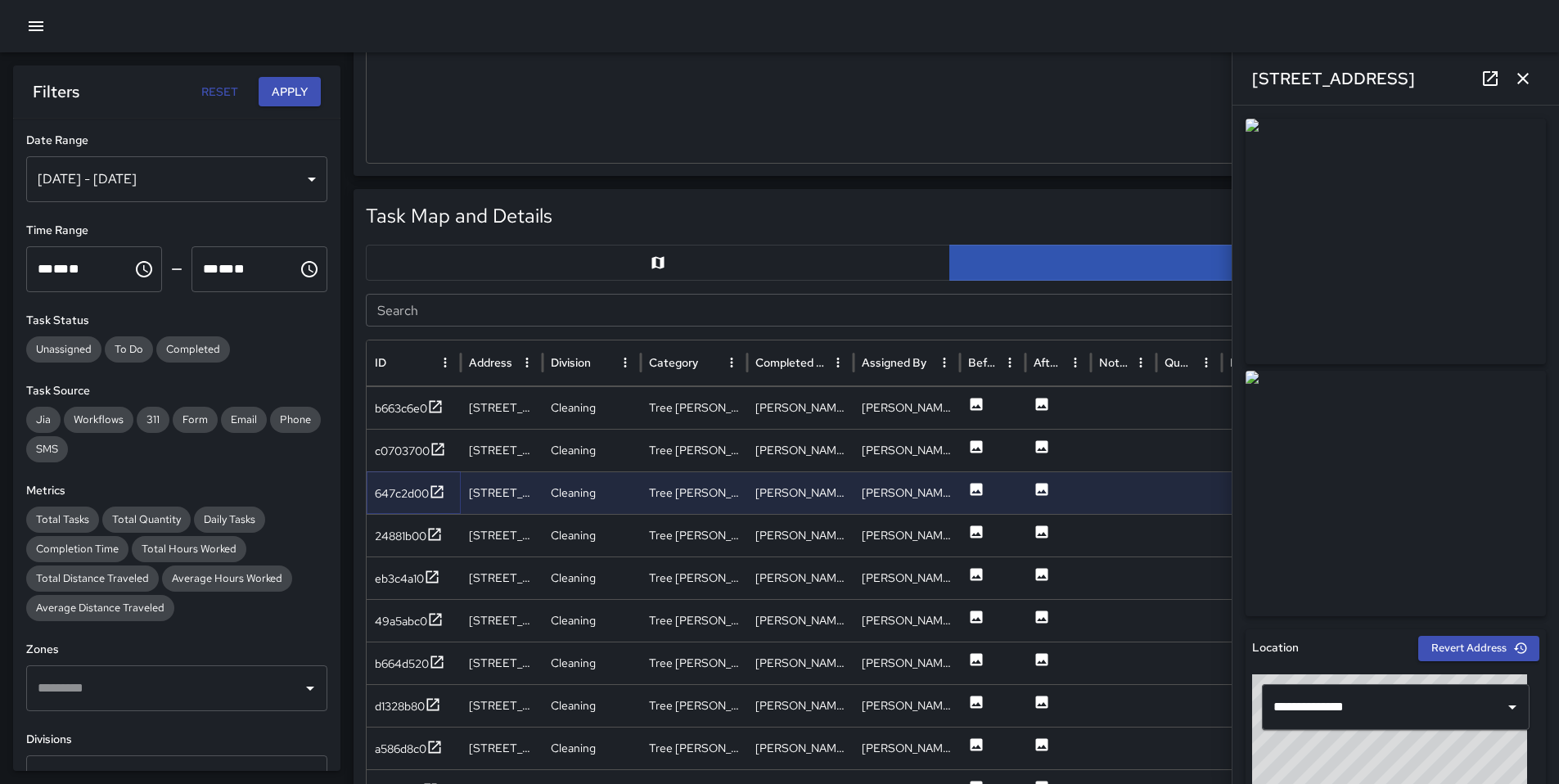
scroll to position [596, 0]
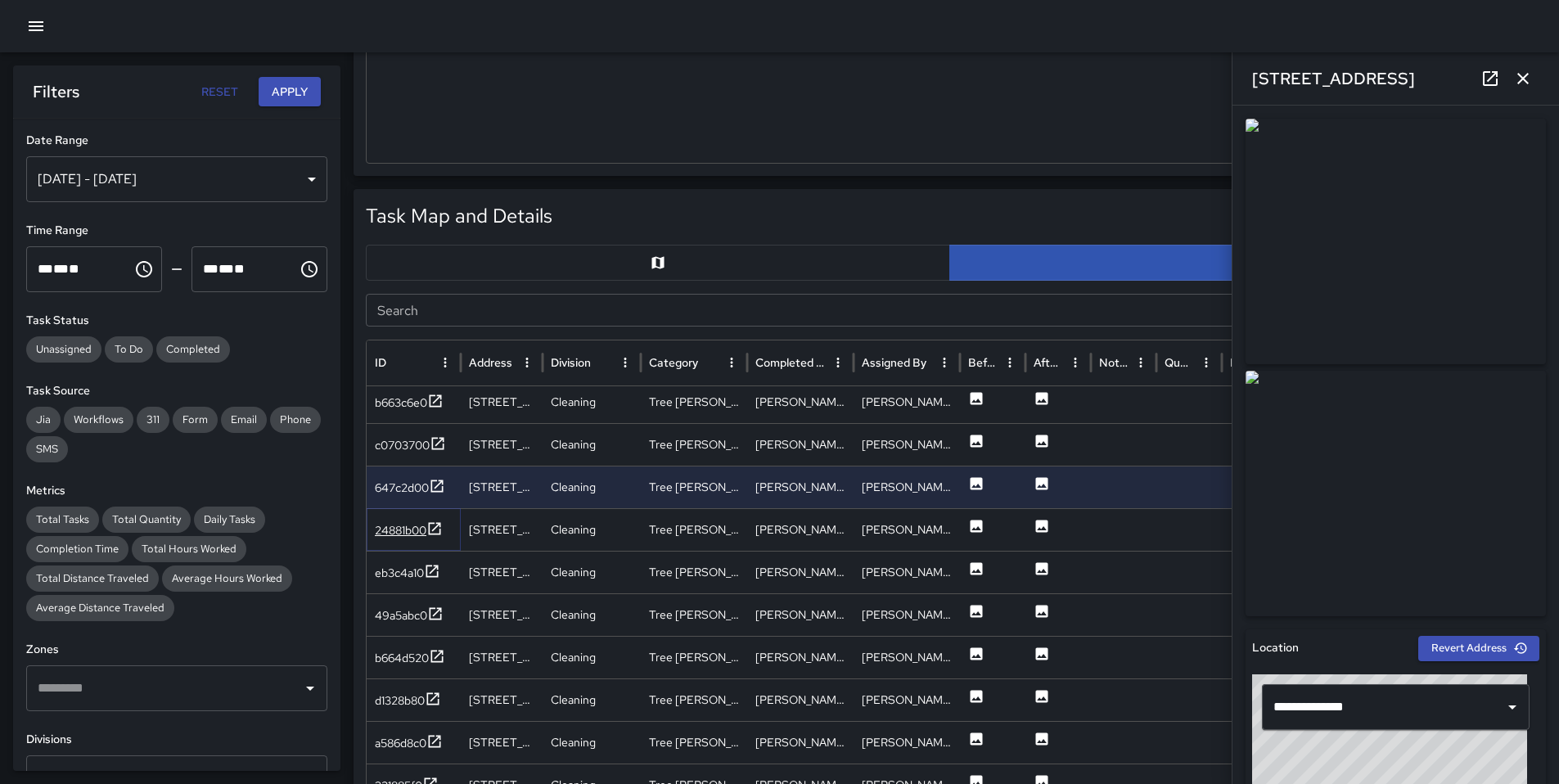
click at [403, 522] on div "24881b00" at bounding box center [401, 530] width 51 height 16
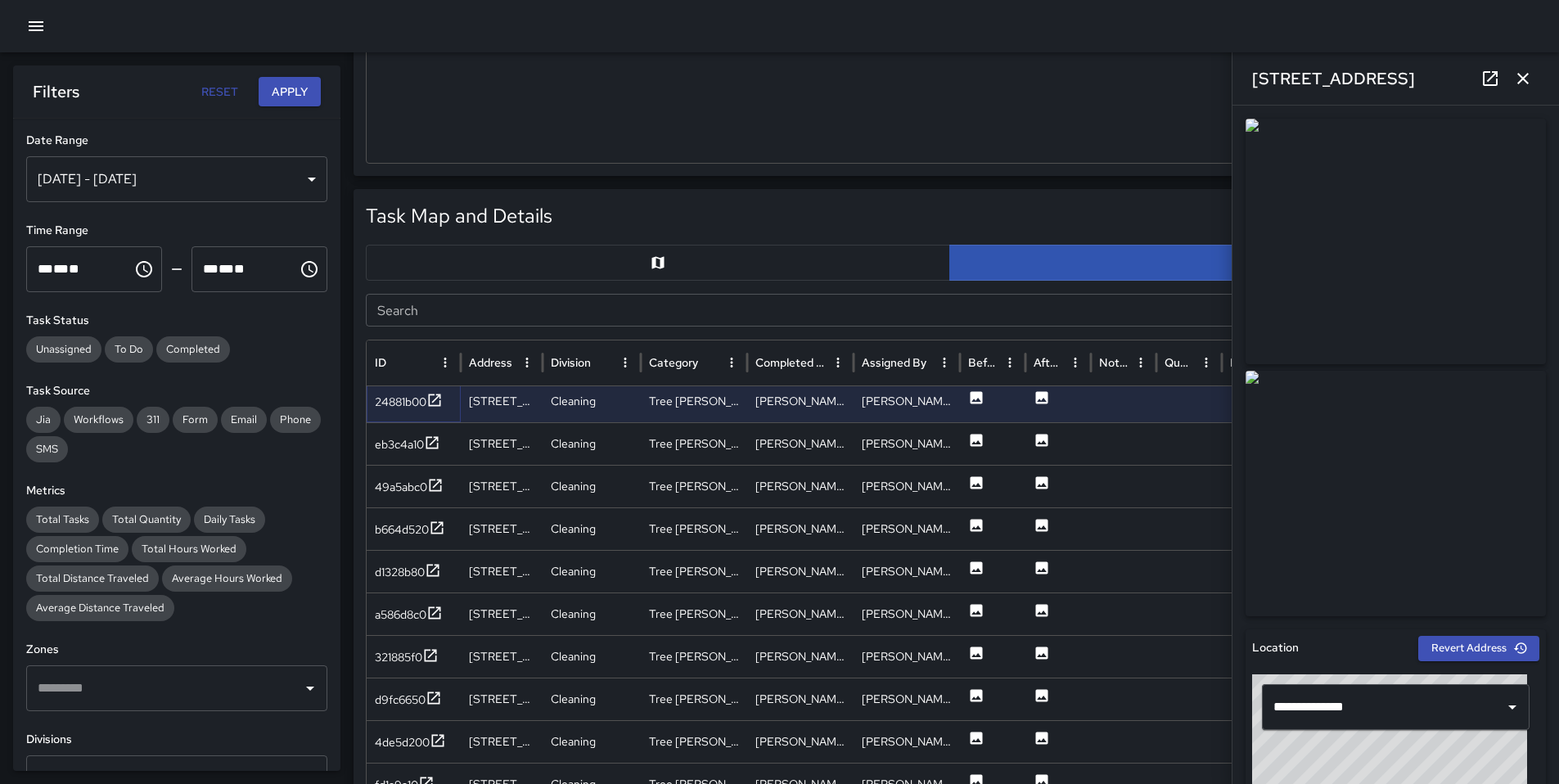
scroll to position [716, 0]
click at [387, 452] on div "eb3c4a10" at bounding box center [408, 443] width 65 height 21
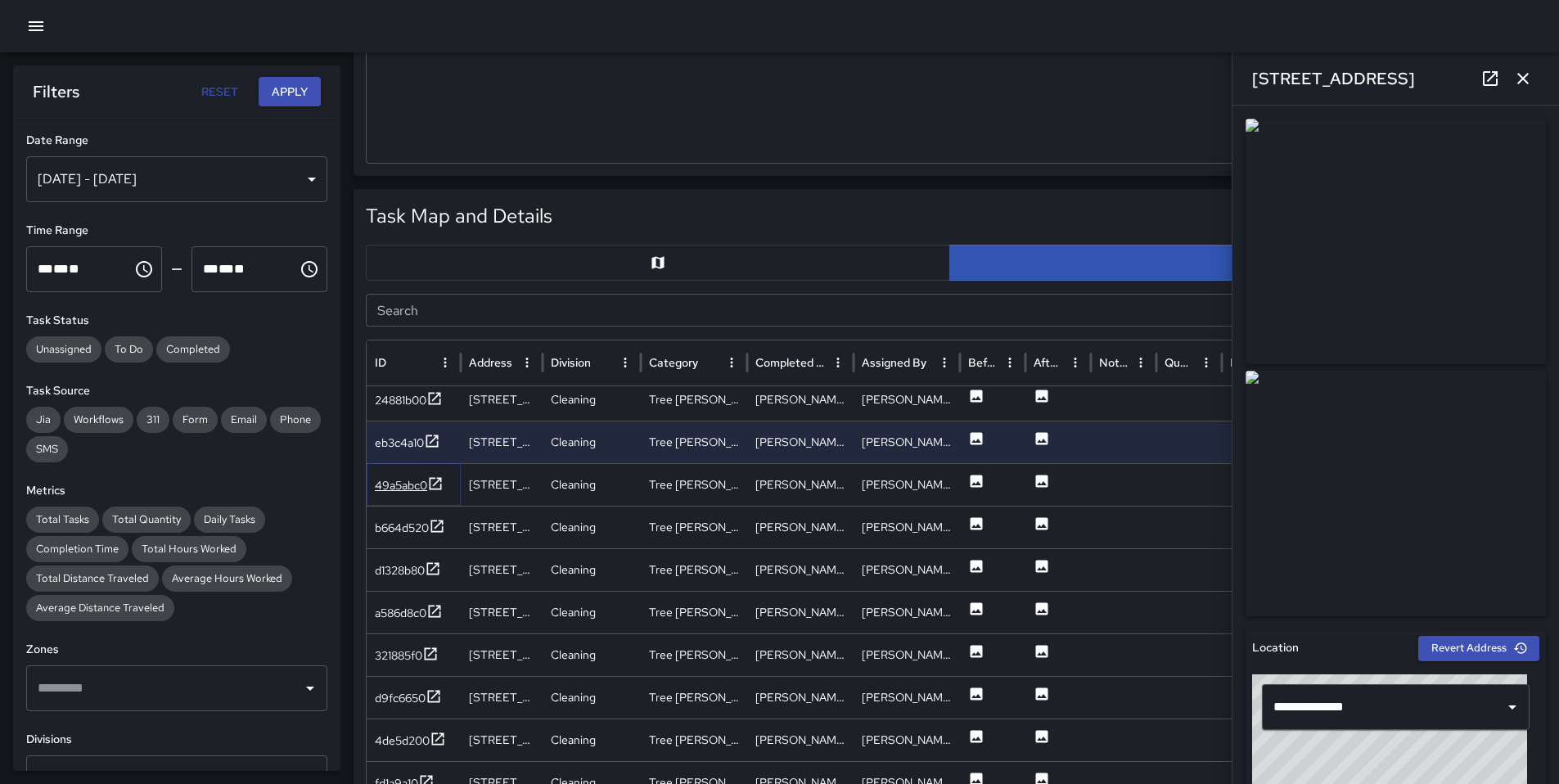
click at [398, 491] on div "49a5abc0" at bounding box center [401, 485] width 52 height 16
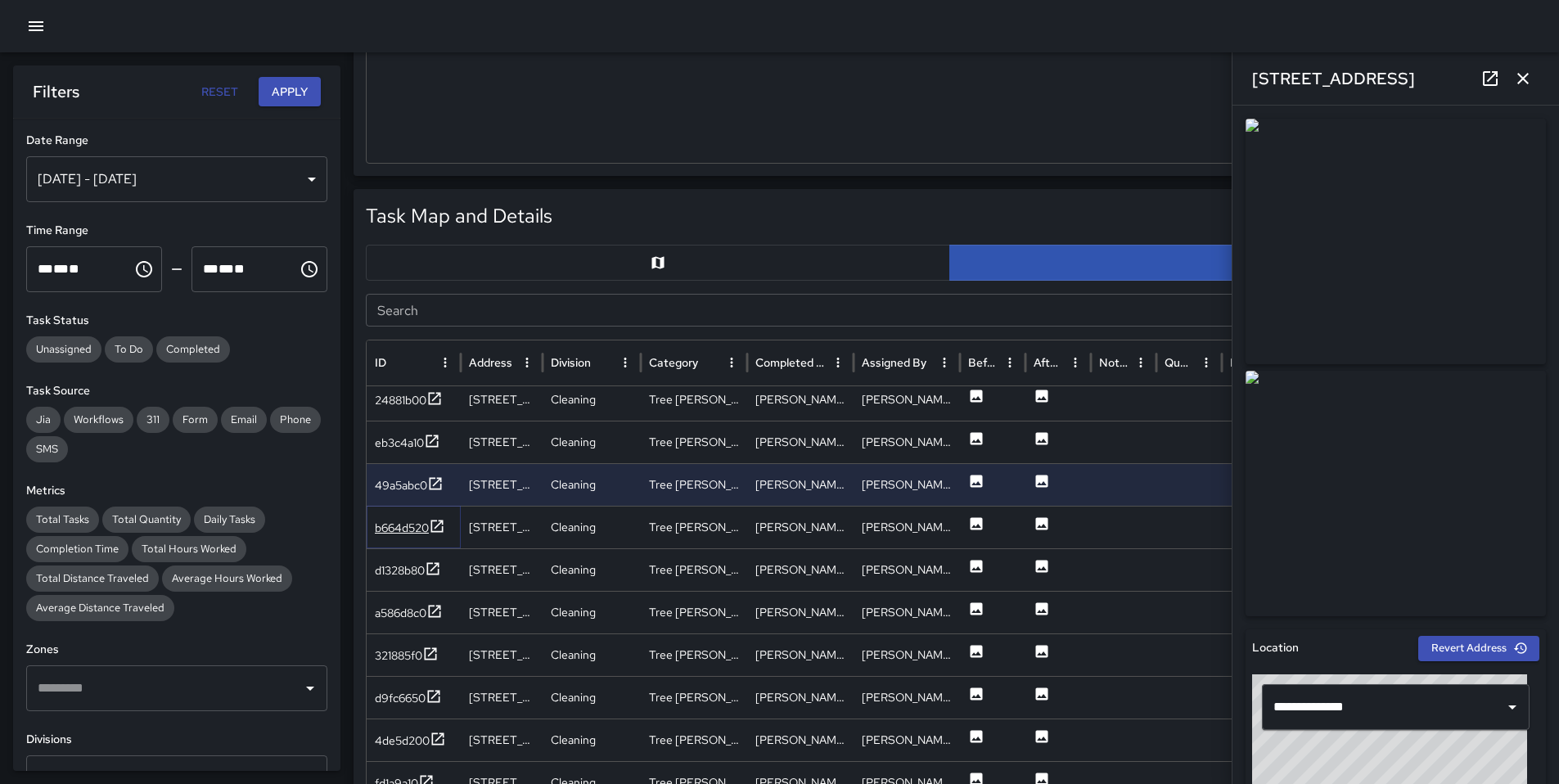
click at [405, 534] on div "b664d520" at bounding box center [402, 528] width 54 height 16
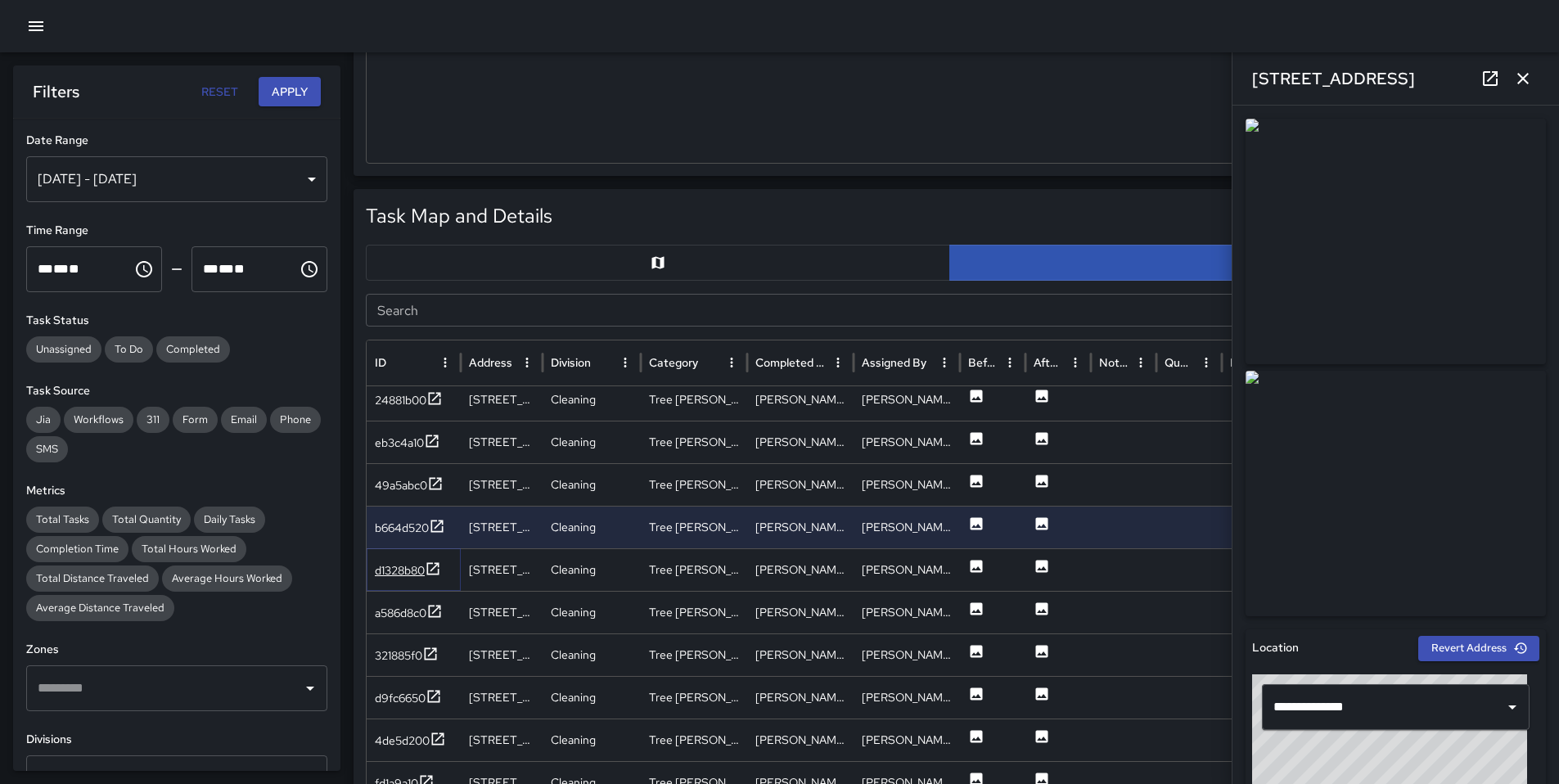
click at [398, 576] on div "d1328b80" at bounding box center [400, 570] width 50 height 16
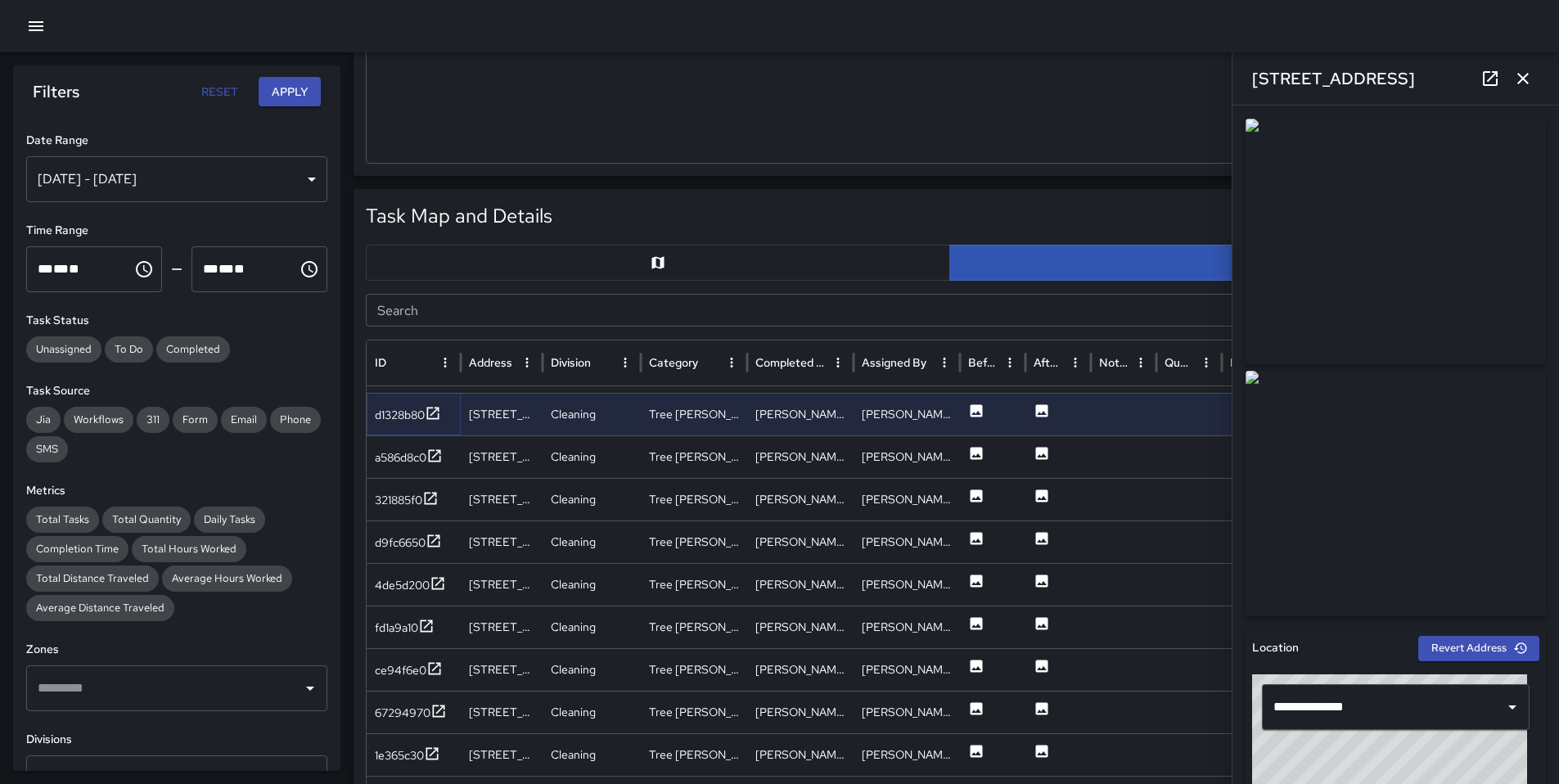
scroll to position [871, 0]
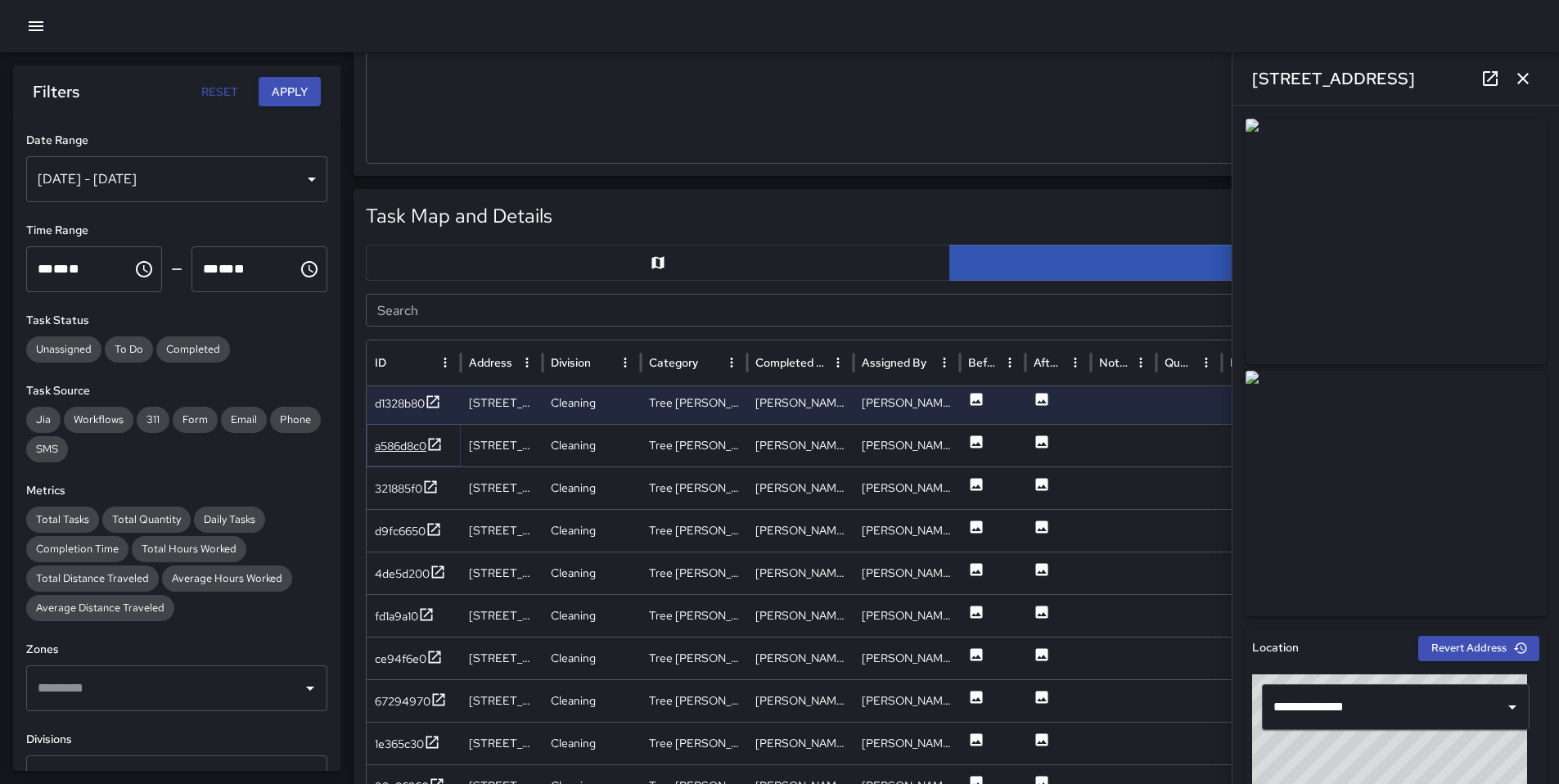
click at [411, 442] on div "a586d8c0" at bounding box center [401, 445] width 51 height 16
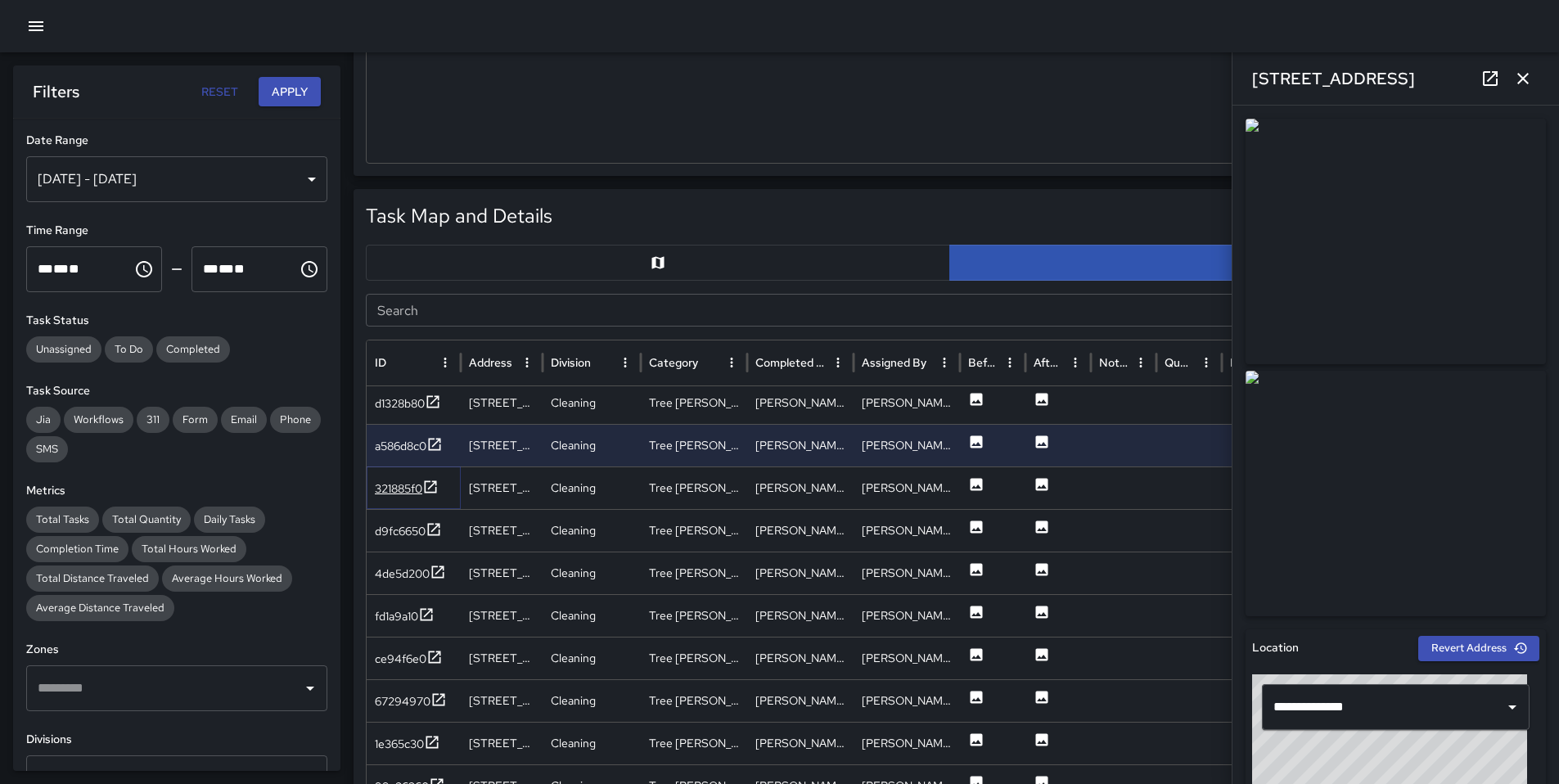
click at [402, 485] on div "321885f0" at bounding box center [398, 488] width 47 height 16
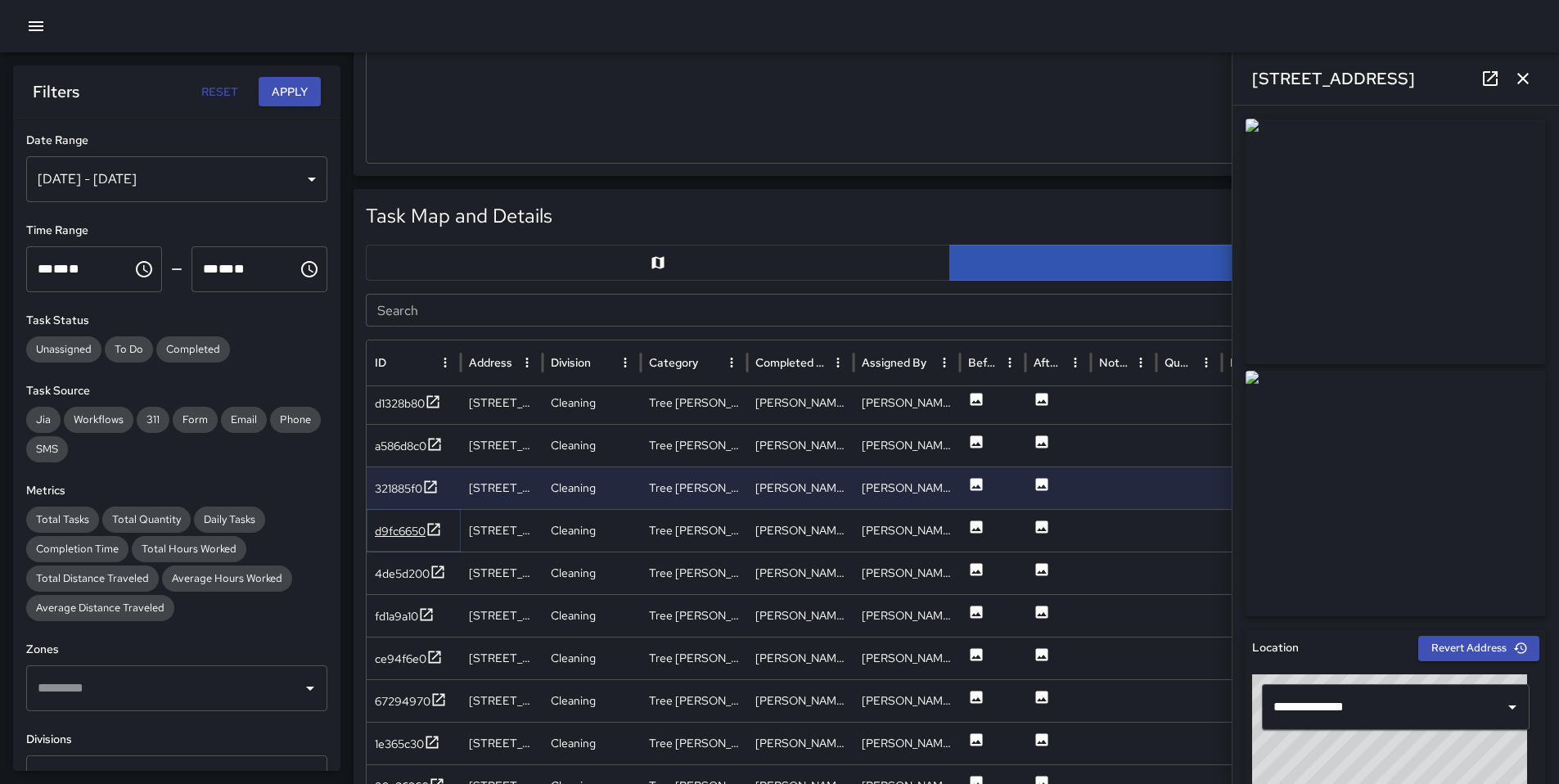
click at [403, 528] on div "d9fc6650" at bounding box center [400, 531] width 51 height 16
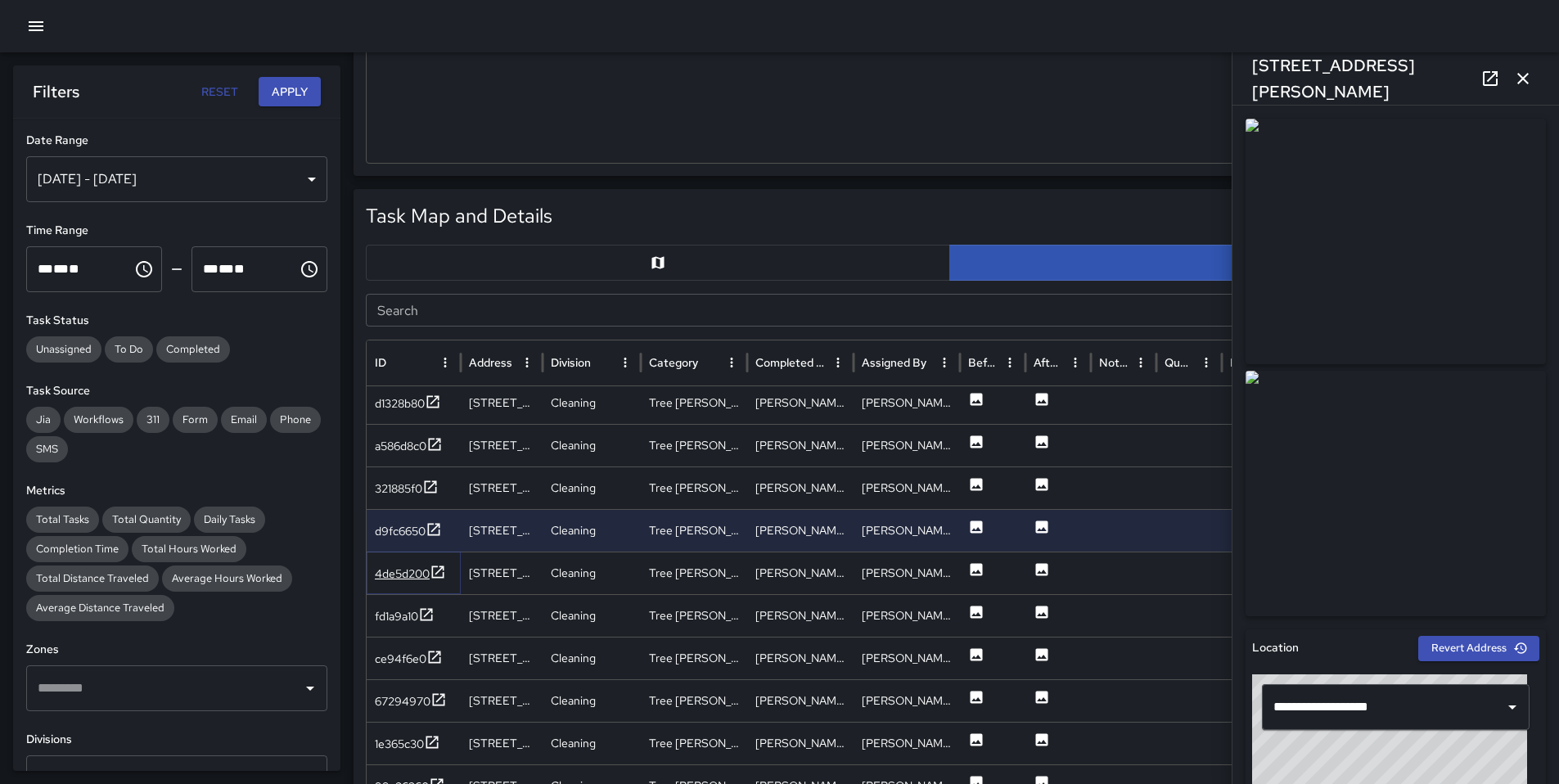
click at [401, 573] on div "4de5d200" at bounding box center [402, 573] width 55 height 16
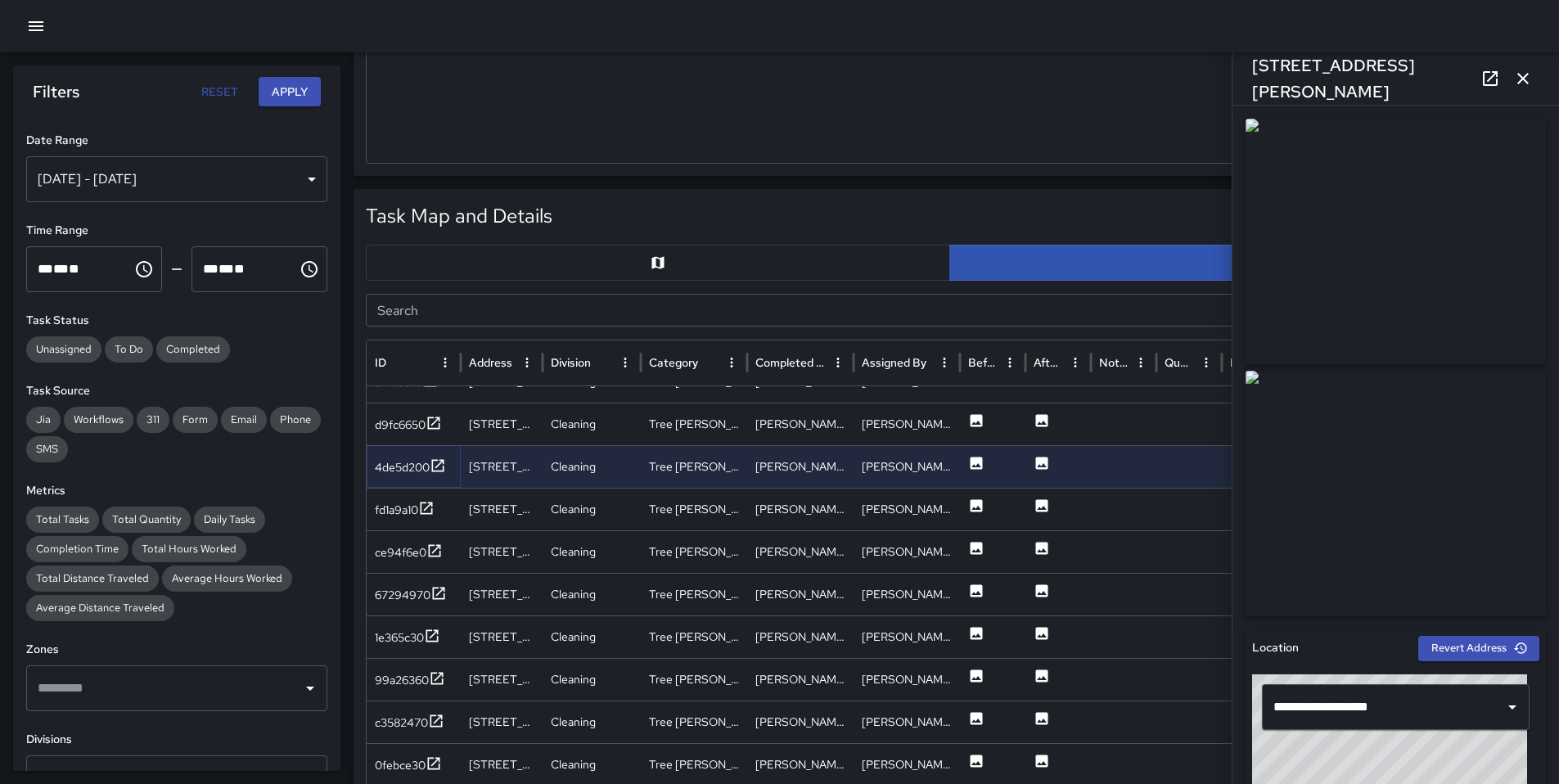
scroll to position [977, 0]
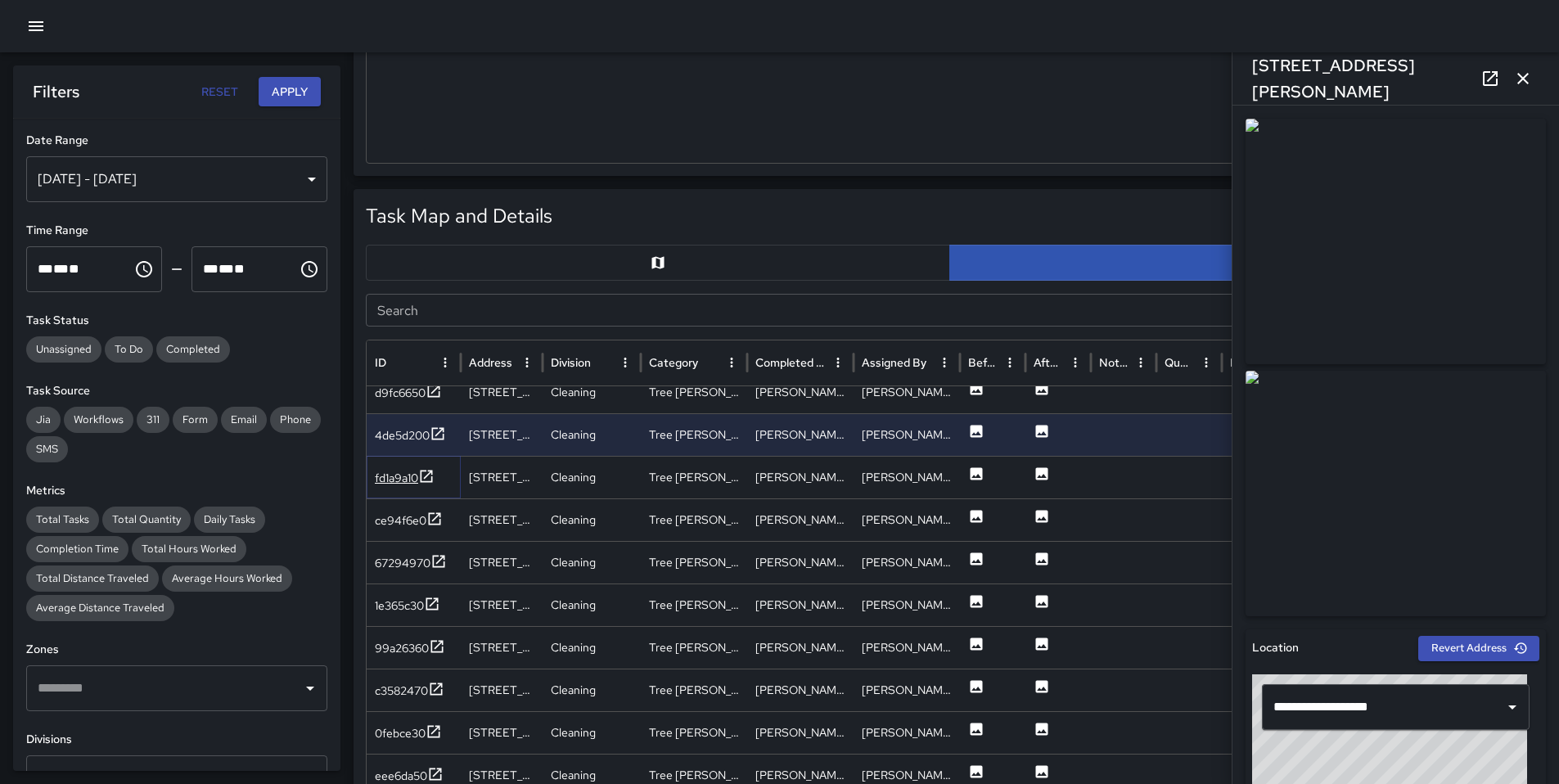
click at [400, 479] on div "fd1a9a10" at bounding box center [396, 478] width 44 height 16
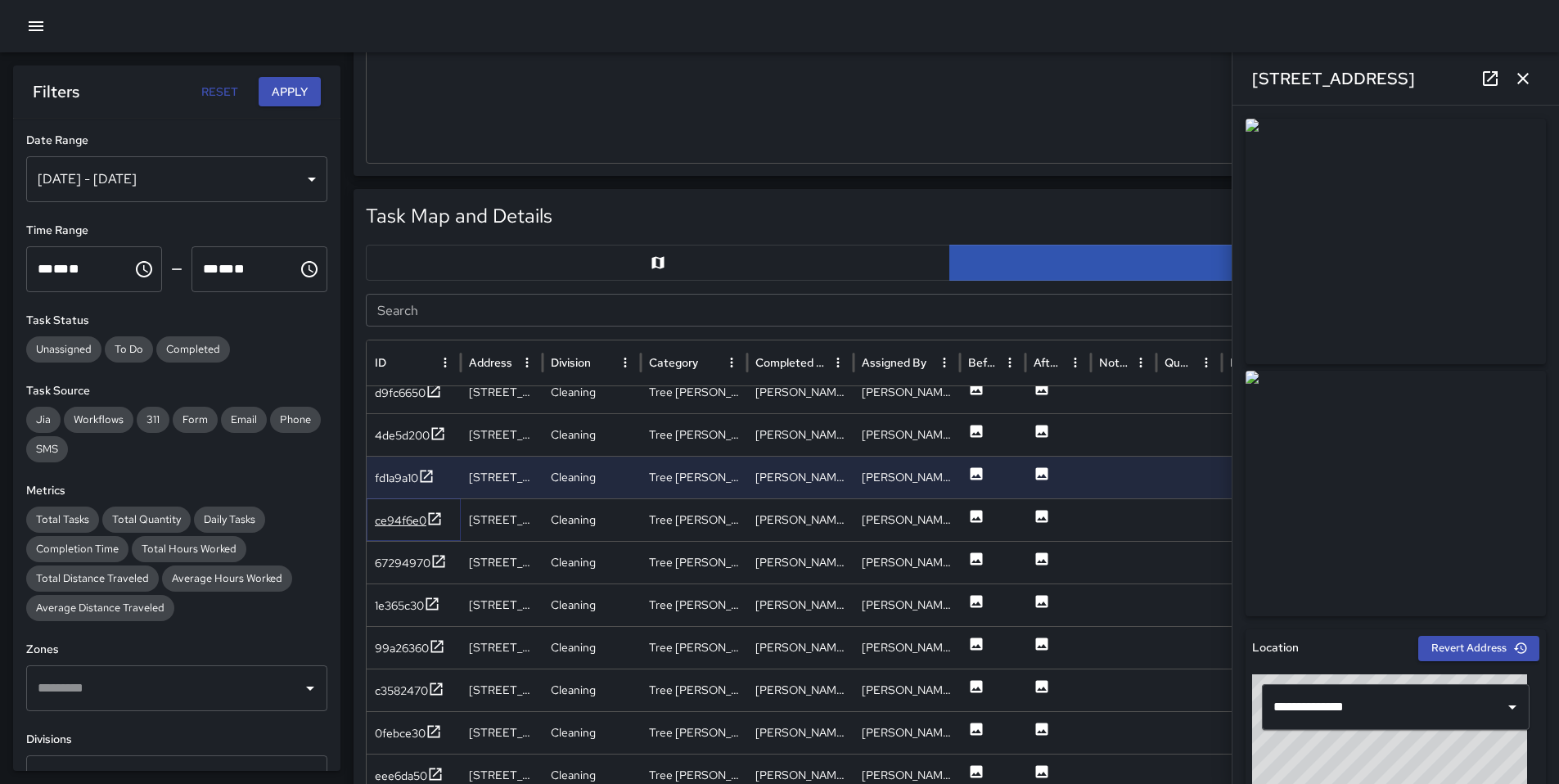
click at [405, 524] on div "ce94f6e0" at bounding box center [401, 520] width 51 height 16
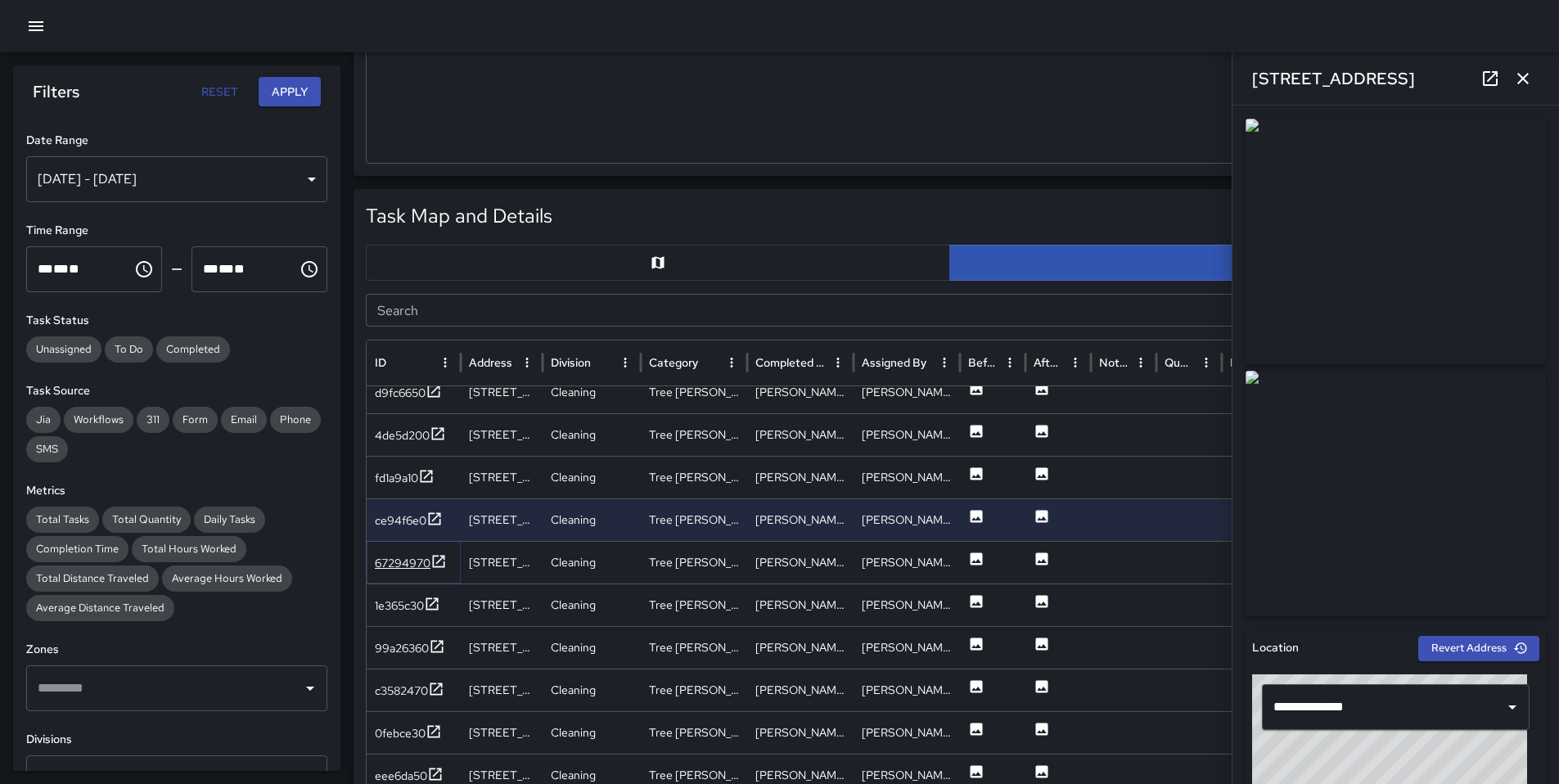
click at [411, 564] on div "67294970" at bounding box center [402, 563] width 56 height 16
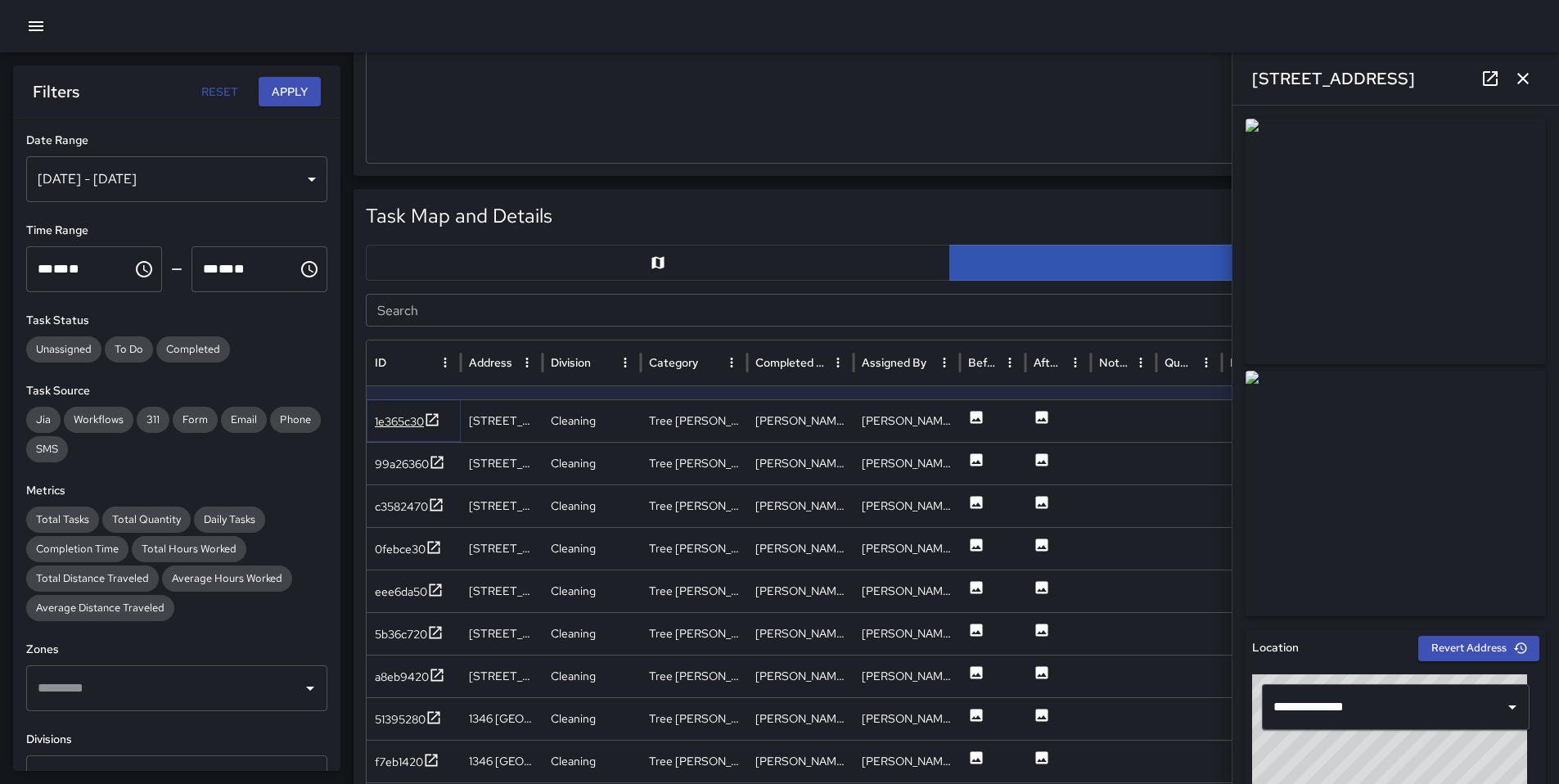
click at [396, 419] on div "1e365c30" at bounding box center [399, 421] width 49 height 16
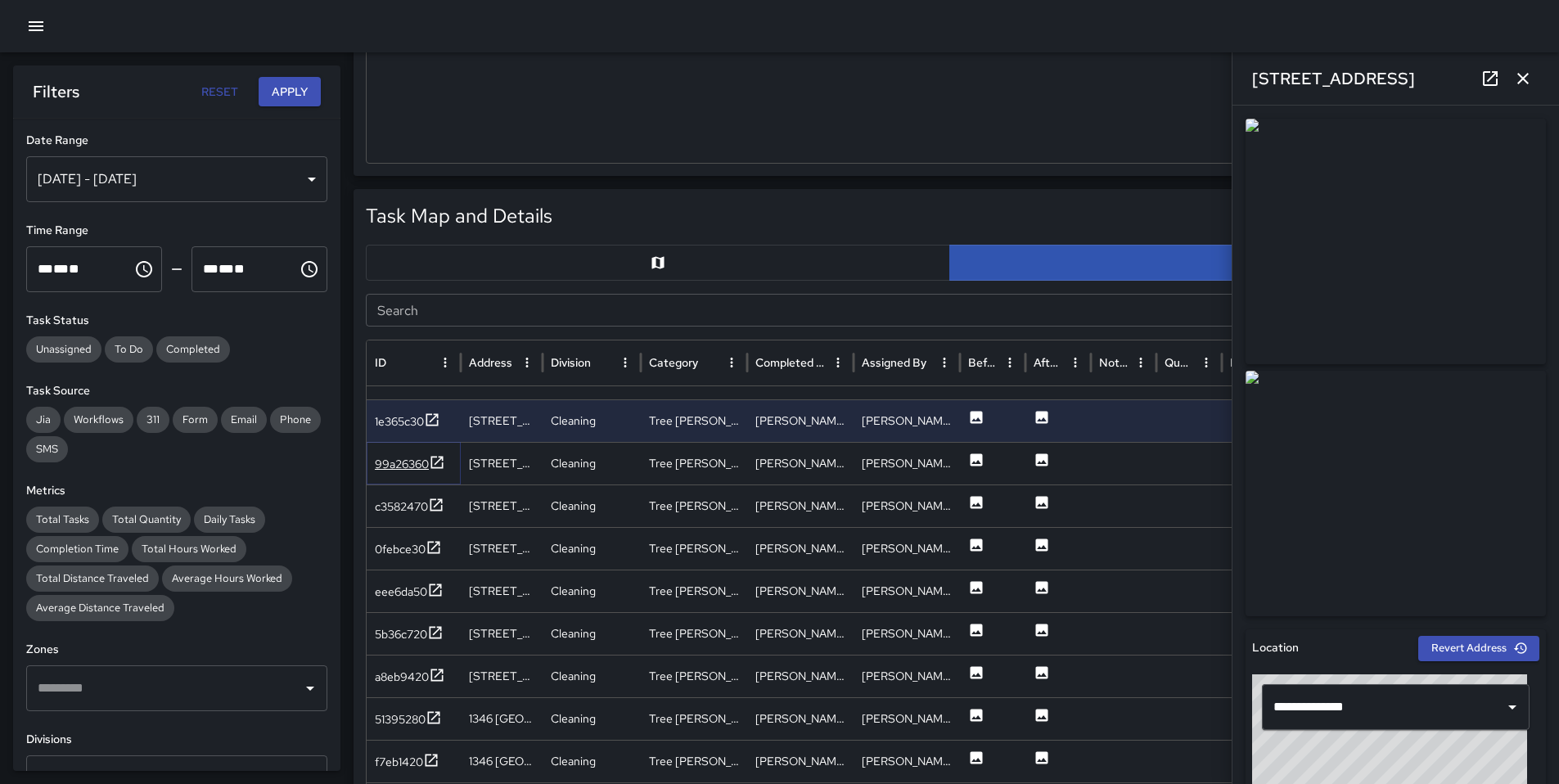
click at [396, 468] on div "99a26360" at bounding box center [402, 463] width 54 height 16
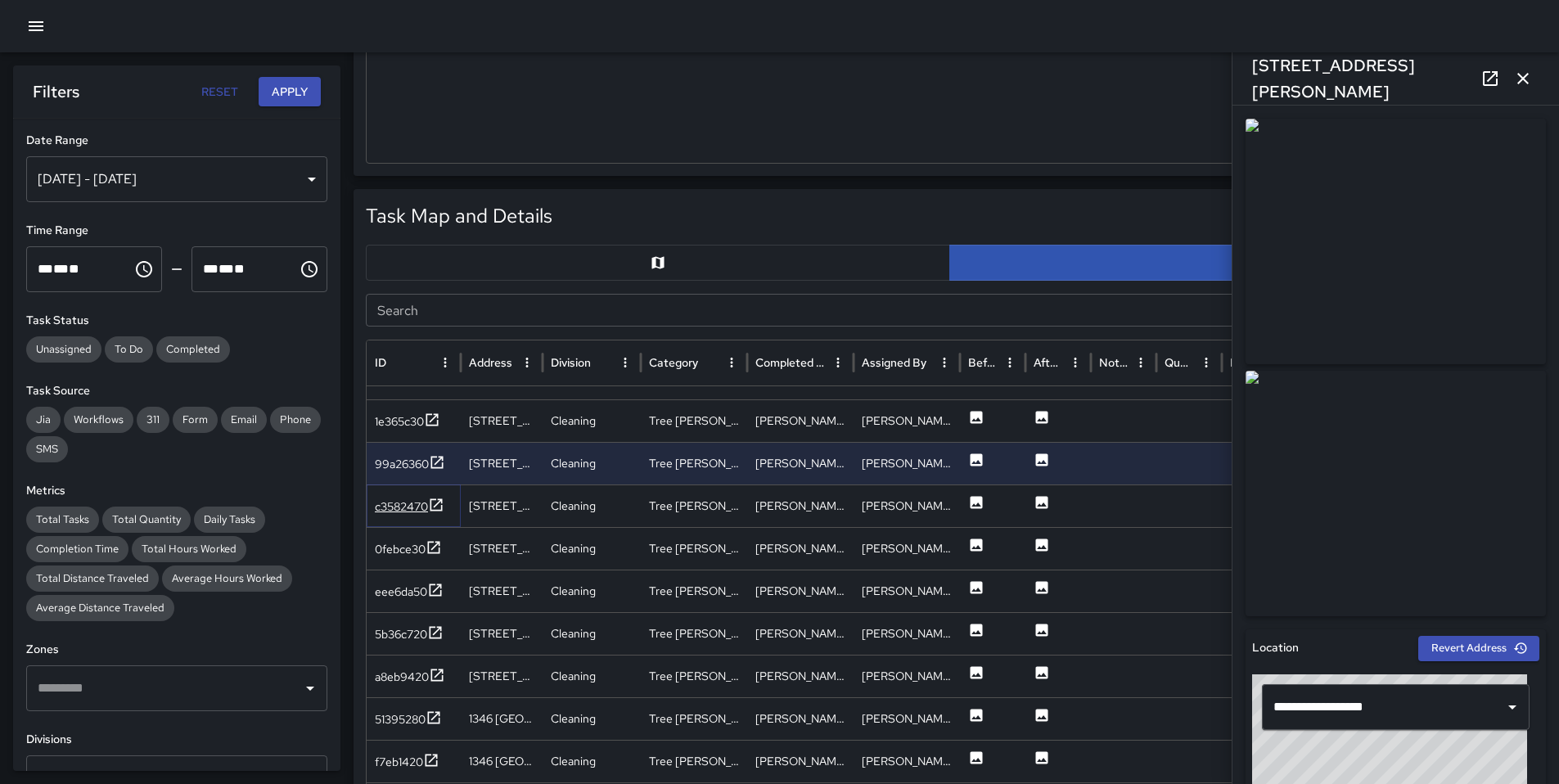
click at [396, 502] on div "c3582470" at bounding box center [402, 506] width 53 height 16
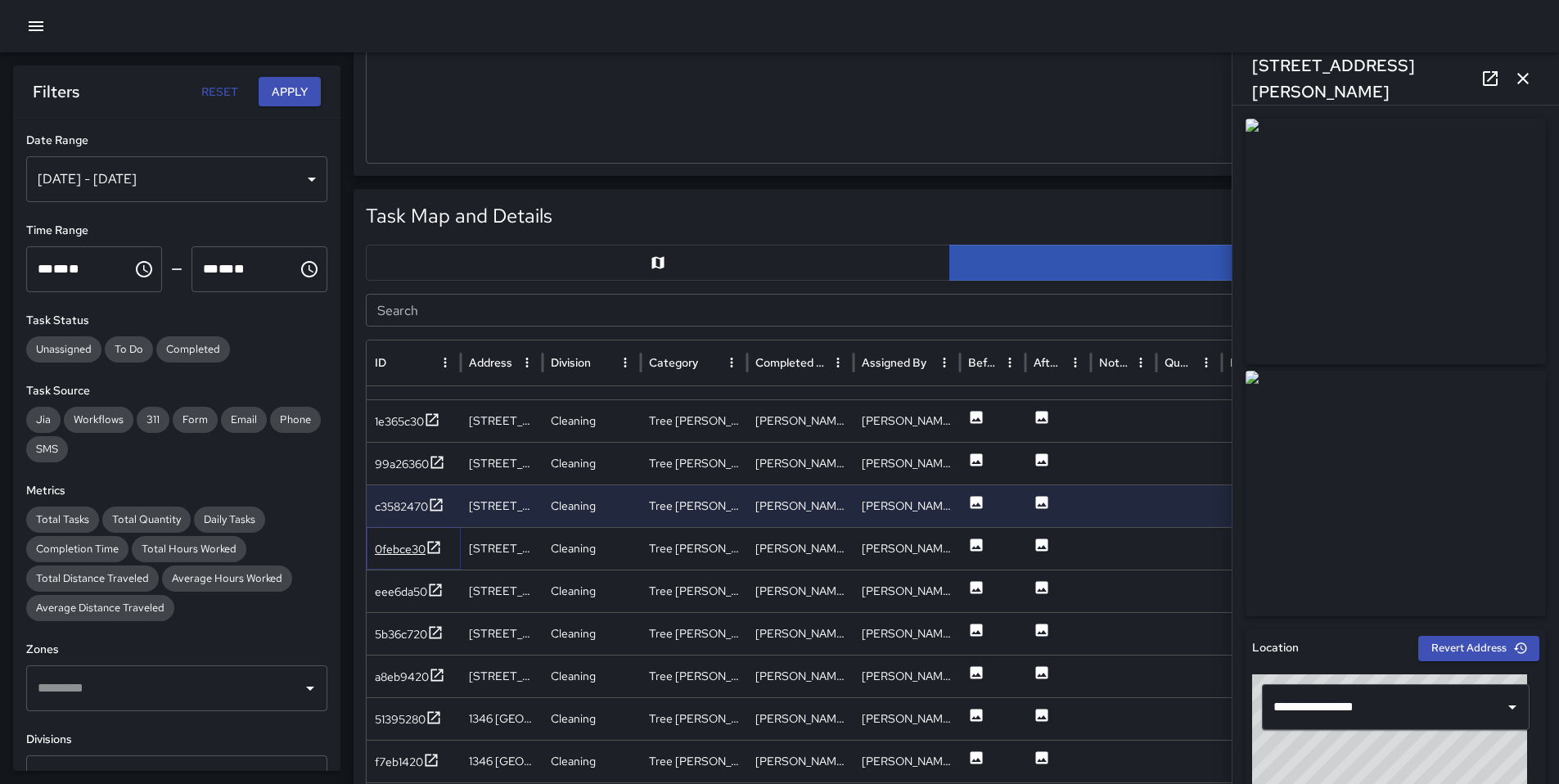
click at [404, 546] on div "0febce30" at bounding box center [400, 549] width 51 height 16
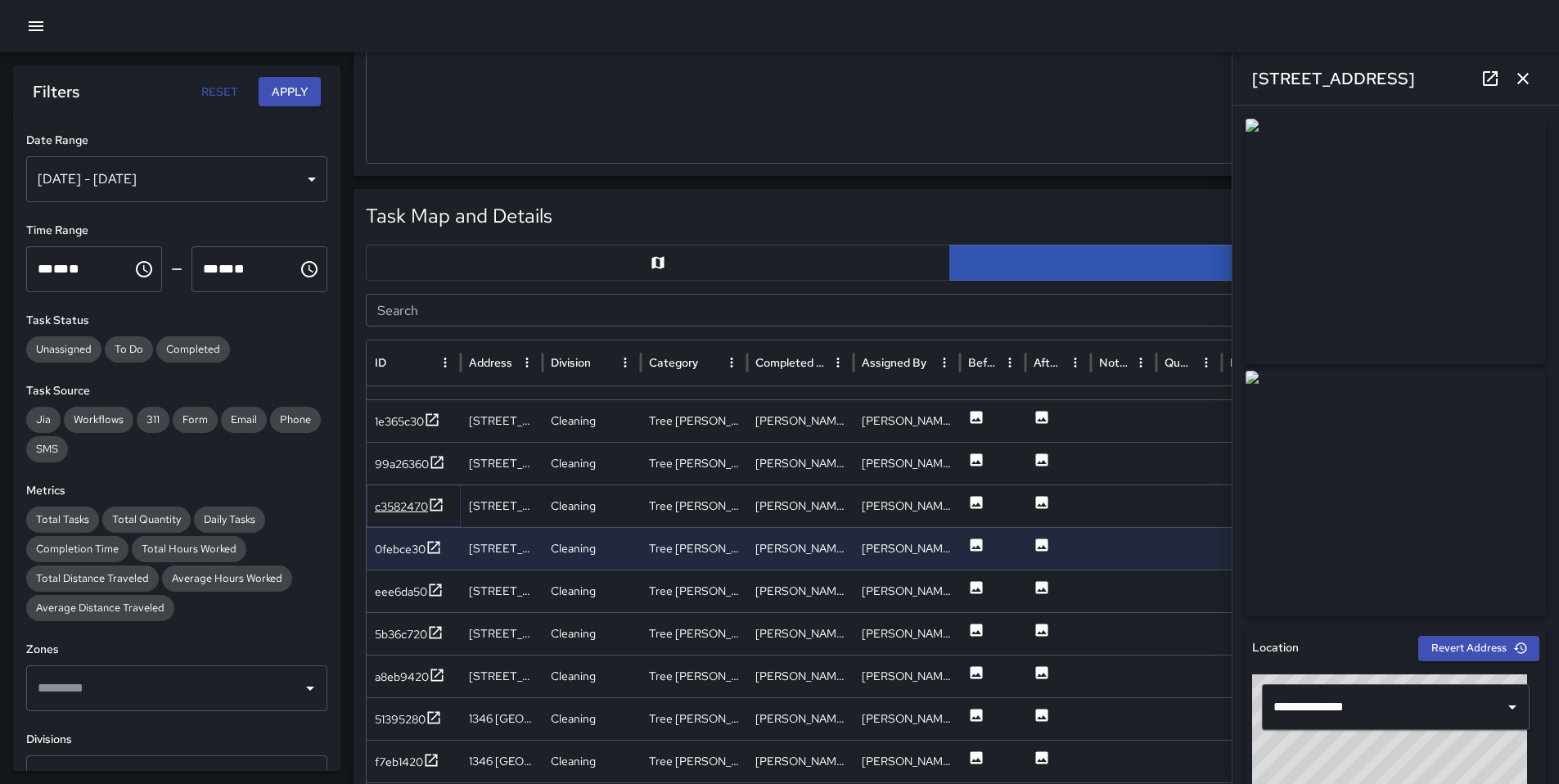
click at [408, 516] on div "c3582470" at bounding box center [409, 507] width 69 height 21
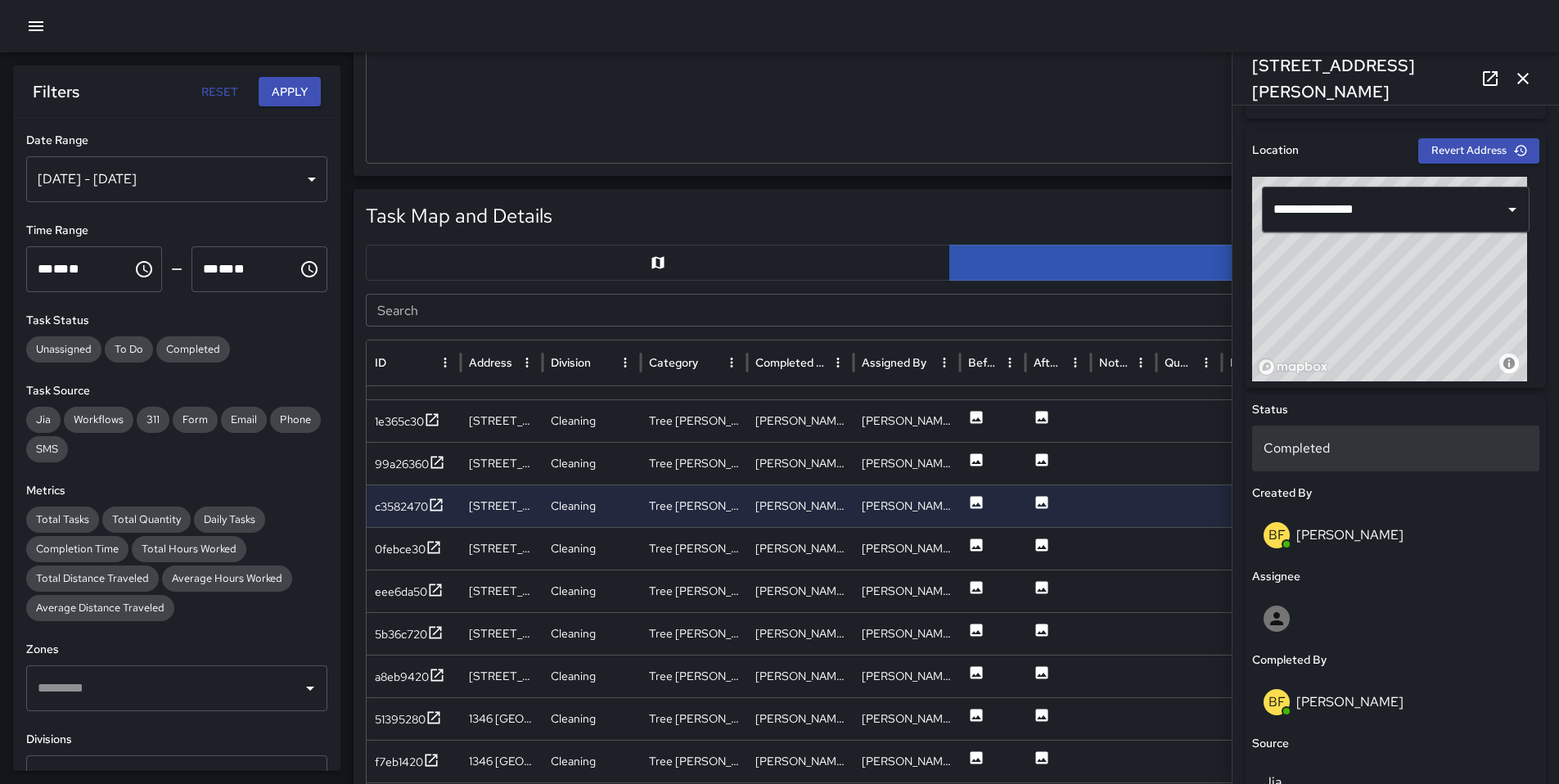
click at [1323, 462] on div "Completed" at bounding box center [1396, 448] width 287 height 45
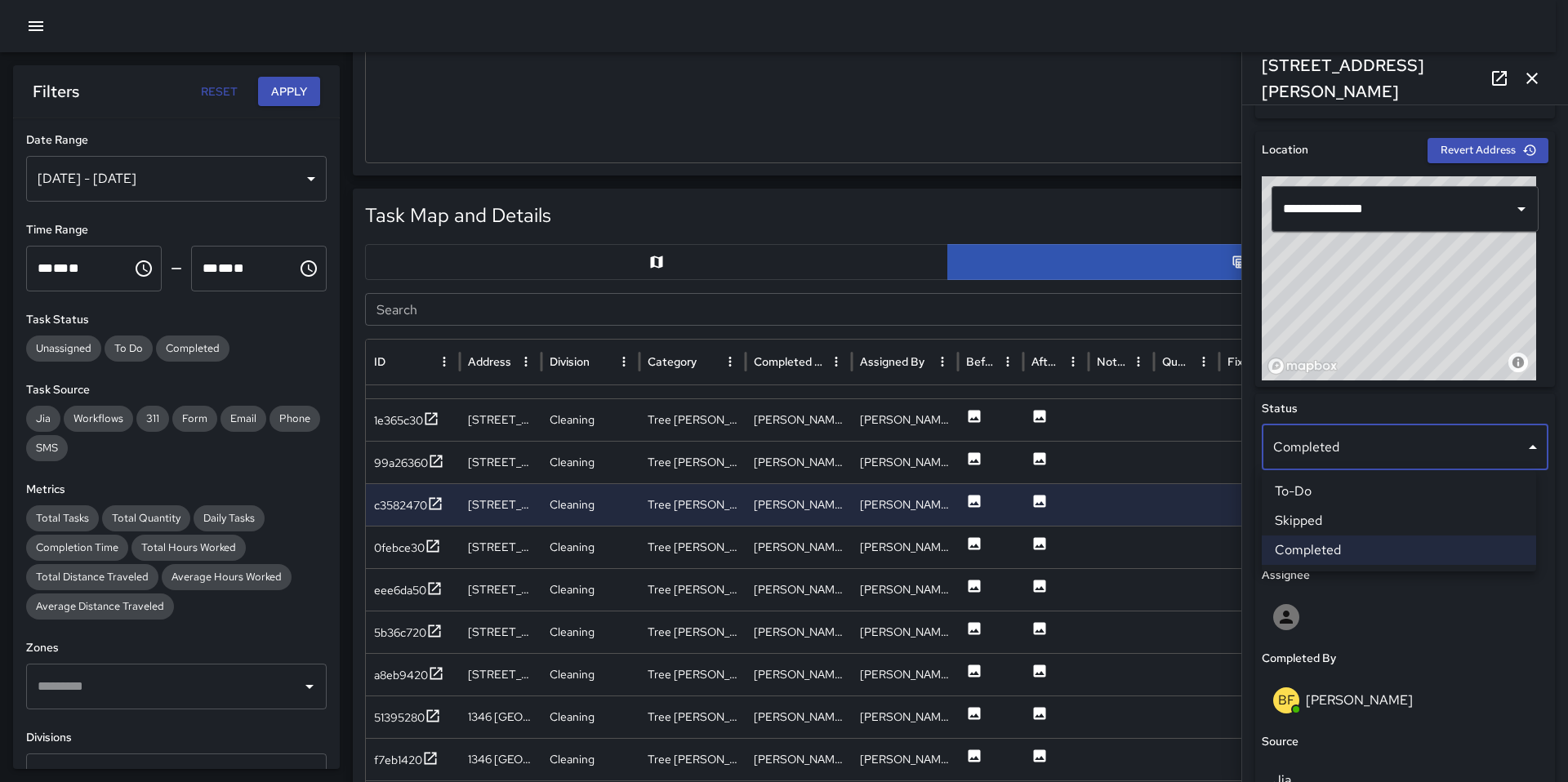
click at [1330, 512] on li "Skipped" at bounding box center [1399, 520] width 275 height 29
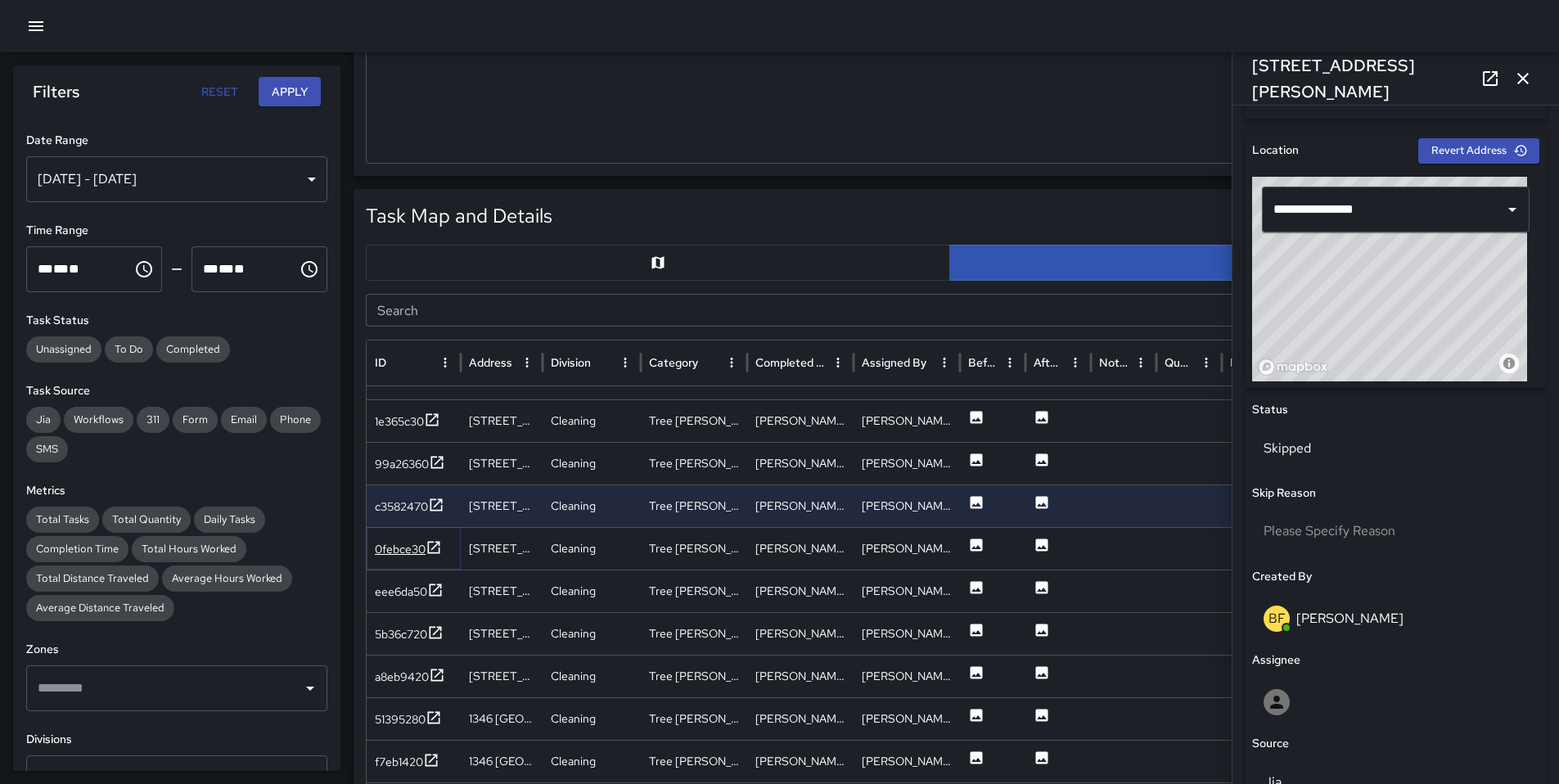
click at [386, 546] on div "0febce30" at bounding box center [400, 549] width 51 height 16
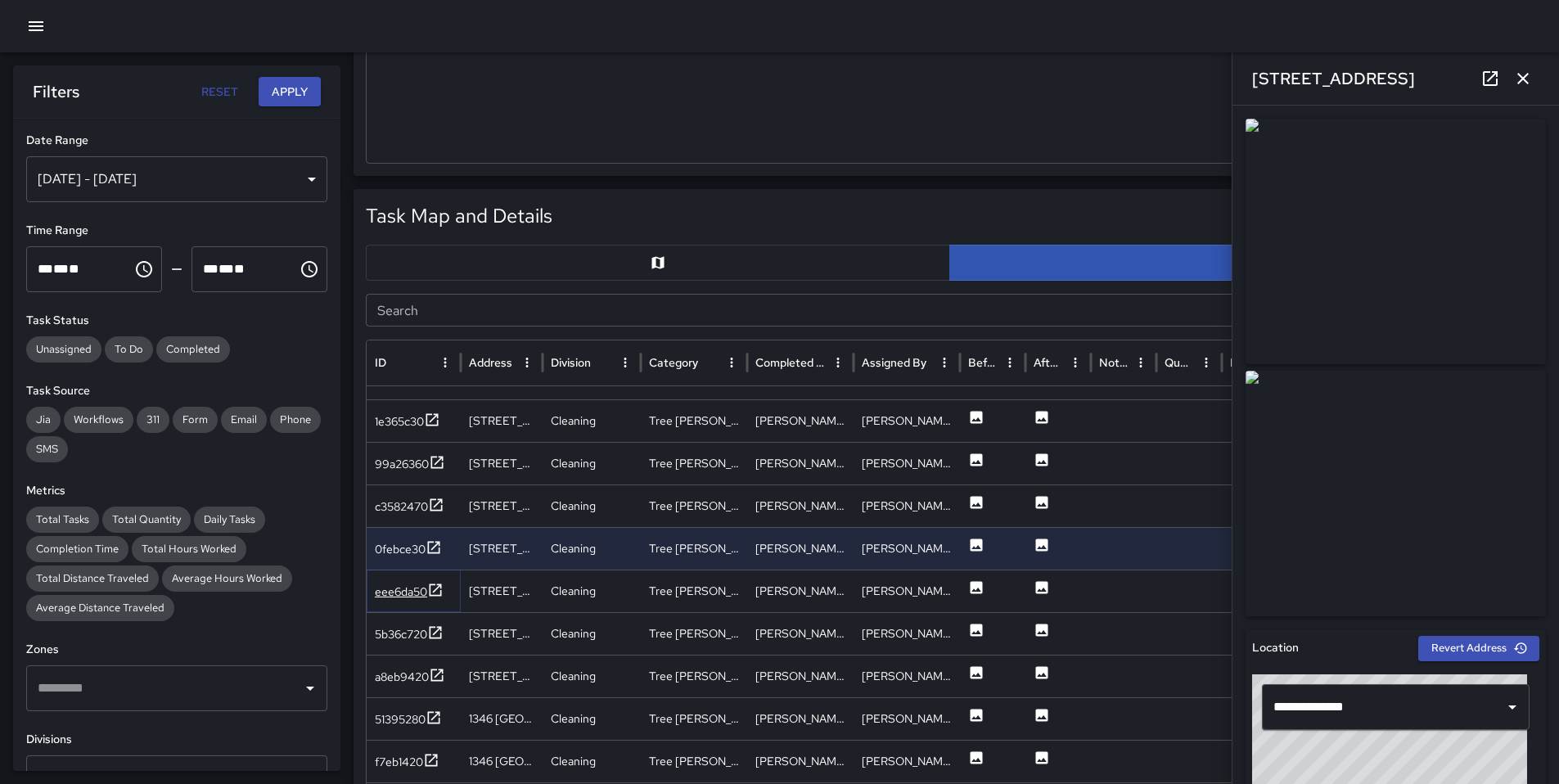
click at [395, 591] on div "eee6da50" at bounding box center [401, 591] width 52 height 16
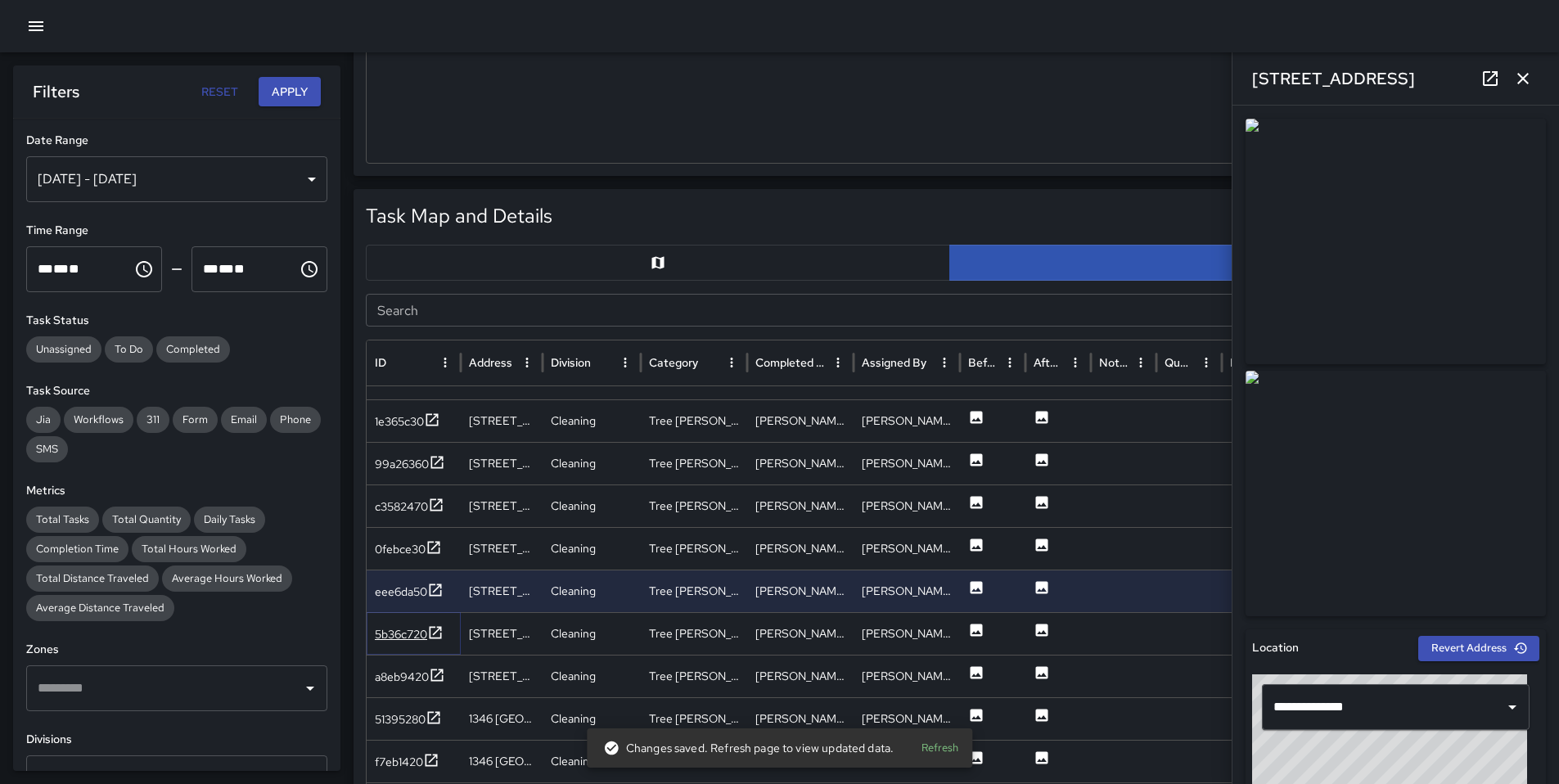
click at [424, 632] on div "5b36c720" at bounding box center [401, 634] width 52 height 16
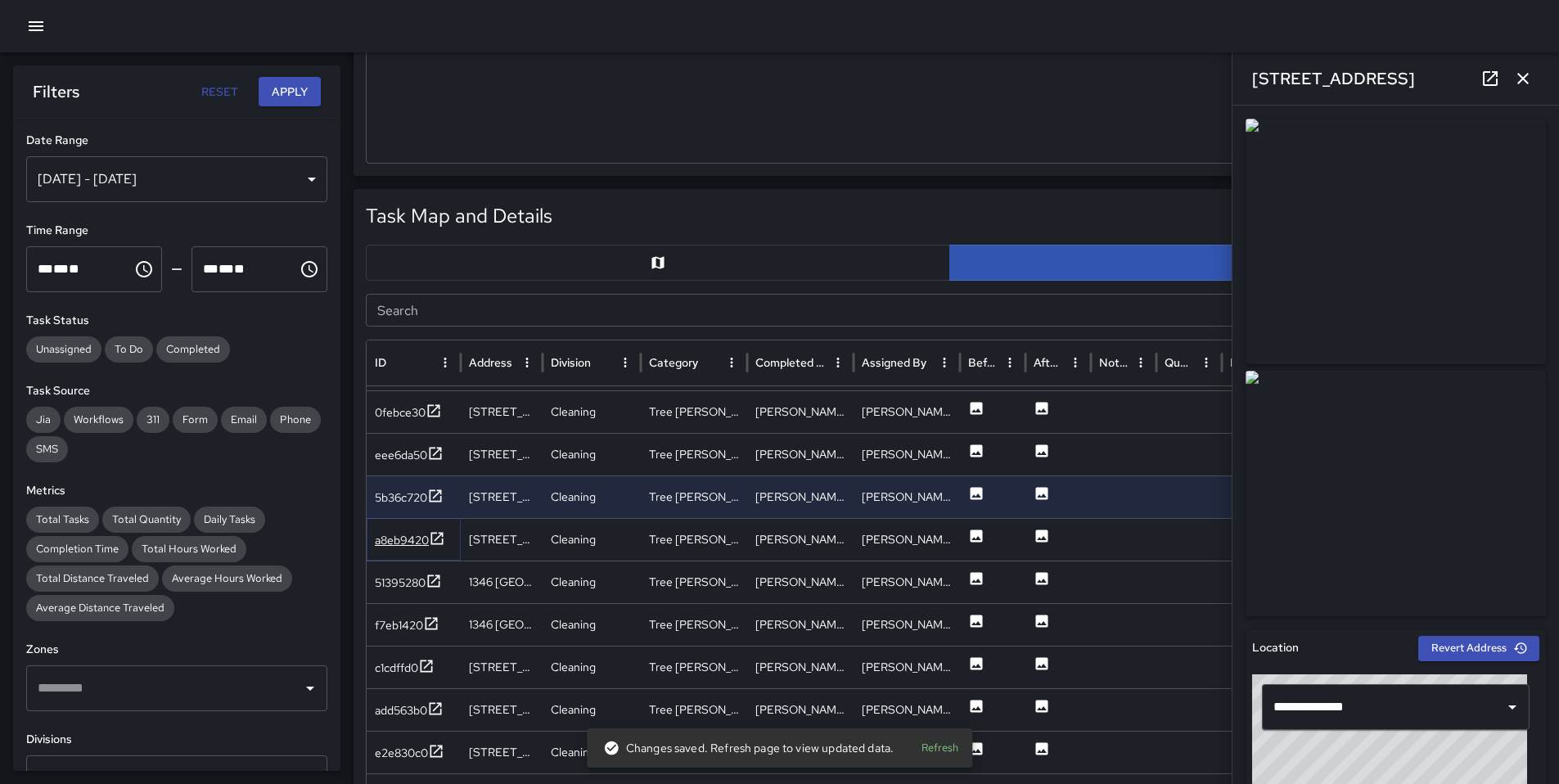
click at [386, 541] on div "a8eb9420" at bounding box center [402, 540] width 54 height 16
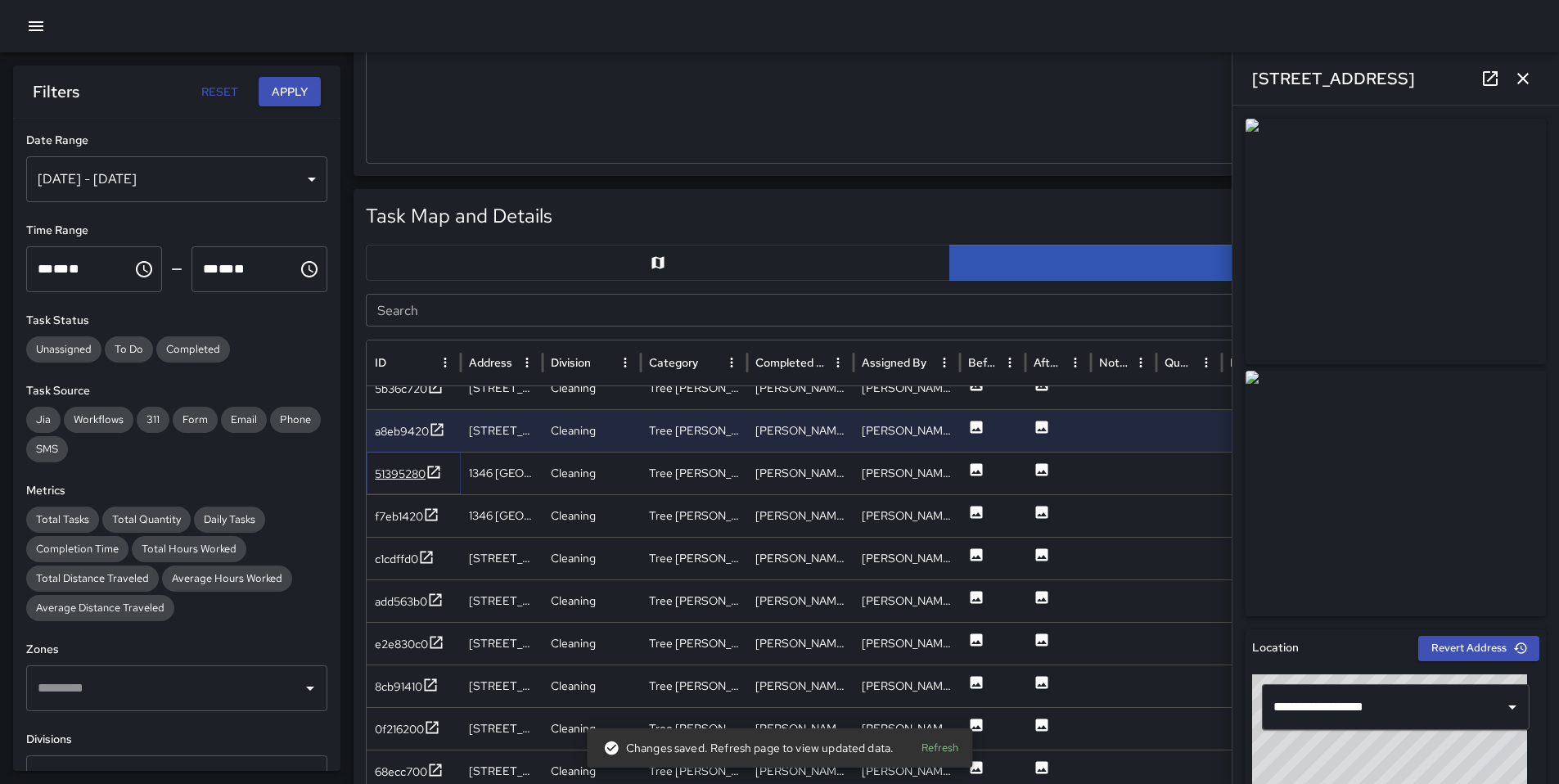
click at [386, 479] on div "51395280" at bounding box center [400, 473] width 51 height 16
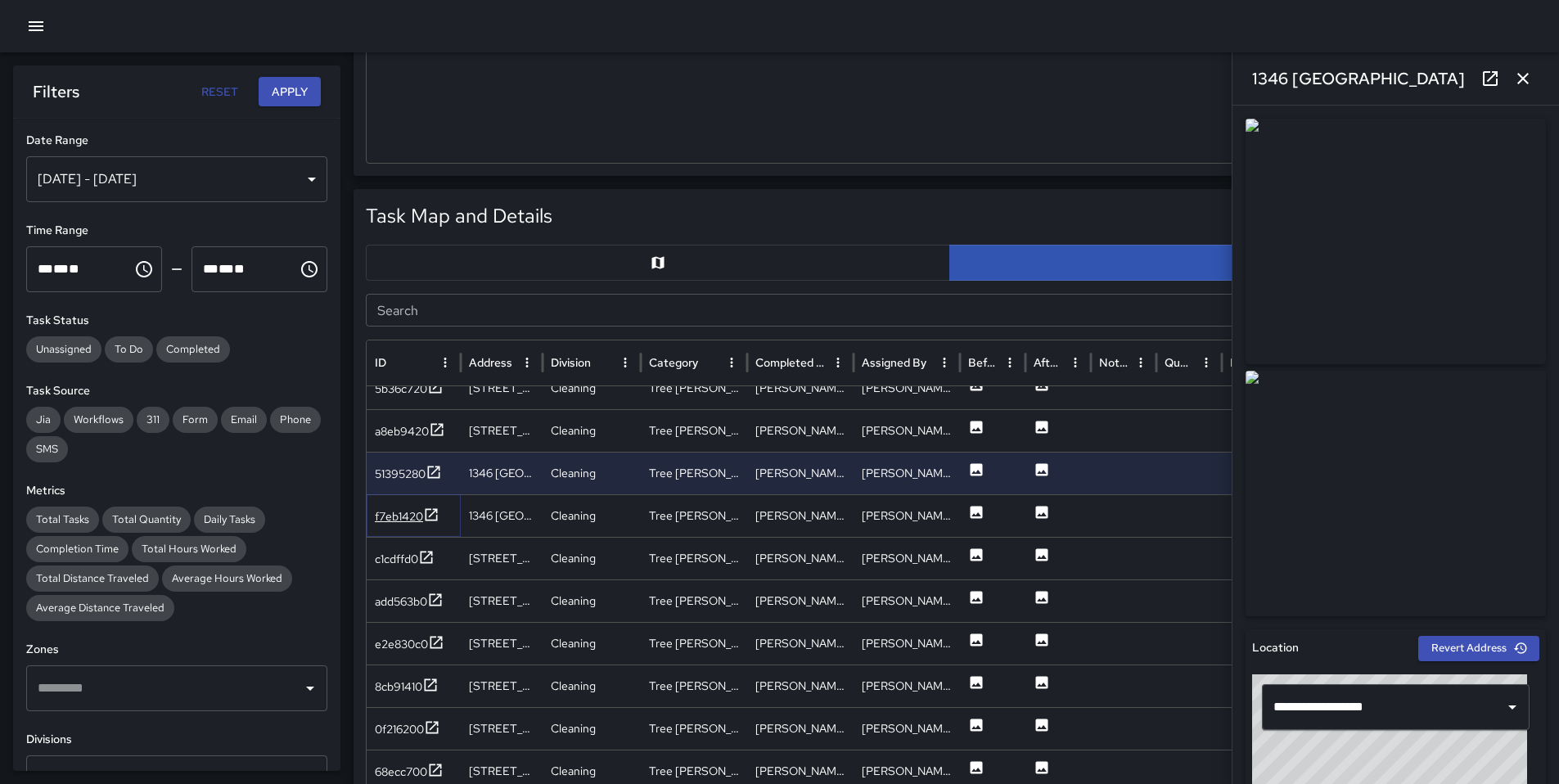
click at [396, 512] on div "f7eb1420" at bounding box center [399, 516] width 48 height 16
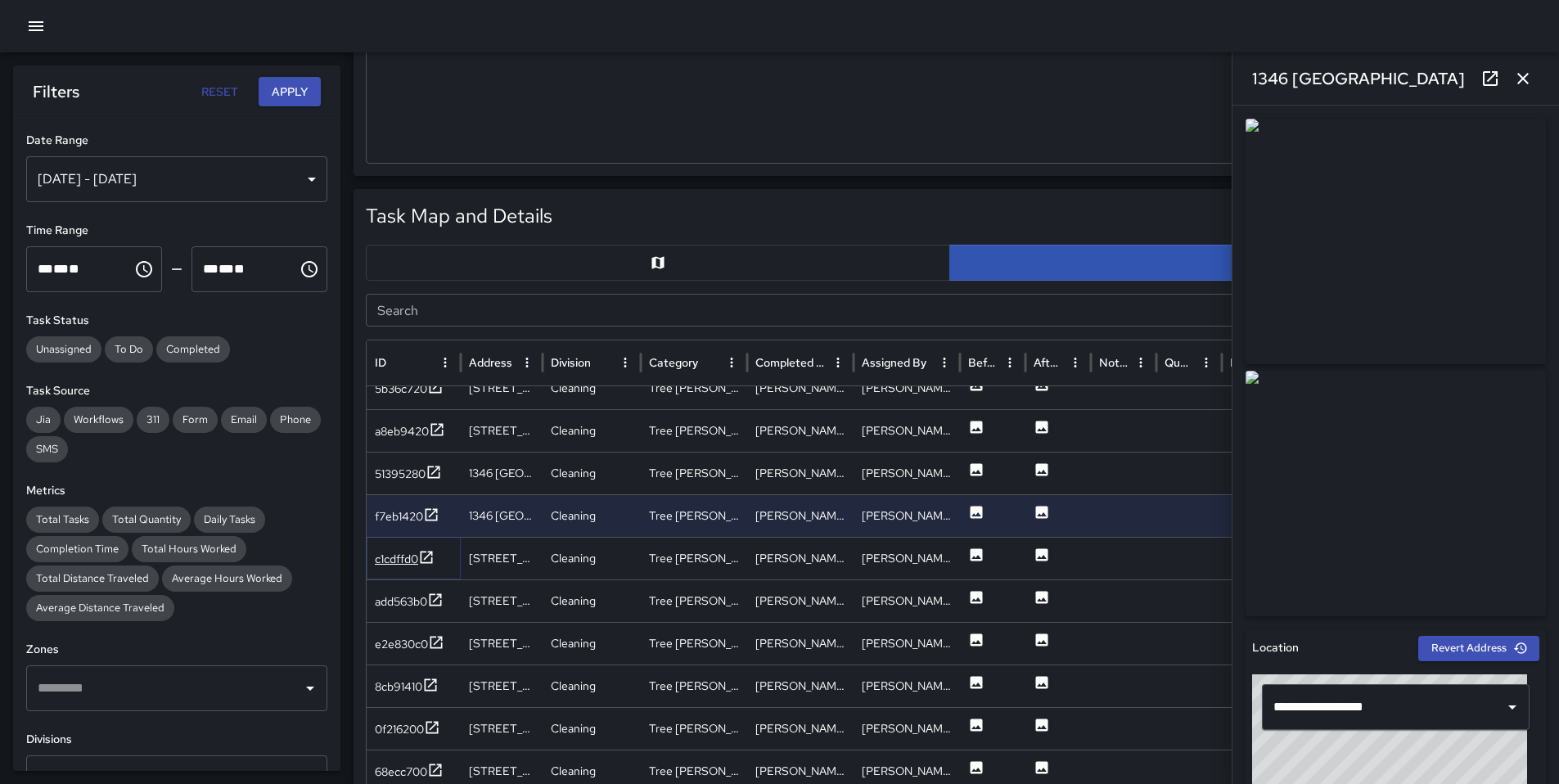
click at [402, 559] on div "c1cdffd0" at bounding box center [396, 558] width 44 height 16
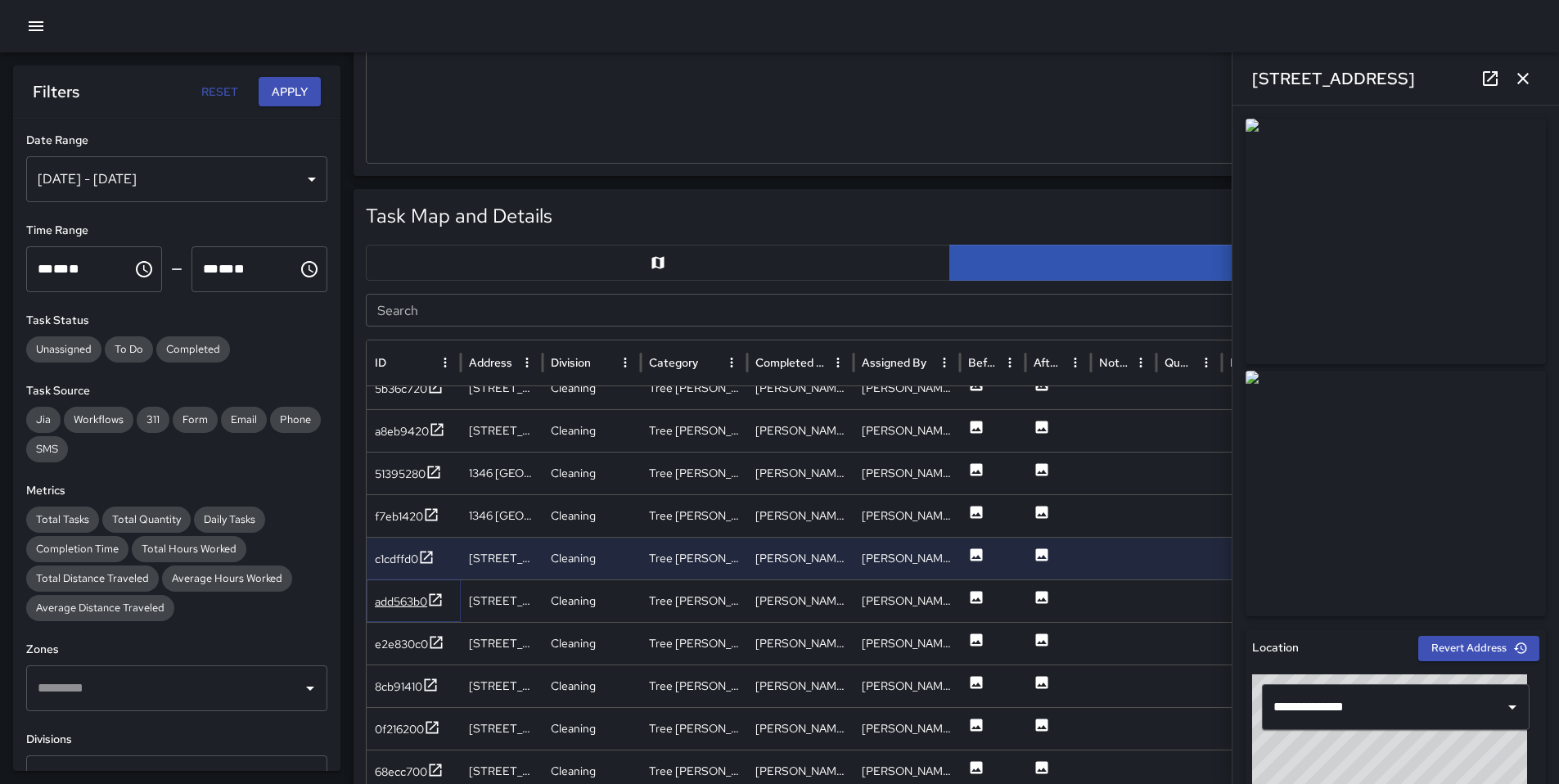
click at [401, 604] on div "add563b0" at bounding box center [401, 601] width 52 height 16
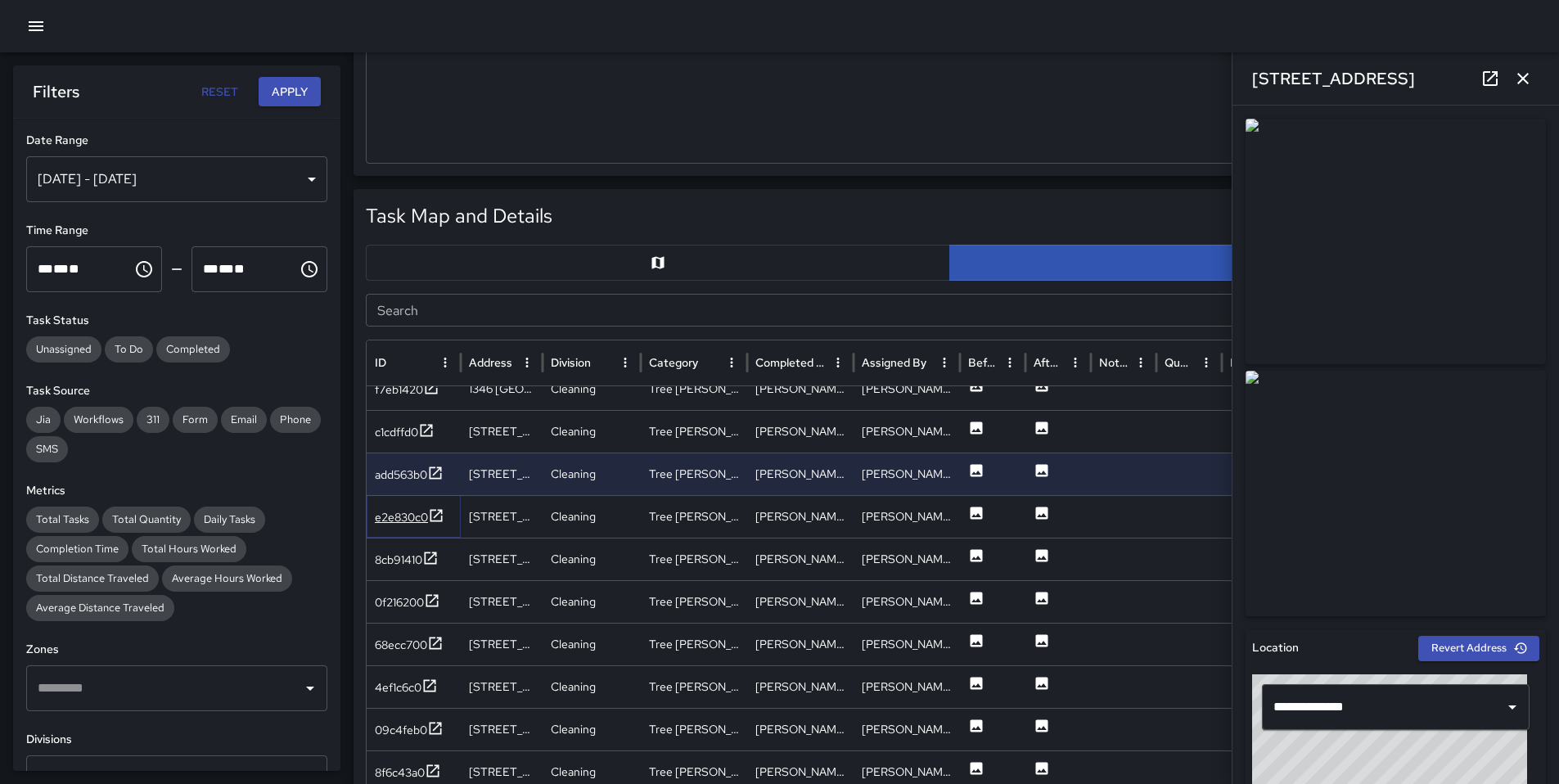
click at [419, 520] on div "e2e830c0" at bounding box center [402, 516] width 53 height 16
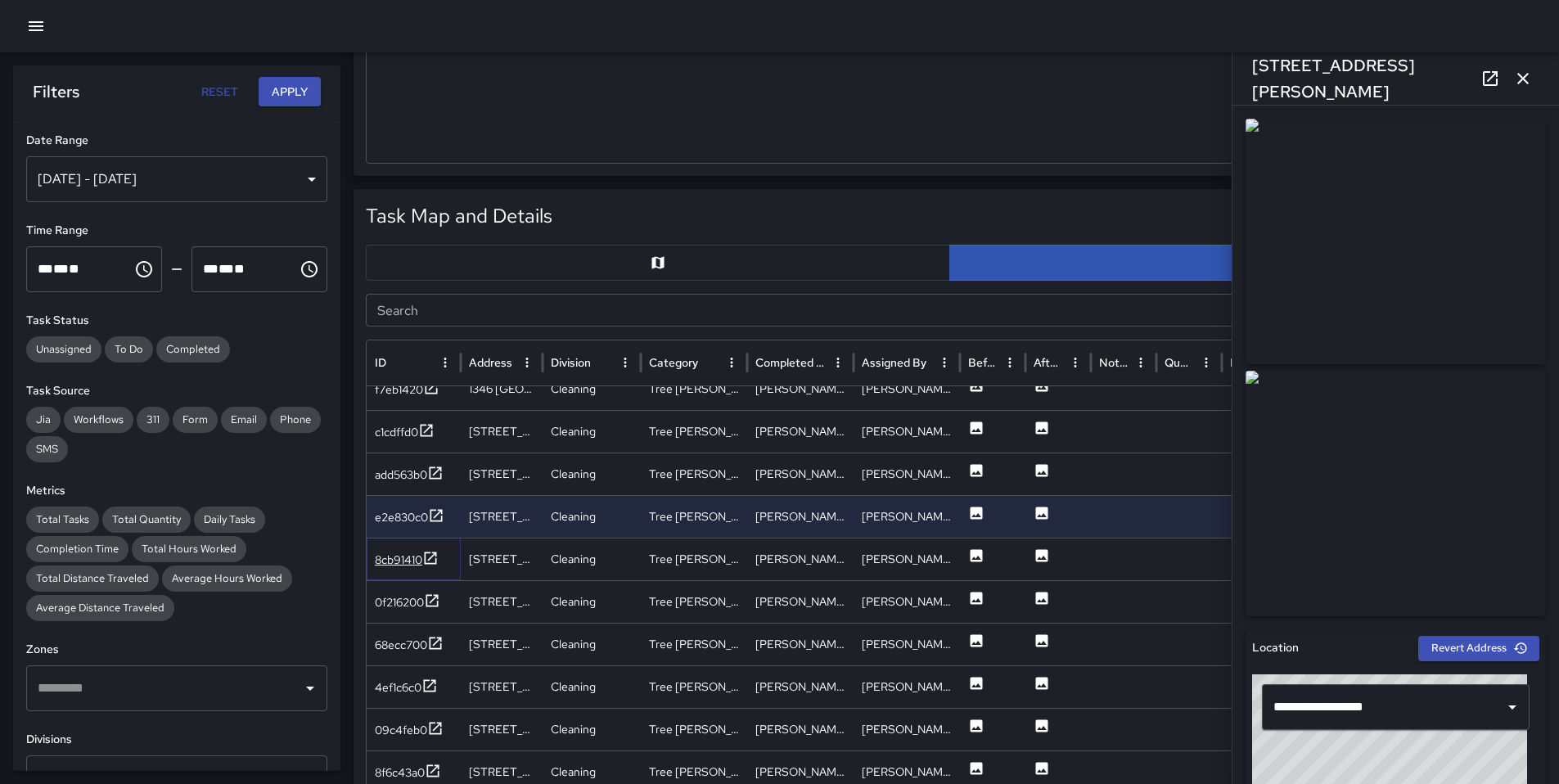
click at [409, 554] on div "8cb91410" at bounding box center [398, 559] width 47 height 16
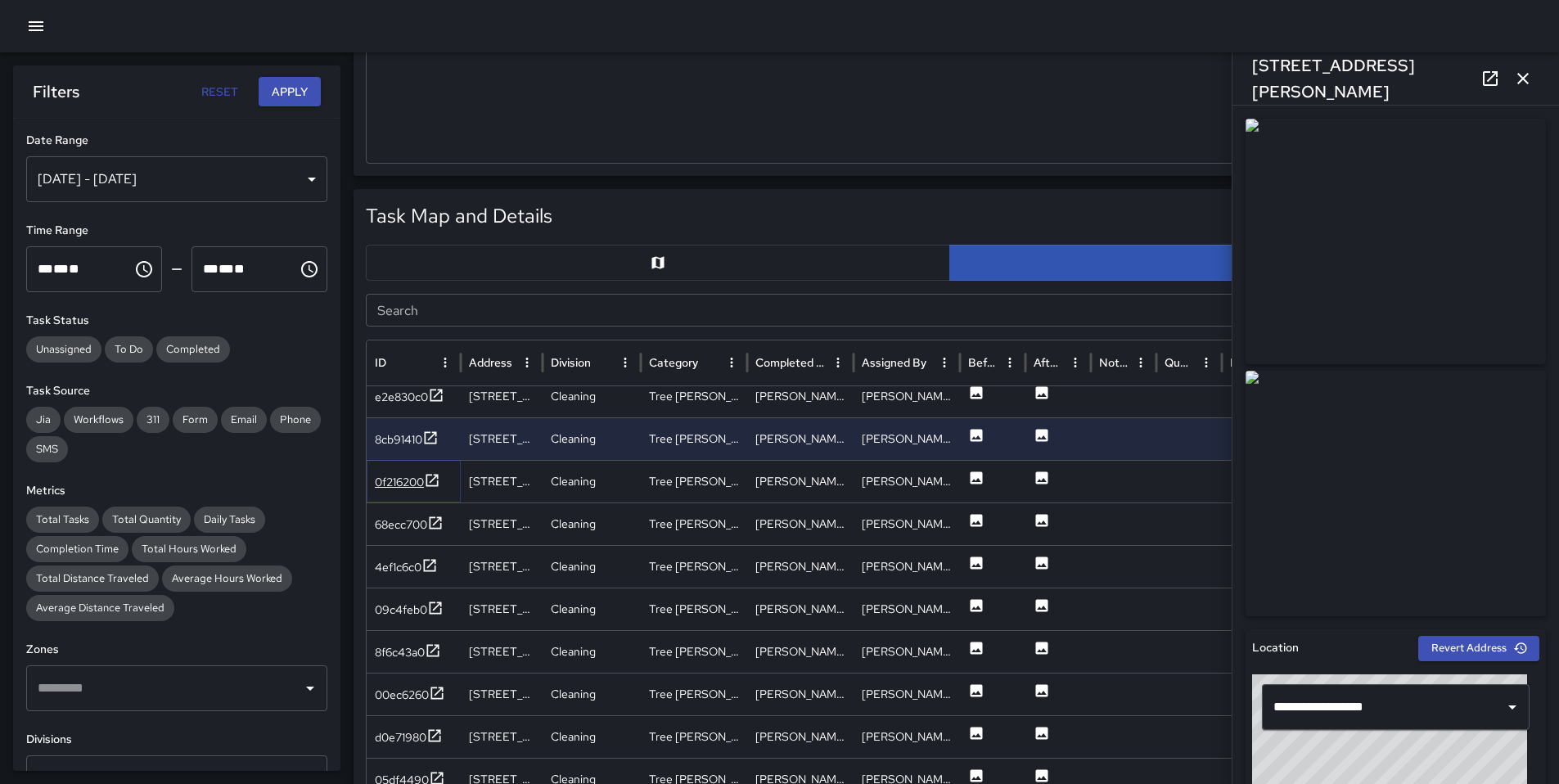
click at [403, 482] on div "0f216200" at bounding box center [399, 481] width 49 height 16
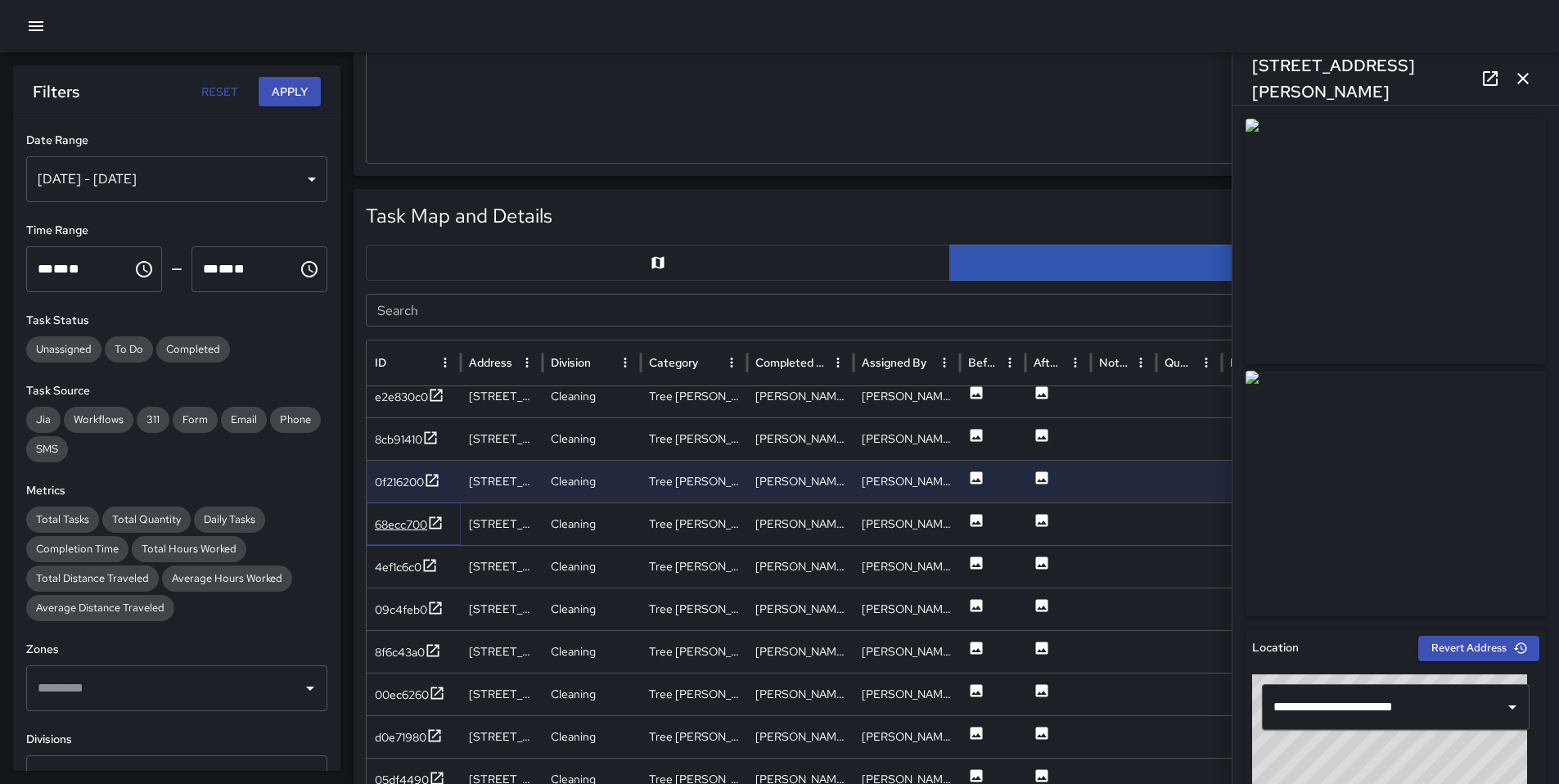
click at [414, 520] on div "68ecc700" at bounding box center [401, 524] width 52 height 16
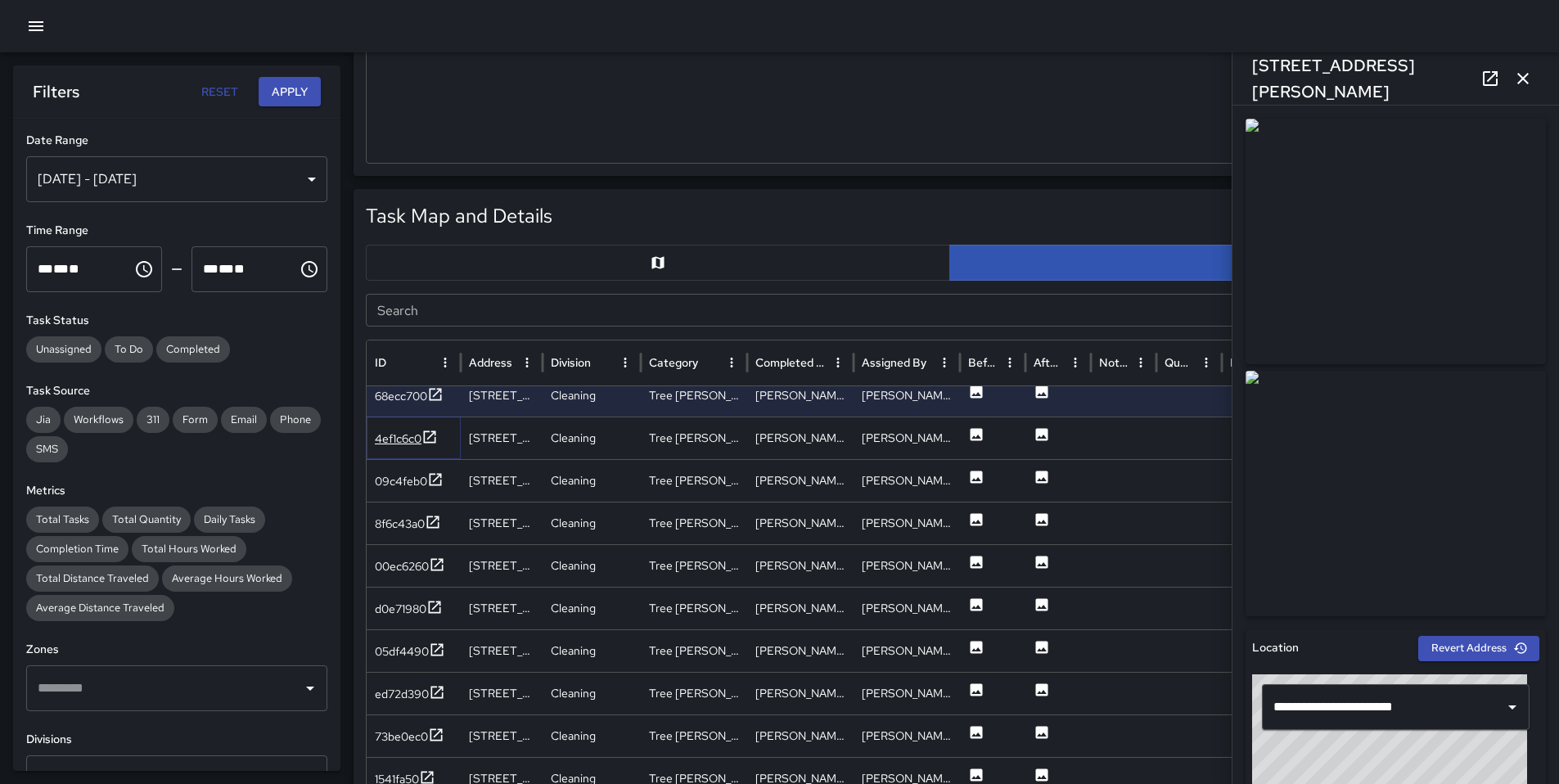
click at [399, 434] on div "4ef1c6c0" at bounding box center [398, 438] width 46 height 16
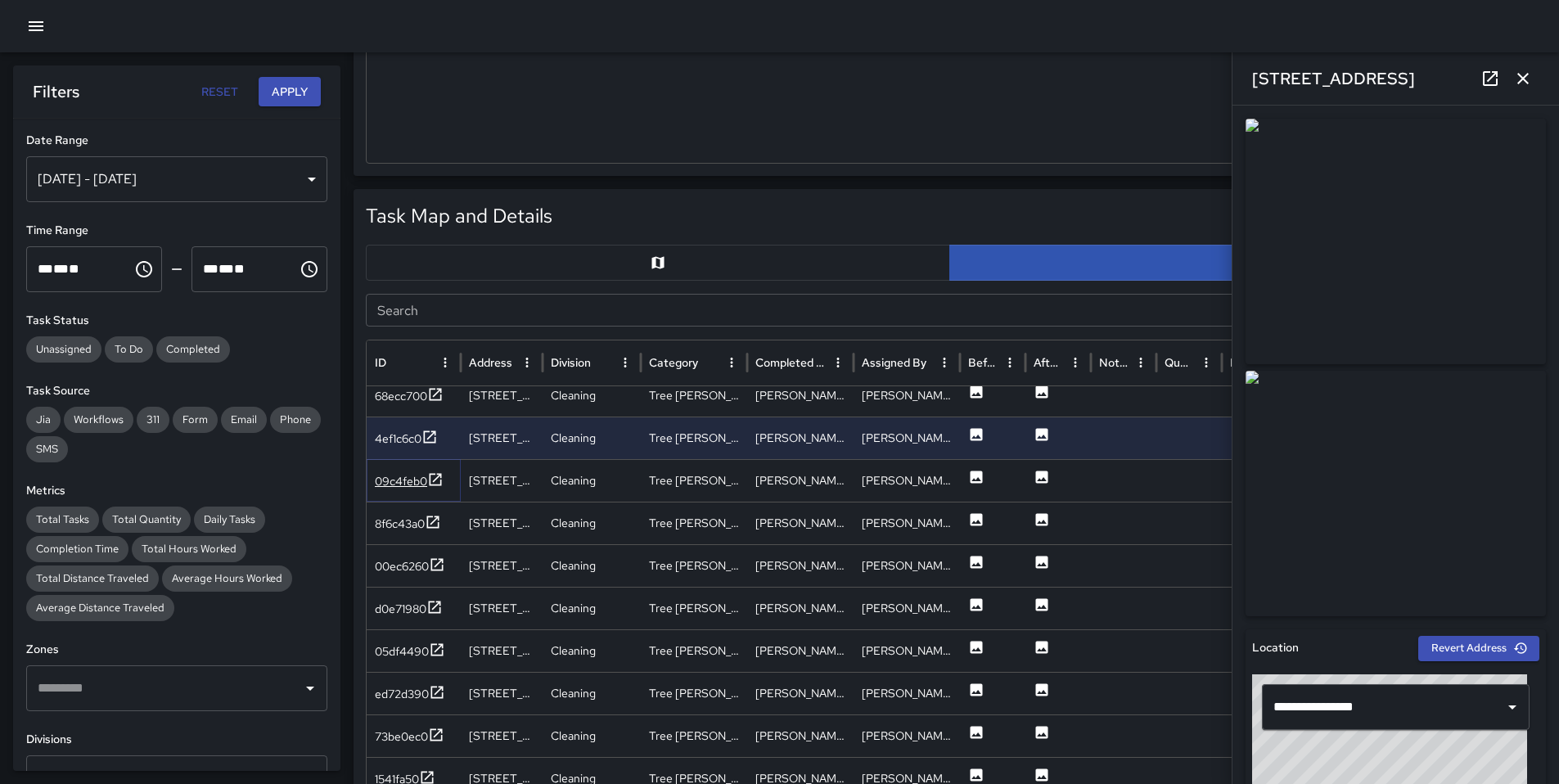
click at [402, 480] on div "09c4feb0" at bounding box center [401, 480] width 52 height 16
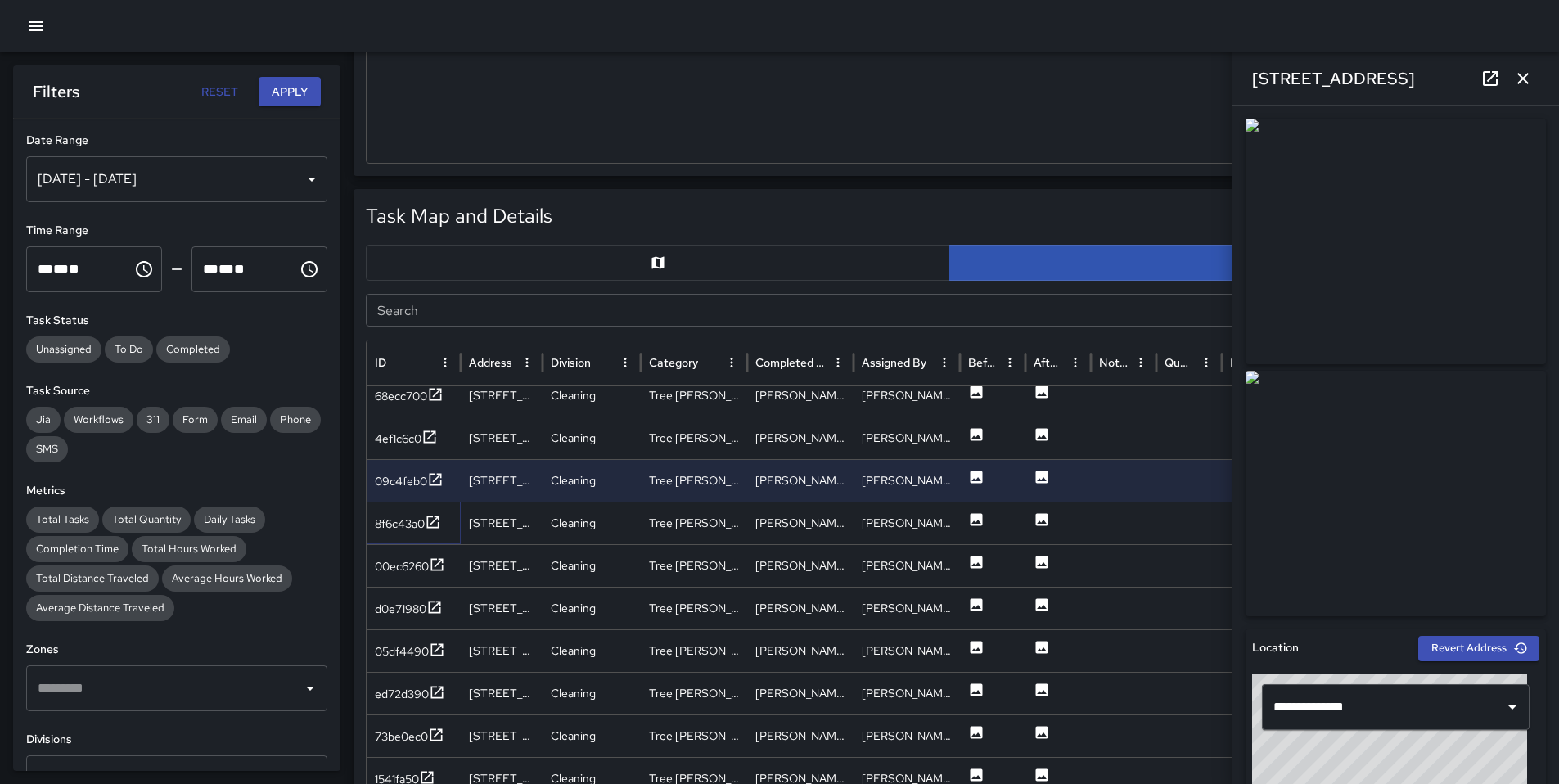
click at [408, 522] on div "8f6c43a0" at bounding box center [400, 523] width 50 height 16
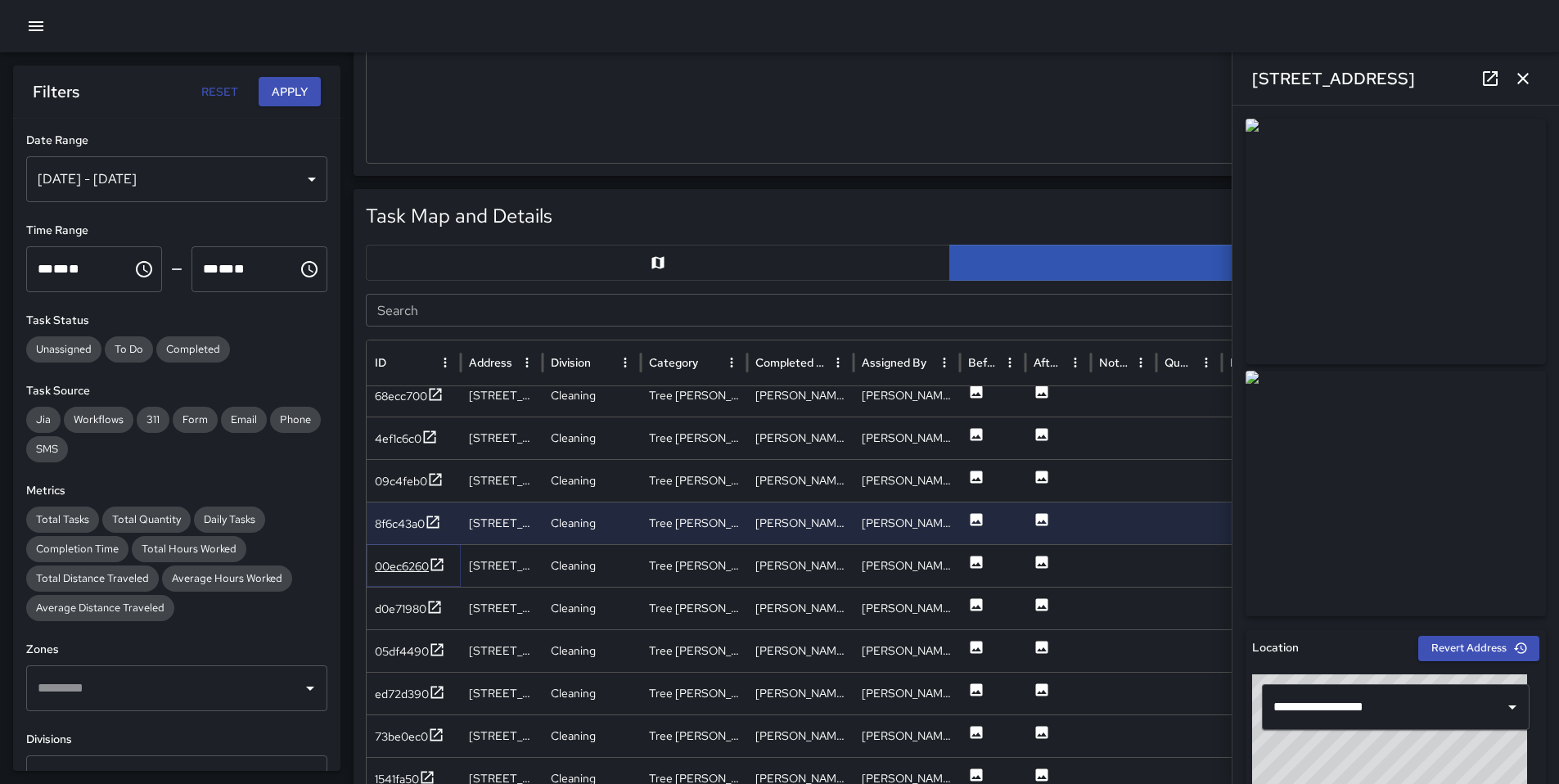
click at [403, 574] on div "00ec6260" at bounding box center [402, 566] width 54 height 16
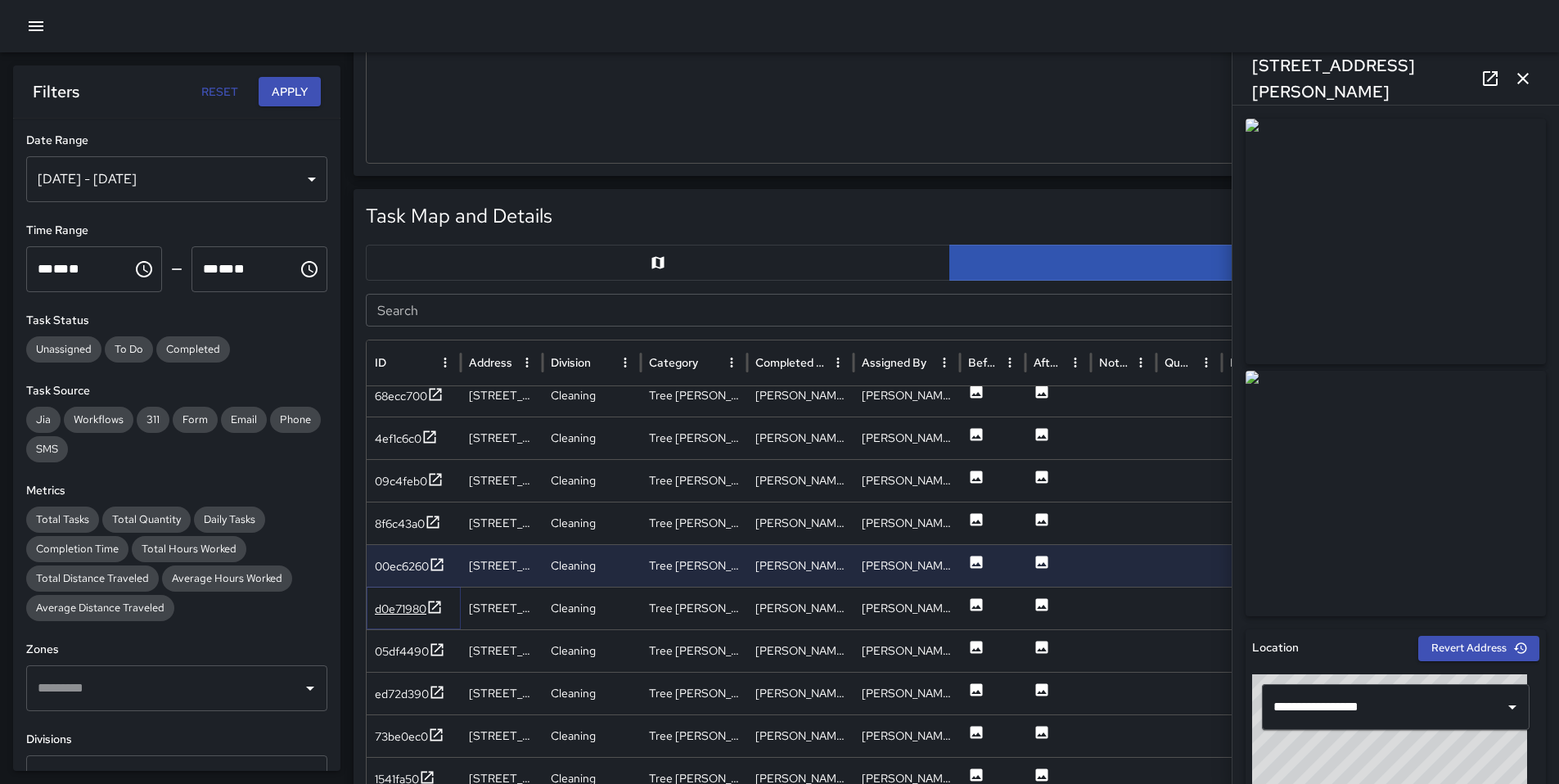
click at [406, 606] on div "d0e71980" at bounding box center [401, 608] width 51 height 16
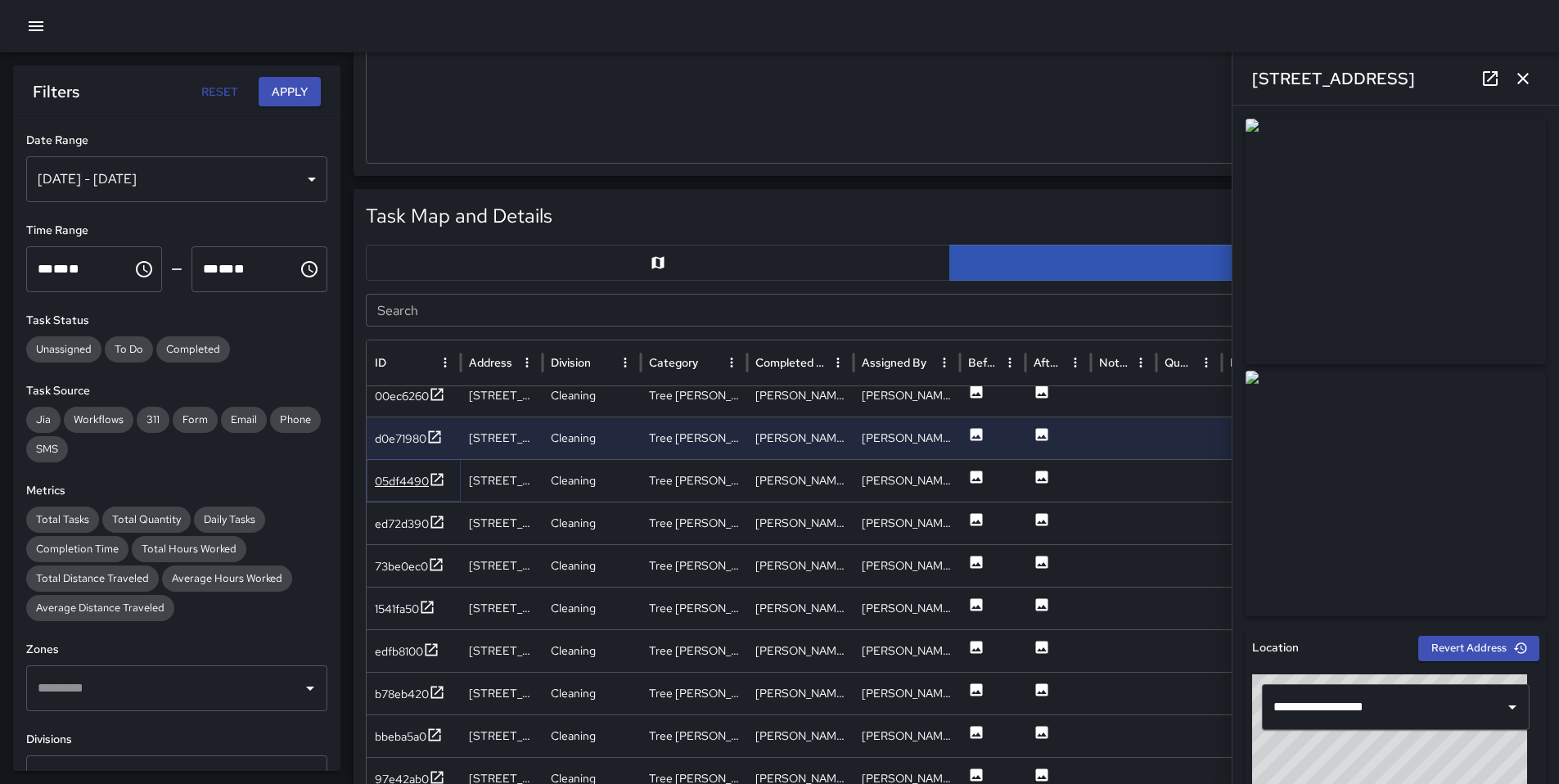
click at [398, 487] on div "05df4490" at bounding box center [402, 480] width 54 height 16
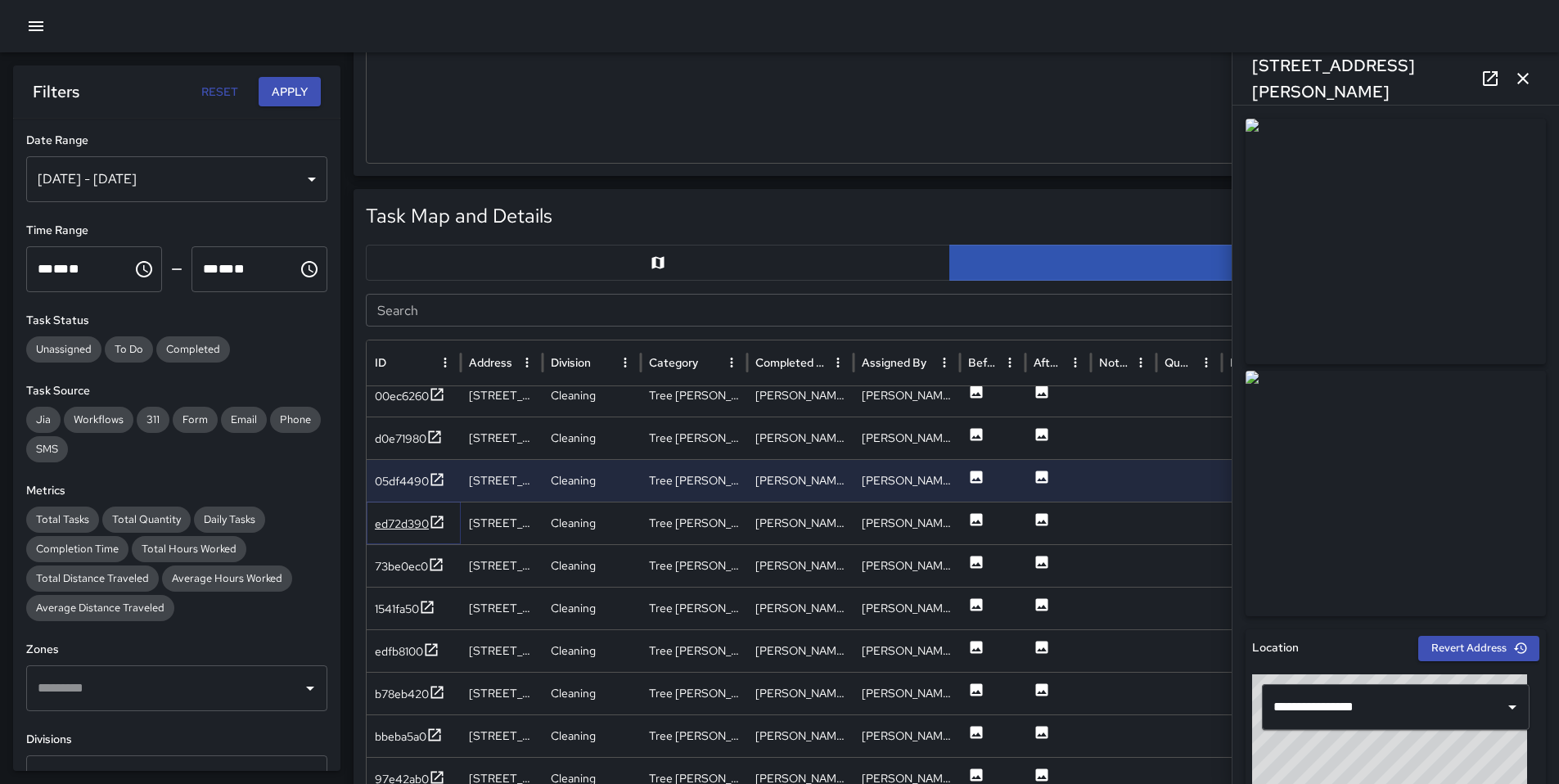
click at [401, 516] on div "ed72d390" at bounding box center [402, 523] width 54 height 16
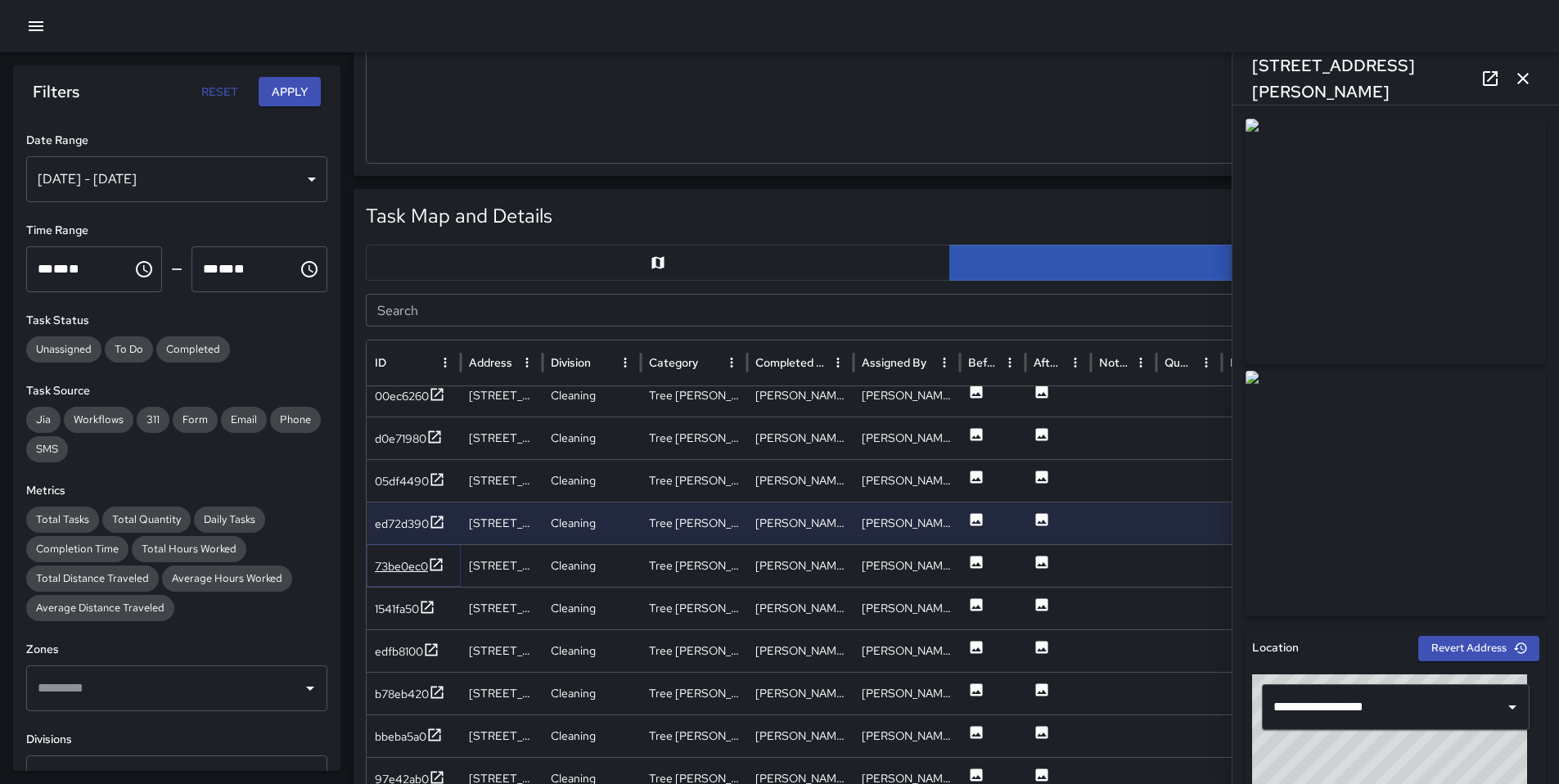
click at [399, 566] on div "73be0ec0" at bounding box center [402, 566] width 53 height 16
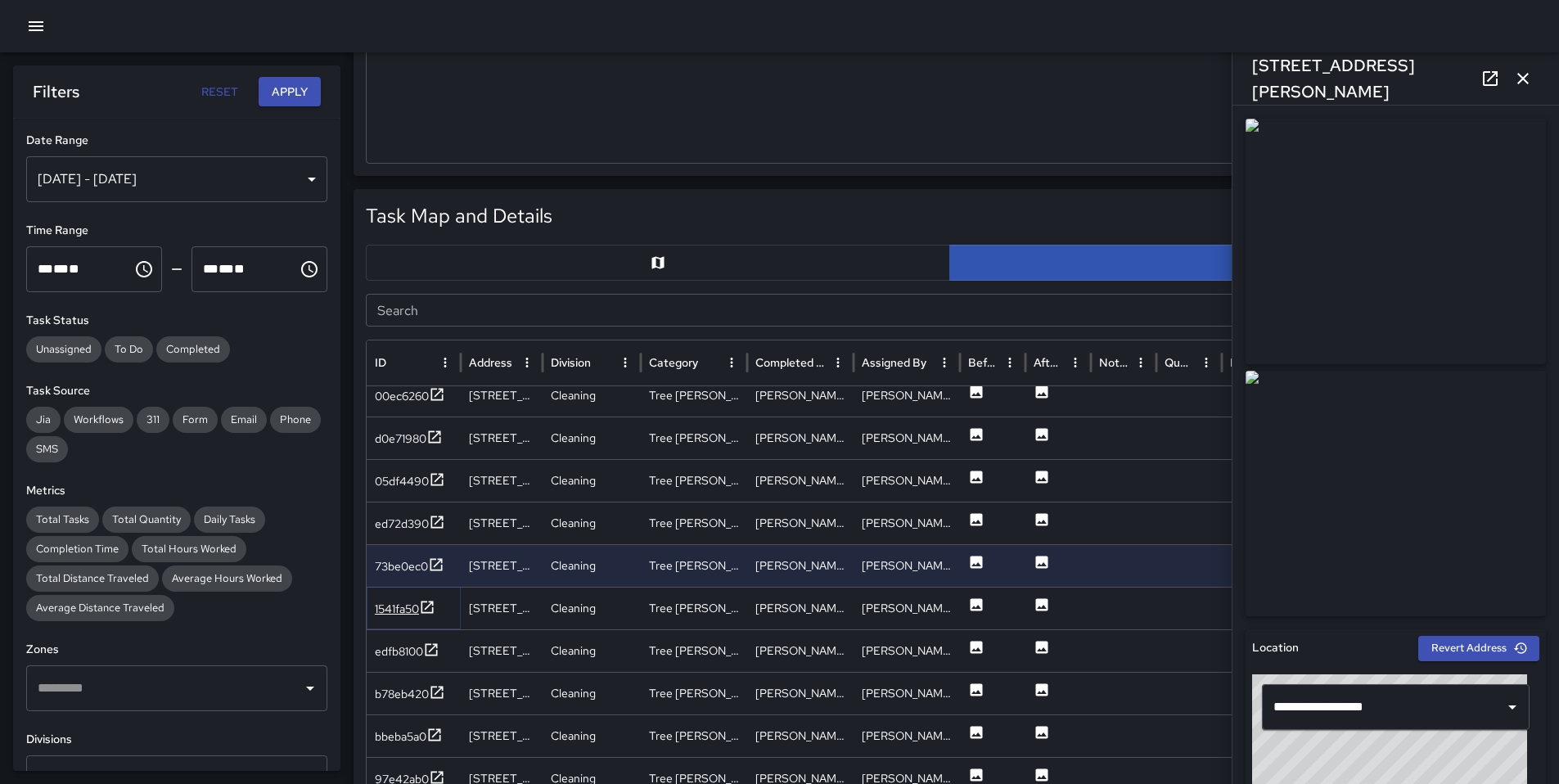
click at [401, 599] on div "1541fa50" at bounding box center [405, 609] width 61 height 21
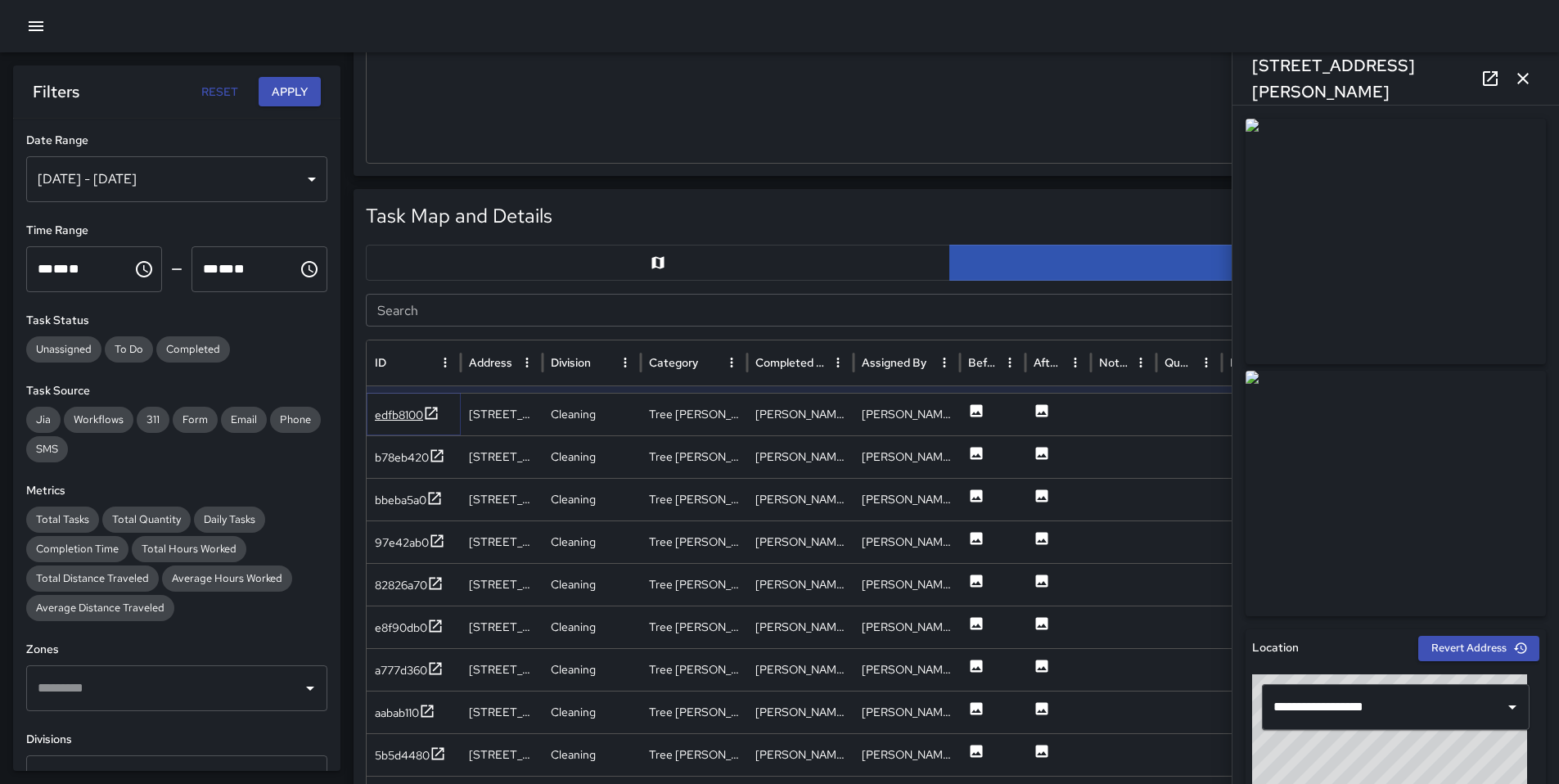
click at [407, 418] on div "edfb8100" at bounding box center [399, 414] width 48 height 16
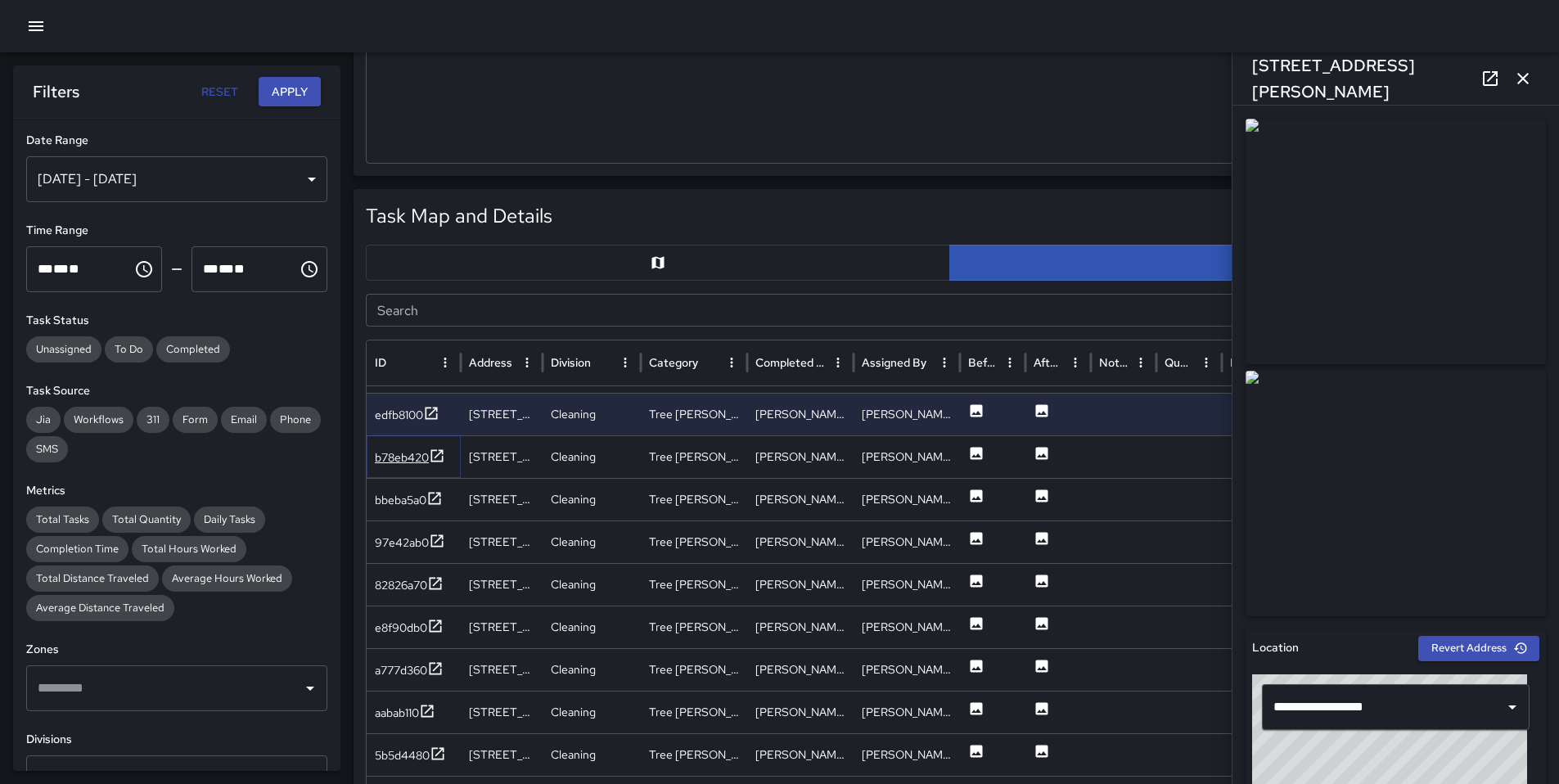
click at [400, 459] on div "b78eb420" at bounding box center [402, 457] width 54 height 16
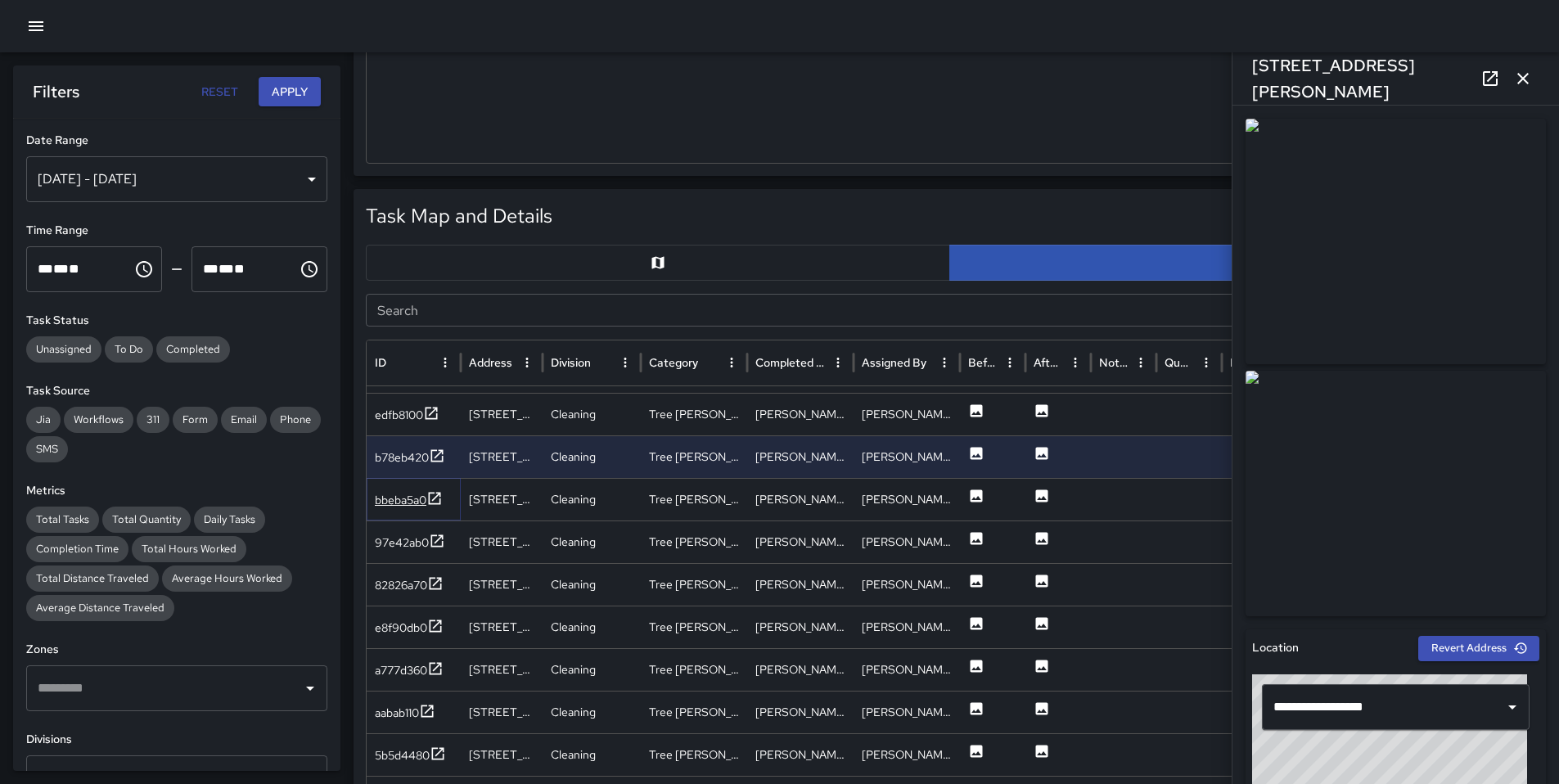
click at [400, 501] on div "bbeba5a0" at bounding box center [401, 499] width 51 height 16
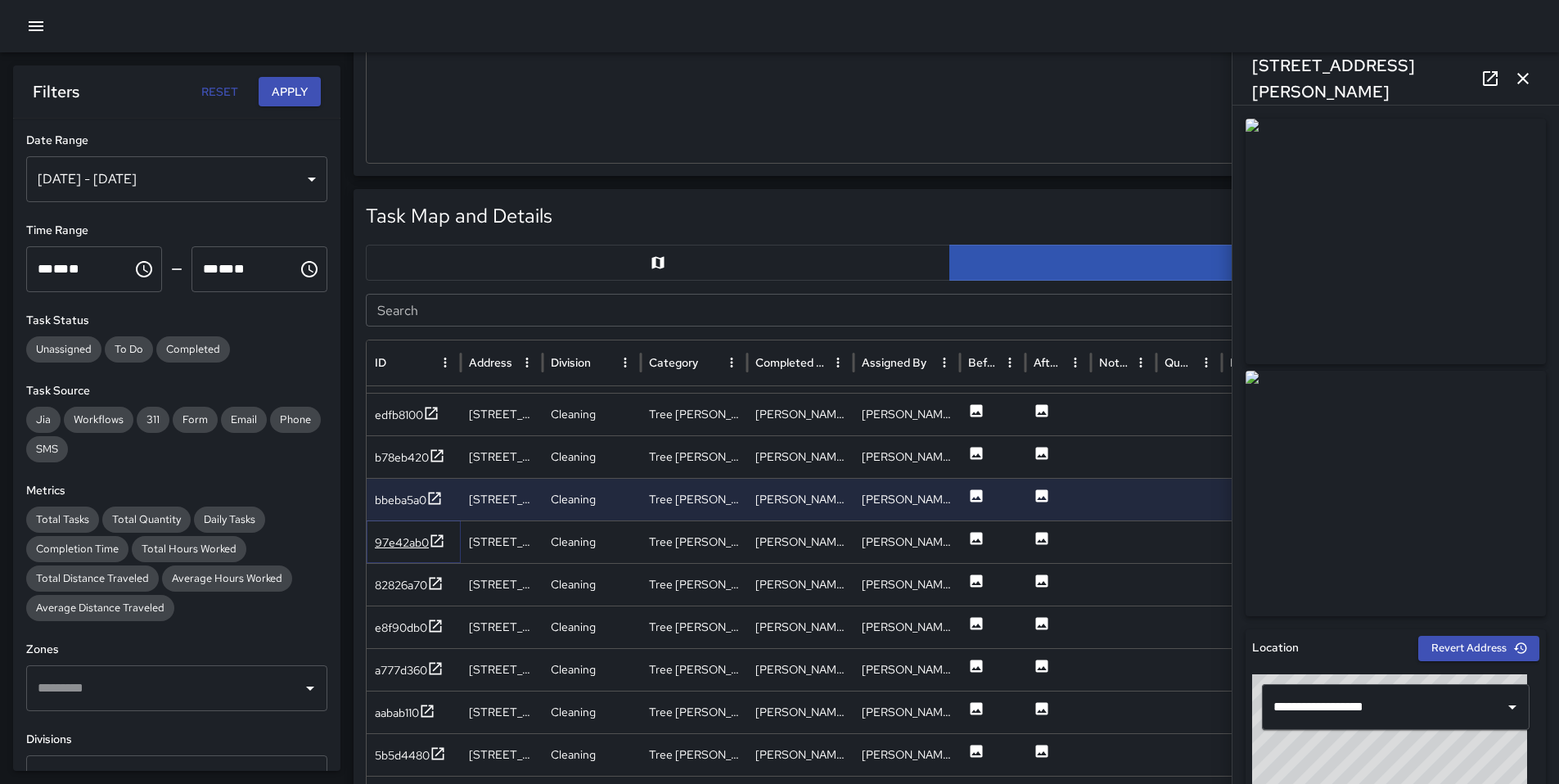
click at [405, 541] on div "97e42ab0" at bounding box center [402, 542] width 54 height 16
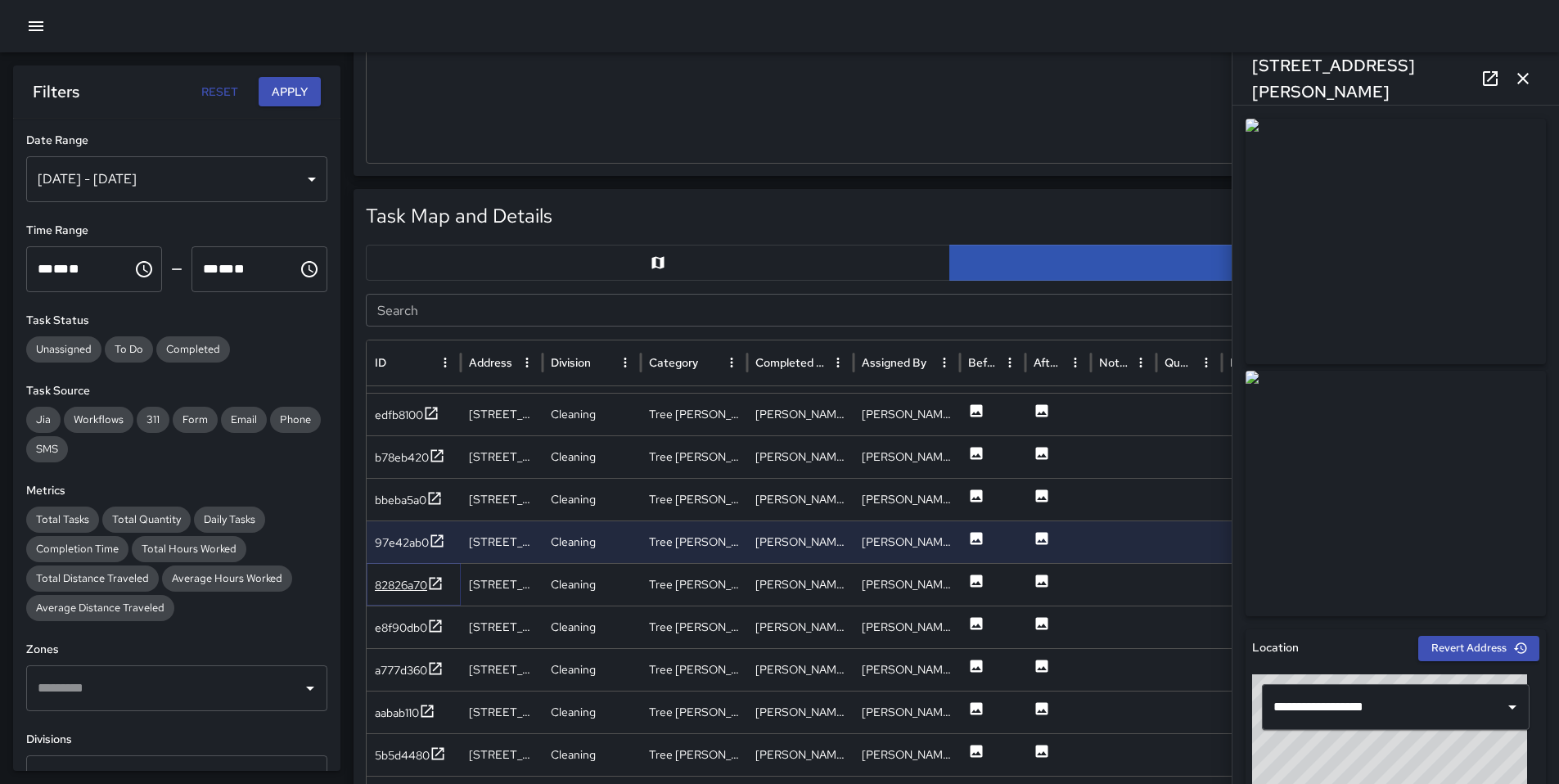
click at [396, 582] on div "82826a70" at bounding box center [401, 585] width 52 height 16
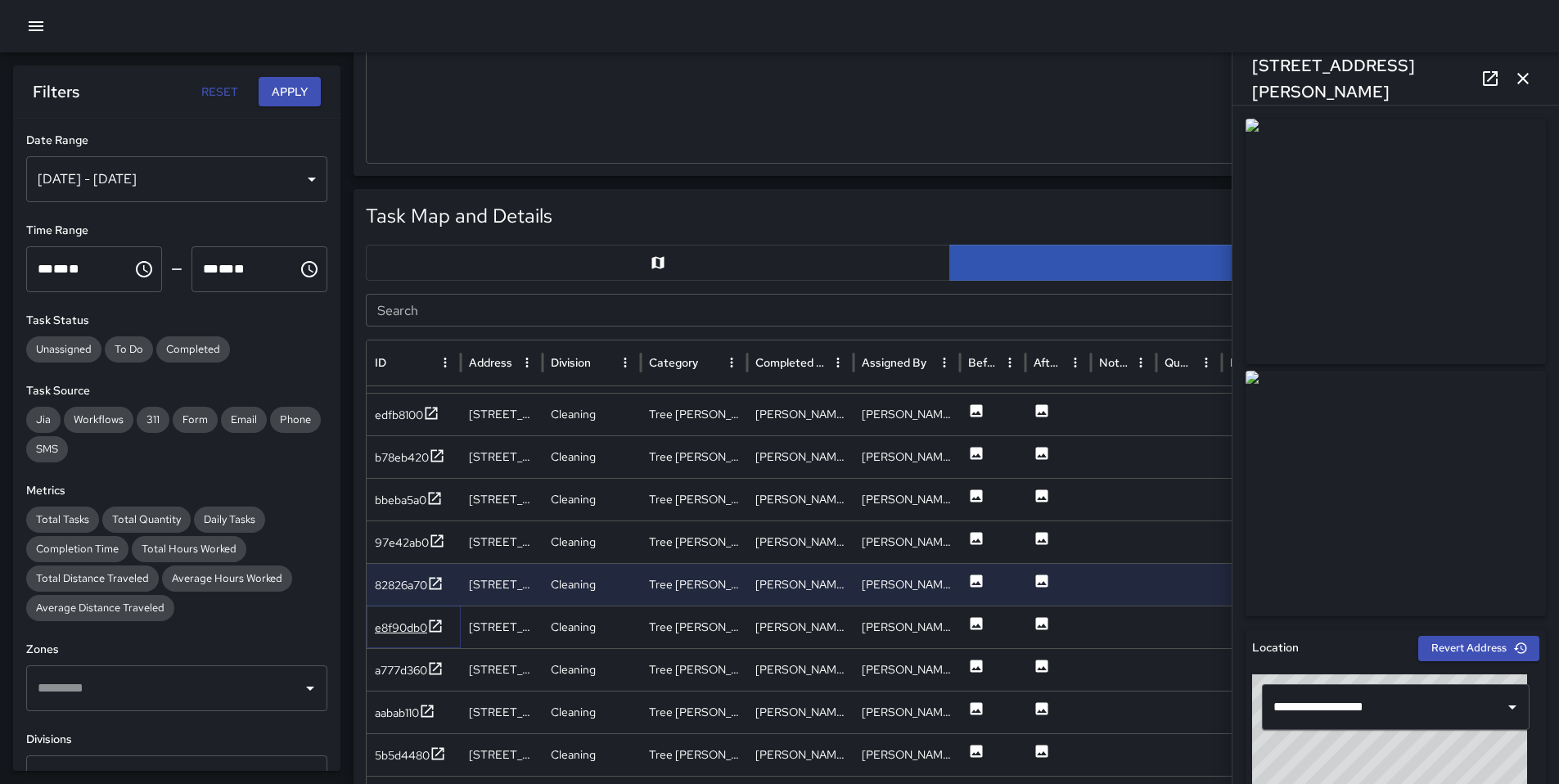
click at [402, 627] on div "e8f90db0" at bounding box center [401, 627] width 52 height 16
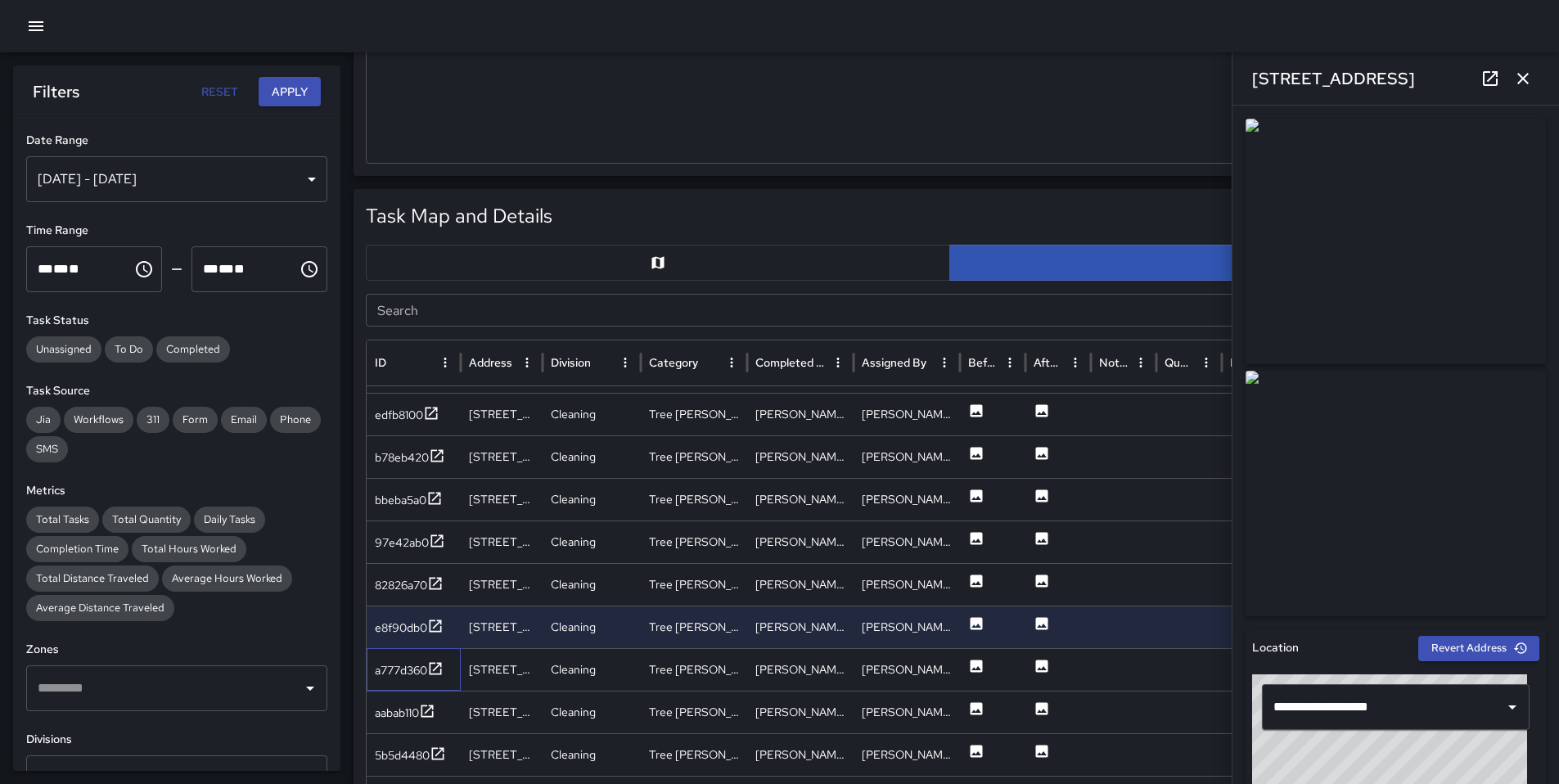
click at [397, 658] on div "a777d360" at bounding box center [414, 670] width 94 height 43
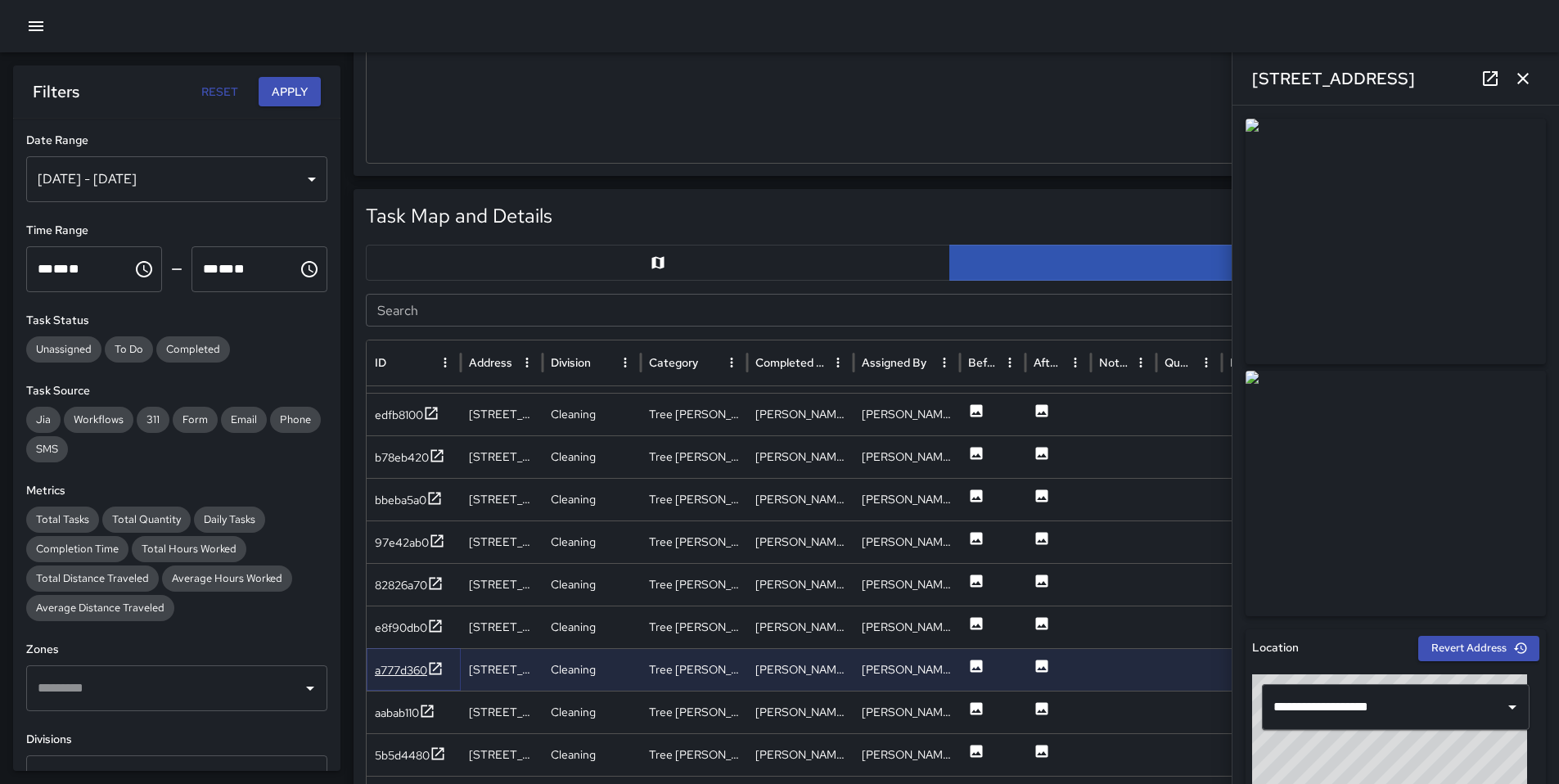
click at [399, 666] on div "a777d360" at bounding box center [401, 670] width 52 height 16
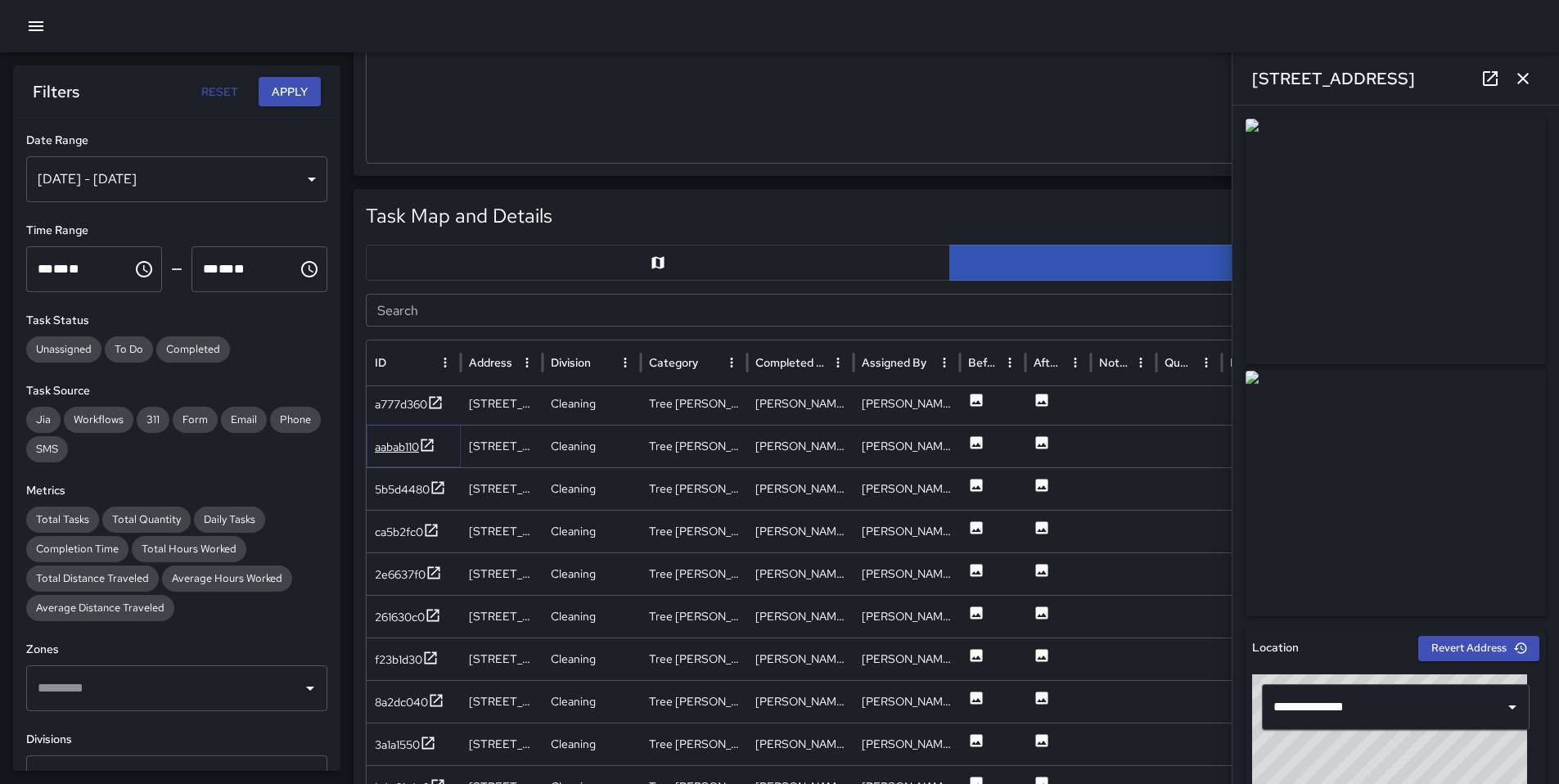
click at [391, 443] on div "aabab110" at bounding box center [397, 446] width 45 height 16
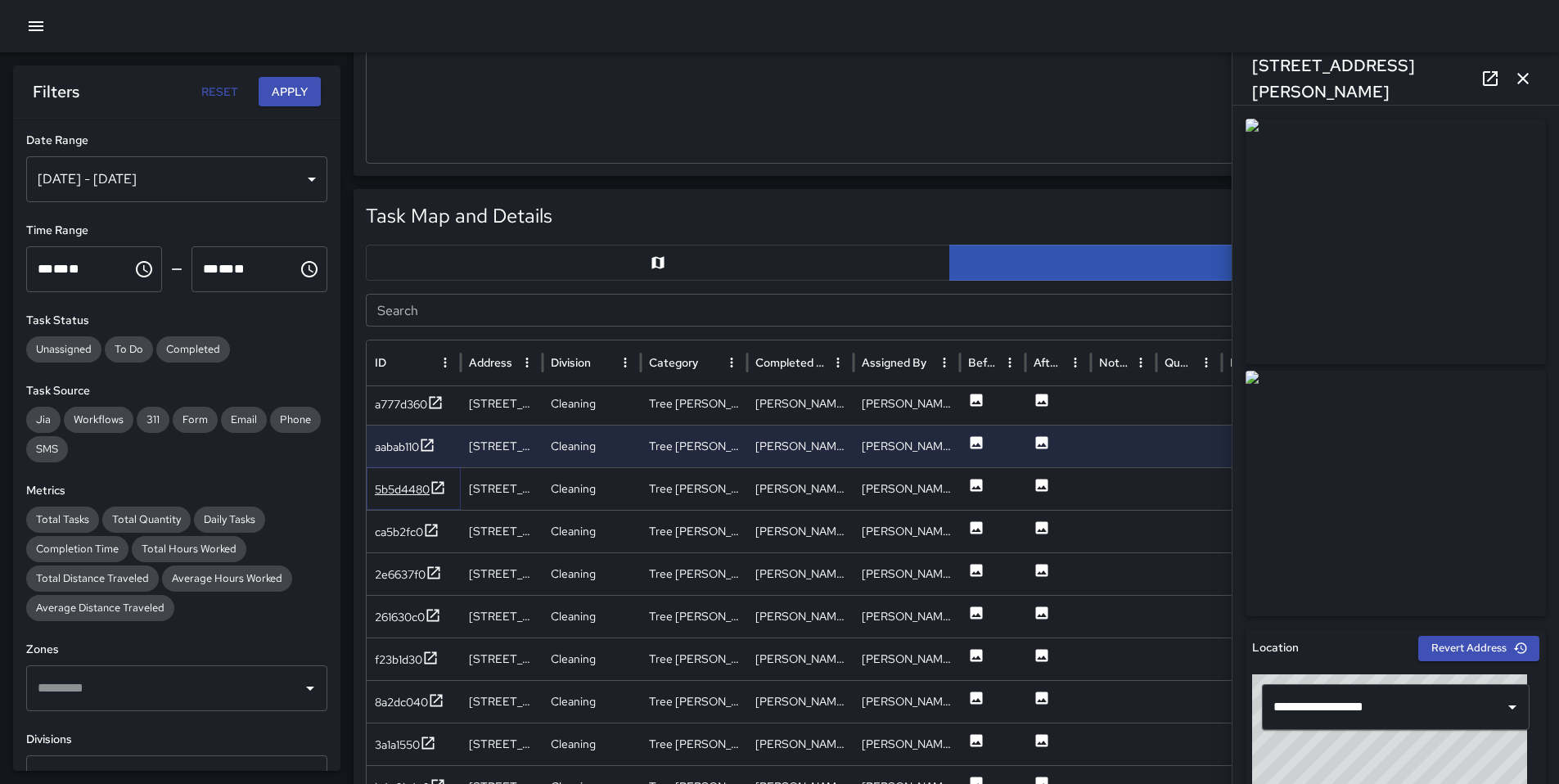
click at [394, 489] on div "5b5d4480" at bounding box center [402, 489] width 55 height 16
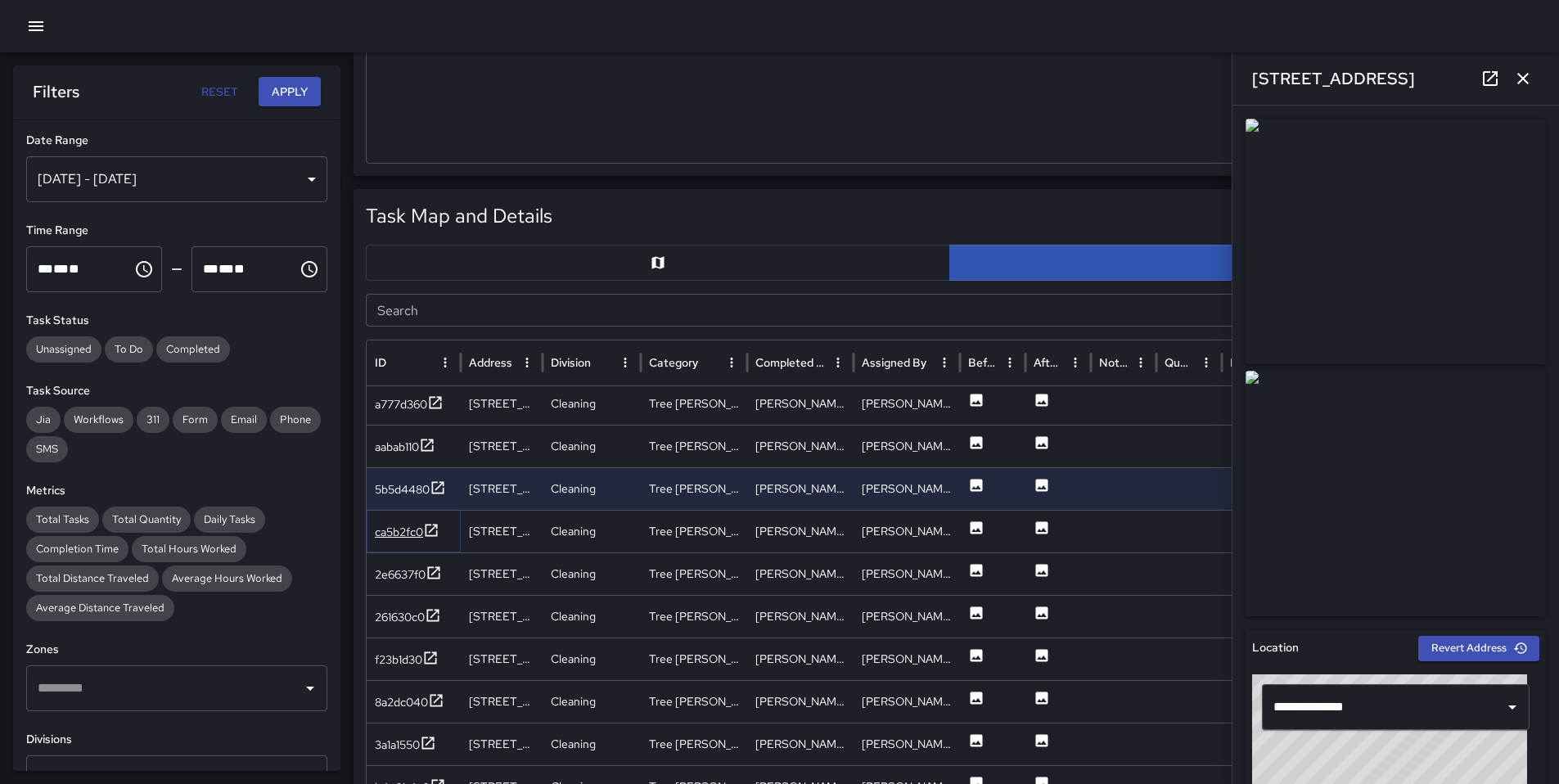
click at [396, 526] on div "ca5b2fc0" at bounding box center [399, 532] width 48 height 16
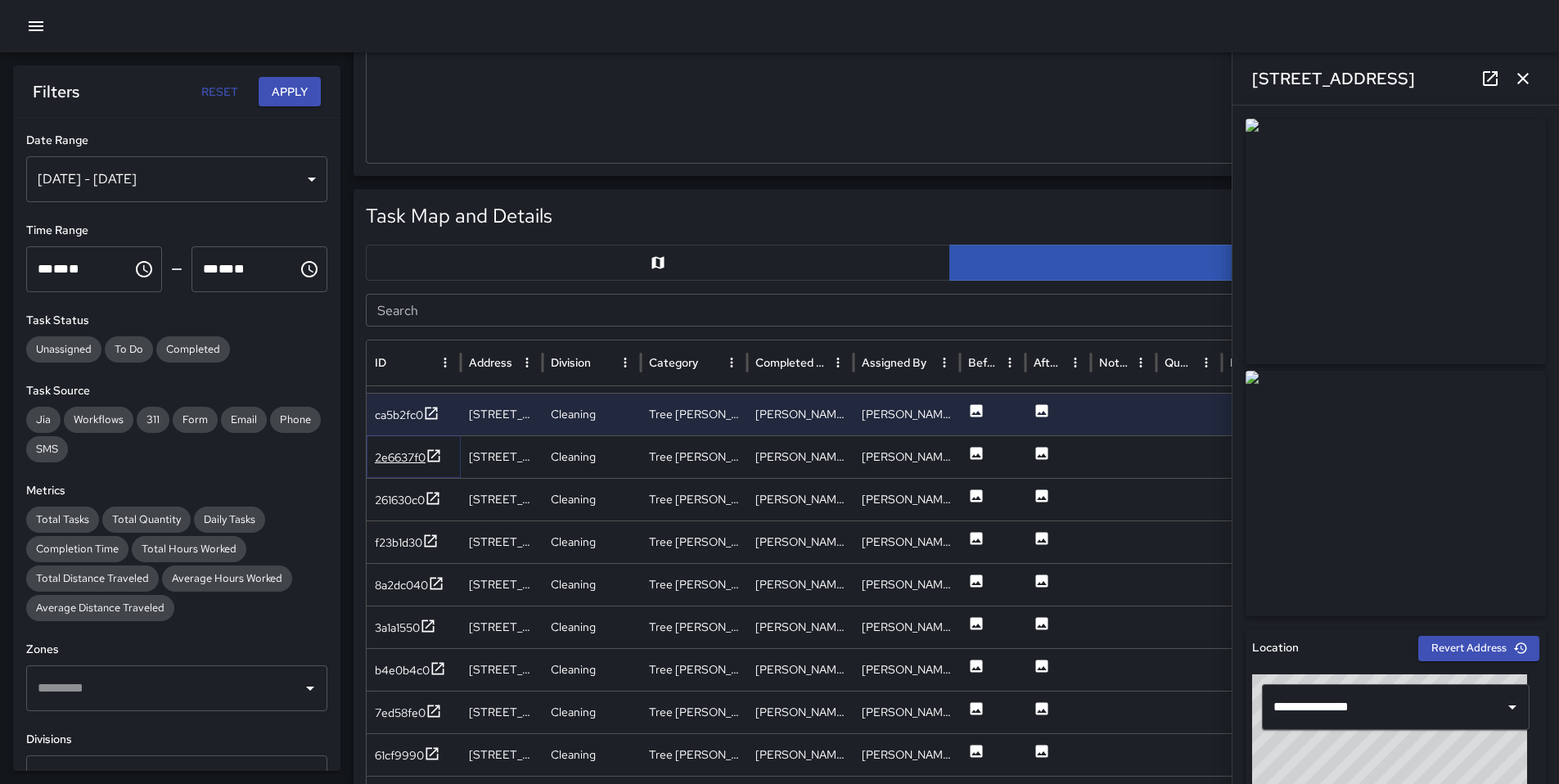
click at [404, 454] on div "2e6637f0" at bounding box center [400, 457] width 51 height 16
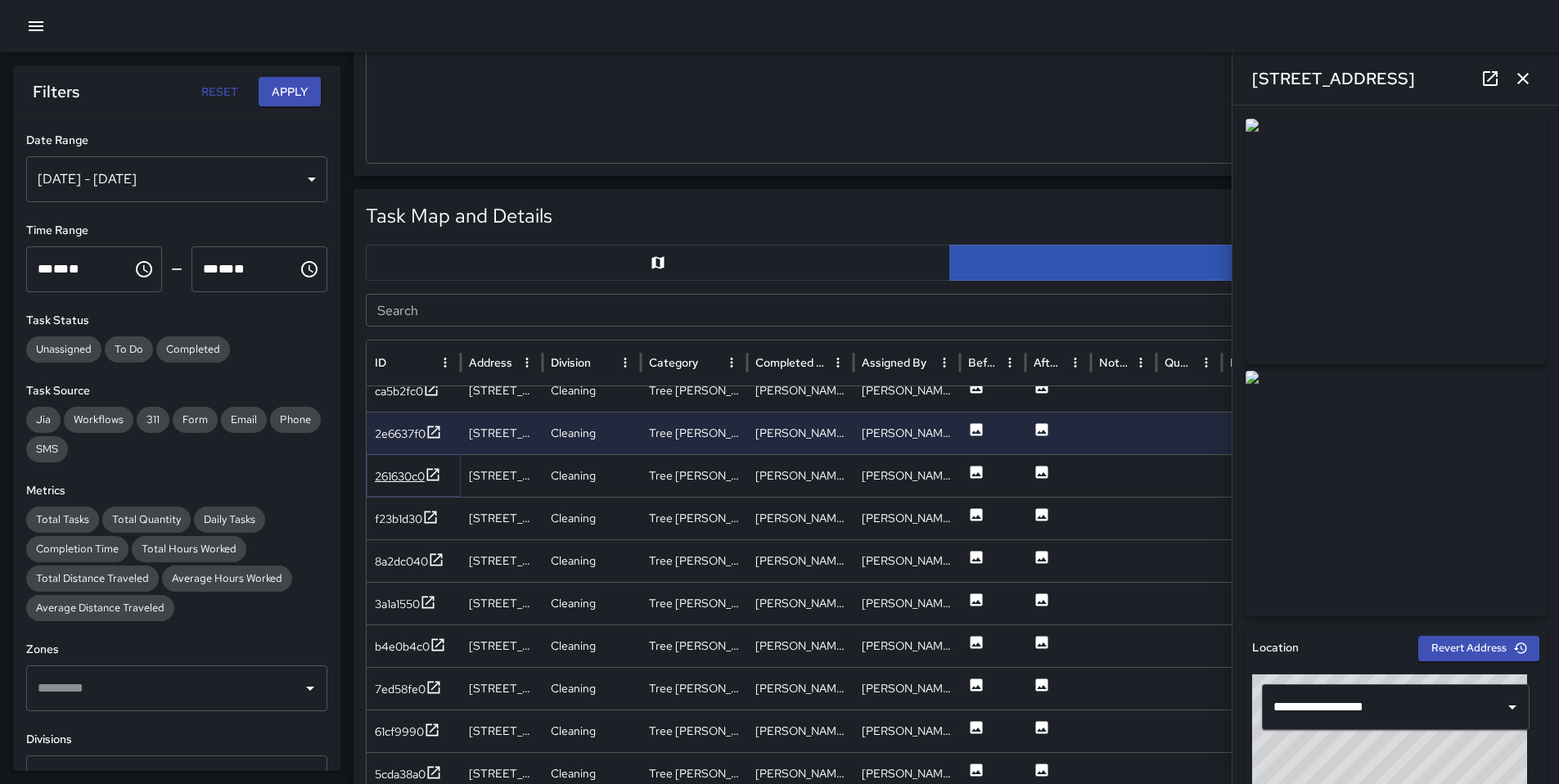
click at [408, 485] on div "261630c0" at bounding box center [408, 477] width 66 height 21
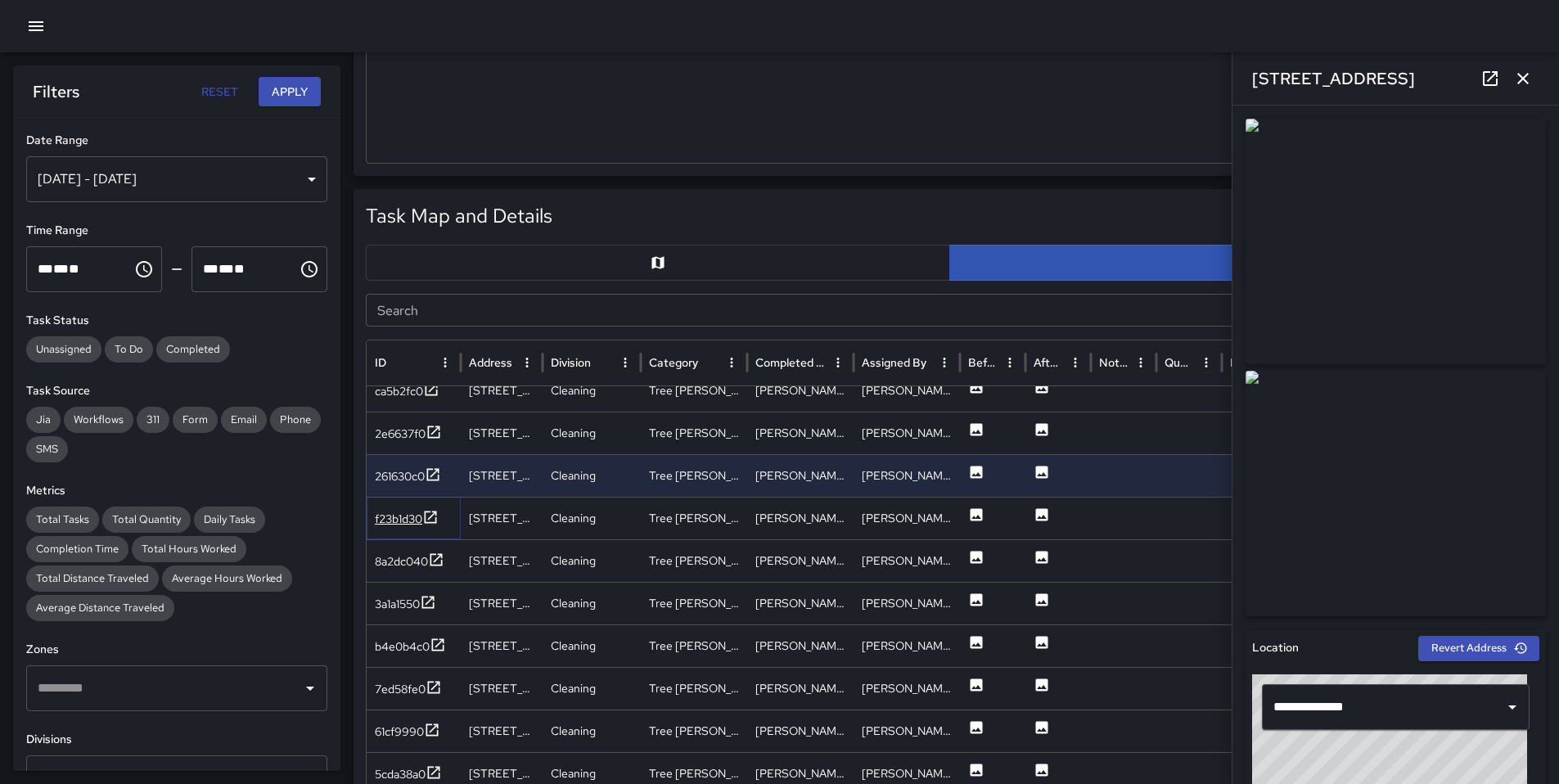
click at [403, 522] on div "f23b1d30" at bounding box center [398, 518] width 47 height 16
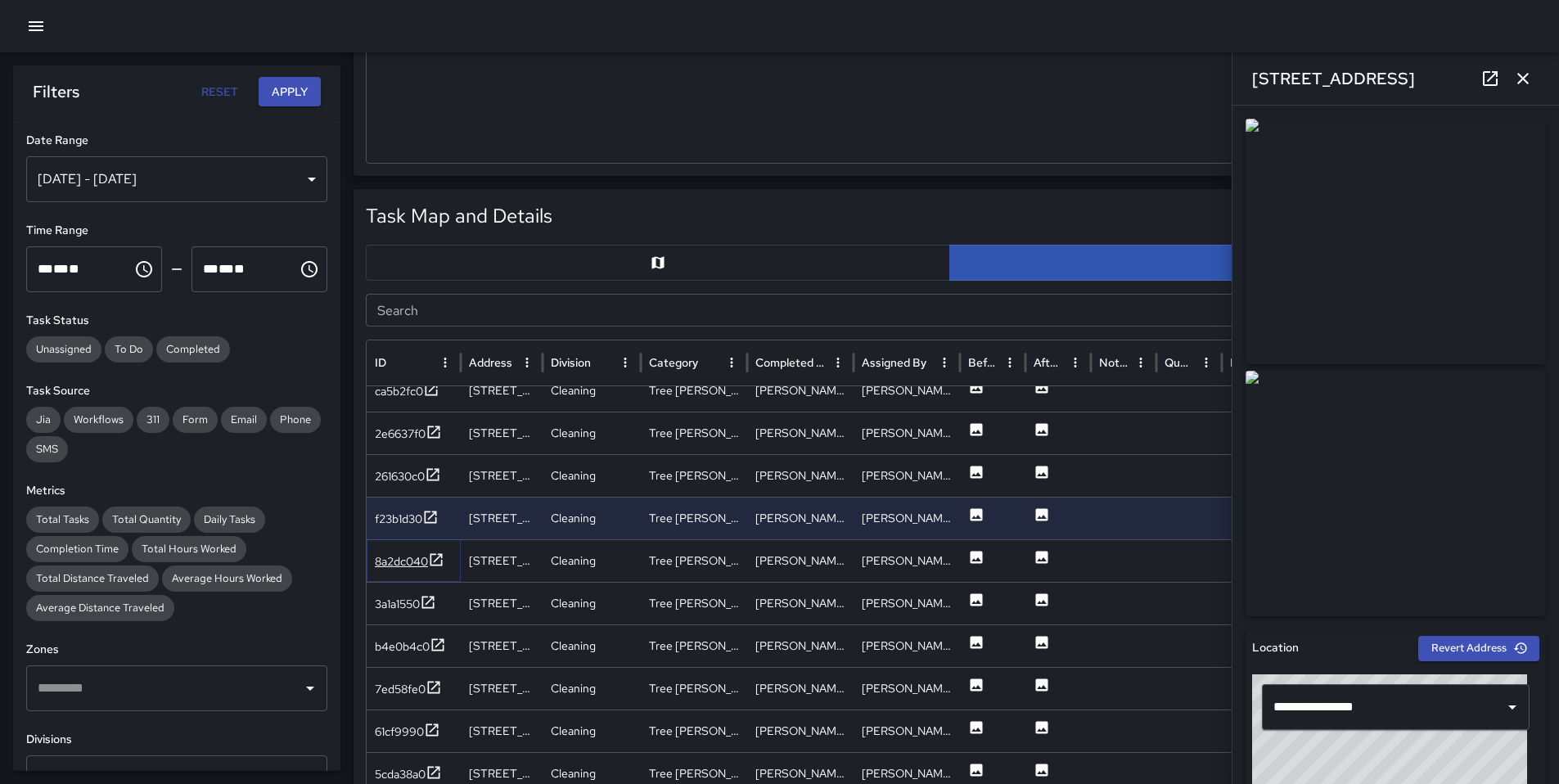
click at [394, 561] on div "8a2dc040" at bounding box center [402, 561] width 53 height 16
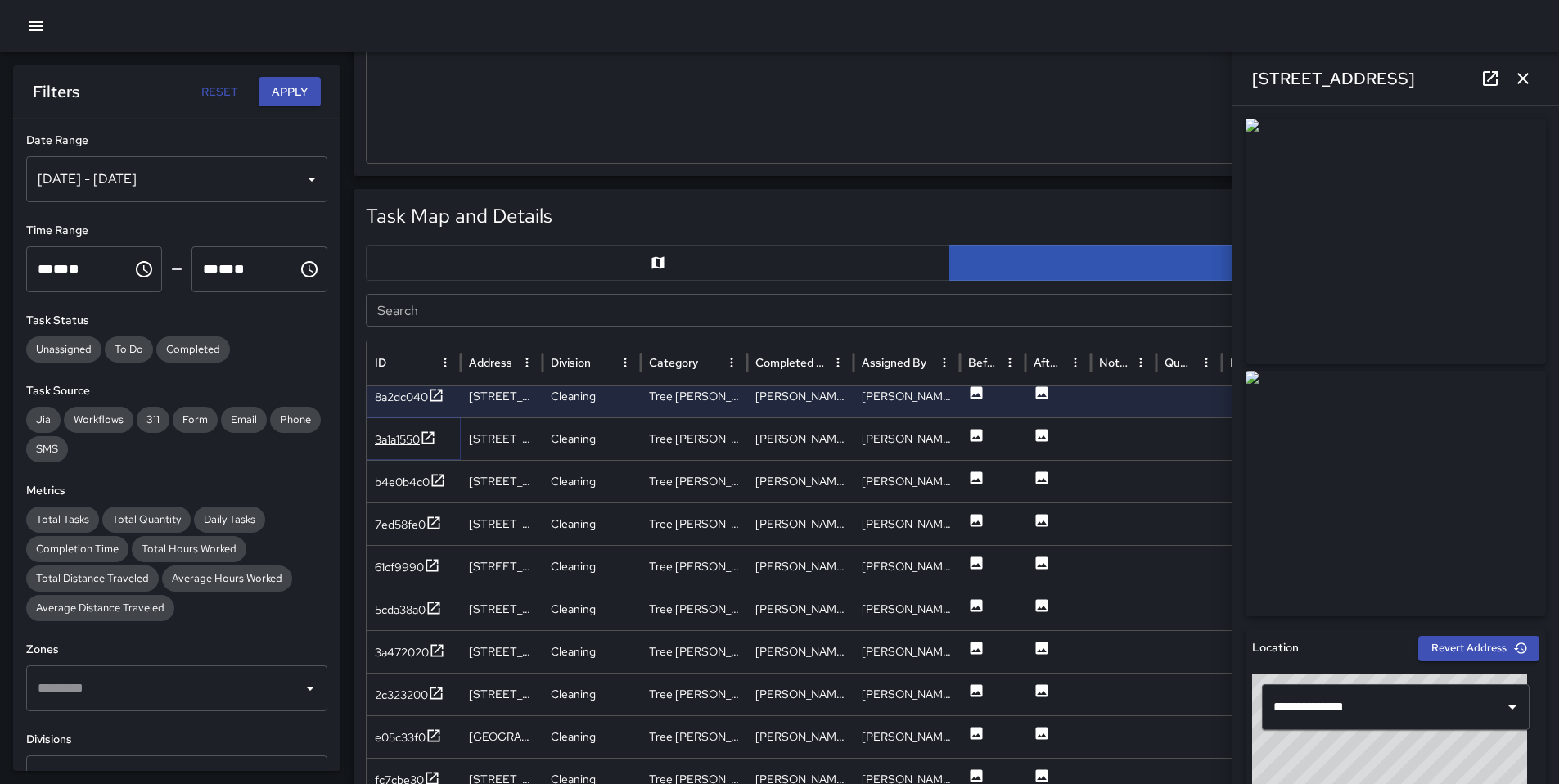
click at [415, 439] on div "3a1a1550" at bounding box center [397, 439] width 45 height 16
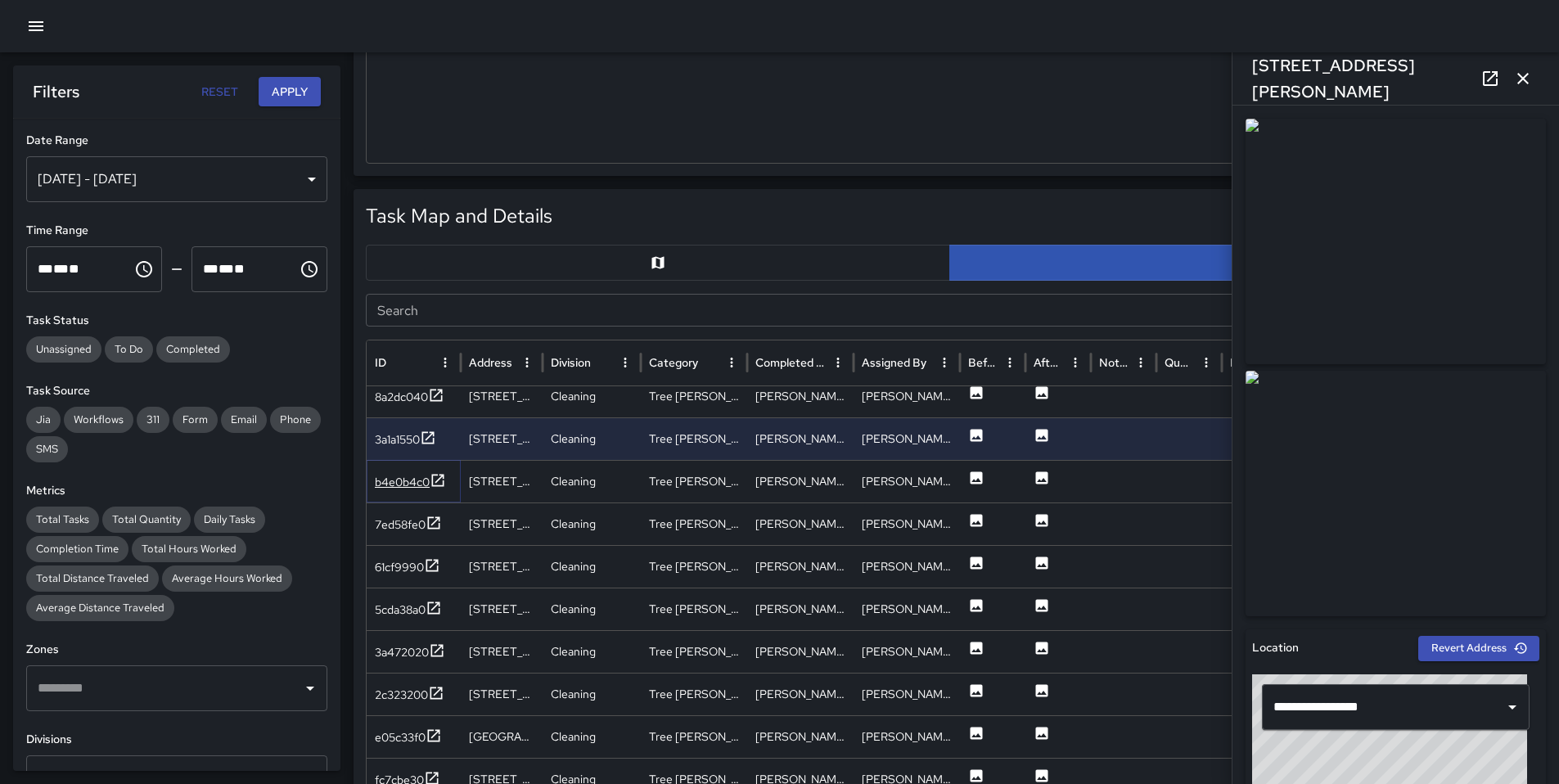
click at [401, 478] on div "b4e0b4c0" at bounding box center [402, 481] width 55 height 16
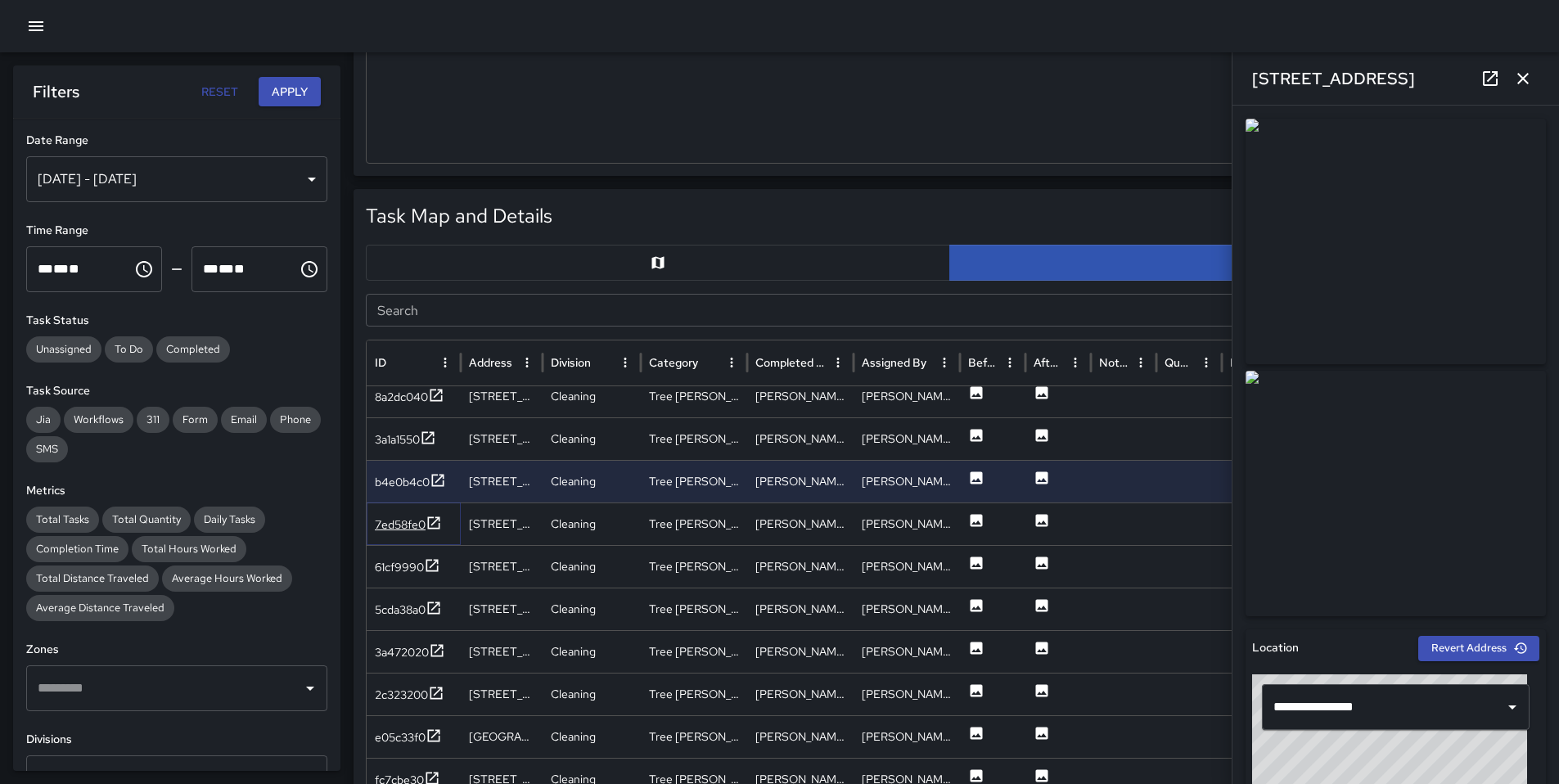
click at [396, 519] on div "7ed58fe0" at bounding box center [400, 524] width 51 height 16
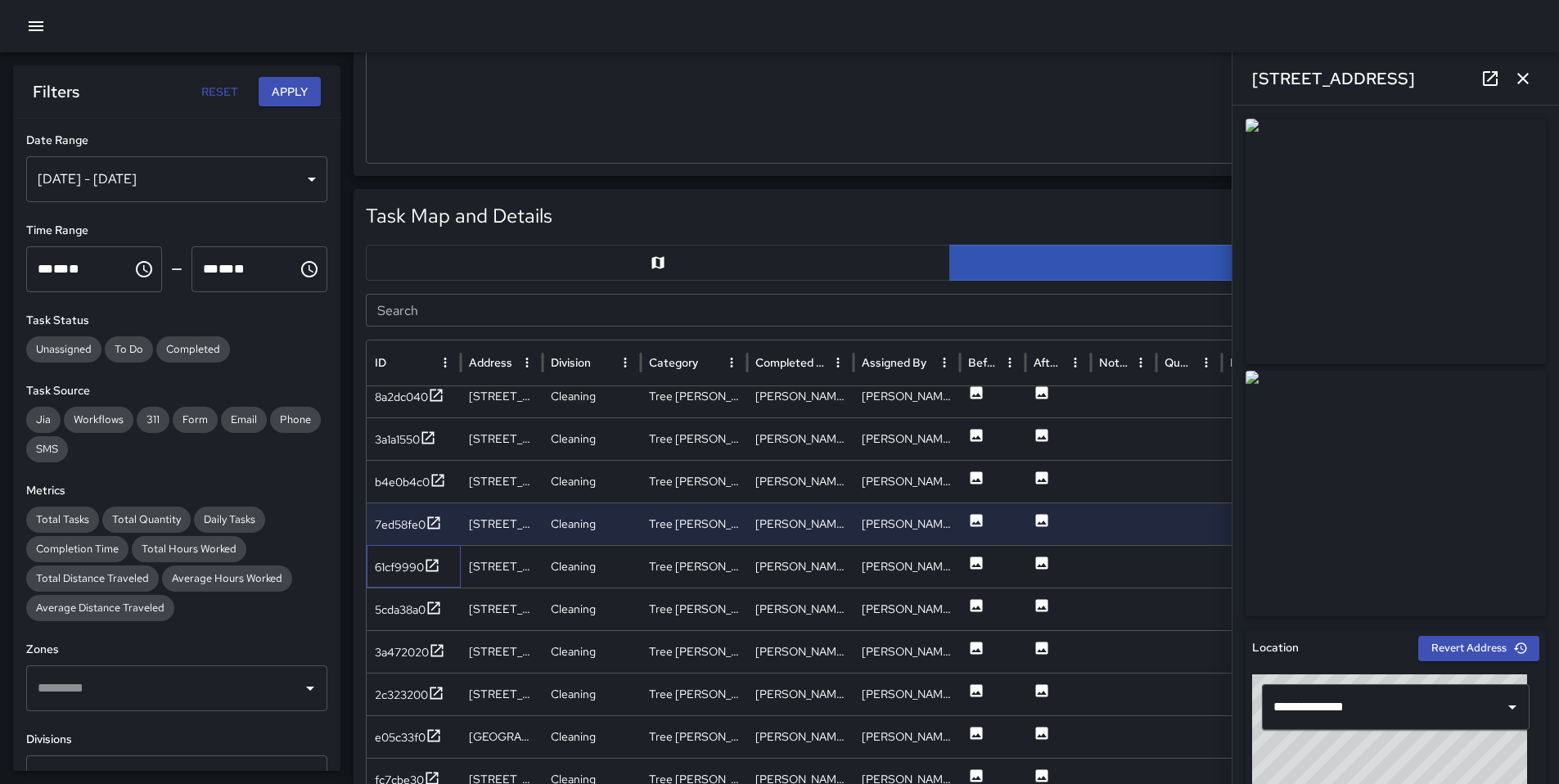
click at [407, 552] on div "61cf9990" at bounding box center [414, 566] width 94 height 43
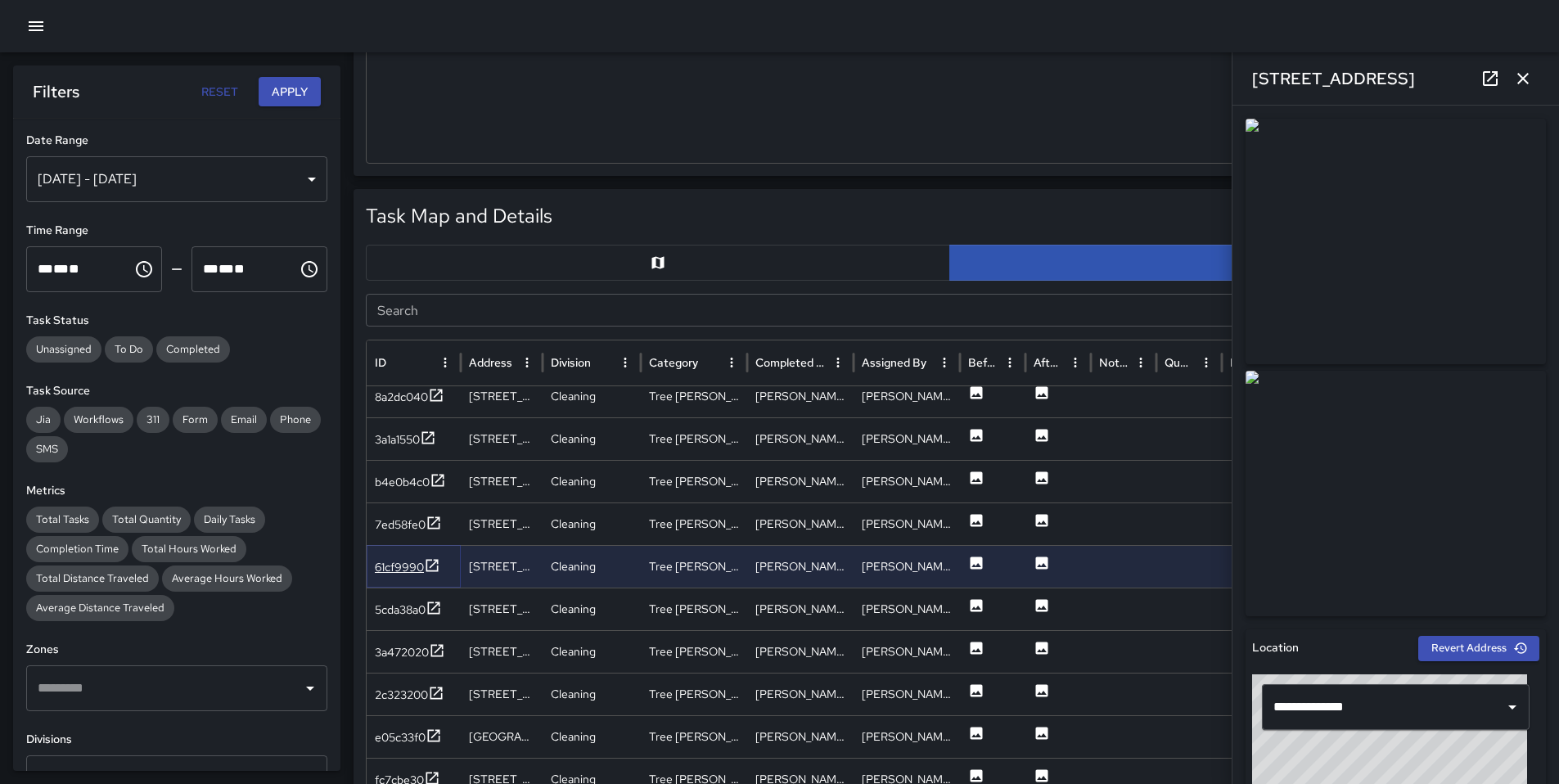
click at [406, 563] on div "61cf9990" at bounding box center [399, 567] width 49 height 16
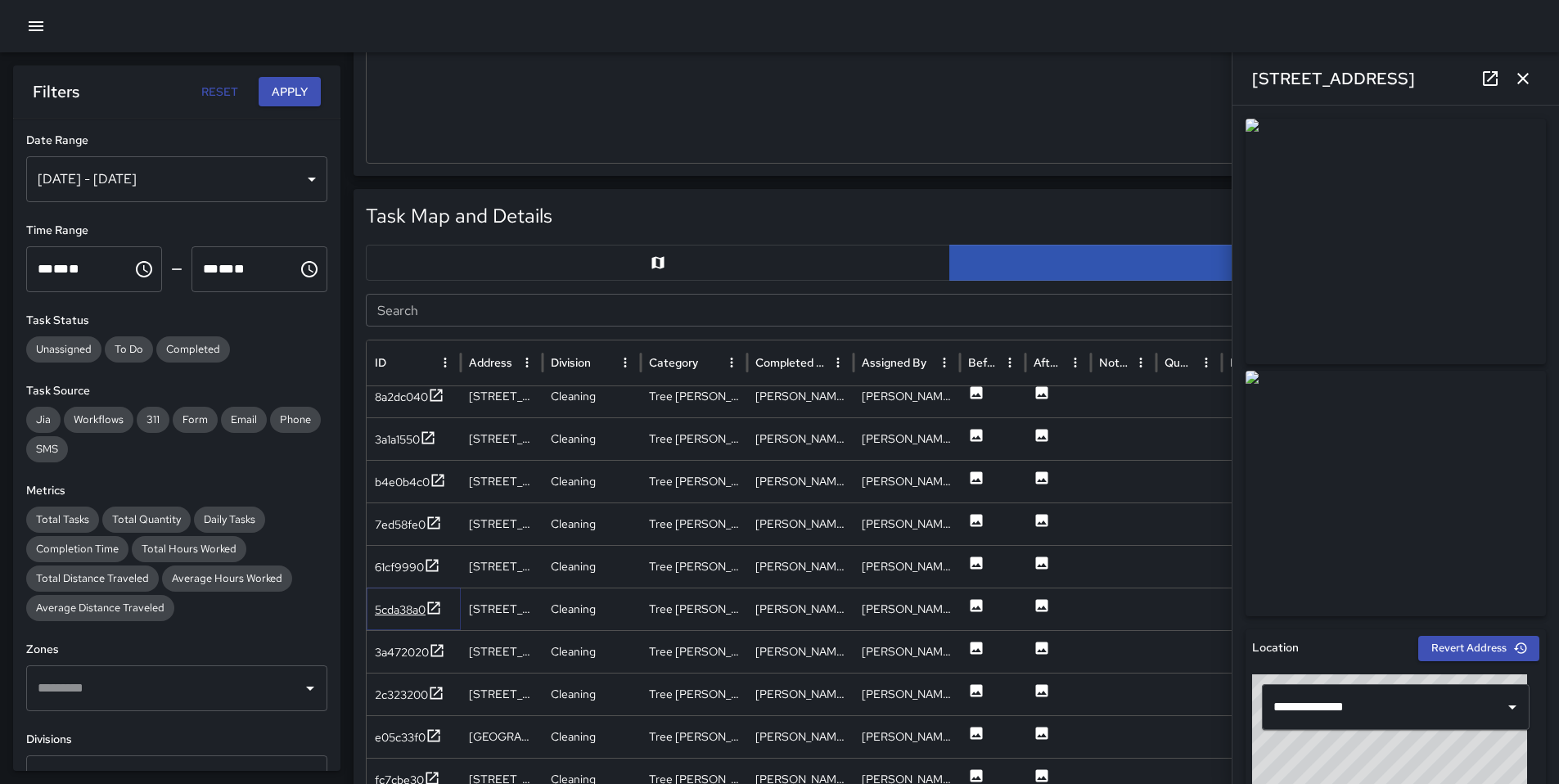
click at [408, 606] on div "5cda38a0" at bounding box center [400, 609] width 51 height 16
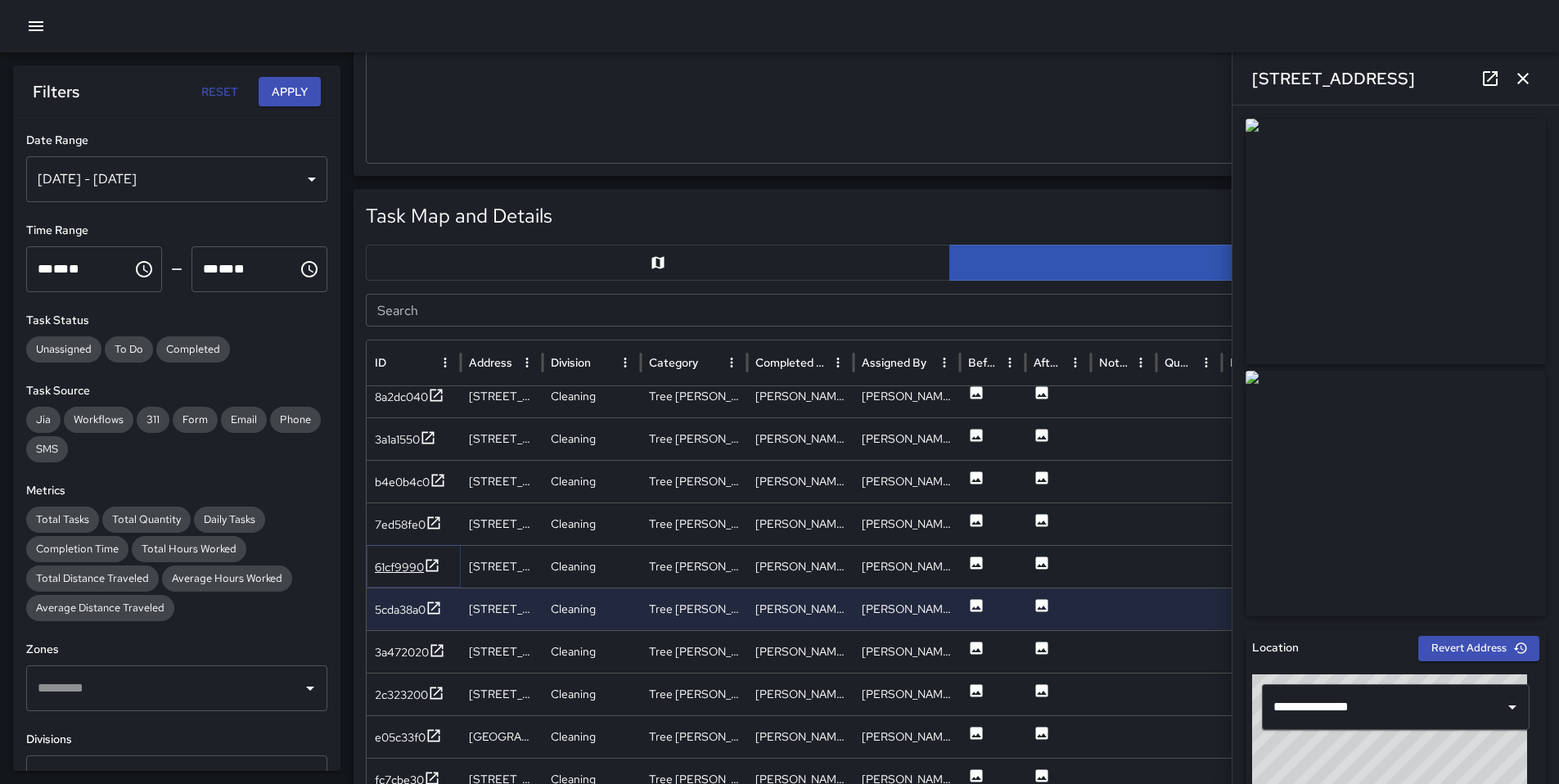
click at [405, 576] on div "61cf9990" at bounding box center [408, 568] width 65 height 21
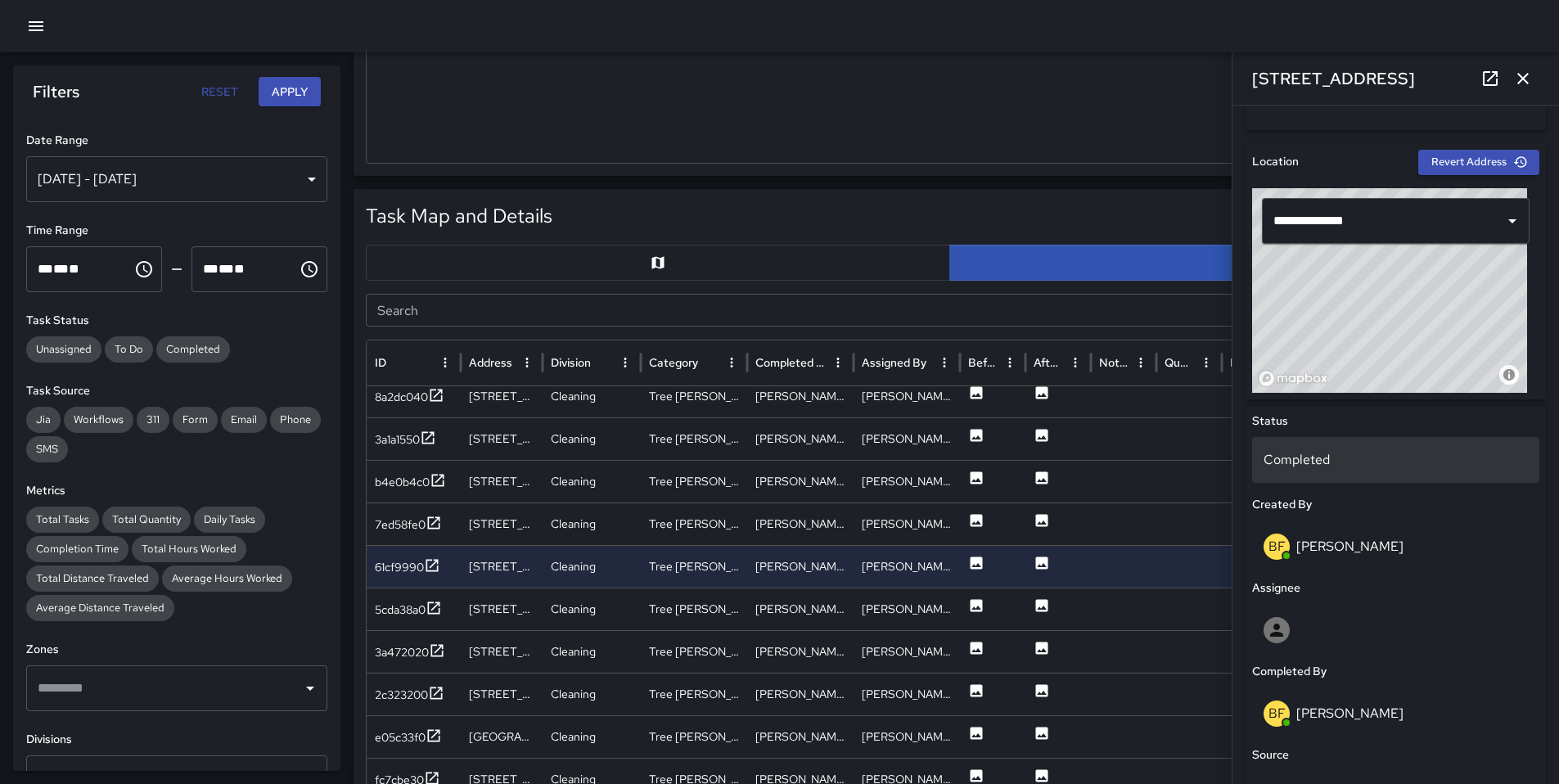
click at [1321, 449] on div "Completed" at bounding box center [1396, 459] width 287 height 45
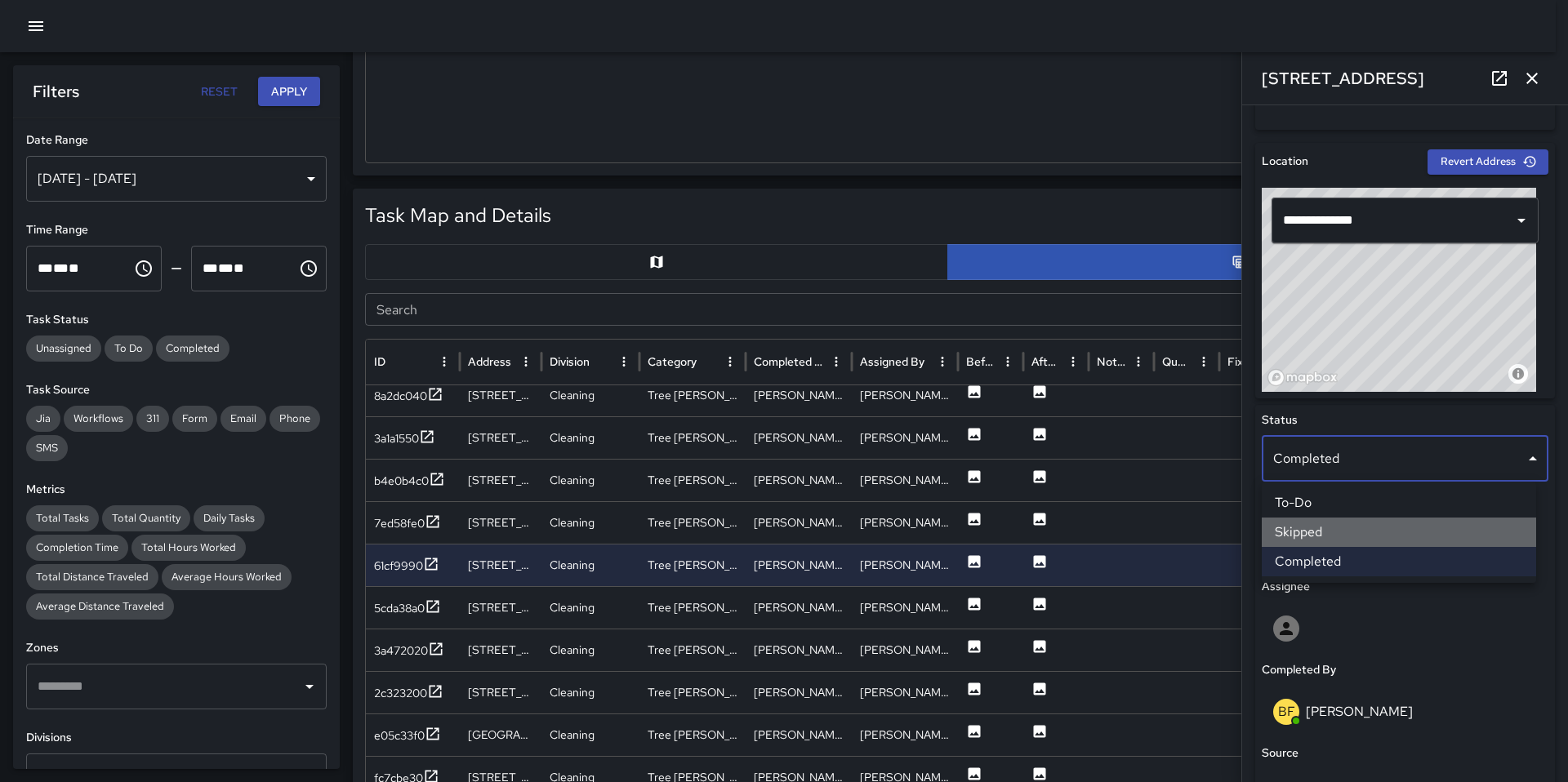
click at [1329, 526] on li "Skipped" at bounding box center [1399, 532] width 275 height 29
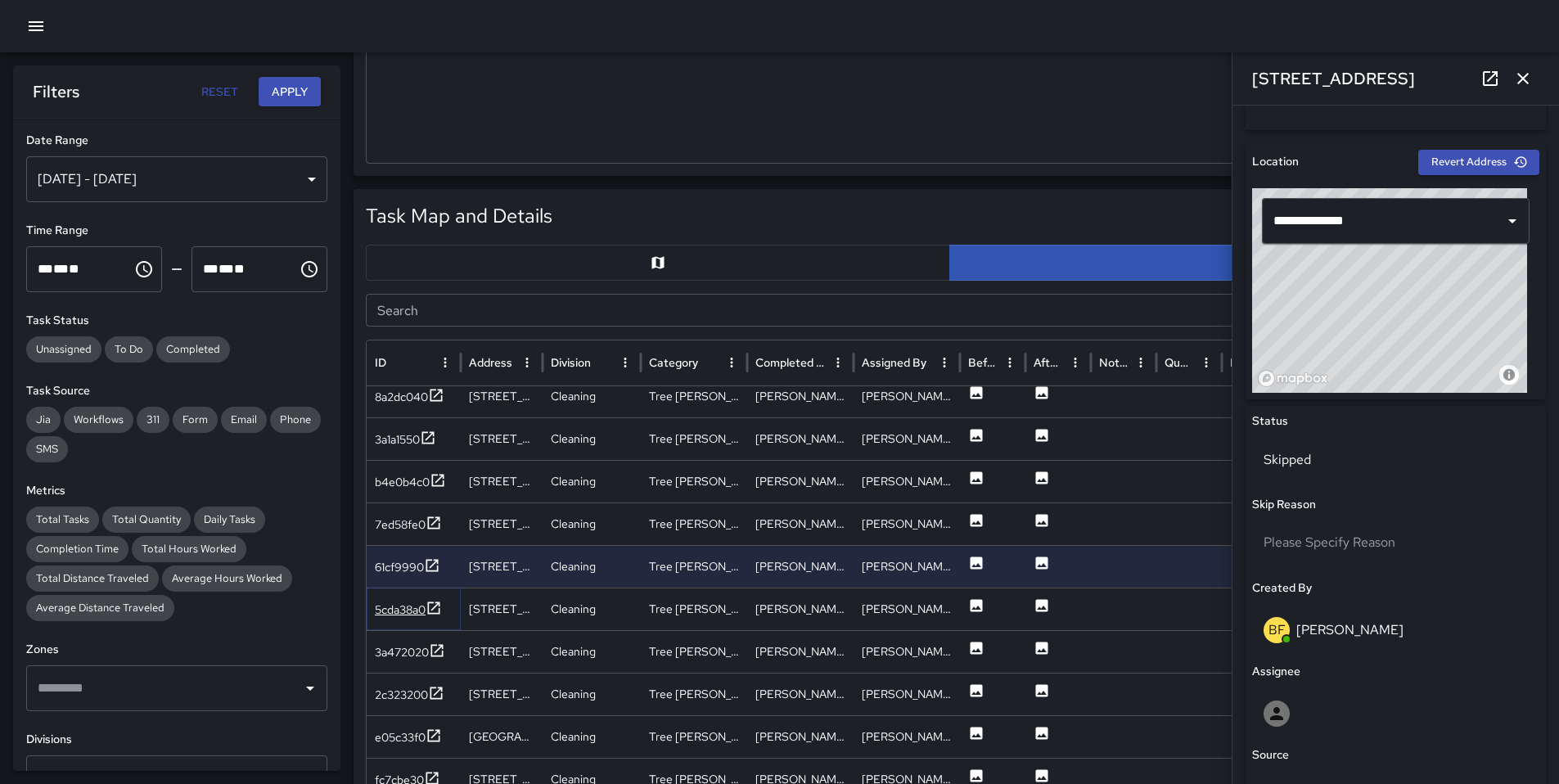
click at [407, 619] on div "5cda38a0" at bounding box center [408, 610] width 67 height 21
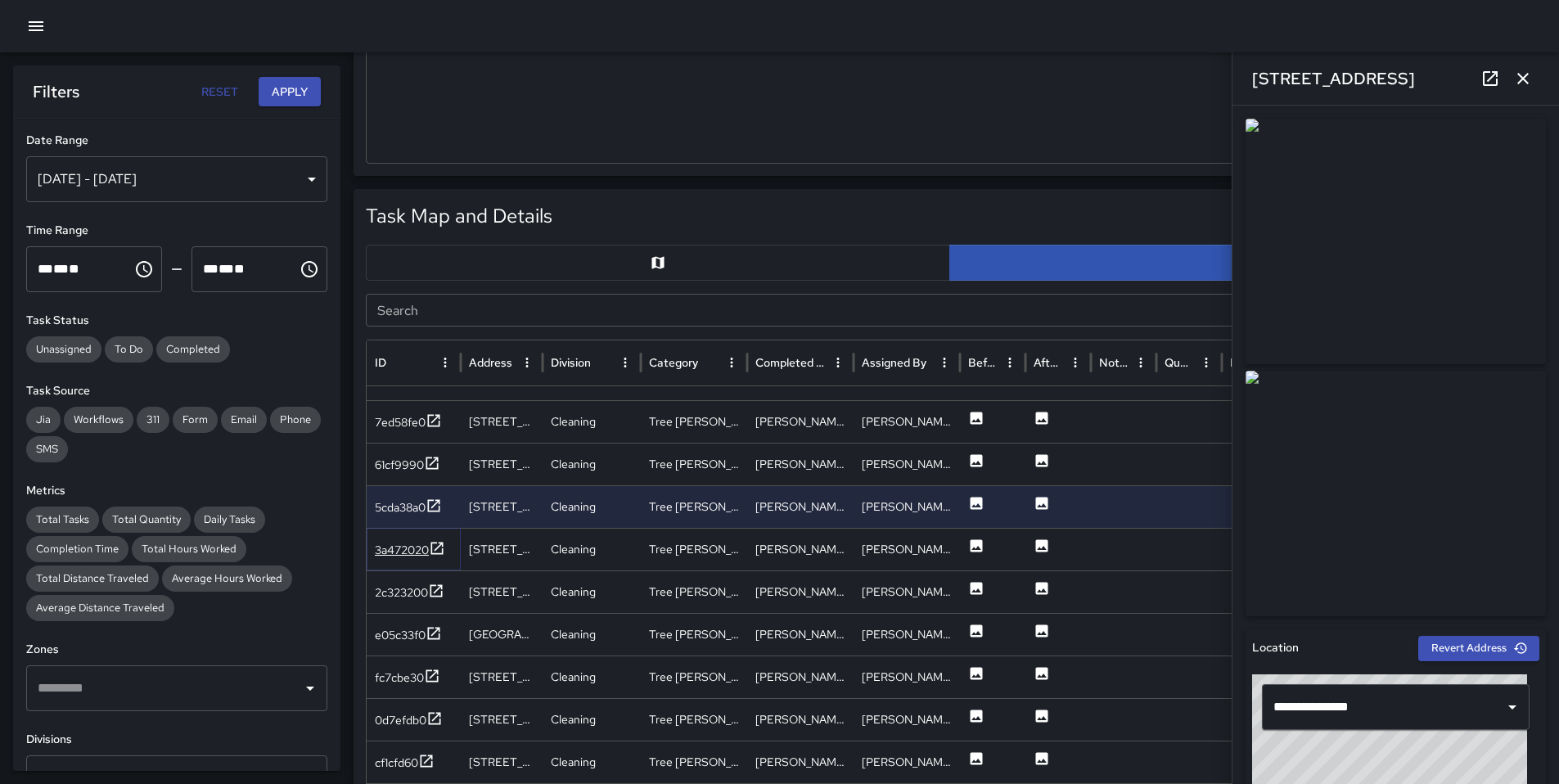
click at [414, 552] on div "3a472020" at bounding box center [402, 550] width 54 height 16
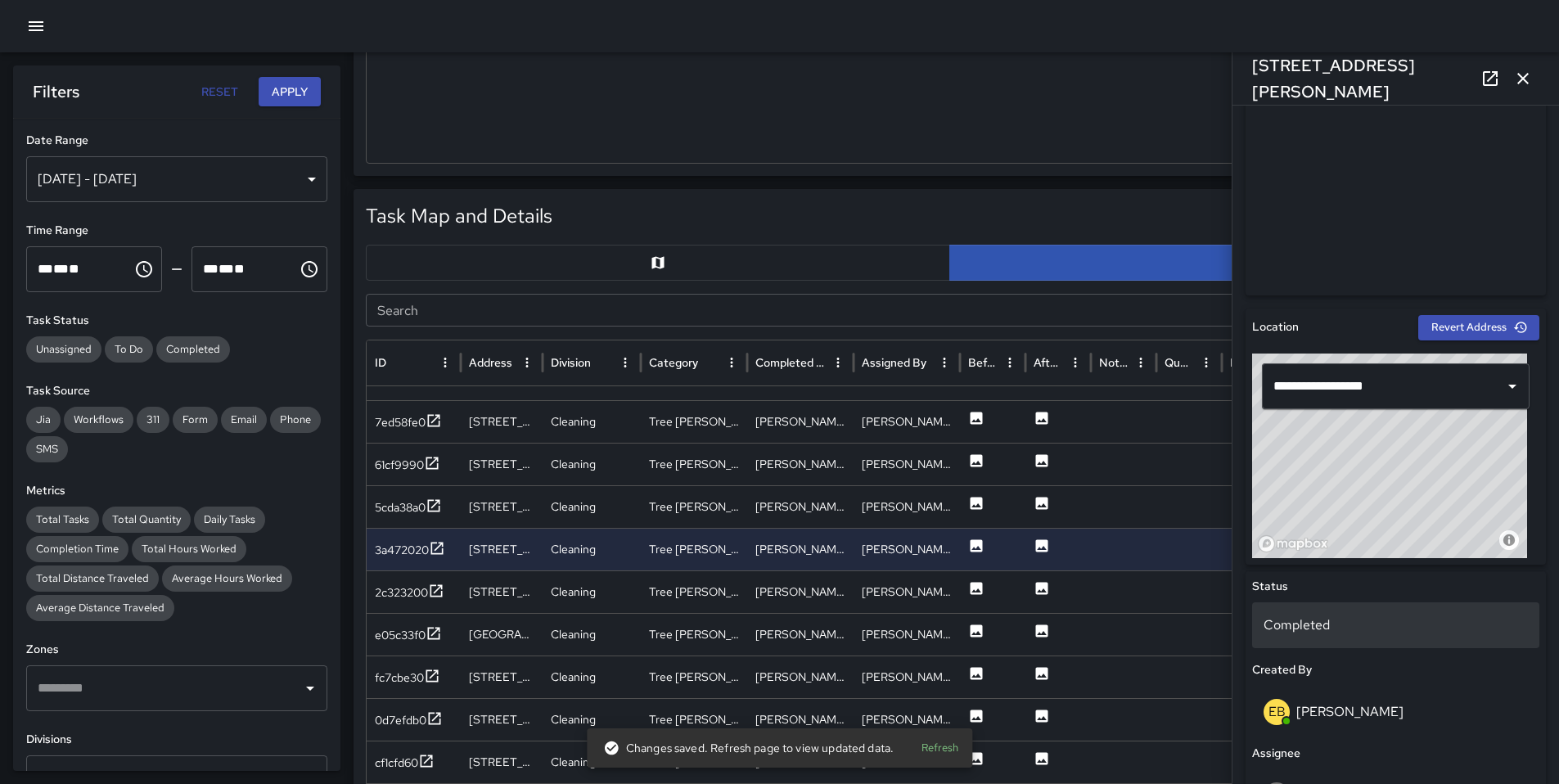
click at [1322, 616] on p "Completed" at bounding box center [1396, 624] width 264 height 20
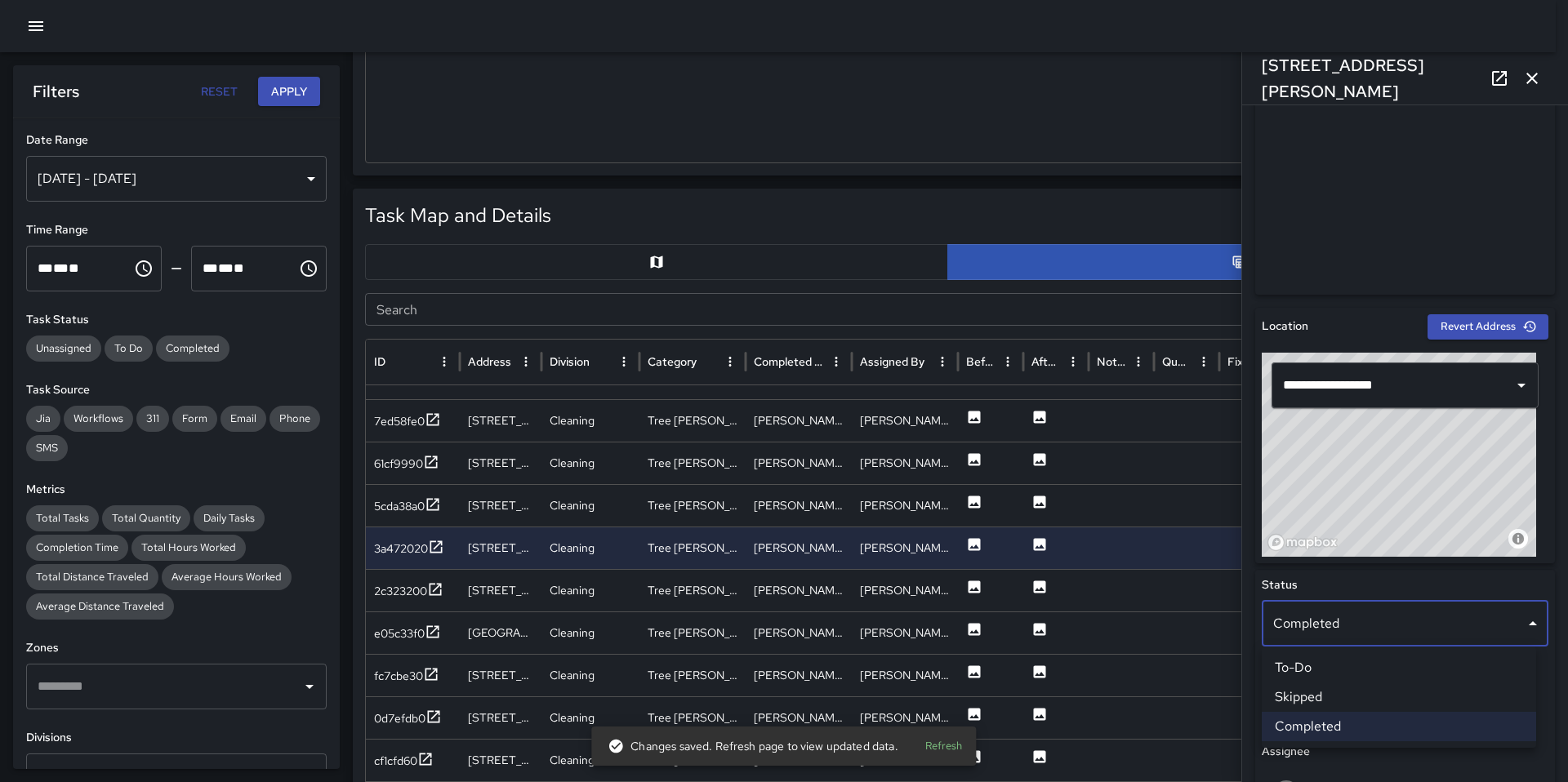
click at [1318, 691] on li "Skipped" at bounding box center [1399, 697] width 275 height 29
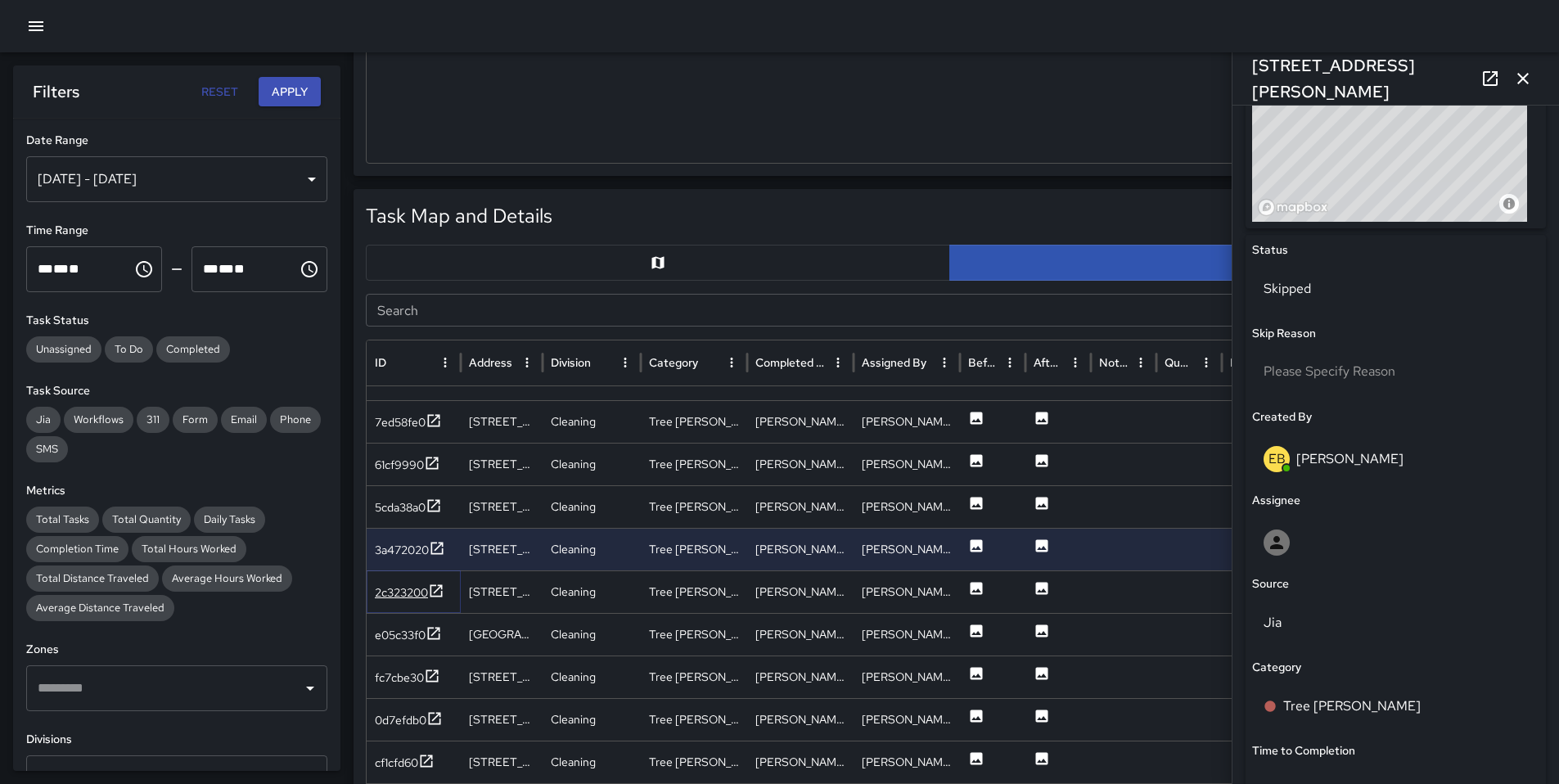
click at [404, 588] on div "2c323200" at bounding box center [402, 592] width 53 height 16
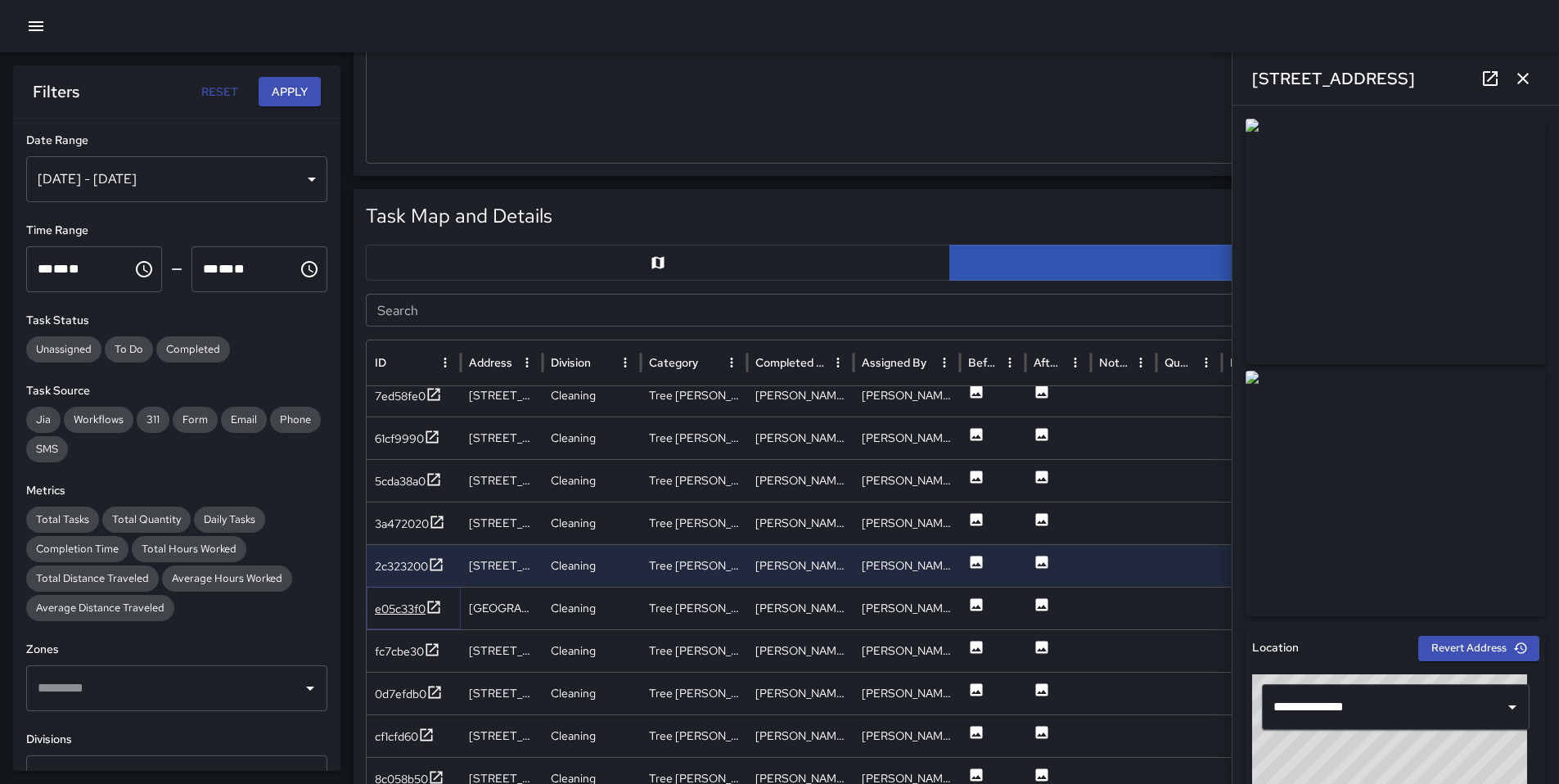
click at [403, 612] on div "e05c33f0" at bounding box center [400, 608] width 51 height 16
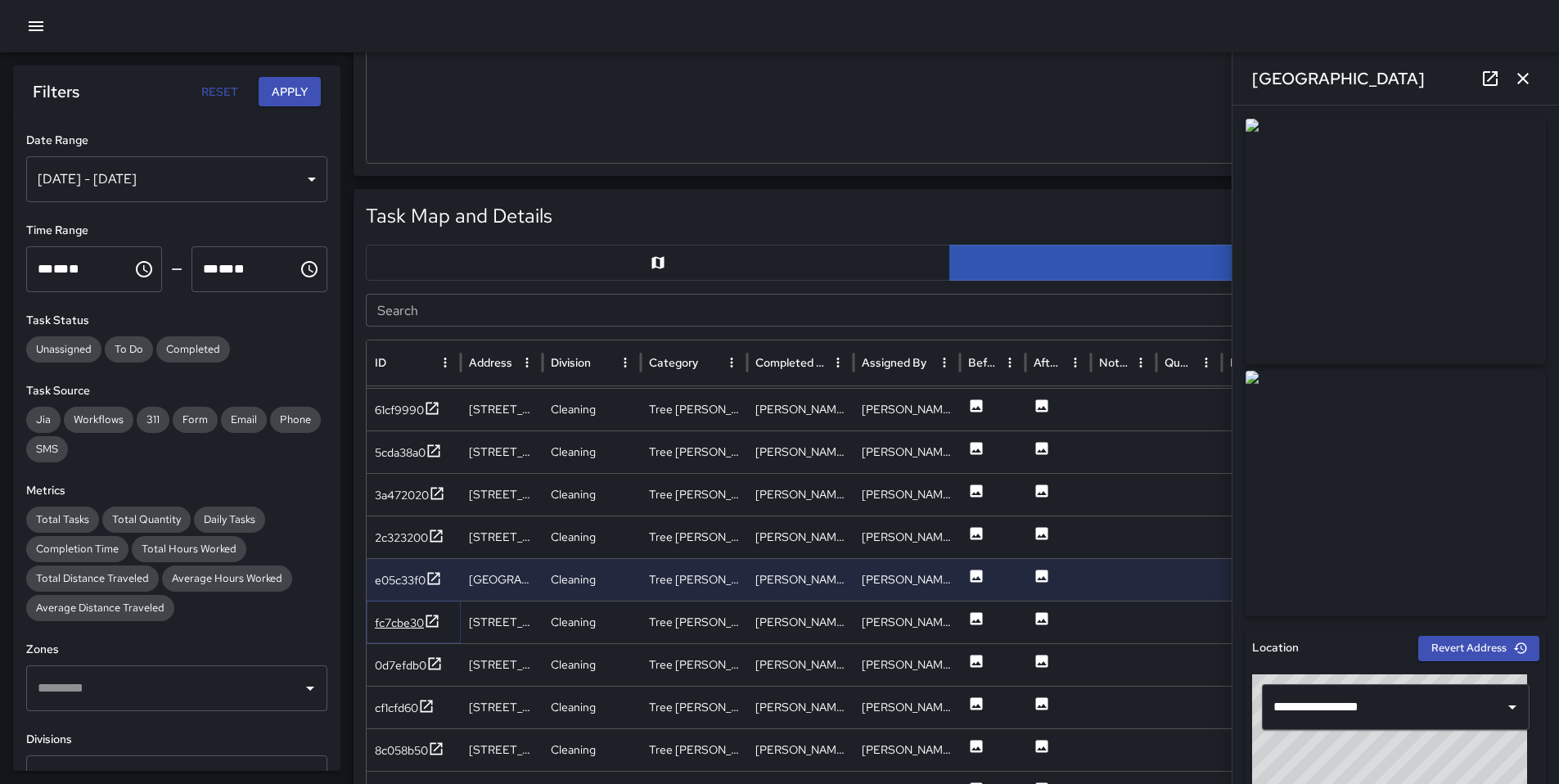
click at [423, 623] on div "fc7cbe30" at bounding box center [408, 624] width 65 height 21
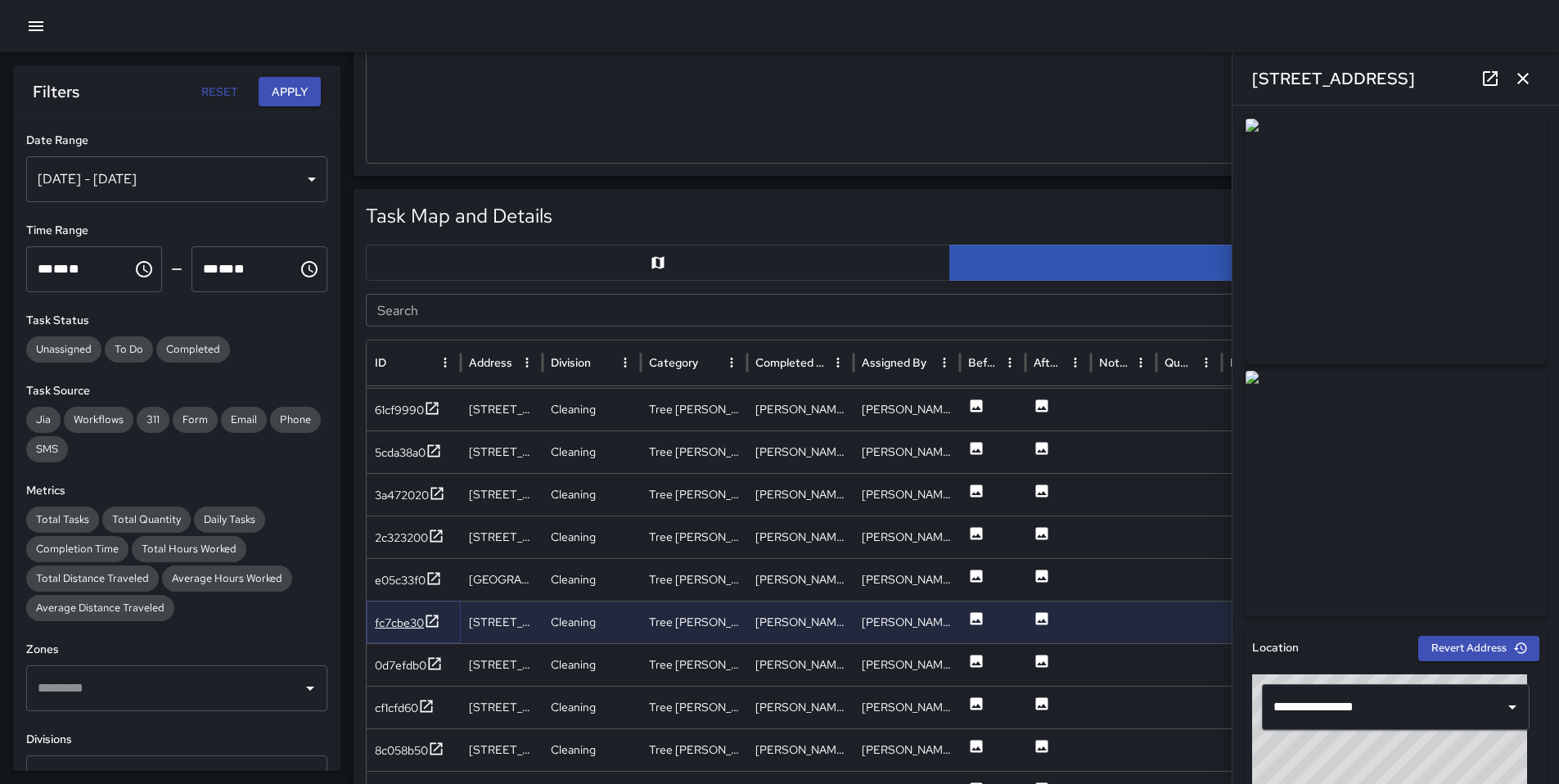
click at [405, 624] on div "fc7cbe30" at bounding box center [399, 622] width 49 height 16
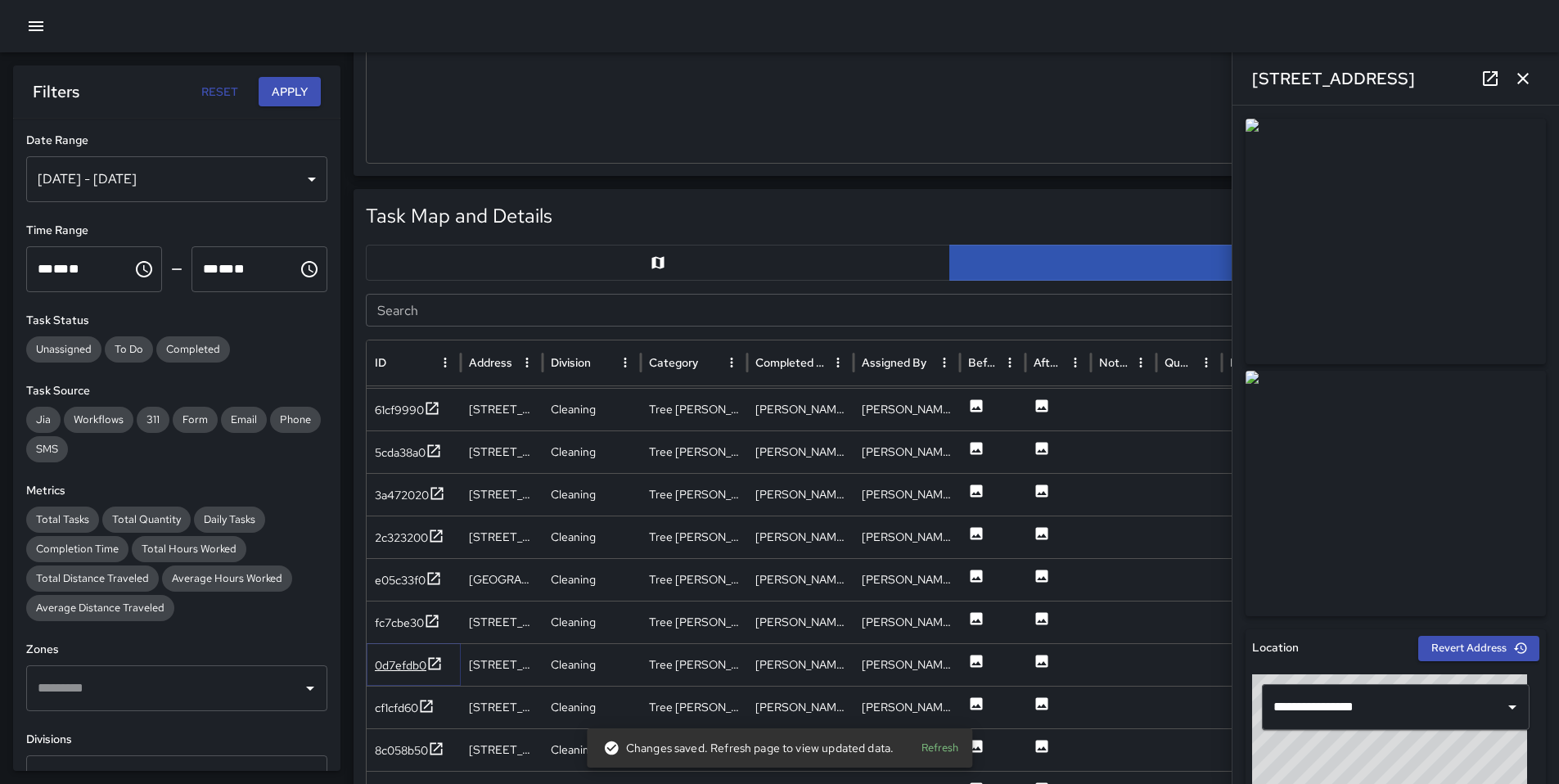
click at [402, 659] on div "0d7efdb0" at bounding box center [401, 665] width 51 height 16
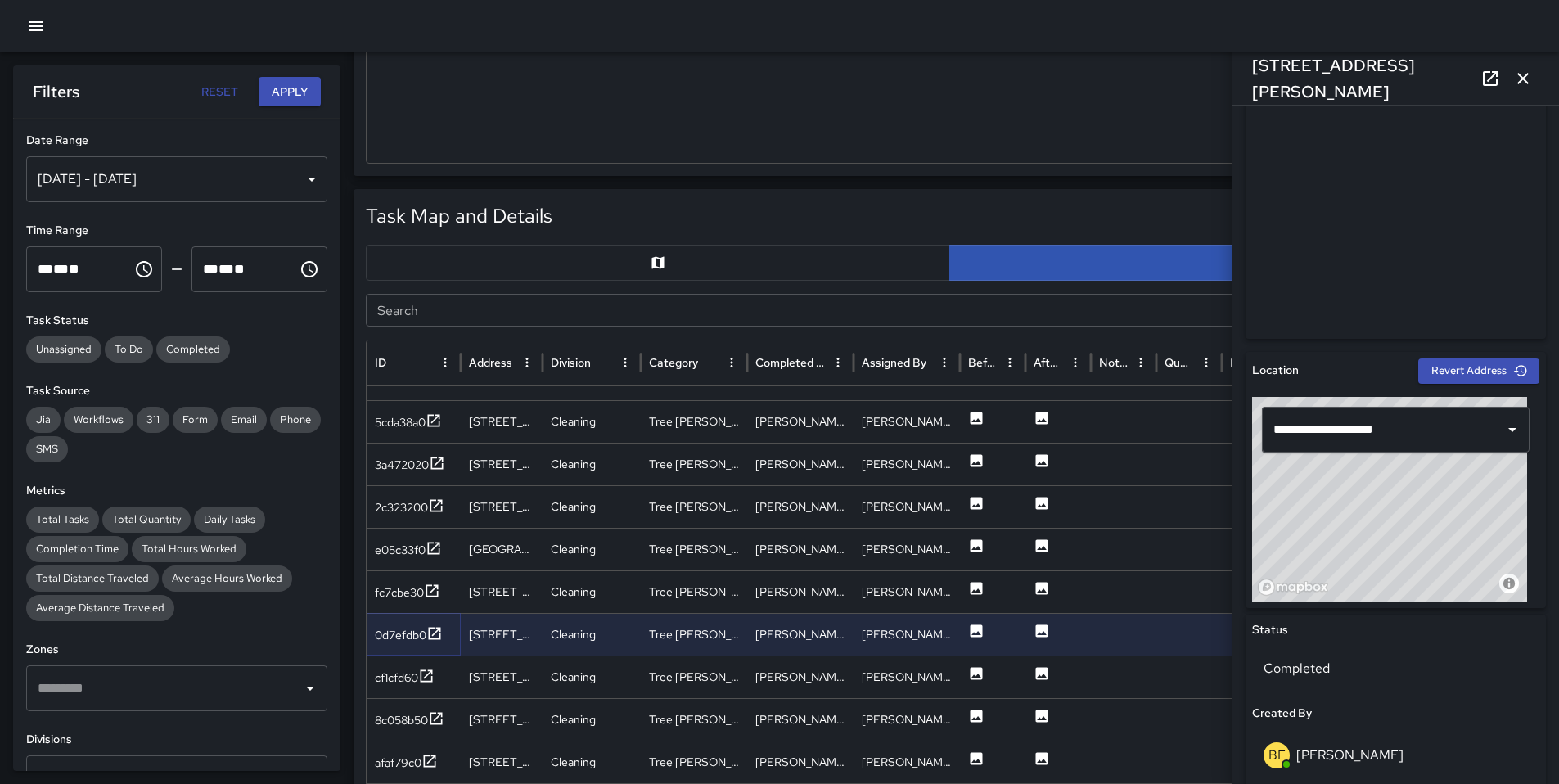
scroll to position [482, 0]
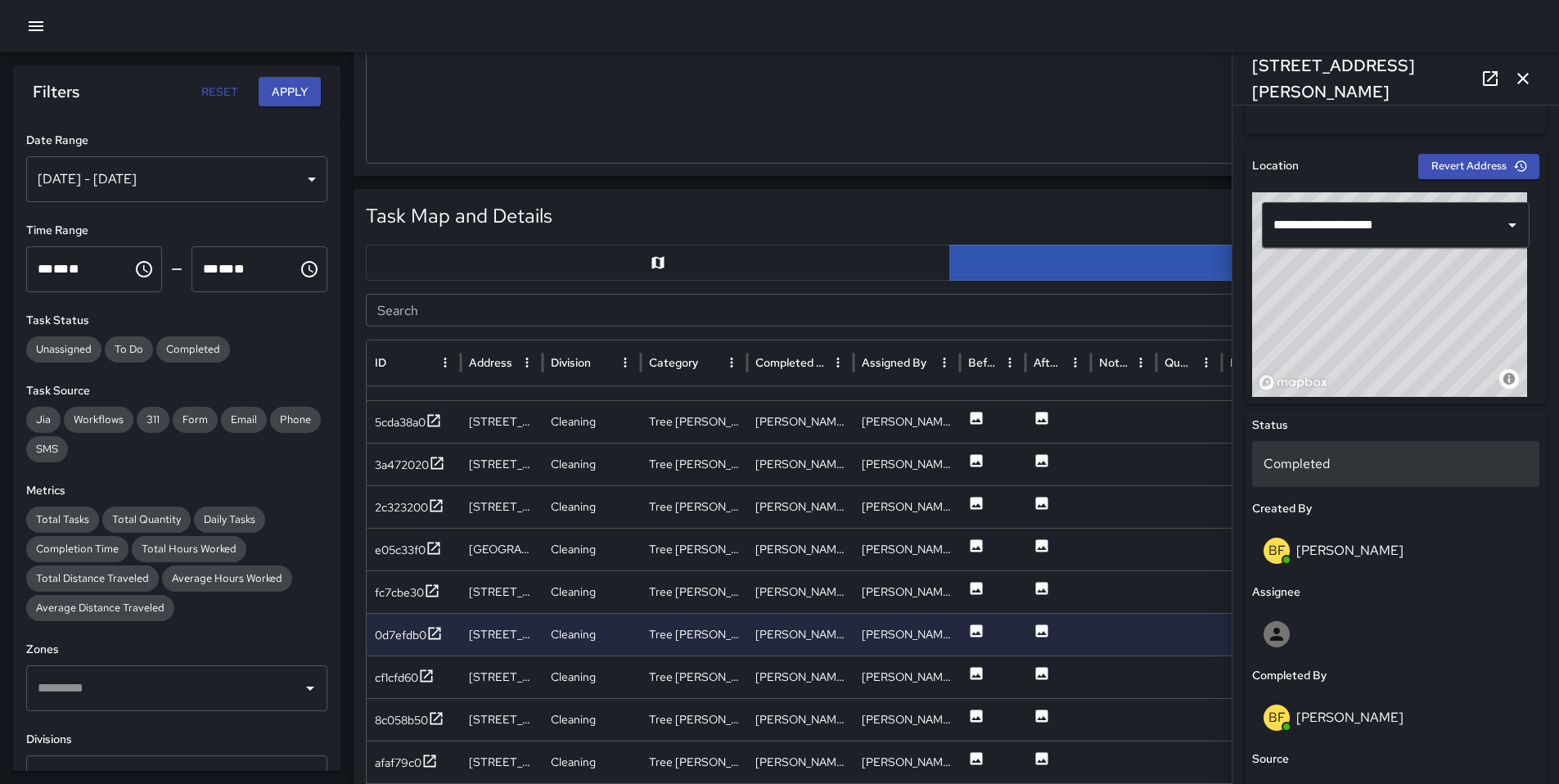
click at [1291, 469] on p "Completed" at bounding box center [1396, 463] width 264 height 20
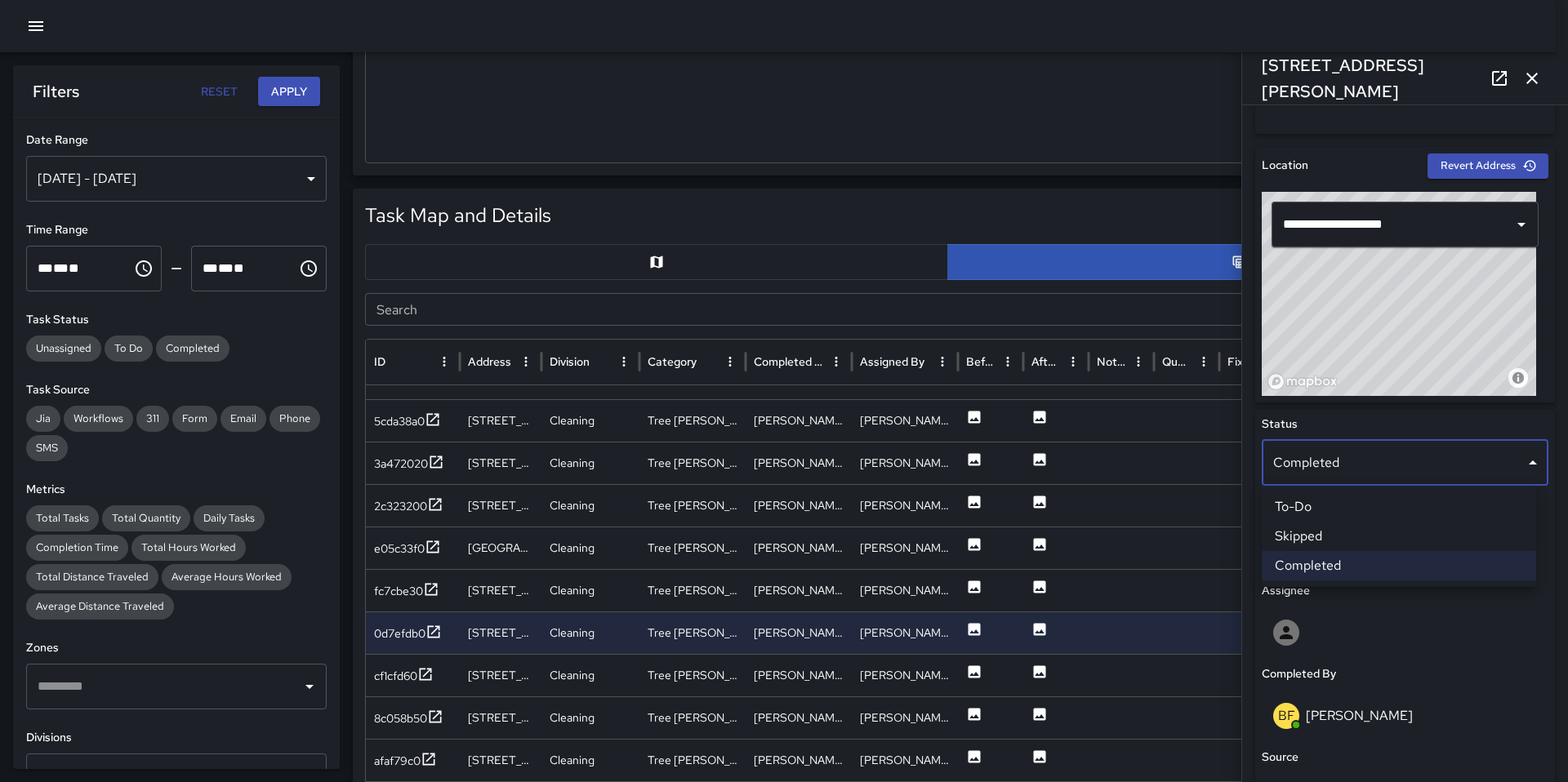
click at [1298, 538] on li "Skipped" at bounding box center [1399, 536] width 275 height 29
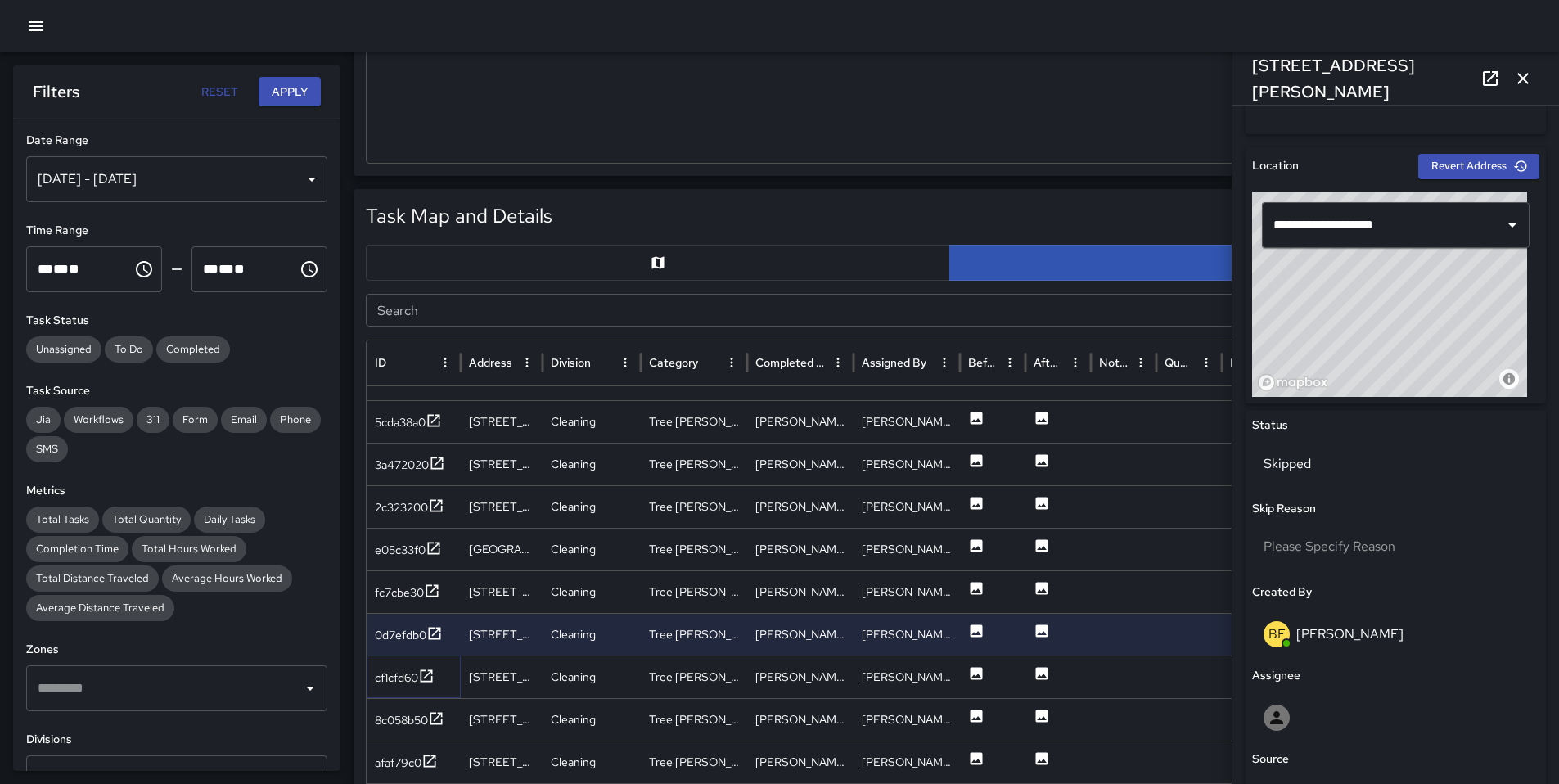
click at [401, 679] on div "cf1cfd60" at bounding box center [396, 677] width 44 height 16
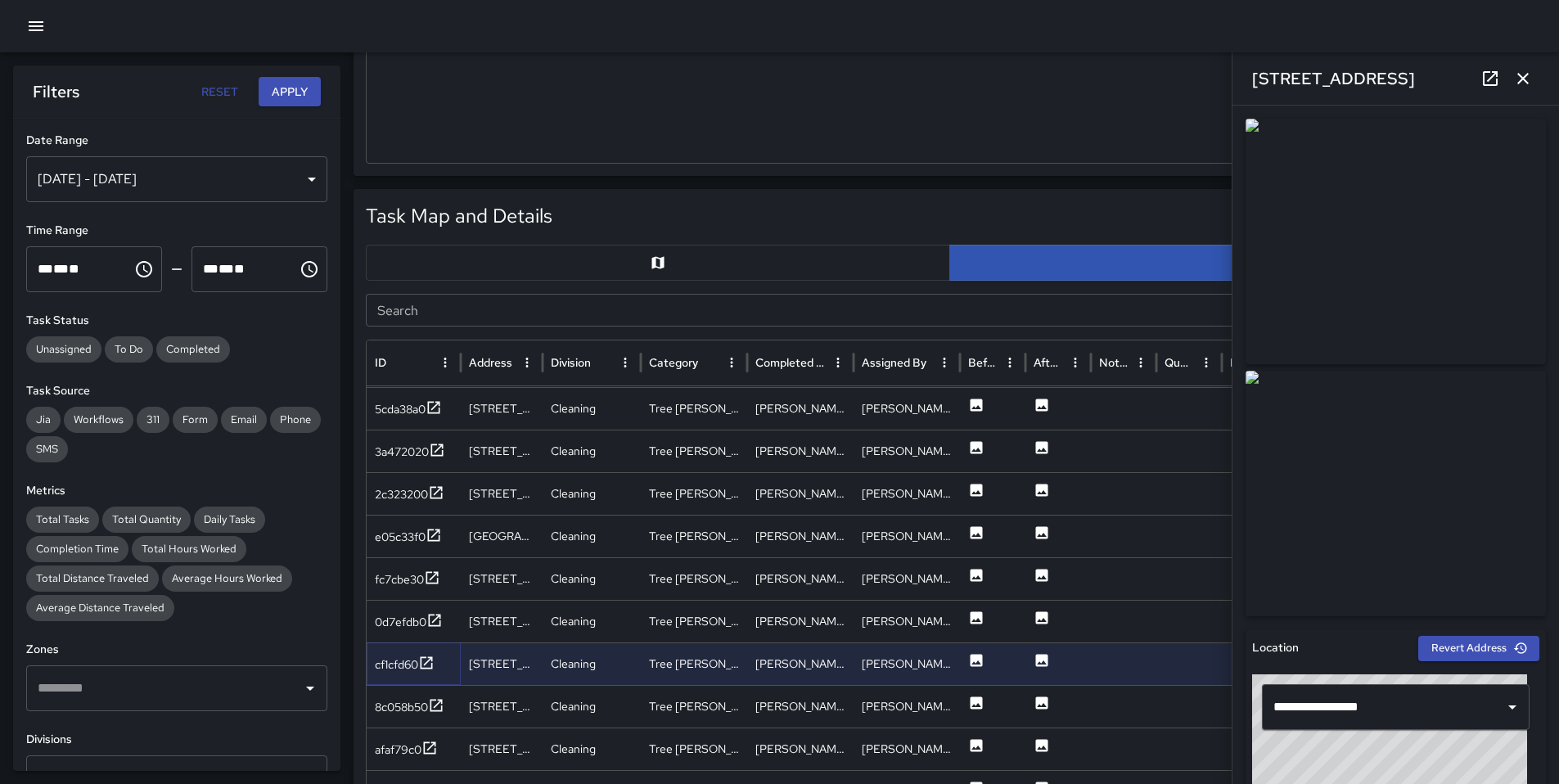
scroll to position [2849, 0]
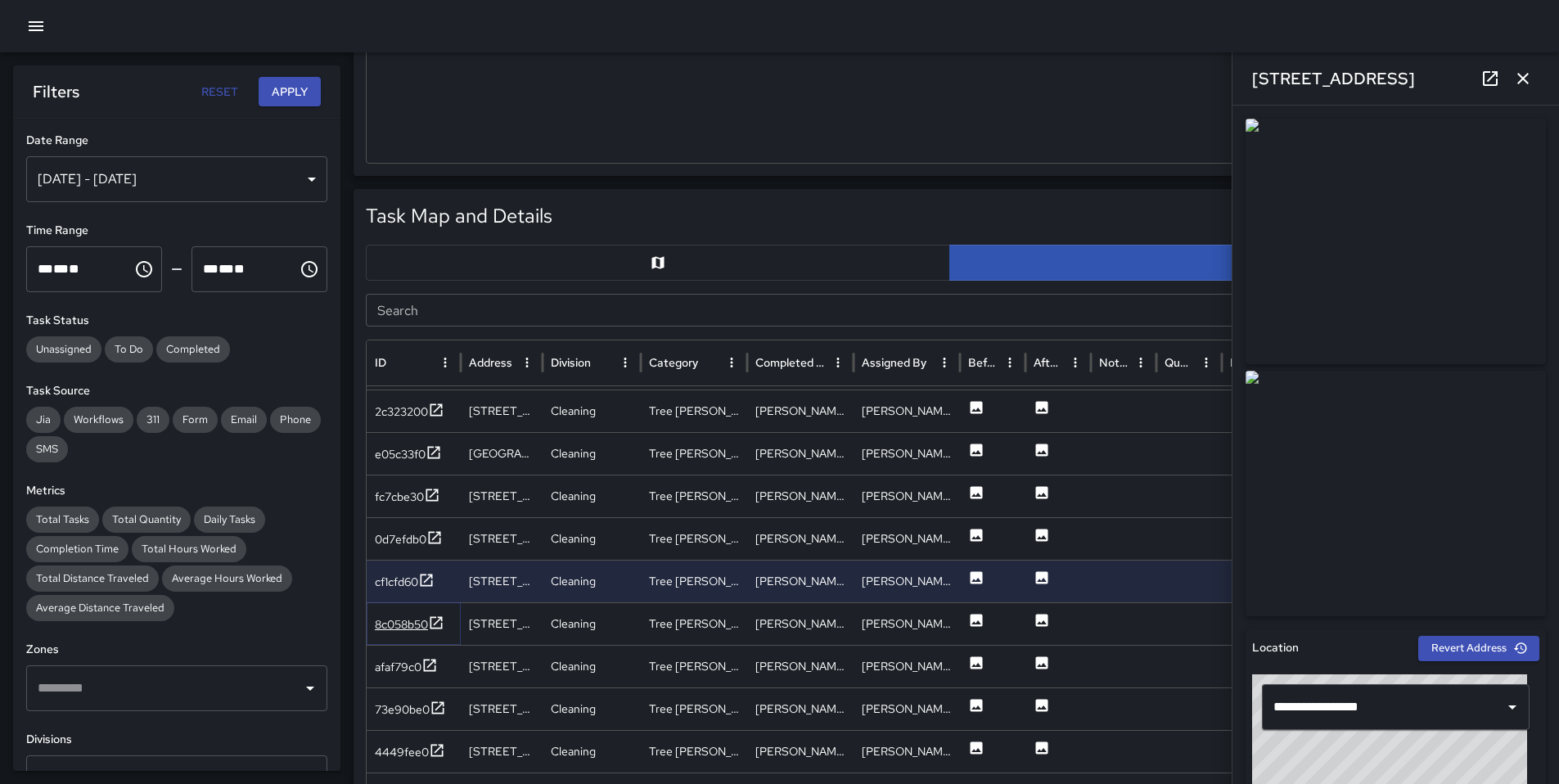
click at [399, 626] on div "8c058b50" at bounding box center [402, 624] width 53 height 16
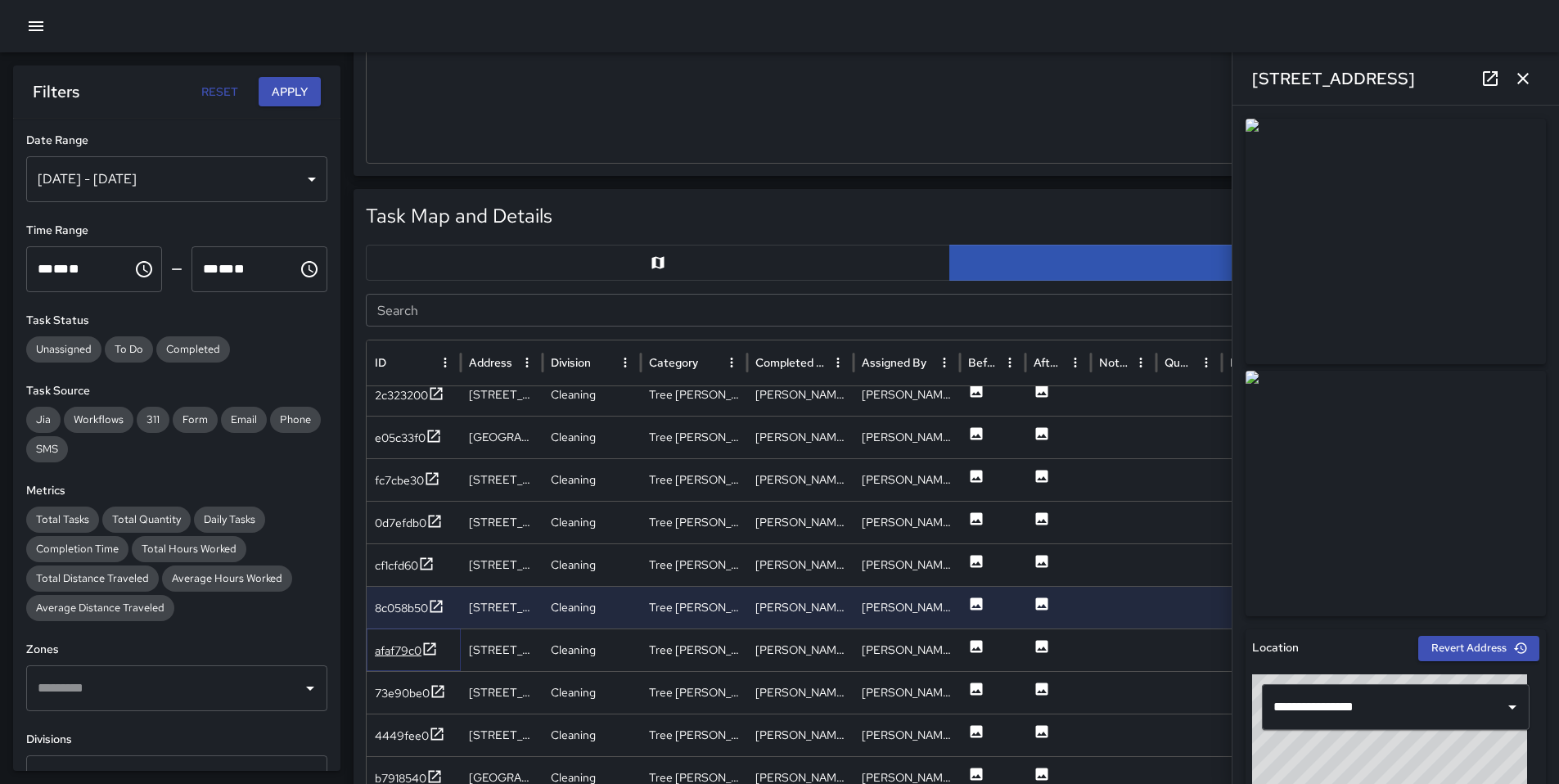
click at [408, 645] on div "afaf79c0" at bounding box center [398, 650] width 46 height 16
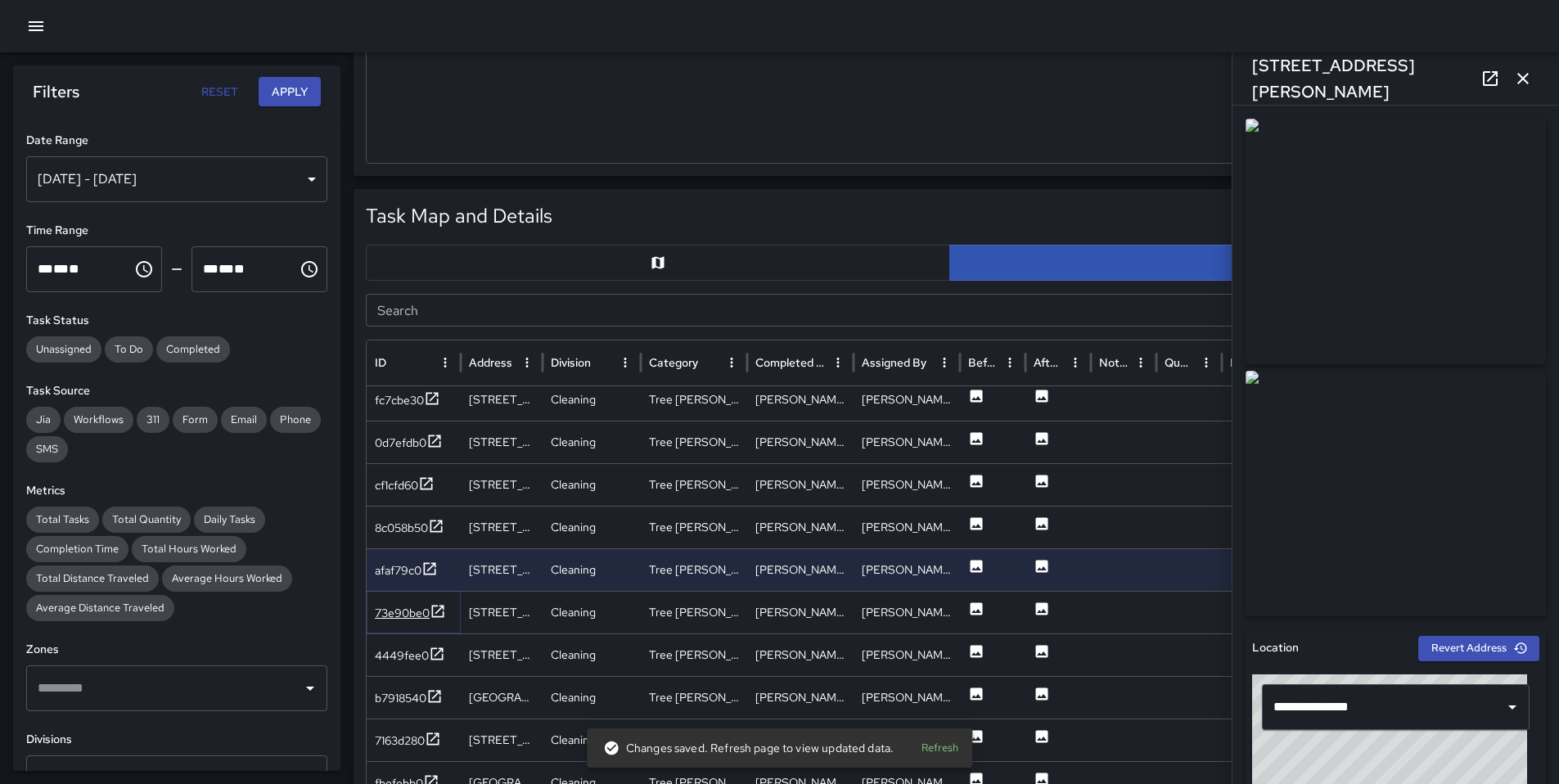
click at [402, 611] on div "73e90be0" at bounding box center [402, 612] width 55 height 16
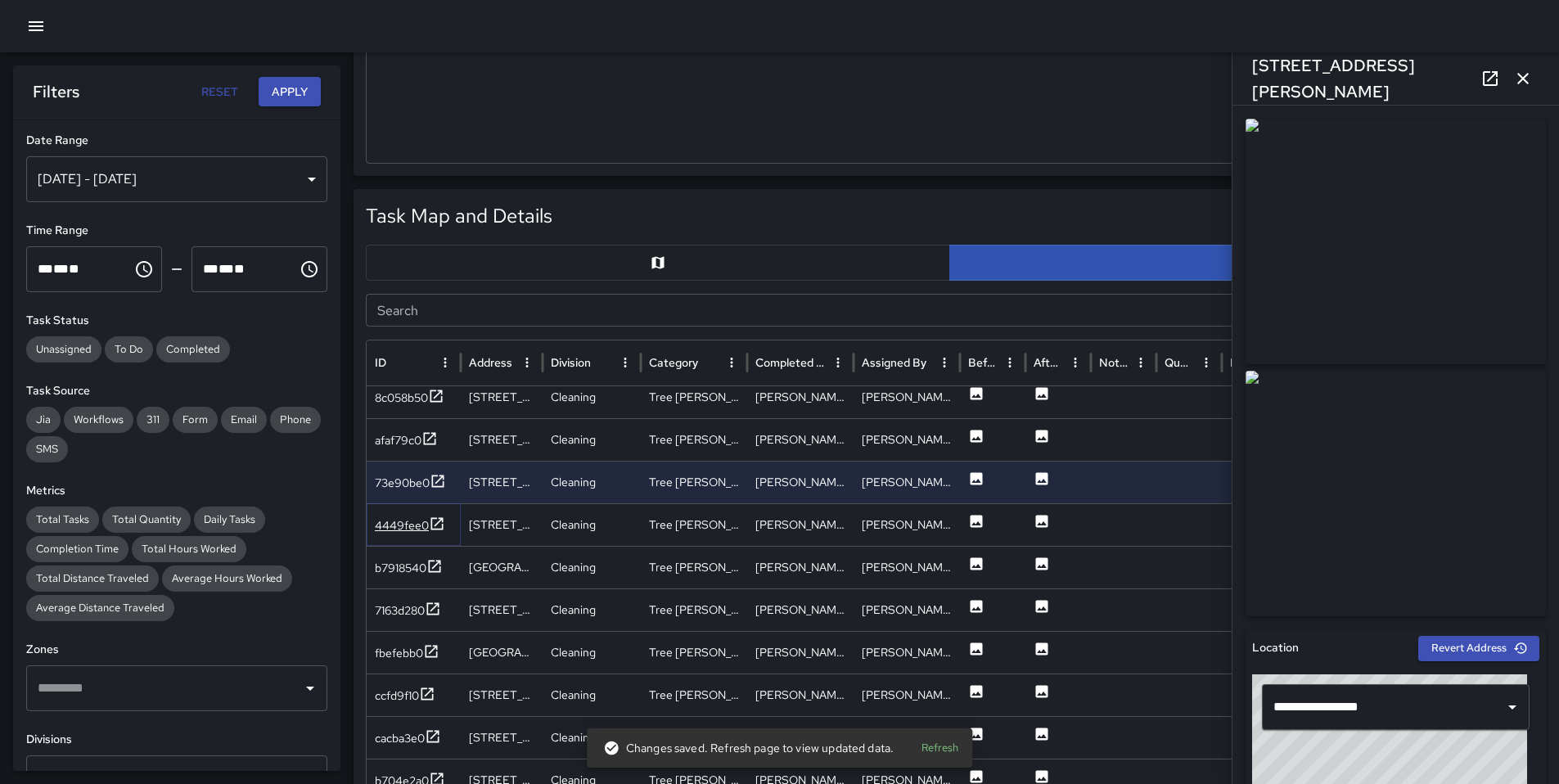
click at [404, 525] on div "4449fee0" at bounding box center [402, 525] width 54 height 16
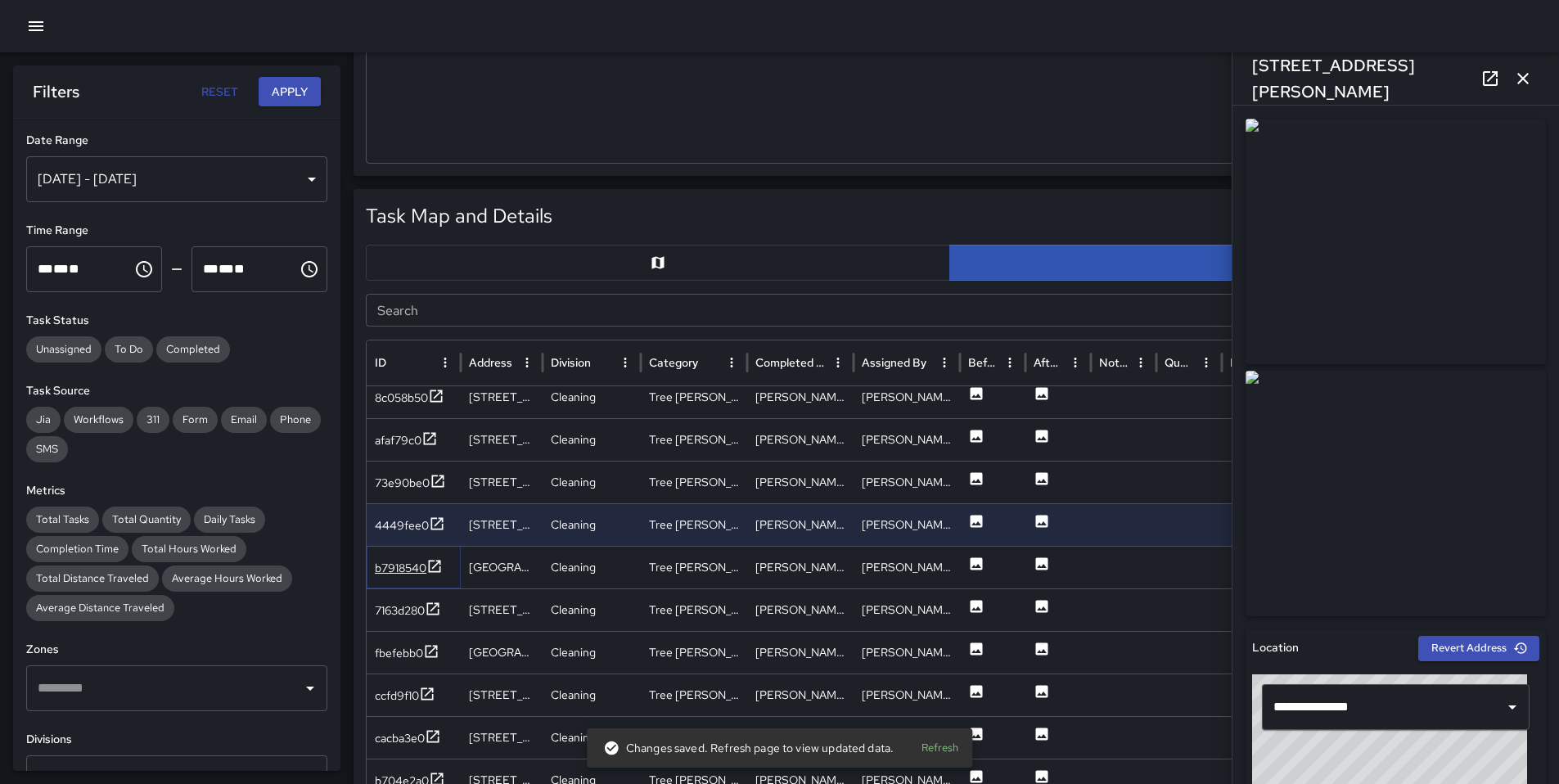
click at [396, 560] on div "b7918540" at bounding box center [401, 568] width 51 height 16
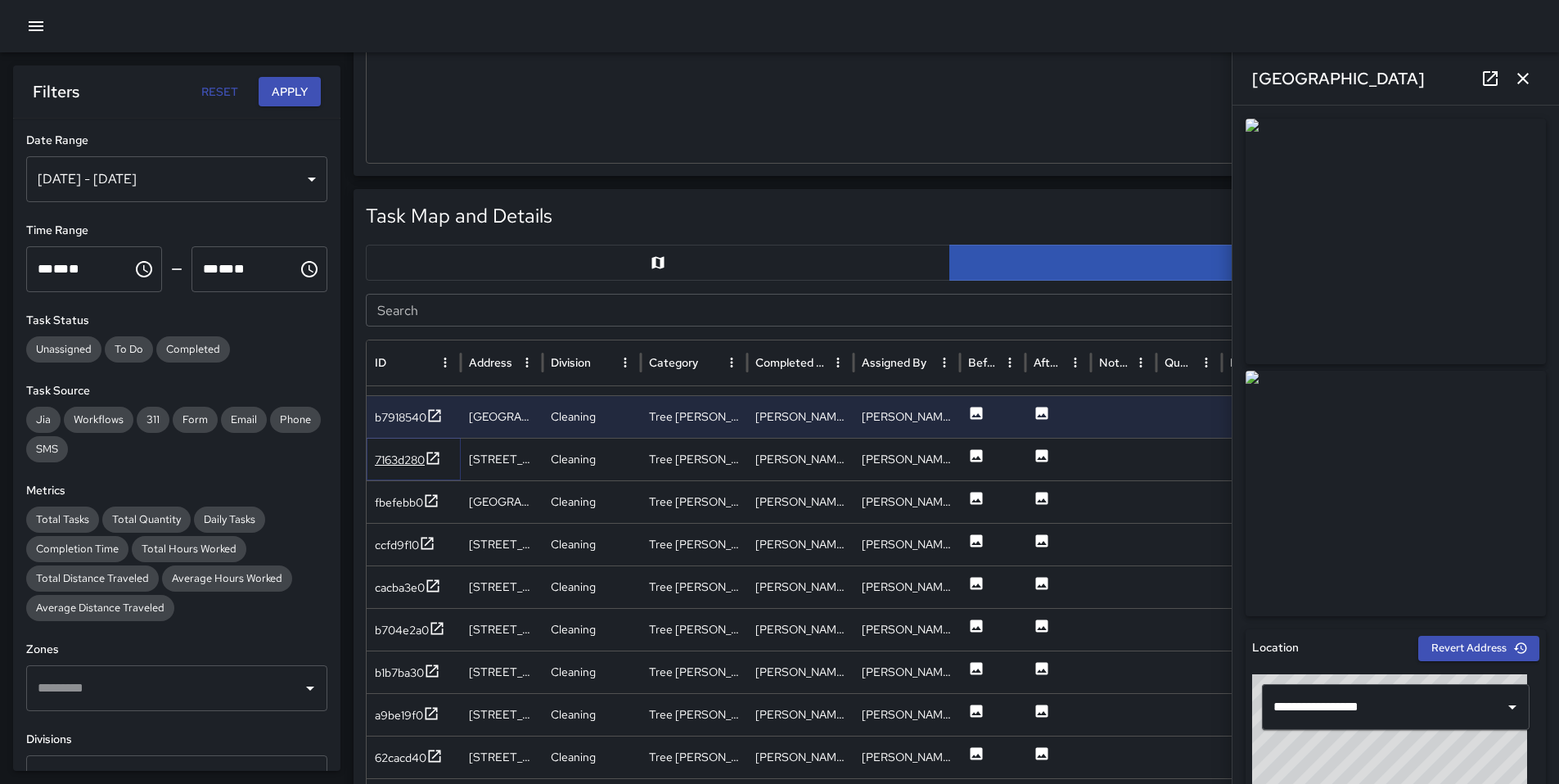
click at [410, 455] on div "7163d280" at bounding box center [400, 460] width 50 height 16
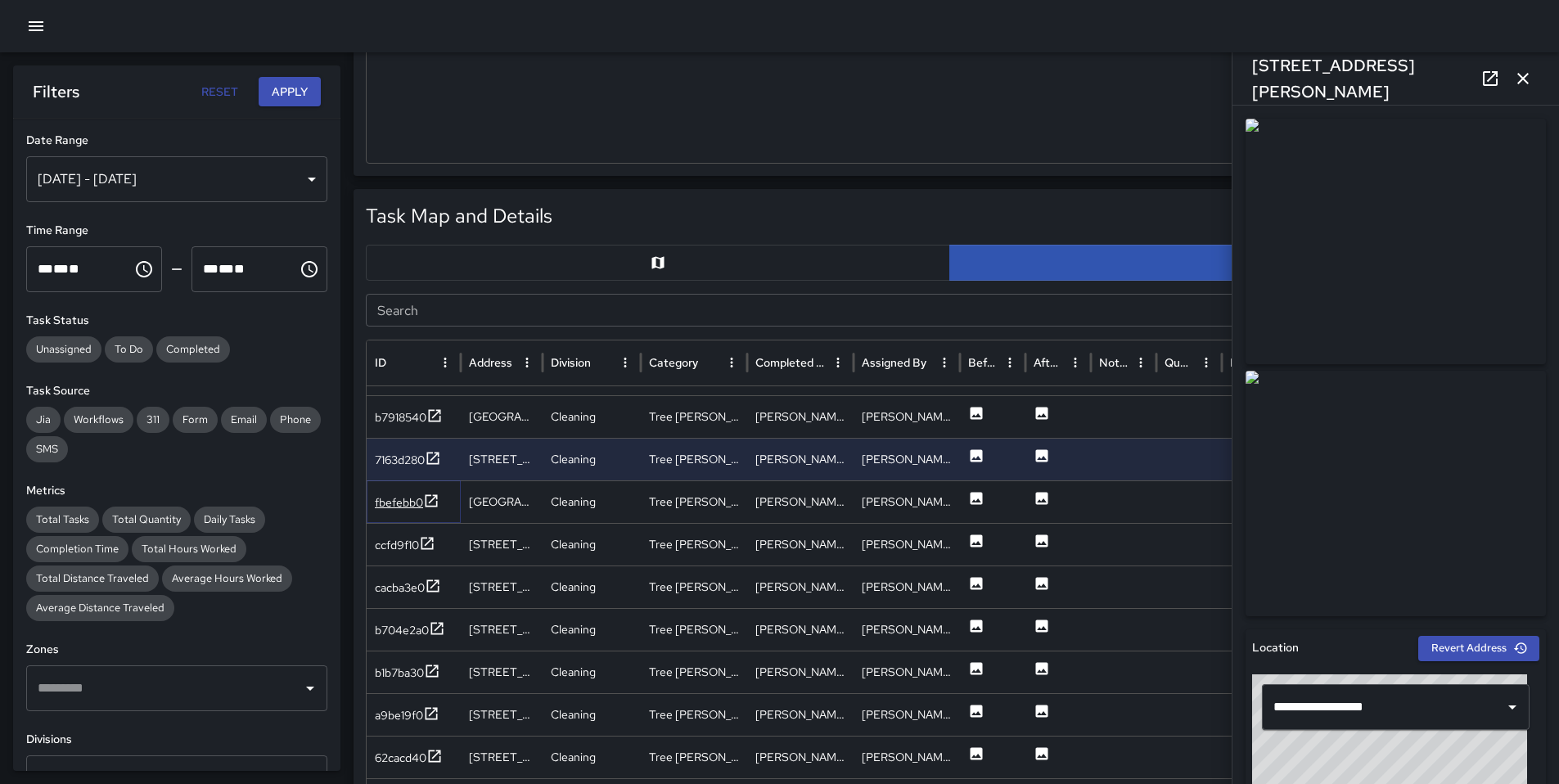
click at [412, 504] on div "fbefebb0" at bounding box center [399, 502] width 48 height 16
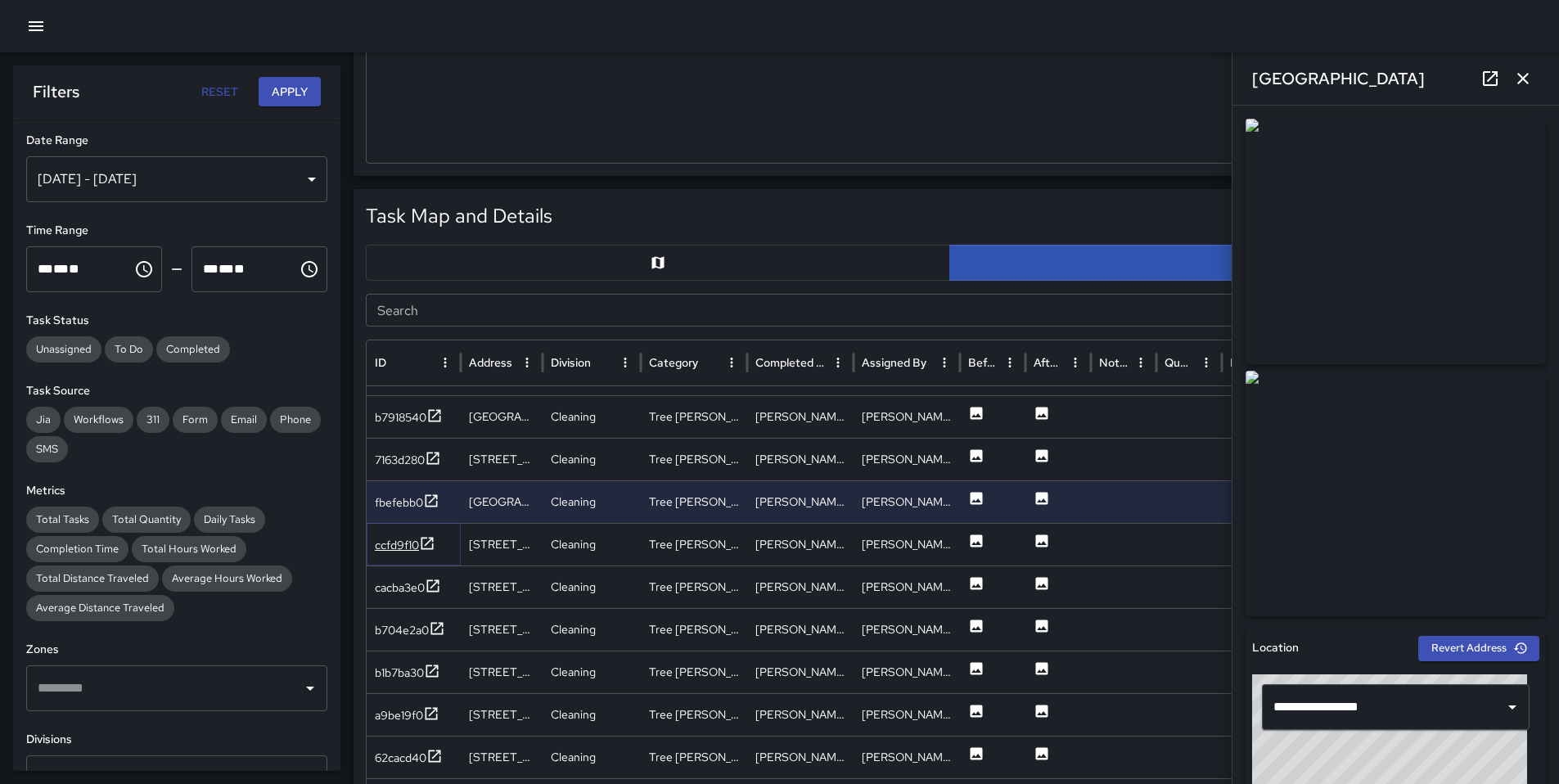
click at [409, 542] on div "ccfd9f10" at bounding box center [397, 545] width 45 height 16
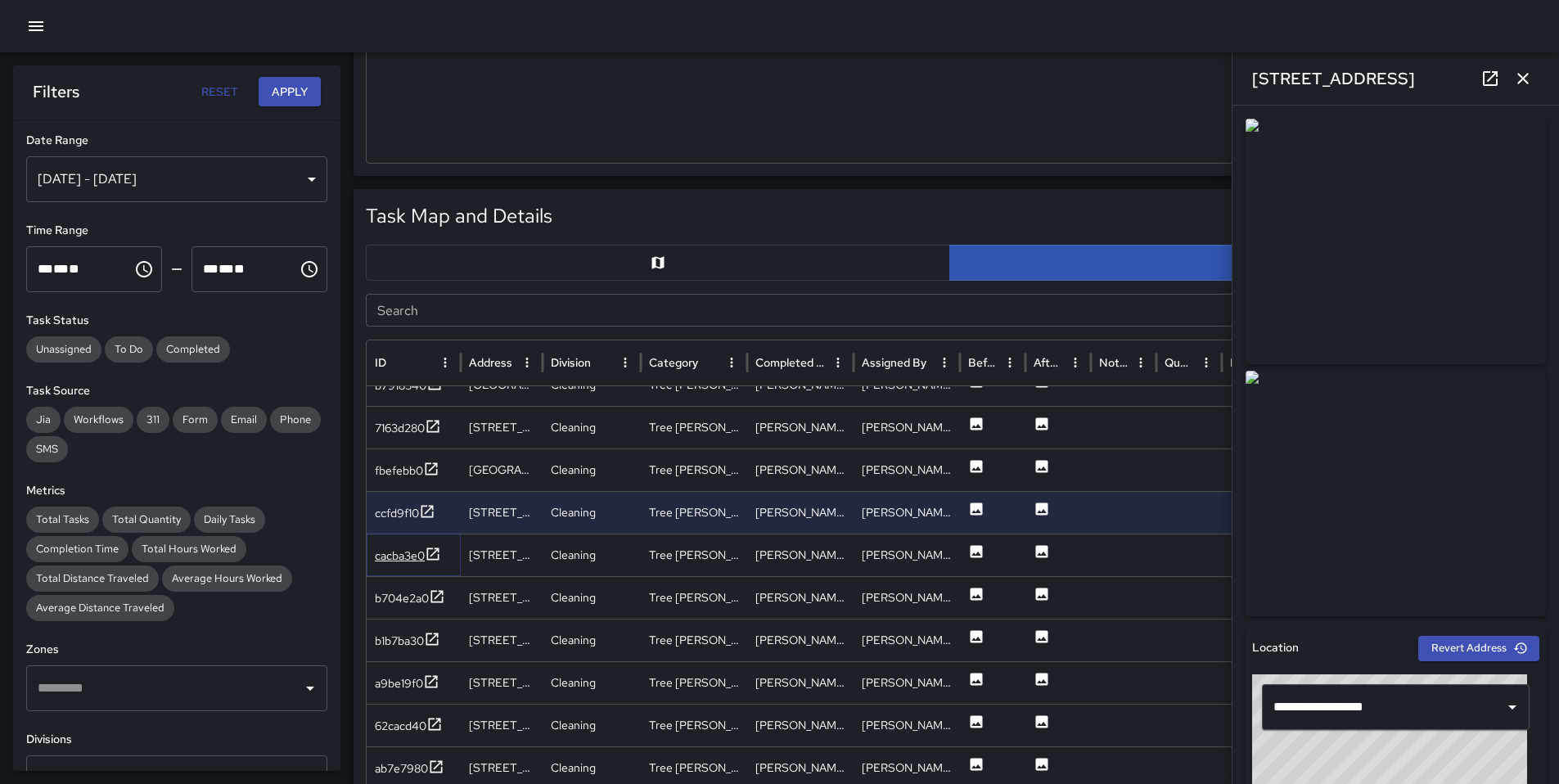
click at [397, 554] on div "cacba3e0" at bounding box center [400, 555] width 50 height 16
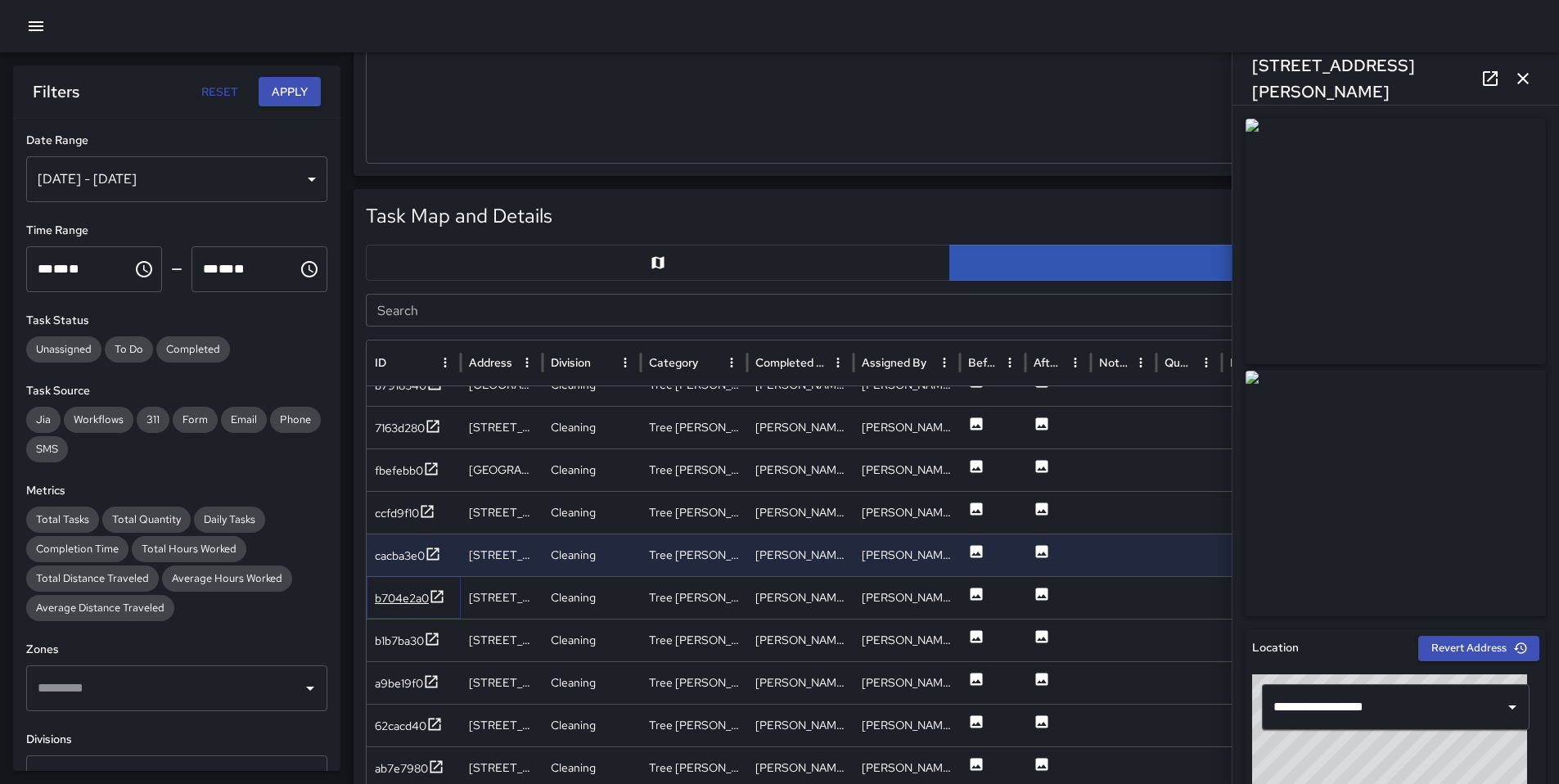
click at [402, 594] on div "b704e2a0" at bounding box center [402, 598] width 54 height 16
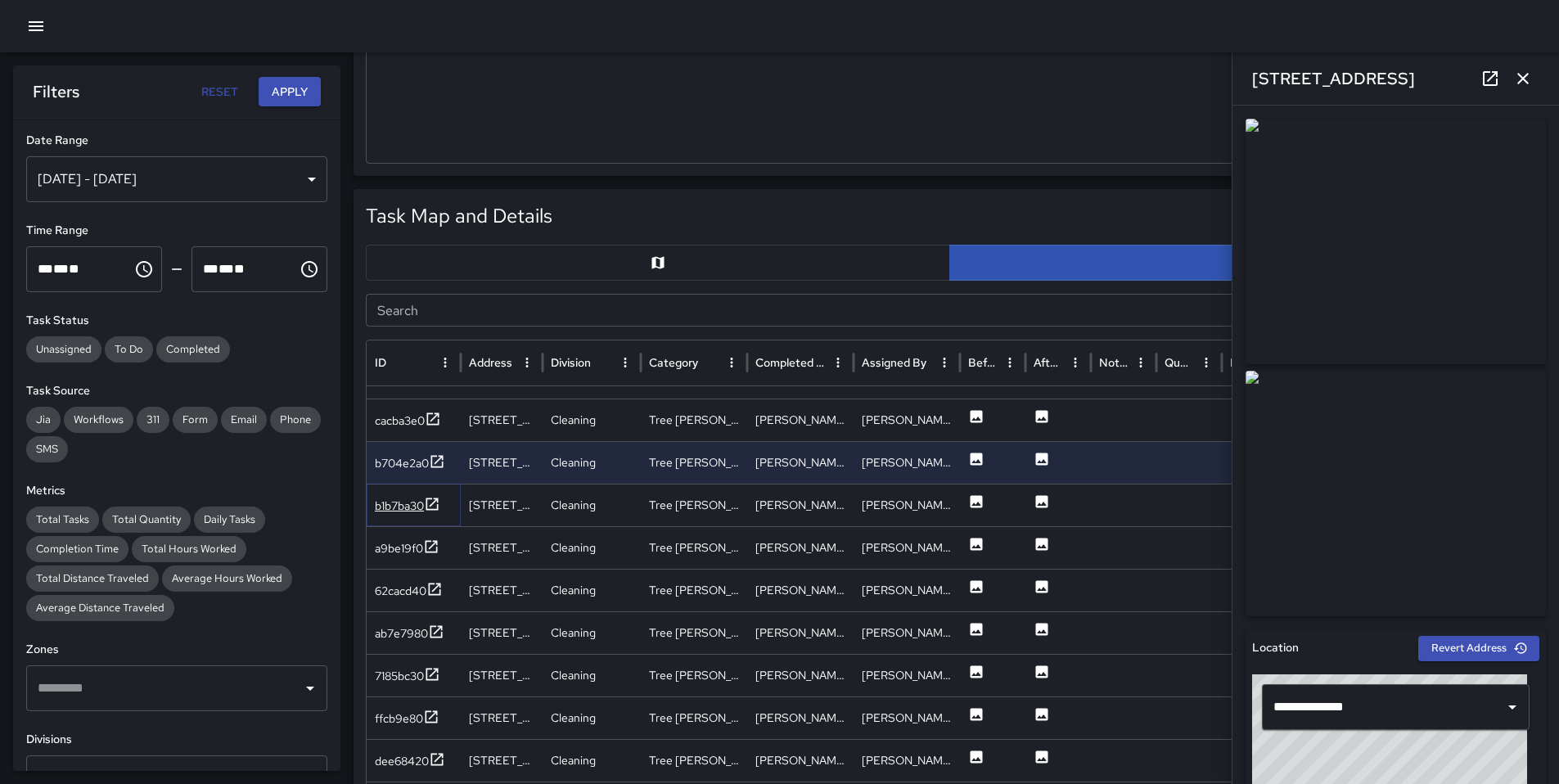
click at [394, 514] on div "b1b7ba30" at bounding box center [408, 506] width 65 height 21
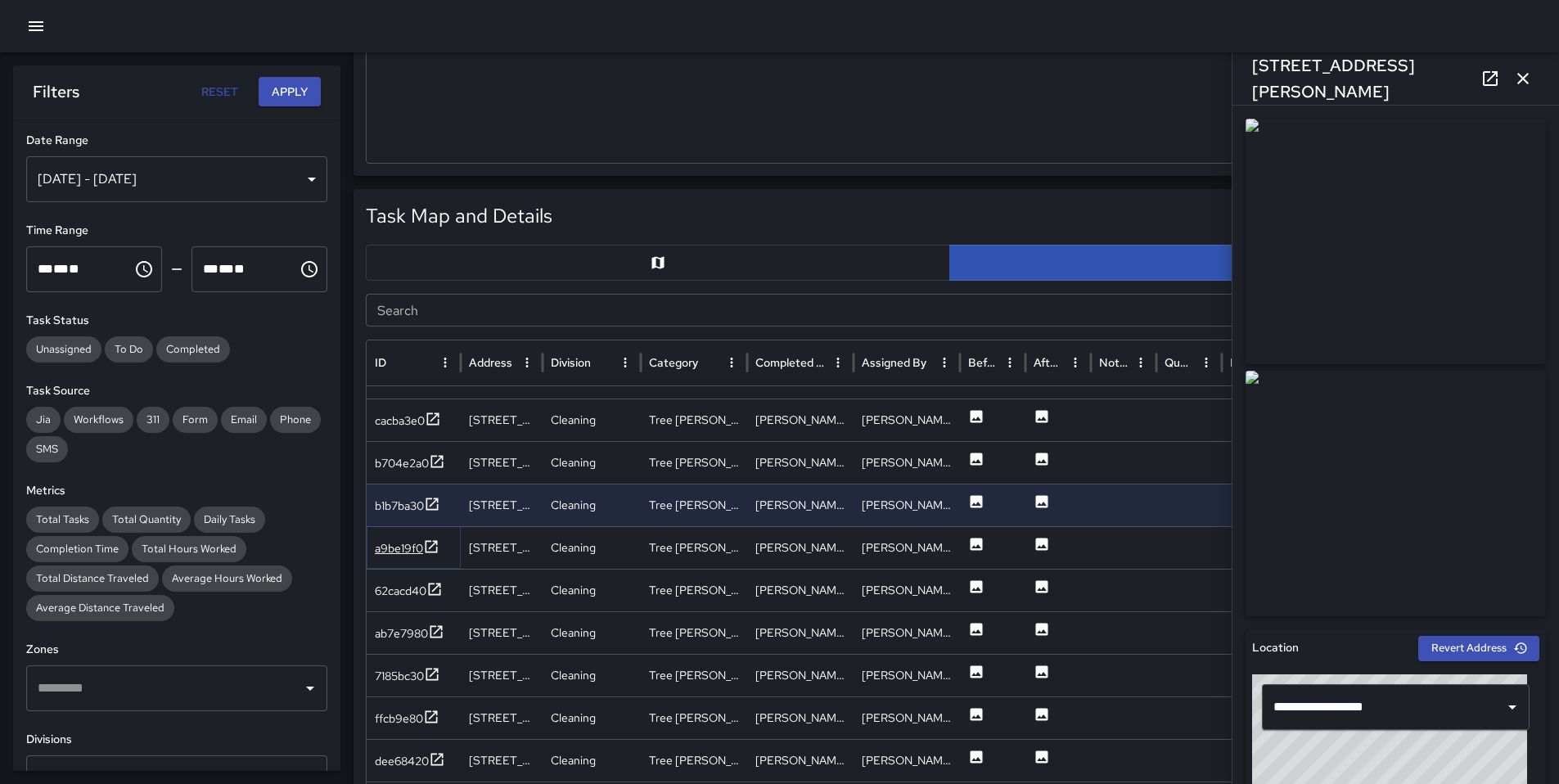
click at [399, 549] on div "a9be19f0" at bounding box center [399, 548] width 48 height 16
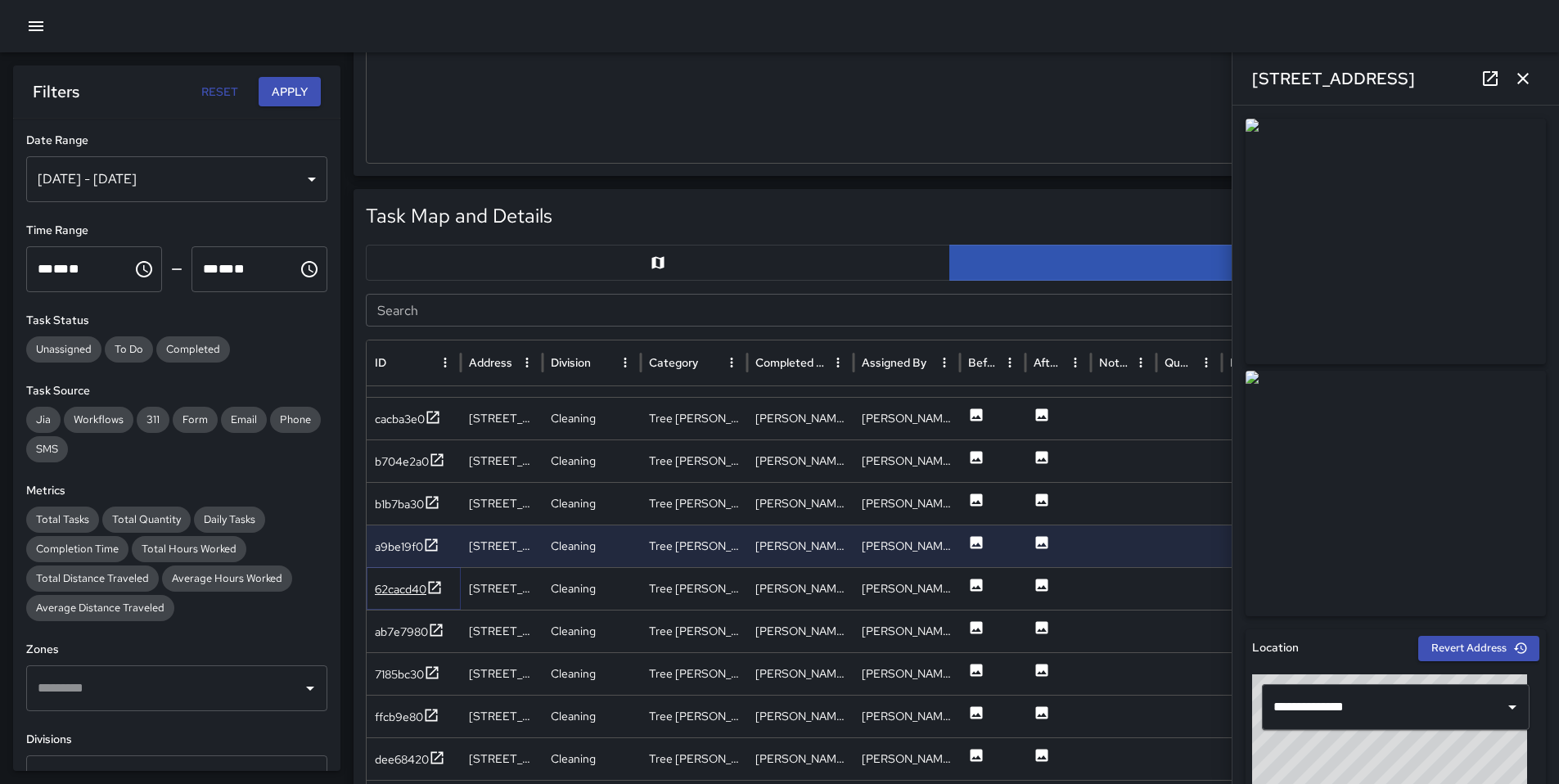
click at [417, 582] on div "62cacd40" at bounding box center [401, 588] width 51 height 16
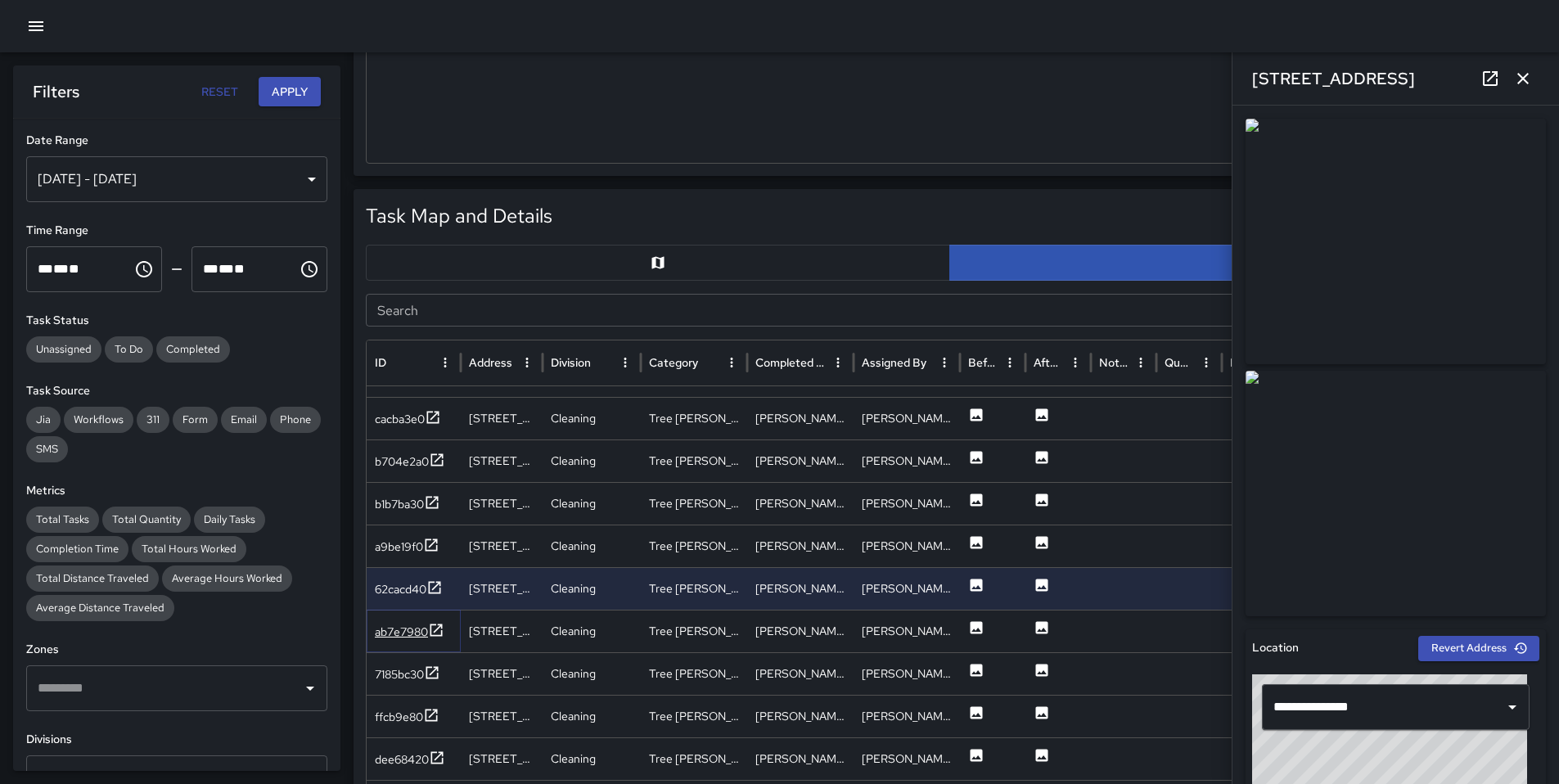
click at [385, 634] on div "ab7e7980" at bounding box center [402, 631] width 53 height 16
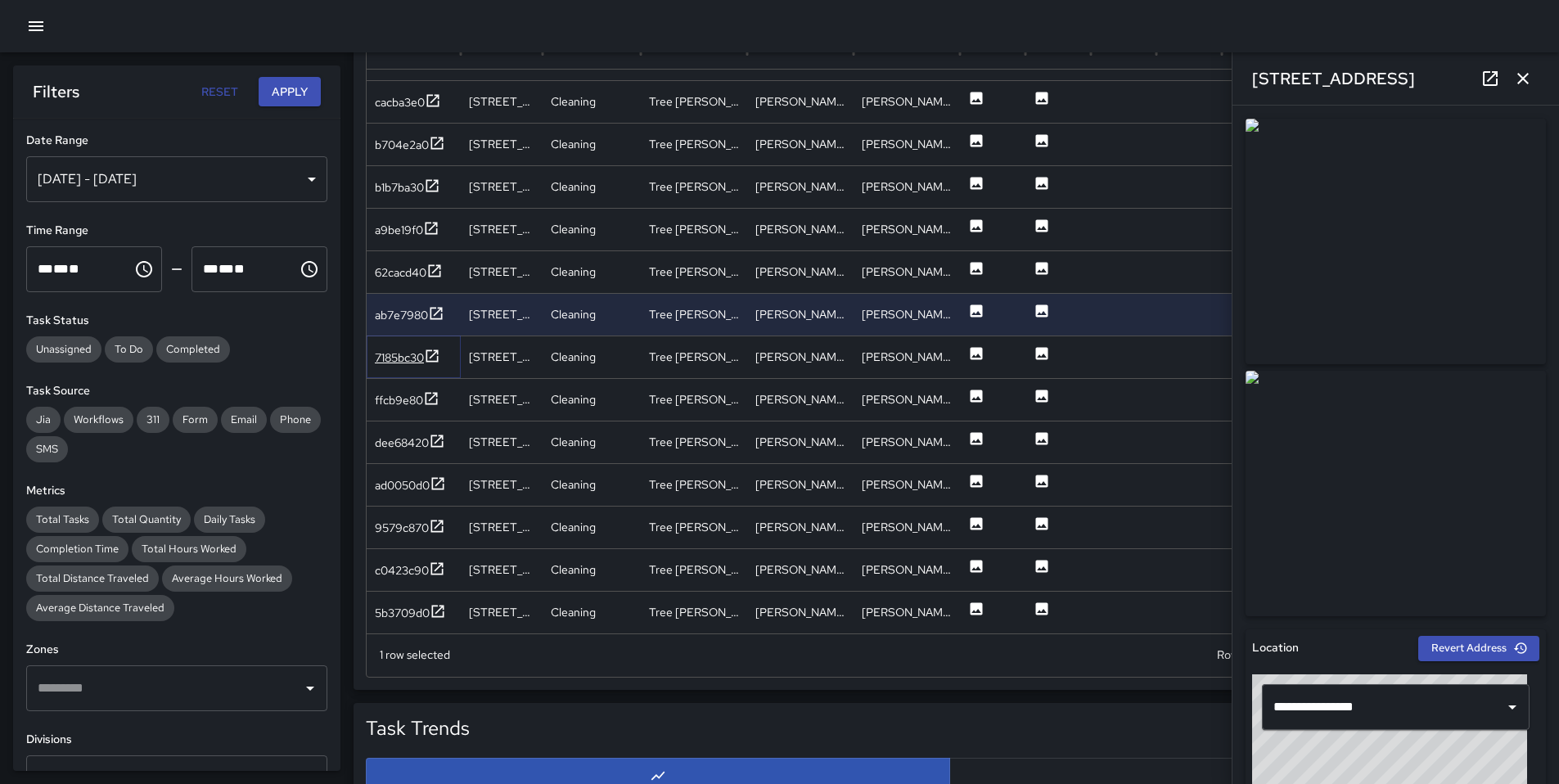
click at [410, 355] on div "7185bc30" at bounding box center [399, 357] width 49 height 16
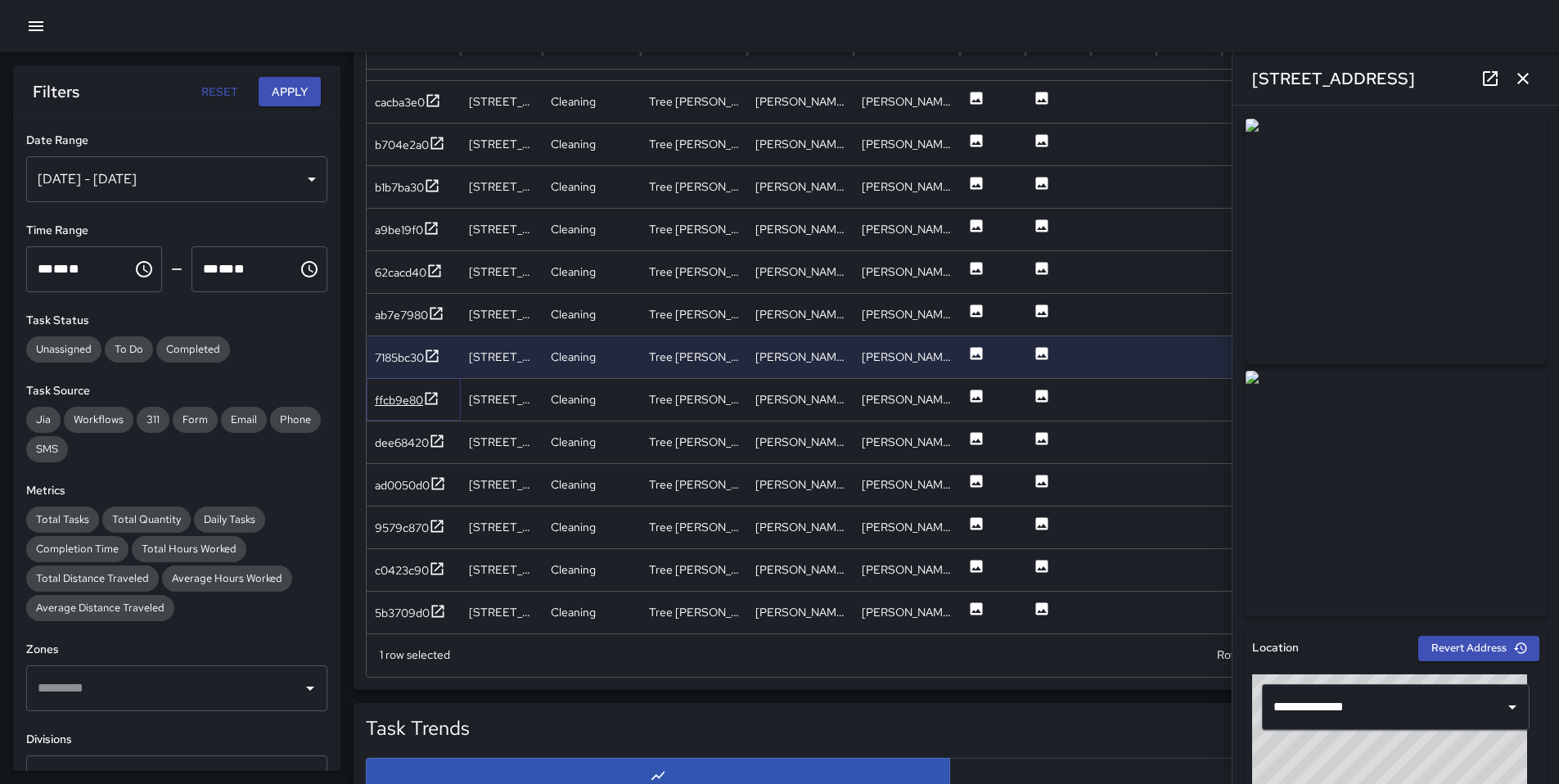
click at [403, 392] on div "ffcb9e80" at bounding box center [399, 400] width 48 height 16
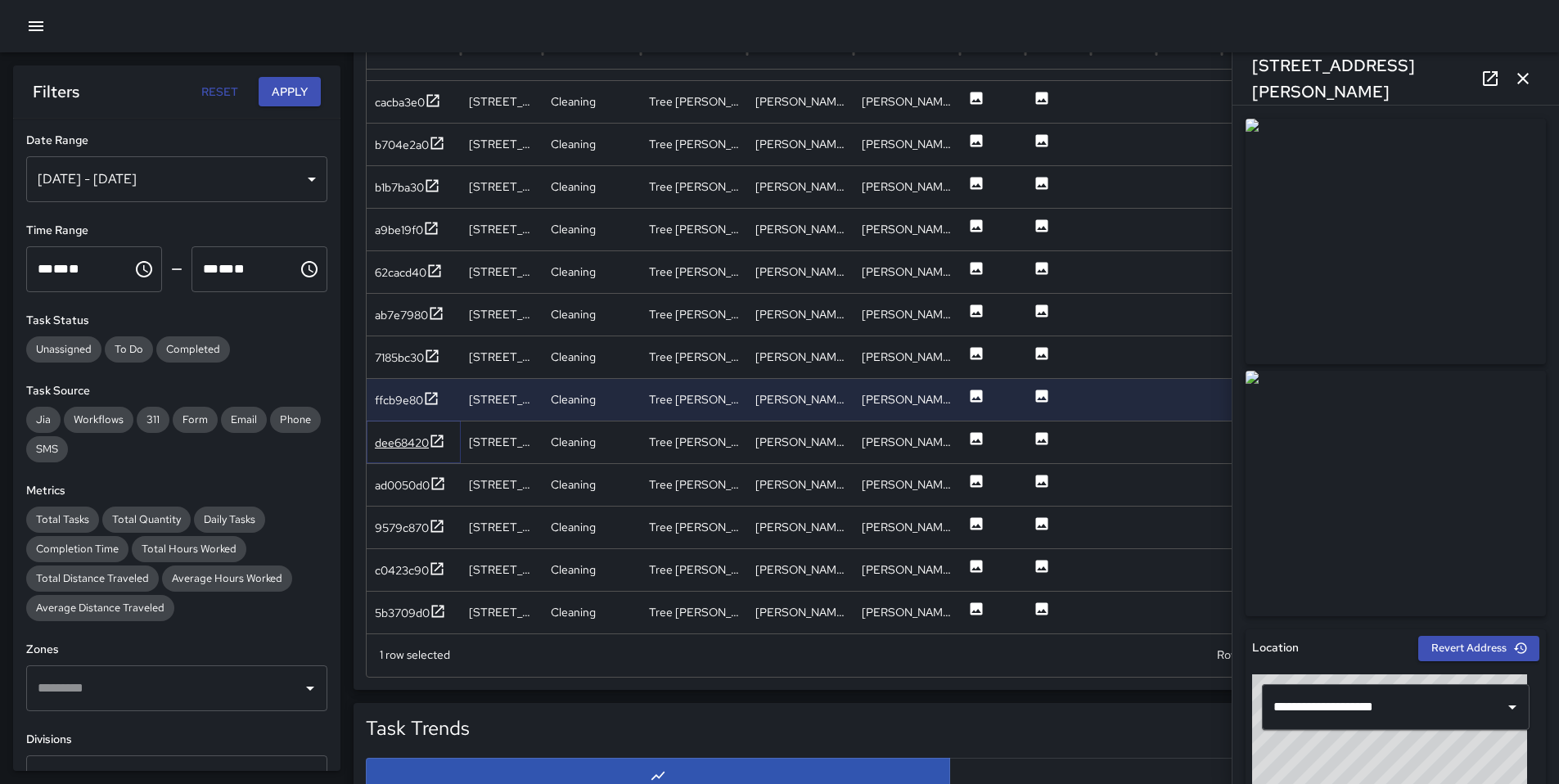
click at [403, 451] on div "dee68420" at bounding box center [410, 443] width 70 height 21
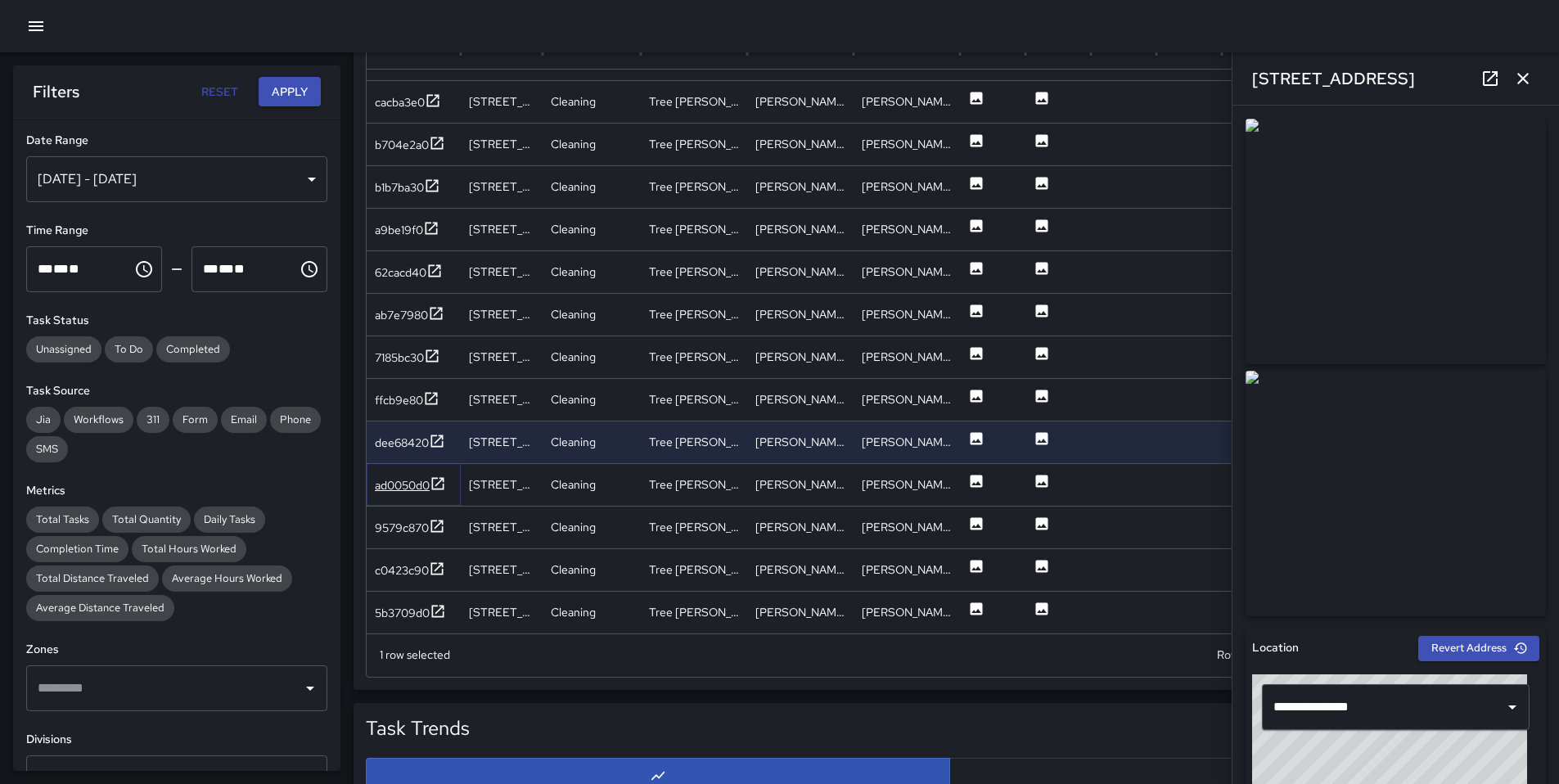
click at [409, 485] on div "ad0050d0" at bounding box center [402, 485] width 55 height 16
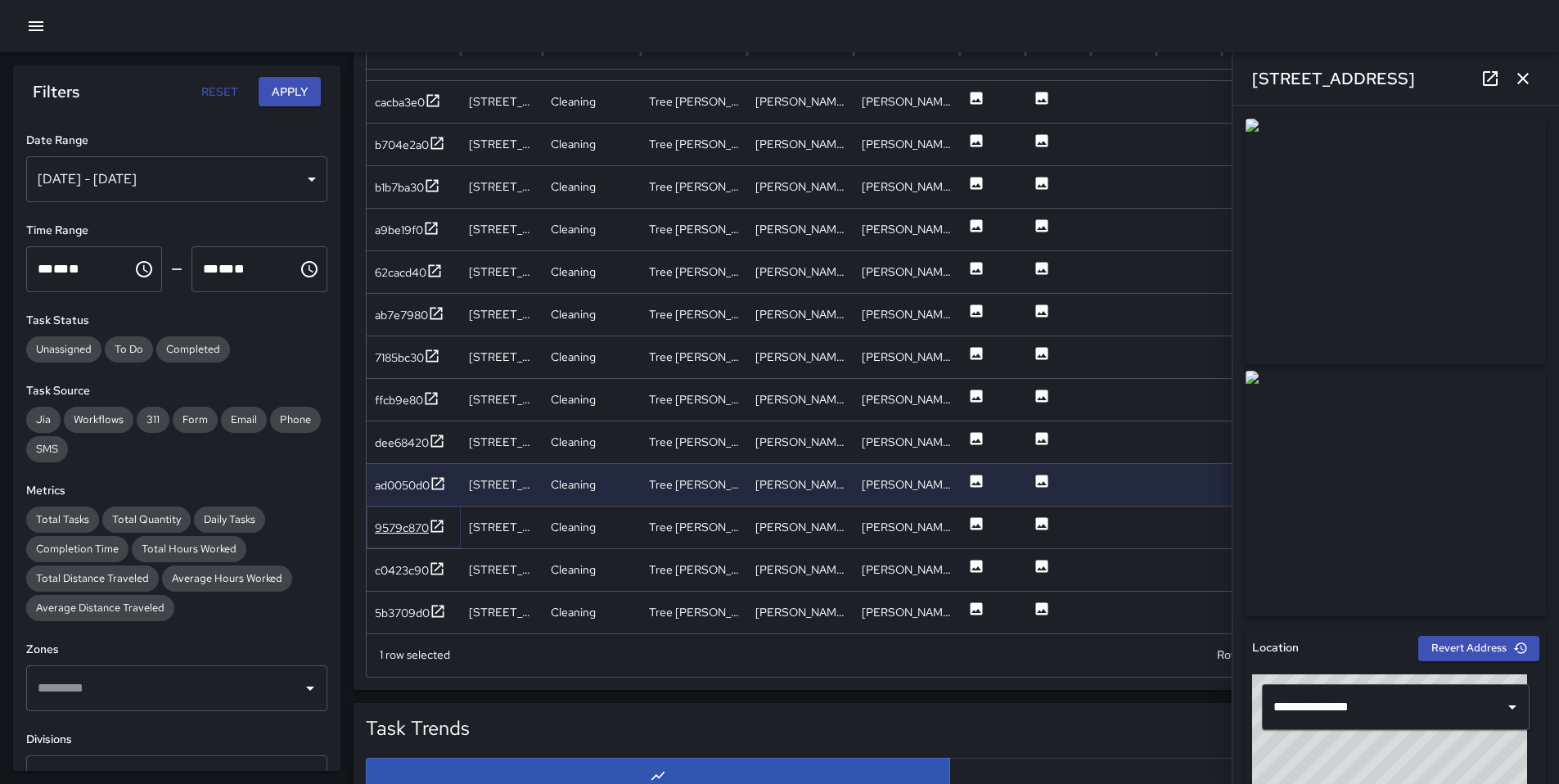
click at [404, 522] on div "9579c870" at bounding box center [402, 528] width 54 height 16
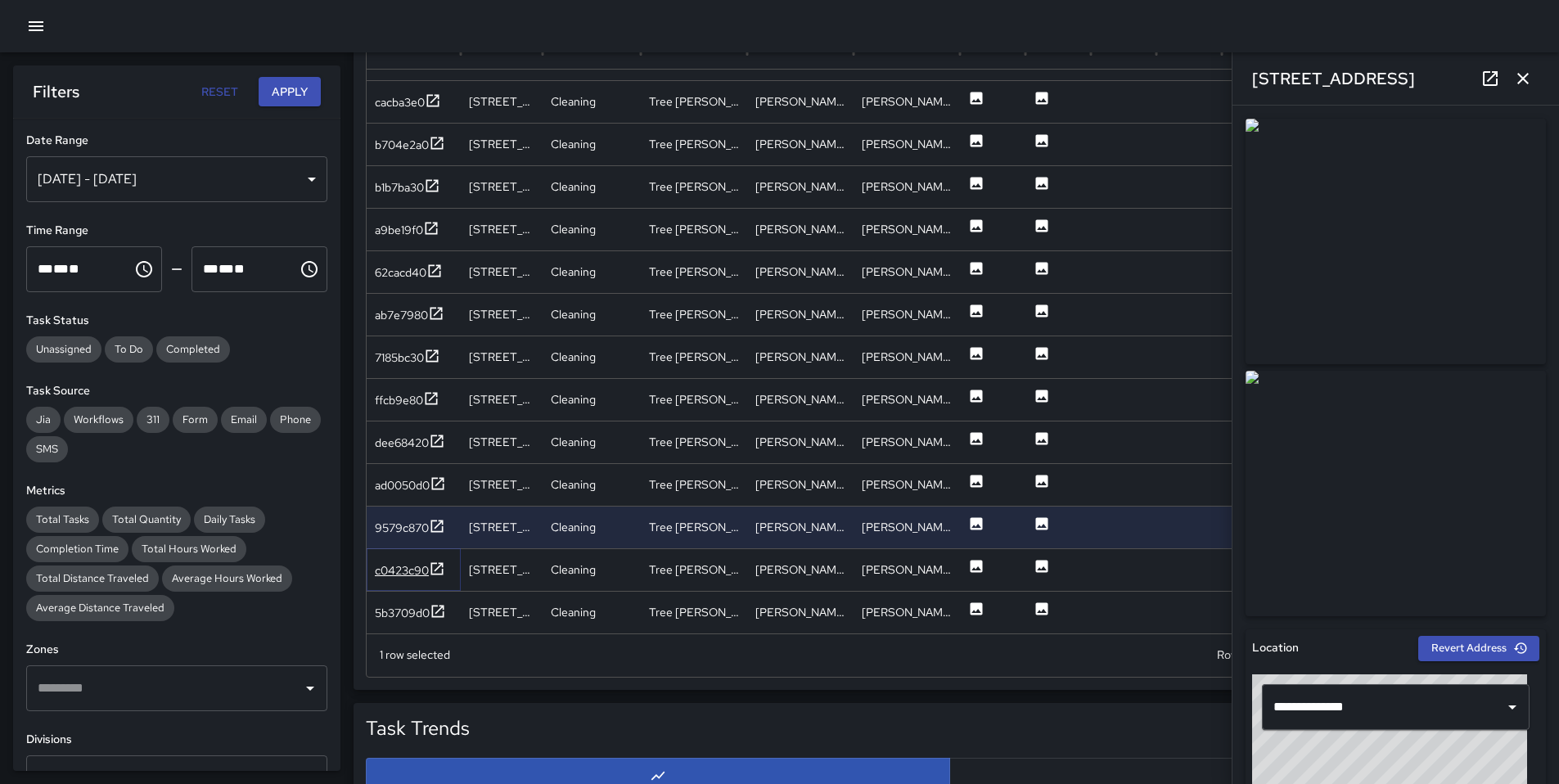
click at [401, 564] on div "c0423c90" at bounding box center [402, 570] width 54 height 16
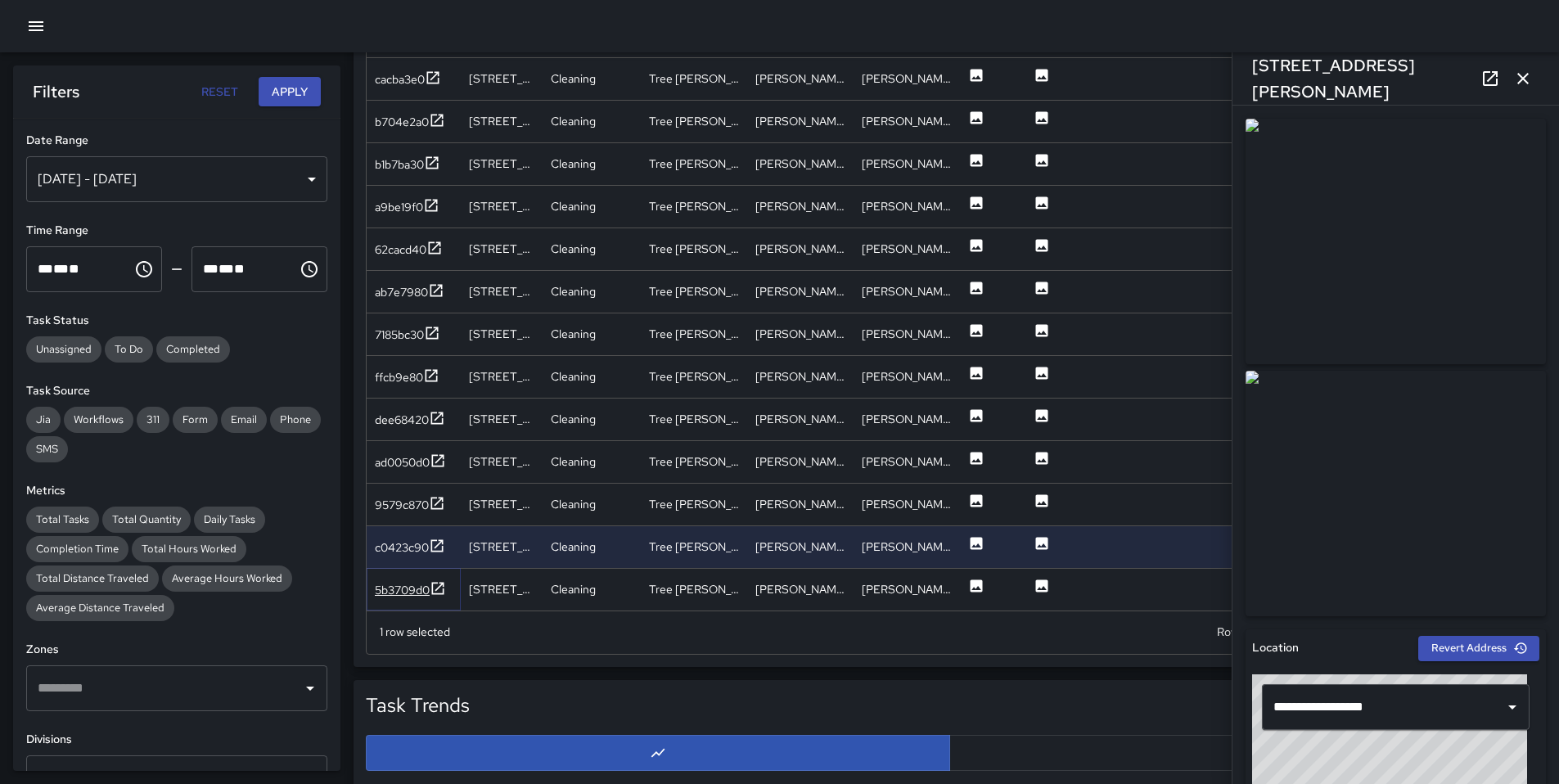
click at [400, 587] on div "5b3709d0" at bounding box center [402, 589] width 55 height 16
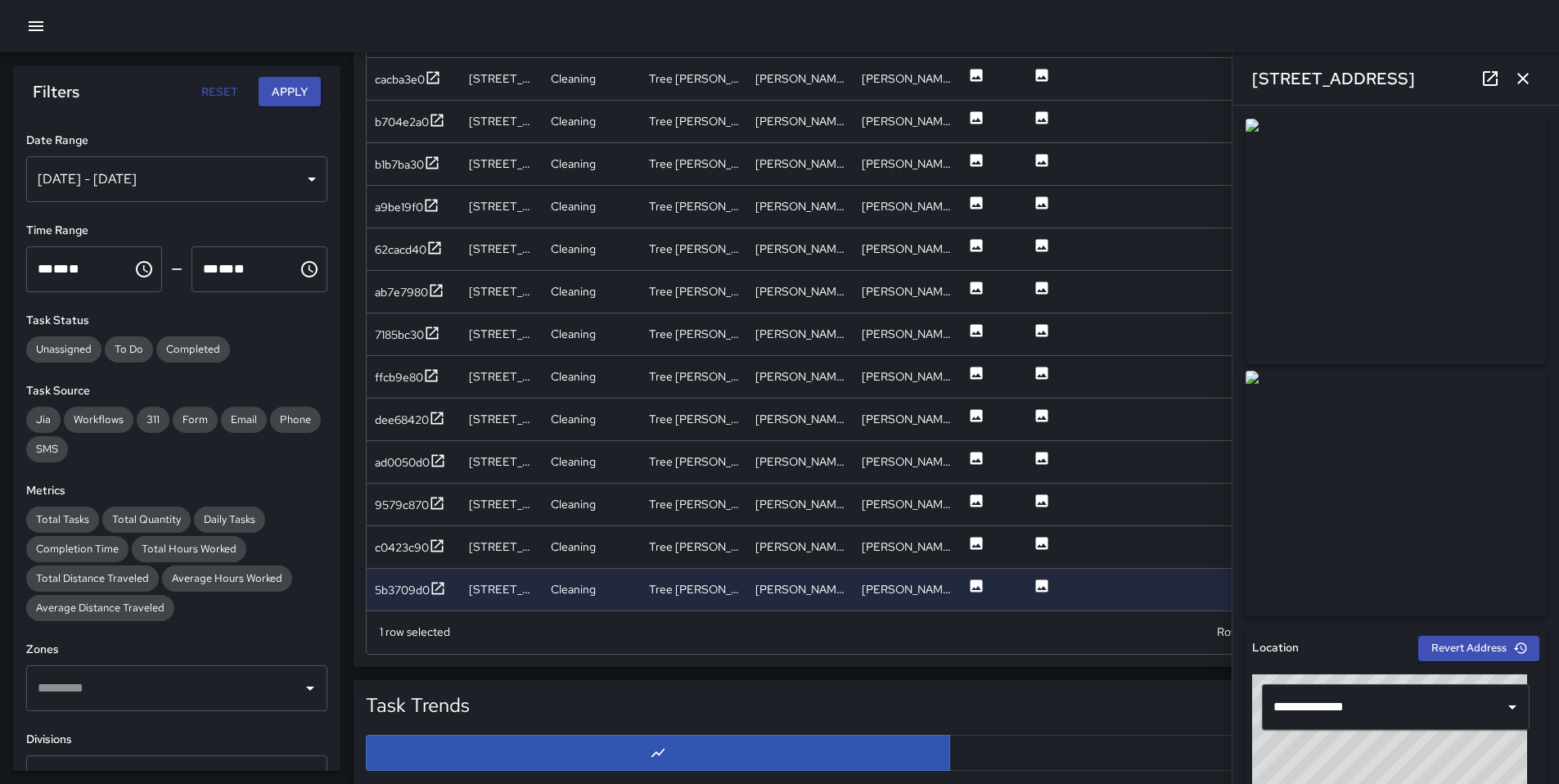
click at [1532, 76] on icon "button" at bounding box center [1523, 78] width 20 height 20
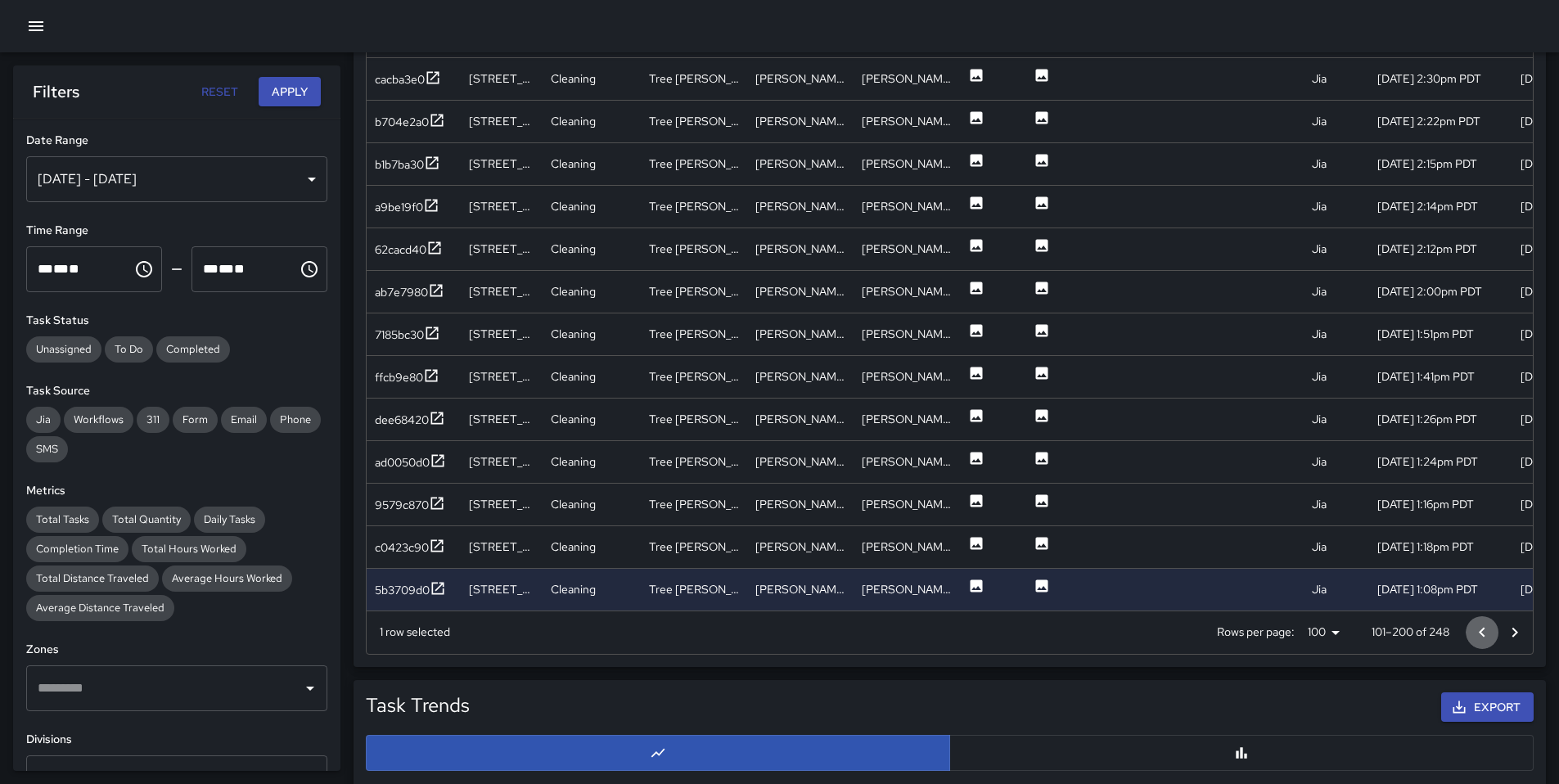
click at [1472, 631] on icon "Go to previous page" at bounding box center [1482, 632] width 20 height 20
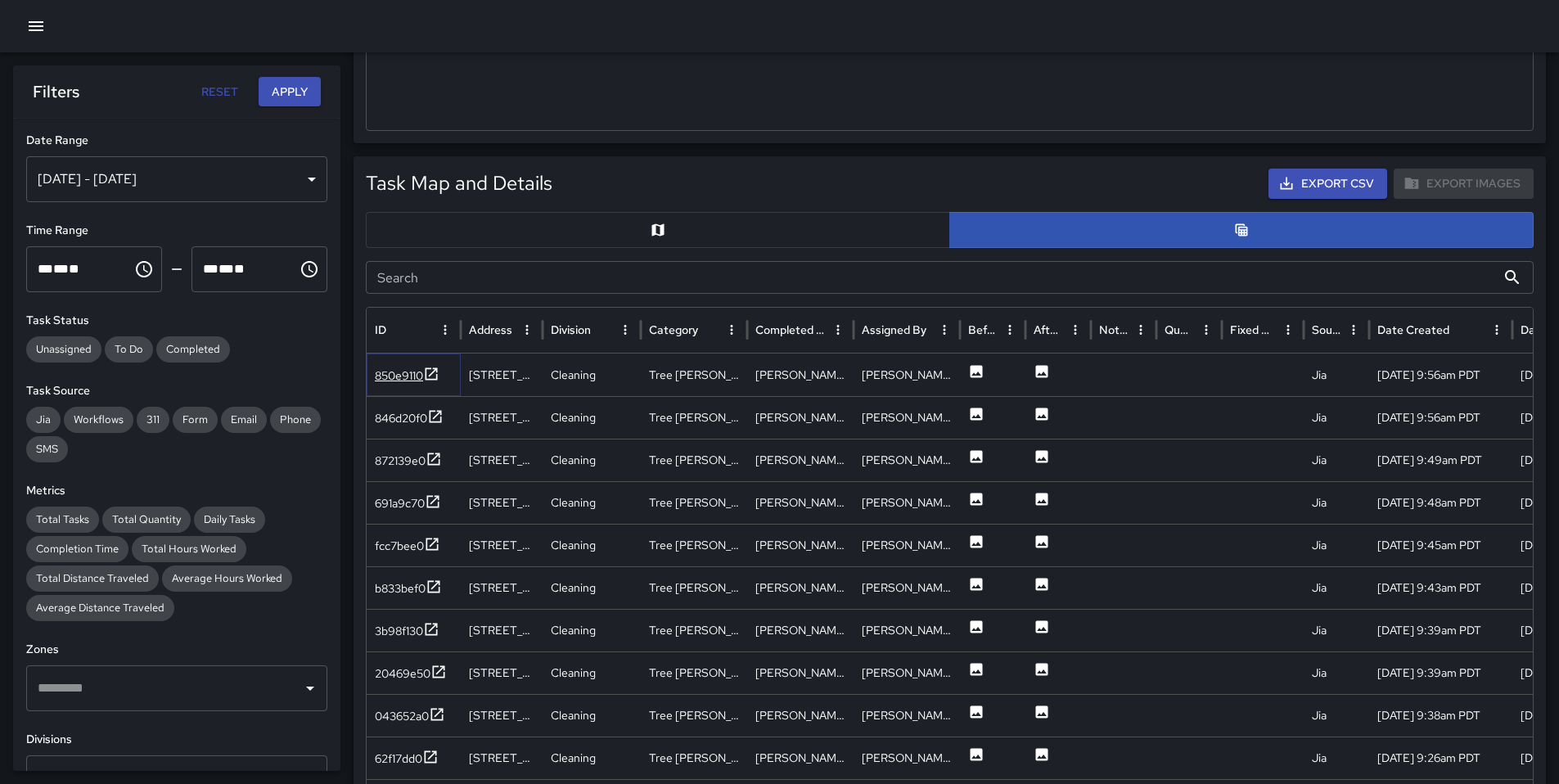
click at [389, 375] on div "850e9110" at bounding box center [399, 375] width 48 height 16
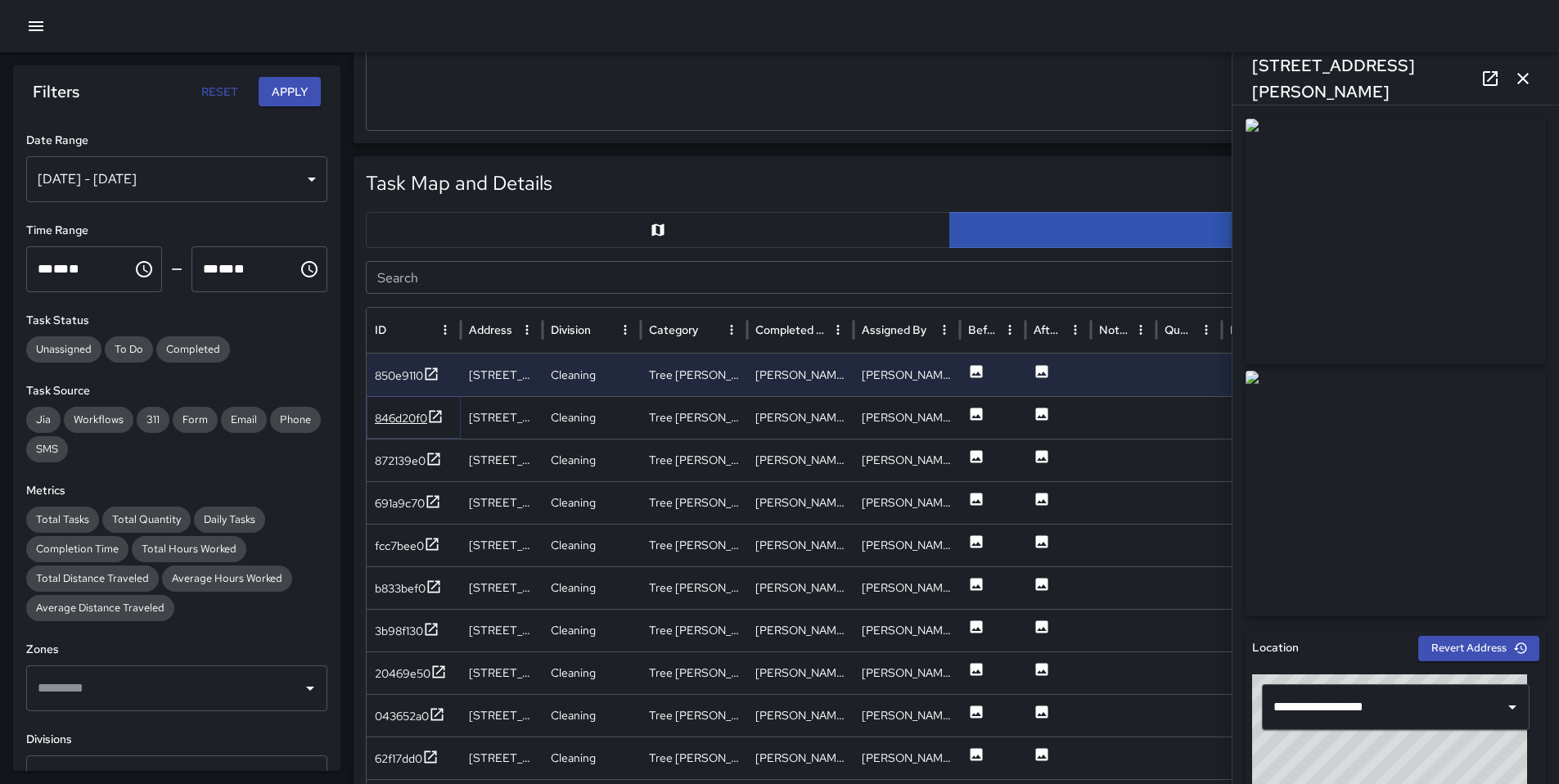
click at [393, 414] on div "846d20f0" at bounding box center [401, 418] width 52 height 16
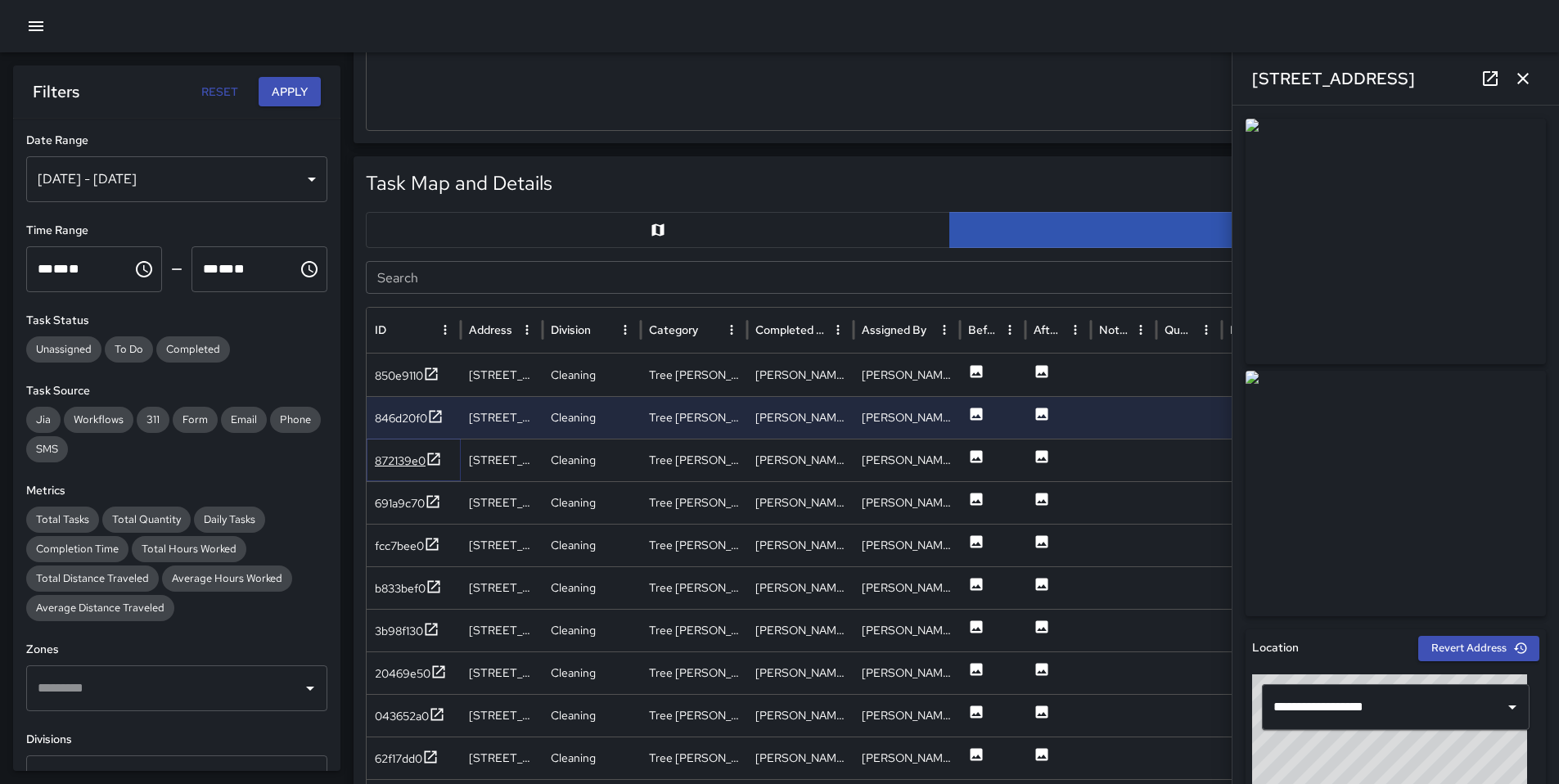
click at [401, 458] on div "872139e0" at bounding box center [400, 461] width 51 height 16
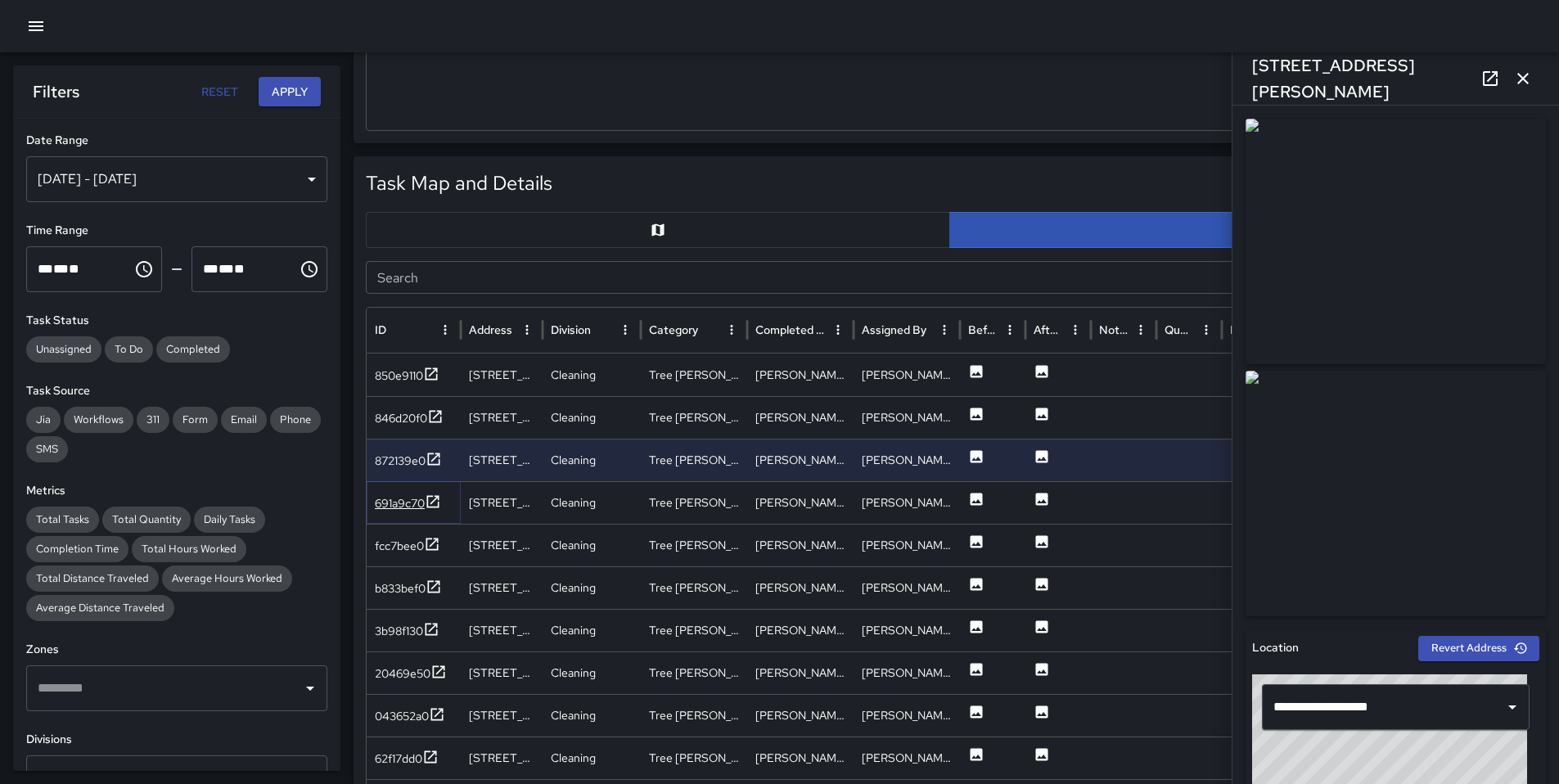
click at [403, 504] on div "691a9c70" at bounding box center [400, 503] width 50 height 16
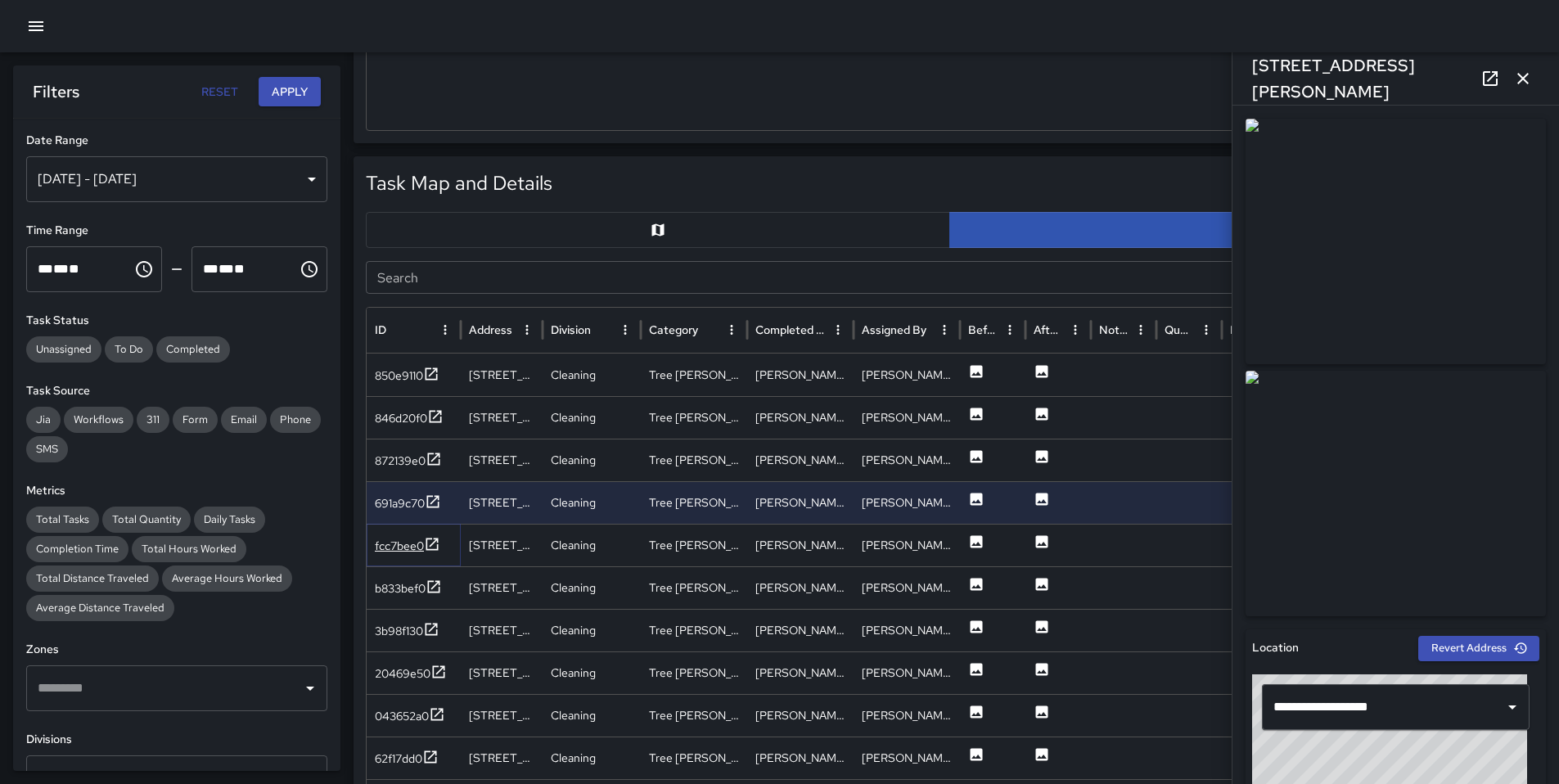
click at [402, 554] on div "fcc7bee0" at bounding box center [408, 546] width 65 height 21
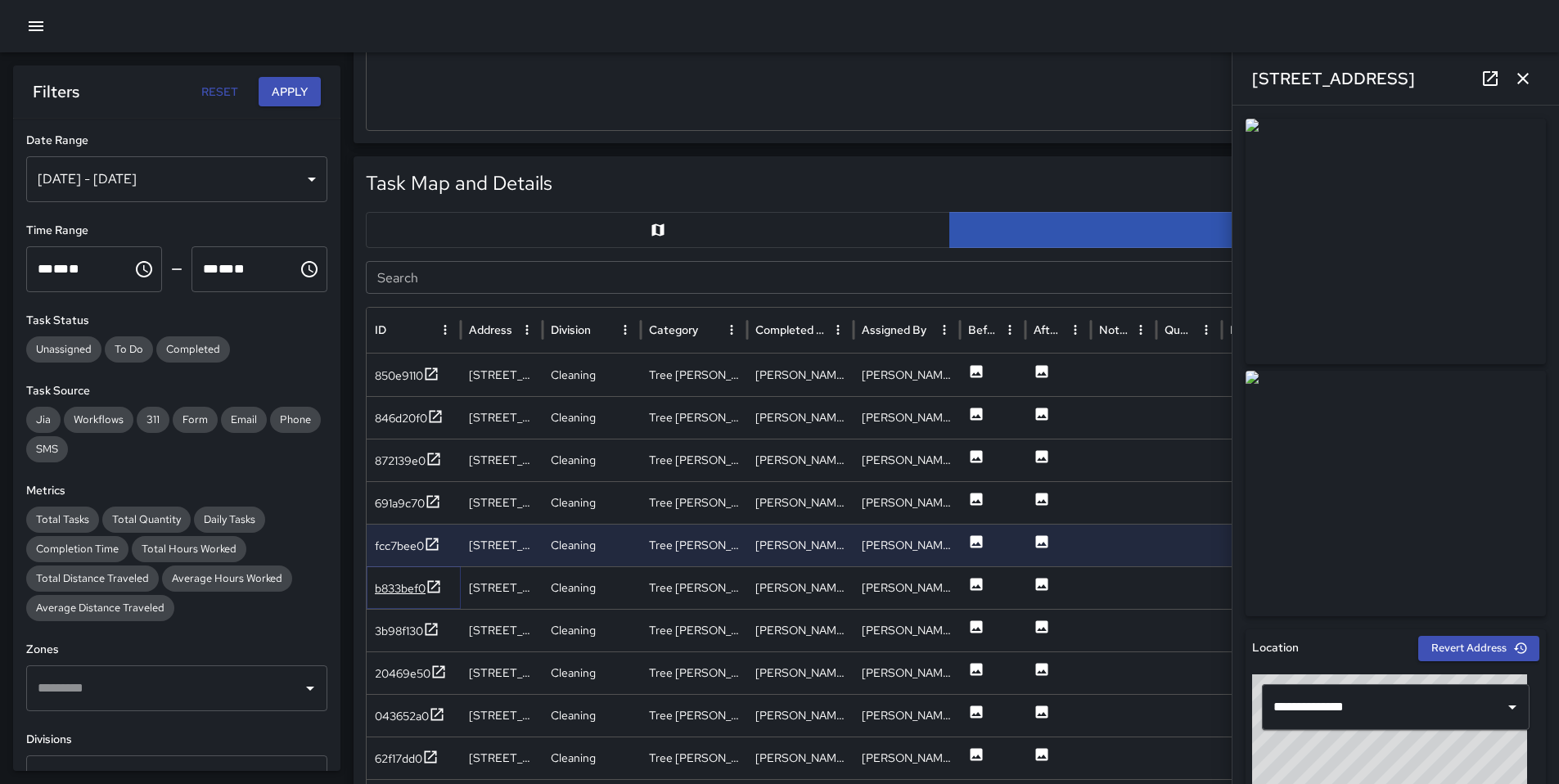
click at [394, 591] on div "b833bef0" at bounding box center [400, 588] width 51 height 16
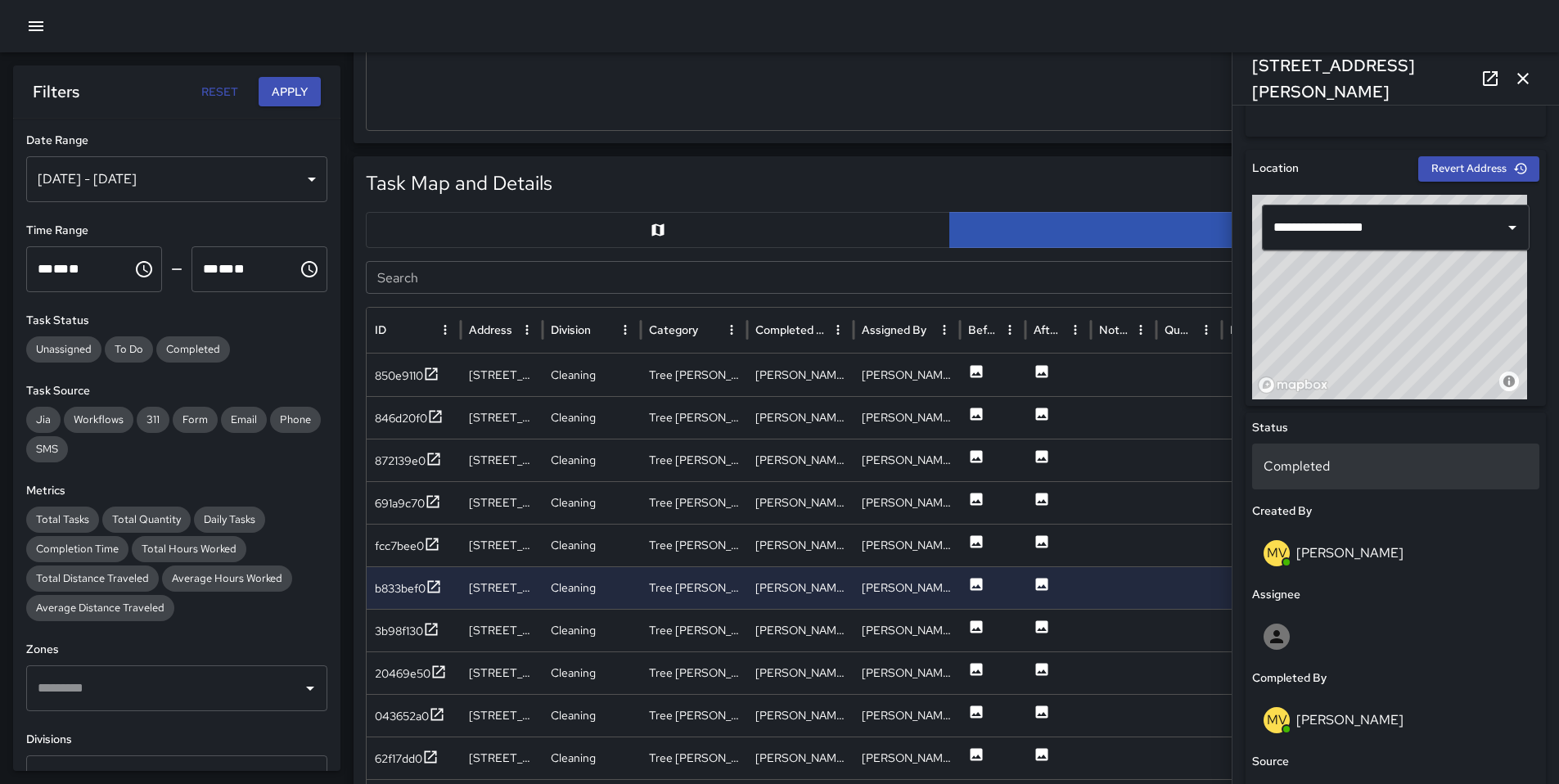
click at [1303, 456] on p "Completed" at bounding box center [1396, 466] width 264 height 20
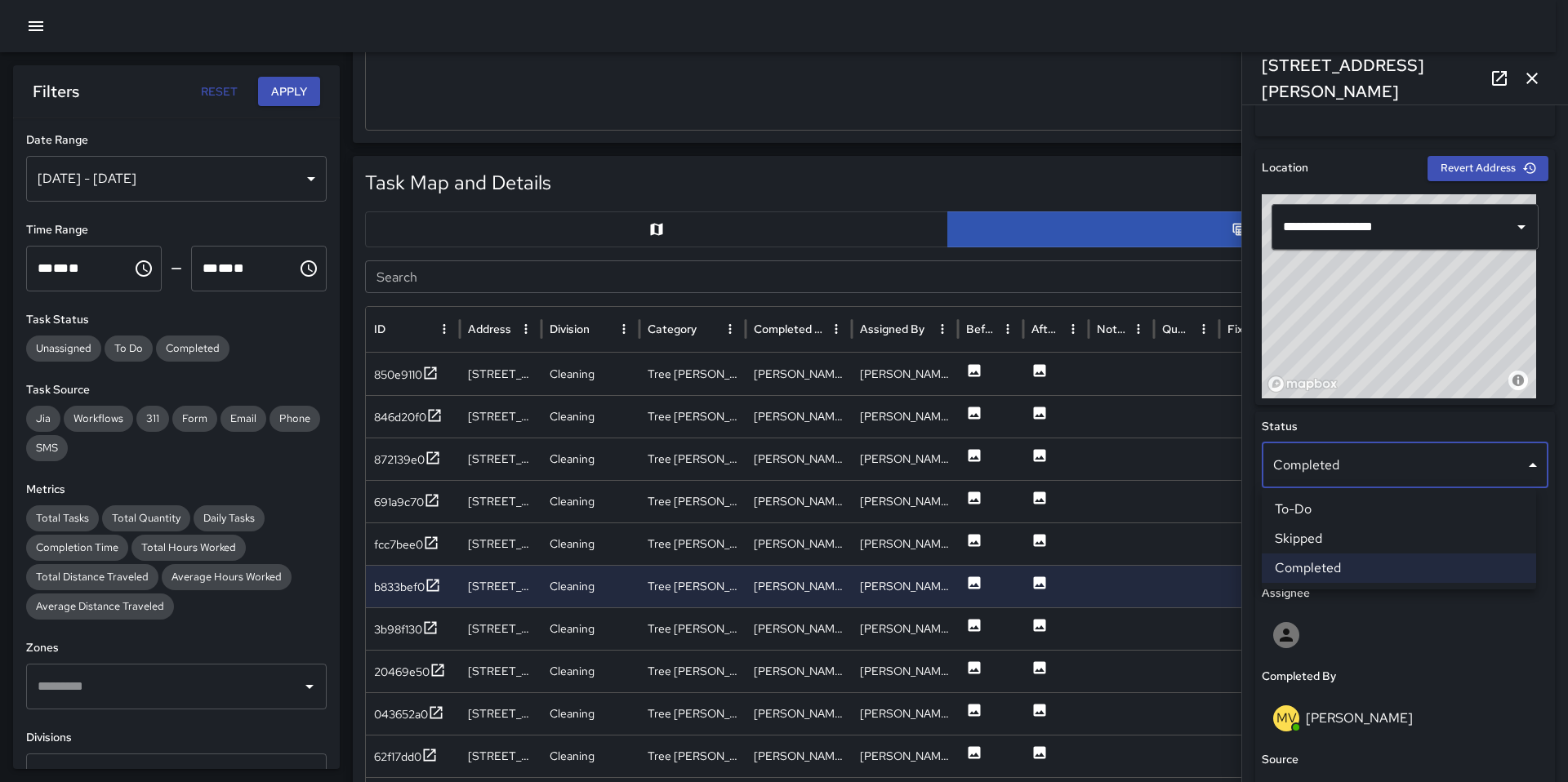
click at [1315, 535] on li "Skipped" at bounding box center [1399, 538] width 275 height 29
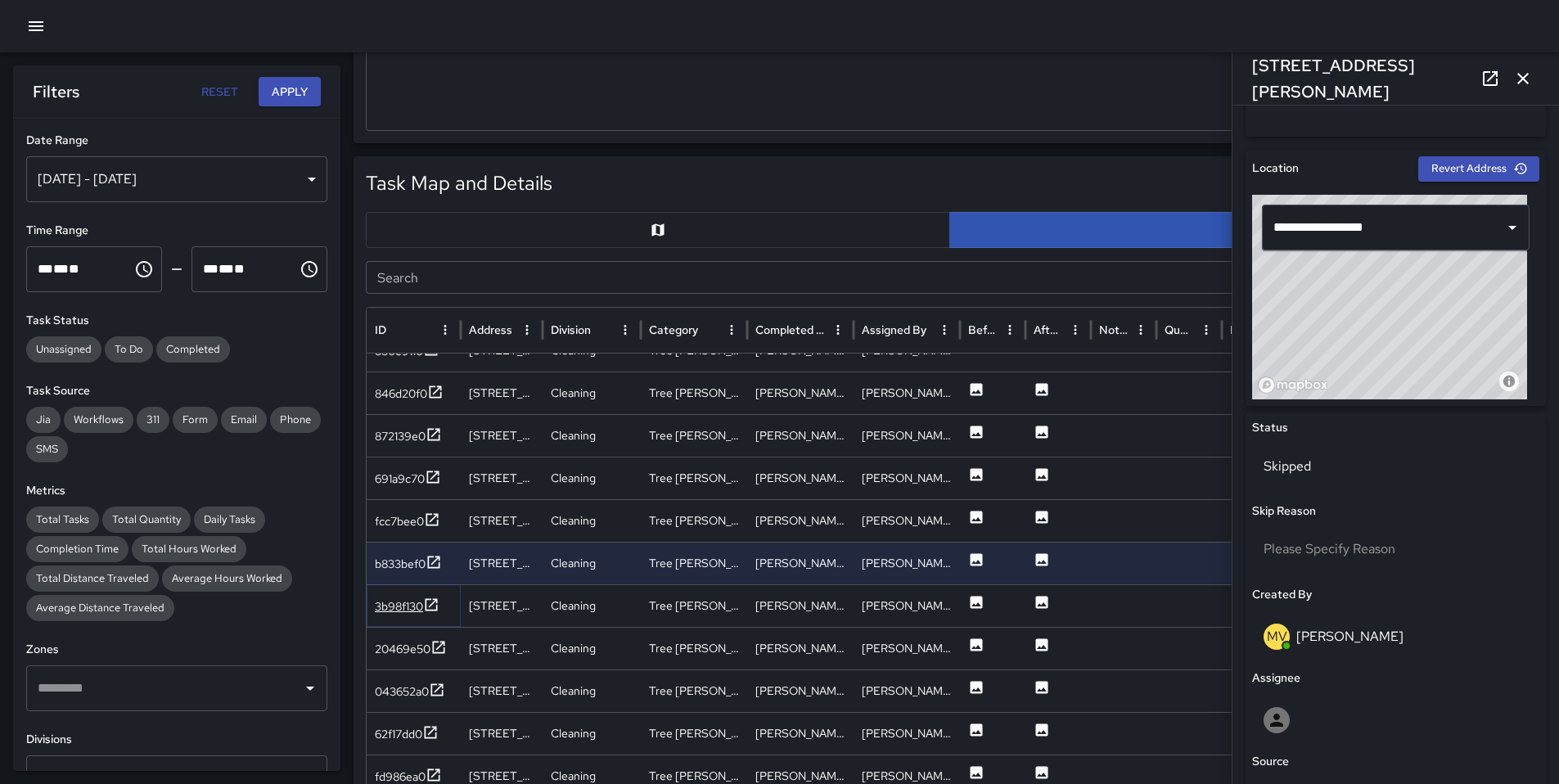
click at [401, 614] on div "3b98f130" at bounding box center [407, 606] width 64 height 21
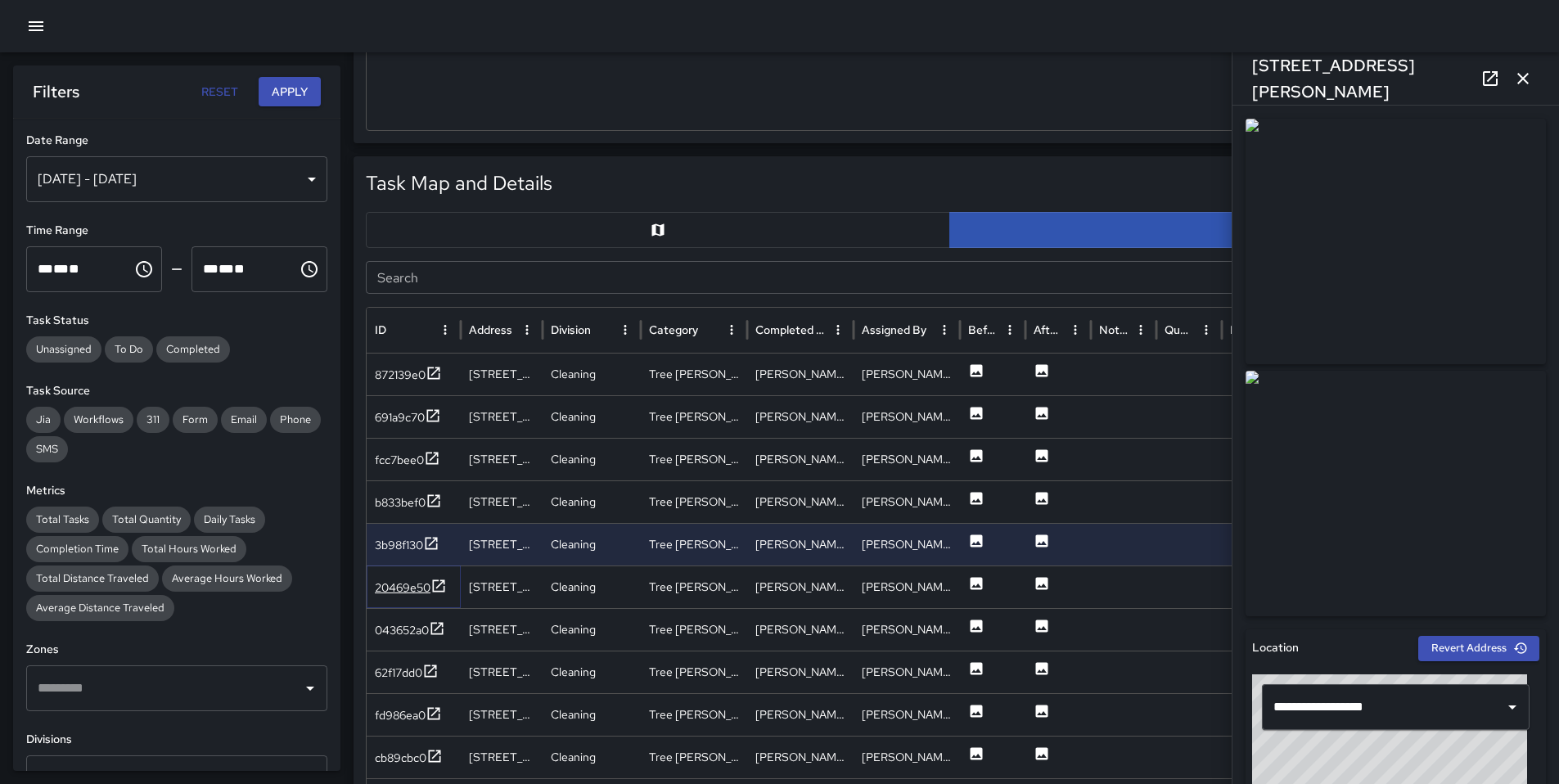
click at [414, 587] on div "20469e50" at bounding box center [402, 587] width 56 height 16
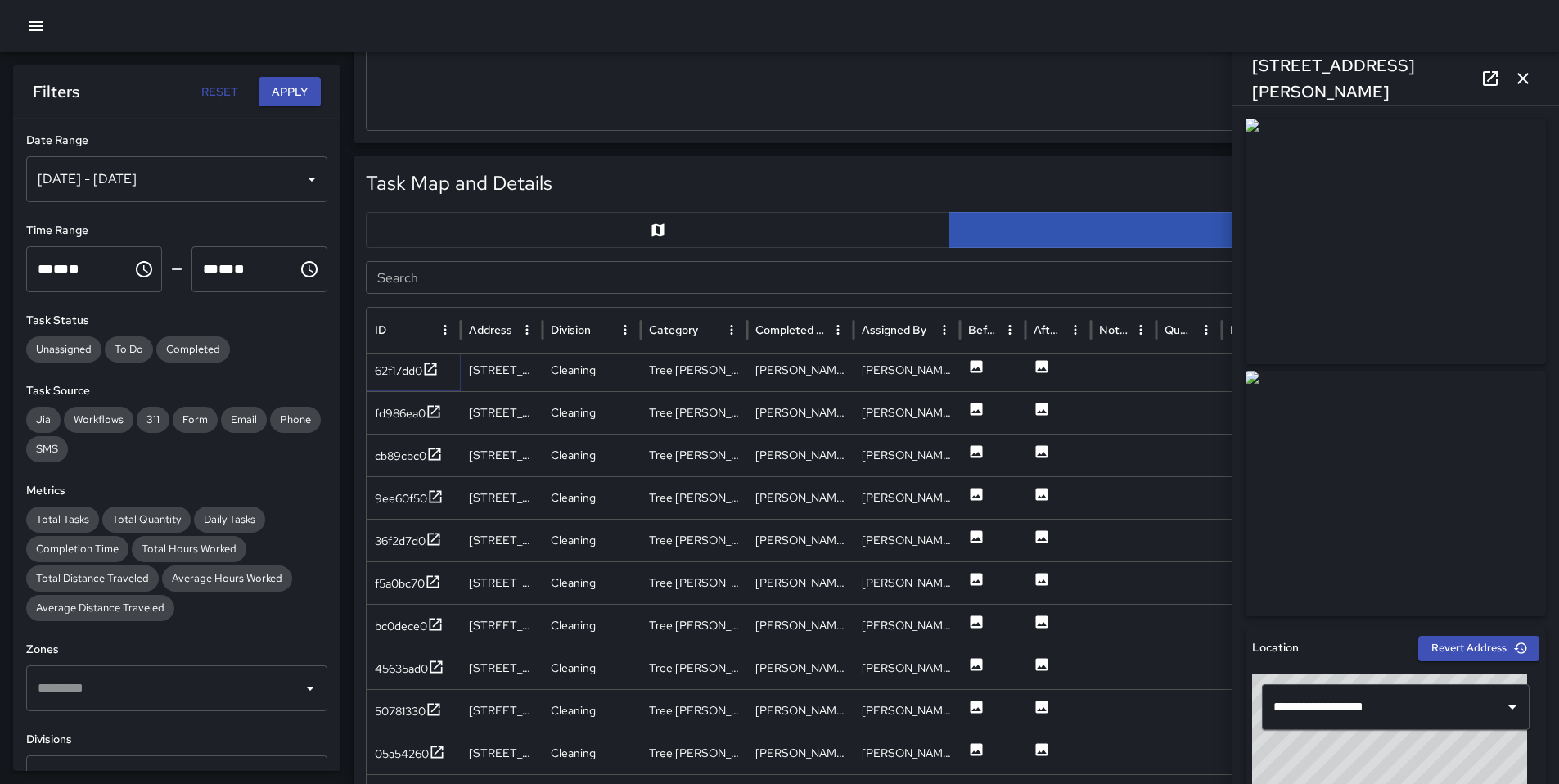
click at [391, 371] on div "62f17dd0" at bounding box center [398, 371] width 47 height 16
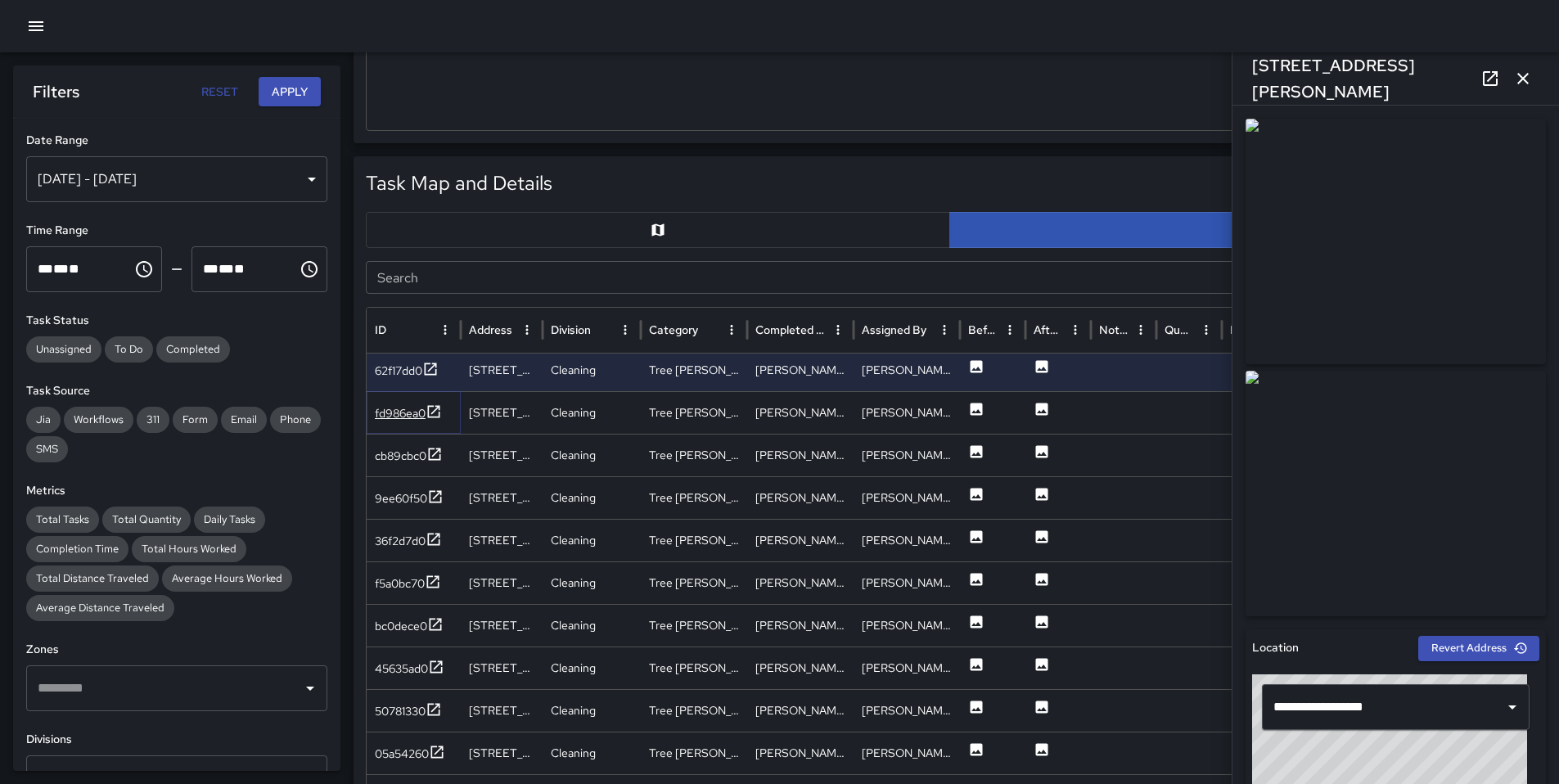
click at [390, 422] on div "fd986ea0" at bounding box center [408, 413] width 67 height 21
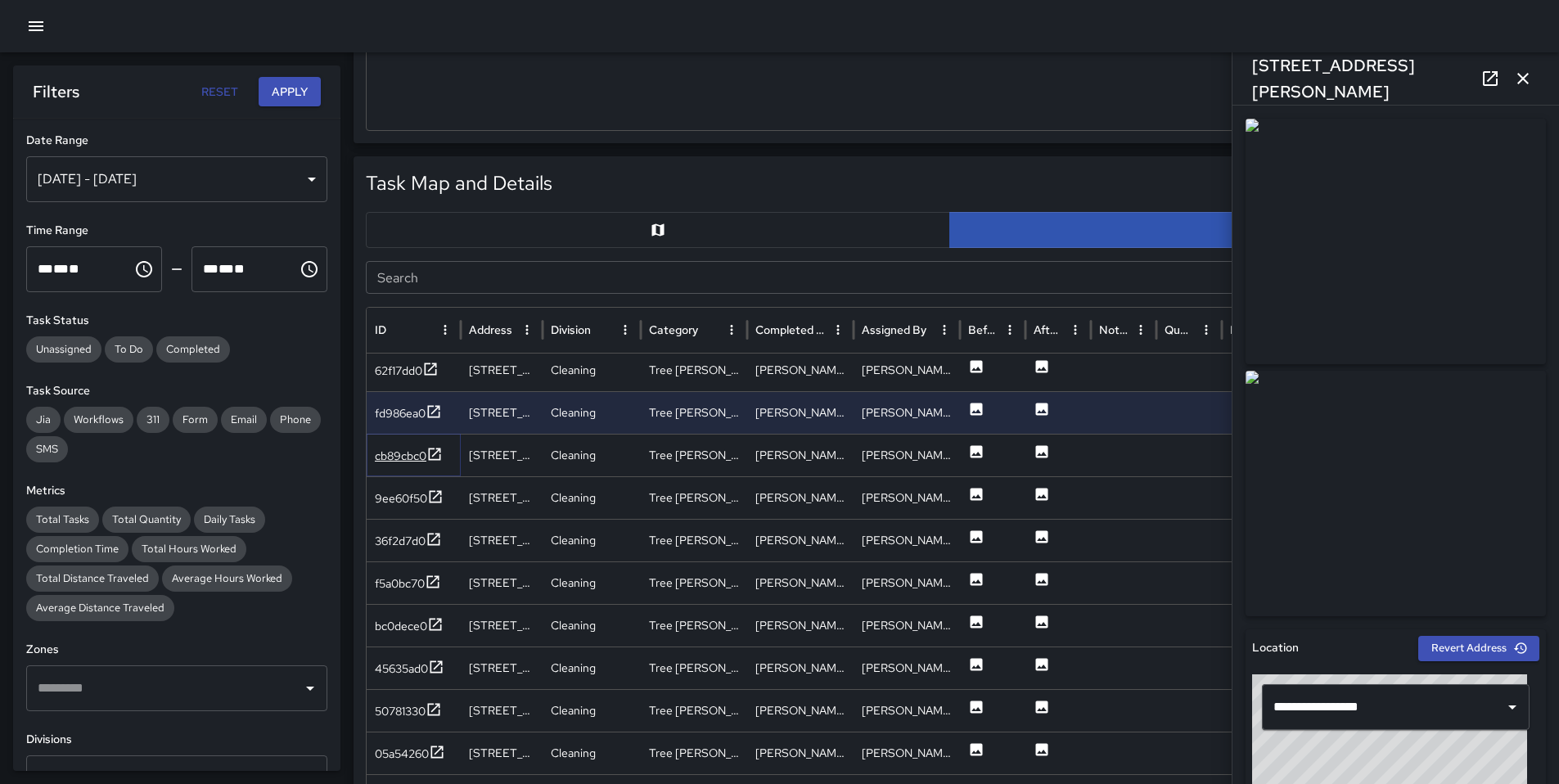
click at [412, 461] on div "cb89cbc0" at bounding box center [401, 455] width 51 height 16
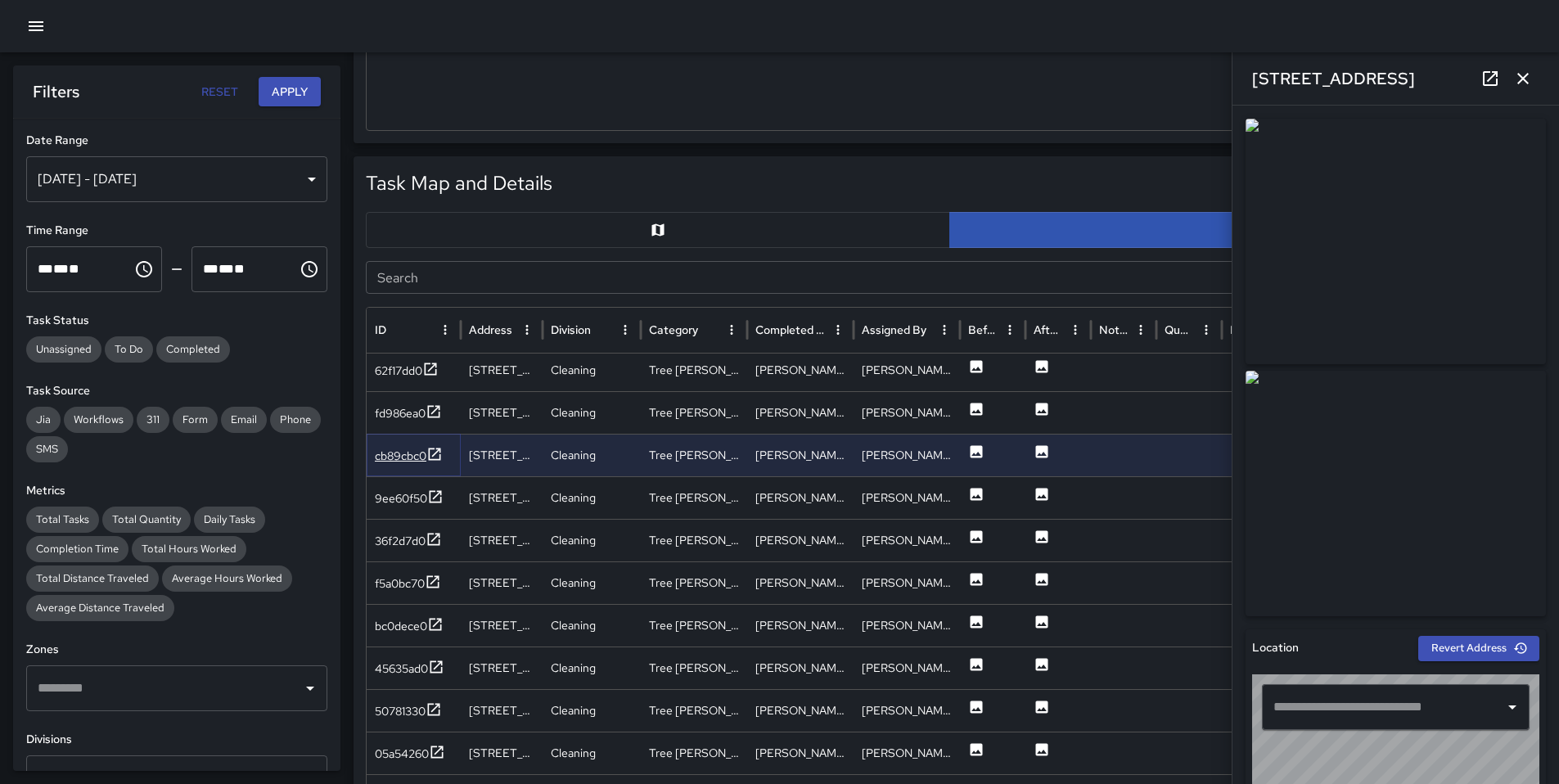
type input "**********"
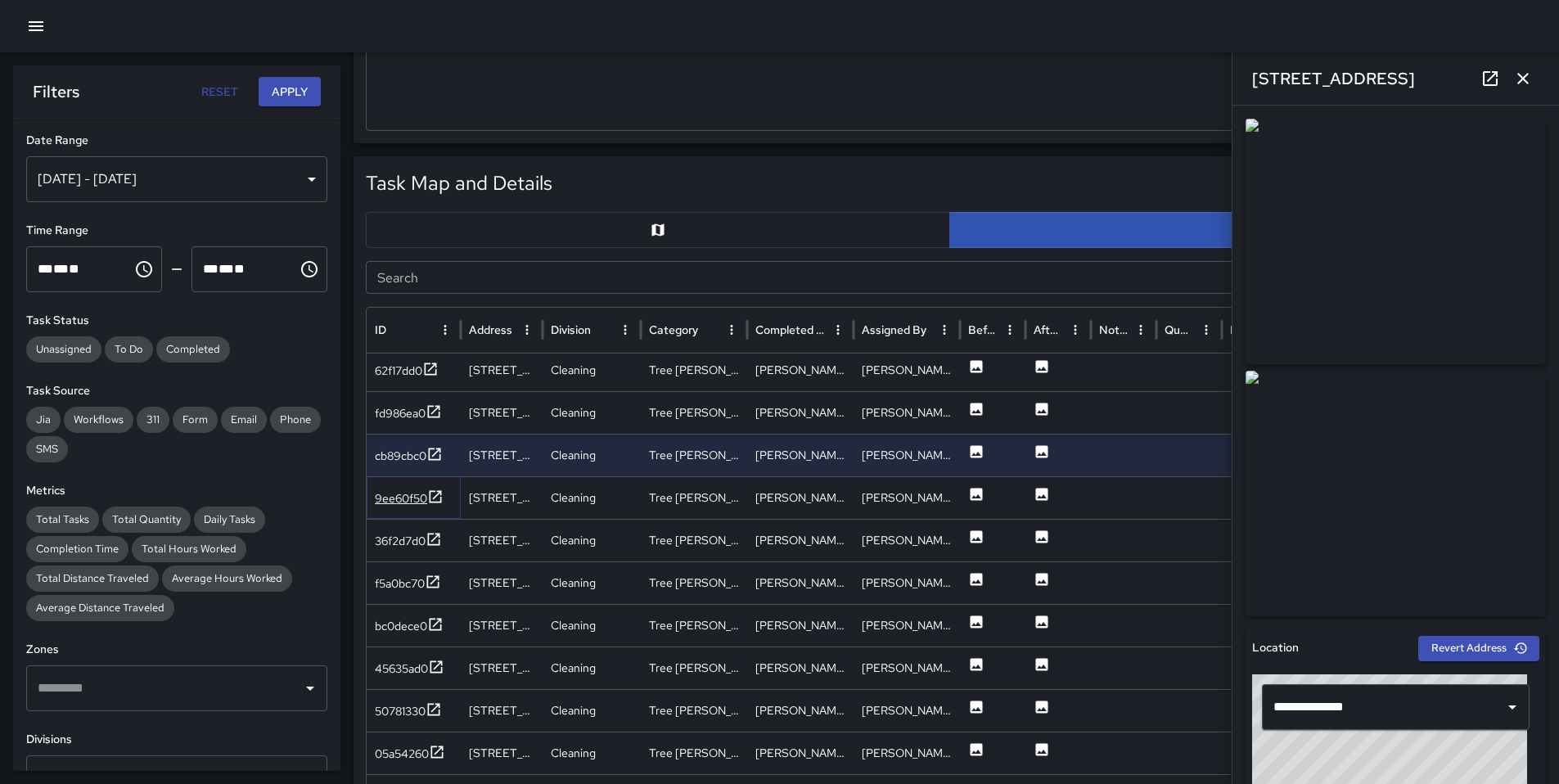
click at [405, 500] on div "9ee60f50" at bounding box center [401, 498] width 52 height 16
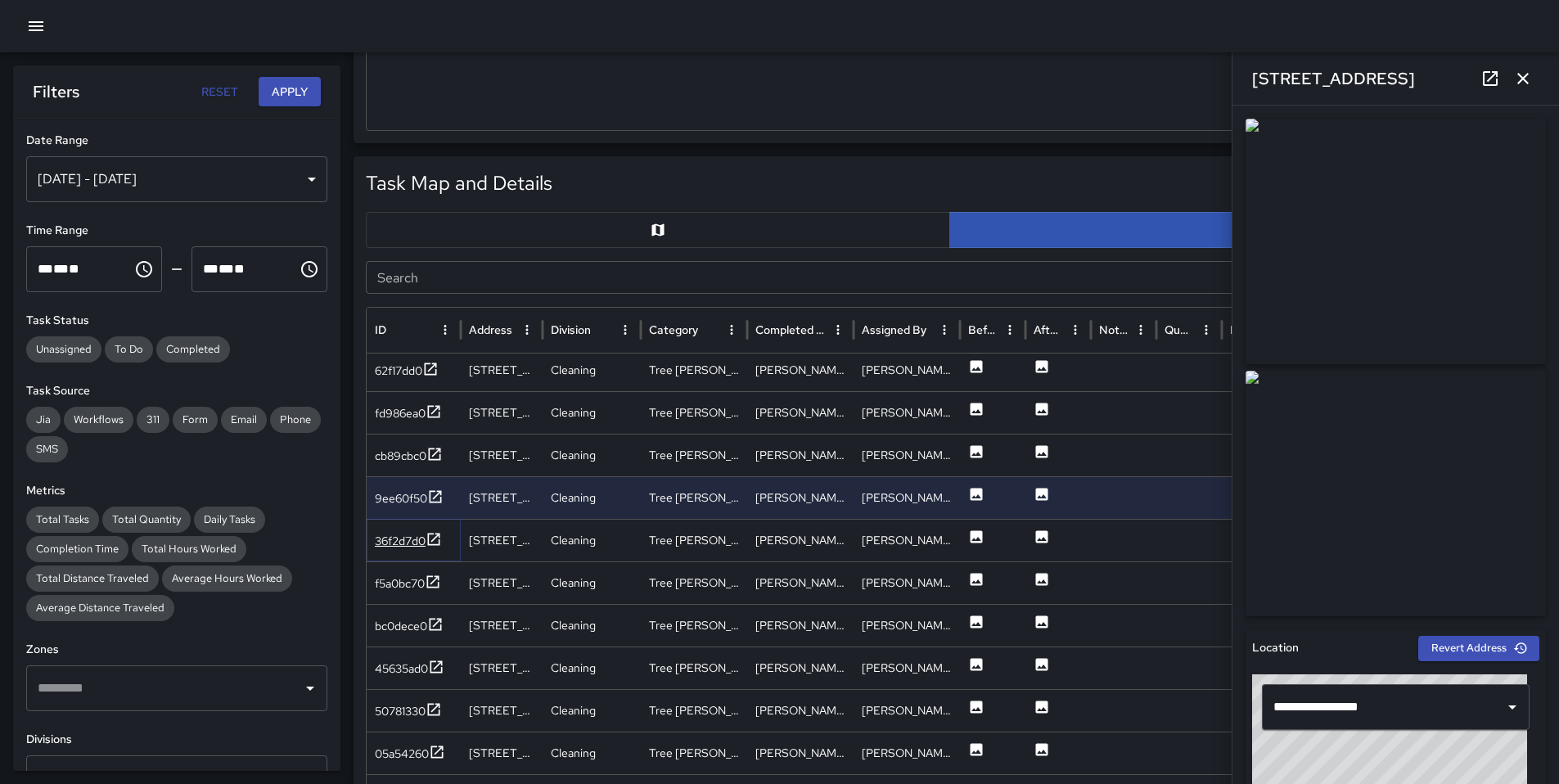
click at [386, 545] on div "36f2d7d0" at bounding box center [400, 540] width 51 height 16
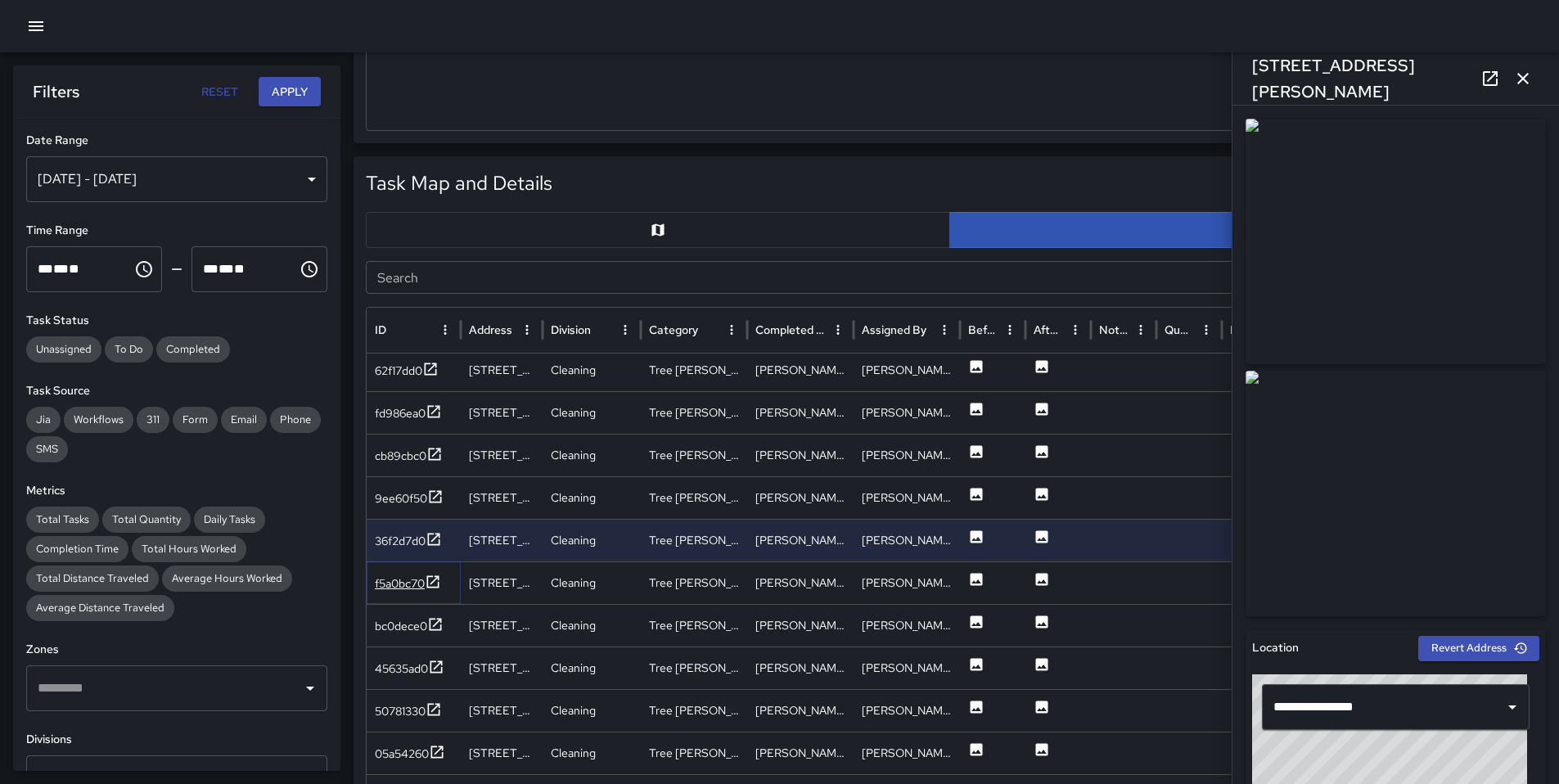
click at [401, 581] on div "f5a0bc70" at bounding box center [400, 583] width 50 height 16
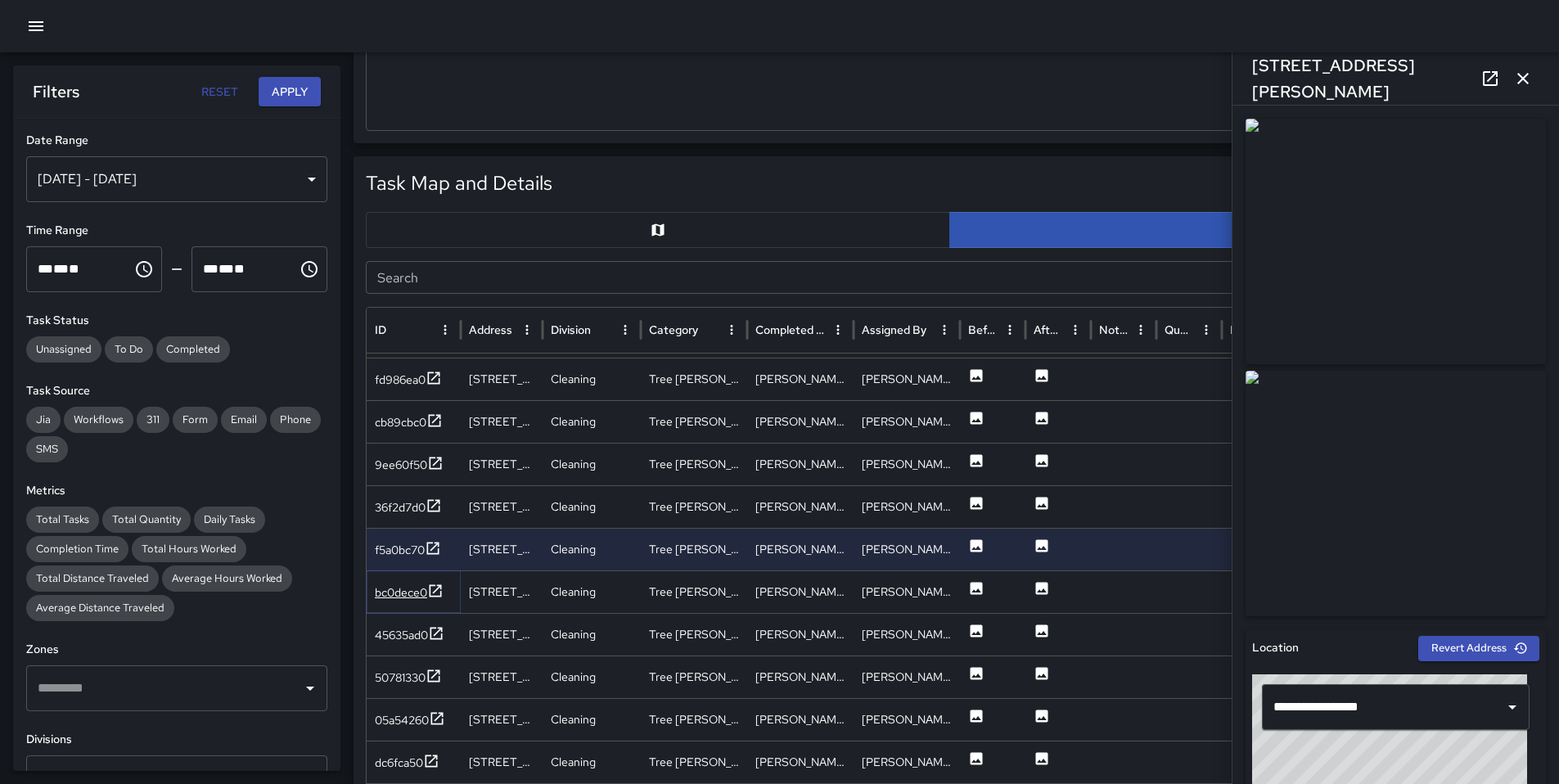
click at [404, 594] on div "bc0dece0" at bounding box center [401, 592] width 52 height 16
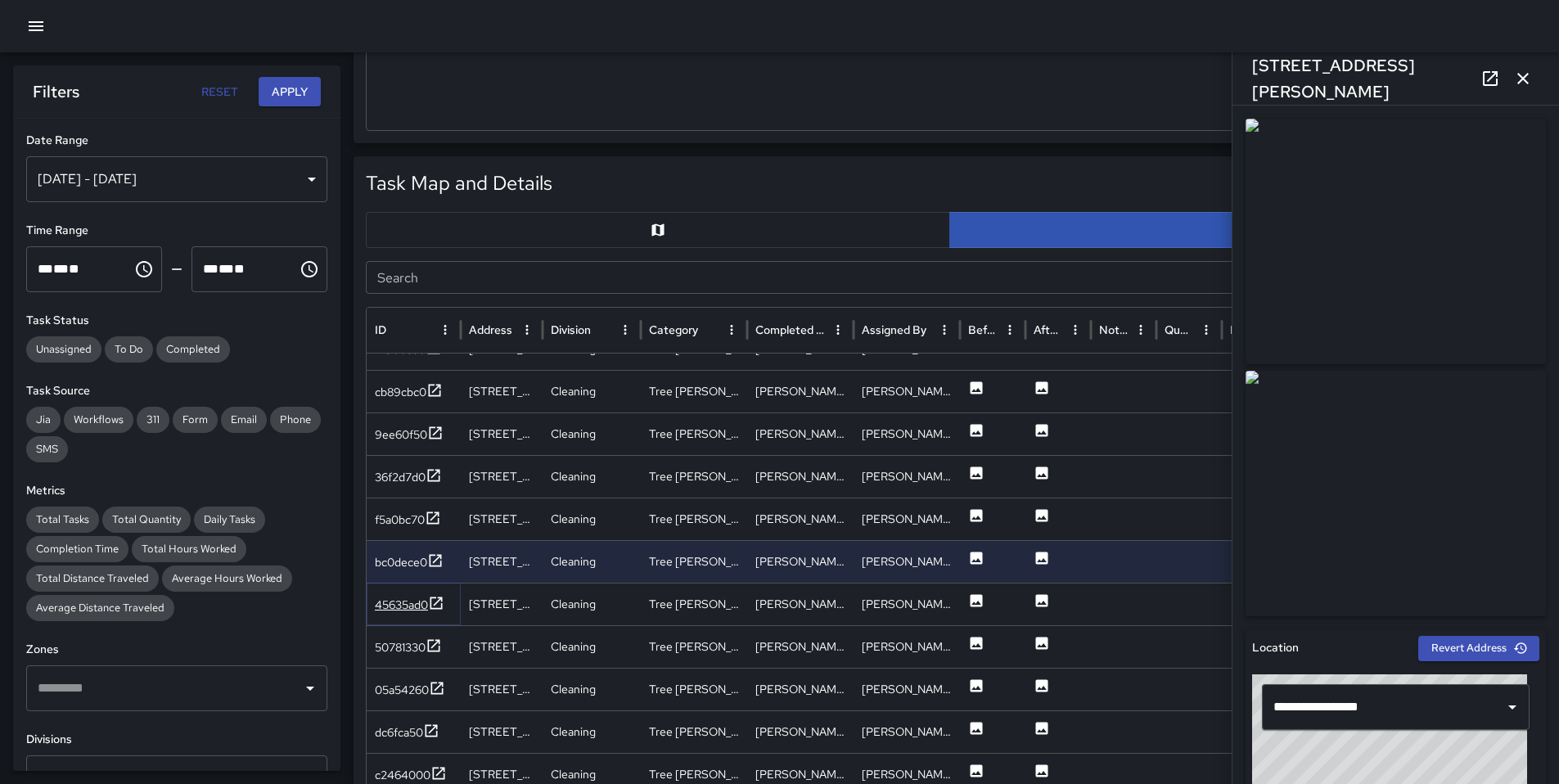
click at [390, 604] on div "45635ad0" at bounding box center [402, 604] width 53 height 16
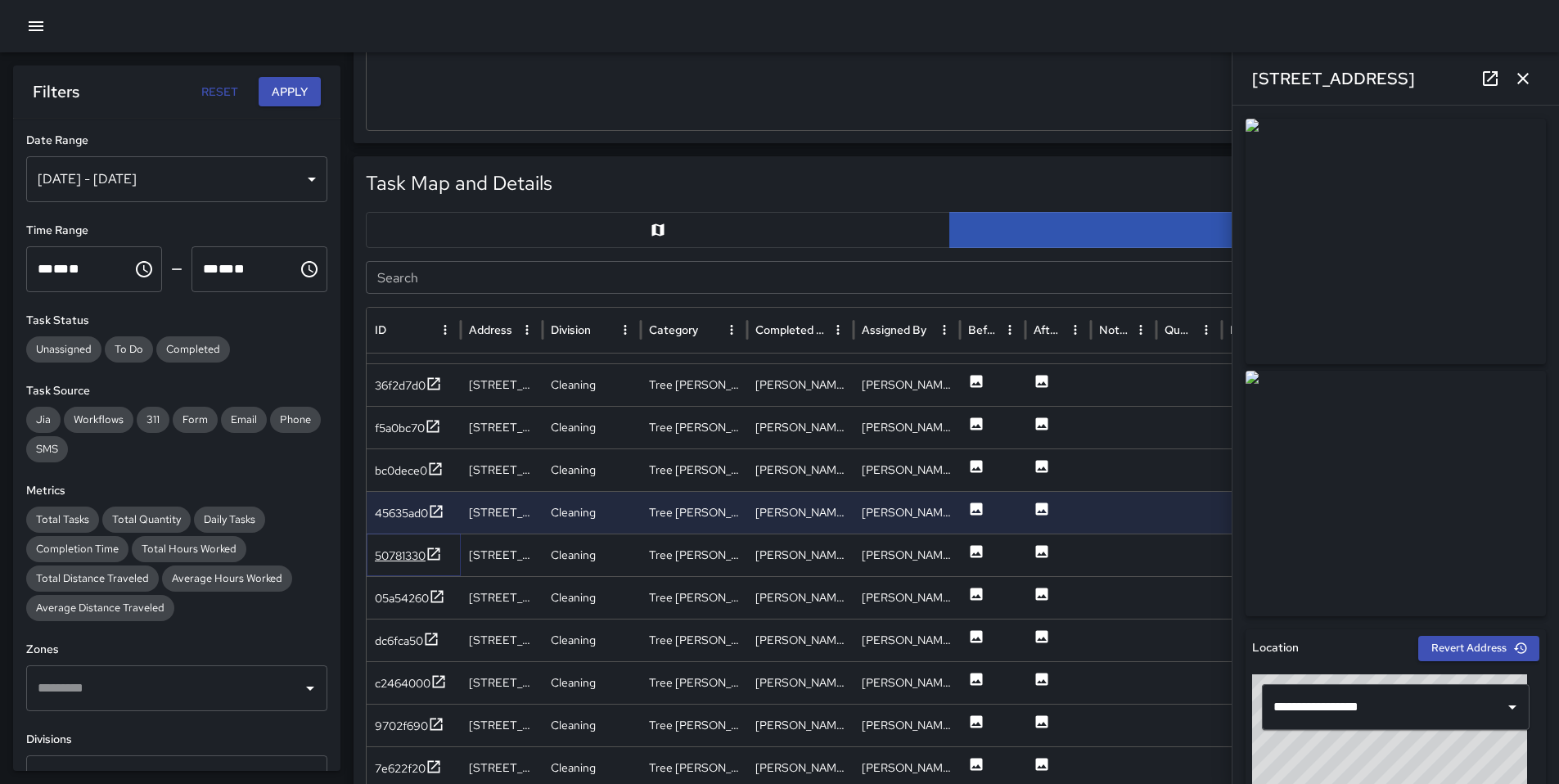
click at [422, 556] on div "50781330" at bounding box center [400, 555] width 51 height 16
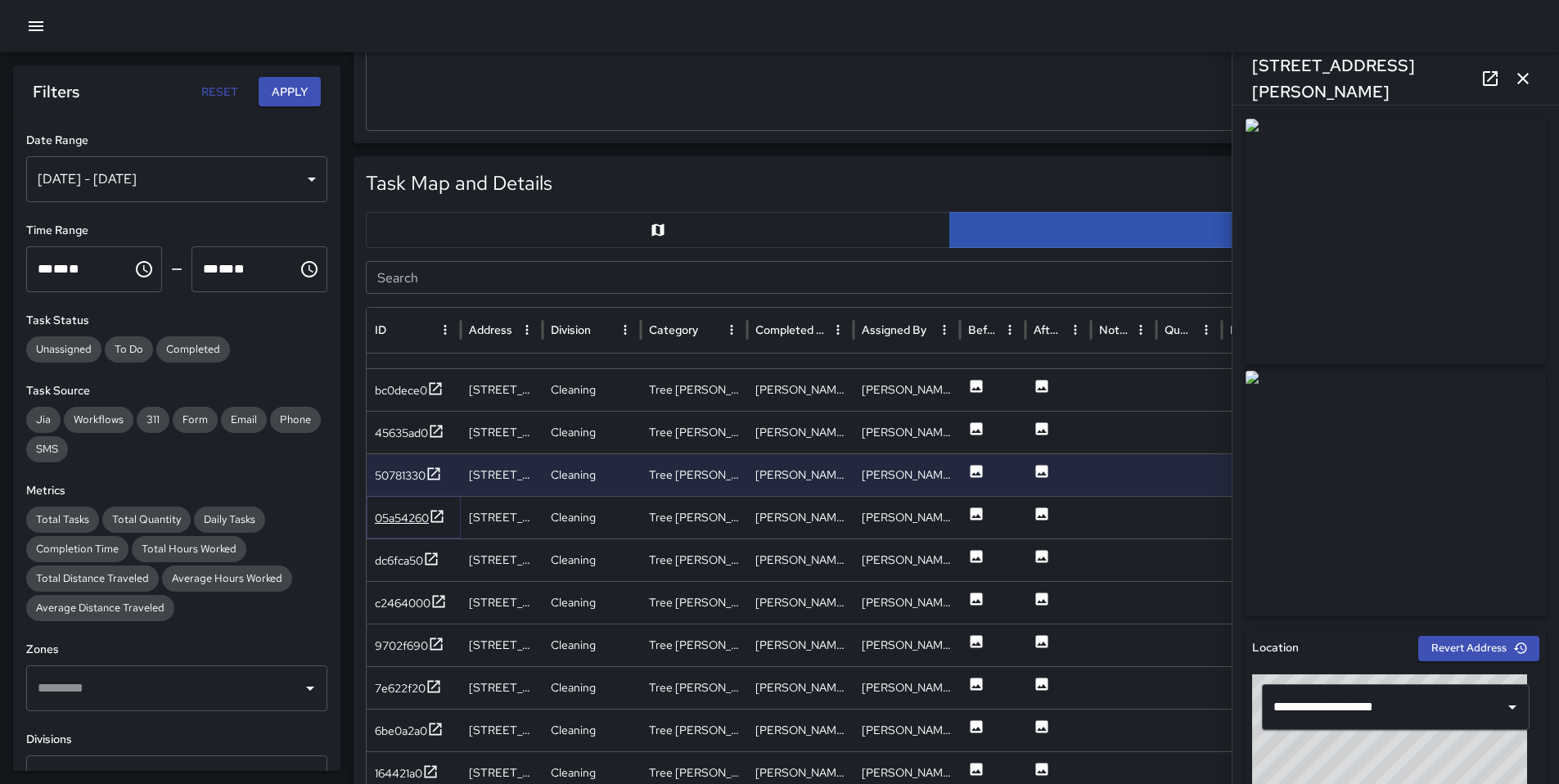
click at [401, 518] on div "05a54260" at bounding box center [402, 517] width 54 height 16
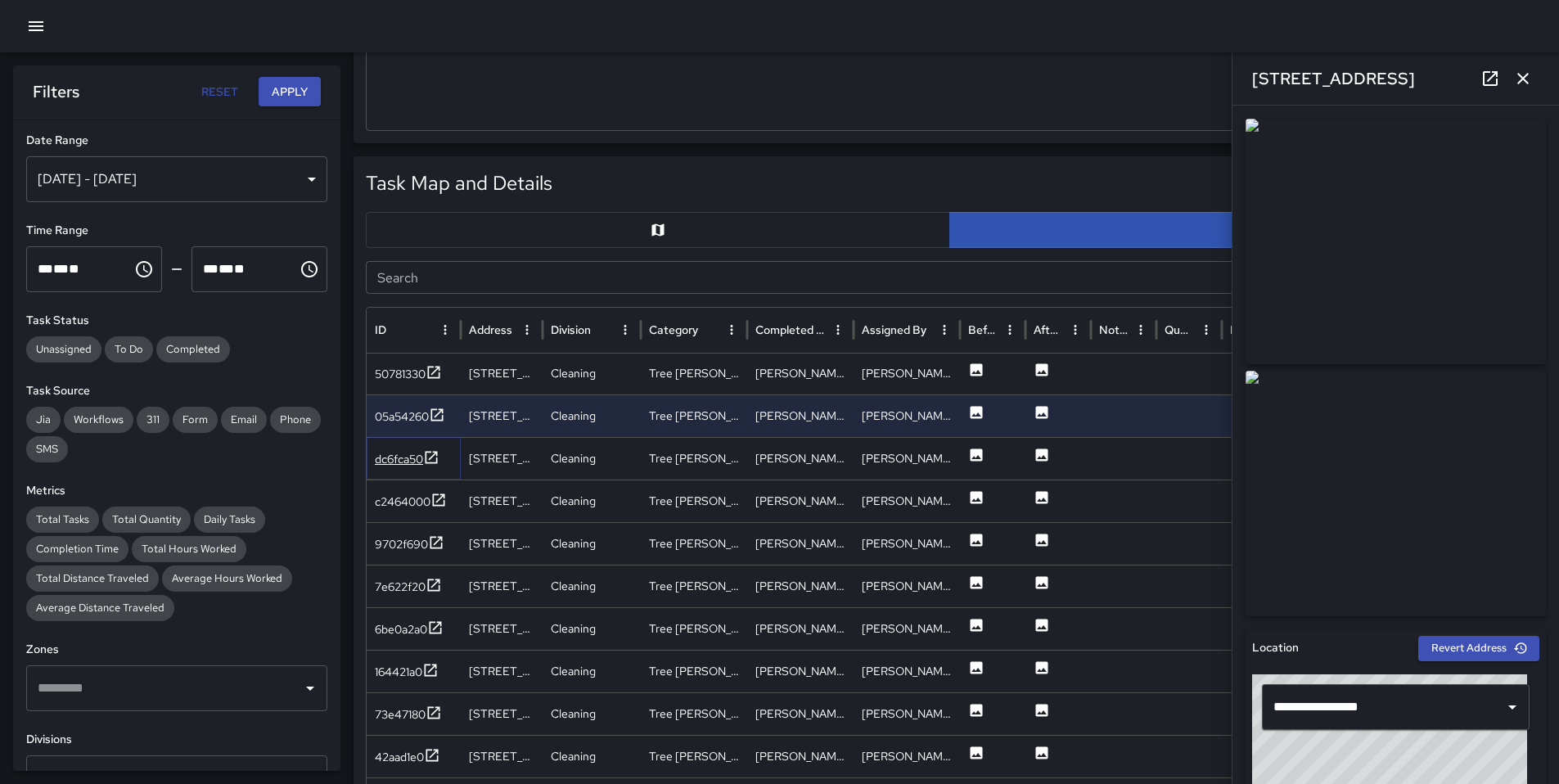
click at [379, 456] on div "dc6fca50" at bounding box center [399, 459] width 48 height 16
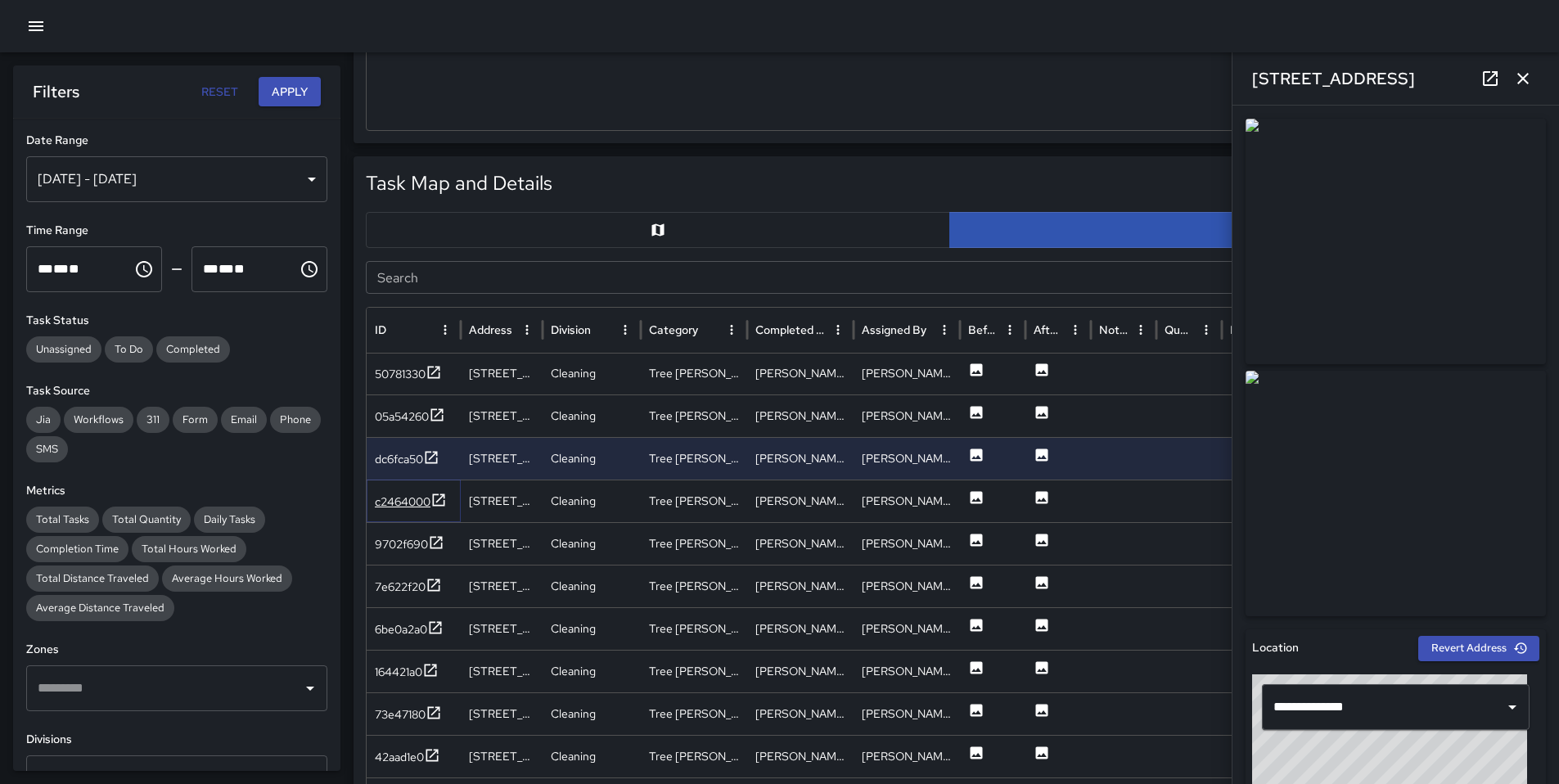
click at [402, 510] on div "c2464000" at bounding box center [411, 502] width 72 height 21
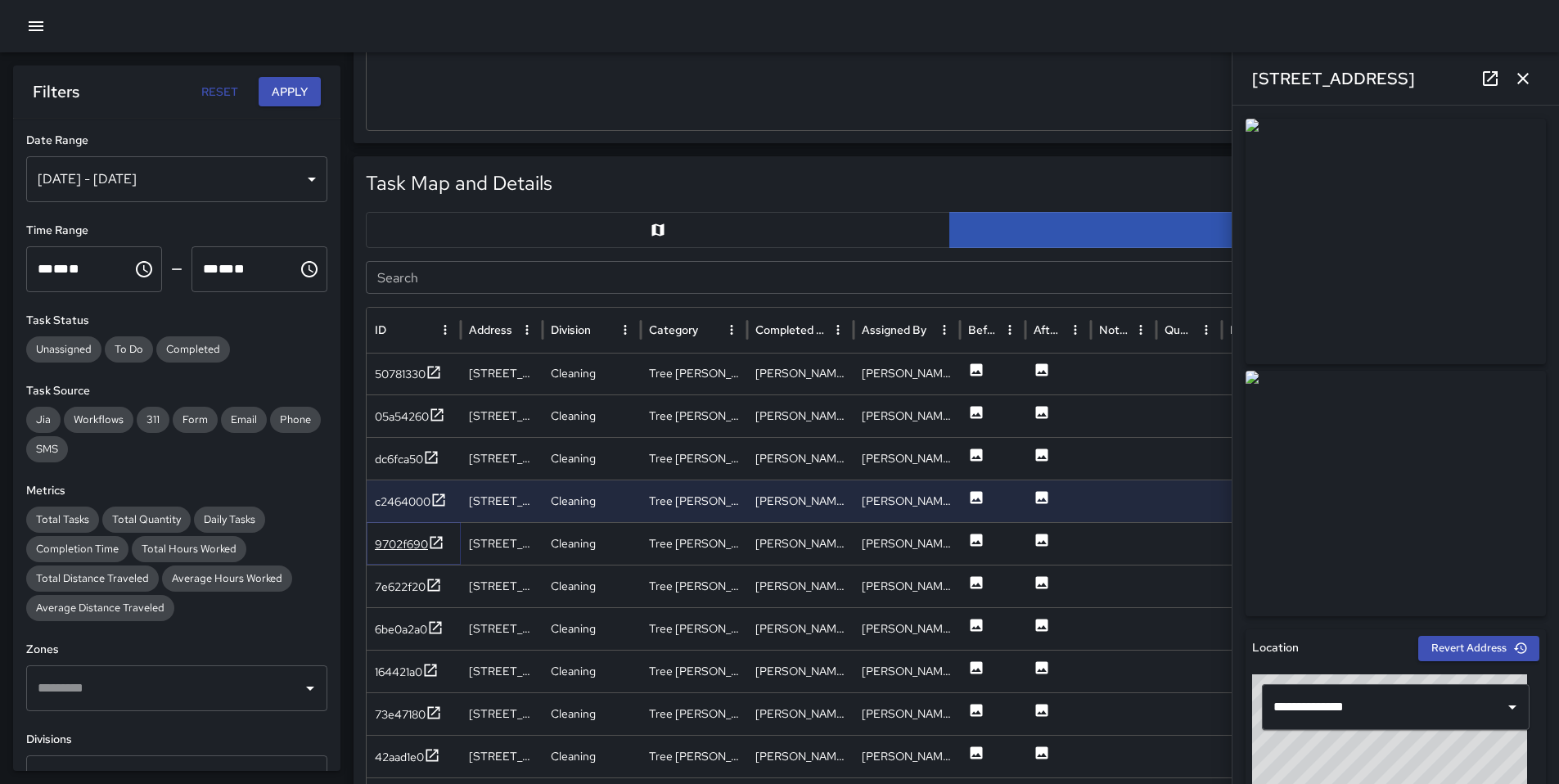
click at [409, 543] on div "9702f690" at bounding box center [402, 544] width 53 height 16
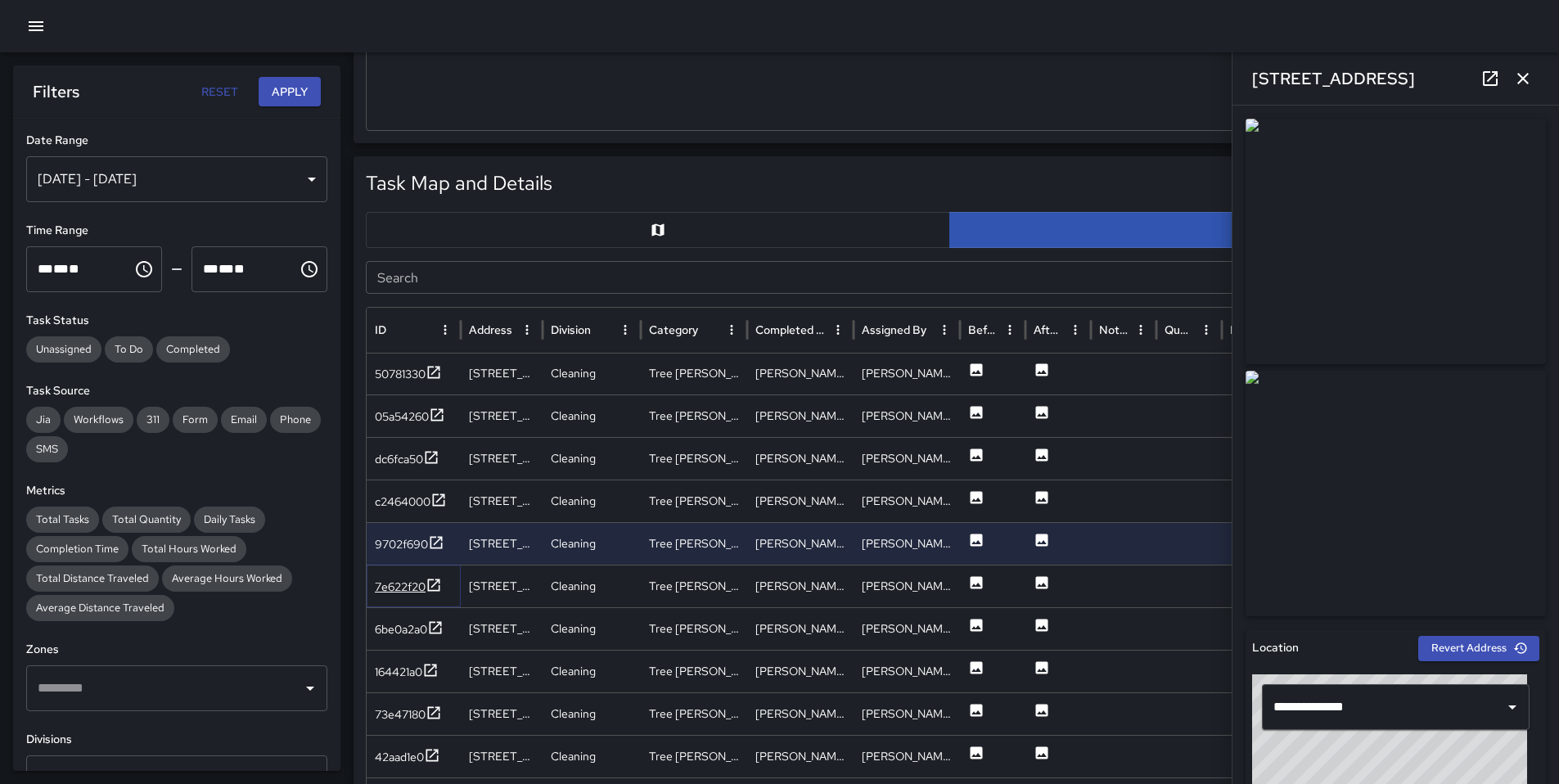
click at [406, 583] on div "7e622f20" at bounding box center [400, 586] width 51 height 16
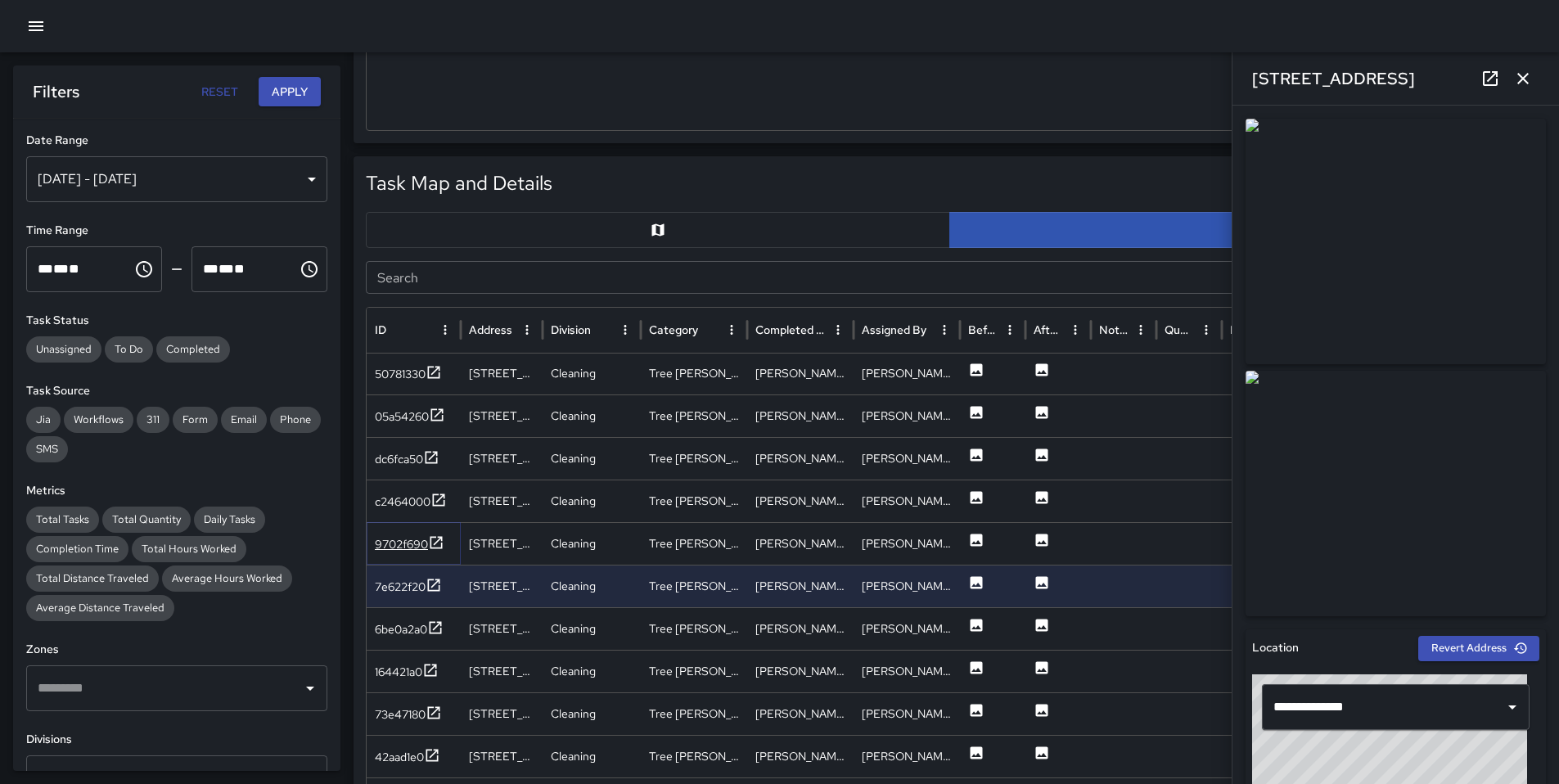
click at [406, 547] on div "9702f690" at bounding box center [402, 544] width 53 height 16
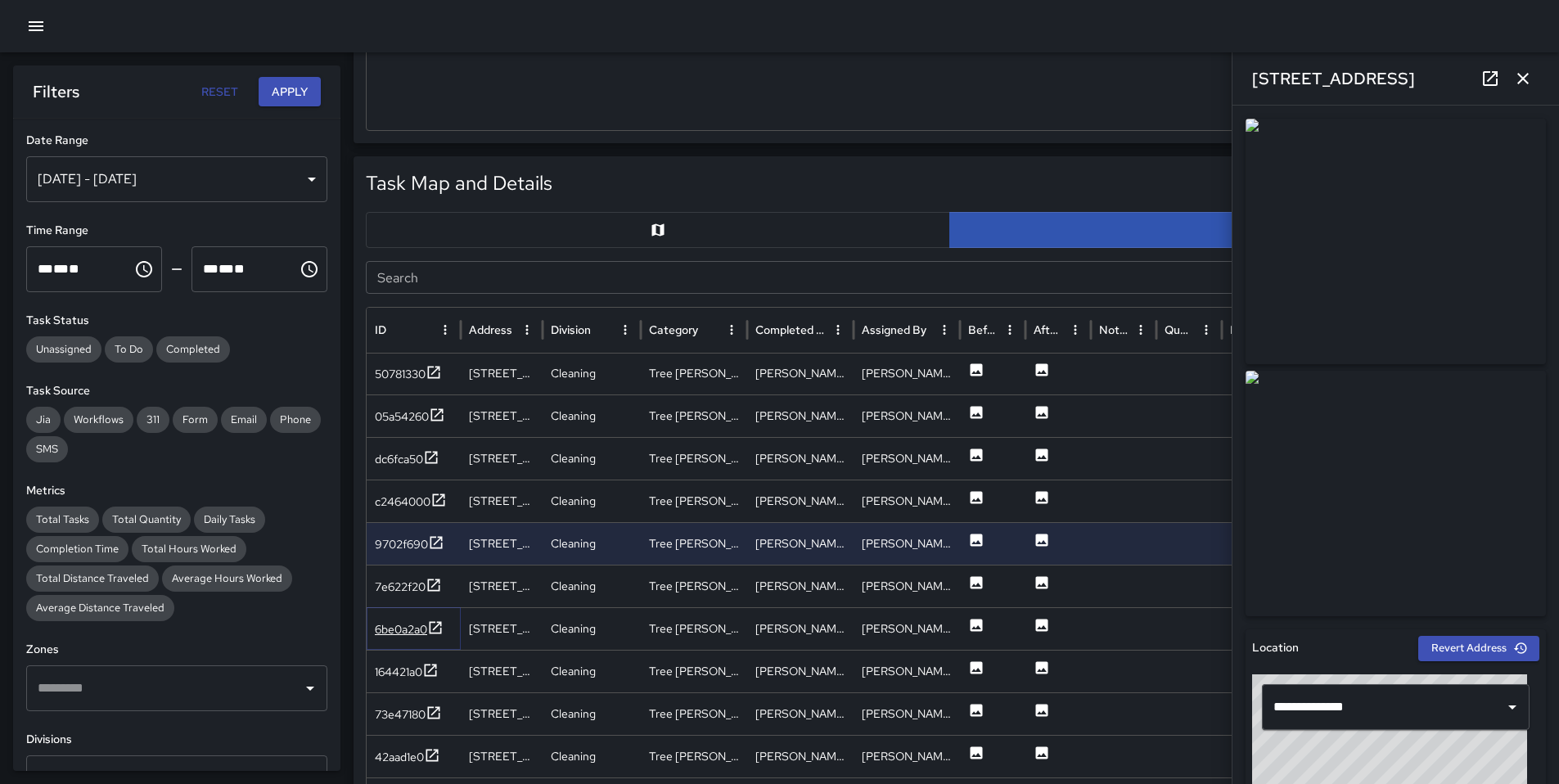
click at [386, 626] on div "6be0a2a0" at bounding box center [401, 629] width 52 height 16
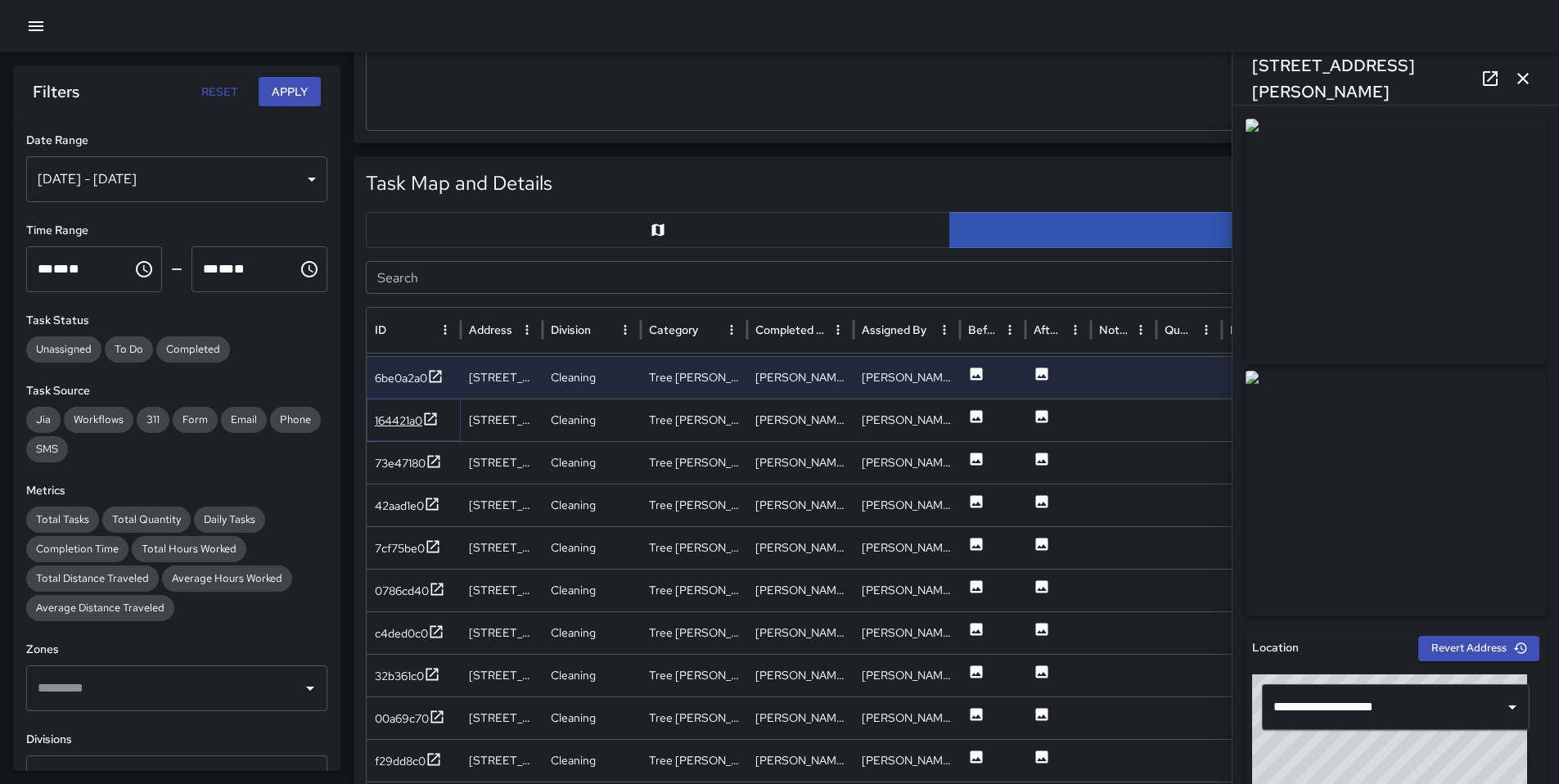
click at [383, 420] on div "164421a0" at bounding box center [398, 420] width 47 height 16
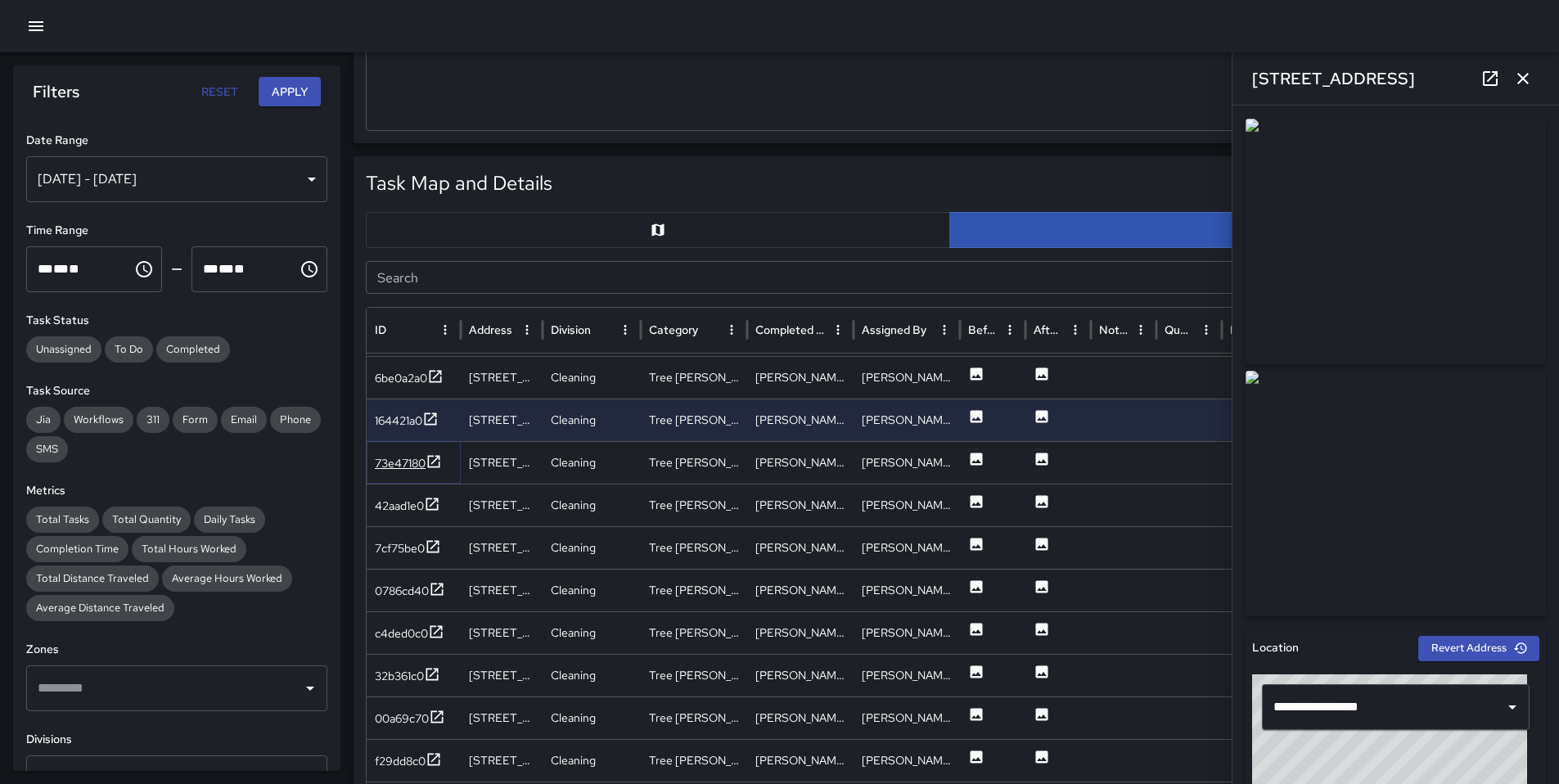
click at [390, 467] on div "73e47180" at bounding box center [400, 462] width 51 height 16
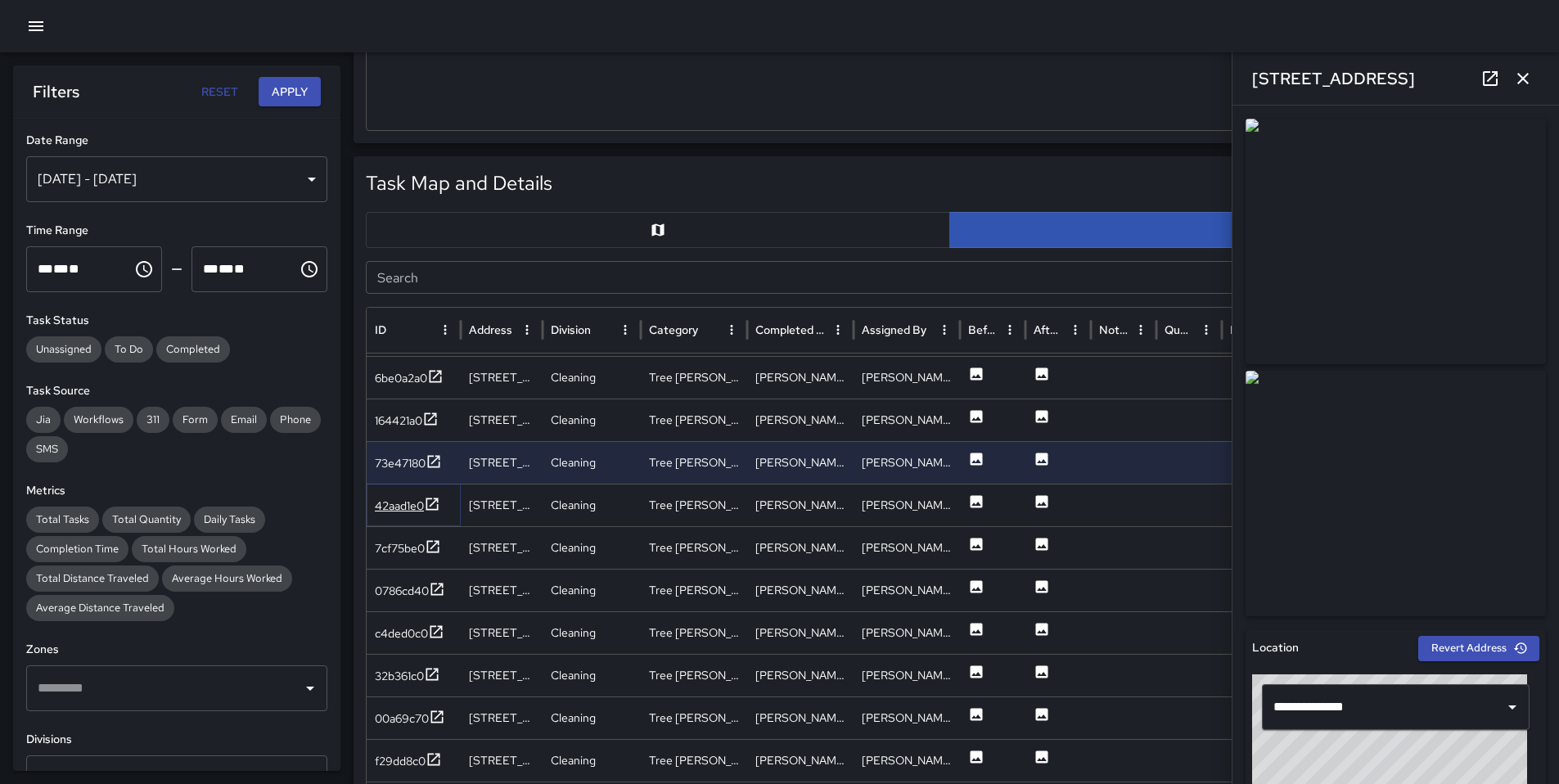
click at [394, 510] on div "42aad1e0" at bounding box center [399, 505] width 49 height 16
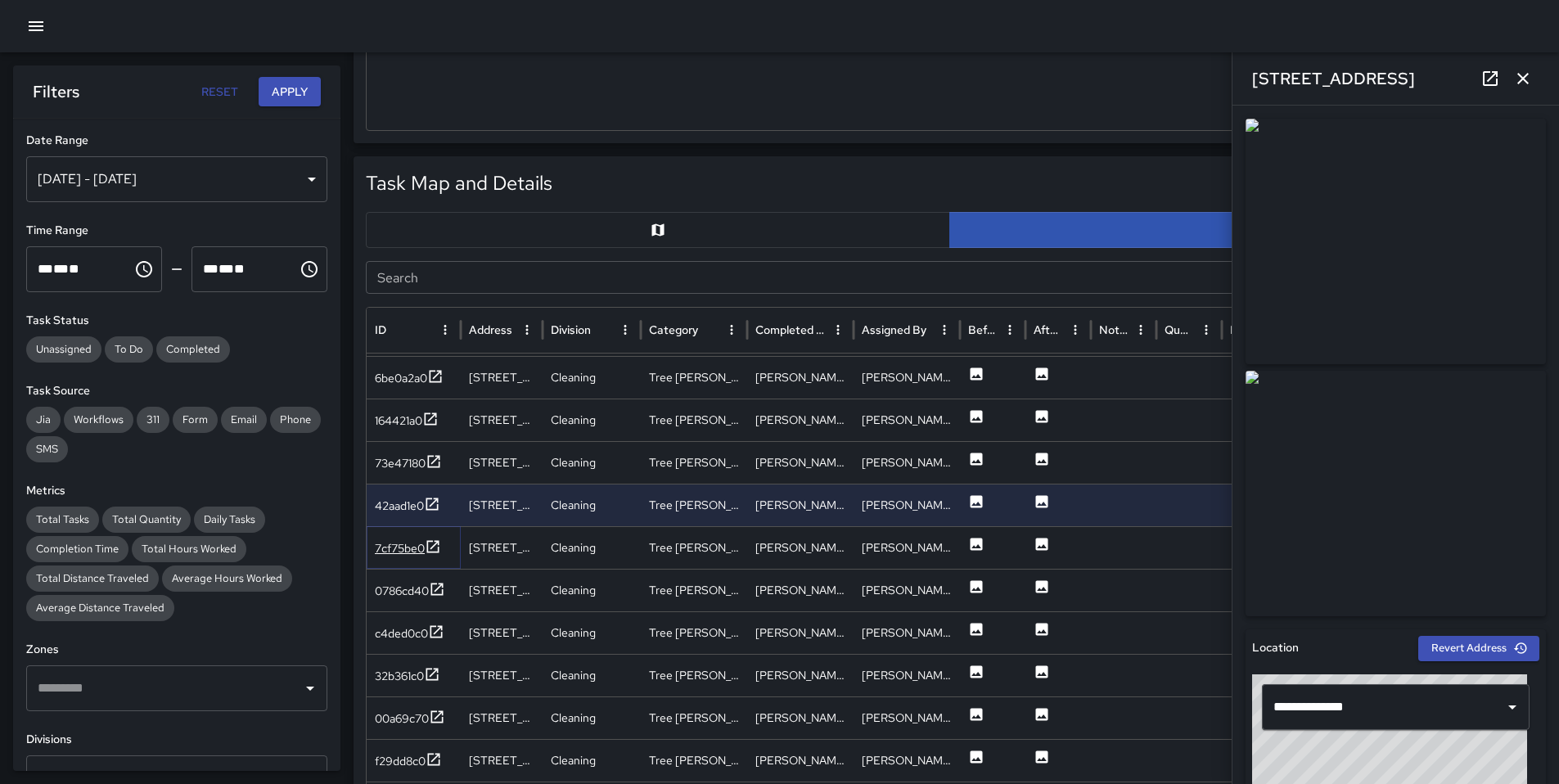
click at [404, 546] on div "7cf75be0" at bounding box center [400, 548] width 50 height 16
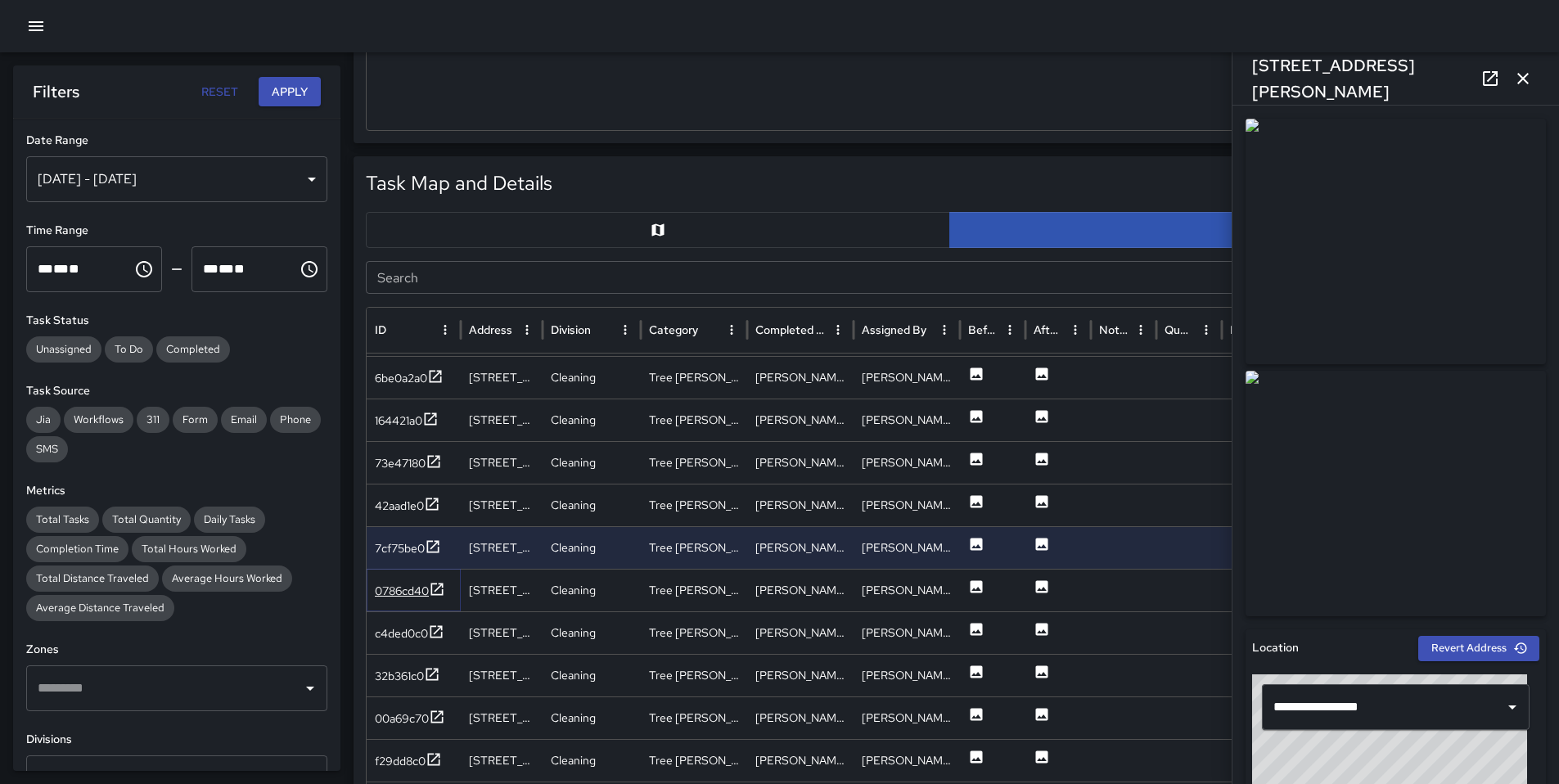
click at [402, 582] on div "0786cd40" at bounding box center [402, 590] width 54 height 16
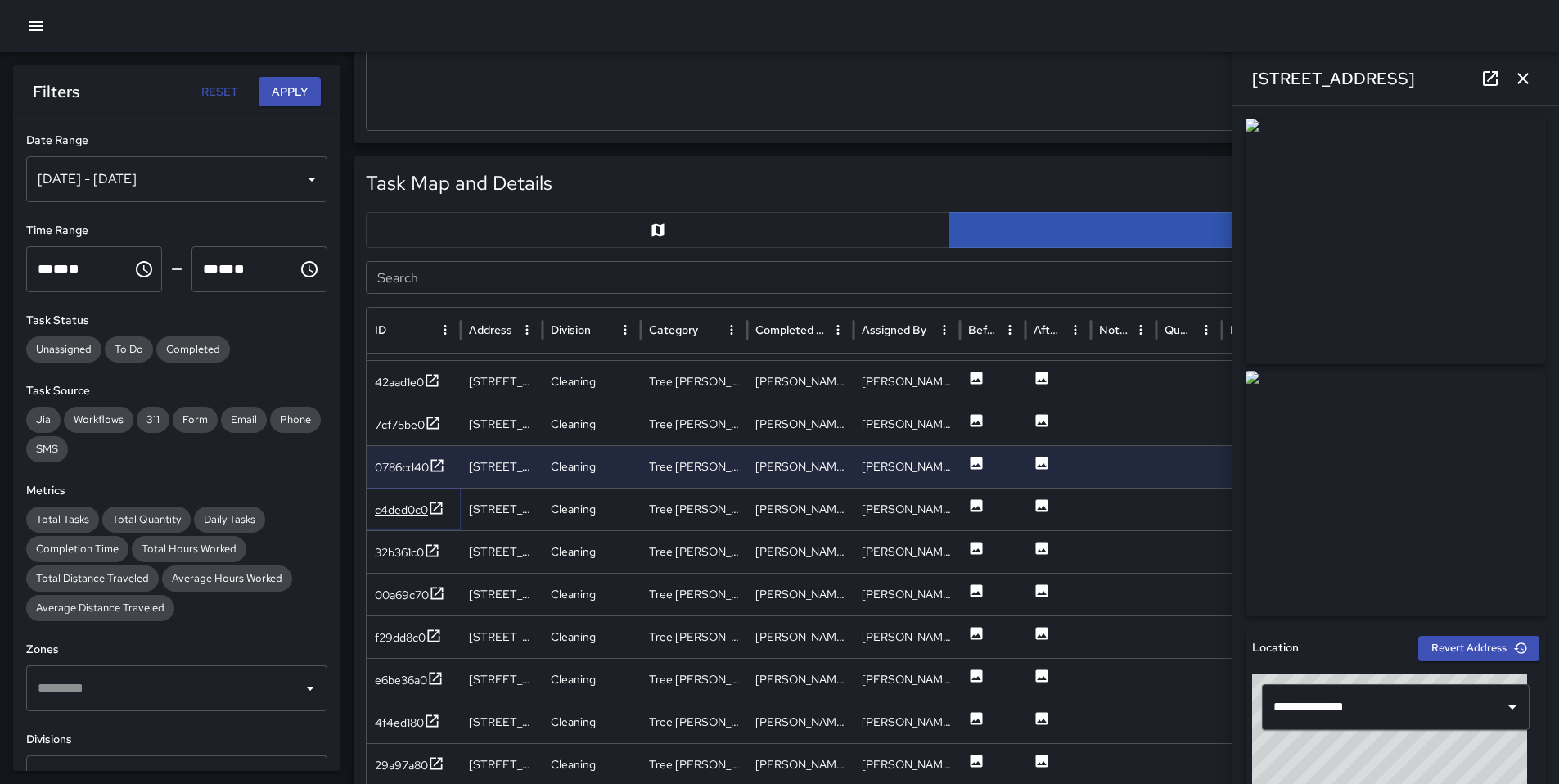
click at [403, 518] on div "c4ded0c0" at bounding box center [409, 510] width 69 height 21
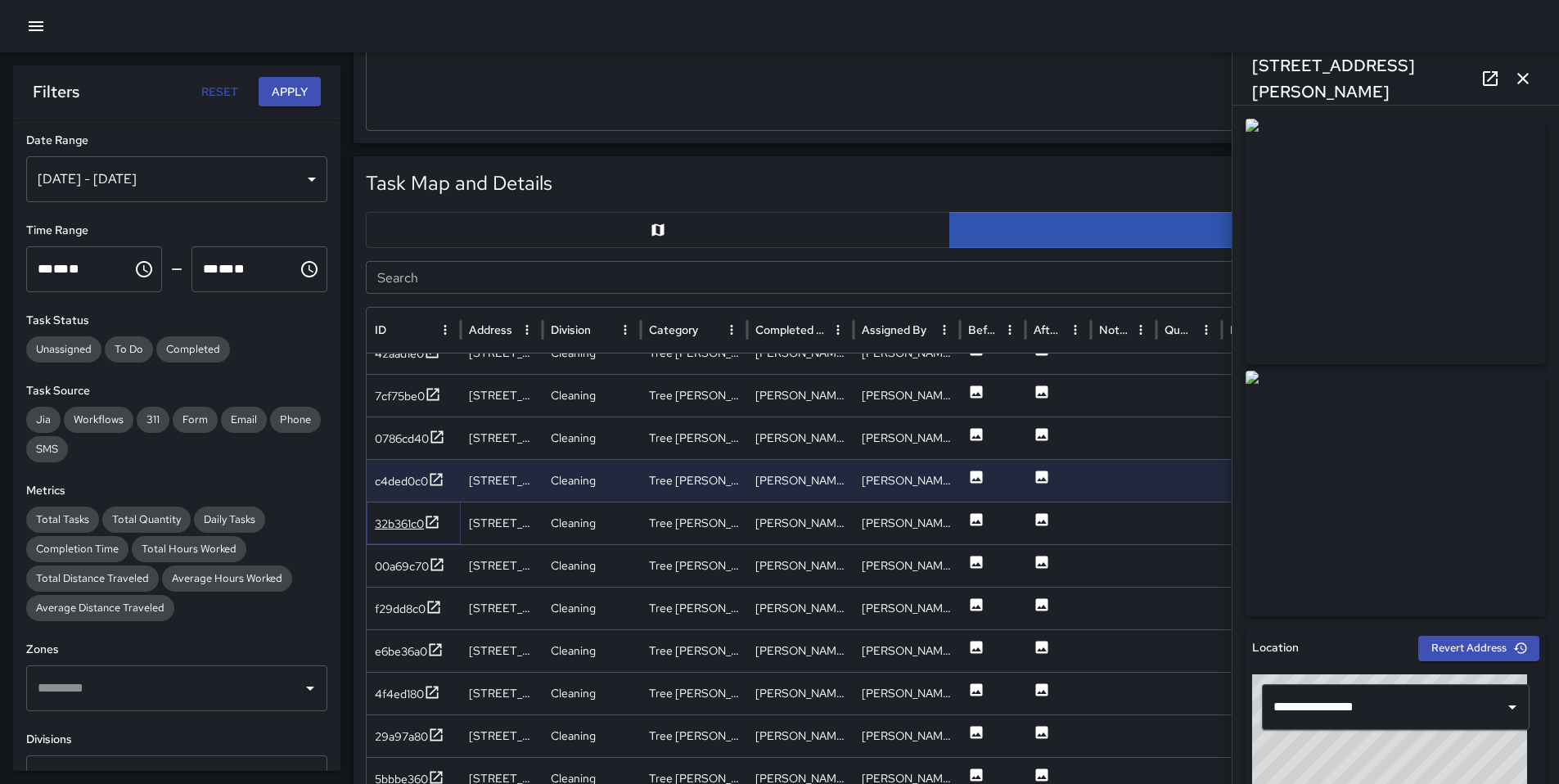
click at [404, 524] on div "32b361c0" at bounding box center [399, 523] width 49 height 16
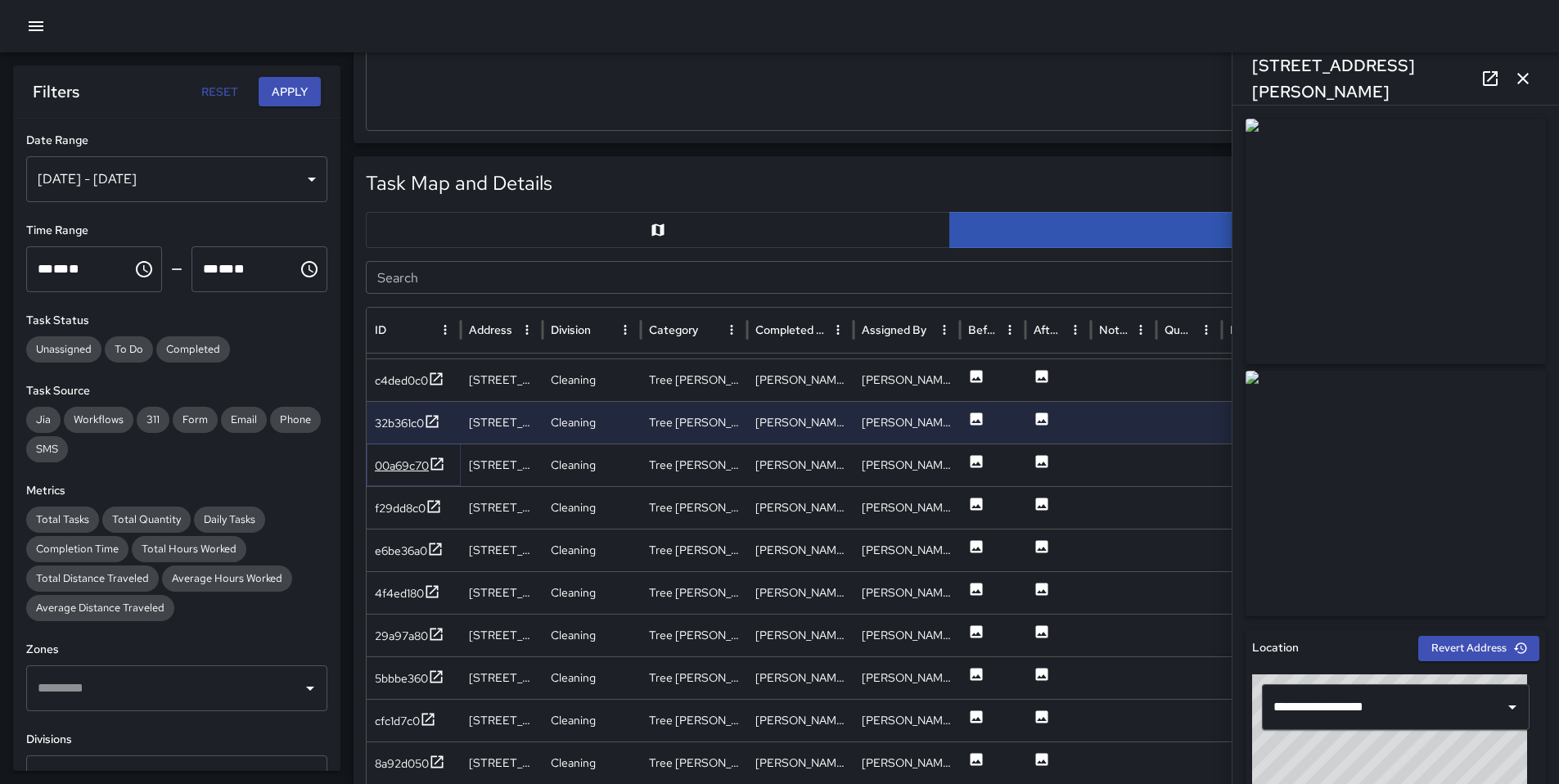
click at [402, 465] on div "00a69c70" at bounding box center [402, 465] width 54 height 16
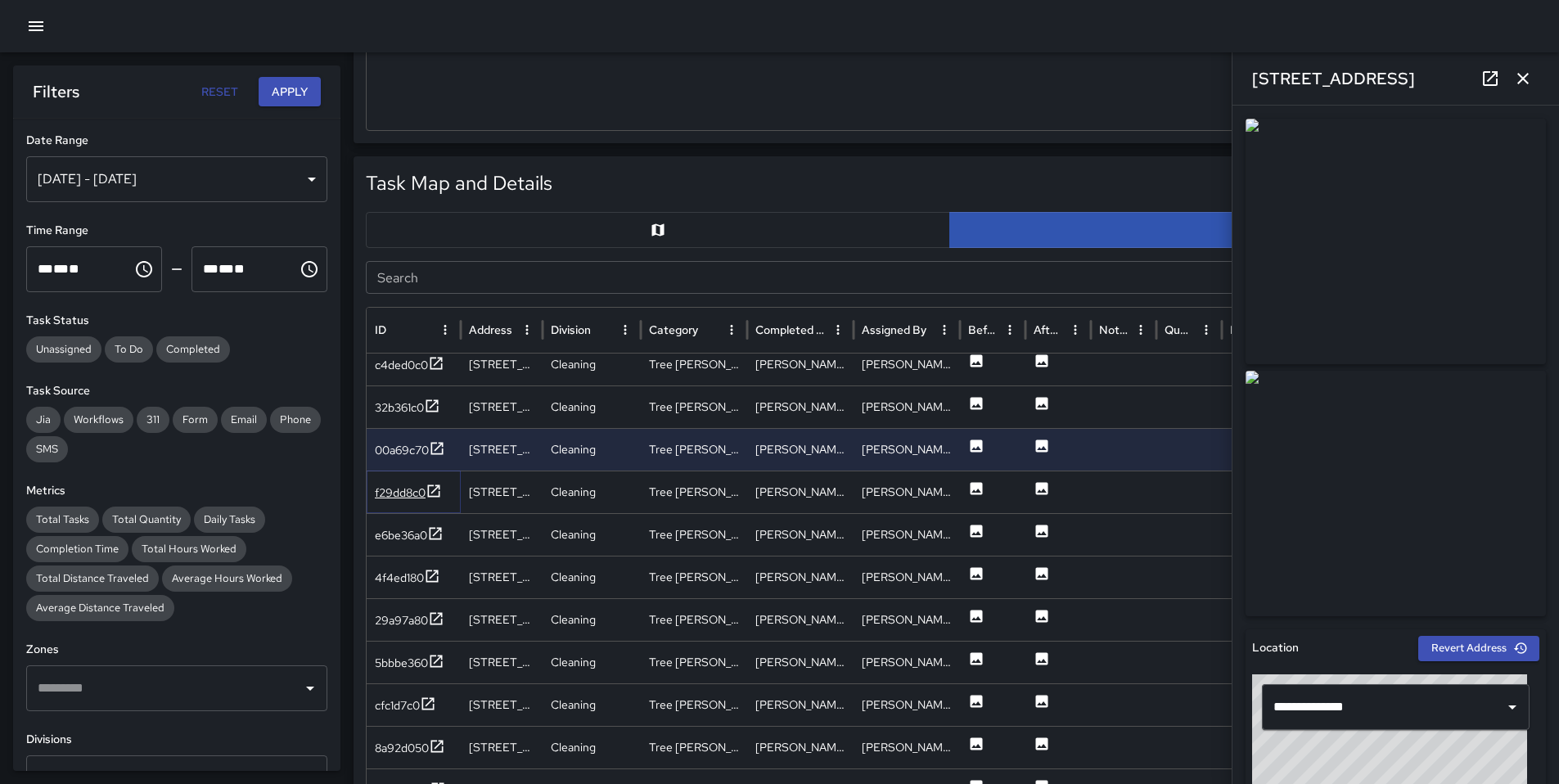
click at [410, 490] on div "f29dd8c0" at bounding box center [400, 492] width 51 height 16
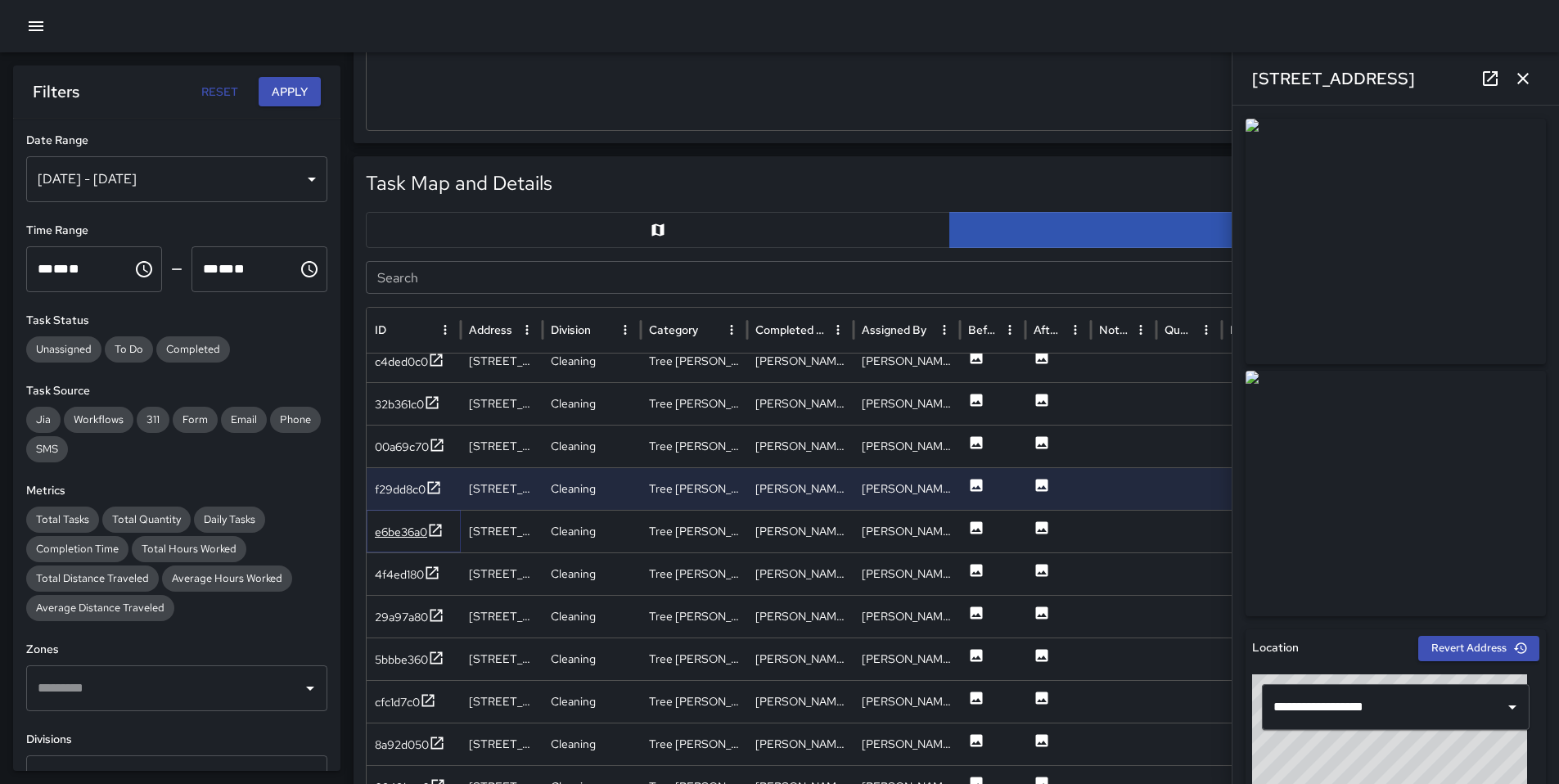
click at [390, 531] on div "e6be36a0" at bounding box center [401, 532] width 52 height 16
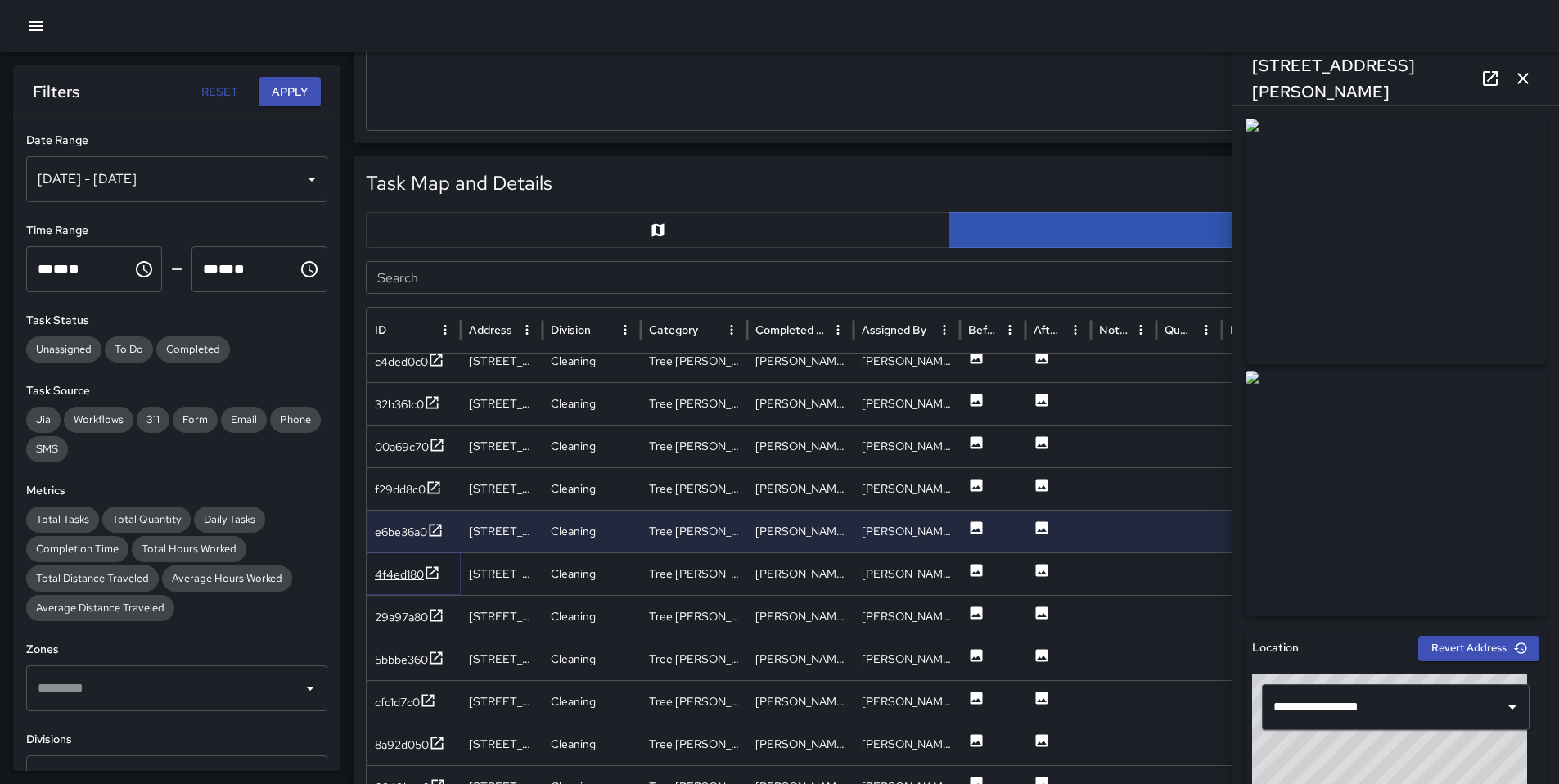
click at [405, 571] on div "4f4ed180" at bounding box center [399, 574] width 49 height 16
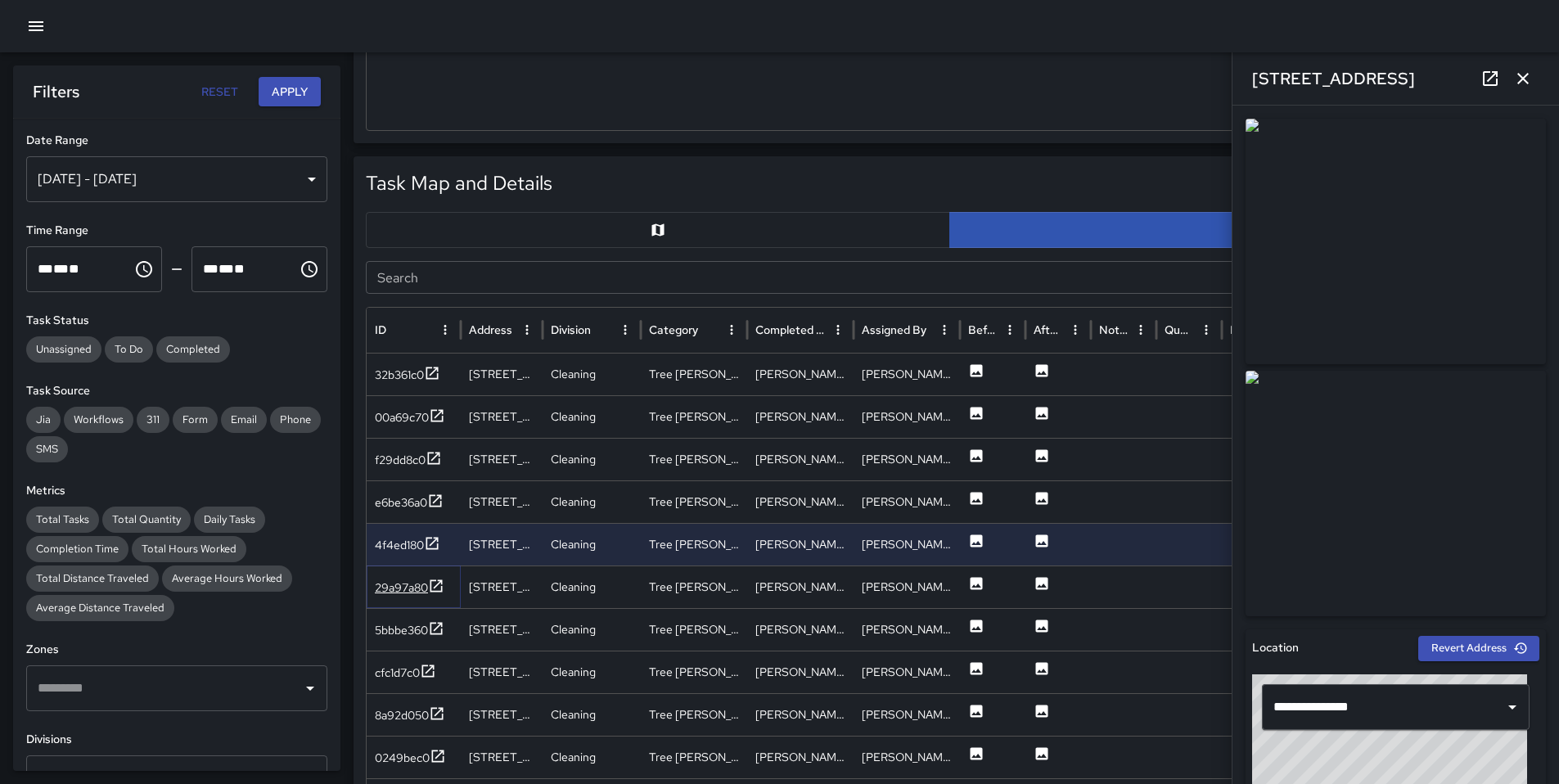
click at [420, 591] on div "29a97a80" at bounding box center [402, 587] width 53 height 16
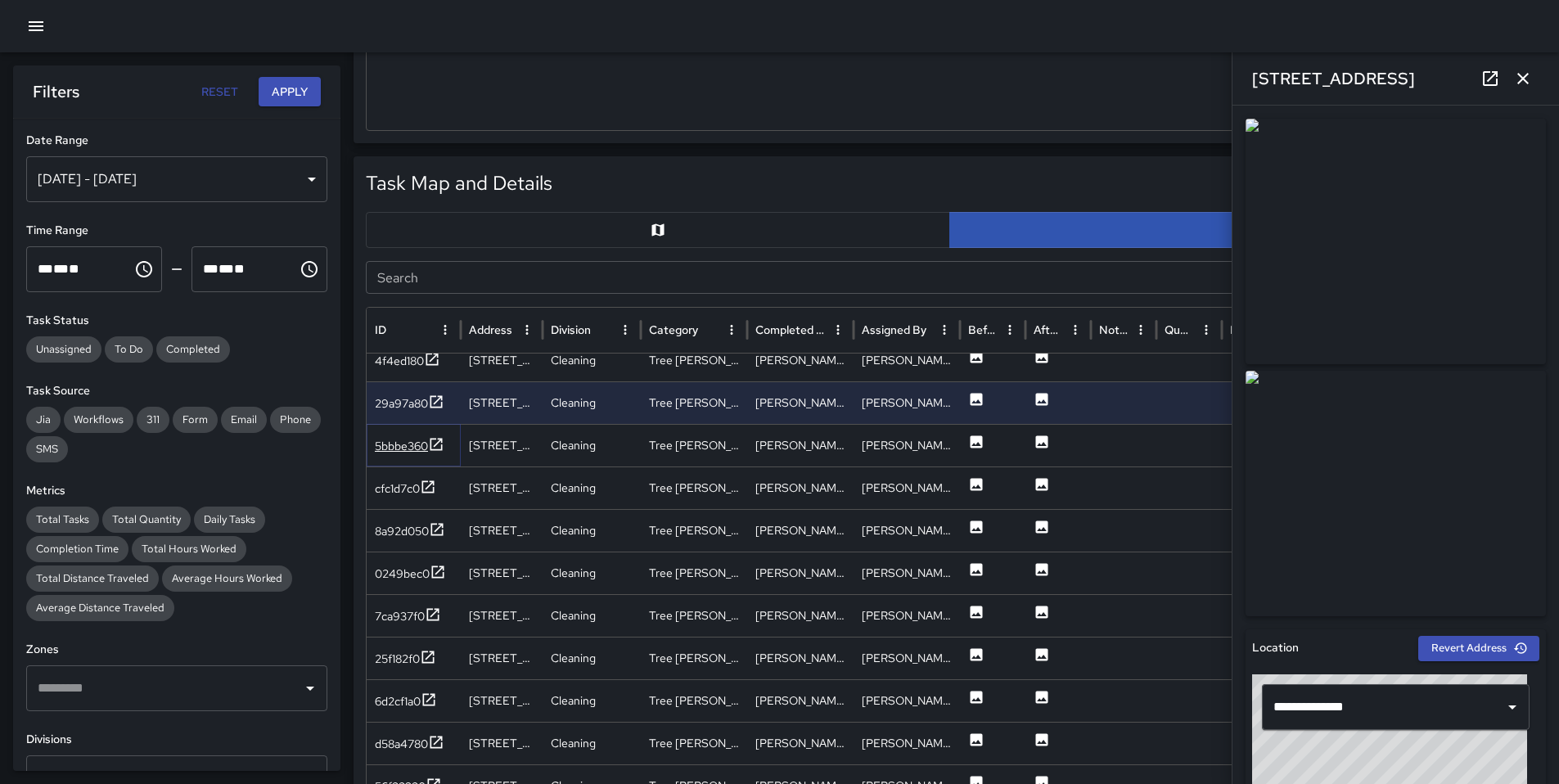
click at [391, 439] on div "5bbbe360" at bounding box center [402, 445] width 53 height 16
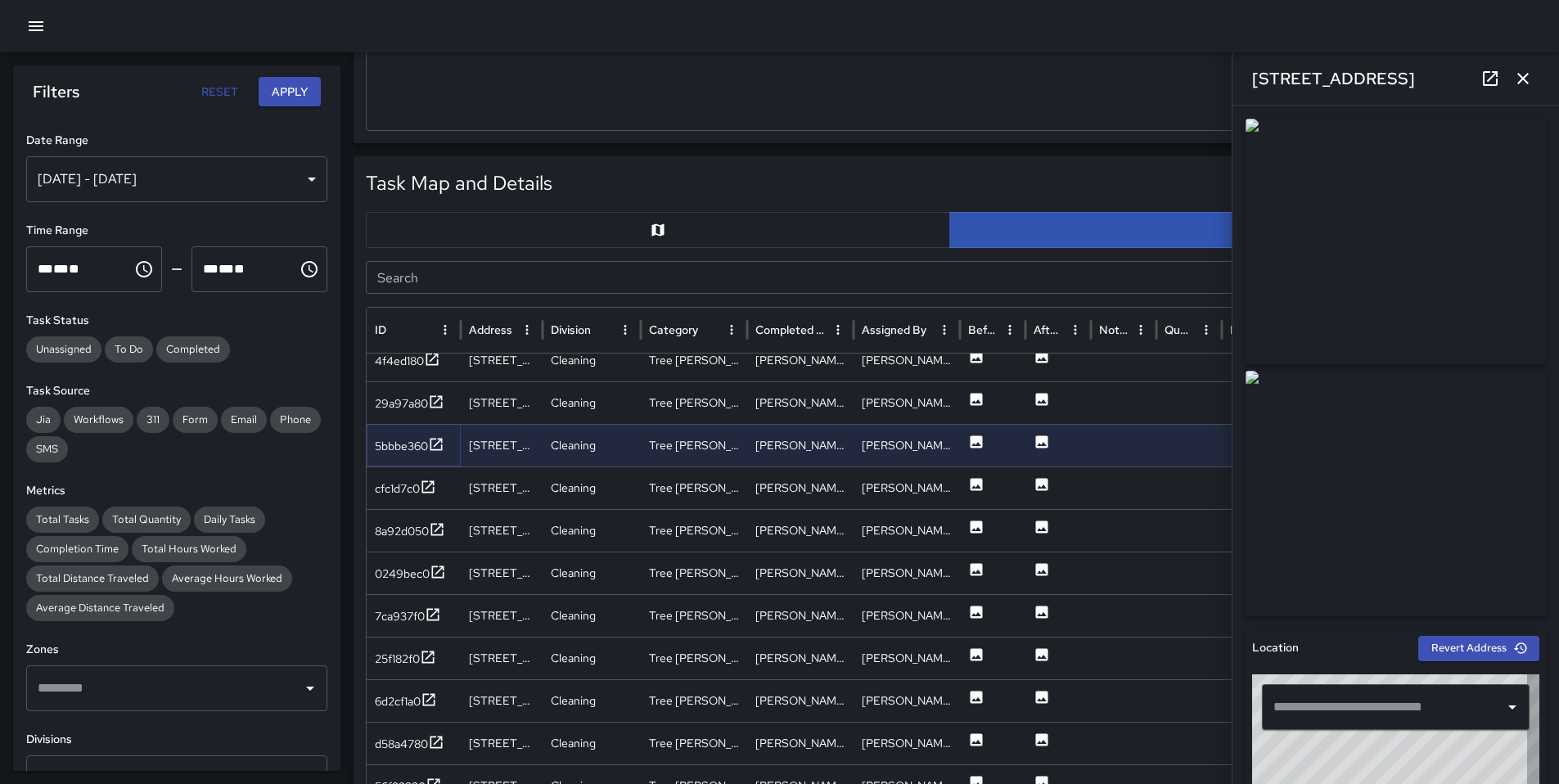
type input "**********"
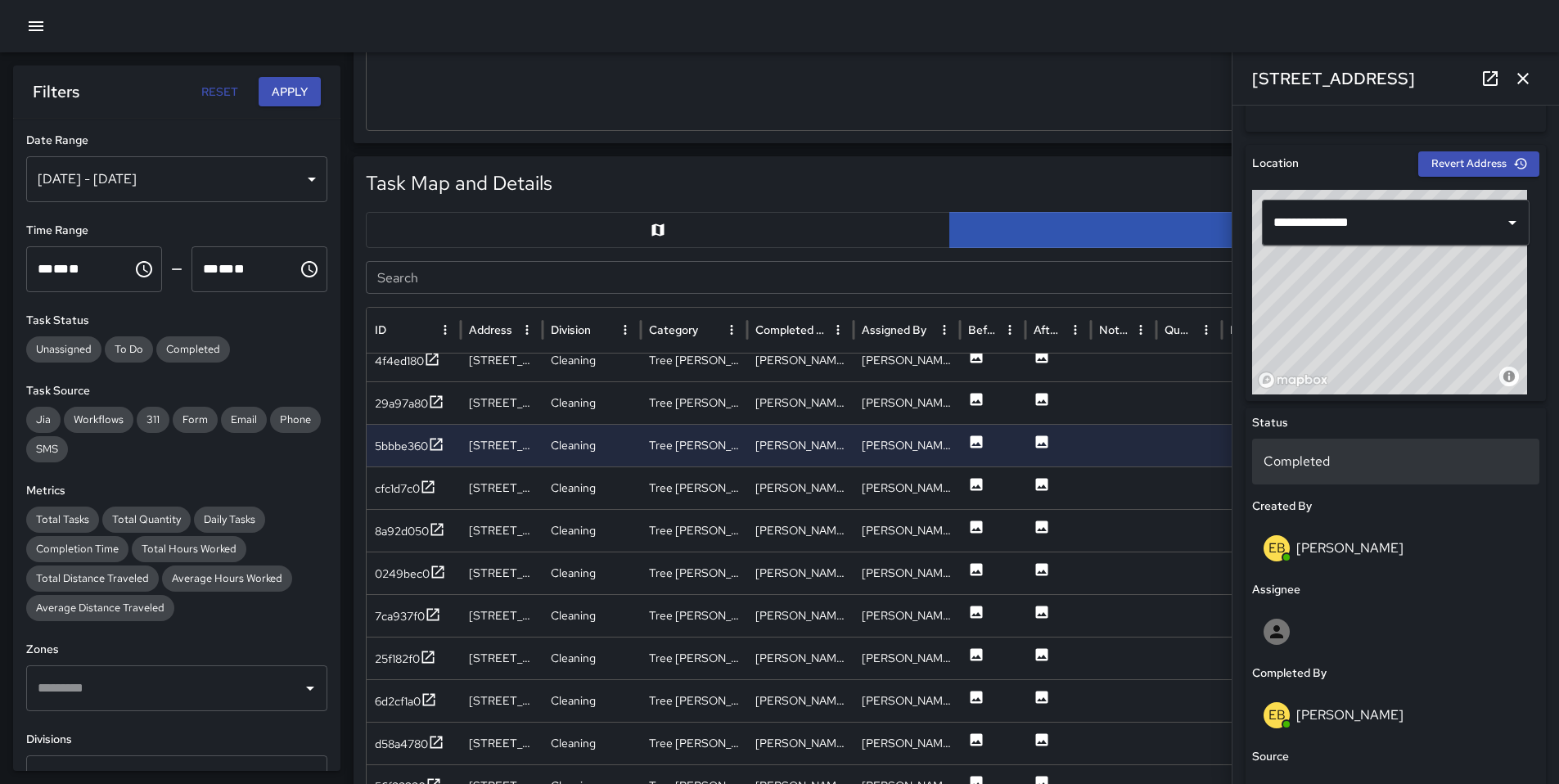
click at [1309, 466] on p "Completed" at bounding box center [1396, 461] width 264 height 20
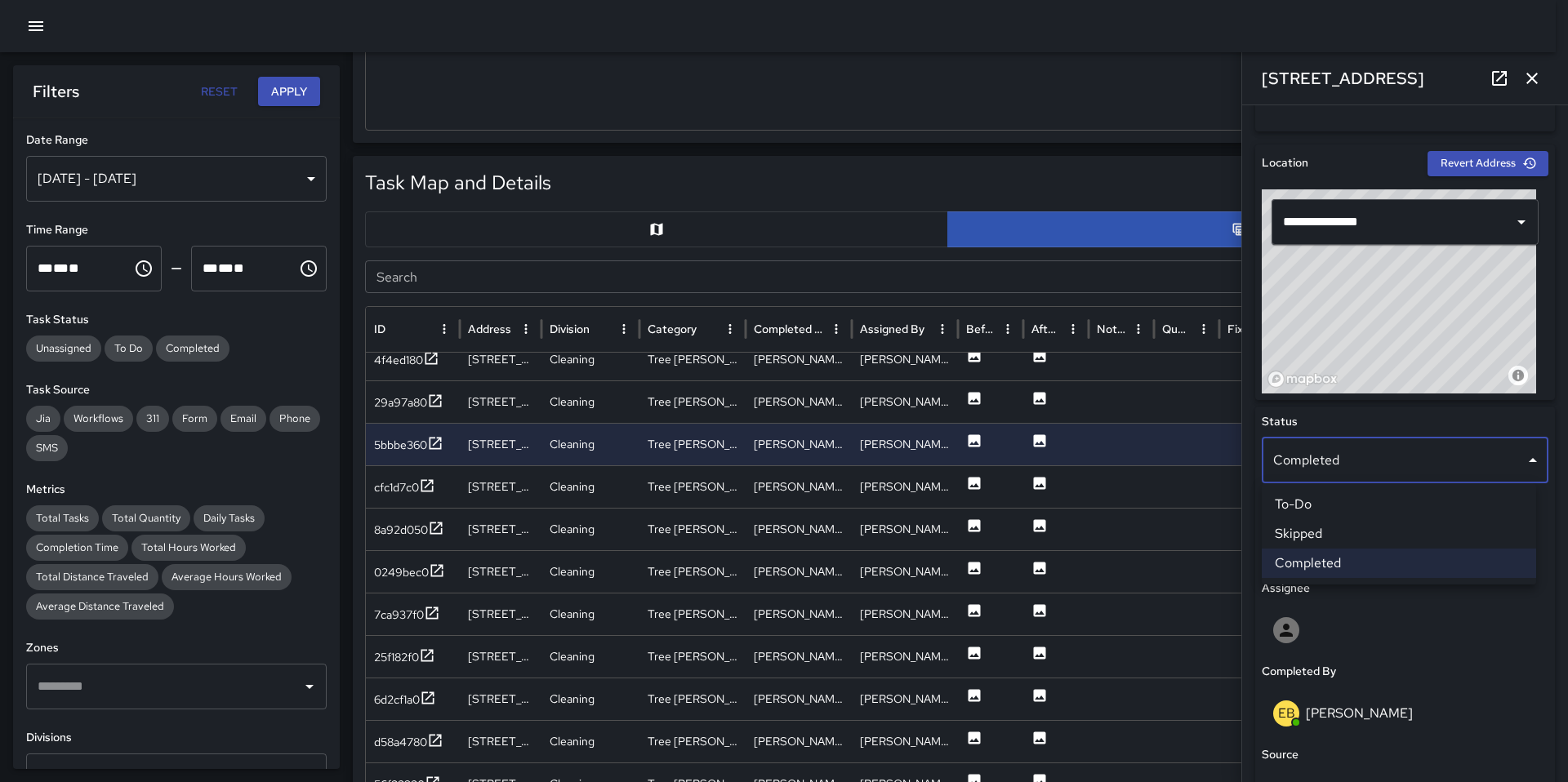
click at [1310, 534] on li "Skipped" at bounding box center [1399, 534] width 275 height 29
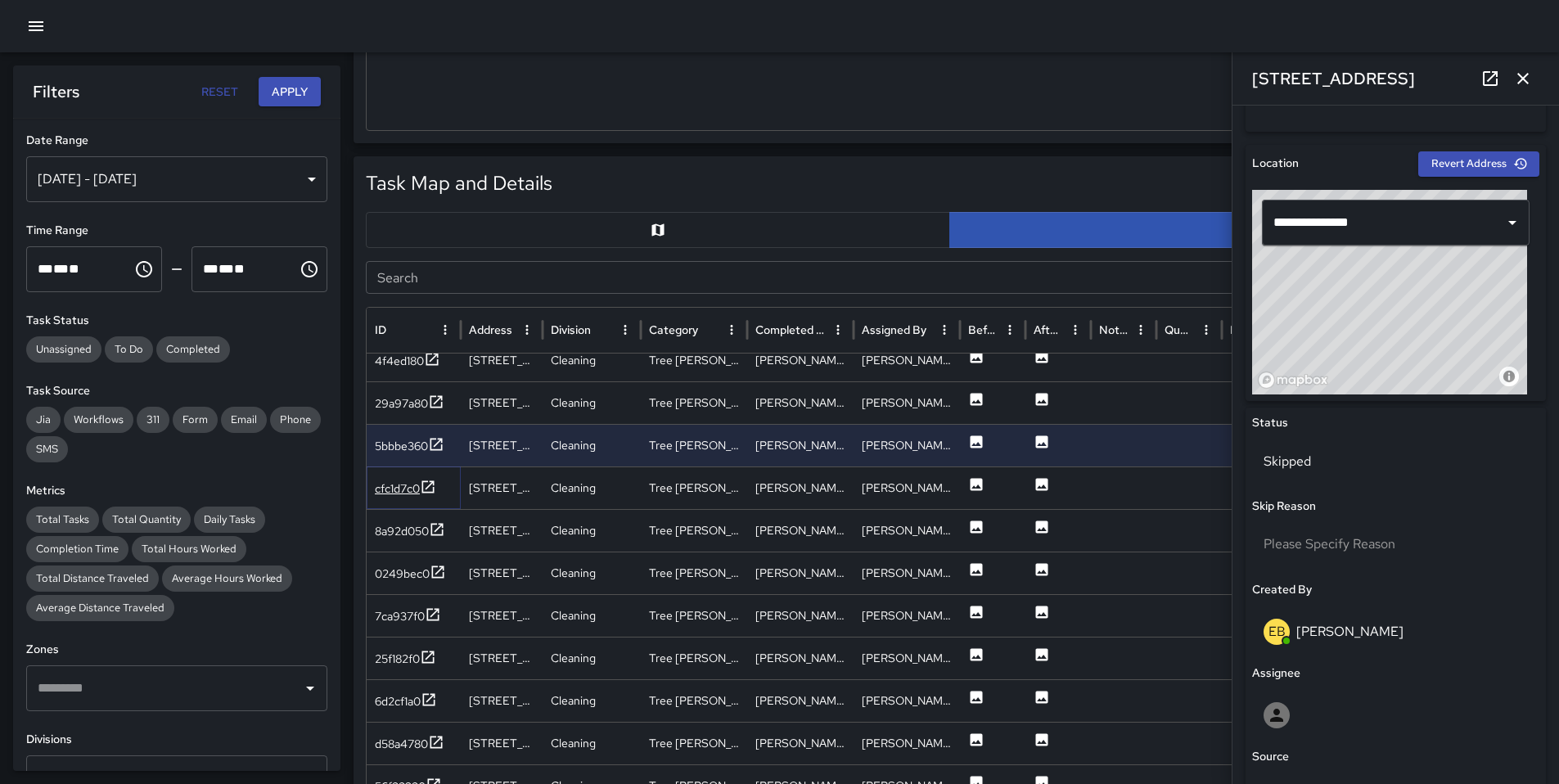
click at [397, 490] on div "cfc1d7c0" at bounding box center [397, 488] width 45 height 16
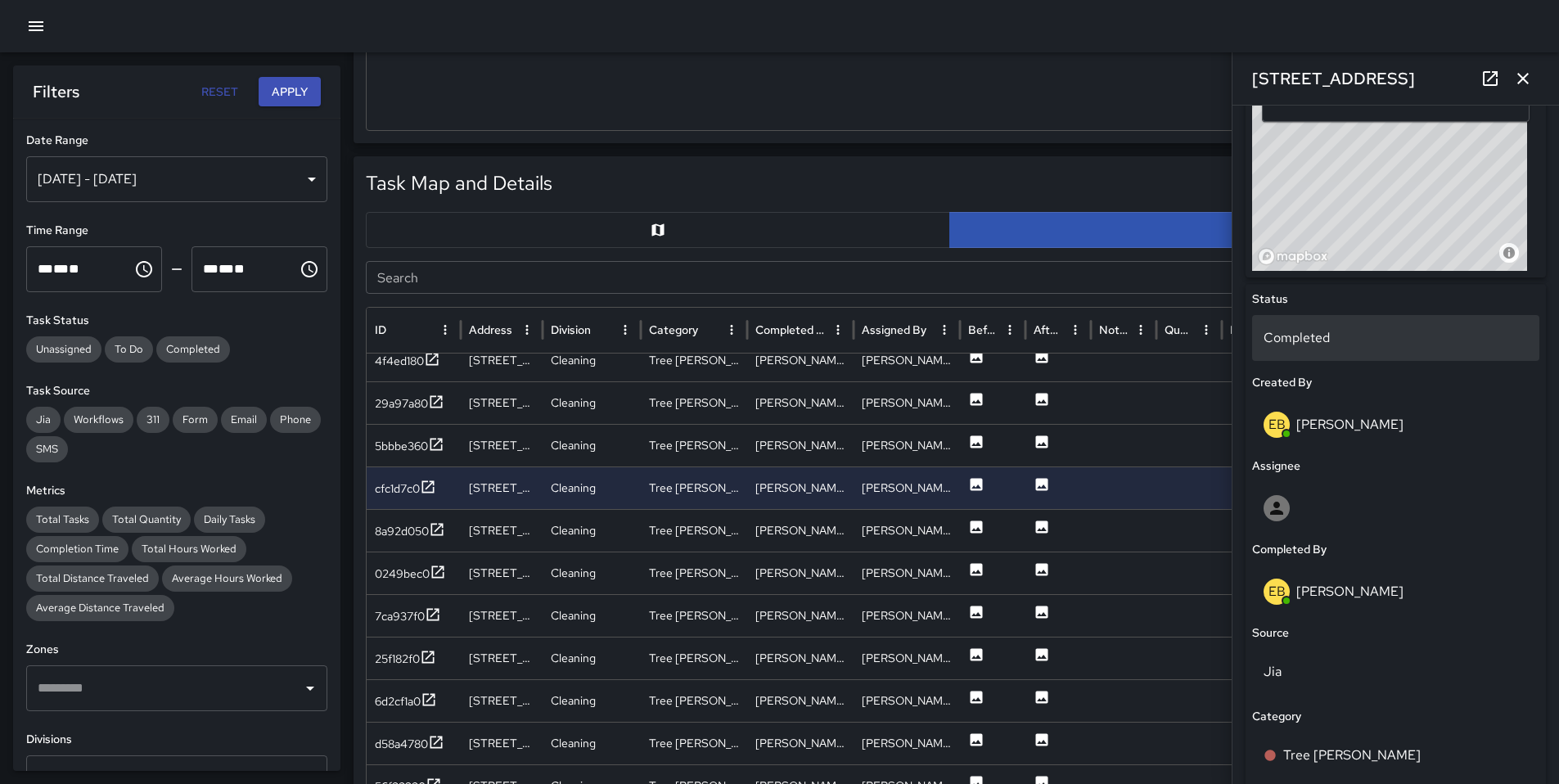
click at [1312, 340] on p "Completed" at bounding box center [1396, 338] width 264 height 20
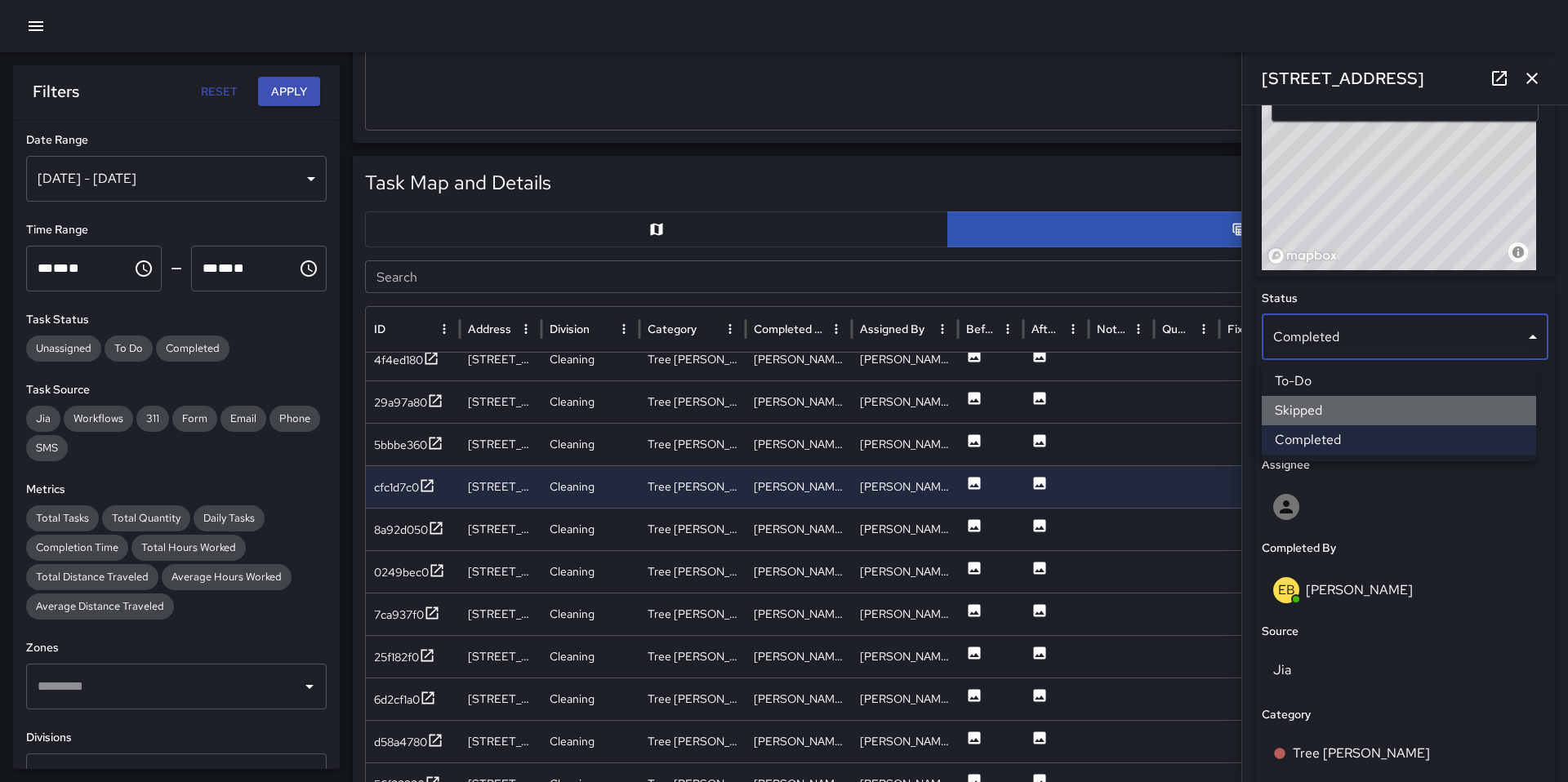
click at [1322, 409] on li "Skipped" at bounding box center [1399, 411] width 275 height 29
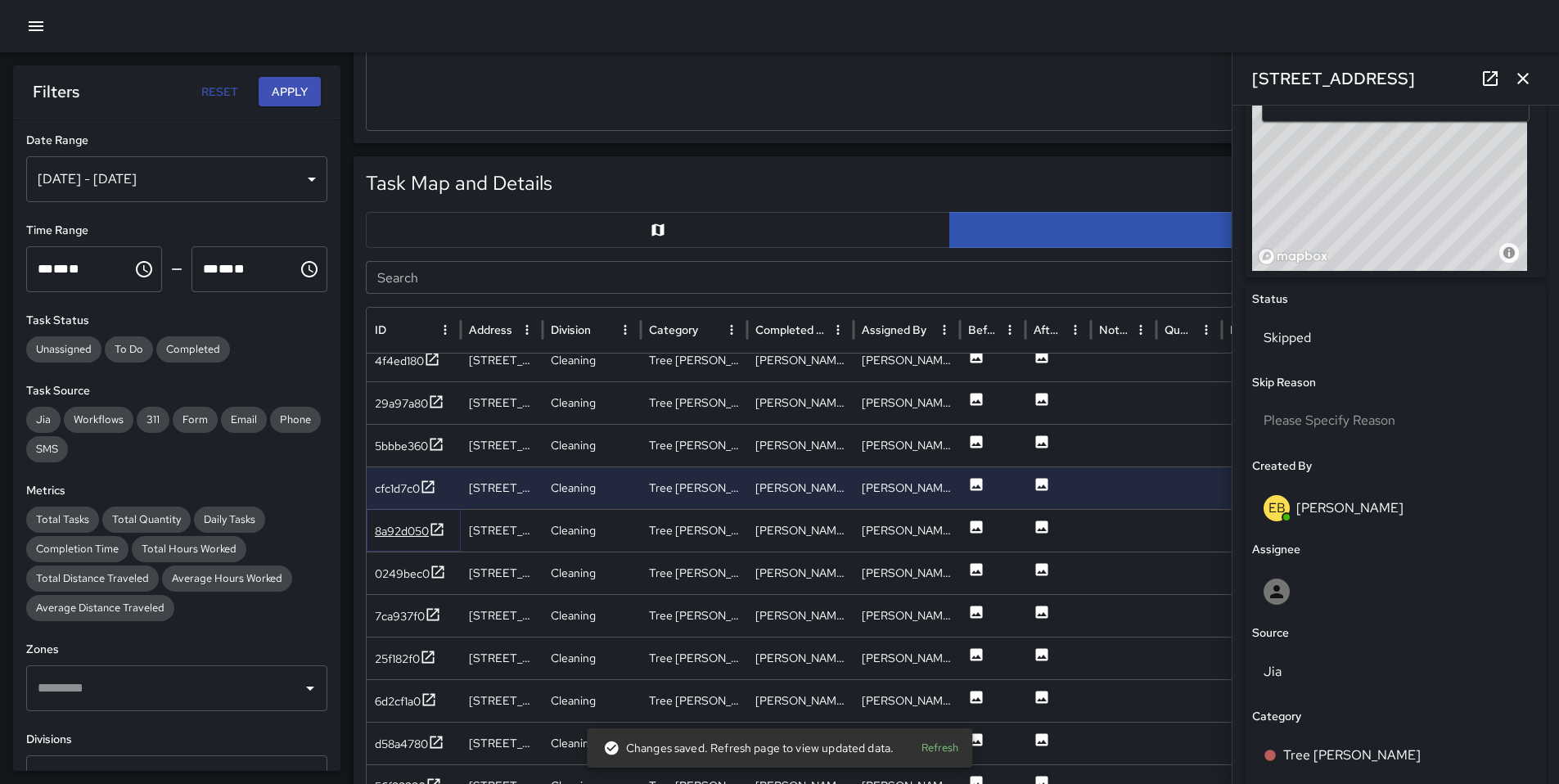
click at [394, 532] on div "8a92d050" at bounding box center [402, 531] width 54 height 16
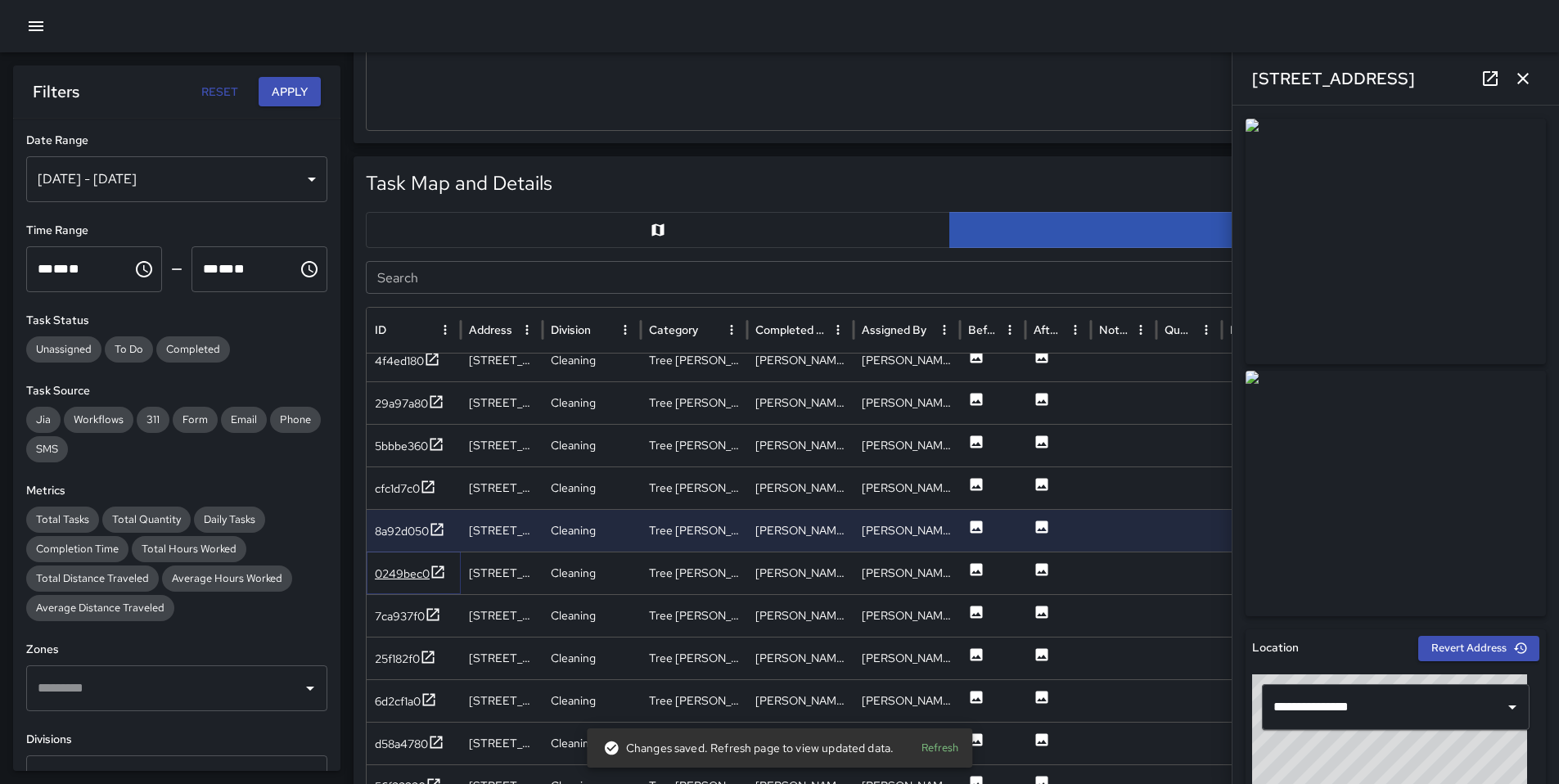
click at [389, 572] on div "0249bec0" at bounding box center [402, 573] width 55 height 16
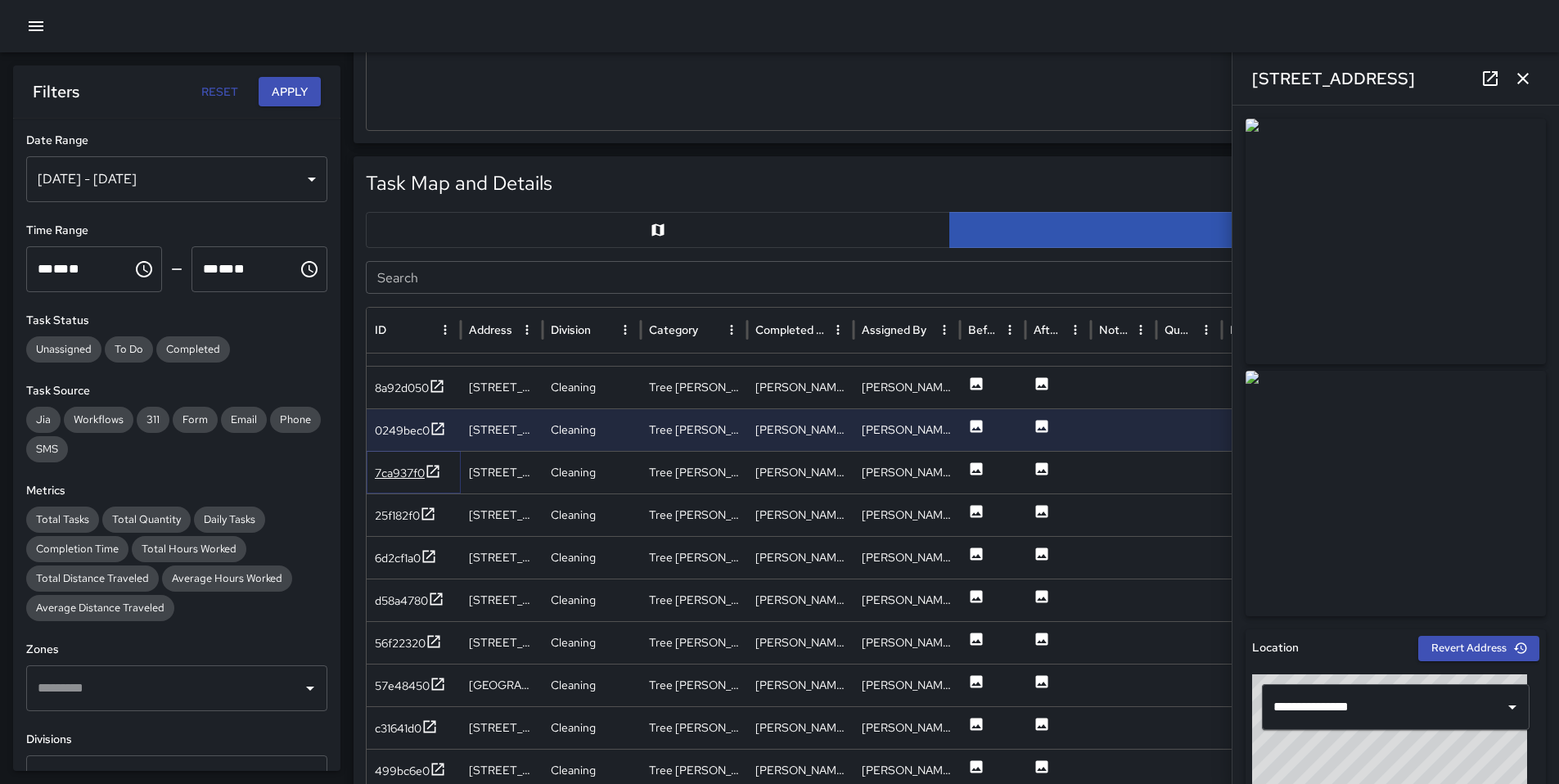
click at [413, 471] on div "7ca937f0" at bounding box center [400, 473] width 50 height 16
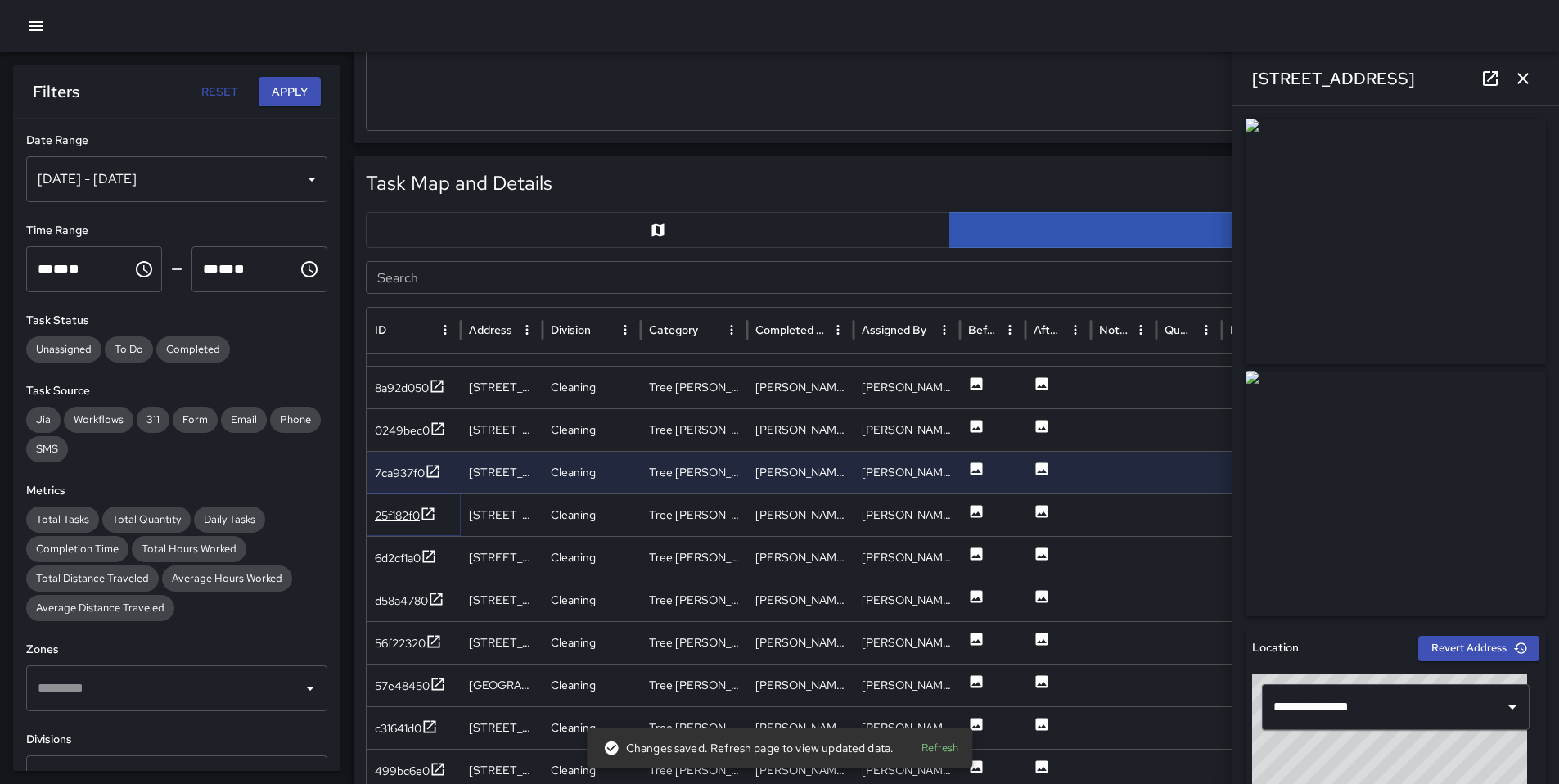
click at [403, 516] on div "25f182f0" at bounding box center [397, 515] width 45 height 16
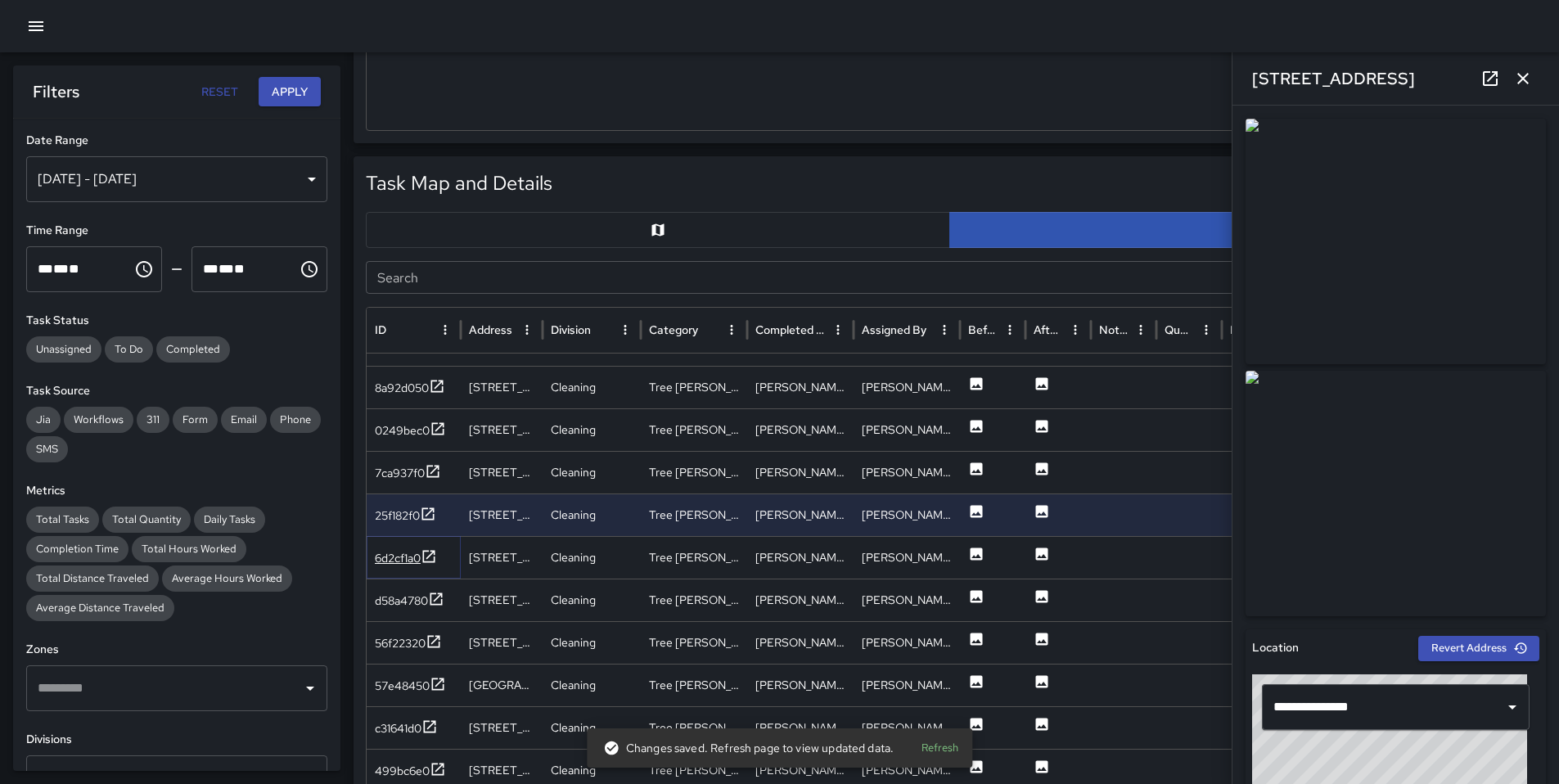
click at [402, 558] on div "6d2cf1a0" at bounding box center [397, 558] width 45 height 16
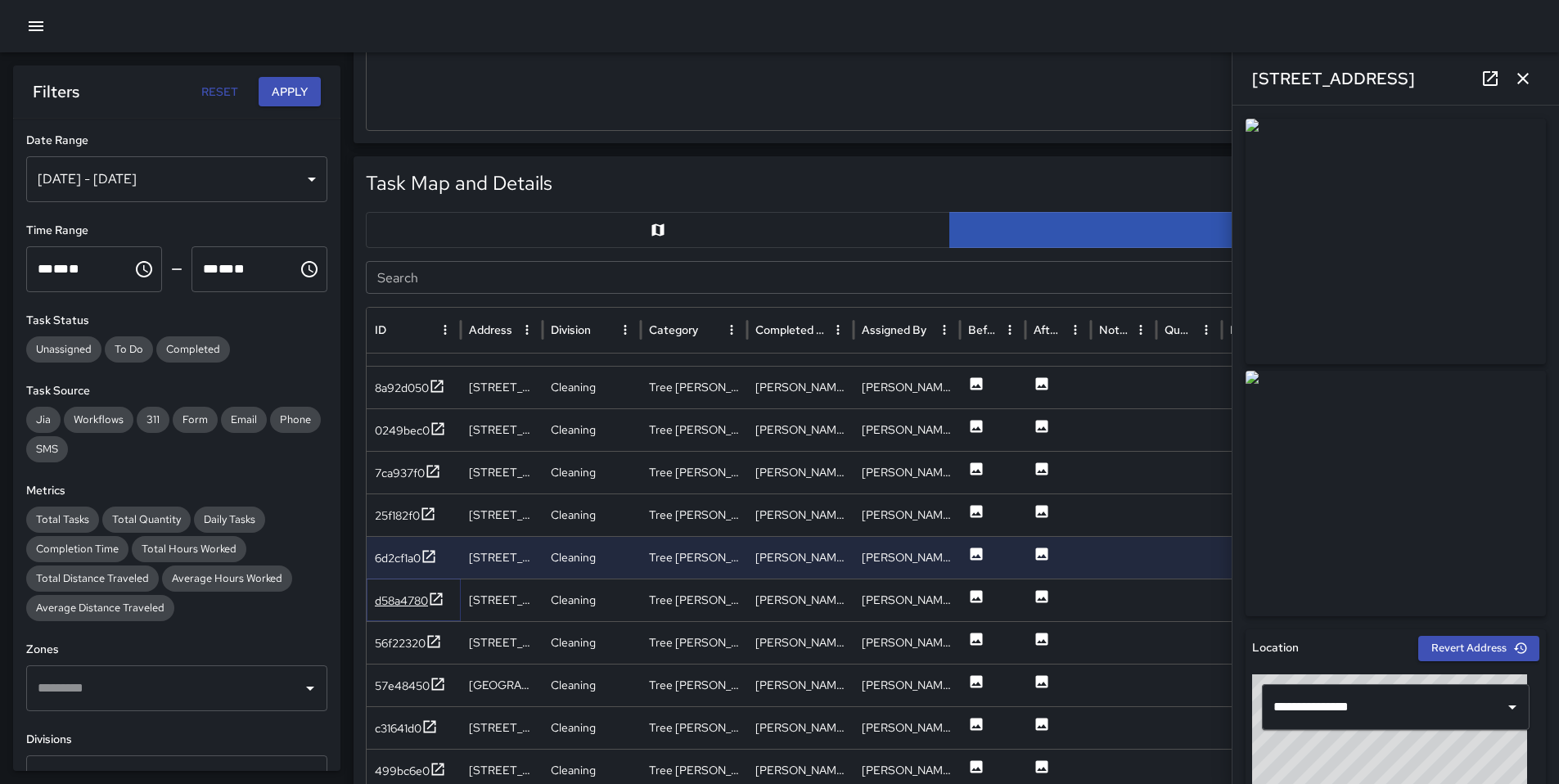
click at [403, 598] on div "d58a4780" at bounding box center [402, 600] width 53 height 16
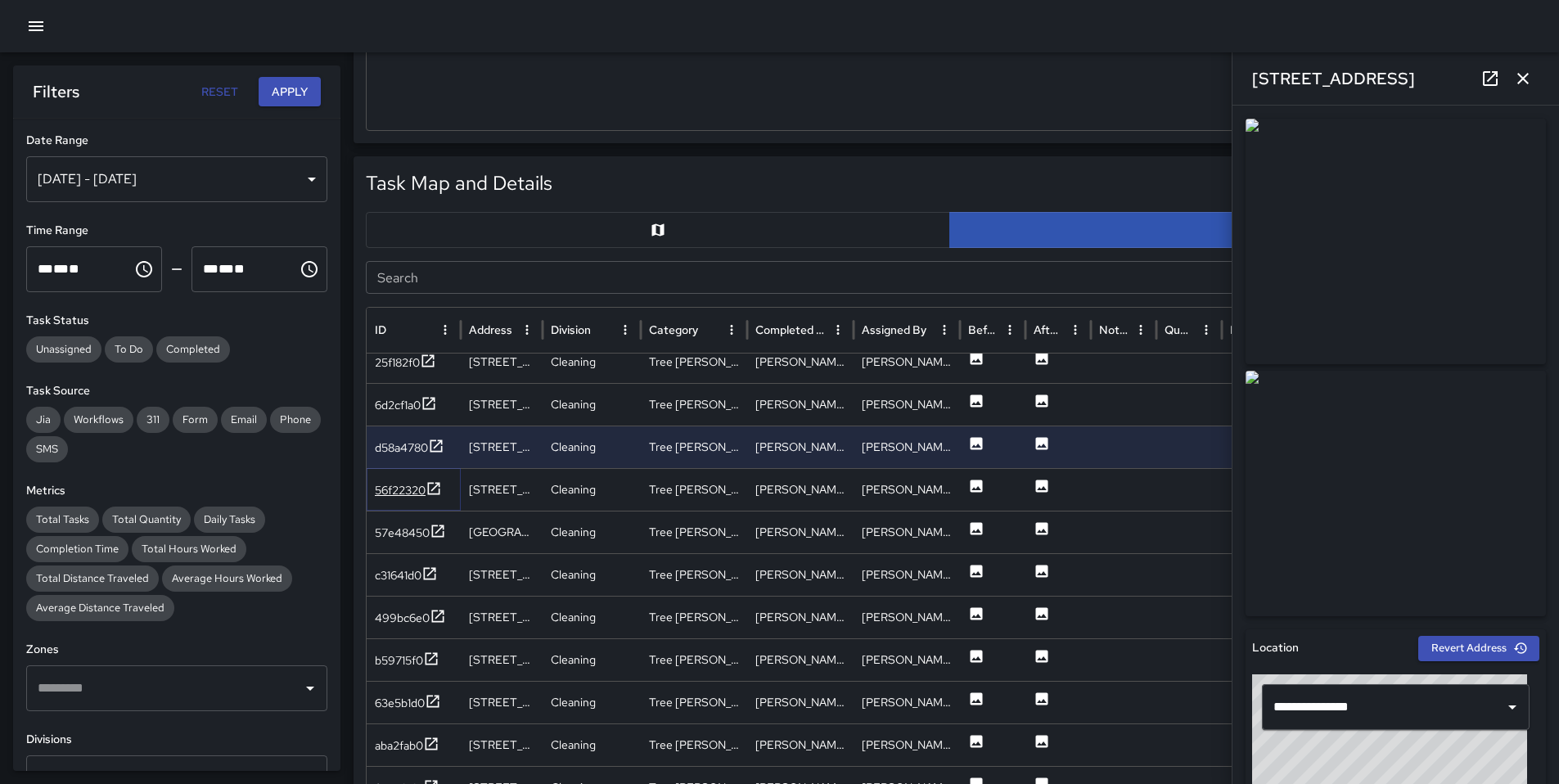
click at [418, 490] on div "56f22320" at bounding box center [400, 490] width 51 height 16
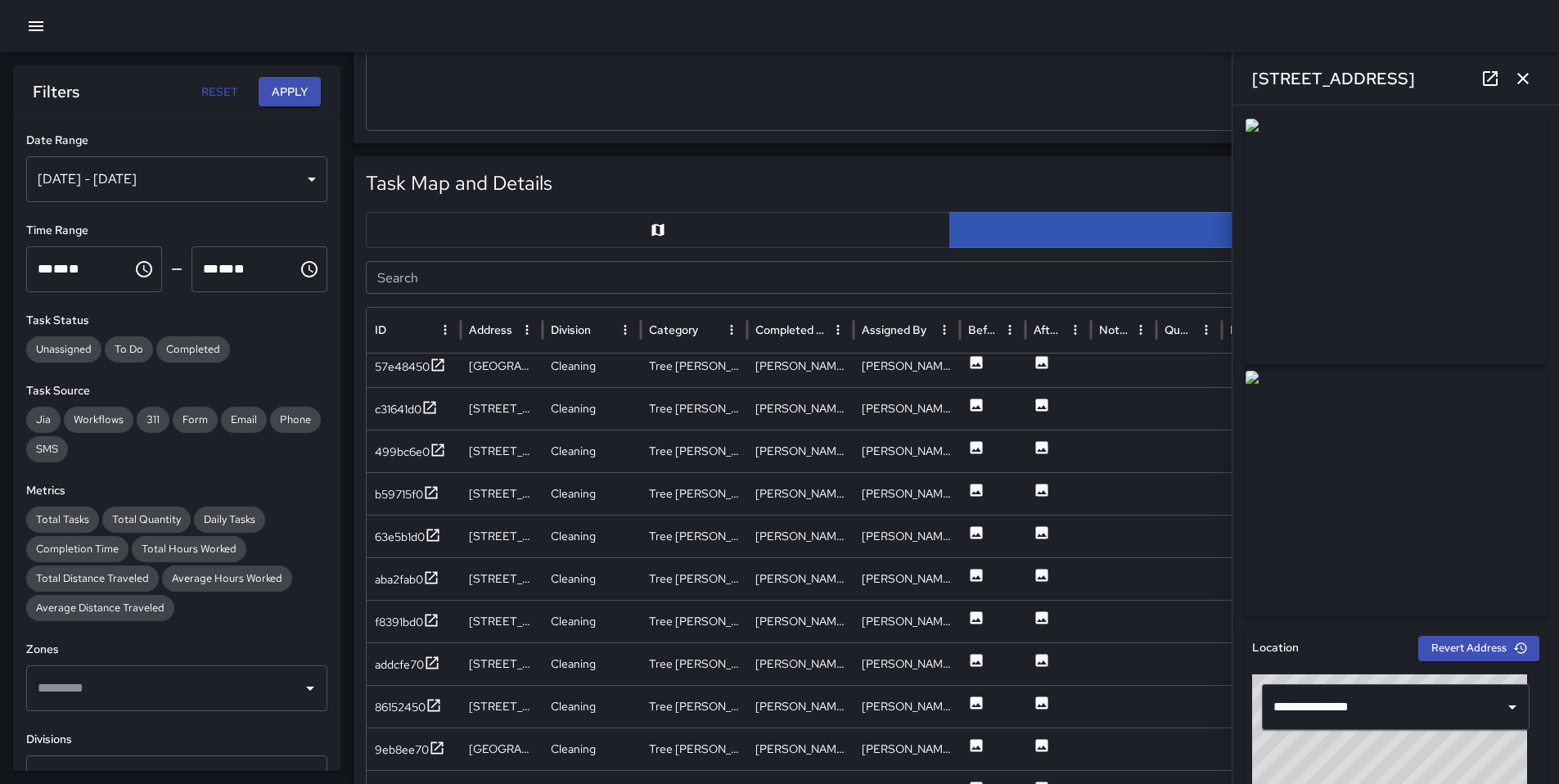
click at [1486, 81] on icon at bounding box center [1490, 78] width 20 height 20
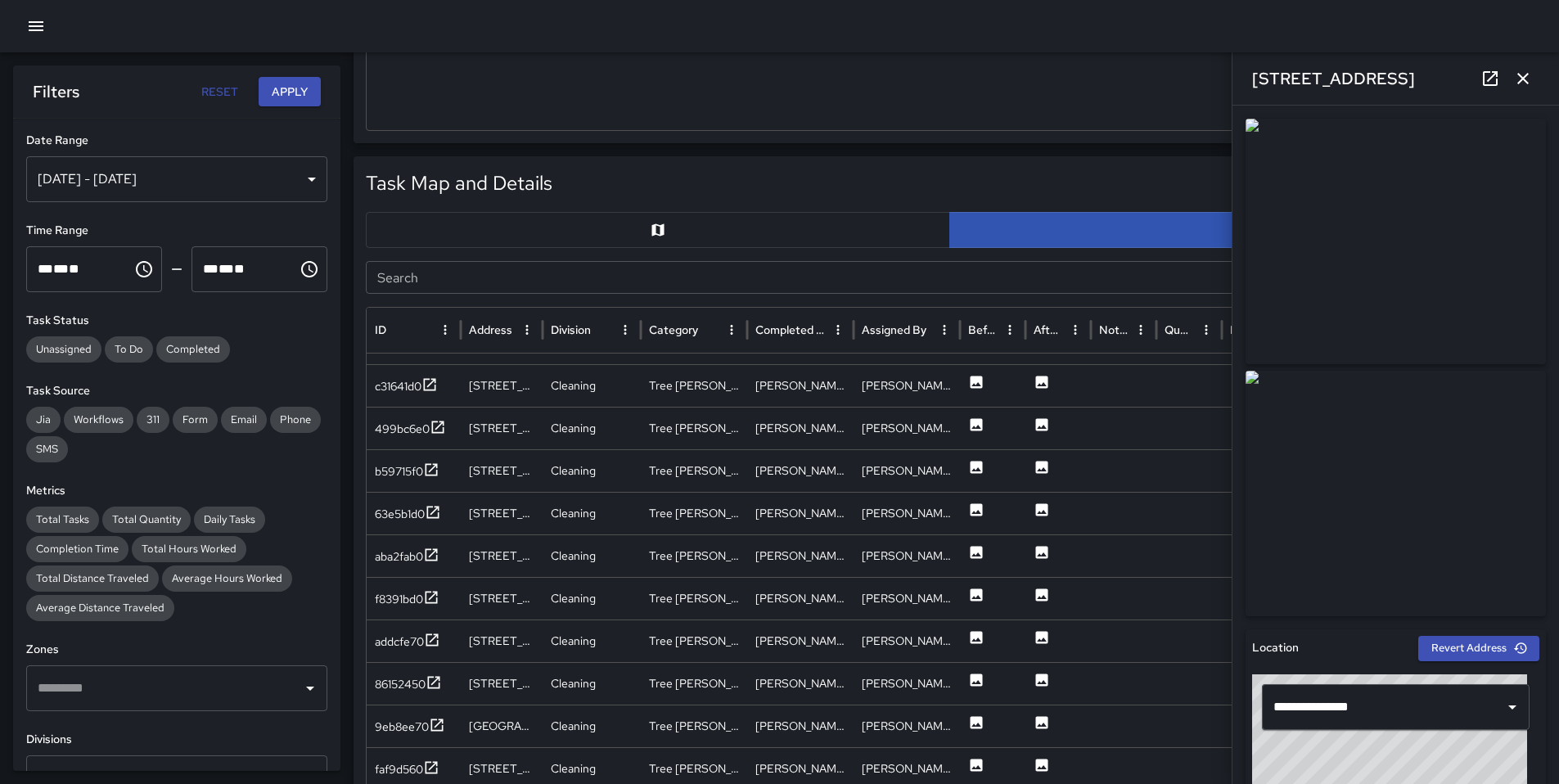
scroll to position [1949, 0]
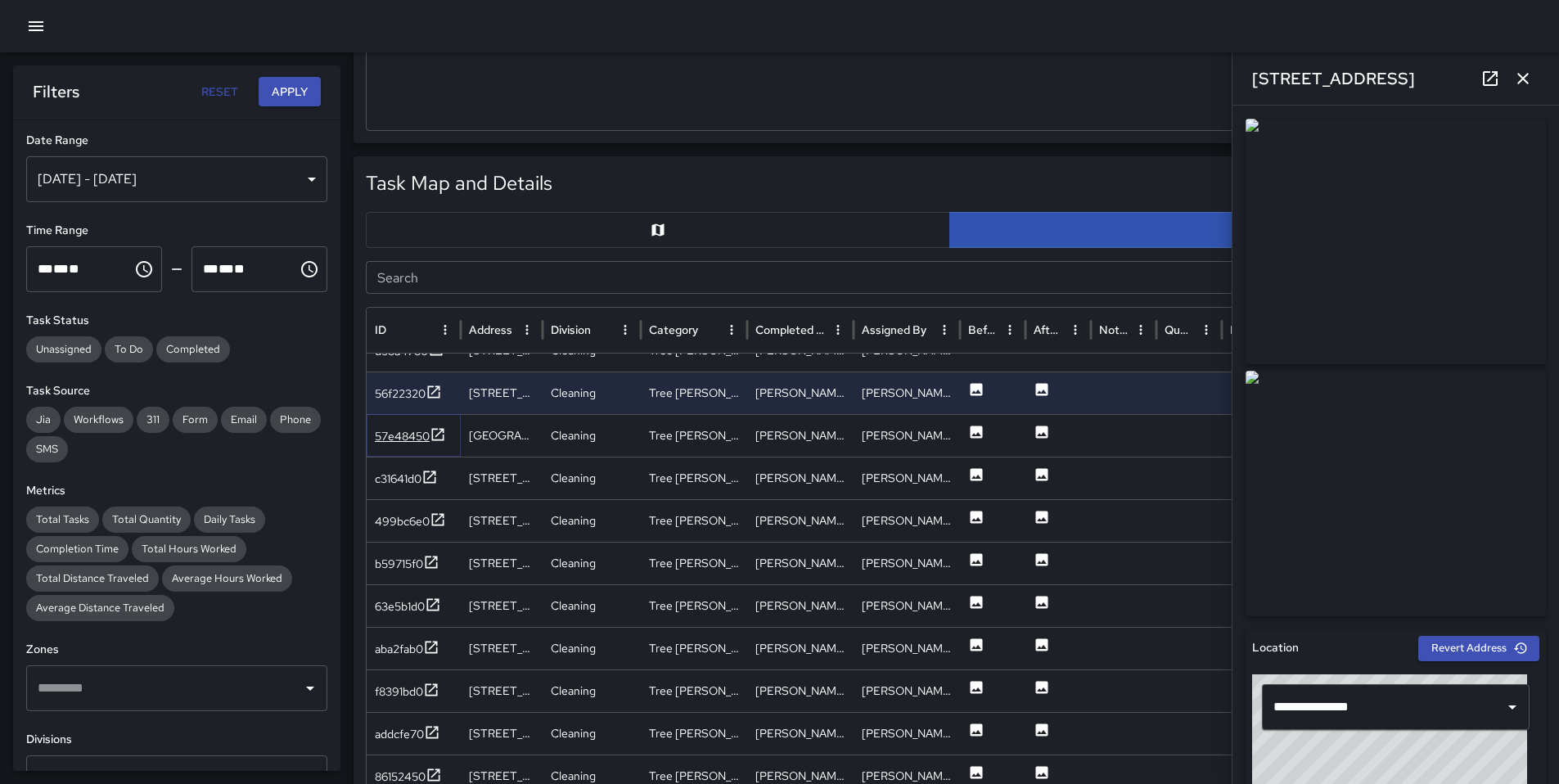
click at [388, 443] on div "57e48450" at bounding box center [402, 436] width 55 height 16
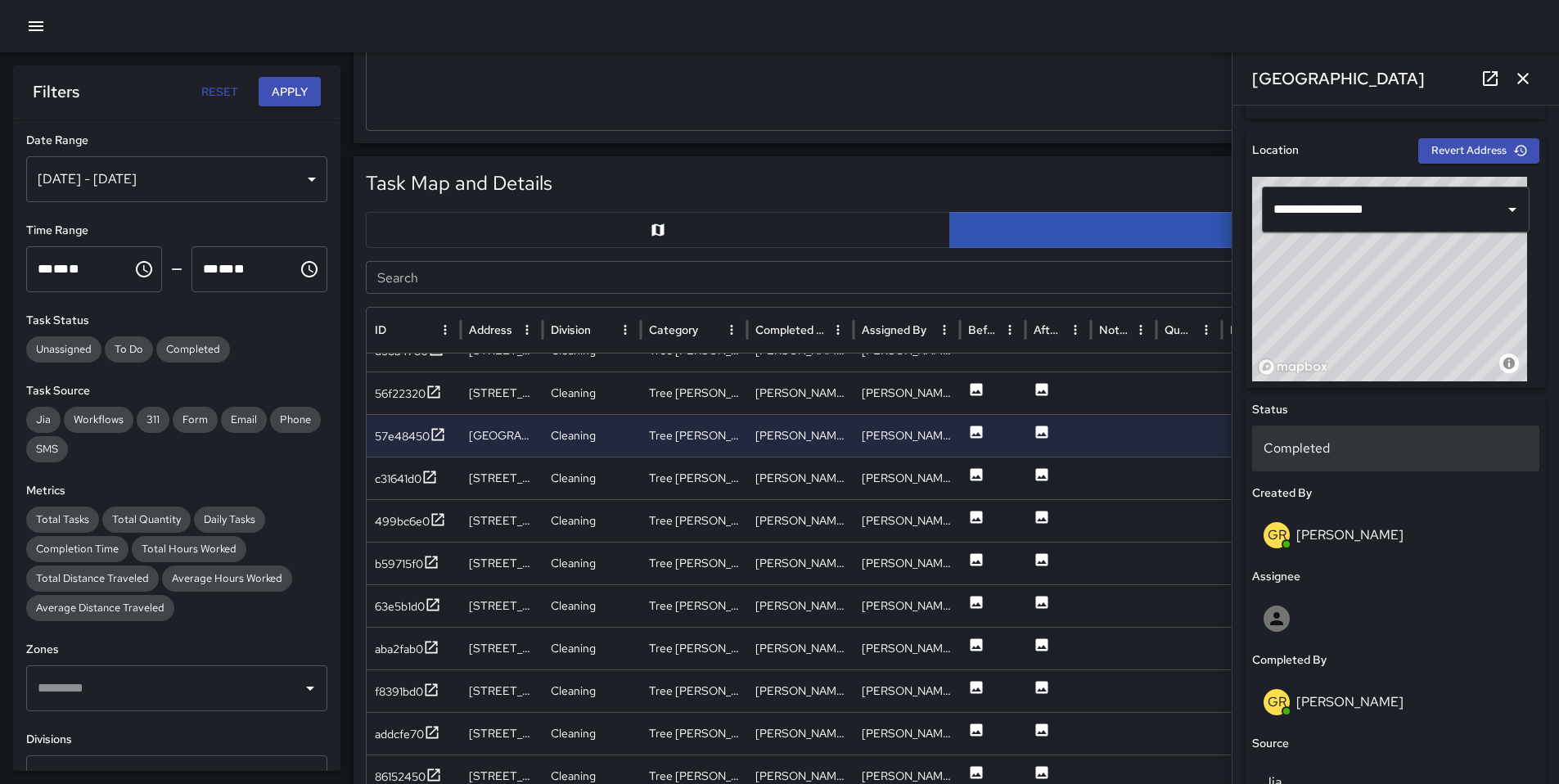
click at [1284, 446] on p "Completed" at bounding box center [1396, 448] width 264 height 20
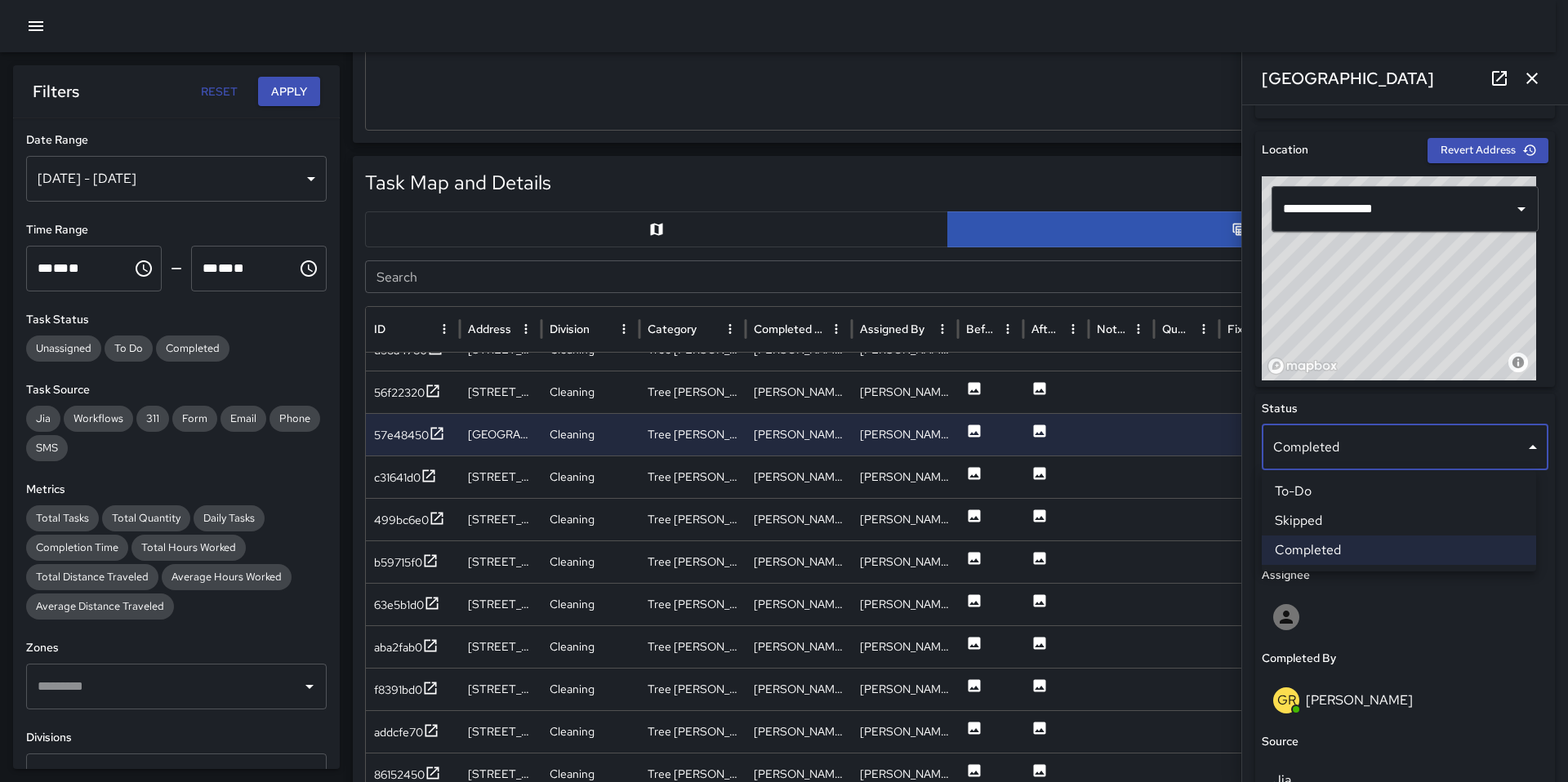
click at [1305, 513] on li "Skipped" at bounding box center [1399, 520] width 275 height 29
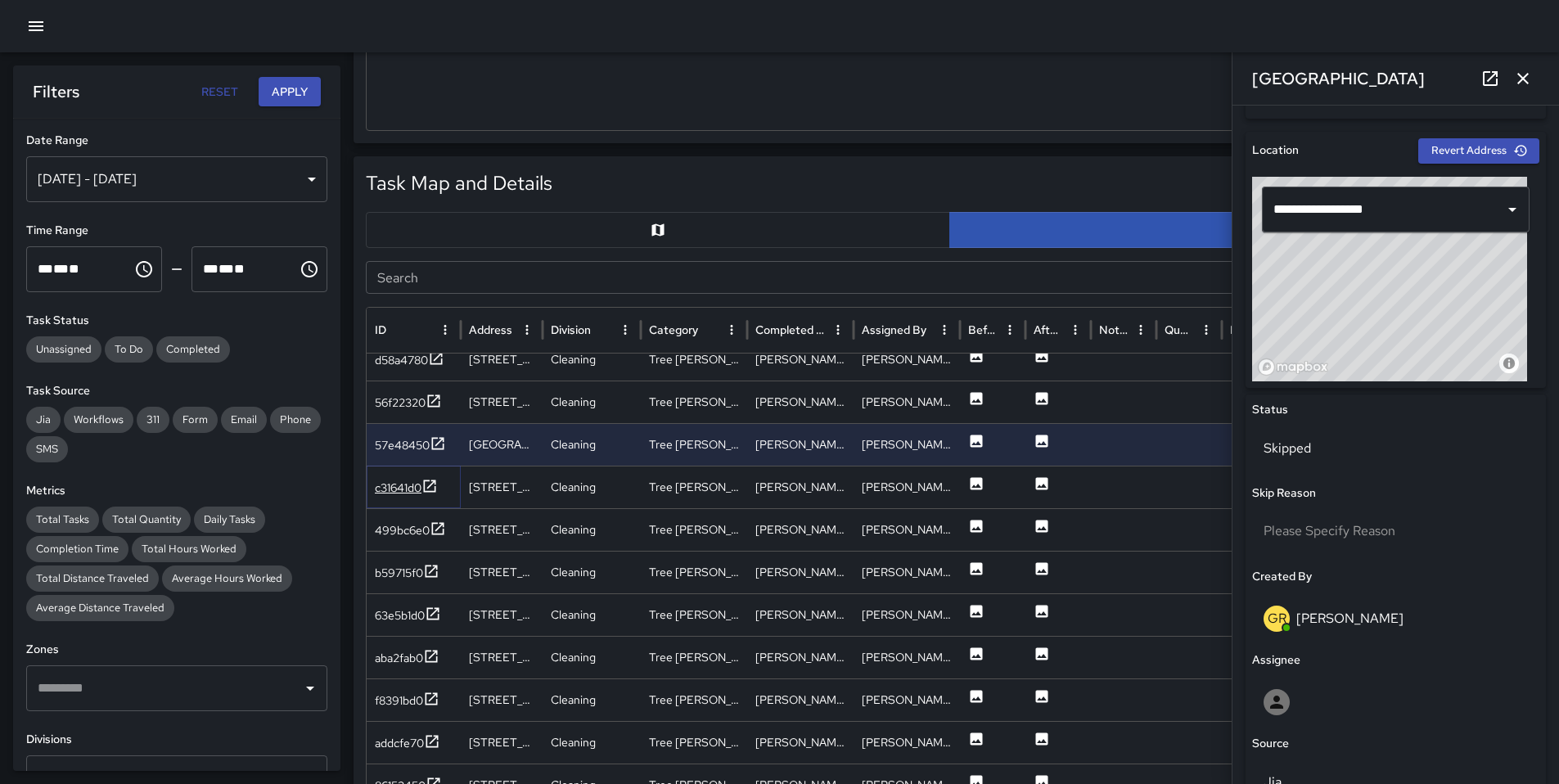
click at [410, 489] on div "c31641d0" at bounding box center [398, 487] width 46 height 16
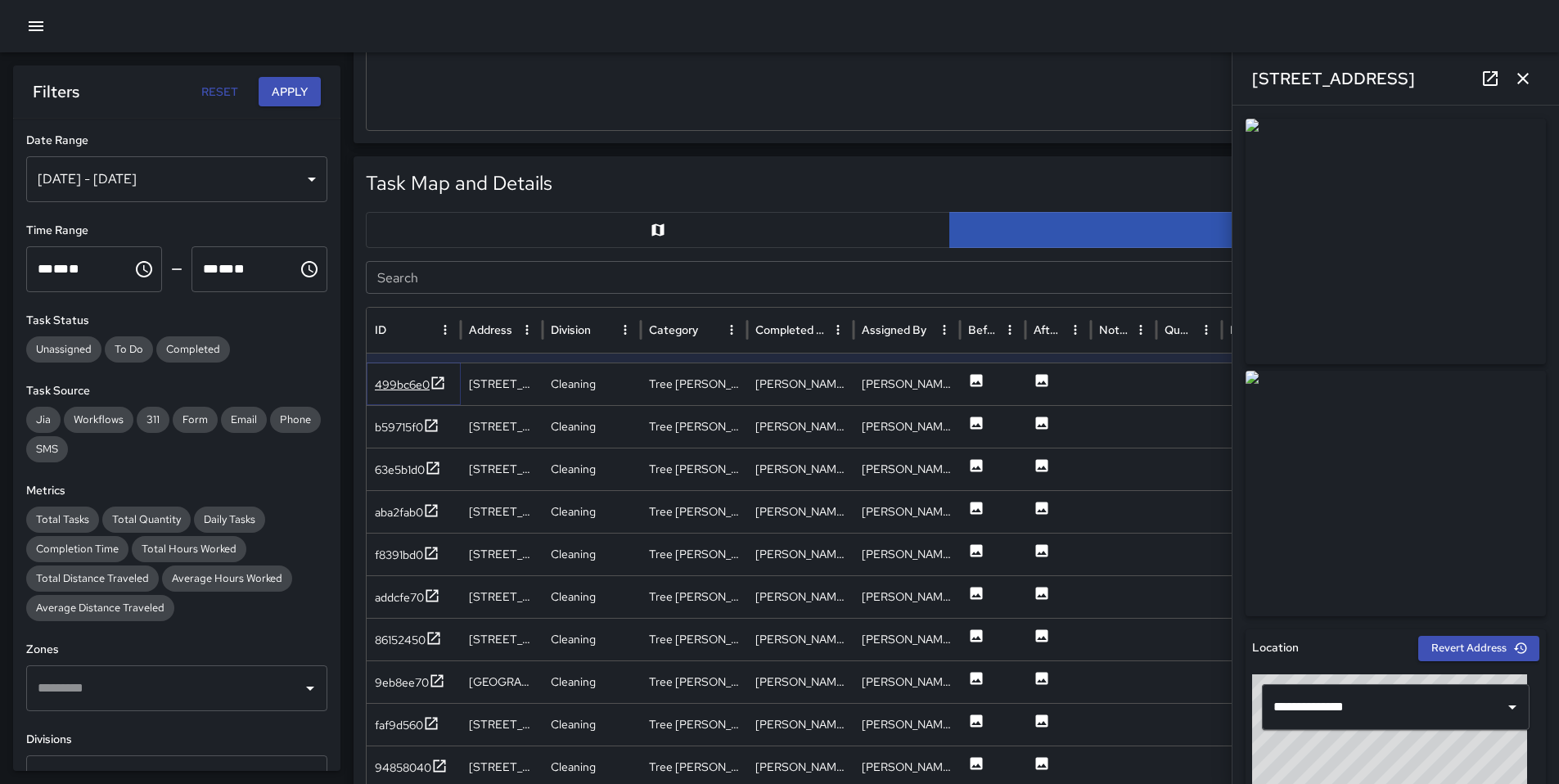
click at [415, 393] on div "499bc6e0" at bounding box center [410, 385] width 71 height 21
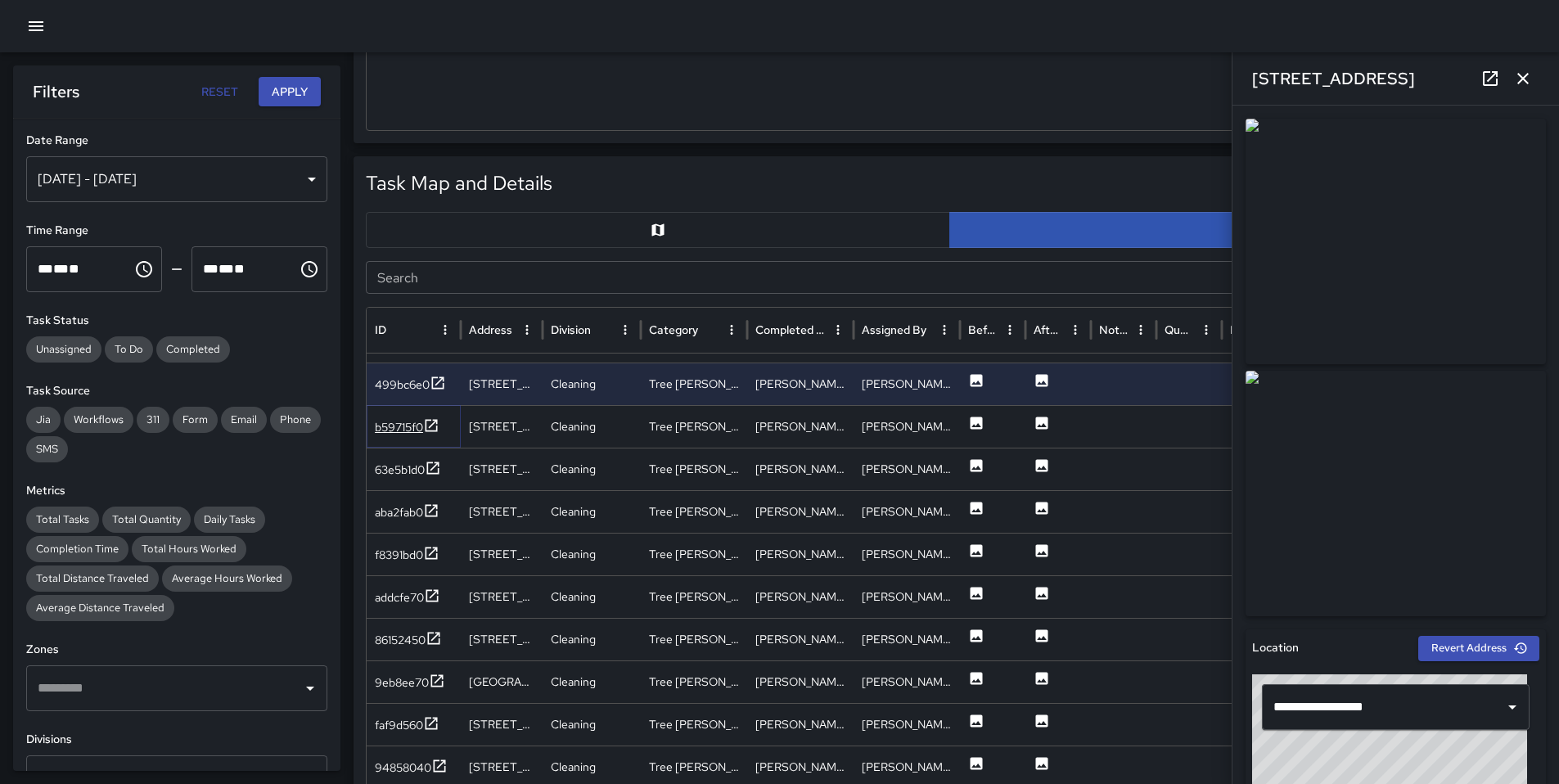
click at [403, 434] on div "b59715f0" at bounding box center [399, 426] width 48 height 16
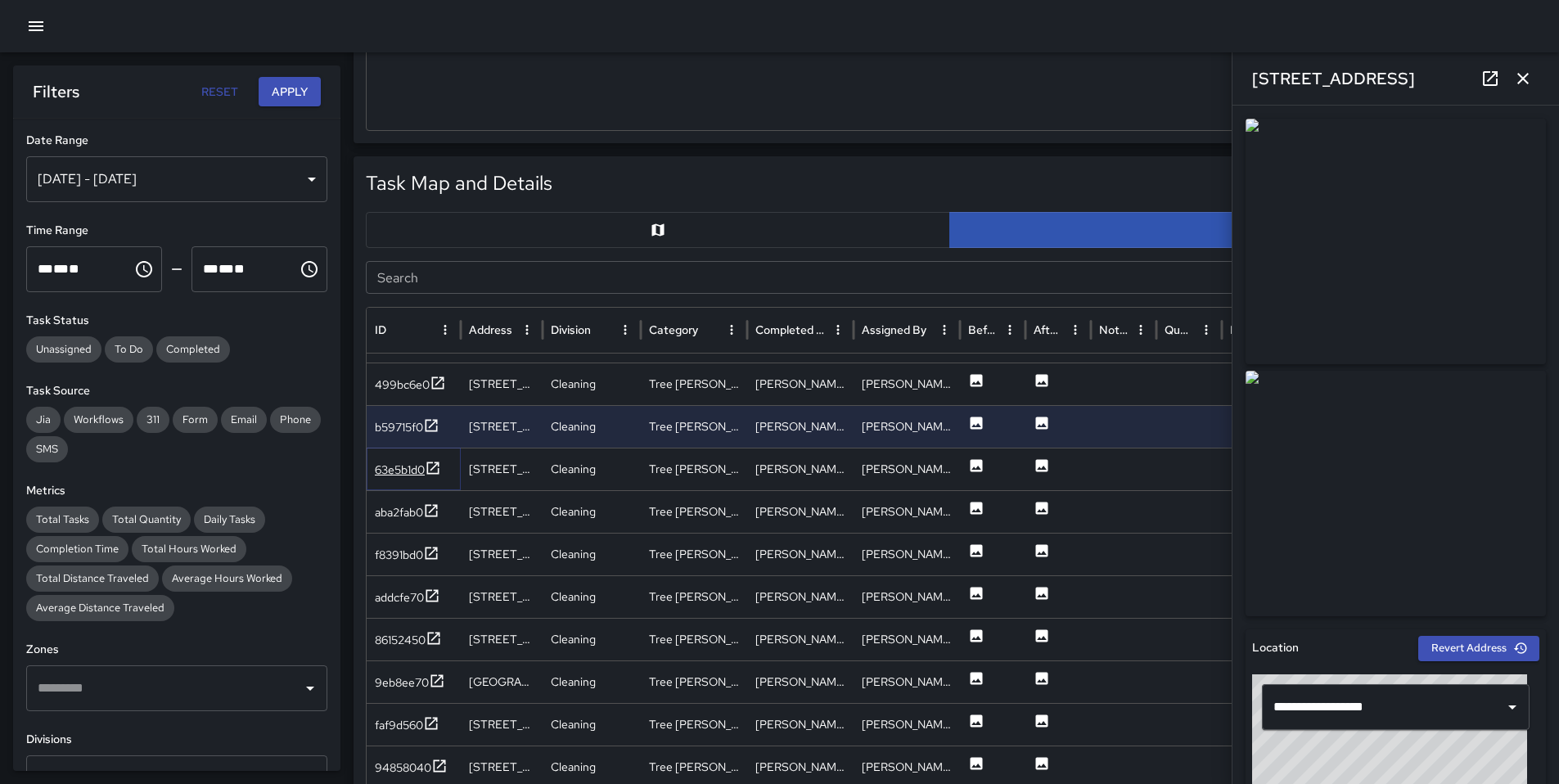
click at [401, 472] on div "63e5b1d0" at bounding box center [400, 469] width 50 height 16
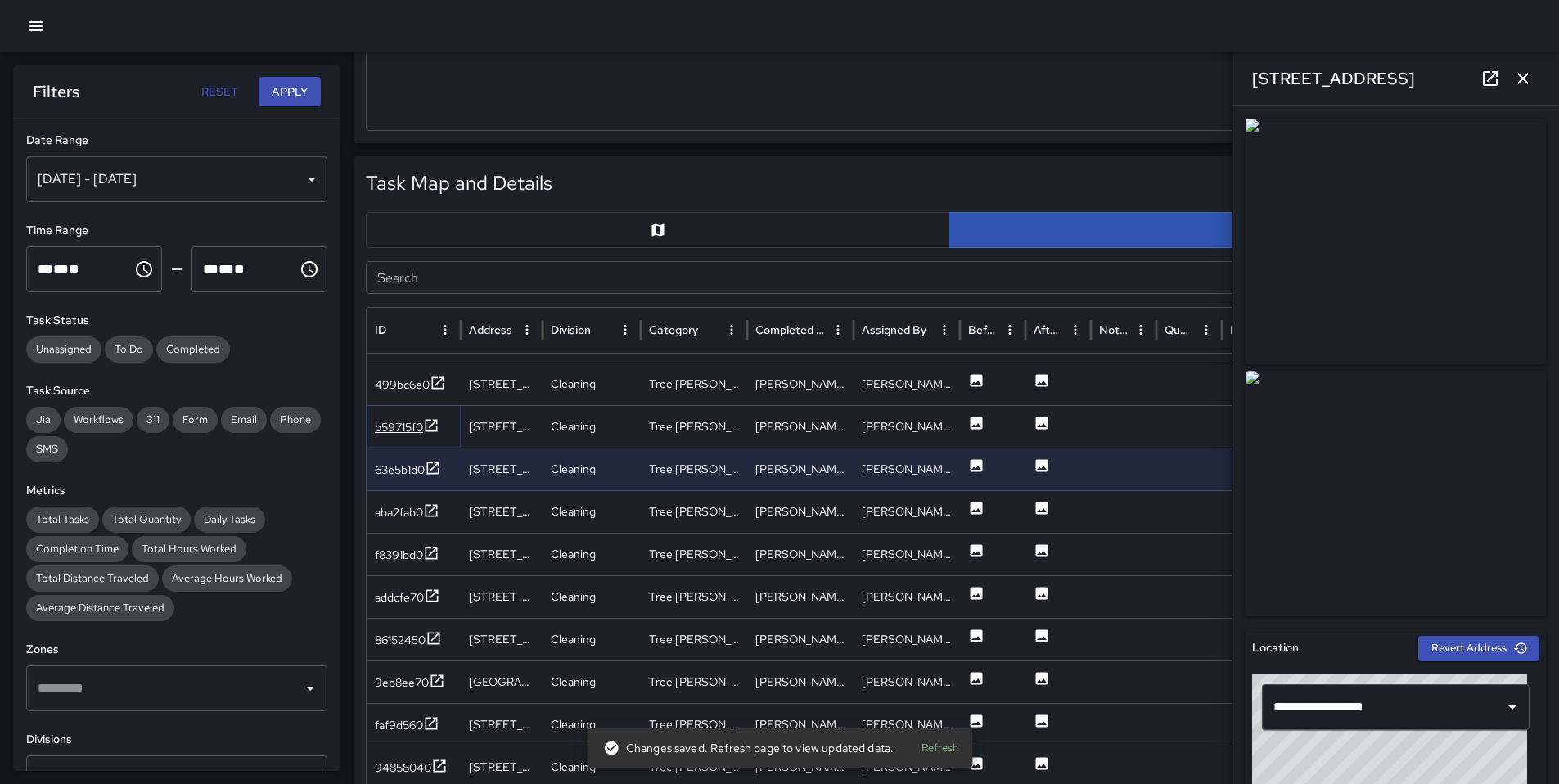
click at [407, 432] on div "b59715f0" at bounding box center [399, 426] width 48 height 16
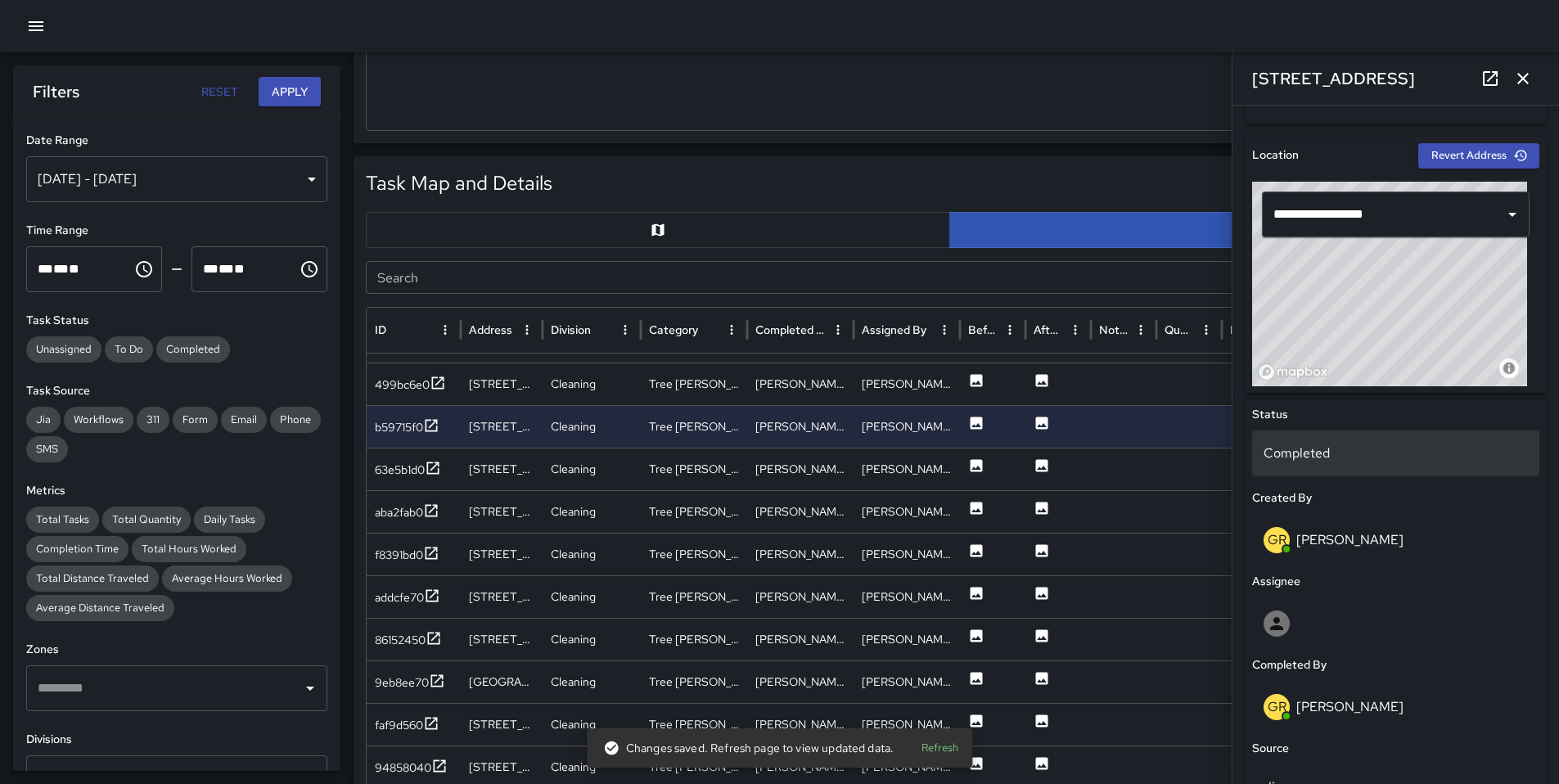
click at [1313, 460] on p "Completed" at bounding box center [1396, 453] width 264 height 20
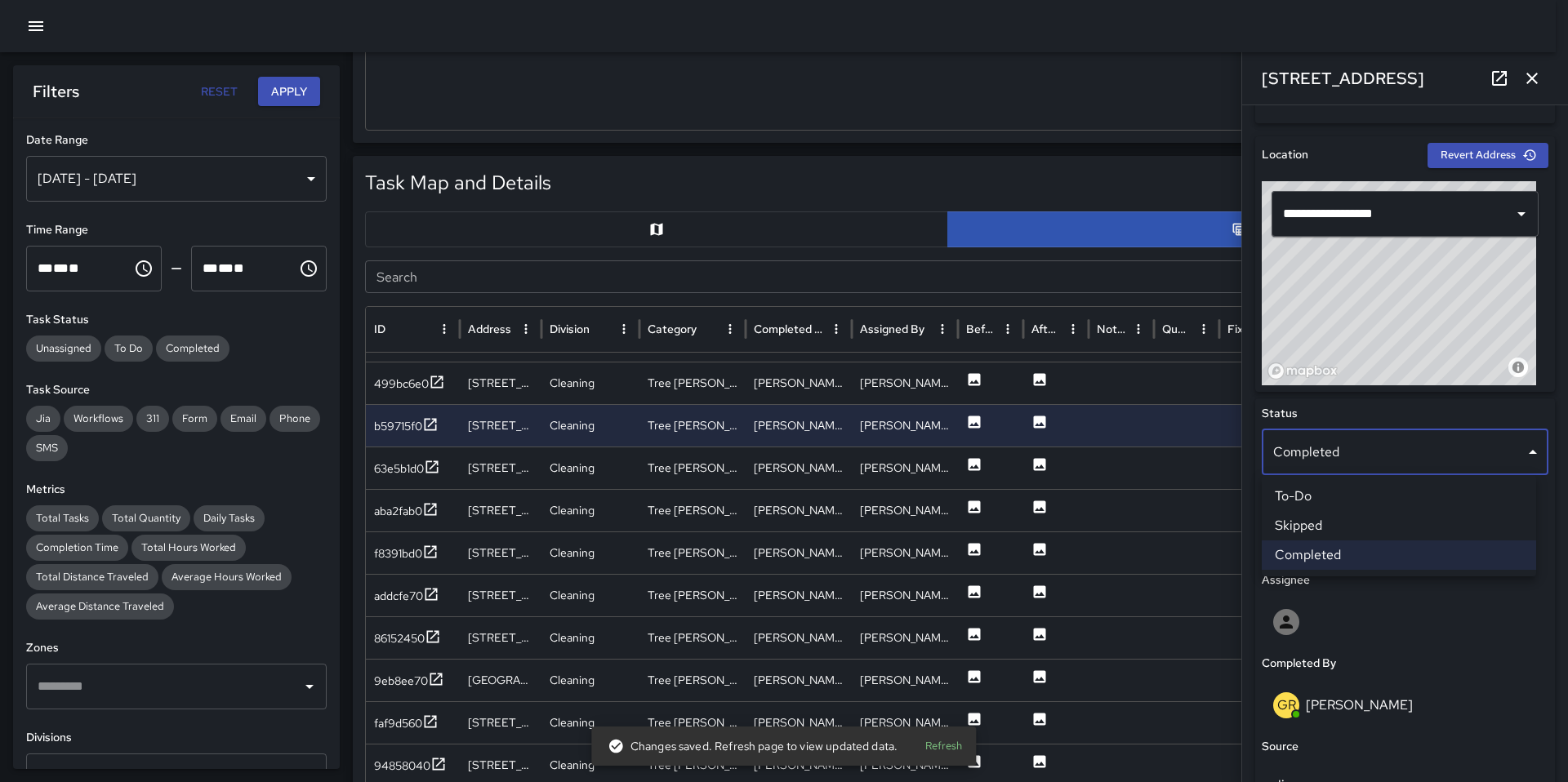
click at [1318, 528] on li "Skipped" at bounding box center [1399, 525] width 275 height 29
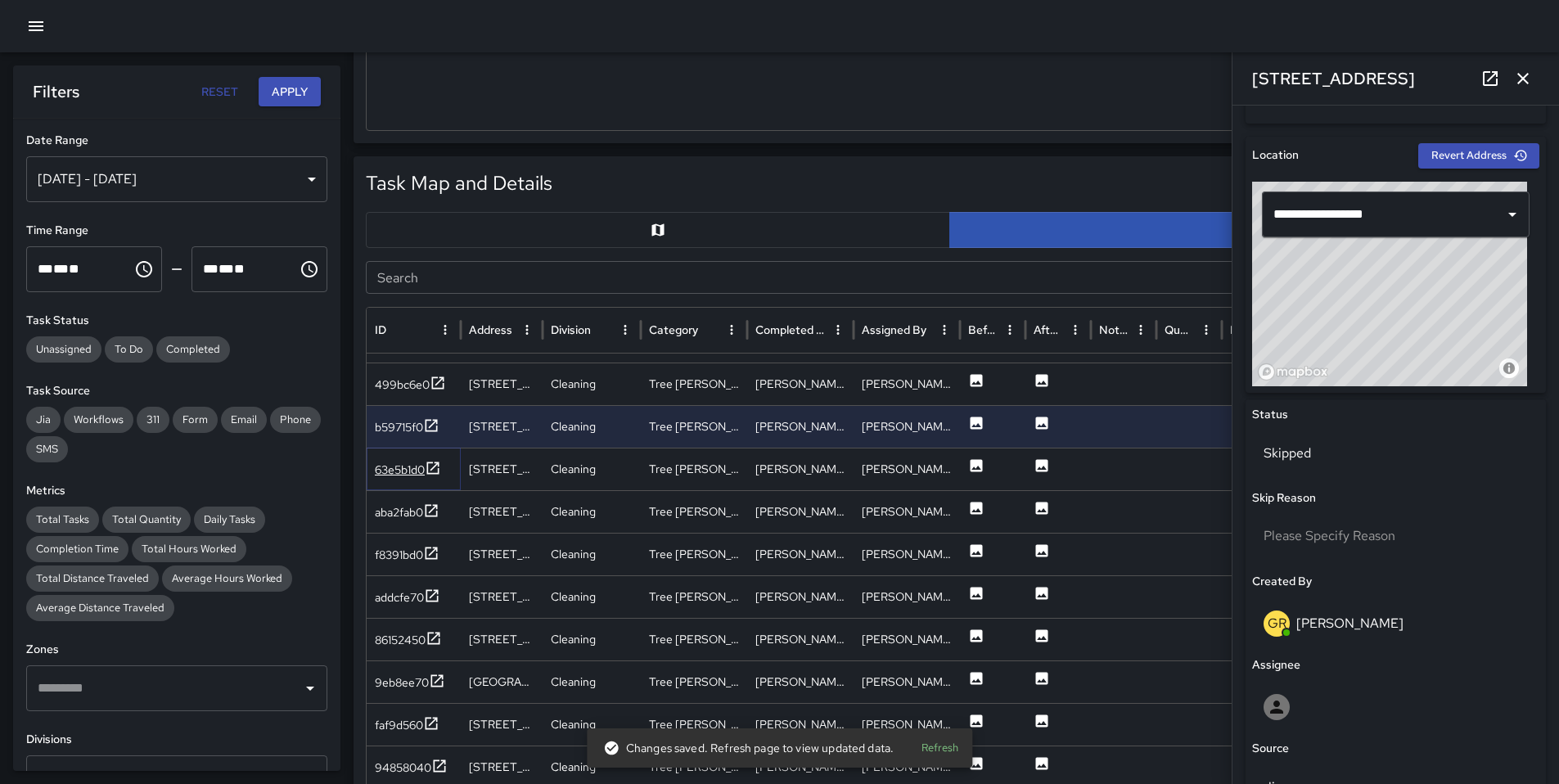
click at [404, 472] on div "63e5b1d0" at bounding box center [400, 469] width 50 height 16
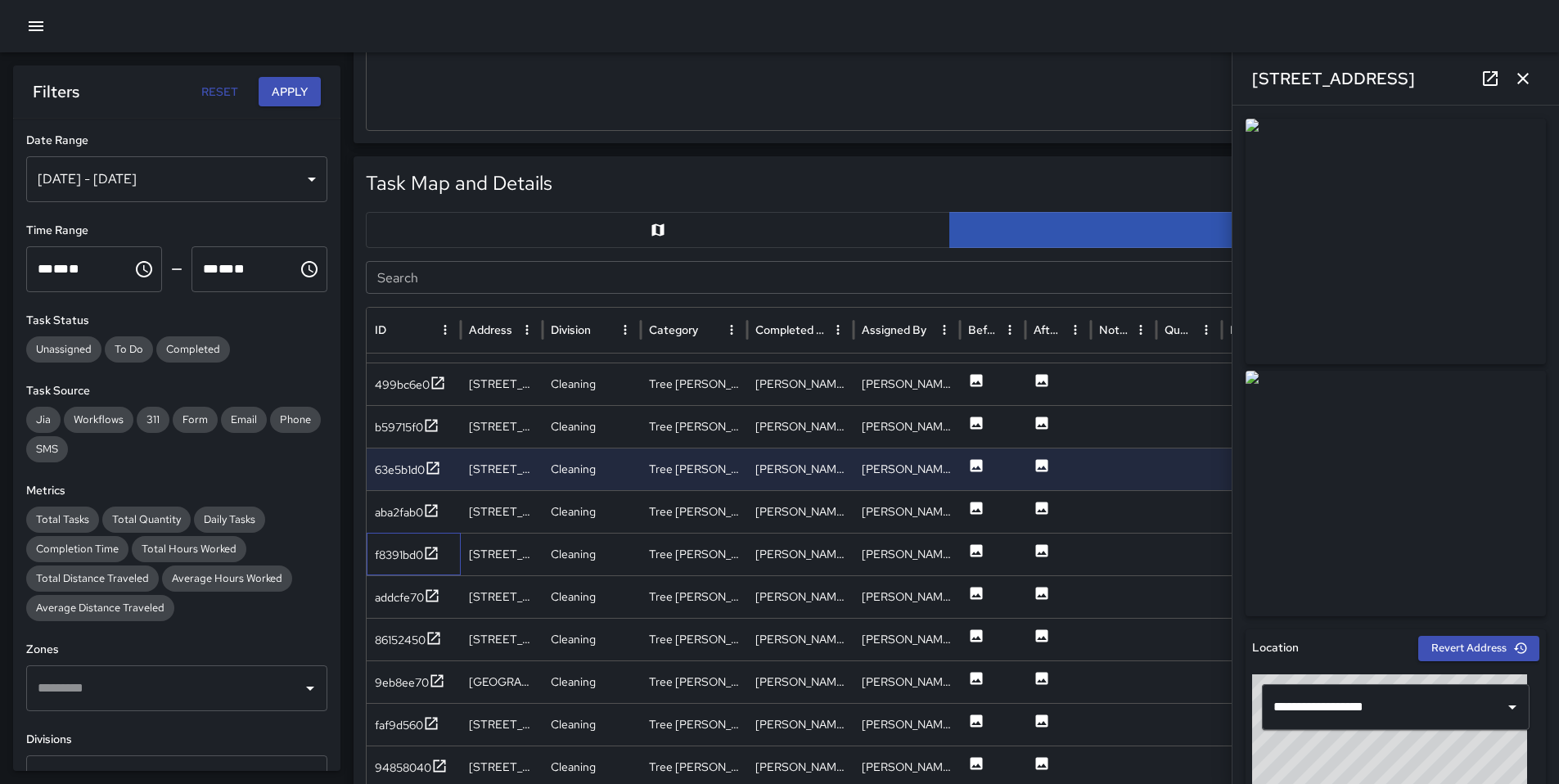
click at [402, 533] on div "f8391bd0" at bounding box center [414, 554] width 94 height 43
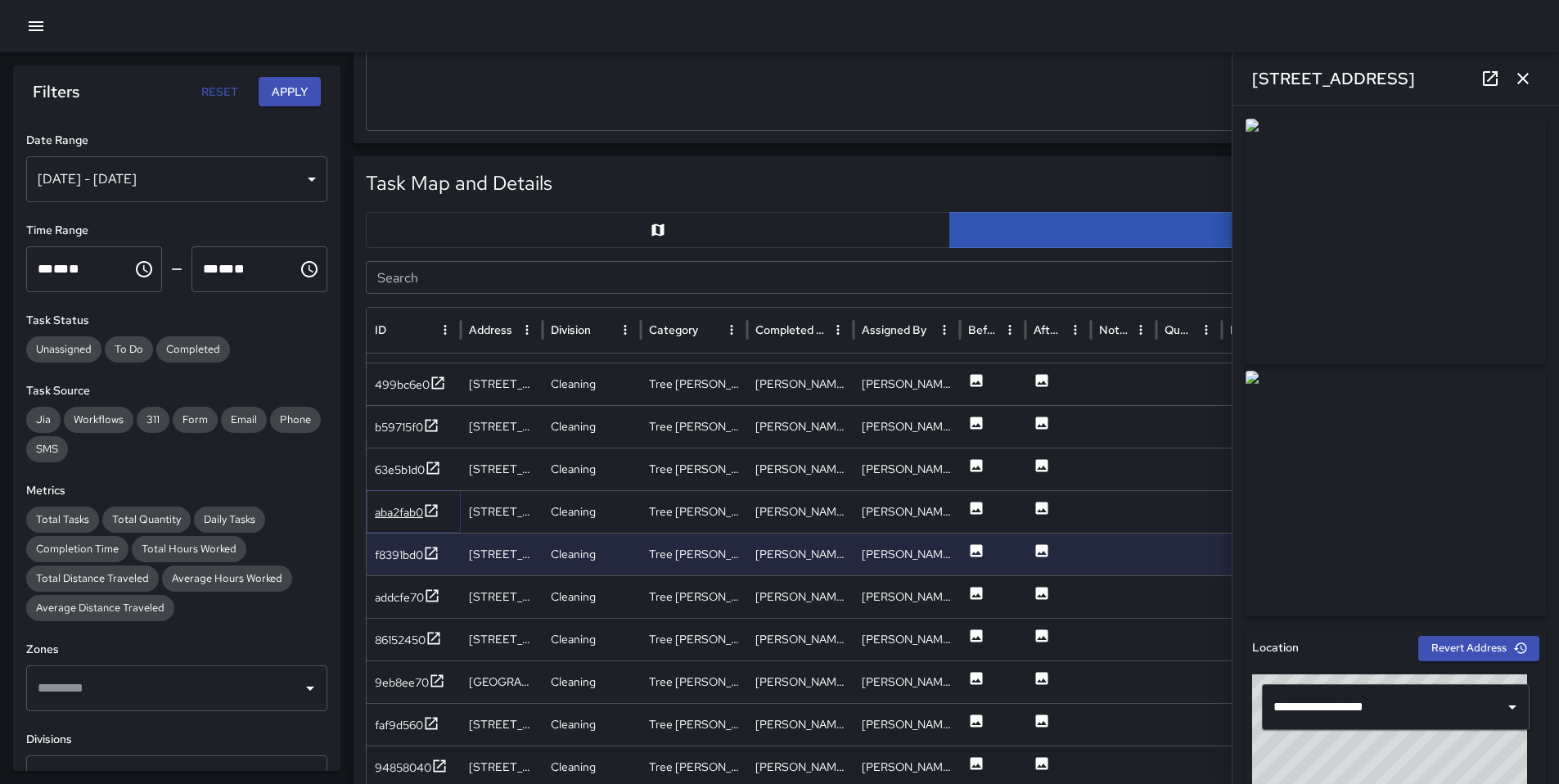
click at [401, 522] on div "aba2fab0" at bounding box center [407, 513] width 64 height 21
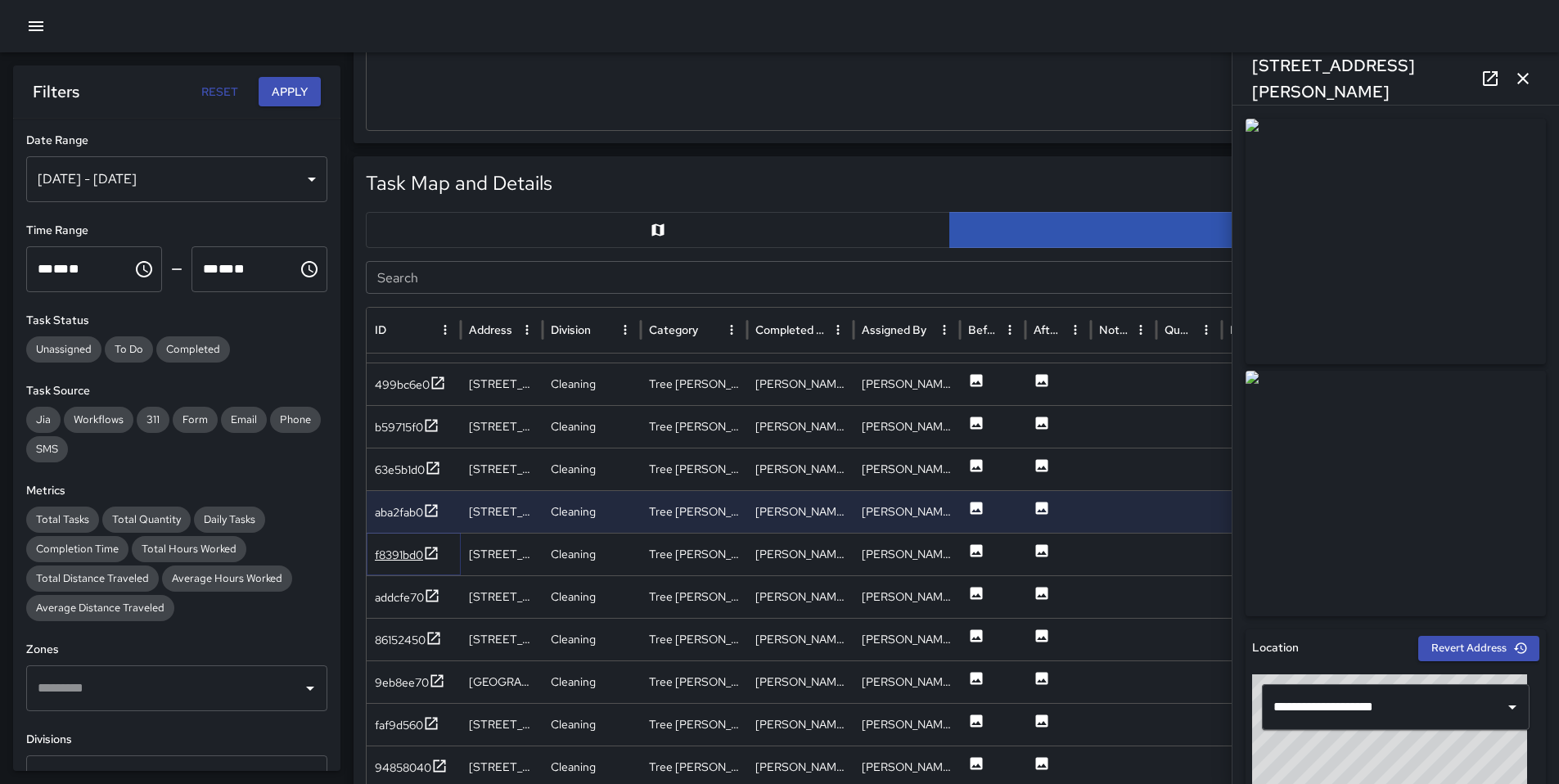
click at [405, 552] on div "f8391bd0" at bounding box center [399, 554] width 48 height 16
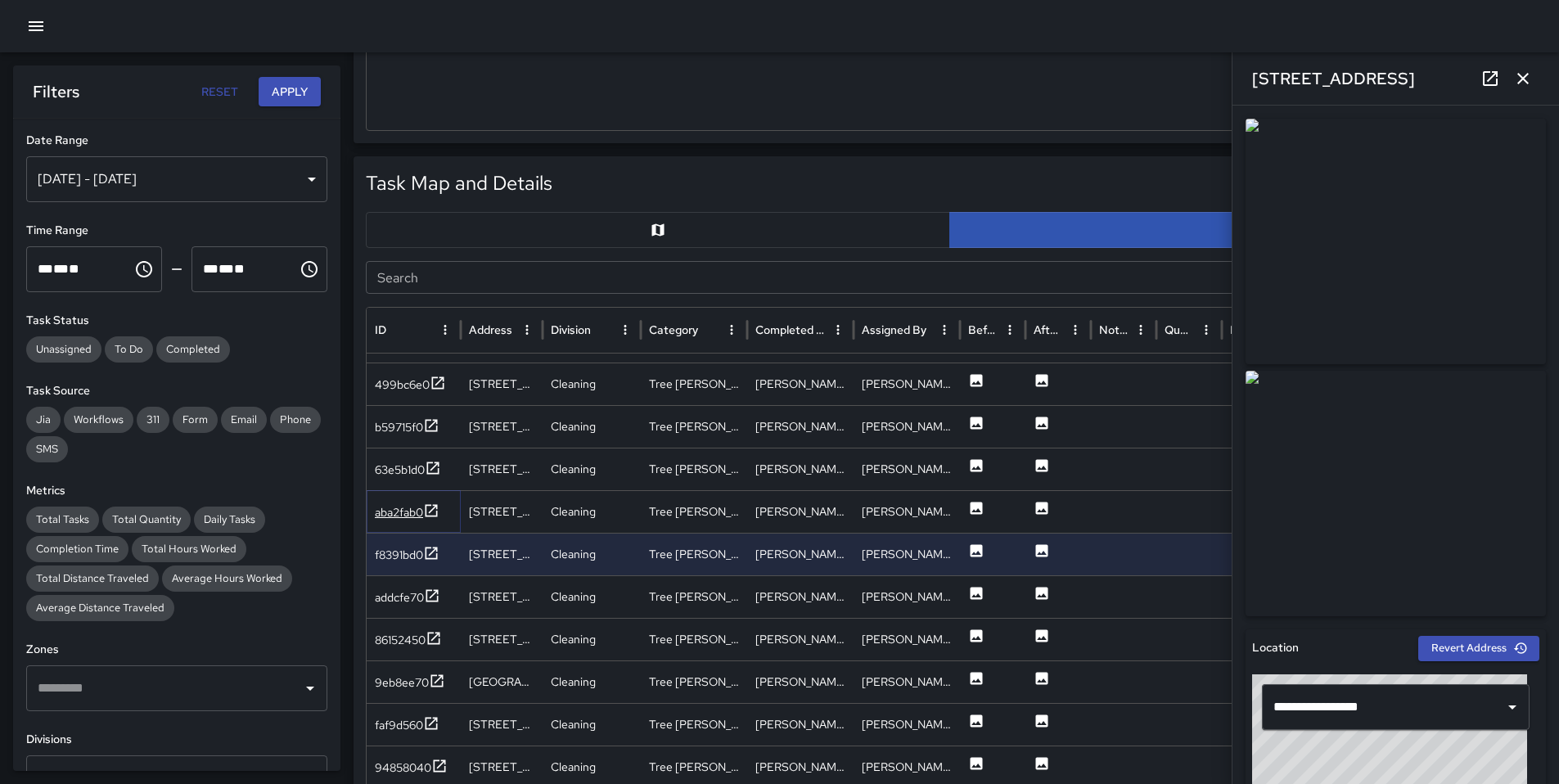
click at [394, 516] on div "aba2fab0" at bounding box center [399, 512] width 48 height 16
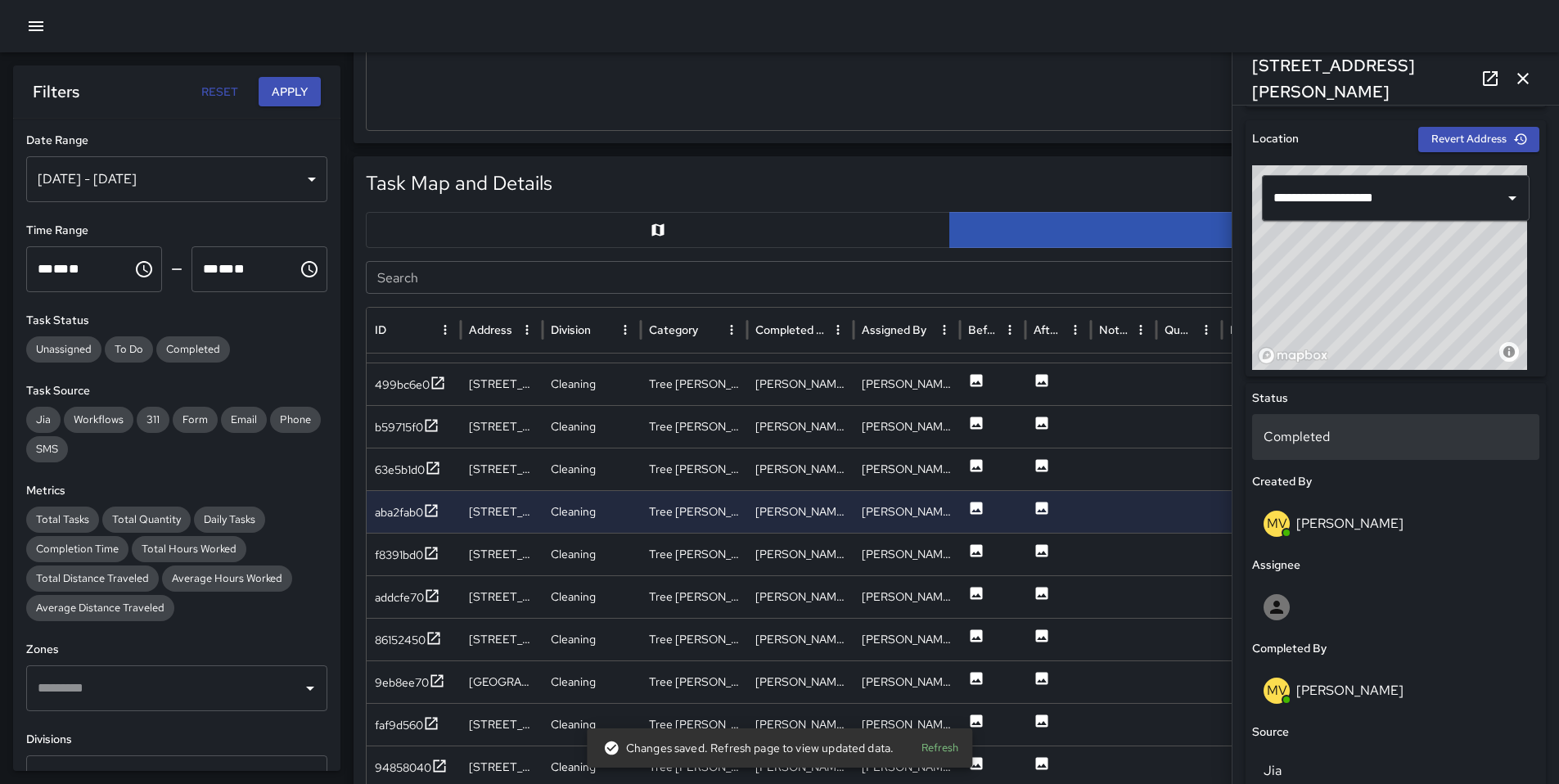
click at [1308, 453] on div "Completed" at bounding box center [1396, 437] width 287 height 45
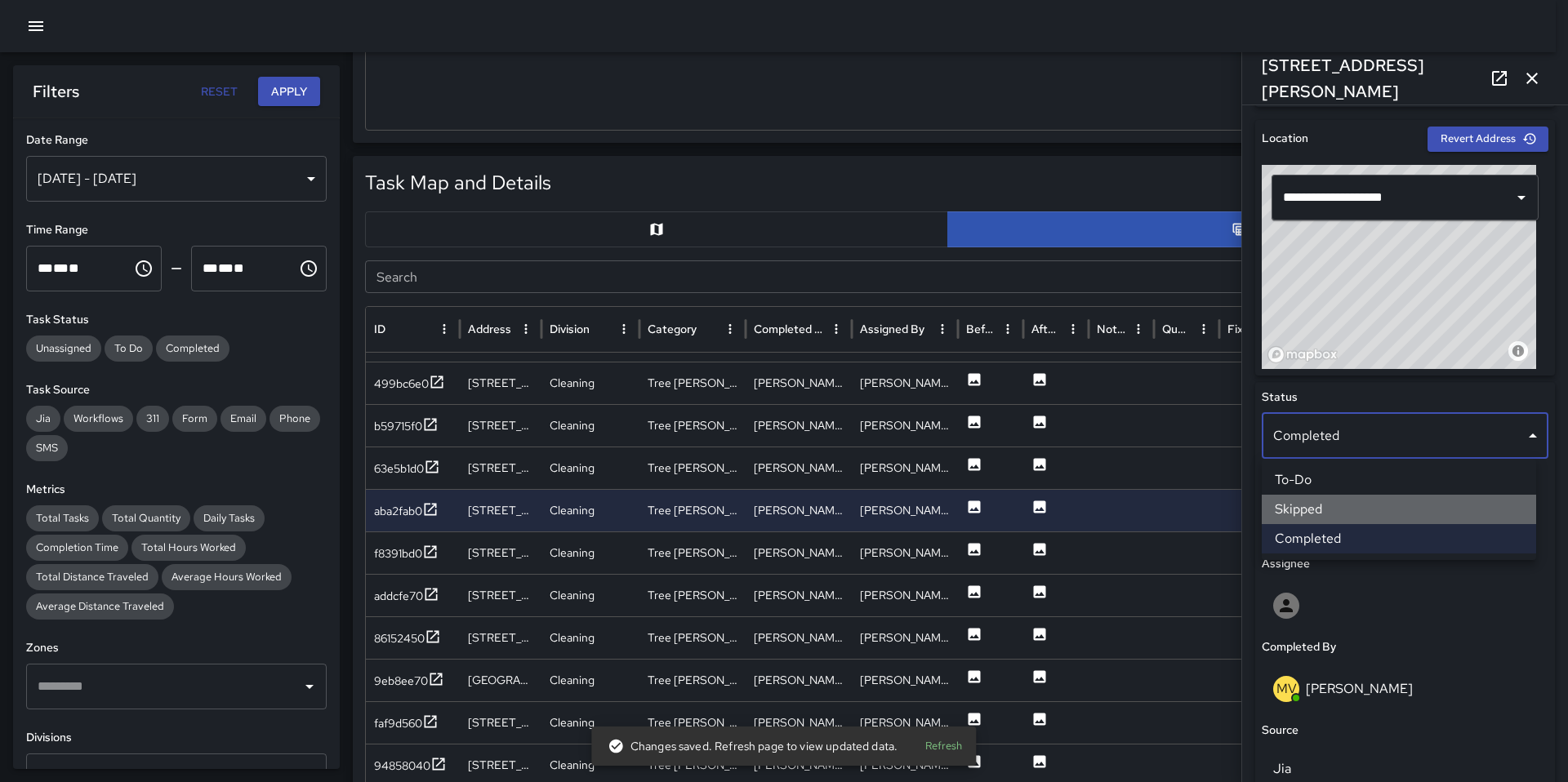
click at [1315, 502] on li "Skipped" at bounding box center [1399, 509] width 275 height 29
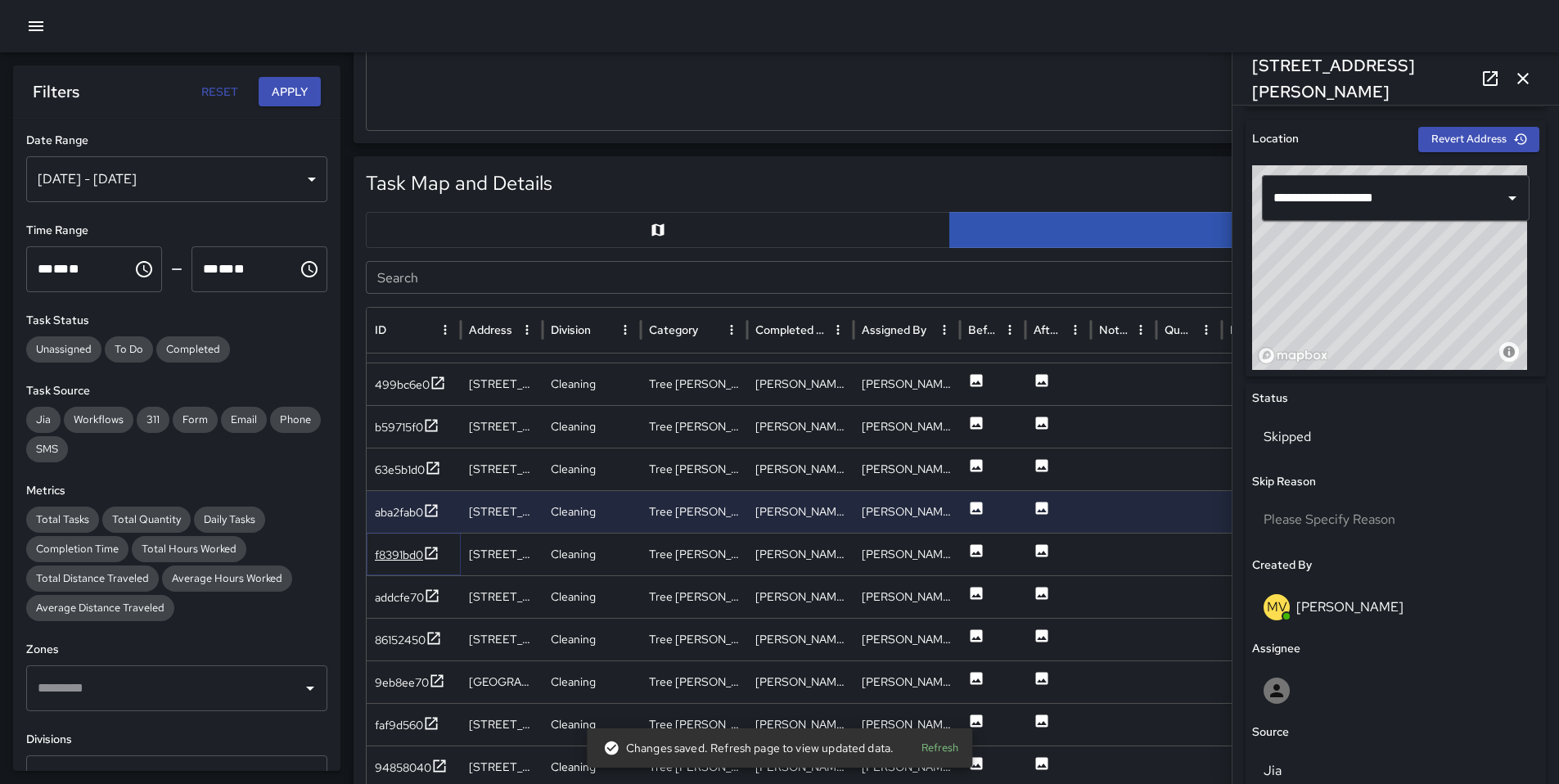
click at [393, 550] on div "f8391bd0" at bounding box center [399, 554] width 48 height 16
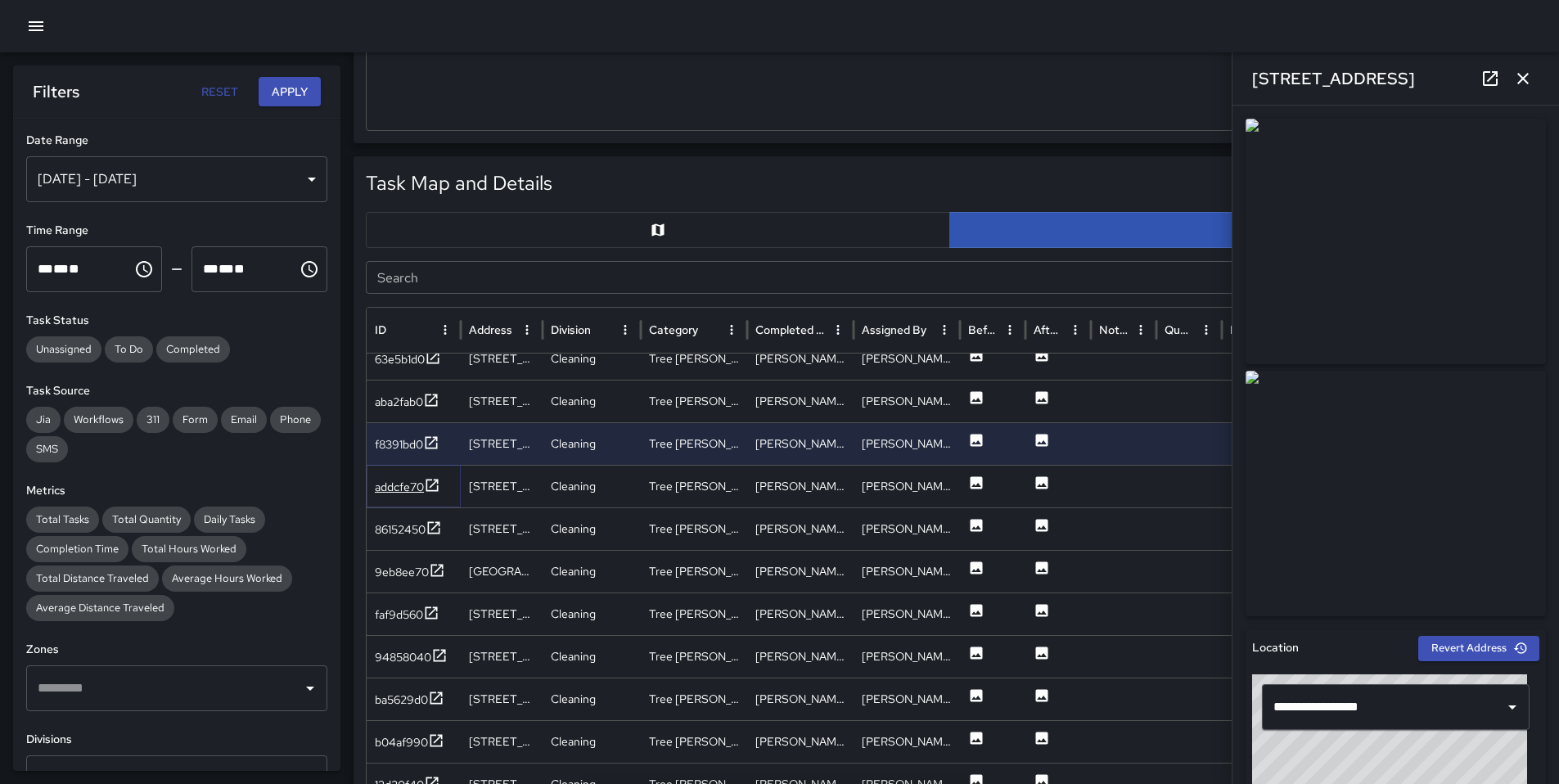
click at [406, 485] on div "addcfe70" at bounding box center [399, 486] width 49 height 16
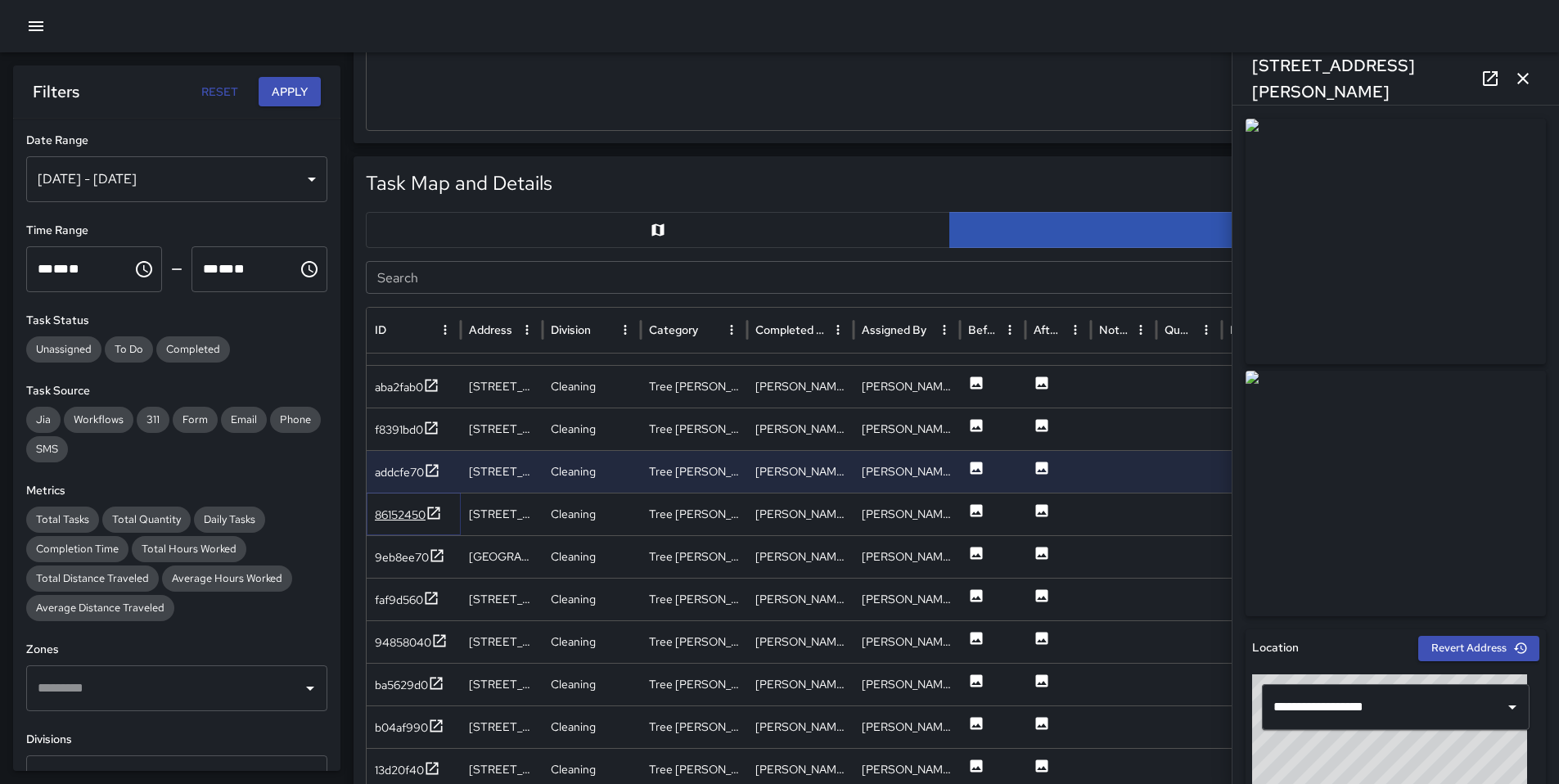
click at [395, 517] on div "86152450" at bounding box center [400, 515] width 51 height 16
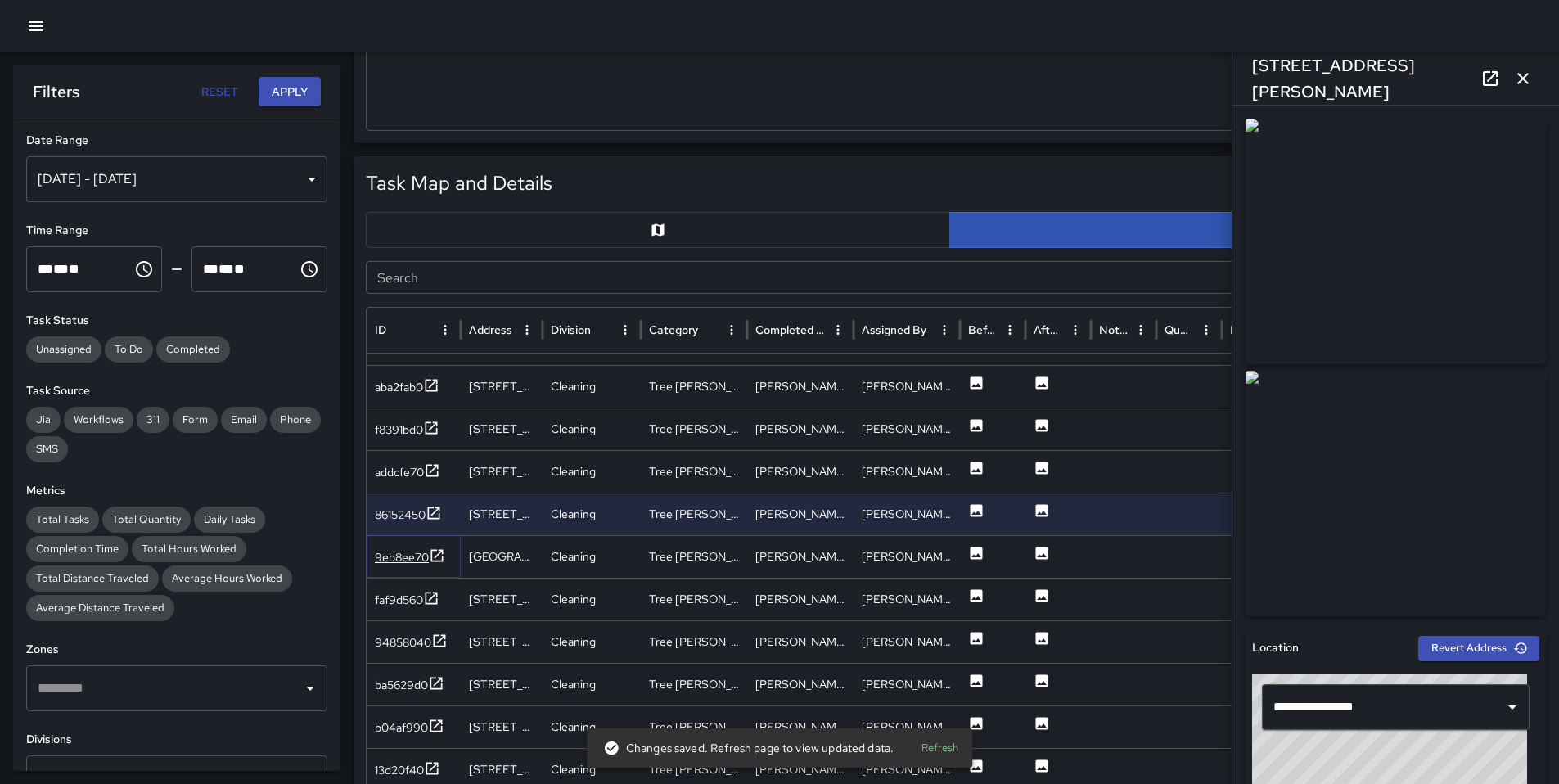
click at [404, 558] on div "9eb8ee70" at bounding box center [402, 557] width 54 height 16
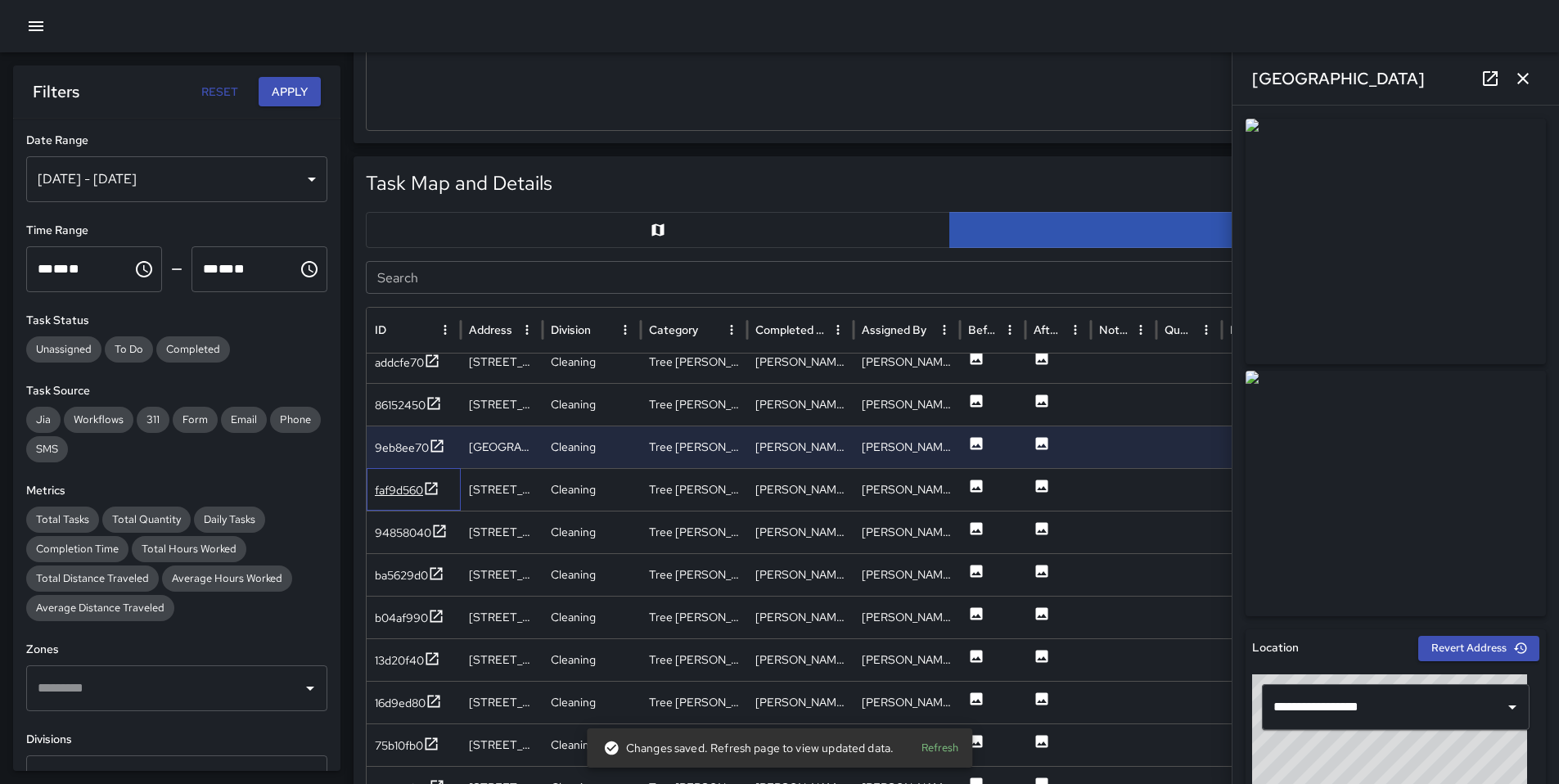
click at [376, 478] on div "faf9d560" at bounding box center [414, 490] width 94 height 43
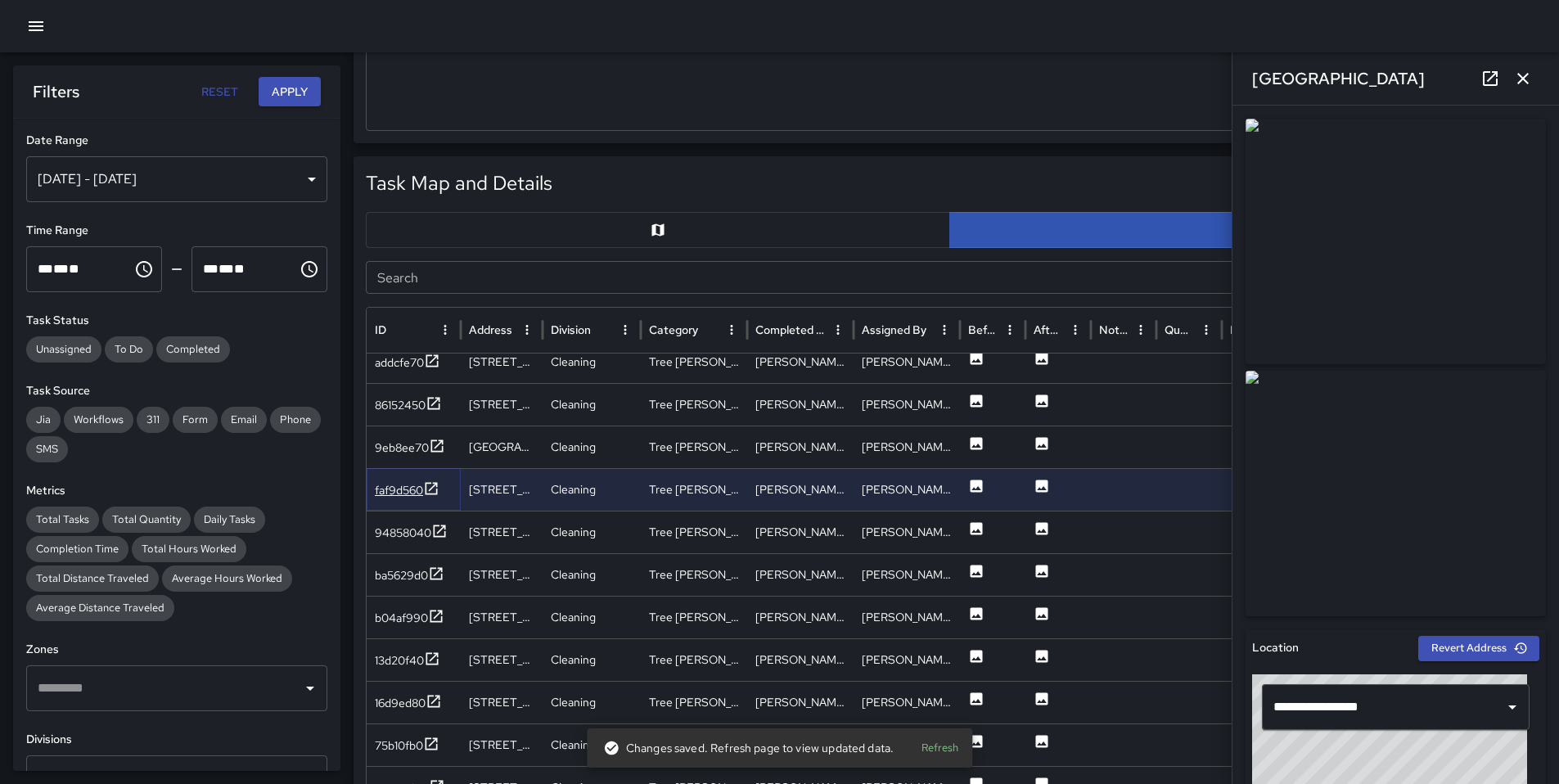
click at [392, 498] on div "faf9d560" at bounding box center [399, 490] width 48 height 16
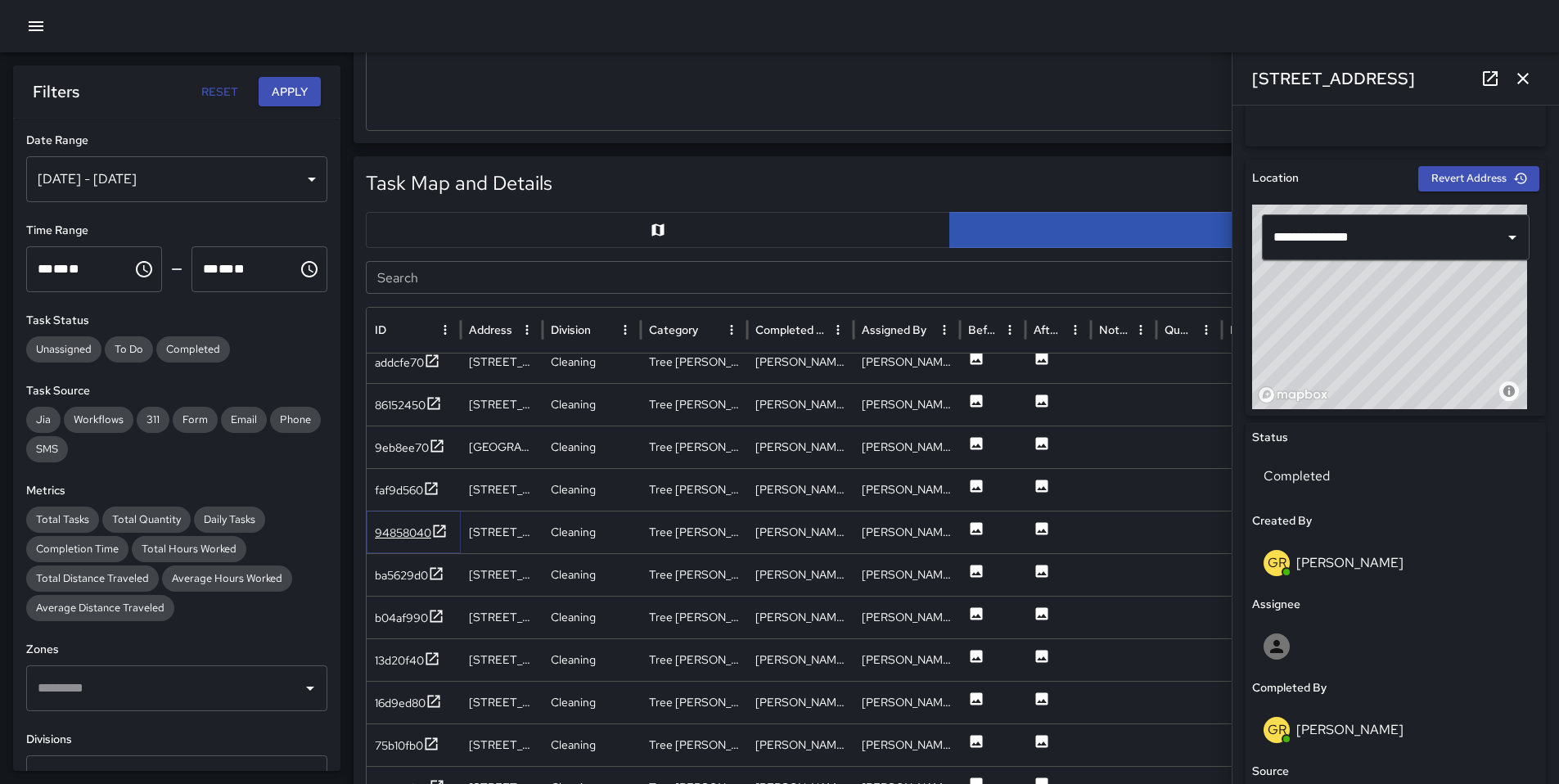
click at [399, 525] on div "94858040" at bounding box center [403, 533] width 57 height 16
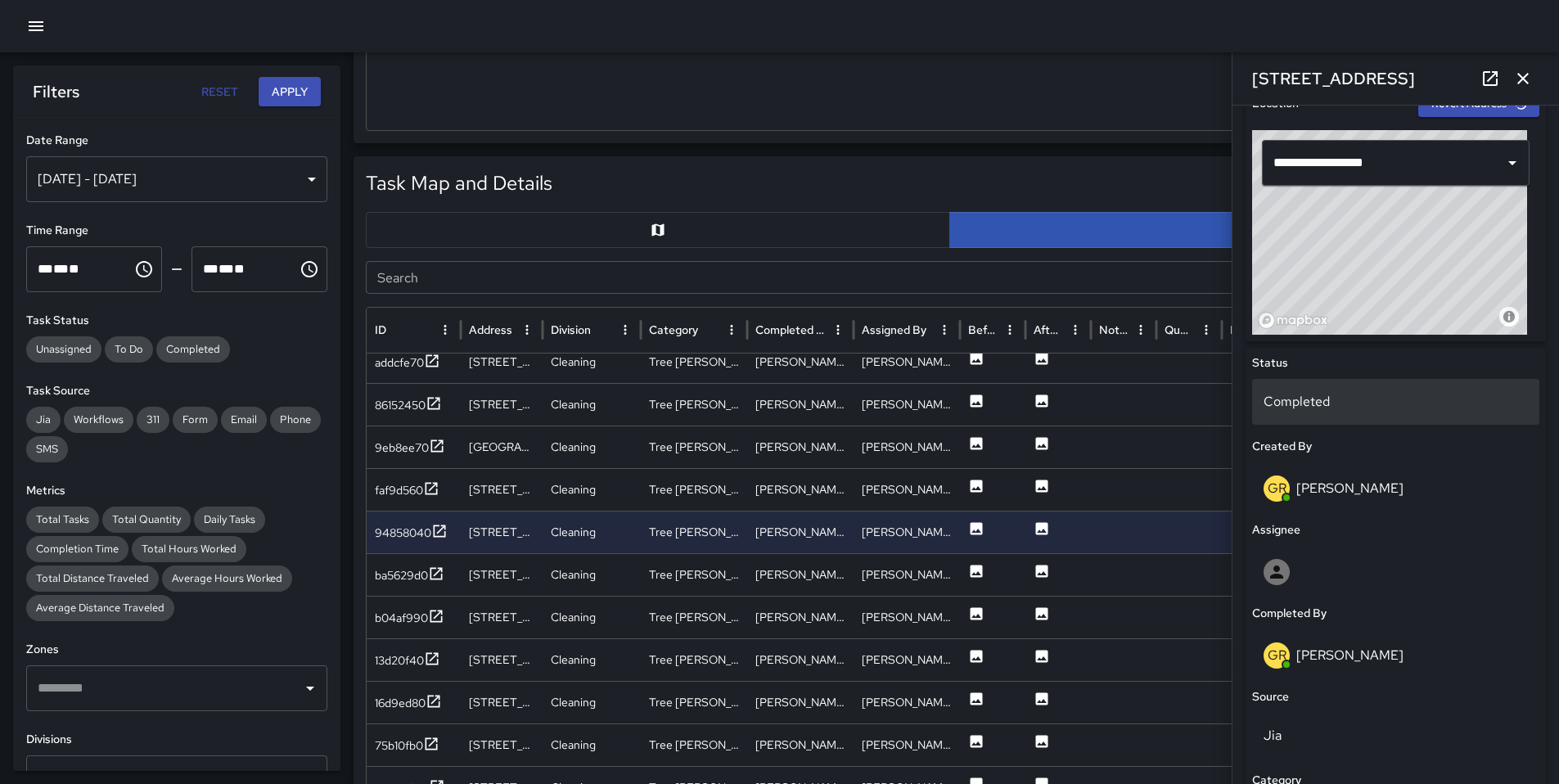
click at [1316, 407] on p "Completed" at bounding box center [1396, 401] width 264 height 20
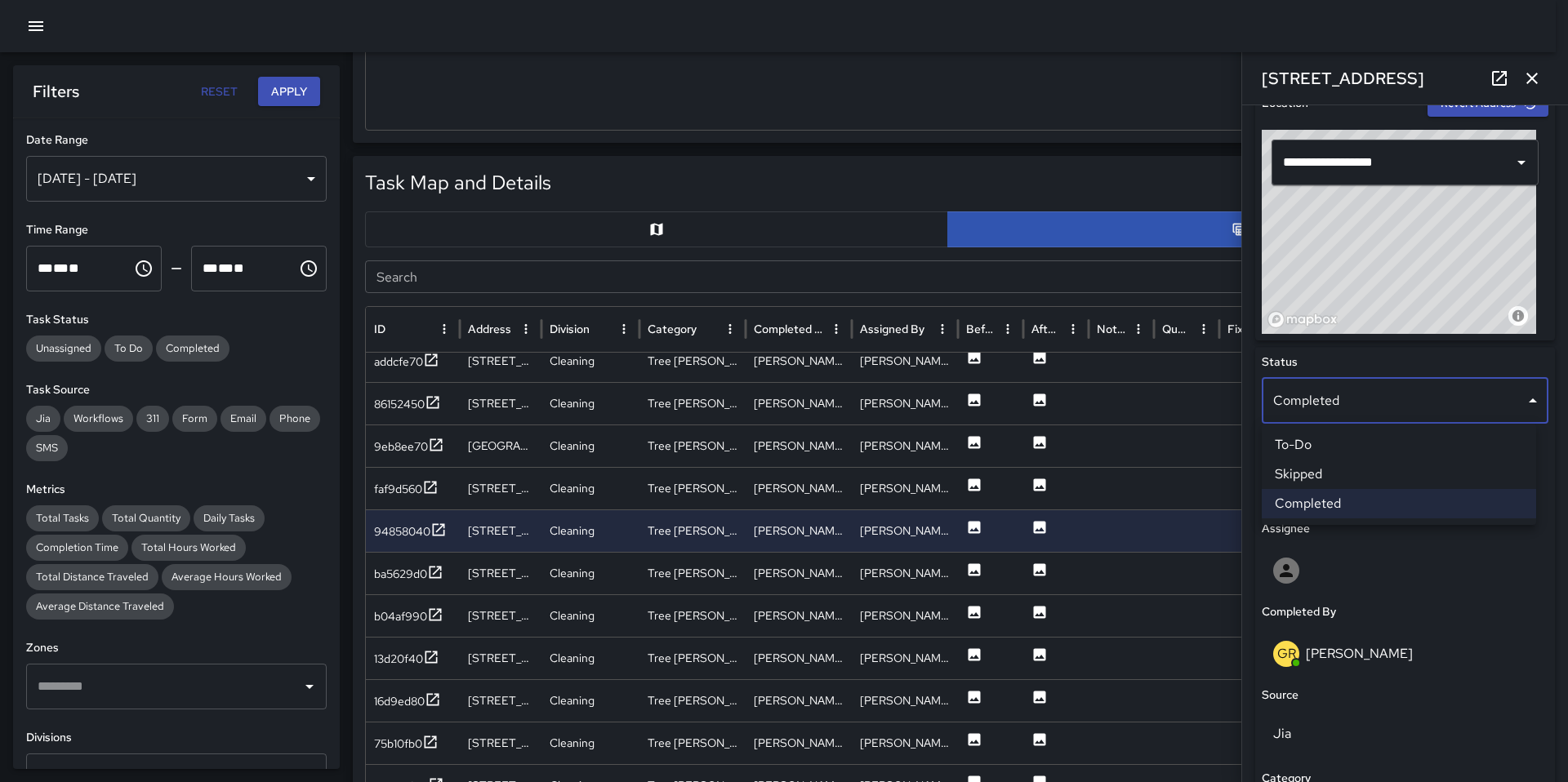
click at [1318, 472] on li "Skipped" at bounding box center [1399, 474] width 275 height 29
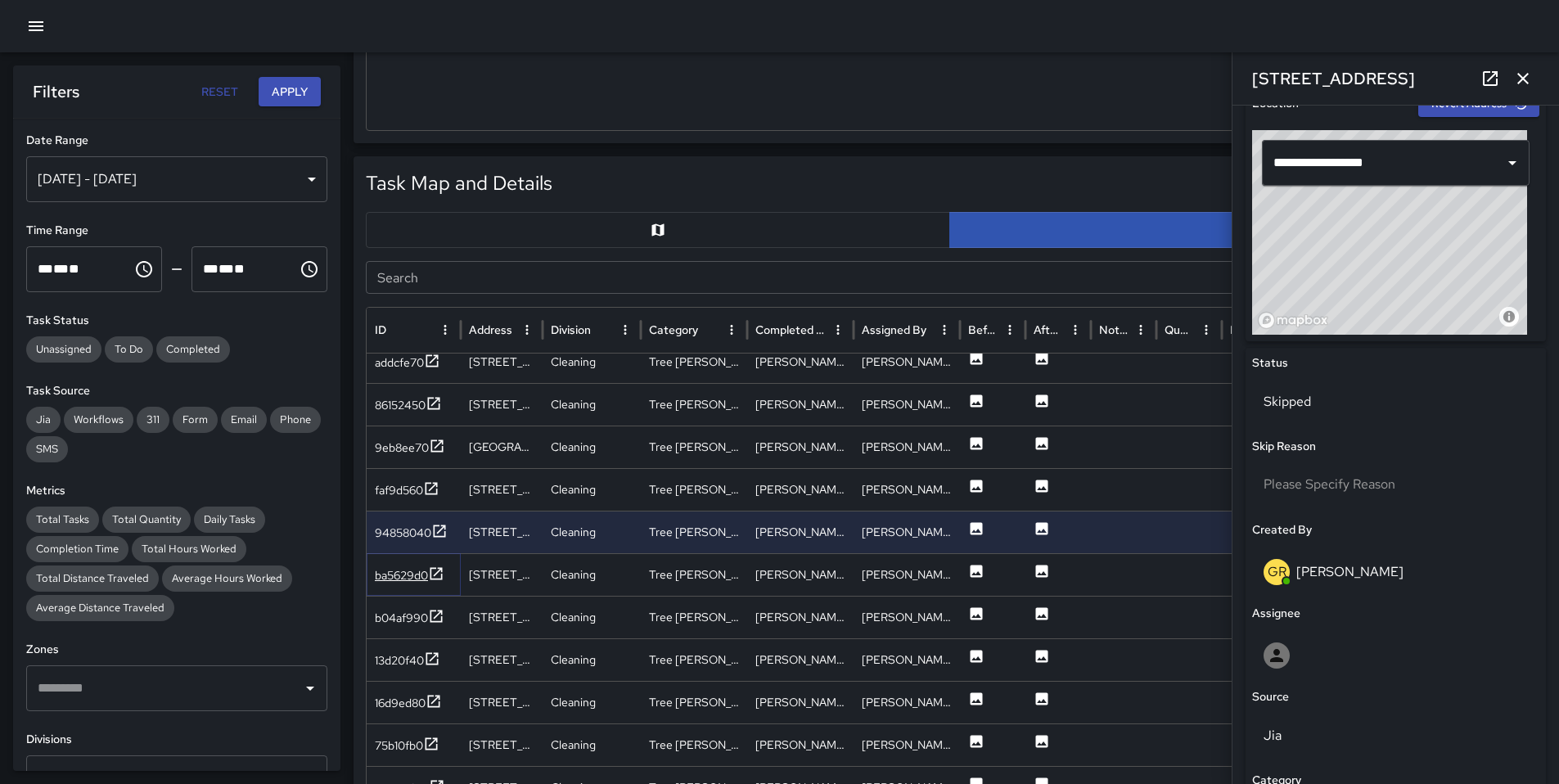
click at [402, 576] on div "ba5629d0" at bounding box center [402, 575] width 53 height 16
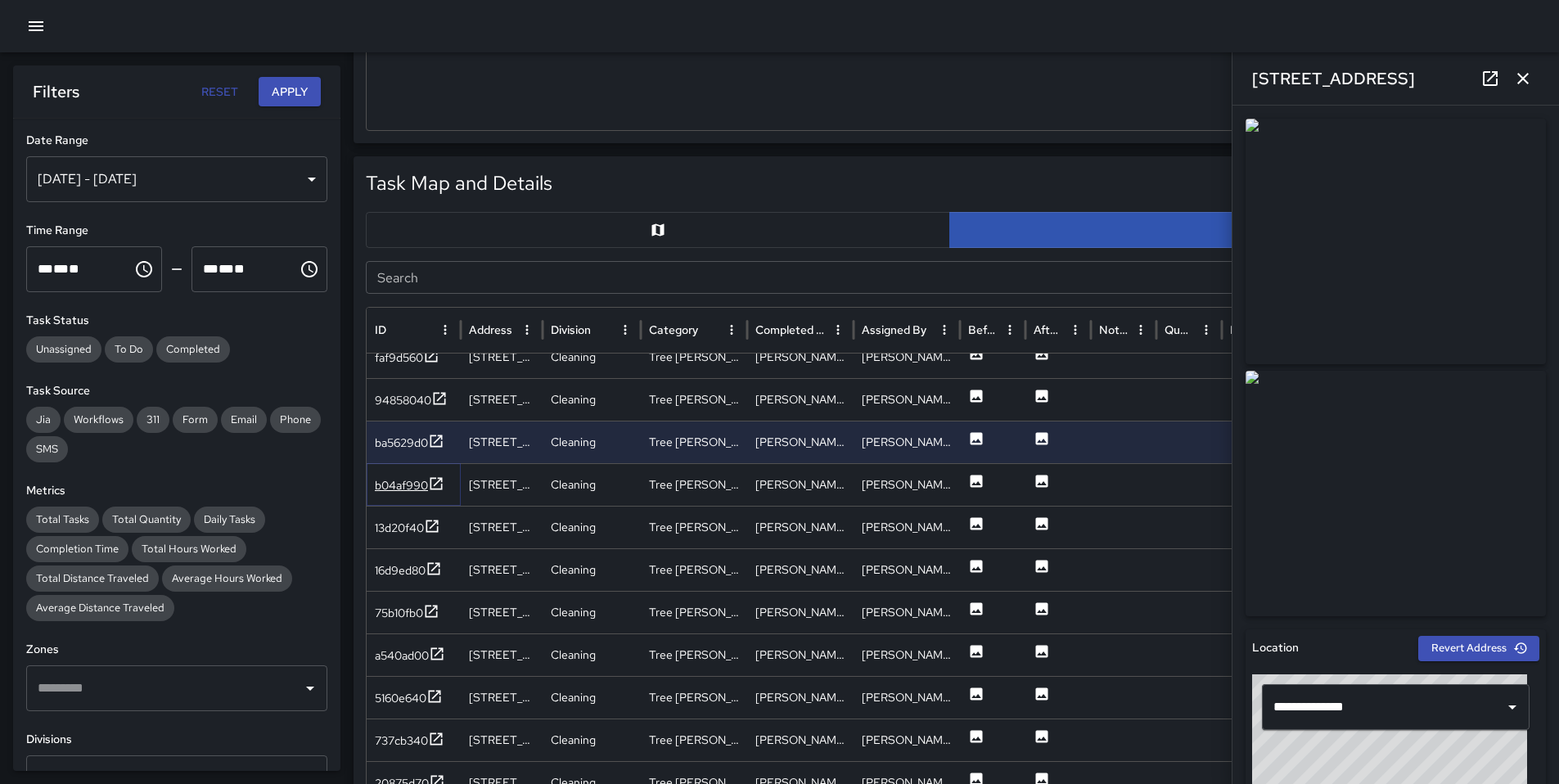
click at [406, 490] on div "b04af990" at bounding box center [402, 485] width 53 height 16
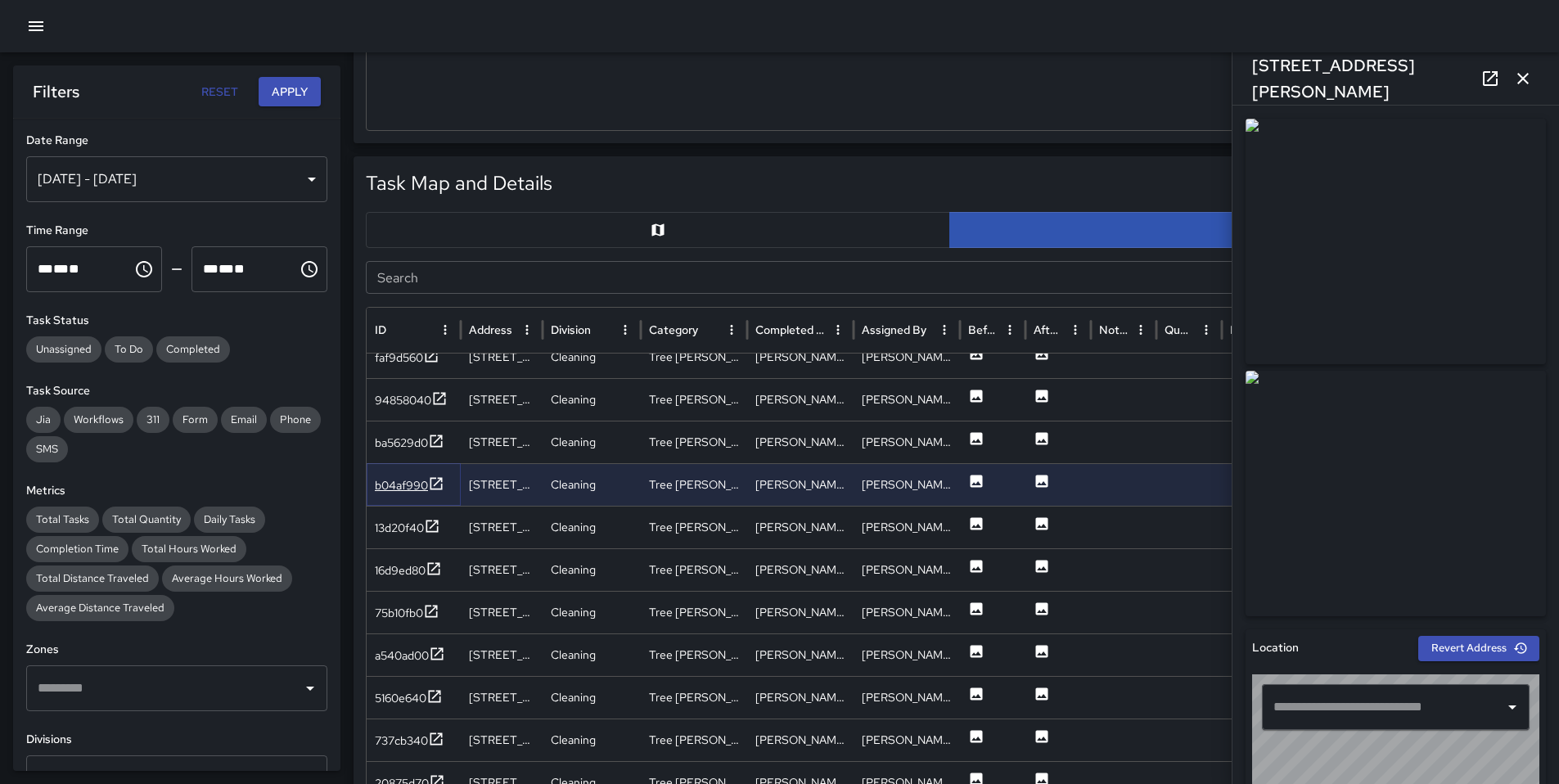
type input "**********"
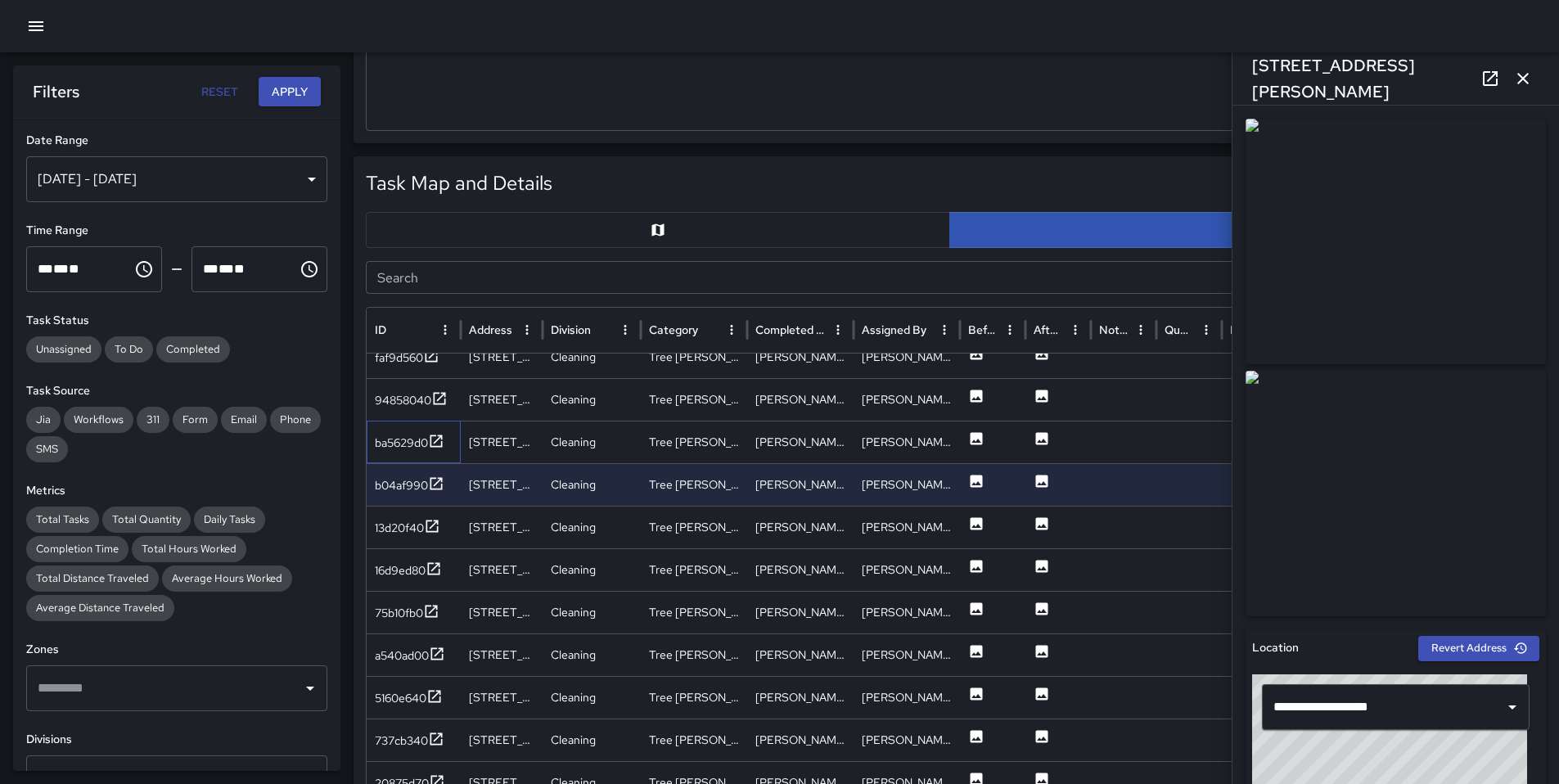
click at [396, 422] on div "ba5629d0" at bounding box center [414, 442] width 94 height 43
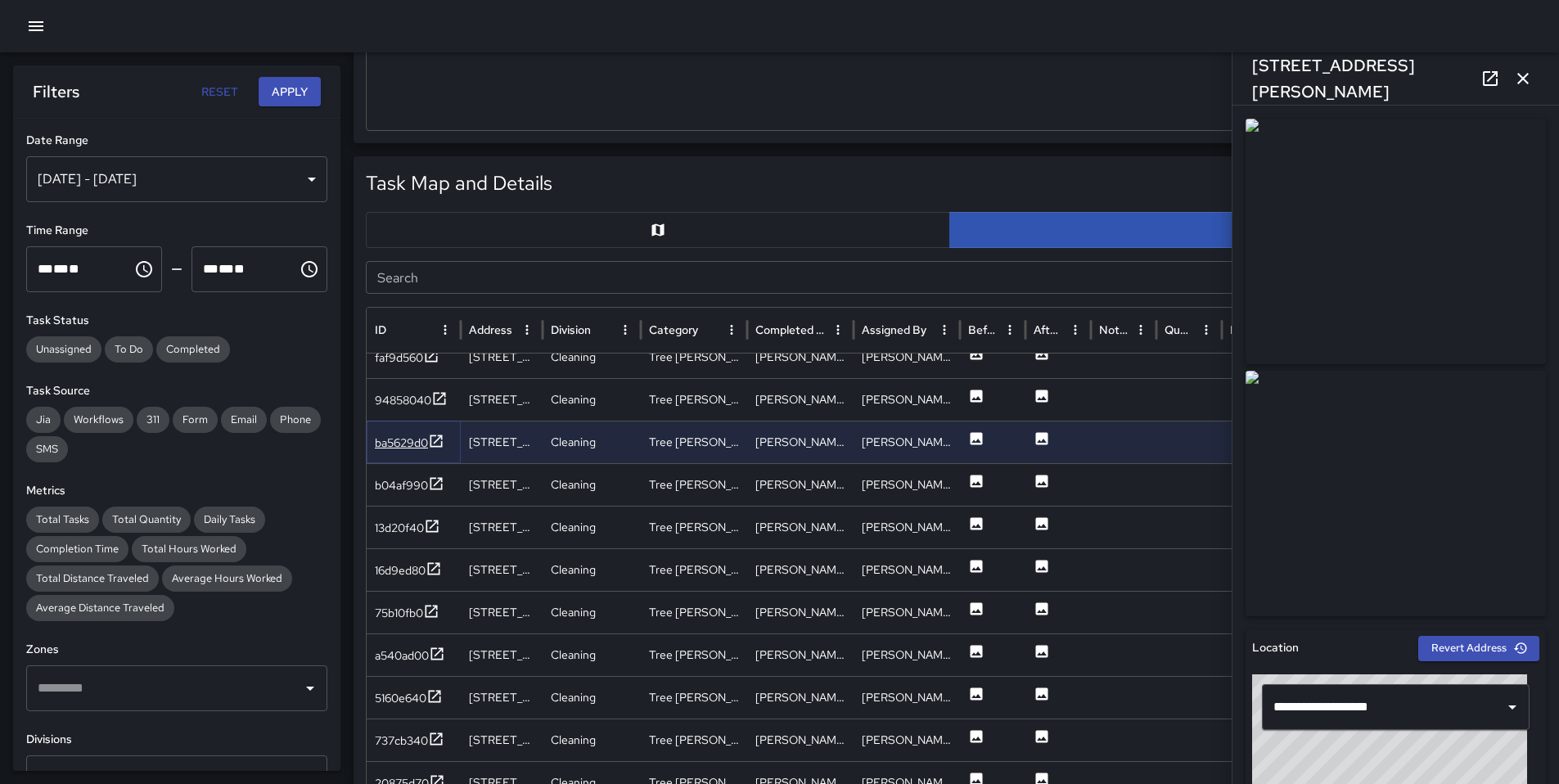
click at [401, 436] on div "ba5629d0" at bounding box center [402, 443] width 53 height 16
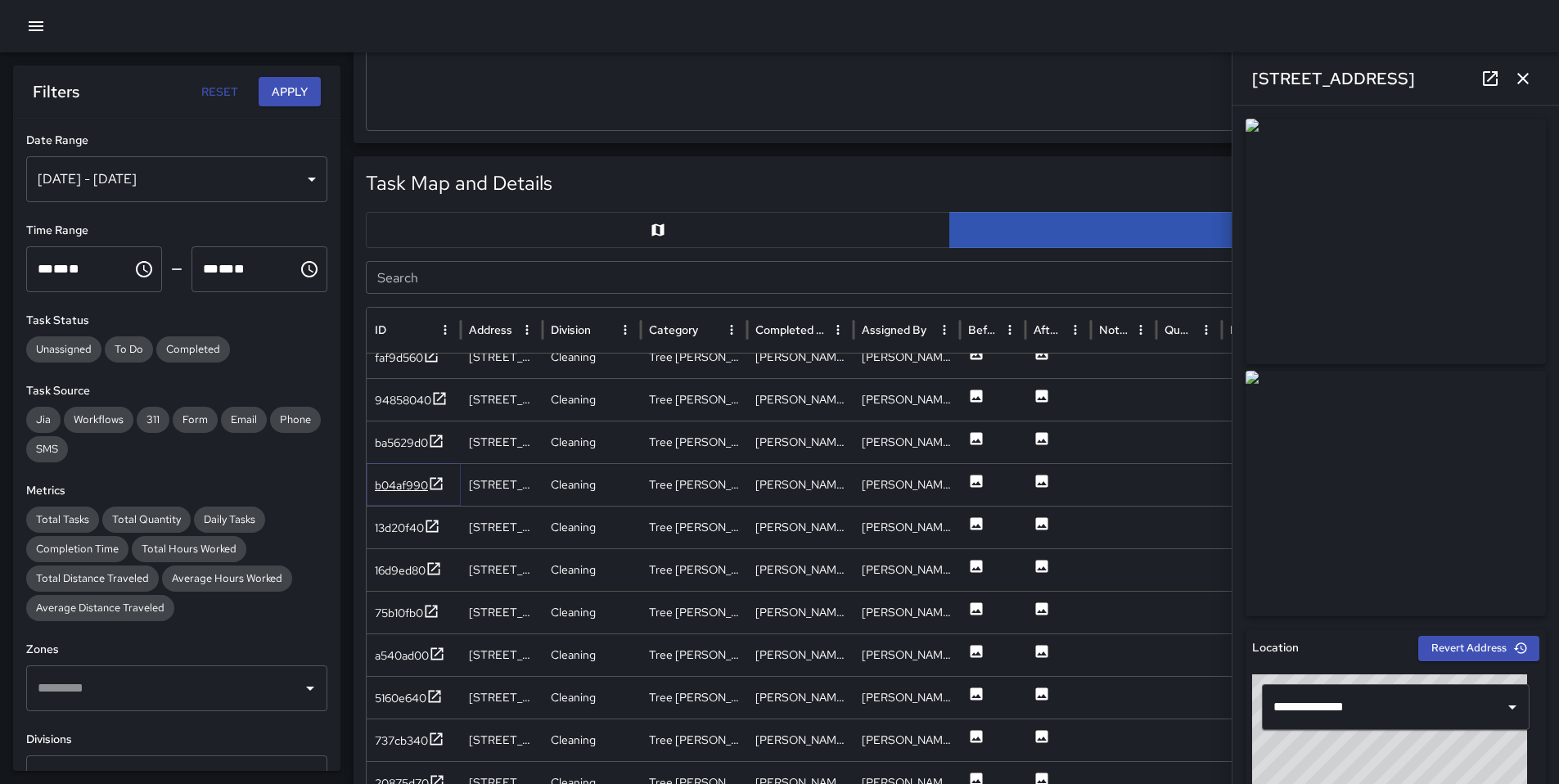
click at [415, 488] on div "b04af990" at bounding box center [402, 485] width 53 height 16
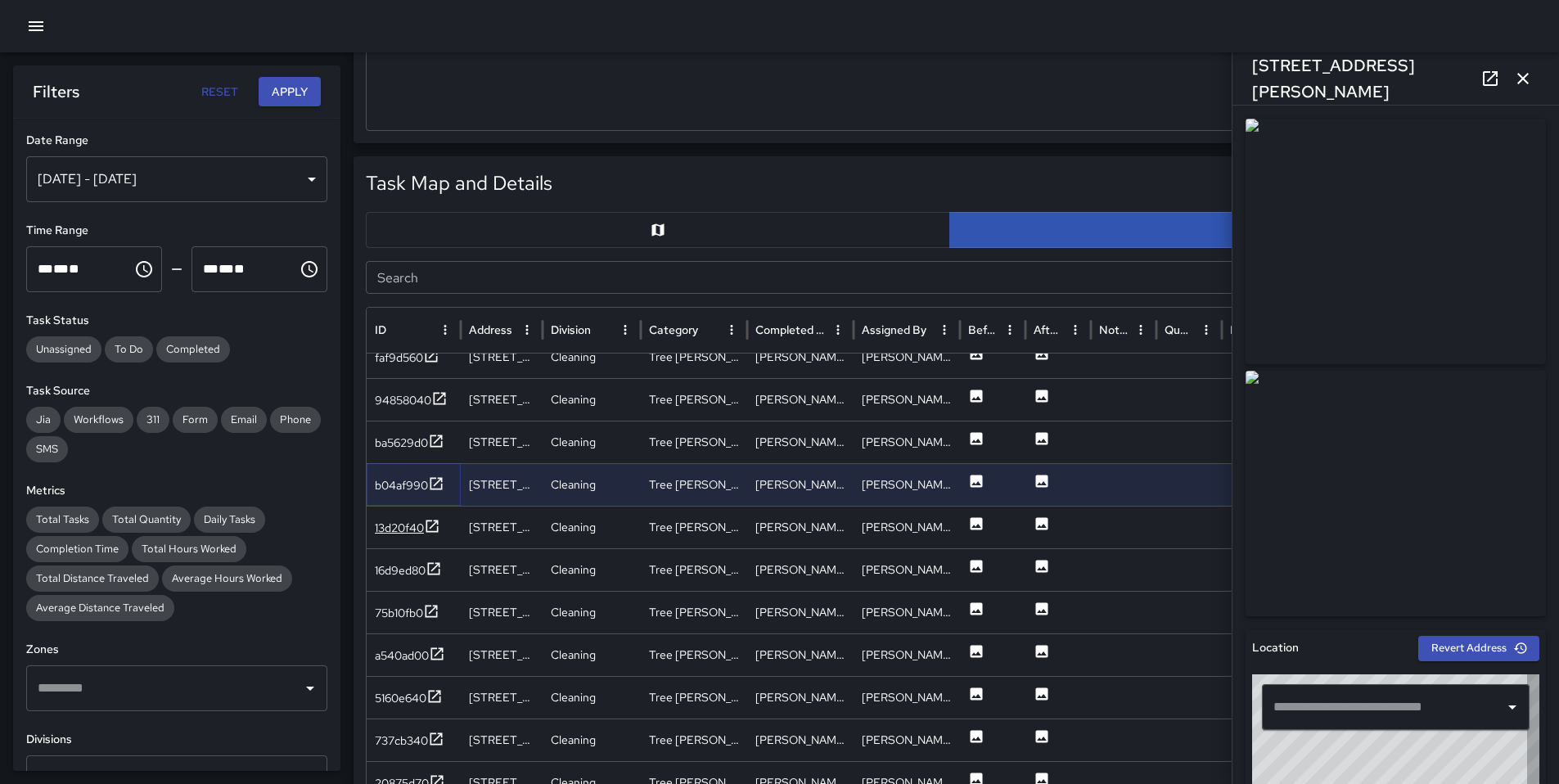
type input "**********"
click at [406, 527] on div "13d20f40" at bounding box center [399, 528] width 49 height 16
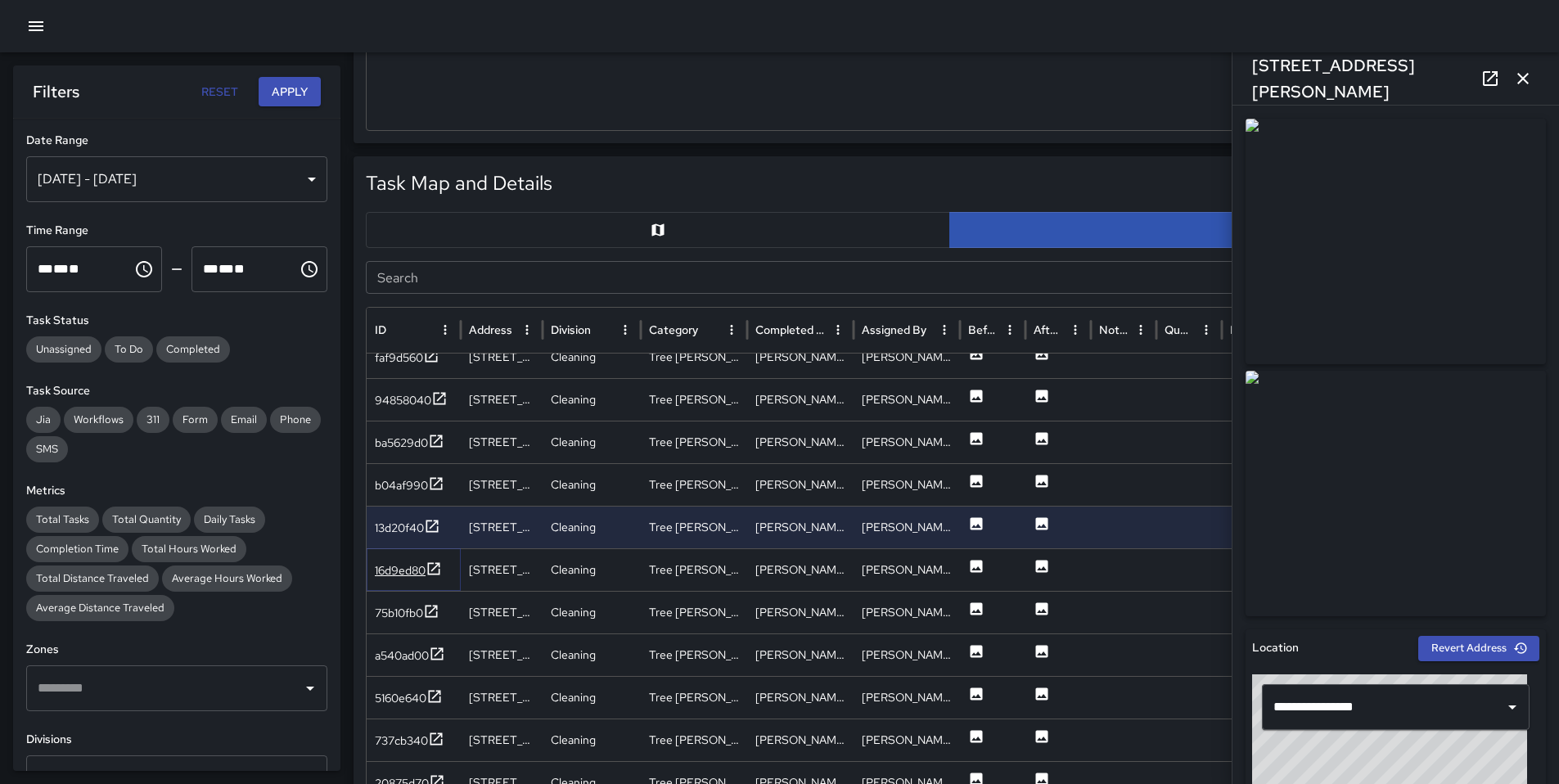
click at [403, 565] on div "16d9ed80" at bounding box center [400, 570] width 51 height 16
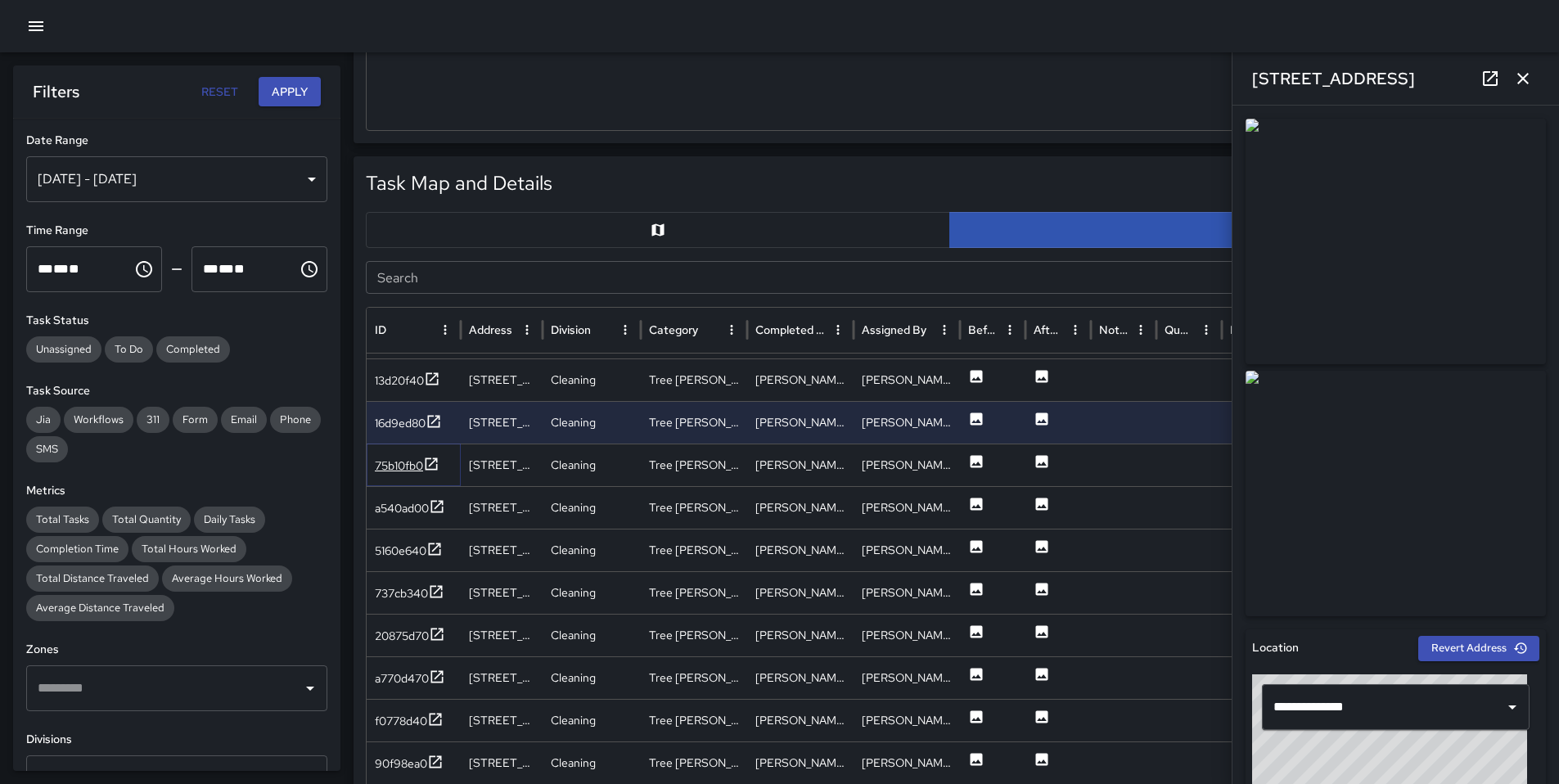
click at [390, 467] on div "75b10fb0" at bounding box center [399, 465] width 48 height 16
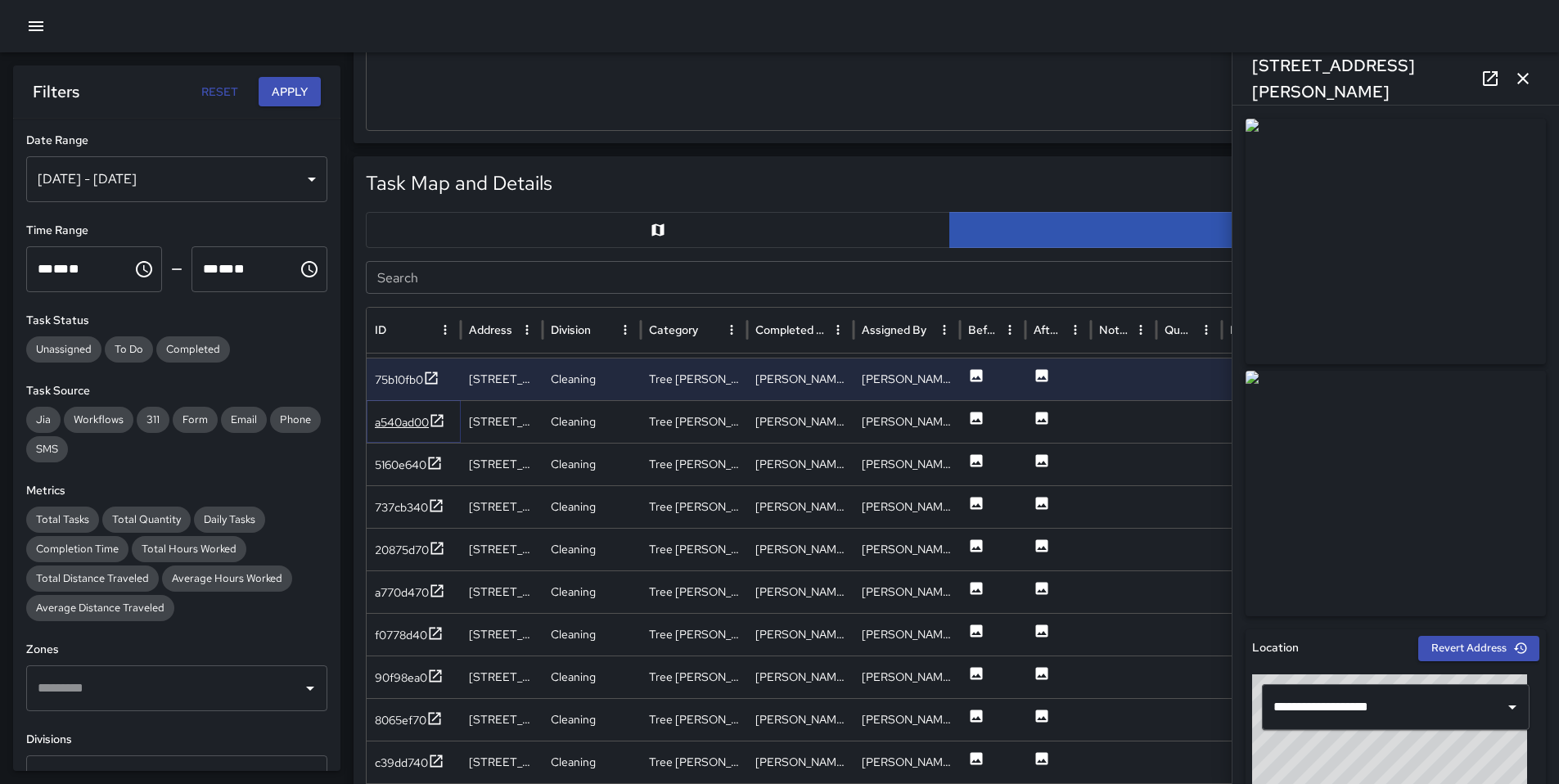
click at [417, 422] on div "a540ad00" at bounding box center [402, 422] width 54 height 16
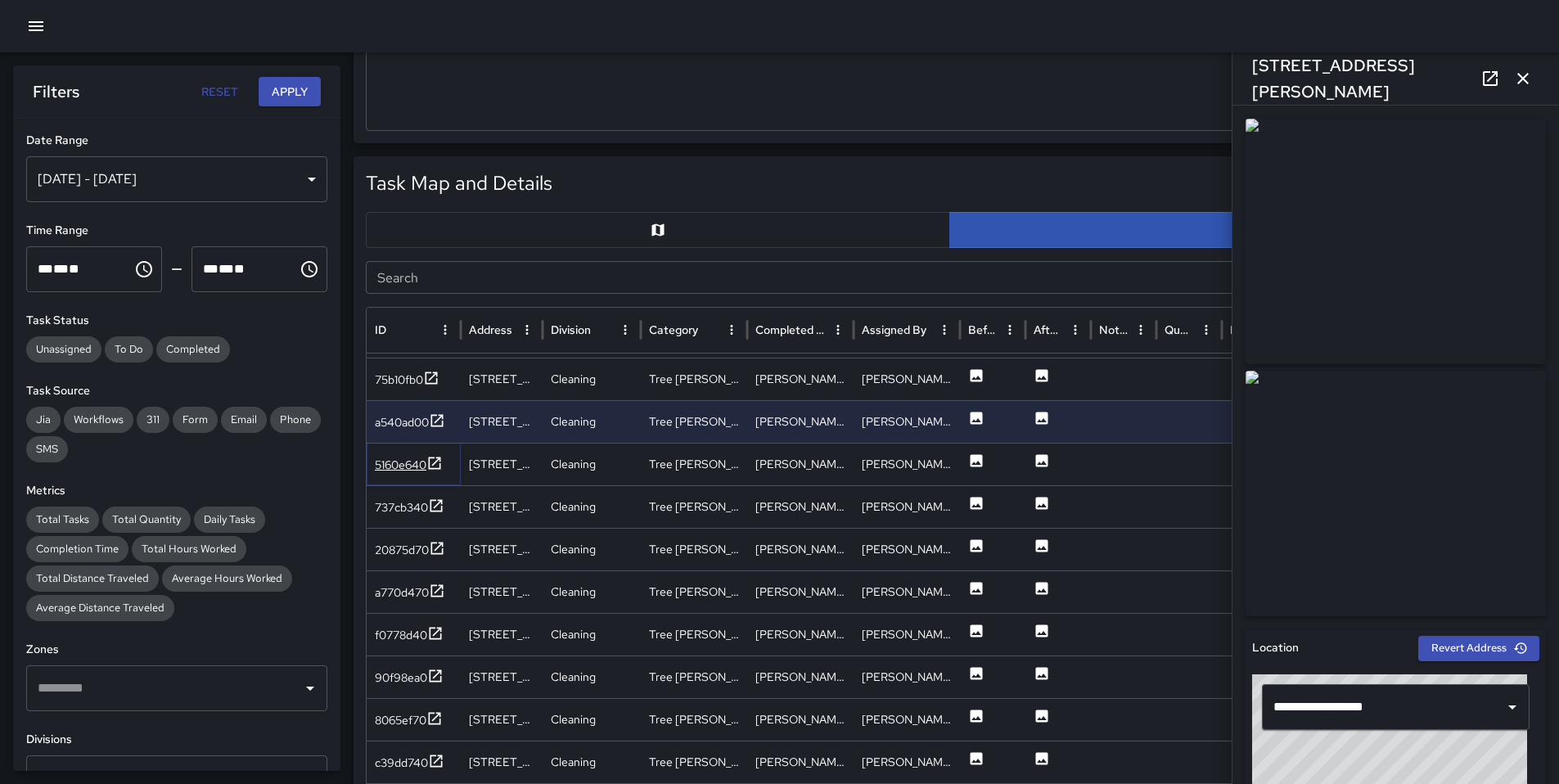
click at [418, 470] on div "5160e640" at bounding box center [401, 464] width 51 height 16
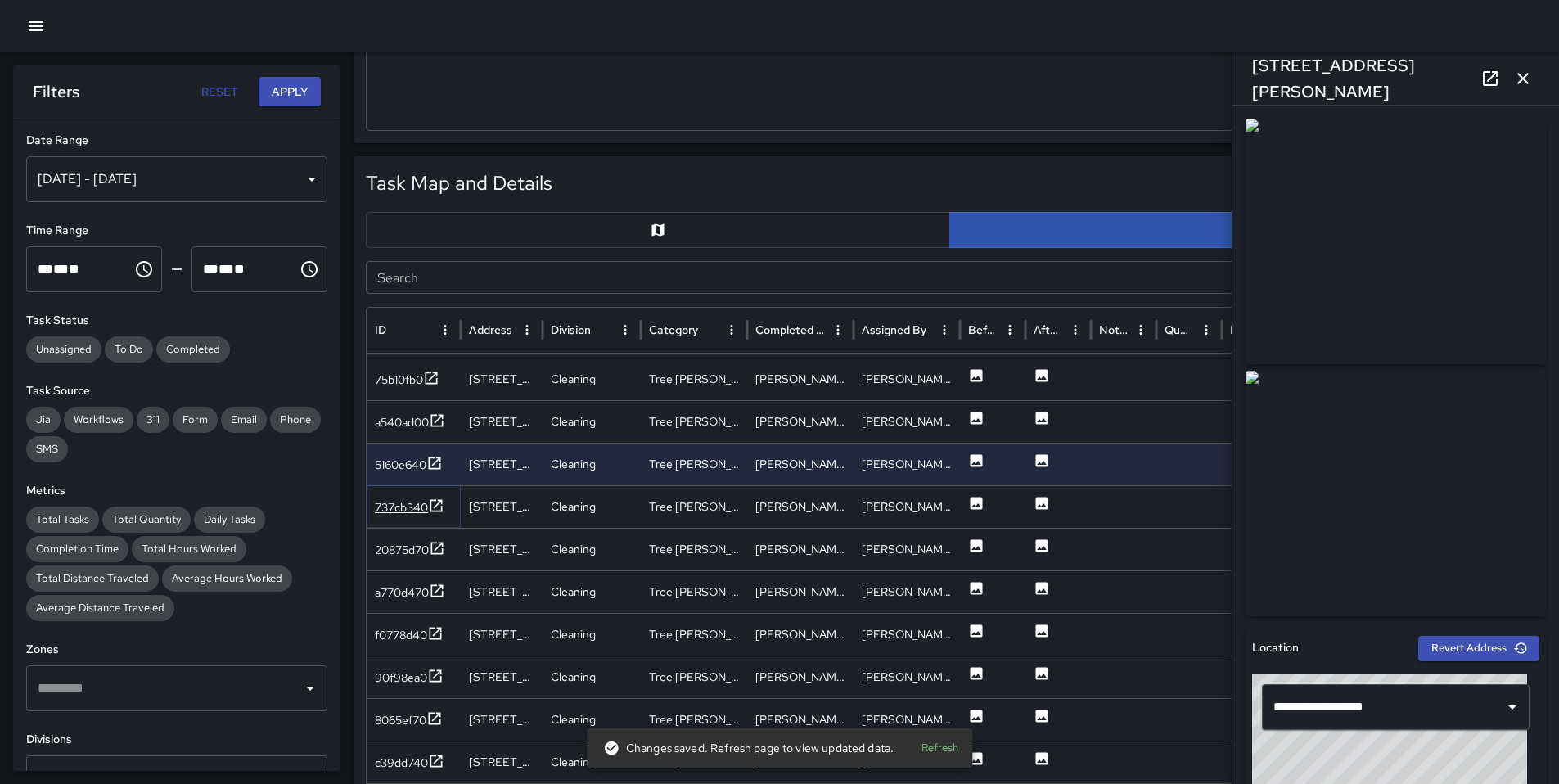
click at [395, 503] on div "737cb340" at bounding box center [402, 507] width 53 height 16
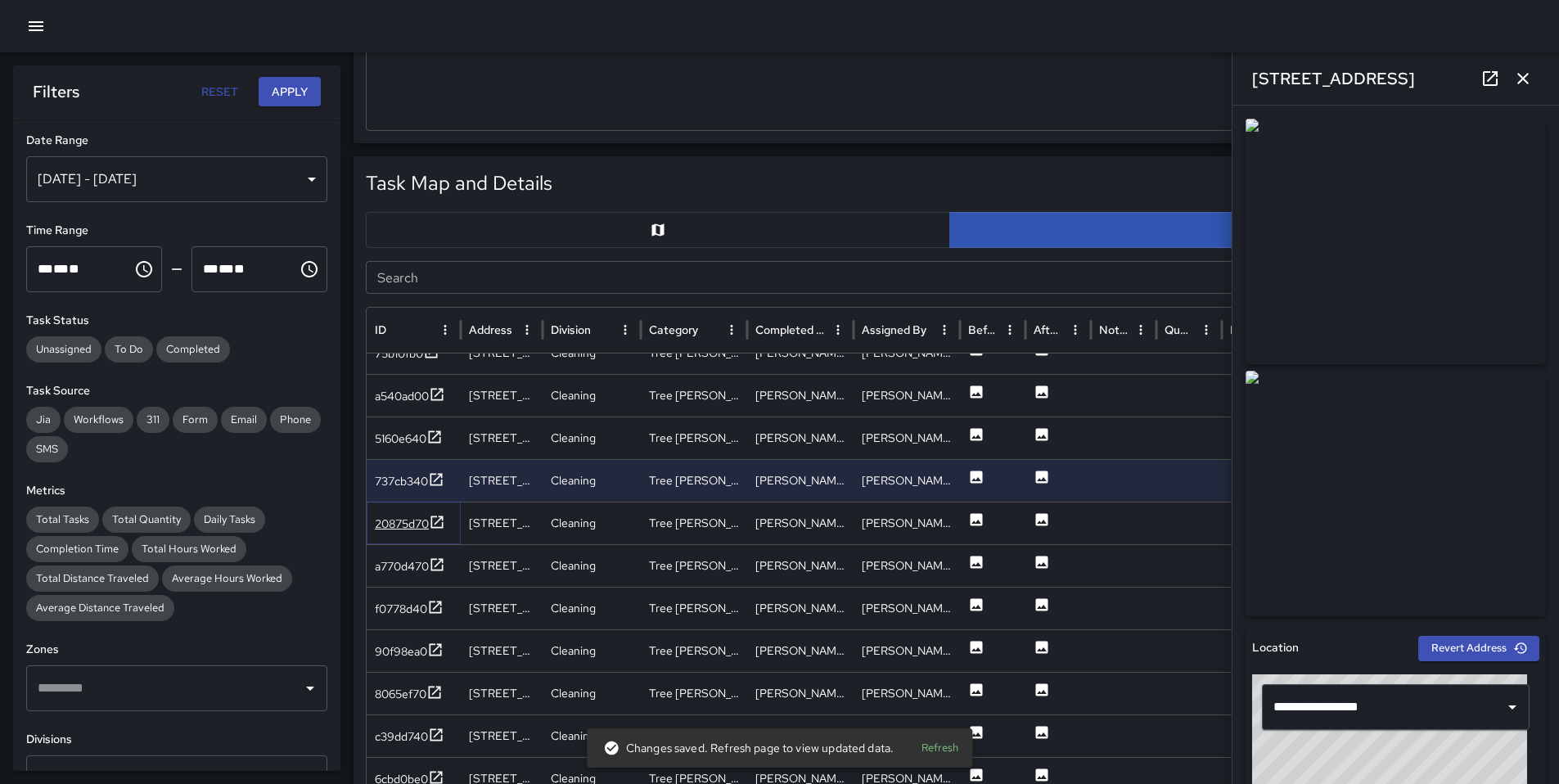
click at [420, 524] on div "20875d70" at bounding box center [402, 523] width 54 height 16
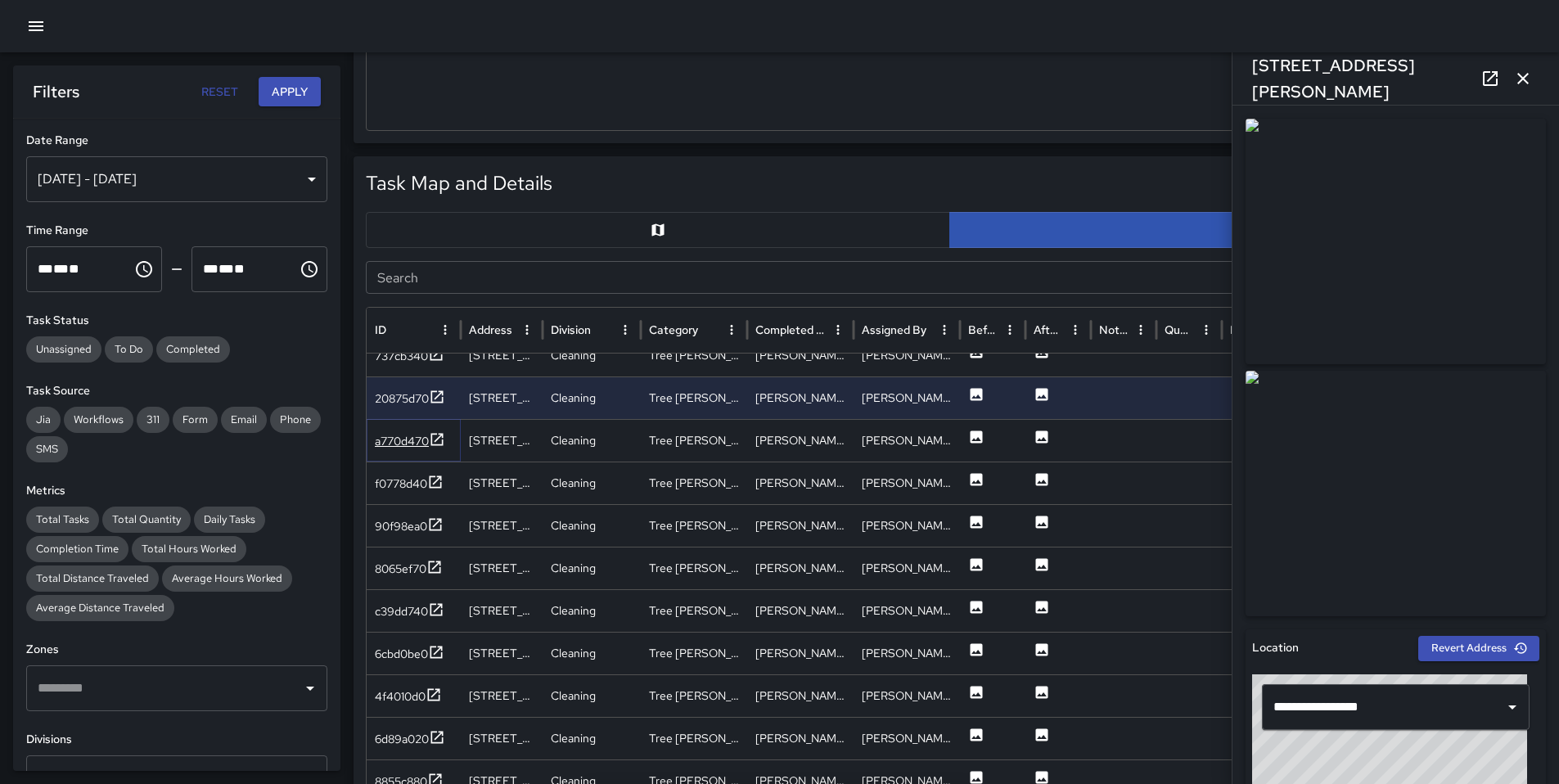
click at [407, 437] on div "a770d470" at bounding box center [402, 441] width 54 height 16
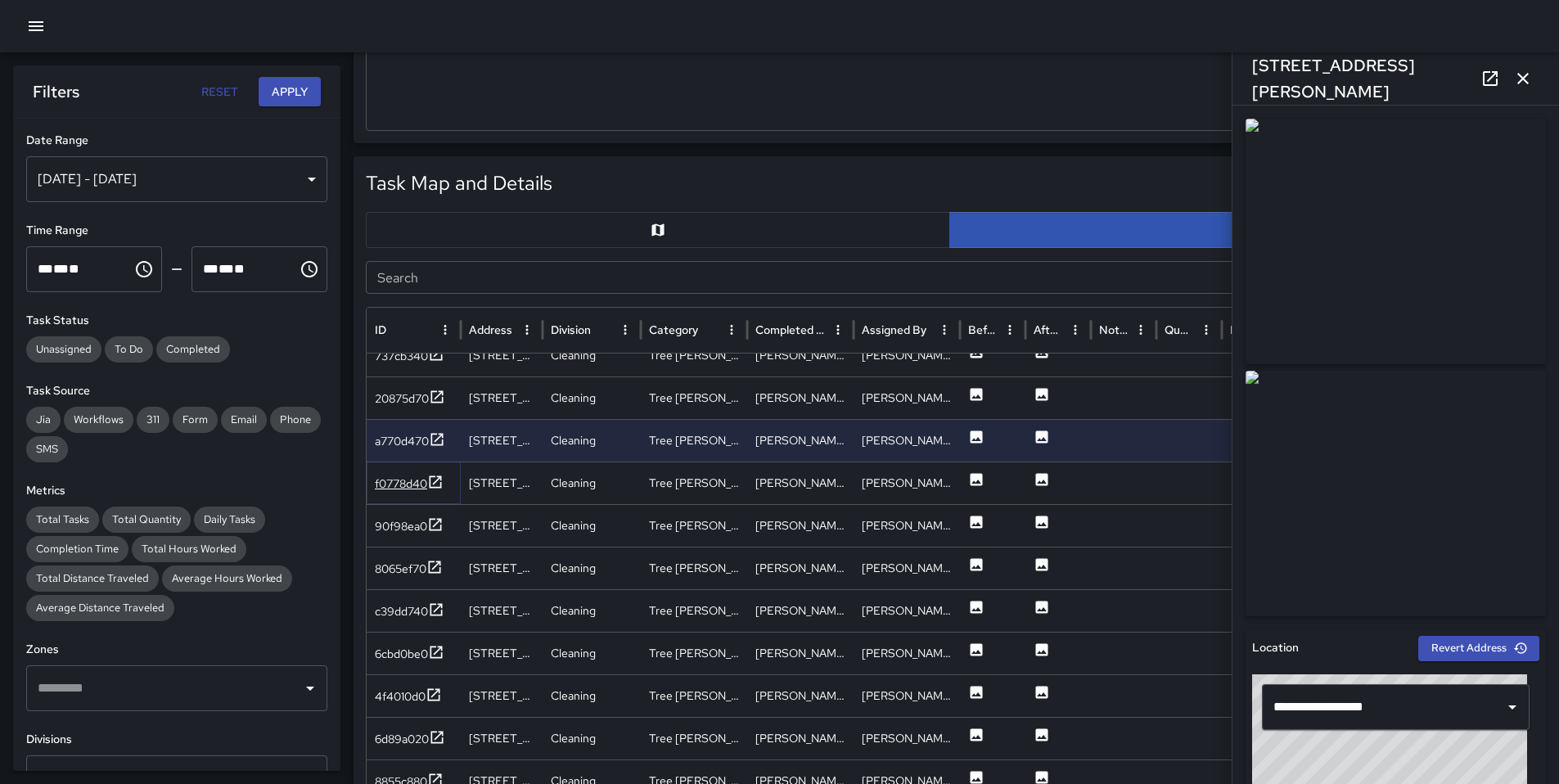
click at [408, 481] on div "f0778d40" at bounding box center [401, 483] width 52 height 16
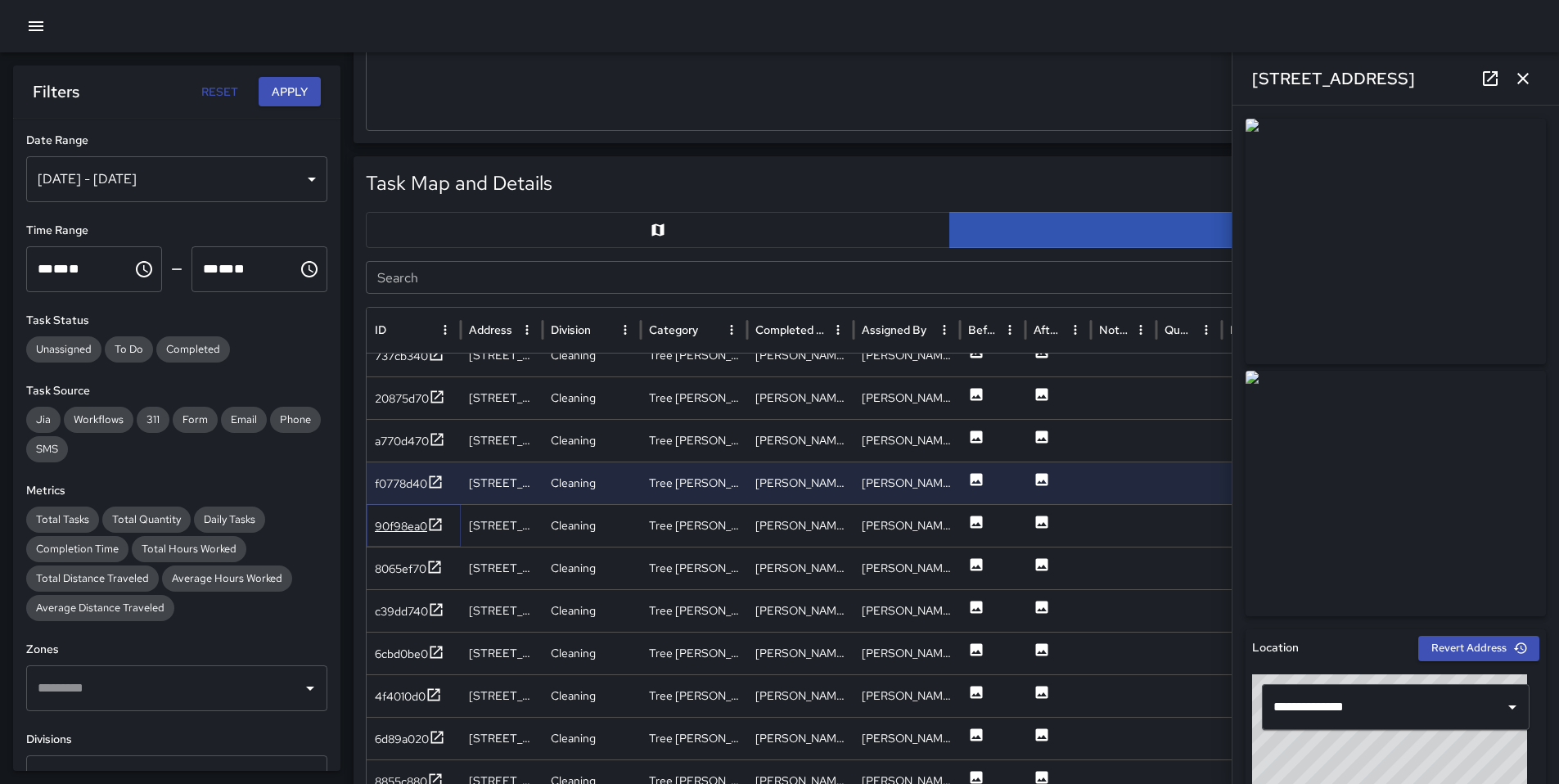
click at [407, 524] on div "90f98ea0" at bounding box center [401, 526] width 52 height 16
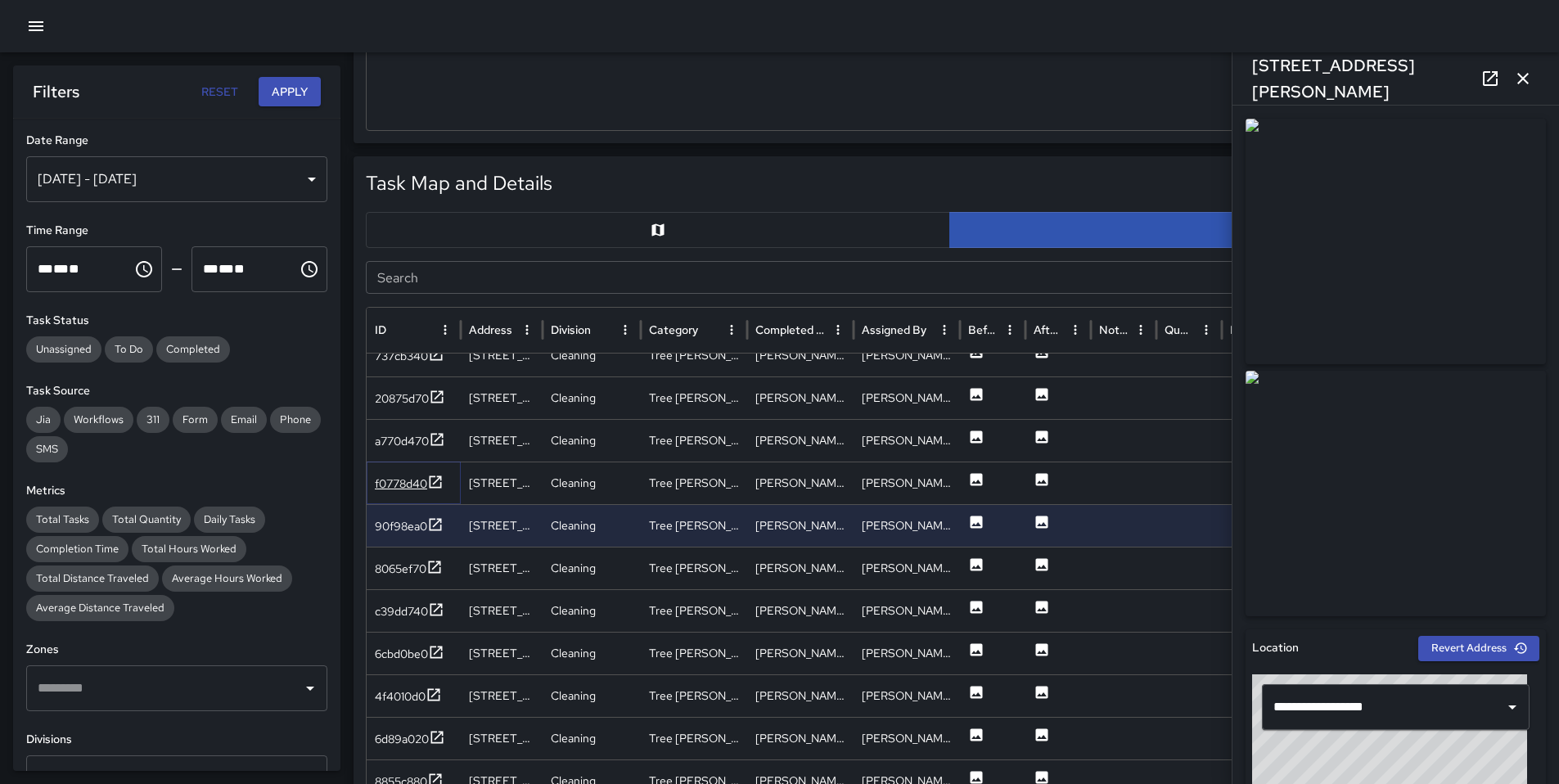
click at [402, 485] on div "f0778d40" at bounding box center [401, 483] width 52 height 16
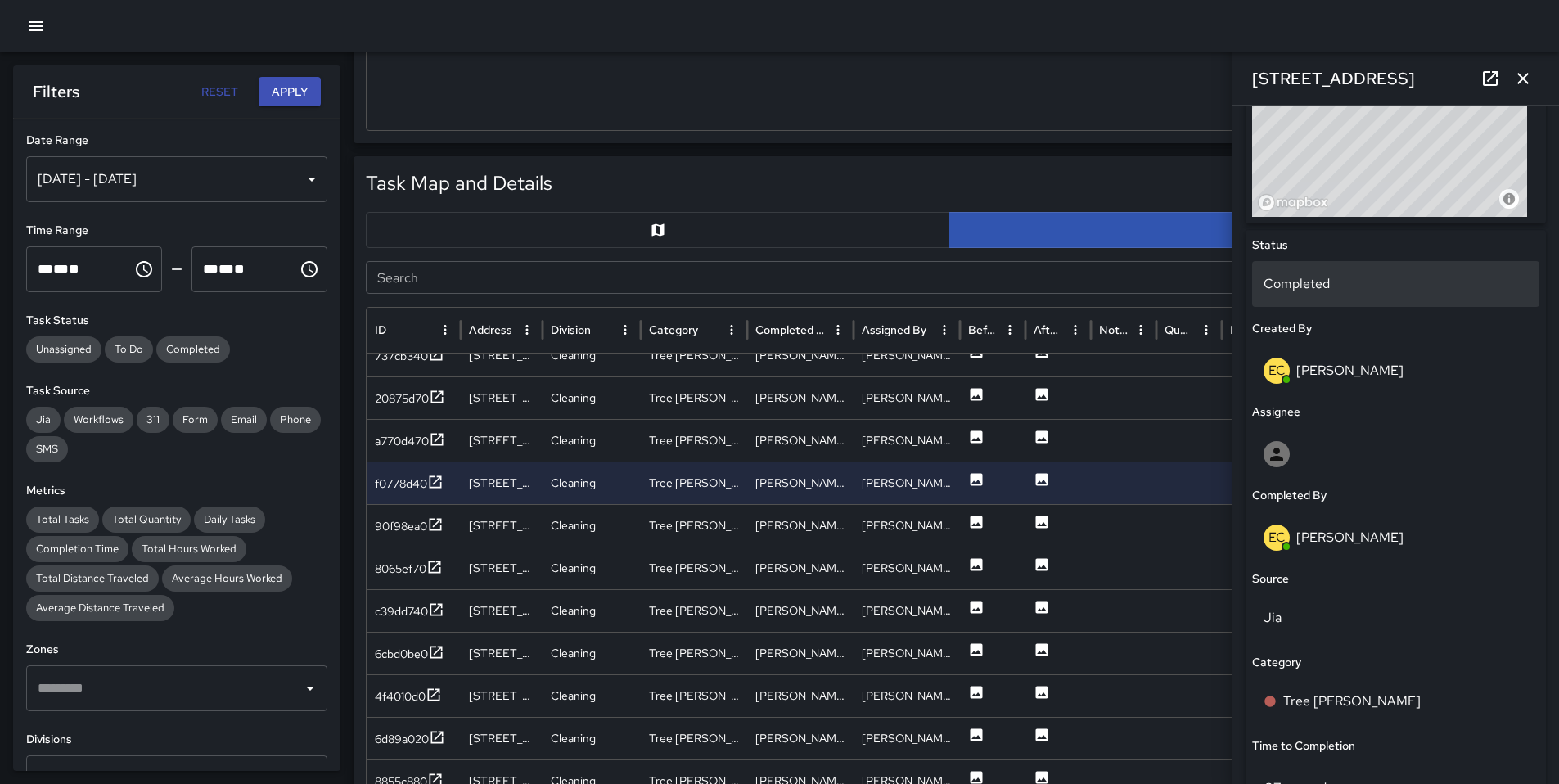
click at [1299, 291] on p "Completed" at bounding box center [1396, 284] width 264 height 20
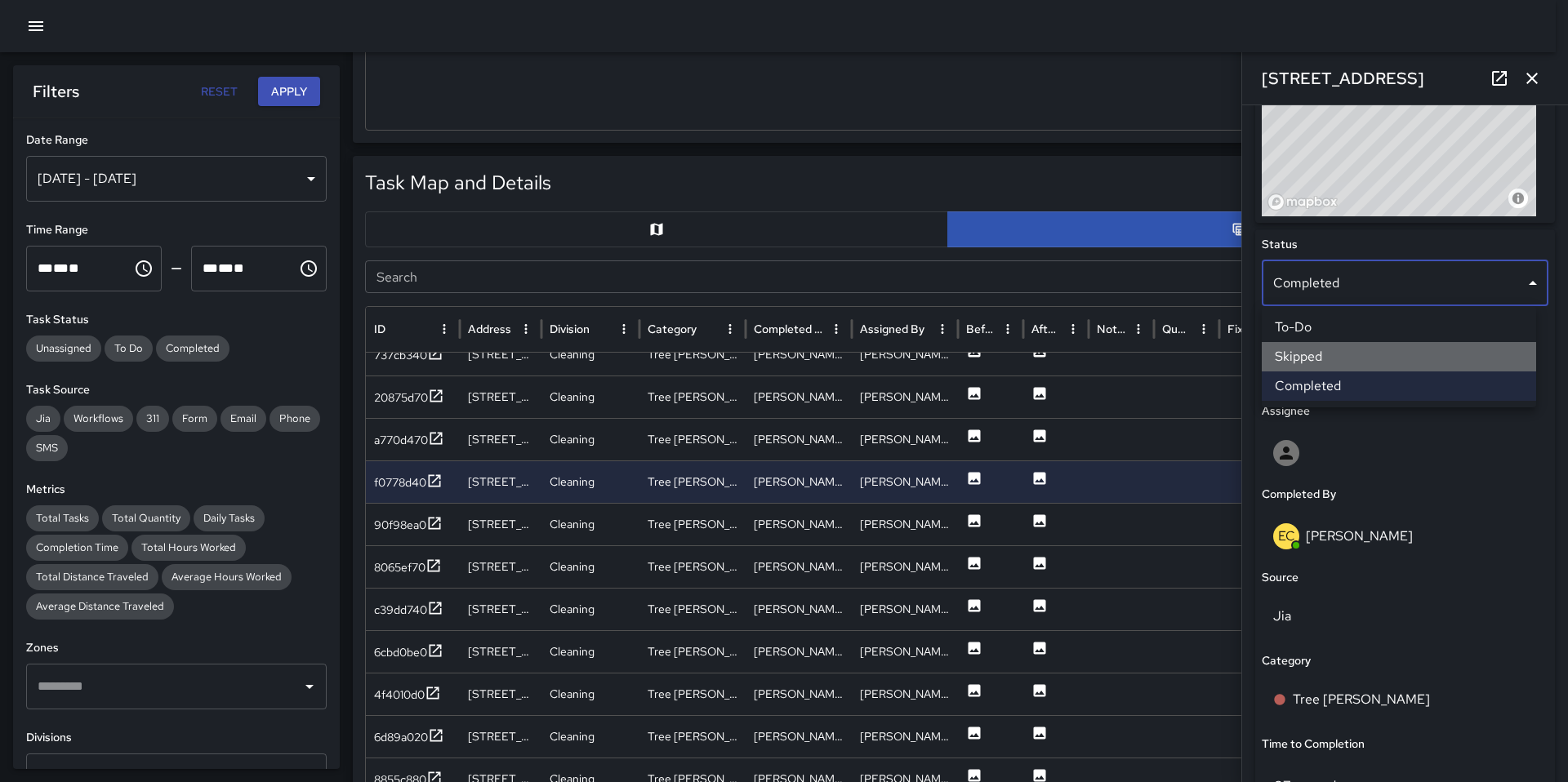
click at [1317, 357] on li "Skipped" at bounding box center [1399, 357] width 275 height 29
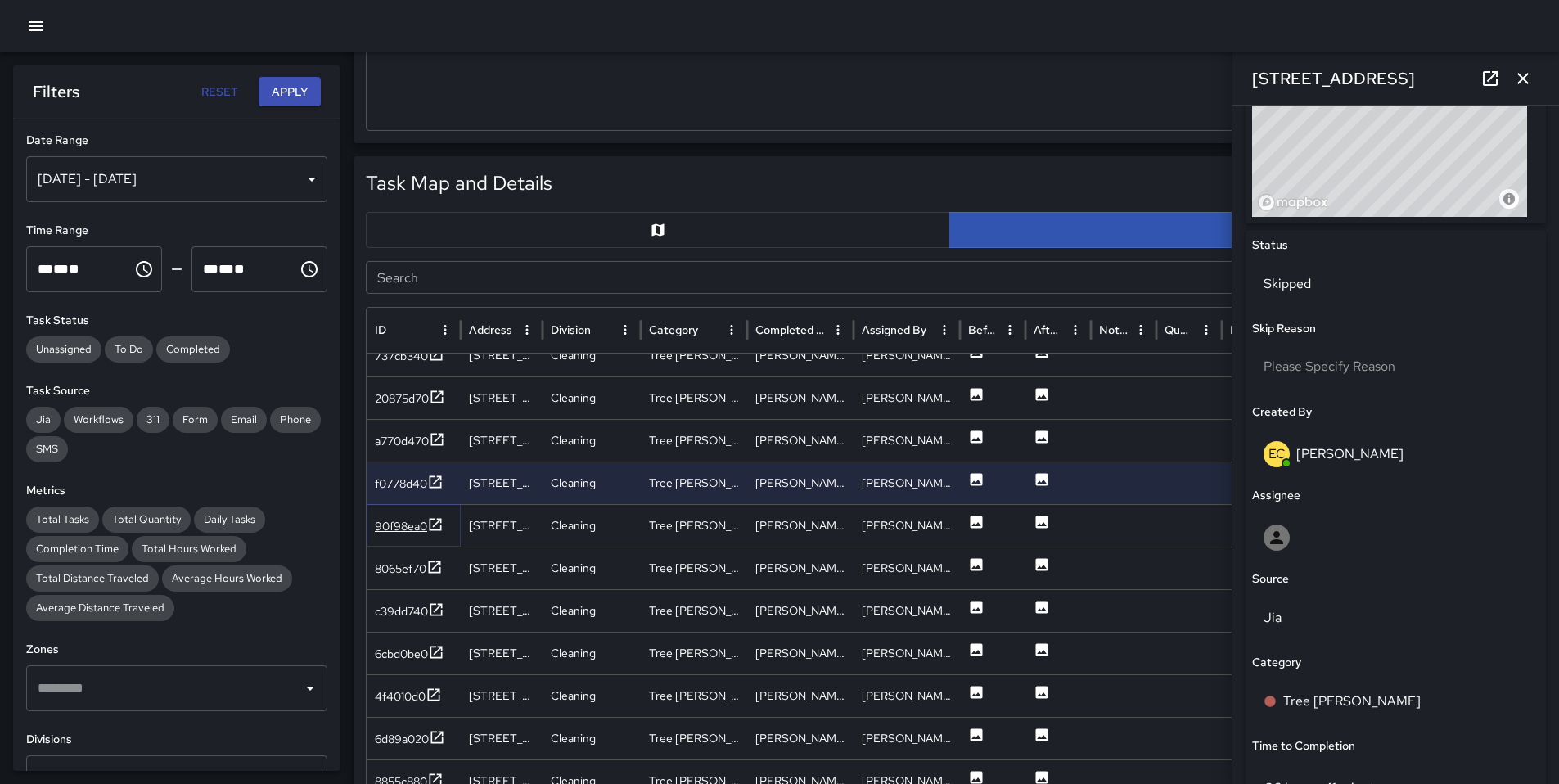
click at [406, 518] on div "90f98ea0" at bounding box center [401, 526] width 52 height 16
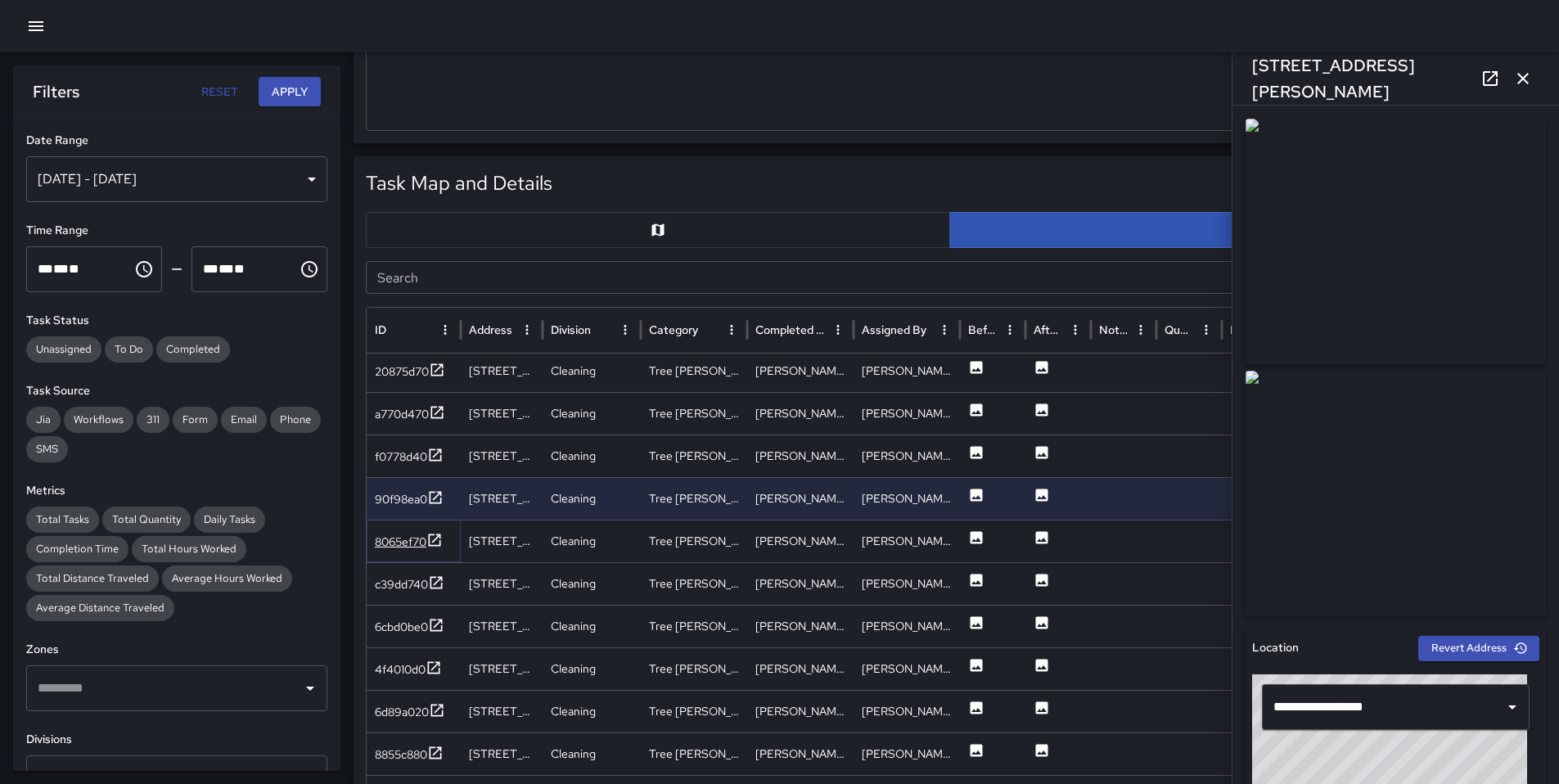
click at [403, 543] on div "8065ef70" at bounding box center [401, 541] width 51 height 16
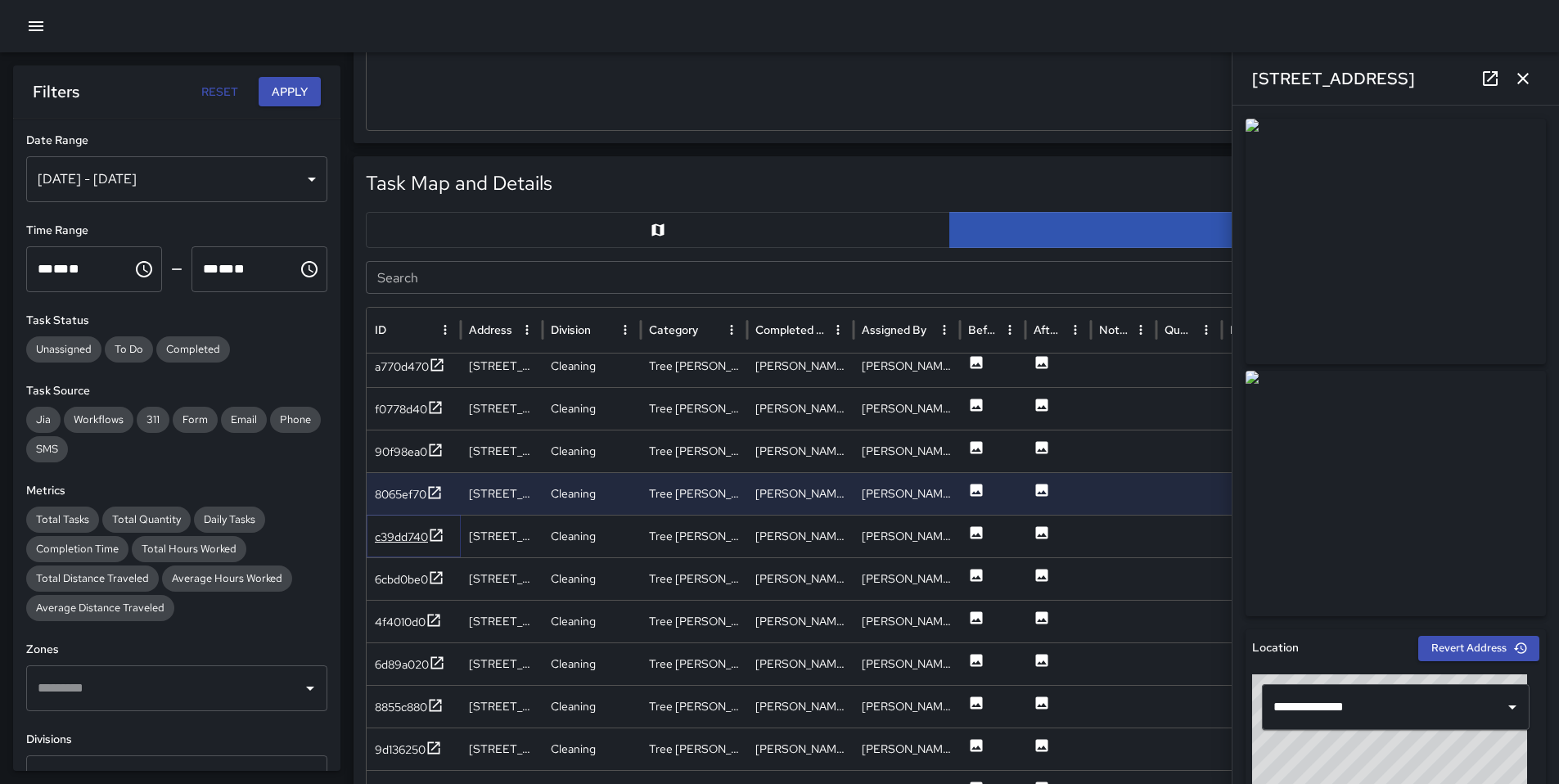
click at [396, 541] on div "c39dd740" at bounding box center [402, 536] width 53 height 16
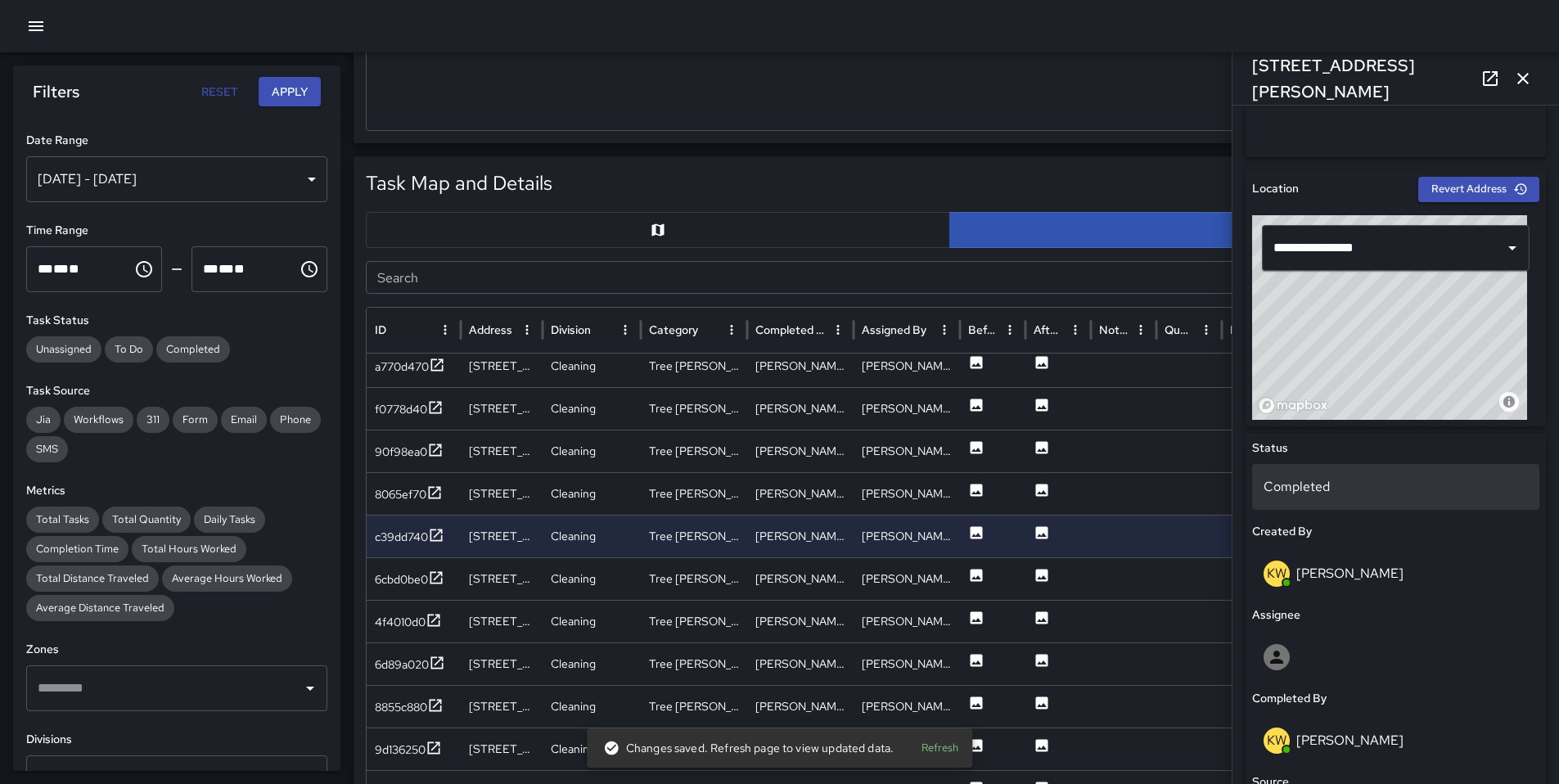
click at [1315, 503] on div "Completed" at bounding box center [1396, 486] width 287 height 45
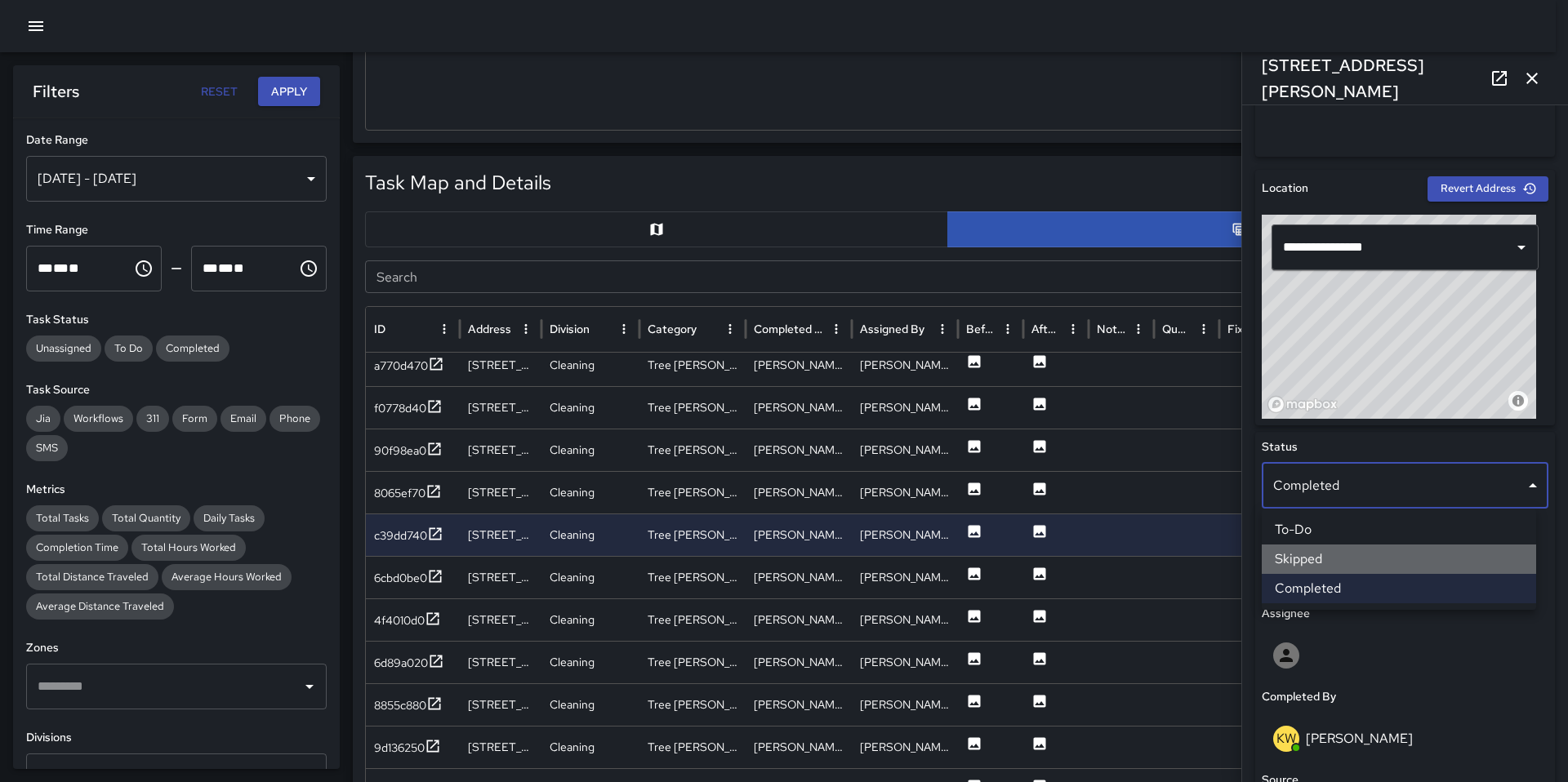
click at [1327, 554] on li "Skipped" at bounding box center [1399, 559] width 275 height 29
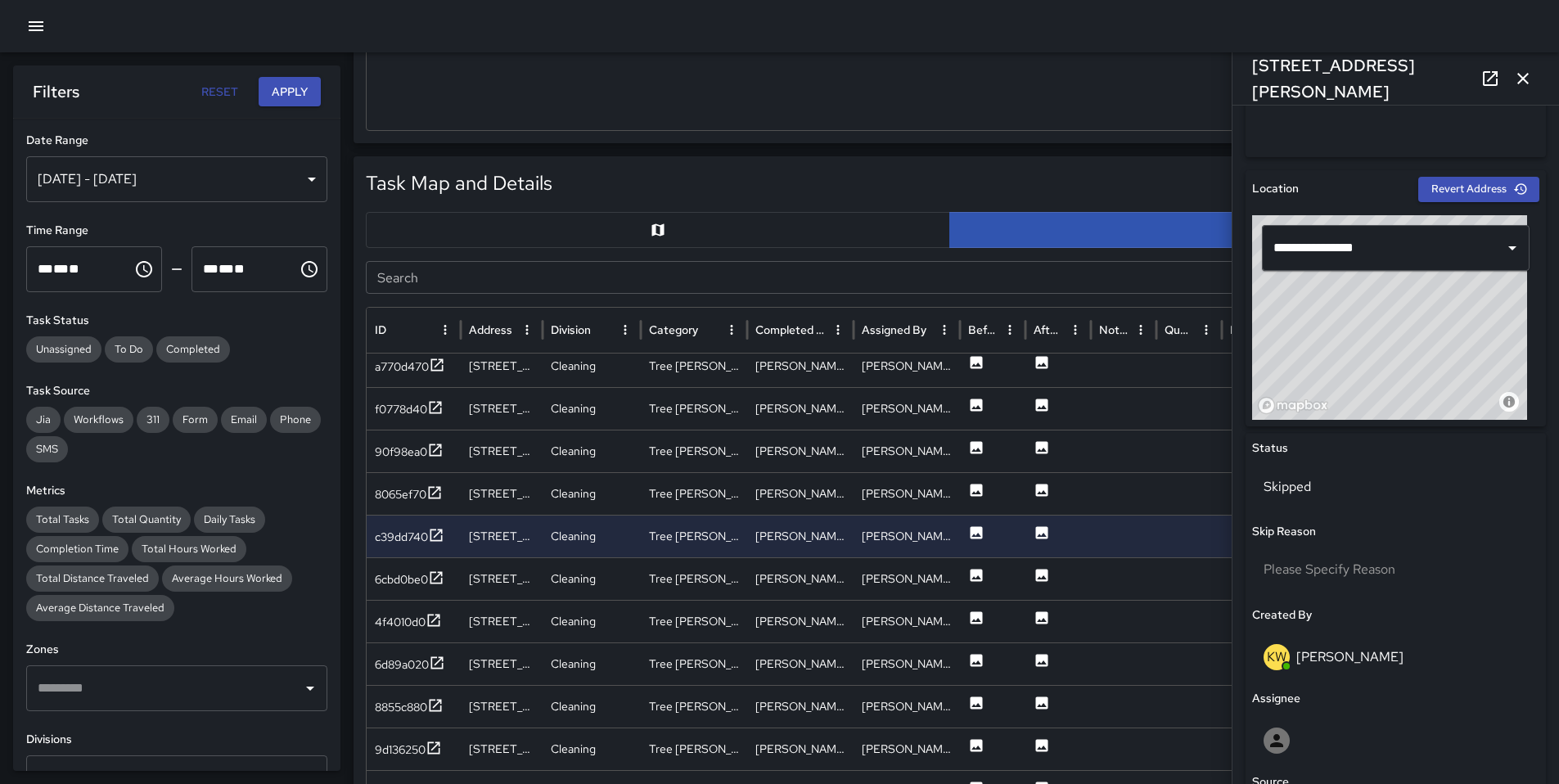
click at [364, 570] on div "Task Map and Details Export CSV Export Images Search Search ID Address Division…" at bounding box center [950, 564] width 1193 height 817
click at [378, 576] on div "6cbd0be0" at bounding box center [402, 579] width 53 height 16
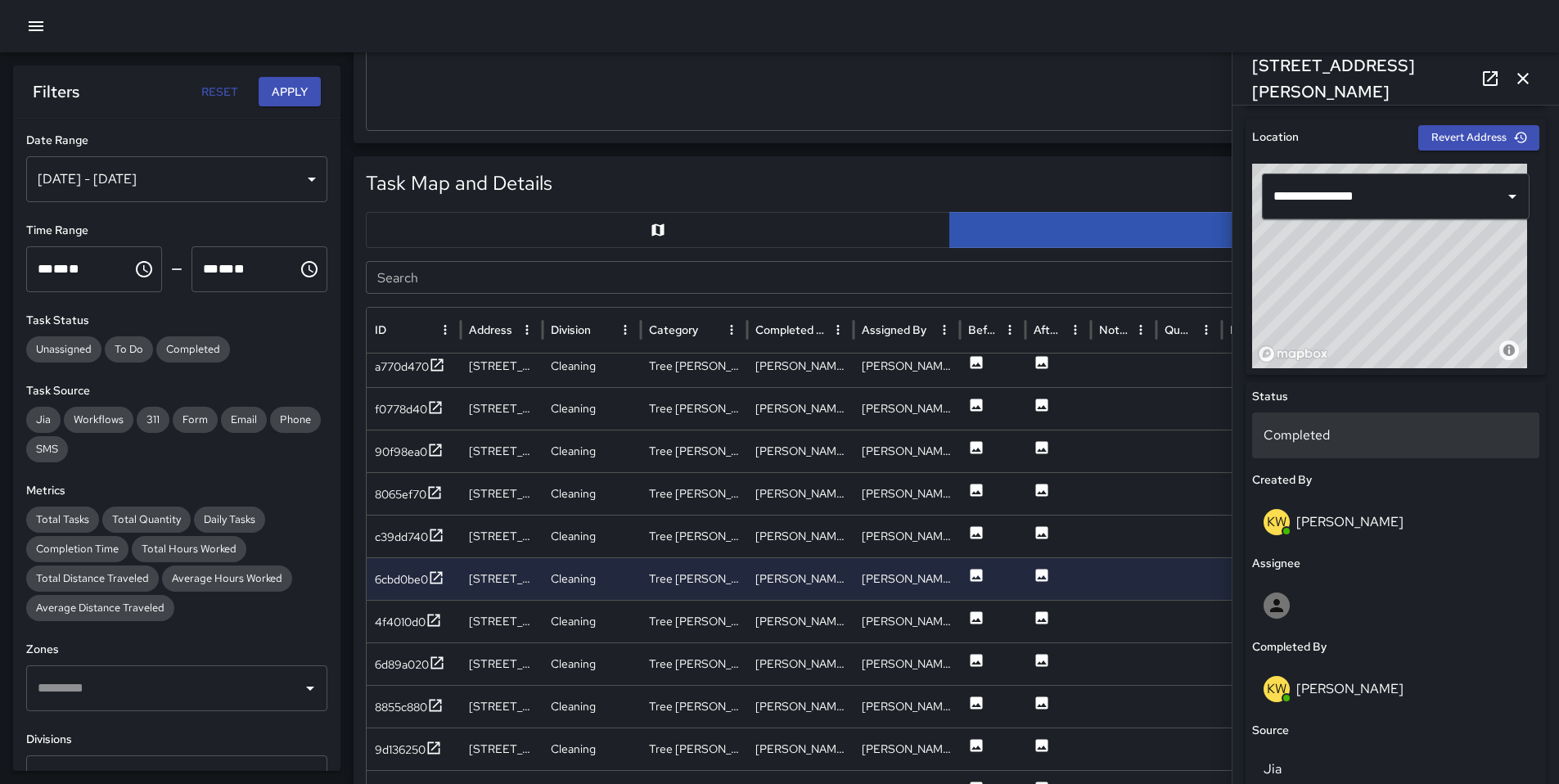
click at [1278, 425] on p "Completed" at bounding box center [1396, 435] width 264 height 20
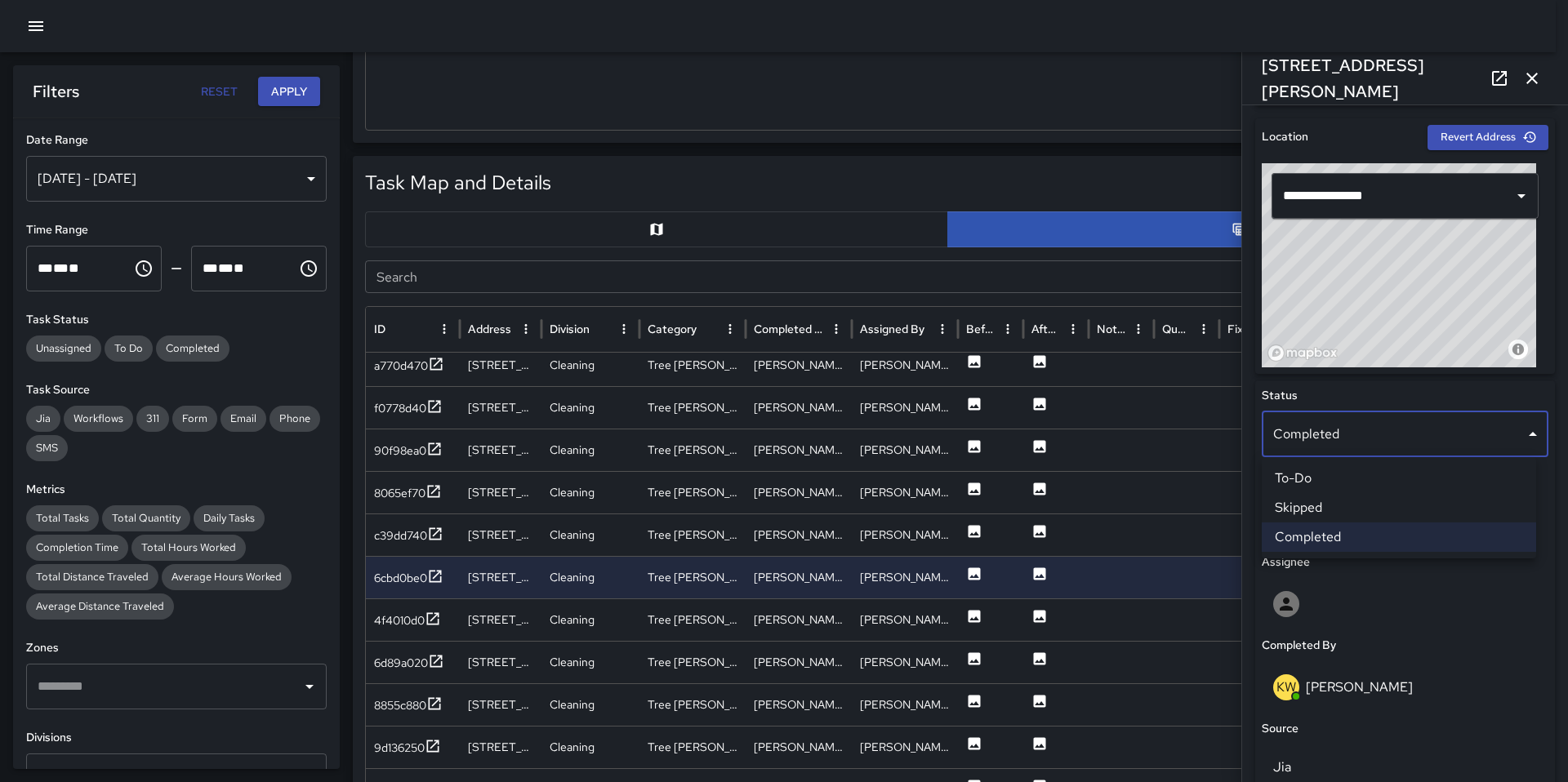
click at [1310, 501] on li "Skipped" at bounding box center [1399, 507] width 275 height 29
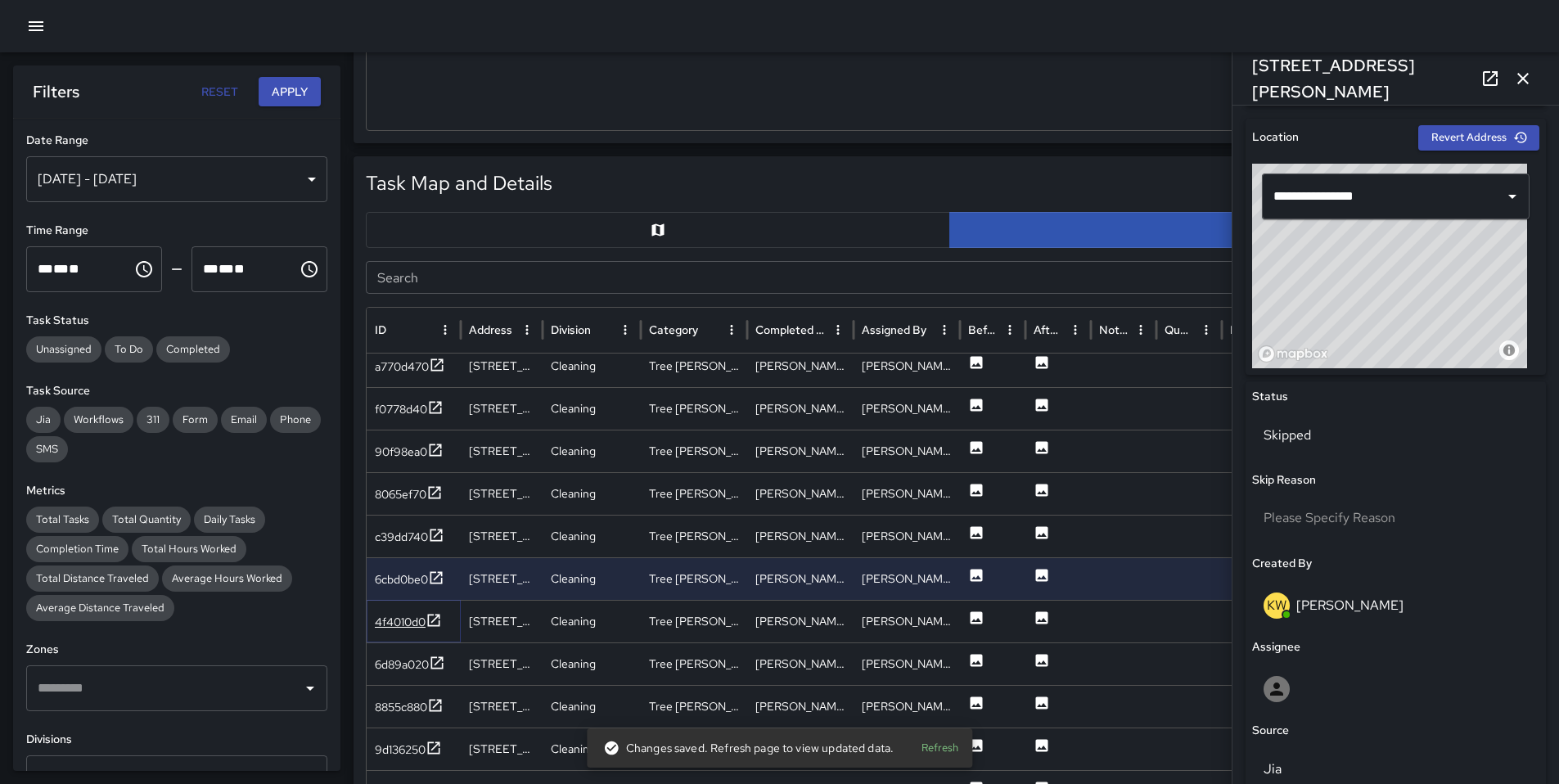
drag, startPoint x: 384, startPoint y: 614, endPoint x: 395, endPoint y: 618, distance: 11.7
click at [385, 615] on div "4f4010d0" at bounding box center [400, 622] width 51 height 16
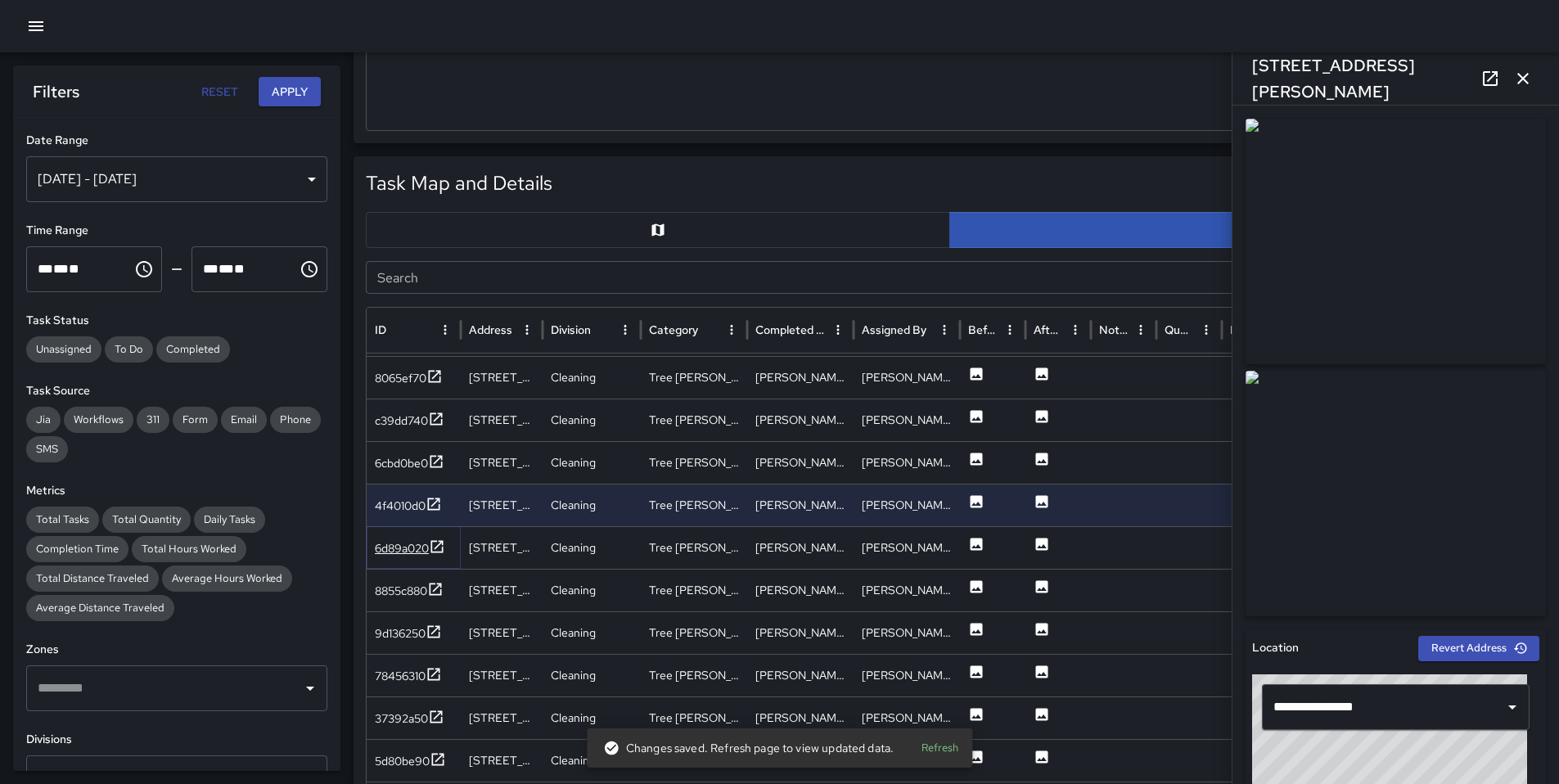
click at [409, 556] on div "6d89a020" at bounding box center [402, 548] width 54 height 16
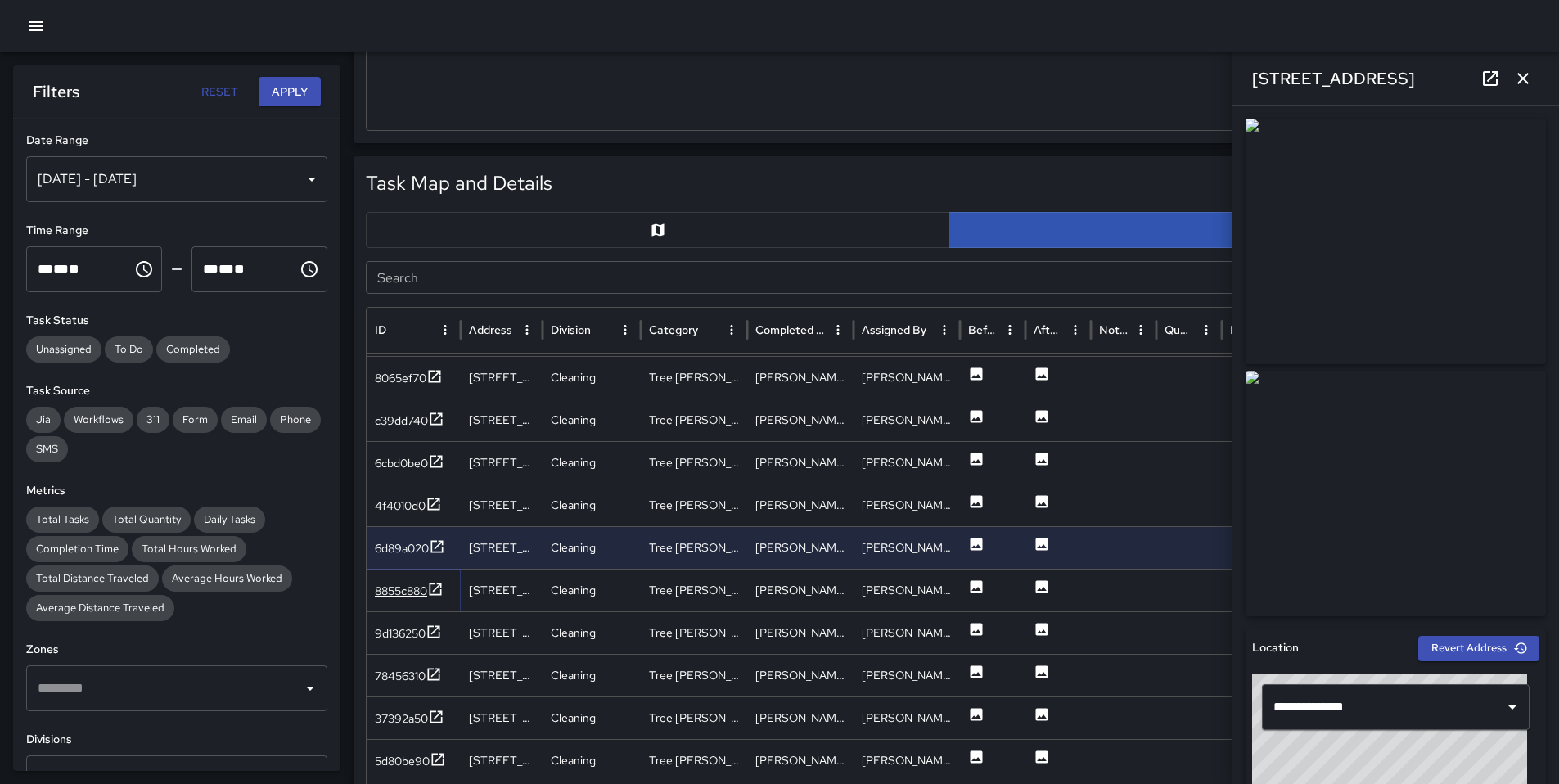
click at [406, 588] on div "8855c880" at bounding box center [401, 590] width 52 height 16
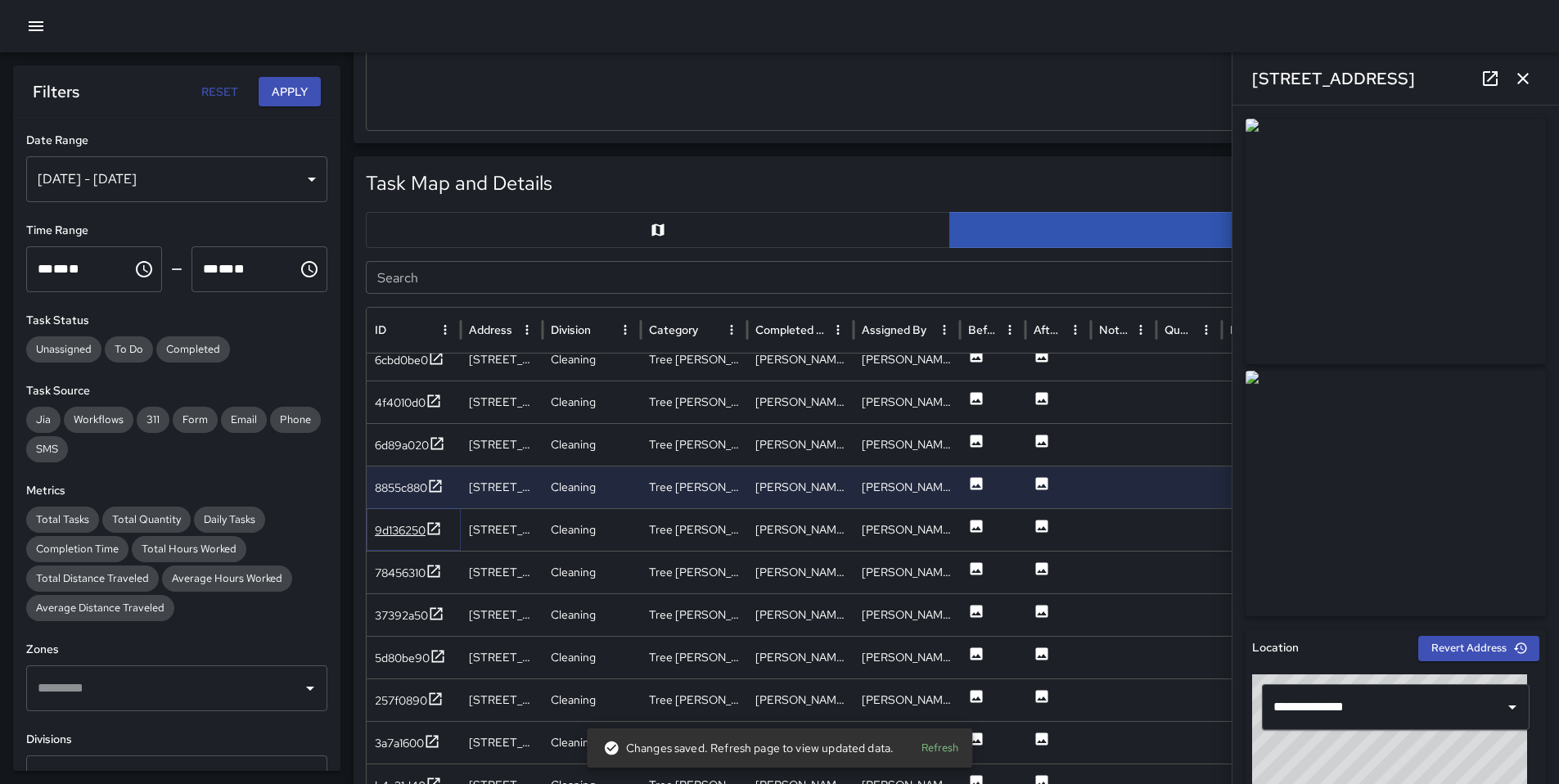
click at [404, 535] on div "9d136250" at bounding box center [400, 530] width 51 height 16
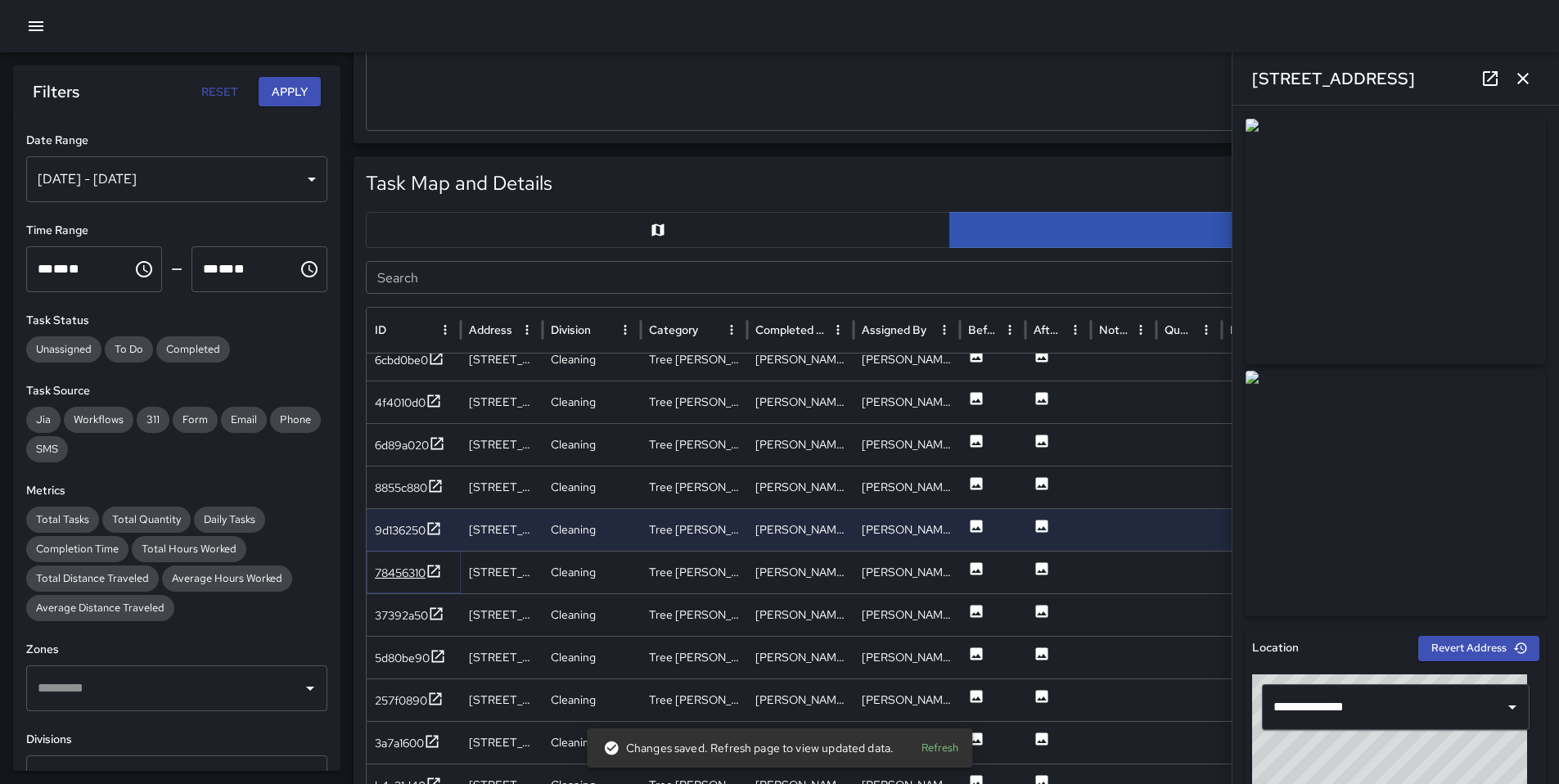
click at [390, 569] on div "78456310" at bounding box center [400, 572] width 51 height 16
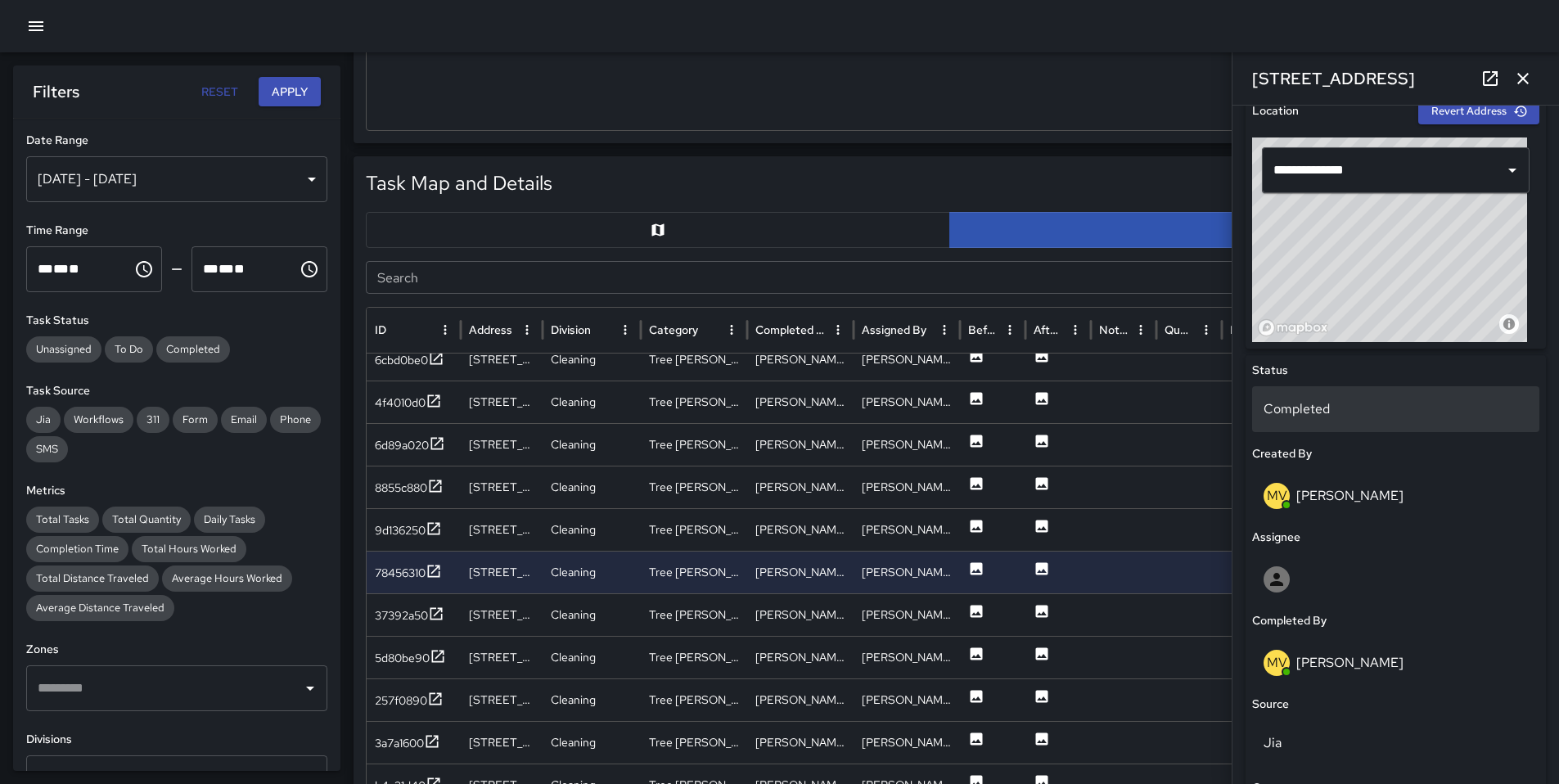
click at [1313, 398] on div "Completed" at bounding box center [1396, 408] width 287 height 45
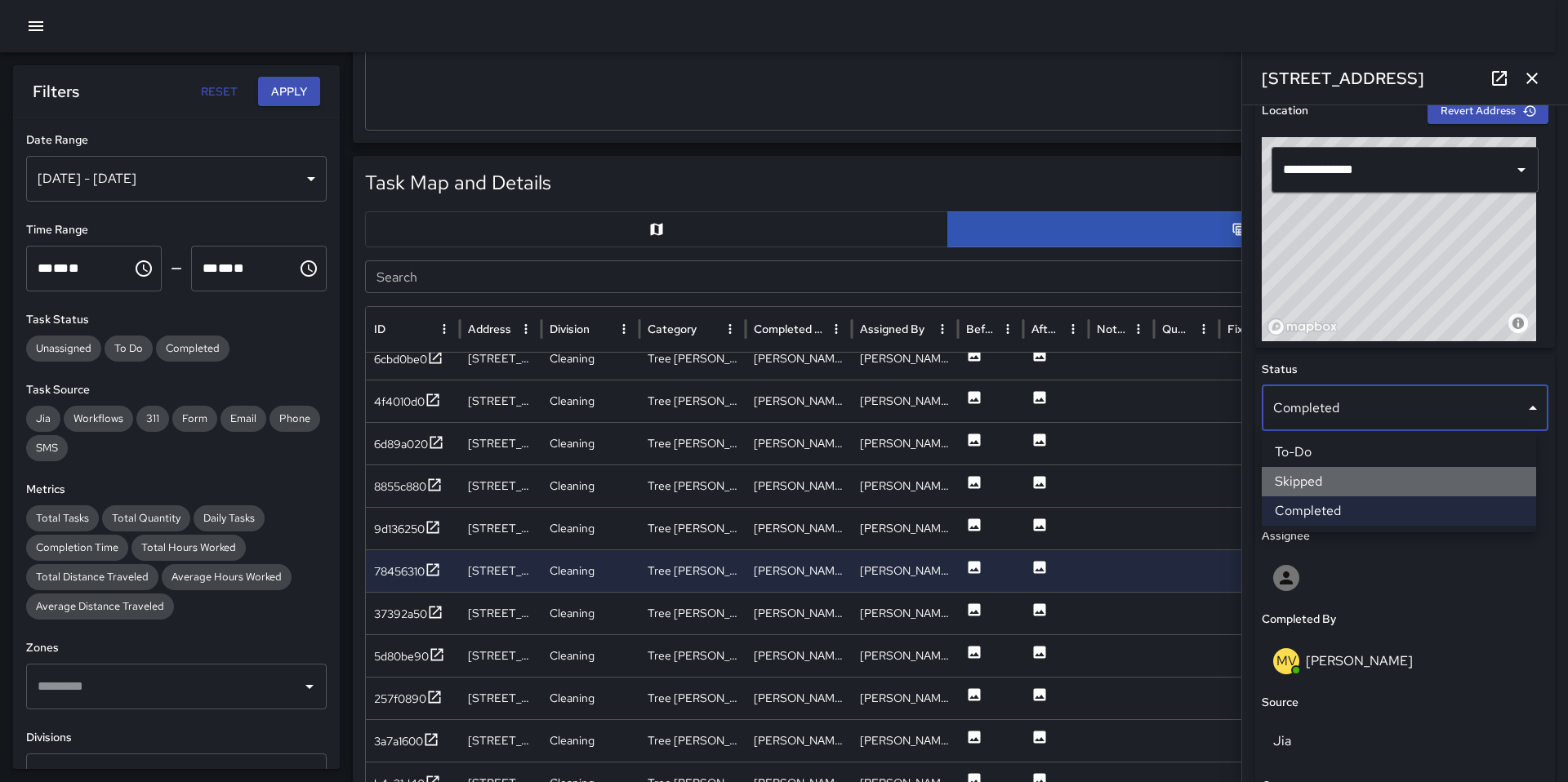
click at [1301, 473] on li "Skipped" at bounding box center [1399, 482] width 275 height 29
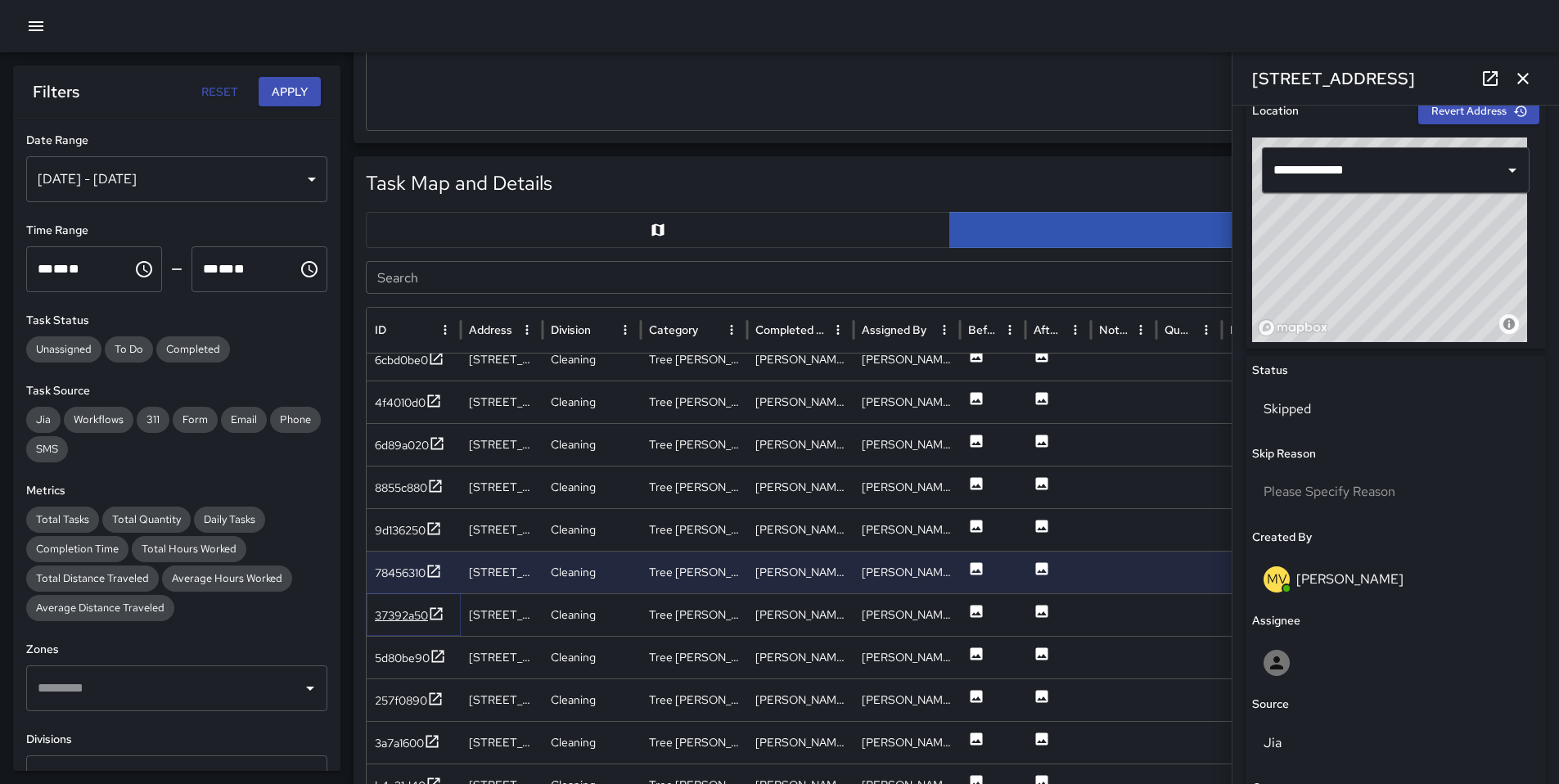
click at [402, 617] on div "37392a50" at bounding box center [402, 615] width 53 height 16
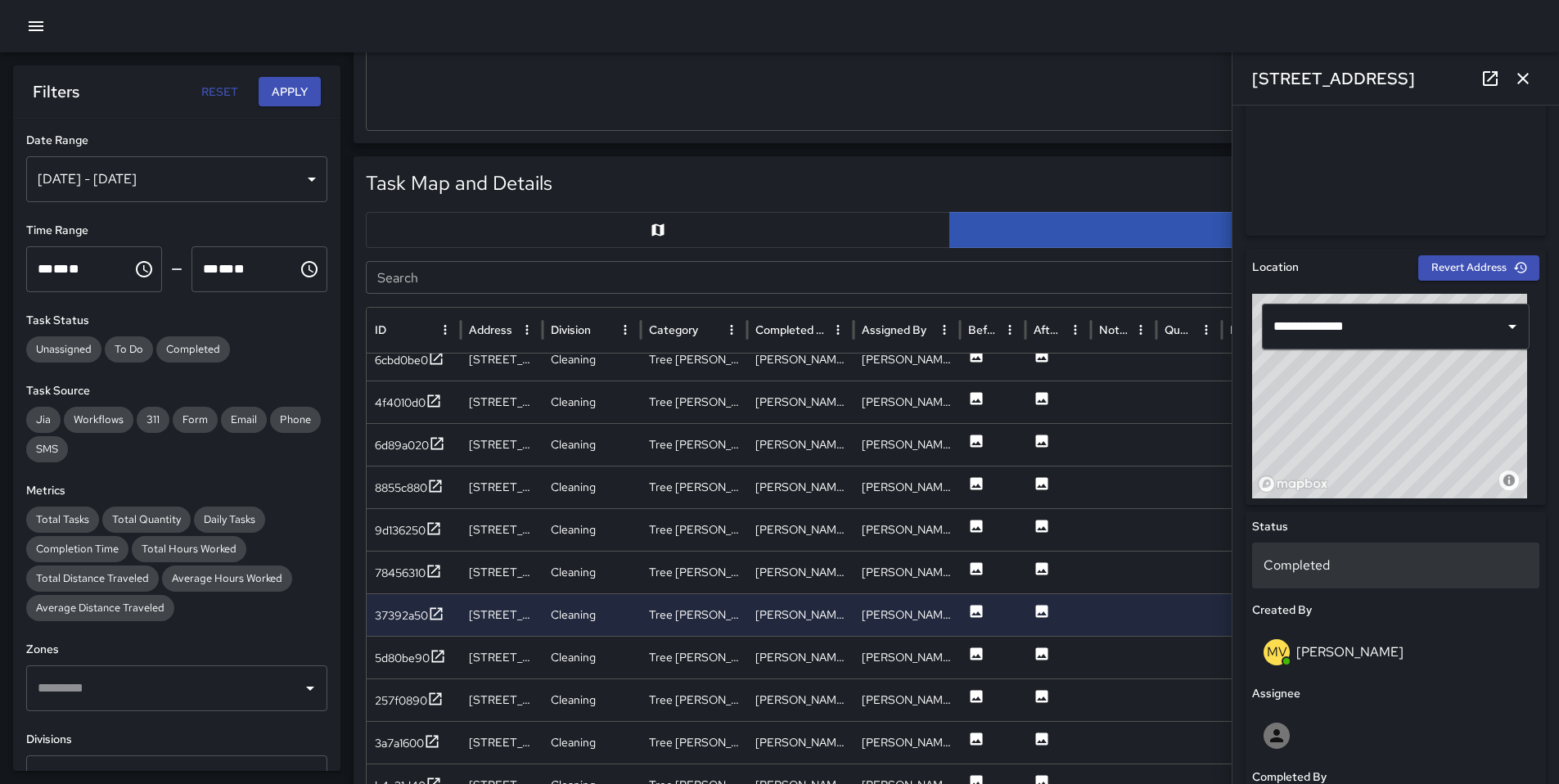
click at [1316, 567] on p "Completed" at bounding box center [1396, 565] width 264 height 20
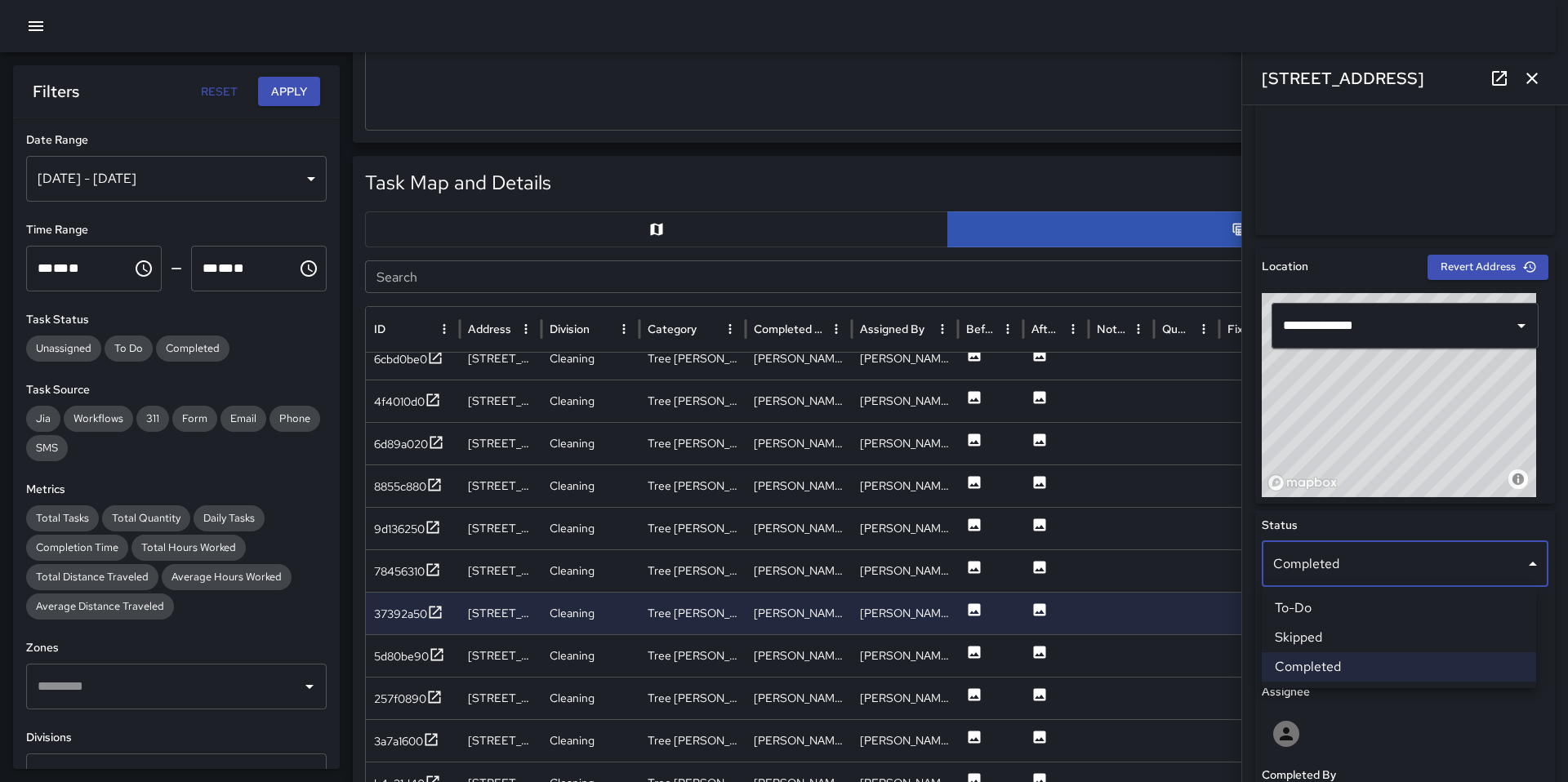
click at [1310, 641] on li "Skipped" at bounding box center [1399, 637] width 275 height 29
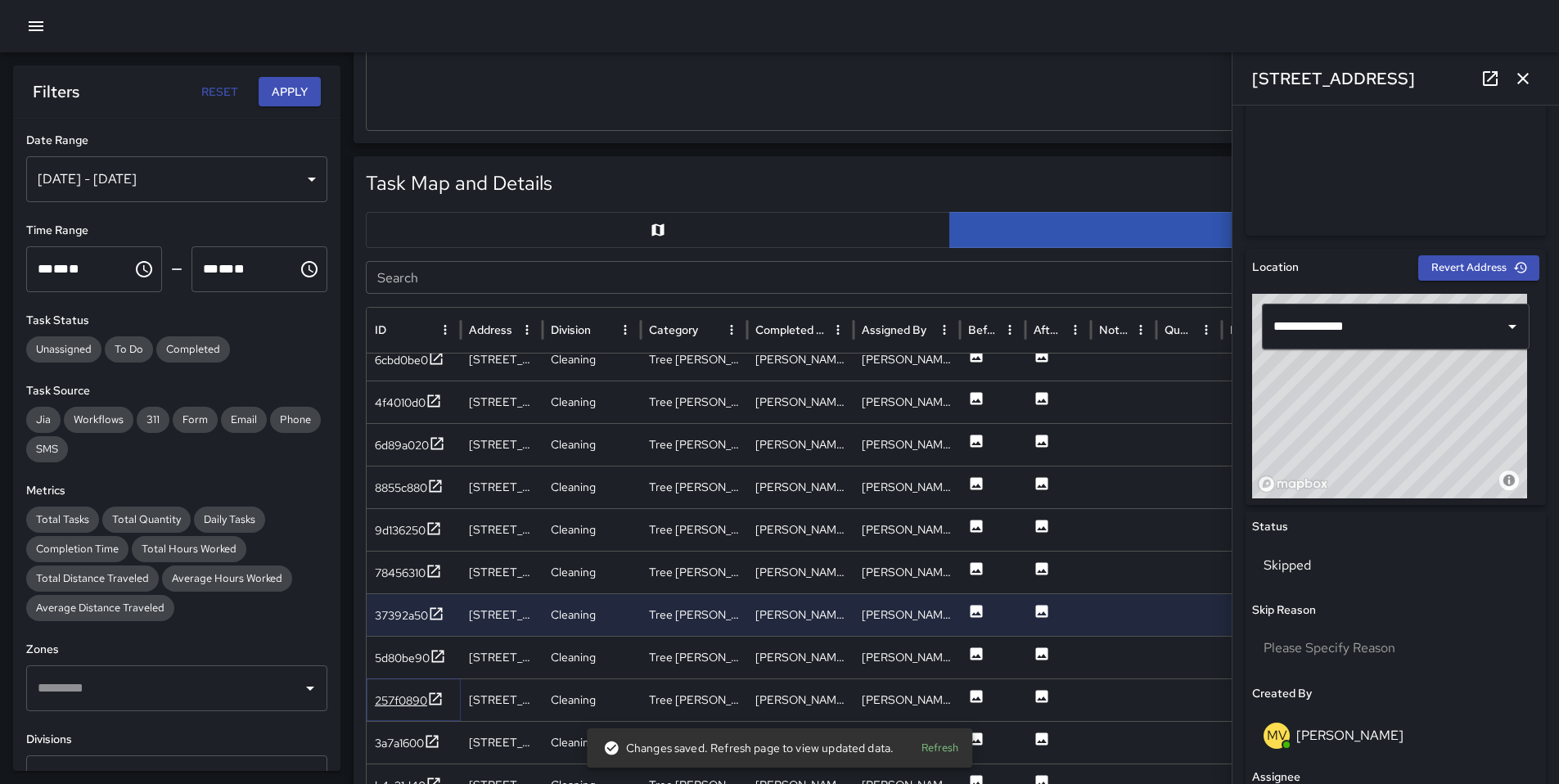
click at [399, 694] on div "257f0890" at bounding box center [401, 700] width 52 height 16
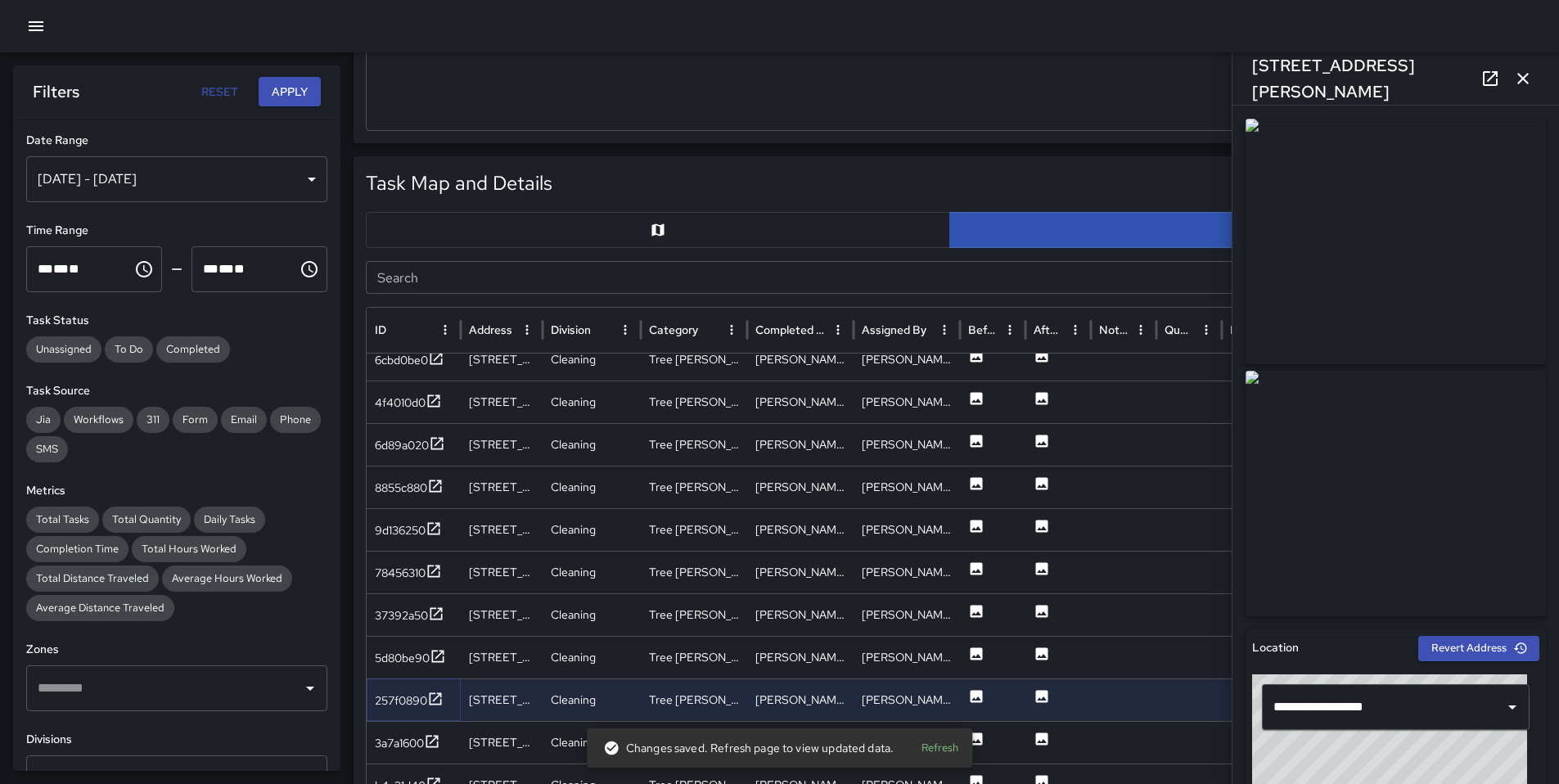
scroll to position [3132, 0]
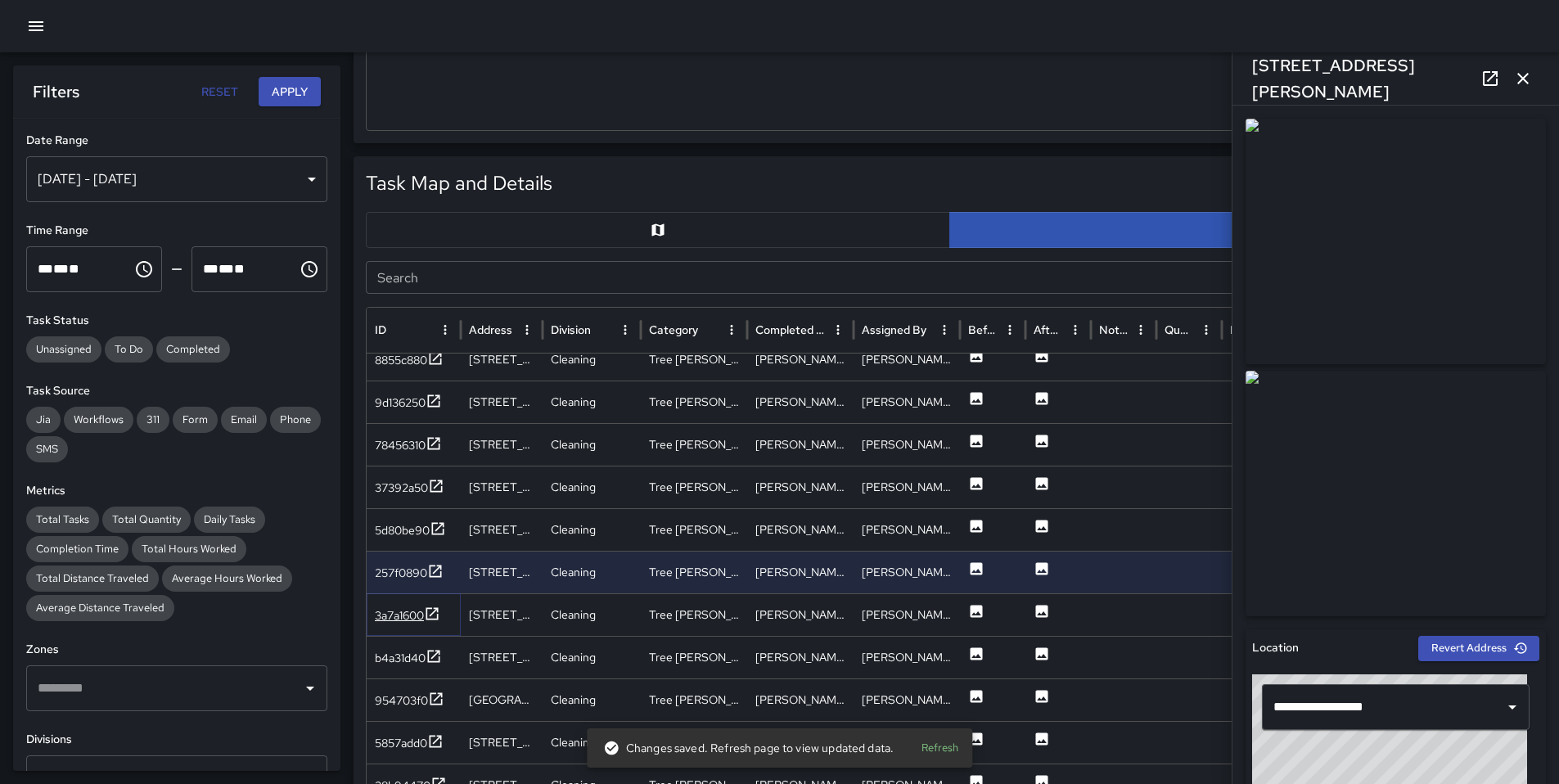
click at [397, 614] on div "3a7a1600" at bounding box center [399, 615] width 49 height 16
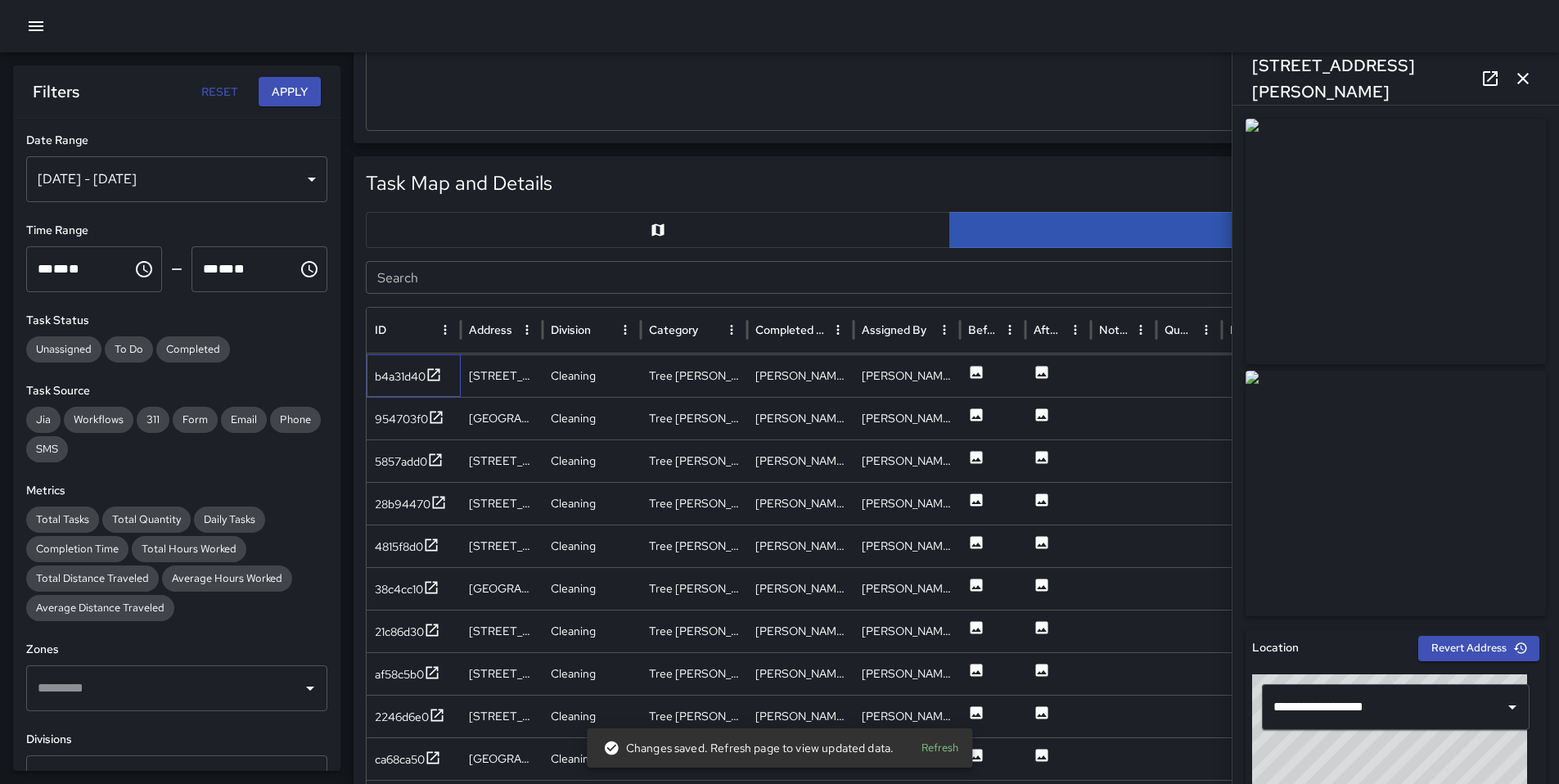
click at [392, 387] on div "b4a31d40" at bounding box center [414, 376] width 94 height 43
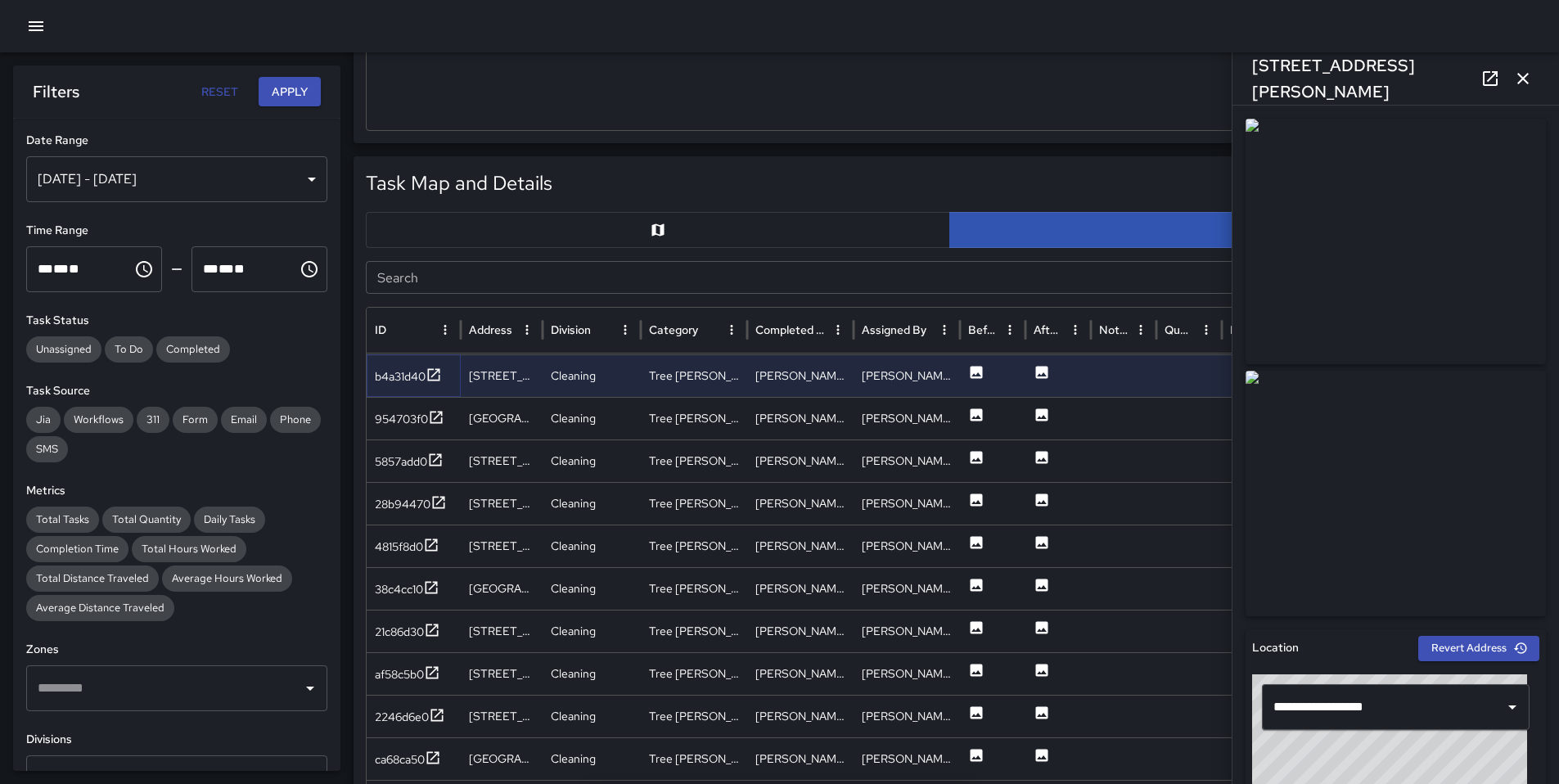
drag, startPoint x: 411, startPoint y: 375, endPoint x: 410, endPoint y: 389, distance: 14.0
click at [411, 375] on div "b4a31d40" at bounding box center [400, 376] width 51 height 16
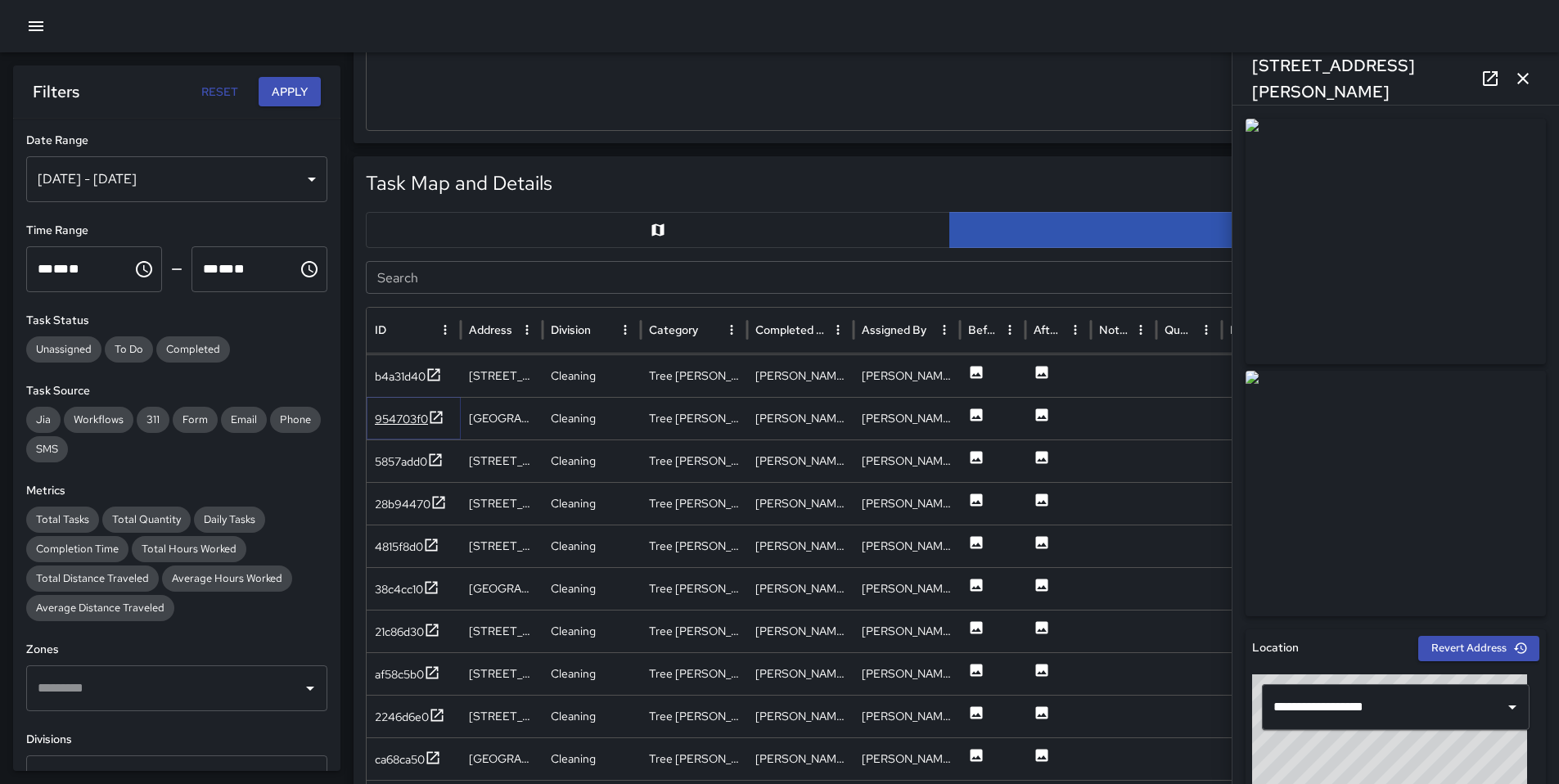
click at [405, 421] on div "954703f0" at bounding box center [402, 419] width 53 height 16
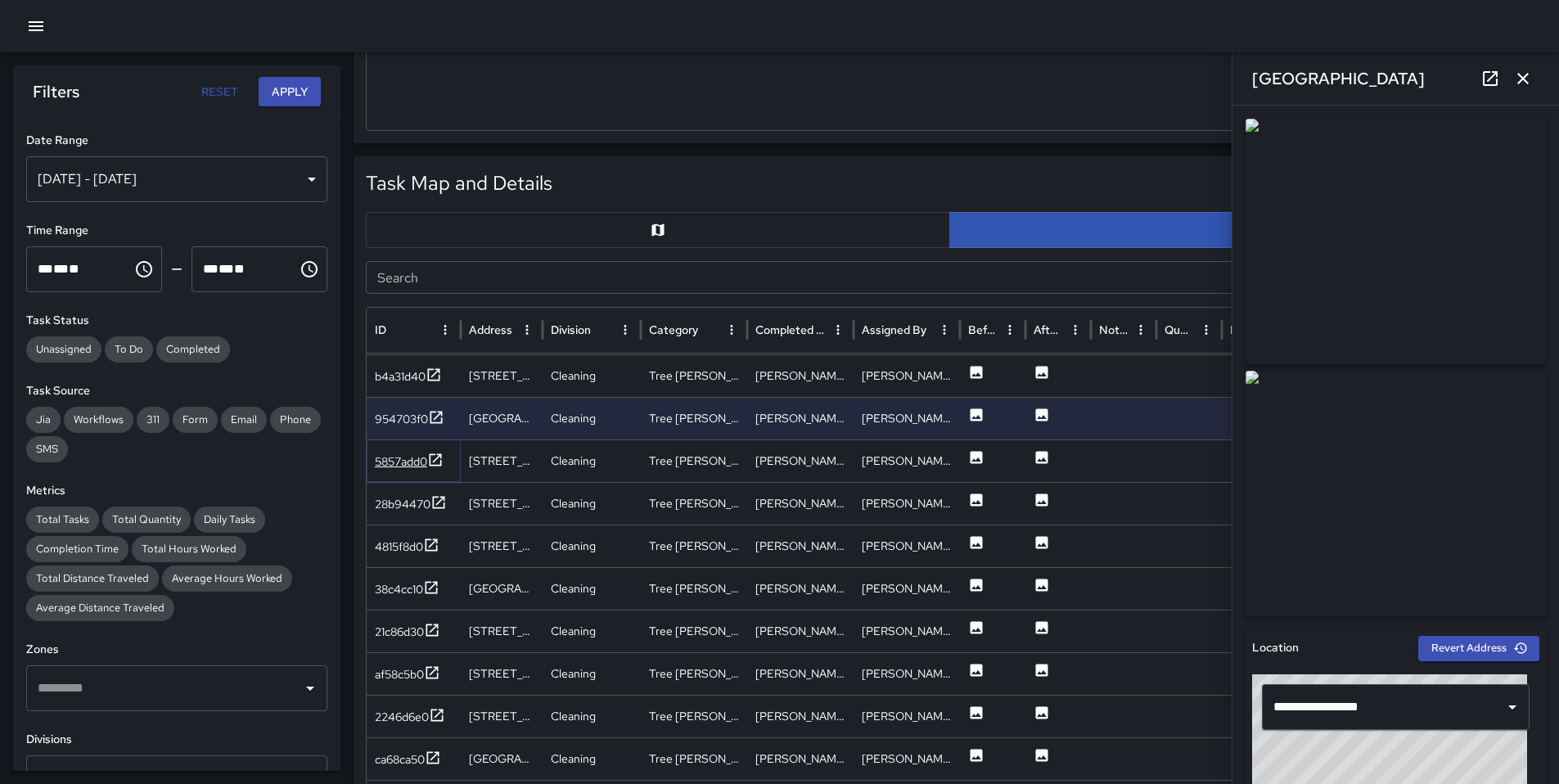
click at [402, 465] on div "5857add0" at bounding box center [401, 461] width 52 height 16
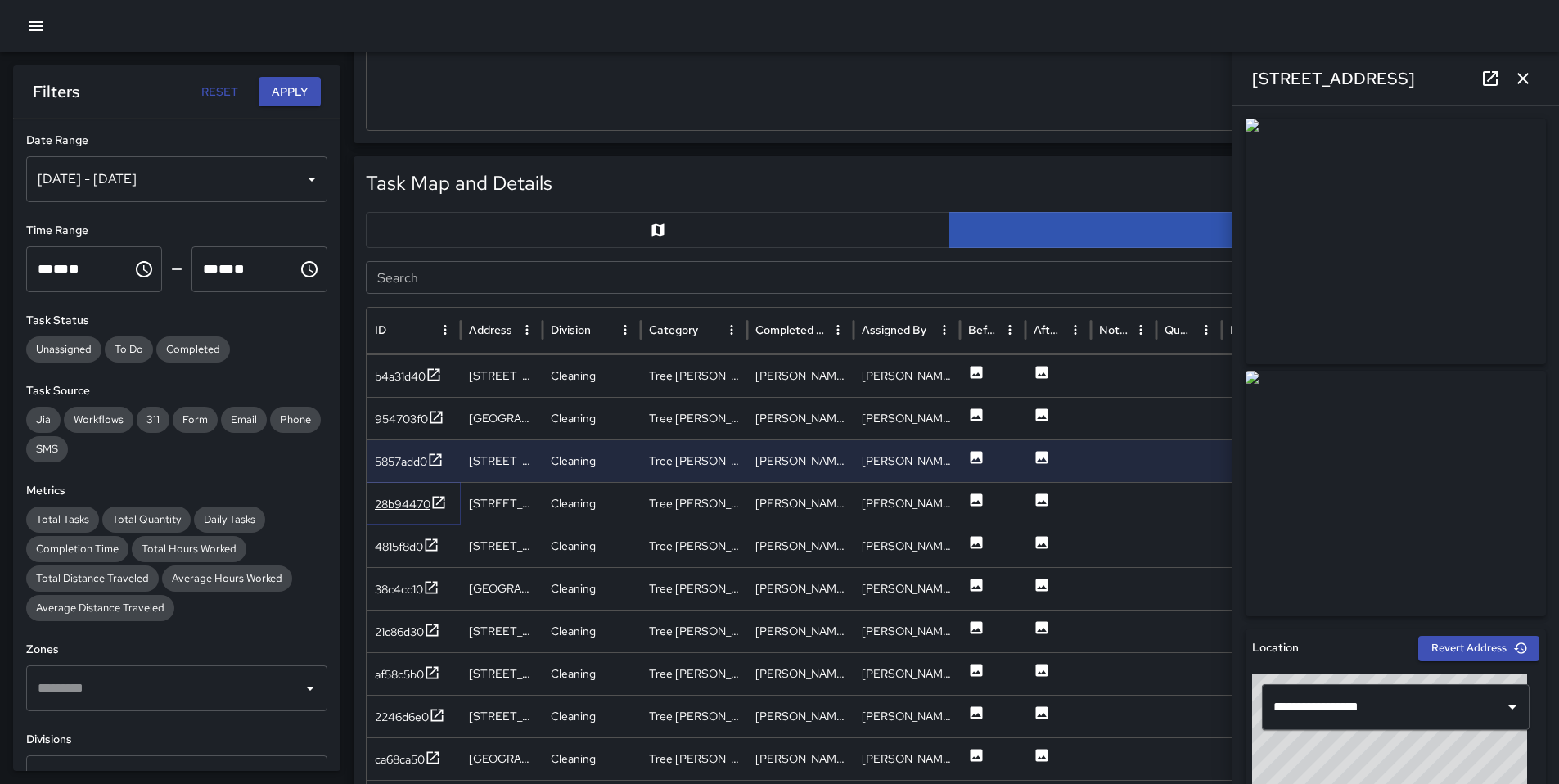
click at [397, 504] on div "28b94470" at bounding box center [402, 504] width 56 height 16
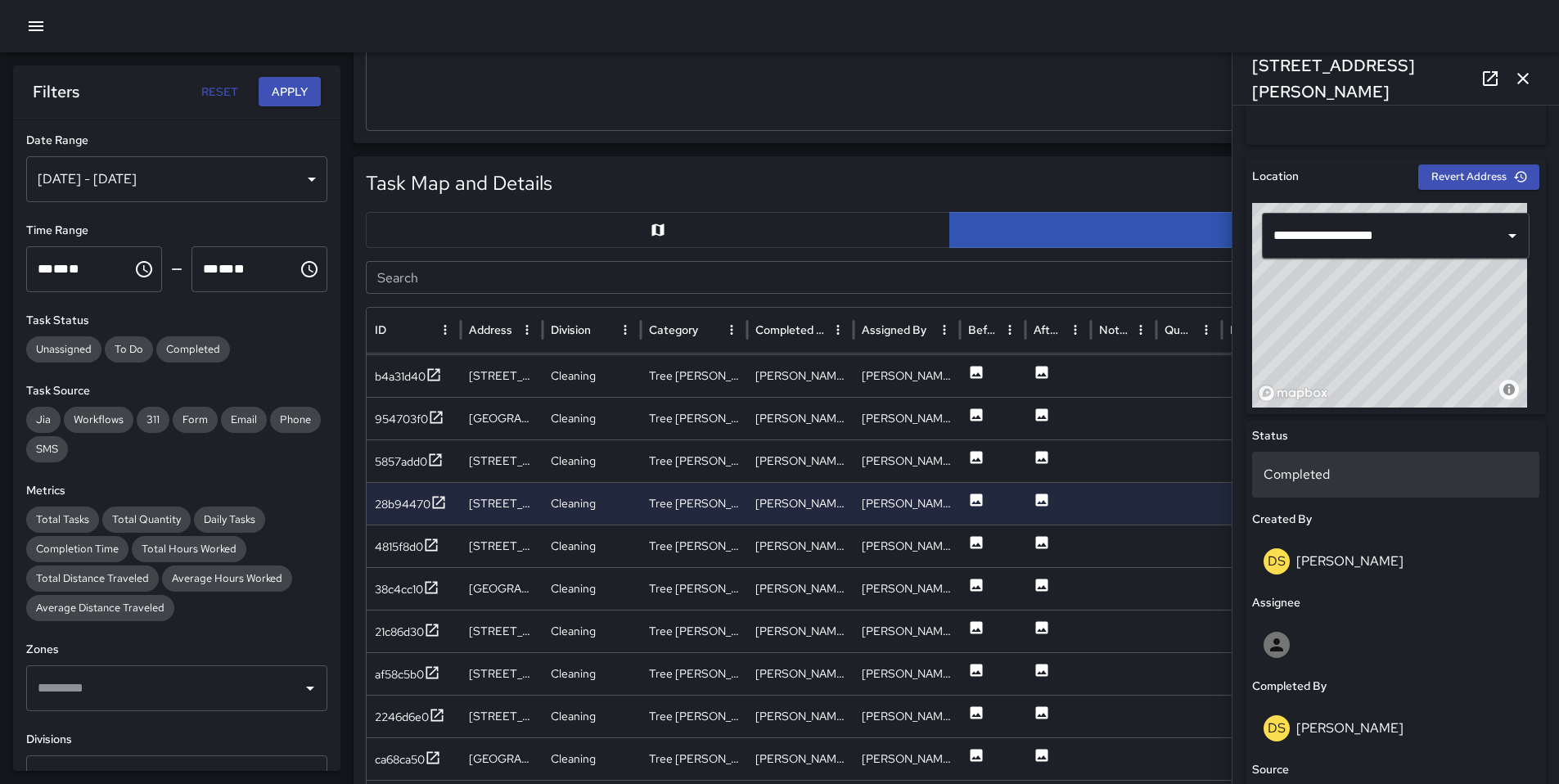
click at [1290, 487] on div "Completed" at bounding box center [1396, 474] width 287 height 45
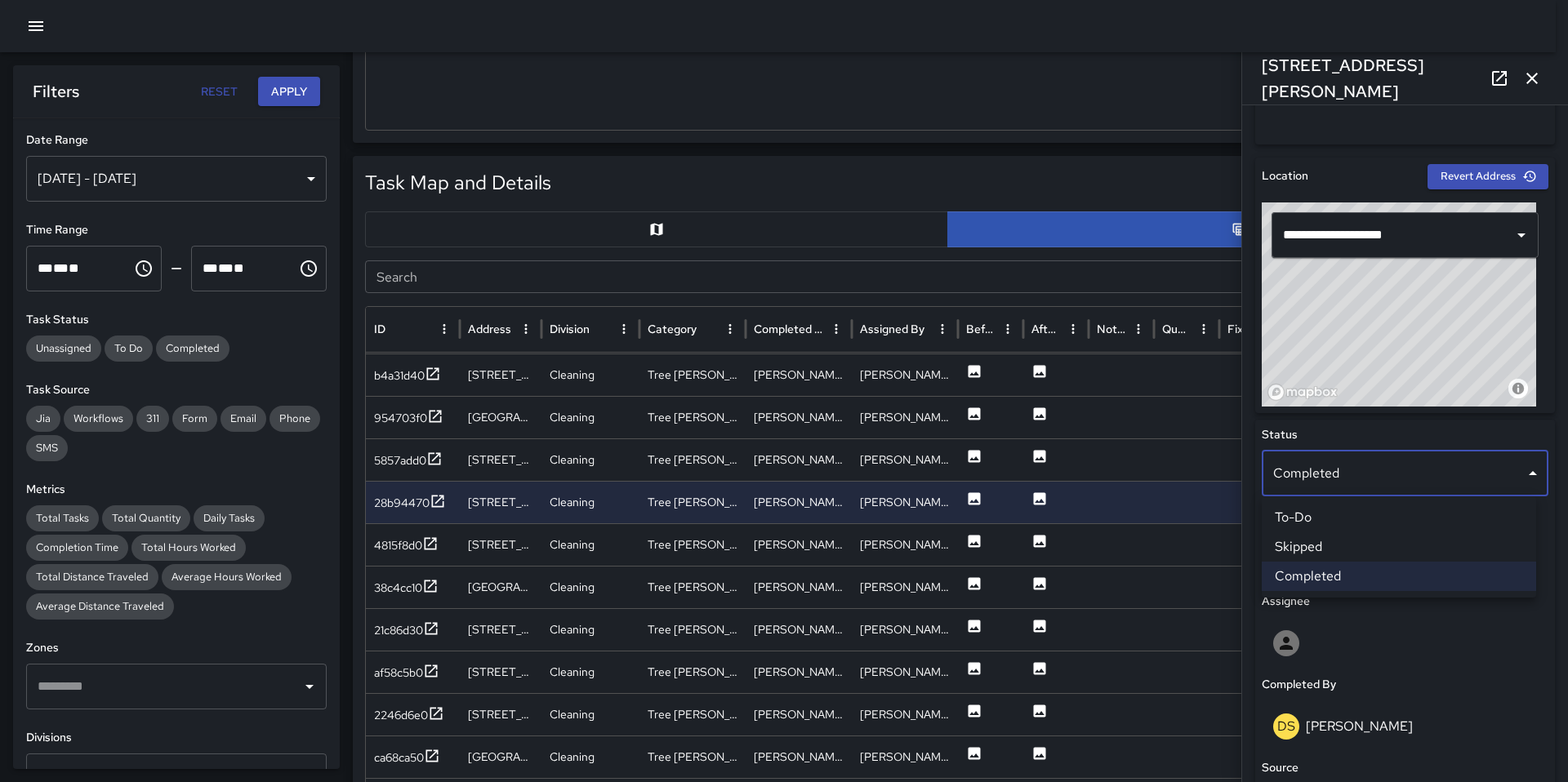
click at [1313, 543] on li "Skipped" at bounding box center [1399, 547] width 275 height 29
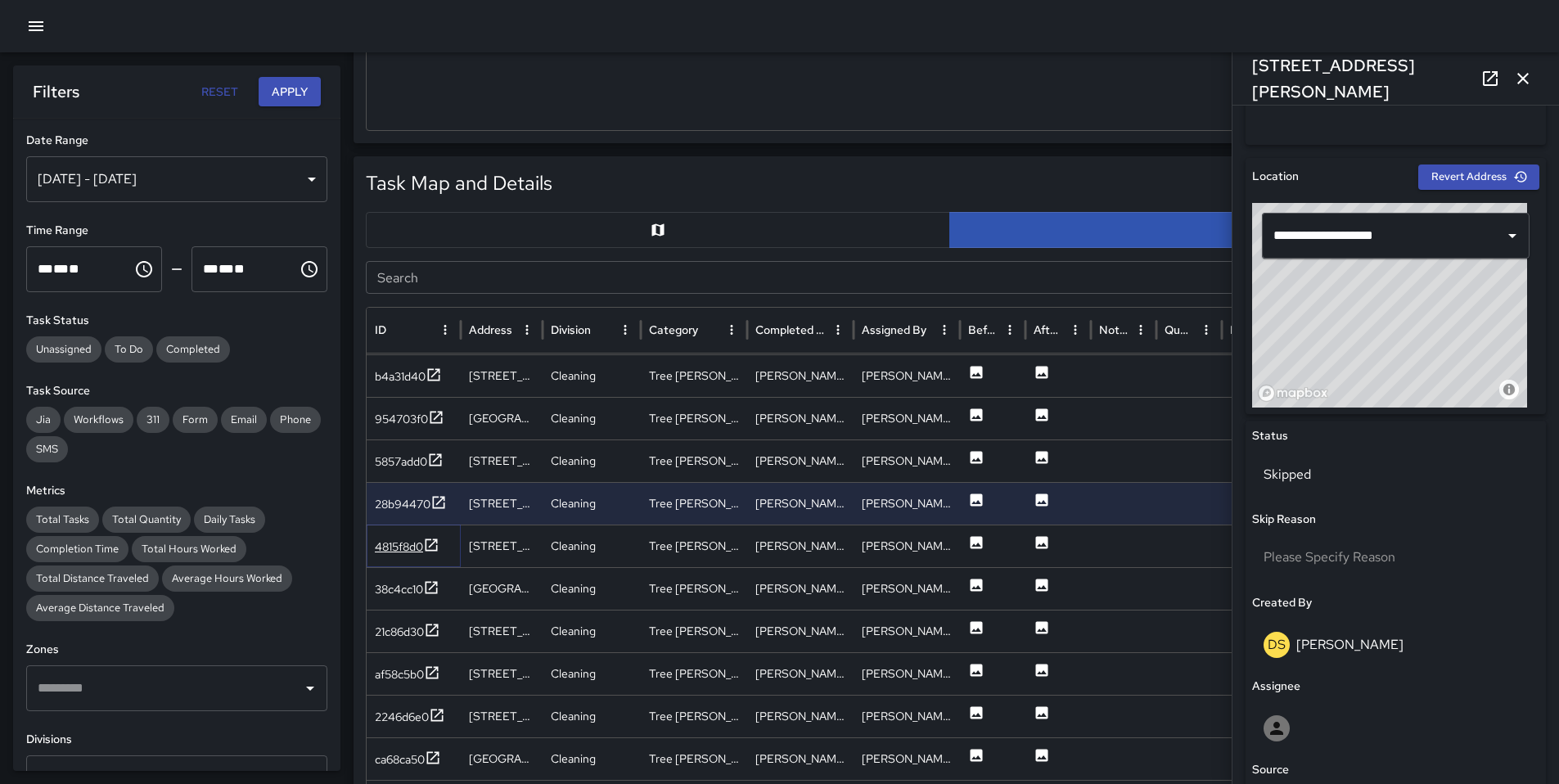
click at [389, 546] on div "4815f8d0" at bounding box center [399, 546] width 48 height 16
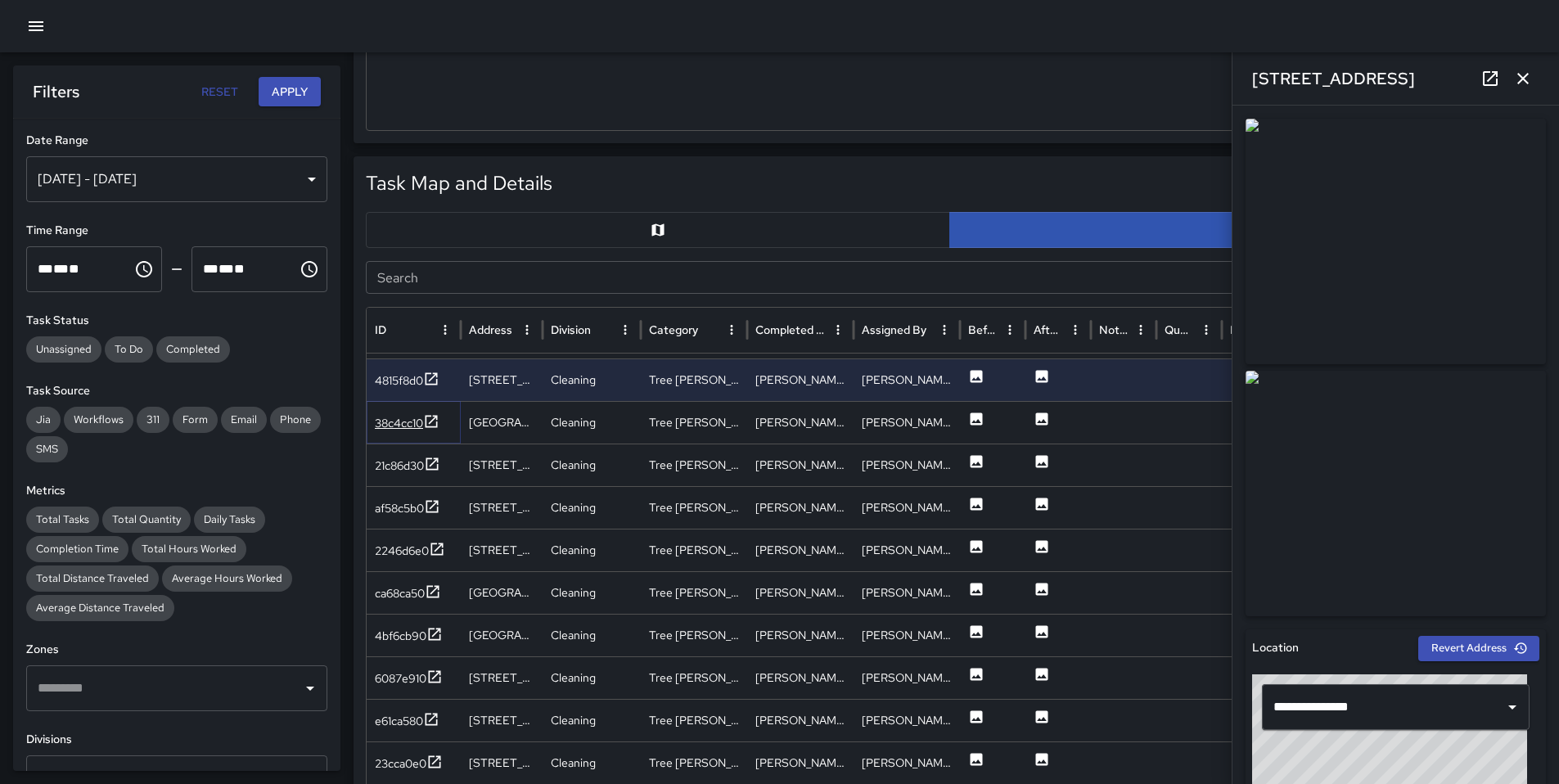
click at [406, 423] on div "38c4cc10" at bounding box center [399, 423] width 48 height 16
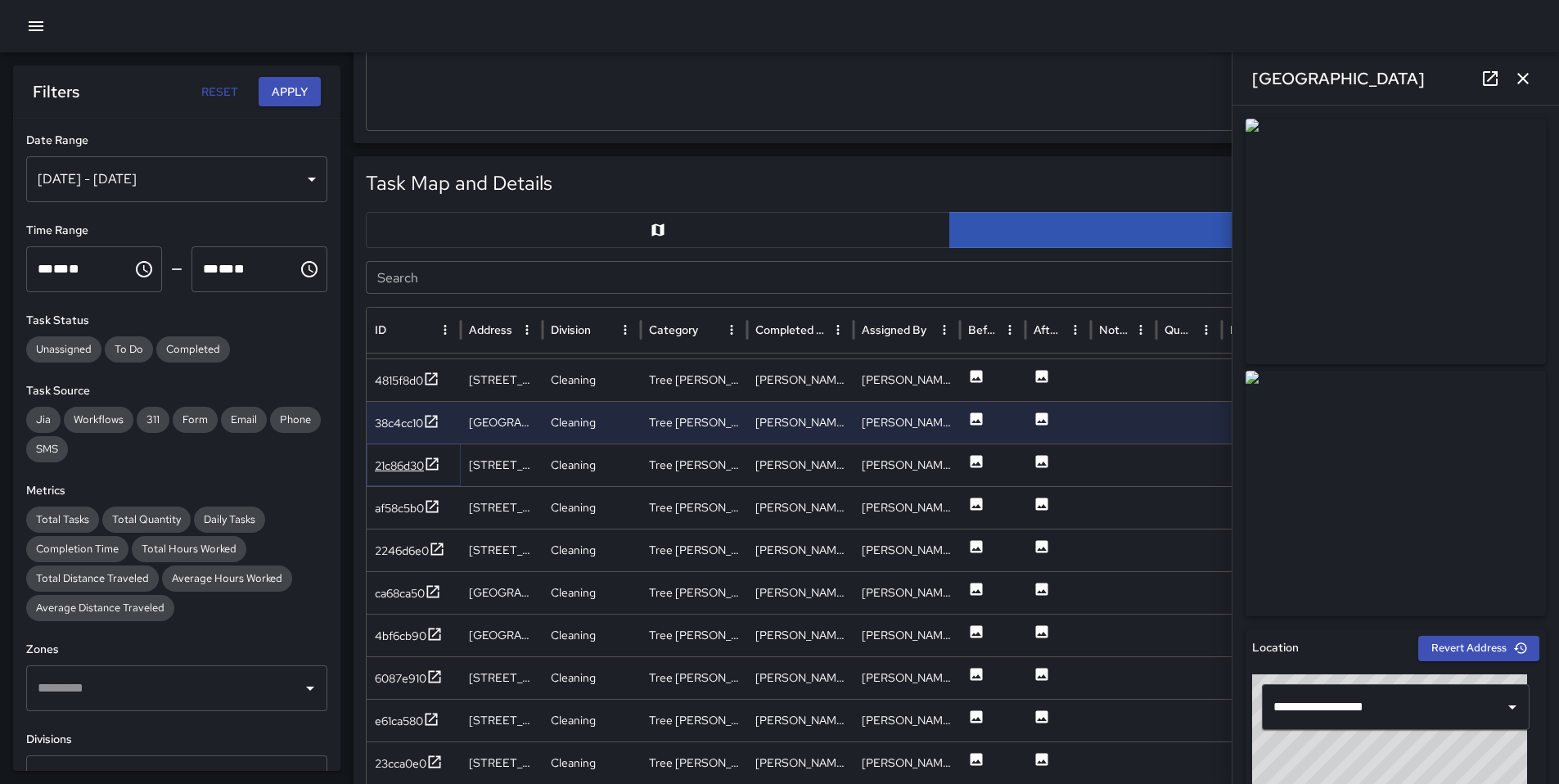
click at [397, 466] on div "21c86d30" at bounding box center [399, 465] width 49 height 16
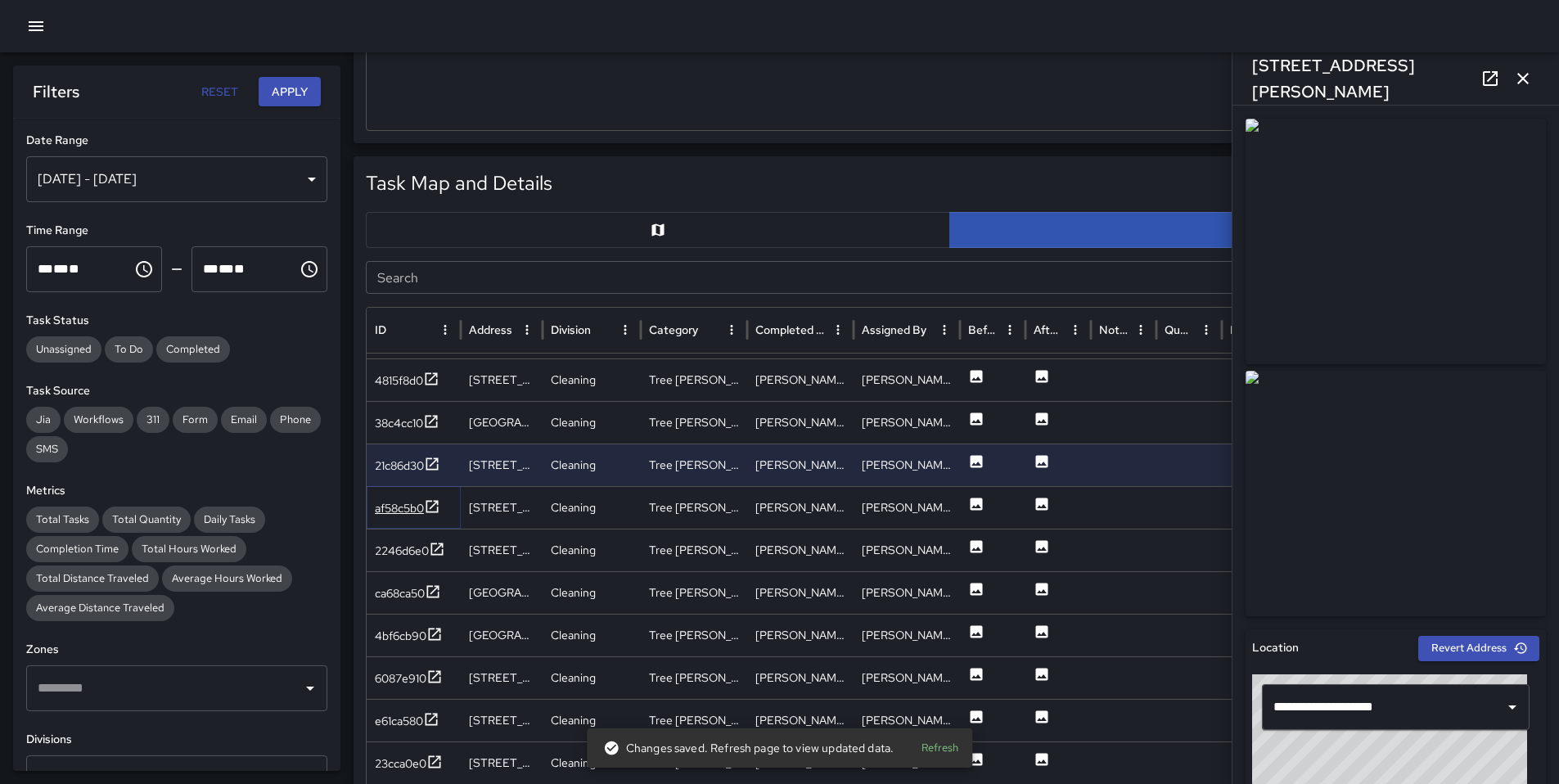
click at [398, 511] on div "af58c5b0" at bounding box center [399, 508] width 49 height 16
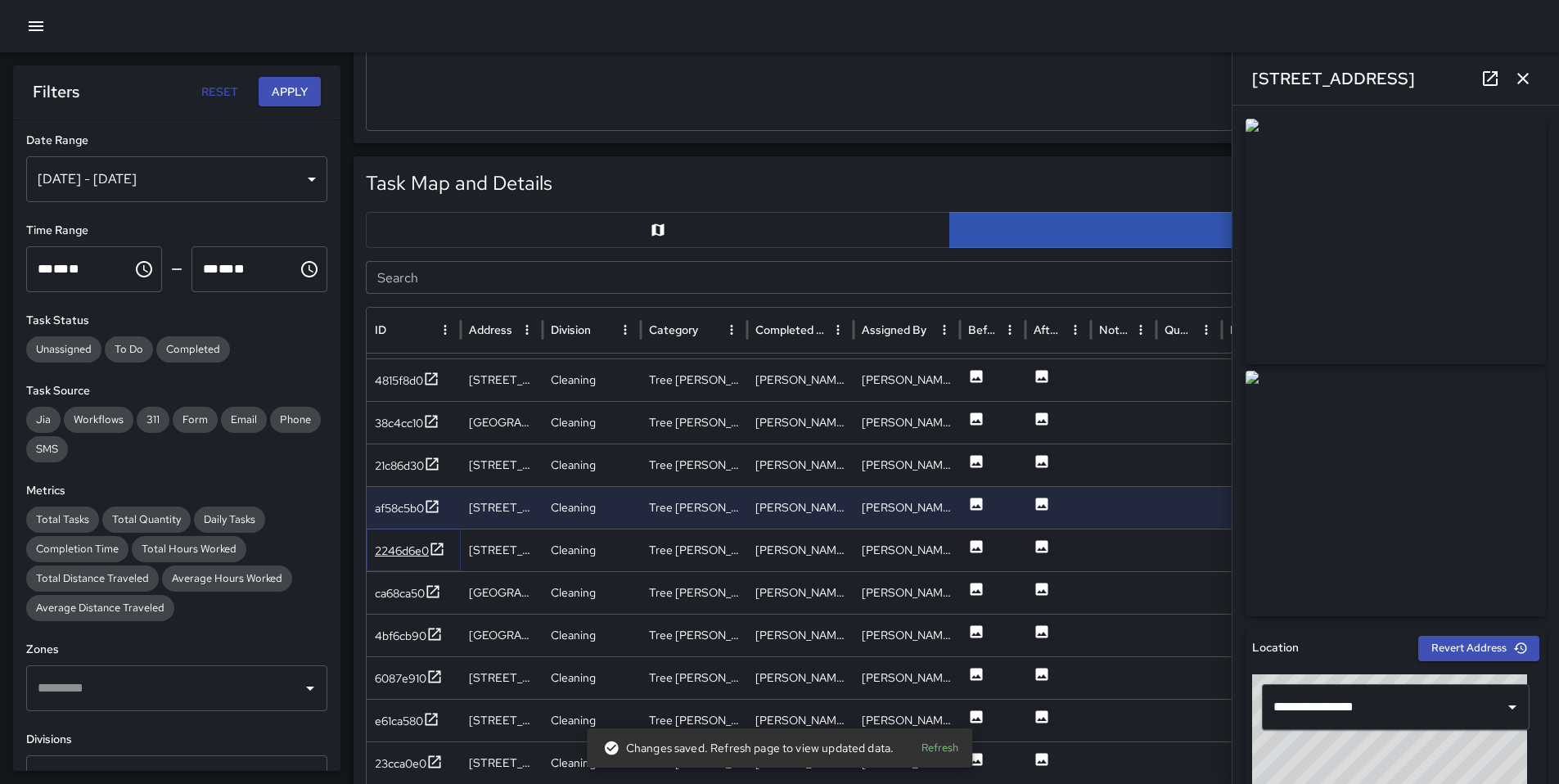
click at [401, 548] on div "2246d6e0" at bounding box center [402, 551] width 54 height 16
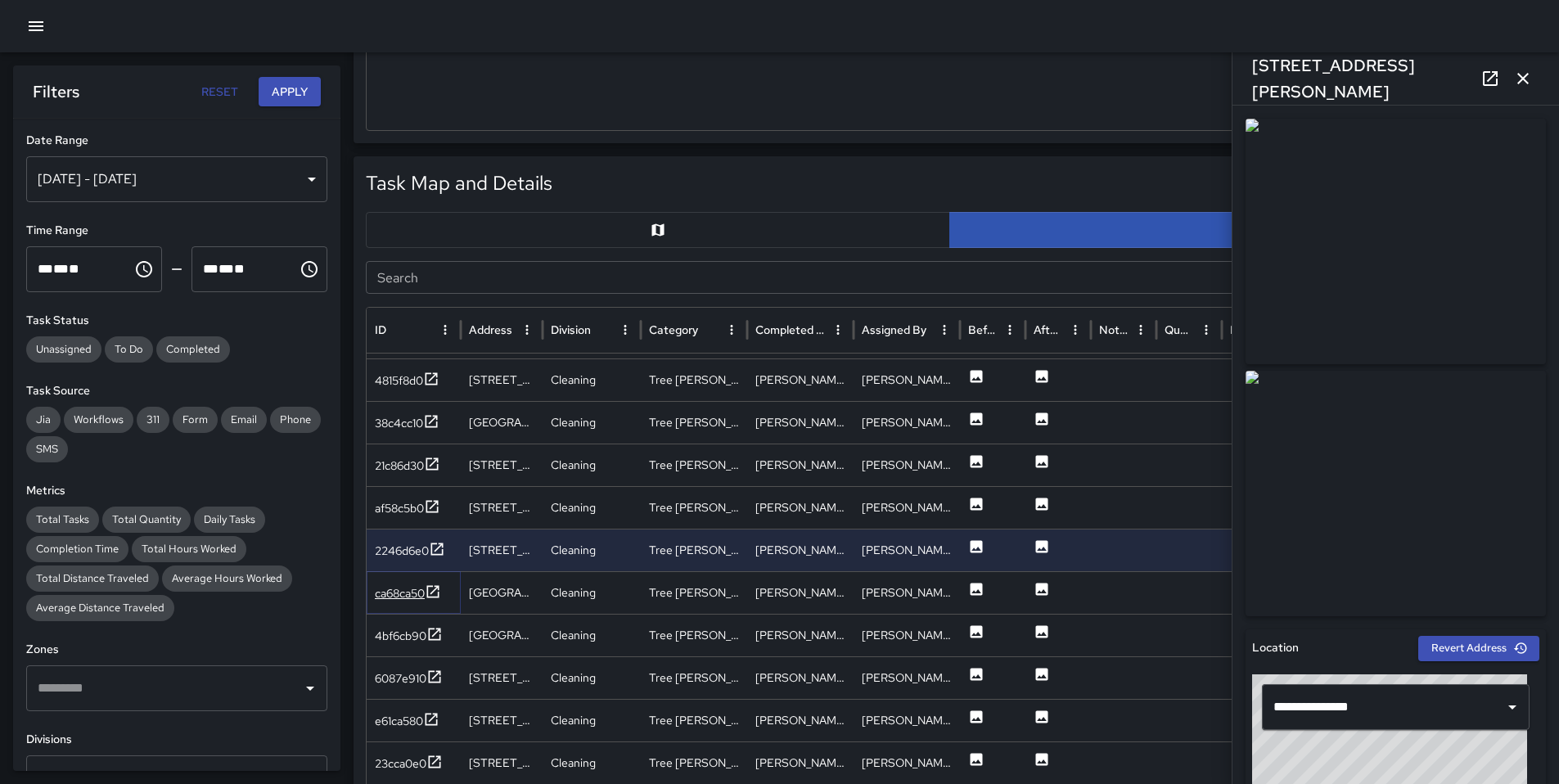
click at [407, 596] on div "ca68ca50" at bounding box center [400, 593] width 50 height 16
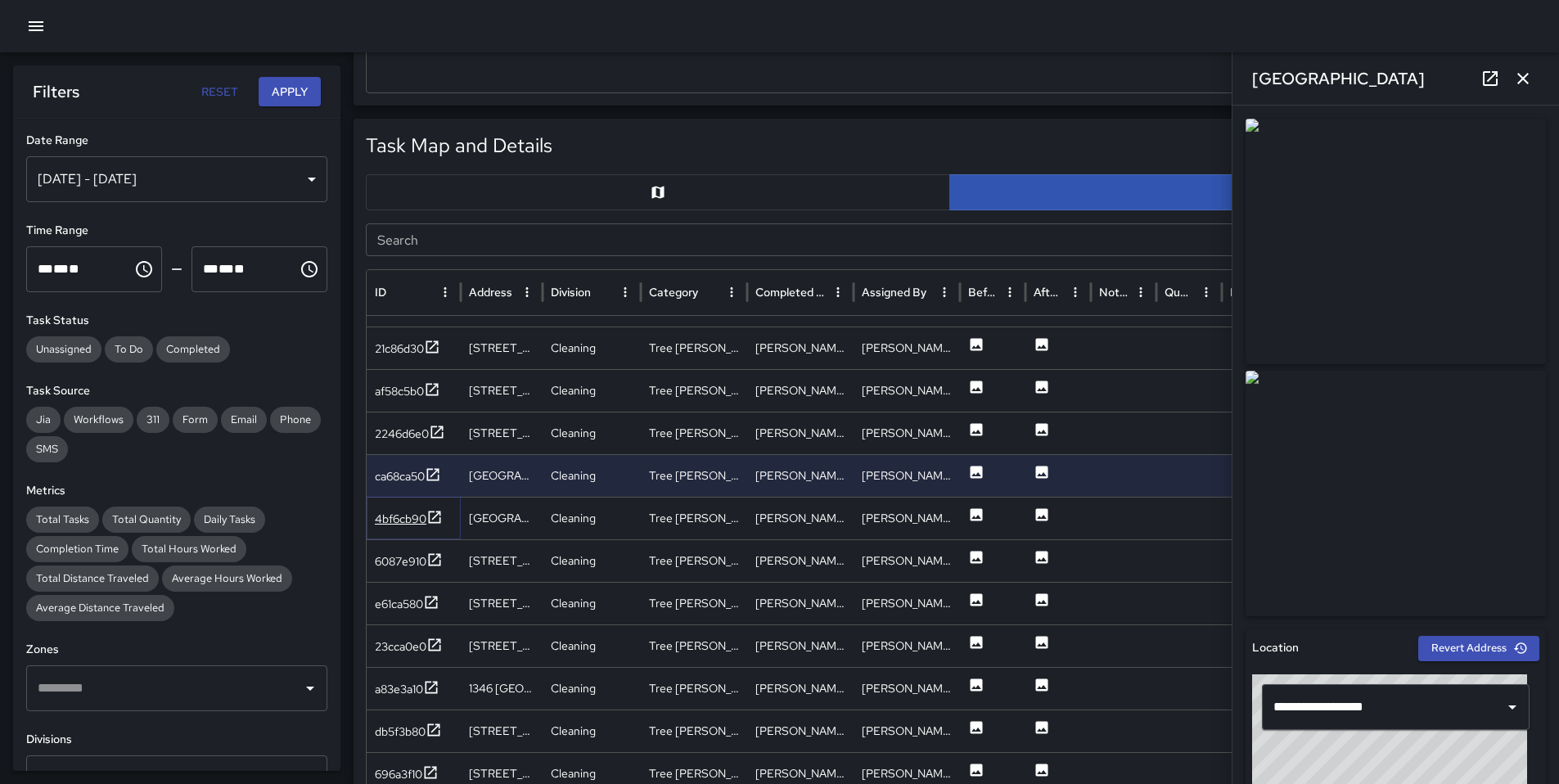
click at [406, 514] on div "4bf6cb90" at bounding box center [401, 518] width 51 height 16
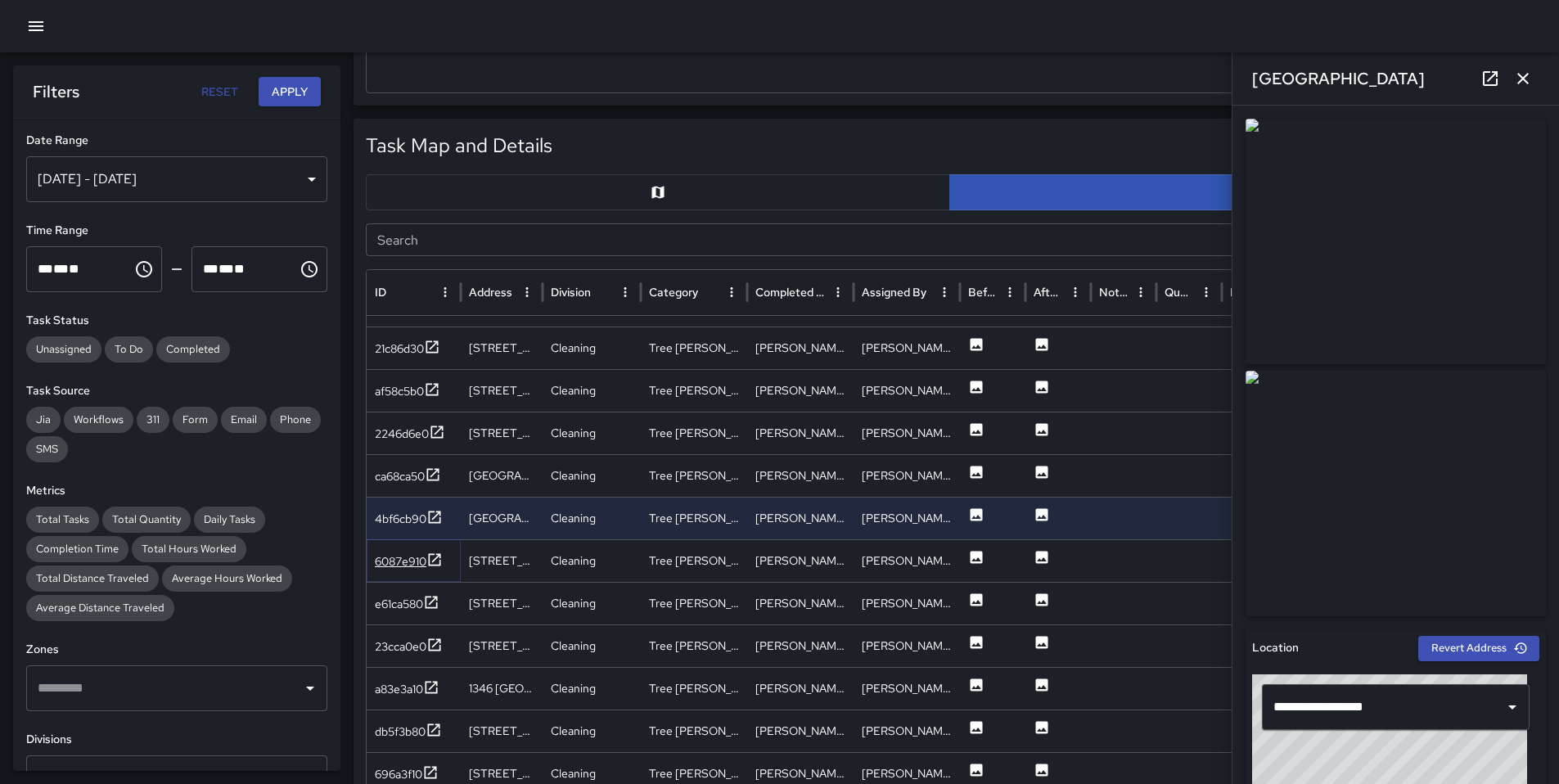
click at [406, 560] on div "6087e910" at bounding box center [401, 561] width 51 height 16
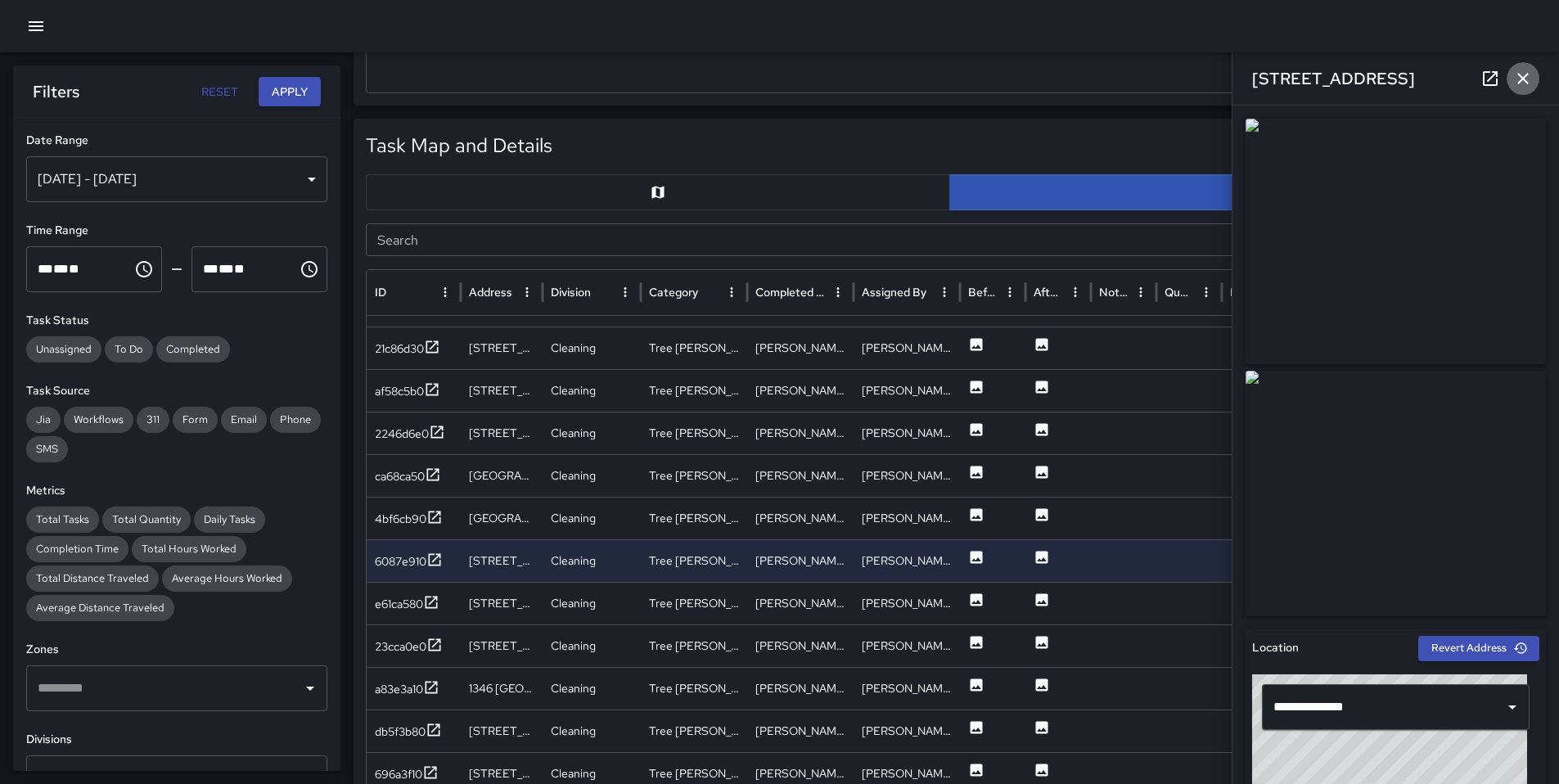
click at [1530, 87] on icon "button" at bounding box center [1523, 78] width 20 height 20
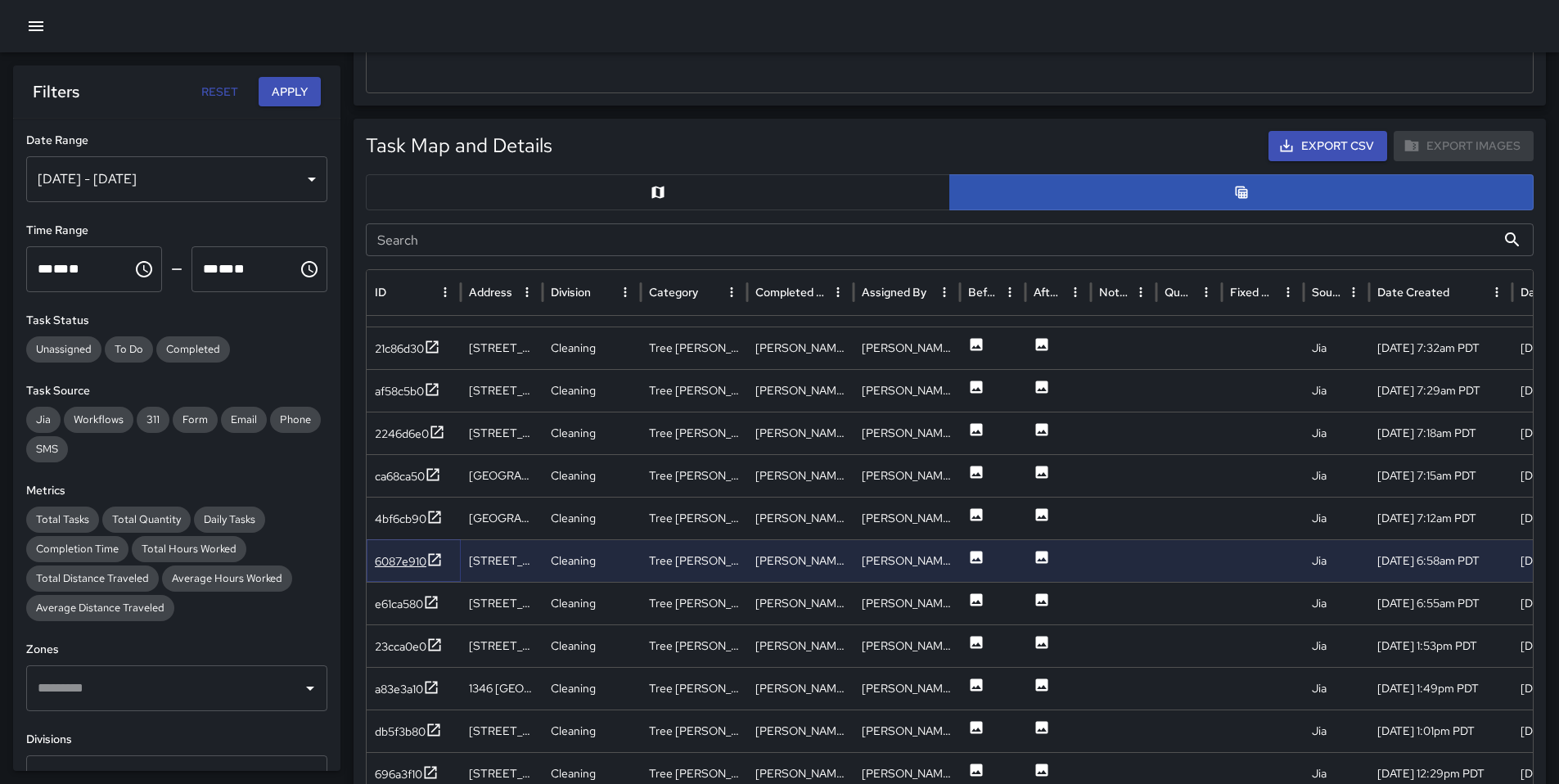
click at [403, 556] on div "6087e910" at bounding box center [401, 561] width 51 height 16
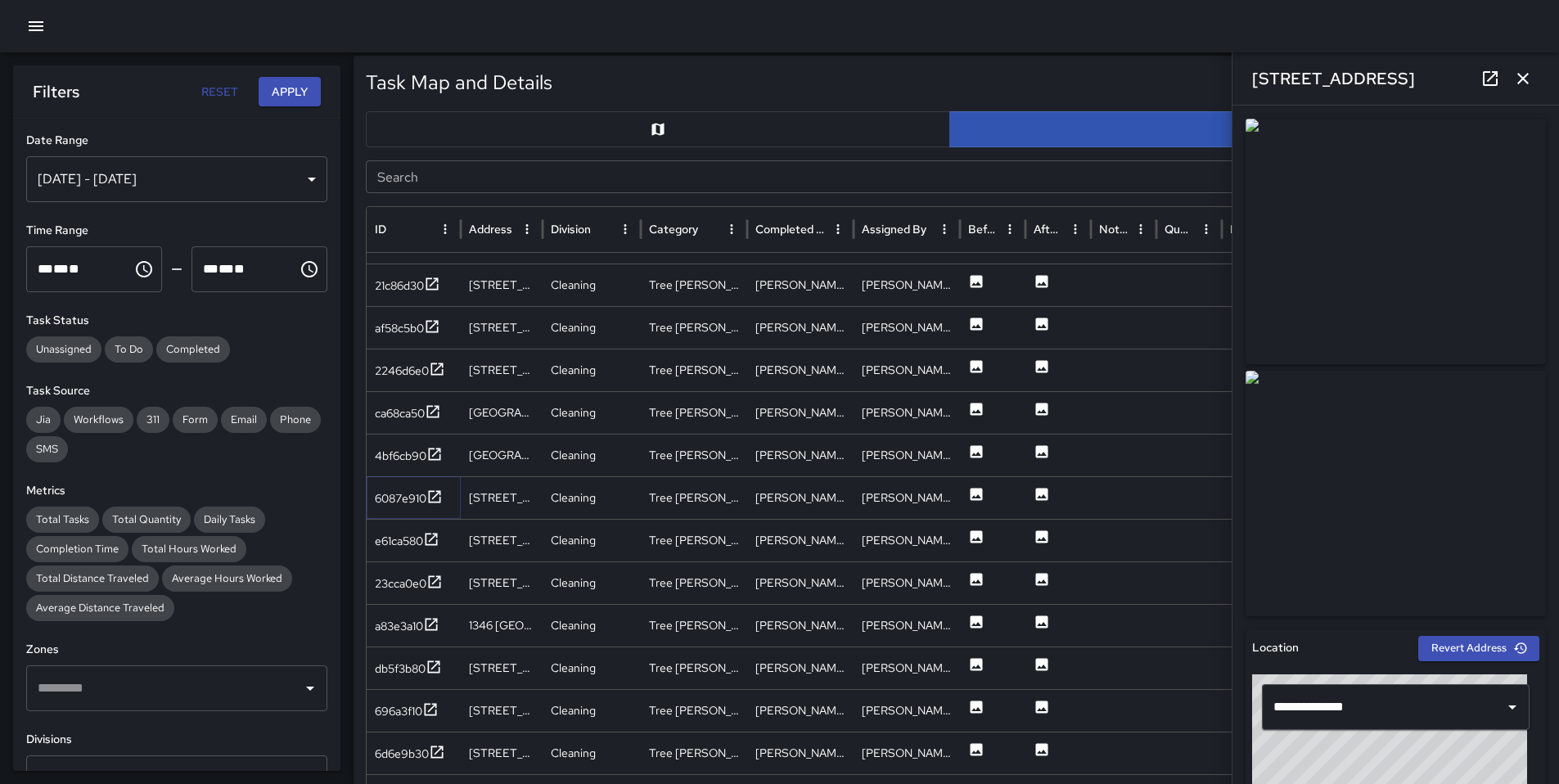
scroll to position [675, 0]
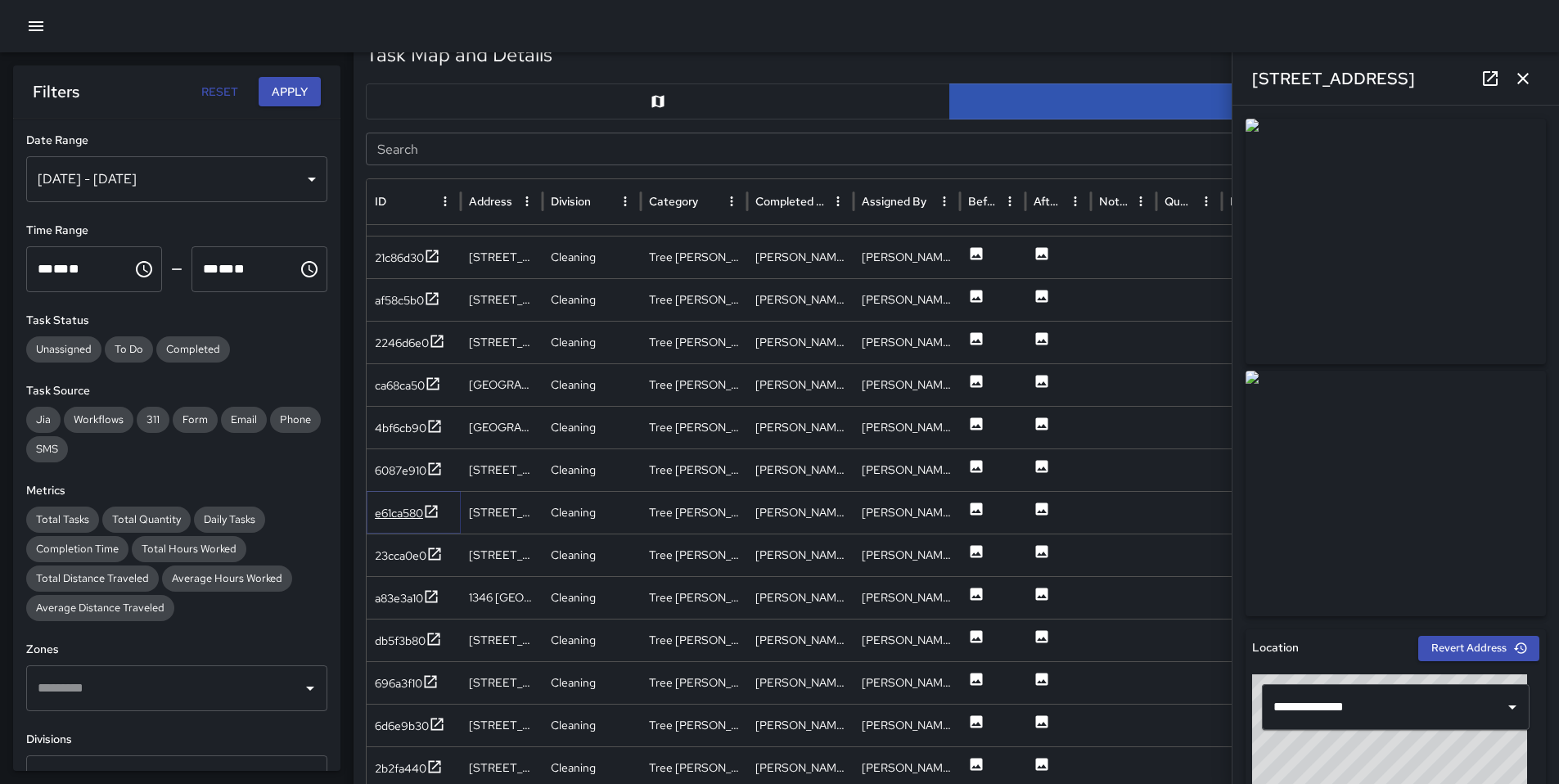
click at [381, 521] on div "e61ca580" at bounding box center [399, 513] width 48 height 16
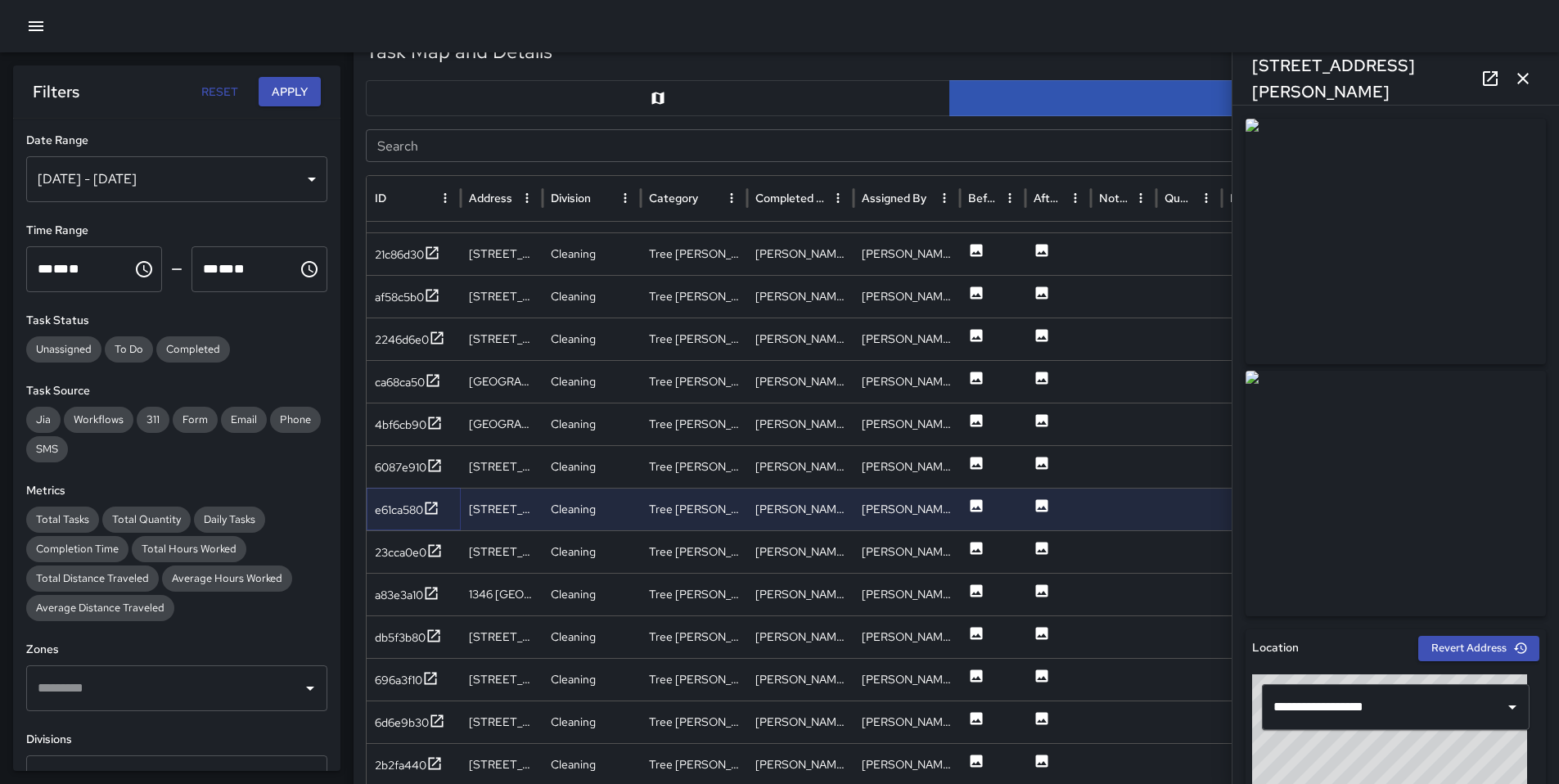
scroll to position [703, 0]
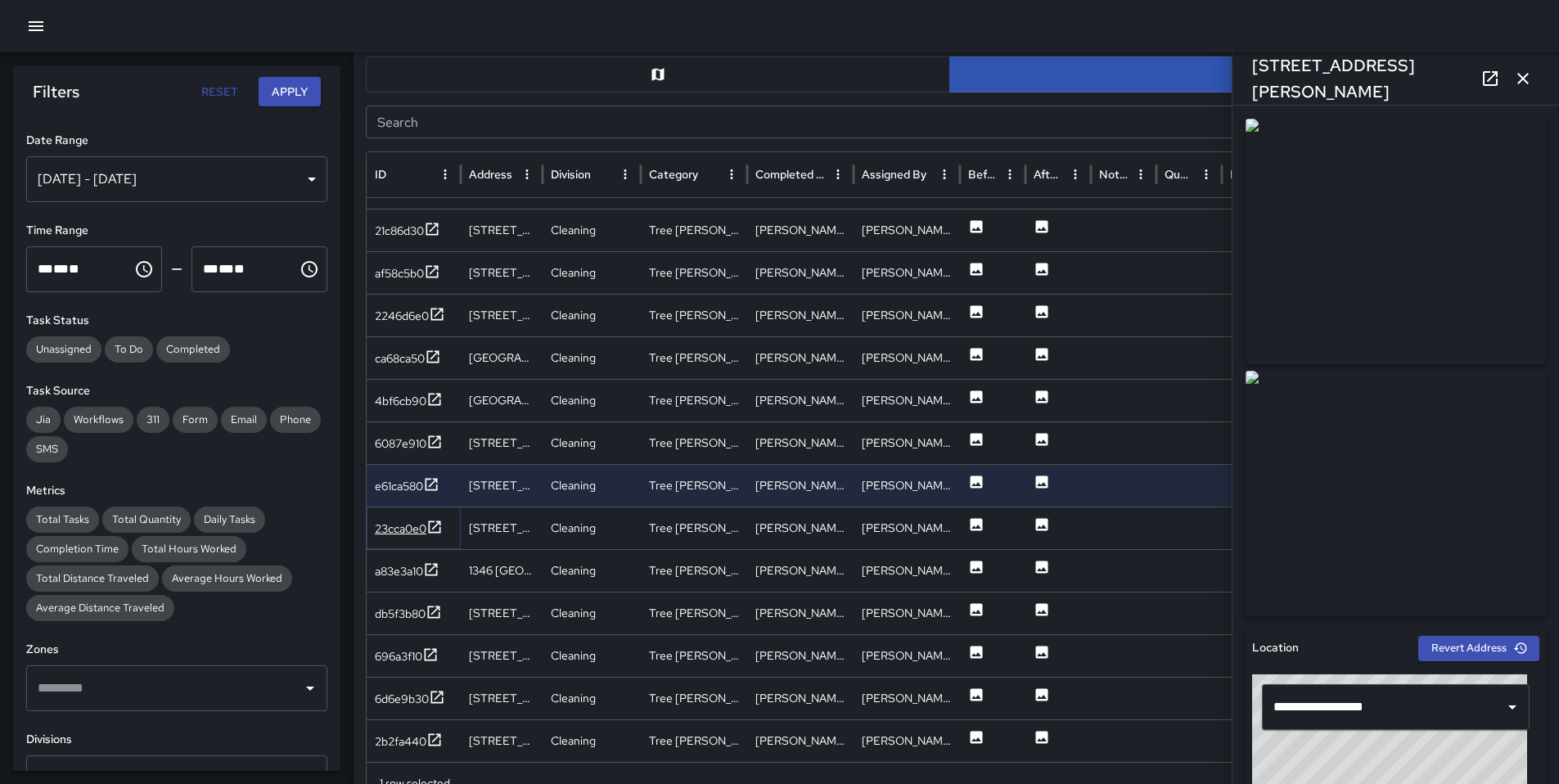
click at [402, 531] on div "23cca0e0" at bounding box center [401, 528] width 51 height 16
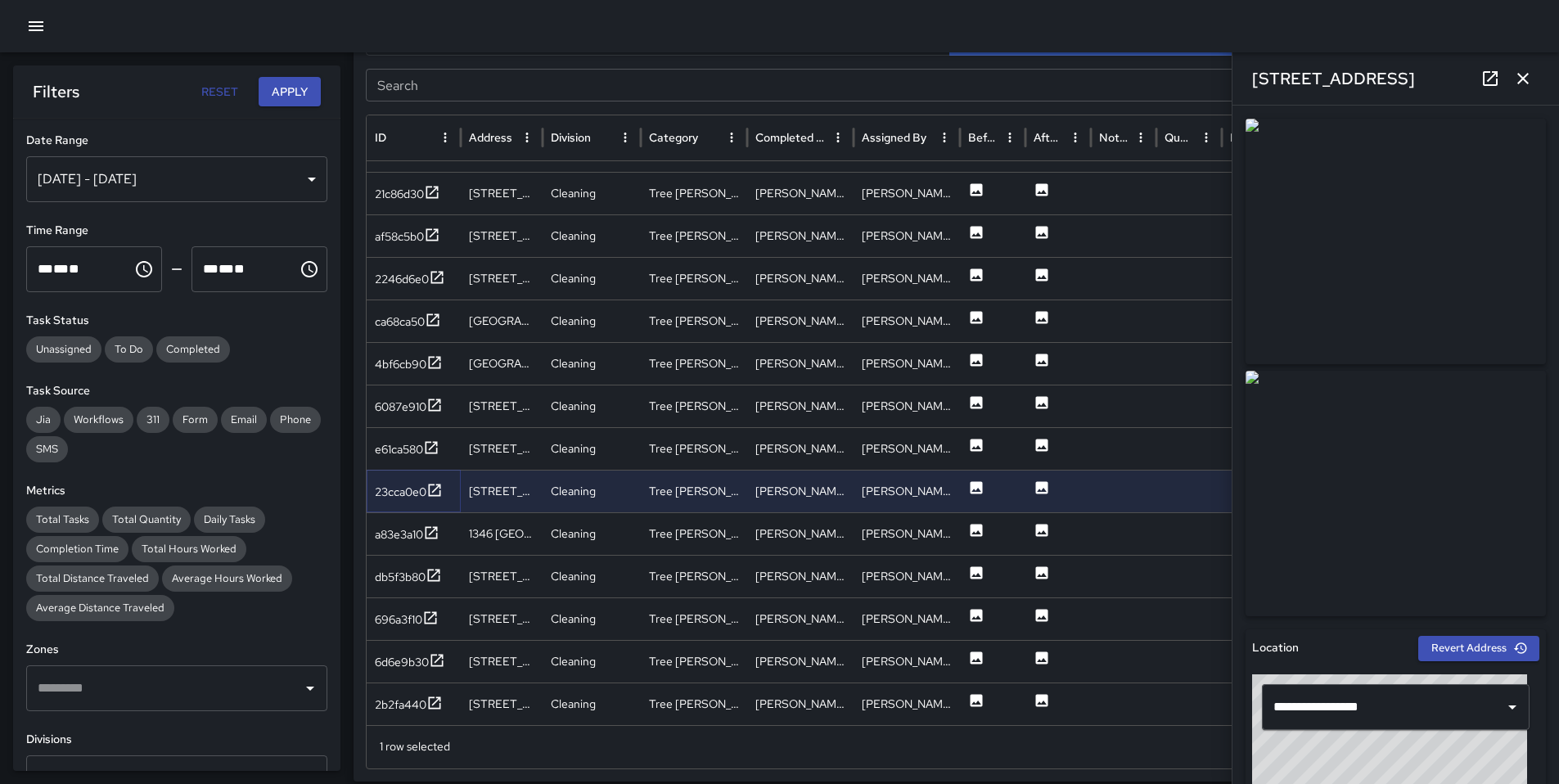
scroll to position [752, 0]
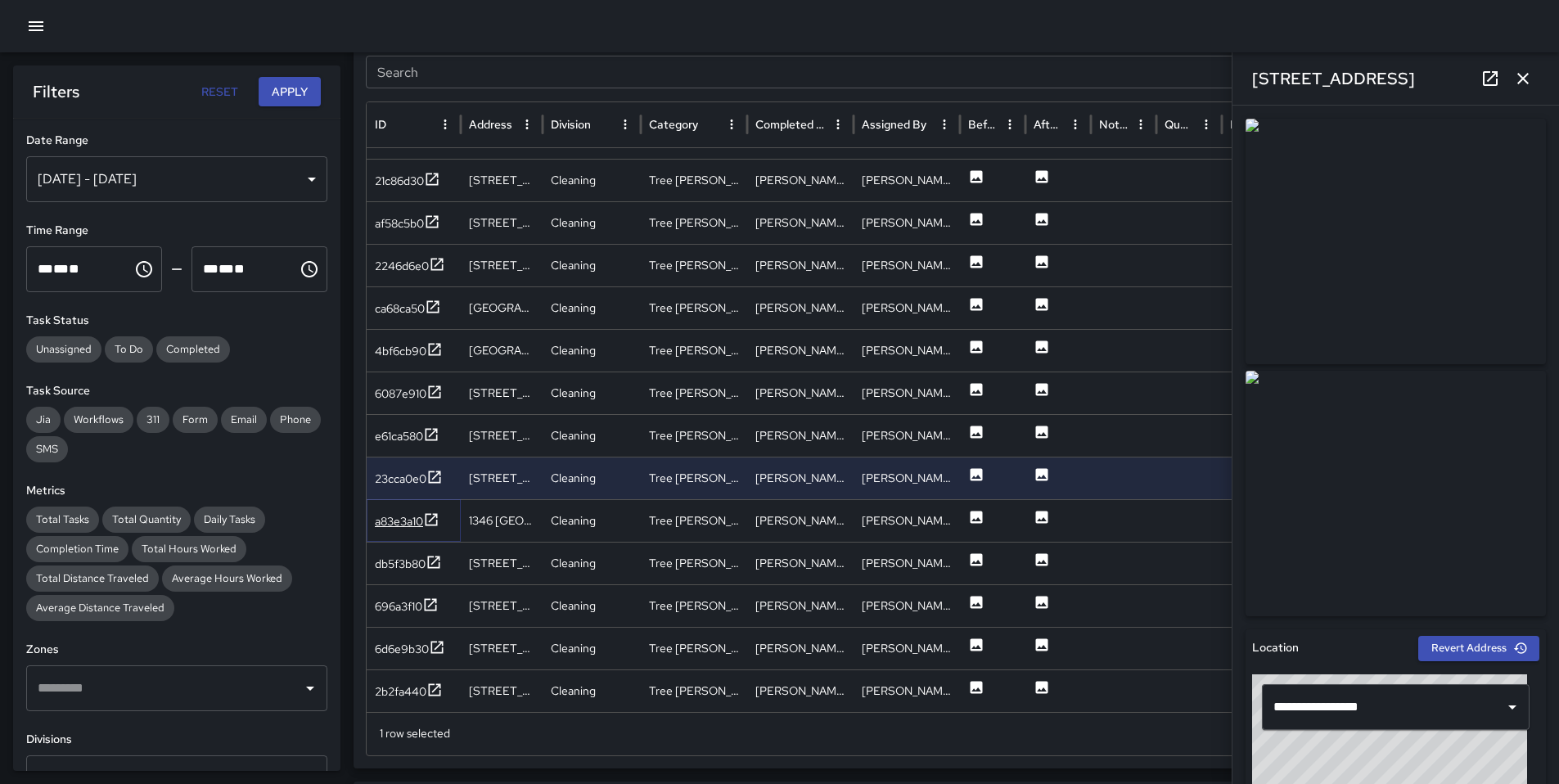
click at [387, 519] on div "a83e3a10" at bounding box center [399, 521] width 48 height 16
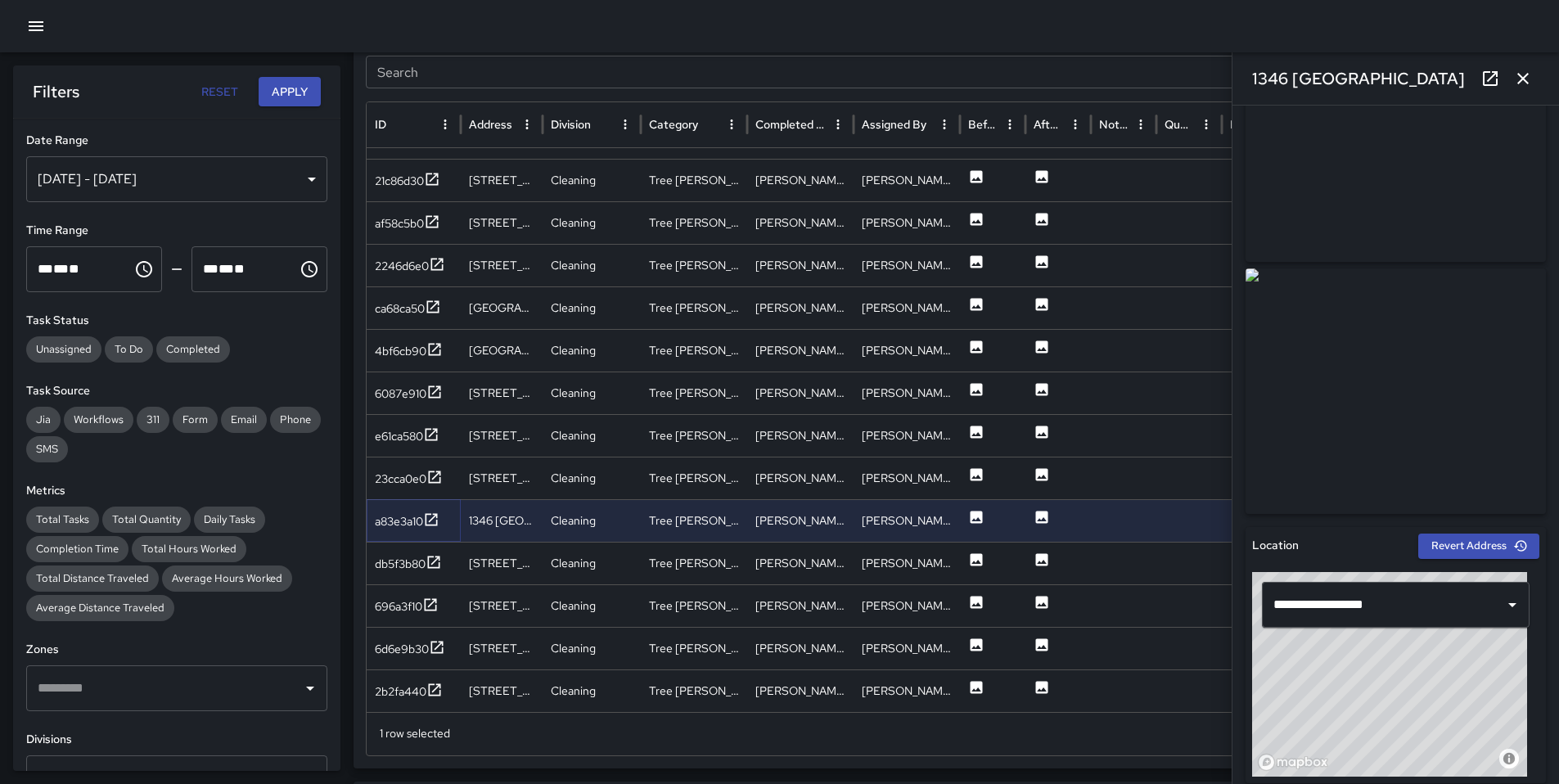
scroll to position [331, 0]
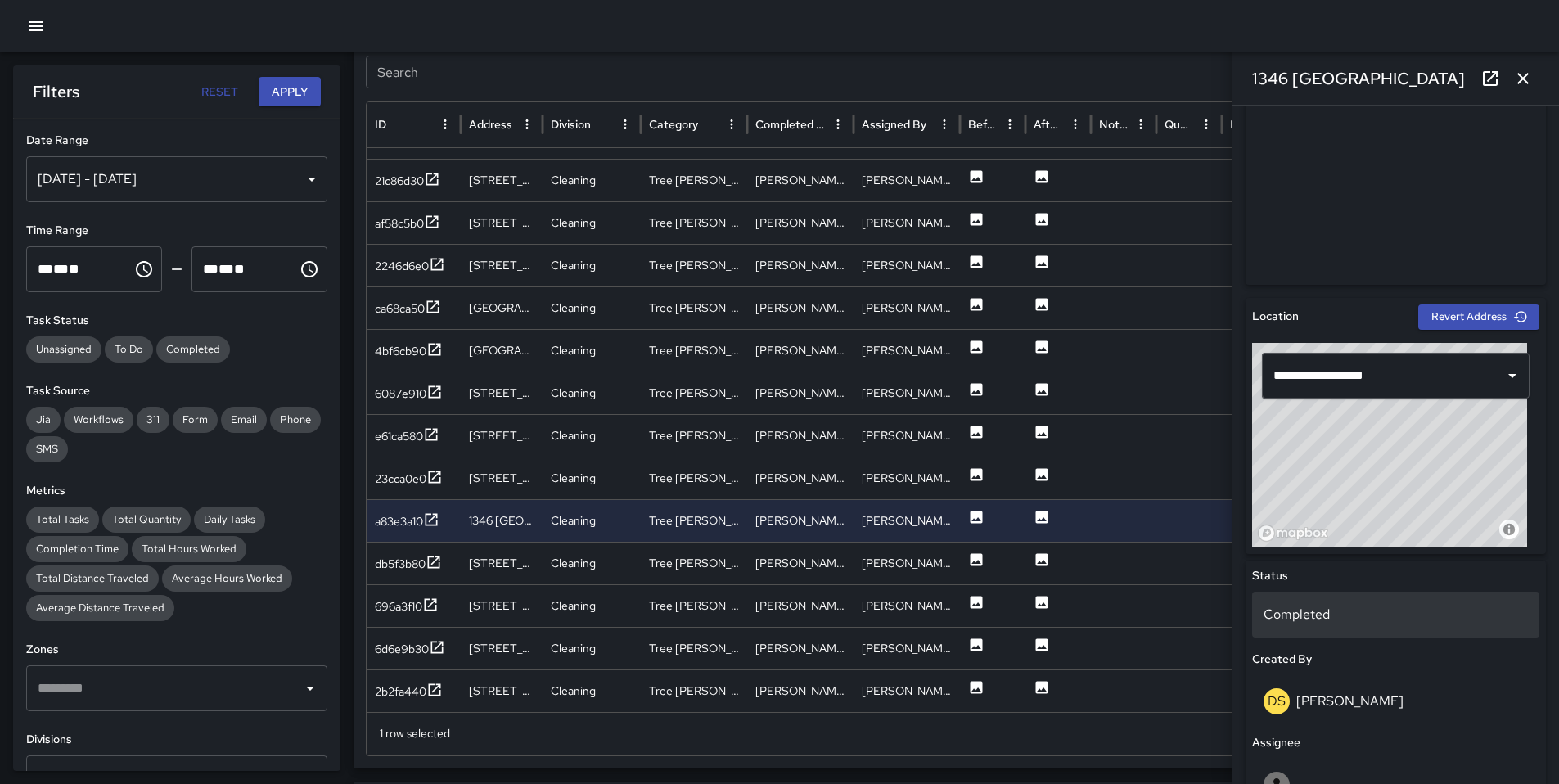
click at [1347, 626] on div "Completed" at bounding box center [1396, 614] width 287 height 45
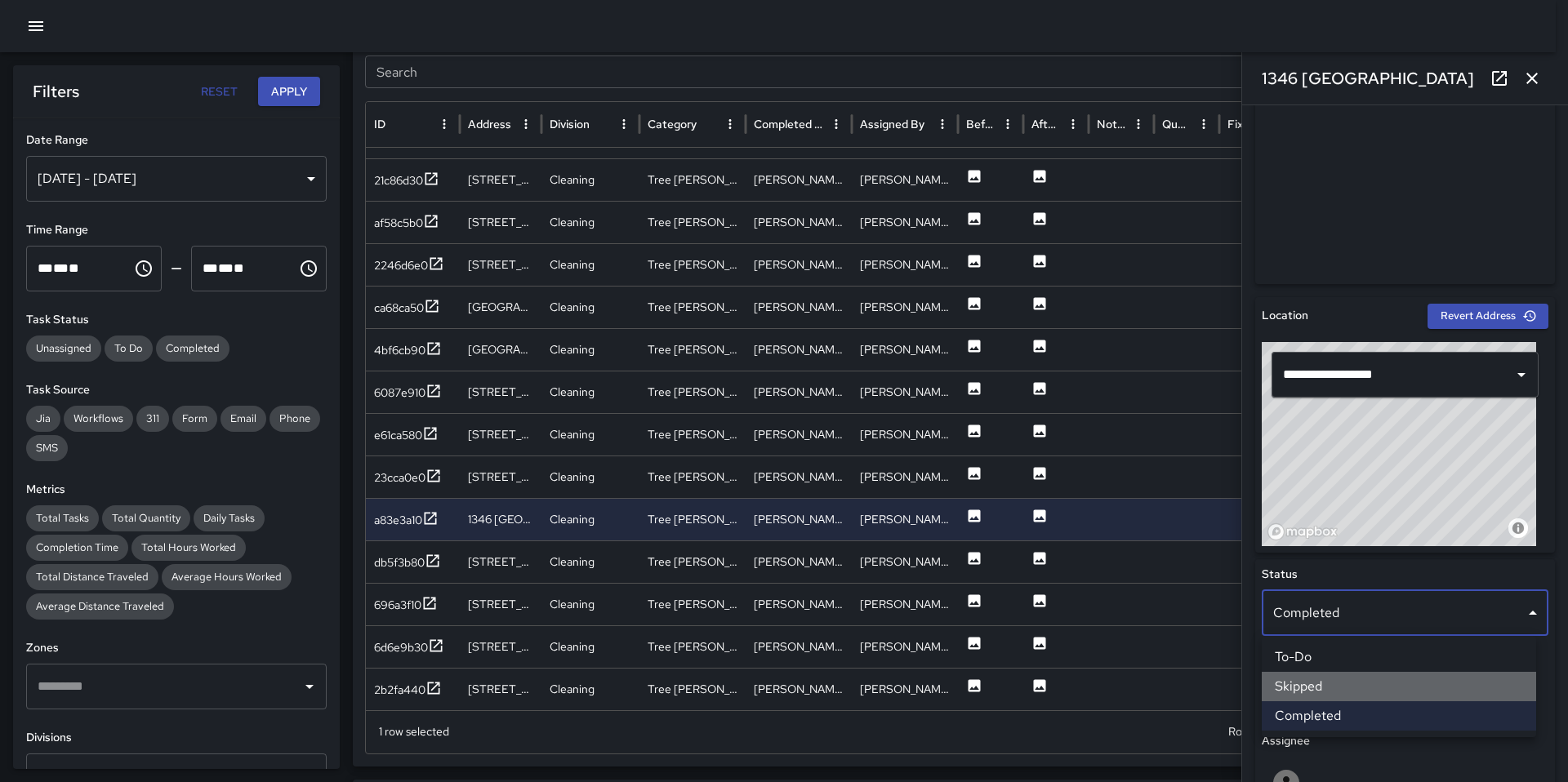
click at [1331, 692] on li "Skipped" at bounding box center [1399, 686] width 275 height 29
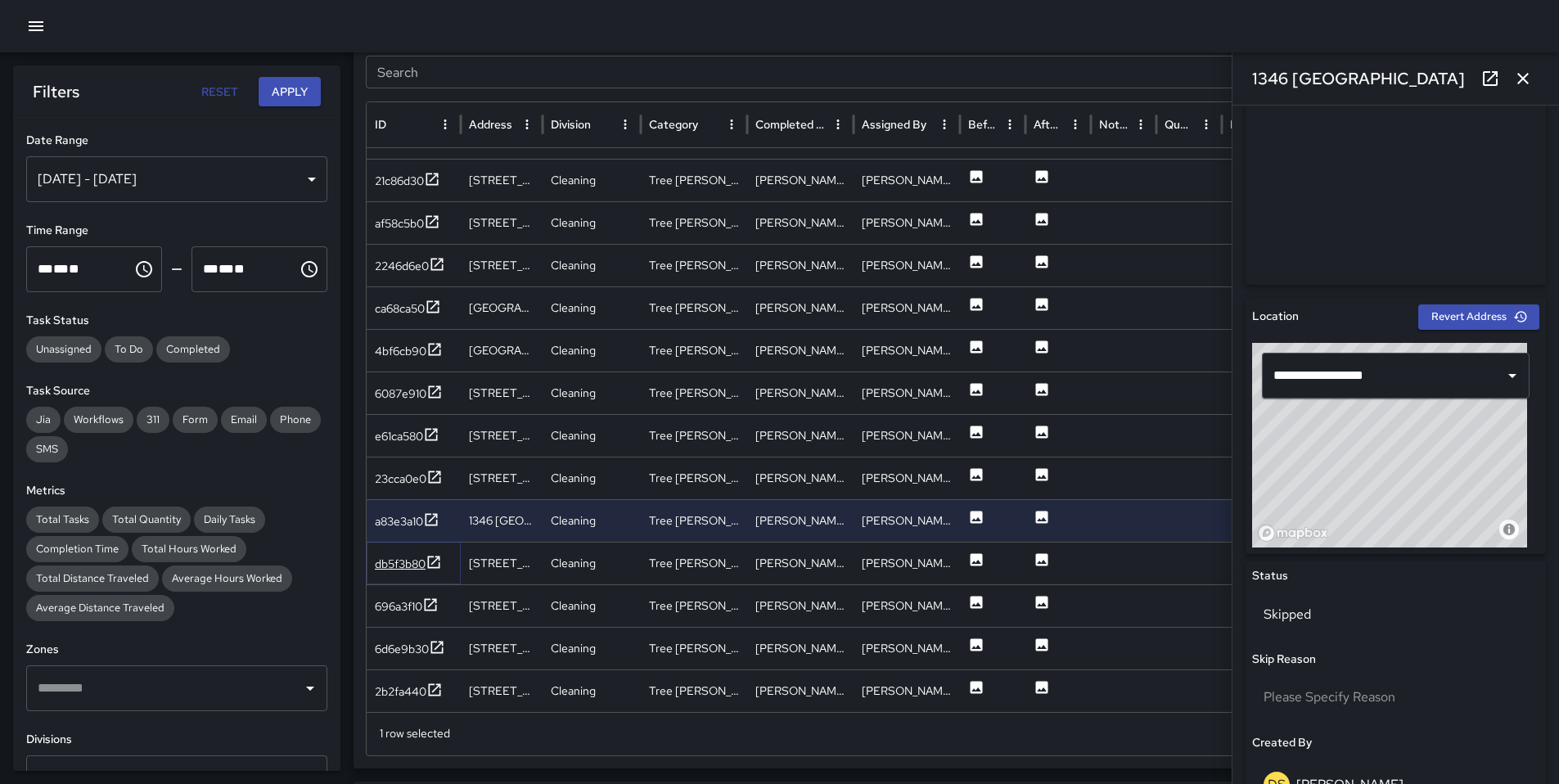
click at [402, 561] on div "db5f3b80" at bounding box center [400, 564] width 51 height 16
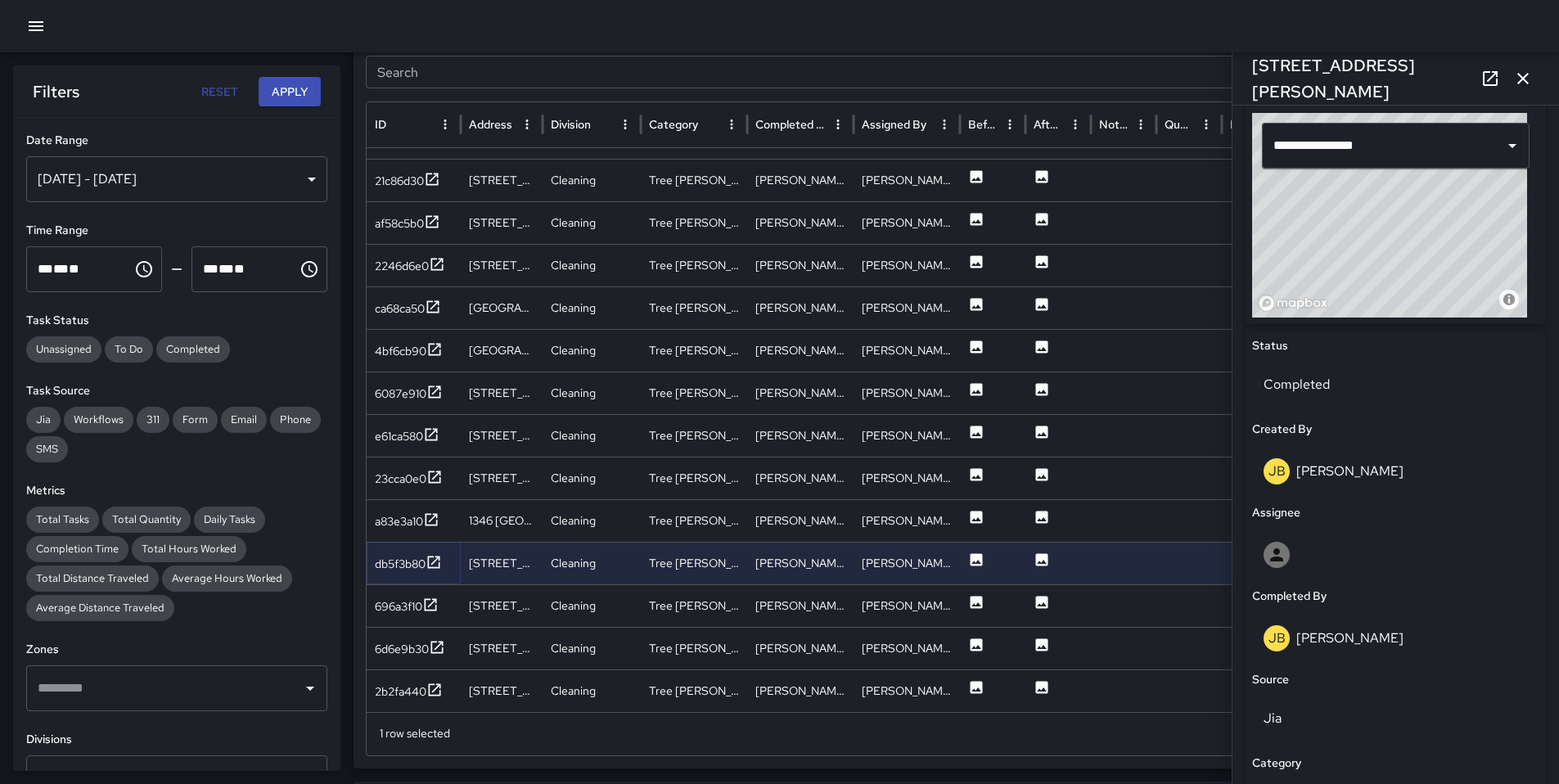
scroll to position [606, 0]
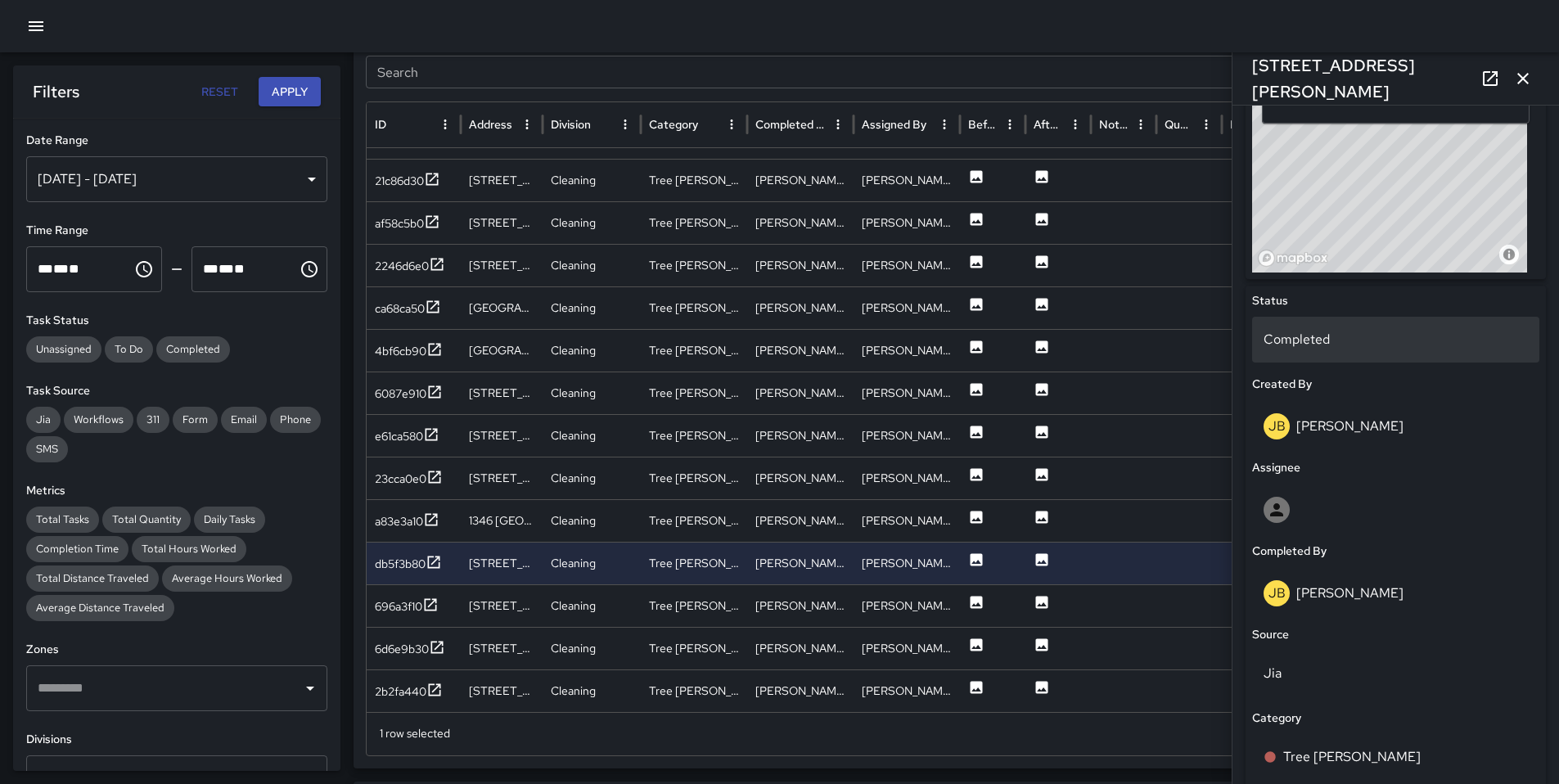
click at [1326, 347] on p "Completed" at bounding box center [1396, 339] width 264 height 20
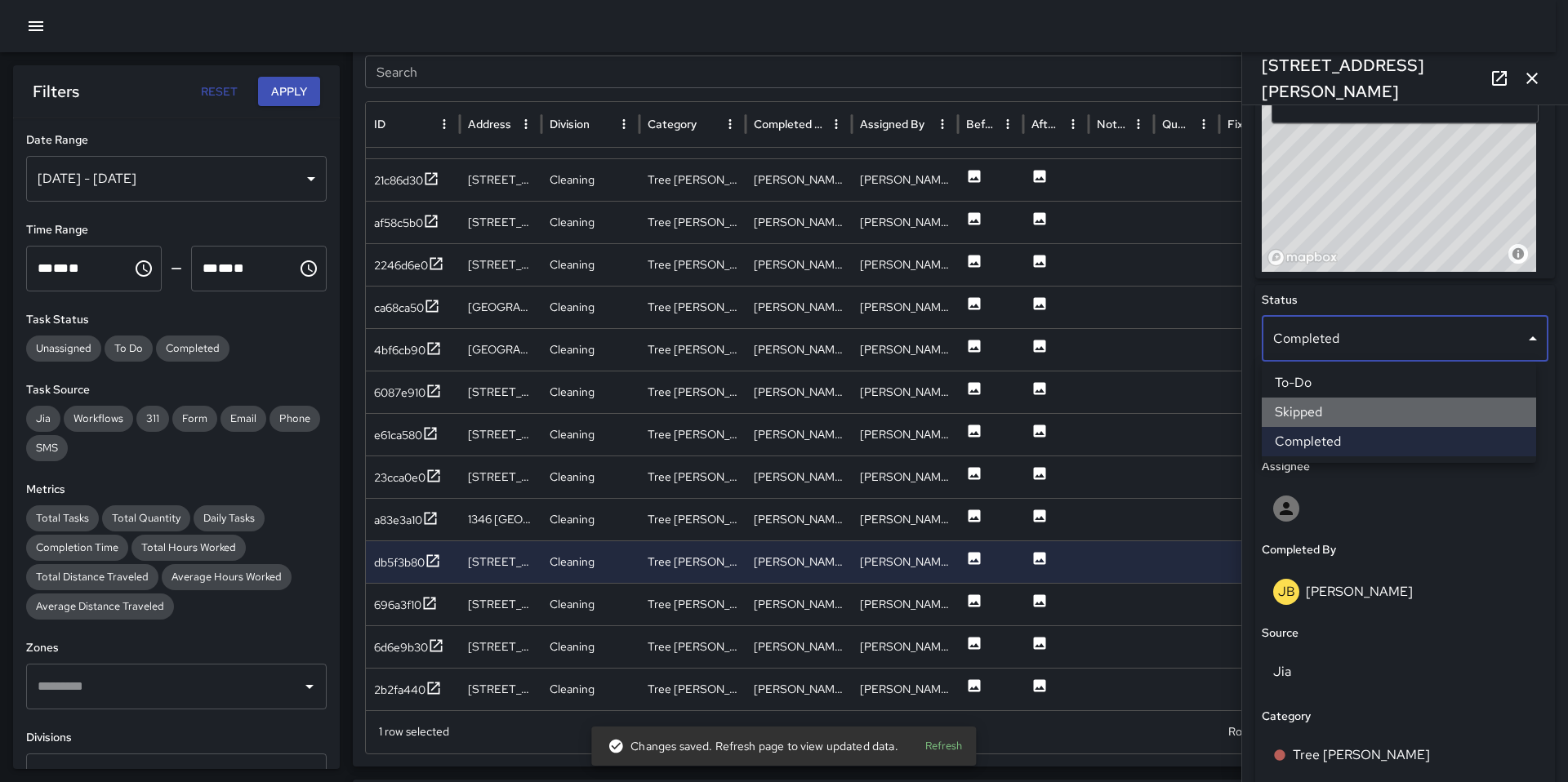
click at [1331, 407] on li "Skipped" at bounding box center [1399, 412] width 275 height 29
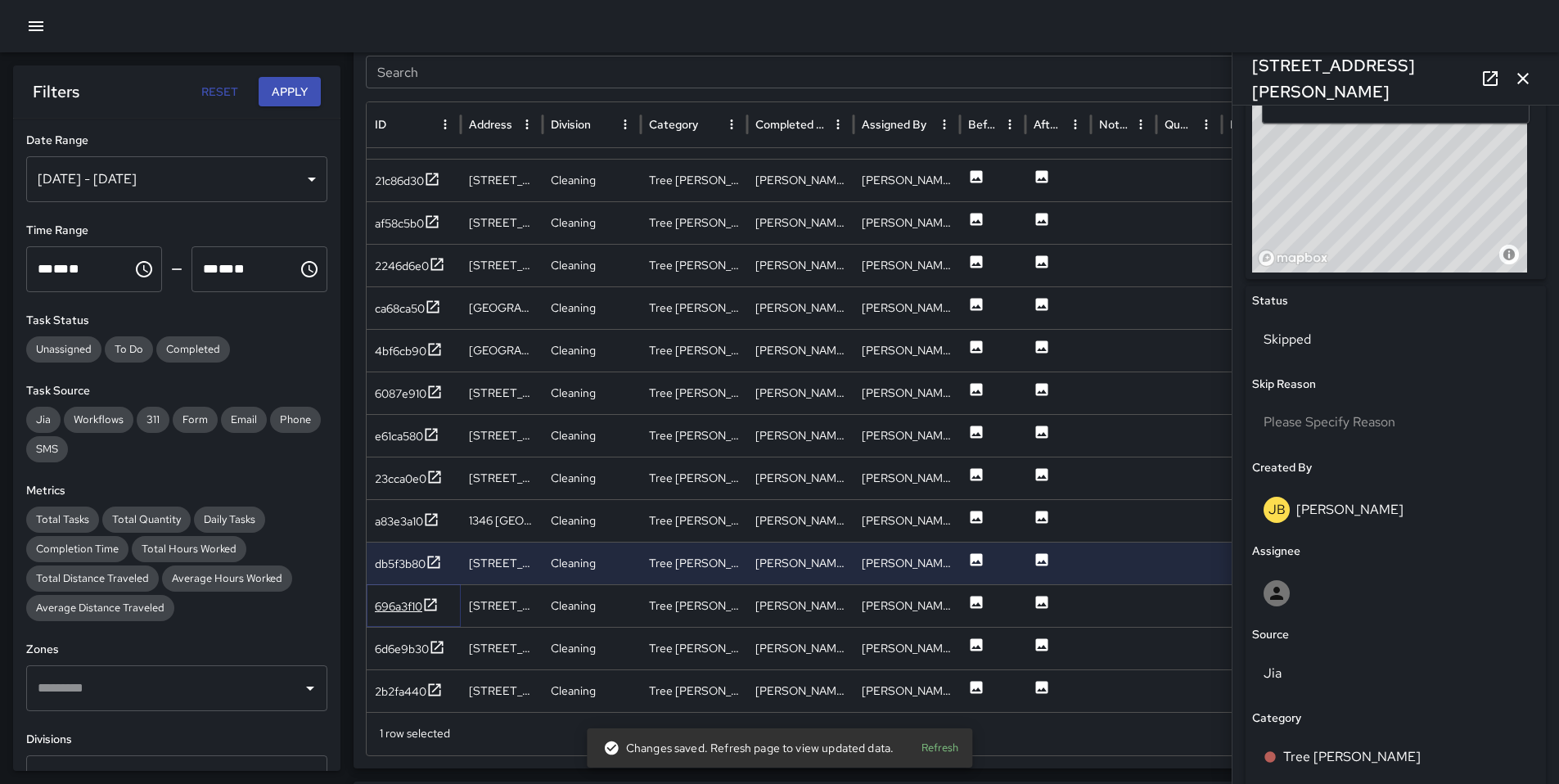
click at [412, 606] on div "696a3f10" at bounding box center [398, 606] width 47 height 16
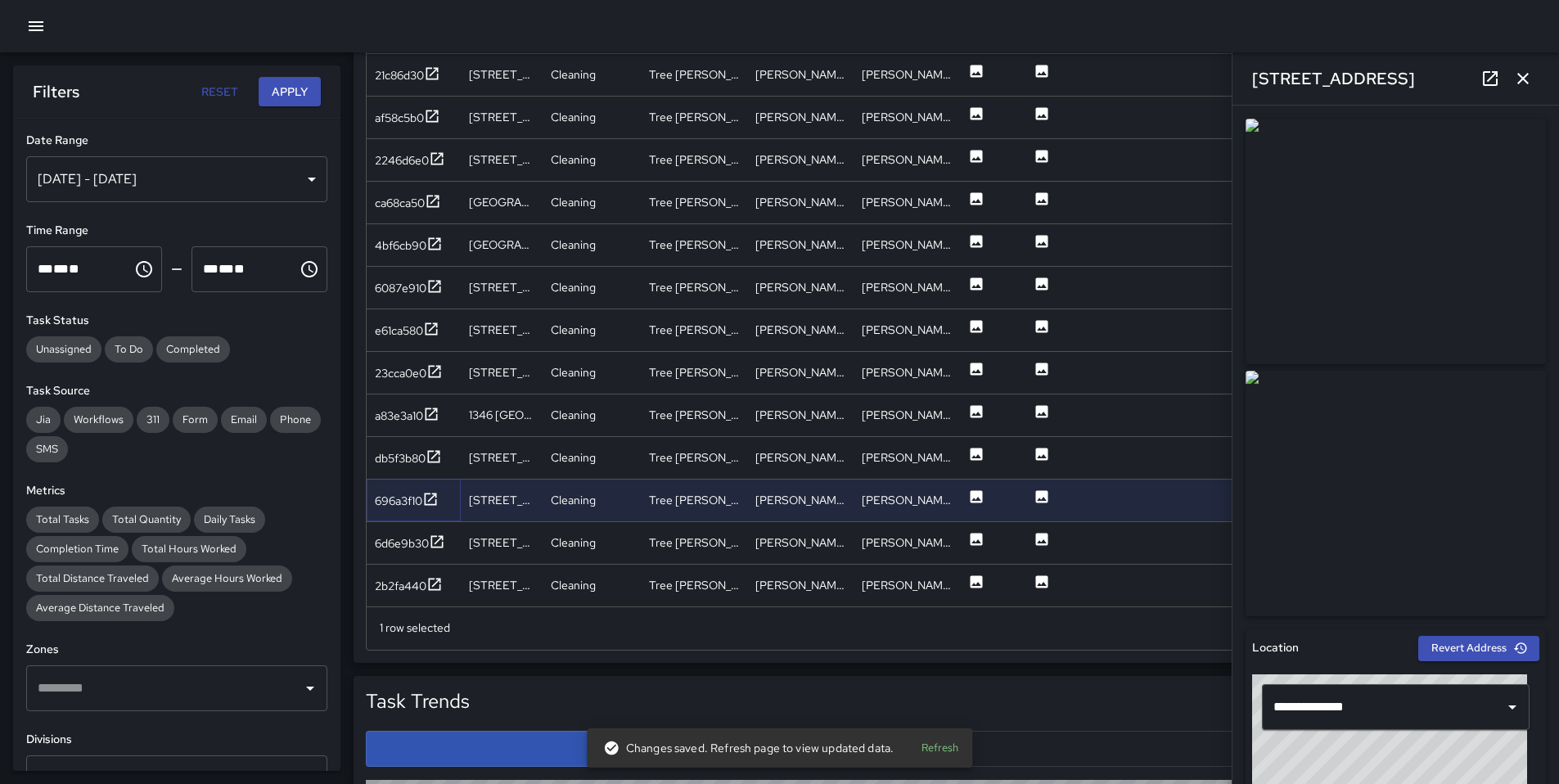
scroll to position [880, 0]
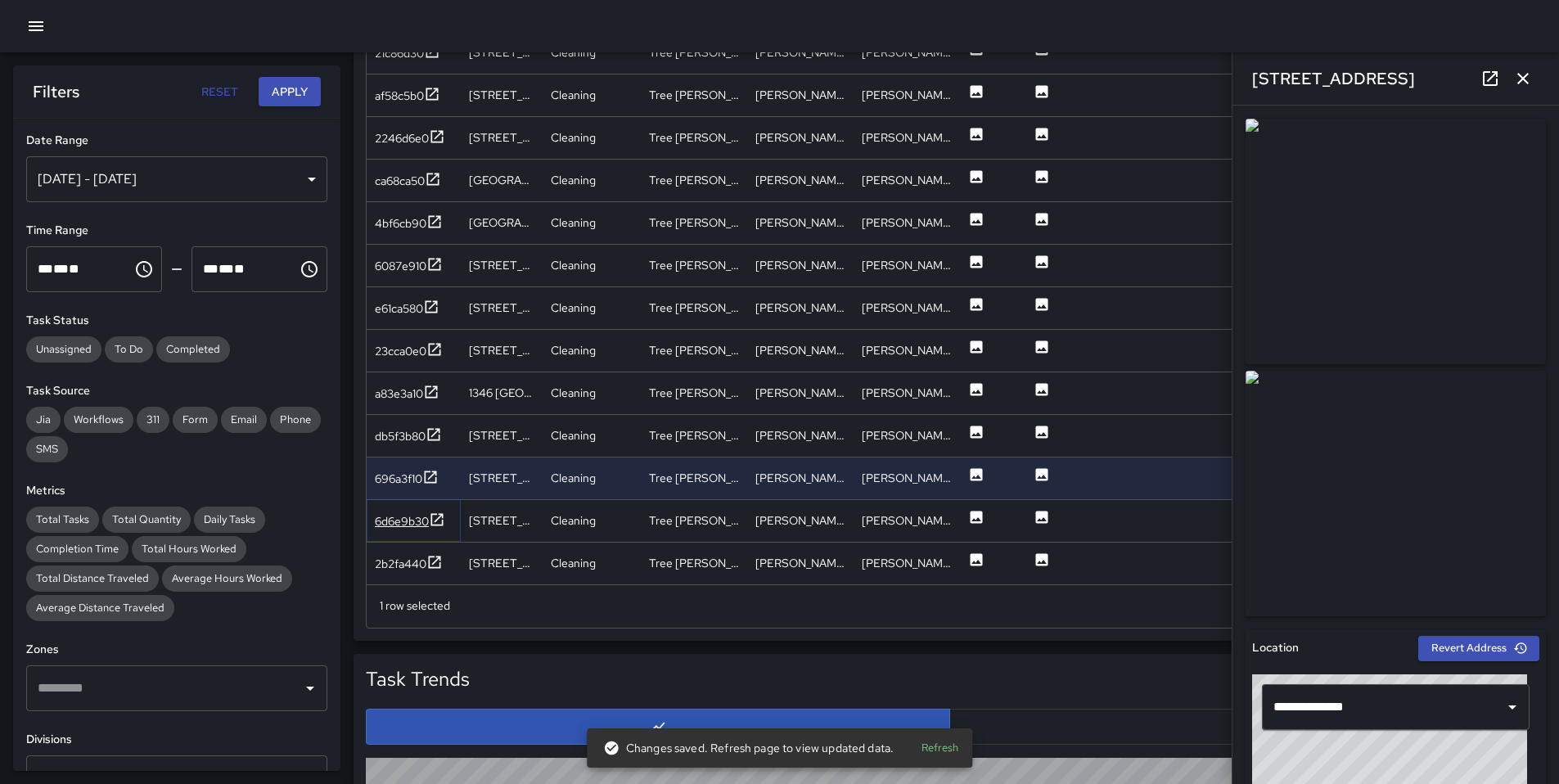
click at [390, 516] on div "6d6e9b30" at bounding box center [402, 521] width 54 height 16
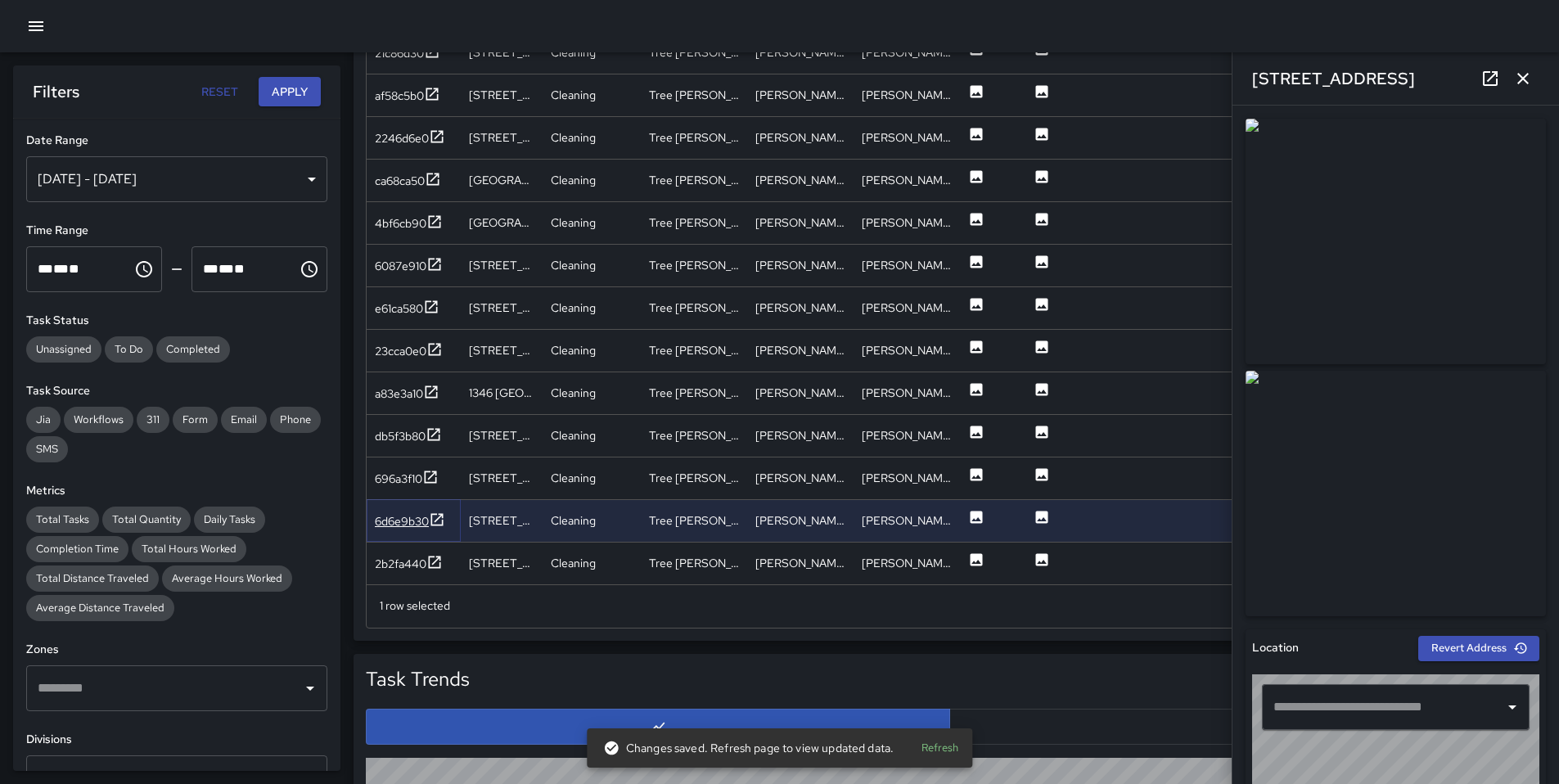
type input "**********"
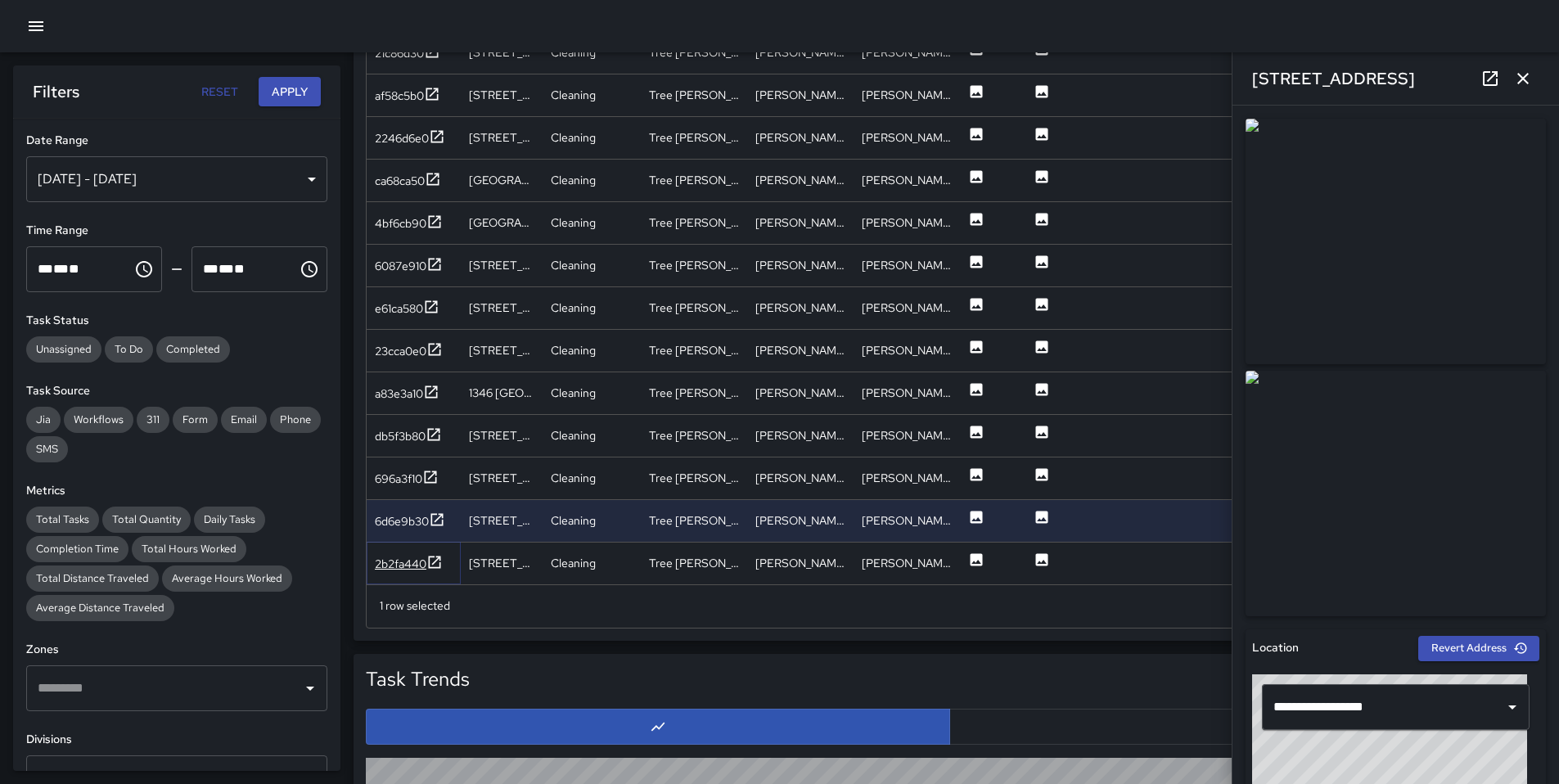
click at [396, 558] on div "2b2fa440" at bounding box center [401, 564] width 51 height 16
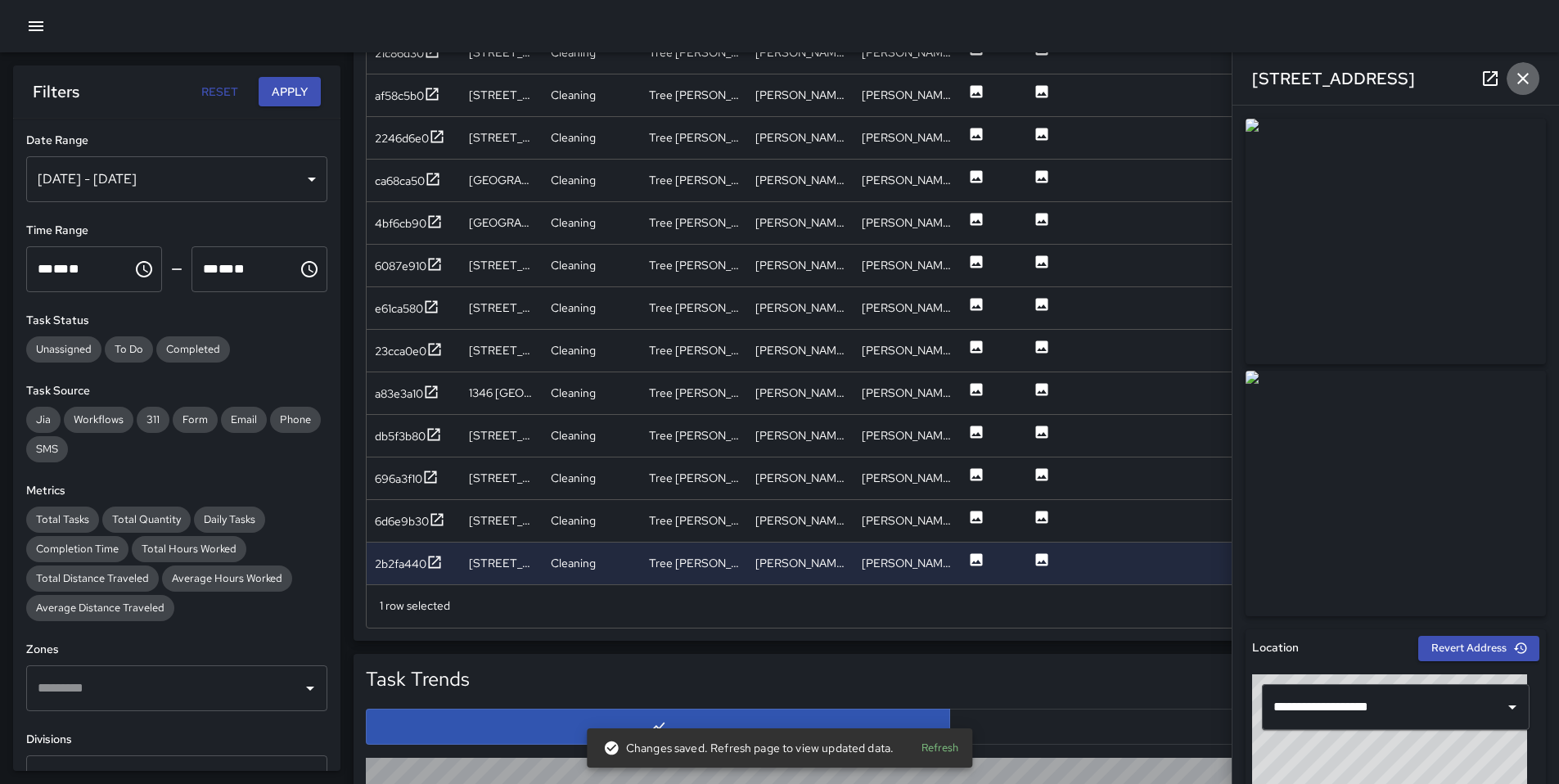
click at [1527, 84] on icon "button" at bounding box center [1523, 78] width 20 height 20
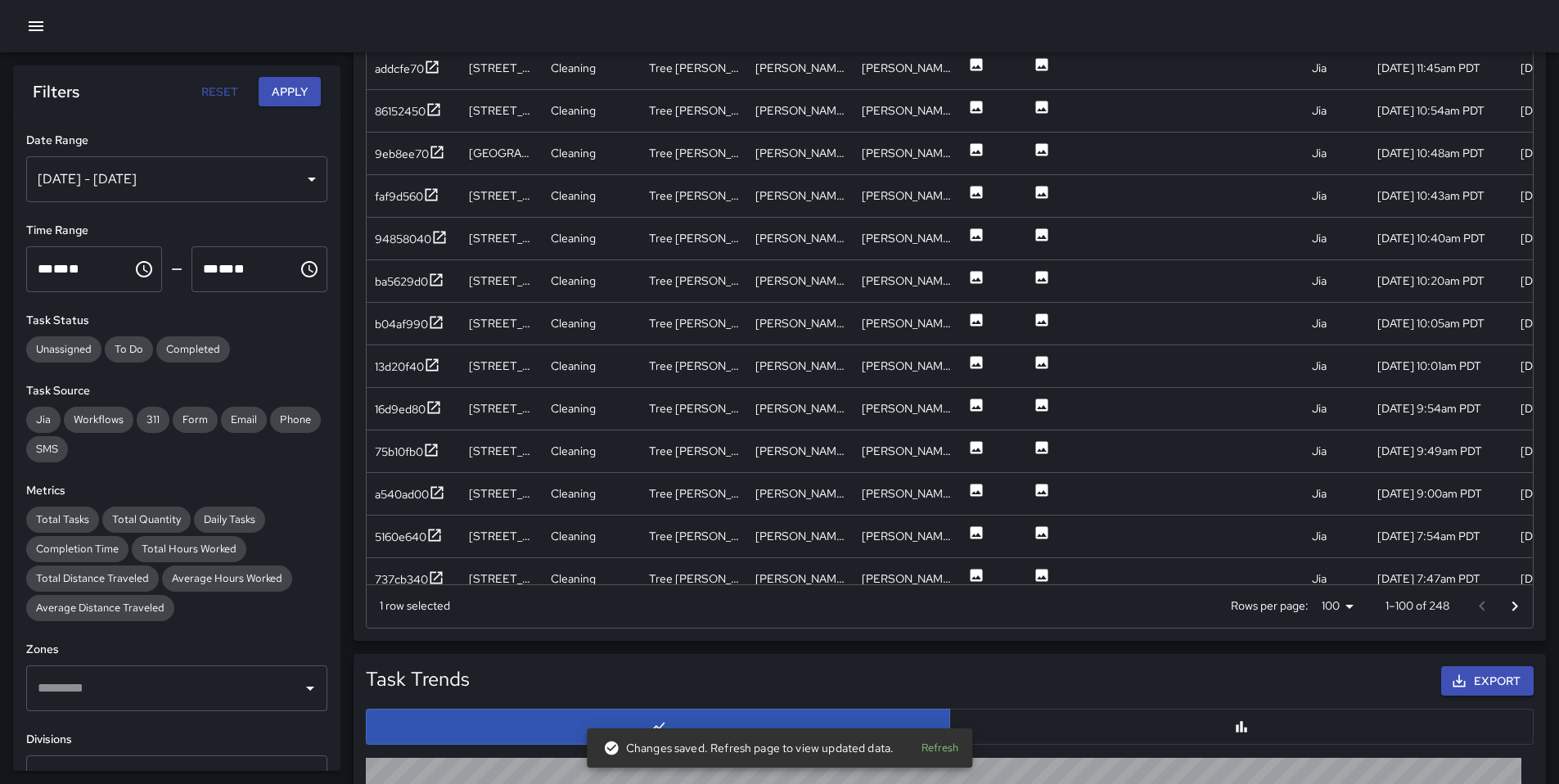
scroll to position [1672, 0]
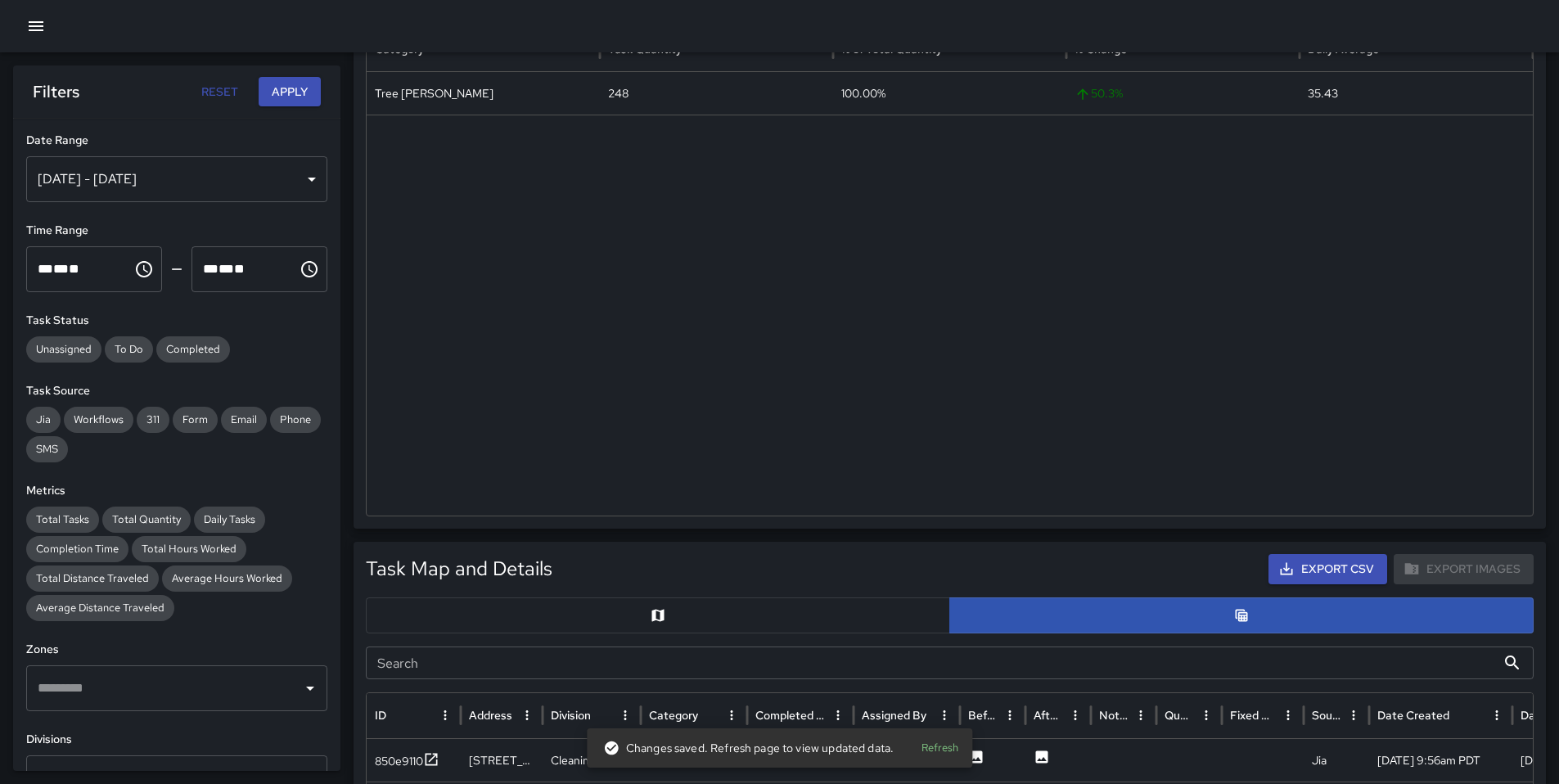
click at [232, 187] on div "[DATE] - [DATE]" at bounding box center [177, 178] width 301 height 45
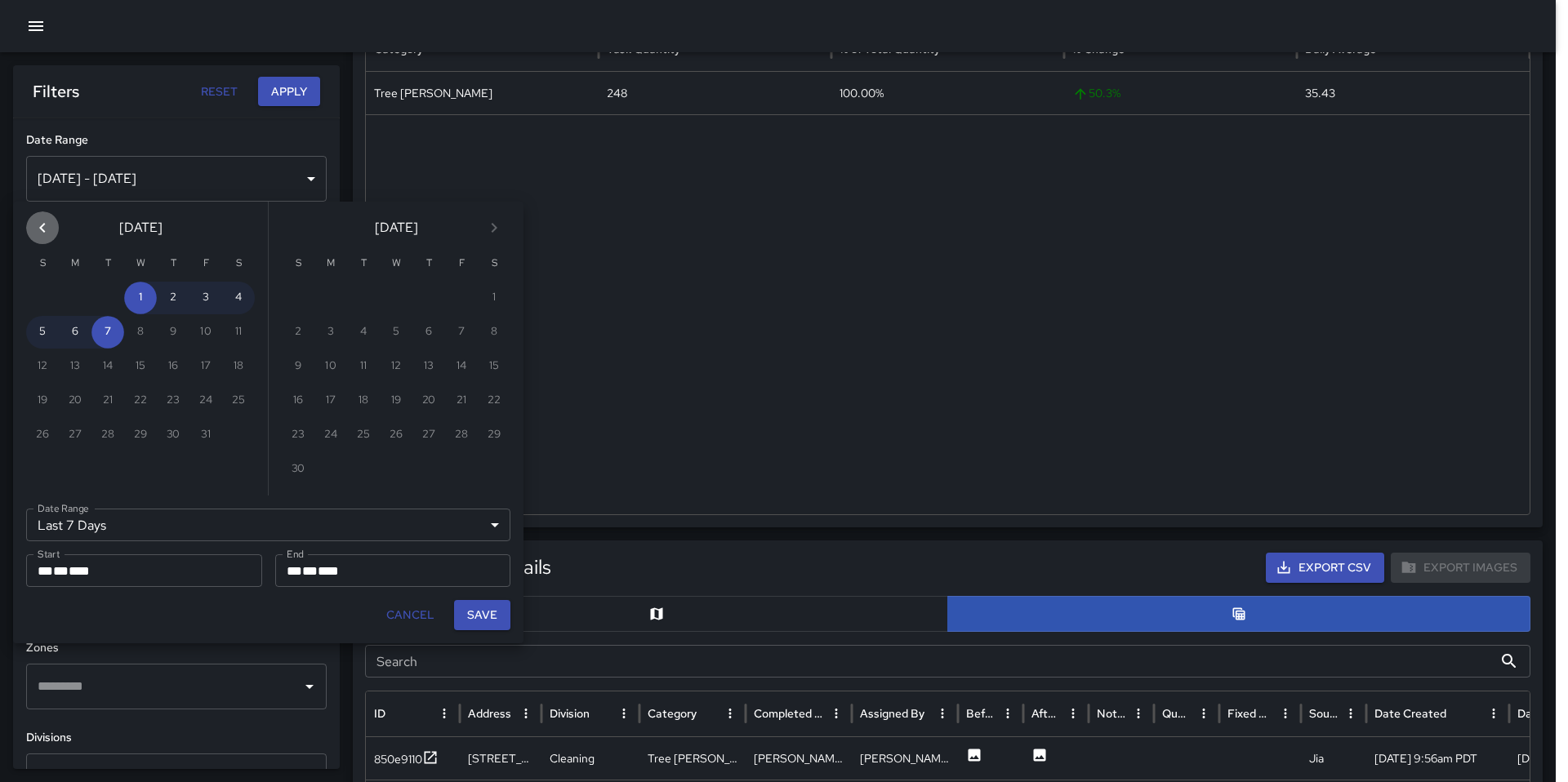
click at [38, 226] on icon "Previous month" at bounding box center [42, 228] width 20 height 20
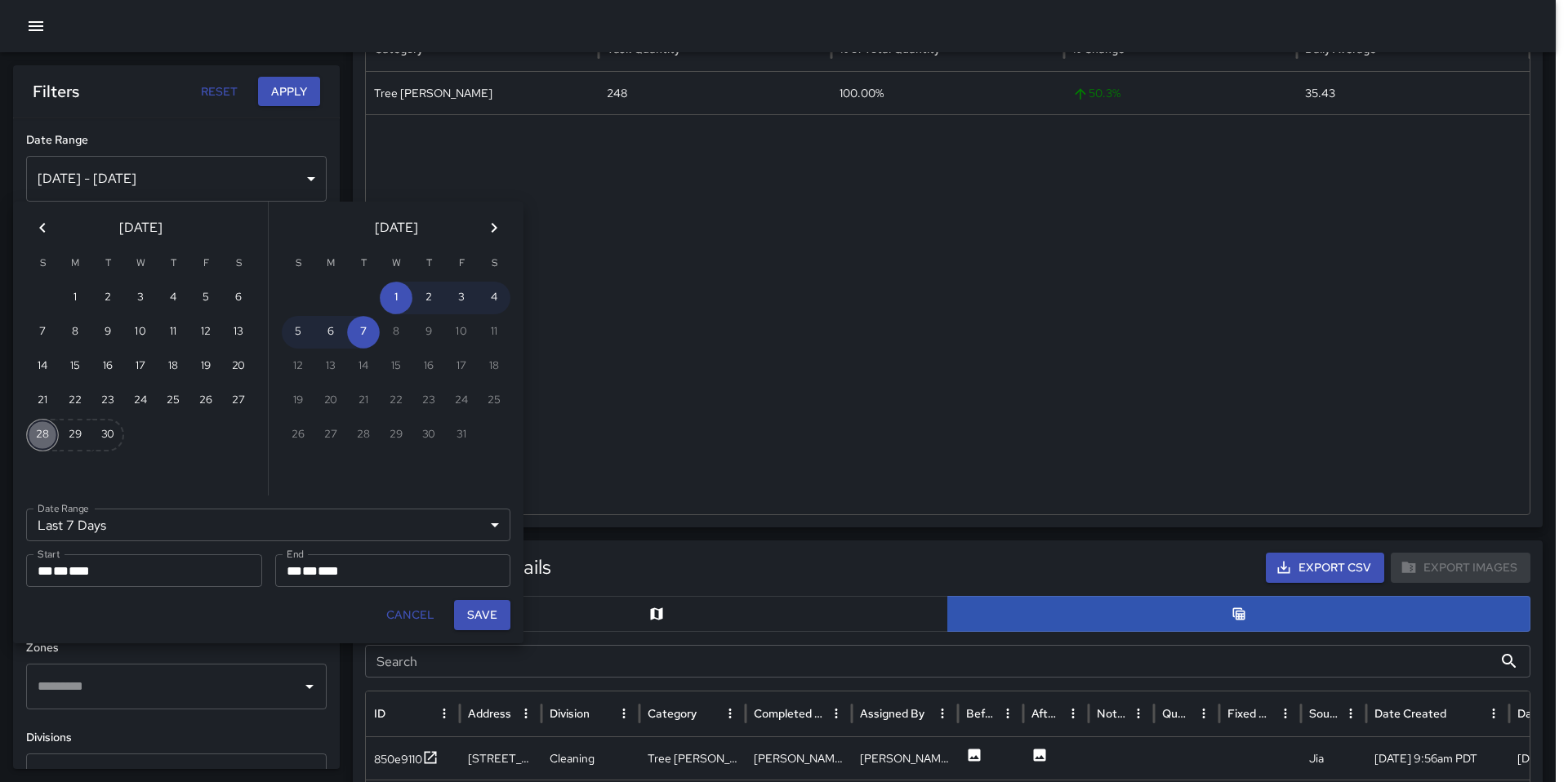
click at [41, 433] on button "28" at bounding box center [43, 435] width 33 height 33
type input "******"
type input "**********"
click at [116, 436] on button "30" at bounding box center [108, 435] width 33 height 33
type input "**********"
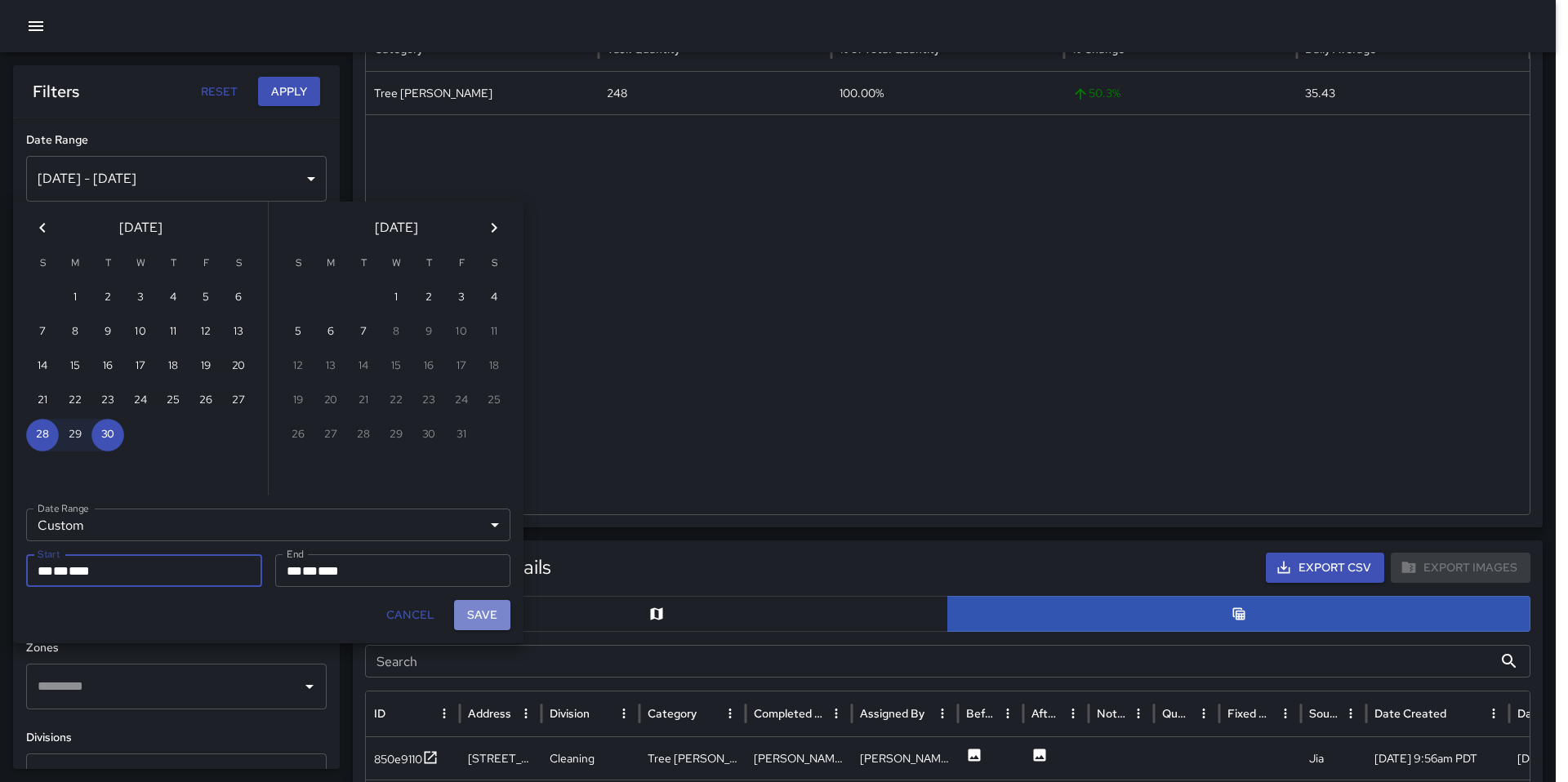
click at [476, 621] on button "Save" at bounding box center [482, 614] width 56 height 30
type input "**********"
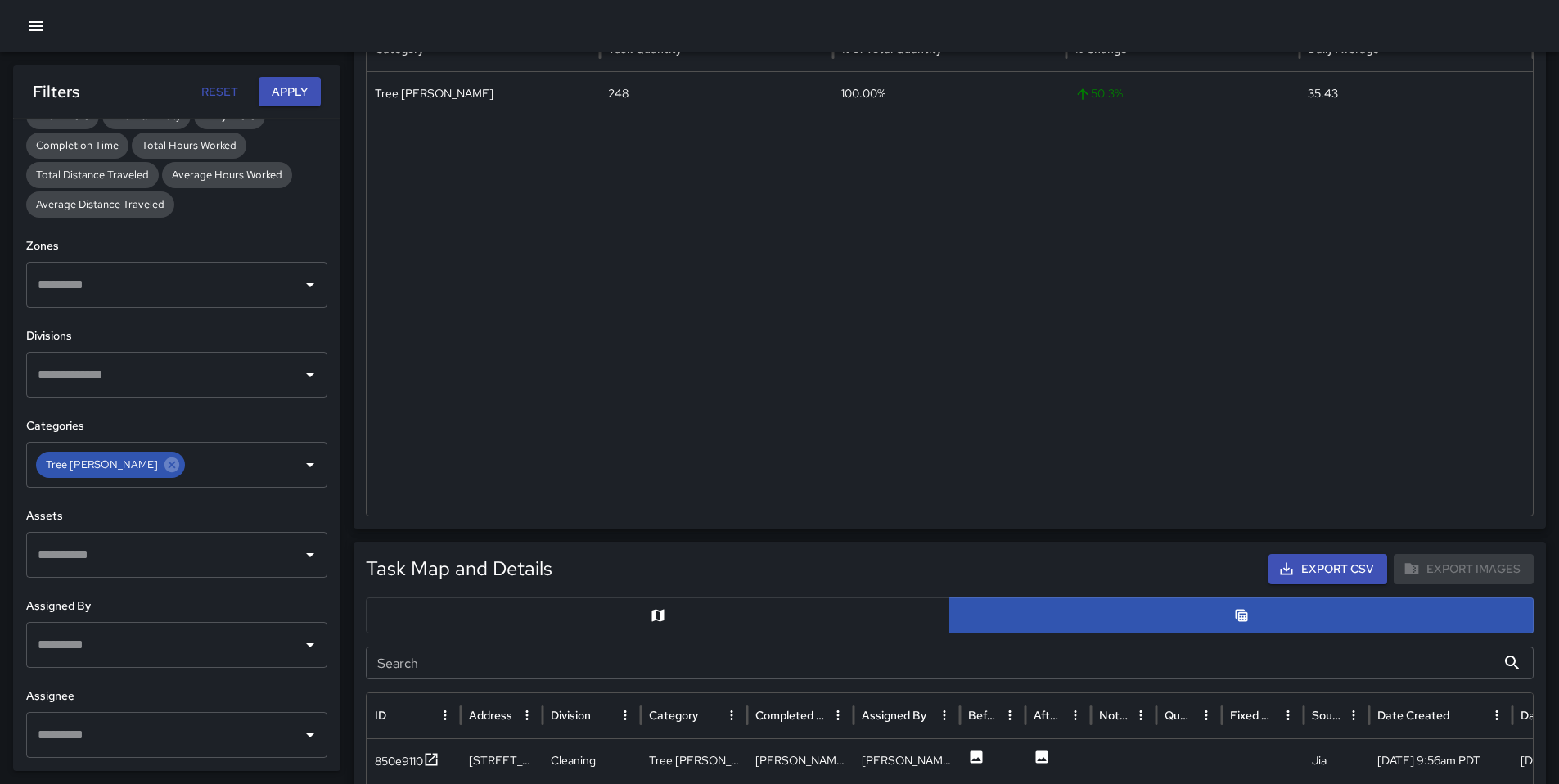
click at [276, 83] on button "Apply" at bounding box center [289, 92] width 63 height 30
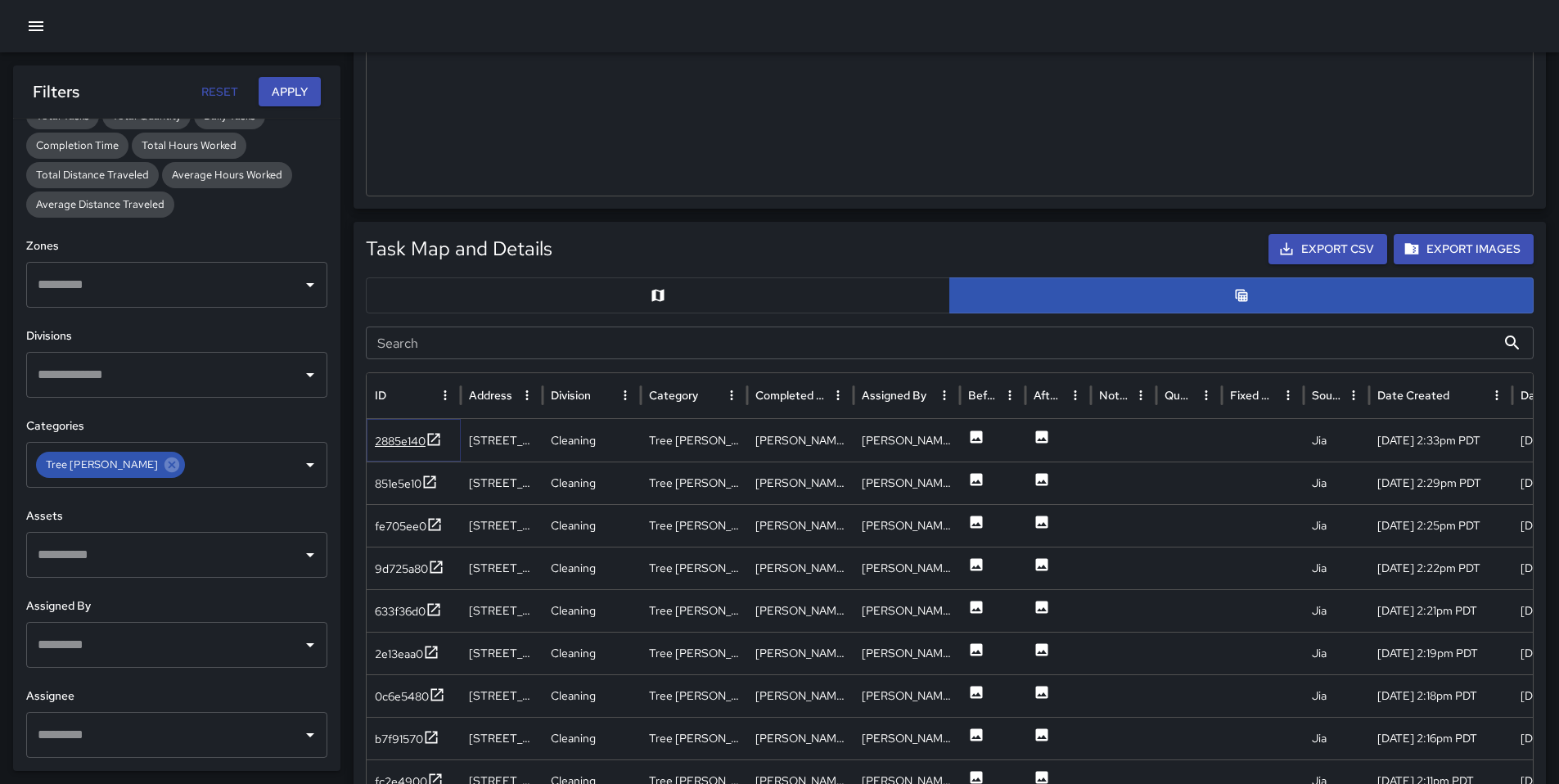
click at [409, 445] on div "2885e140" at bounding box center [400, 441] width 51 height 16
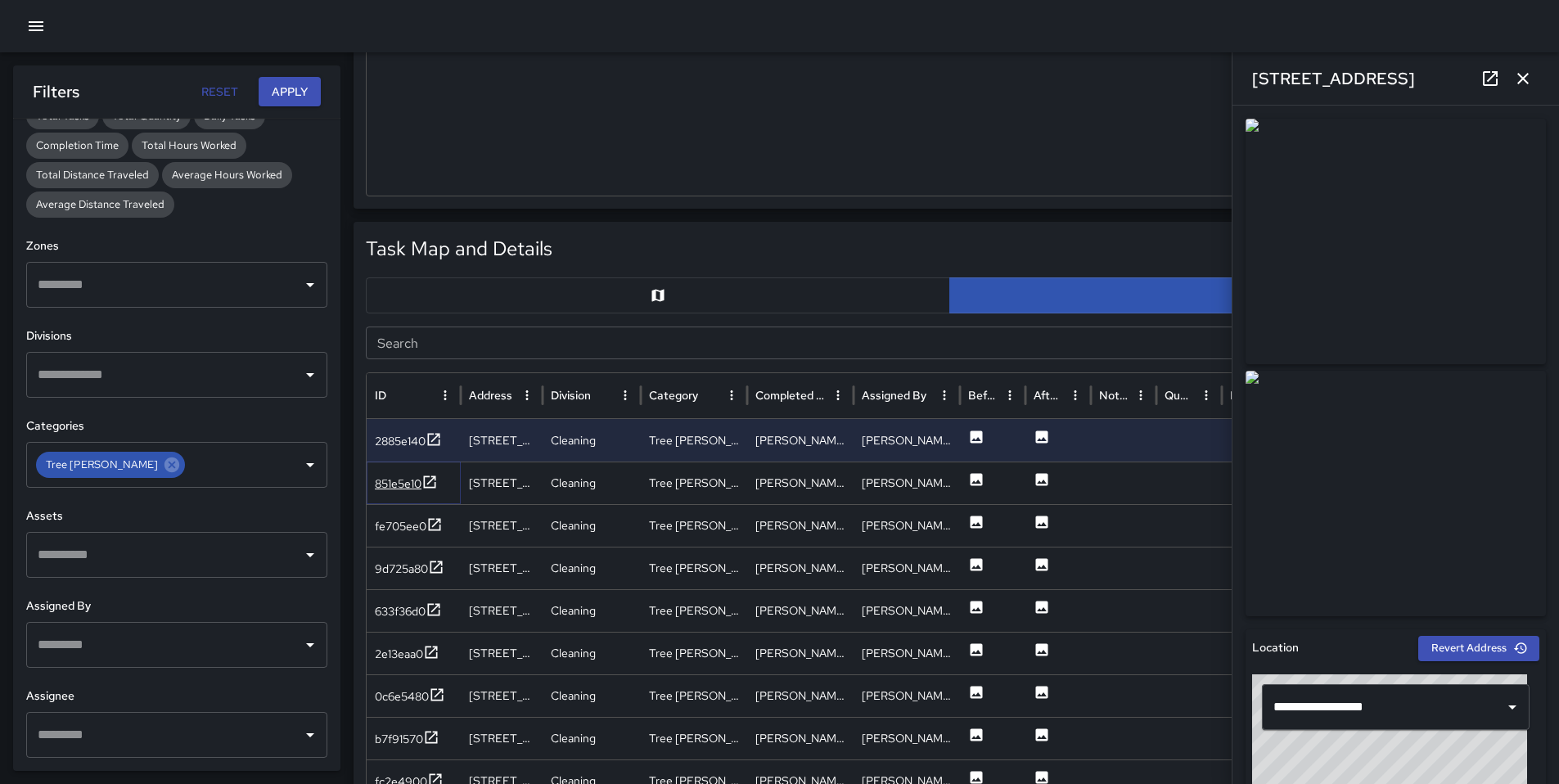
click at [395, 489] on div "851e5e10" at bounding box center [398, 483] width 46 height 16
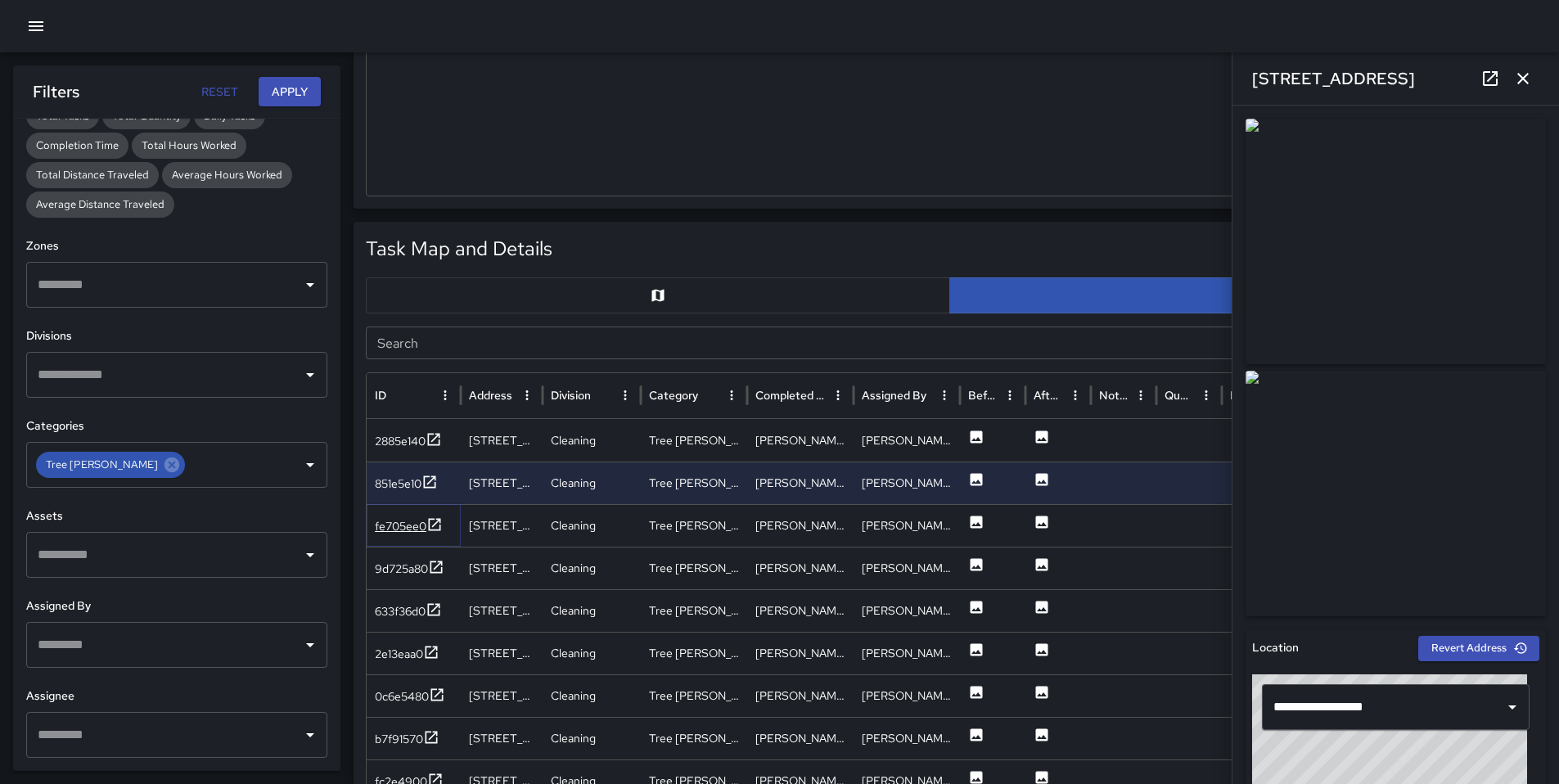
click at [396, 525] on div "fe705ee0" at bounding box center [401, 526] width 51 height 16
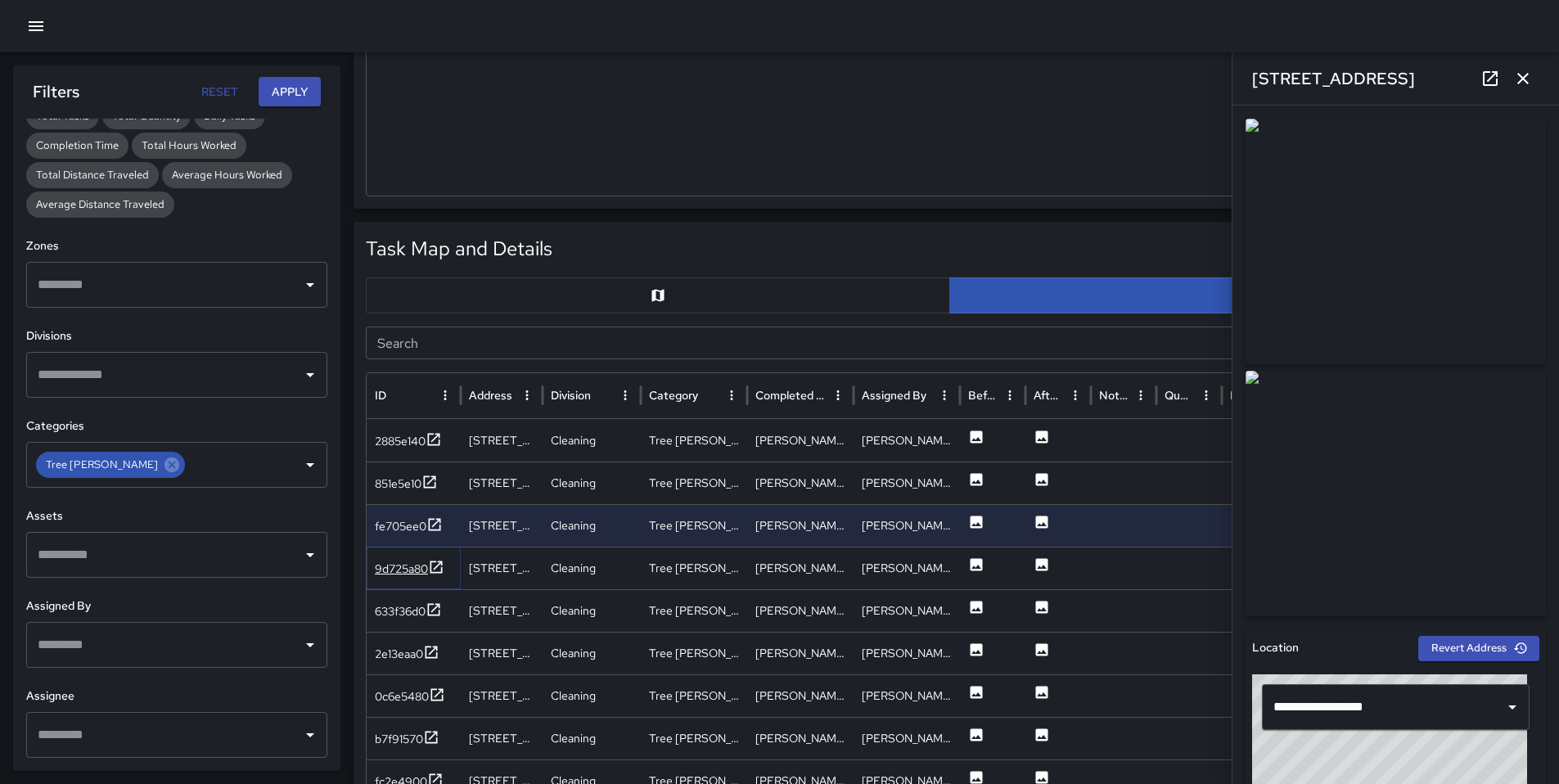
click at [393, 562] on div "9d725a80" at bounding box center [402, 568] width 53 height 16
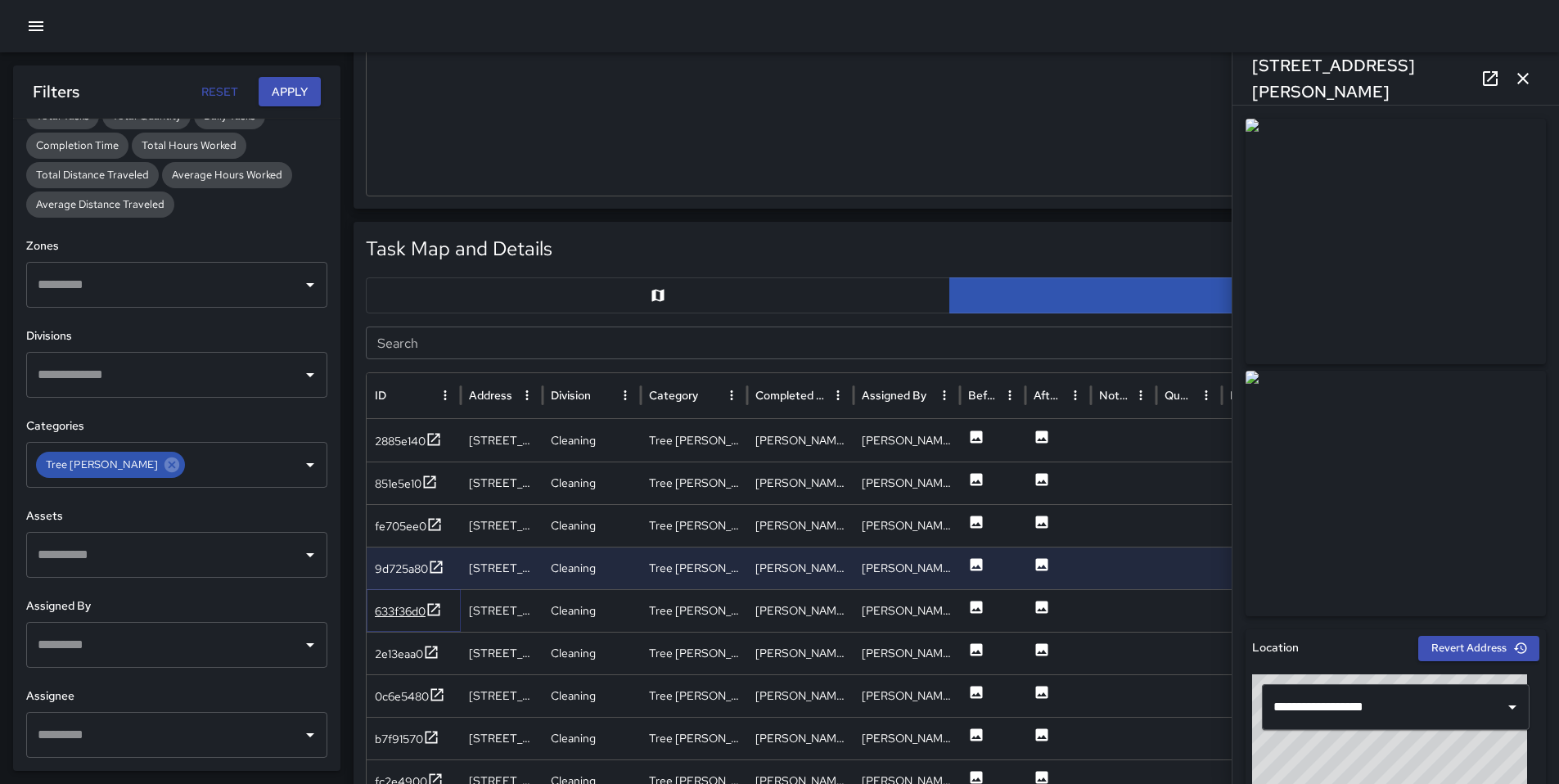
click at [402, 608] on div "633f36d0" at bounding box center [400, 611] width 51 height 16
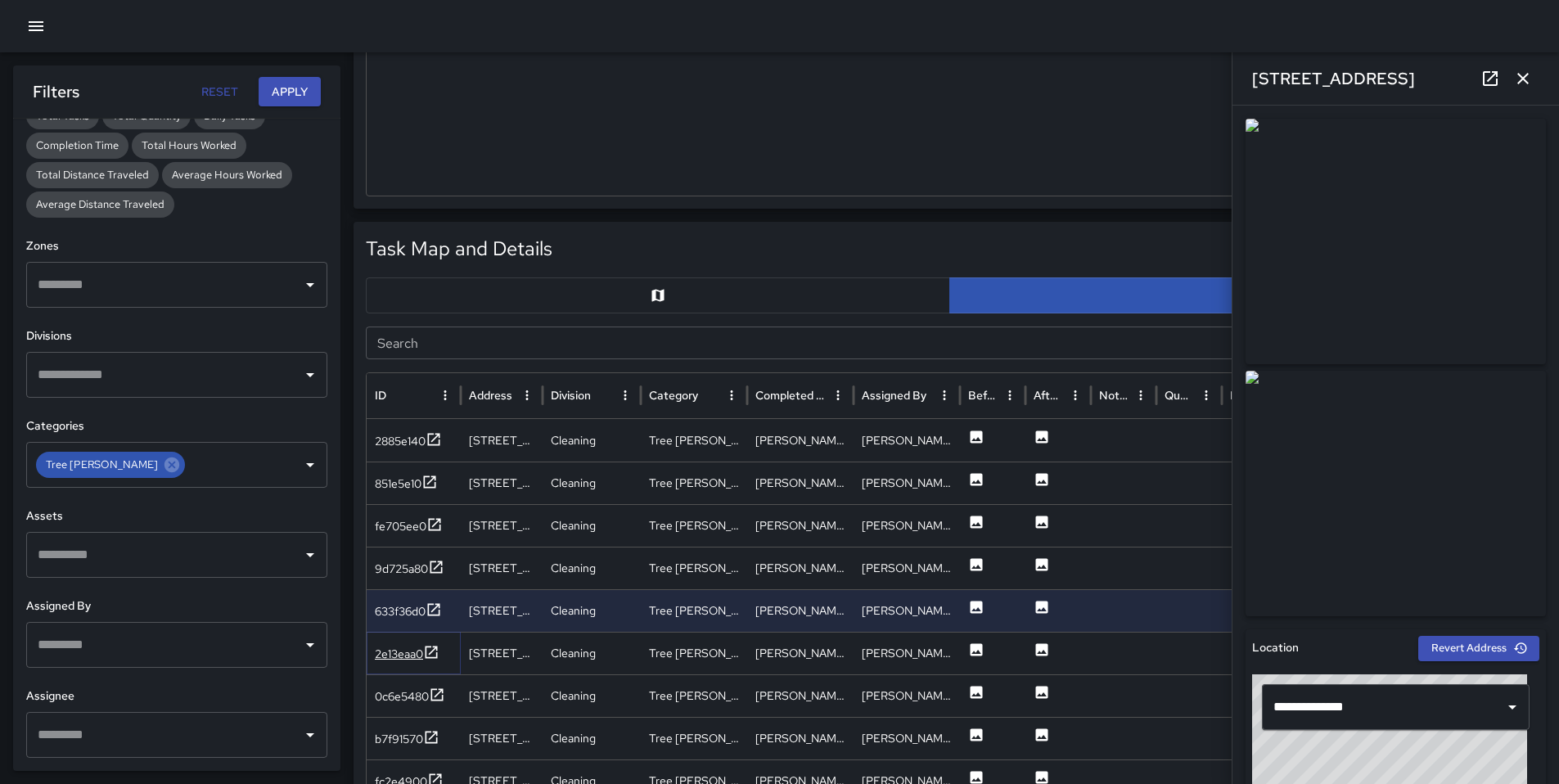
click at [406, 646] on div "2e13eaa0" at bounding box center [399, 654] width 48 height 16
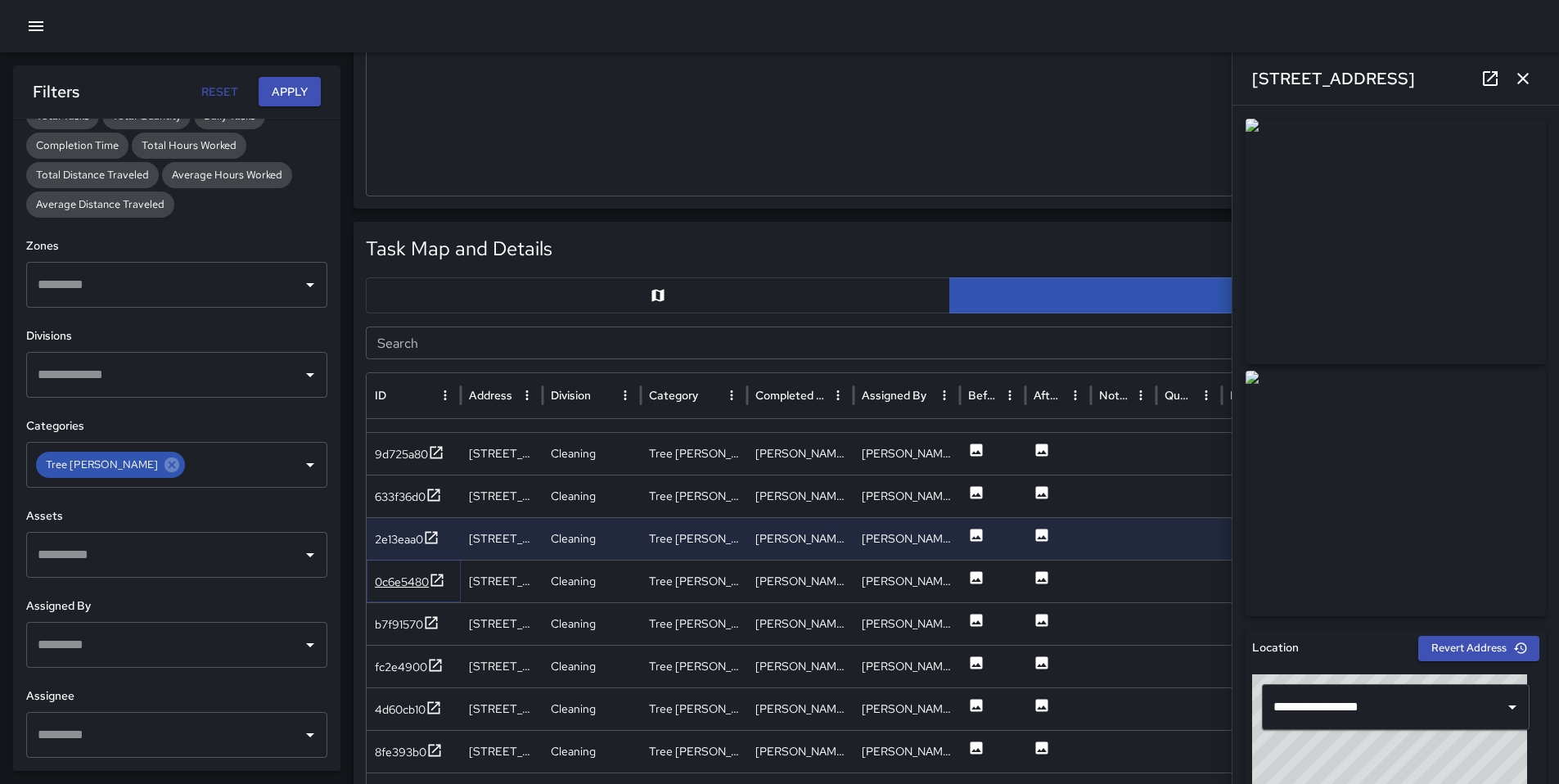
click at [405, 579] on div "0c6e5480" at bounding box center [402, 582] width 54 height 16
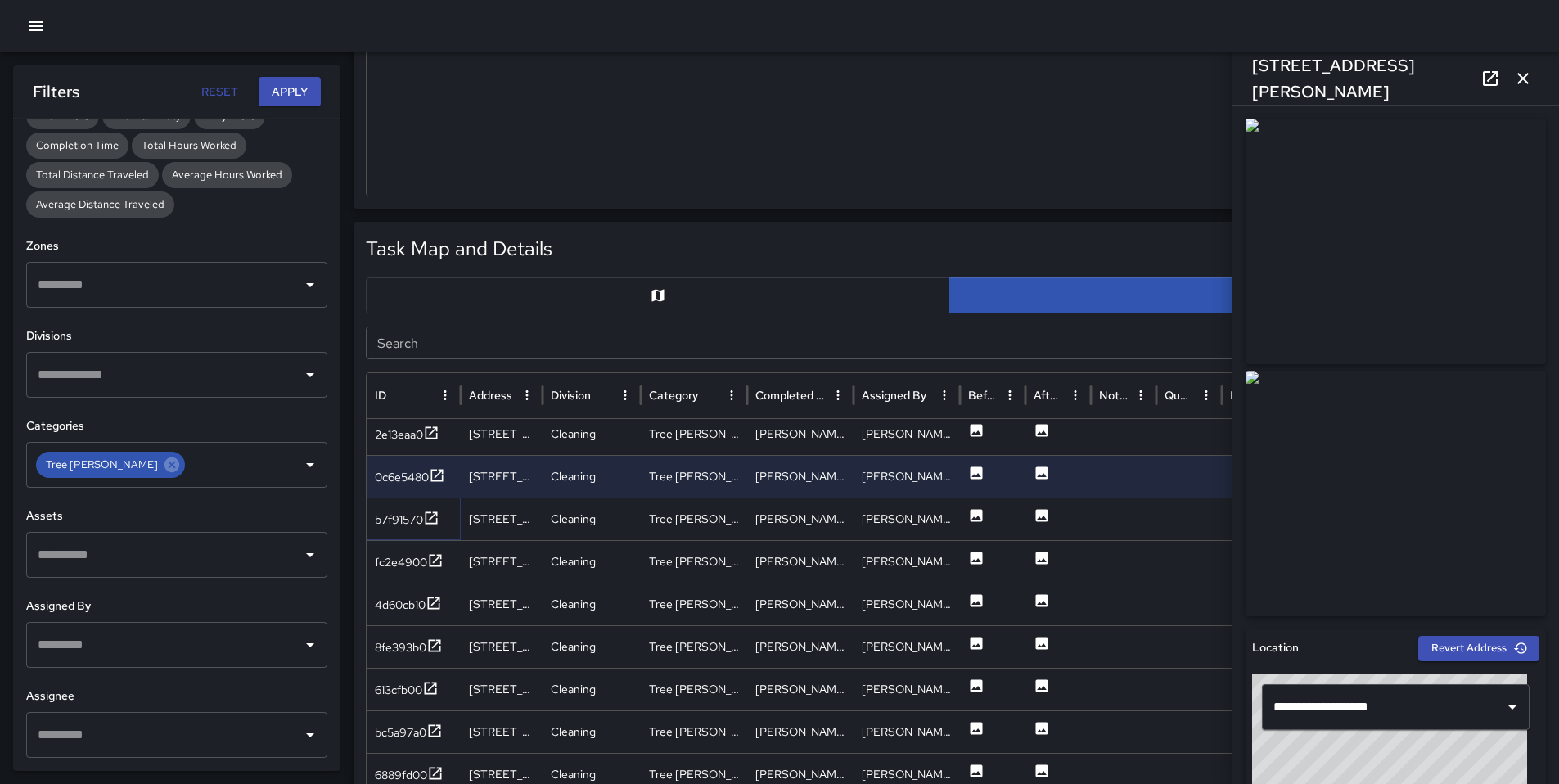
click at [400, 525] on div "b7f91570" at bounding box center [399, 519] width 48 height 16
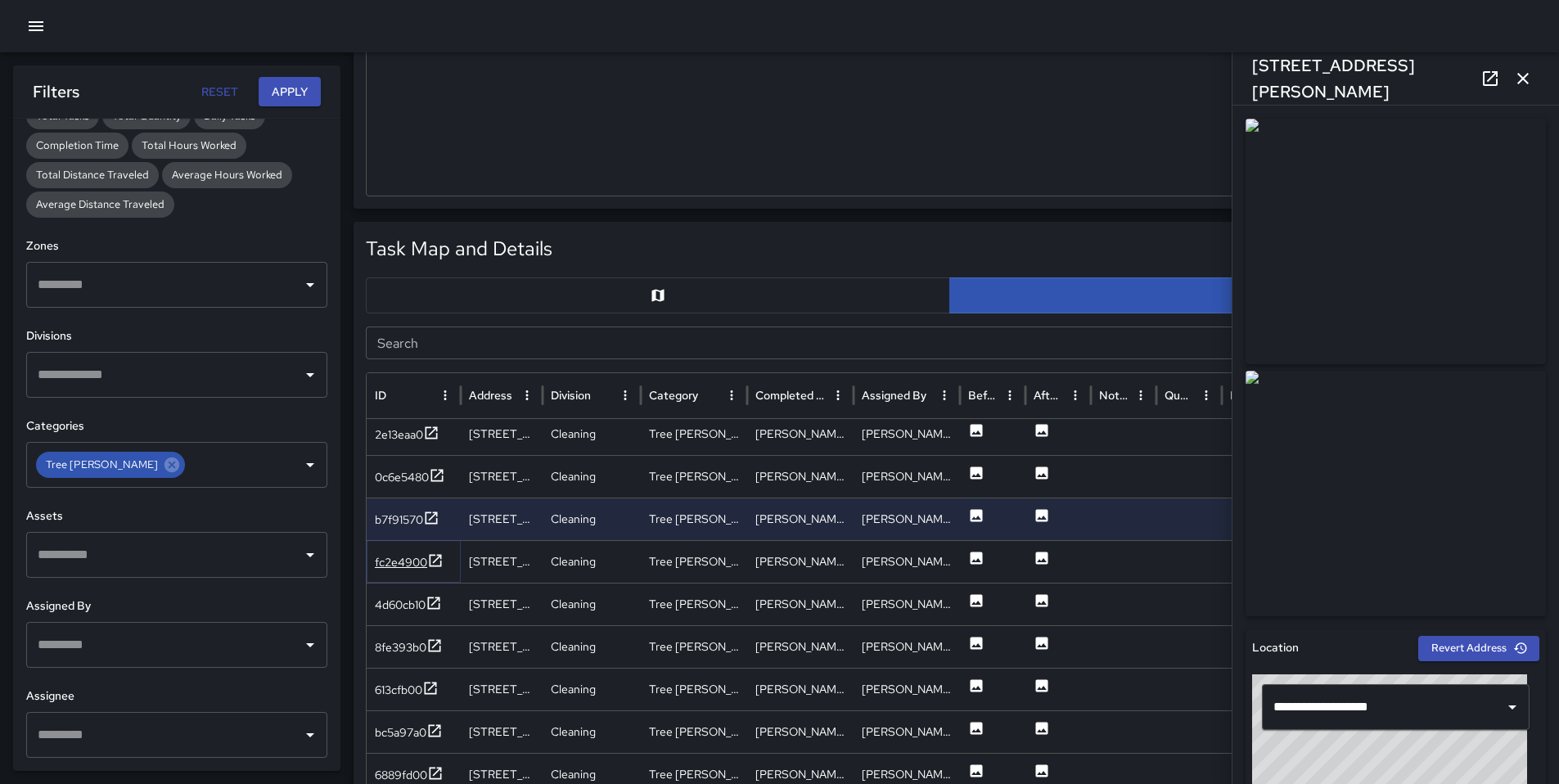
click at [401, 560] on div "fc2e4900" at bounding box center [401, 562] width 52 height 16
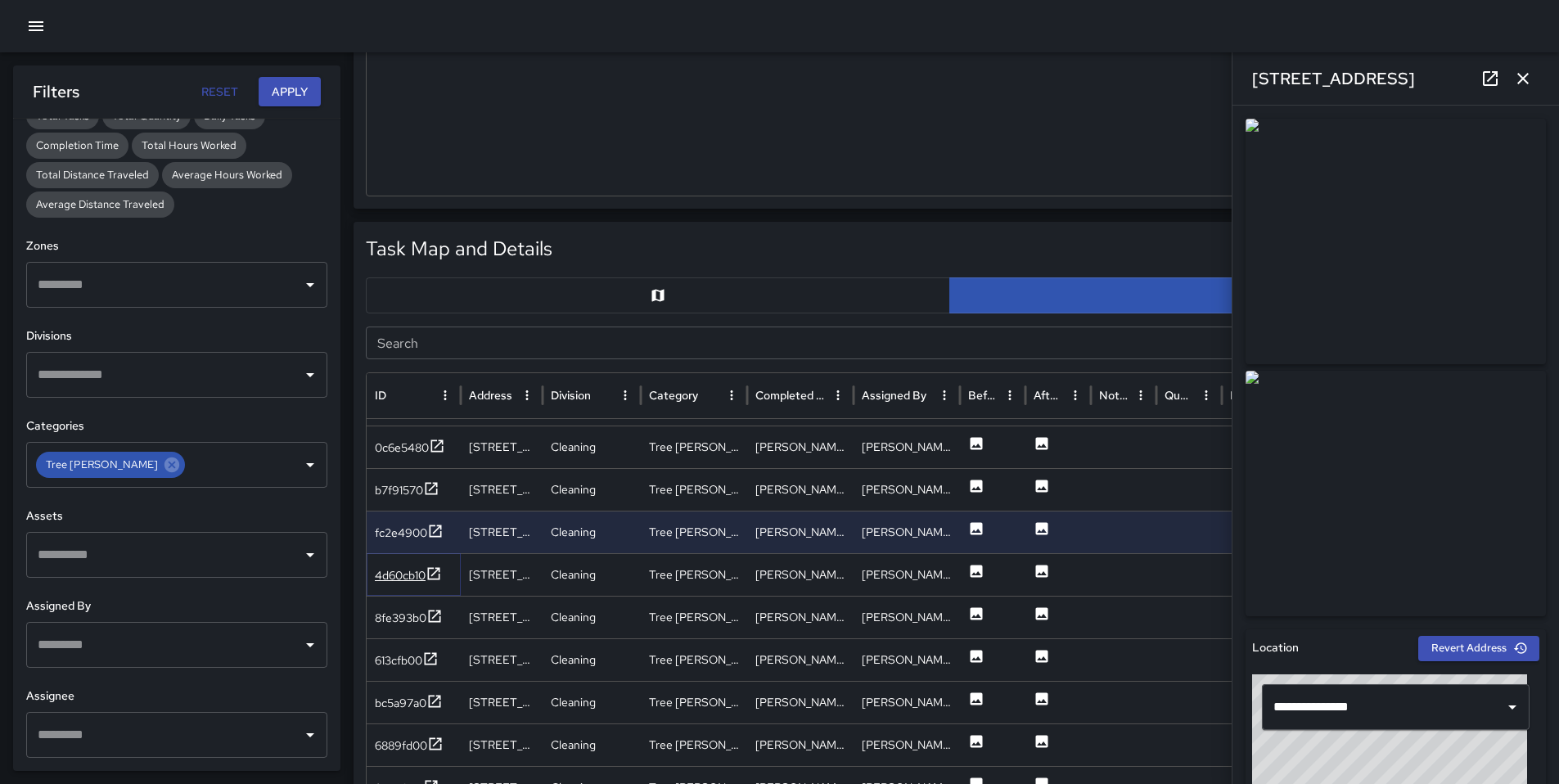
click at [400, 575] on div "4d60cb10" at bounding box center [400, 575] width 51 height 16
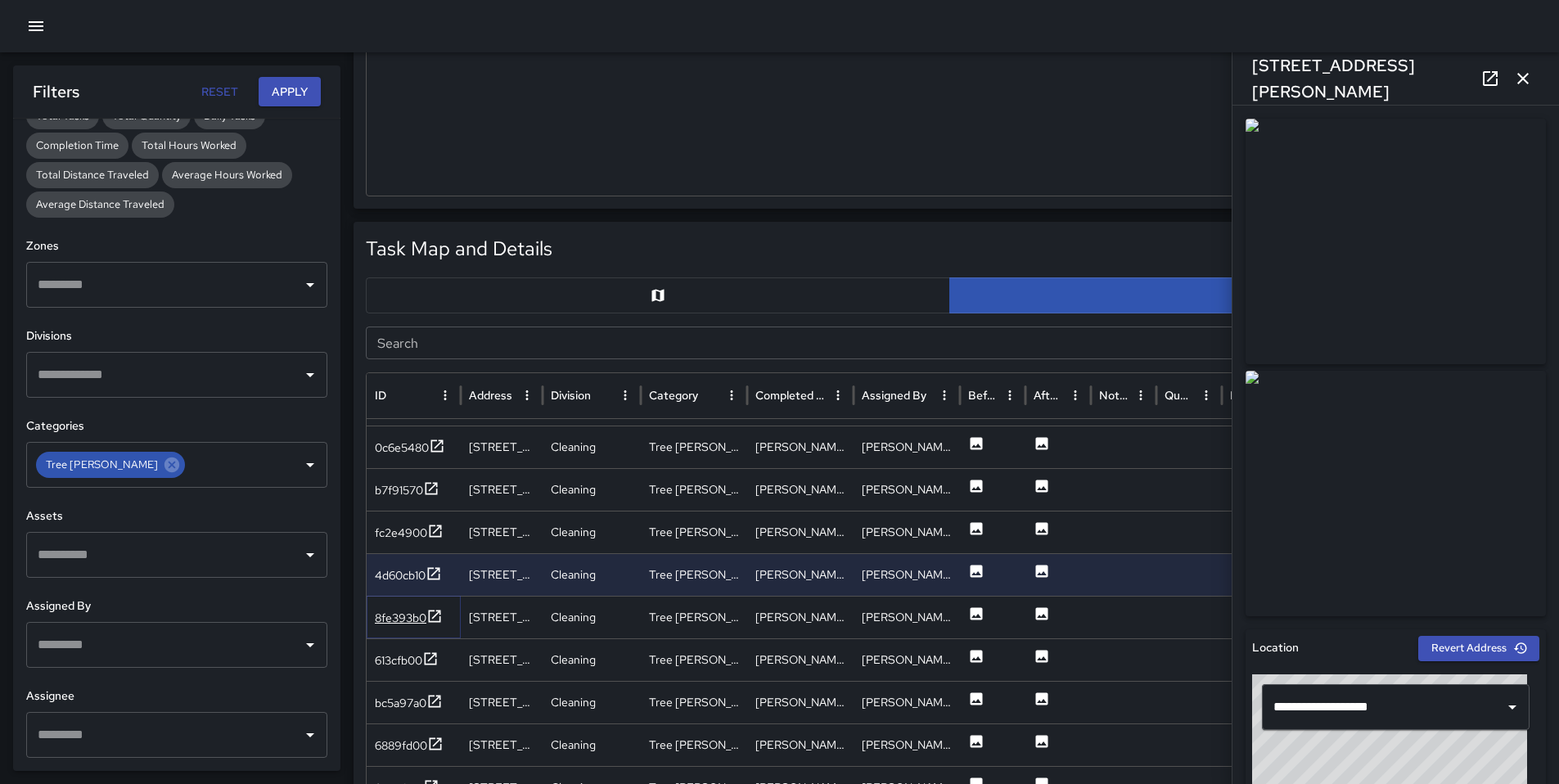
click at [401, 619] on div "8fe393b0" at bounding box center [401, 618] width 51 height 16
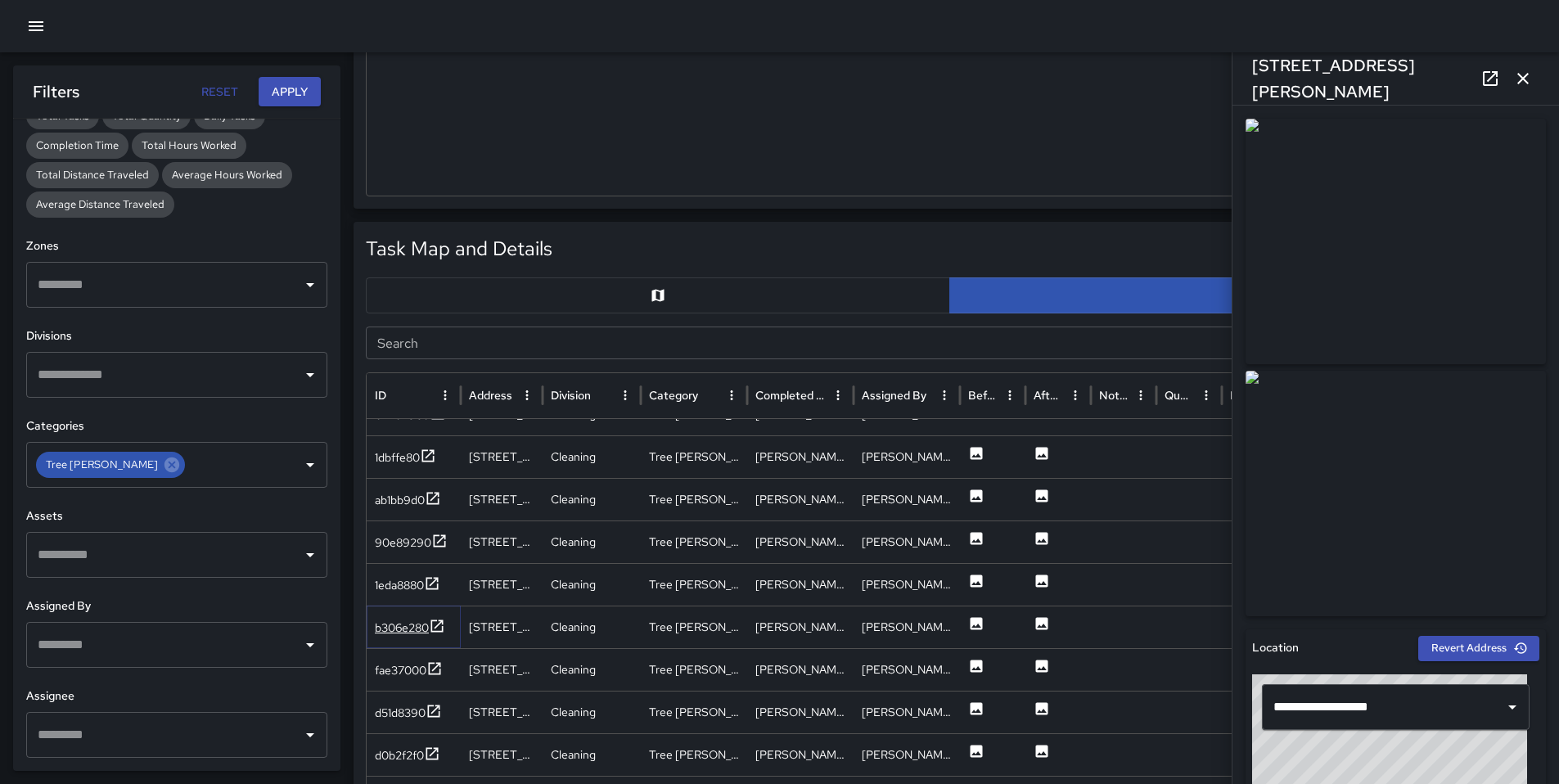
click at [393, 621] on div "b306e280" at bounding box center [402, 627] width 54 height 16
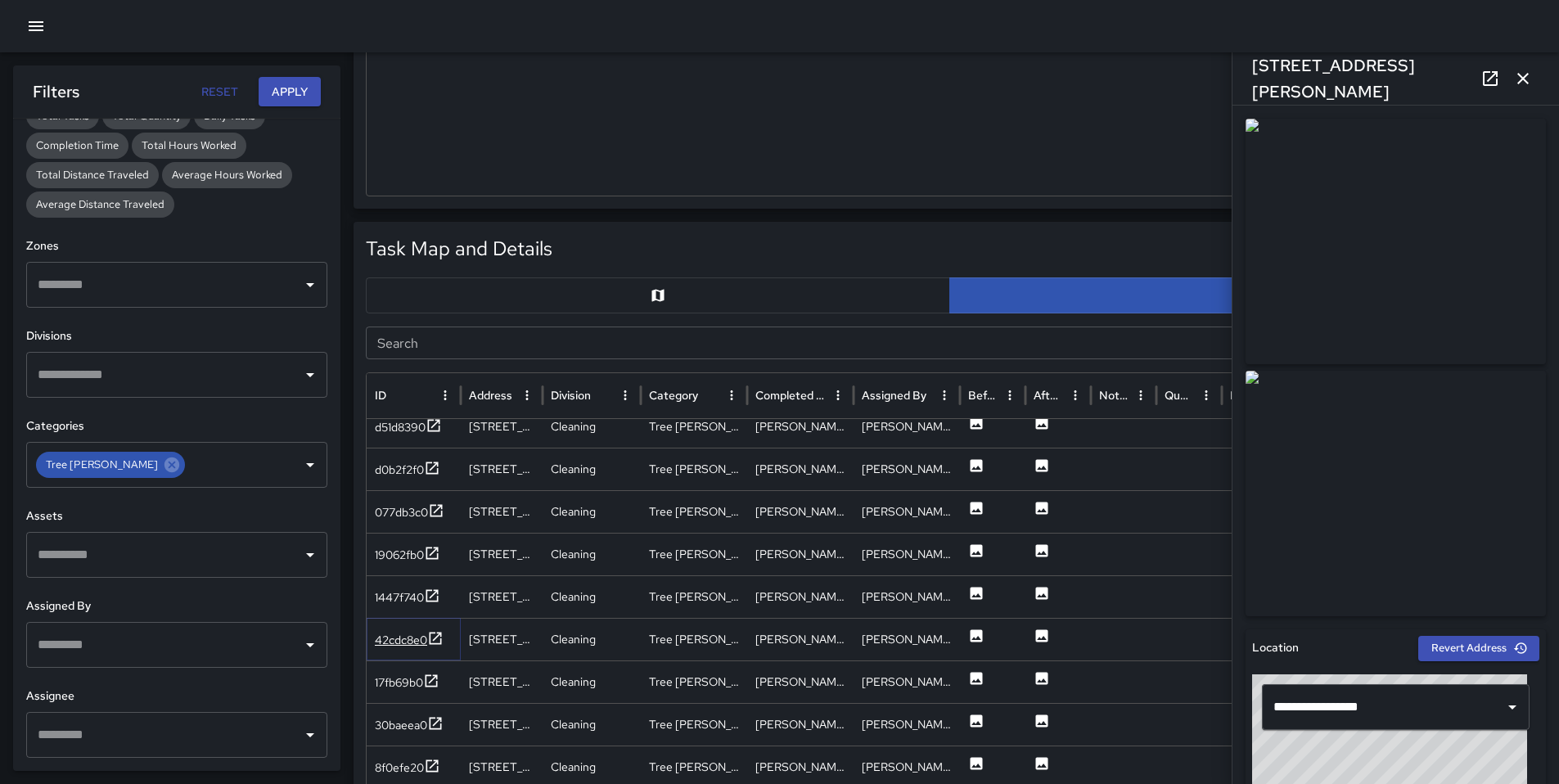
click at [398, 637] on div "42cdc8e0" at bounding box center [401, 639] width 52 height 16
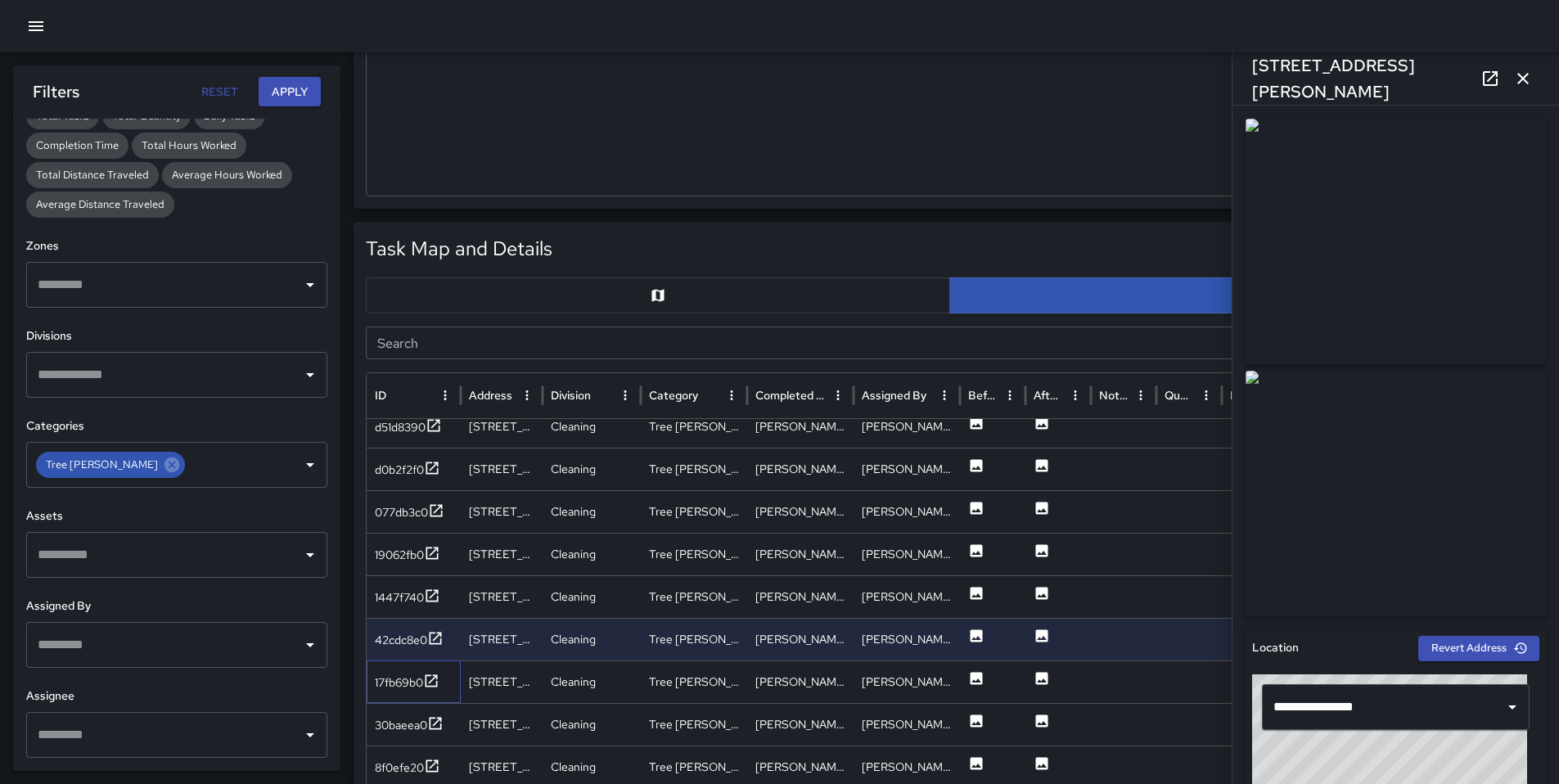
click at [397, 670] on div "17fb69b0" at bounding box center [414, 682] width 94 height 43
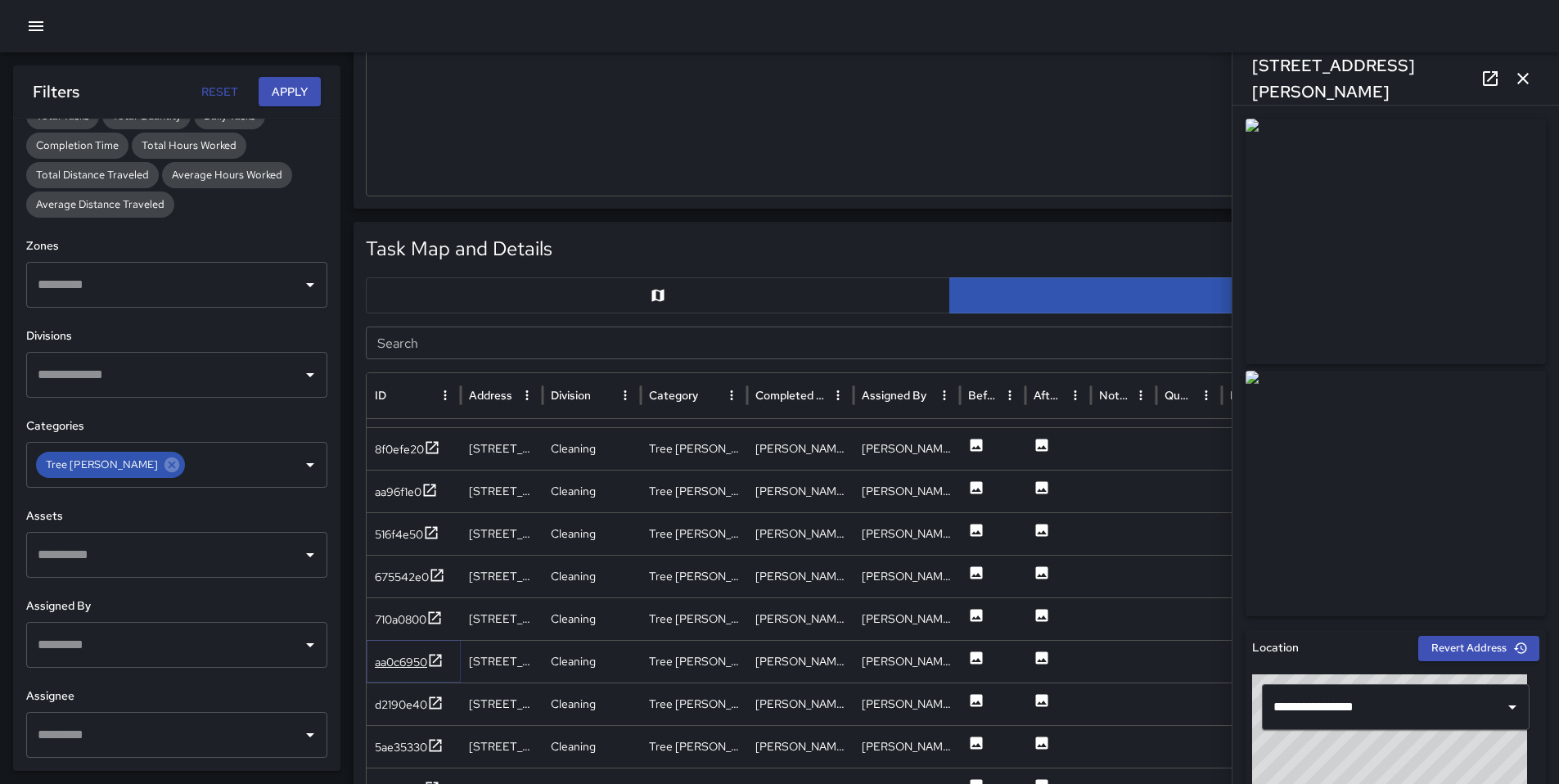
click at [414, 669] on div "aa0c6950" at bounding box center [401, 661] width 52 height 16
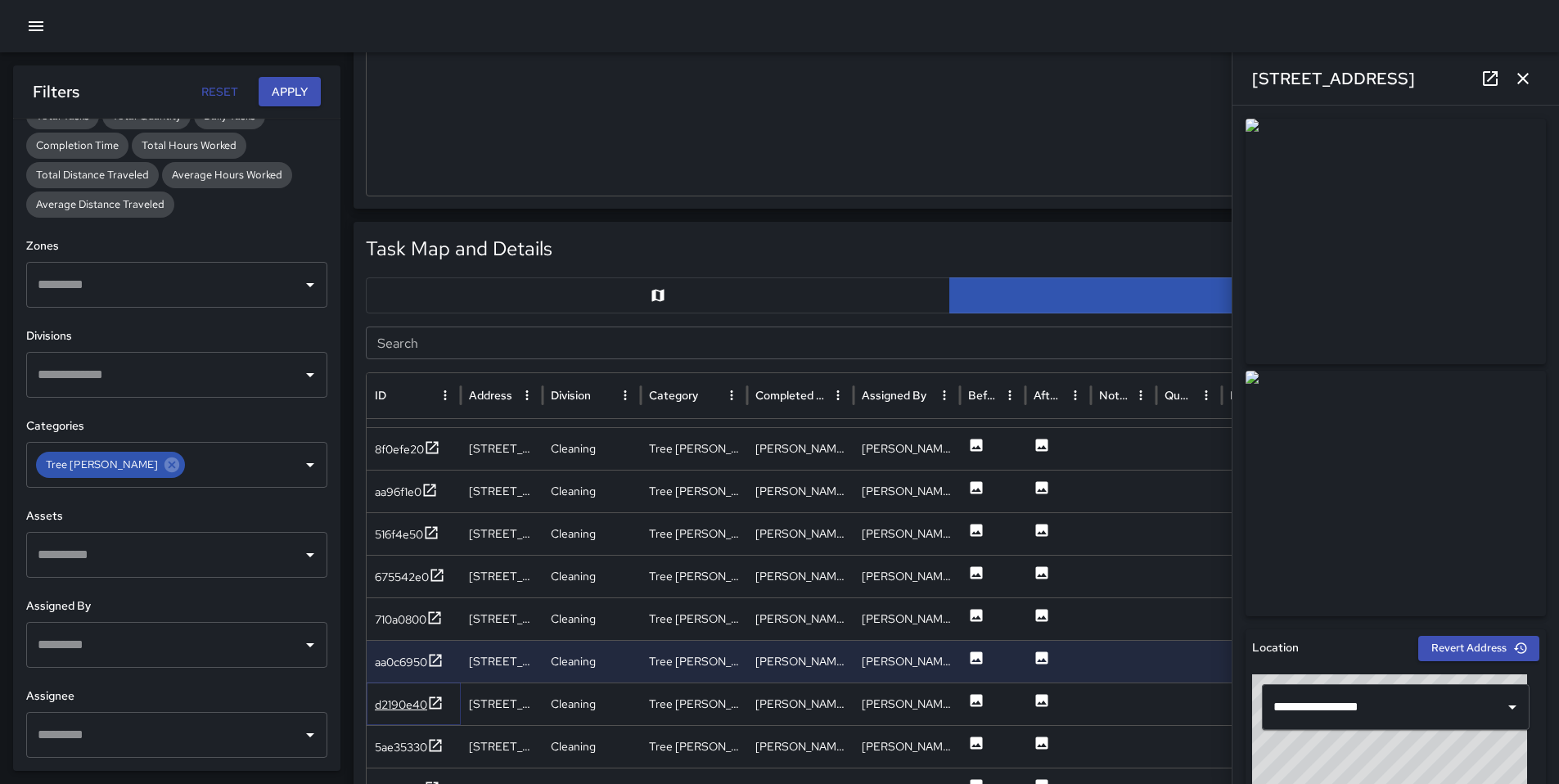
click at [411, 699] on div "d2190e40" at bounding box center [401, 704] width 52 height 16
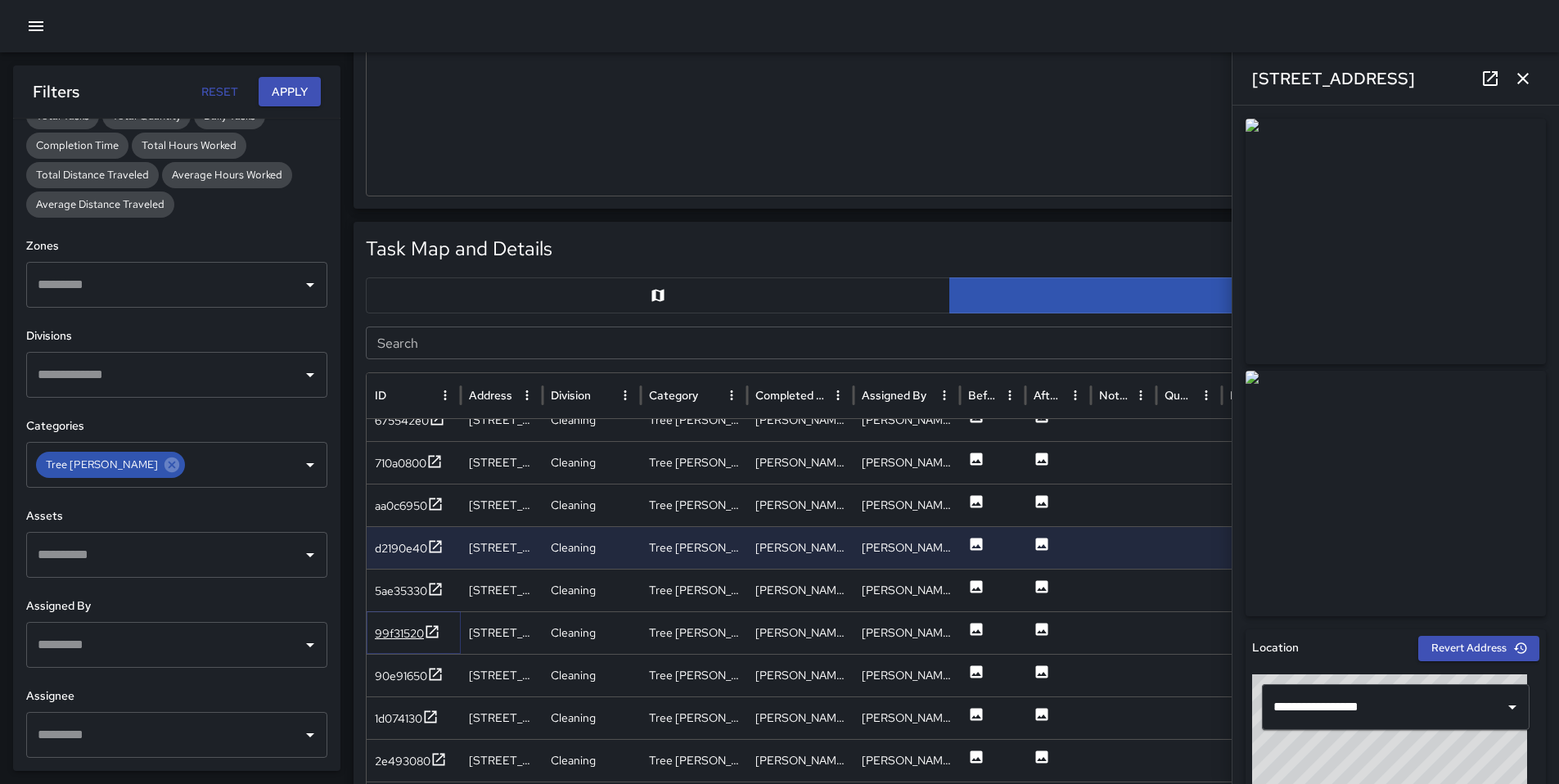
click at [391, 639] on div "99f31520" at bounding box center [399, 633] width 49 height 16
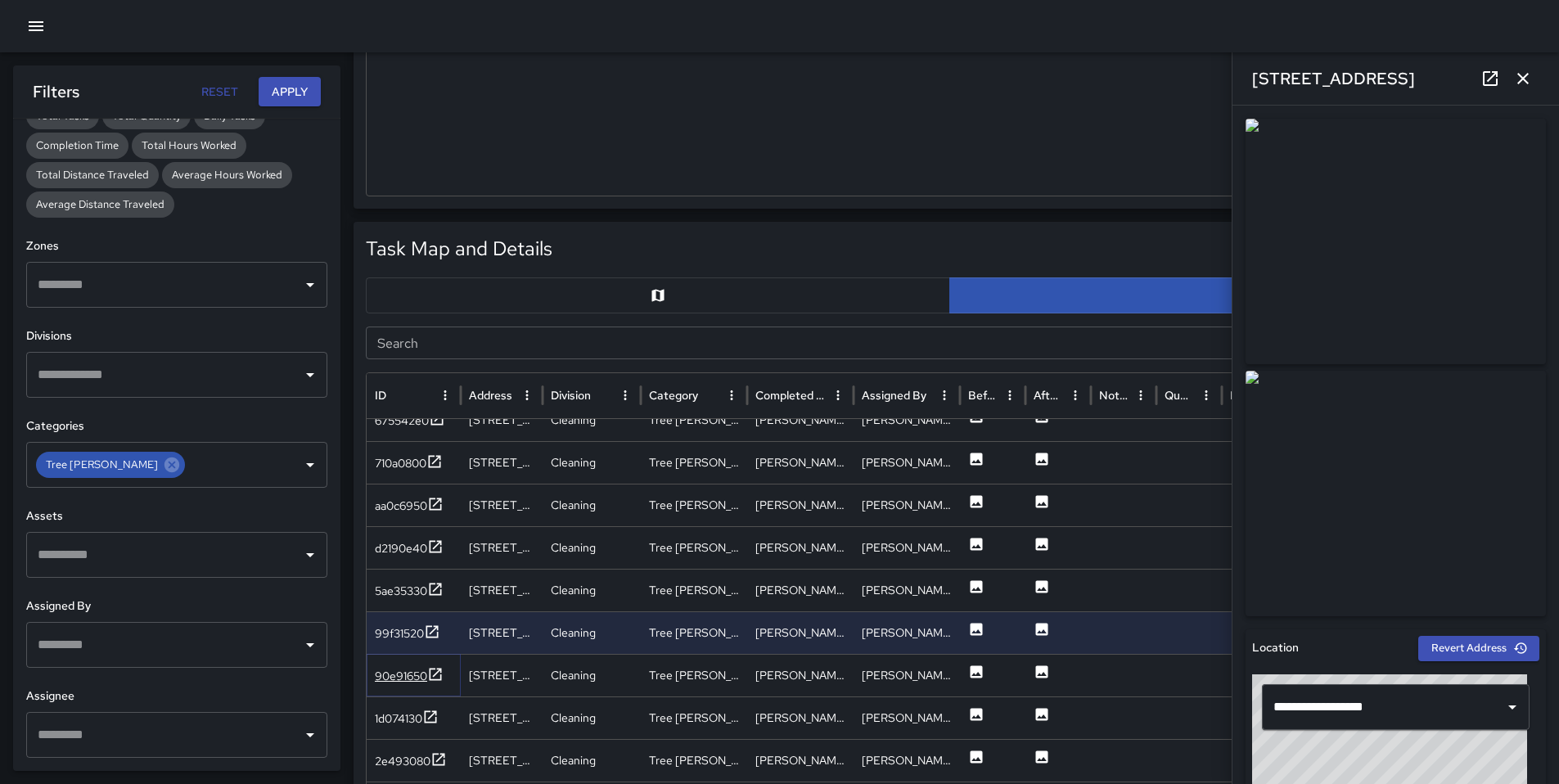
click at [398, 666] on div "90e91650" at bounding box center [409, 677] width 69 height 21
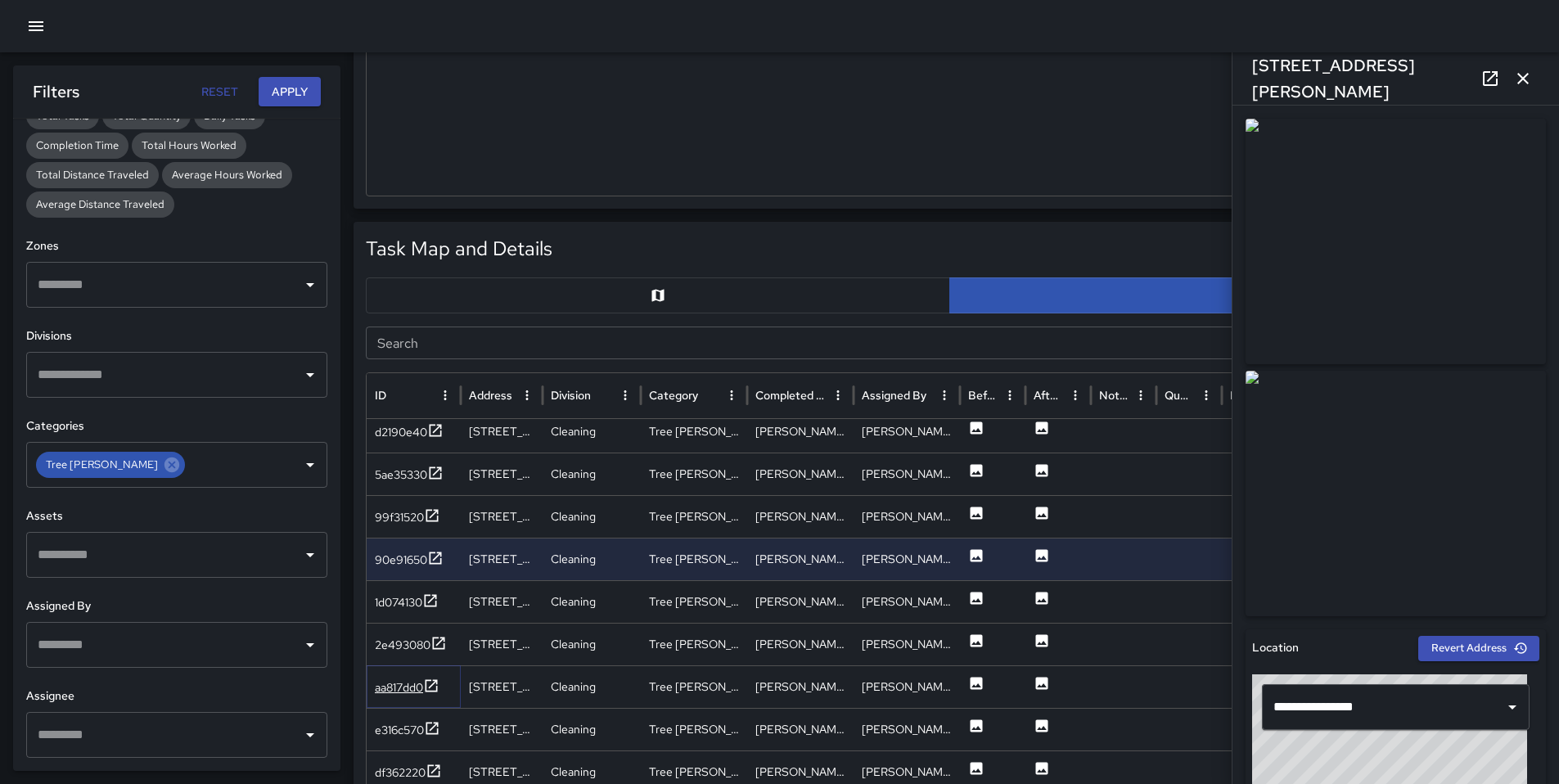
click at [382, 684] on div "aa817dd0" at bounding box center [399, 687] width 48 height 16
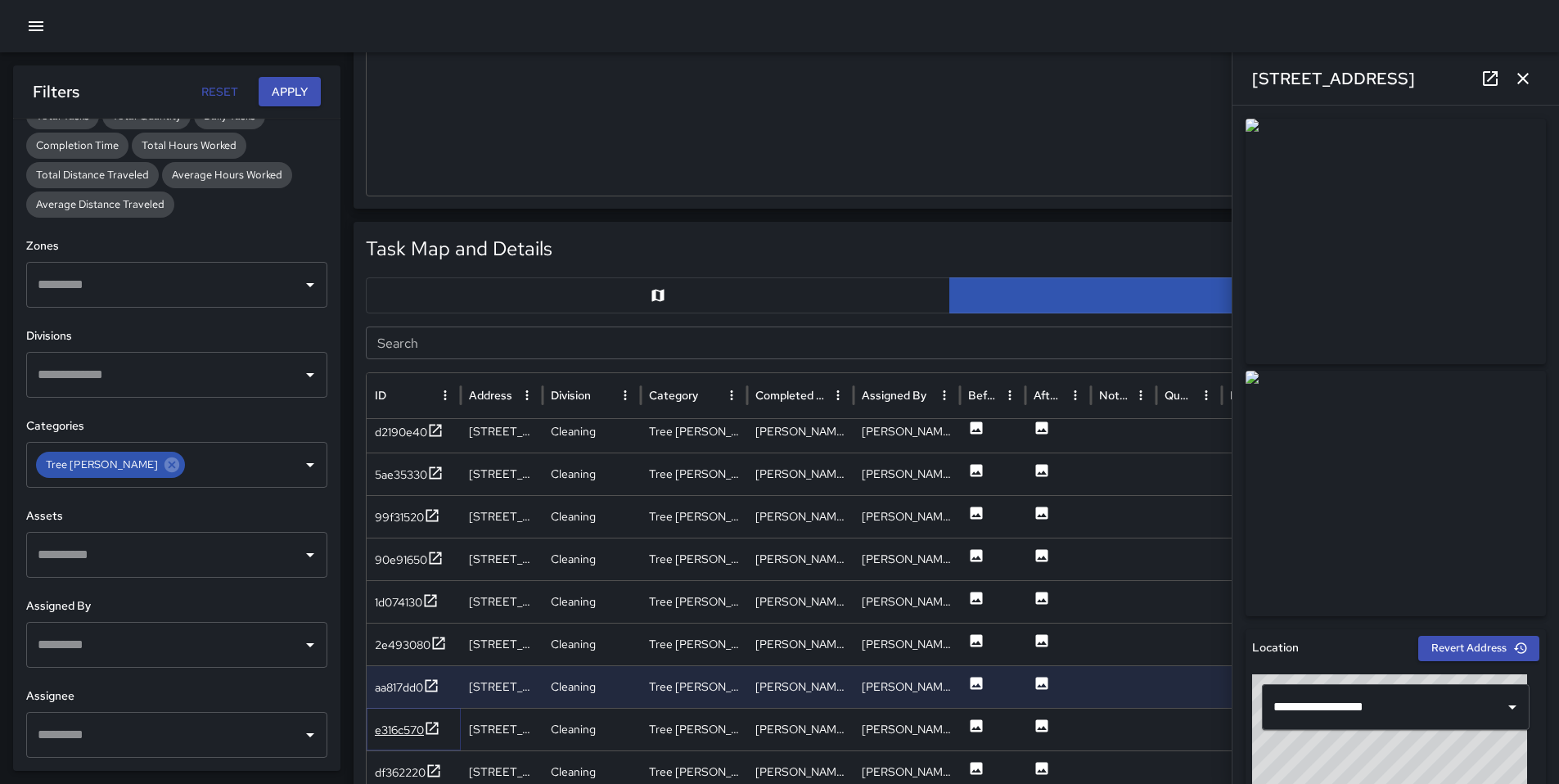
click at [394, 722] on div "e316c570" at bounding box center [399, 729] width 49 height 16
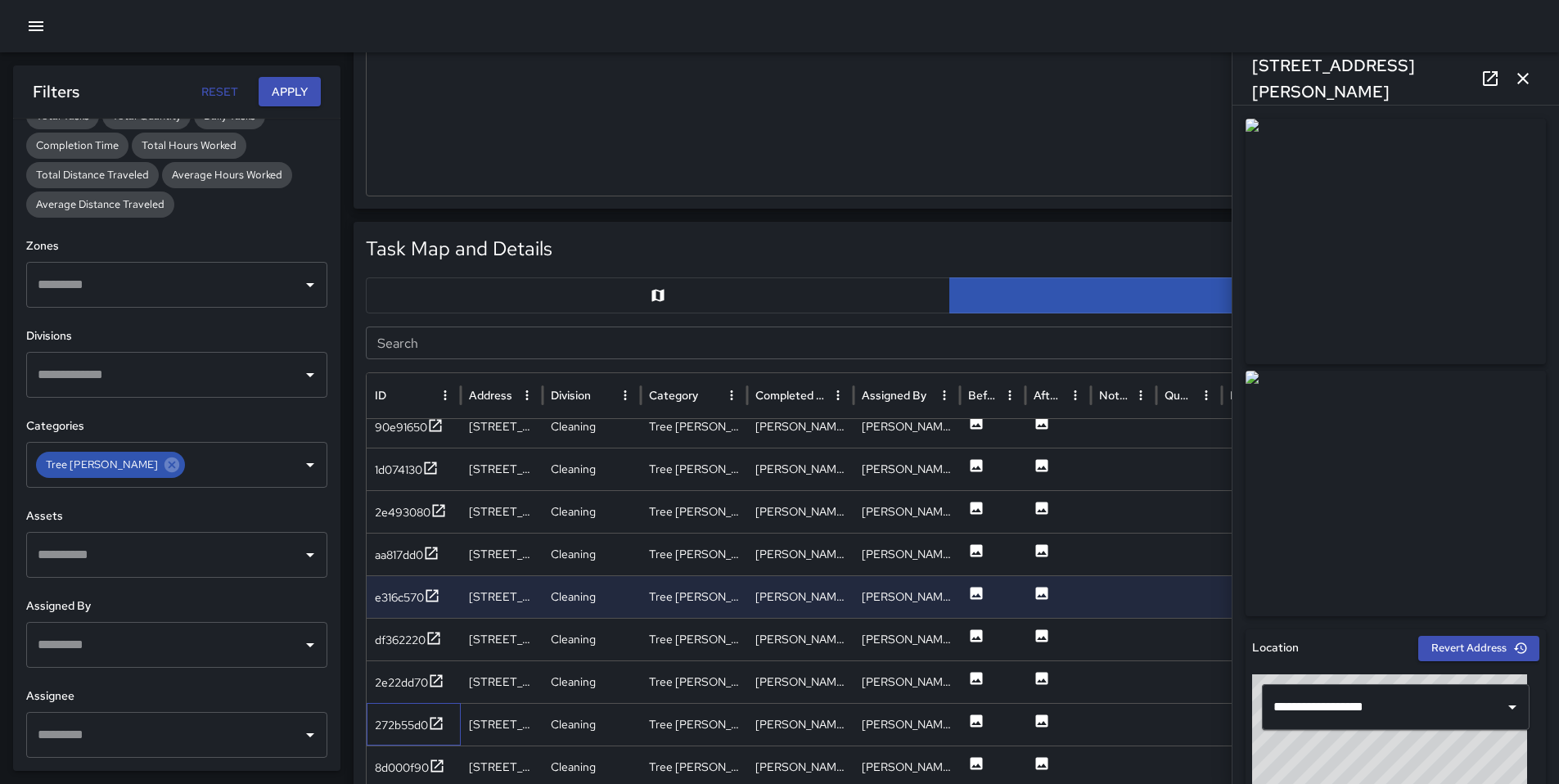
click at [416, 703] on div "272b55d0" at bounding box center [414, 724] width 94 height 43
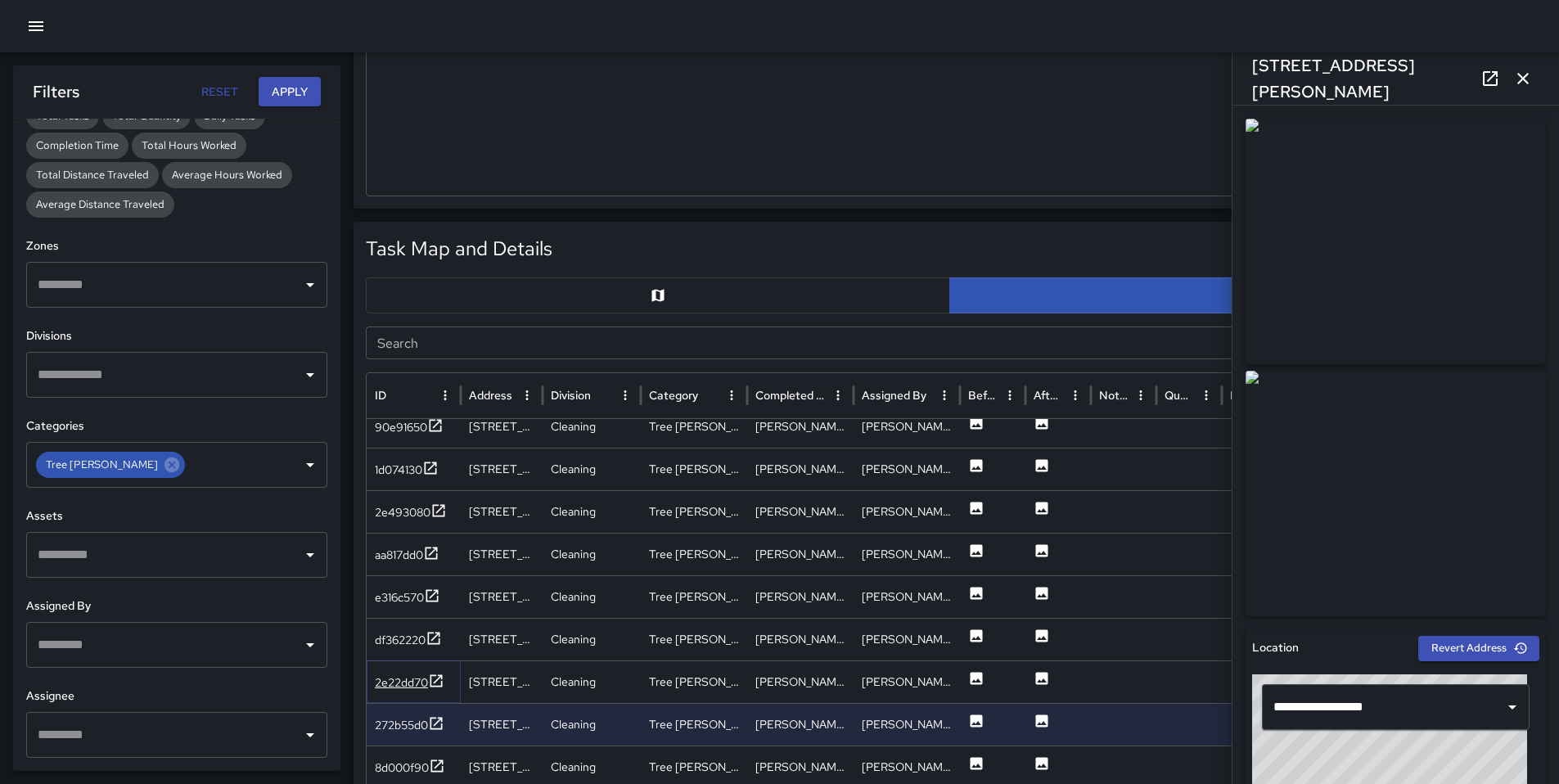
click at [407, 684] on div "2e22dd70" at bounding box center [402, 682] width 53 height 16
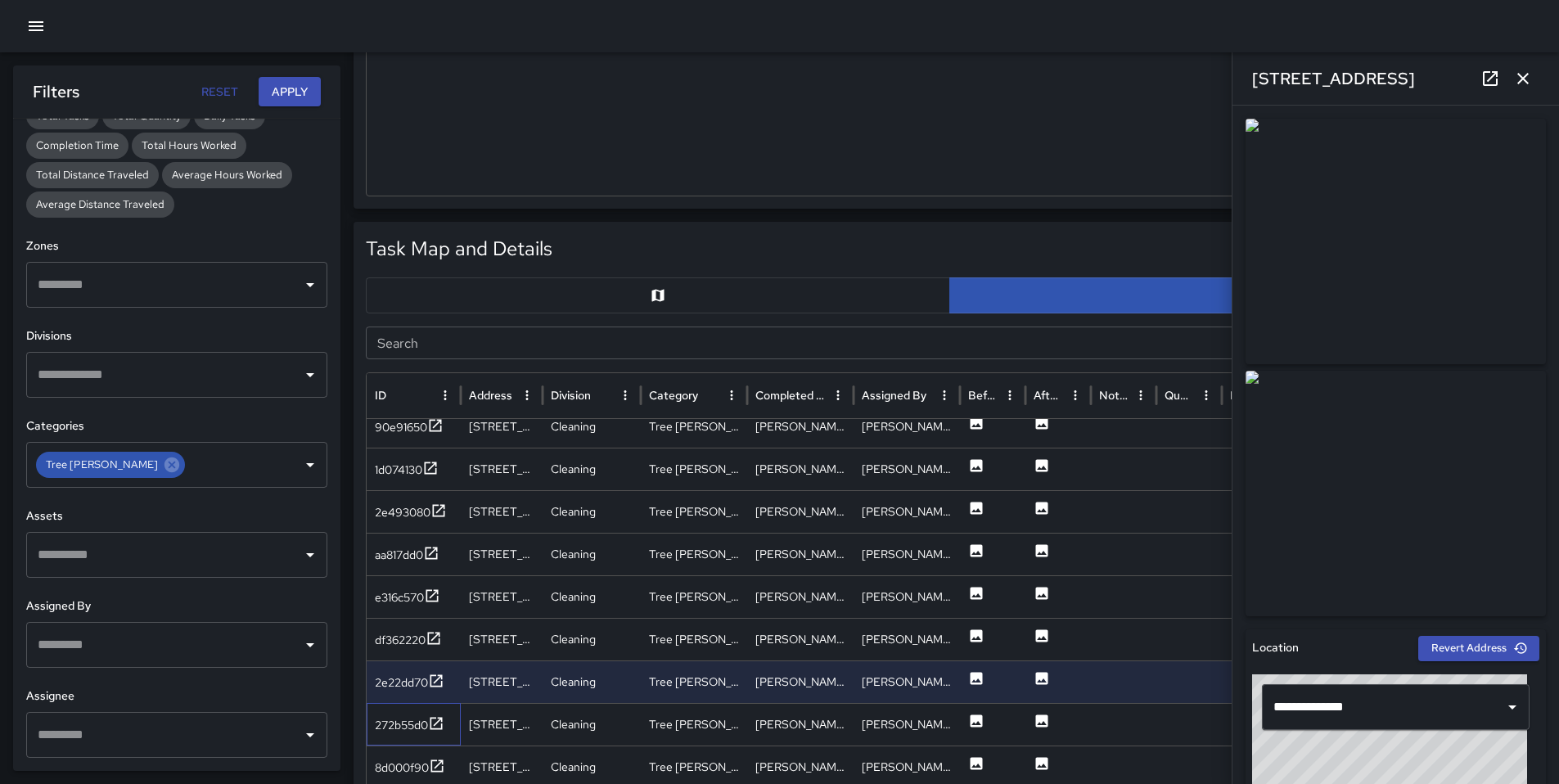
click at [407, 714] on div "272b55d0" at bounding box center [414, 724] width 94 height 43
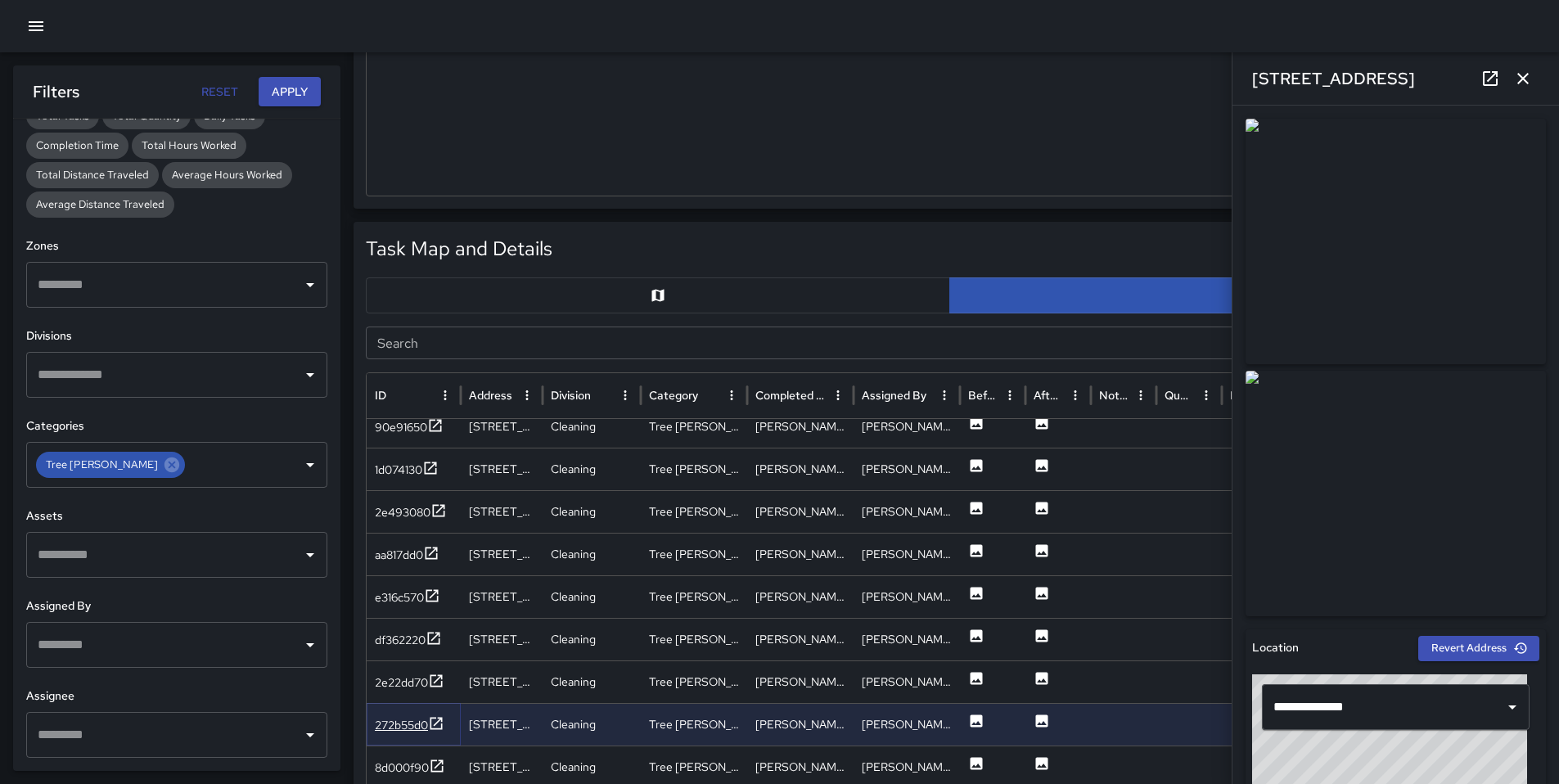
click at [405, 718] on div "272b55d0" at bounding box center [402, 725] width 53 height 16
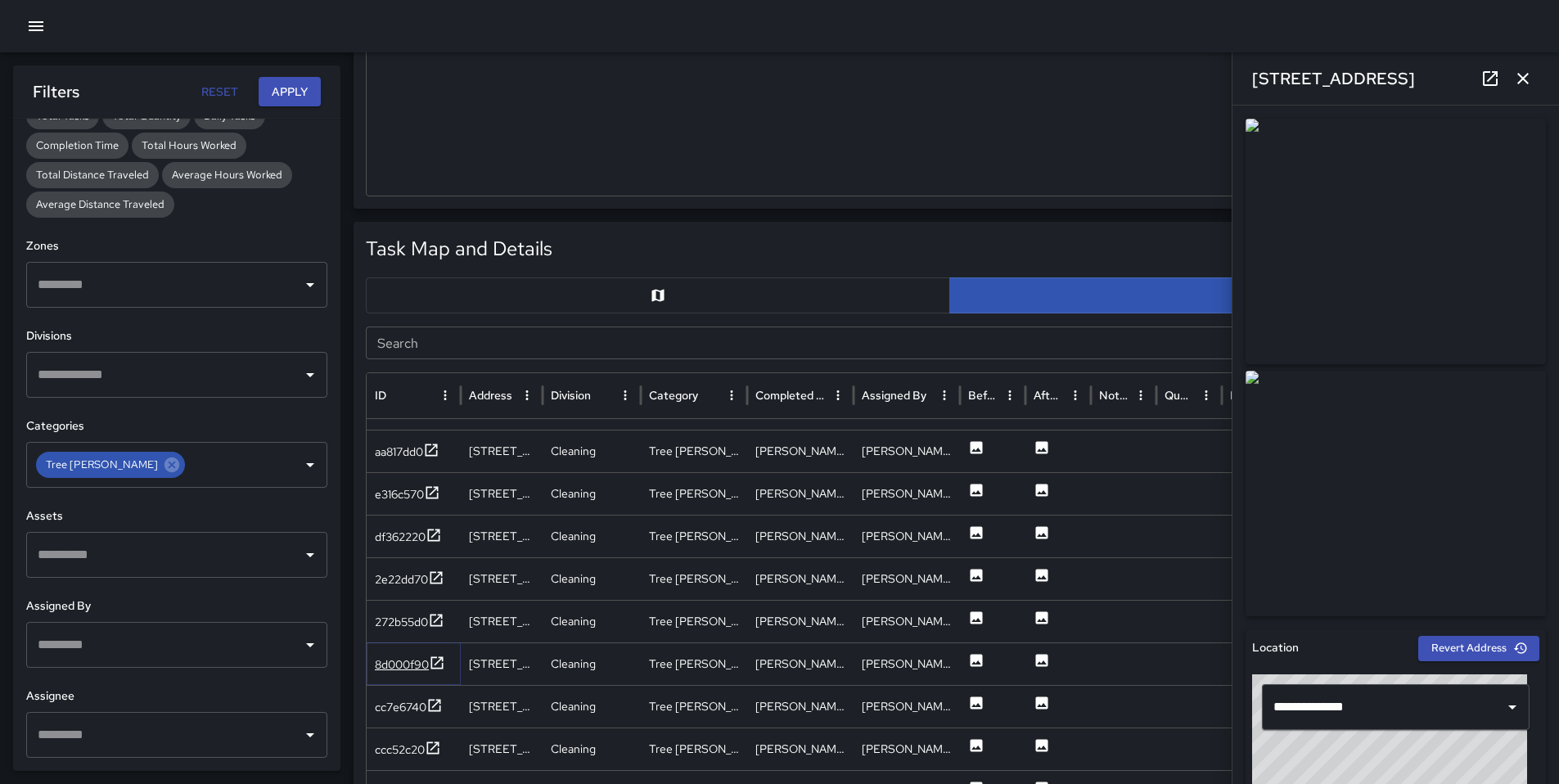
click at [402, 665] on div "8d000f90" at bounding box center [402, 664] width 54 height 16
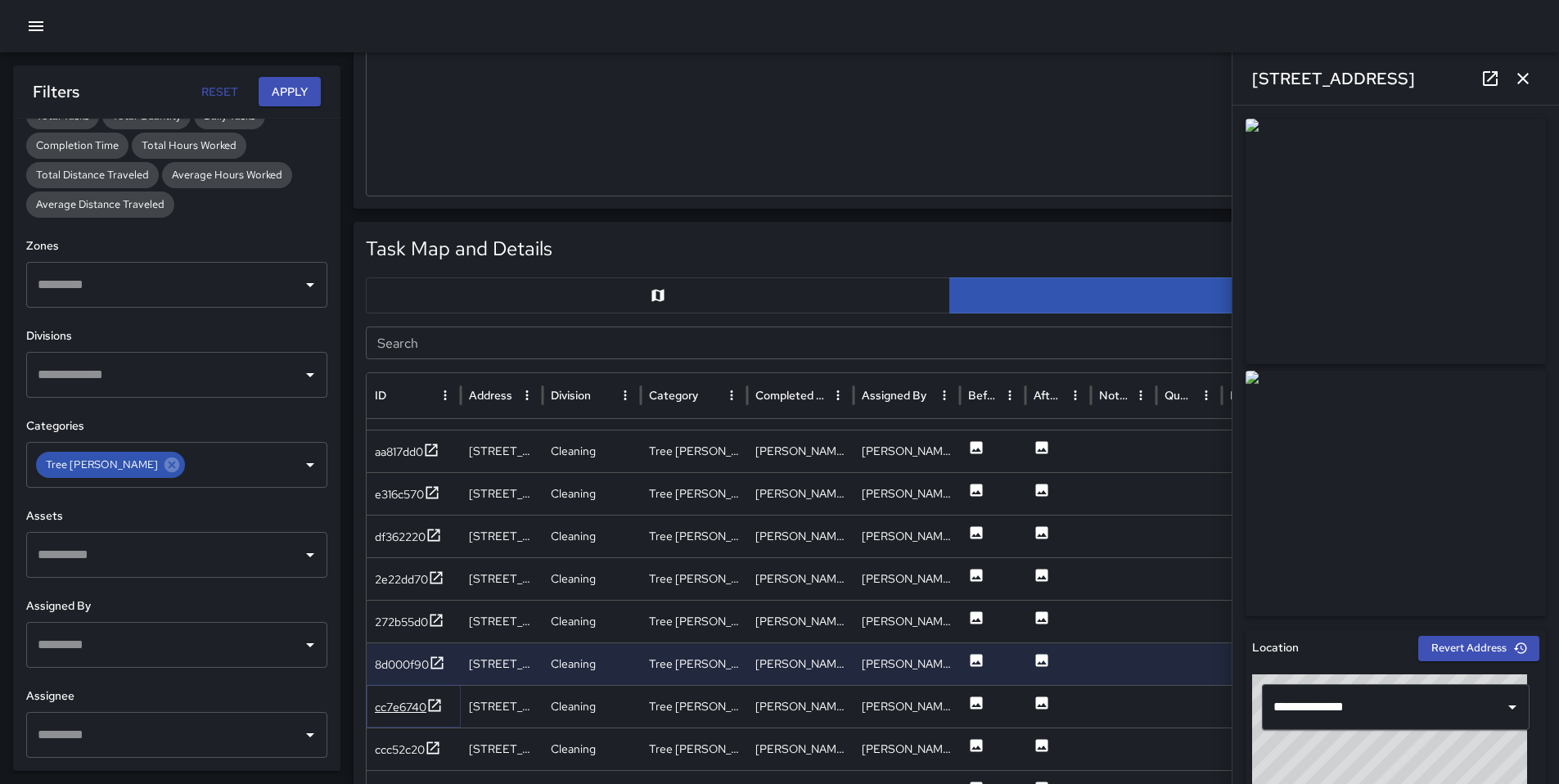
click at [401, 697] on div "cc7e6740" at bounding box center [408, 708] width 68 height 21
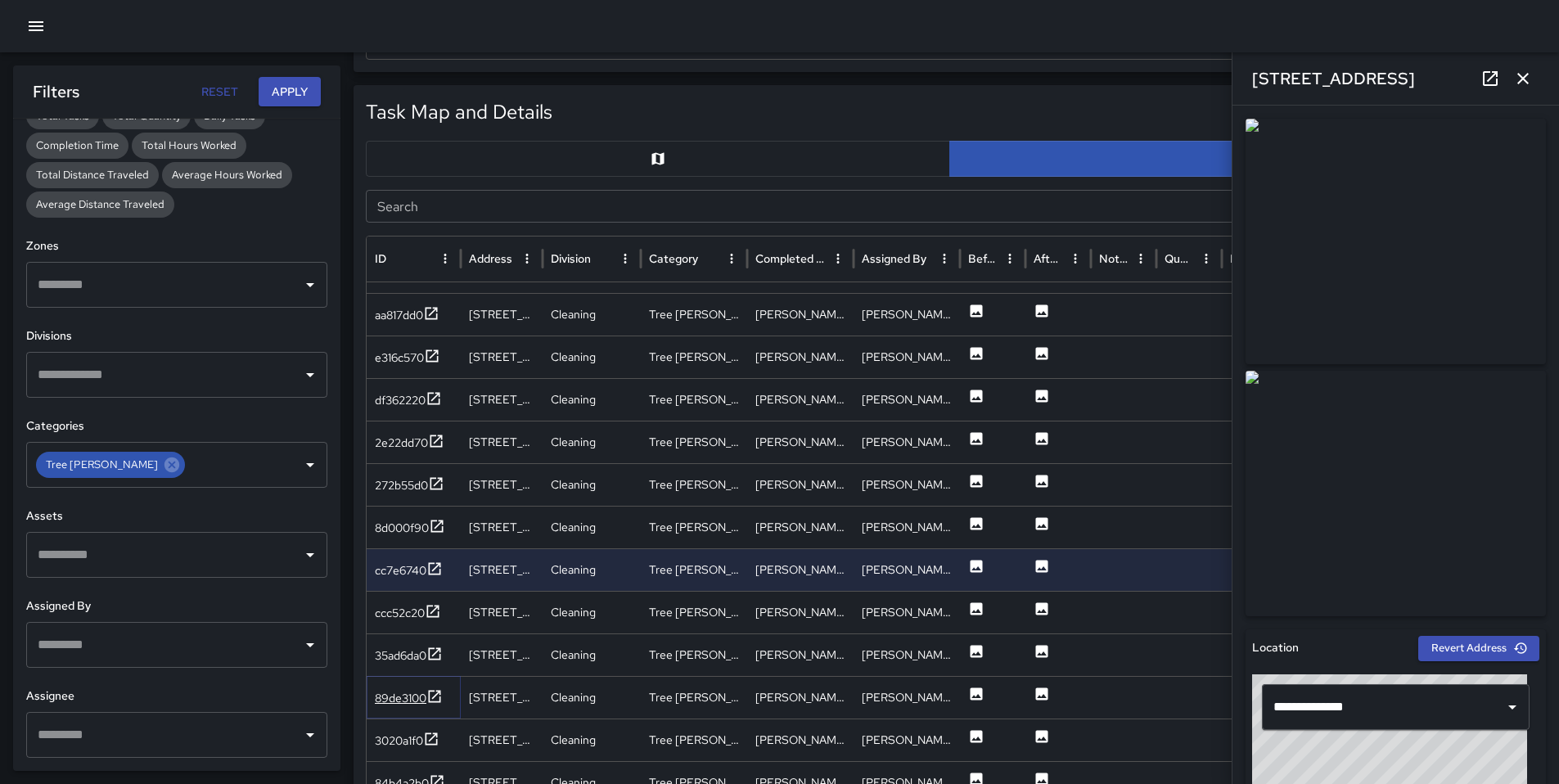
click at [395, 697] on div "89de3100" at bounding box center [401, 697] width 51 height 16
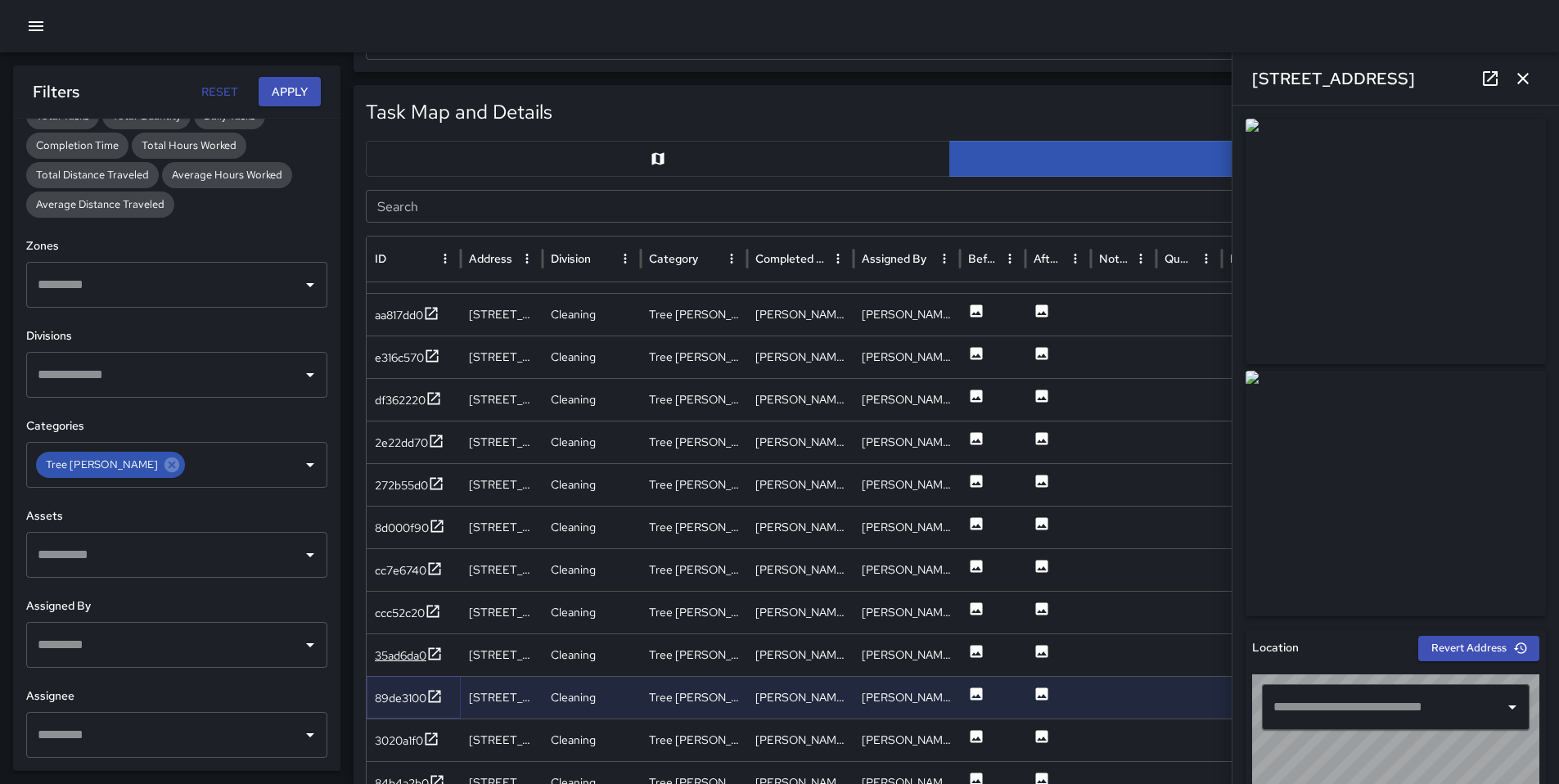
type input "**********"
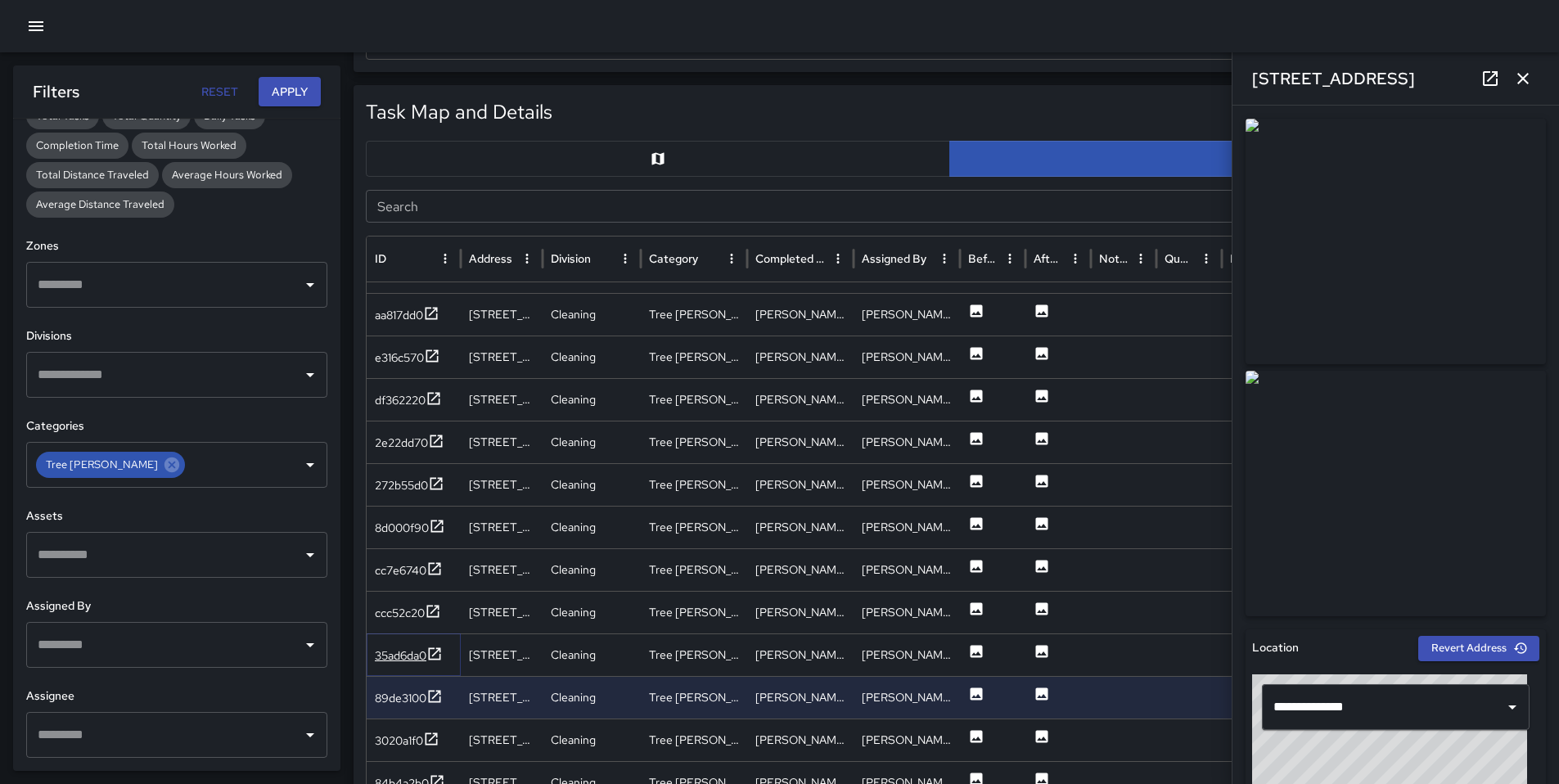
click at [395, 660] on div "35ad6da0" at bounding box center [401, 655] width 51 height 16
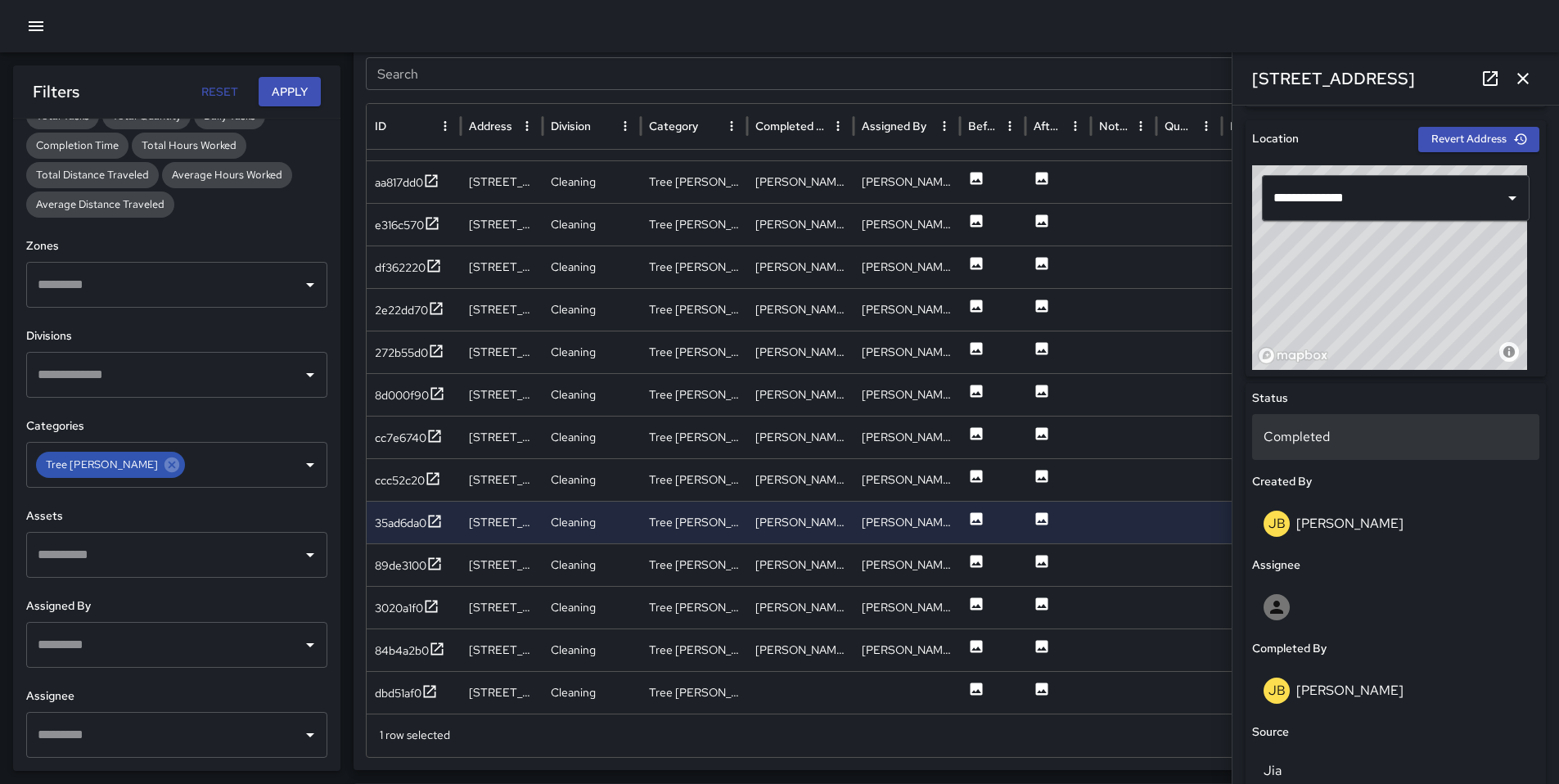
click at [1345, 431] on p "Completed" at bounding box center [1396, 437] width 264 height 20
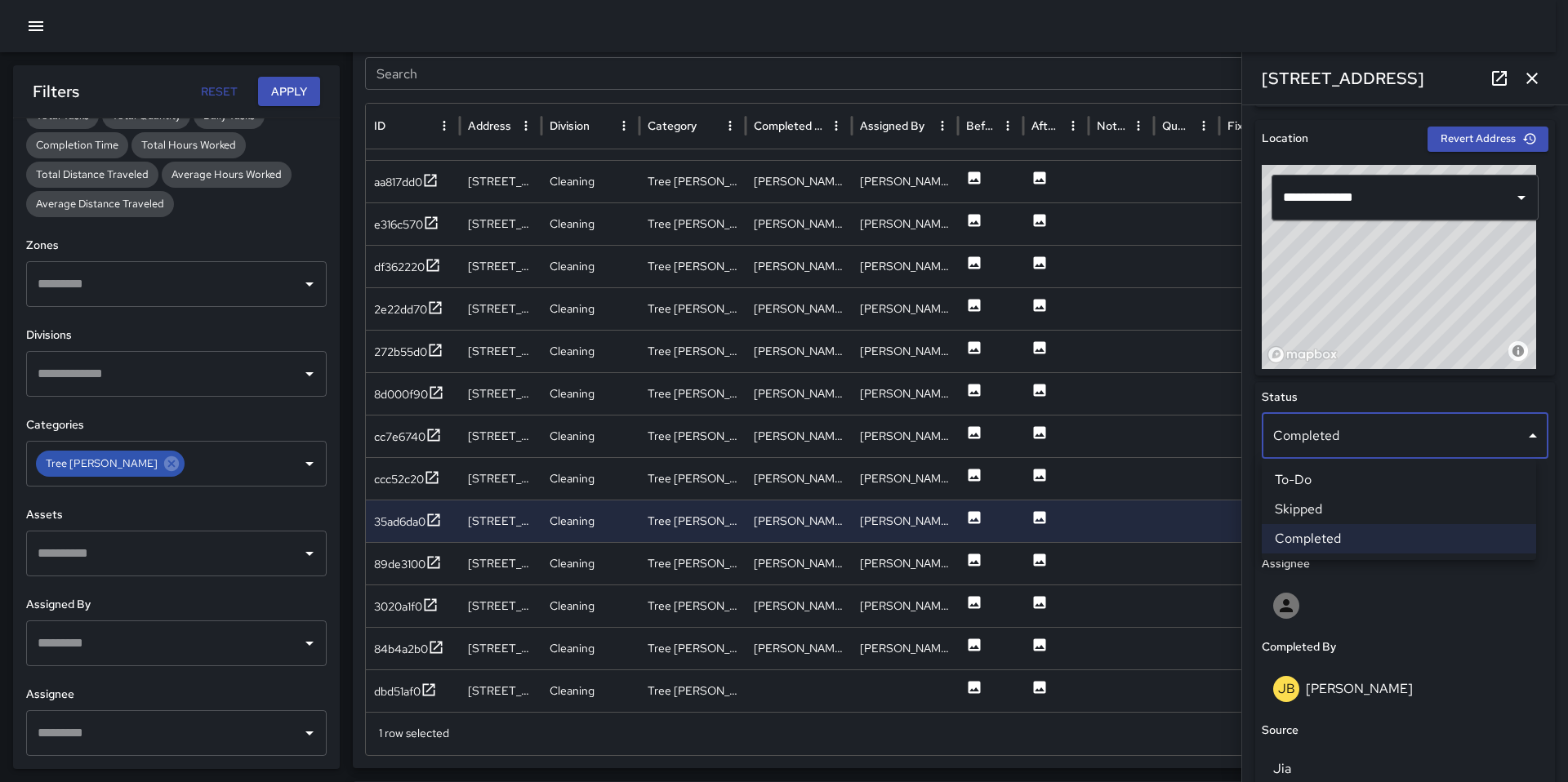
click at [1342, 504] on li "Skipped" at bounding box center [1399, 509] width 275 height 29
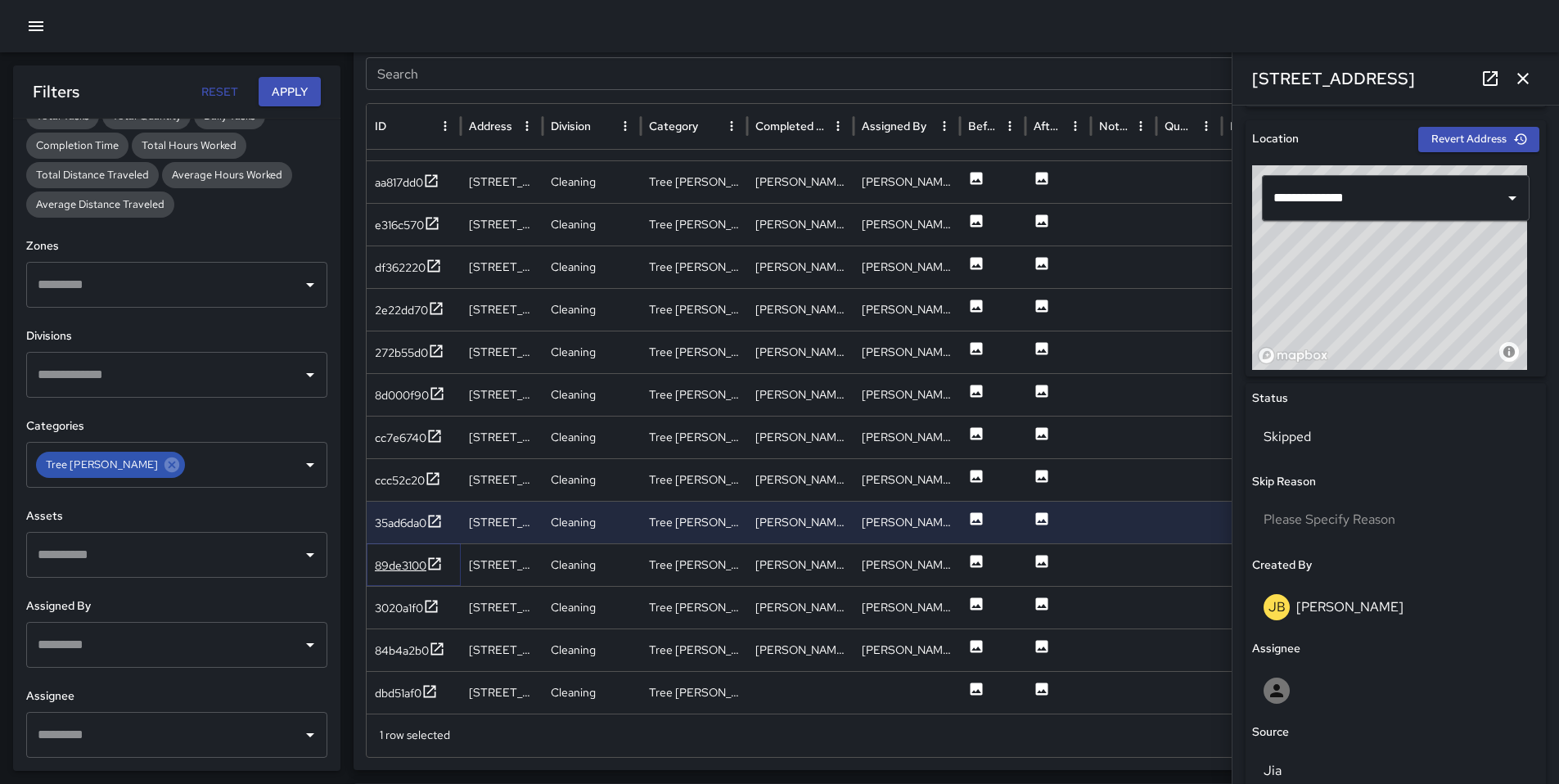
click at [400, 568] on div "89de3100" at bounding box center [401, 565] width 51 height 16
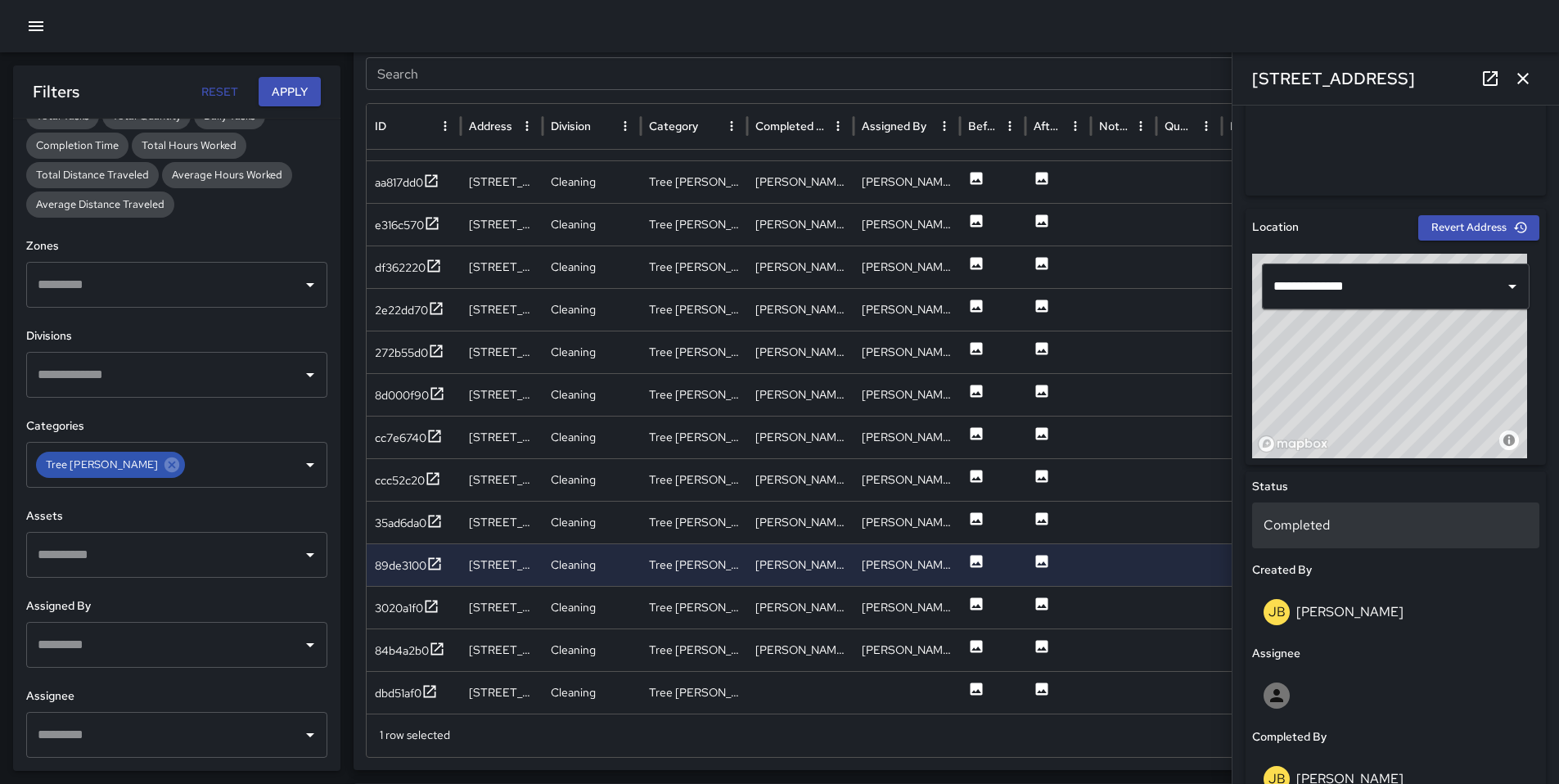
click at [1344, 523] on p "Completed" at bounding box center [1396, 525] width 264 height 20
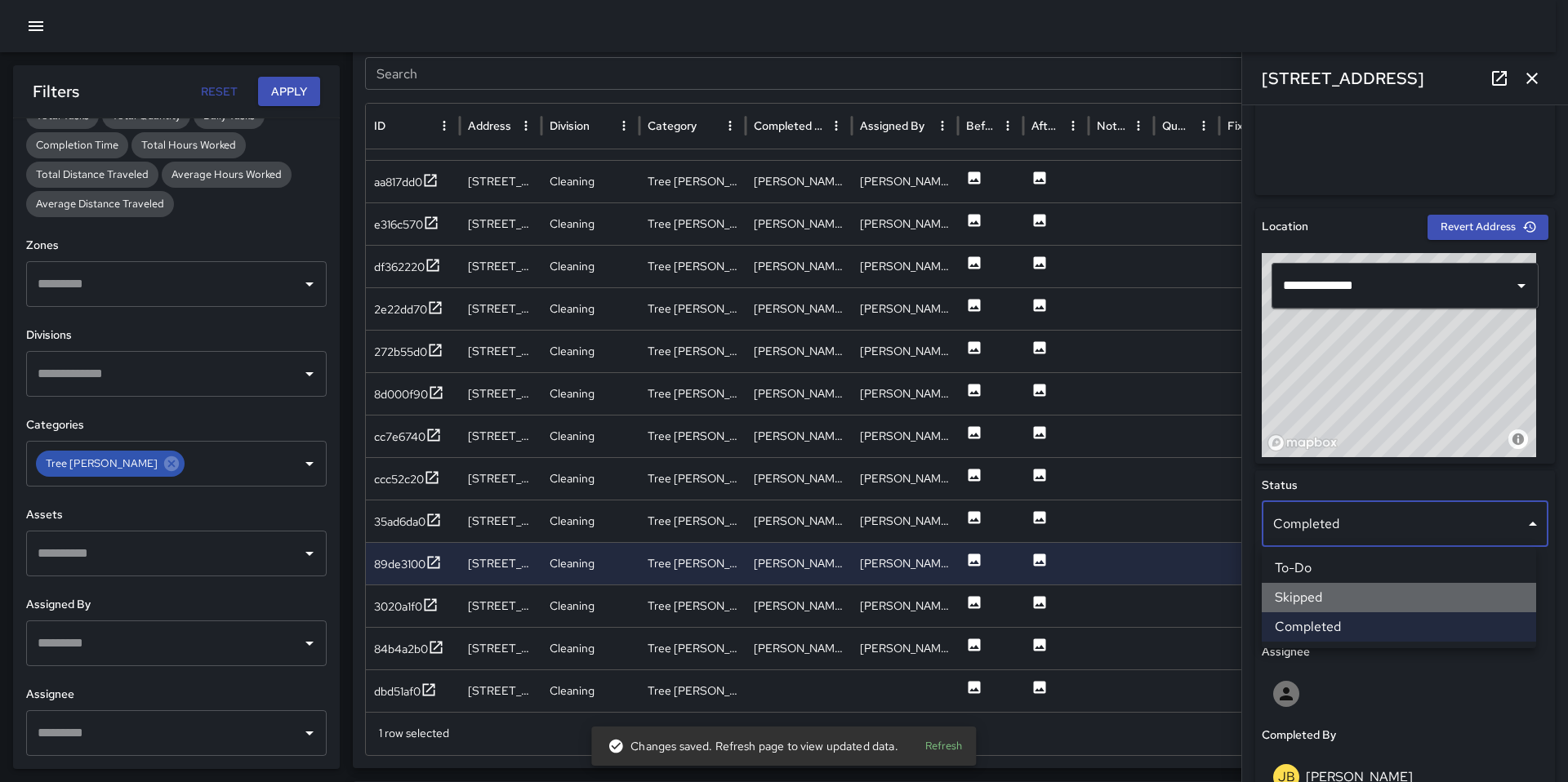
click at [1340, 592] on li "Skipped" at bounding box center [1399, 597] width 275 height 29
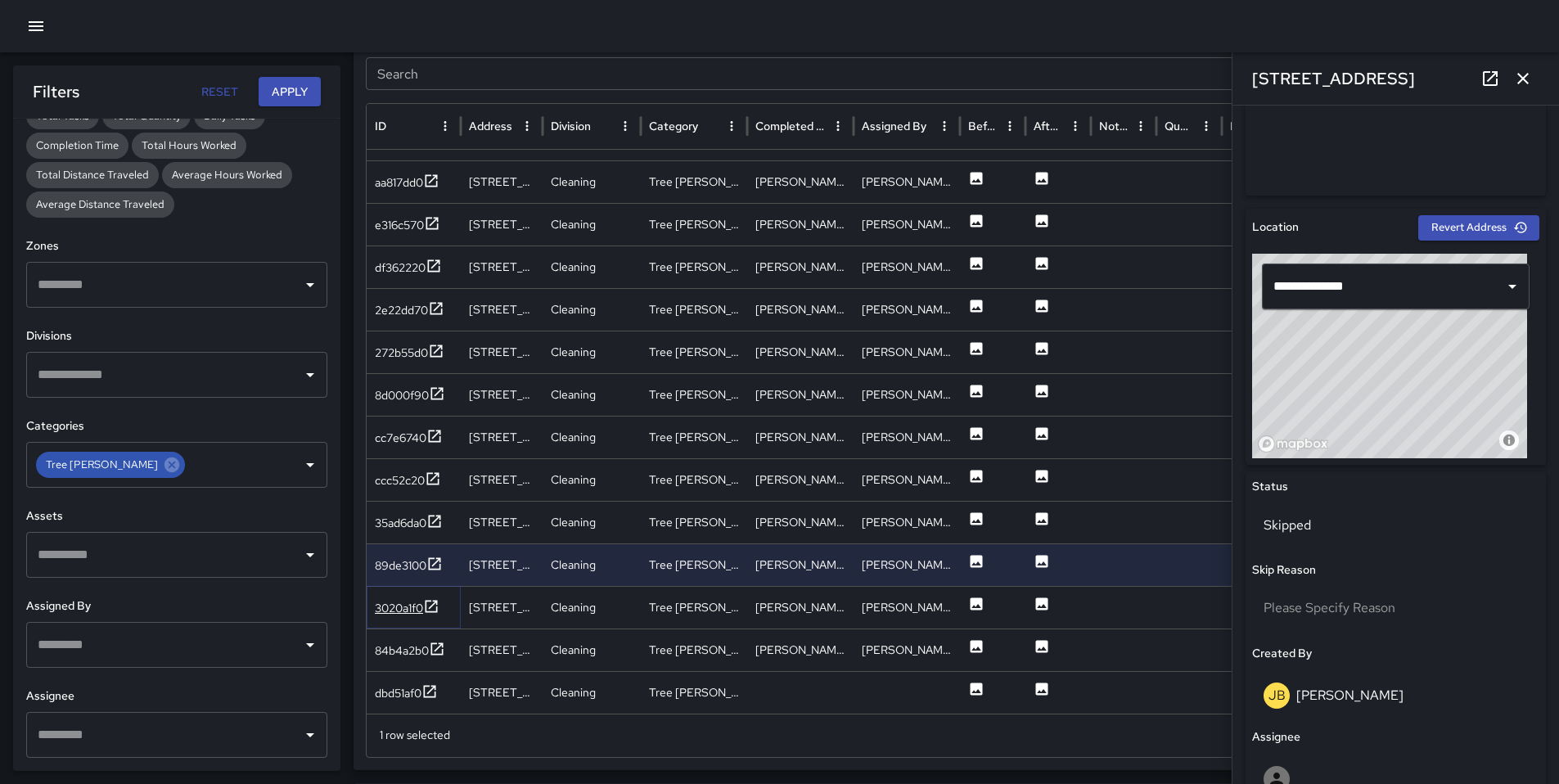
click at [378, 614] on div "3020a1f0" at bounding box center [399, 607] width 48 height 16
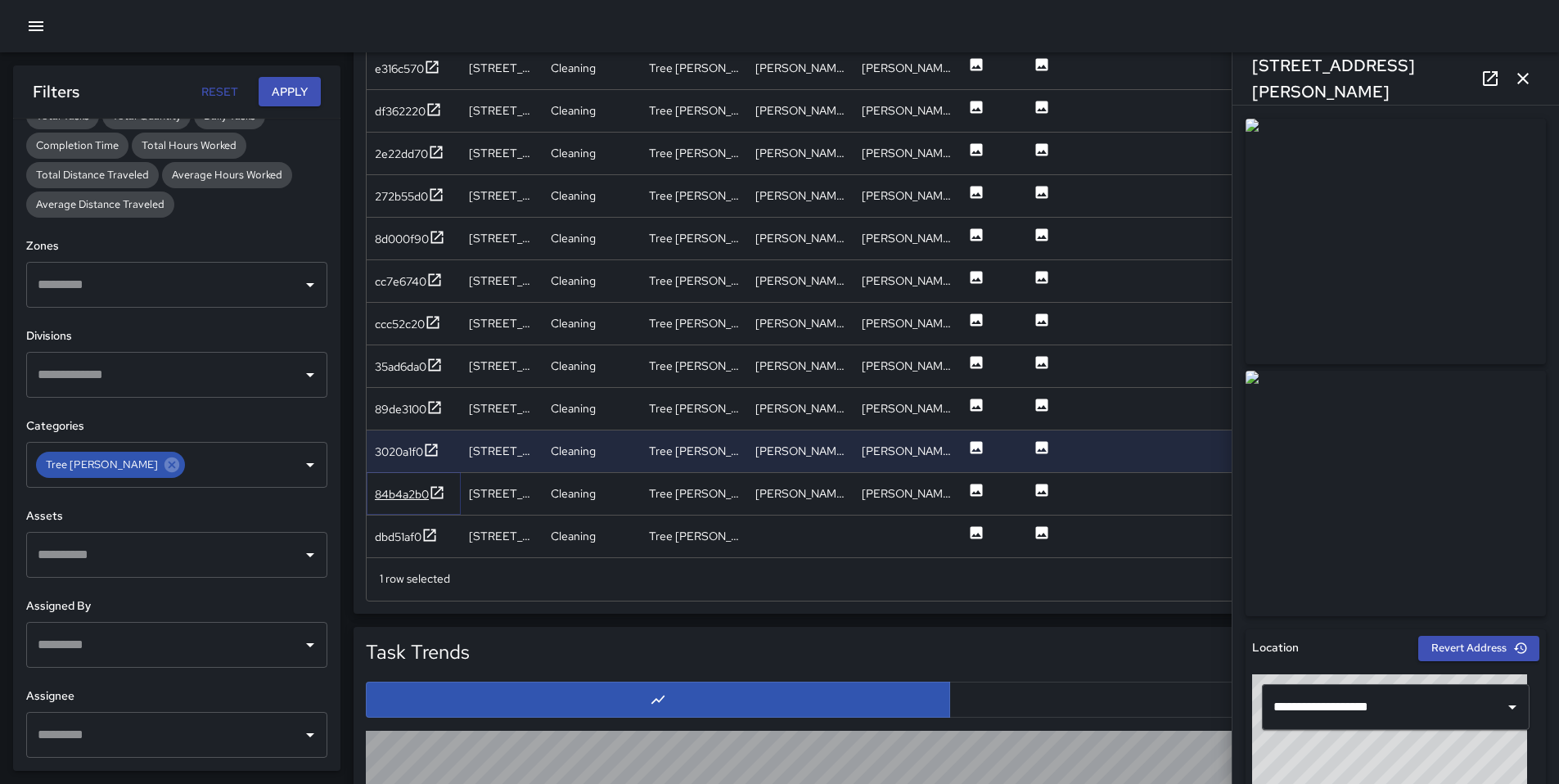
click at [390, 495] on div "84b4a2b0" at bounding box center [402, 494] width 54 height 16
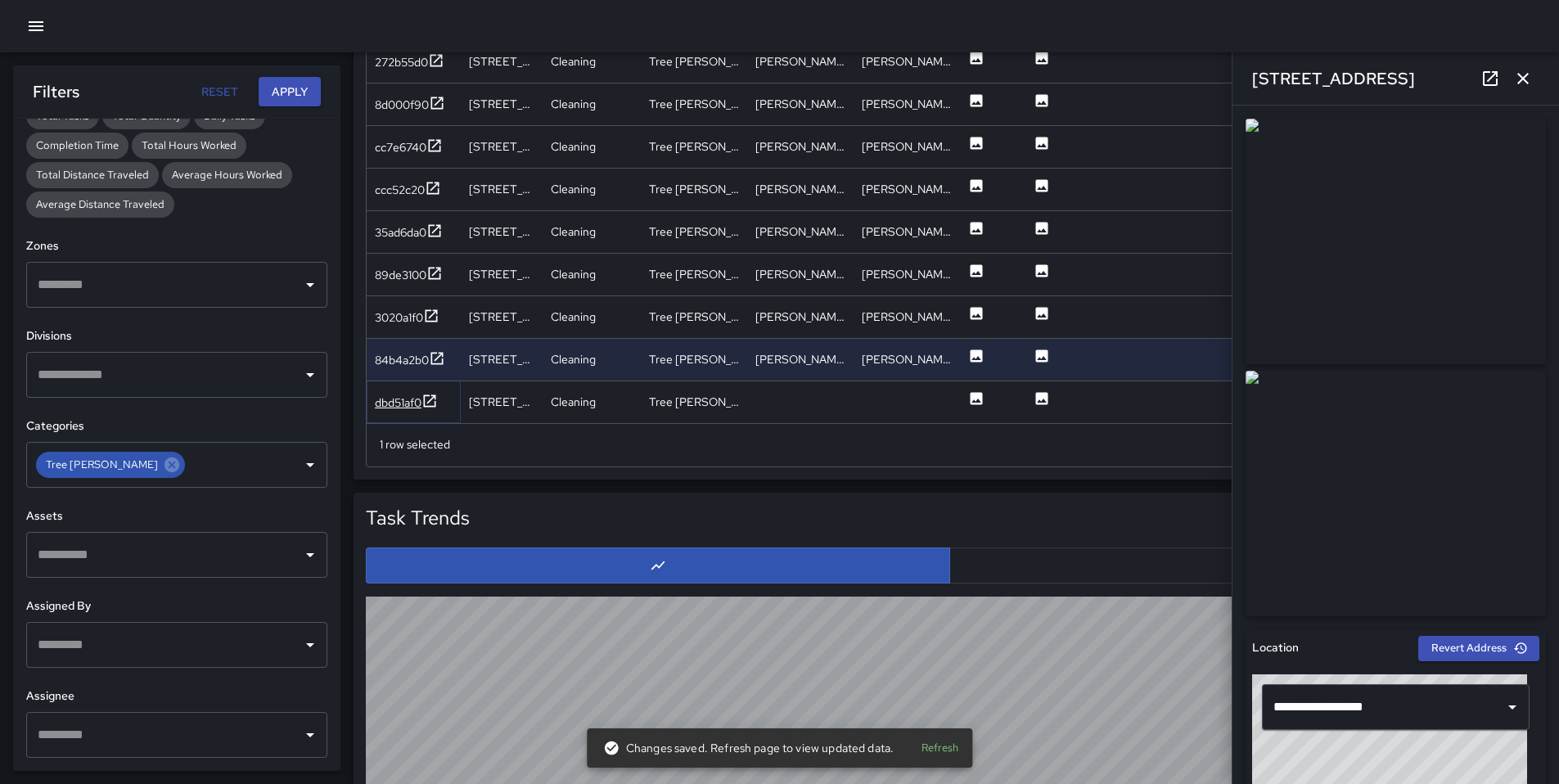
click at [386, 401] on div "dbd51af0" at bounding box center [398, 402] width 46 height 16
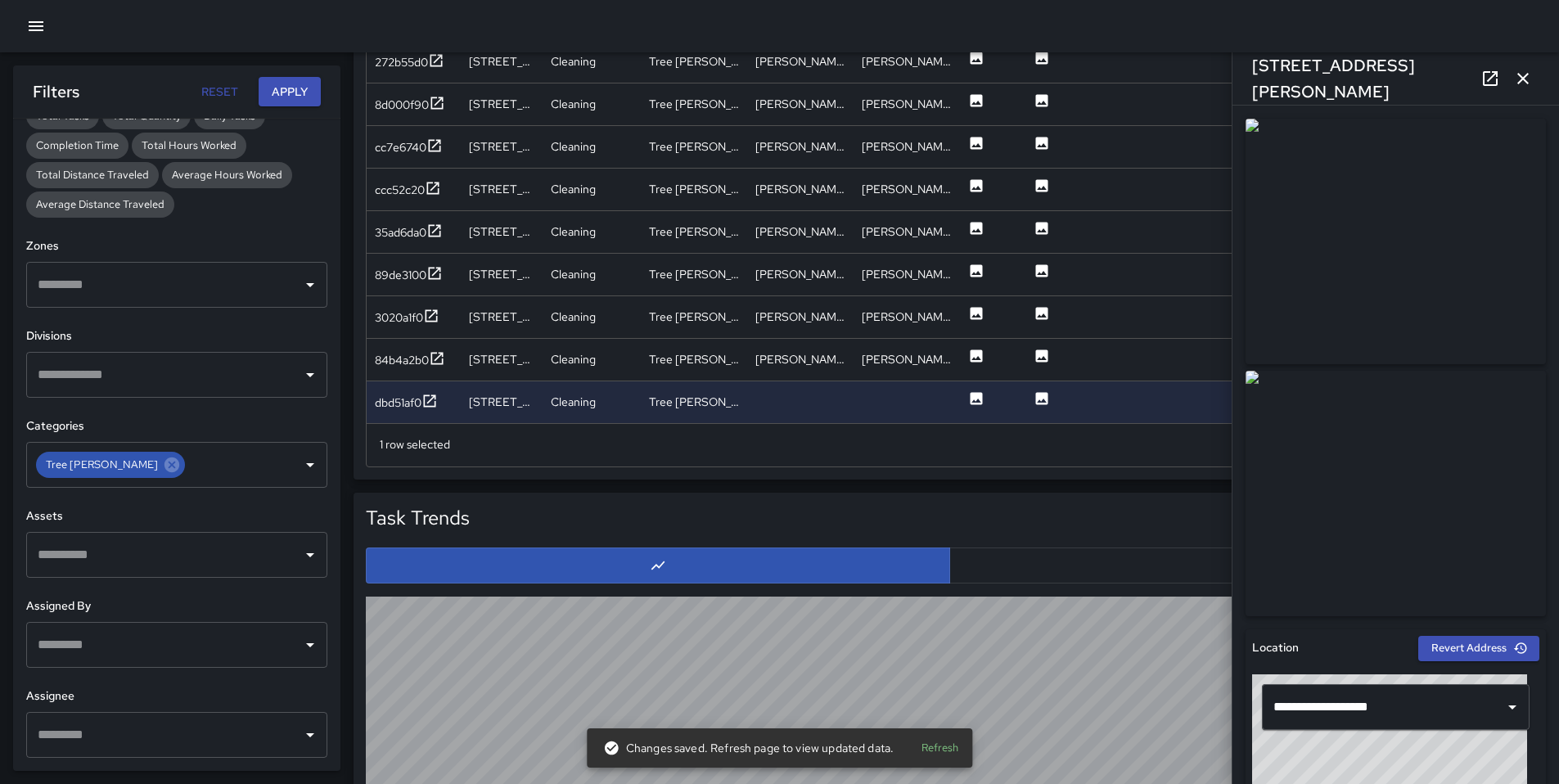
click at [1521, 79] on icon "button" at bounding box center [1523, 78] width 20 height 20
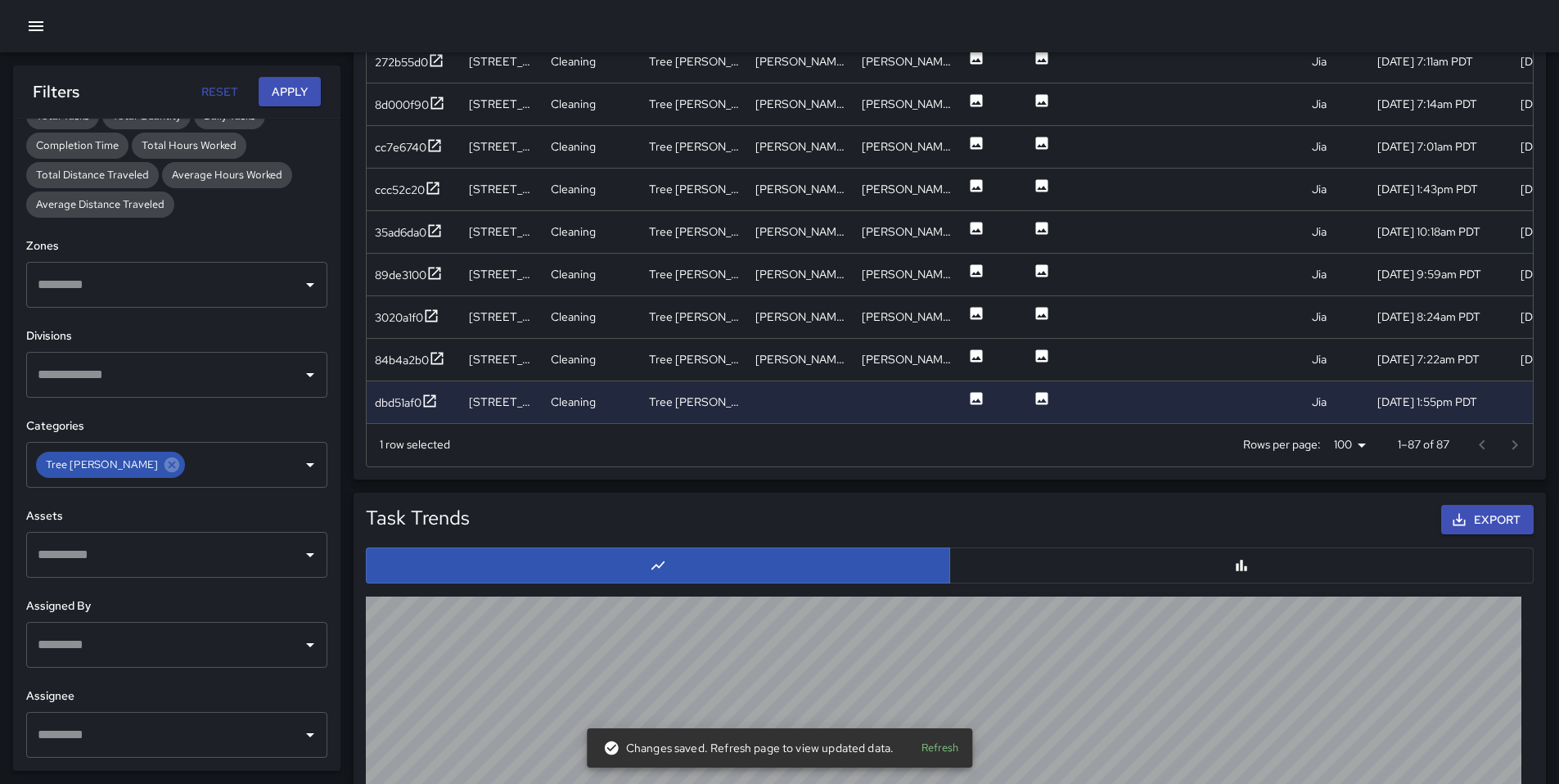
click at [1513, 443] on div at bounding box center [1499, 445] width 65 height 33
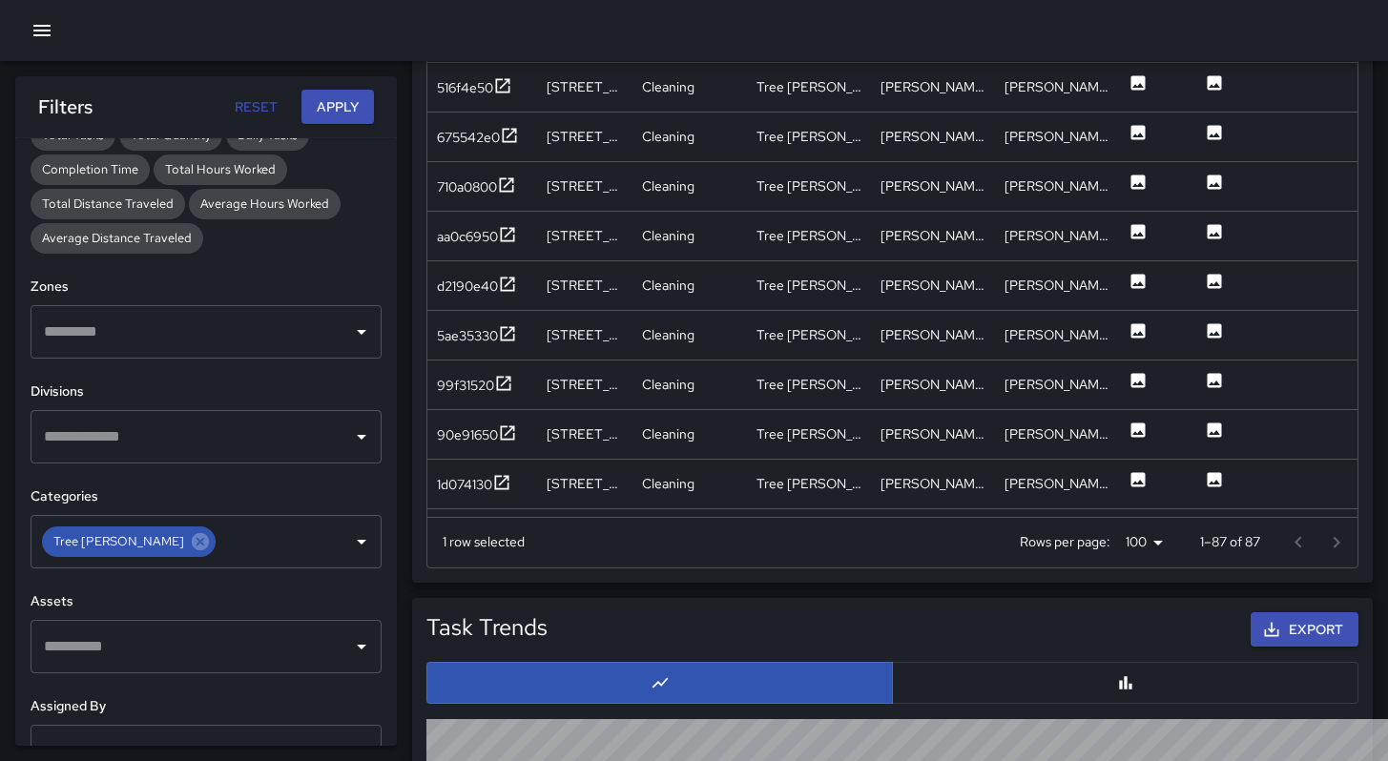
scroll to position [470, 0]
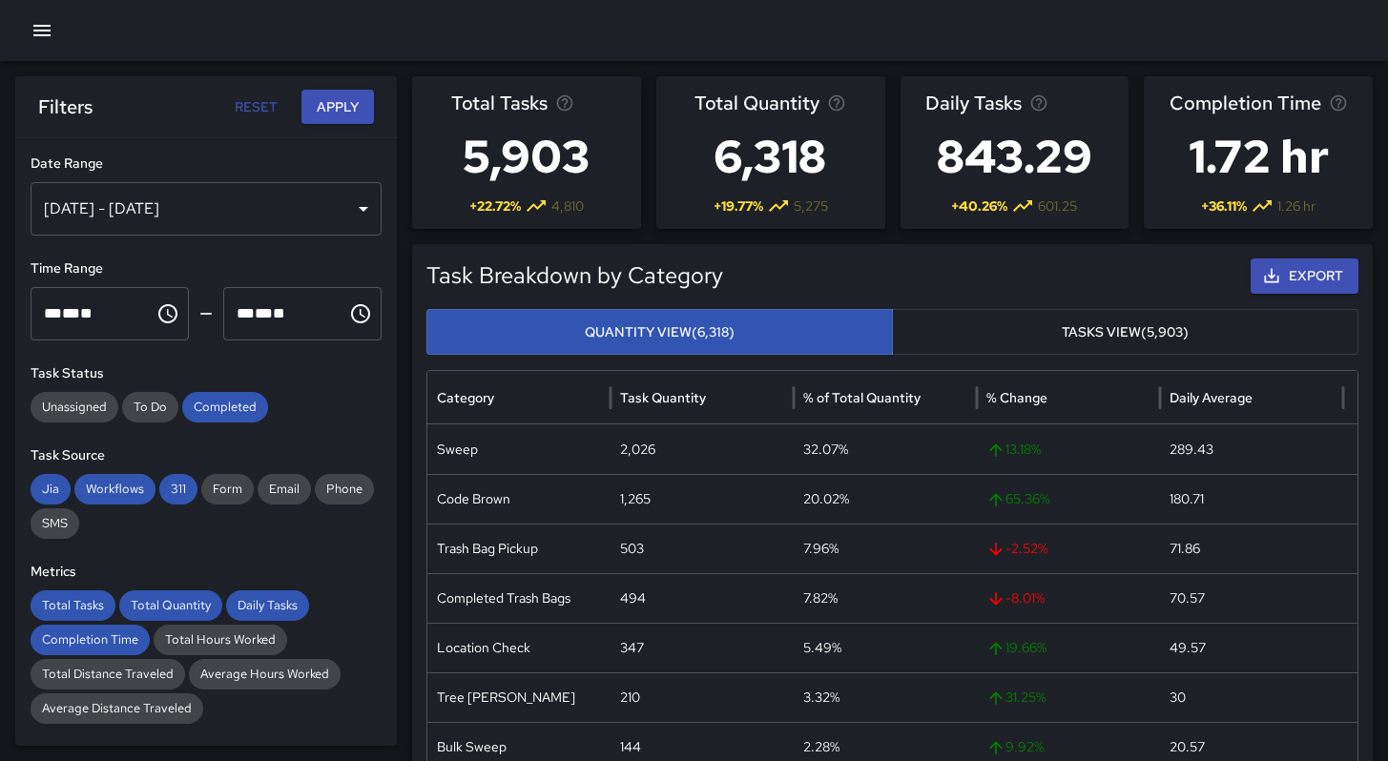
click at [45, 40] on icon "button" at bounding box center [42, 30] width 23 height 23
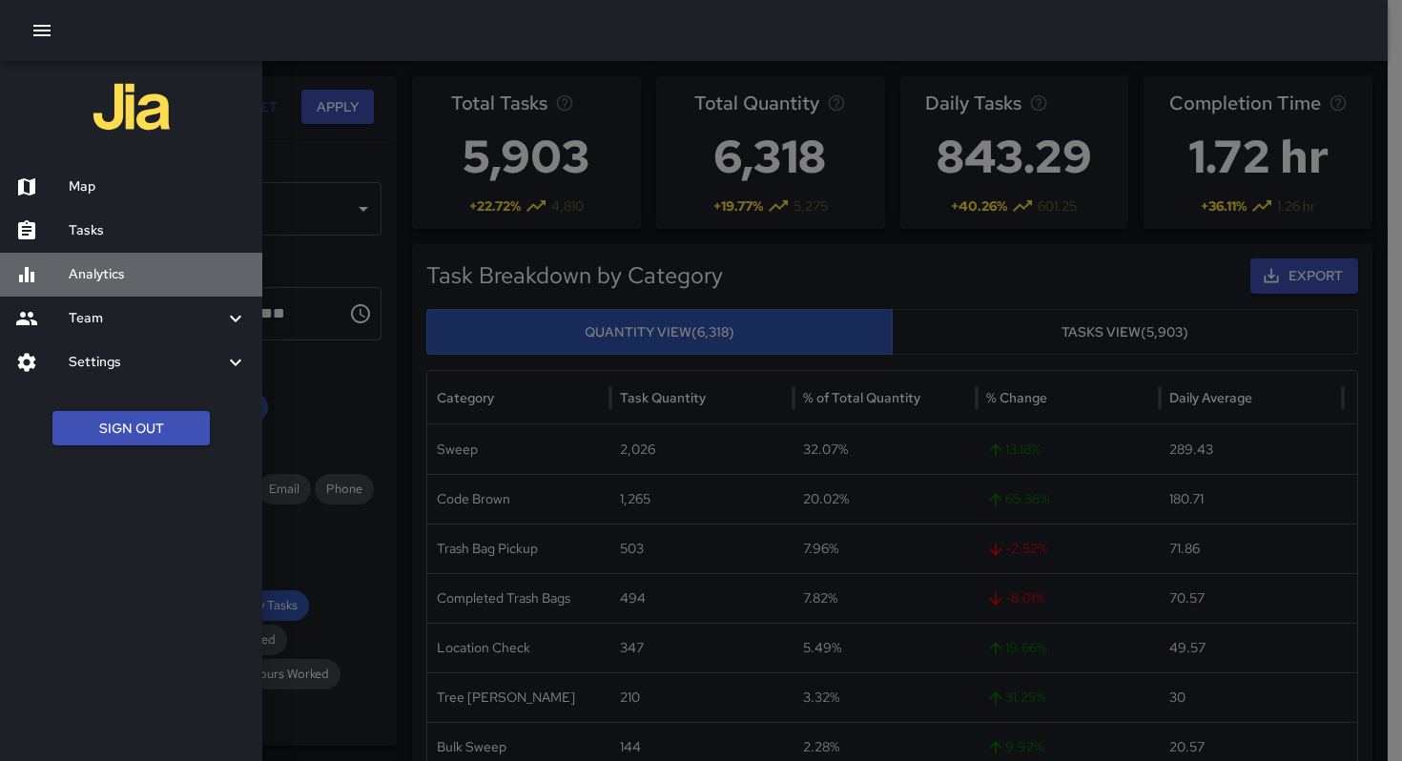
click at [89, 265] on h6 "Analytics" at bounding box center [158, 274] width 178 height 21
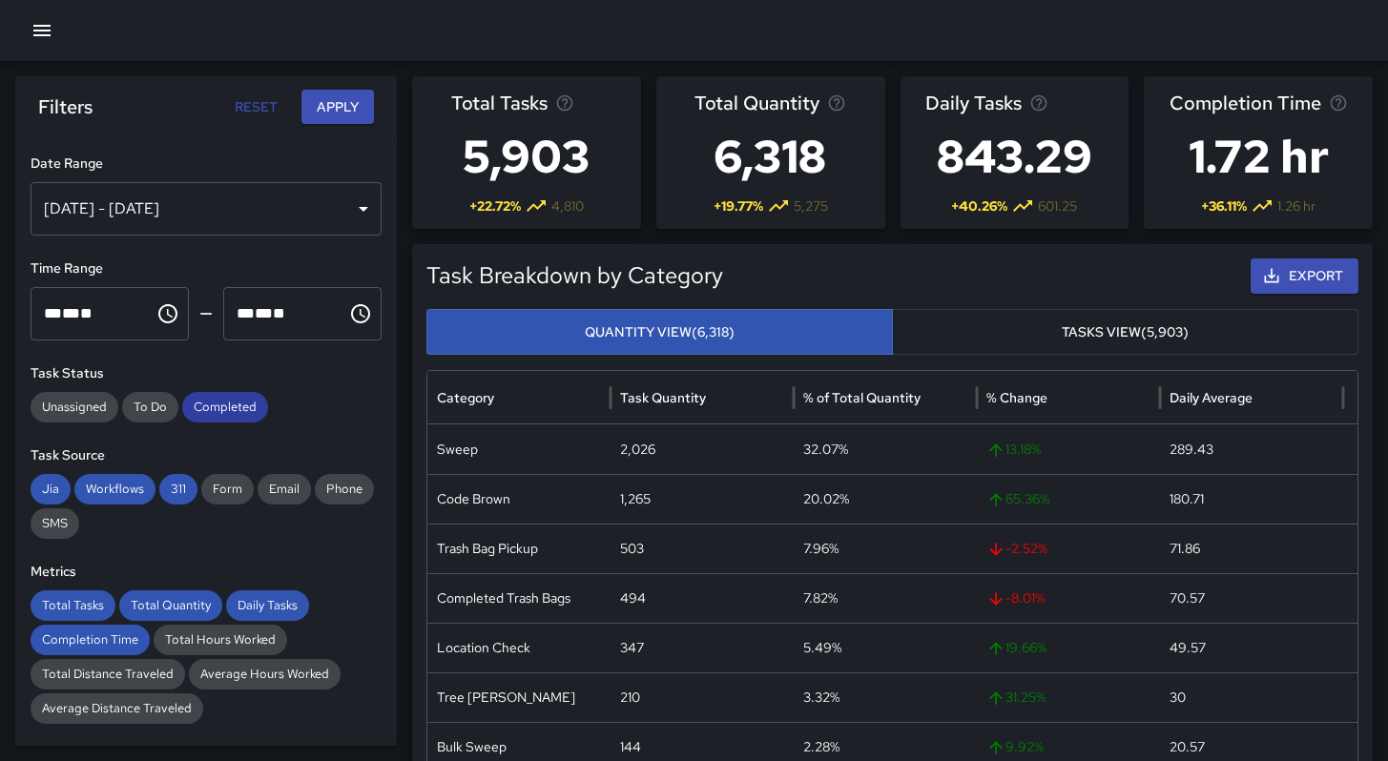
click at [208, 407] on span "Completed" at bounding box center [225, 407] width 86 height 19
click at [32, 19] on icon "button" at bounding box center [42, 30] width 23 height 23
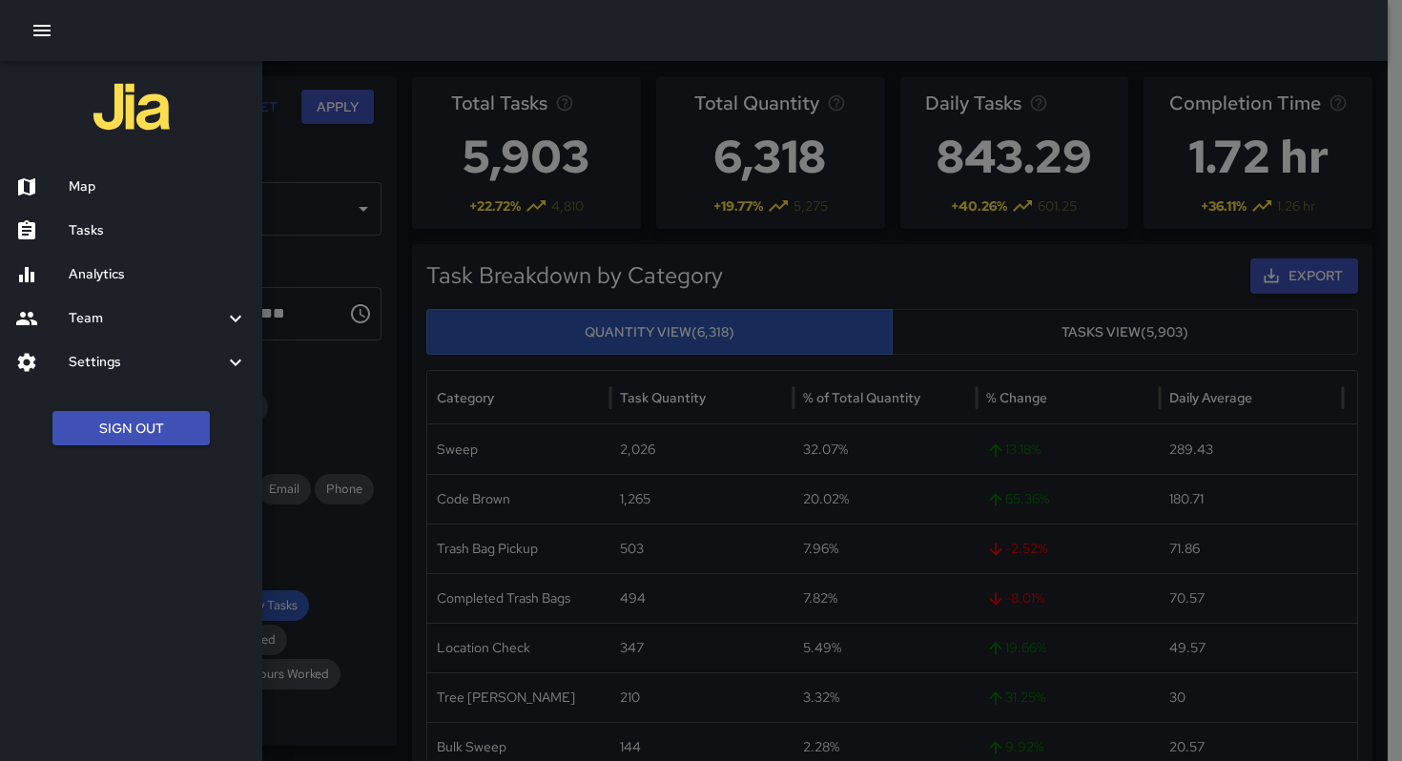
click at [83, 322] on h6 "Team" at bounding box center [147, 318] width 156 height 21
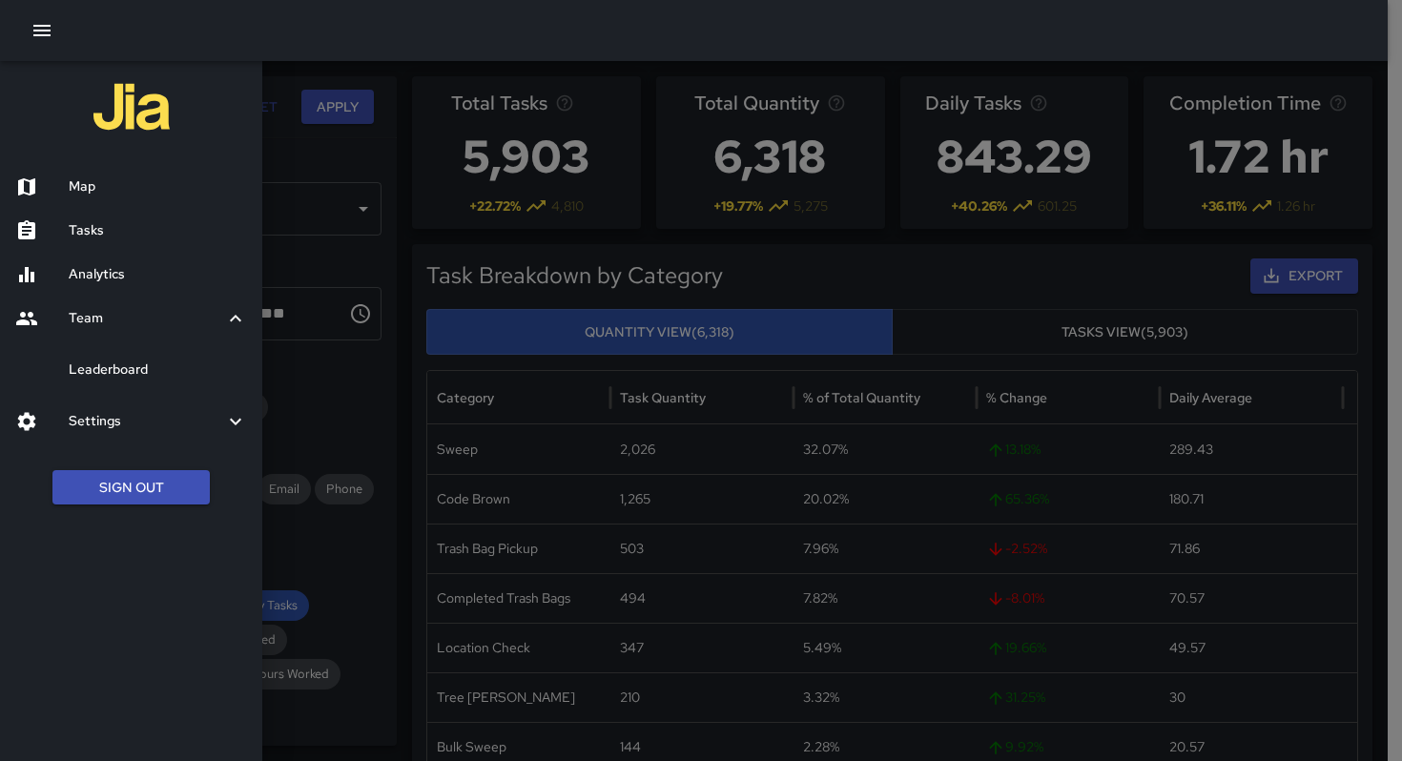
click at [90, 378] on h6 "Leaderboard" at bounding box center [158, 370] width 178 height 21
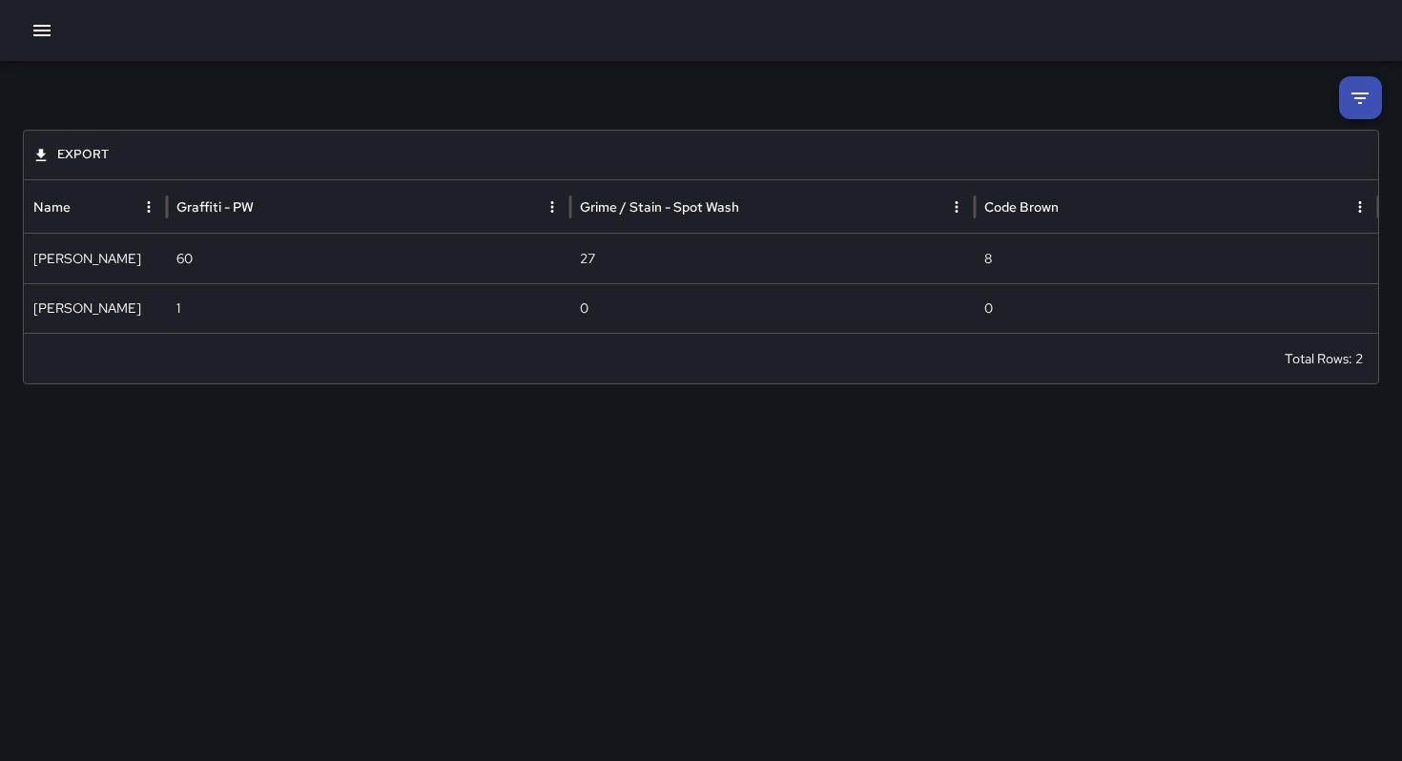
click at [1363, 98] on icon at bounding box center [1360, 98] width 17 height 11
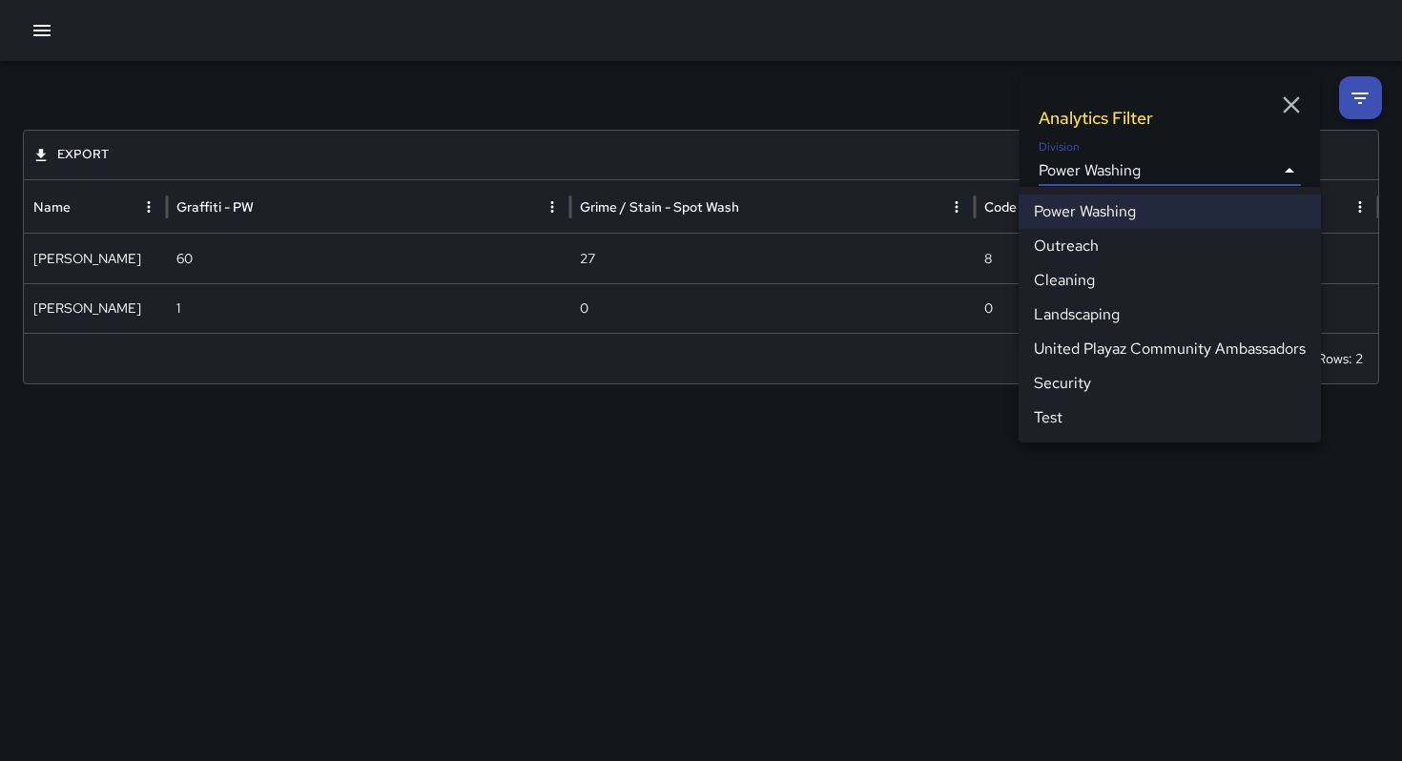
click at [1150, 159] on body "**********" at bounding box center [701, 380] width 1402 height 761
click at [1094, 281] on li "Cleaning" at bounding box center [1170, 280] width 302 height 34
type input "**********"
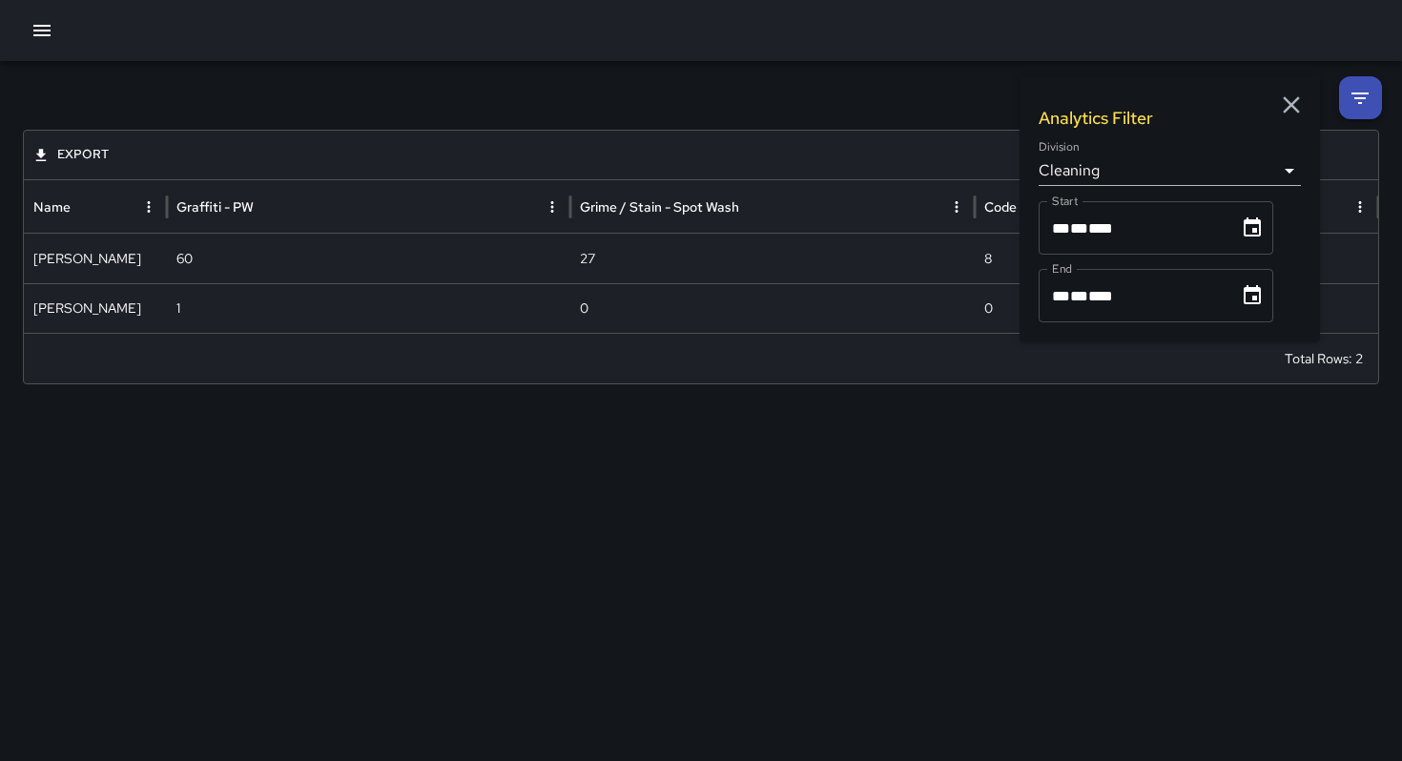
click at [830, 93] on div "**********" at bounding box center [701, 230] width 1402 height 339
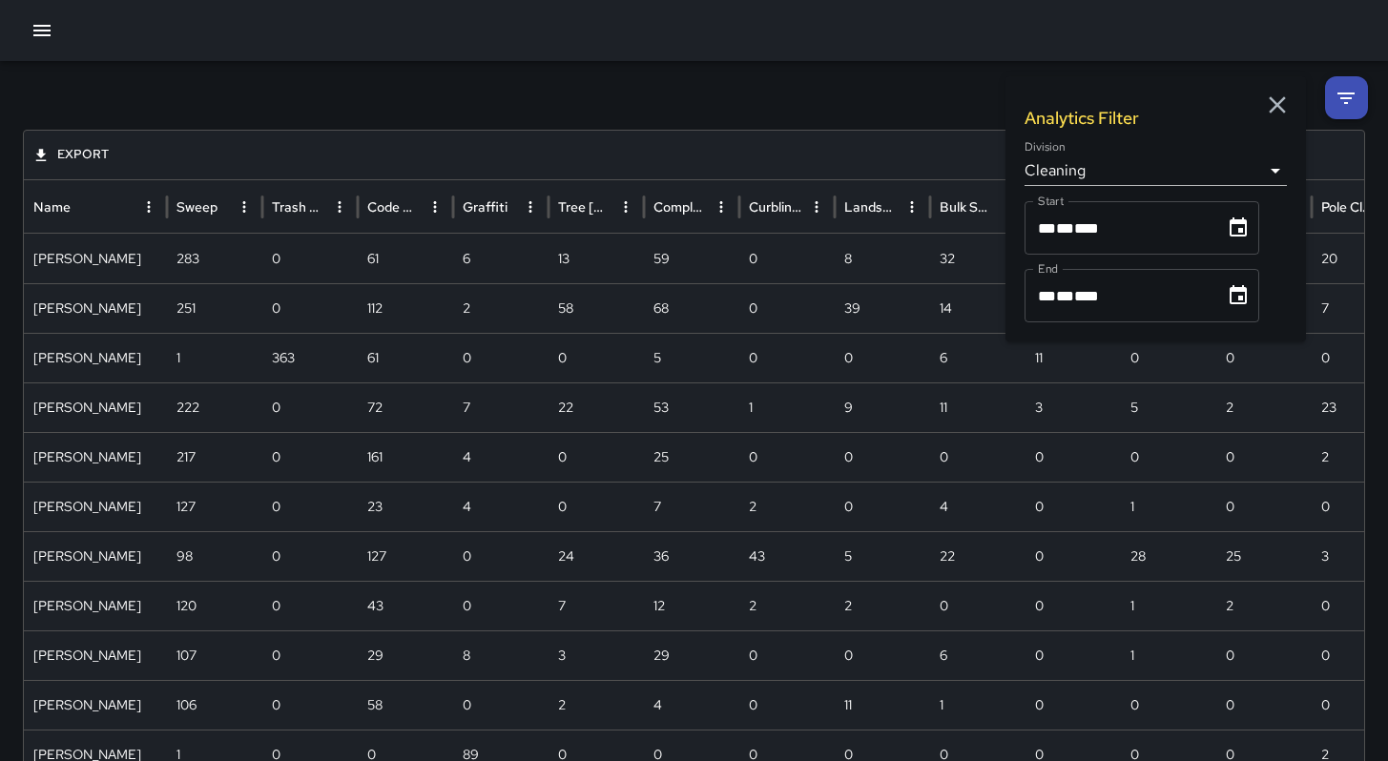
click at [1090, 234] on span "****" at bounding box center [1086, 228] width 25 height 14
click at [1234, 234] on icon "Choose date, selected date is Oct 1, 2025" at bounding box center [1238, 228] width 23 height 23
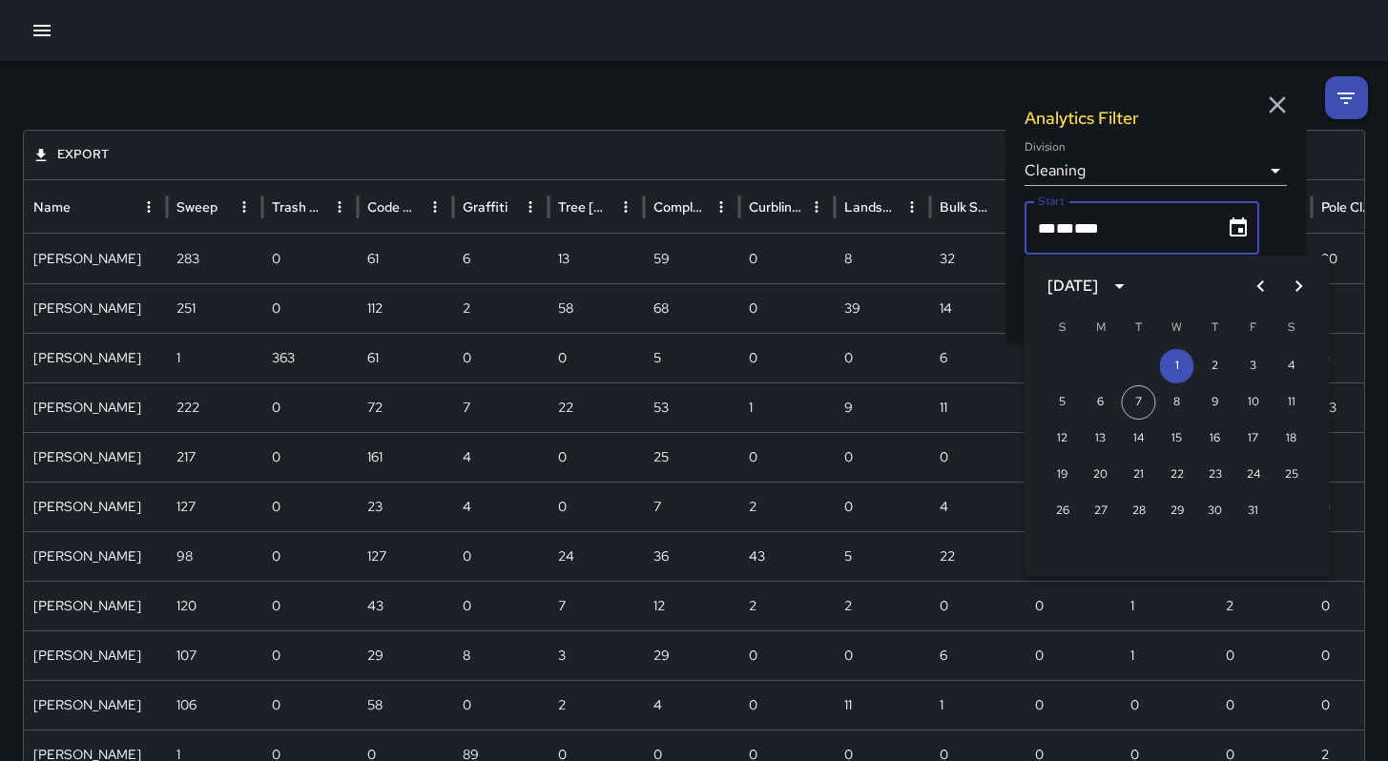
click at [1261, 285] on icon "Previous month" at bounding box center [1261, 286] width 23 height 23
click at [1062, 509] on button "28" at bounding box center [1063, 511] width 34 height 34
type input "**********"
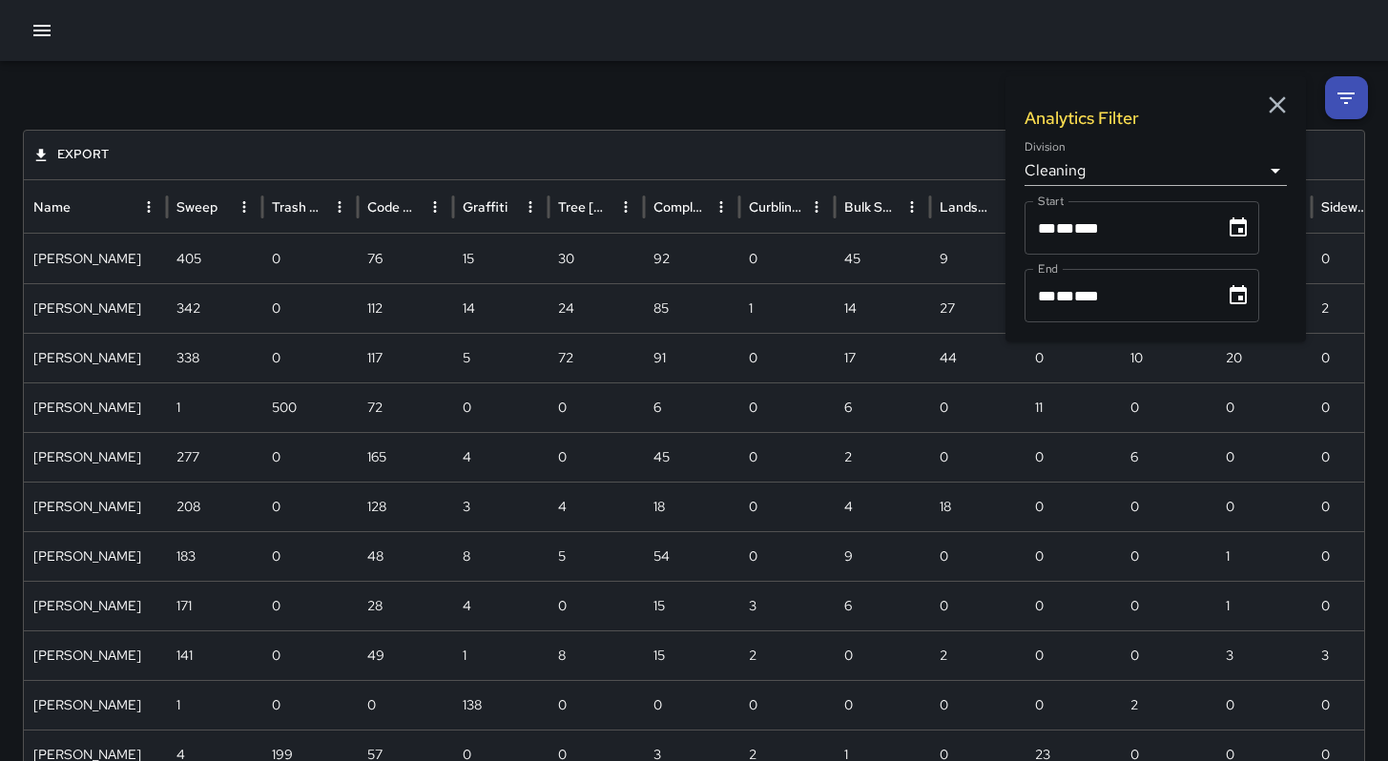
click at [1239, 297] on icon "Choose date, selected date is Oct 31, 2025" at bounding box center [1238, 294] width 17 height 19
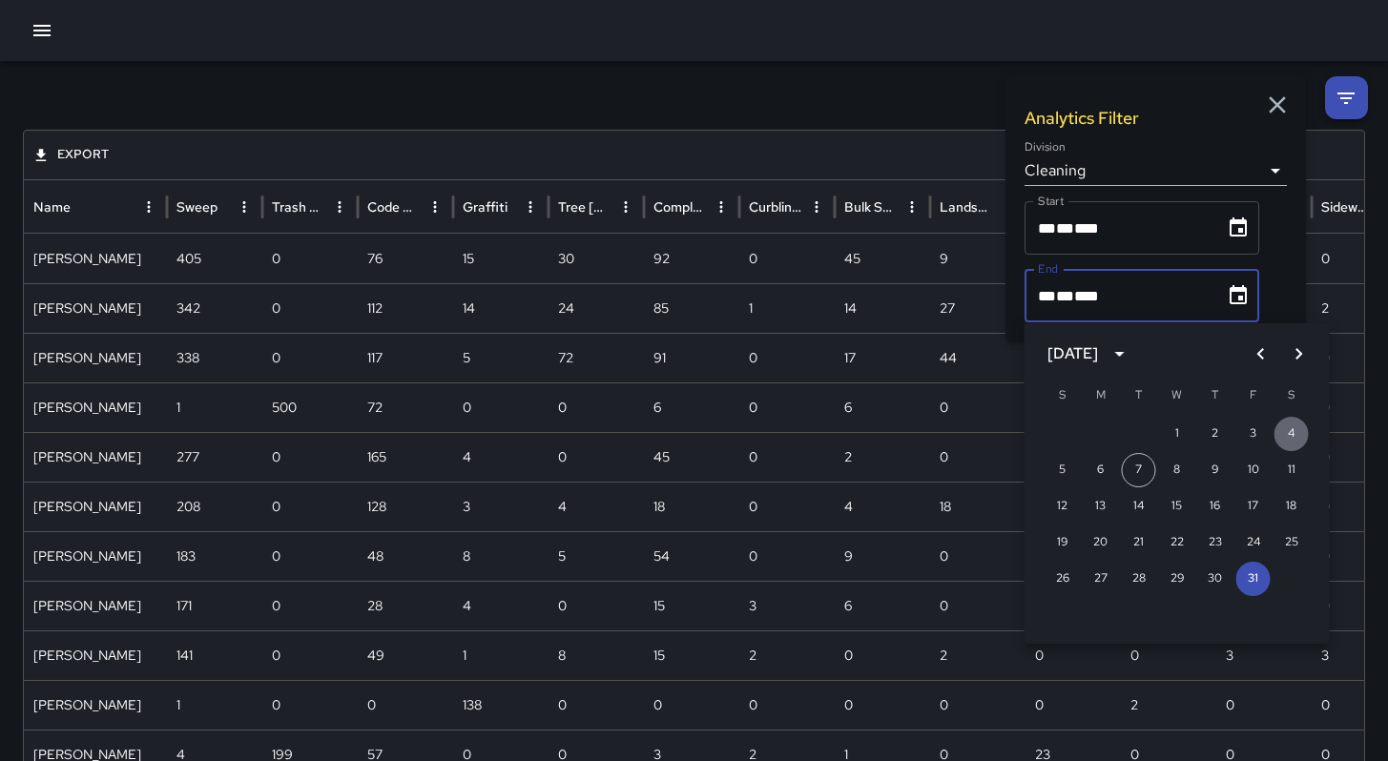
click at [1286, 436] on button "4" at bounding box center [1292, 434] width 34 height 34
type input "**********"
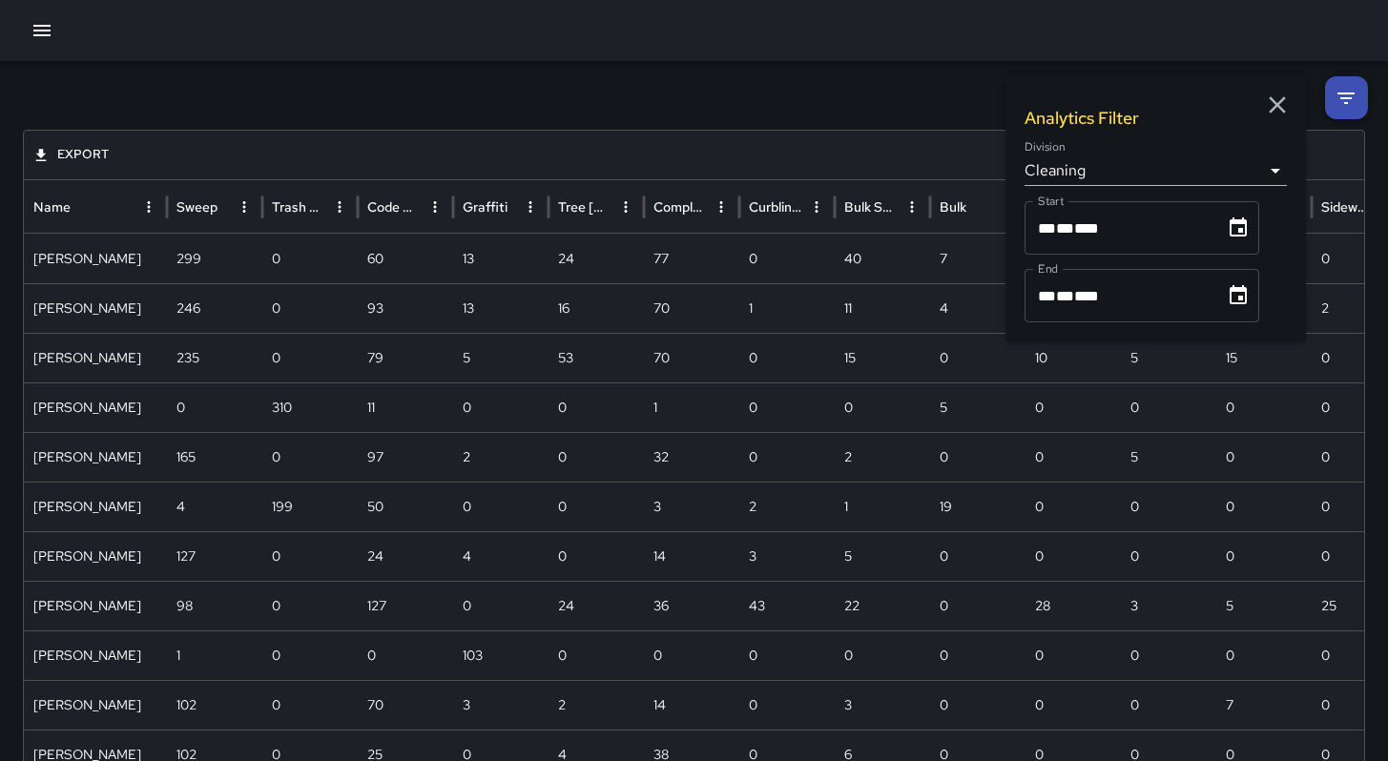
click at [242, 204] on icon "Sweep column menu" at bounding box center [244, 206] width 17 height 17
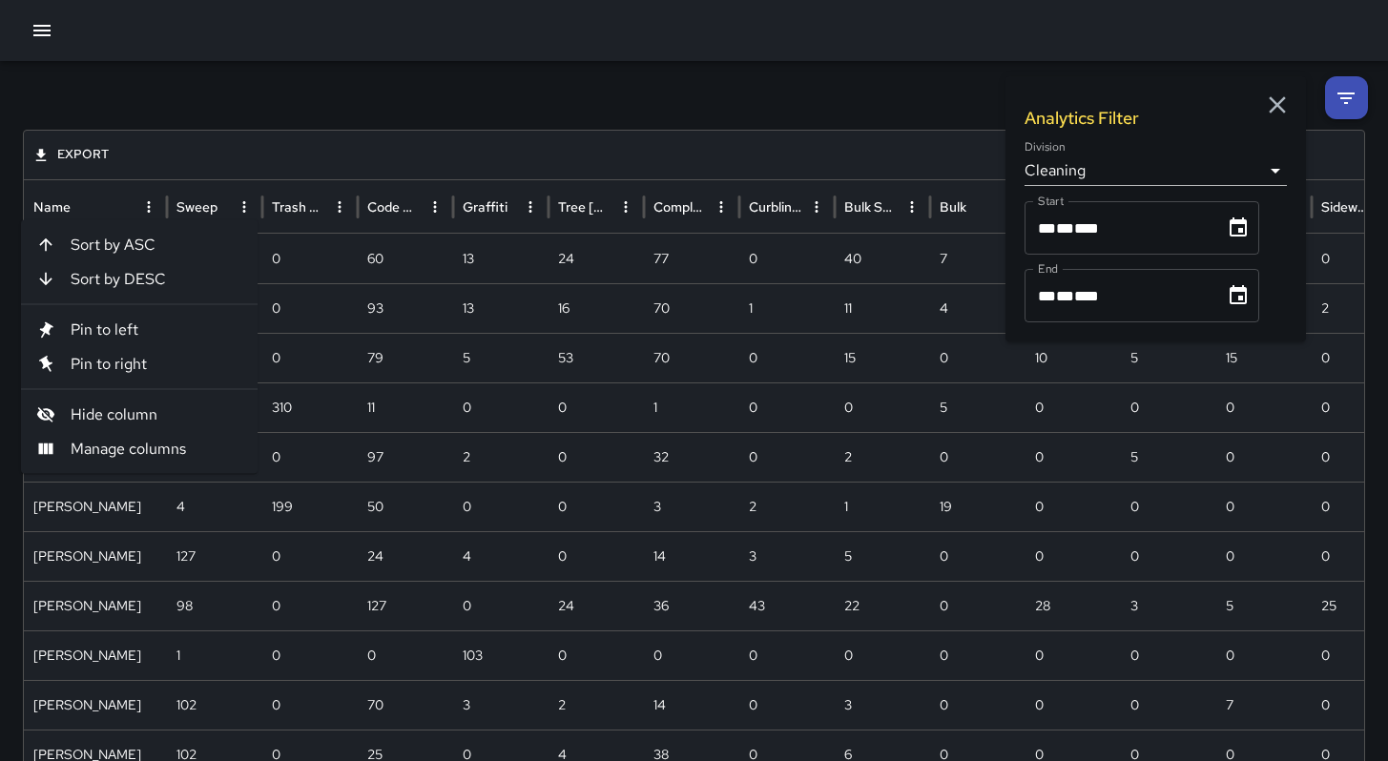
click at [114, 412] on span "Hide column" at bounding box center [157, 415] width 172 height 23
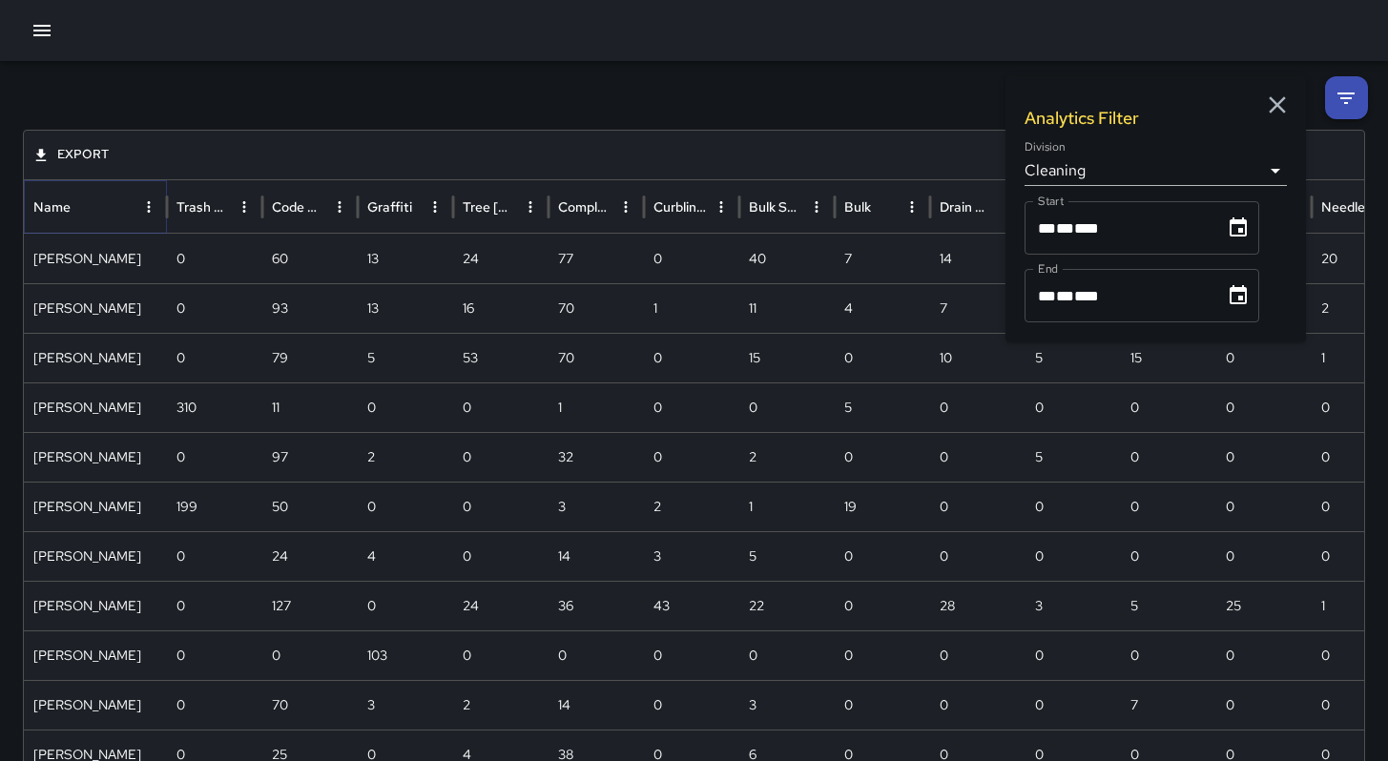
click at [149, 218] on button "Name column menu" at bounding box center [148, 207] width 27 height 27
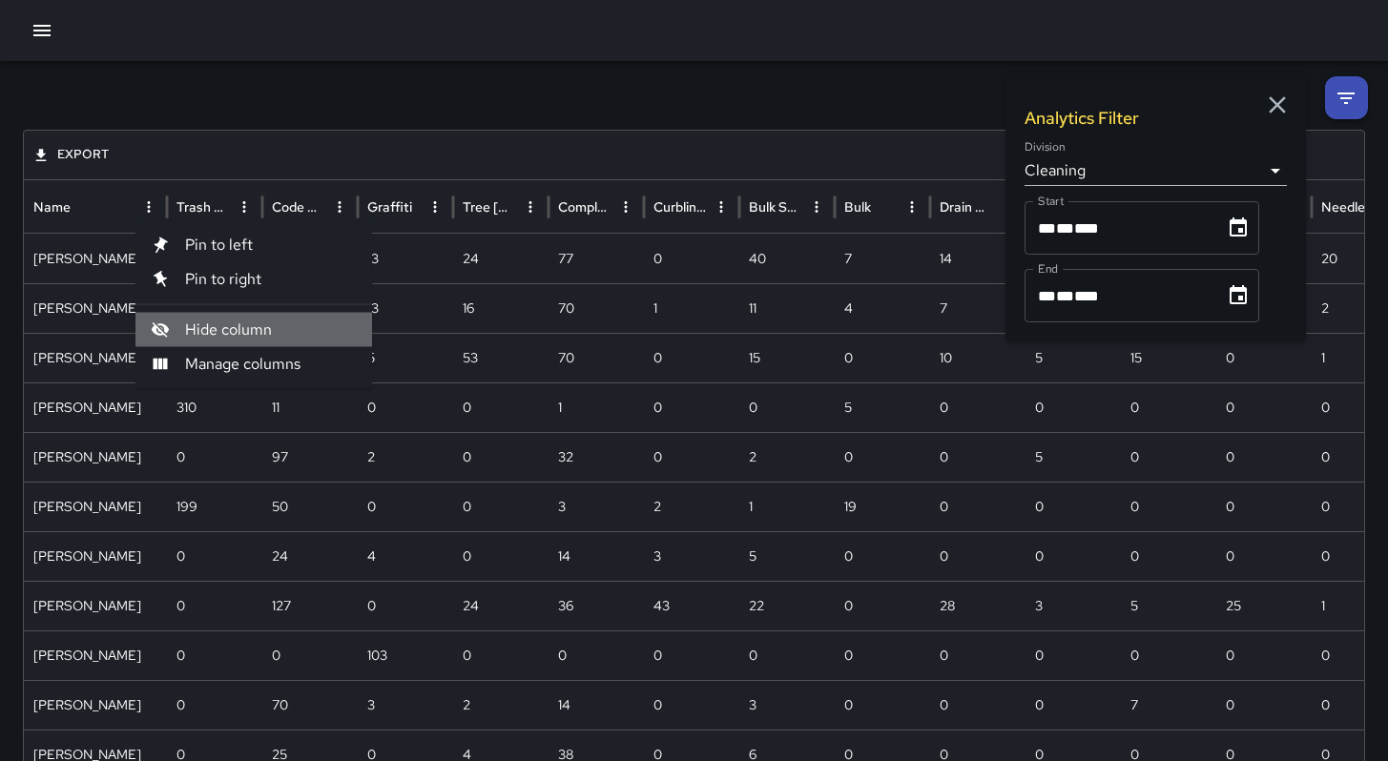
click at [198, 326] on span "Hide column" at bounding box center [271, 330] width 172 height 23
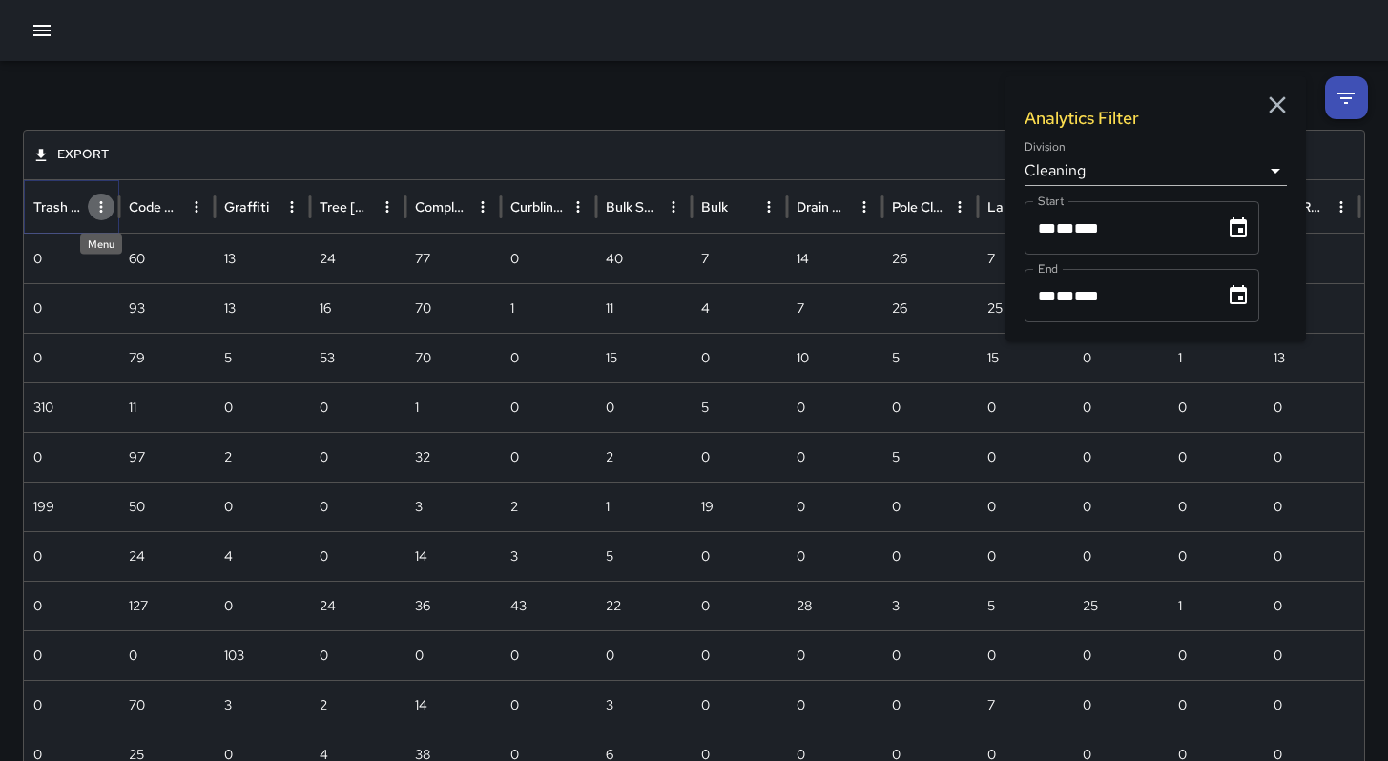
click at [96, 203] on icon "Trash Bag Pickup column menu" at bounding box center [101, 206] width 17 height 17
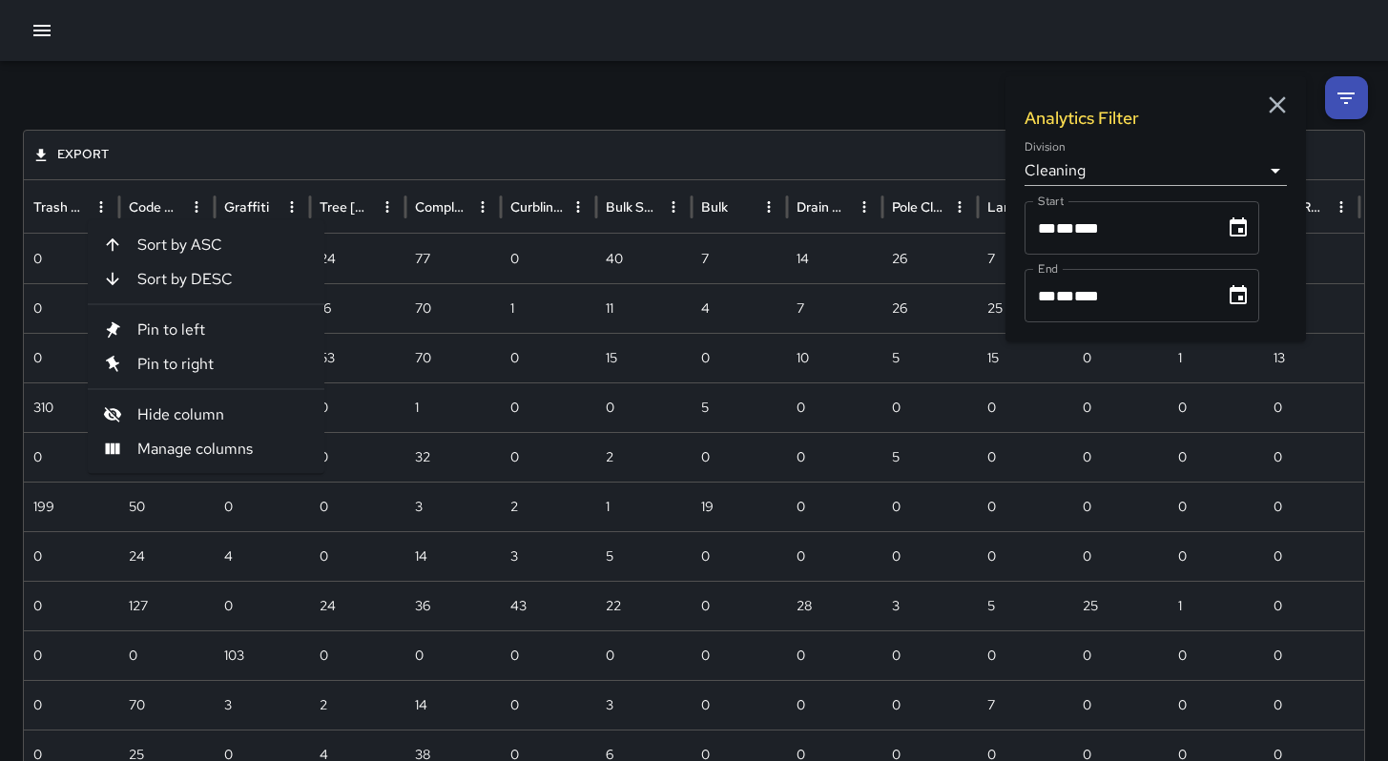
click at [213, 443] on span "Manage columns" at bounding box center [223, 449] width 172 height 23
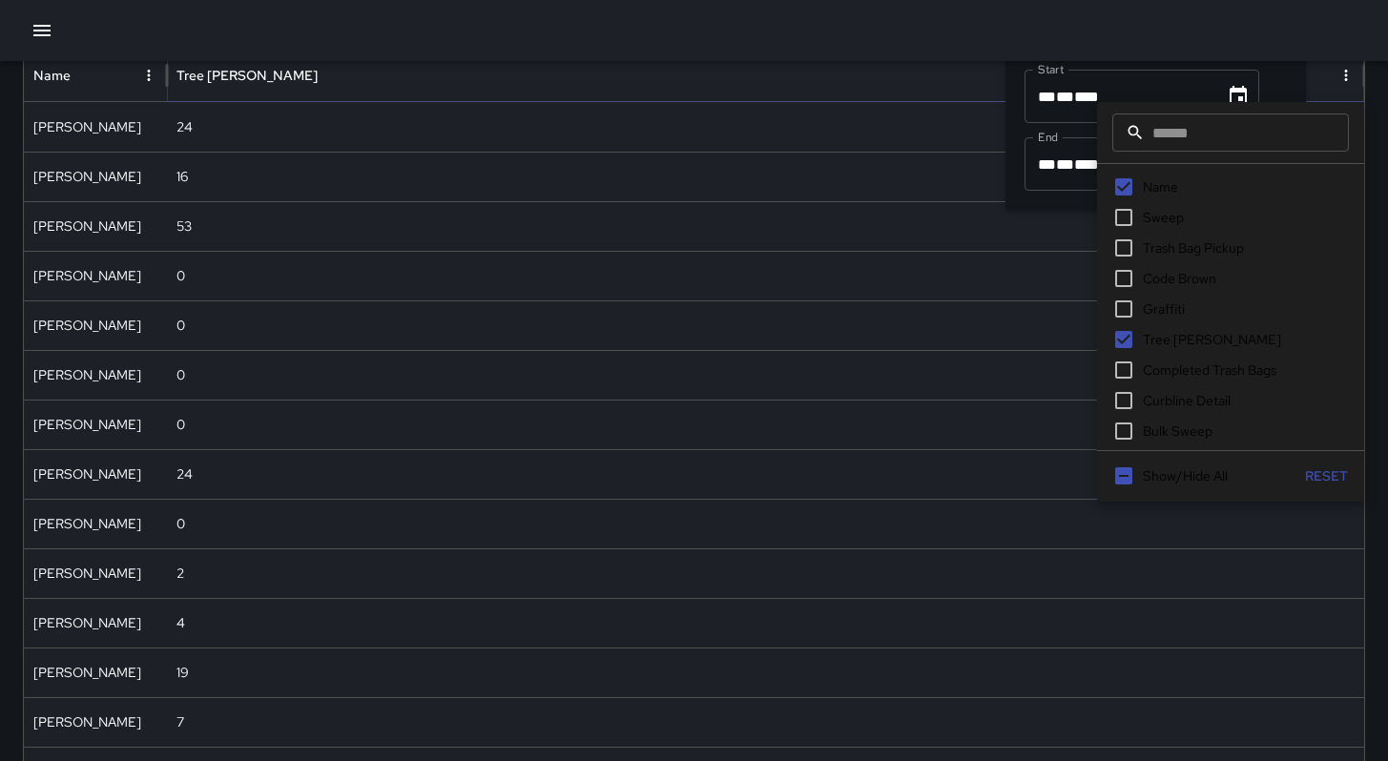
click at [324, 80] on icon "Sort" at bounding box center [332, 75] width 17 height 17
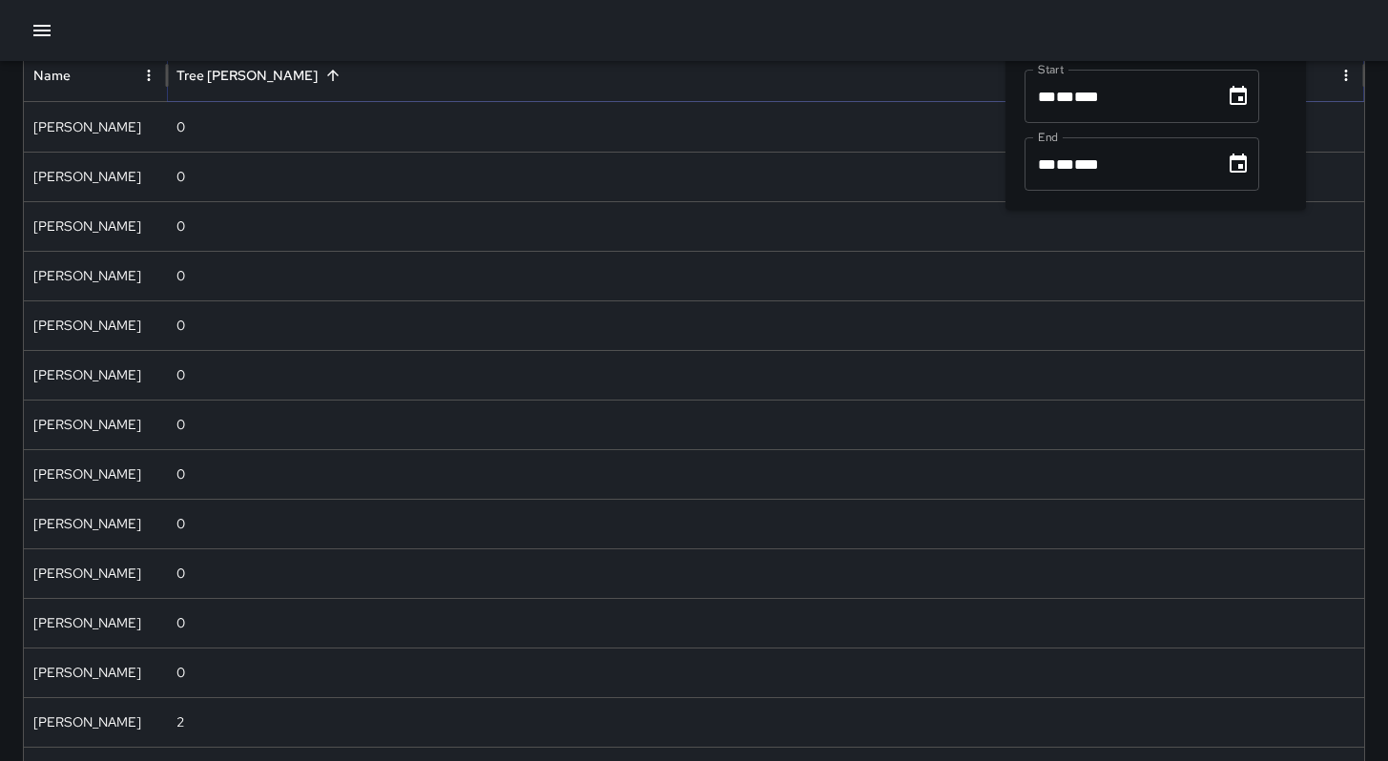
click at [324, 80] on icon "Sort" at bounding box center [332, 75] width 17 height 17
click at [324, 81] on icon "Sort" at bounding box center [332, 75] width 17 height 17
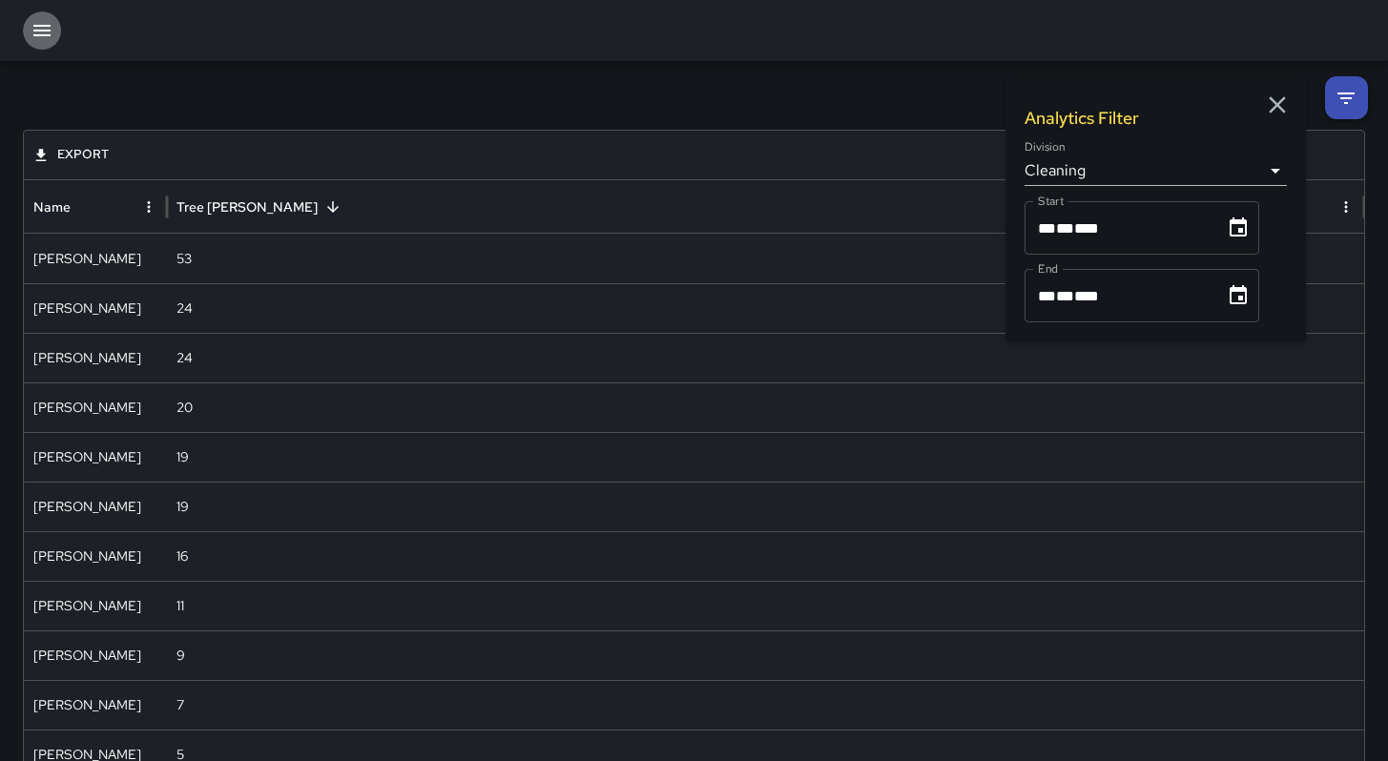
click at [36, 28] on icon "button" at bounding box center [42, 30] width 23 height 23
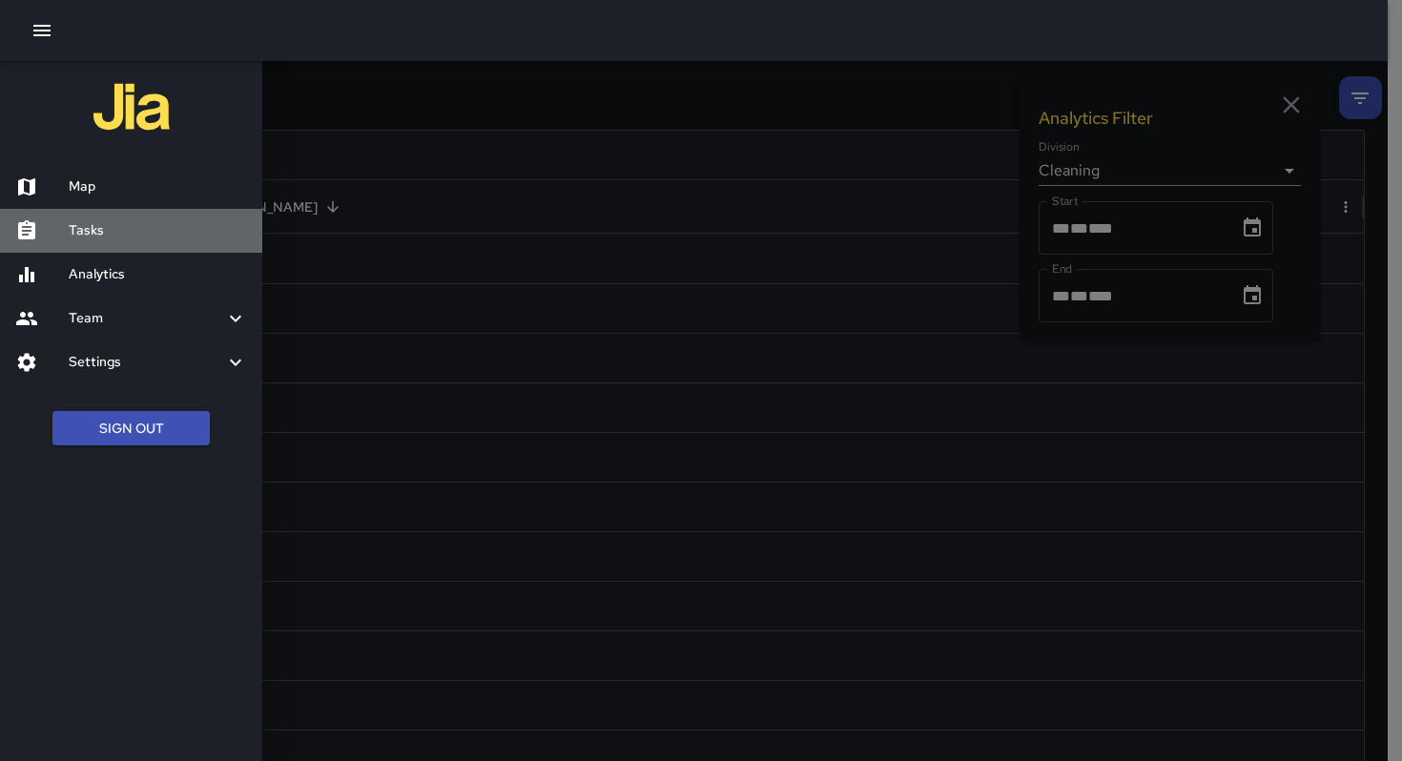
click at [122, 237] on h6 "Tasks" at bounding box center [158, 230] width 178 height 21
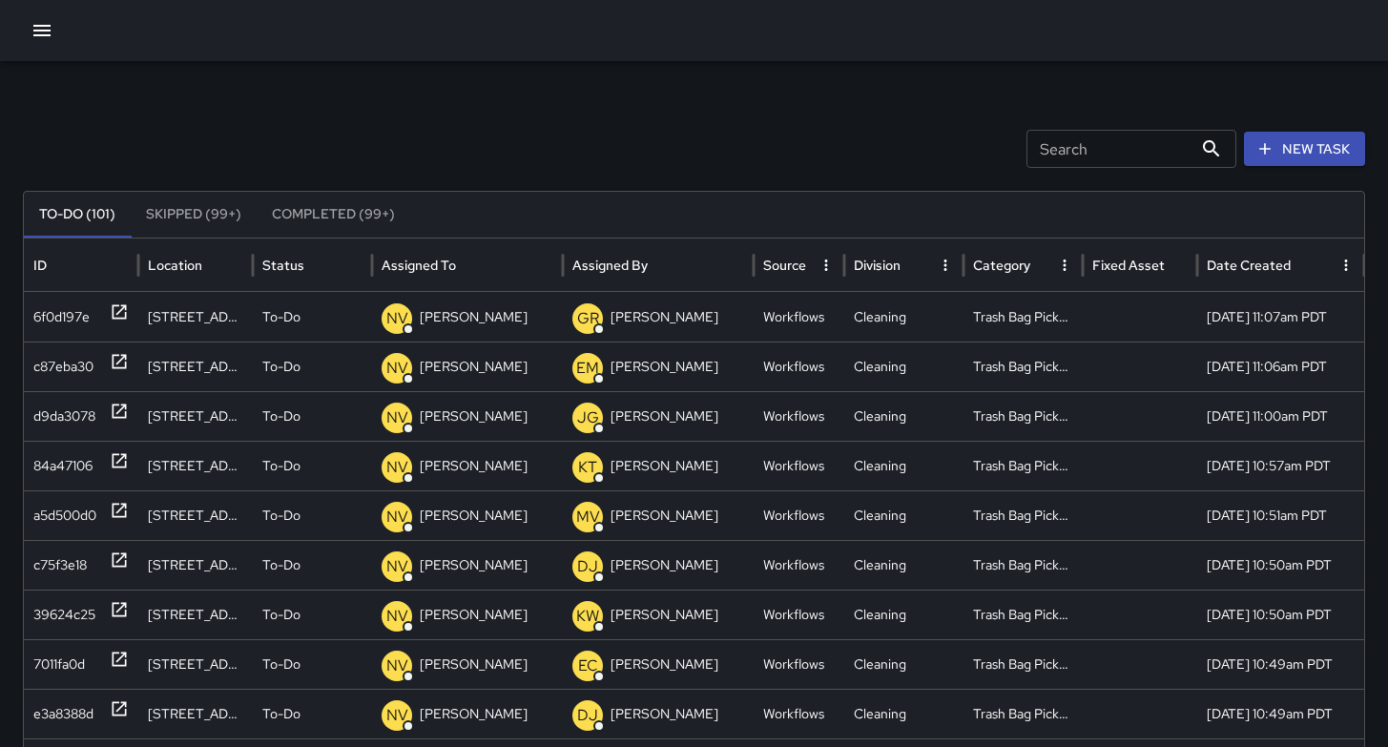
click at [859, 97] on div "Search Search New Task To-Do (101) Skipped (99+) Completed (99+) ID Location St…" at bounding box center [694, 602] width 1388 height 1083
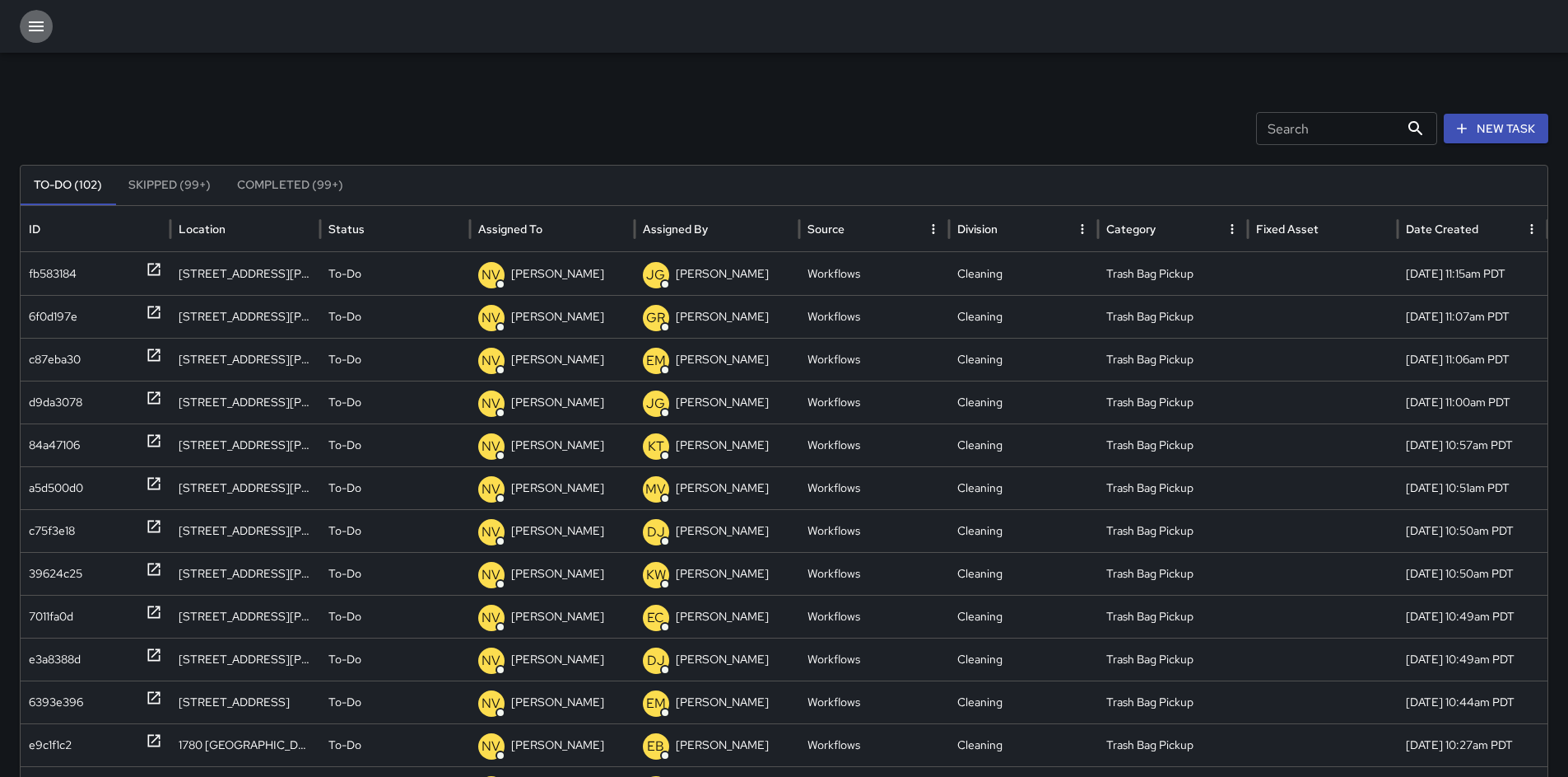
click at [36, 29] on icon "button" at bounding box center [35, 26] width 15 height 9
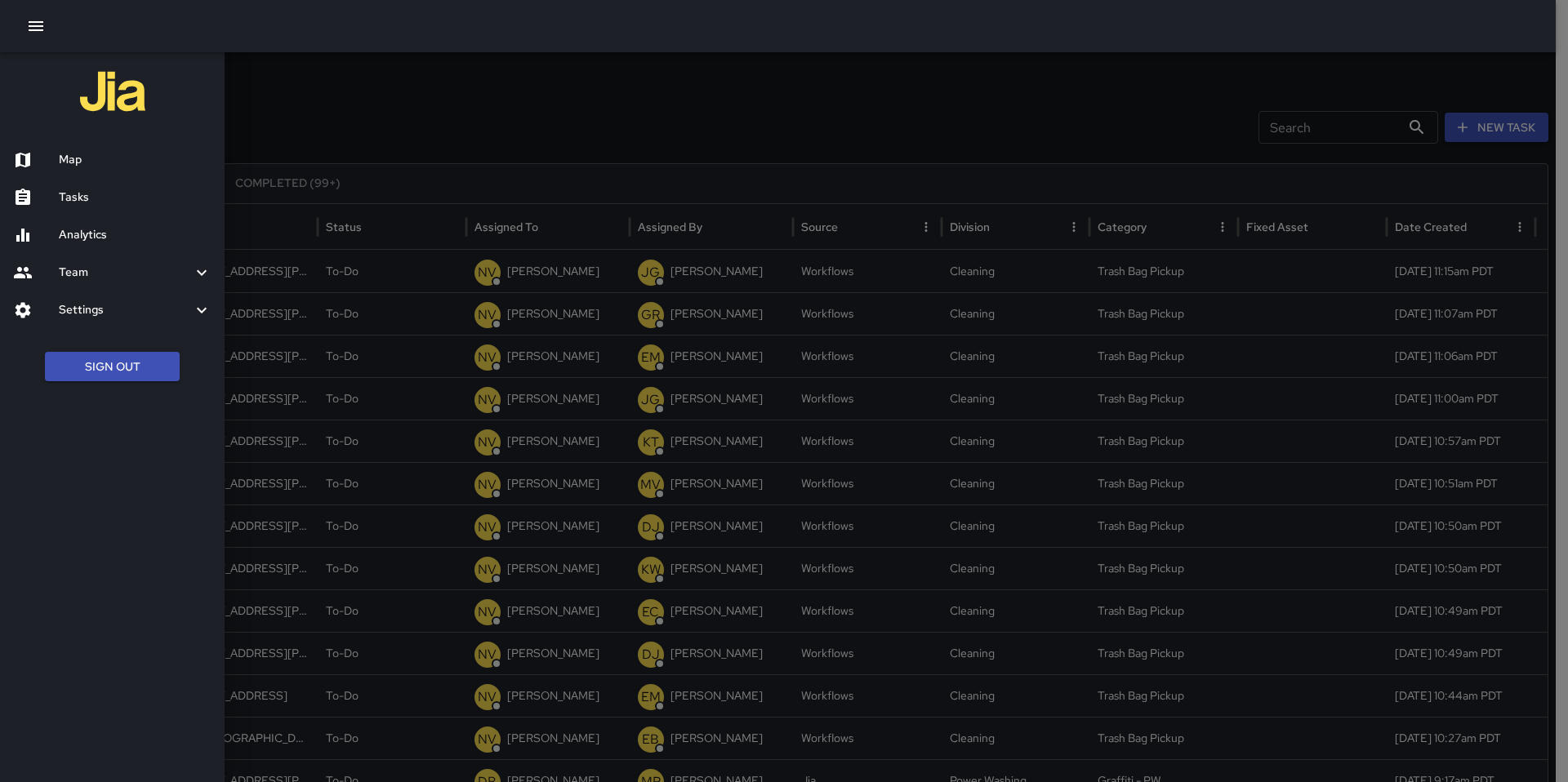
click at [58, 171] on div "Map" at bounding box center [112, 160] width 224 height 38
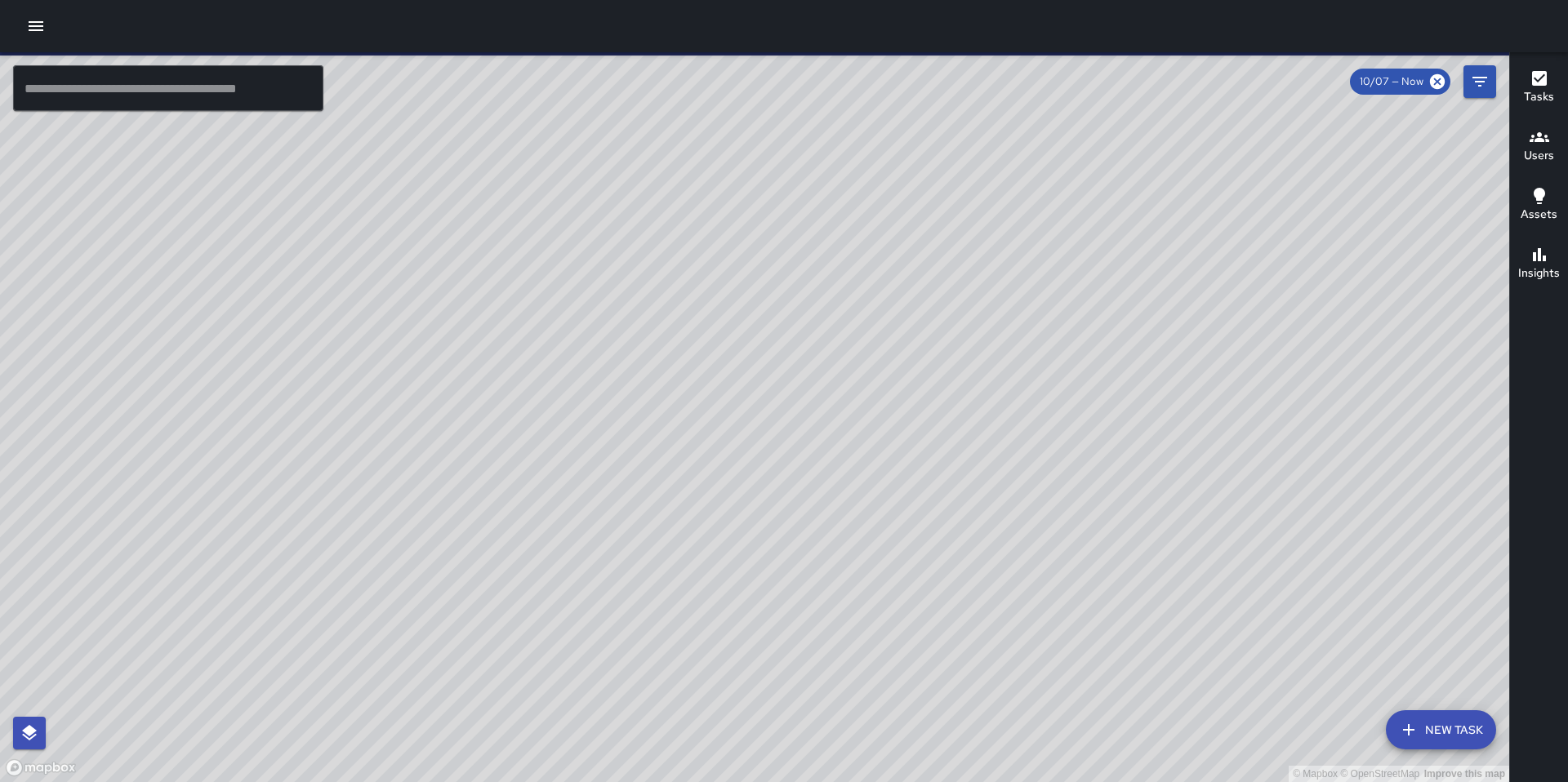
click at [38, 28] on icon "button" at bounding box center [36, 26] width 20 height 20
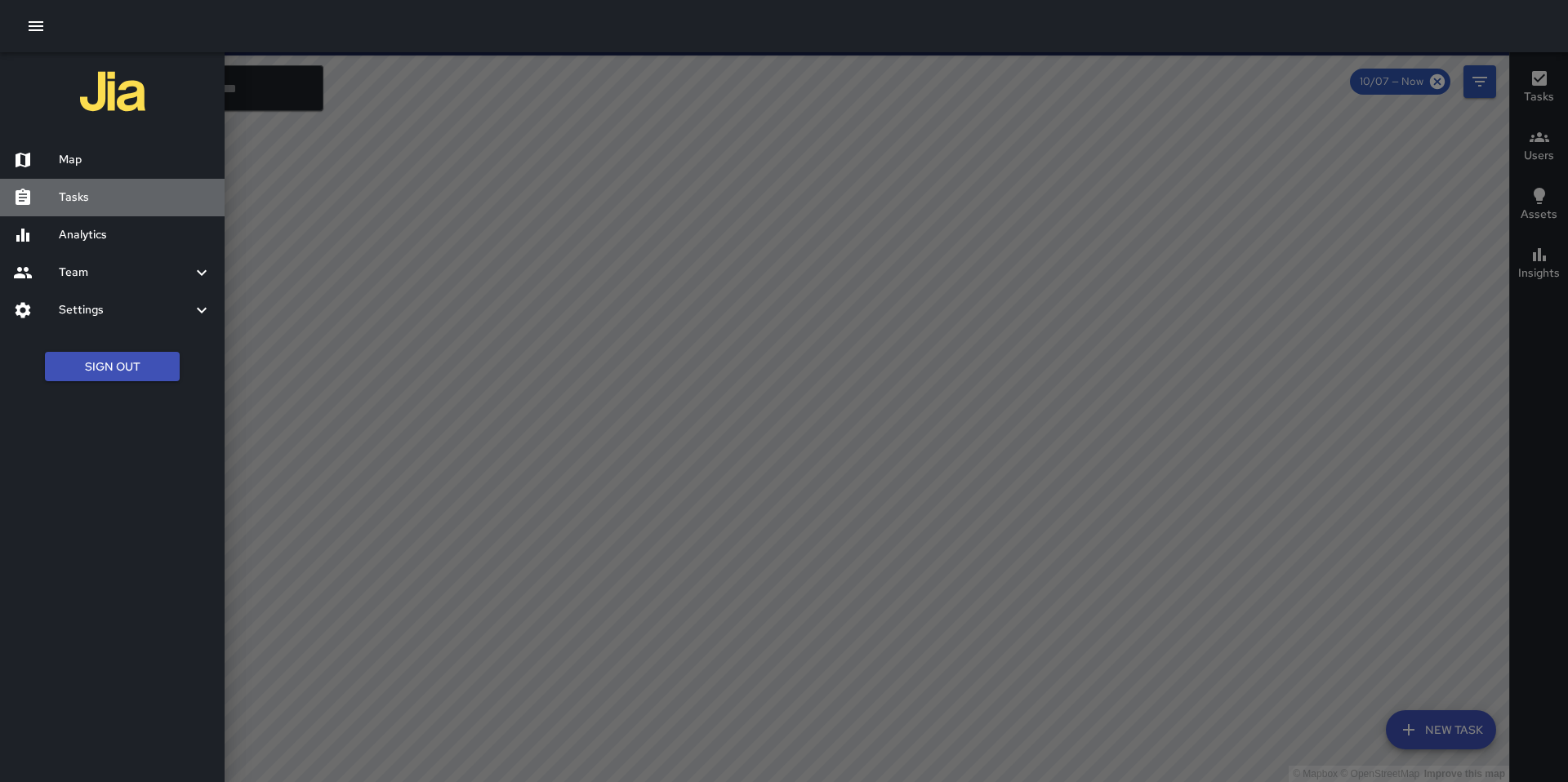
click at [87, 192] on h6 "Tasks" at bounding box center [135, 197] width 152 height 18
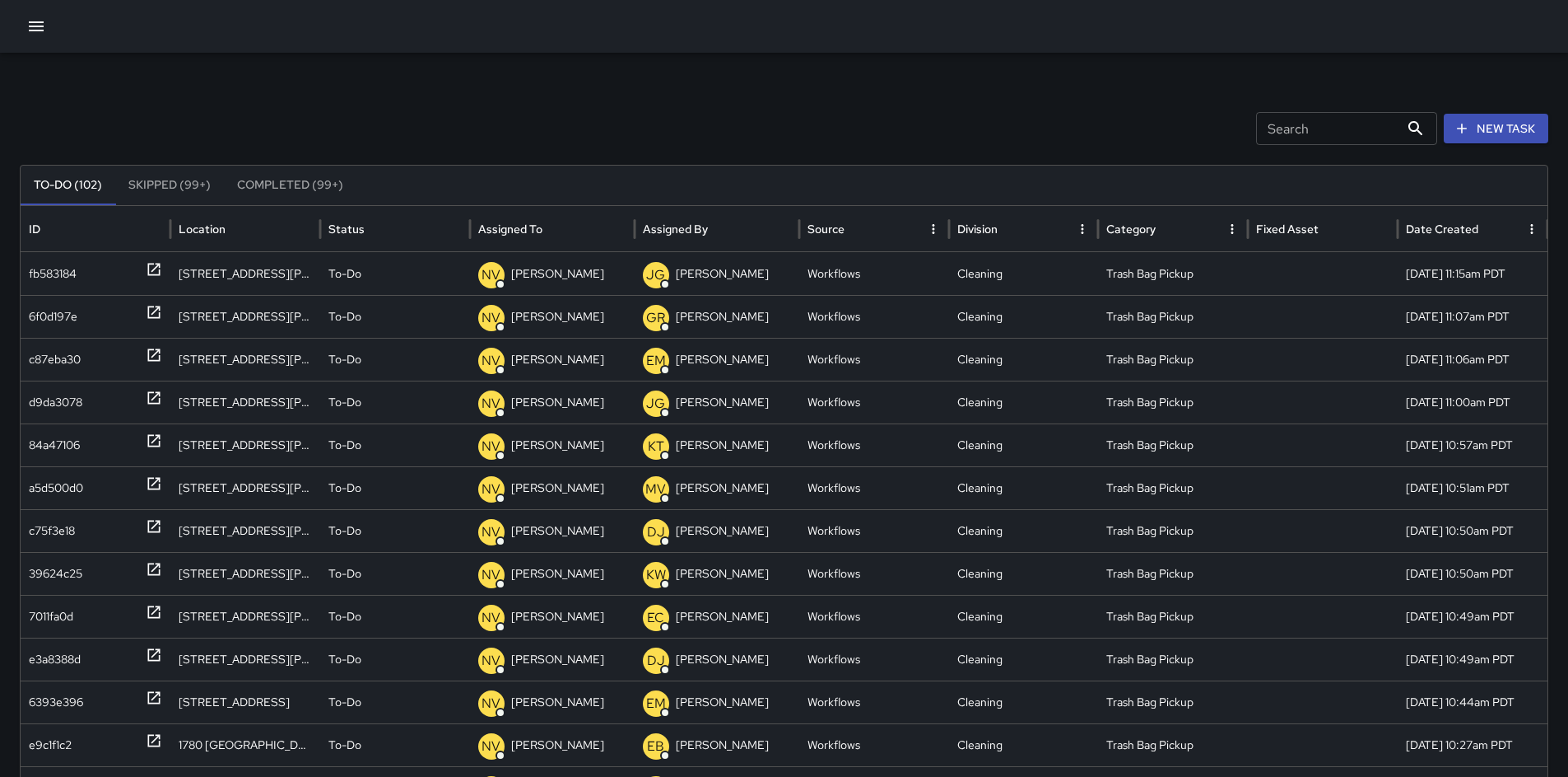
click at [463, 133] on div "Search Search New Task" at bounding box center [784, 129] width 1529 height 33
